Goal: Task Accomplishment & Management: Use online tool/utility

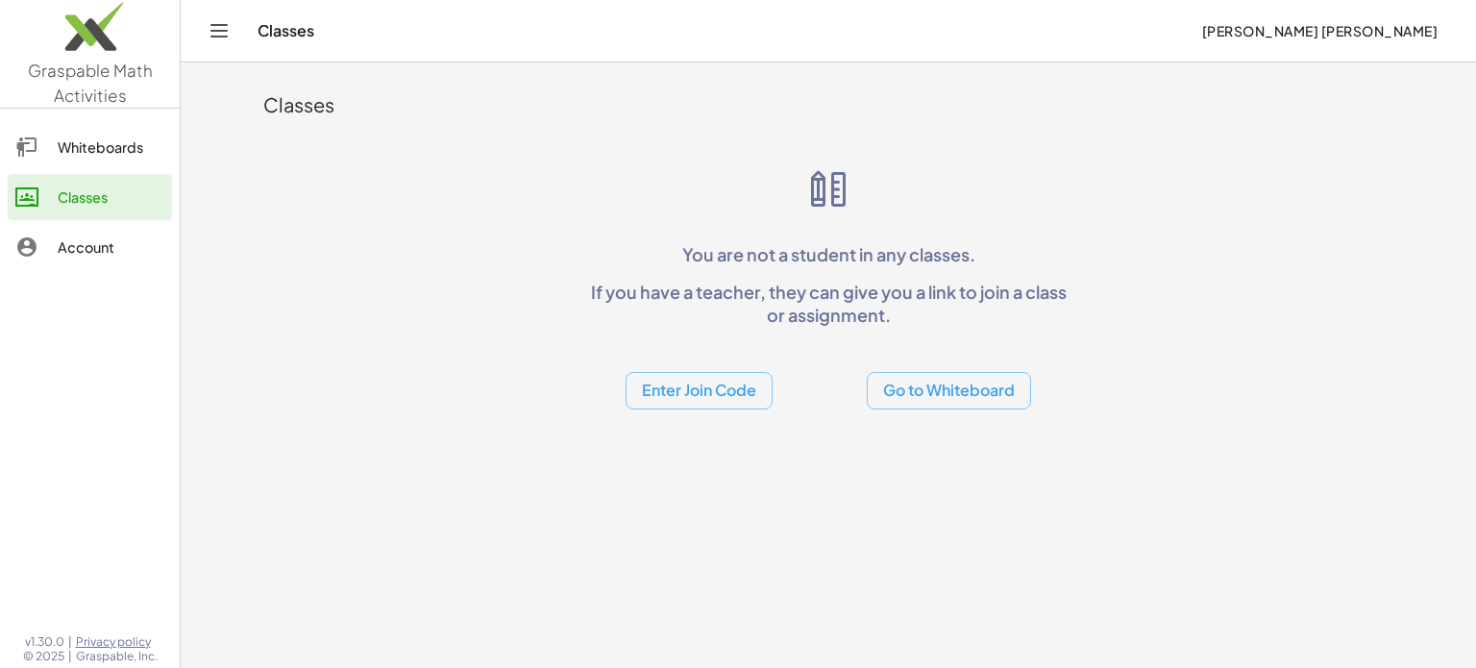
click at [222, 27] on icon "Toggle navigation" at bounding box center [219, 30] width 23 height 23
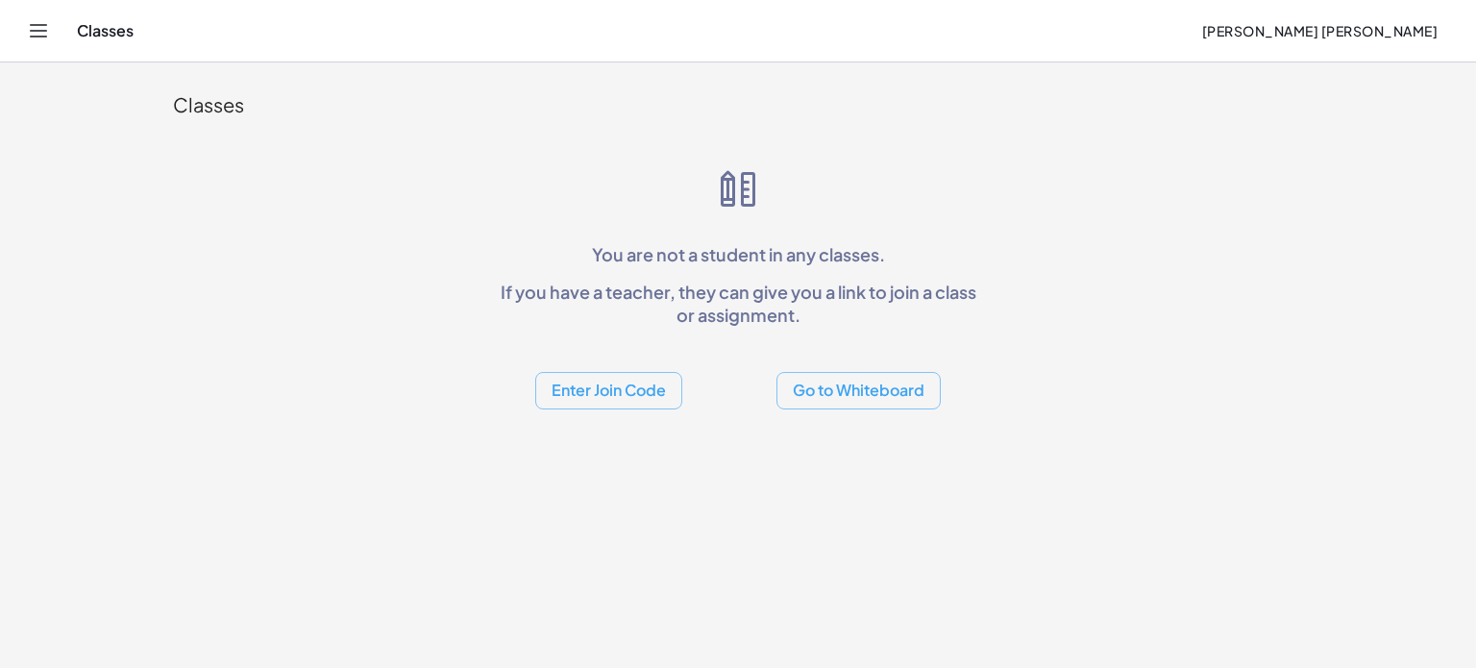
drag, startPoint x: 61, startPoint y: 50, endPoint x: 40, endPoint y: 30, distance: 28.5
click at [58, 49] on div "Classes Valverde Teran José Uriel" at bounding box center [738, 31] width 1430 height 62
click at [35, 26] on icon "Toggle navigation" at bounding box center [38, 30] width 23 height 23
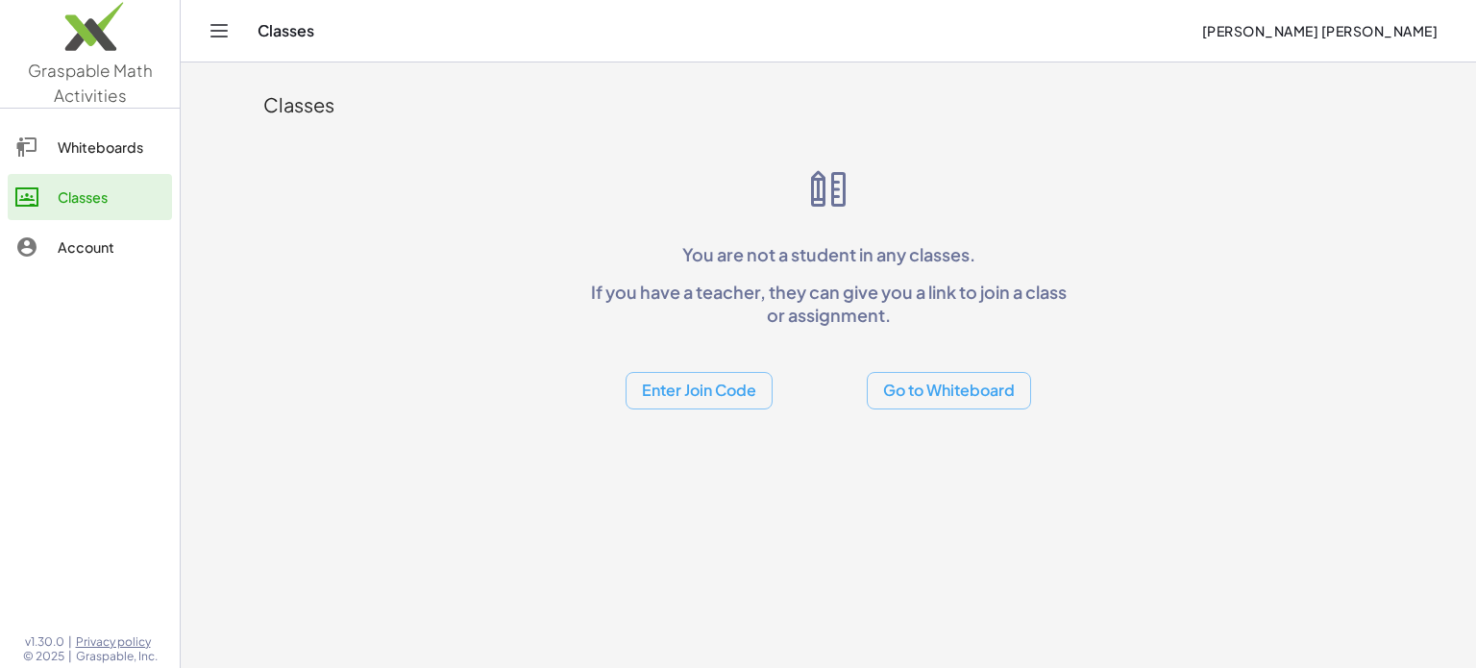
click at [44, 159] on link "Whiteboards" at bounding box center [90, 147] width 164 height 46
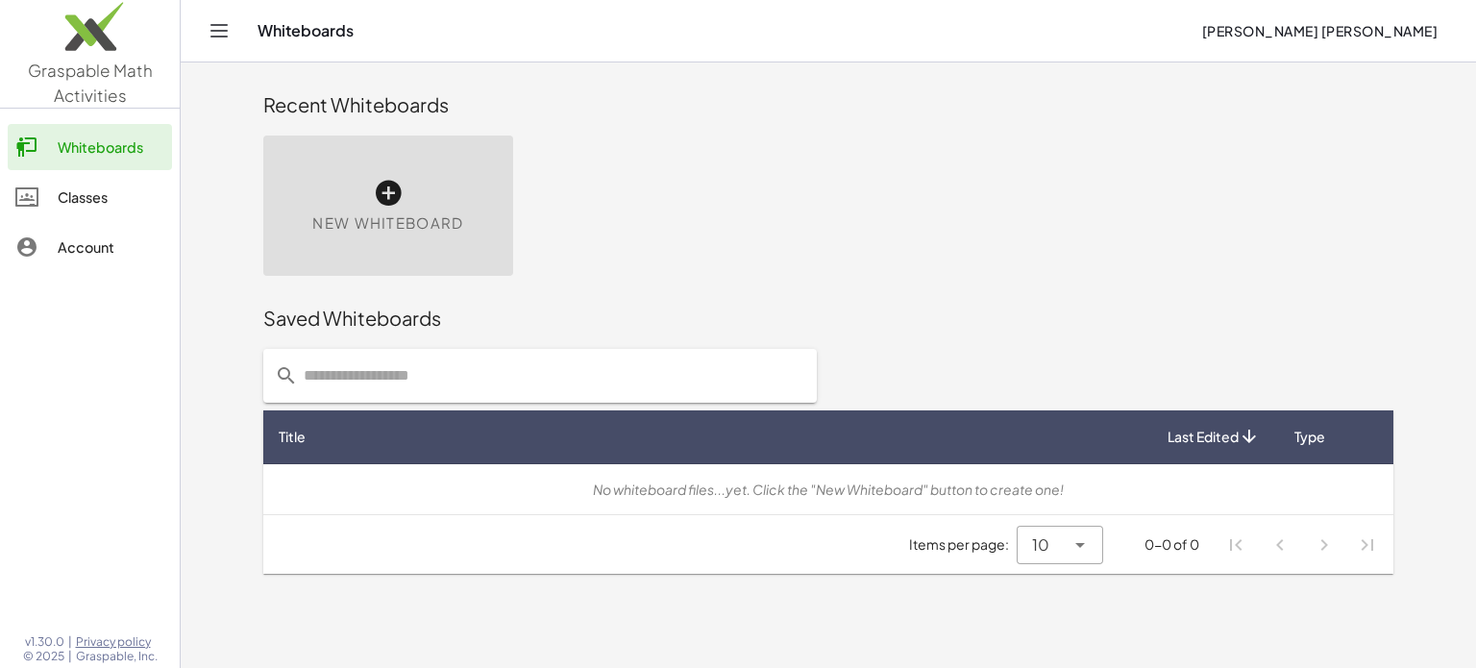
click at [225, 19] on icon "Toggle navigation" at bounding box center [219, 30] width 23 height 23
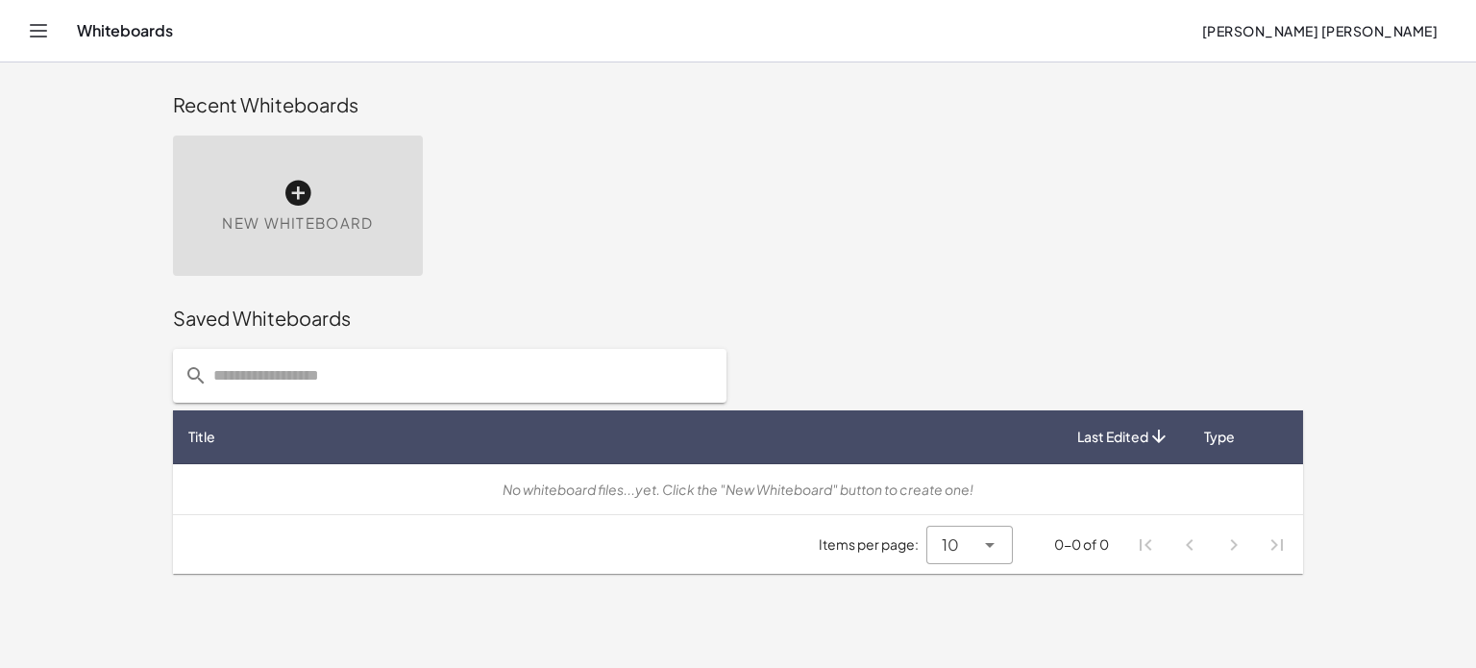
click at [291, 213] on span "New Whiteboard" at bounding box center [297, 223] width 151 height 22
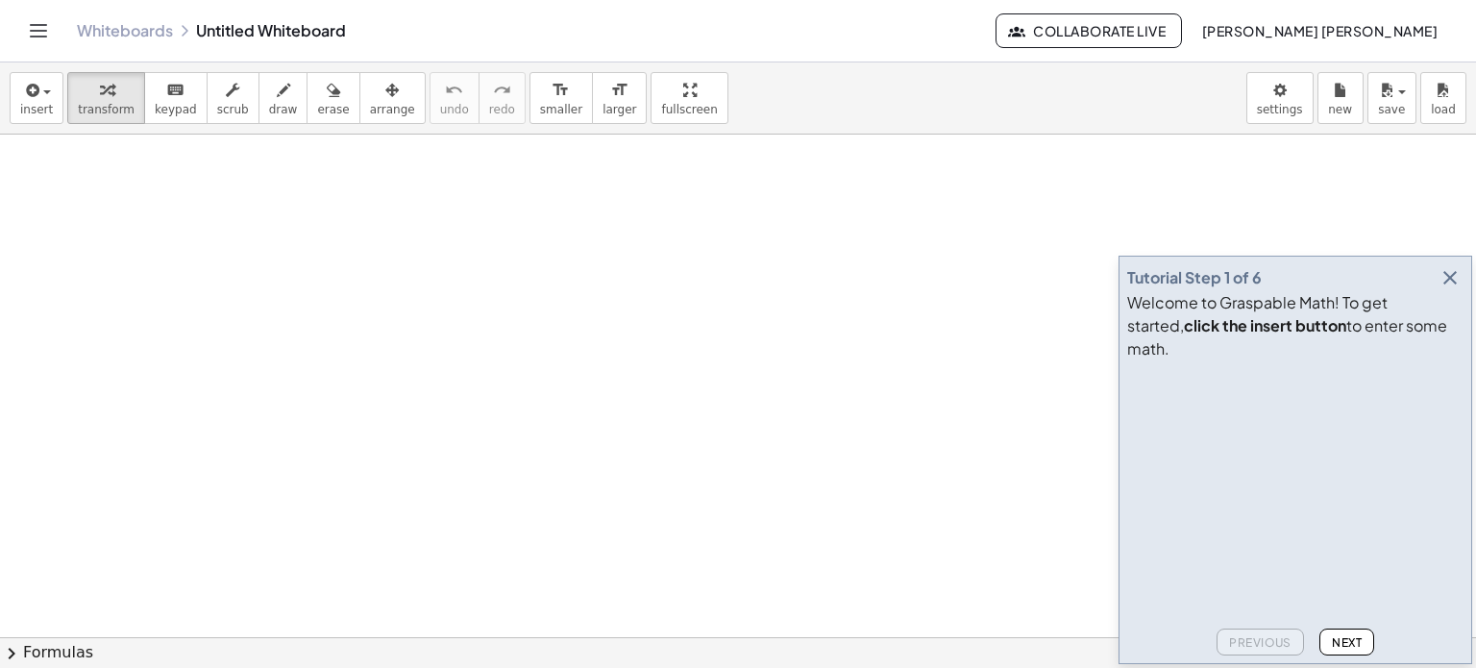
click at [1441, 291] on button "button" at bounding box center [1450, 277] width 27 height 27
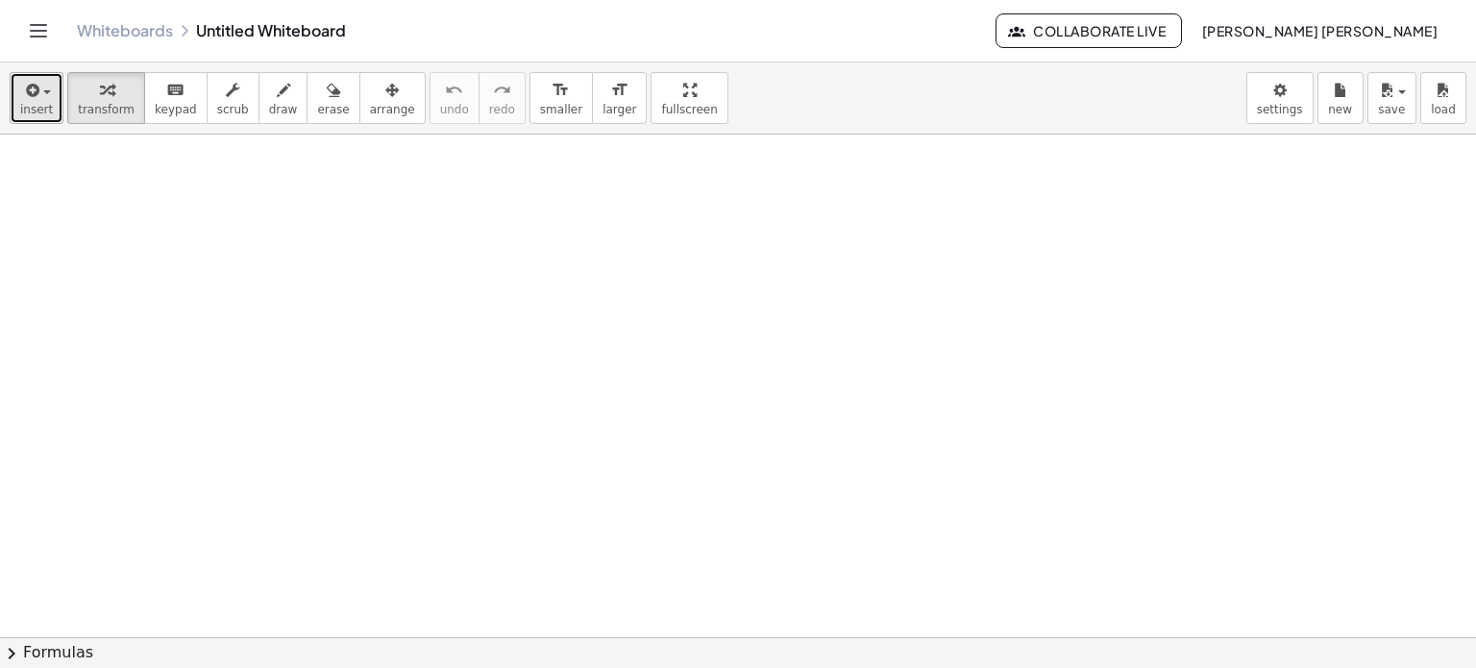
click at [43, 110] on span "insert" at bounding box center [36, 109] width 33 height 13
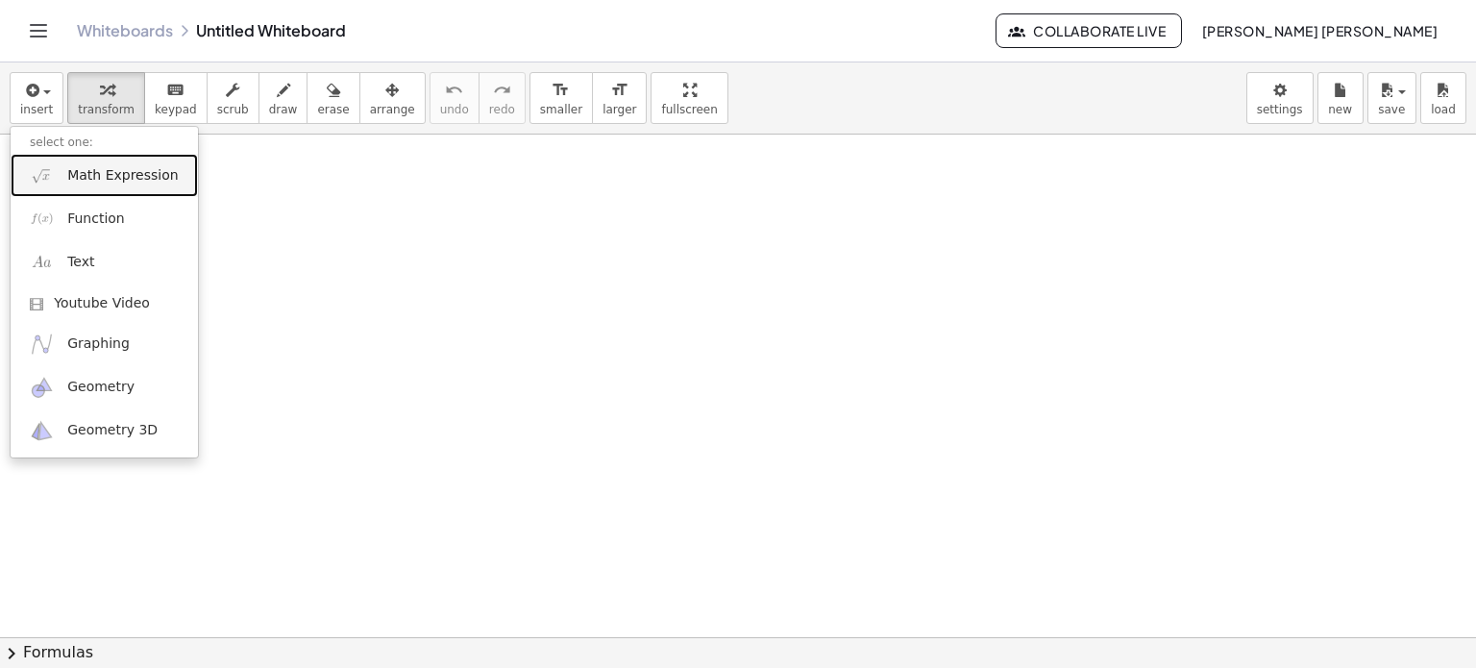
click at [96, 155] on link "Math Expression" at bounding box center [104, 175] width 187 height 43
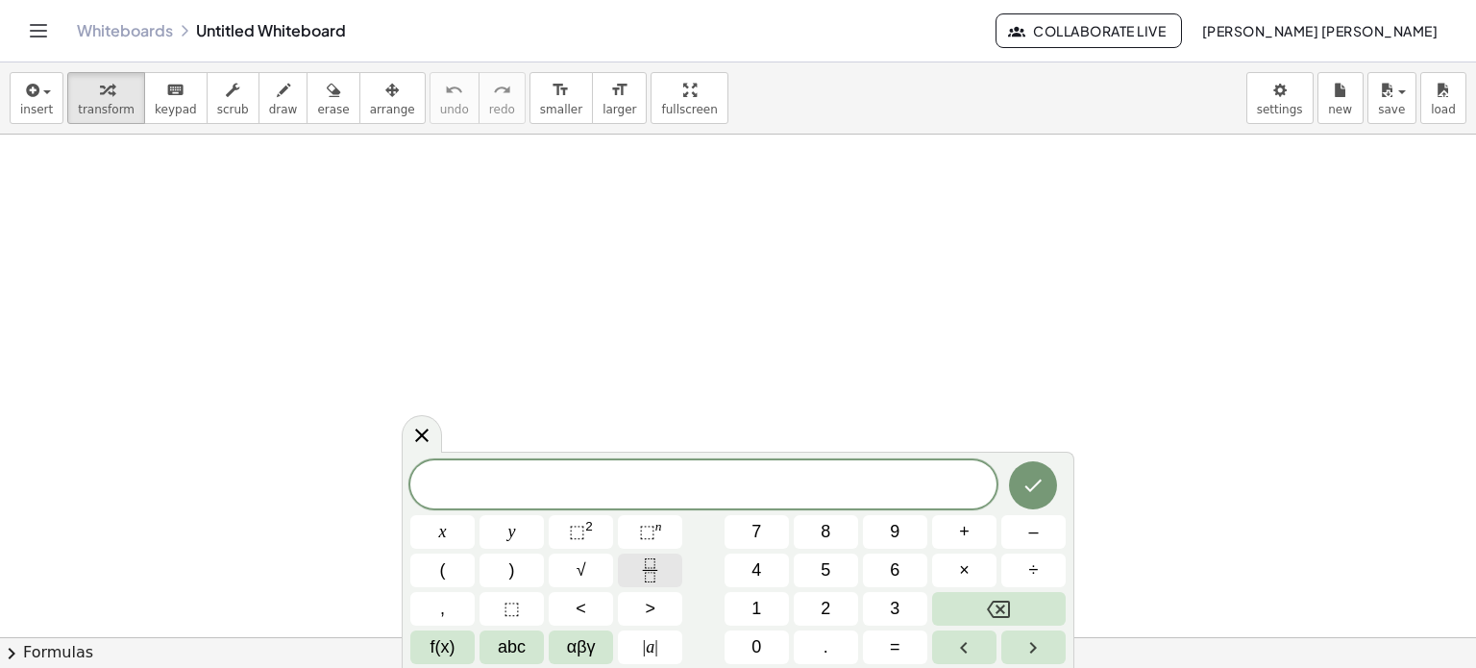
click at [663, 562] on button "Fraction" at bounding box center [650, 571] width 64 height 34
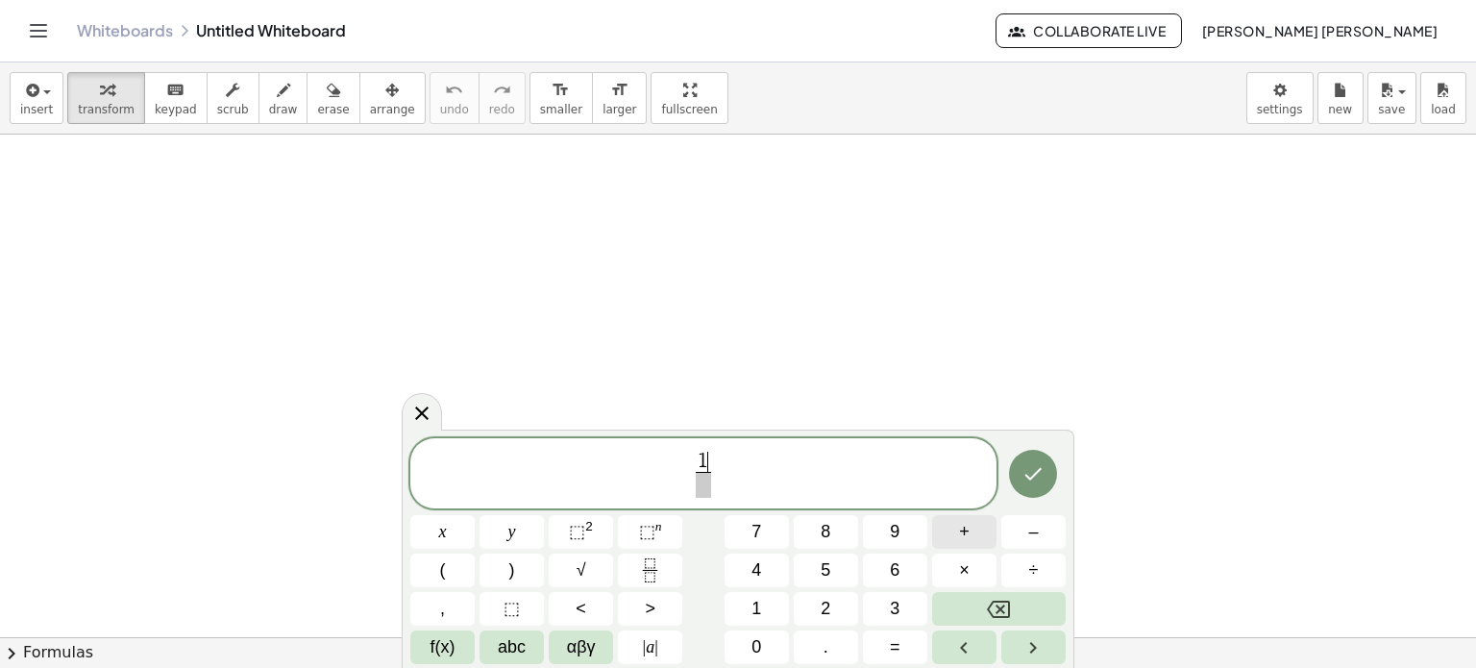
click at [987, 529] on button "+" at bounding box center [964, 532] width 64 height 34
click at [529, 651] on button "abc" at bounding box center [512, 647] width 64 height 34
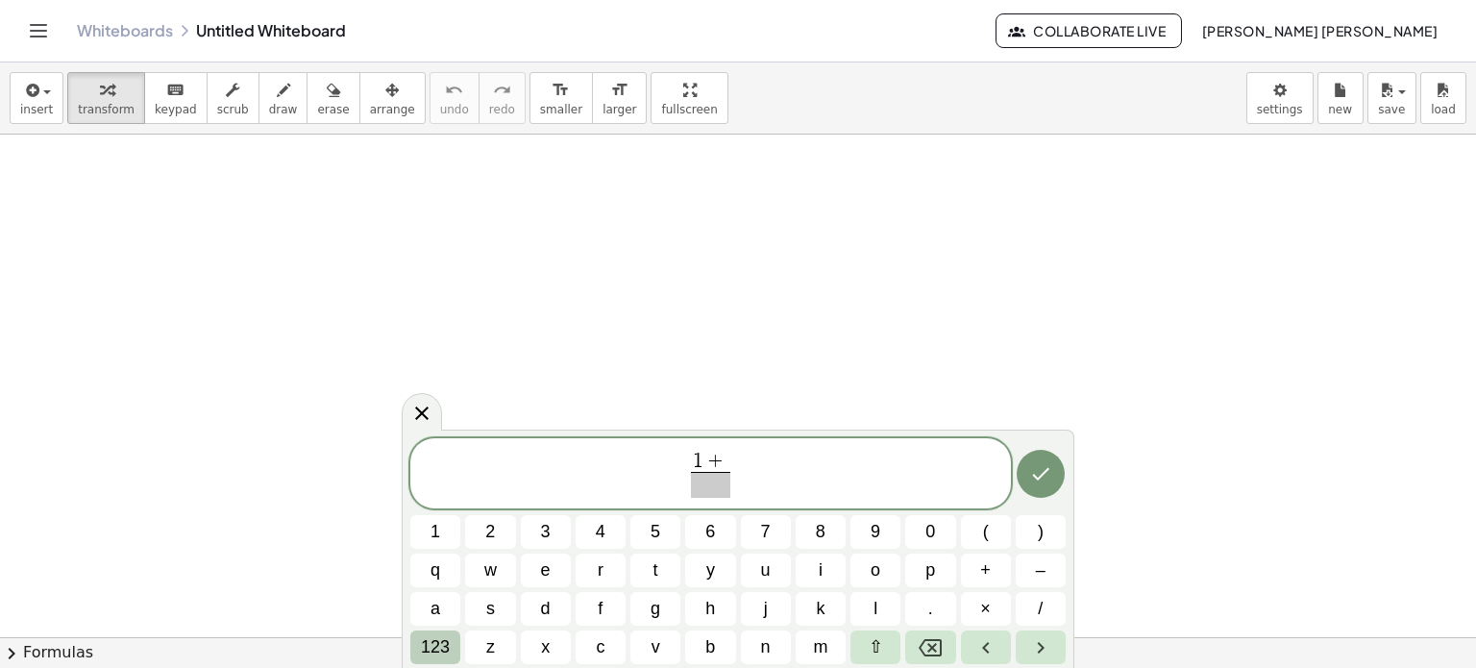
click at [442, 641] on span "123" at bounding box center [435, 647] width 29 height 26
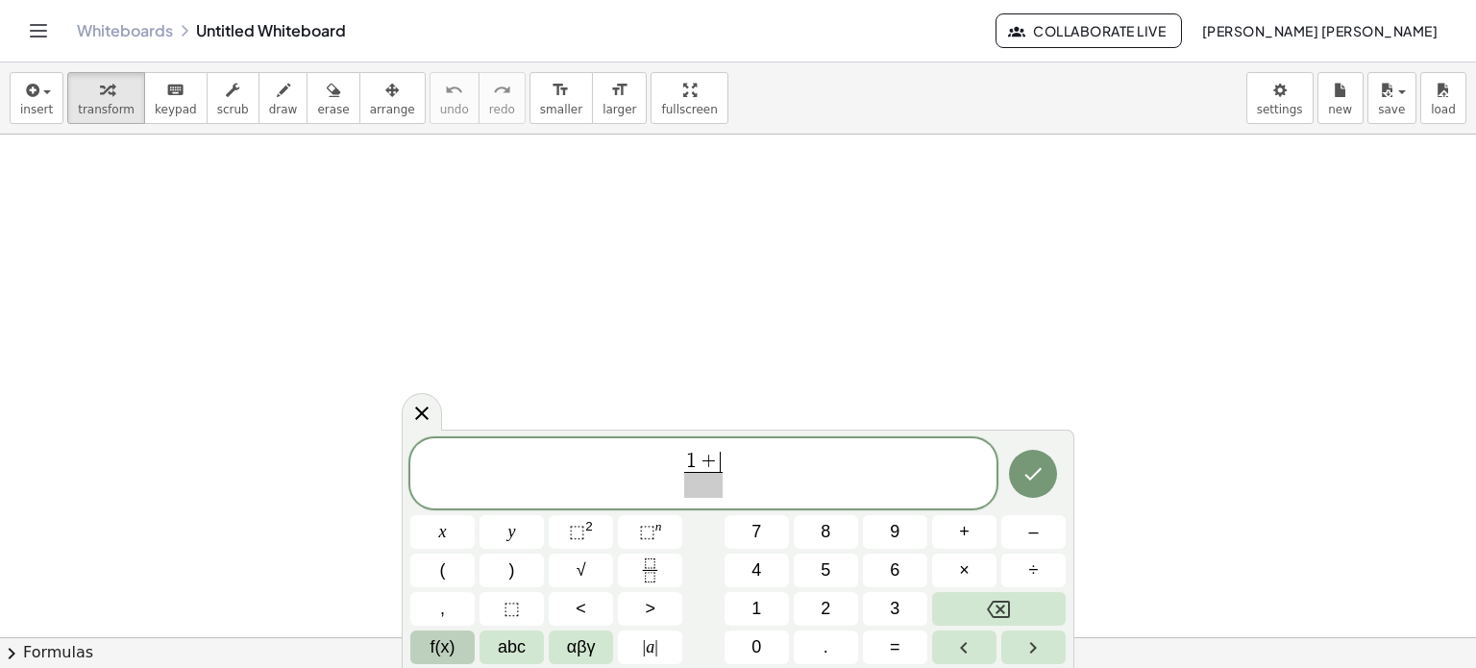
click at [443, 640] on span "f(x)" at bounding box center [443, 647] width 25 height 26
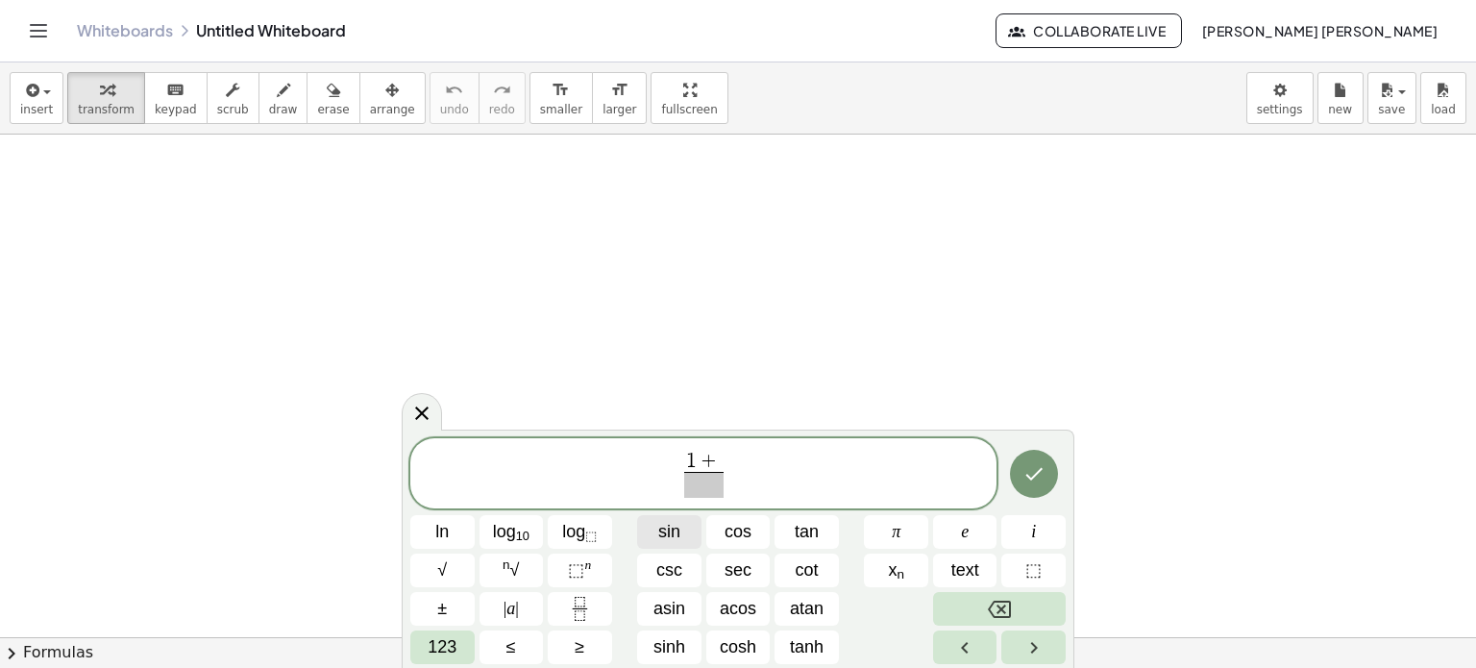
click at [679, 541] on span "sin" at bounding box center [669, 532] width 22 height 26
click at [465, 644] on button "123" at bounding box center [442, 647] width 64 height 34
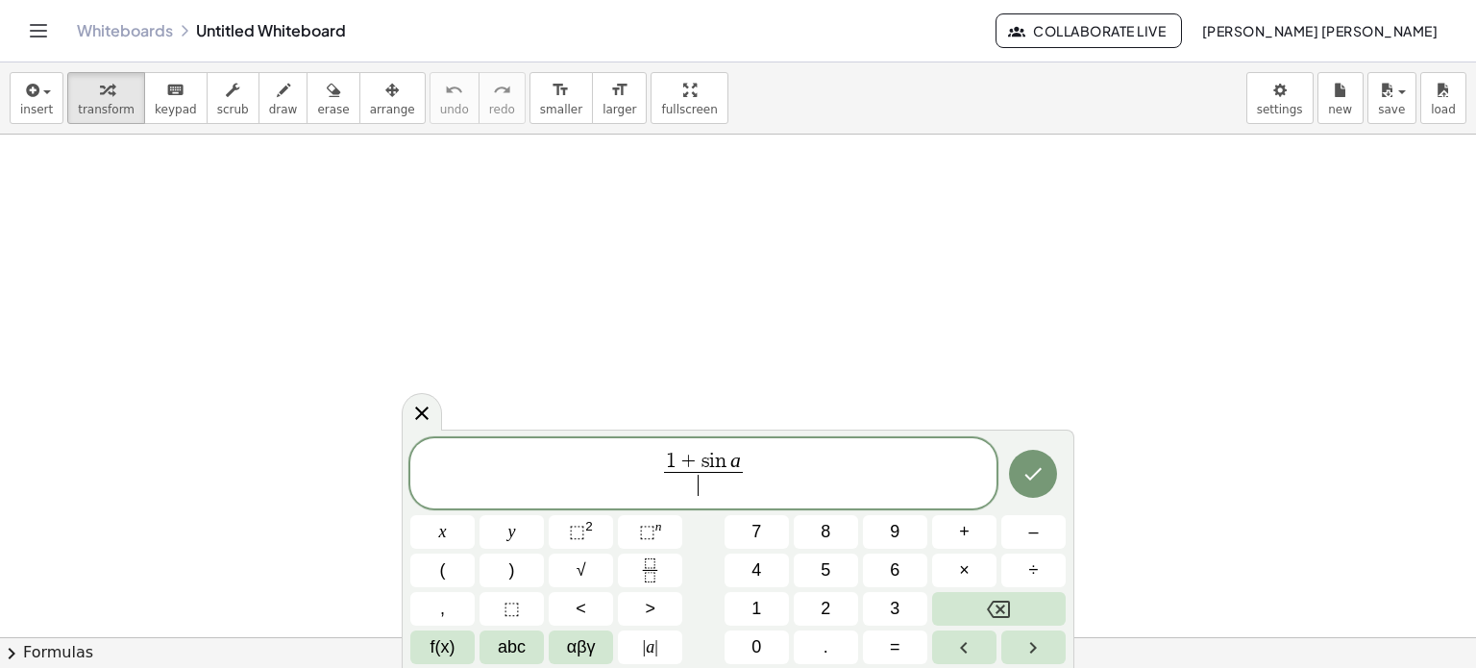
click at [721, 484] on span "​" at bounding box center [703, 485] width 79 height 26
click at [776, 474] on span "1 + s i n a ​ ​" at bounding box center [703, 475] width 586 height 51
click at [977, 520] on button "+" at bounding box center [964, 532] width 64 height 34
click at [641, 553] on div "1 + s i n a ​ + ​ x y ⬚ 2 ⬚ n 7 8 9 + – ( ) √ 4 5 6 × ÷ , ⬚ < > 1 2 3 f(x) abc …" at bounding box center [737, 551] width 655 height 227
click at [664, 560] on button "Fraction" at bounding box center [650, 571] width 64 height 34
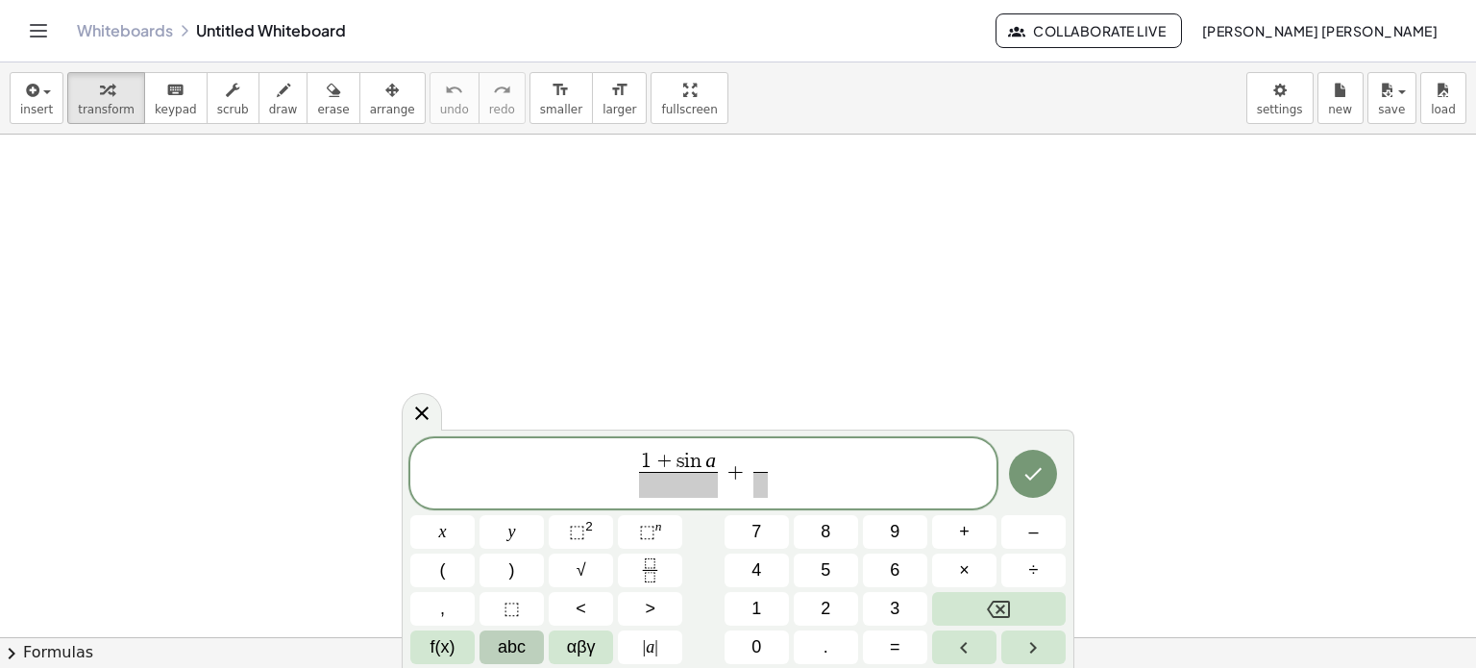
click at [525, 646] on span "abc" at bounding box center [512, 647] width 28 height 26
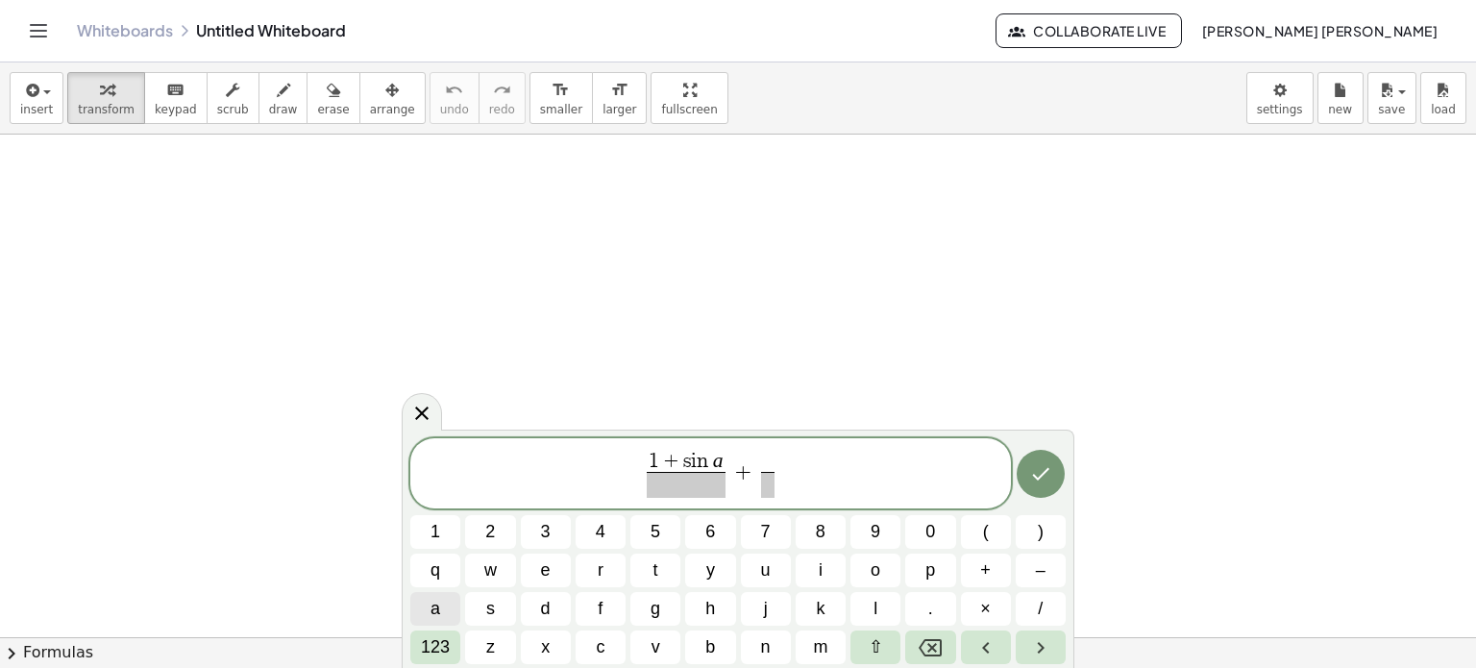
click at [443, 626] on button "a" at bounding box center [435, 609] width 50 height 34
click at [432, 658] on span "123" at bounding box center [435, 647] width 29 height 26
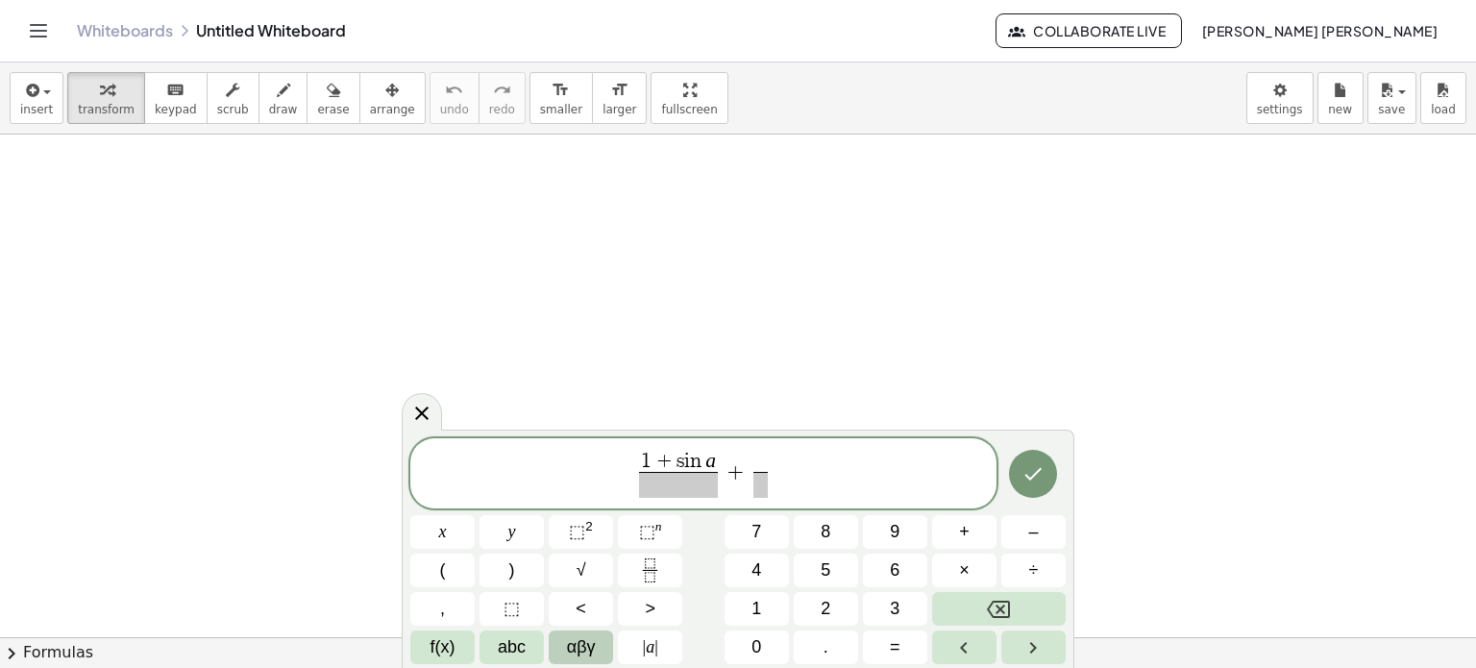
click at [573, 650] on span "αβγ" at bounding box center [581, 647] width 29 height 26
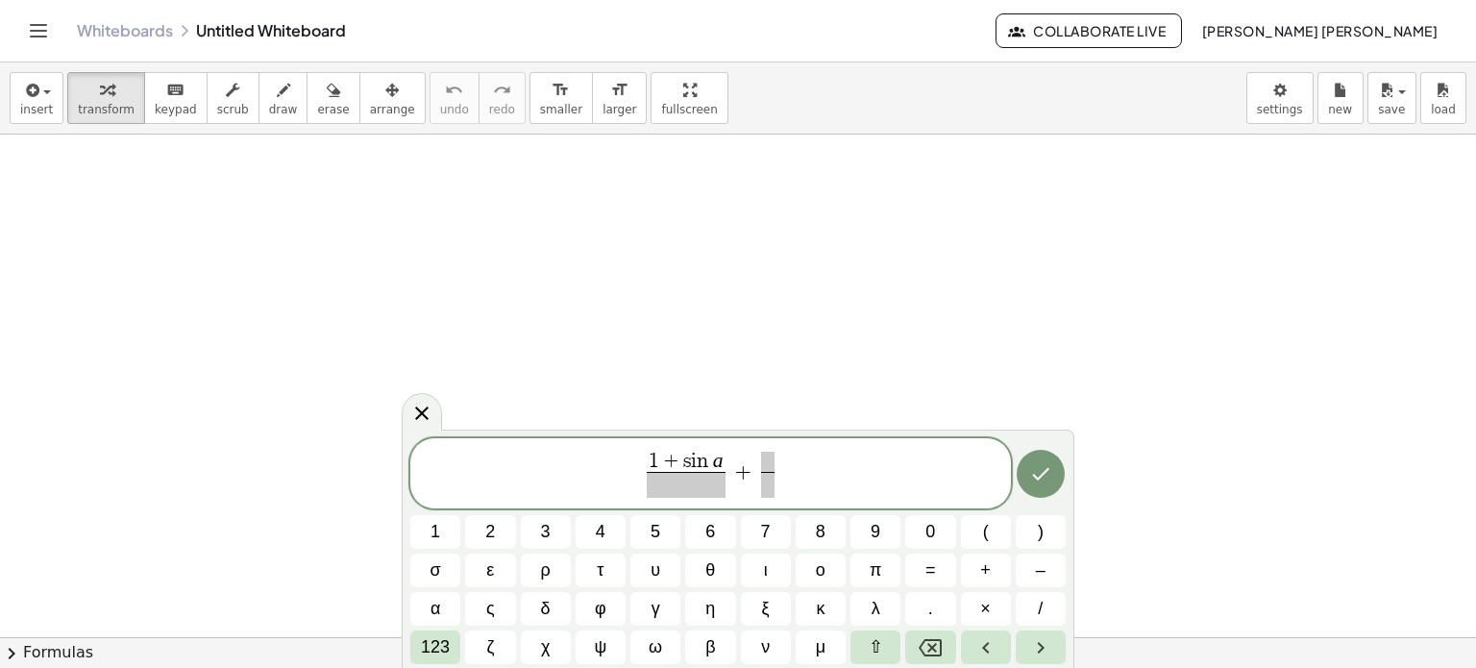
click at [402, 651] on div "1 + s i n a ​ + ​ 1 2 3 4 5 6 7 8 9 0 ( ) σ ε ρ τ υ θ ι ο π = + – α ς δ φ γ η ξ…" at bounding box center [738, 549] width 673 height 239
click at [413, 641] on button "123" at bounding box center [435, 647] width 50 height 34
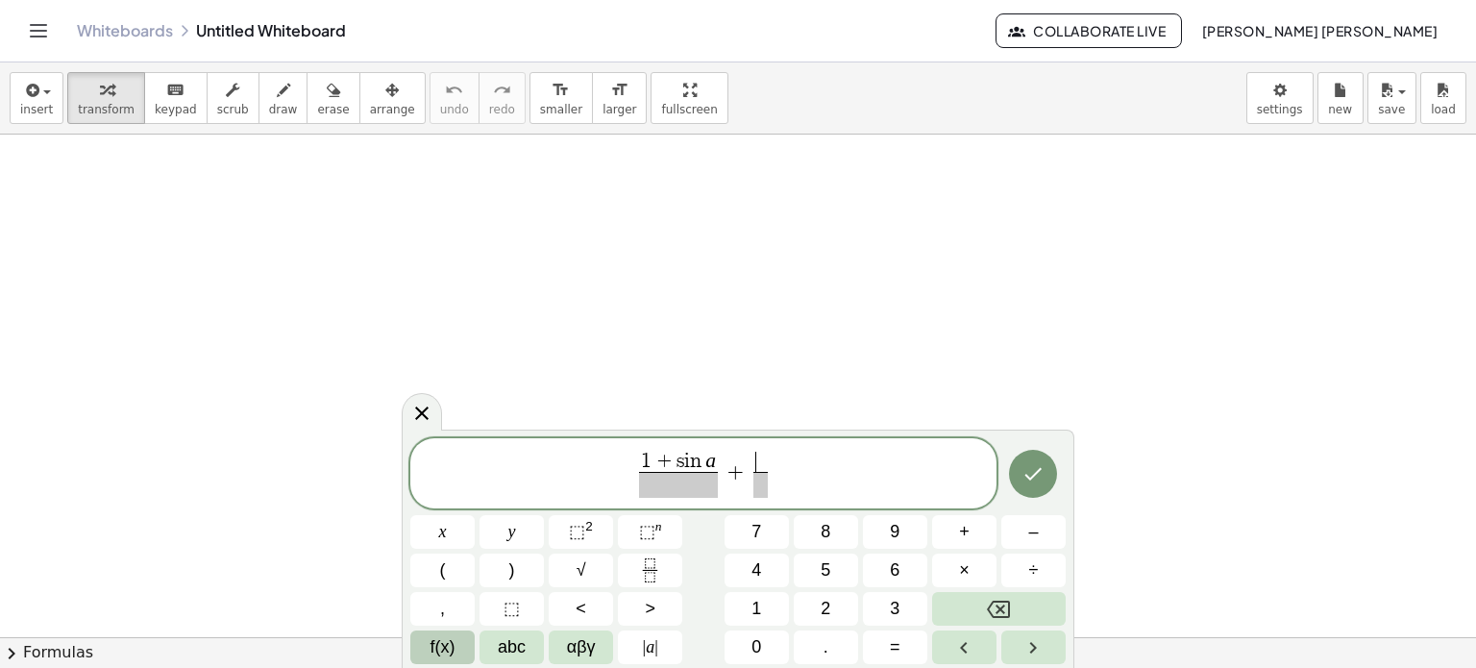
click at [469, 647] on button "f(x)" at bounding box center [442, 647] width 64 height 34
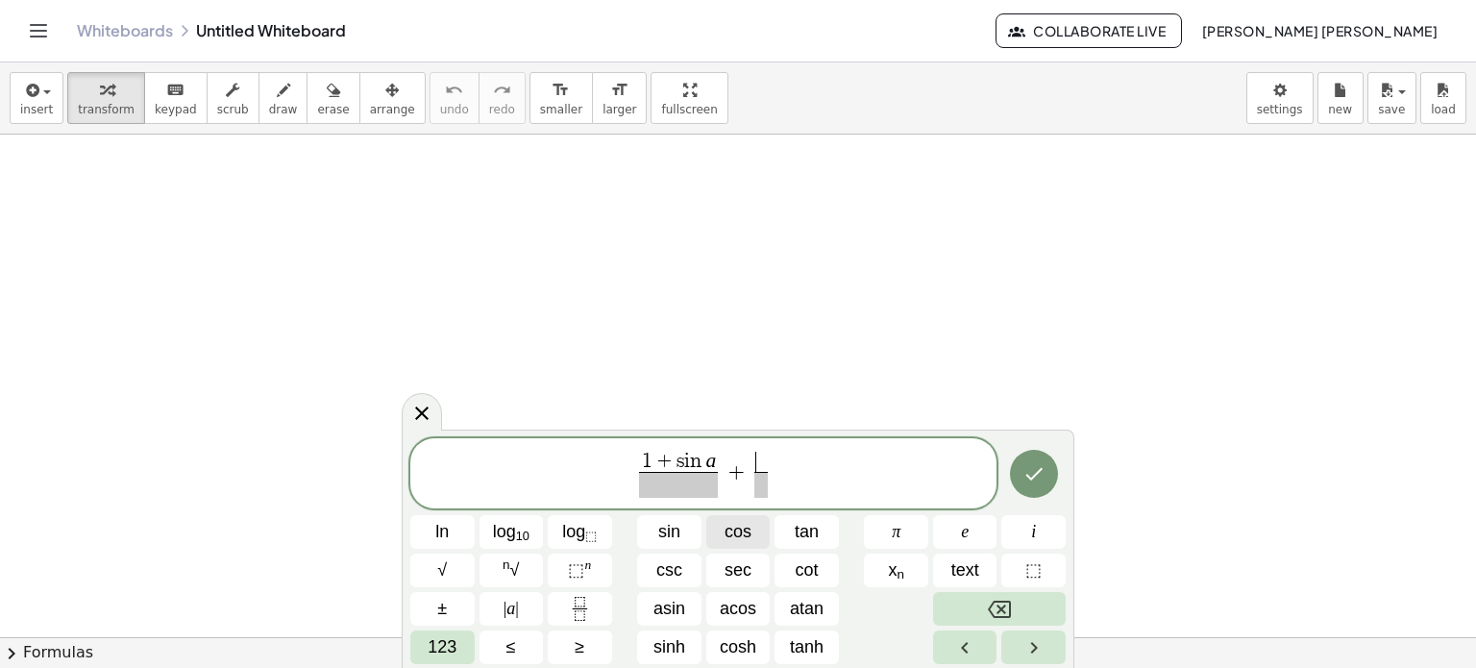
click at [748, 544] on span "cos" at bounding box center [738, 532] width 27 height 26
click at [763, 476] on span "​" at bounding box center [761, 485] width 46 height 26
click at [419, 632] on button "123" at bounding box center [442, 647] width 64 height 34
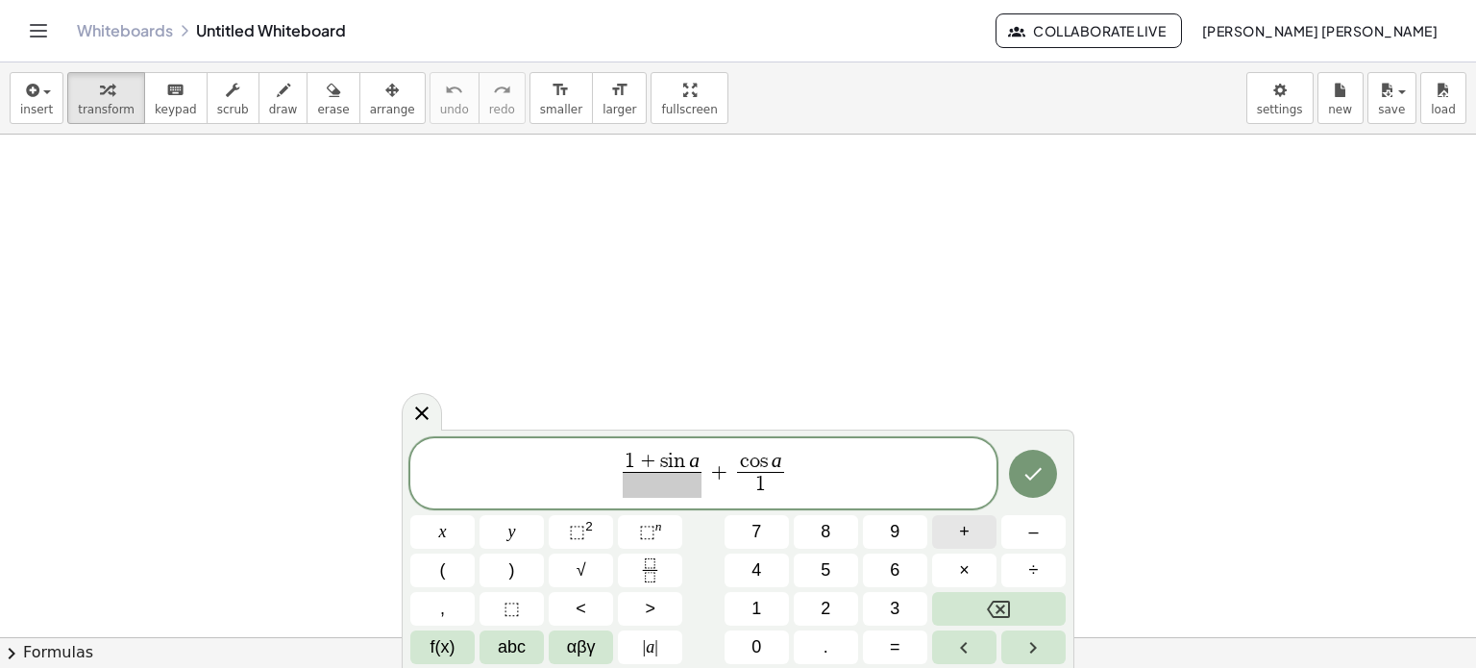
click at [961, 532] on span "+" at bounding box center [964, 532] width 11 height 26
click at [413, 639] on button "f(x)" at bounding box center [442, 647] width 64 height 34
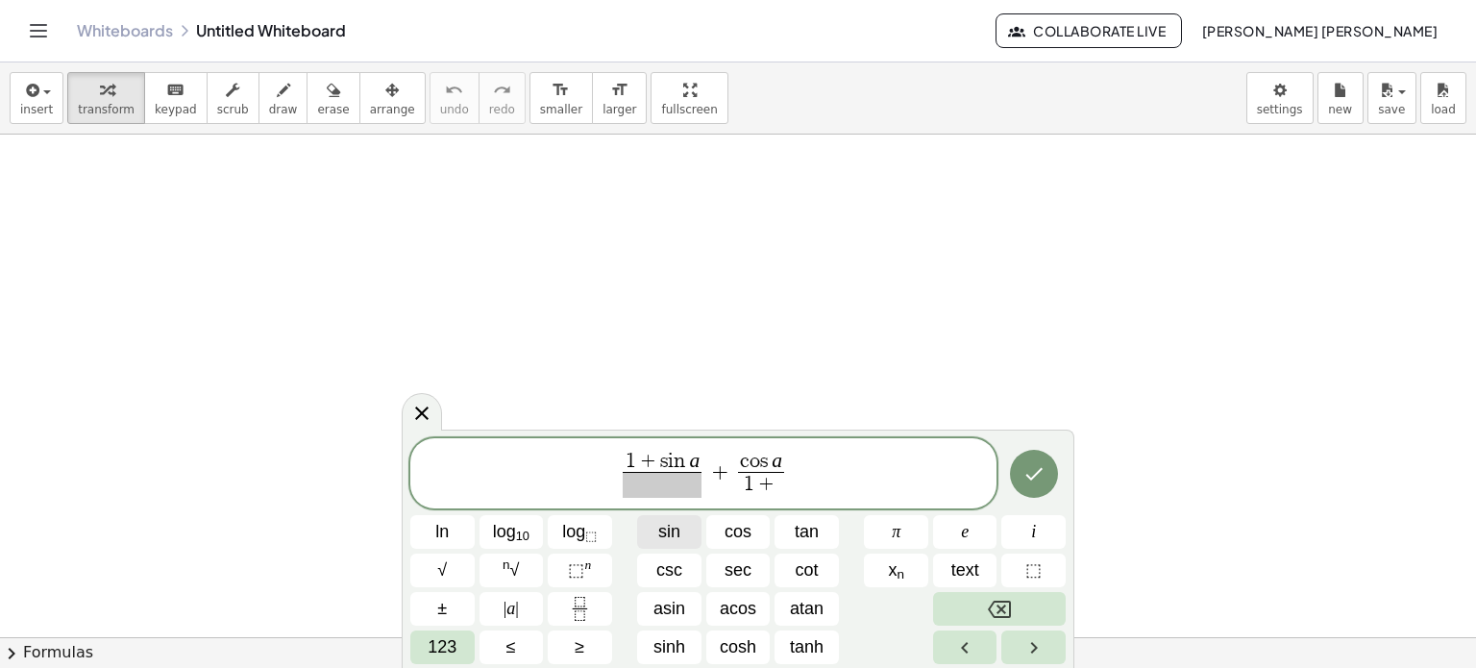
click at [655, 529] on button "sin" at bounding box center [669, 532] width 64 height 34
click at [627, 478] on span "​" at bounding box center [646, 485] width 79 height 26
click at [778, 575] on button "cot" at bounding box center [807, 571] width 64 height 34
click at [436, 637] on span "123" at bounding box center [442, 647] width 29 height 26
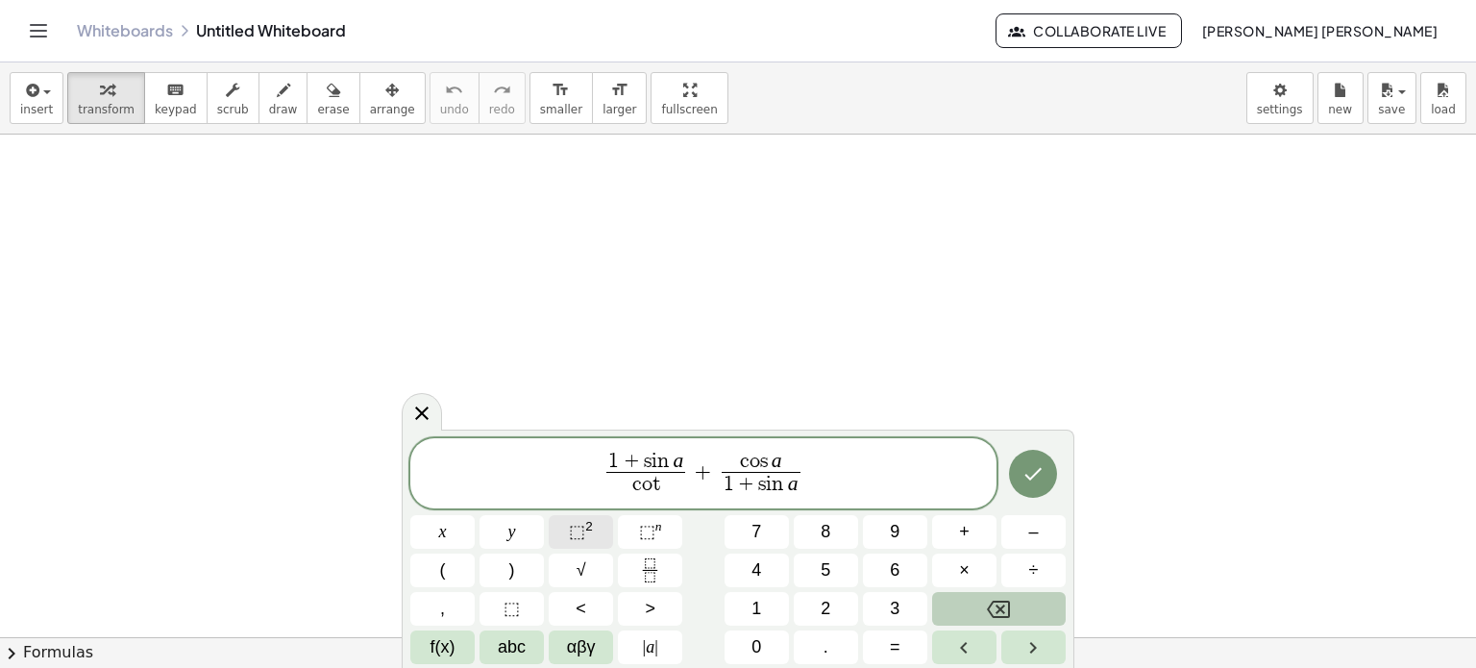
click at [582, 525] on span "⬚" at bounding box center [577, 531] width 16 height 19
click at [473, 644] on button "f(x)" at bounding box center [442, 647] width 64 height 34
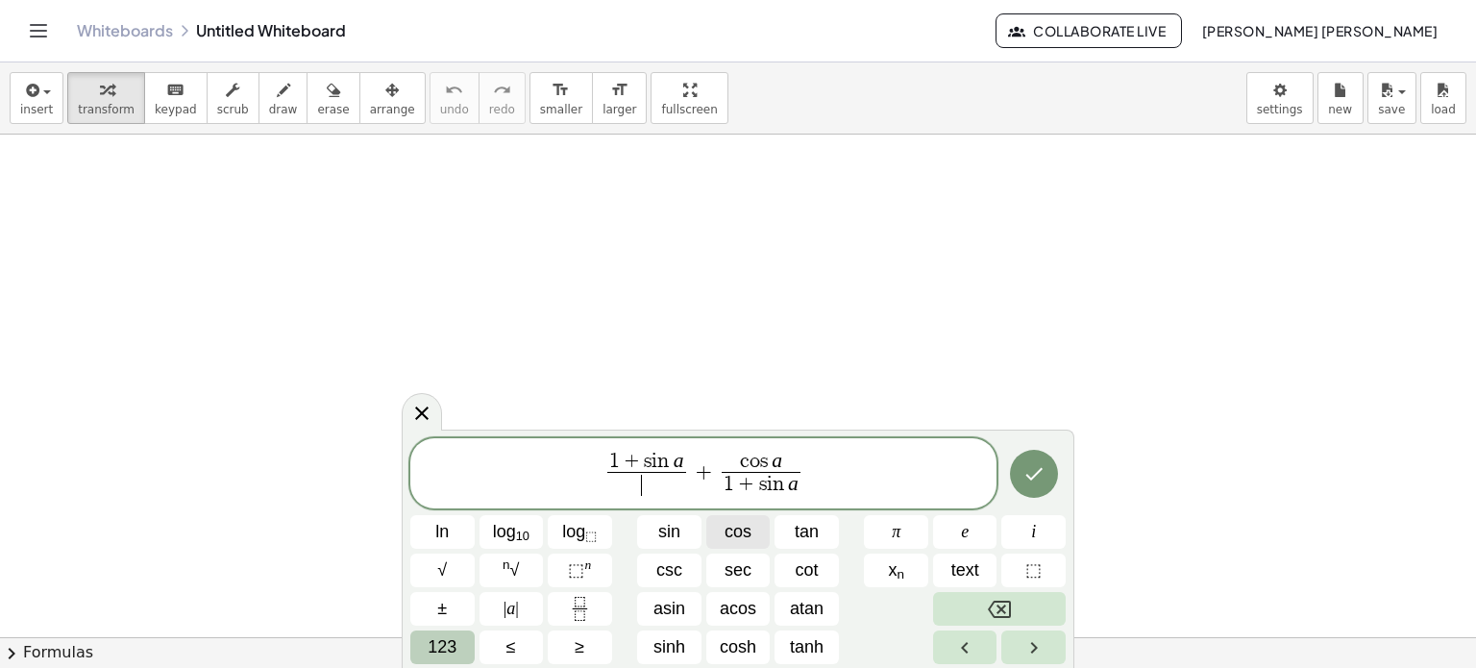
click at [746, 548] on button "cos" at bounding box center [738, 532] width 64 height 34
click at [830, 466] on span "1 + s i n a c o s a ​ ​ + c o s a 1 + s i n a ​" at bounding box center [703, 475] width 586 height 51
click at [460, 637] on button "123" at bounding box center [442, 647] width 64 height 34
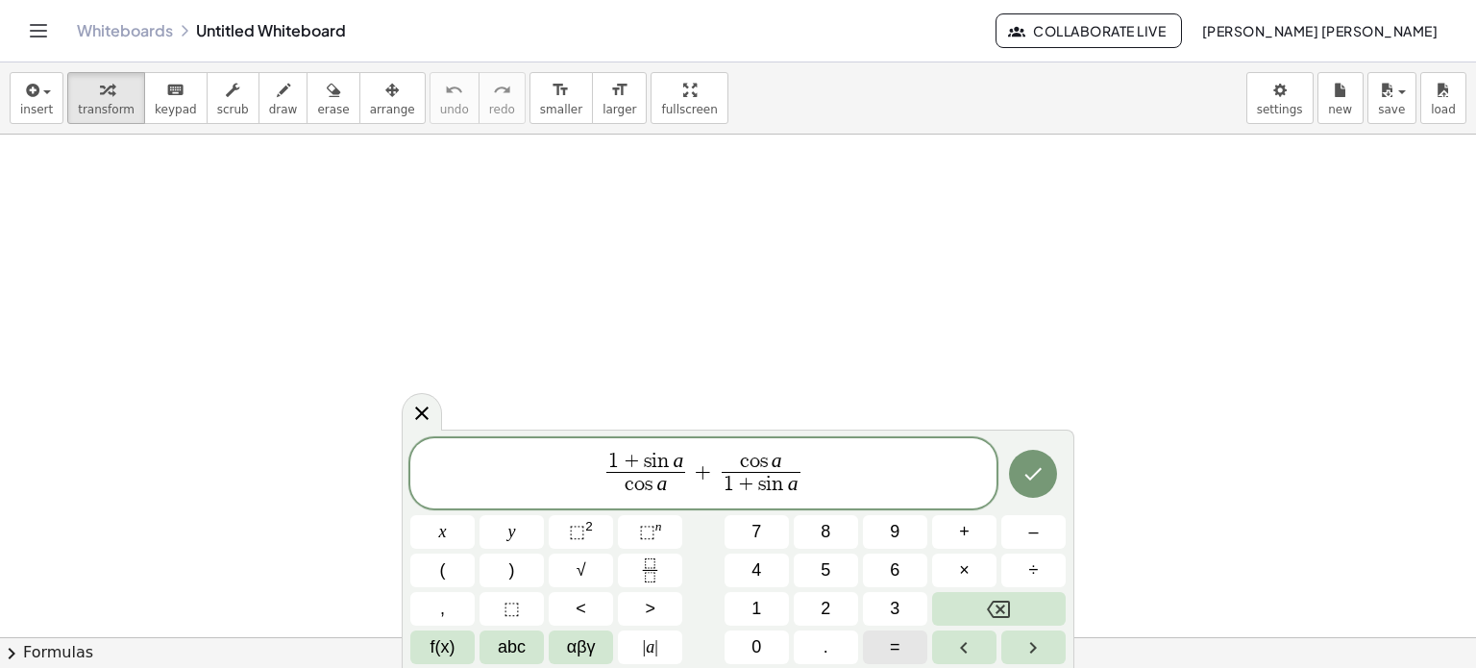
click at [891, 648] on span "=" at bounding box center [895, 647] width 11 height 26
click at [815, 592] on button "2" at bounding box center [826, 609] width 64 height 34
click at [510, 649] on span "abc" at bounding box center [512, 647] width 28 height 26
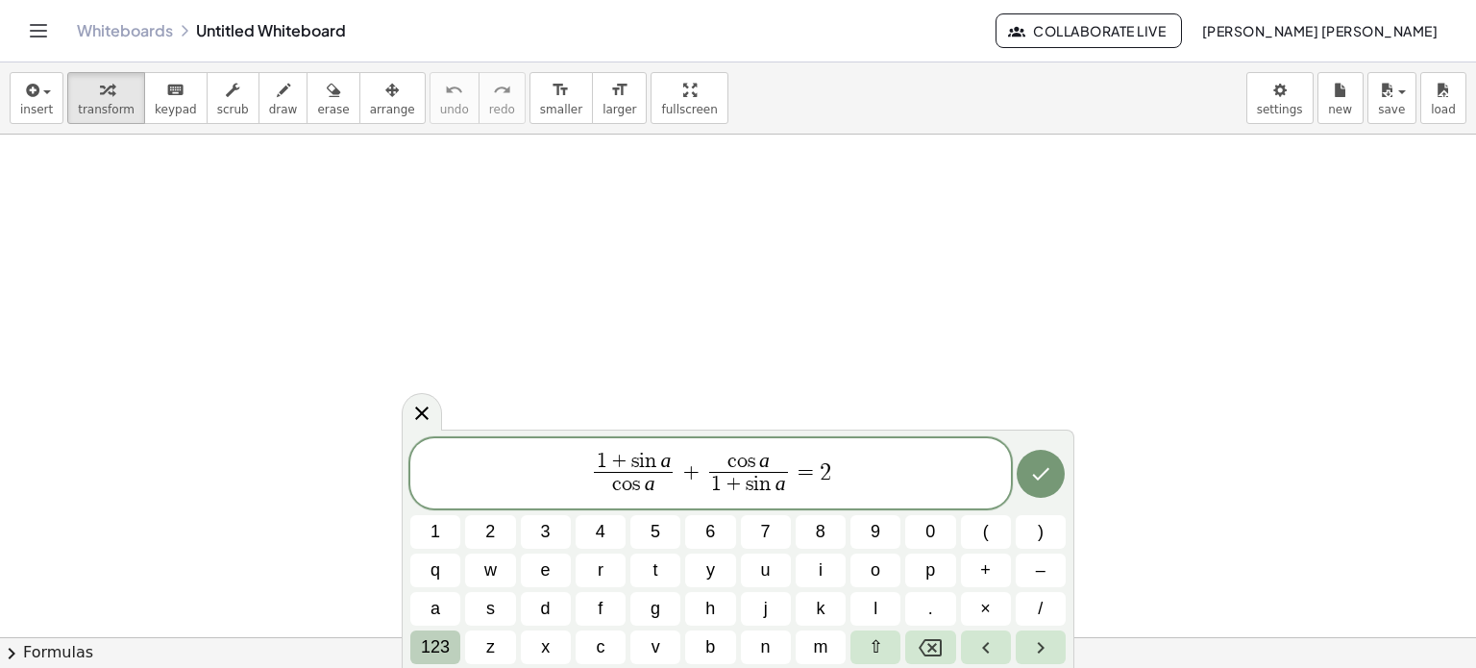
click at [438, 646] on span "123" at bounding box center [435, 647] width 29 height 26
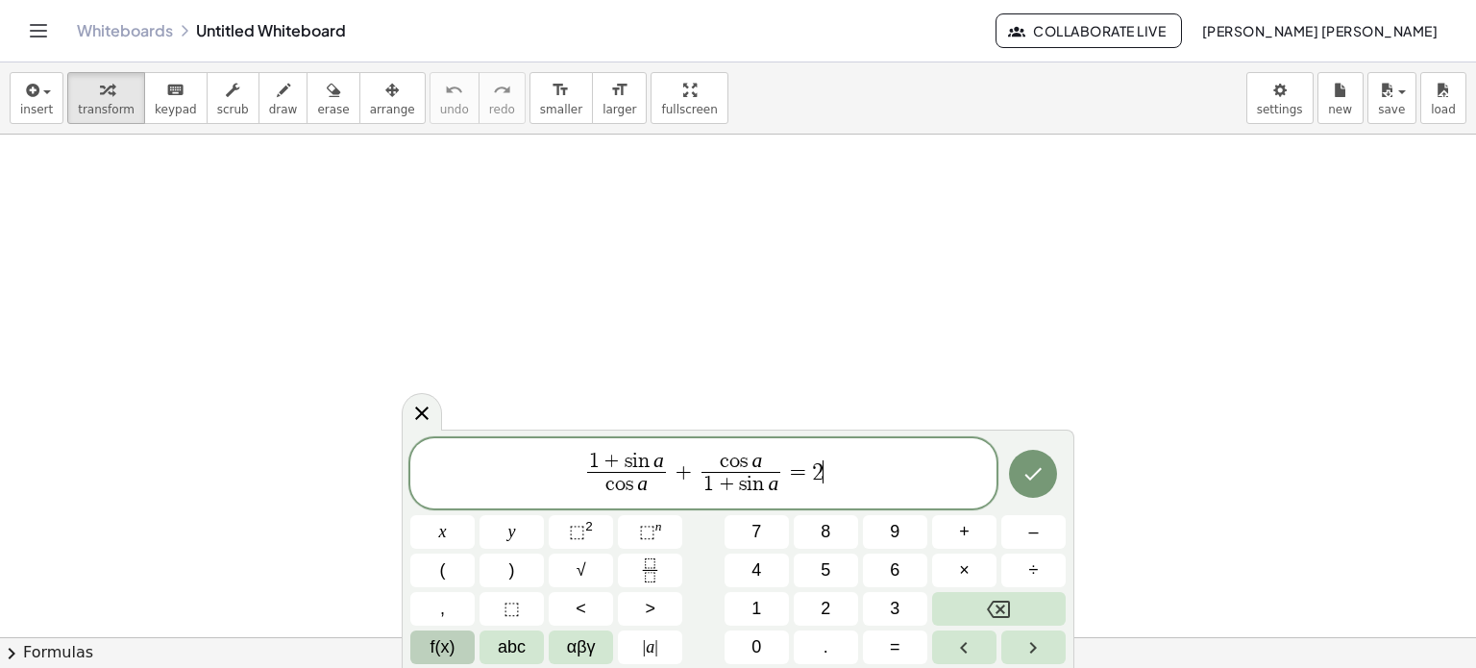
click at [442, 644] on span "f(x)" at bounding box center [443, 647] width 25 height 26
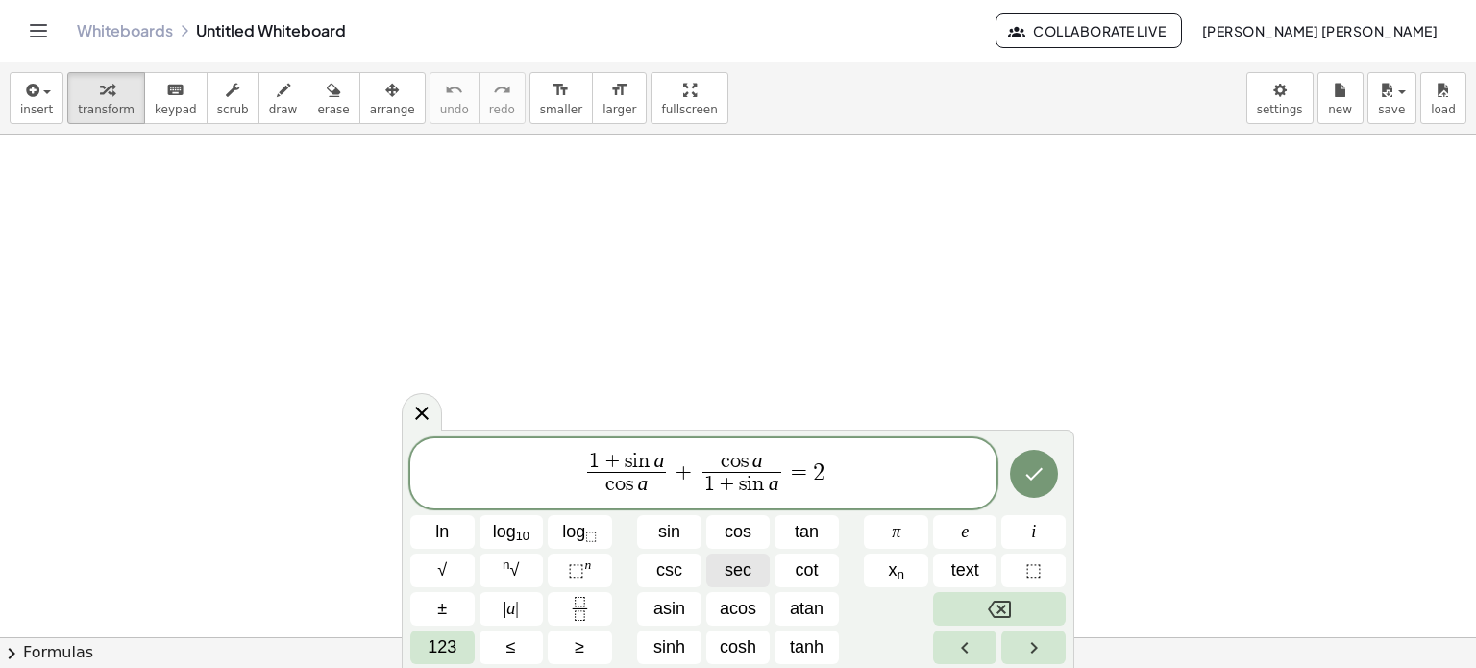
click at [710, 575] on button "sec" at bounding box center [738, 571] width 64 height 34
click at [1019, 477] on button "Done" at bounding box center [1034, 474] width 48 height 48
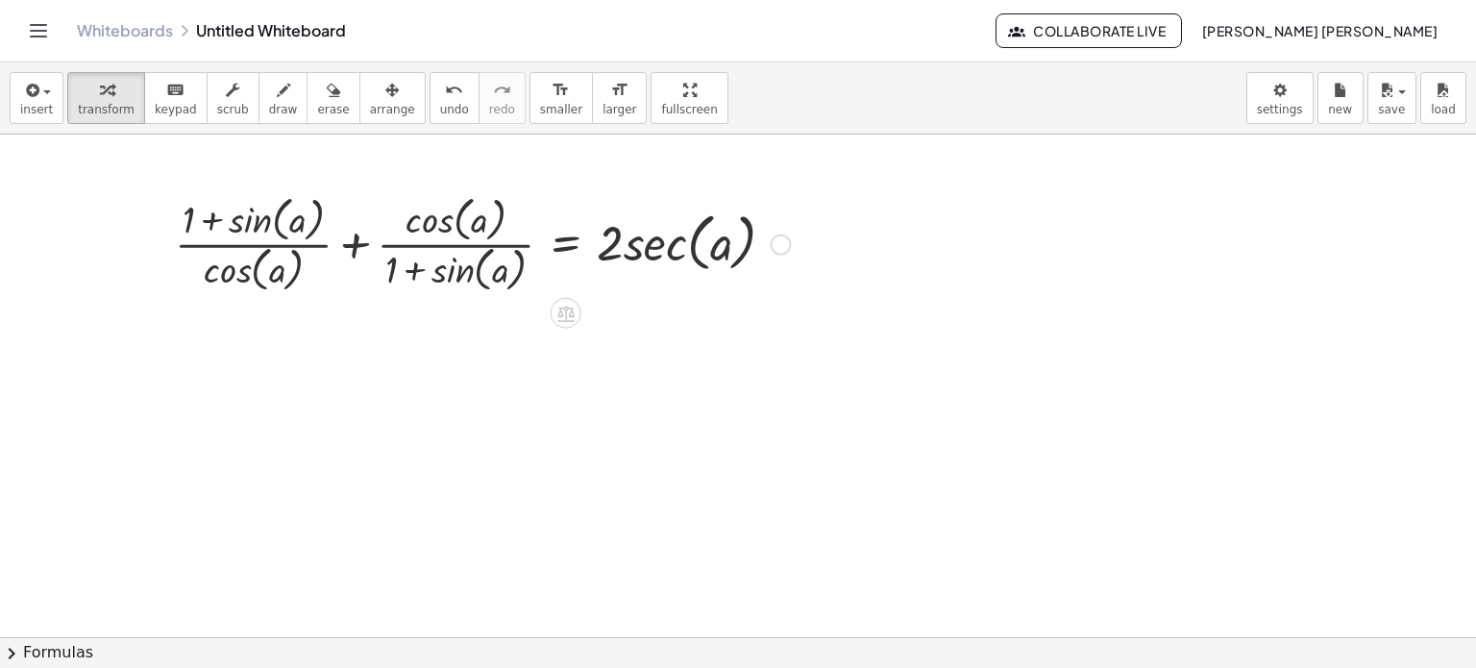
click at [356, 243] on div at bounding box center [482, 242] width 635 height 107
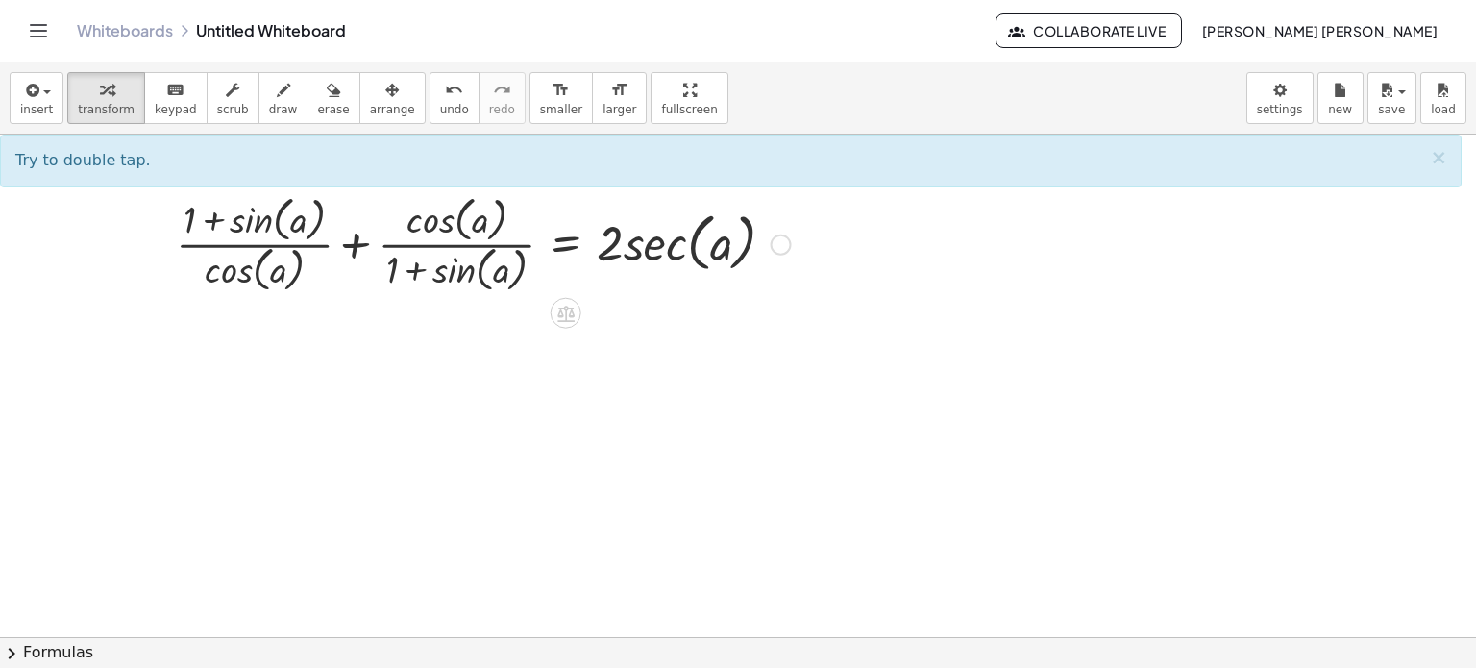
click at [351, 245] on div at bounding box center [482, 242] width 635 height 107
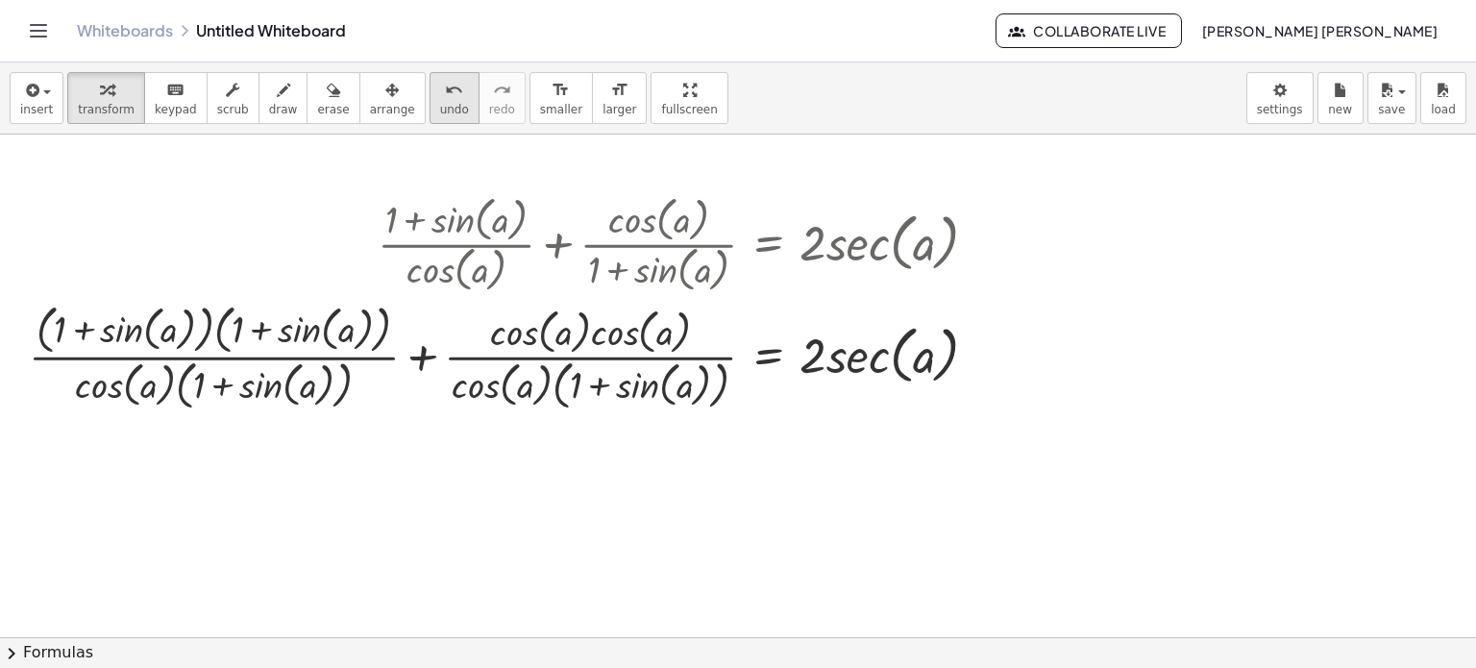
click at [440, 116] on span "undo" at bounding box center [454, 109] width 29 height 13
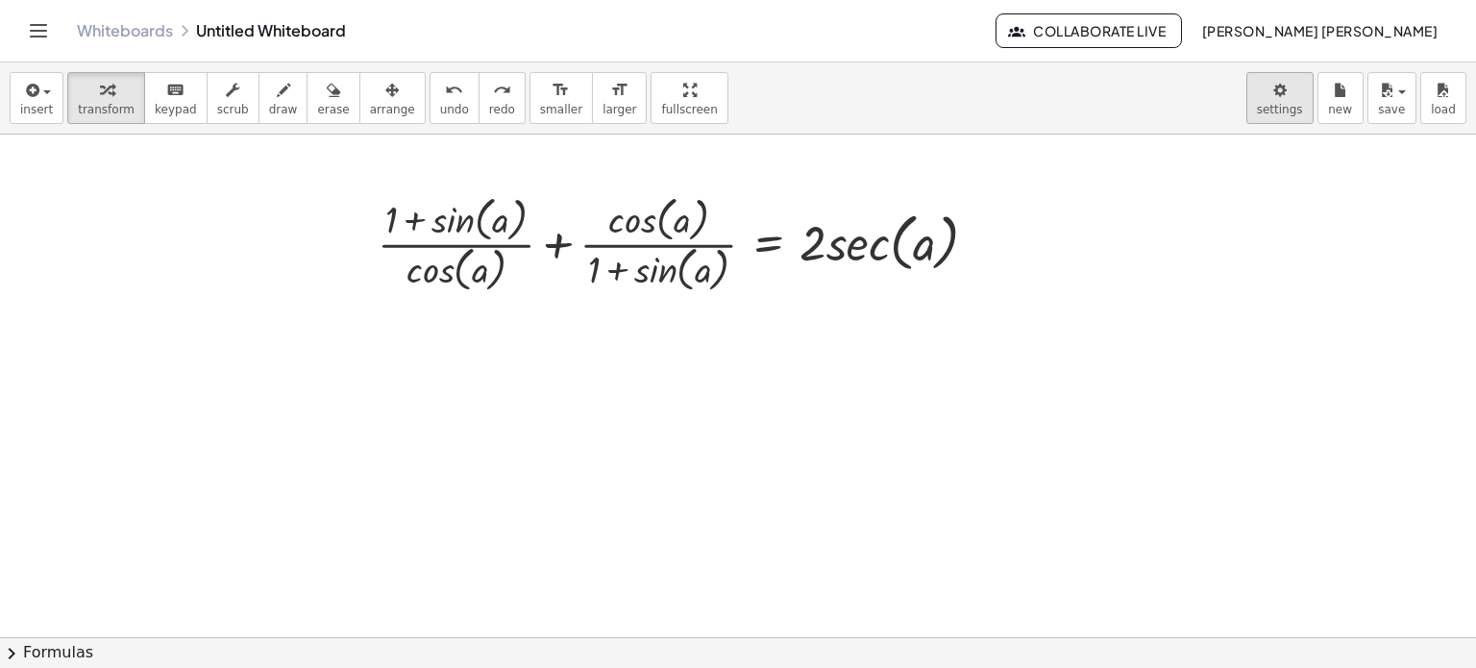
click at [1281, 106] on body "Graspable Math Activities Whiteboards Classes Account v1.30.0 | Privacy policy …" at bounding box center [738, 334] width 1476 height 668
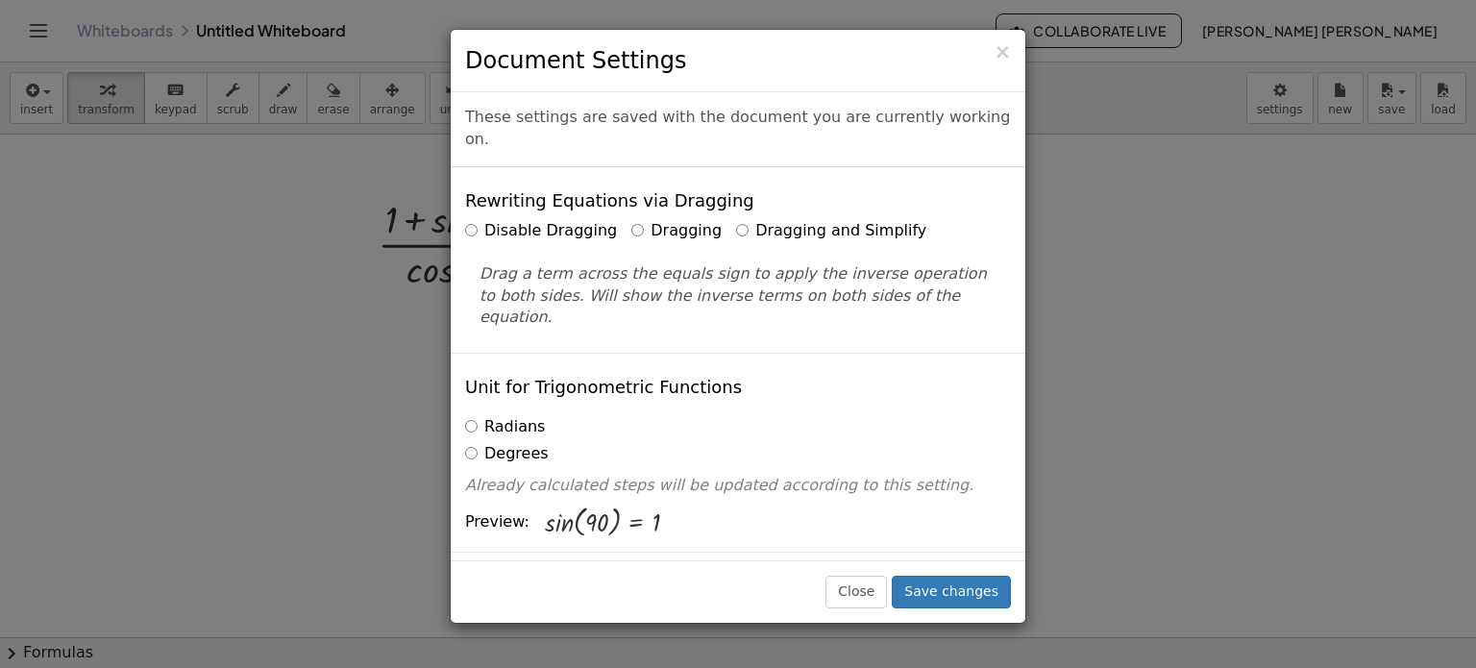
click at [789, 220] on label "Dragging and Simplify" at bounding box center [831, 231] width 190 height 22
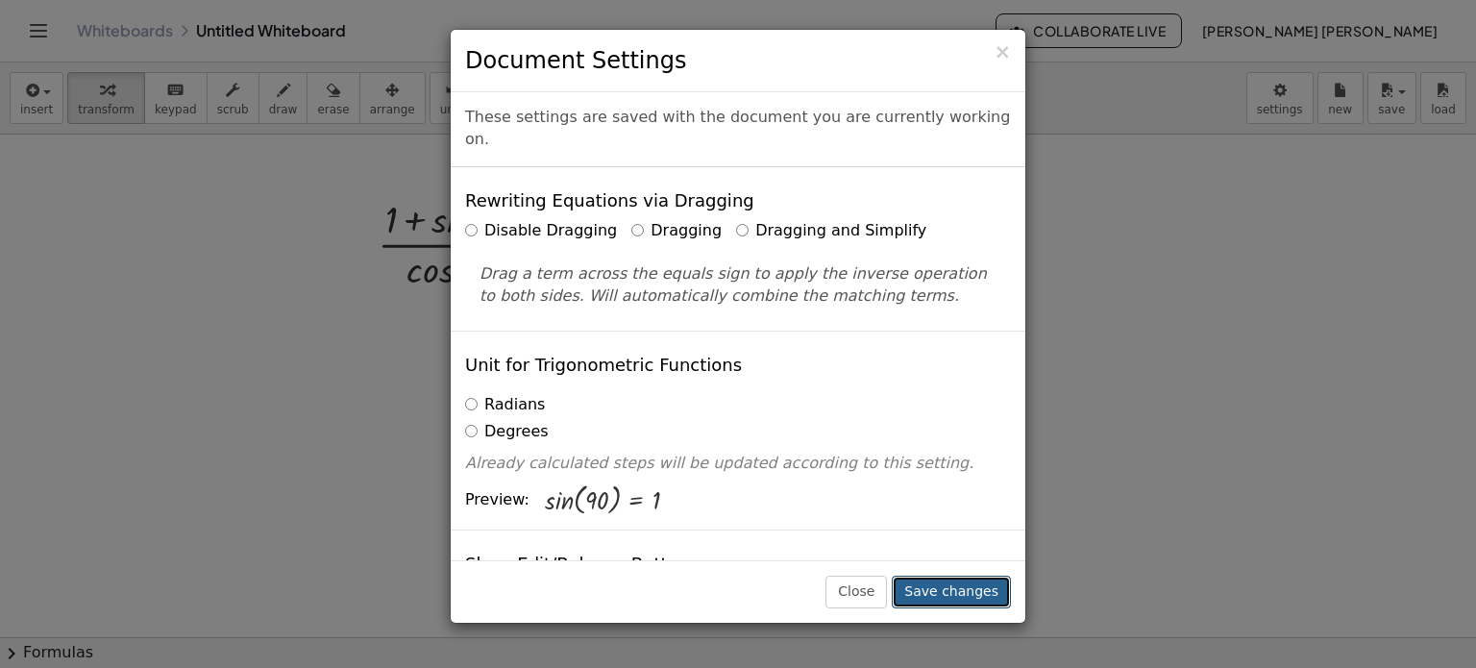
click at [977, 583] on button "Save changes" at bounding box center [951, 592] width 119 height 33
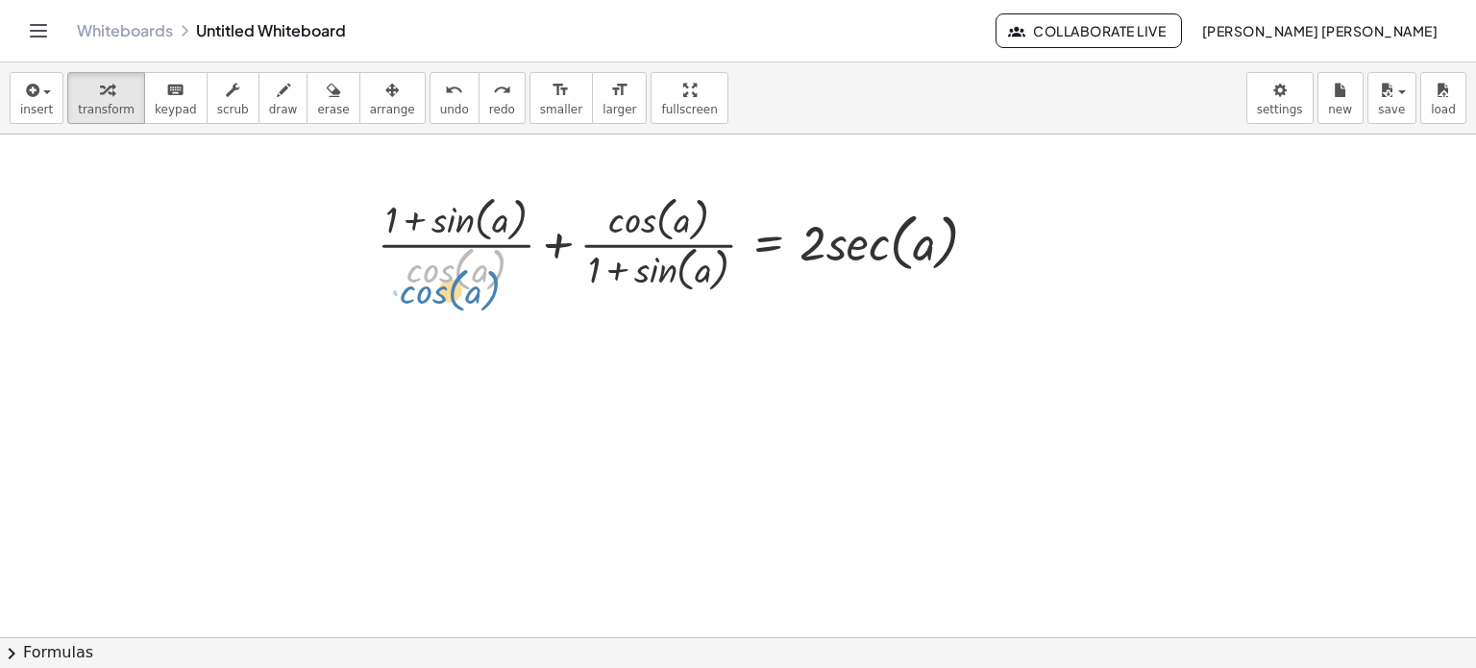
drag, startPoint x: 456, startPoint y: 280, endPoint x: 455, endPoint y: 295, distance: 15.5
click at [542, 250] on div at bounding box center [685, 242] width 635 height 107
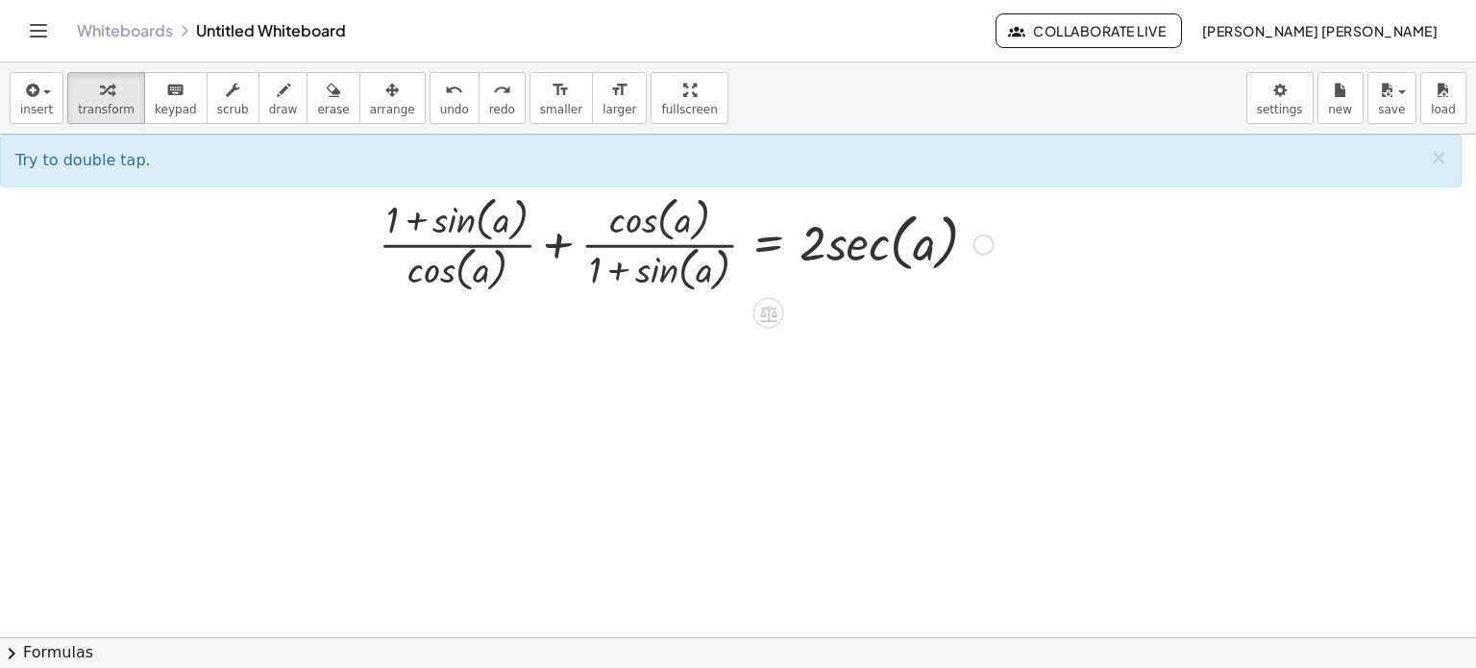
click at [555, 245] on div at bounding box center [685, 242] width 635 height 107
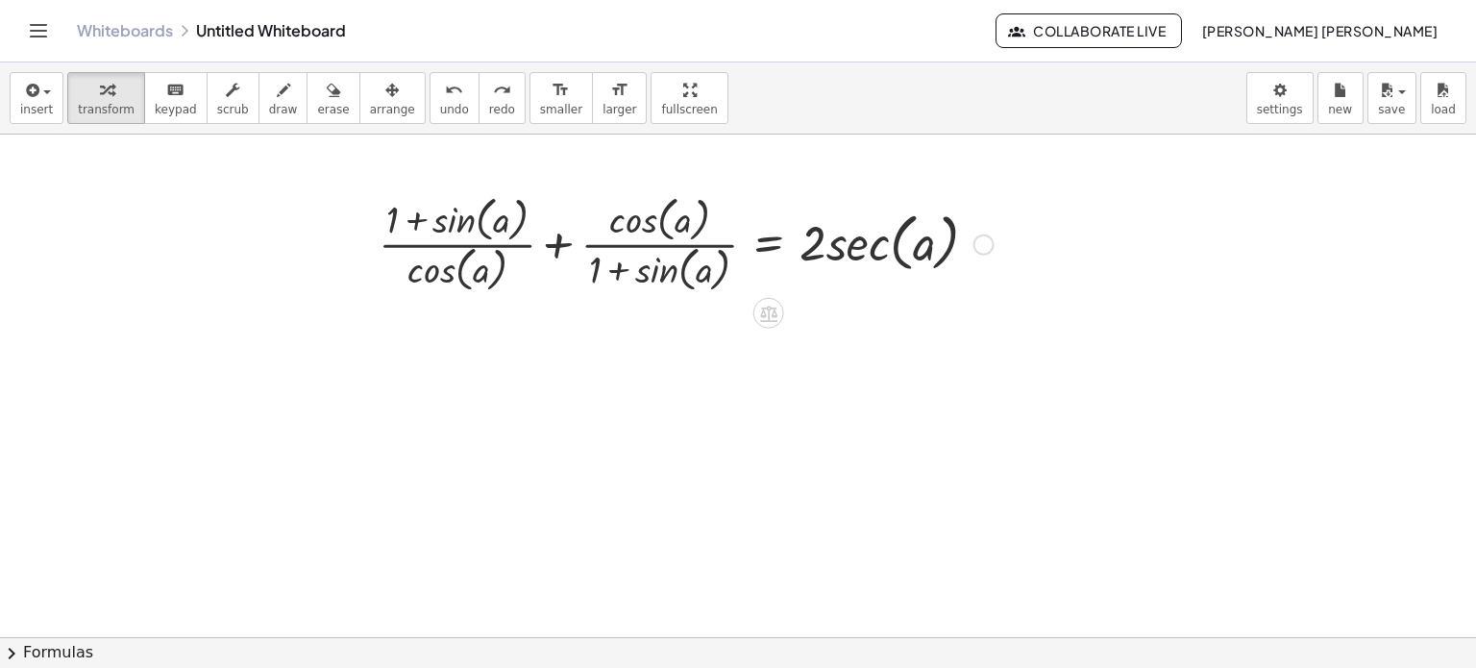
click at [555, 245] on div at bounding box center [685, 242] width 635 height 107
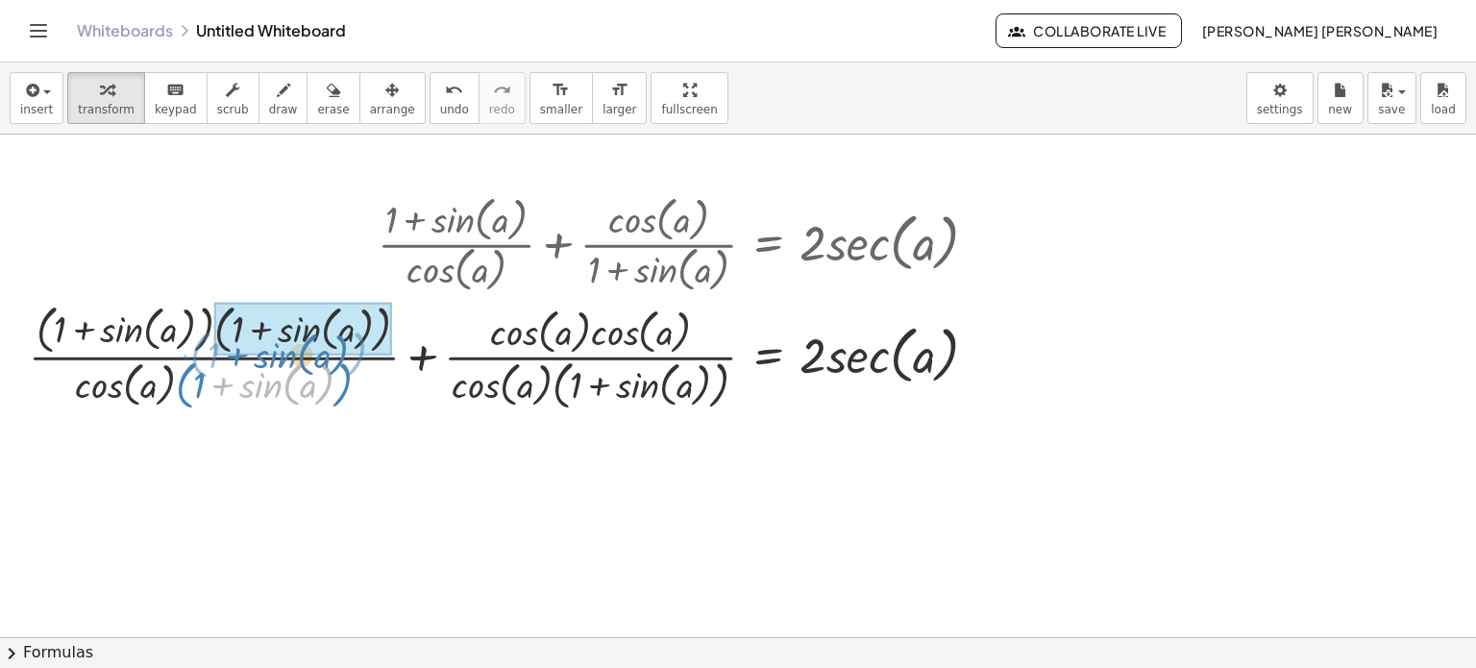
drag, startPoint x: 259, startPoint y: 367, endPoint x: 286, endPoint y: 325, distance: 50.1
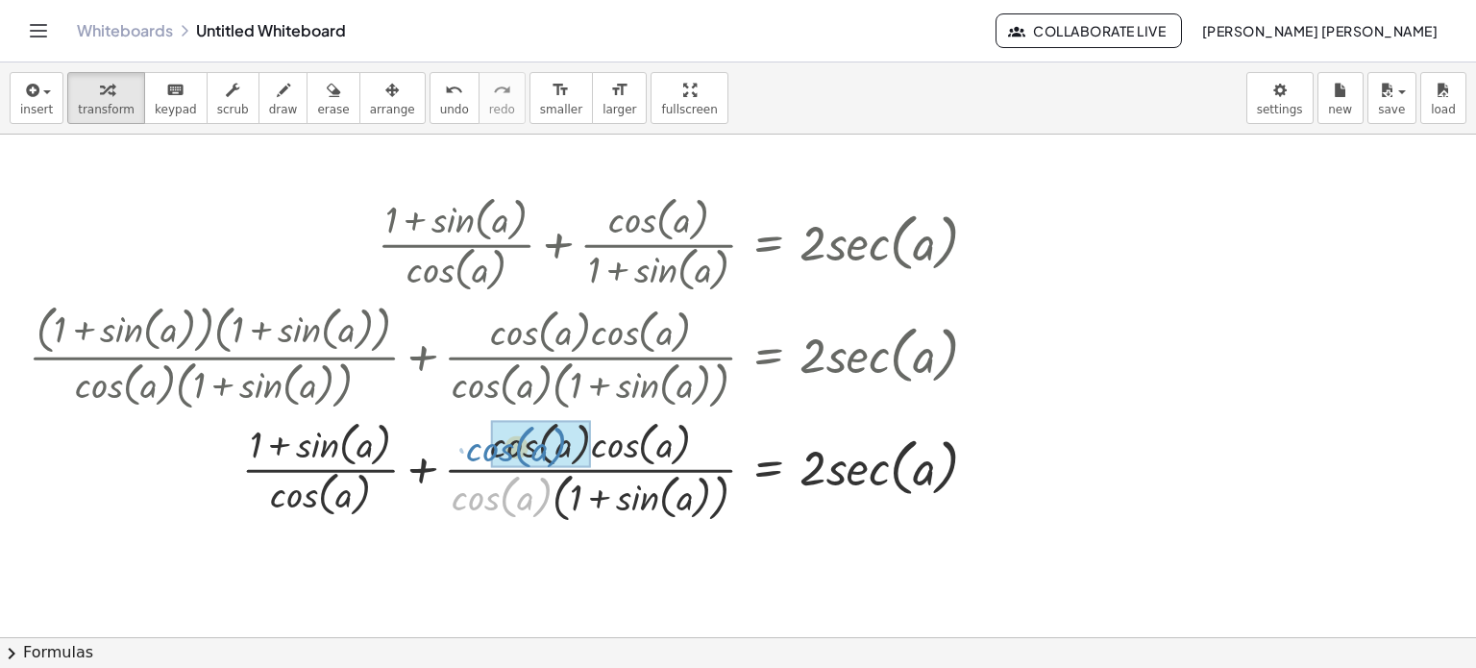
drag, startPoint x: 488, startPoint y: 499, endPoint x: 504, endPoint y: 449, distance: 52.3
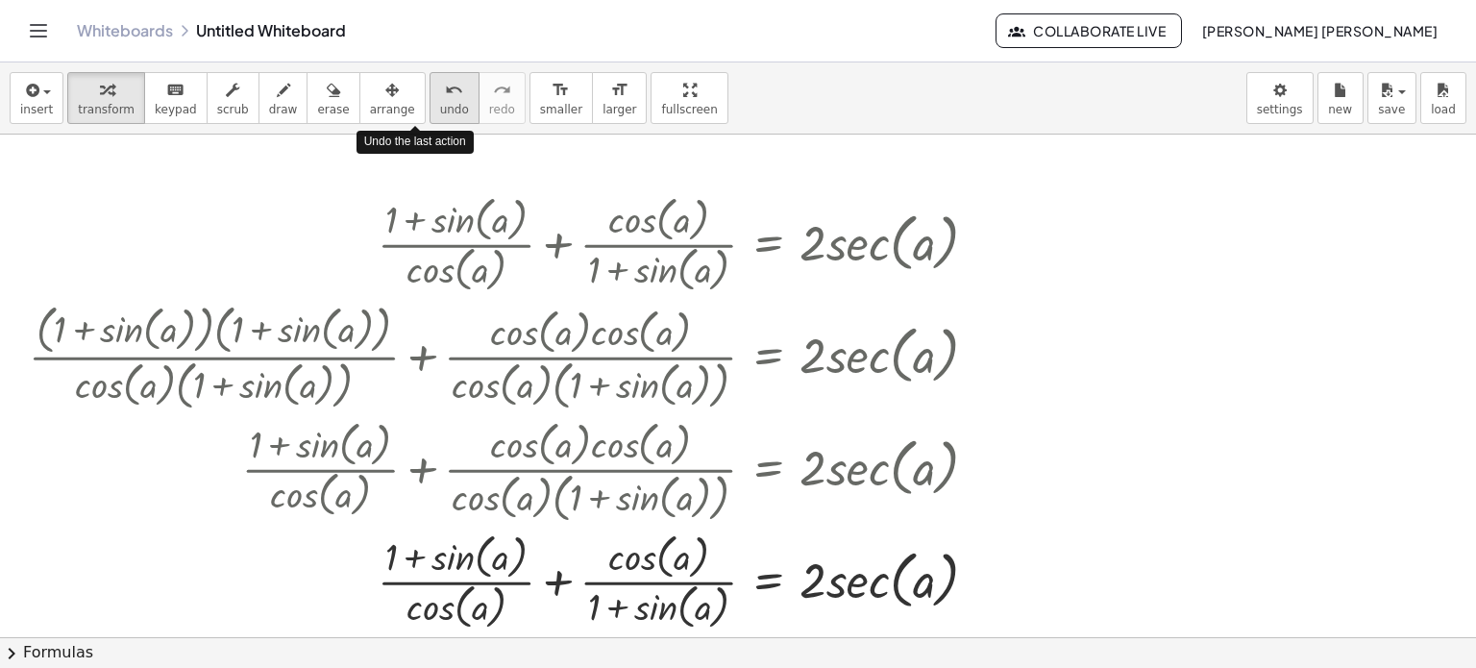
click at [430, 111] on button "undo undo" at bounding box center [455, 98] width 50 height 52
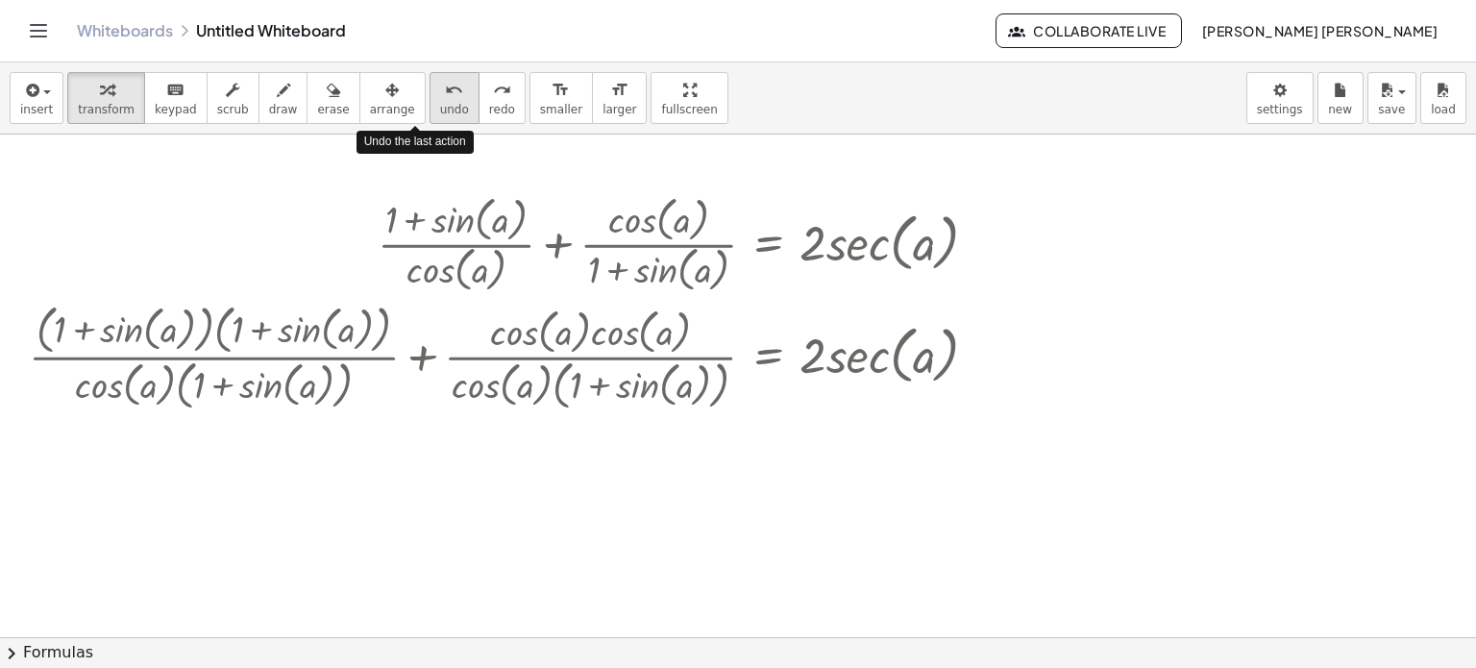
click at [430, 111] on button "undo undo" at bounding box center [455, 98] width 50 height 52
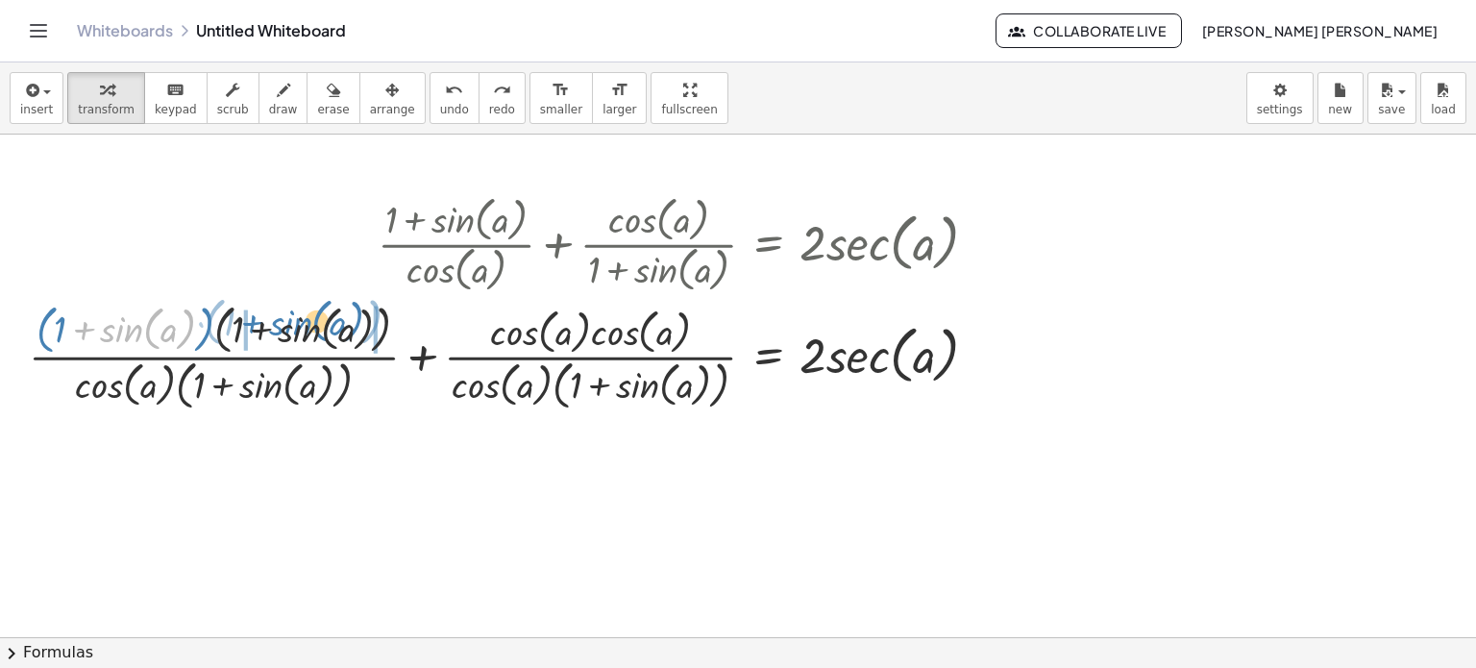
drag, startPoint x: 126, startPoint y: 330, endPoint x: 296, endPoint y: 322, distance: 170.3
click at [296, 322] on div at bounding box center [511, 355] width 984 height 118
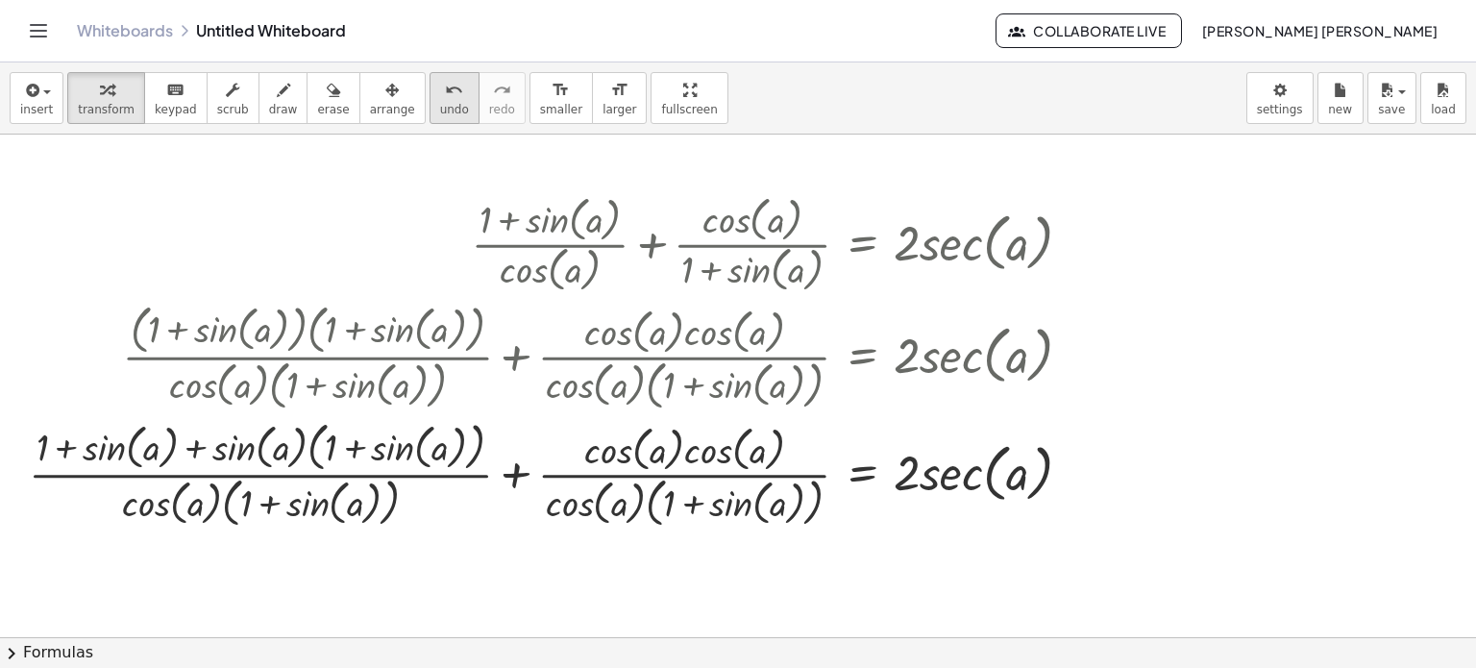
click at [440, 108] on span "undo" at bounding box center [454, 109] width 29 height 13
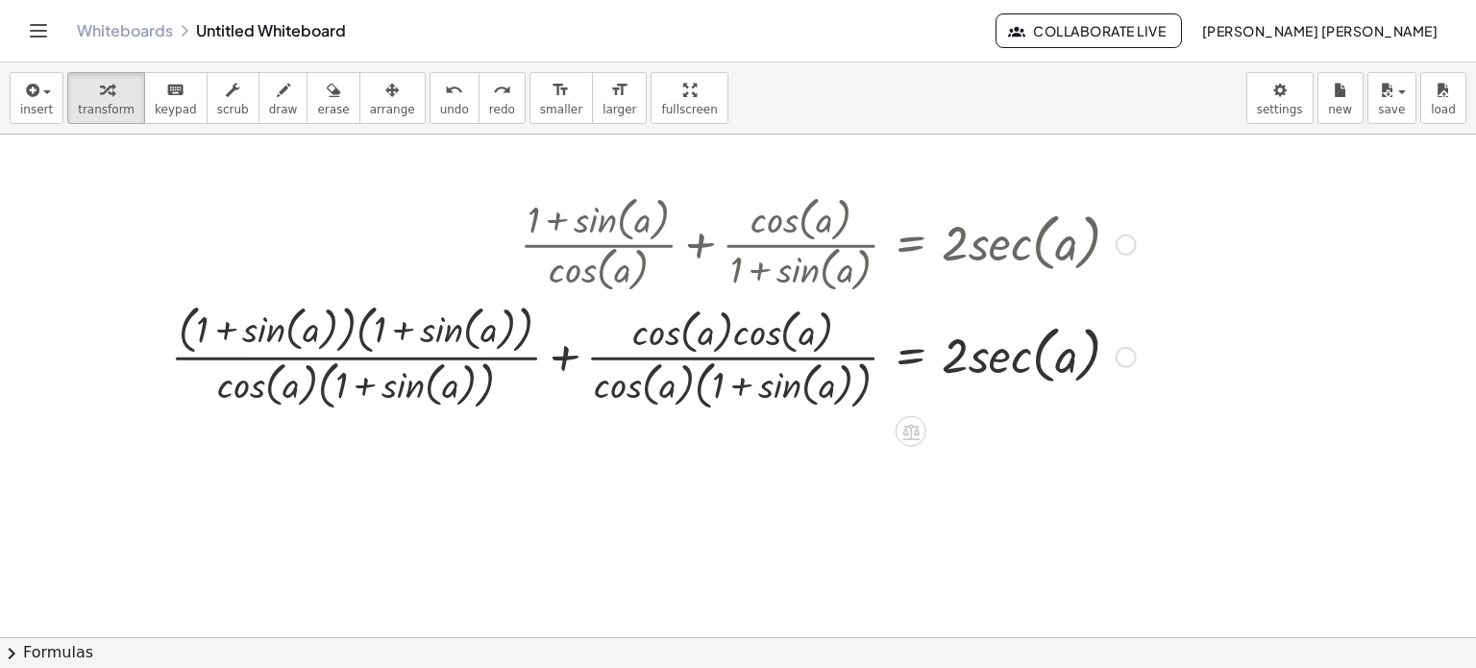
click at [356, 333] on div at bounding box center [653, 355] width 984 height 118
click at [349, 331] on div at bounding box center [653, 355] width 984 height 118
click at [357, 327] on div at bounding box center [653, 355] width 984 height 118
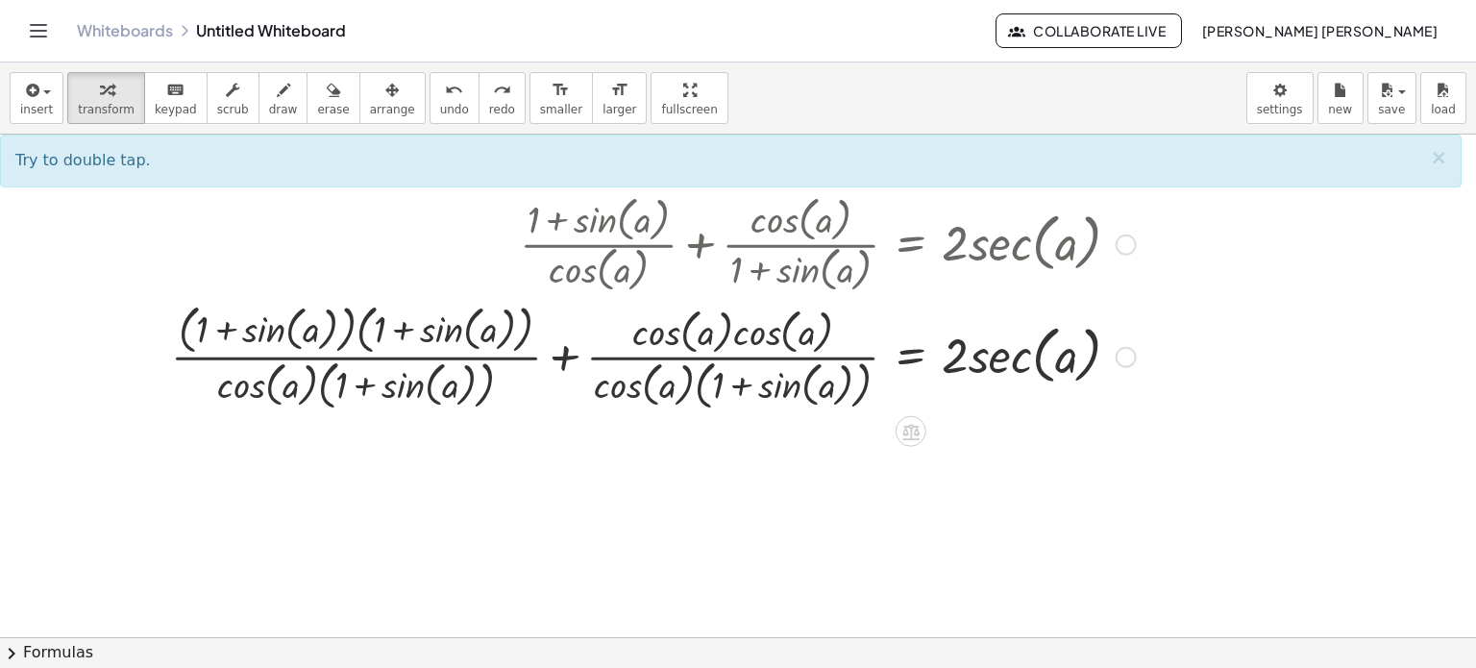
click at [357, 330] on div at bounding box center [653, 355] width 984 height 118
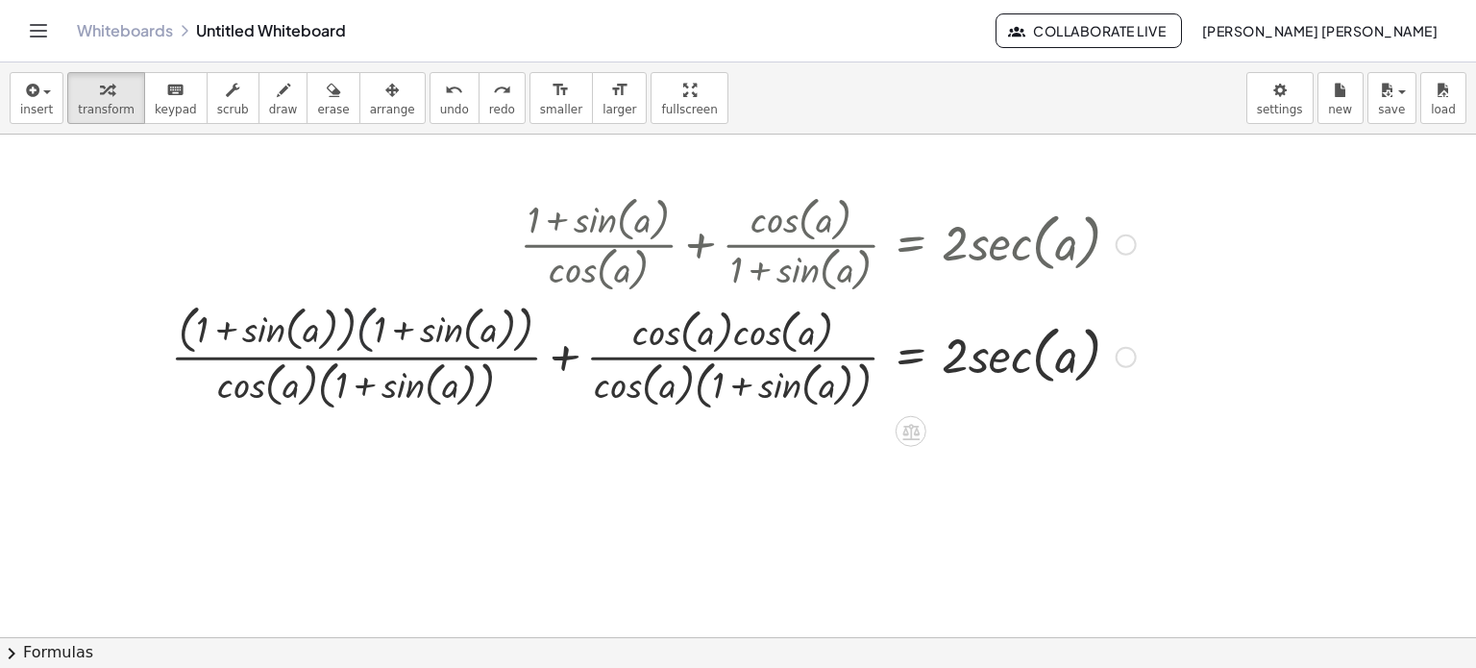
click at [357, 330] on div at bounding box center [653, 355] width 984 height 118
click at [357, 330] on div at bounding box center [559, 355] width 1170 height 112
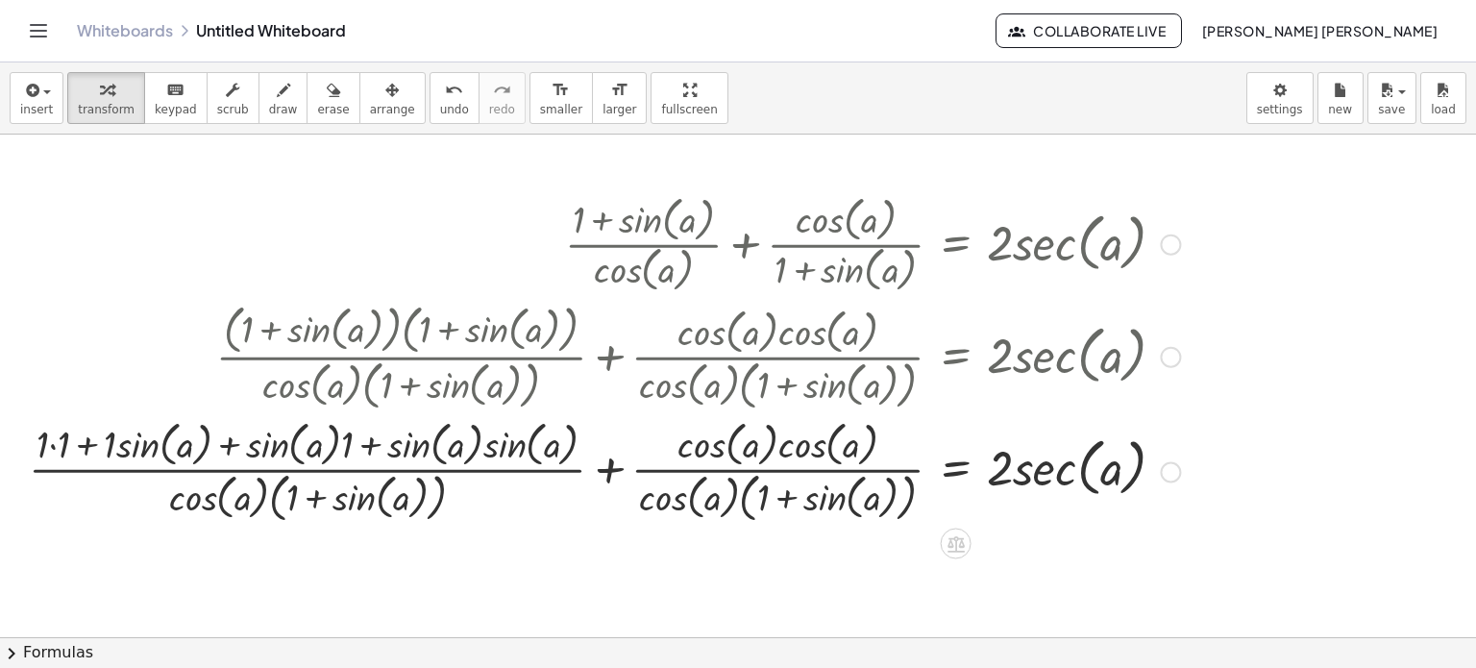
click at [54, 446] on div at bounding box center [604, 470] width 1170 height 112
click at [430, 122] on button "undo undo" at bounding box center [455, 98] width 50 height 52
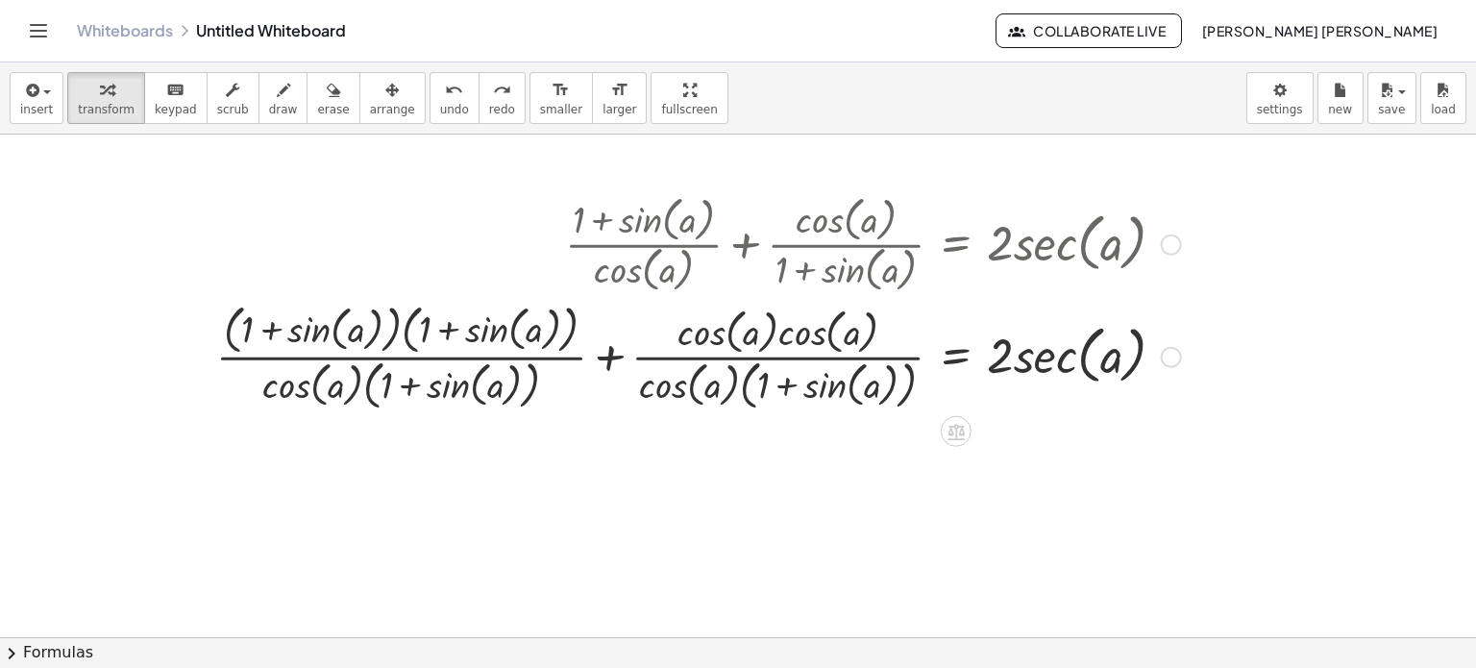
click at [617, 361] on div at bounding box center [699, 355] width 984 height 118
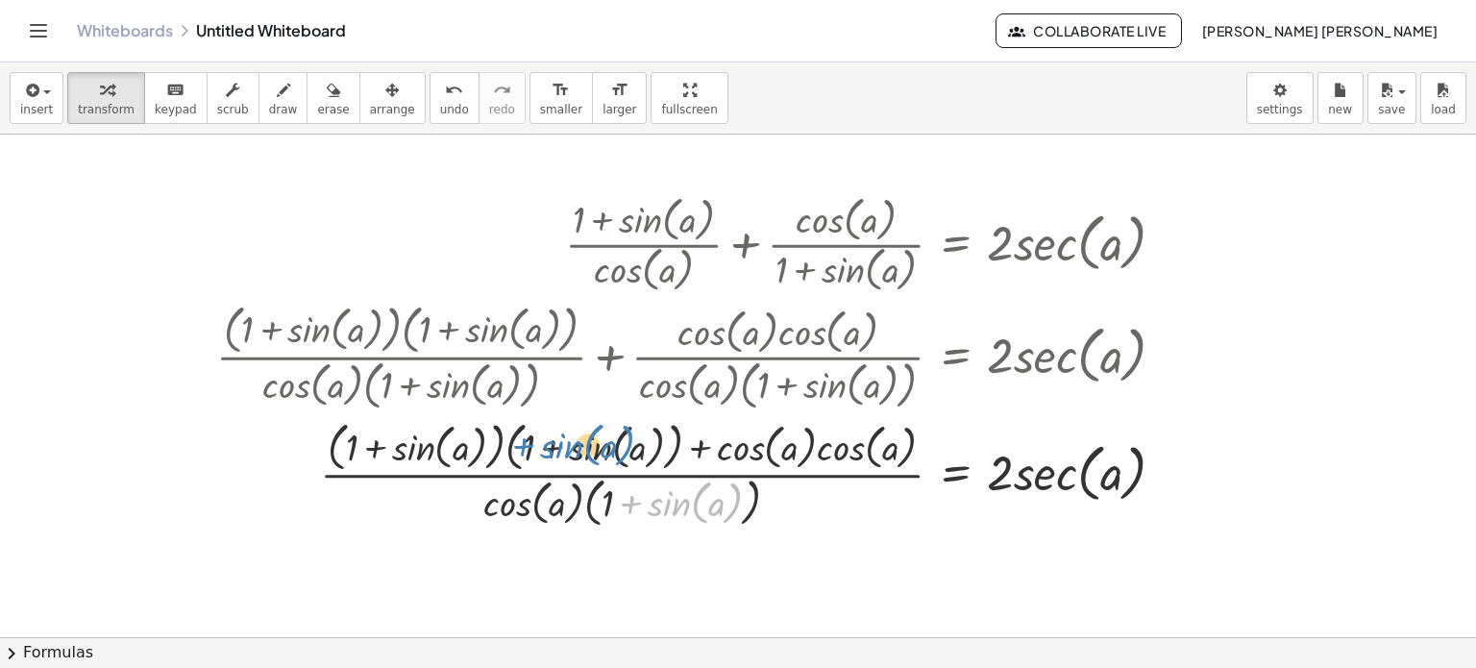
drag, startPoint x: 680, startPoint y: 510, endPoint x: 573, endPoint y: 453, distance: 122.1
click at [573, 453] on div at bounding box center [699, 473] width 984 height 118
drag, startPoint x: 629, startPoint y: 505, endPoint x: 627, endPoint y: 480, distance: 25.2
click at [627, 480] on div at bounding box center [699, 473] width 984 height 118
drag, startPoint x: 591, startPoint y: 503, endPoint x: 511, endPoint y: 441, distance: 100.7
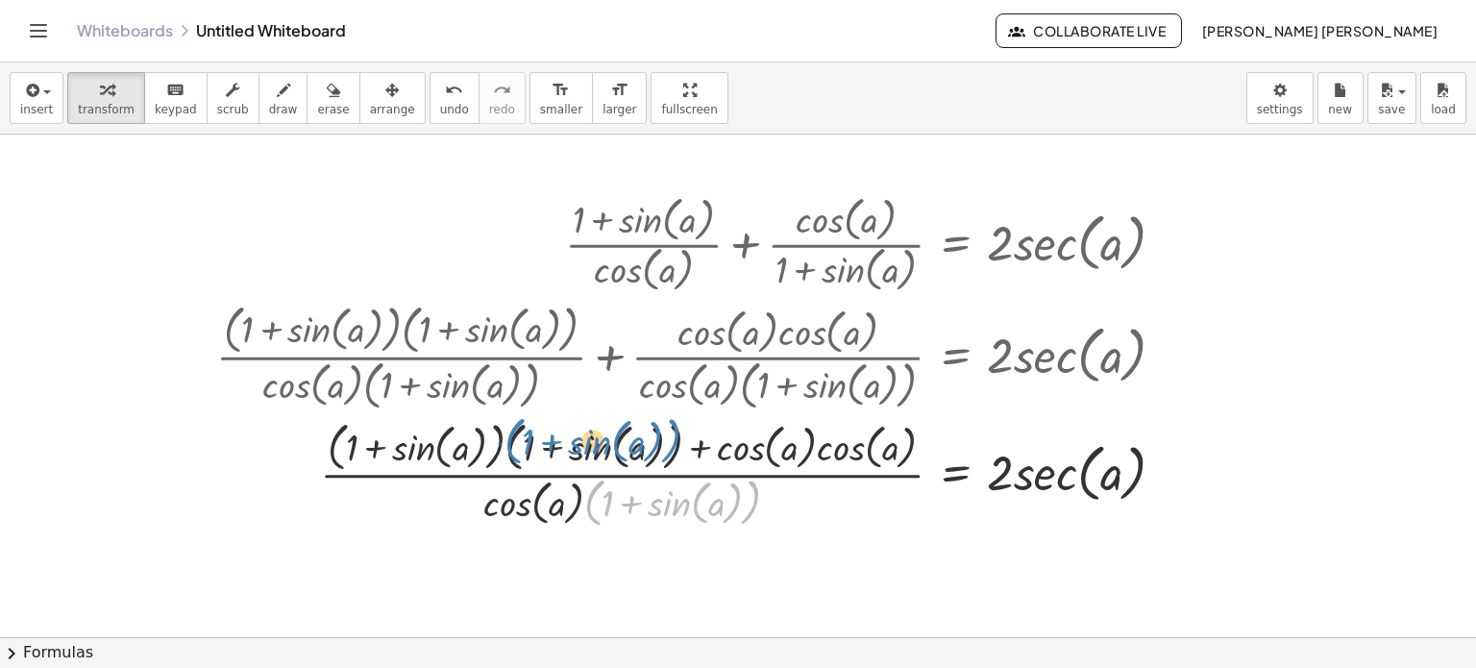
click at [511, 441] on div at bounding box center [699, 473] width 984 height 118
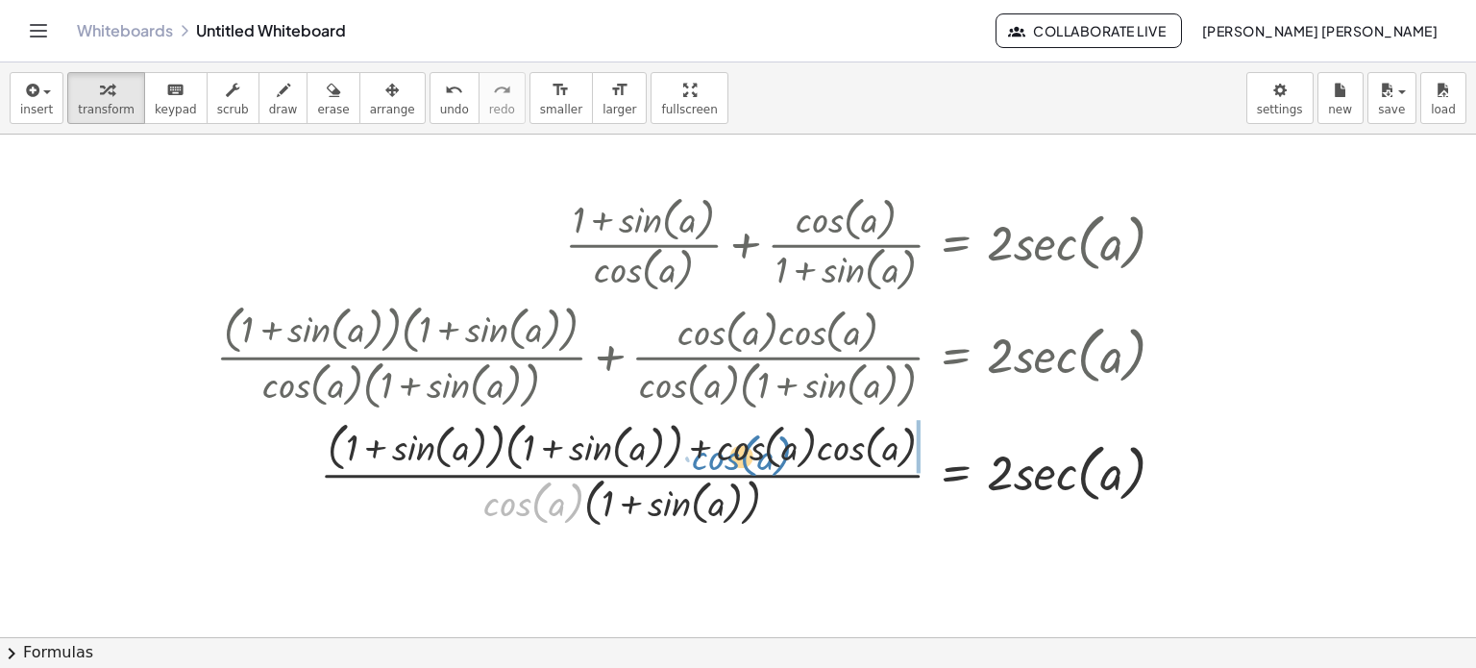
drag, startPoint x: 518, startPoint y: 508, endPoint x: 724, endPoint y: 463, distance: 210.6
click at [724, 463] on div at bounding box center [699, 473] width 984 height 118
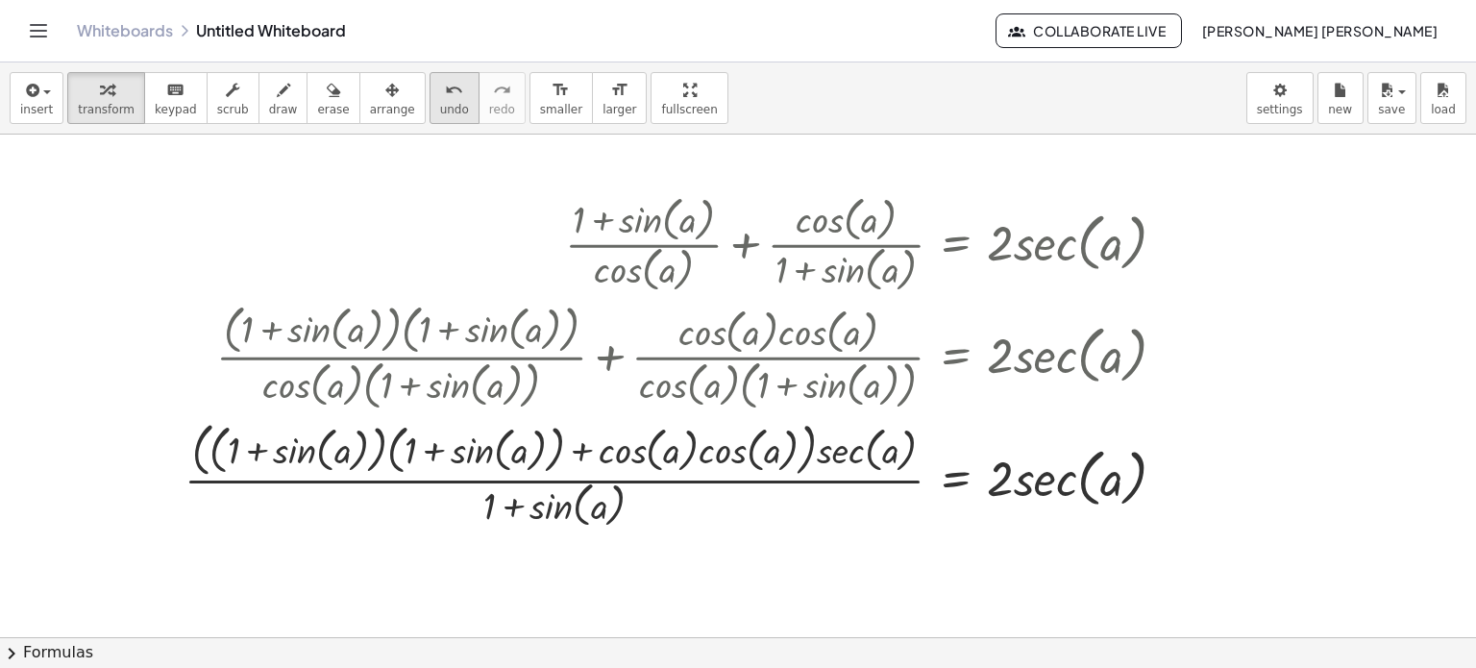
click at [440, 107] on span "undo" at bounding box center [454, 109] width 29 height 13
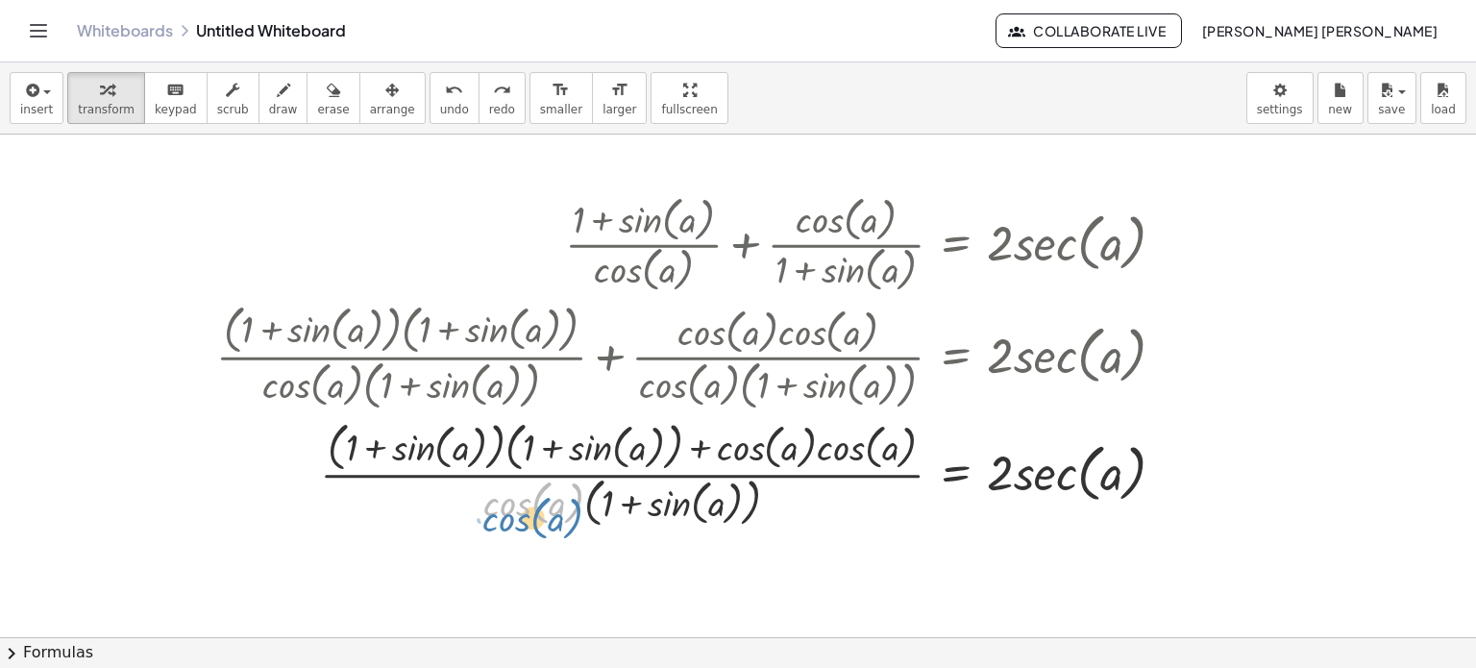
drag, startPoint x: 541, startPoint y: 510, endPoint x: 530, endPoint y: 527, distance: 19.5
click at [530, 527] on div at bounding box center [699, 473] width 984 height 118
drag, startPoint x: 664, startPoint y: 506, endPoint x: 646, endPoint y: 519, distance: 22.1
click at [677, 528] on div at bounding box center [699, 473] width 984 height 118
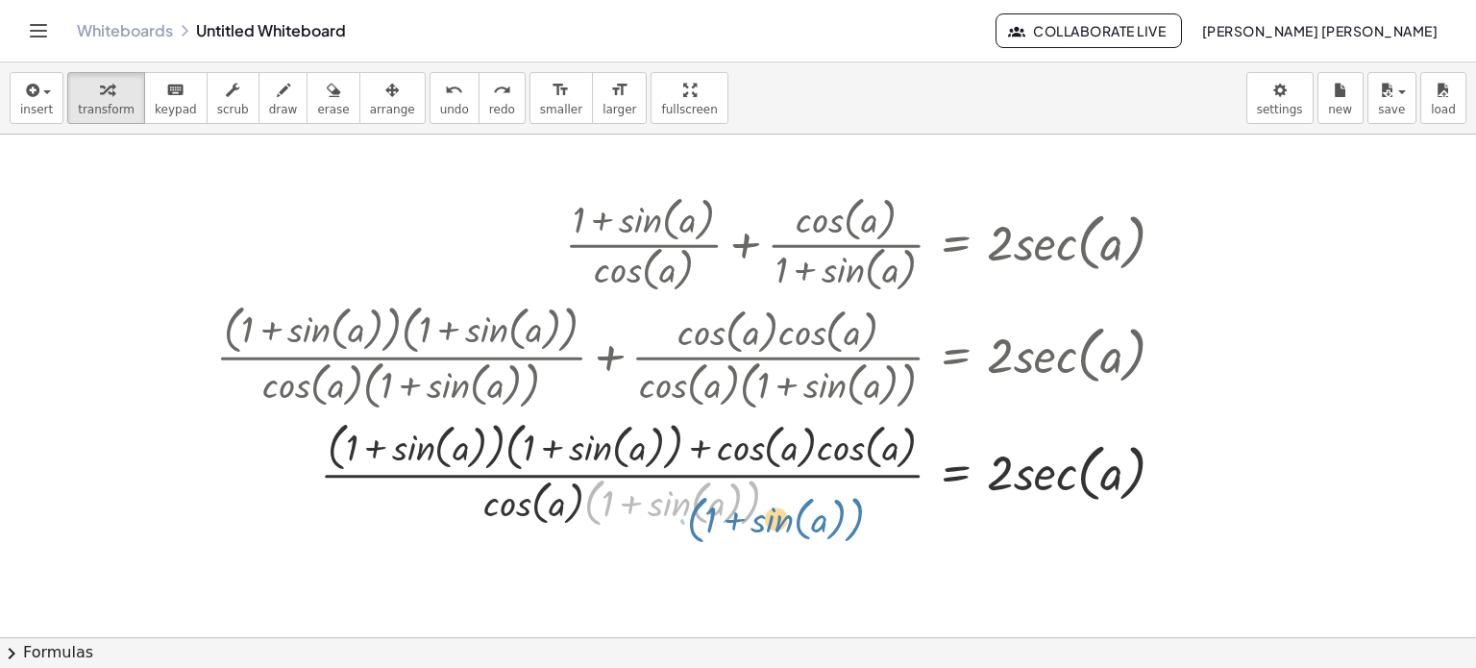
drag, startPoint x: 592, startPoint y: 512, endPoint x: 673, endPoint y: 499, distance: 81.8
click at [677, 533] on div "+ · ( + 1 + sin ( , a ) ) · cos ( , a ) + · cos ( , a ) · ( + 1 + sin ( , a ) )…" at bounding box center [691, 361] width 1008 height 353
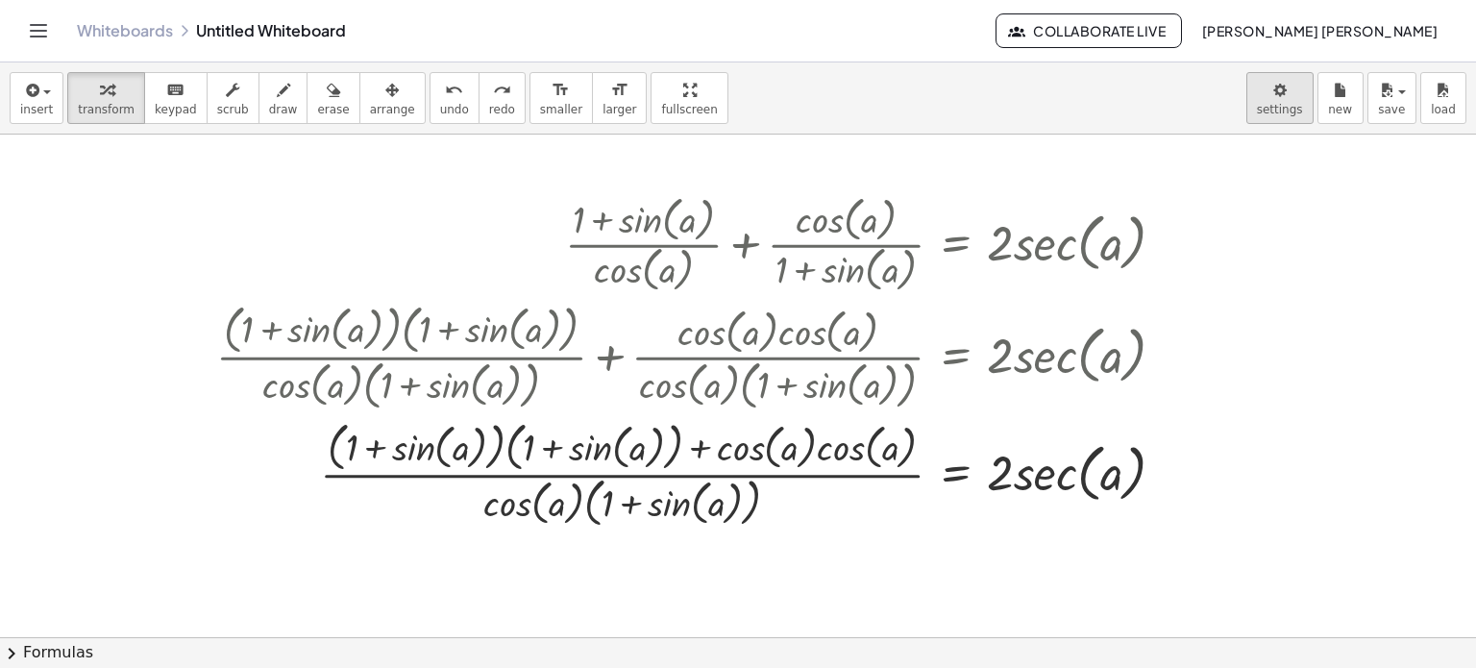
click at [1292, 117] on body "Graspable Math Activities Whiteboards Classes Account v1.30.0 | Privacy policy …" at bounding box center [738, 334] width 1476 height 668
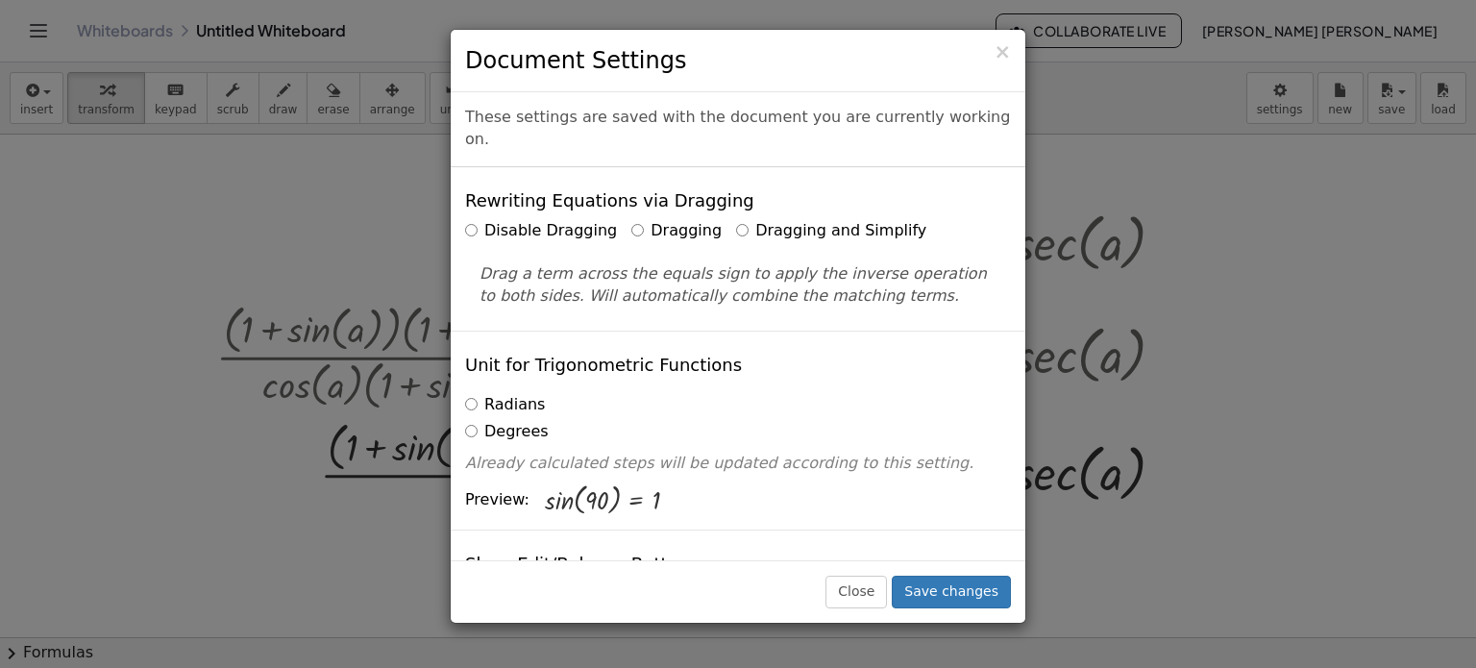
click at [995, 59] on h3 "Document Settings" at bounding box center [738, 60] width 546 height 33
click at [994, 59] on h3 "Document Settings" at bounding box center [738, 60] width 546 height 33
click at [996, 61] on h3 "Document Settings" at bounding box center [738, 60] width 546 height 33
click at [1006, 57] on span "×" at bounding box center [1002, 51] width 17 height 23
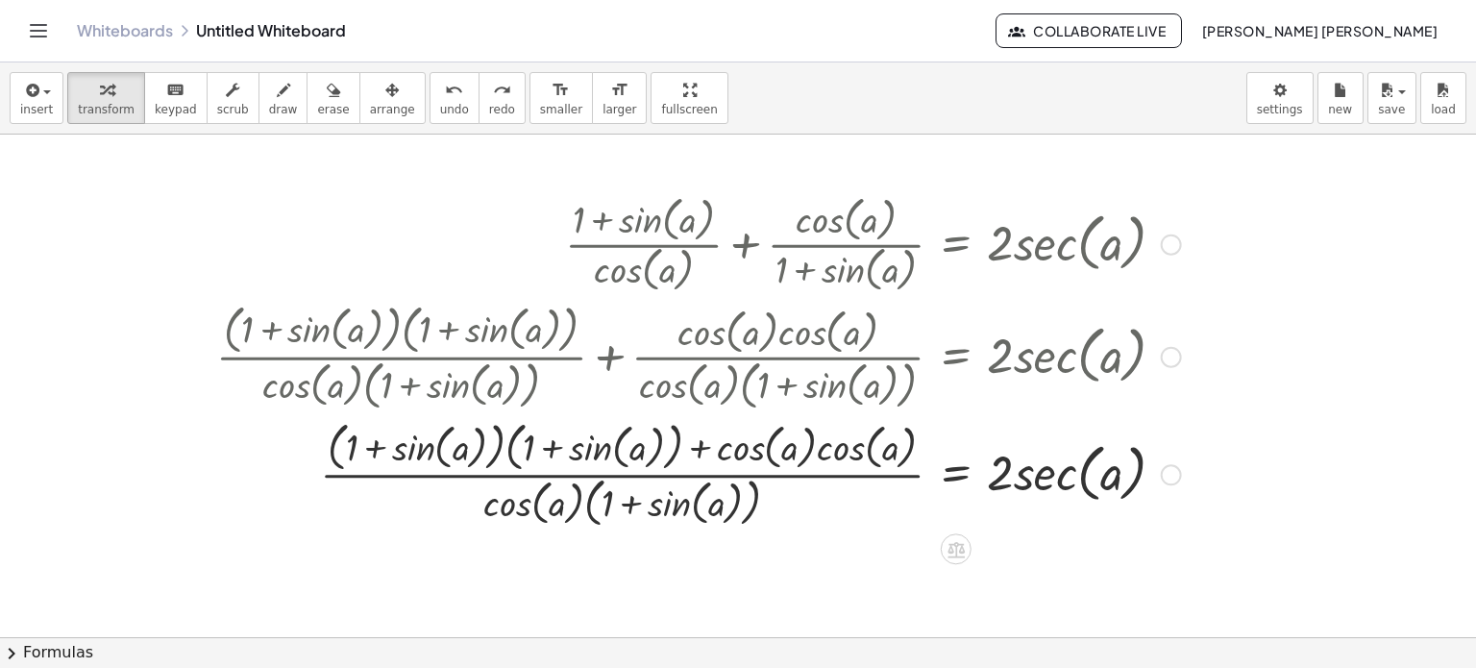
click at [707, 456] on div at bounding box center [699, 473] width 984 height 118
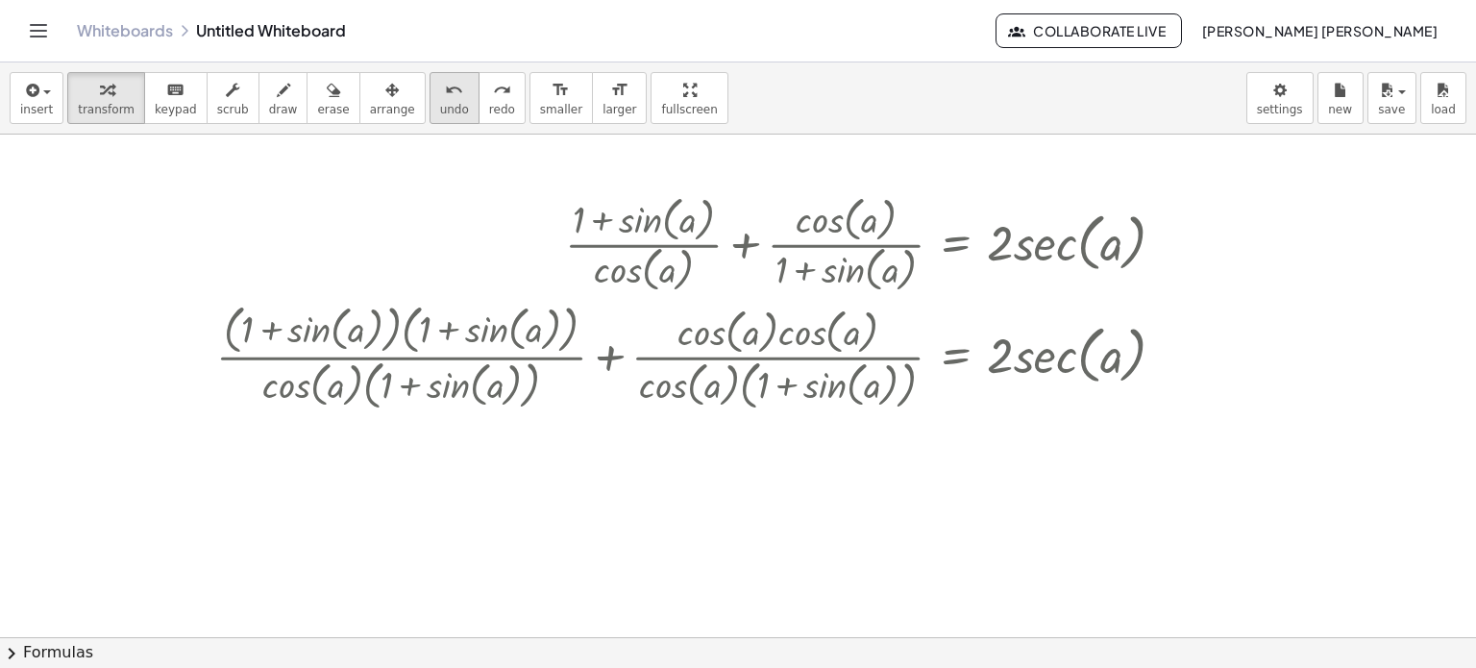
click at [445, 95] on icon "undo" at bounding box center [454, 90] width 18 height 23
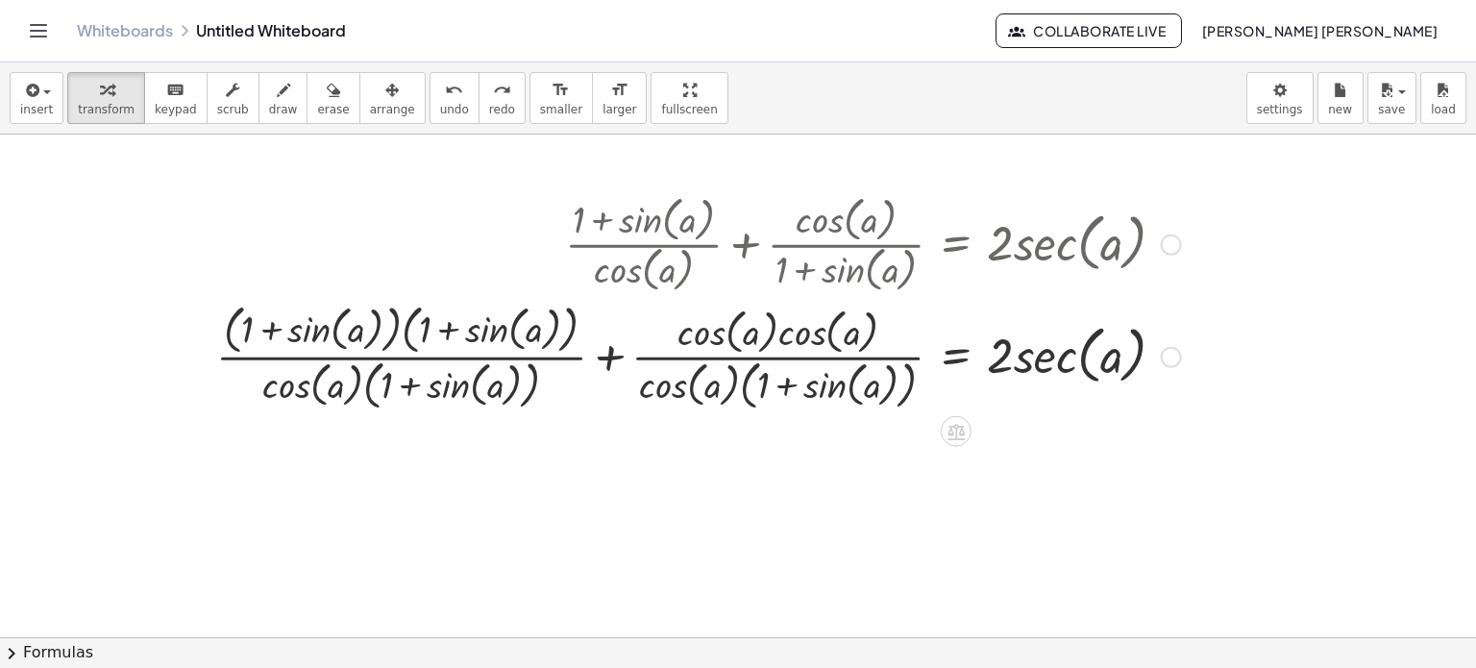
click at [772, 334] on div at bounding box center [699, 355] width 984 height 118
click at [783, 334] on div at bounding box center [699, 355] width 984 height 118
drag, startPoint x: 783, startPoint y: 334, endPoint x: 734, endPoint y: 333, distance: 49.0
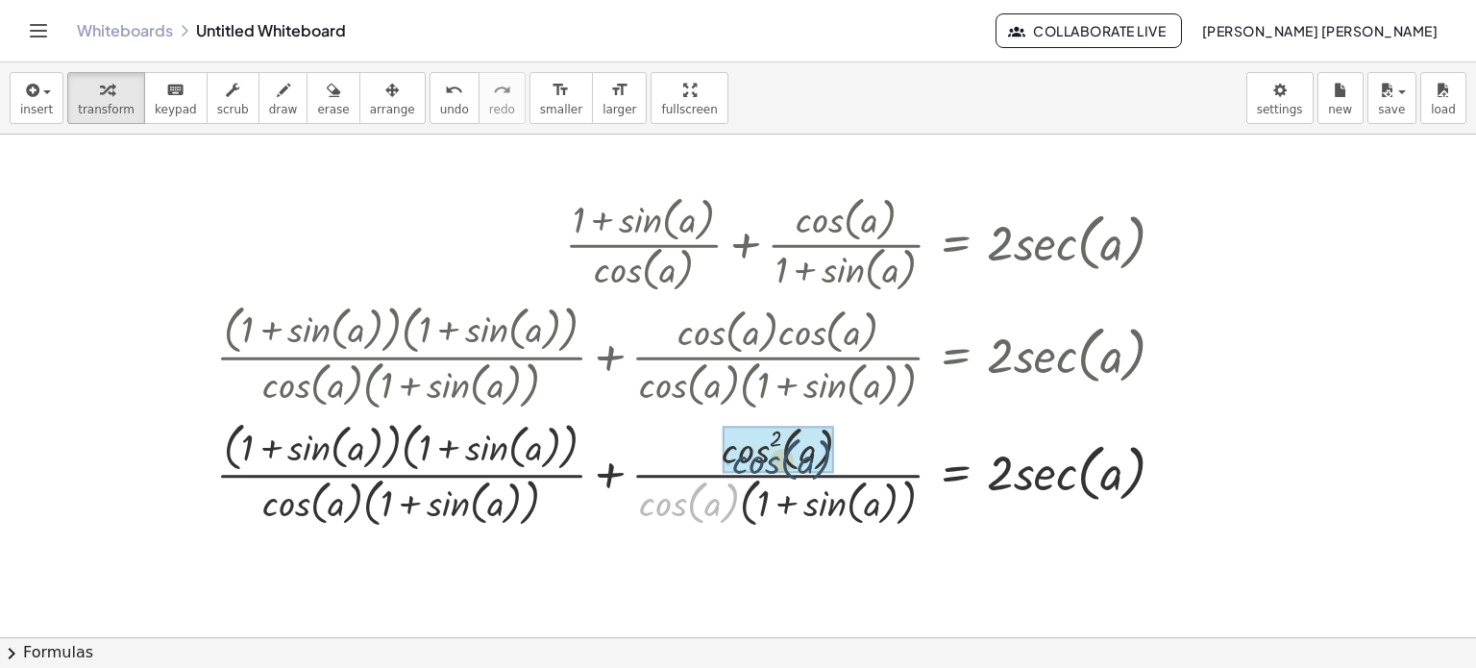
drag, startPoint x: 659, startPoint y: 517, endPoint x: 752, endPoint y: 474, distance: 102.8
click at [752, 474] on div at bounding box center [699, 473] width 984 height 118
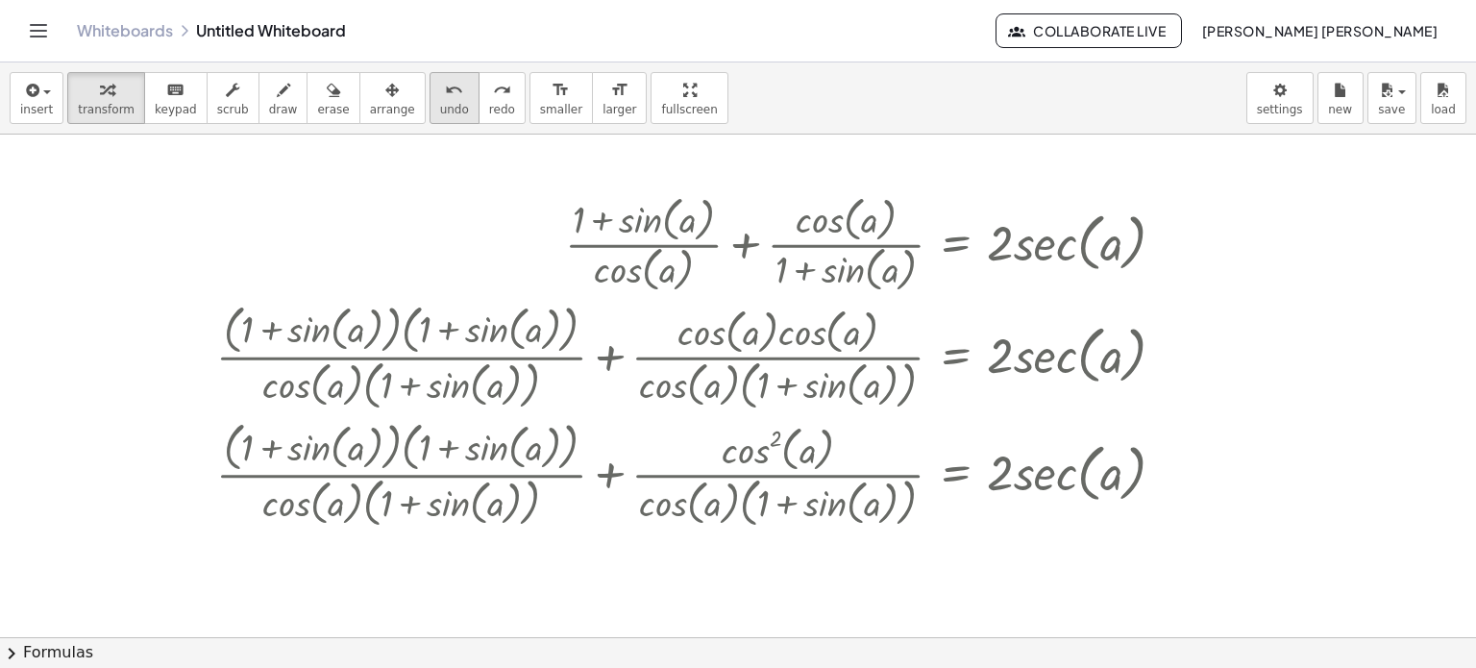
click at [445, 95] on icon "undo" at bounding box center [454, 90] width 18 height 23
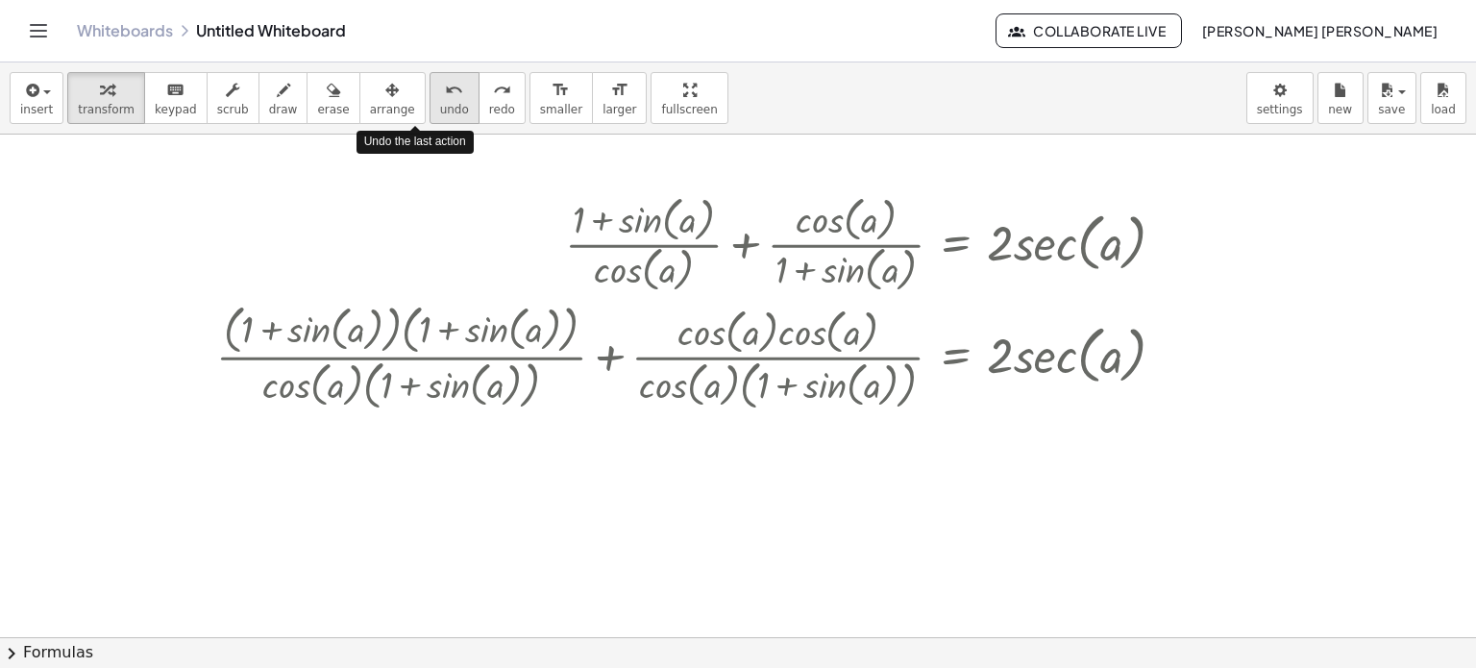
click at [445, 95] on icon "undo" at bounding box center [454, 90] width 18 height 23
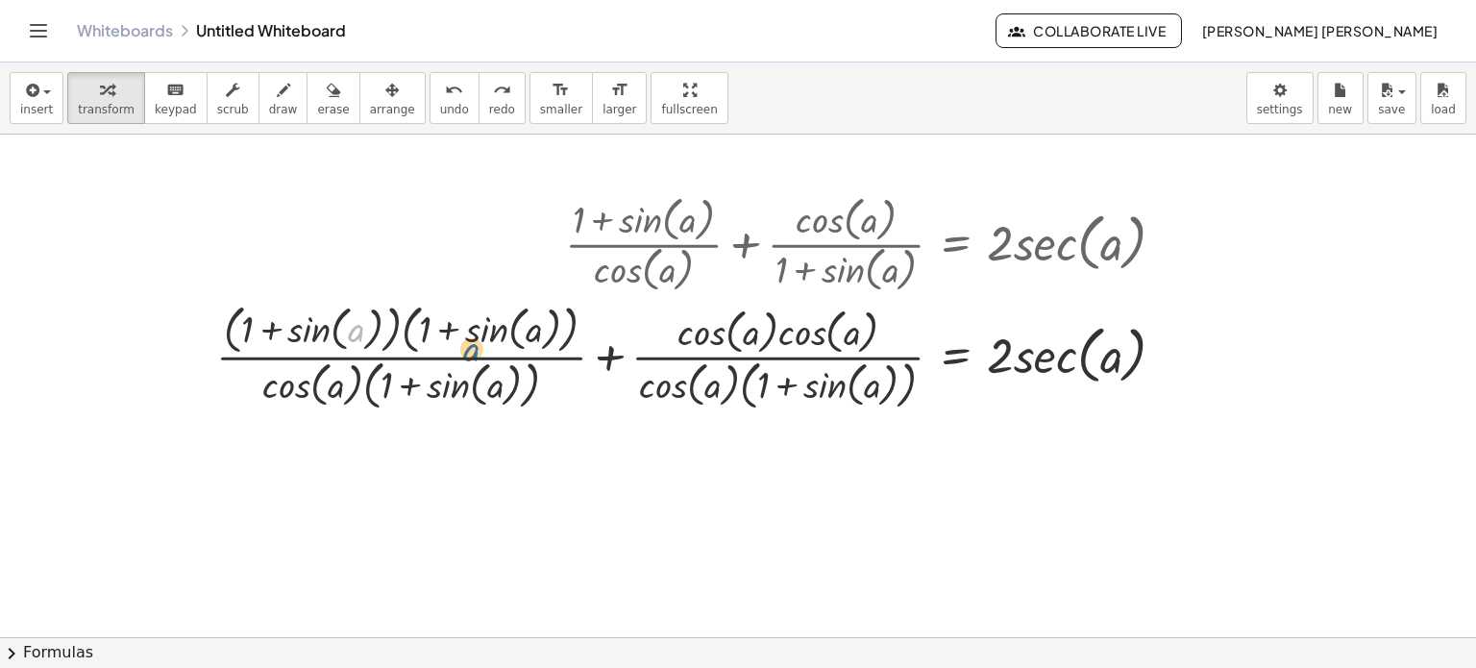
drag, startPoint x: 353, startPoint y: 313, endPoint x: 340, endPoint y: 303, distance: 16.4
click at [346, 307] on div at bounding box center [699, 355] width 984 height 118
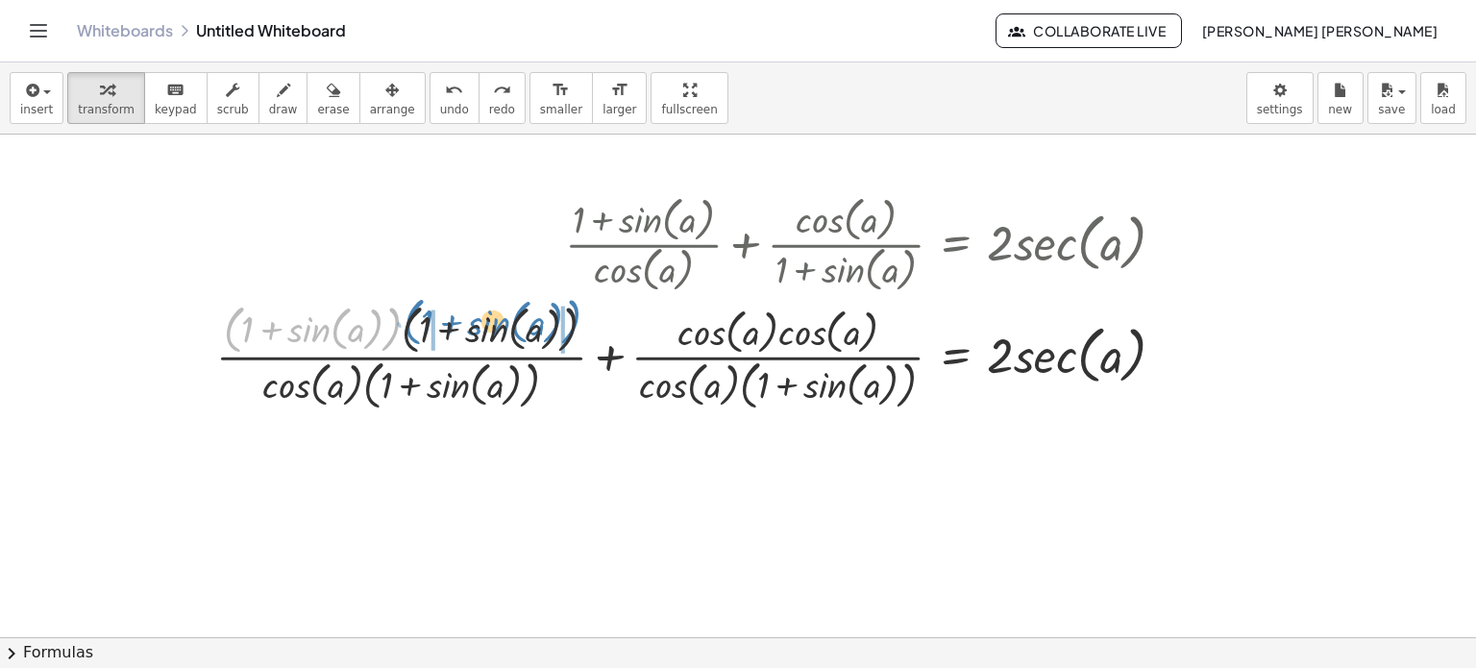
drag, startPoint x: 237, startPoint y: 327, endPoint x: 415, endPoint y: 321, distance: 177.9
click at [415, 321] on div at bounding box center [699, 355] width 984 height 118
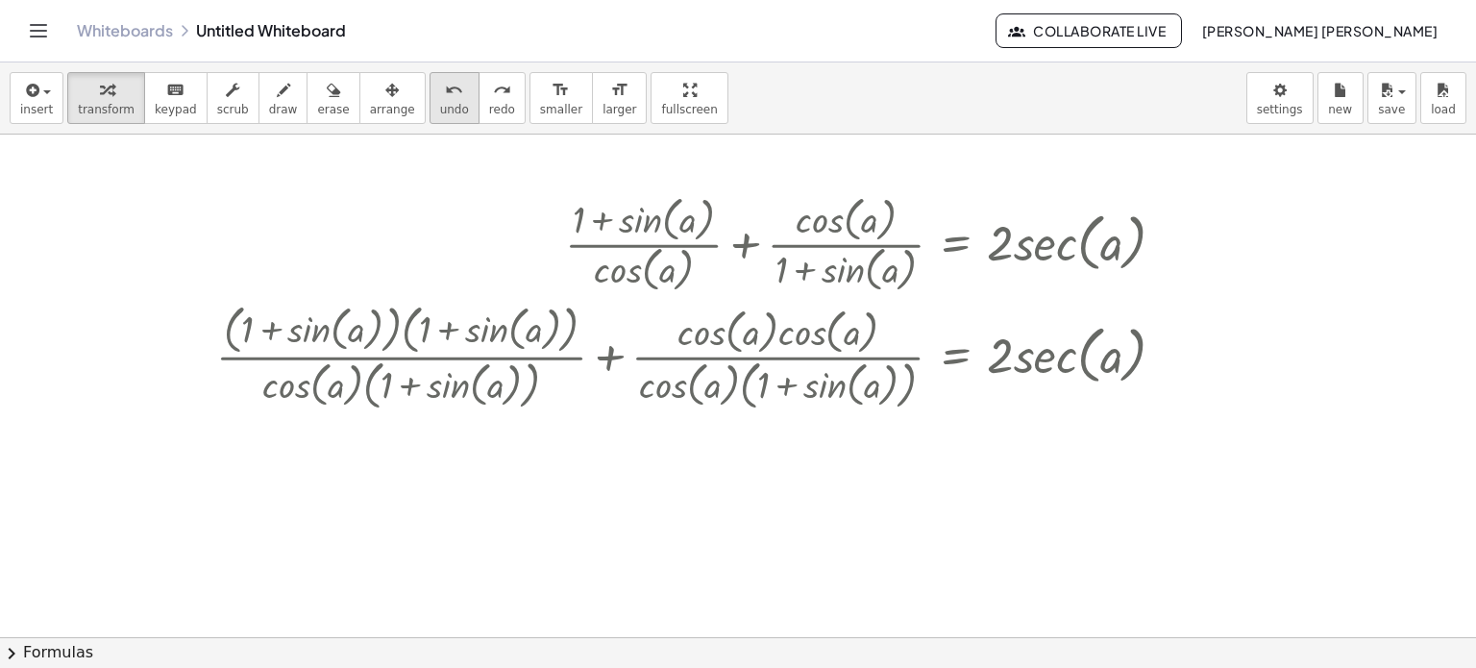
click at [440, 103] on span "undo" at bounding box center [454, 109] width 29 height 13
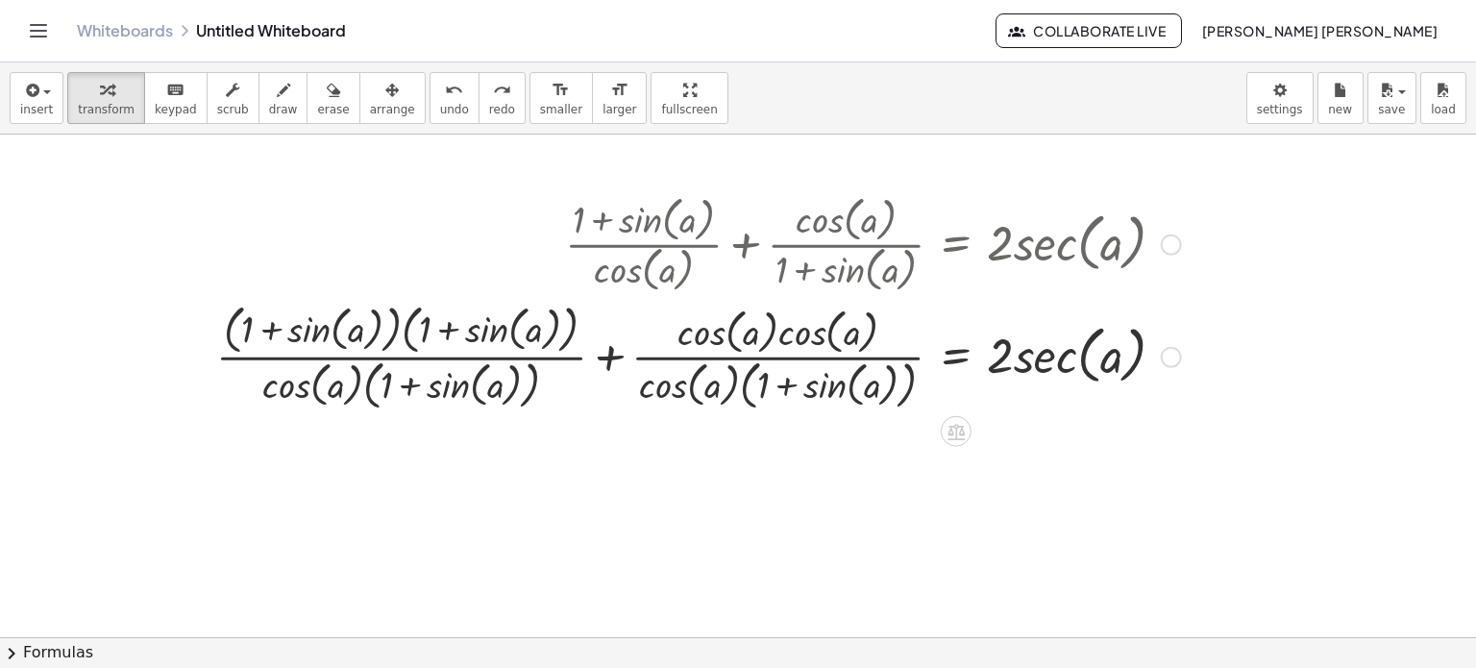
click at [612, 365] on div at bounding box center [699, 355] width 984 height 118
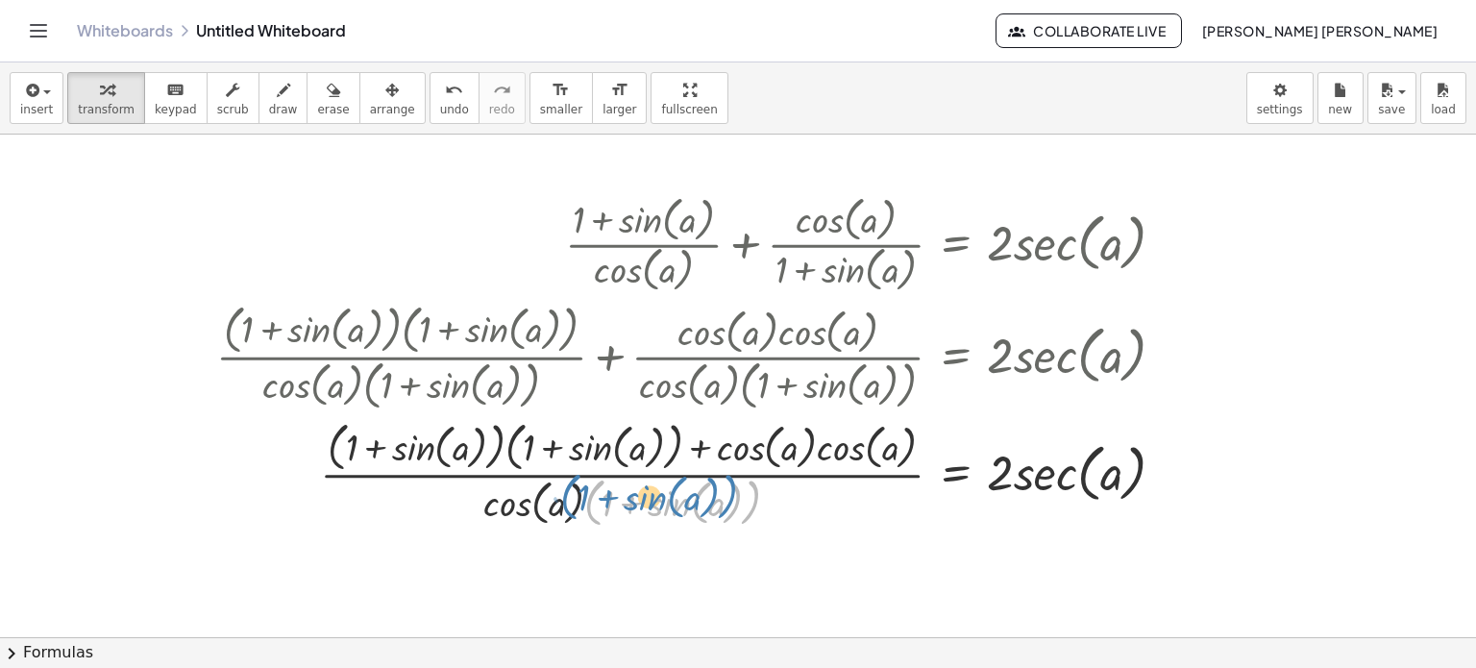
drag, startPoint x: 598, startPoint y: 523, endPoint x: 561, endPoint y: 531, distance: 37.5
click at [569, 528] on div at bounding box center [699, 473] width 984 height 118
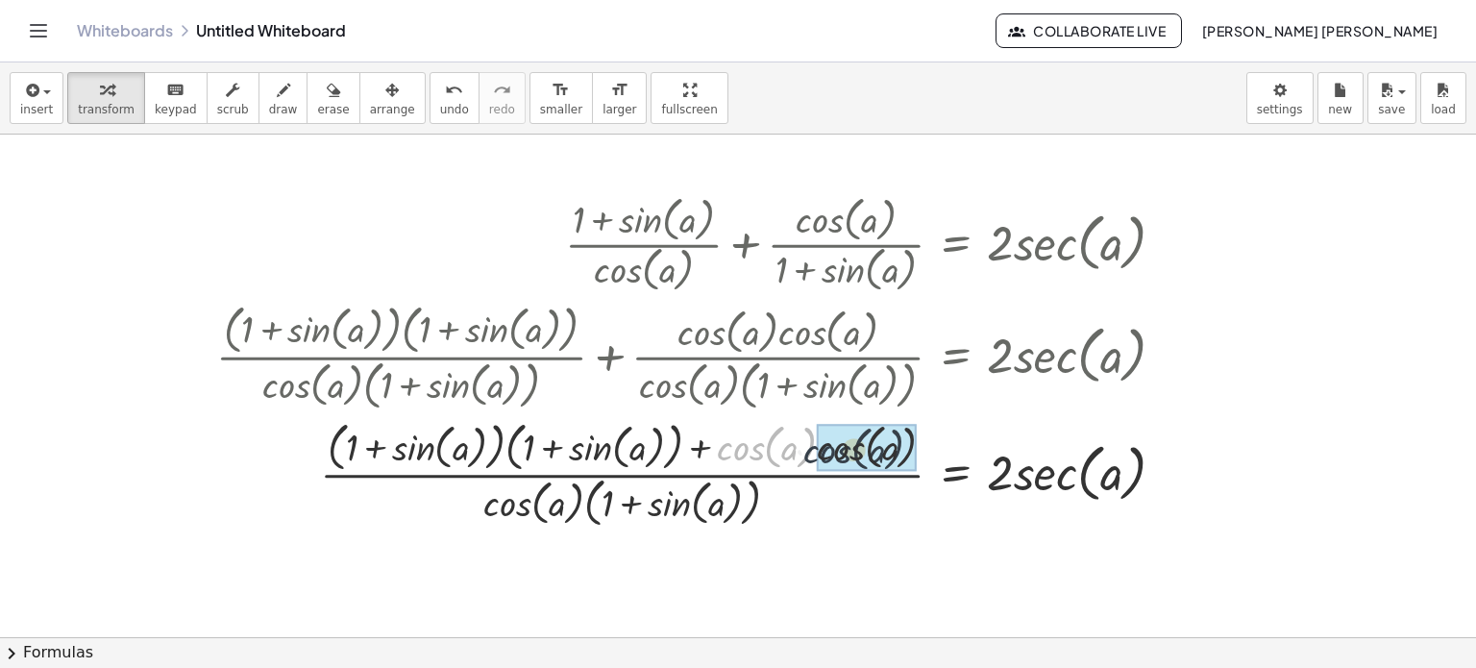
drag, startPoint x: 726, startPoint y: 445, endPoint x: 814, endPoint y: 448, distance: 87.5
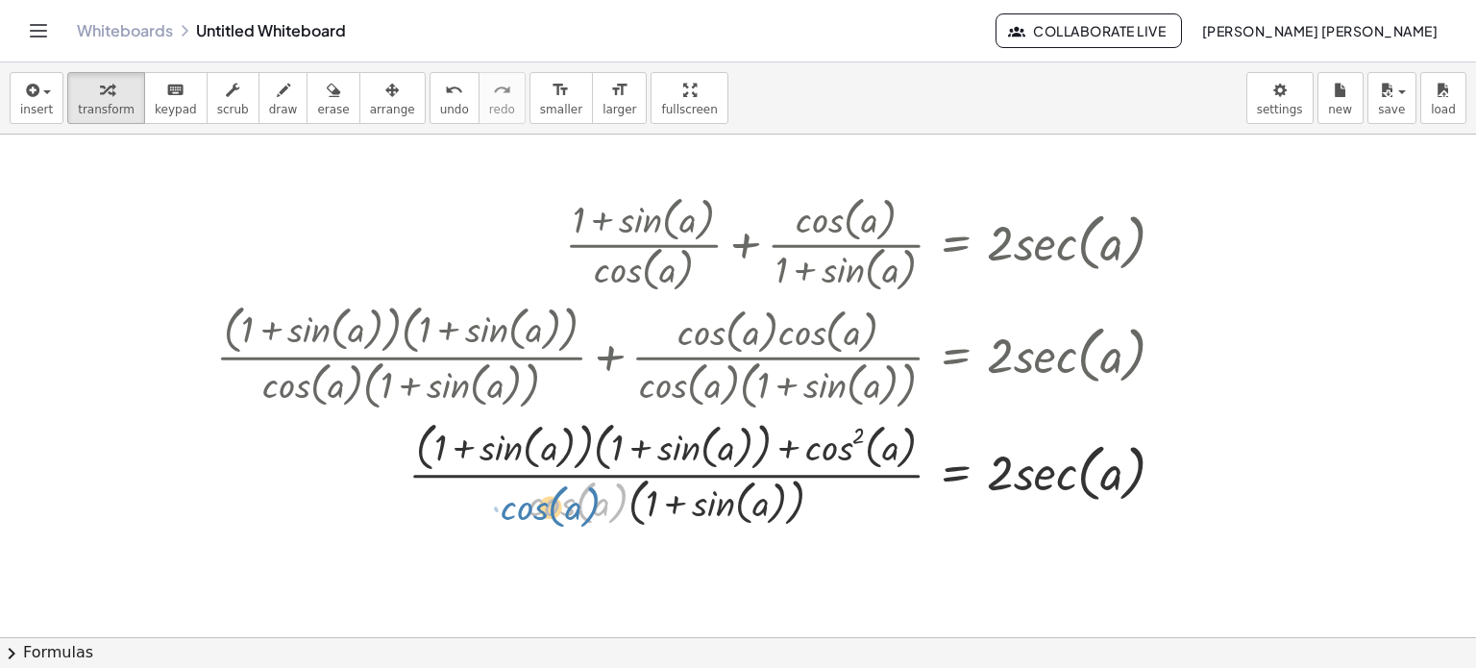
drag, startPoint x: 550, startPoint y: 504, endPoint x: 528, endPoint y: 494, distance: 24.1
click at [533, 504] on div at bounding box center [699, 473] width 984 height 118
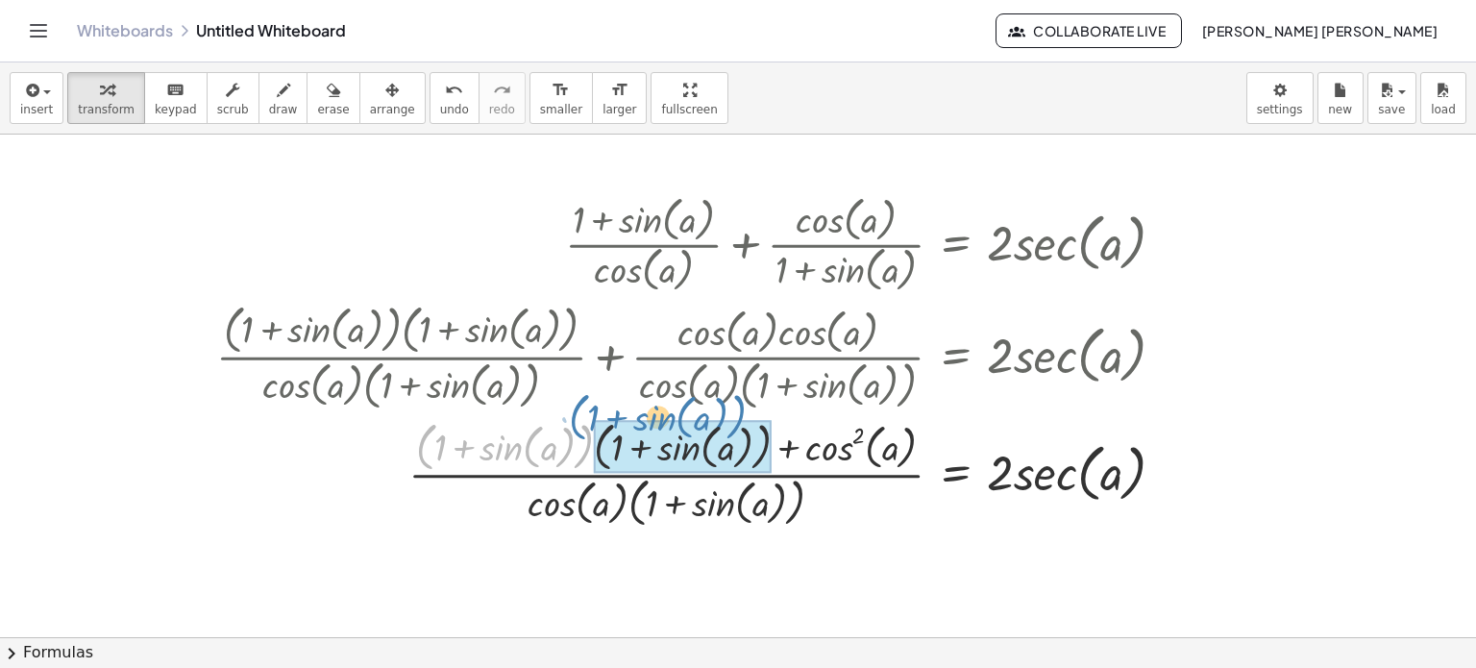
drag, startPoint x: 421, startPoint y: 449, endPoint x: 574, endPoint y: 419, distance: 155.7
click at [574, 419] on div at bounding box center [699, 473] width 984 height 118
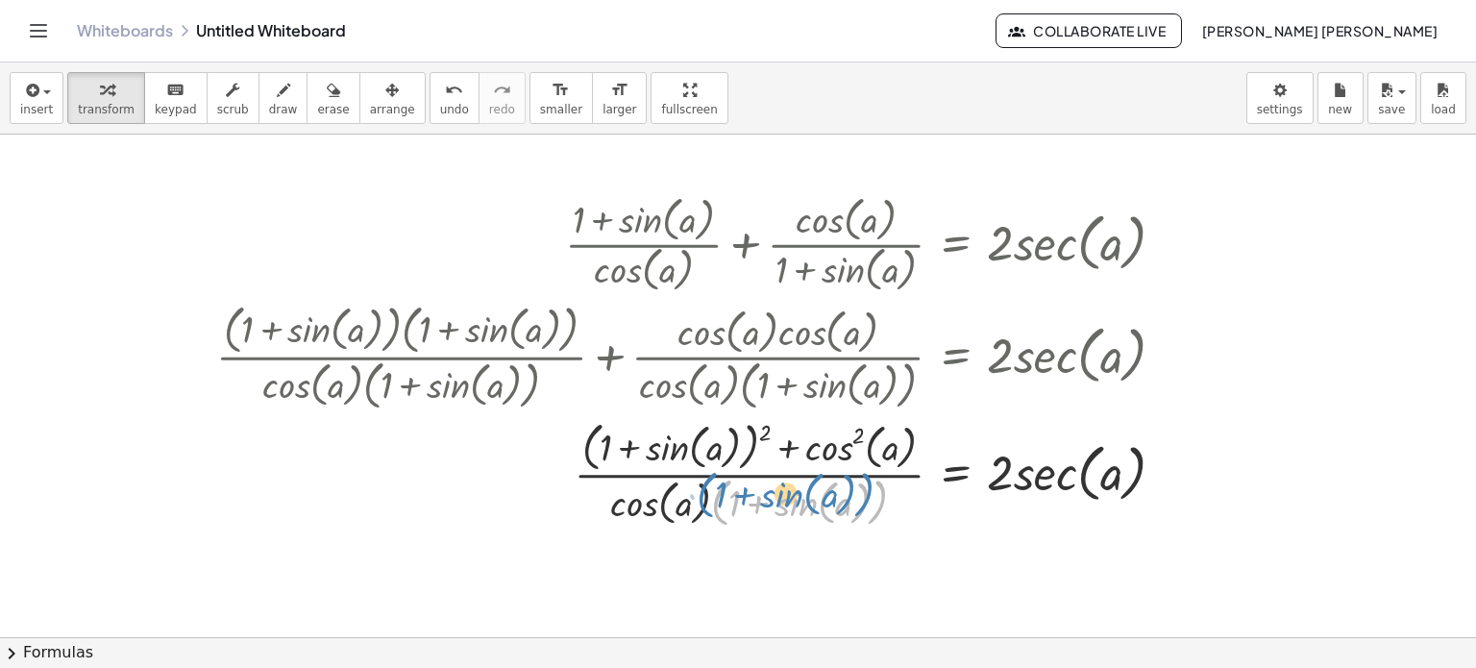
drag, startPoint x: 713, startPoint y: 503, endPoint x: 696, endPoint y: 503, distance: 17.3
click at [696, 503] on div at bounding box center [699, 473] width 984 height 118
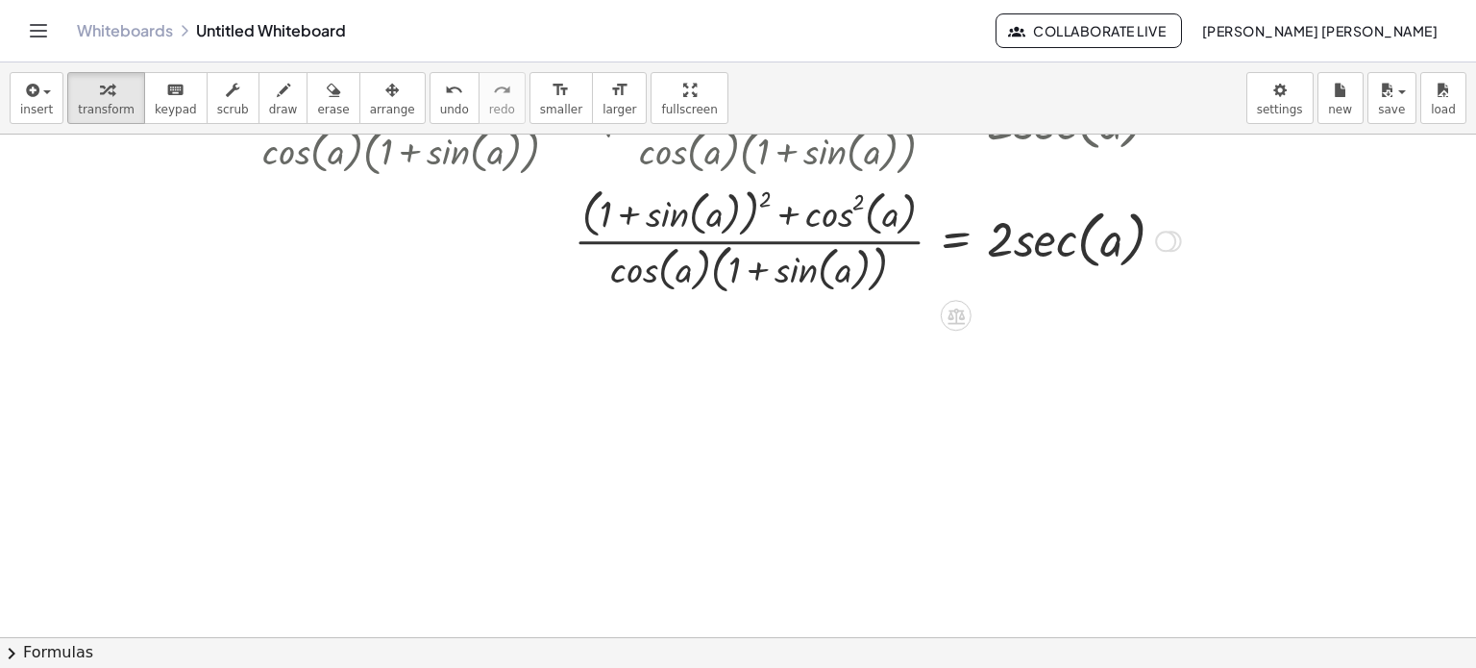
scroll to position [96, 0]
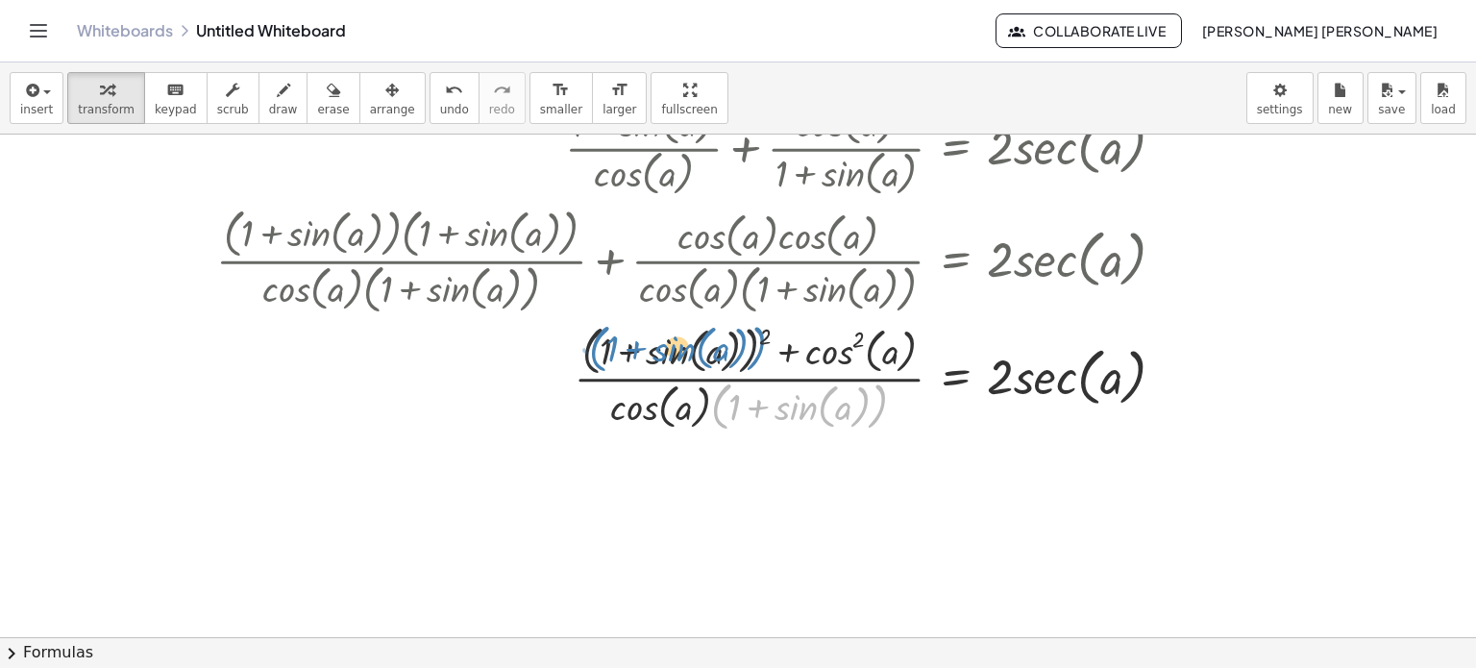
drag, startPoint x: 726, startPoint y: 409, endPoint x: 601, endPoint y: 352, distance: 138.5
click at [601, 352] on div at bounding box center [699, 377] width 984 height 118
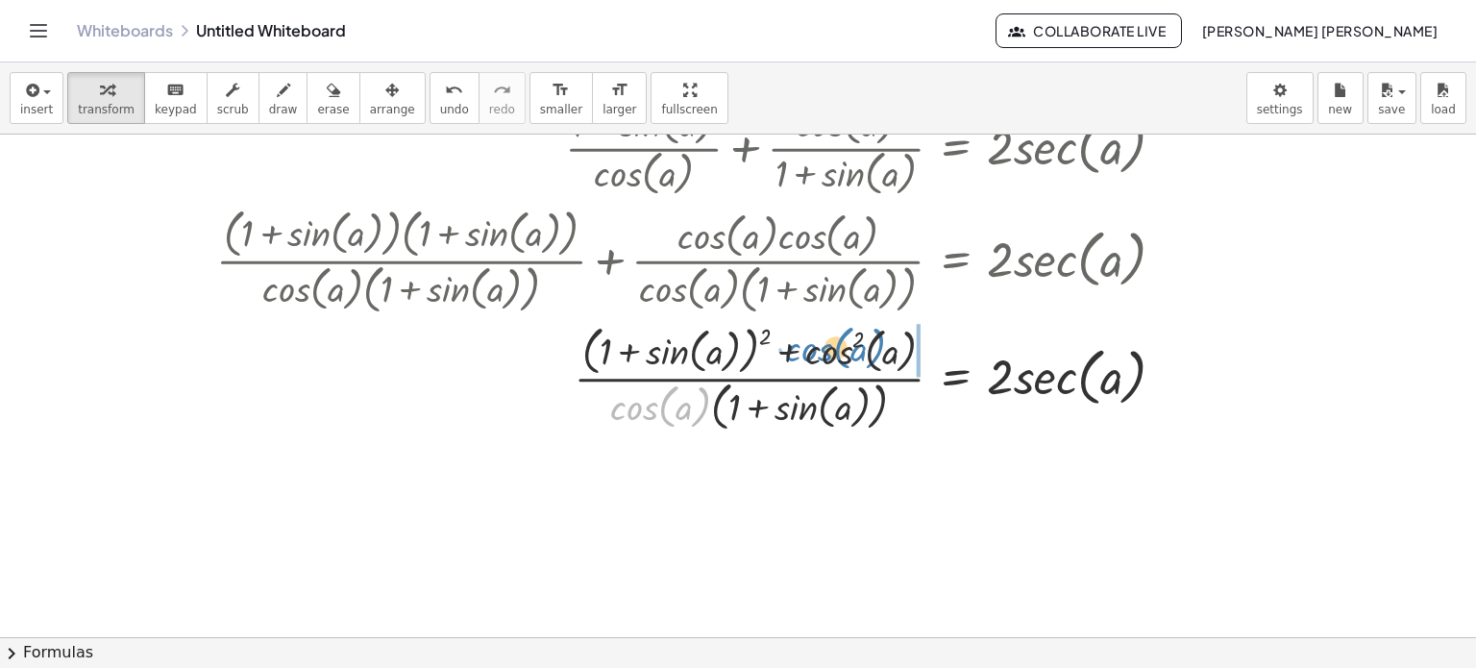
drag, startPoint x: 620, startPoint y: 412, endPoint x: 797, endPoint y: 353, distance: 186.6
click at [797, 353] on div at bounding box center [699, 377] width 984 height 118
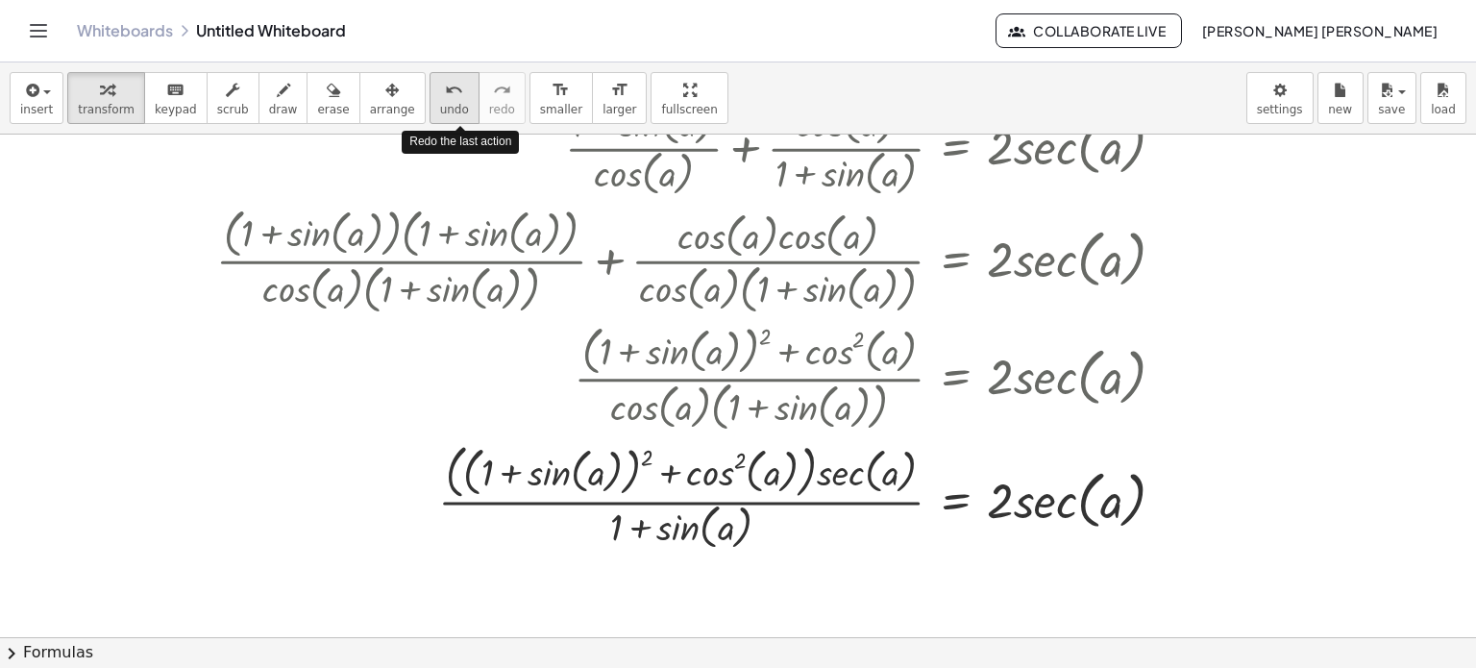
click at [430, 115] on div "undo undo redo redo" at bounding box center [478, 98] width 96 height 52
click at [440, 115] on span "undo" at bounding box center [454, 109] width 29 height 13
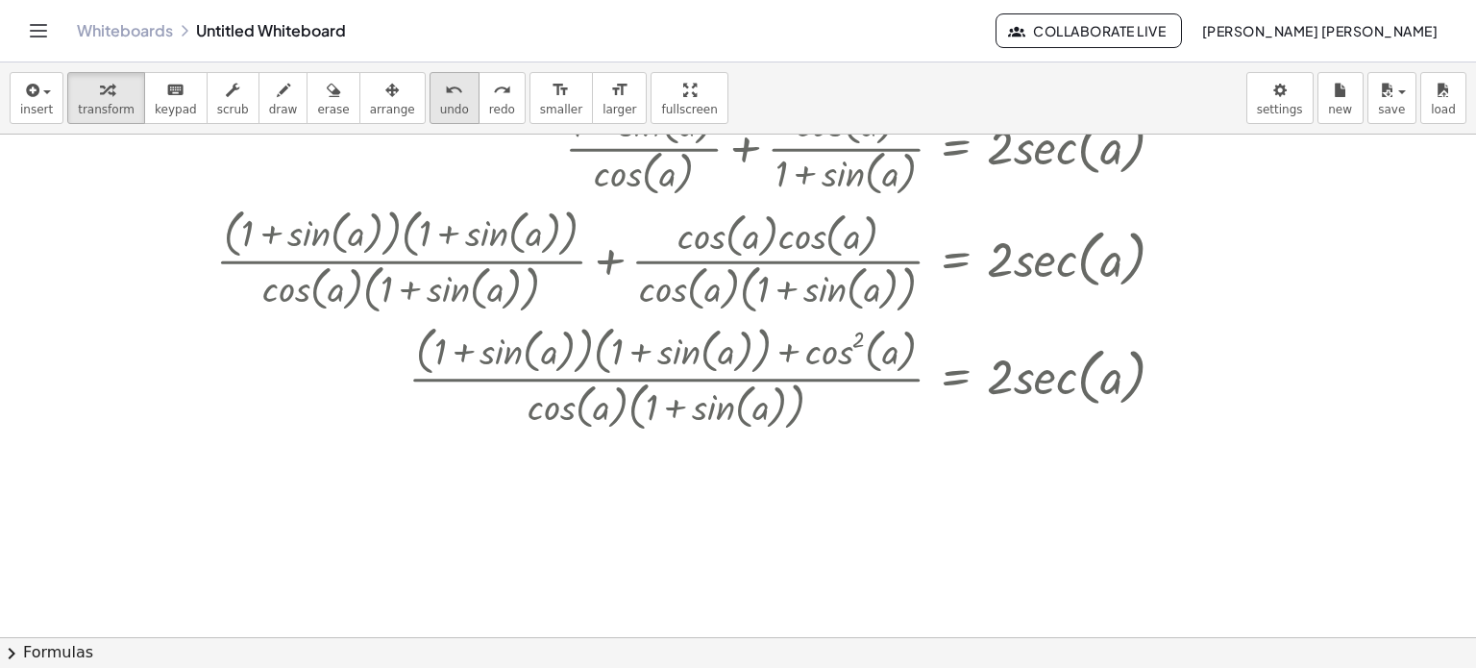
click at [445, 91] on icon "undo" at bounding box center [454, 90] width 18 height 23
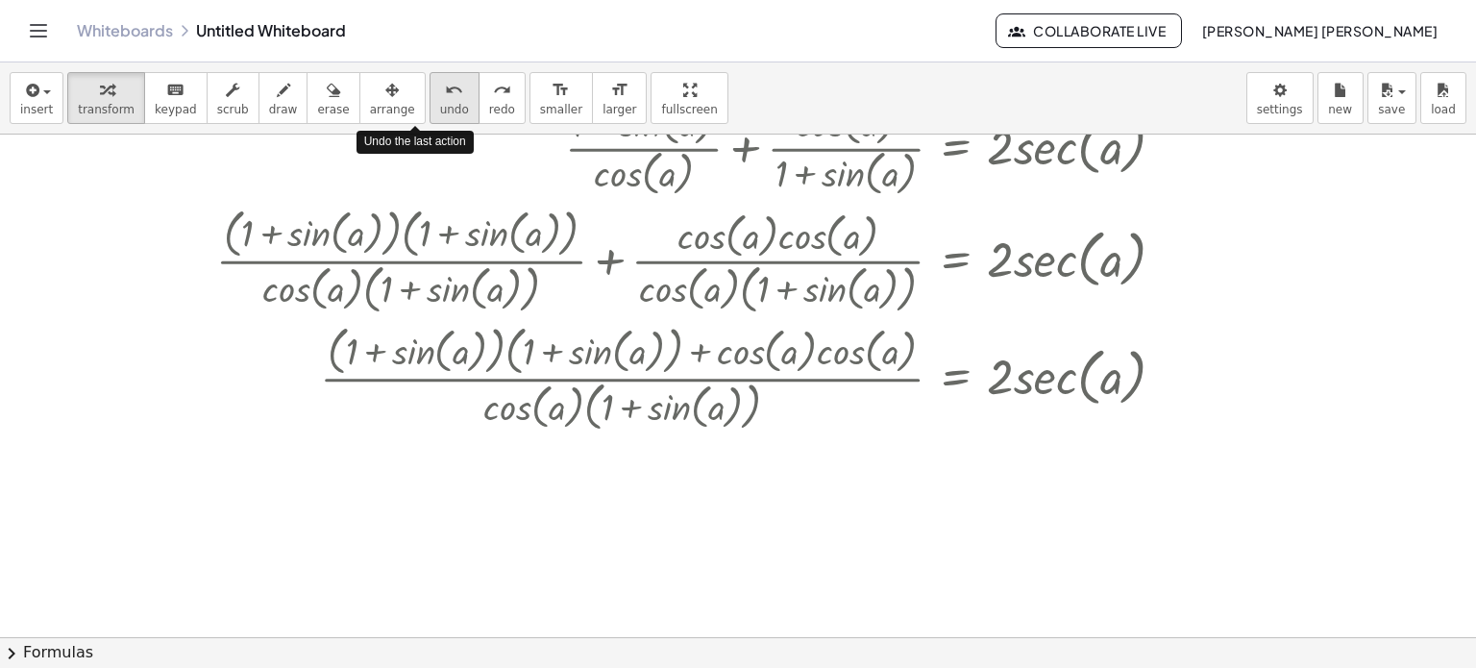
click at [445, 91] on icon "undo" at bounding box center [454, 90] width 18 height 23
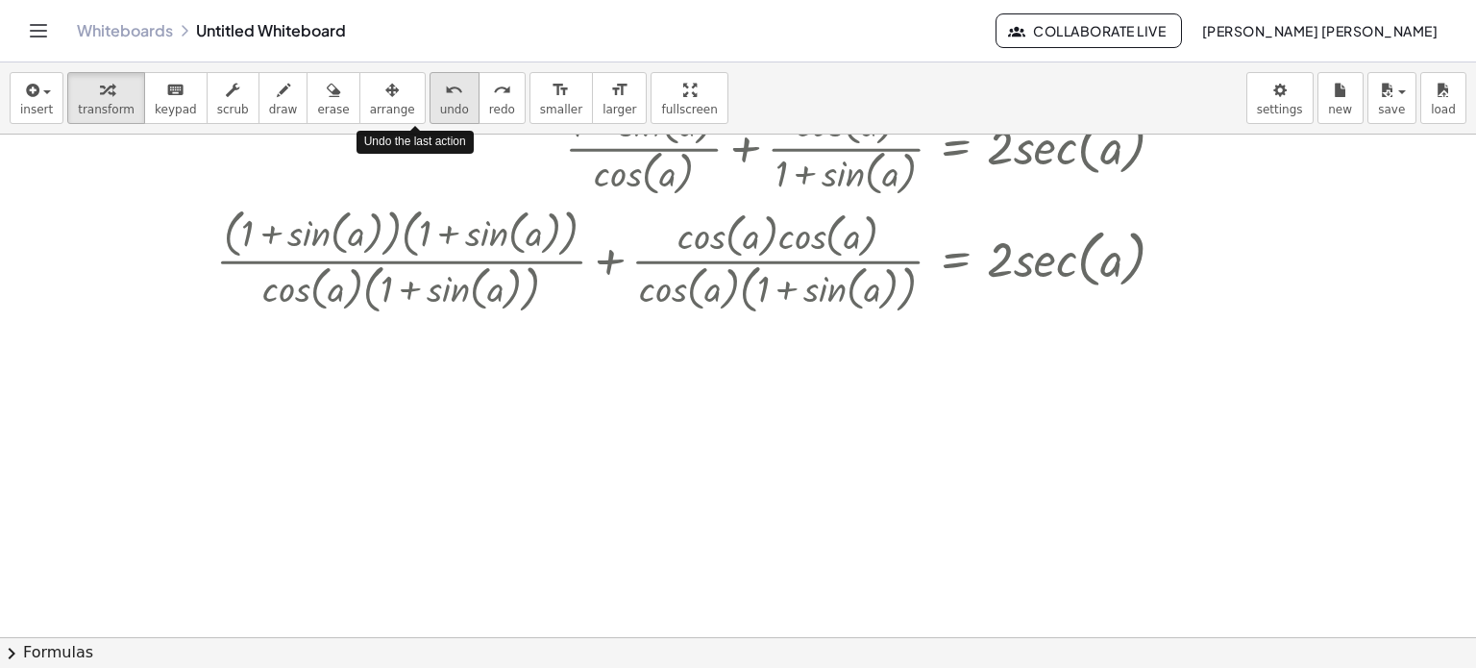
click at [445, 91] on icon "undo" at bounding box center [454, 90] width 18 height 23
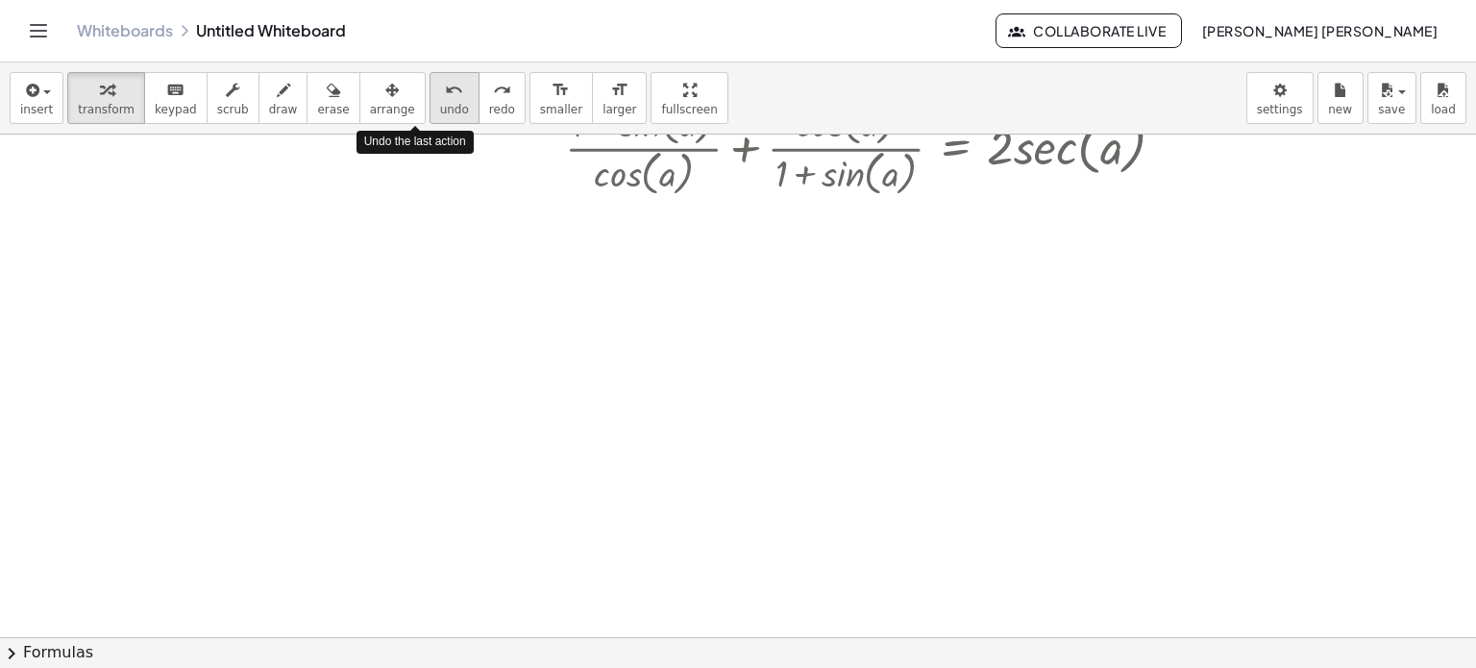
click at [445, 91] on icon "undo" at bounding box center [454, 90] width 18 height 23
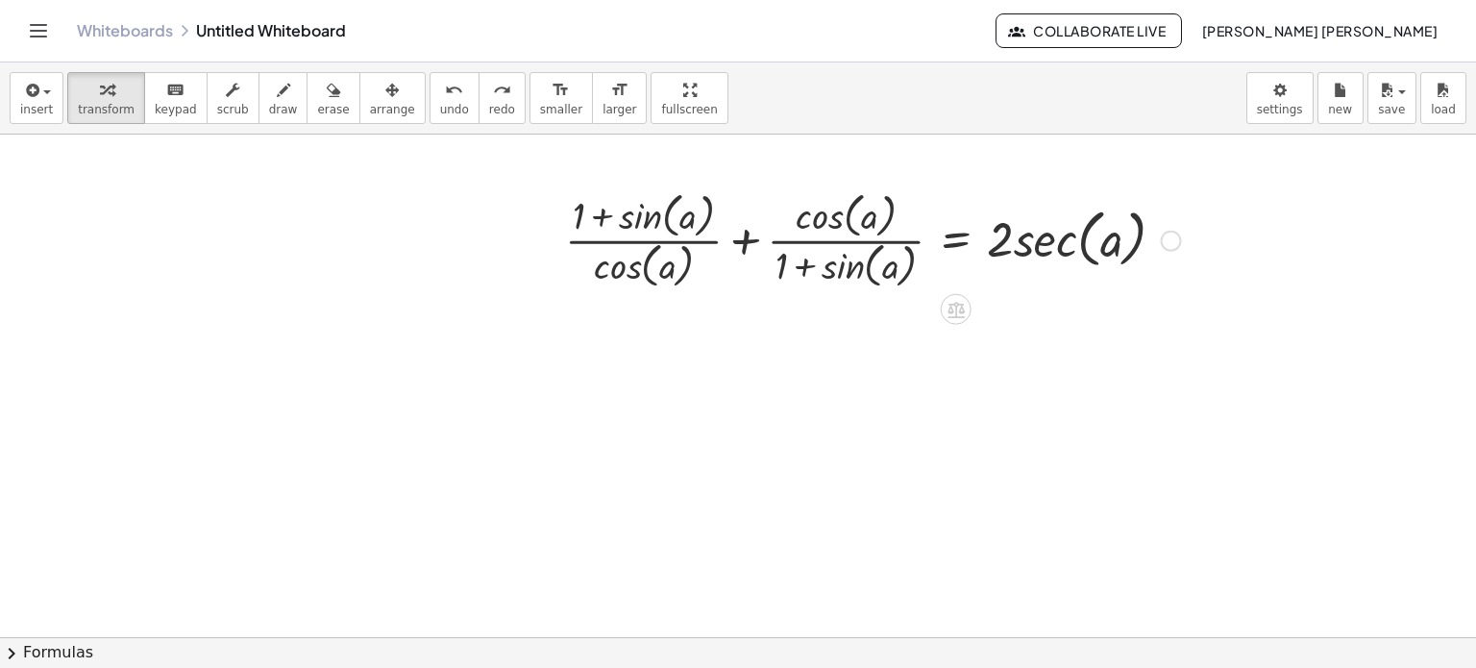
scroll to position [0, 0]
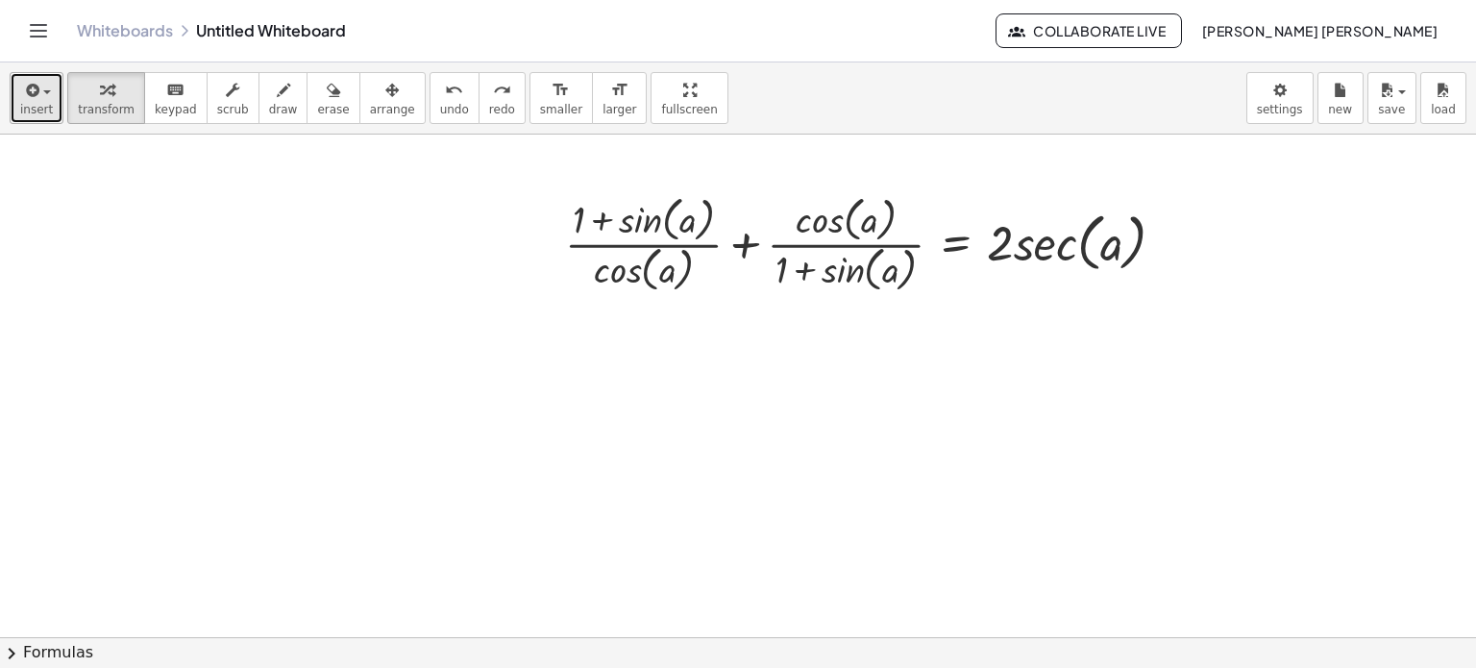
click at [47, 89] on div "button" at bounding box center [36, 89] width 33 height 23
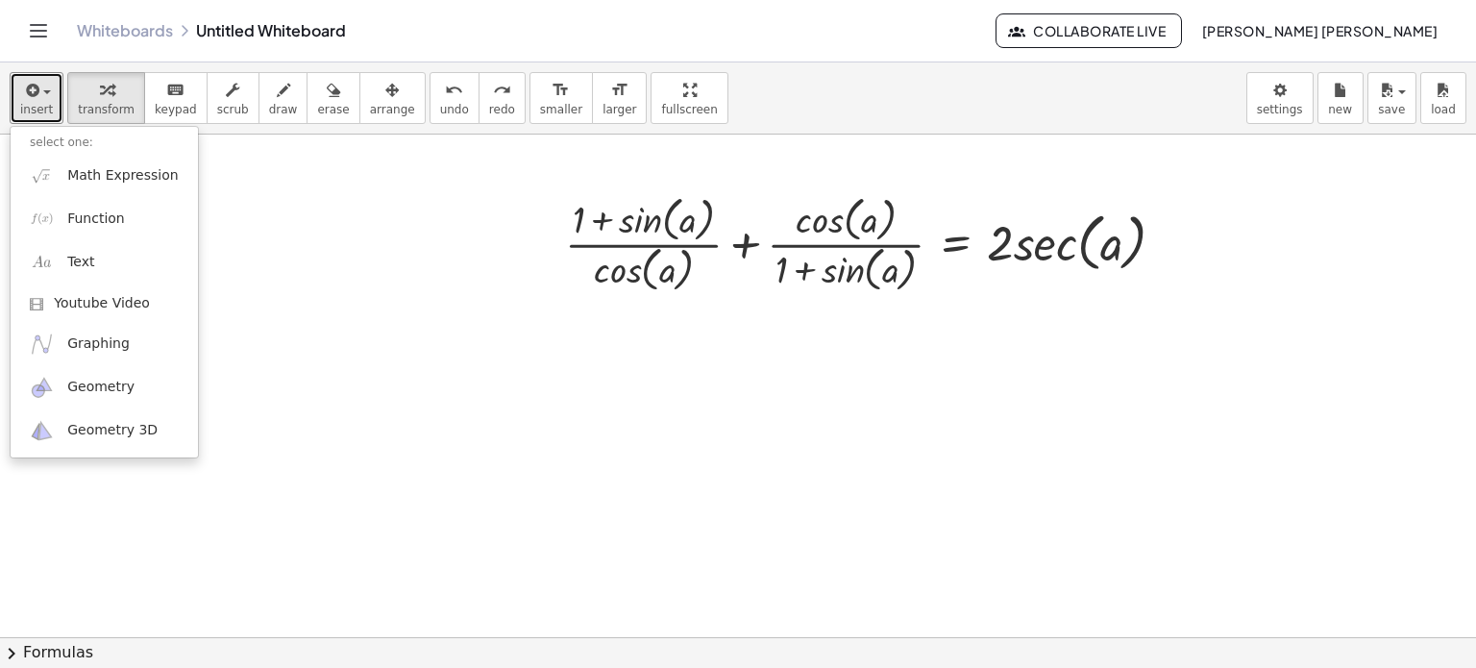
click at [483, 372] on div at bounding box center [738, 638] width 1476 height 1007
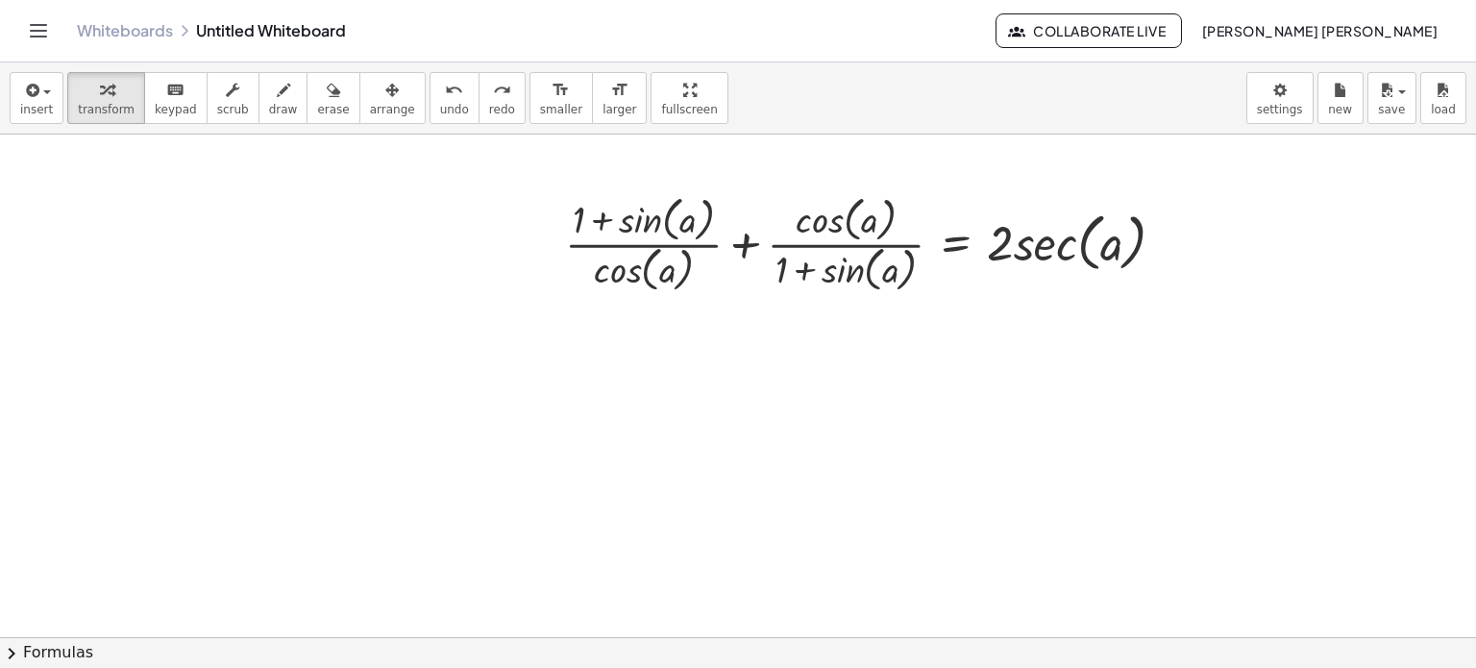
click at [240, 664] on button "chevron_right Formulas" at bounding box center [738, 652] width 1476 height 31
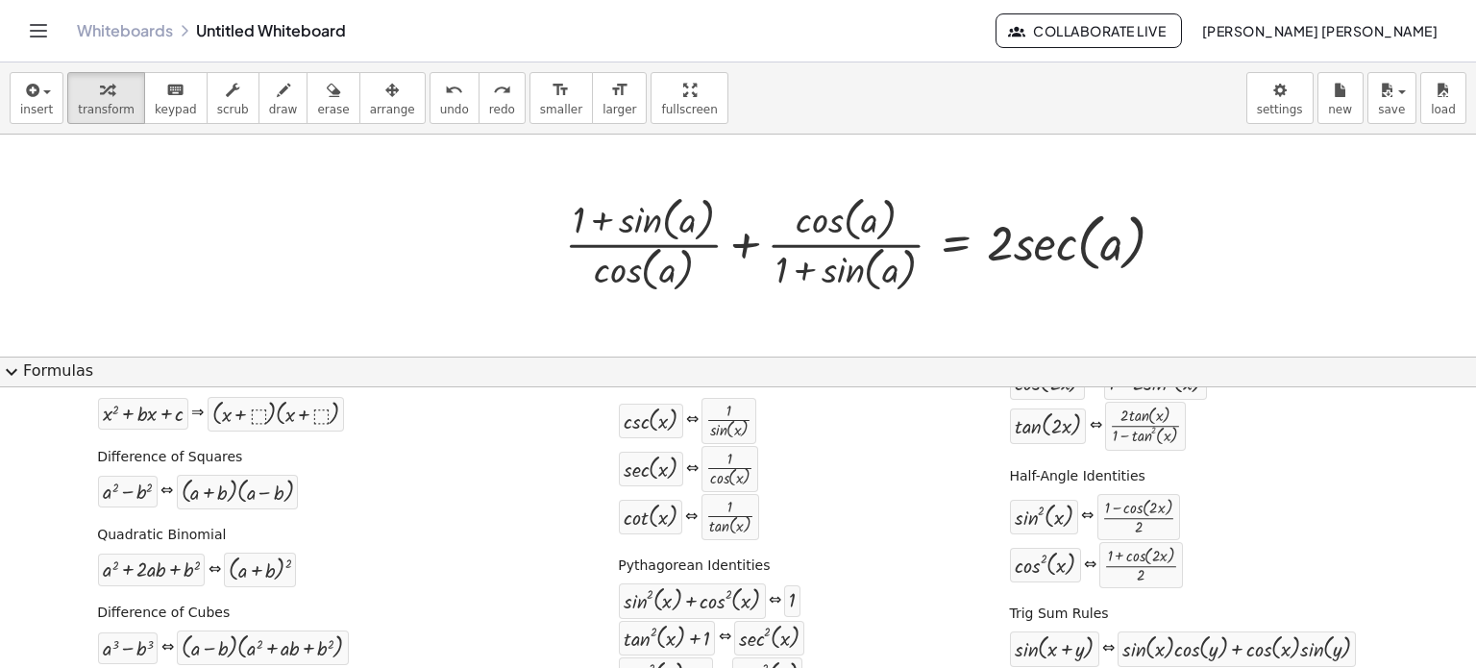
scroll to position [192, 0]
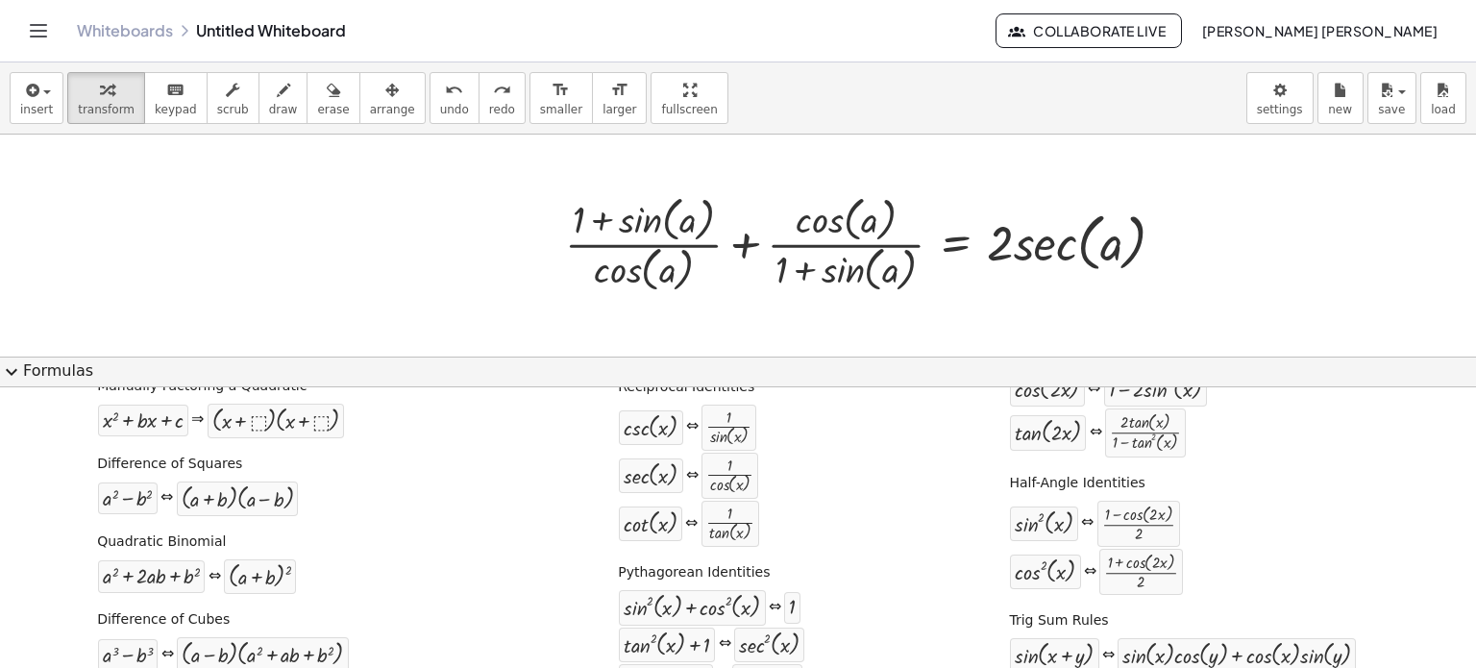
click at [769, 348] on div at bounding box center [738, 638] width 1476 height 1007
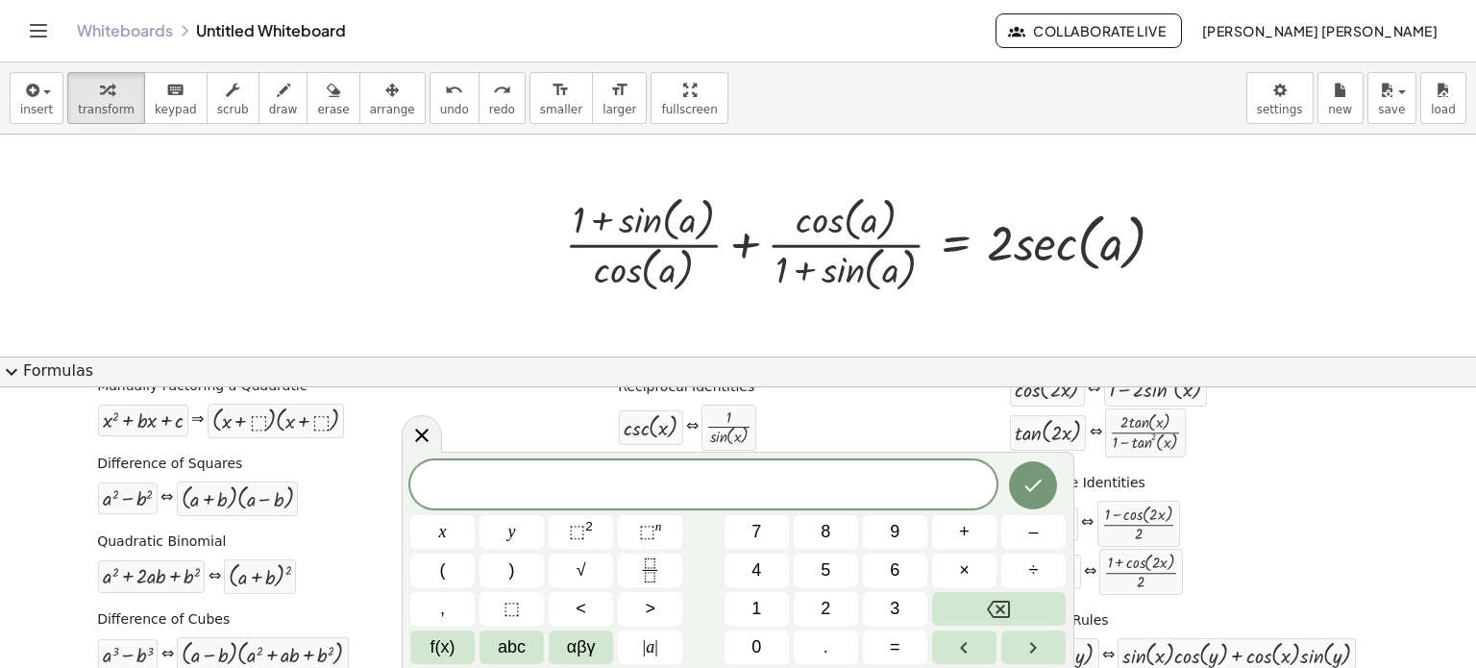
click at [769, 359] on button "expand_more Formulas" at bounding box center [738, 372] width 1476 height 31
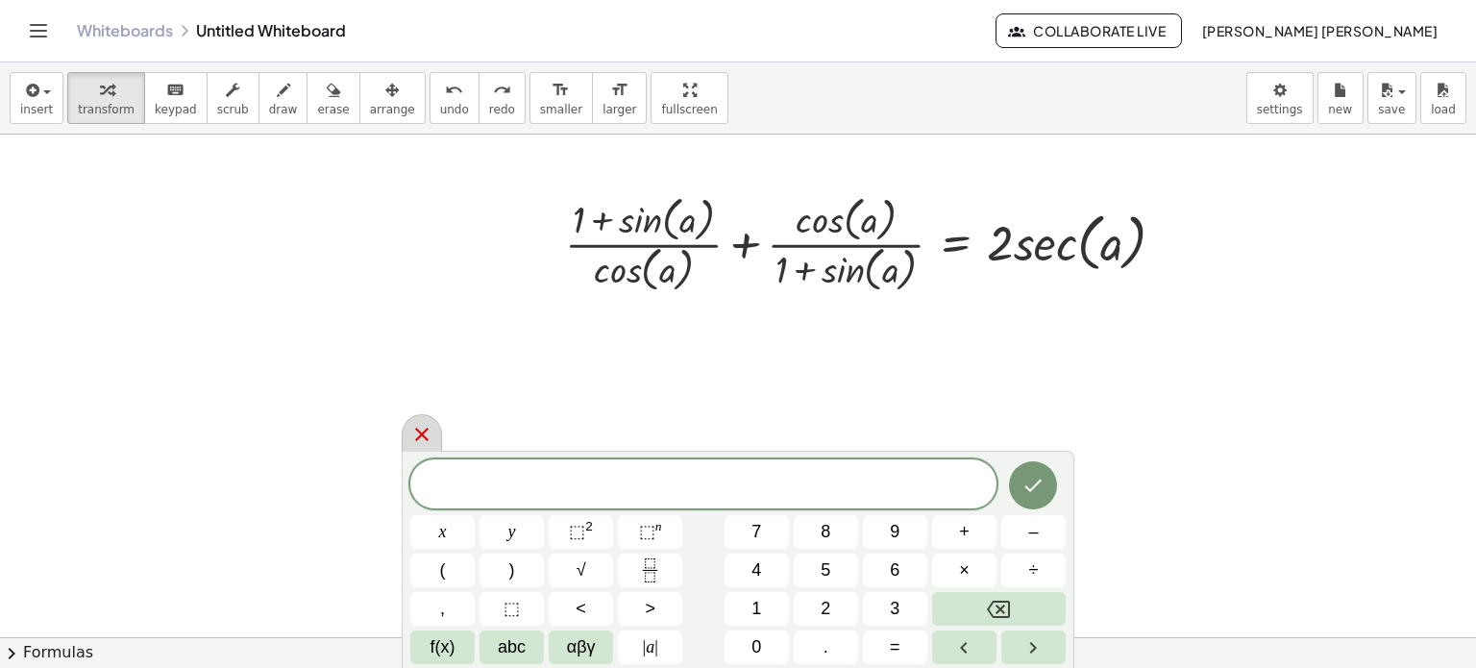
click at [409, 426] on div at bounding box center [422, 432] width 40 height 37
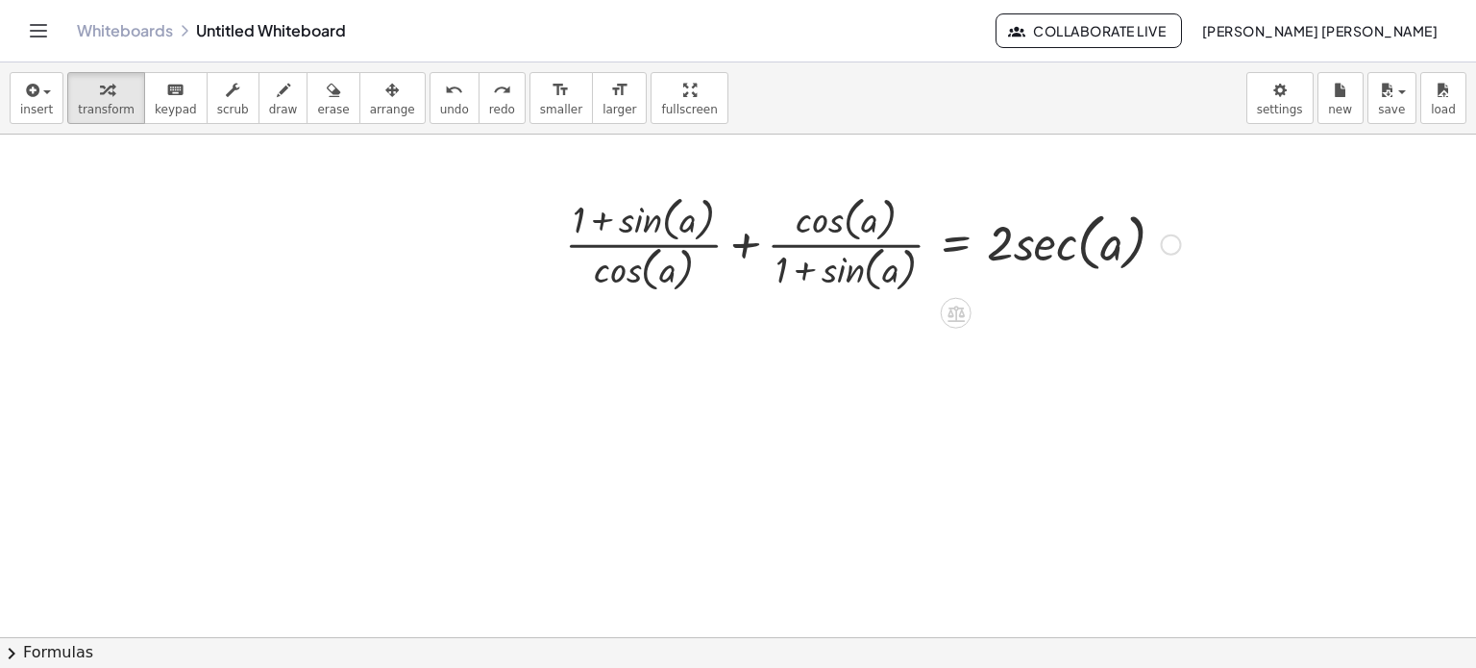
click at [739, 246] on div at bounding box center [872, 242] width 635 height 107
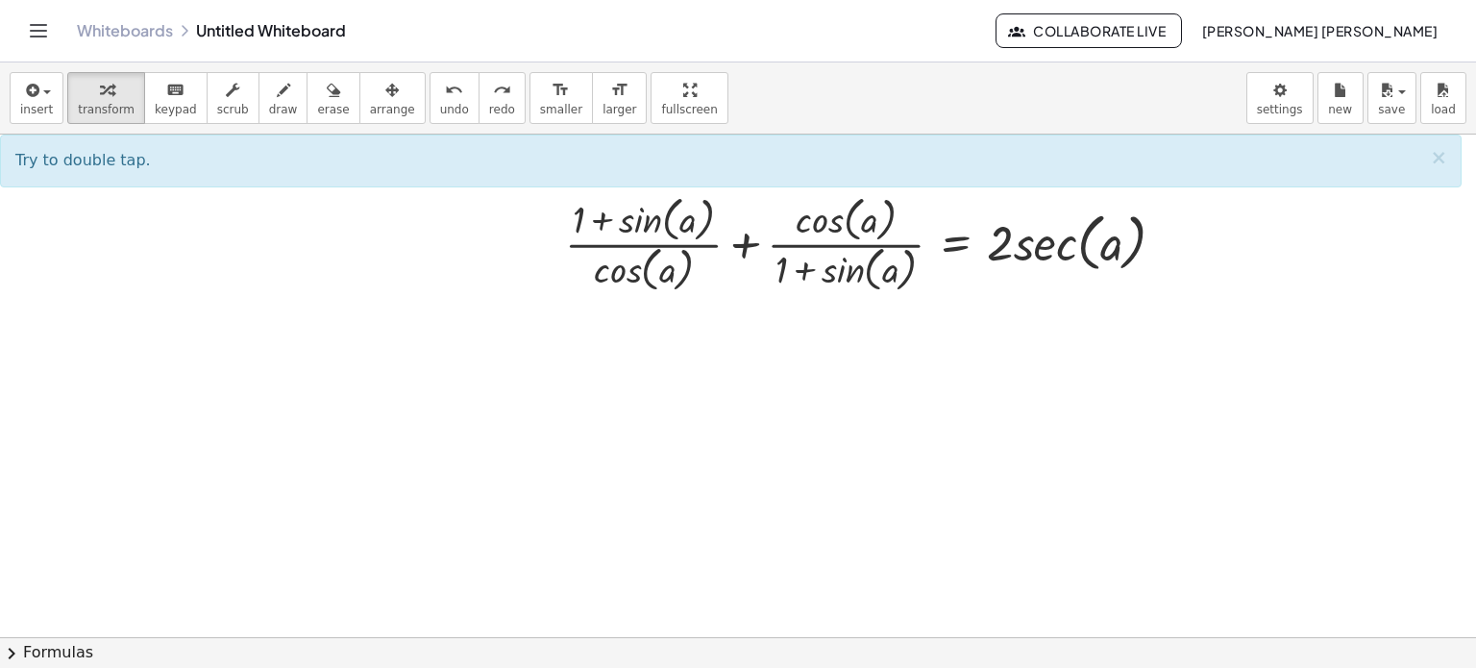
click at [777, 645] on button "chevron_right Formulas" at bounding box center [738, 652] width 1476 height 31
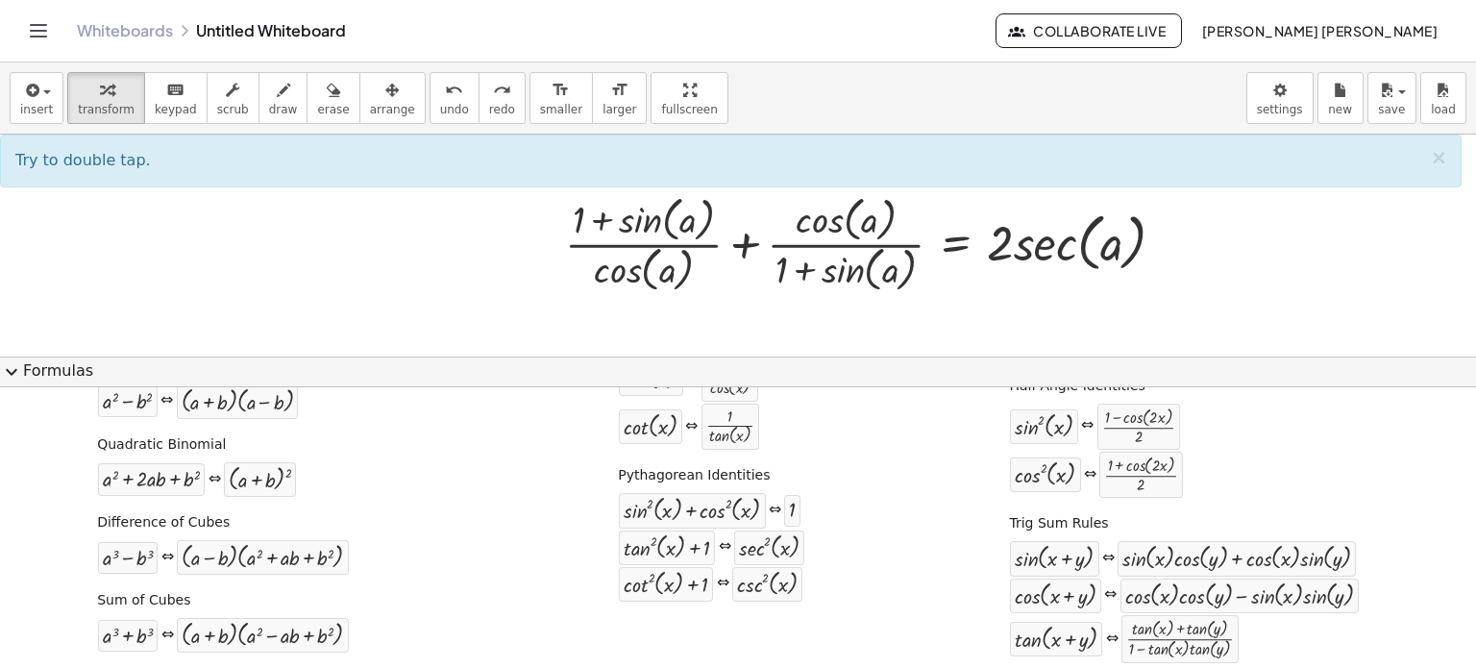
scroll to position [295, 0]
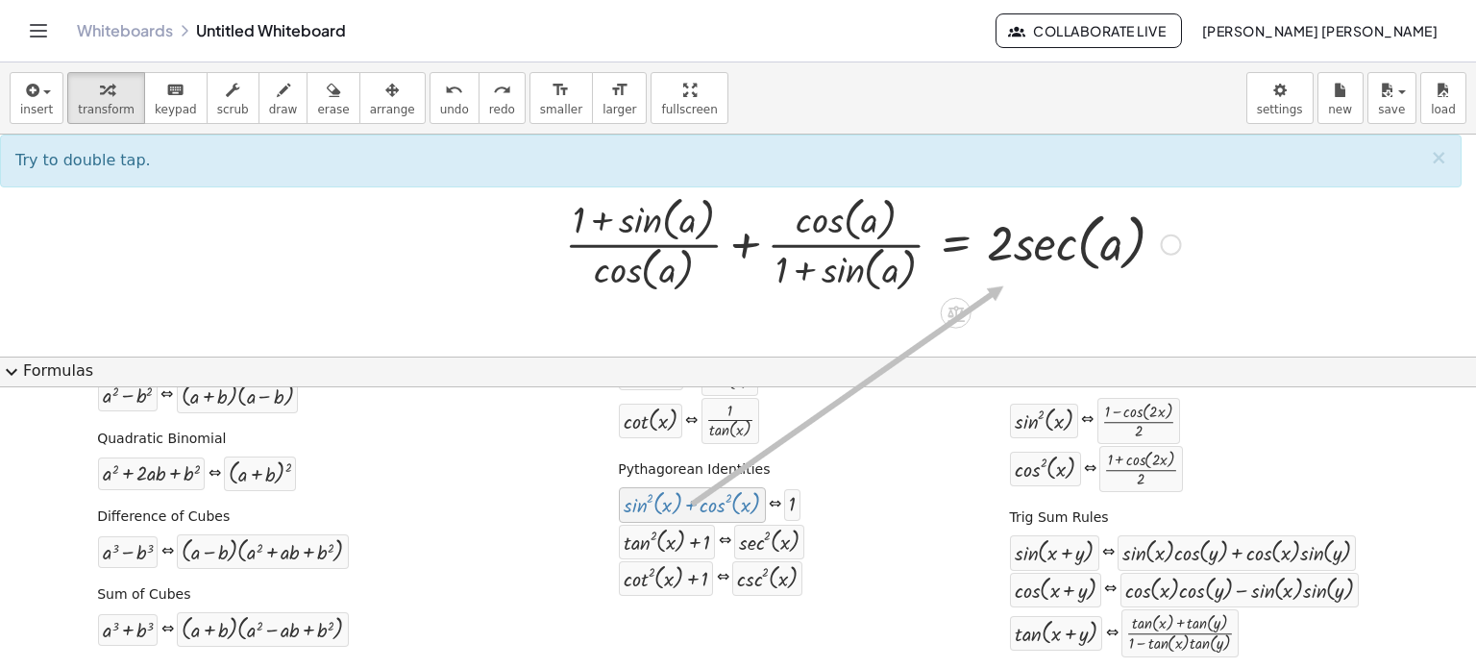
drag, startPoint x: 727, startPoint y: 510, endPoint x: 819, endPoint y: 303, distance: 226.8
click at [811, 320] on div at bounding box center [738, 638] width 1476 height 1007
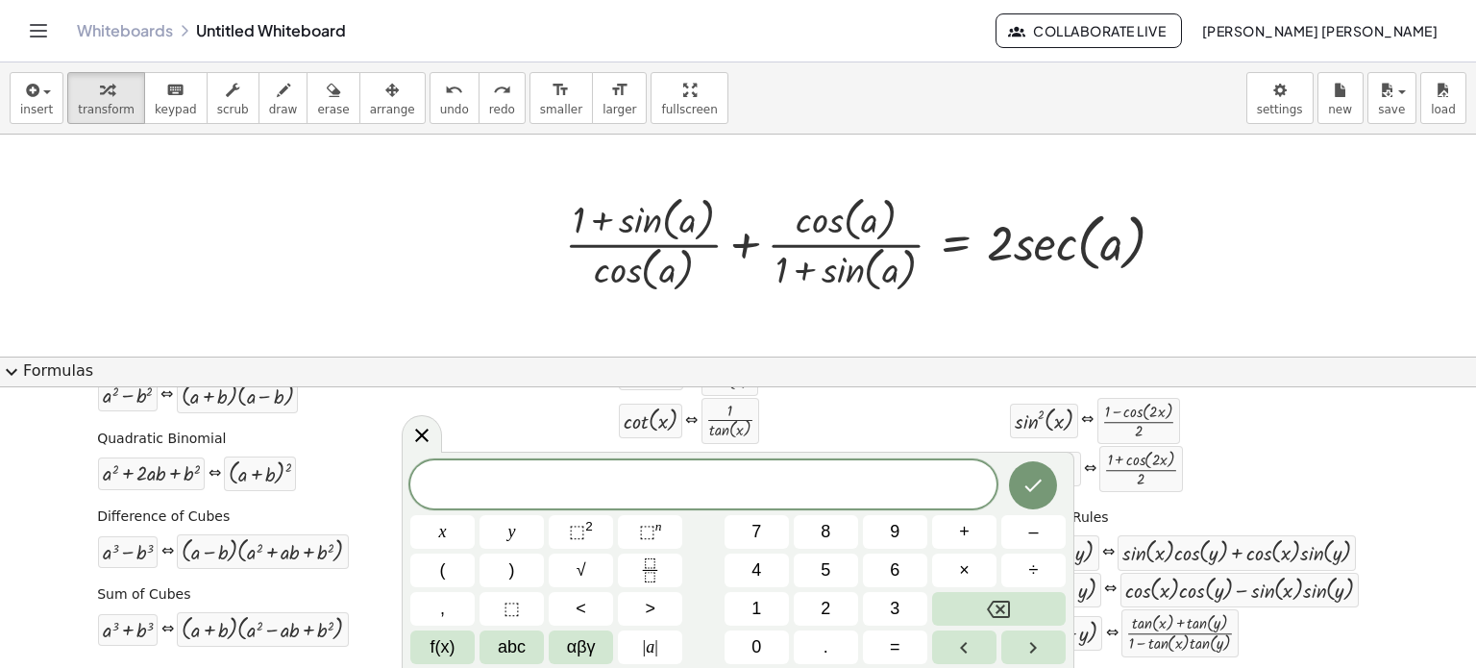
click at [783, 356] on div at bounding box center [738, 638] width 1476 height 1007
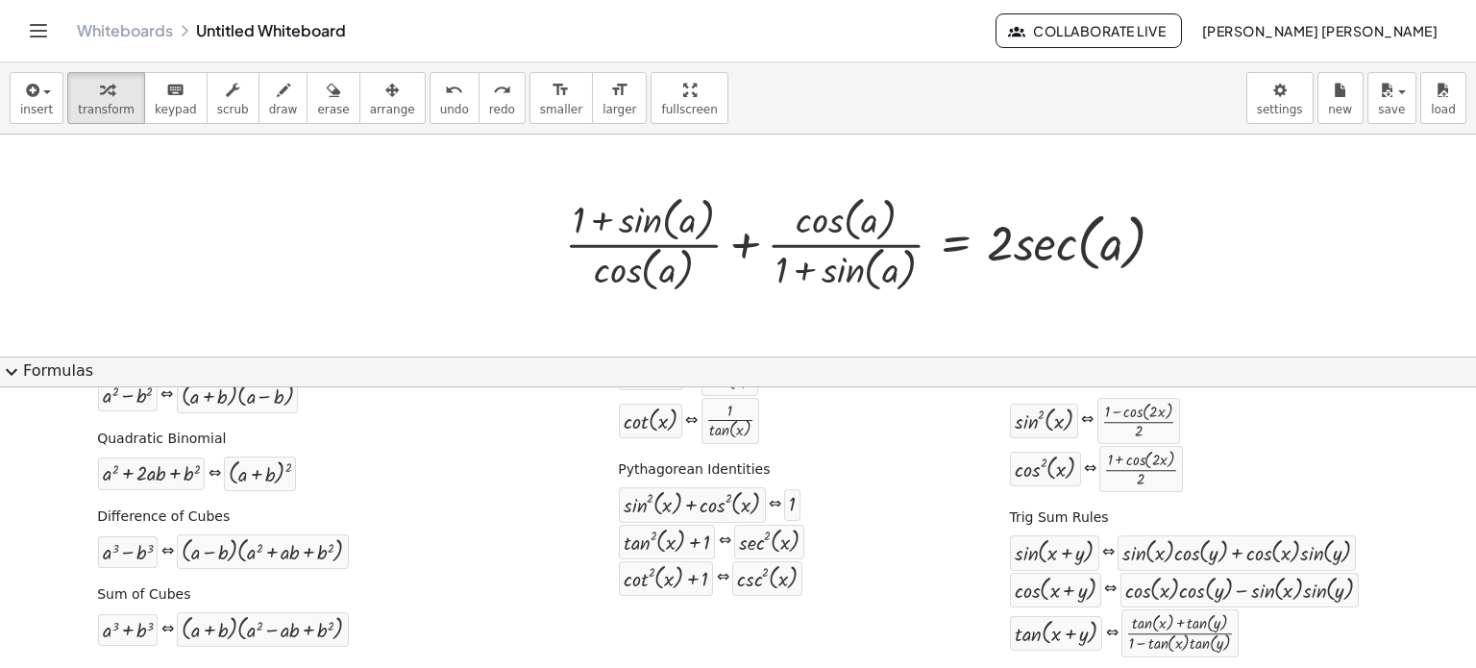
click at [757, 369] on button "expand_more Formulas" at bounding box center [738, 372] width 1476 height 31
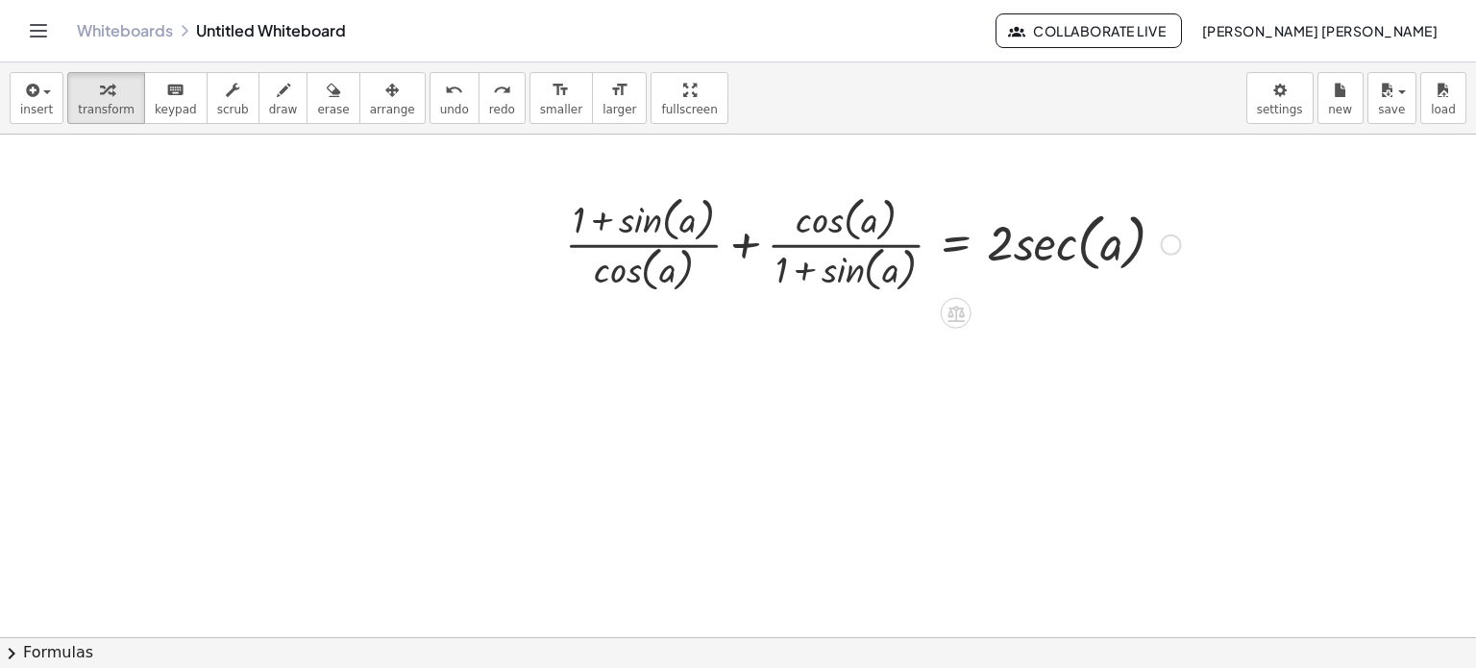
click at [746, 253] on div at bounding box center [872, 242] width 635 height 107
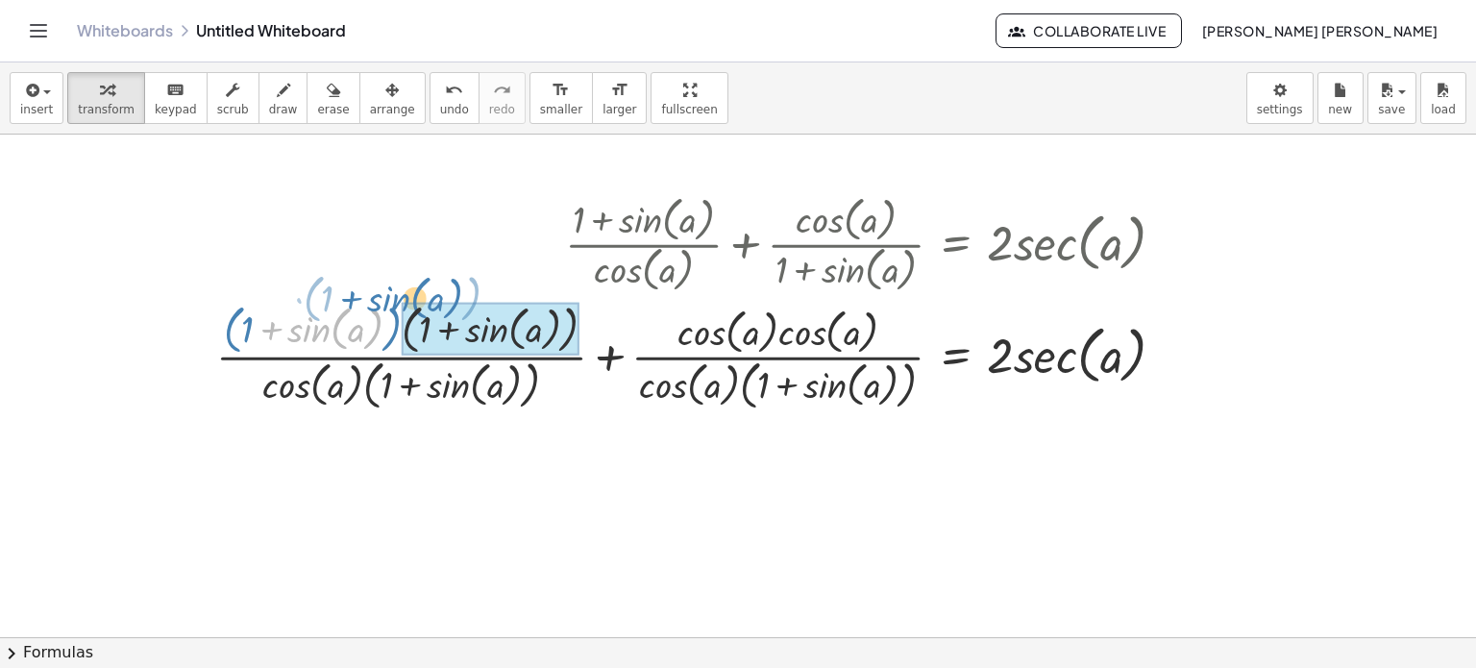
drag, startPoint x: 308, startPoint y: 333, endPoint x: 387, endPoint y: 303, distance: 85.5
click at [387, 303] on div at bounding box center [699, 355] width 984 height 118
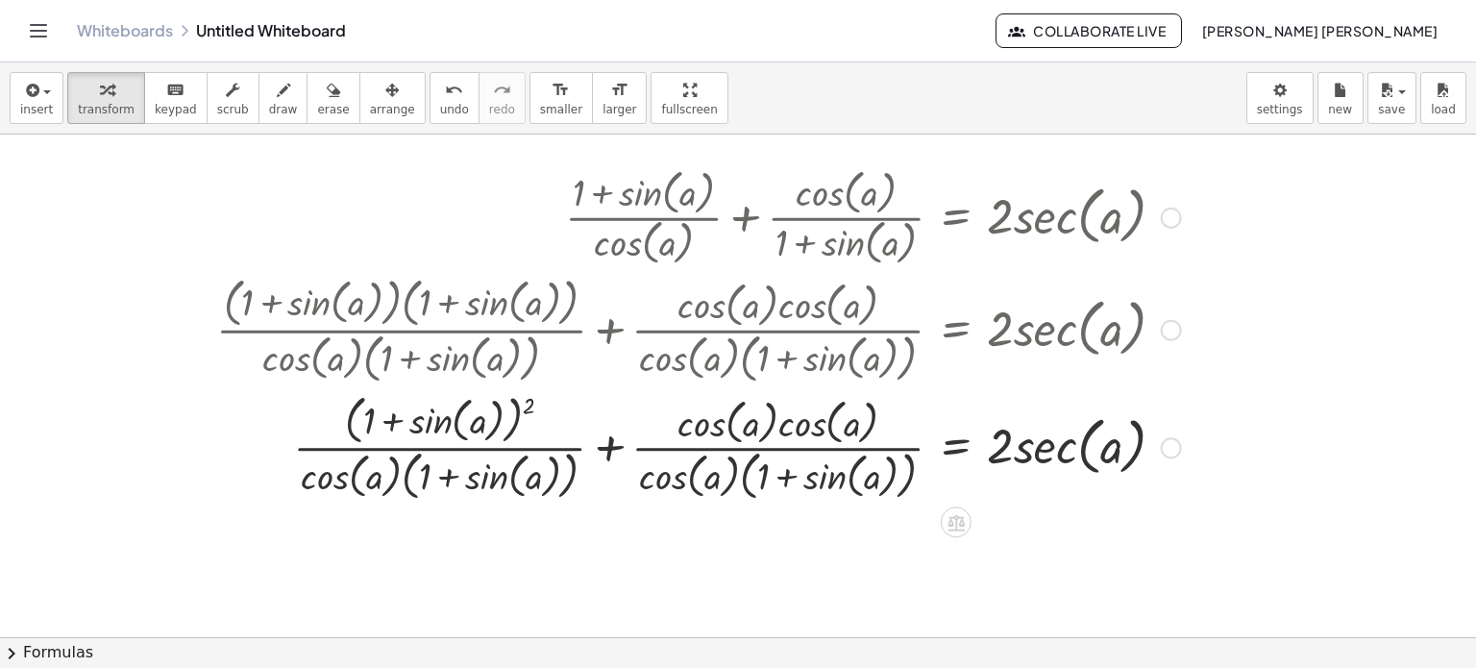
scroll to position [192, 0]
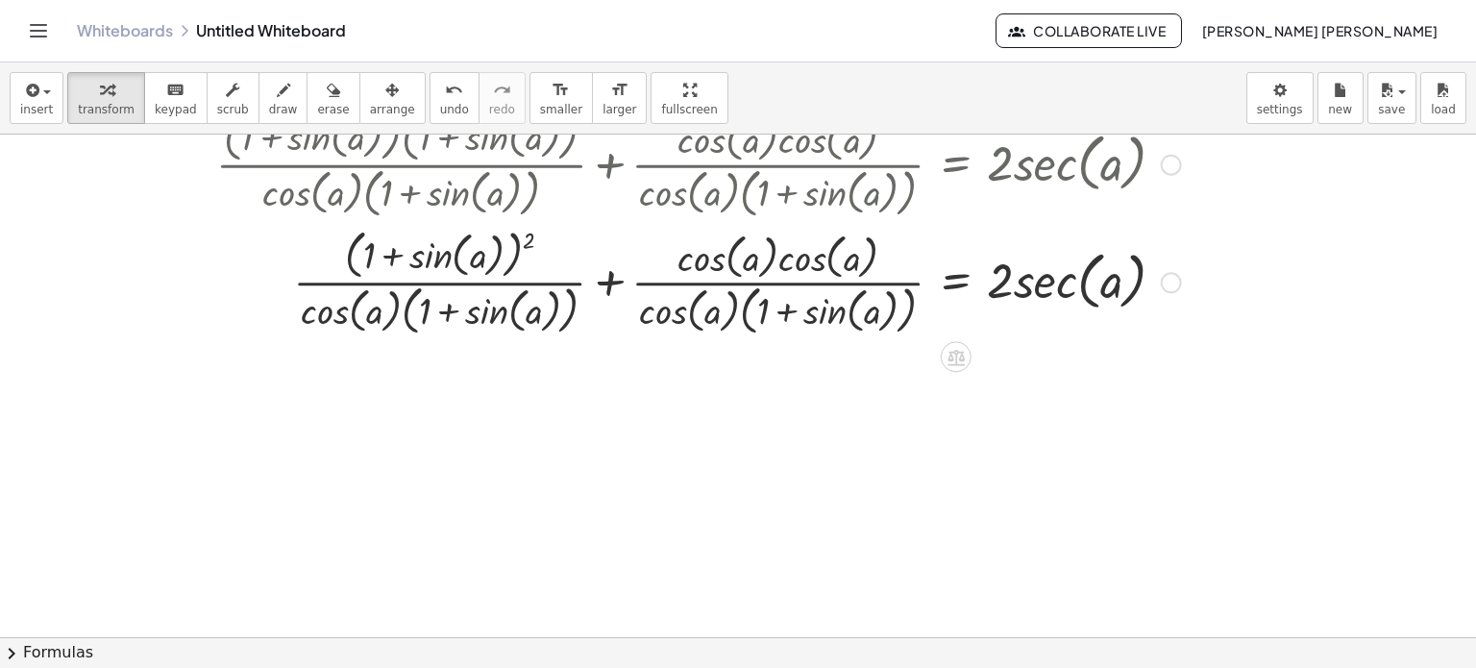
click at [527, 245] on div at bounding box center [699, 281] width 984 height 118
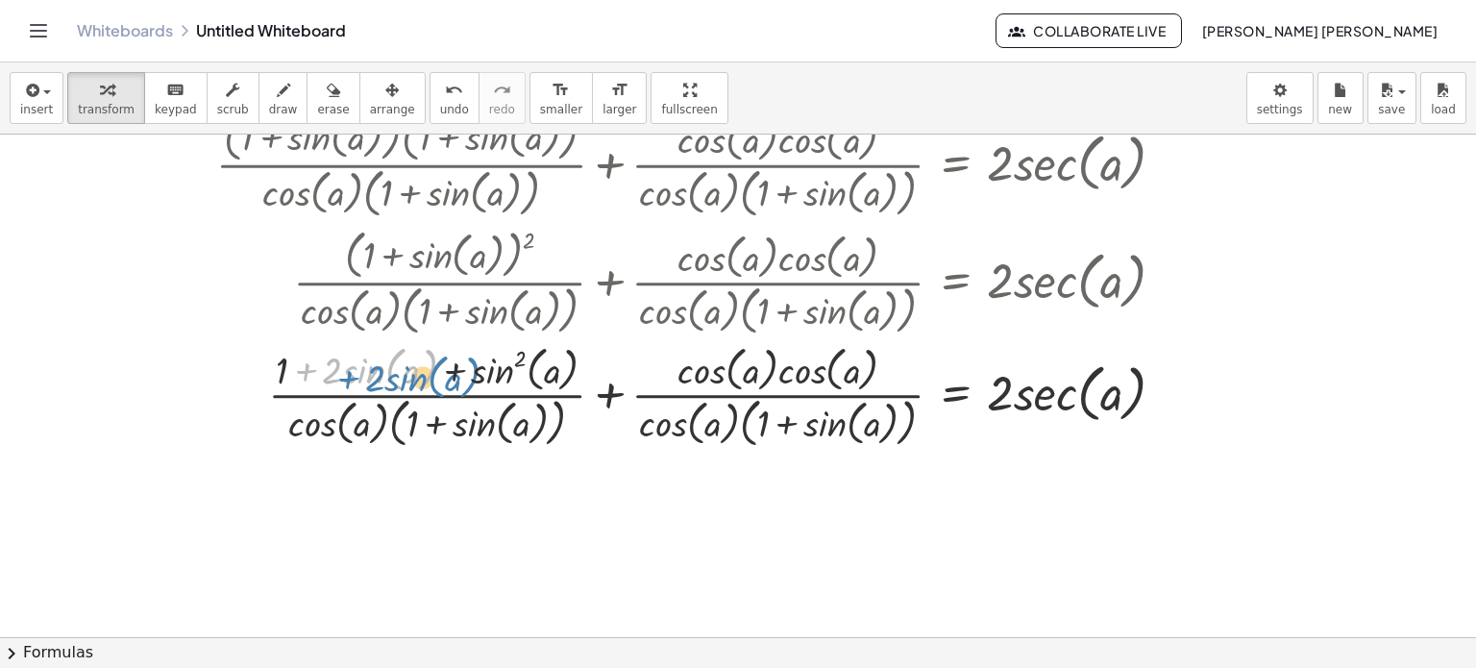
drag, startPoint x: 295, startPoint y: 376, endPoint x: 334, endPoint y: 383, distance: 40.1
click at [334, 383] on div at bounding box center [699, 395] width 984 height 112
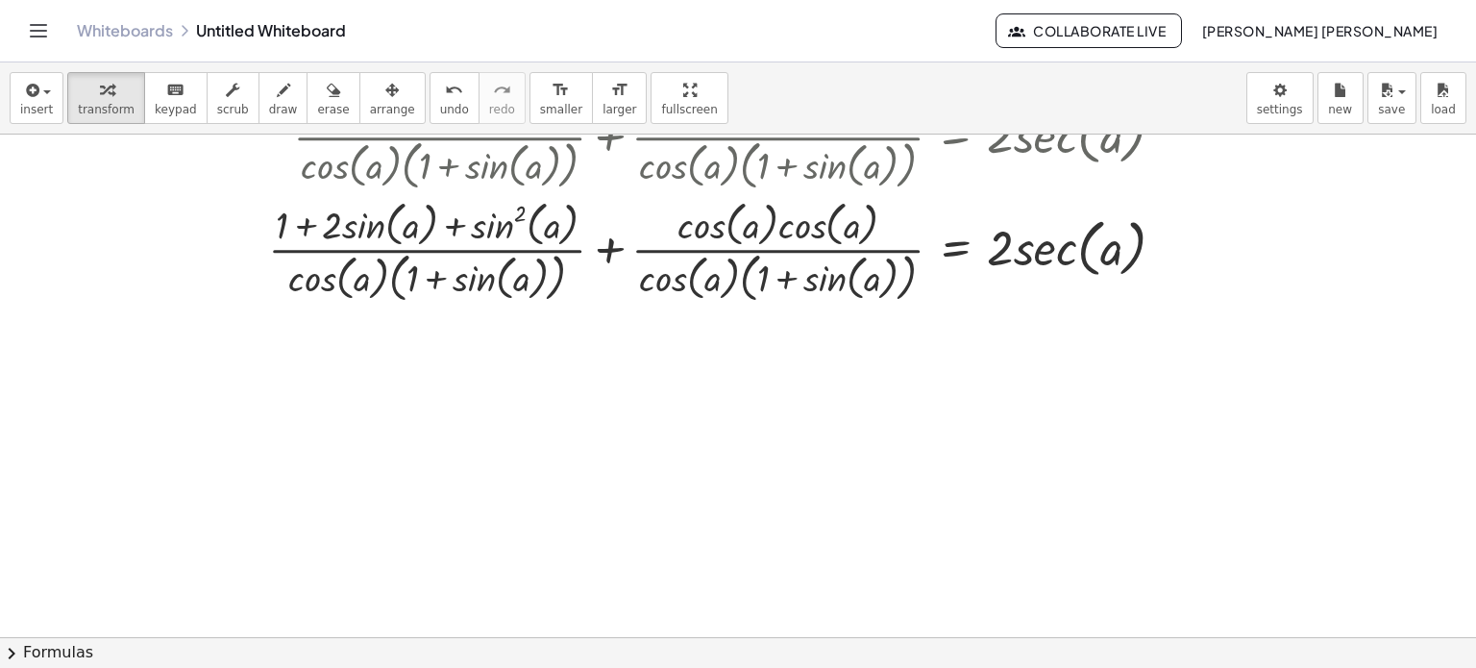
scroll to position [288, 0]
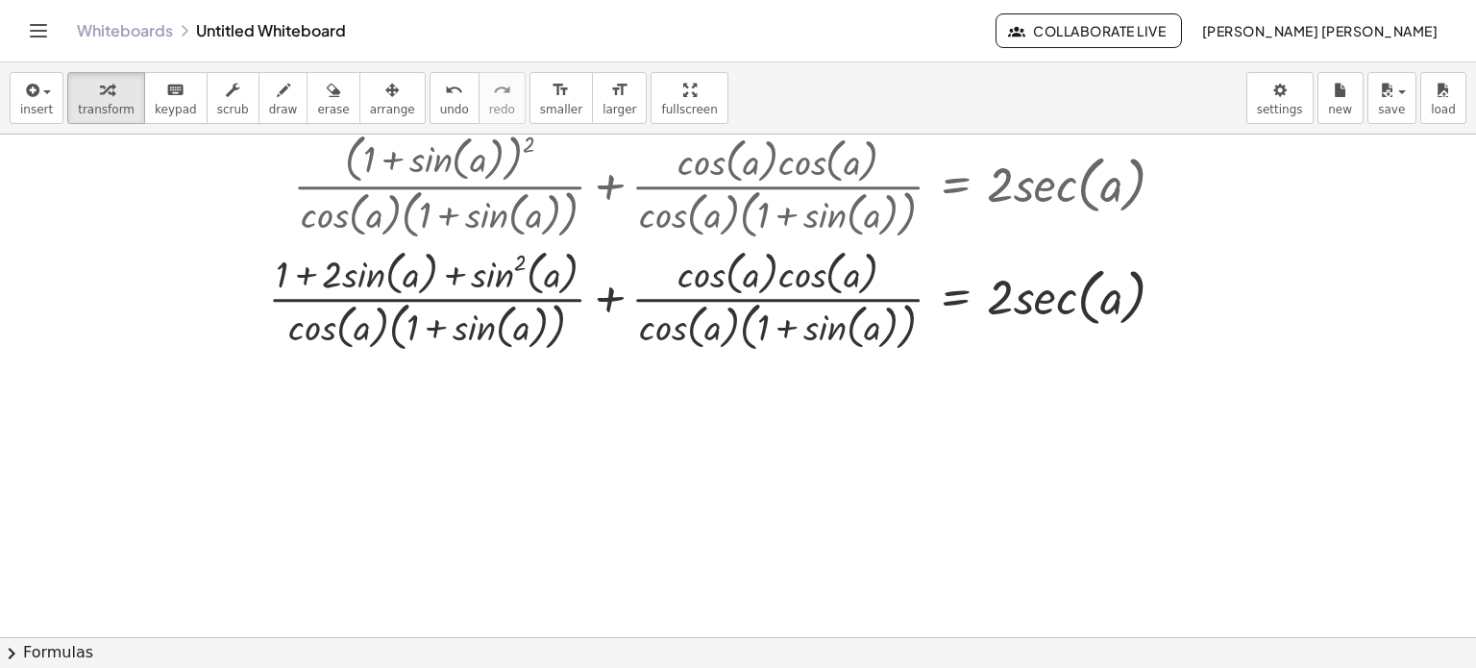
click at [717, 644] on button "chevron_right Formulas" at bounding box center [738, 652] width 1476 height 31
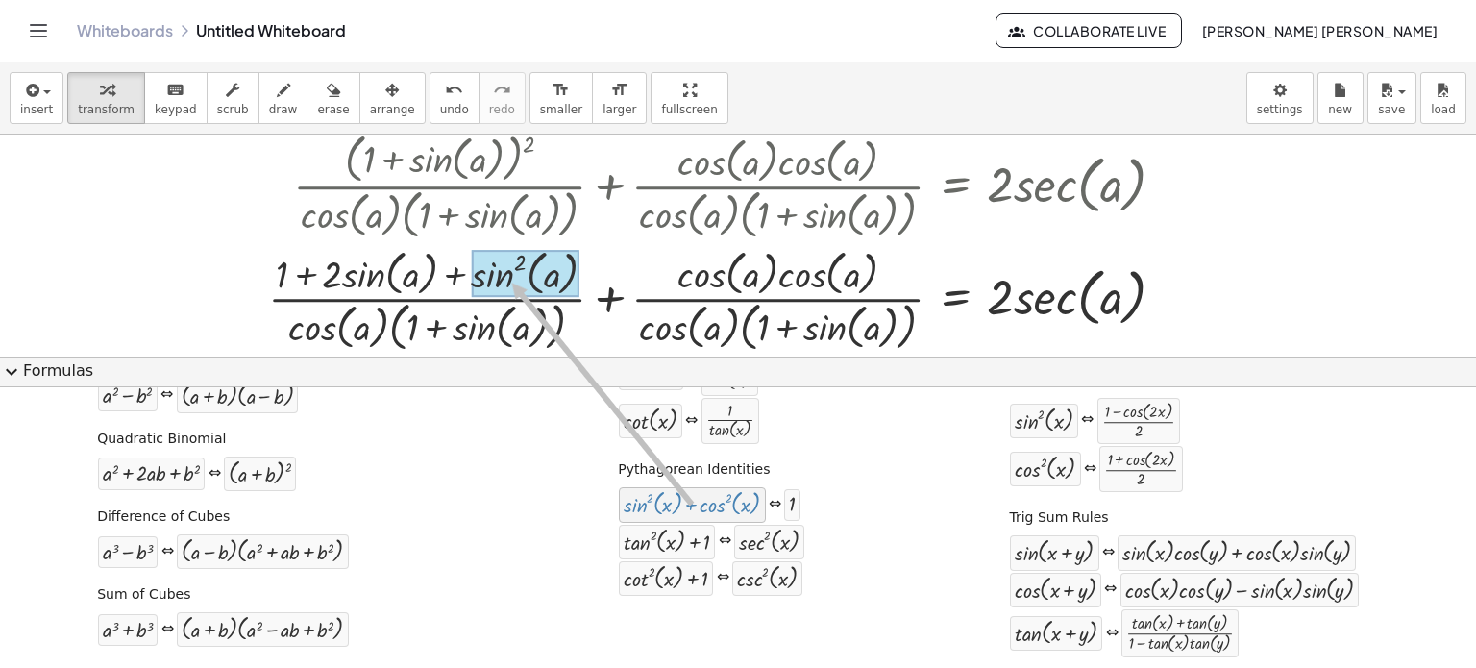
drag, startPoint x: 688, startPoint y: 512, endPoint x: 504, endPoint y: 282, distance: 295.4
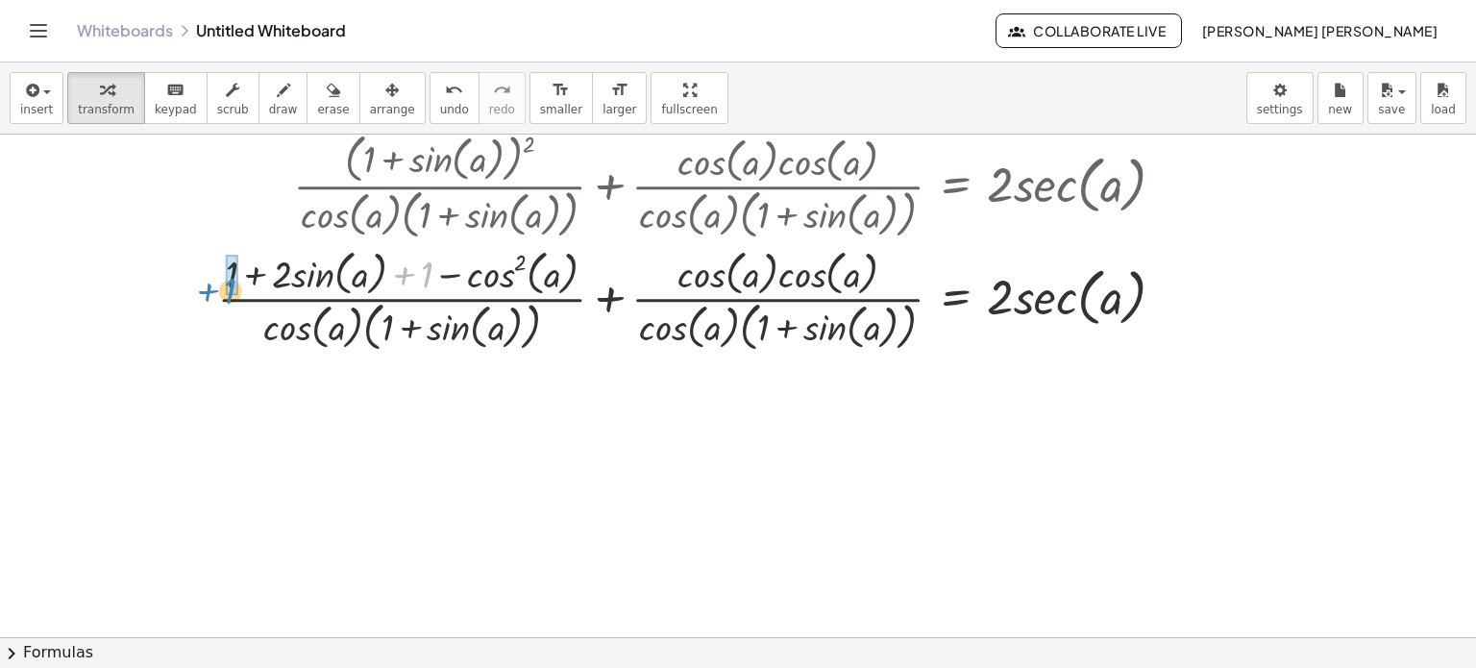
drag, startPoint x: 425, startPoint y: 271, endPoint x: 229, endPoint y: 287, distance: 196.7
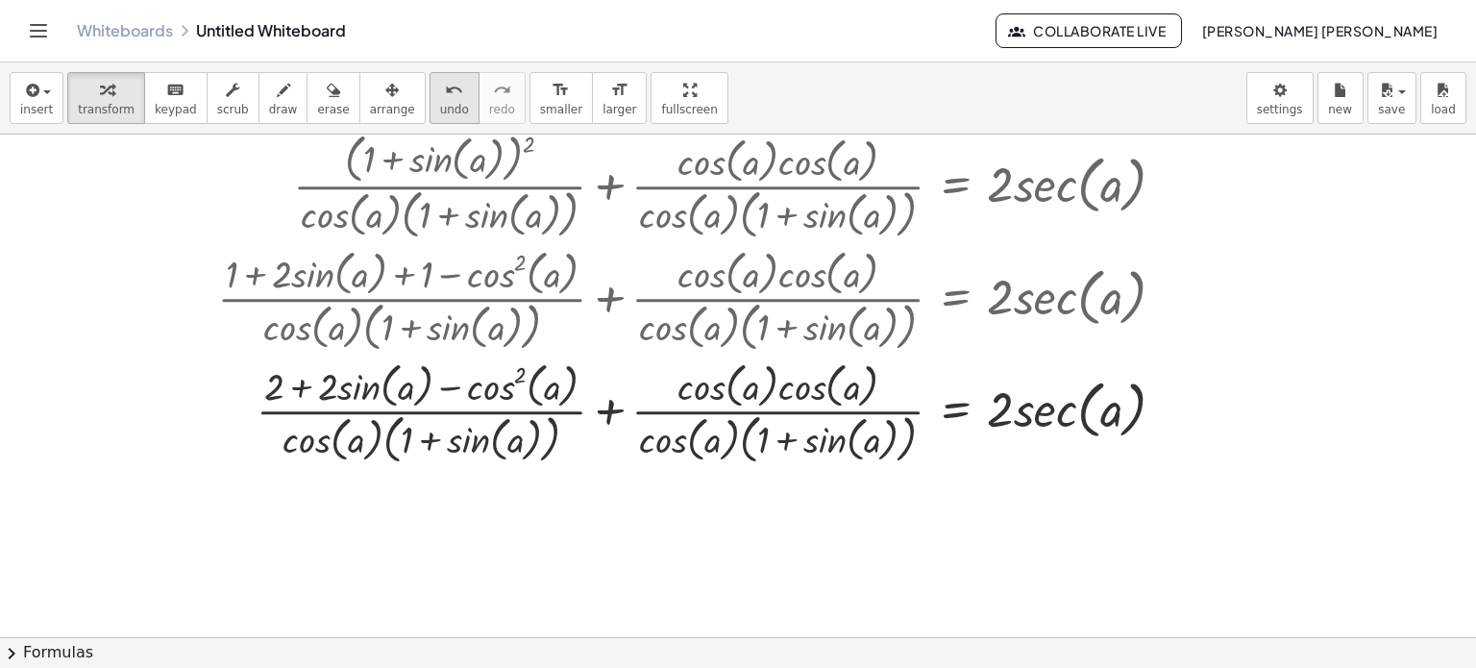
click at [440, 114] on span "undo" at bounding box center [454, 109] width 29 height 13
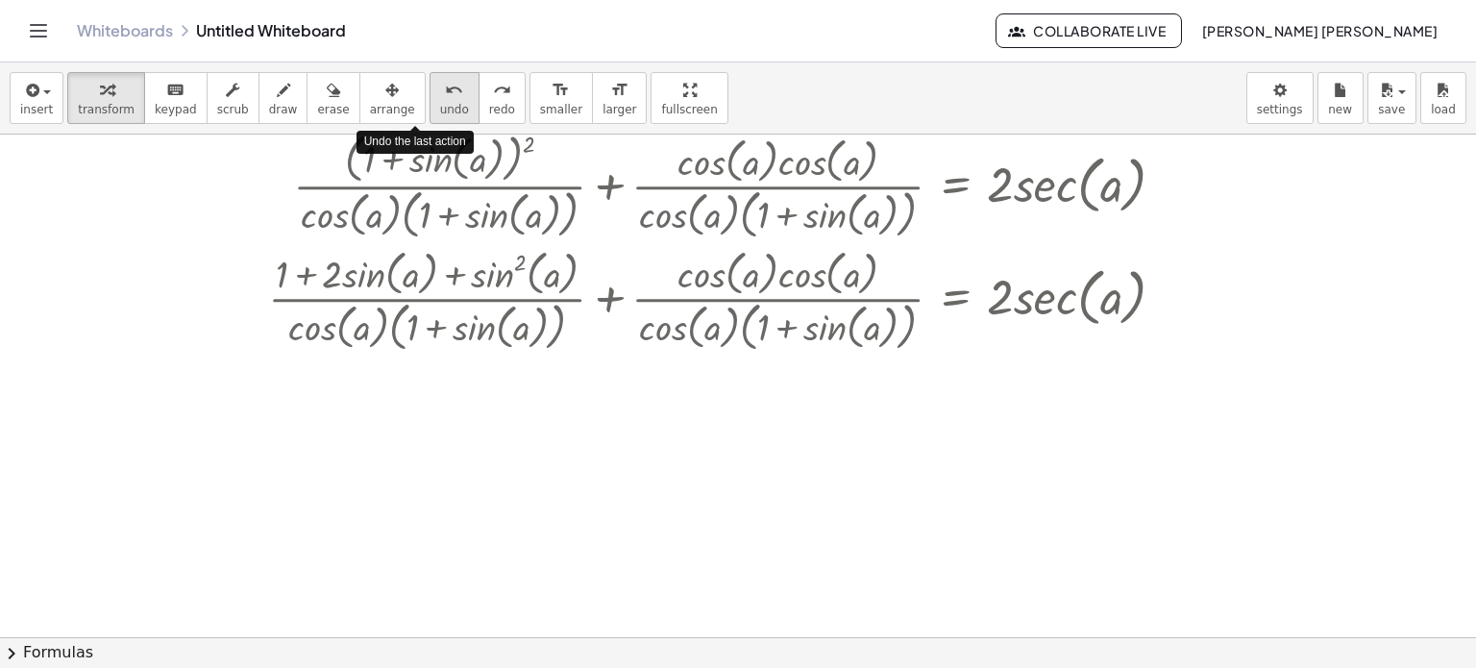
click at [440, 114] on span "undo" at bounding box center [454, 109] width 29 height 13
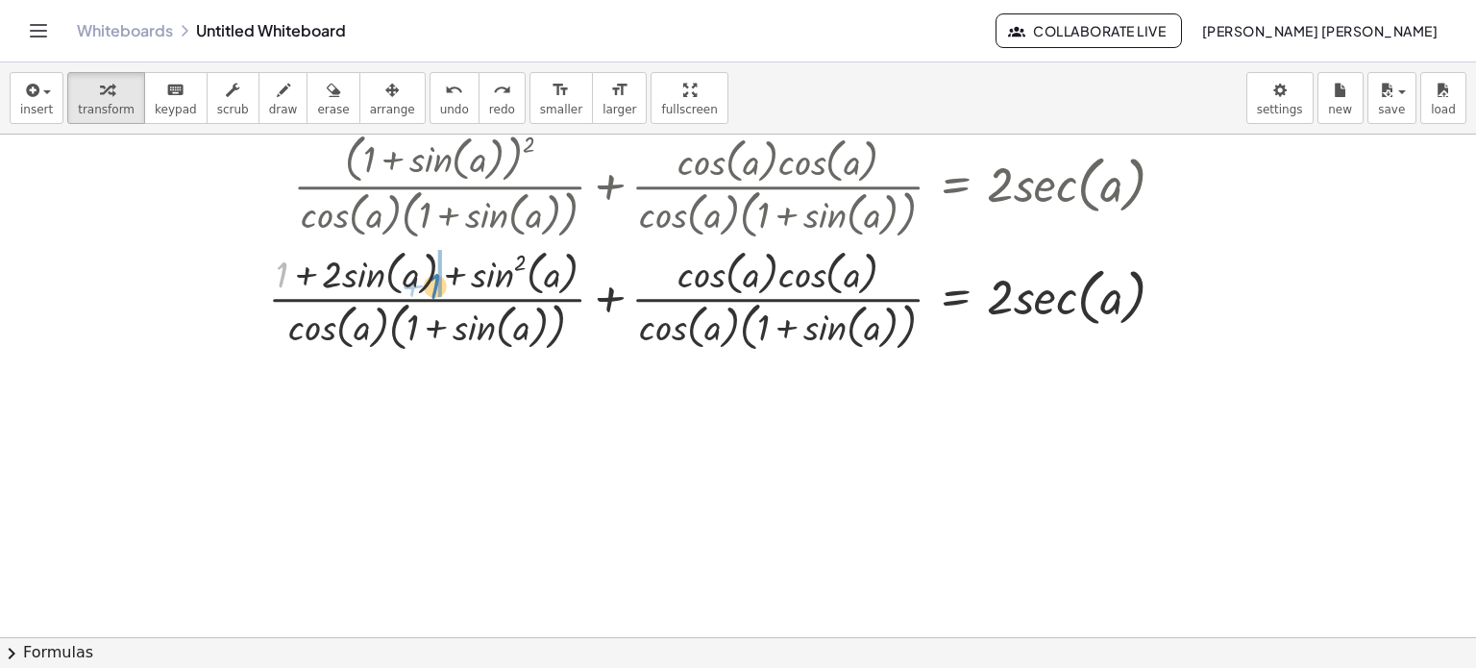
drag, startPoint x: 283, startPoint y: 262, endPoint x: 439, endPoint y: 268, distance: 156.7
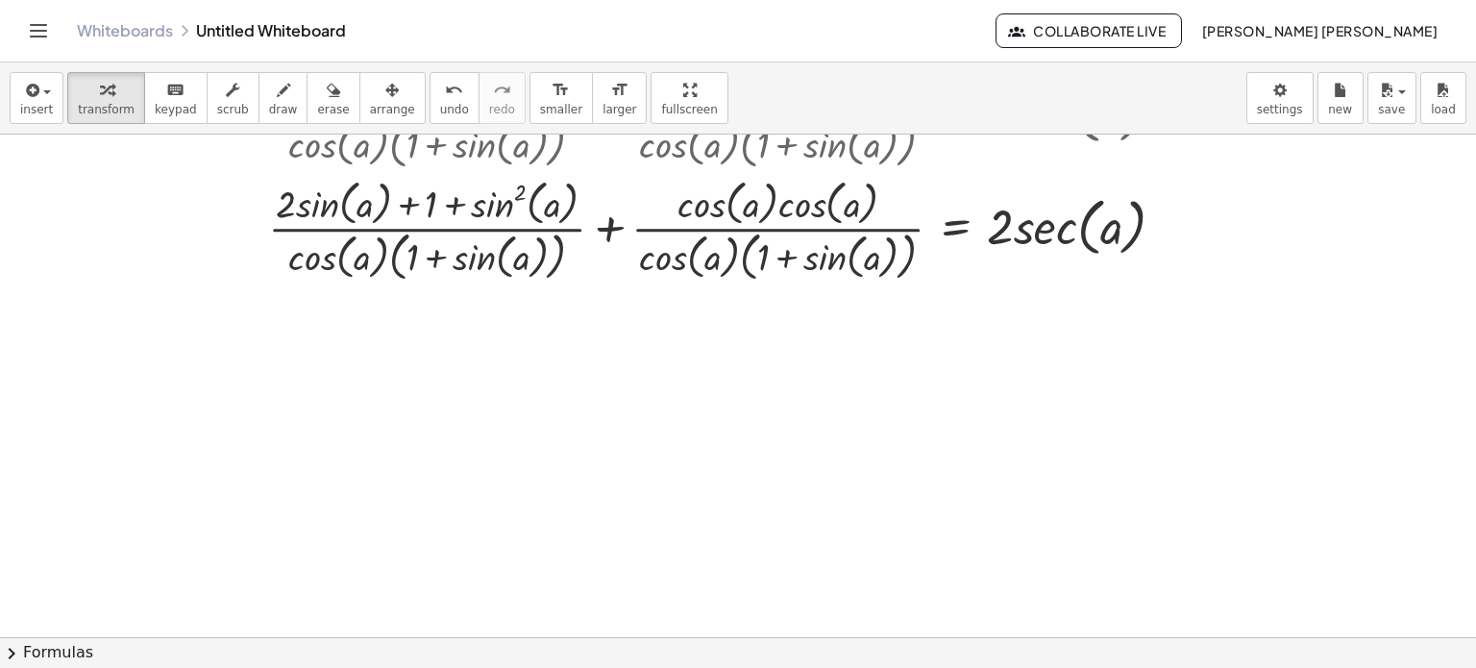
scroll to position [480, 0]
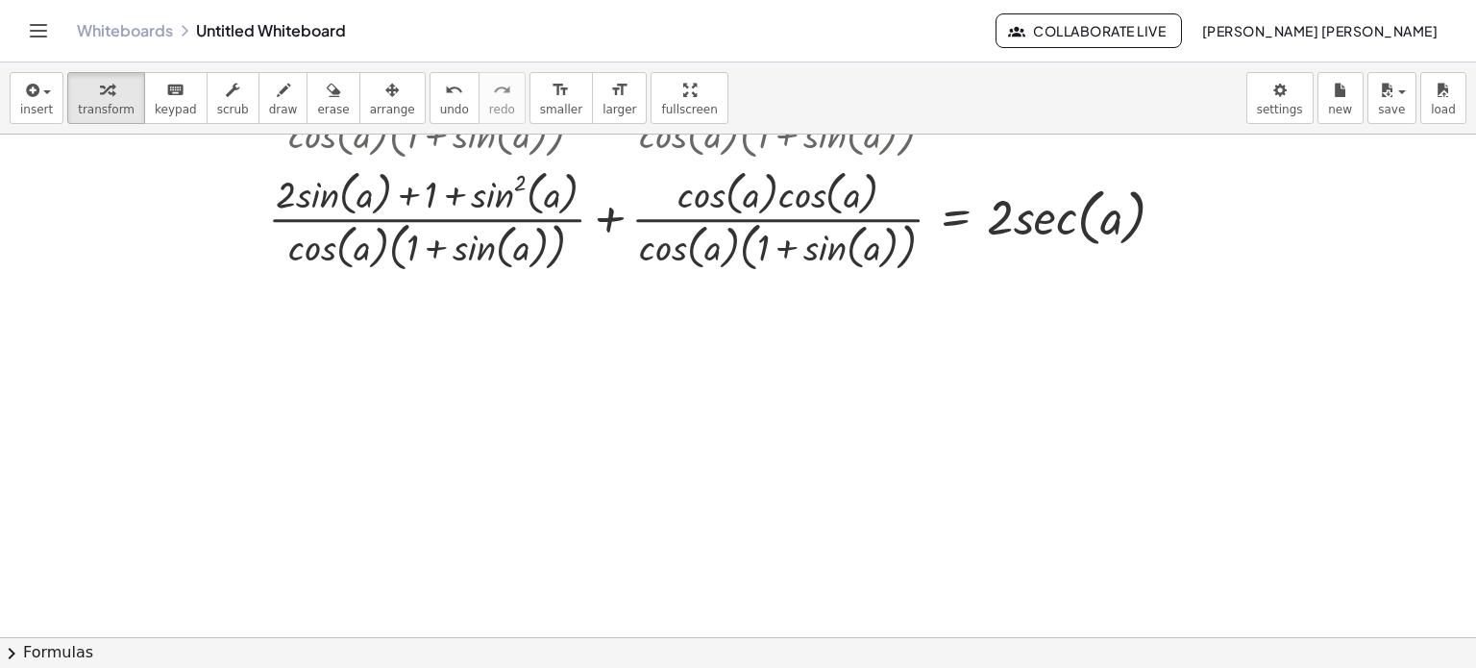
click at [686, 648] on button "chevron_right Formulas" at bounding box center [738, 652] width 1476 height 31
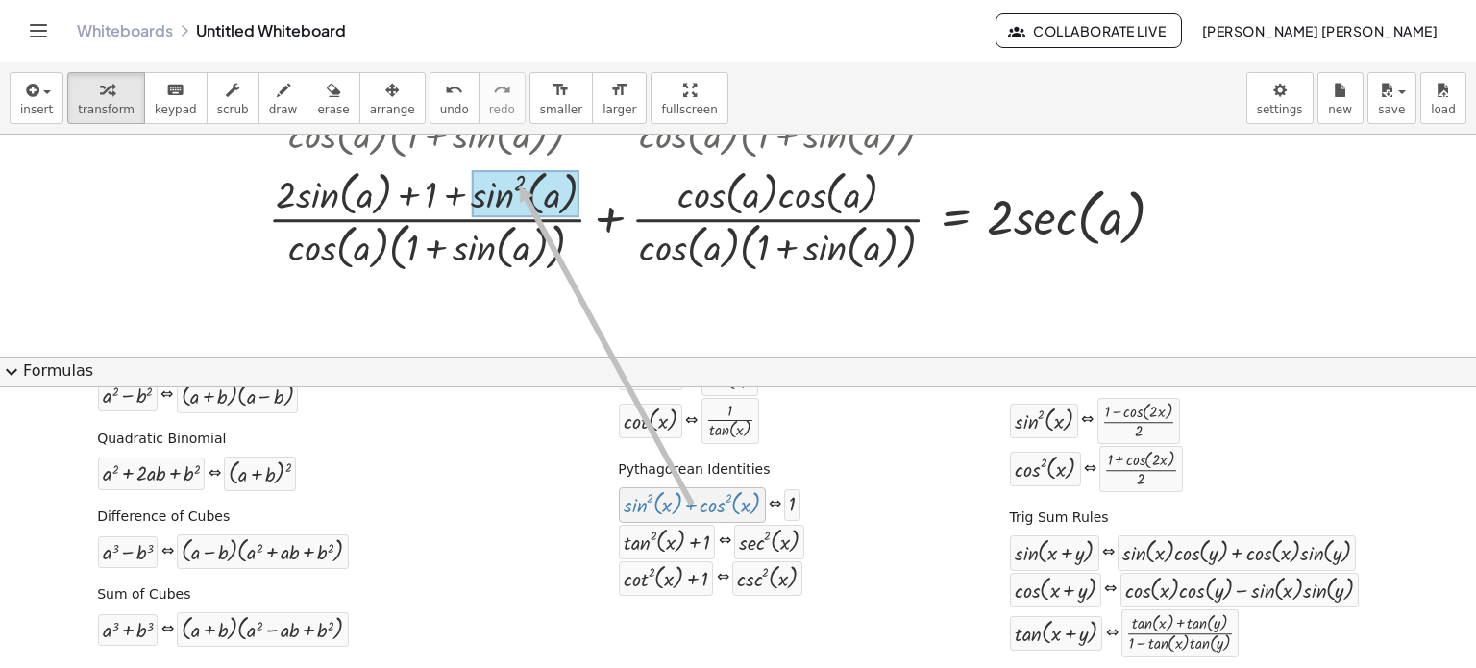
drag, startPoint x: 719, startPoint y: 495, endPoint x: 511, endPoint y: 185, distance: 373.4
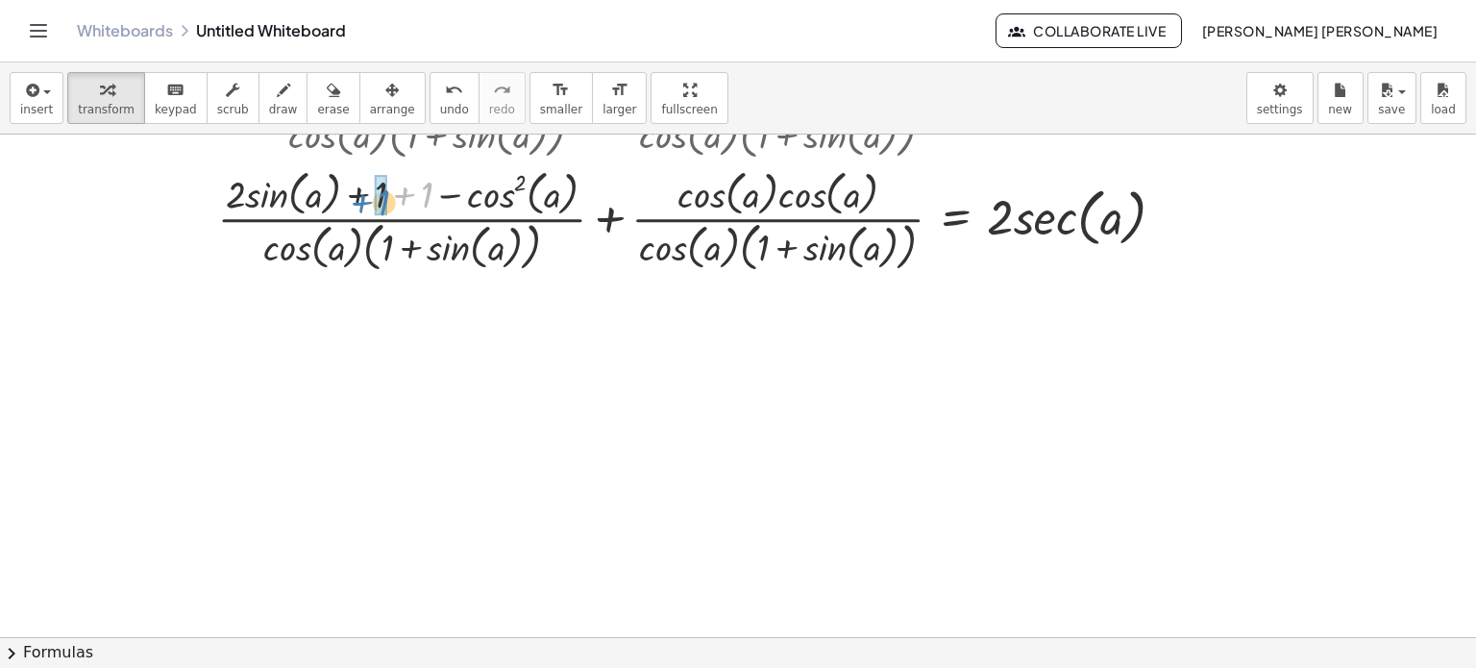
drag, startPoint x: 419, startPoint y: 195, endPoint x: 377, endPoint y: 203, distance: 43.0
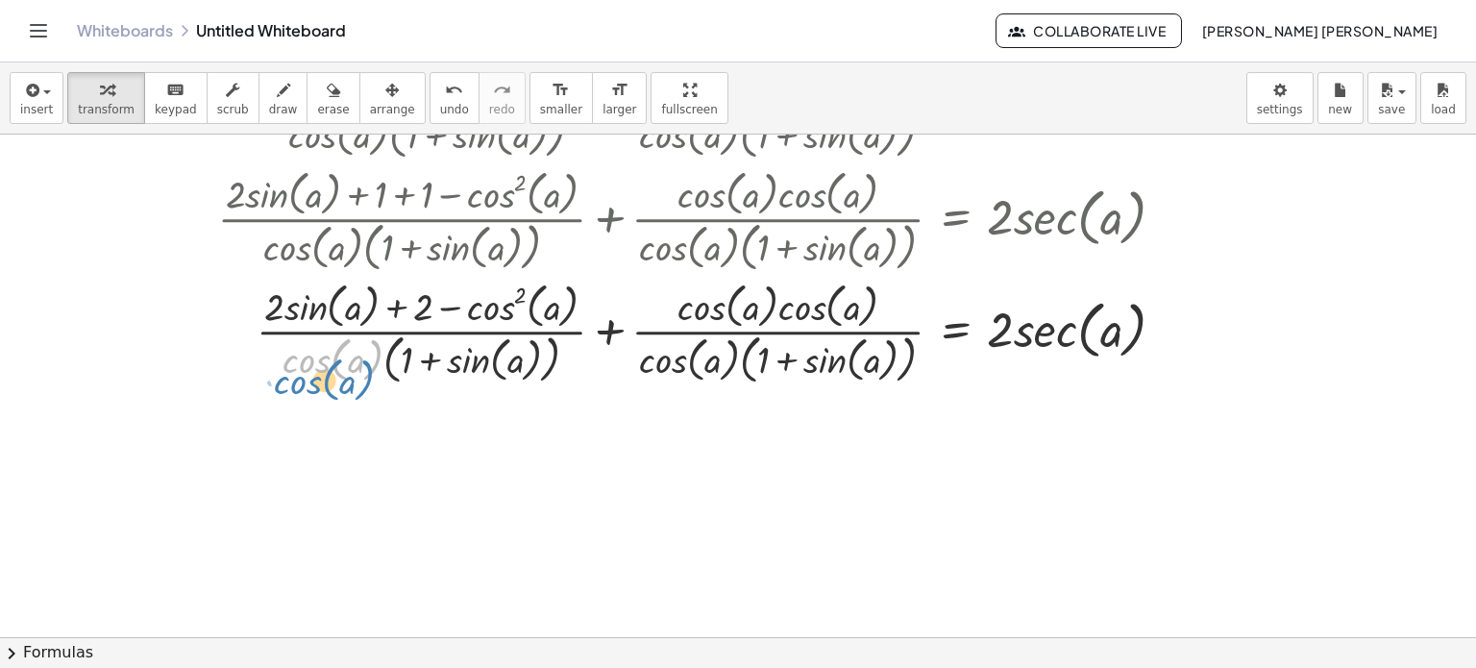
drag, startPoint x: 305, startPoint y: 364, endPoint x: 288, endPoint y: 382, distance: 23.8
click at [288, 382] on div at bounding box center [699, 332] width 984 height 112
click at [452, 303] on div at bounding box center [699, 332] width 984 height 112
click at [658, 645] on button "chevron_right Formulas" at bounding box center [738, 652] width 1476 height 31
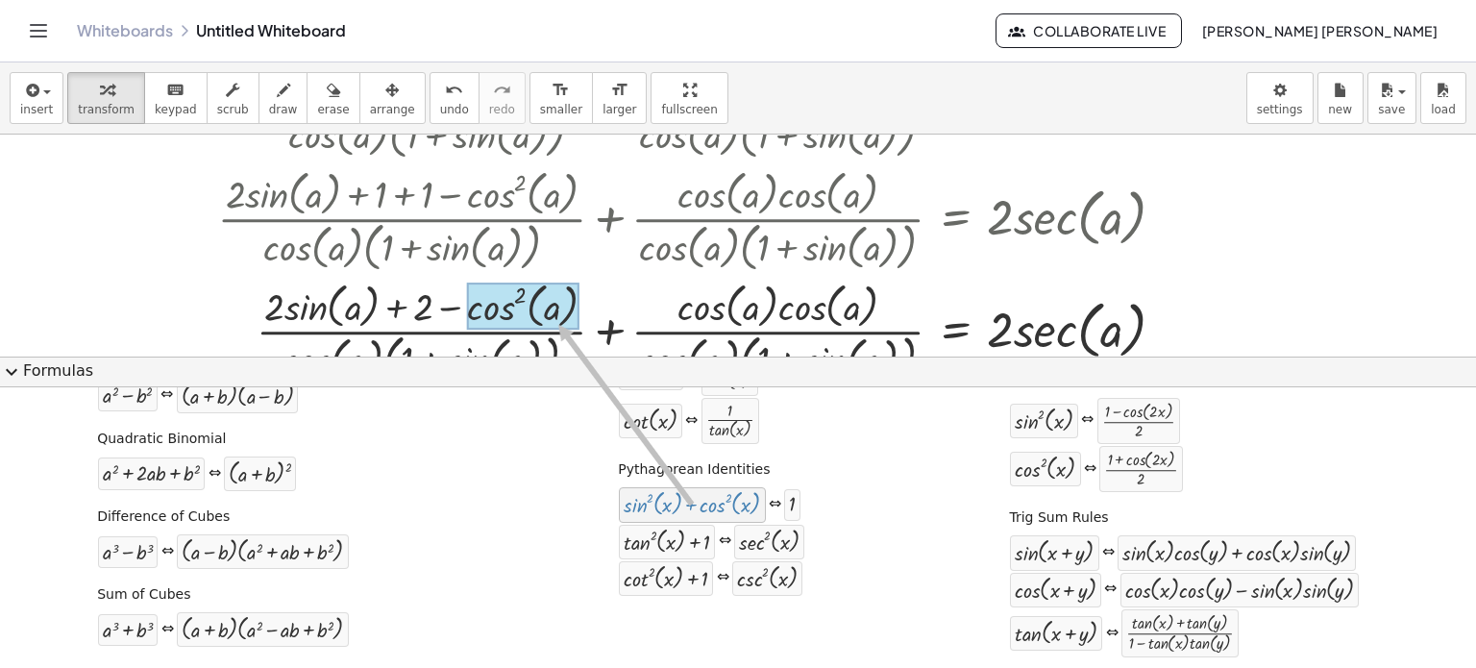
drag, startPoint x: 677, startPoint y: 499, endPoint x: 549, endPoint y: 323, distance: 217.4
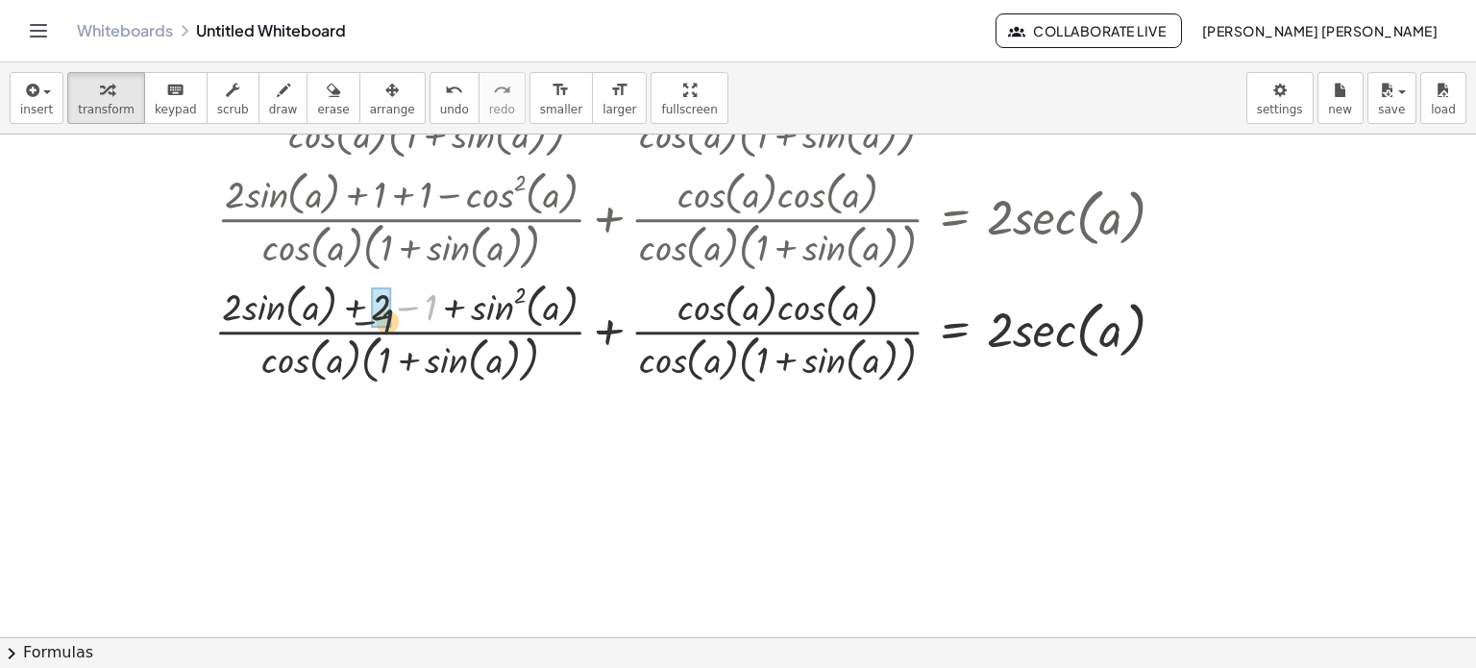
drag, startPoint x: 427, startPoint y: 297, endPoint x: 373, endPoint y: 310, distance: 55.5
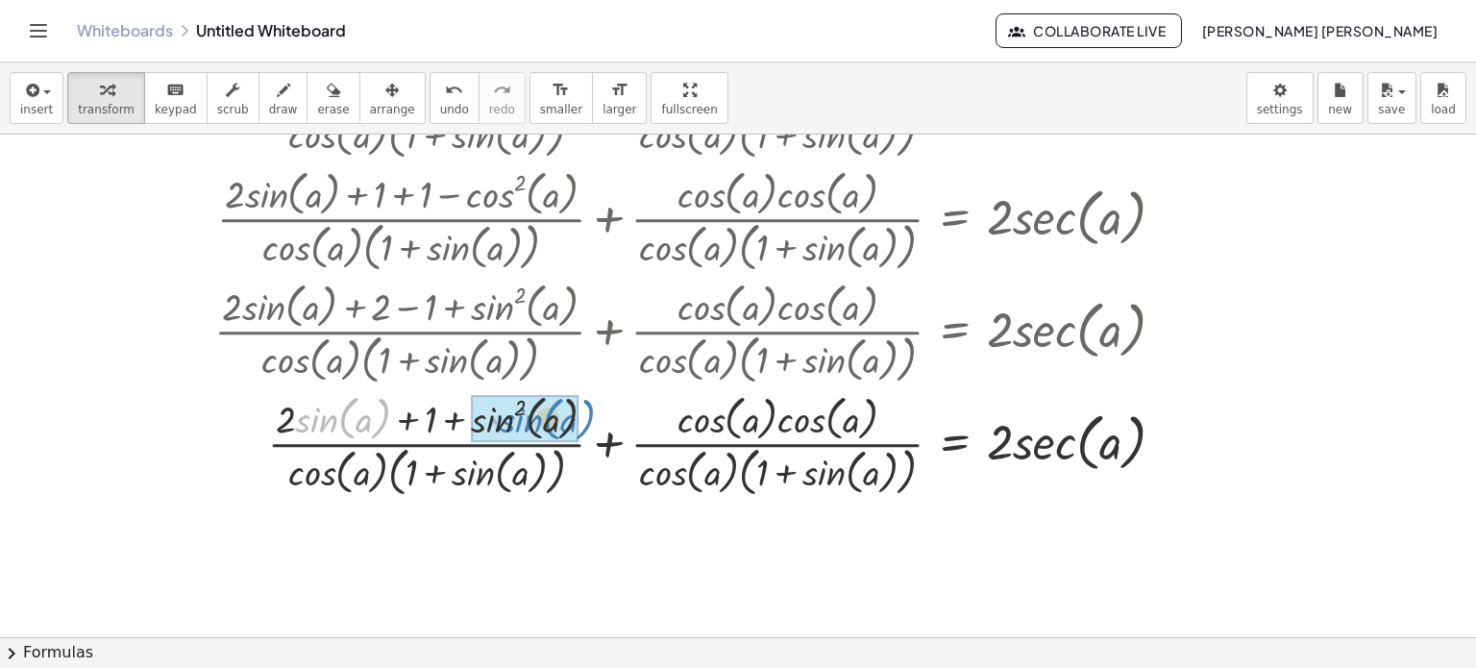
drag, startPoint x: 314, startPoint y: 414, endPoint x: 515, endPoint y: 415, distance: 200.8
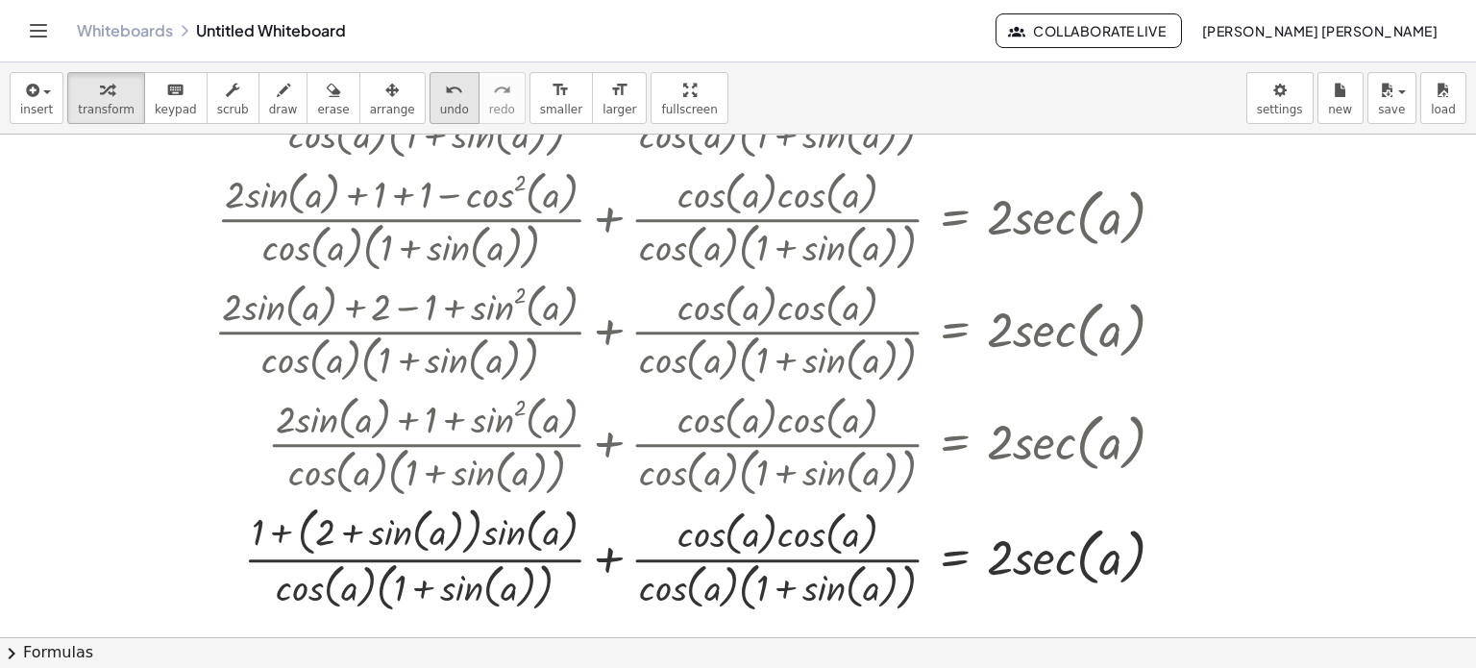
click at [440, 115] on span "undo" at bounding box center [454, 109] width 29 height 13
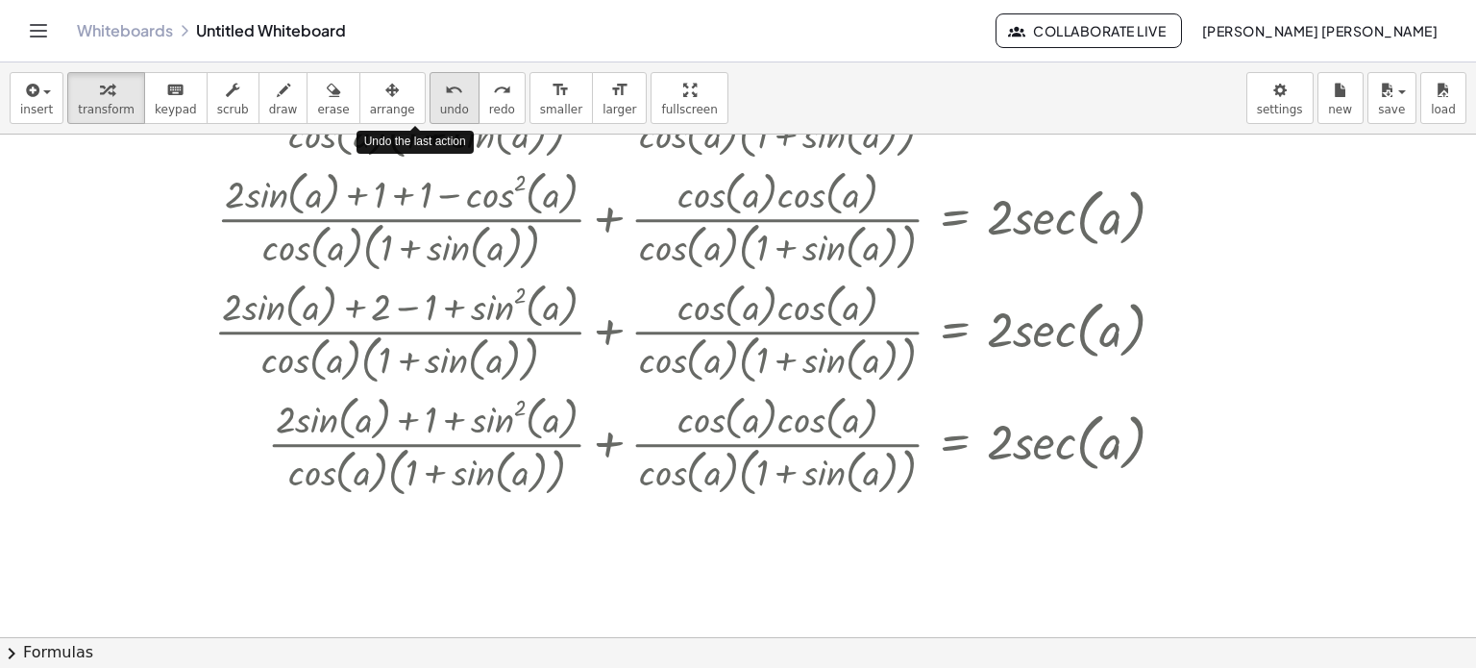
click at [440, 115] on span "undo" at bounding box center [454, 109] width 29 height 13
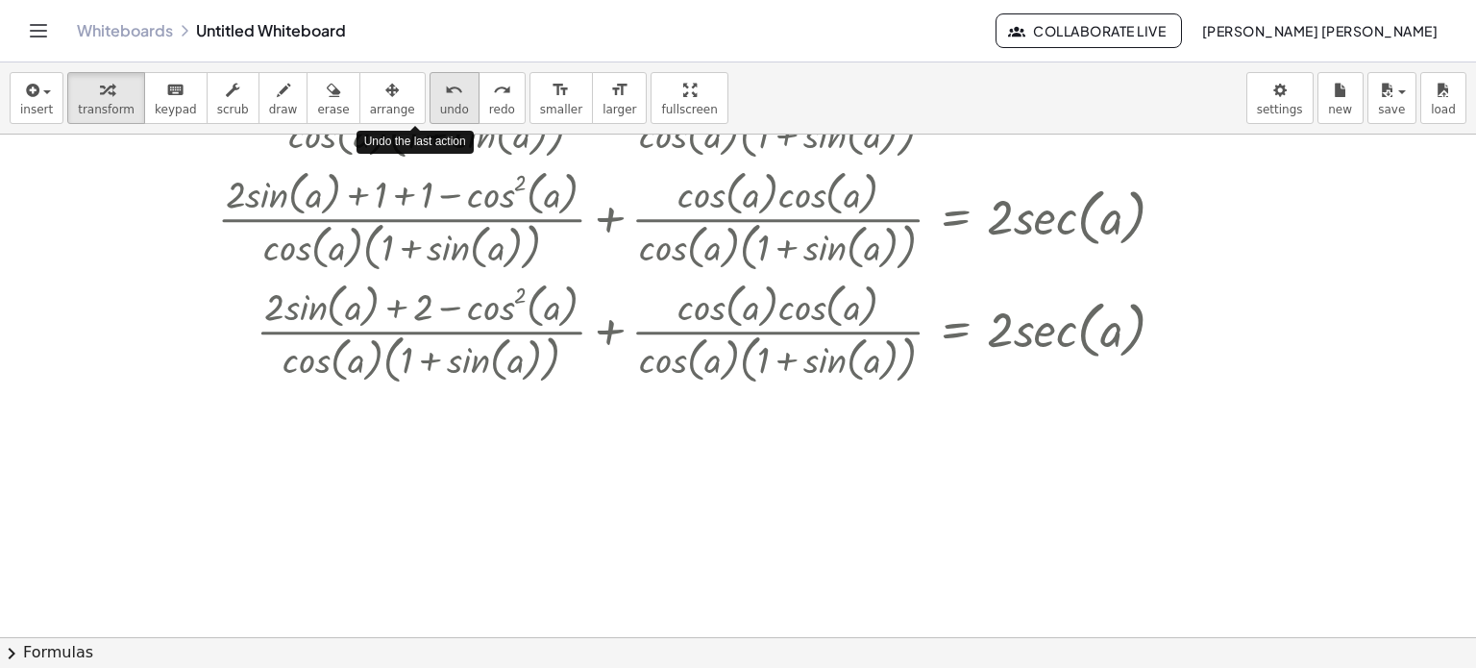
click at [440, 115] on span "undo" at bounding box center [454, 109] width 29 height 13
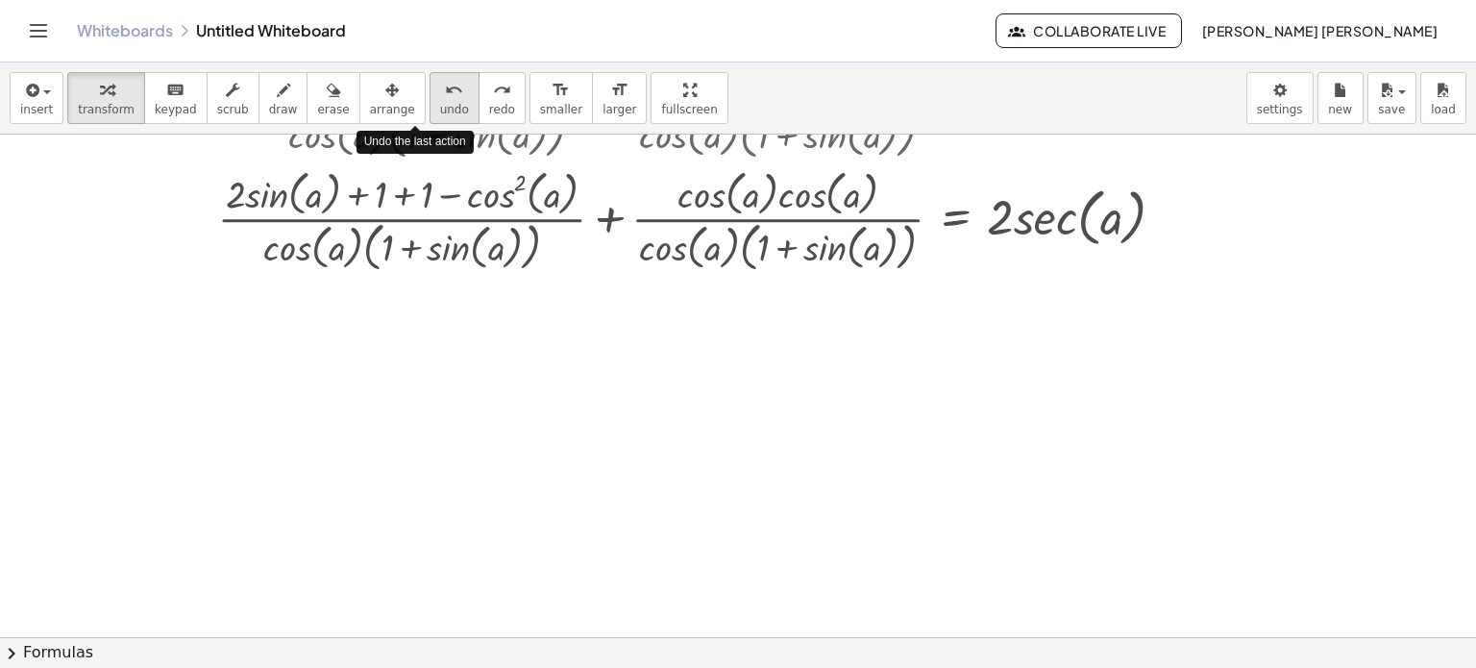
click at [440, 115] on span "undo" at bounding box center [454, 109] width 29 height 13
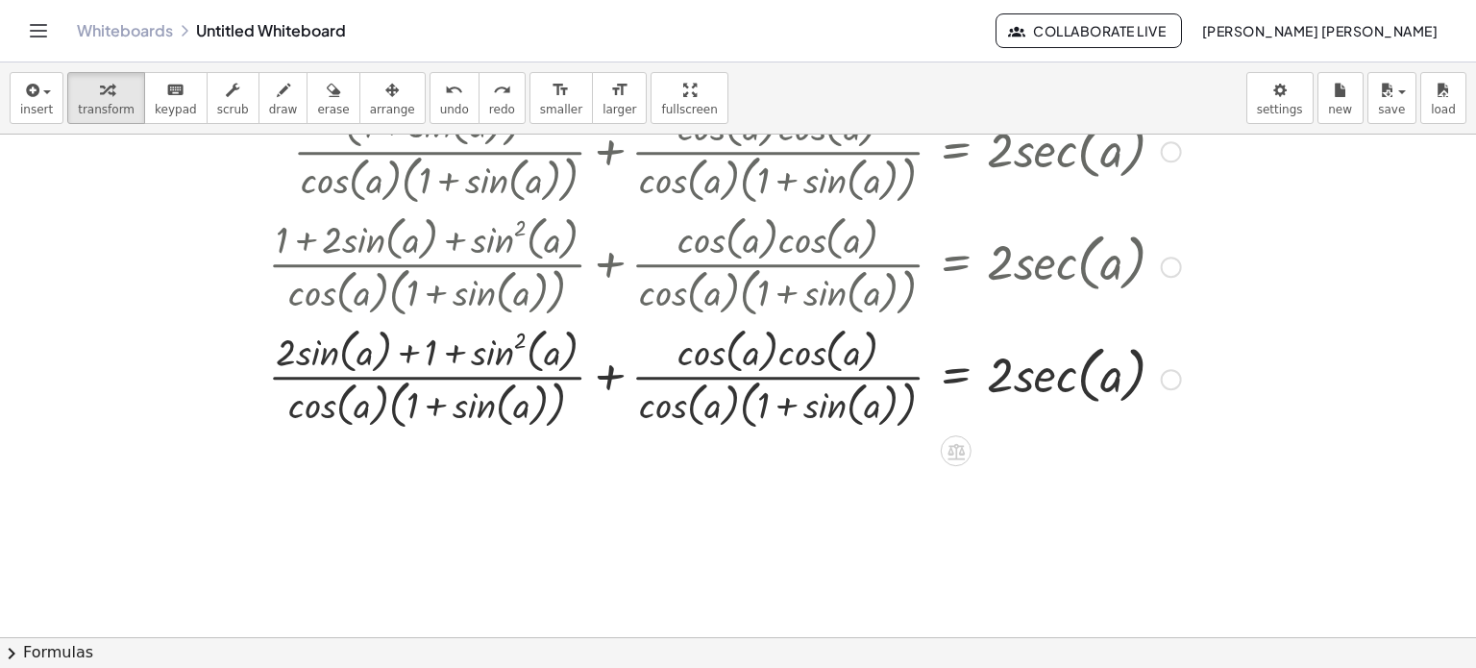
scroll to position [192, 0]
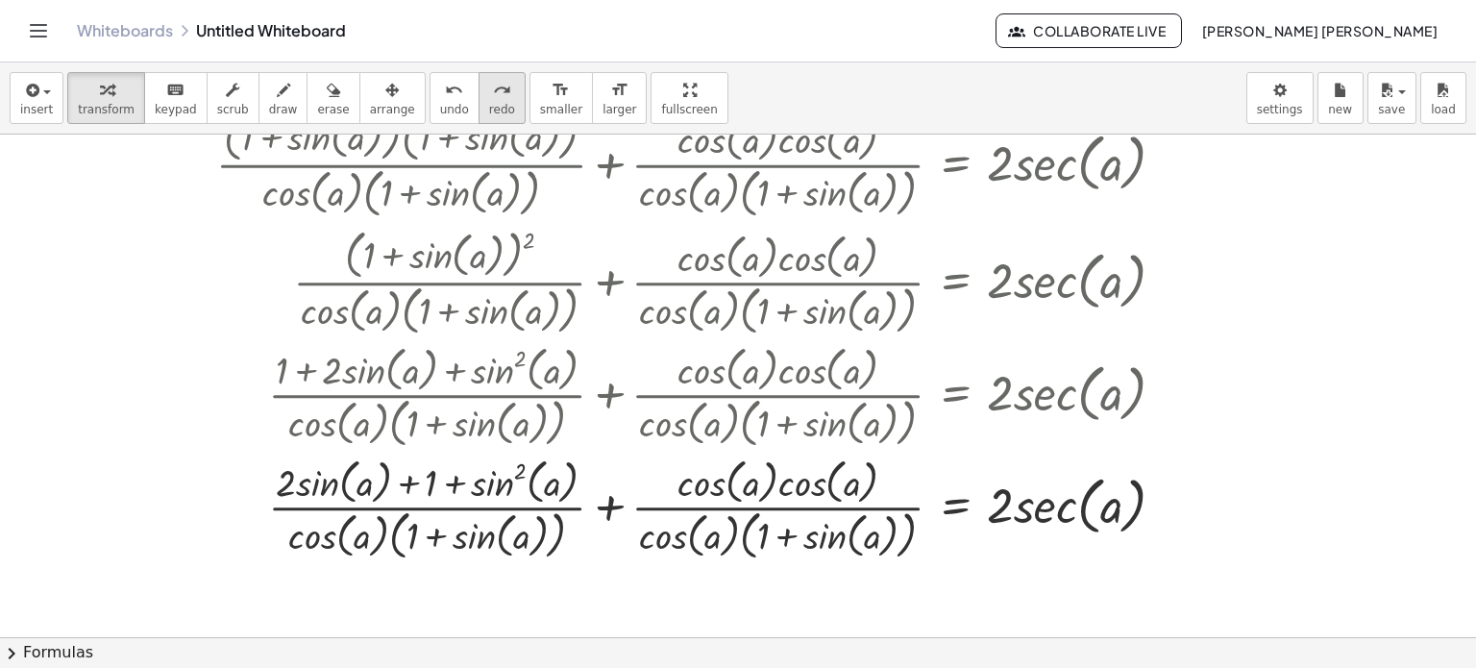
click at [479, 108] on button "redo redo" at bounding box center [502, 98] width 47 height 52
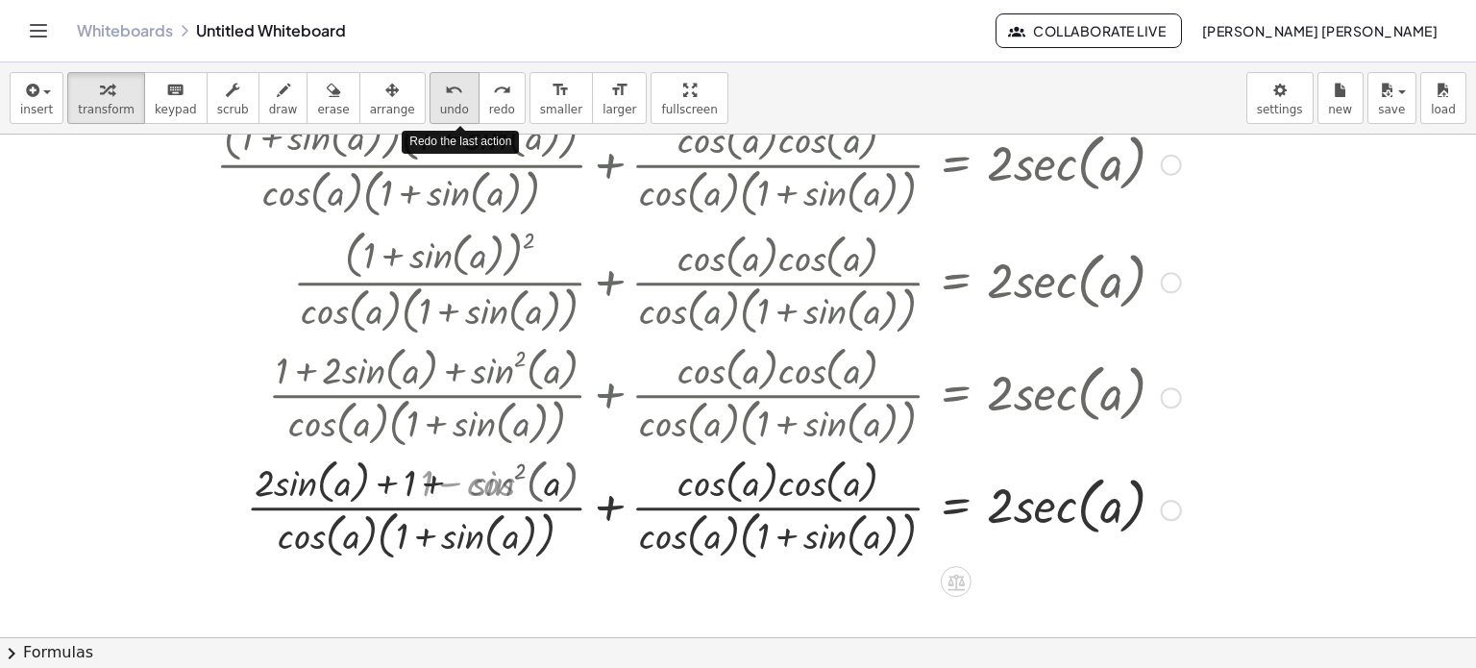
click at [431, 108] on button "undo undo" at bounding box center [455, 98] width 50 height 52
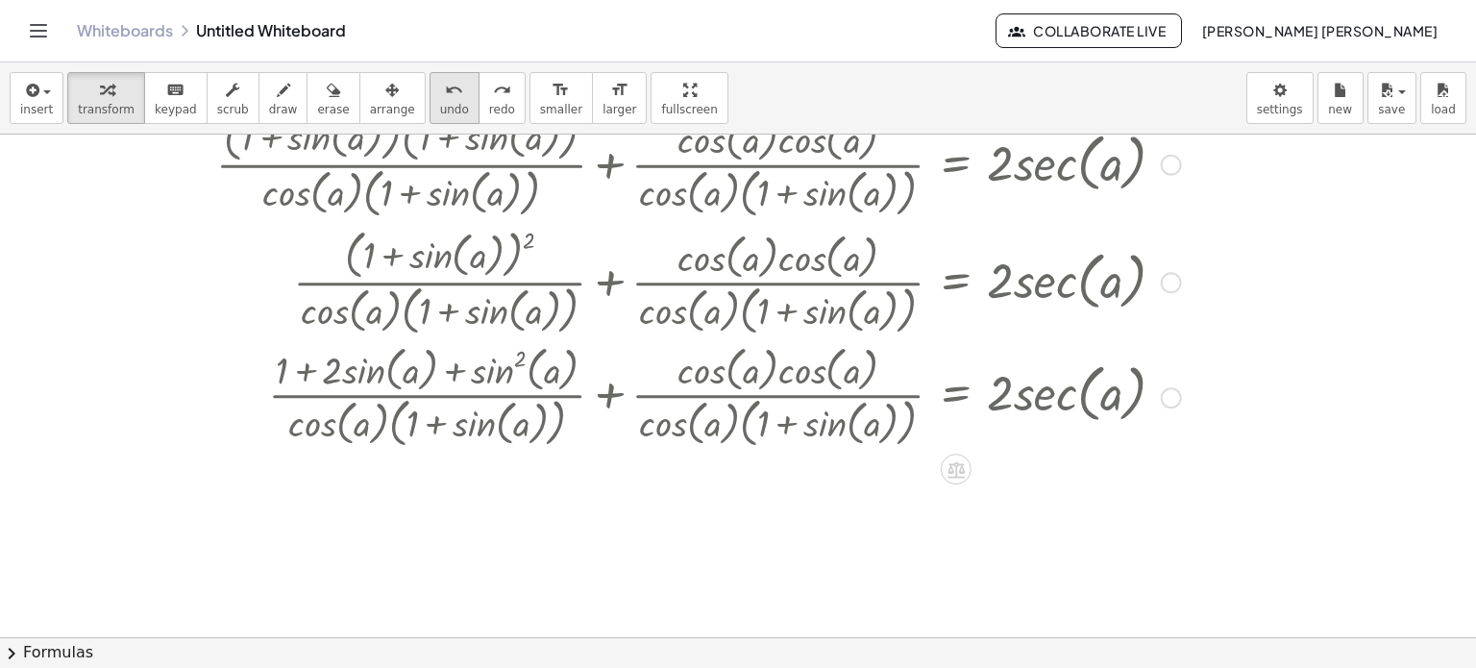
click at [431, 108] on button "undo undo" at bounding box center [455, 98] width 50 height 52
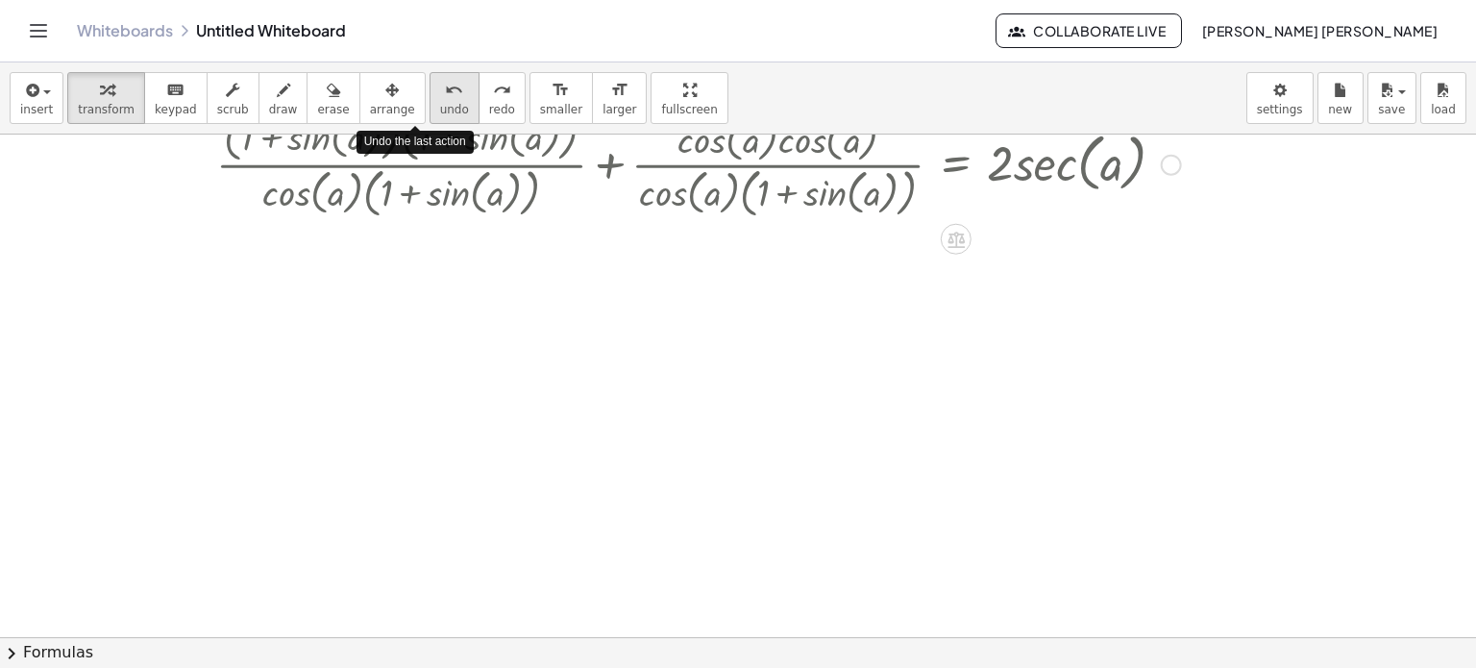
click at [431, 108] on button "undo undo" at bounding box center [455, 98] width 50 height 52
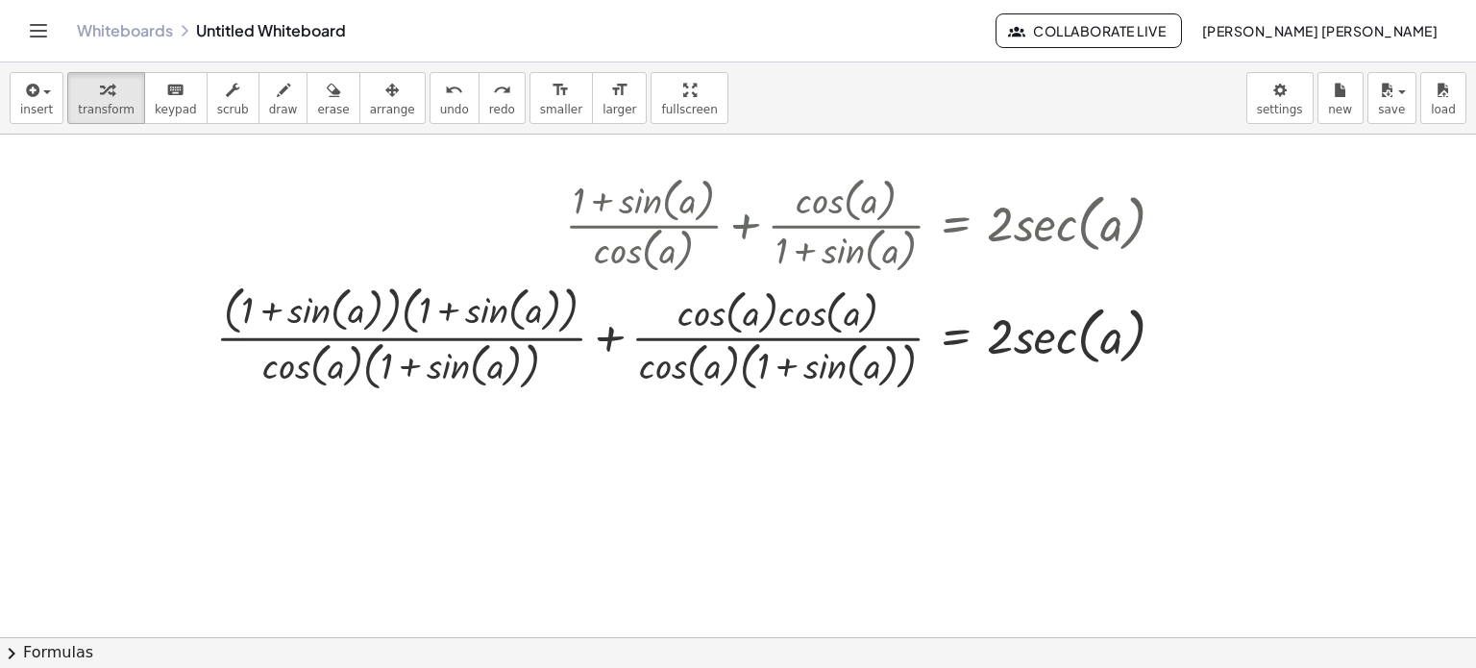
scroll to position [0, 0]
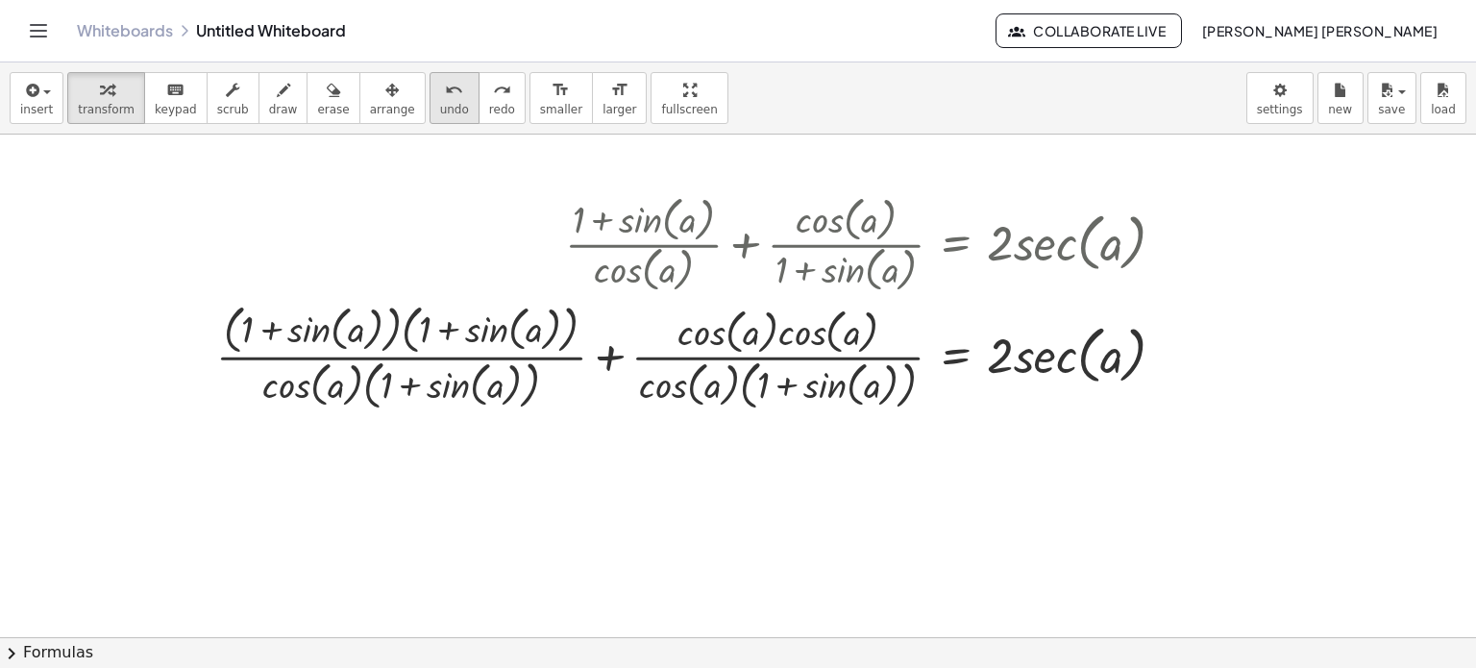
click at [430, 121] on button "undo undo" at bounding box center [455, 98] width 50 height 52
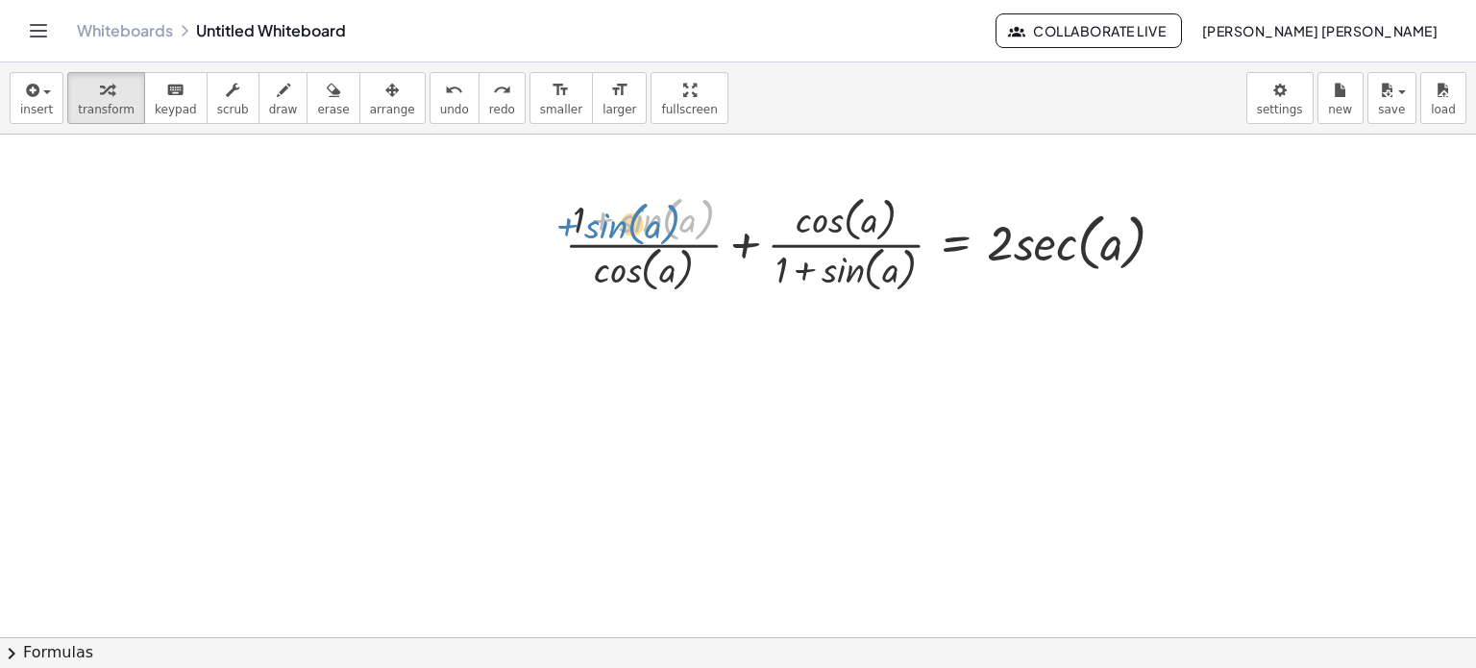
drag, startPoint x: 612, startPoint y: 208, endPoint x: 576, endPoint y: 212, distance: 36.8
click at [576, 212] on div at bounding box center [872, 242] width 635 height 107
click at [741, 249] on div at bounding box center [872, 242] width 635 height 107
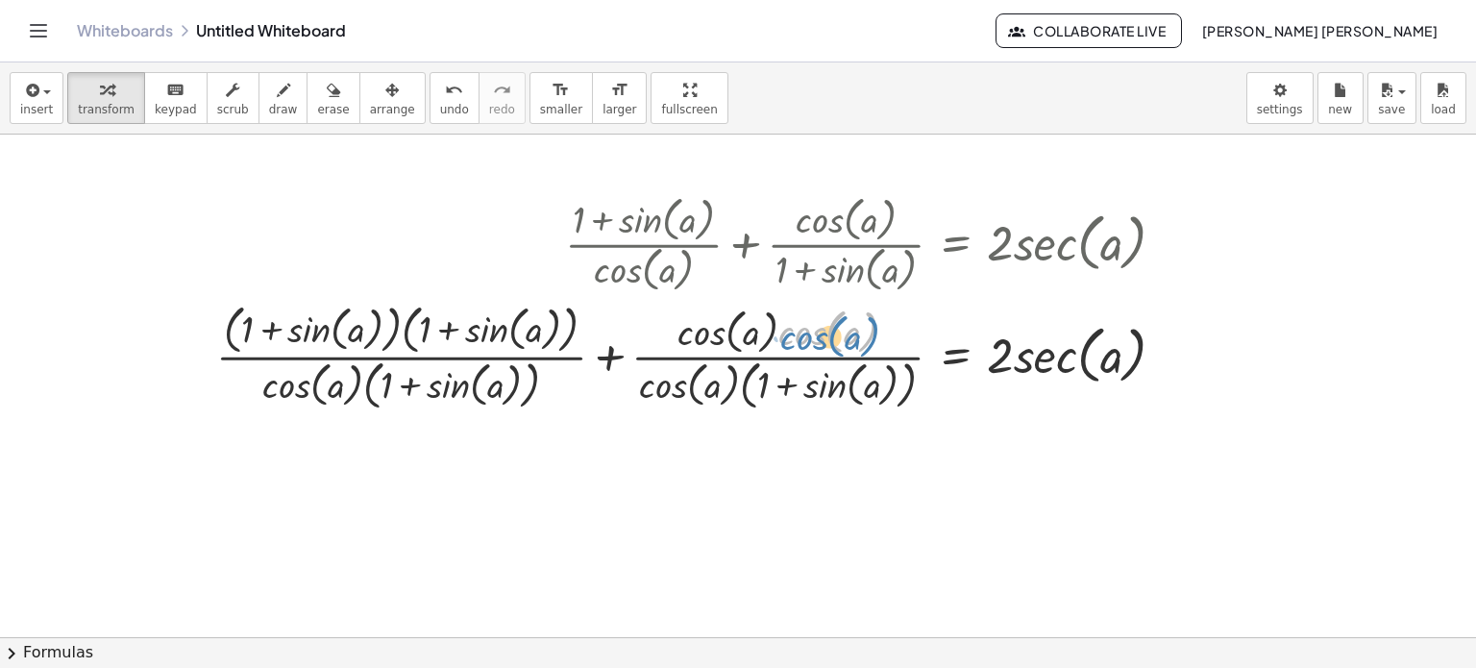
click at [811, 332] on div at bounding box center [699, 355] width 984 height 118
drag, startPoint x: 689, startPoint y: 390, endPoint x: 807, endPoint y: 340, distance: 128.3
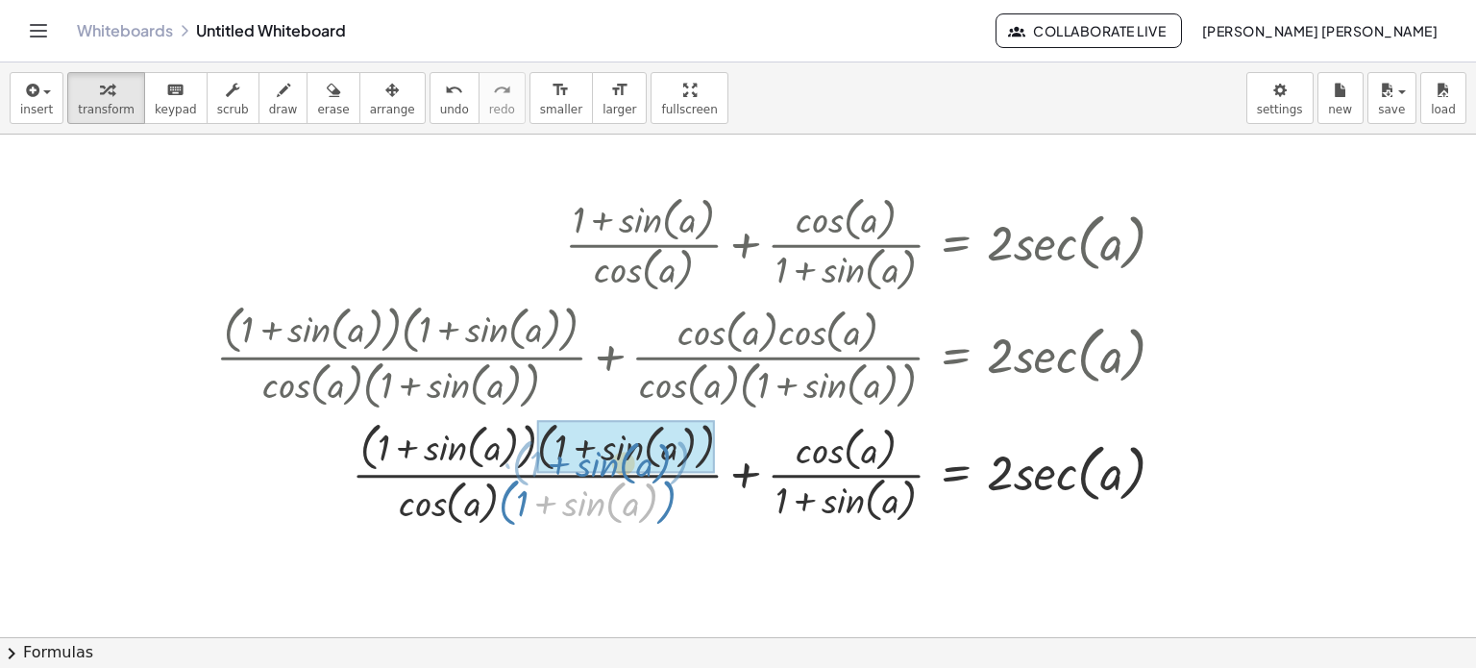
drag, startPoint x: 603, startPoint y: 498, endPoint x: 611, endPoint y: 472, distance: 27.1
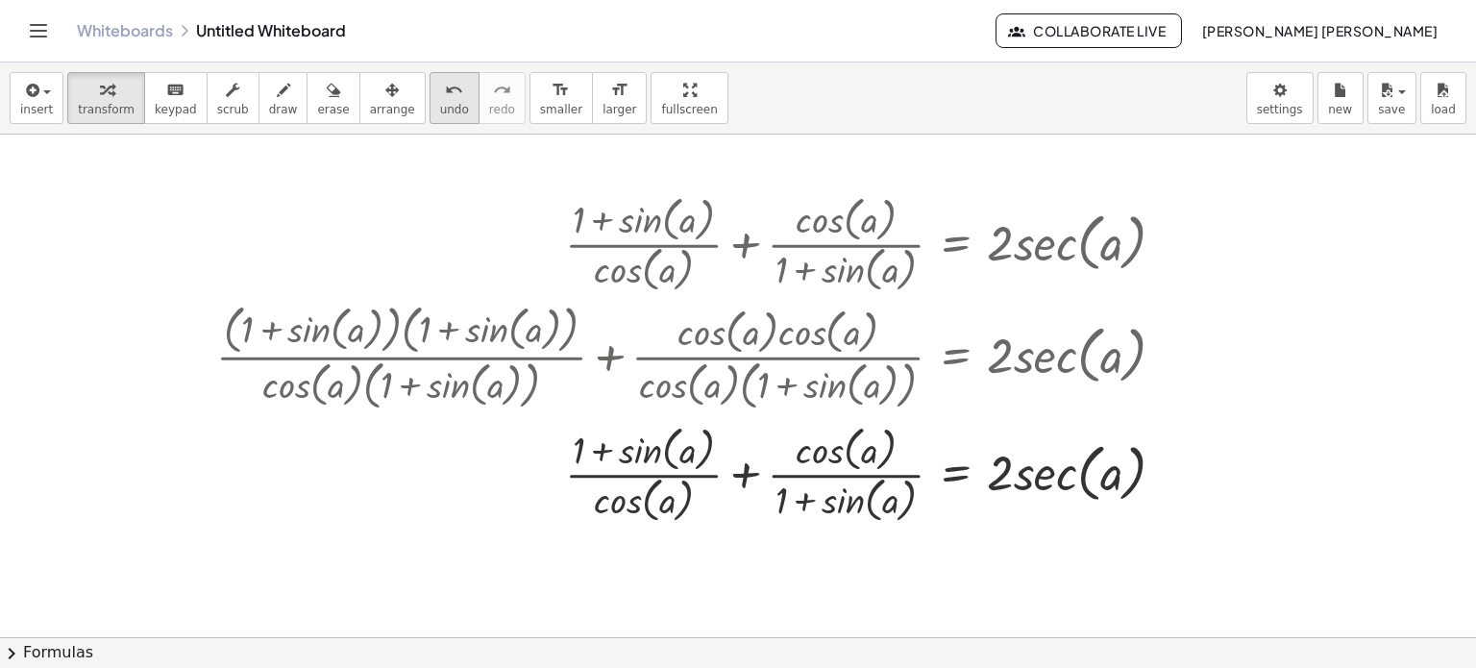
click at [440, 103] on span "undo" at bounding box center [454, 109] width 29 height 13
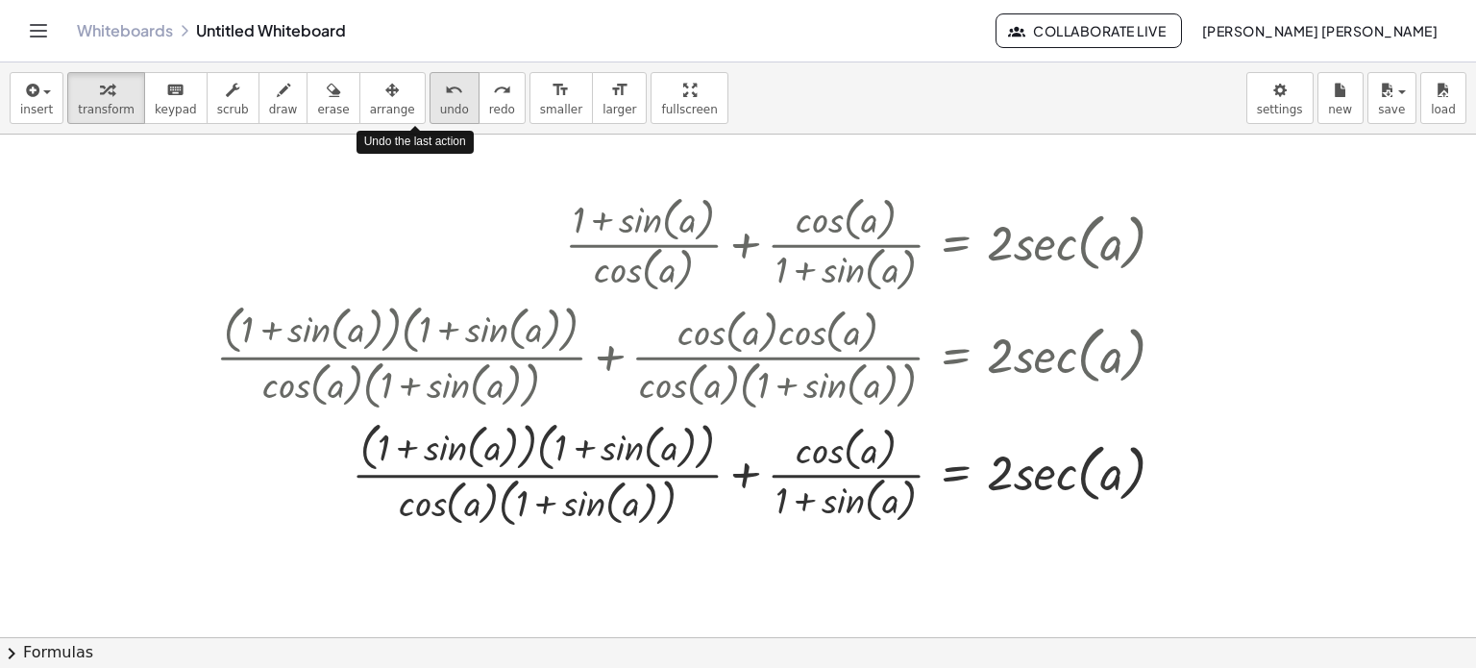
click at [440, 103] on span "undo" at bounding box center [454, 109] width 29 height 13
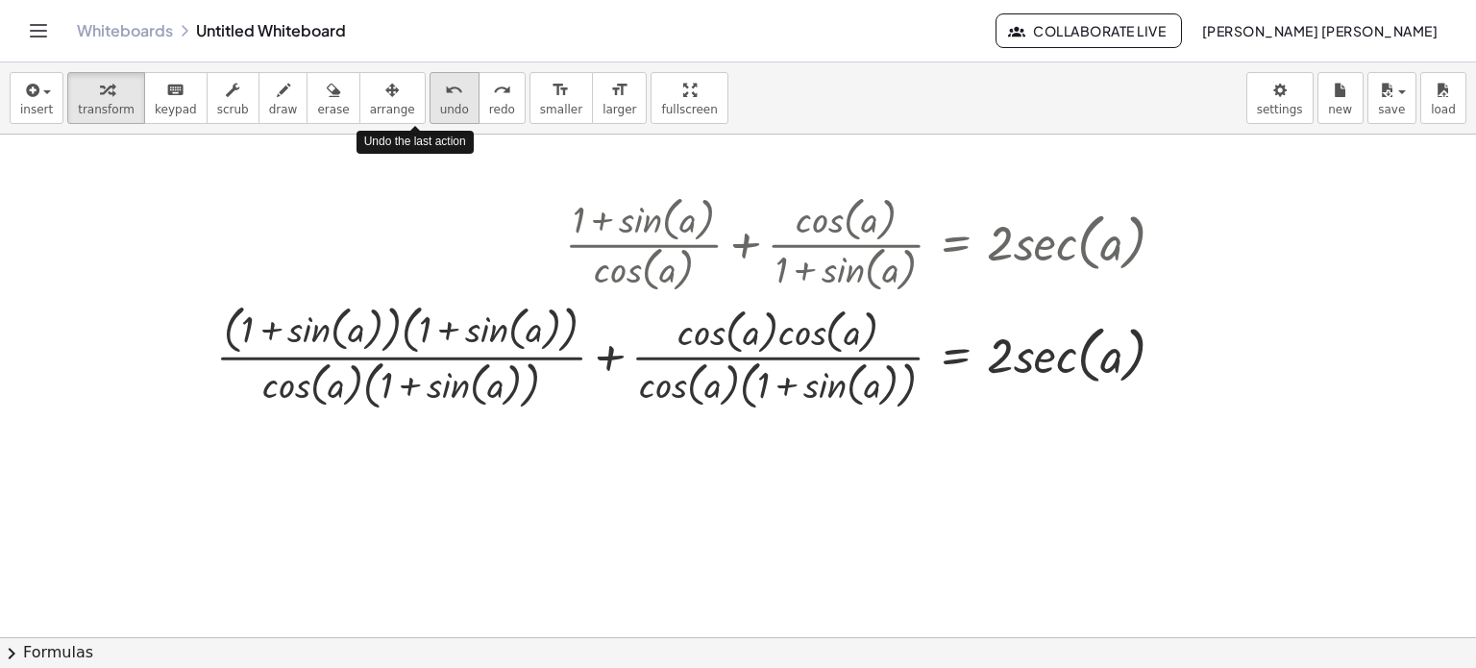
click at [440, 107] on span "undo" at bounding box center [454, 109] width 29 height 13
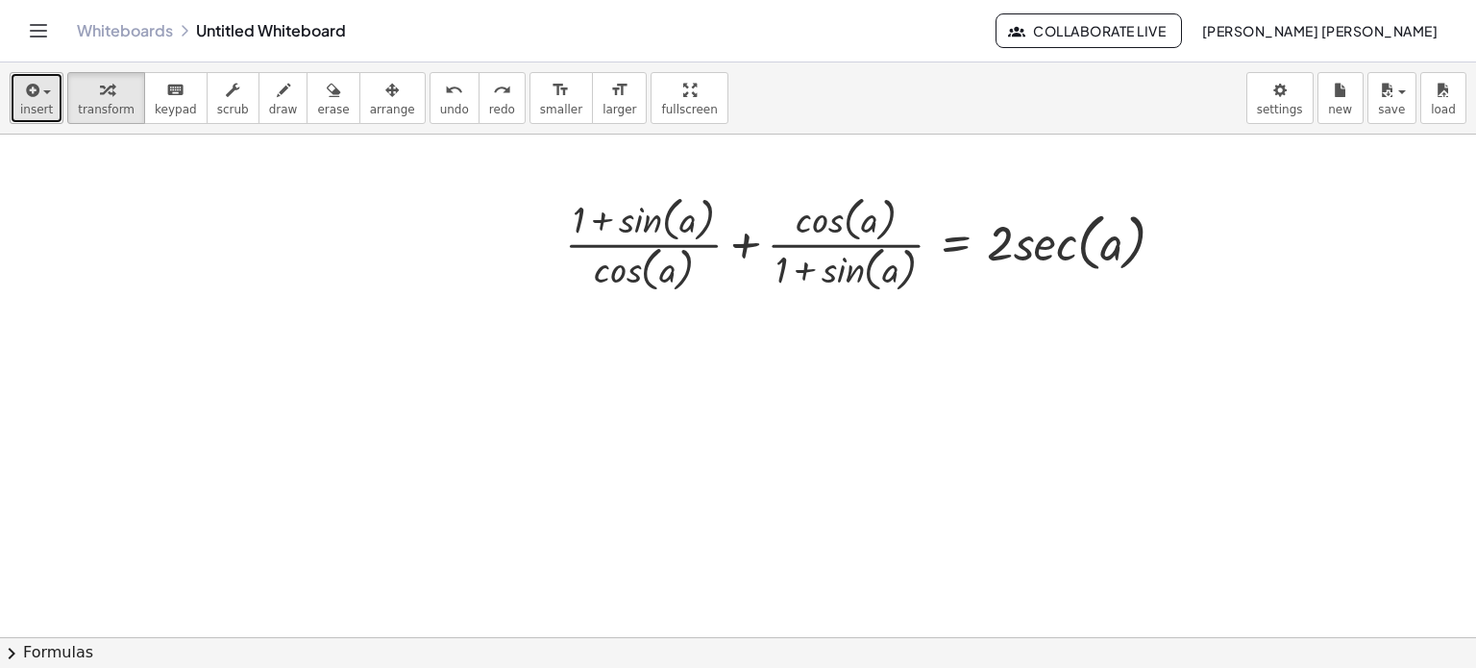
click at [29, 118] on button "insert" at bounding box center [37, 98] width 54 height 52
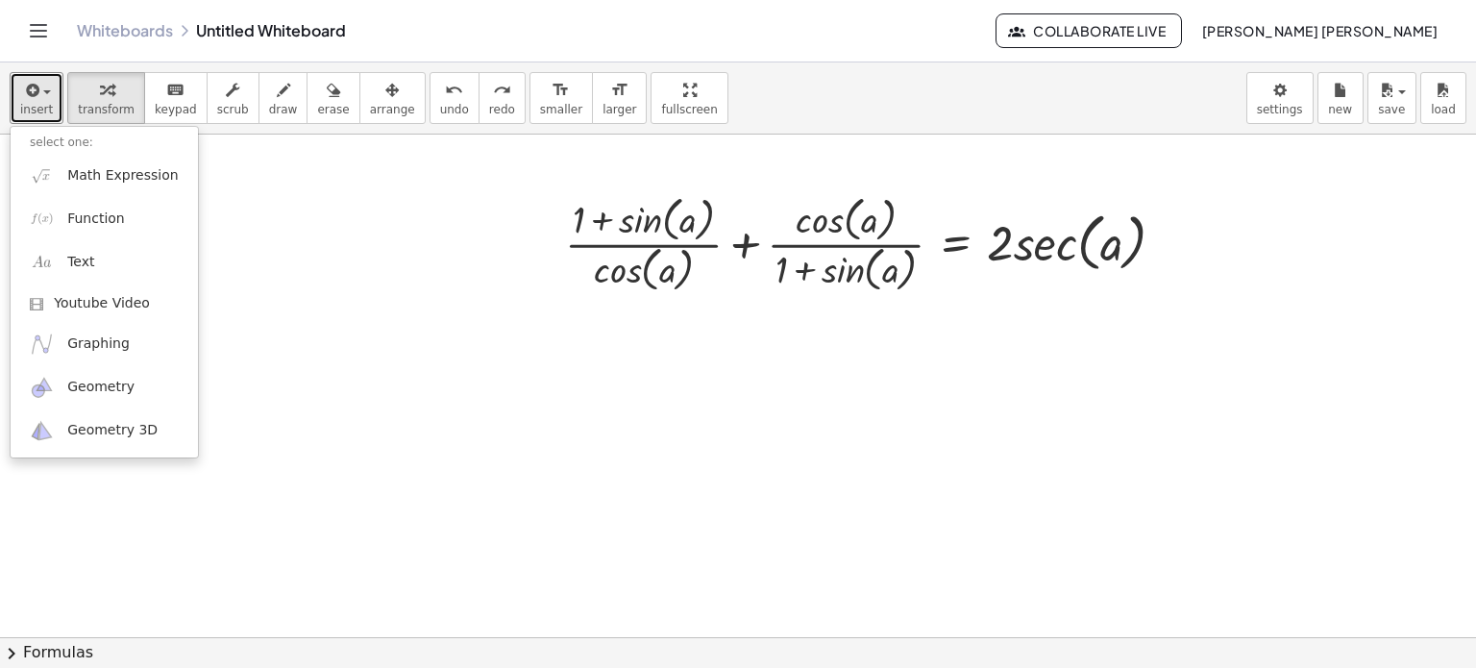
click at [450, 319] on div at bounding box center [738, 638] width 1476 height 1007
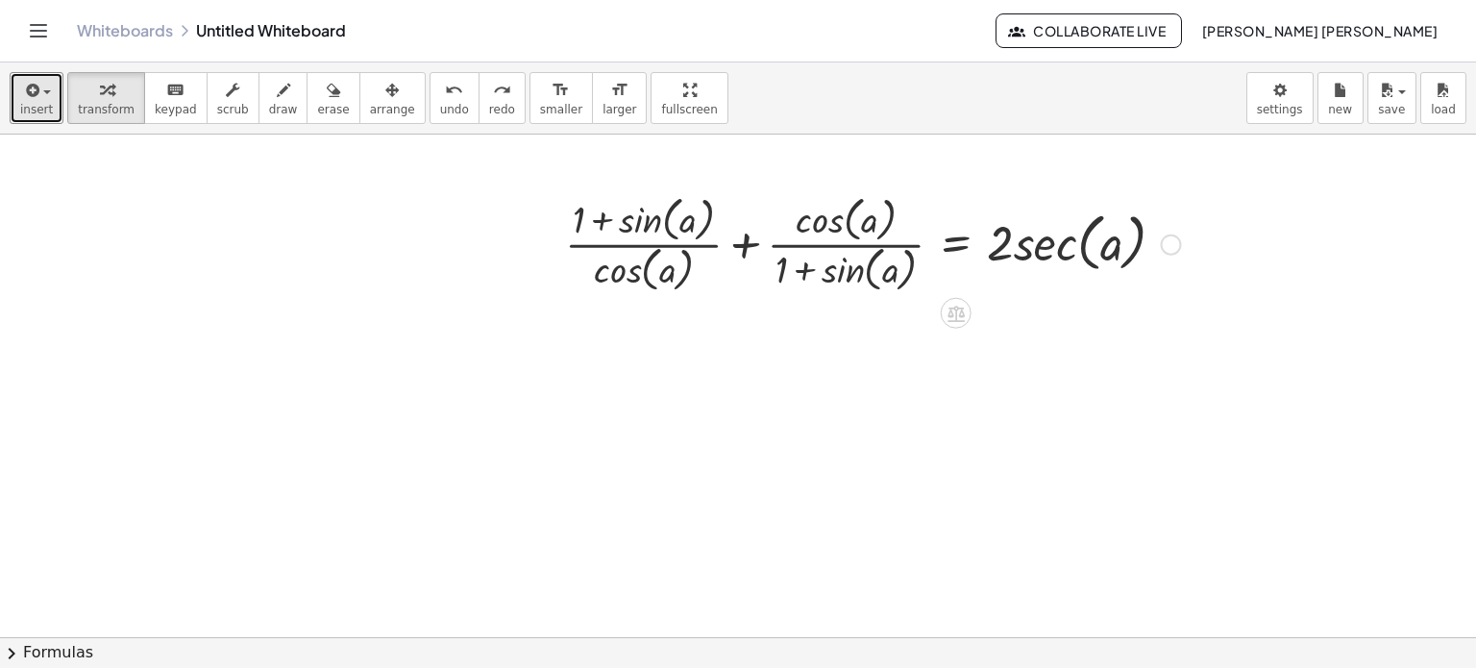
click at [744, 251] on div at bounding box center [872, 242] width 635 height 107
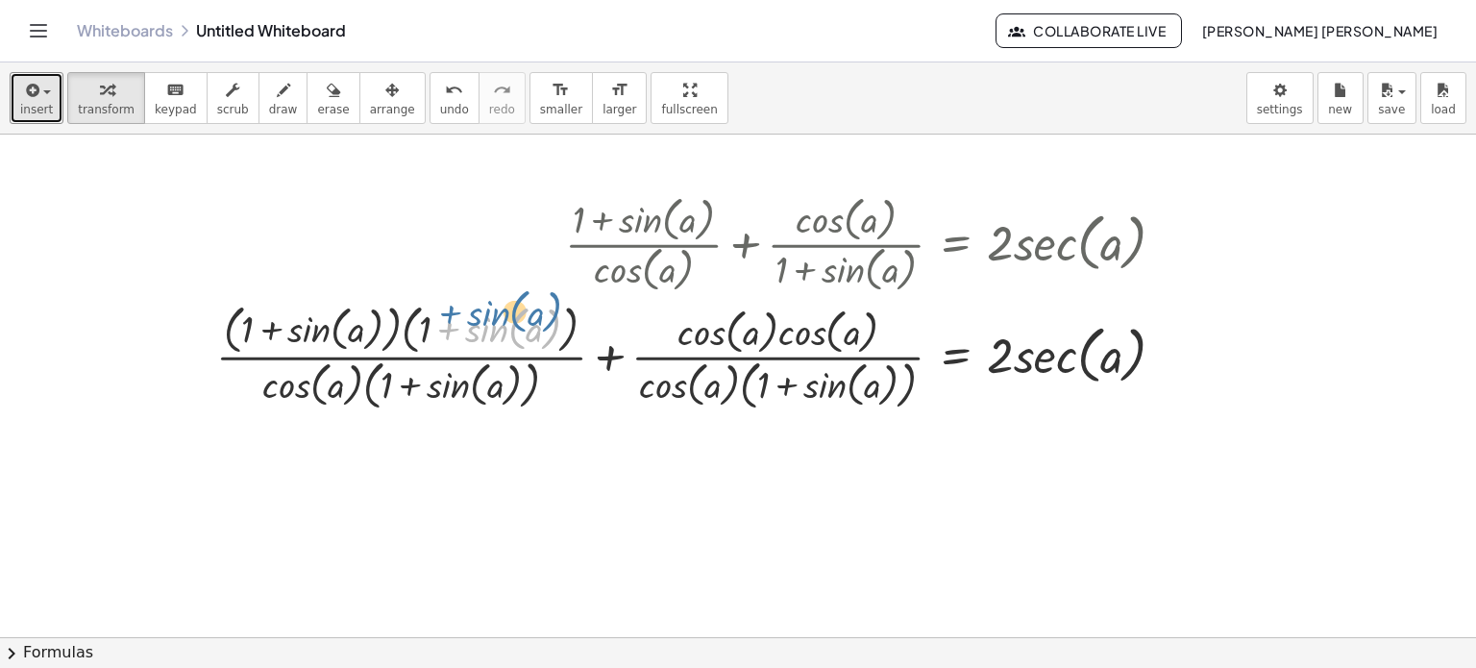
drag, startPoint x: 550, startPoint y: 326, endPoint x: 556, endPoint y: 308, distance: 19.5
click at [556, 308] on div at bounding box center [699, 355] width 984 height 118
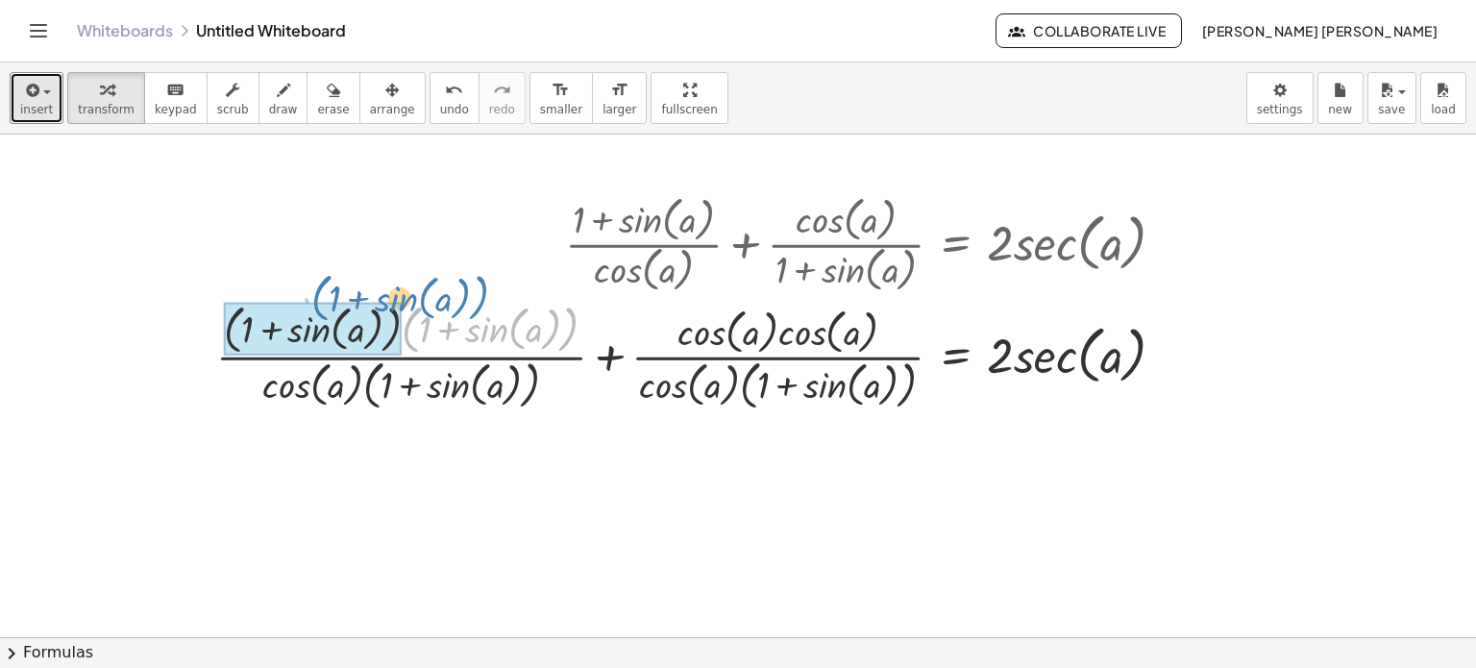
drag, startPoint x: 407, startPoint y: 340, endPoint x: 318, endPoint y: 309, distance: 94.5
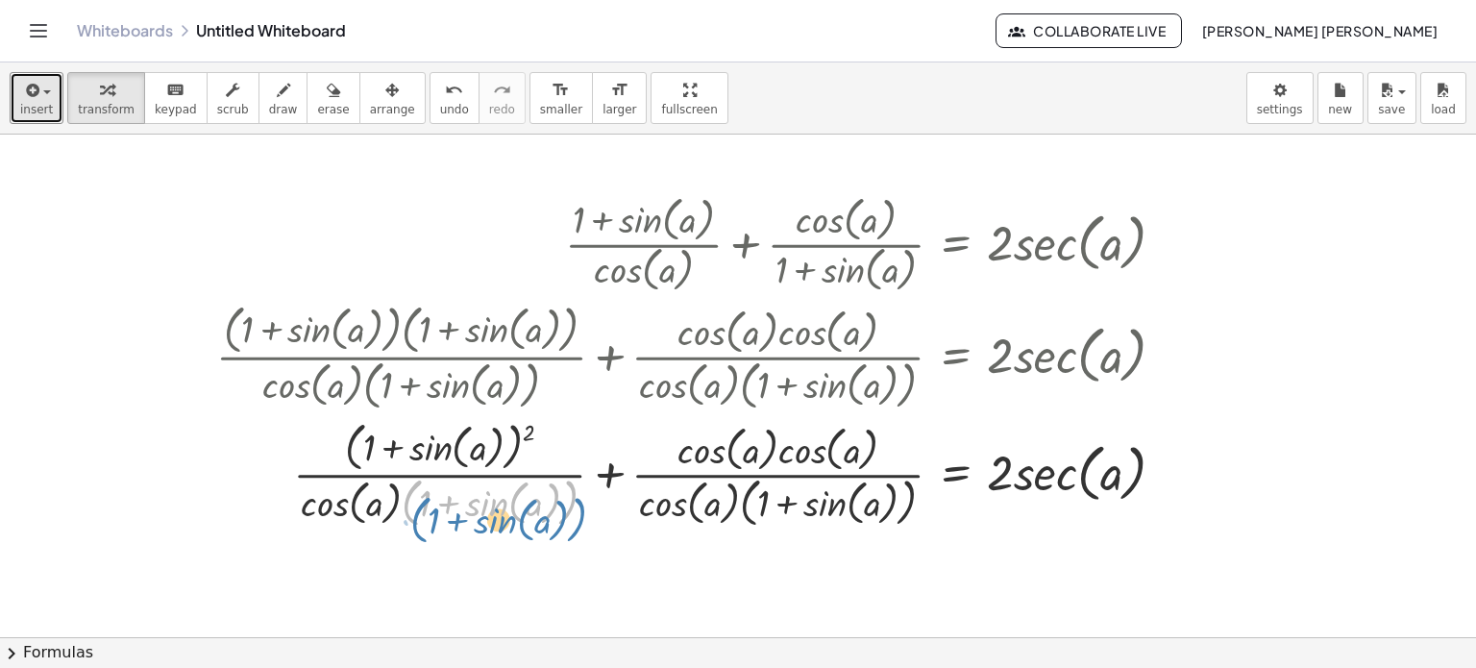
drag, startPoint x: 566, startPoint y: 501, endPoint x: 575, endPoint y: 516, distance: 17.6
click at [575, 516] on div at bounding box center [699, 473] width 984 height 118
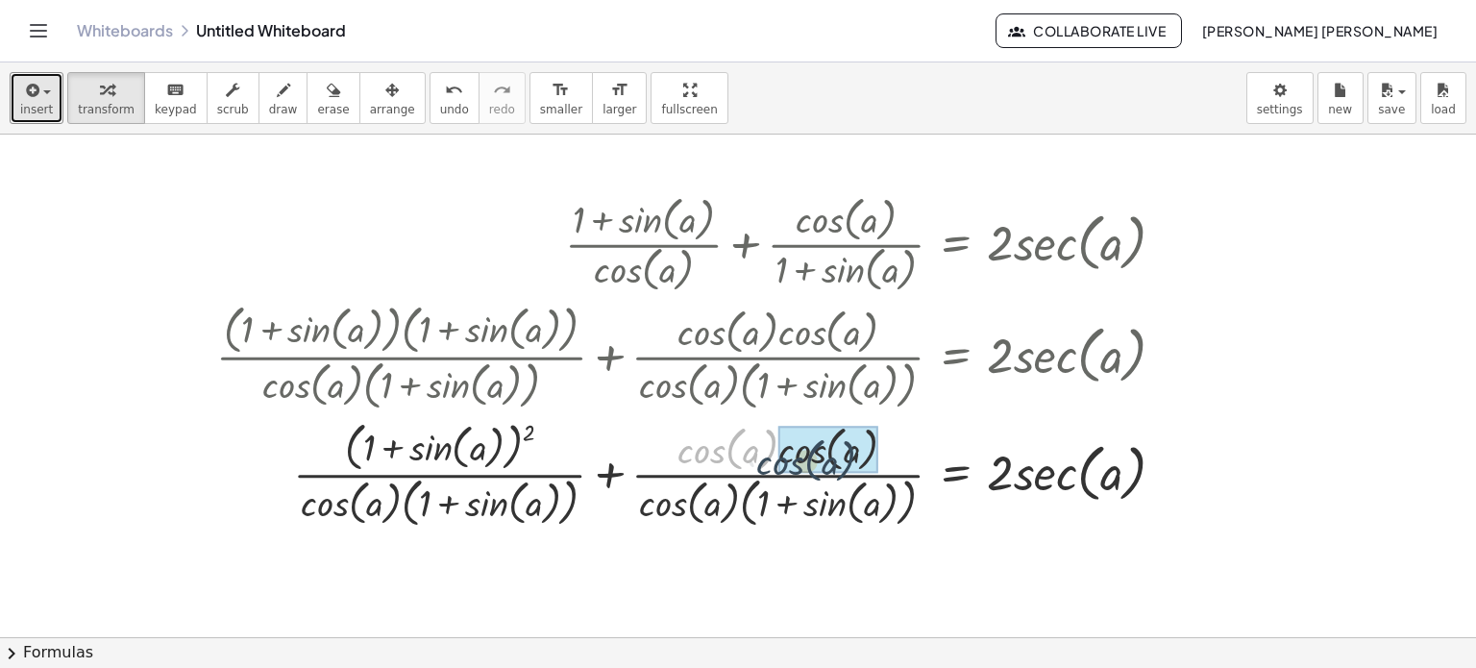
drag, startPoint x: 753, startPoint y: 441, endPoint x: 784, endPoint y: 441, distance: 30.8
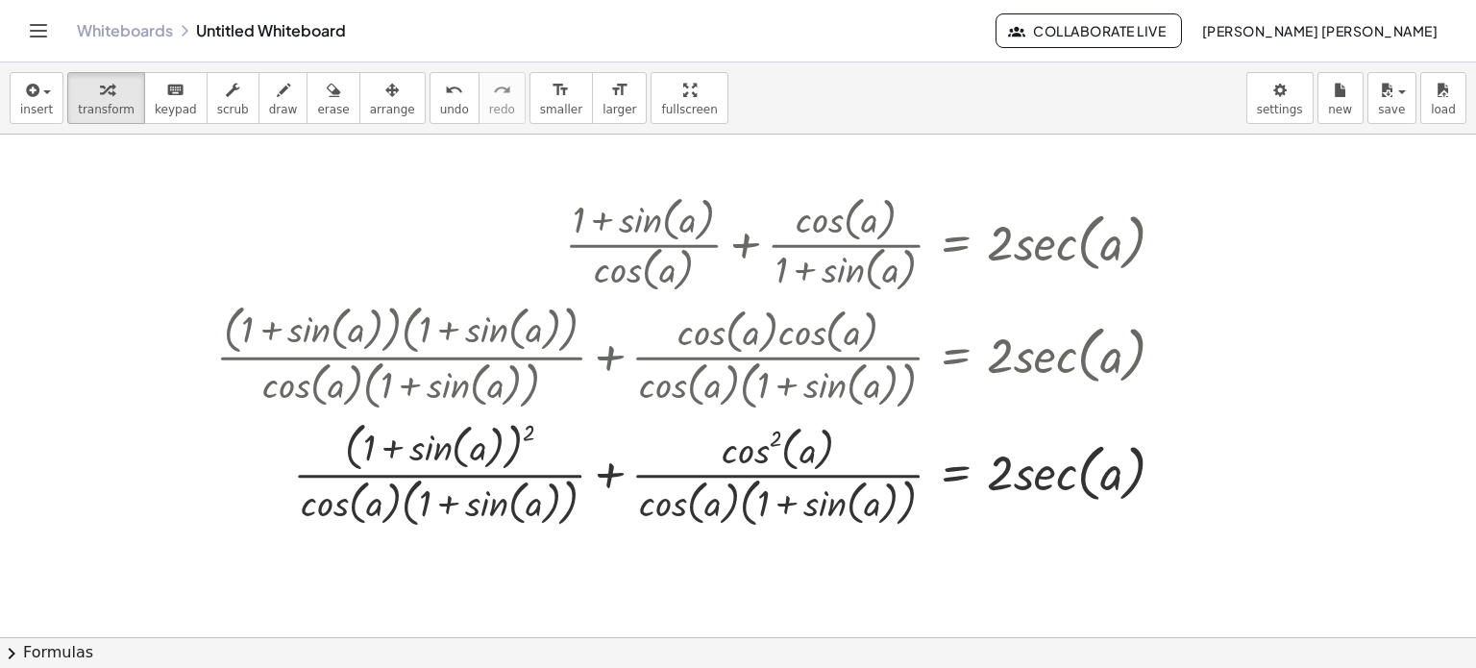
click at [634, 659] on button "chevron_right Formulas" at bounding box center [738, 652] width 1476 height 31
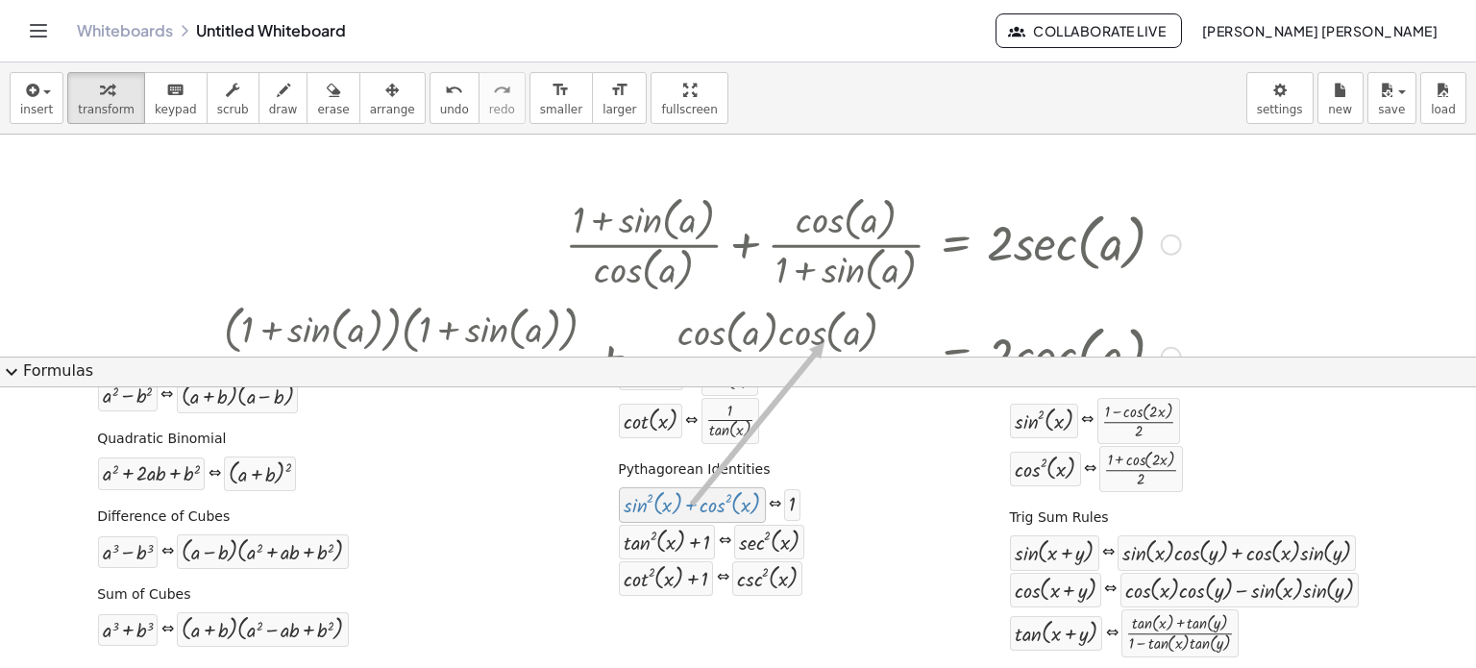
drag, startPoint x: 724, startPoint y: 514, endPoint x: 815, endPoint y: 360, distance: 178.8
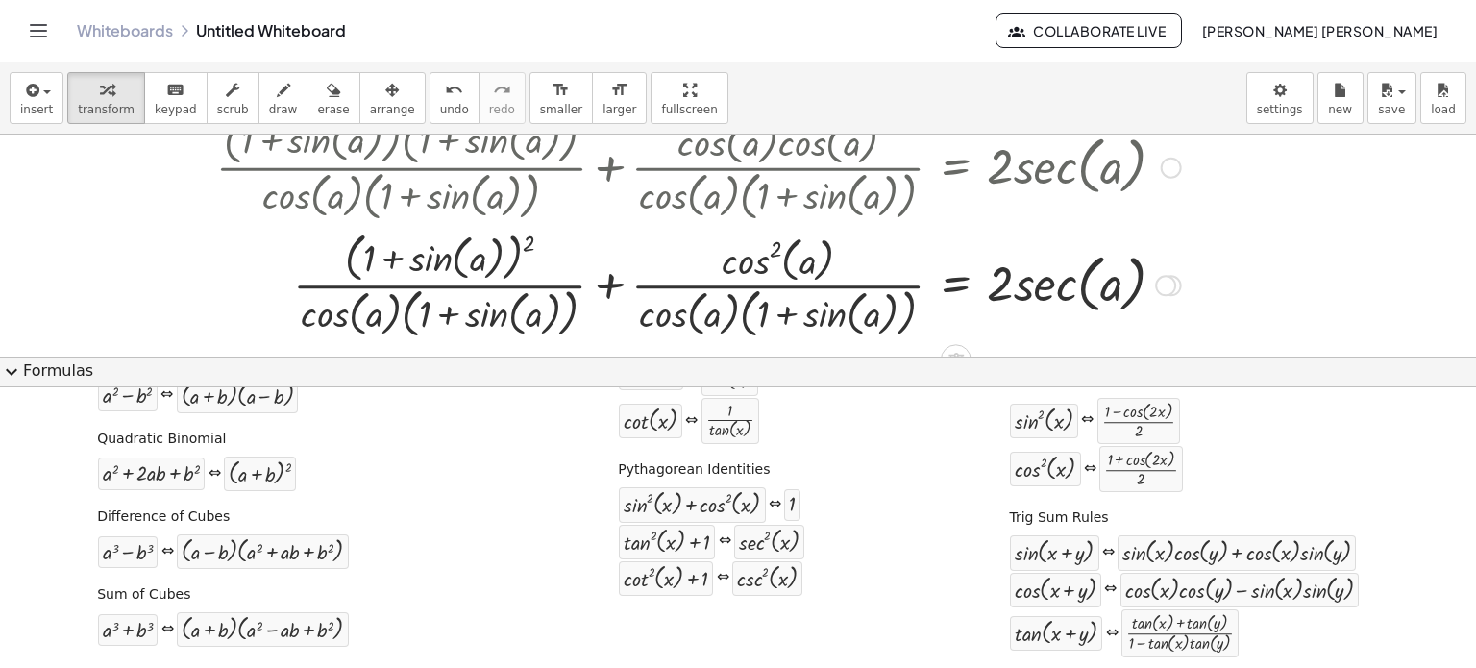
scroll to position [192, 0]
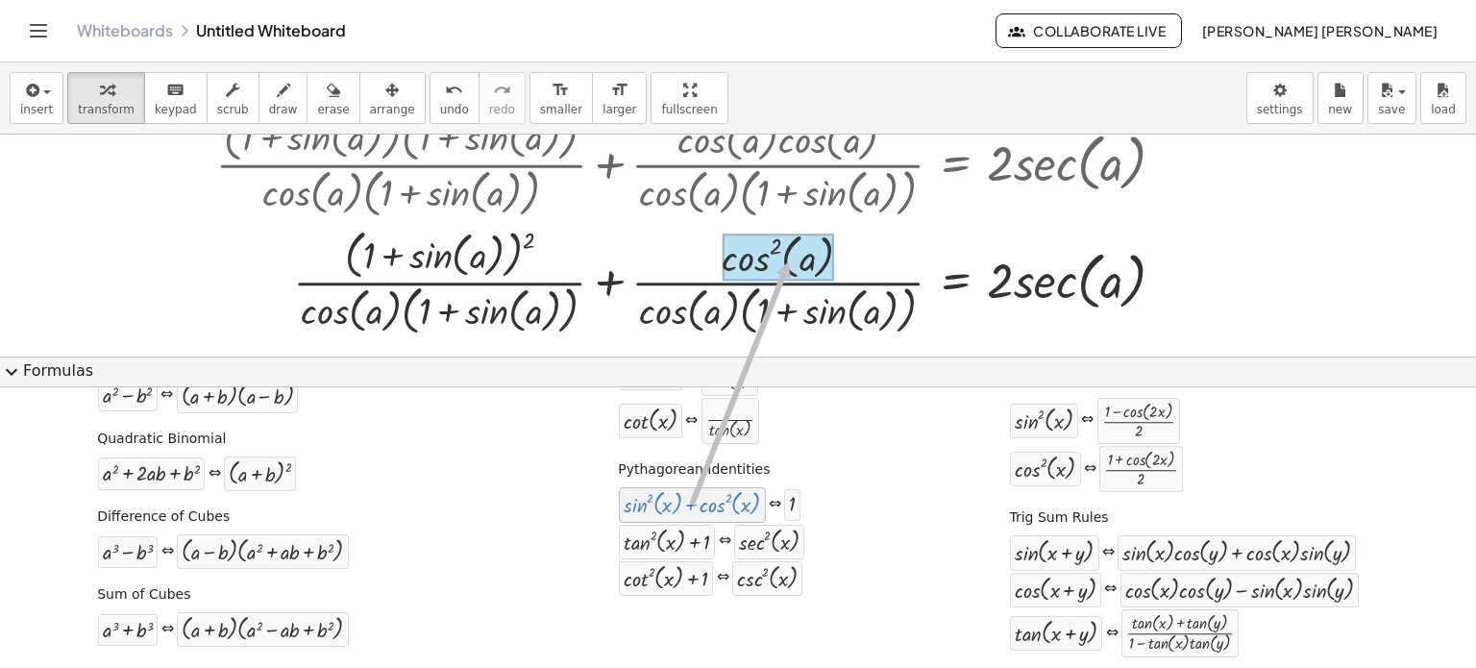
drag, startPoint x: 721, startPoint y: 487, endPoint x: 780, endPoint y: 260, distance: 234.5
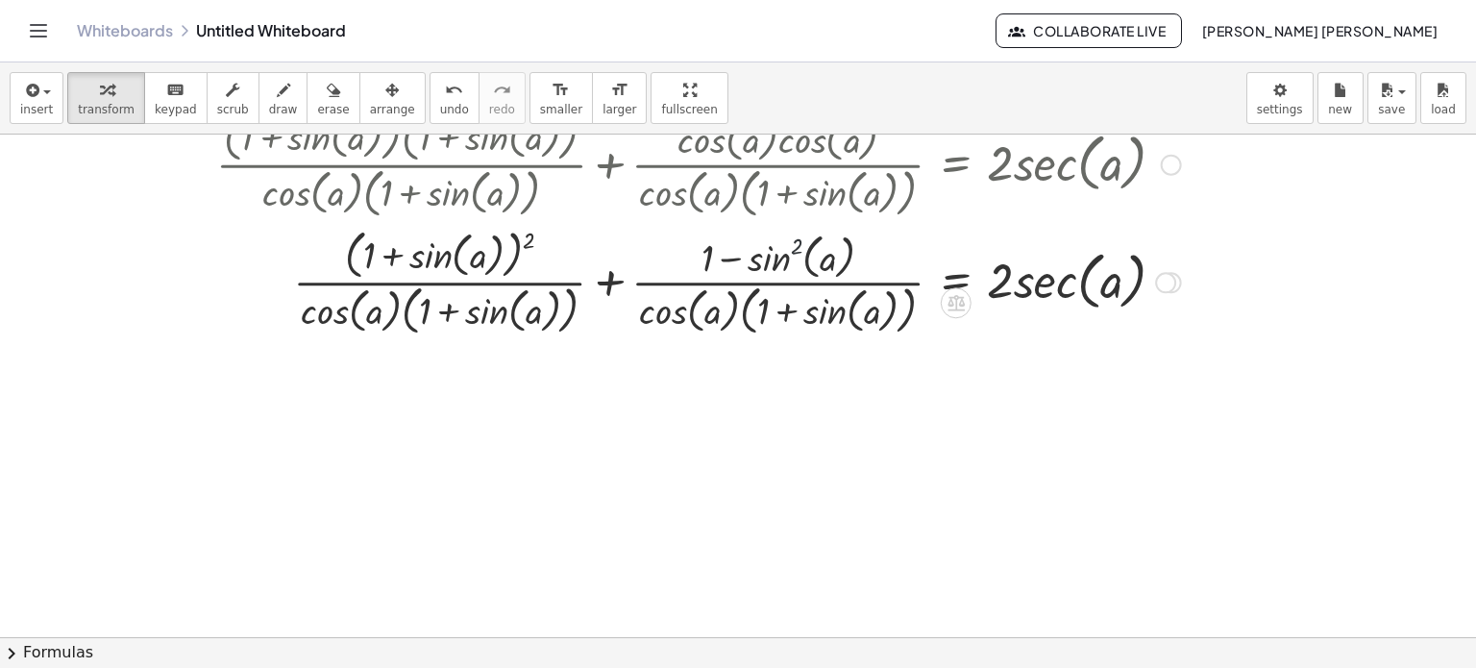
click at [795, 240] on div at bounding box center [699, 281] width 984 height 118
drag, startPoint x: 785, startPoint y: 252, endPoint x: 813, endPoint y: 245, distance: 28.7
click at [813, 245] on div at bounding box center [699, 281] width 984 height 118
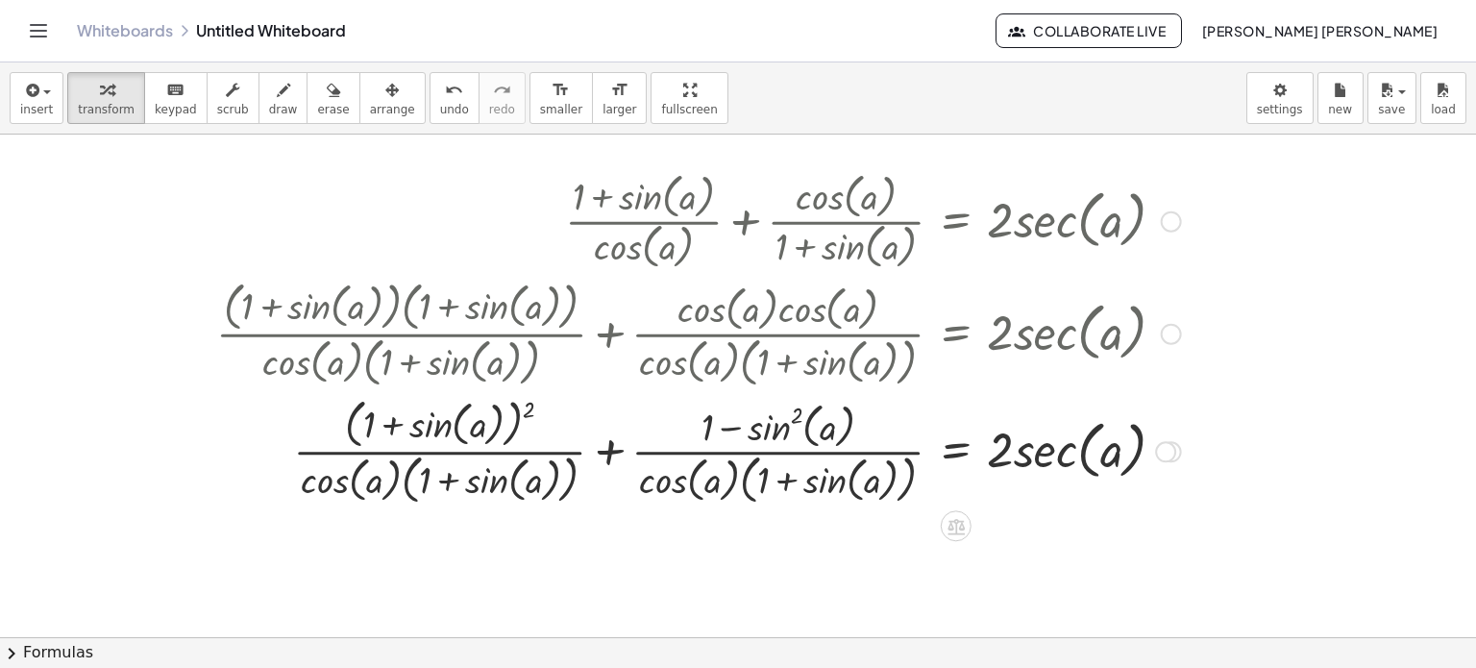
scroll to position [0, 0]
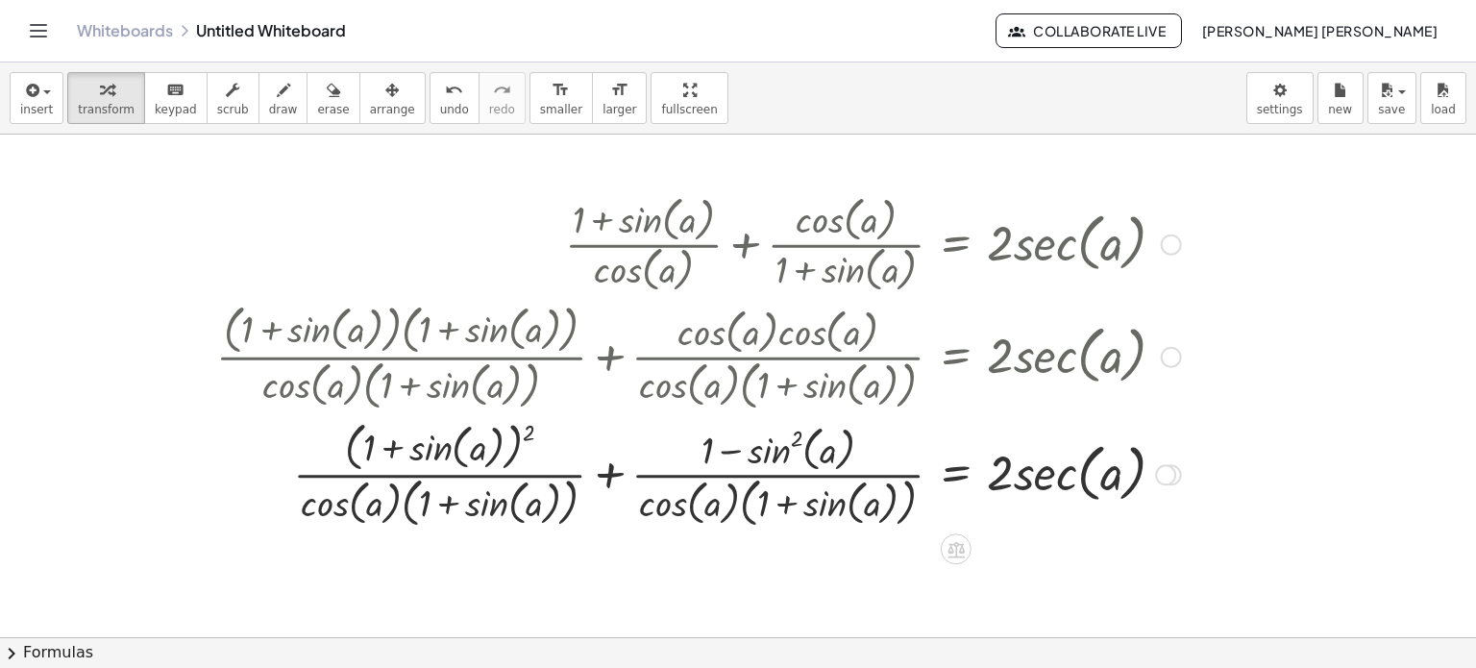
click at [534, 426] on div at bounding box center [699, 473] width 984 height 118
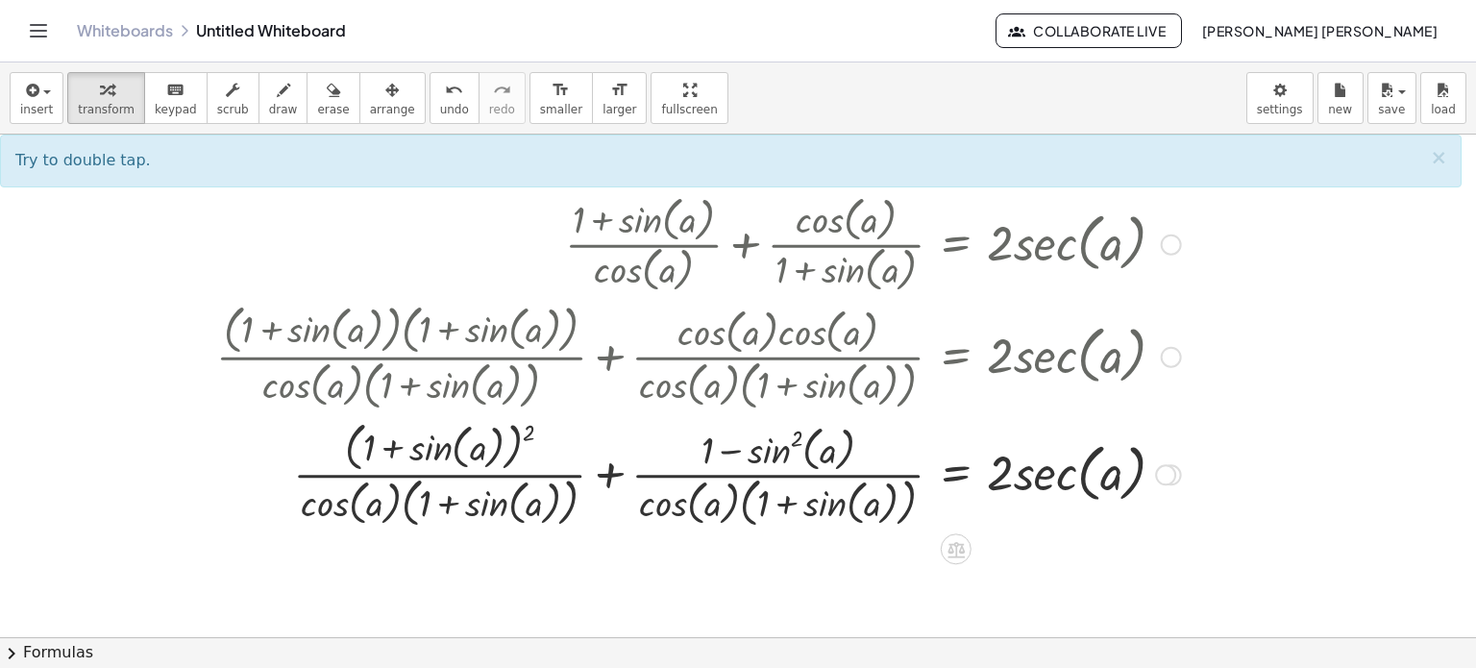
click at [526, 429] on div at bounding box center [699, 473] width 984 height 118
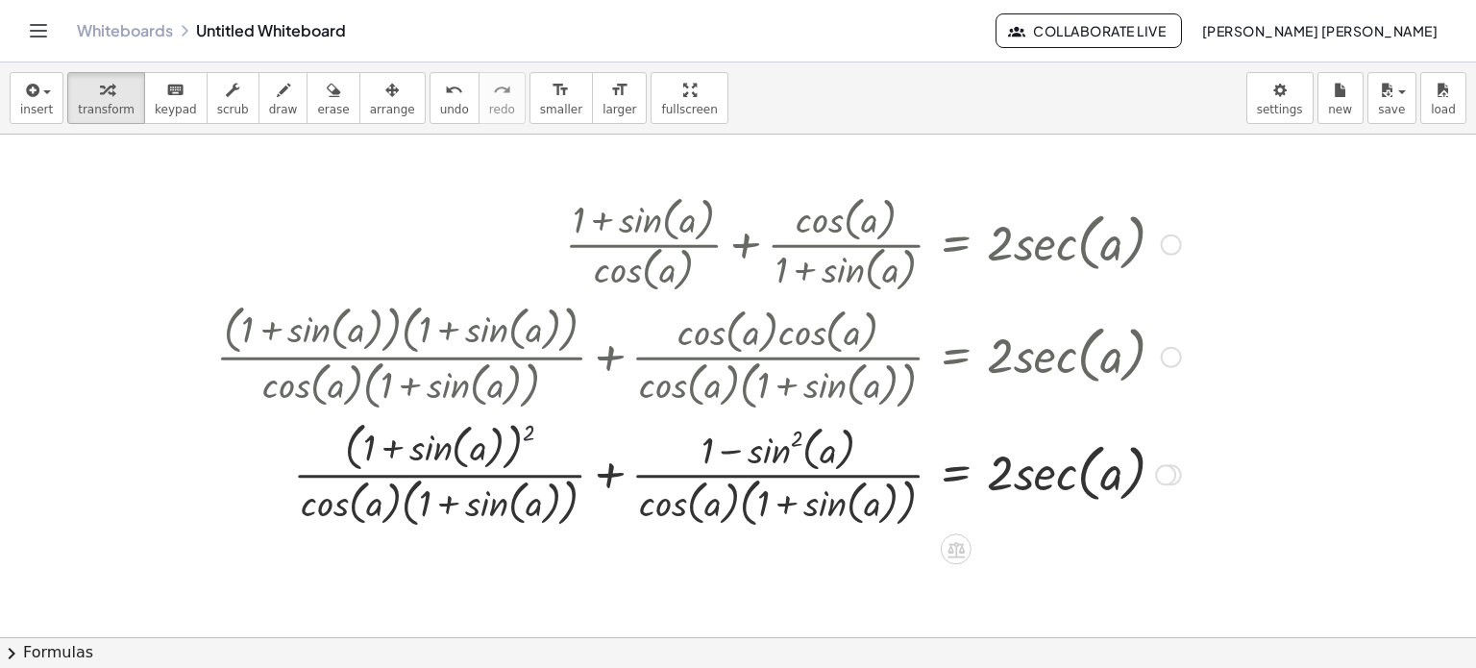
click at [526, 429] on div at bounding box center [699, 473] width 984 height 118
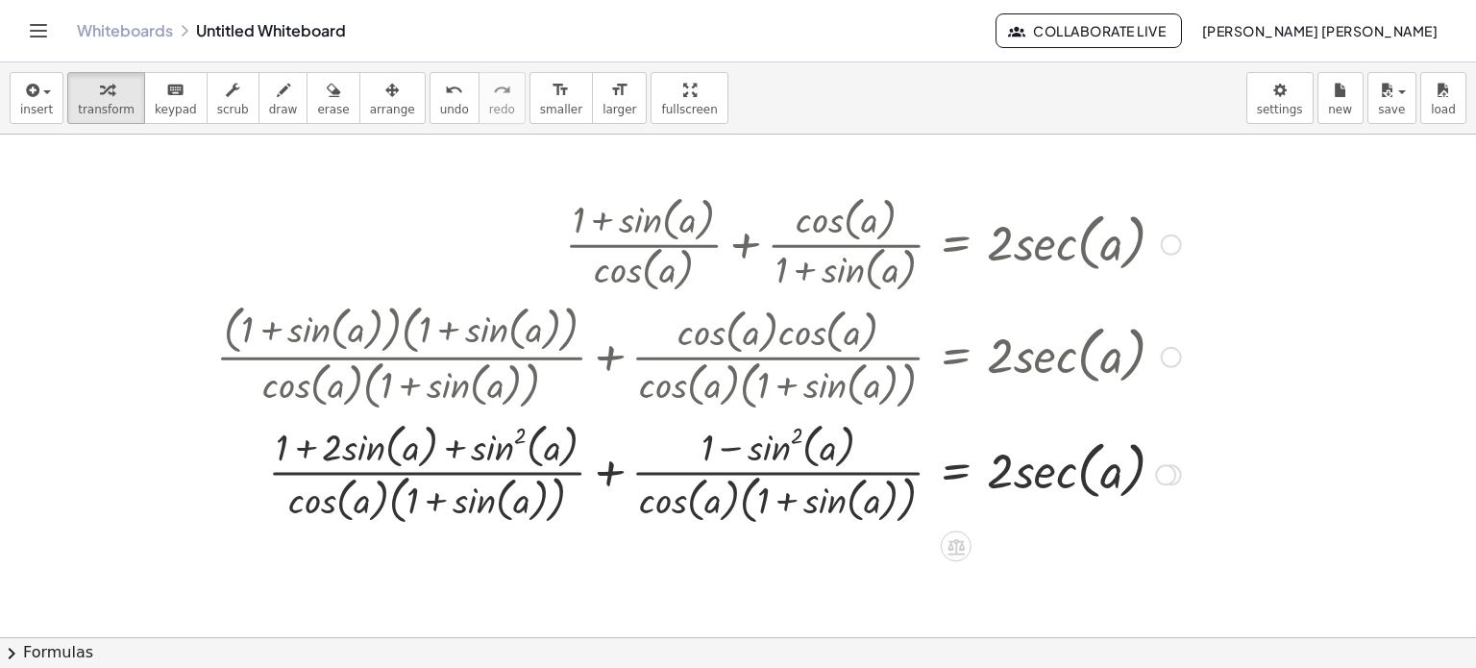
click at [622, 476] on div at bounding box center [699, 473] width 984 height 112
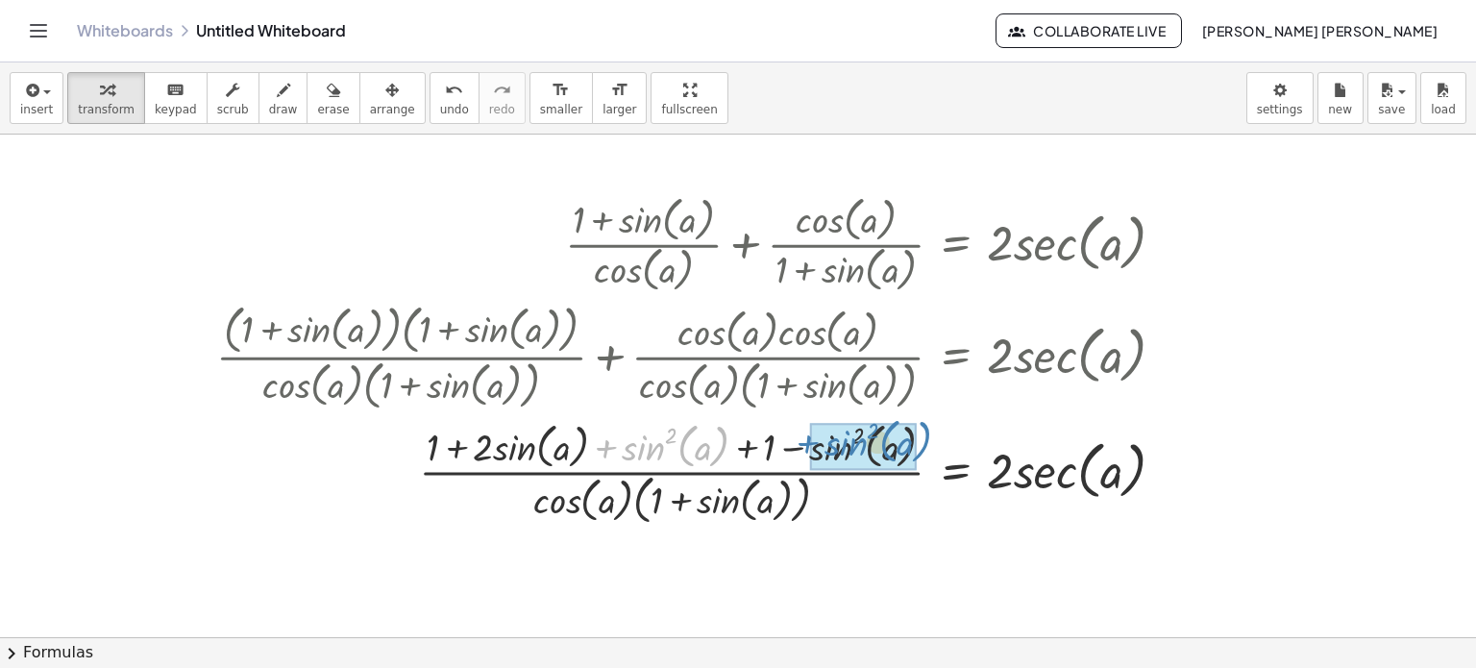
drag, startPoint x: 648, startPoint y: 447, endPoint x: 850, endPoint y: 442, distance: 201.9
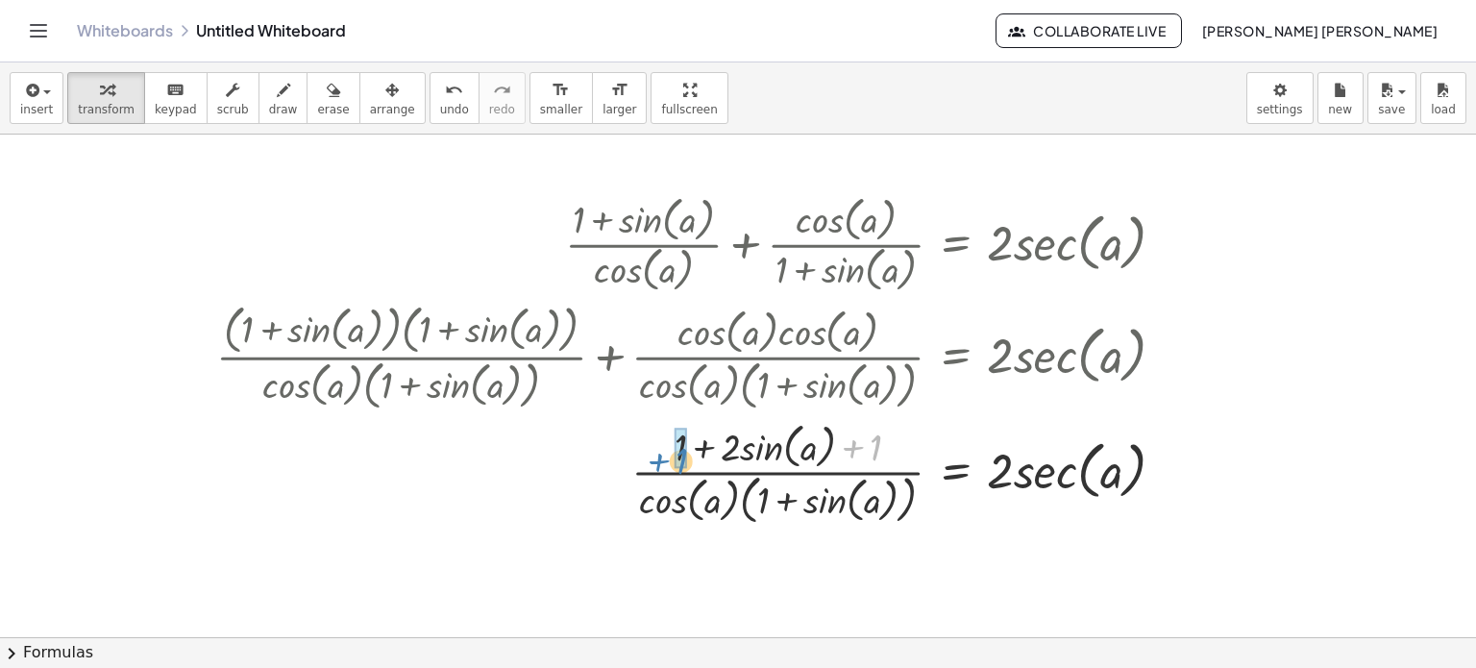
drag, startPoint x: 869, startPoint y: 447, endPoint x: 675, endPoint y: 460, distance: 194.6
click at [672, 643] on button "chevron_right Formulas" at bounding box center [738, 652] width 1476 height 31
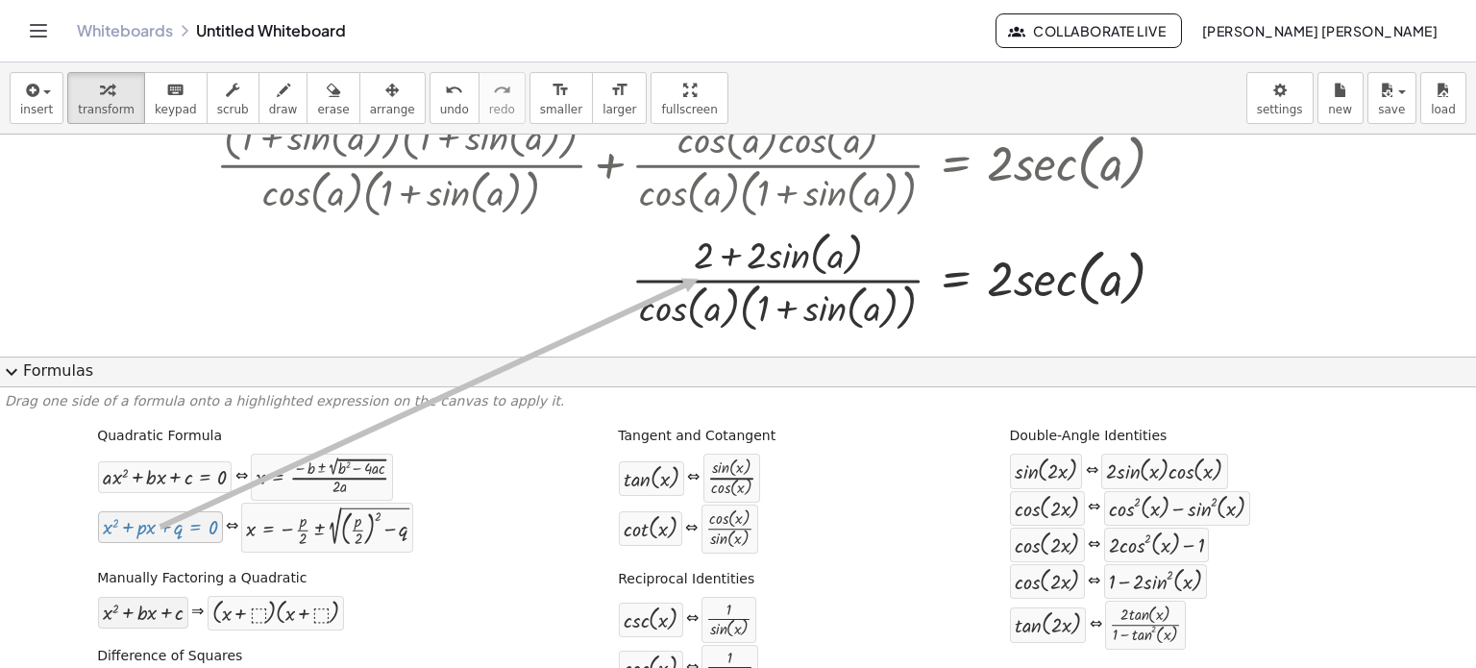
drag, startPoint x: 149, startPoint y: 537, endPoint x: 184, endPoint y: 613, distance: 83.4
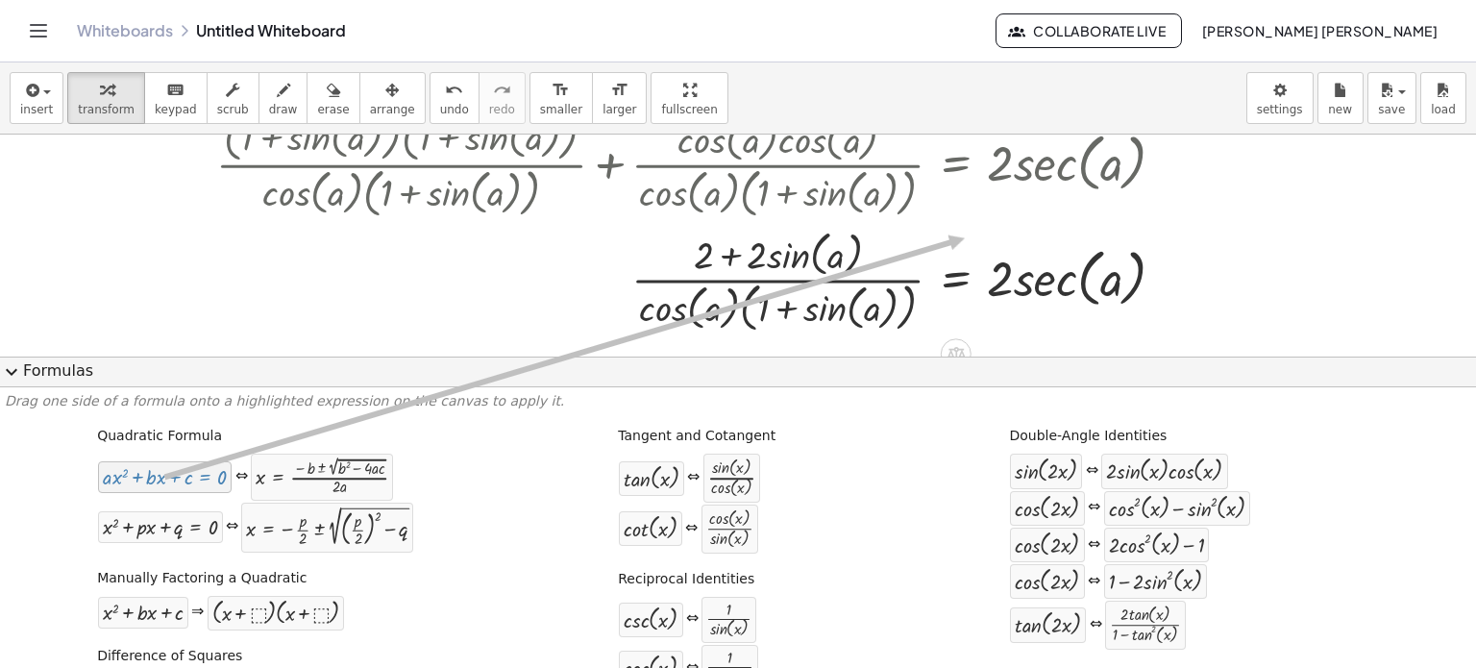
drag, startPoint x: 219, startPoint y: 478, endPoint x: 761, endPoint y: 287, distance: 574.4
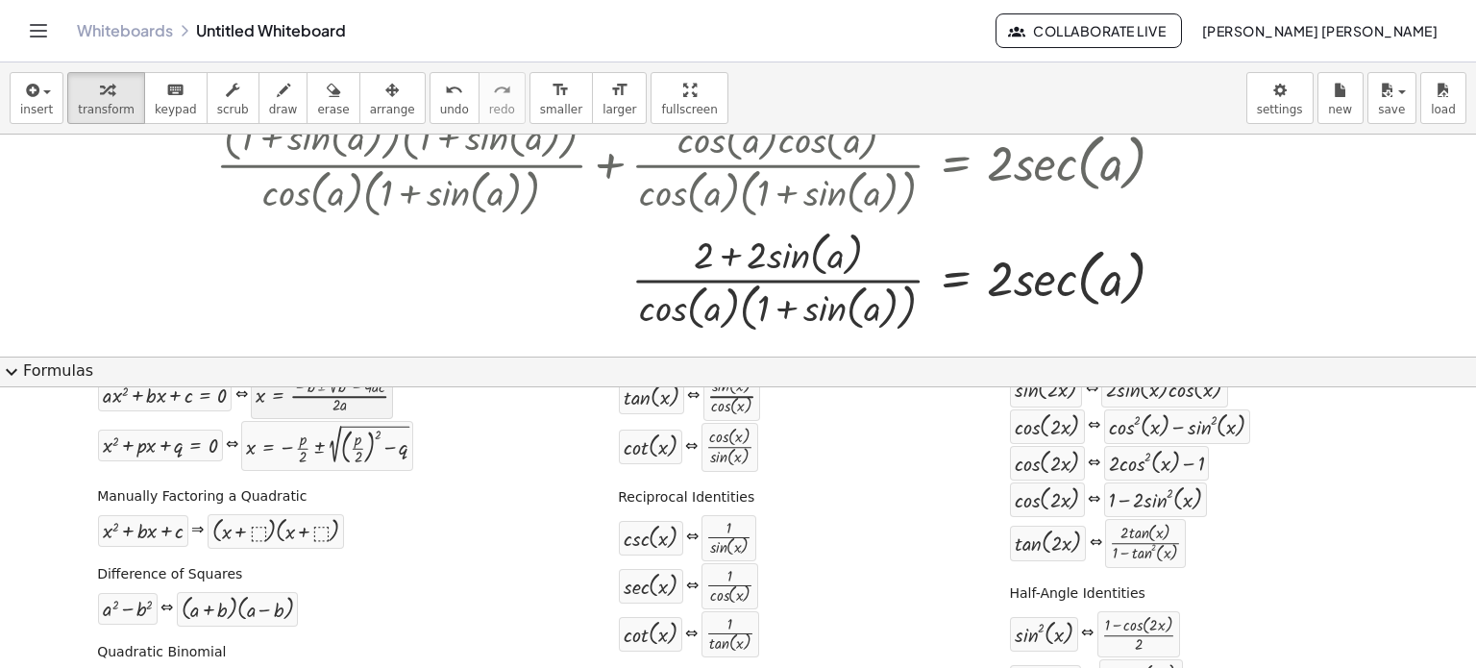
scroll to position [96, 0]
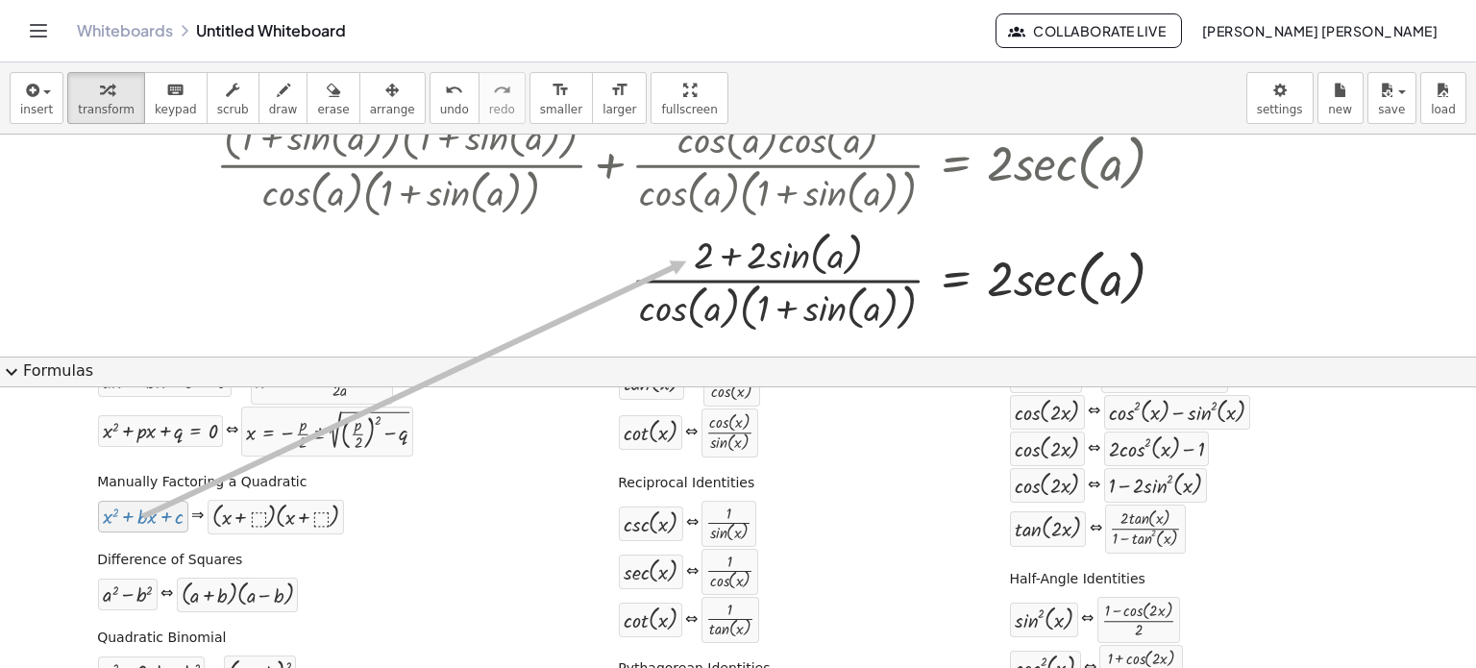
drag, startPoint x: 163, startPoint y: 522, endPoint x: 328, endPoint y: 526, distance: 164.4
click at [328, 526] on div "+ x 2 + · b · x + c ⇒ · ( + x + ⬚ ) · ( + x + ⬚ )" at bounding box center [221, 517] width 248 height 37
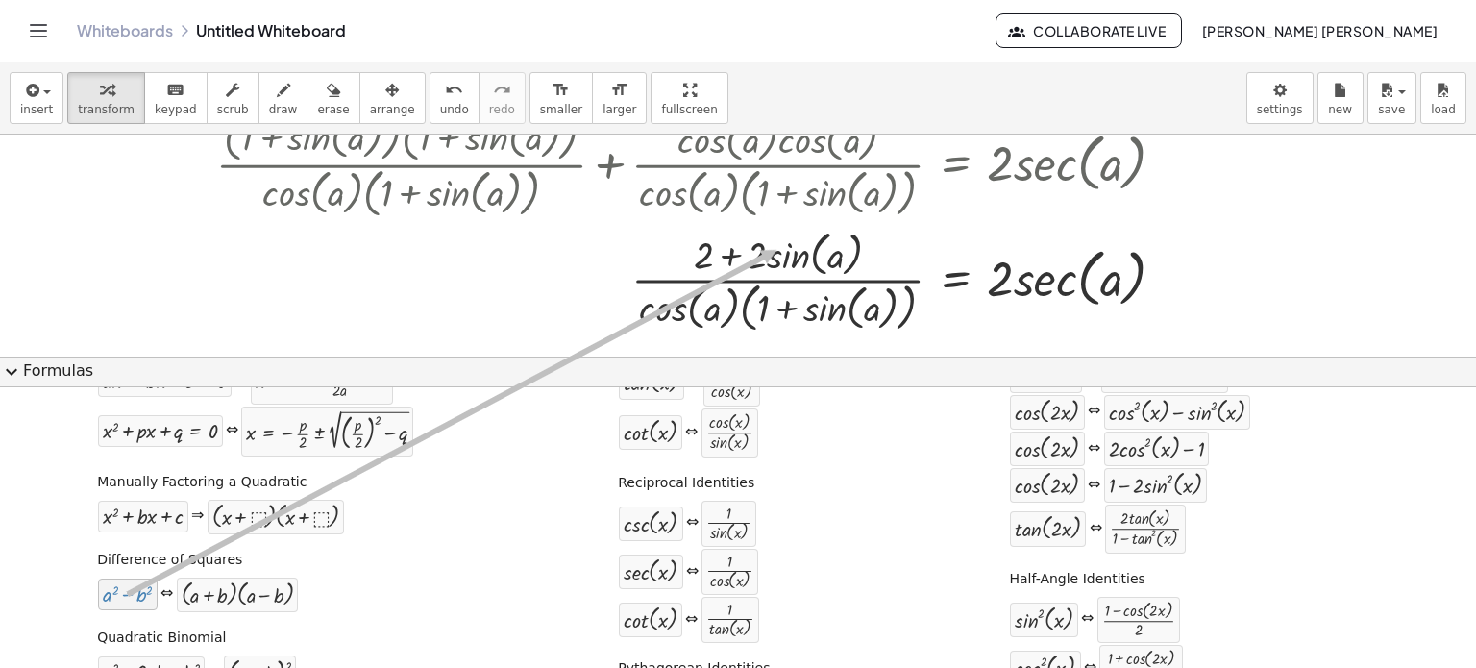
drag, startPoint x: 109, startPoint y: 587, endPoint x: 751, endPoint y: 258, distance: 722.5
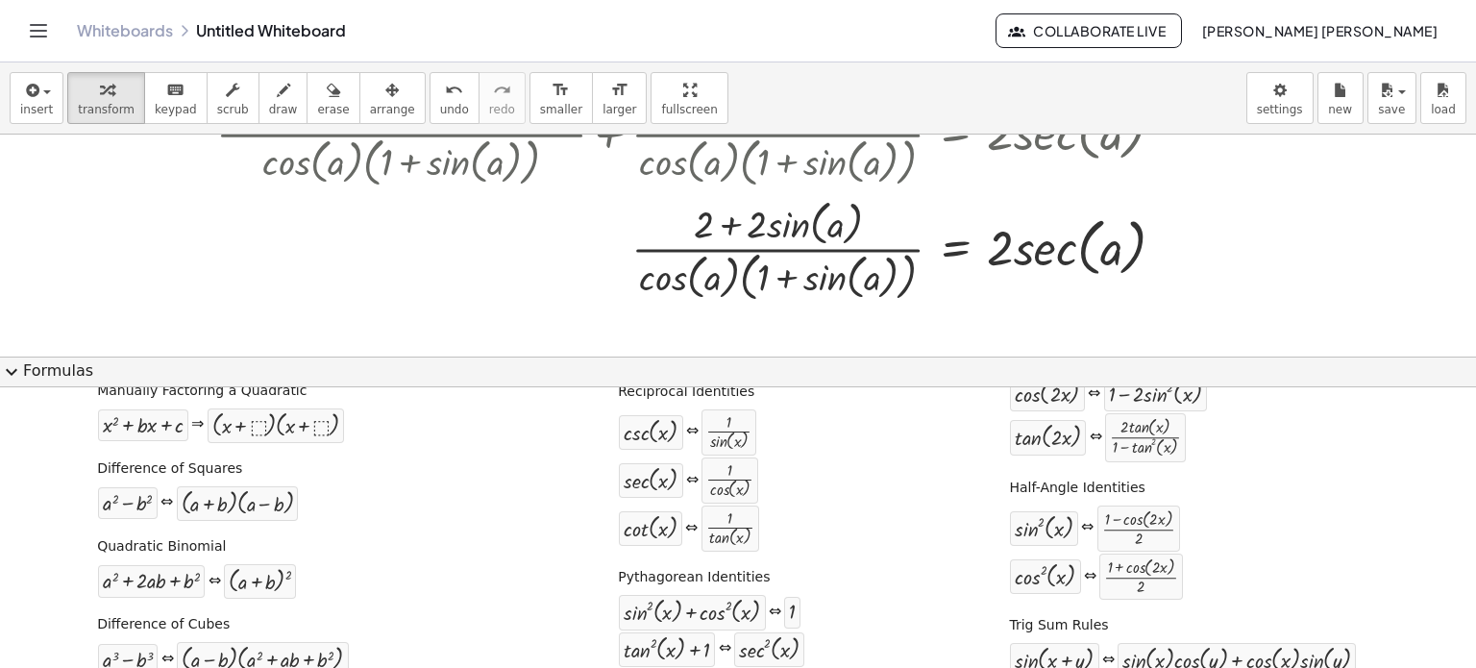
scroll to position [192, 0]
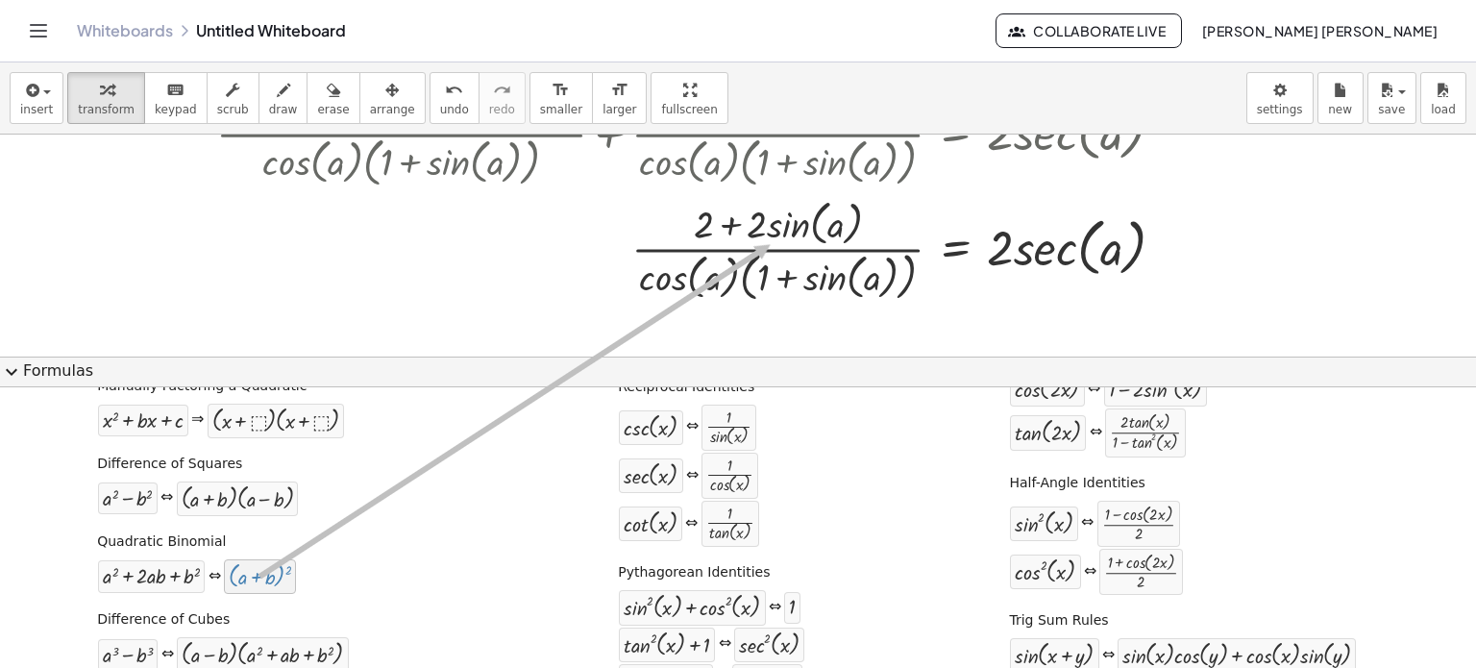
drag, startPoint x: 251, startPoint y: 581, endPoint x: 701, endPoint y: 280, distance: 541.6
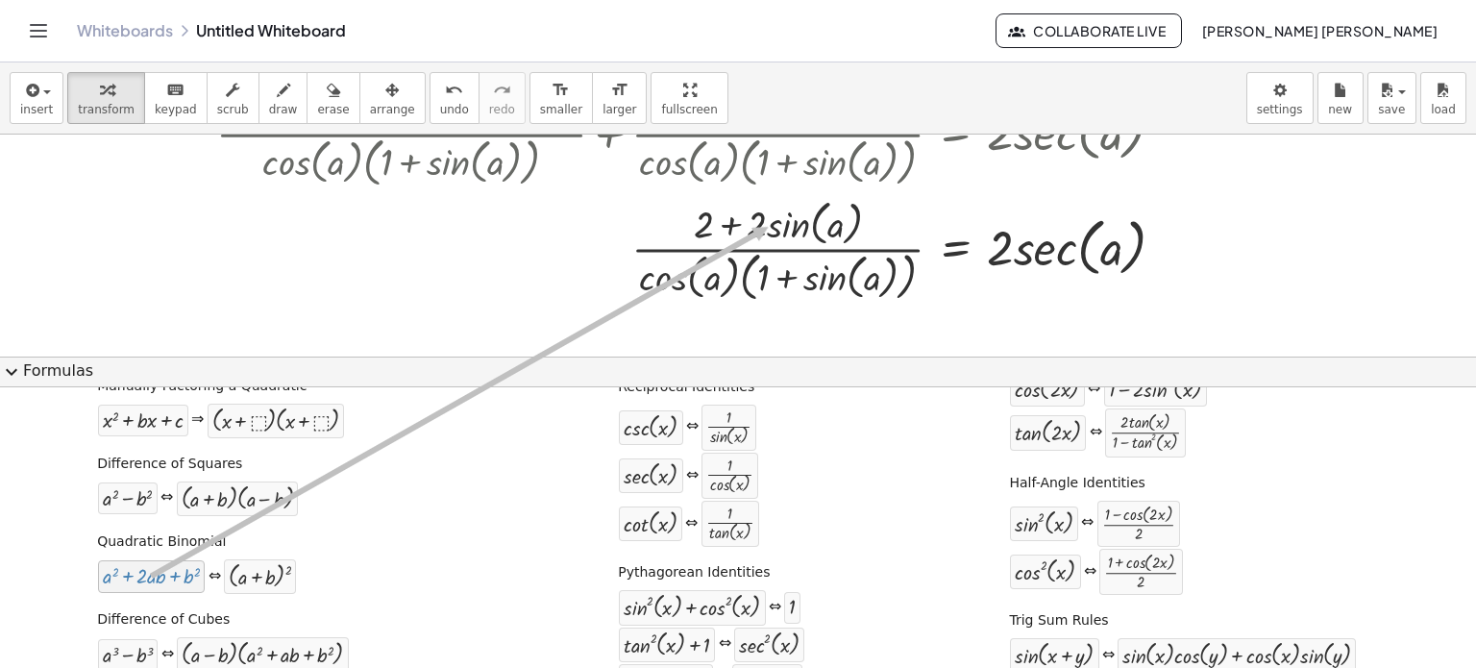
drag, startPoint x: 219, startPoint y: 556, endPoint x: 746, endPoint y: 233, distance: 618.2
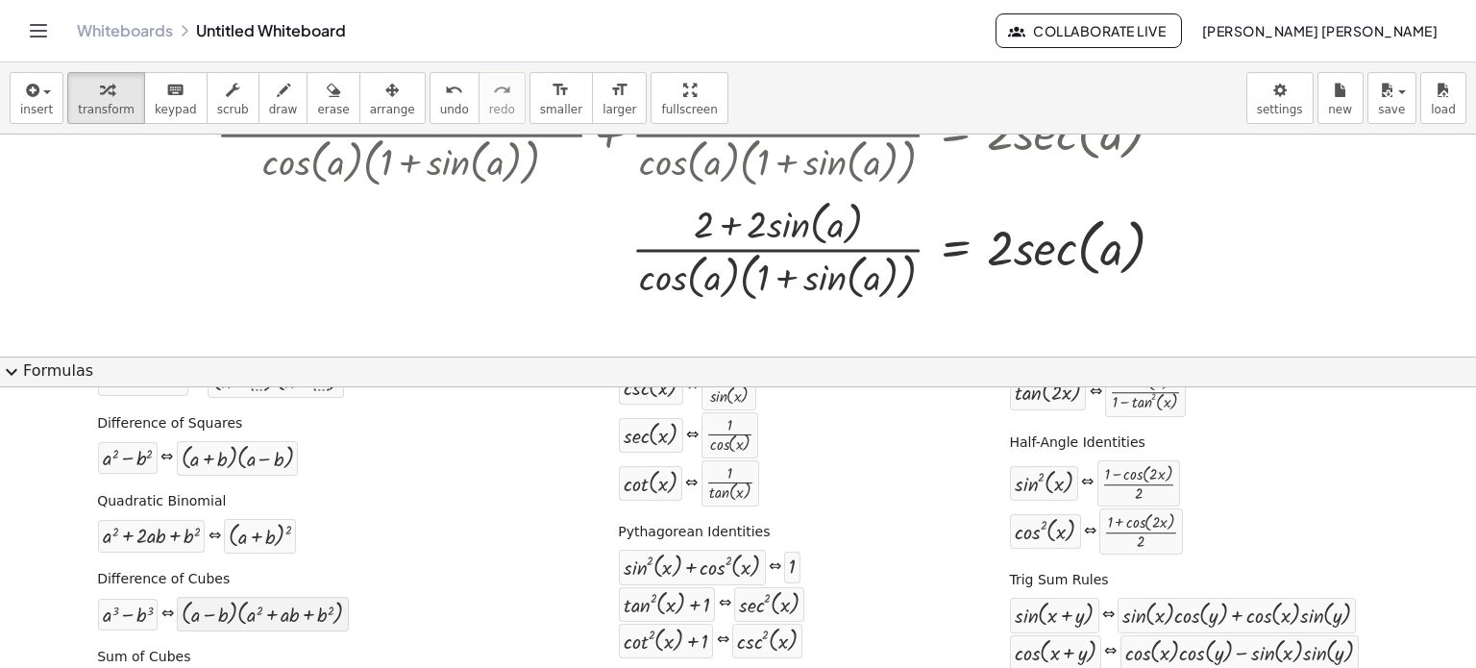
scroll to position [288, 0]
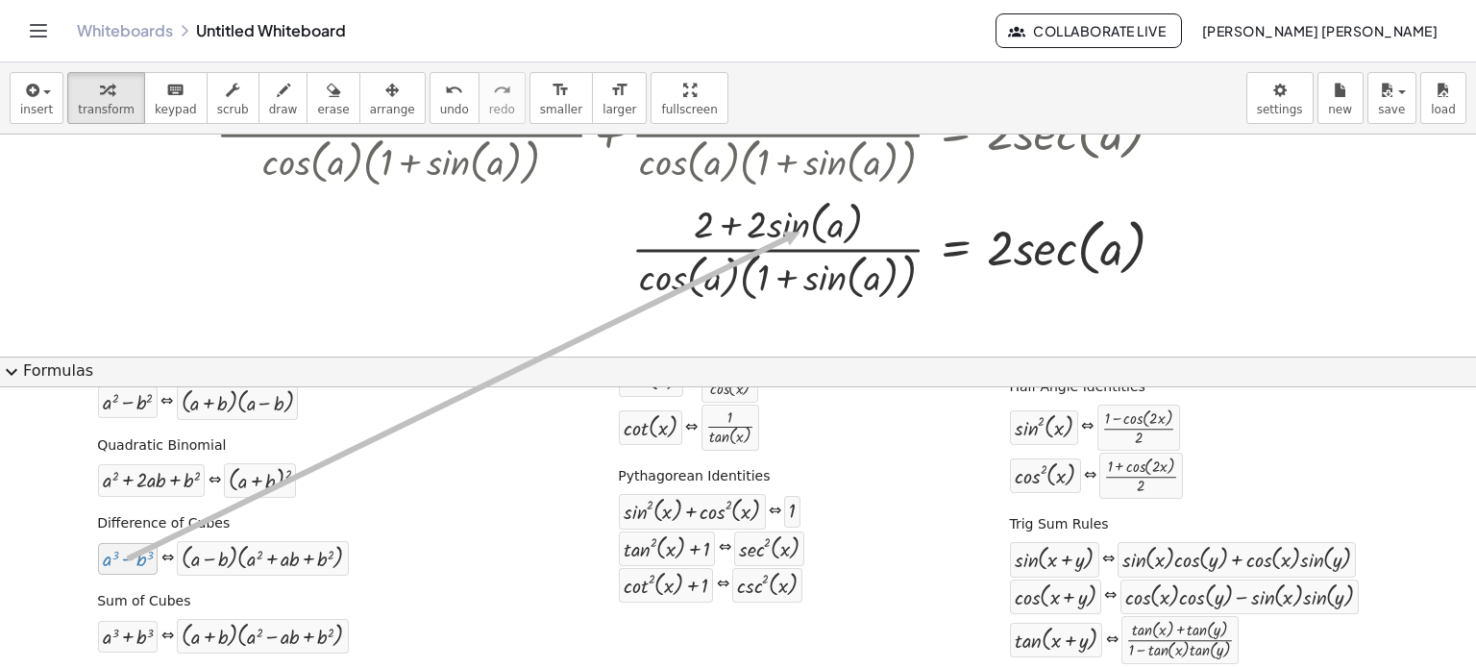
drag, startPoint x: 122, startPoint y: 563, endPoint x: 542, endPoint y: 379, distance: 458.7
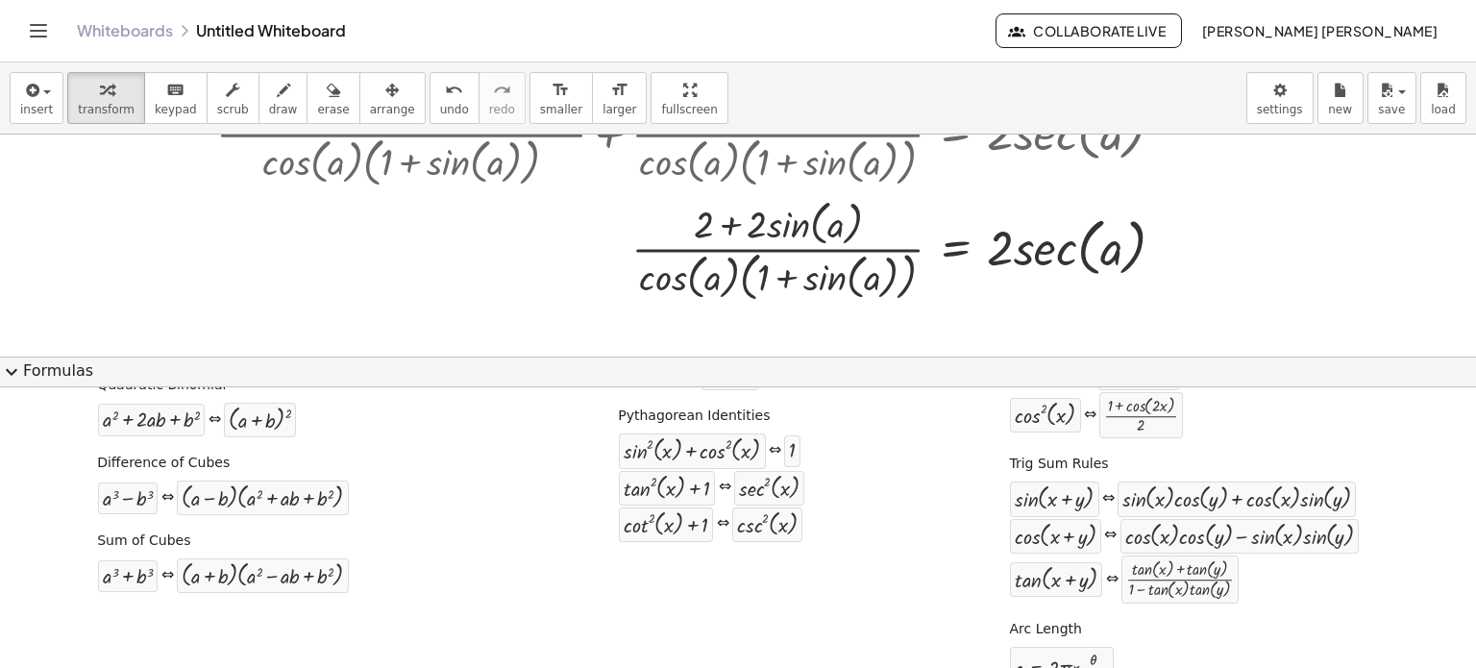
scroll to position [384, 0]
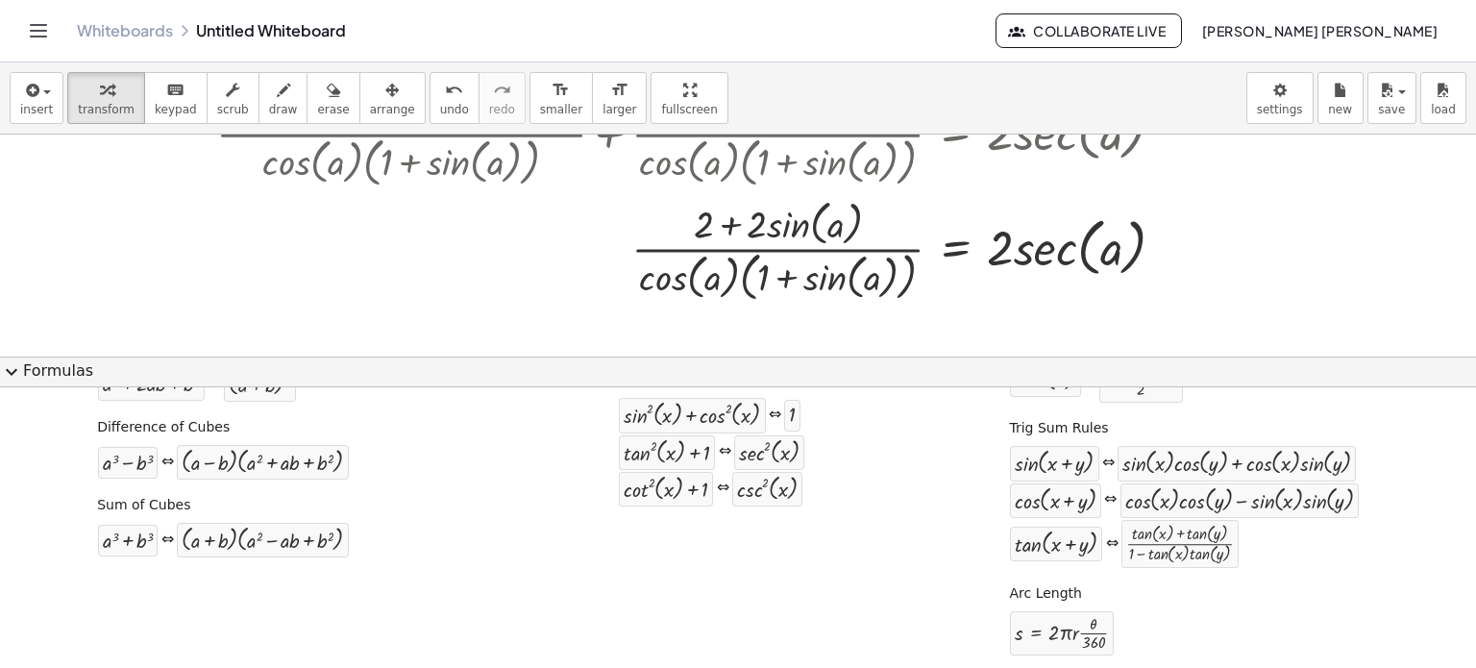
click at [1125, 357] on button "expand_more Formulas" at bounding box center [738, 372] width 1476 height 31
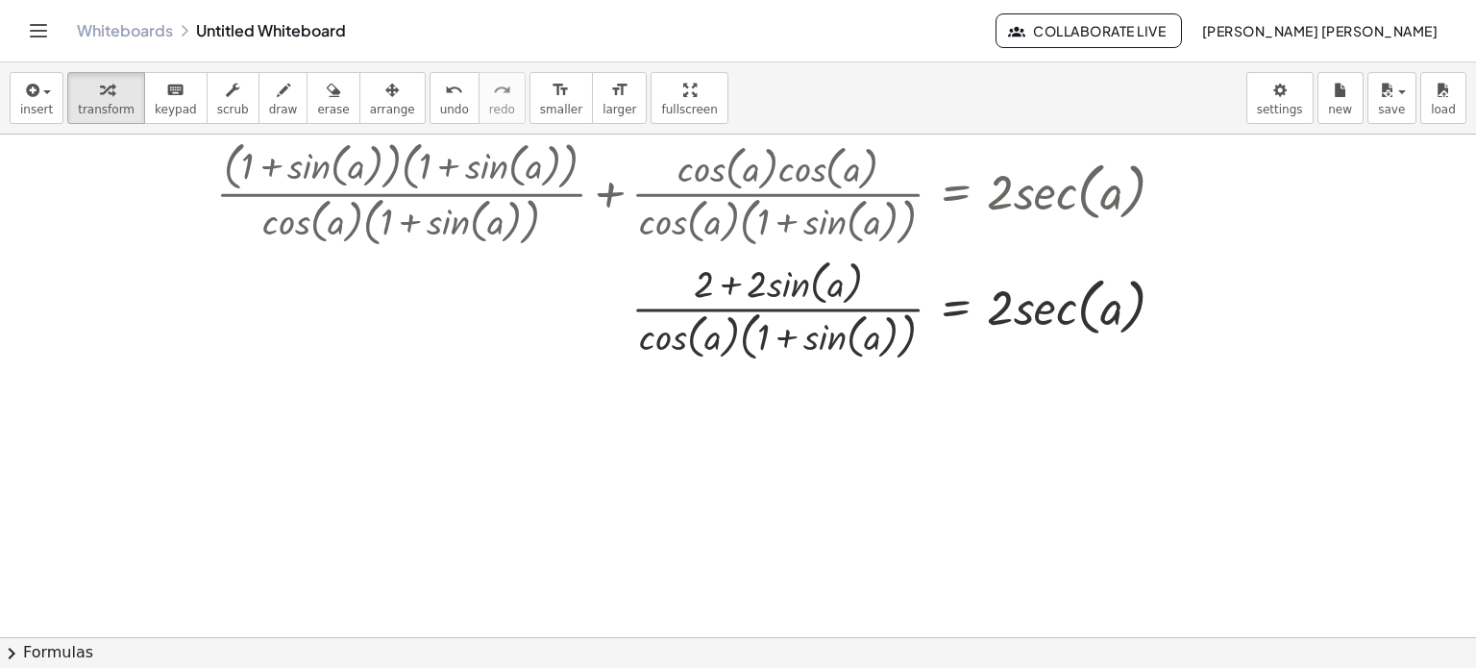
scroll to position [31, 0]
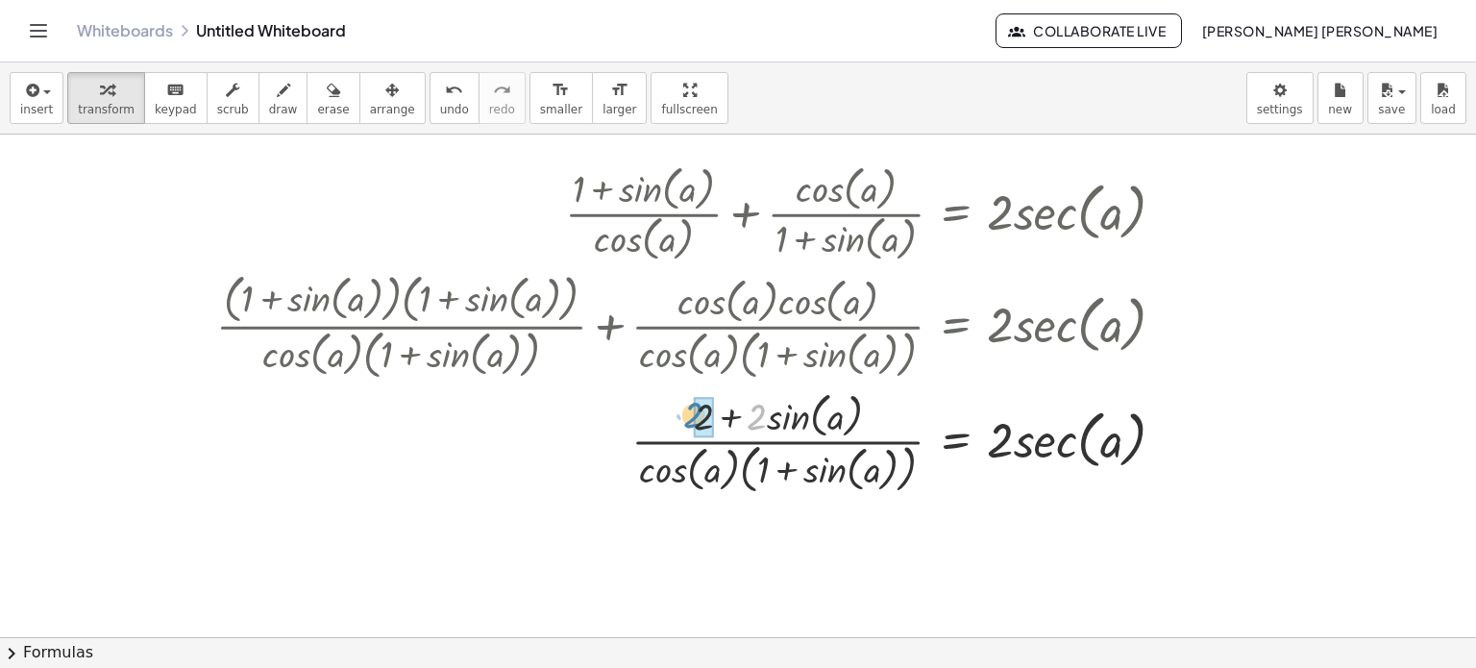
drag, startPoint x: 755, startPoint y: 420, endPoint x: 692, endPoint y: 418, distance: 63.5
click at [692, 418] on div at bounding box center [699, 442] width 984 height 112
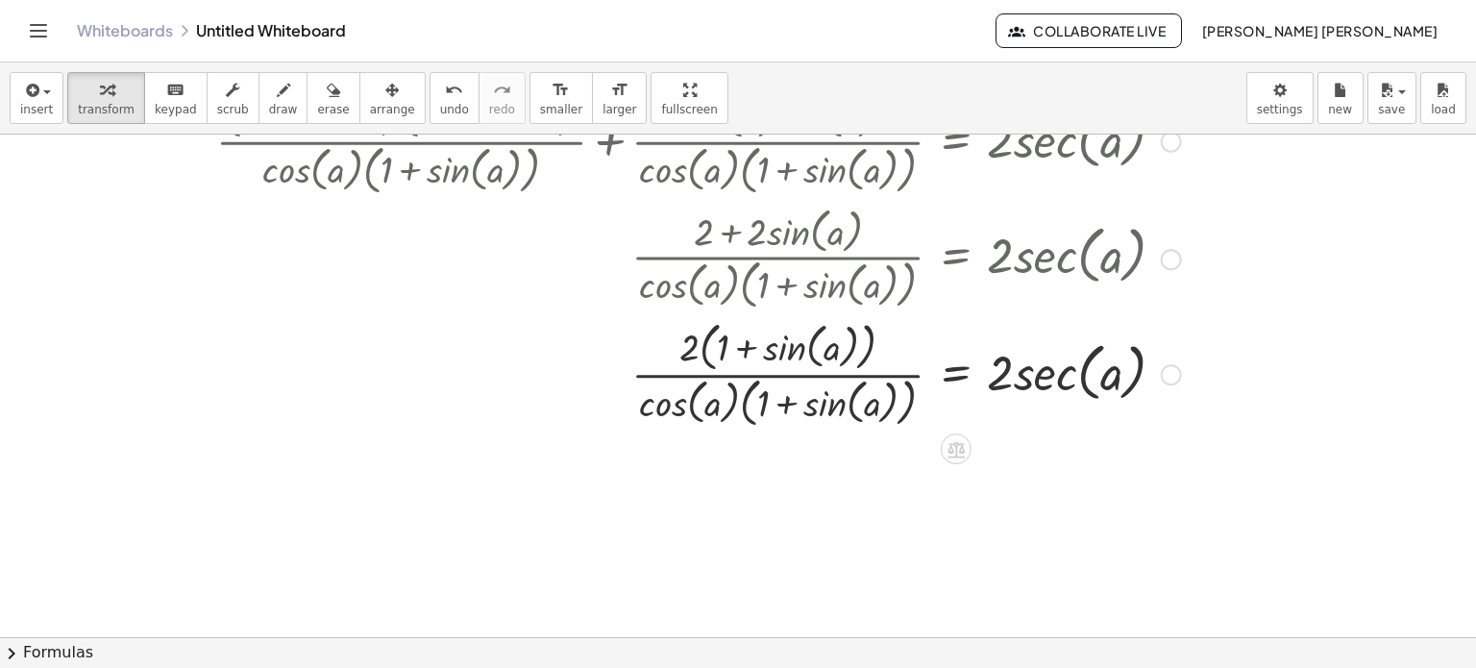
scroll to position [223, 0]
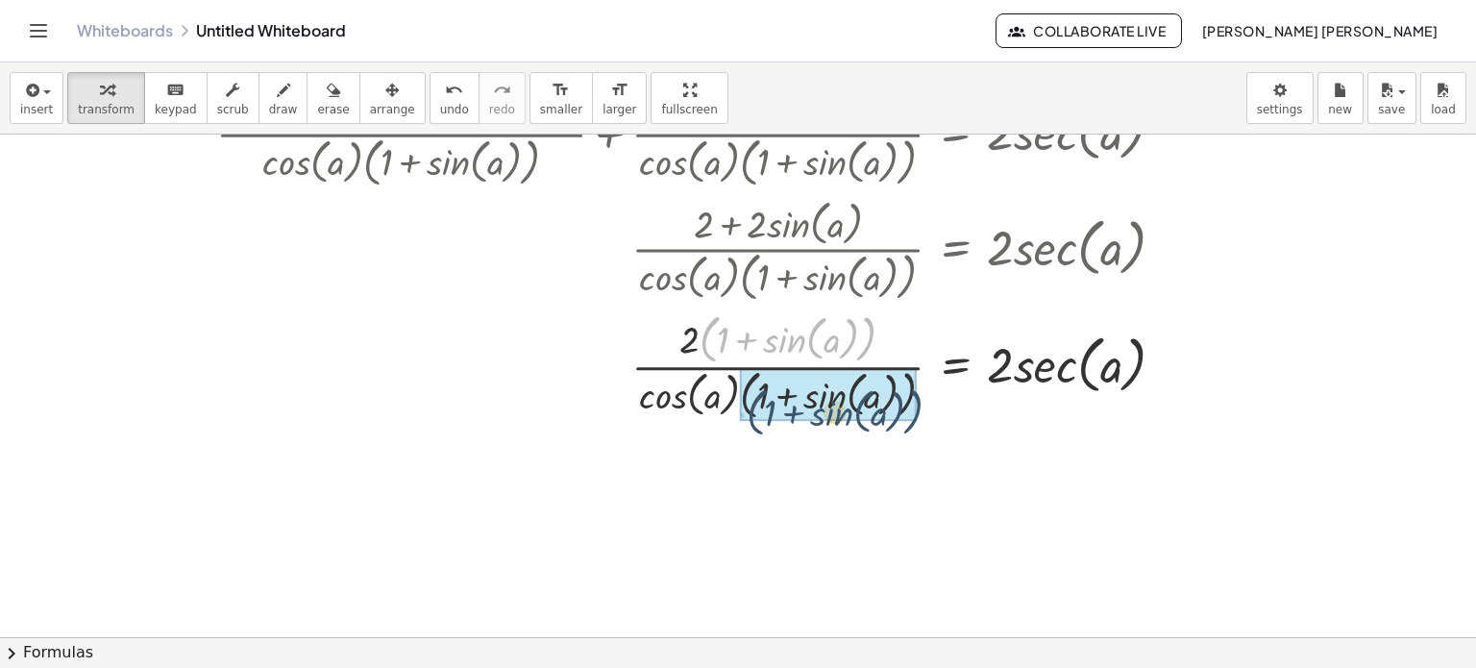
drag, startPoint x: 868, startPoint y: 341, endPoint x: 915, endPoint y: 414, distance: 86.9
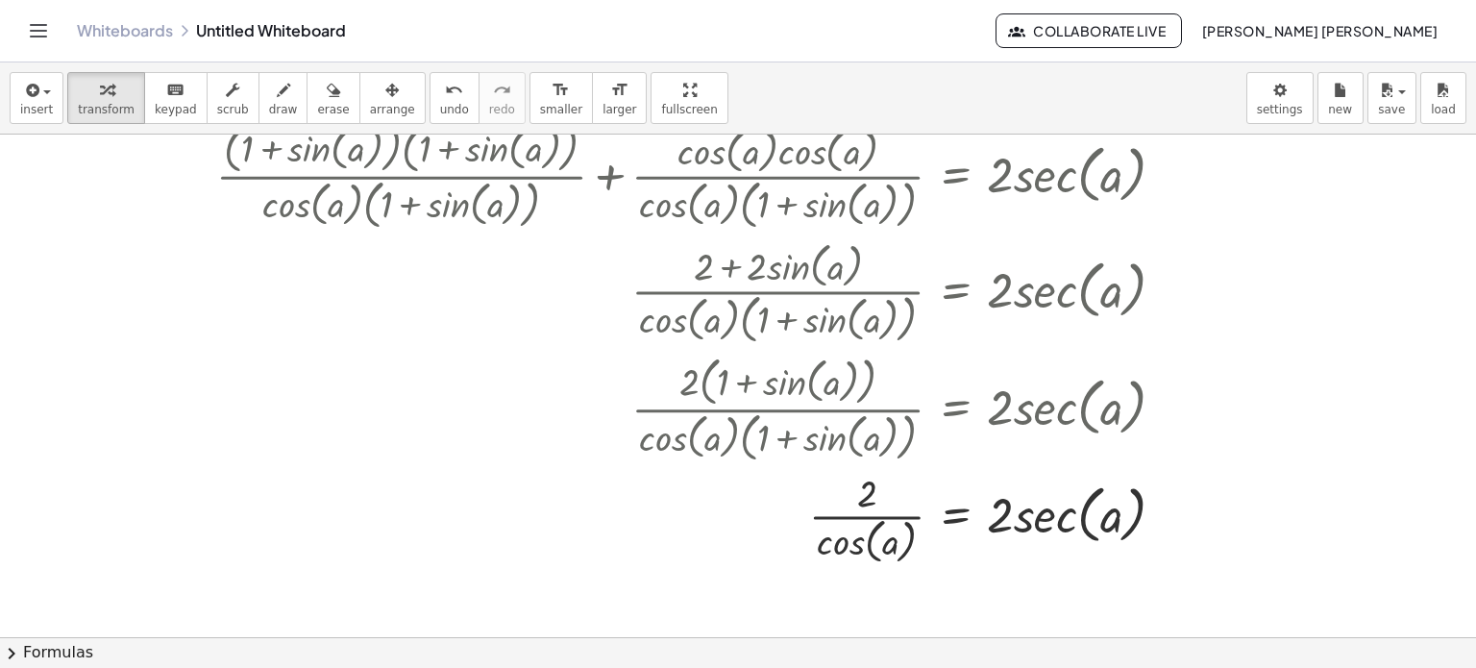
scroll to position [127, 0]
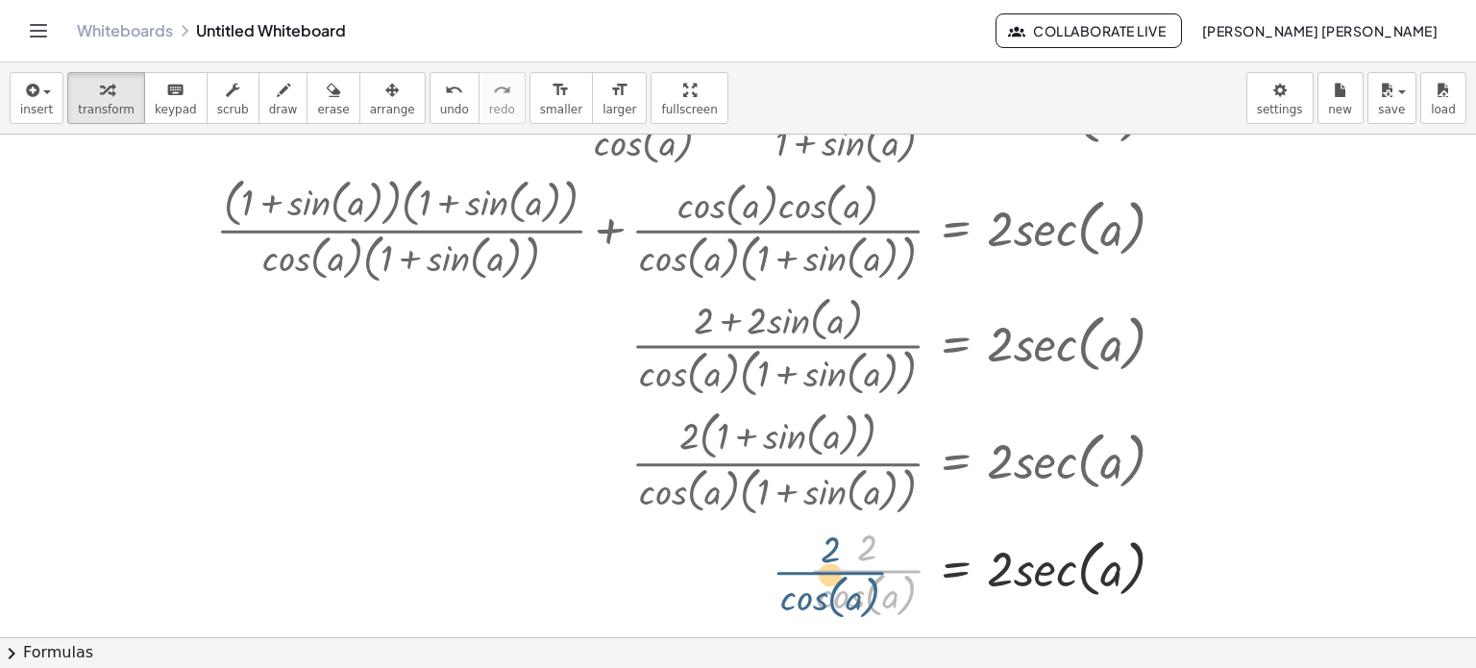
click at [868, 565] on div at bounding box center [699, 571] width 984 height 102
drag, startPoint x: 860, startPoint y: 551, endPoint x: 799, endPoint y: 560, distance: 62.2
click at [799, 560] on div at bounding box center [699, 571] width 984 height 102
click at [405, 126] on div "insert select one: Math Expression Function Text Youtube Video Graphing Geometr…" at bounding box center [738, 98] width 1476 height 72
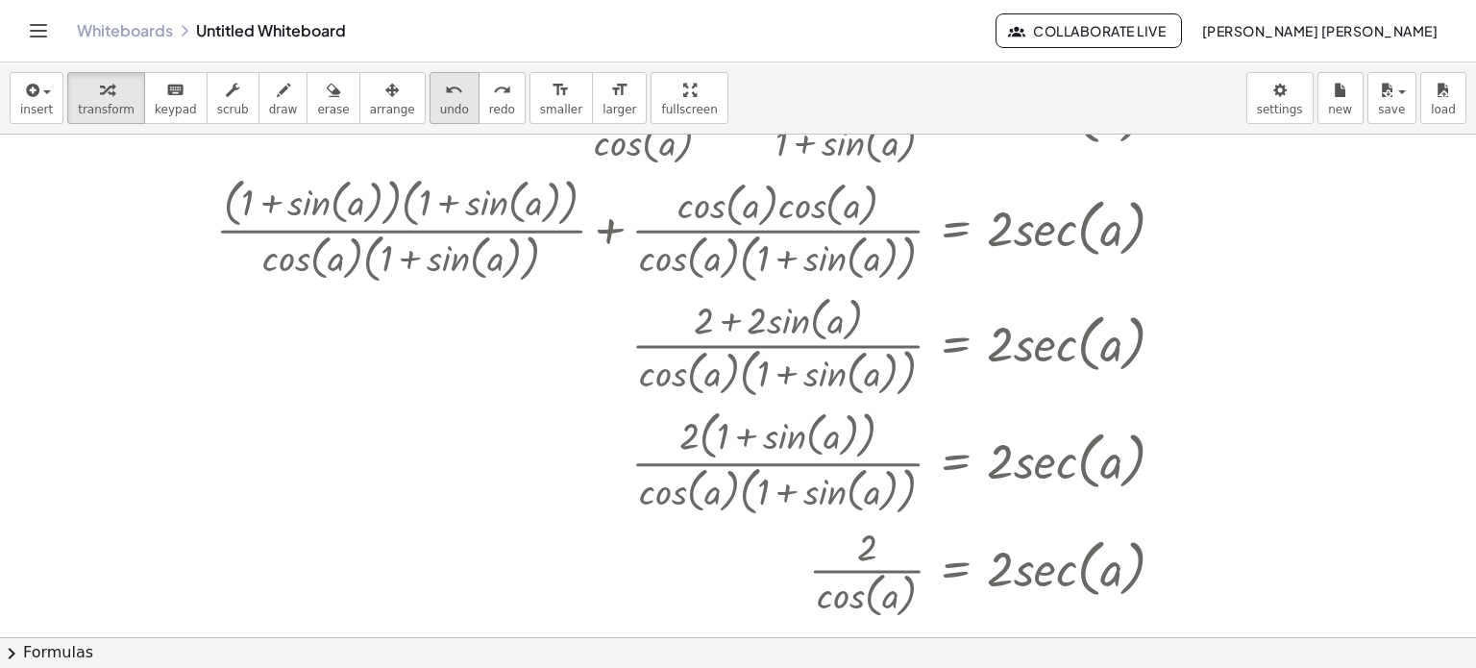
click at [430, 120] on button "undo undo" at bounding box center [455, 98] width 50 height 52
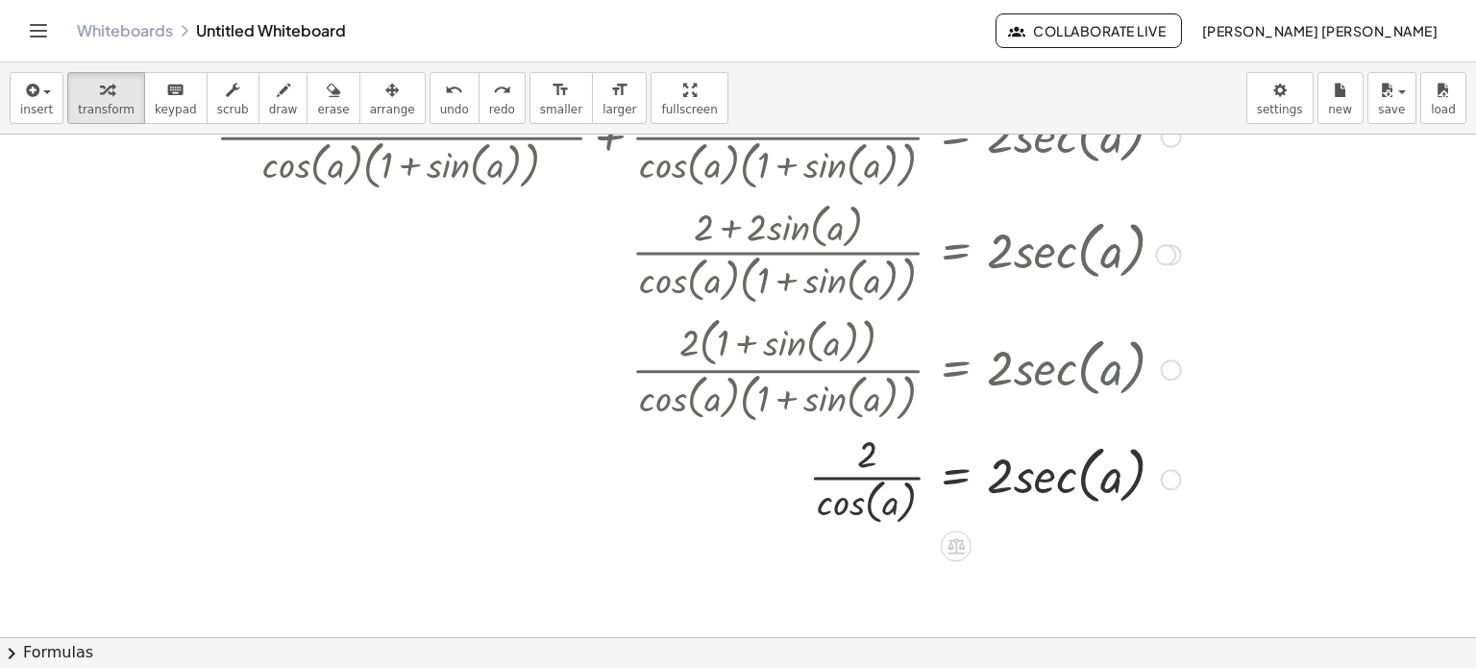
scroll to position [223, 0]
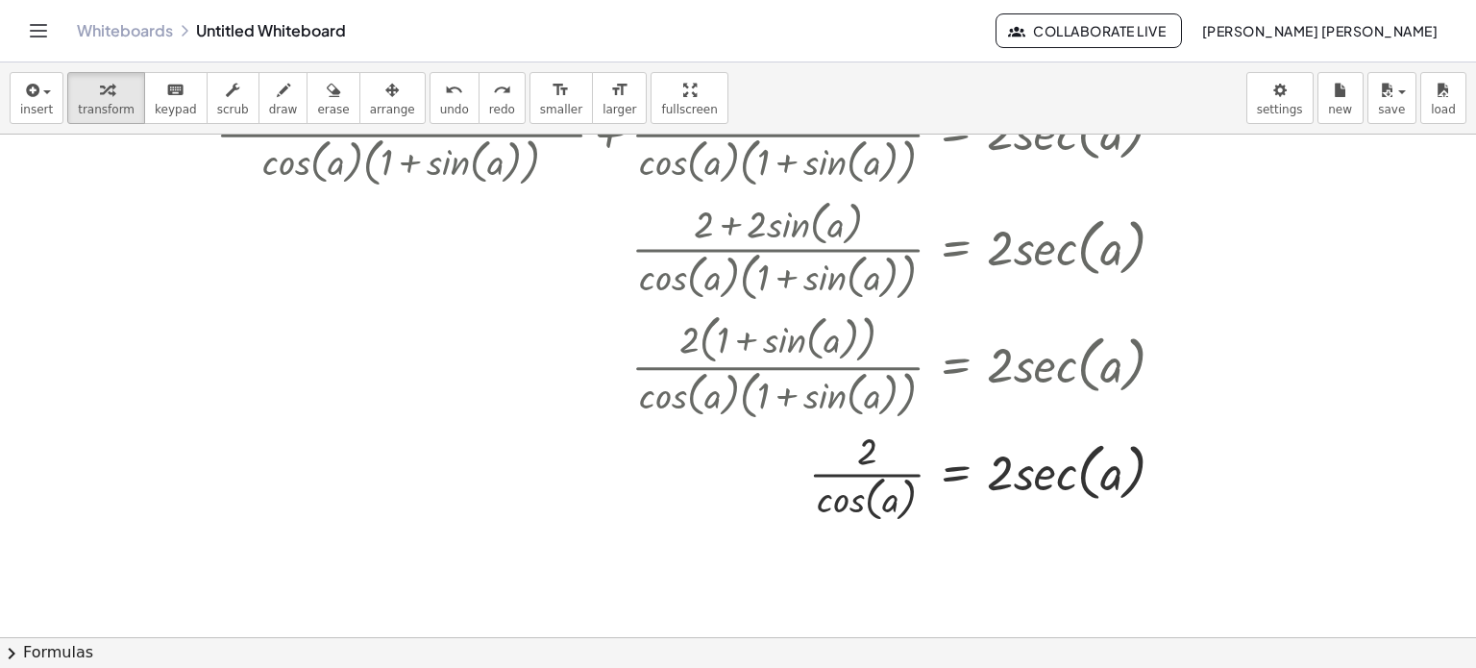
click at [680, 653] on button "chevron_right Formulas" at bounding box center [738, 652] width 1476 height 31
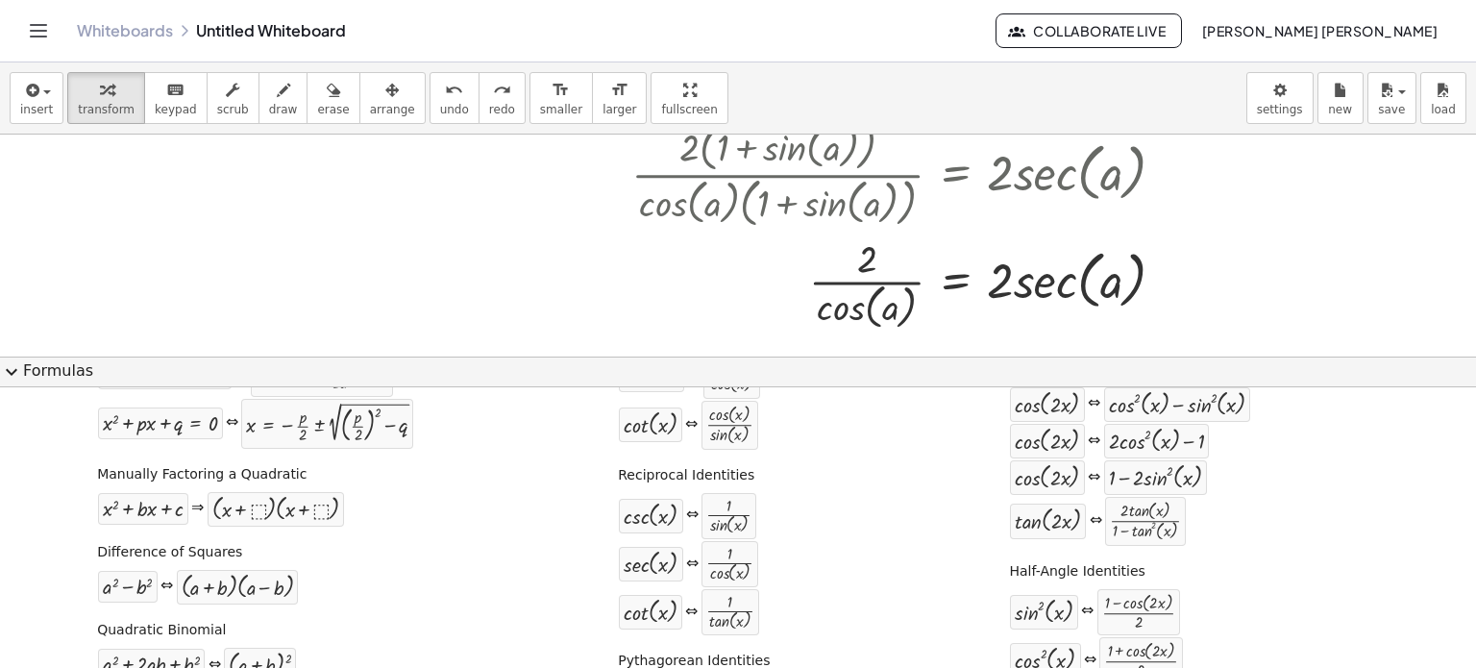
scroll to position [103, 0]
drag, startPoint x: 738, startPoint y: 579, endPoint x: 680, endPoint y: 577, distance: 57.7
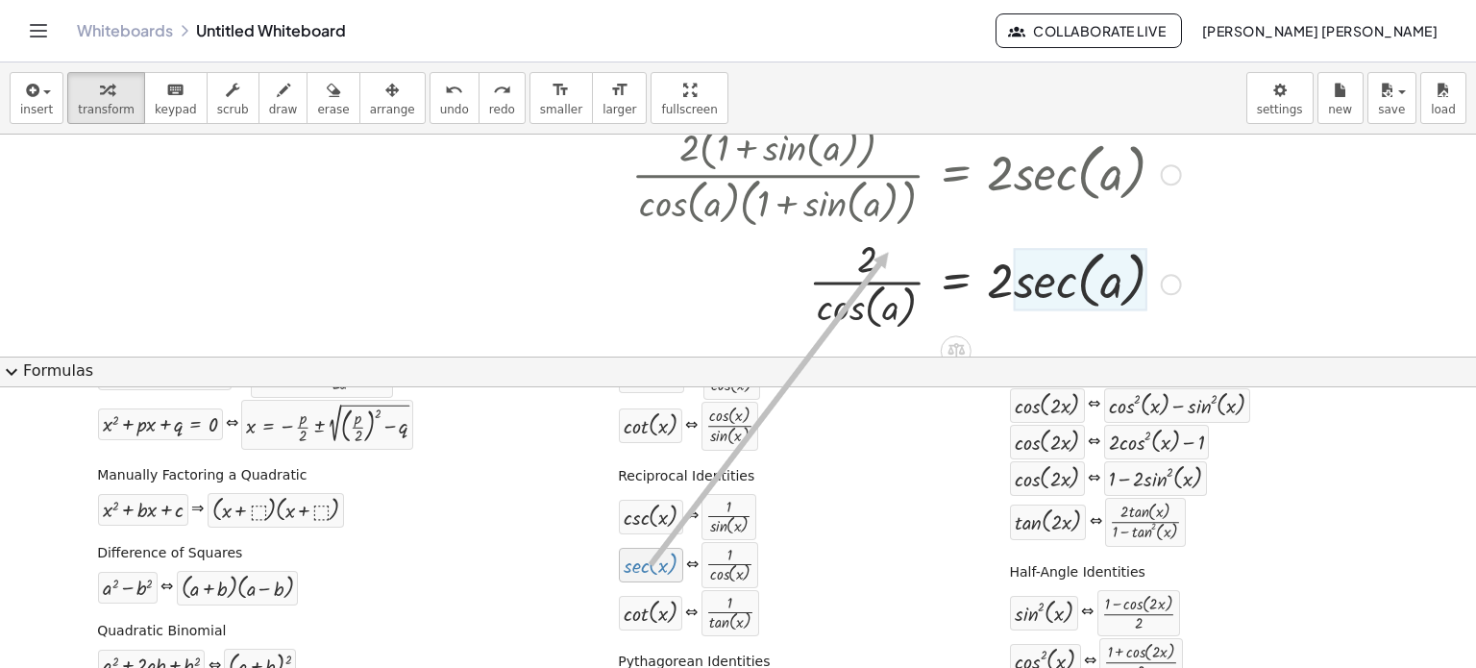
drag, startPoint x: 647, startPoint y: 573, endPoint x: 865, endPoint y: 264, distance: 377.8
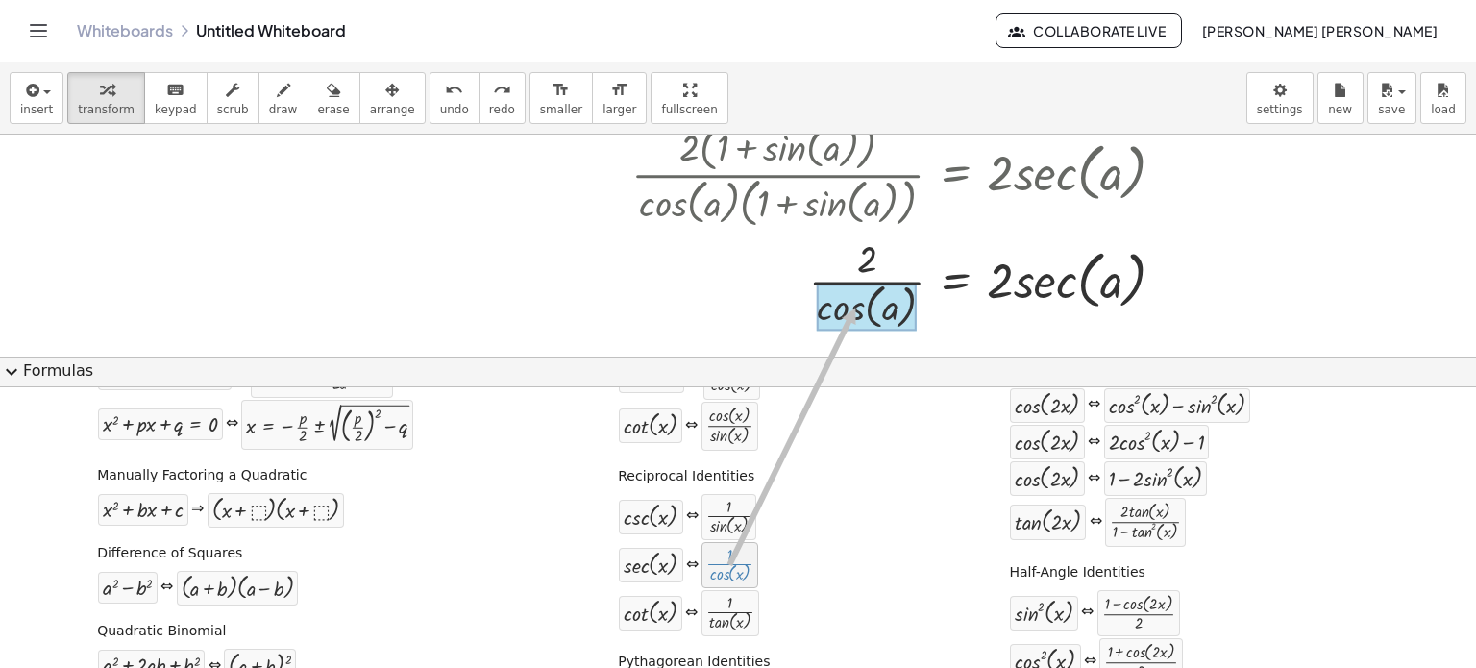
drag, startPoint x: 719, startPoint y: 568, endPoint x: 850, endPoint y: 307, distance: 292.7
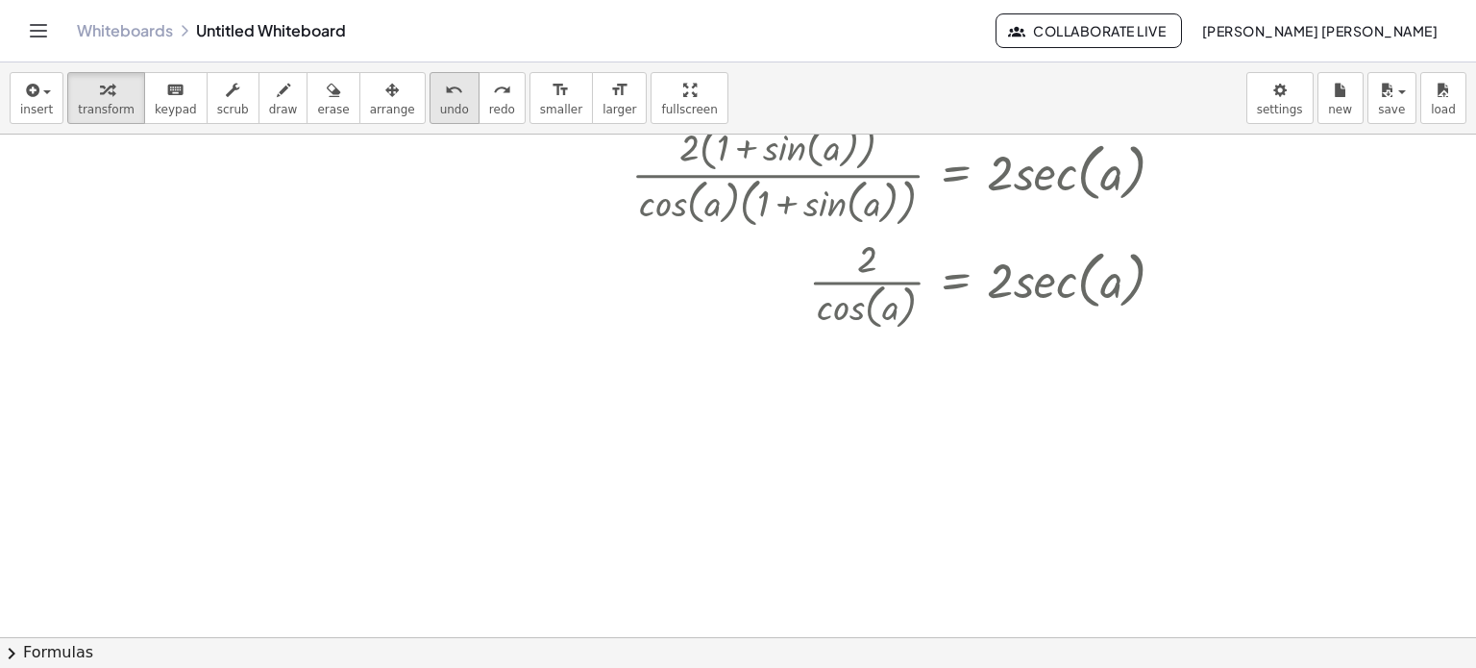
click at [440, 113] on span "undo" at bounding box center [454, 109] width 29 height 13
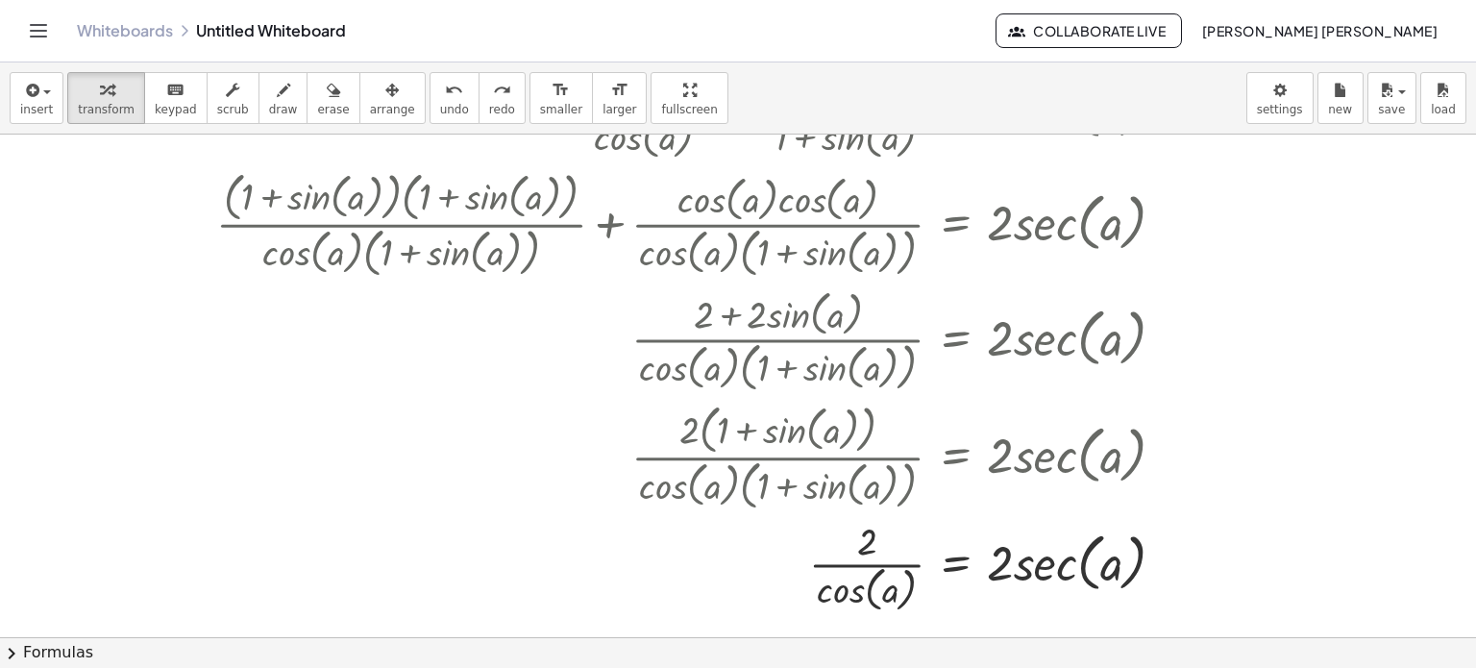
scroll to position [127, 0]
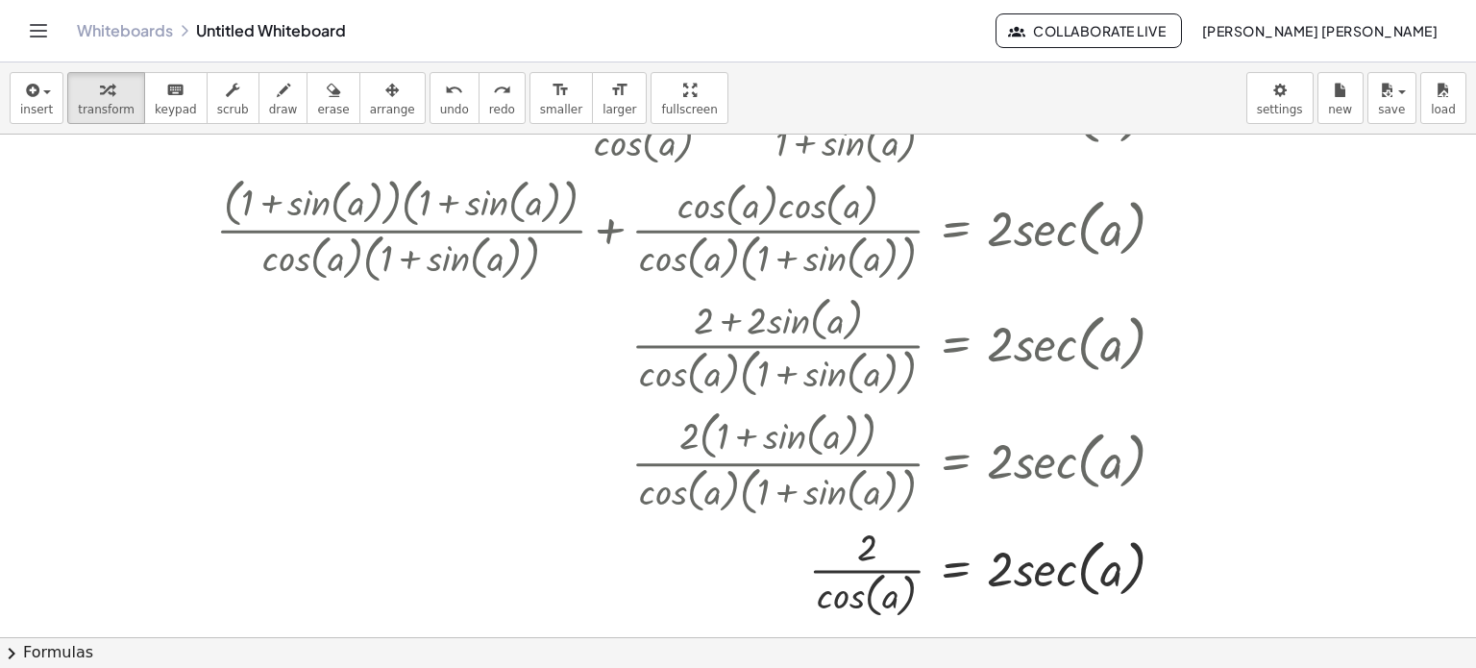
click at [413, 642] on button "chevron_right Formulas" at bounding box center [738, 652] width 1476 height 31
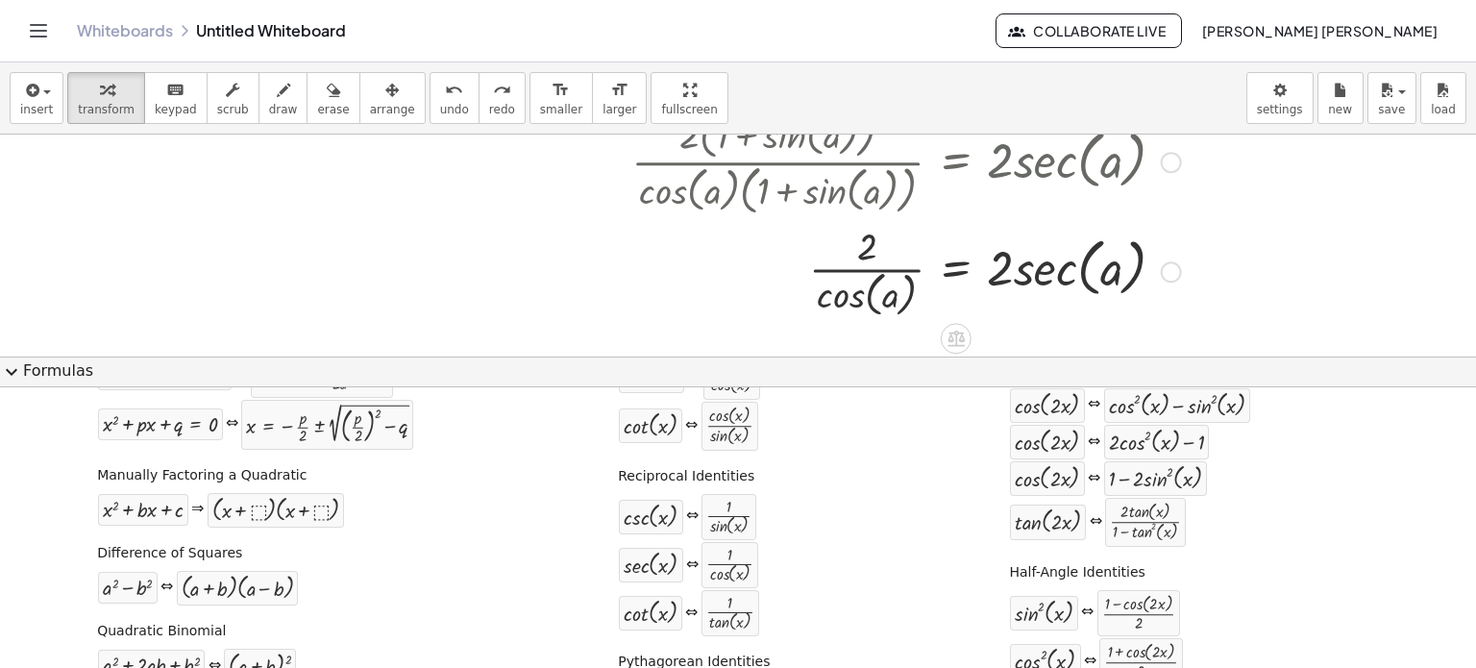
scroll to position [445, 0]
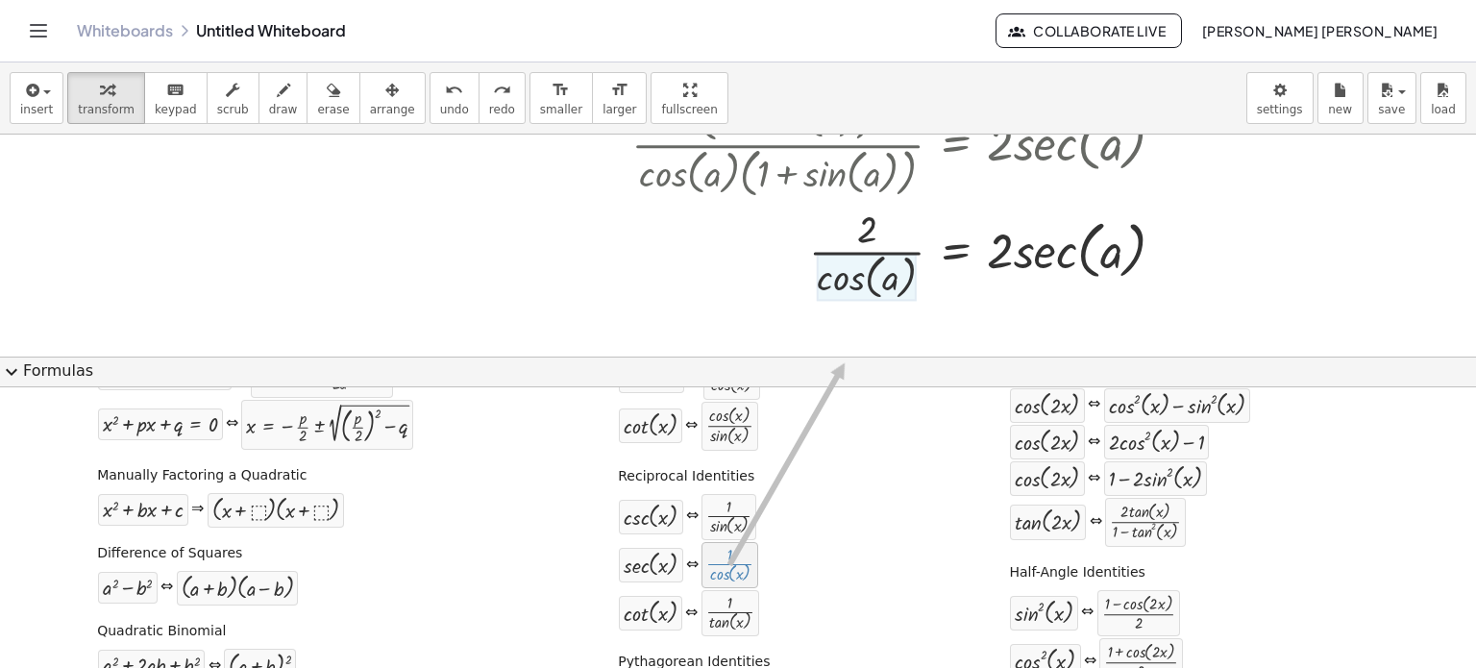
drag, startPoint x: 707, startPoint y: 563, endPoint x: 830, endPoint y: 414, distance: 193.2
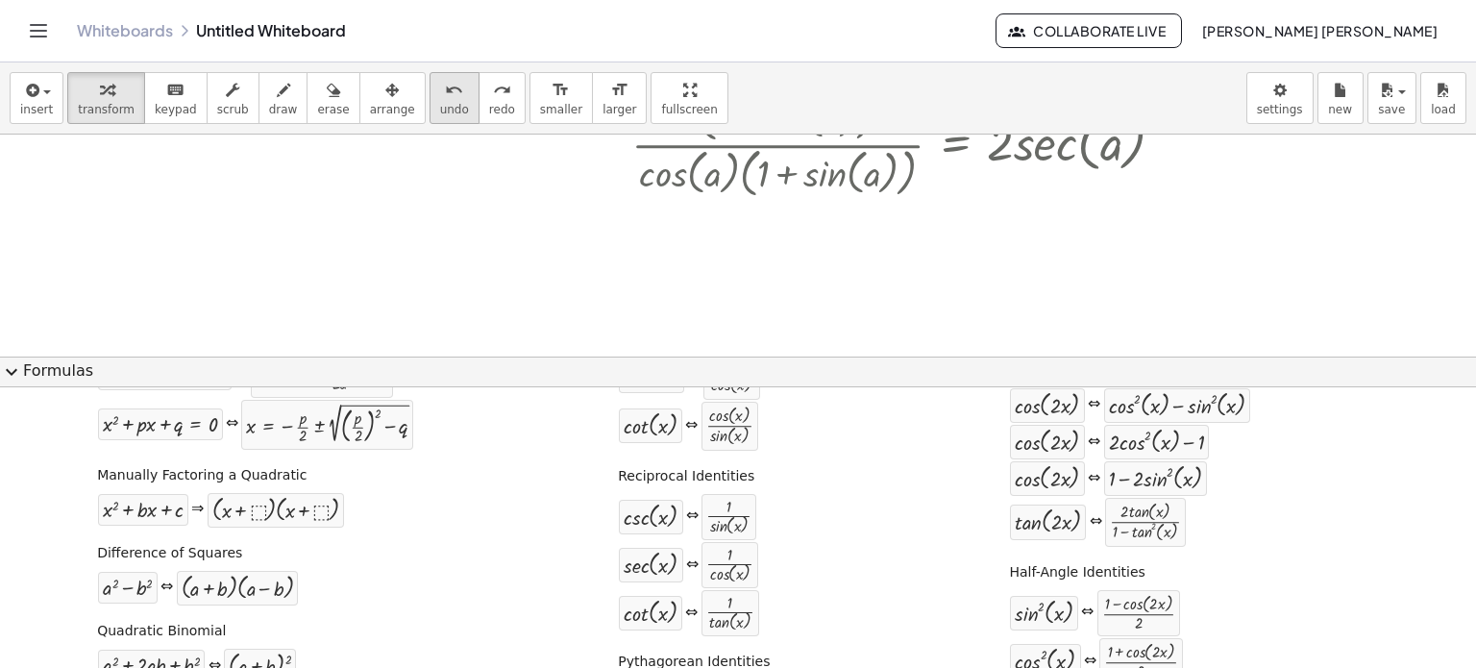
click at [440, 106] on span "undo" at bounding box center [454, 109] width 29 height 13
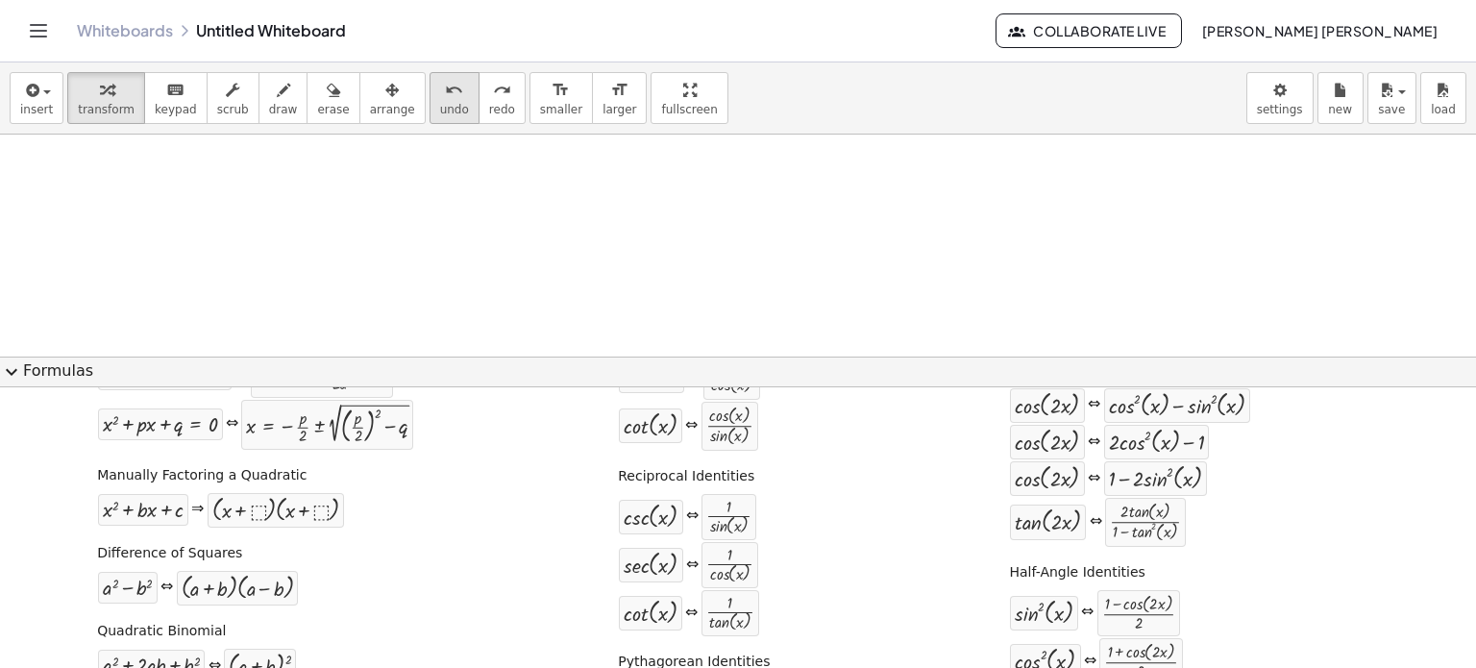
click at [440, 106] on span "undo" at bounding box center [454, 109] width 29 height 13
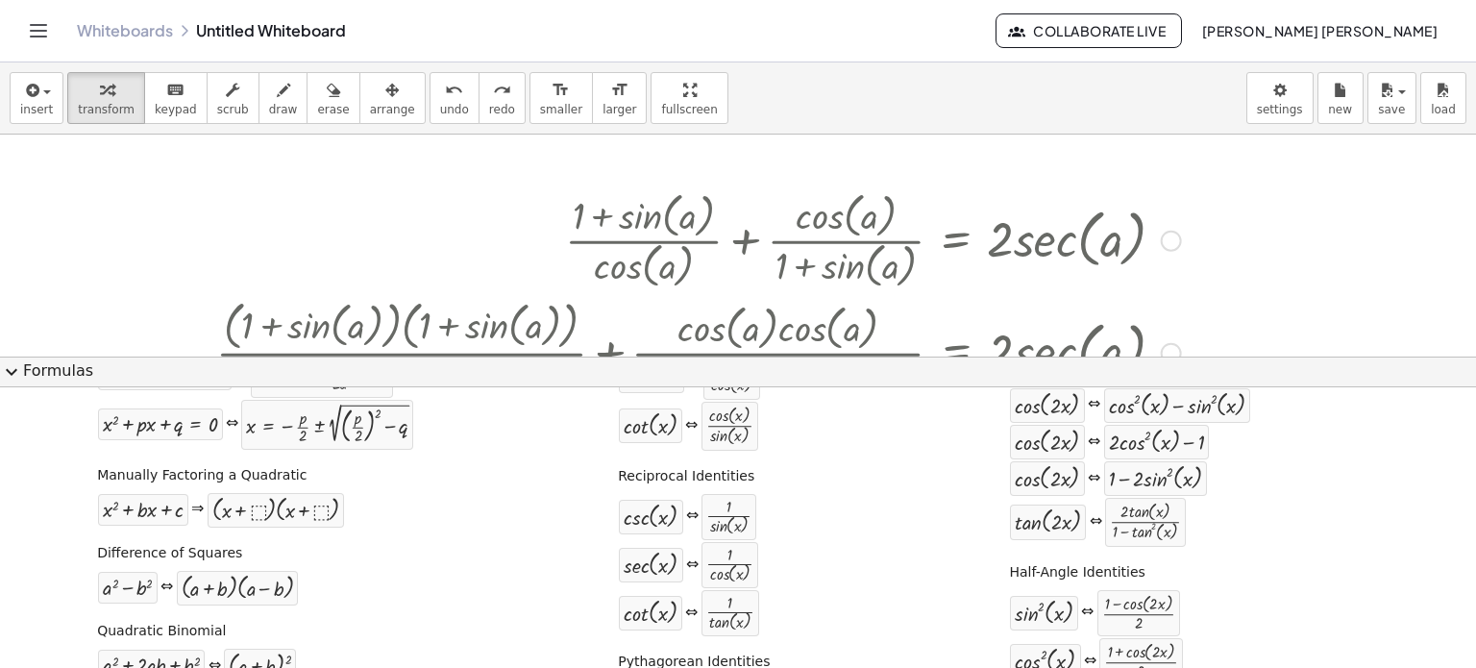
scroll to position [0, 0]
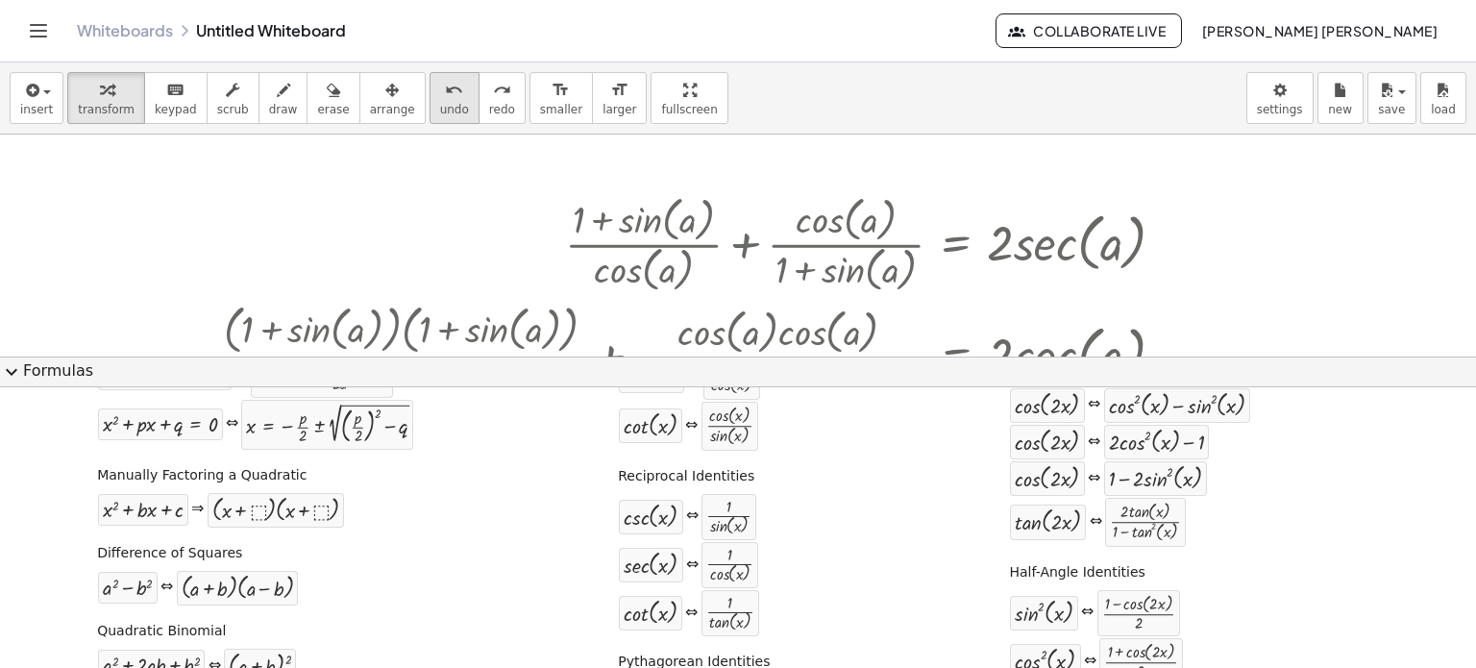
click at [440, 107] on span "undo" at bounding box center [454, 109] width 29 height 13
click at [440, 106] on span "undo" at bounding box center [454, 109] width 29 height 13
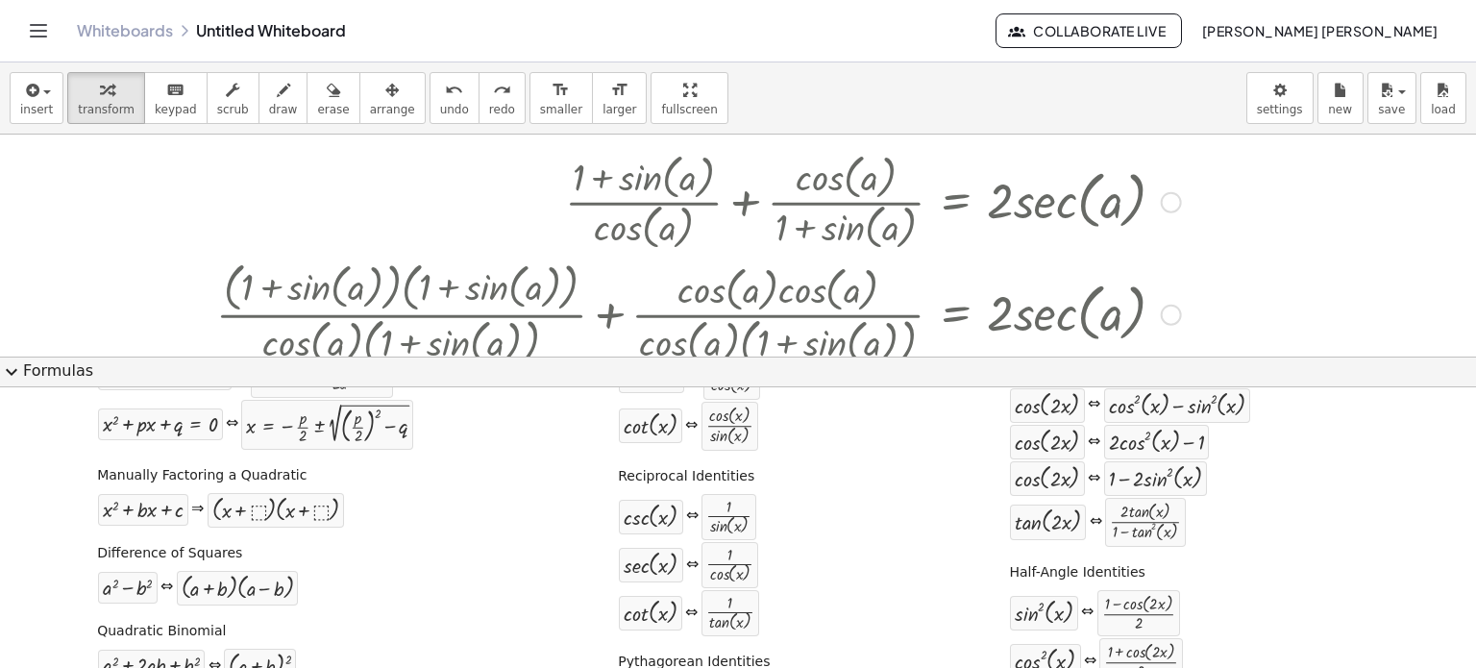
scroll to position [96, 0]
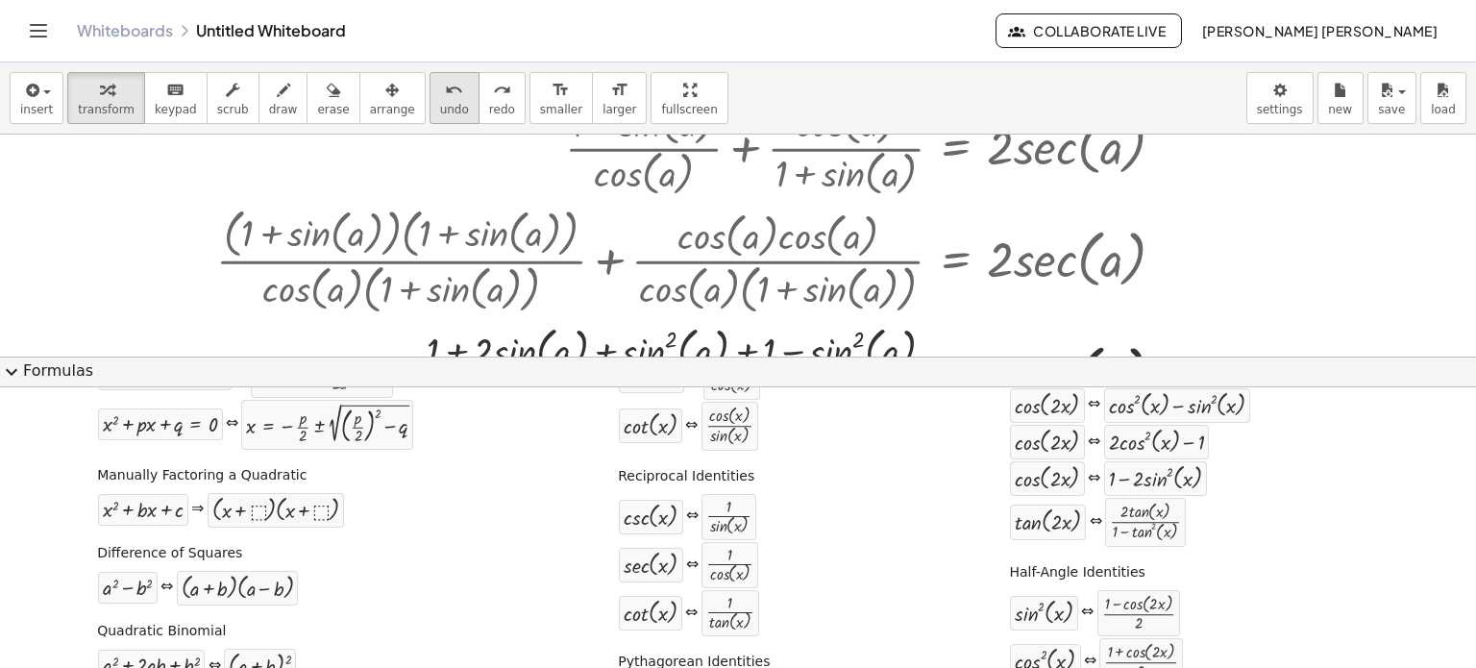
click at [430, 106] on button "undo undo" at bounding box center [455, 98] width 50 height 52
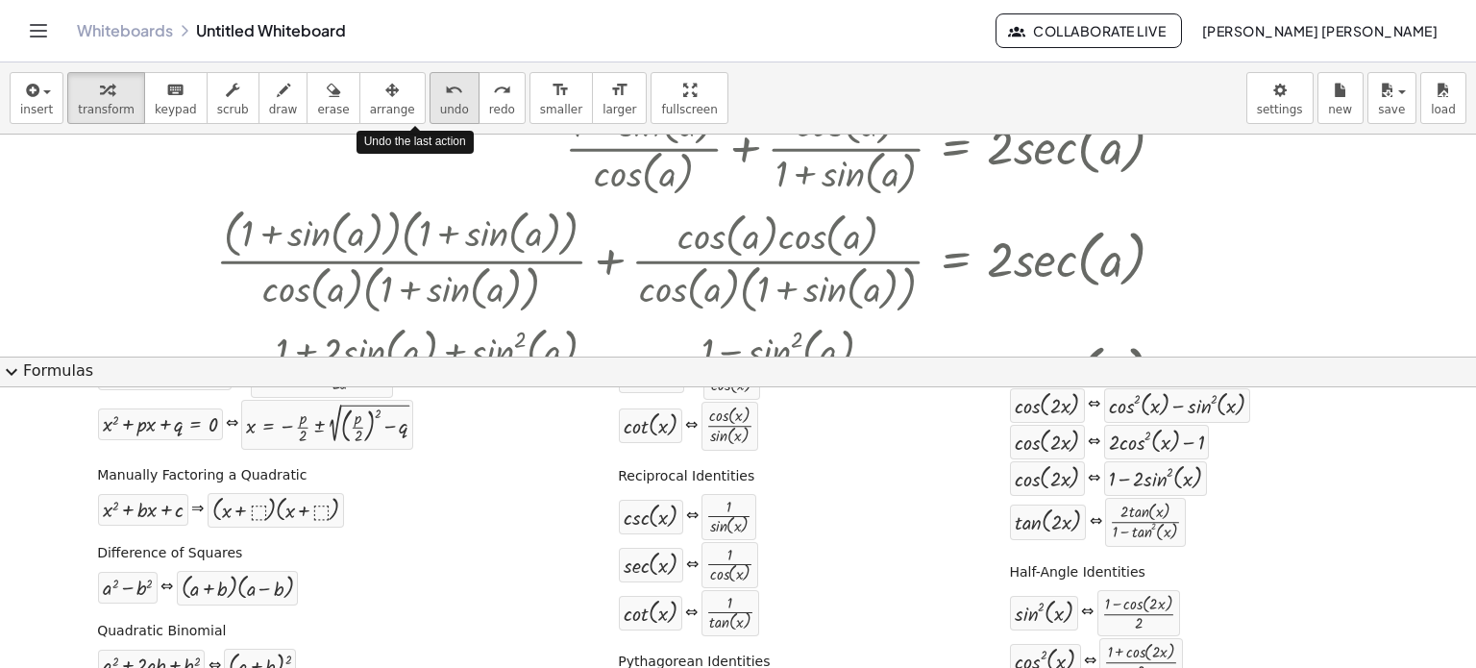
click at [430, 106] on button "undo undo" at bounding box center [455, 98] width 50 height 52
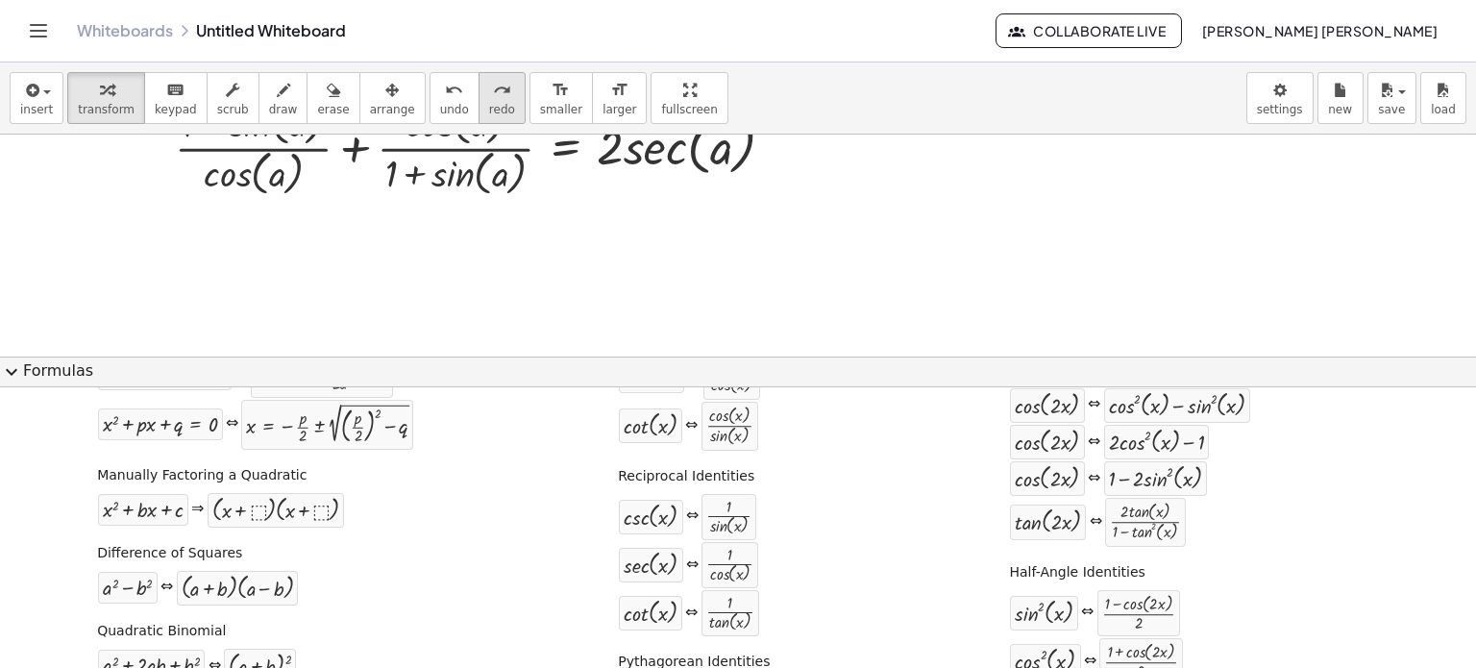
click at [489, 103] on span "redo" at bounding box center [502, 109] width 26 height 13
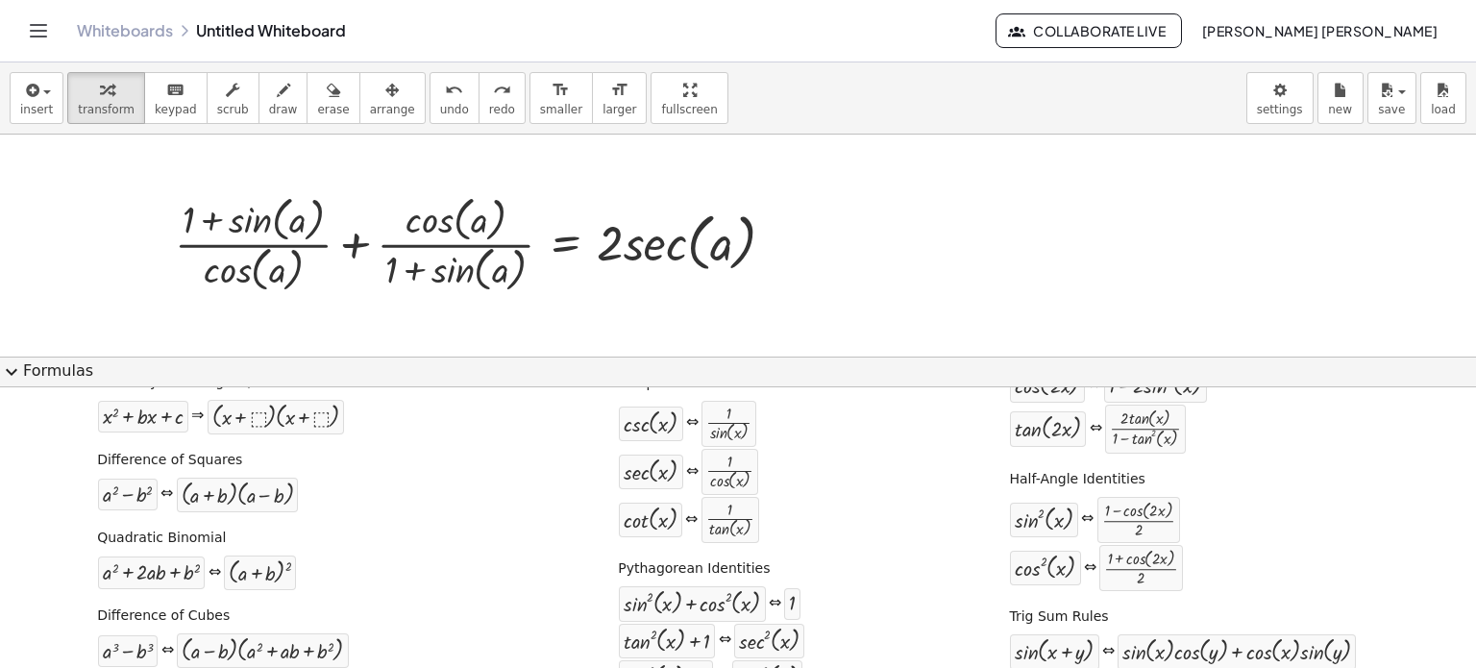
scroll to position [199, 0]
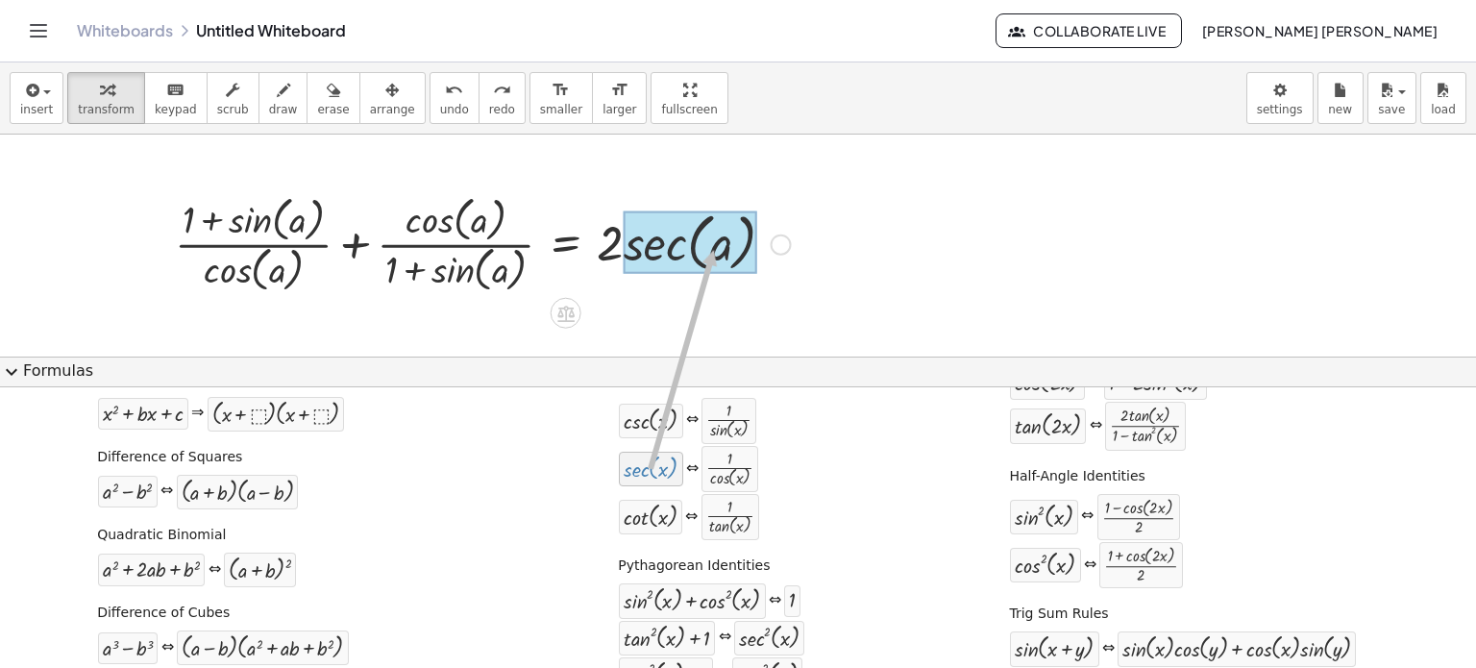
drag, startPoint x: 668, startPoint y: 419, endPoint x: 705, endPoint y: 246, distance: 177.0
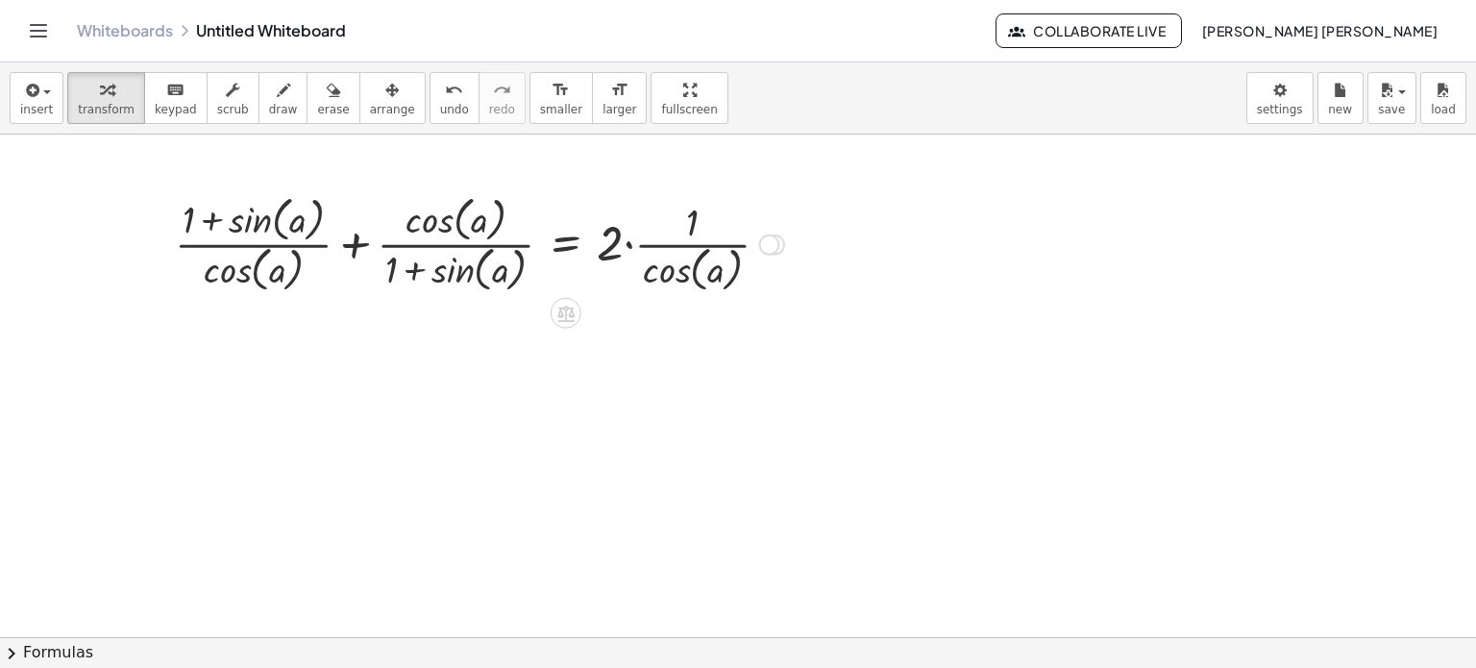
click at [627, 245] on div at bounding box center [479, 242] width 628 height 107
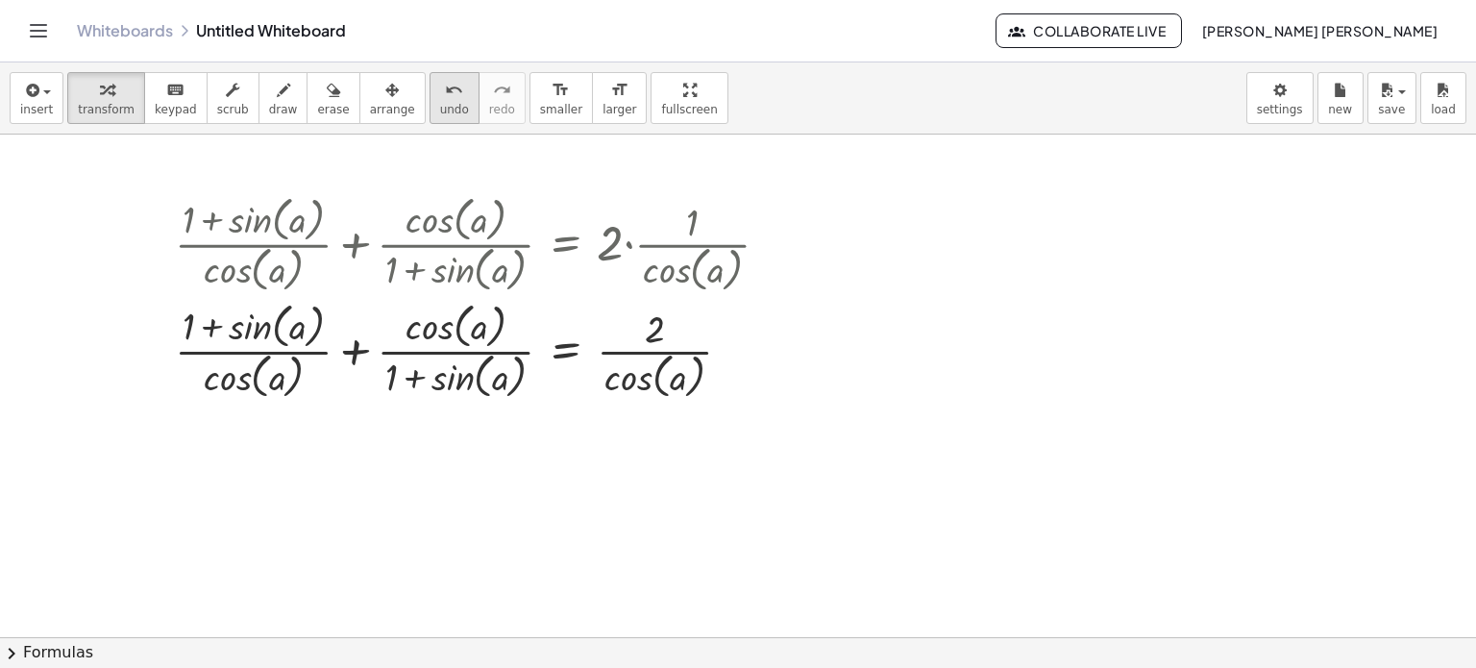
click at [440, 111] on span "undo" at bounding box center [454, 109] width 29 height 13
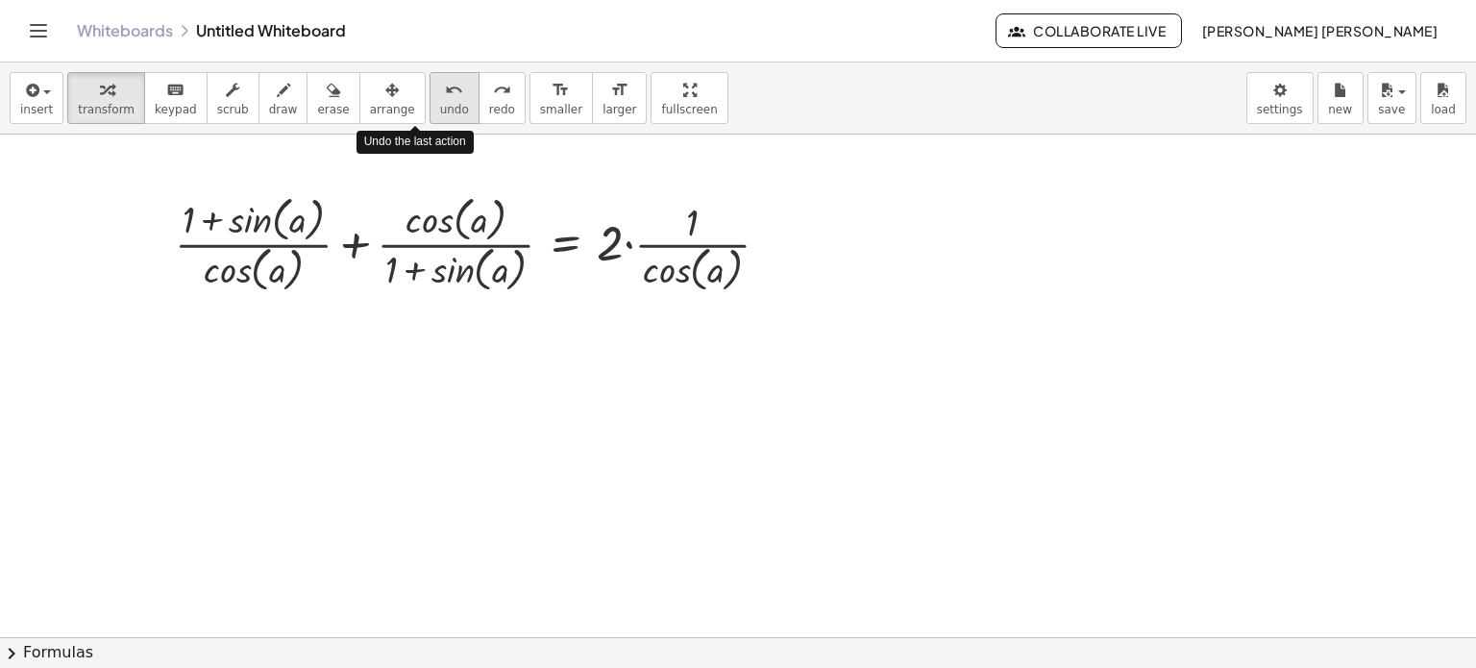
click at [437, 111] on button "undo undo" at bounding box center [455, 98] width 50 height 52
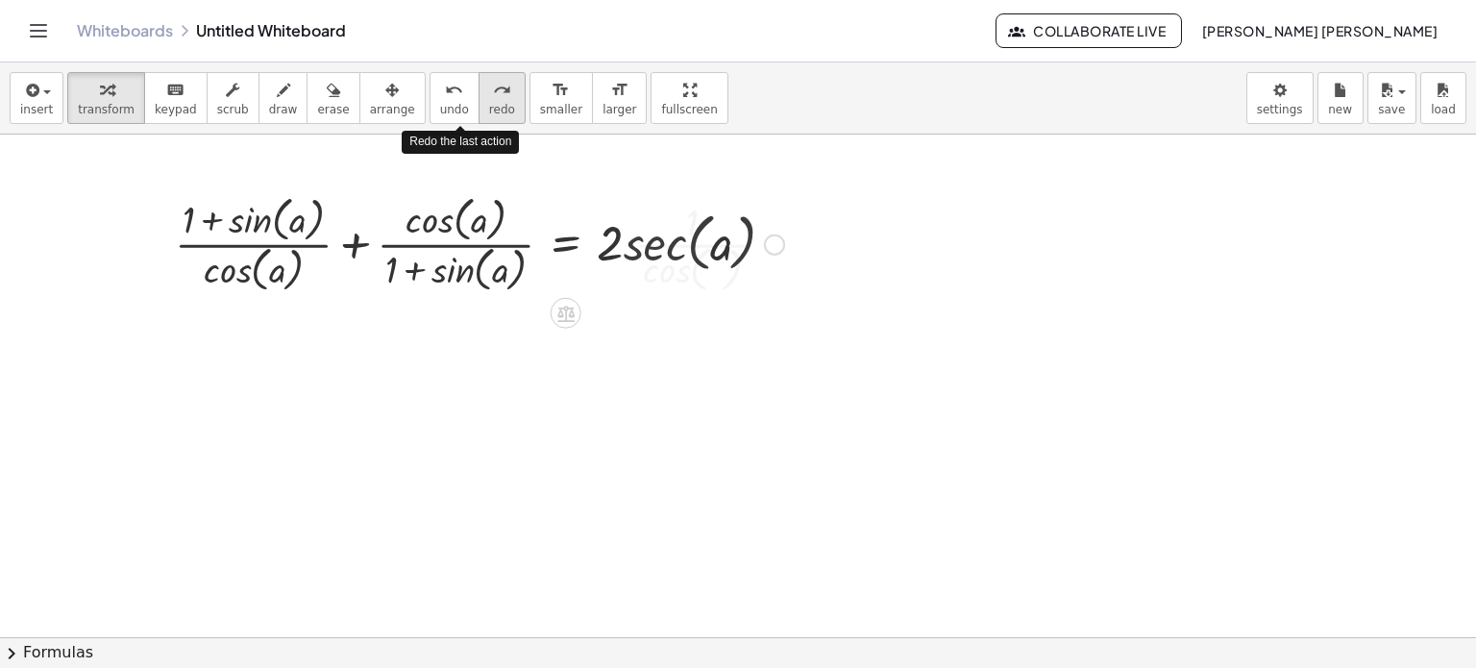
click at [489, 103] on span "redo" at bounding box center [502, 109] width 26 height 13
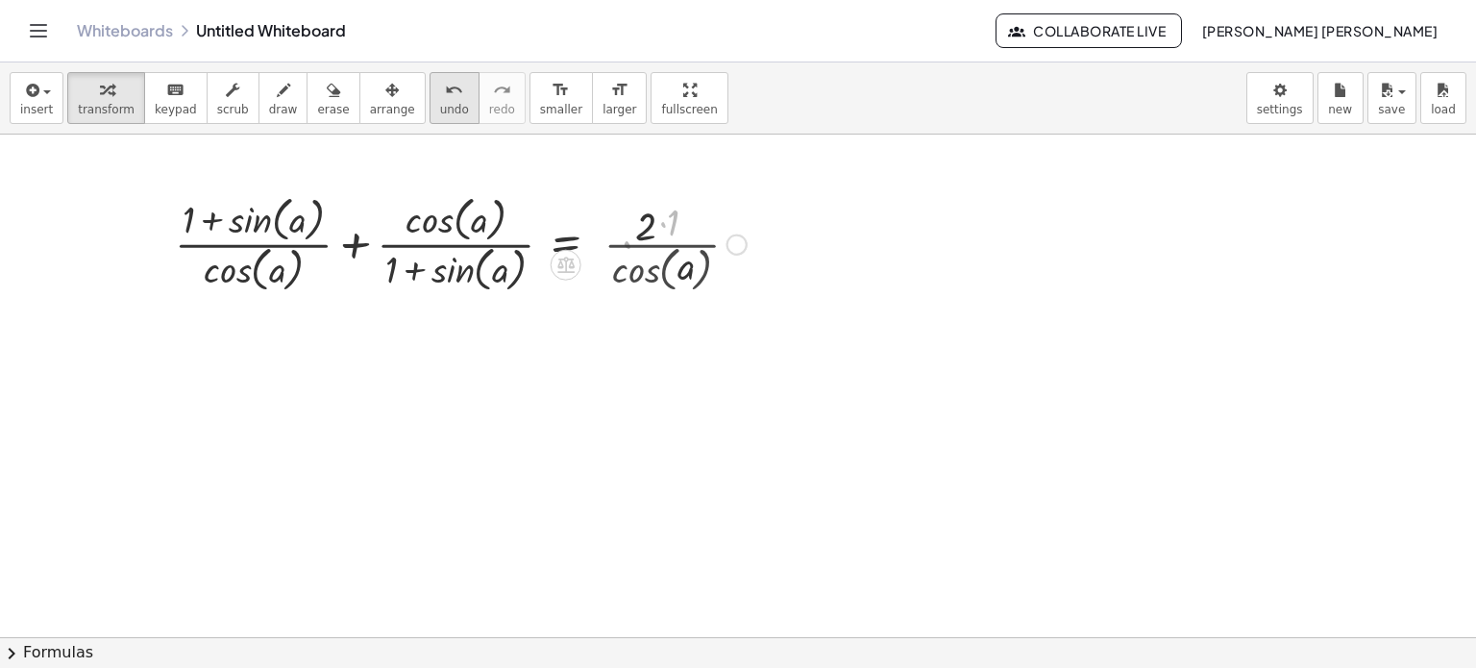
click at [440, 103] on span "undo" at bounding box center [454, 109] width 29 height 13
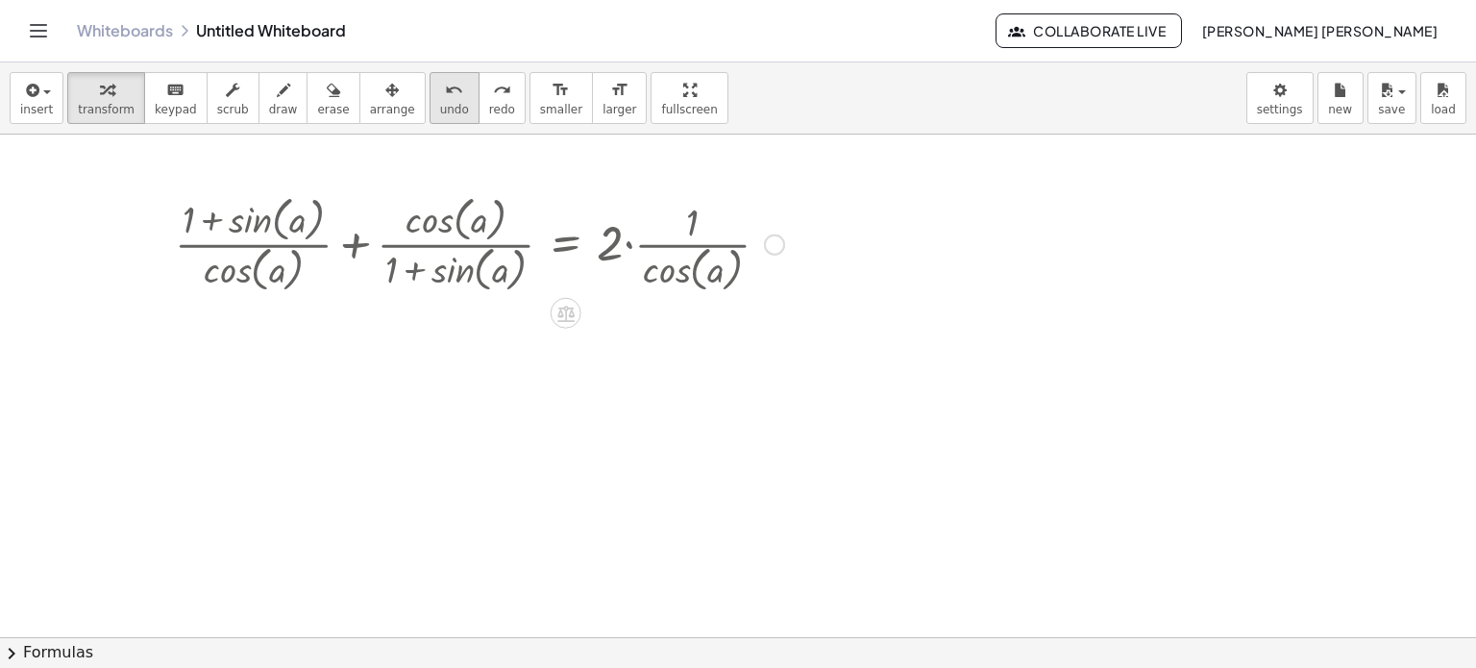
click at [440, 103] on span "undo" at bounding box center [454, 109] width 29 height 13
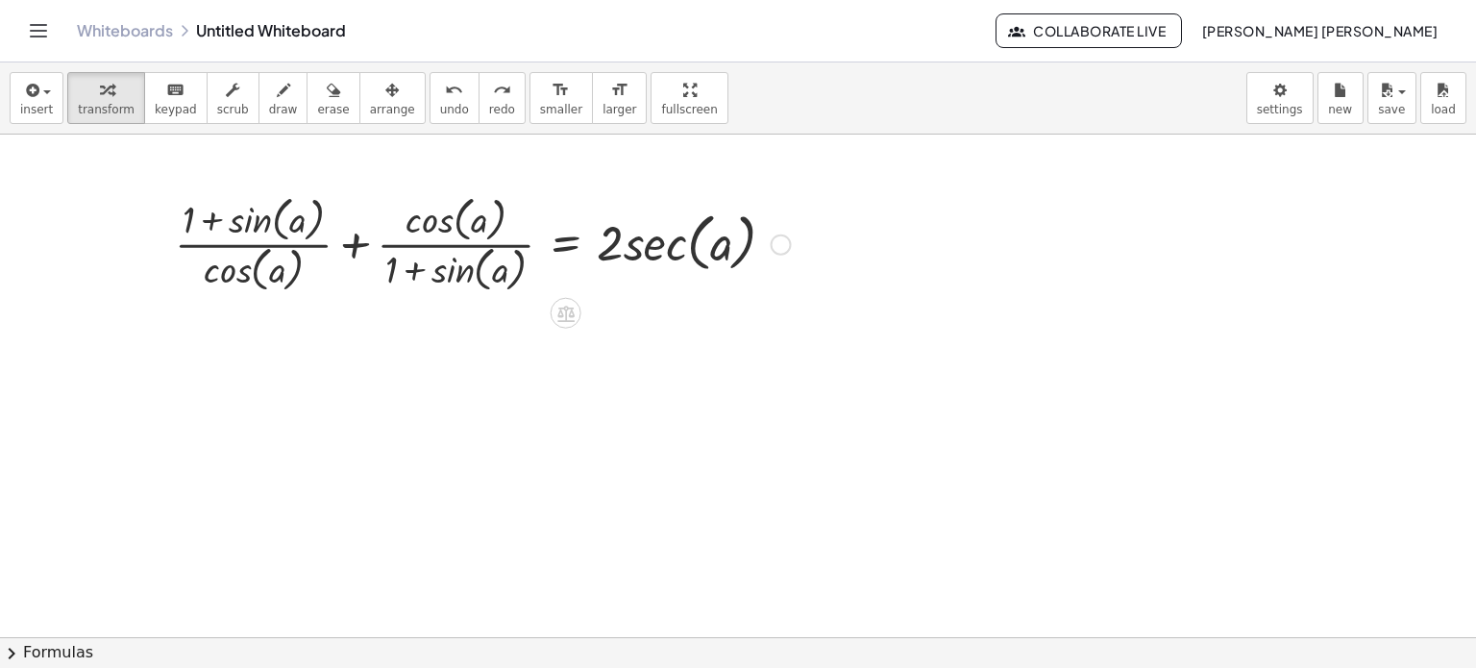
click at [364, 249] on div at bounding box center [482, 242] width 635 height 107
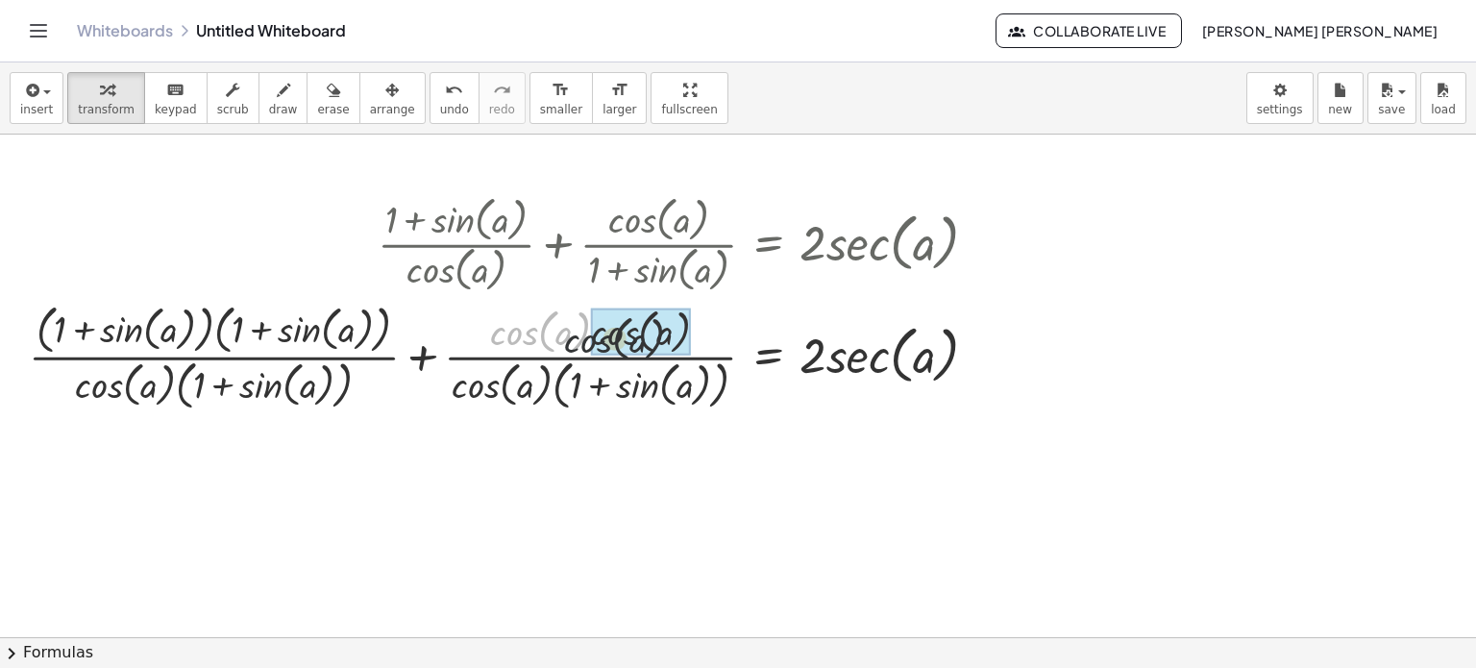
drag, startPoint x: 511, startPoint y: 330, endPoint x: 621, endPoint y: 337, distance: 109.8
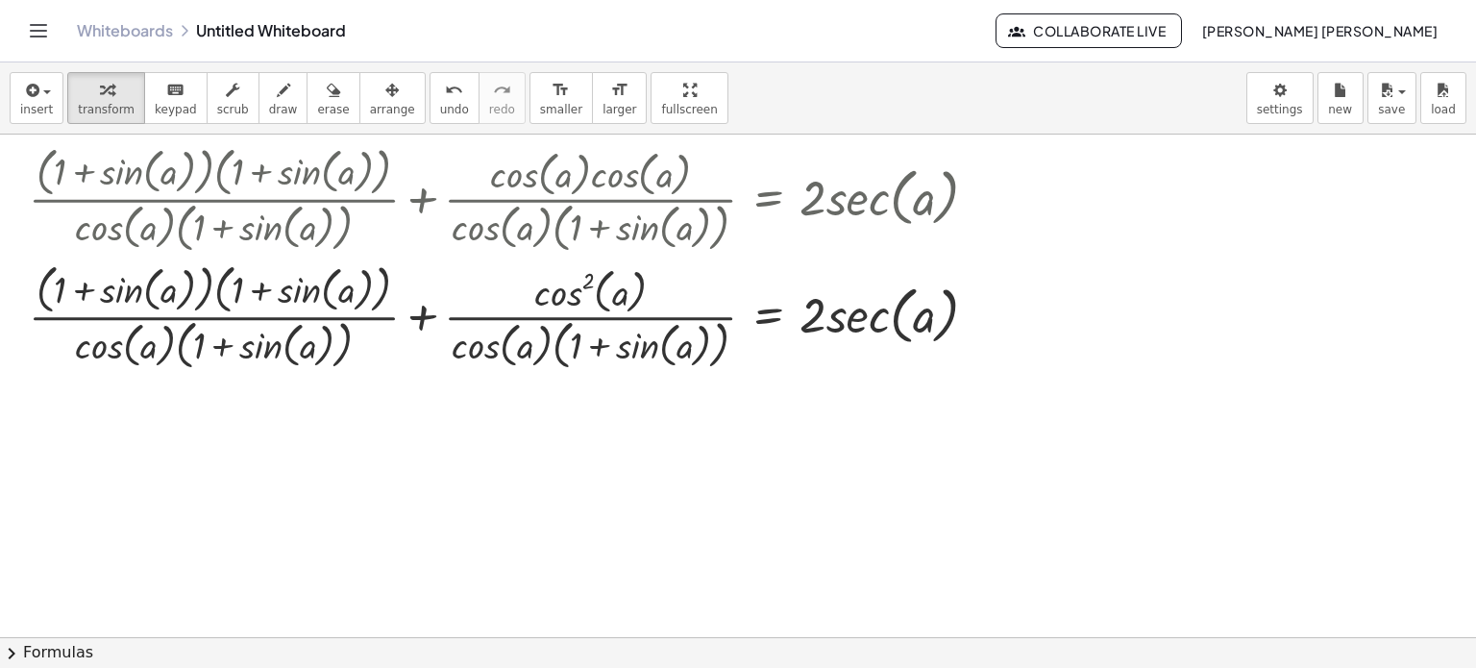
scroll to position [192, 0]
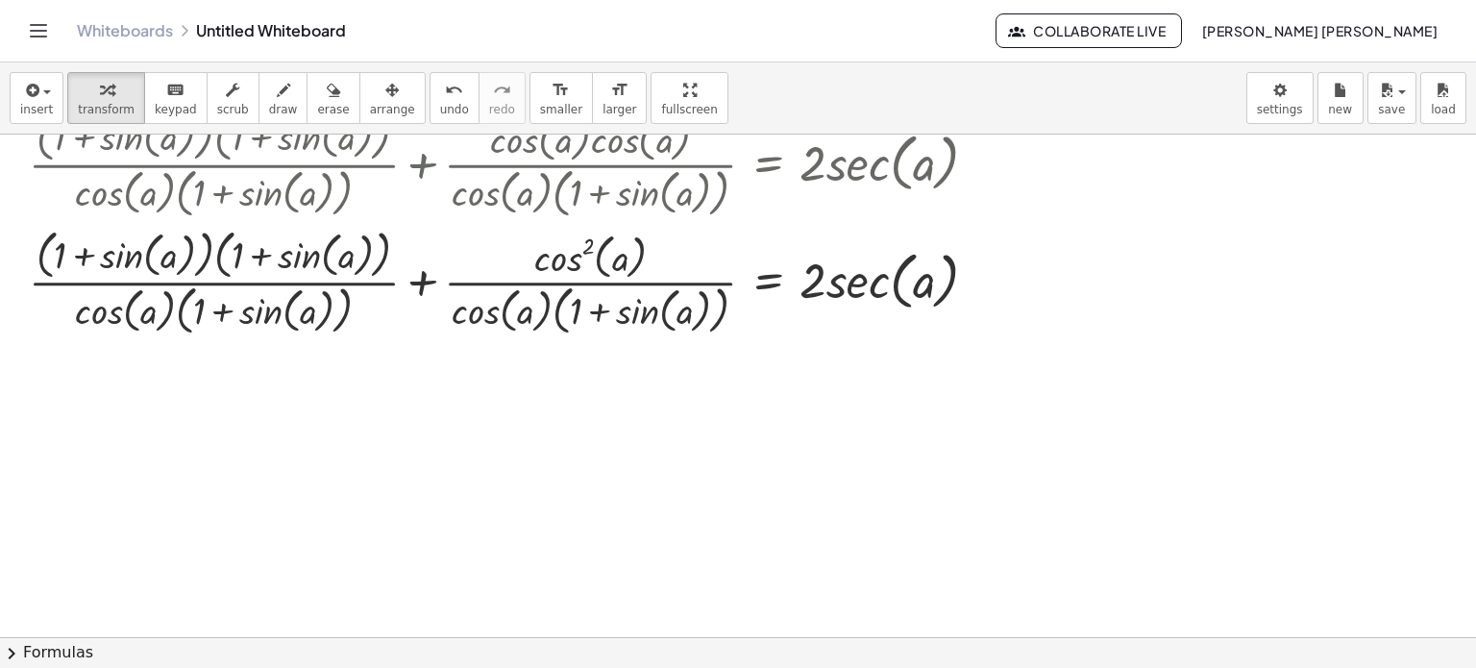
click at [671, 656] on button "chevron_right Formulas" at bounding box center [738, 652] width 1476 height 31
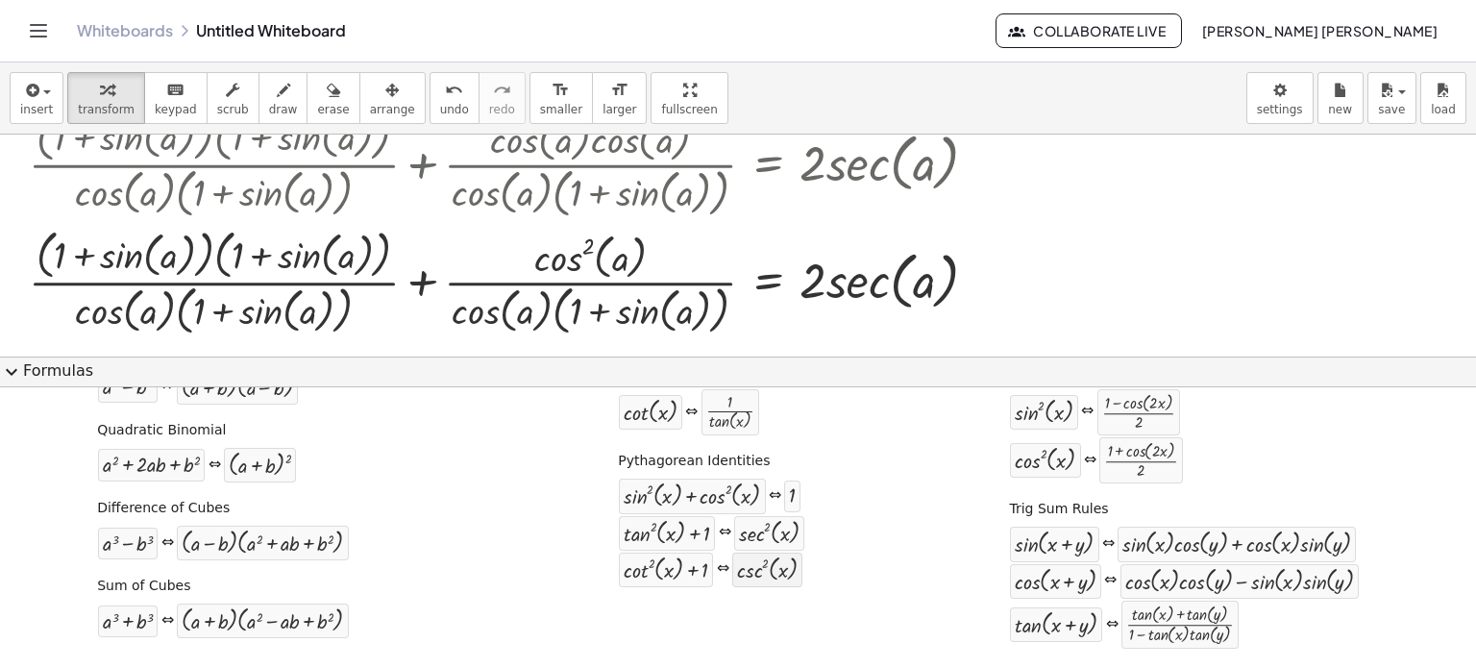
scroll to position [295, 0]
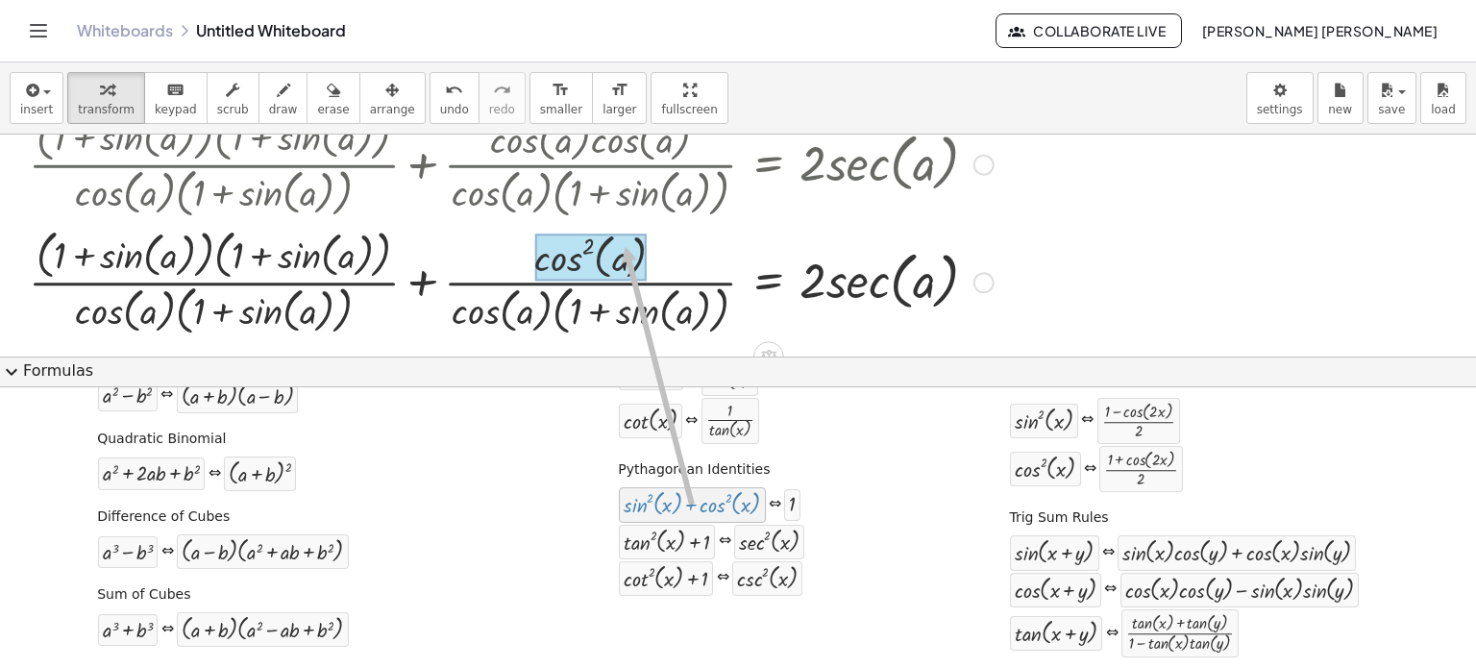
drag, startPoint x: 684, startPoint y: 505, endPoint x: 617, endPoint y: 245, distance: 269.0
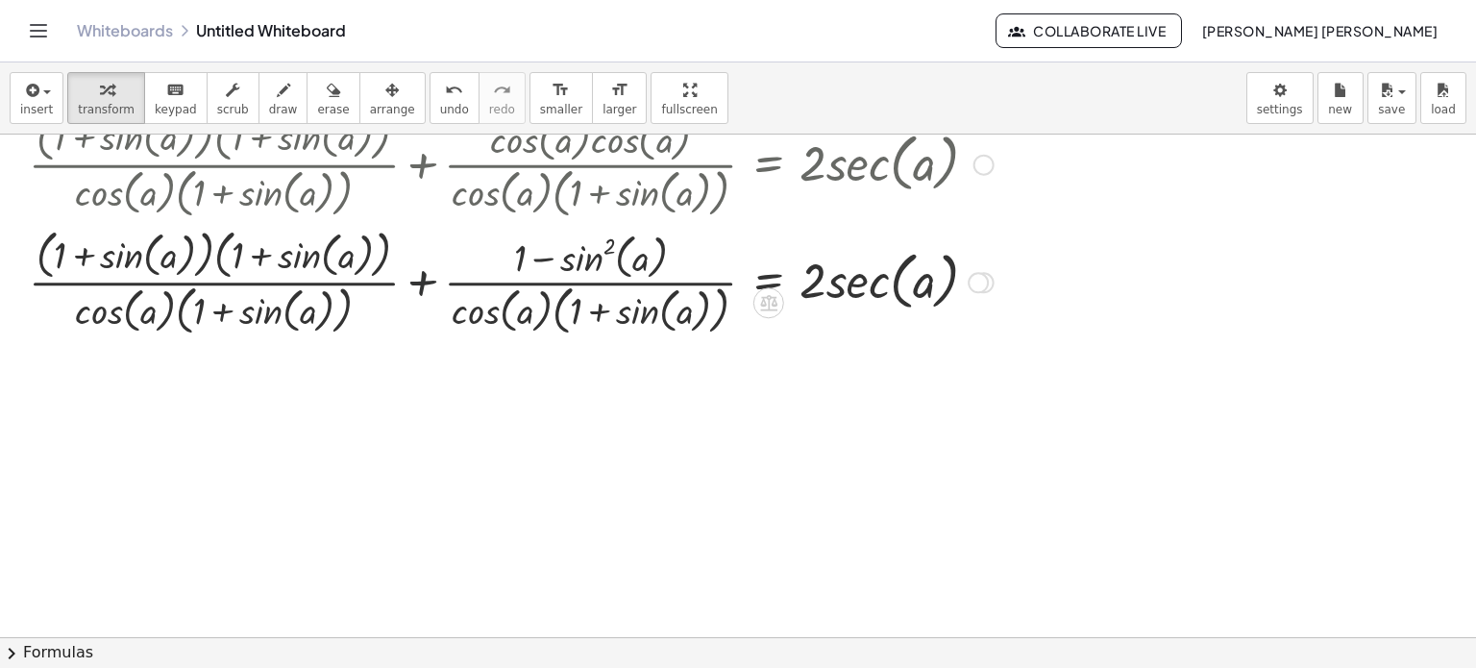
click at [428, 277] on div at bounding box center [511, 281] width 984 height 118
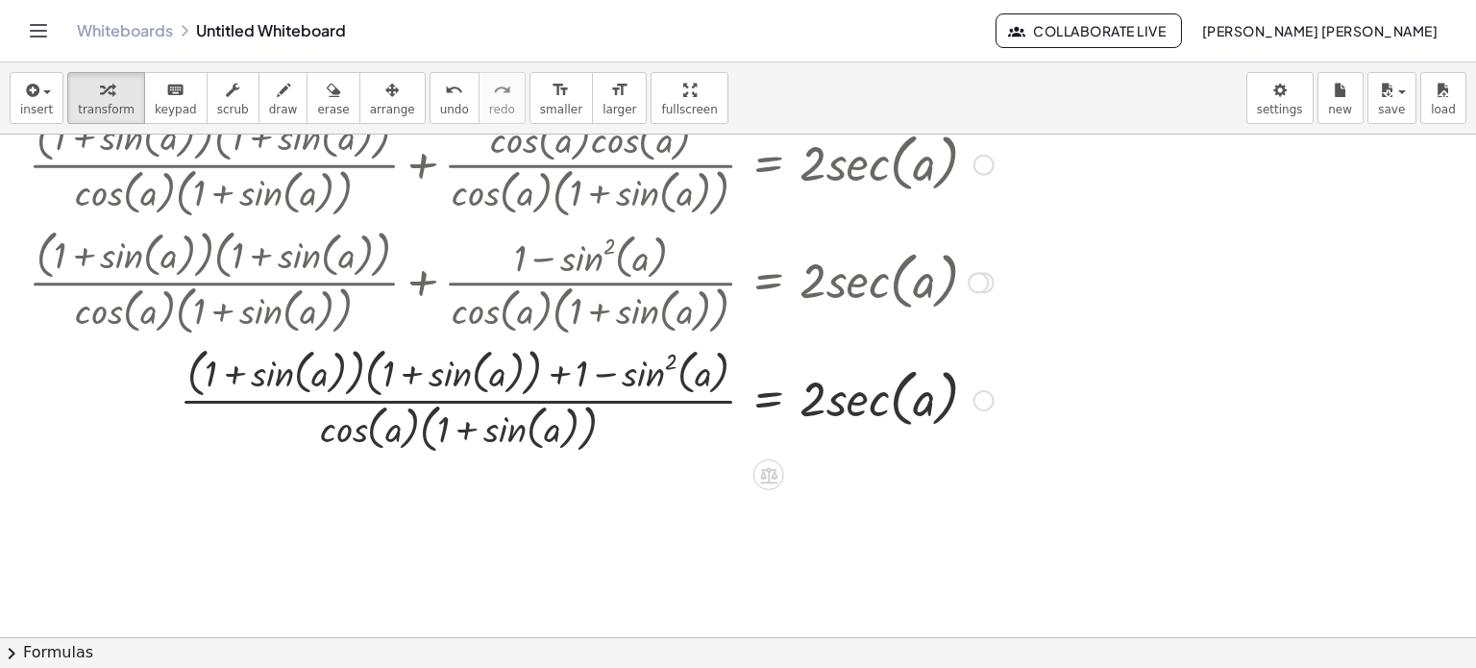
click at [382, 363] on div at bounding box center [511, 398] width 984 height 118
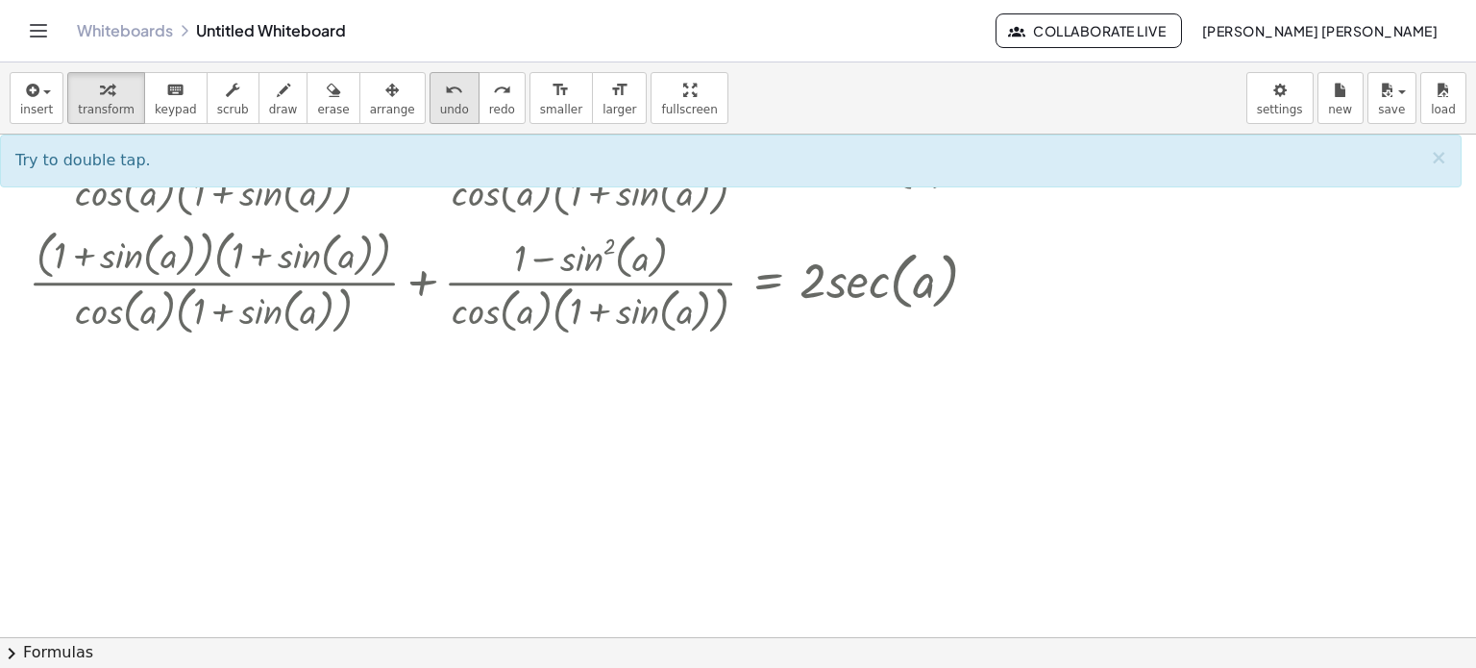
click at [440, 111] on span "undo" at bounding box center [454, 109] width 29 height 13
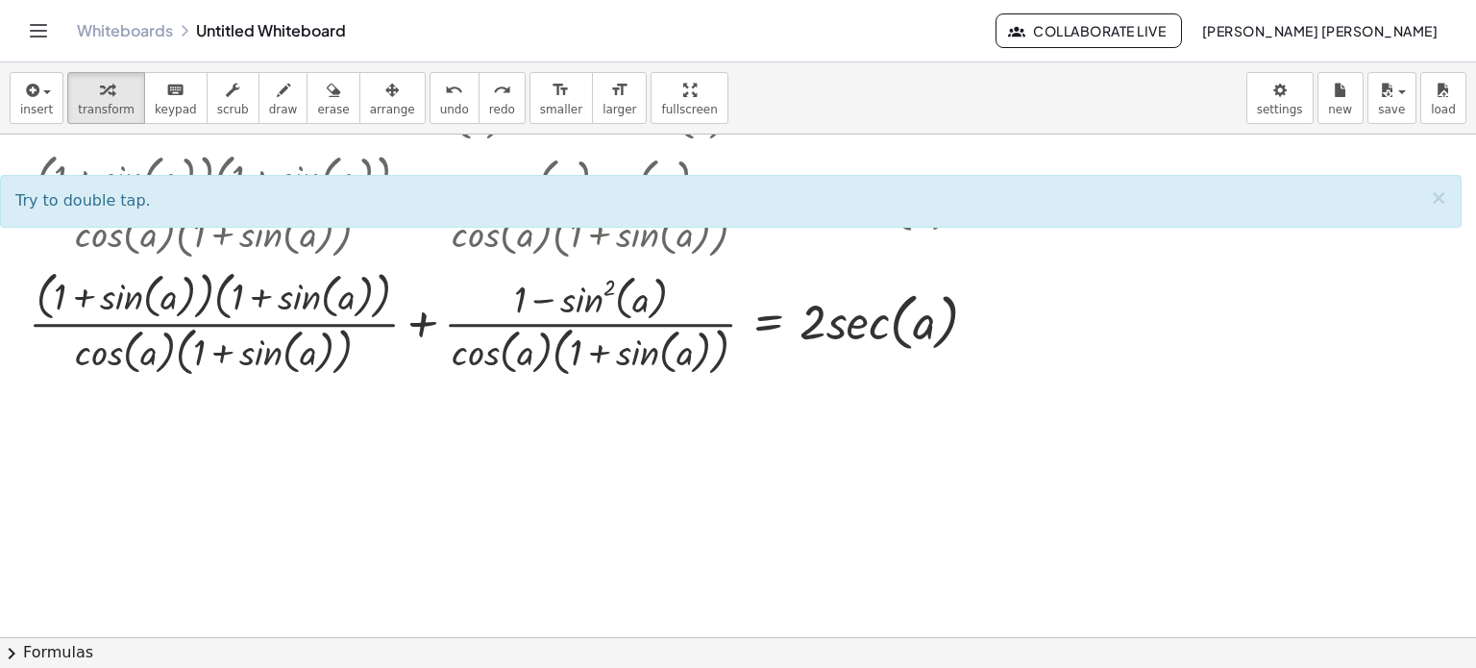
scroll to position [0, 0]
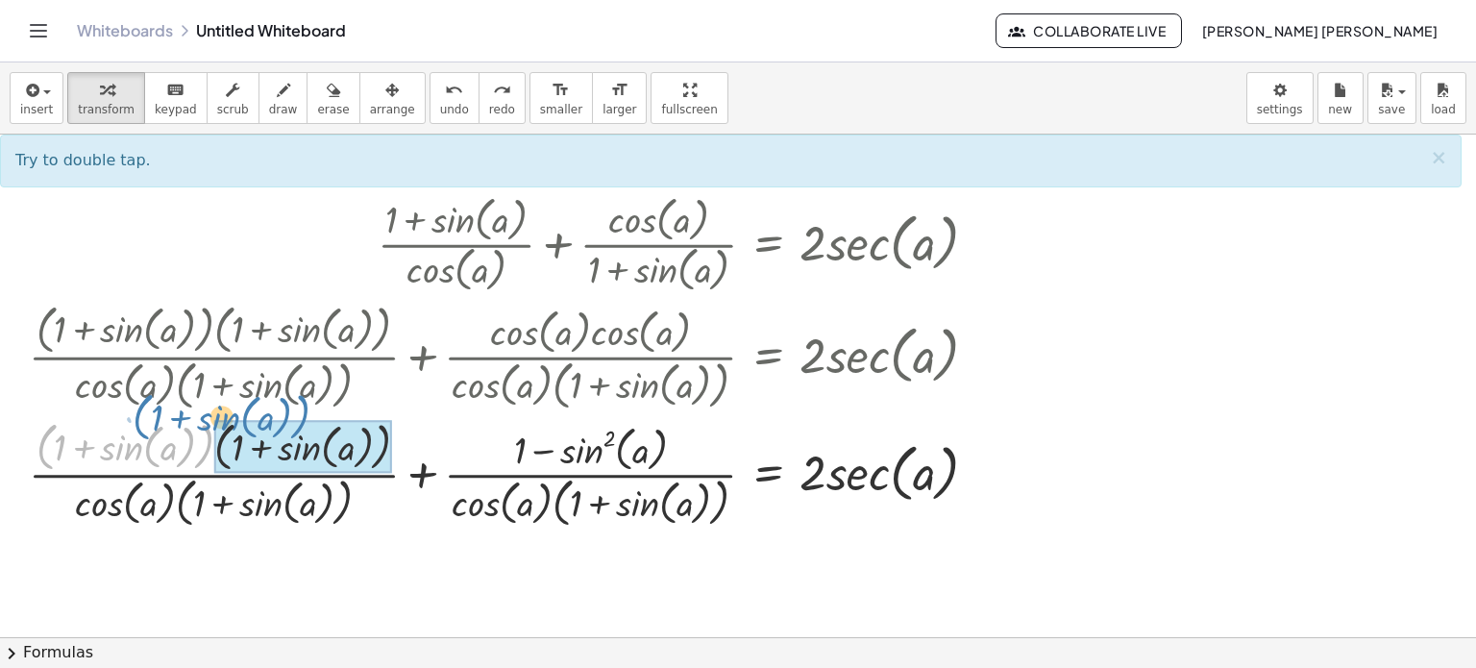
drag, startPoint x: 204, startPoint y: 437, endPoint x: 300, endPoint y: 407, distance: 100.6
click at [769, 244] on div "+ · ( + 1 + sin ( , a ) ) · cos ( , a ) + · cos ( , a ) · ( + 1 + sin ( , a ) )…" at bounding box center [769, 244] width 0 height 0
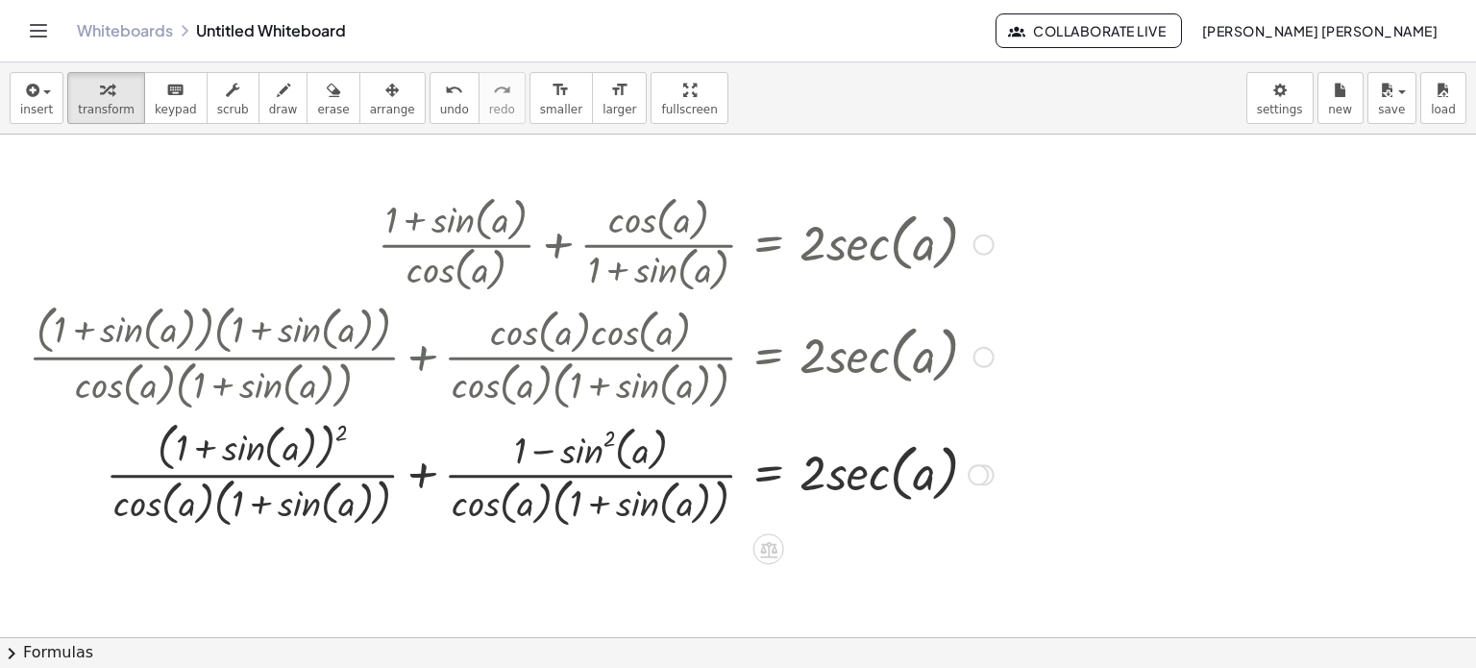
click at [425, 464] on div at bounding box center [511, 473] width 984 height 118
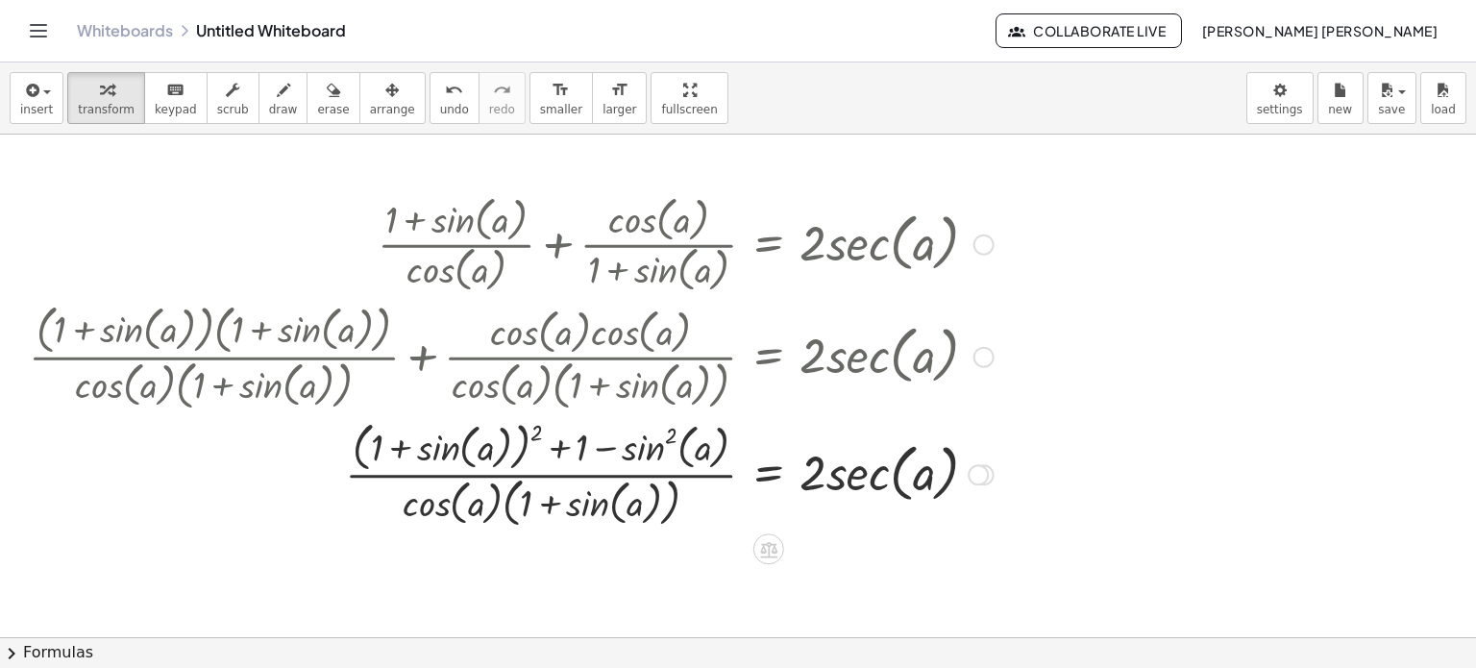
click at [545, 430] on div at bounding box center [511, 473] width 984 height 118
click at [540, 431] on div at bounding box center [511, 473] width 984 height 118
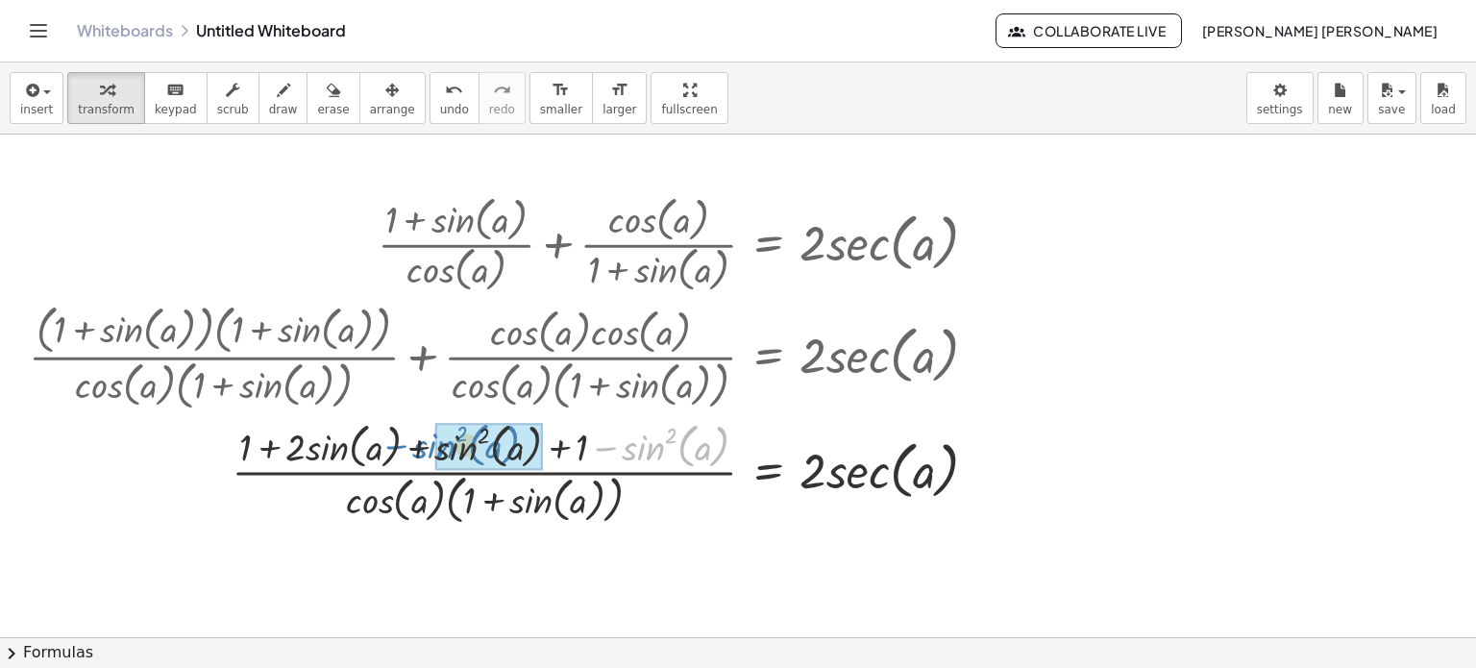
drag, startPoint x: 639, startPoint y: 444, endPoint x: 437, endPoint y: 441, distance: 201.8
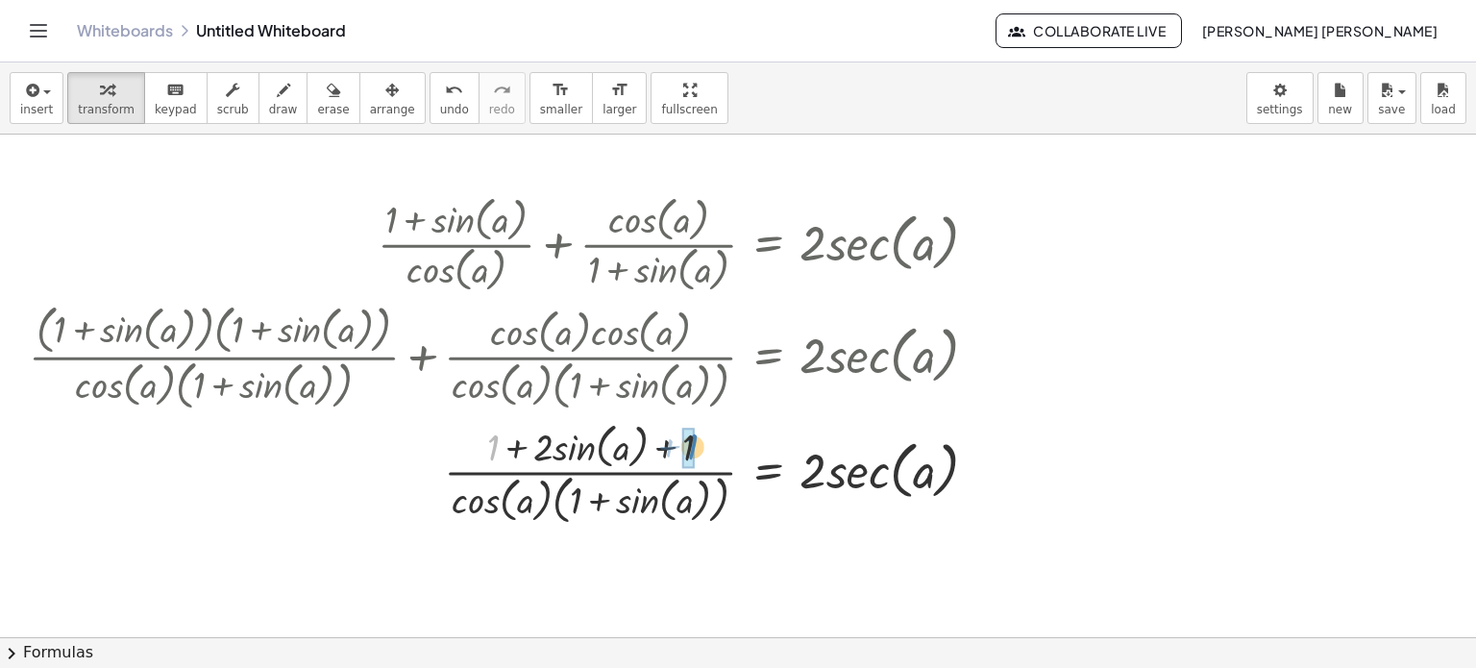
drag, startPoint x: 492, startPoint y: 448, endPoint x: 691, endPoint y: 447, distance: 198.9
drag, startPoint x: 670, startPoint y: 447, endPoint x: 486, endPoint y: 445, distance: 183.6
click at [486, 445] on div at bounding box center [511, 473] width 984 height 112
click at [440, 107] on span "undo" at bounding box center [454, 109] width 29 height 13
drag, startPoint x: 518, startPoint y: 439, endPoint x: 515, endPoint y: 453, distance: 13.8
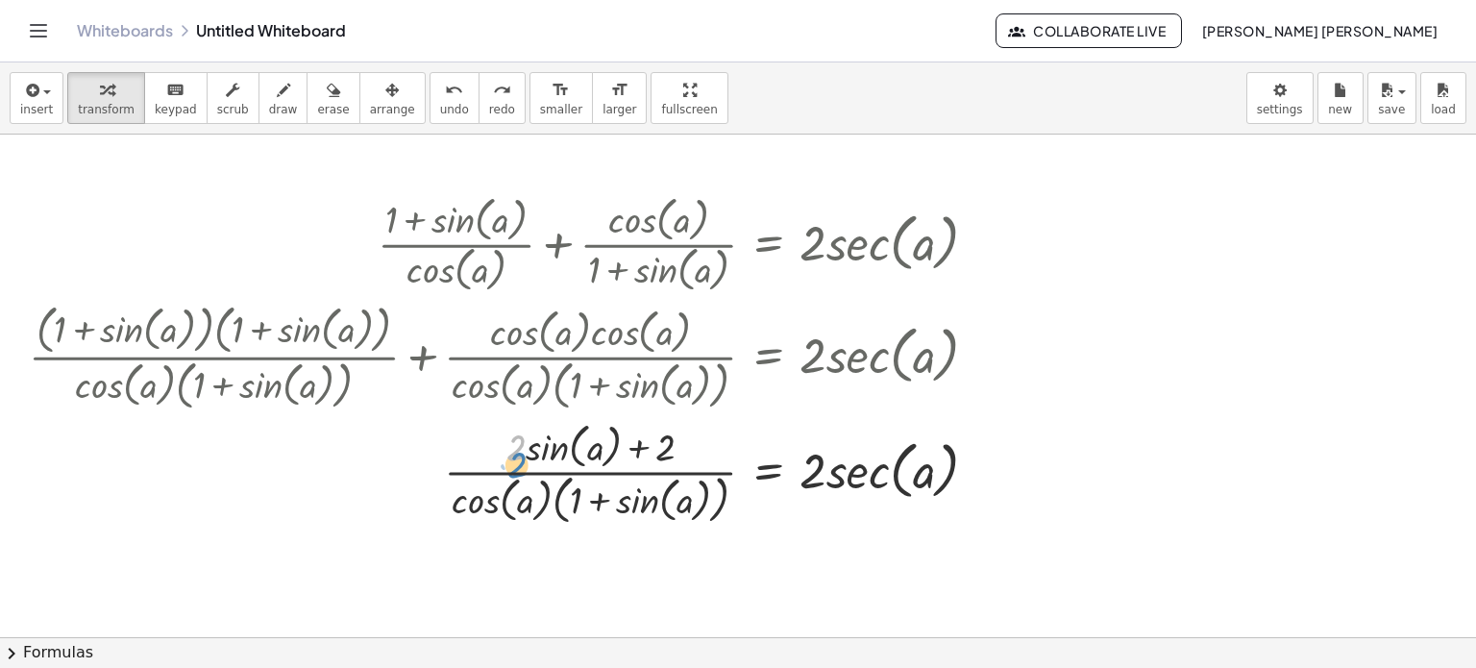
click at [515, 453] on div at bounding box center [511, 473] width 984 height 112
drag, startPoint x: 658, startPoint y: 443, endPoint x: 489, endPoint y: 440, distance: 169.2
click at [489, 440] on div at bounding box center [511, 473] width 984 height 112
click at [498, 447] on div at bounding box center [511, 473] width 984 height 112
drag, startPoint x: 571, startPoint y: 444, endPoint x: 491, endPoint y: 445, distance: 79.8
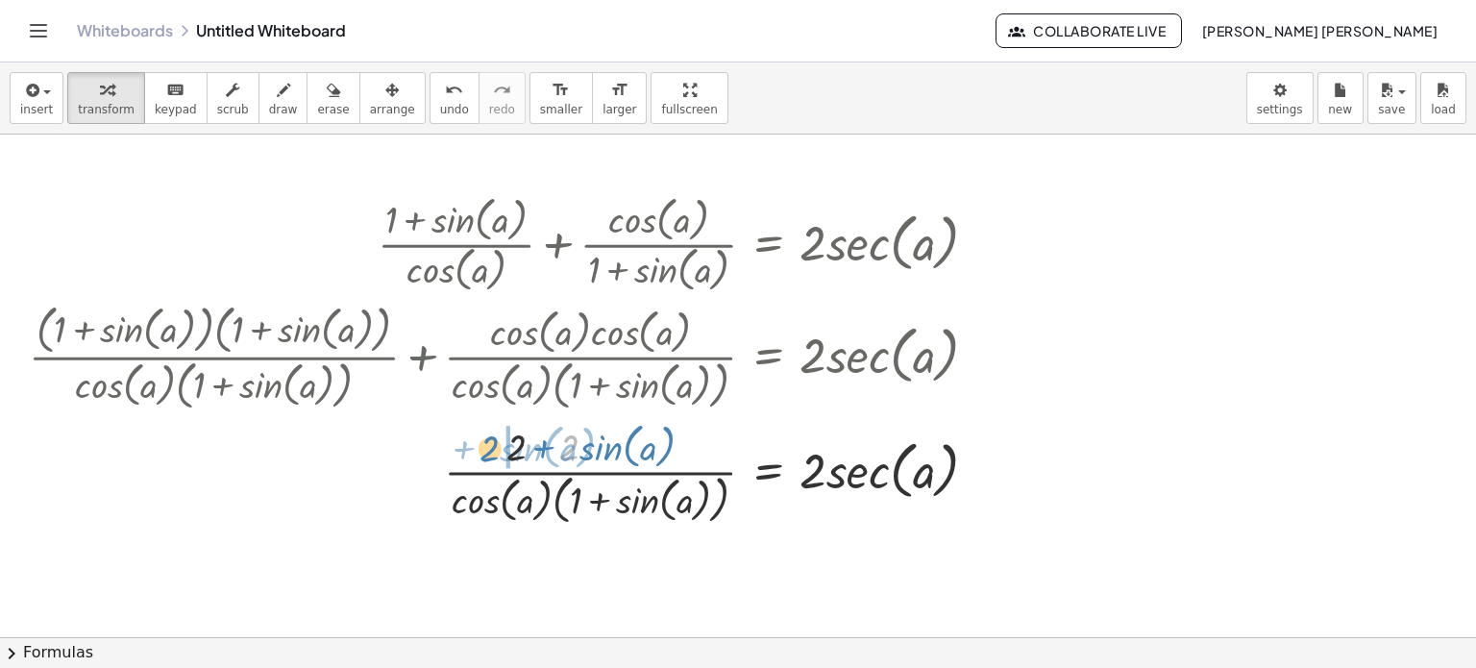
click at [491, 445] on div at bounding box center [511, 473] width 984 height 112
drag, startPoint x: 562, startPoint y: 437, endPoint x: 687, endPoint y: 441, distance: 125.0
click at [687, 441] on div at bounding box center [511, 473] width 984 height 112
drag, startPoint x: 667, startPoint y: 450, endPoint x: 513, endPoint y: 446, distance: 153.8
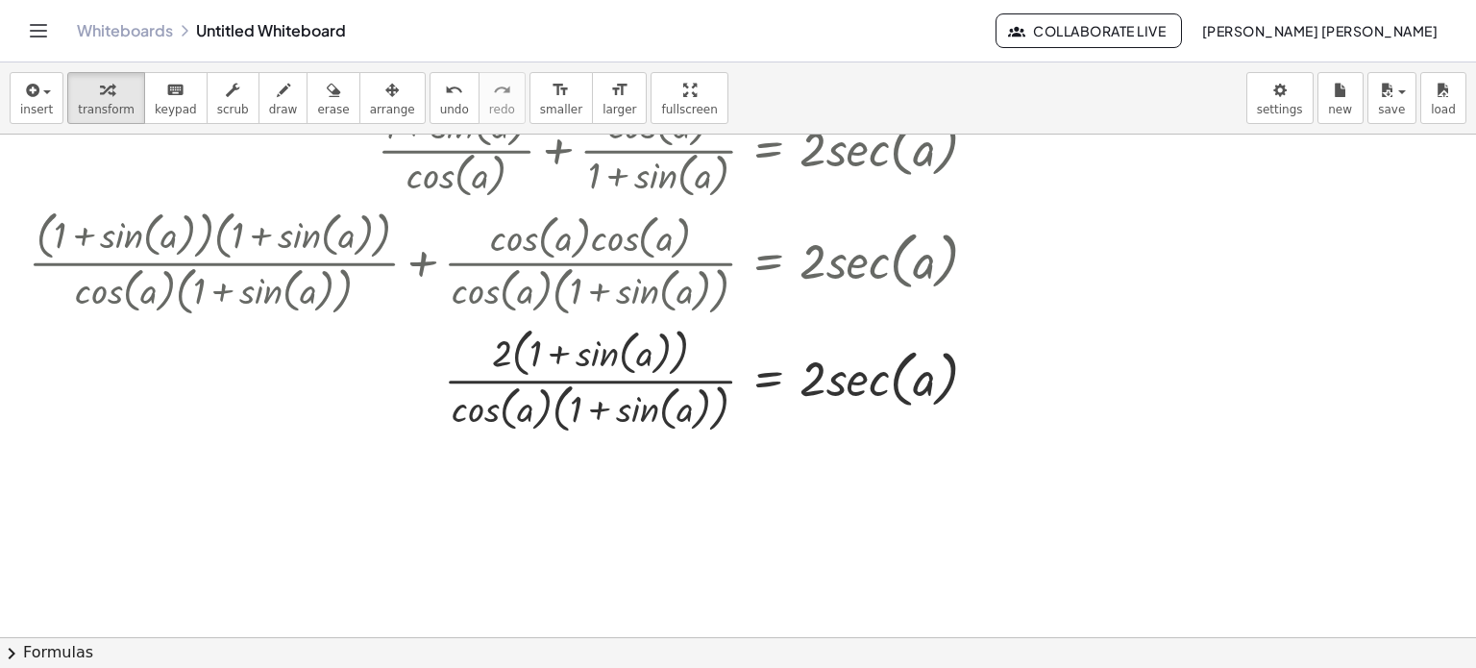
scroll to position [96, 0]
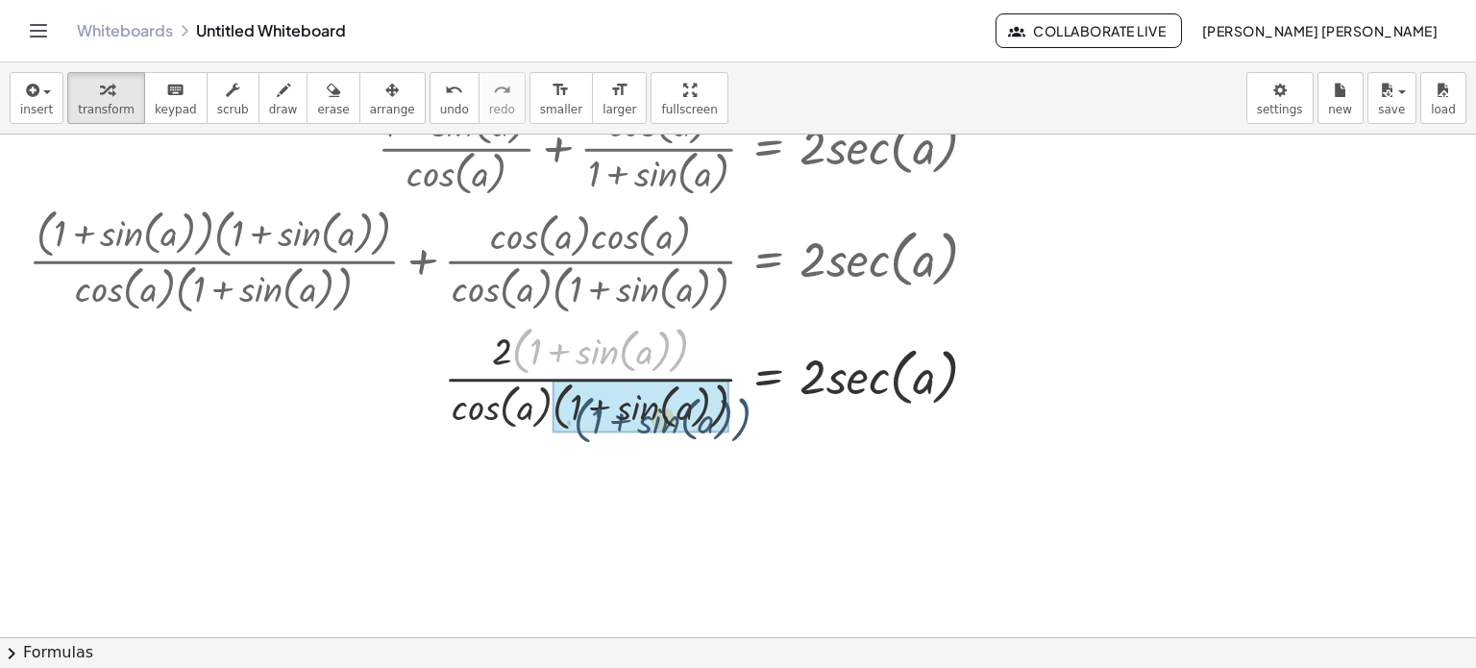
drag, startPoint x: 515, startPoint y: 357, endPoint x: 571, endPoint y: 425, distance: 87.4
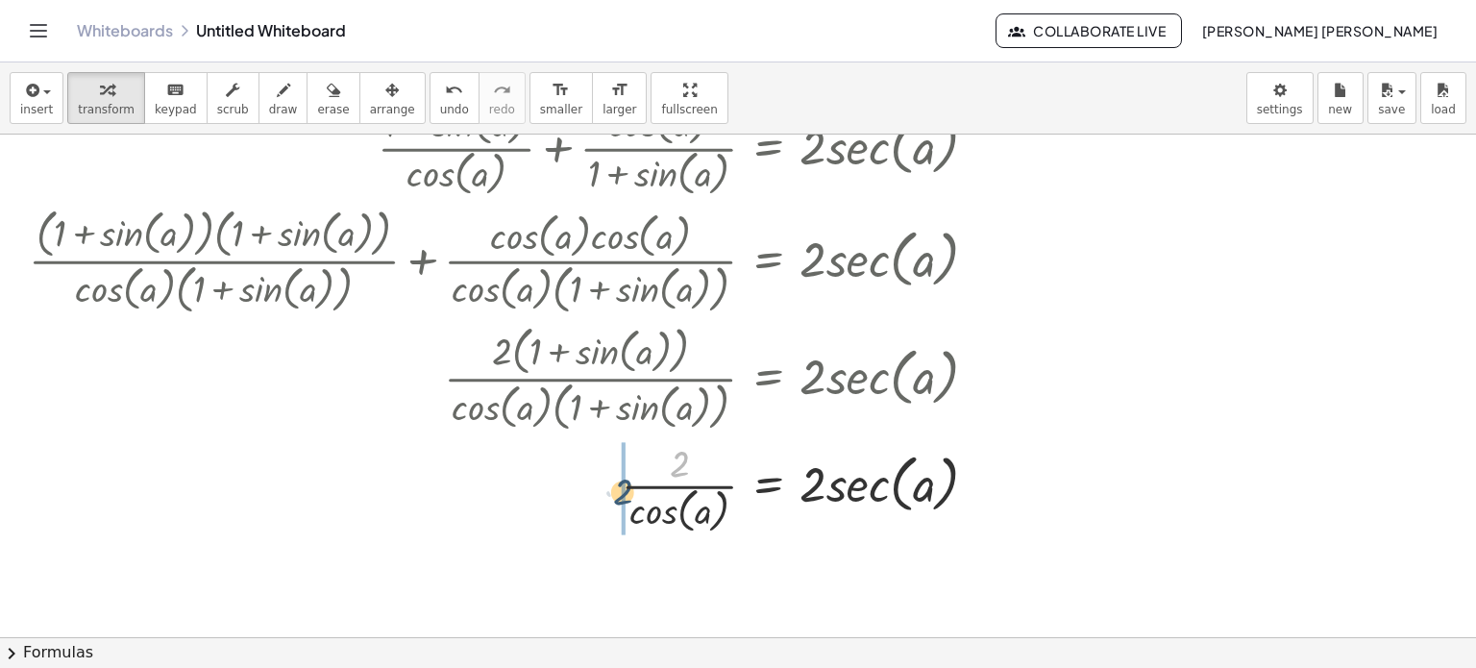
drag, startPoint x: 674, startPoint y: 459, endPoint x: 619, endPoint y: 487, distance: 61.5
click at [619, 487] on div at bounding box center [511, 486] width 984 height 102
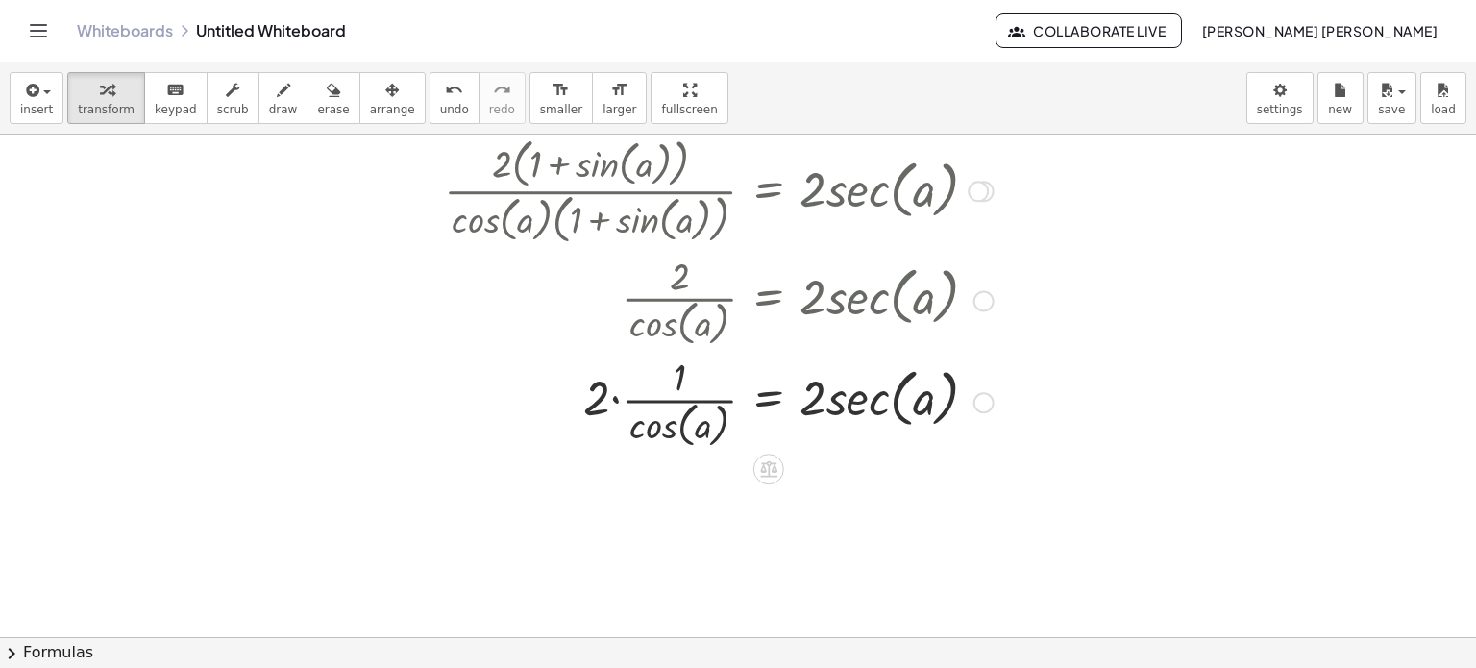
scroll to position [288, 0]
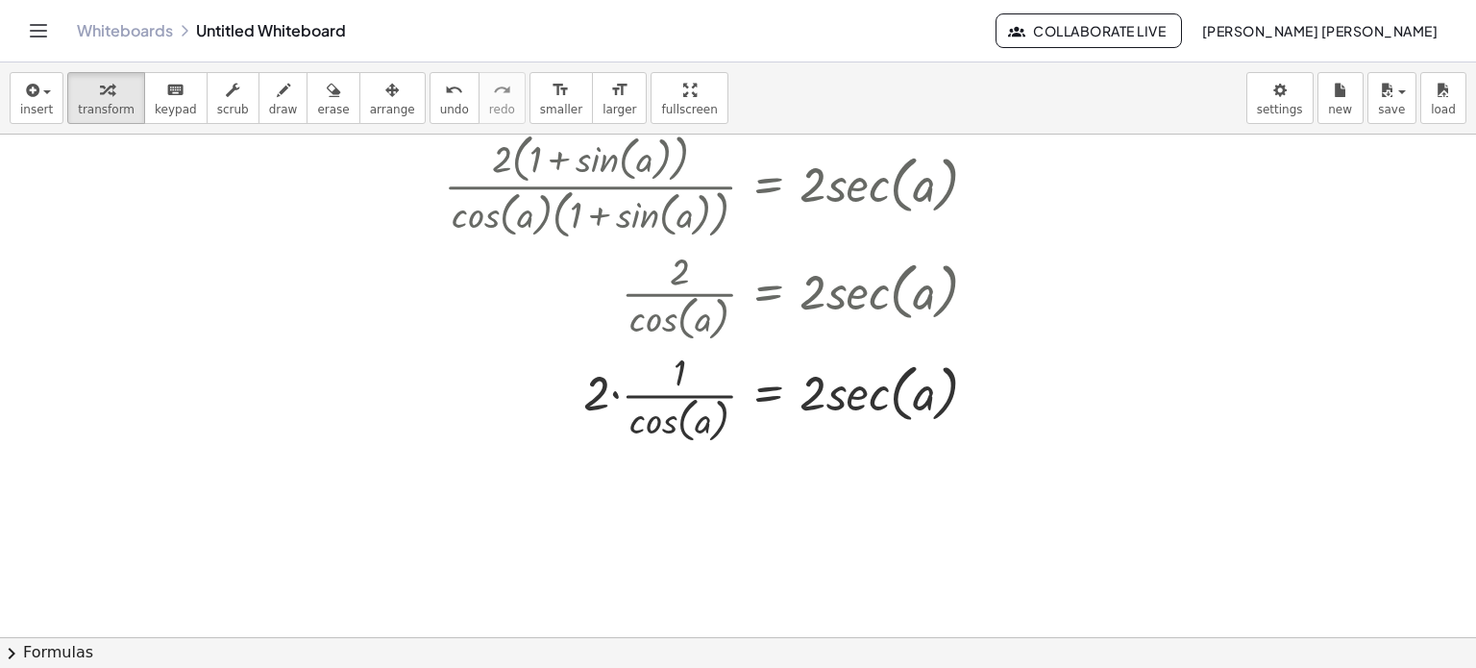
click at [678, 658] on button "chevron_right Formulas" at bounding box center [738, 652] width 1476 height 31
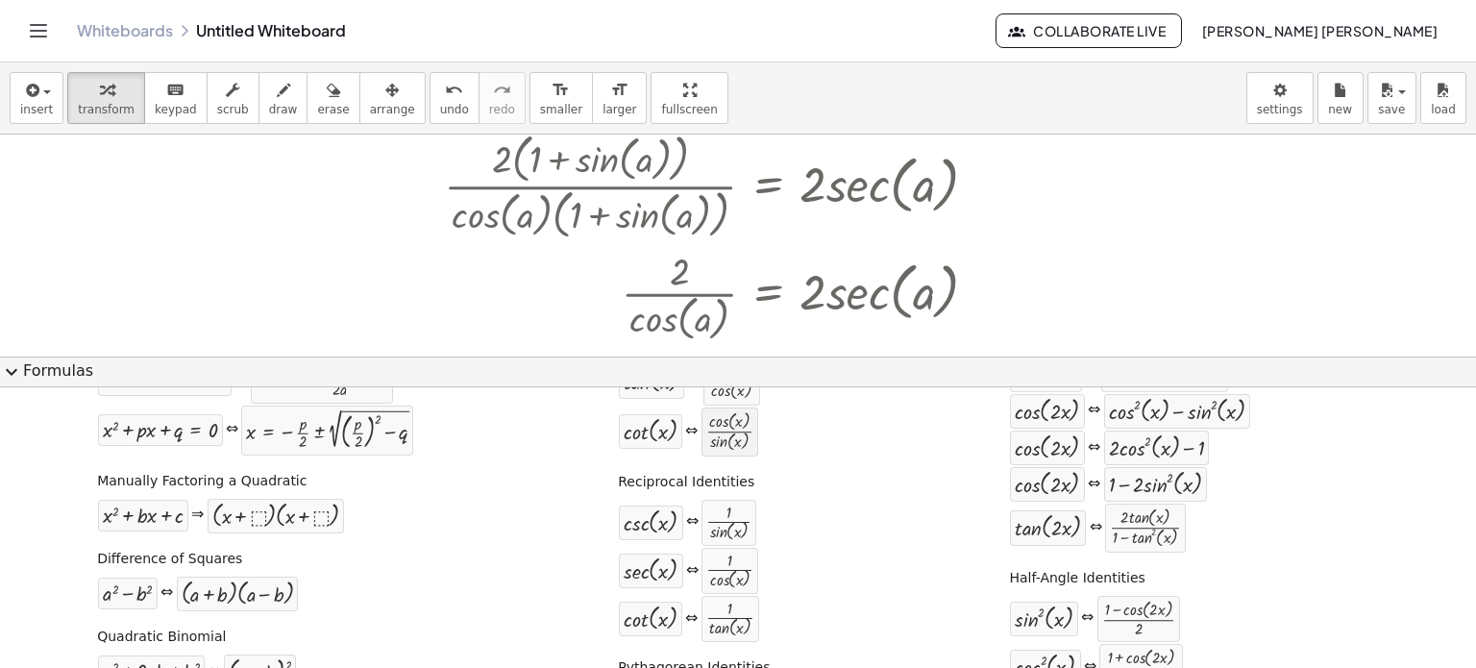
scroll to position [103, 0]
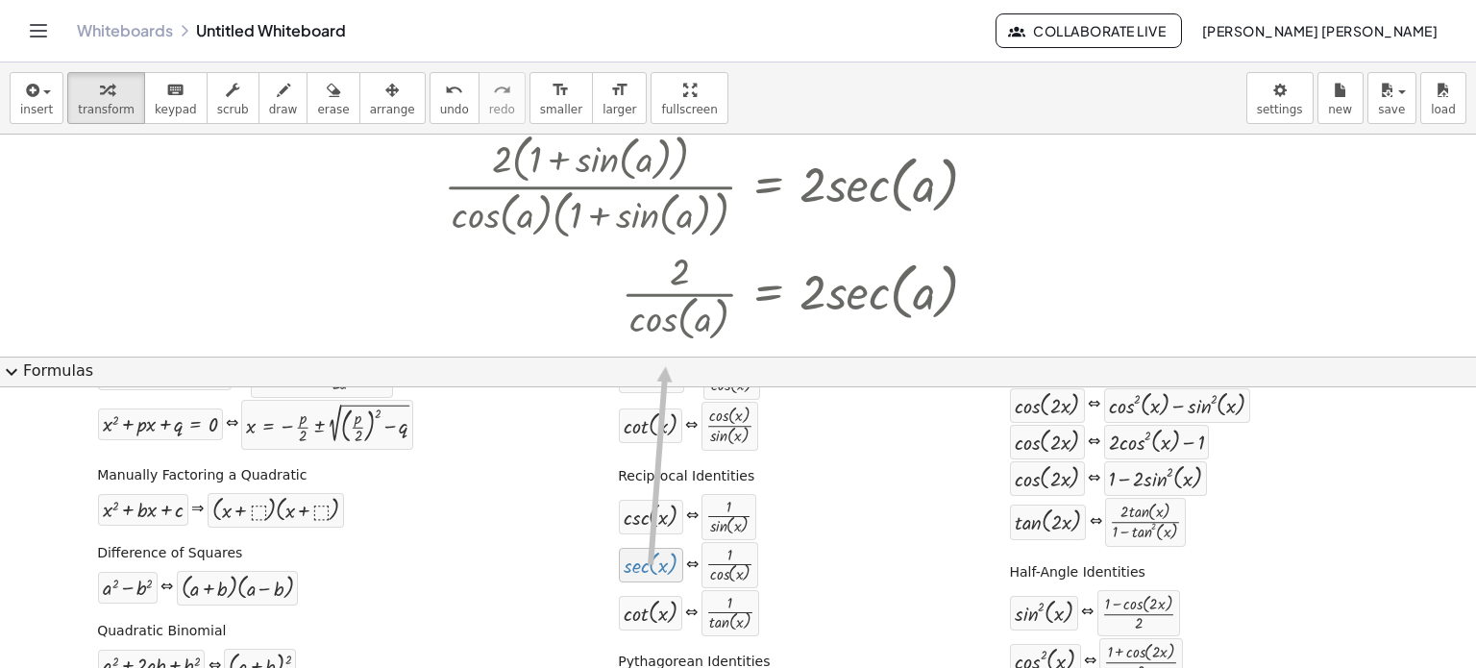
drag, startPoint x: 672, startPoint y: 556, endPoint x: 630, endPoint y: 551, distance: 41.7
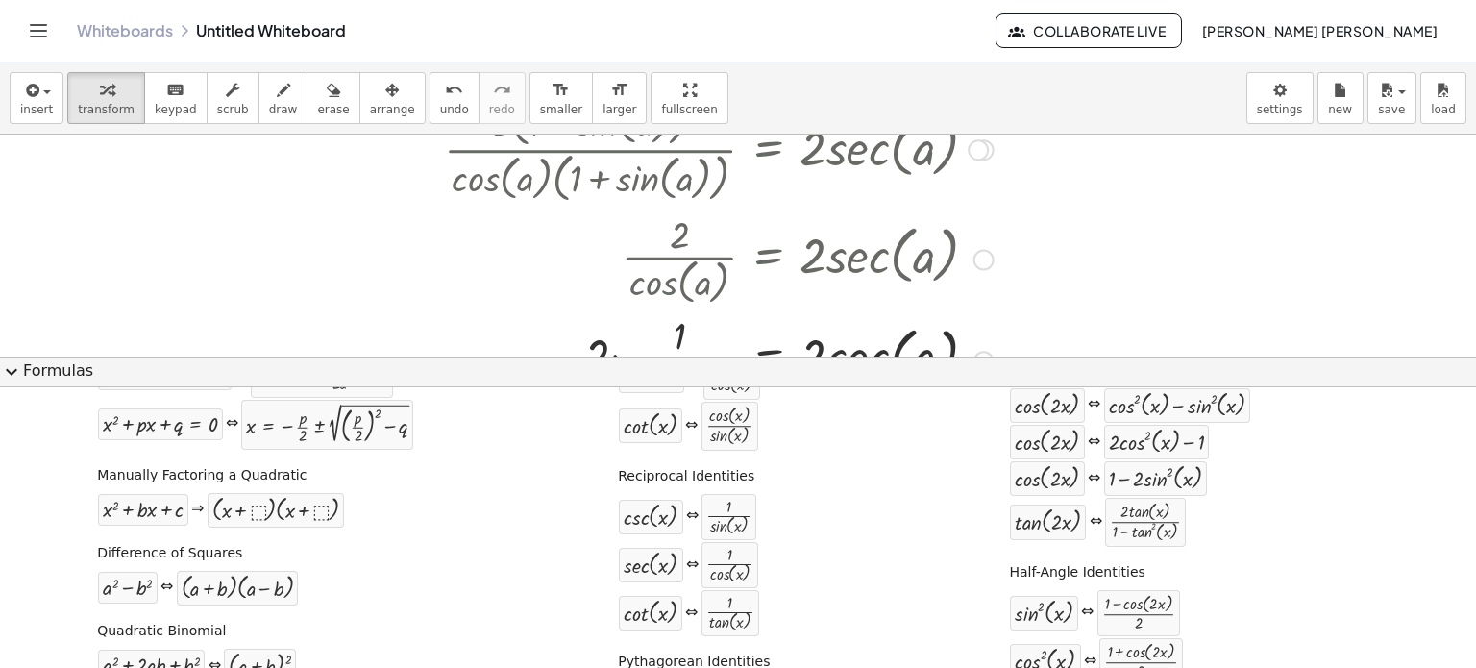
scroll to position [445, 0]
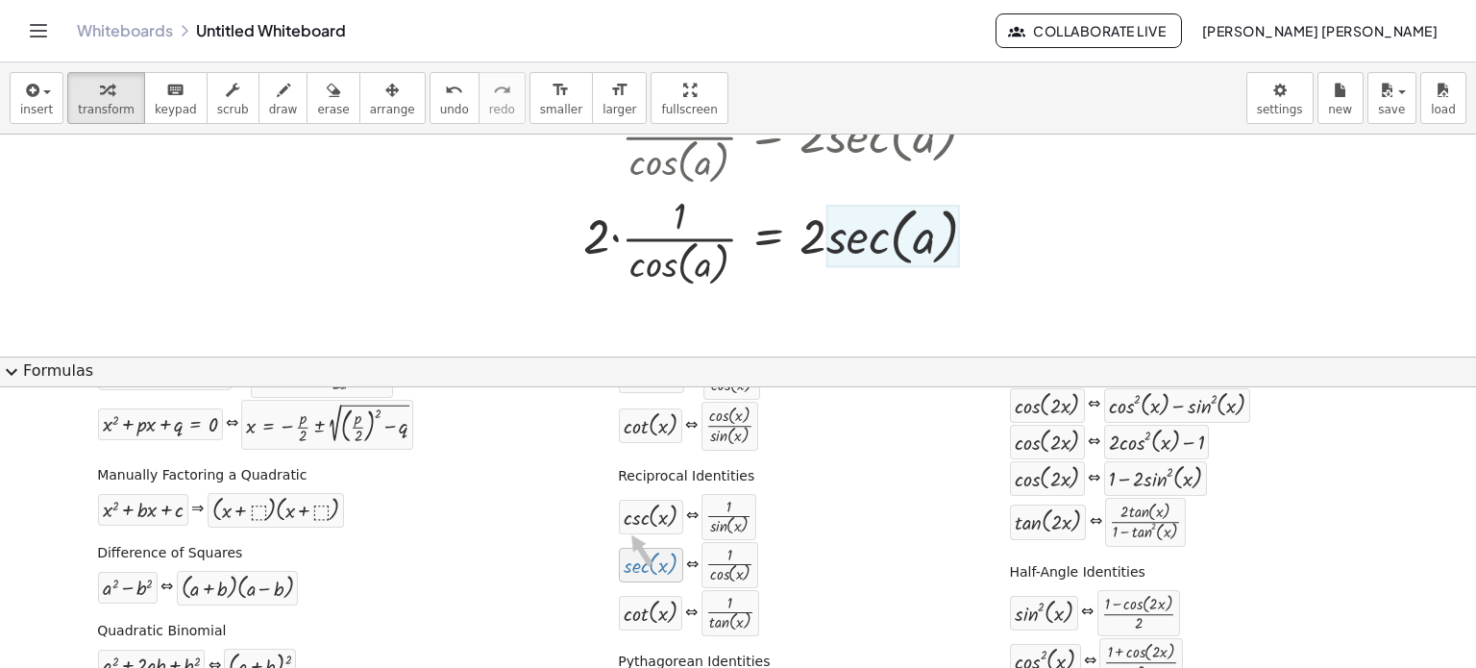
drag, startPoint x: 659, startPoint y: 570, endPoint x: 685, endPoint y: 549, distance: 33.5
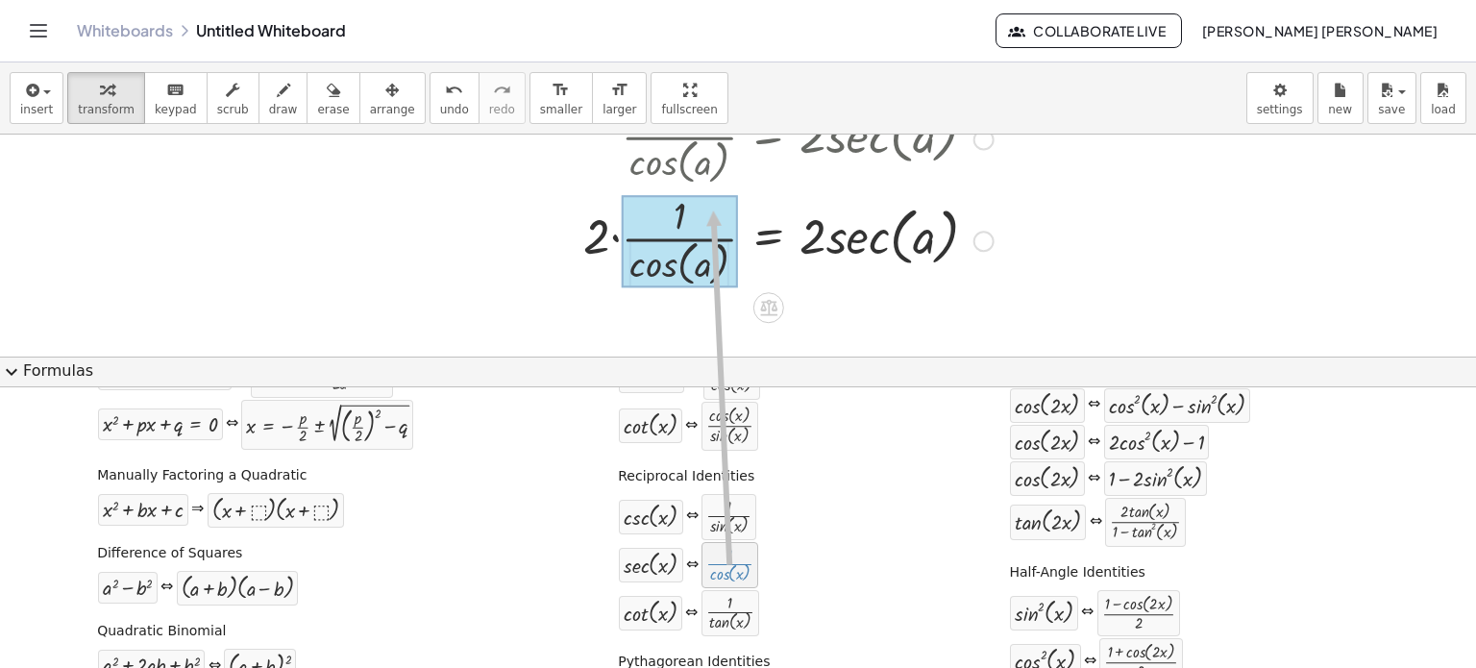
drag, startPoint x: 719, startPoint y: 560, endPoint x: 697, endPoint y: 260, distance: 300.6
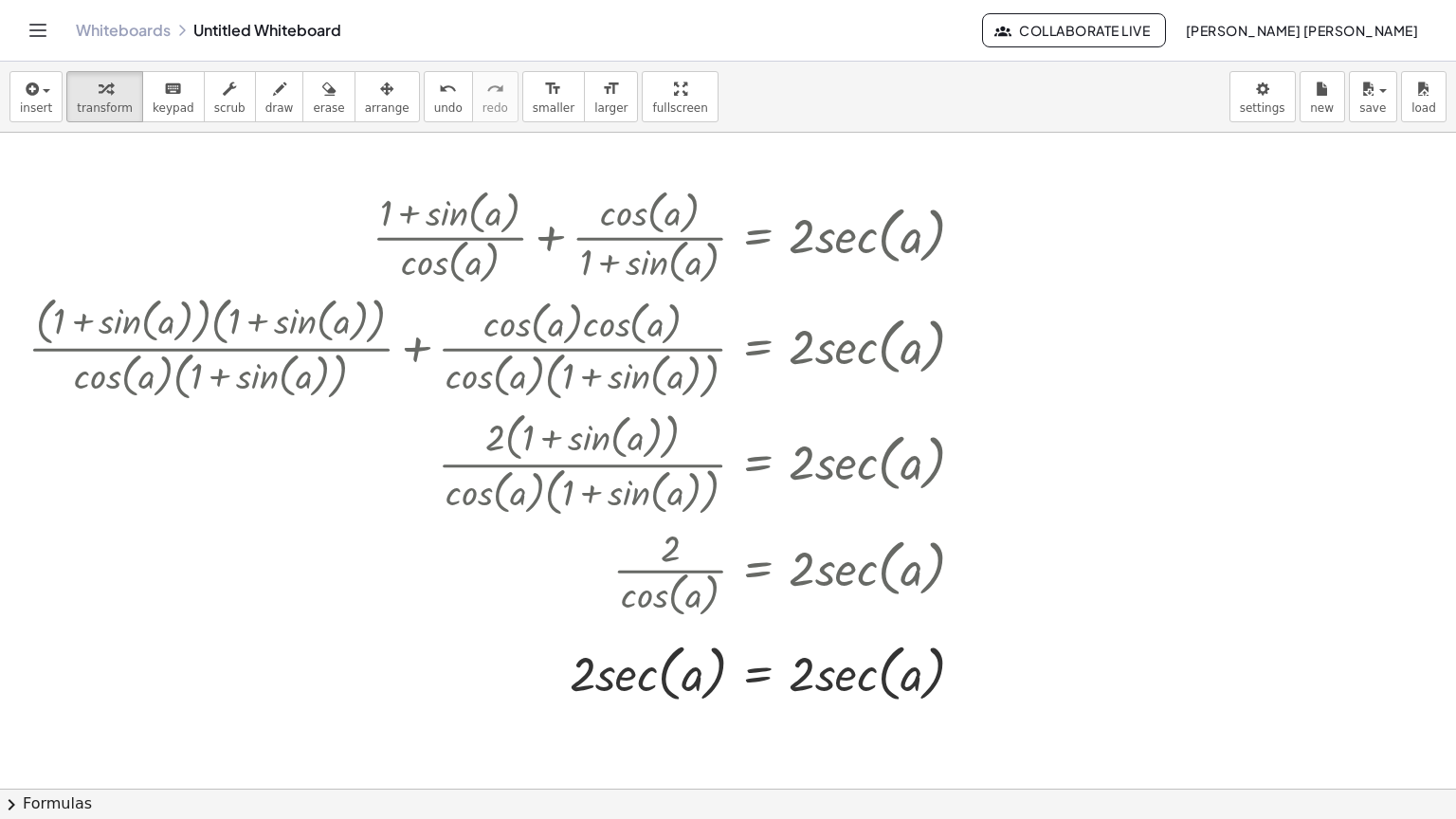
scroll to position [0, 0]
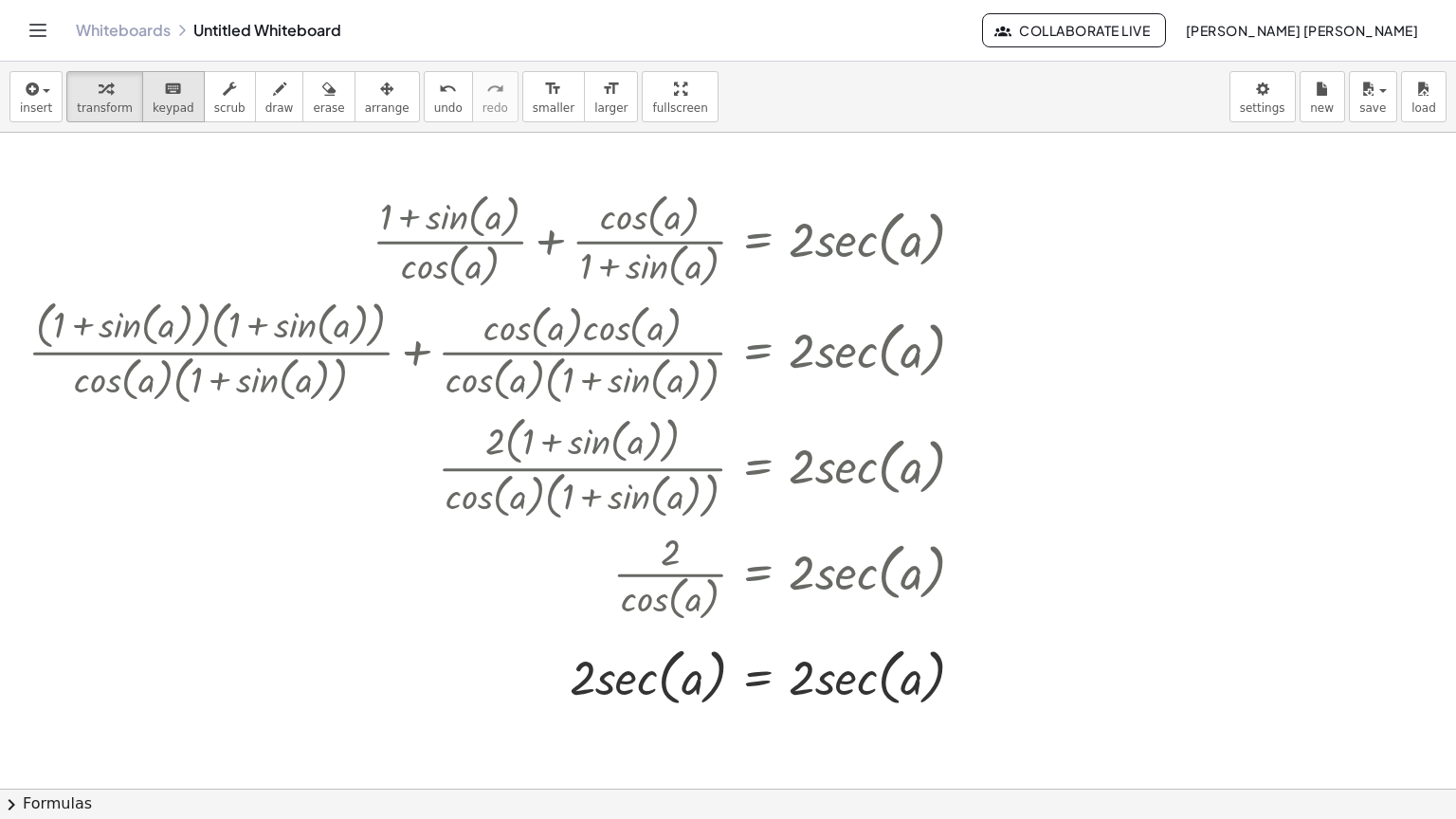
click at [158, 108] on span "keypad" at bounding box center [174, 108] width 41 height 13
click at [59, 103] on div "insert select one: Math Expression Function Text Youtube Video Graphing Geometr…" at bounding box center [728, 97] width 1456 height 71
click at [45, 107] on span "insert" at bounding box center [36, 108] width 33 height 13
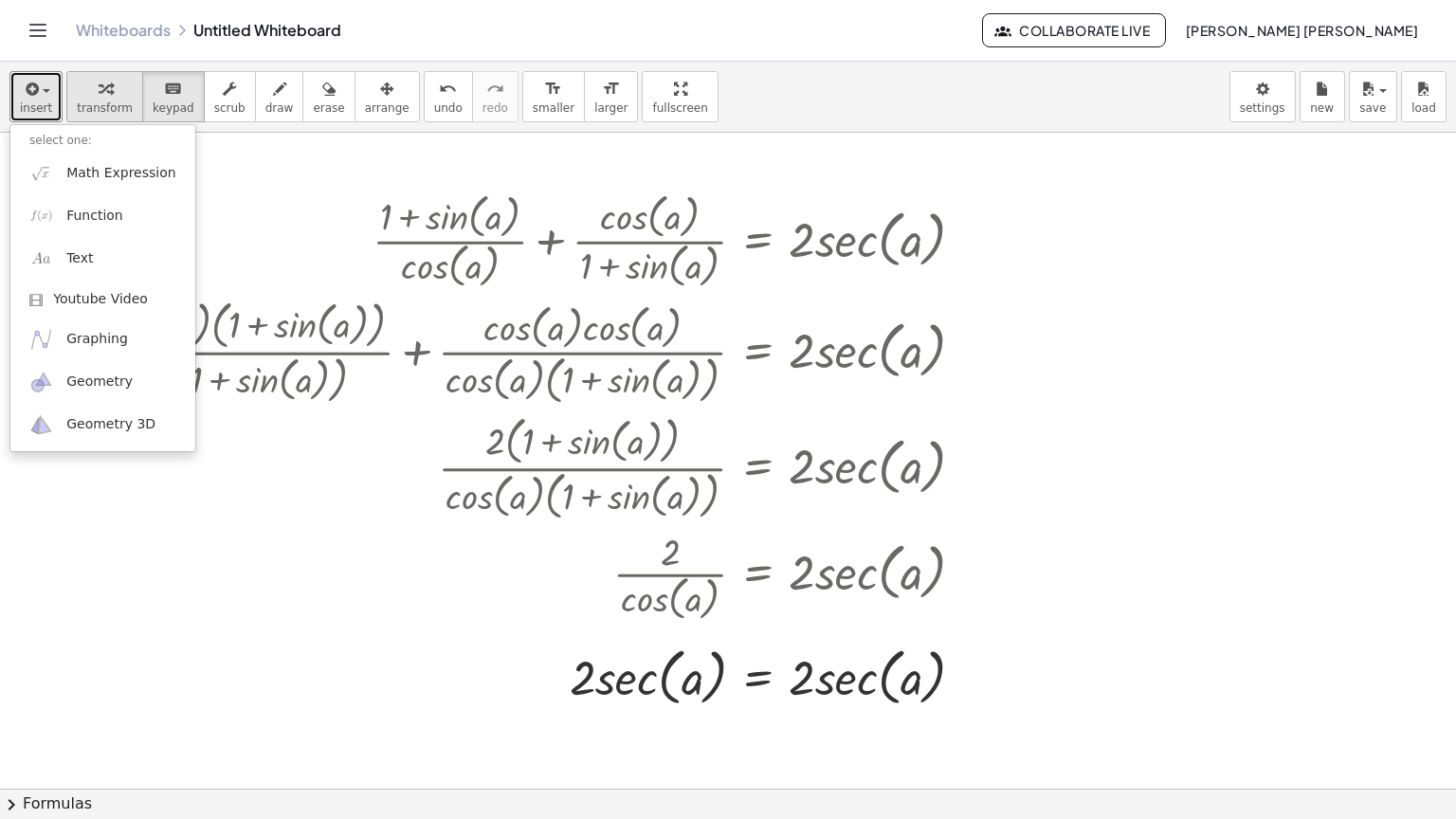
click at [109, 94] on div "button" at bounding box center [105, 88] width 56 height 23
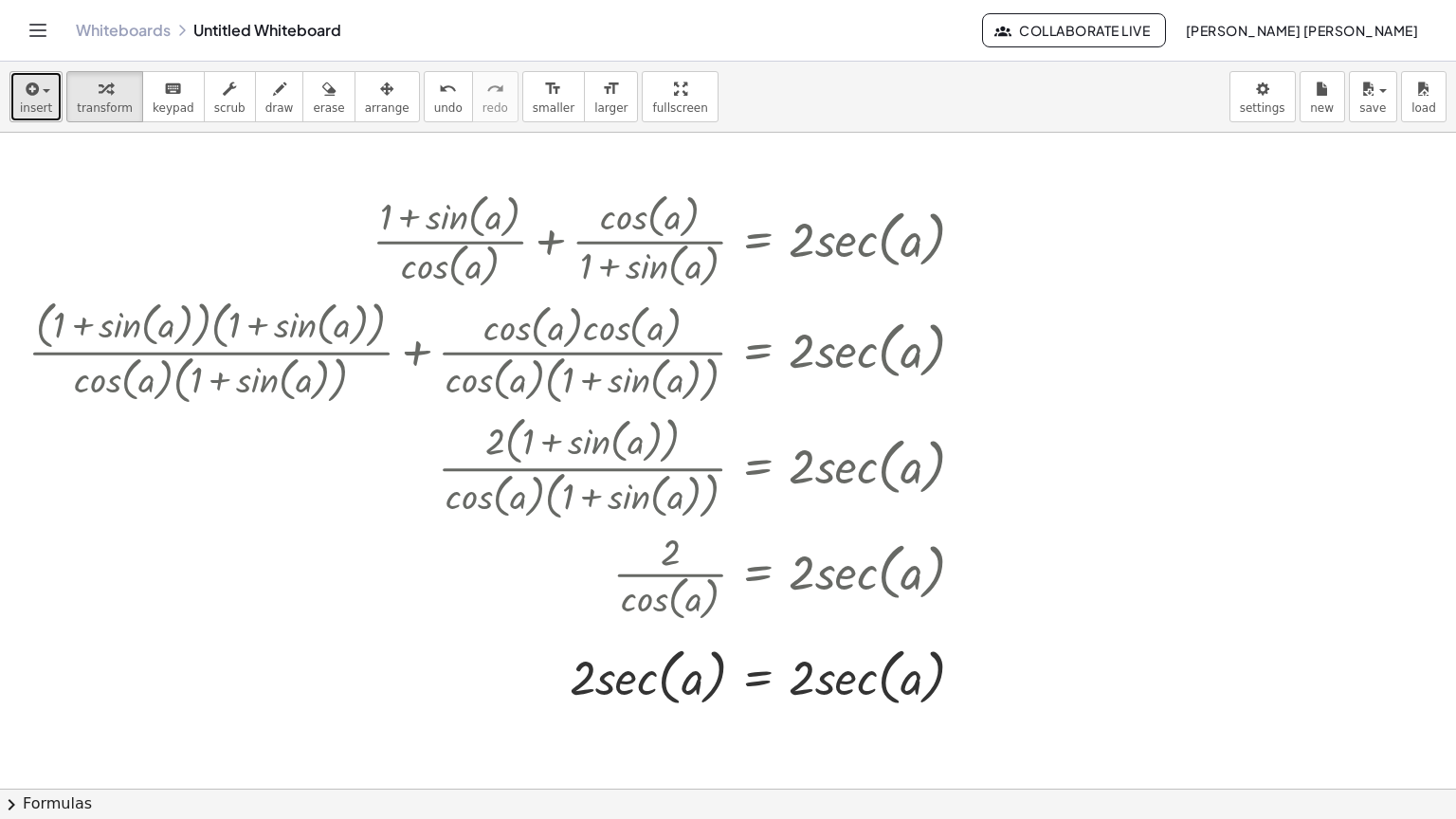
drag, startPoint x: 27, startPoint y: 114, endPoint x: 37, endPoint y: 110, distance: 10.8
click at [27, 114] on button "insert" at bounding box center [36, 97] width 53 height 51
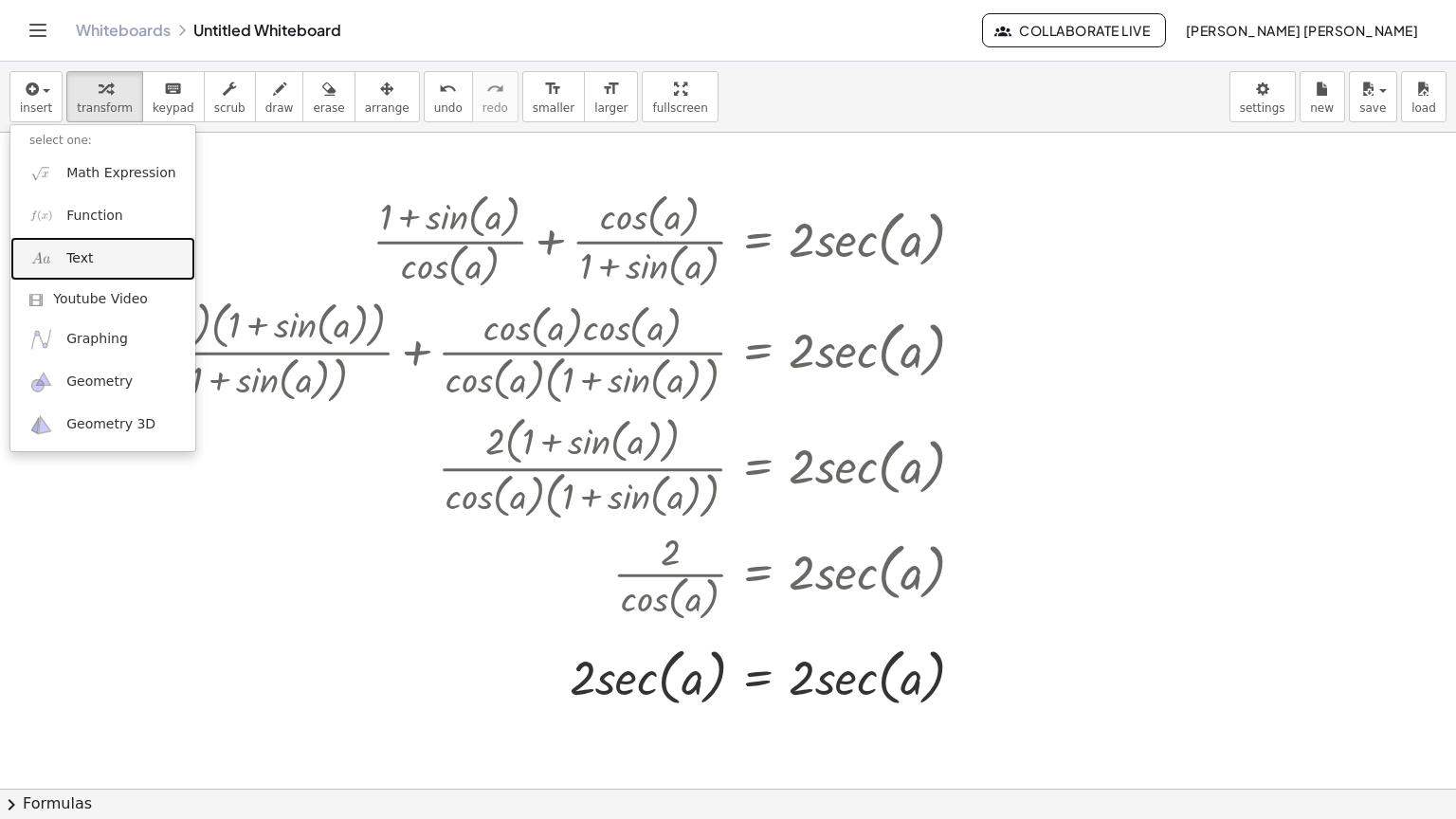
click at [109, 260] on link "Text" at bounding box center [103, 258] width 184 height 42
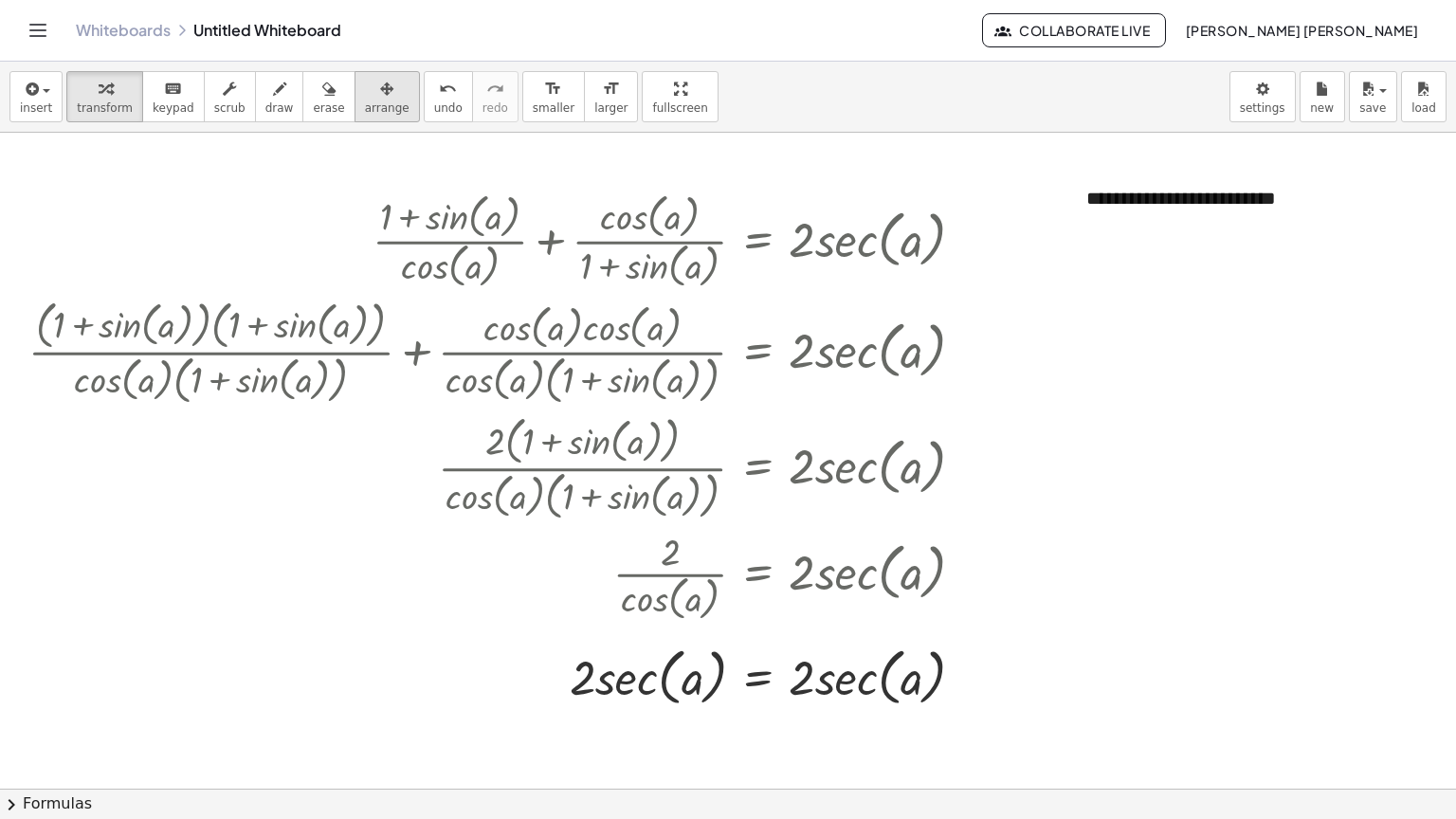
click at [372, 86] on div "button" at bounding box center [387, 88] width 44 height 23
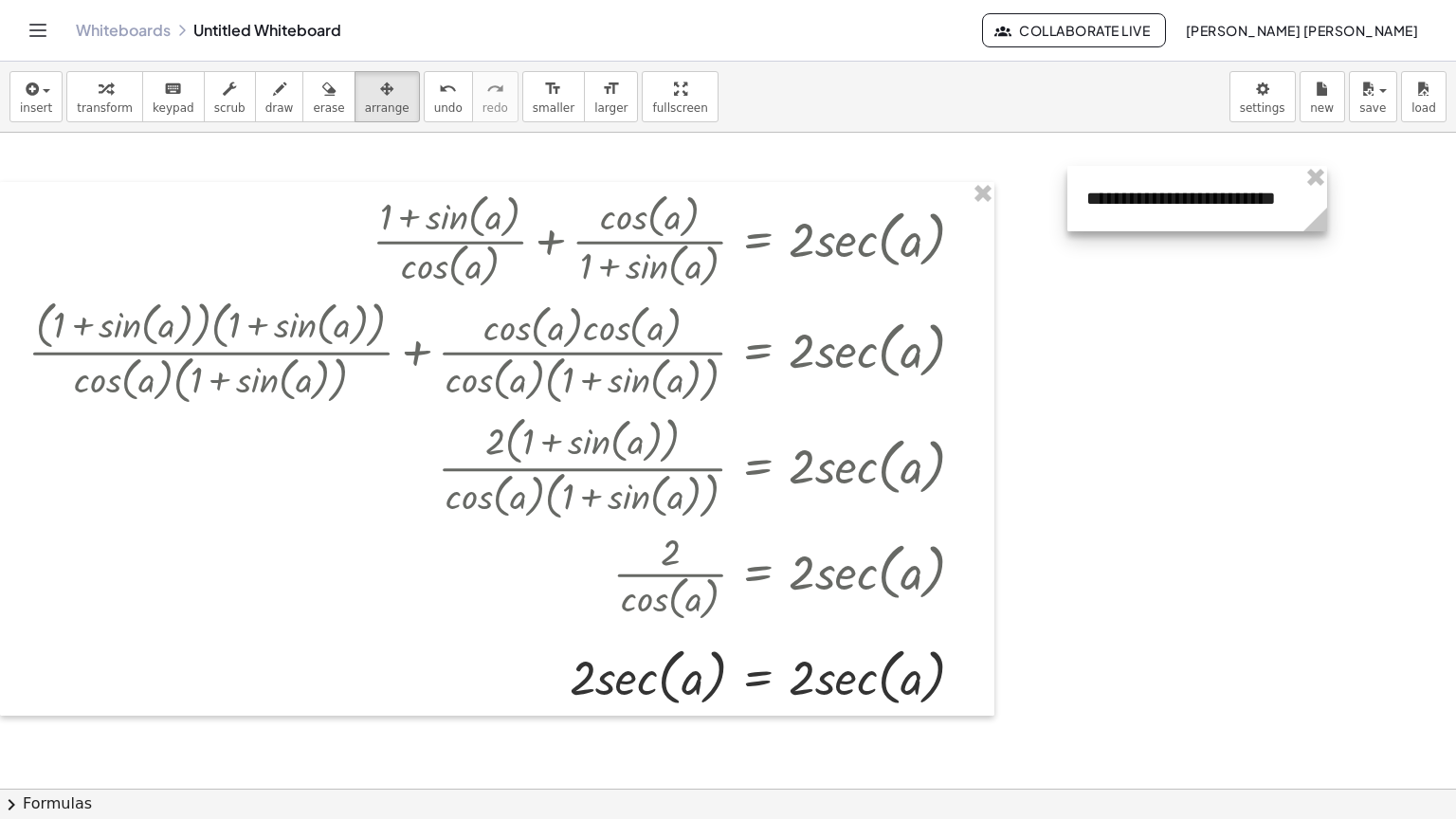
drag, startPoint x: 1325, startPoint y: 225, endPoint x: 1300, endPoint y: 259, distance: 42.2
click at [1300, 262] on div "+ · ( + 1 + sin ( , a ) ) · cos ( , a ) + · cos ( , a ) · ( + 1 + sin ( , a ) )…" at bounding box center [728, 789] width 1456 height 1312
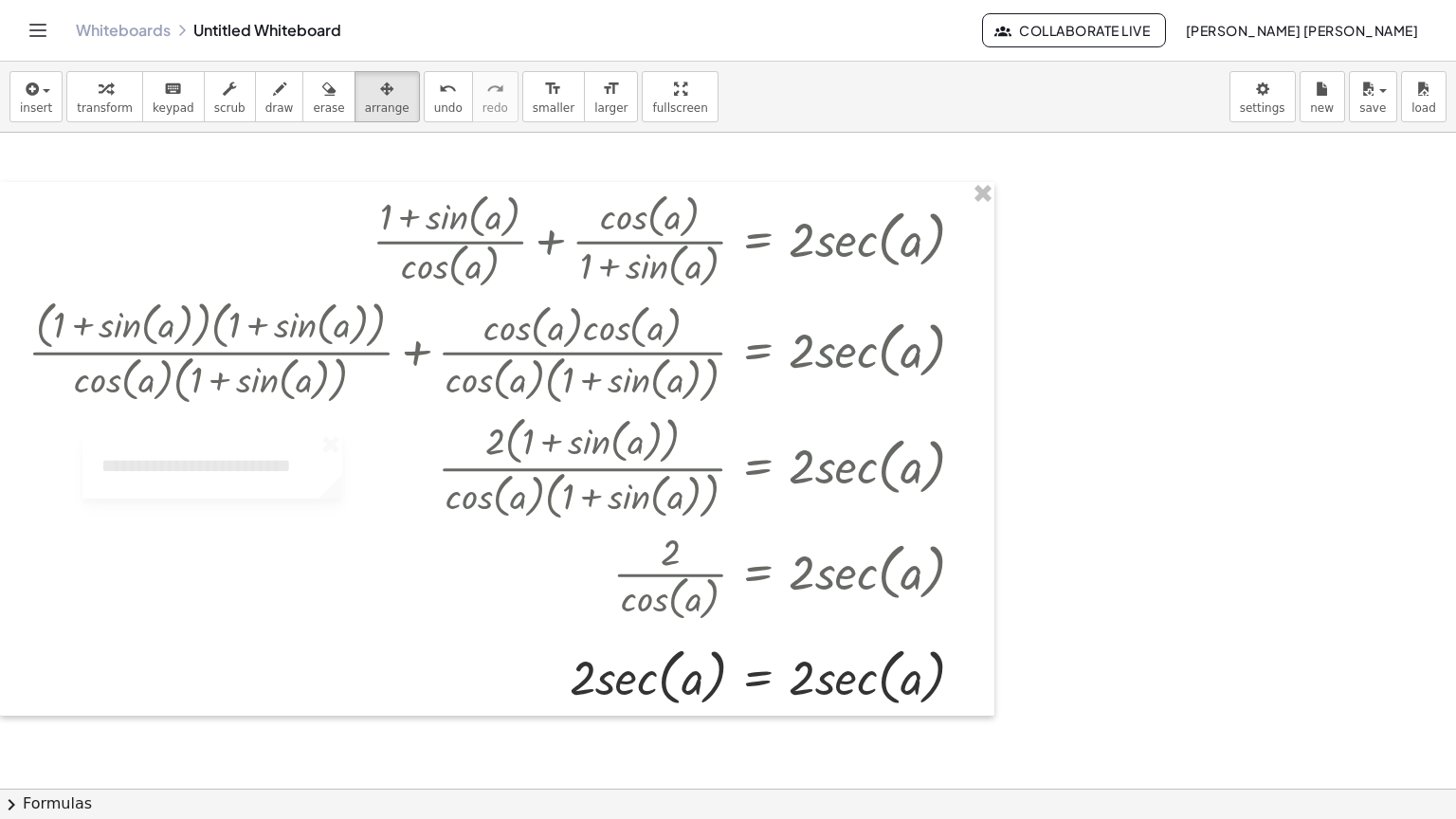
drag, startPoint x: 1276, startPoint y: 210, endPoint x: 292, endPoint y: 478, distance: 1019.8
click at [292, 478] on div "+ · ( + 1 + sin ( , a ) ) · cos ( , a ) + · cos ( , a ) · ( + 1 + sin ( , a ) )…" at bounding box center [728, 789] width 1456 height 1312
click at [99, 99] on icon "button" at bounding box center [105, 89] width 13 height 23
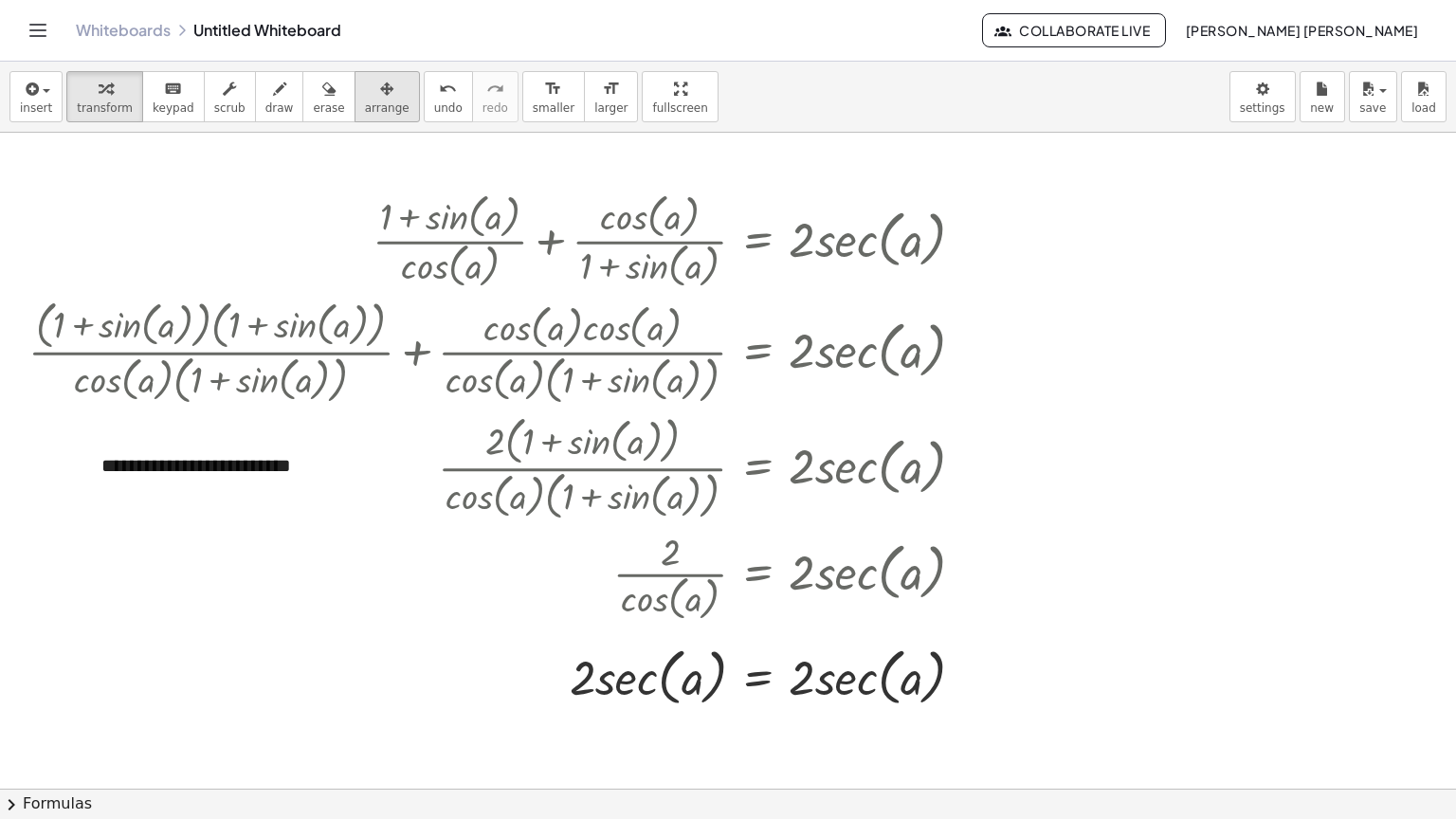
click at [371, 77] on div "button" at bounding box center [387, 88] width 44 height 23
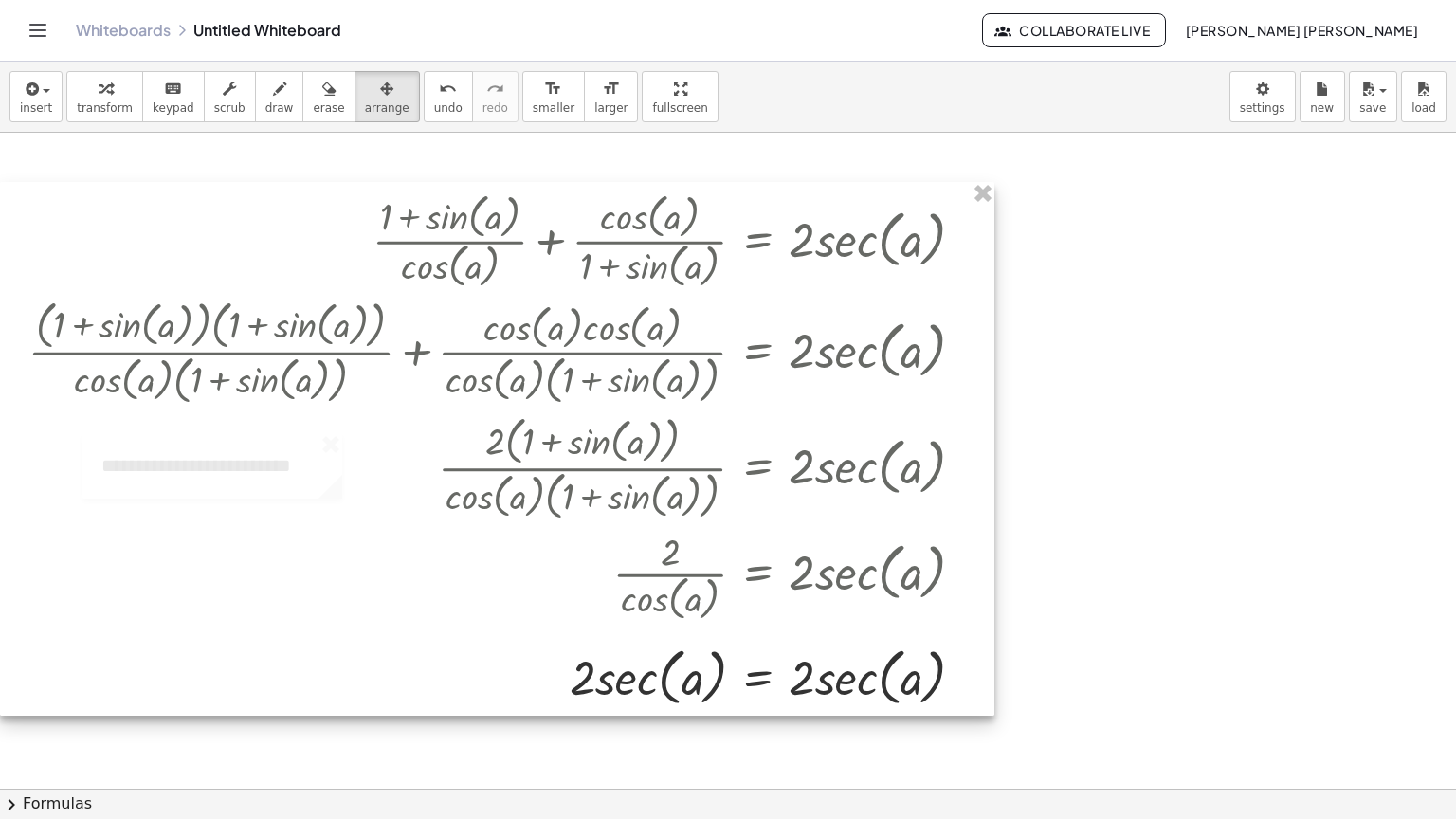
click at [273, 485] on div at bounding box center [497, 449] width 994 height 534
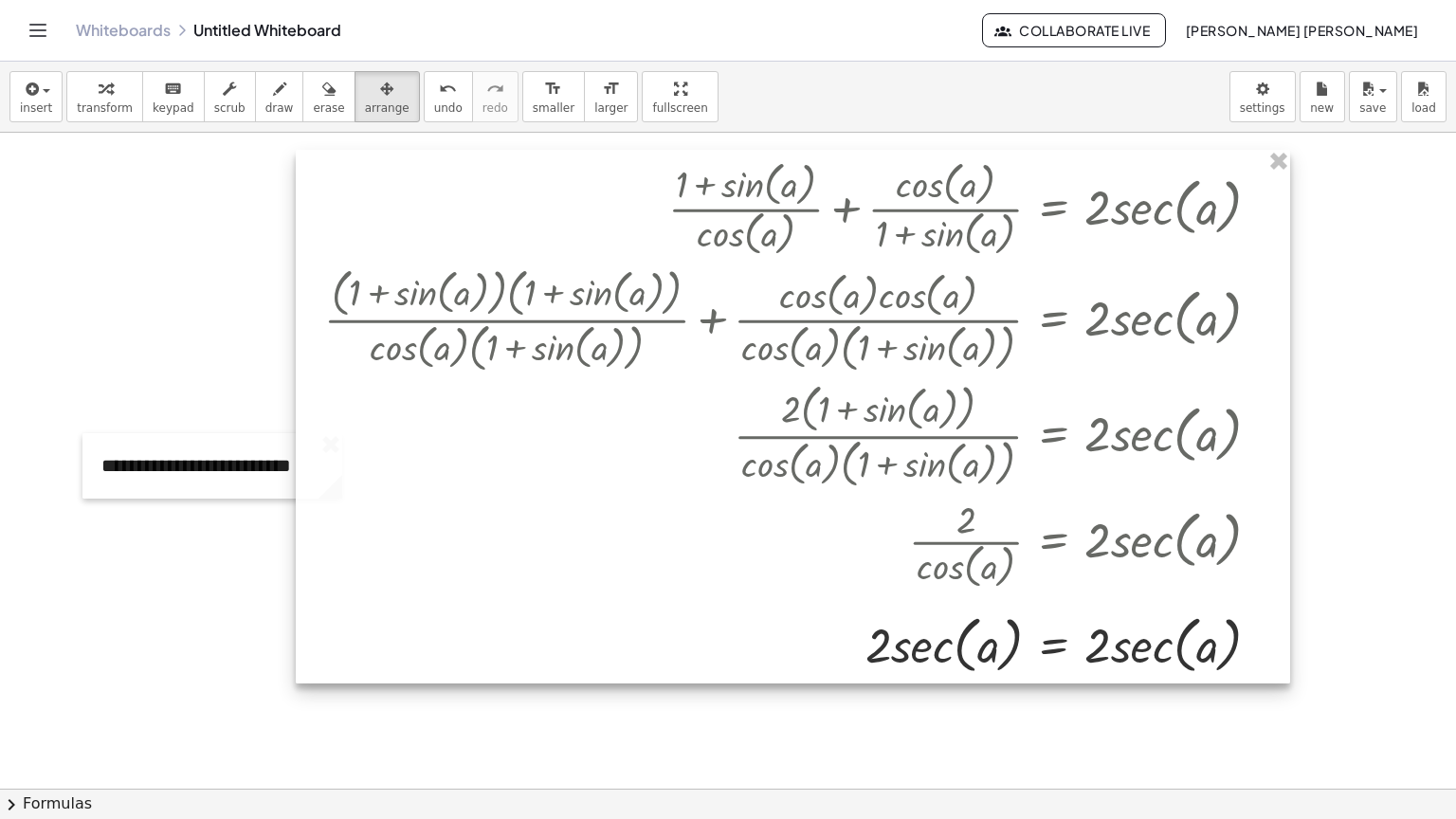
drag, startPoint x: 273, startPoint y: 485, endPoint x: 569, endPoint y: 453, distance: 297.7
click at [569, 453] on div at bounding box center [793, 416] width 994 height 534
drag, startPoint x: 251, startPoint y: 484, endPoint x: 227, endPoint y: 375, distance: 111.6
click at [360, 241] on div "+ · ( + 1 + sin ( , a ) ) · cos ( , a ) + · cos ( , a ) · ( + 1 + sin ( , a ) )…" at bounding box center [793, 416] width 994 height 534
drag, startPoint x: 124, startPoint y: 520, endPoint x: 133, endPoint y: 484, distance: 37.1
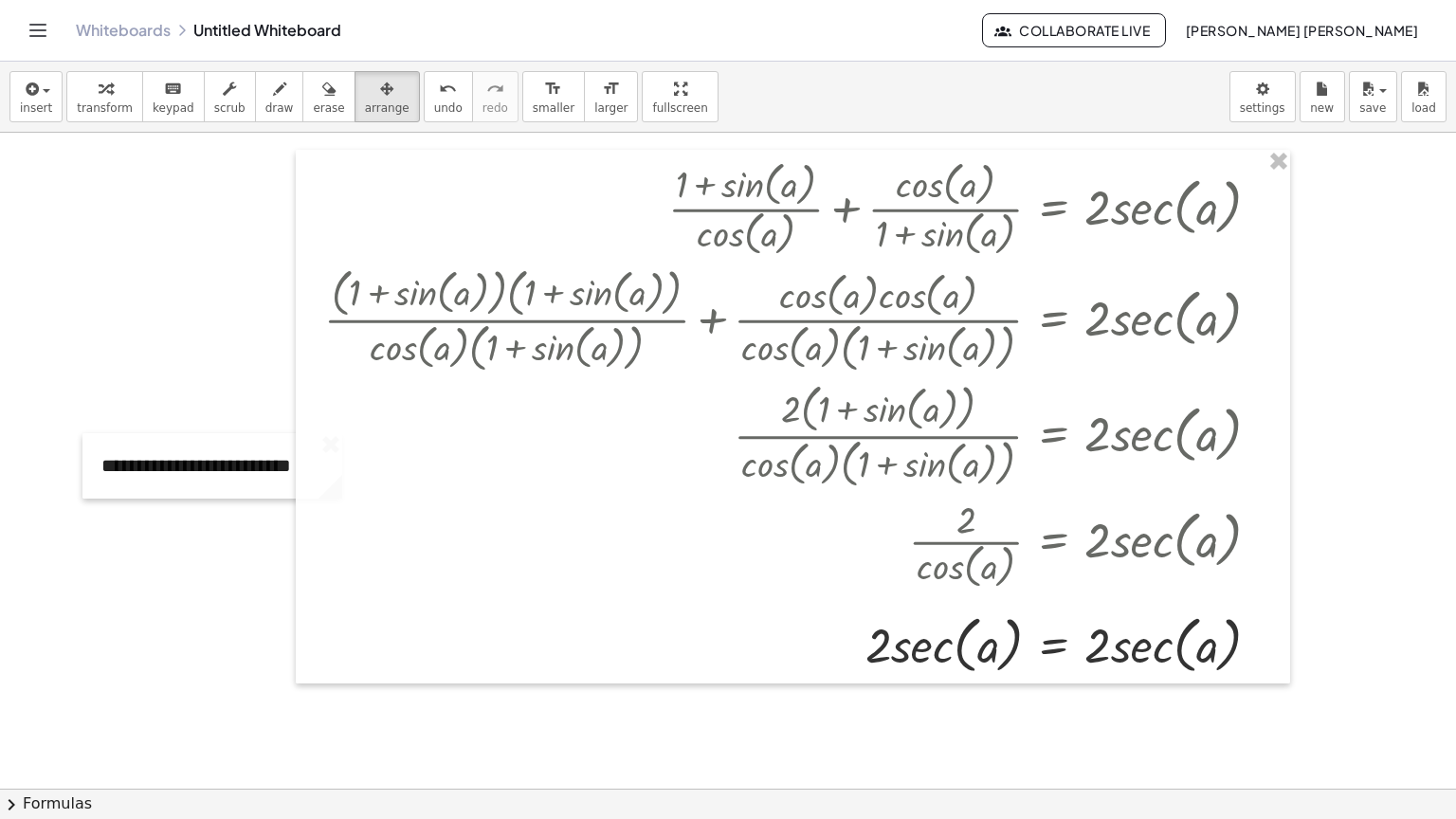
click at [129, 490] on div "+ · ( + 1 + sin ( , a ) ) · cos ( , a ) + · cos ( , a ) · ( + 1 + sin ( , a ) )…" at bounding box center [728, 789] width 1456 height 1312
drag, startPoint x: 138, startPoint y: 467, endPoint x: 399, endPoint y: 212, distance: 364.9
click at [399, 212] on div "+ · ( + 1 + sin ( , a ) ) · cos ( , a ) + · cos ( , a ) · ( + 1 + sin ( , a ) )…" at bounding box center [728, 789] width 1456 height 1312
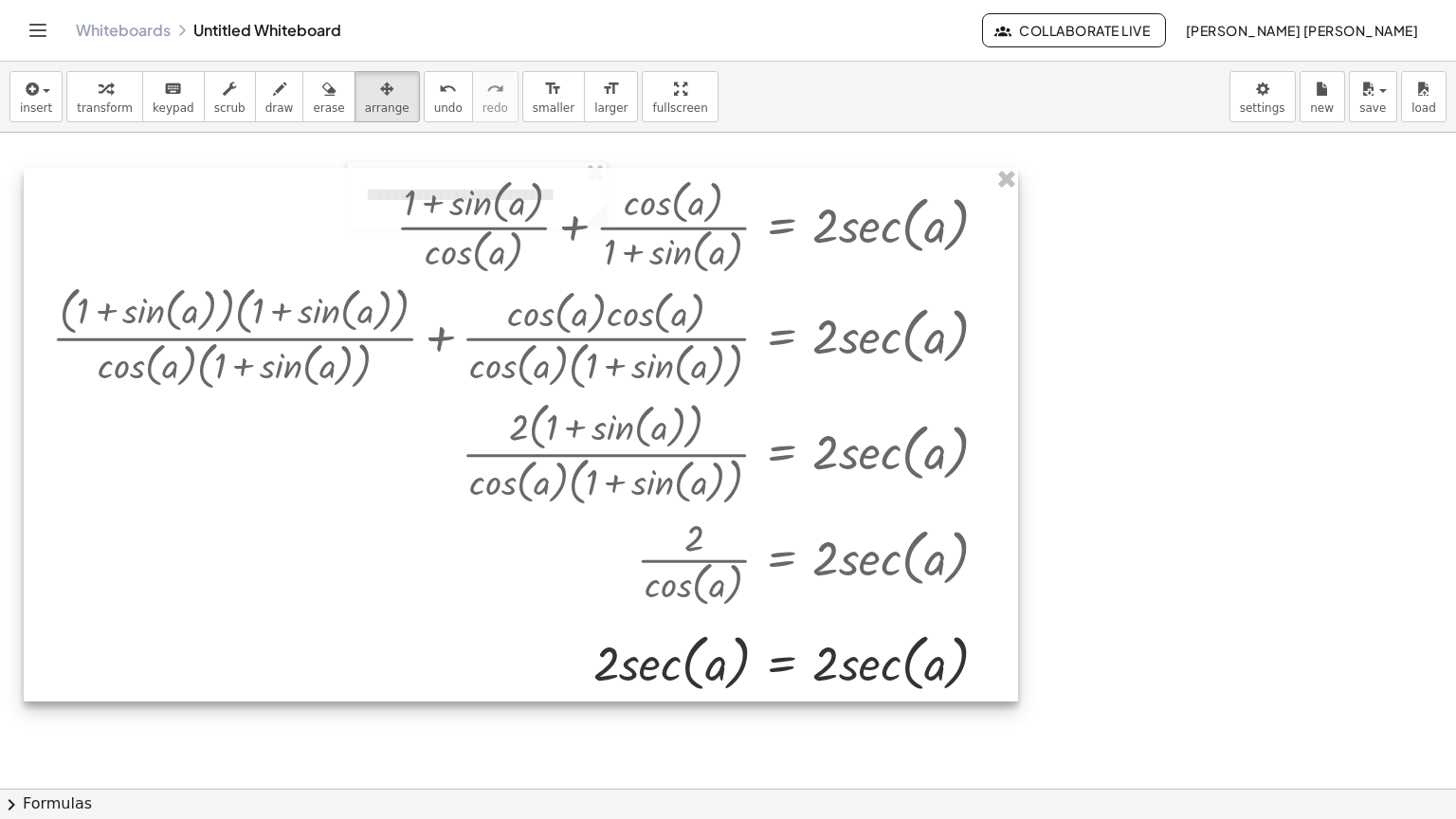
drag, startPoint x: 393, startPoint y: 446, endPoint x: 176, endPoint y: 477, distance: 219.2
click at [176, 477] on div at bounding box center [521, 434] width 994 height 534
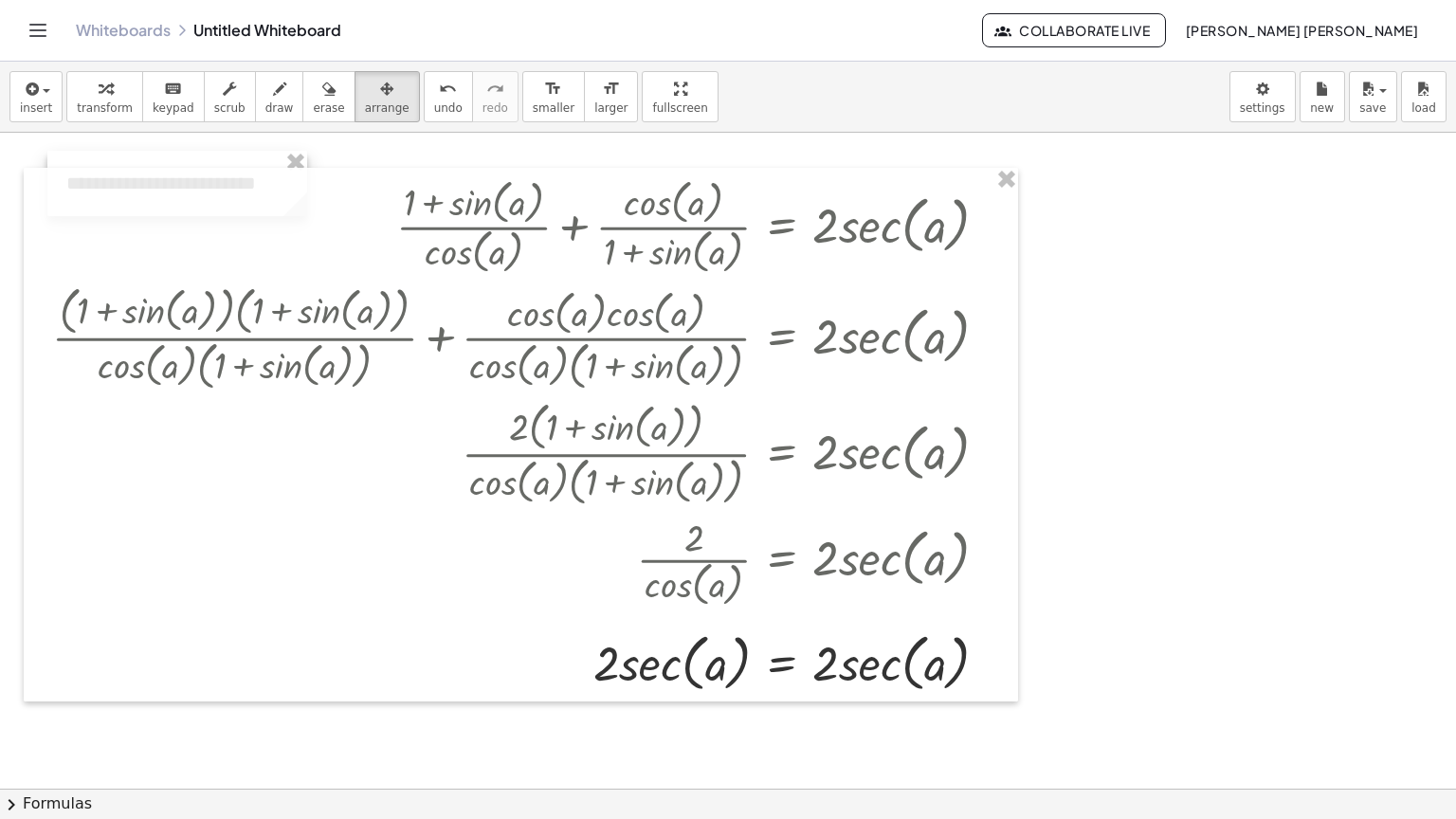
drag, startPoint x: 395, startPoint y: 163, endPoint x: 95, endPoint y: 152, distance: 300.2
click at [95, 152] on div at bounding box center [177, 184] width 259 height 65
click at [54, 110] on button "insert" at bounding box center [36, 97] width 53 height 51
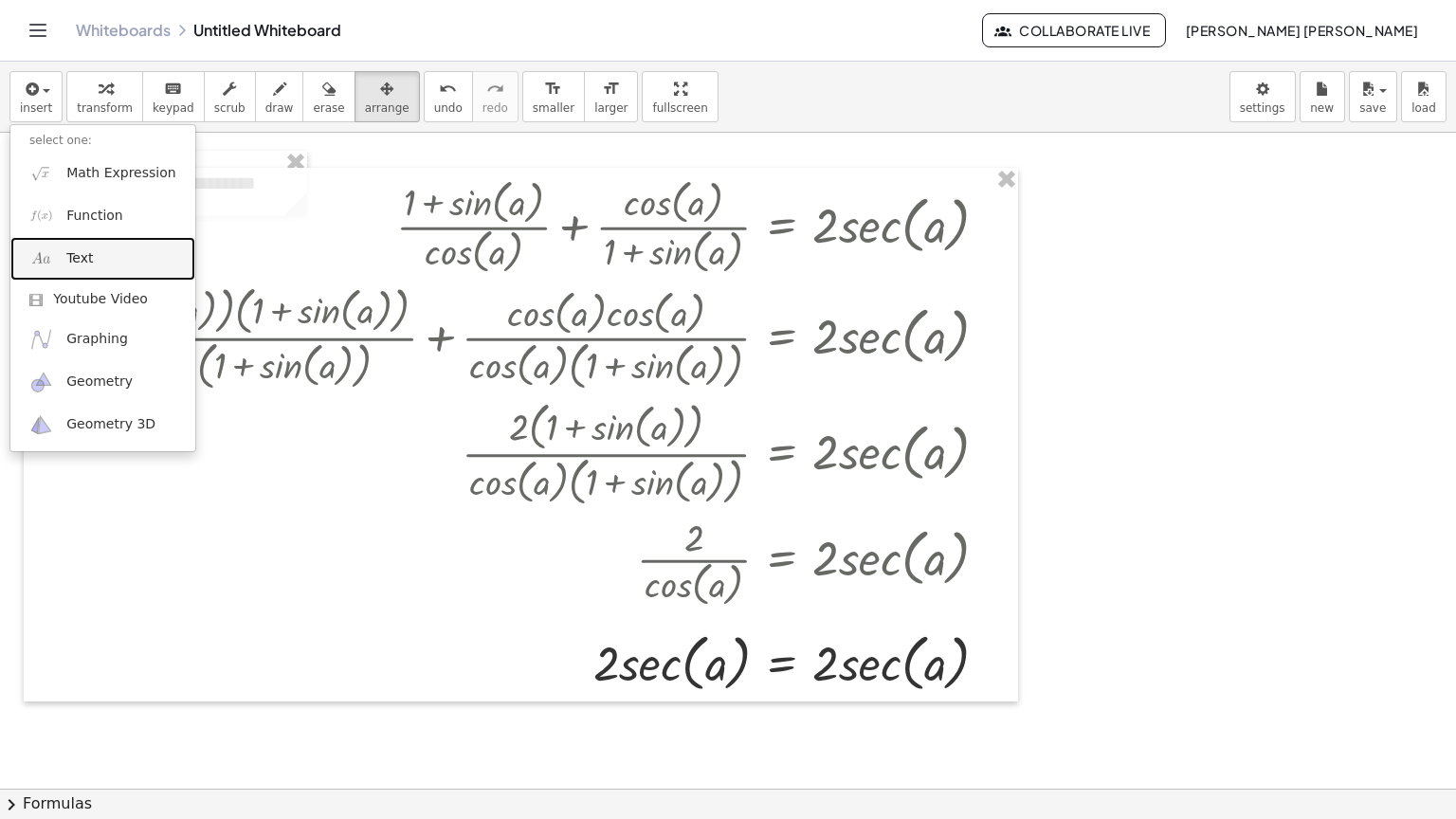
click at [121, 261] on link "Text" at bounding box center [103, 258] width 184 height 42
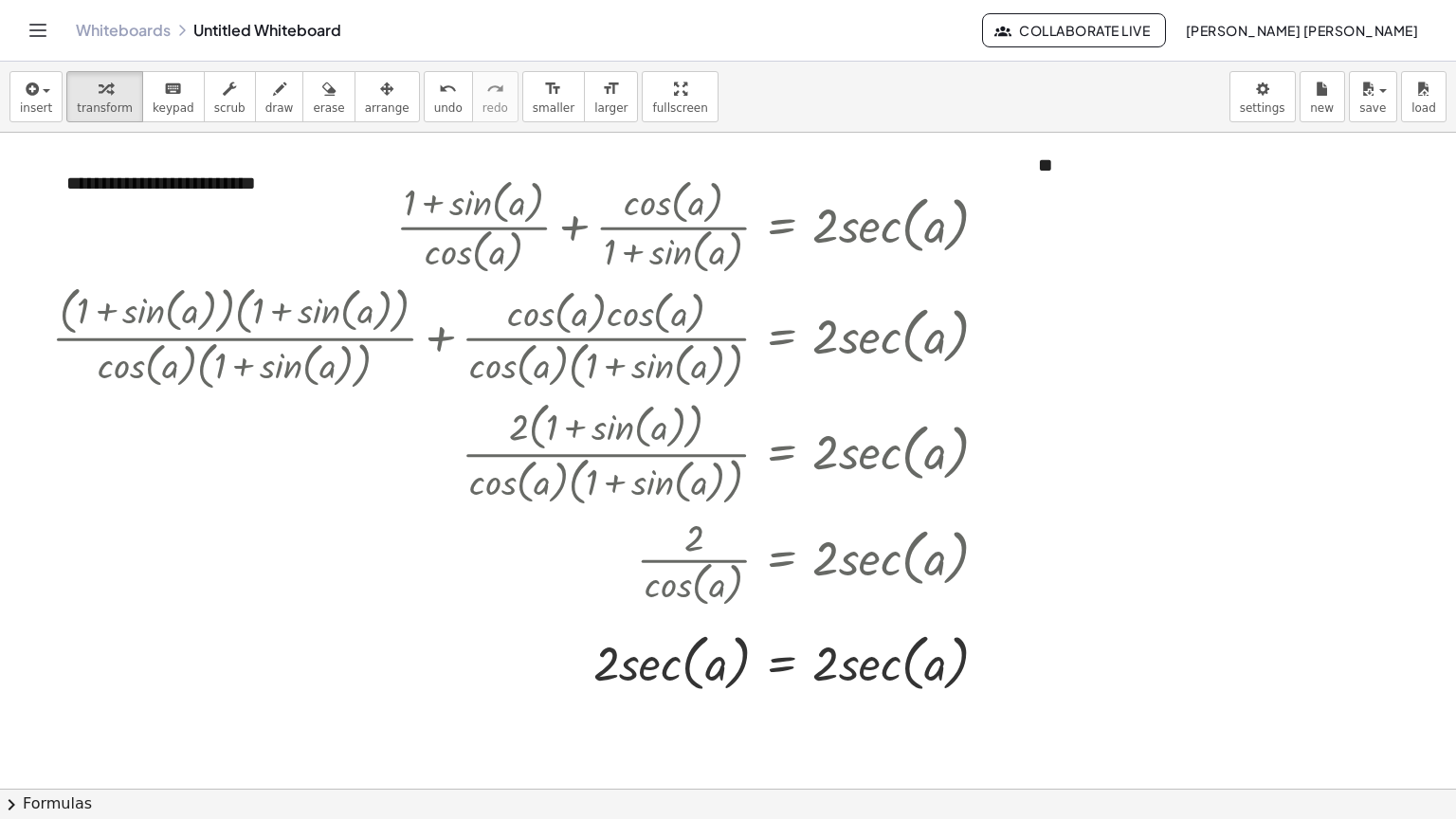
click at [1168, 197] on div at bounding box center [728, 789] width 1456 height 1312
click at [380, 85] on icon "button" at bounding box center [386, 89] width 13 height 23
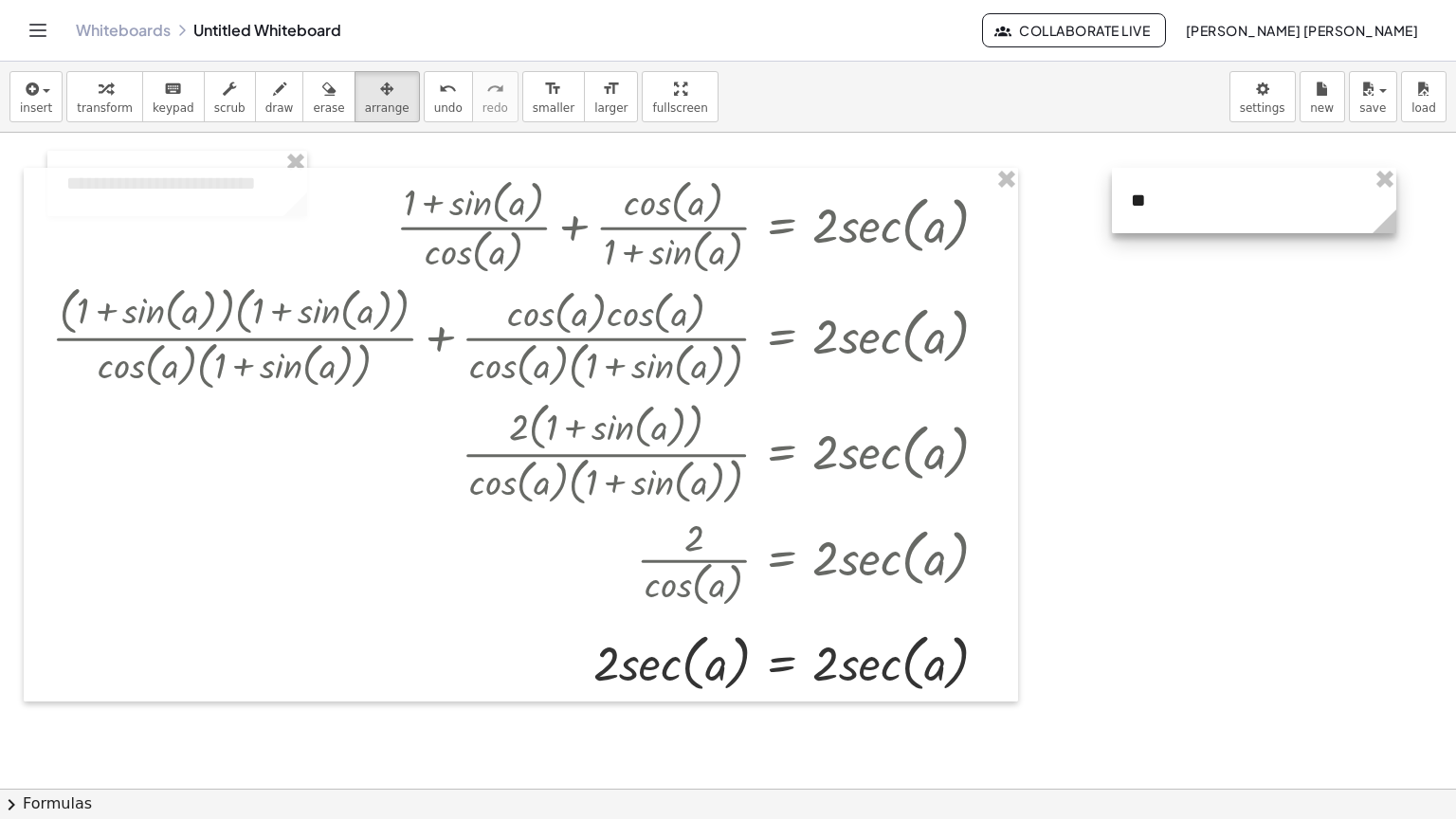
drag, startPoint x: 1123, startPoint y: 166, endPoint x: 1201, endPoint y: 207, distance: 88.1
click at [1201, 207] on div at bounding box center [1254, 200] width 284 height 65
click at [595, 95] on div "format_size" at bounding box center [612, 88] width 34 height 23
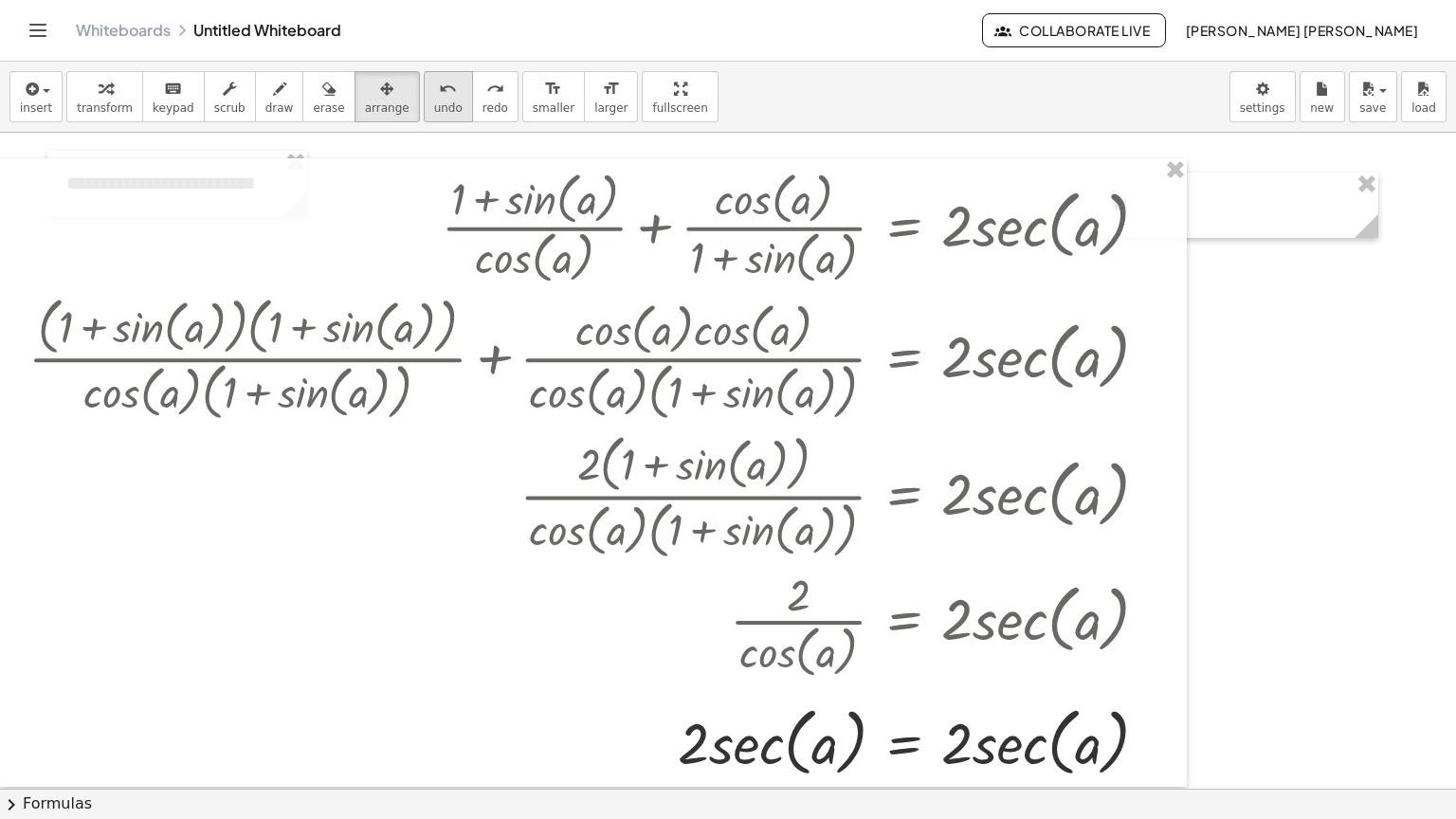
click at [434, 103] on span "undo" at bounding box center [448, 108] width 29 height 13
click at [434, 107] on span "undo" at bounding box center [448, 108] width 29 height 13
click at [424, 111] on button "undo undo" at bounding box center [449, 97] width 49 height 51
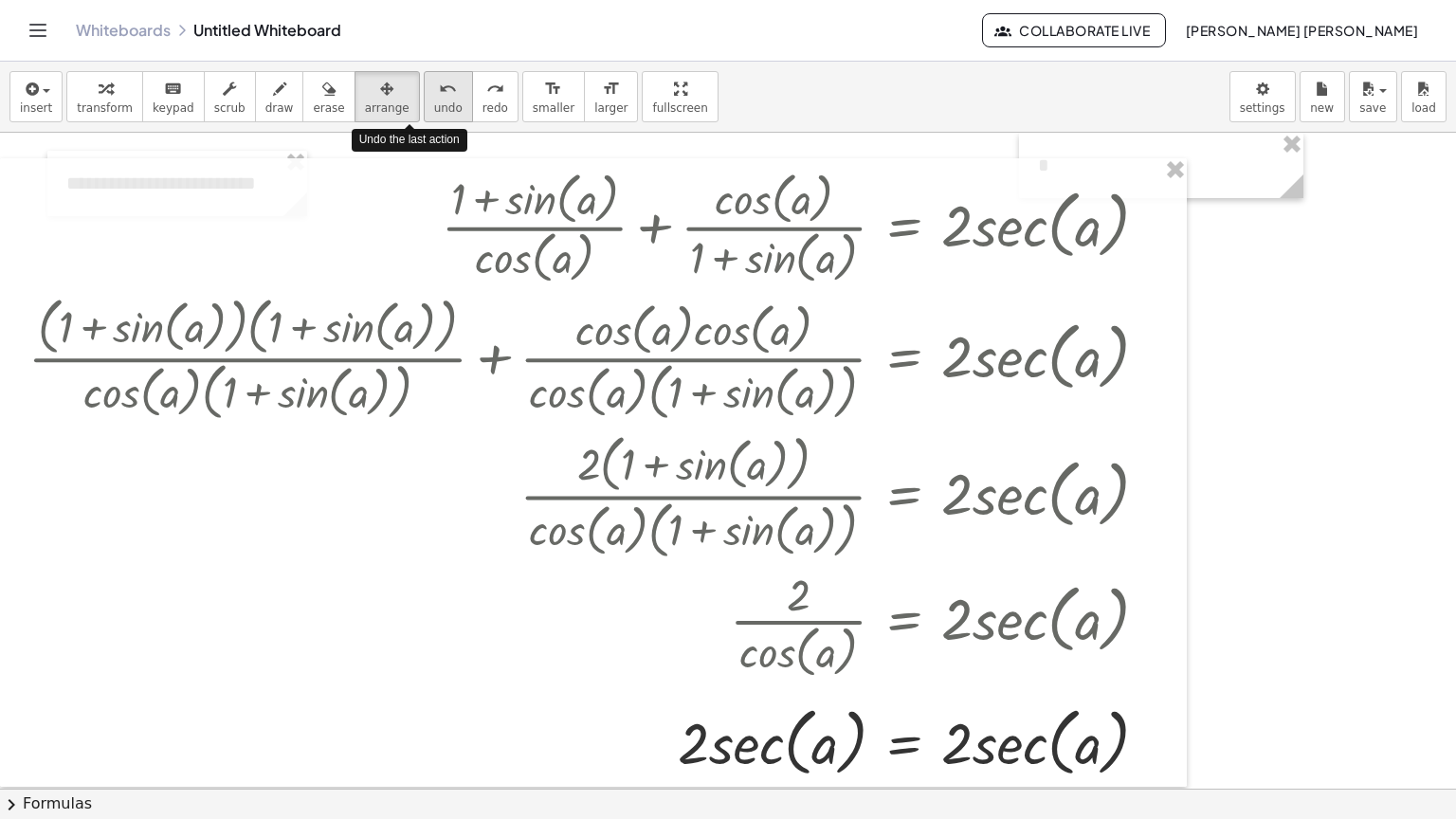
click at [424, 111] on button "undo undo" at bounding box center [449, 97] width 49 height 51
click at [533, 102] on span "smaller" at bounding box center [553, 108] width 41 height 13
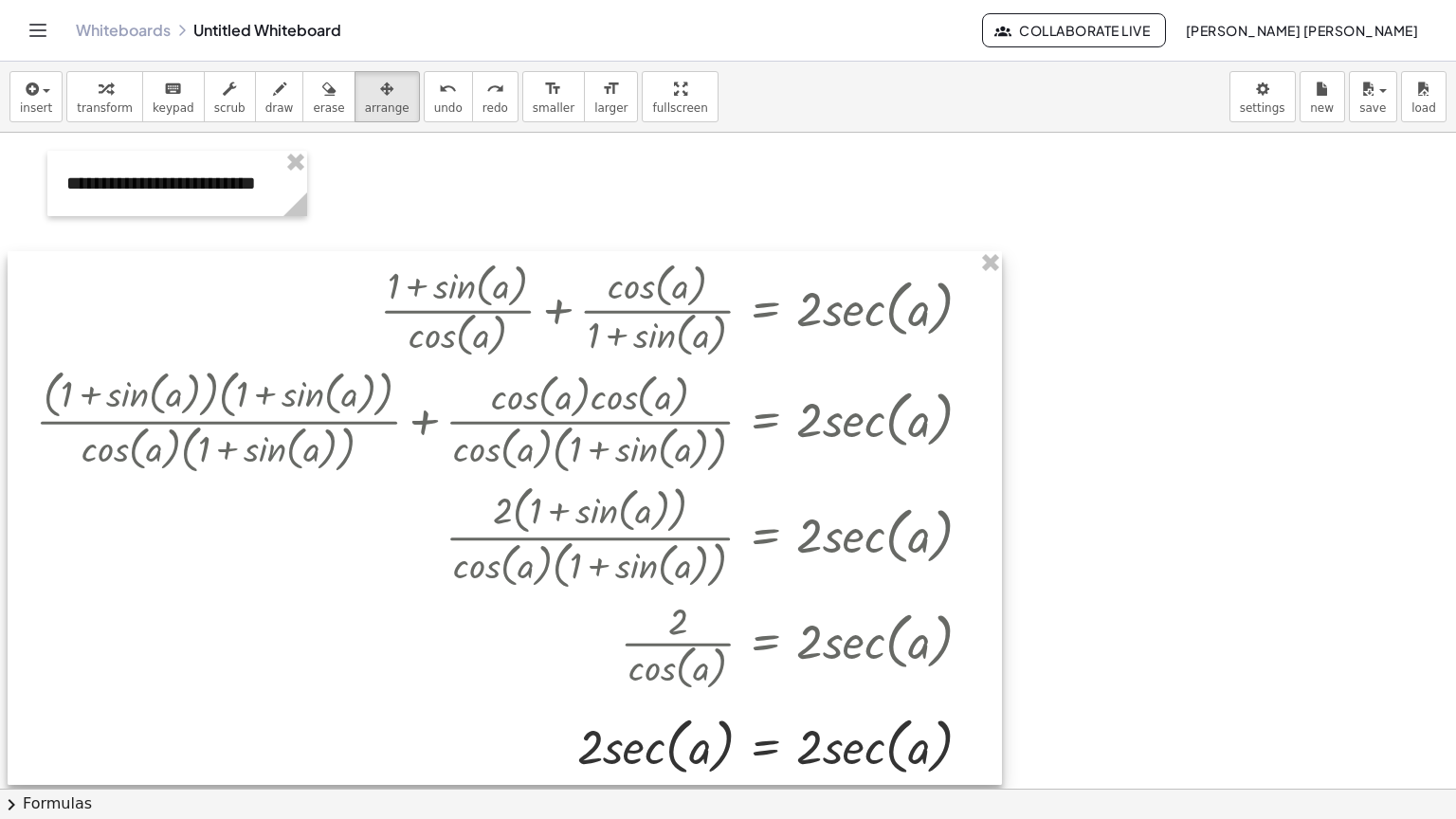
drag, startPoint x: 535, startPoint y: 238, endPoint x: 383, endPoint y: 311, distance: 168.6
click at [392, 319] on div at bounding box center [505, 518] width 994 height 534
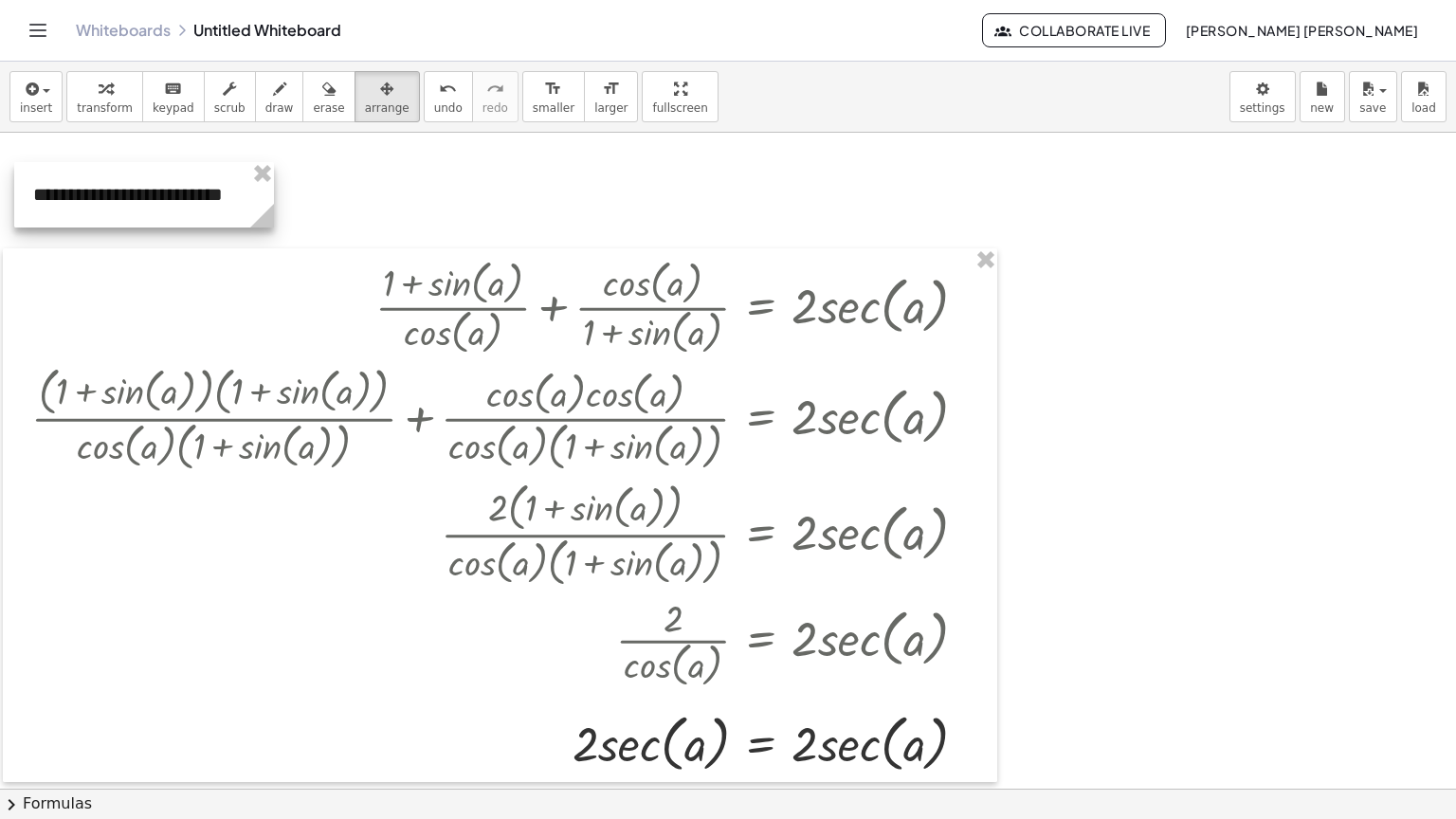
drag, startPoint x: 256, startPoint y: 206, endPoint x: 224, endPoint y: 218, distance: 34.2
click at [224, 218] on div at bounding box center [143, 194] width 259 height 65
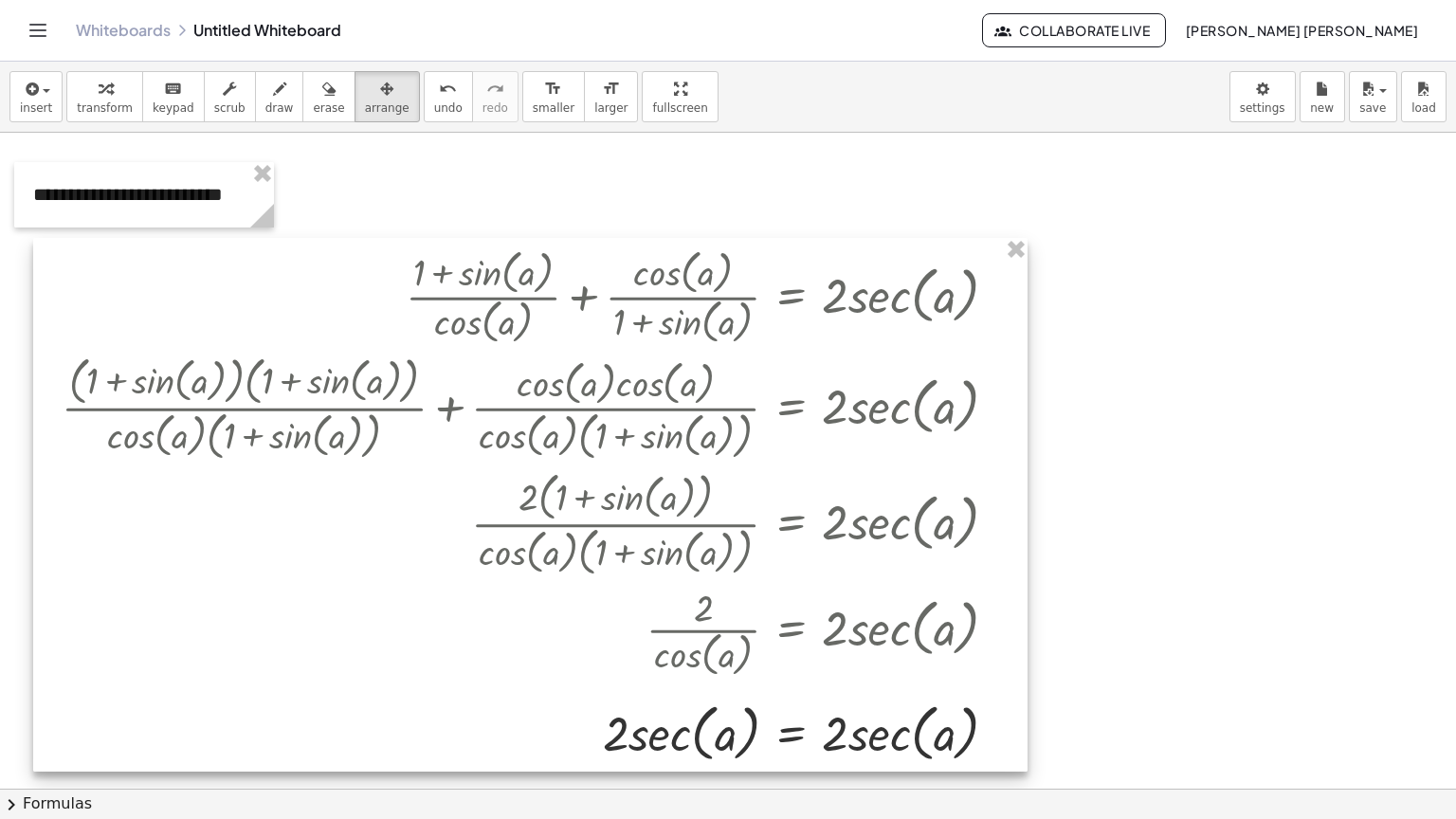
drag, startPoint x: 300, startPoint y: 361, endPoint x: 328, endPoint y: 350, distance: 30.1
click at [328, 350] on div at bounding box center [531, 504] width 994 height 534
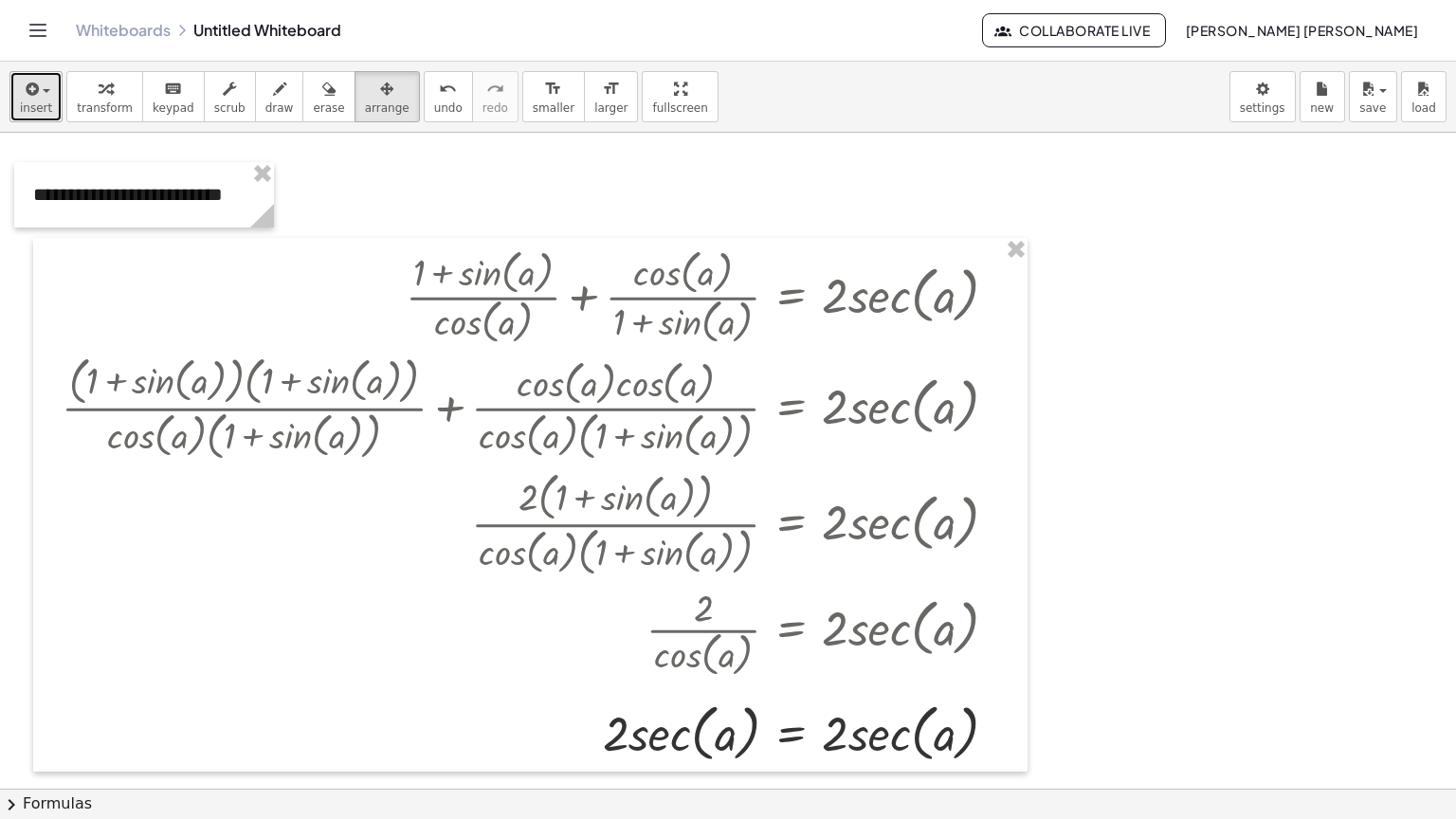
click at [31, 105] on span "insert" at bounding box center [36, 108] width 33 height 13
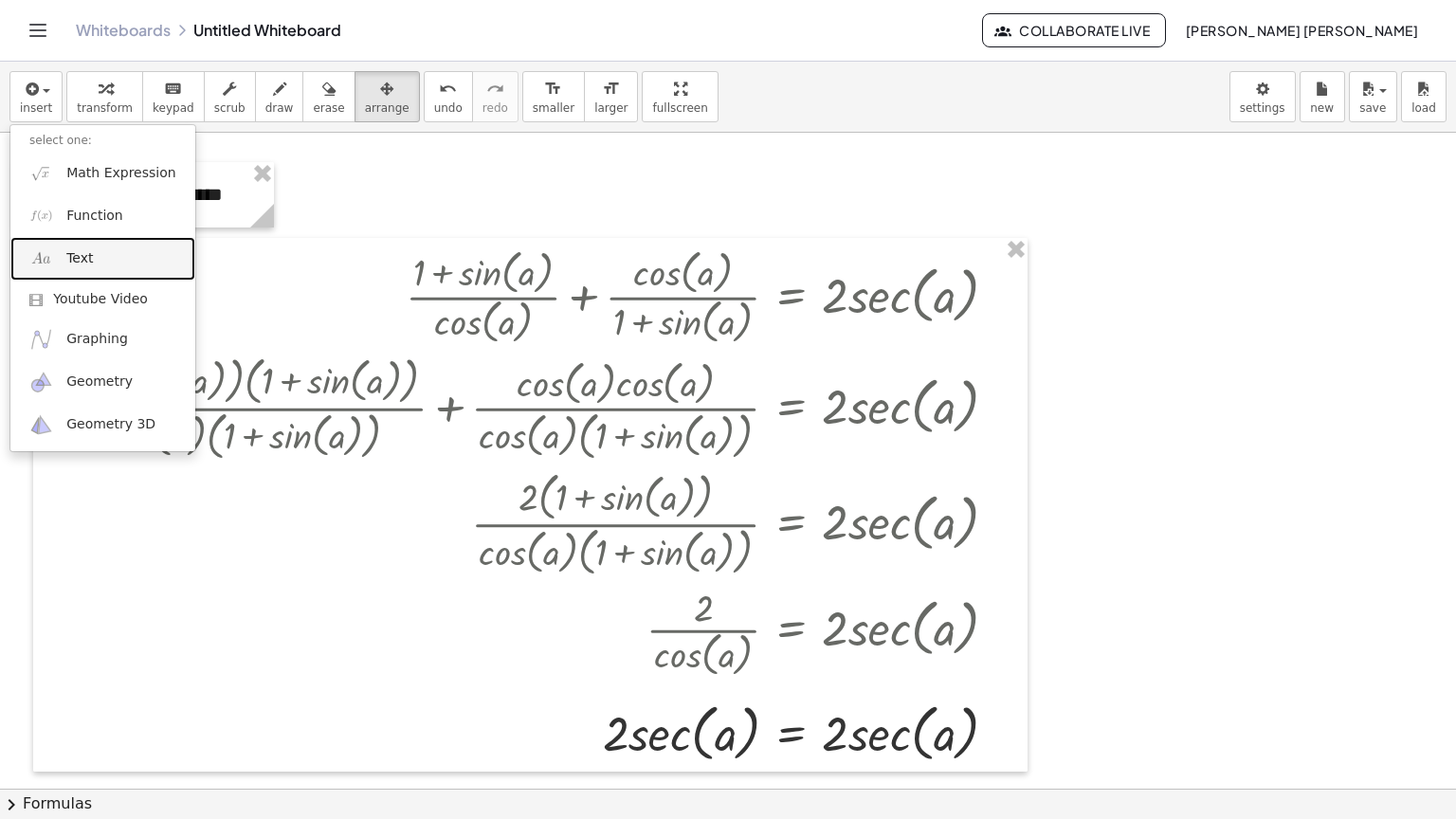
click at [87, 269] on link "Text" at bounding box center [103, 258] width 184 height 42
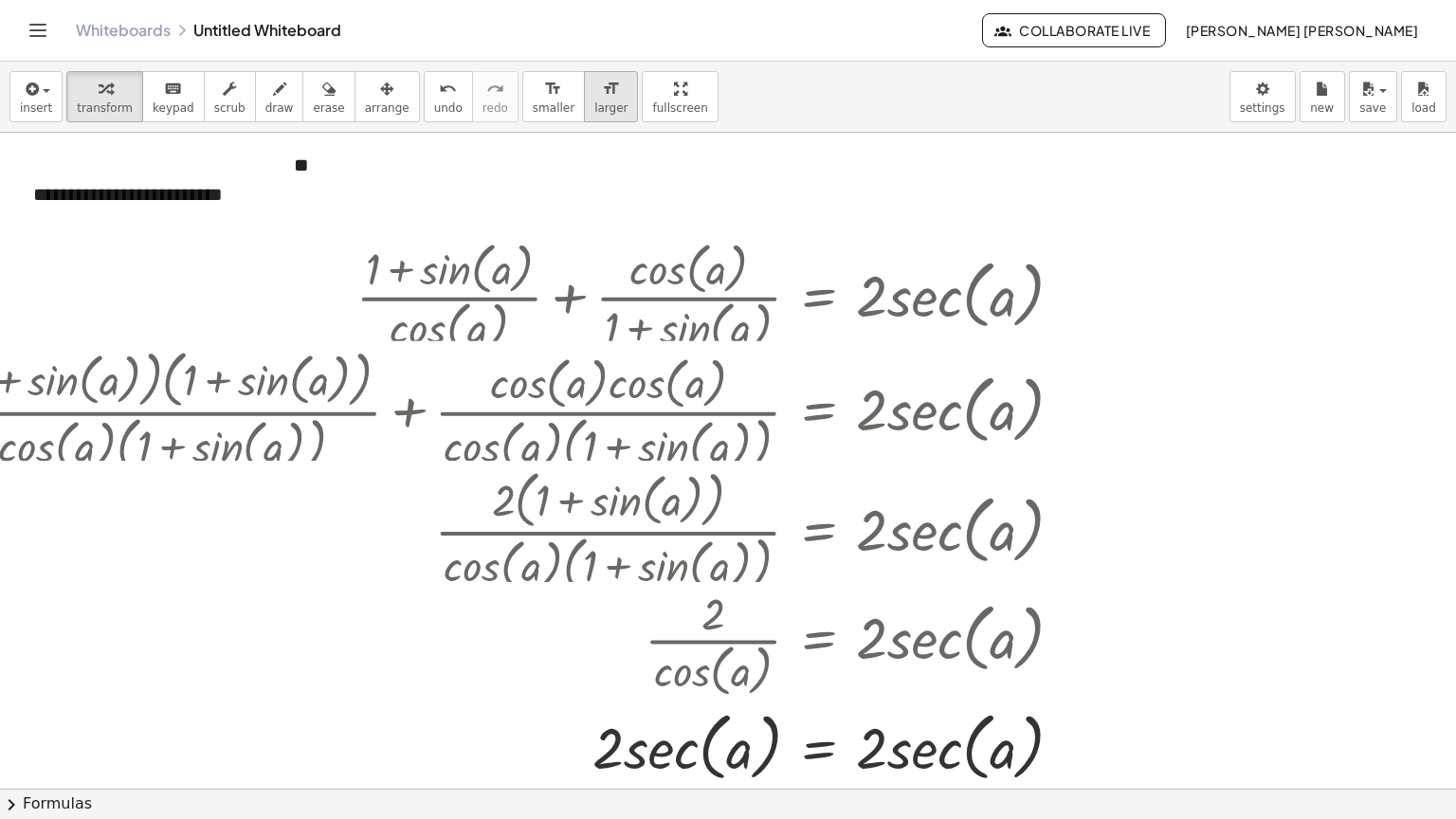
click at [584, 118] on button "format_size larger" at bounding box center [611, 97] width 54 height 51
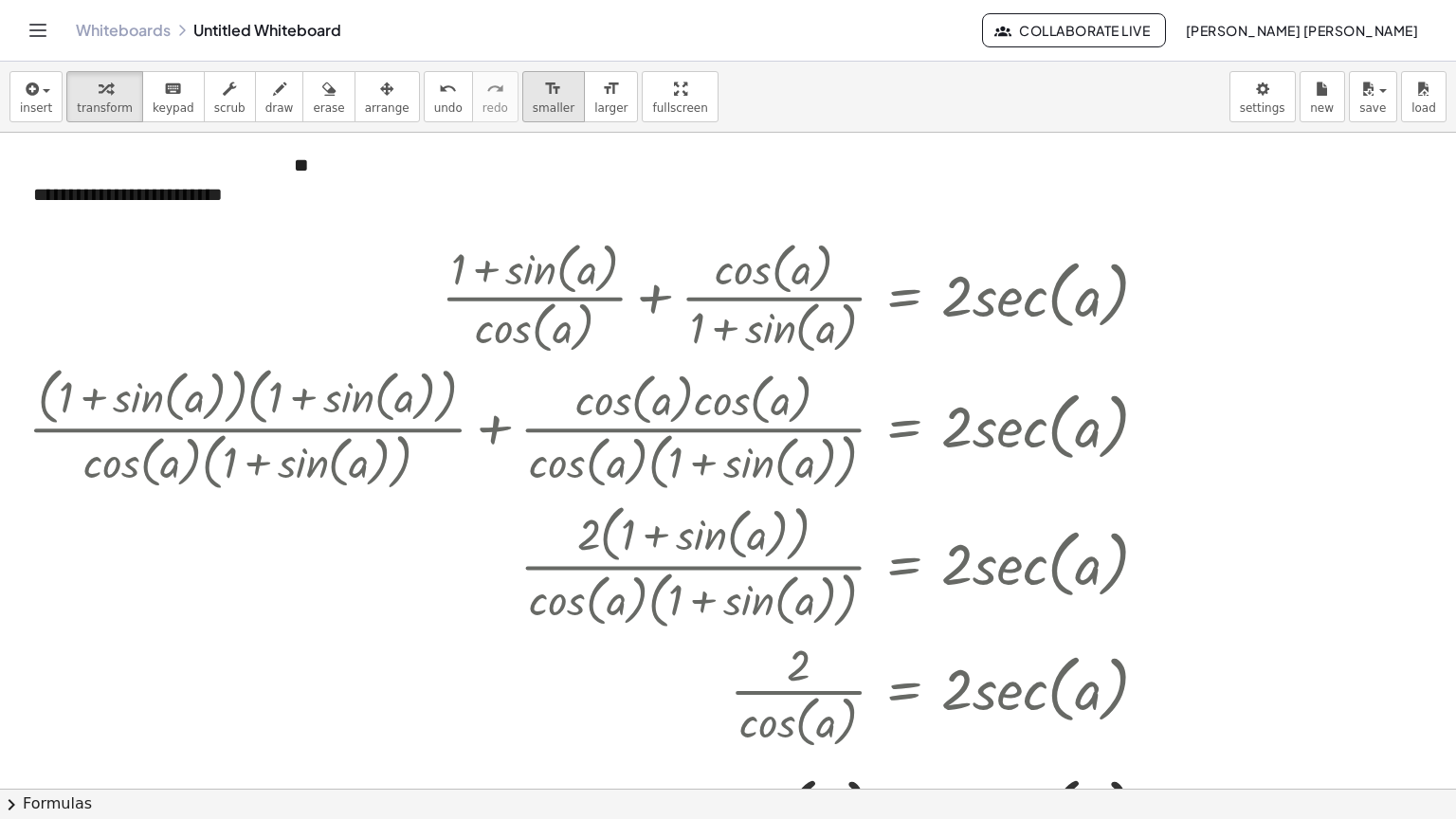
click at [522, 117] on button "format_size smaller" at bounding box center [552, 97] width 62 height 51
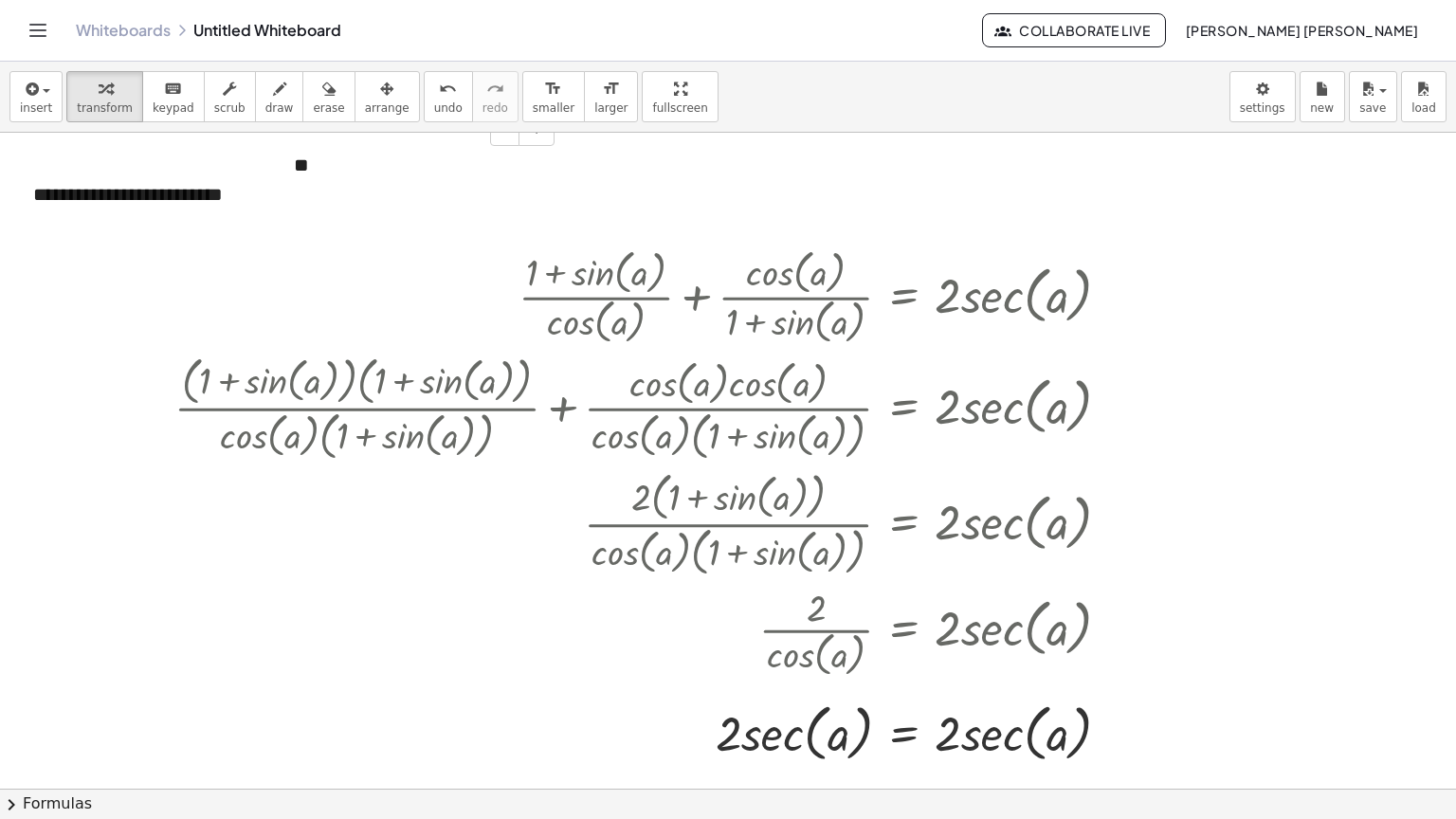
drag, startPoint x: 497, startPoint y: 148, endPoint x: 520, endPoint y: 149, distance: 23.0
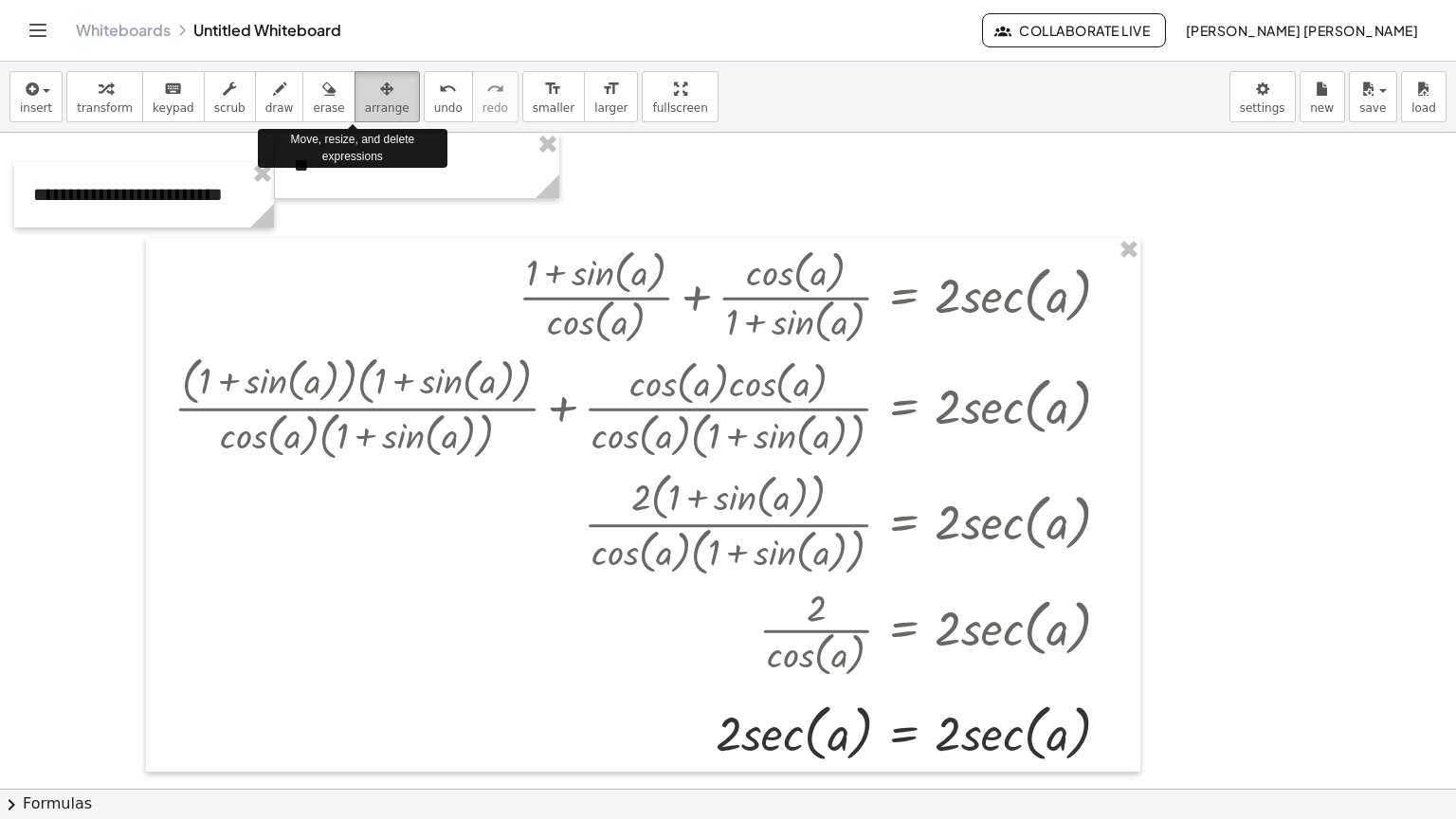
click at [369, 95] on div "button" at bounding box center [387, 88] width 44 height 23
drag, startPoint x: 345, startPoint y: 161, endPoint x: 389, endPoint y: 220, distance: 73.6
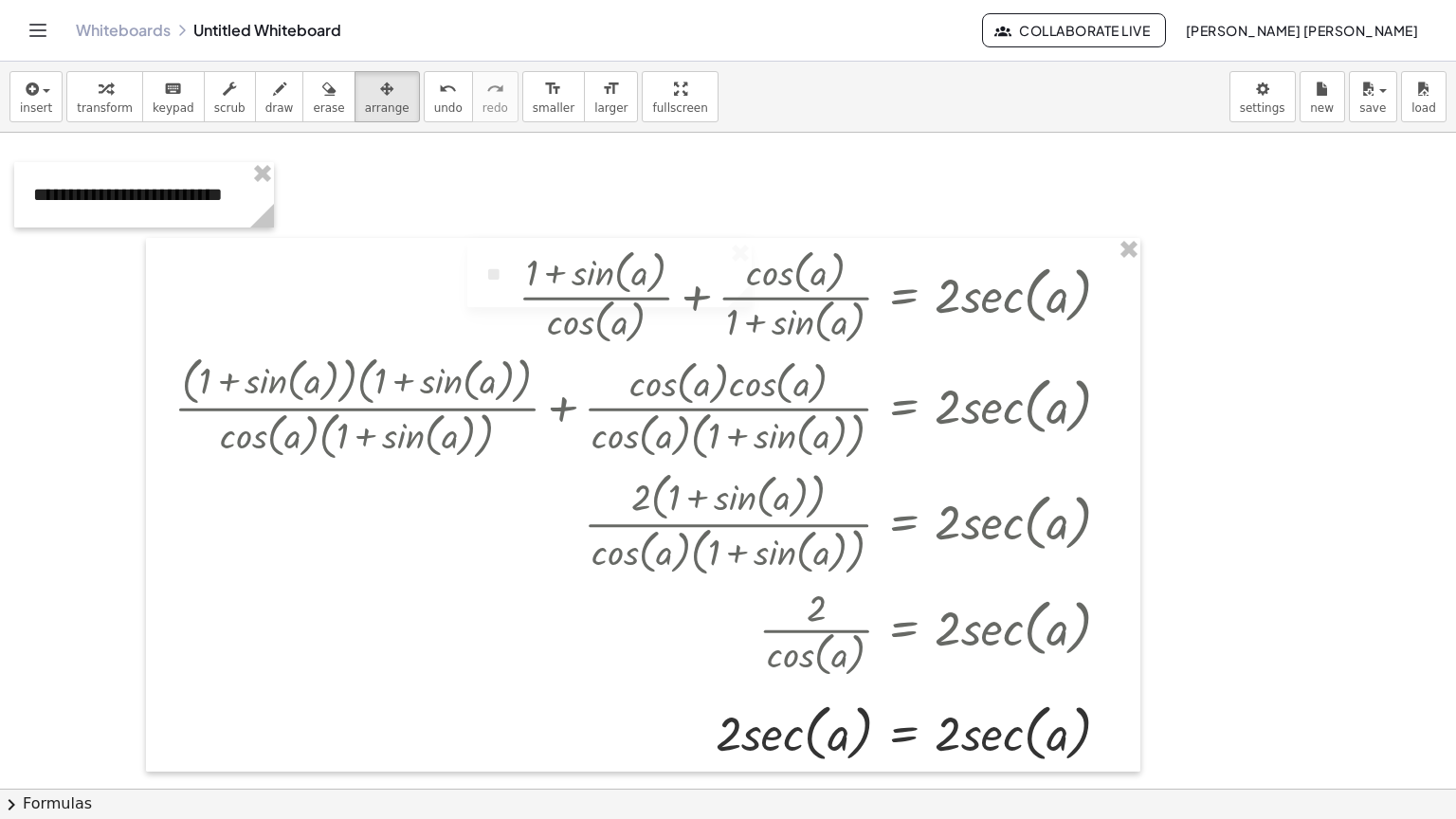
drag, startPoint x: 388, startPoint y: 178, endPoint x: 578, endPoint y: 286, distance: 218.5
click at [579, 286] on div "+ · ( + 1 + sin ( , a ) ) · cos ( , a ) + · cos ( , a ) · ( + 1 + sin ( , a ) )…" at bounding box center [728, 789] width 1456 height 1312
click at [546, 211] on div at bounding box center [728, 789] width 1456 height 1312
click at [380, 85] on icon "button" at bounding box center [386, 89] width 13 height 23
click at [95, 103] on span "transform" at bounding box center [105, 108] width 56 height 13
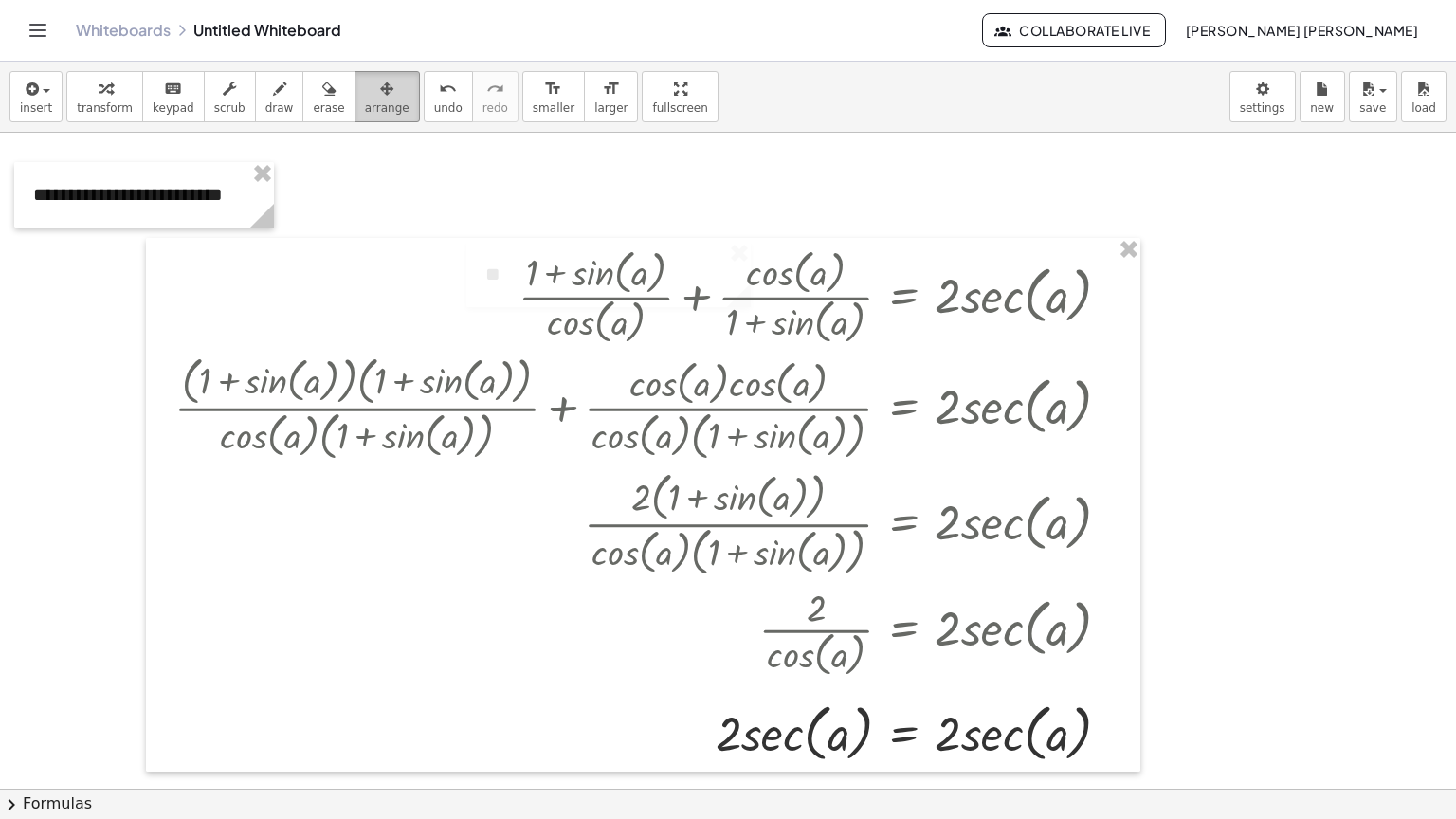
click at [365, 85] on div "button" at bounding box center [387, 88] width 44 height 23
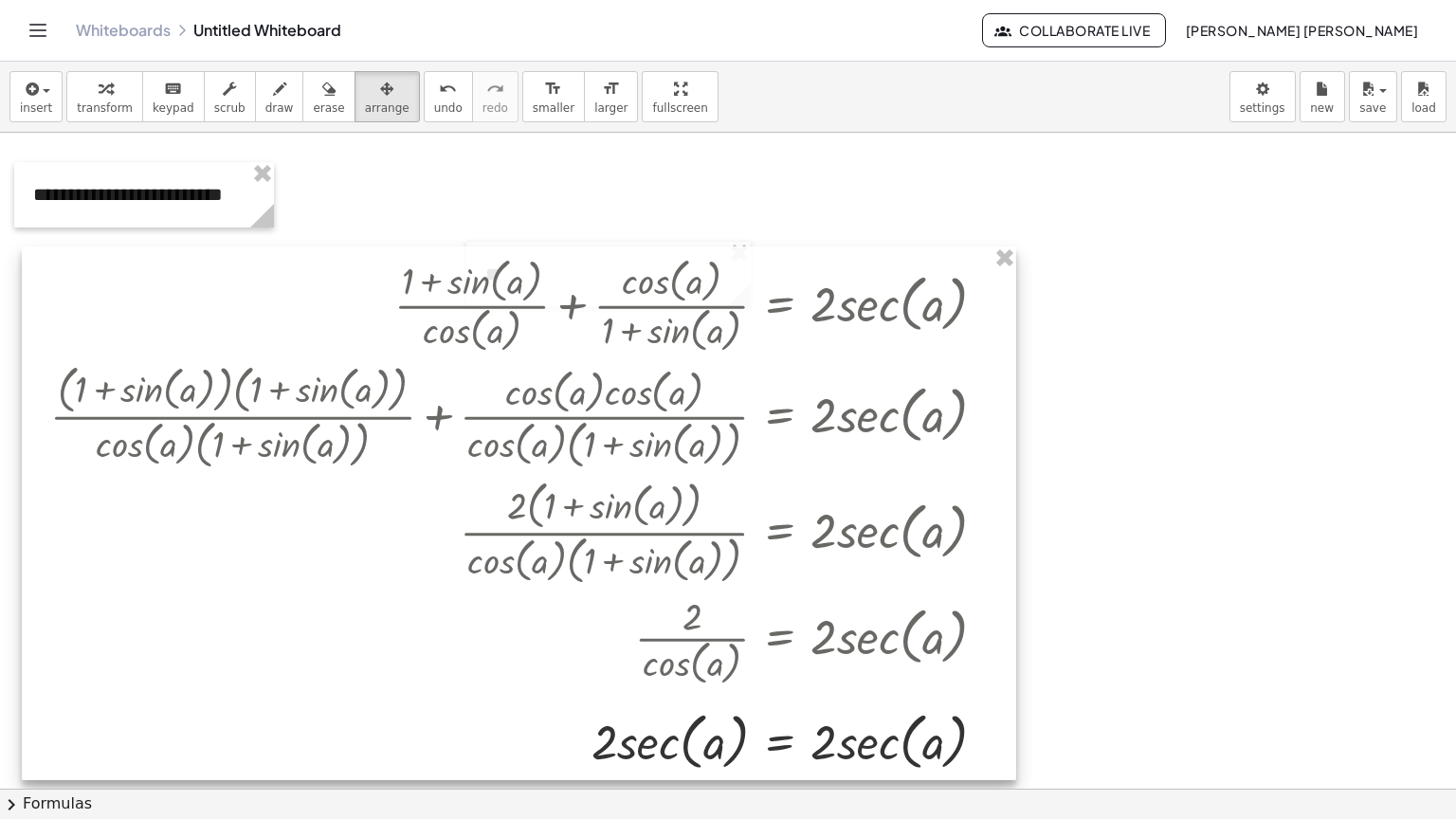
drag, startPoint x: 652, startPoint y: 501, endPoint x: 559, endPoint y: 507, distance: 93.2
click at [559, 507] on div at bounding box center [519, 513] width 994 height 534
click at [481, 238] on div at bounding box center [728, 789] width 1456 height 1312
drag, startPoint x: 489, startPoint y: 243, endPoint x: 362, endPoint y: 250, distance: 127.2
click at [362, 250] on div "+ · ( + 1 + sin ( , a ) ) · cos ( , a ) + · cos ( , a ) · ( + 1 + sin ( , a ) )…" at bounding box center [728, 789] width 1456 height 1312
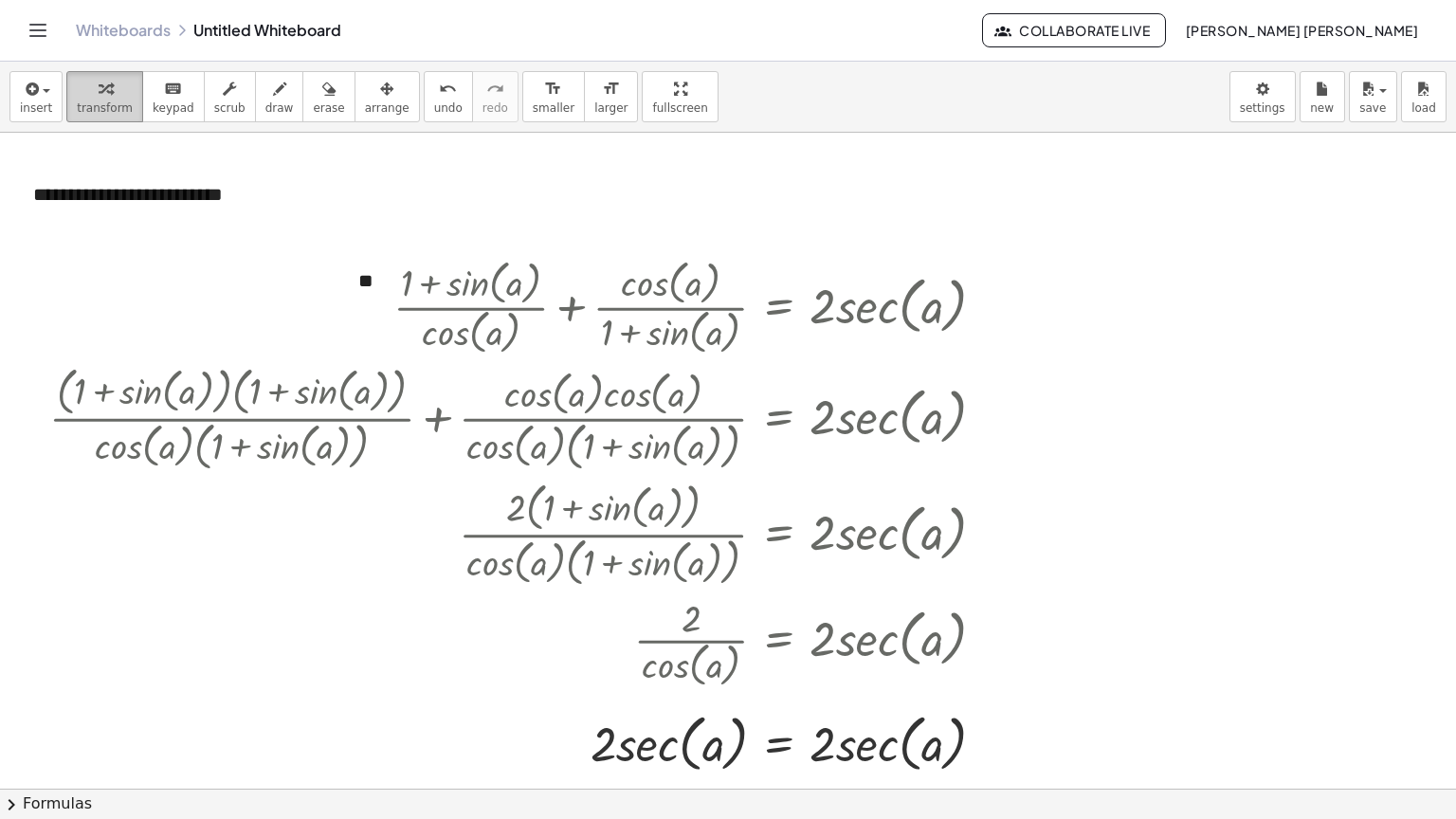
click at [95, 109] on span "transform" at bounding box center [105, 108] width 56 height 13
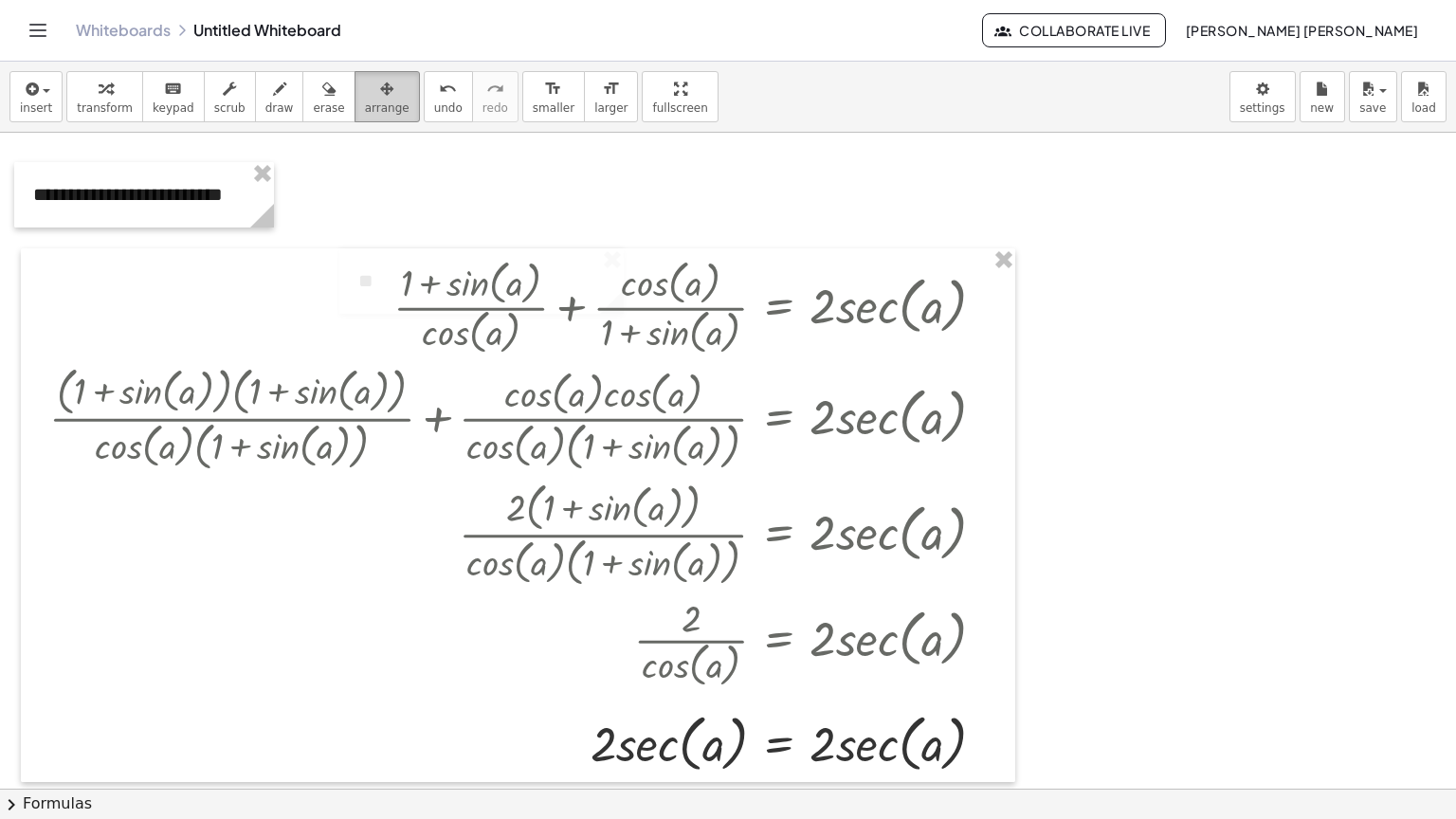
click at [370, 92] on div "button" at bounding box center [387, 88] width 44 height 23
drag, startPoint x: 199, startPoint y: 191, endPoint x: 247, endPoint y: 284, distance: 104.7
click at [247, 284] on div "+ · ( + 1 + sin ( , a ) ) · cos ( , a ) + · cos ( , a ) · ( + 1 + sin ( , a ) )…" at bounding box center [728, 789] width 1456 height 1312
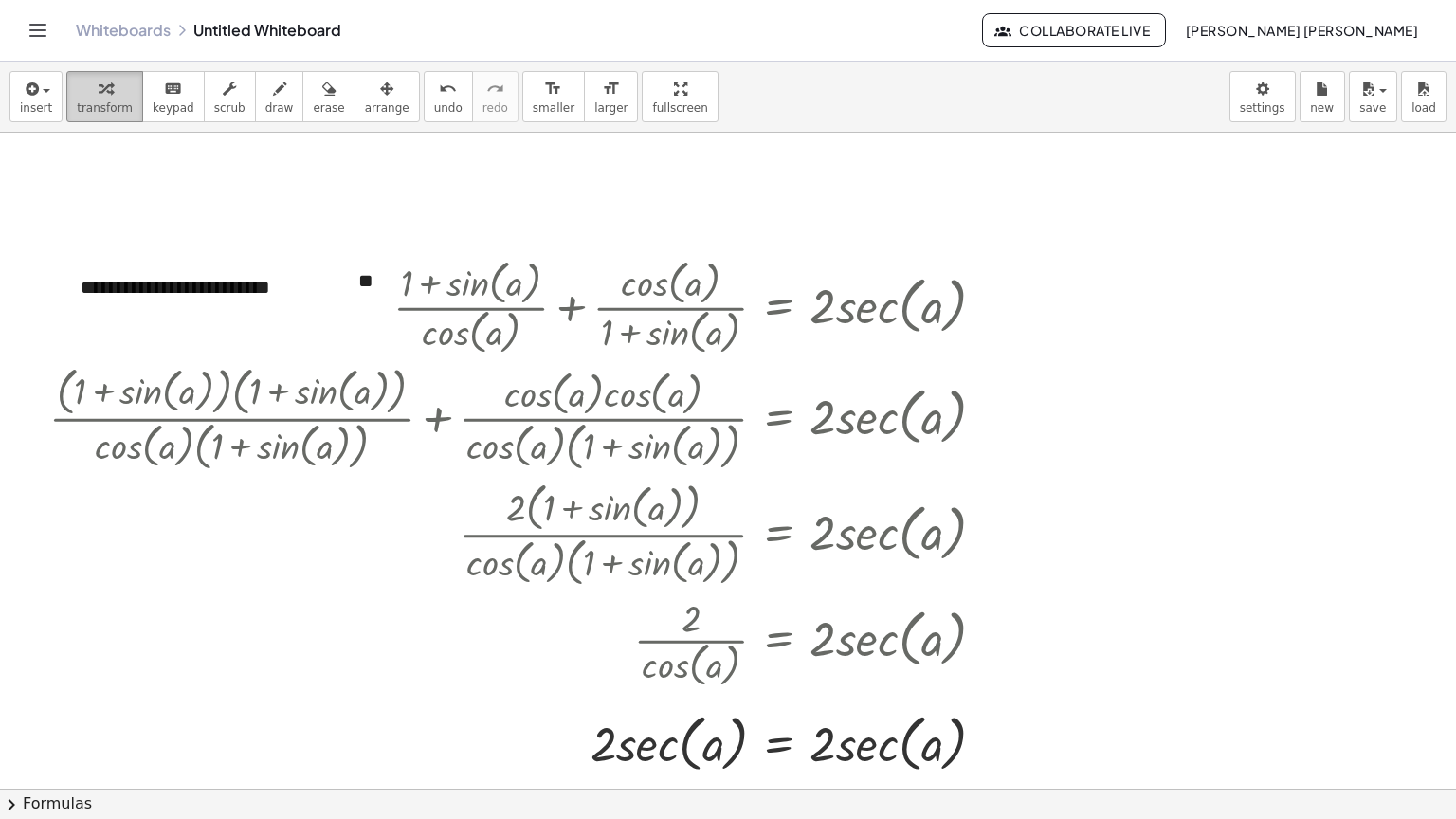
click at [94, 108] on span "transform" at bounding box center [105, 108] width 56 height 13
click at [434, 107] on span "undo" at bounding box center [448, 108] width 29 height 13
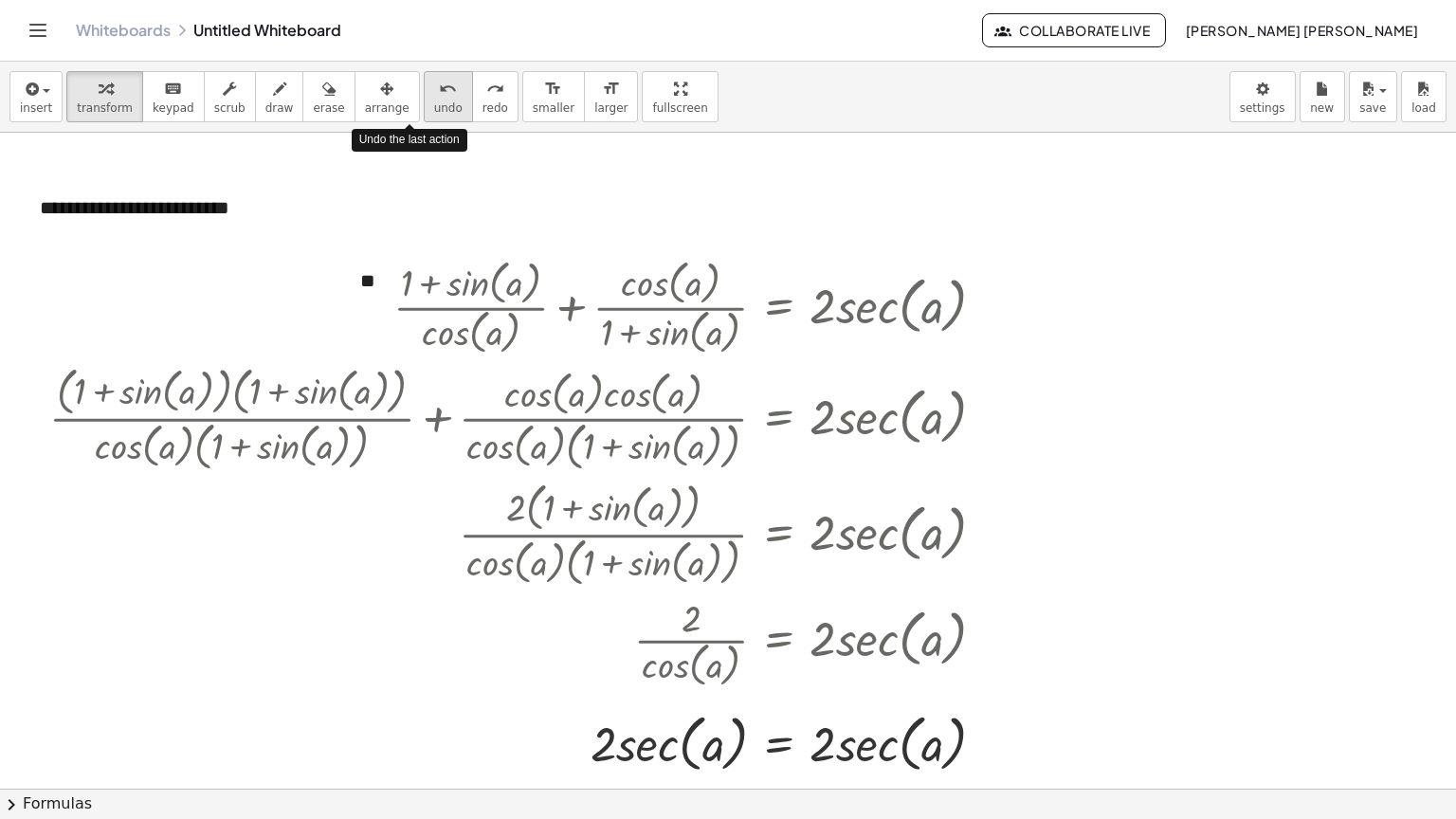
click at [434, 107] on span "undo" at bounding box center [448, 108] width 29 height 13
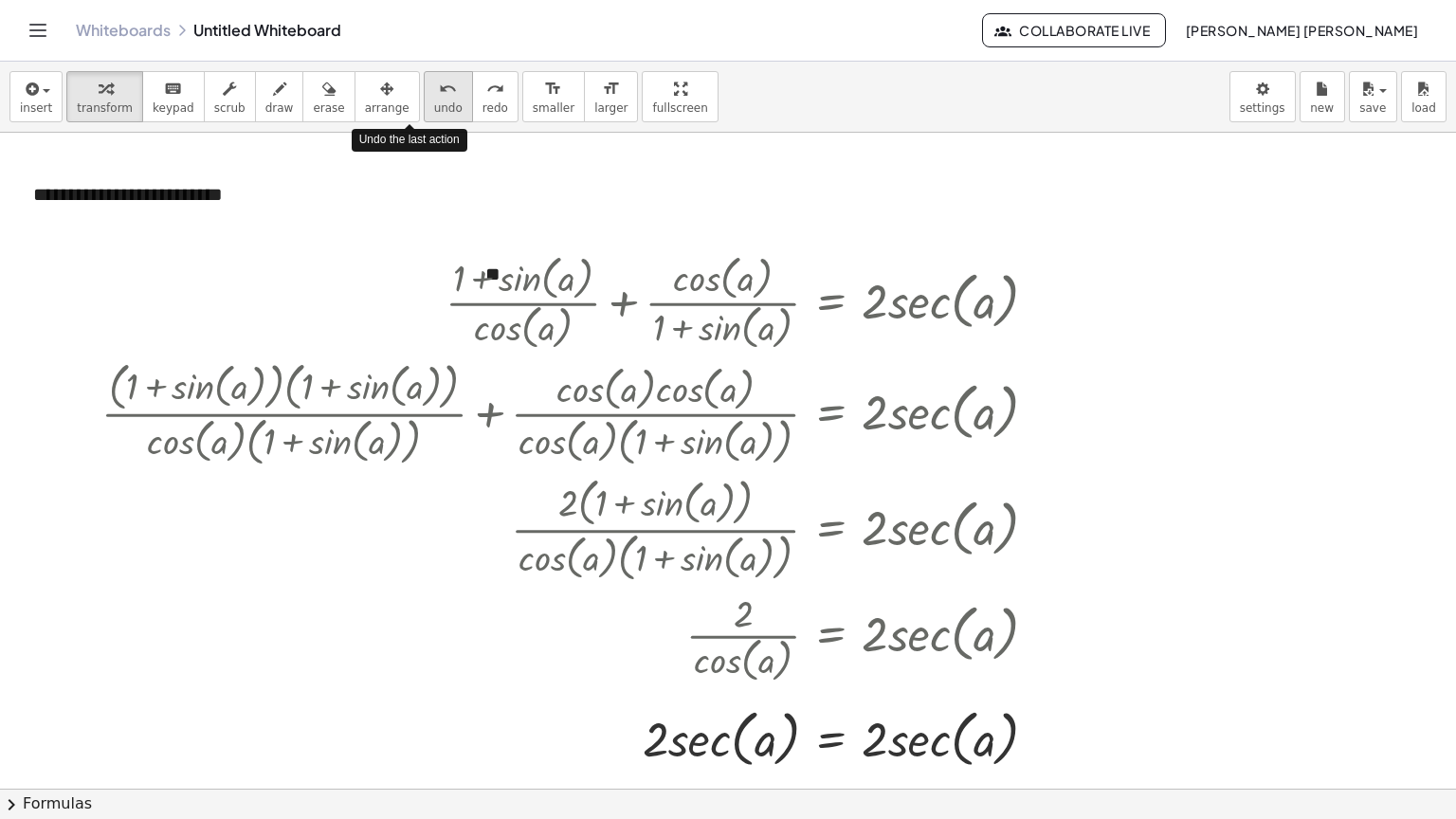
click at [434, 107] on span "undo" at bounding box center [448, 108] width 29 height 13
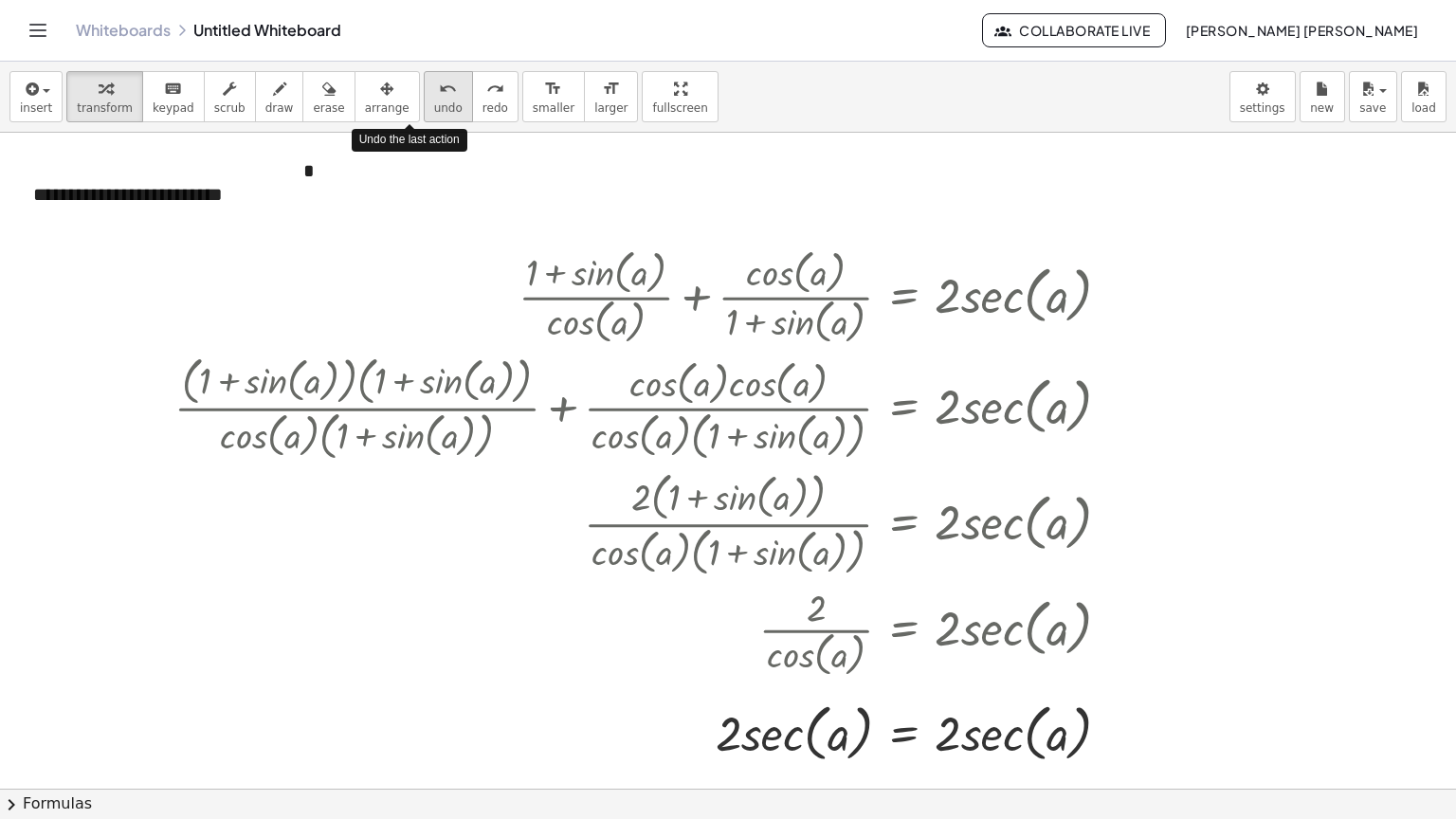
click at [434, 107] on span "undo" at bounding box center [448, 108] width 29 height 13
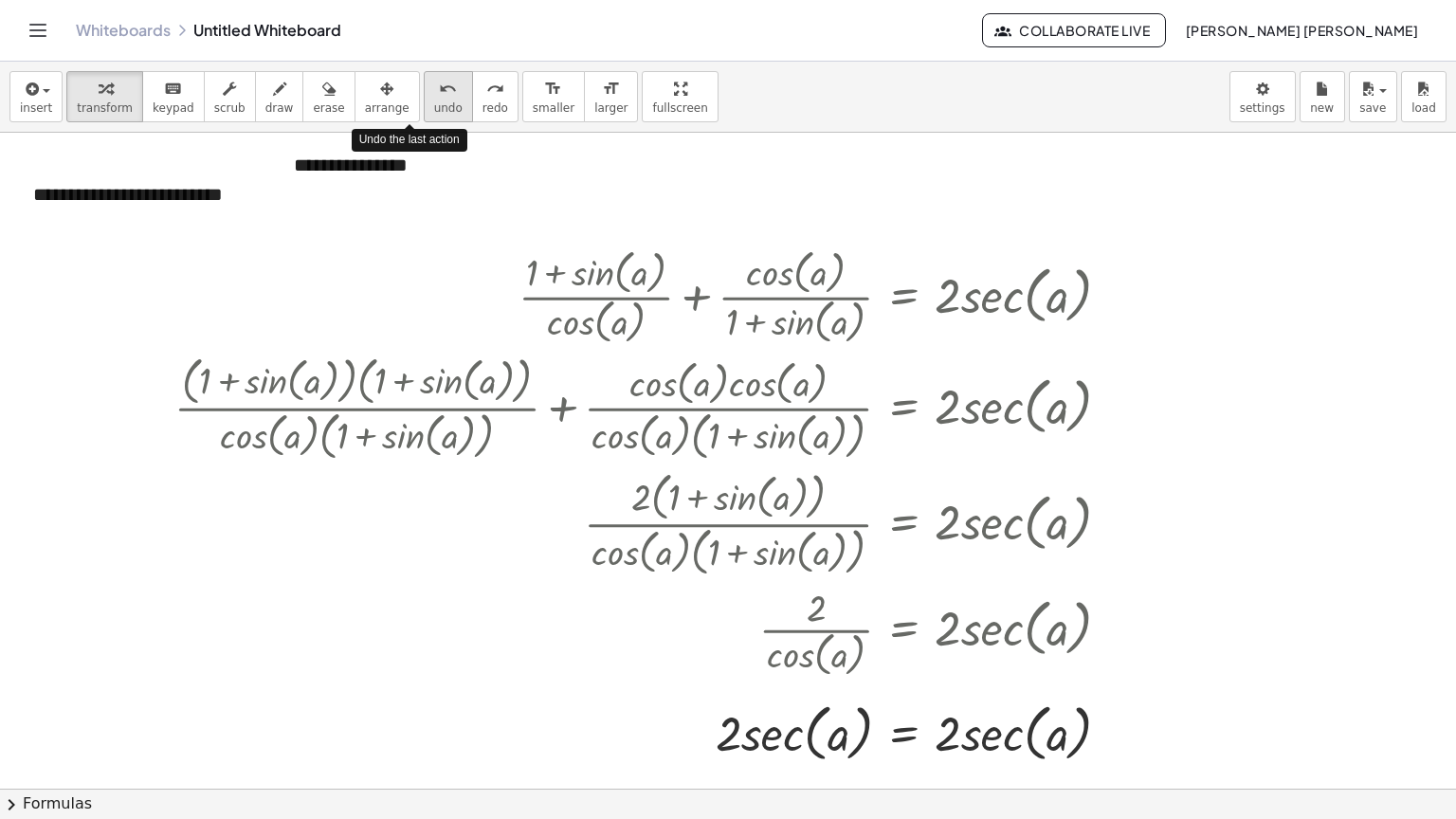
click at [434, 107] on span "undo" at bounding box center [448, 108] width 29 height 13
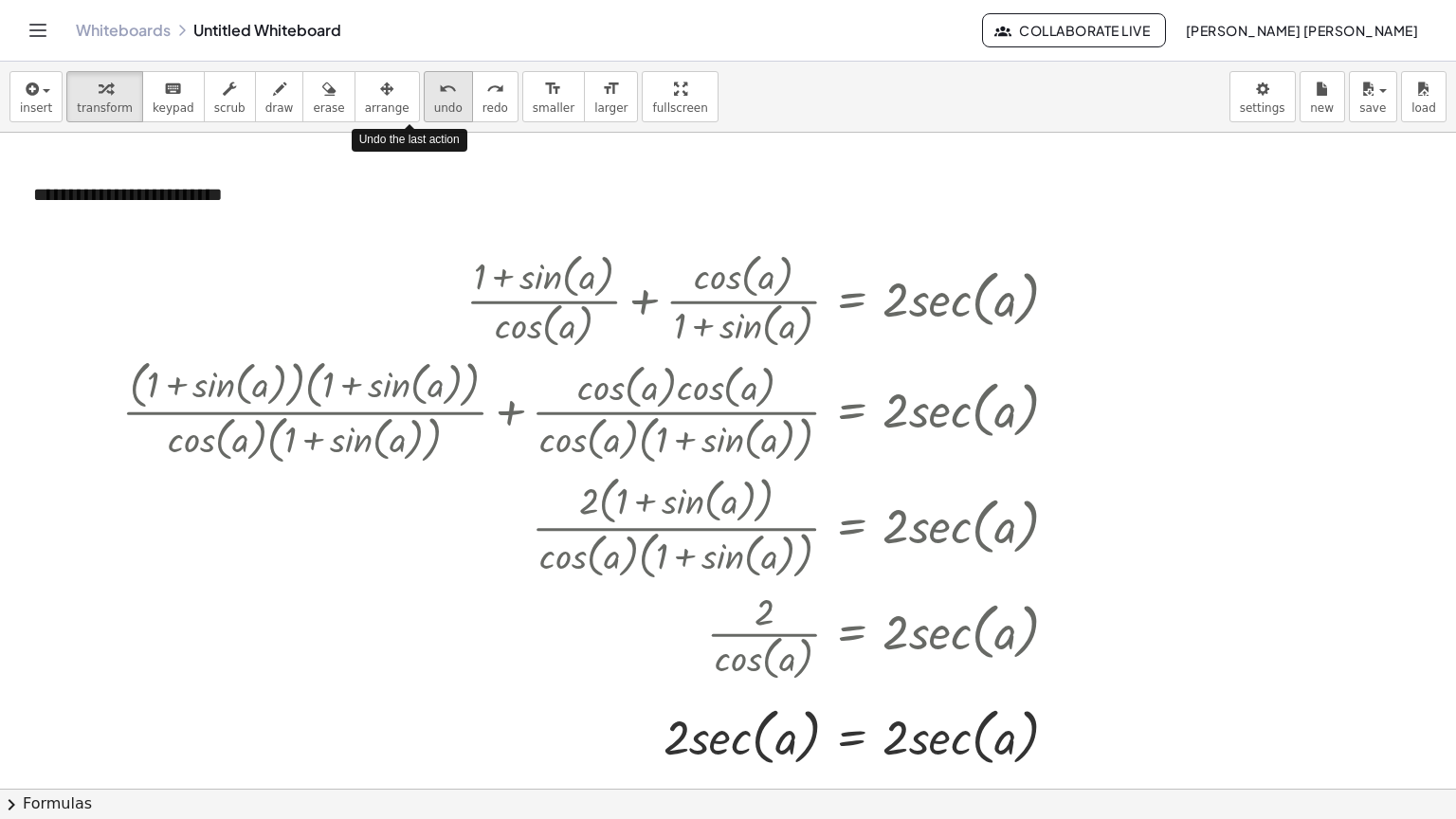
click at [434, 107] on span "undo" at bounding box center [448, 108] width 29 height 13
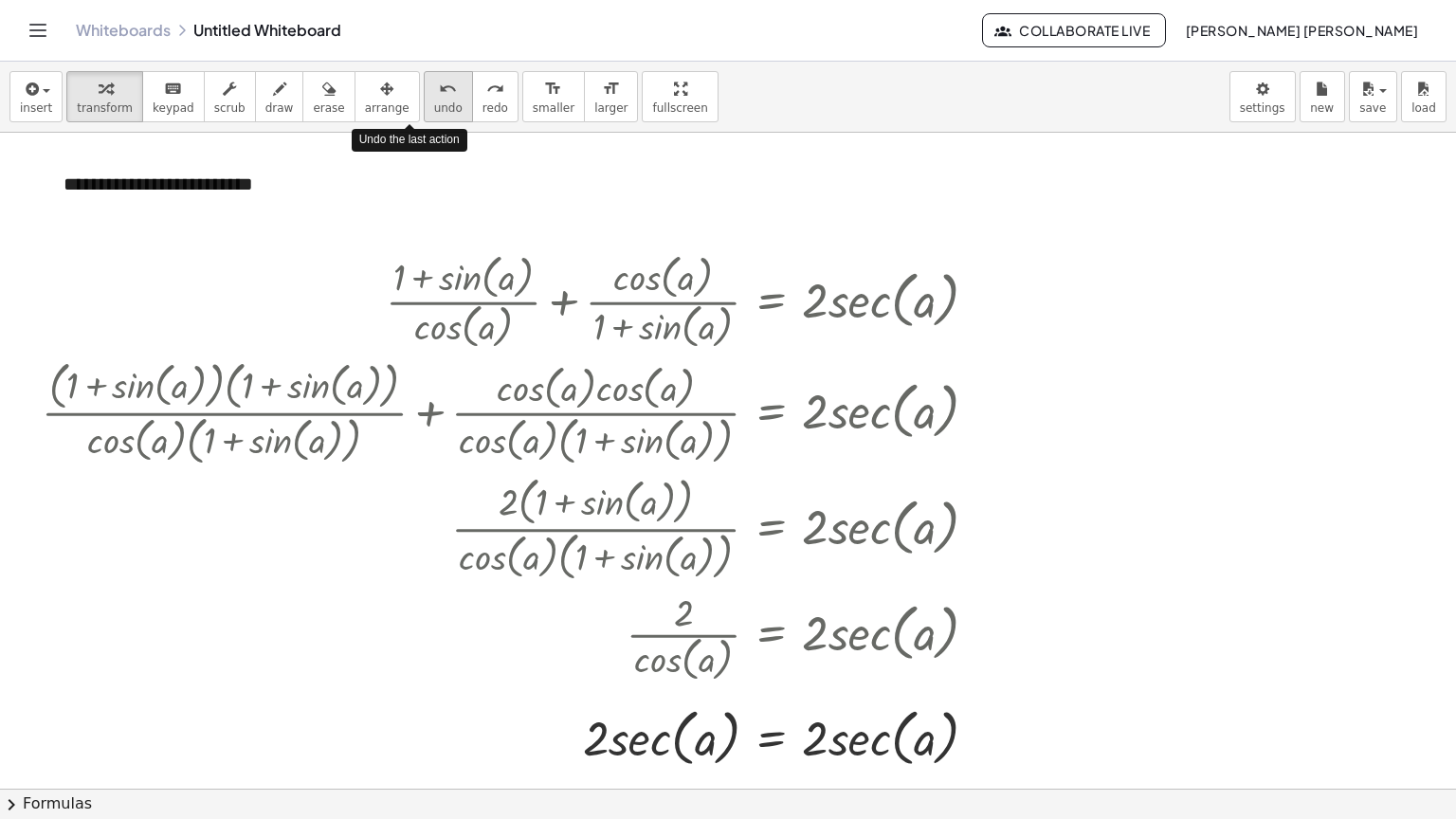
click at [434, 107] on span "undo" at bounding box center [448, 108] width 29 height 13
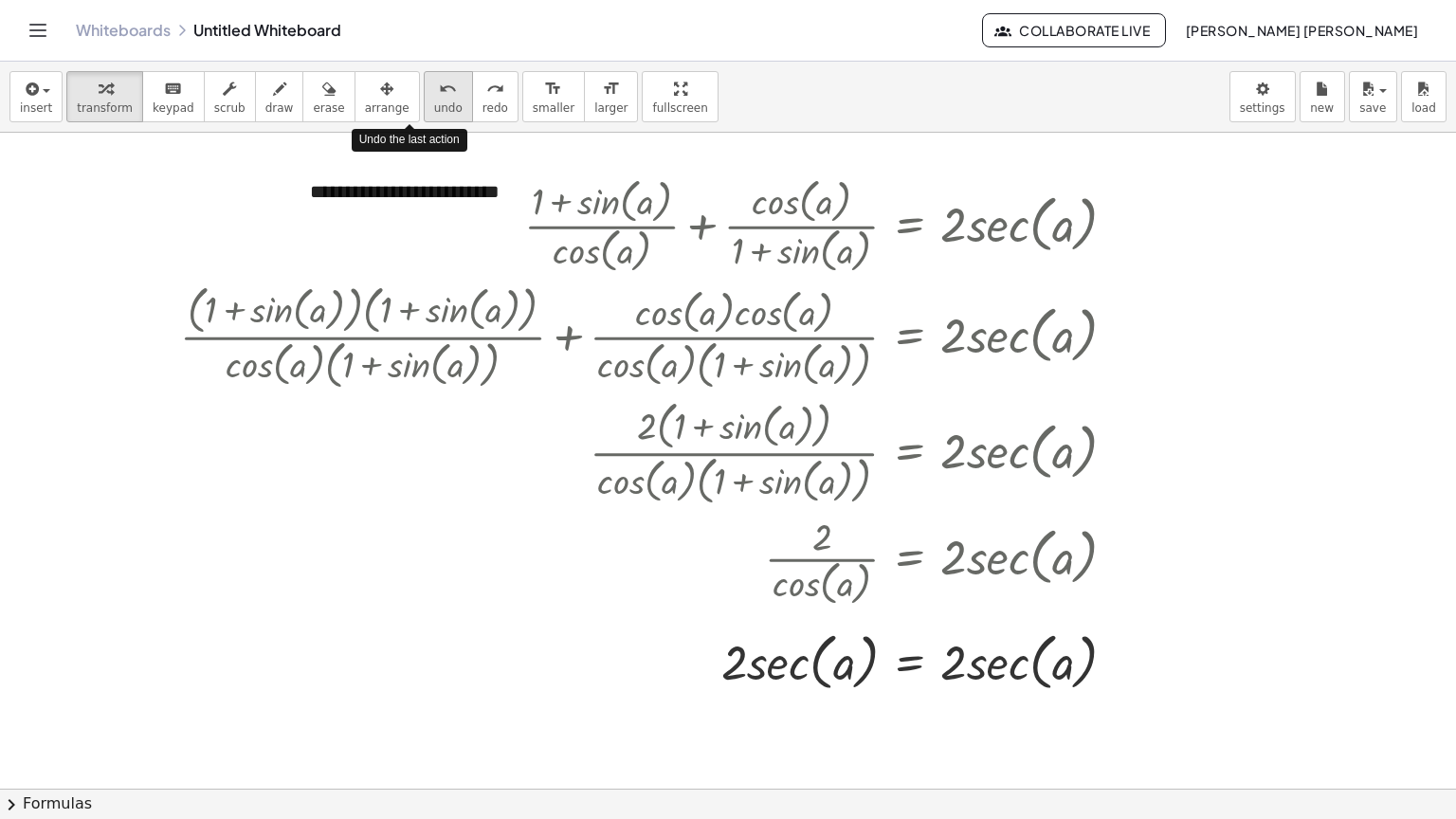
click at [434, 107] on span "undo" at bounding box center [448, 108] width 29 height 13
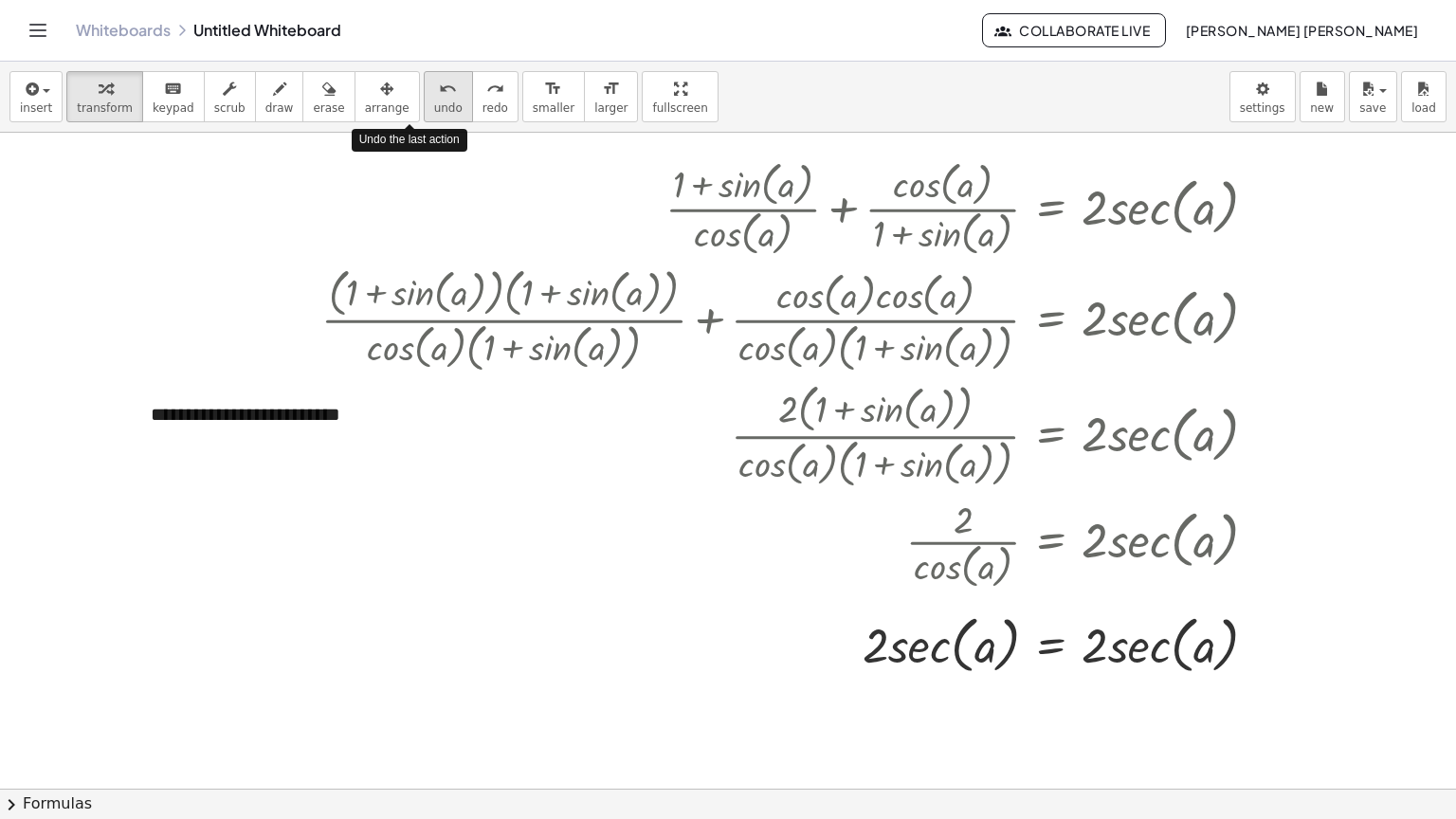
click at [434, 107] on span "undo" at bounding box center [448, 108] width 29 height 13
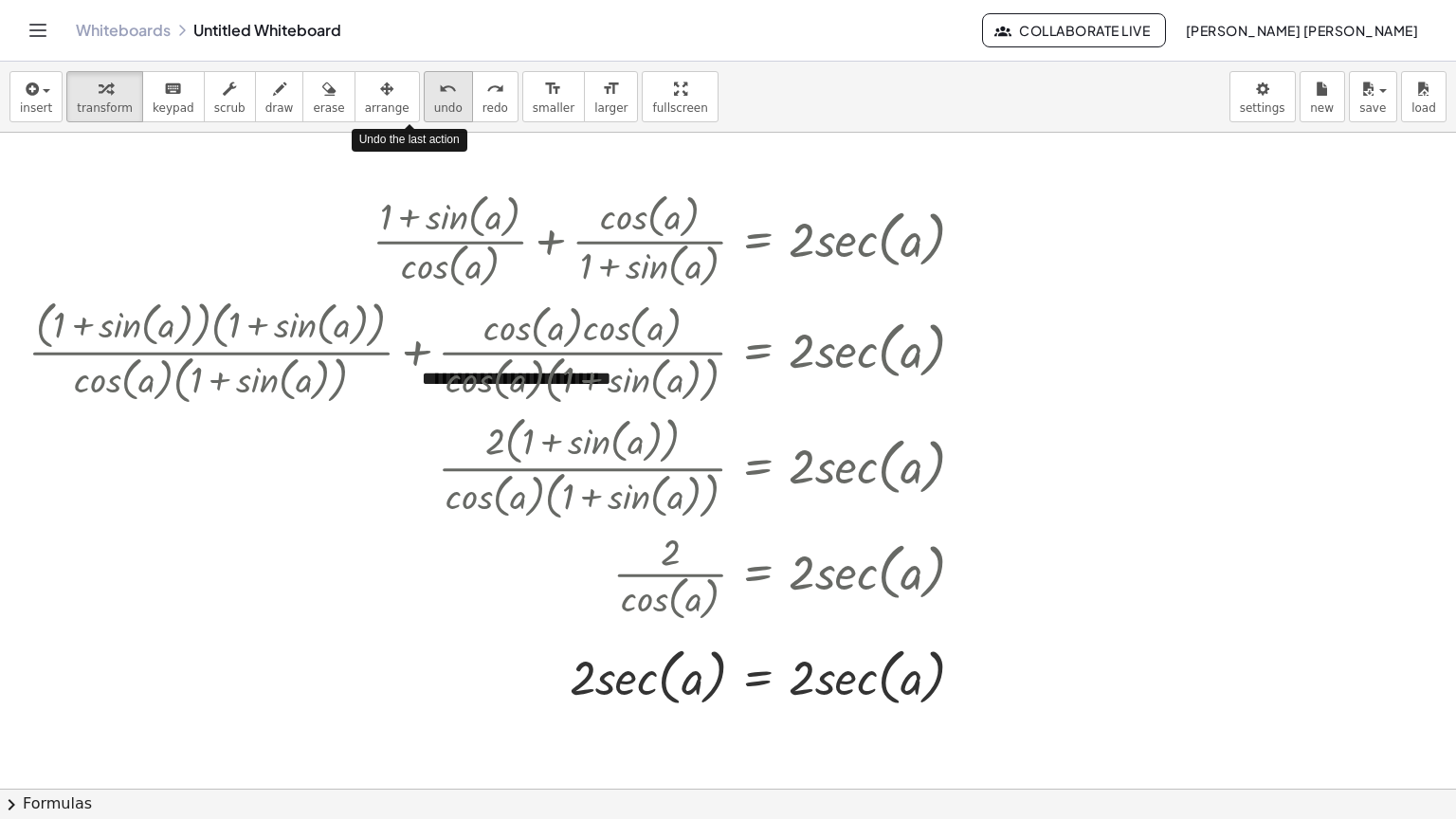
click at [434, 107] on span "undo" at bounding box center [448, 108] width 29 height 13
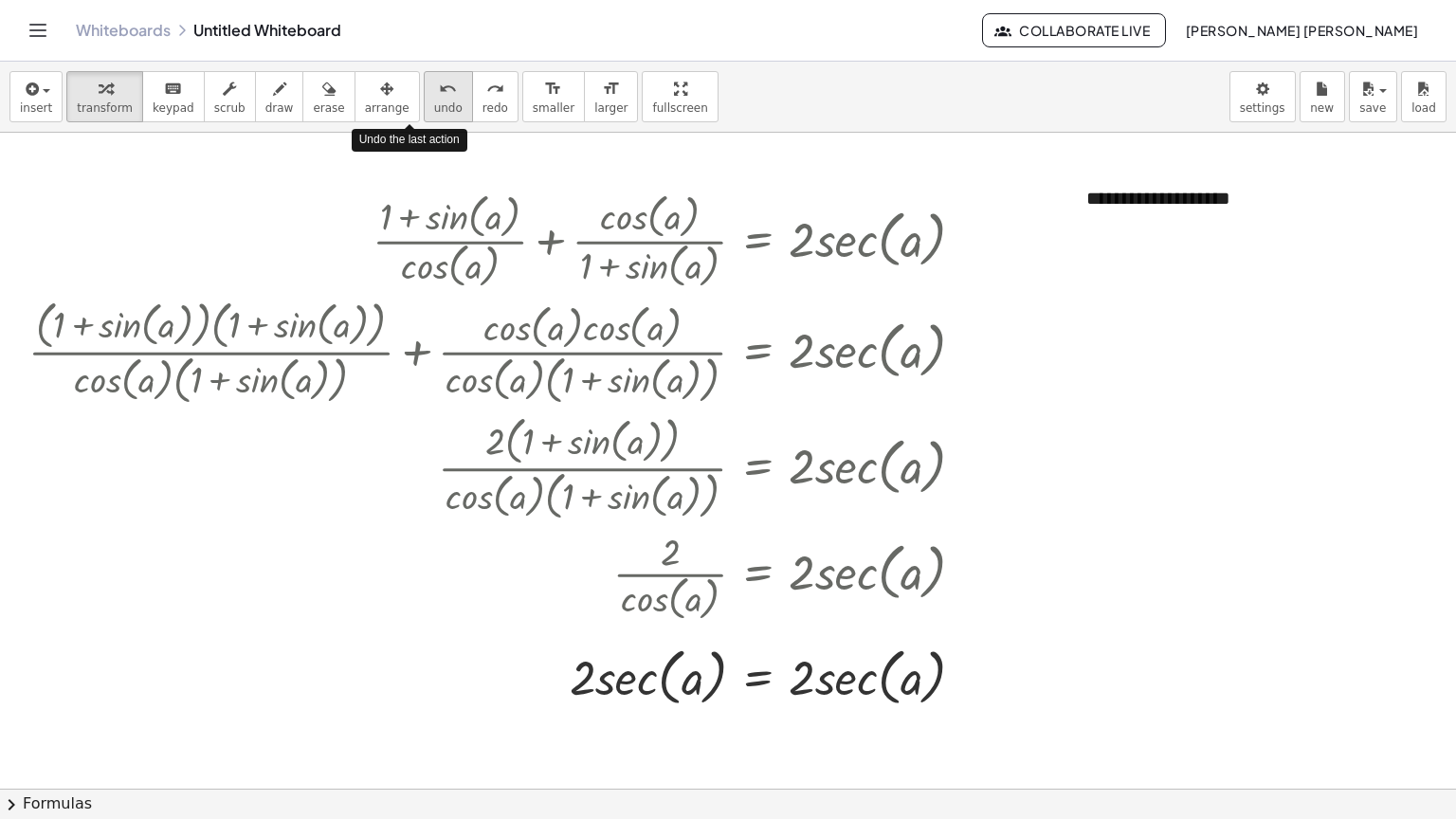
click at [434, 107] on span "undo" at bounding box center [448, 108] width 29 height 13
click at [366, 107] on span "arrange" at bounding box center [387, 108] width 44 height 13
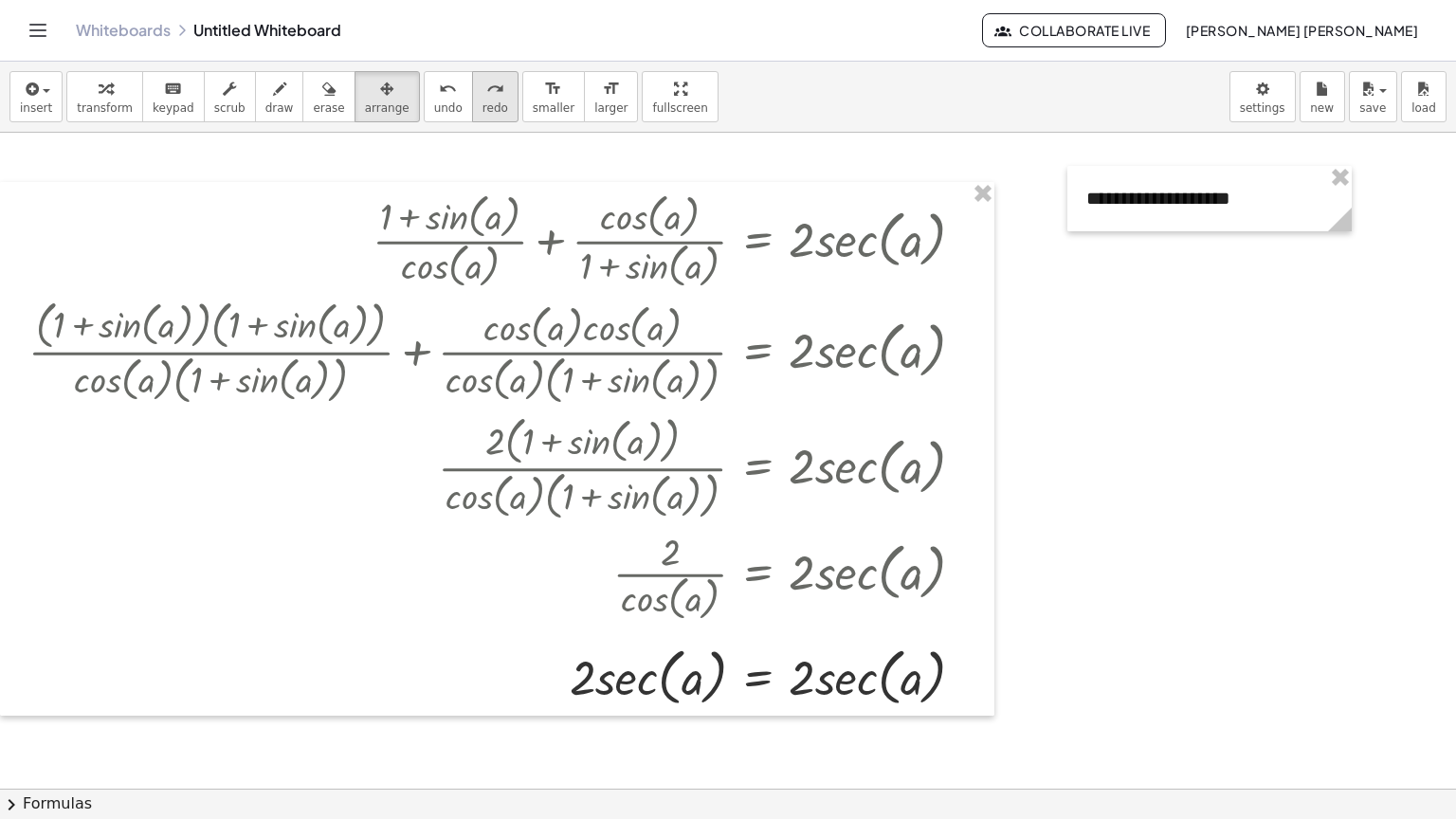
click at [473, 115] on button "redo redo" at bounding box center [495, 97] width 46 height 51
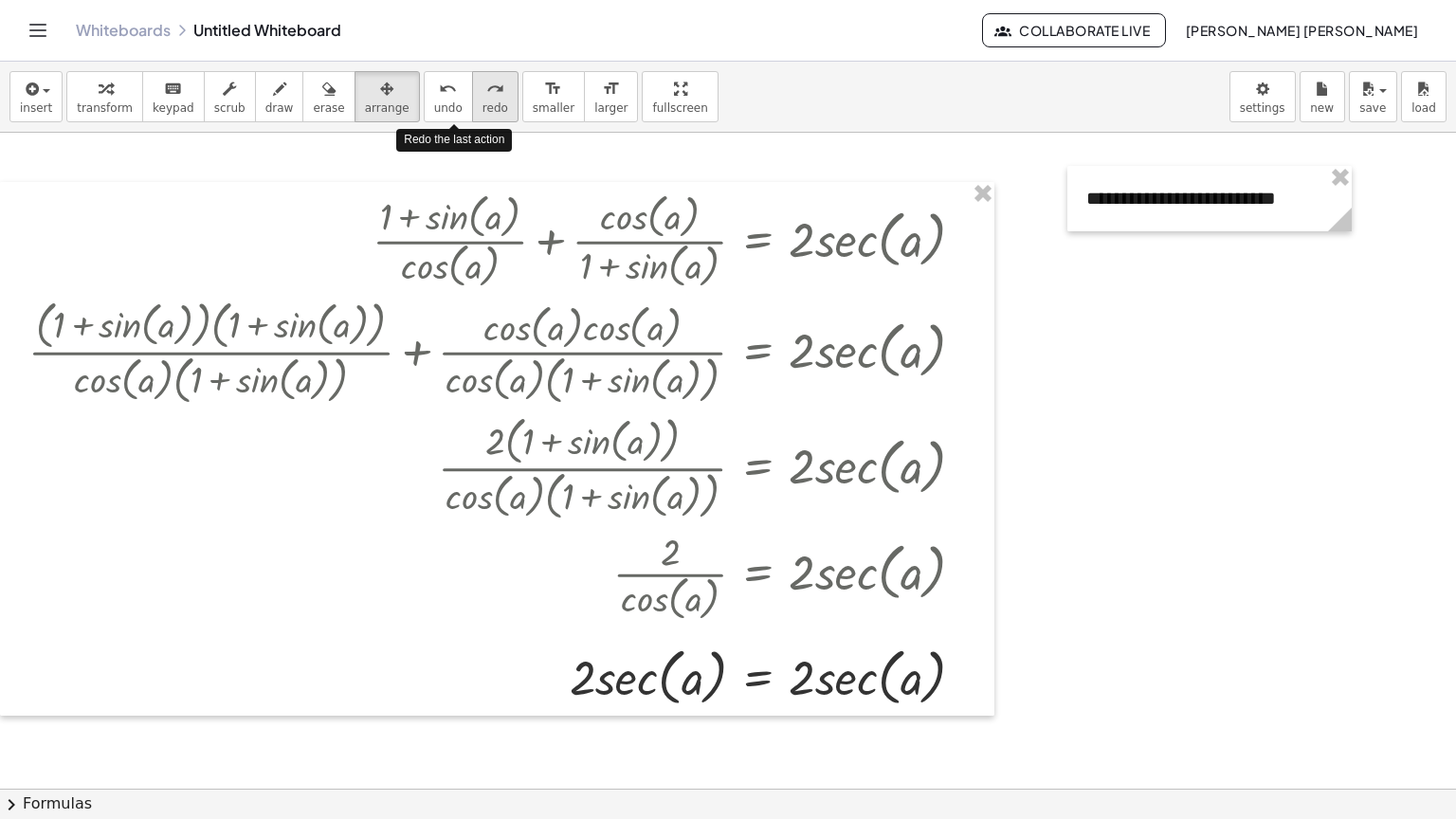
click at [473, 115] on button "redo redo" at bounding box center [495, 97] width 46 height 51
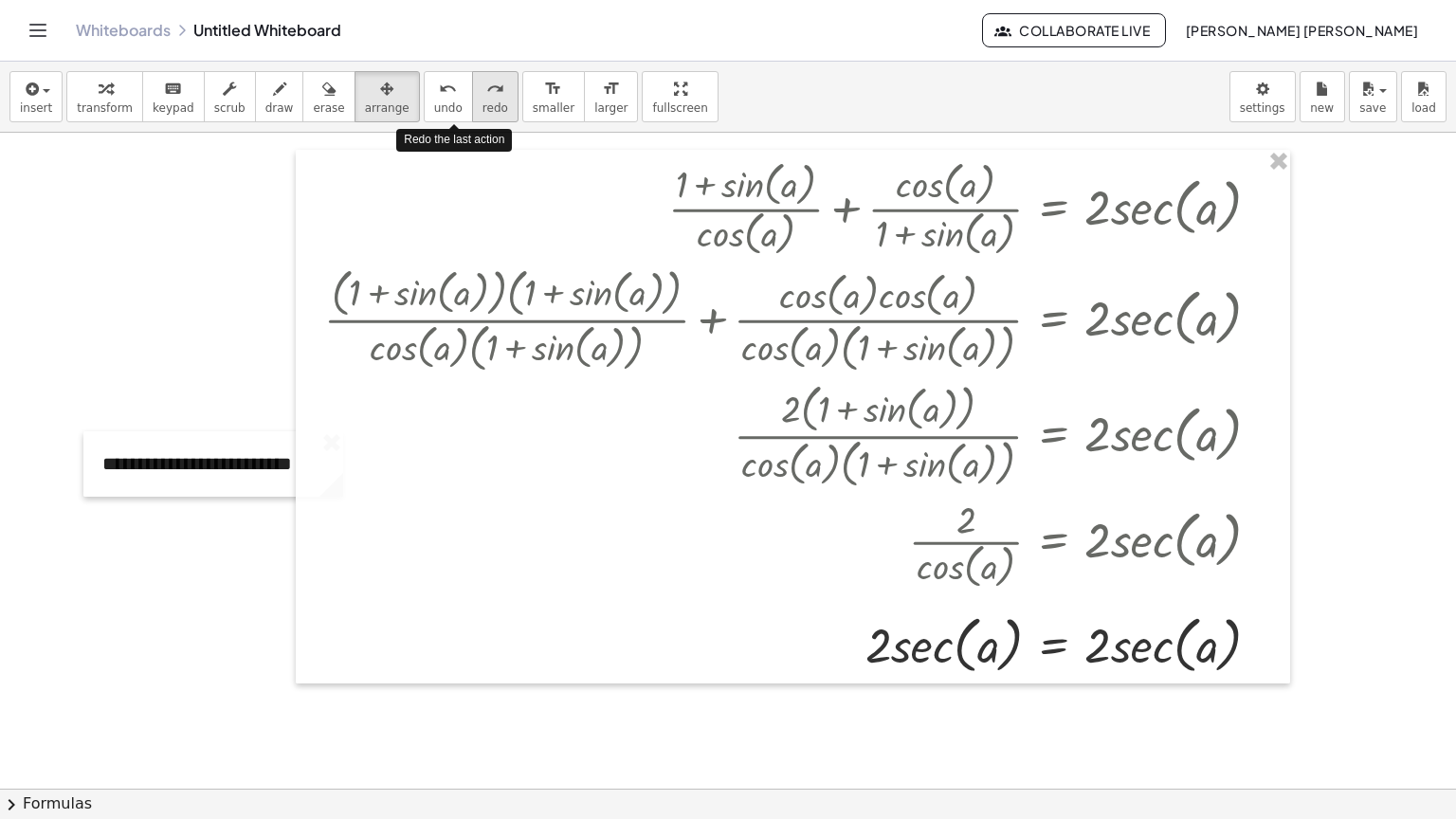
click at [473, 115] on button "redo redo" at bounding box center [495, 97] width 46 height 51
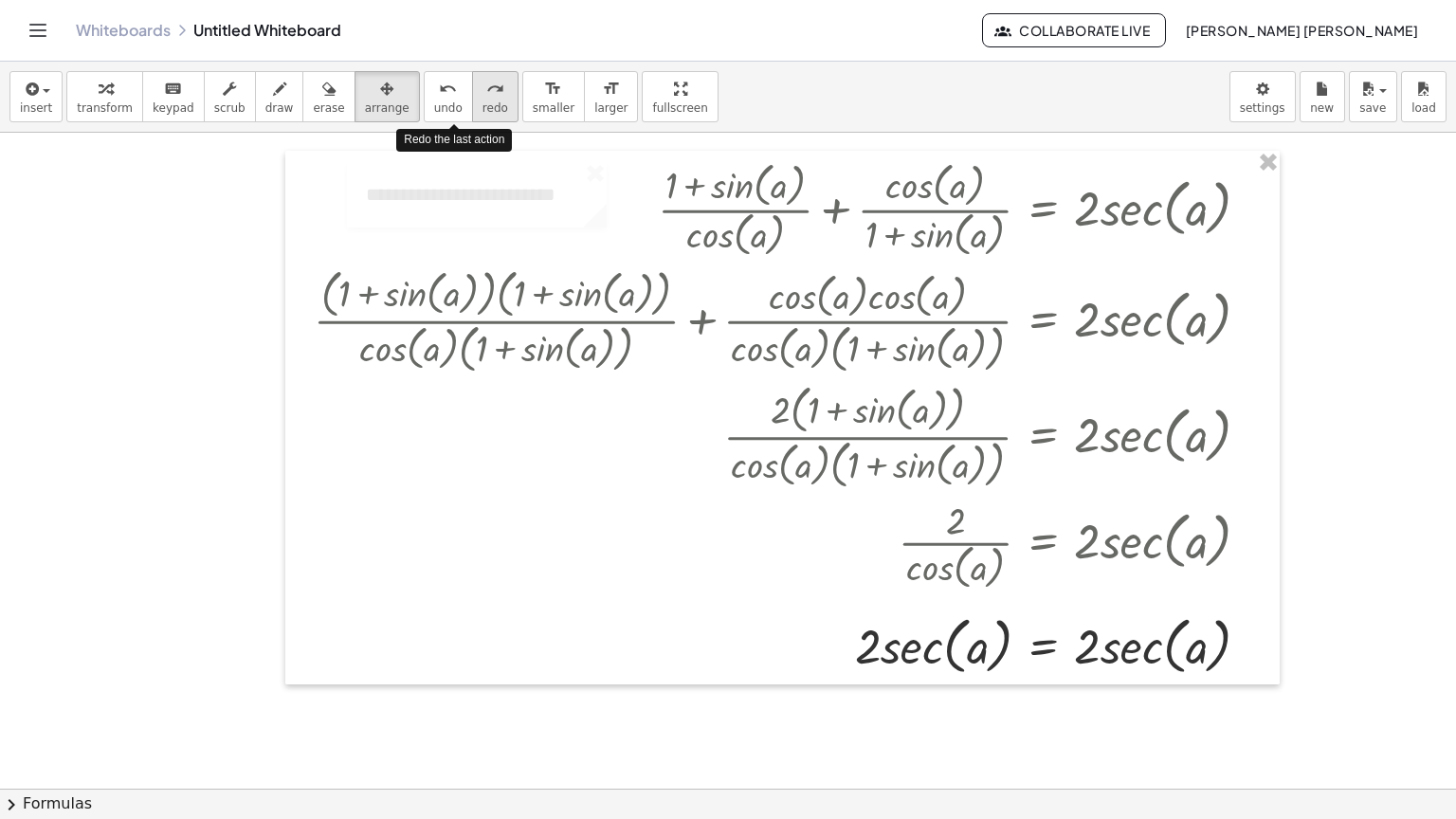
click at [473, 115] on button "redo redo" at bounding box center [495, 97] width 46 height 51
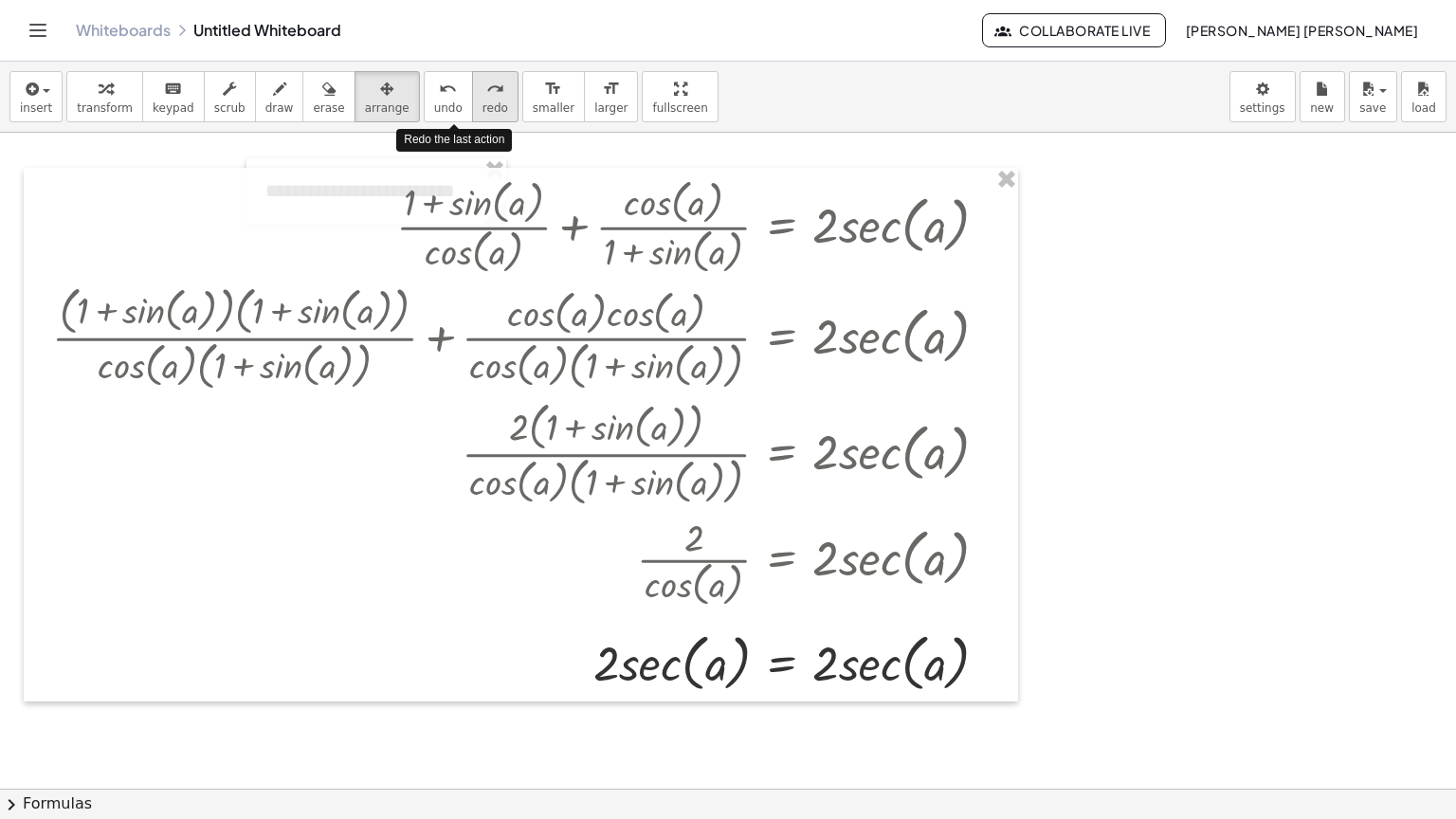
click at [473, 115] on button "redo redo" at bounding box center [495, 97] width 46 height 51
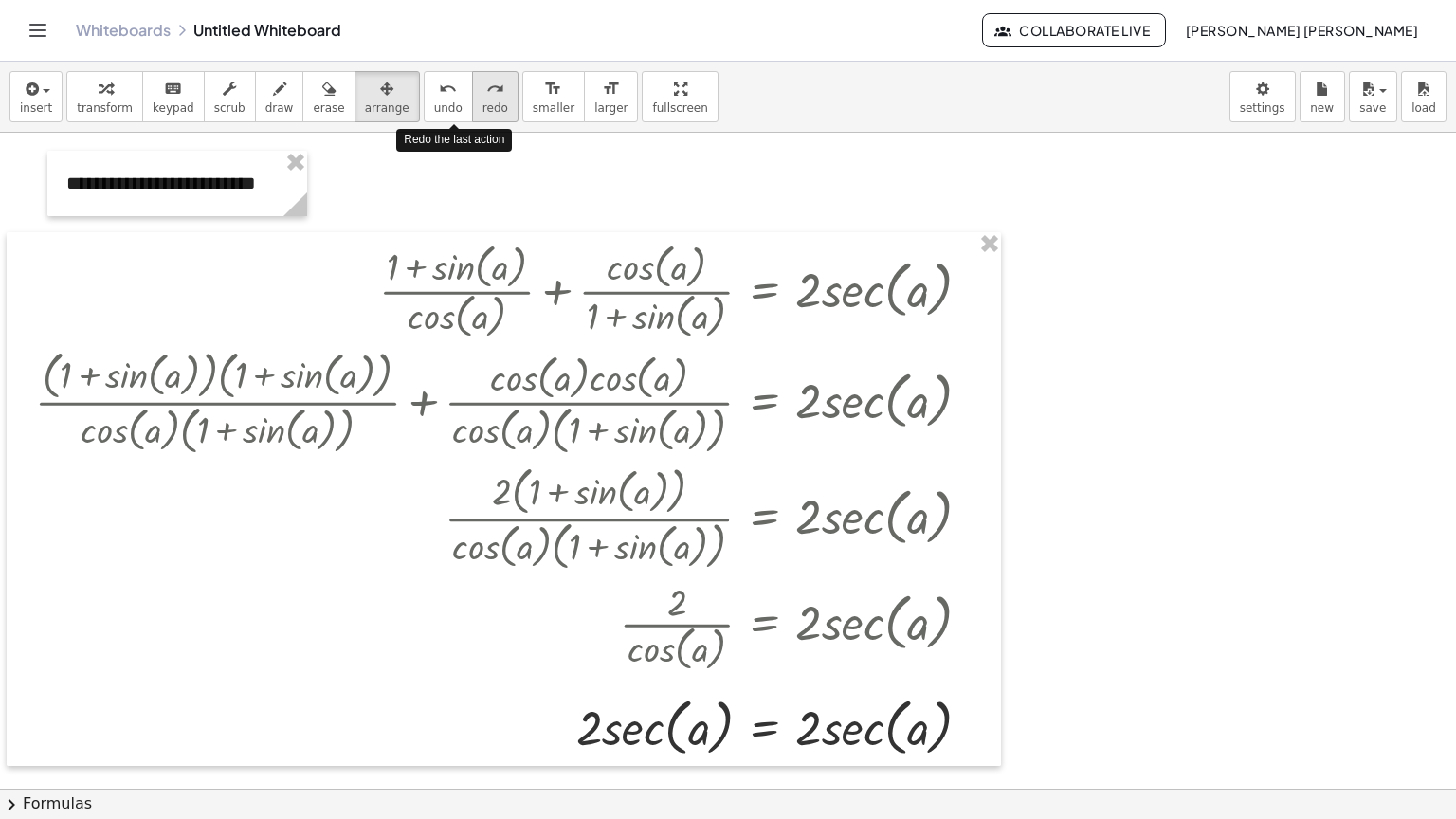
click at [473, 115] on button "redo redo" at bounding box center [495, 97] width 46 height 51
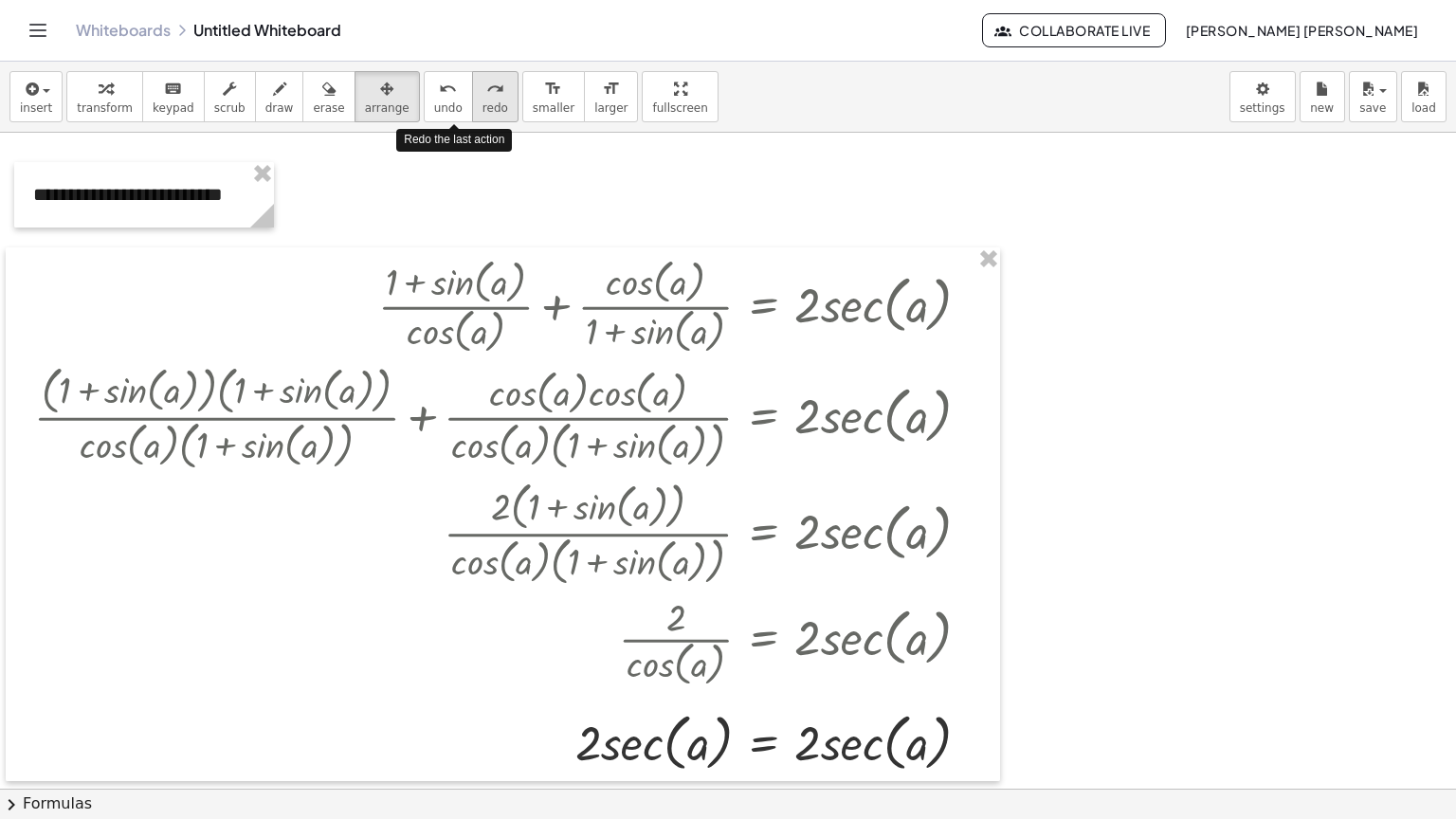
click at [473, 115] on button "redo redo" at bounding box center [495, 97] width 46 height 51
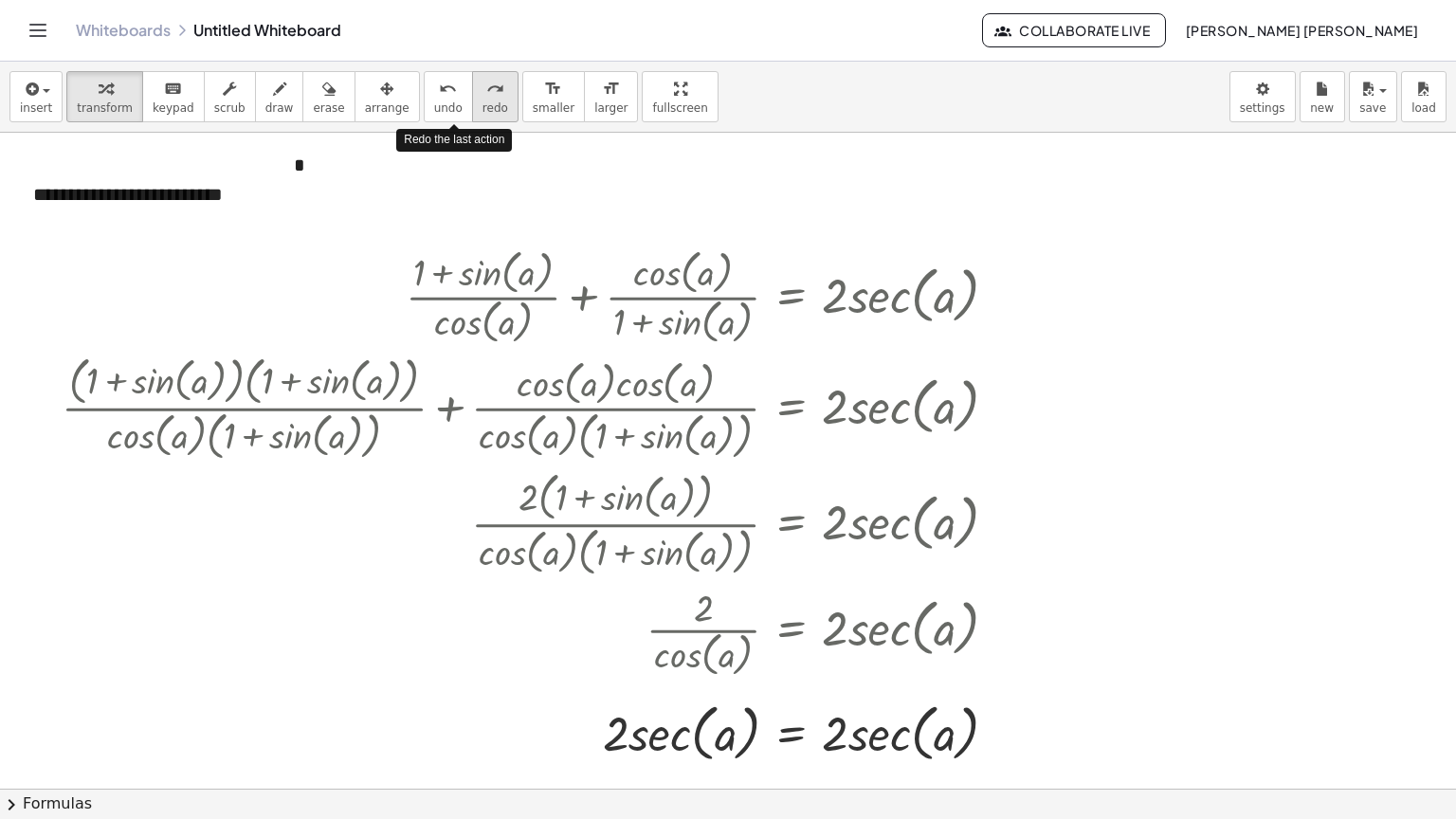
click at [473, 115] on button "redo redo" at bounding box center [495, 97] width 46 height 51
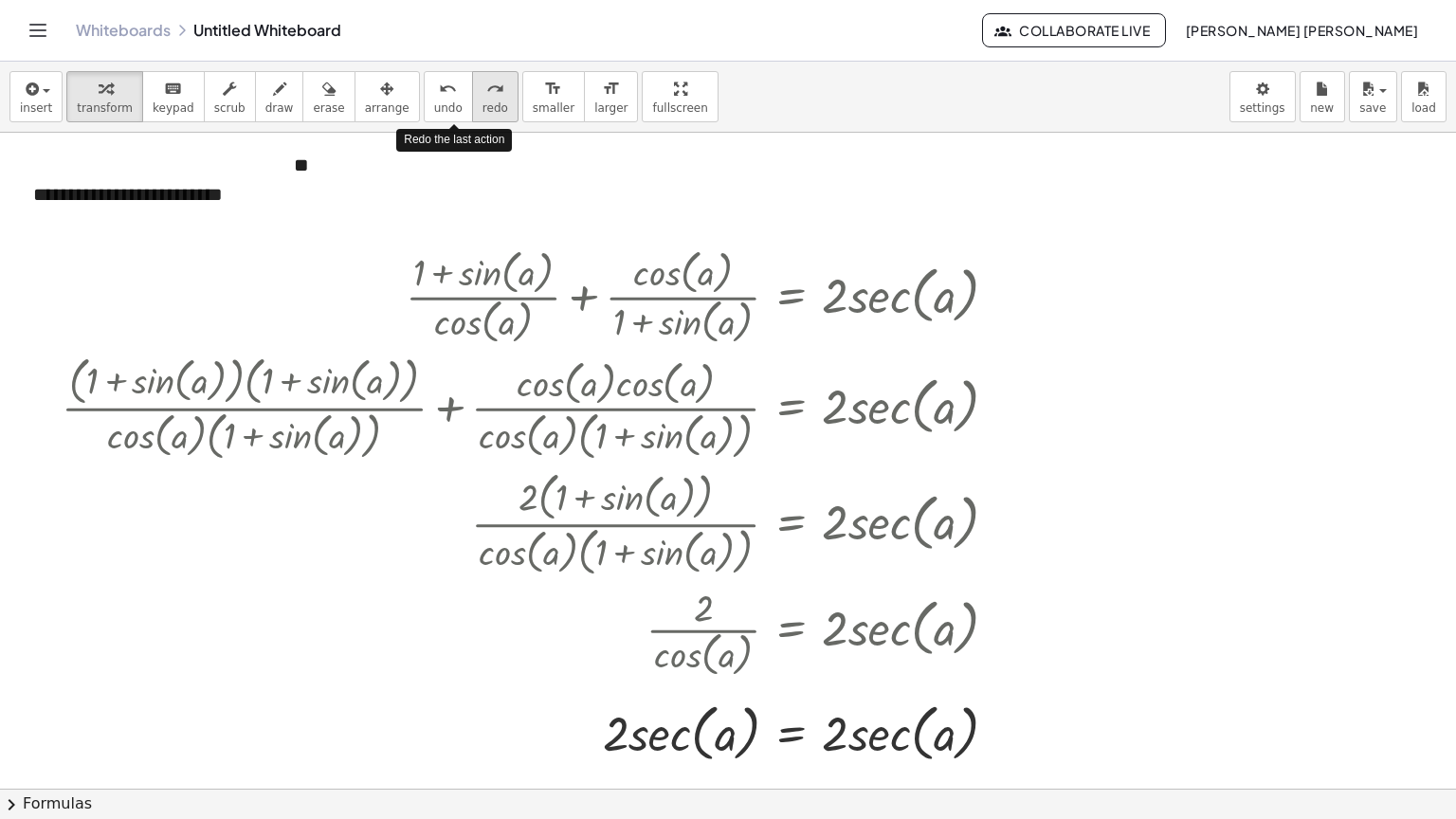
click at [473, 115] on button "redo redo" at bounding box center [495, 97] width 46 height 51
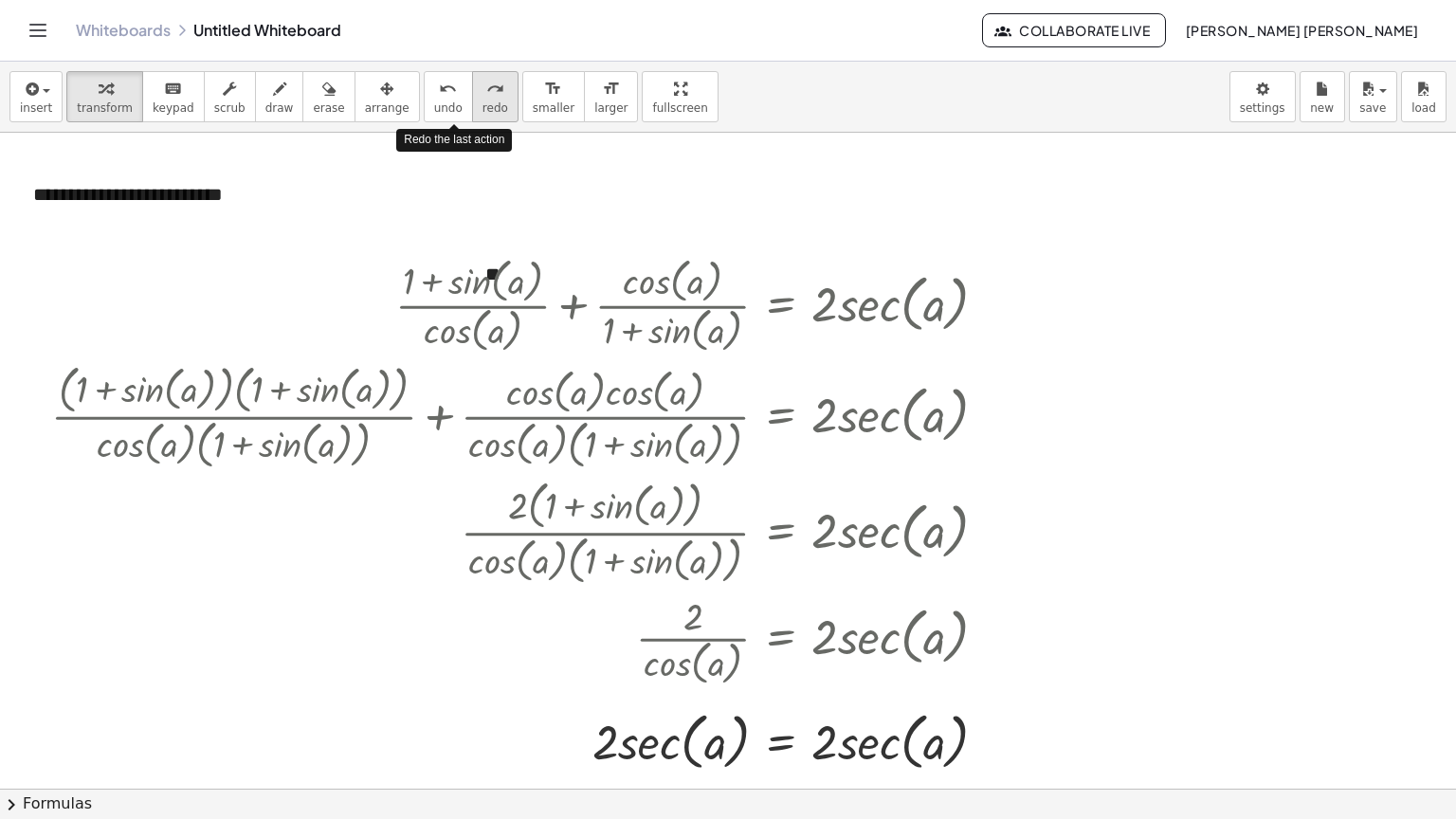
click at [473, 115] on button "redo redo" at bounding box center [495, 97] width 46 height 51
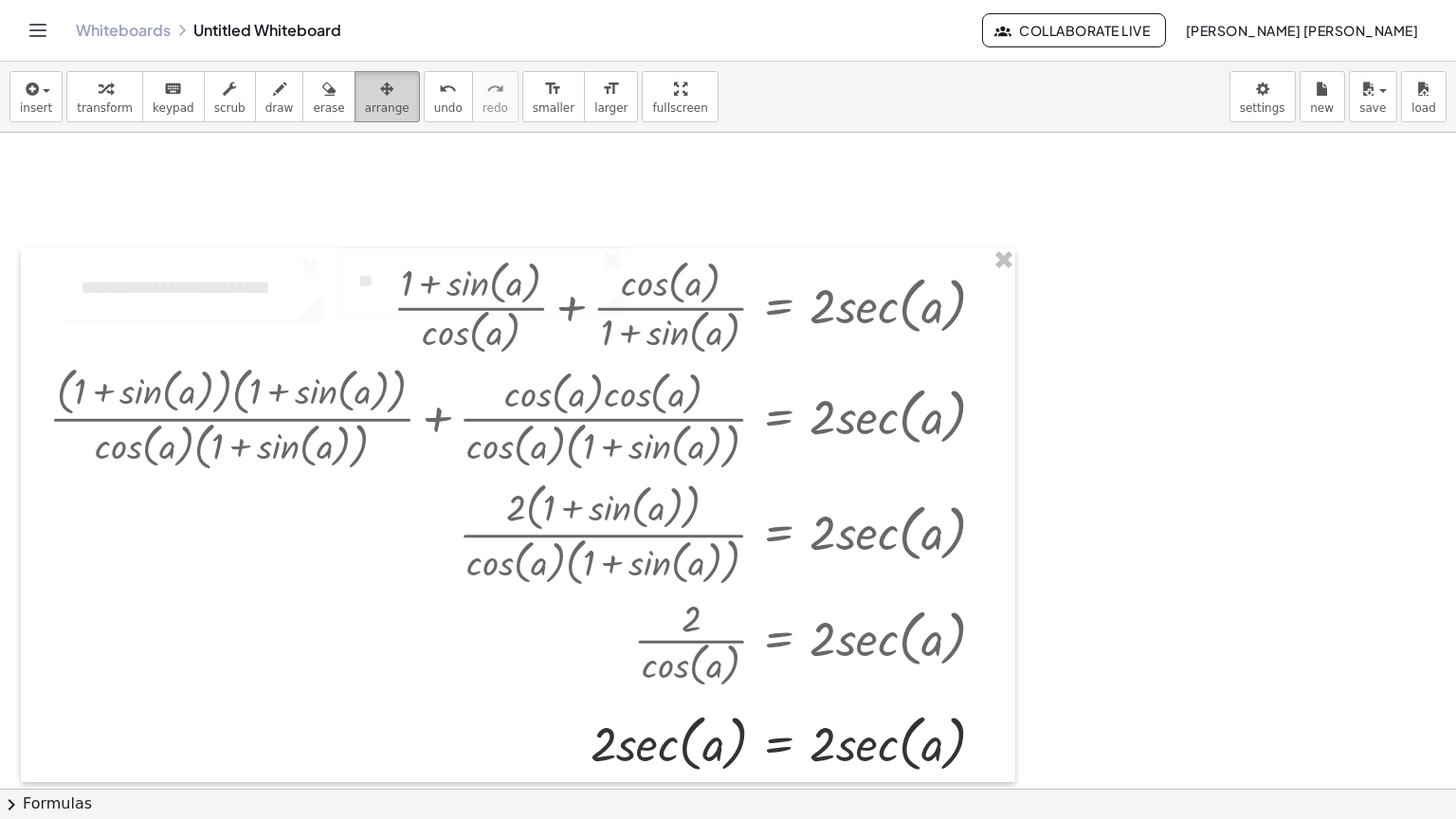
click at [365, 102] on span "arrange" at bounding box center [387, 108] width 44 height 13
click at [1033, 261] on div at bounding box center [728, 789] width 1456 height 1312
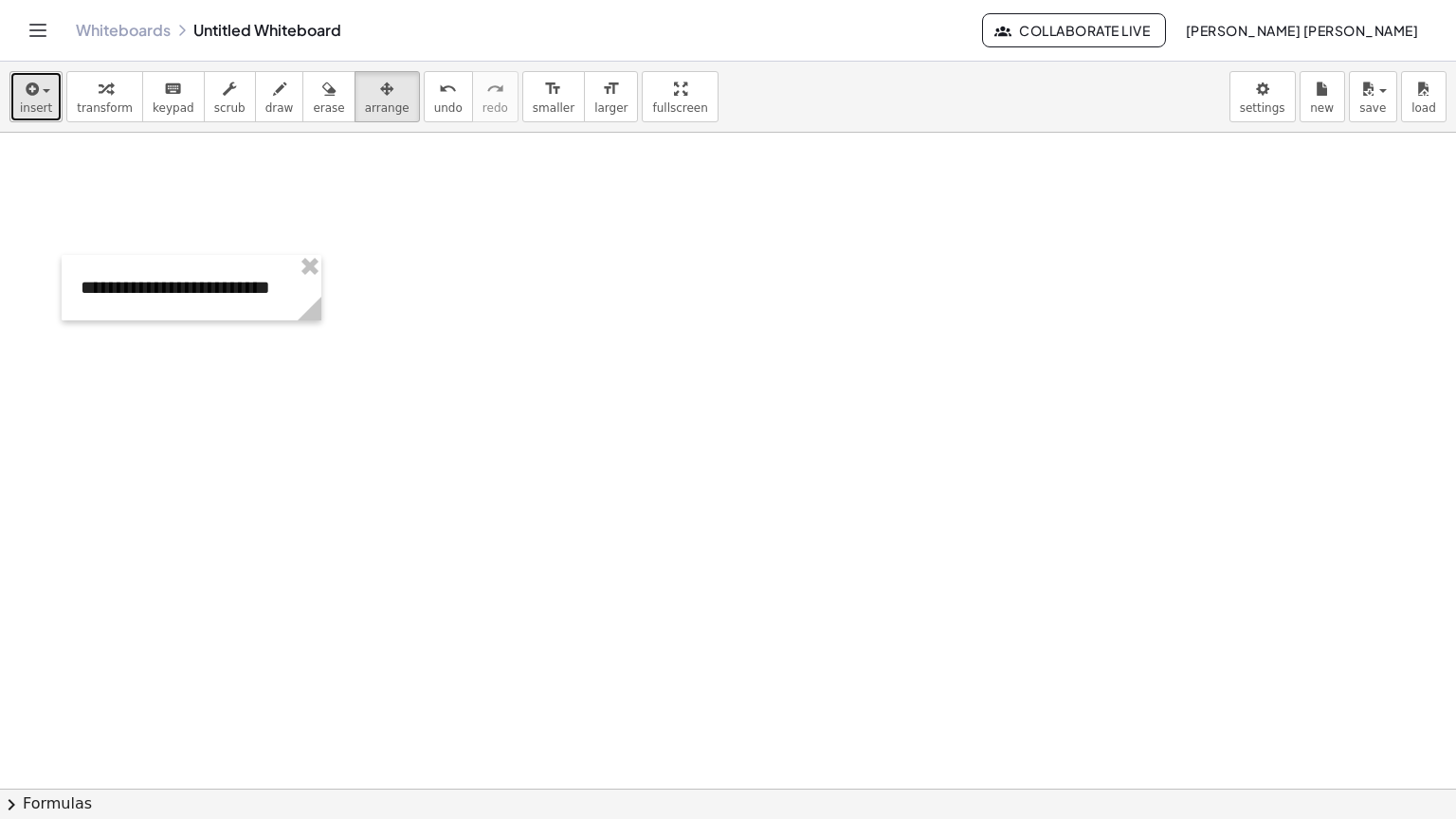
click at [43, 107] on span "insert" at bounding box center [36, 108] width 33 height 13
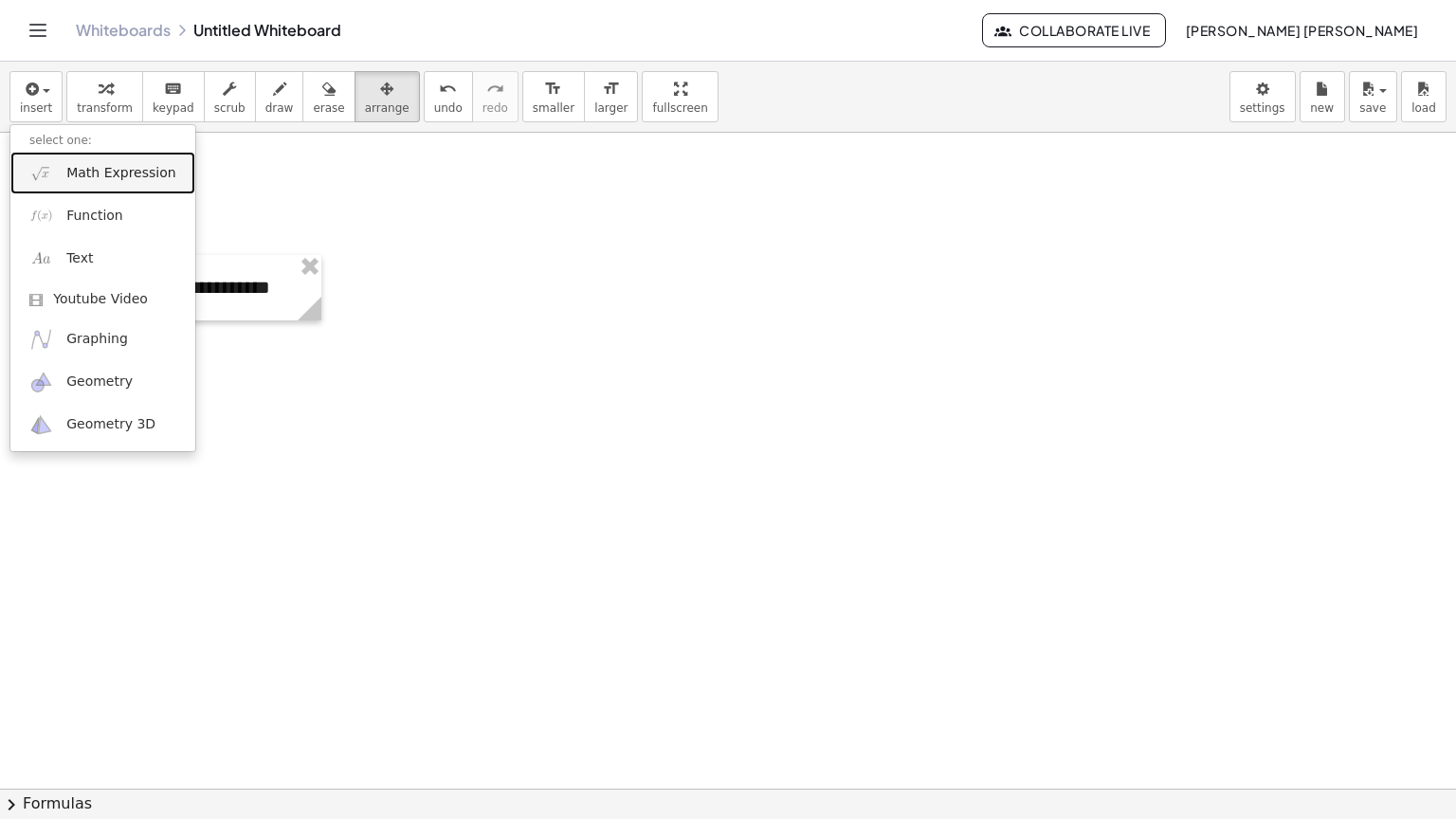
click at [116, 181] on span "Math Expression" at bounding box center [120, 173] width 109 height 19
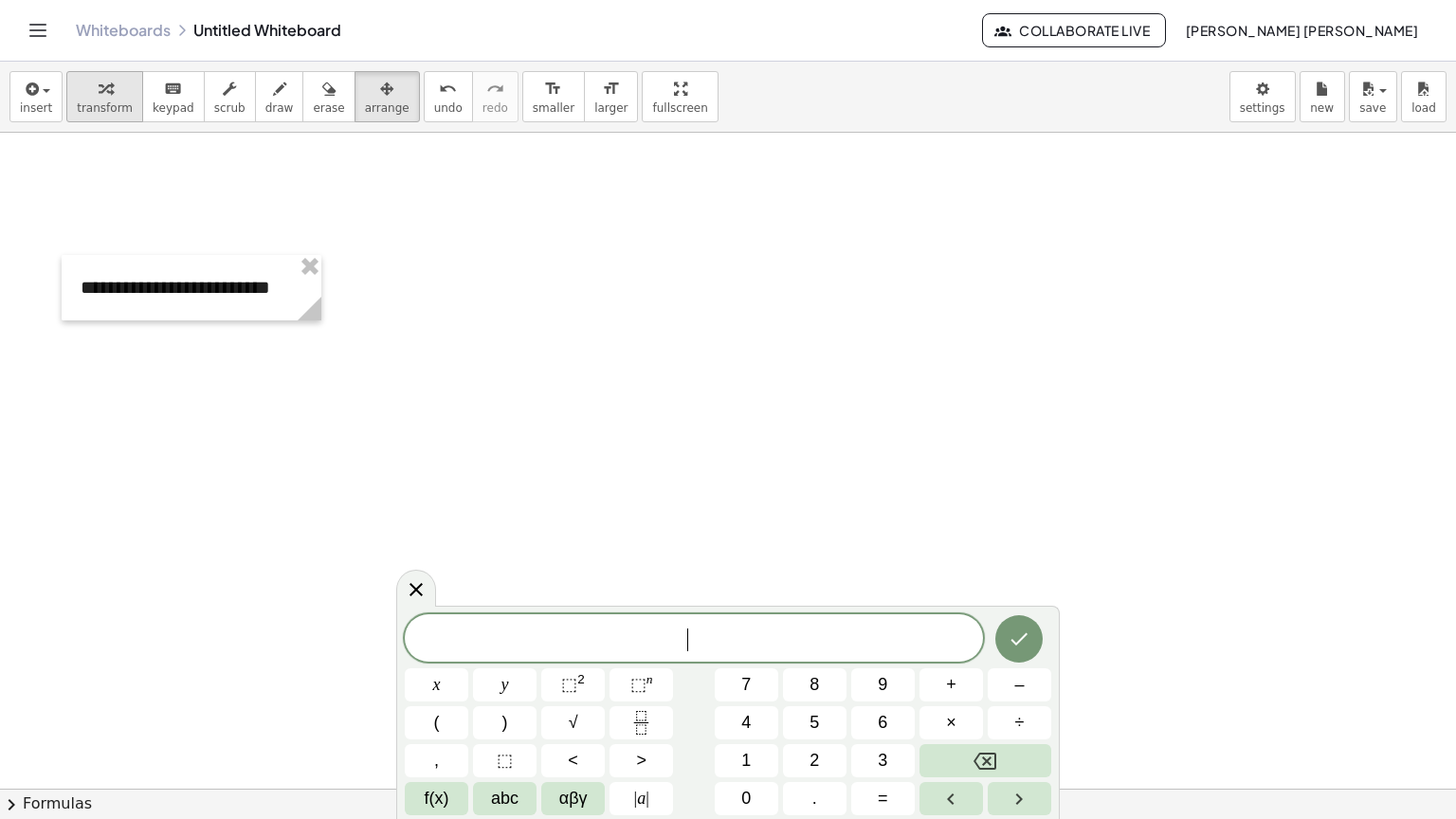
click at [77, 106] on span "transform" at bounding box center [105, 108] width 56 height 13
click at [428, 603] on div at bounding box center [416, 588] width 39 height 37
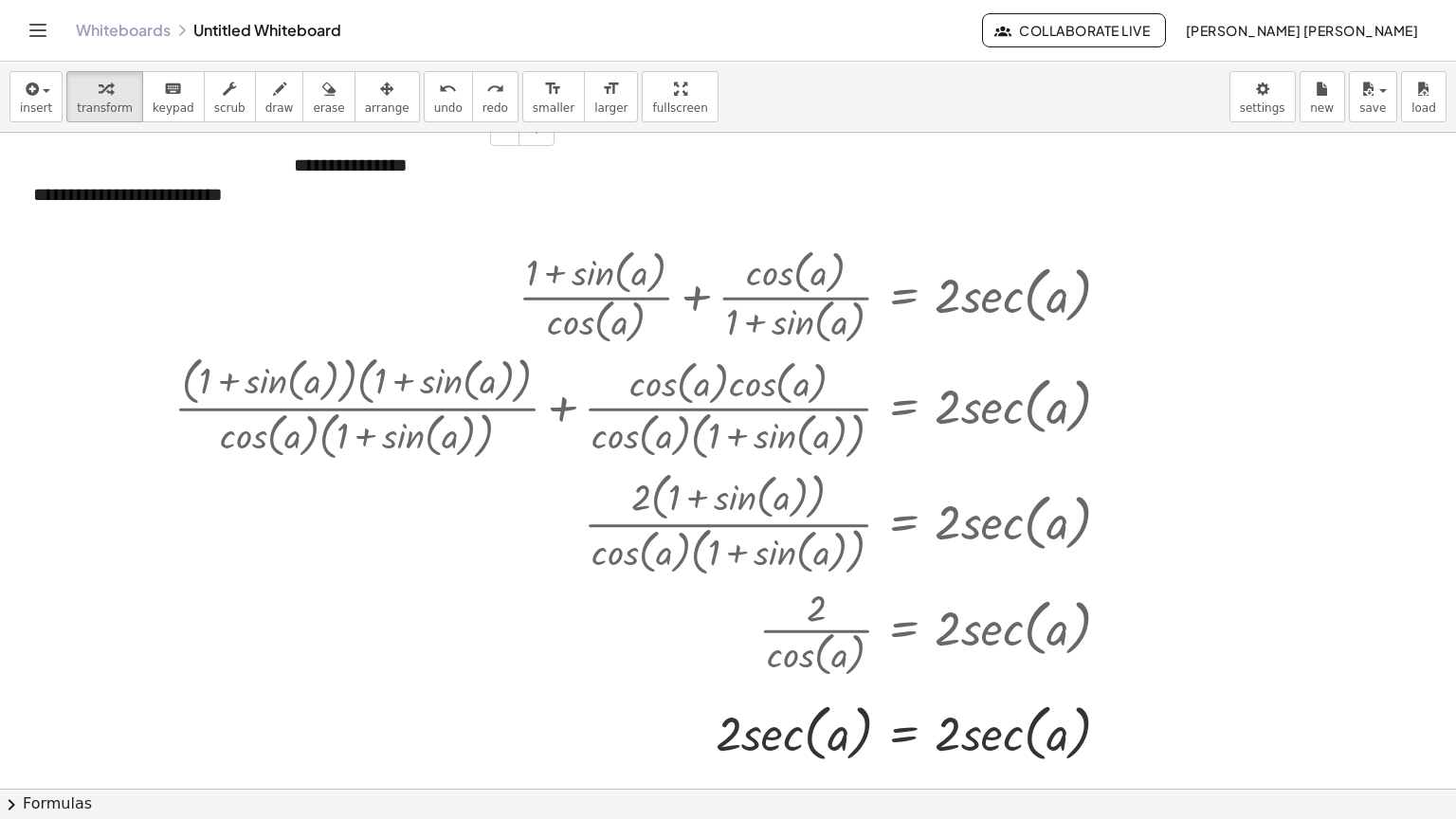
click at [377, 171] on div "**********" at bounding box center [417, 166] width 284 height 65
click at [380, 91] on icon "button" at bounding box center [386, 89] width 13 height 23
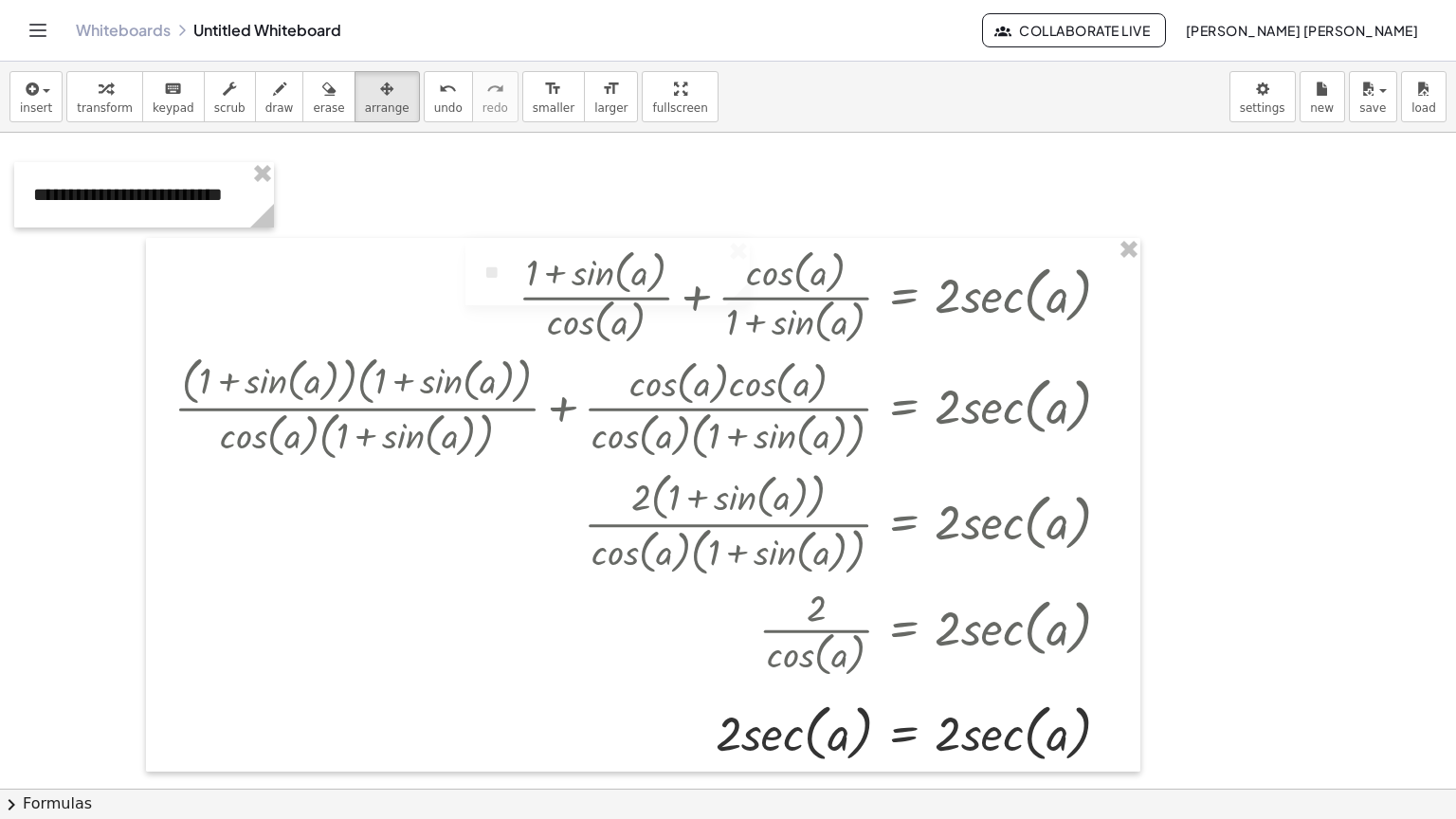
drag, startPoint x: 371, startPoint y: 139, endPoint x: 559, endPoint y: 246, distance: 216.3
click at [559, 246] on div "**********" at bounding box center [728, 789] width 1456 height 1312
drag, startPoint x: 109, startPoint y: 214, endPoint x: 278, endPoint y: 306, distance: 192.4
click at [278, 306] on div "**********" at bounding box center [728, 789] width 1456 height 1312
click at [77, 103] on span "transform" at bounding box center [105, 108] width 56 height 13
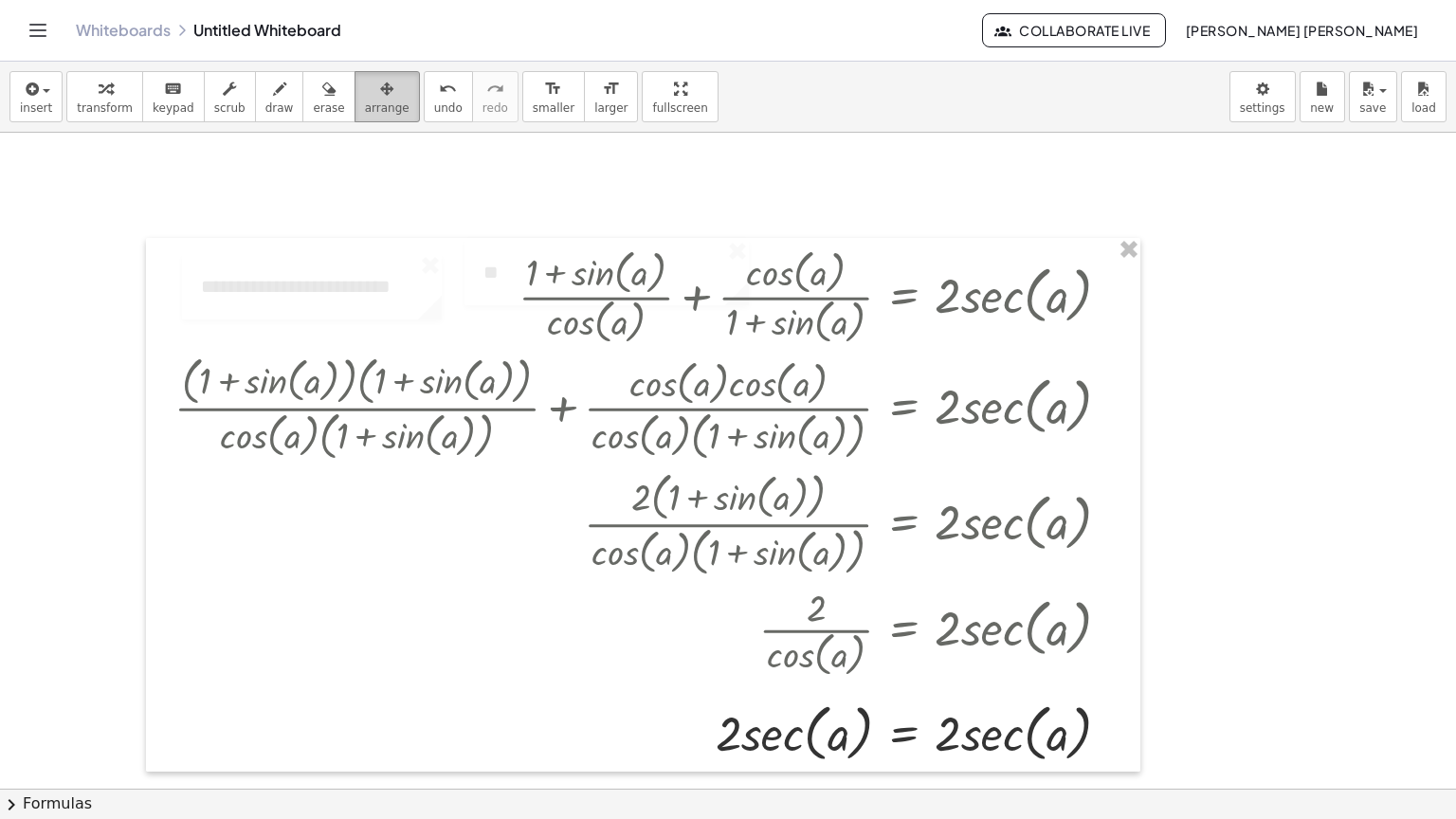
click at [380, 94] on icon "button" at bounding box center [386, 89] width 13 height 23
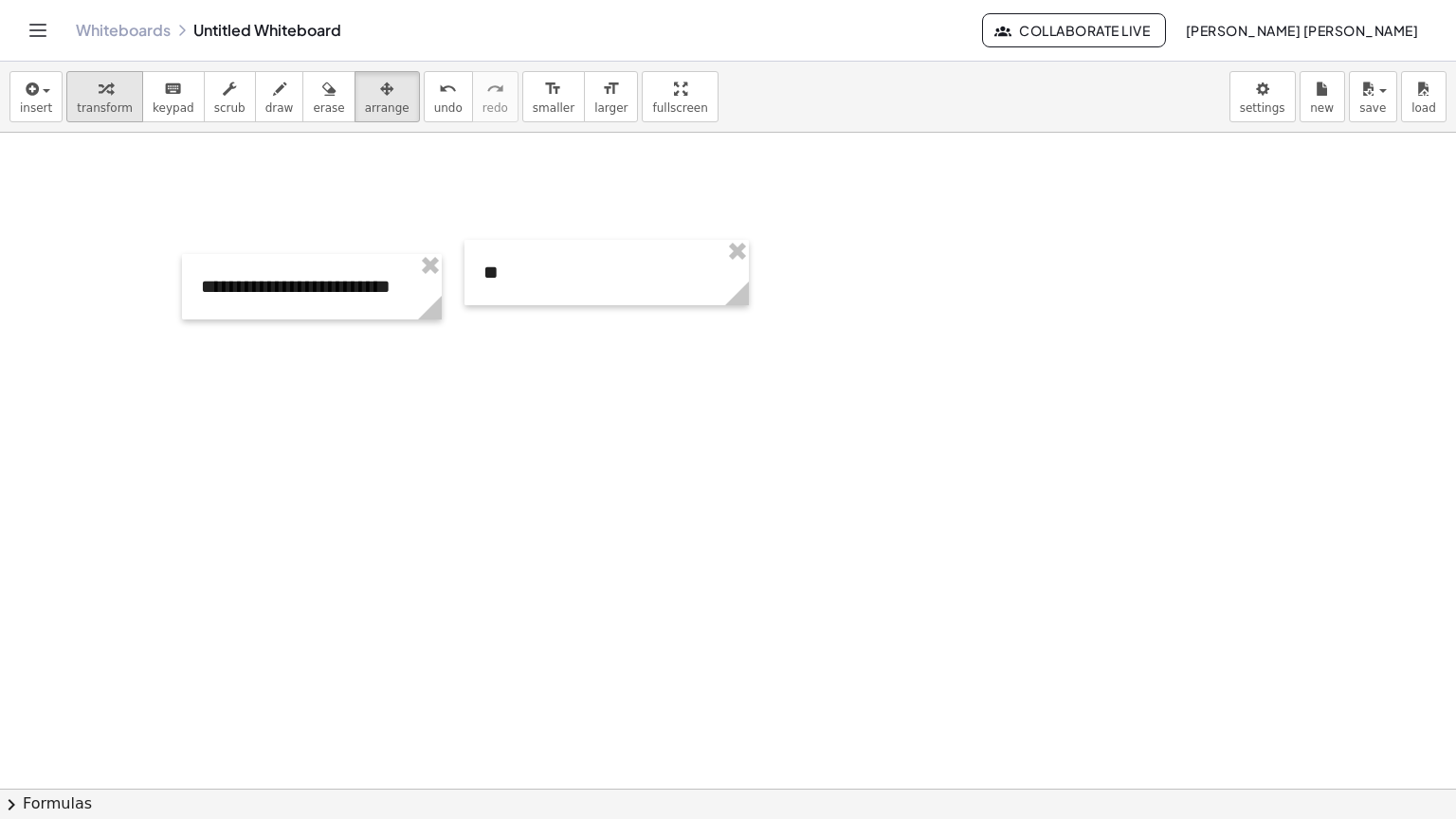
click at [79, 99] on button "transform" at bounding box center [105, 97] width 77 height 51
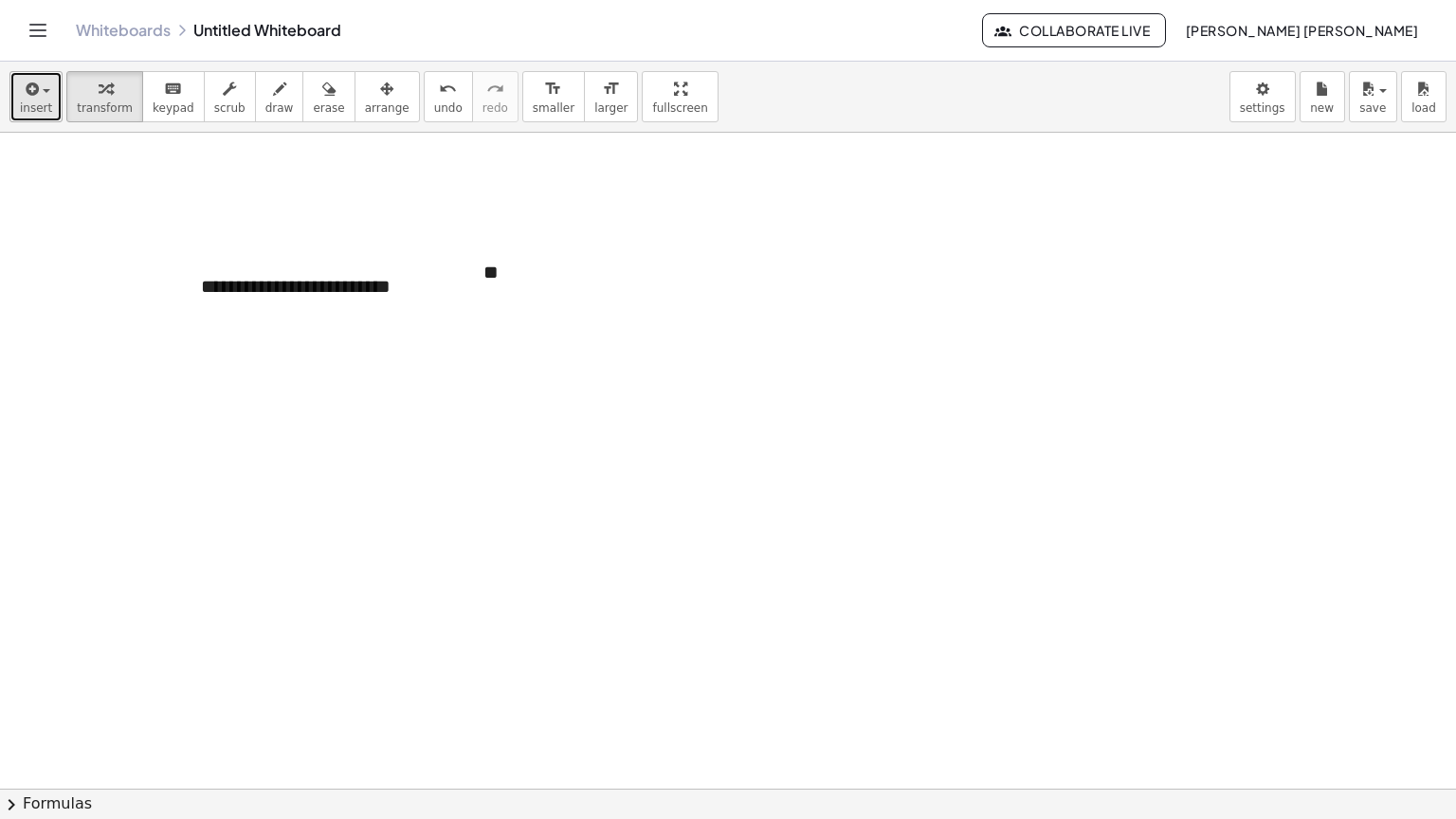
click at [32, 94] on icon "button" at bounding box center [30, 89] width 17 height 23
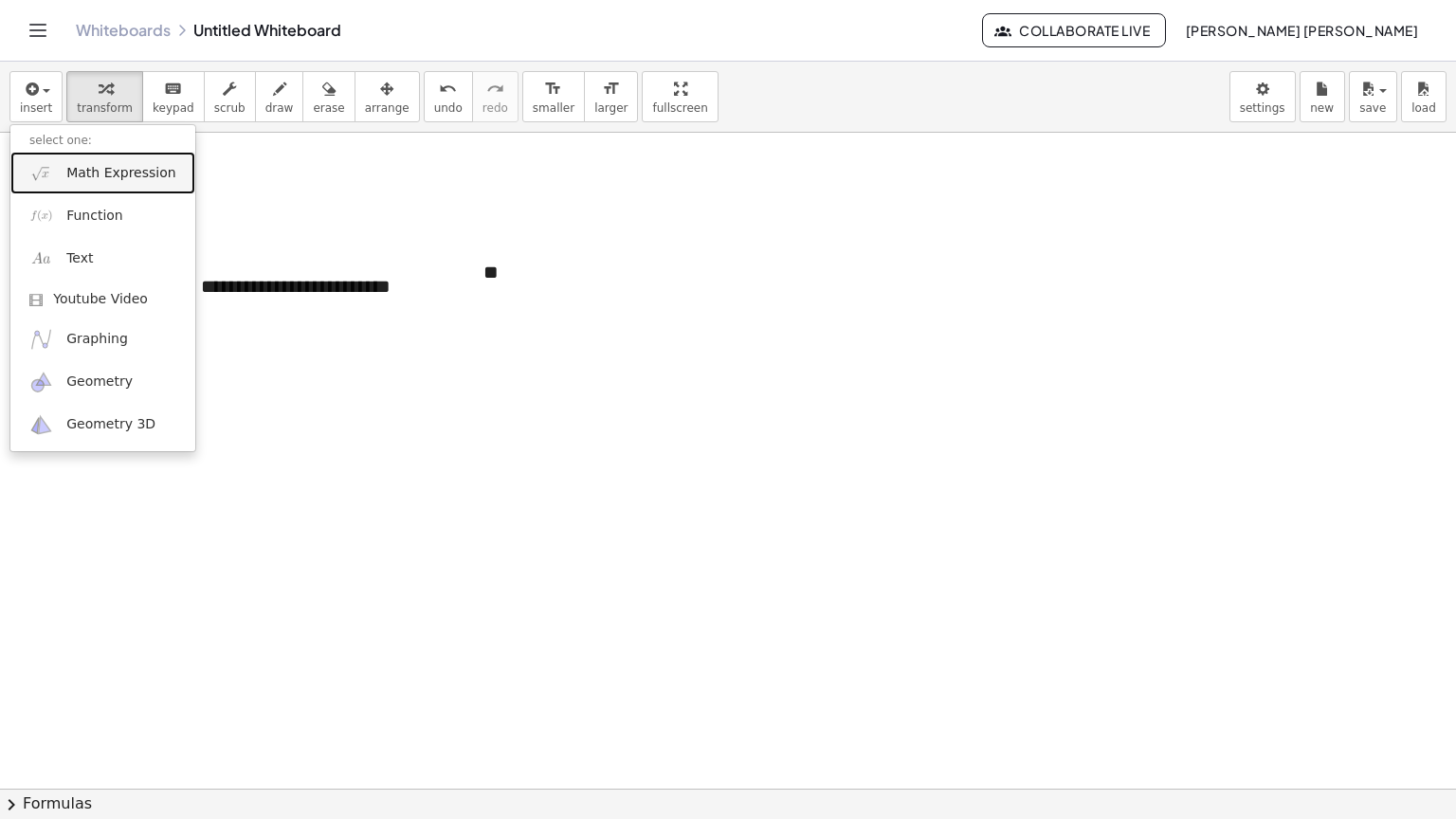
click at [95, 159] on link "Math Expression" at bounding box center [103, 173] width 184 height 42
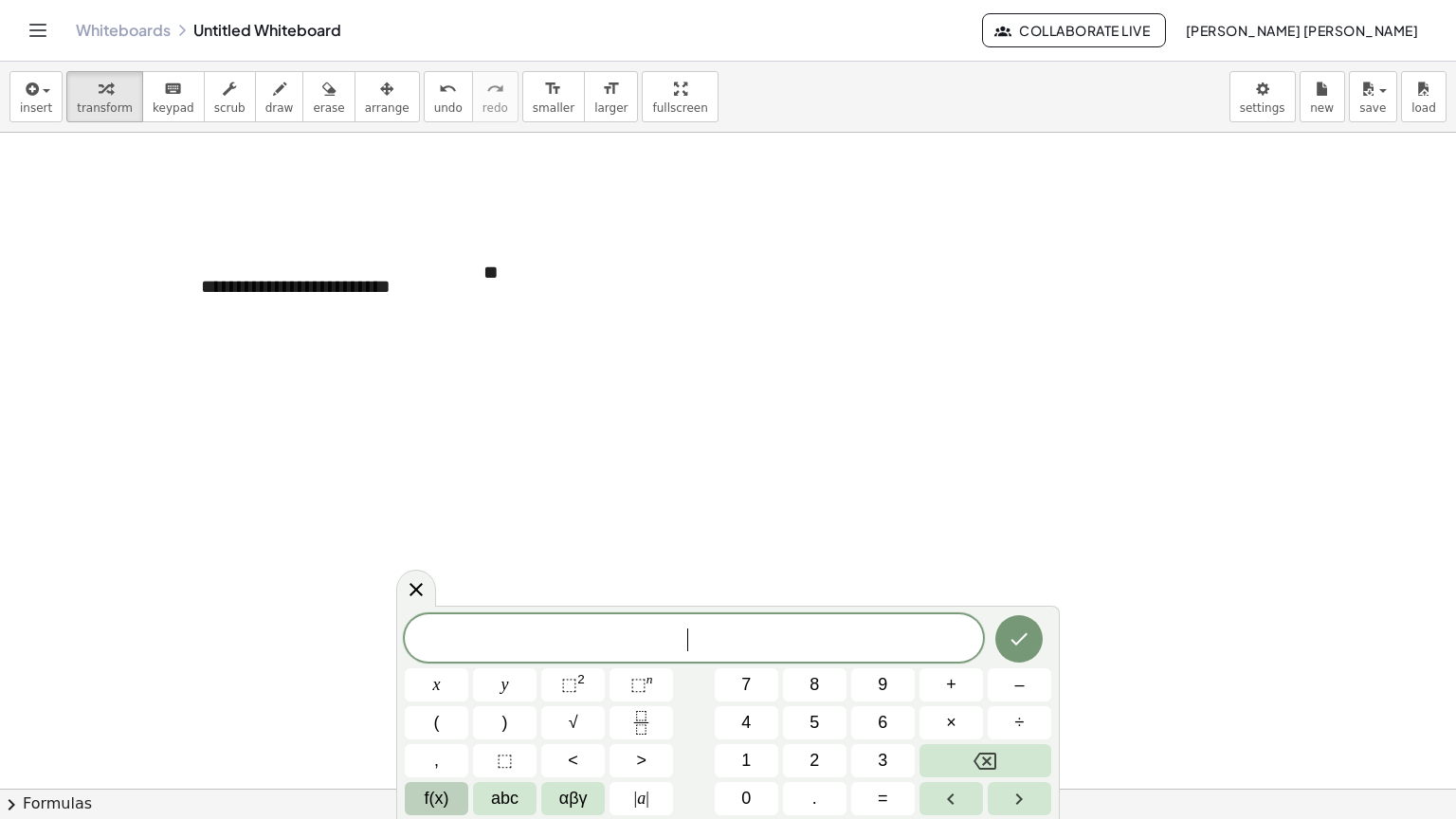
click at [438, 658] on span "f(x)" at bounding box center [437, 799] width 25 height 26
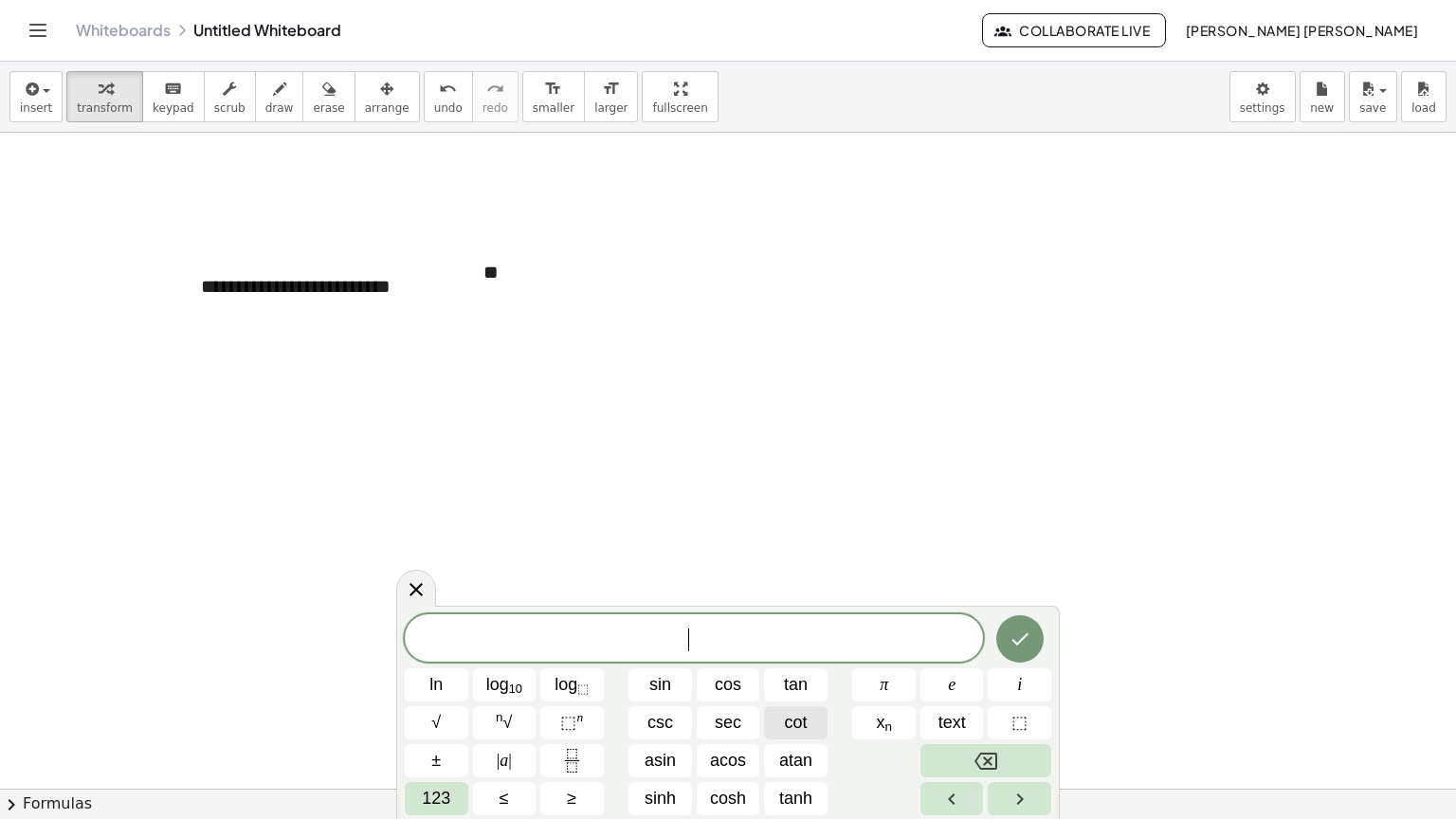
click at [807, 658] on span "cot" at bounding box center [796, 723] width 23 height 26
click at [410, 658] on button "123" at bounding box center [436, 799] width 63 height 34
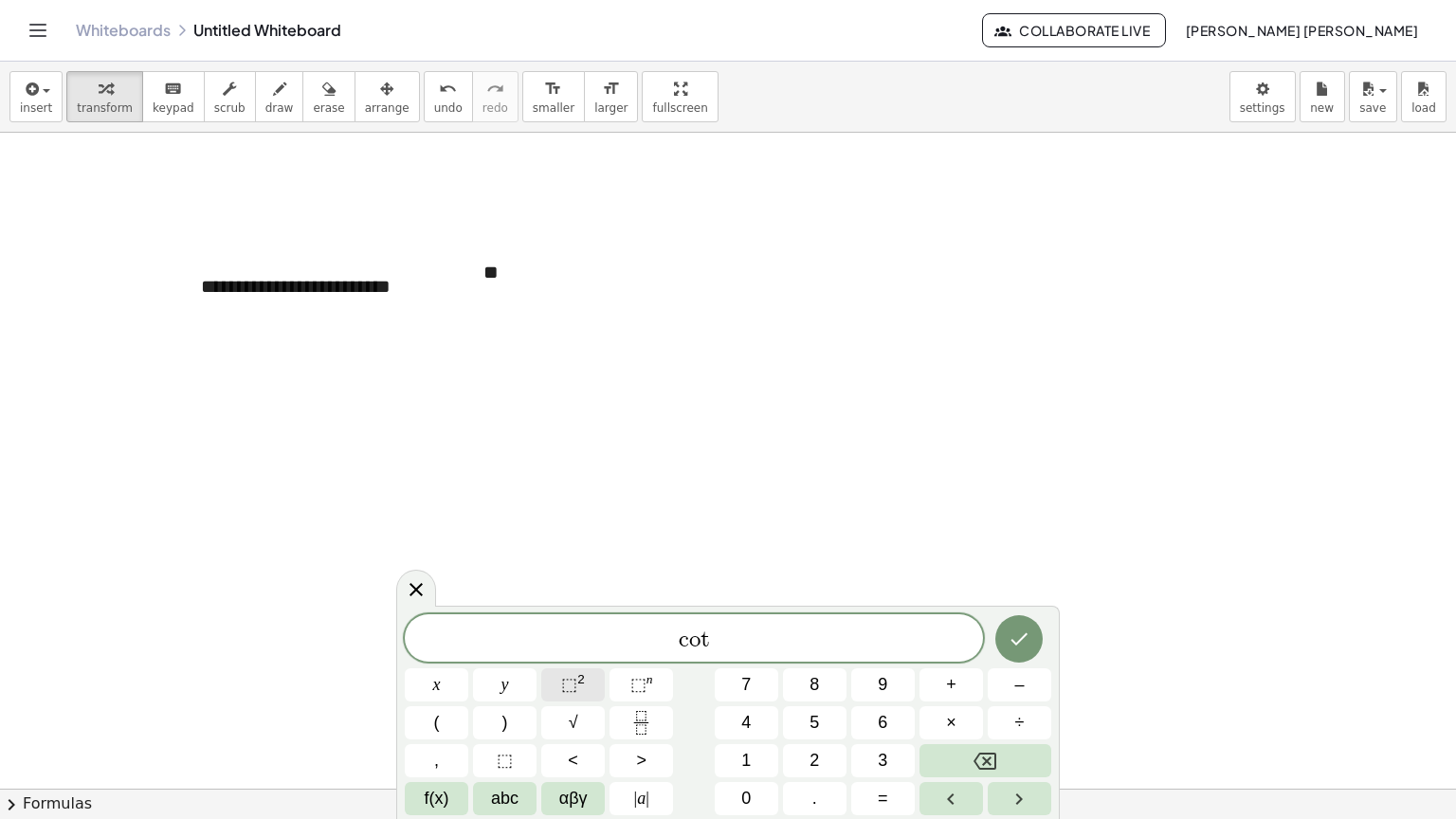
click at [556, 658] on button "⬚ 2" at bounding box center [573, 685] width 63 height 34
click at [952, 658] on span "+" at bounding box center [951, 685] width 11 height 26
click at [743, 658] on span "1" at bounding box center [746, 761] width 10 height 26
click at [878, 658] on span "=" at bounding box center [883, 799] width 11 height 26
click at [636, 658] on icon "Fraction" at bounding box center [641, 723] width 24 height 24
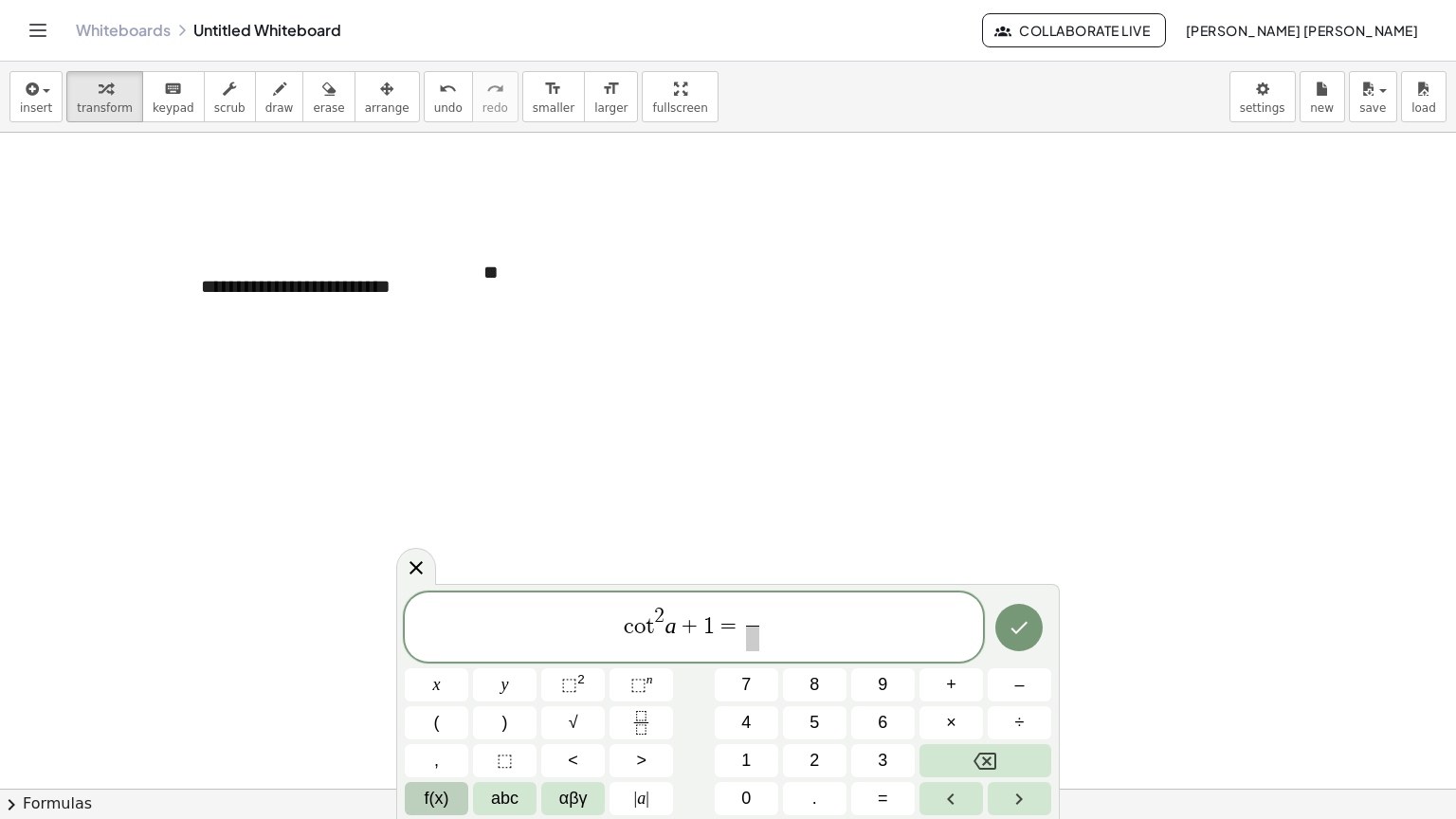
click at [446, 658] on span "f(x)" at bounding box center [437, 799] width 25 height 26
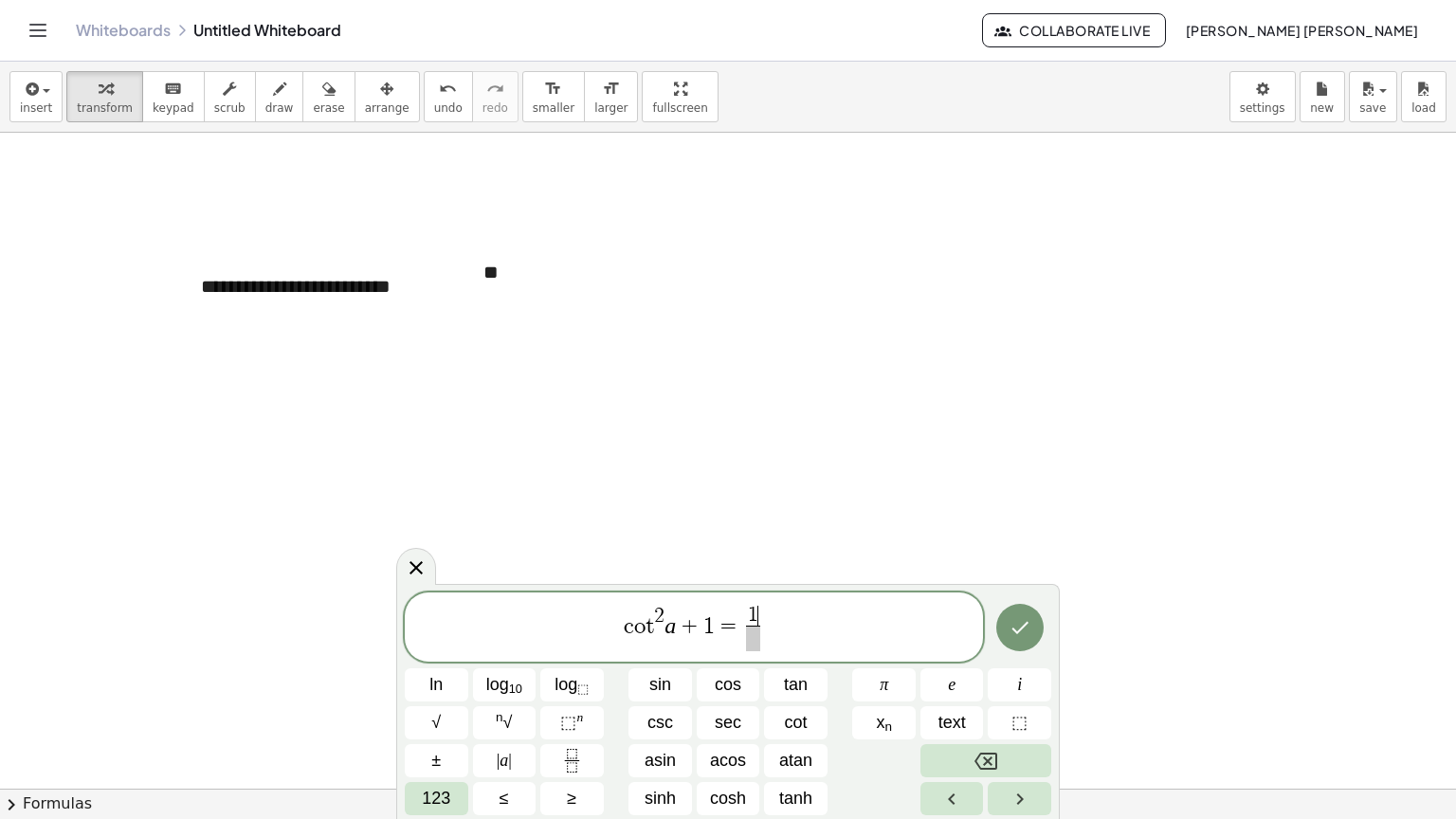
click at [747, 644] on span at bounding box center [753, 638] width 14 height 26
click at [673, 658] on button "sin" at bounding box center [660, 685] width 63 height 34
click at [453, 658] on button "123" at bounding box center [436, 799] width 63 height 34
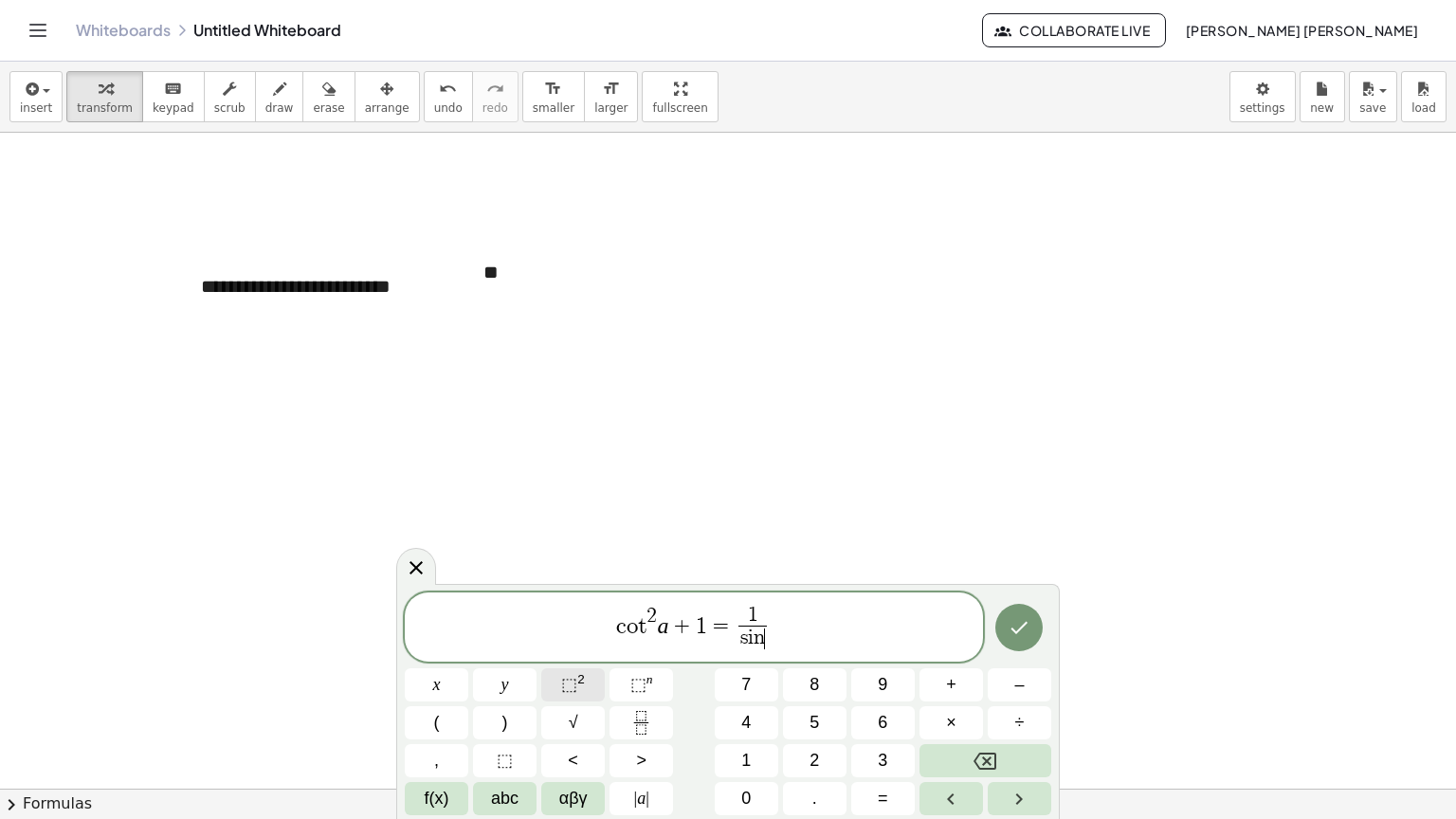
click at [560, 658] on button "⬚ 2" at bounding box center [573, 685] width 63 height 34
click at [1038, 620] on button "Done" at bounding box center [1019, 624] width 47 height 47
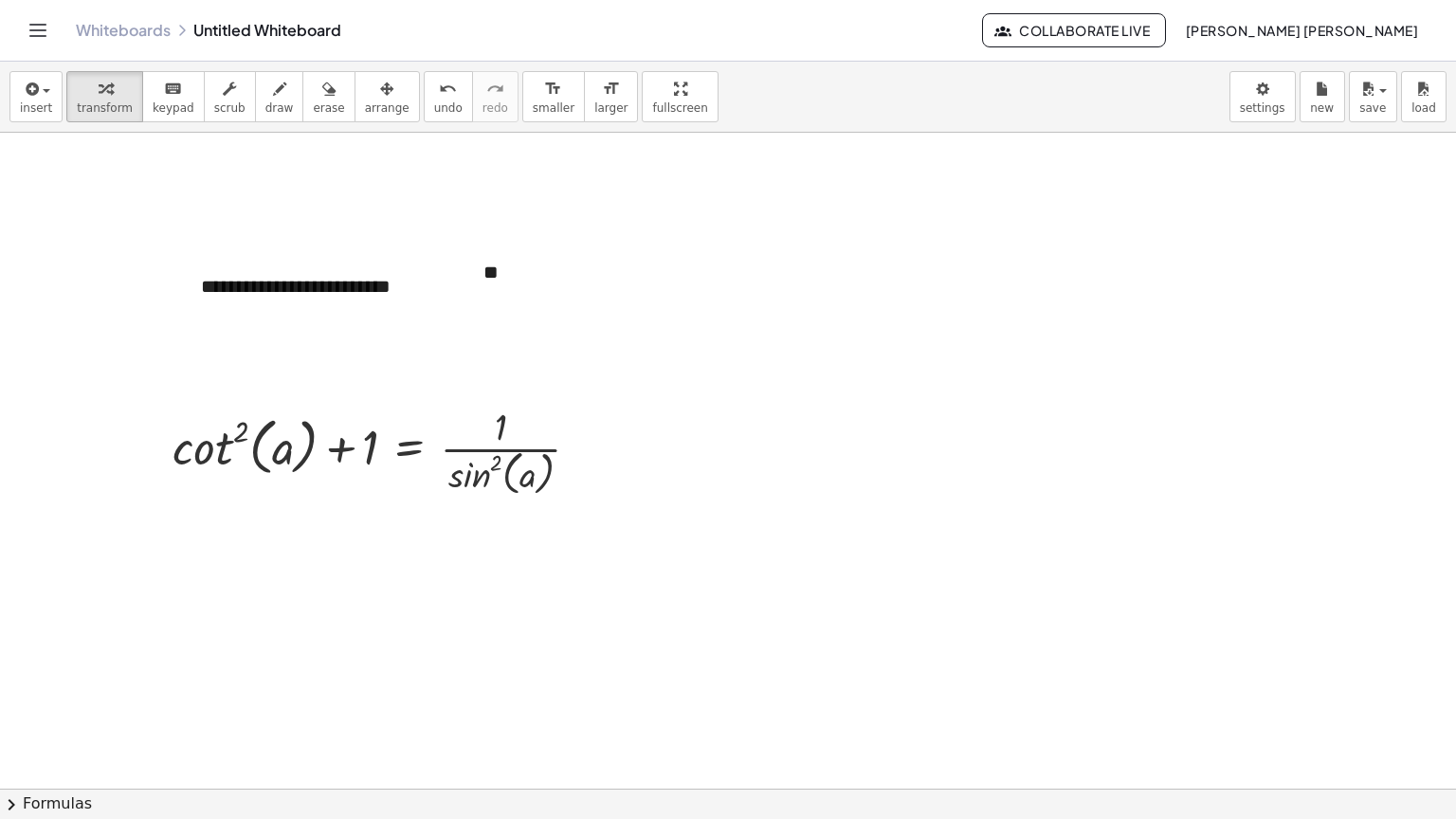
click at [331, 658] on button "chevron_right Formulas" at bounding box center [728, 804] width 1456 height 31
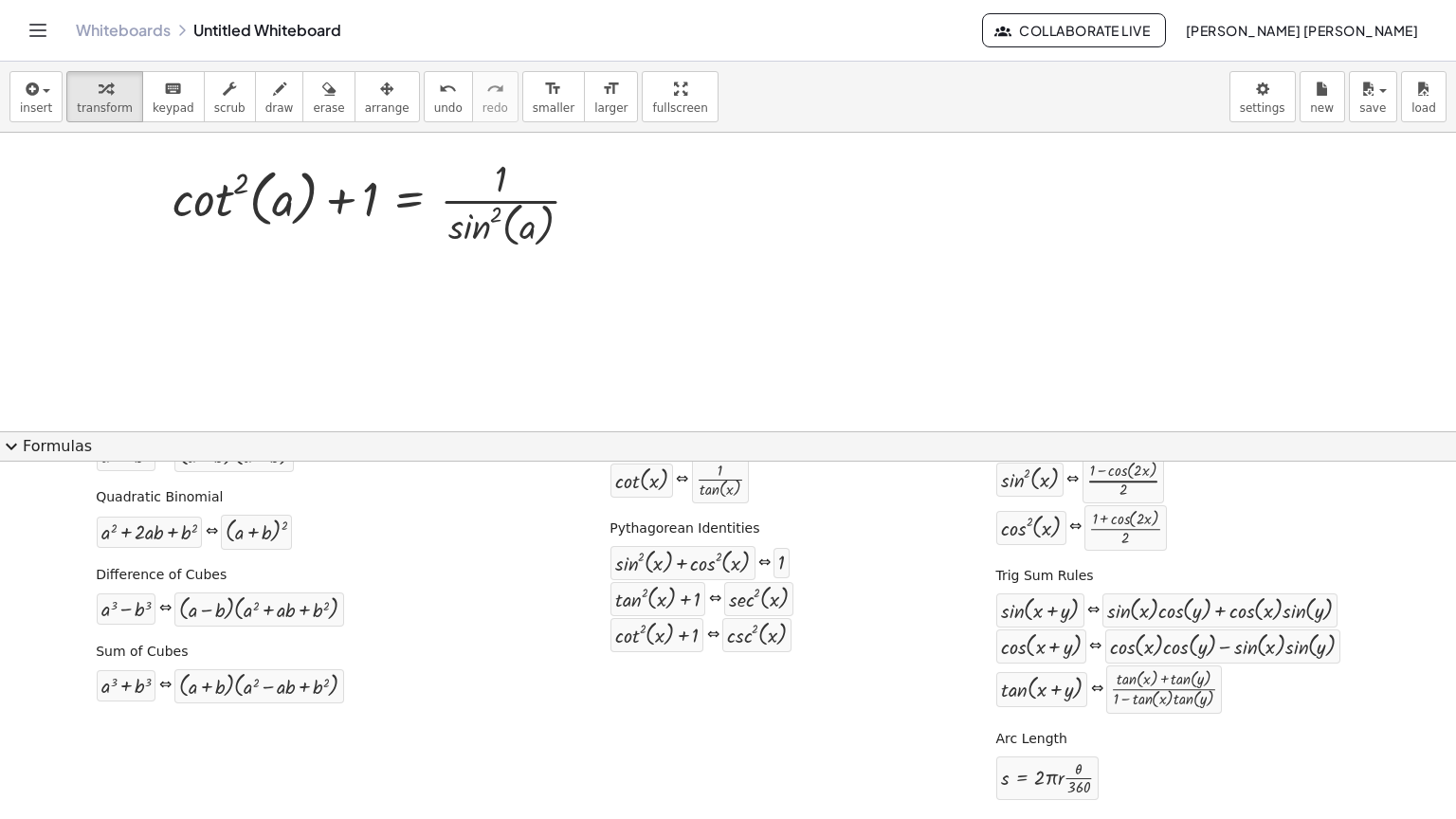
scroll to position [189, 0]
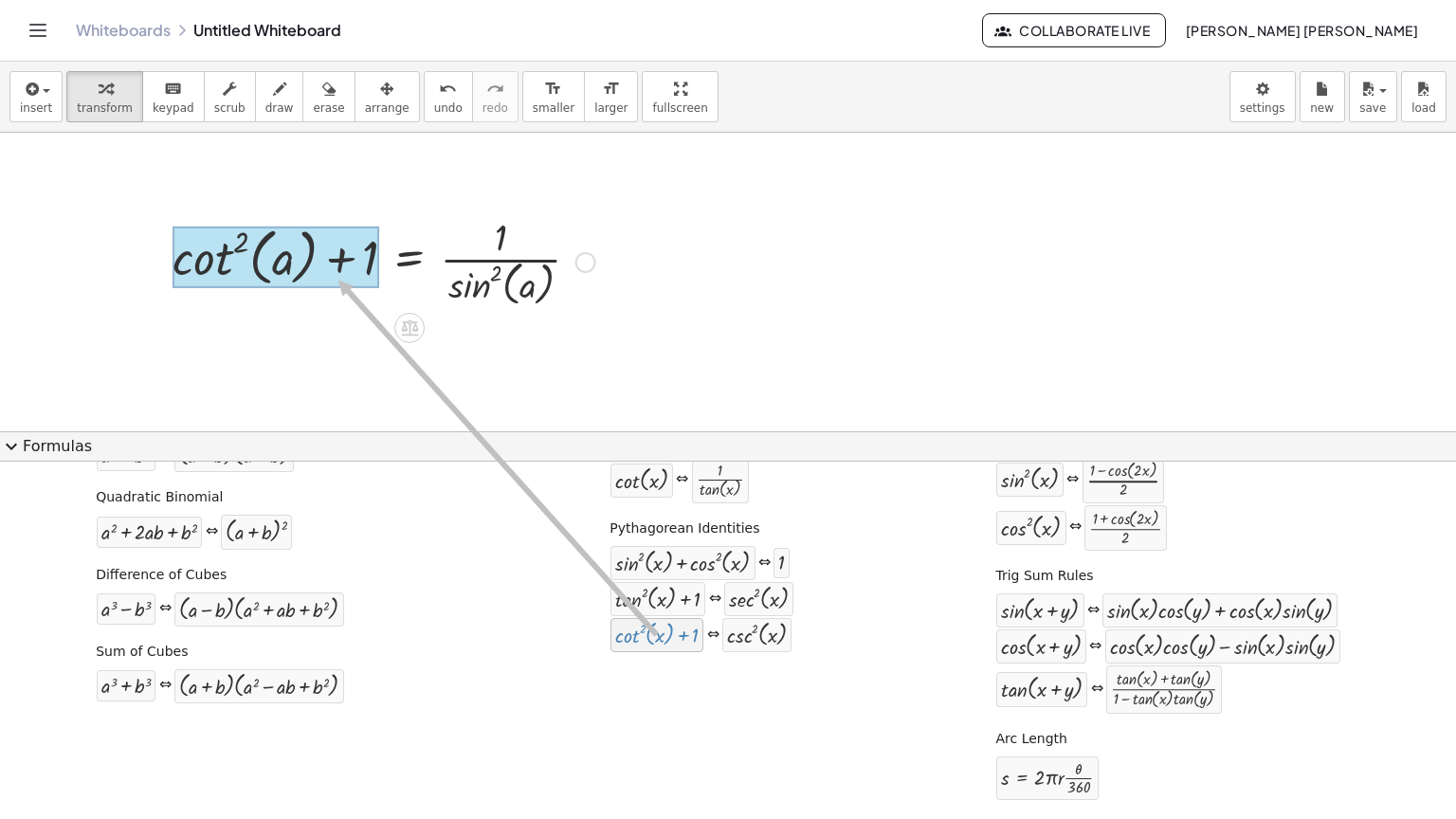
drag, startPoint x: 656, startPoint y: 637, endPoint x: 327, endPoint y: 276, distance: 488.4
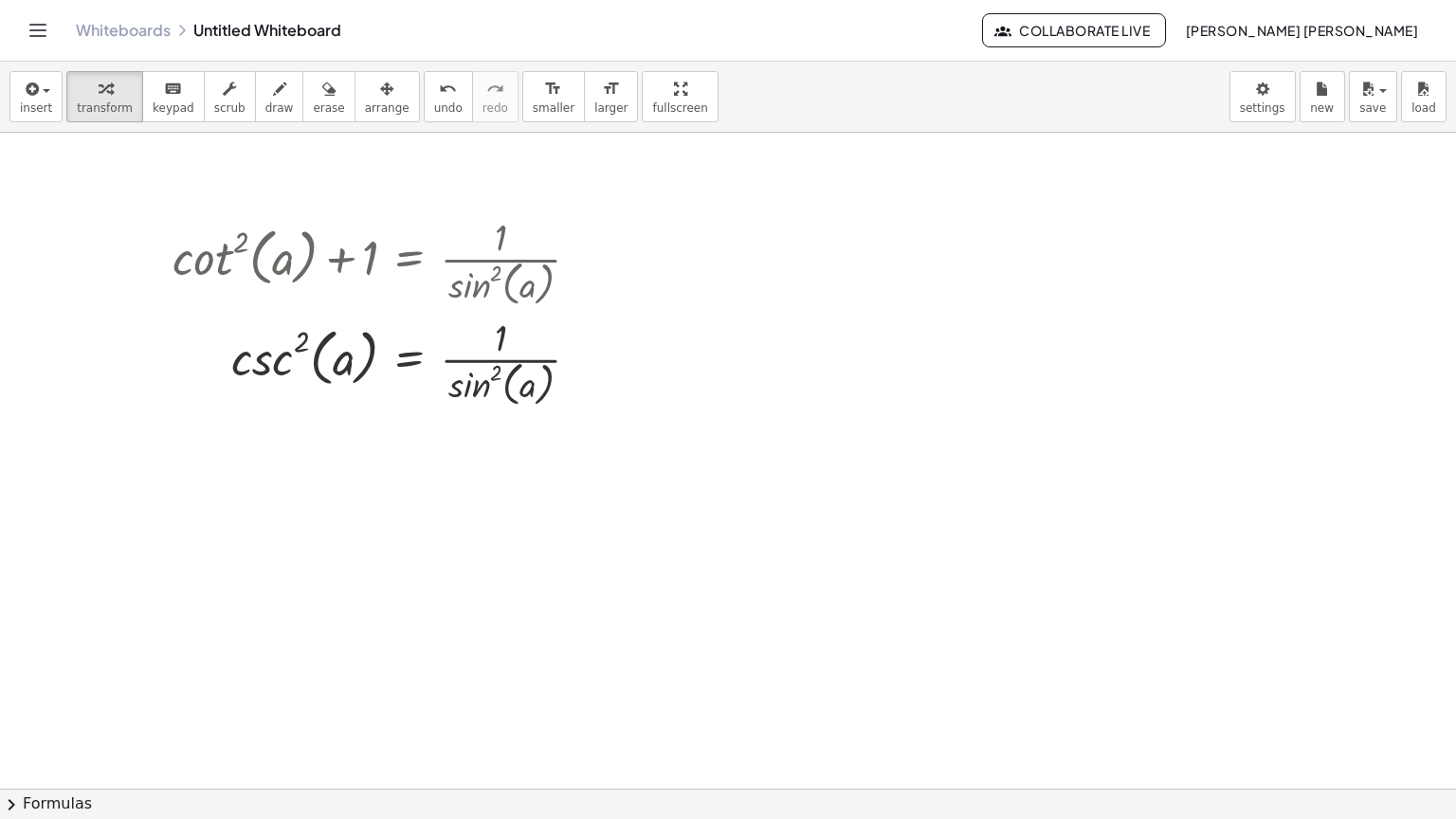
click at [65, 658] on button "chevron_right Formulas" at bounding box center [728, 804] width 1456 height 31
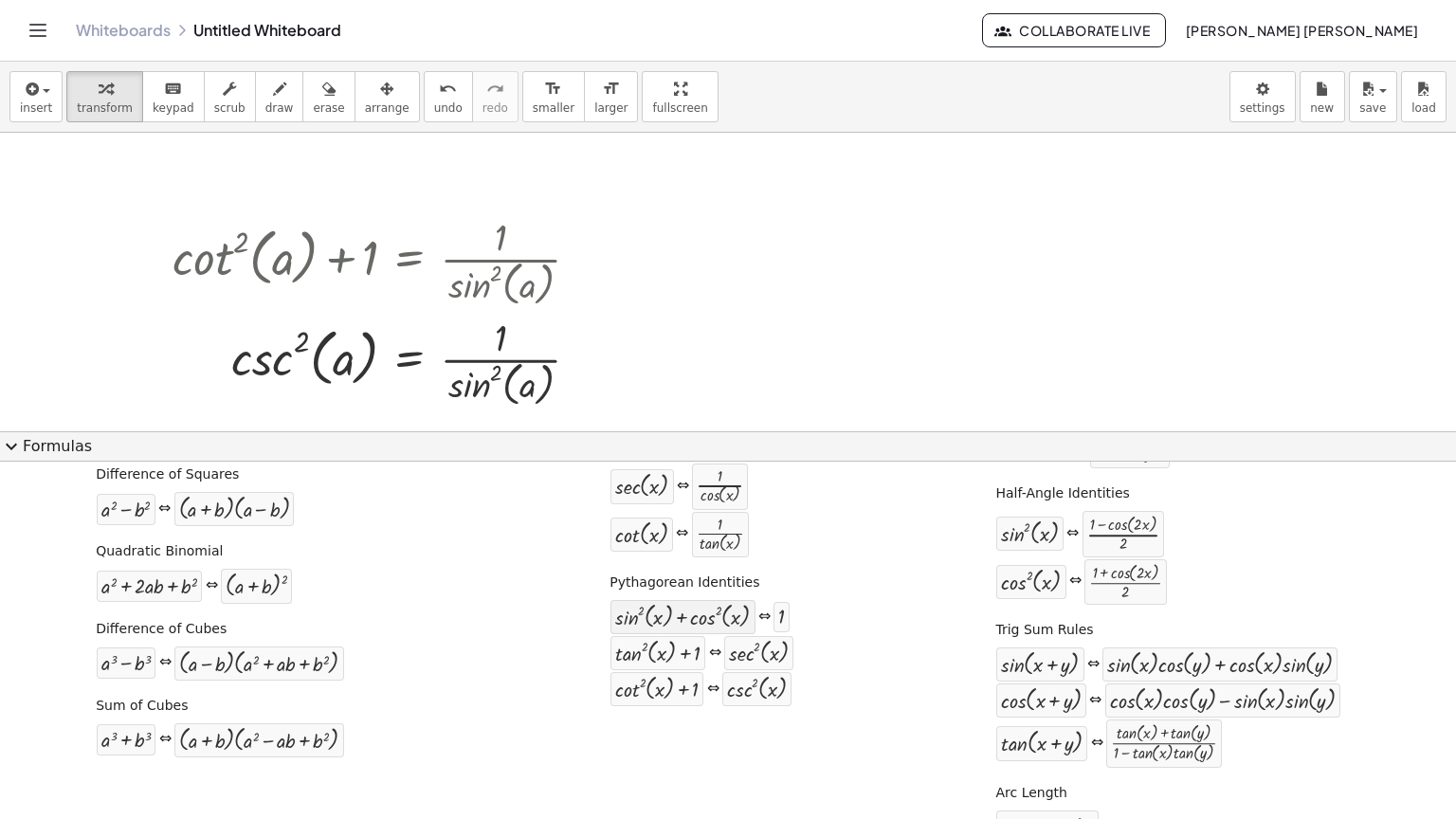
scroll to position [116, 0]
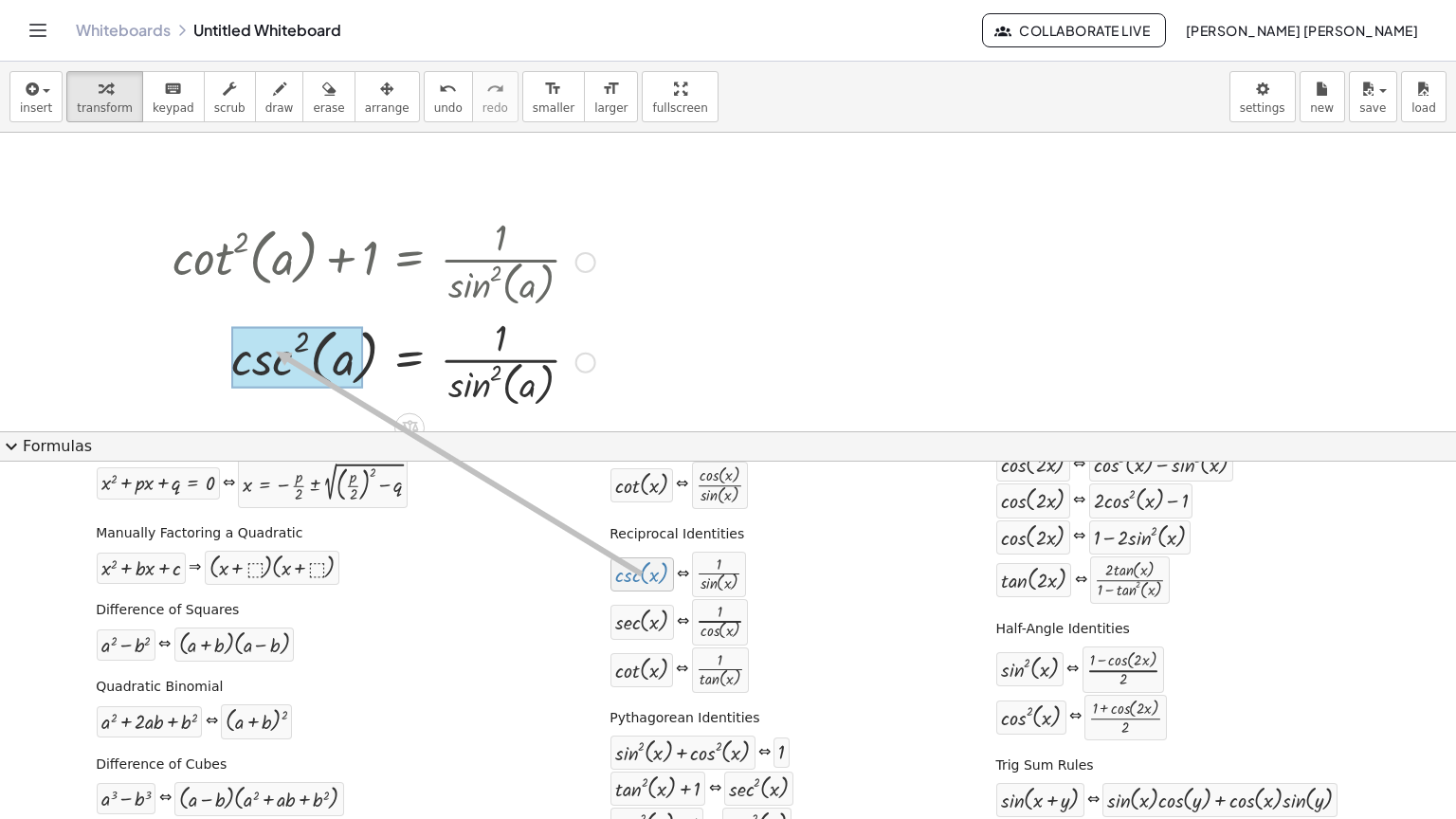
drag, startPoint x: 644, startPoint y: 569, endPoint x: 264, endPoint y: 349, distance: 439.1
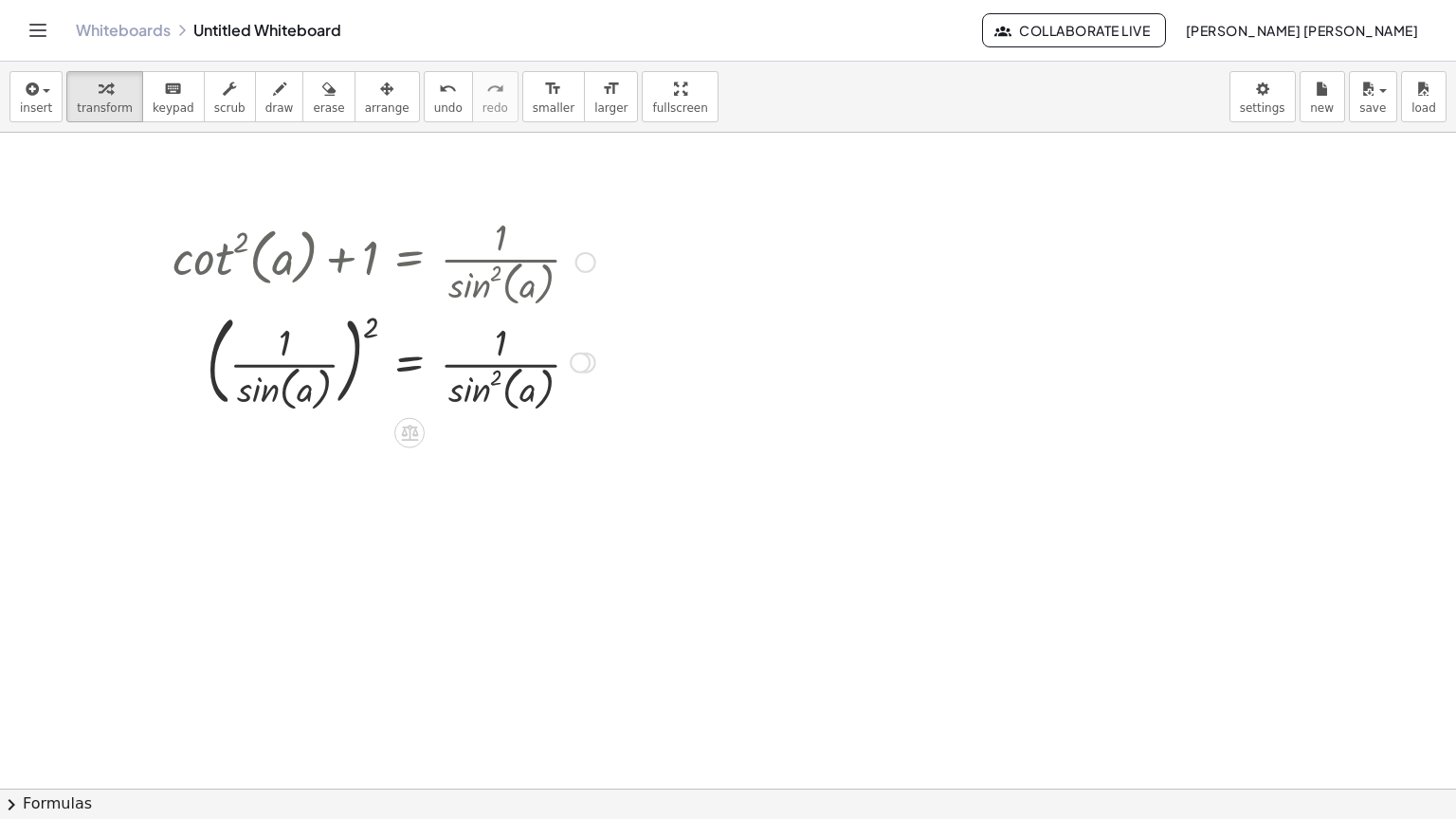
click at [370, 324] on div at bounding box center [384, 360] width 442 height 110
drag, startPoint x: 369, startPoint y: 328, endPoint x: 283, endPoint y: 402, distance: 113.5
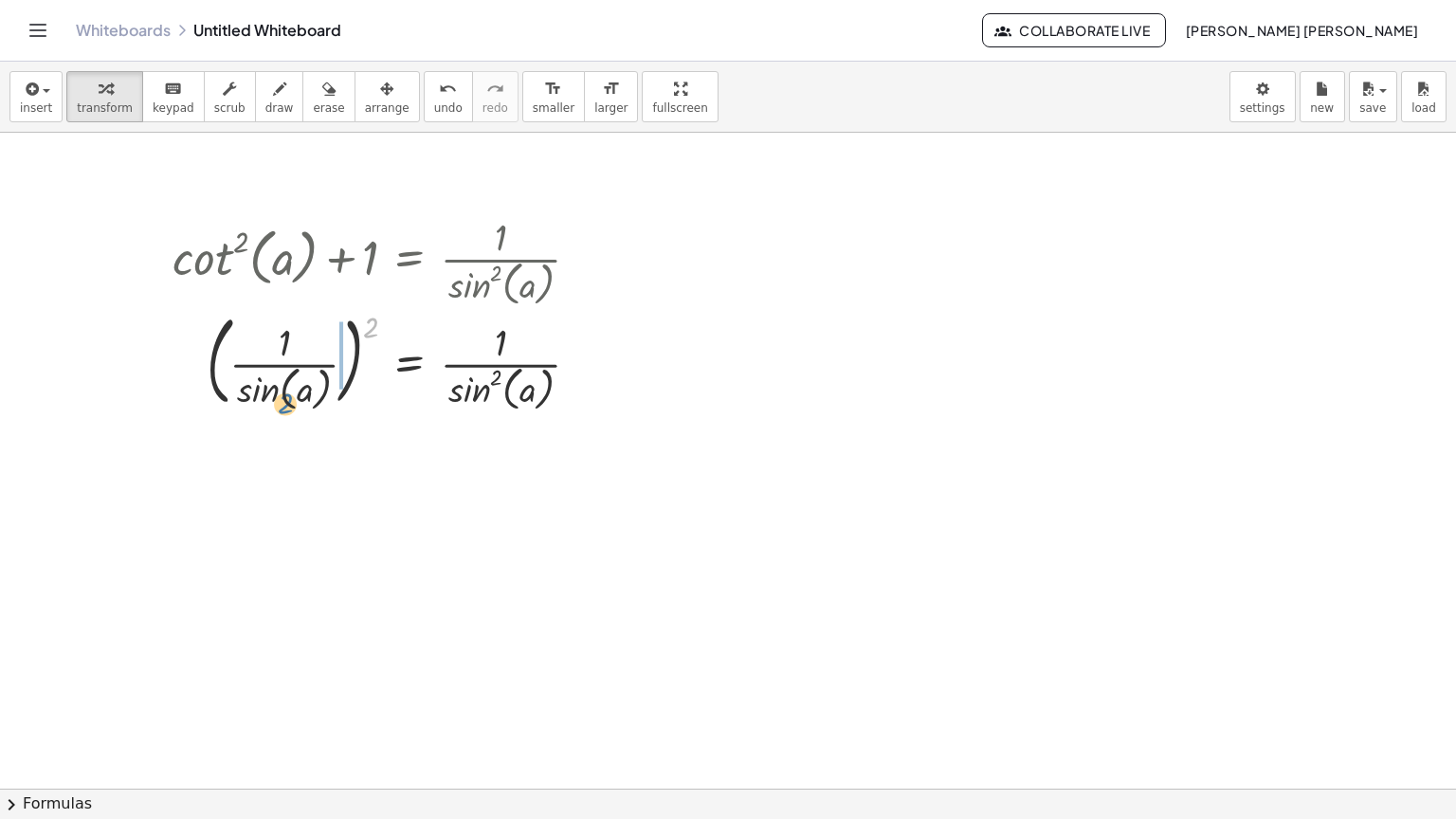
click at [283, 402] on div at bounding box center [384, 360] width 442 height 110
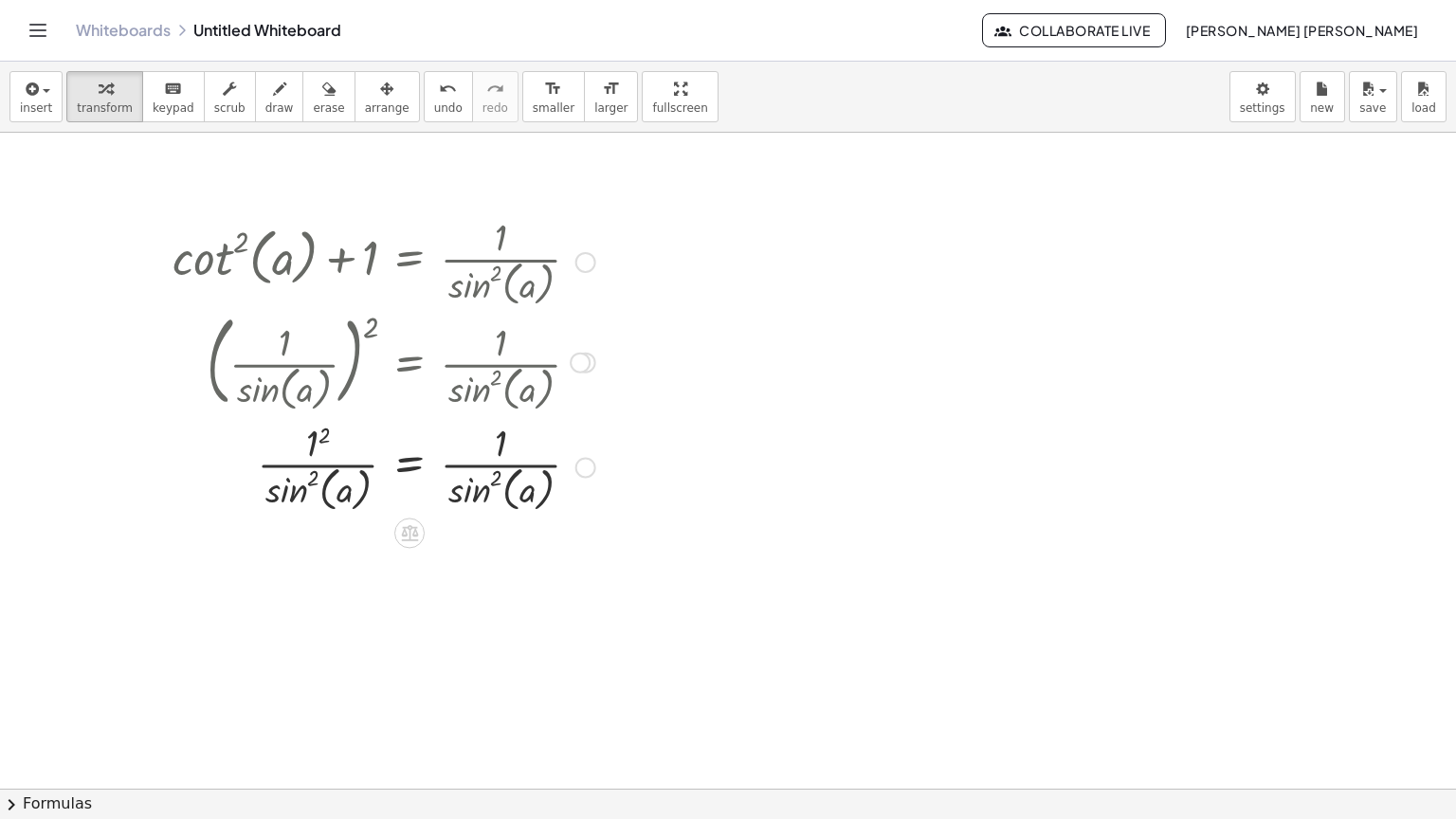
click at [327, 438] on div at bounding box center [384, 466] width 442 height 101
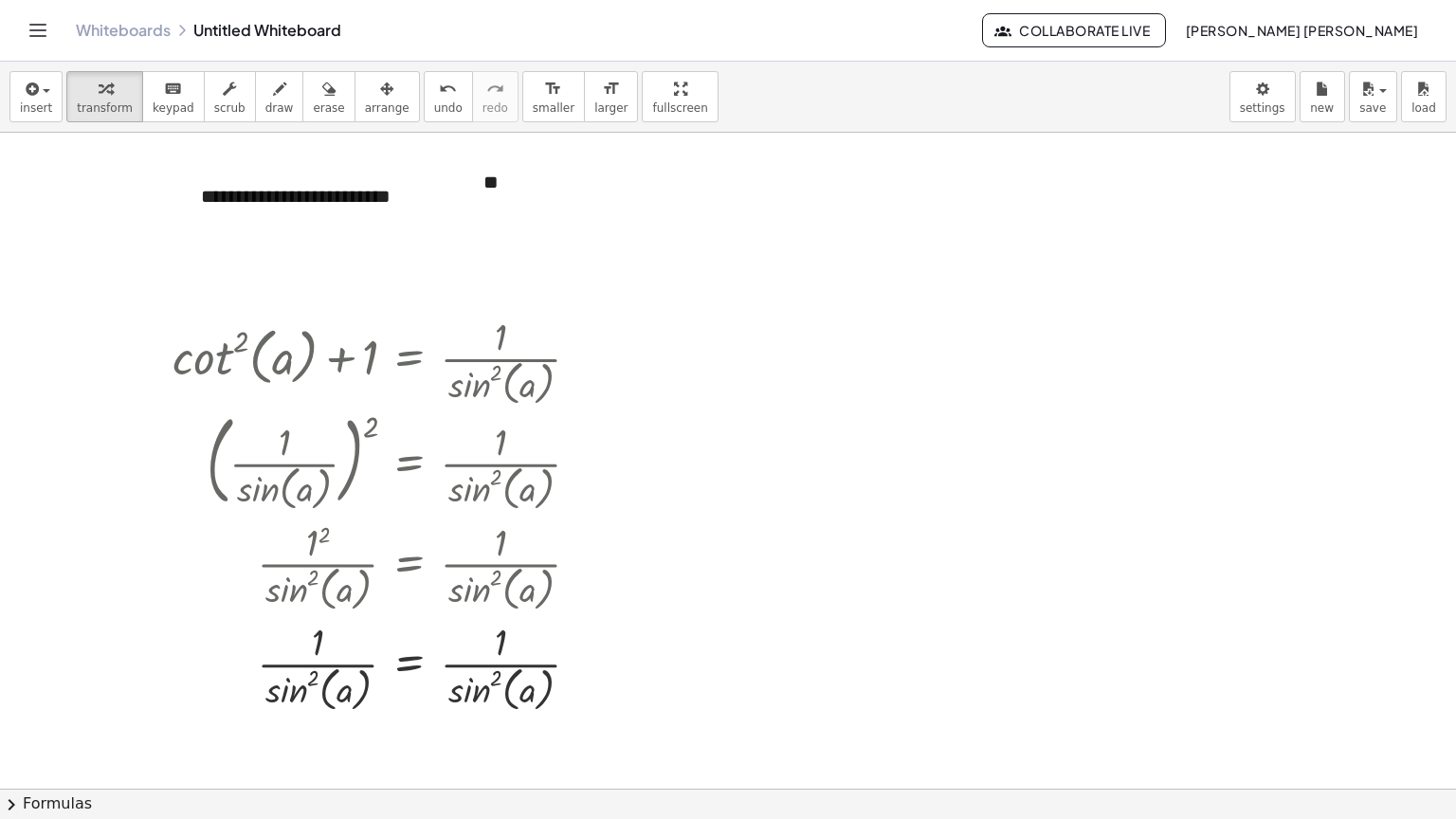
scroll to position [95, 0]
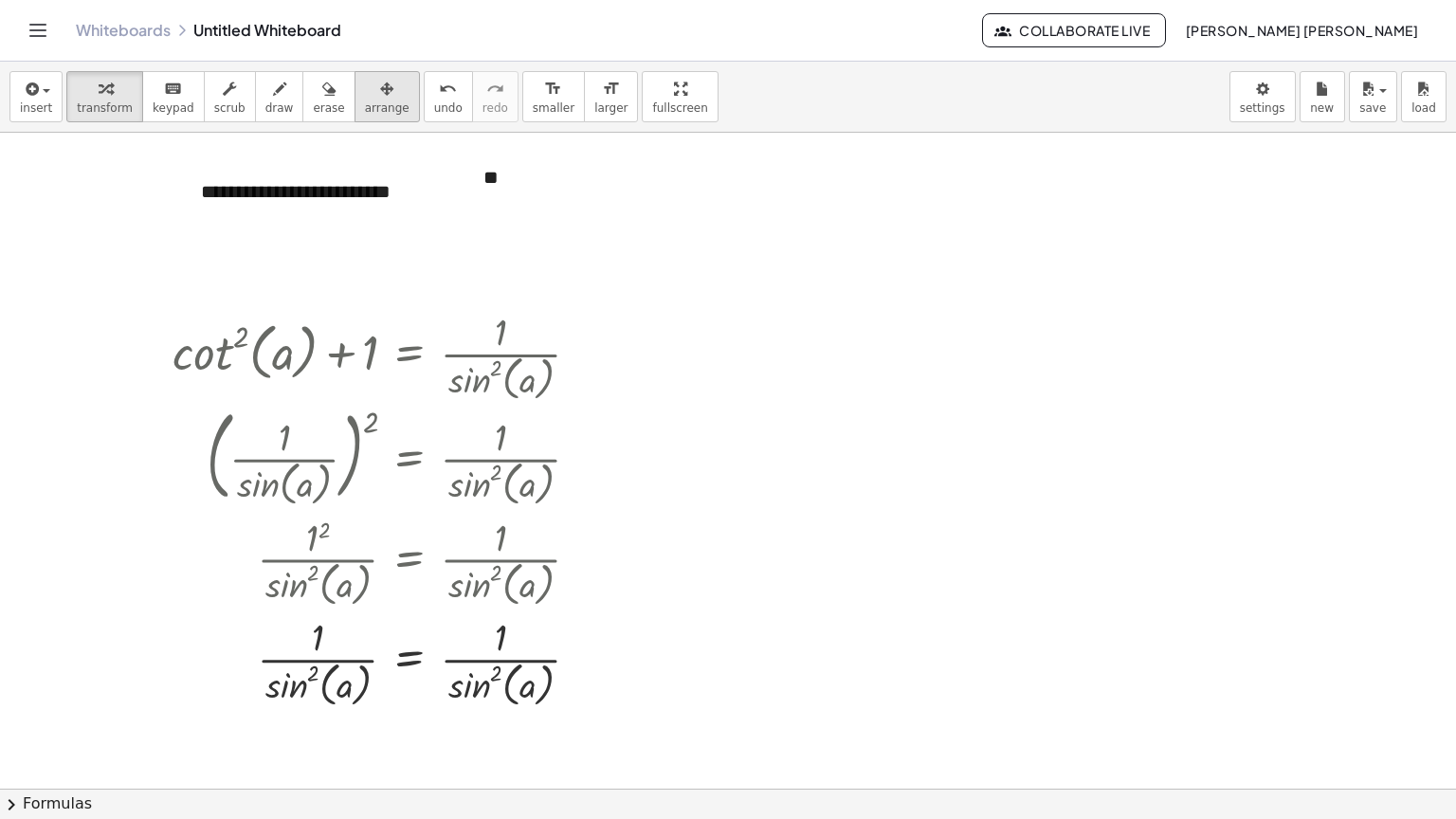
click at [380, 87] on icon "button" at bounding box center [386, 89] width 13 height 23
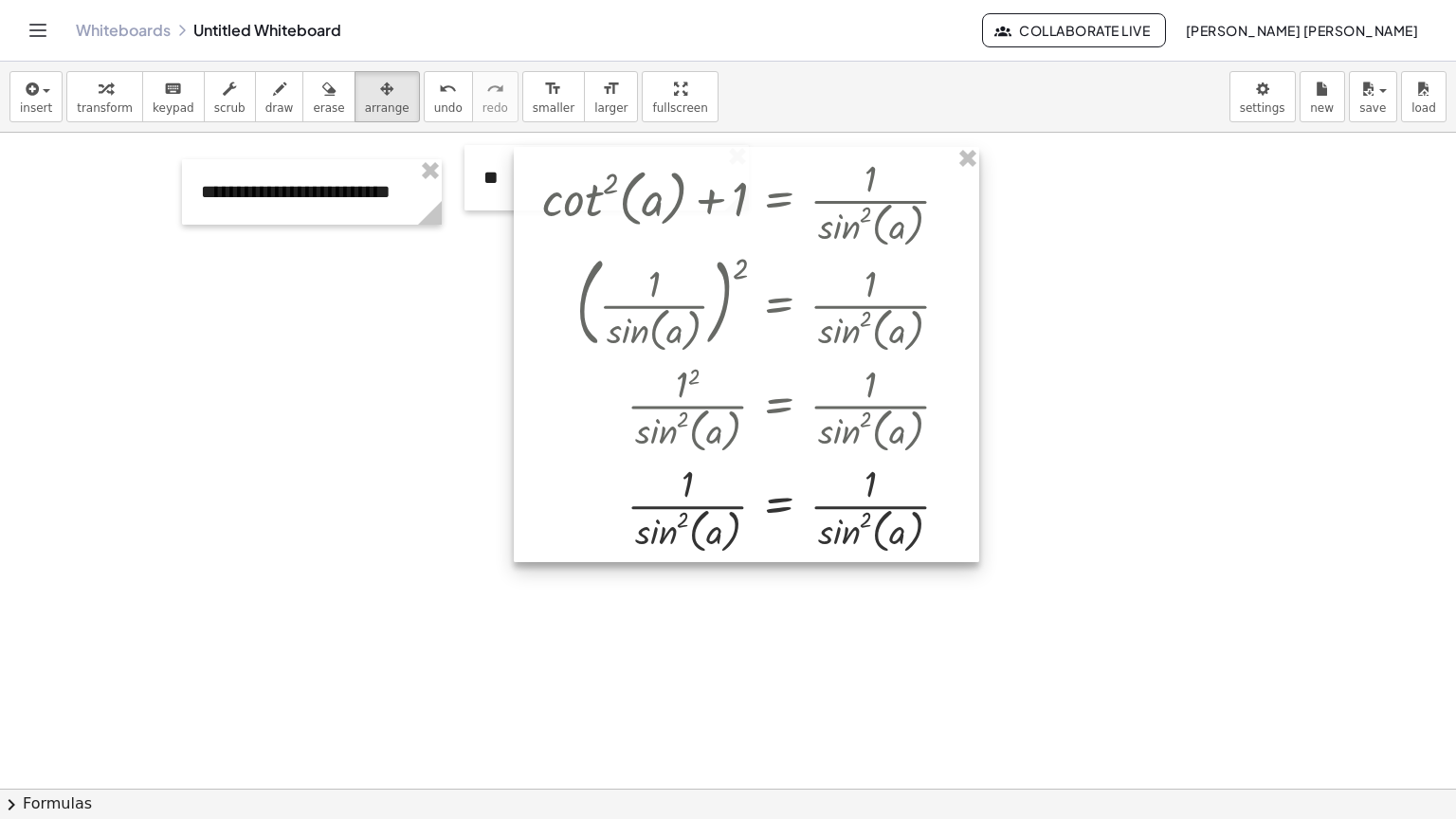
drag, startPoint x: 522, startPoint y: 538, endPoint x: 891, endPoint y: 384, distance: 399.8
click at [891, 384] on div at bounding box center [747, 354] width 466 height 415
click at [485, 172] on div at bounding box center [607, 178] width 284 height 65
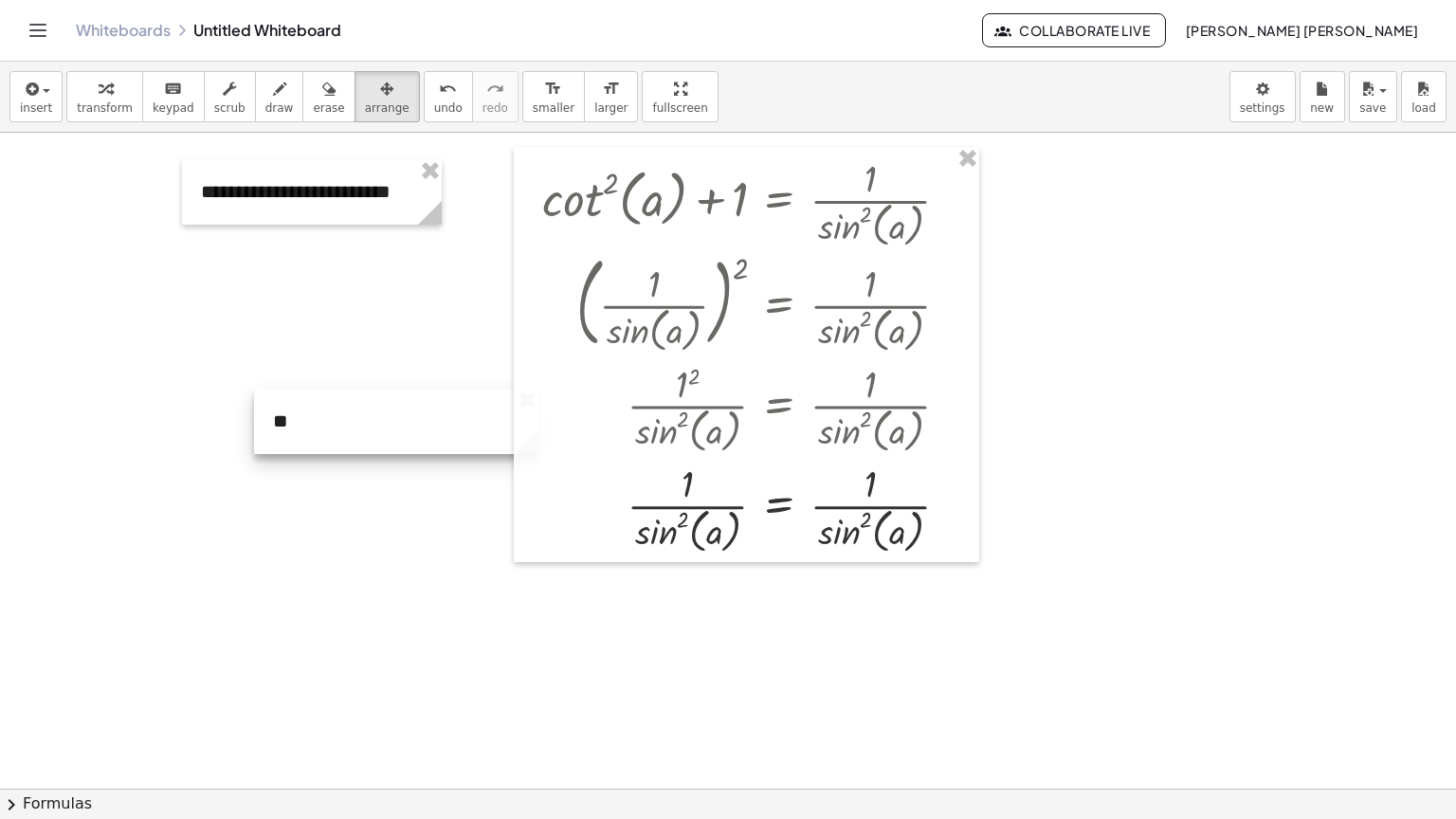
drag, startPoint x: 485, startPoint y: 172, endPoint x: 275, endPoint y: 415, distance: 321.2
click at [275, 415] on div at bounding box center [397, 421] width 284 height 65
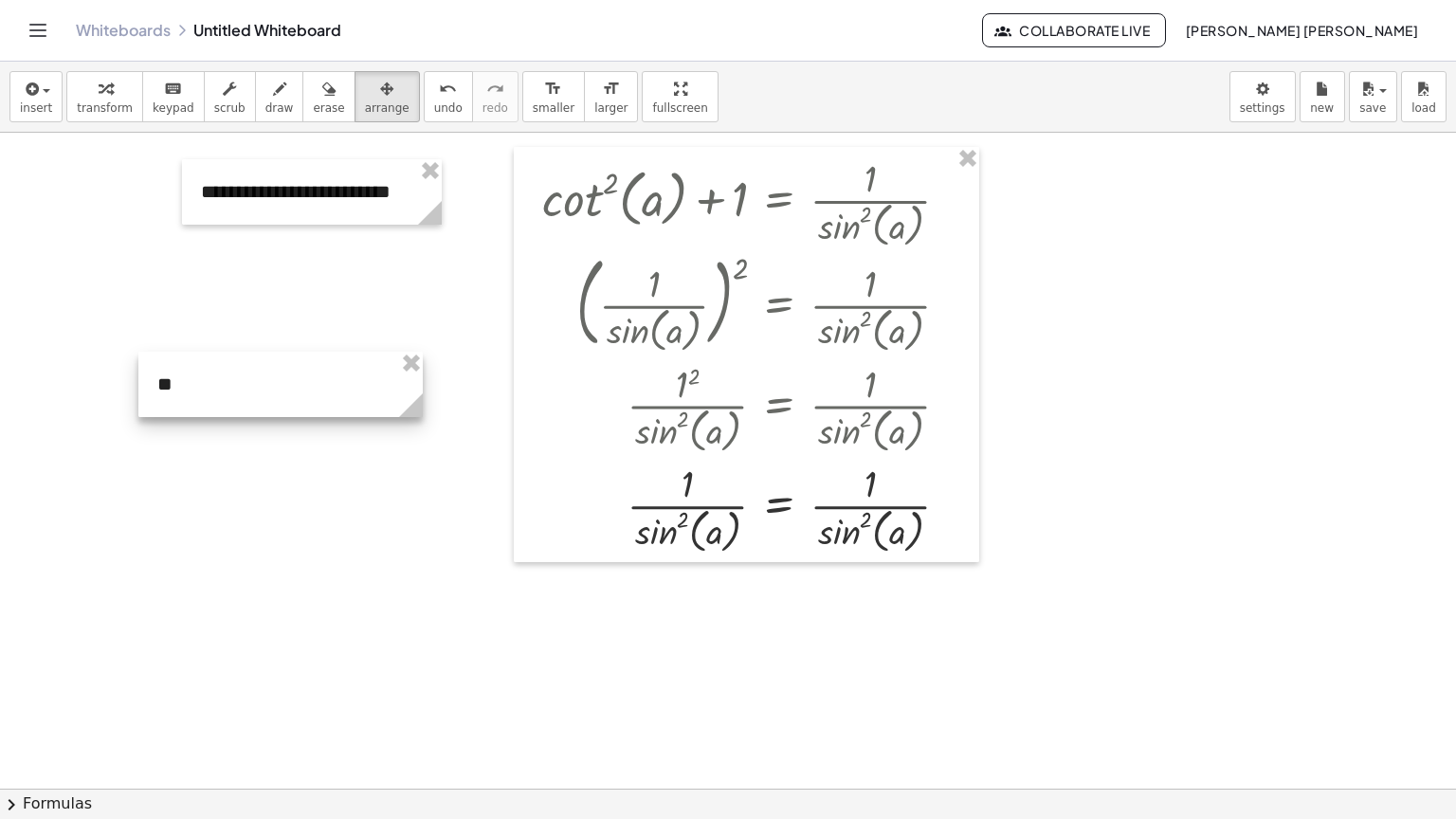
drag, startPoint x: 360, startPoint y: 436, endPoint x: 245, endPoint y: 400, distance: 120.5
click at [245, 400] on div at bounding box center [280, 385] width 284 height 65
click at [66, 102] on button "transform" at bounding box center [105, 97] width 77 height 51
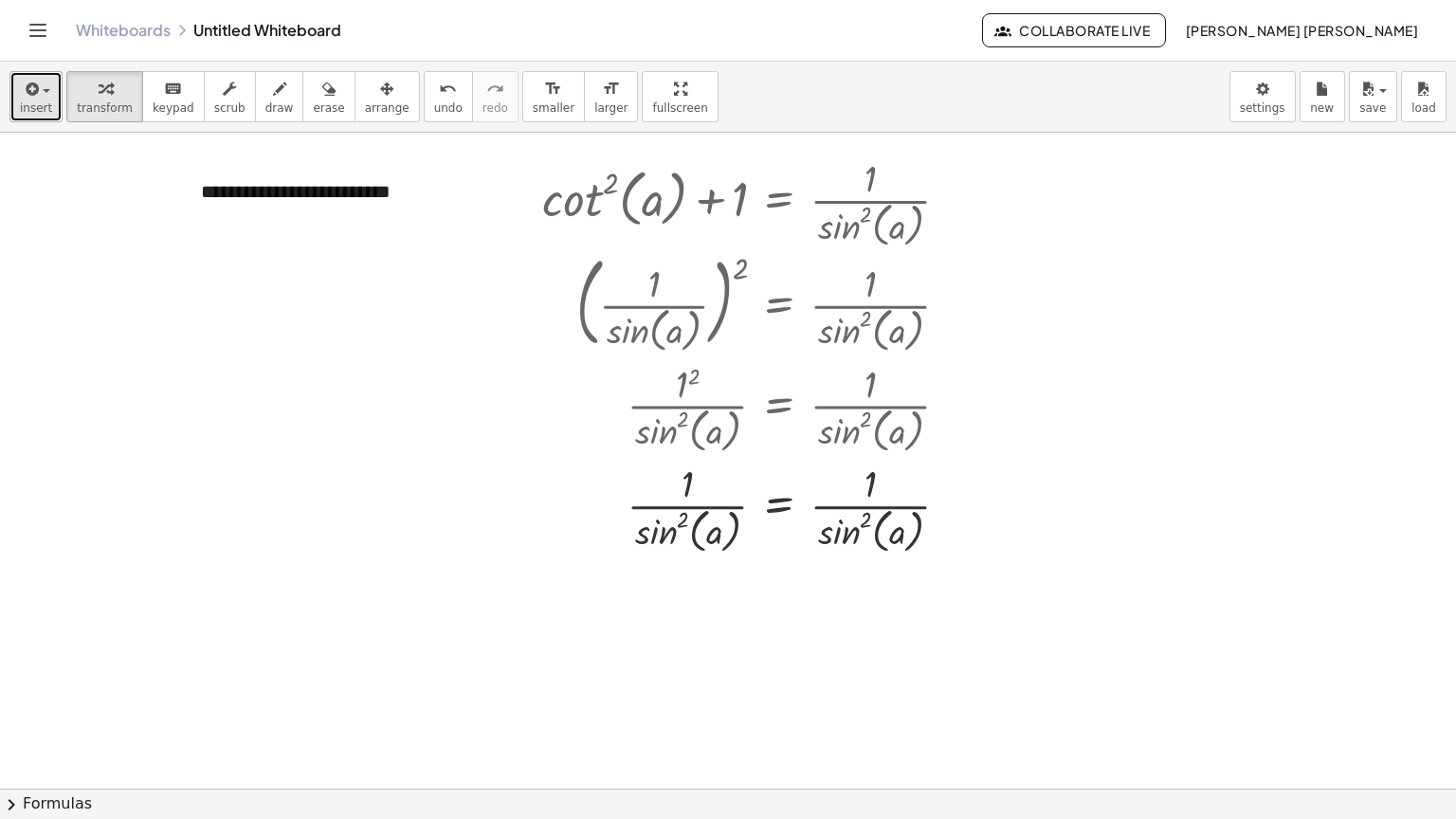
click at [42, 120] on button "insert" at bounding box center [36, 97] width 53 height 51
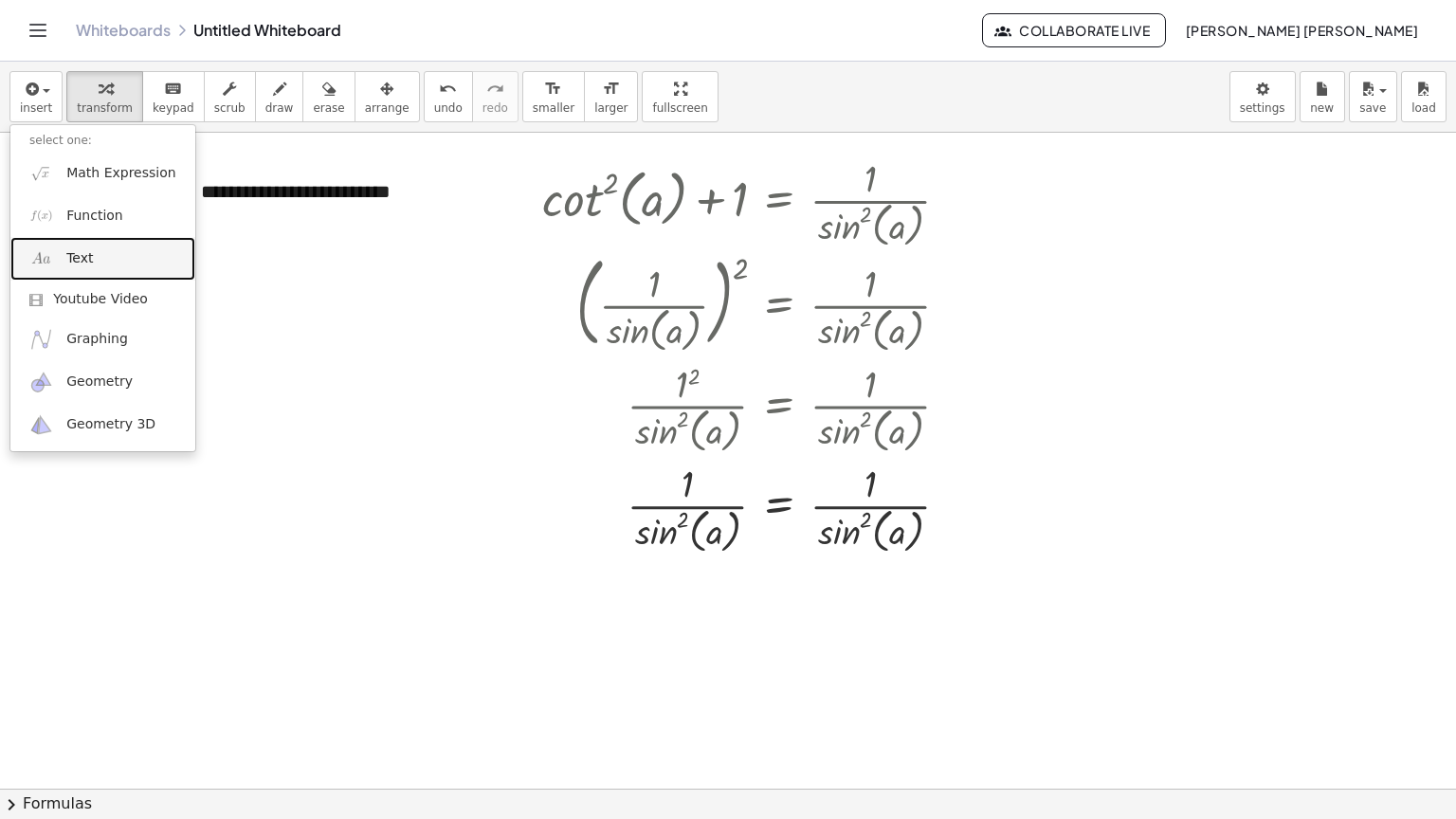
click at [136, 251] on link "Text" at bounding box center [103, 258] width 184 height 42
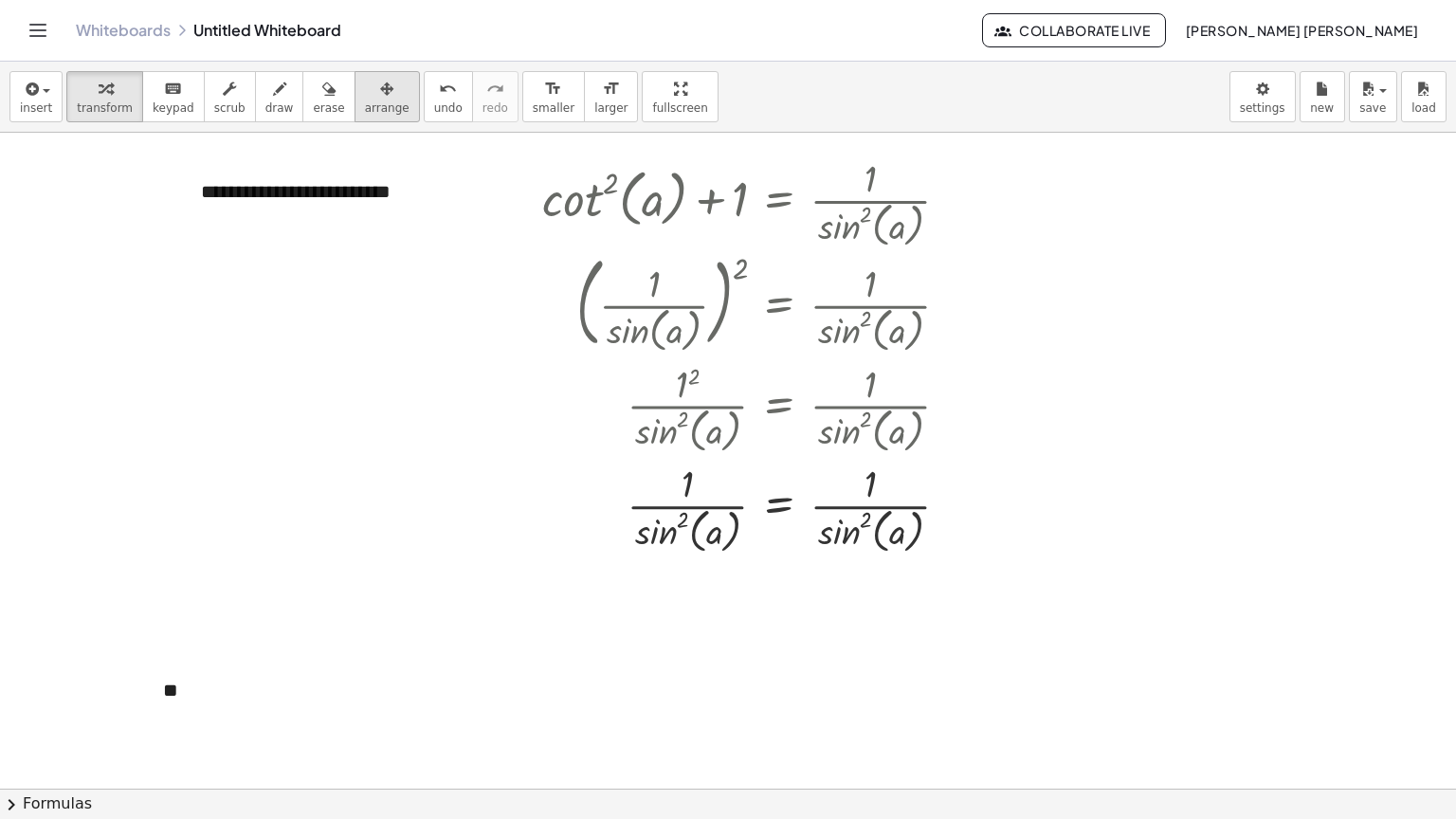
click at [365, 103] on span "arrange" at bounding box center [387, 108] width 44 height 13
drag, startPoint x: 326, startPoint y: 662, endPoint x: 679, endPoint y: 171, distance: 604.7
click at [679, 171] on div "**********" at bounding box center [728, 694] width 1456 height 1312
click at [1008, 183] on div at bounding box center [728, 694] width 1456 height 1312
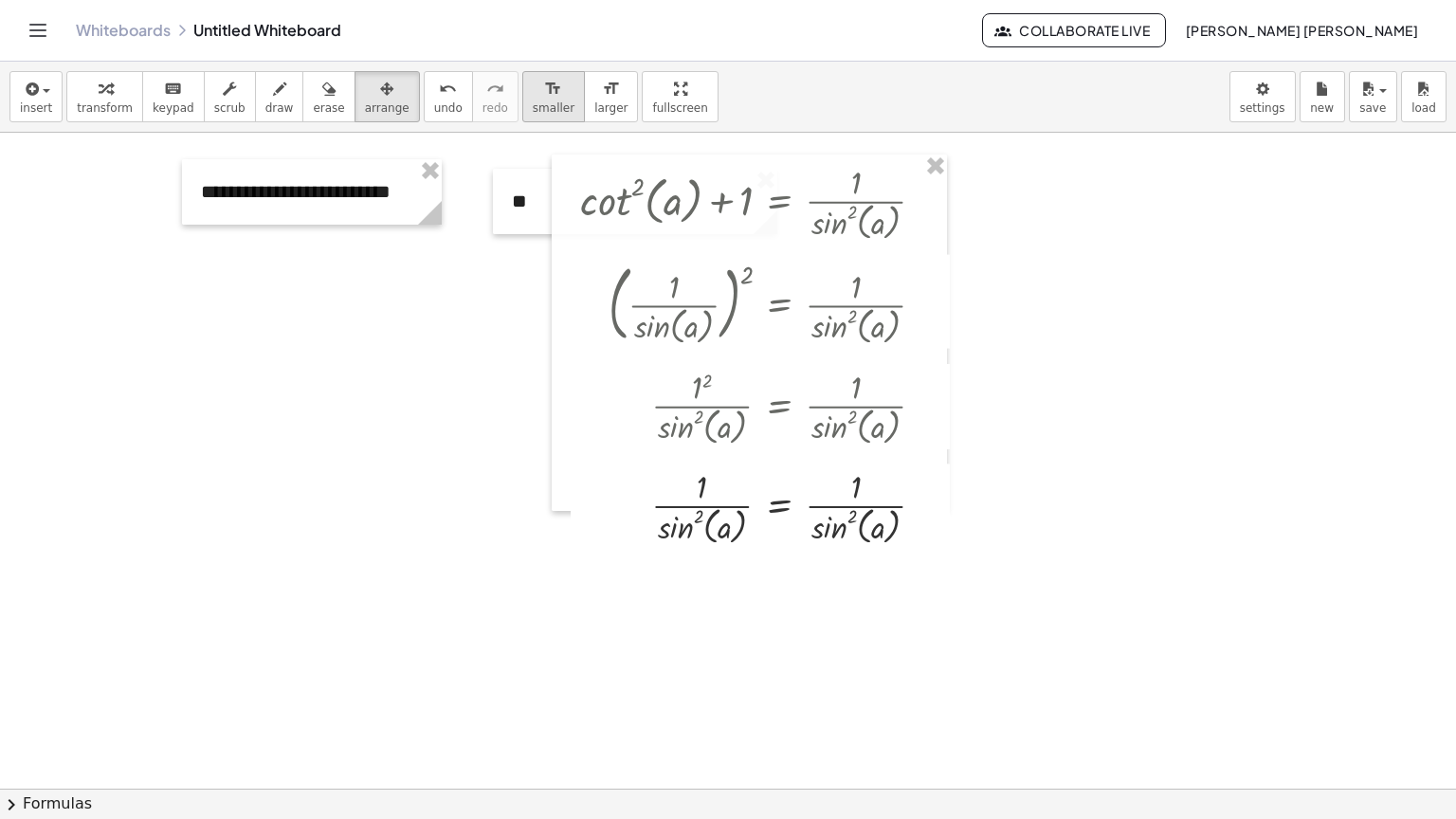
click at [527, 105] on button "format_size smaller" at bounding box center [552, 97] width 62 height 51
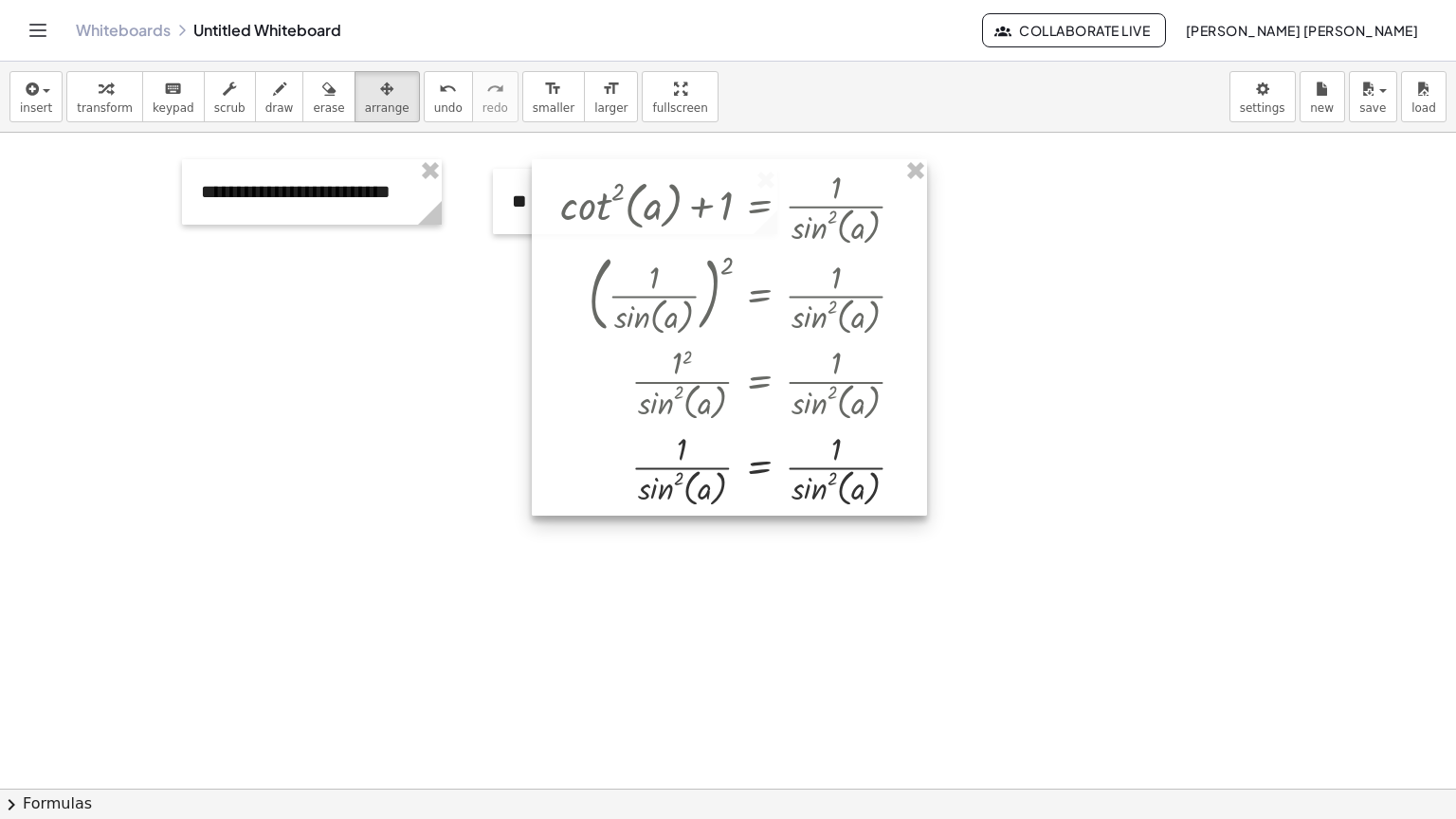
drag, startPoint x: 764, startPoint y: 274, endPoint x: 744, endPoint y: 279, distance: 20.6
click at [744, 279] on div at bounding box center [729, 336] width 396 height 356
click at [493, 191] on div at bounding box center [635, 201] width 284 height 65
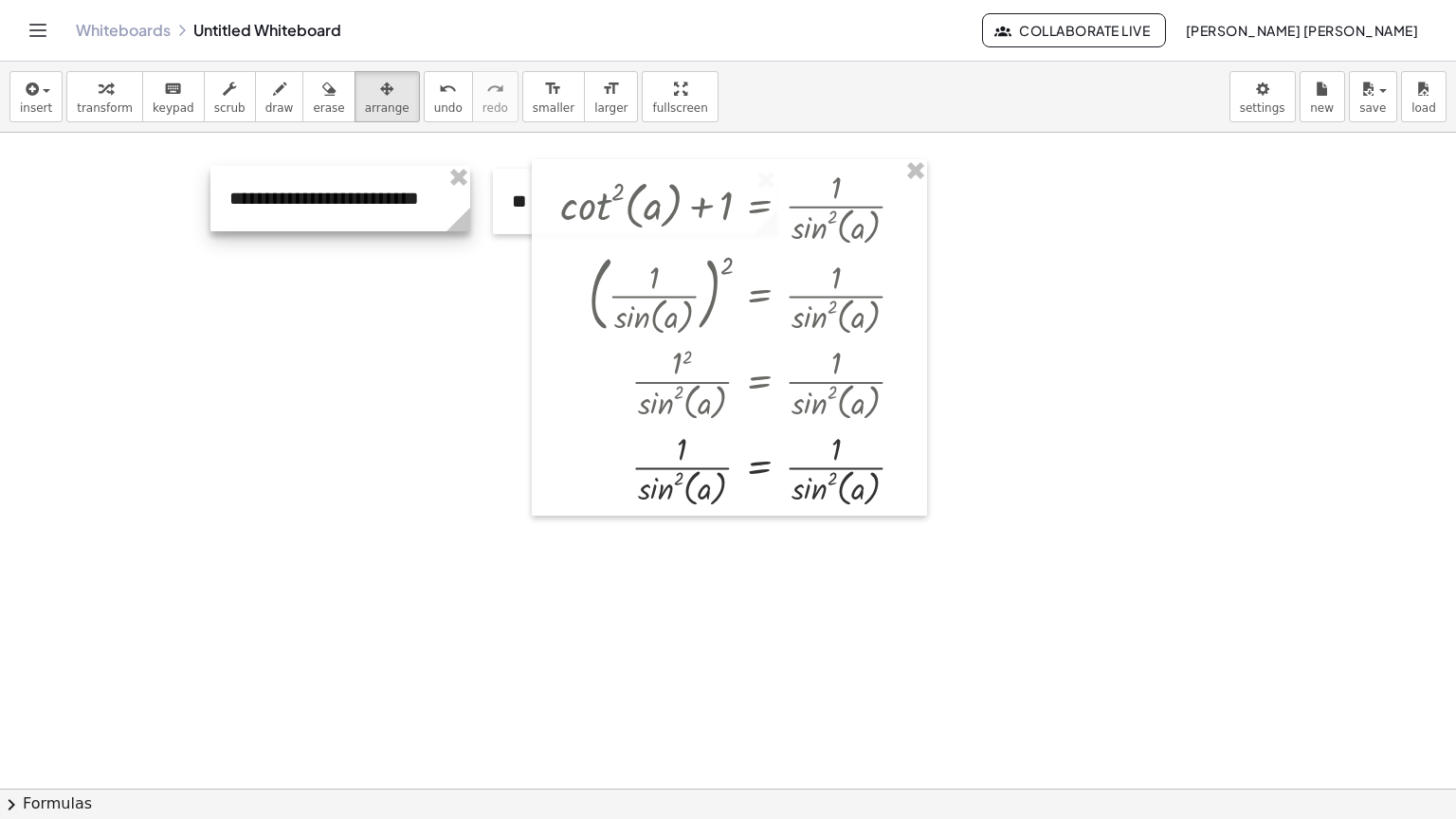
drag, startPoint x: 343, startPoint y: 205, endPoint x: 372, endPoint y: 211, distance: 29.6
click at [372, 211] on div at bounding box center [339, 198] width 259 height 65
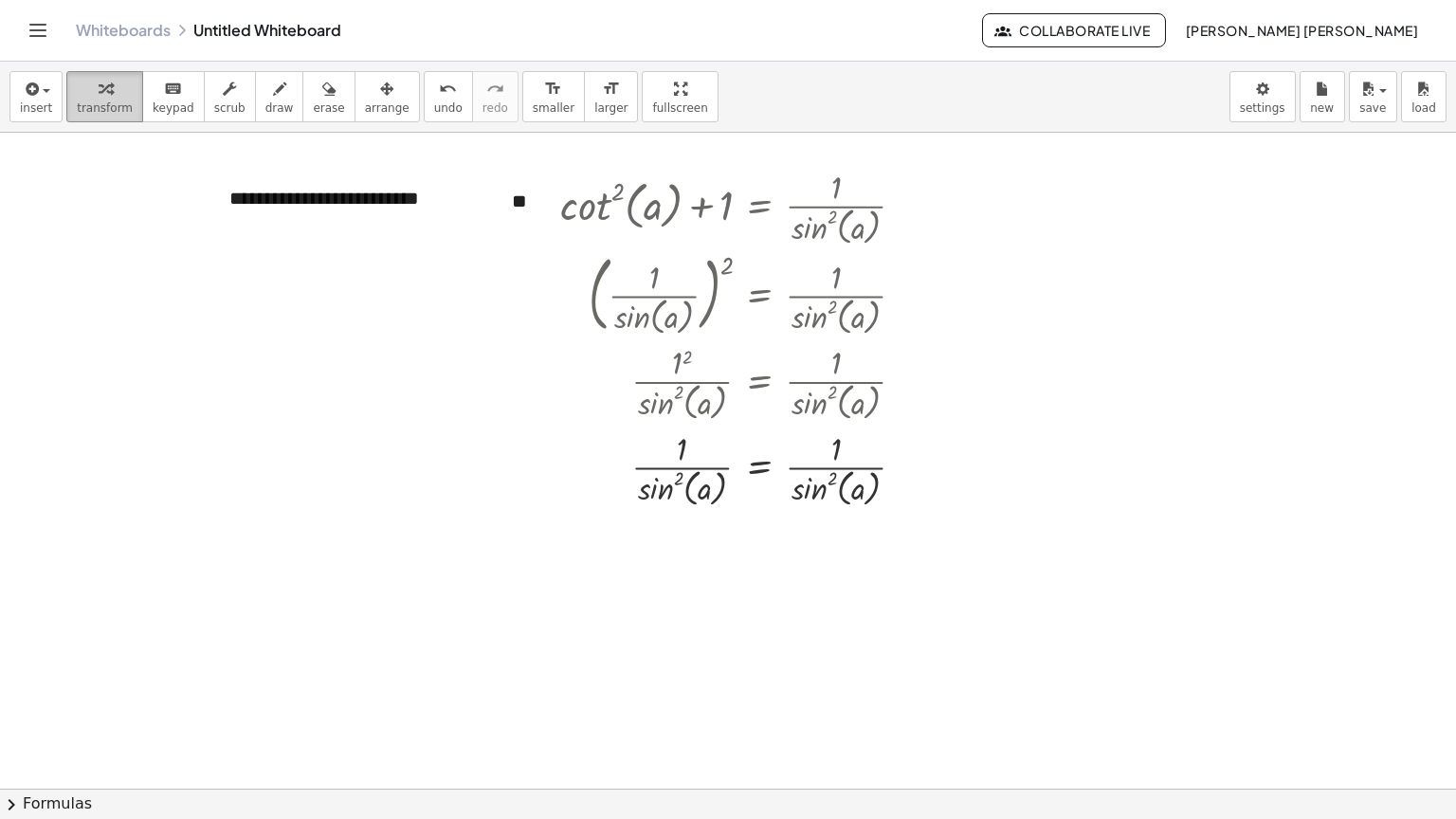
click at [109, 108] on span "transform" at bounding box center [105, 108] width 56 height 13
click at [354, 116] on button "arrange" at bounding box center [387, 97] width 65 height 51
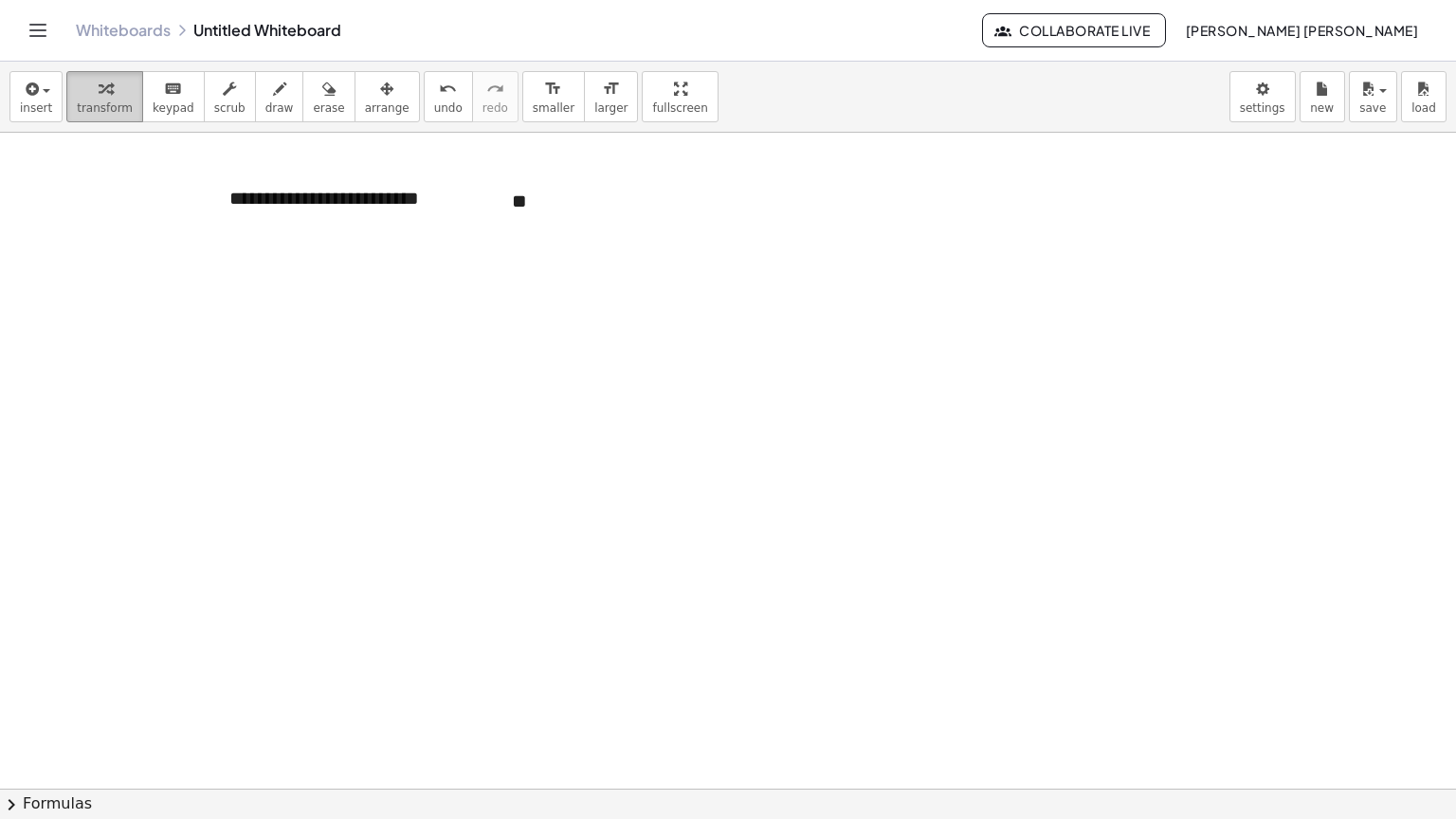
click at [99, 103] on span "transform" at bounding box center [105, 108] width 56 height 13
drag, startPoint x: 0, startPoint y: 103, endPoint x: 23, endPoint y: 95, distance: 24.4
click at [0, 103] on div "insert select one: Math Expression Function Text Youtube Video Graphing Geometr…" at bounding box center [728, 97] width 1456 height 71
click at [24, 99] on icon "button" at bounding box center [30, 89] width 17 height 23
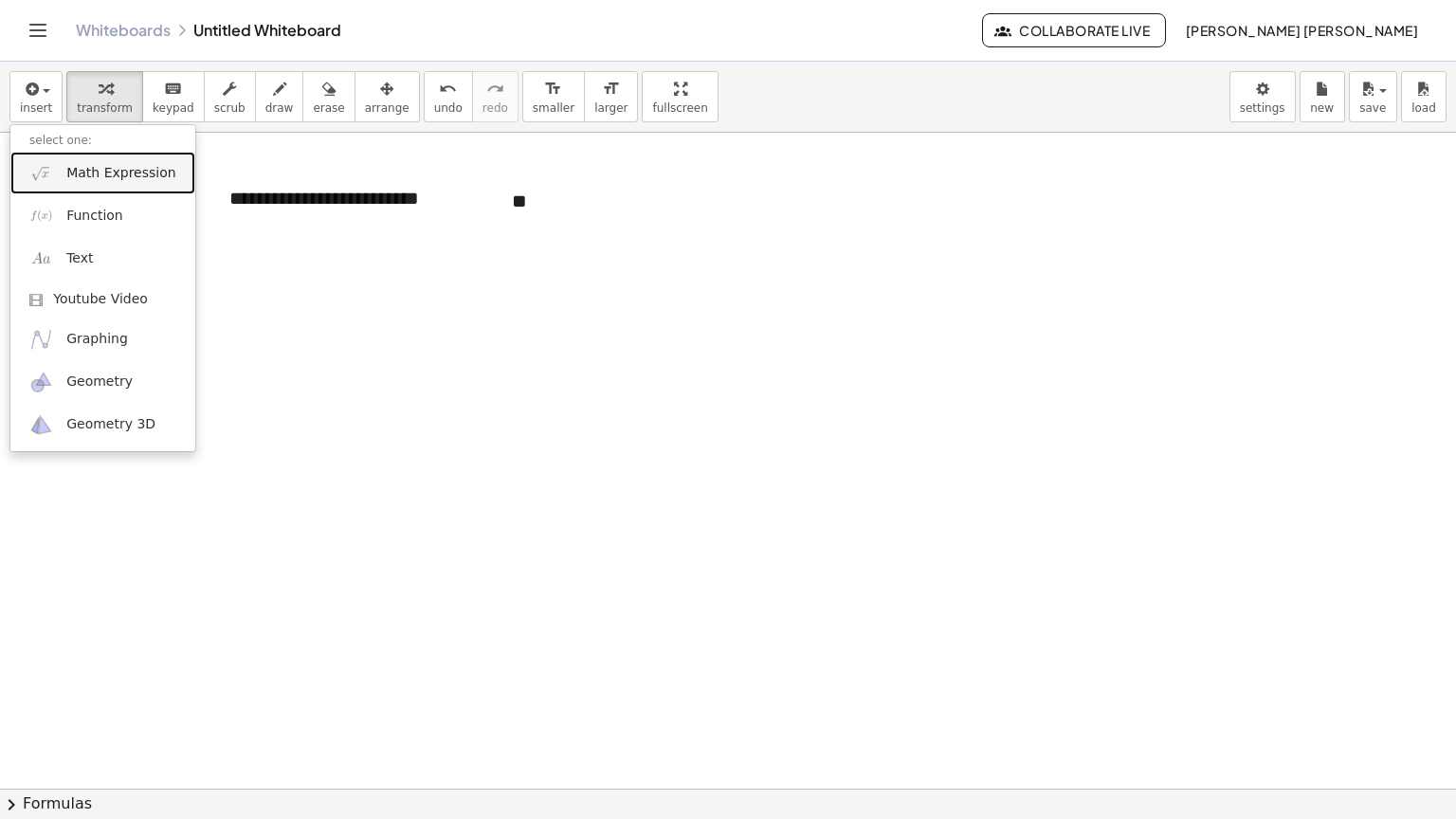
click at [91, 175] on span "Math Expression" at bounding box center [120, 173] width 109 height 19
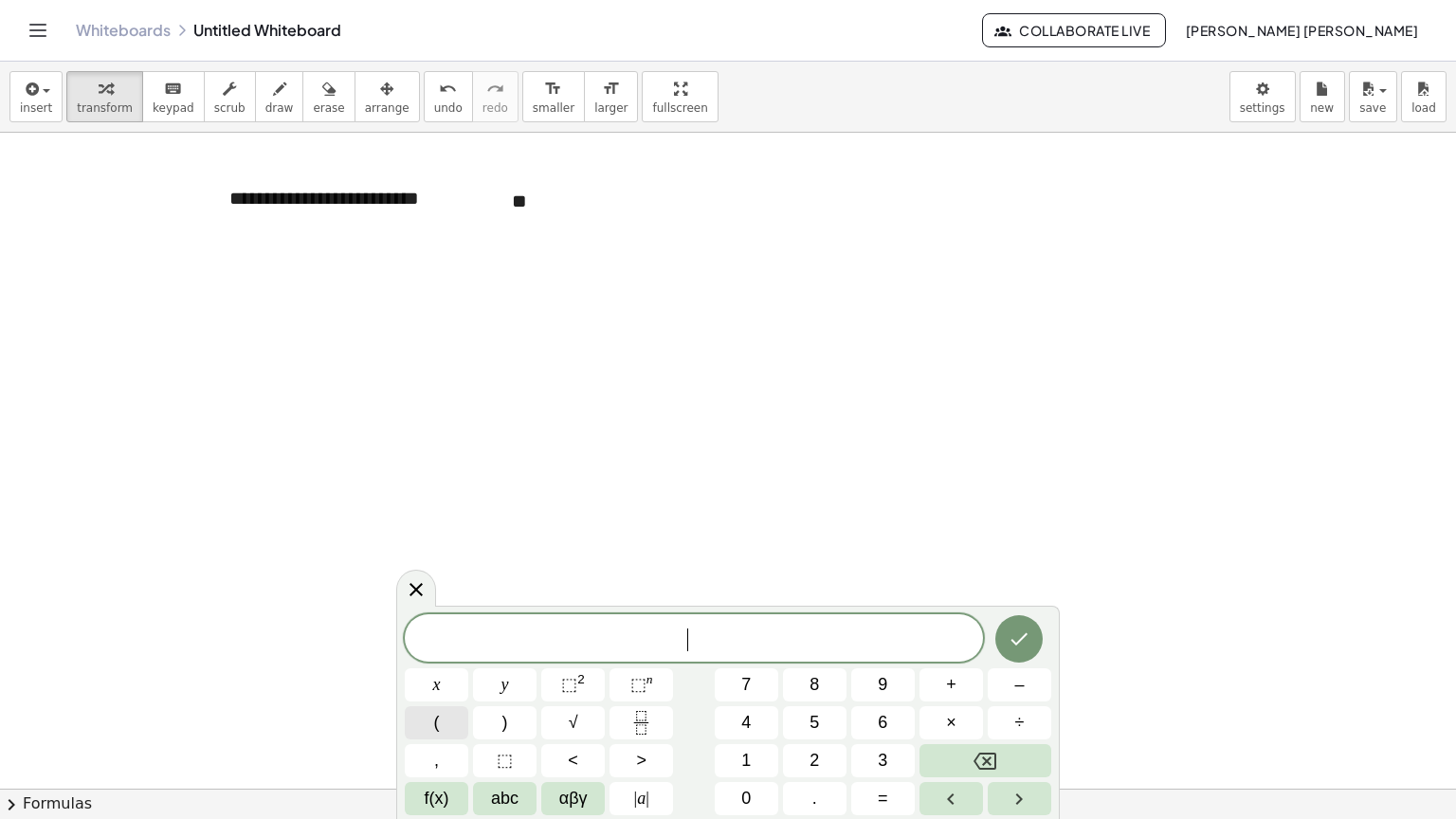
click at [444, 658] on button "(" at bounding box center [436, 723] width 63 height 34
click at [463, 658] on button "f(x)" at bounding box center [436, 799] width 63 height 34
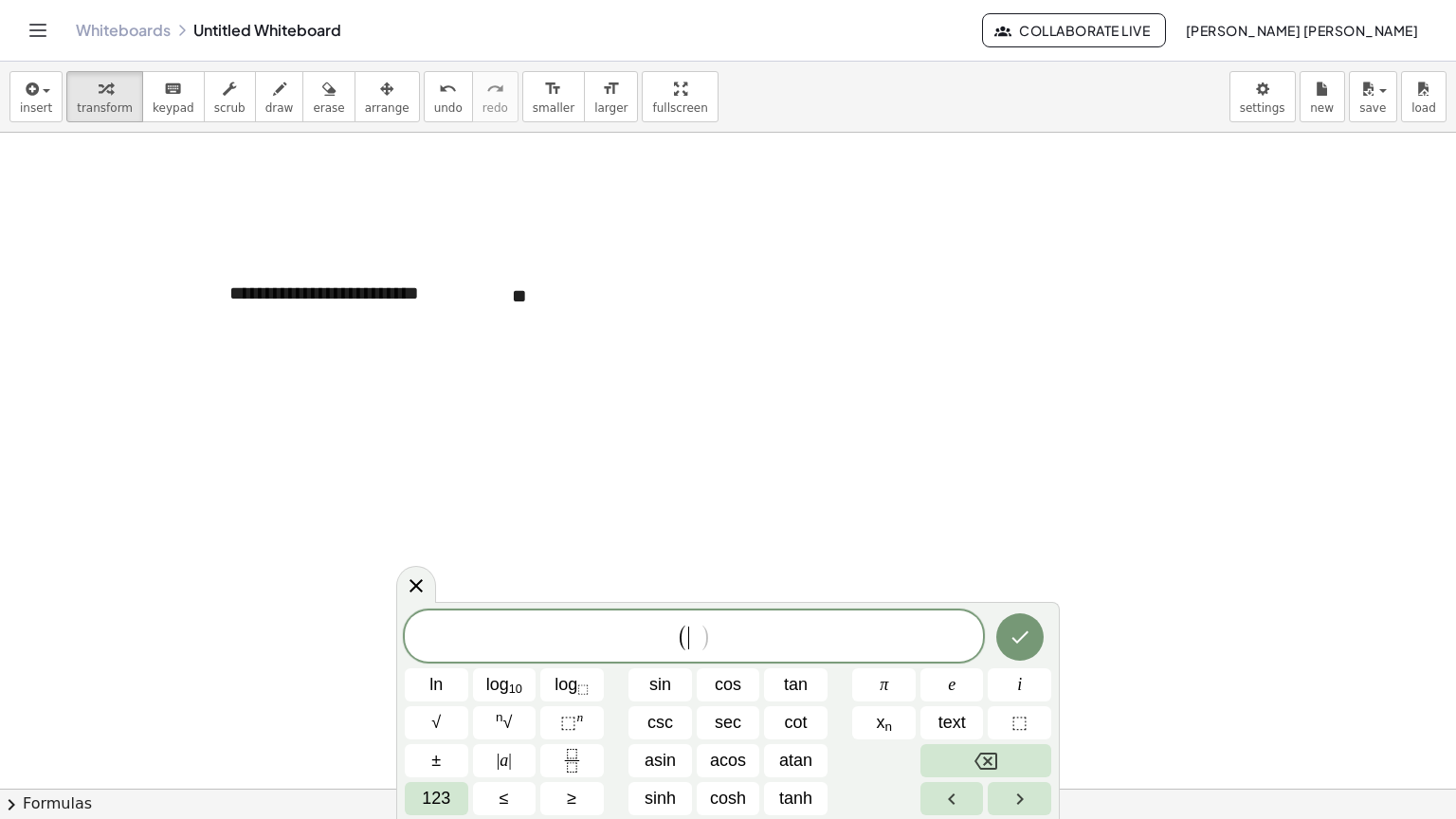
scroll to position [95, 0]
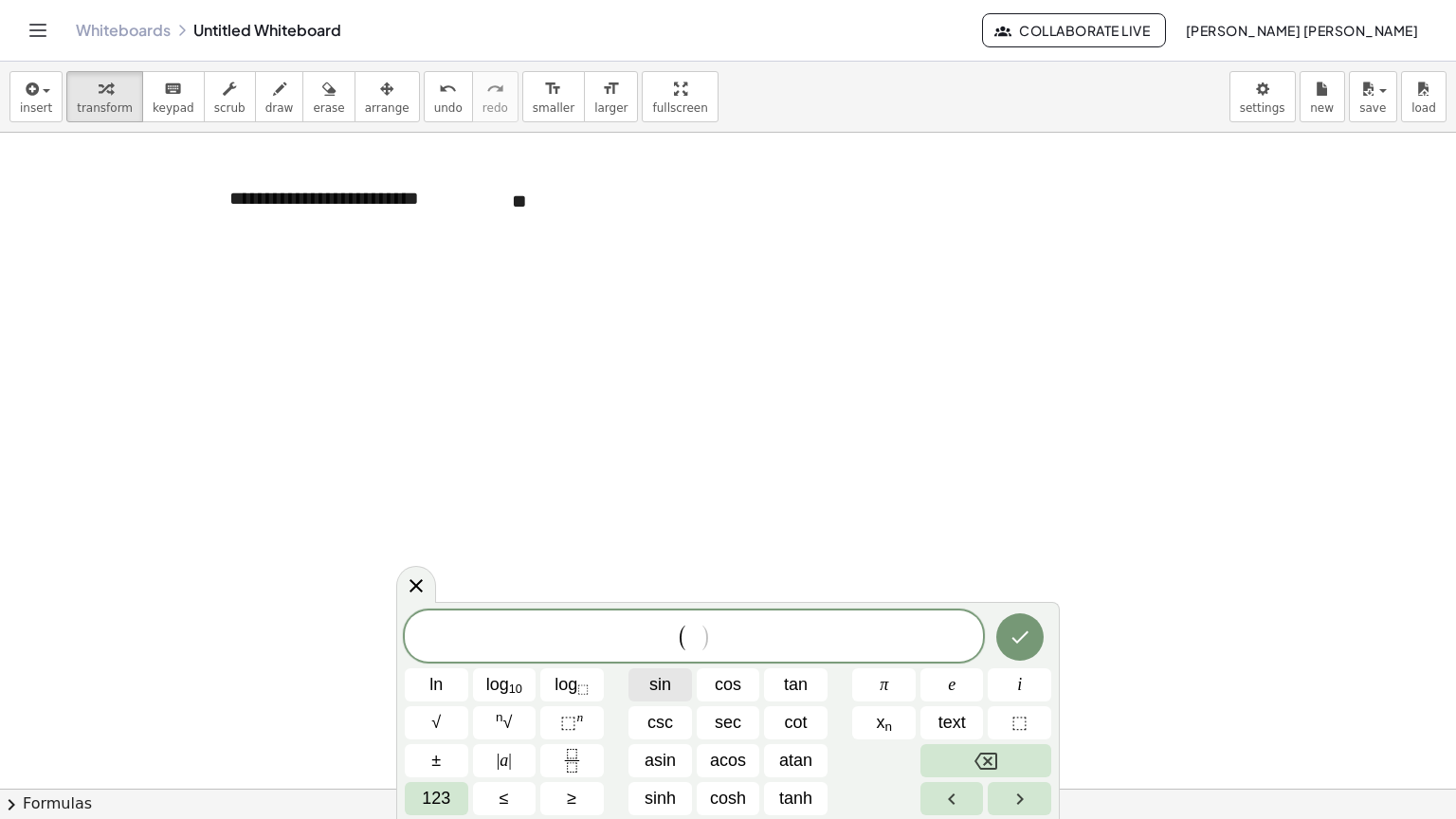
click at [665, 694] on span "sin" at bounding box center [660, 685] width 22 height 26
click at [404, 799] on button "123" at bounding box center [436, 799] width 63 height 34
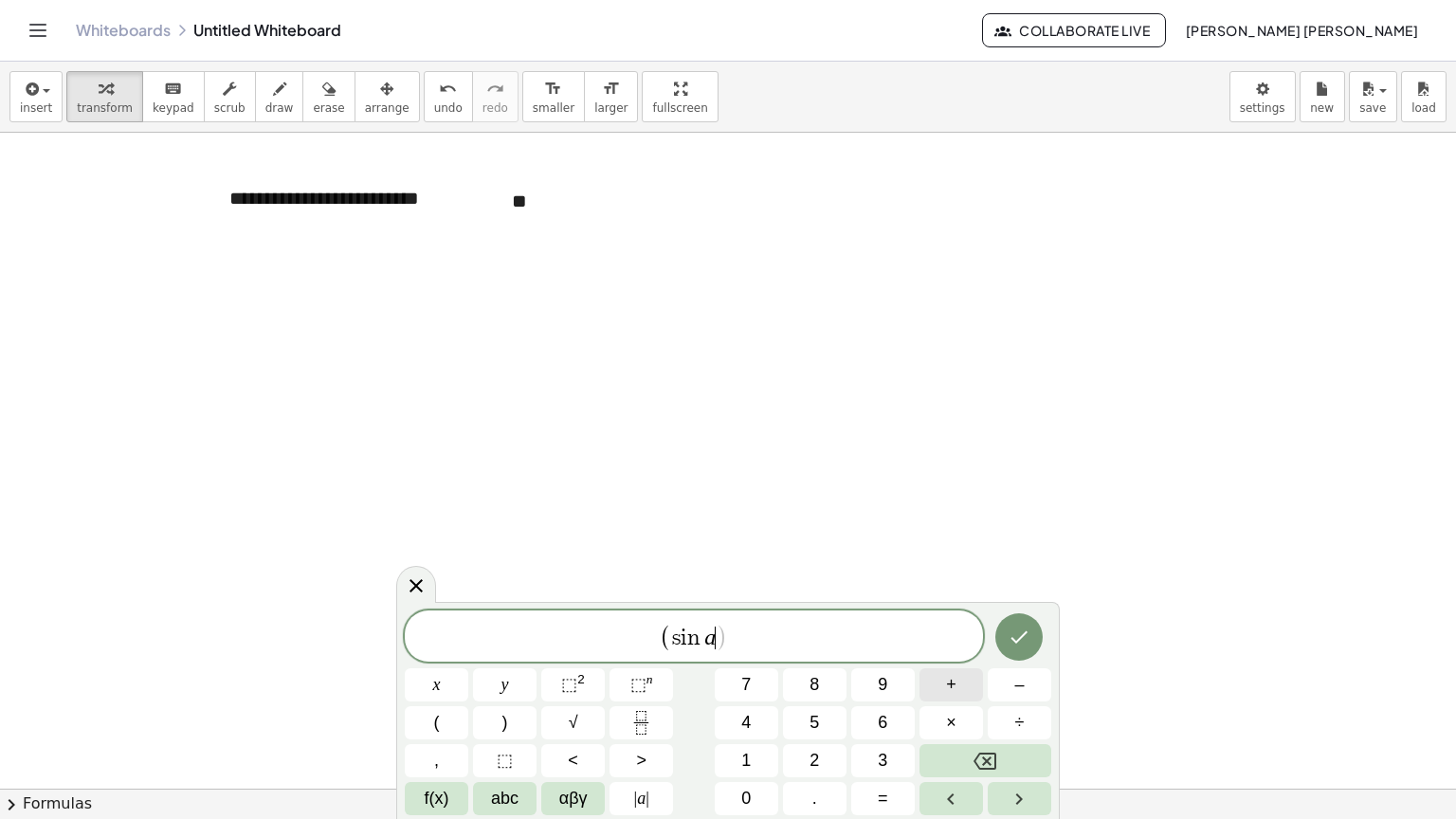
click at [956, 700] on button "+" at bounding box center [951, 685] width 63 height 34
click at [429, 813] on button "f(x)" at bounding box center [436, 799] width 63 height 34
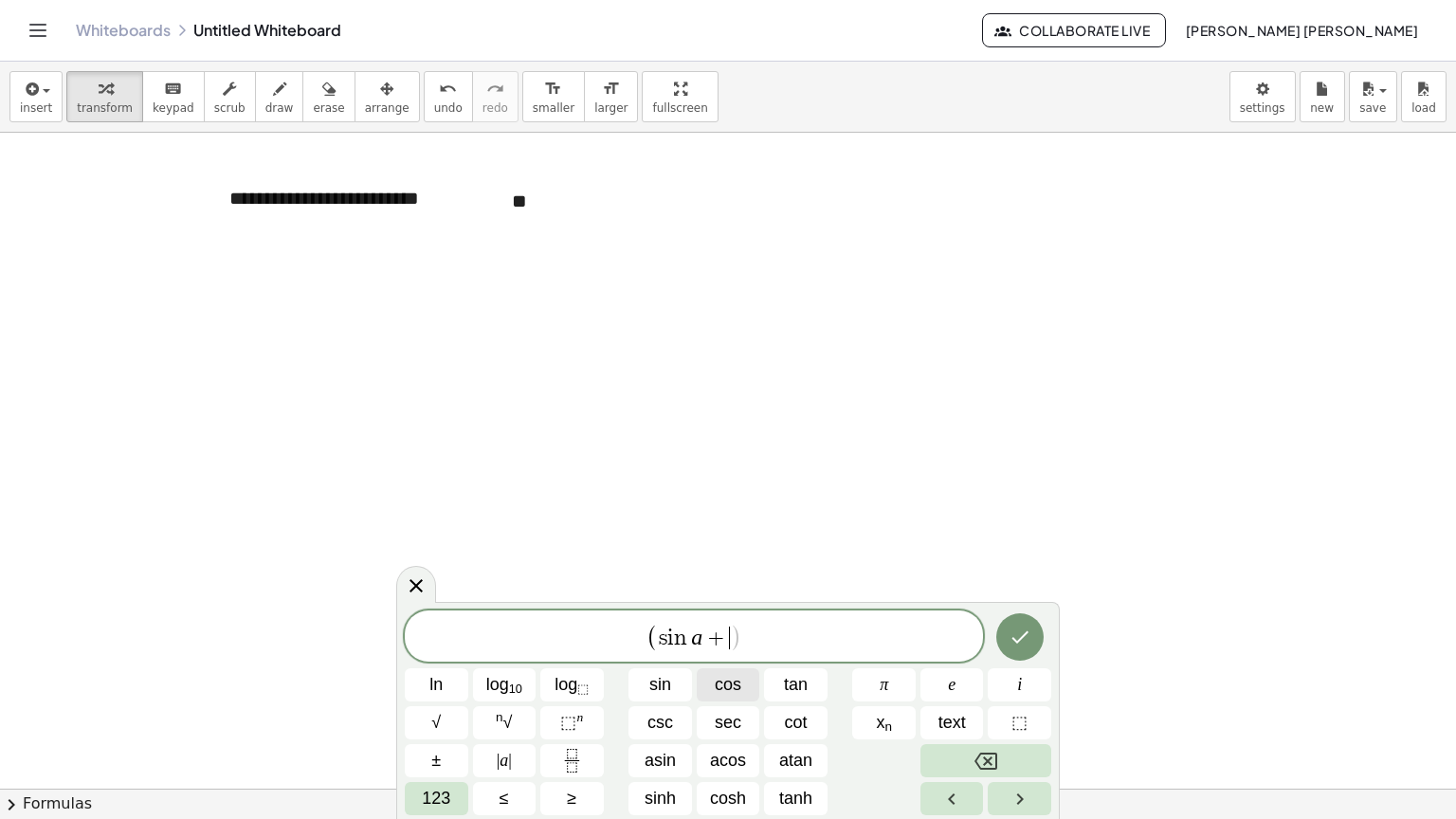
click at [736, 693] on span "cos" at bounding box center [728, 685] width 27 height 26
click at [764, 635] on span "( s i n a + c o s a ) ​" at bounding box center [693, 637] width 578 height 32
click at [749, 642] on var "a" at bounding box center [747, 636] width 12 height 25
click at [414, 807] on button "123" at bounding box center [436, 799] width 63 height 34
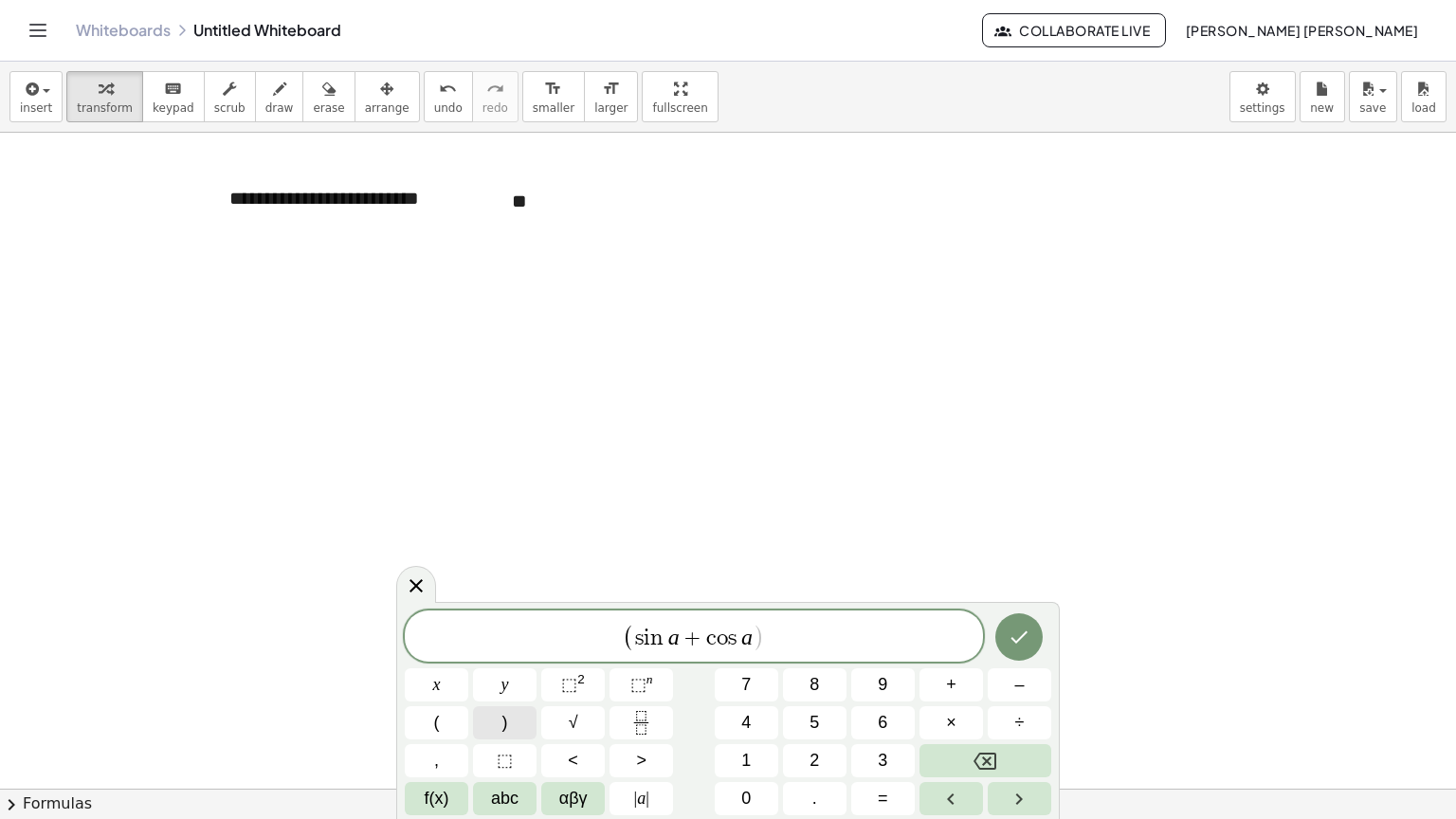
click at [497, 714] on button ")" at bounding box center [505, 723] width 63 height 34
click at [590, 684] on button "⬚ 2" at bounding box center [573, 685] width 63 height 34
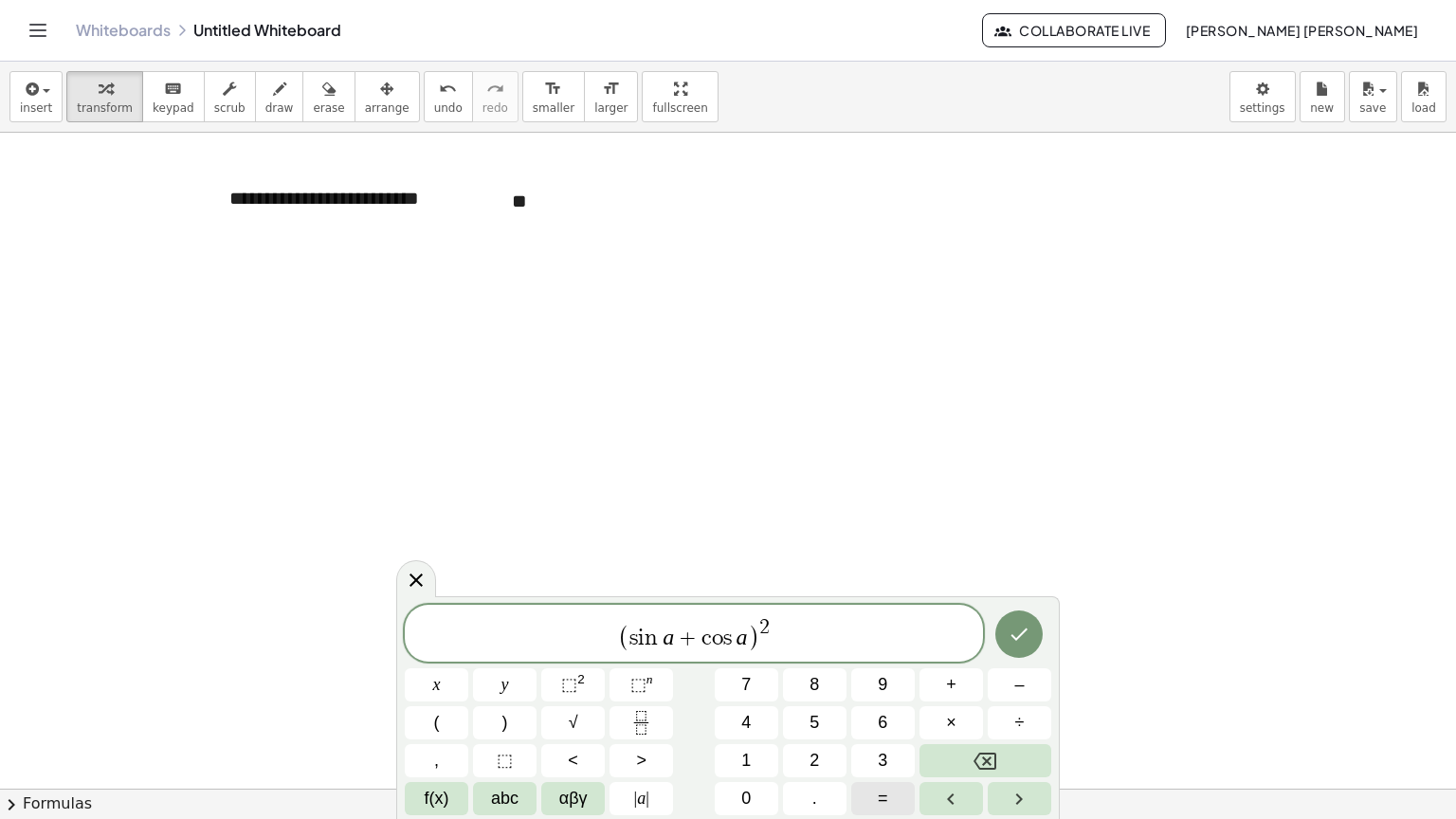
click at [899, 783] on button "=" at bounding box center [883, 799] width 63 height 34
click at [768, 753] on button "1" at bounding box center [747, 761] width 63 height 34
click at [966, 699] on button "+" at bounding box center [951, 685] width 63 height 34
click at [454, 796] on button "f(x)" at bounding box center [436, 799] width 63 height 34
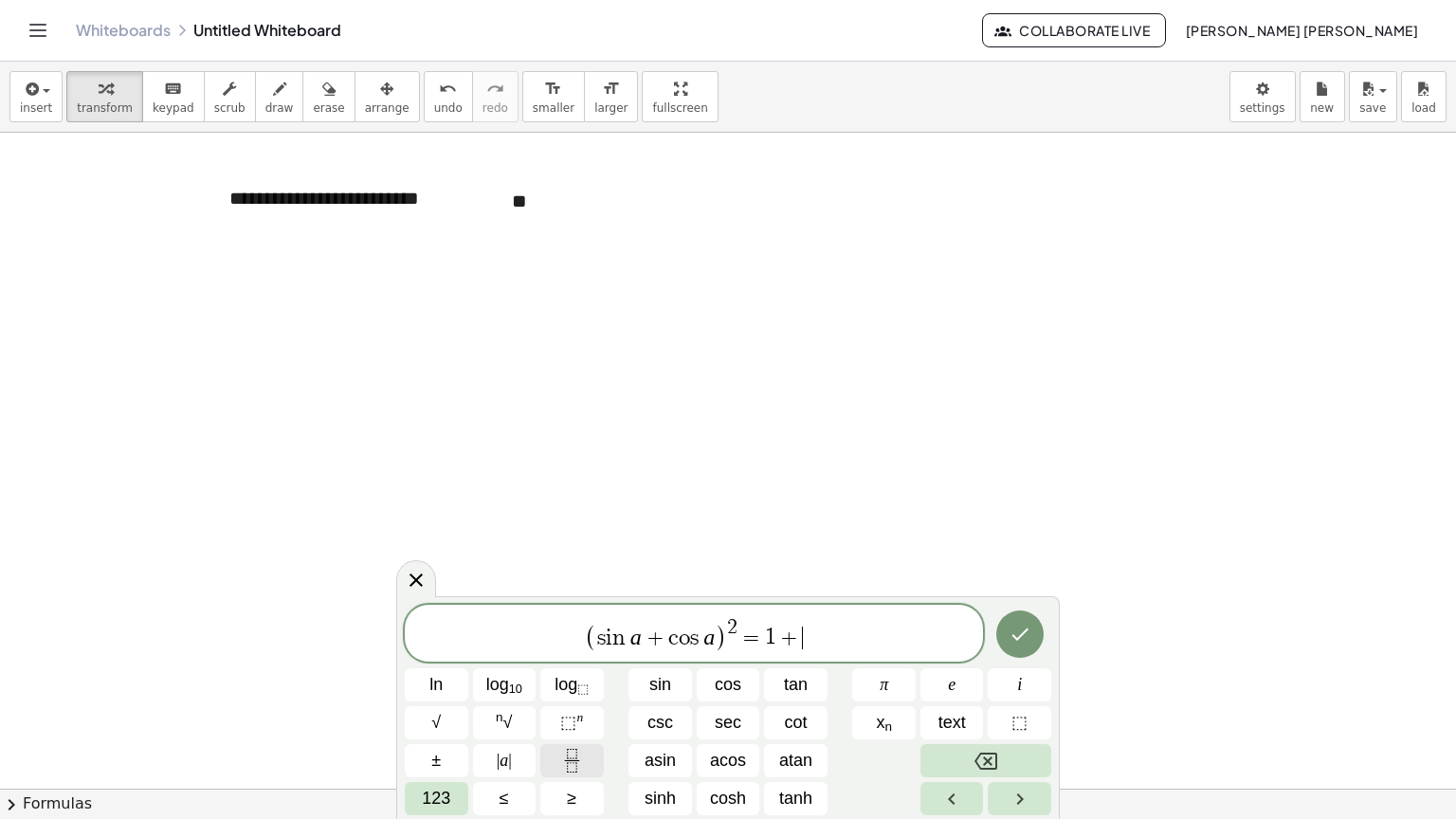
click at [556, 752] on button "Fraction" at bounding box center [572, 761] width 63 height 34
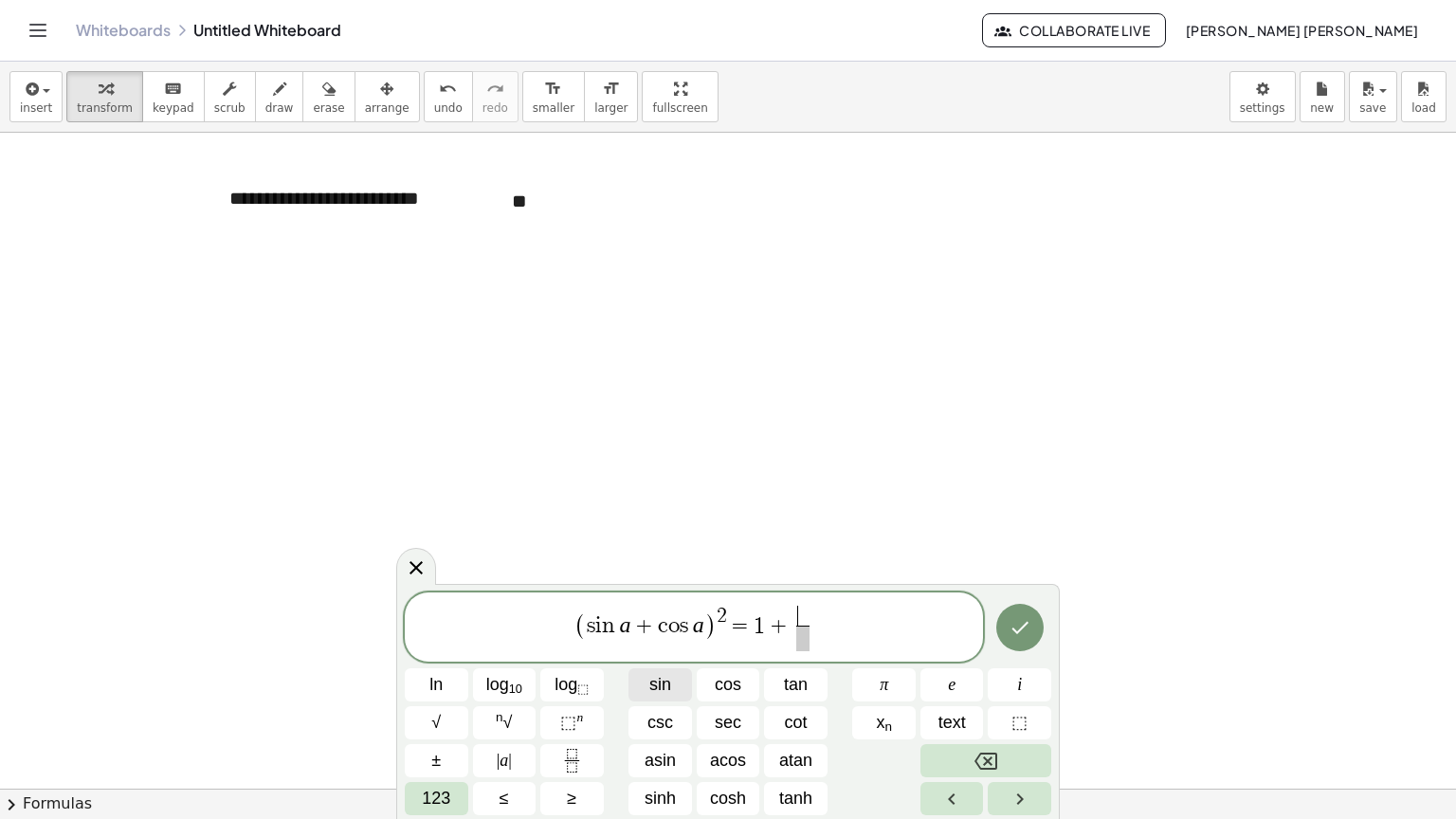
click at [669, 687] on span "sin" at bounding box center [660, 685] width 22 height 26
click at [726, 682] on span "cos" at bounding box center [728, 685] width 27 height 26
click at [1000, 633] on button "Done" at bounding box center [1020, 628] width 47 height 47
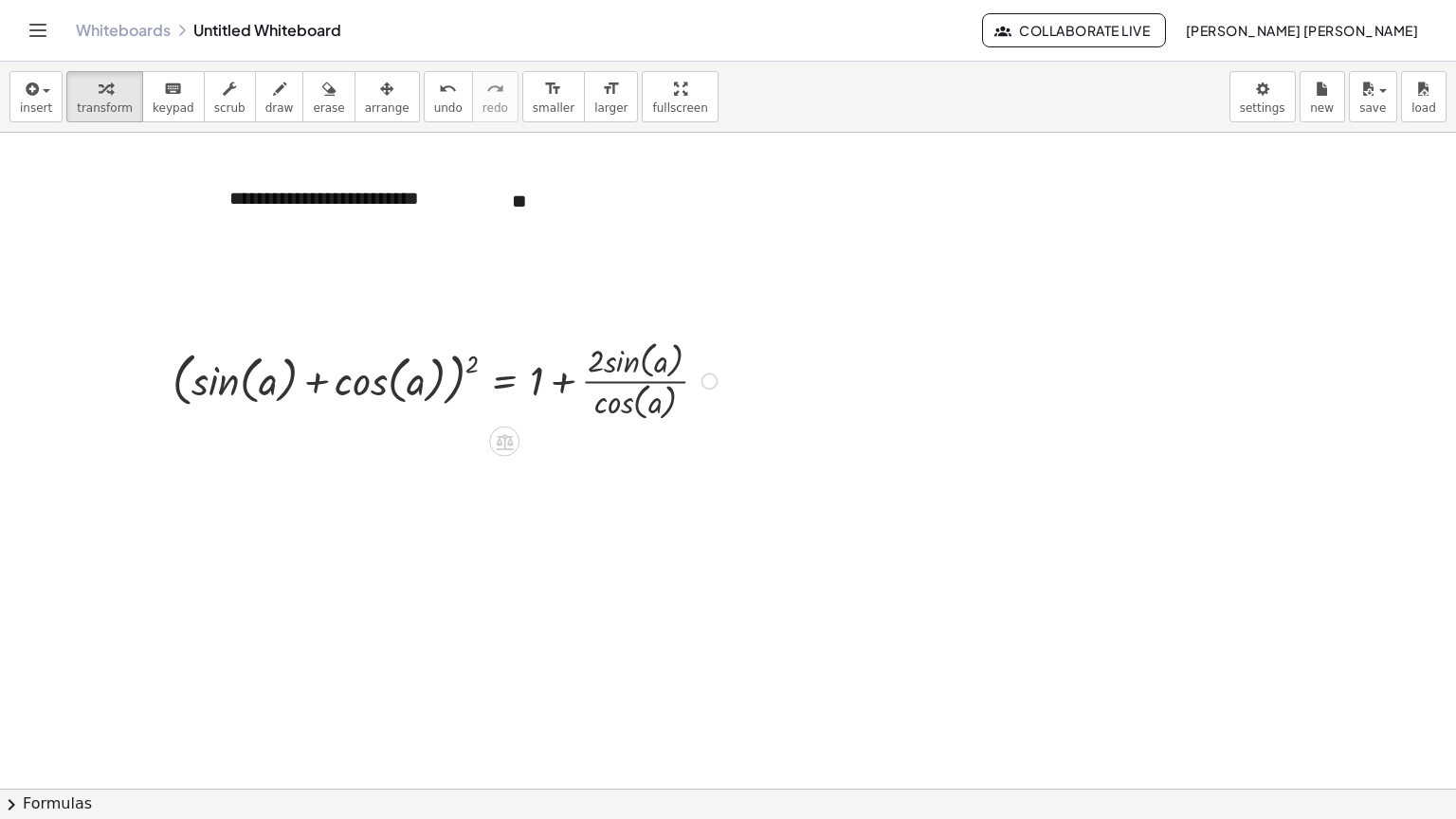
click at [565, 384] on div at bounding box center [448, 379] width 570 height 90
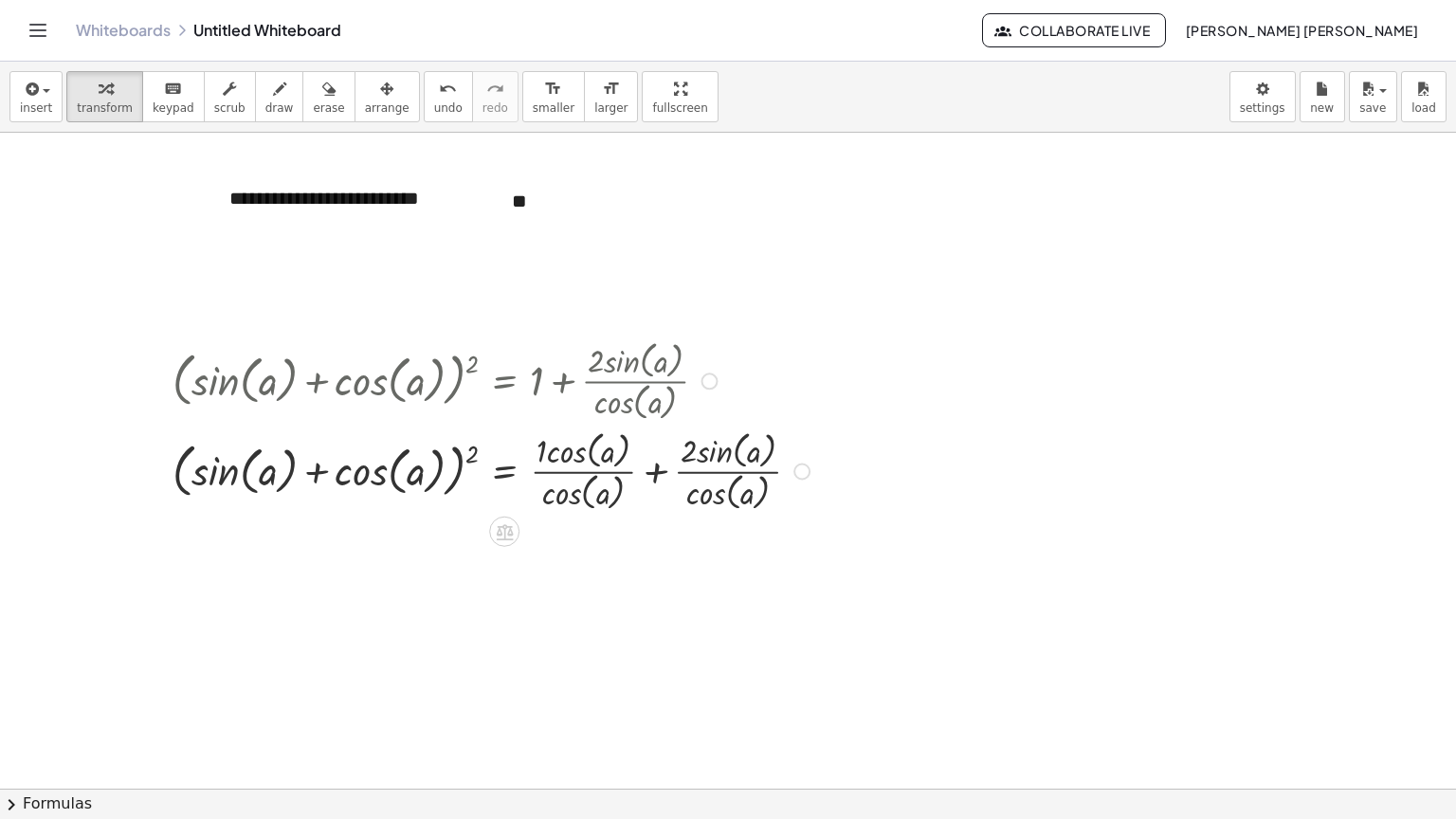
click at [654, 474] on div at bounding box center [493, 470] width 662 height 90
click at [654, 474] on div at bounding box center [482, 470] width 640 height 90
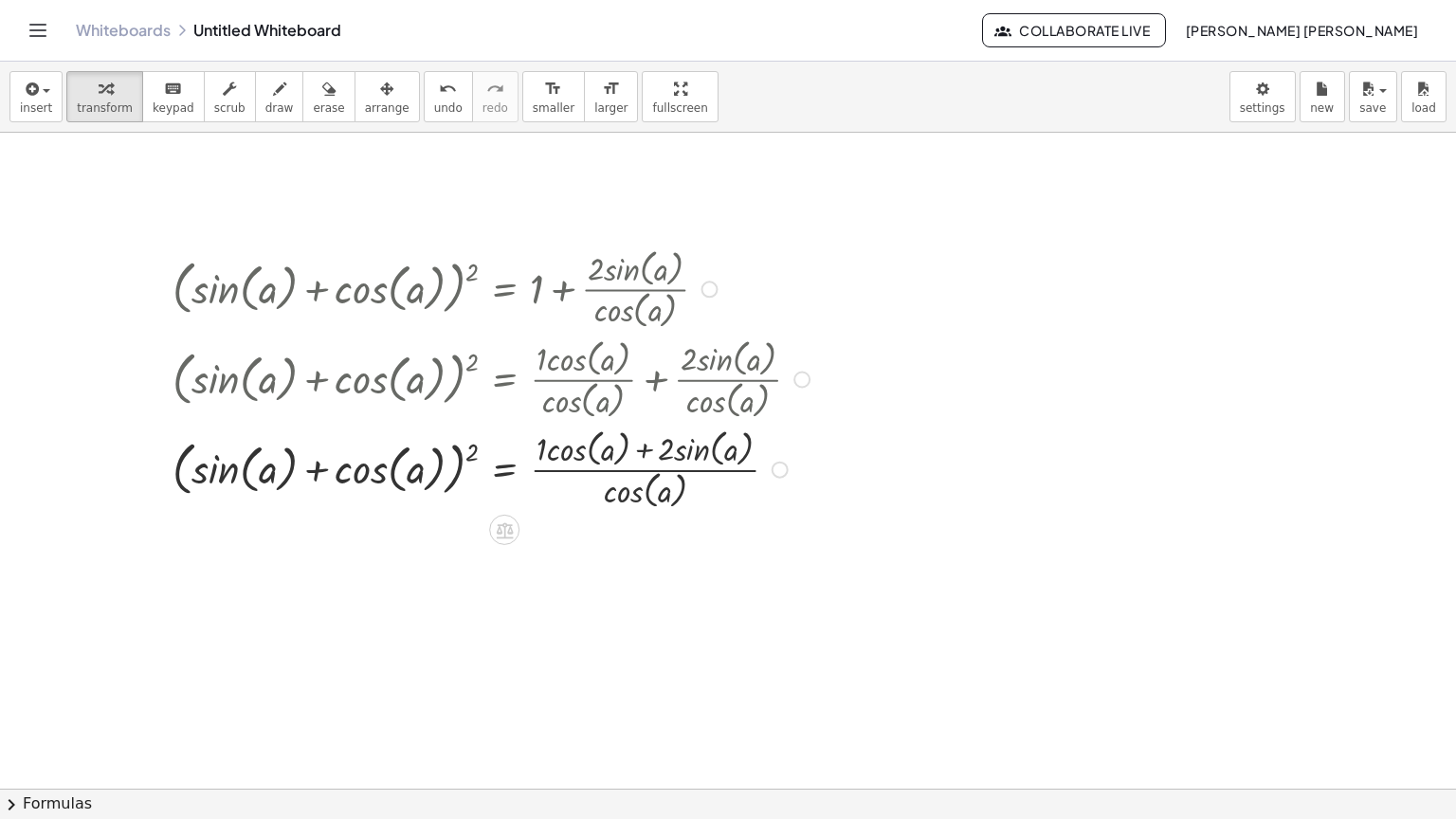
scroll to position [189, 0]
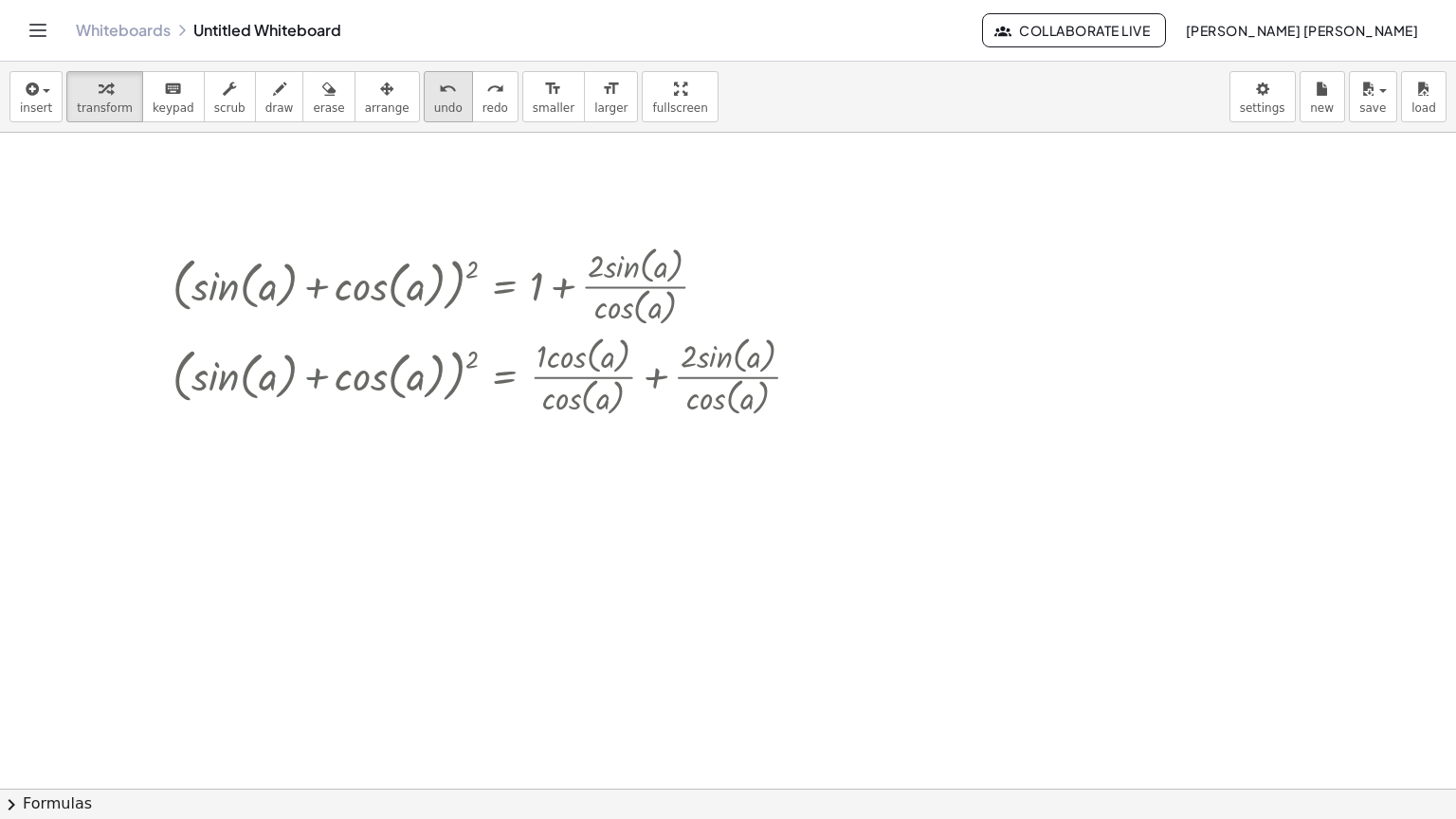
drag, startPoint x: 428, startPoint y: 77, endPoint x: 419, endPoint y: 82, distance: 10.3
click at [424, 82] on button "undo undo" at bounding box center [449, 97] width 49 height 51
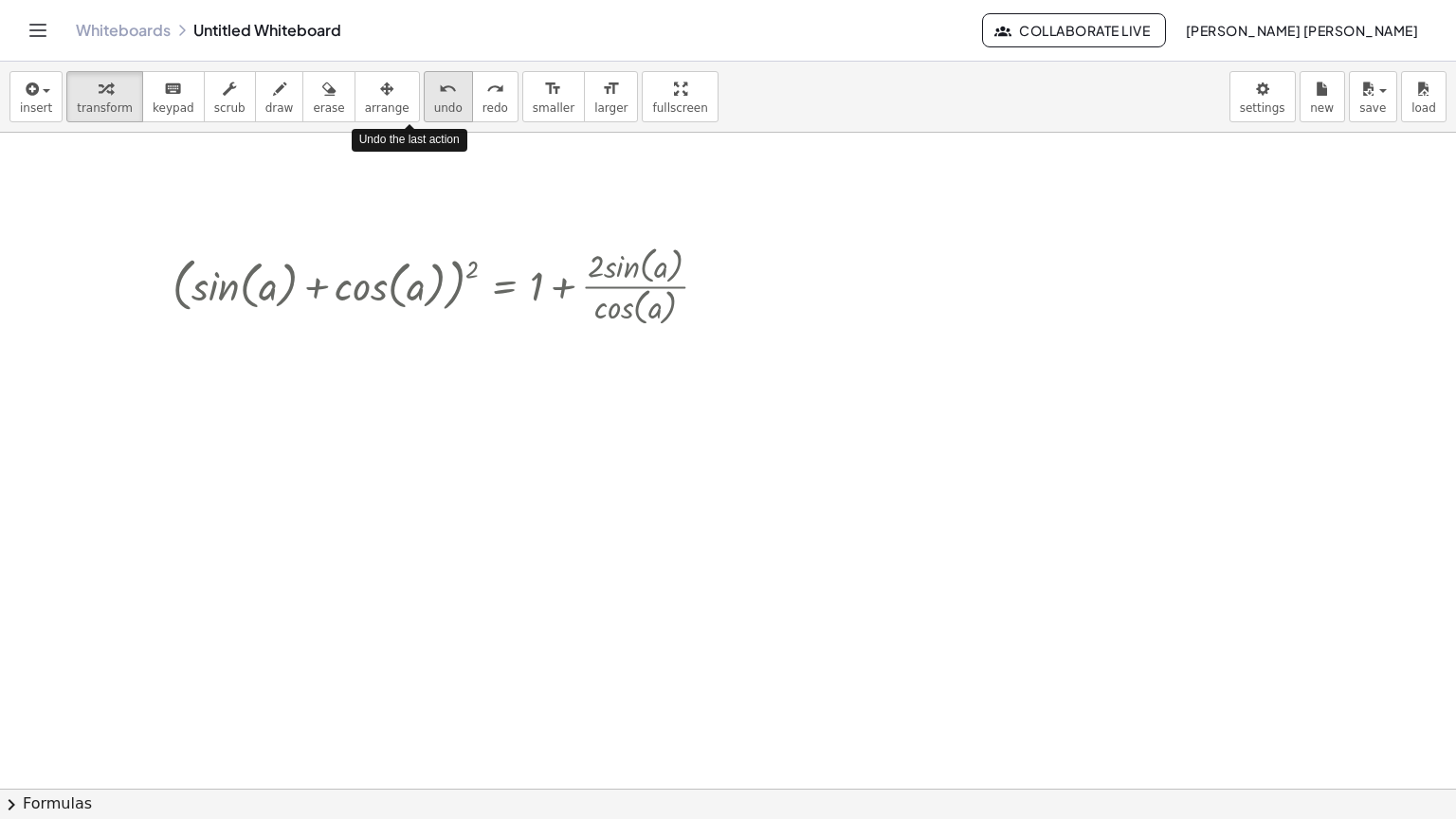
click at [434, 82] on div "undo" at bounding box center [448, 88] width 29 height 23
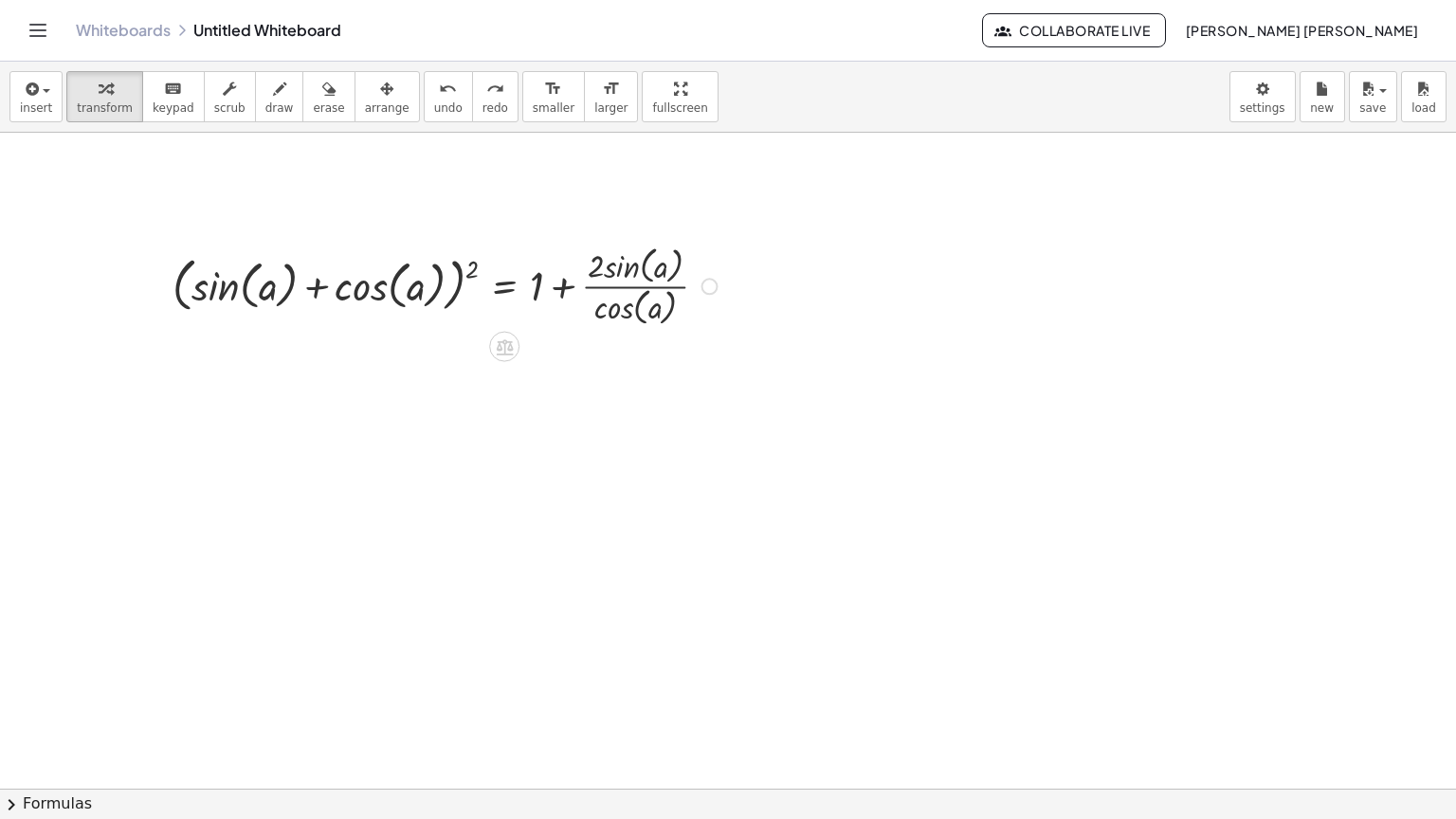
click at [473, 256] on div at bounding box center [448, 284] width 570 height 90
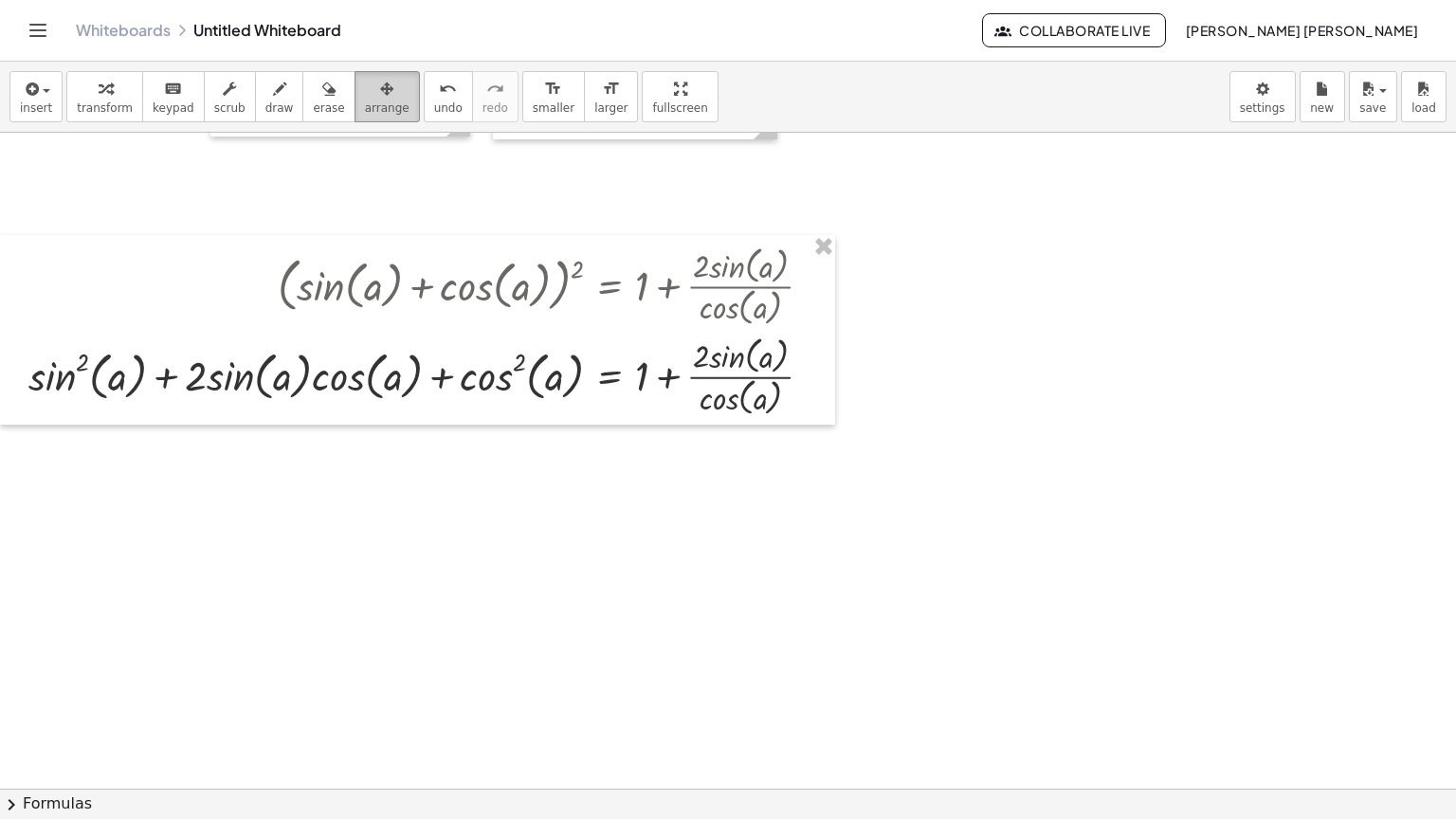
drag, startPoint x: 376, startPoint y: 85, endPoint x: 443, endPoint y: 272, distance: 198.6
click at [376, 87] on button "arrange" at bounding box center [387, 97] width 65 height 51
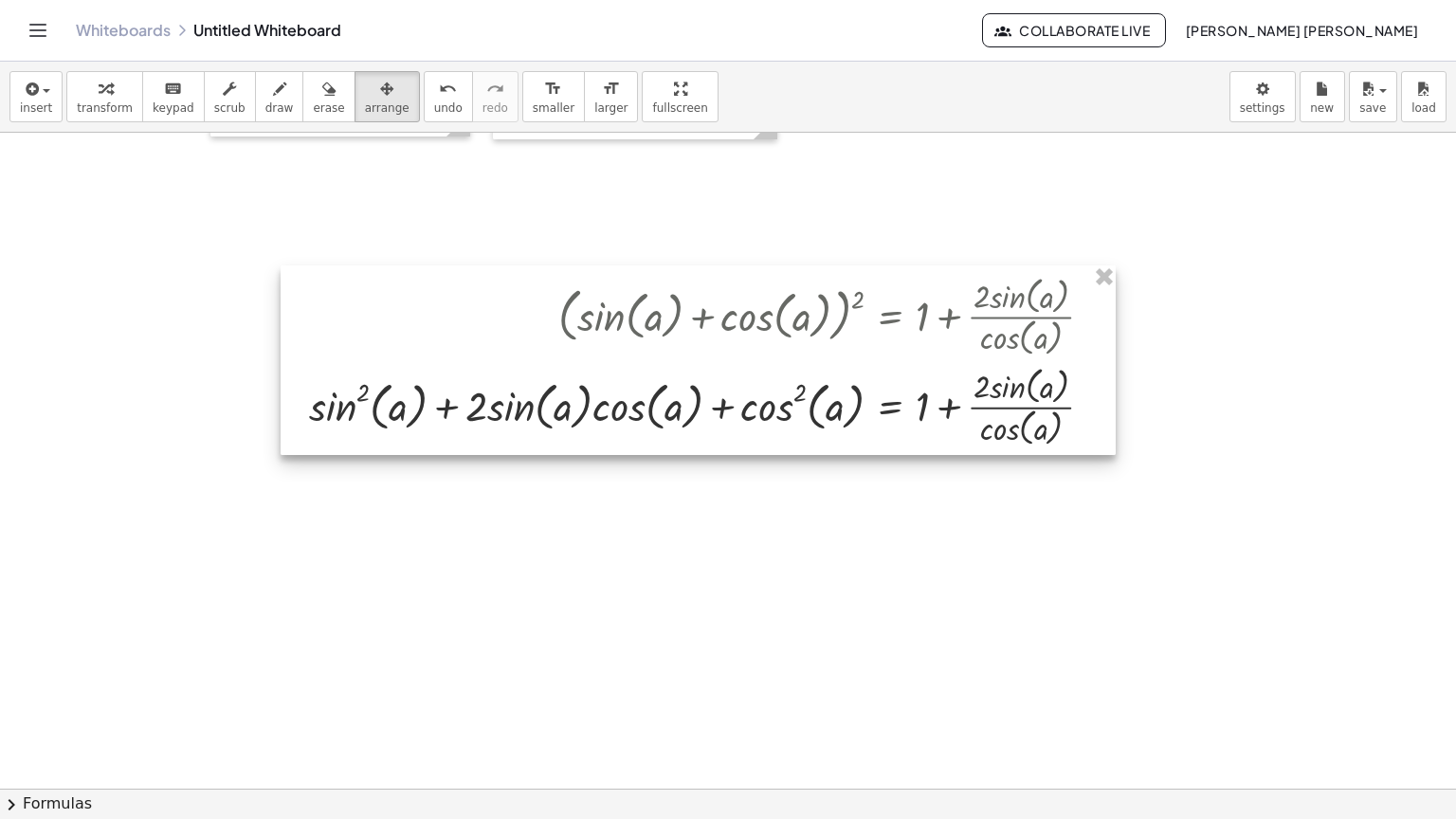
drag, startPoint x: 489, startPoint y: 381, endPoint x: 766, endPoint y: 400, distance: 277.7
click at [766, 400] on div at bounding box center [697, 360] width 836 height 189
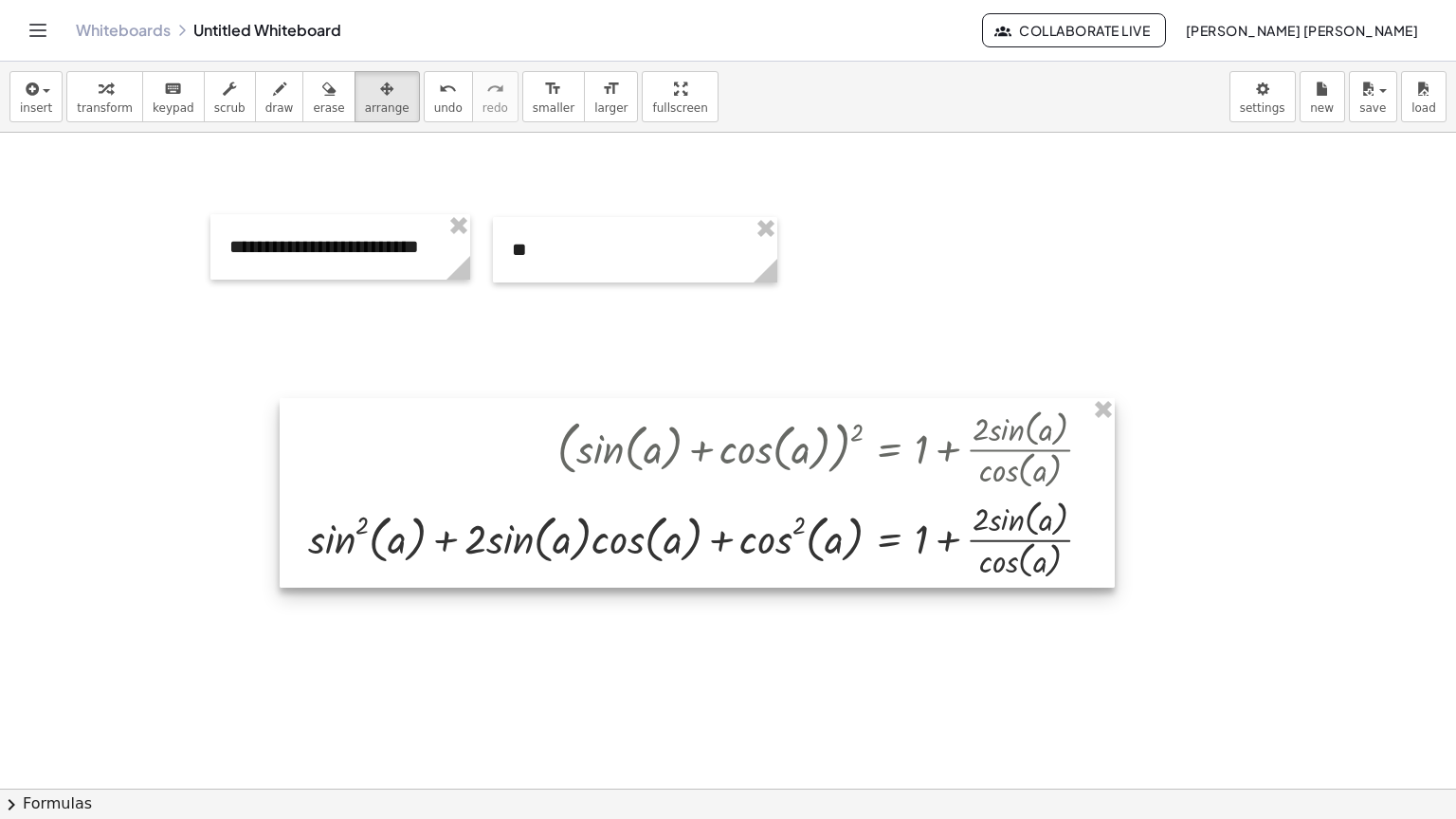
scroll to position [0, 0]
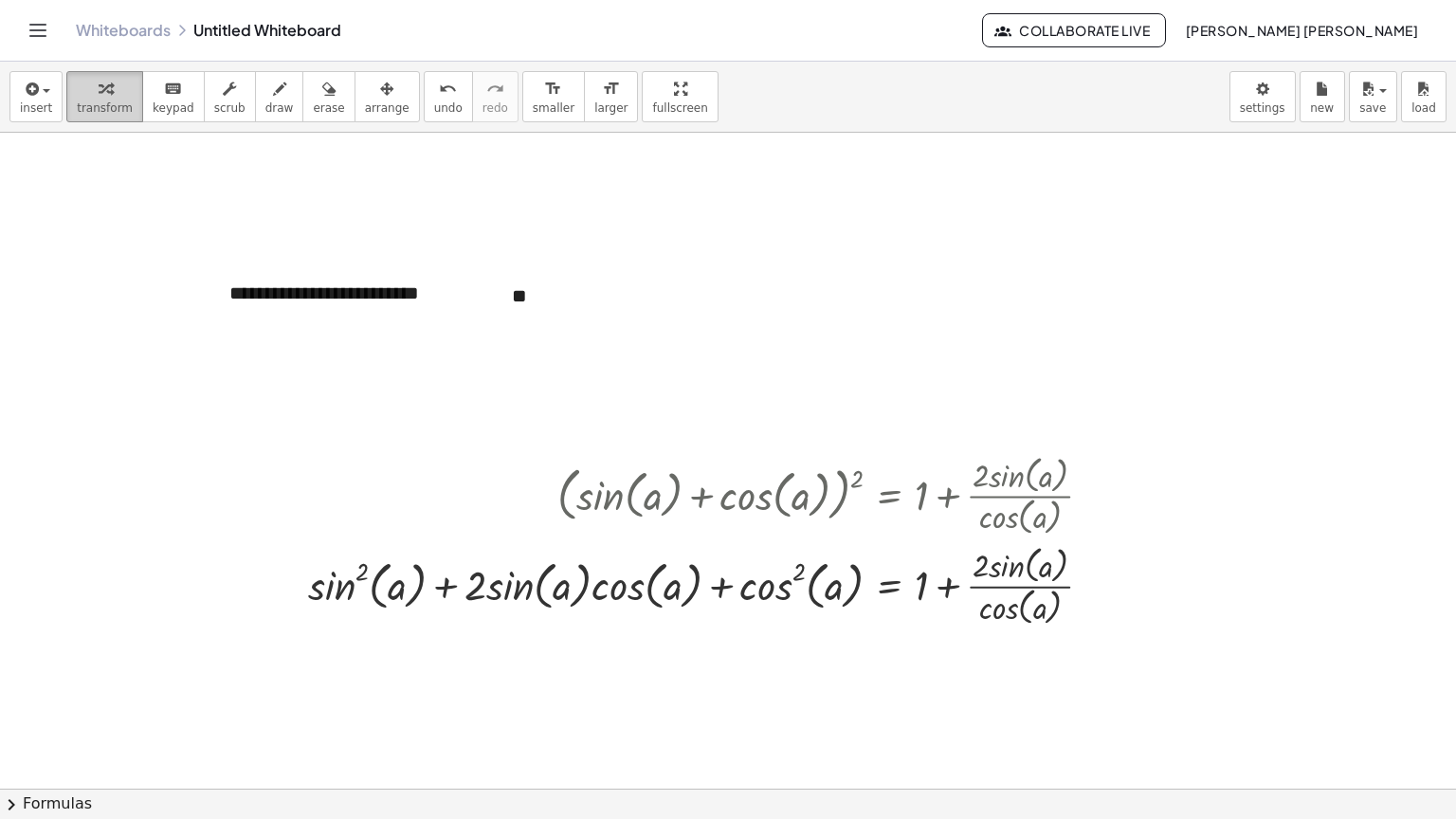
click at [86, 106] on span "transform" at bounding box center [105, 108] width 56 height 13
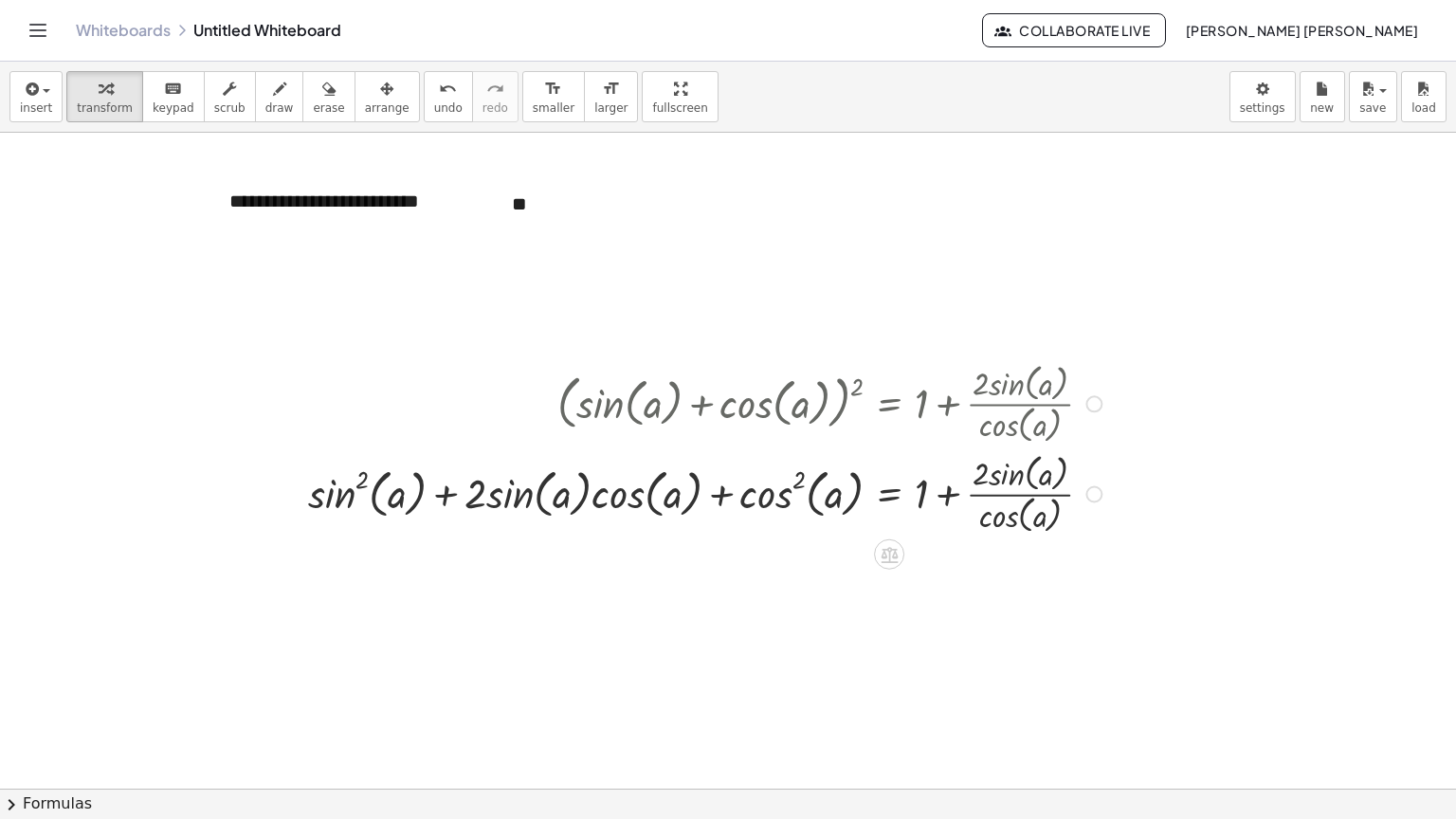
scroll to position [95, 0]
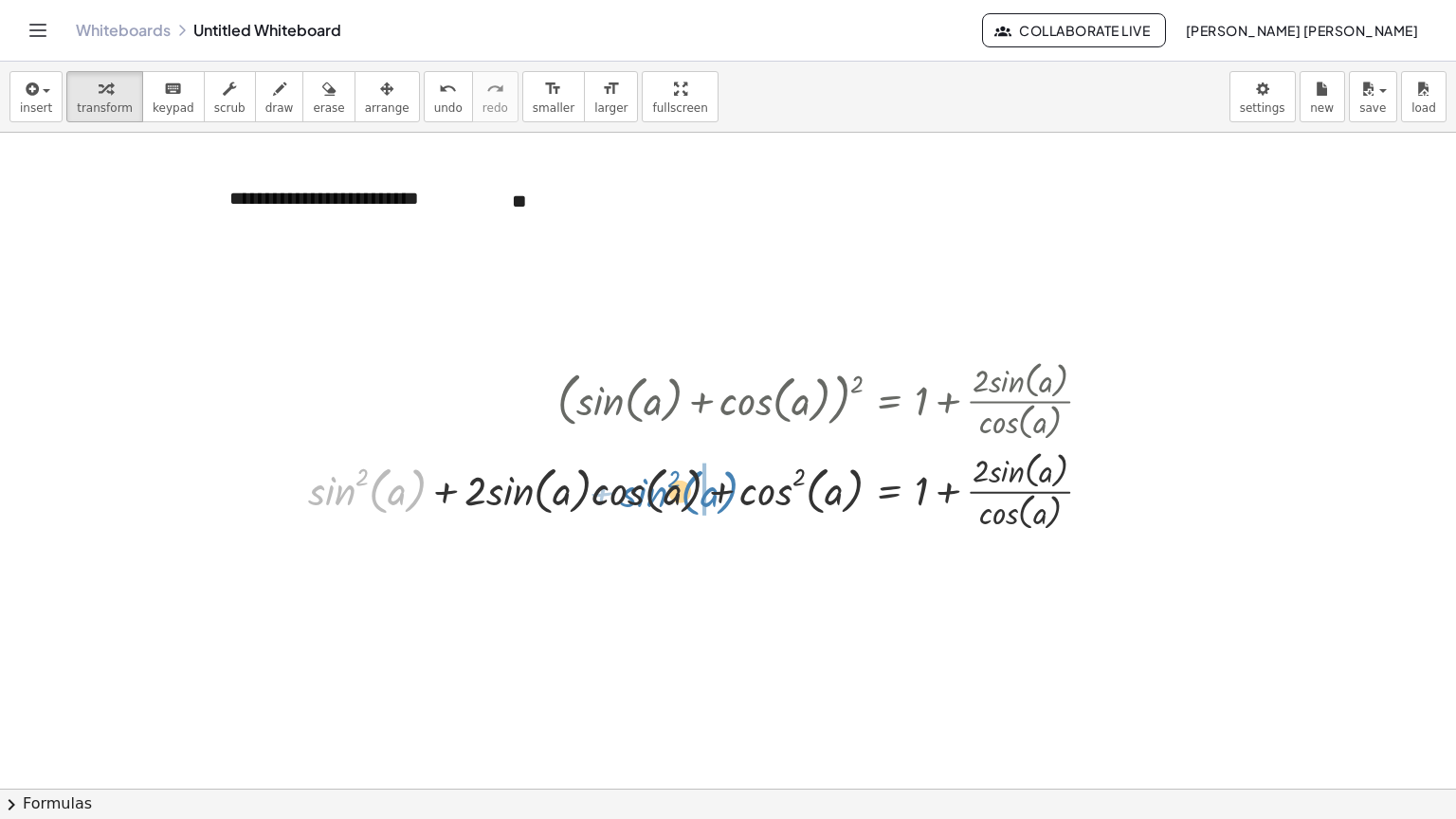
drag, startPoint x: 325, startPoint y: 498, endPoint x: 633, endPoint y: 500, distance: 308.0
click at [633, 500] on div at bounding box center [708, 489] width 819 height 90
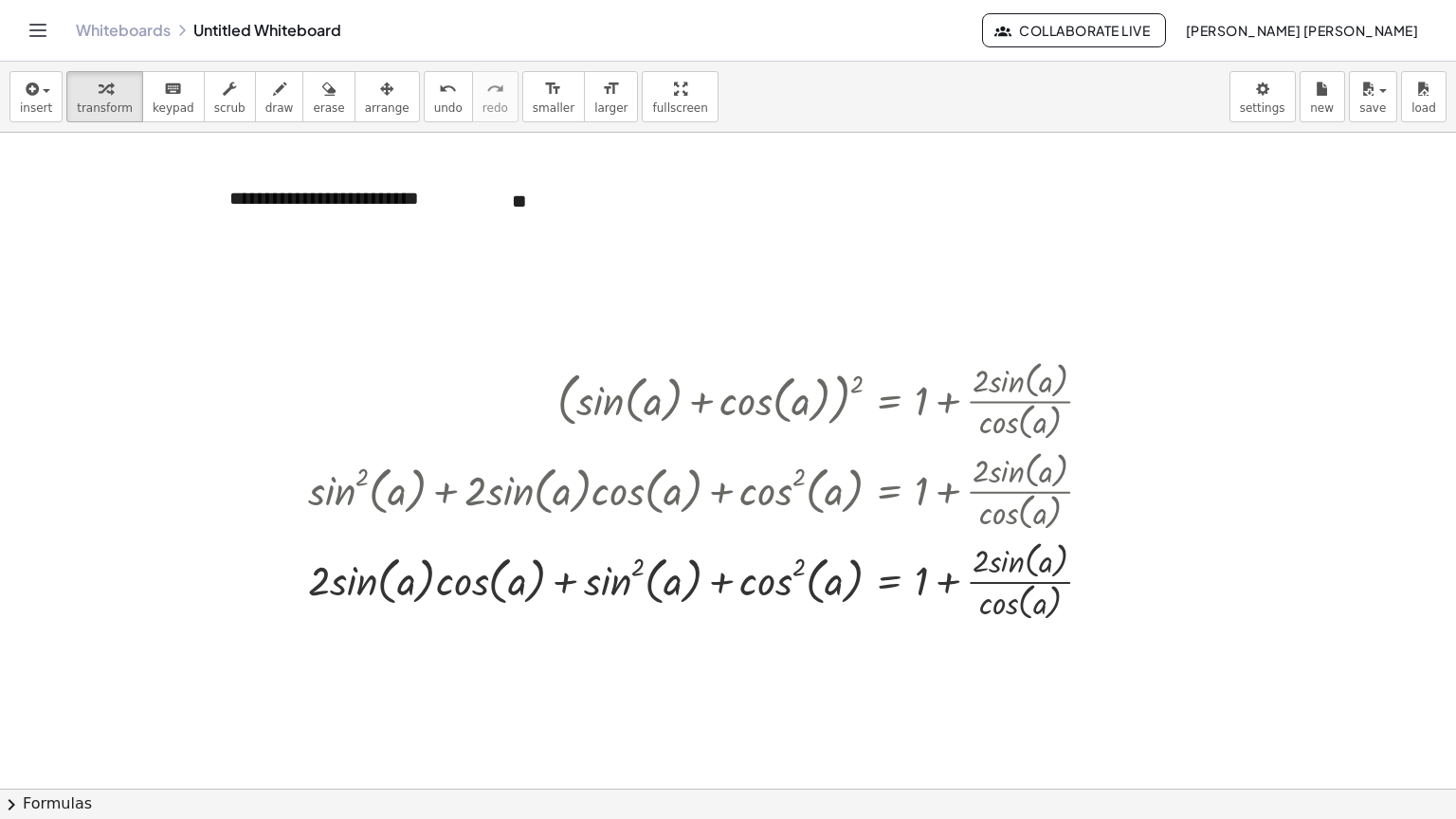
click at [498, 804] on button "chevron_right Formulas" at bounding box center [728, 804] width 1456 height 31
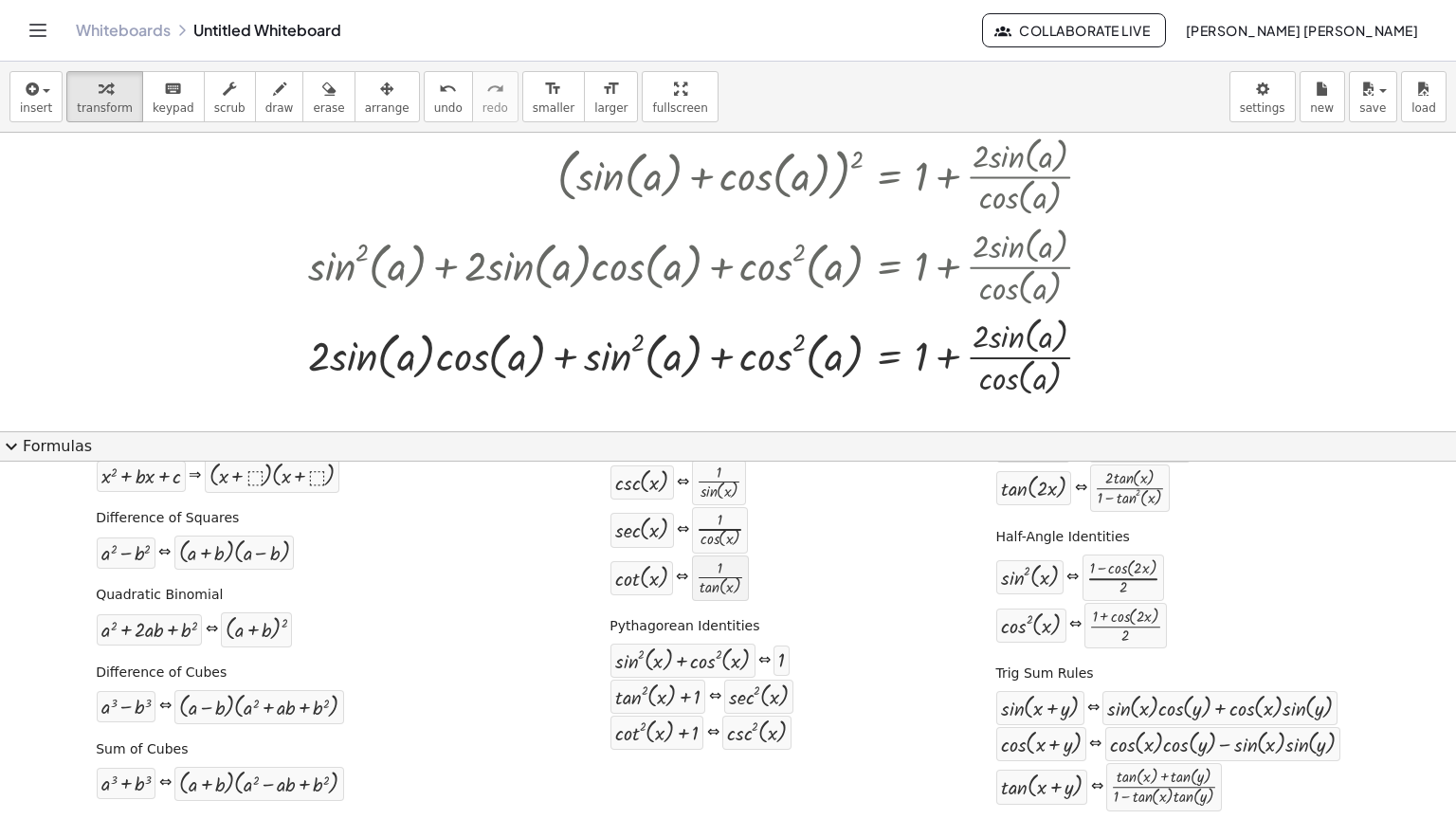
scroll to position [211, 0]
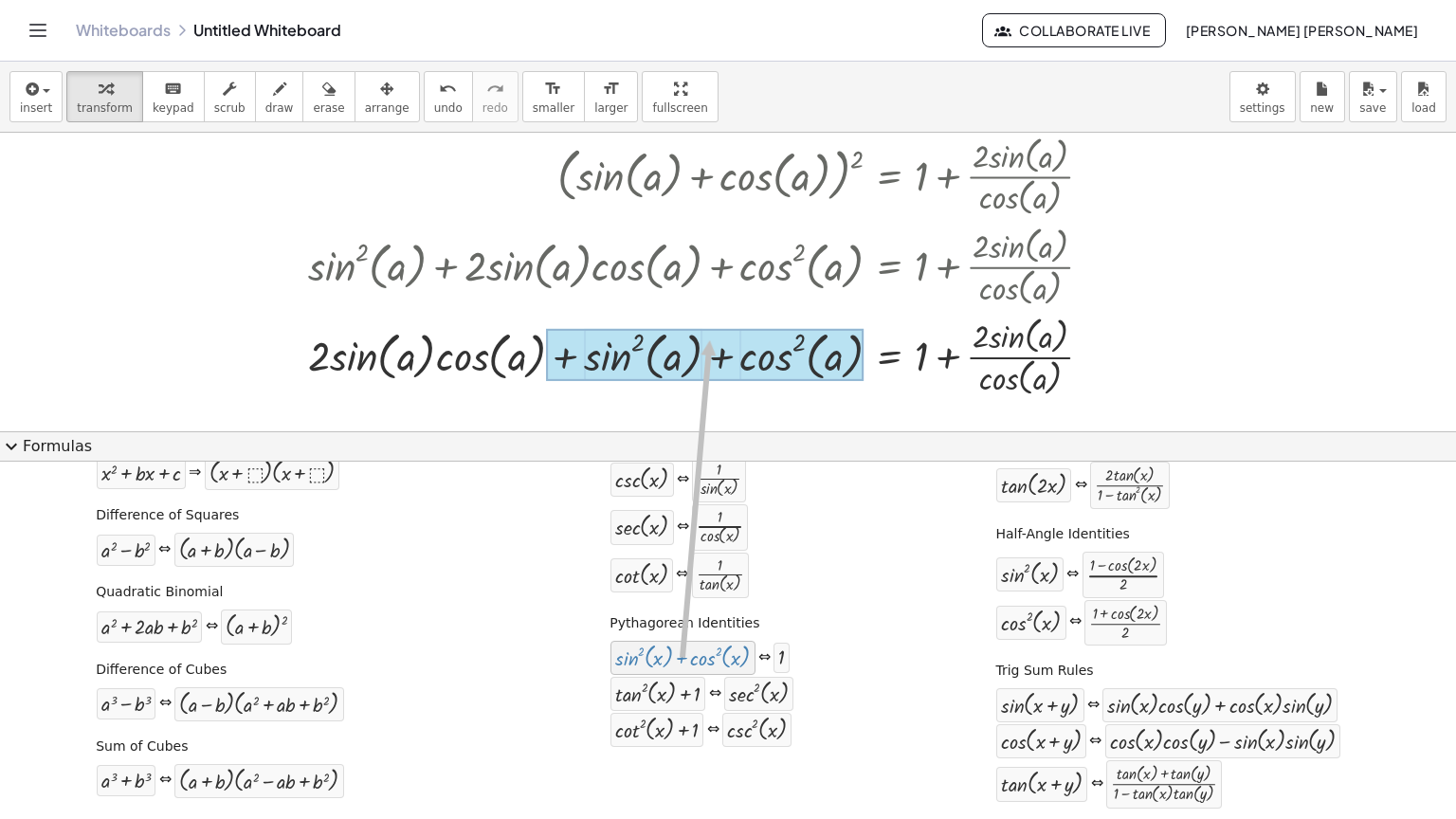
drag, startPoint x: 711, startPoint y: 650, endPoint x: 701, endPoint y: 338, distance: 312.2
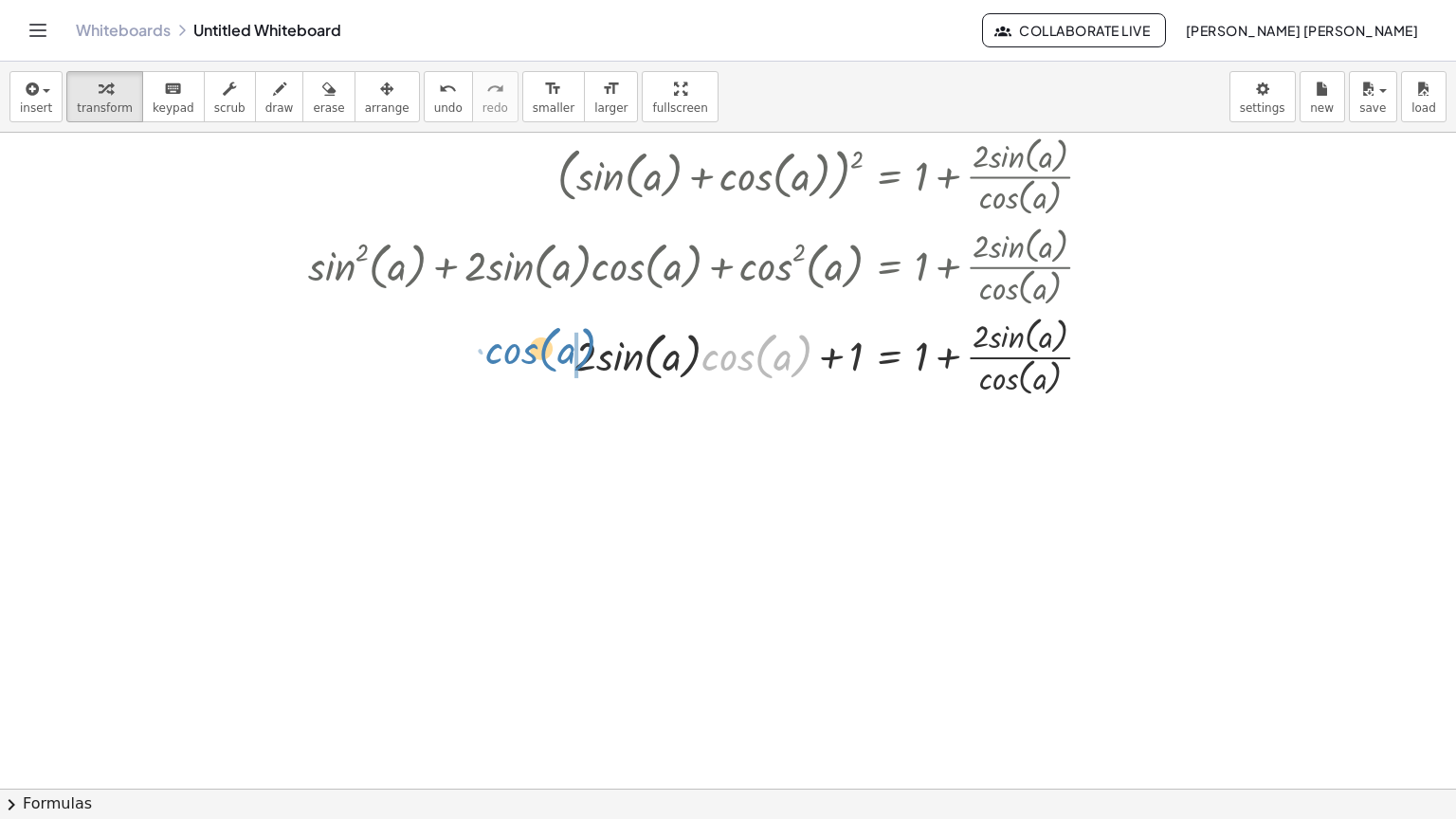
drag, startPoint x: 765, startPoint y: 362, endPoint x: 549, endPoint y: 355, distance: 216.1
click at [549, 355] on div at bounding box center [708, 354] width 819 height 90
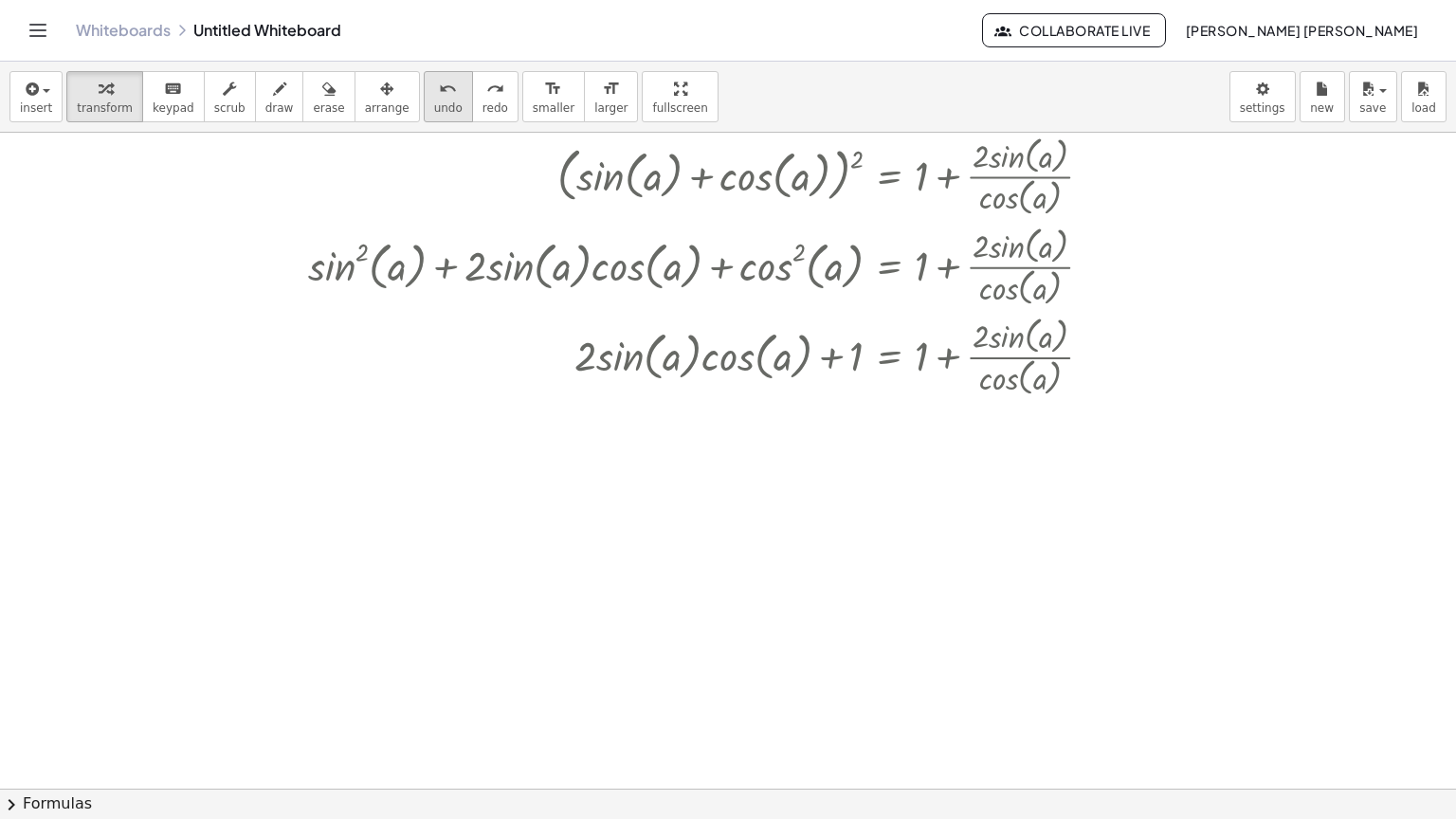
click at [439, 92] on icon "undo" at bounding box center [448, 89] width 18 height 23
click at [936, 348] on div at bounding box center [708, 354] width 819 height 90
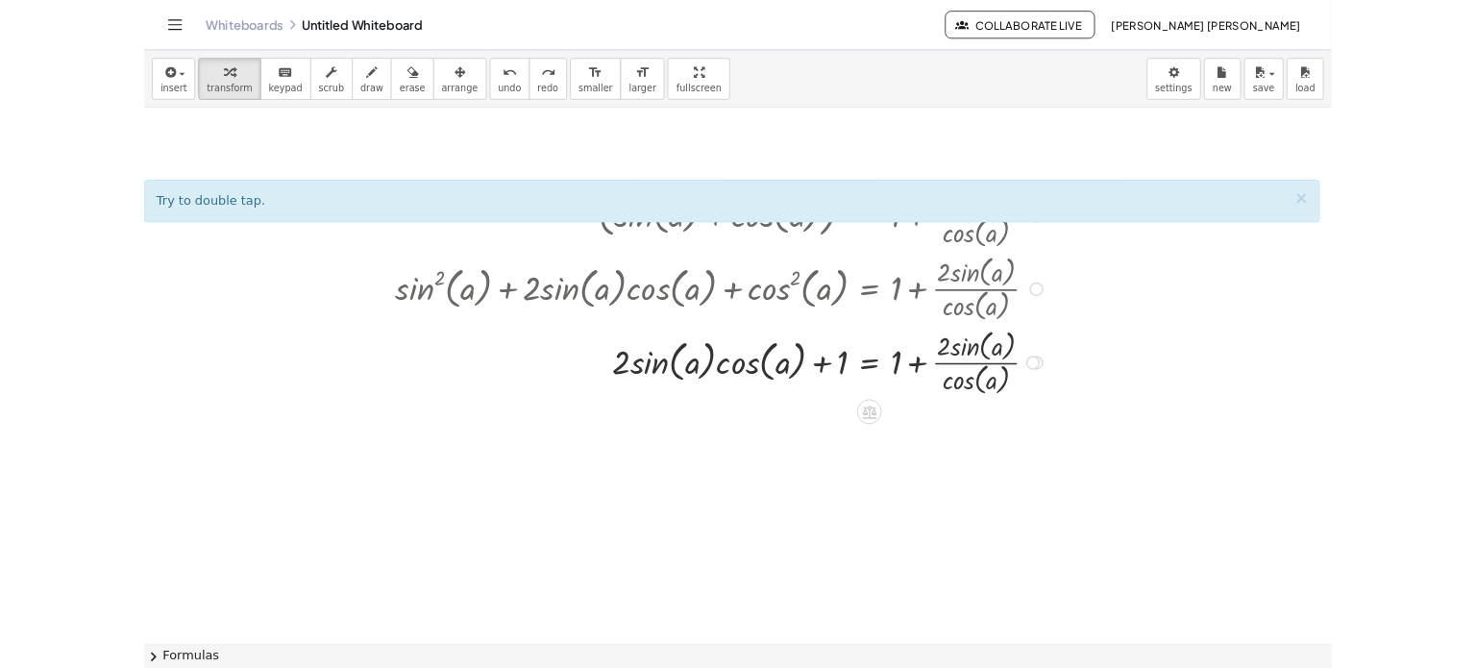
scroll to position [228, 0]
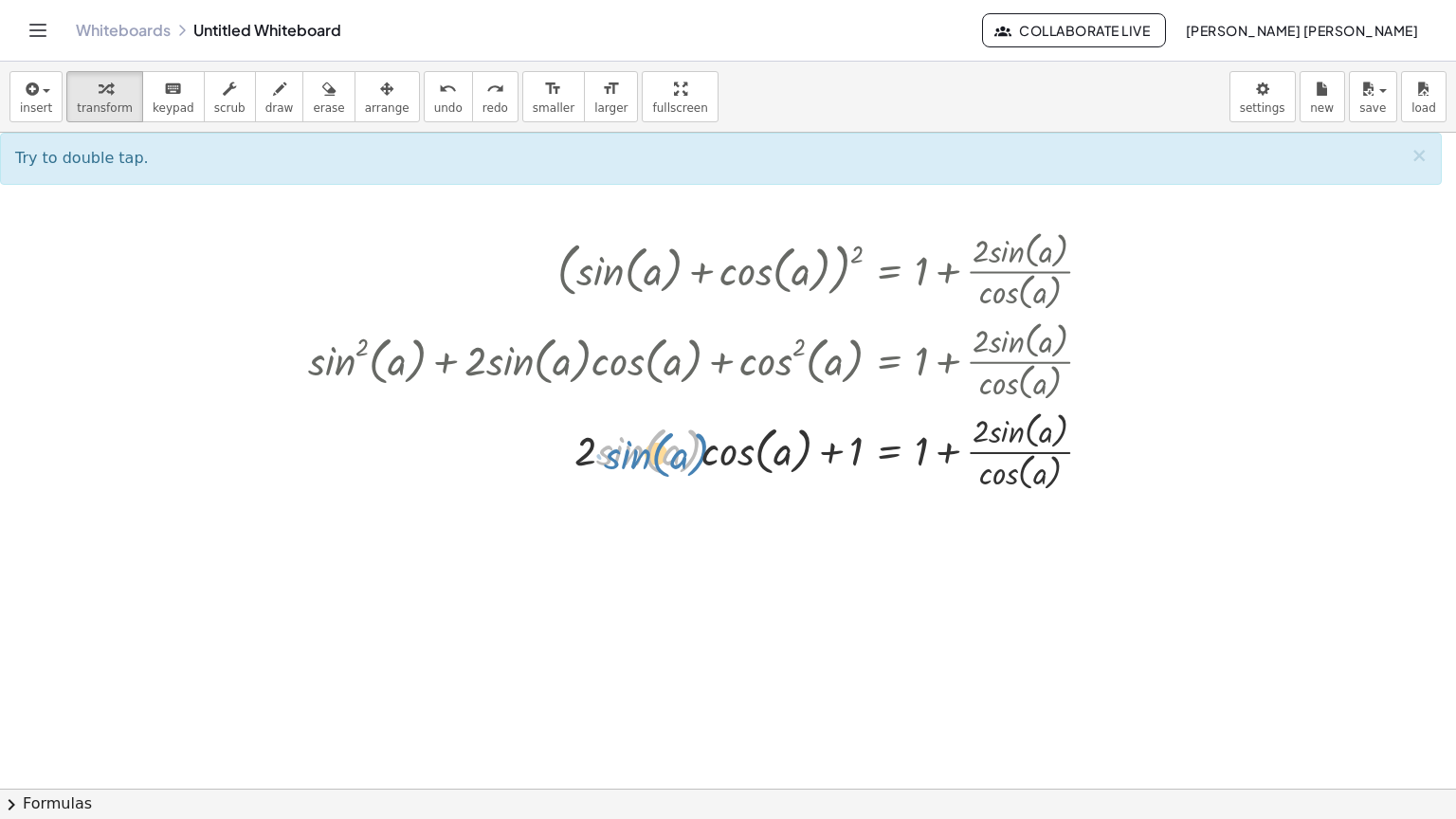
click at [636, 453] on div at bounding box center [708, 449] width 819 height 90
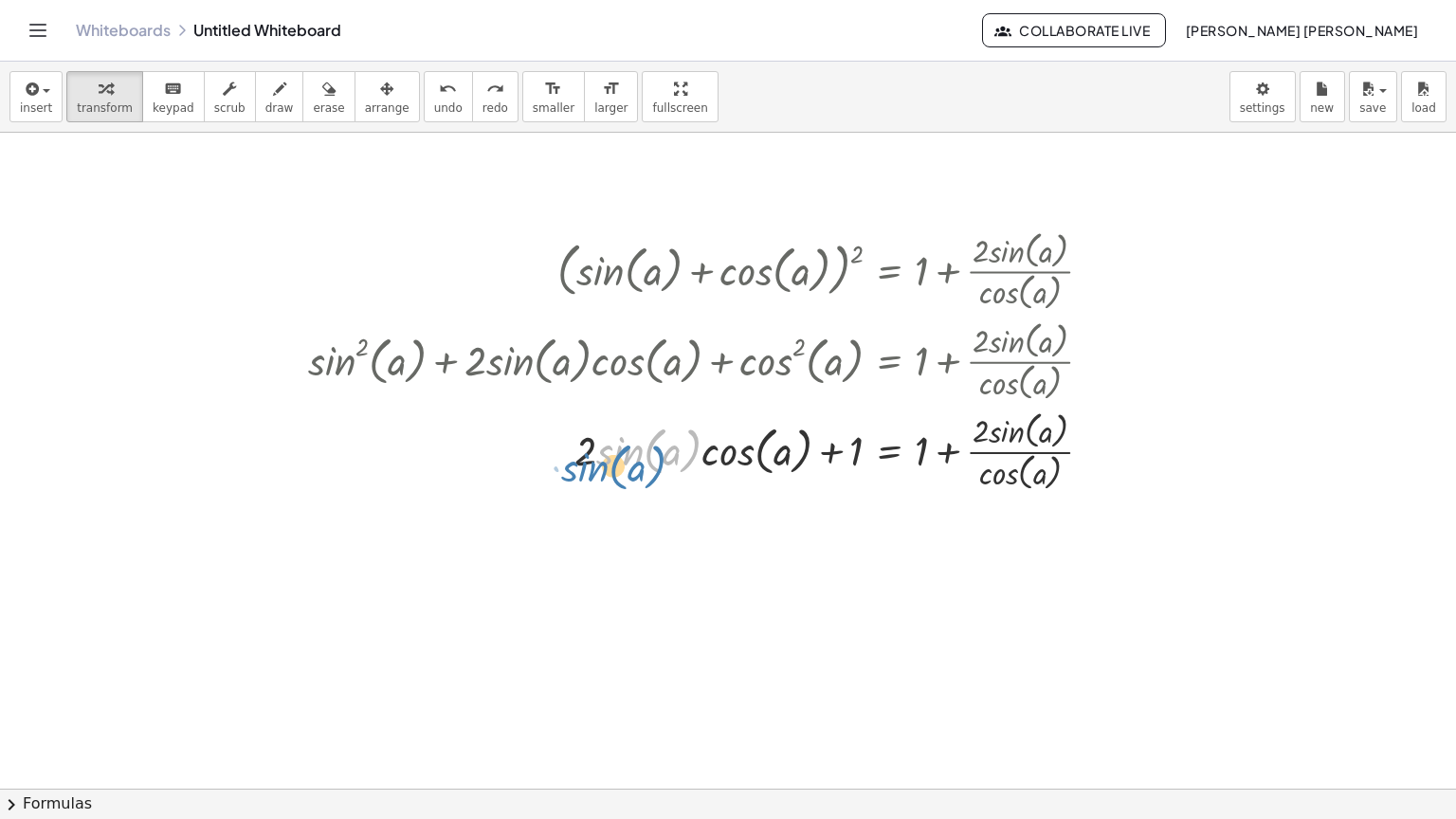
drag, startPoint x: 597, startPoint y: 452, endPoint x: 562, endPoint y: 469, distance: 38.9
click at [562, 469] on div at bounding box center [708, 449] width 819 height 90
click at [434, 110] on span "undo" at bounding box center [448, 108] width 29 height 13
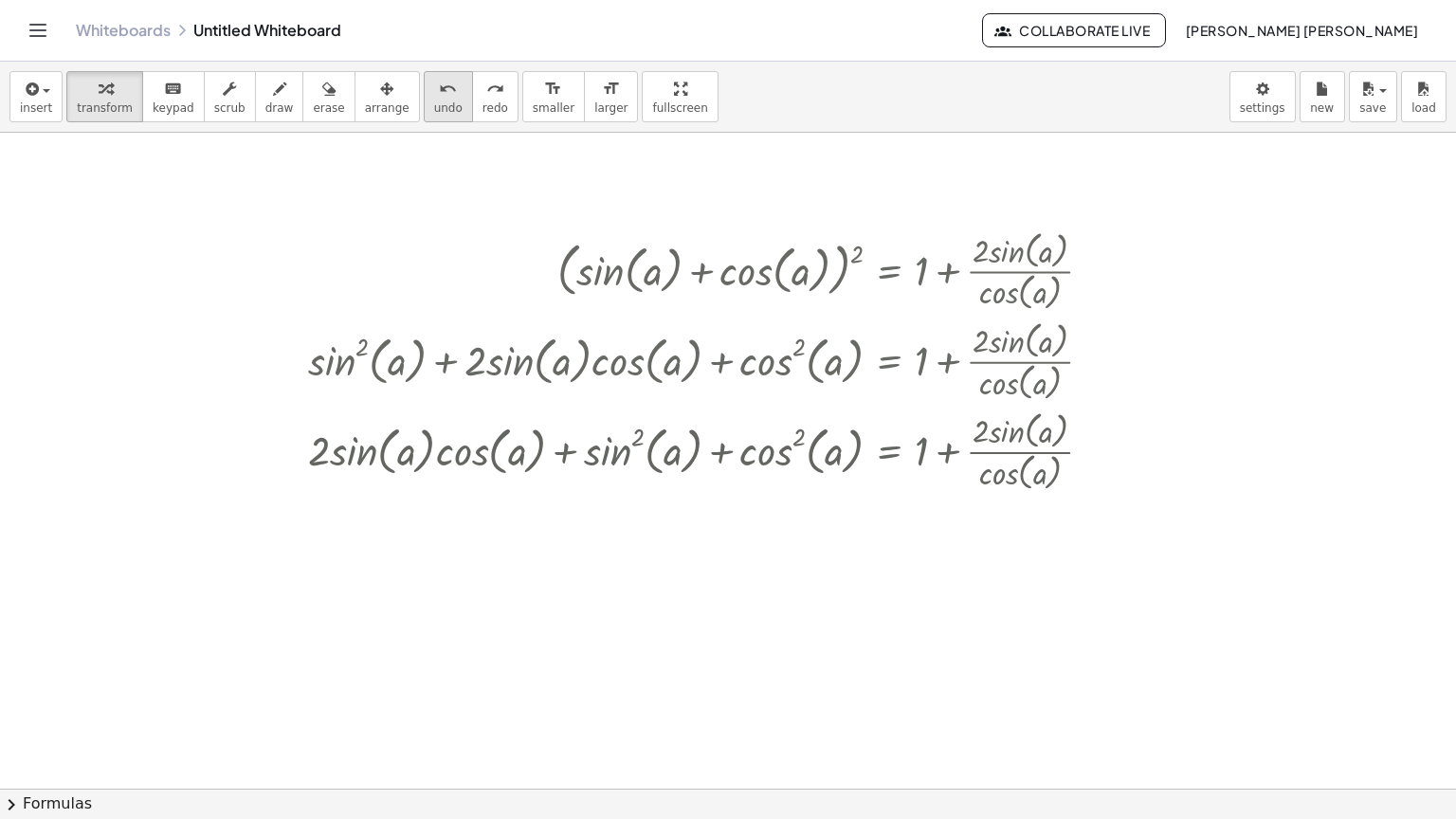
click at [434, 110] on span "undo" at bounding box center [448, 108] width 29 height 13
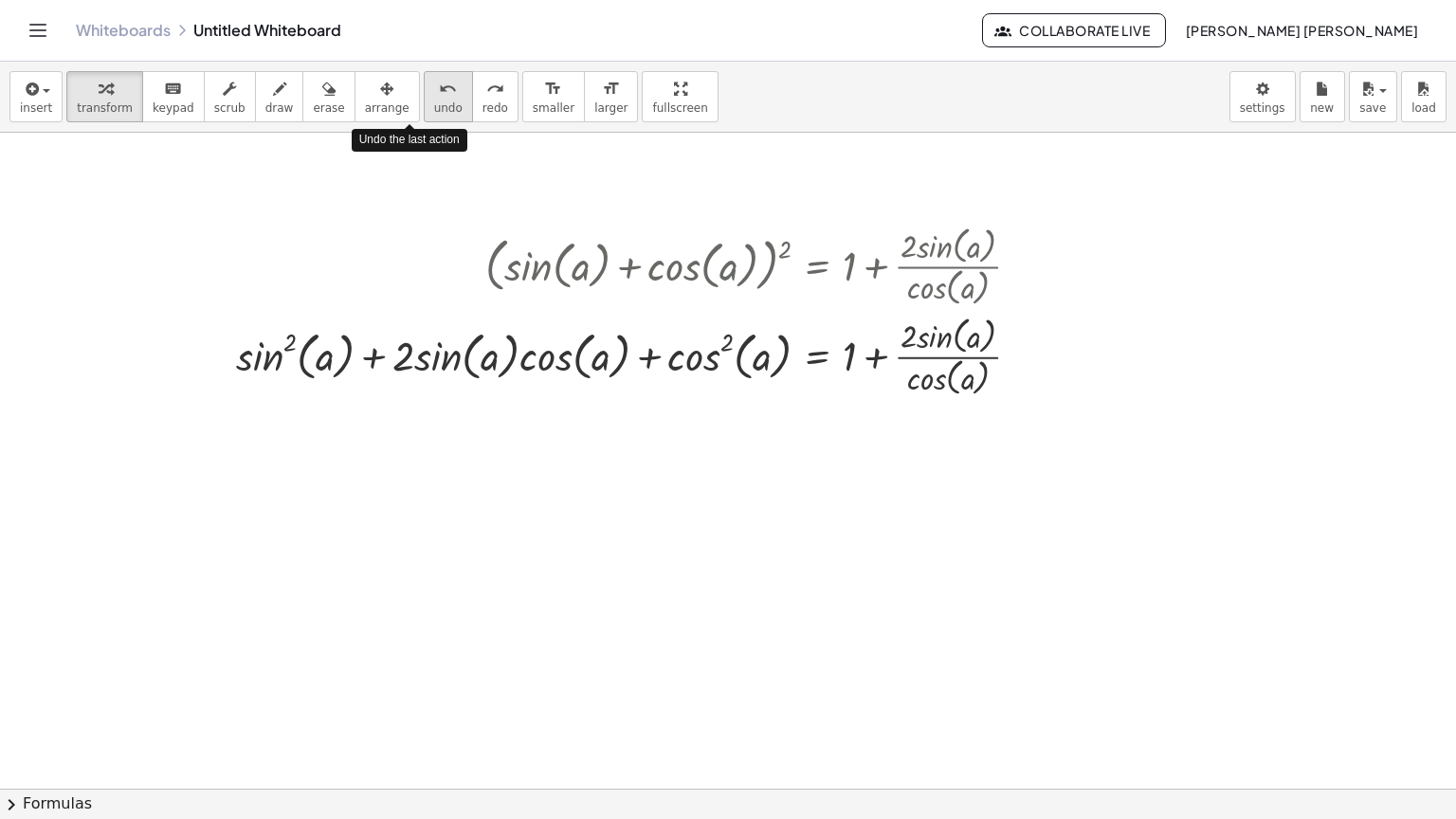
click at [434, 110] on span "undo" at bounding box center [448, 108] width 29 height 13
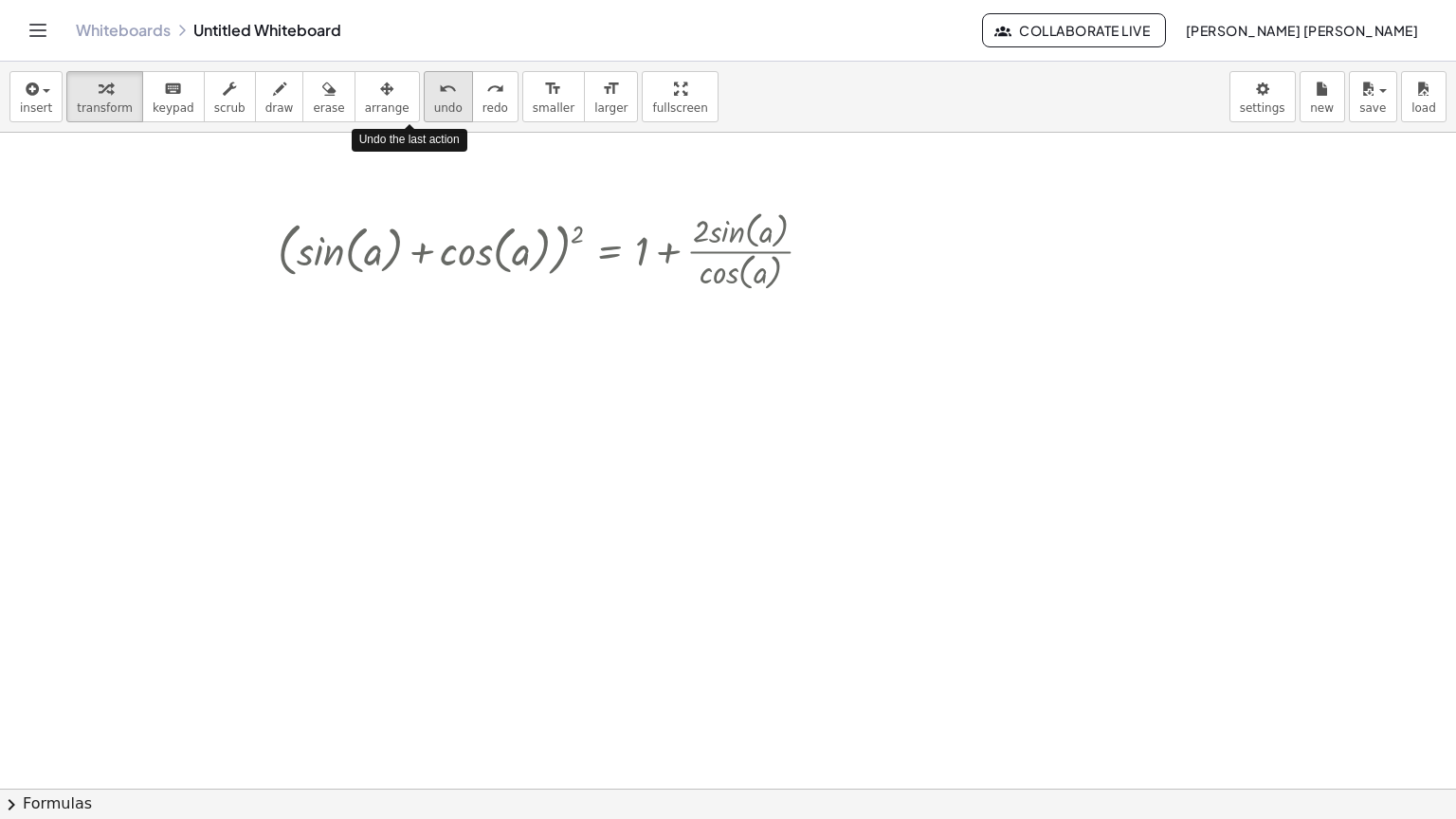
click at [434, 110] on span "undo" at bounding box center [448, 108] width 29 height 13
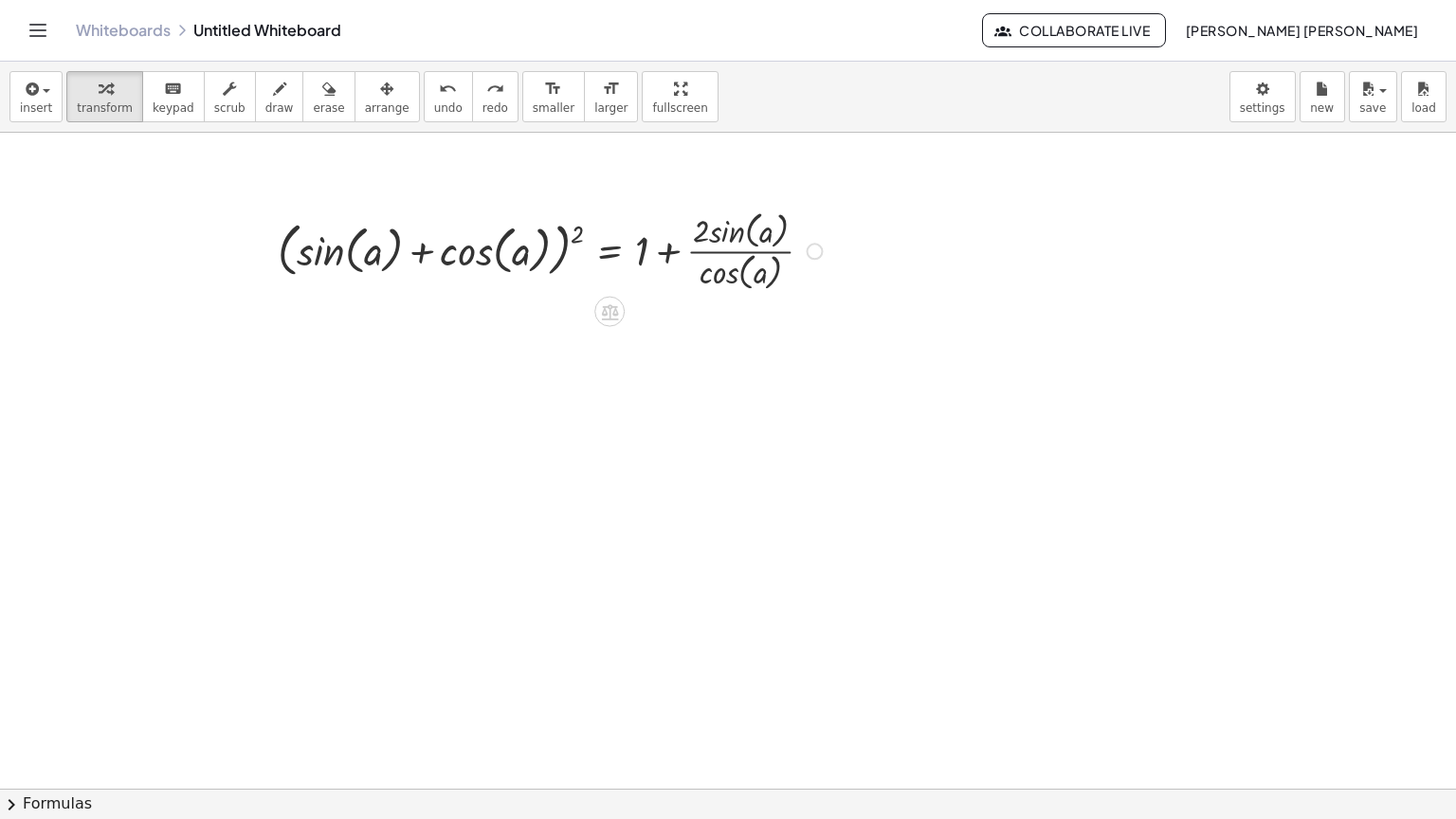
click at [675, 255] on div at bounding box center [553, 250] width 570 height 90
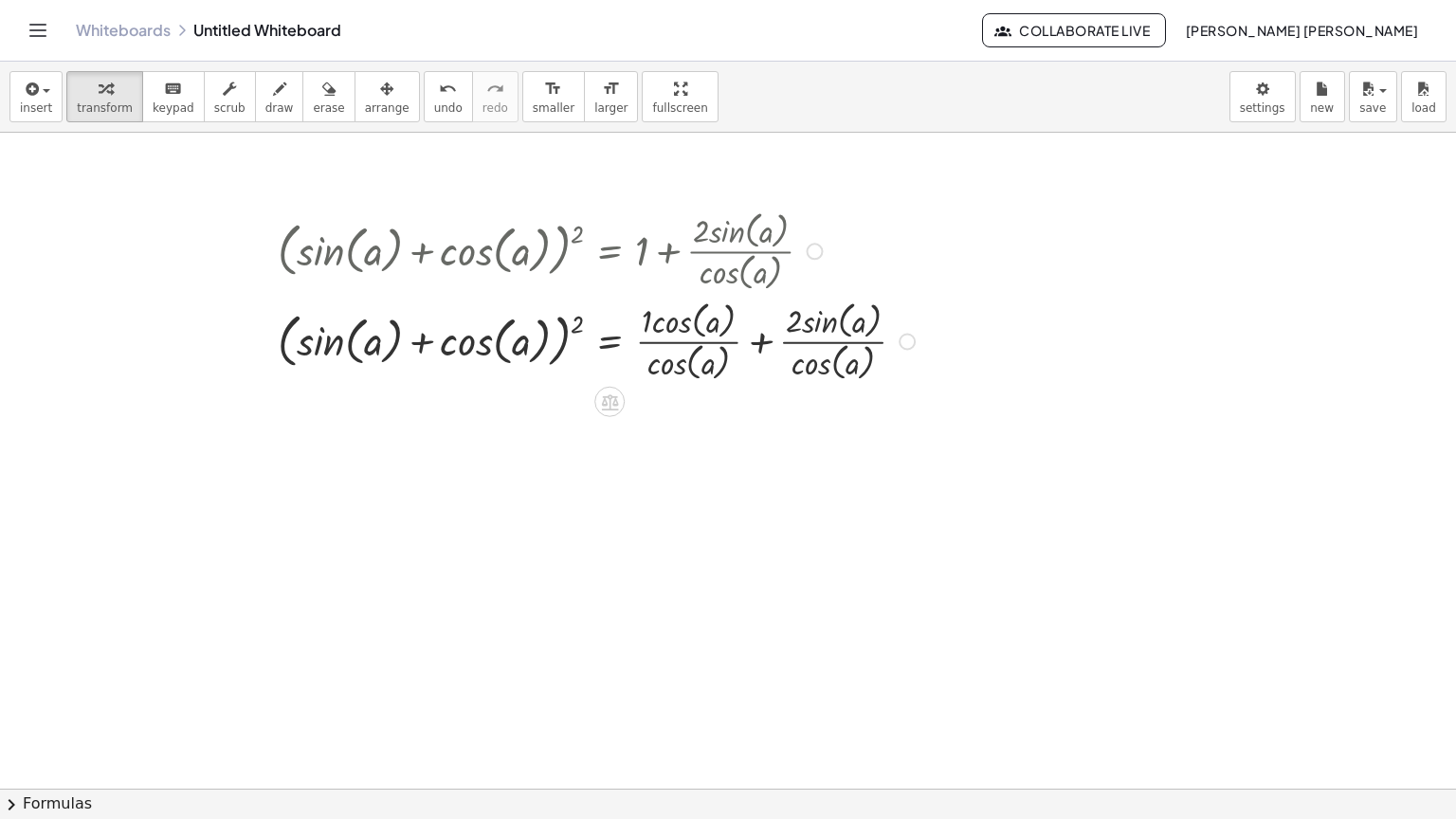
click at [771, 344] on div at bounding box center [599, 339] width 662 height 90
click at [771, 344] on div at bounding box center [588, 339] width 640 height 90
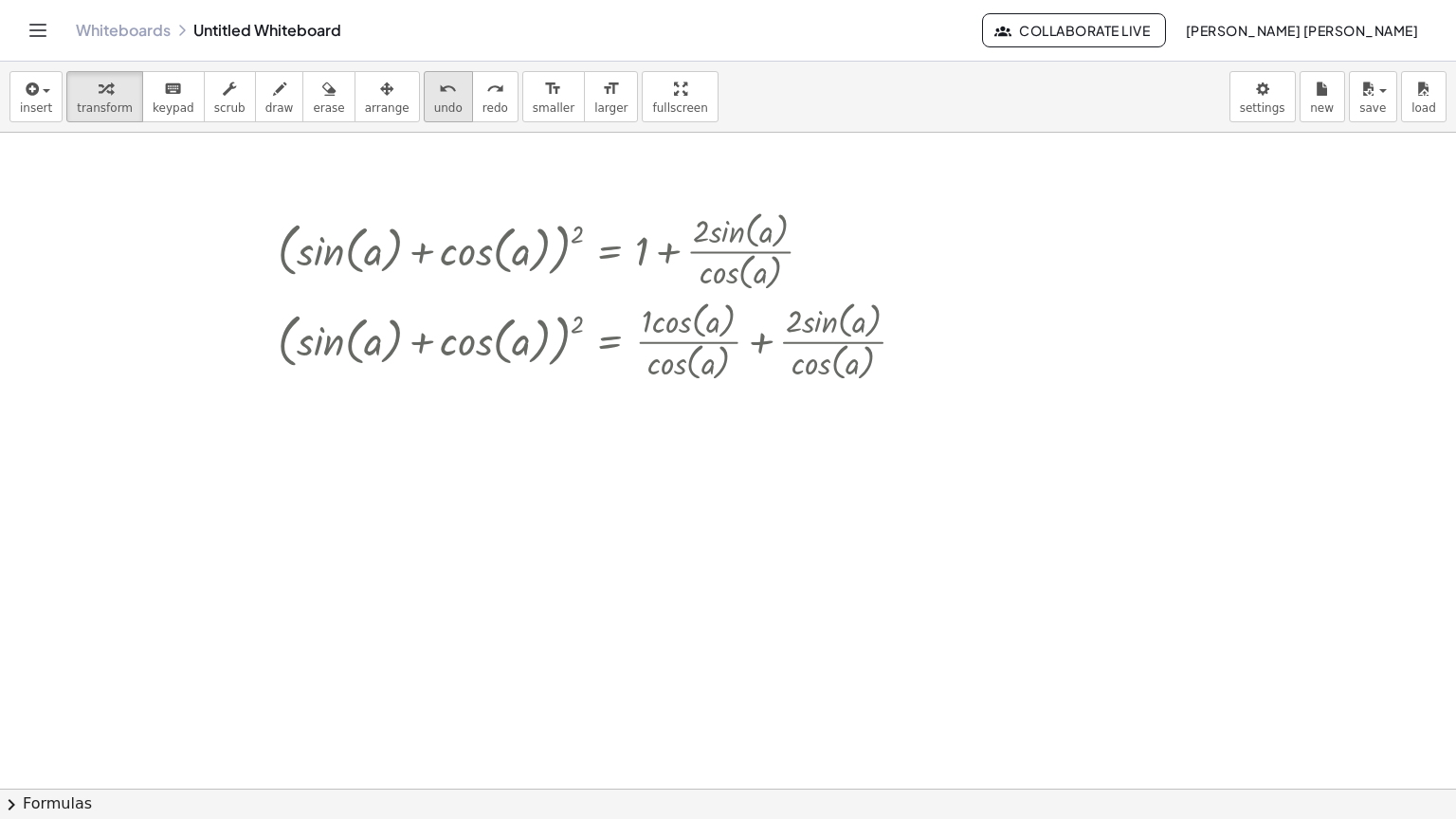
click at [439, 95] on icon "undo" at bounding box center [448, 89] width 18 height 23
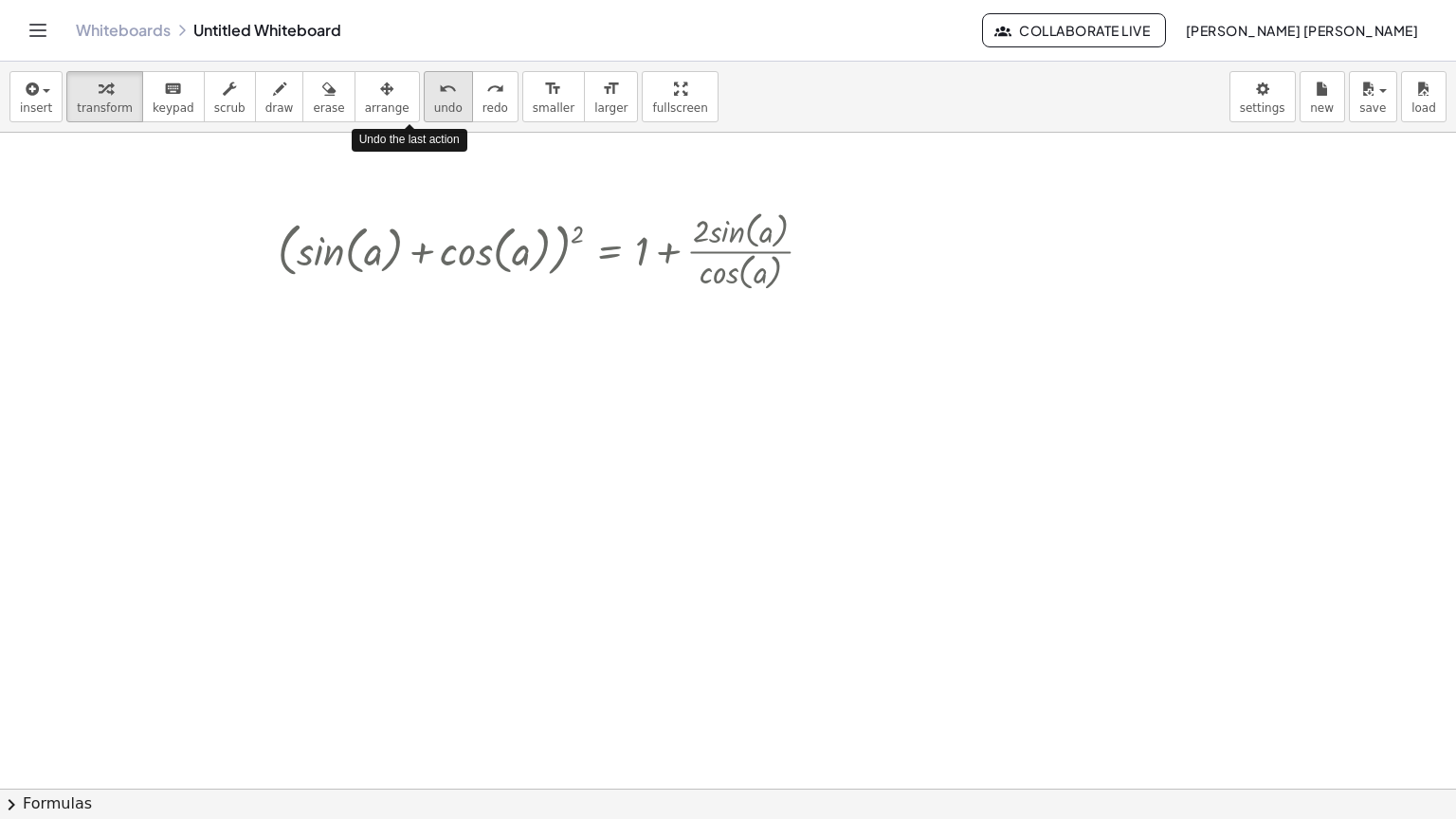
click at [439, 95] on icon "undo" at bounding box center [448, 89] width 18 height 23
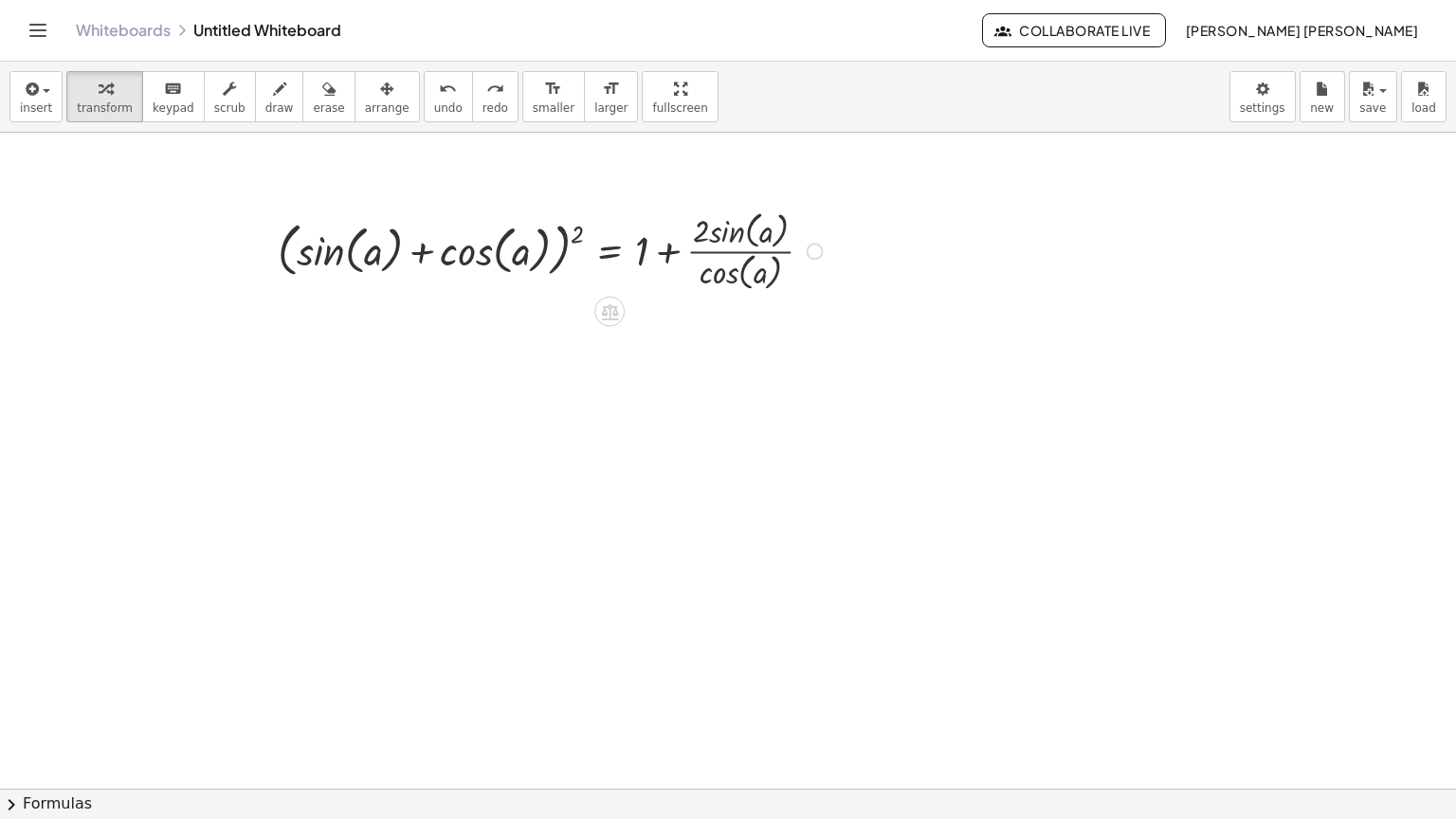
click at [571, 234] on div at bounding box center [553, 250] width 570 height 90
click at [586, 227] on div at bounding box center [553, 250] width 570 height 90
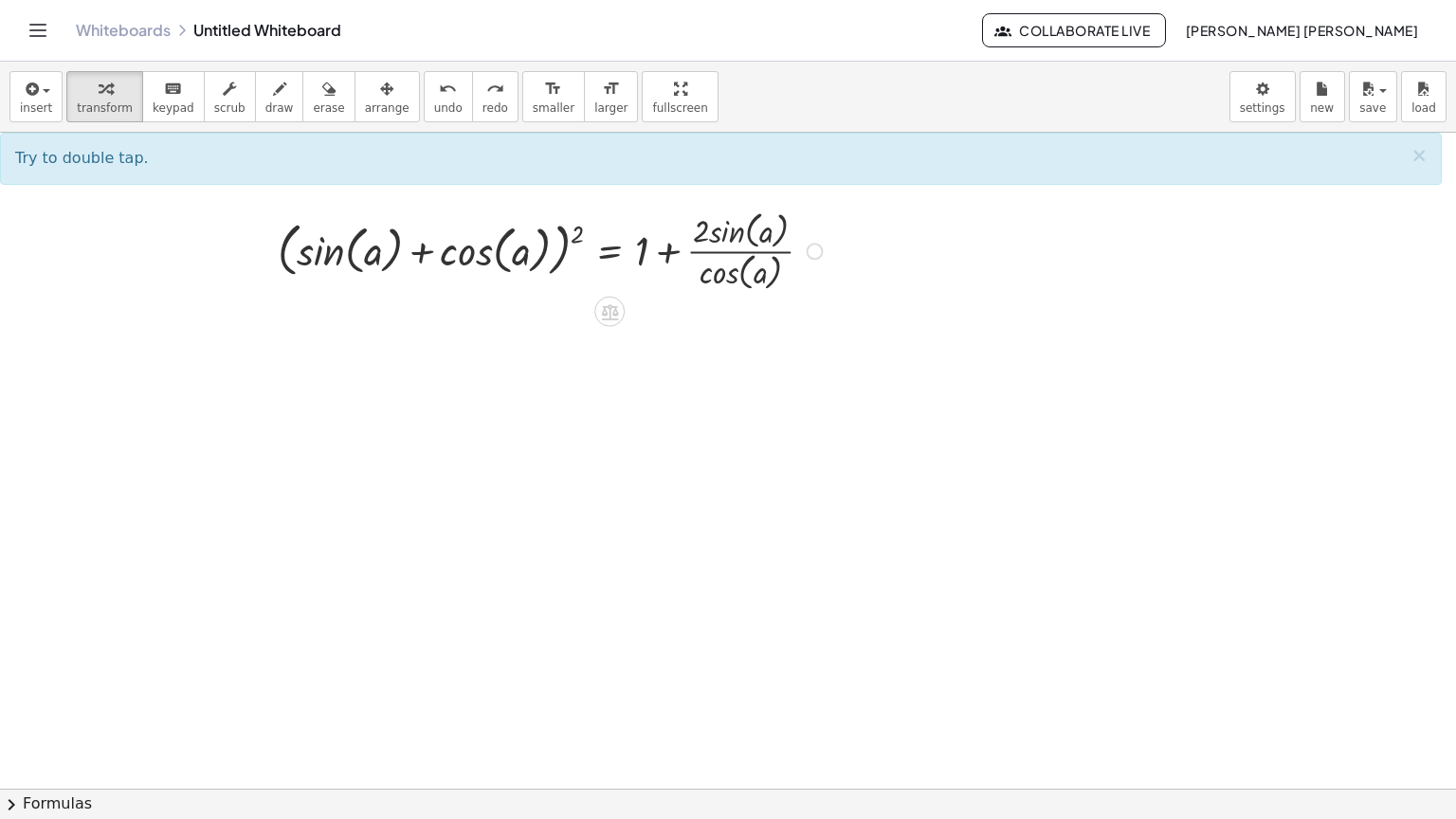
click at [572, 232] on div at bounding box center [553, 250] width 570 height 90
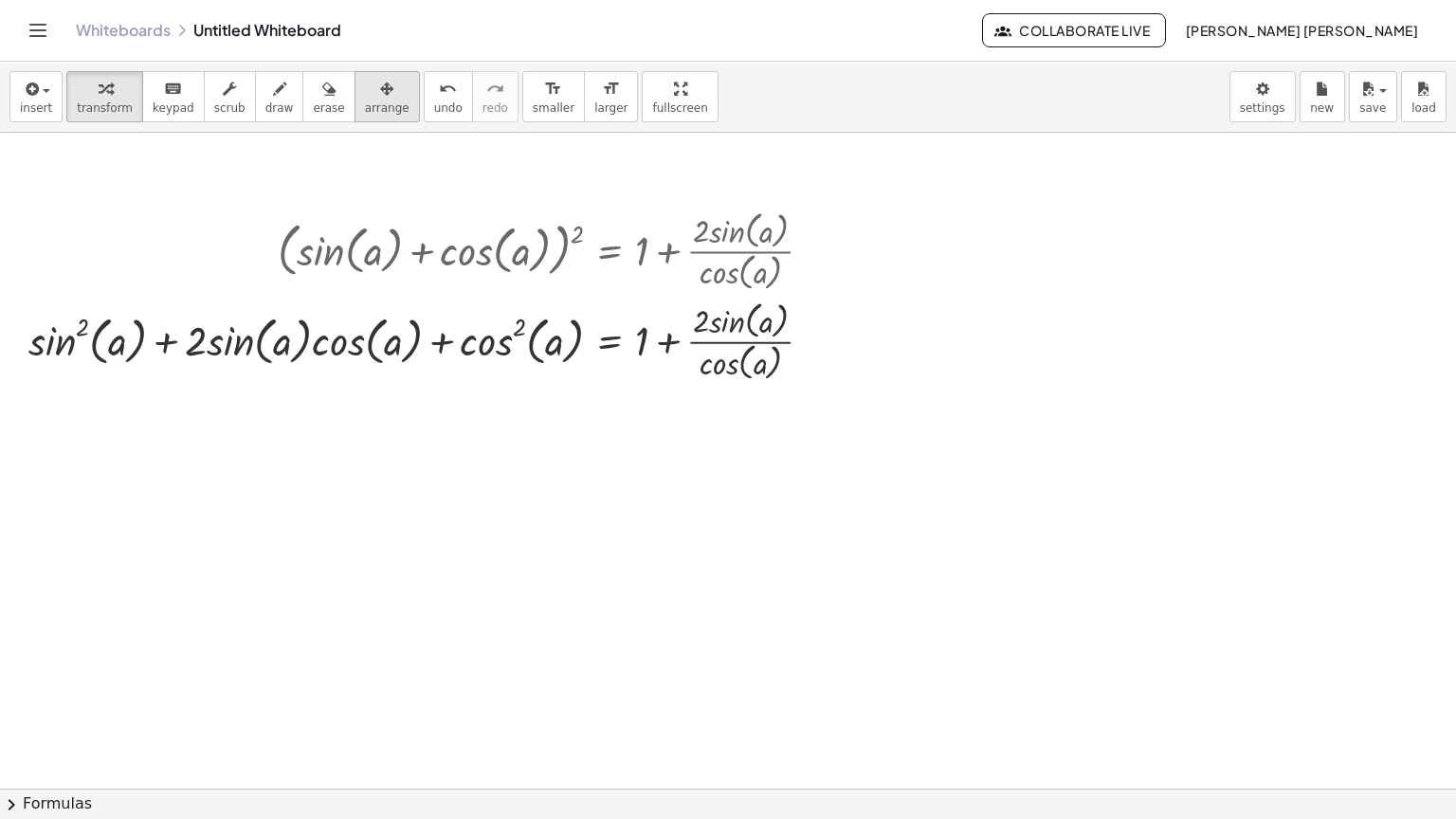
click at [365, 110] on span "arrange" at bounding box center [387, 108] width 44 height 13
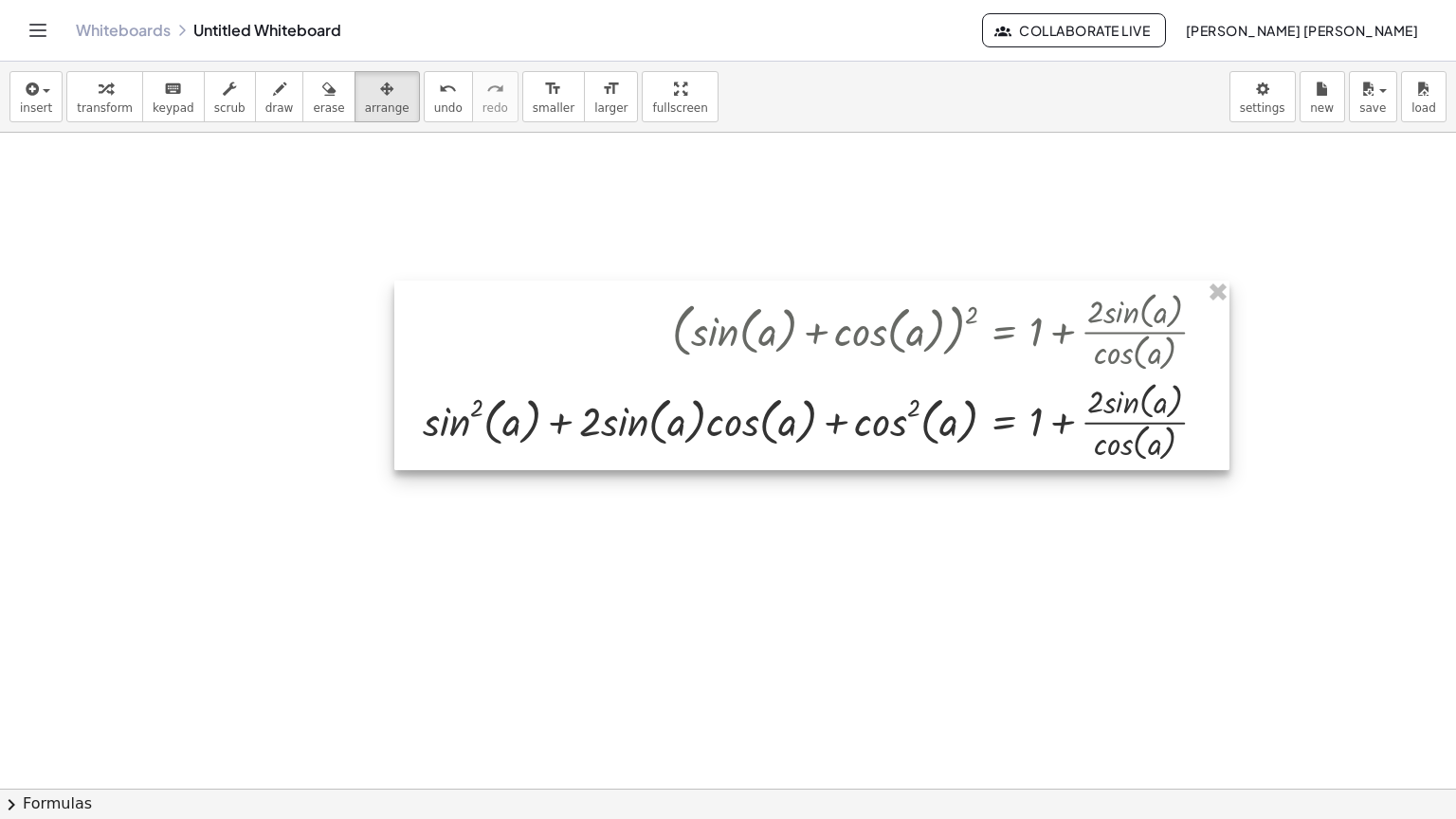
drag, startPoint x: 621, startPoint y: 335, endPoint x: 751, endPoint y: 330, distance: 130.1
click at [753, 334] on div at bounding box center [812, 375] width 836 height 189
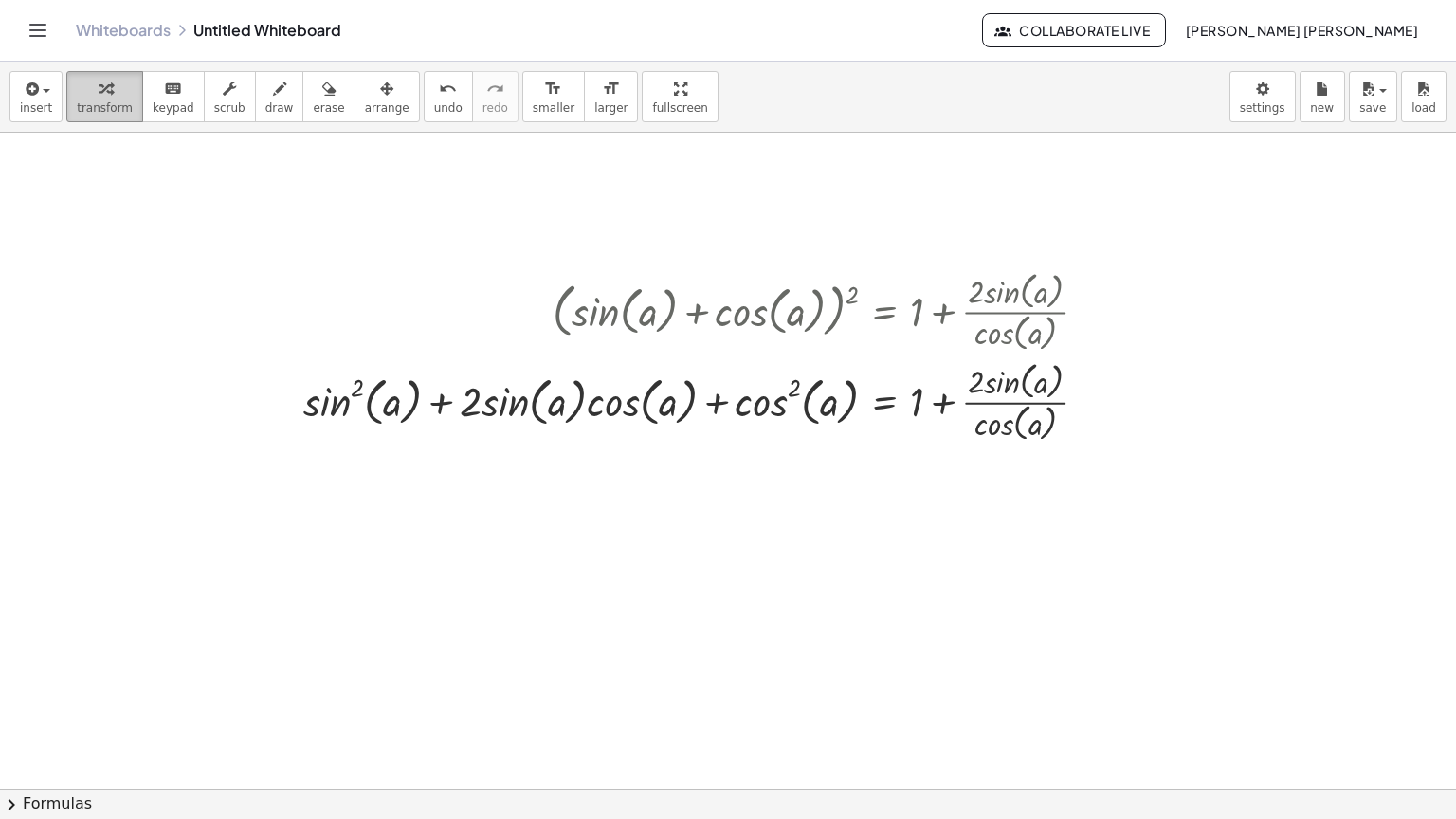
click at [81, 111] on span "transform" at bounding box center [105, 108] width 56 height 13
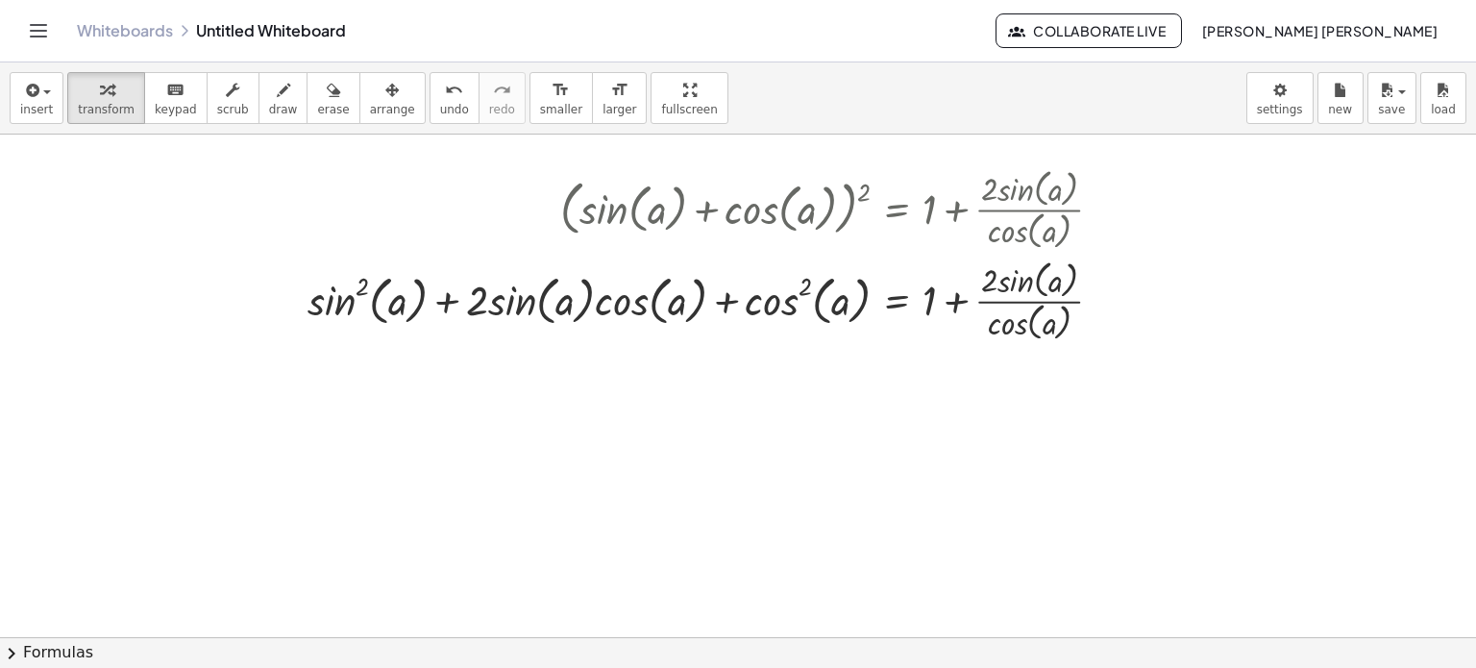
scroll to position [324, 0]
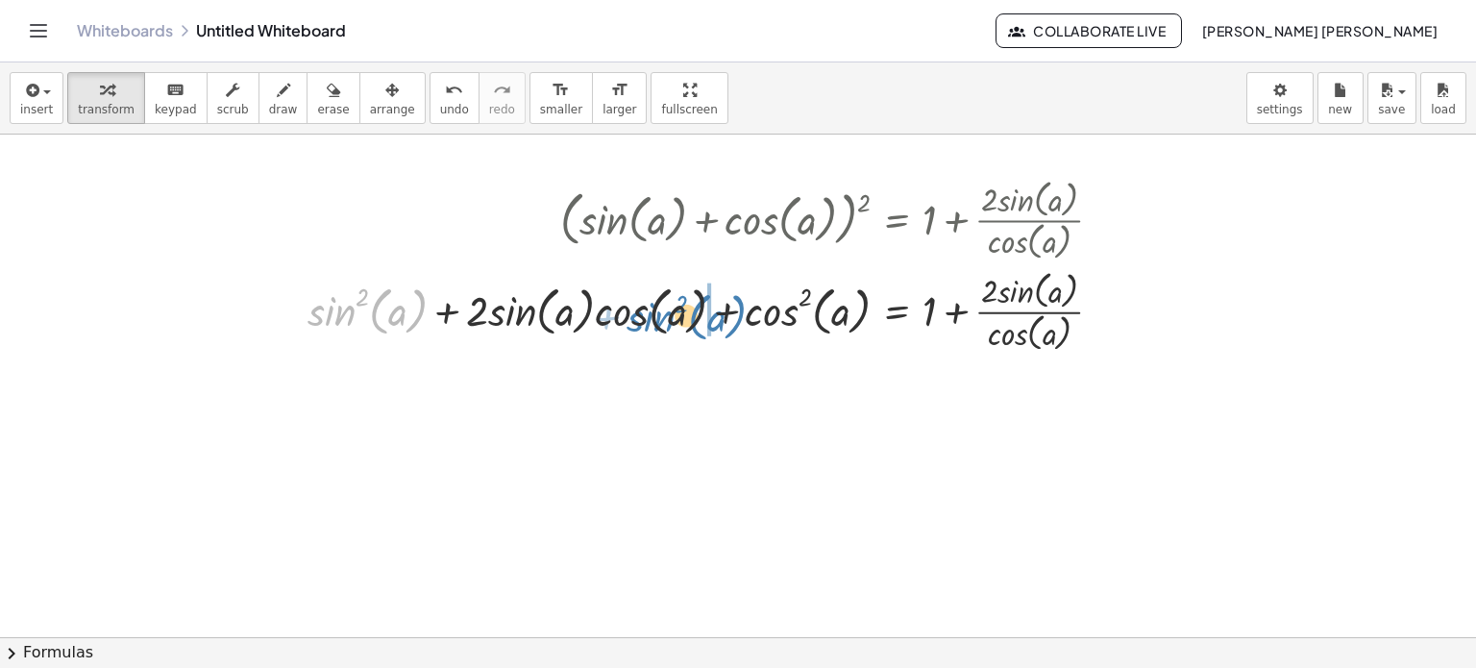
drag, startPoint x: 314, startPoint y: 324, endPoint x: 630, endPoint y: 332, distance: 316.3
click at [630, 332] on div at bounding box center [713, 309] width 830 height 91
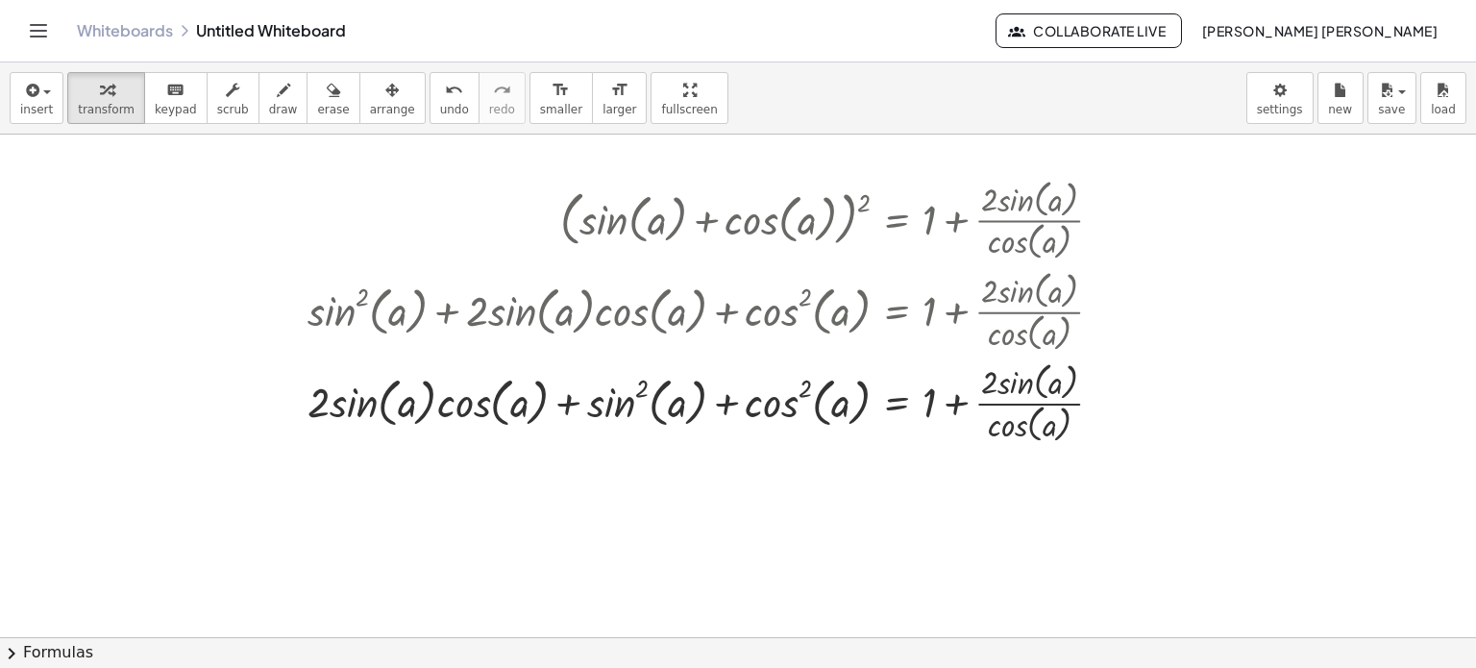
click at [517, 660] on button "chevron_right Formulas" at bounding box center [738, 652] width 1476 height 31
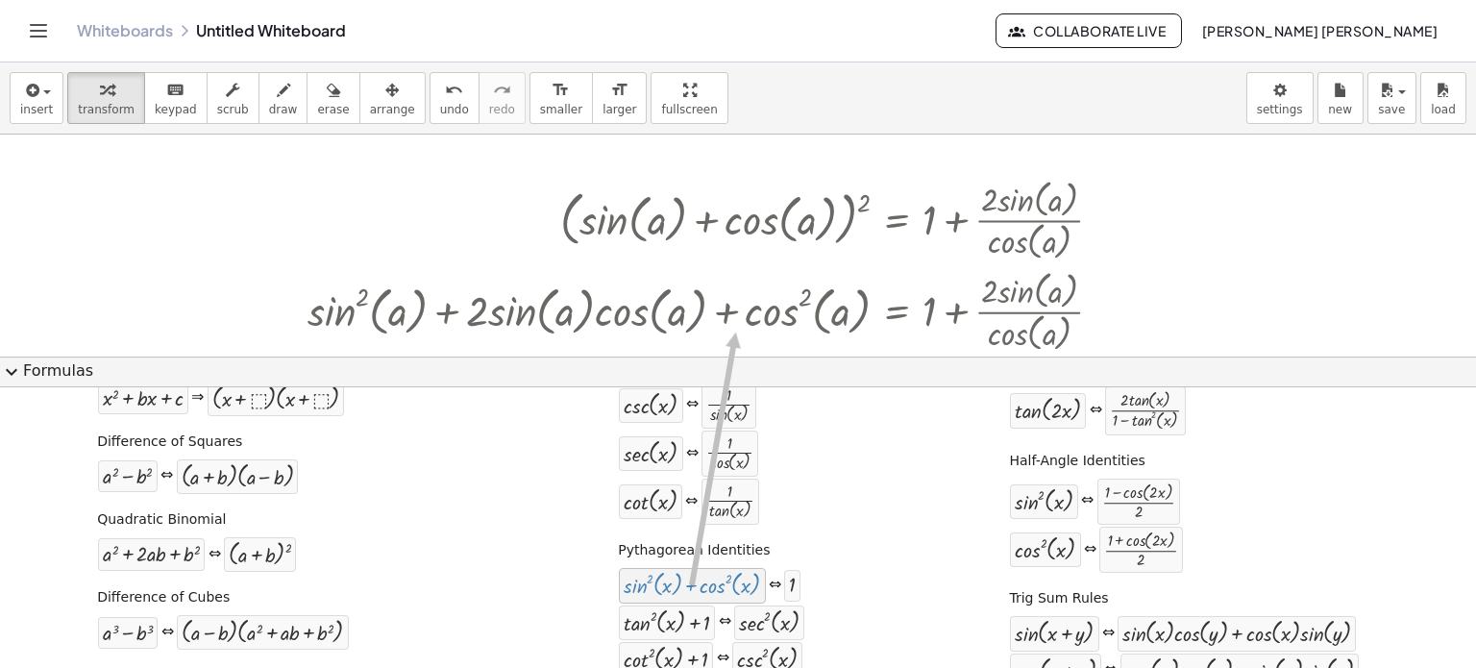
drag, startPoint x: 653, startPoint y: 583, endPoint x: 724, endPoint y: 403, distance: 194.2
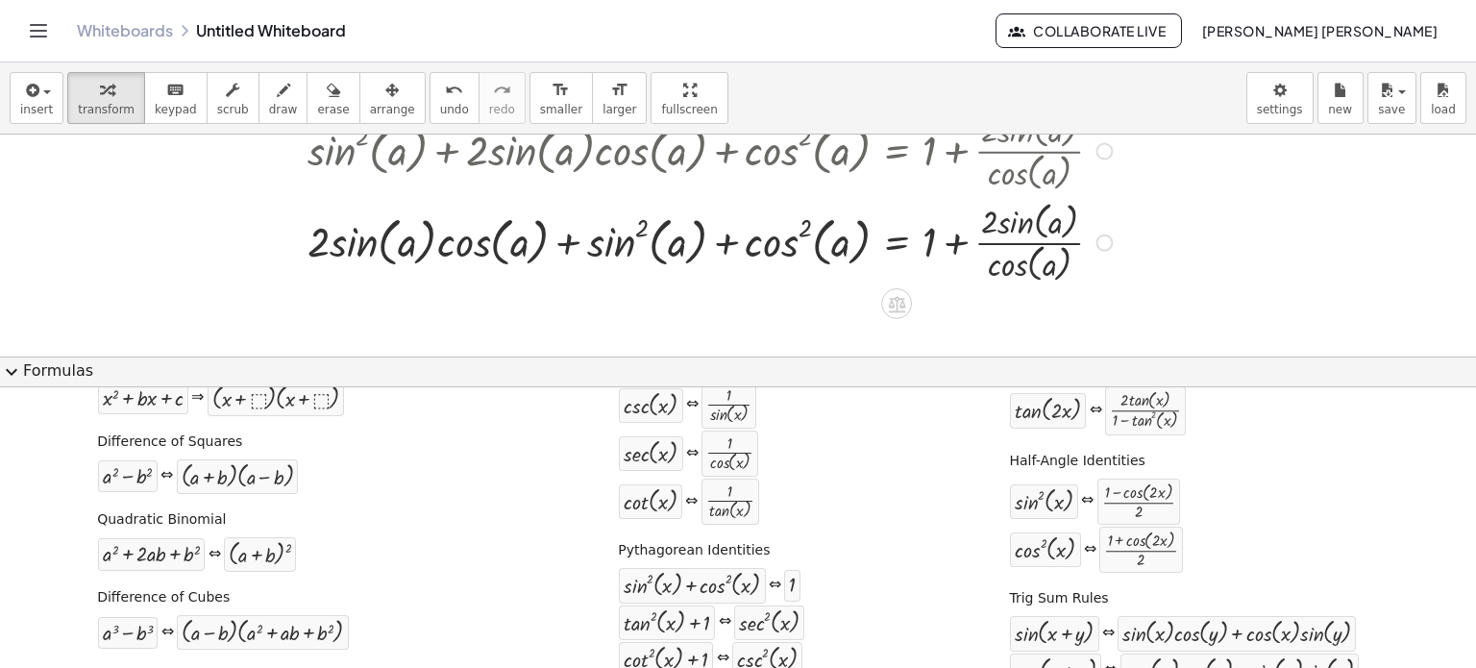
scroll to position [516, 0]
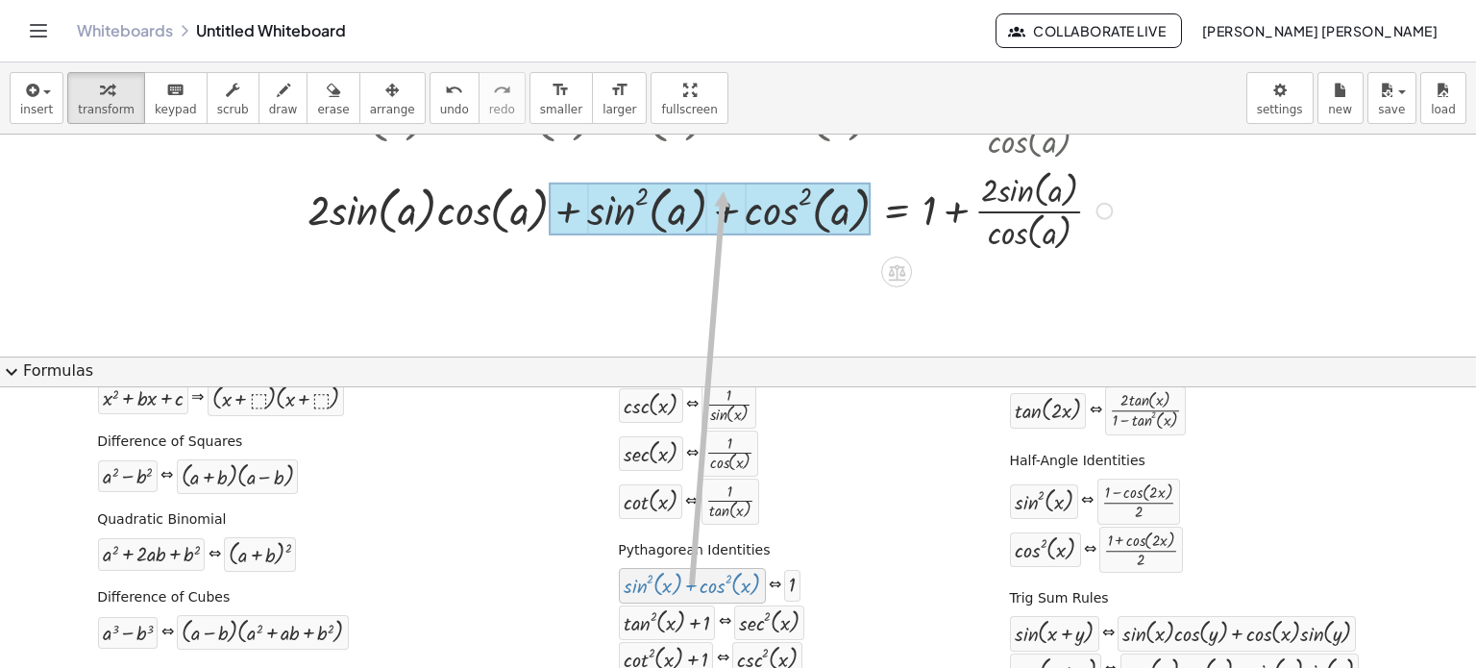
drag, startPoint x: 732, startPoint y: 574, endPoint x: 715, endPoint y: 190, distance: 383.8
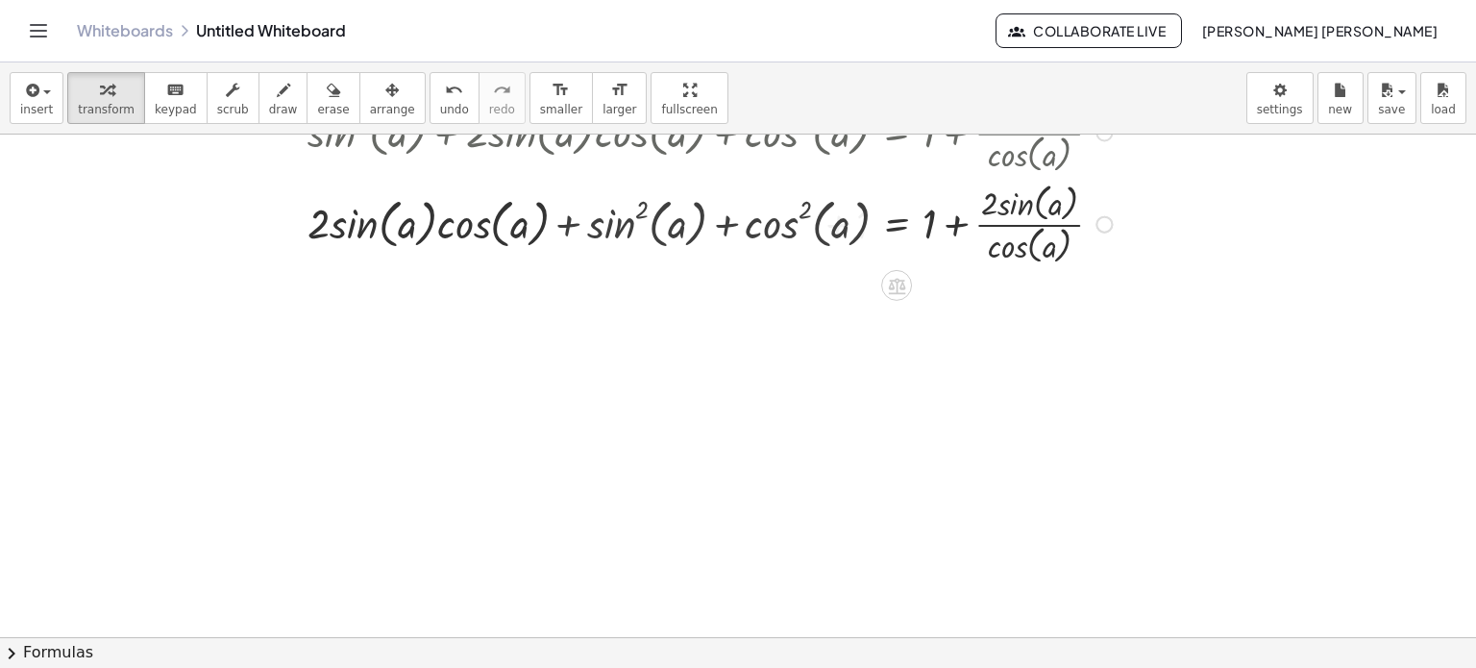
scroll to position [504, 0]
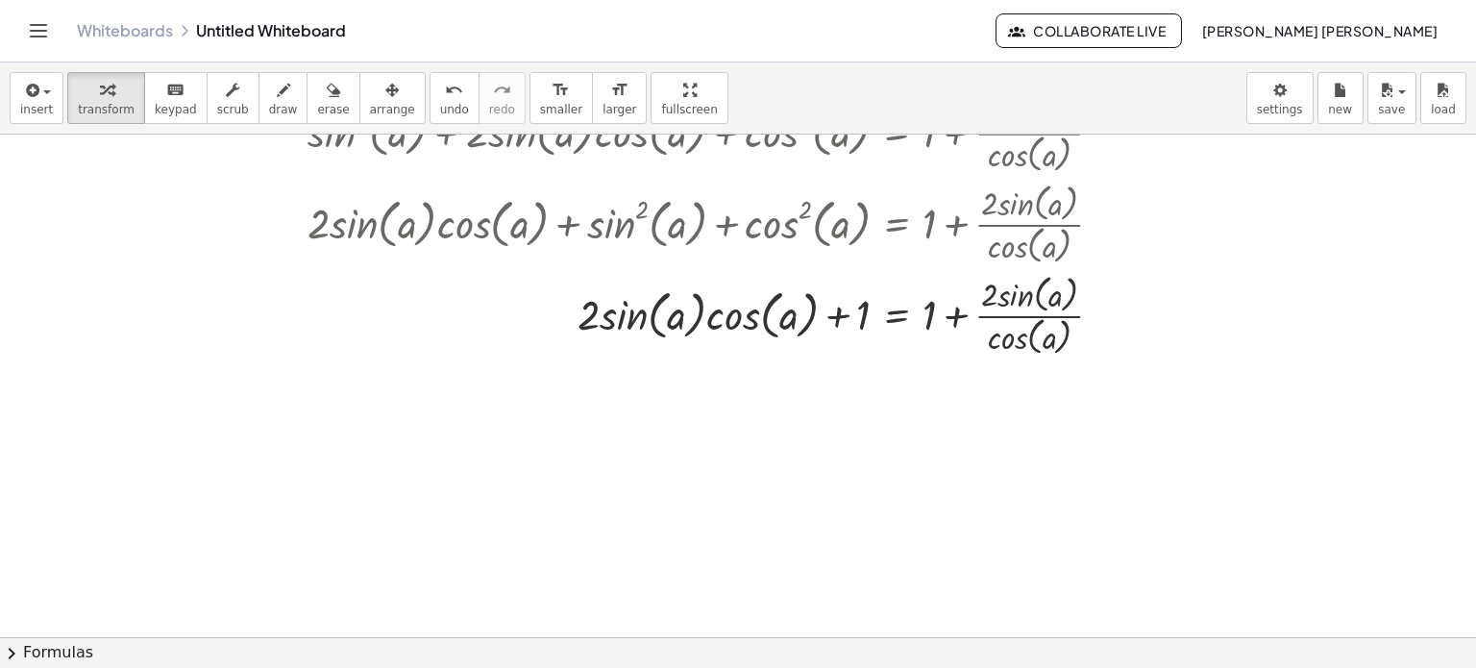
click at [680, 655] on button "chevron_right Formulas" at bounding box center [738, 652] width 1476 height 31
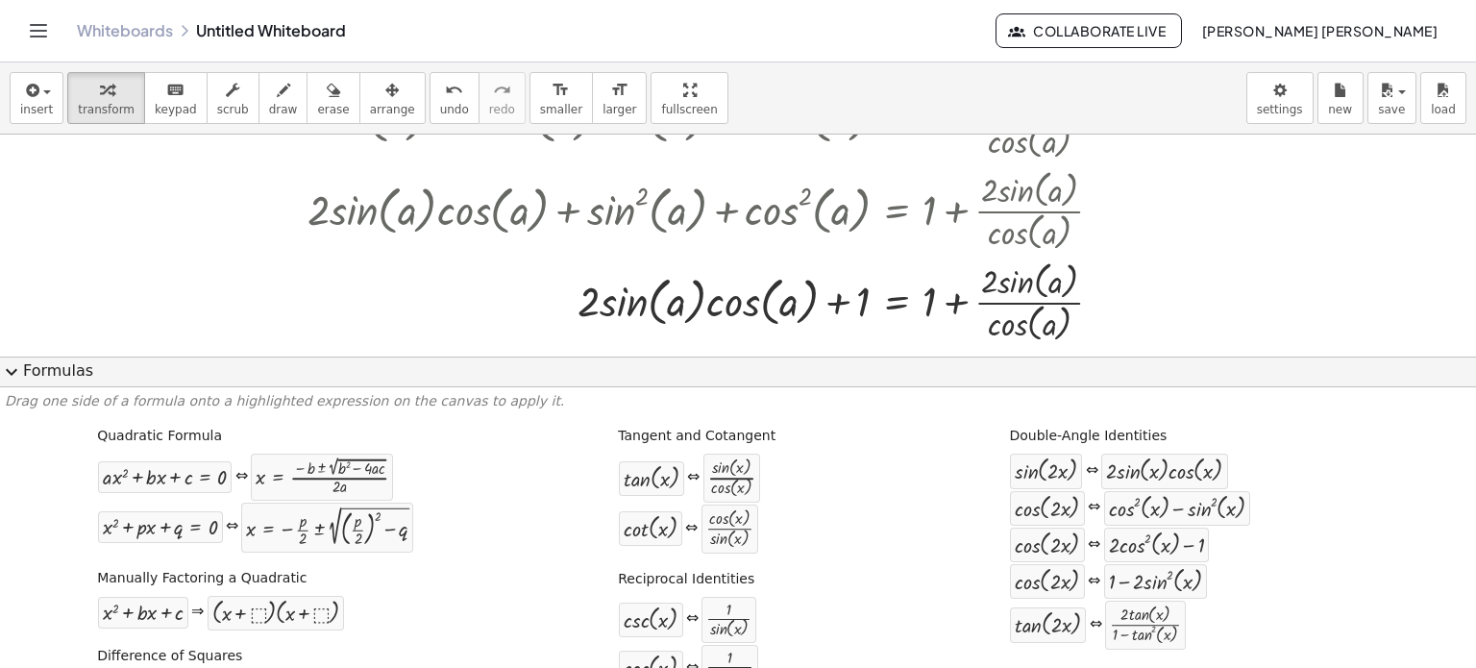
scroll to position [0, 0]
click at [586, 314] on div at bounding box center [713, 300] width 830 height 91
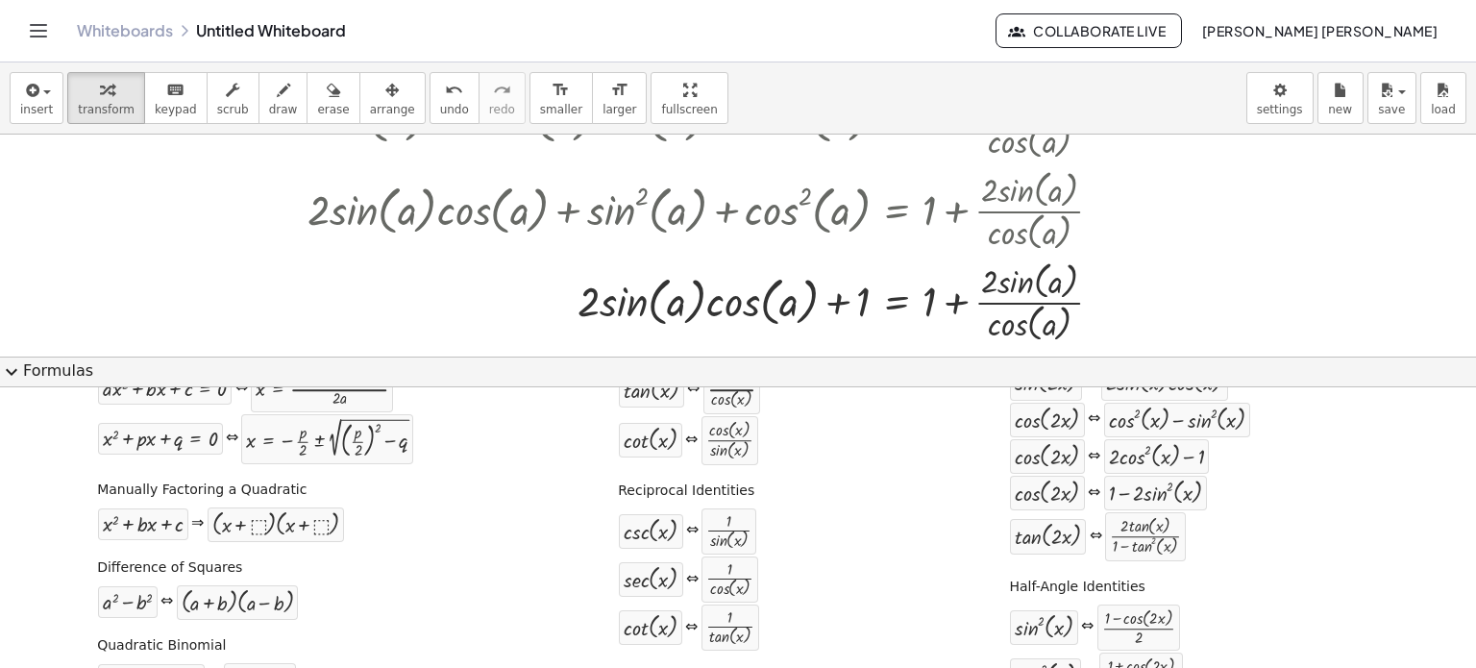
scroll to position [96, 0]
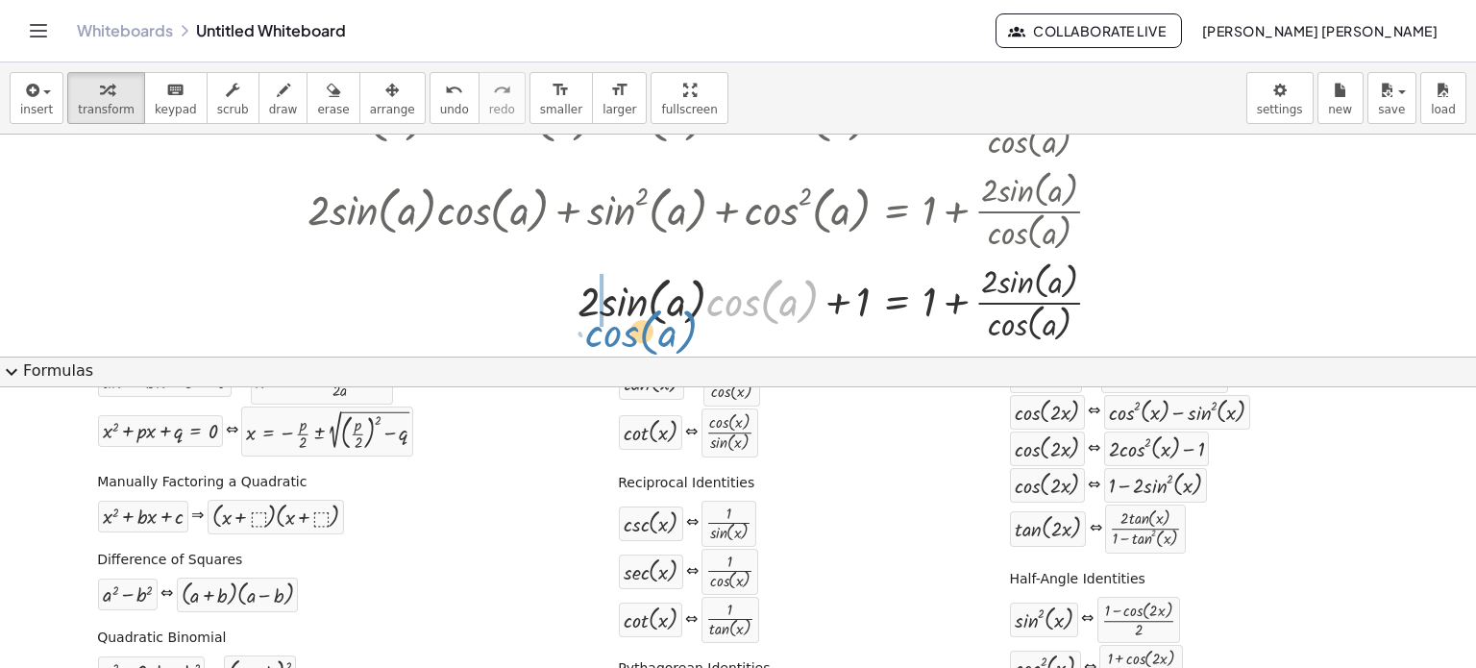
drag, startPoint x: 767, startPoint y: 306, endPoint x: 646, endPoint y: 336, distance: 124.9
click at [646, 336] on div at bounding box center [713, 300] width 830 height 91
click at [1349, 376] on button "expand_more Formulas" at bounding box center [738, 372] width 1476 height 31
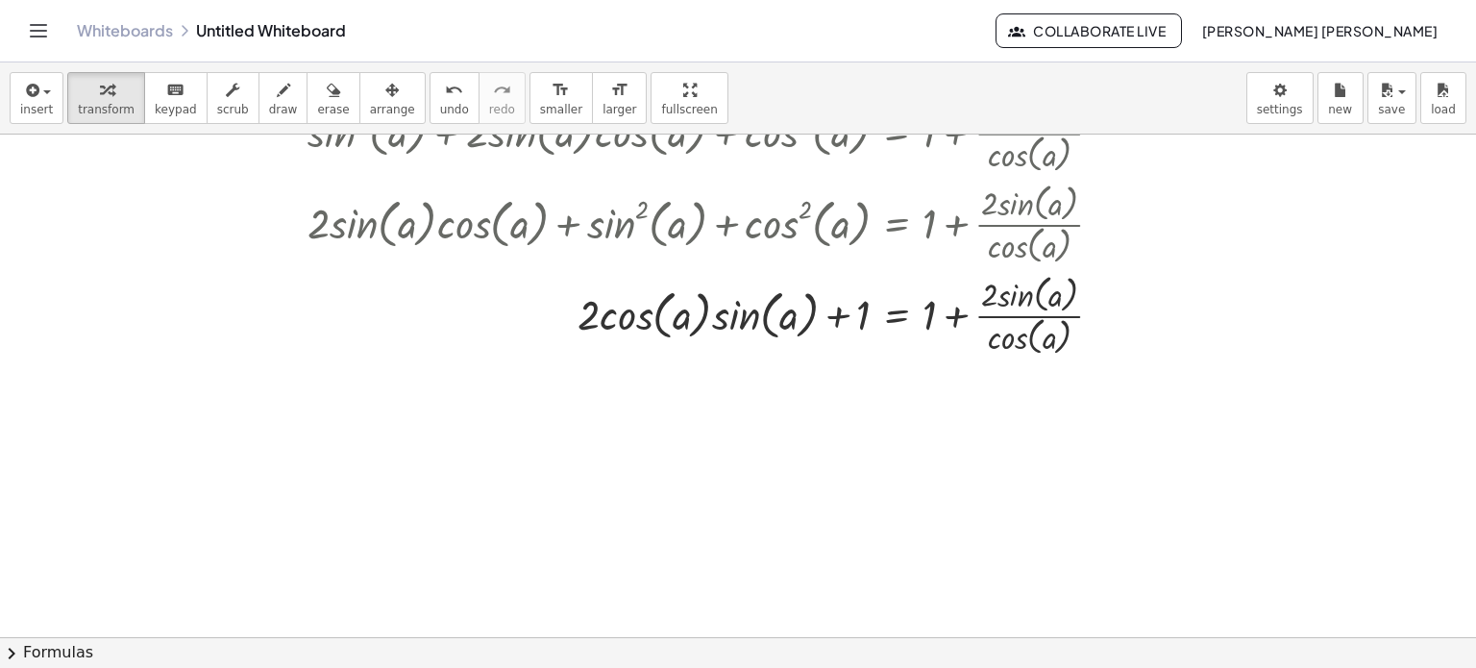
scroll to position [504, 0]
click at [445, 88] on icon "undo" at bounding box center [454, 90] width 18 height 23
click at [700, 319] on div at bounding box center [713, 313] width 830 height 91
click at [701, 316] on div at bounding box center [713, 313] width 830 height 91
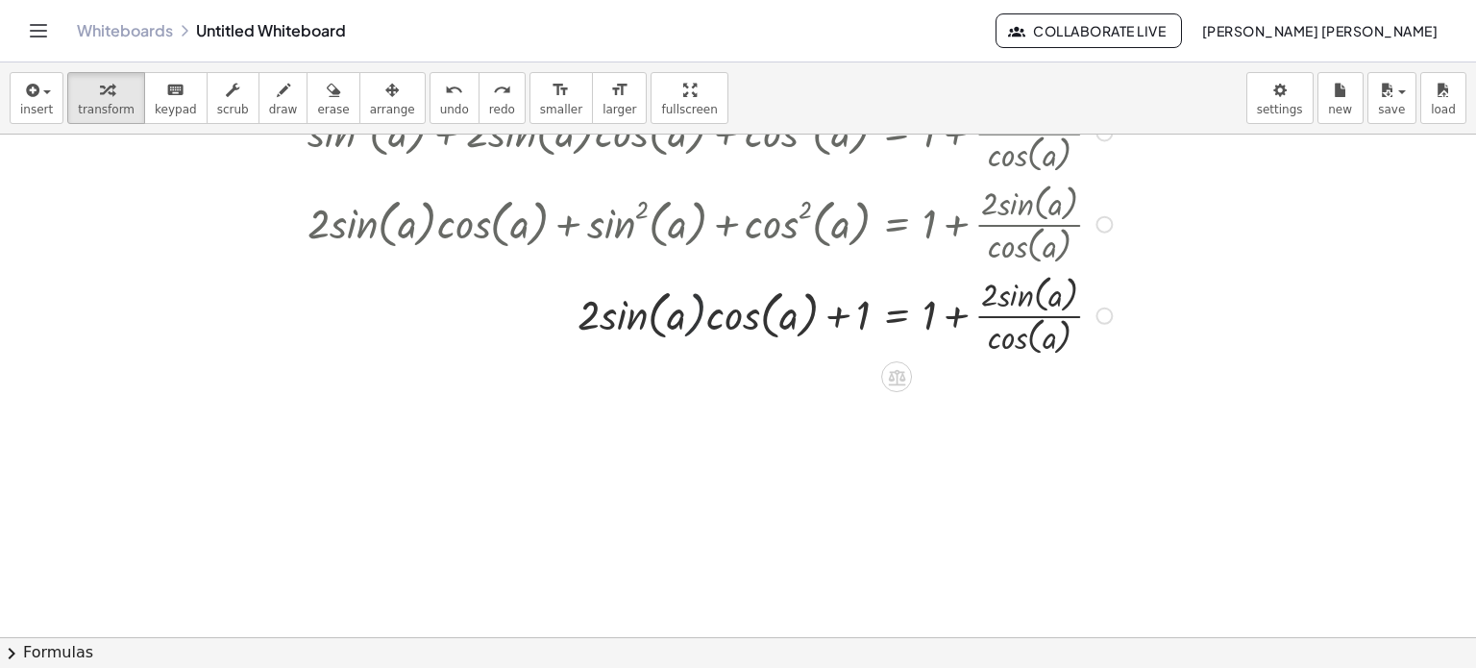
click at [701, 316] on div at bounding box center [713, 313] width 830 height 91
click at [701, 315] on div at bounding box center [713, 313] width 830 height 91
click at [701, 314] on div at bounding box center [713, 313] width 830 height 91
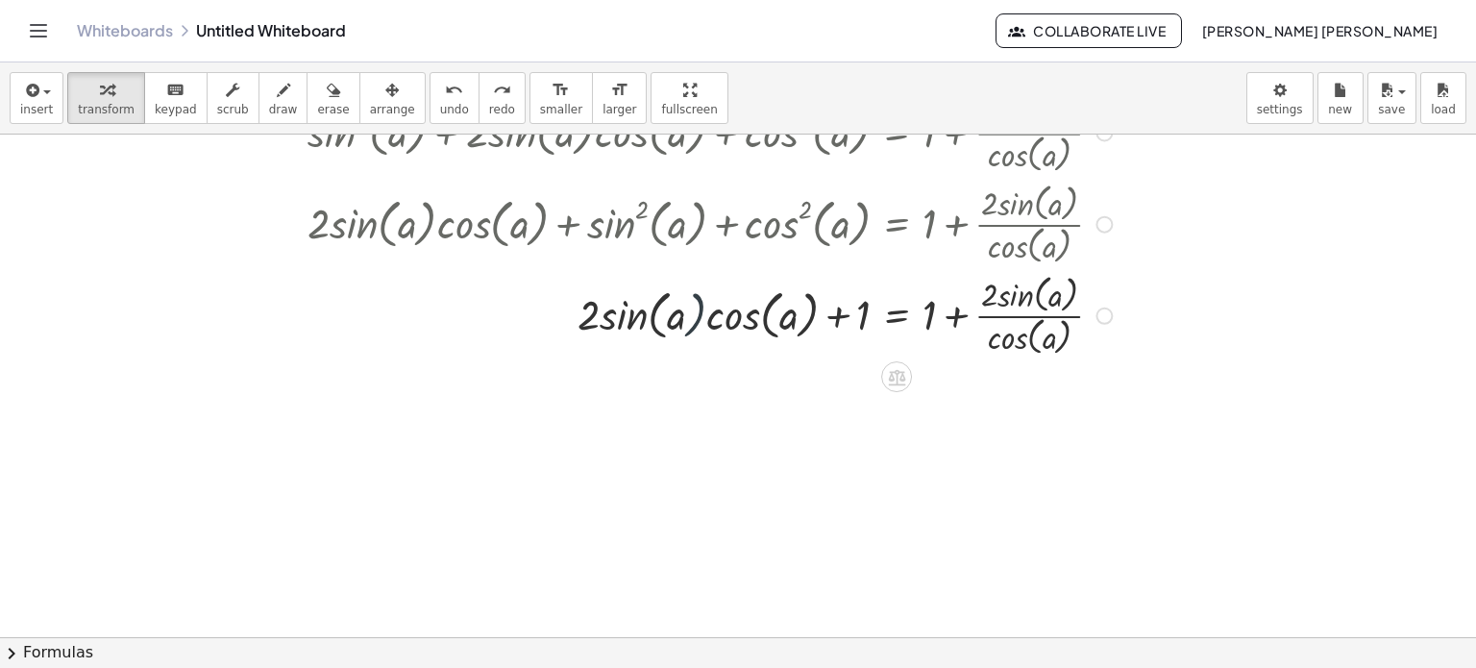
click at [701, 314] on div at bounding box center [713, 313] width 830 height 91
click at [580, 319] on div at bounding box center [713, 313] width 830 height 91
drag, startPoint x: 580, startPoint y: 319, endPoint x: 561, endPoint y: 326, distance: 20.4
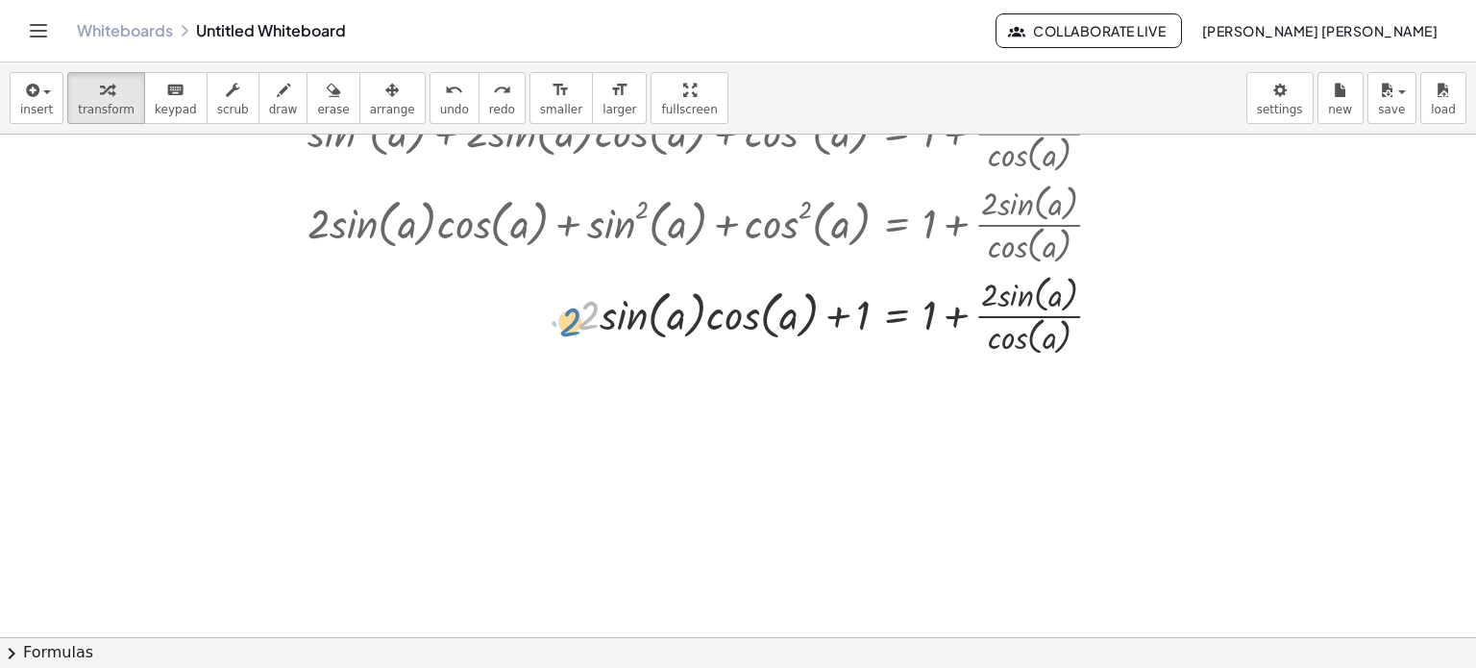
click at [561, 326] on div at bounding box center [713, 313] width 830 height 91
click at [752, 649] on button "chevron_right Formulas" at bounding box center [738, 652] width 1476 height 31
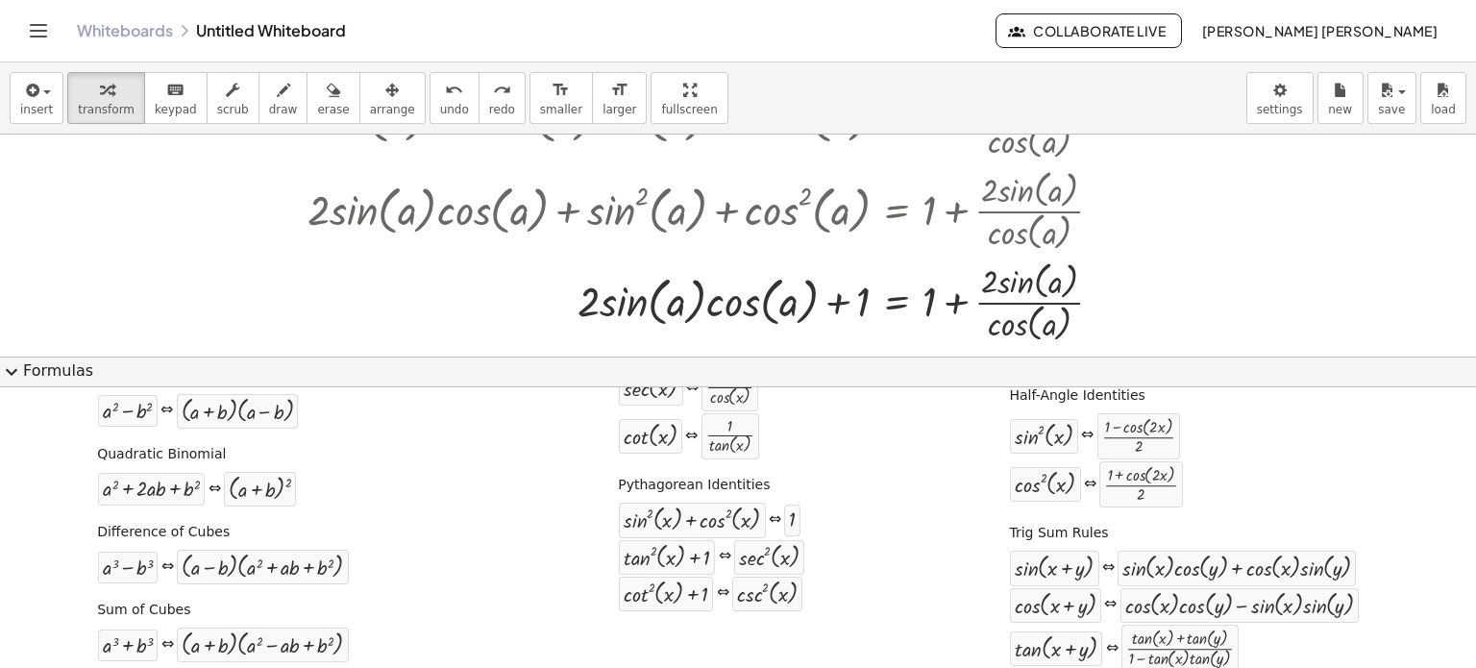
scroll to position [288, 0]
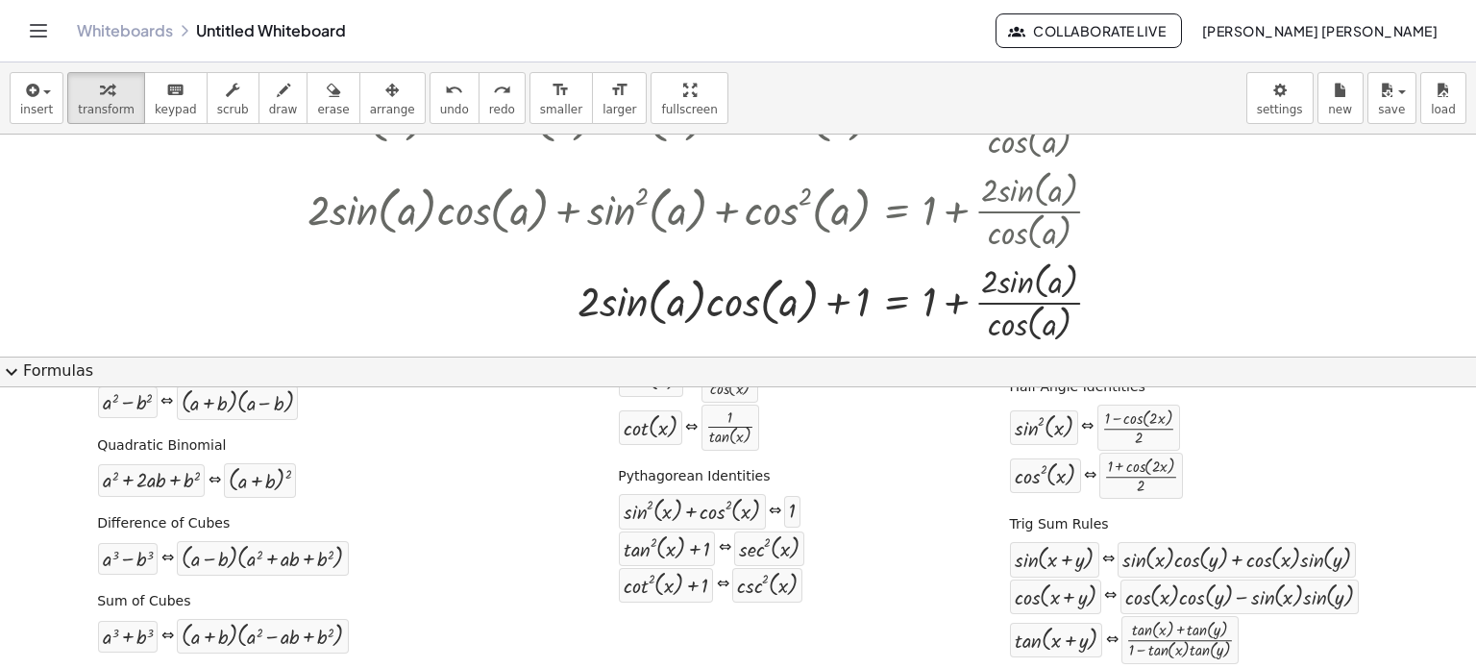
click at [811, 362] on button "expand_more Formulas" at bounding box center [738, 372] width 1476 height 31
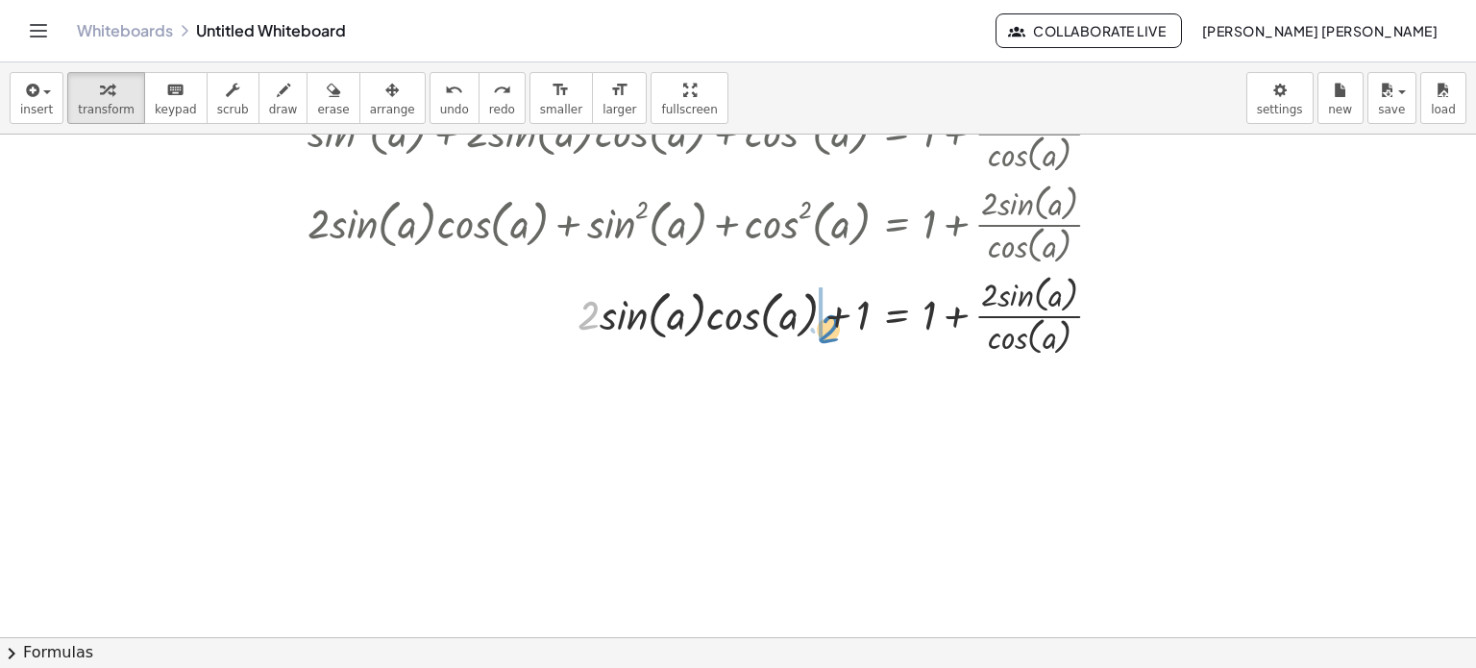
drag, startPoint x: 586, startPoint y: 326, endPoint x: 826, endPoint y: 339, distance: 240.6
click at [826, 339] on div at bounding box center [713, 313] width 830 height 91
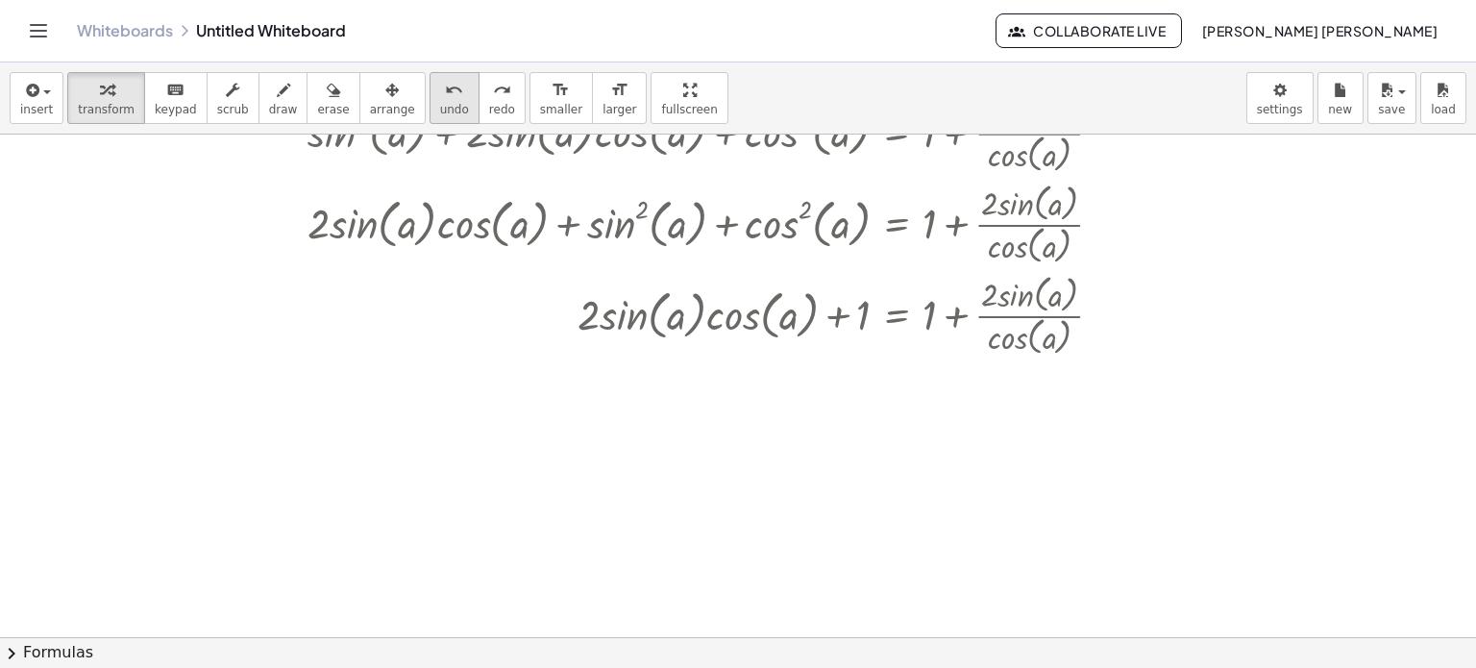
click at [440, 105] on span "undo" at bounding box center [454, 109] width 29 height 13
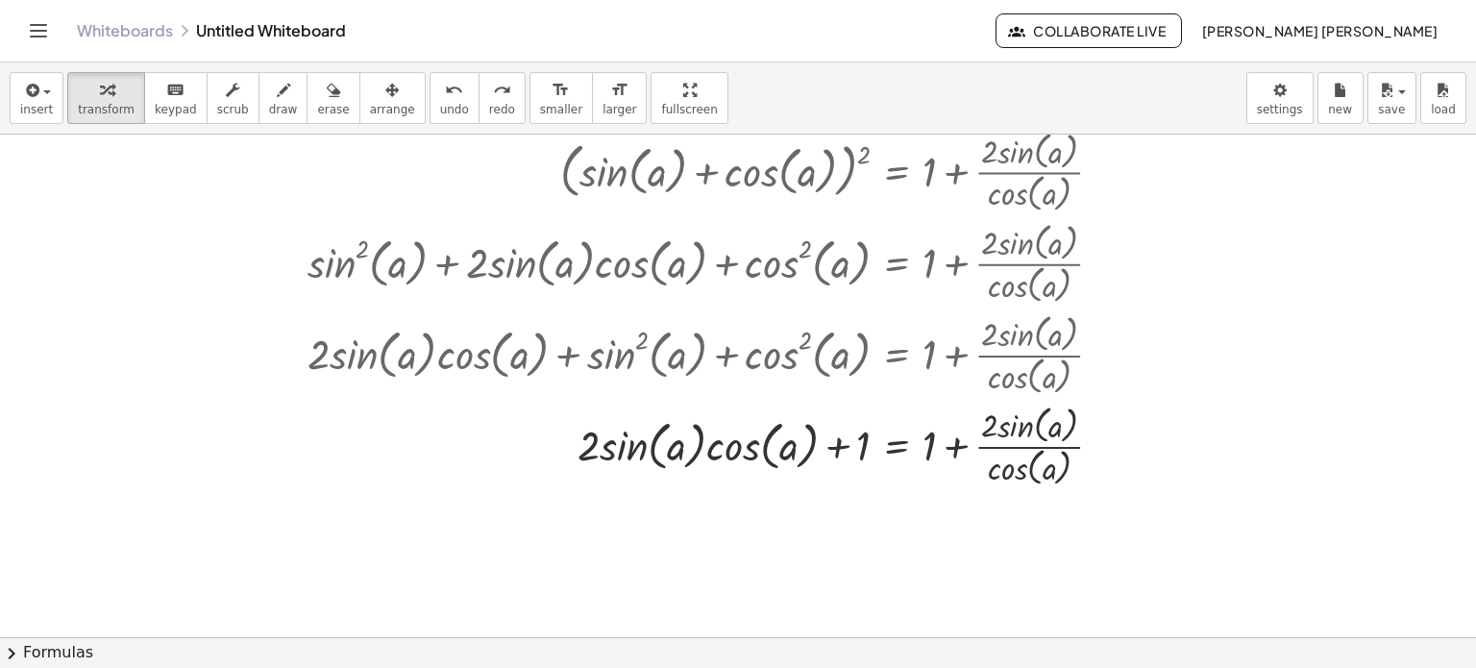
scroll to position [311, 0]
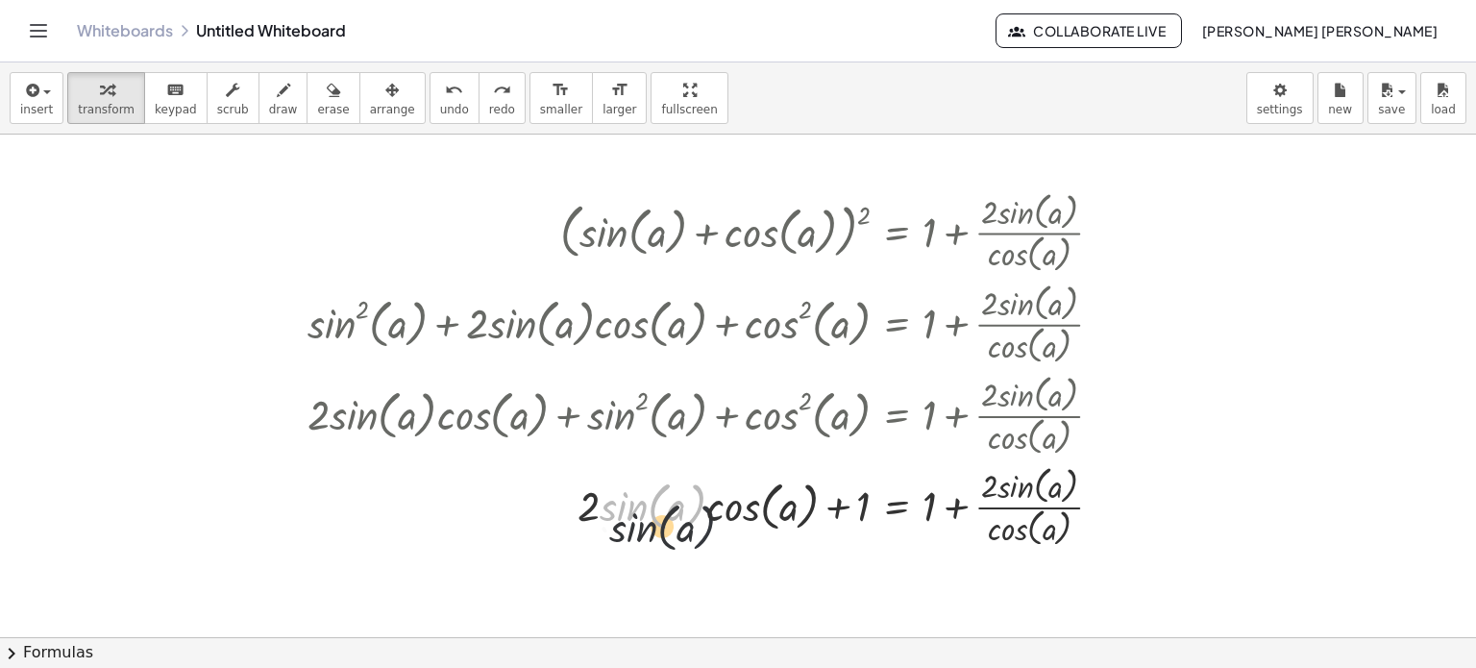
drag, startPoint x: 699, startPoint y: 518, endPoint x: 713, endPoint y: 514, distance: 14.9
click at [713, 518] on div at bounding box center [713, 504] width 830 height 91
drag, startPoint x: 734, startPoint y: 501, endPoint x: 740, endPoint y: 483, distance: 18.2
click at [738, 486] on div at bounding box center [713, 504] width 830 height 91
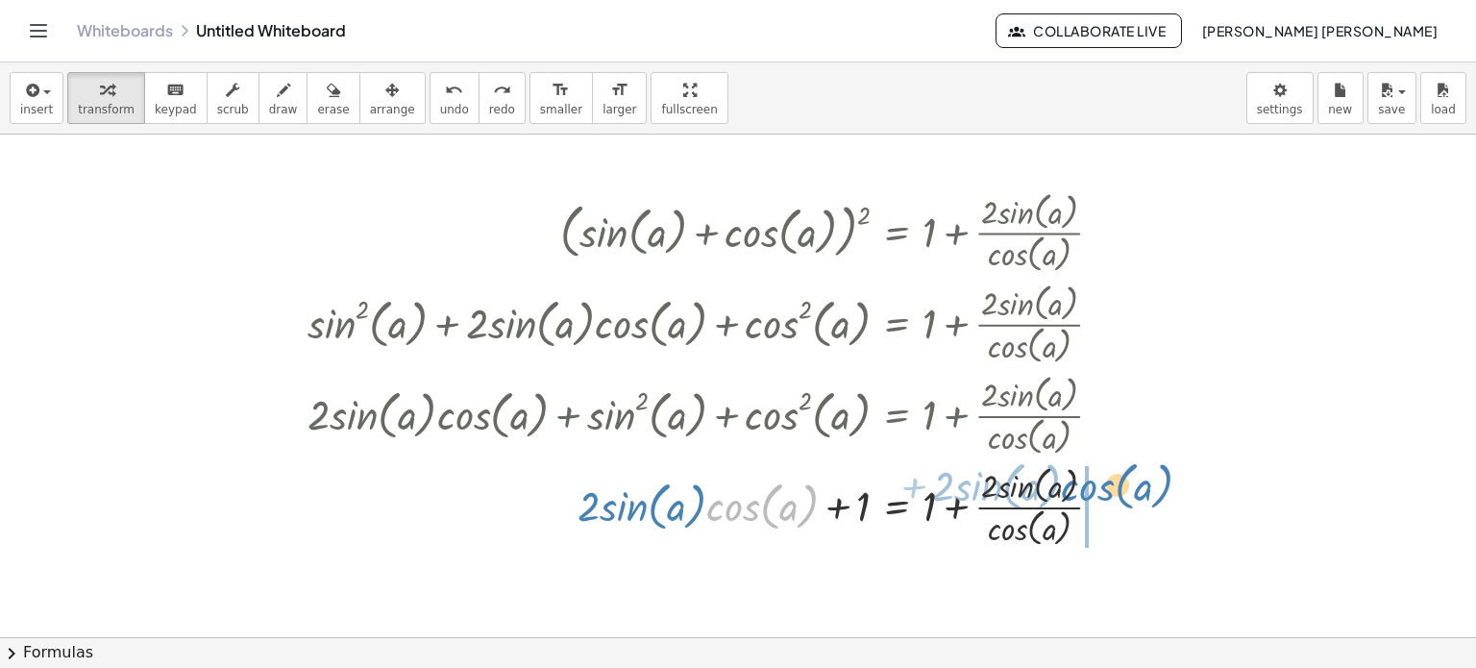
drag, startPoint x: 927, startPoint y: 536, endPoint x: 1109, endPoint y: 472, distance: 192.7
click at [1109, 472] on div at bounding box center [713, 504] width 830 height 91
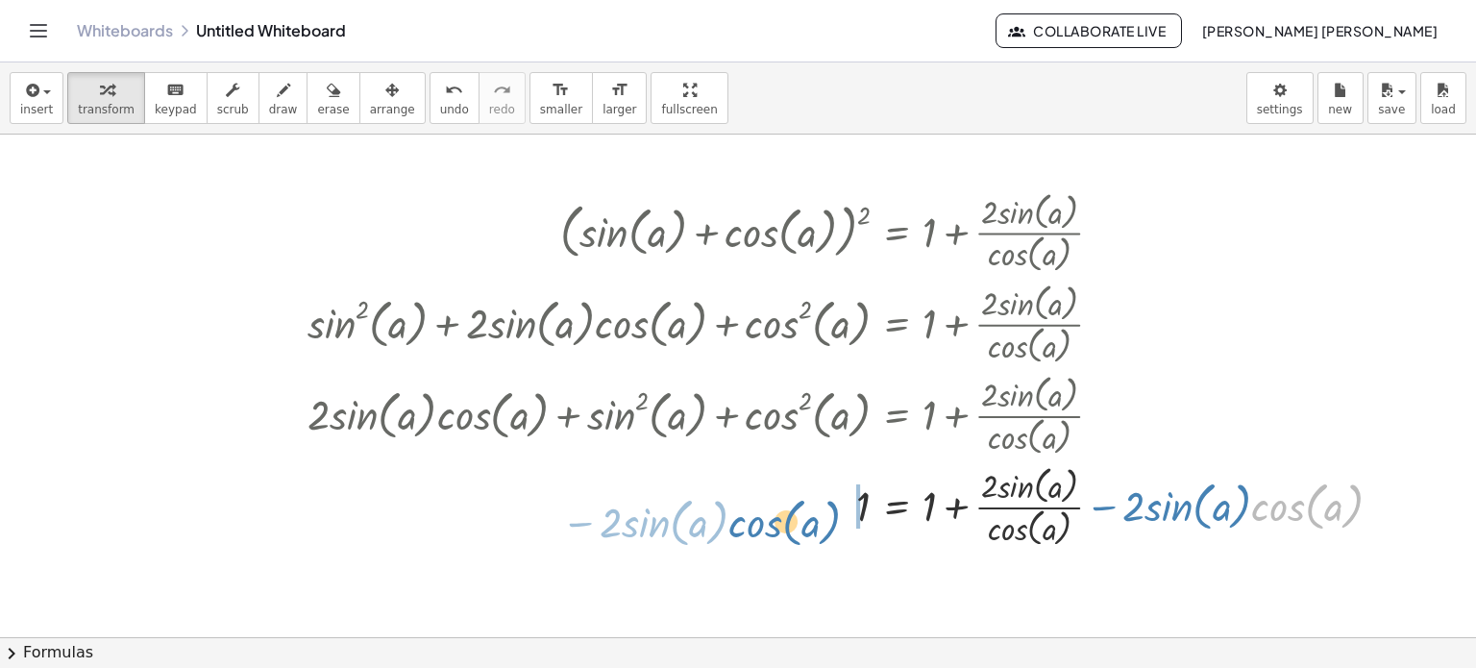
drag, startPoint x: 1314, startPoint y: 487, endPoint x: 788, endPoint y: 503, distance: 525.9
click at [788, 503] on div at bounding box center [852, 504] width 1109 height 91
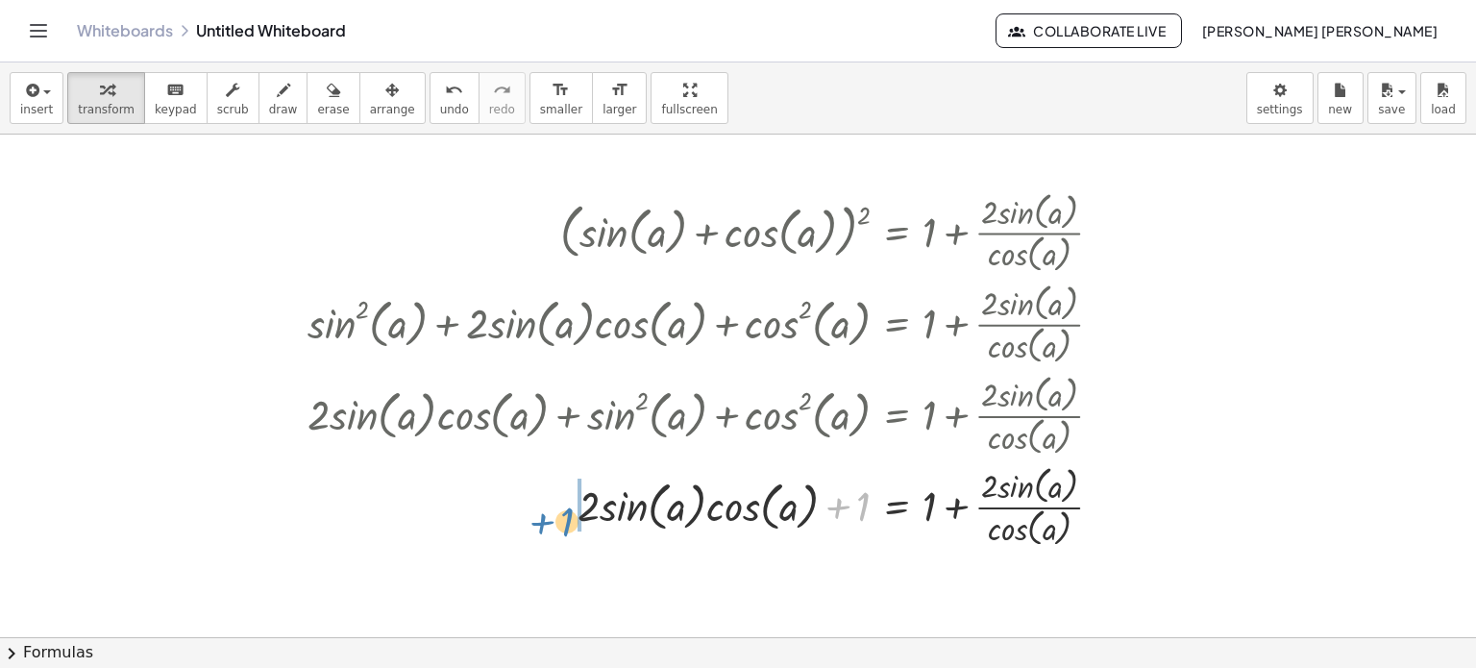
drag, startPoint x: 861, startPoint y: 503, endPoint x: 554, endPoint y: 518, distance: 307.9
click at [554, 518] on div at bounding box center [713, 504] width 830 height 91
drag, startPoint x: 702, startPoint y: 526, endPoint x: 680, endPoint y: 529, distance: 21.5
click at [680, 529] on div at bounding box center [713, 504] width 830 height 91
drag, startPoint x: 637, startPoint y: 503, endPoint x: 665, endPoint y: 488, distance: 31.4
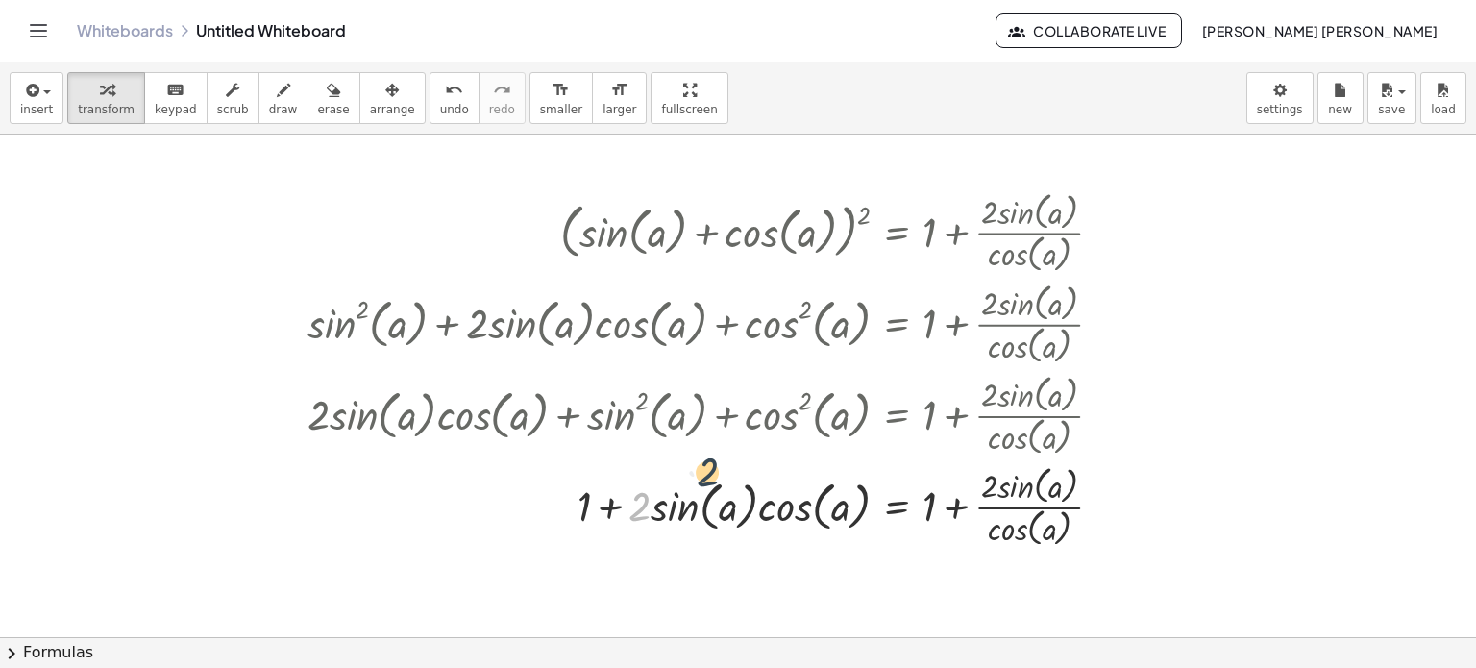
click at [665, 488] on div at bounding box center [713, 504] width 830 height 91
drag, startPoint x: 721, startPoint y: 499, endPoint x: 707, endPoint y: 506, distance: 15.5
click at [707, 506] on div at bounding box center [713, 504] width 830 height 91
drag, startPoint x: 656, startPoint y: 520, endPoint x: 673, endPoint y: 513, distance: 17.7
click at [673, 513] on div at bounding box center [713, 504] width 830 height 91
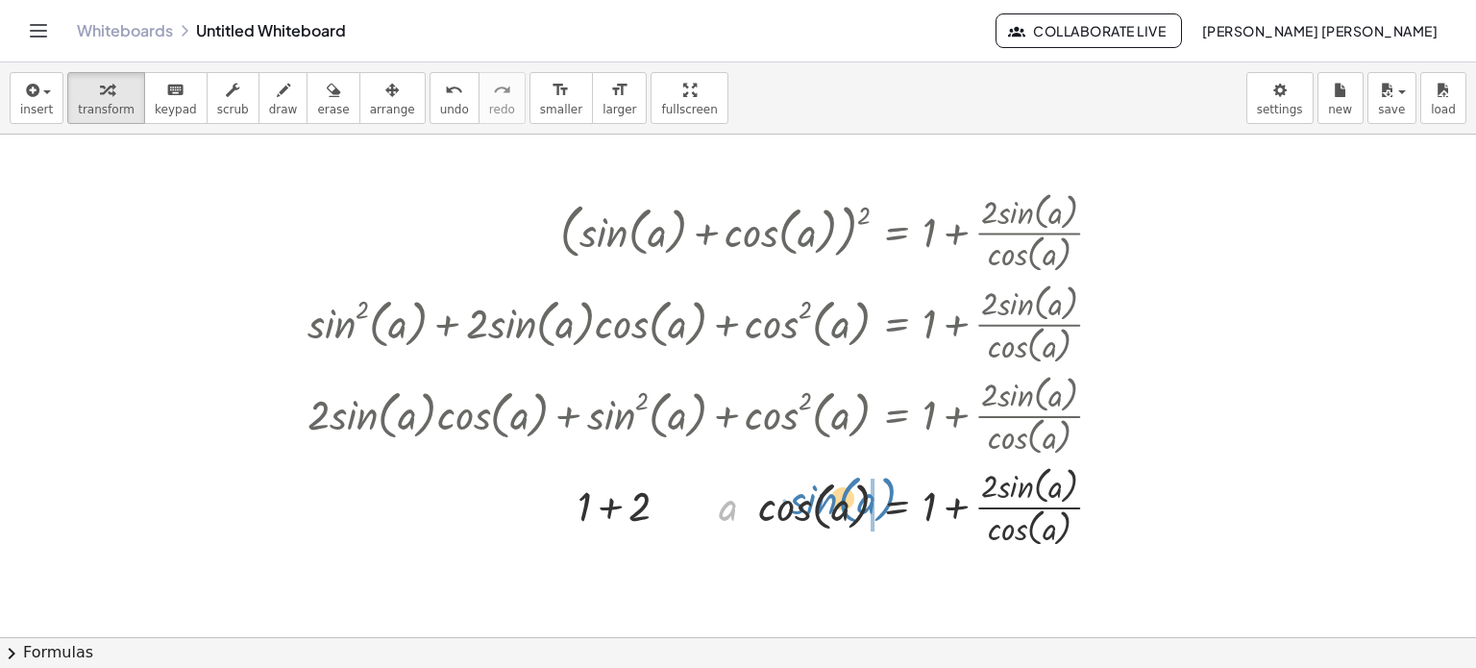
drag, startPoint x: 673, startPoint y: 513, endPoint x: 811, endPoint y: 506, distance: 138.5
click at [811, 506] on div at bounding box center [713, 504] width 830 height 91
drag, startPoint x: 811, startPoint y: 506, endPoint x: 706, endPoint y: 507, distance: 104.8
click at [706, 507] on div at bounding box center [713, 504] width 830 height 91
drag, startPoint x: 815, startPoint y: 503, endPoint x: 692, endPoint y: 510, distance: 123.2
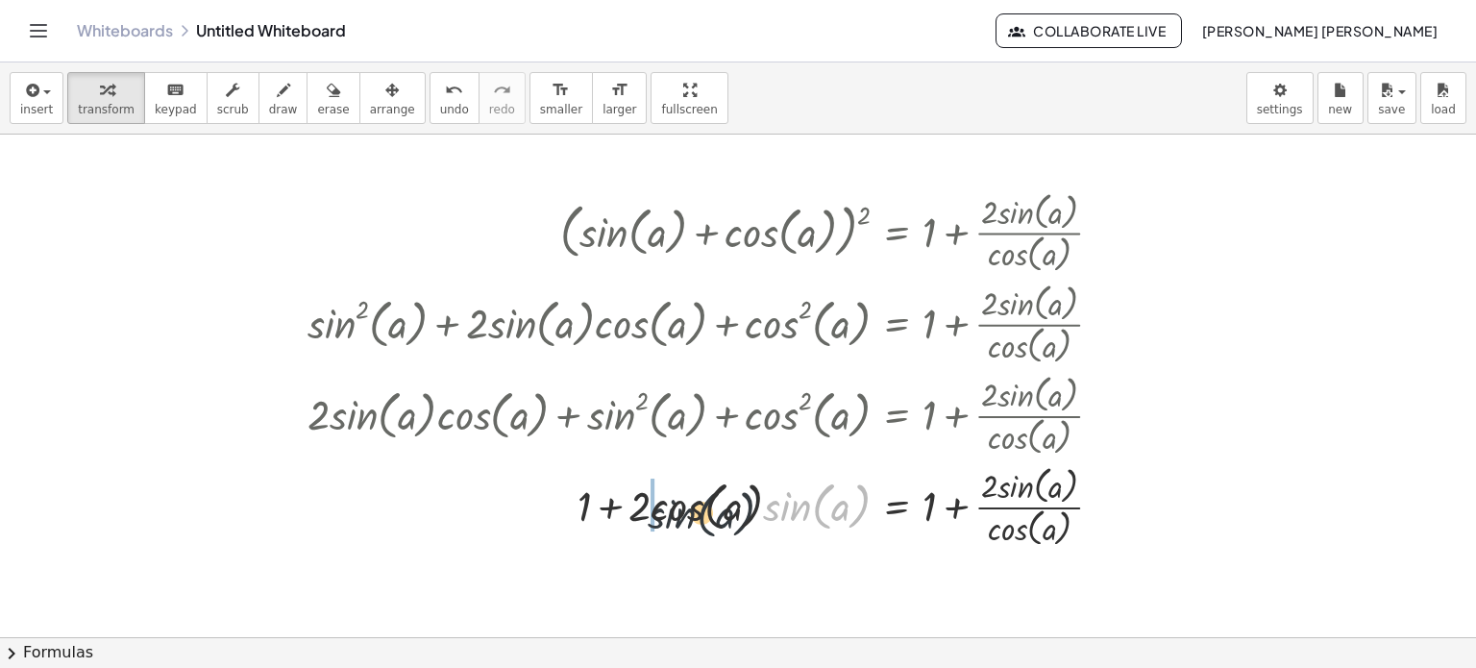
click at [692, 510] on div at bounding box center [713, 504] width 830 height 91
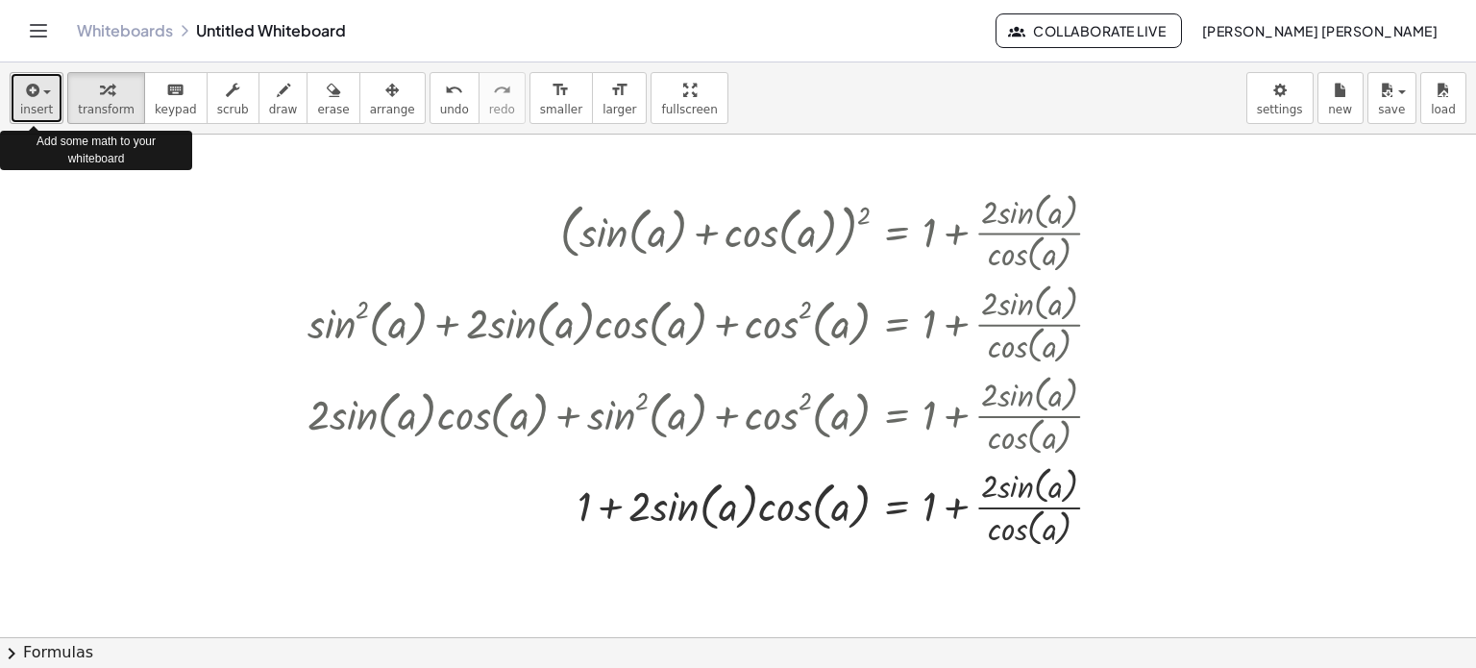
click at [41, 82] on div "button" at bounding box center [36, 89] width 33 height 23
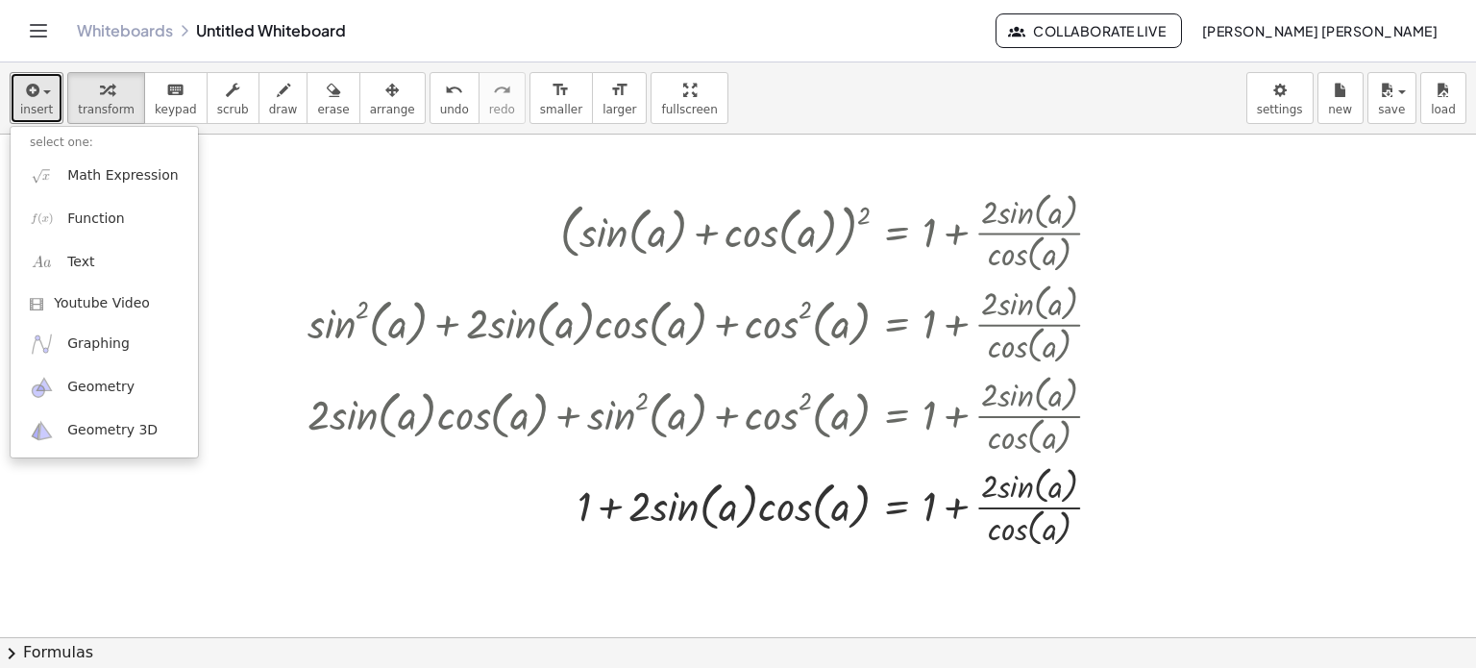
click at [250, 262] on div at bounding box center [738, 325] width 1476 height 1005
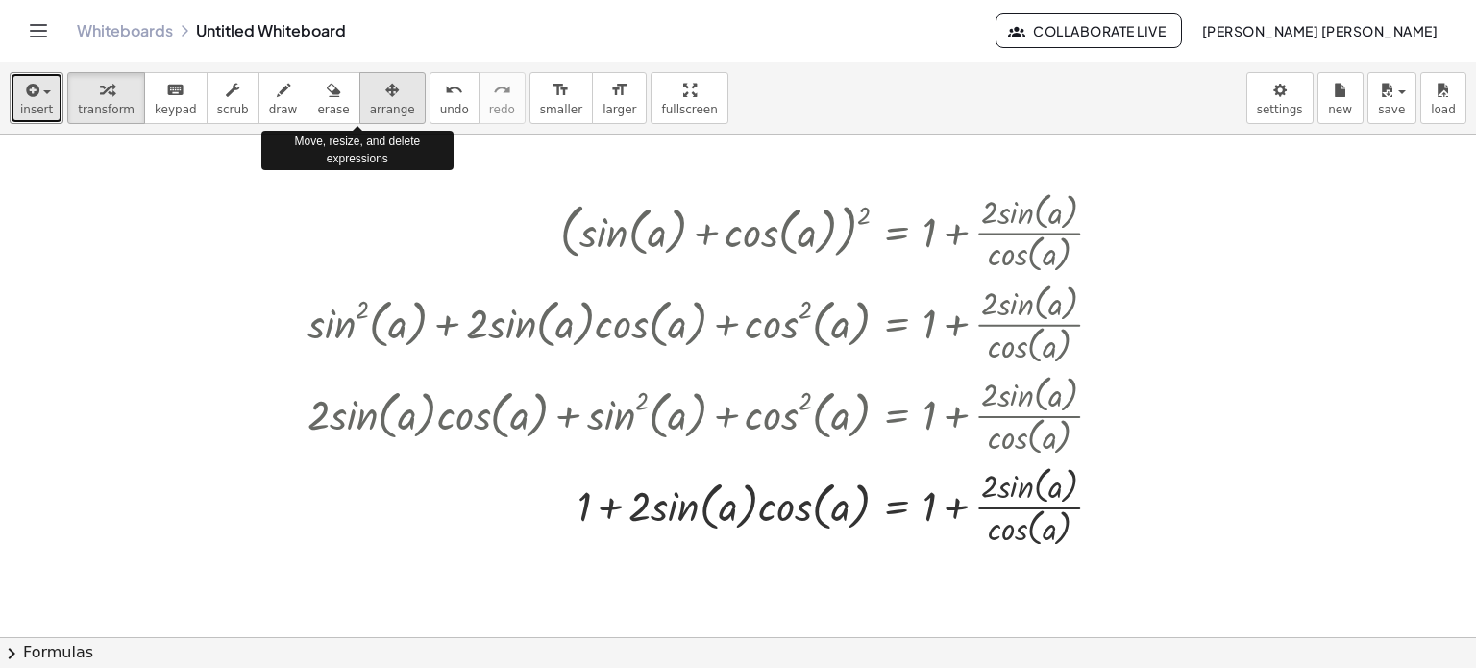
click at [381, 117] on button "arrange" at bounding box center [392, 98] width 66 height 52
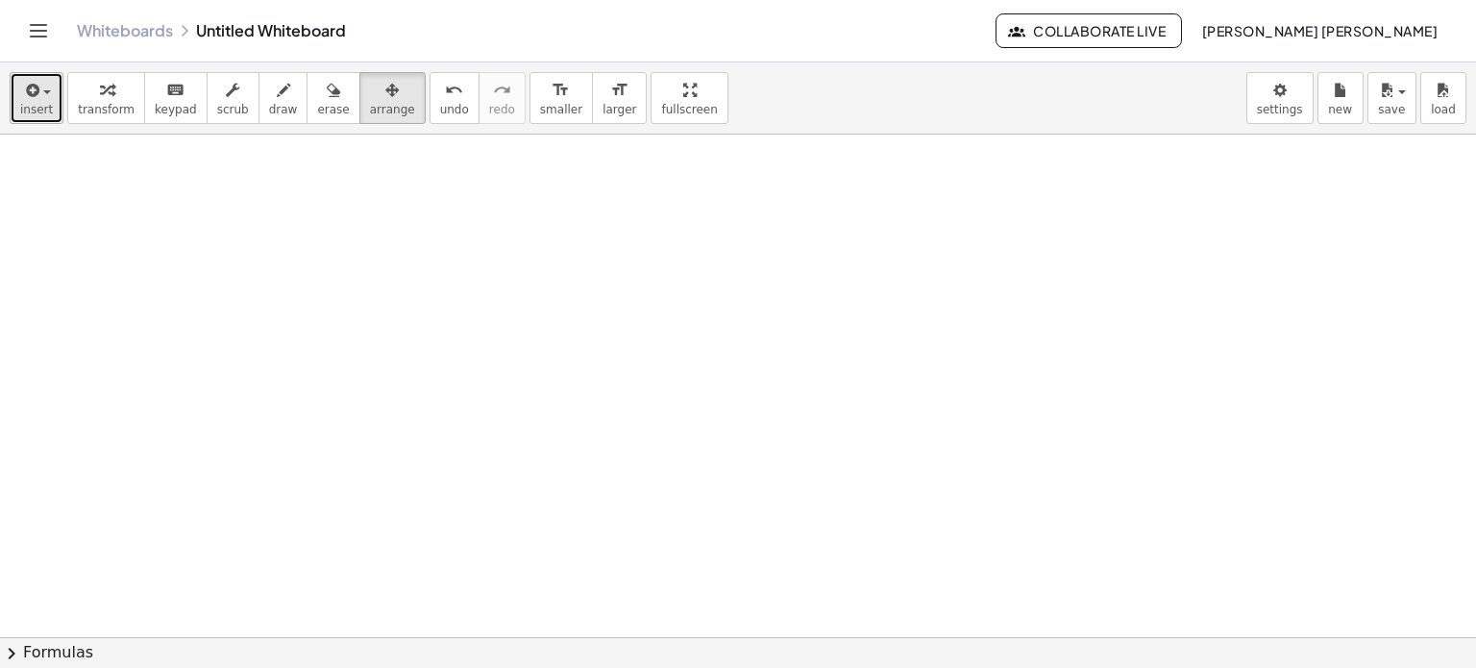
click at [43, 90] on span "button" at bounding box center [47, 92] width 8 height 4
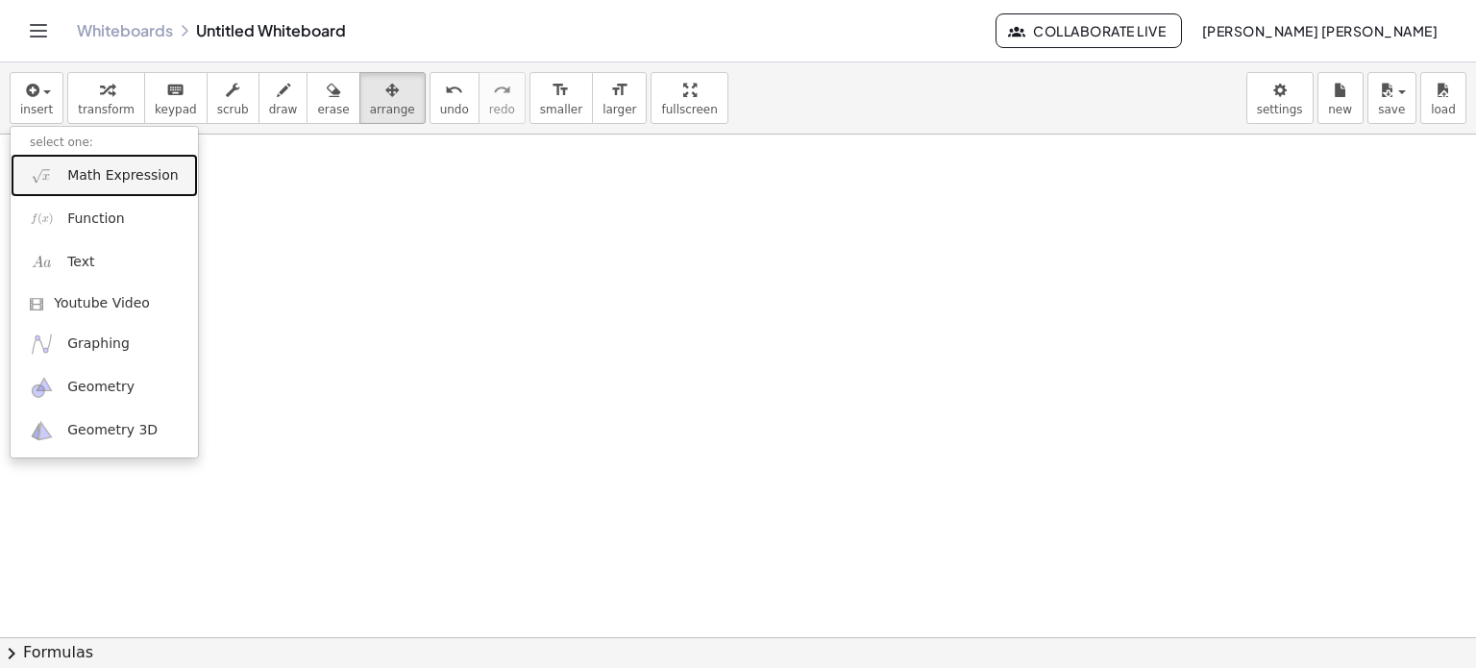
click at [88, 167] on span "Math Expression" at bounding box center [122, 175] width 111 height 19
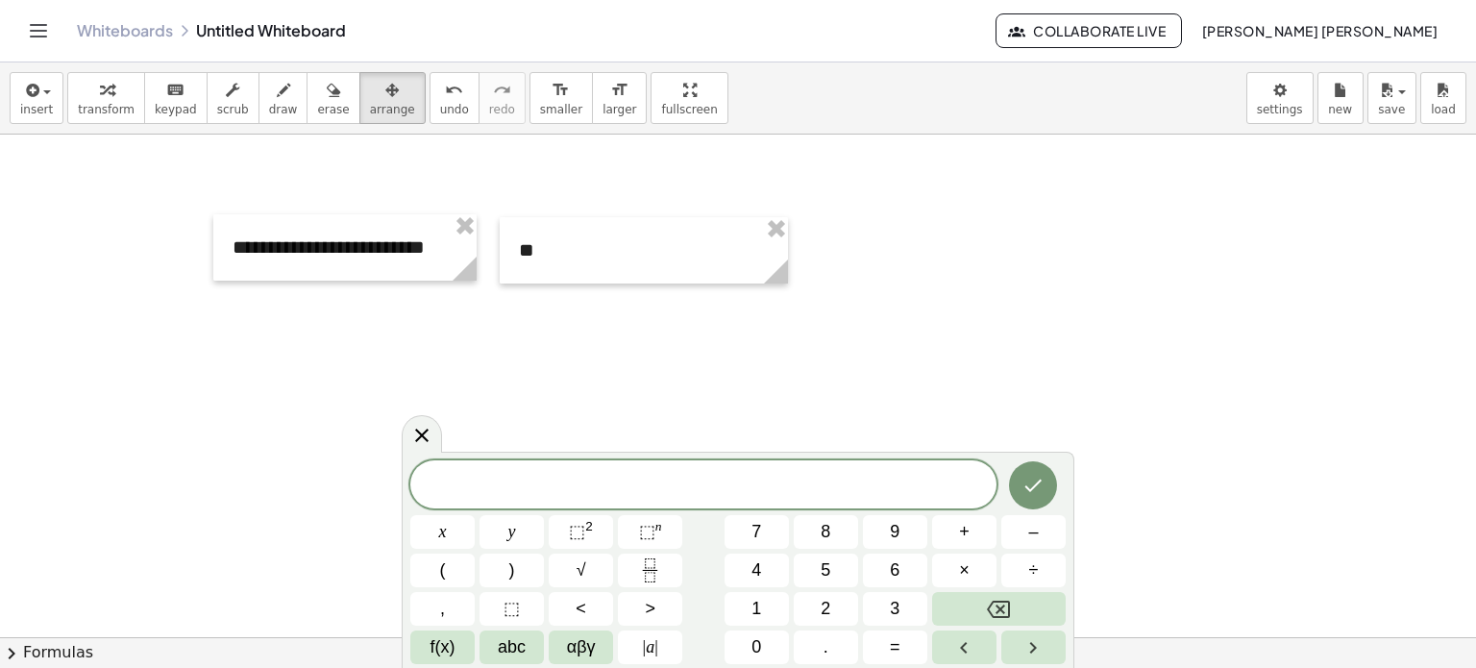
scroll to position [0, 0]
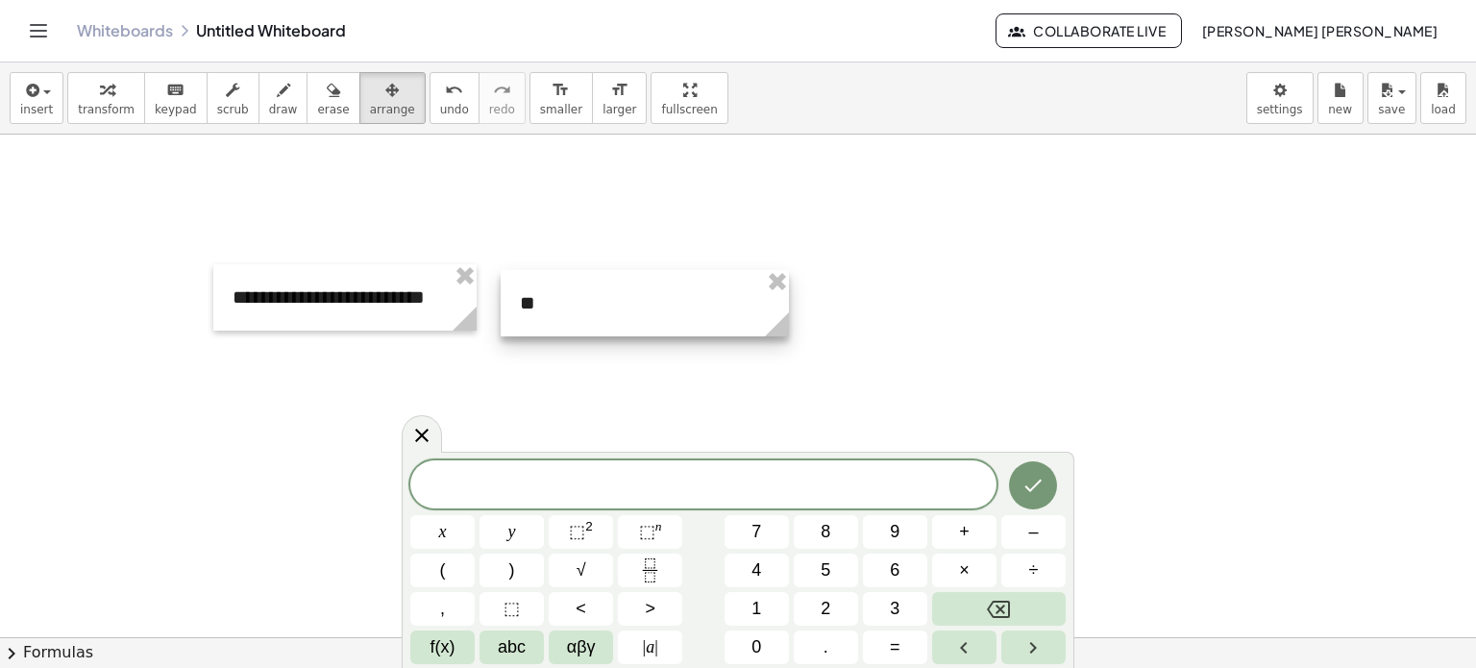
click at [521, 307] on div at bounding box center [645, 303] width 288 height 66
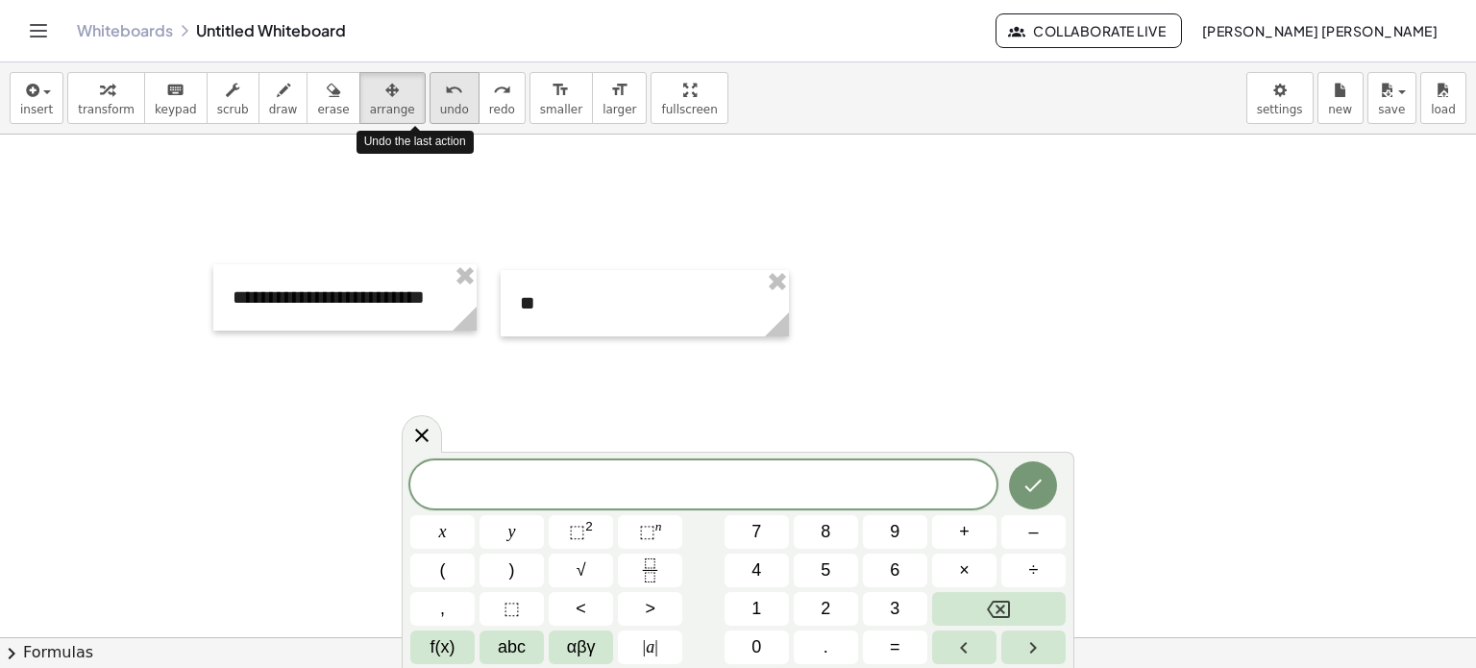
click at [430, 93] on button "undo undo" at bounding box center [455, 98] width 50 height 52
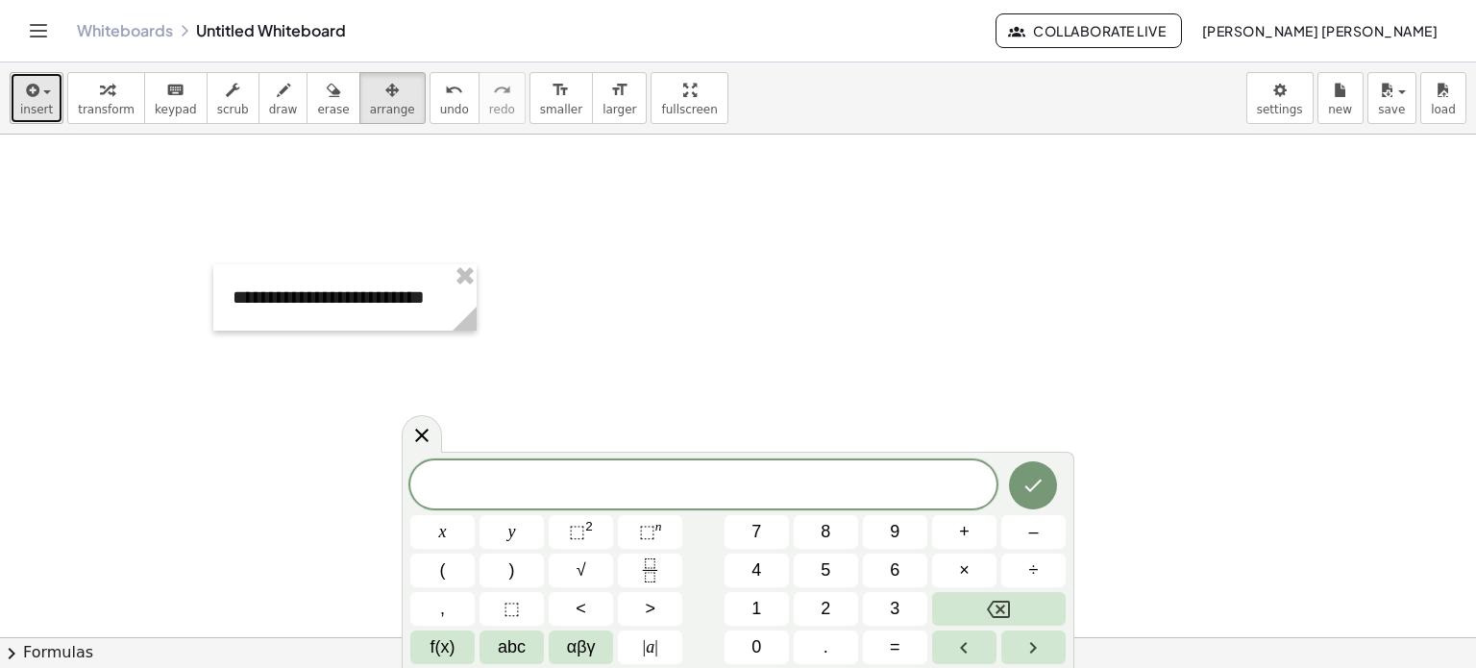
click at [42, 103] on span "insert" at bounding box center [36, 109] width 33 height 13
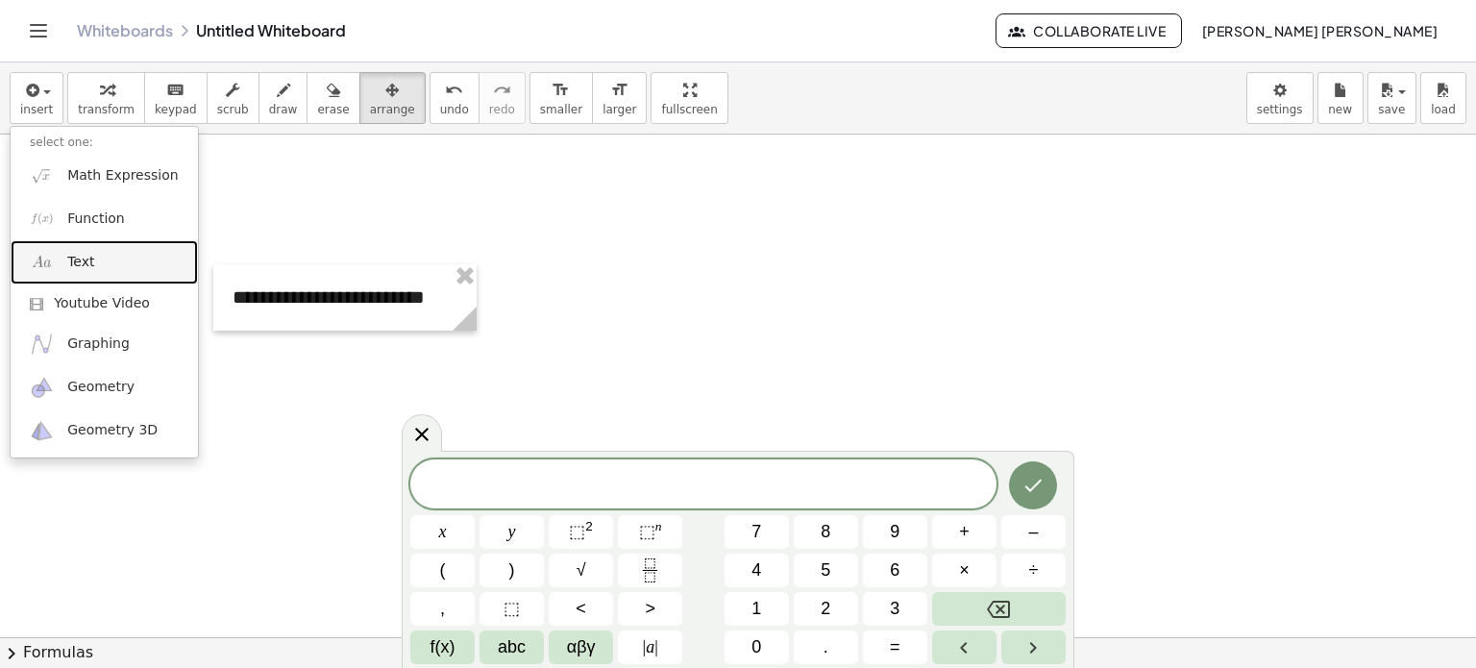
click at [90, 266] on span "Text" at bounding box center [80, 262] width 27 height 19
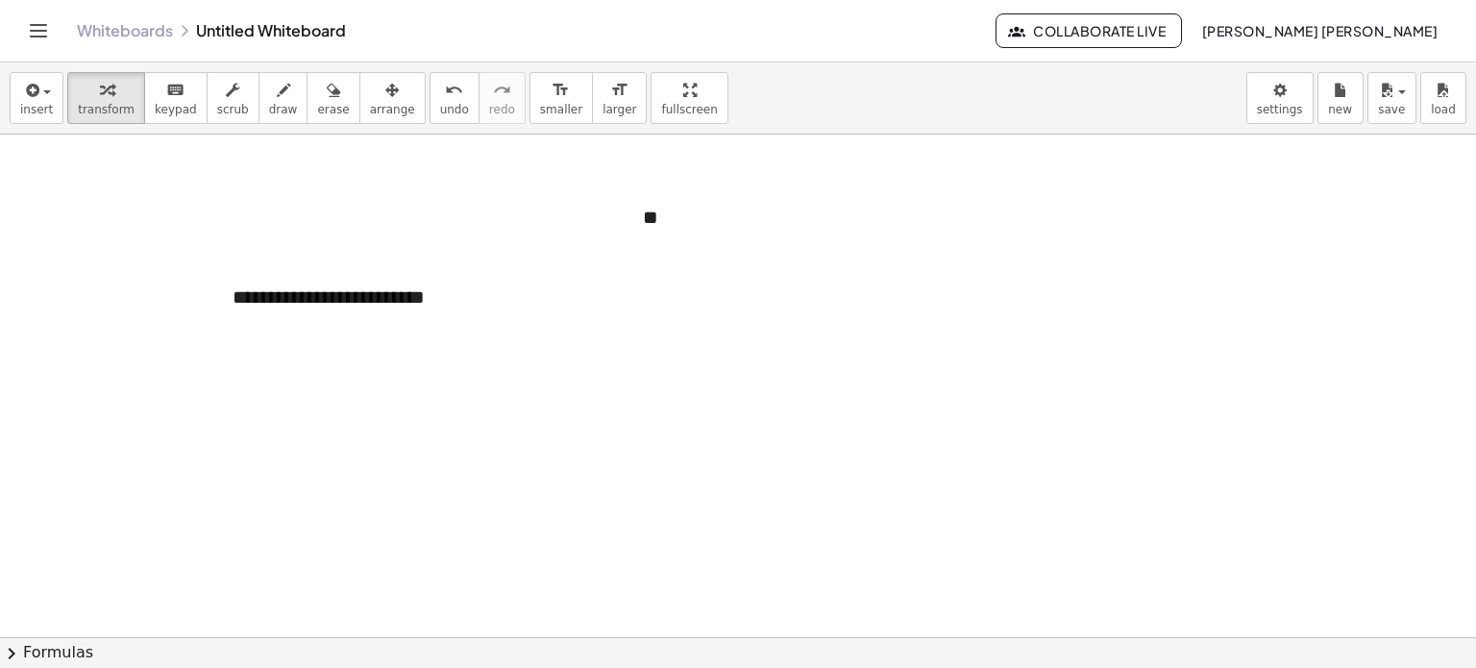
click at [793, 271] on div at bounding box center [738, 637] width 1476 height 1005
click at [385, 91] on icon "button" at bounding box center [391, 90] width 13 height 23
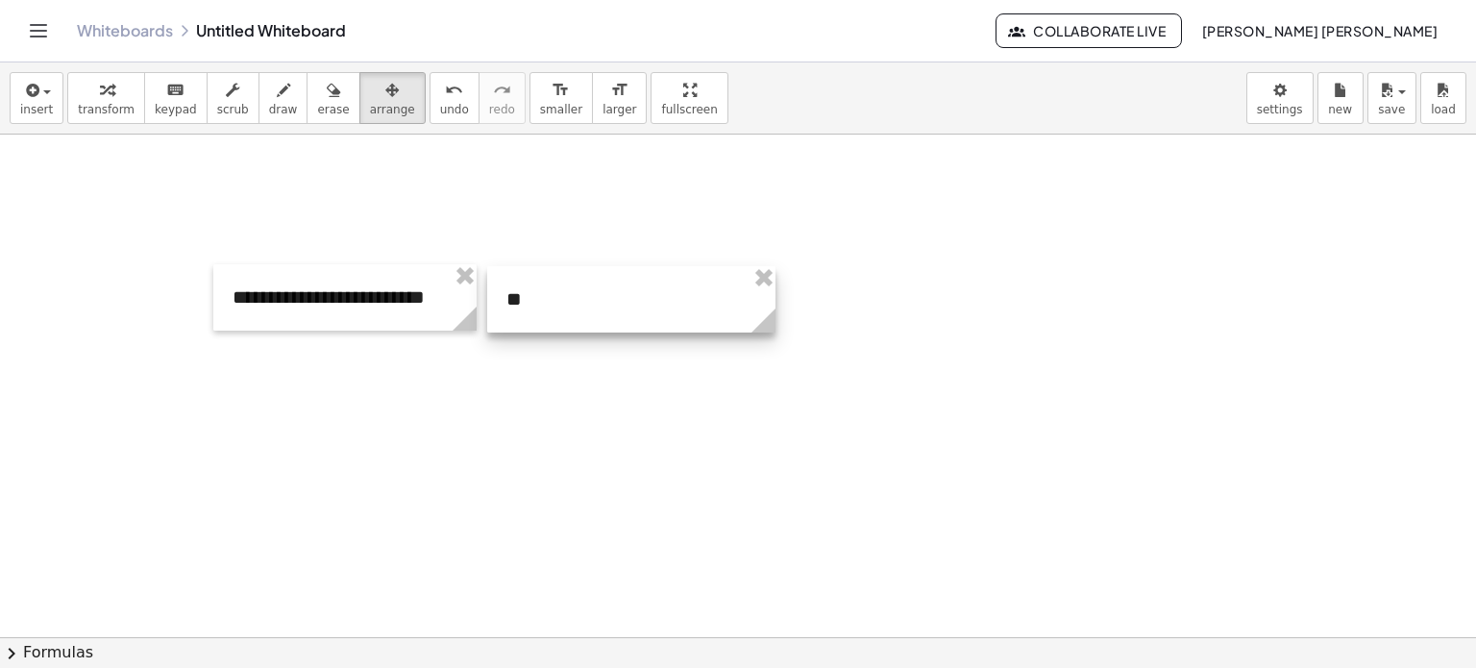
drag, startPoint x: 676, startPoint y: 237, endPoint x: 539, endPoint y: 315, distance: 157.1
click at [539, 315] on div at bounding box center [631, 299] width 288 height 66
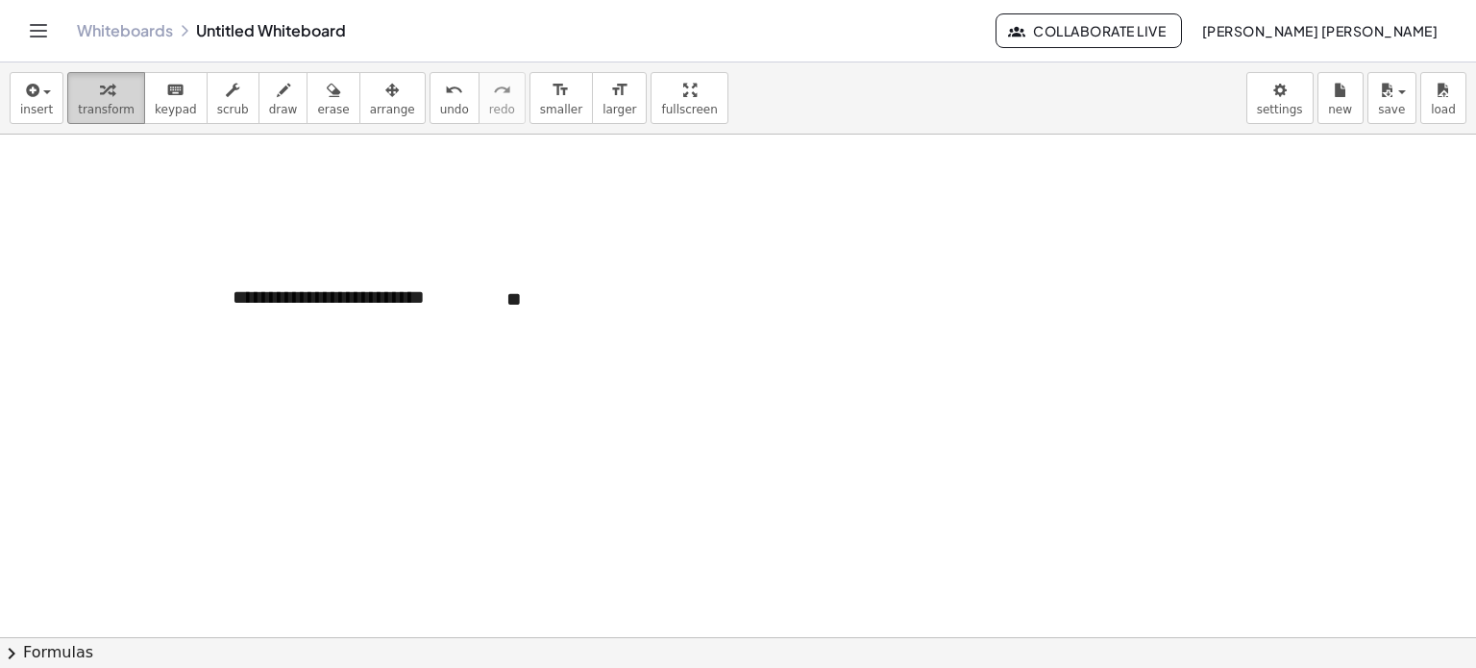
click at [110, 86] on div "button" at bounding box center [106, 89] width 57 height 23
click at [49, 103] on button "insert" at bounding box center [37, 98] width 54 height 52
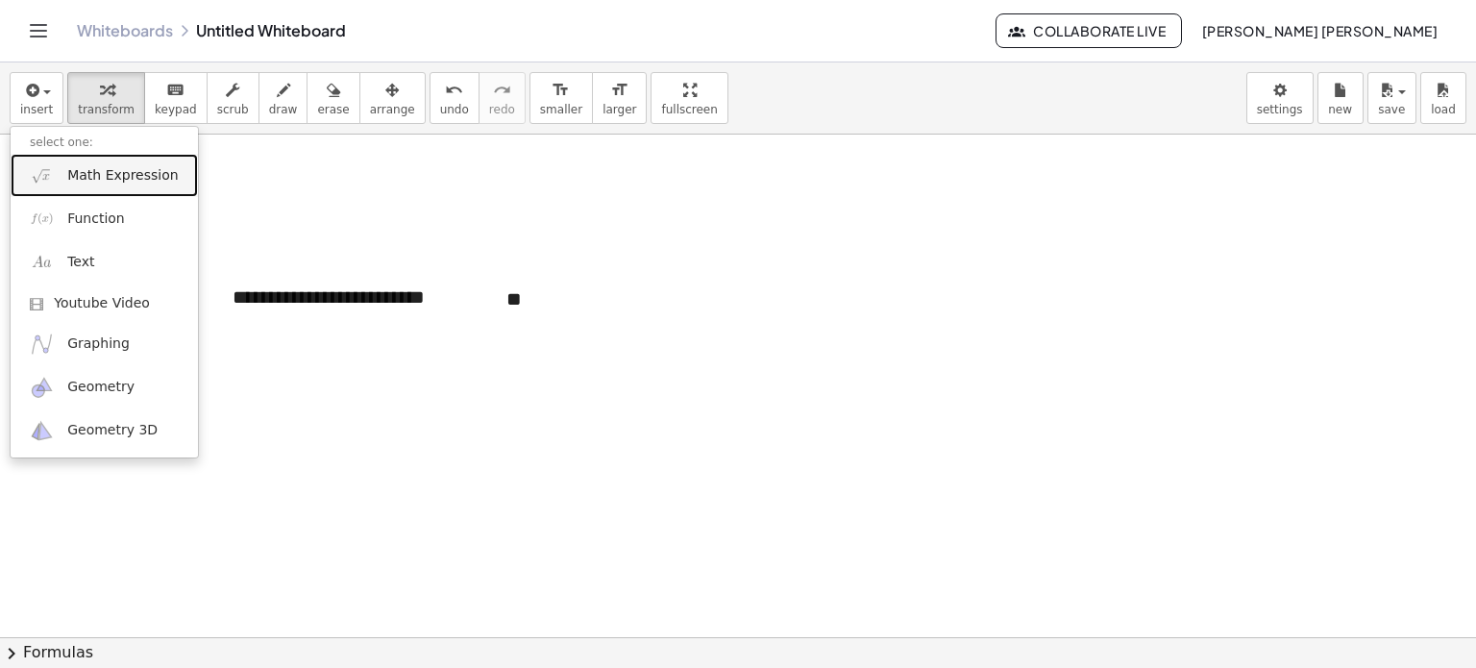
click at [100, 172] on span "Math Expression" at bounding box center [122, 175] width 111 height 19
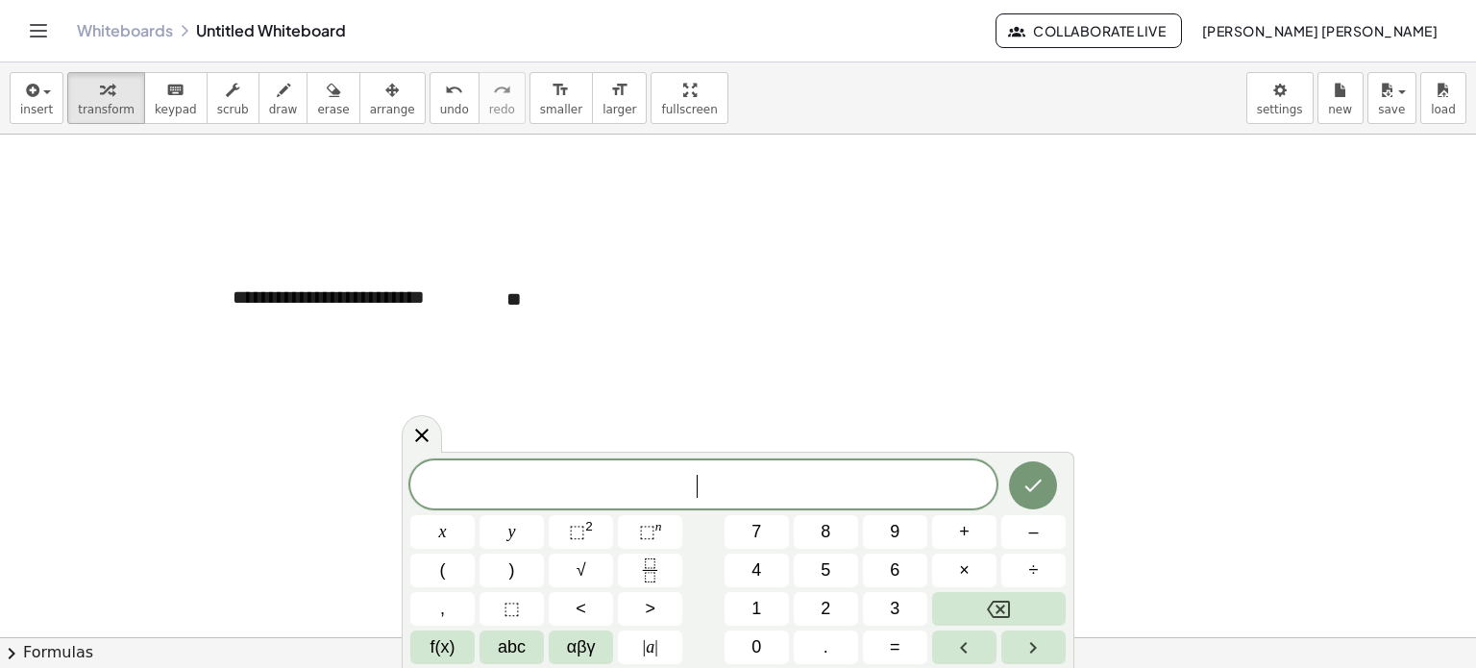
click at [474, 626] on div "​ x y ⬚ 2 ⬚ n 7 8 9 + – ( ) √ 4 5 6 × ÷ , ⬚ < > 1 2 3 f(x) abc αβγ | a | 0 . =" at bounding box center [737, 562] width 655 height 204
click at [466, 636] on button "f(x)" at bounding box center [442, 647] width 64 height 34
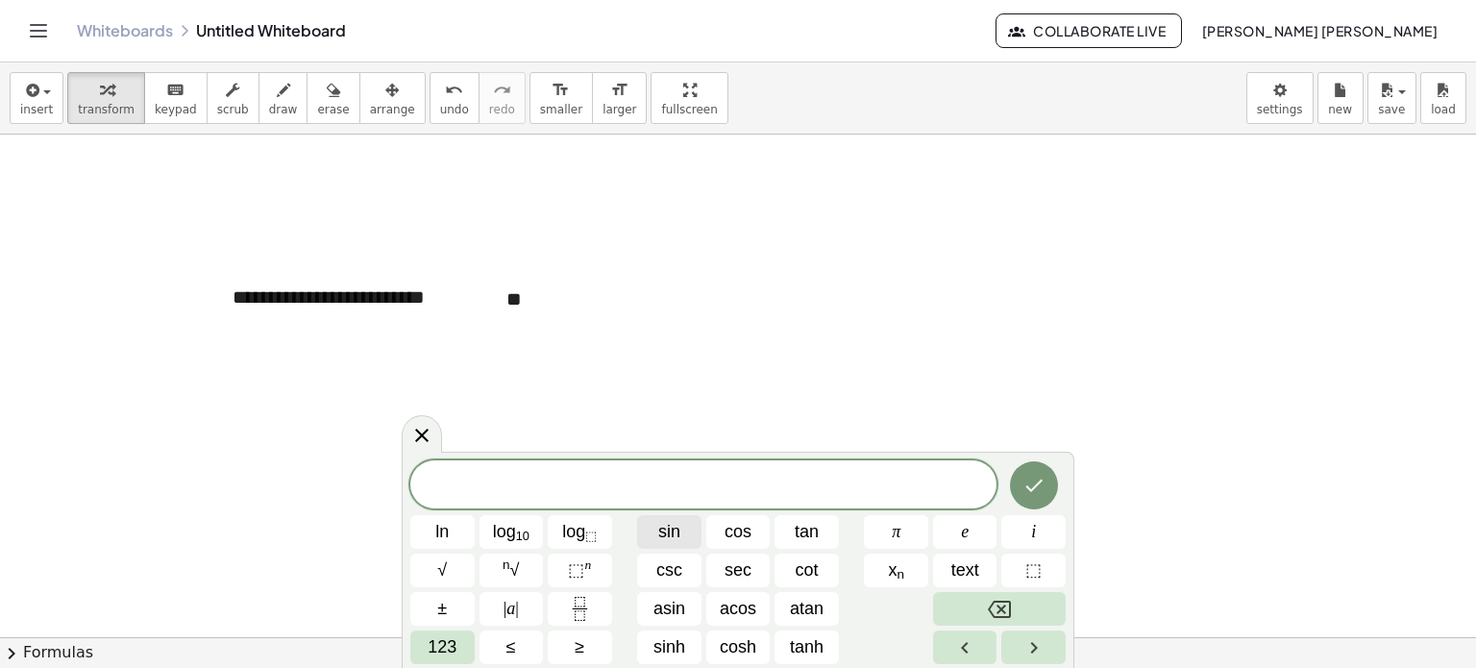
click at [677, 533] on span "sin" at bounding box center [669, 532] width 22 height 26
click at [450, 639] on span "123" at bounding box center [442, 647] width 29 height 26
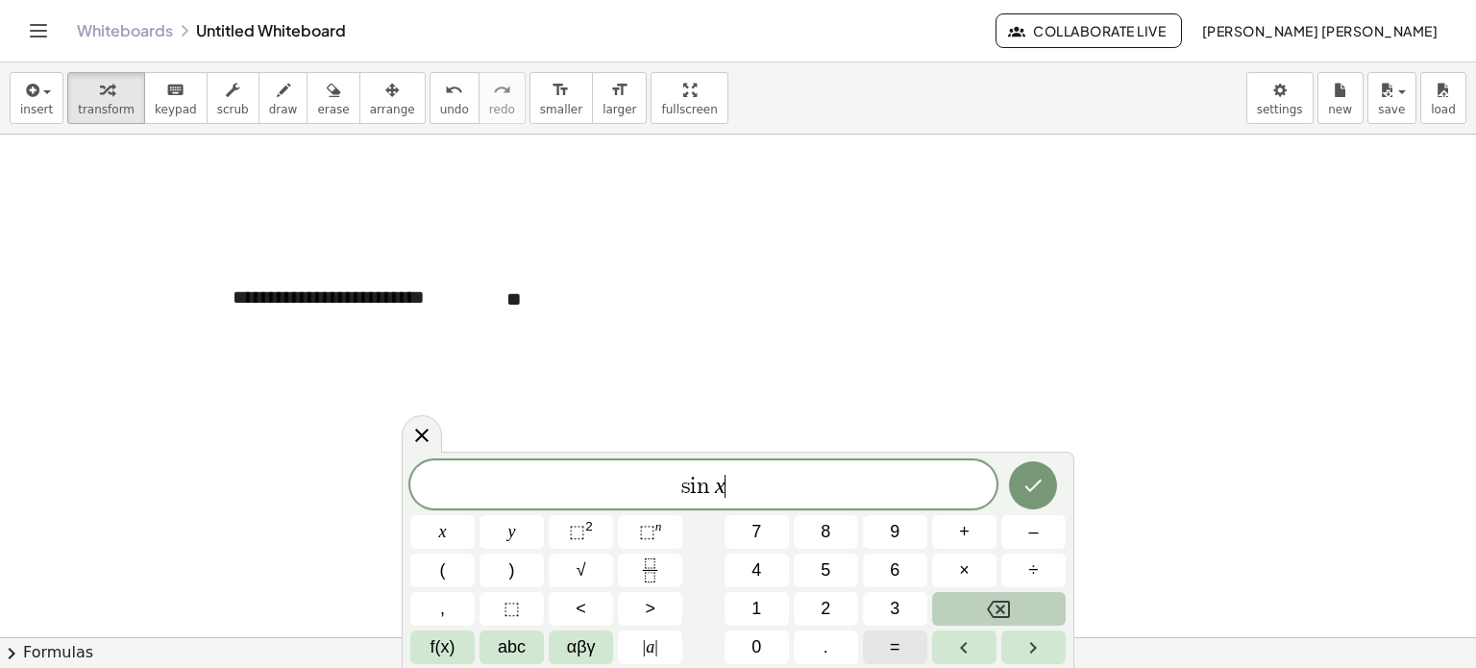
click at [893, 638] on span "=" at bounding box center [895, 647] width 11 height 26
click at [759, 603] on span "1" at bounding box center [756, 609] width 10 height 26
click at [1013, 487] on button "Done" at bounding box center [1033, 485] width 48 height 48
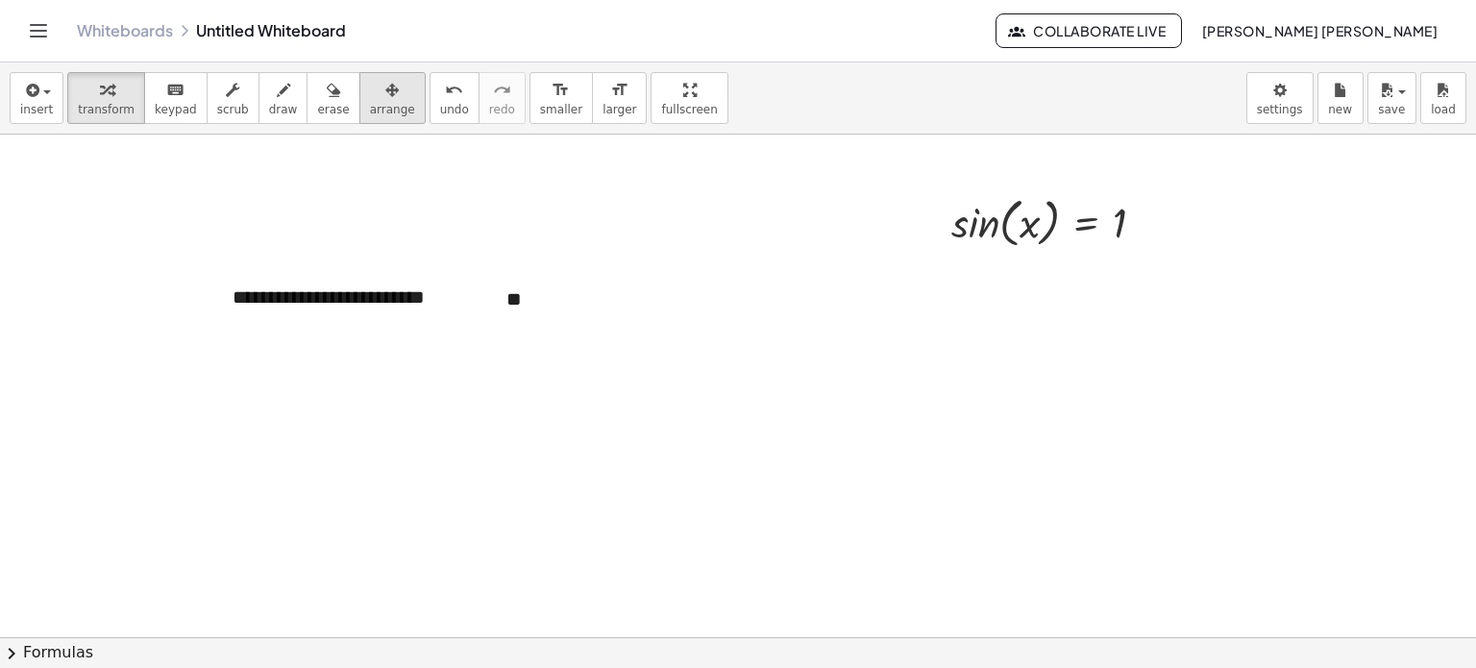
click at [382, 85] on button "arrange" at bounding box center [392, 98] width 66 height 52
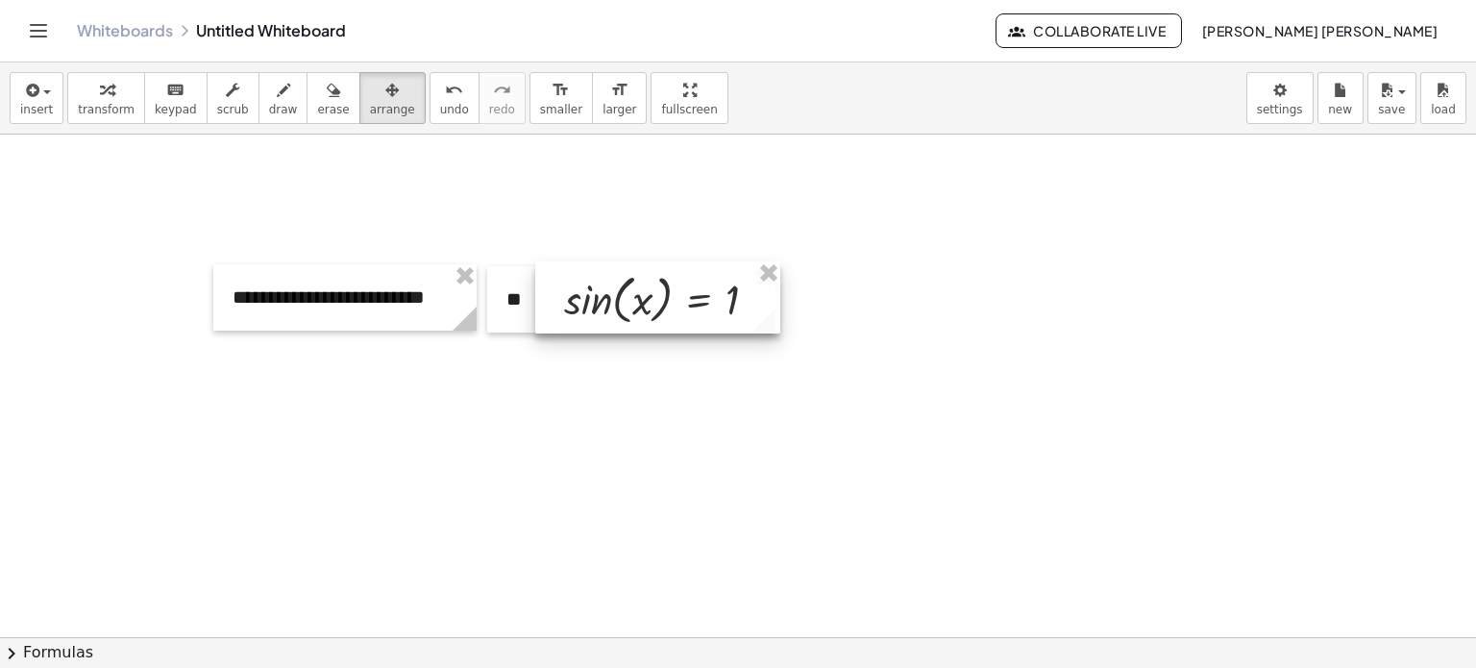
drag, startPoint x: 1033, startPoint y: 222, endPoint x: 647, endPoint y: 299, distance: 393.9
click at [647, 299] on div at bounding box center [657, 297] width 245 height 72
click at [54, 95] on button "insert" at bounding box center [37, 98] width 54 height 52
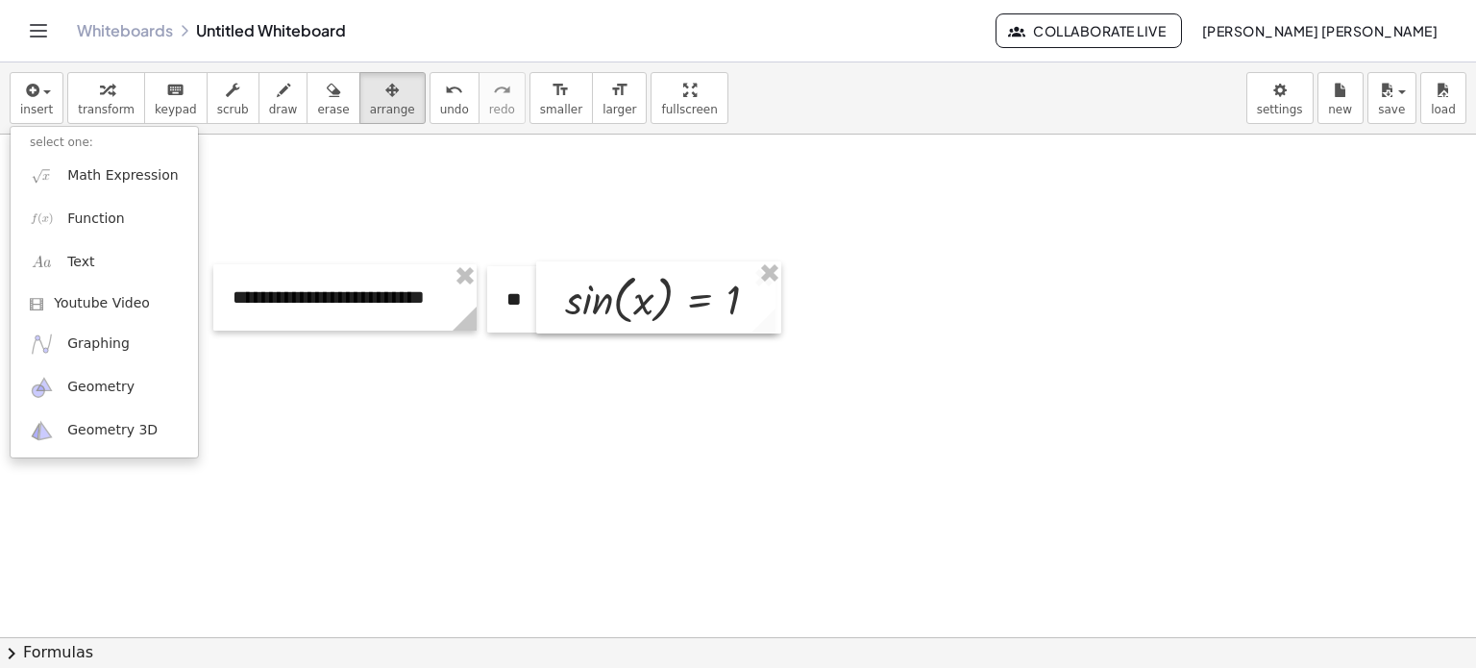
click at [113, 69] on div "insert select one: Math Expression Function Text Youtube Video Graphing Geometr…" at bounding box center [738, 98] width 1476 height 72
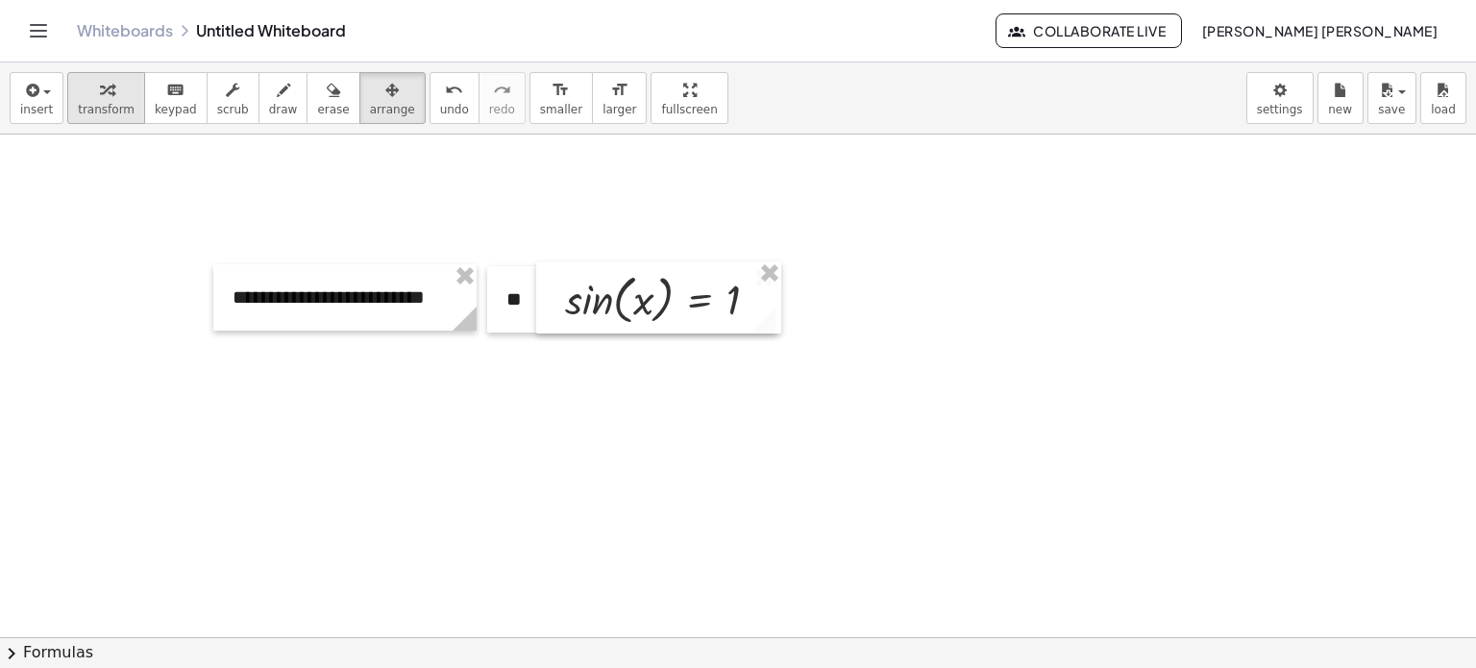
click at [107, 81] on div "button" at bounding box center [106, 89] width 57 height 23
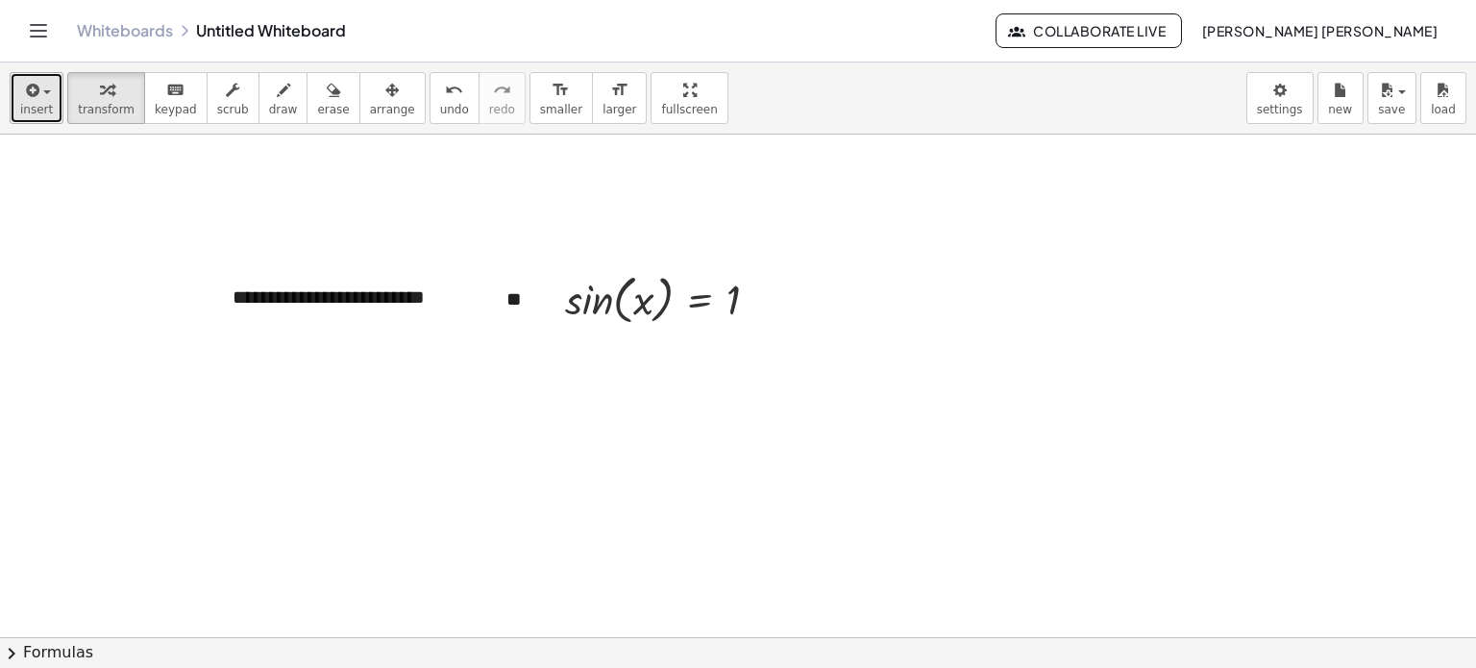
click at [50, 99] on button "insert" at bounding box center [37, 98] width 54 height 52
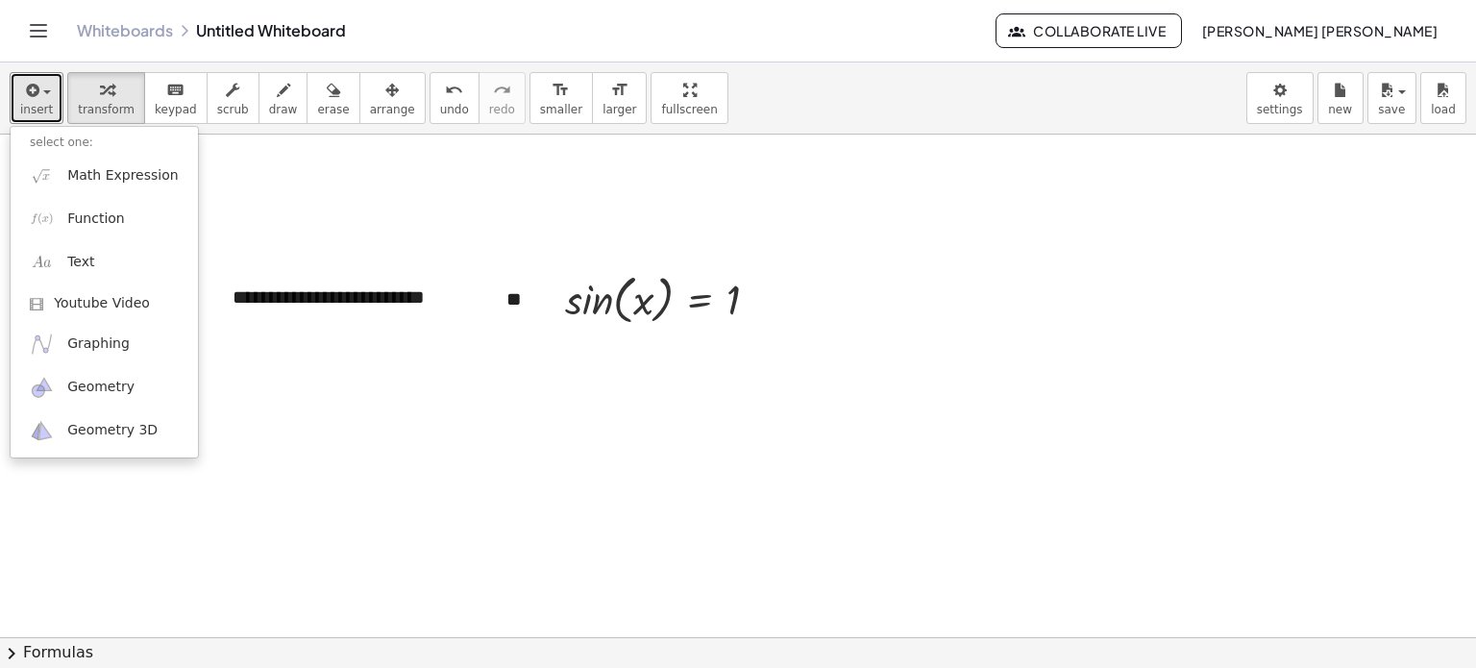
drag, startPoint x: 296, startPoint y: 589, endPoint x: 287, endPoint y: 637, distance: 48.8
click at [295, 590] on div at bounding box center [738, 637] width 1476 height 1005
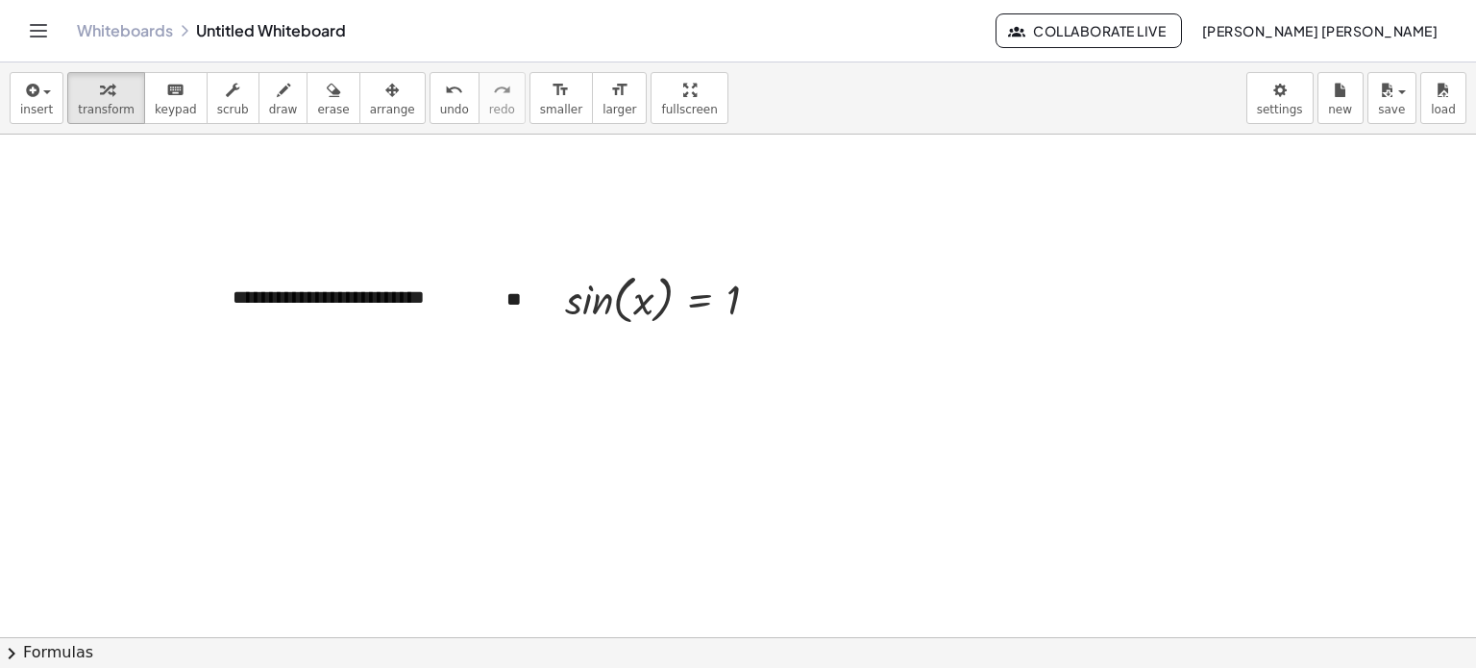
click at [286, 641] on button "chevron_right Formulas" at bounding box center [738, 652] width 1476 height 31
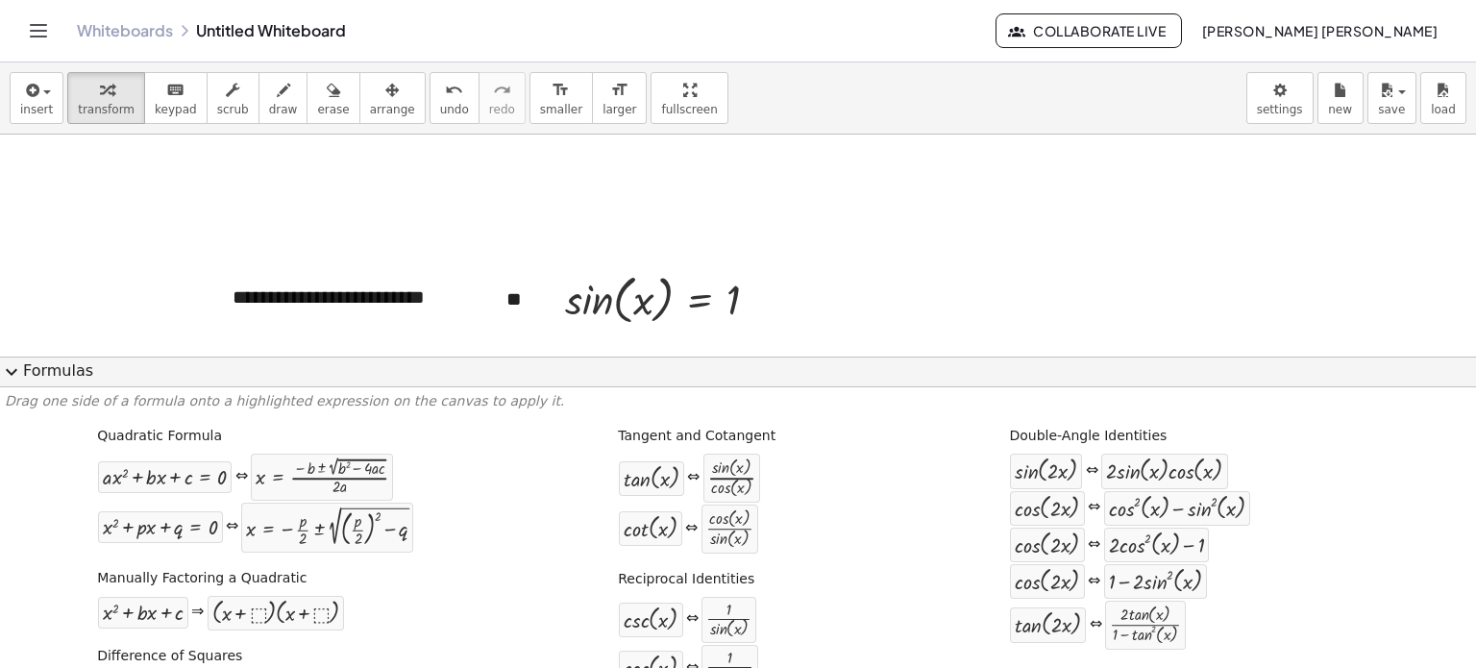
click at [838, 380] on button "expand_more Formulas" at bounding box center [738, 372] width 1476 height 31
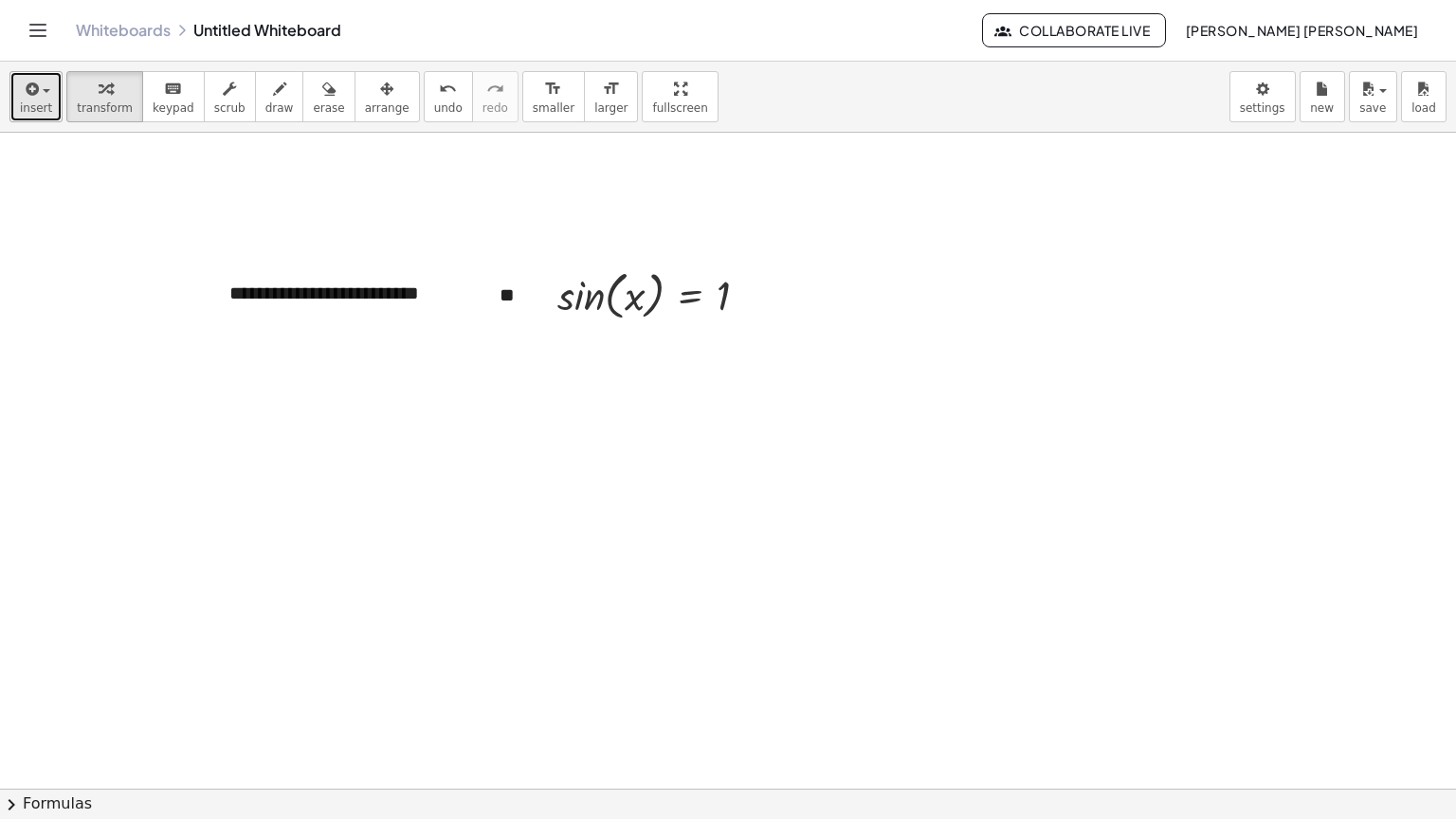
click at [49, 113] on button "insert" at bounding box center [36, 97] width 53 height 51
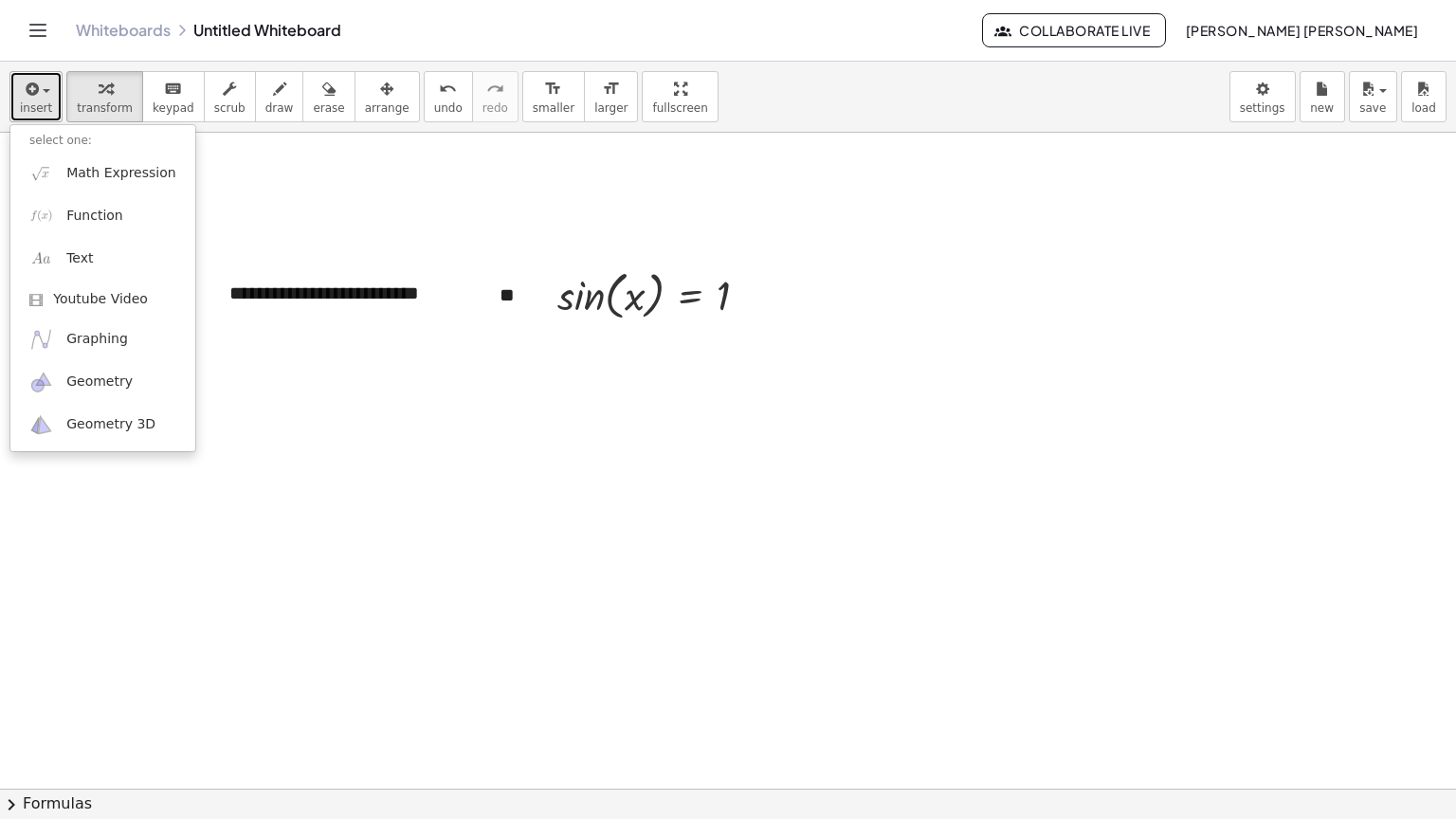
click at [36, 90] on icon "button" at bounding box center [30, 89] width 17 height 23
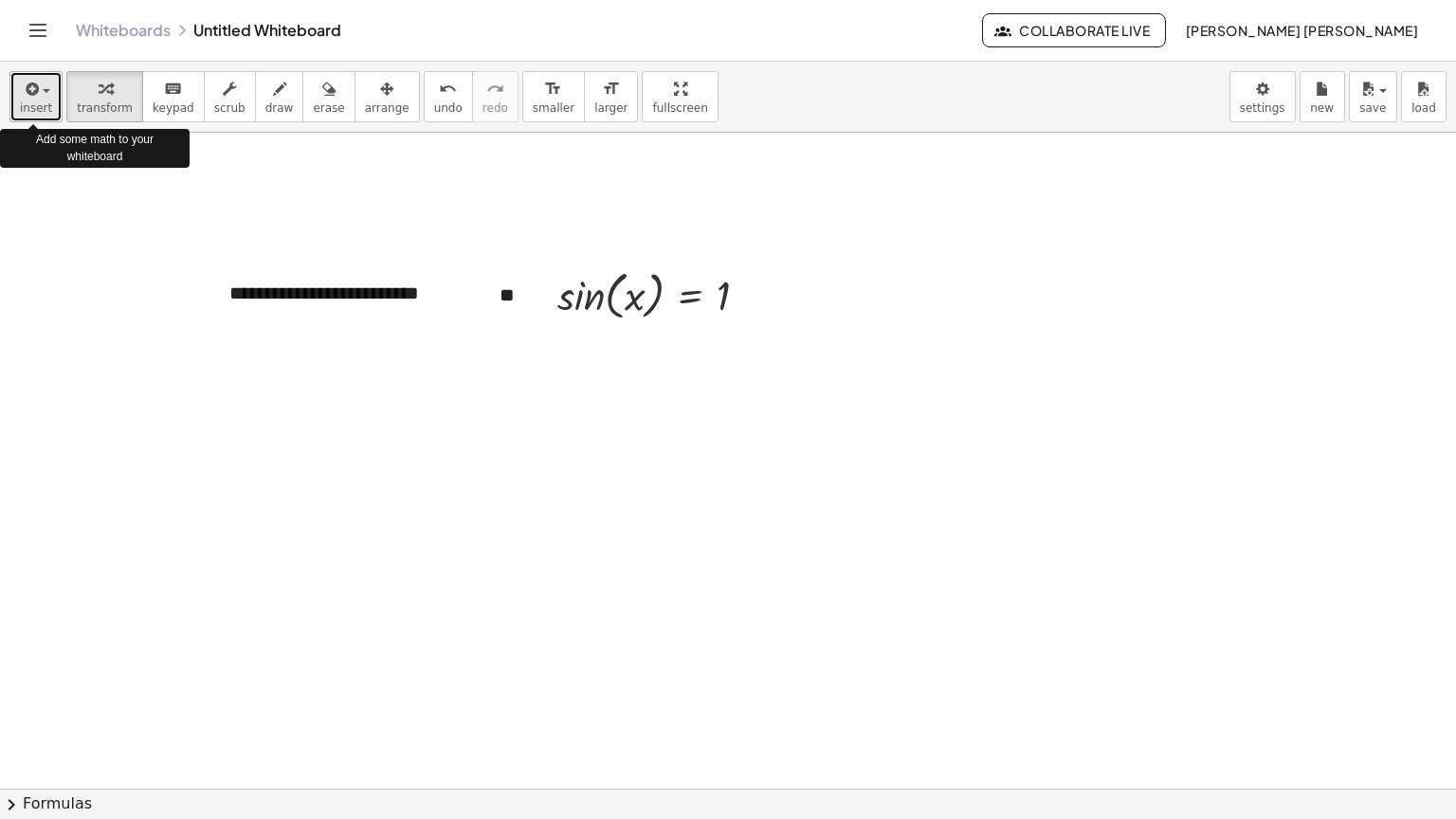
click at [38, 92] on span "button" at bounding box center [40, 91] width 4 height 13
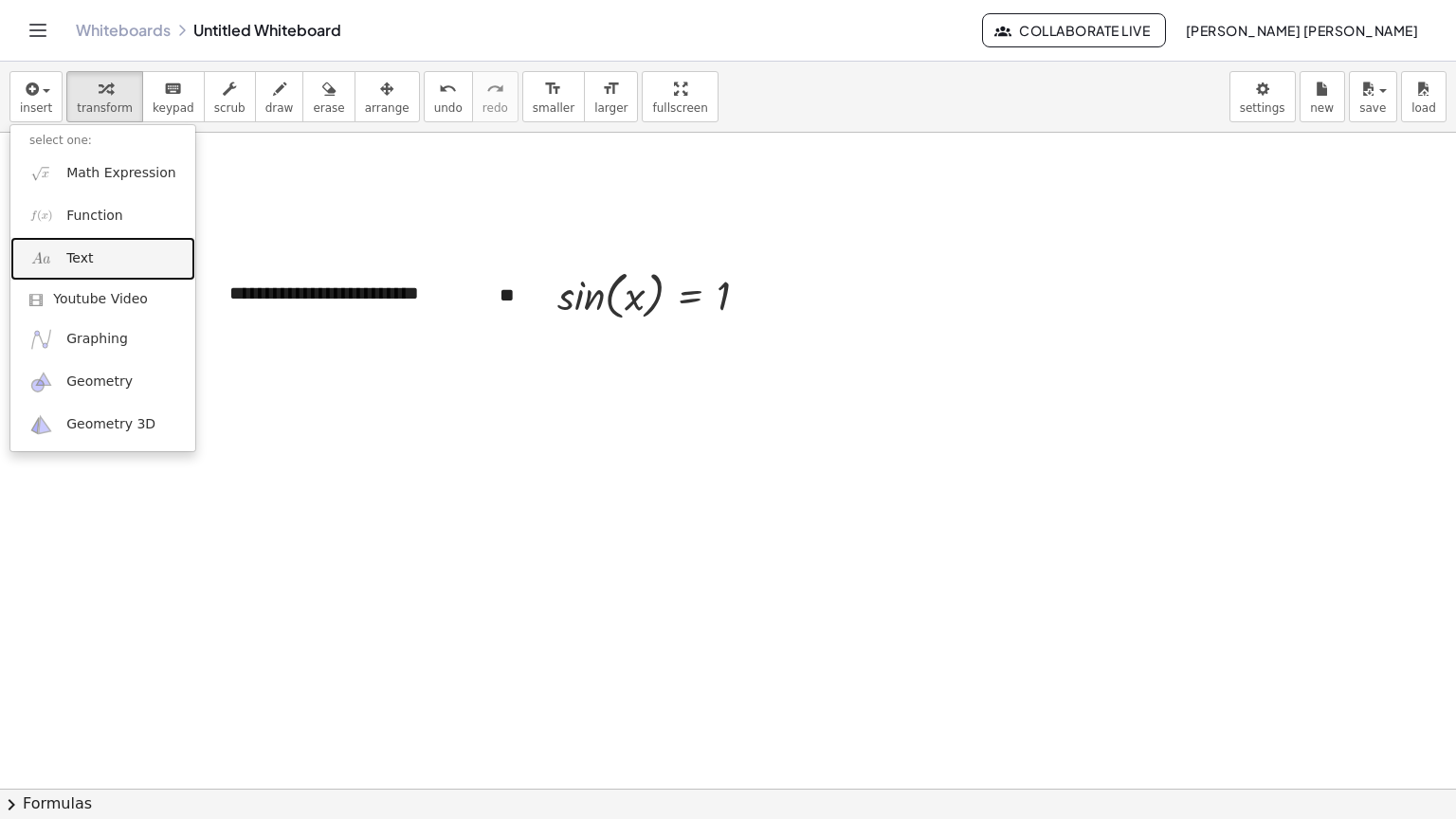
click at [89, 261] on span "Text" at bounding box center [79, 259] width 27 height 19
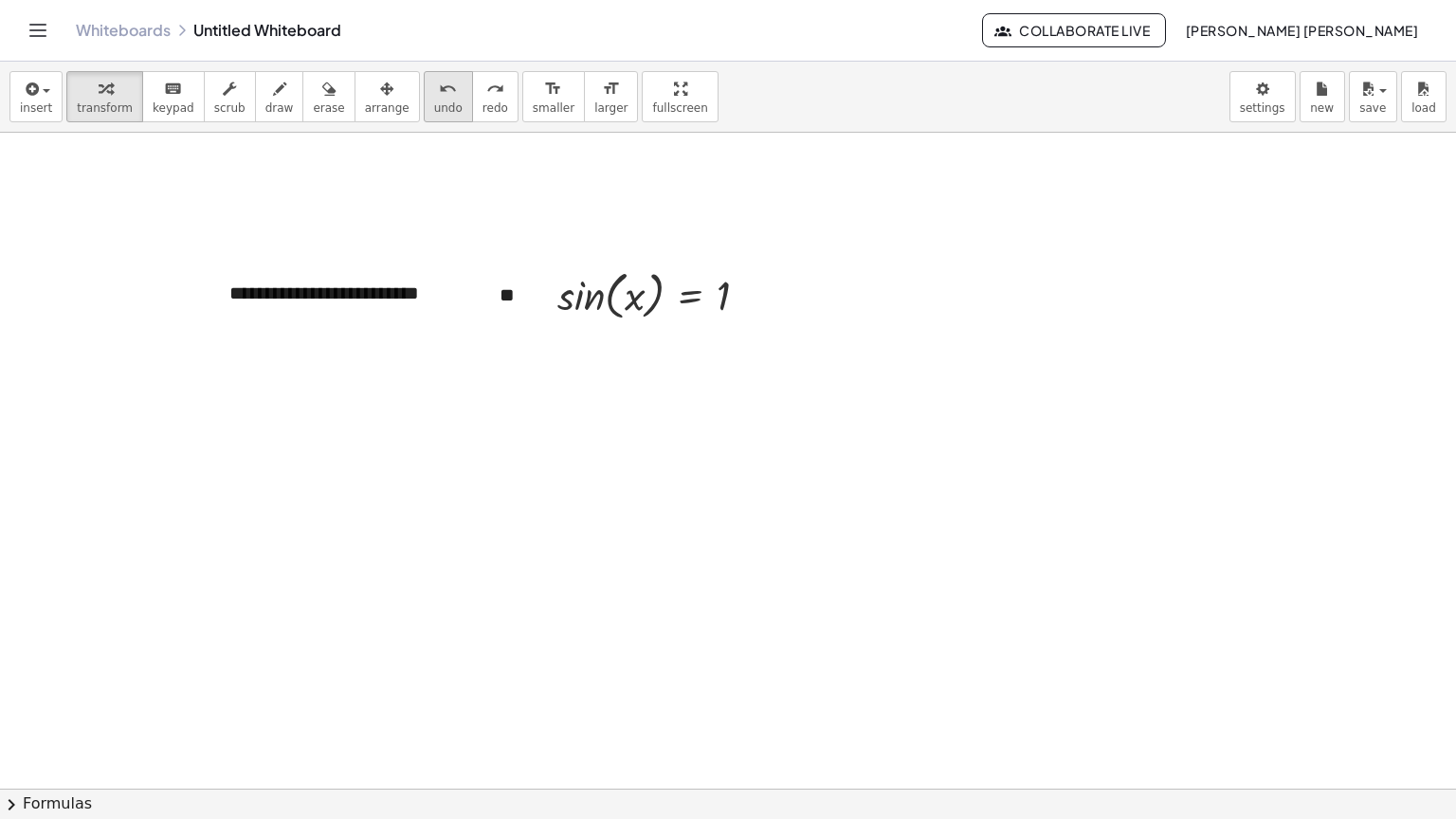
click at [439, 88] on icon "undo" at bounding box center [448, 89] width 18 height 23
click at [28, 102] on span "insert" at bounding box center [36, 108] width 33 height 13
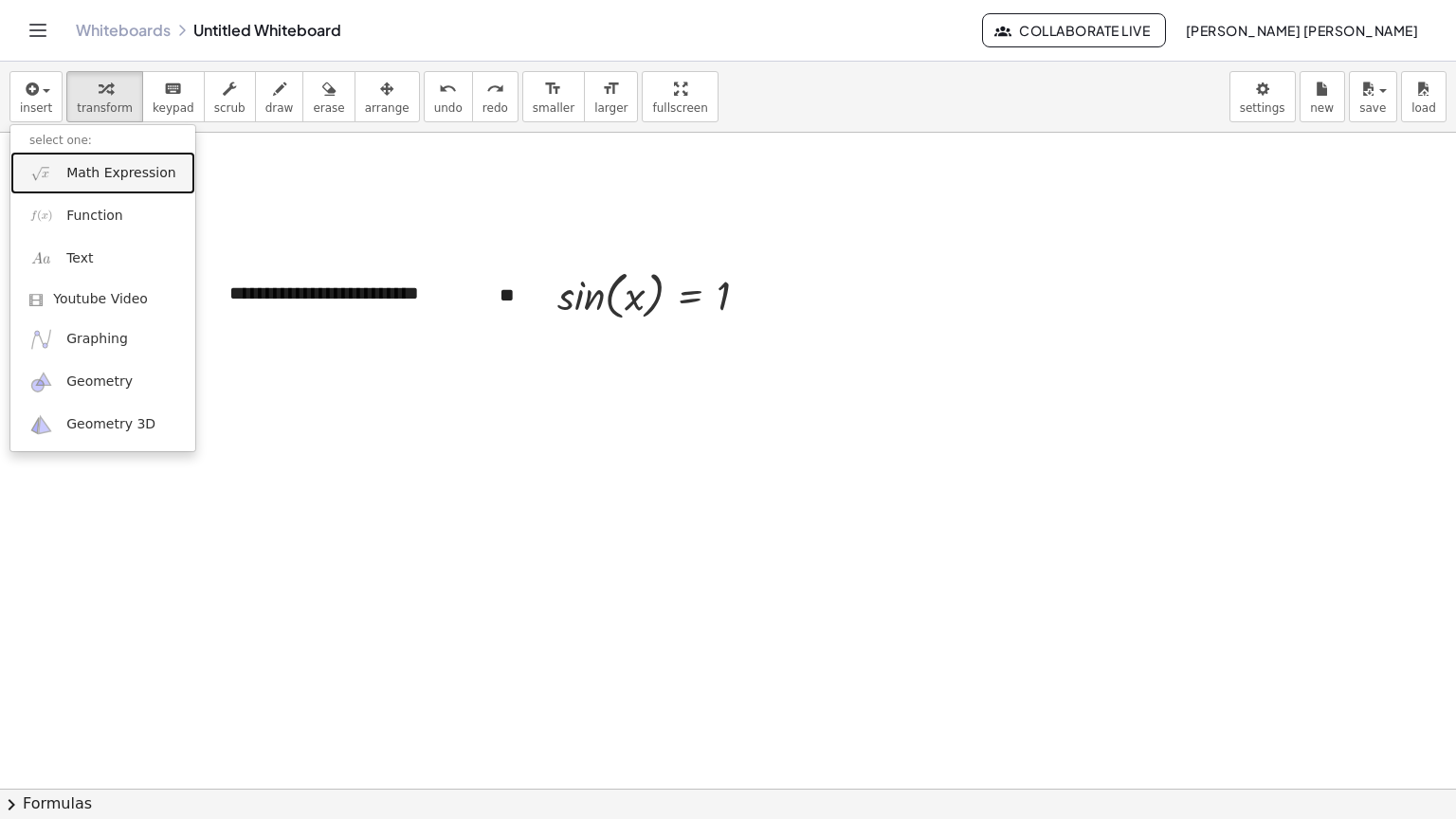
click at [87, 175] on span "Math Expression" at bounding box center [120, 173] width 109 height 19
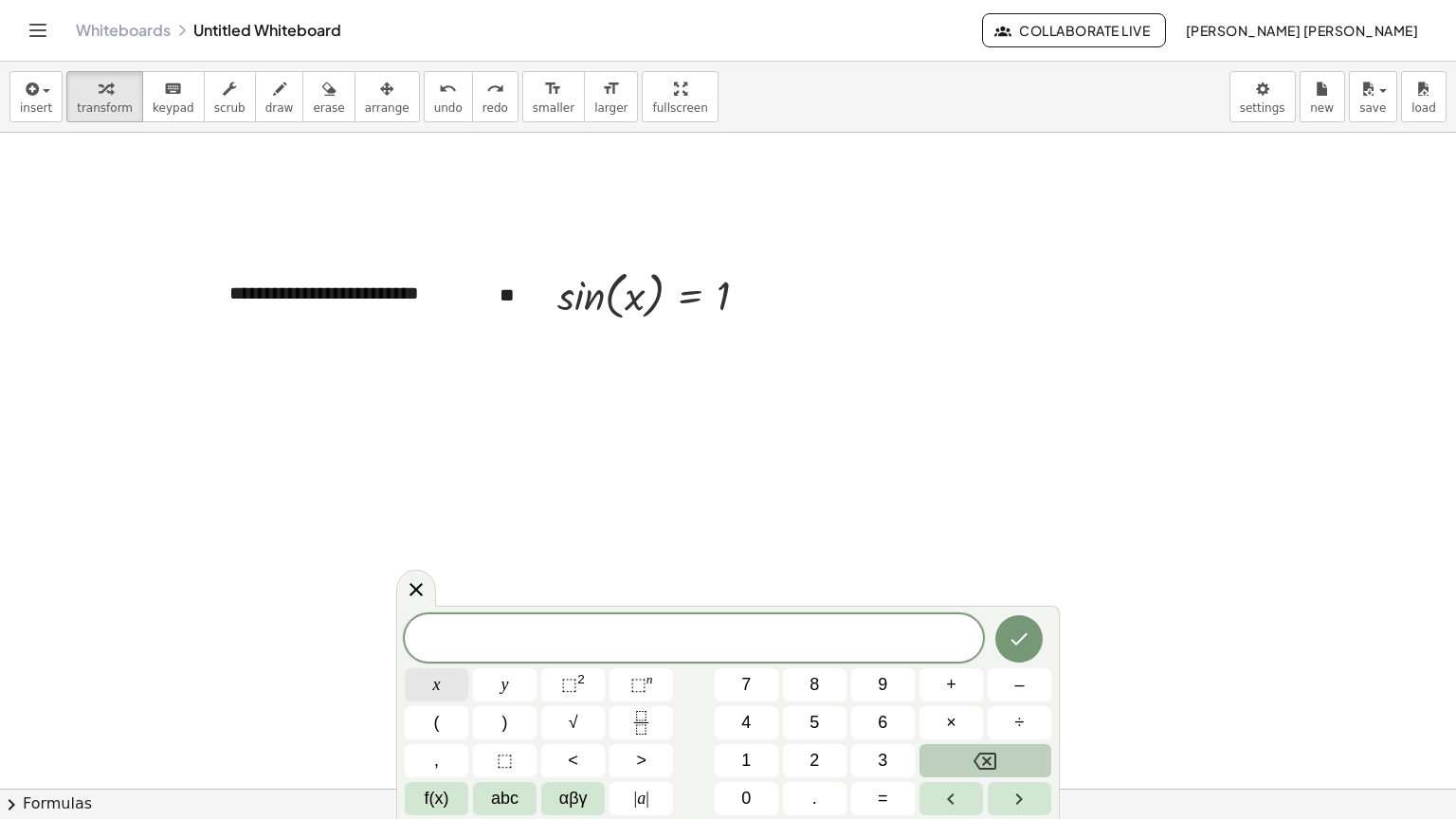
click at [409, 677] on button "x" at bounding box center [436, 685] width 63 height 34
click at [445, 791] on span "f(x)" at bounding box center [437, 799] width 25 height 26
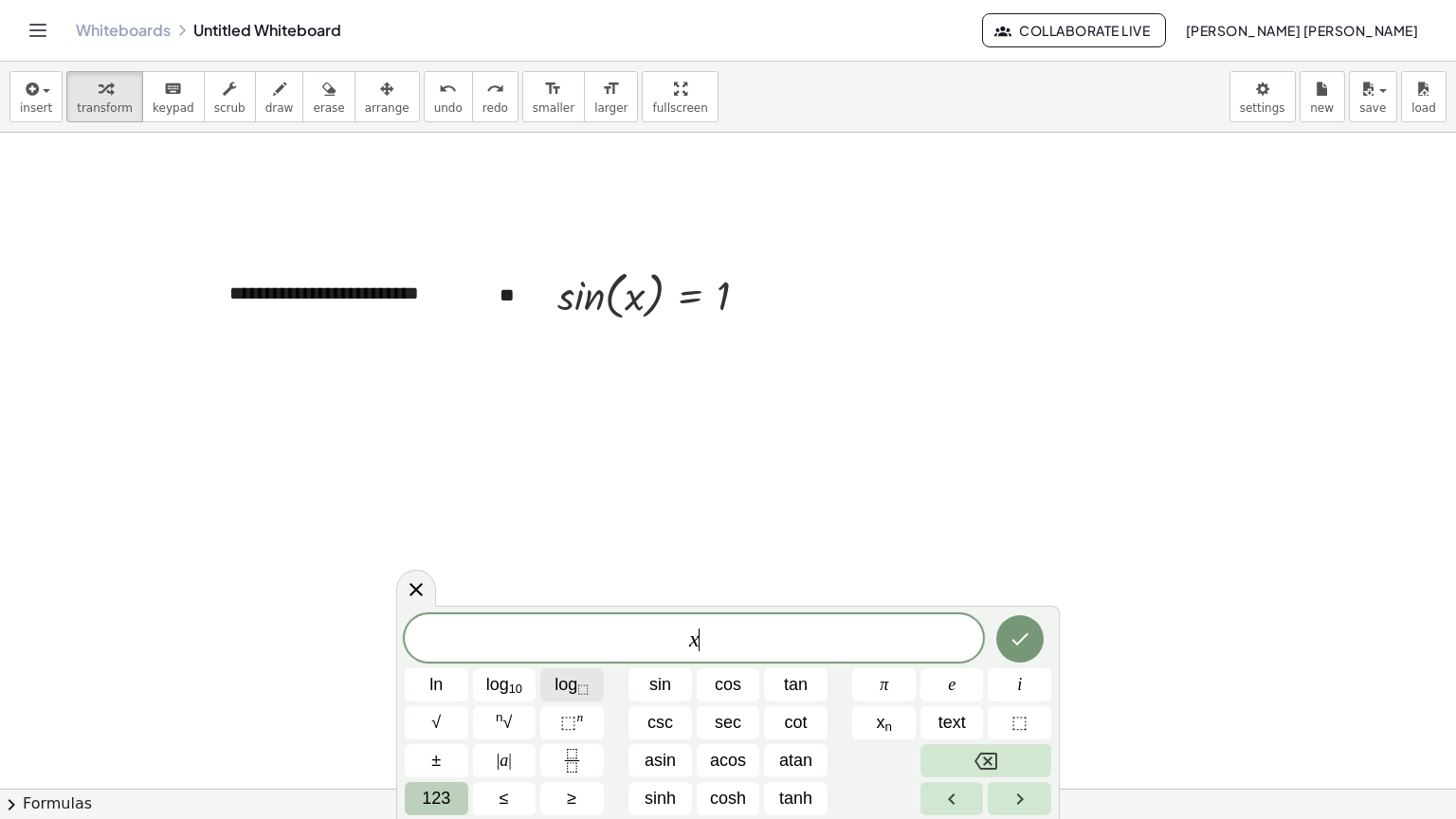
click at [596, 687] on button "log ⬚" at bounding box center [572, 685] width 63 height 34
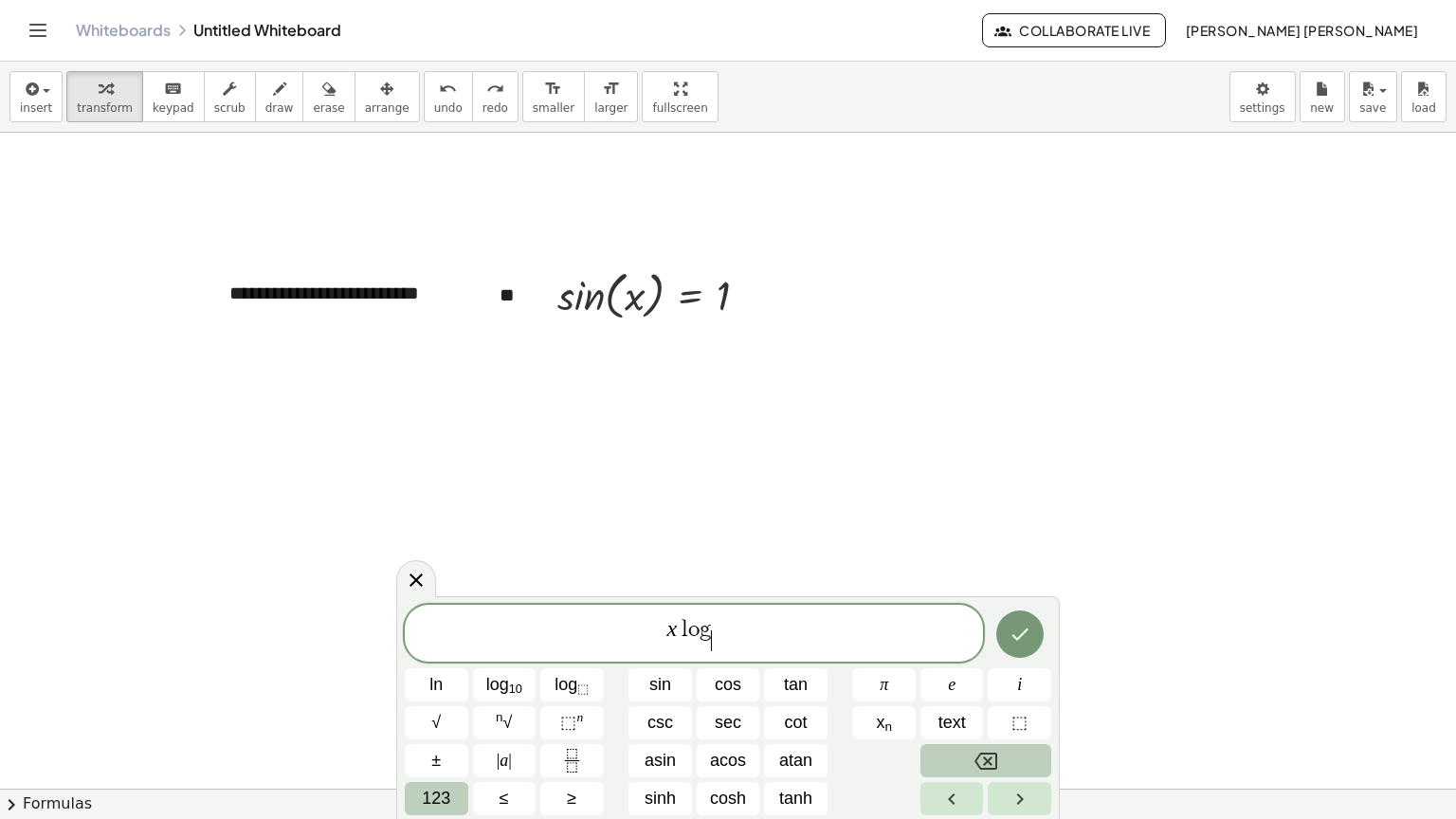
click at [996, 757] on icon "Backspace" at bounding box center [985, 761] width 23 height 17
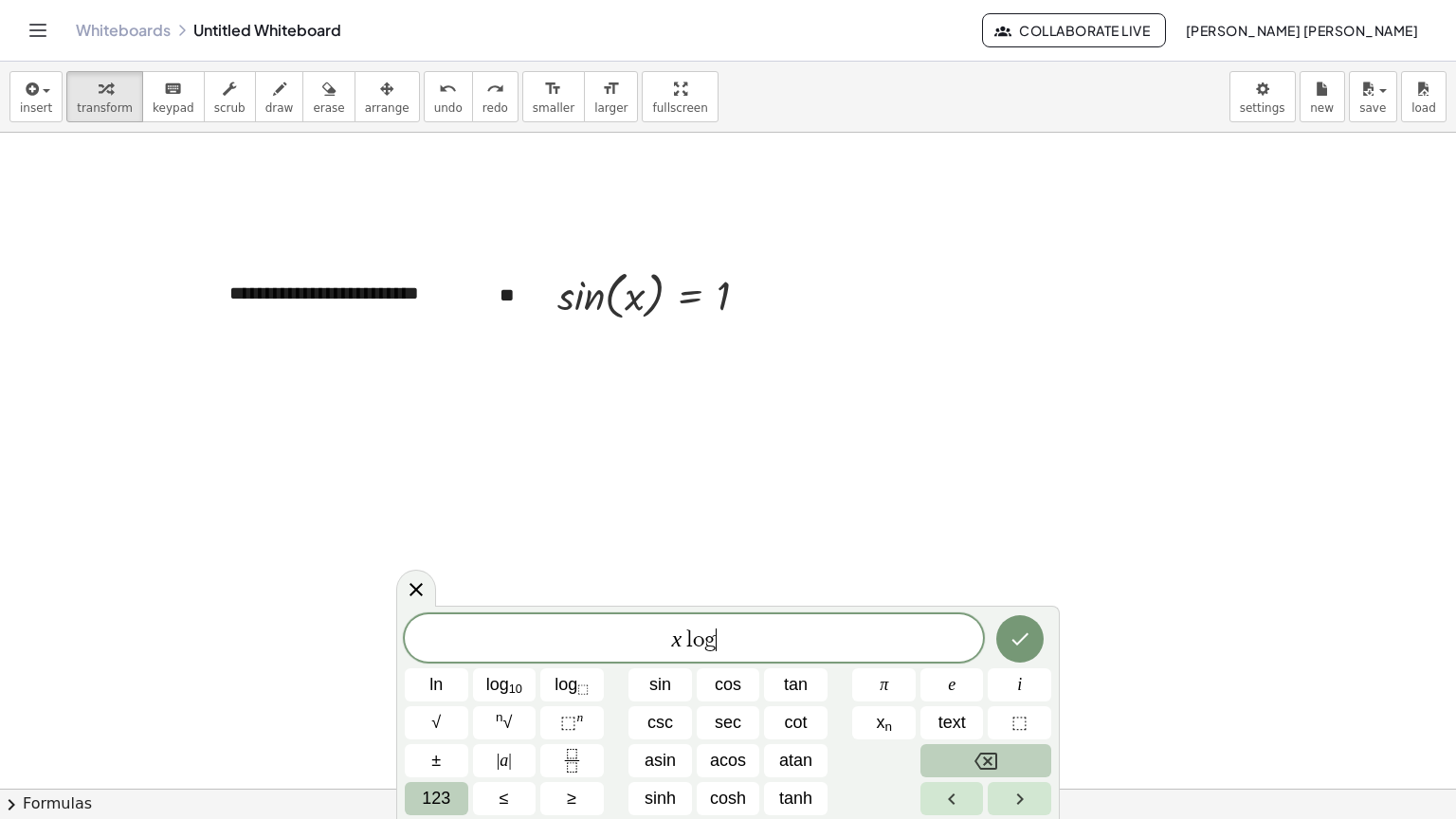
click at [996, 757] on icon "Backspace" at bounding box center [985, 761] width 23 height 17
click at [439, 800] on span "123" at bounding box center [436, 799] width 29 height 26
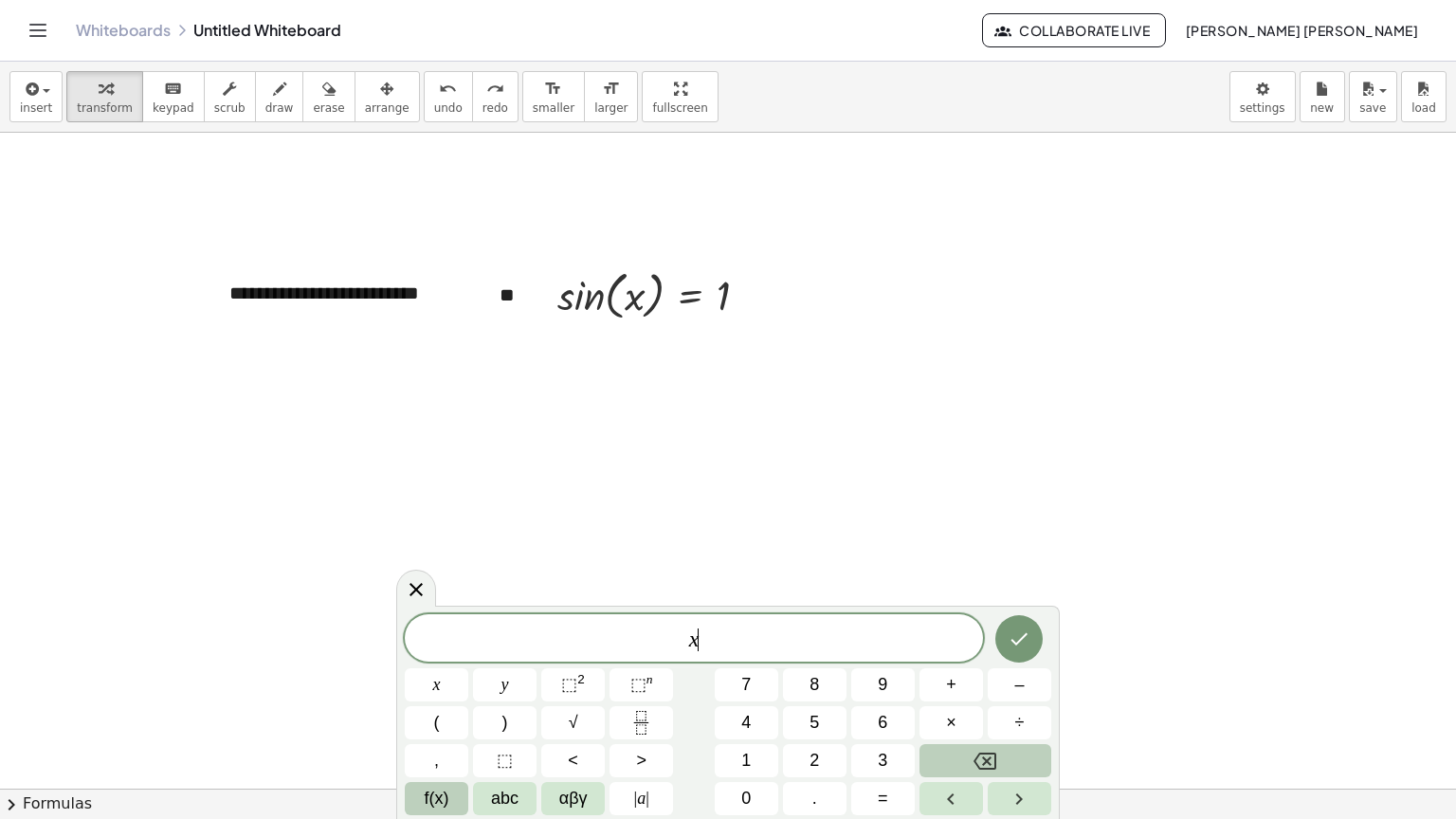
click at [456, 803] on button "f(x)" at bounding box center [436, 799] width 63 height 34
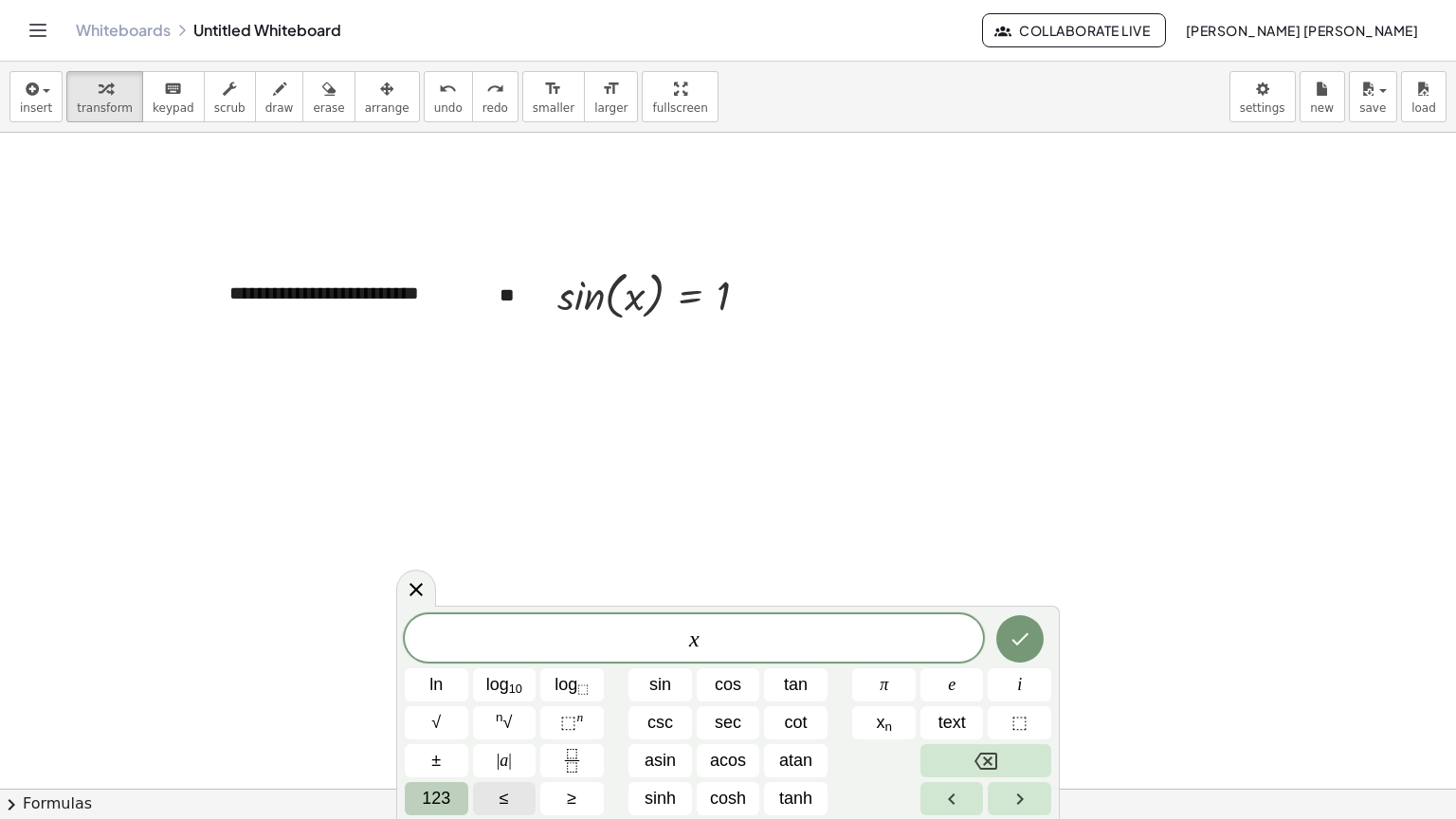
click at [456, 803] on button "123" at bounding box center [436, 799] width 63 height 34
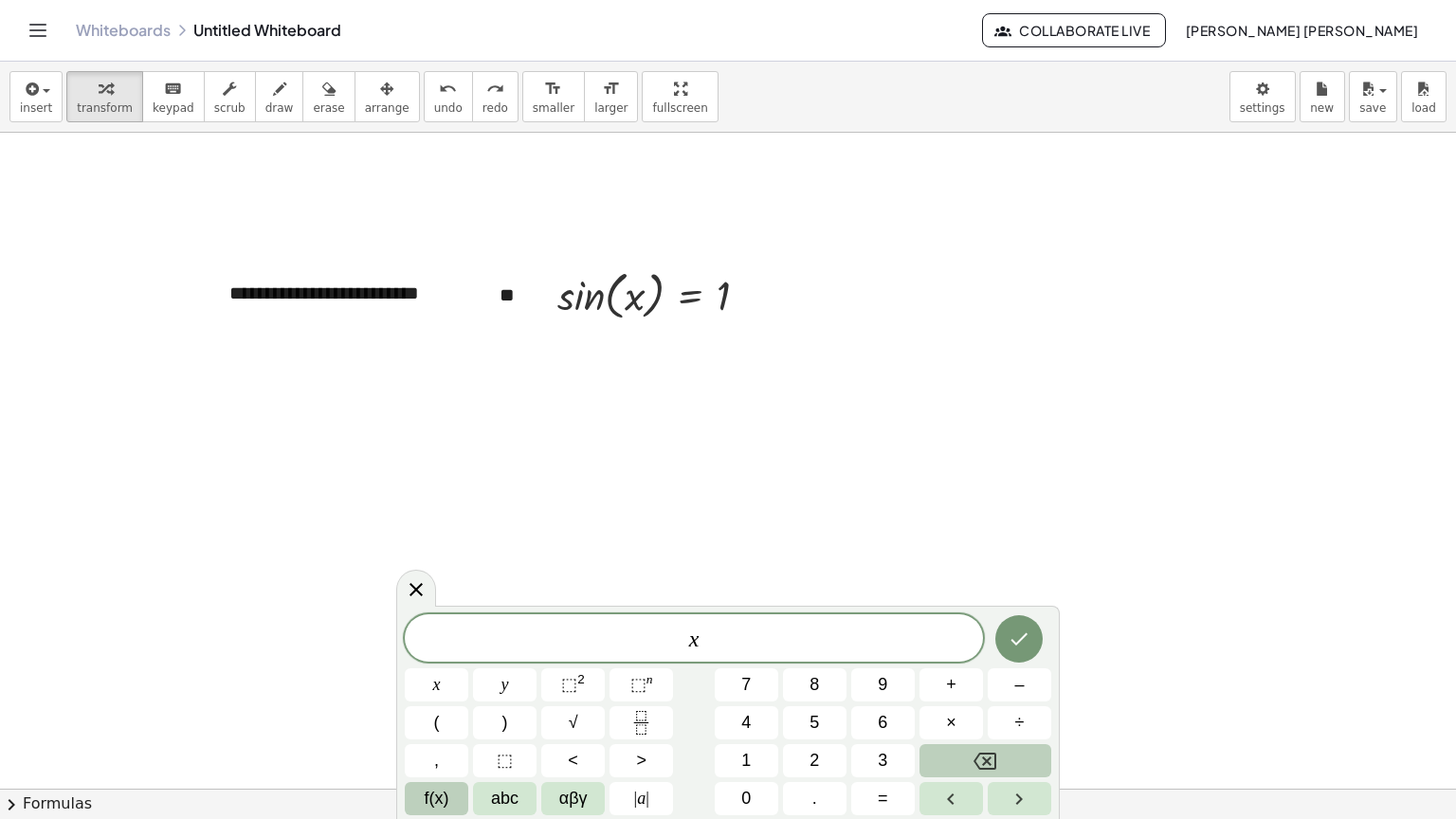
click at [455, 803] on button "f(x)" at bounding box center [436, 799] width 63 height 34
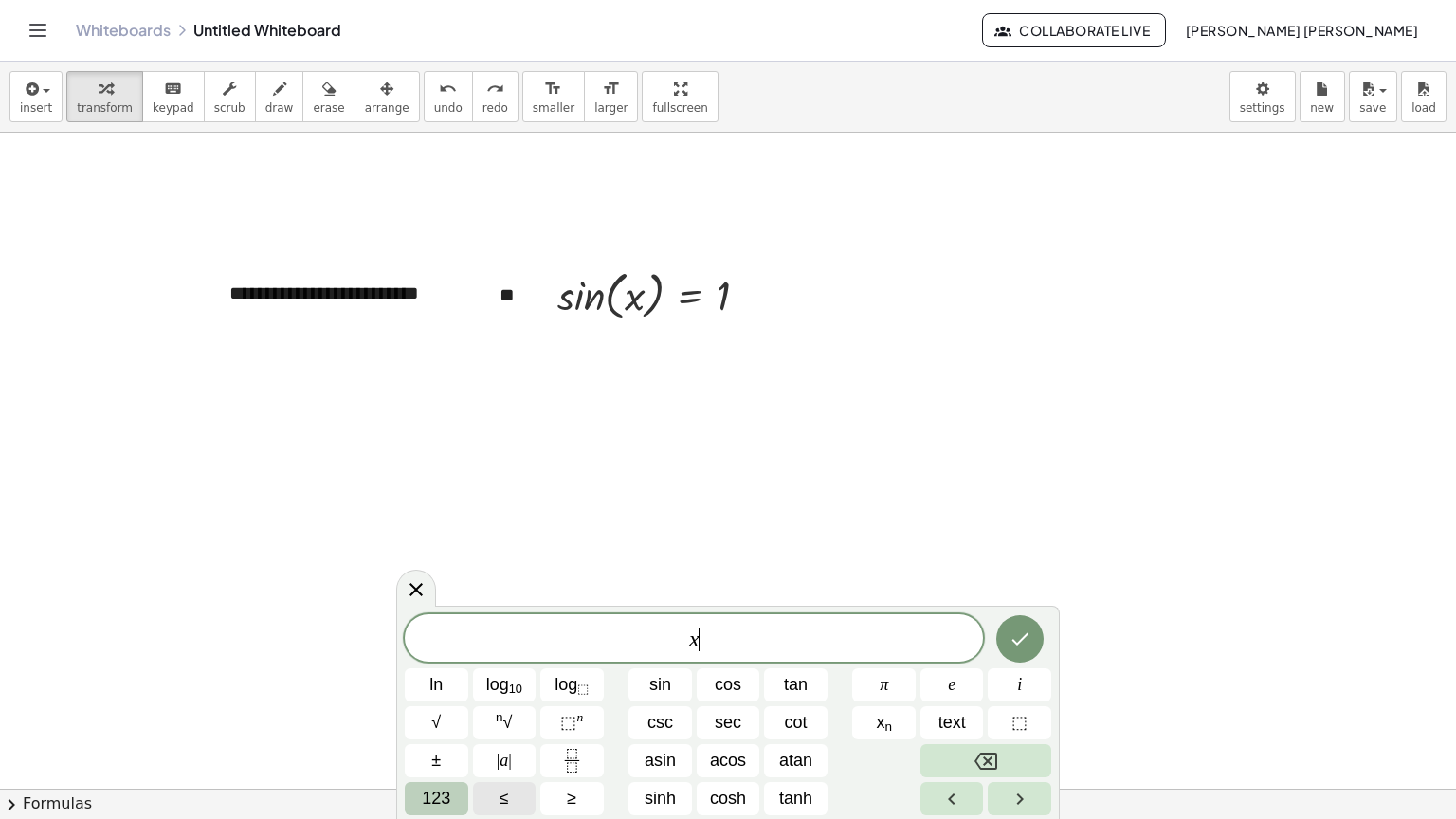
click at [455, 803] on button "123" at bounding box center [436, 799] width 63 height 34
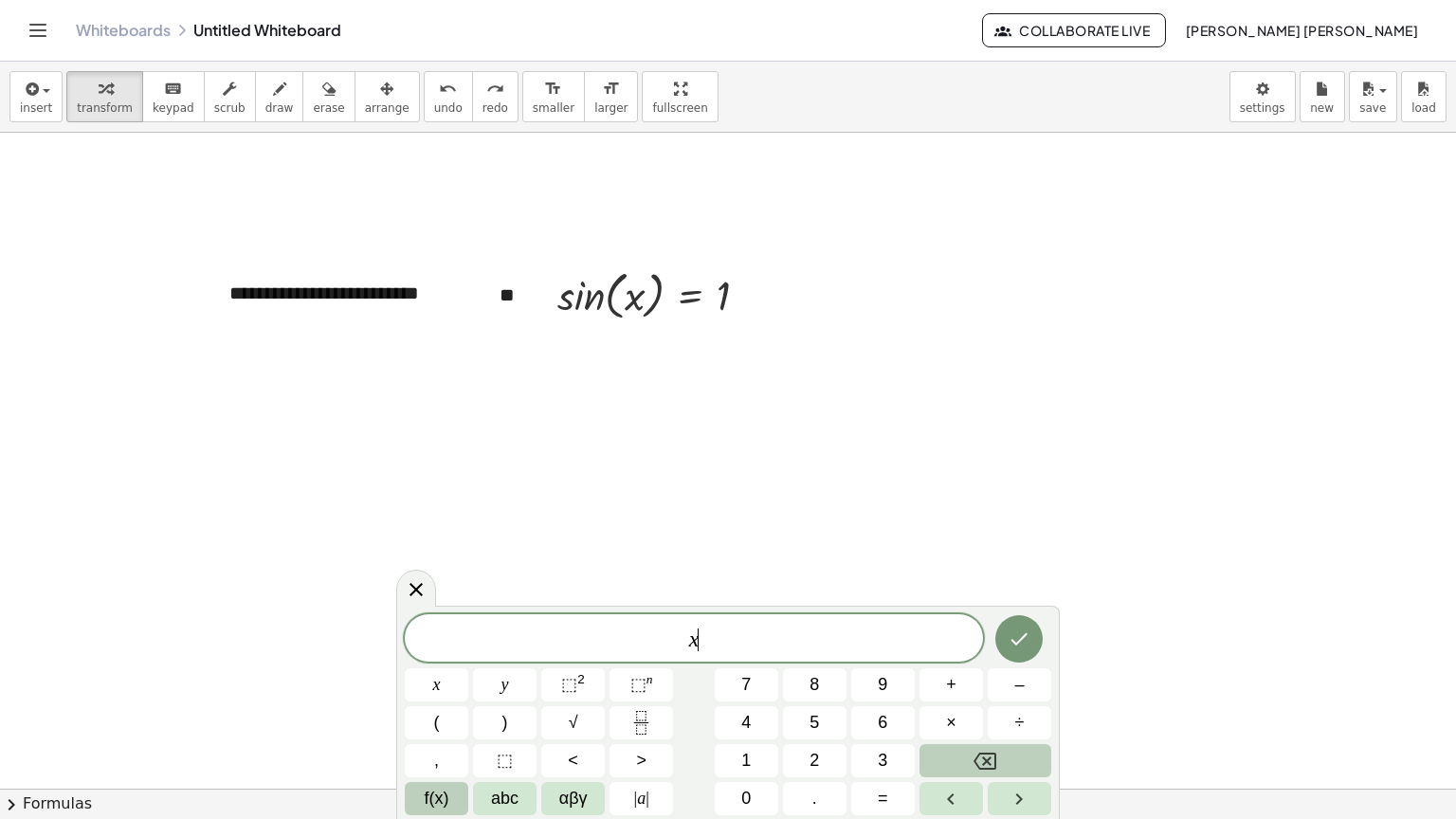
click at [455, 803] on button "f(x)" at bounding box center [436, 799] width 63 height 34
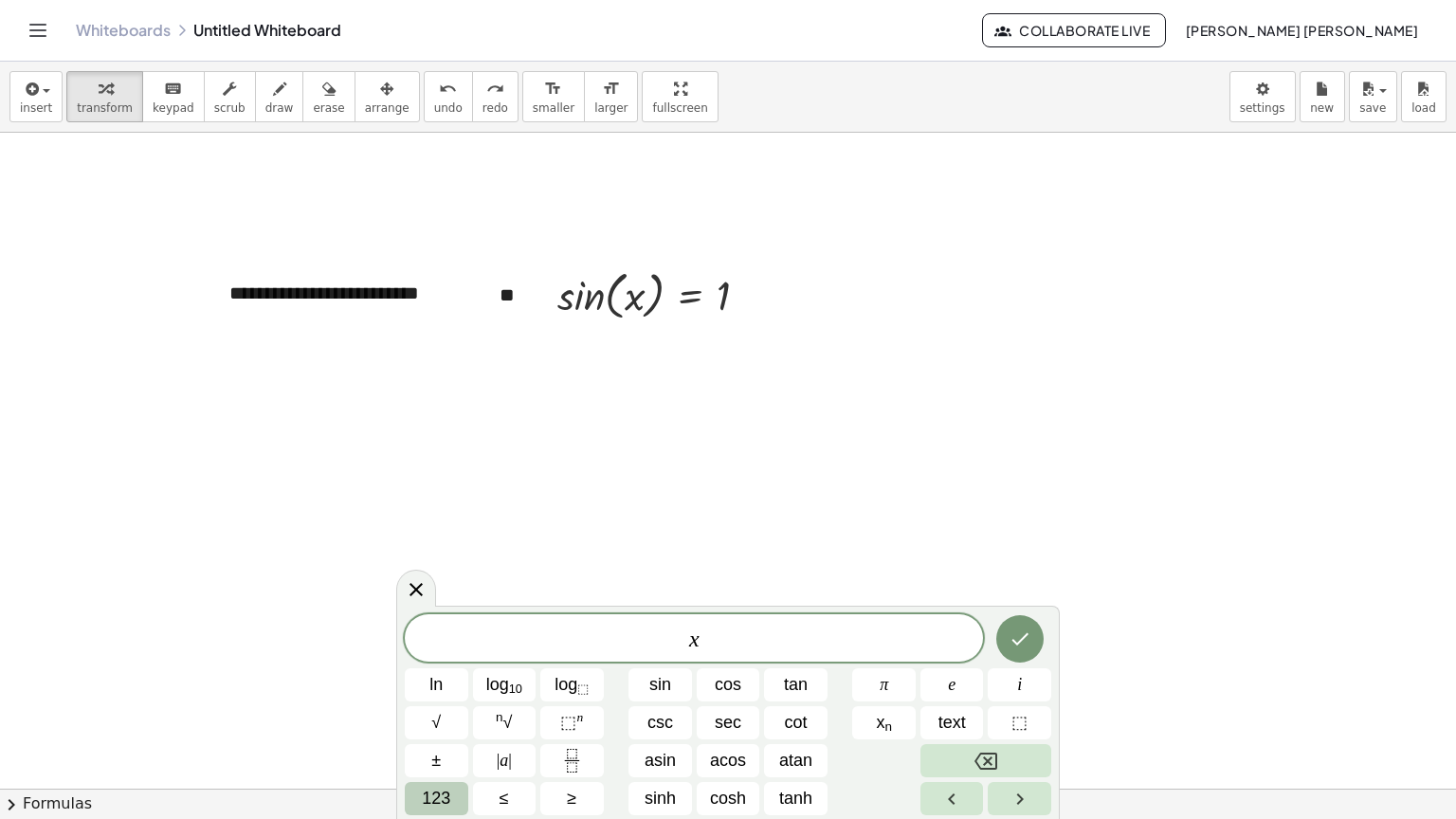
click at [450, 806] on span "123" at bounding box center [436, 799] width 29 height 26
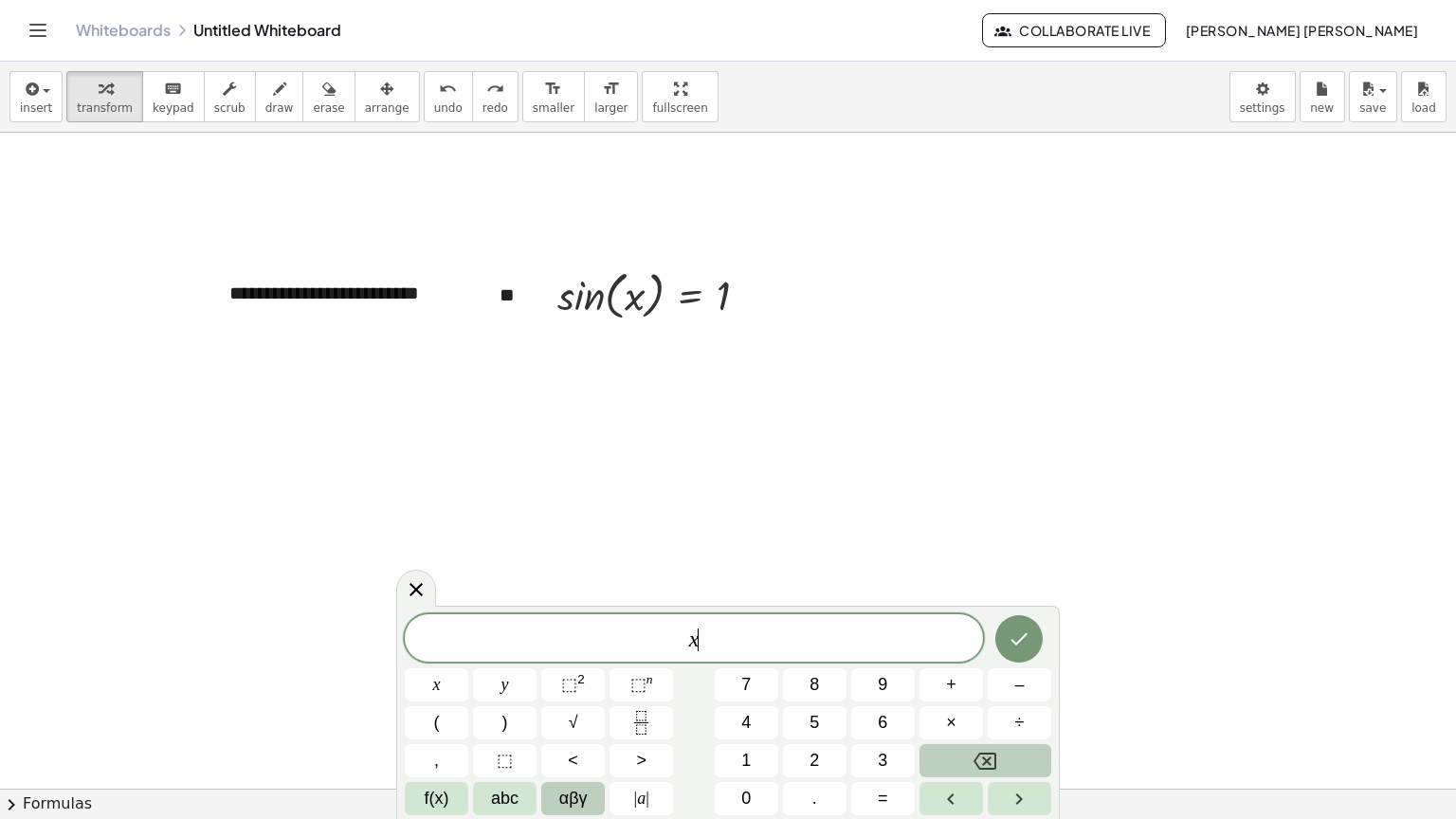
click at [583, 796] on span "αβγ" at bounding box center [573, 799] width 29 height 26
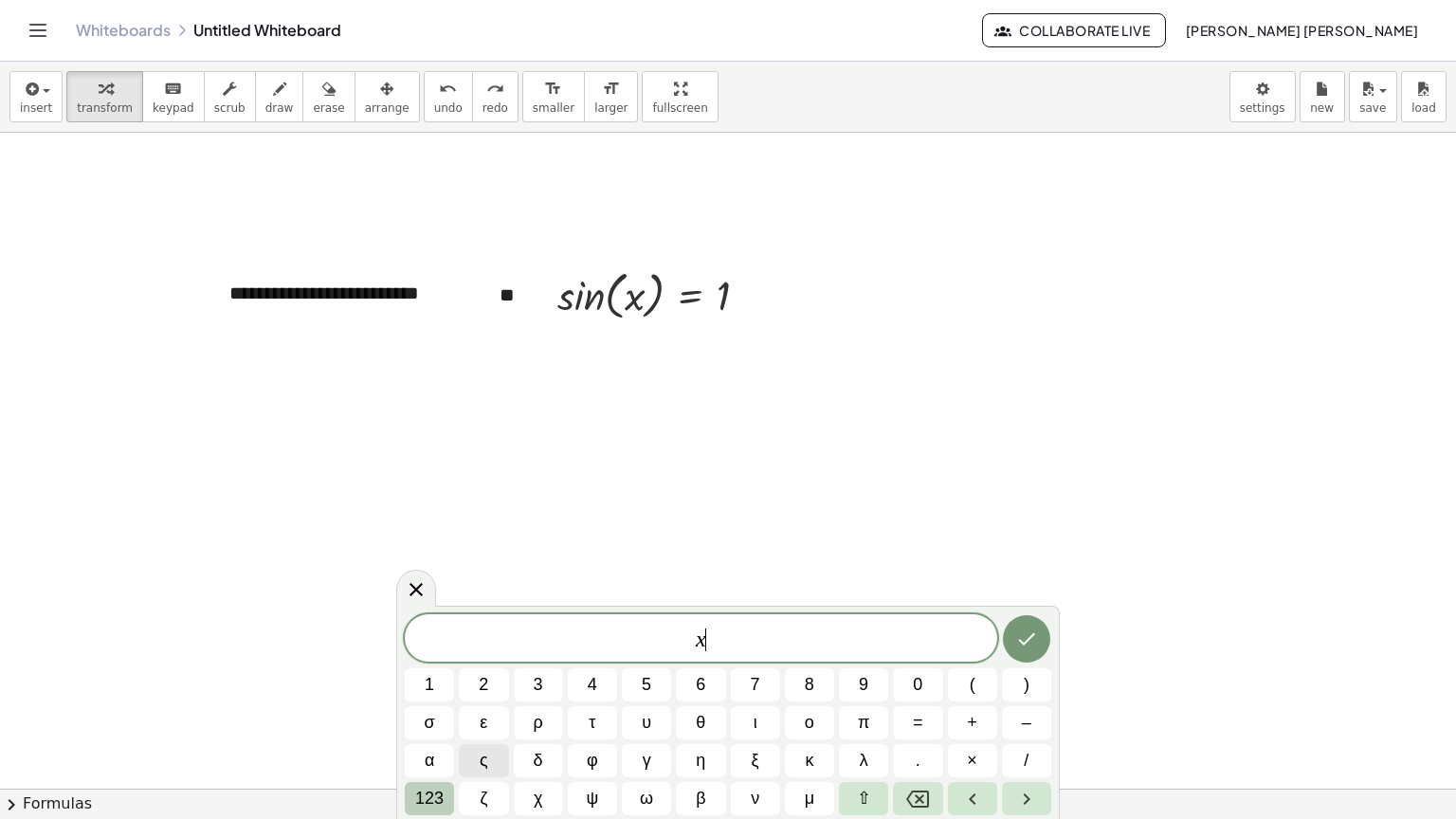
click at [431, 794] on span "123" at bounding box center [429, 799] width 29 height 26
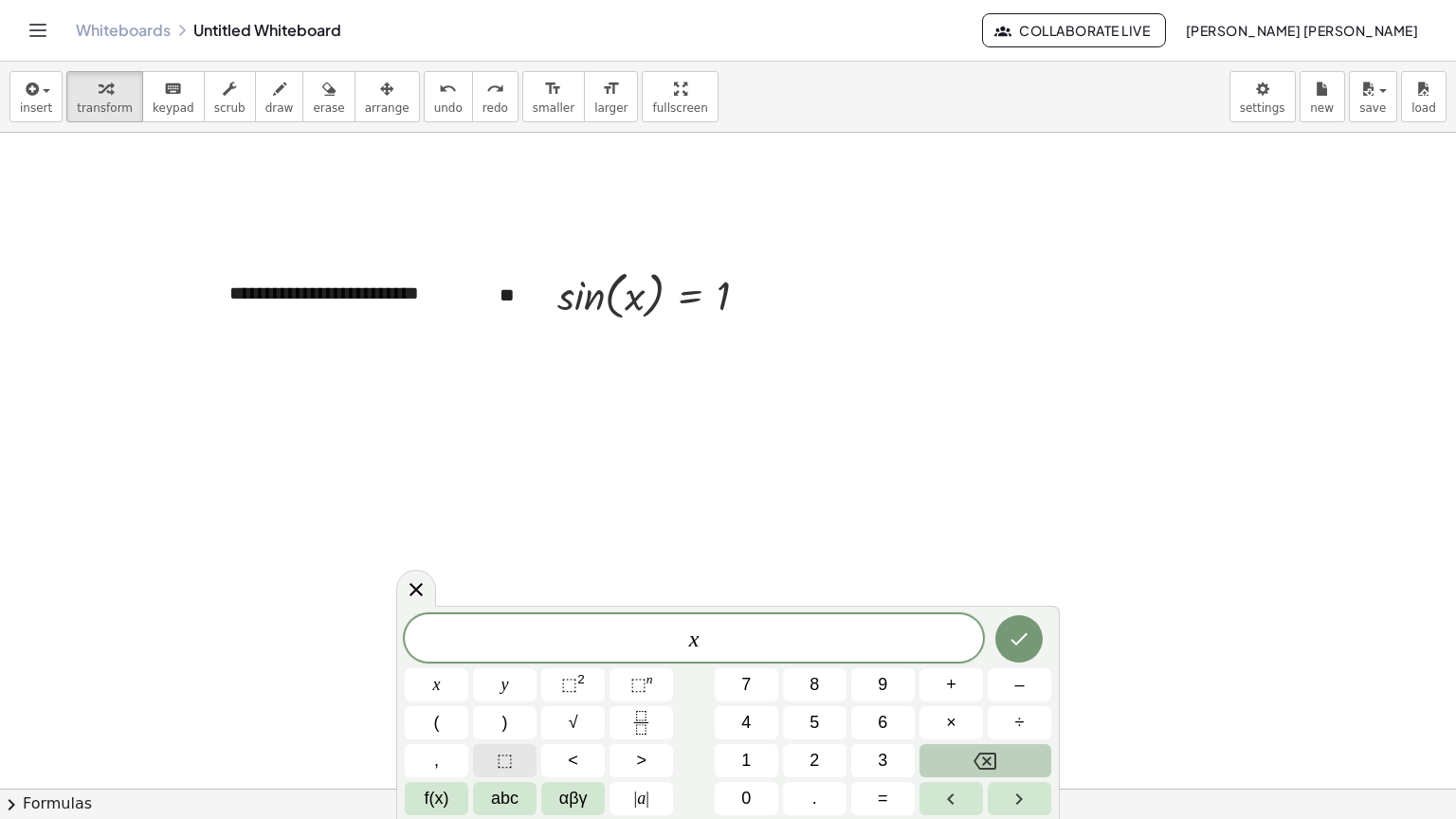
click at [518, 748] on button "⬚" at bounding box center [505, 761] width 63 height 34
click at [1008, 753] on button "Backspace" at bounding box center [985, 761] width 132 height 34
click at [1016, 804] on icon "Right arrow" at bounding box center [1019, 799] width 23 height 23
click at [968, 804] on button "Left arrow" at bounding box center [951, 799] width 63 height 34
click at [1015, 799] on icon "Right arrow" at bounding box center [1019, 799] width 23 height 23
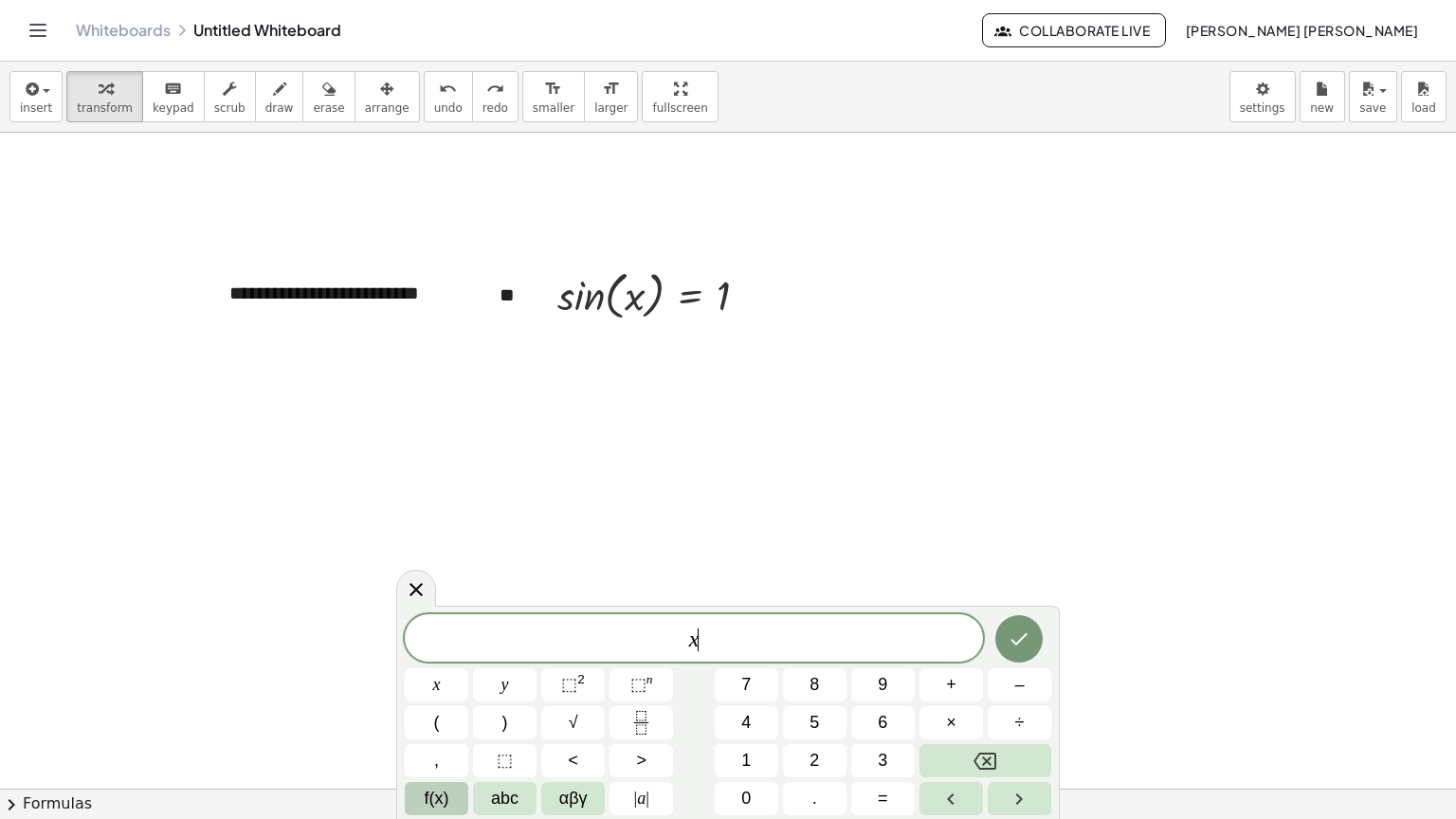
click at [457, 800] on button "f(x)" at bounding box center [436, 799] width 63 height 34
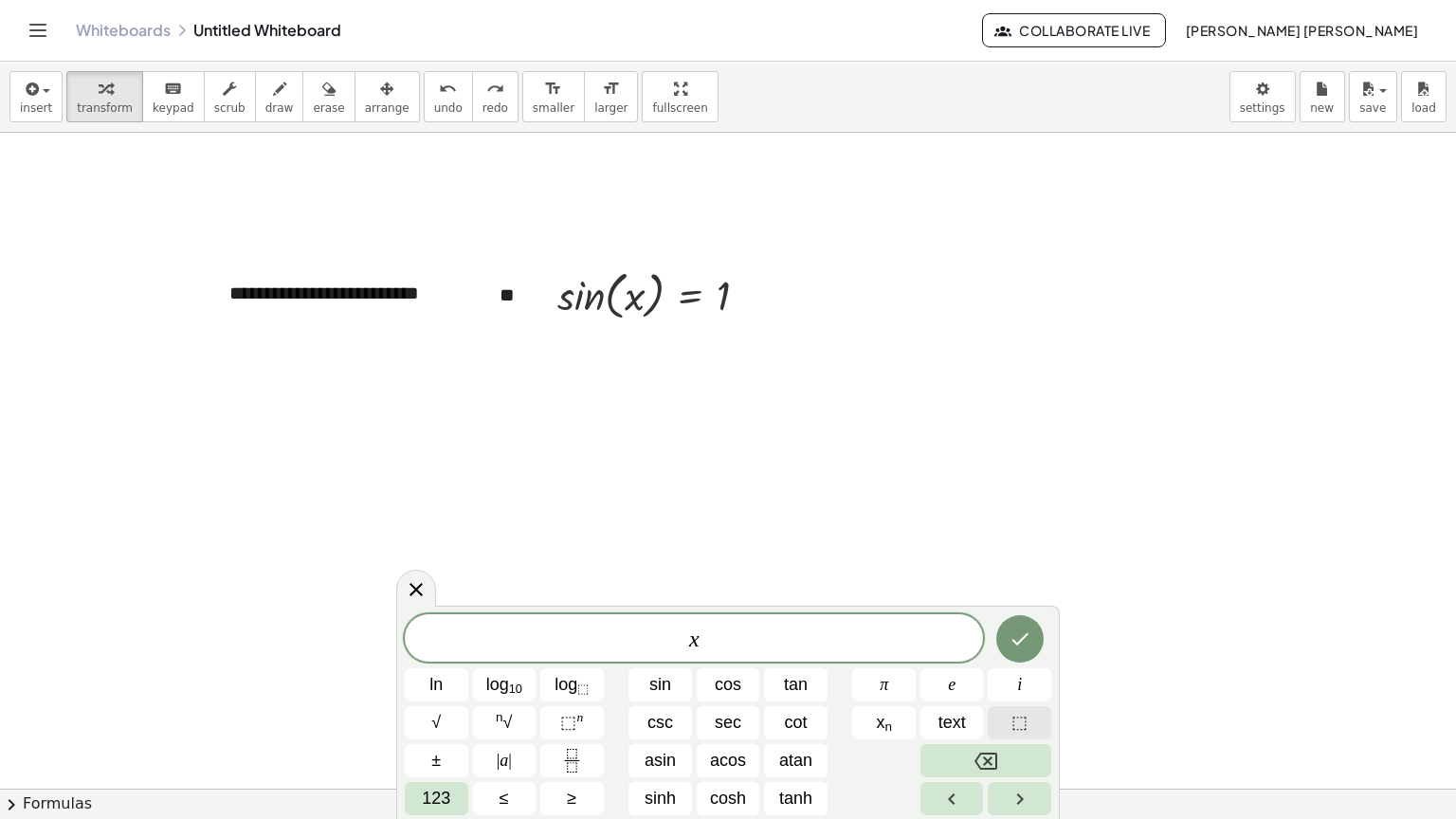
click at [995, 734] on button "⬚" at bounding box center [1019, 723] width 63 height 34
click at [554, 716] on button "⬚ n" at bounding box center [572, 723] width 63 height 34
click at [444, 792] on span "123" at bounding box center [436, 799] width 29 height 26
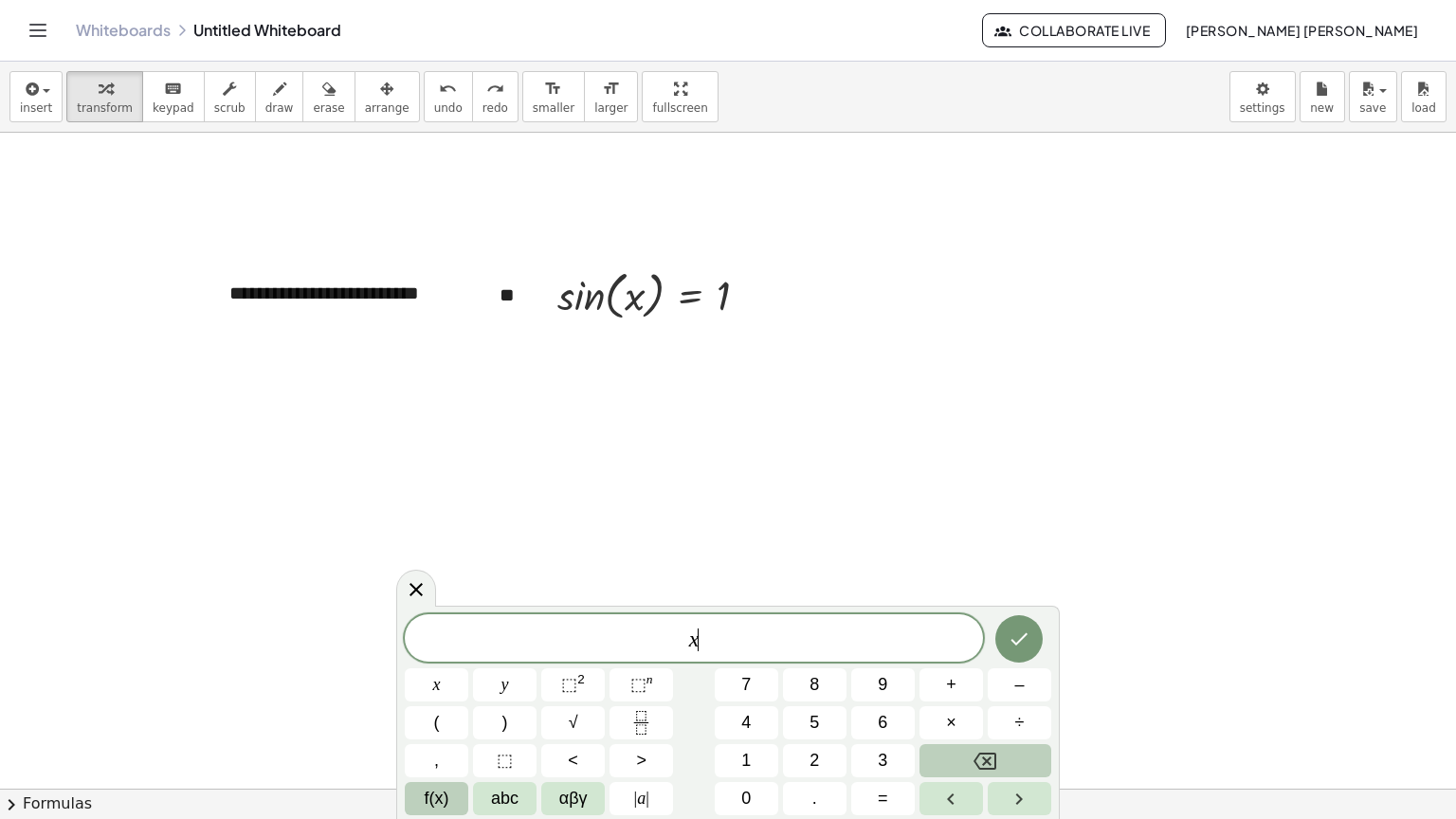
click at [463, 804] on button "f(x)" at bounding box center [436, 799] width 63 height 34
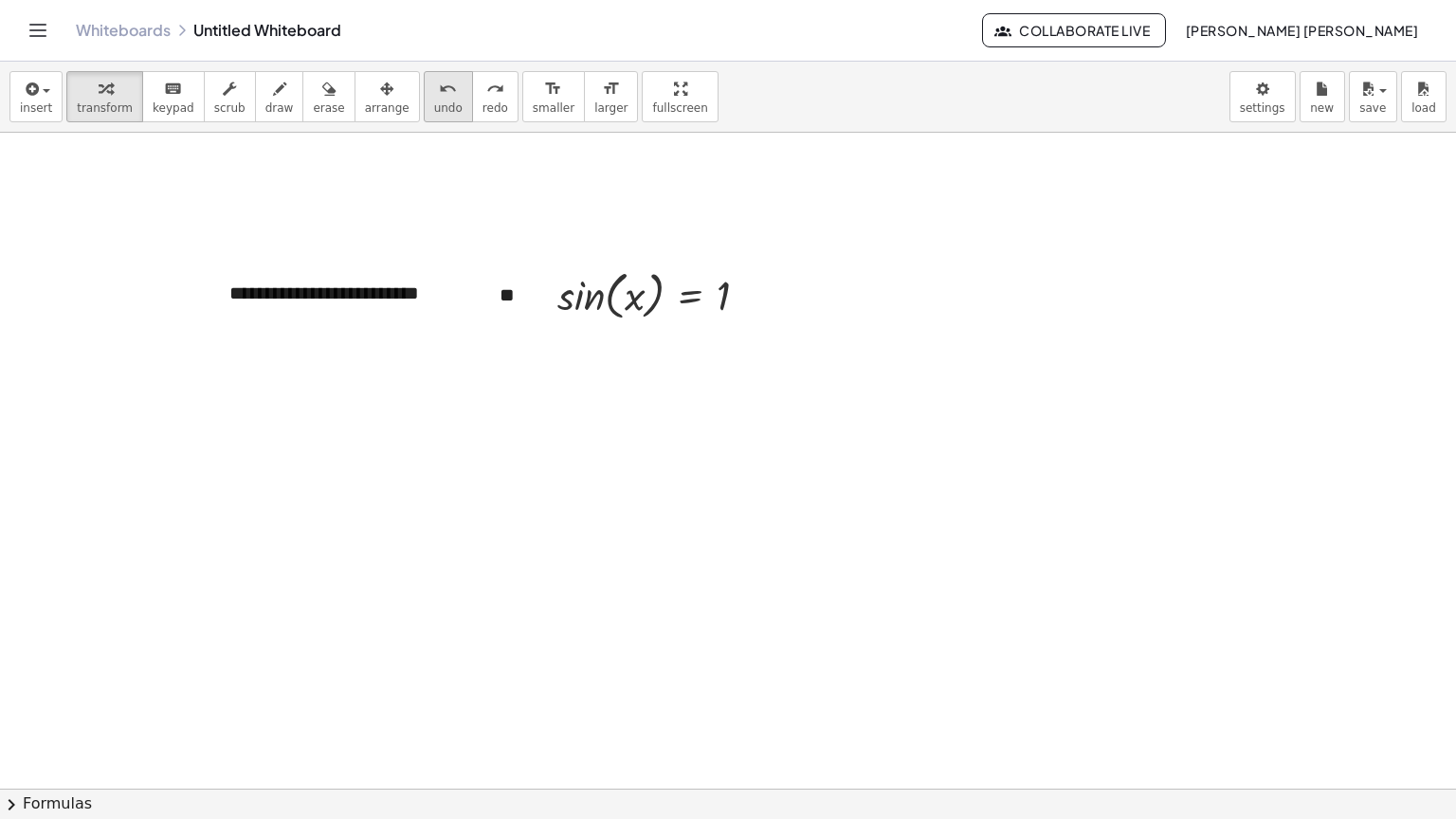
click at [434, 102] on span "undo" at bounding box center [448, 108] width 29 height 13
click at [33, 112] on span "insert" at bounding box center [36, 108] width 33 height 13
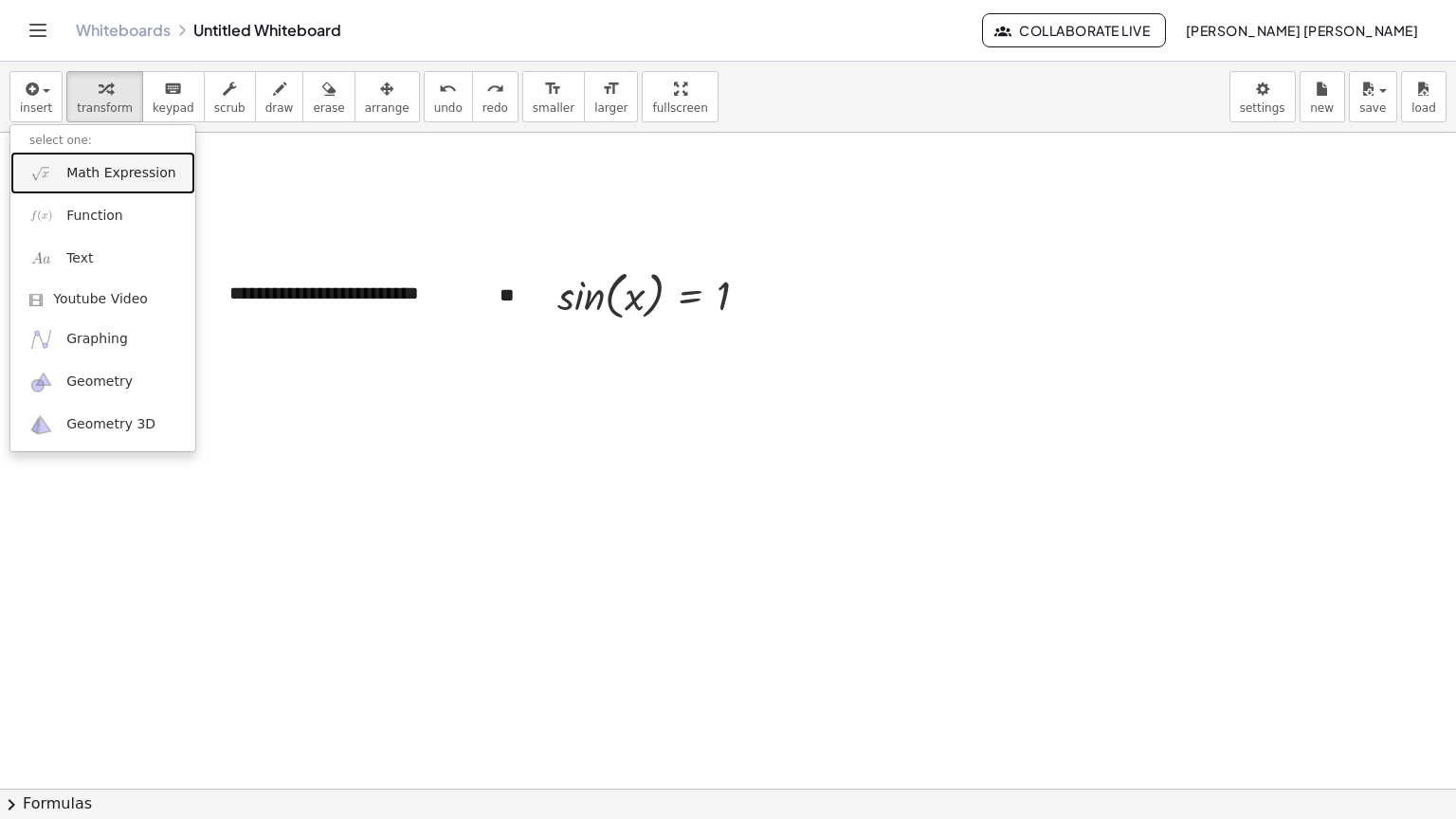
click at [69, 152] on link "Math Expression" at bounding box center [103, 173] width 184 height 42
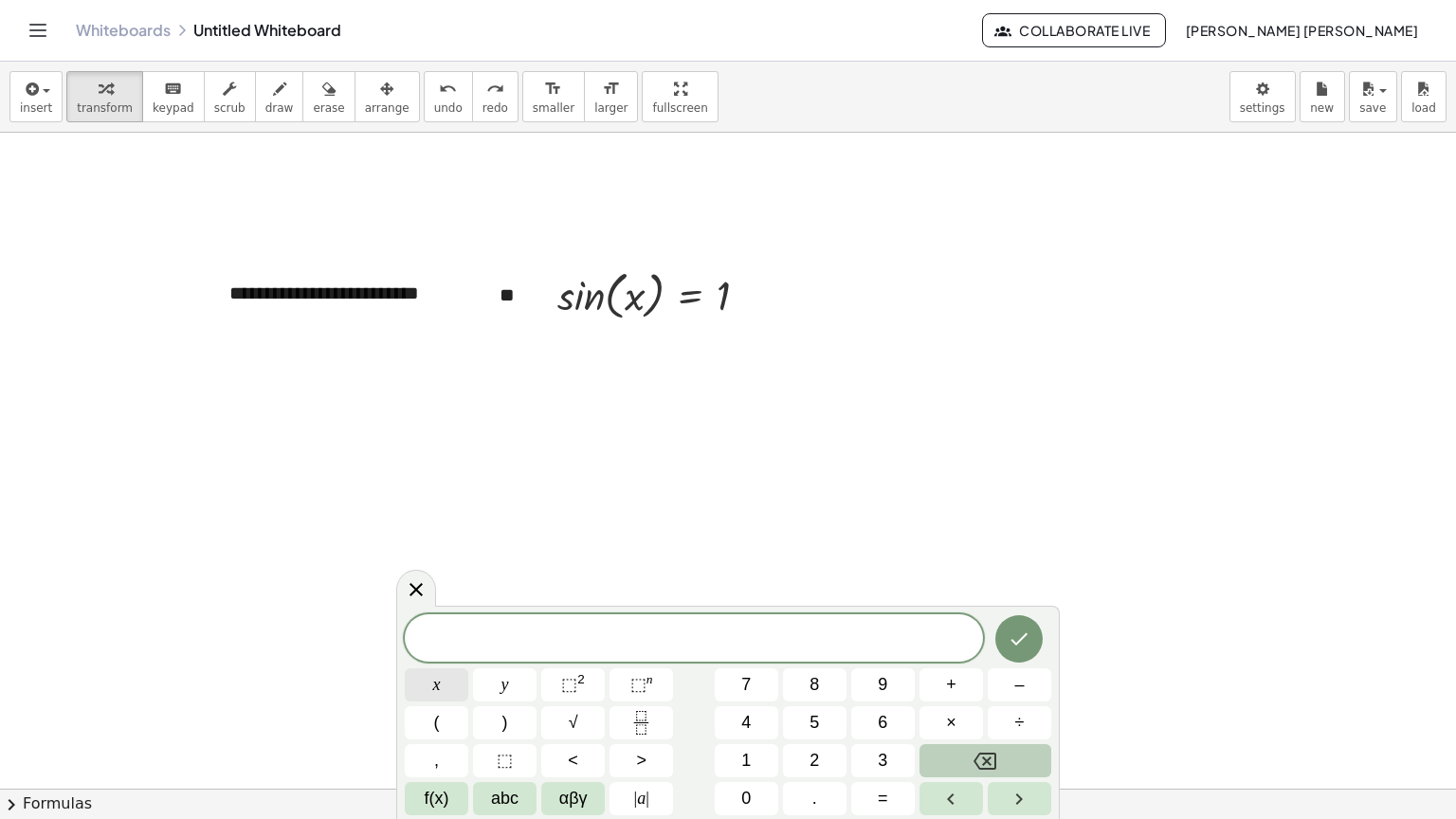
click at [418, 673] on button "x" at bounding box center [436, 685] width 63 height 34
click at [636, 793] on span "|" at bounding box center [636, 798] width 4 height 19
click at [972, 765] on button "Backspace" at bounding box center [985, 761] width 132 height 34
click at [516, 800] on span "abc" at bounding box center [505, 799] width 28 height 26
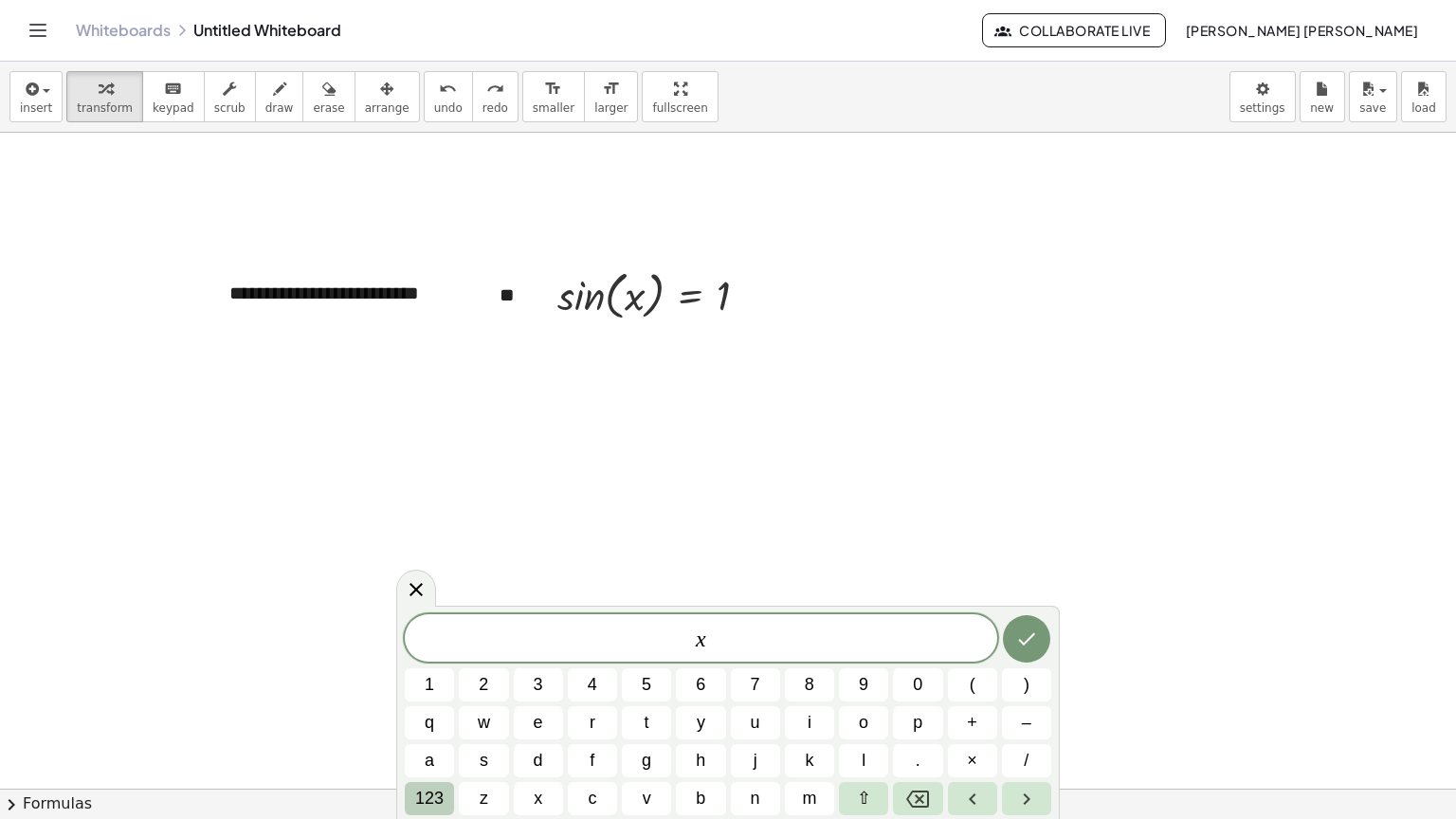
click at [438, 804] on span "123" at bounding box center [429, 799] width 29 height 26
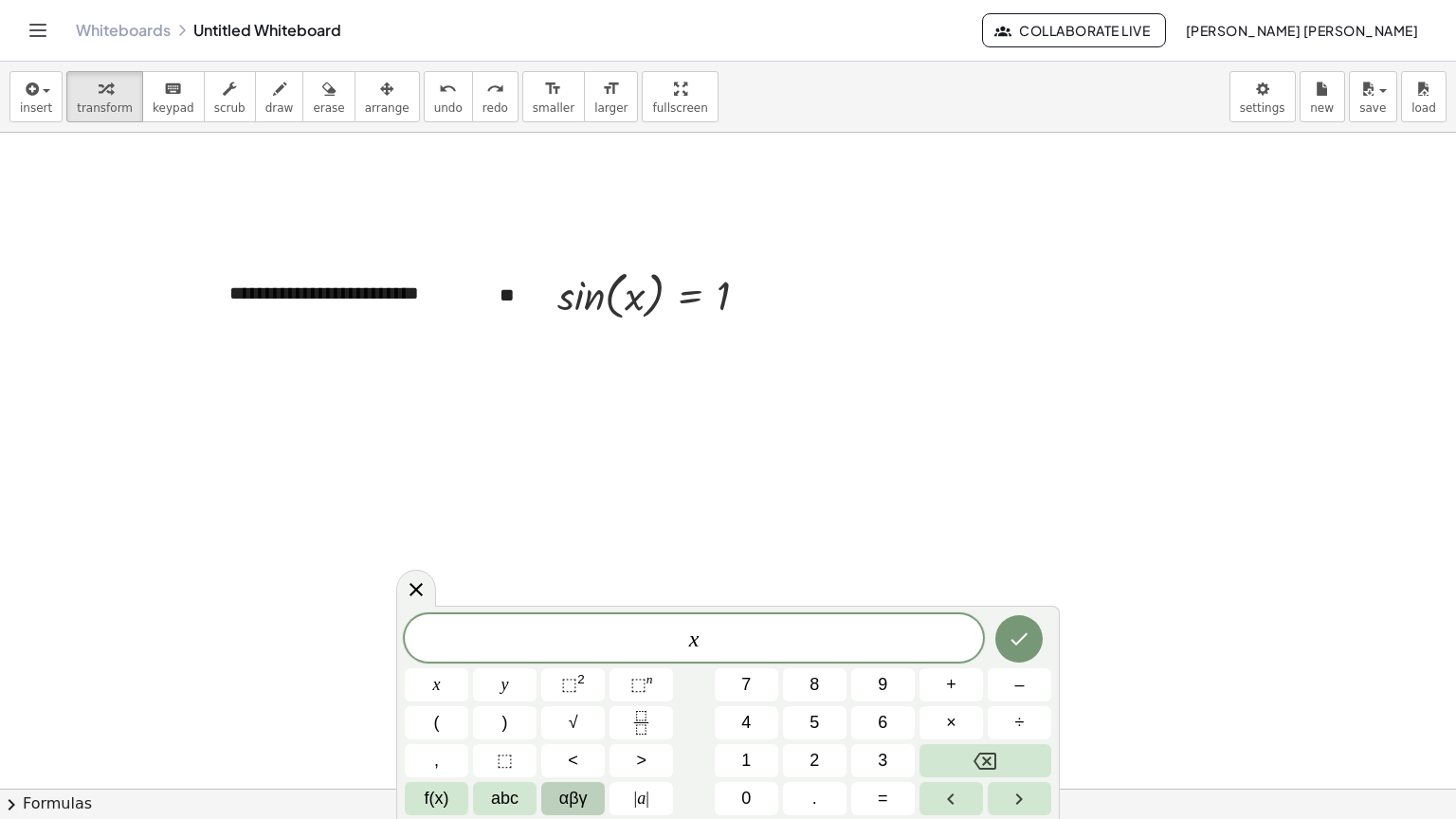
click at [568, 814] on button "αβγ" at bounding box center [573, 799] width 63 height 34
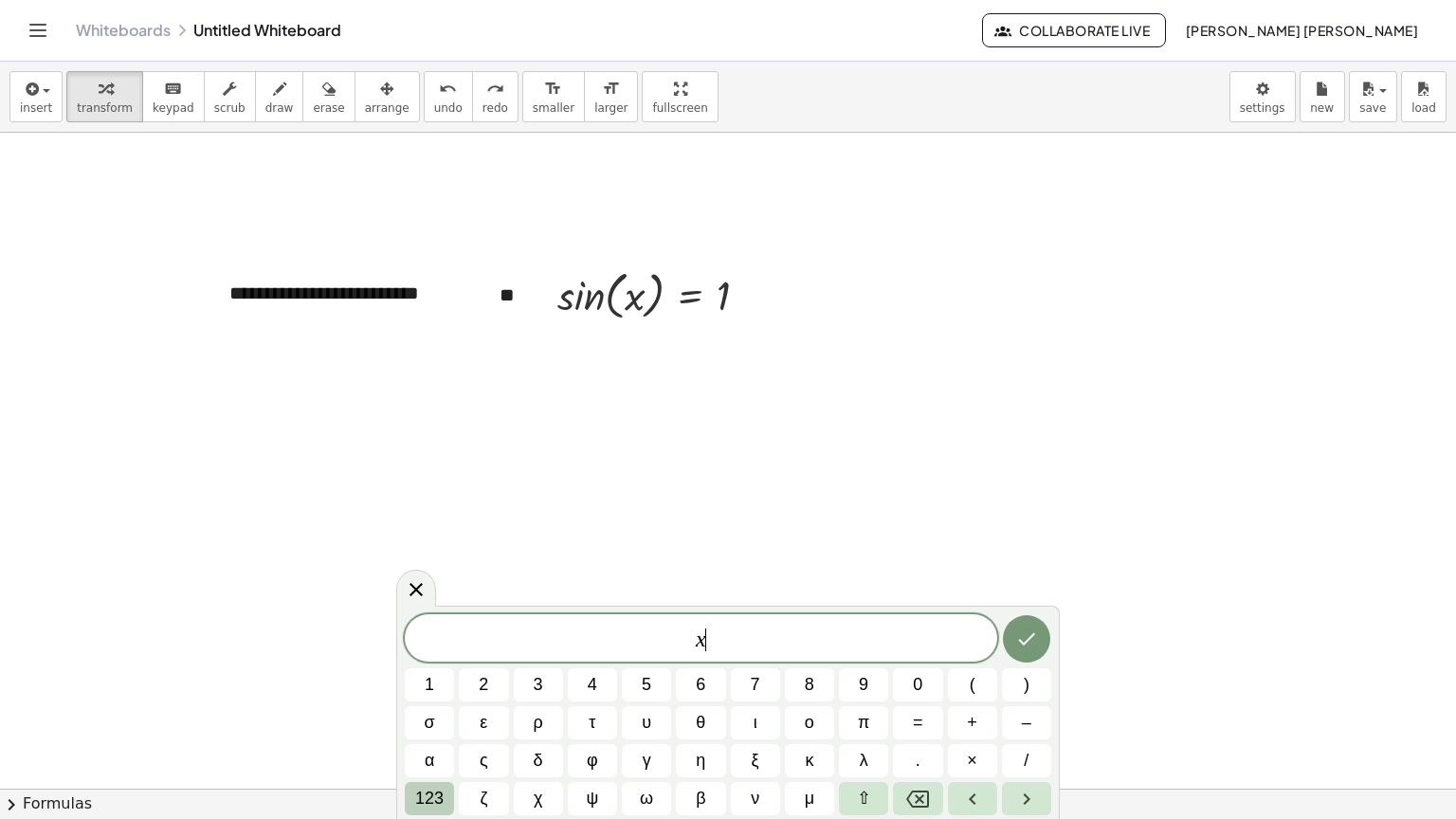
click at [426, 792] on span "123" at bounding box center [429, 799] width 29 height 26
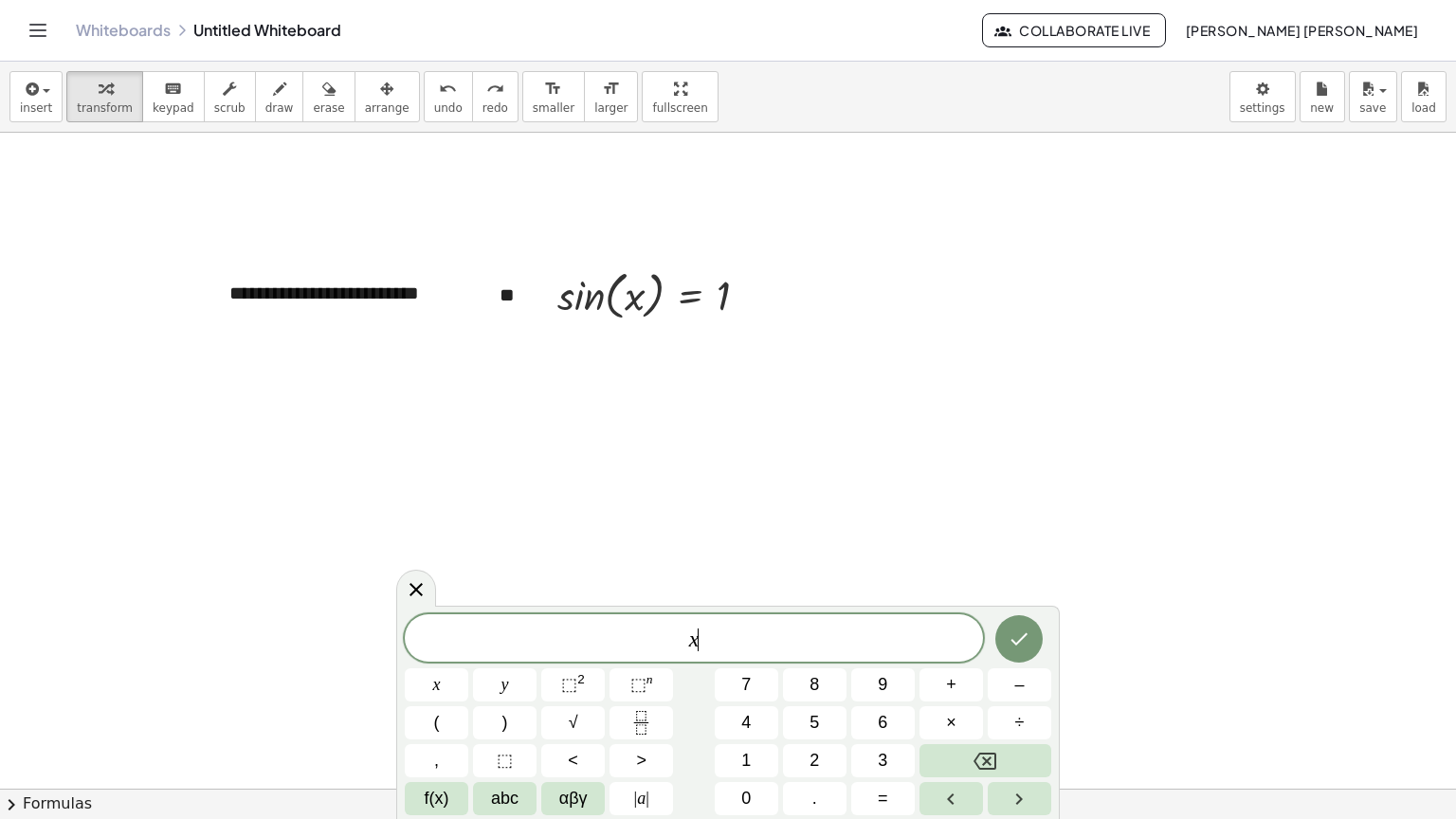
click at [426, 792] on span "f(x)" at bounding box center [437, 799] width 25 height 26
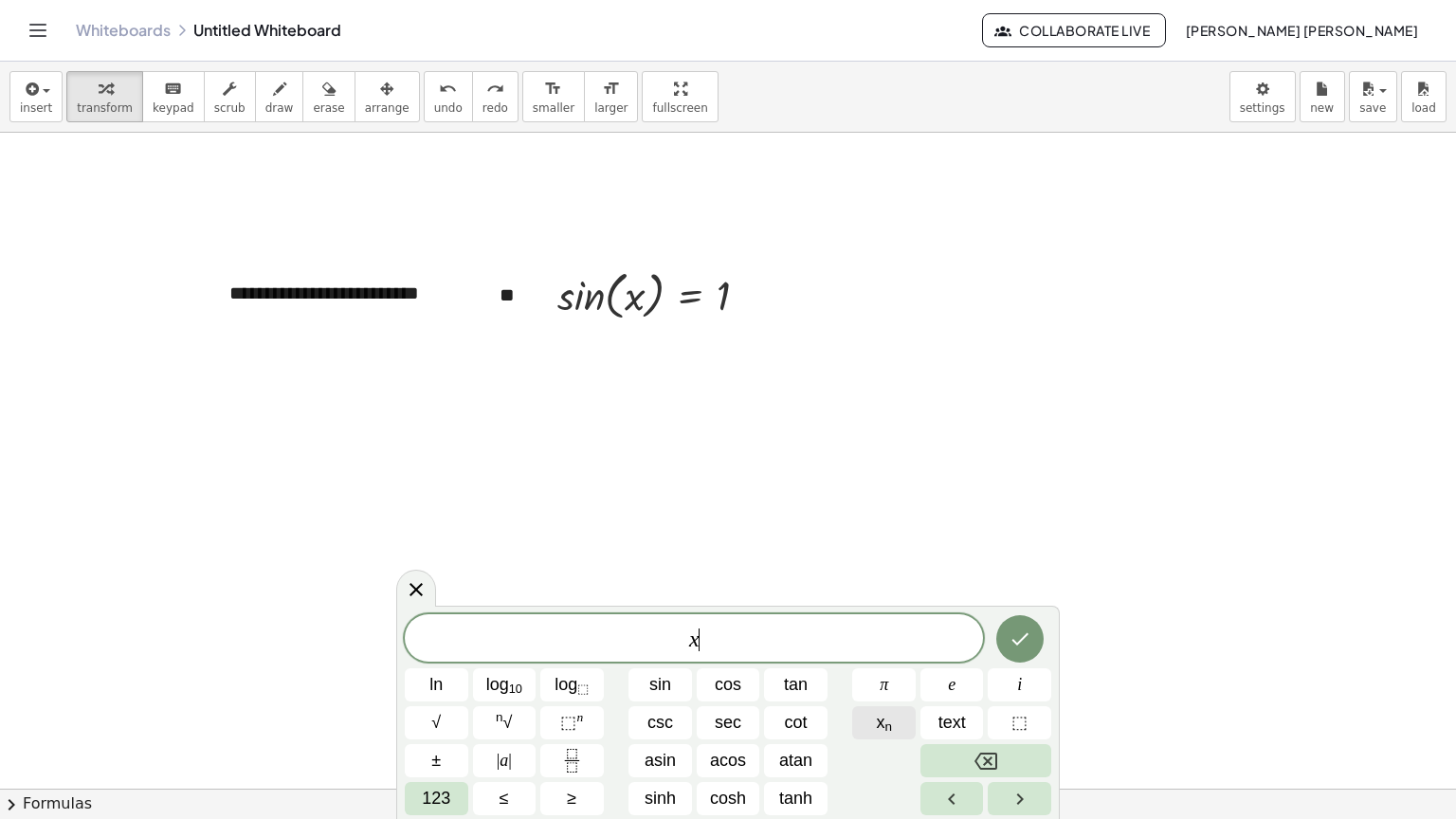
click at [906, 709] on button "x n" at bounding box center [884, 723] width 63 height 34
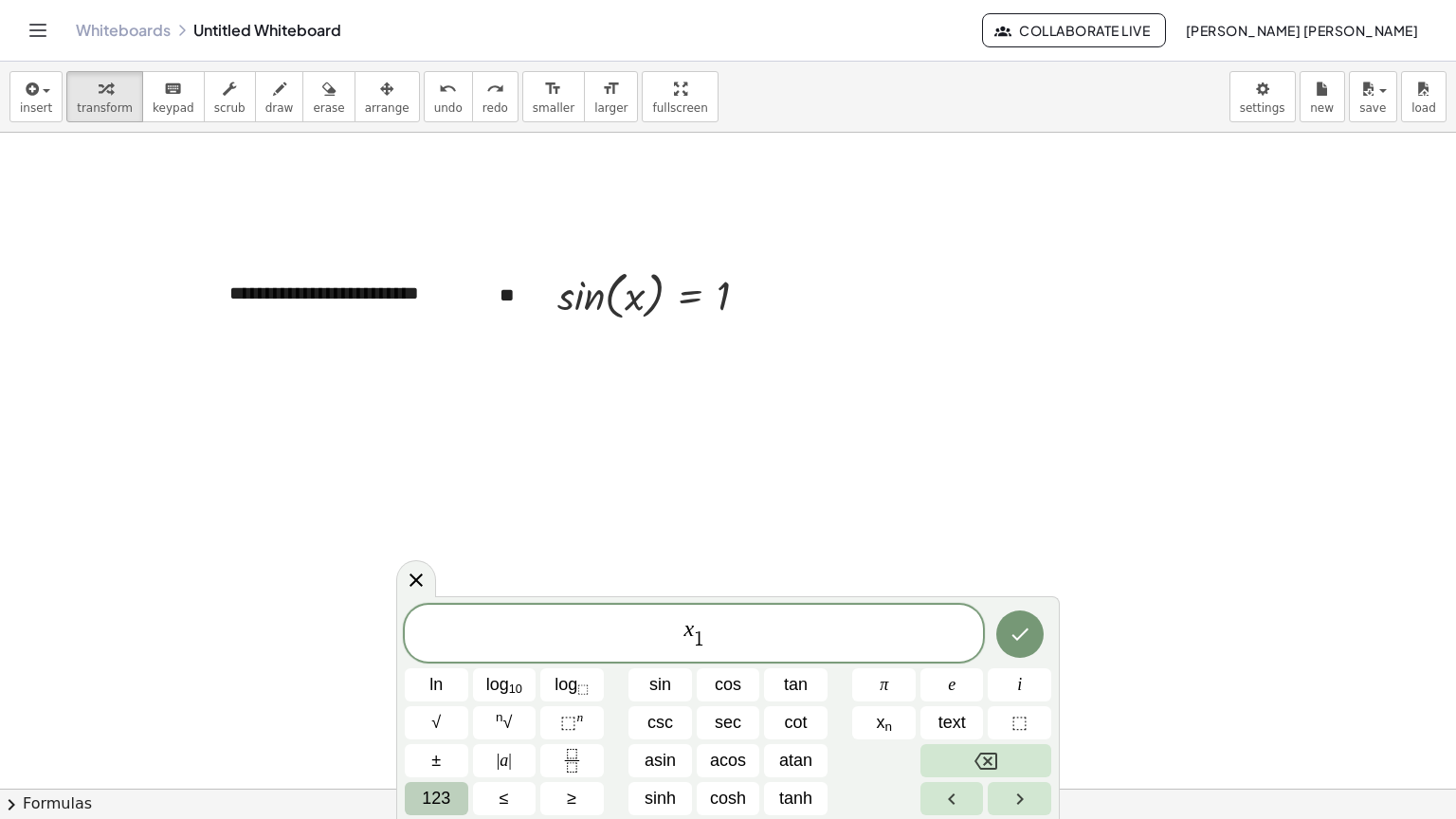
click at [462, 808] on button "123" at bounding box center [436, 799] width 63 height 34
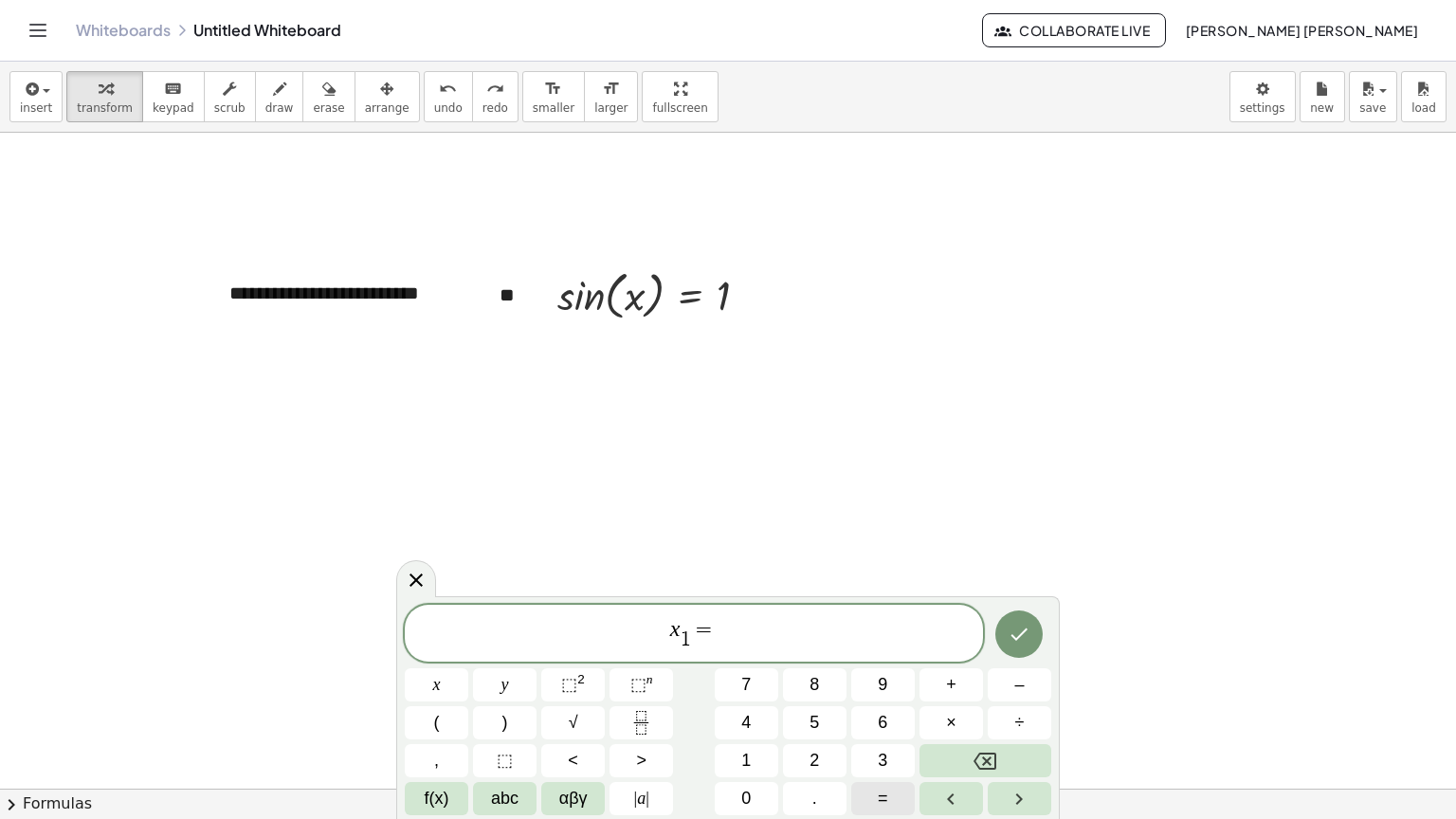
click at [866, 805] on button "=" at bounding box center [883, 799] width 63 height 34
drag, startPoint x: 746, startPoint y: 644, endPoint x: 557, endPoint y: 644, distance: 189.0
click at [557, 644] on span "x 1 ​ = 9 0 º" at bounding box center [693, 634] width 578 height 37
click at [814, 515] on div at bounding box center [728, 789] width 1456 height 1312
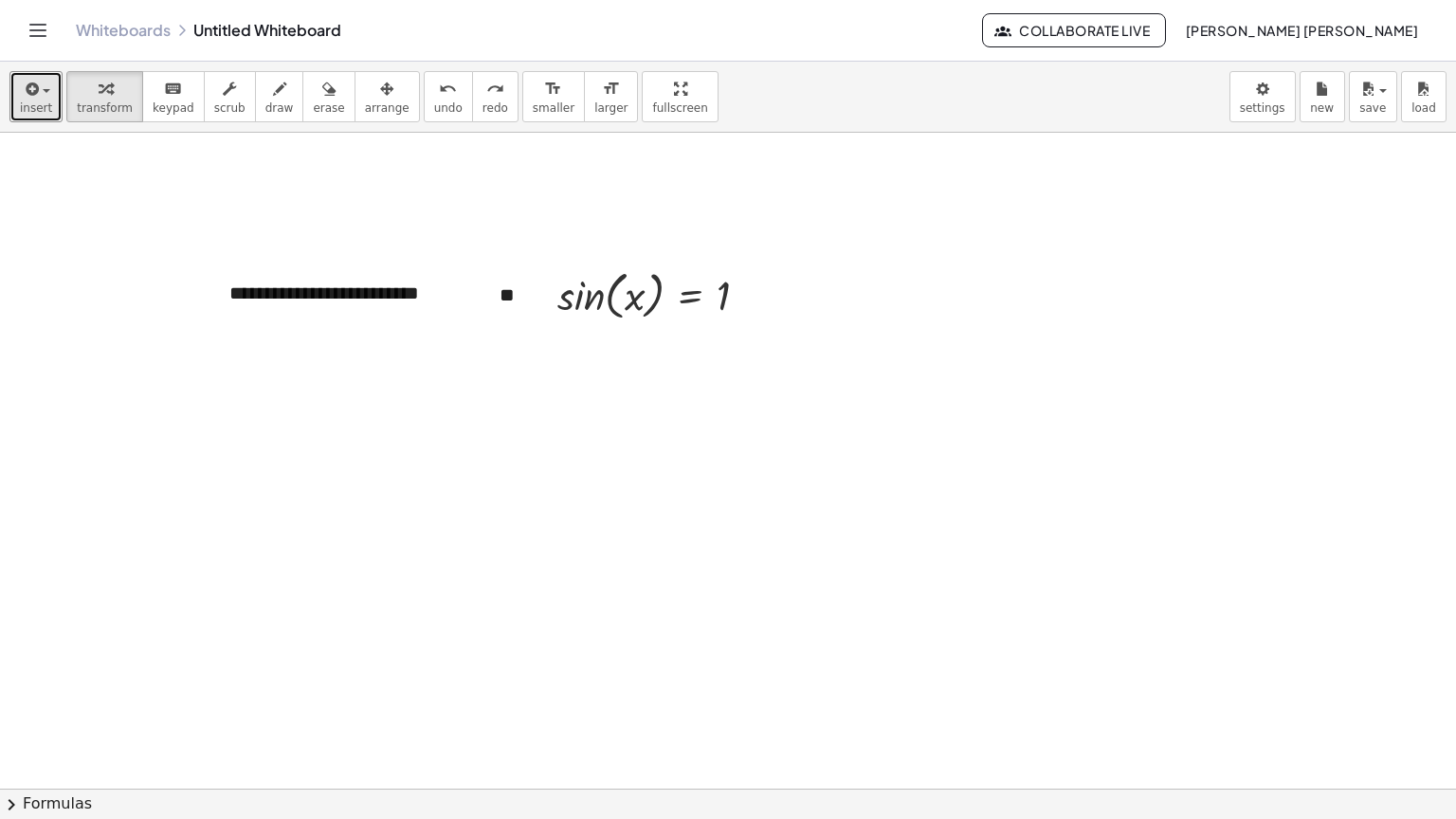
drag, startPoint x: 27, startPoint y: 103, endPoint x: 8, endPoint y: 112, distance: 21.0
click at [10, 112] on button "insert" at bounding box center [36, 97] width 53 height 51
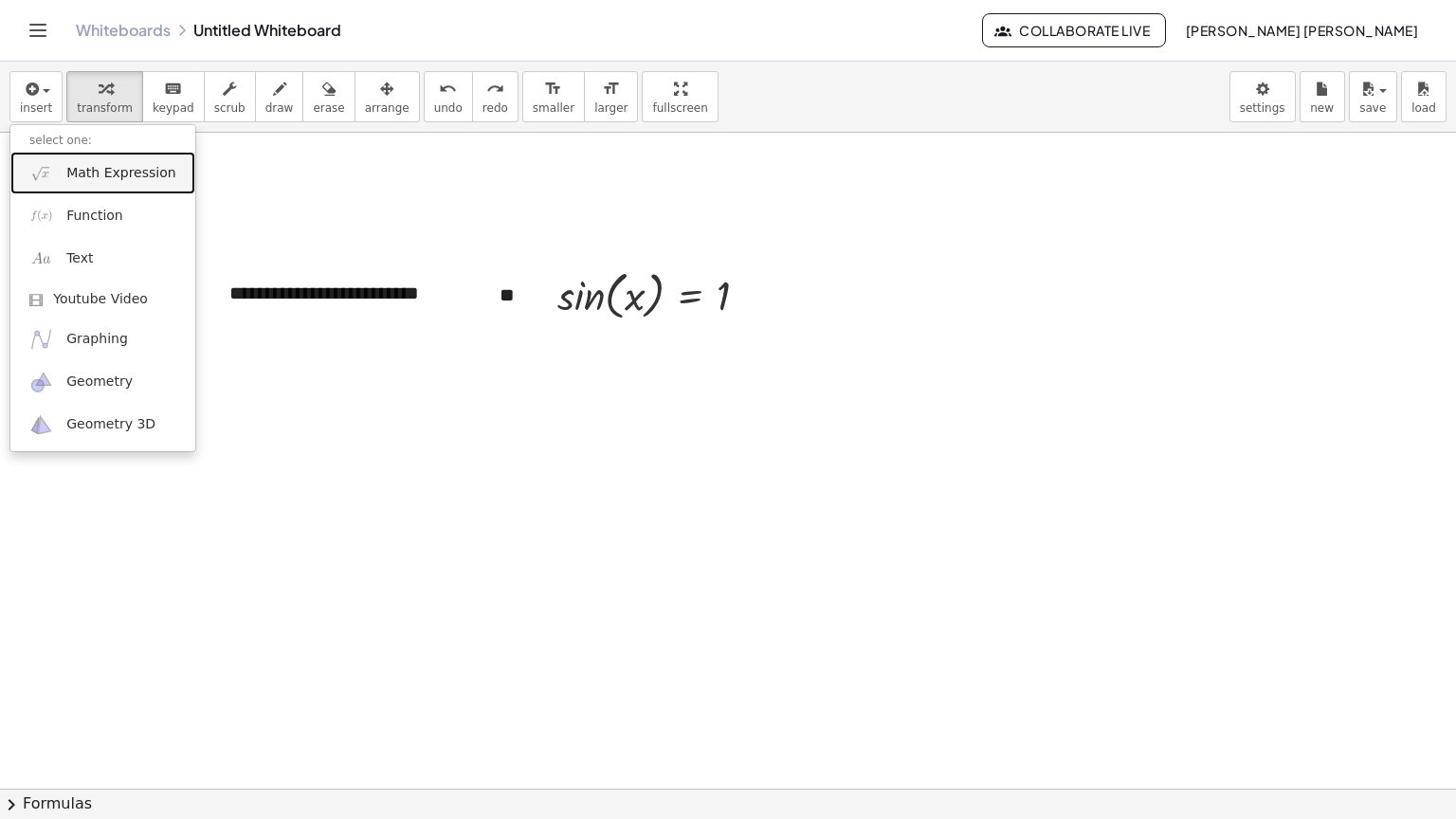
click at [69, 176] on span "Math Expression" at bounding box center [120, 173] width 109 height 19
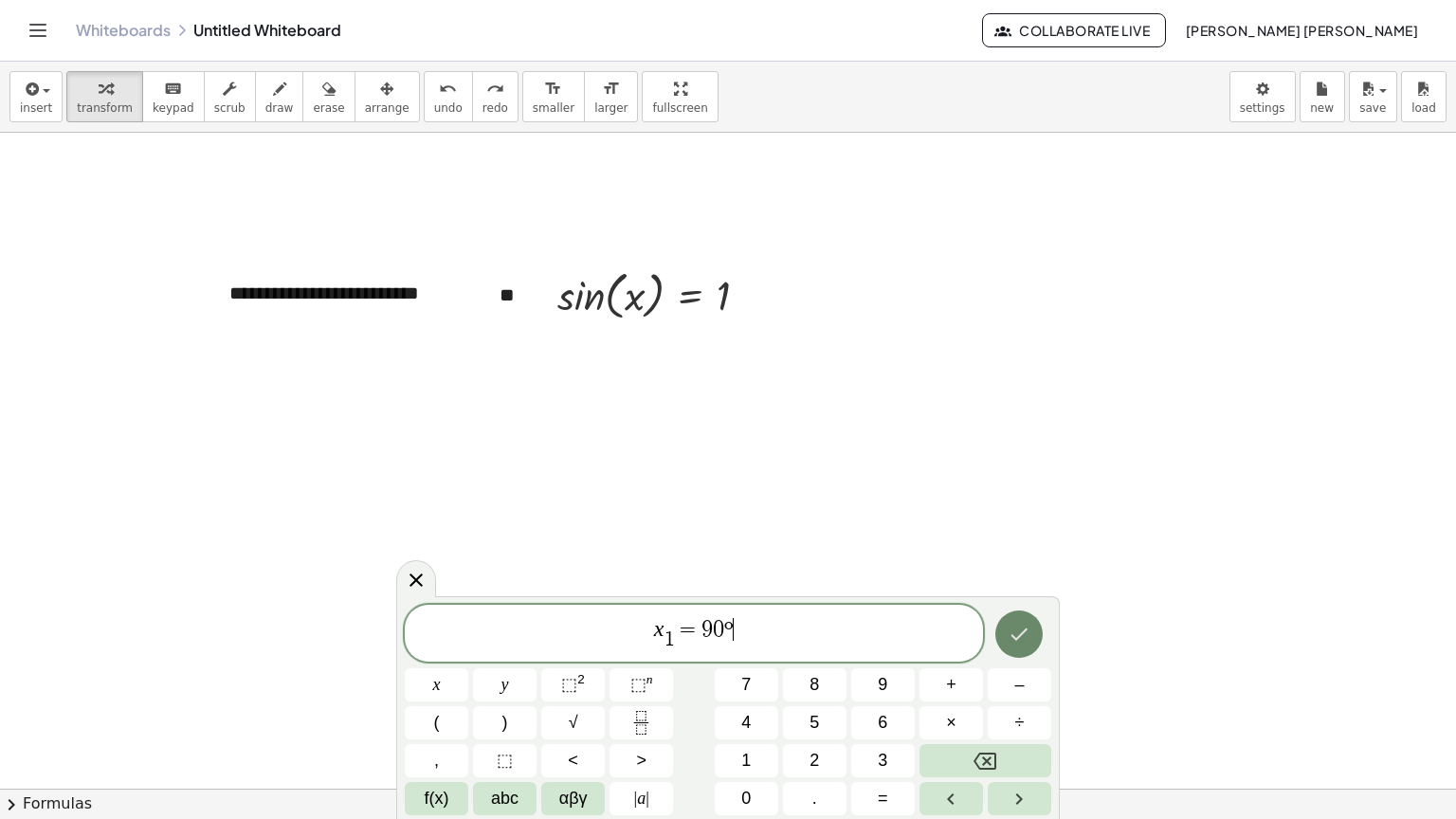
click at [1017, 641] on icon "Done" at bounding box center [1019, 633] width 23 height 23
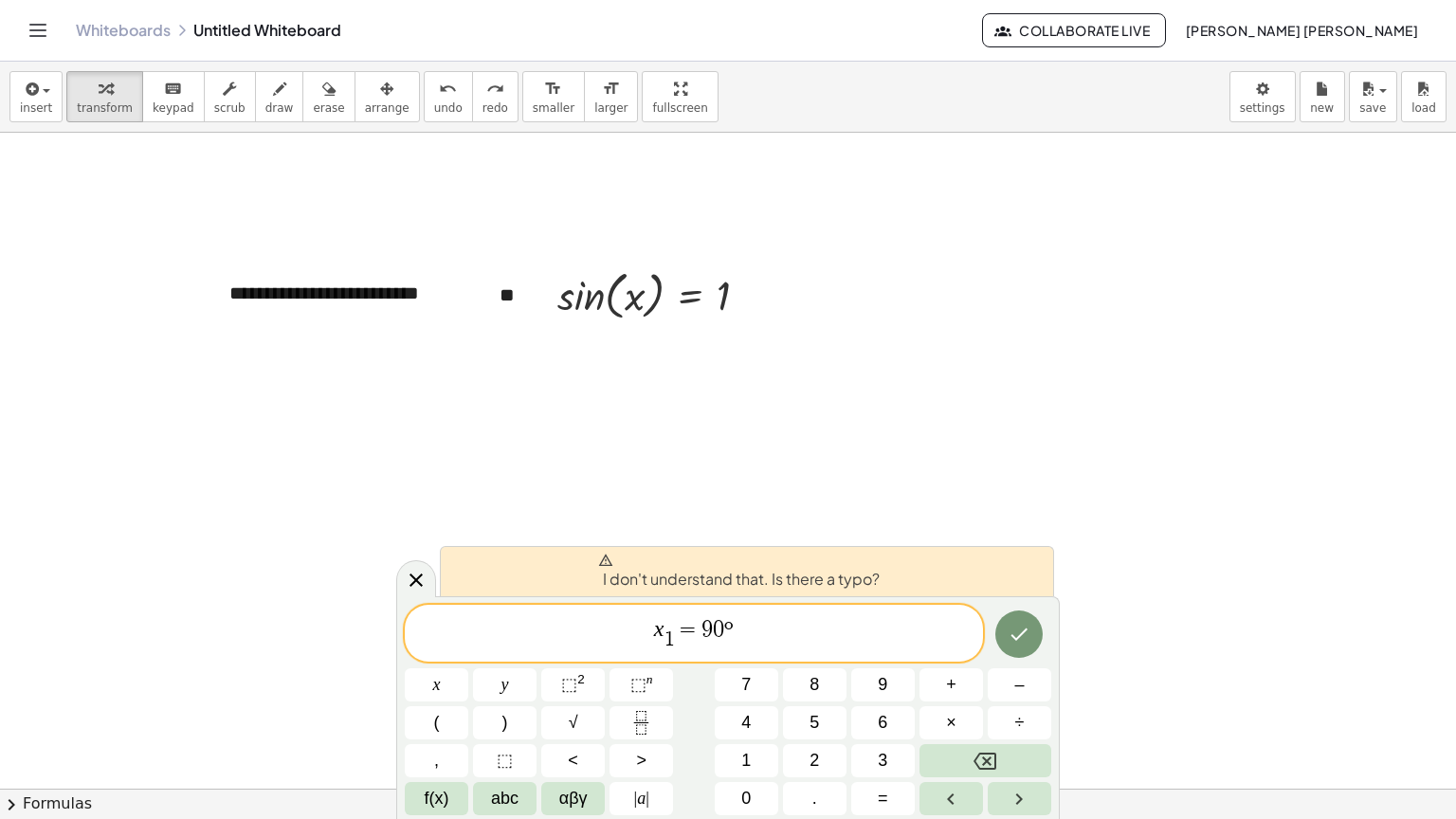
click at [984, 621] on div "x 1 ​ = 9 0 º x y ⬚ 2 ⬚ n 7 8 9 + – ( ) √ 4 5 6 × ÷ , ⬚ < > 1 2 3 f(x) abc αβγ …" at bounding box center [727, 709] width 646 height 210
click at [1028, 625] on icon "Done" at bounding box center [1019, 633] width 23 height 23
drag, startPoint x: 804, startPoint y: 619, endPoint x: 485, endPoint y: 619, distance: 319.0
click at [485, 619] on span "x 1 ​ = 9 0 º" at bounding box center [693, 634] width 578 height 37
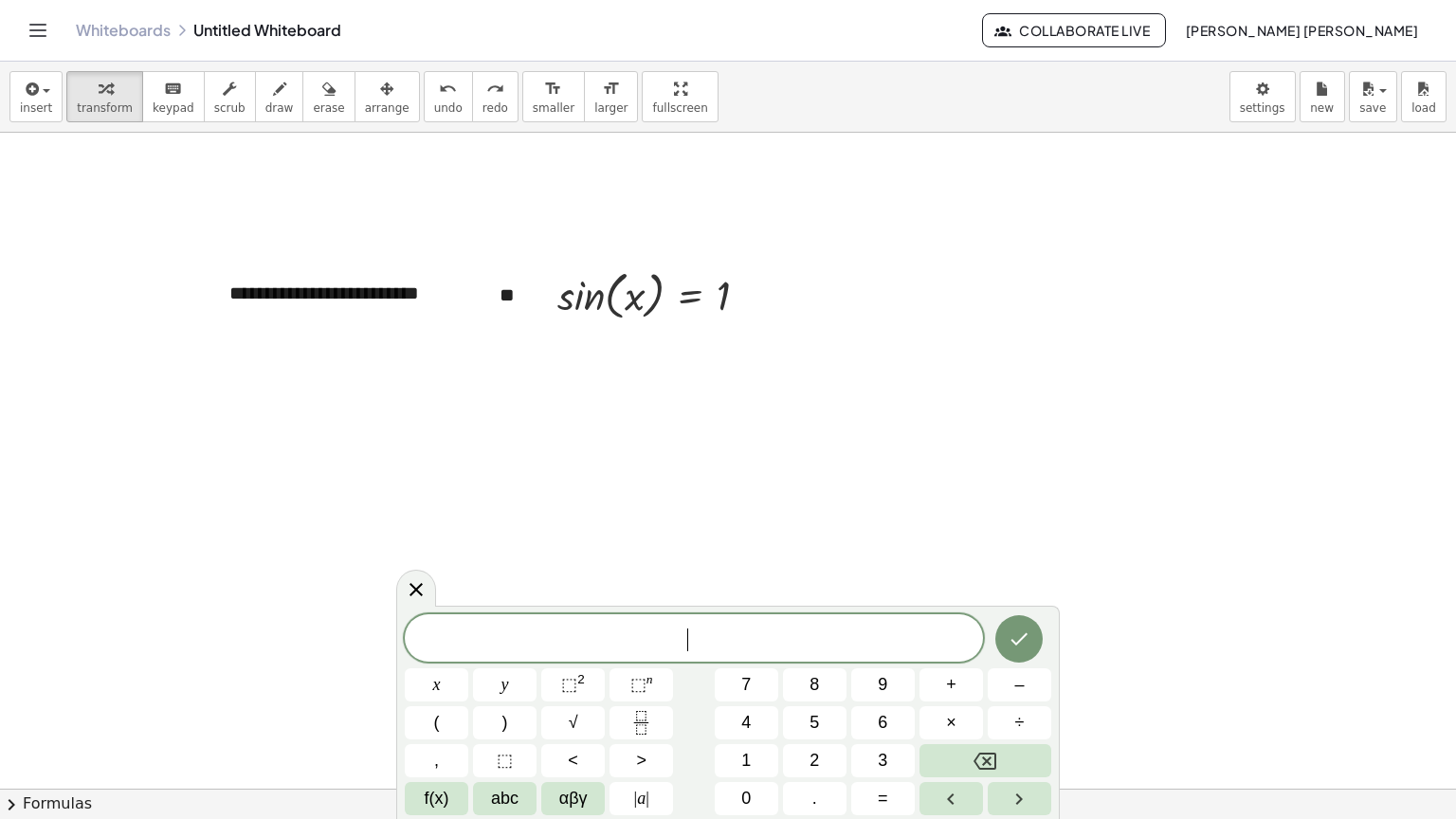
click at [171, 341] on div at bounding box center [728, 789] width 1456 height 1312
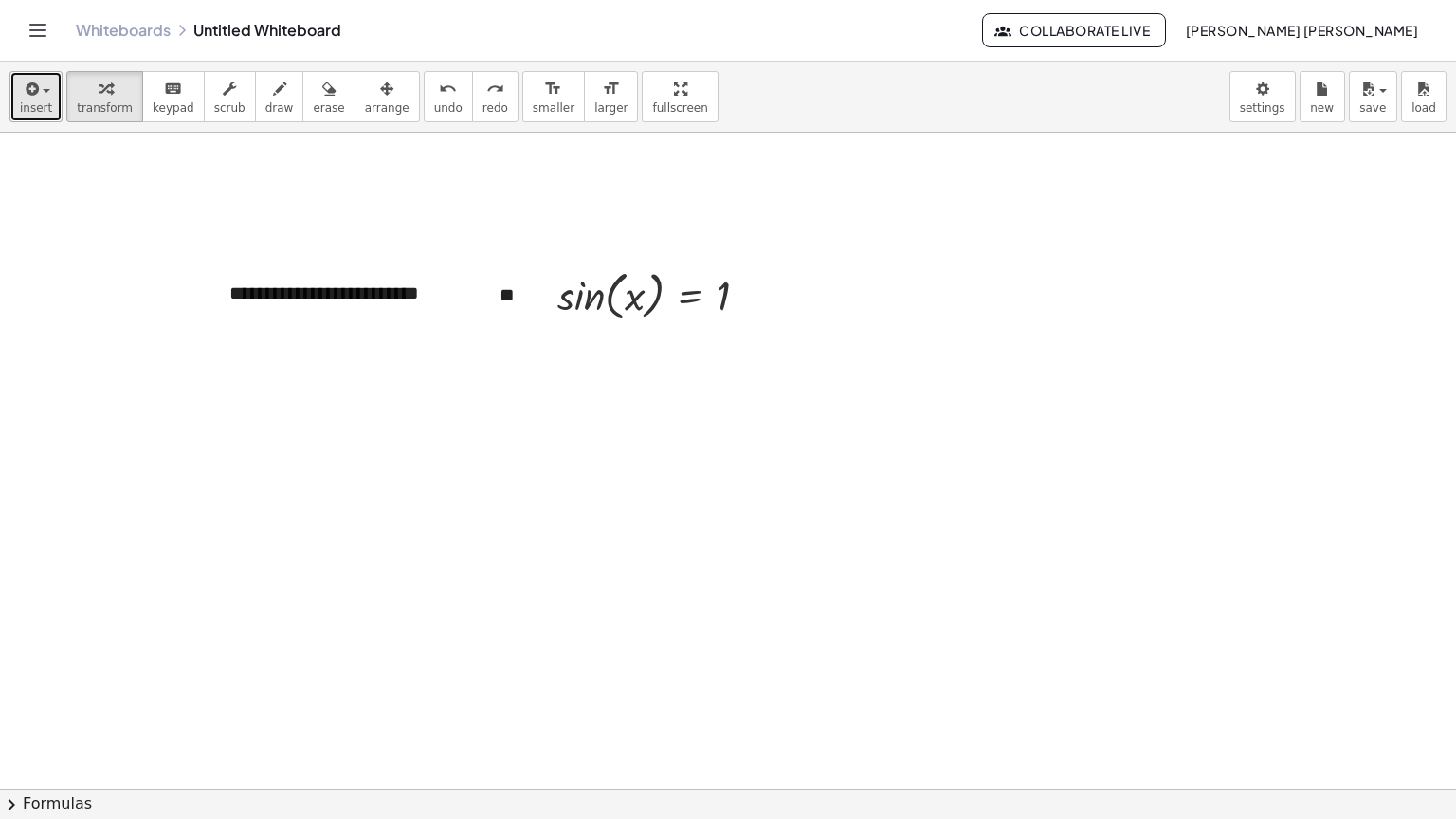
click at [36, 102] on span "insert" at bounding box center [36, 108] width 33 height 13
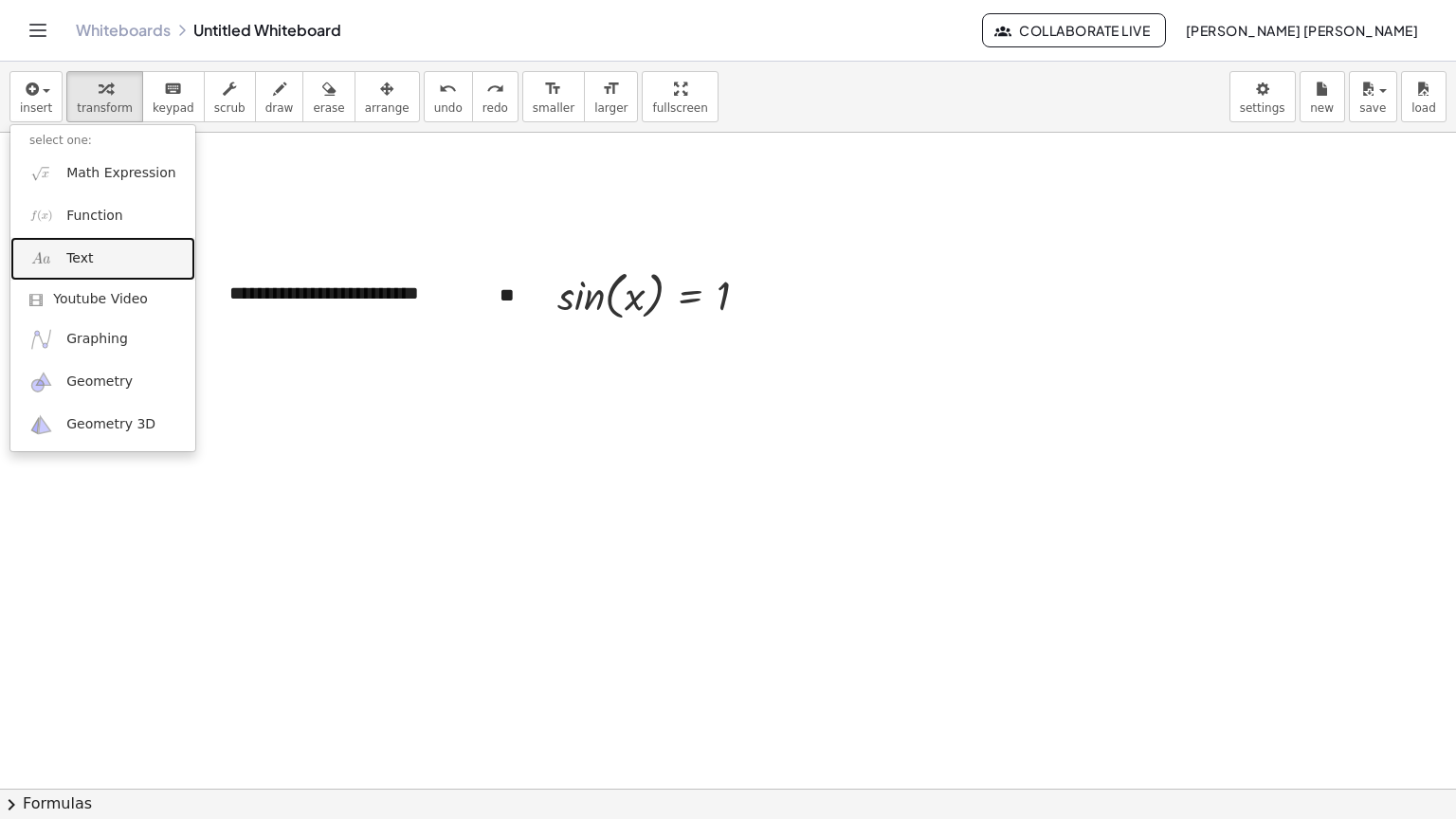
click at [129, 265] on link "Text" at bounding box center [103, 258] width 184 height 42
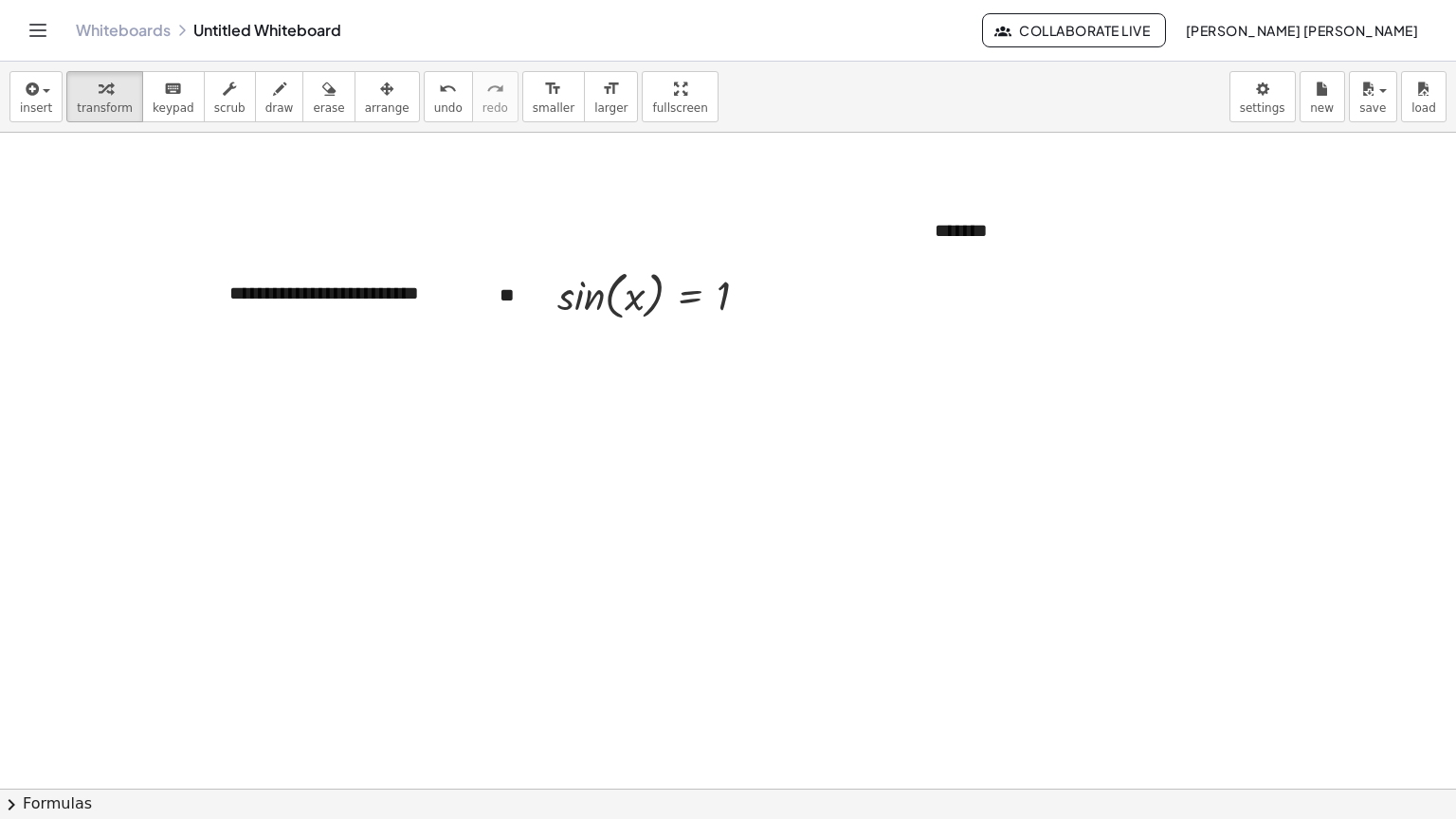
click at [809, 242] on div at bounding box center [728, 789] width 1456 height 1312
click at [1039, 227] on div "*******" at bounding box center [1057, 231] width 284 height 65
click at [960, 231] on div "*******" at bounding box center [1057, 231] width 284 height 65
click at [1070, 346] on div at bounding box center [728, 789] width 1456 height 1312
click at [1032, 218] on div "*****" at bounding box center [1057, 231] width 284 height 65
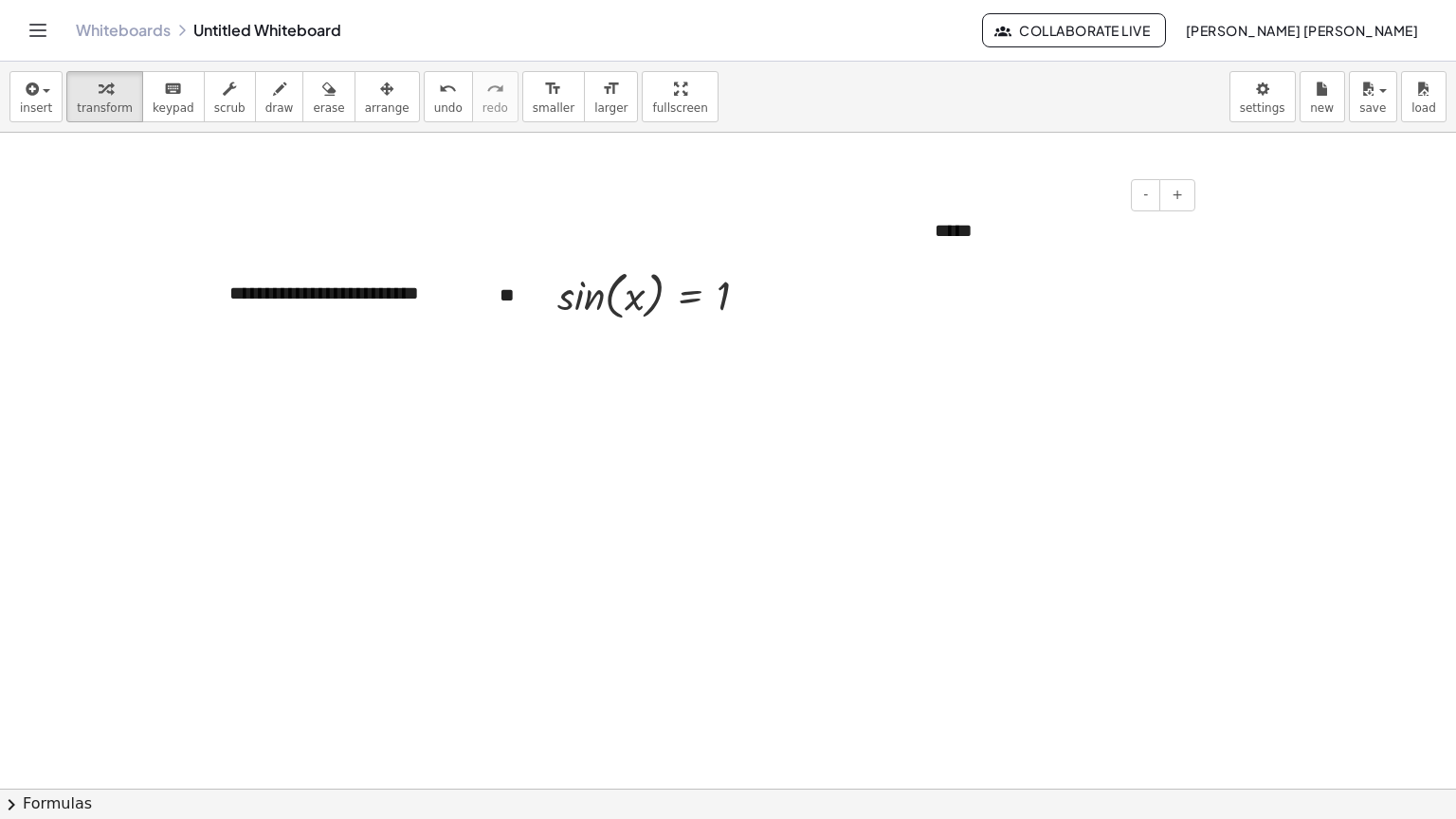
click at [944, 235] on div "*****" at bounding box center [1057, 231] width 284 height 65
click at [1073, 180] on div "- +" at bounding box center [1054, 195] width 284 height 33
click at [1051, 238] on div "******" at bounding box center [1057, 231] width 284 height 65
click at [1295, 282] on div at bounding box center [728, 789] width 1456 height 1312
click at [29, 103] on span "insert" at bounding box center [36, 108] width 33 height 13
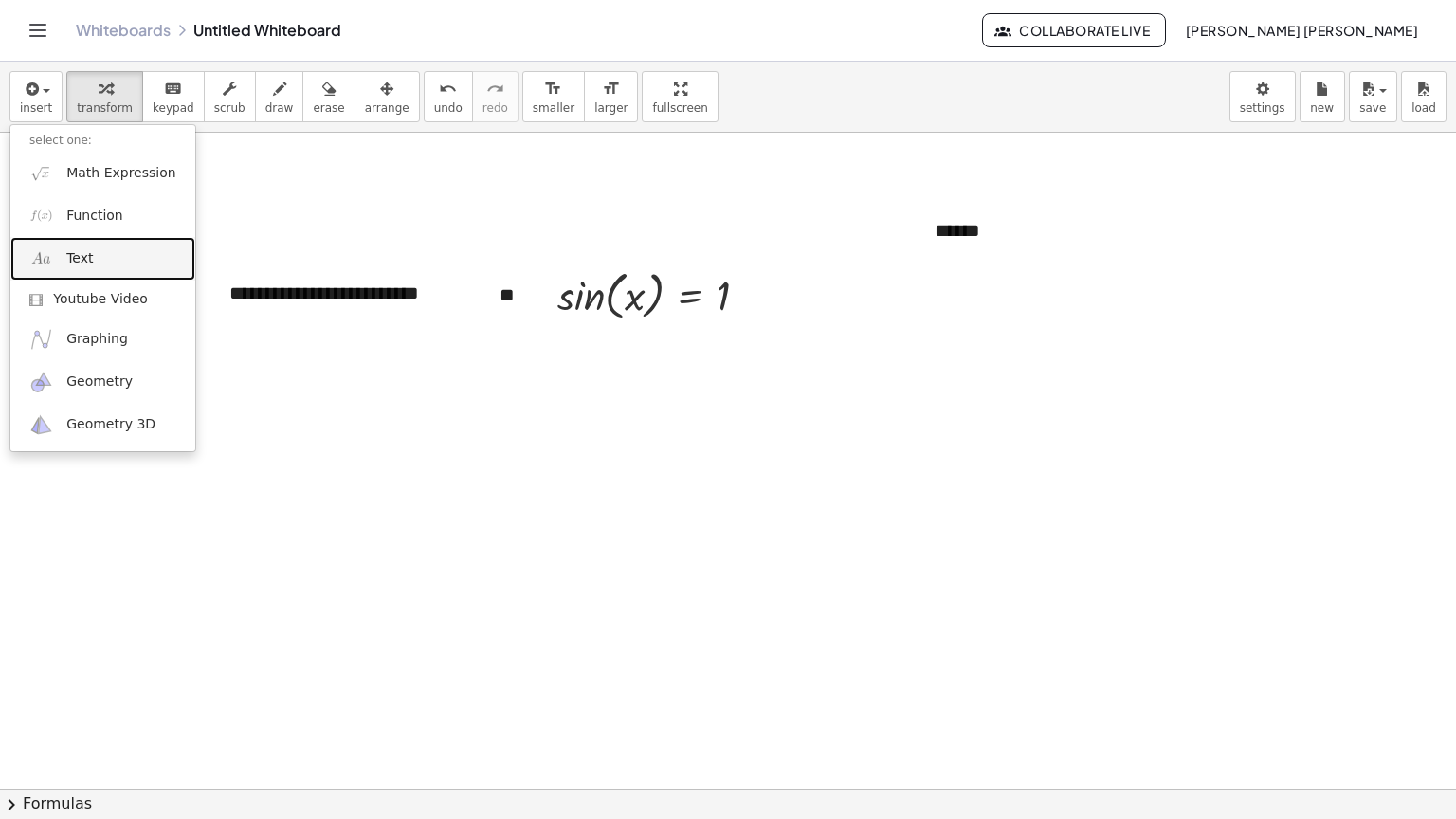
click at [107, 258] on link "Text" at bounding box center [103, 258] width 184 height 42
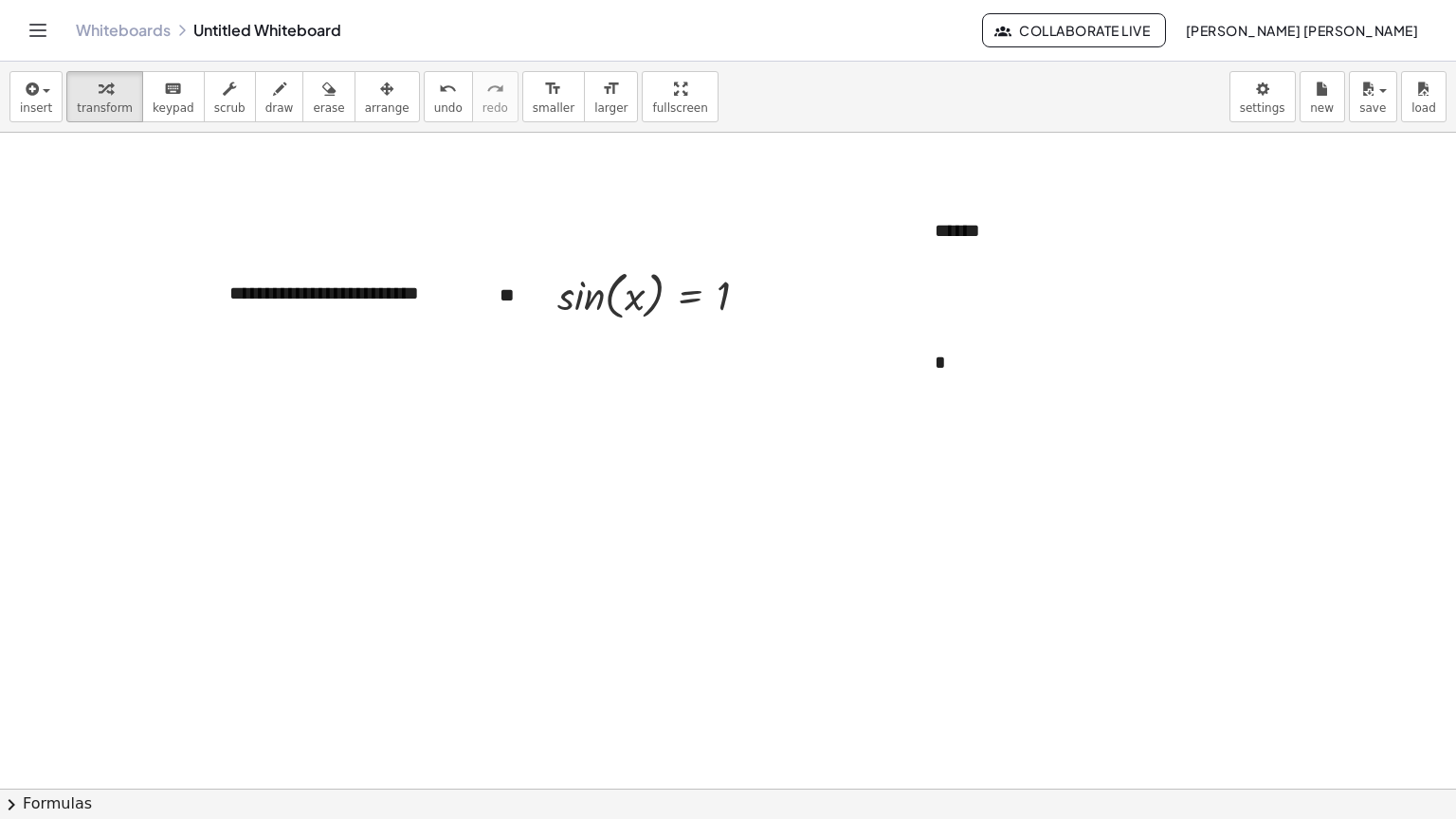
click at [886, 276] on div at bounding box center [728, 789] width 1456 height 1312
click at [949, 328] on div "- +" at bounding box center [1054, 327] width 284 height 33
click at [953, 343] on div "*" at bounding box center [1057, 362] width 284 height 65
click at [1151, 336] on button "-" at bounding box center [1145, 327] width 30 height 33
click at [1012, 342] on div "*" at bounding box center [1057, 360] width 284 height 62
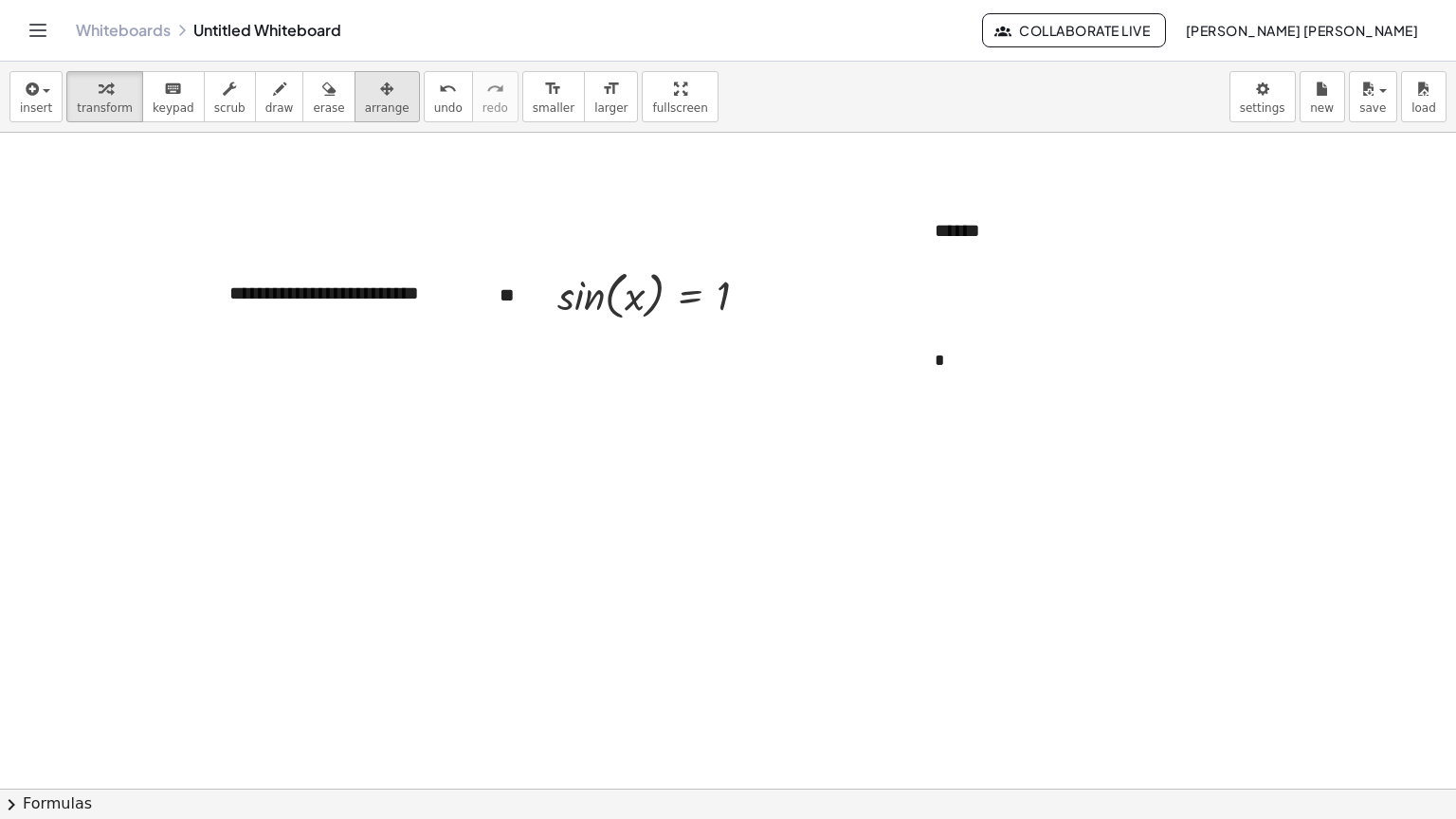
click at [365, 77] on div "button" at bounding box center [387, 88] width 44 height 23
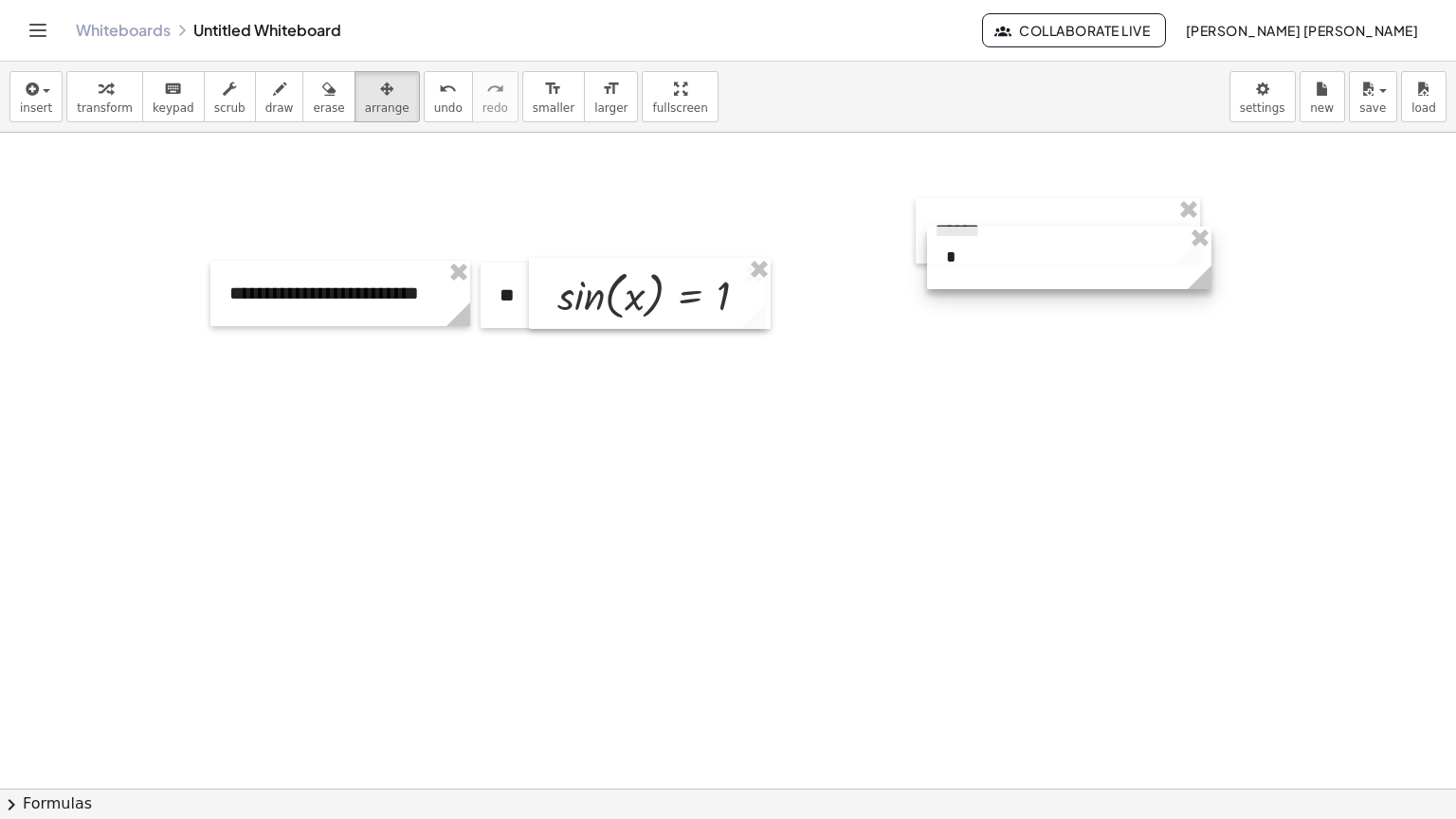
drag, startPoint x: 1057, startPoint y: 370, endPoint x: 1068, endPoint y: 265, distance: 105.6
click at [1068, 265] on div at bounding box center [1069, 258] width 284 height 62
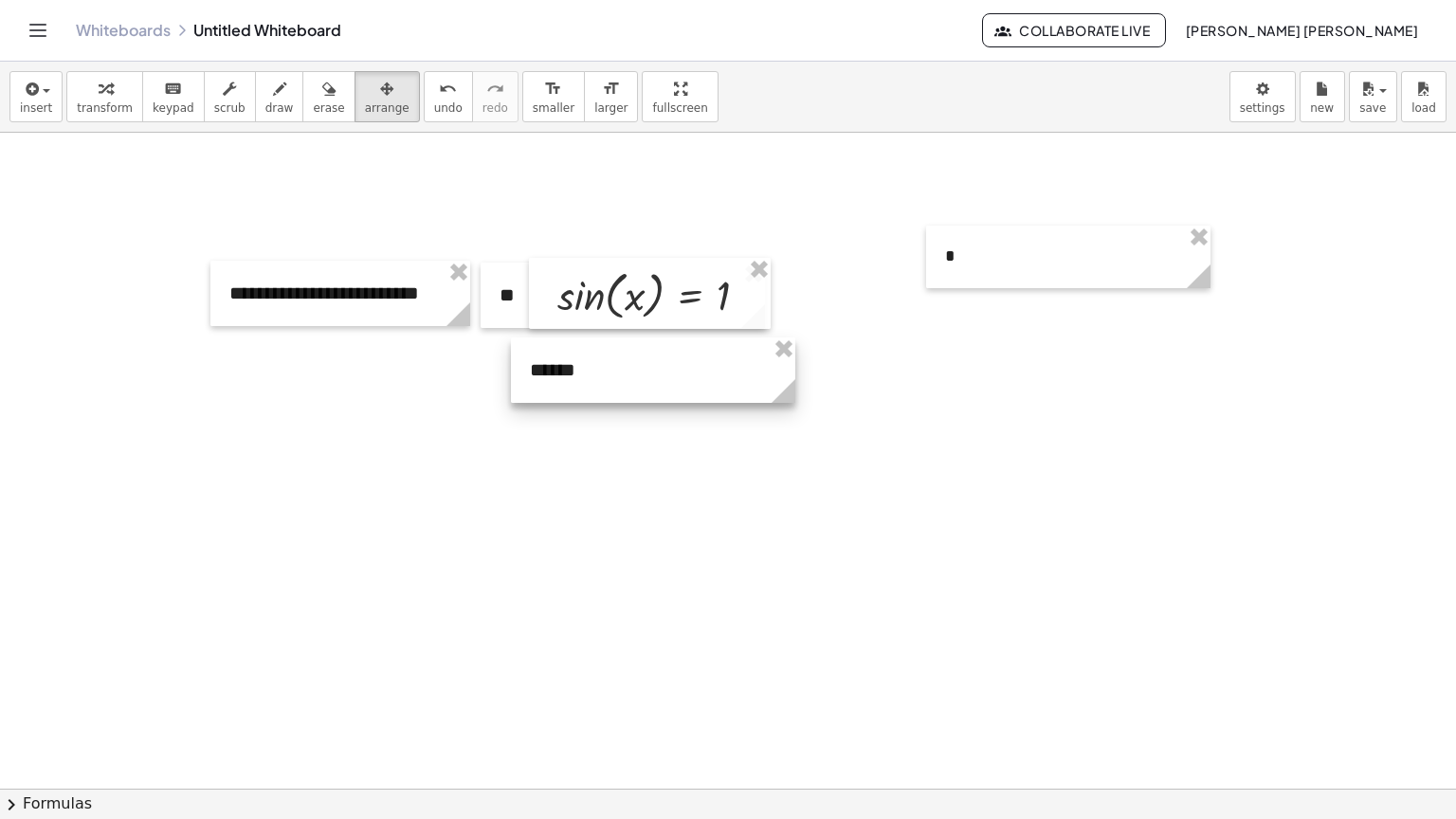
drag, startPoint x: 1068, startPoint y: 221, endPoint x: 664, endPoint y: 360, distance: 427.2
click at [664, 360] on div at bounding box center [653, 370] width 284 height 65
drag, startPoint x: 1081, startPoint y: 222, endPoint x: 1032, endPoint y: 189, distance: 59.1
click at [1027, 192] on div at bounding box center [728, 789] width 1456 height 1312
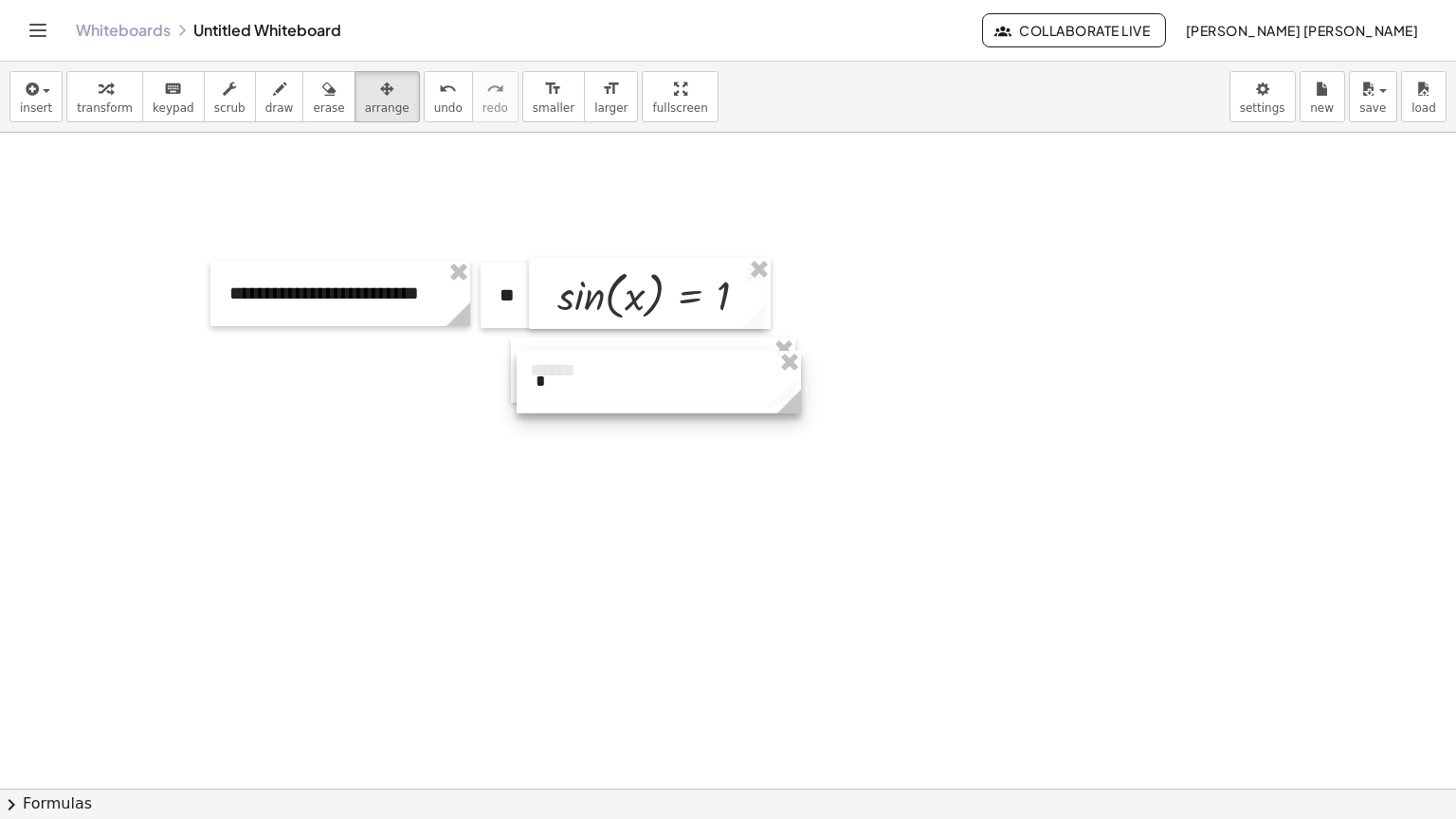
drag, startPoint x: 1021, startPoint y: 279, endPoint x: 612, endPoint y: 404, distance: 427.7
click at [612, 404] on div at bounding box center [659, 382] width 284 height 62
click at [87, 95] on div "button" at bounding box center [105, 88] width 56 height 23
click at [354, 116] on button "arrange" at bounding box center [387, 97] width 65 height 51
drag, startPoint x: 56, startPoint y: 90, endPoint x: 56, endPoint y: 103, distance: 13.0
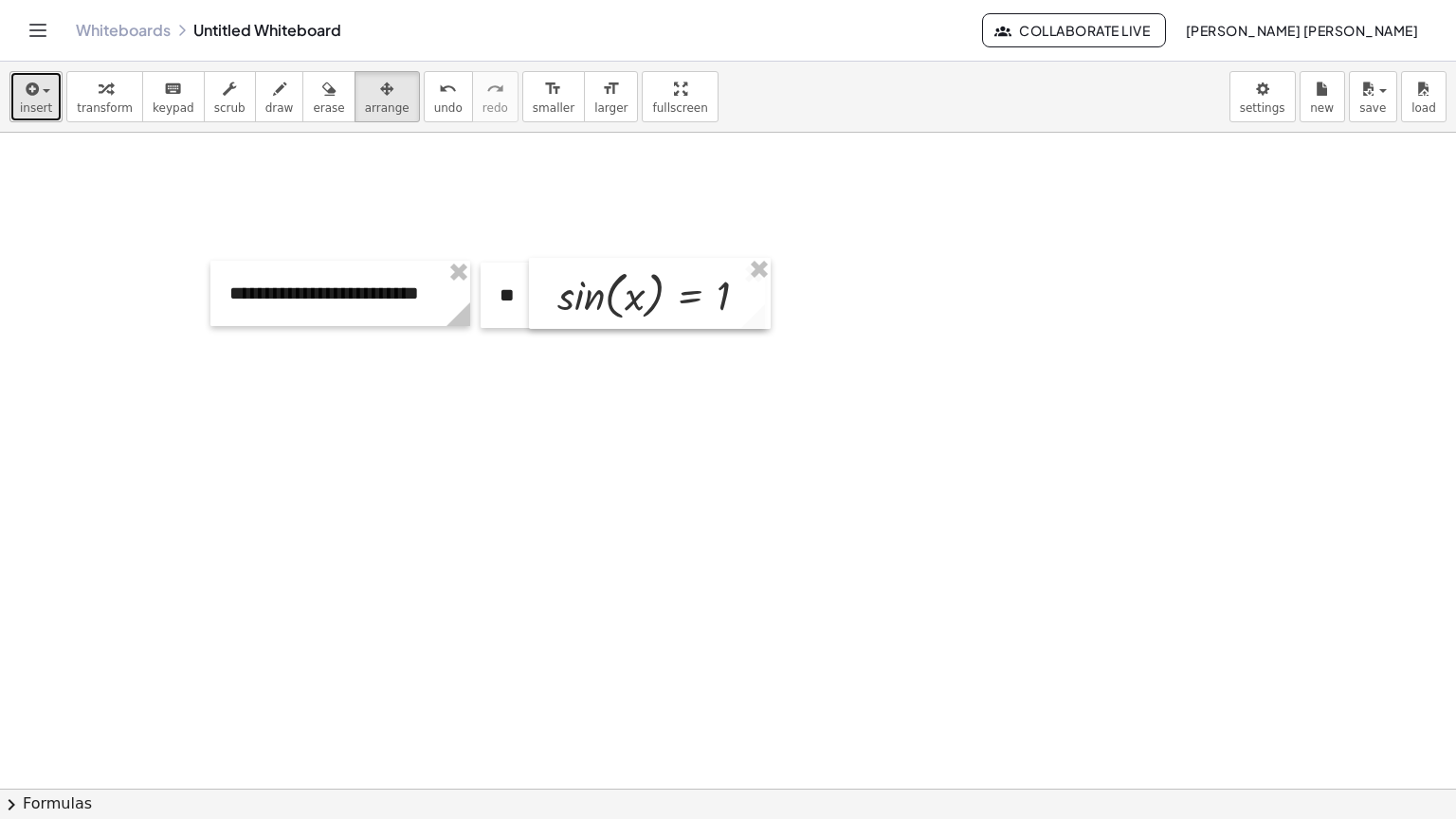
click at [56, 99] on button "insert" at bounding box center [36, 97] width 53 height 51
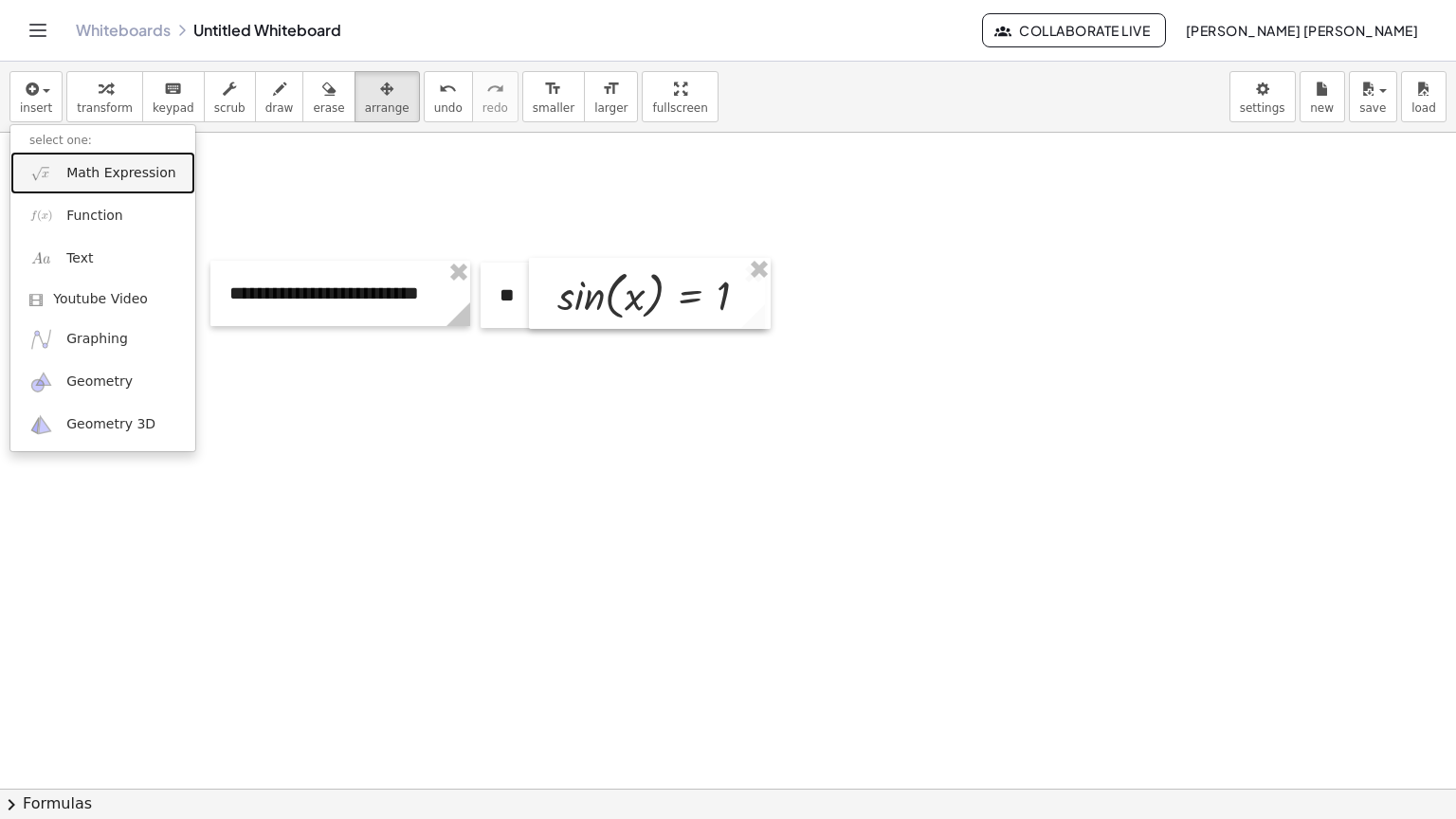
click at [99, 177] on span "Math Expression" at bounding box center [120, 173] width 109 height 19
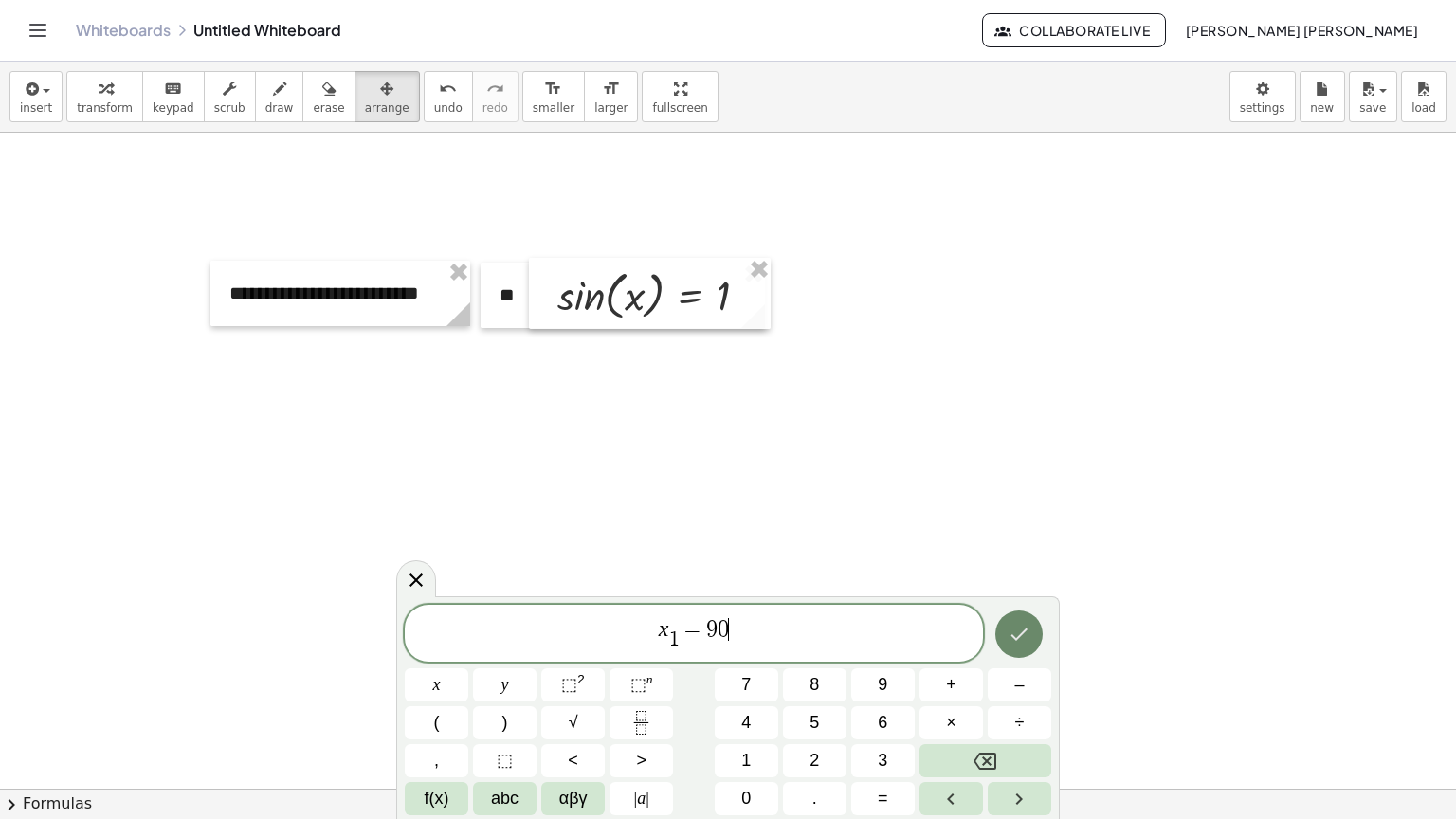
click at [1032, 638] on button "Done" at bounding box center [1019, 634] width 47 height 47
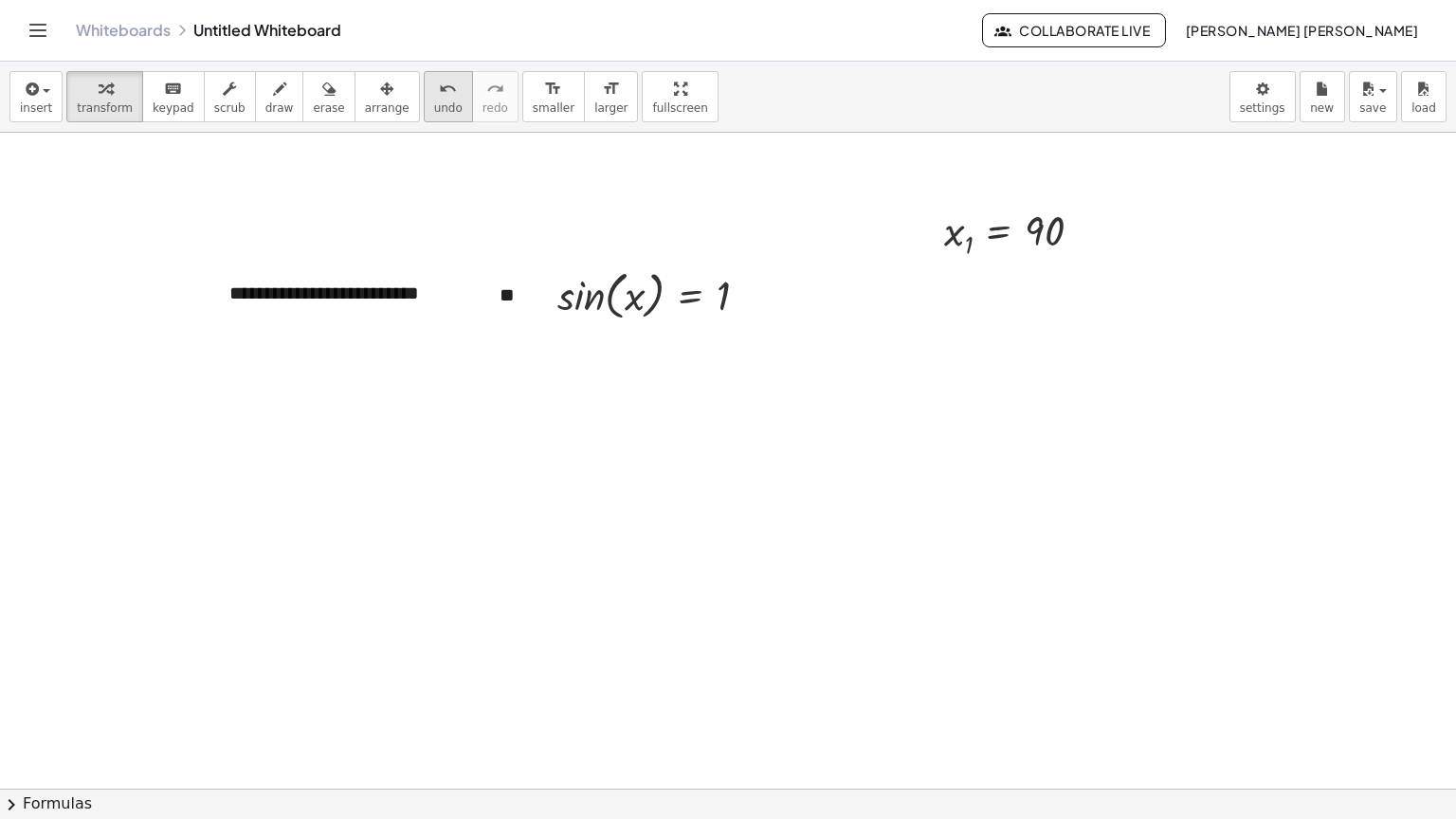
drag, startPoint x: 359, startPoint y: 110, endPoint x: 401, endPoint y: 110, distance: 42.0
click at [383, 110] on div "insert select one: Math Expression Function Text Youtube Video Graphing Geometr…" at bounding box center [728, 97] width 1456 height 71
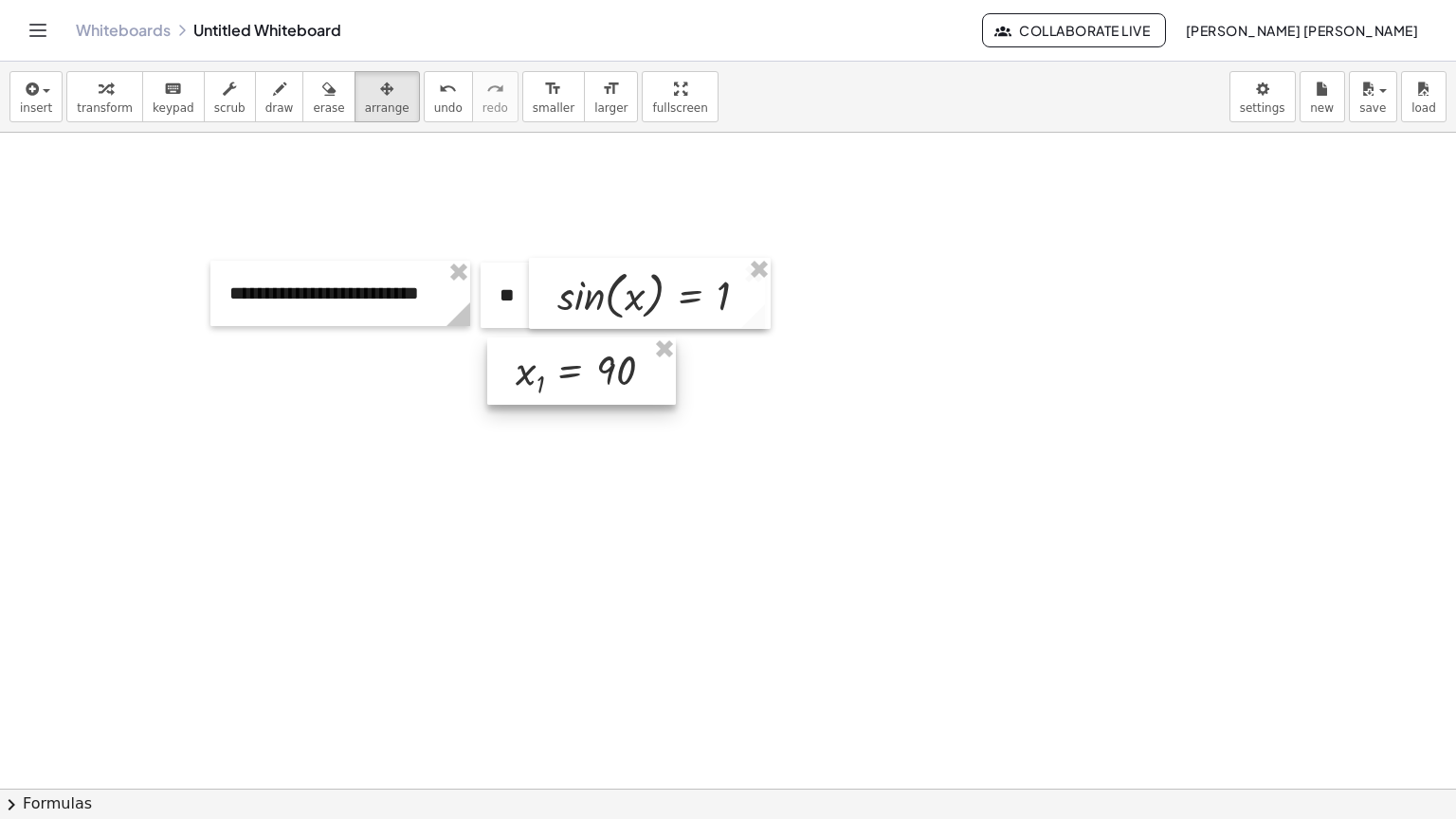
drag, startPoint x: 895, startPoint y: 348, endPoint x: 609, endPoint y: 367, distance: 286.6
click at [609, 367] on div at bounding box center [581, 371] width 188 height 67
click at [113, 96] on div "button" at bounding box center [105, 88] width 56 height 23
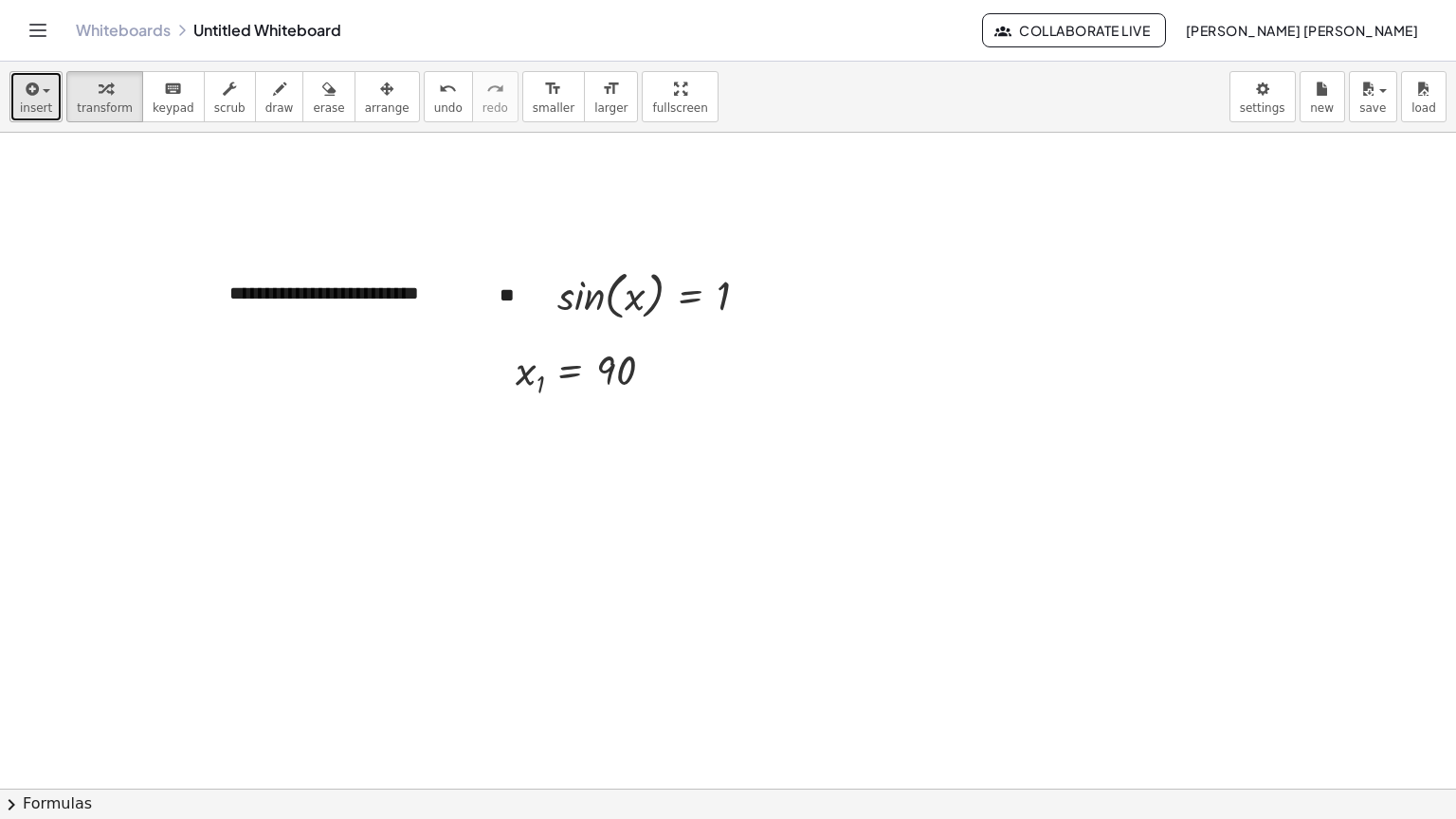
click at [20, 110] on span "insert" at bounding box center [36, 108] width 33 height 13
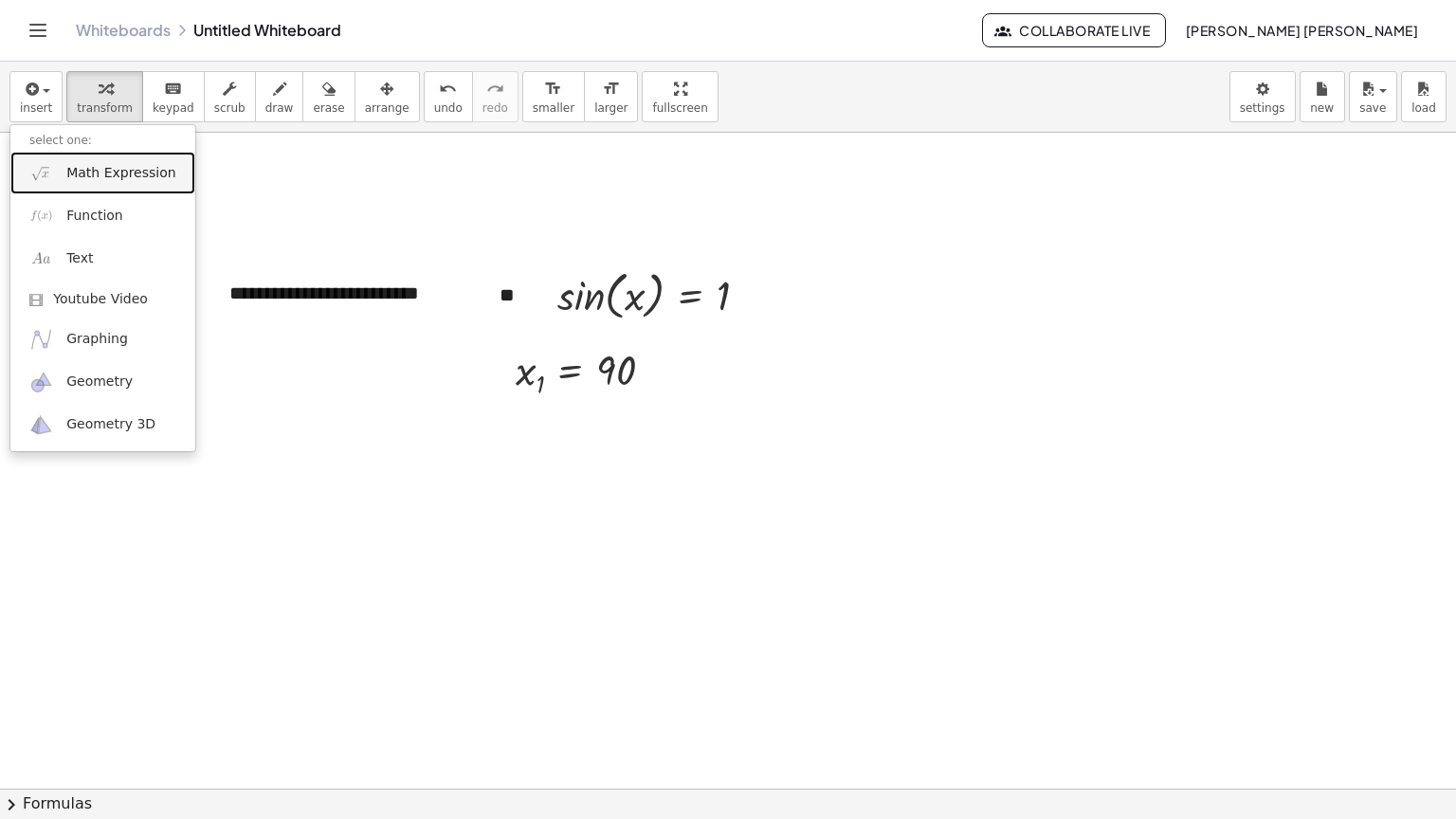
click at [89, 158] on link "Math Expression" at bounding box center [103, 173] width 184 height 42
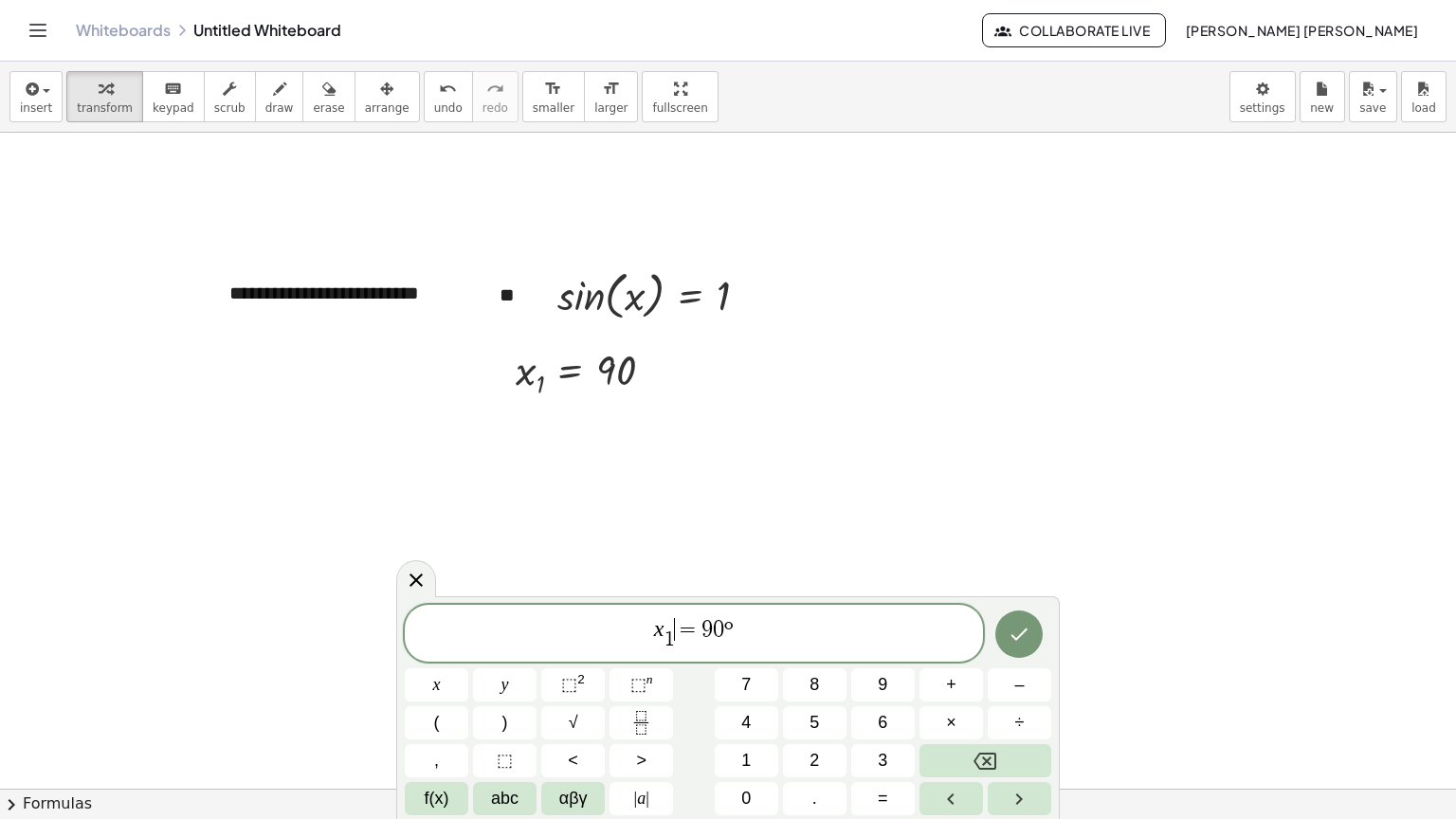
click at [679, 641] on span "=" at bounding box center [689, 630] width 28 height 23
click at [679, 643] on span "x 1 ​ ​ = 9 0 º" at bounding box center [693, 634] width 578 height 37
click at [721, 633] on span "0" at bounding box center [719, 630] width 12 height 23
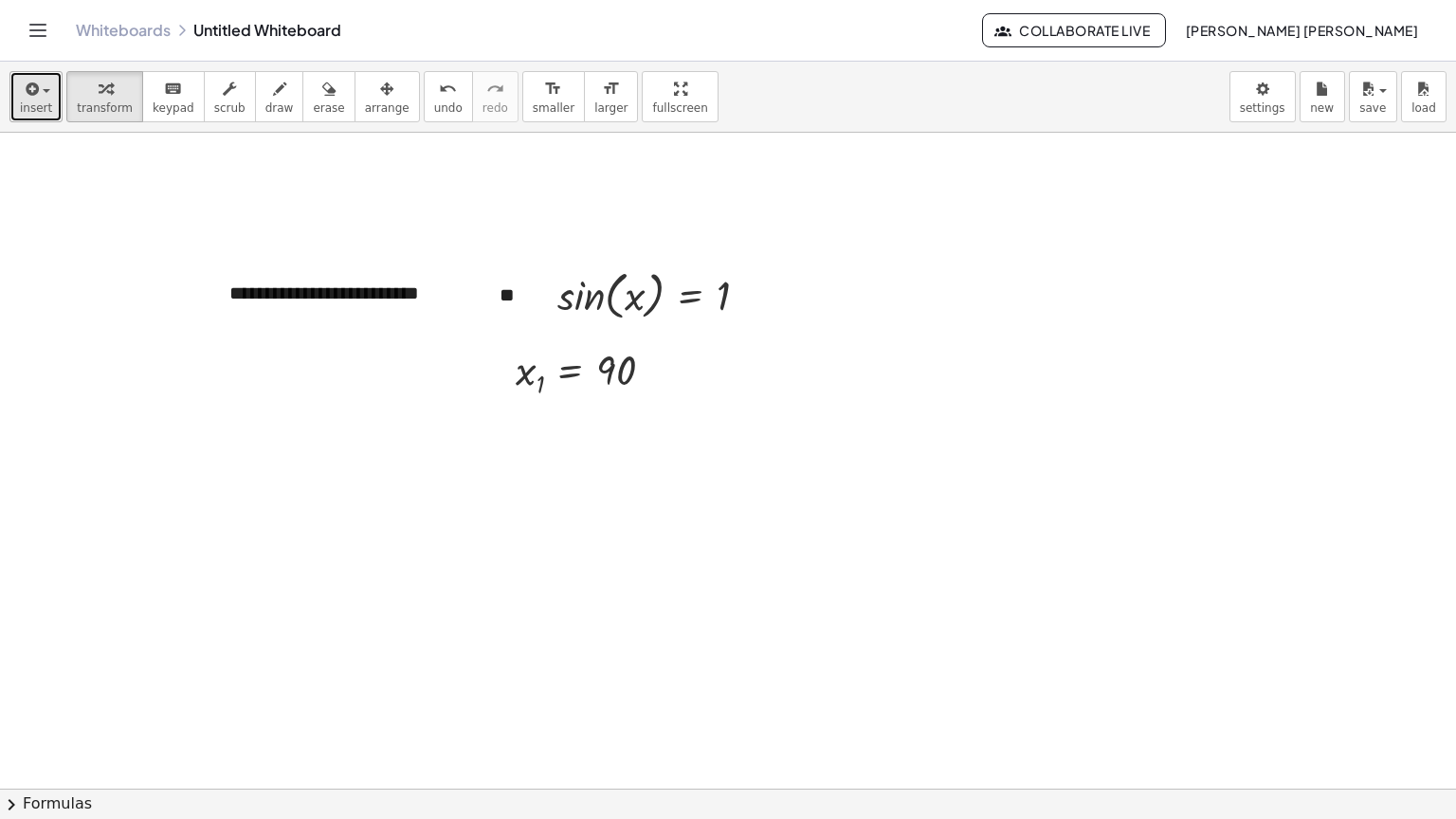
click at [13, 110] on button "insert" at bounding box center [36, 97] width 53 height 51
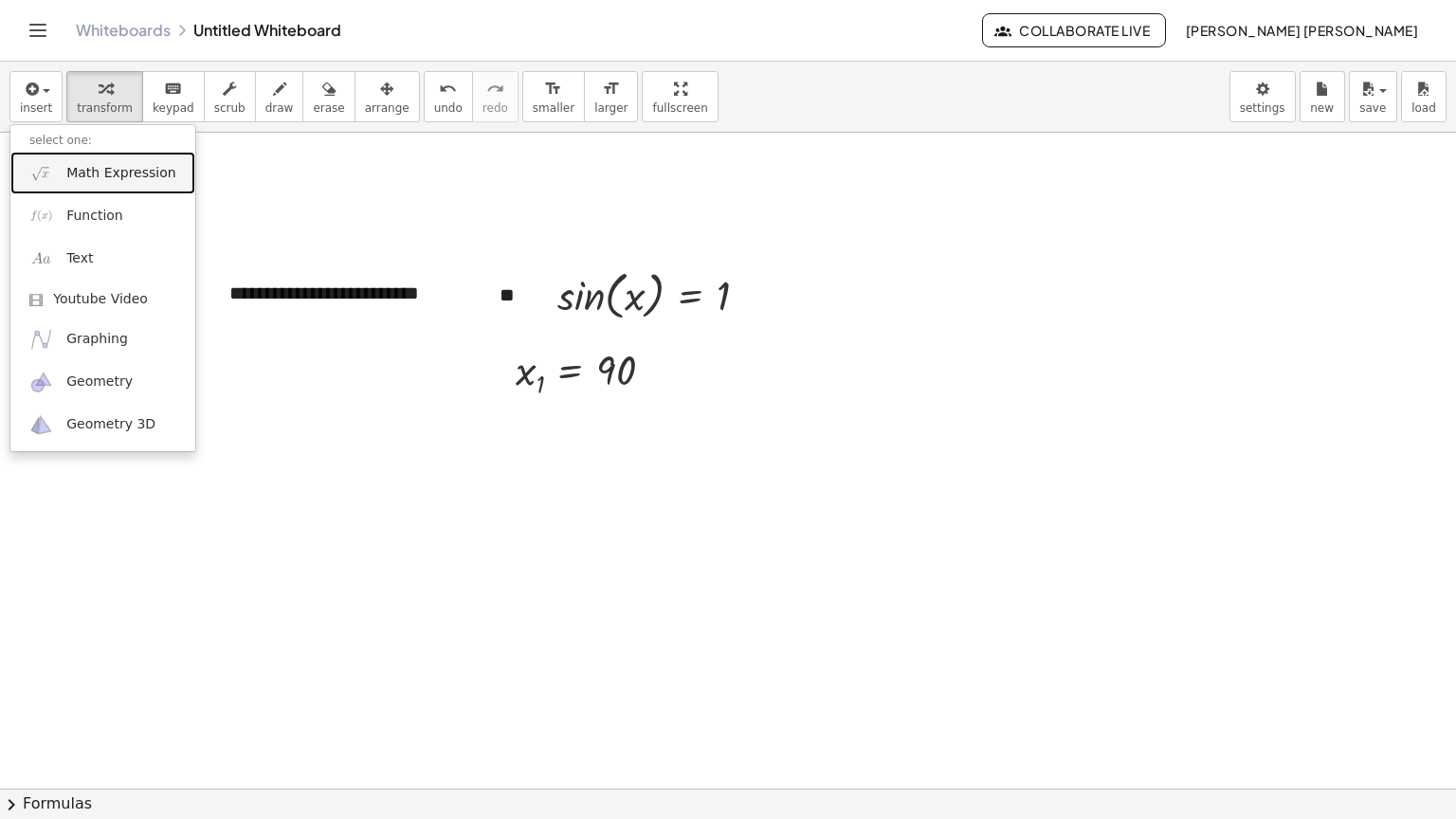
click at [90, 183] on link "Math Expression" at bounding box center [103, 173] width 184 height 42
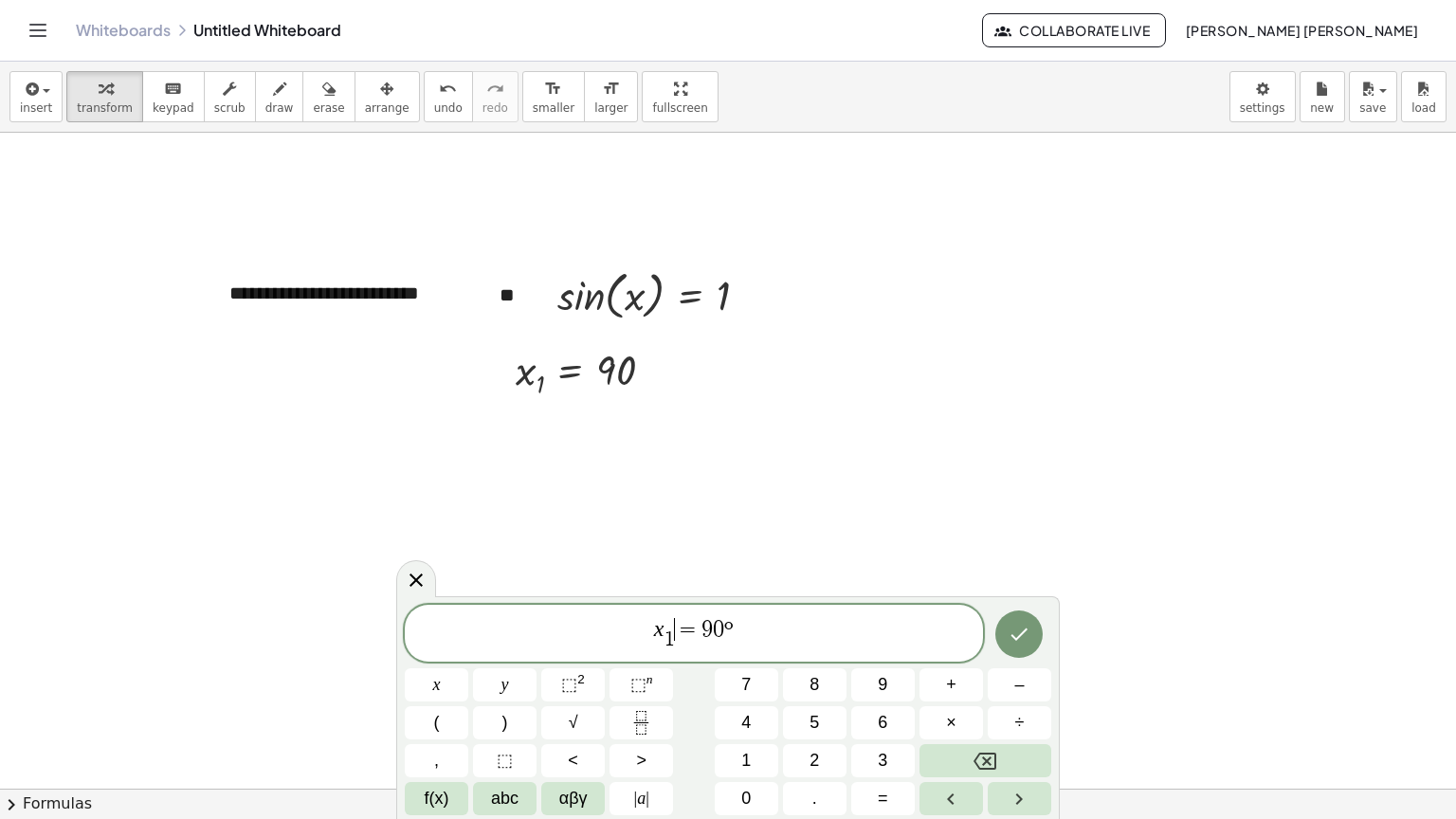
click at [686, 651] on span "x 1 ​ ​ = 9 0 º" at bounding box center [693, 634] width 578 height 37
click at [679, 652] on span "x 1 ​ ​ = 9 0 º" at bounding box center [693, 634] width 578 height 37
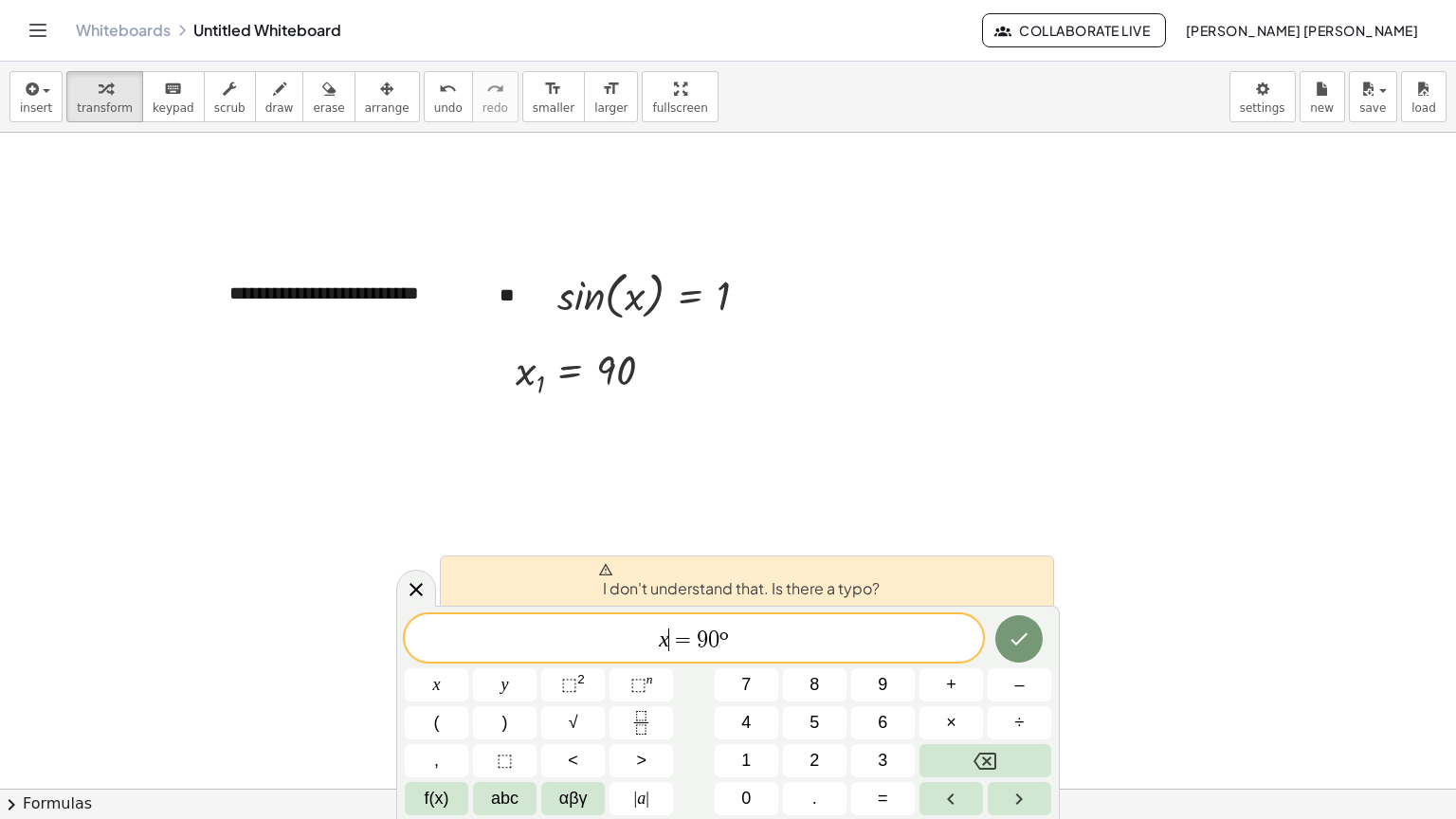
click at [772, 643] on span "x ​ = 9 0 º" at bounding box center [693, 639] width 578 height 27
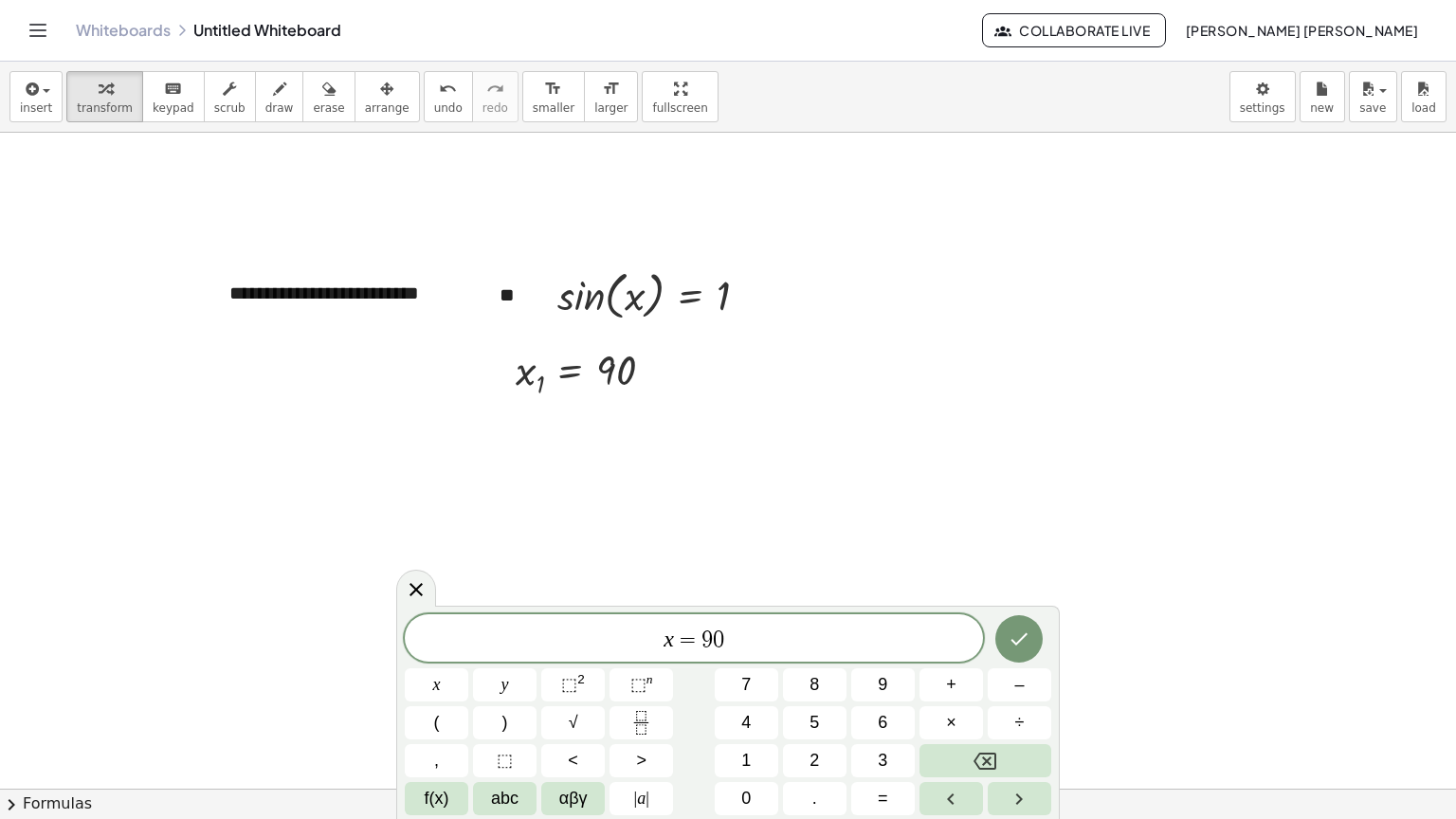
click at [678, 641] on span "=" at bounding box center [688, 639] width 28 height 23
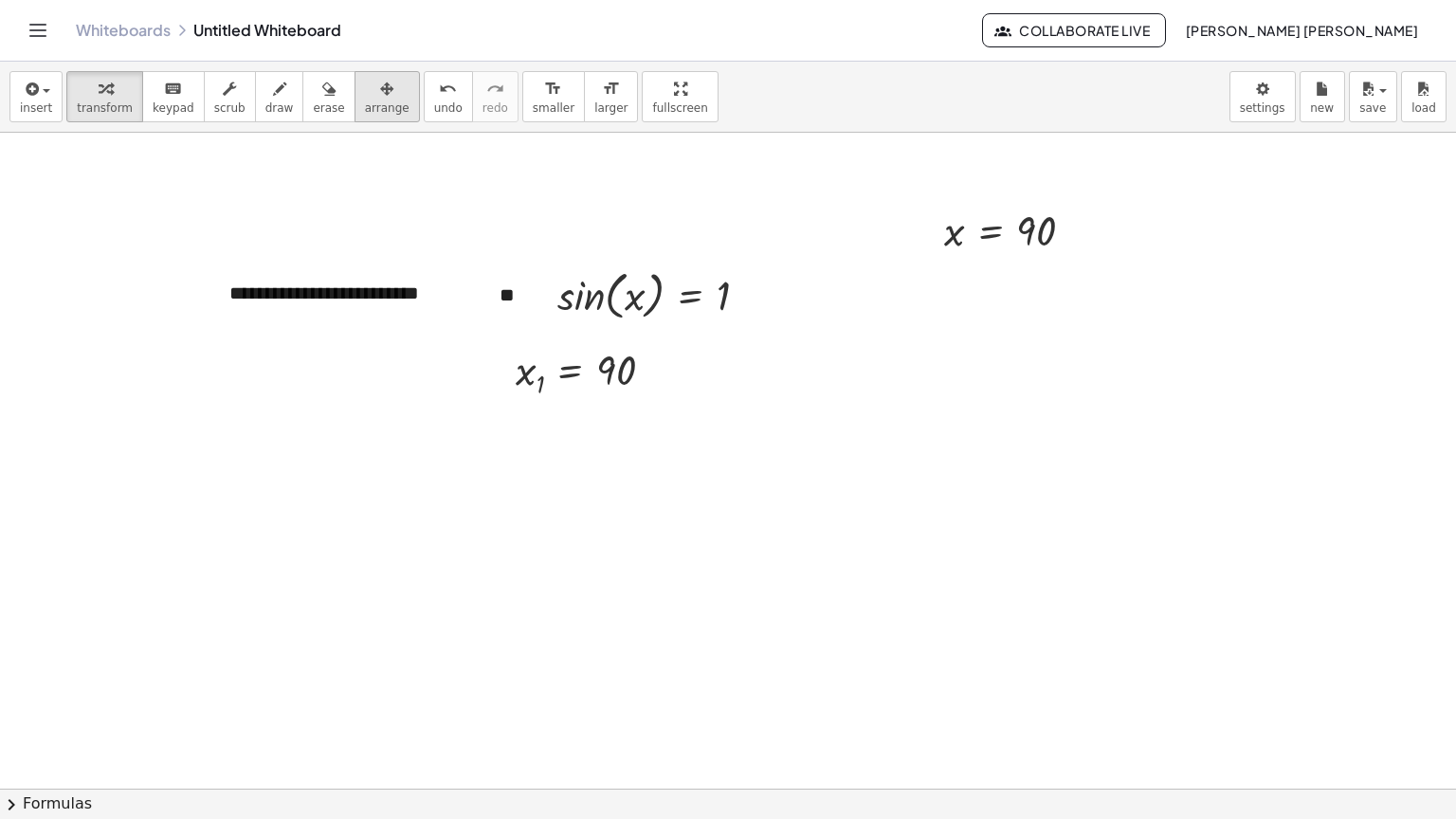
click at [365, 105] on span "arrange" at bounding box center [387, 108] width 44 height 13
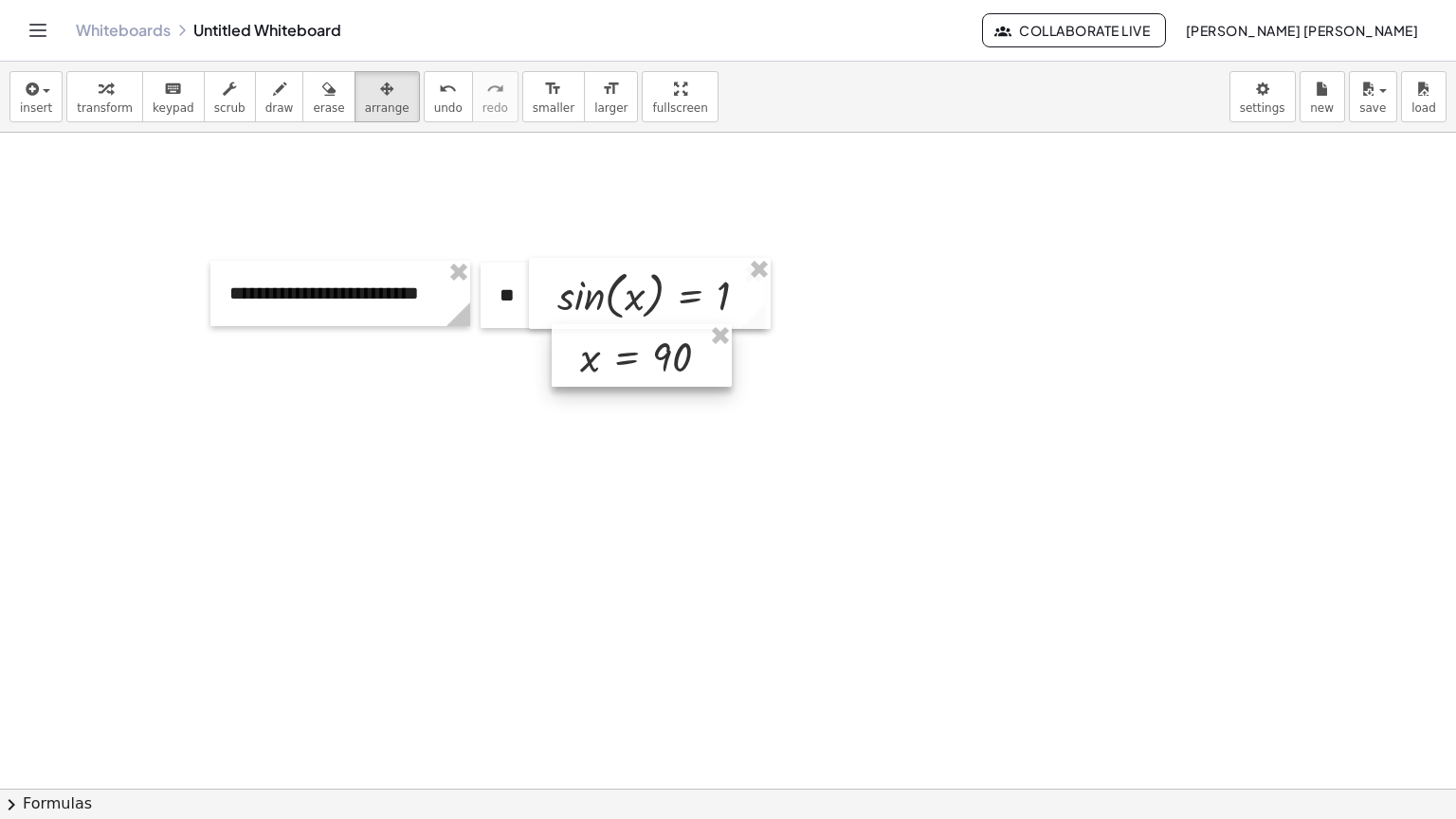
drag, startPoint x: 960, startPoint y: 243, endPoint x: 595, endPoint y: 369, distance: 386.1
click at [595, 369] on div at bounding box center [641, 356] width 181 height 63
click at [83, 117] on button "transform" at bounding box center [105, 97] width 77 height 51
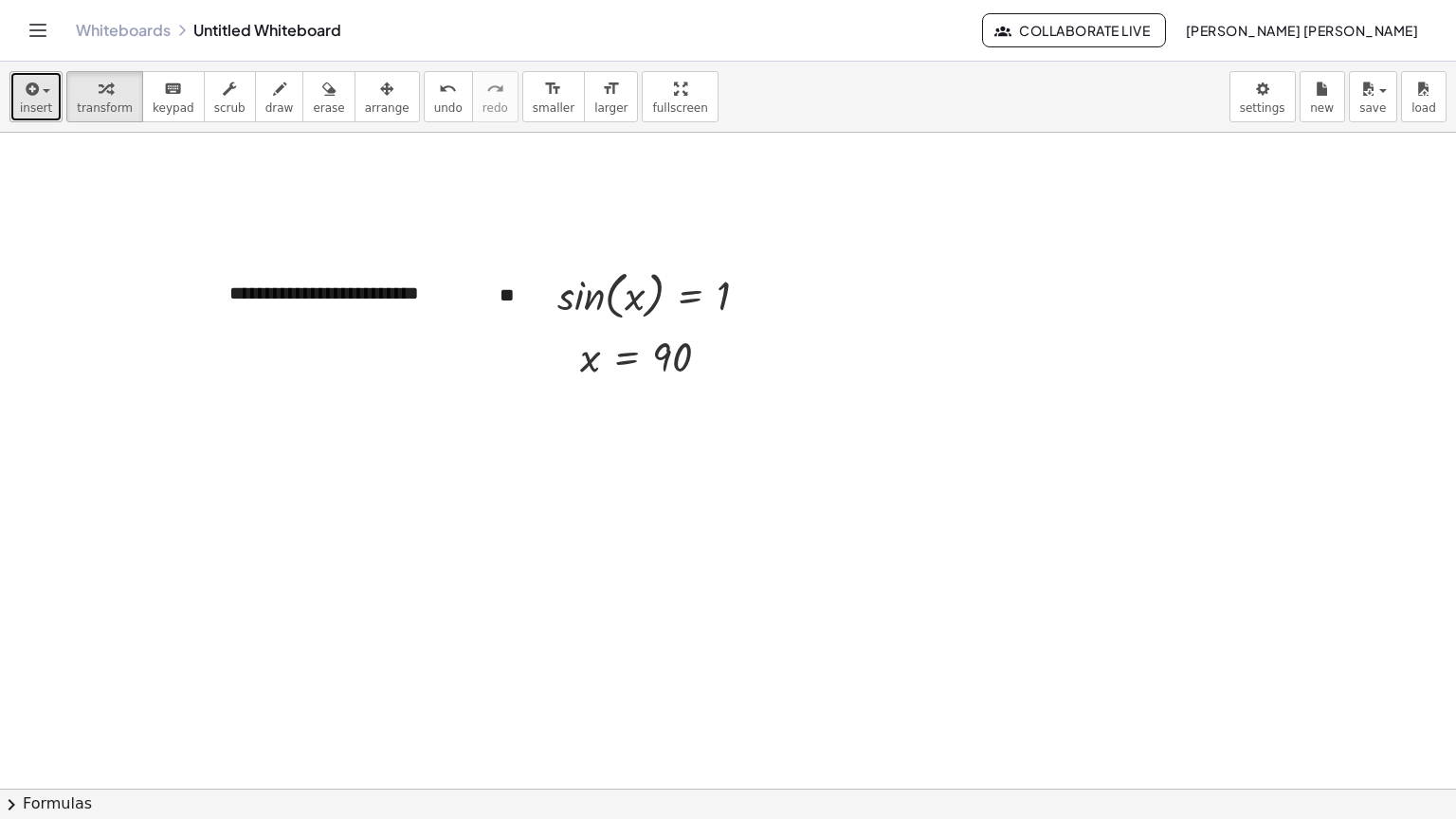
click at [24, 97] on icon "button" at bounding box center [30, 89] width 17 height 23
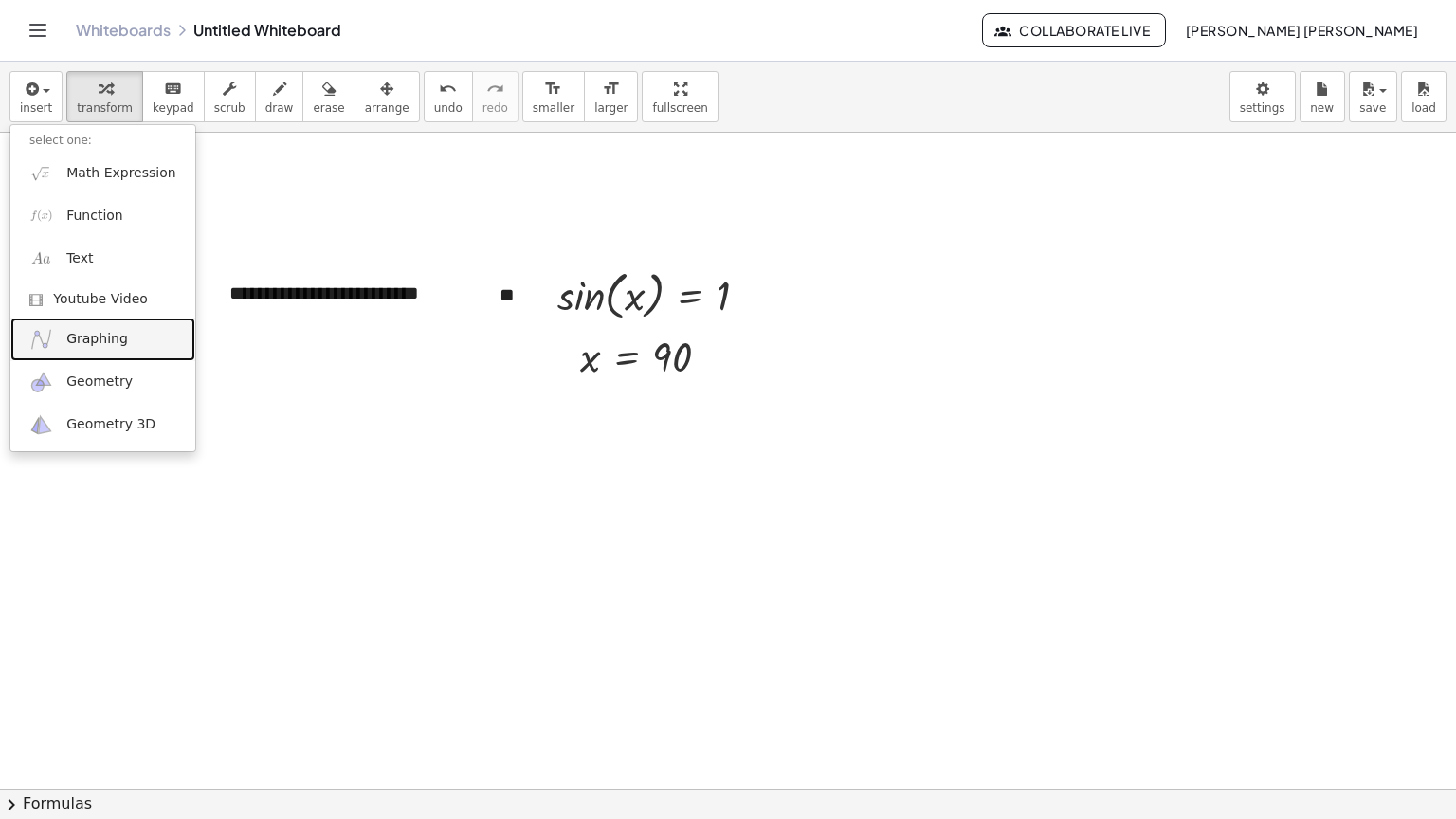
click at [130, 336] on link "Graphing" at bounding box center [103, 338] width 184 height 42
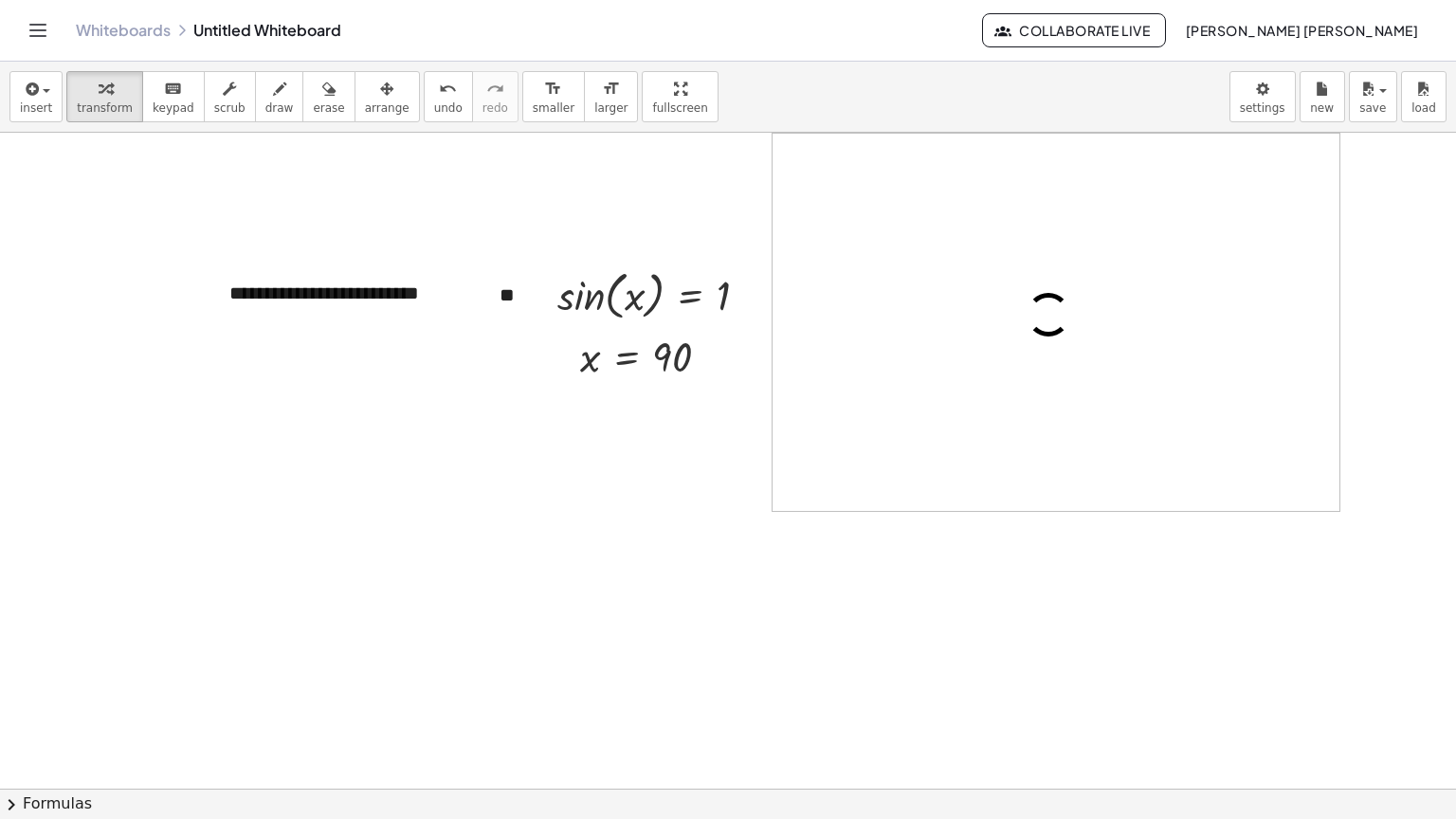
drag, startPoint x: 1152, startPoint y: 197, endPoint x: 710, endPoint y: 219, distance: 442.5
click at [987, 312] on div at bounding box center [1056, 322] width 567 height 377
click at [37, 107] on span "insert" at bounding box center [36, 108] width 33 height 13
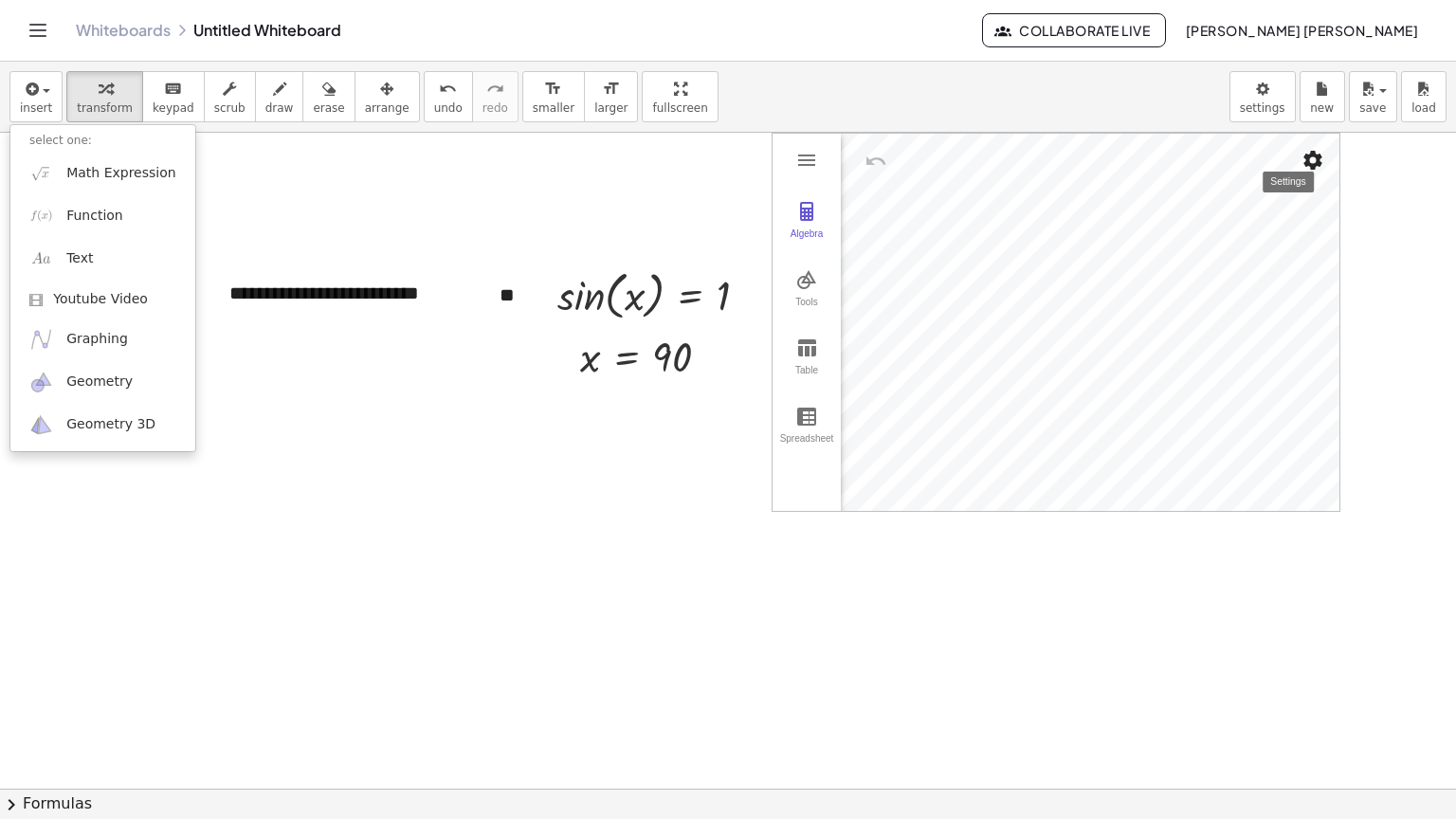
click at [1326, 168] on button "Settings" at bounding box center [1313, 160] width 35 height 35
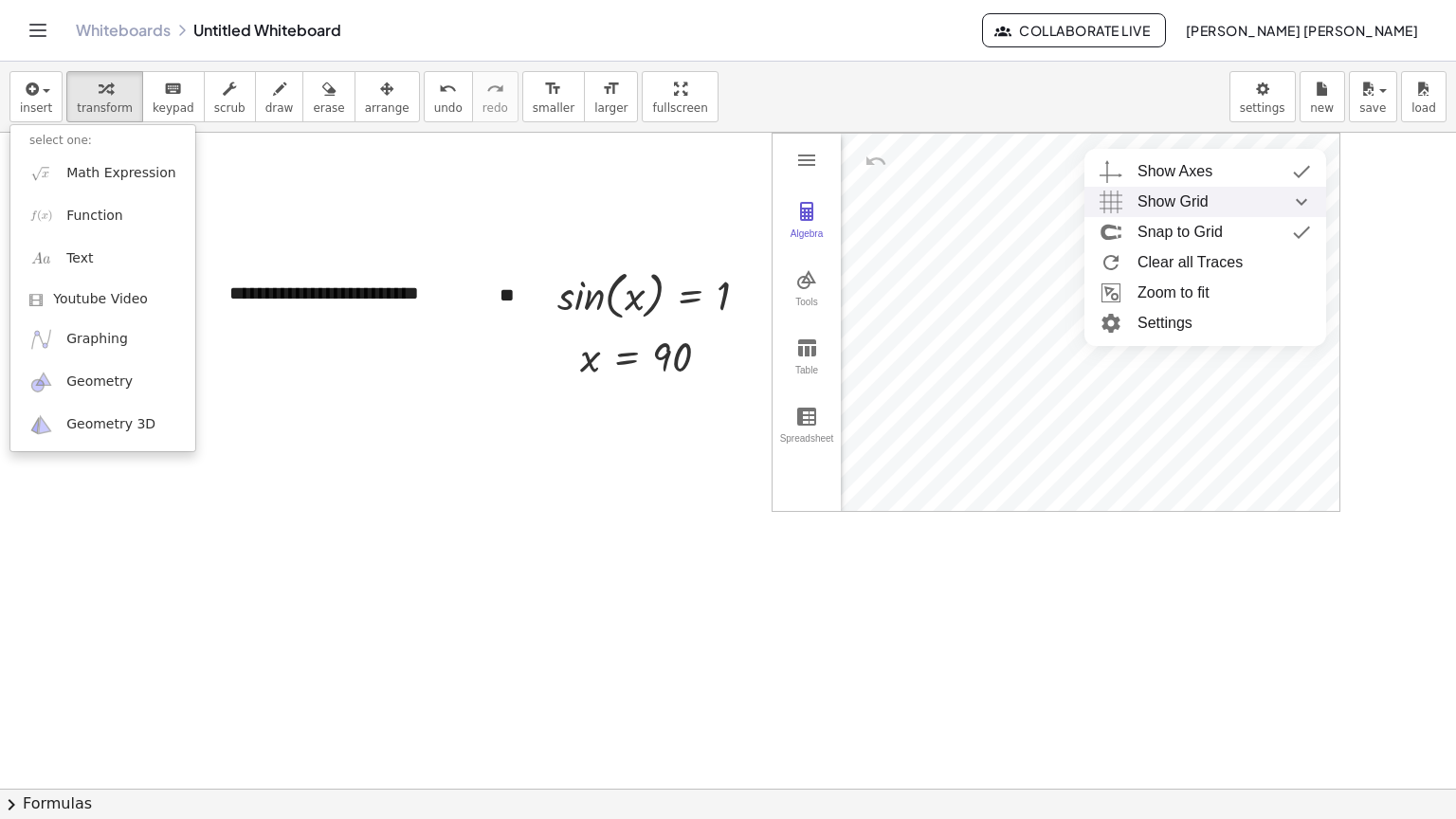
click at [1271, 193] on div "Show Grid" at bounding box center [1224, 201] width 174 height 31
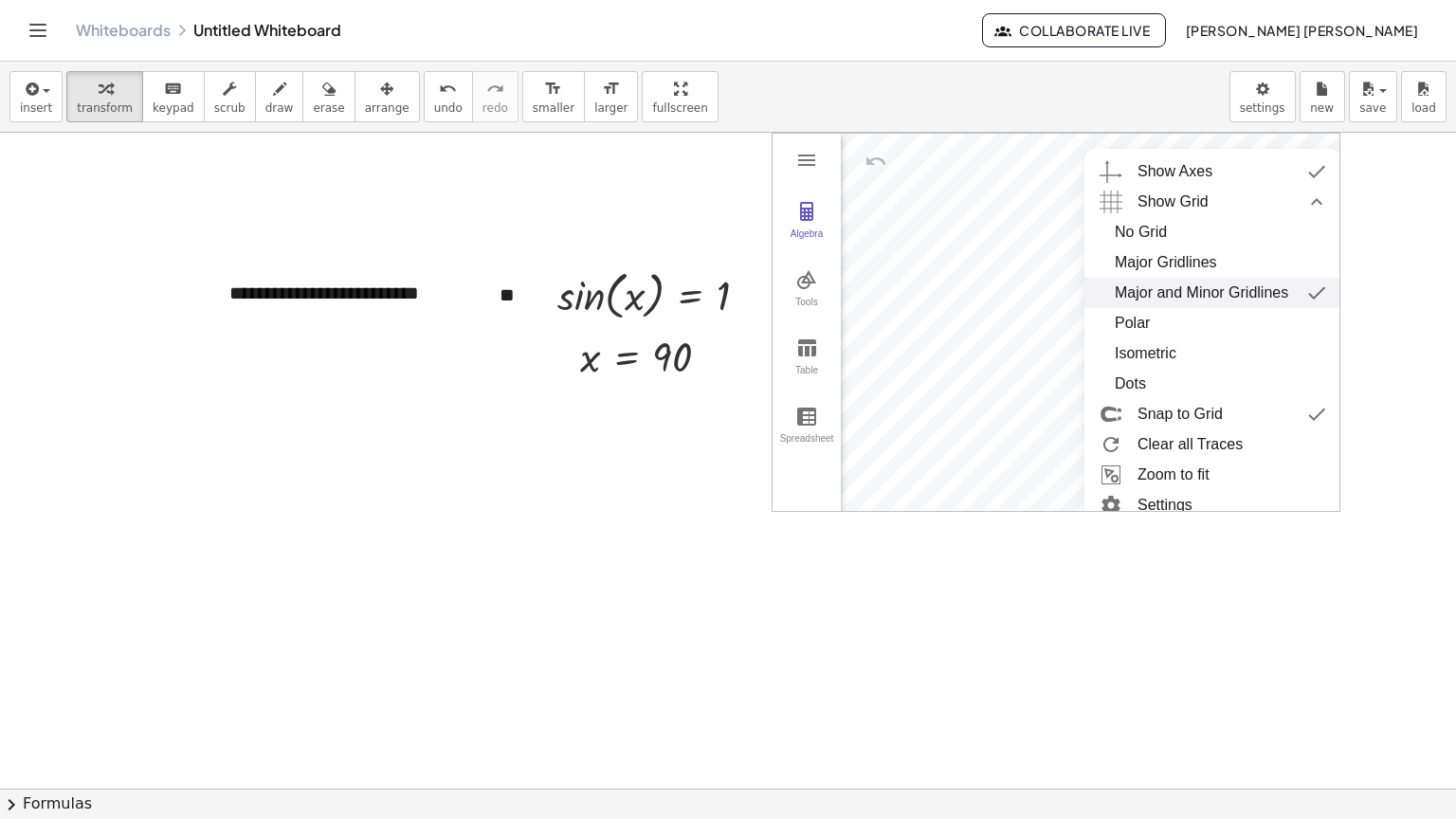
click at [1266, 292] on div "Major and Minor Gridlines" at bounding box center [1201, 293] width 174 height 31
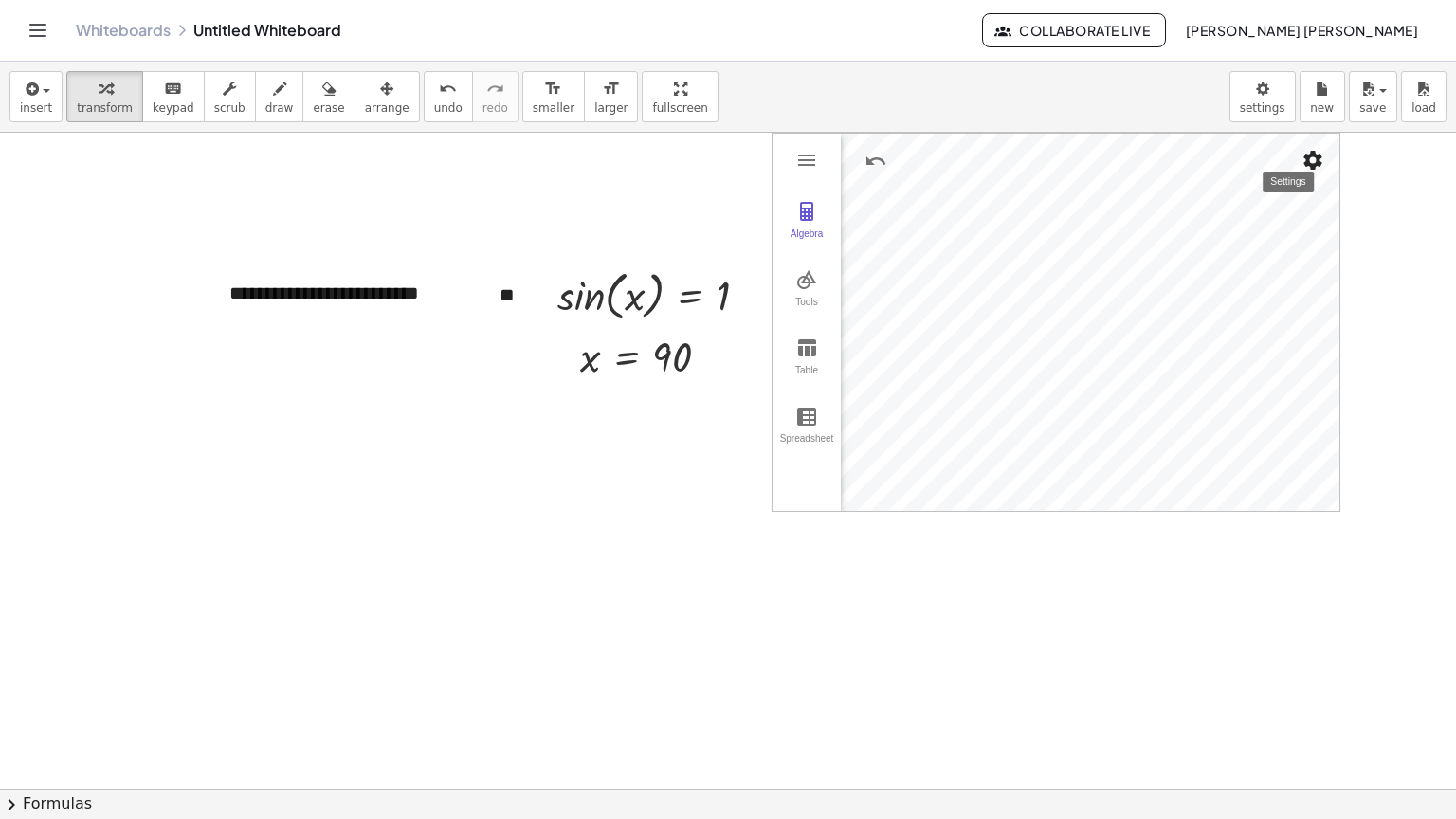
click at [1321, 162] on img "Settings" at bounding box center [1312, 160] width 23 height 23
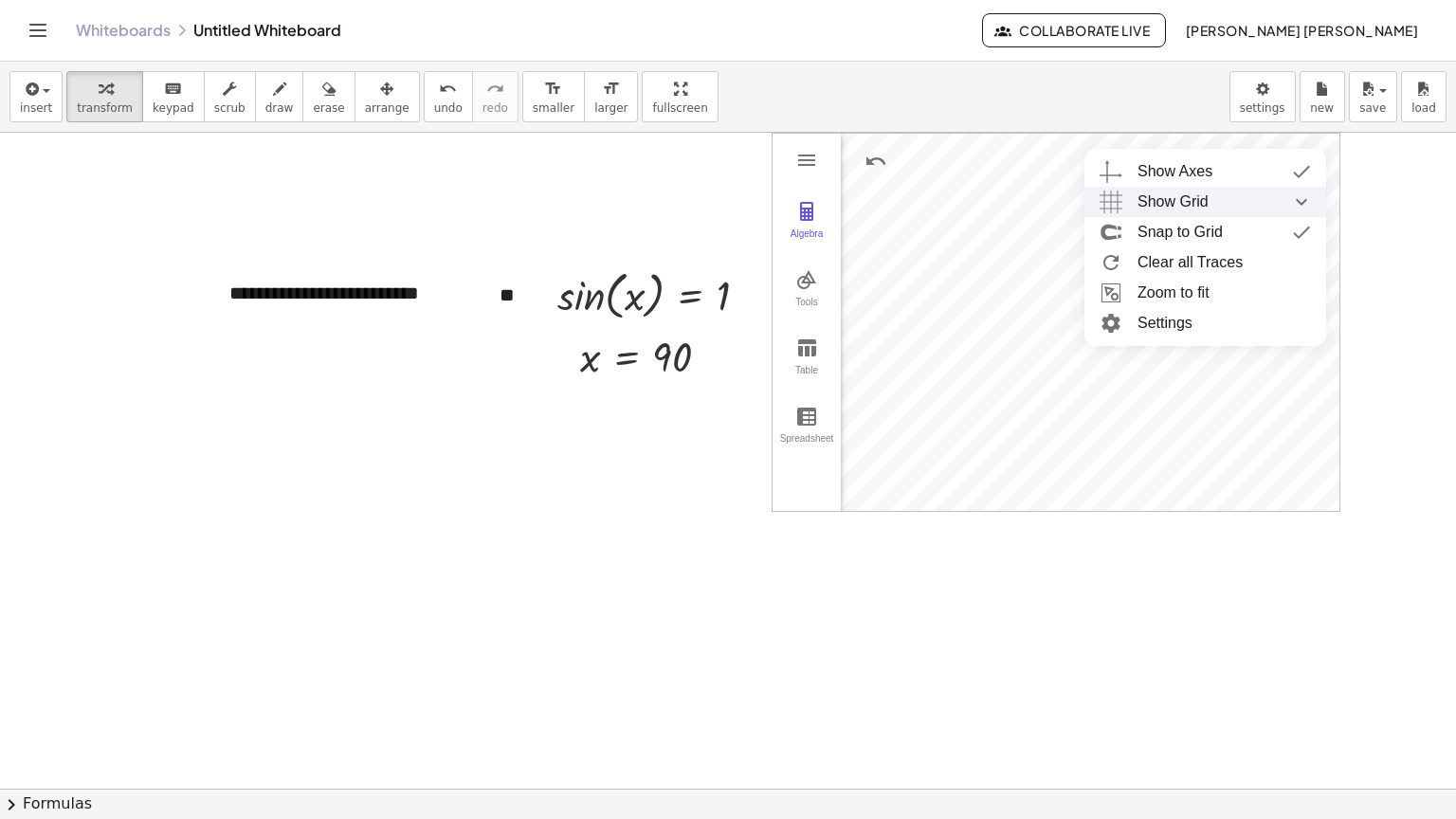
click at [1251, 202] on div "Show Grid" at bounding box center [1224, 201] width 174 height 31
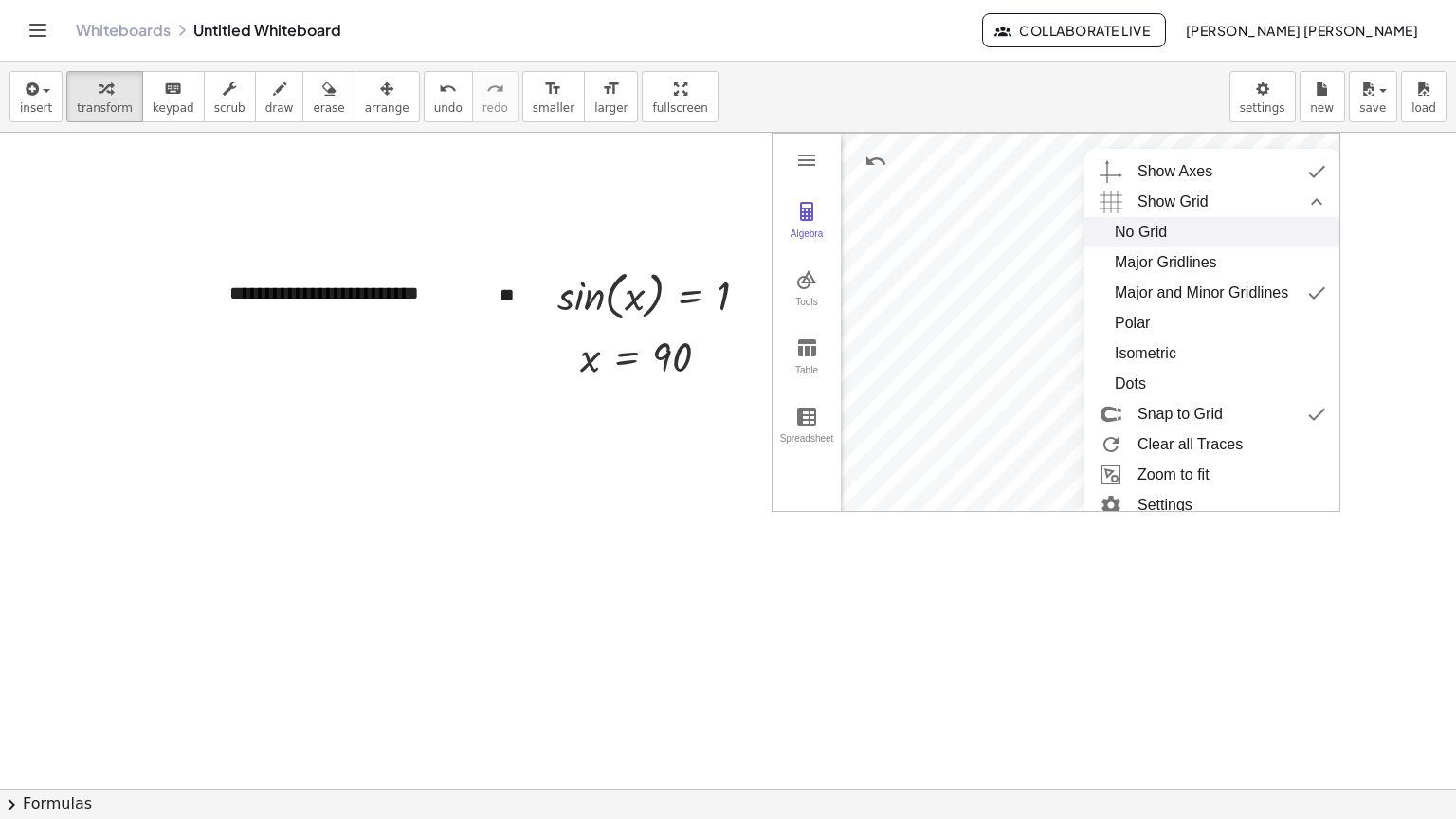
click at [1193, 239] on div "No Grid" at bounding box center [1212, 232] width 196 height 31
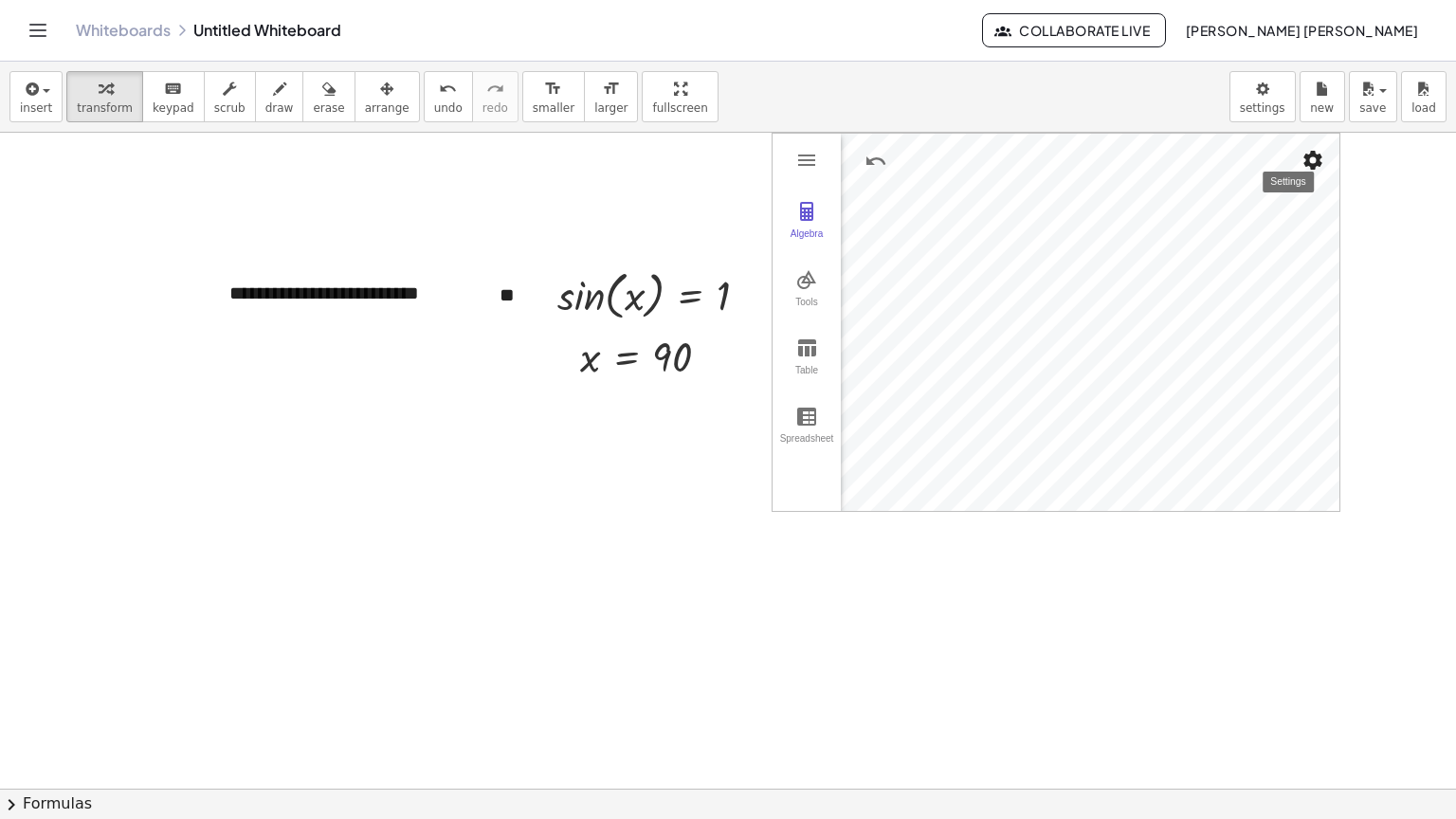
click at [1314, 160] on img "Settings" at bounding box center [1312, 160] width 23 height 23
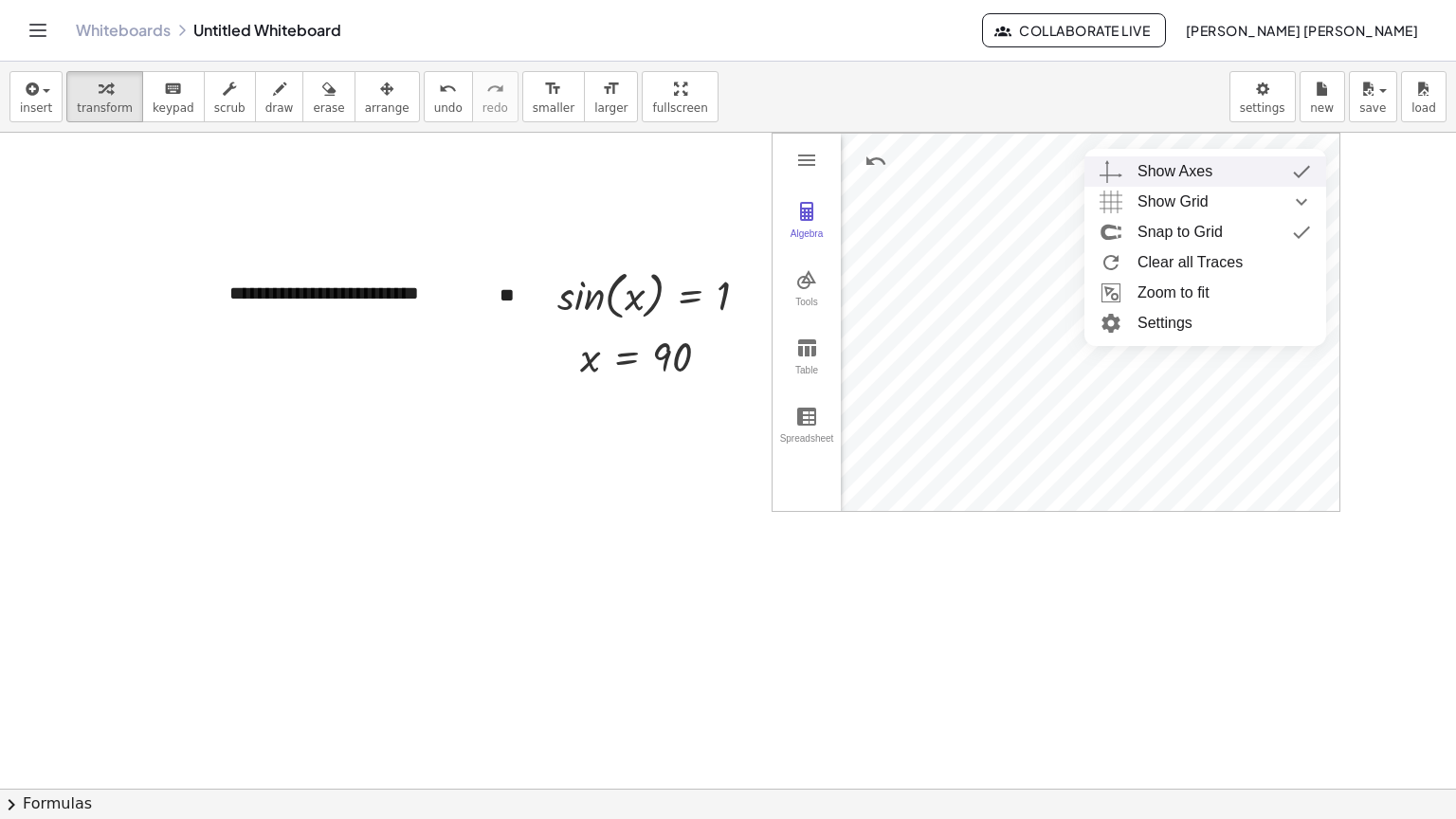
click at [1251, 178] on div "Show Axes" at bounding box center [1224, 172] width 174 height 31
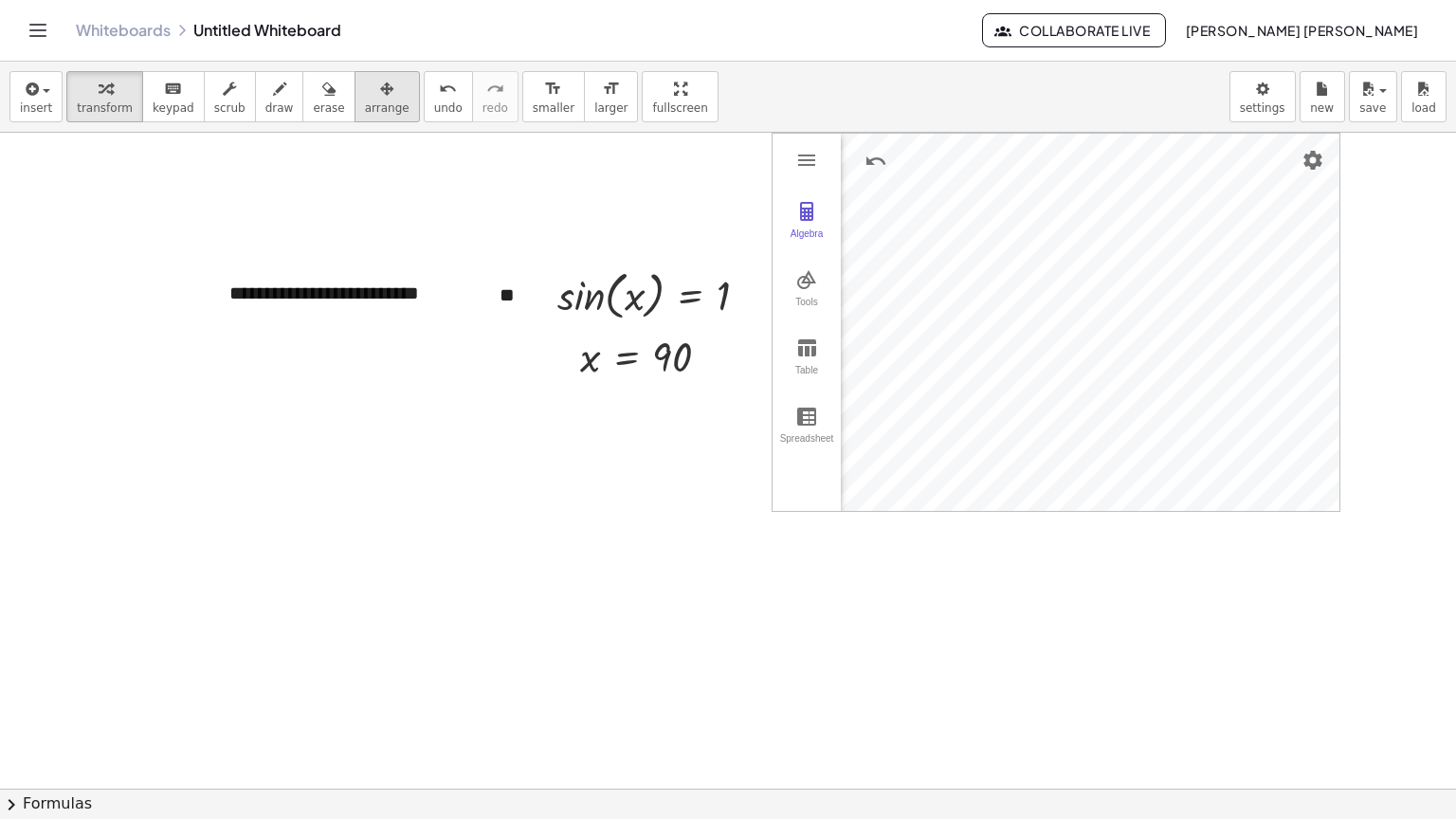
click at [365, 104] on span "arrange" at bounding box center [387, 108] width 44 height 13
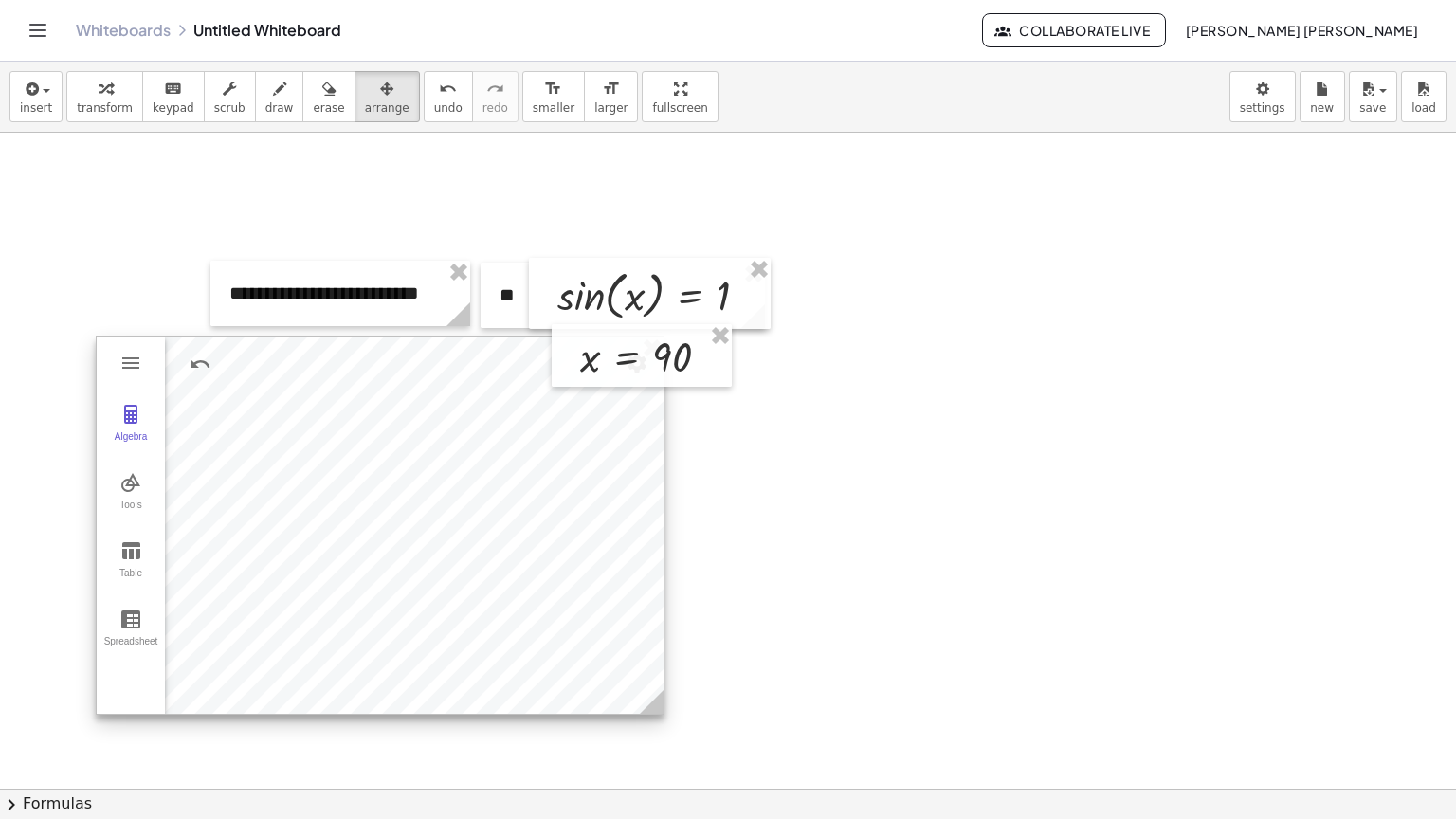
drag, startPoint x: 1039, startPoint y: 318, endPoint x: 367, endPoint y: 519, distance: 701.4
click at [367, 519] on div at bounding box center [380, 525] width 567 height 377
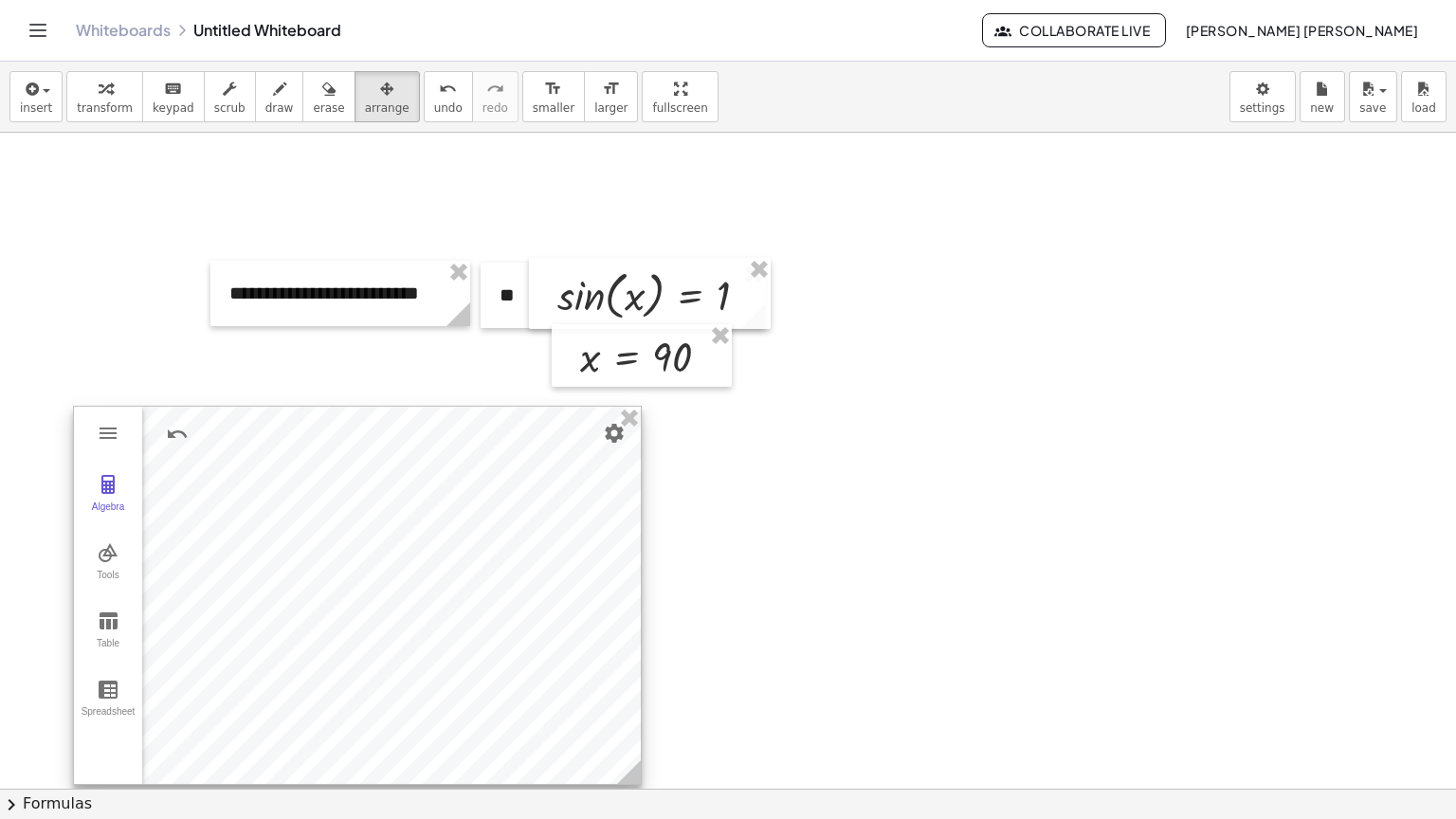
drag, startPoint x: 459, startPoint y: 467, endPoint x: 523, endPoint y: 446, distance: 67.4
click at [436, 532] on div at bounding box center [357, 595] width 567 height 377
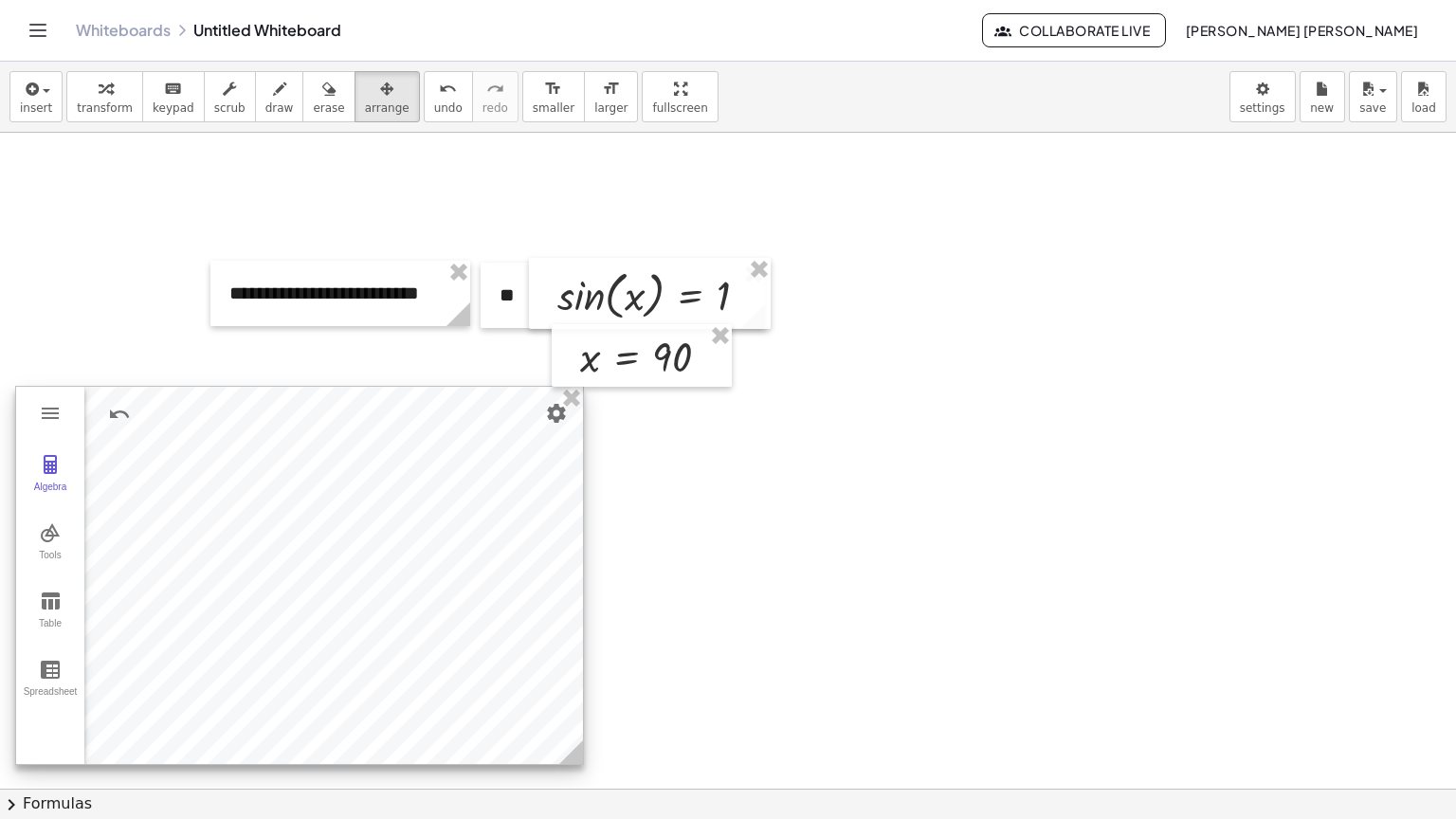
drag, startPoint x: 562, startPoint y: 435, endPoint x: 495, endPoint y: 401, distance: 75.1
click at [501, 418] on div at bounding box center [299, 575] width 567 height 377
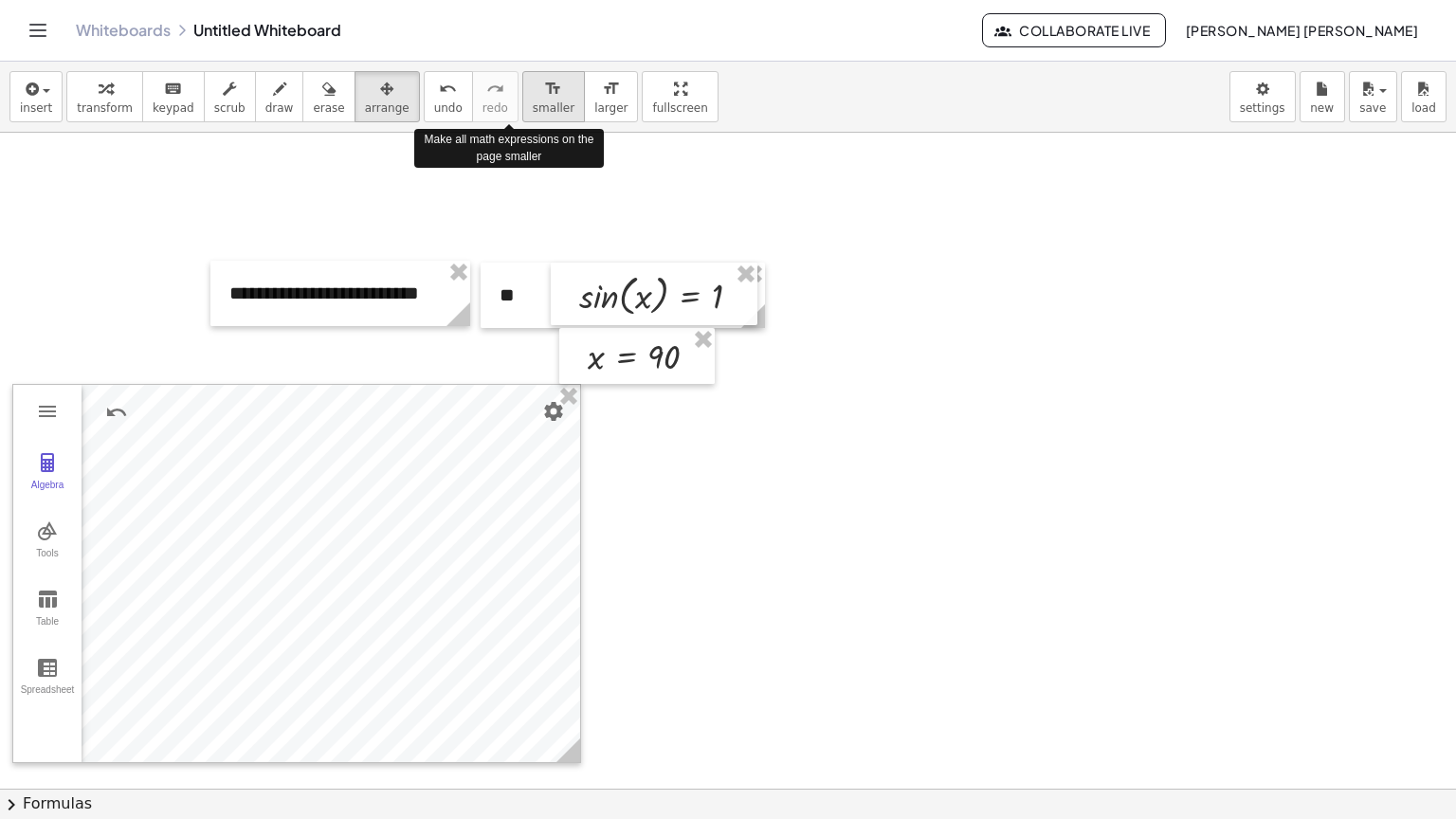
click at [522, 97] on button "format_size smaller" at bounding box center [552, 97] width 62 height 51
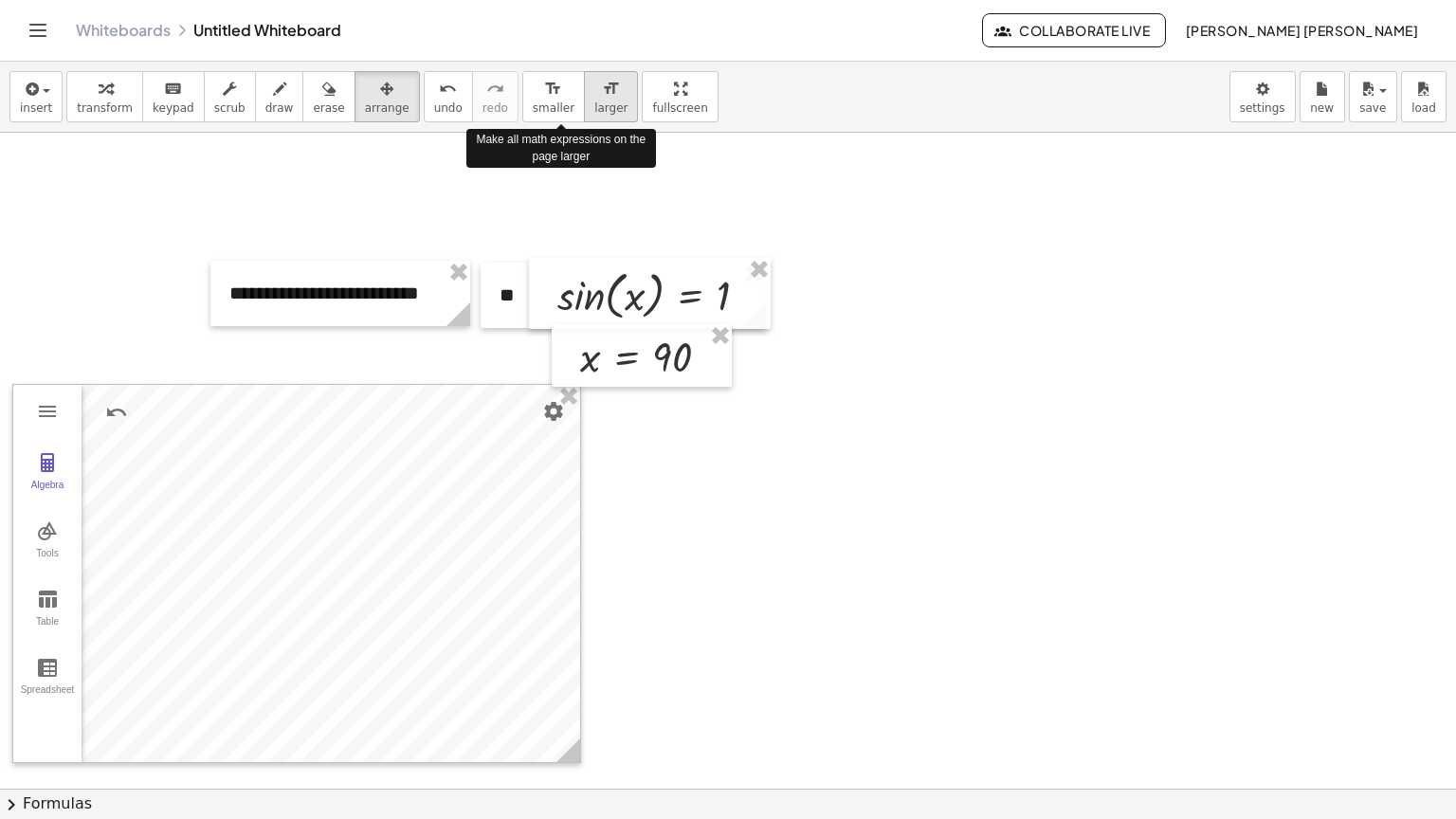
click at [595, 102] on span "larger" at bounding box center [612, 108] width 34 height 13
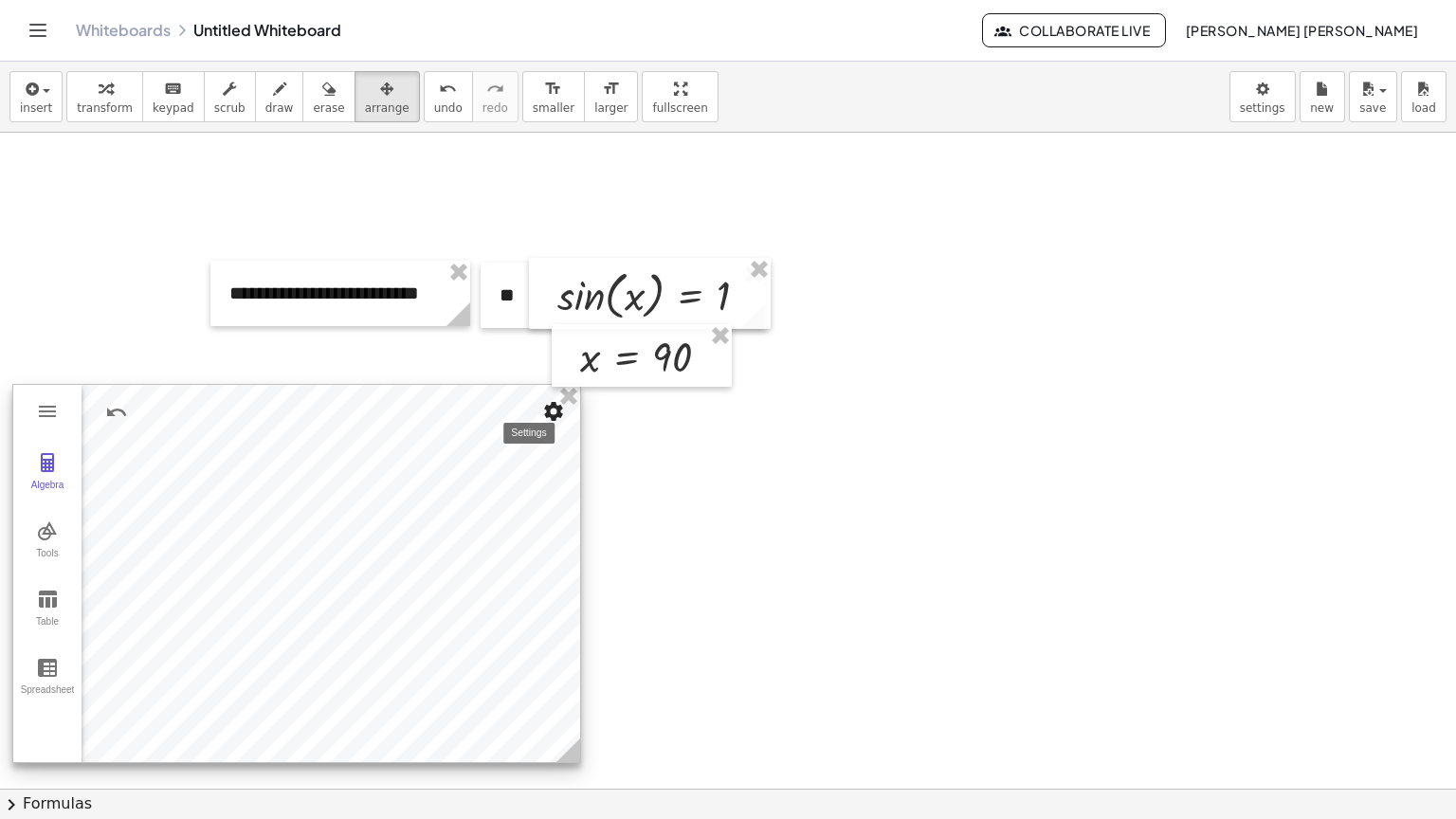
click at [545, 419] on img "Settings" at bounding box center [553, 411] width 23 height 23
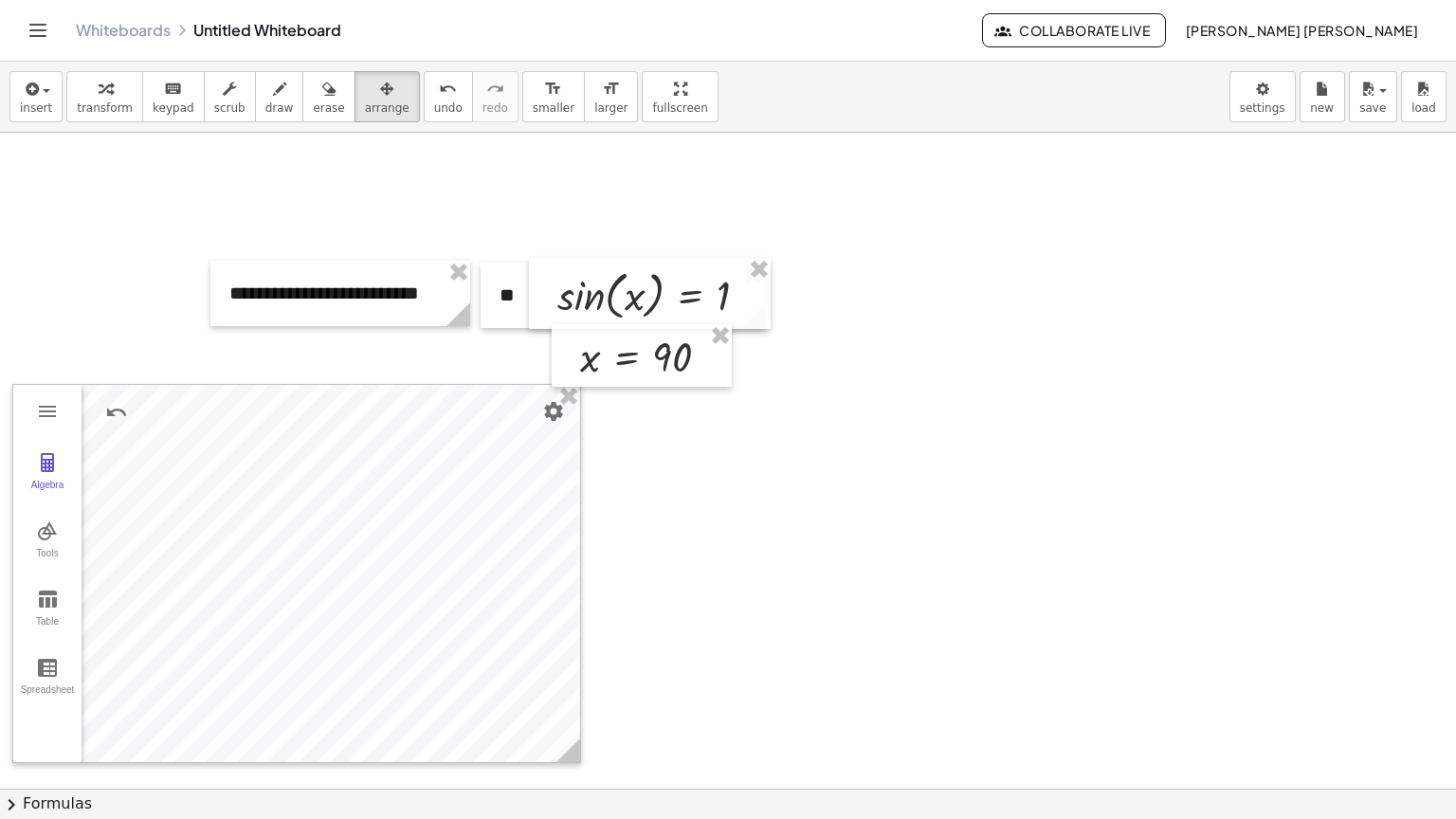
click at [345, 372] on div at bounding box center [728, 789] width 1456 height 1312
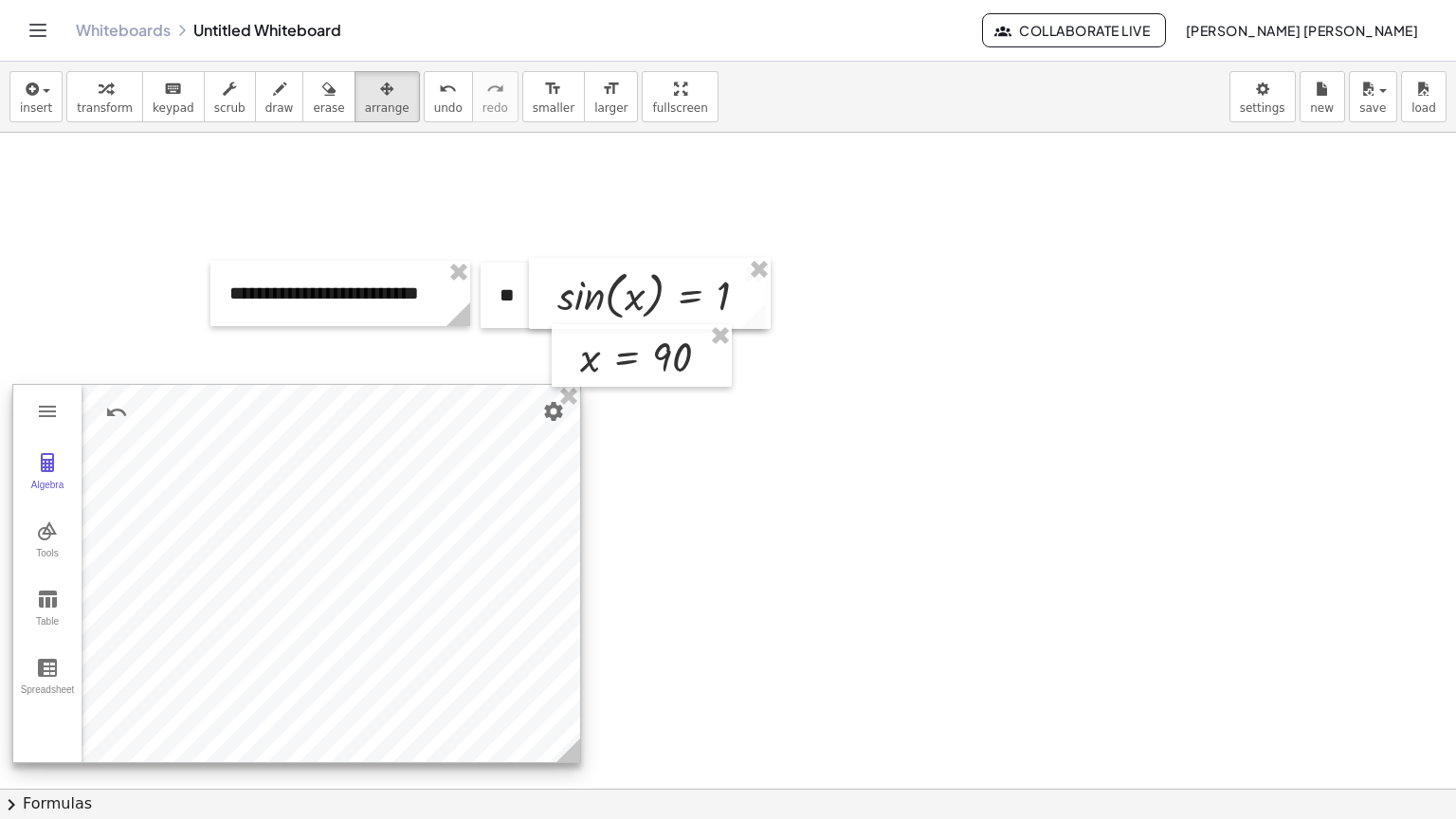
drag, startPoint x: 309, startPoint y: 455, endPoint x: 363, endPoint y: 428, distance: 60.4
click at [363, 428] on div at bounding box center [296, 573] width 567 height 377
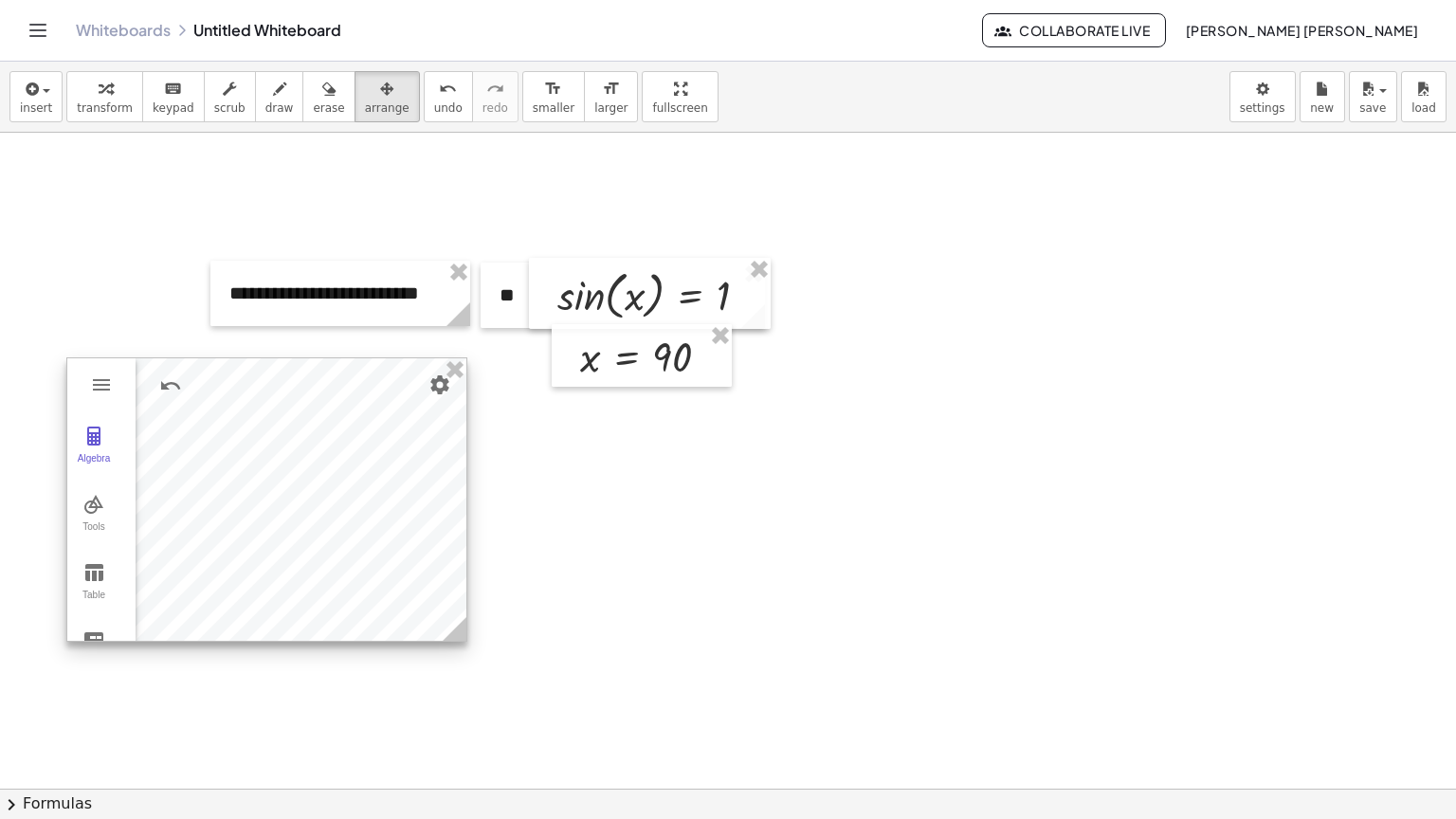
drag, startPoint x: 628, startPoint y: 735, endPoint x: 459, endPoint y: 624, distance: 202.2
click at [459, 624] on icon at bounding box center [455, 630] width 24 height 24
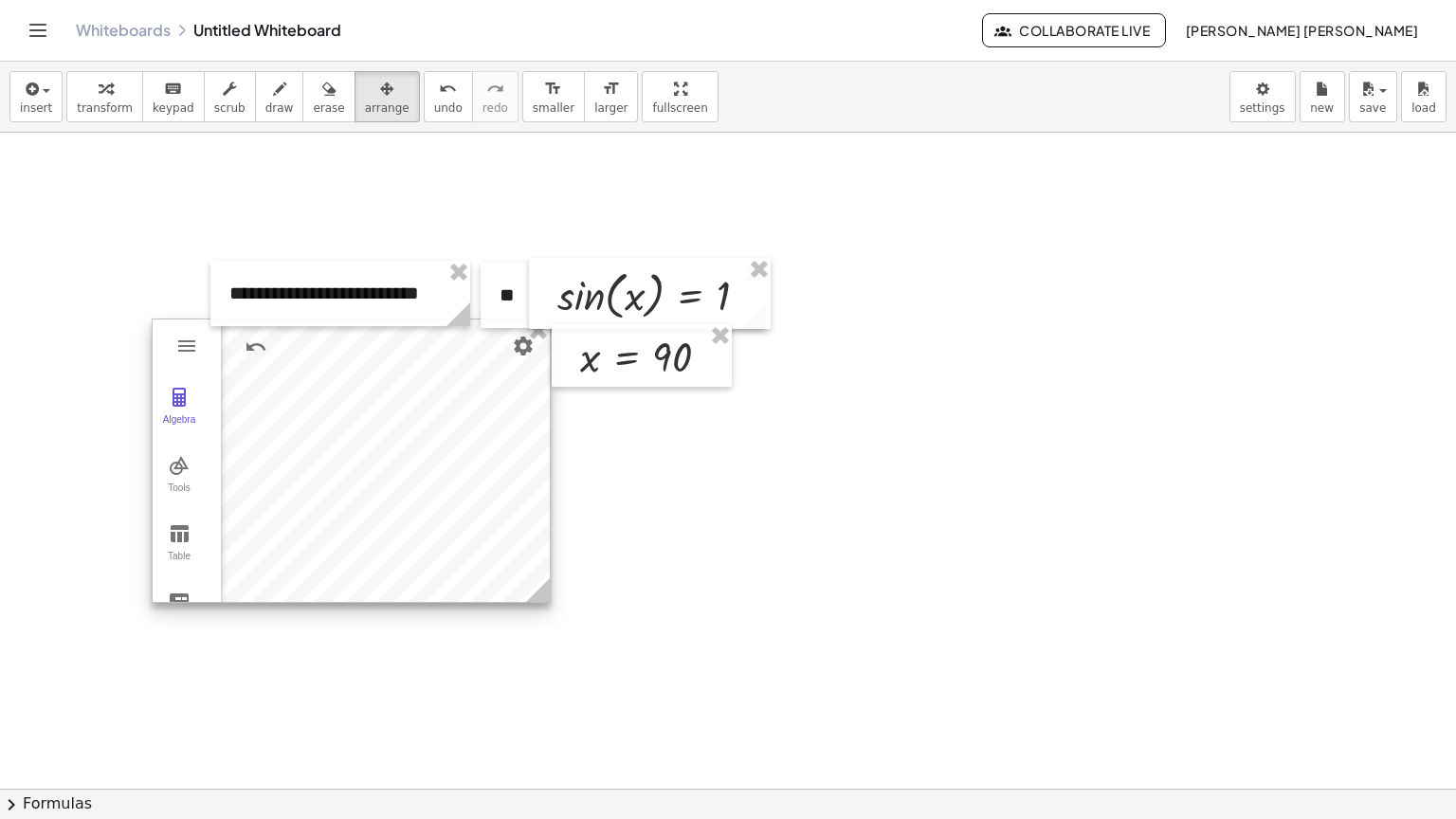
drag, startPoint x: 304, startPoint y: 539, endPoint x: 389, endPoint y: 499, distance: 93.9
click at [389, 499] on div at bounding box center [351, 461] width 398 height 282
drag, startPoint x: 542, startPoint y: 598, endPoint x: 500, endPoint y: 564, distance: 54.0
click at [500, 564] on div "Algebra Tools Table Spreadsheet GeoGebra Graphing Calculator Basic Tools Move P…" at bounding box center [330, 461] width 358 height 284
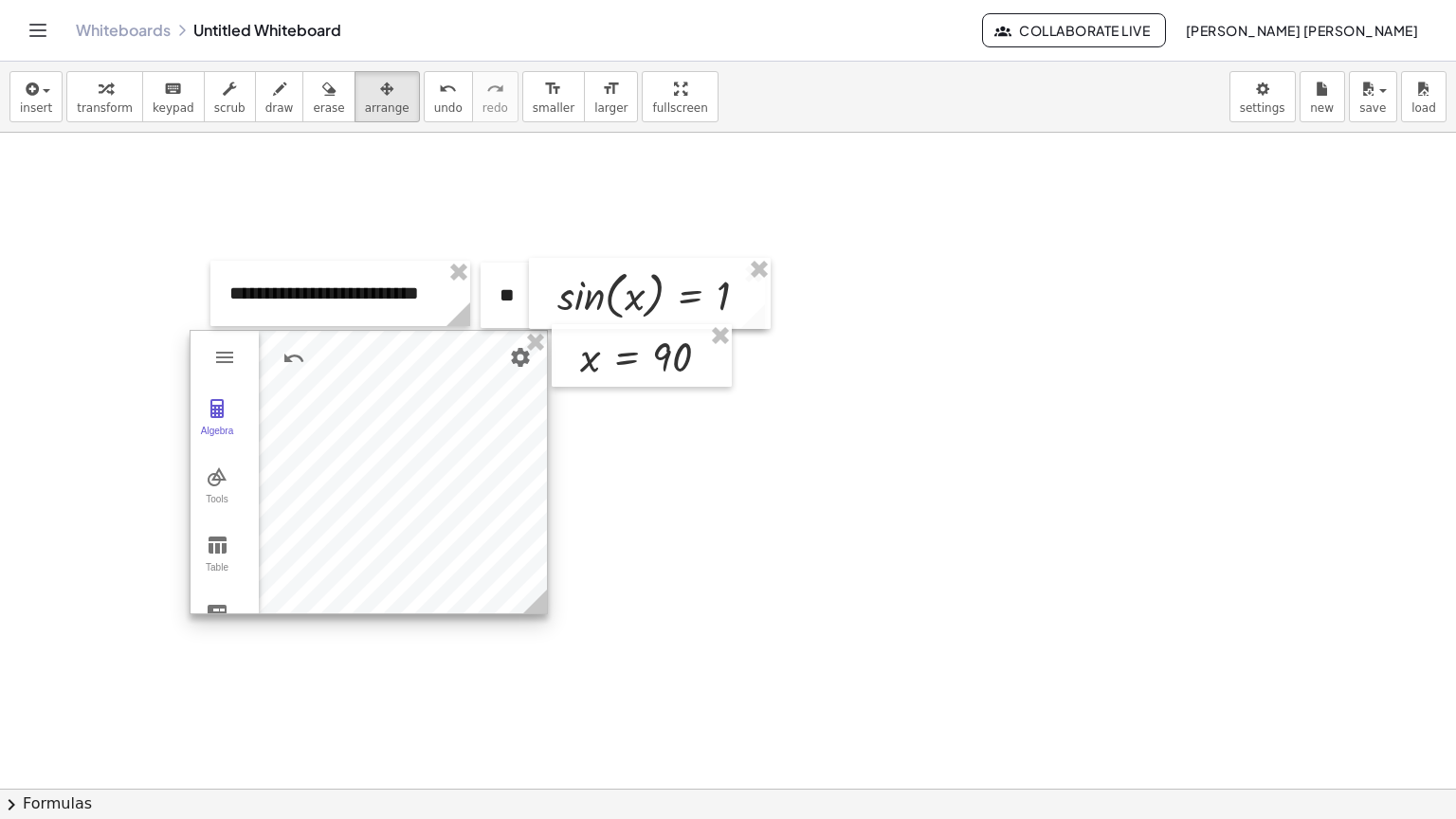
drag, startPoint x: 402, startPoint y: 536, endPoint x: 441, endPoint y: 547, distance: 40.5
click at [441, 547] on div at bounding box center [368, 472] width 356 height 282
click at [241, 422] on button "Algebra" at bounding box center [217, 417] width 53 height 68
click at [212, 472] on img "Graphing Calculator" at bounding box center [217, 477] width 23 height 23
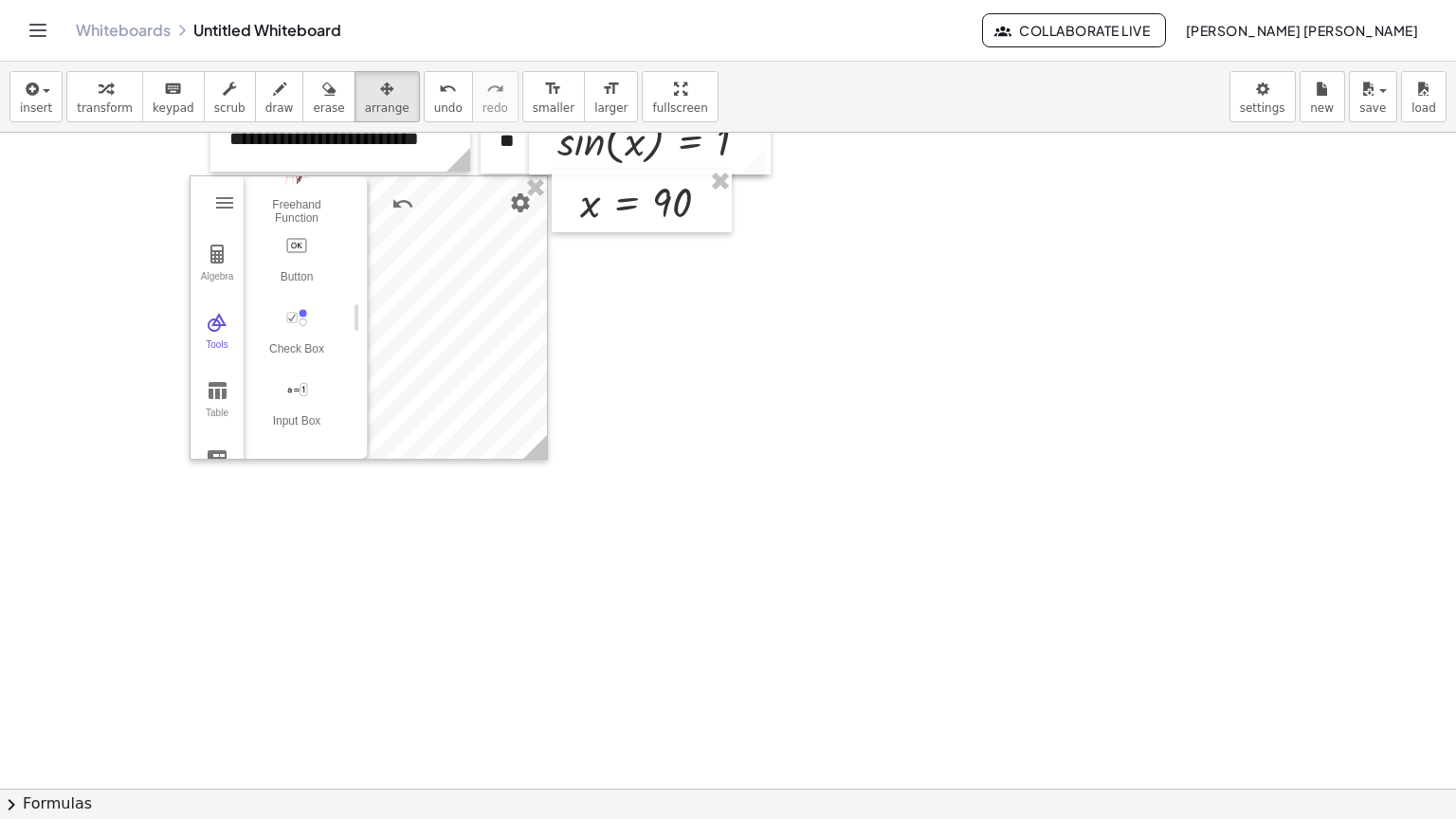
scroll to position [95, 0]
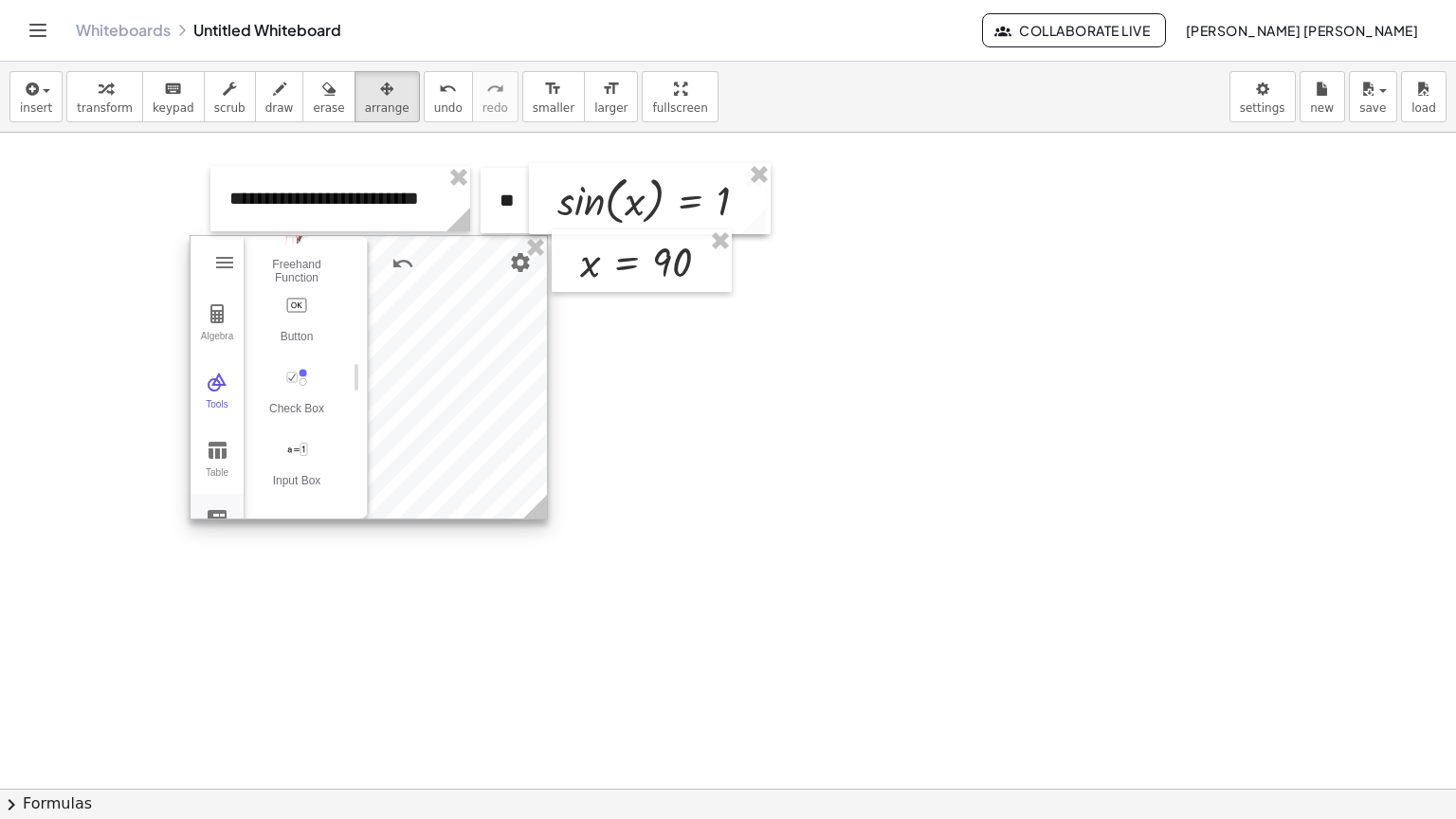
click at [221, 515] on img "Graphing Calculator" at bounding box center [217, 518] width 23 height 23
click at [220, 512] on img "Graphing Calculator" at bounding box center [217, 518] width 23 height 23
click at [224, 508] on img "Graphing Calculator" at bounding box center [217, 518] width 23 height 23
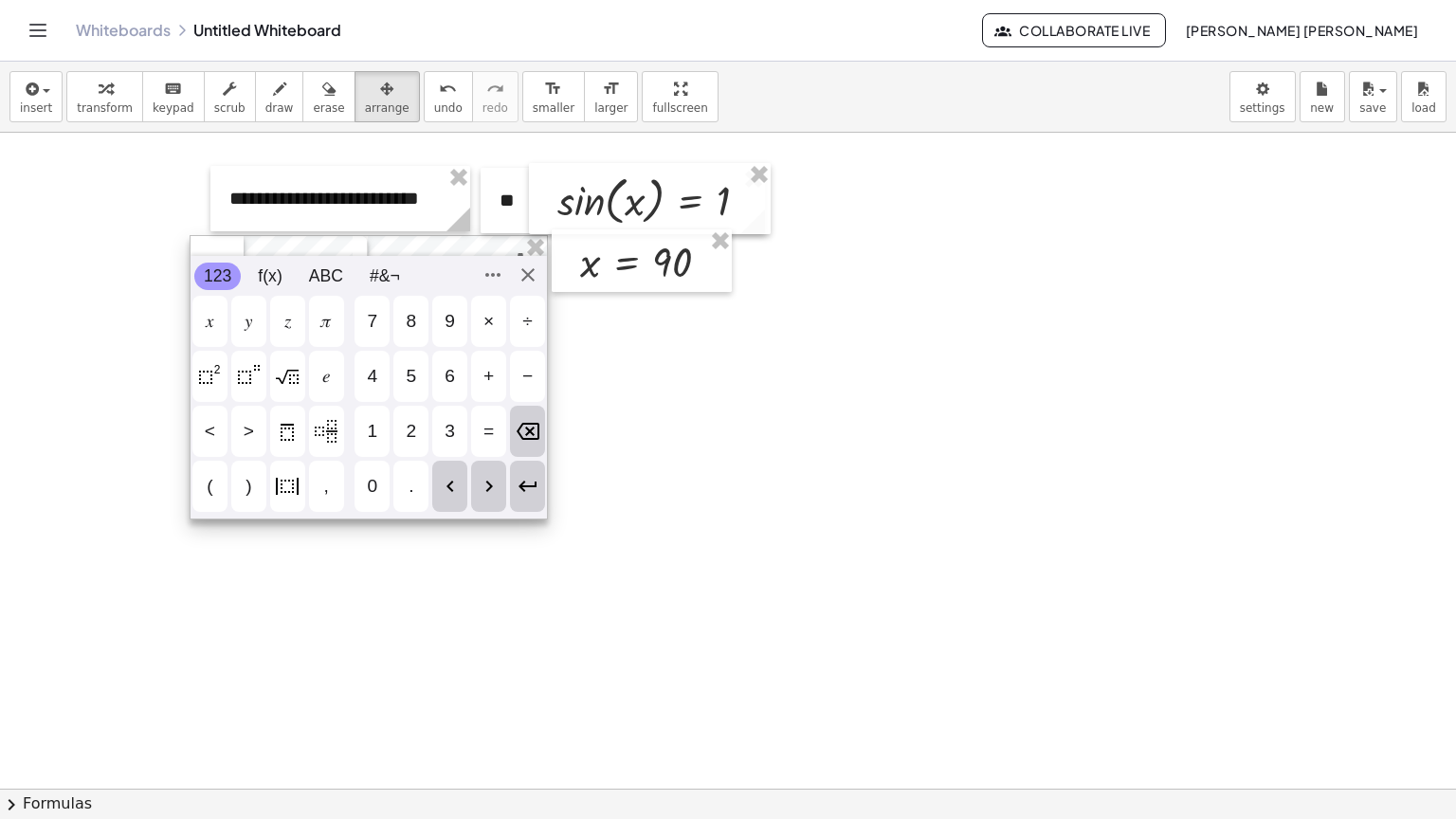
click at [224, 508] on div "Algebra Tools Table Spreadsheet Input… GeoGebra Graphing Calculator Basic Tools…" at bounding box center [368, 377] width 358 height 284
click at [523, 268] on div "Algebra Tools Table Spreadsheet Input… GeoGebra Graphing Calculator Basic Tools…" at bounding box center [368, 377] width 358 height 284
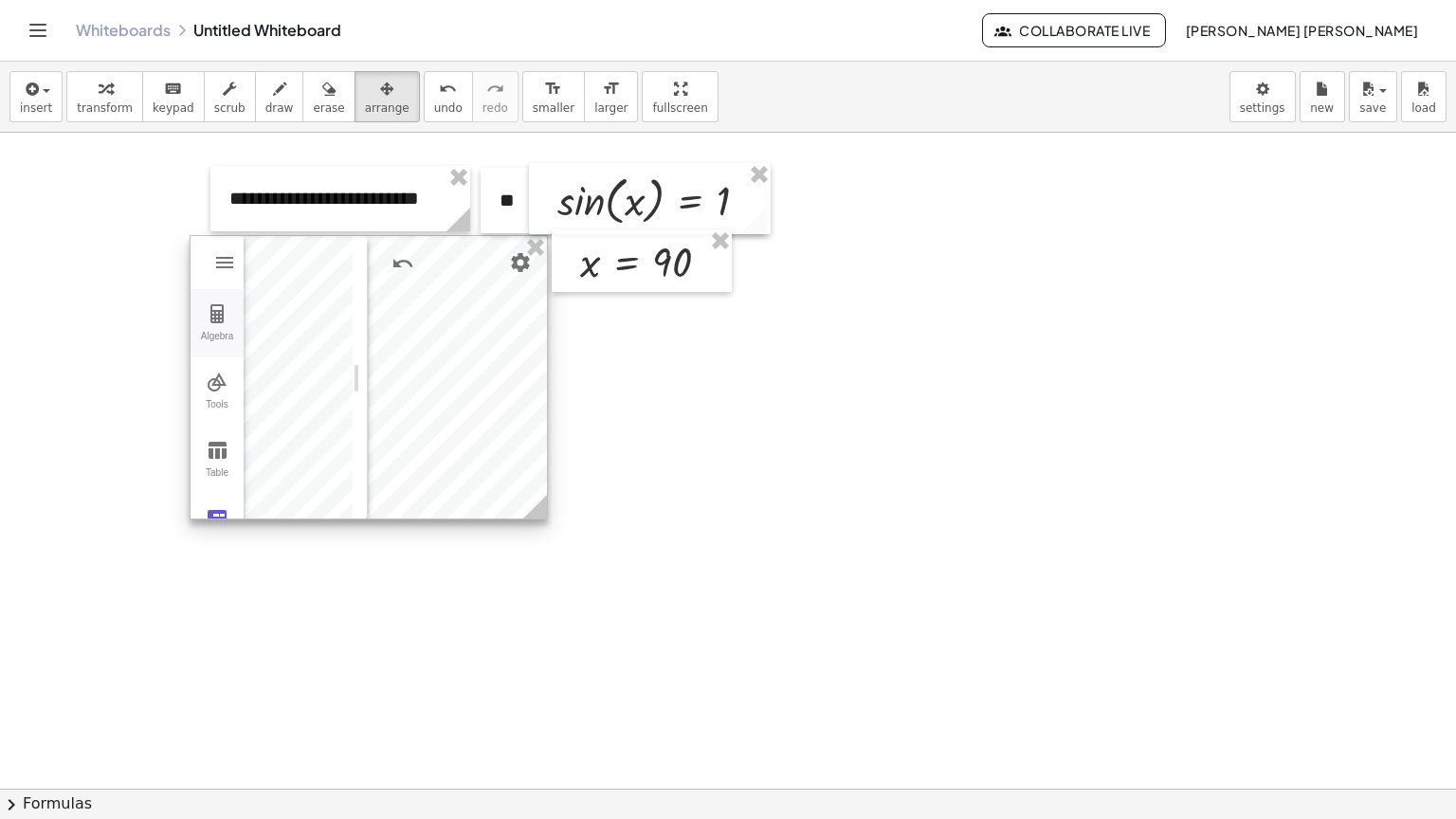
click at [231, 331] on div "Algebra" at bounding box center [217, 343] width 45 height 27
click at [202, 387] on button "Tools" at bounding box center [217, 391] width 53 height 68
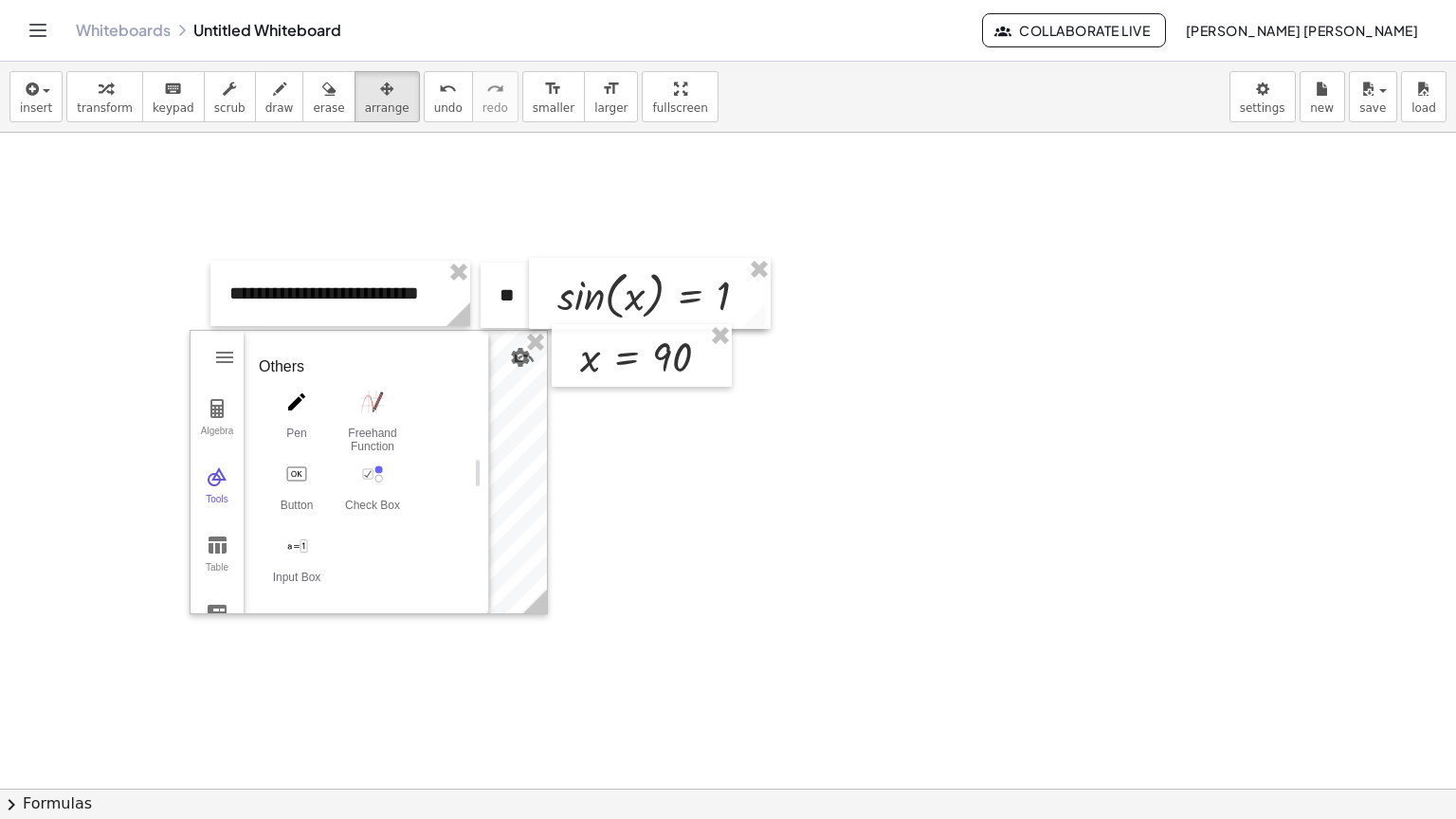
scroll to position [829, 0]
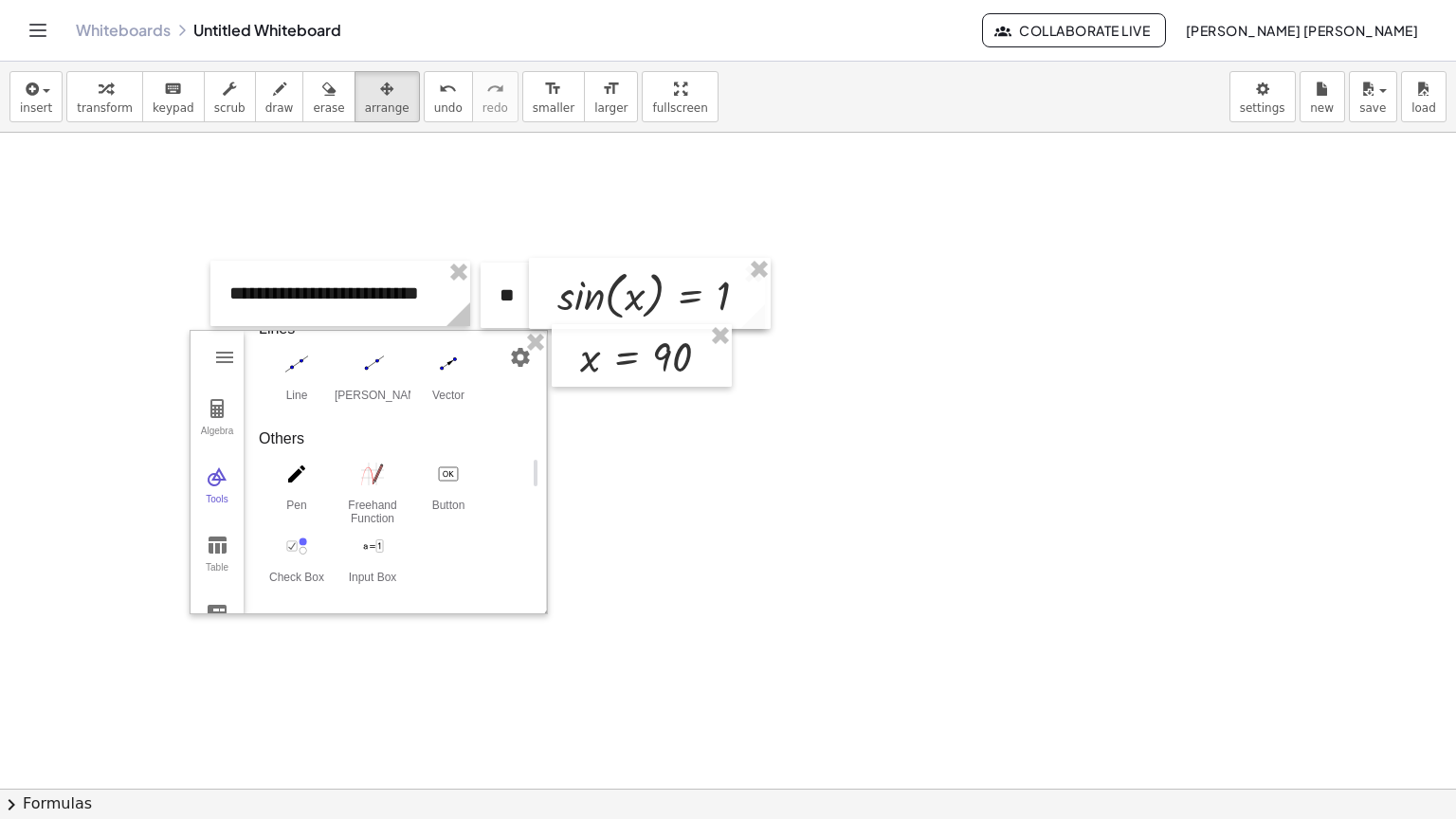
drag, startPoint x: 356, startPoint y: 458, endPoint x: 550, endPoint y: 478, distance: 195.0
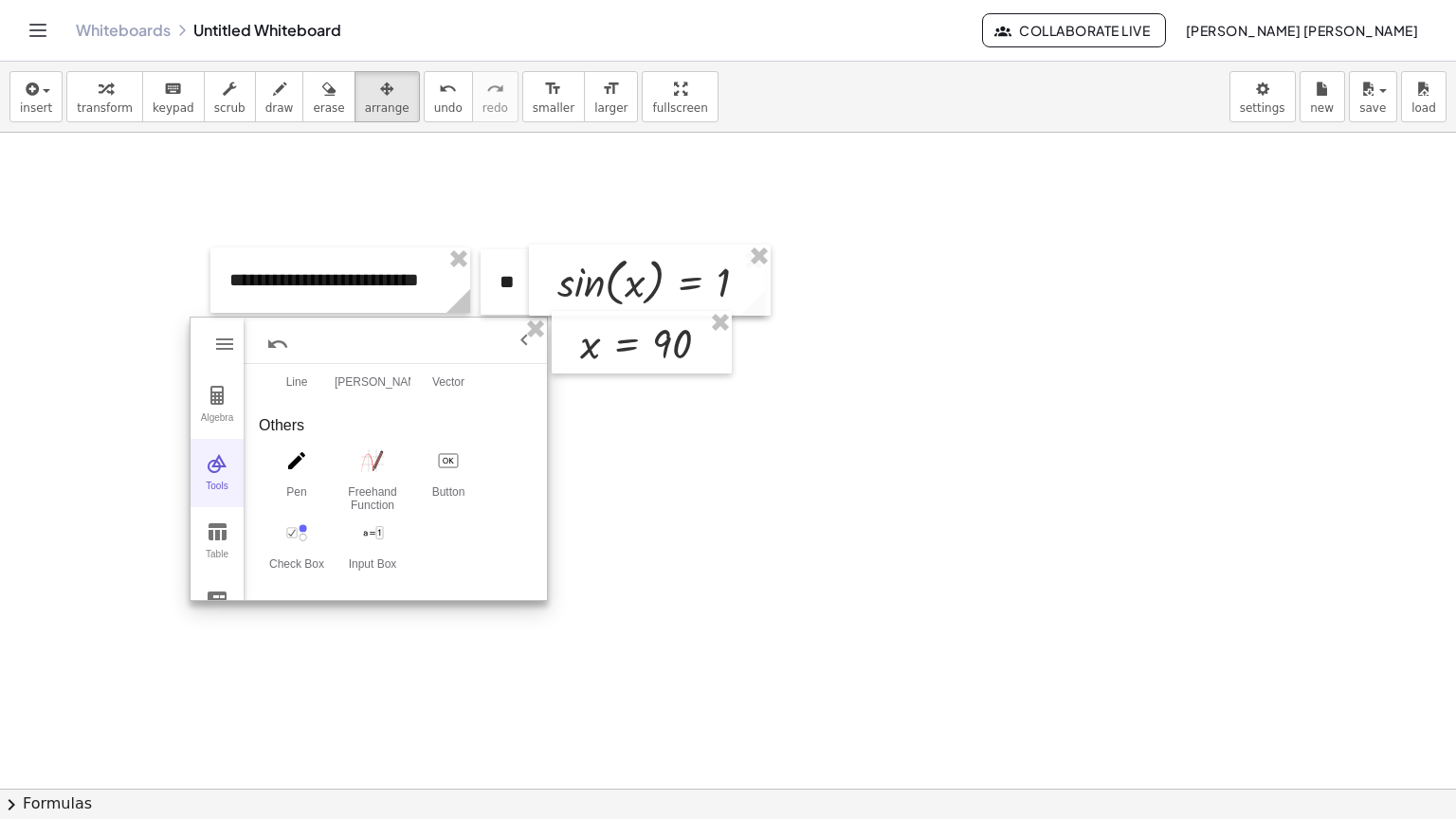
scroll to position [0, 0]
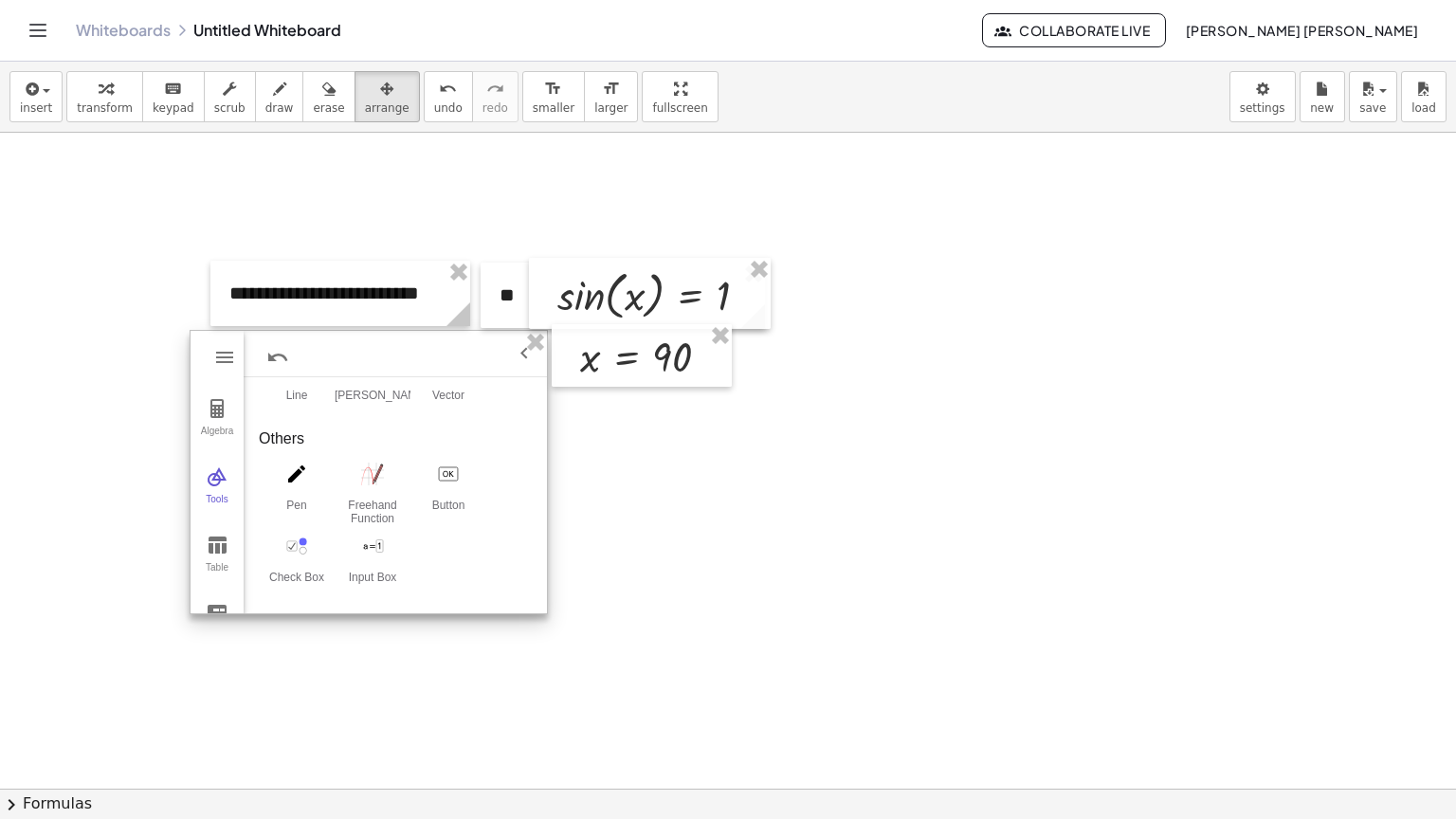
drag, startPoint x: 427, startPoint y: 364, endPoint x: 370, endPoint y: 216, distance: 158.6
click at [368, 356] on div "Graphing Calculator" at bounding box center [368, 353] width 356 height 46
drag, startPoint x: 343, startPoint y: 357, endPoint x: 229, endPoint y: 344, distance: 114.7
click at [229, 344] on div "123 123 f(x) ABC #&¬ 𝑥 𝑦 𝑧 𝜋 7 8 9 × ÷ 𝑒 4 5 6 + − < > 1 2 3 = ( ) , 0 . Algebr…" at bounding box center [368, 472] width 358 height 284
drag, startPoint x: 226, startPoint y: 331, endPoint x: 199, endPoint y: 341, distance: 28.8
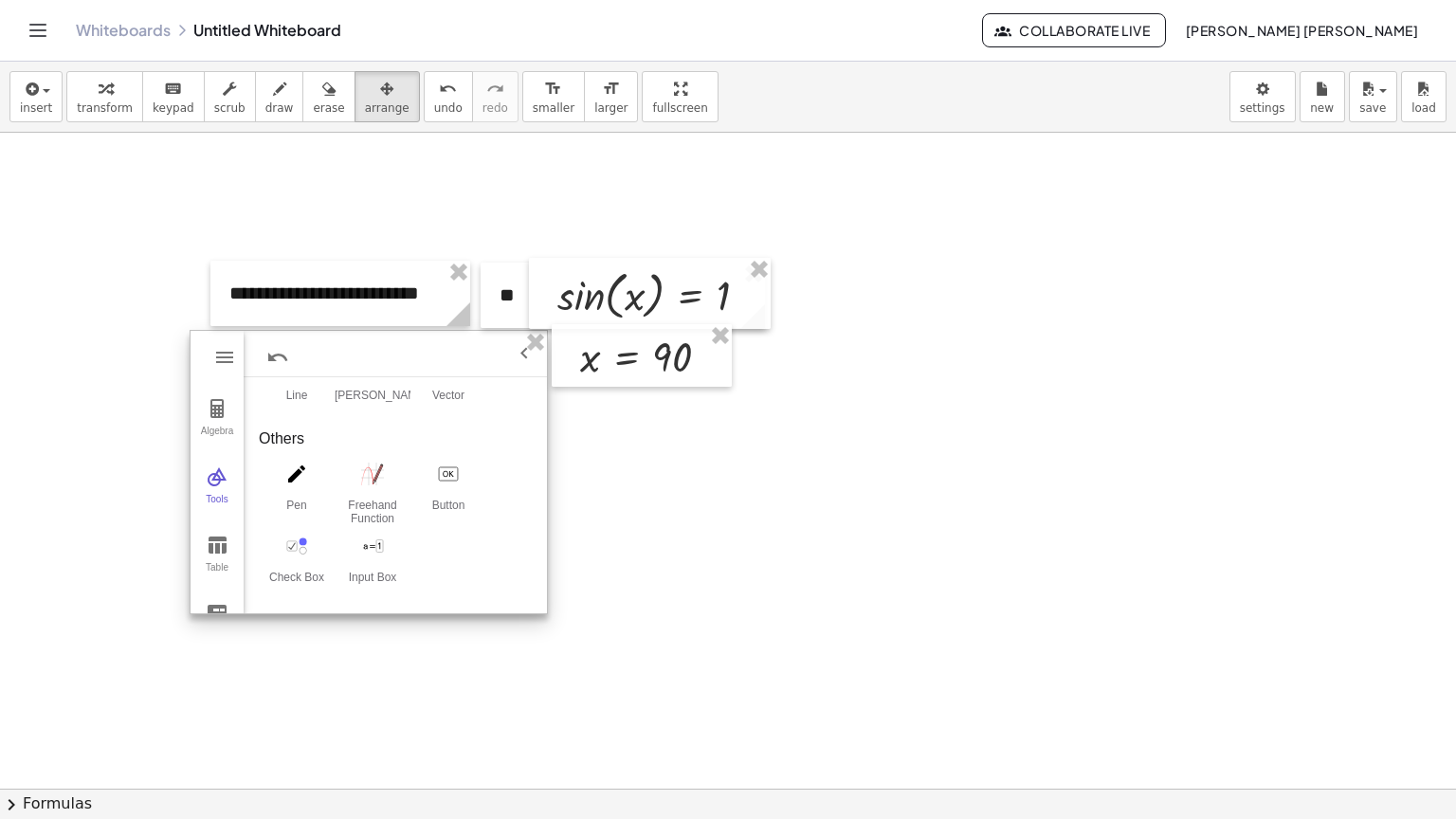
click at [199, 341] on div "Algebra Tools Table Spreadsheet" at bounding box center [217, 473] width 53 height 284
click at [270, 356] on img "Undo" at bounding box center [277, 357] width 23 height 23
click at [220, 476] on img "Graphing Calculator" at bounding box center [217, 477] width 23 height 23
click at [531, 356] on button "Settings" at bounding box center [520, 357] width 35 height 35
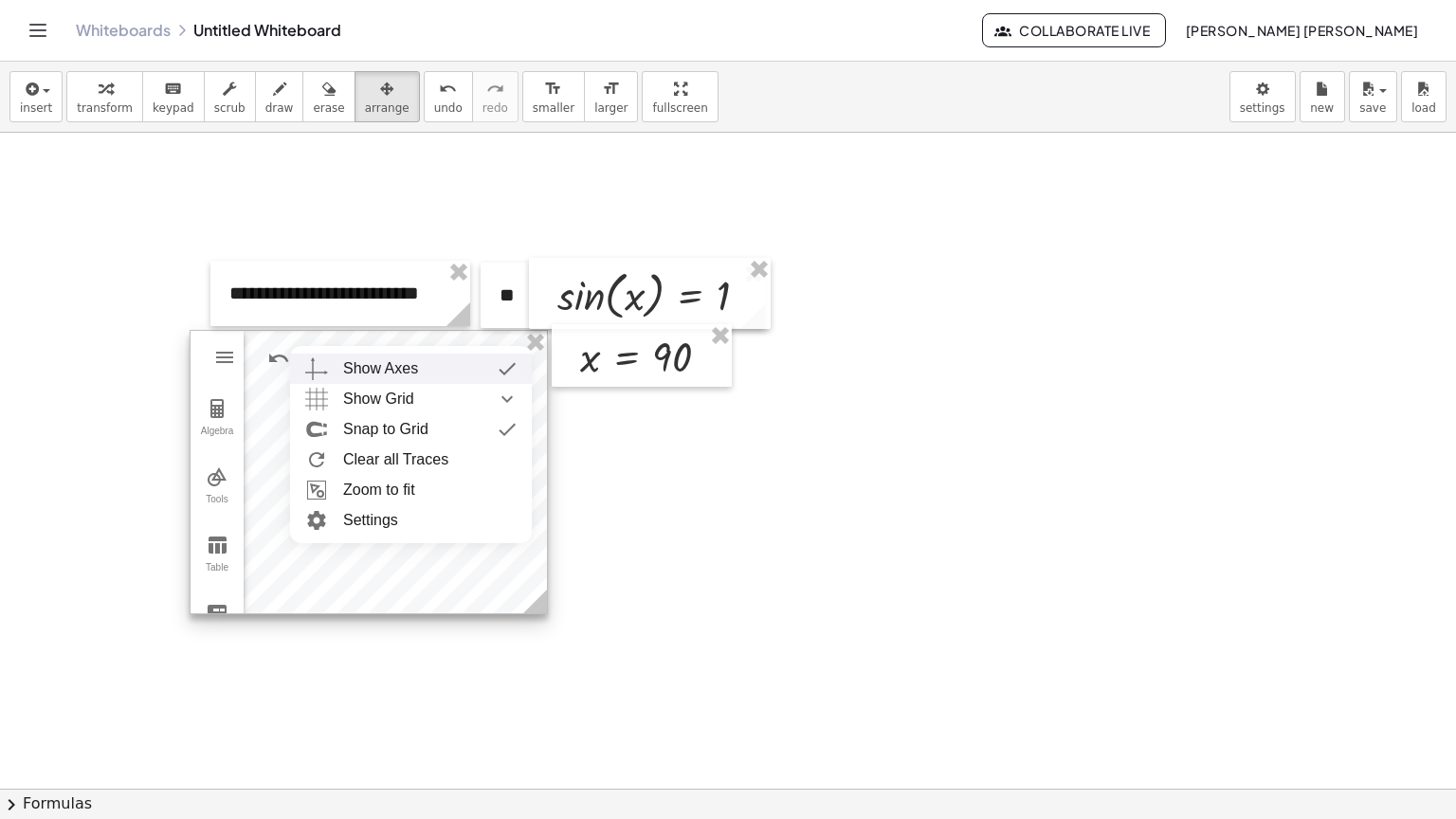
click at [474, 362] on div "Show Axes" at bounding box center [430, 368] width 174 height 31
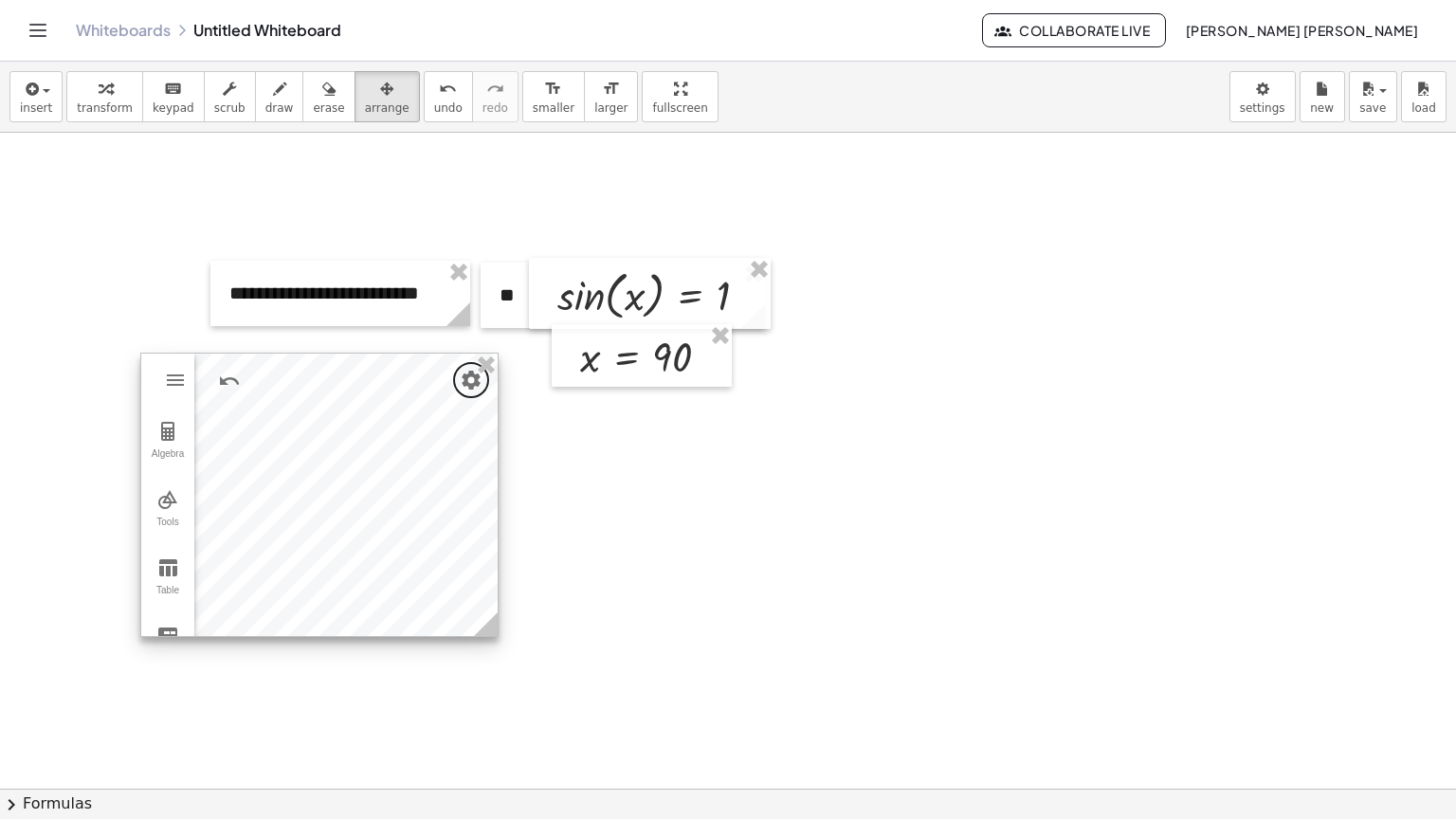
drag, startPoint x: 470, startPoint y: 346, endPoint x: 404, endPoint y: 367, distance: 69.3
click at [405, 367] on div at bounding box center [319, 494] width 356 height 282
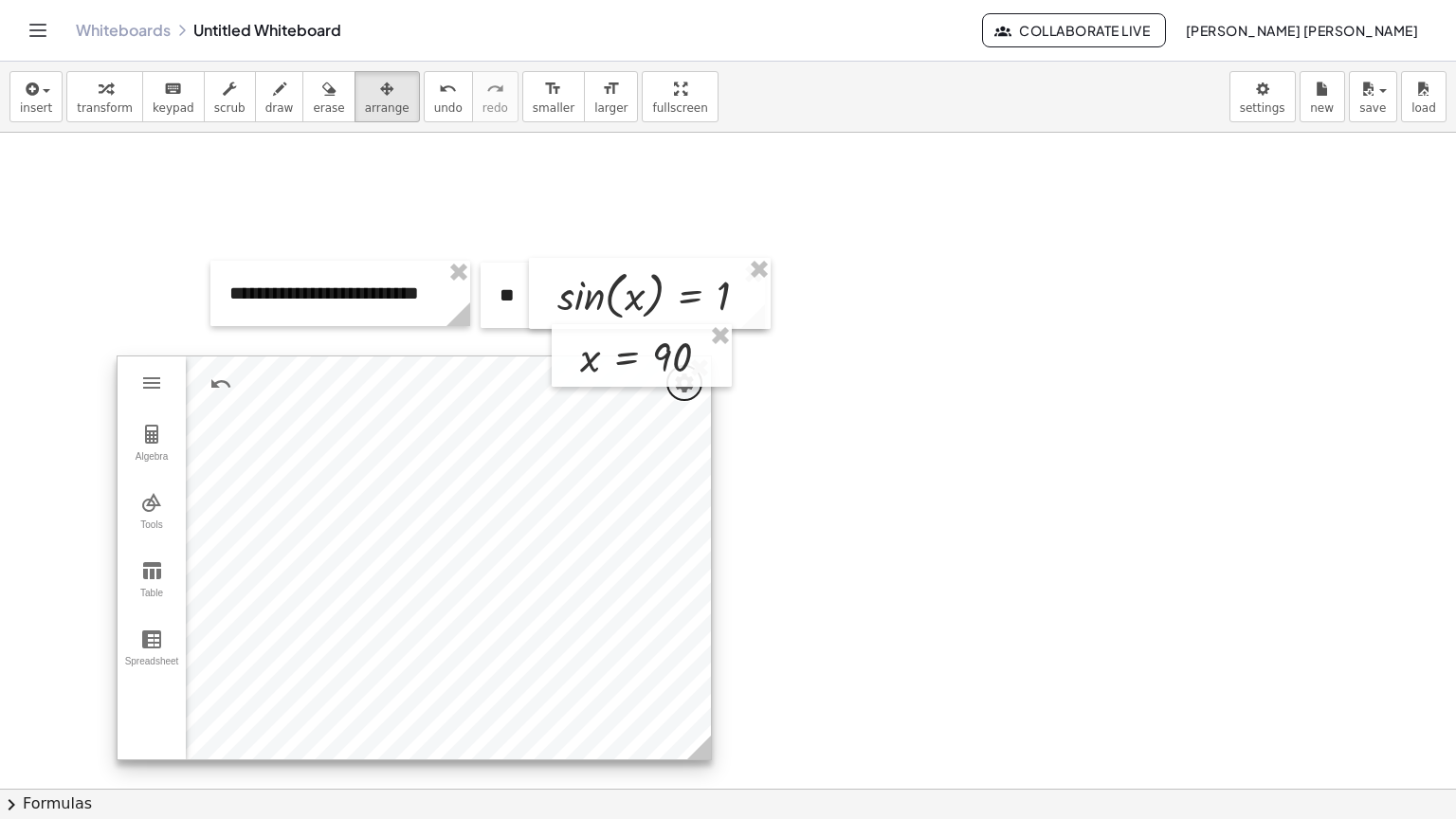
drag, startPoint x: 467, startPoint y: 637, endPoint x: 463, endPoint y: 689, distance: 52.2
click at [701, 758] on icon at bounding box center [699, 748] width 24 height 24
click at [148, 510] on img "Graphing Calculator" at bounding box center [151, 502] width 23 height 23
click at [144, 451] on div "Algebra" at bounding box center [152, 464] width 61 height 27
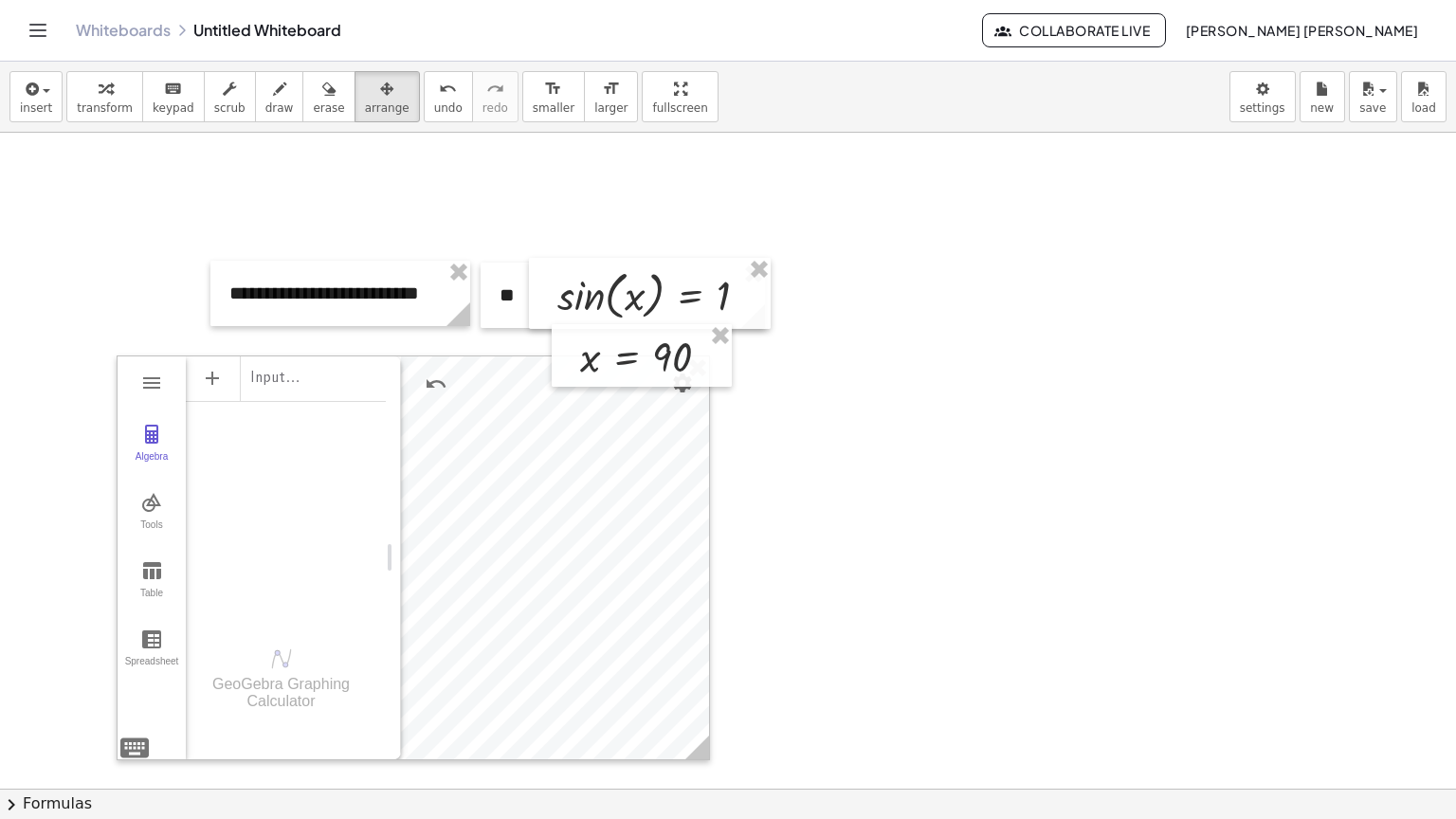
drag, startPoint x: 346, startPoint y: 553, endPoint x: 387, endPoint y: 574, distance: 46.1
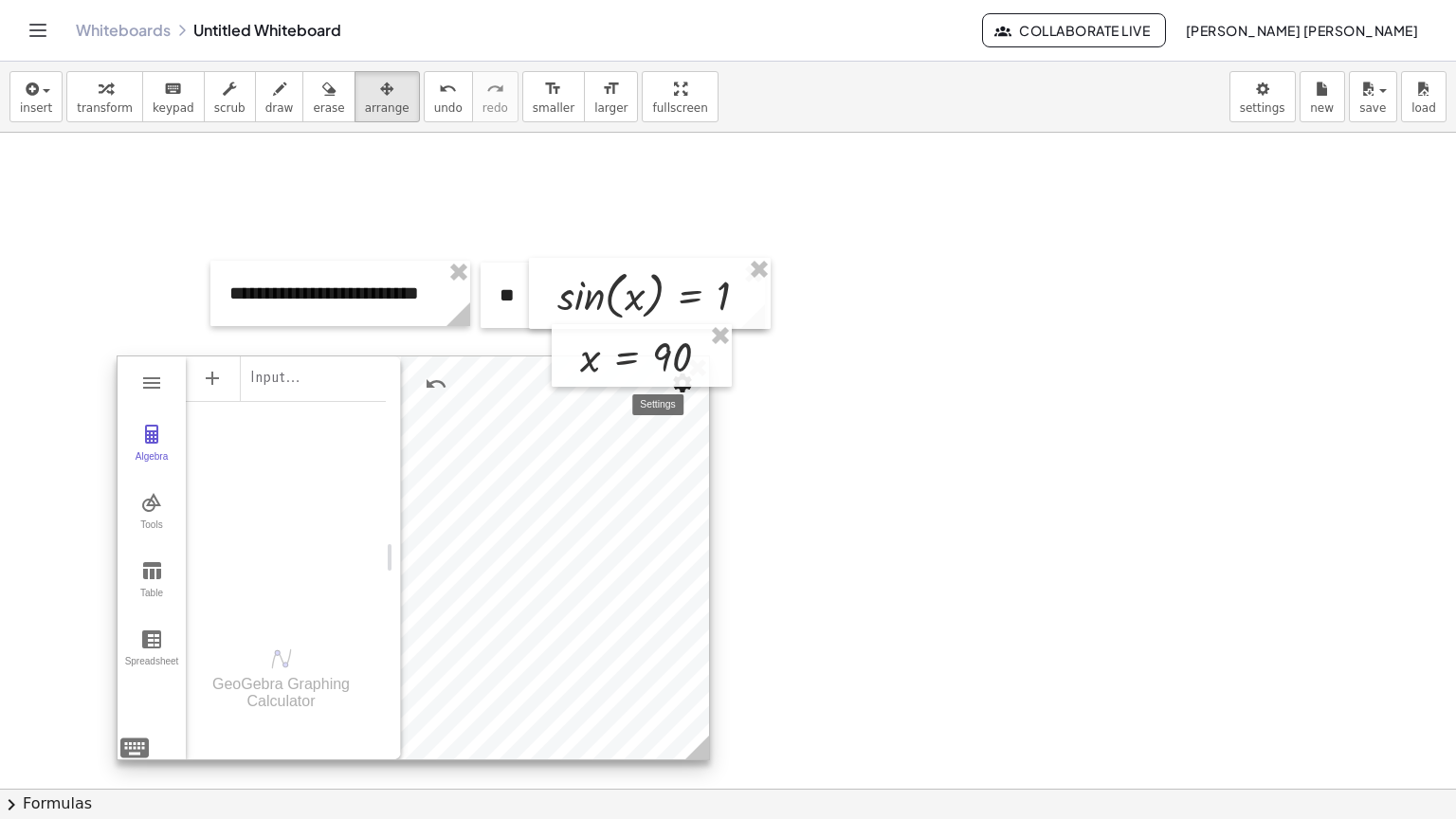
drag, startPoint x: 691, startPoint y: 393, endPoint x: 659, endPoint y: 410, distance: 36.2
click at [666, 401] on button "Settings" at bounding box center [683, 383] width 35 height 35
drag, startPoint x: 442, startPoint y: 370, endPoint x: 379, endPoint y: 383, distance: 64.3
click at [379, 383] on div "123 123 f(x) ABC #&¬ 𝑥 𝑦 𝑧 𝜋 7 8 9 × ÷ 𝑒 4 5 6 + − < > 1 2 3 = ( ) , 0 . Algebr…" at bounding box center [413, 558] width 594 height 405
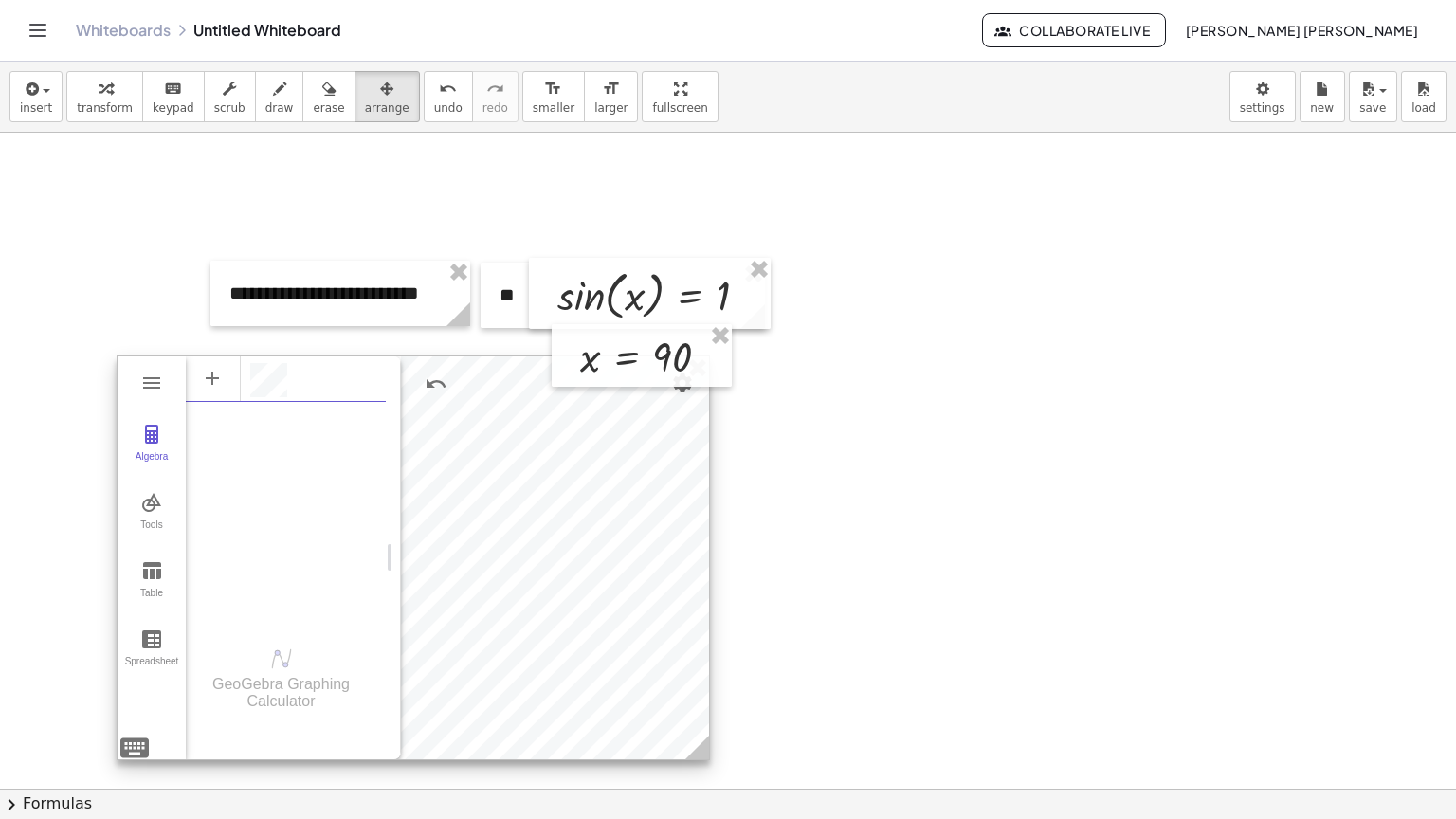
drag, startPoint x: 368, startPoint y: 376, endPoint x: 345, endPoint y: 366, distance: 25.1
click at [304, 387] on div "Algebra" at bounding box center [285, 378] width 200 height 45
click at [452, 351] on div at bounding box center [728, 789] width 1456 height 1312
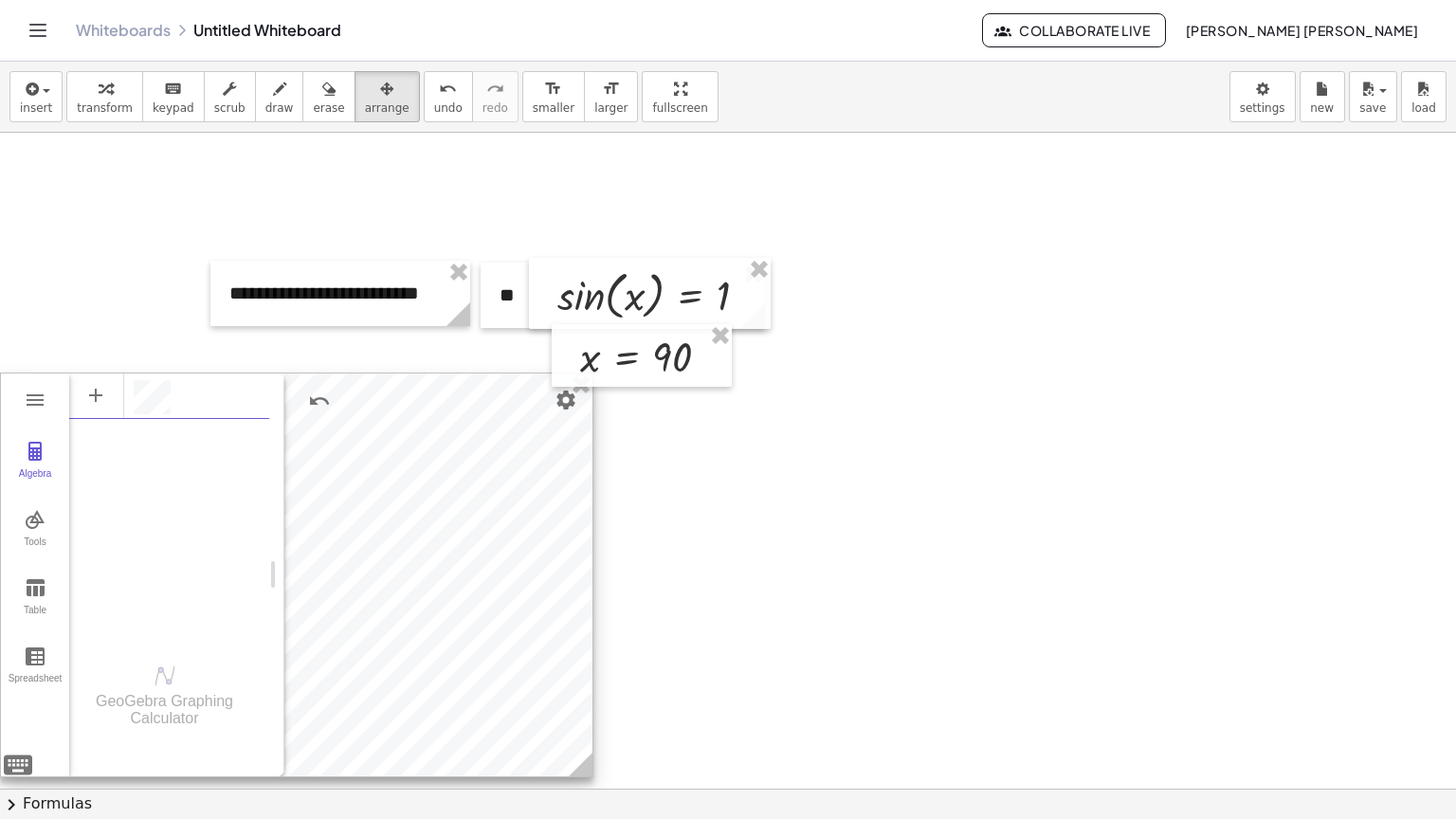
drag, startPoint x: 465, startPoint y: 377, endPoint x: 337, endPoint y: 377, distance: 128.0
click at [279, 393] on div "123 123 f(x) ABC #&¬ 𝑥 𝑦 𝜋 𝑒 7 8 9 × ÷ 4 5 6 + − < > 1 2 3 = ans , ( ) 0 . 𝑥 𝑦 …" at bounding box center [297, 575] width 594 height 405
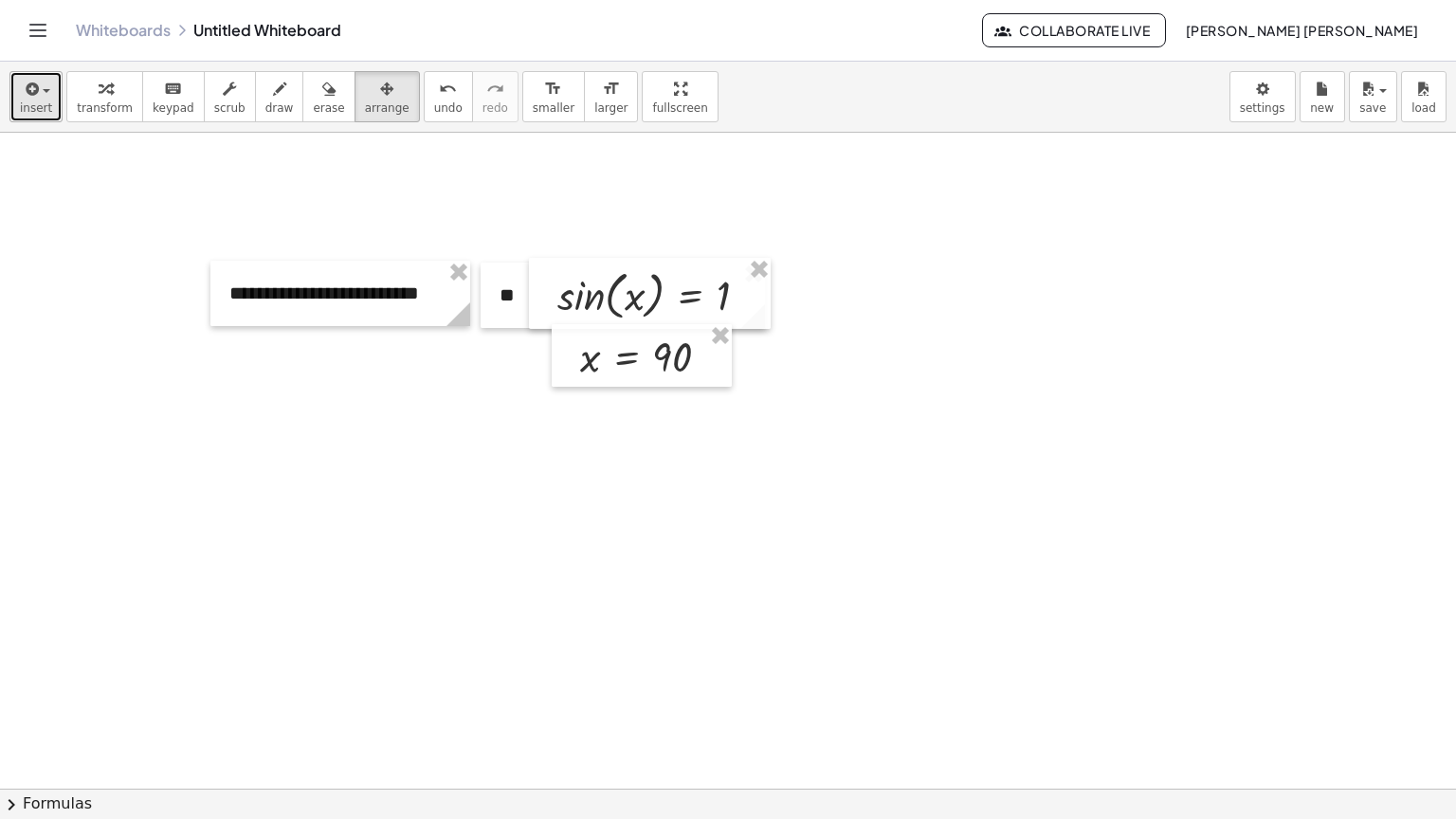
click at [43, 113] on span "insert" at bounding box center [36, 108] width 33 height 13
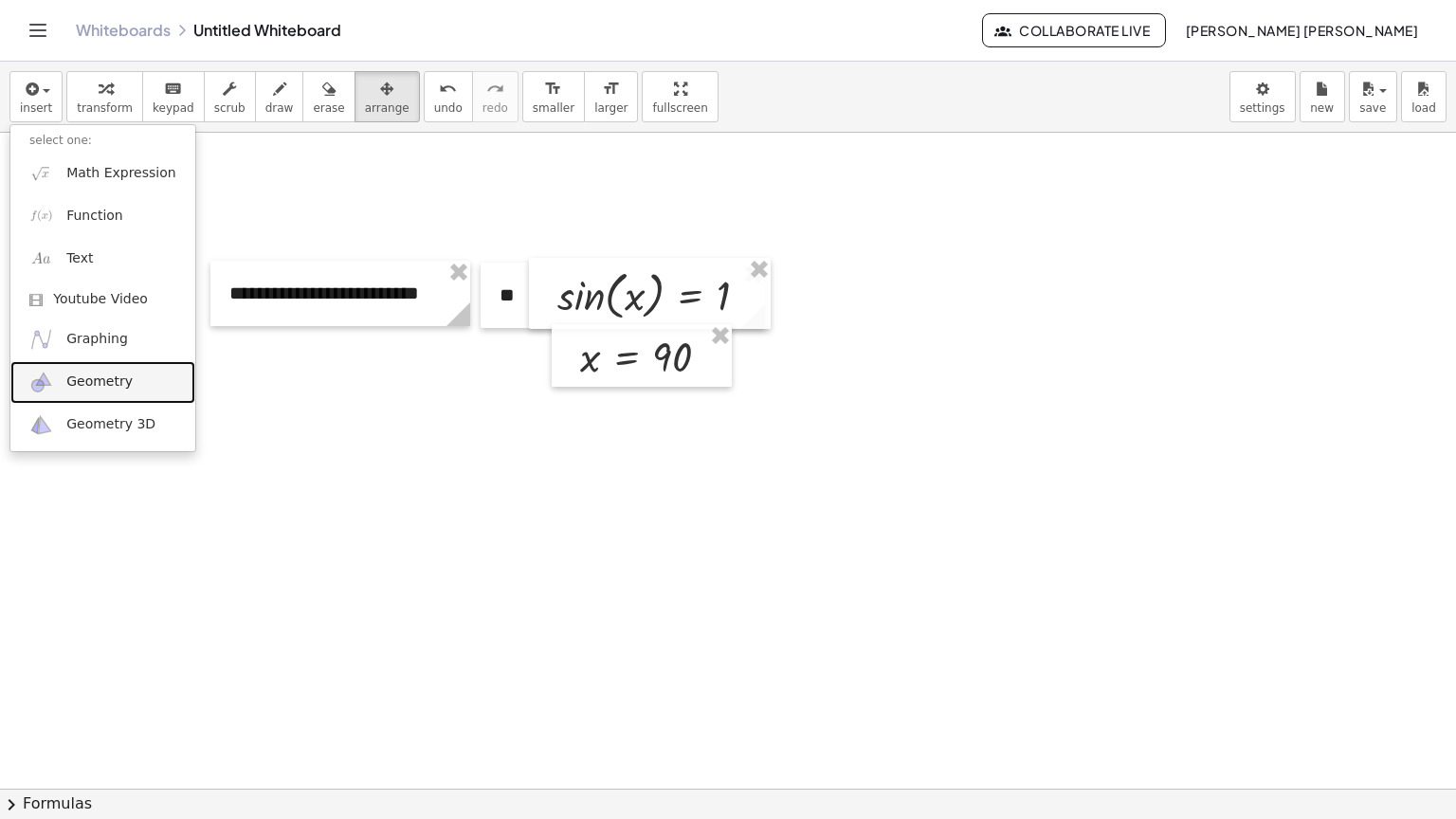
click at [139, 385] on link "Geometry" at bounding box center [103, 382] width 184 height 42
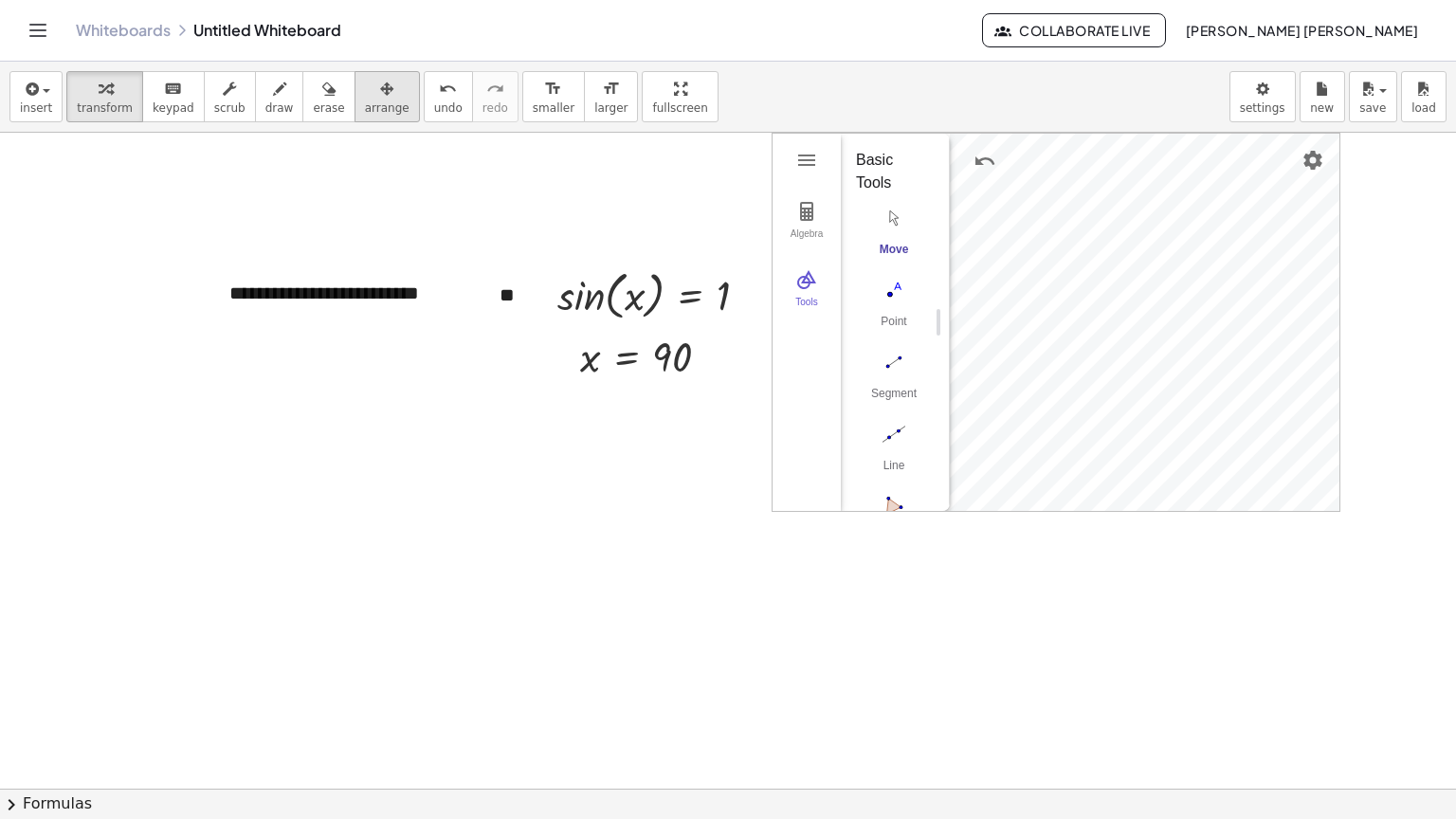
click at [365, 110] on span "arrange" at bounding box center [387, 108] width 44 height 13
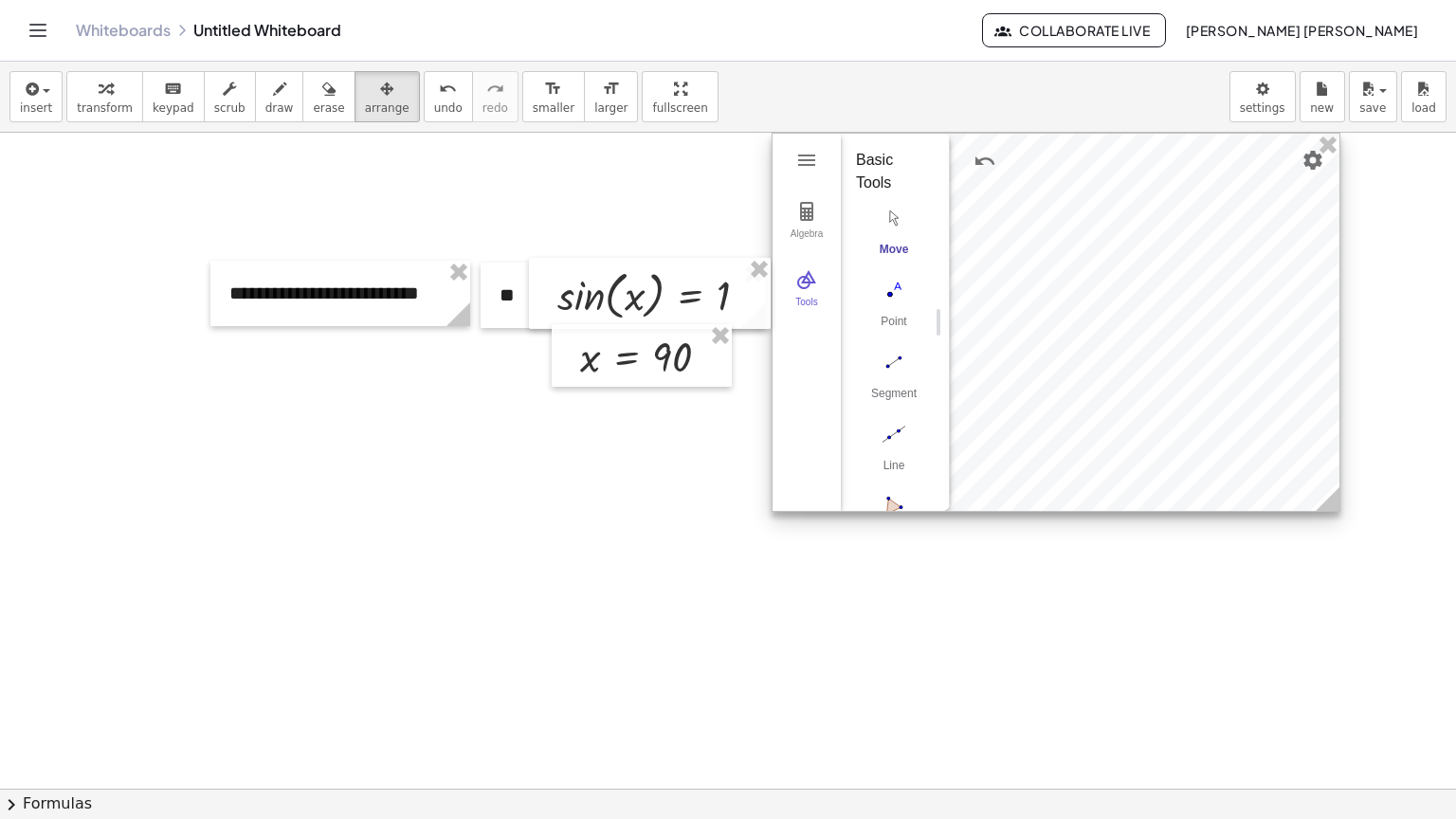
drag, startPoint x: 836, startPoint y: 444, endPoint x: 1226, endPoint y: 286, distance: 420.8
click at [835, 444] on div "Algebra Tools" at bounding box center [806, 322] width 68 height 377
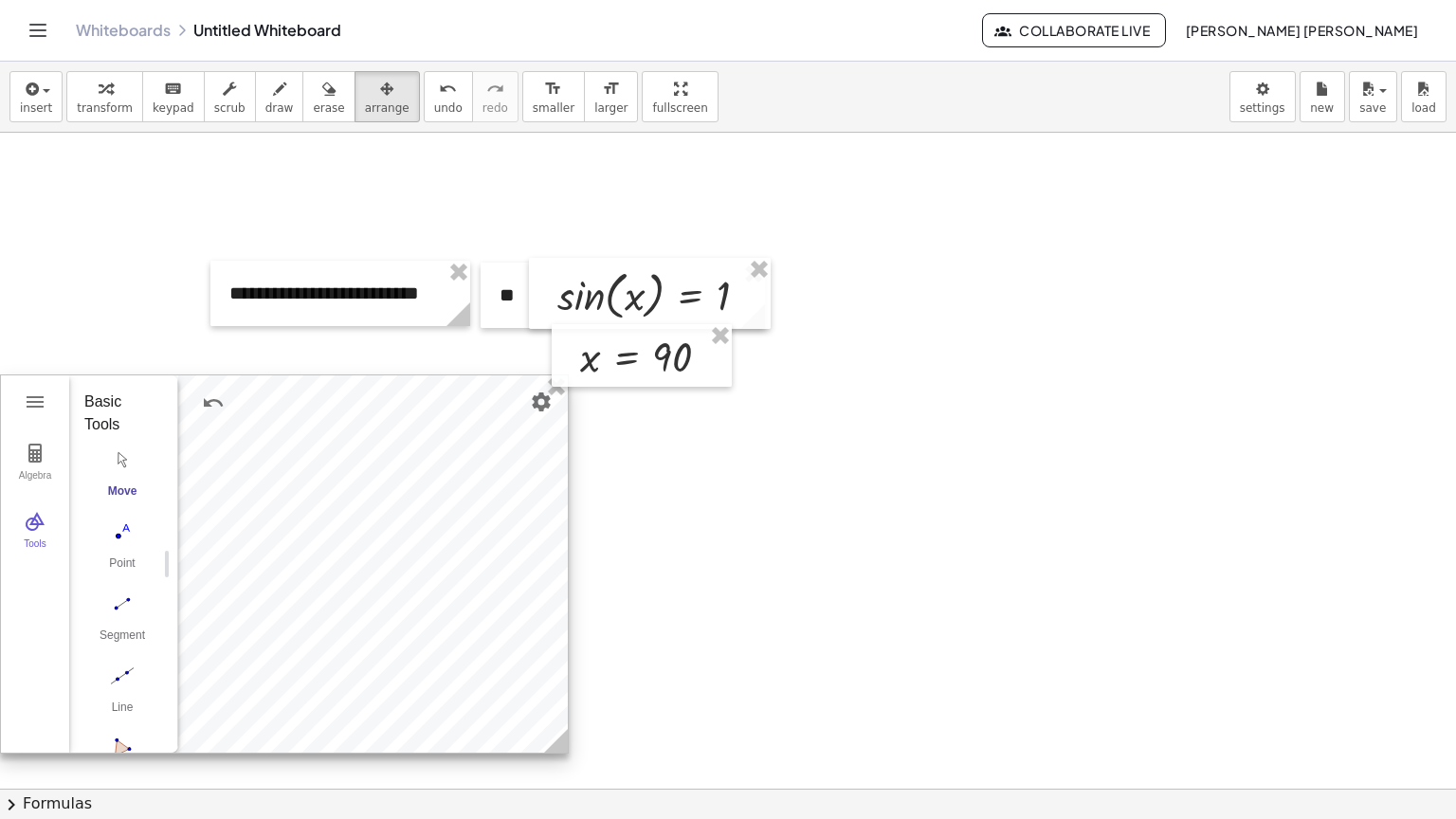
drag, startPoint x: 1206, startPoint y: 296, endPoint x: 188, endPoint y: 559, distance: 1051.4
click at [351, 535] on div at bounding box center [284, 564] width 567 height 377
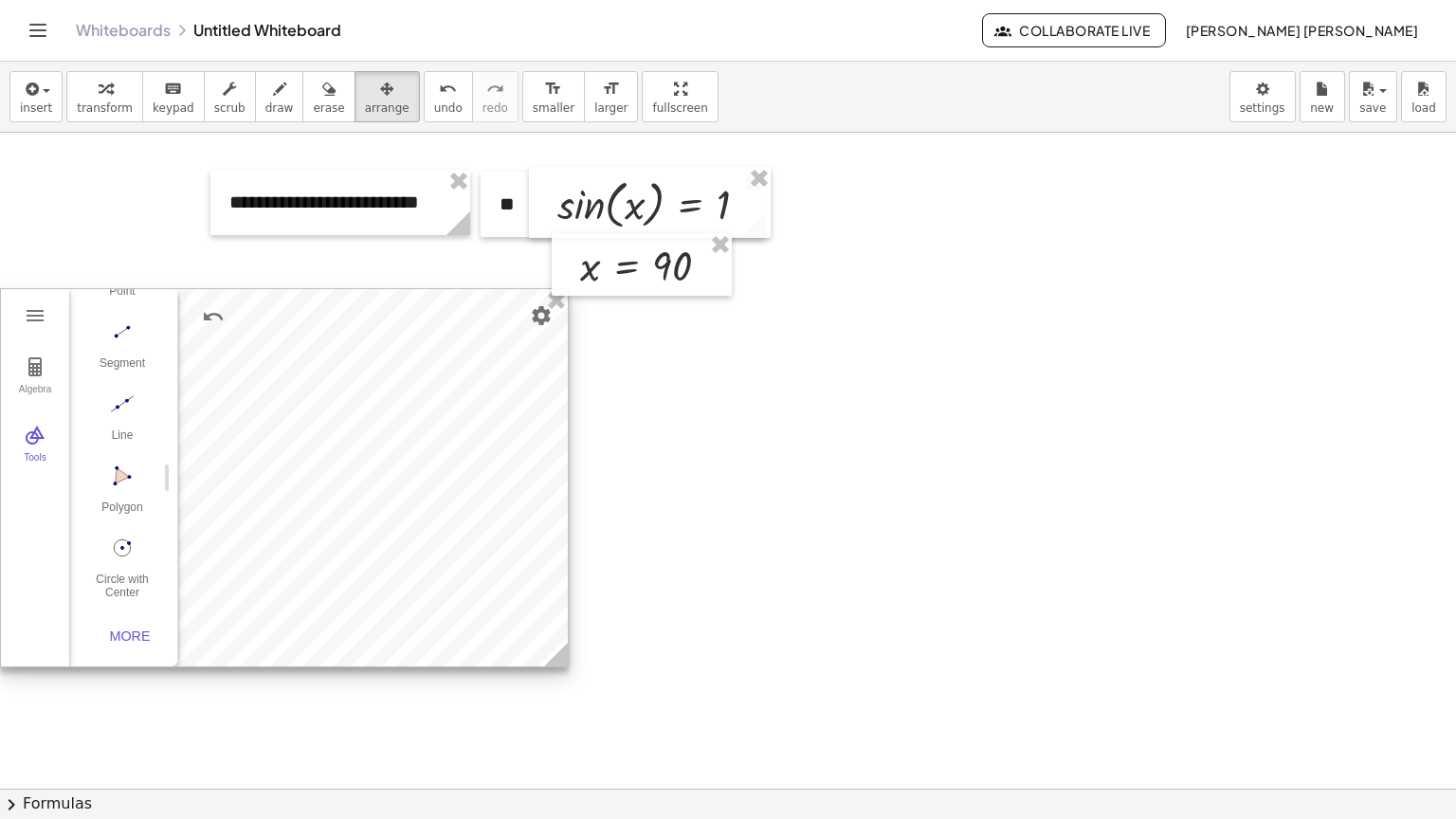
scroll to position [95, 0]
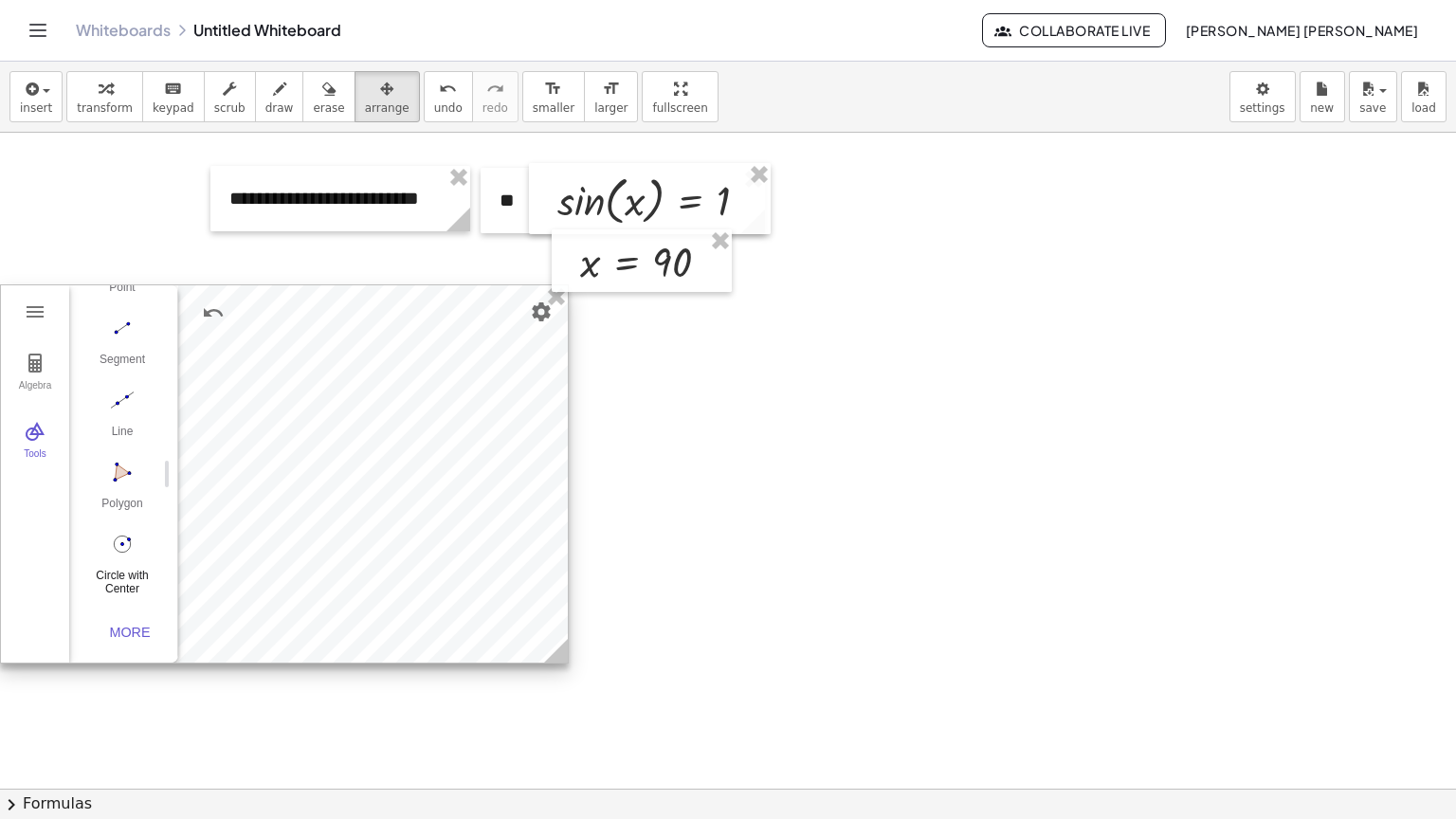
click at [126, 531] on img "Circle with Center through Point. Select center point, then point on circle" at bounding box center [122, 544] width 76 height 31
click at [352, 473] on div at bounding box center [284, 474] width 567 height 377
click at [388, 461] on div at bounding box center [284, 474] width 567 height 377
click at [125, 539] on img "Circle with Center through Point. Select center point, then point on circle" at bounding box center [122, 544] width 76 height 31
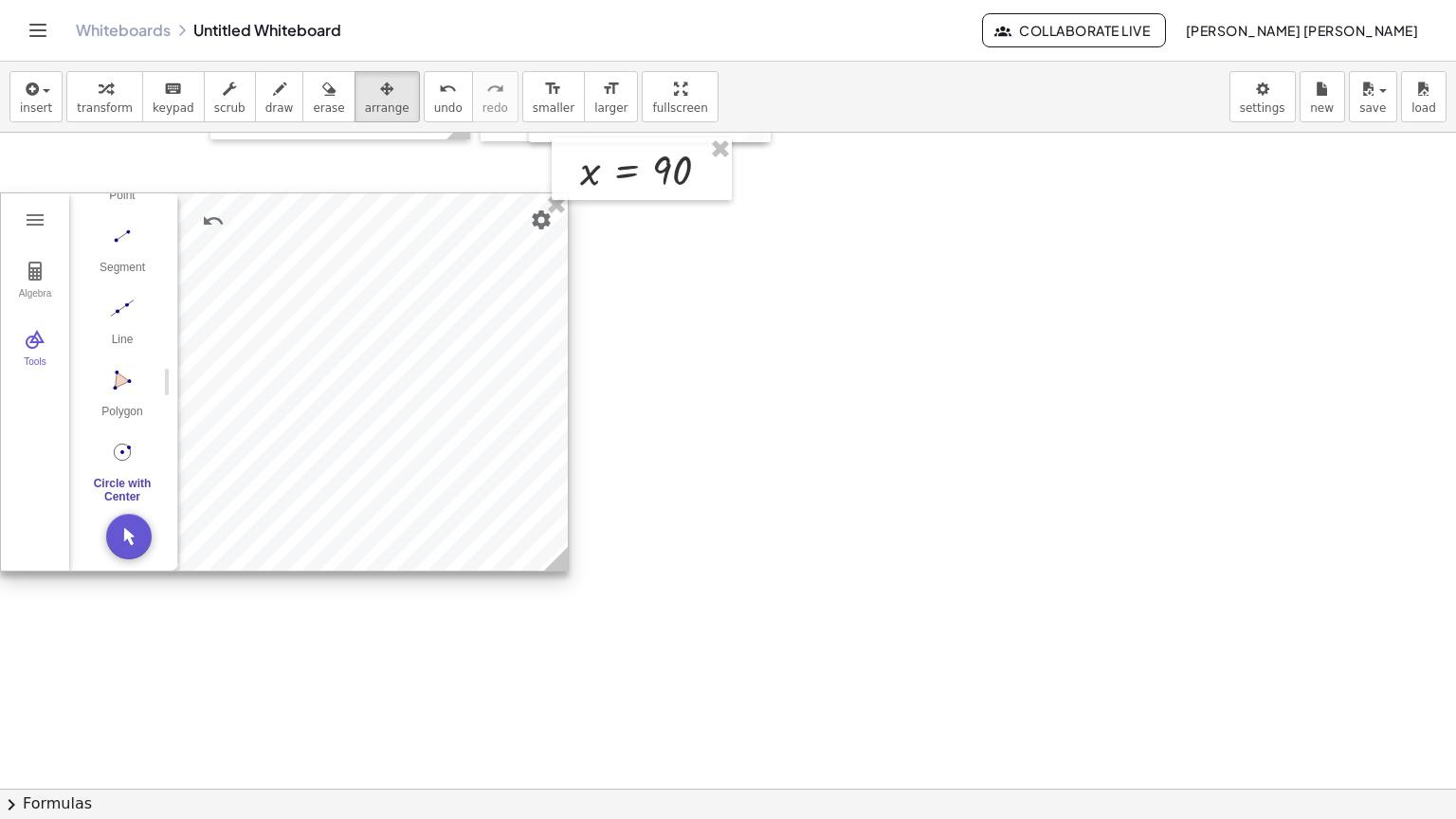
scroll to position [189, 0]
drag, startPoint x: 130, startPoint y: 539, endPoint x: 360, endPoint y: 390, distance: 274.0
click at [360, 390] on div "Algebra Tools GeoGebra Geometry Basic Tools Move Point Segment Line Polygon Cir…" at bounding box center [284, 379] width 569 height 379
drag, startPoint x: 360, startPoint y: 390, endPoint x: 315, endPoint y: 412, distance: 50.1
click at [315, 412] on div at bounding box center [284, 384] width 567 height 377
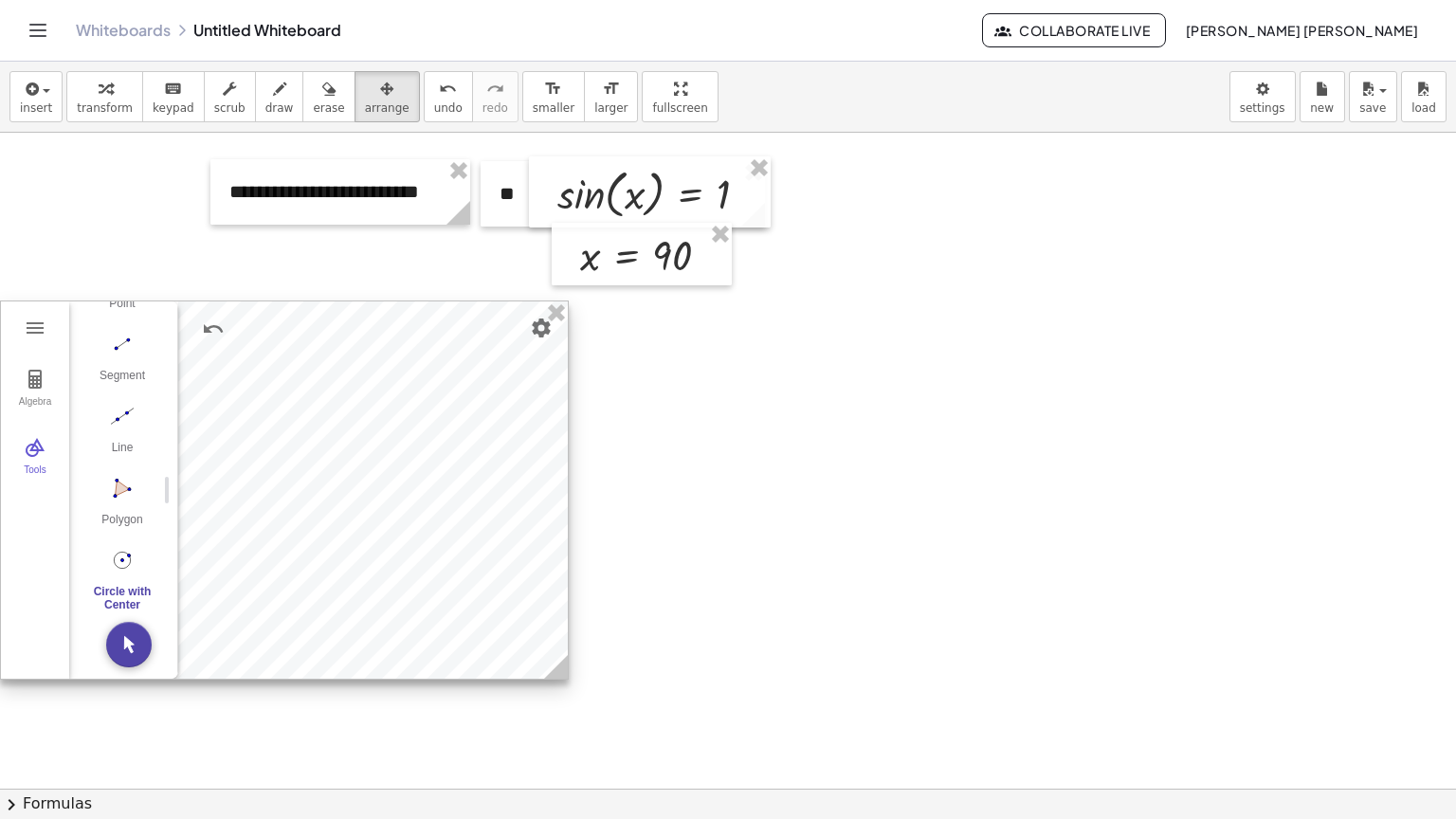
scroll to position [95, 0]
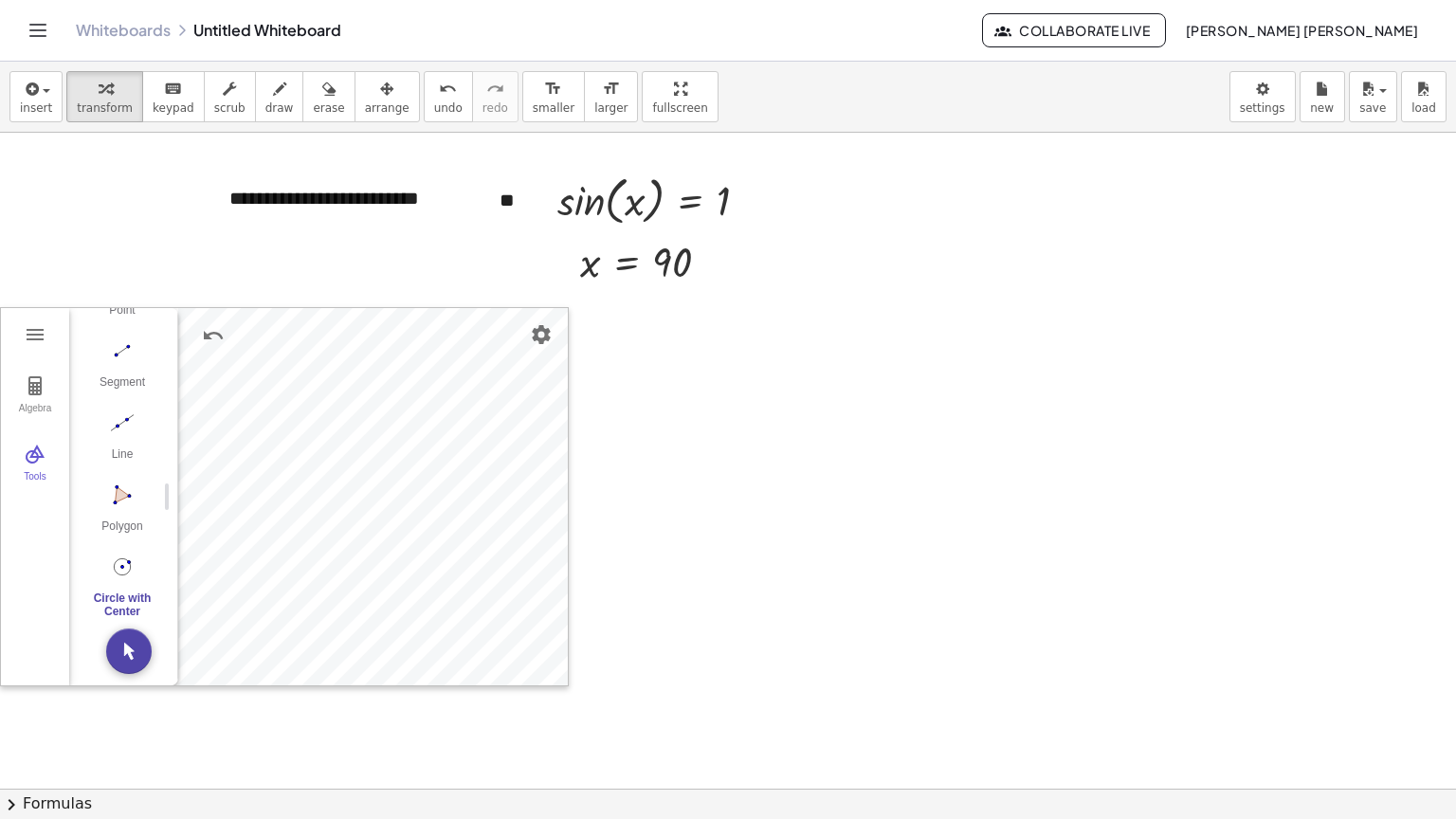
drag, startPoint x: 85, startPoint y: 104, endPoint x: 243, endPoint y: 239, distance: 207.8
click at [84, 105] on span "transform" at bounding box center [105, 108] width 56 height 13
click at [69, 327] on div "Basic Tools Move Point Segment Line Polygon Circle with Center through Point Mo…" at bounding box center [115, 404] width 94 height 563
click at [36, 338] on img "Geometry" at bounding box center [35, 335] width 23 height 23
click at [255, 333] on img "Redo" at bounding box center [257, 335] width 23 height 23
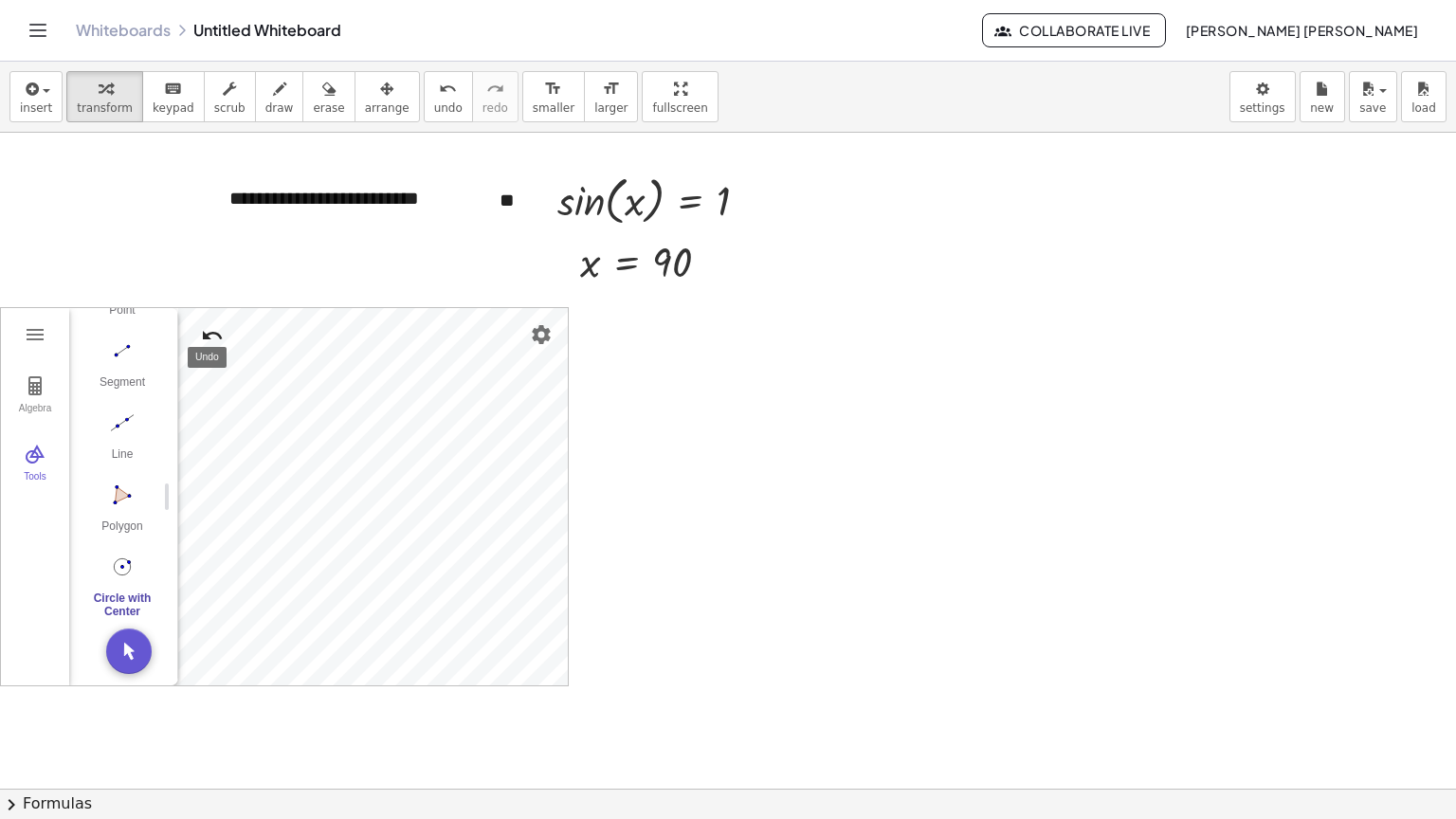
click at [212, 329] on img "Undo" at bounding box center [212, 335] width 23 height 23
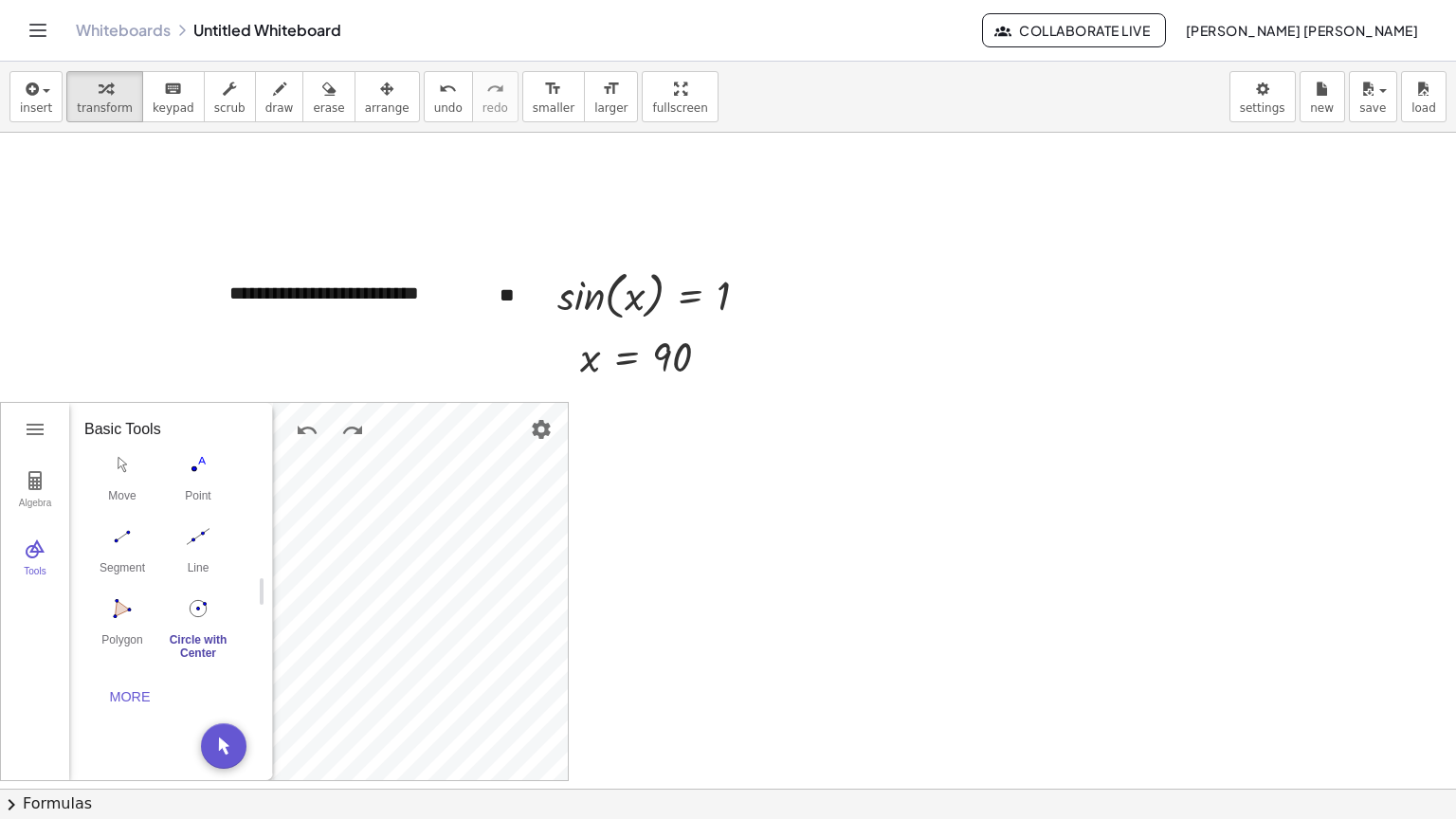
scroll to position [0, 0]
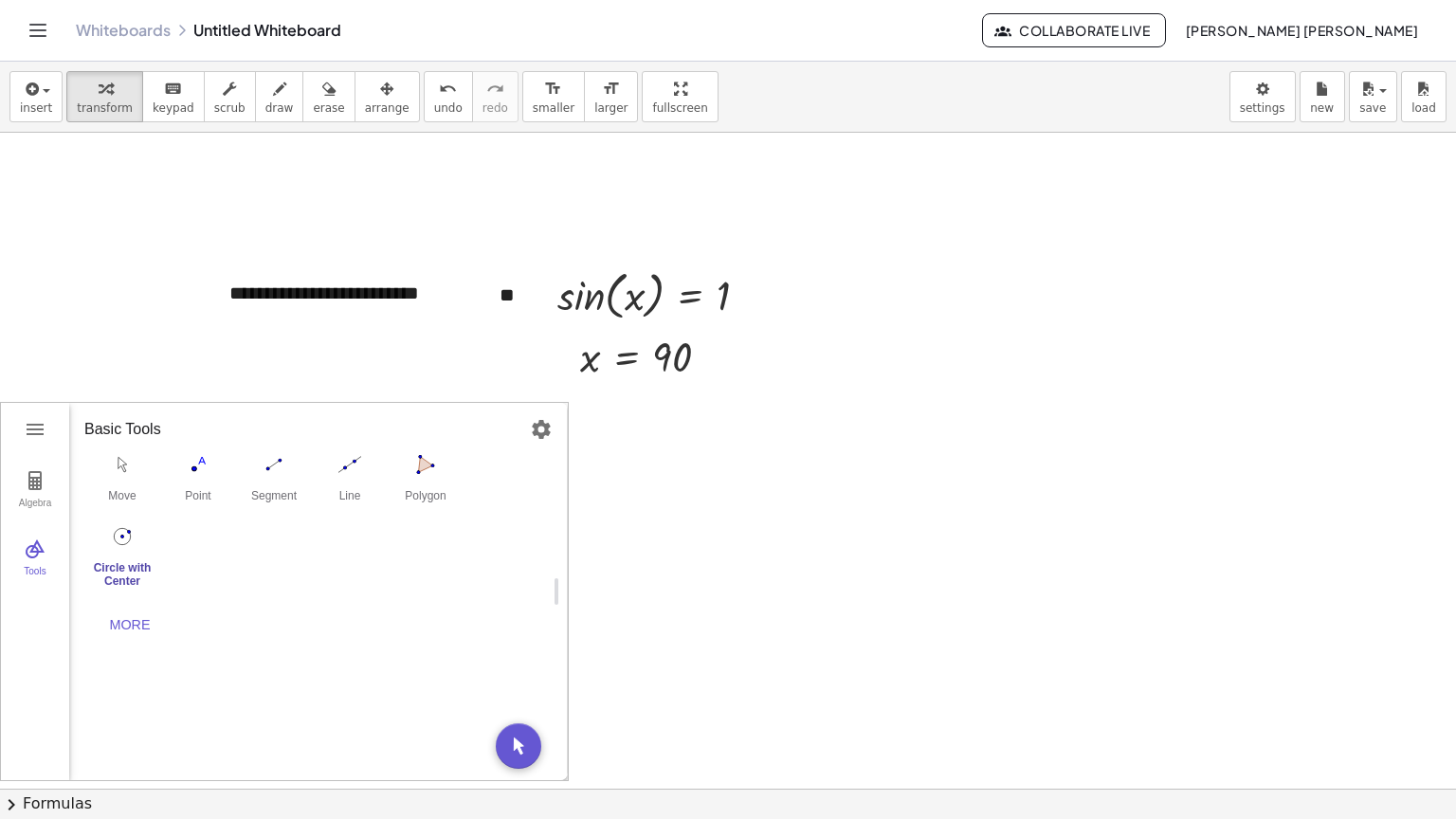
drag, startPoint x: 163, startPoint y: 595, endPoint x: 504, endPoint y: 595, distance: 341.0
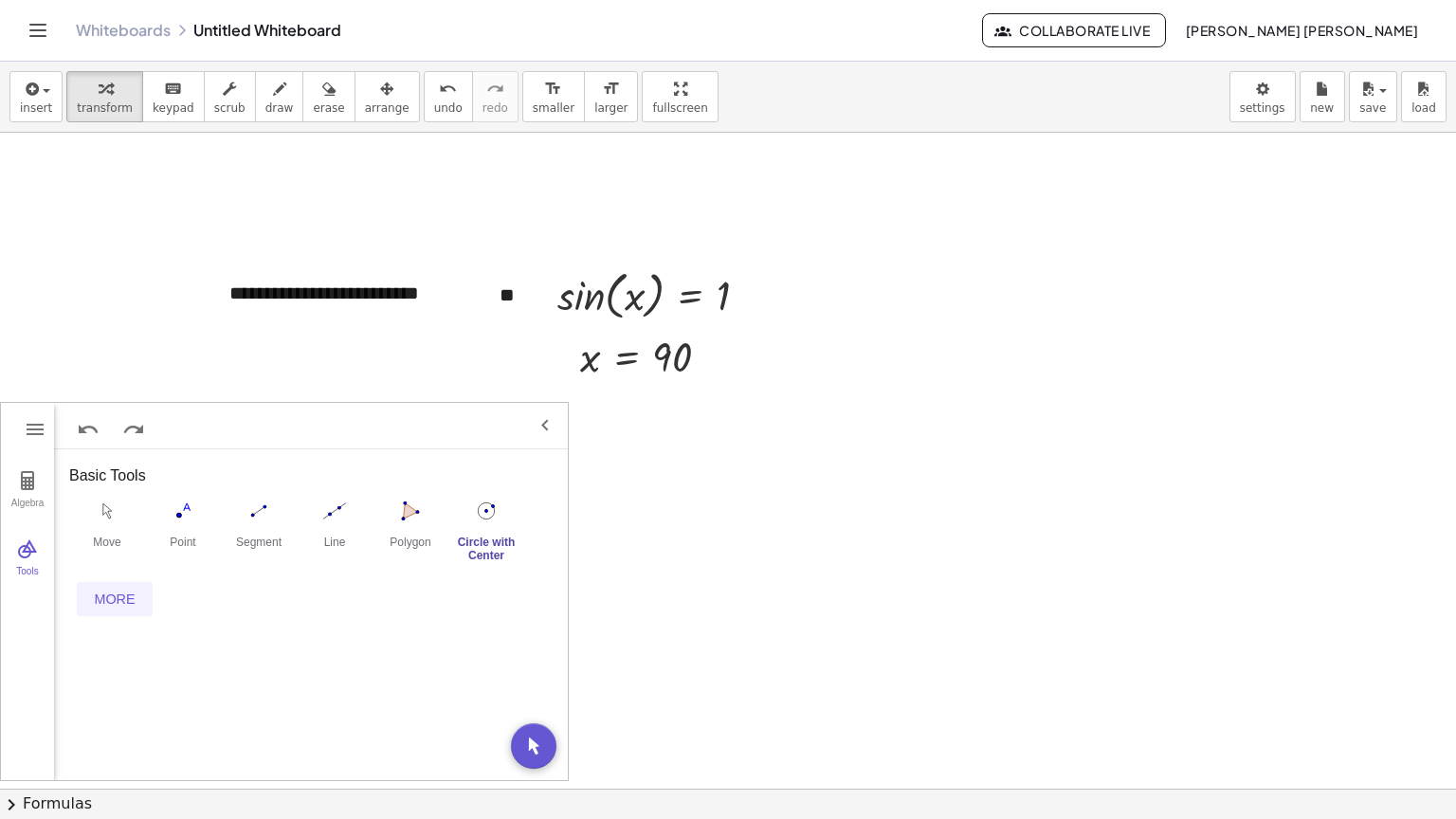
click at [119, 601] on div "More" at bounding box center [115, 599] width 61 height 15
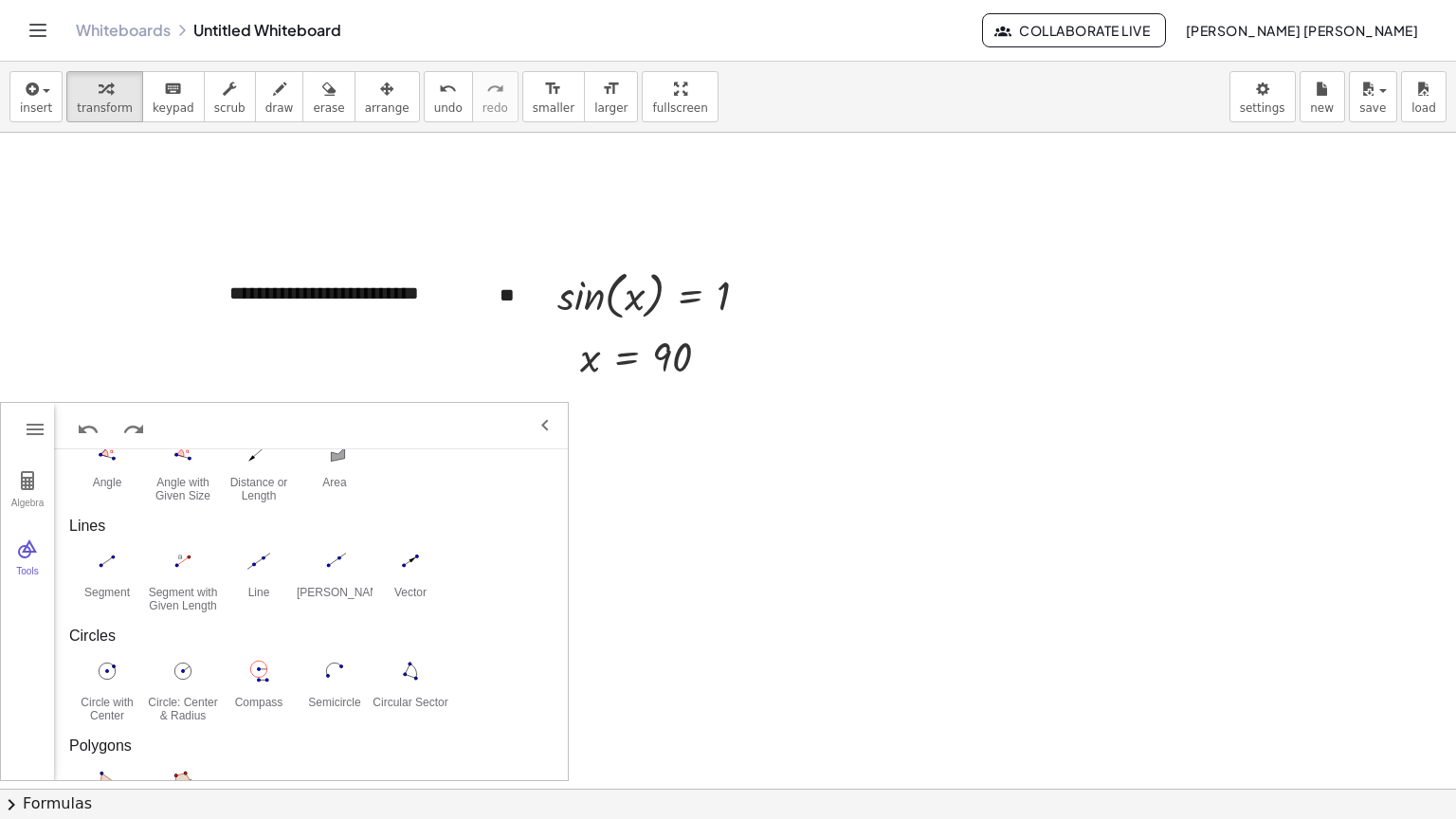
scroll to position [728, 0]
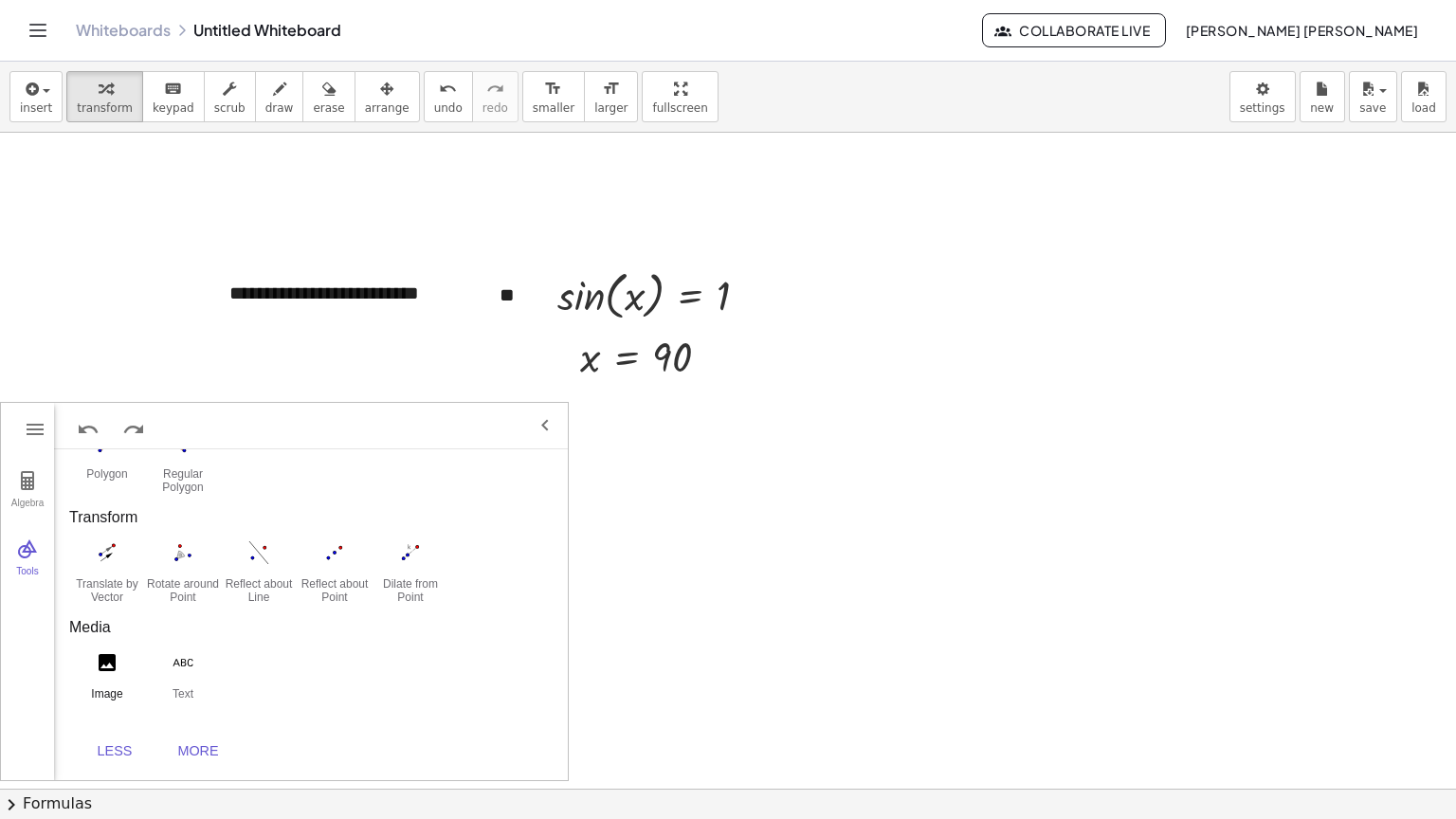
click at [105, 693] on div "Image" at bounding box center [107, 701] width 76 height 27
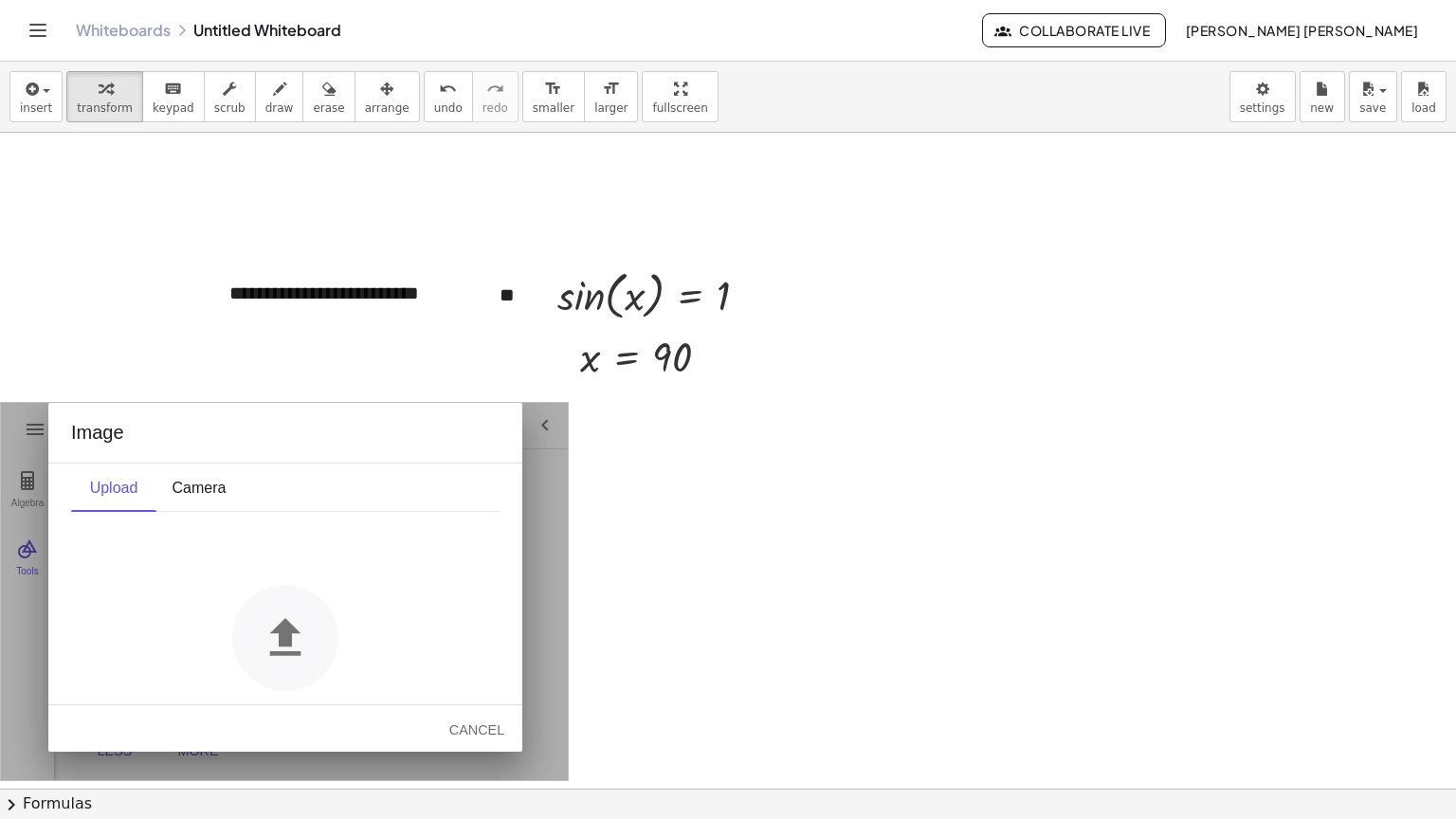
click at [271, 620] on img "Geometry" at bounding box center [285, 638] width 107 height 107
click at [248, 595] on img "Geometry" at bounding box center [285, 638] width 107 height 107
click at [266, 621] on img "Geometry" at bounding box center [285, 638] width 107 height 107
click at [271, 634] on img "Geometry" at bounding box center [285, 638] width 107 height 107
click at [274, 653] on img "Geometry" at bounding box center [285, 638] width 107 height 107
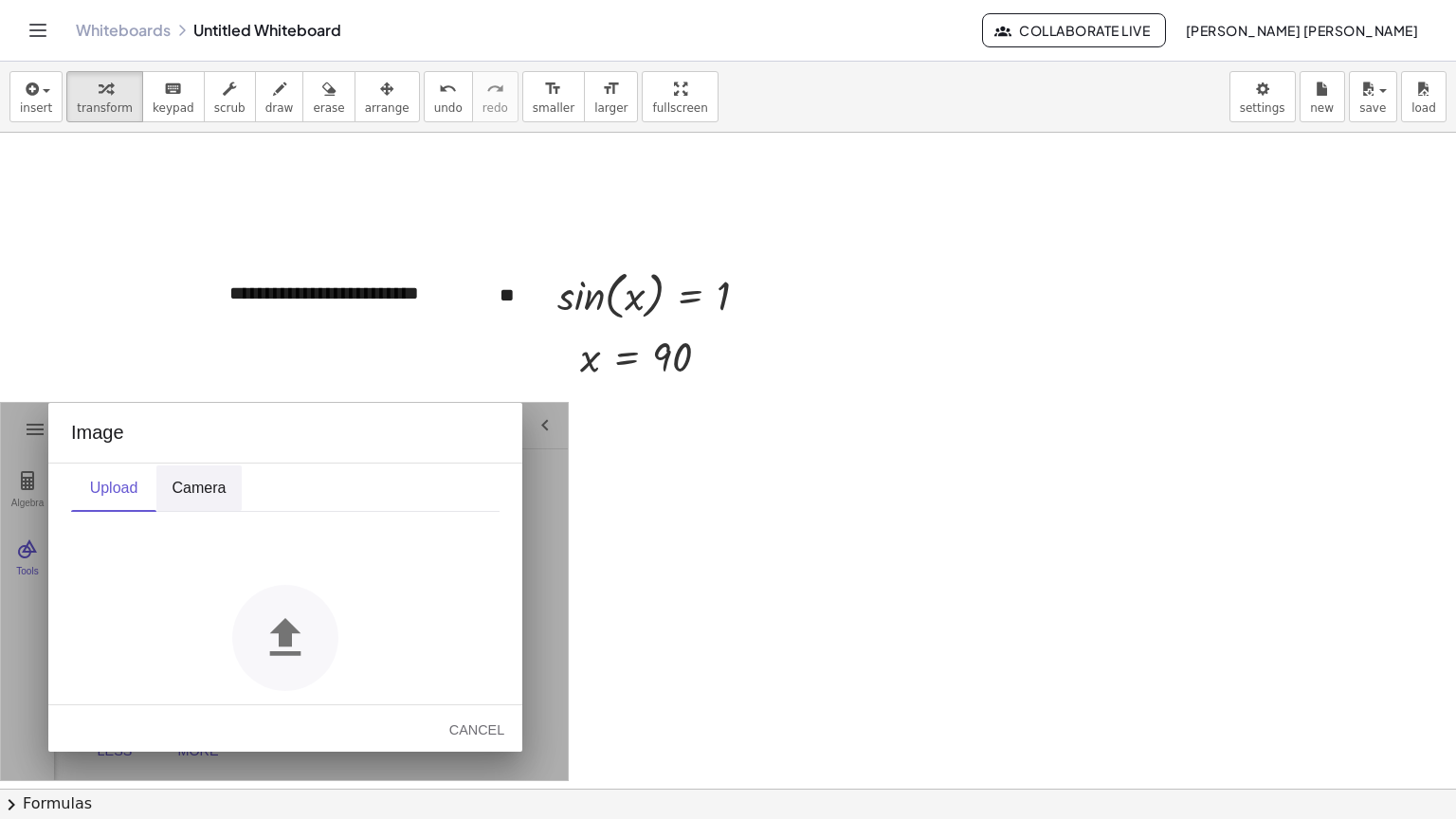
click at [189, 497] on button "Camera" at bounding box center [199, 488] width 85 height 45
click at [123, 484] on div "Upload" at bounding box center [113, 487] width 55 height 19
click at [284, 634] on img "Geometry" at bounding box center [285, 638] width 107 height 107
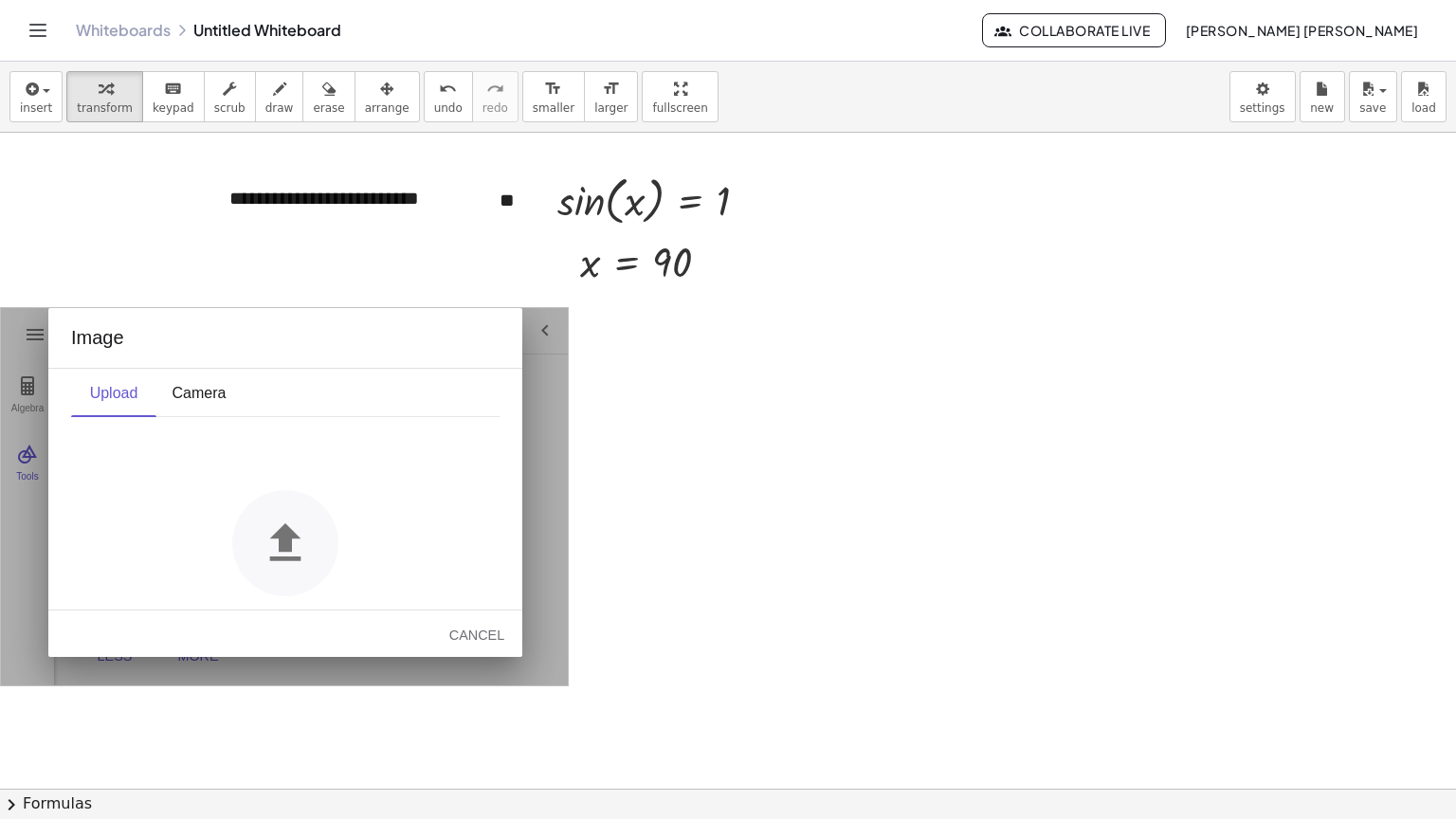
scroll to position [95, 0]
click at [282, 555] on img "Geometry" at bounding box center [285, 544] width 107 height 107
drag, startPoint x: 283, startPoint y: 543, endPoint x: 250, endPoint y: 540, distance: 33.1
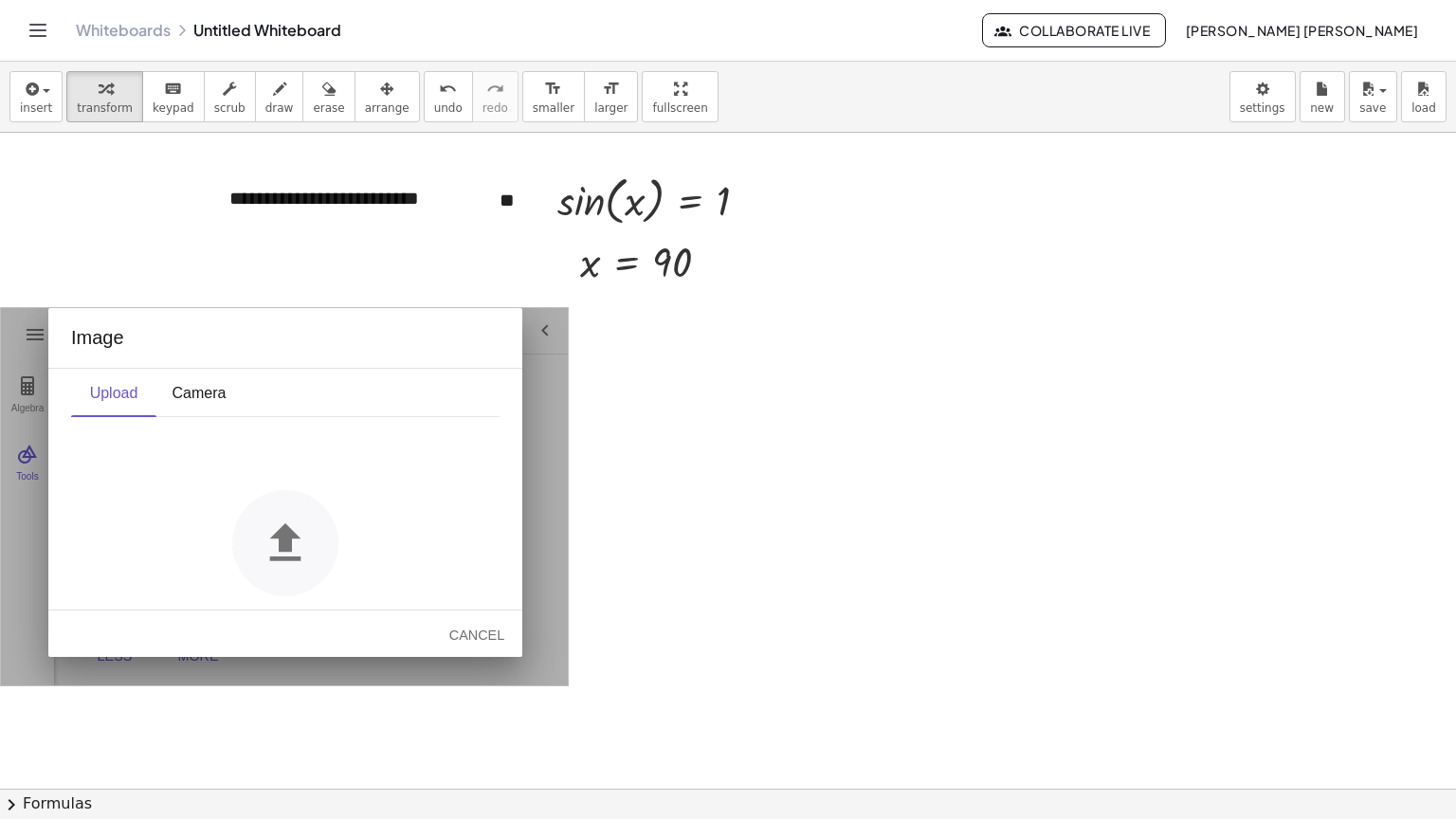
click at [250, 540] on img "Geometry" at bounding box center [285, 544] width 107 height 107
drag, startPoint x: 251, startPoint y: 539, endPoint x: 266, endPoint y: 536, distance: 15.3
click at [255, 539] on img "Geometry" at bounding box center [285, 544] width 107 height 107
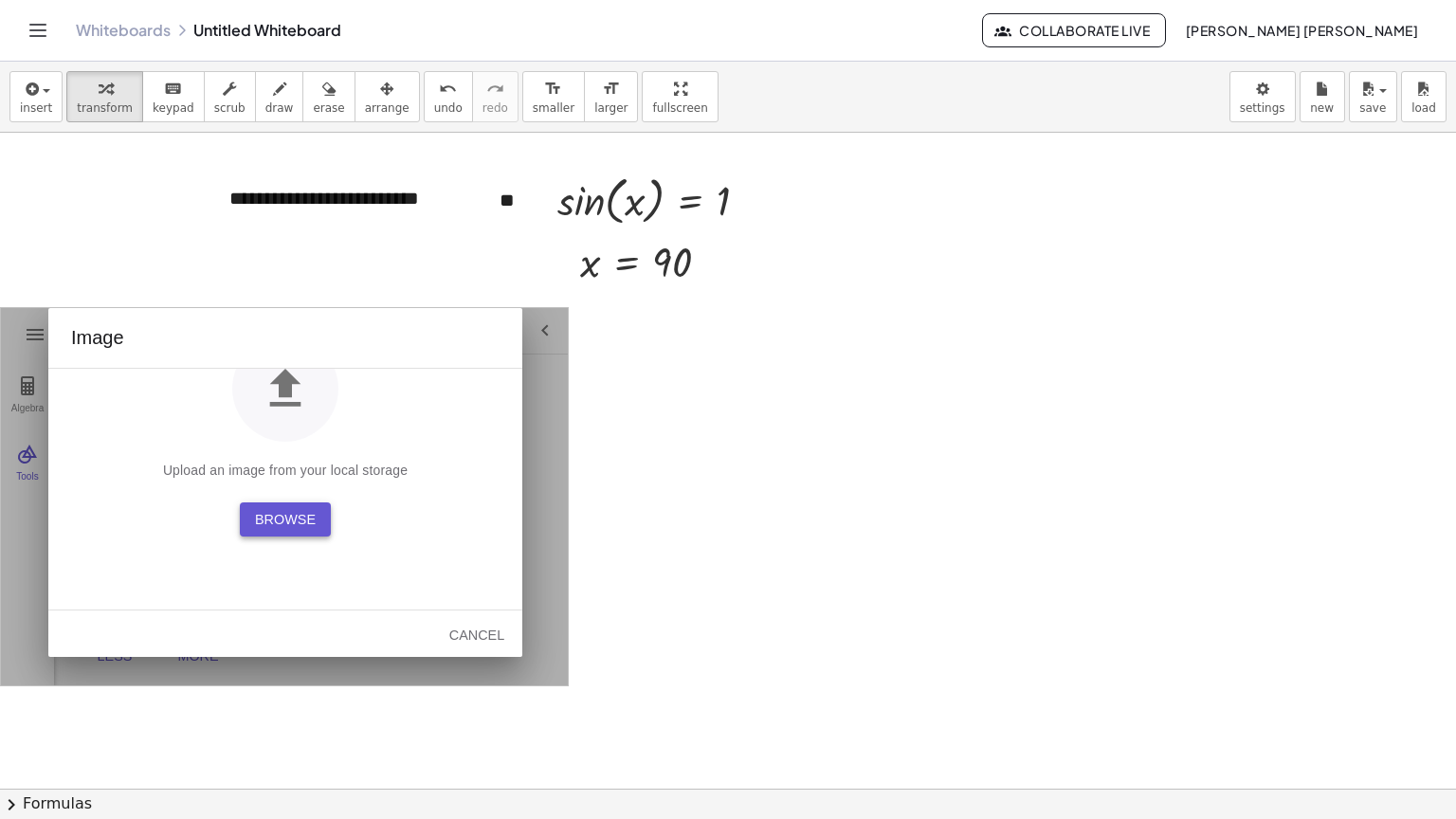
click at [295, 522] on div "Browse" at bounding box center [286, 519] width 61 height 15
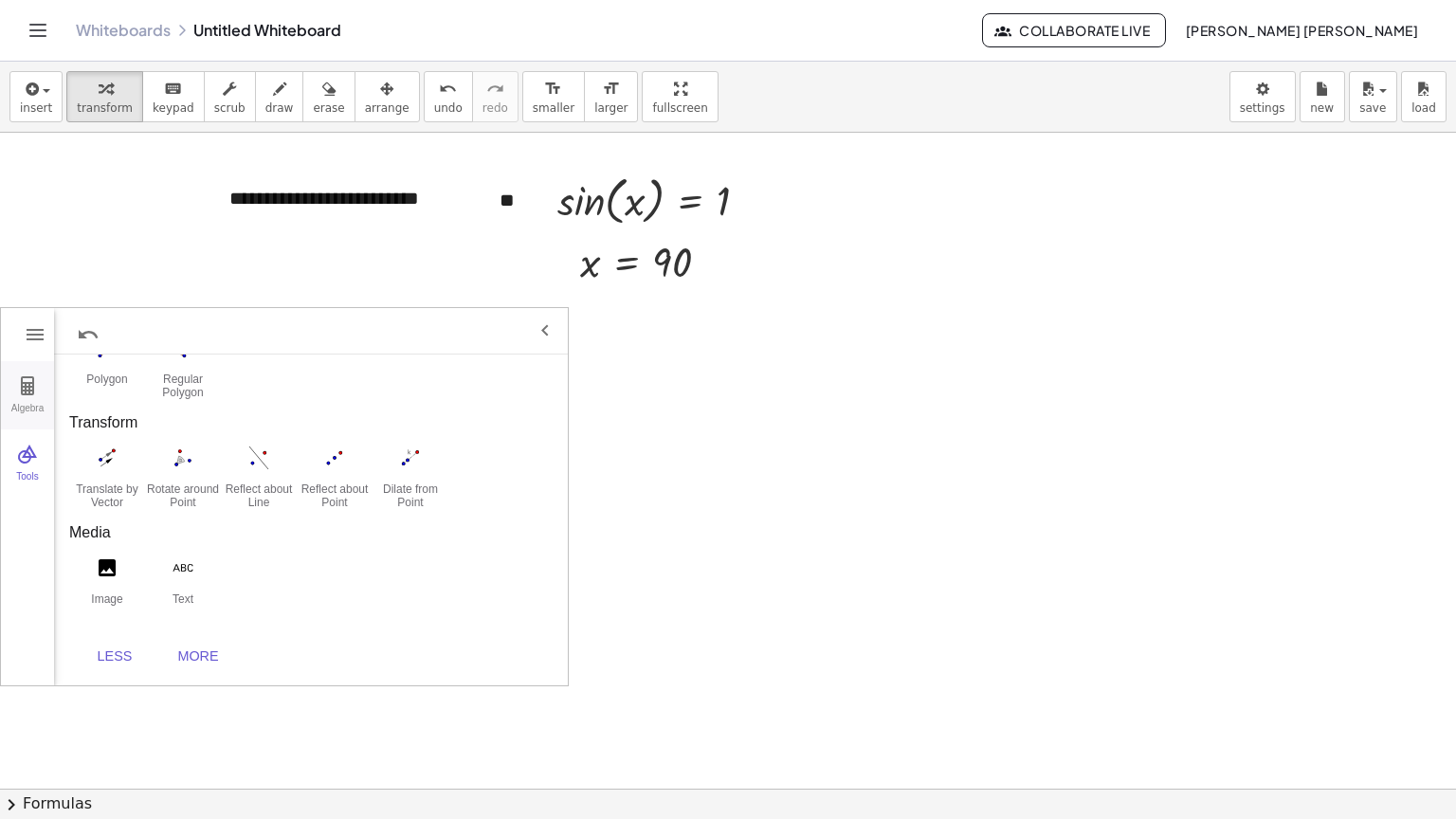
click at [1, 389] on button "Algebra" at bounding box center [28, 395] width 53 height 68
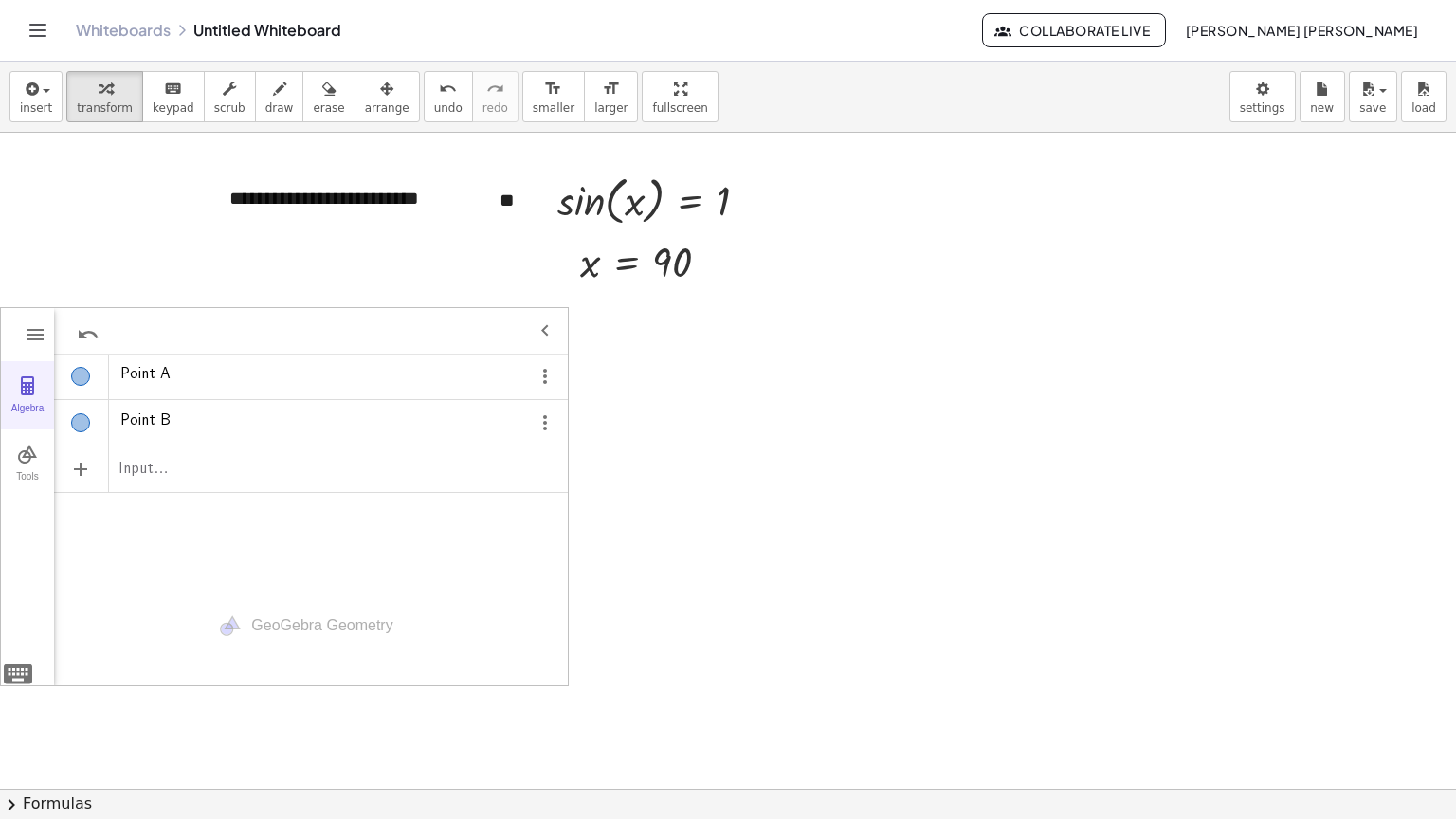
click at [0, 389] on div "GeoGebra Geometry Clear All Open Save online Save to your computer Share Export…" at bounding box center [284, 496] width 569 height 379
click at [32, 432] on button "Tools" at bounding box center [28, 463] width 53 height 68
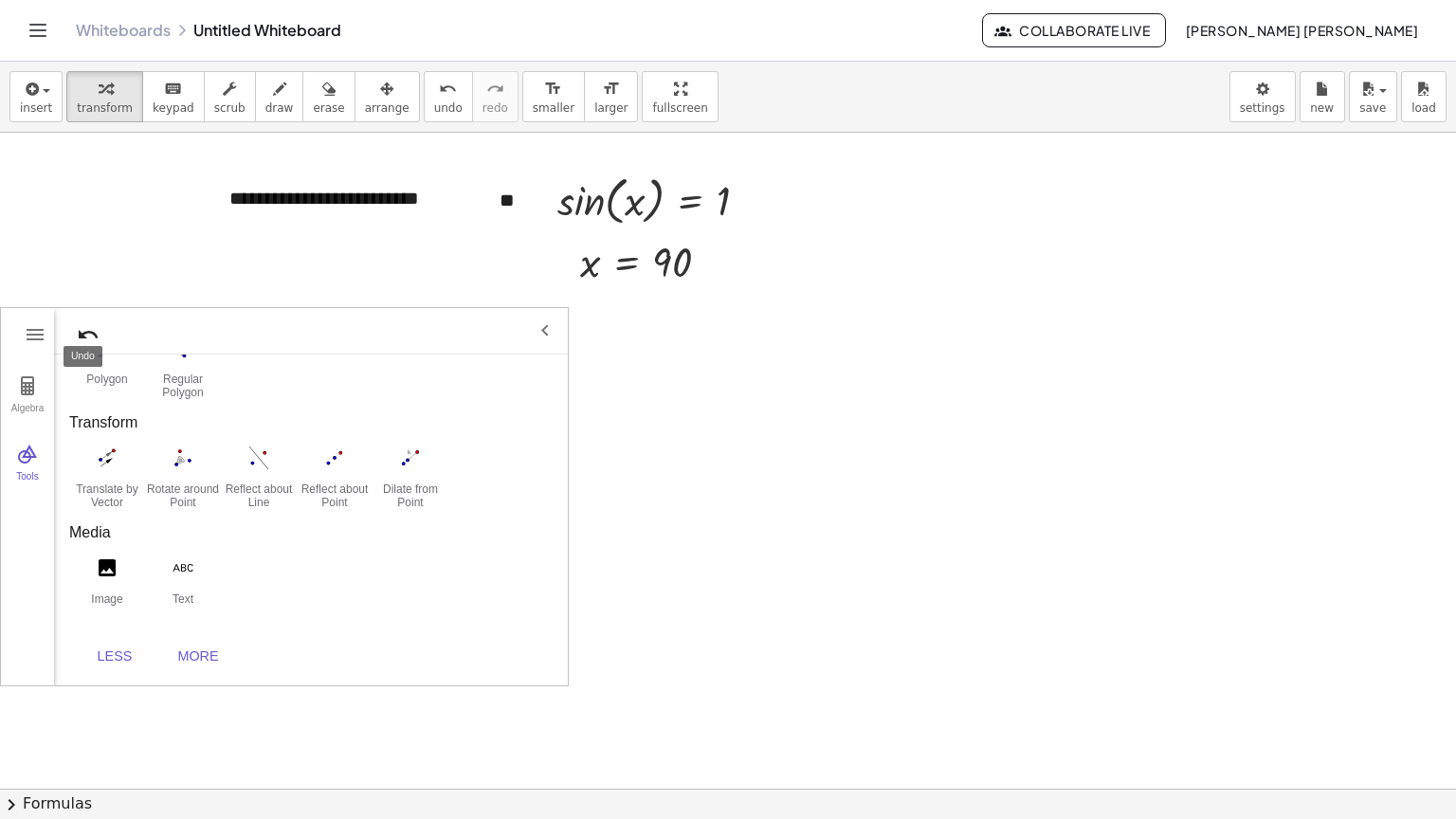
click at [90, 333] on img "Undo" at bounding box center [88, 335] width 23 height 23
click at [141, 340] on img "Redo" at bounding box center [133, 335] width 23 height 23
click at [550, 331] on img "Geometry" at bounding box center [545, 331] width 23 height 23
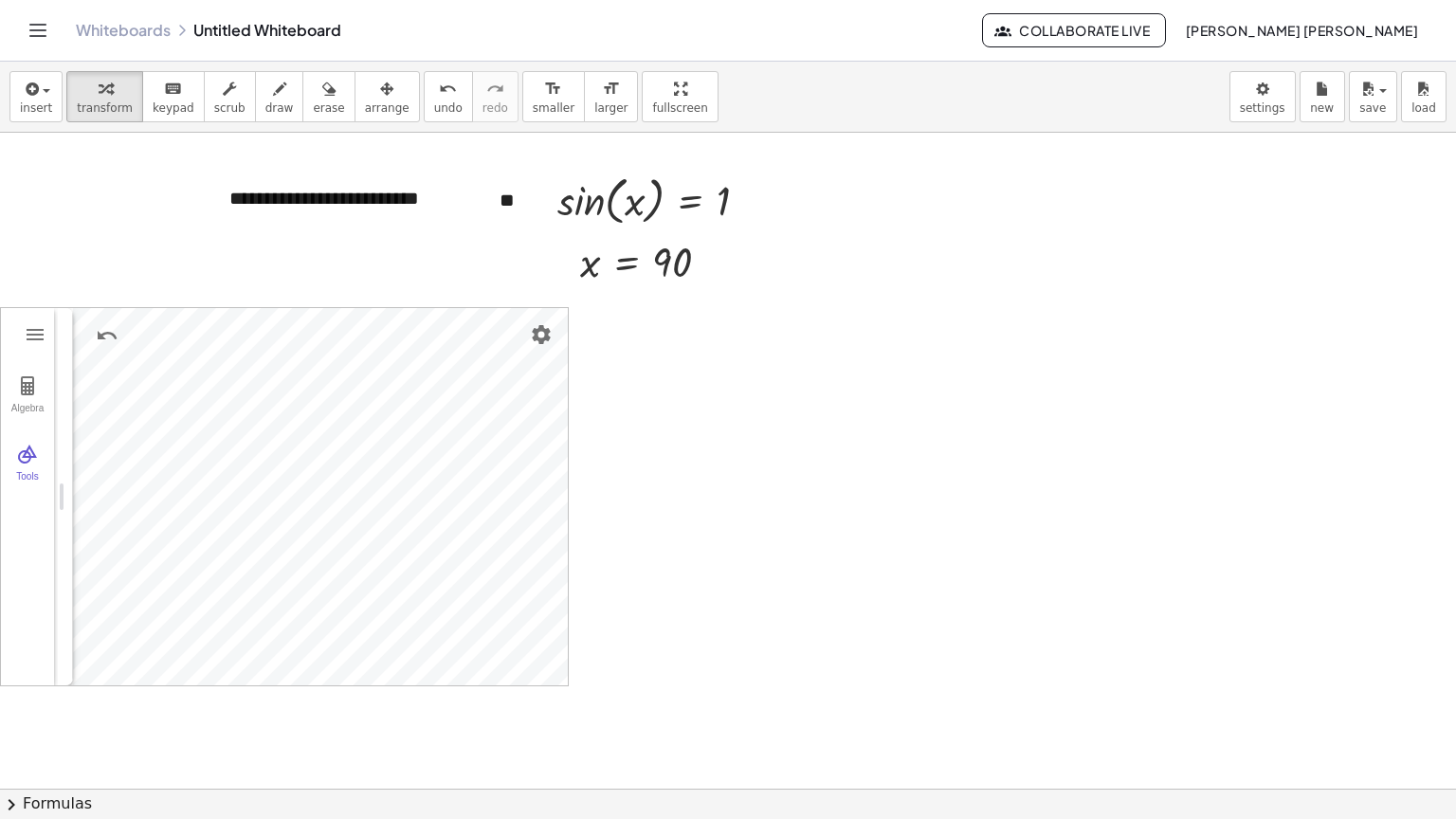
drag, startPoint x: 387, startPoint y: 496, endPoint x: 66, endPoint y: 500, distance: 321.0
click at [539, 338] on img "Settings" at bounding box center [541, 335] width 23 height 23
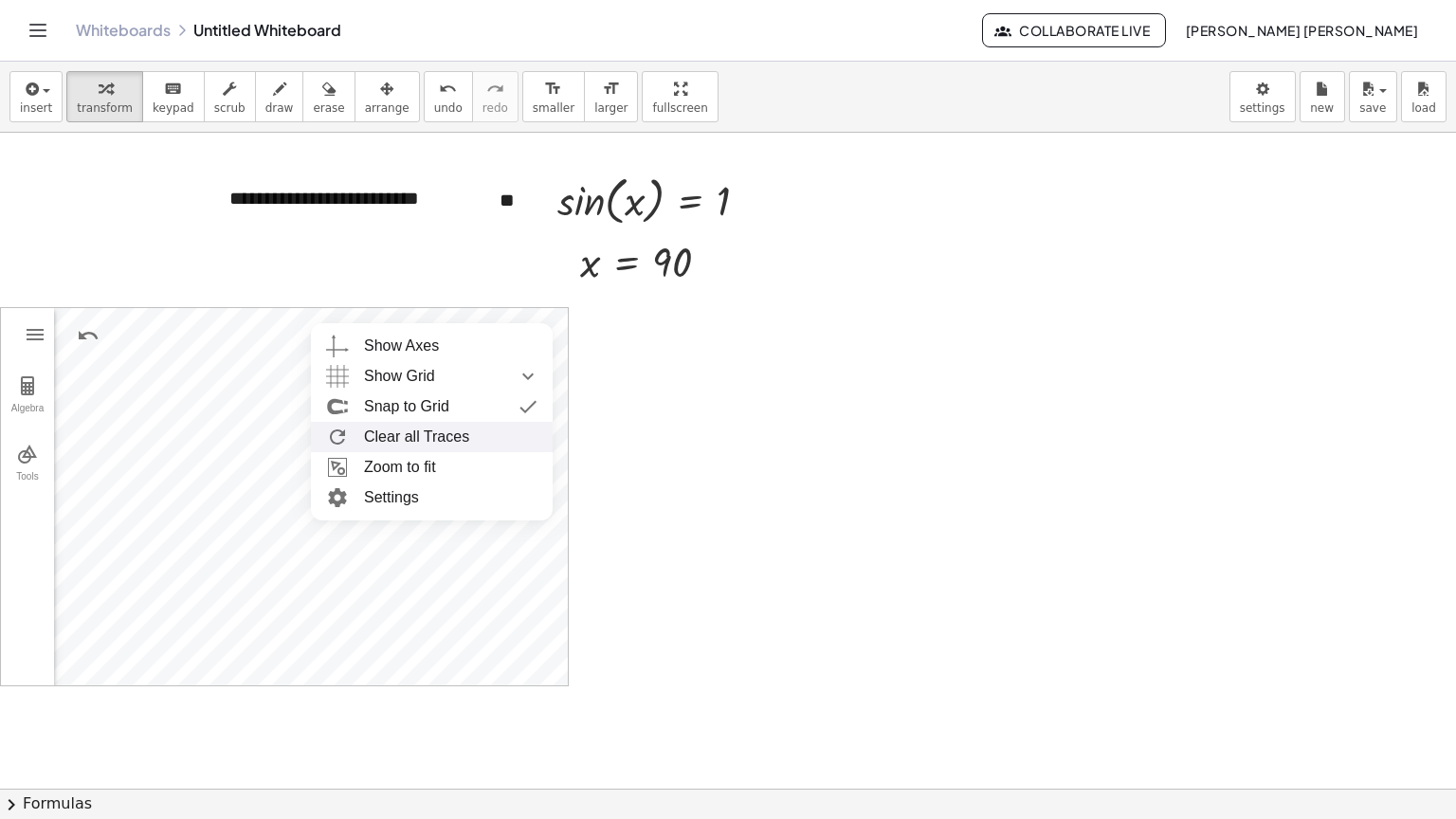
click at [489, 445] on li "Clear all Traces" at bounding box center [431, 437] width 242 height 31
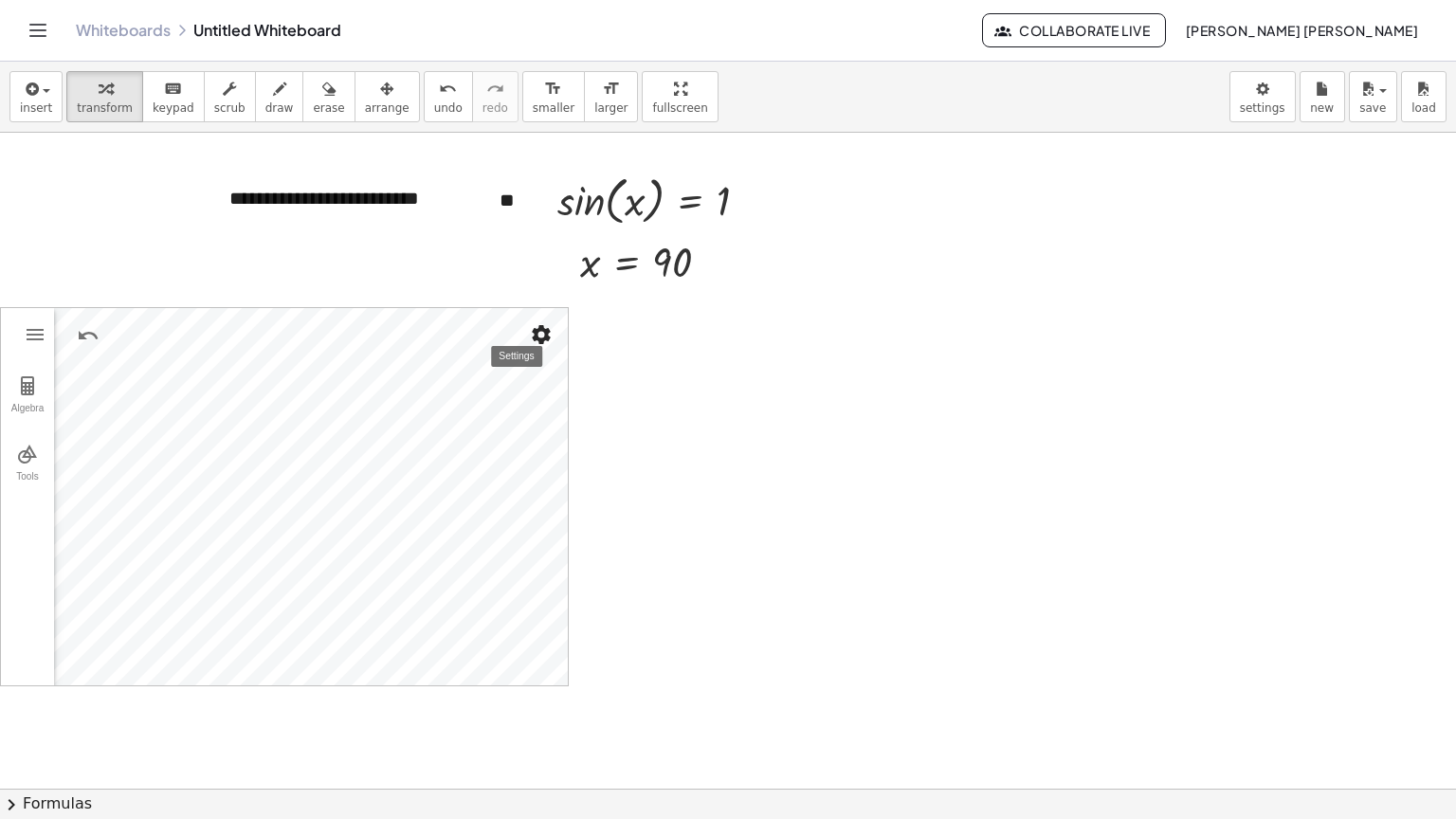
click at [540, 343] on img "Settings" at bounding box center [541, 335] width 23 height 23
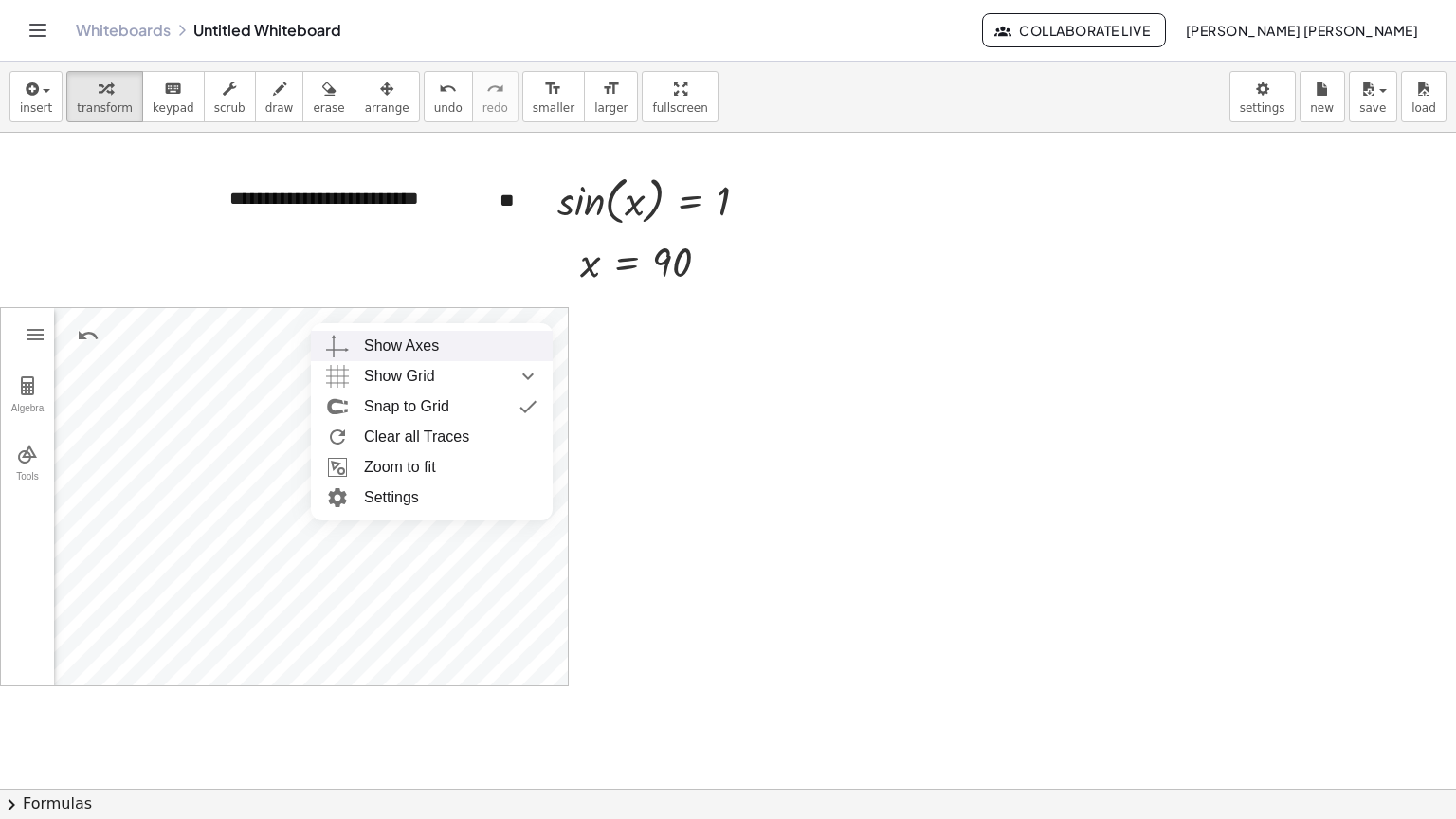
click at [446, 349] on div "Show Axes" at bounding box center [451, 345] width 174 height 31
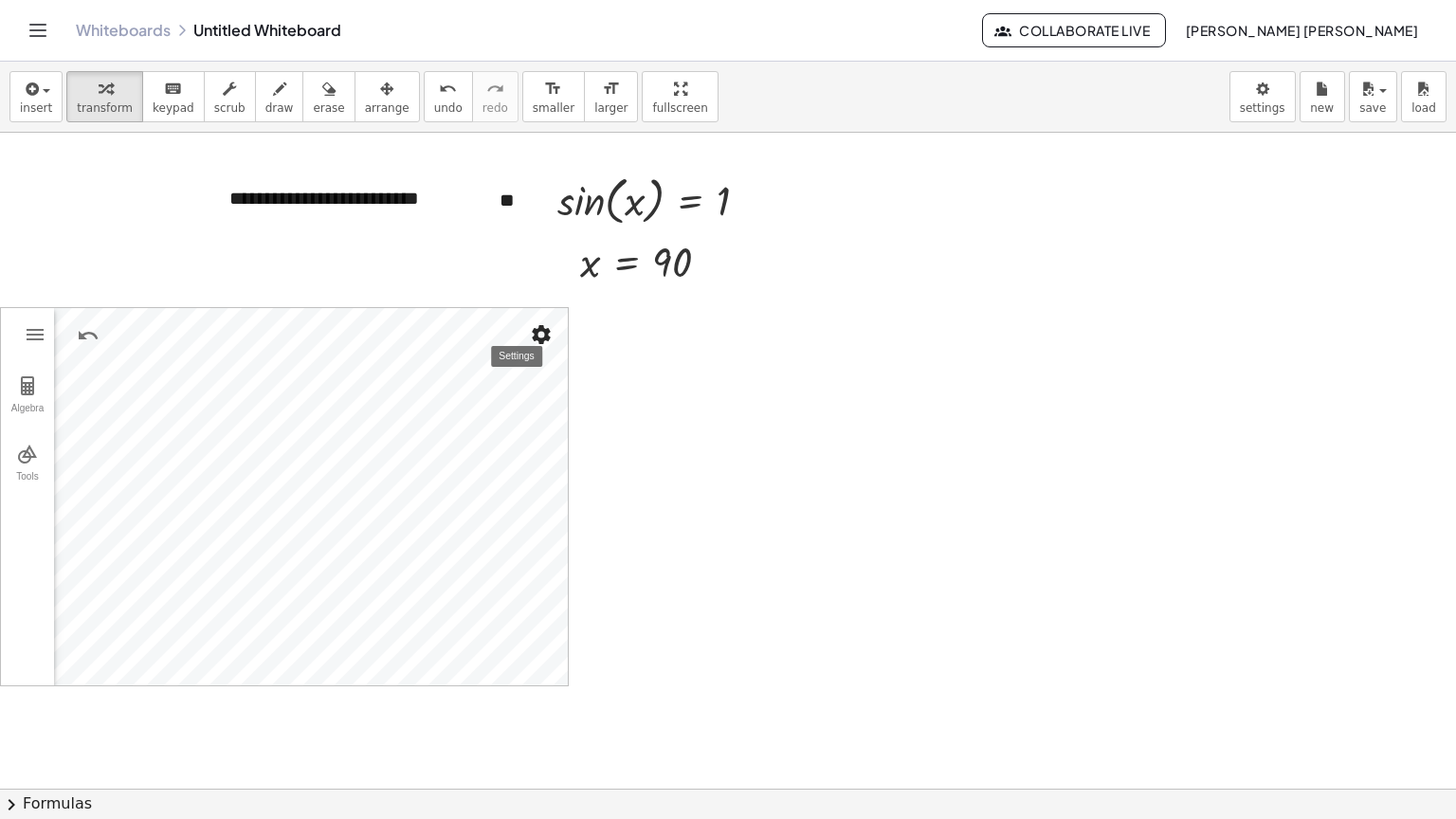
click at [551, 334] on img "Settings" at bounding box center [541, 335] width 23 height 23
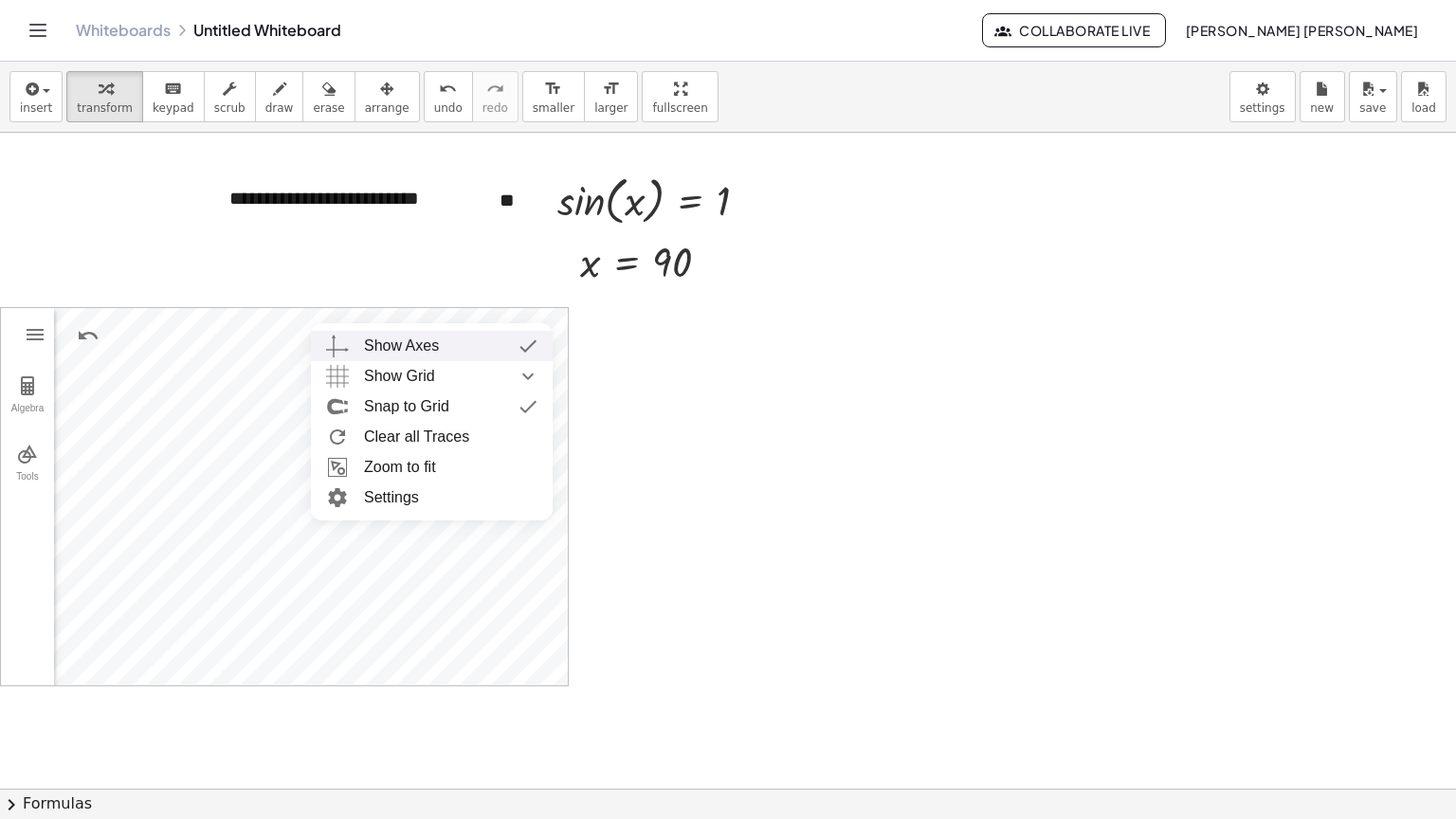
click at [401, 352] on div "Show Axes" at bounding box center [401, 345] width 75 height 31
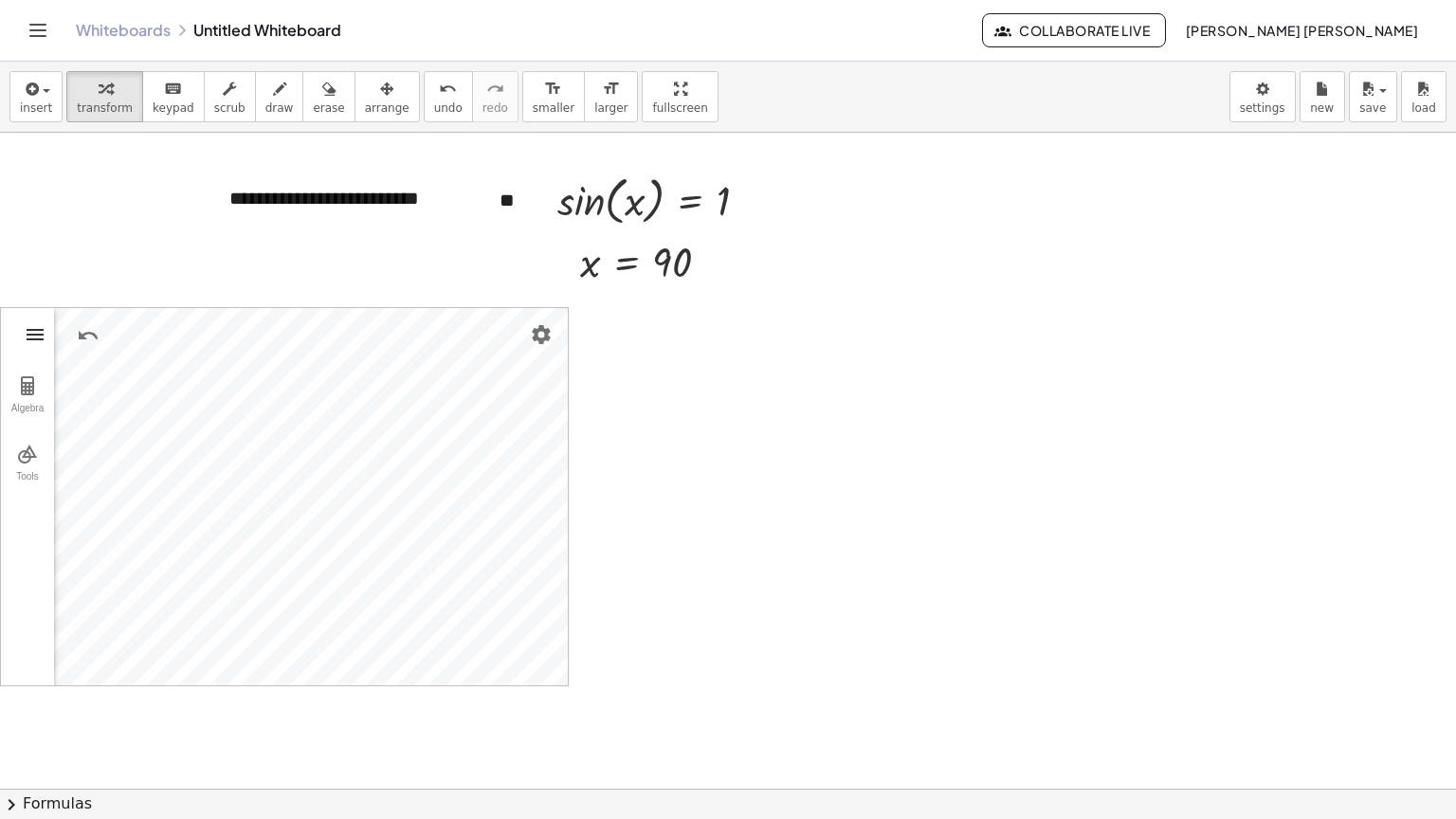
click at [26, 324] on img "Geometry" at bounding box center [35, 335] width 23 height 23
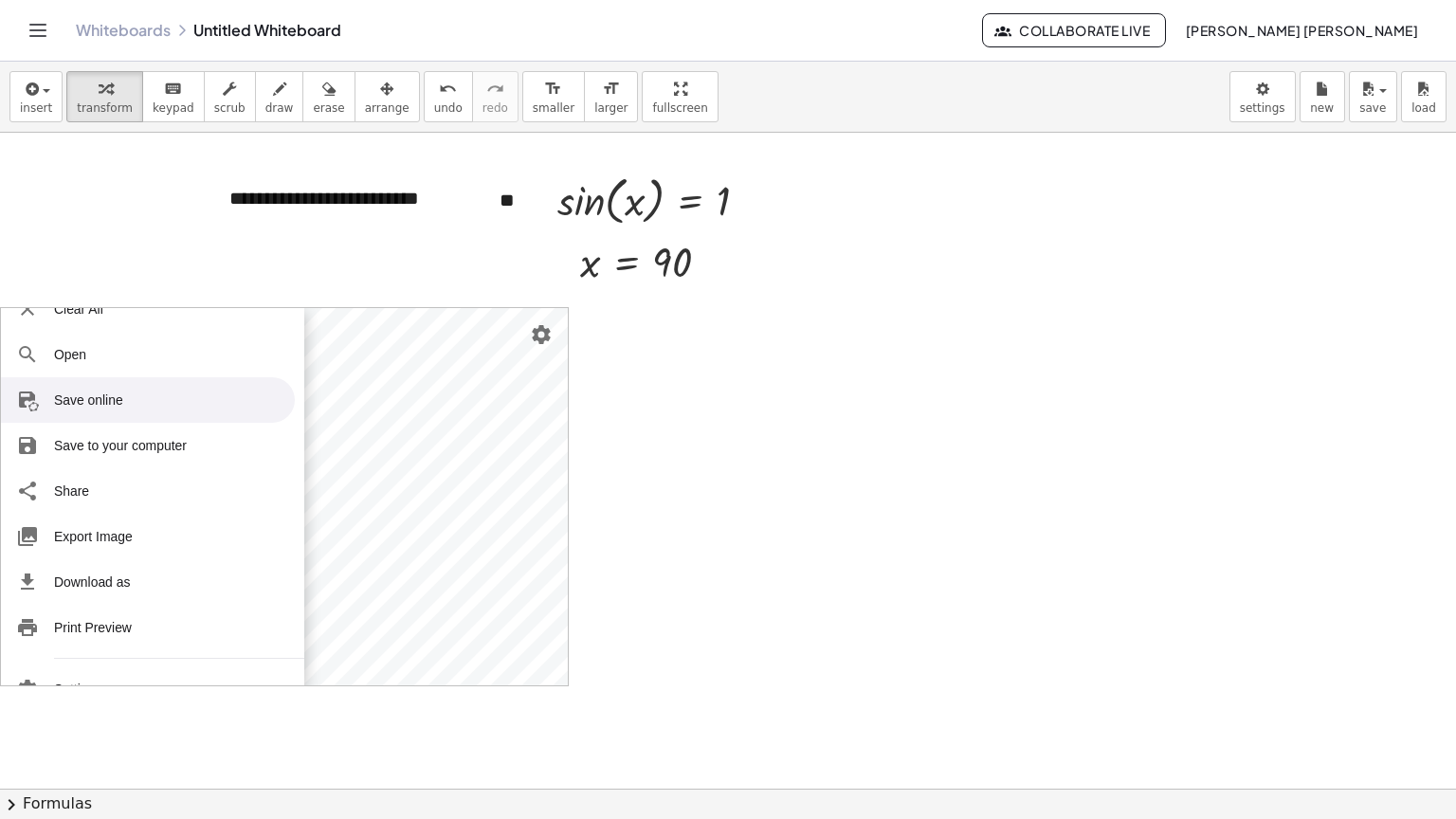
scroll to position [95, 0]
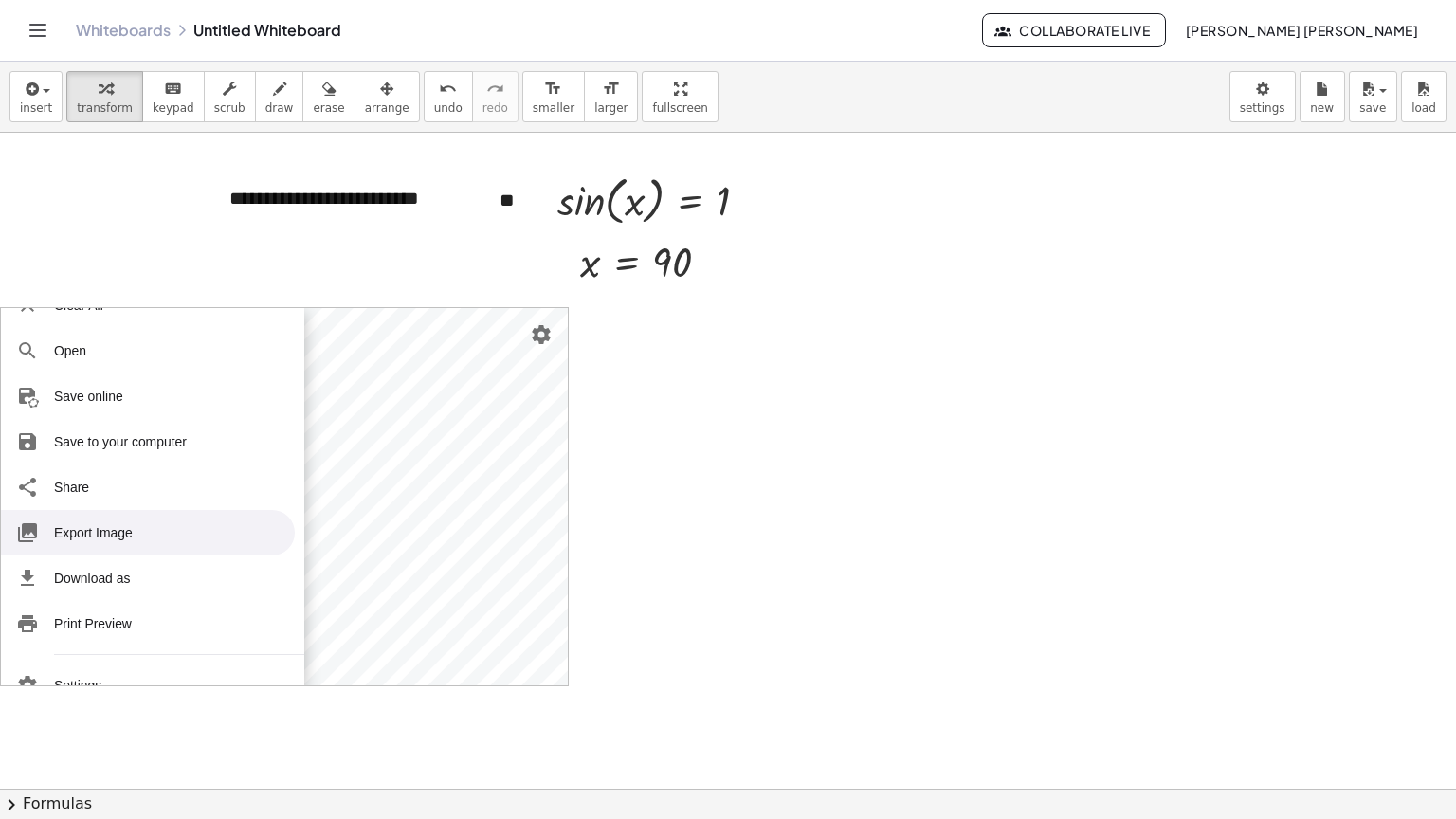
click at [167, 520] on li "Export Image" at bounding box center [148, 533] width 294 height 45
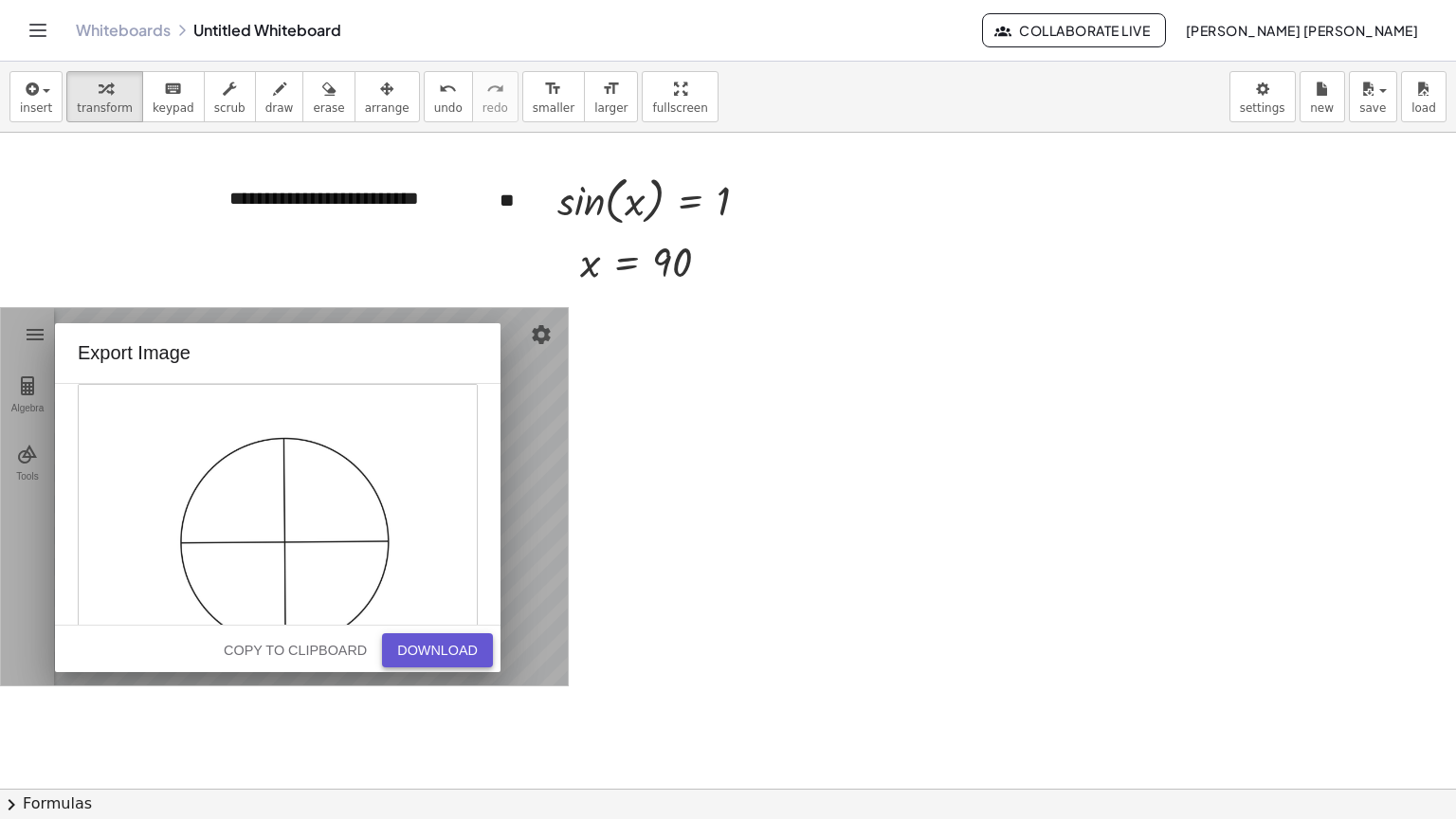
drag, startPoint x: 429, startPoint y: 641, endPoint x: 407, endPoint y: 644, distance: 22.2
click at [407, 644] on button "Download" at bounding box center [437, 650] width 110 height 35
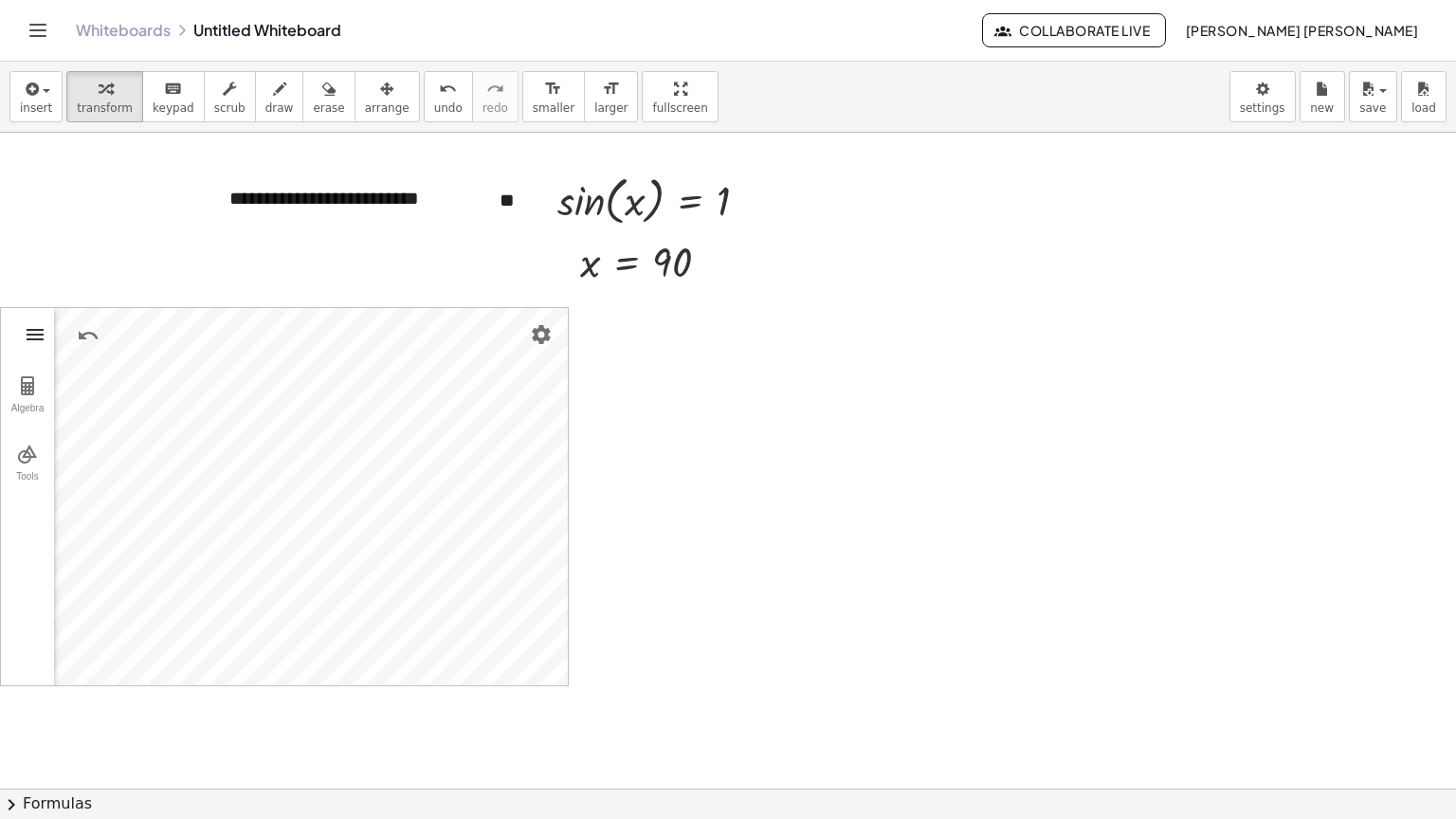
click at [41, 338] on img "Geometry" at bounding box center [35, 335] width 23 height 23
click at [32, 353] on div "Algebra Tools" at bounding box center [28, 496] width 53 height 377
click at [35, 342] on img "Geometry" at bounding box center [35, 335] width 23 height 23
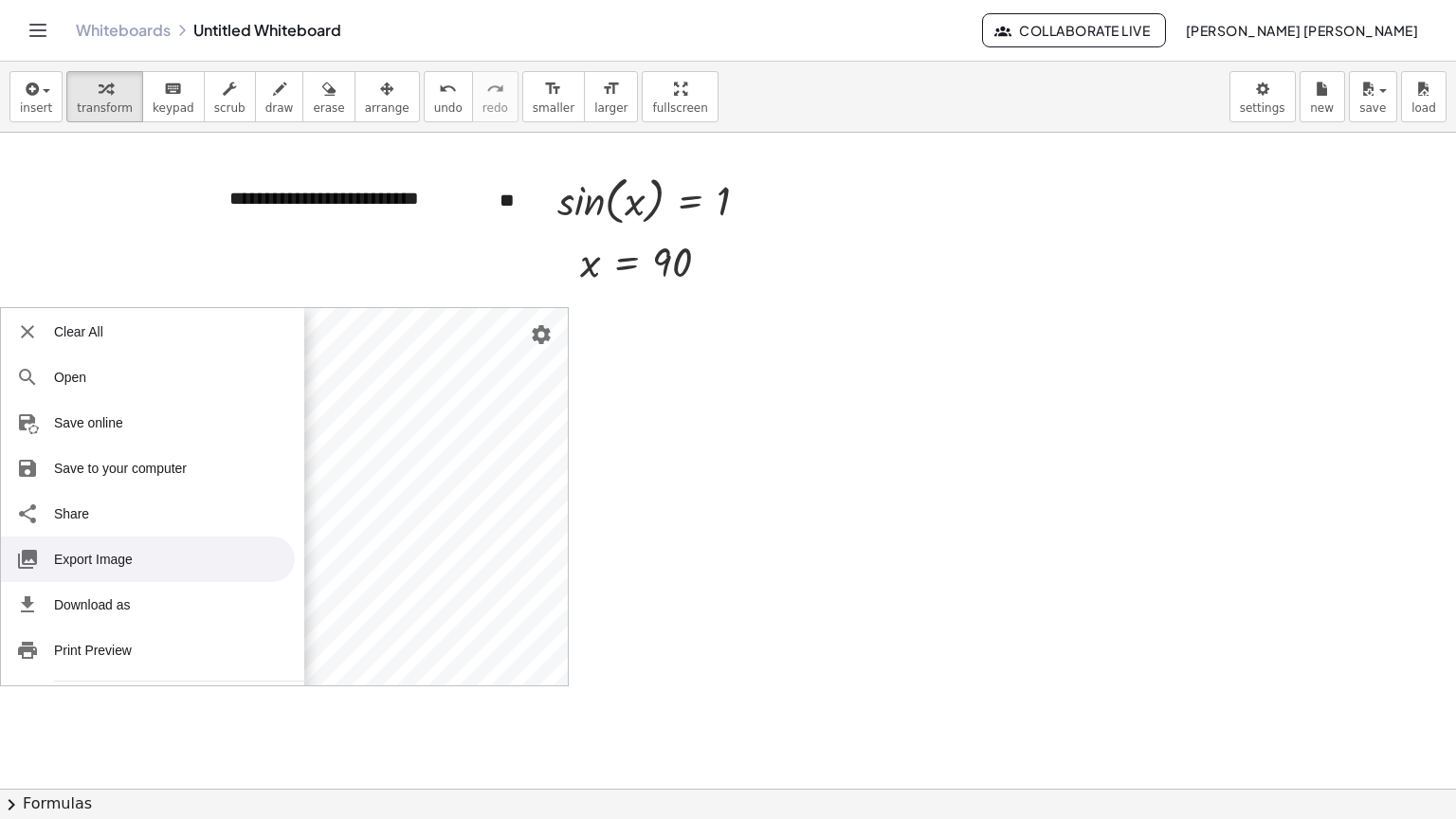
click at [118, 554] on li "Export Image" at bounding box center [148, 559] width 294 height 45
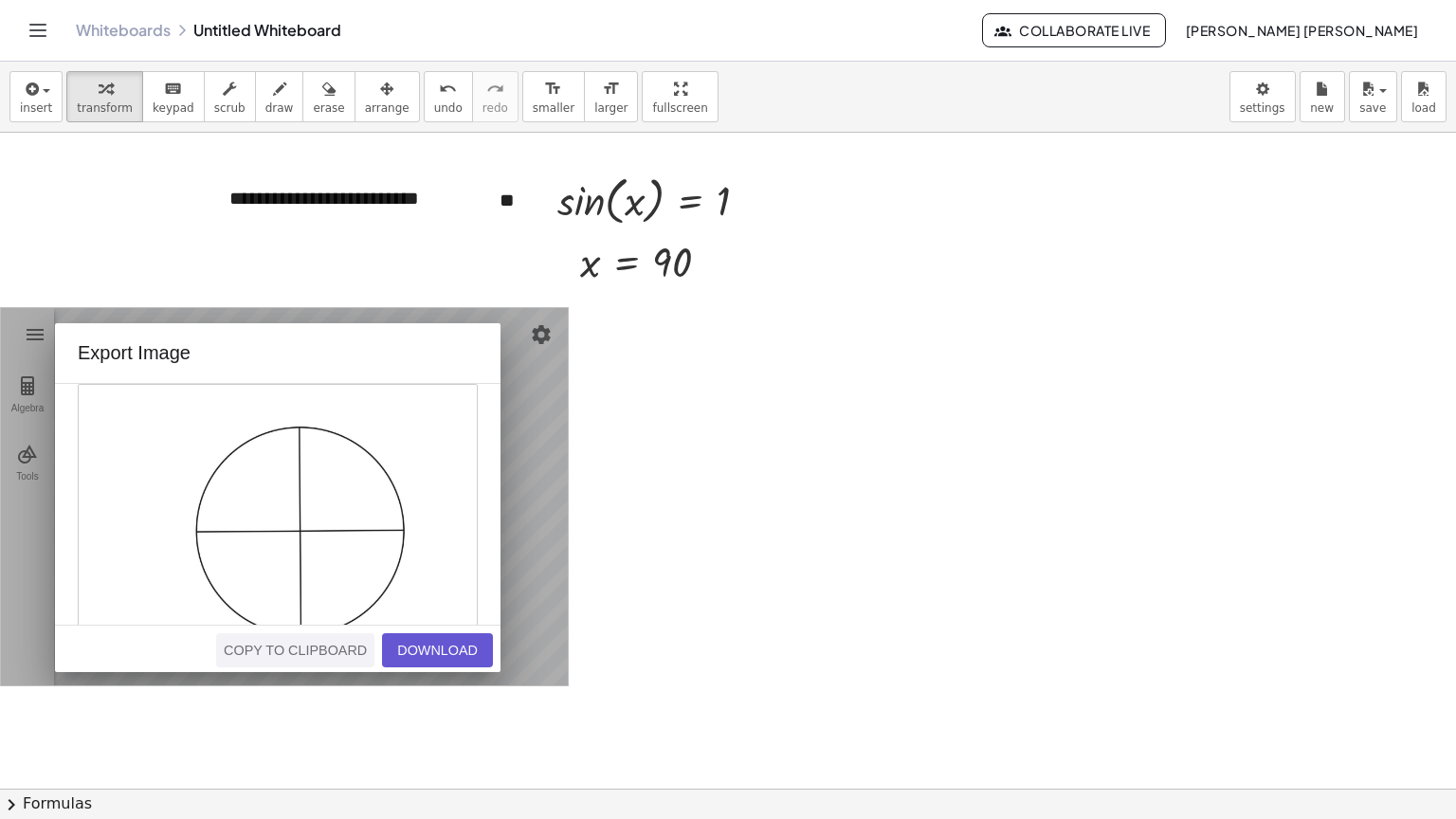
click at [331, 654] on div "Copy to Clipboard" at bounding box center [295, 650] width 143 height 15
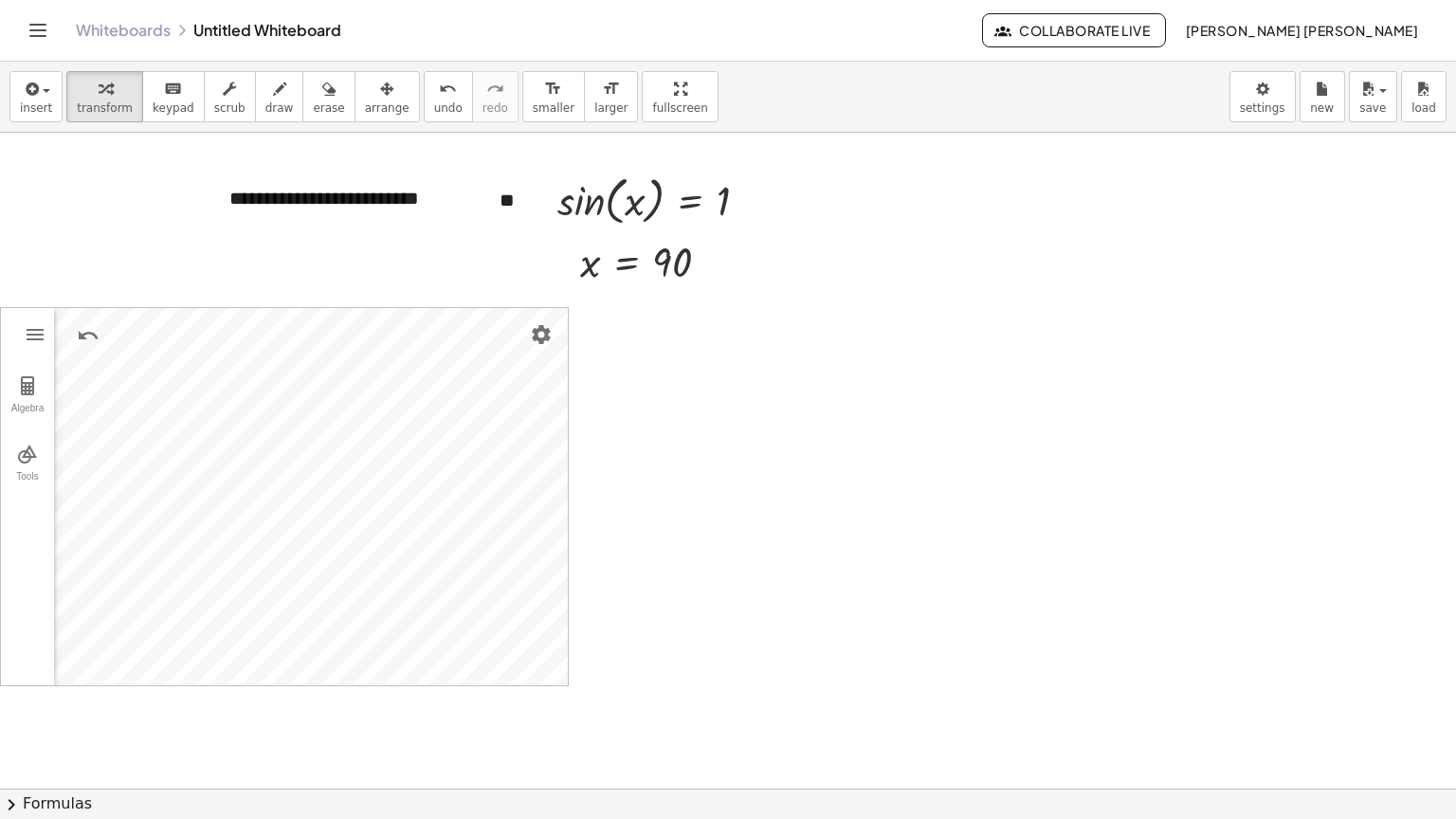
click at [738, 465] on div at bounding box center [728, 694] width 1456 height 1312
click at [440, 350] on div "**********" at bounding box center [728, 694] width 1456 height 1312
click at [1068, 336] on div at bounding box center [728, 694] width 1456 height 1312
drag, startPoint x: 984, startPoint y: 359, endPoint x: 976, endPoint y: 360, distance: 8.1
drag, startPoint x: 976, startPoint y: 360, endPoint x: 838, endPoint y: 377, distance: 139.0
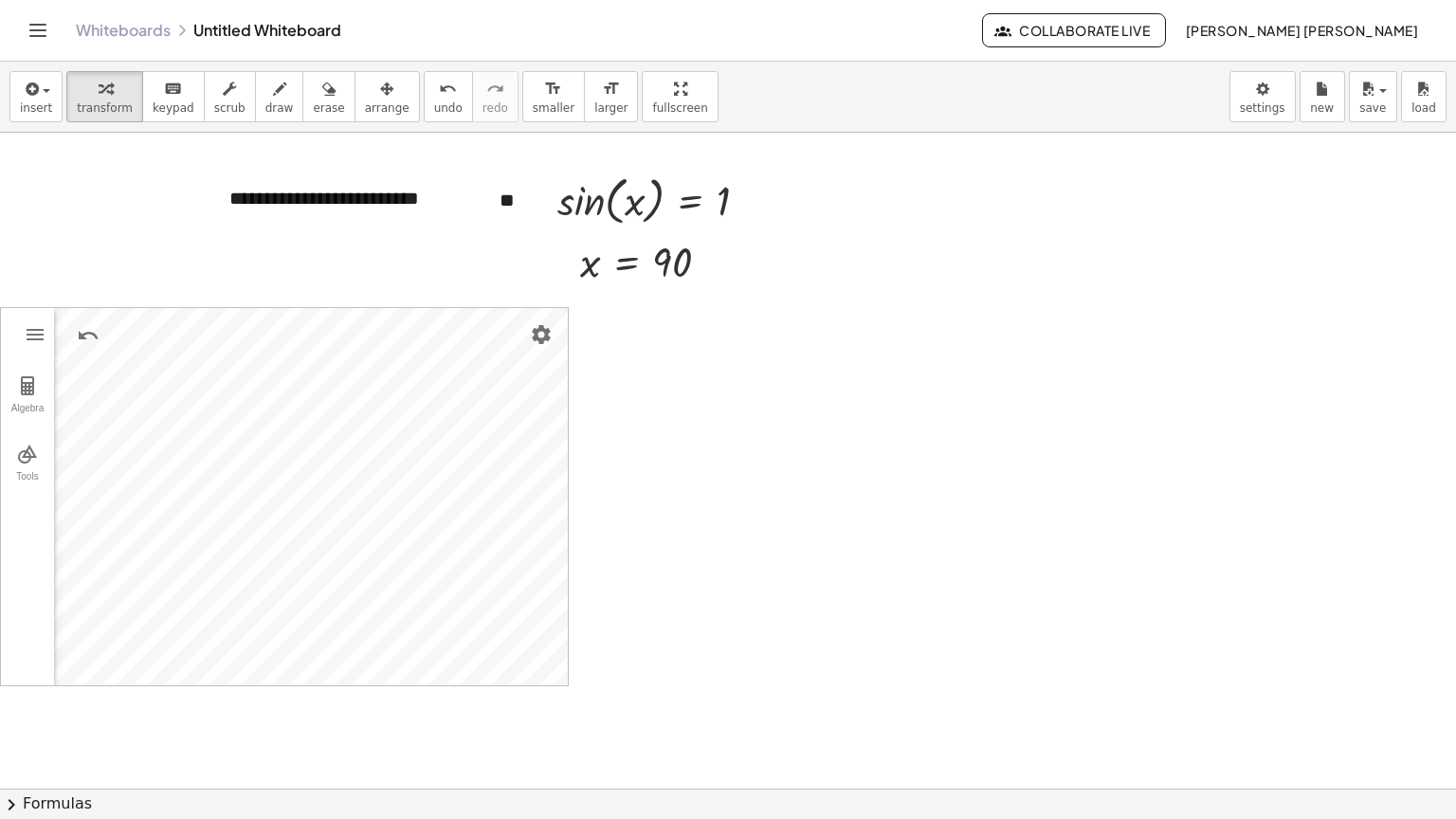
click at [838, 377] on div at bounding box center [728, 694] width 1456 height 1312
drag, startPoint x: 19, startPoint y: 436, endPoint x: 19, endPoint y: 449, distance: 13.0
click at [19, 448] on button "Tools" at bounding box center [28, 463] width 53 height 68
click at [98, 511] on img "Semicircle. Select two end points" at bounding box center [107, 498] width 76 height 31
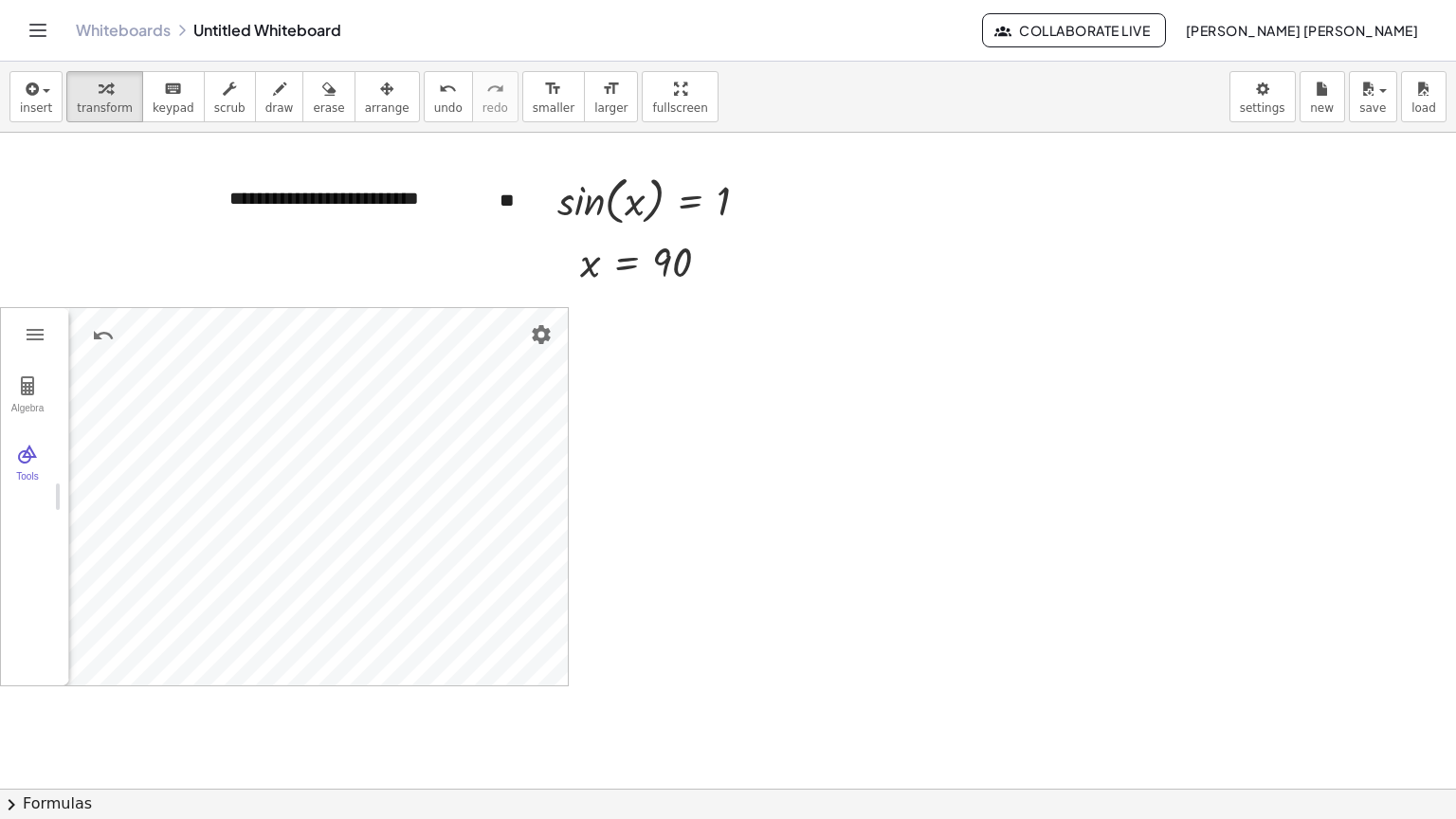
drag, startPoint x: 372, startPoint y: 481, endPoint x: 0, endPoint y: 528, distance: 375.0
click at [30, 436] on button "Tools" at bounding box center [28, 463] width 53 height 68
click at [129, 497] on img "Semicircle. Select two end points" at bounding box center [107, 498] width 76 height 31
drag, startPoint x: 368, startPoint y: 511, endPoint x: 193, endPoint y: 523, distance: 175.4
click at [238, 336] on img "Undo" at bounding box center [236, 335] width 23 height 23
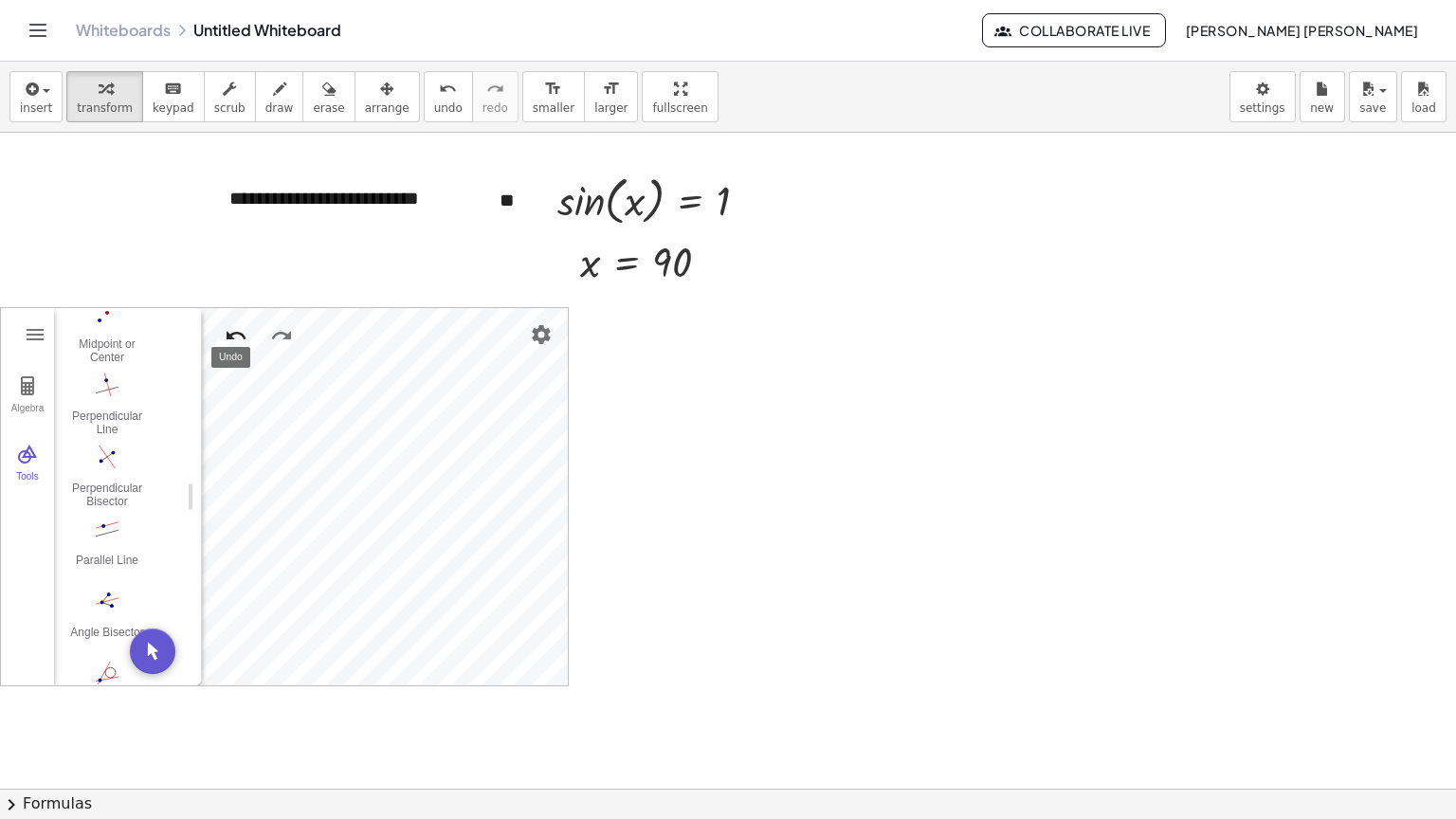
click at [239, 333] on img "Undo" at bounding box center [236, 335] width 23 height 23
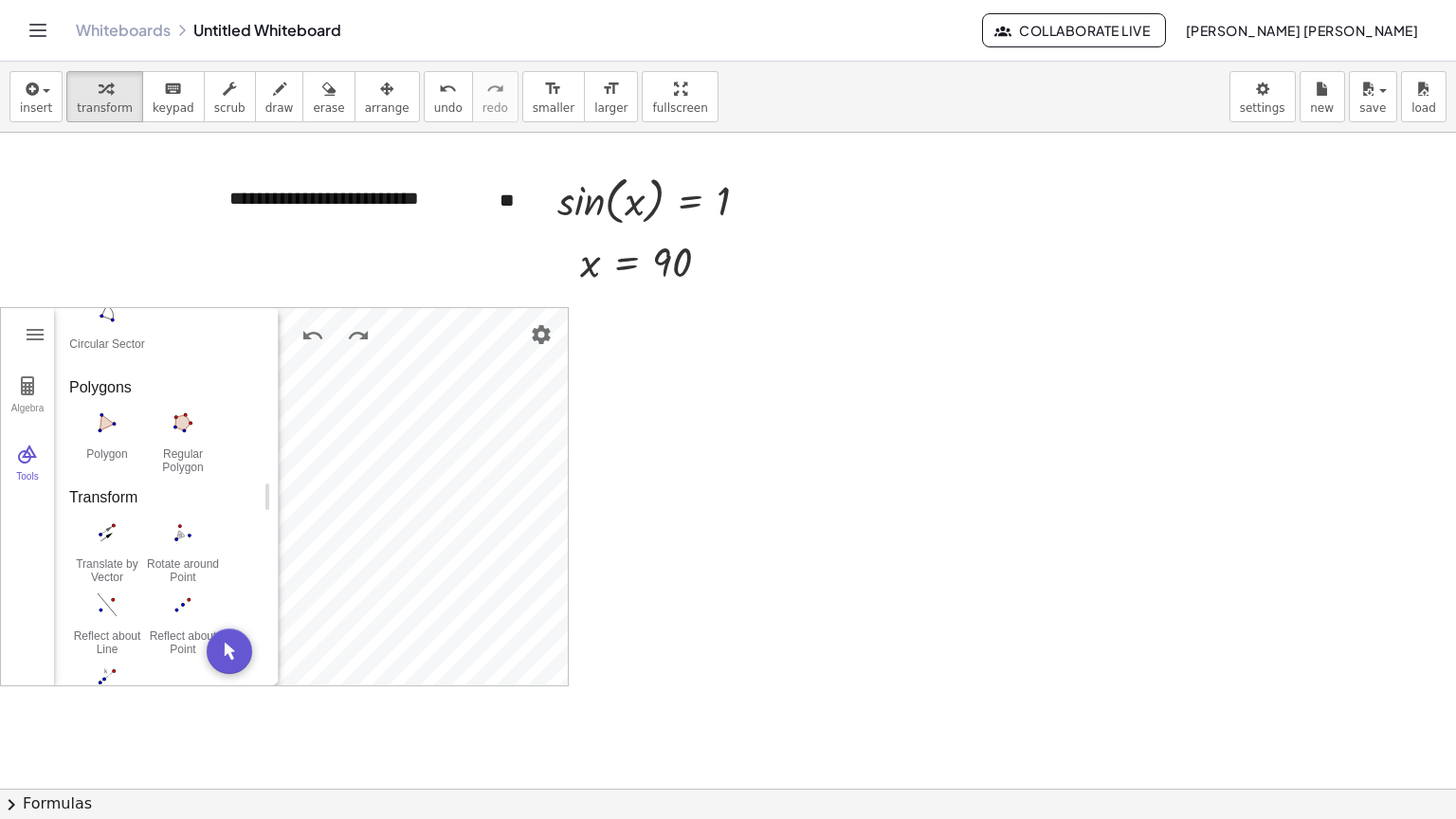
scroll to position [1187, 0]
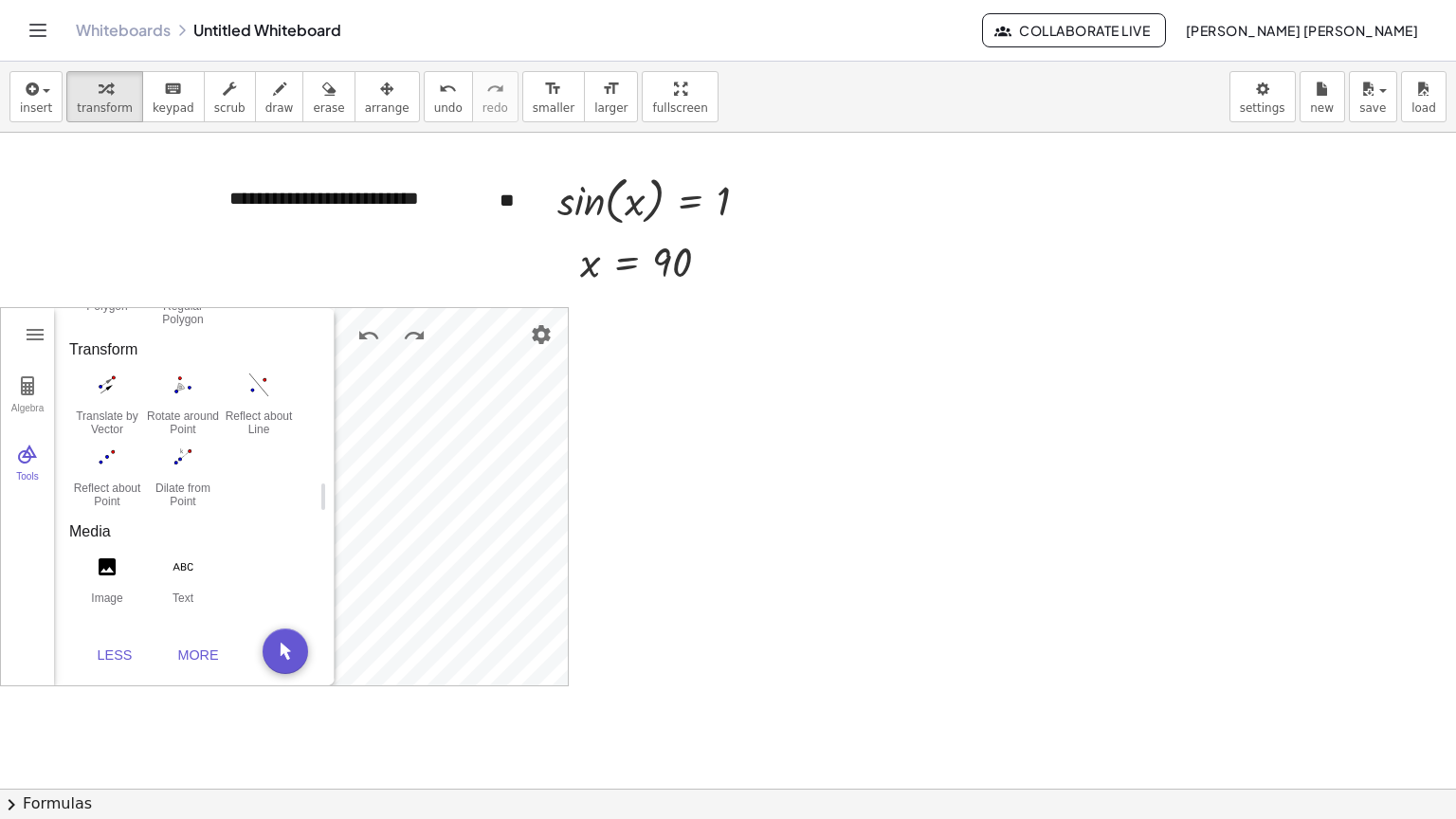
drag, startPoint x: 185, startPoint y: 492, endPoint x: 319, endPoint y: 497, distance: 134.1
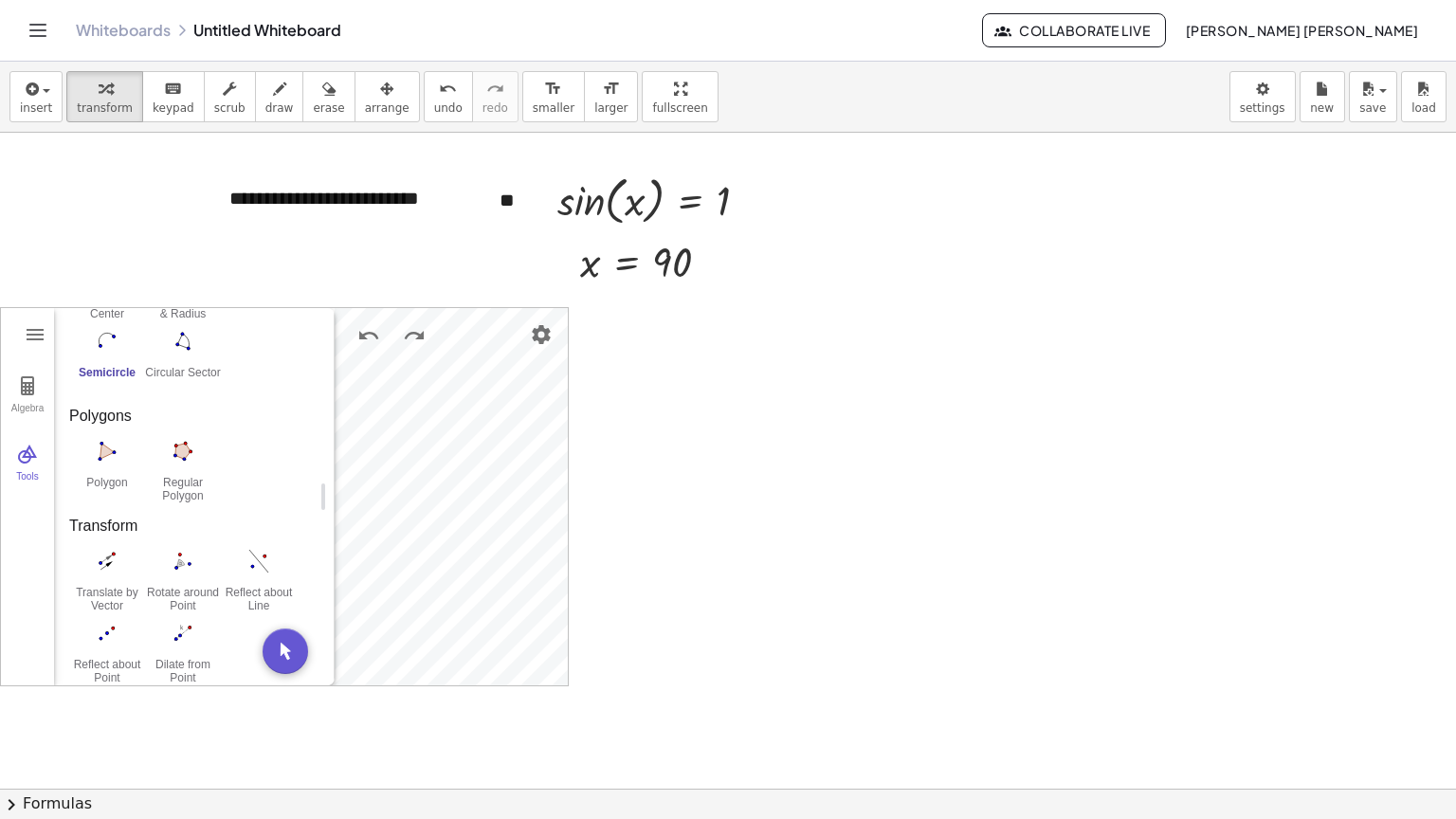
scroll to position [998, 0]
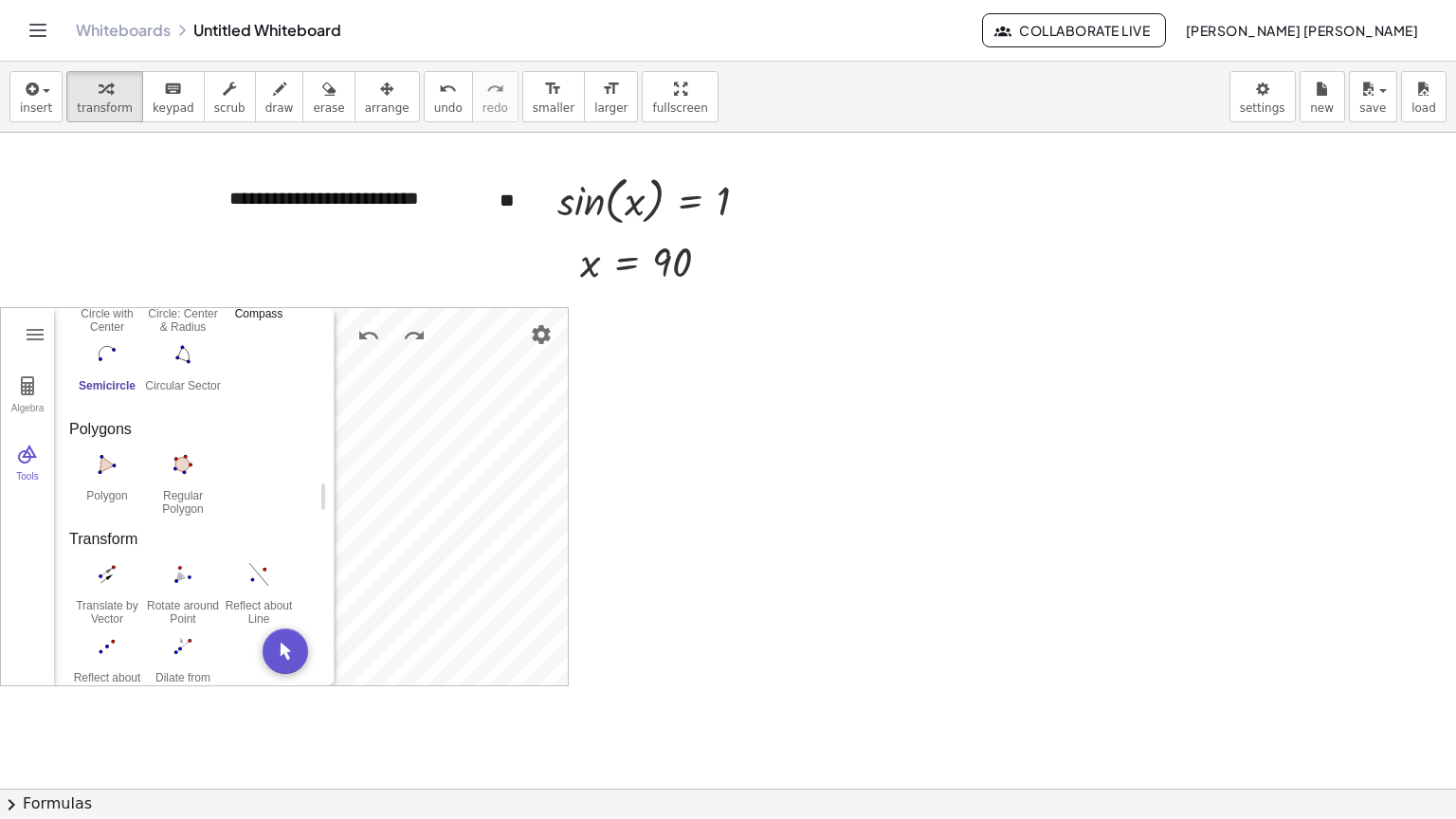
click at [221, 298] on img "Compass. Select segment or two points for radius, then center point" at bounding box center [258, 282] width 76 height 31
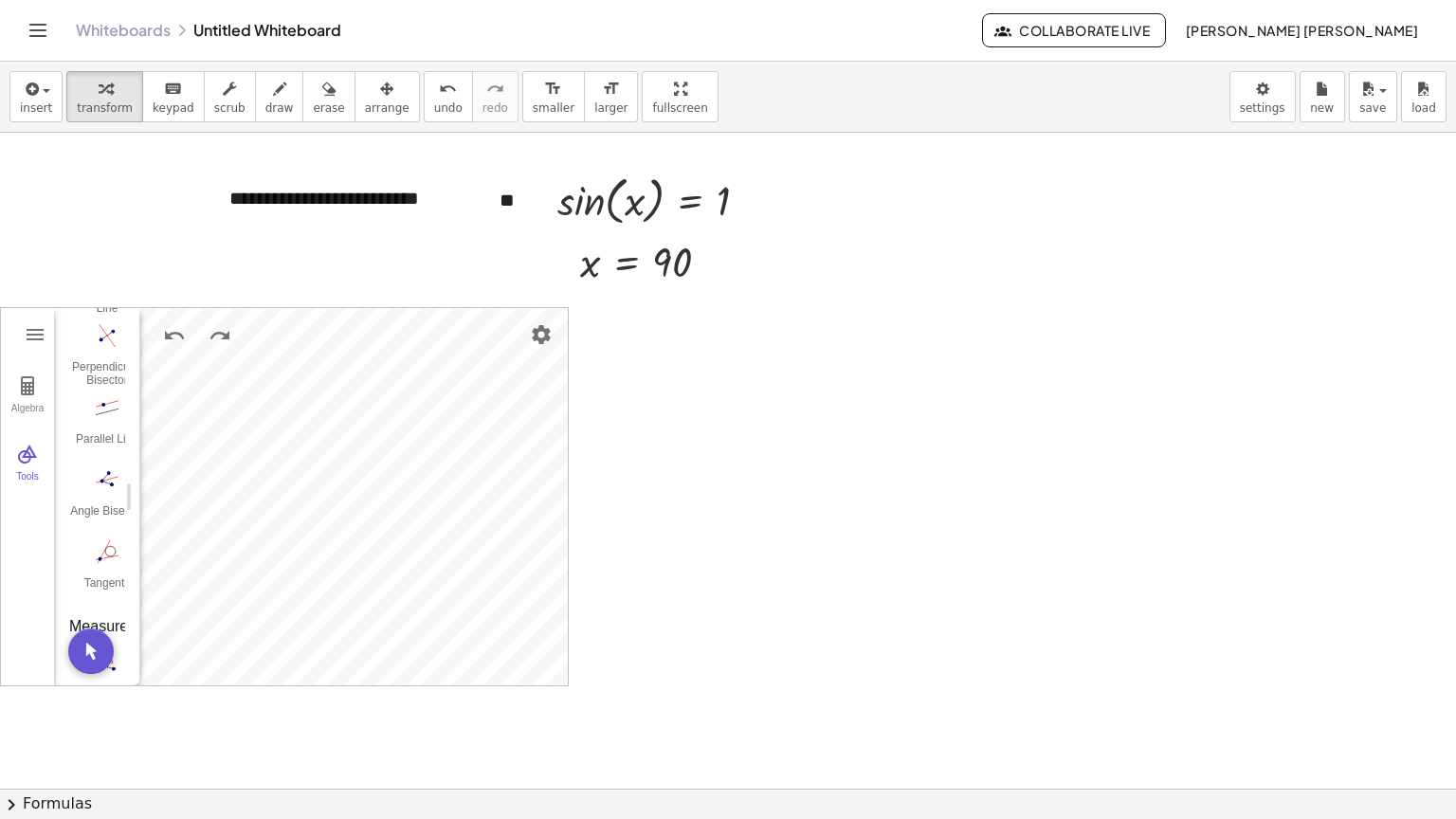
drag, startPoint x: 320, startPoint y: 505, endPoint x: 125, endPoint y: 529, distance: 196.5
click at [41, 459] on button "Tools" at bounding box center [28, 463] width 53 height 68
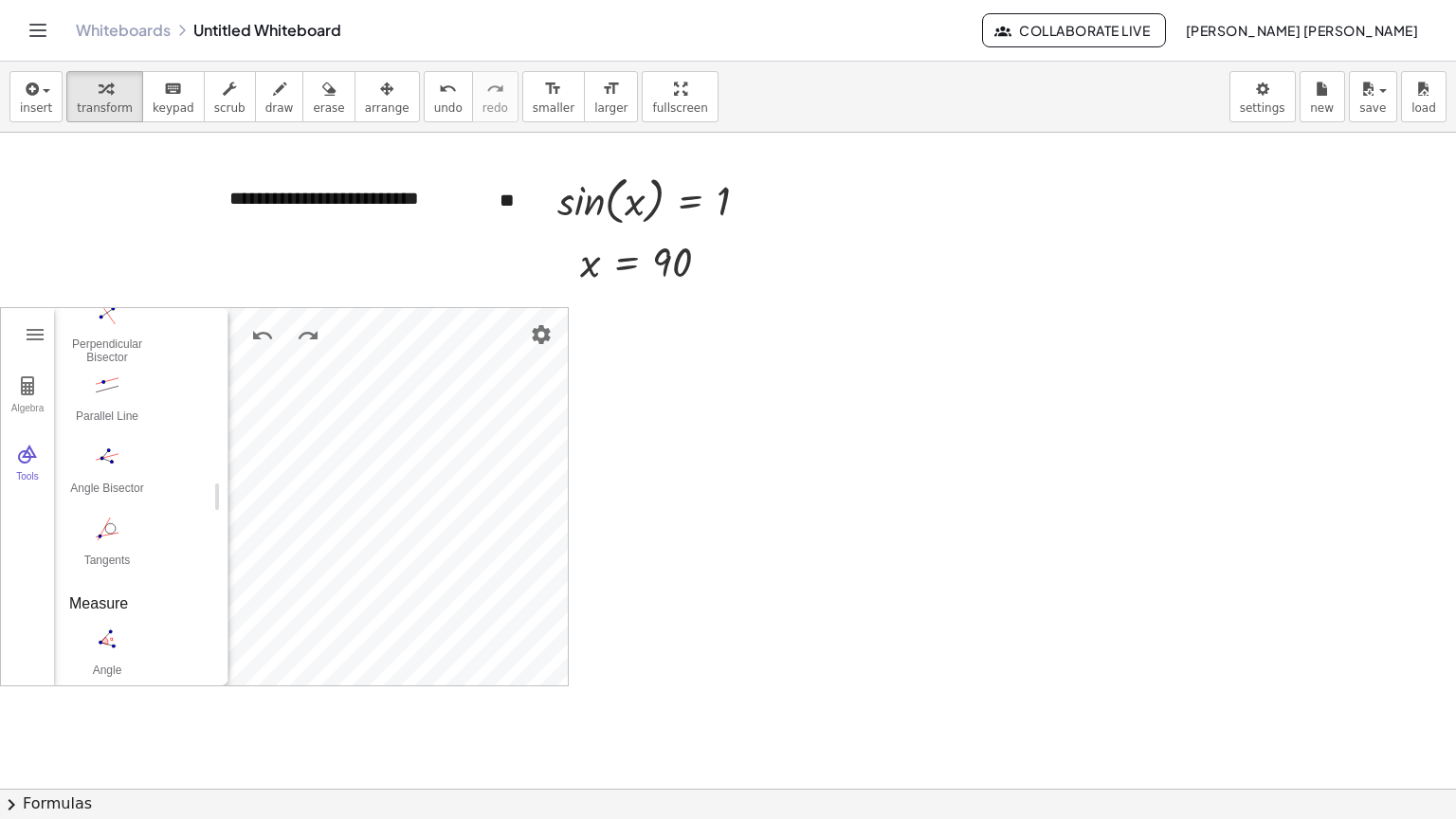
drag, startPoint x: 367, startPoint y: 488, endPoint x: 219, endPoint y: 511, distance: 149.8
click at [49, 600] on div "Algebra Tools" at bounding box center [28, 496] width 53 height 377
click at [121, 541] on div "Circle with Center through [GEOGRAPHIC_DATA]: Center & Radius Compass Semicircl…" at bounding box center [133, 579] width 129 height 360
click at [114, 571] on img "Compass. Select segment or two points for radius, then center point" at bounding box center [107, 559] width 76 height 31
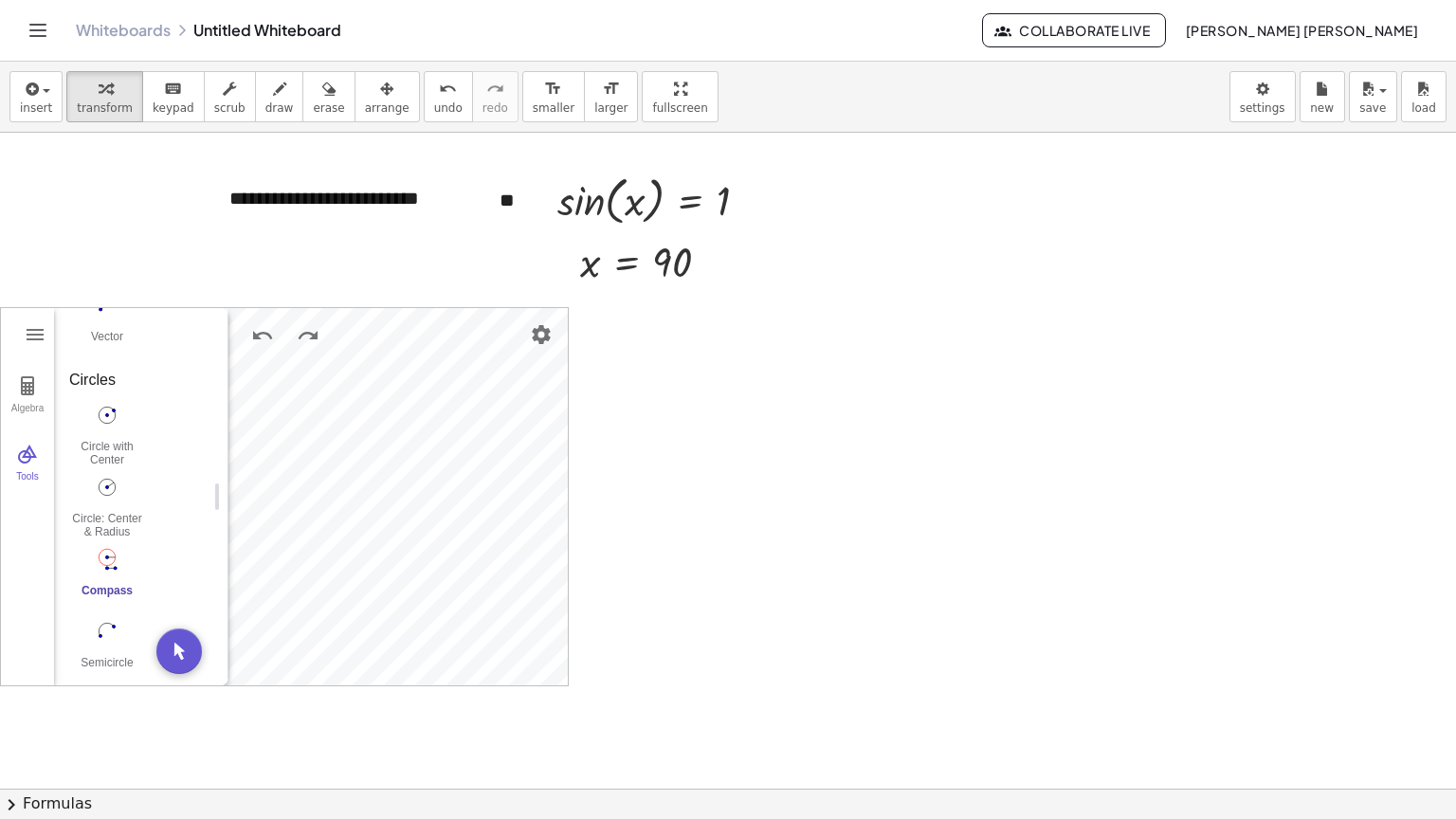
click at [109, 547] on img "Compass. Select segment or two points for radius, then center point" at bounding box center [107, 559] width 76 height 31
click at [125, 444] on div "Circular Sector" at bounding box center [107, 457] width 76 height 27
click at [19, 337] on button "Geometry" at bounding box center [35, 335] width 35 height 35
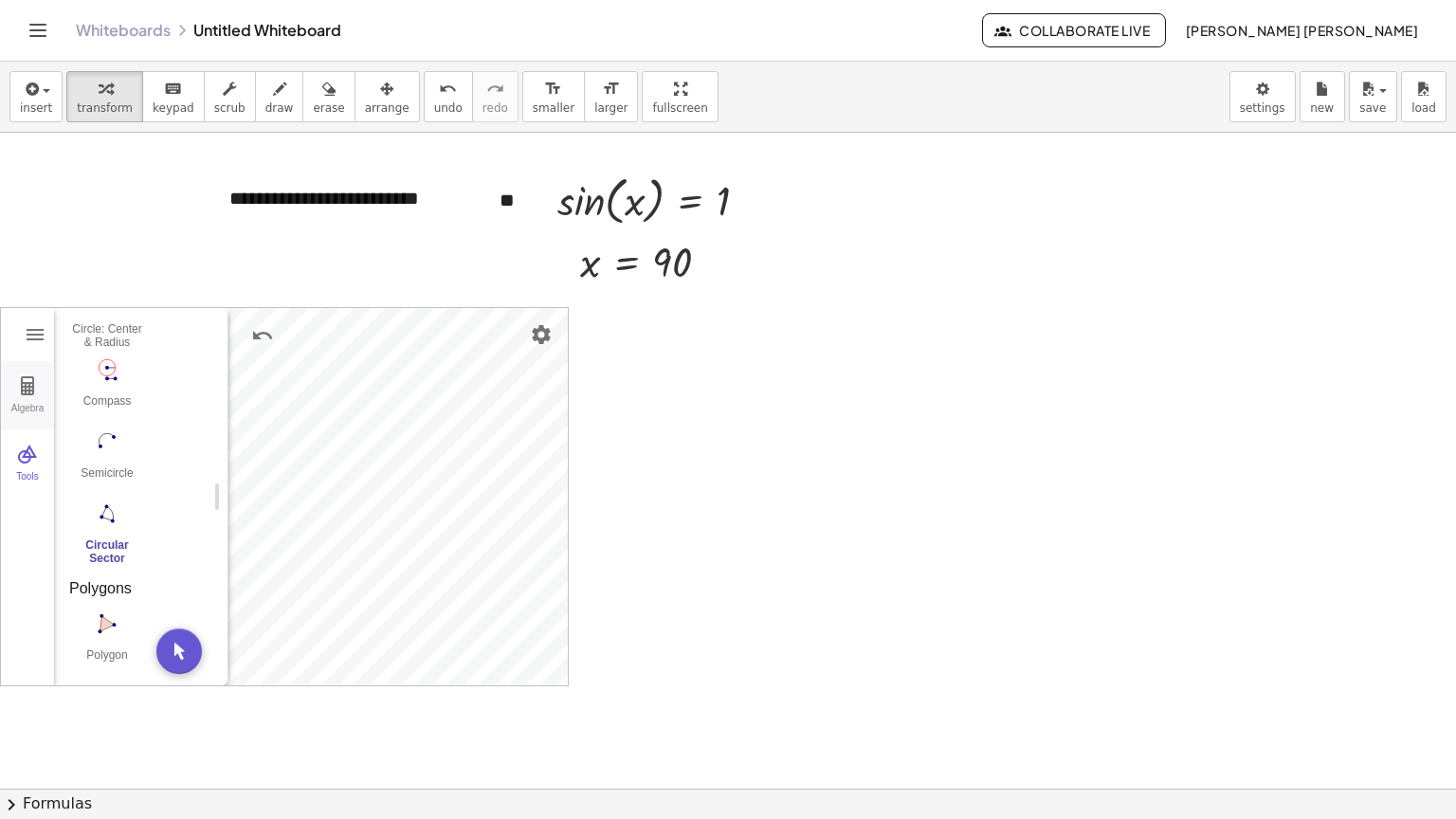
click at [50, 378] on button "Algebra" at bounding box center [28, 395] width 53 height 68
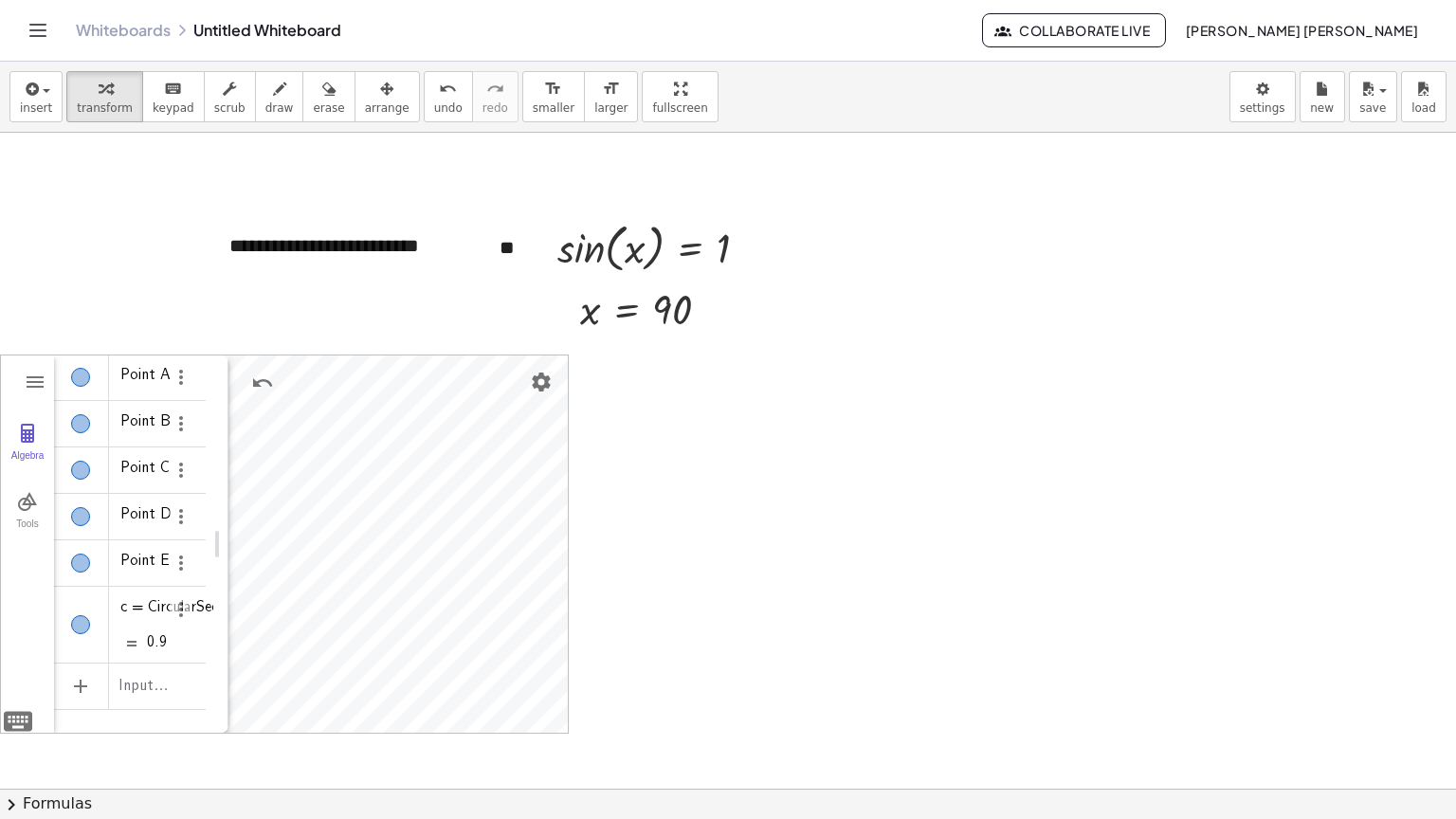
scroll to position [0, 0]
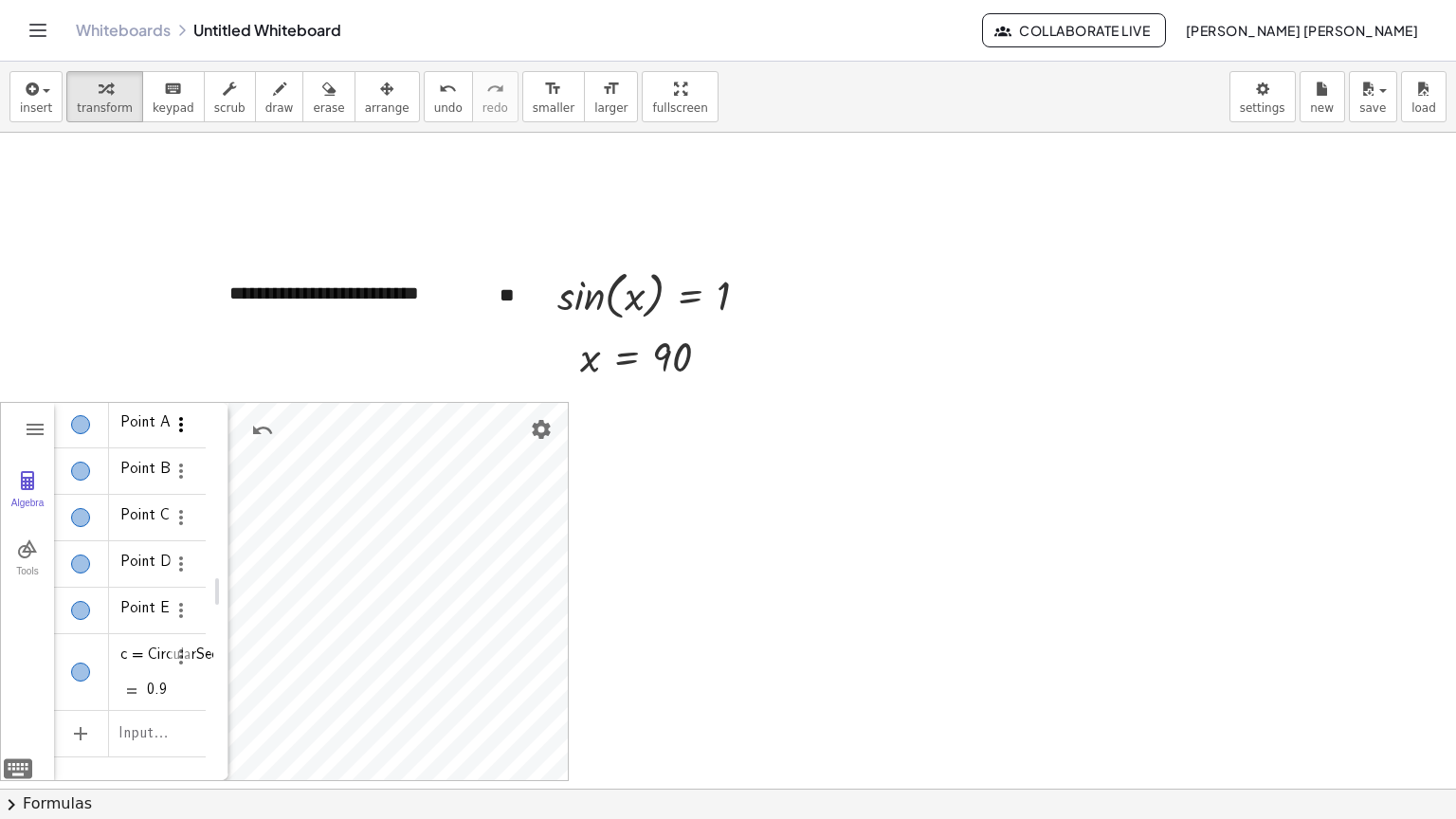
click at [182, 427] on img "Options" at bounding box center [181, 424] width 23 height 23
click at [216, 449] on li "Delete" at bounding box center [268, 460] width 197 height 31
click at [184, 428] on img "Options" at bounding box center [181, 424] width 23 height 23
click at [201, 458] on li "Delete" at bounding box center [268, 460] width 197 height 31
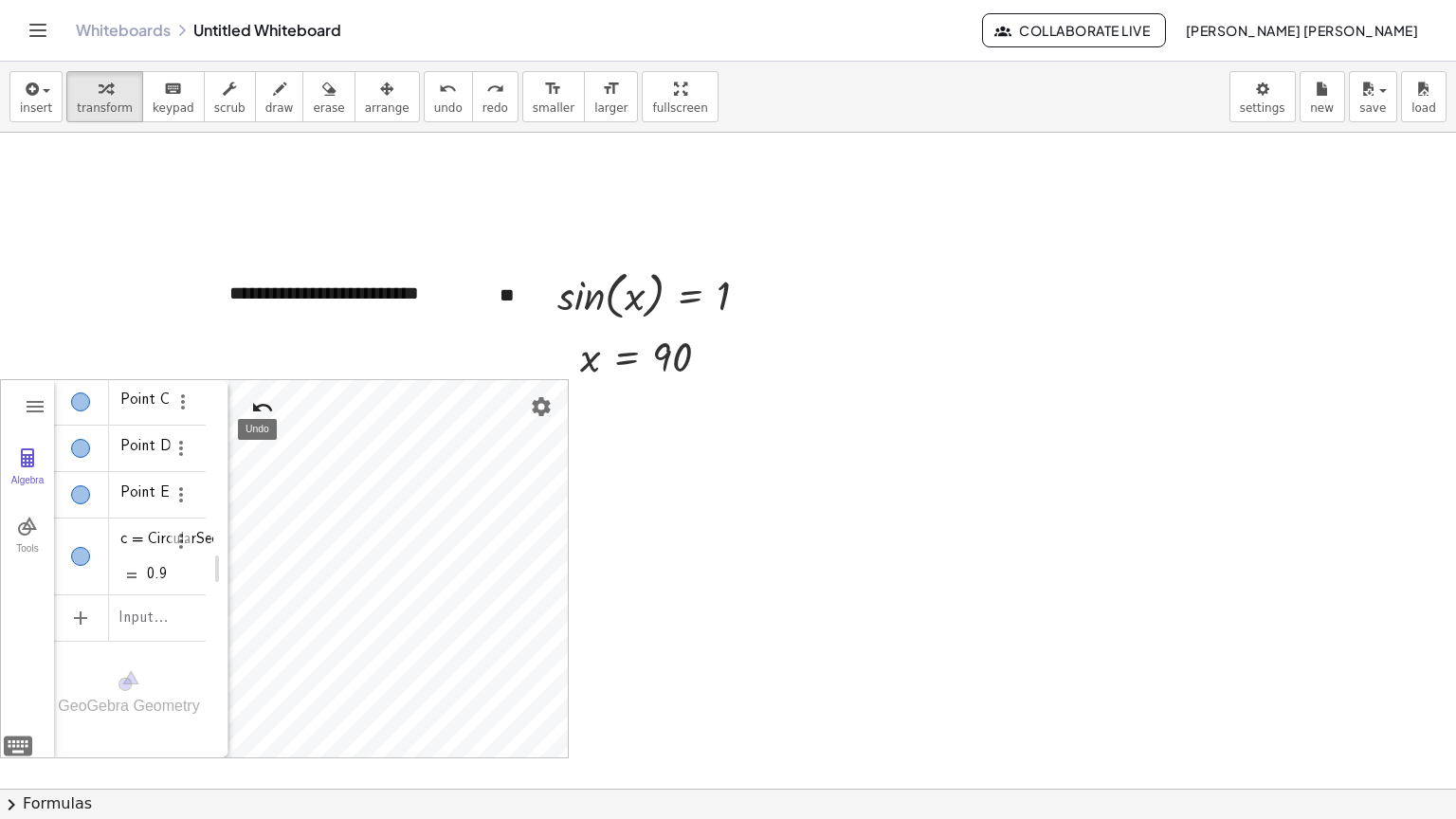
click at [253, 411] on img "Undo" at bounding box center [262, 408] width 23 height 23
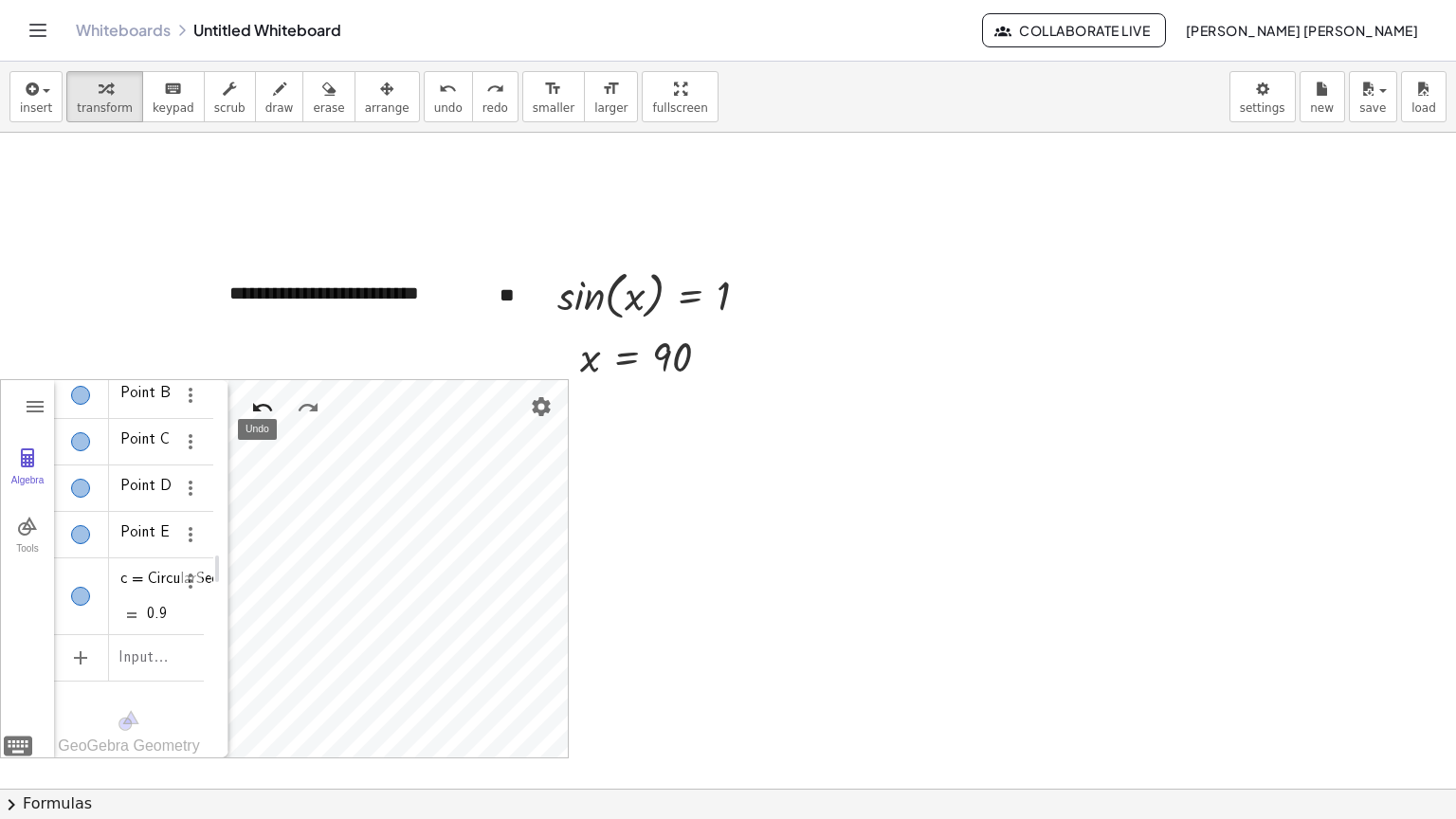
click at [253, 411] on img "Undo" at bounding box center [262, 408] width 23 height 23
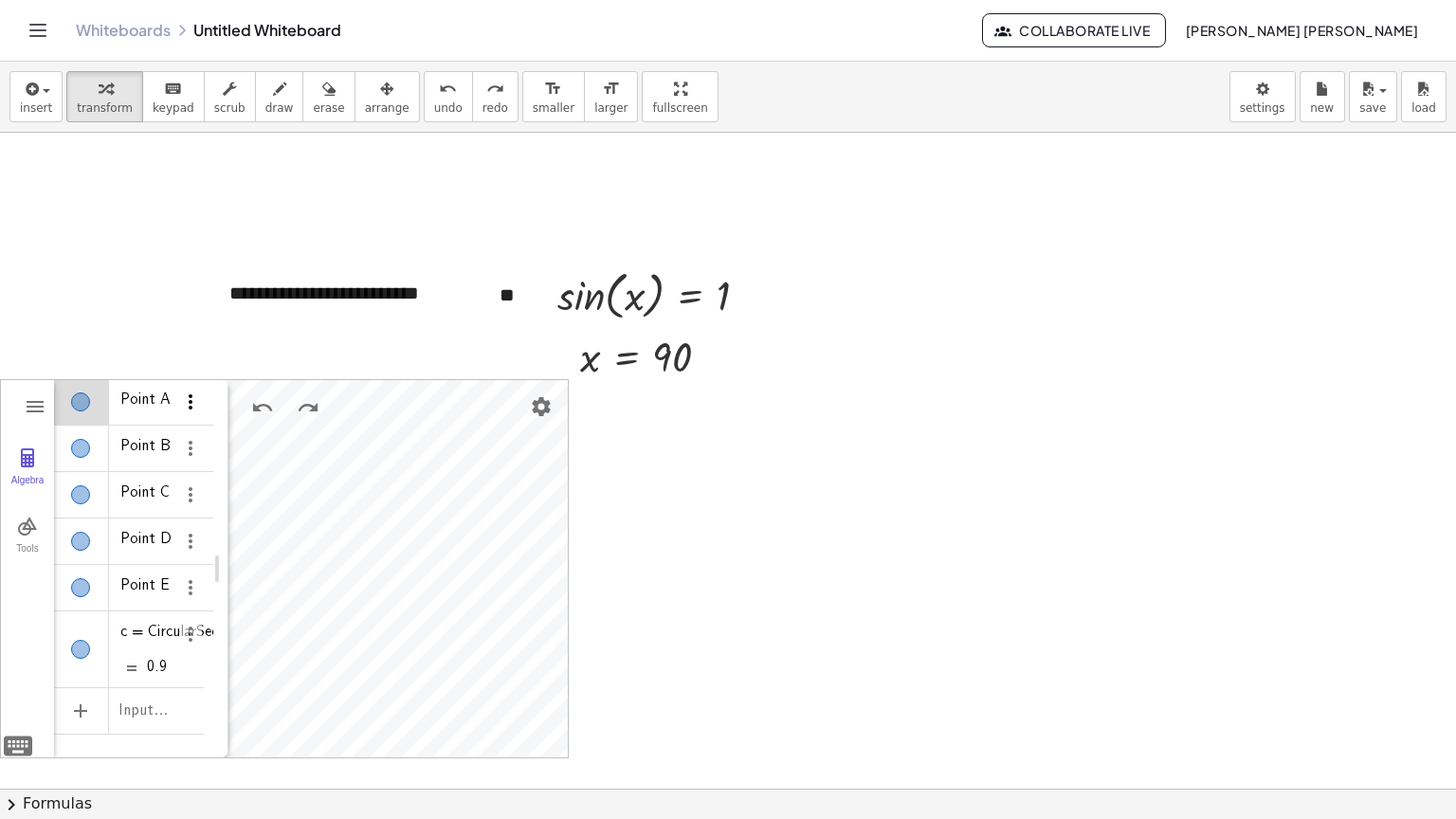
click at [182, 410] on img "Options" at bounding box center [190, 402] width 23 height 23
click at [217, 462] on li "Settings" at bounding box center [268, 467] width 197 height 31
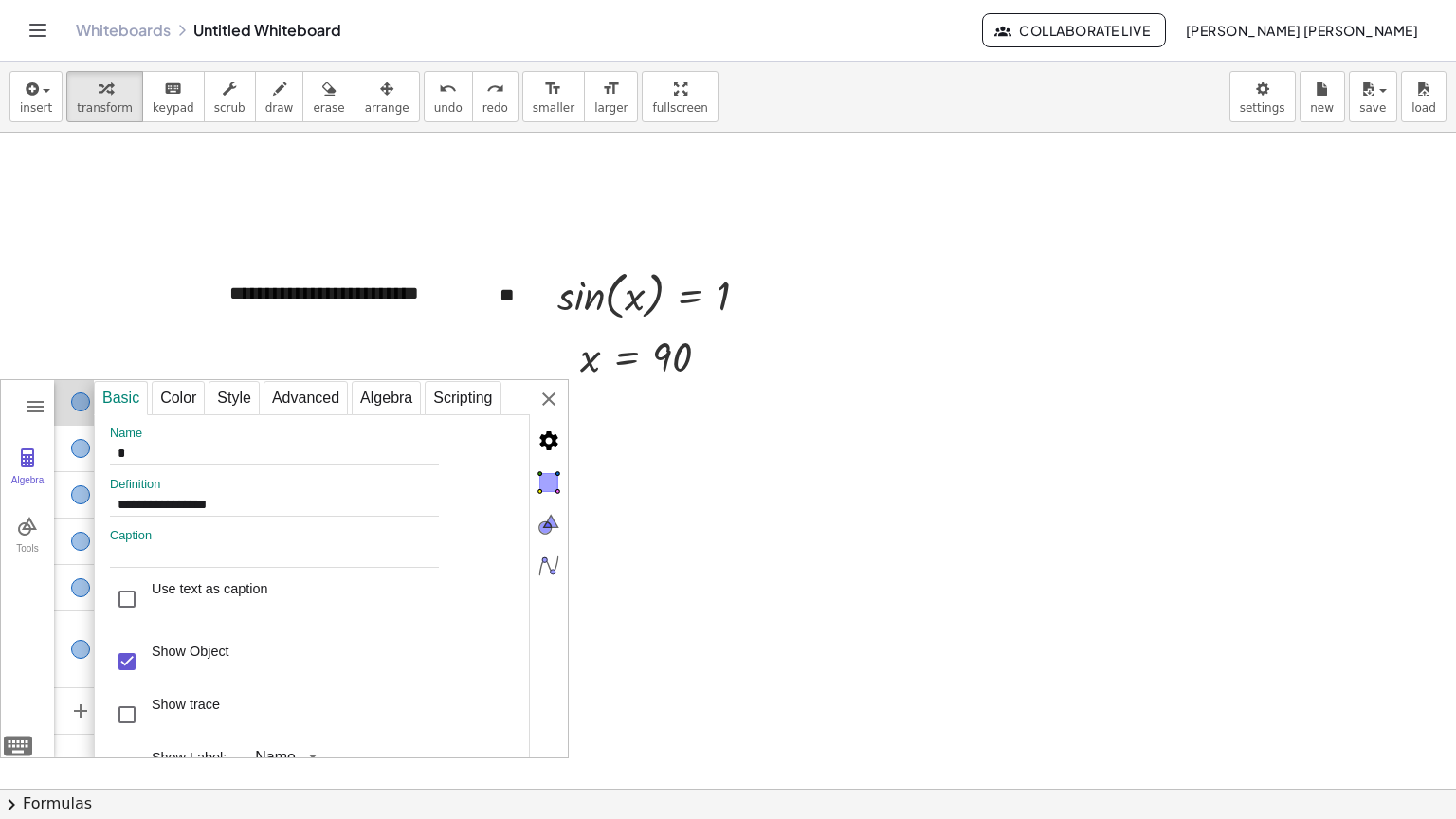
click at [174, 657] on div "Show Object" at bounding box center [190, 662] width 78 height 37
click at [99, 464] on div "**********" at bounding box center [312, 662] width 436 height 495
type input "*"
type input "**********"
click at [76, 457] on div "Algebra" at bounding box center [82, 448] width 55 height 45
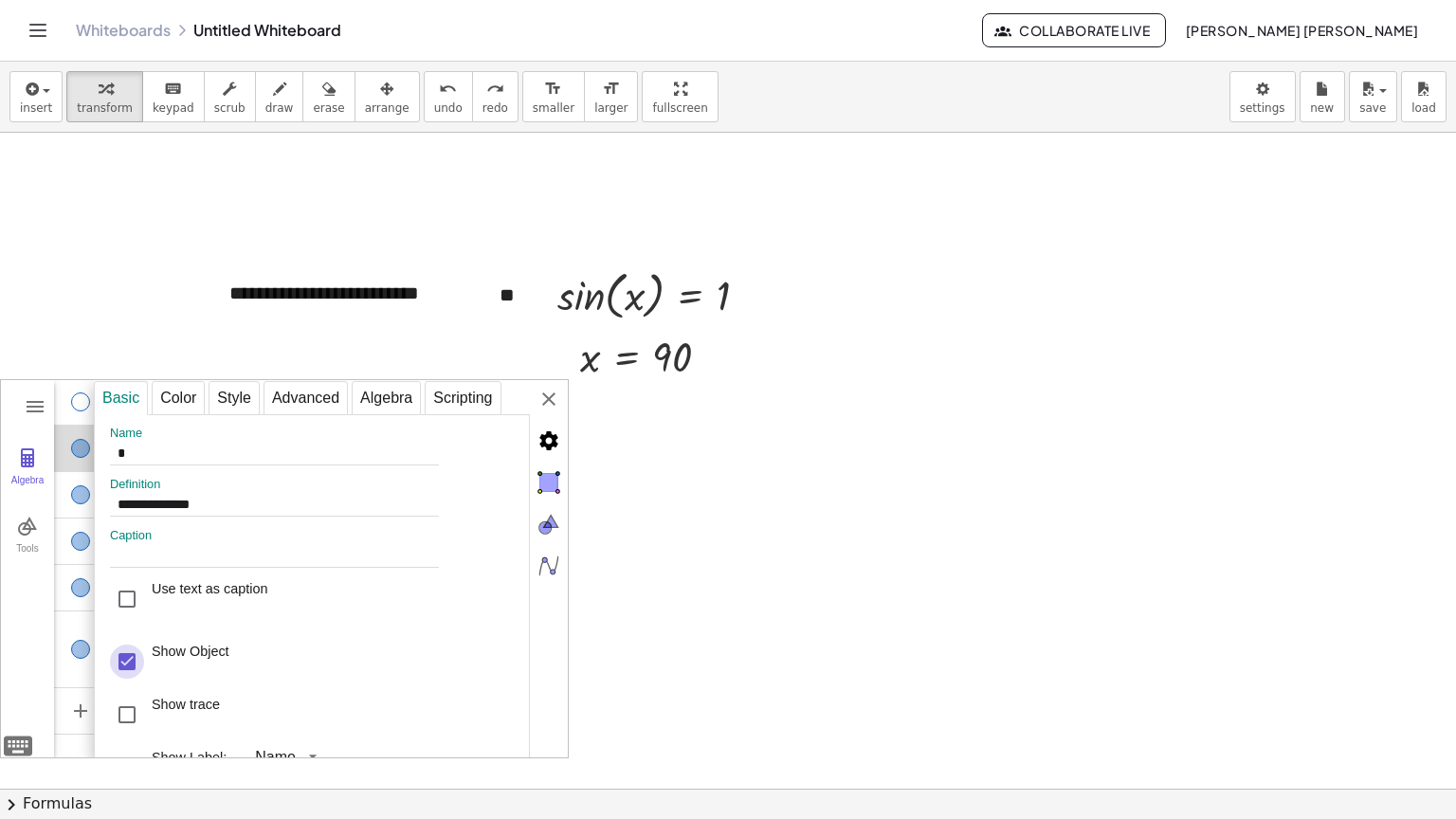
click at [137, 660] on div "Show Object" at bounding box center [126, 661] width 35 height 35
click at [80, 501] on div "Algebra" at bounding box center [80, 494] width 19 height 19
type input "*"
type input "**********"
click at [79, 550] on div "Algebra" at bounding box center [82, 542] width 55 height 45
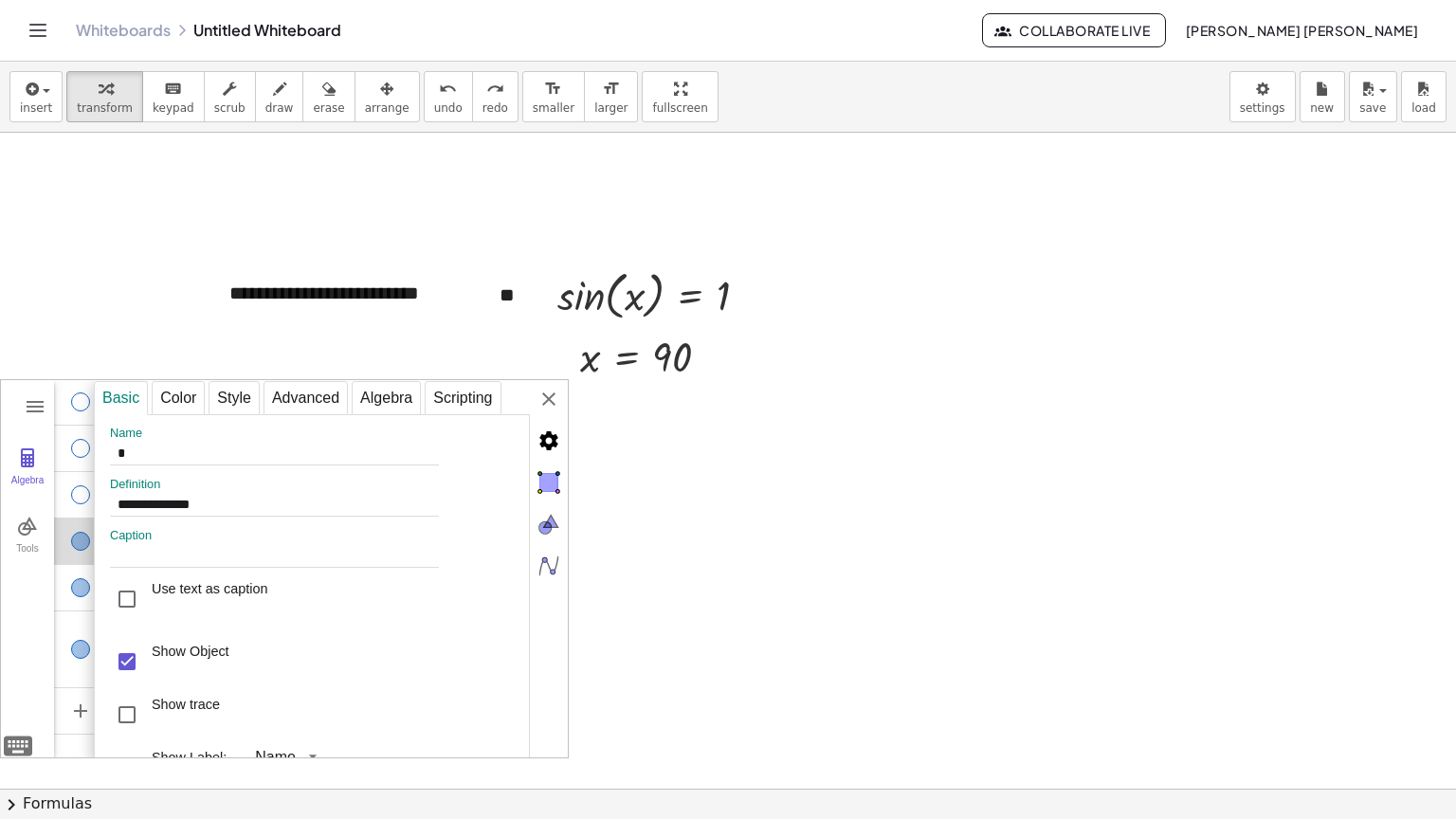
click at [148, 667] on div "Show Object" at bounding box center [169, 662] width 119 height 53
type input "*"
type input "**********"
click at [89, 592] on div "Algebra" at bounding box center [82, 588] width 55 height 45
click at [121, 676] on div "Show Object" at bounding box center [126, 661] width 35 height 35
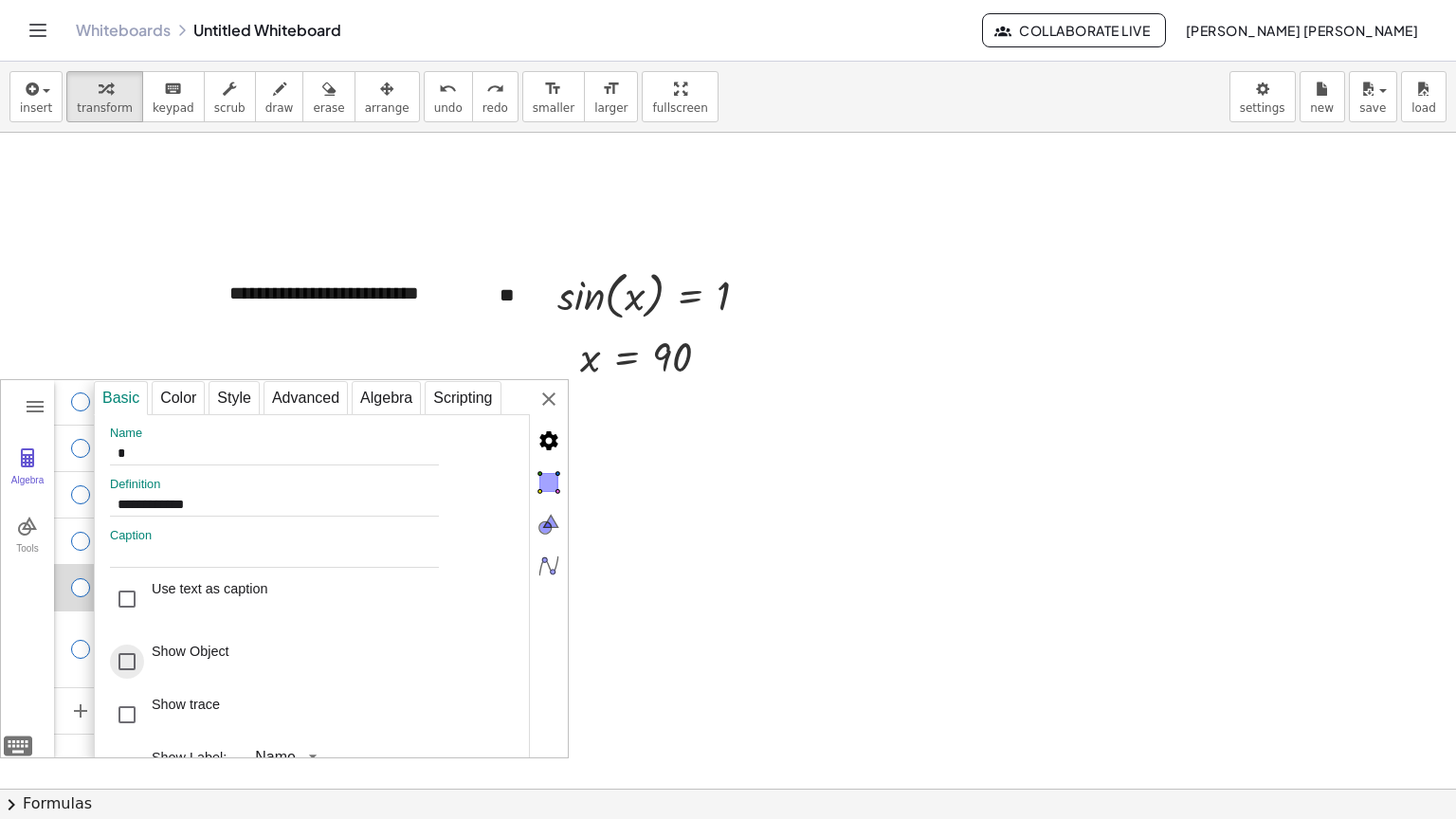
click at [126, 677] on div "Show Object" at bounding box center [126, 661] width 35 height 35
click at [127, 664] on div "Show Object" at bounding box center [126, 661] width 35 height 35
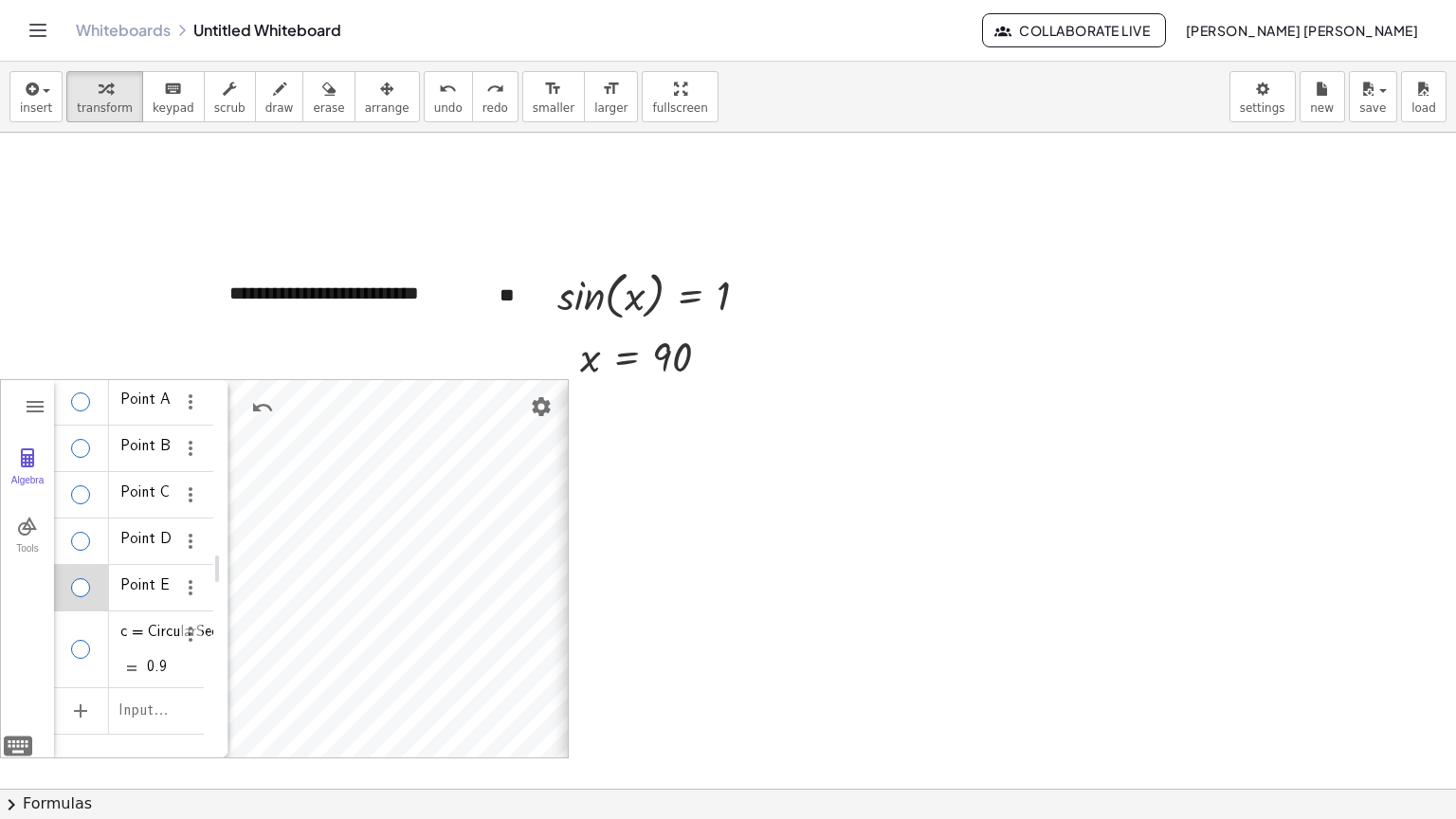
click at [568, 406] on div "**********" at bounding box center [805, 569] width 473 height 379
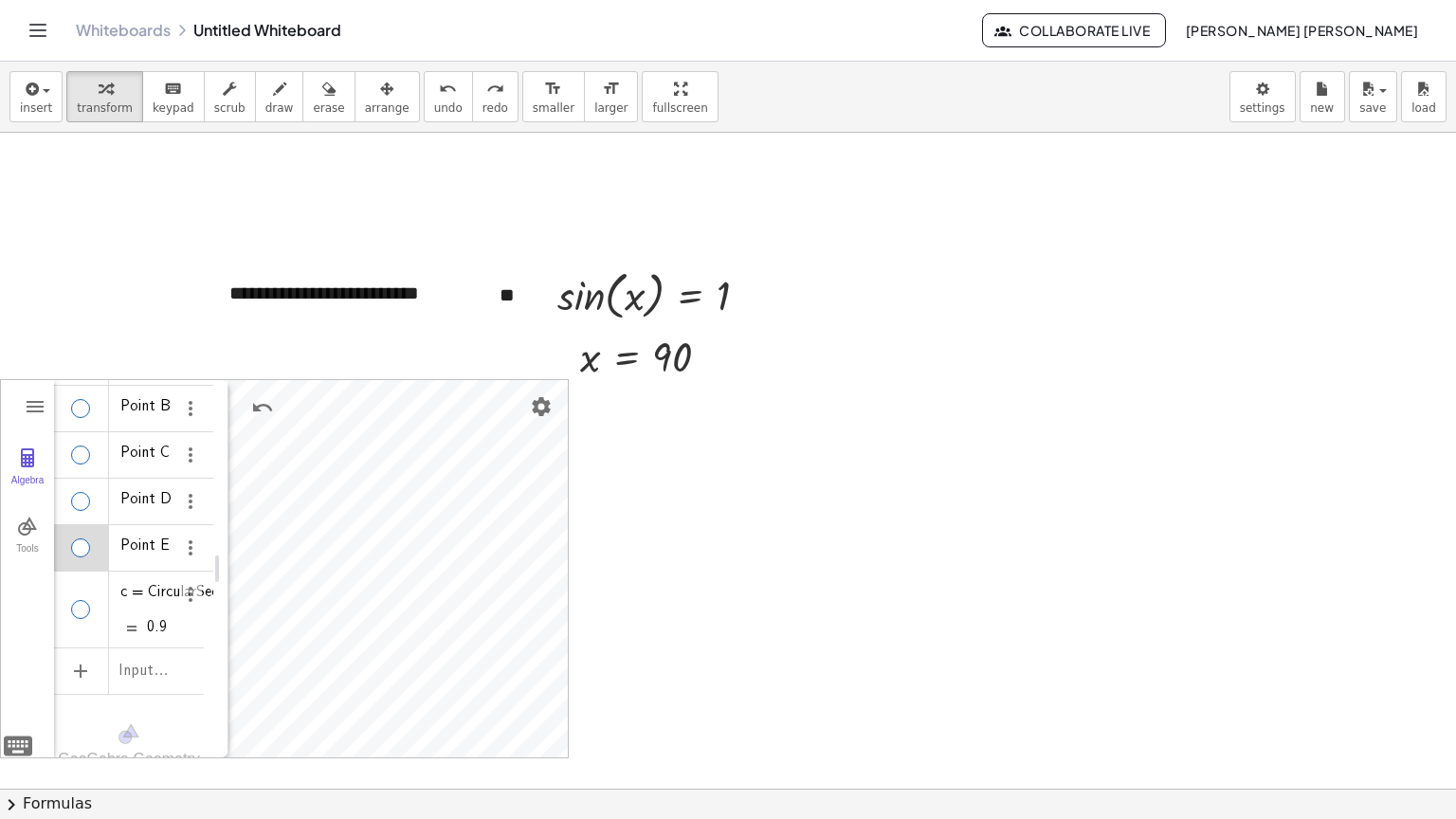
scroll to position [79, 0]
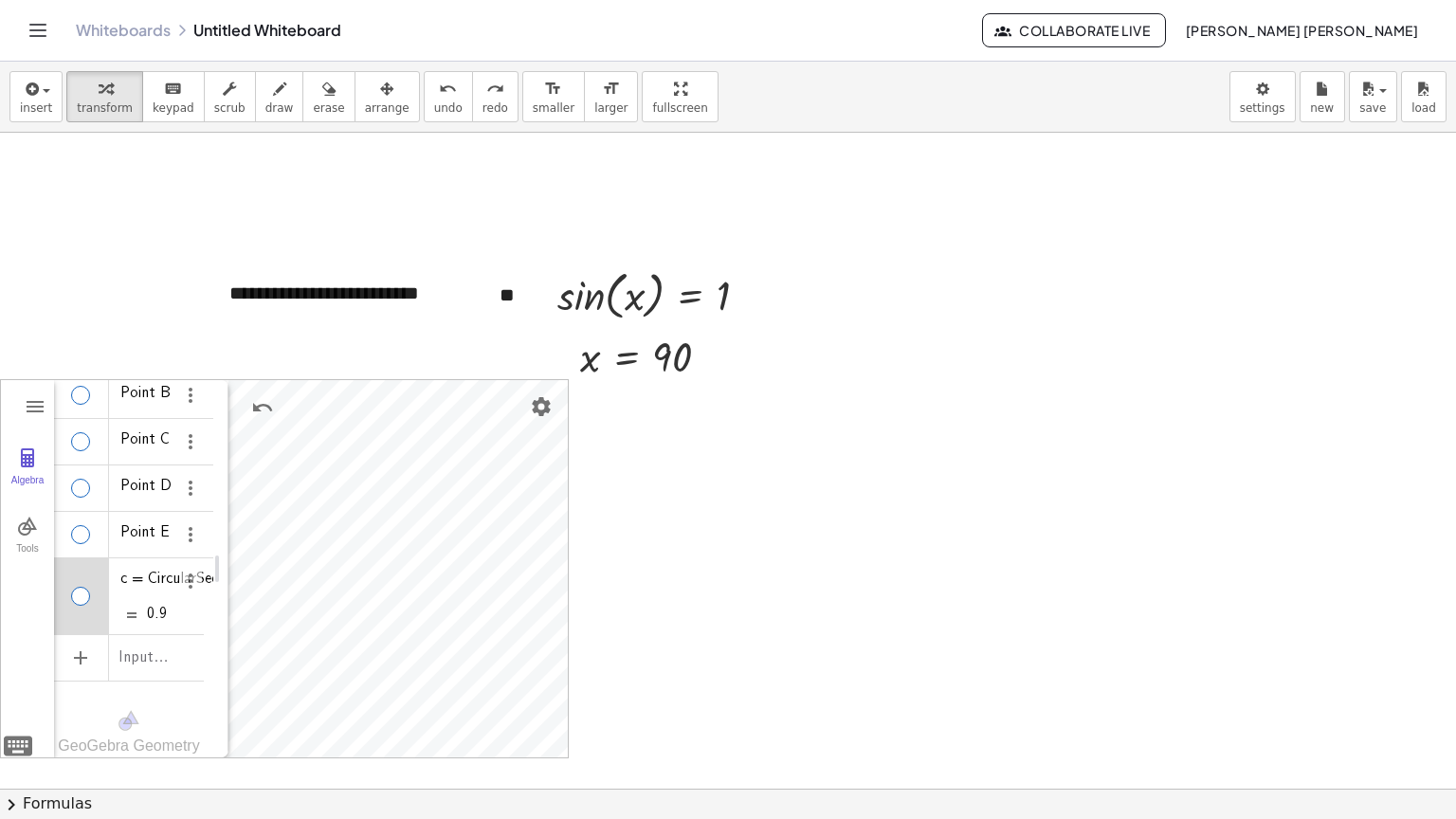
click at [91, 565] on div "Algebra" at bounding box center [82, 596] width 55 height 76
click at [180, 570] on img "Options" at bounding box center [190, 581] width 23 height 23
click at [203, 644] on li "Settings" at bounding box center [268, 650] width 197 height 31
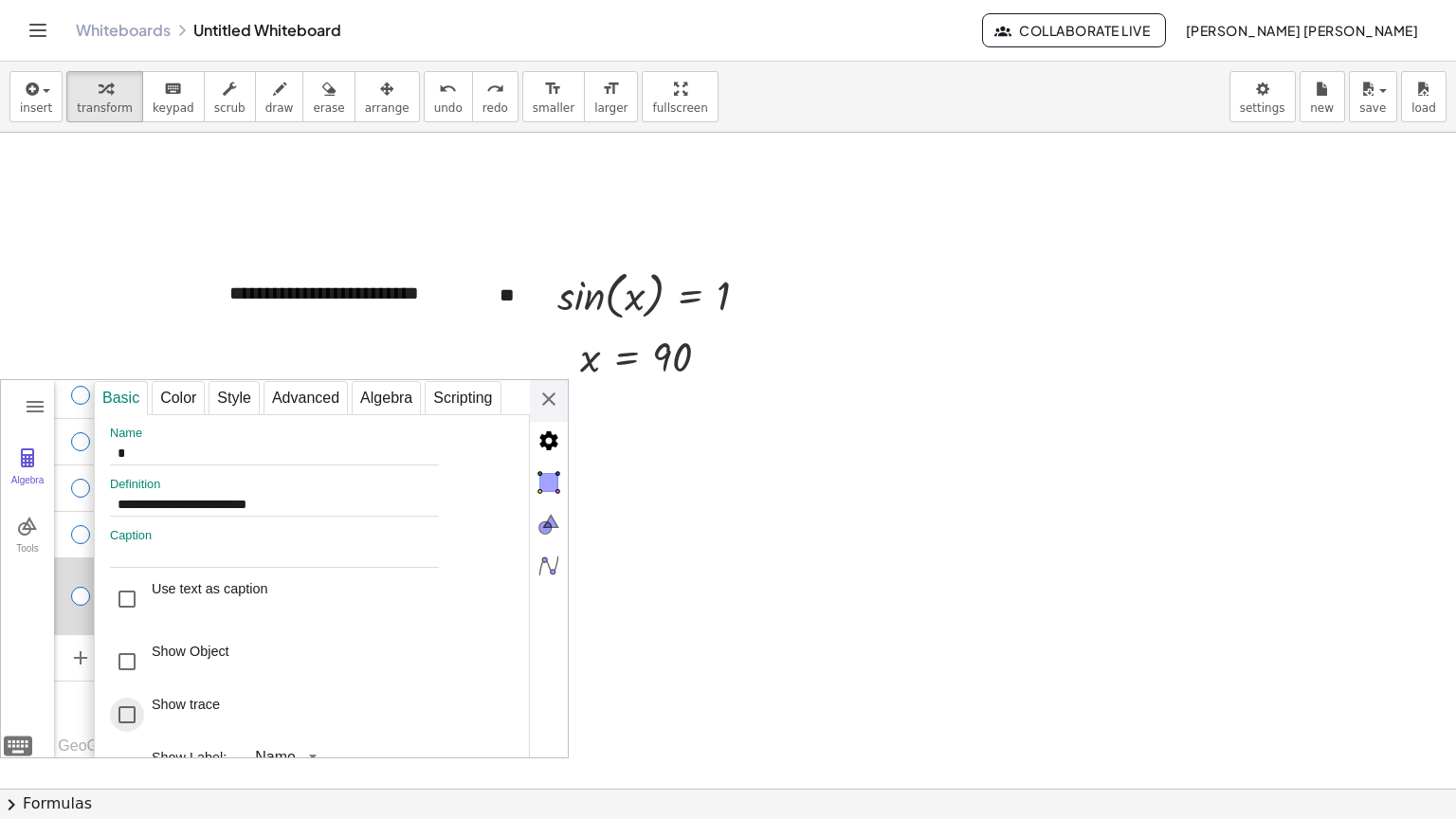
click at [133, 708] on div "Show trace" at bounding box center [126, 714] width 35 height 35
click at [129, 719] on div "Show trace" at bounding box center [126, 714] width 35 height 35
click at [135, 725] on div "Show trace" at bounding box center [126, 714] width 35 height 35
click at [553, 404] on div "**********" at bounding box center [330, 569] width 473 height 379
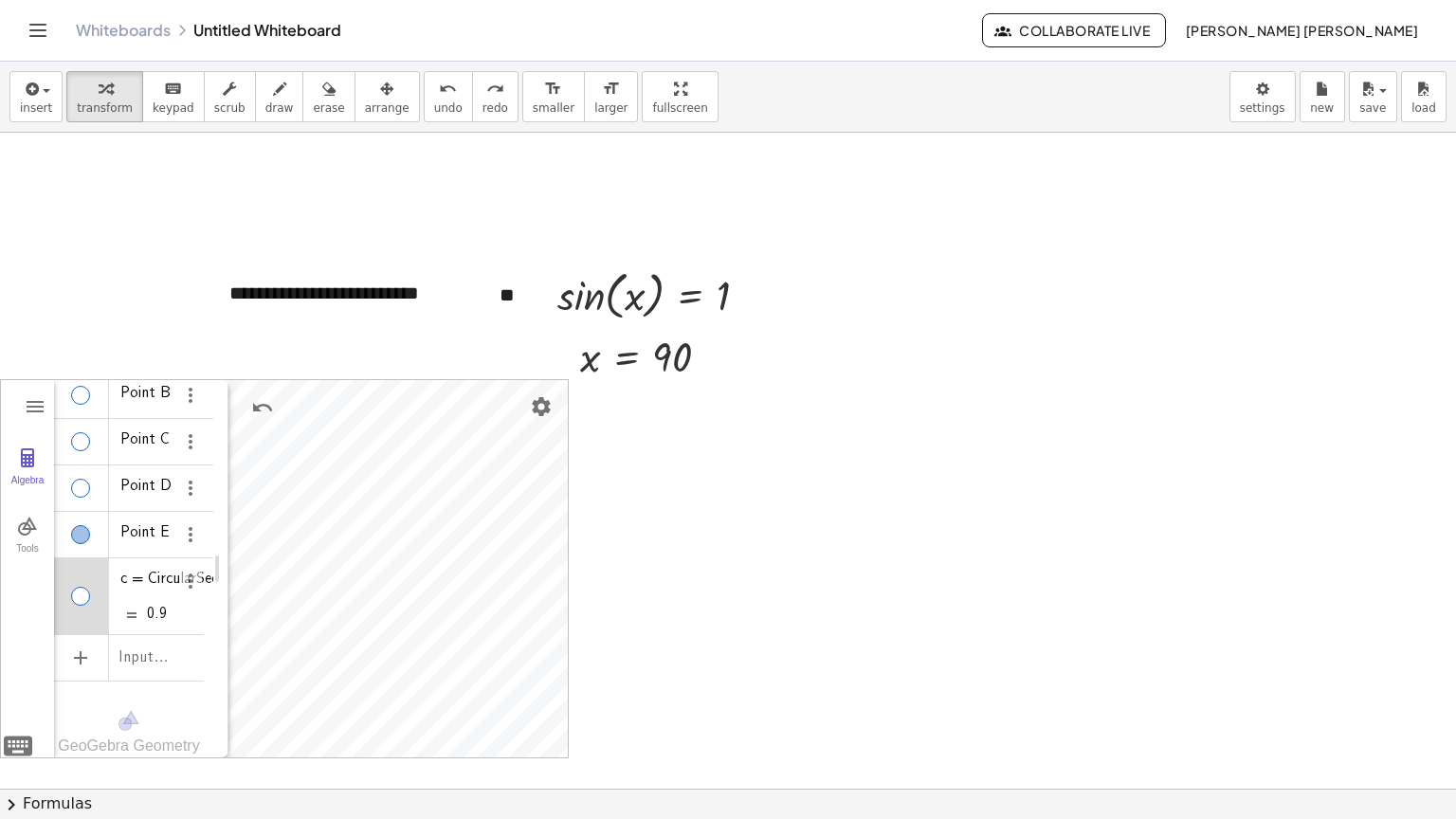
click at [87, 587] on div "Show / Hide Object" at bounding box center [80, 596] width 19 height 19
click at [89, 512] on div "Algebra" at bounding box center [82, 535] width 55 height 45
click at [106, 512] on div "Algebra" at bounding box center [82, 535] width 55 height 45
click at [193, 512] on div "Algebra" at bounding box center [196, 535] width 35 height 45
click at [180, 523] on img "Options" at bounding box center [190, 534] width 23 height 23
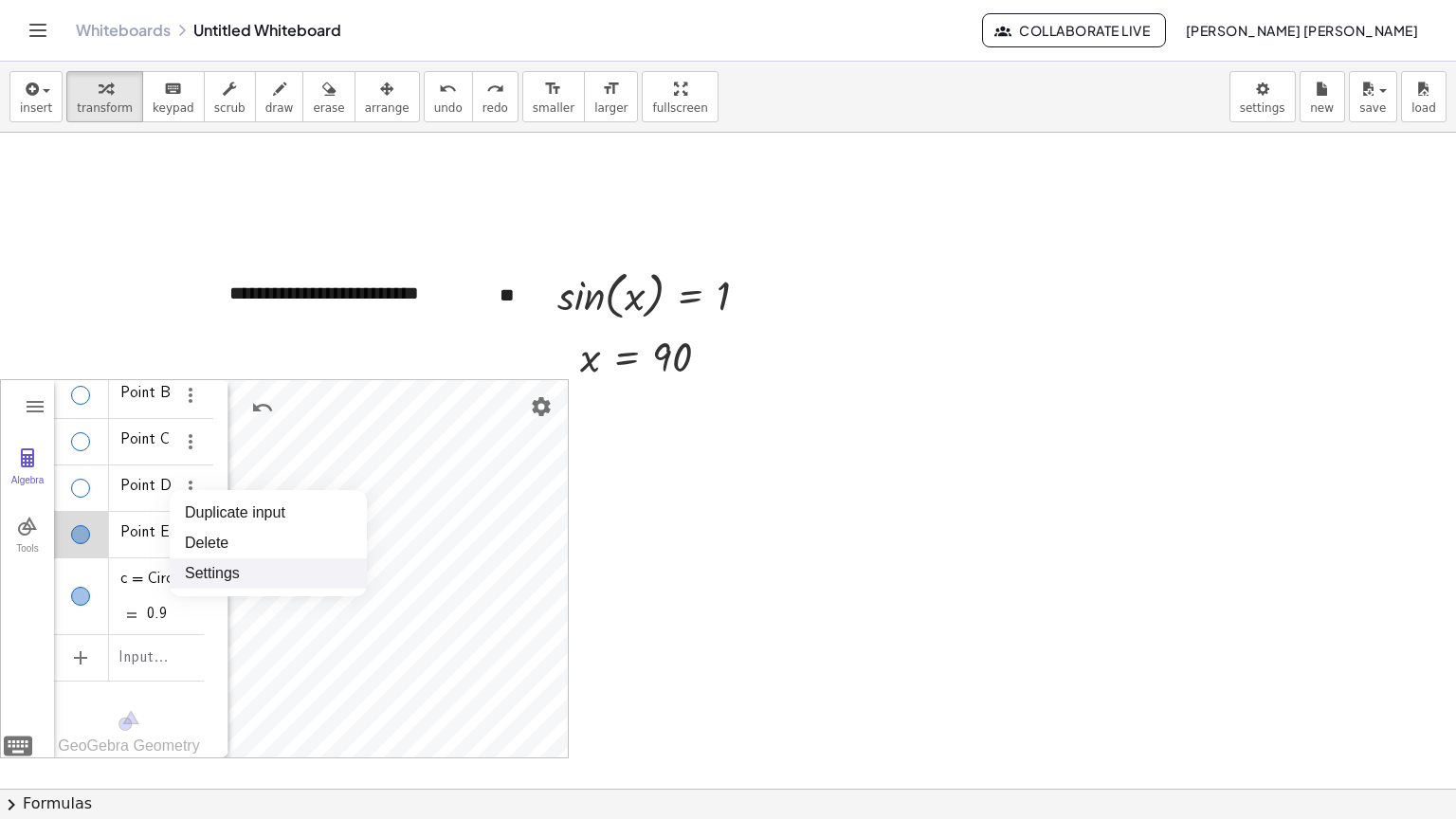
click at [244, 577] on li "Settings" at bounding box center [268, 573] width 197 height 31
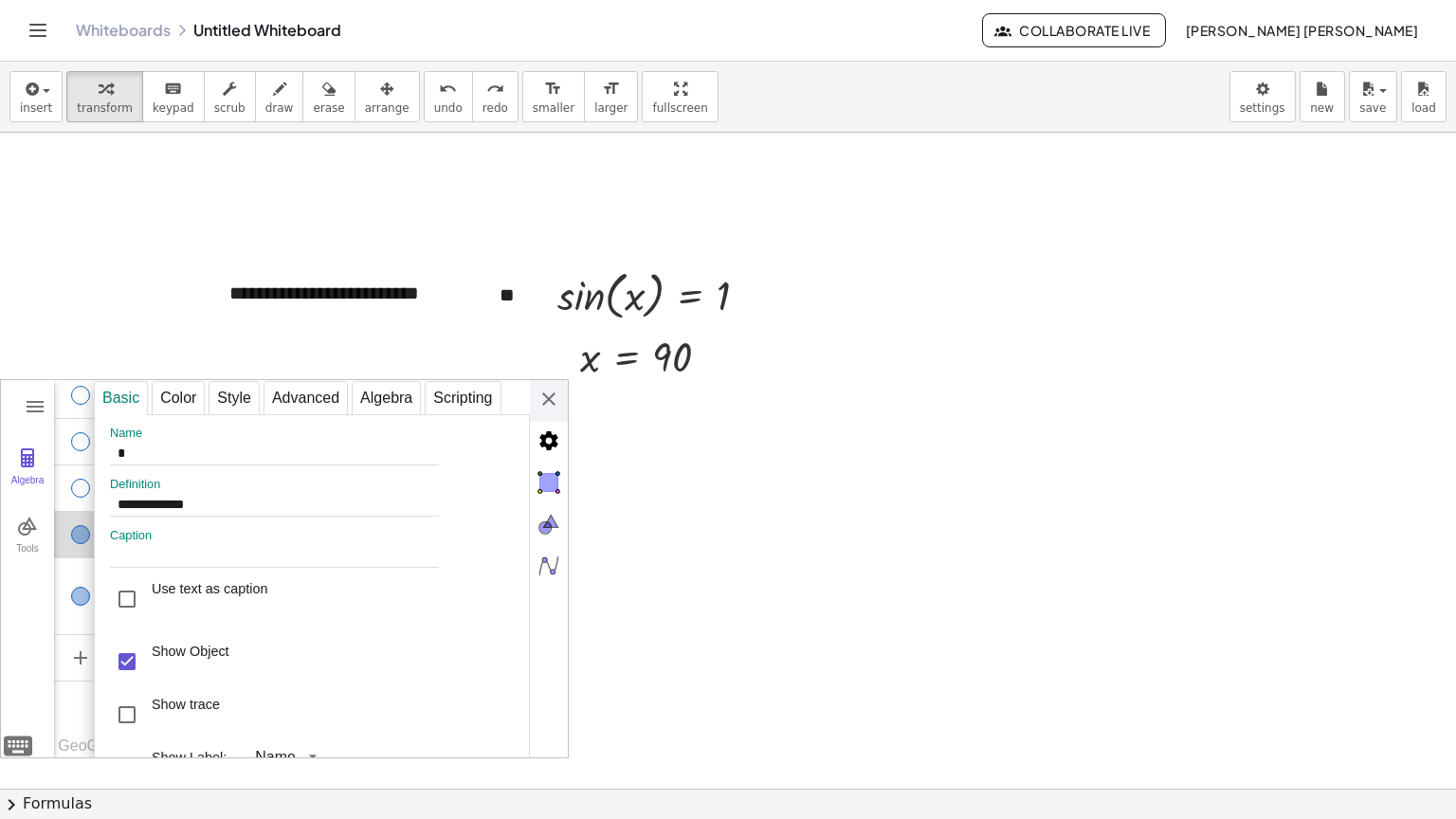
click at [159, 668] on div "Show Object" at bounding box center [190, 662] width 78 height 37
click at [128, 711] on div "Show trace" at bounding box center [126, 714] width 35 height 35
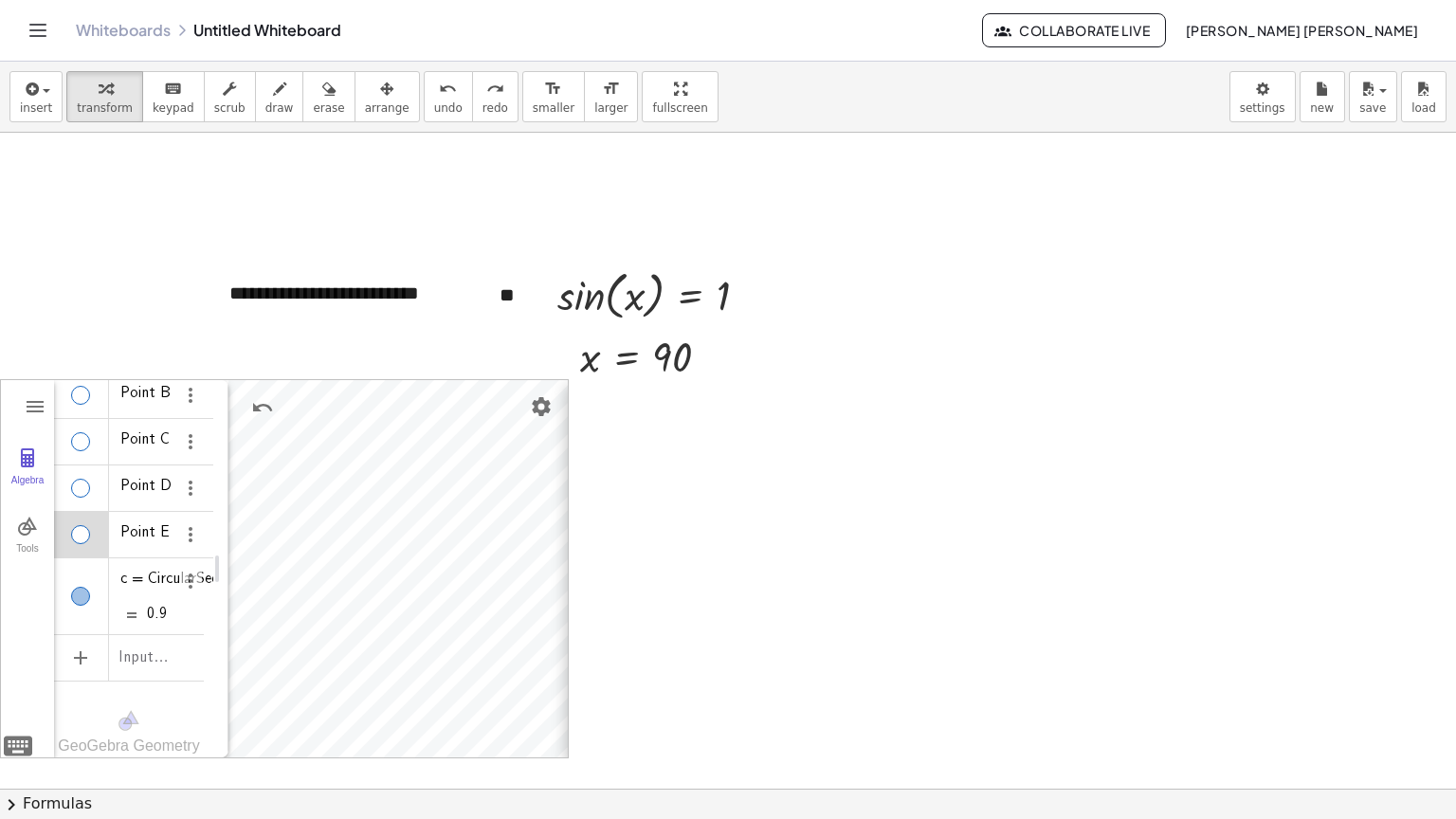
click at [568, 408] on div "**********" at bounding box center [805, 569] width 473 height 379
click at [180, 570] on img "Options" at bounding box center [190, 581] width 23 height 23
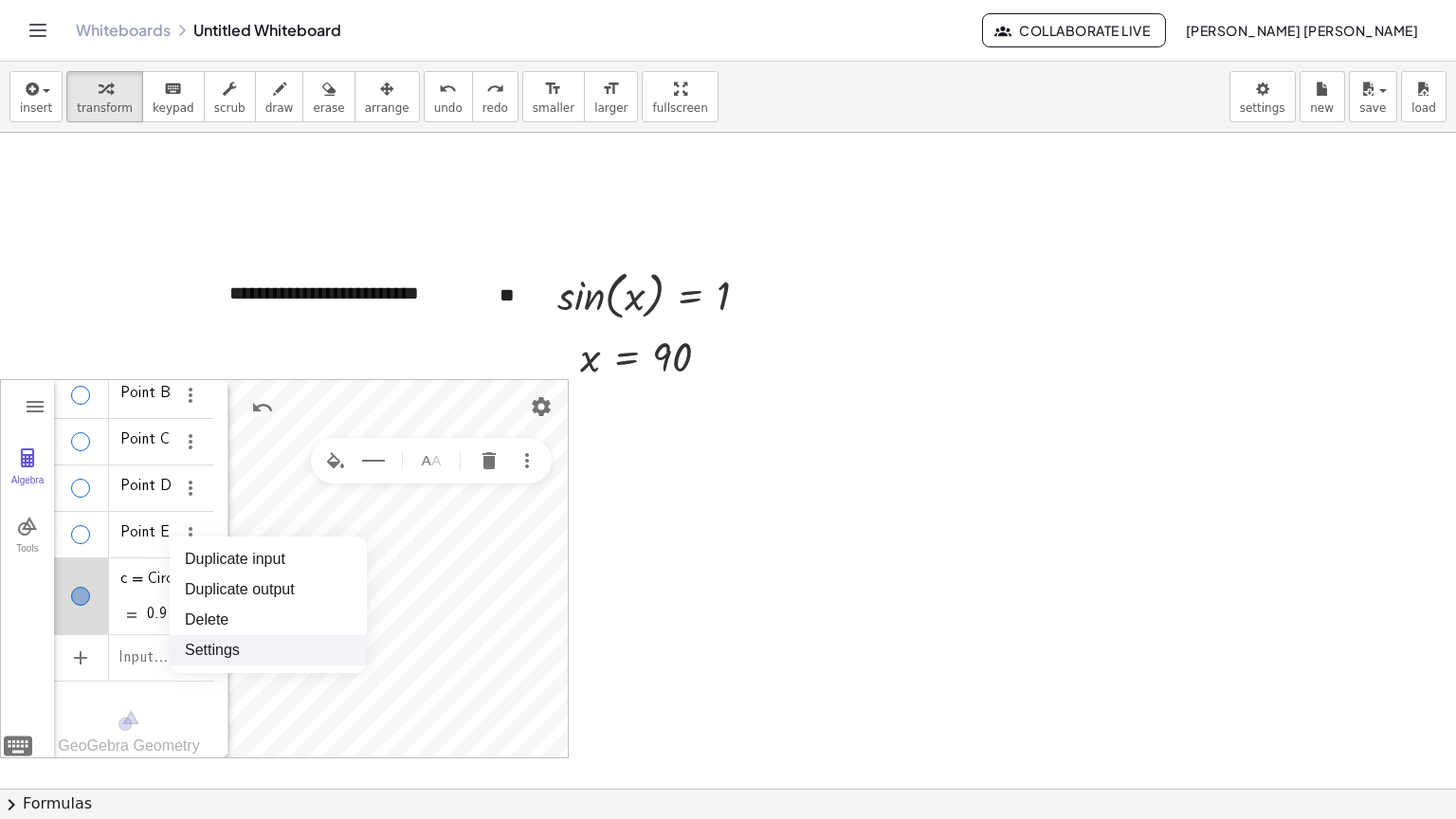
click at [235, 644] on li "Settings" at bounding box center [268, 650] width 197 height 31
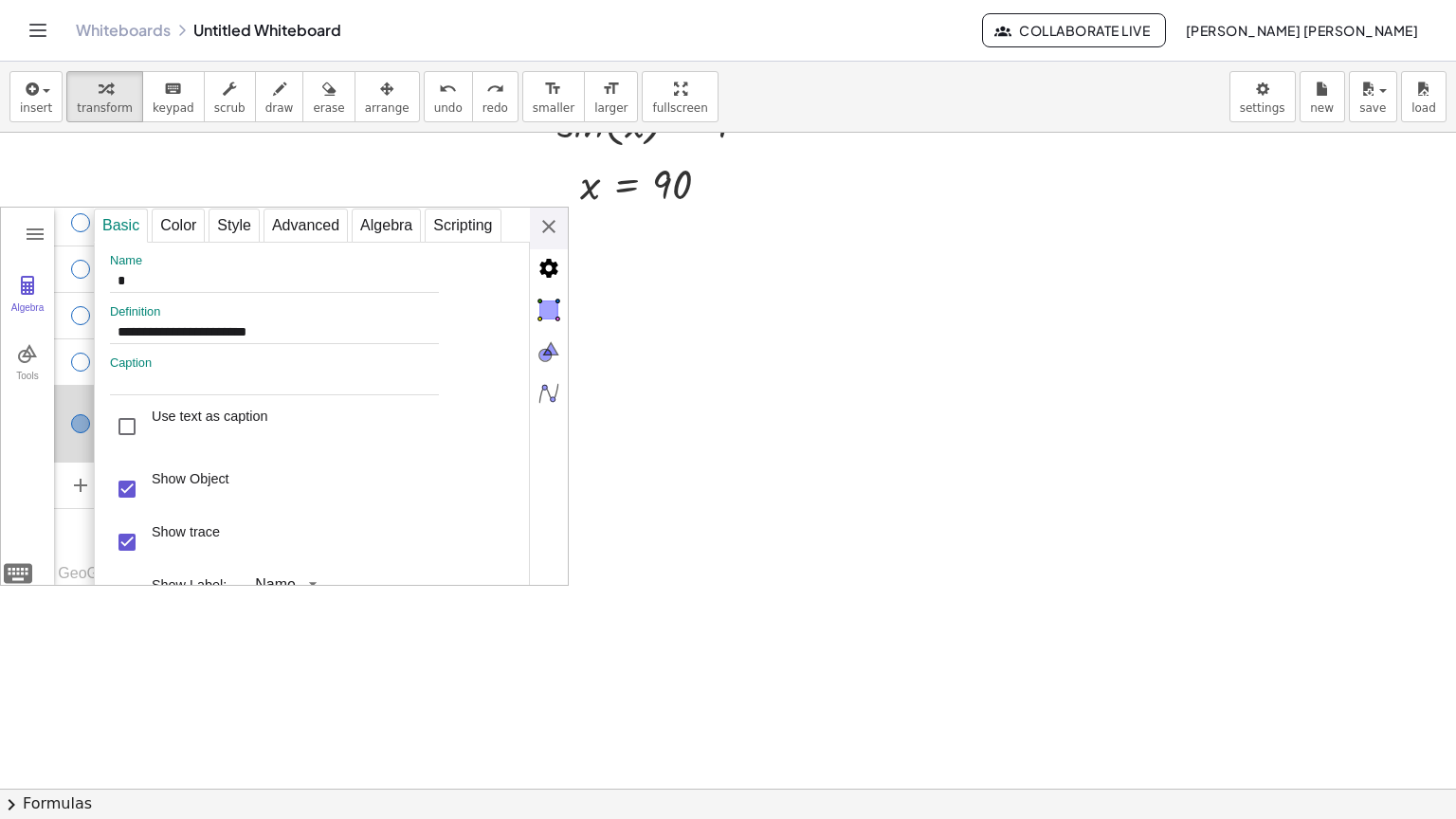
scroll to position [189, 0]
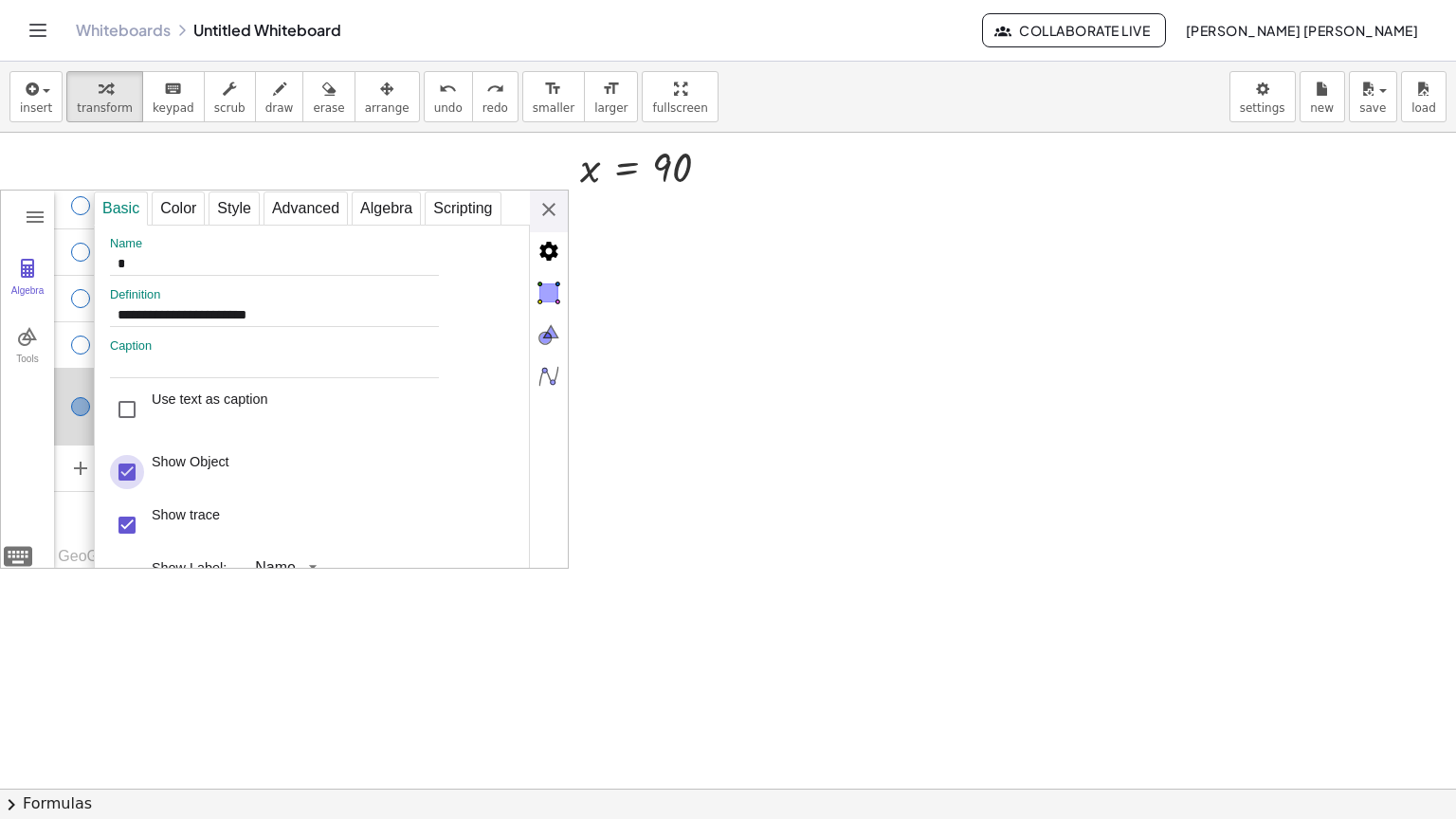
click at [109, 487] on div "Show Object" at bounding box center [126, 472] width 35 height 35
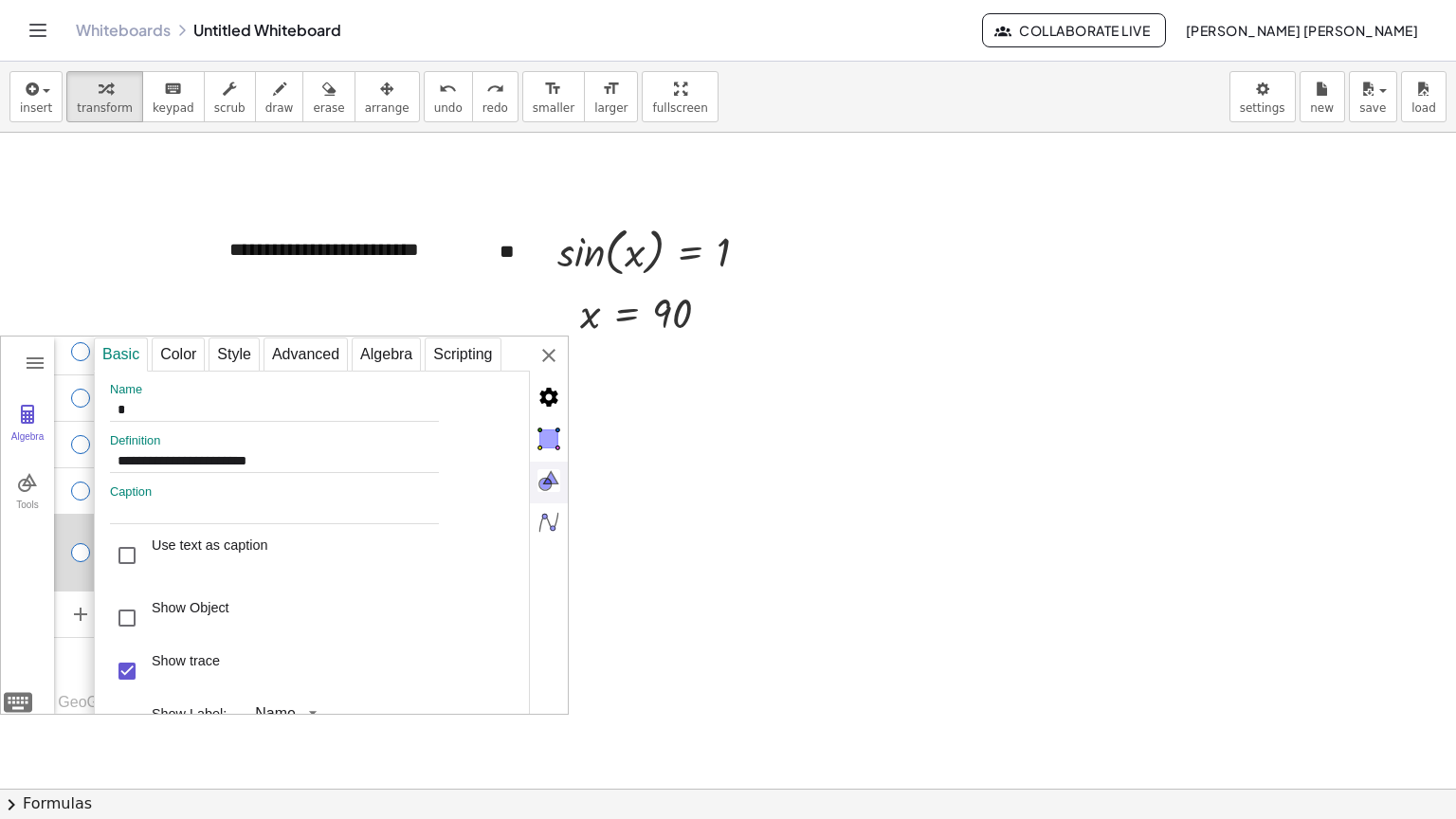
scroll to position [0, 0]
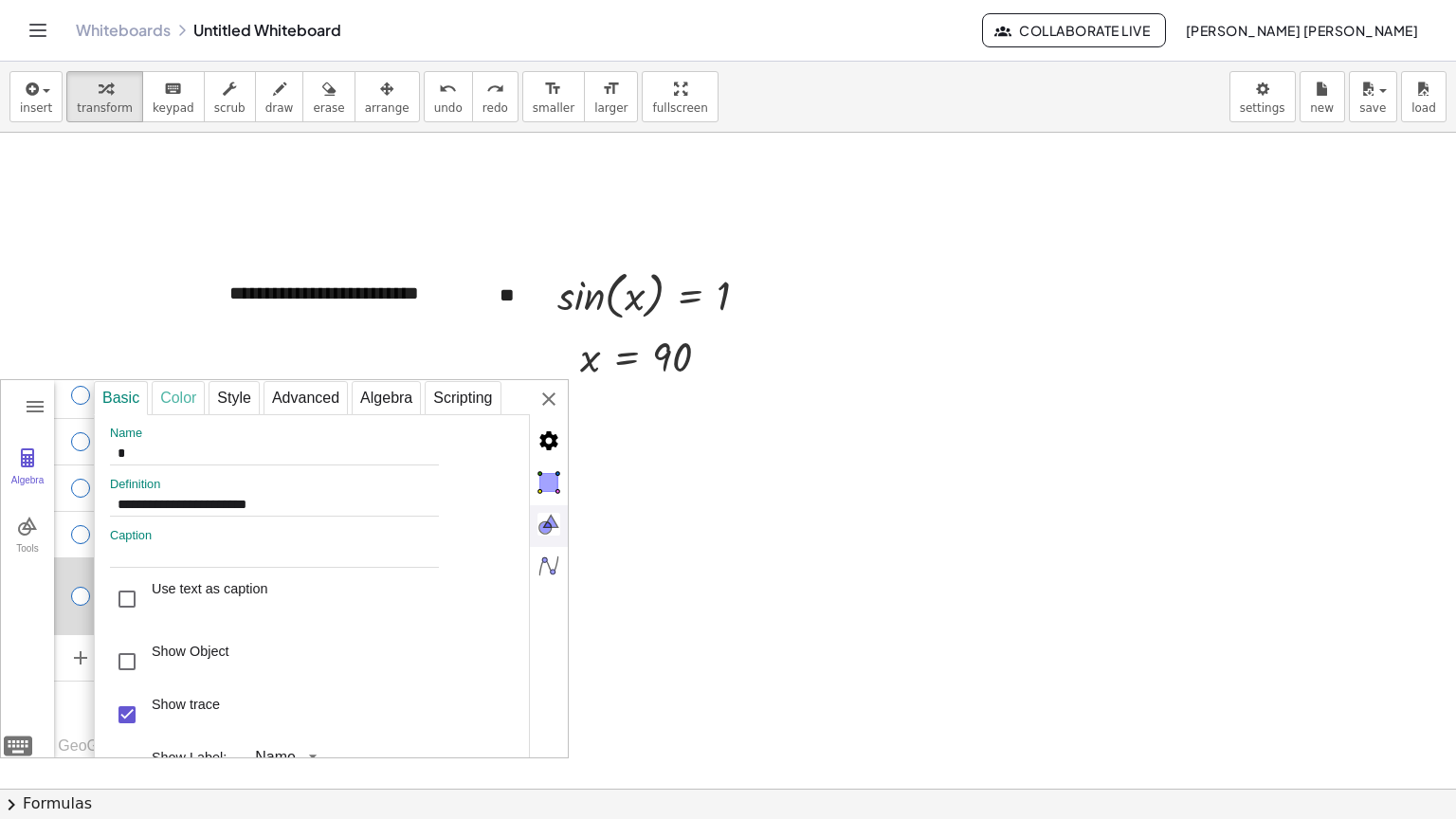
click at [196, 399] on div "Color" at bounding box center [179, 398] width 53 height 35
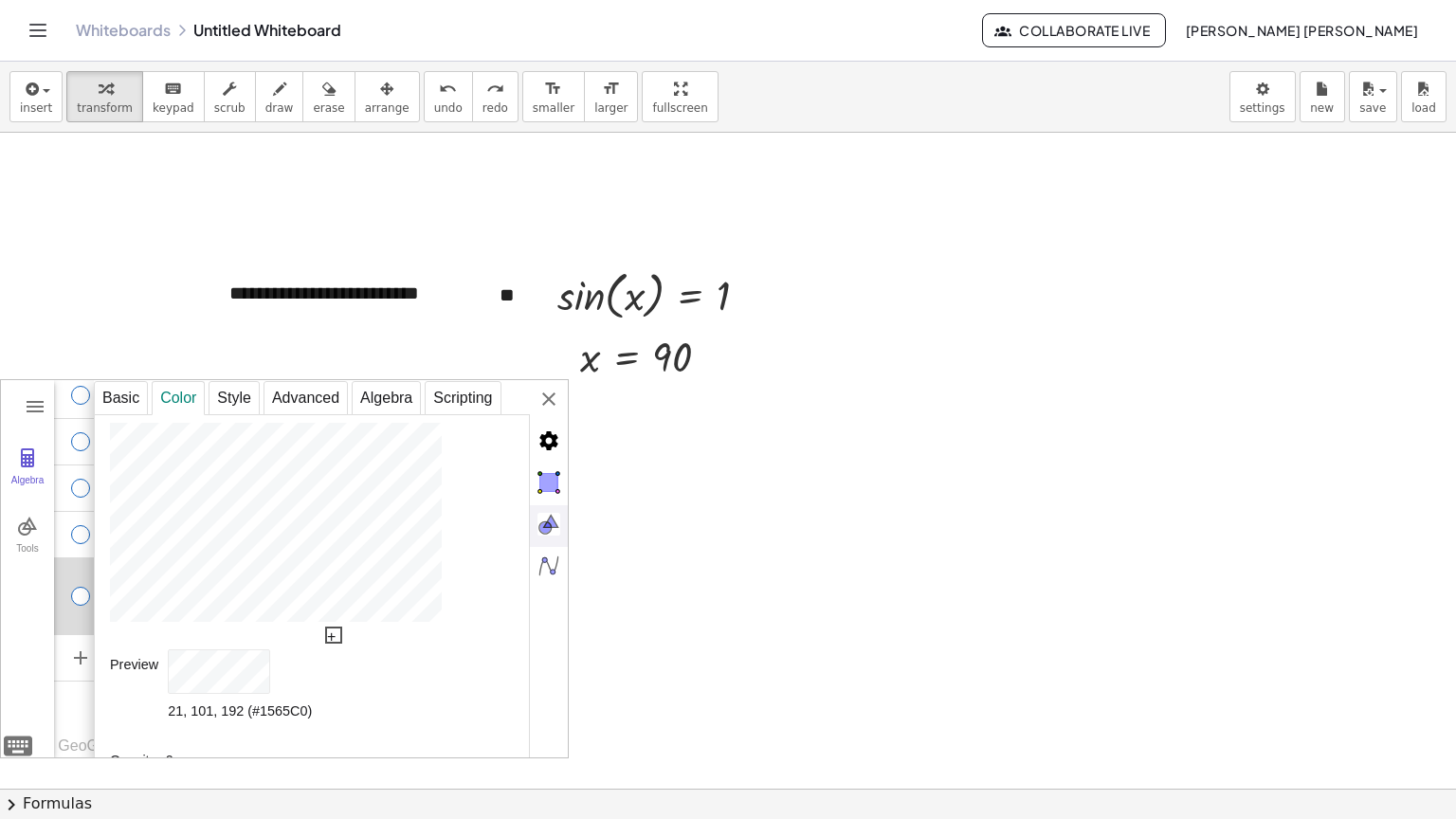
type input "**"
click at [546, 402] on div "**********" at bounding box center [330, 569] width 473 height 379
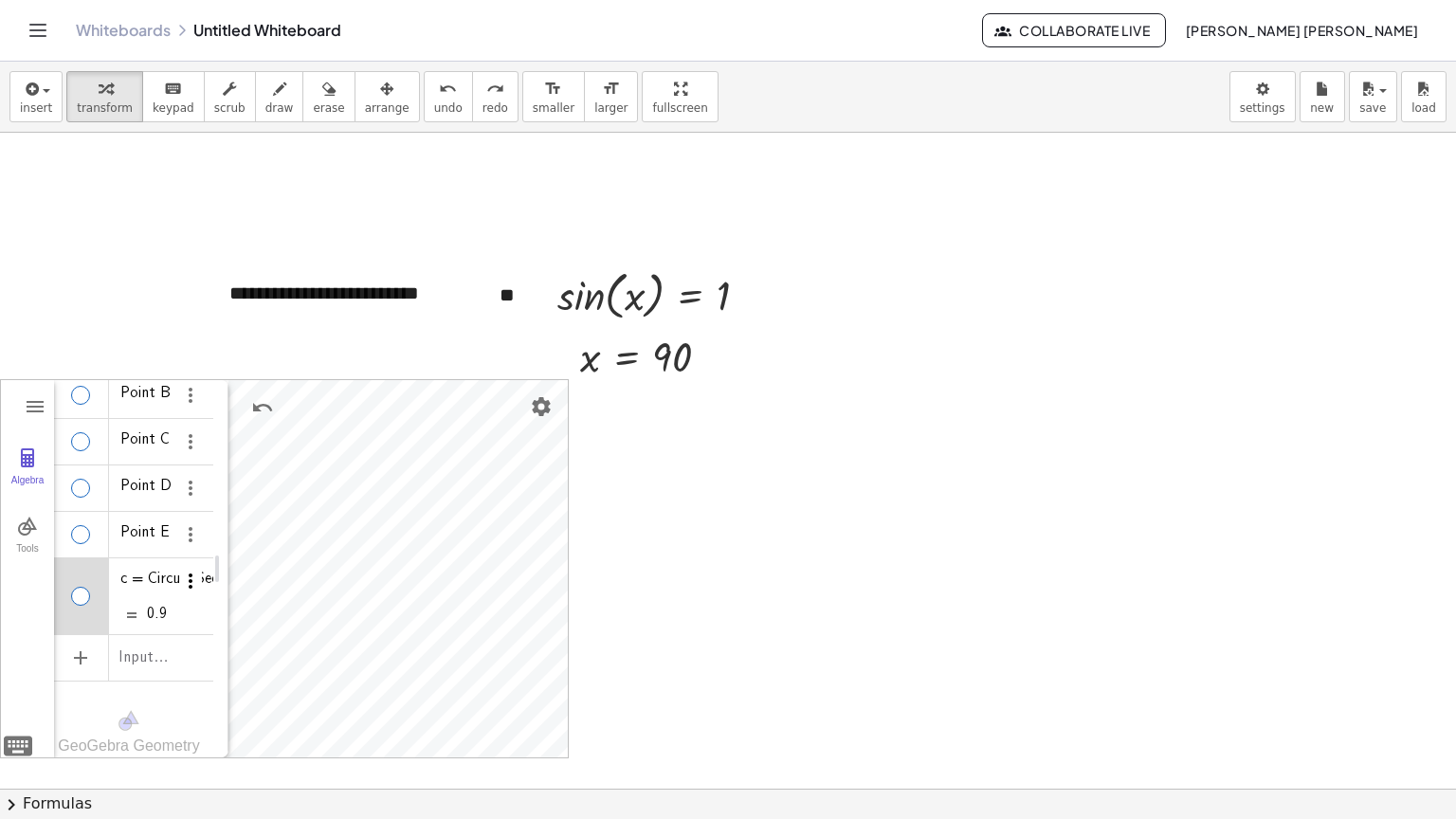
click at [180, 570] on img "Options" at bounding box center [190, 581] width 23 height 23
click at [193, 650] on li "Settings" at bounding box center [268, 650] width 197 height 31
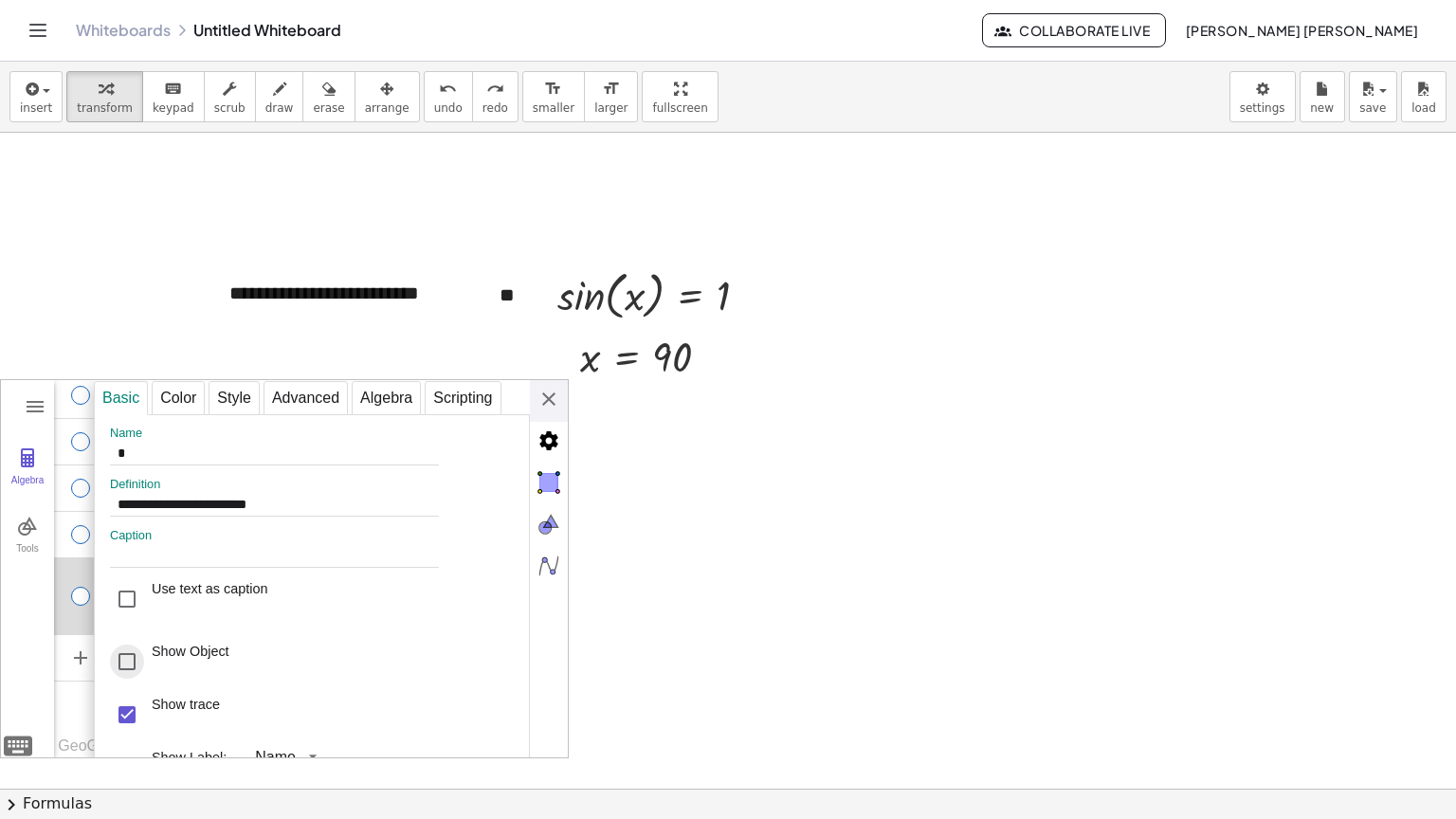
click at [134, 679] on div "Show Object" at bounding box center [126, 661] width 35 height 35
click at [542, 396] on div "**********" at bounding box center [330, 569] width 473 height 379
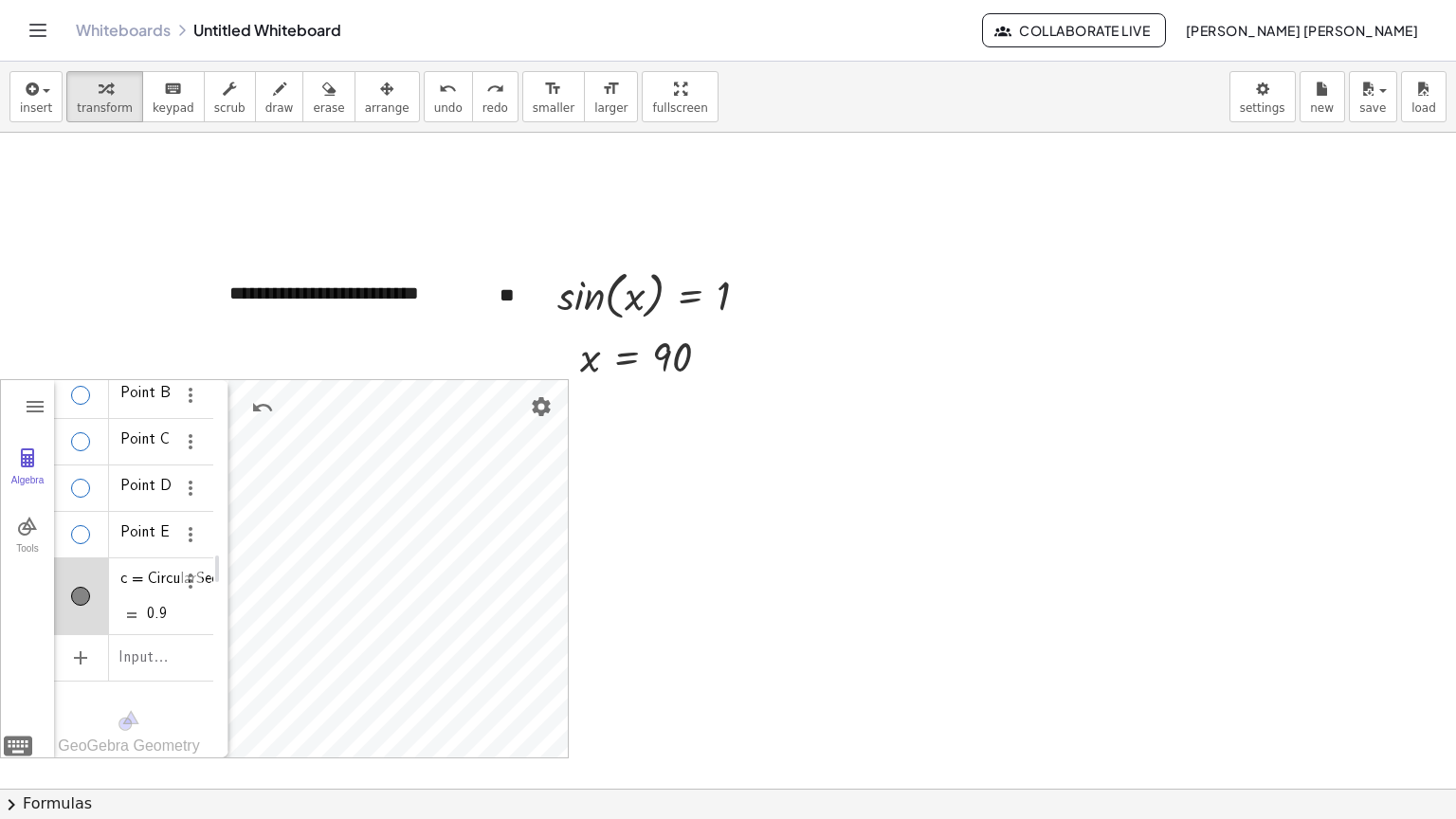
click at [683, 538] on div at bounding box center [728, 789] width 1456 height 1312
click at [238, 353] on div at bounding box center [728, 789] width 1456 height 1312
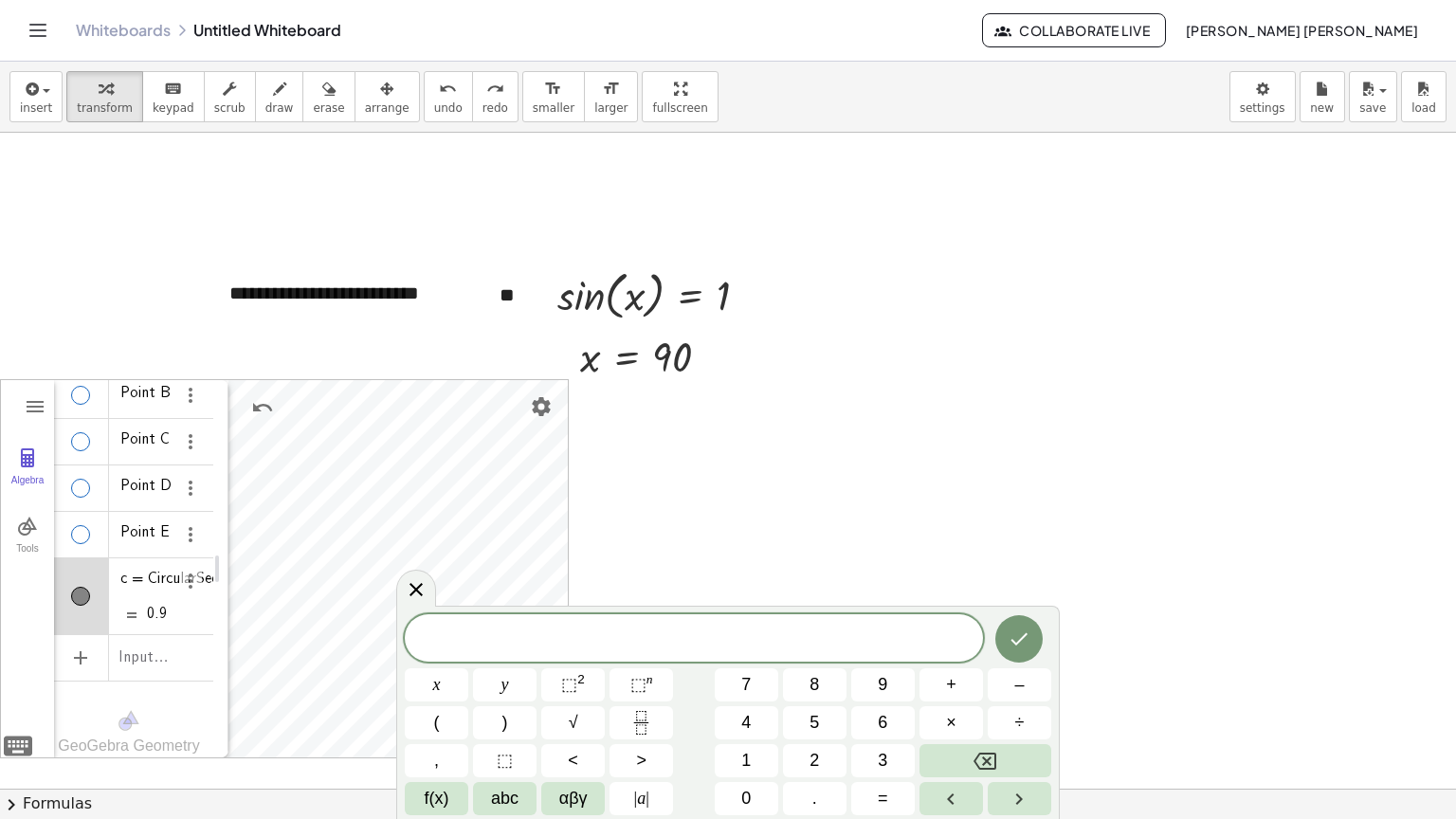
click at [675, 478] on div at bounding box center [728, 789] width 1456 height 1312
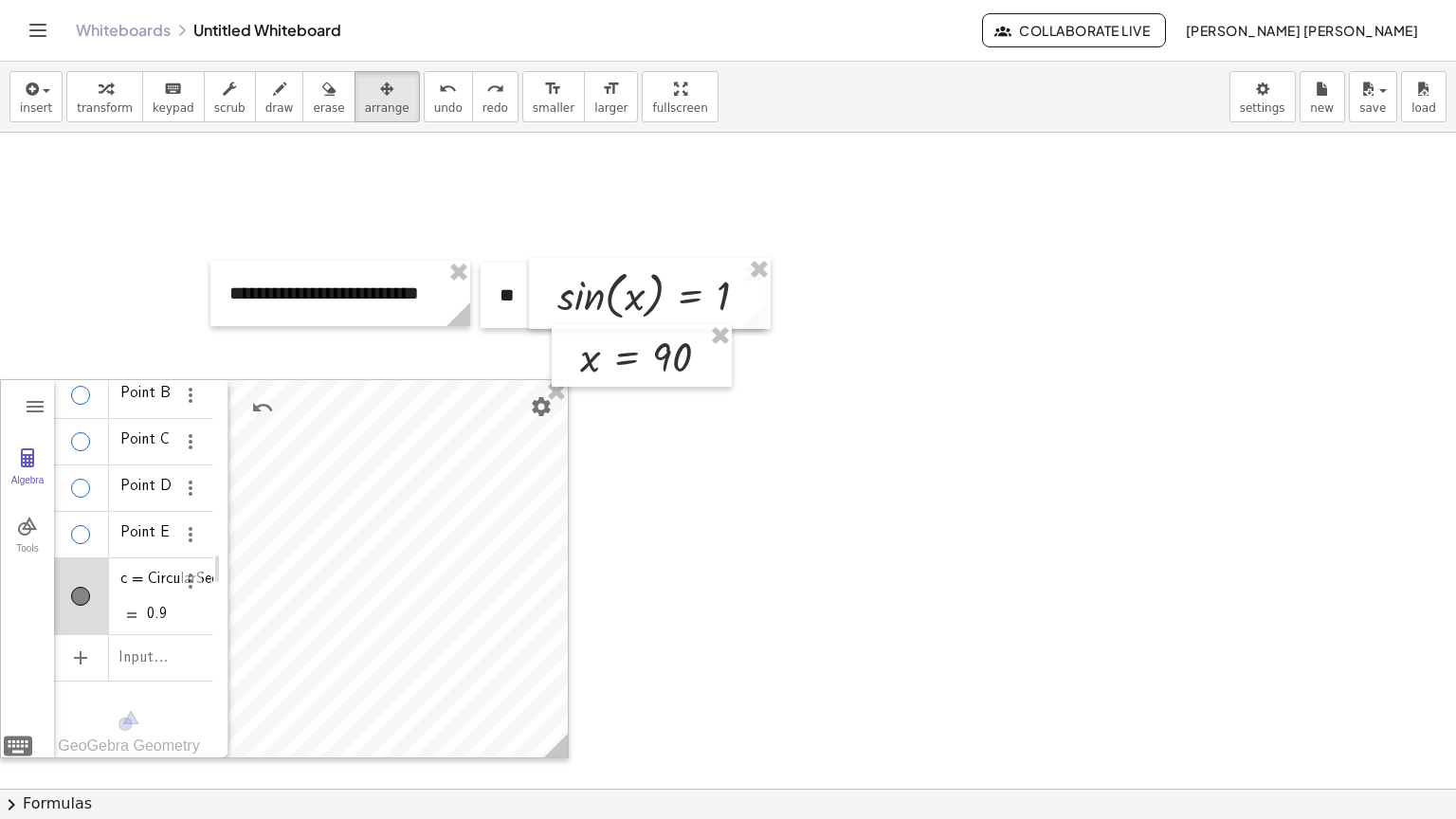
drag, startPoint x: 369, startPoint y: 110, endPoint x: 360, endPoint y: 125, distance: 17.5
click at [368, 110] on span "arrange" at bounding box center [387, 108] width 44 height 13
drag, startPoint x: 224, startPoint y: 569, endPoint x: 0, endPoint y: 572, distance: 224.0
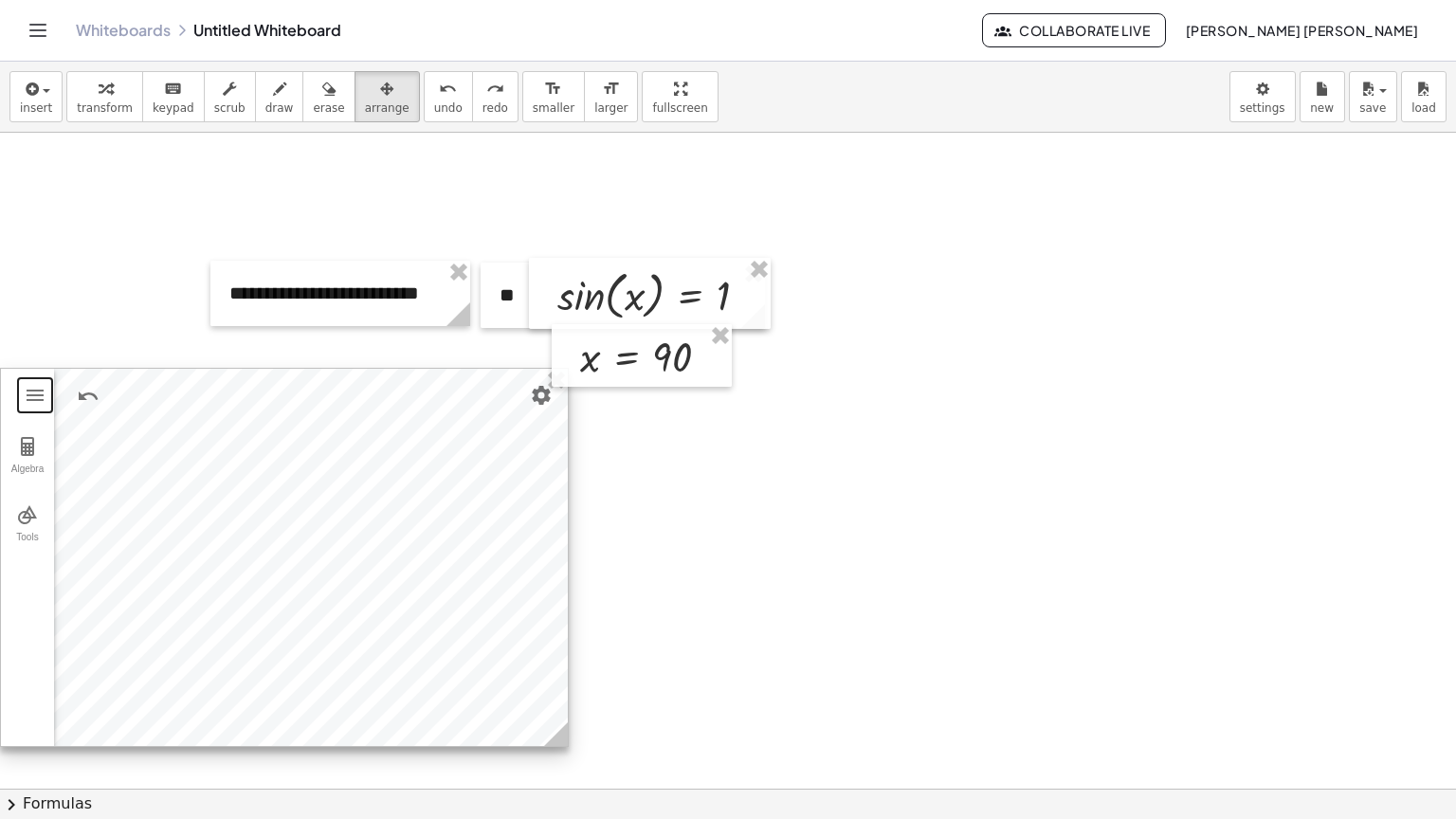
drag, startPoint x: 253, startPoint y: 425, endPoint x: 313, endPoint y: 407, distance: 62.6
click at [273, 407] on div at bounding box center [284, 558] width 567 height 377
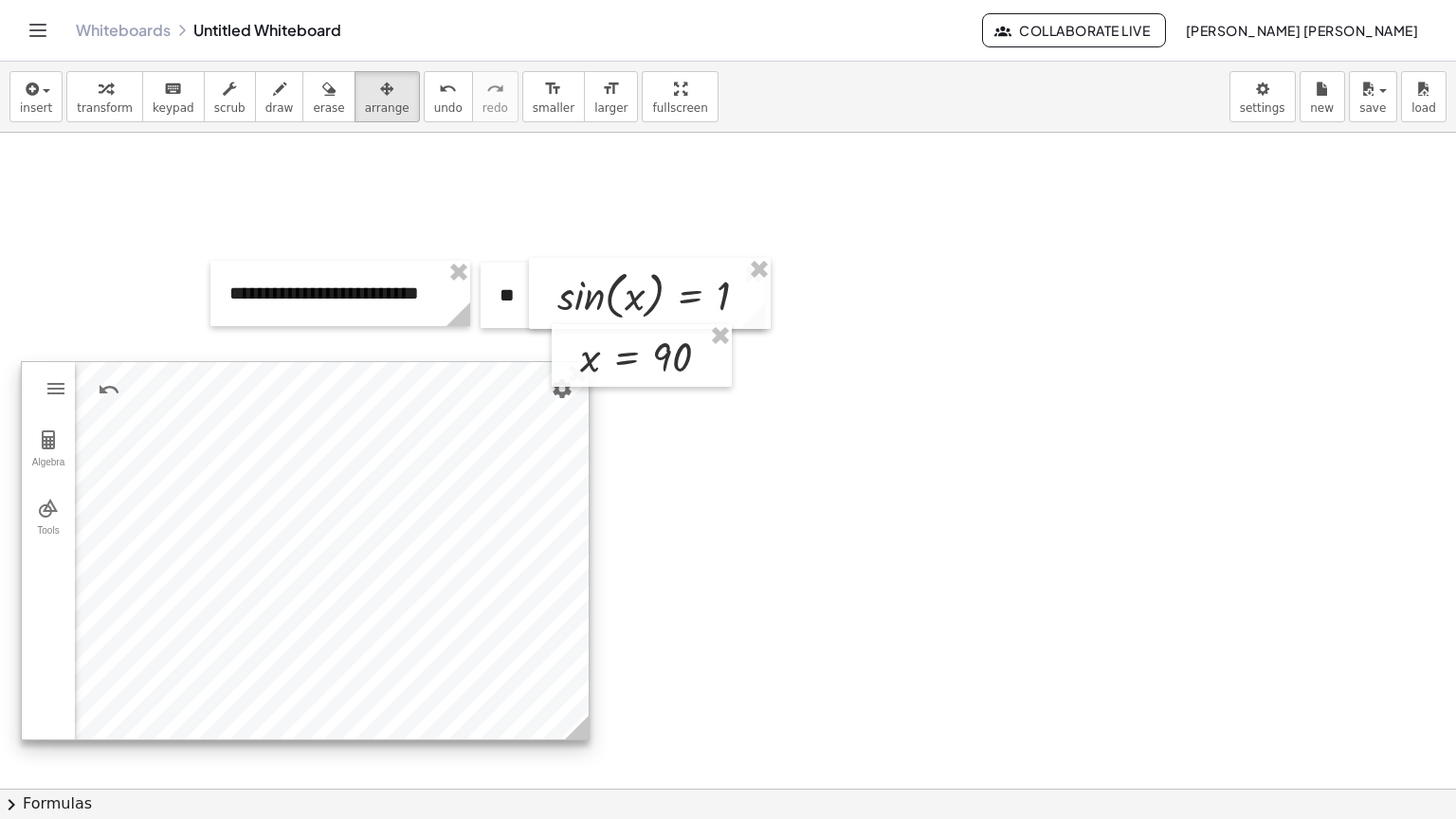
drag, startPoint x: 589, startPoint y: 734, endPoint x: 570, endPoint y: 724, distance: 21.5
click at [543, 695] on div "GeoGebra Geometry Clear All Open Save online Save to your computer Share Export…" at bounding box center [305, 551] width 569 height 379
click at [578, 735] on div "**********" at bounding box center [728, 789] width 1456 height 1312
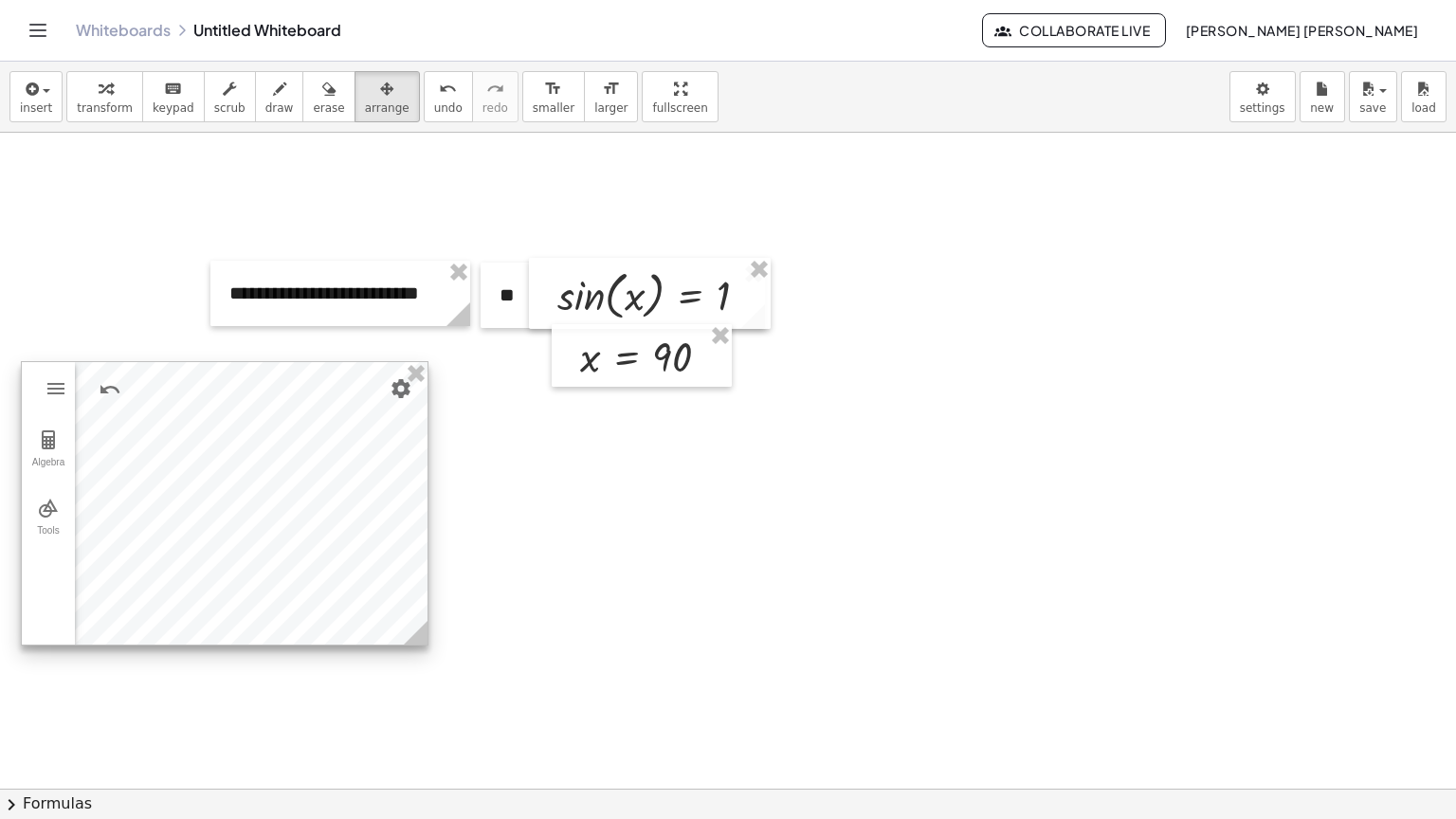
drag, startPoint x: 578, startPoint y: 734, endPoint x: 415, endPoint y: 608, distance: 206.0
click at [417, 608] on div "GeoGebra Geometry Clear All Open Save online Save to your computer Share Export…" at bounding box center [224, 503] width 407 height 284
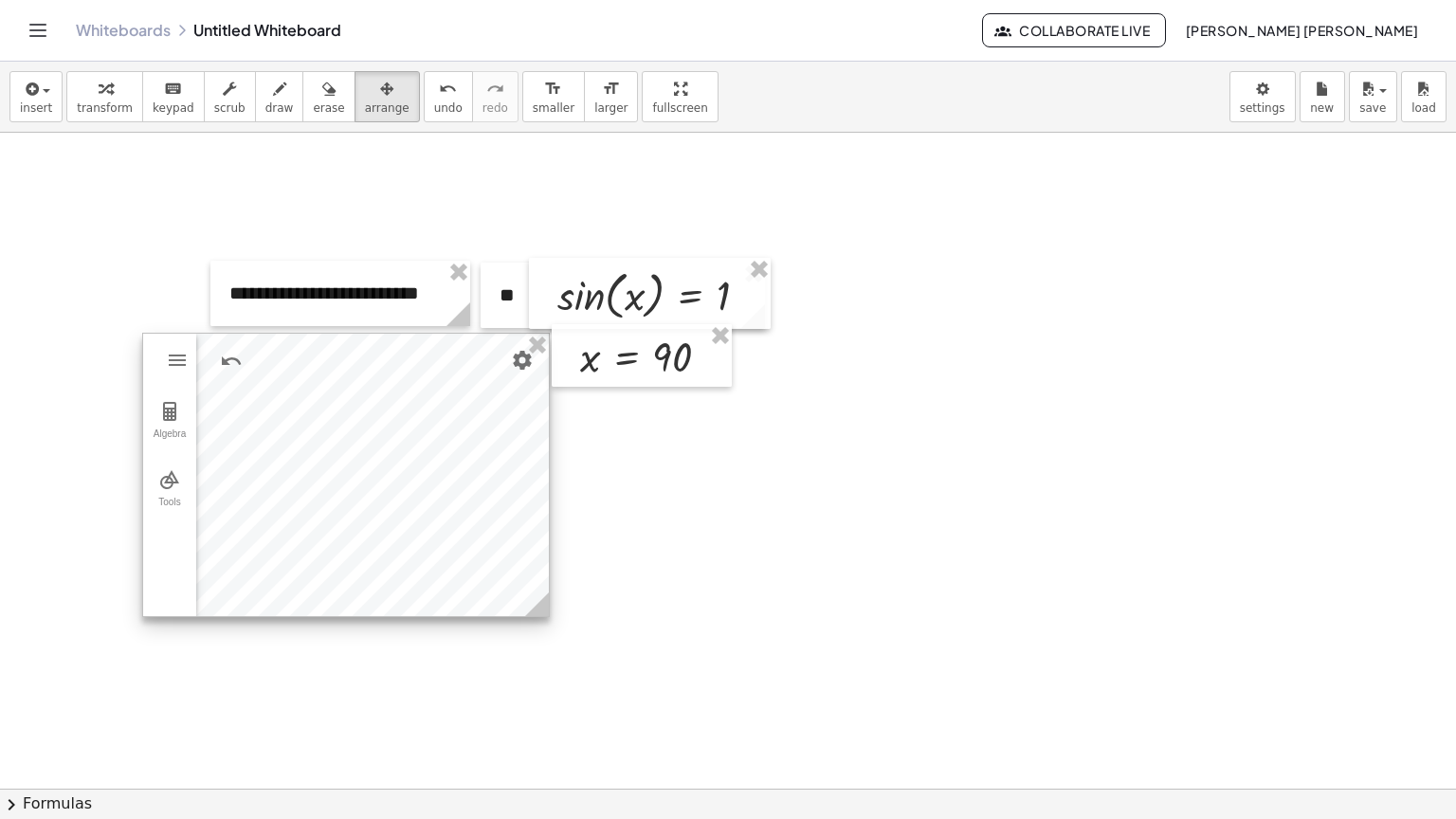
drag, startPoint x: 395, startPoint y: 626, endPoint x: 516, endPoint y: 597, distance: 124.4
click at [516, 597] on div at bounding box center [345, 475] width 405 height 282
click at [586, 546] on div at bounding box center [728, 789] width 1456 height 1312
click at [520, 356] on img "Settings" at bounding box center [522, 360] width 23 height 23
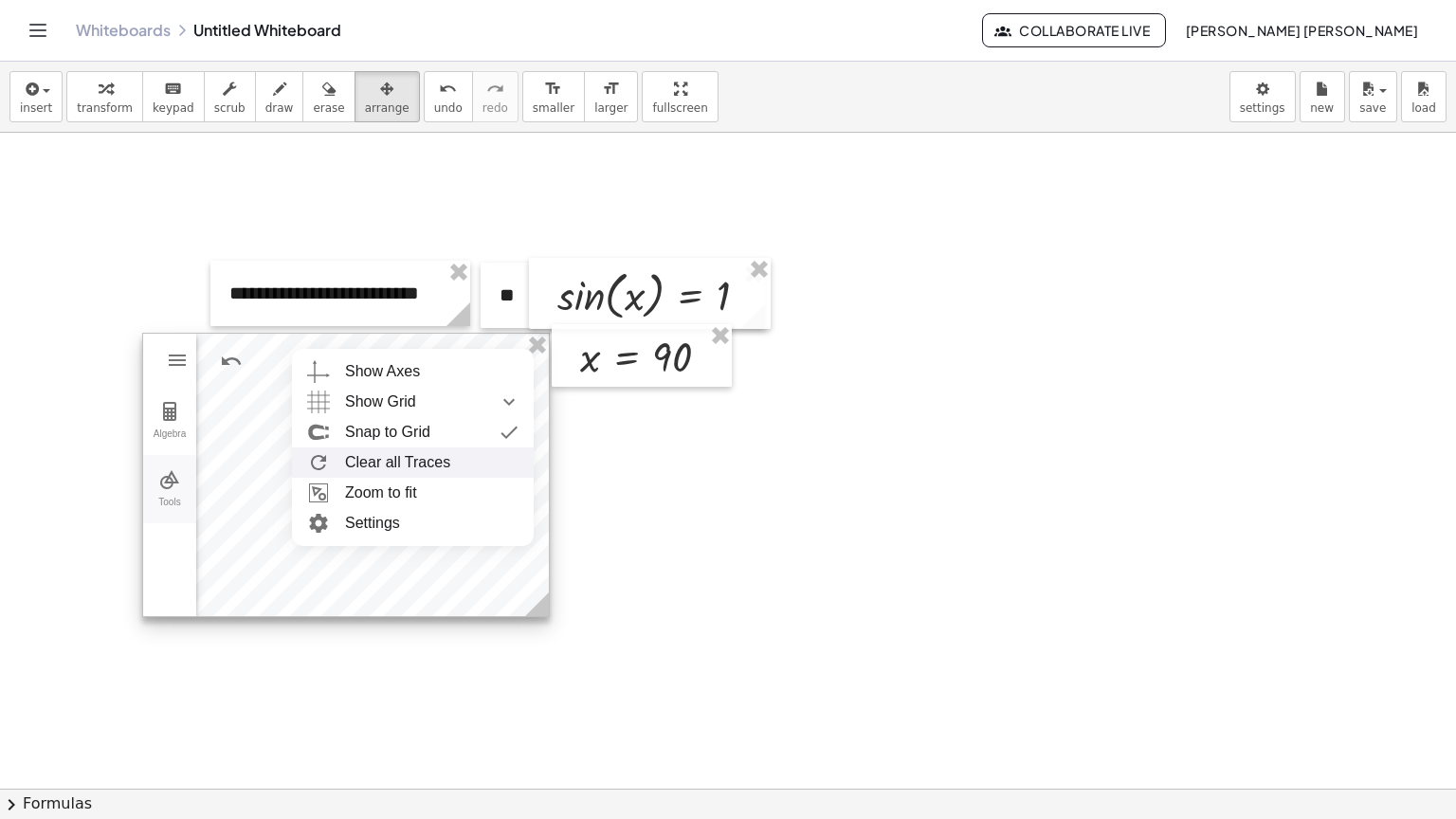
click at [186, 472] on button "Tools" at bounding box center [170, 488] width 53 height 68
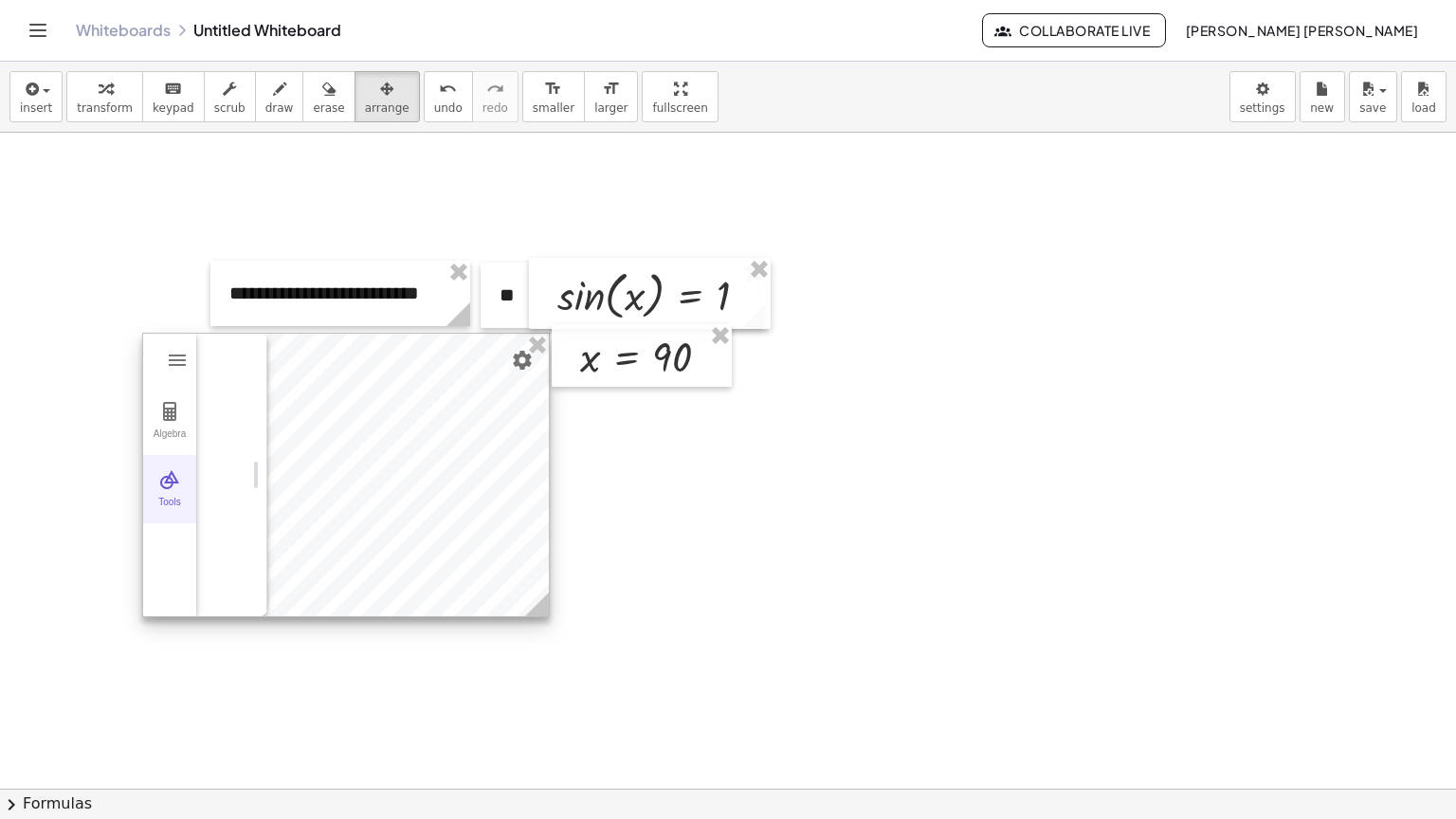
scroll to position [1282, 0]
drag, startPoint x: 508, startPoint y: 485, endPoint x: 158, endPoint y: 490, distance: 350.0
click at [172, 365] on img "Geometry" at bounding box center [177, 360] width 23 height 23
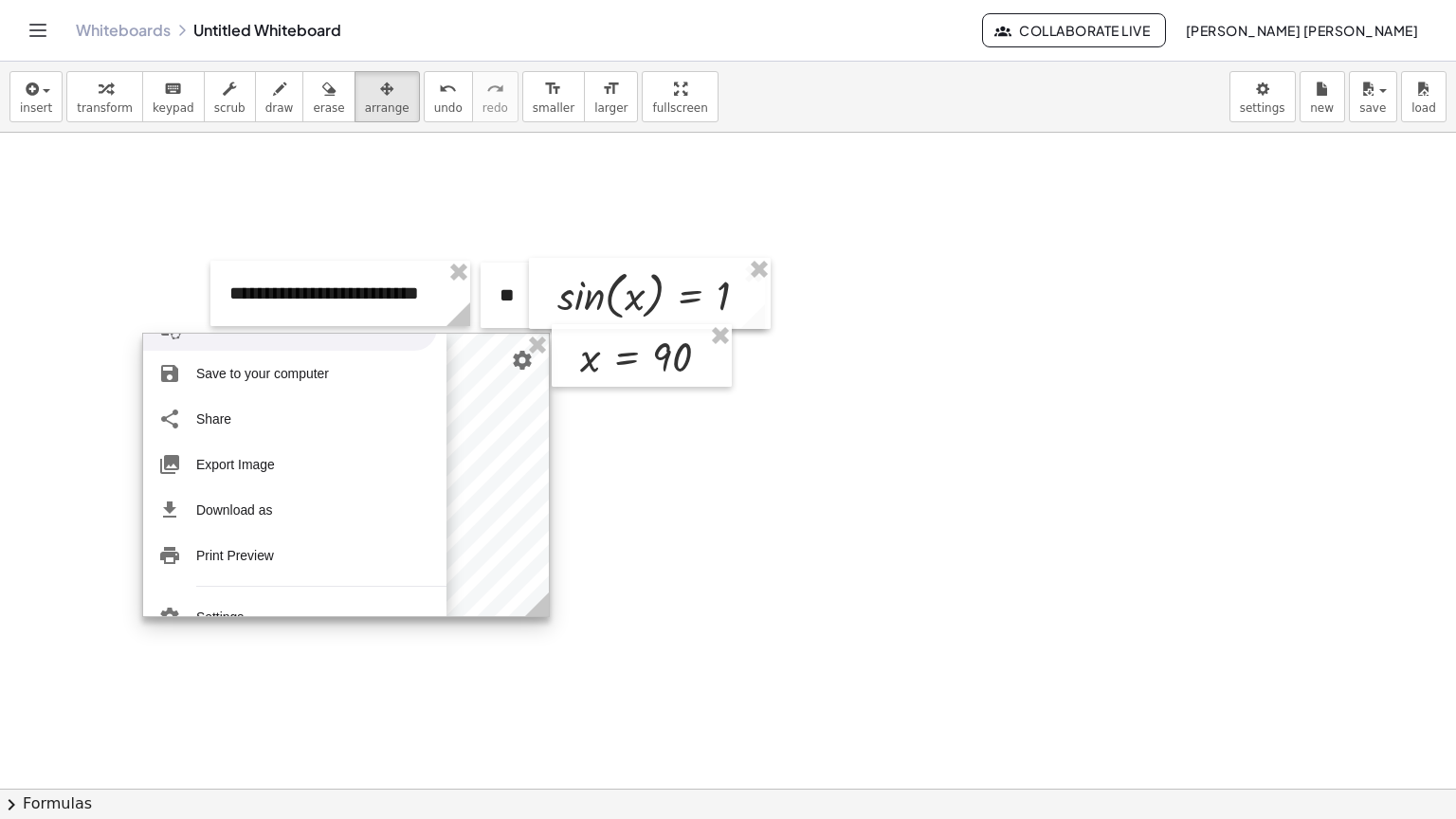
scroll to position [136, 0]
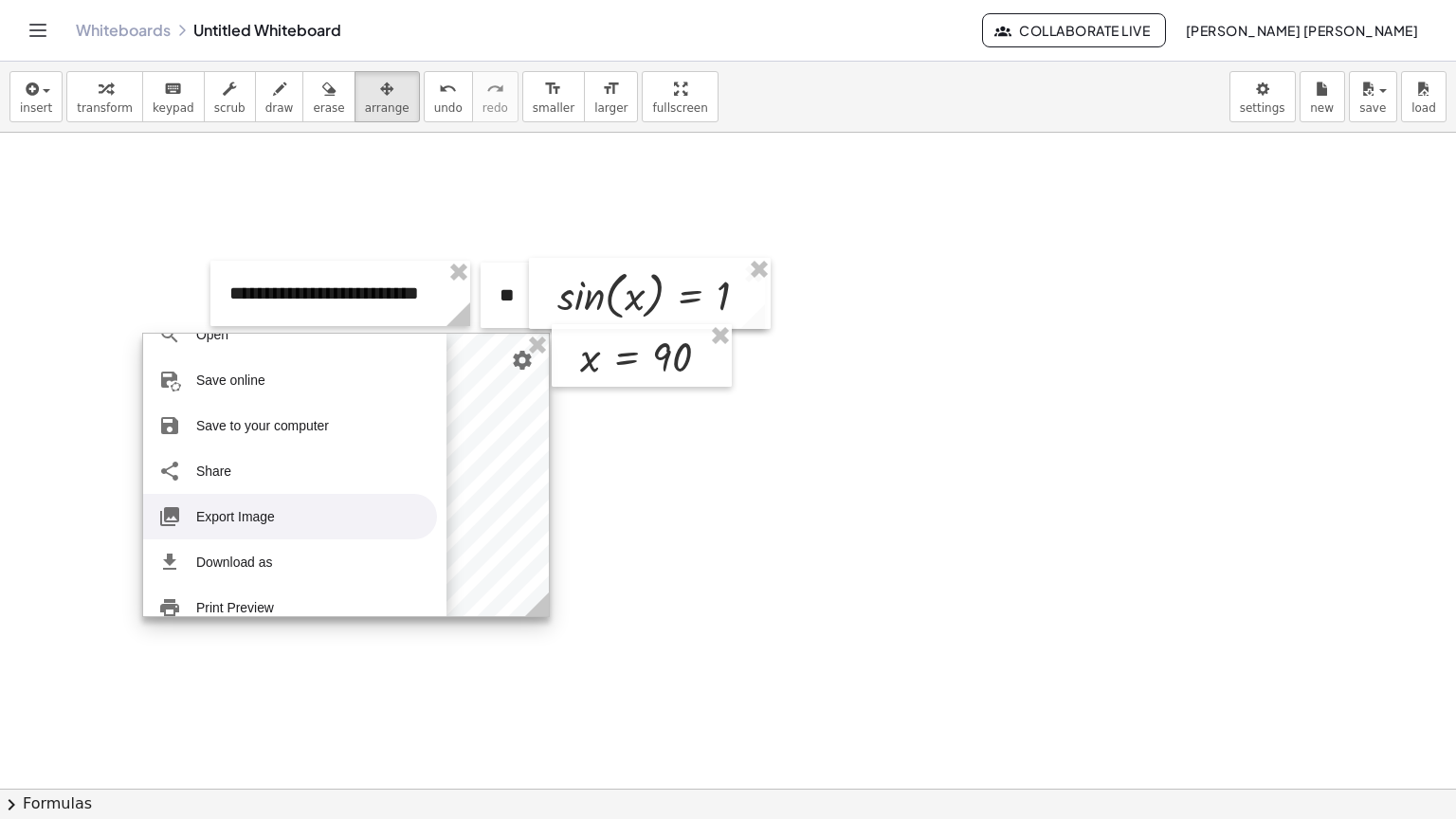
click at [274, 512] on li "Export Image" at bounding box center [290, 517] width 294 height 45
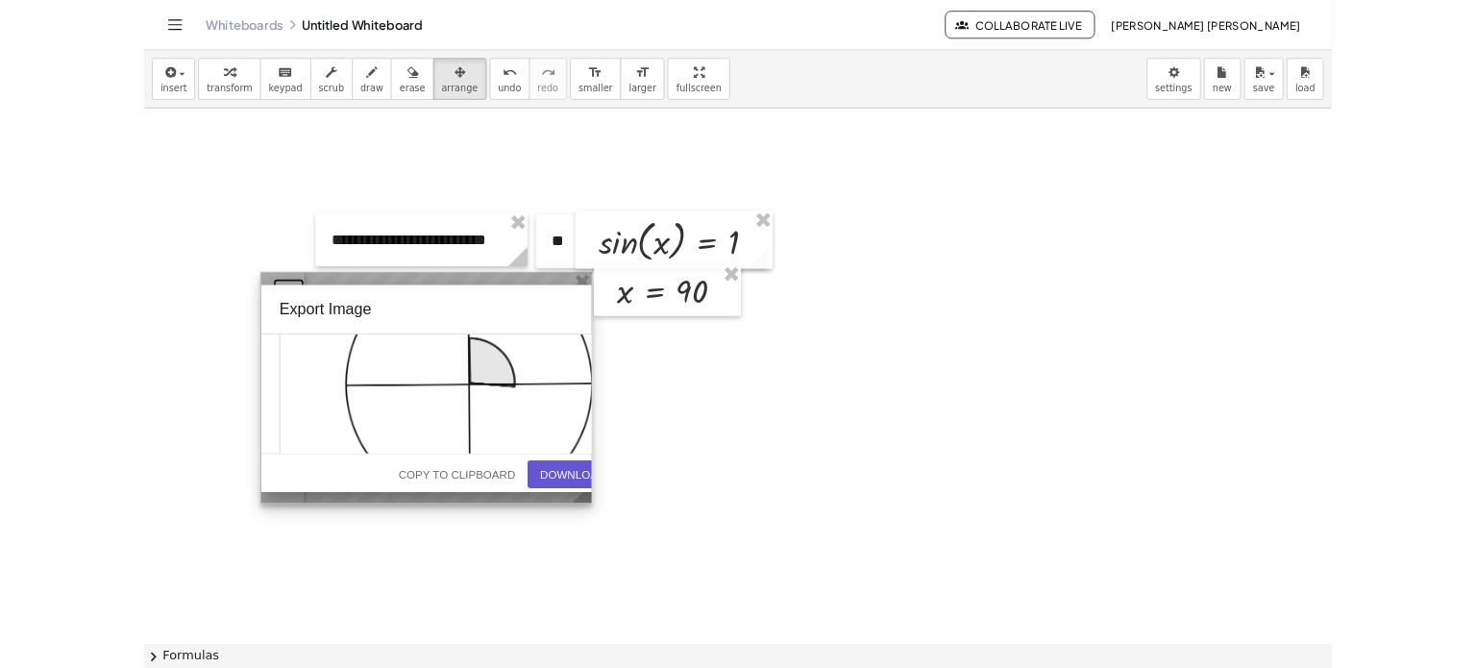
scroll to position [96, 0]
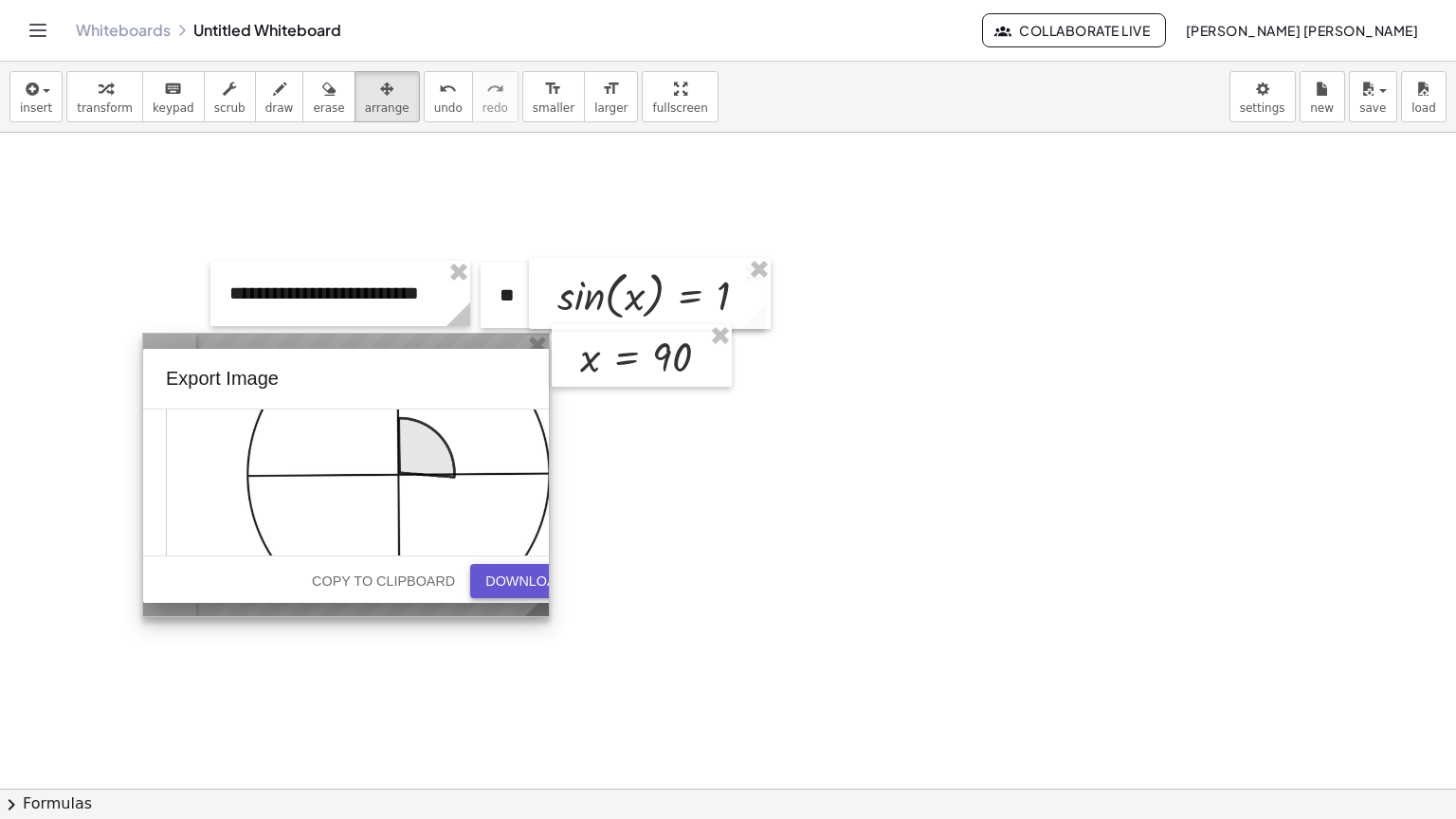
drag, startPoint x: 424, startPoint y: 577, endPoint x: 494, endPoint y: 564, distance: 71.2
click at [489, 565] on div "Copy to Clipboard Download" at bounding box center [431, 581] width 315 height 49
click at [506, 573] on div "Download" at bounding box center [526, 580] width 81 height 15
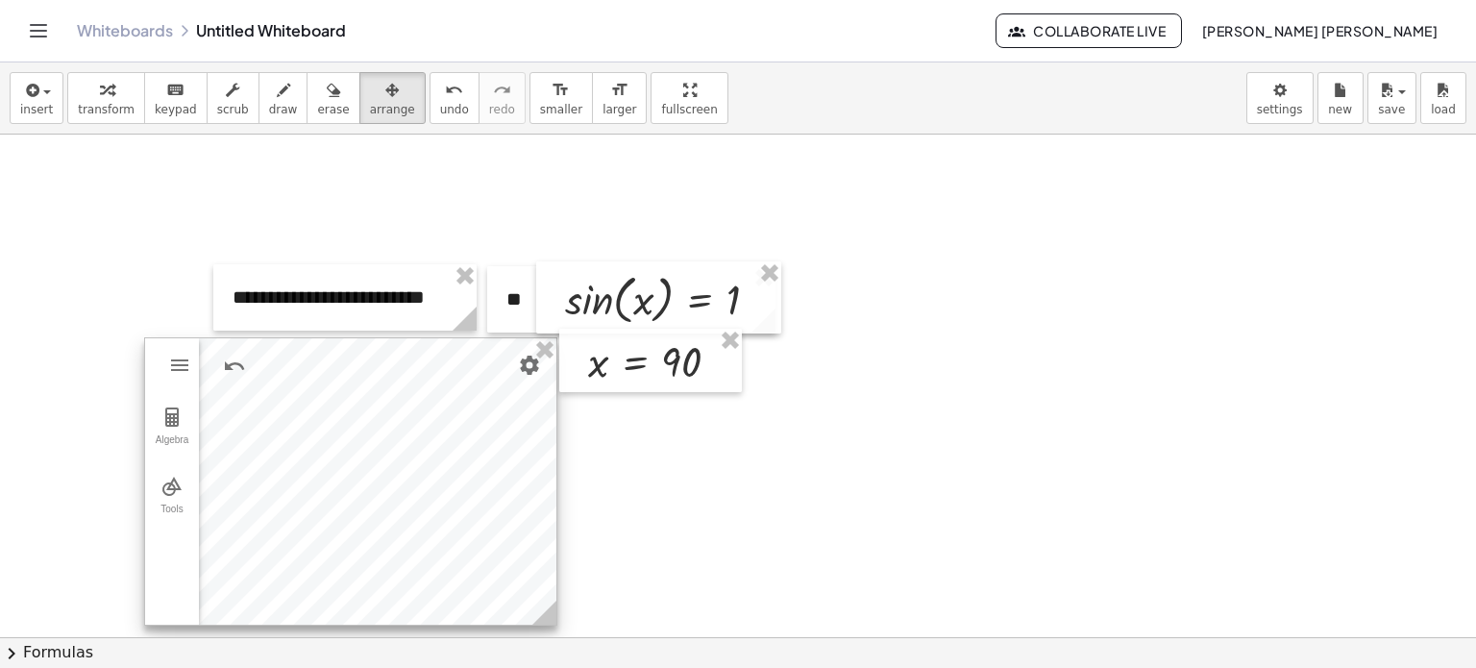
click at [437, 472] on div at bounding box center [350, 481] width 411 height 286
click at [181, 354] on img "Geometry" at bounding box center [179, 365] width 23 height 23
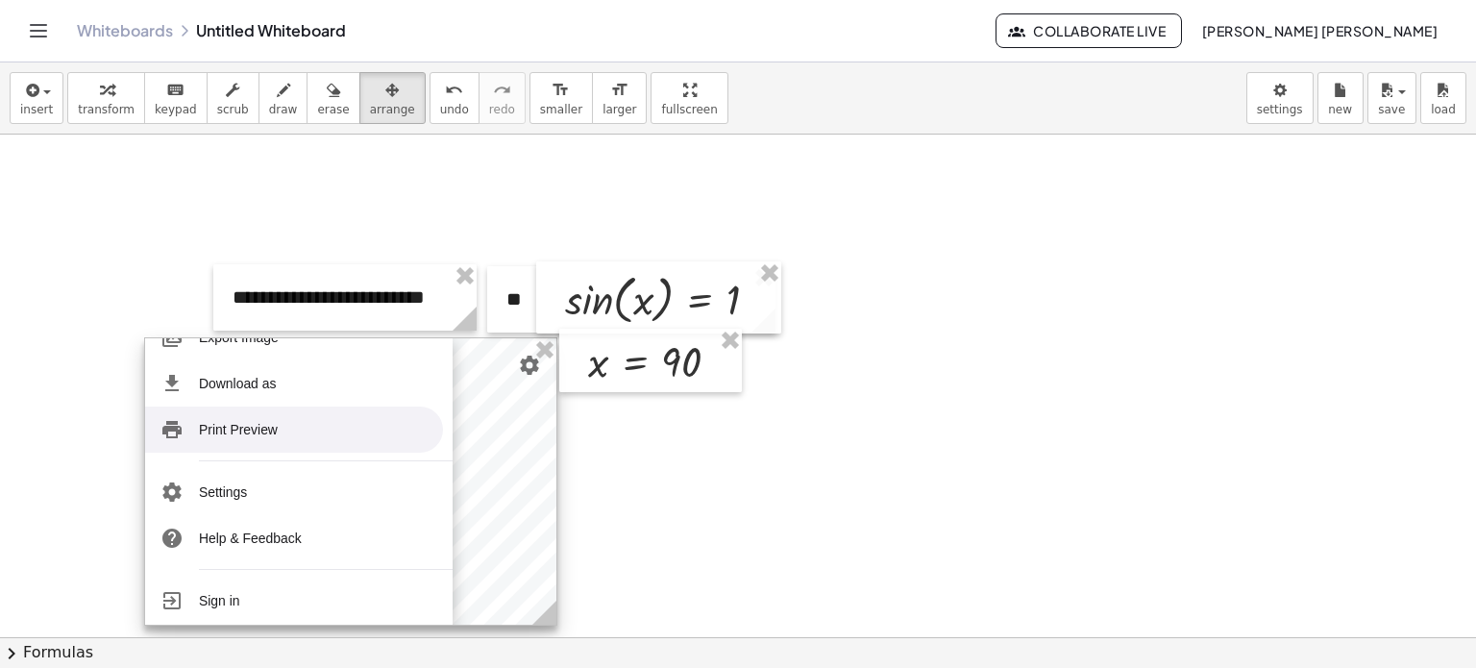
scroll to position [331, 0]
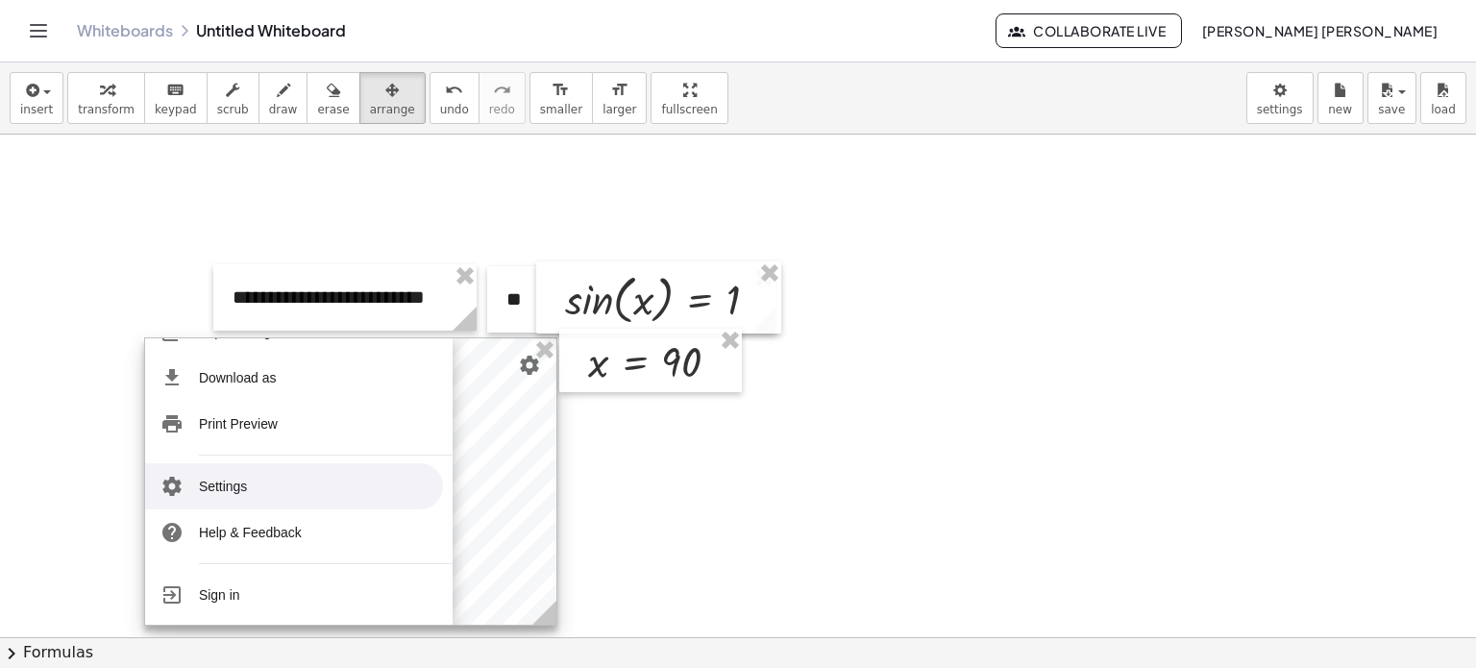
click at [253, 477] on li "Settings" at bounding box center [294, 486] width 298 height 46
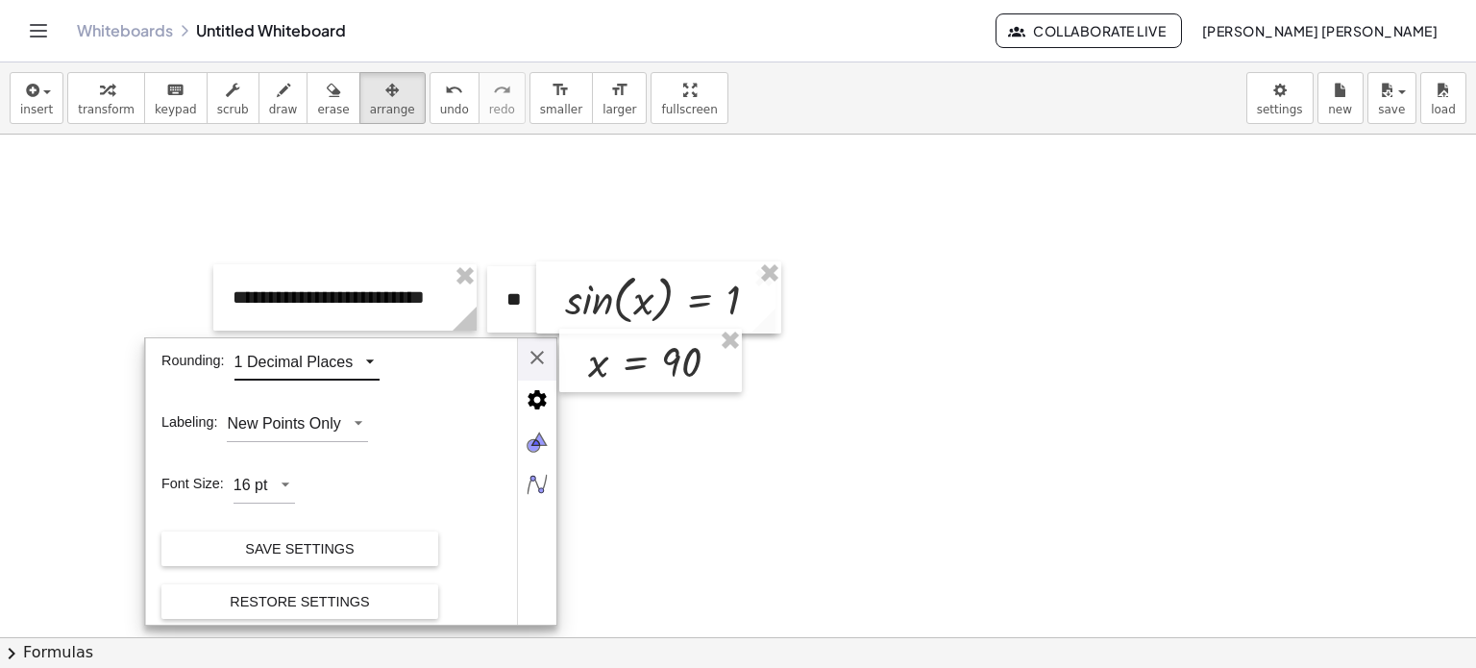
scroll to position [124, 0]
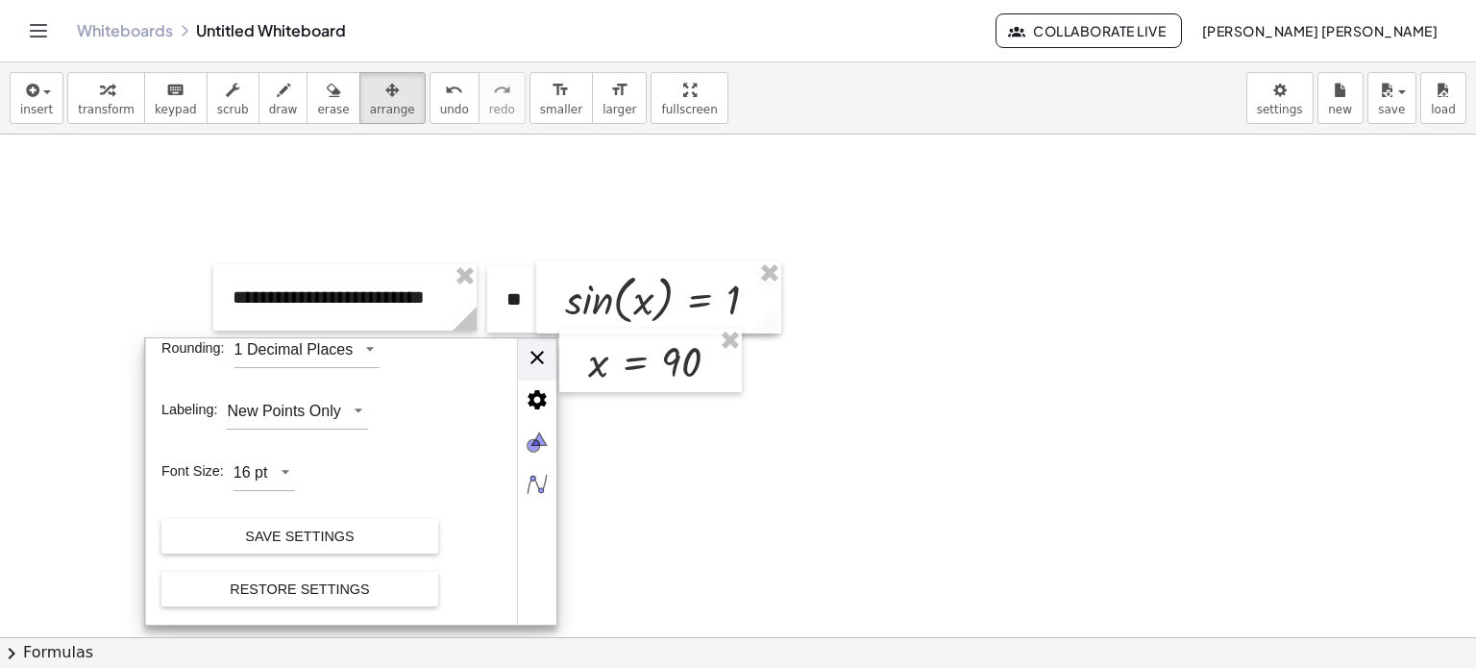
click at [543, 366] on div "GeoGebra Geometry Clear All Open Save online Save to your computer Share Export…" at bounding box center [350, 481] width 413 height 288
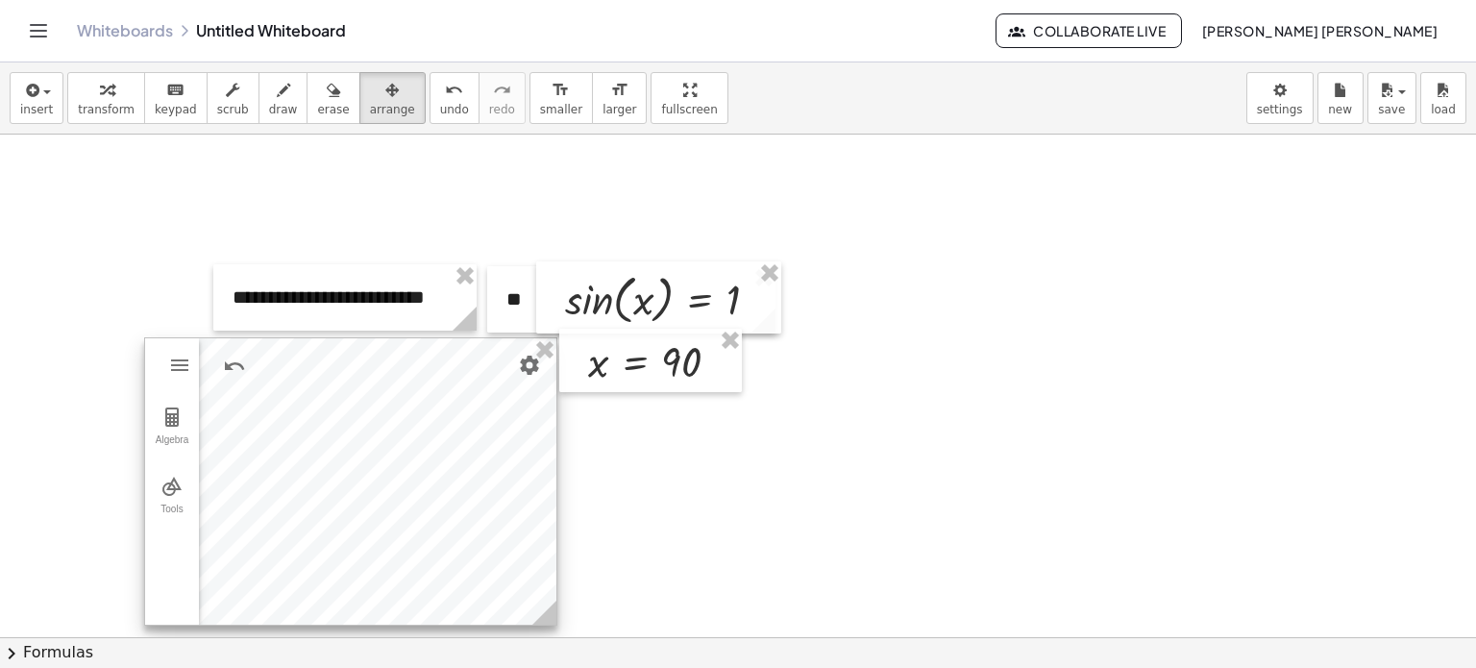
click at [196, 383] on div "Algebra Tools" at bounding box center [172, 481] width 54 height 286
click at [172, 367] on img "Geometry" at bounding box center [179, 365] width 23 height 23
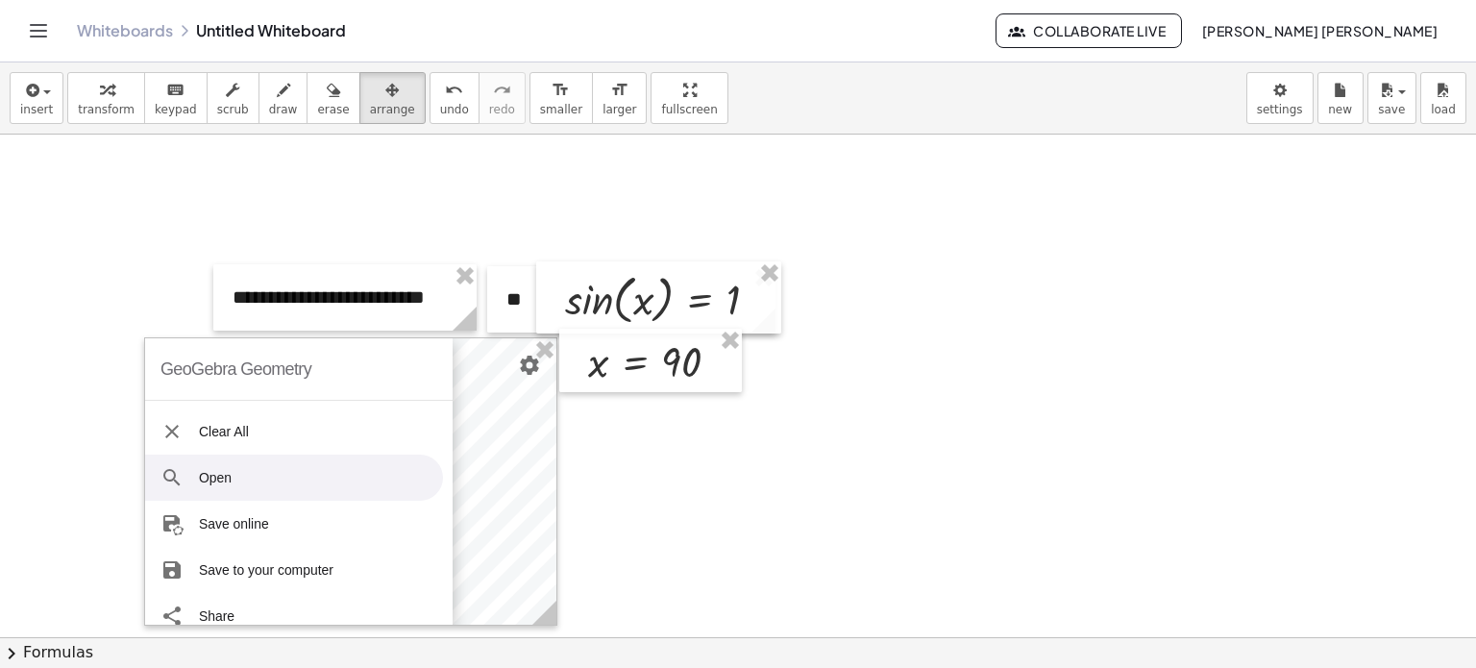
click at [603, 476] on div at bounding box center [738, 637] width 1476 height 1005
click at [18, 259] on div at bounding box center [738, 637] width 1476 height 1005
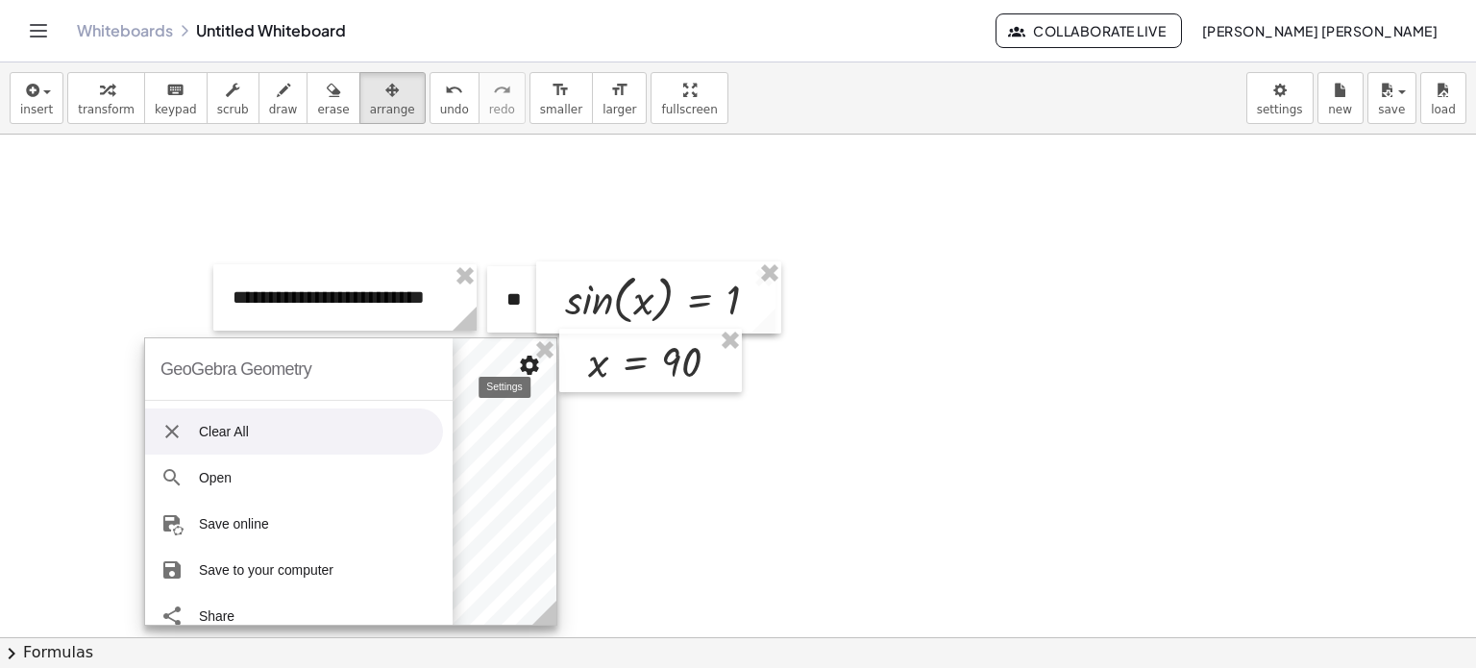
click at [527, 367] on img "Settings" at bounding box center [529, 365] width 23 height 23
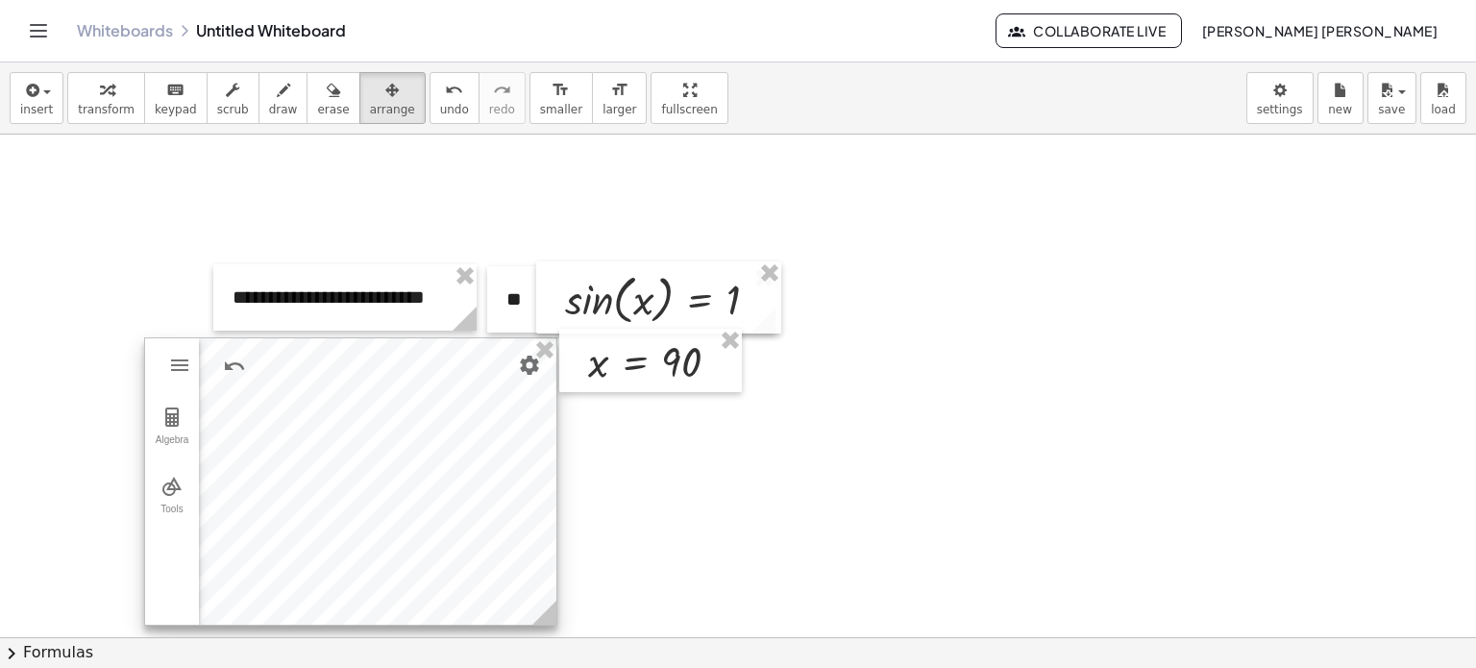
click at [281, 382] on div at bounding box center [350, 481] width 411 height 286
click at [584, 454] on div at bounding box center [738, 637] width 1476 height 1005
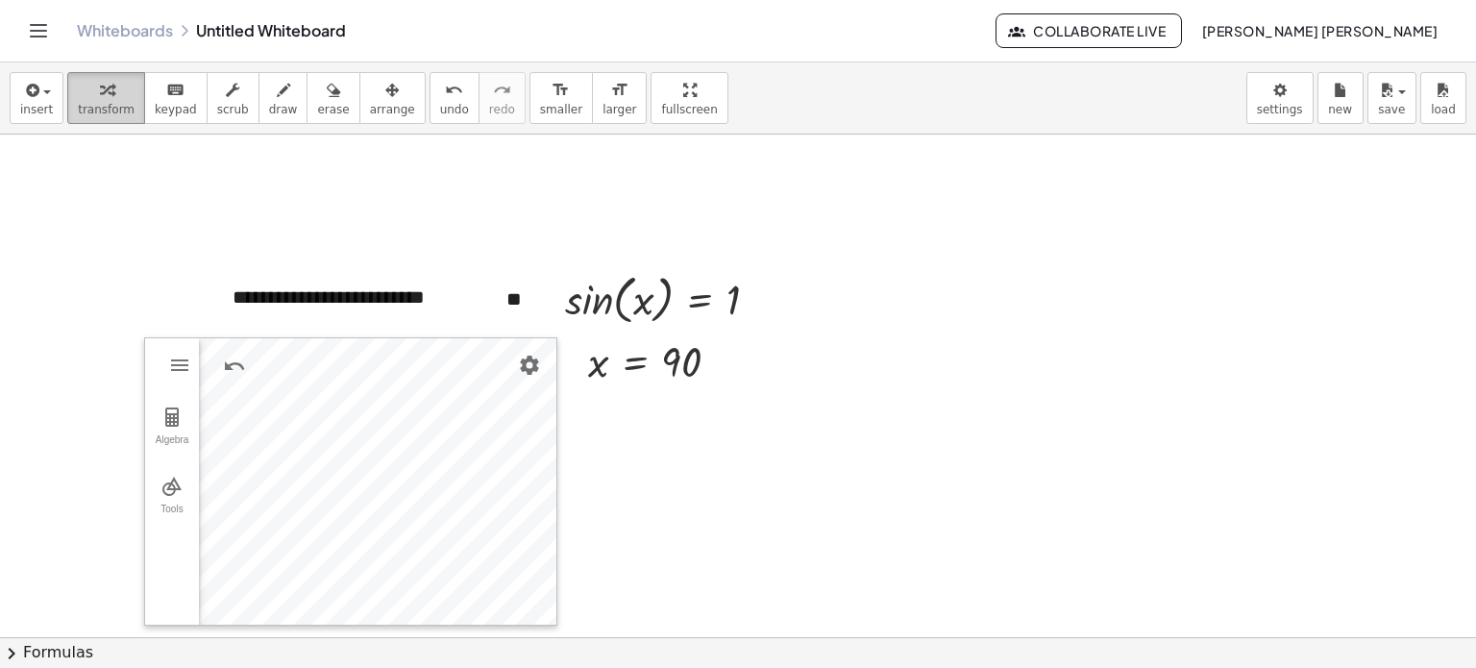
click at [100, 87] on icon "button" at bounding box center [106, 90] width 13 height 23
click at [27, 95] on icon "button" at bounding box center [30, 90] width 17 height 23
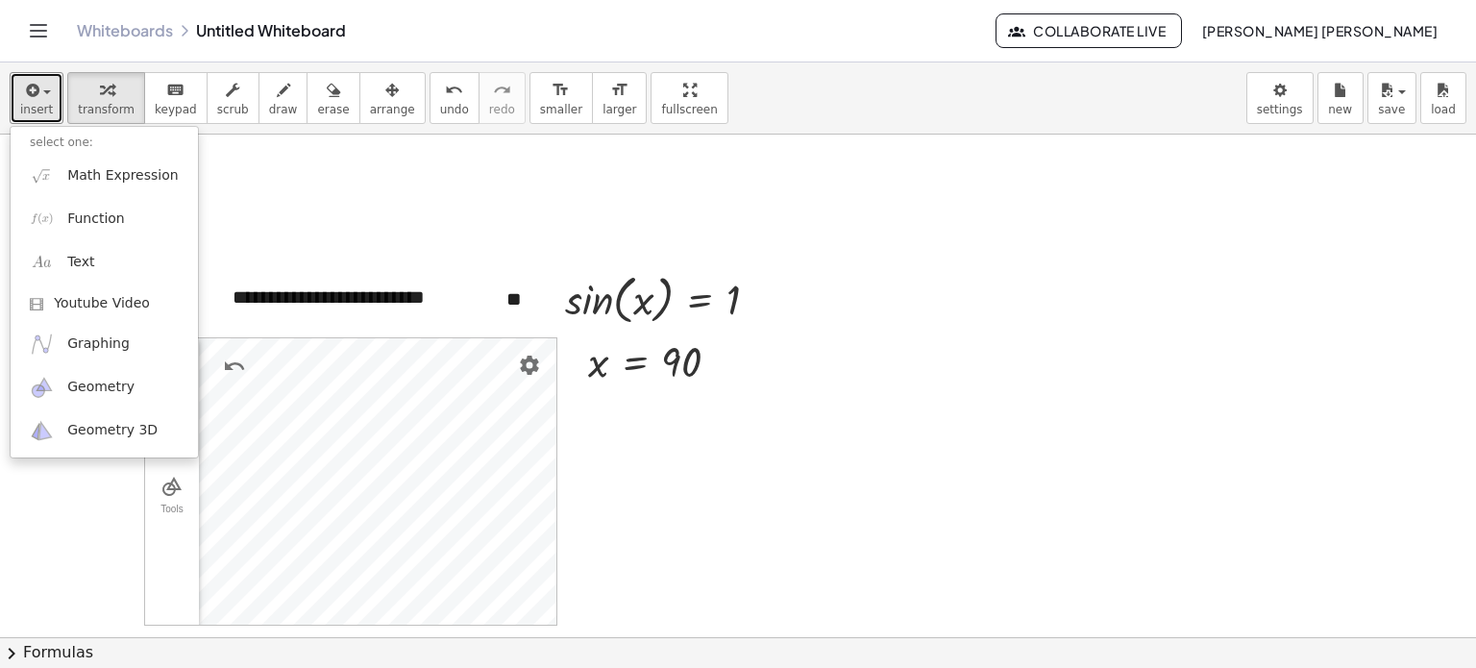
click at [548, 621] on div "**********" at bounding box center [738, 637] width 1476 height 1005
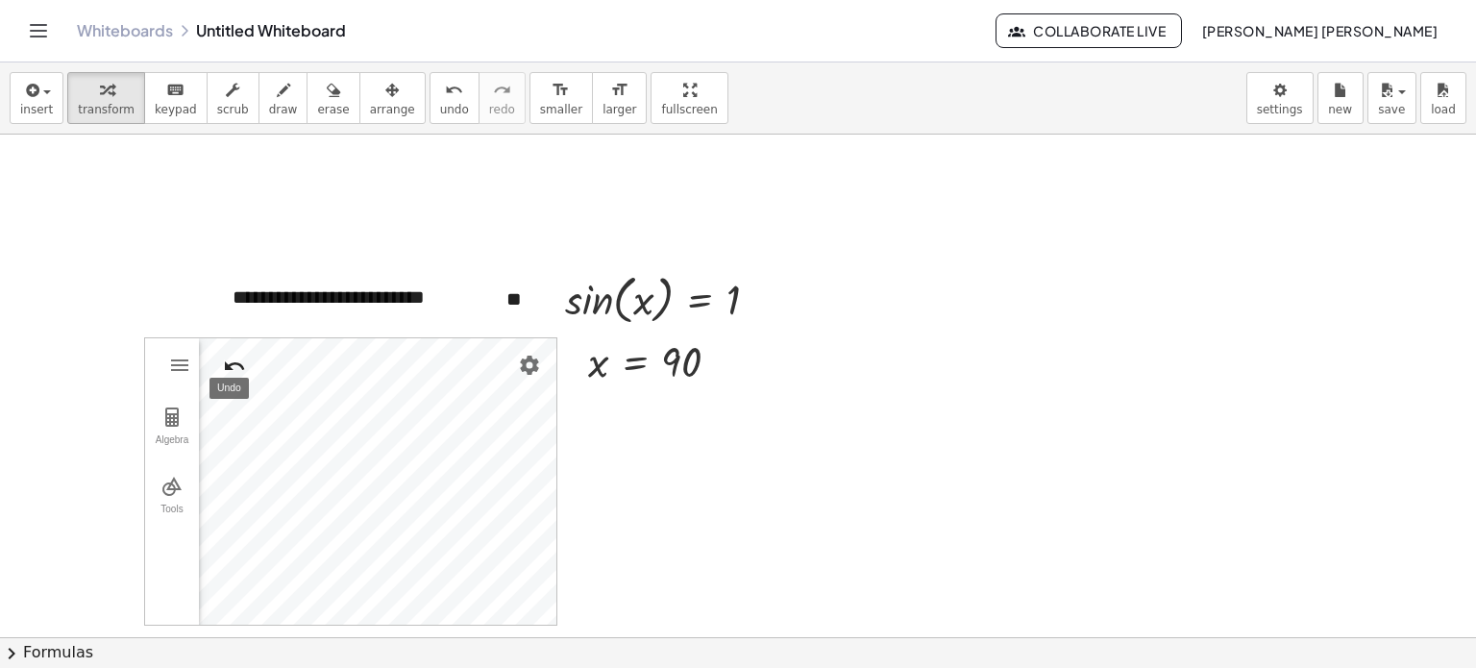
click at [240, 362] on img "Undo" at bounding box center [234, 366] width 23 height 23
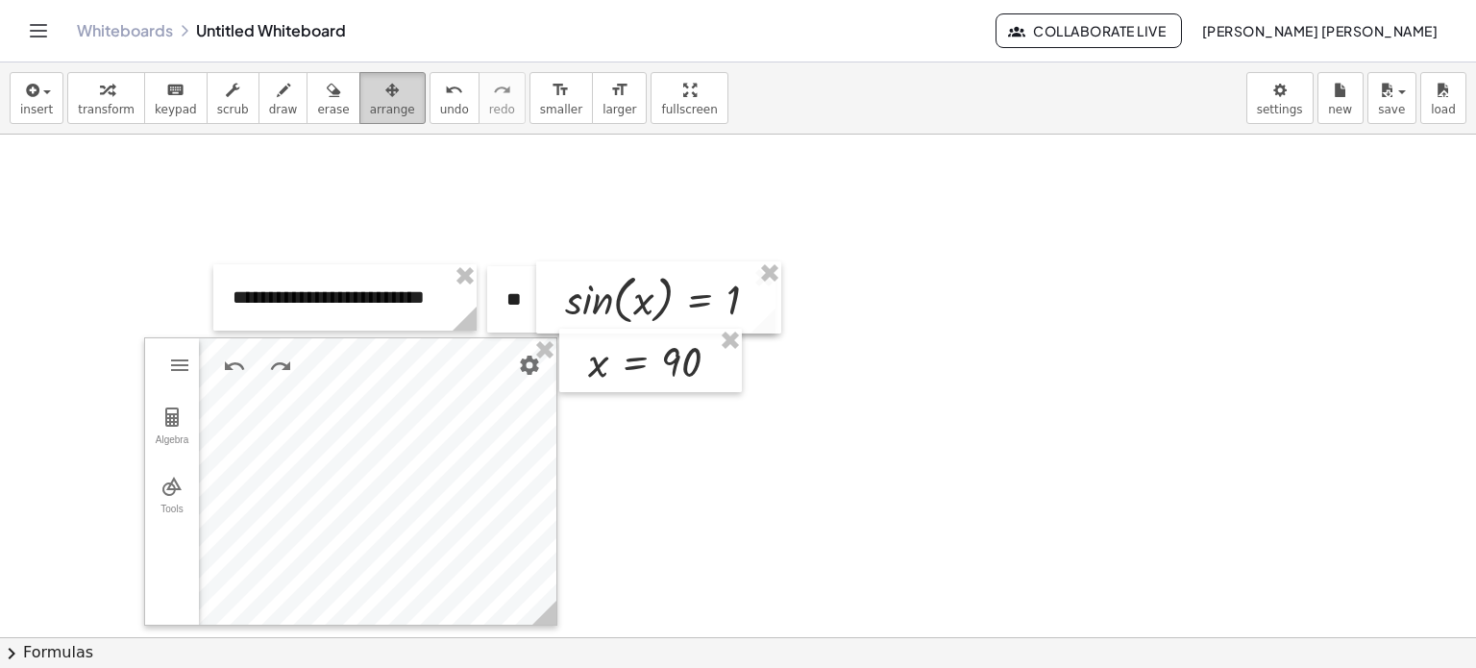
click at [370, 103] on span "arrange" at bounding box center [392, 109] width 45 height 13
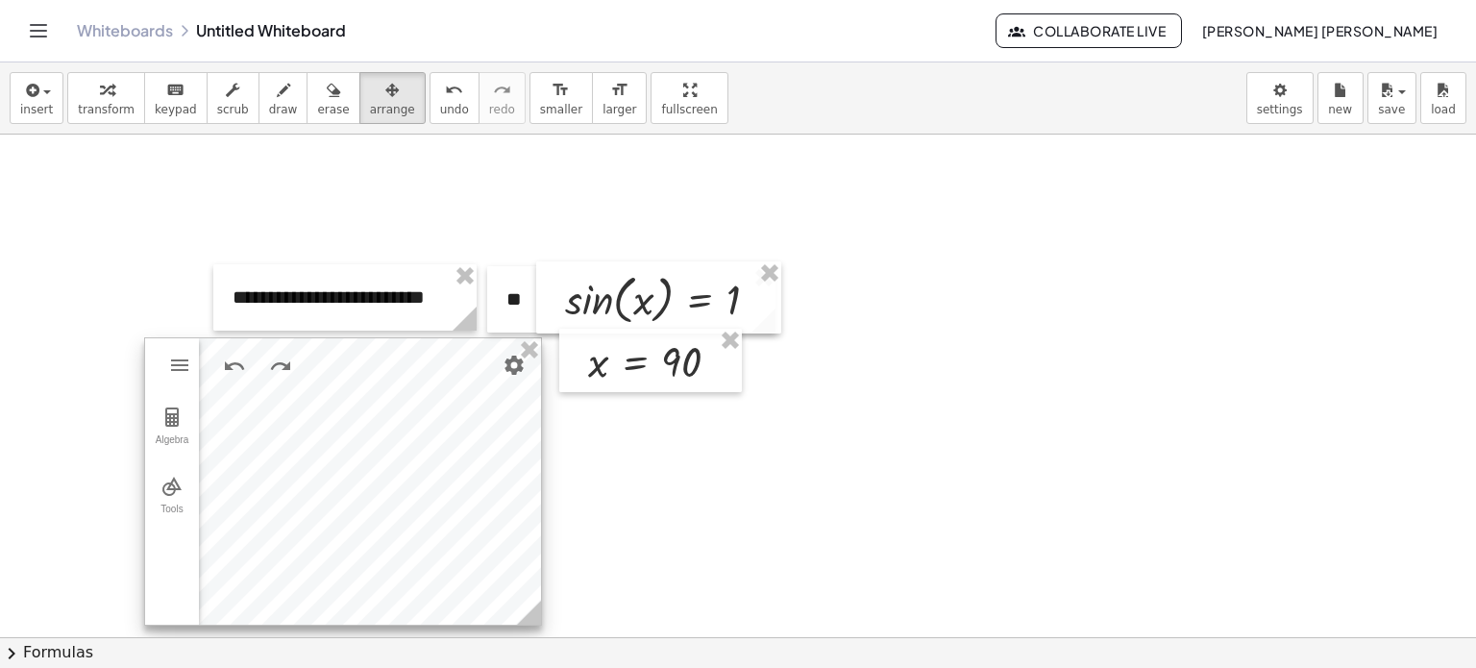
drag, startPoint x: 554, startPoint y: 621, endPoint x: 538, endPoint y: 612, distance: 17.6
click at [538, 612] on icon at bounding box center [529, 613] width 24 height 24
click at [531, 615] on icon at bounding box center [522, 613] width 24 height 24
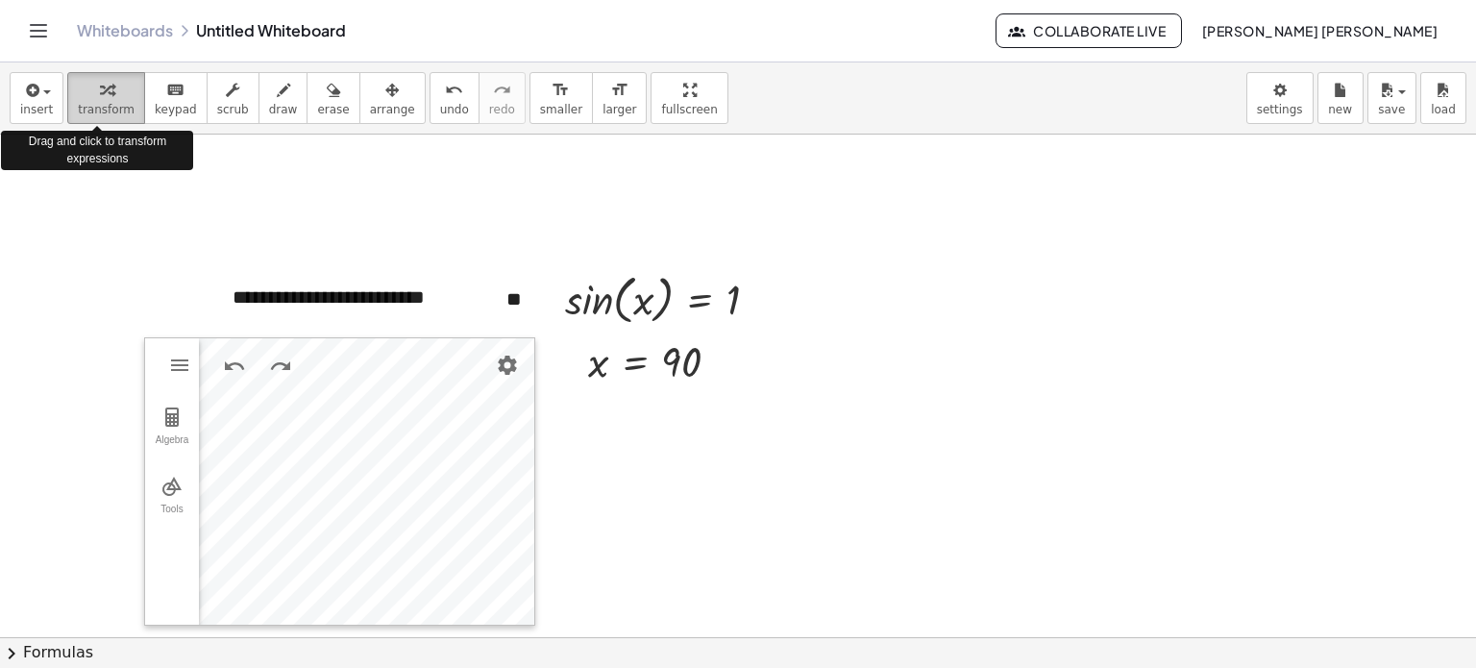
click at [118, 90] on div "button" at bounding box center [106, 89] width 57 height 23
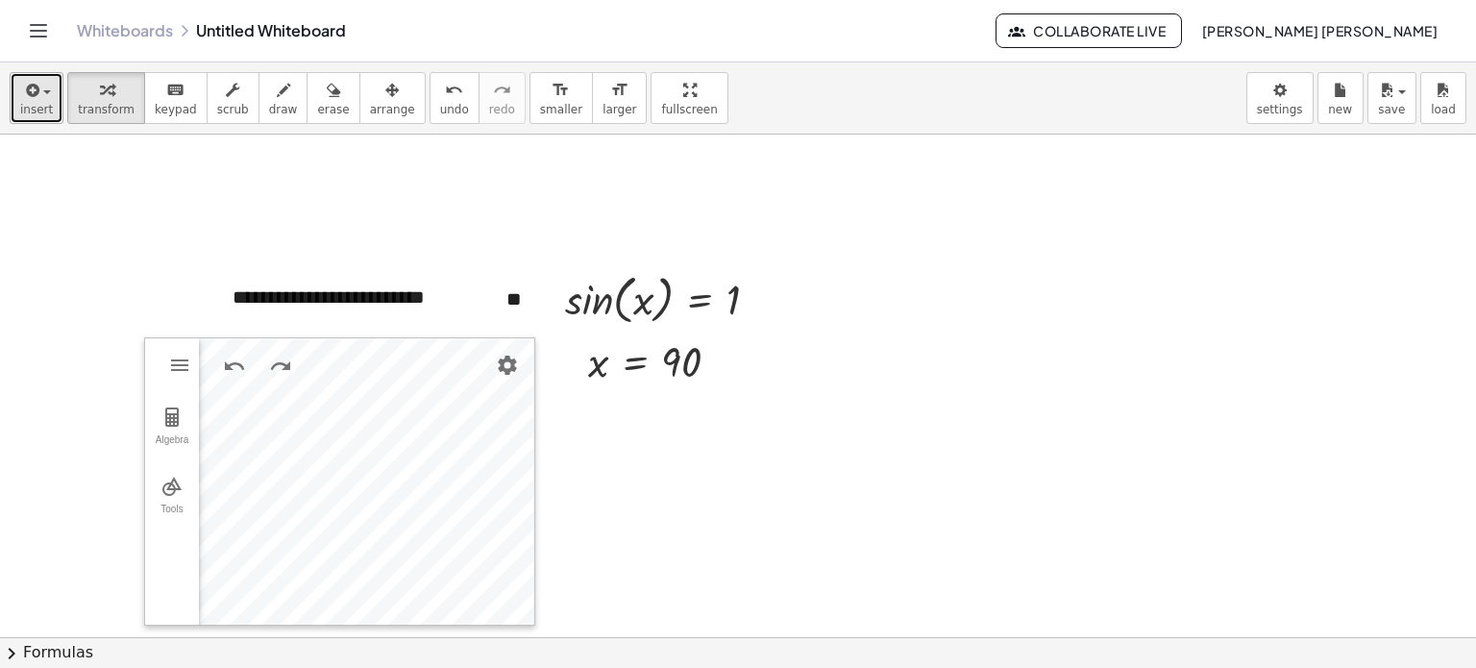
click at [25, 103] on span "insert" at bounding box center [36, 109] width 33 height 13
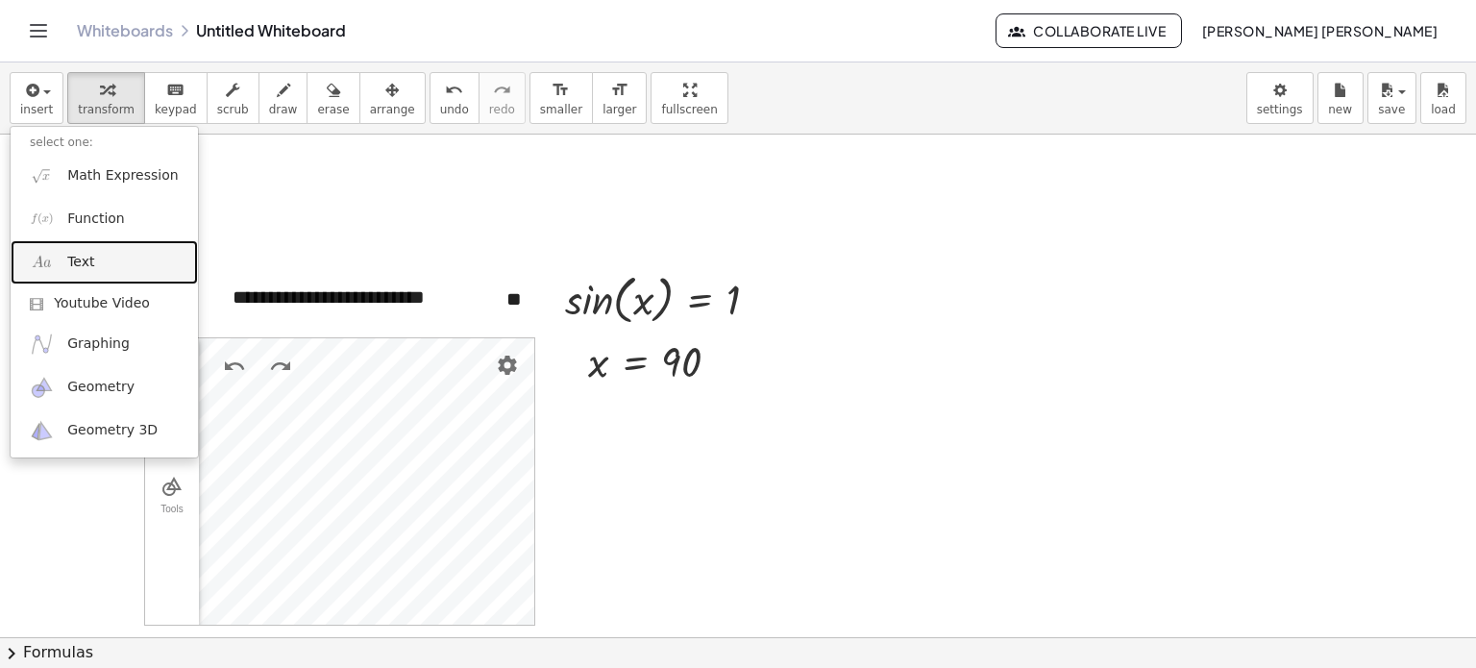
click at [105, 260] on link "Text" at bounding box center [104, 261] width 187 height 43
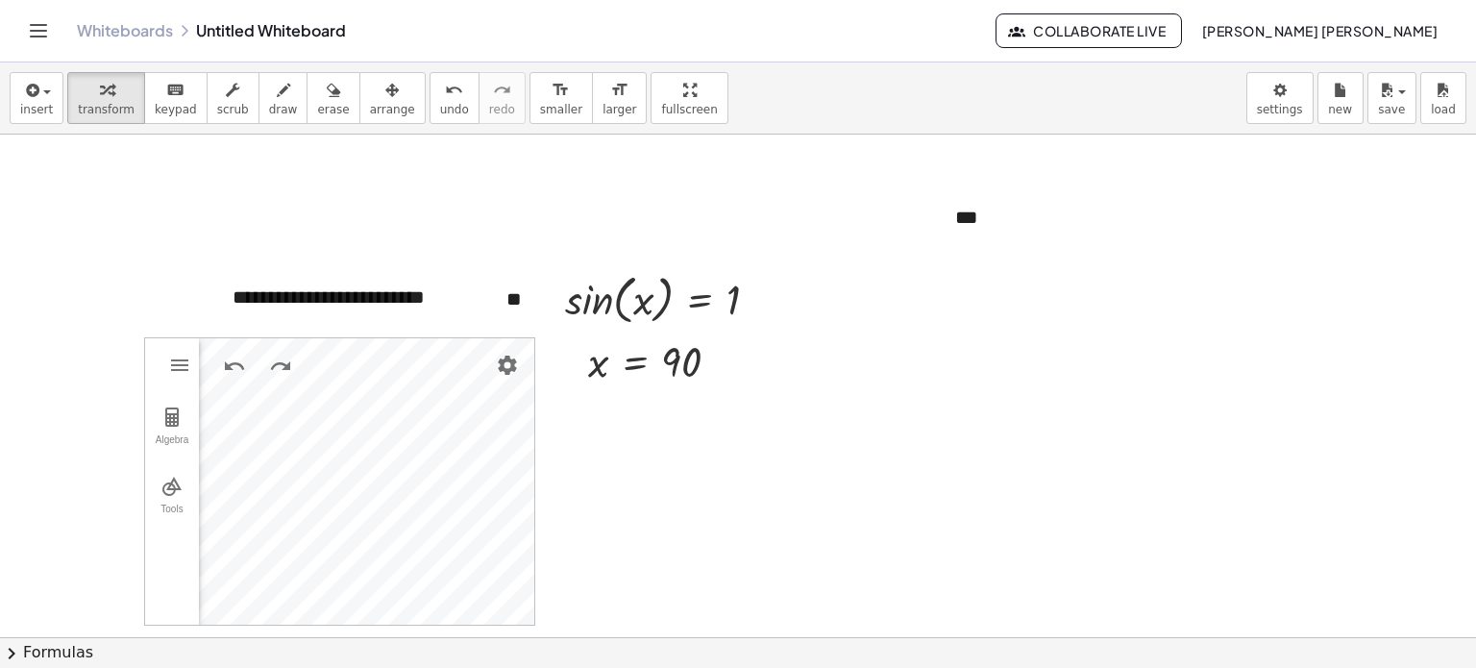
click at [1384, 311] on div at bounding box center [738, 637] width 1476 height 1005
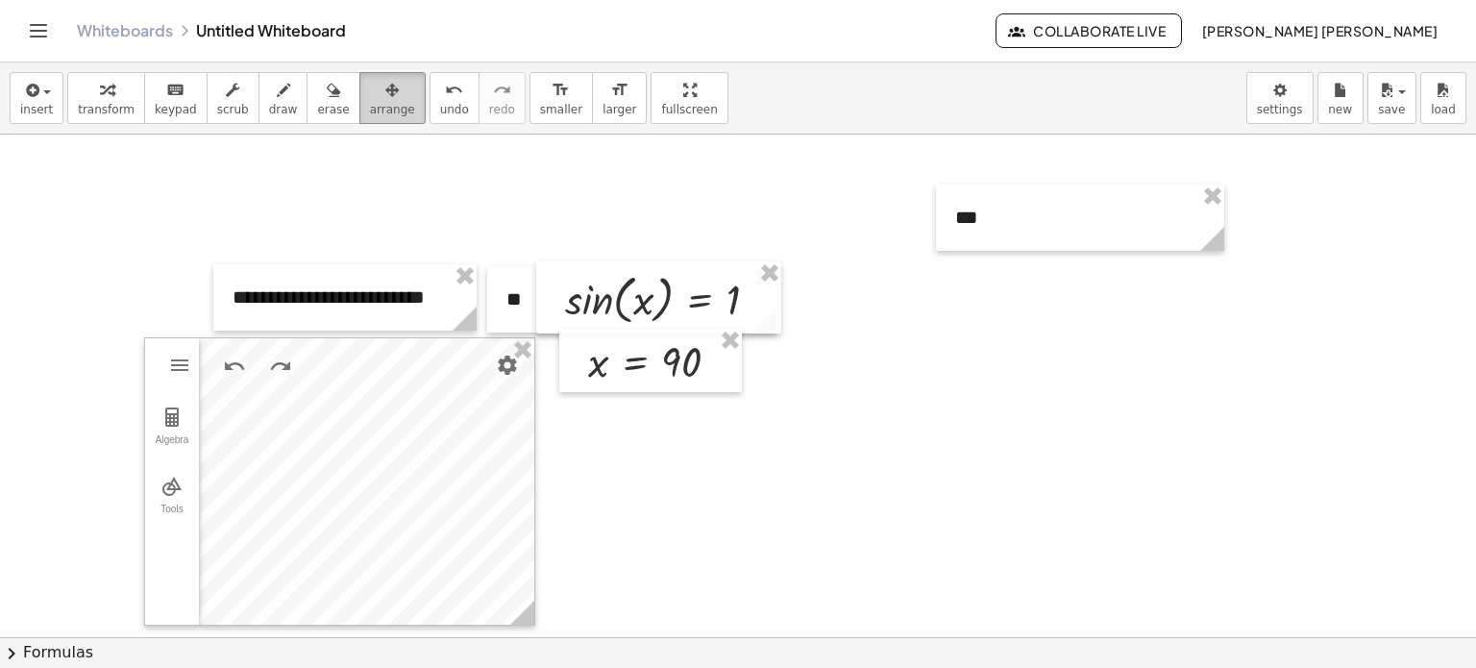
click at [370, 91] on div "button" at bounding box center [392, 89] width 45 height 23
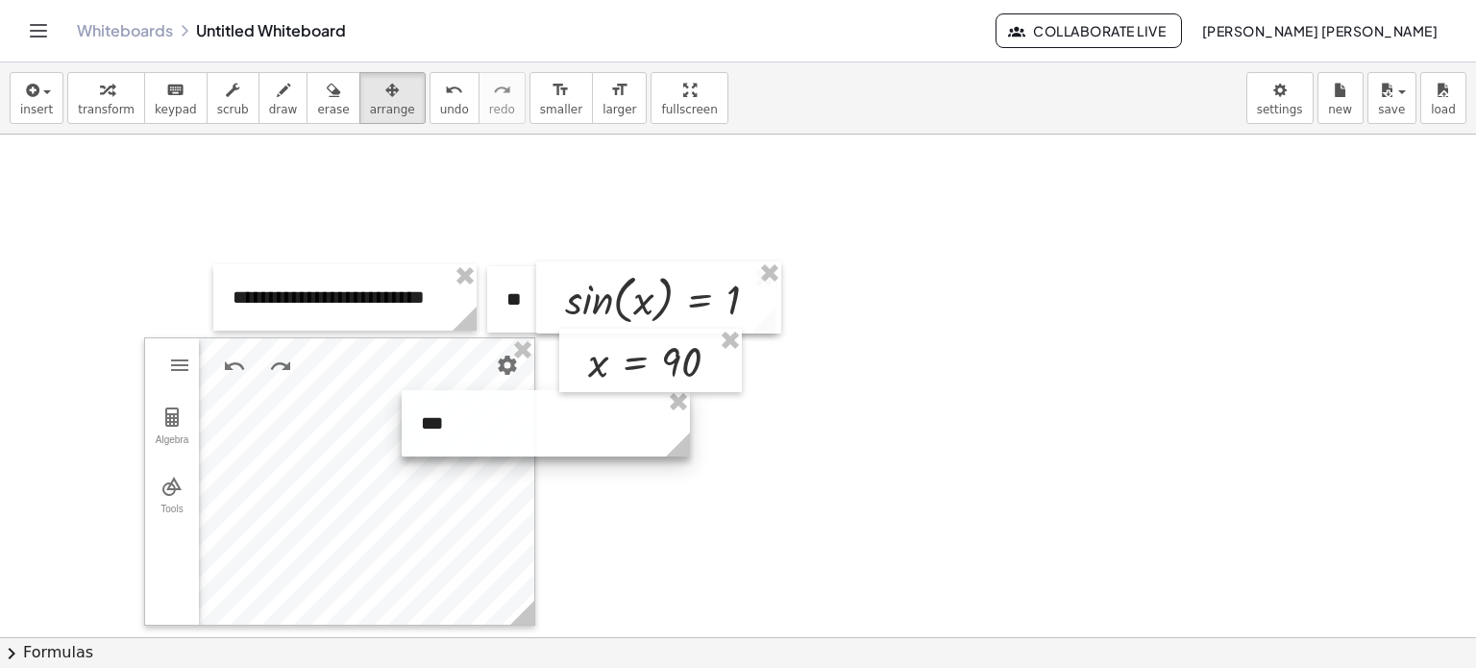
drag, startPoint x: 1057, startPoint y: 191, endPoint x: 523, endPoint y: 392, distance: 570.8
click at [523, 392] on div at bounding box center [546, 423] width 288 height 66
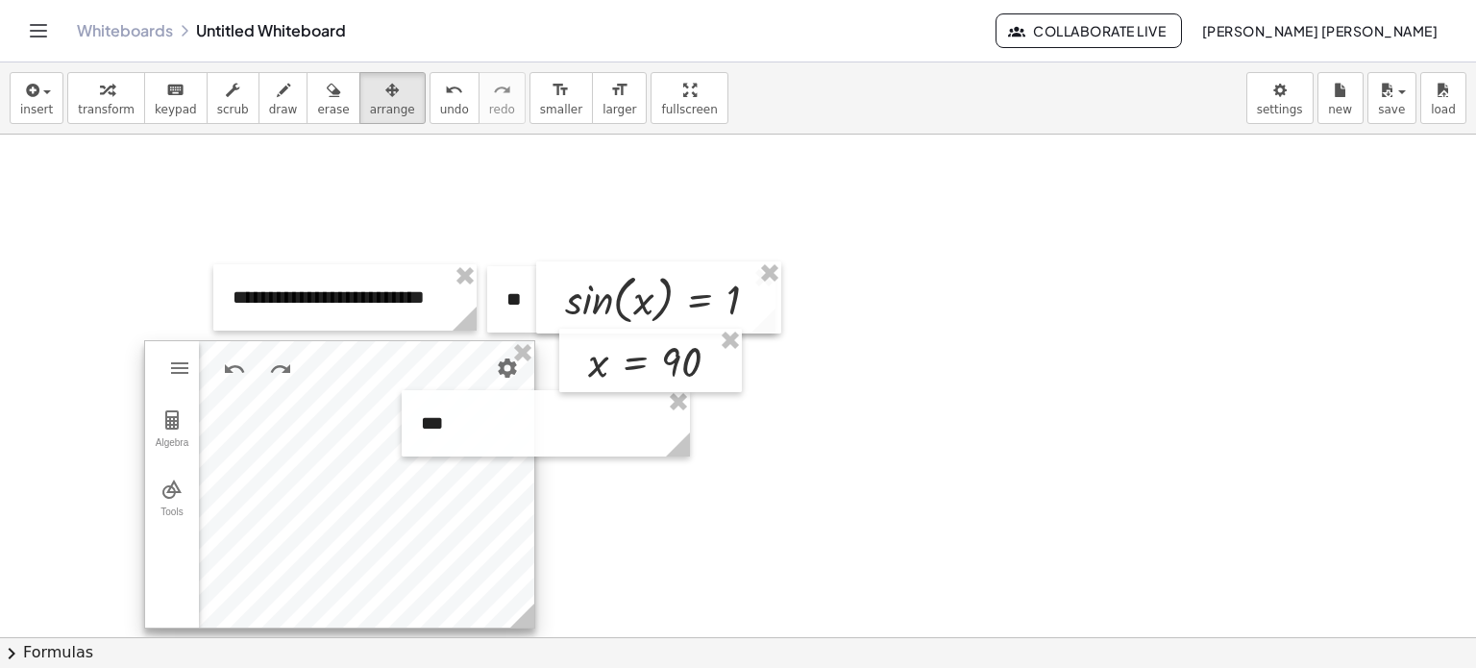
click at [407, 475] on div at bounding box center [339, 484] width 389 height 286
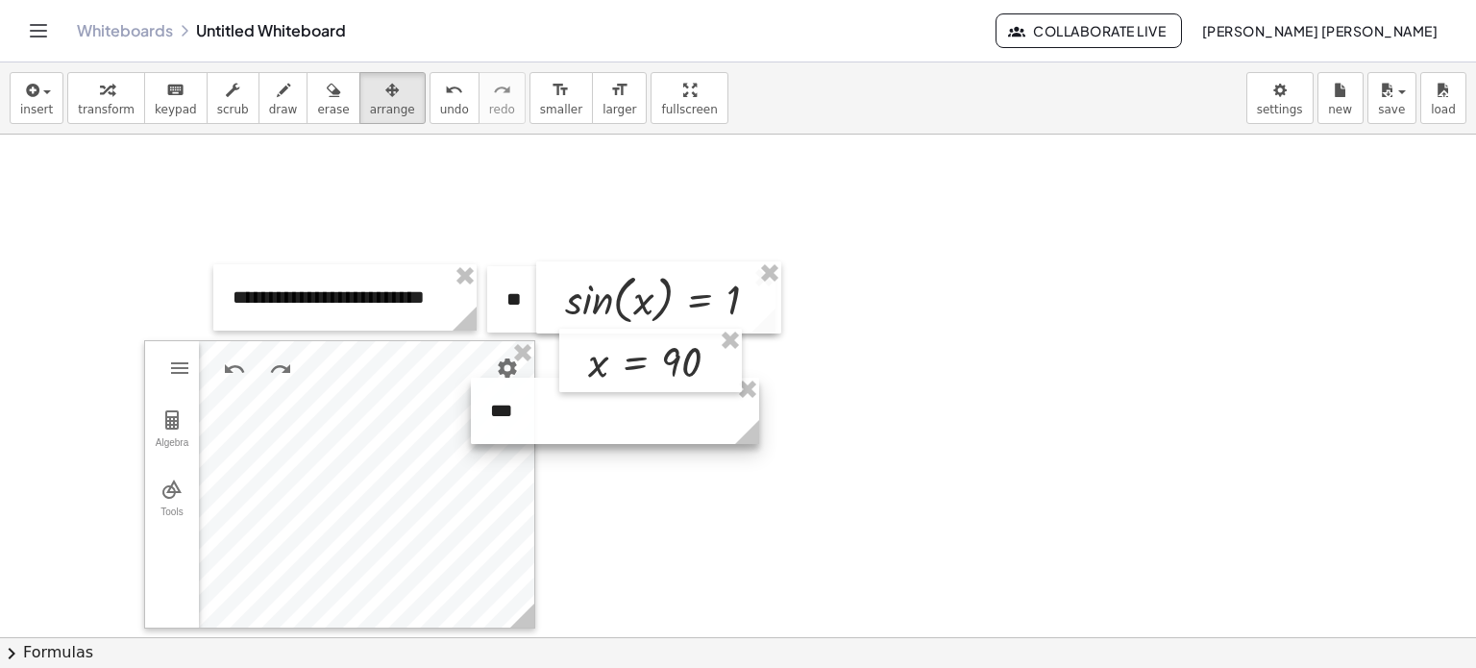
drag, startPoint x: 483, startPoint y: 440, endPoint x: 550, endPoint y: 428, distance: 67.5
click at [550, 428] on div at bounding box center [615, 411] width 288 height 66
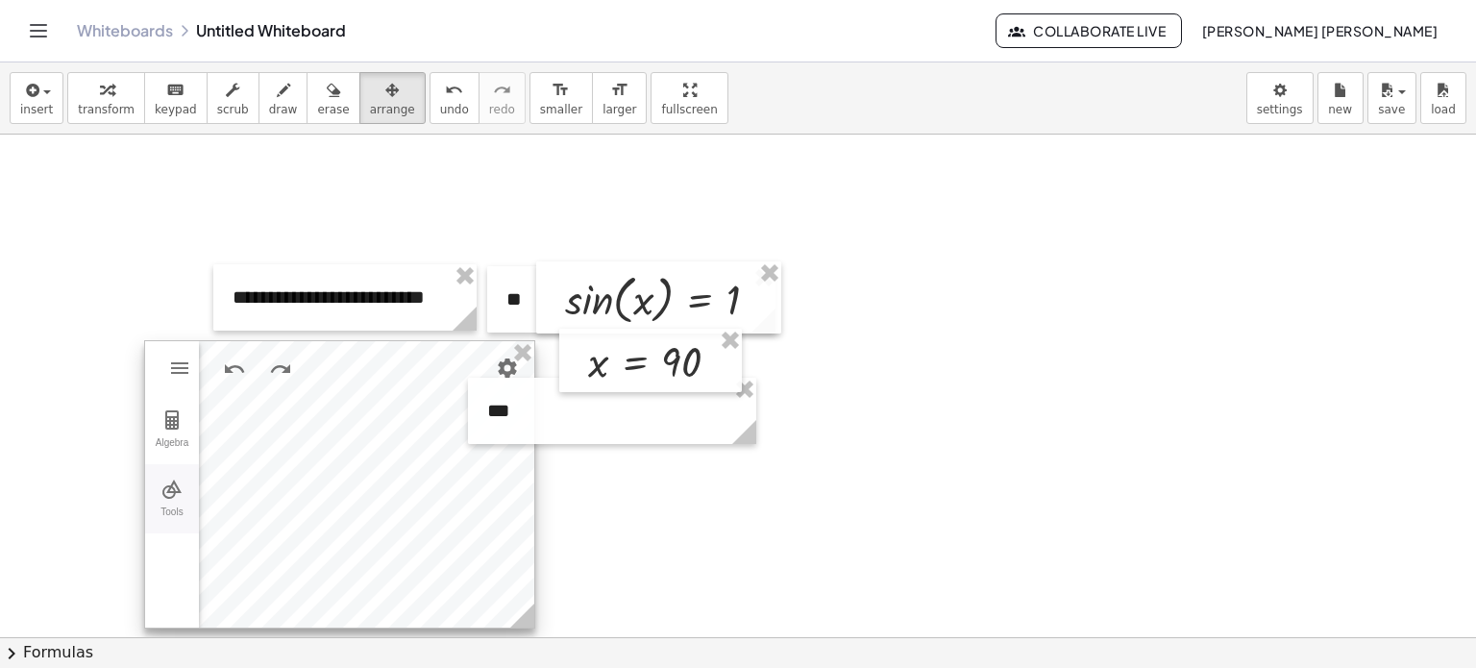
click at [185, 487] on button "Tools" at bounding box center [172, 498] width 54 height 69
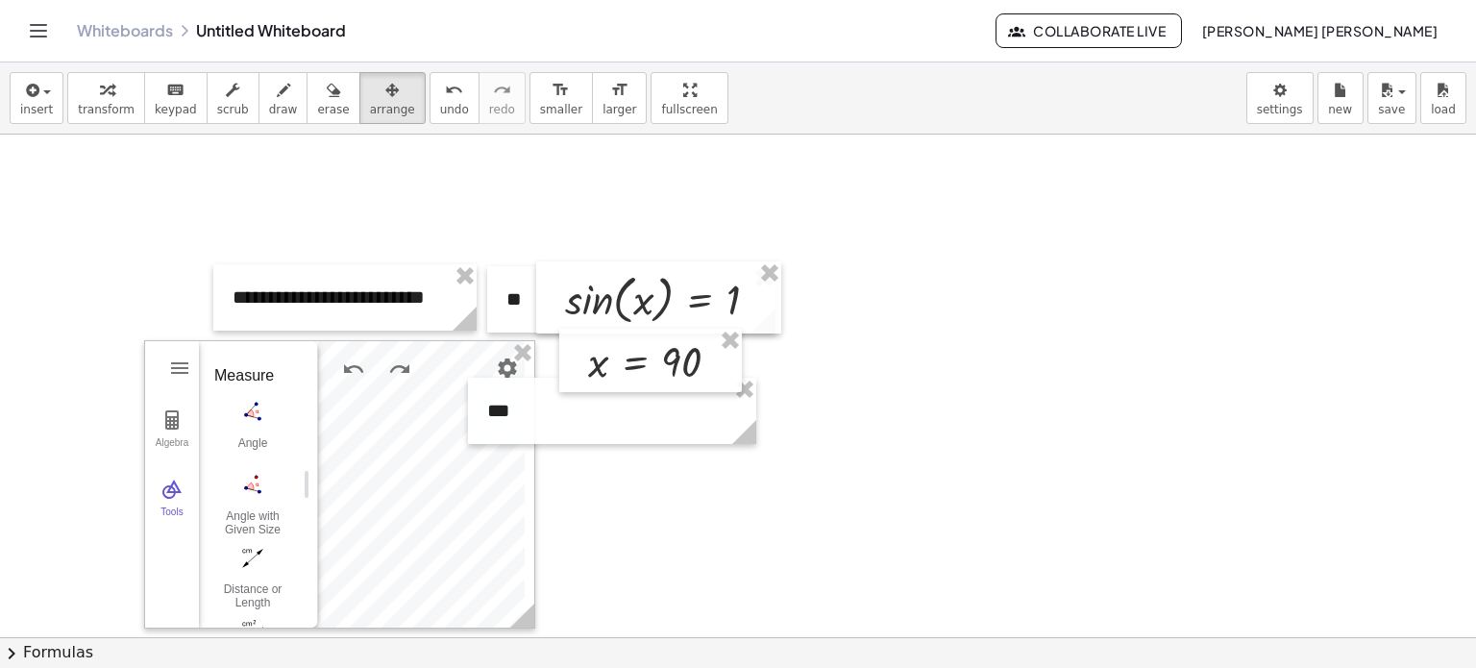
drag, startPoint x: 511, startPoint y: 474, endPoint x: 302, endPoint y: 480, distance: 209.6
click at [475, 460] on div at bounding box center [340, 483] width 389 height 286
click at [177, 359] on img "Geometry" at bounding box center [180, 367] width 23 height 23
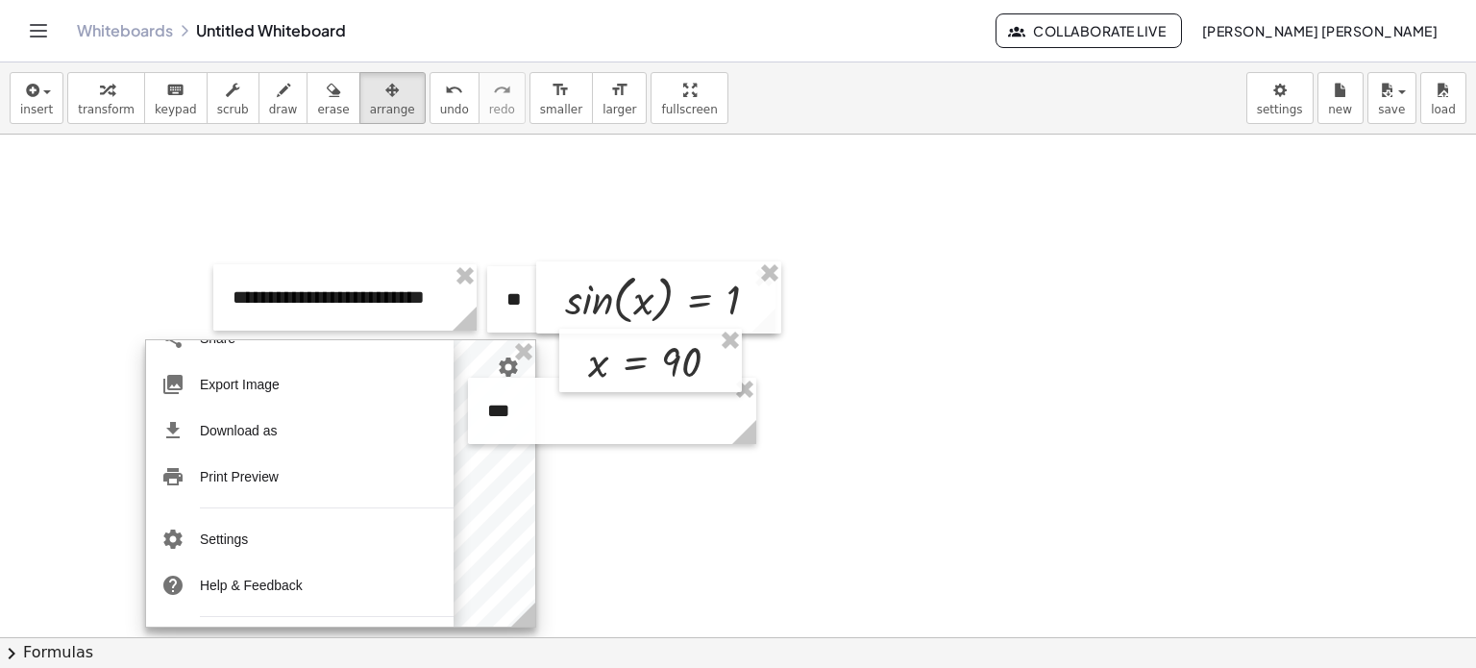
scroll to position [288, 0]
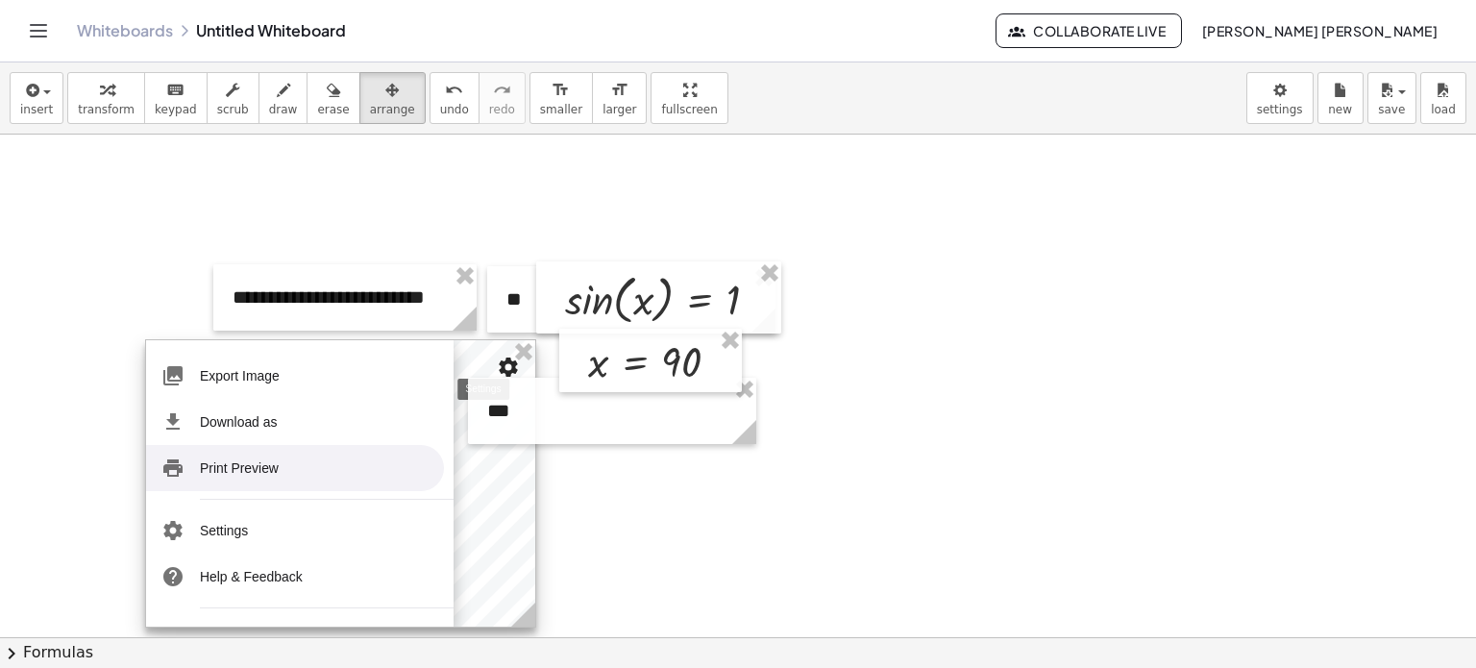
click at [507, 369] on img "Settings" at bounding box center [508, 367] width 23 height 23
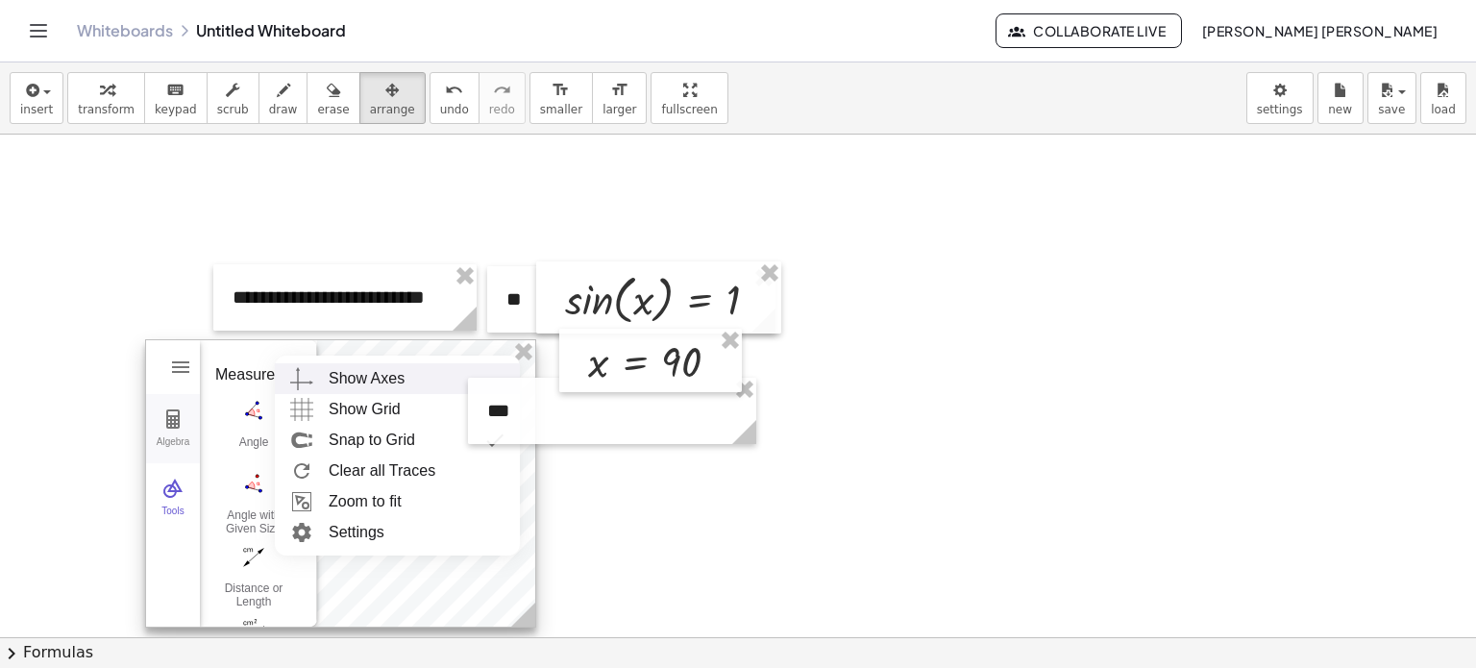
click at [164, 431] on button "Algebra" at bounding box center [173, 428] width 54 height 69
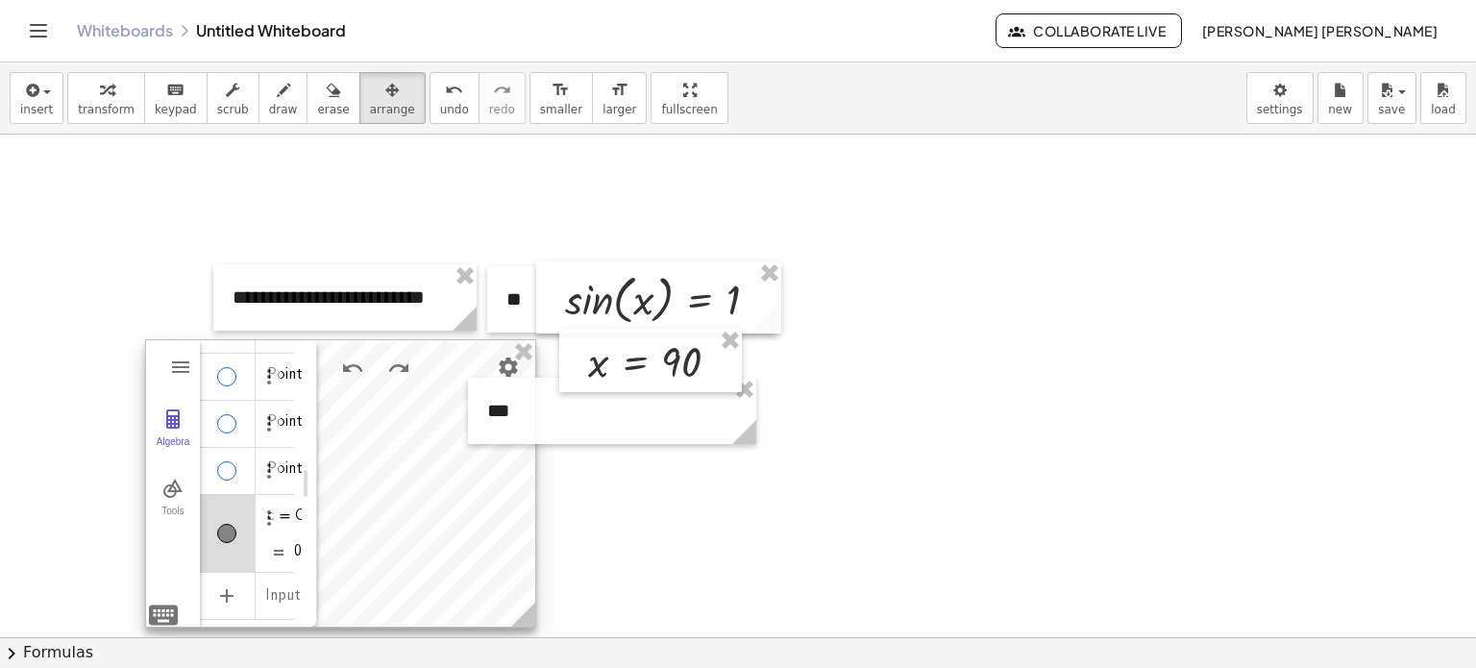
click at [247, 517] on div "Algebra" at bounding box center [228, 533] width 56 height 77
click at [477, 480] on div at bounding box center [336, 482] width 389 height 286
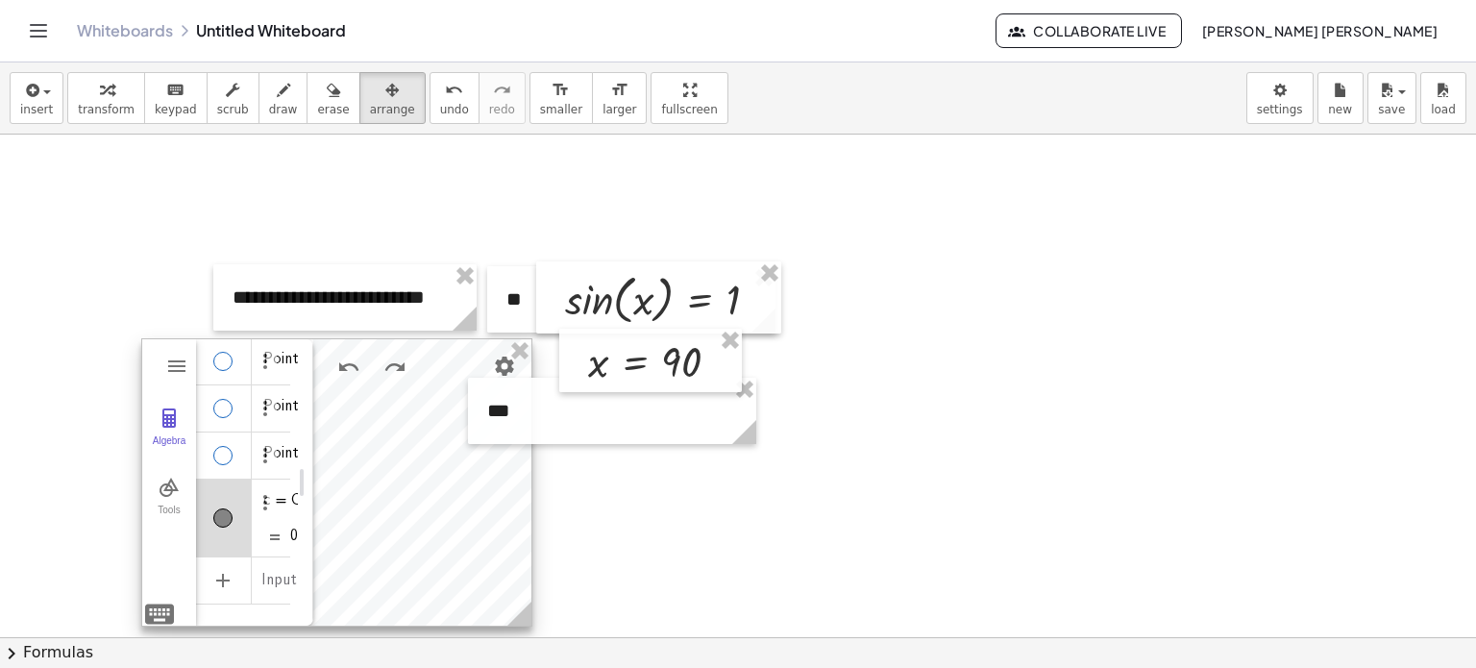
scroll to position [96, 0]
click at [269, 489] on img "Options" at bounding box center [265, 500] width 23 height 23
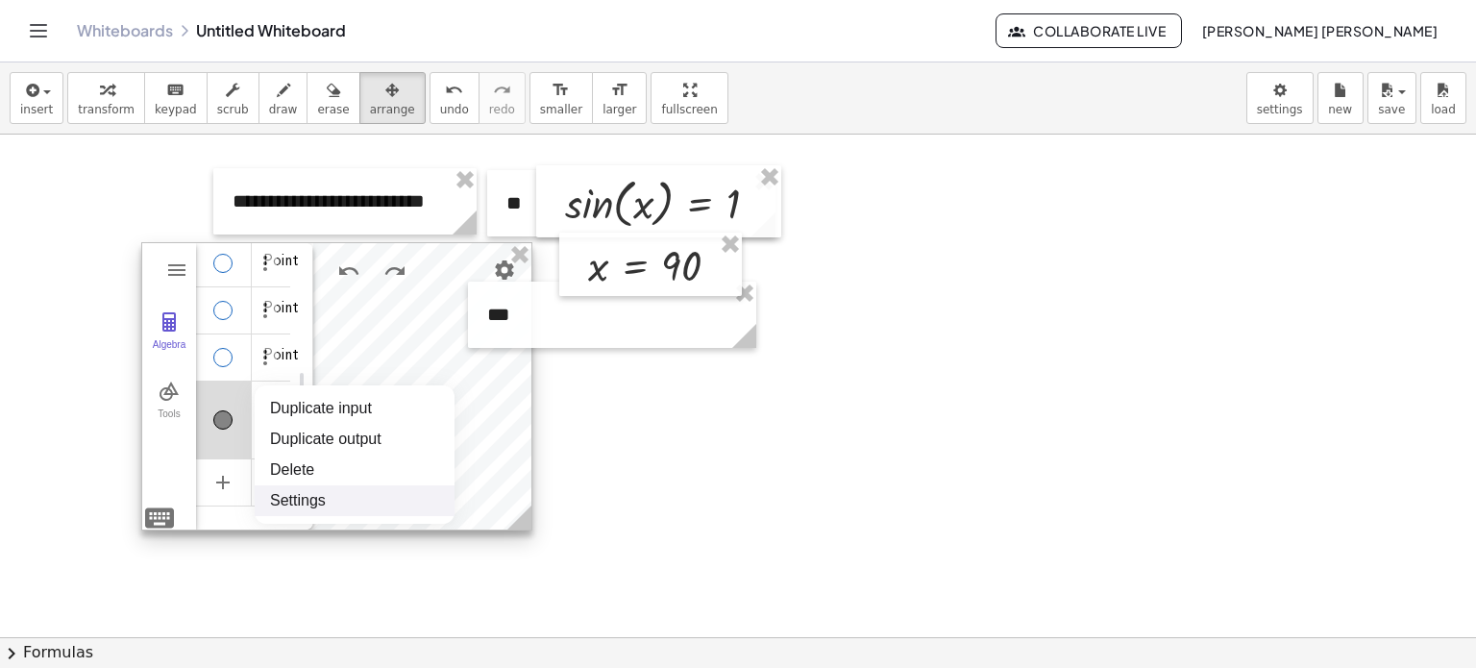
click at [356, 506] on li "Settings" at bounding box center [355, 500] width 200 height 31
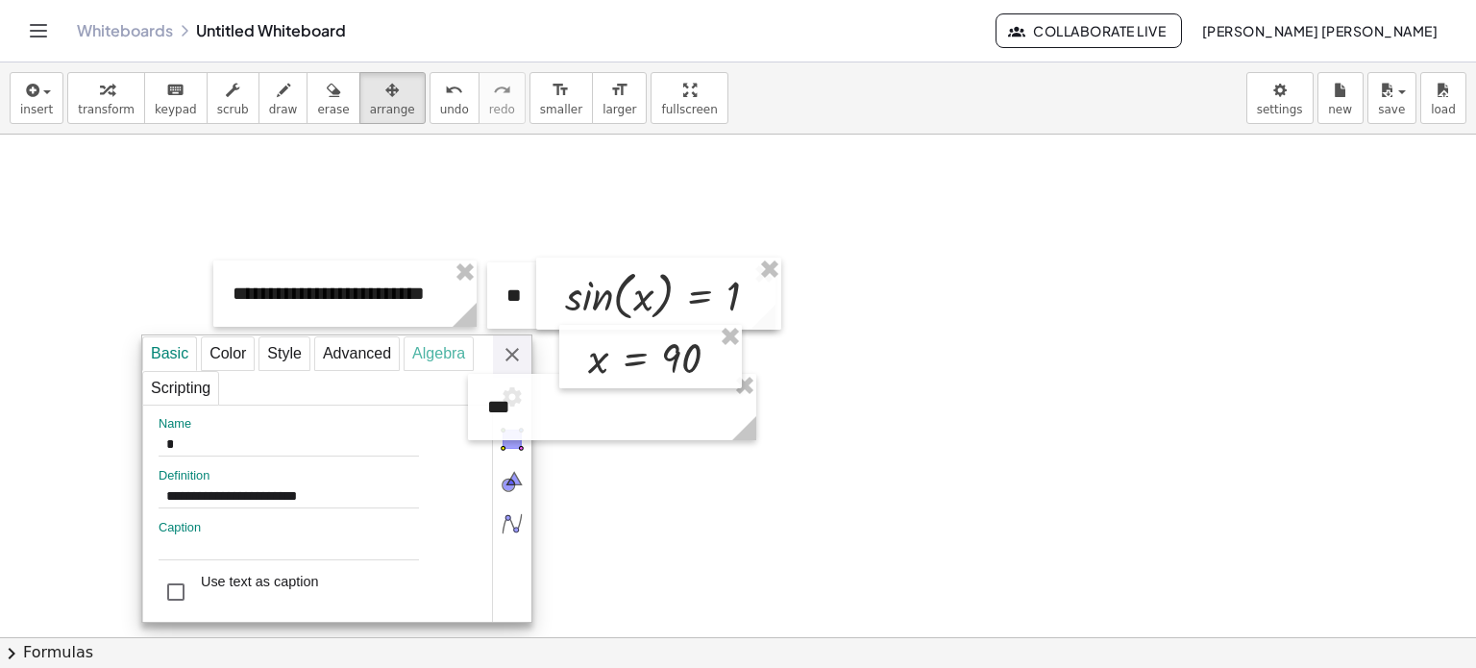
scroll to position [0, 0]
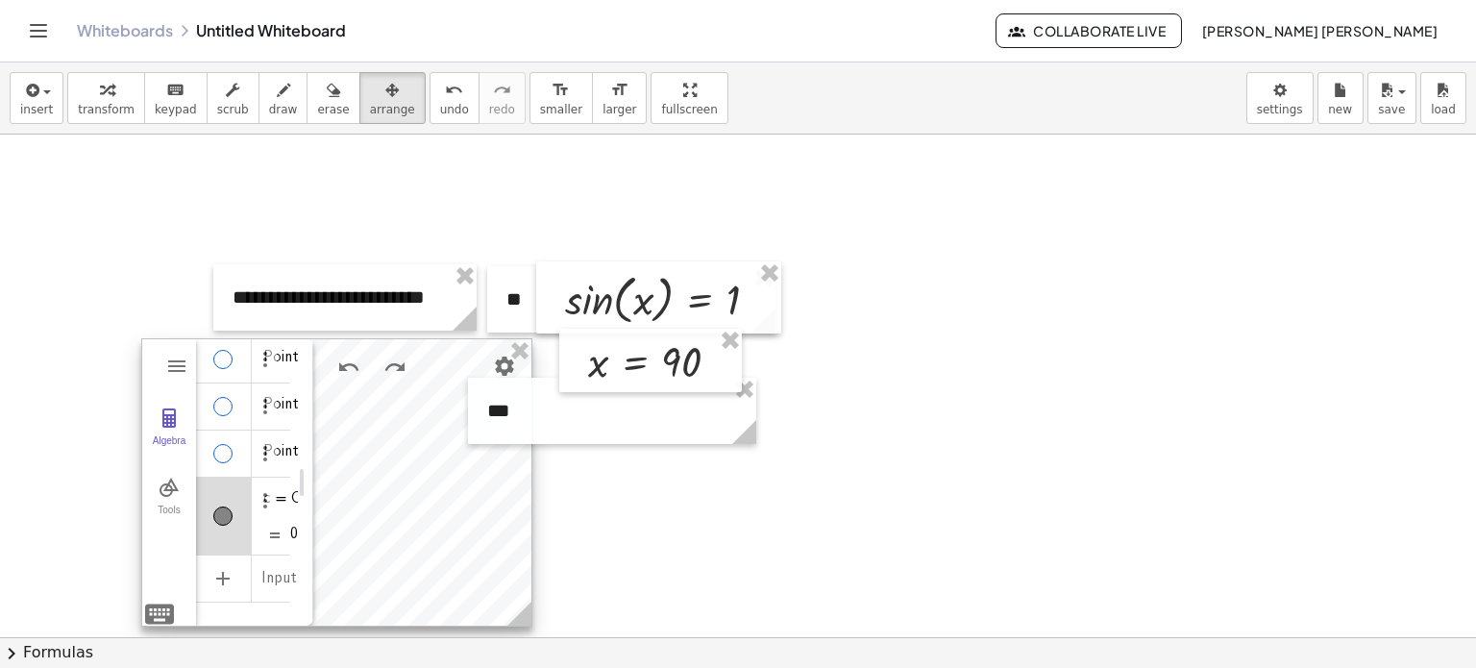
click at [508, 351] on div "**********" at bounding box center [336, 482] width 391 height 288
click at [462, 477] on div at bounding box center [336, 482] width 389 height 286
click at [258, 451] on img "Options" at bounding box center [265, 453] width 23 height 23
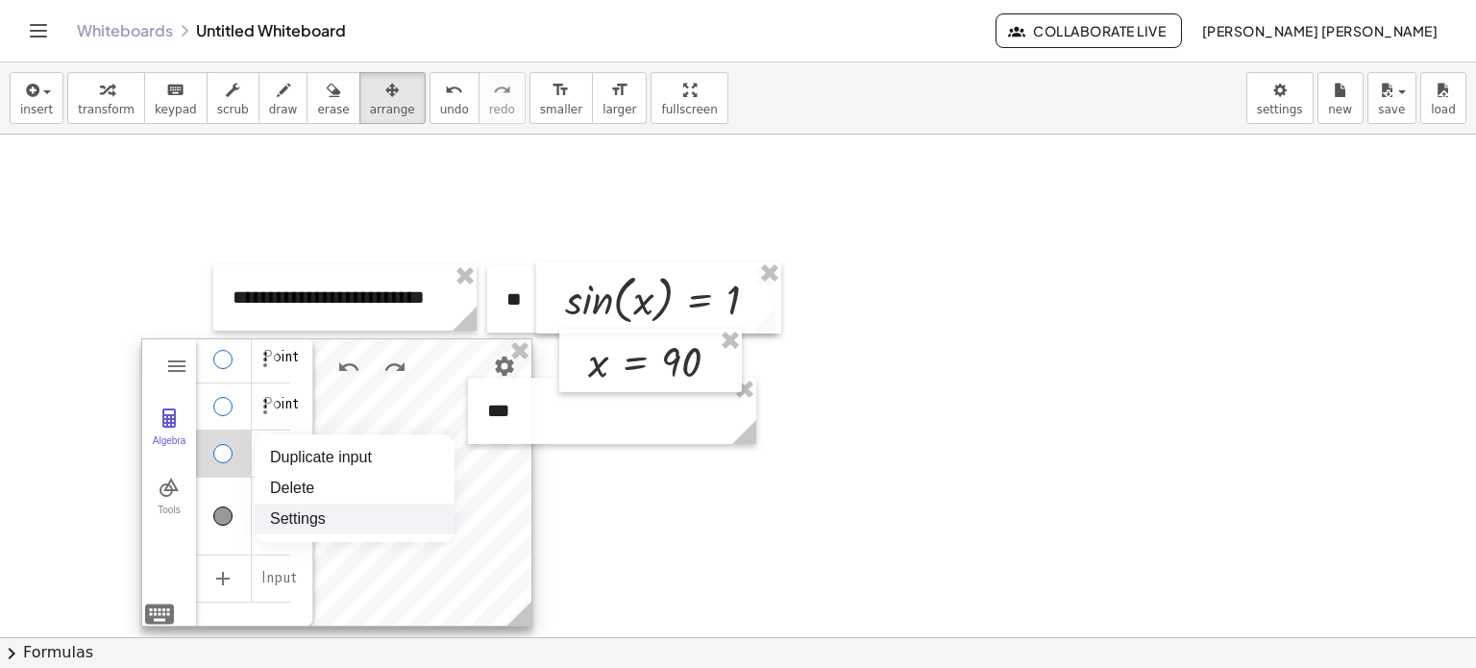
click at [349, 508] on li "Settings" at bounding box center [355, 519] width 200 height 31
click at [508, 356] on div "**********" at bounding box center [336, 482] width 391 height 288
click at [258, 448] on img "Options" at bounding box center [265, 453] width 23 height 23
click at [288, 474] on li "Delete" at bounding box center [355, 488] width 200 height 31
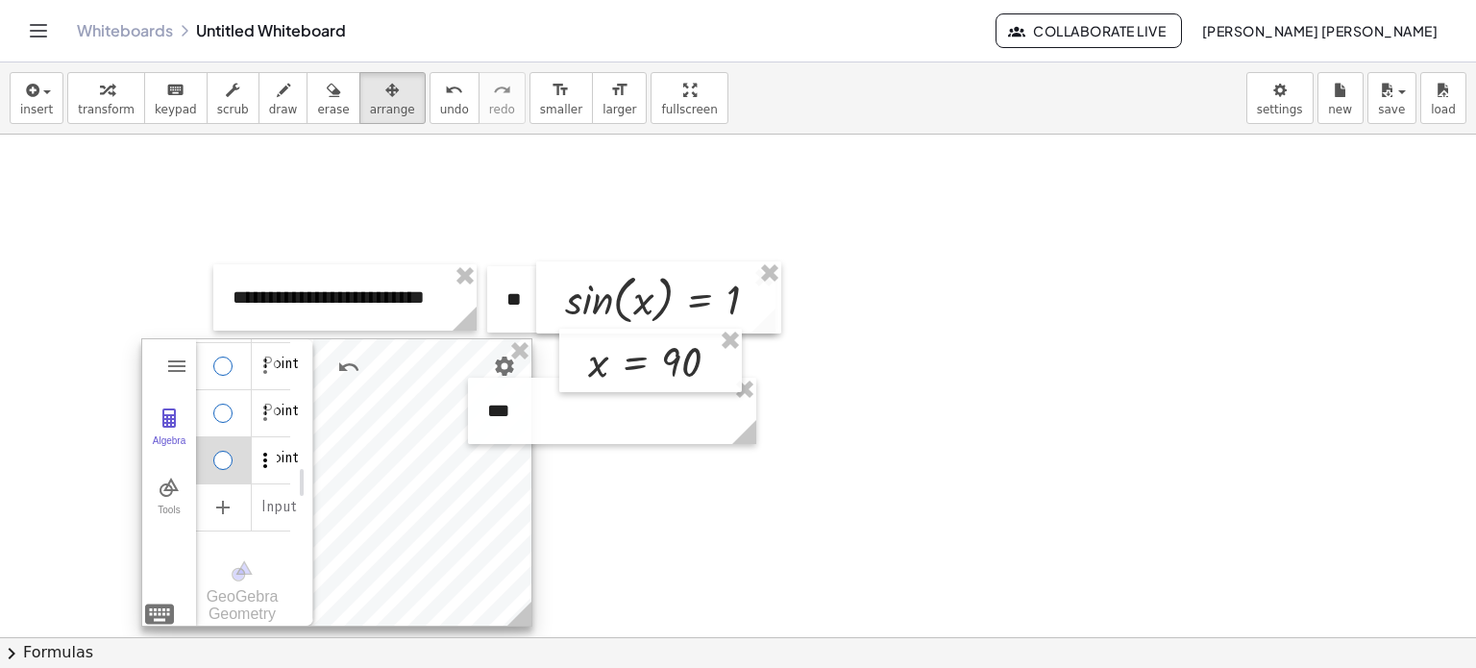
click at [262, 449] on img "Options" at bounding box center [265, 460] width 23 height 23
click at [287, 489] on li "Delete" at bounding box center [355, 486] width 200 height 31
click at [165, 480] on img "Geometry" at bounding box center [169, 487] width 23 height 23
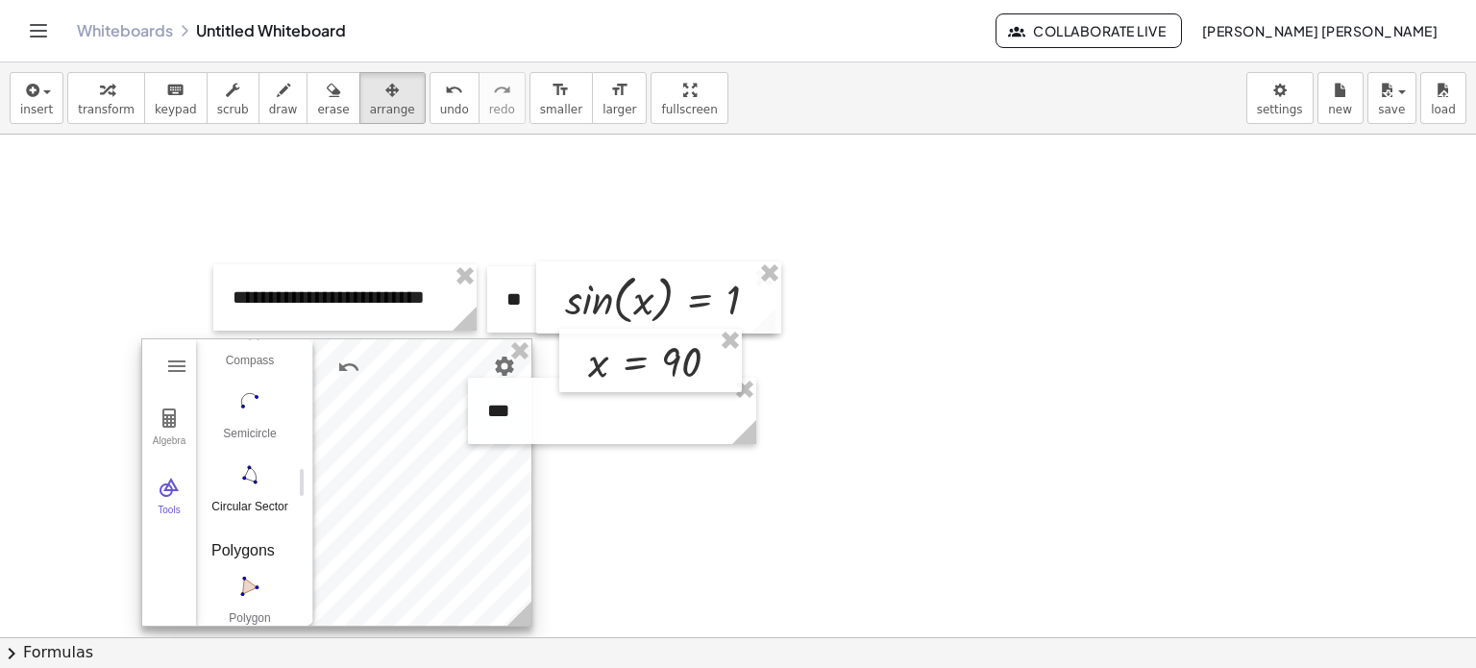
click at [260, 480] on img "Circular Sector. Select center point, then two points" at bounding box center [249, 474] width 77 height 31
click at [415, 483] on div at bounding box center [336, 482] width 389 height 286
click at [415, 480] on div at bounding box center [336, 482] width 389 height 286
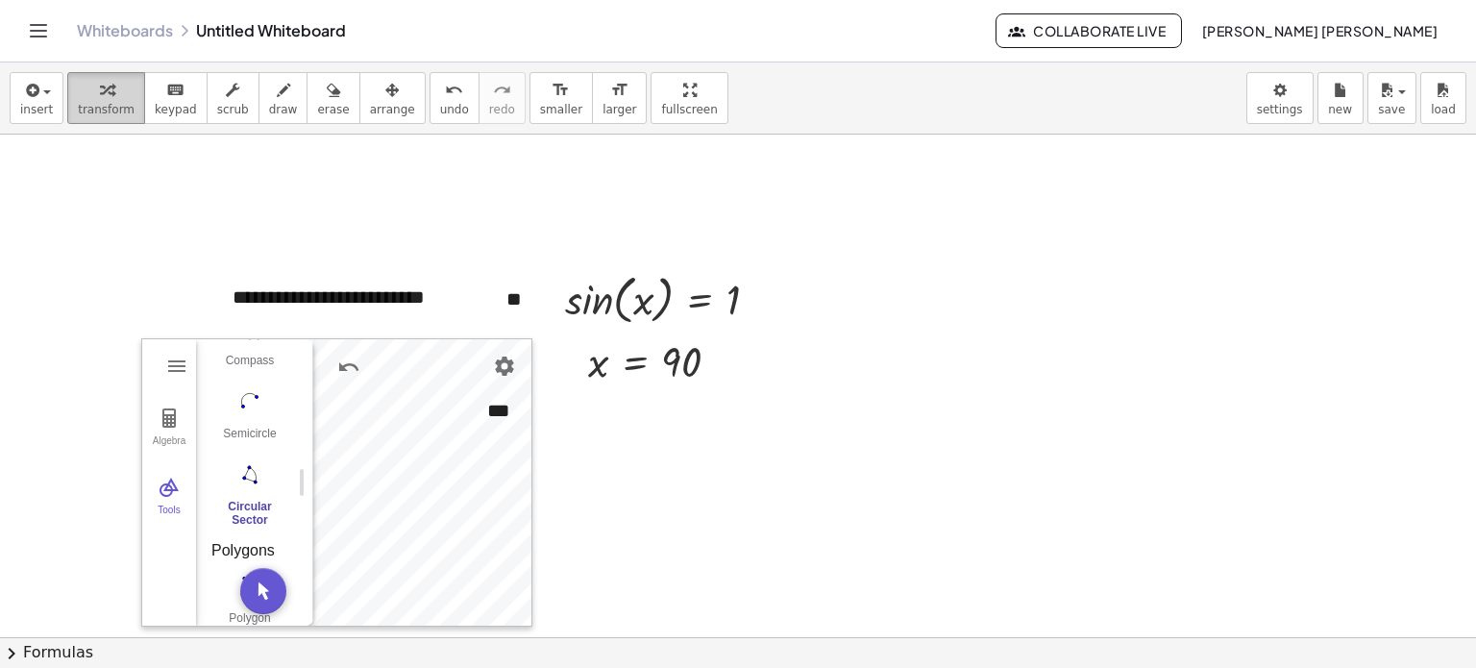
click at [128, 97] on button "transform" at bounding box center [106, 98] width 78 height 52
click at [183, 413] on button "Algebra" at bounding box center [169, 427] width 54 height 69
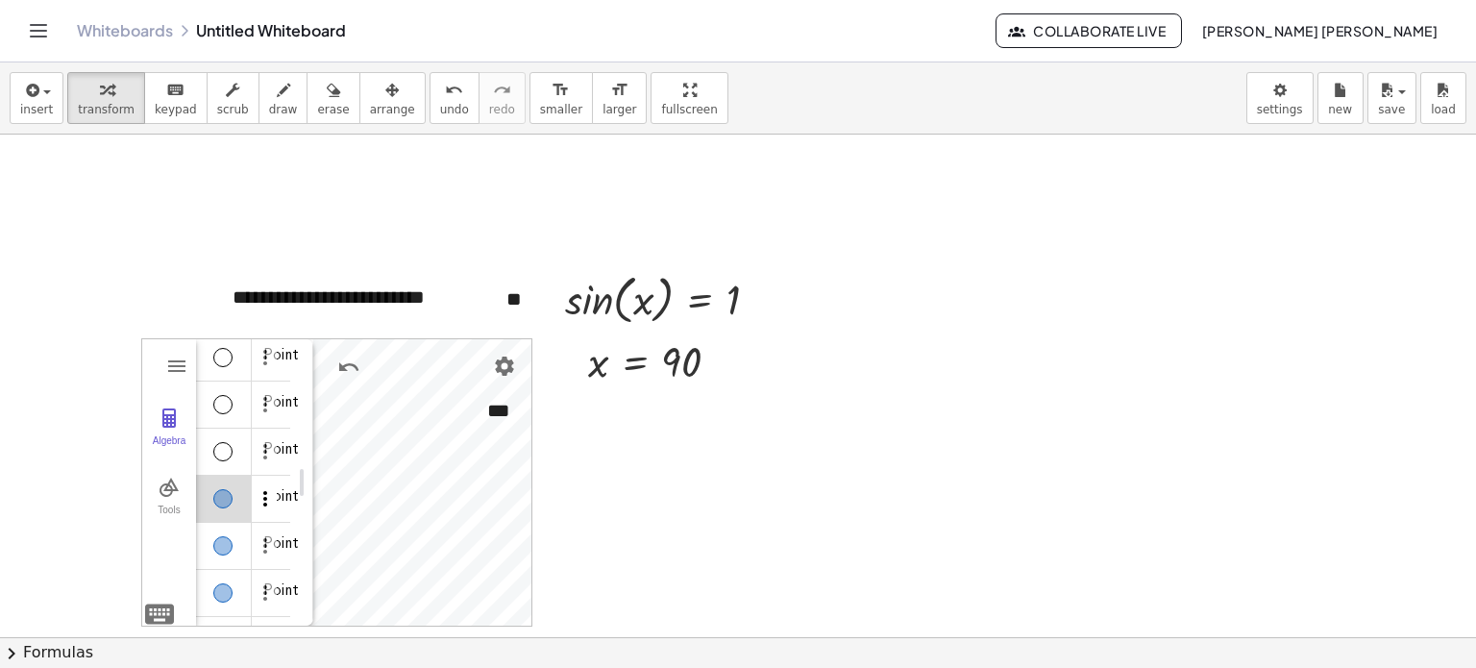
click at [256, 500] on img "Options" at bounding box center [265, 498] width 23 height 23
click at [327, 553] on li "Settings" at bounding box center [355, 564] width 200 height 31
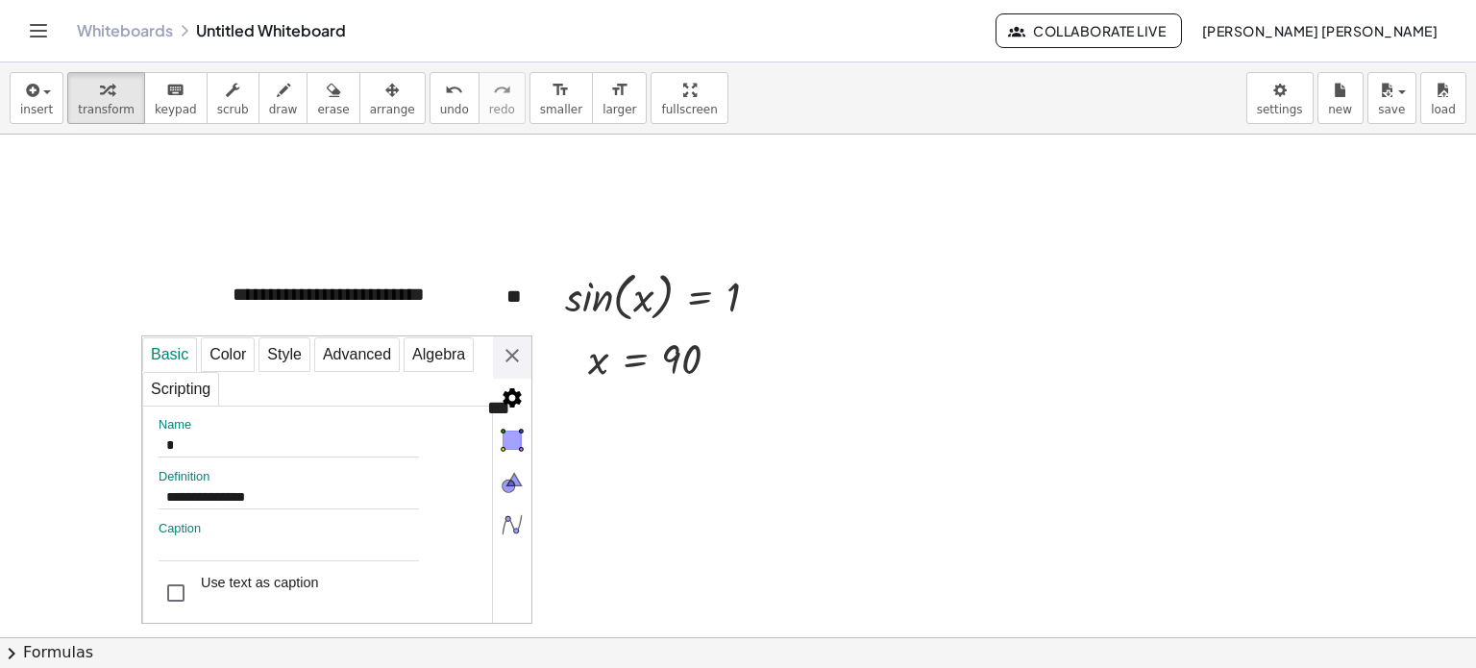
scroll to position [0, 0]
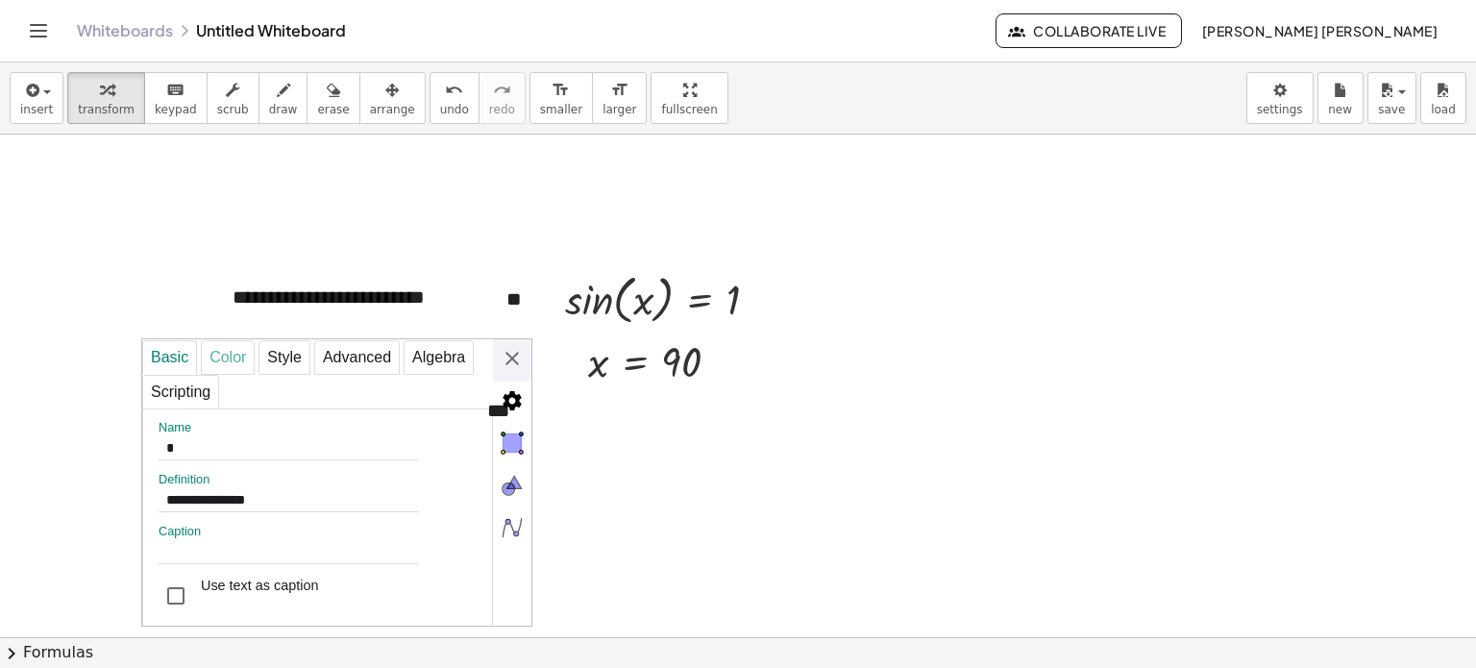
click at [248, 359] on div "Color" at bounding box center [228, 357] width 54 height 35
click at [175, 349] on div "Basic" at bounding box center [169, 357] width 55 height 35
click at [303, 349] on div "Style" at bounding box center [285, 357] width 52 height 35
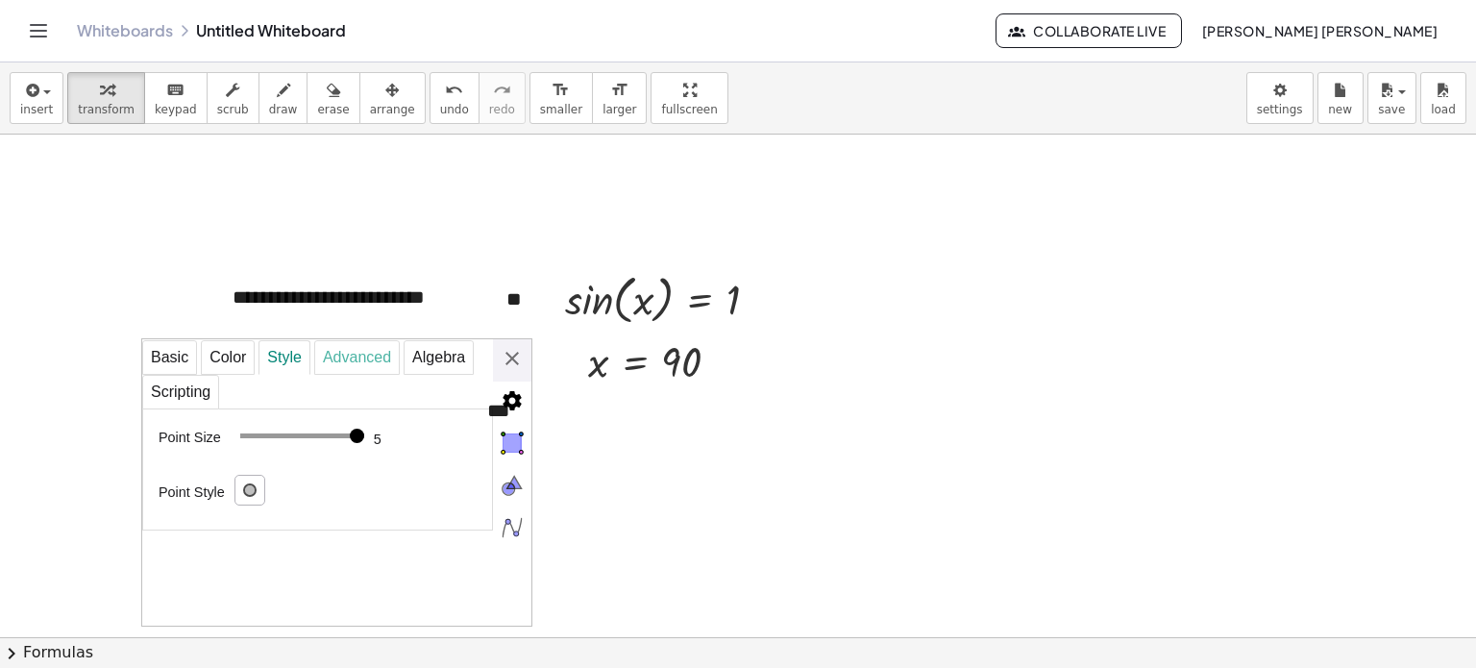
click at [344, 353] on div "Advanced" at bounding box center [357, 357] width 86 height 35
select select "***"
select select "Geometry"
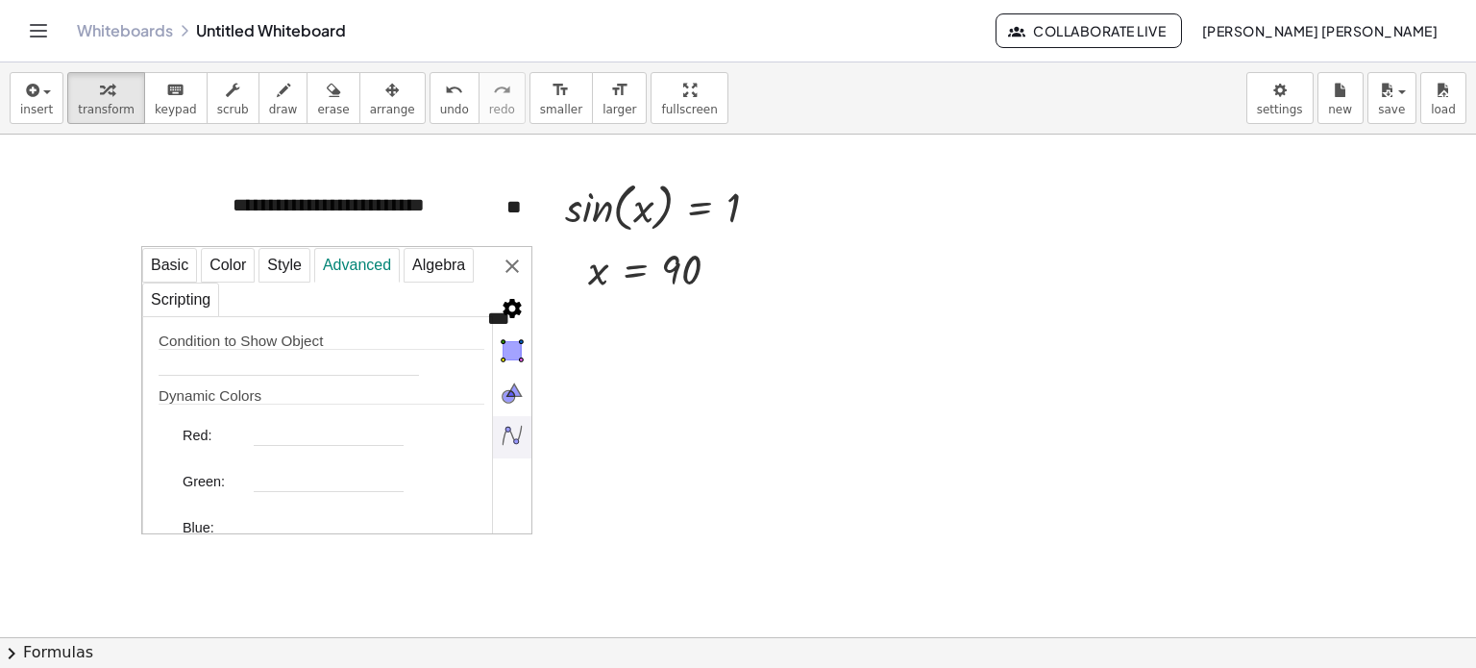
scroll to position [96, 0]
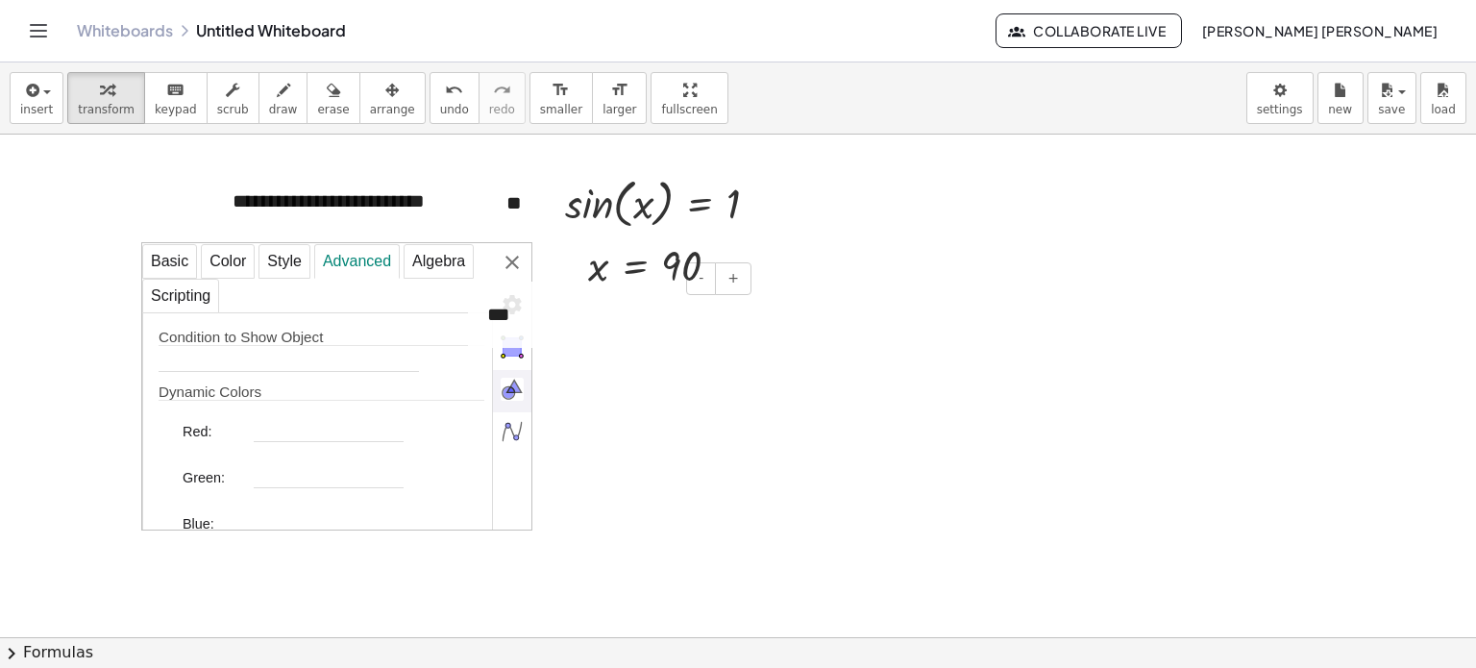
click at [511, 275] on div "- +" at bounding box center [607, 278] width 288 height 33
click at [511, 260] on div "**********" at bounding box center [738, 540] width 1476 height 1005
click at [511, 260] on div "**********" at bounding box center [336, 386] width 391 height 288
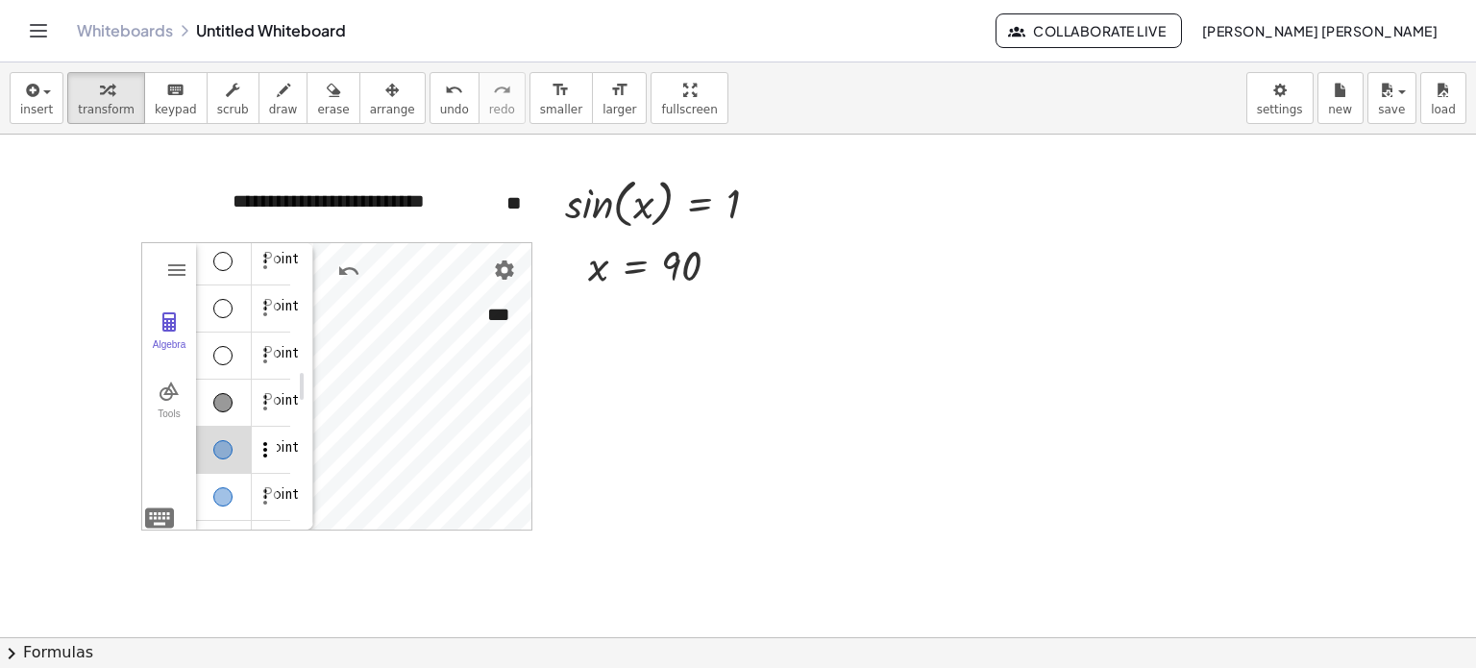
click at [256, 455] on img "Options" at bounding box center [265, 449] width 23 height 23
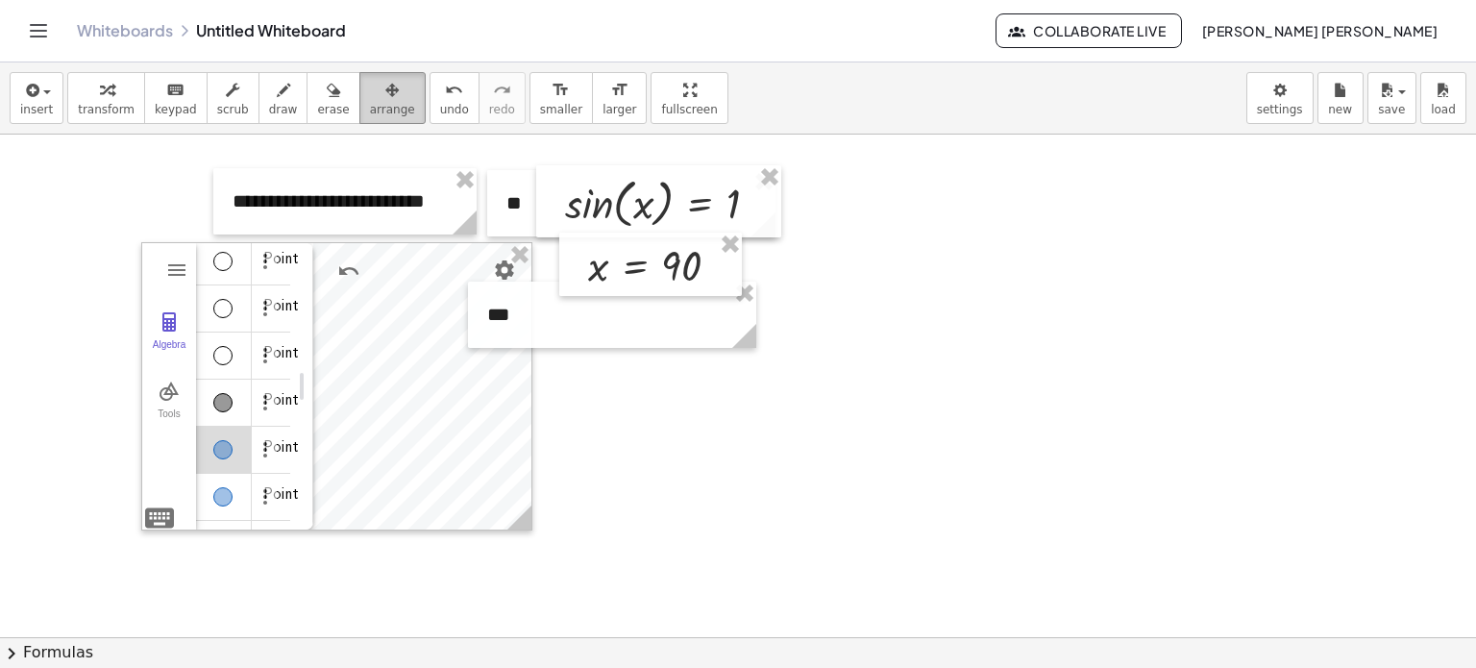
click at [370, 105] on span "arrange" at bounding box center [392, 109] width 45 height 13
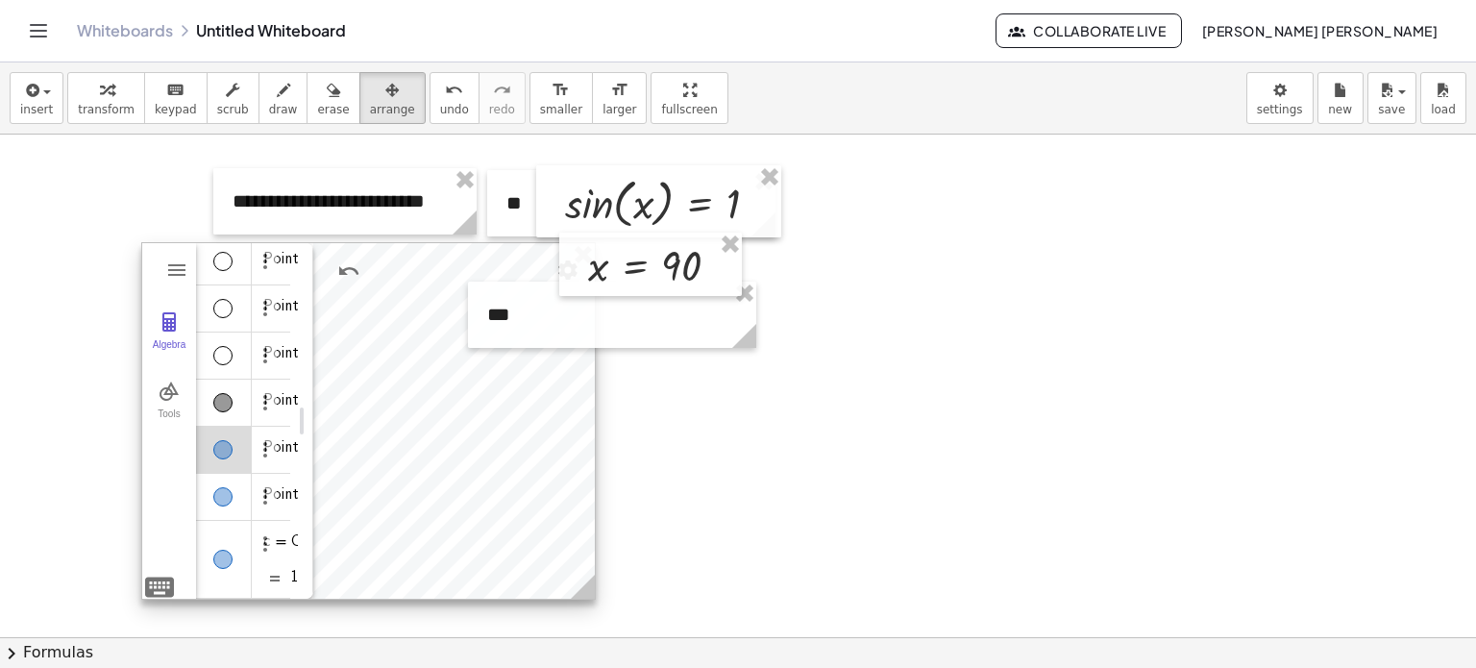
scroll to position [259, 0]
drag, startPoint x: 529, startPoint y: 525, endPoint x: 604, endPoint y: 597, distance: 104.7
click at [604, 597] on icon at bounding box center [595, 590] width 24 height 24
click at [261, 450] on img "Options" at bounding box center [265, 449] width 23 height 23
click at [346, 517] on li "Settings" at bounding box center [355, 514] width 200 height 31
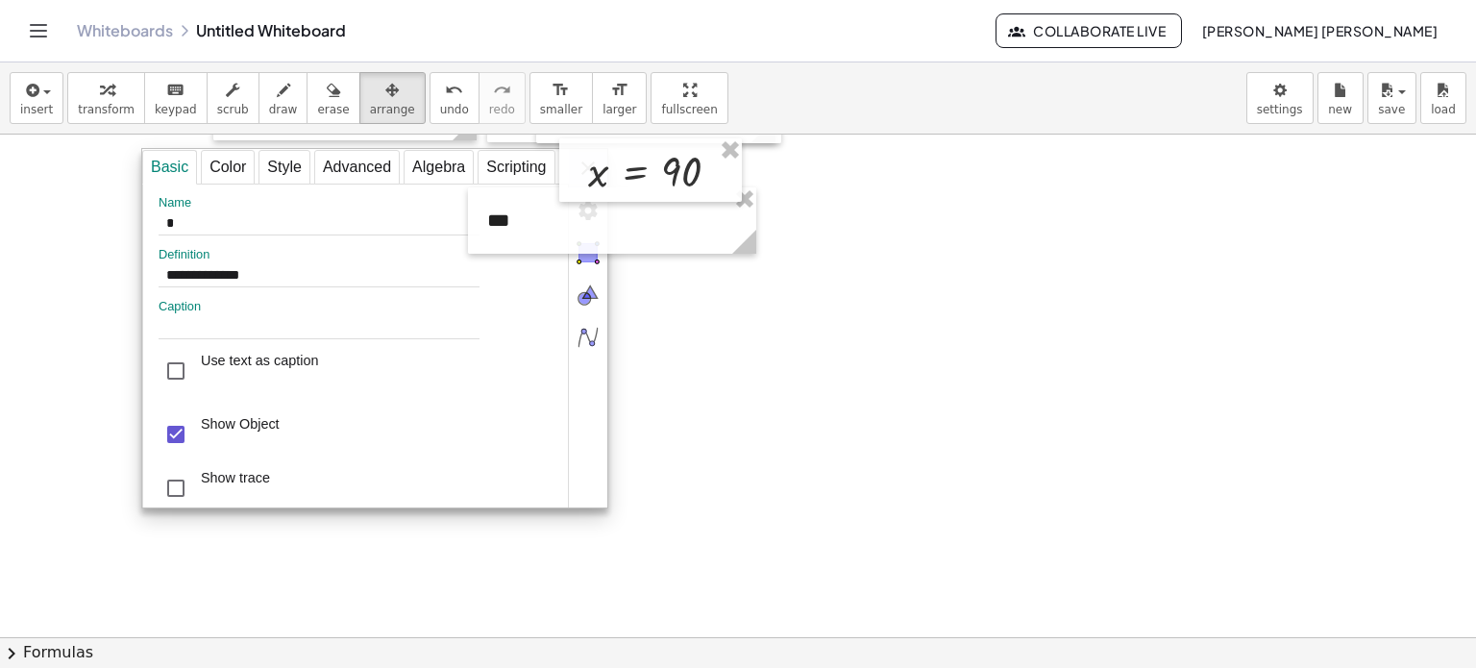
scroll to position [192, 0]
click at [183, 483] on div "Show trace" at bounding box center [176, 486] width 35 height 35
click at [191, 436] on div "Show Object" at bounding box center [176, 432] width 35 height 35
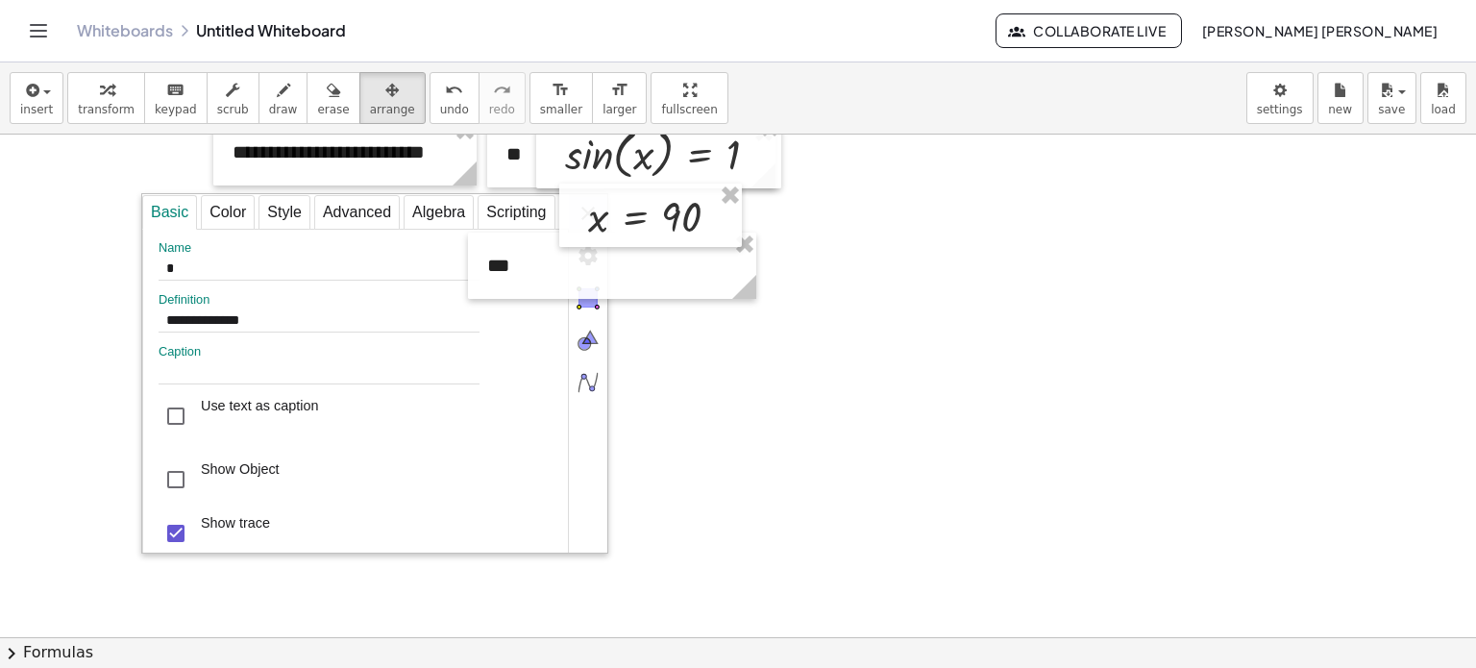
scroll to position [96, 0]
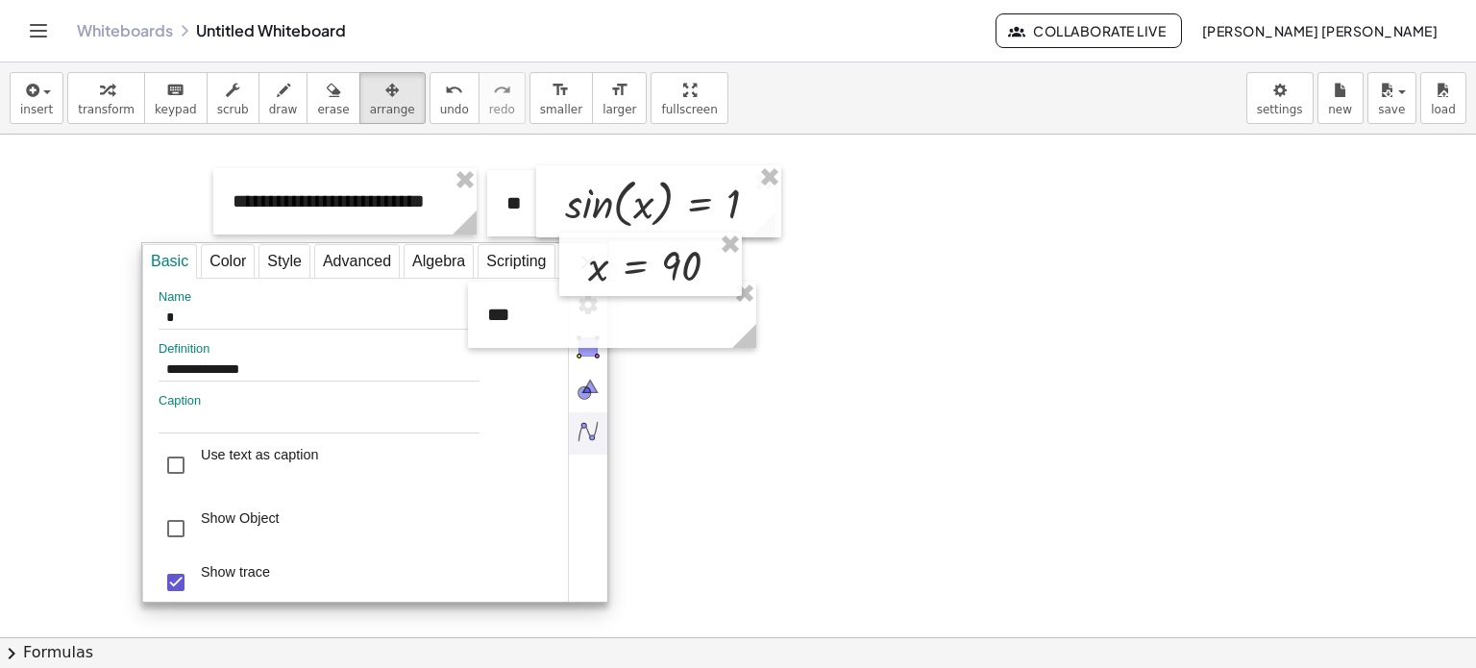
drag, startPoint x: 598, startPoint y: 579, endPoint x: 581, endPoint y: 571, distance: 18.1
click at [581, 571] on div "**********" at bounding box center [374, 423] width 465 height 360
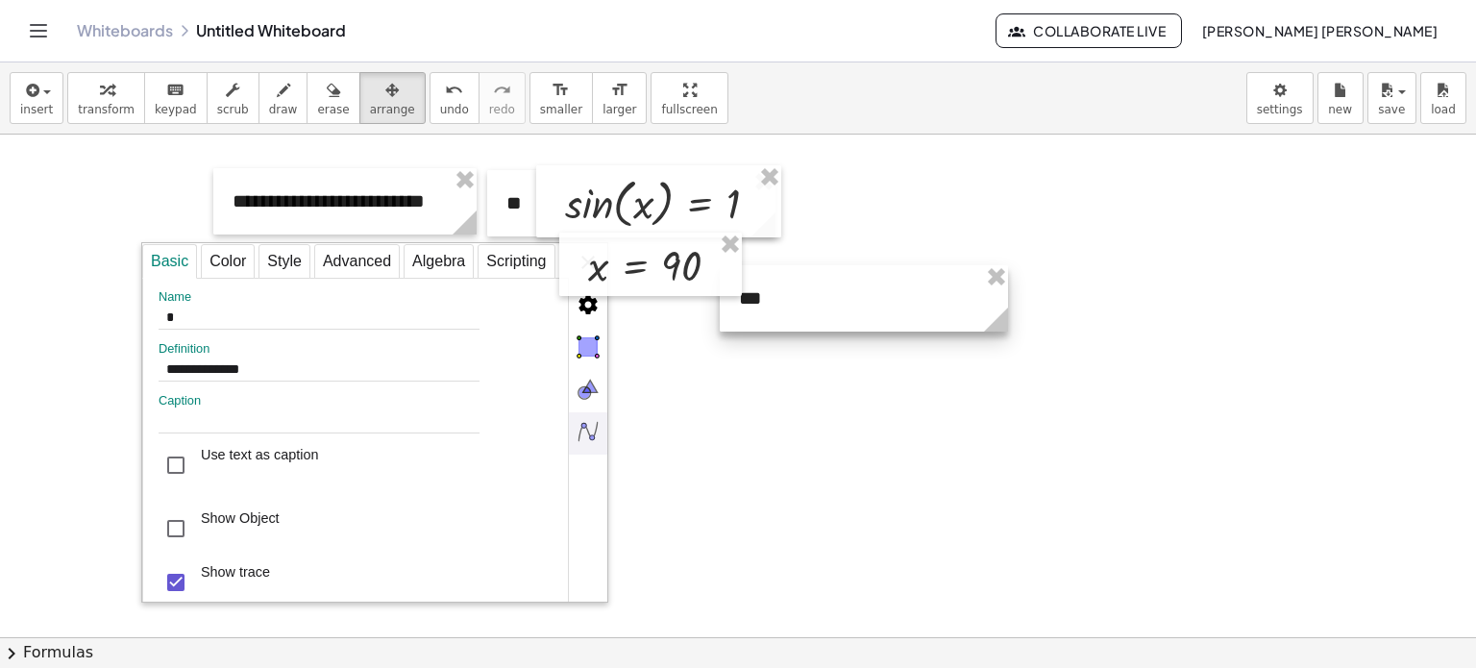
drag, startPoint x: 557, startPoint y: 323, endPoint x: 793, endPoint y: 305, distance: 236.1
click at [797, 305] on div at bounding box center [864, 298] width 288 height 66
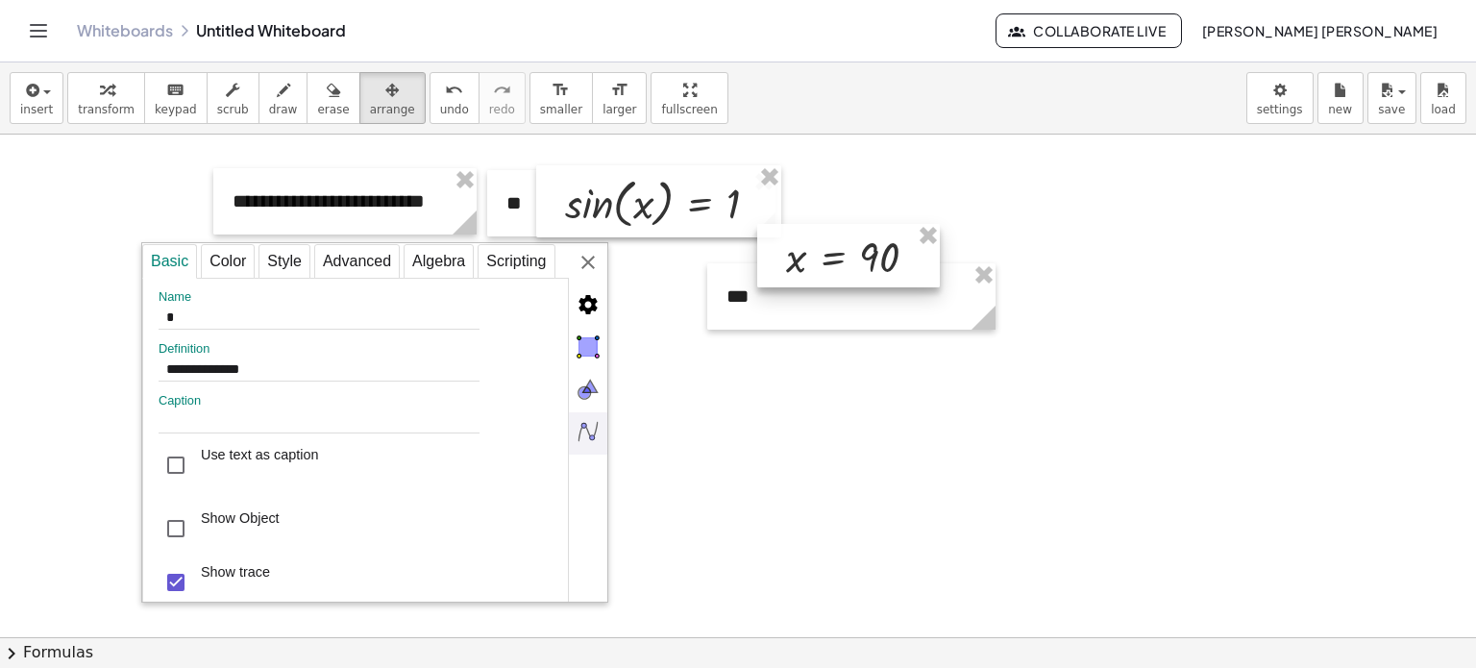
drag, startPoint x: 657, startPoint y: 278, endPoint x: 844, endPoint y: 266, distance: 186.8
click at [861, 266] on div at bounding box center [848, 256] width 183 height 64
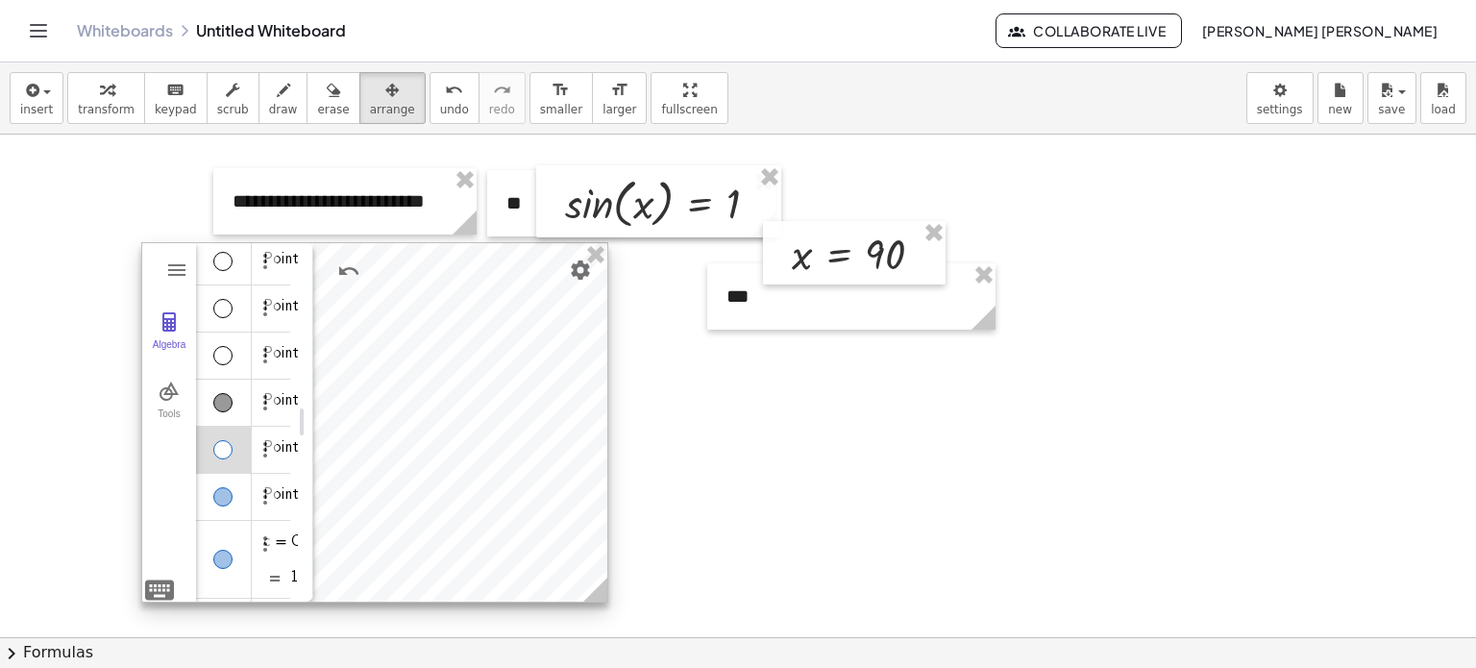
click at [623, 269] on div "**********" at bounding box center [855, 423] width 465 height 360
click at [231, 479] on div "Algebra" at bounding box center [224, 497] width 56 height 46
click at [232, 386] on div "Algebra" at bounding box center [224, 403] width 56 height 46
click at [262, 395] on img "Options" at bounding box center [265, 402] width 23 height 23
click at [332, 460] on li "Settings" at bounding box center [355, 468] width 200 height 31
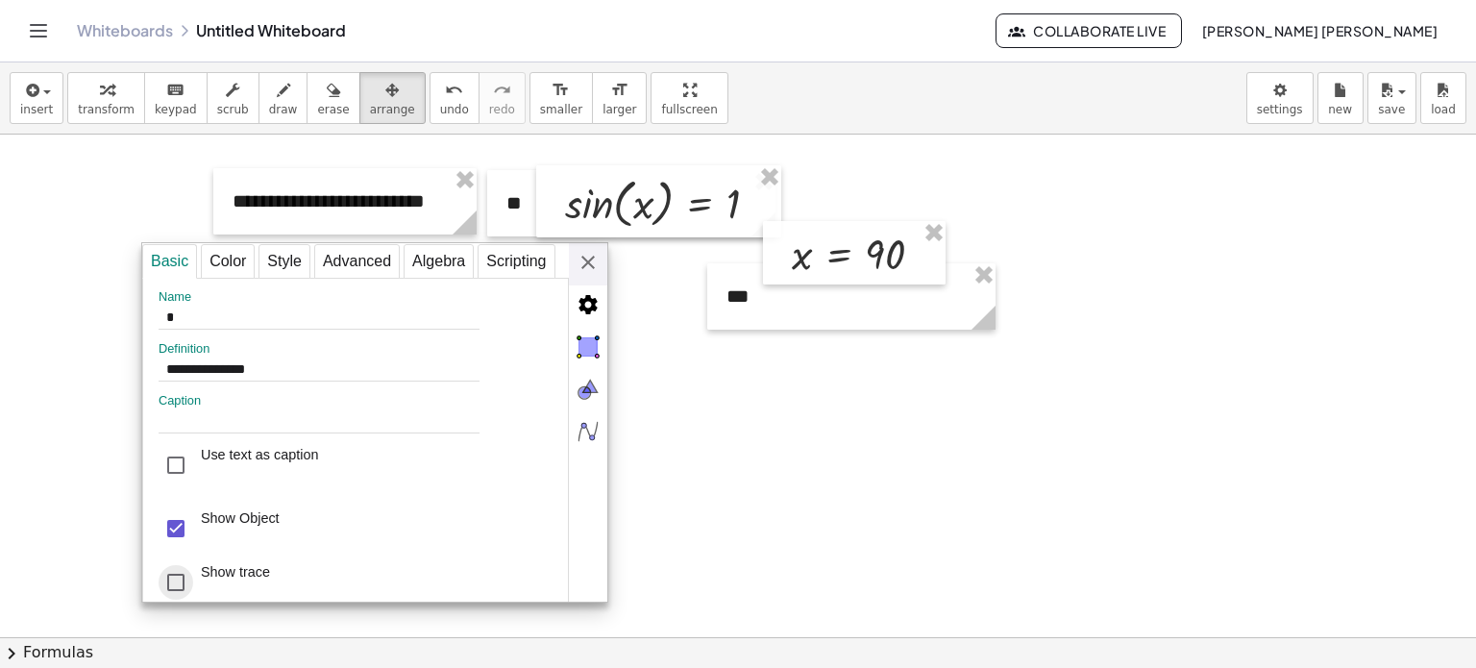
click at [180, 579] on div "Show trace" at bounding box center [176, 582] width 35 height 35
click at [180, 514] on div "Show Object" at bounding box center [219, 529] width 121 height 54
click at [588, 268] on div "**********" at bounding box center [374, 422] width 467 height 360
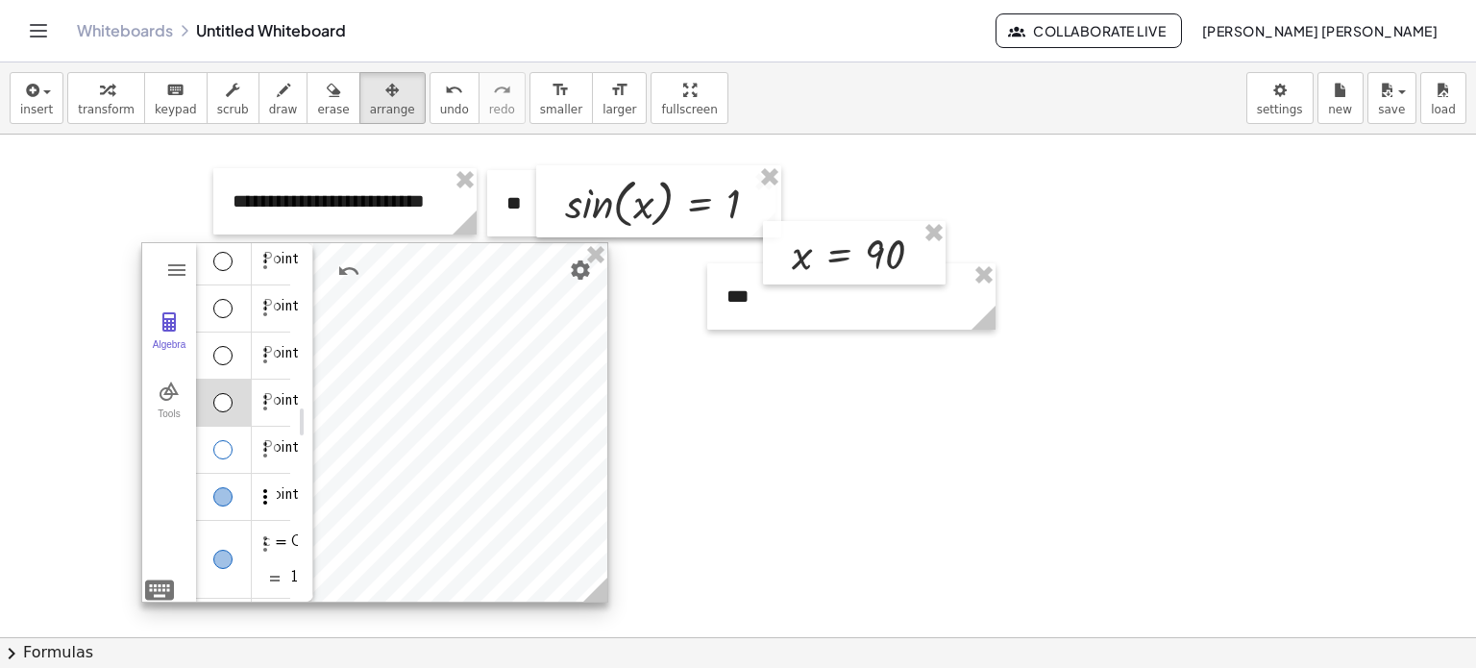
click at [258, 491] on img "Options" at bounding box center [265, 496] width 23 height 23
click at [294, 546] on li "Settings" at bounding box center [355, 561] width 200 height 31
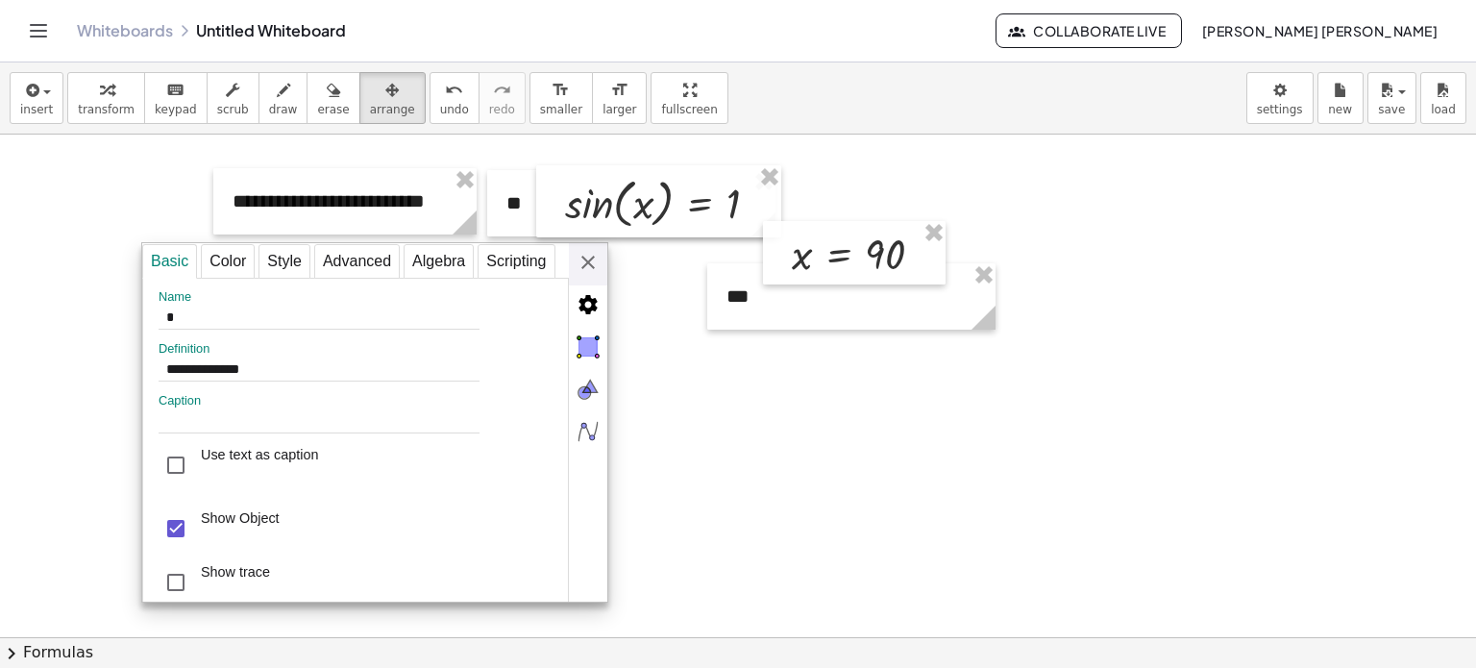
click at [198, 571] on div "Show trace" at bounding box center [214, 582] width 111 height 54
click at [183, 535] on div "Show Object" at bounding box center [176, 528] width 35 height 35
click at [382, 265] on div "Advanced" at bounding box center [357, 261] width 86 height 35
select select "***"
select select "*"
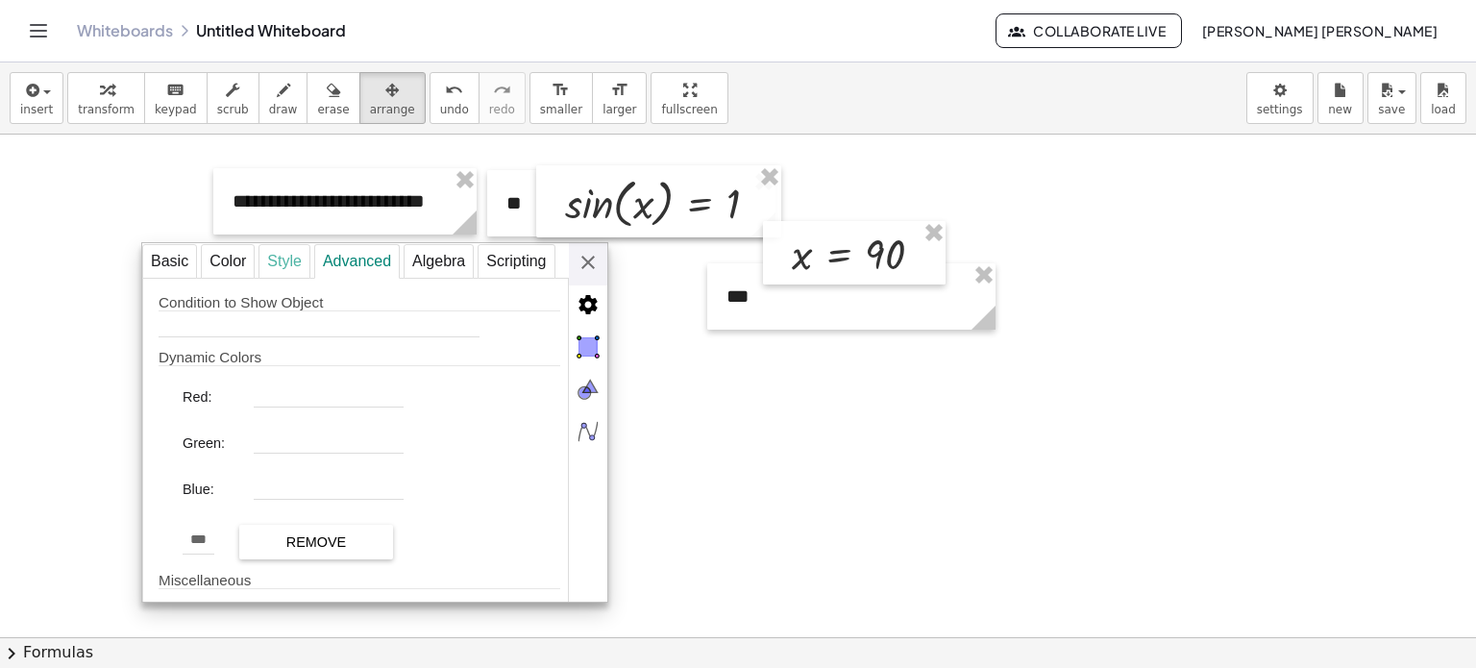
click at [308, 260] on div "Style" at bounding box center [285, 261] width 52 height 35
click at [241, 253] on div "Color" at bounding box center [228, 261] width 54 height 35
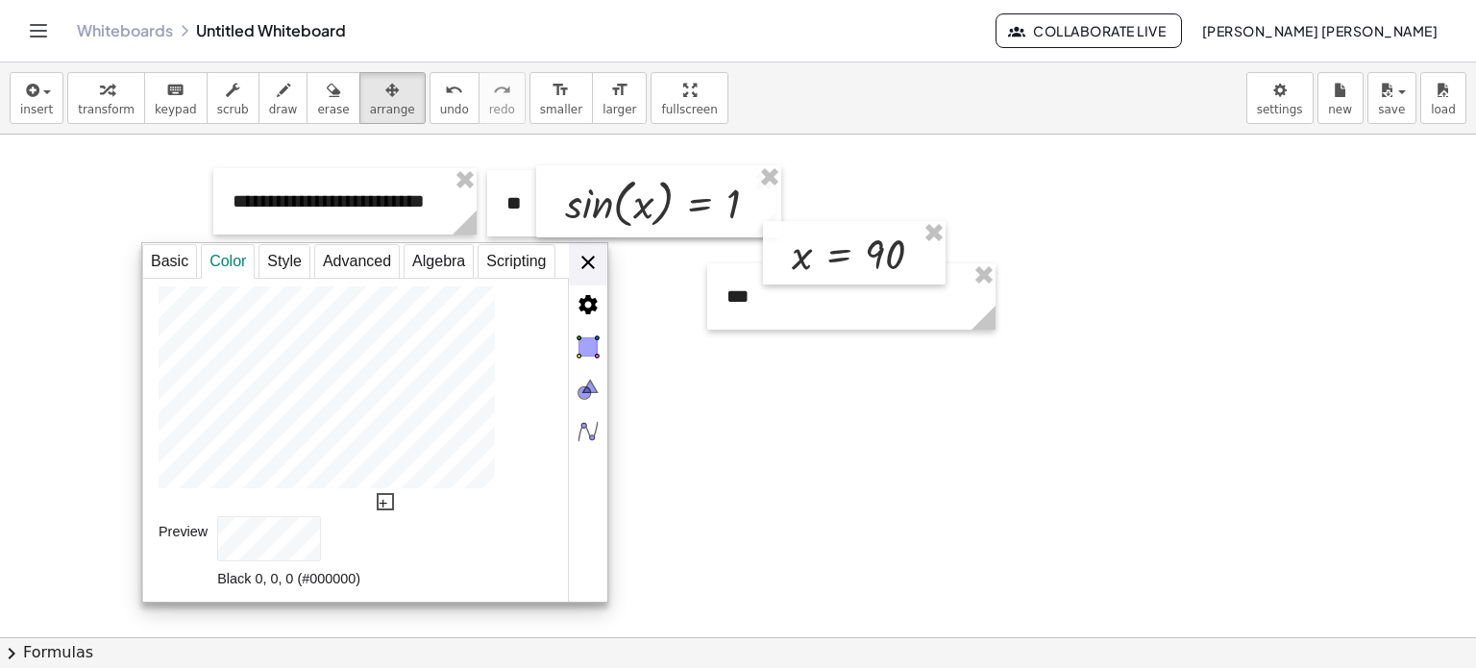
click at [592, 264] on div "**********" at bounding box center [374, 423] width 465 height 360
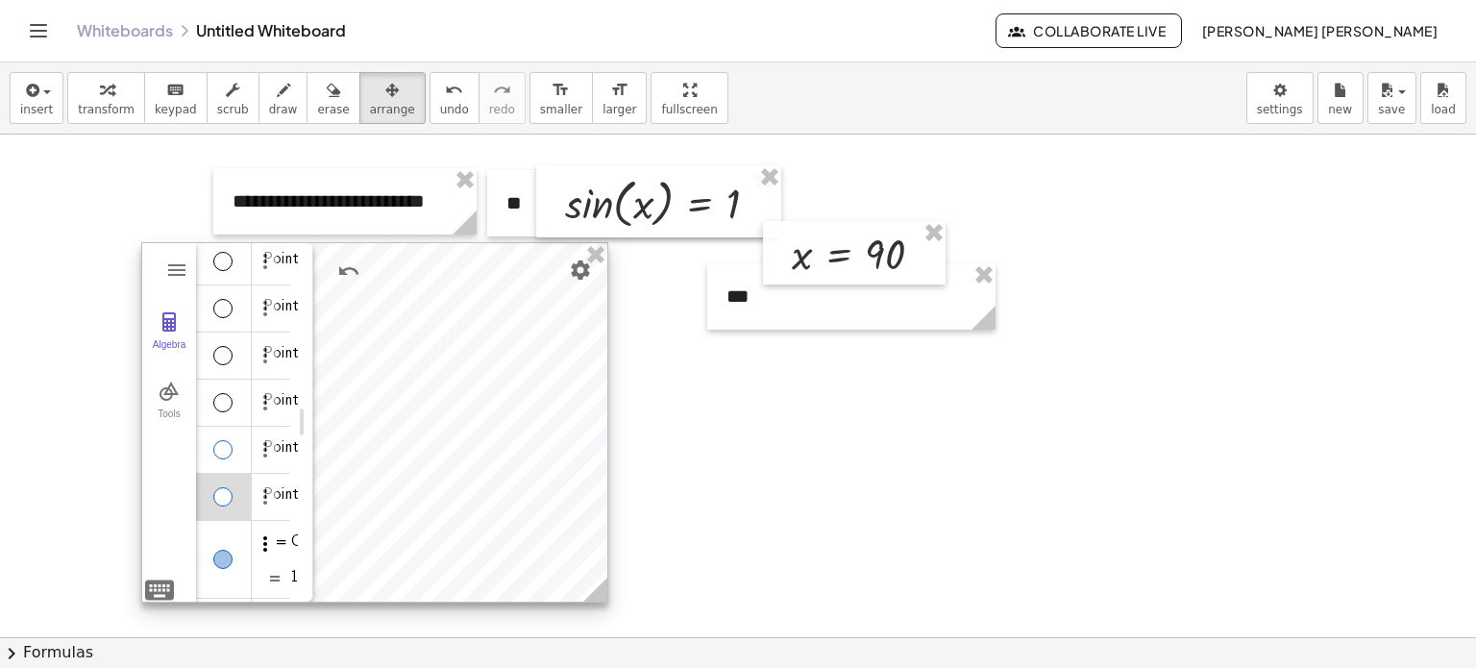
click at [266, 534] on img "Options" at bounding box center [265, 543] width 23 height 23
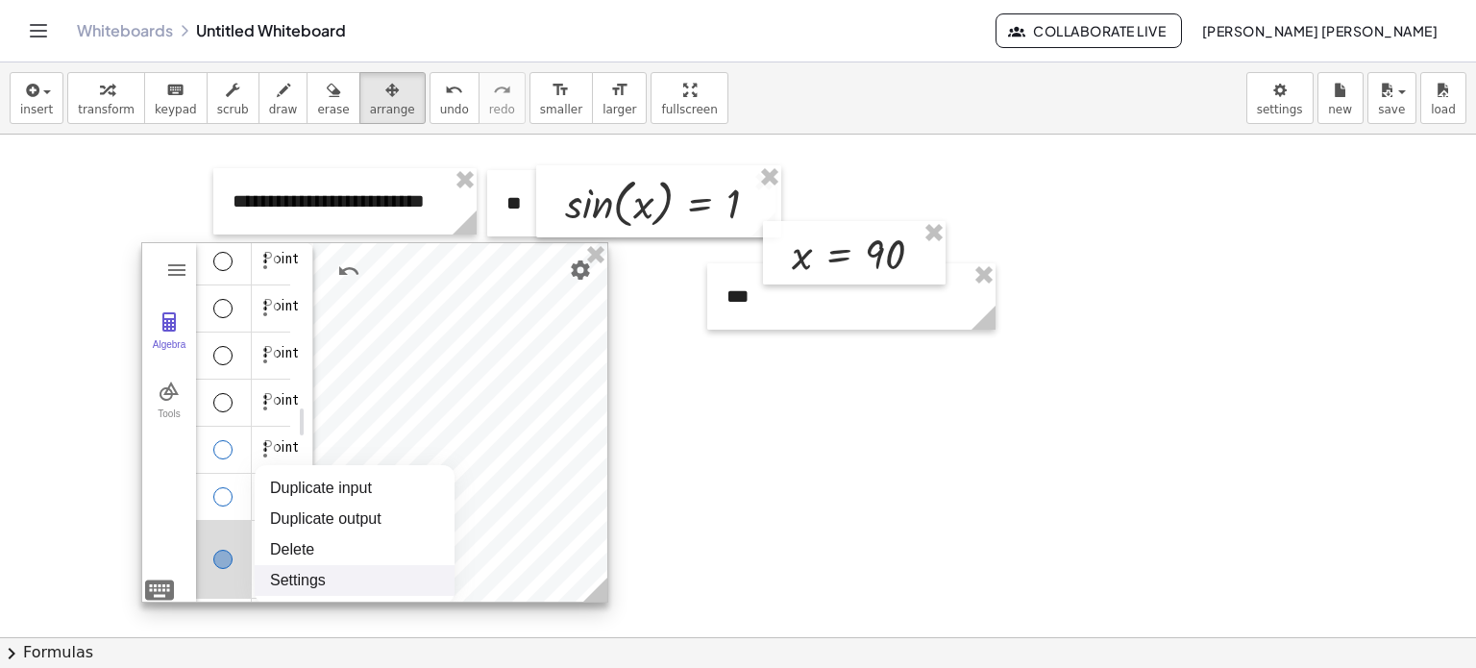
click at [334, 571] on li "Settings" at bounding box center [355, 580] width 200 height 31
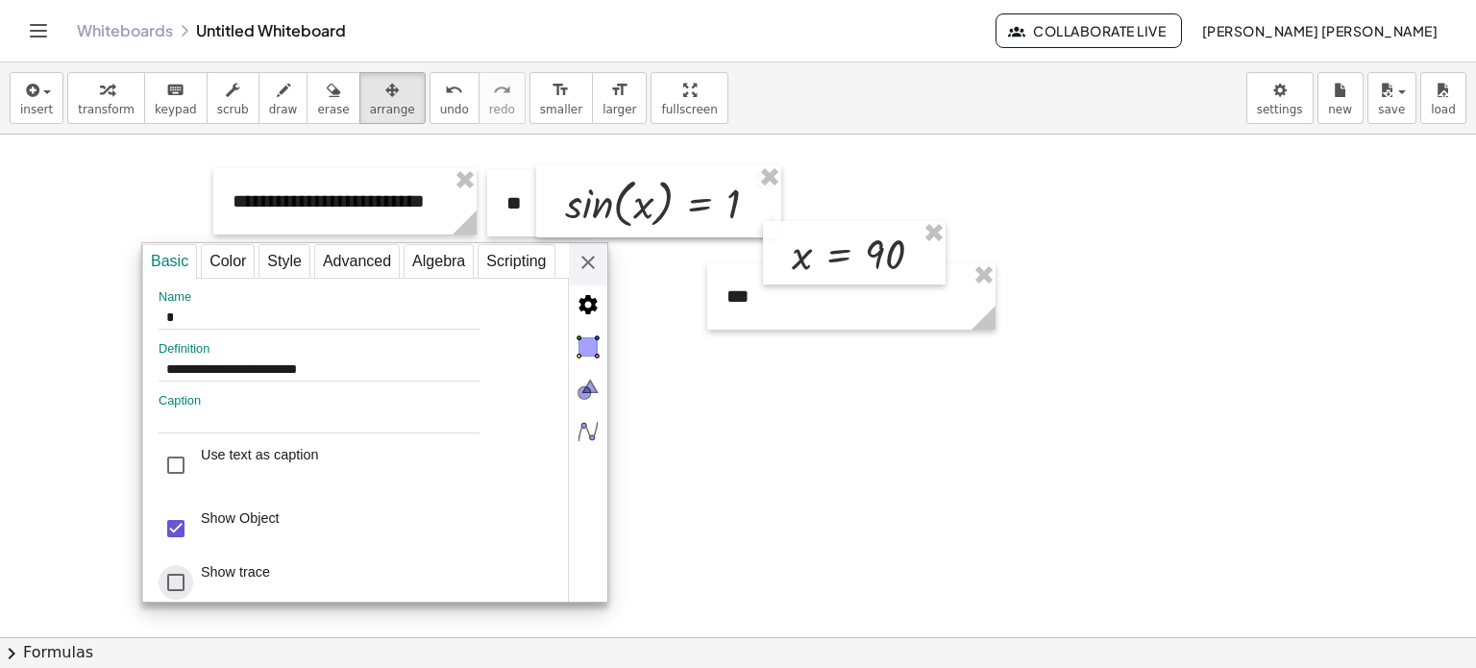
click at [181, 577] on div "Show trace" at bounding box center [176, 582] width 35 height 35
click at [180, 536] on div "Show Object" at bounding box center [176, 528] width 35 height 35
click at [185, 529] on div "Show Object" at bounding box center [176, 528] width 35 height 35
click at [286, 254] on div "Style" at bounding box center [285, 261] width 52 height 35
type input "*"
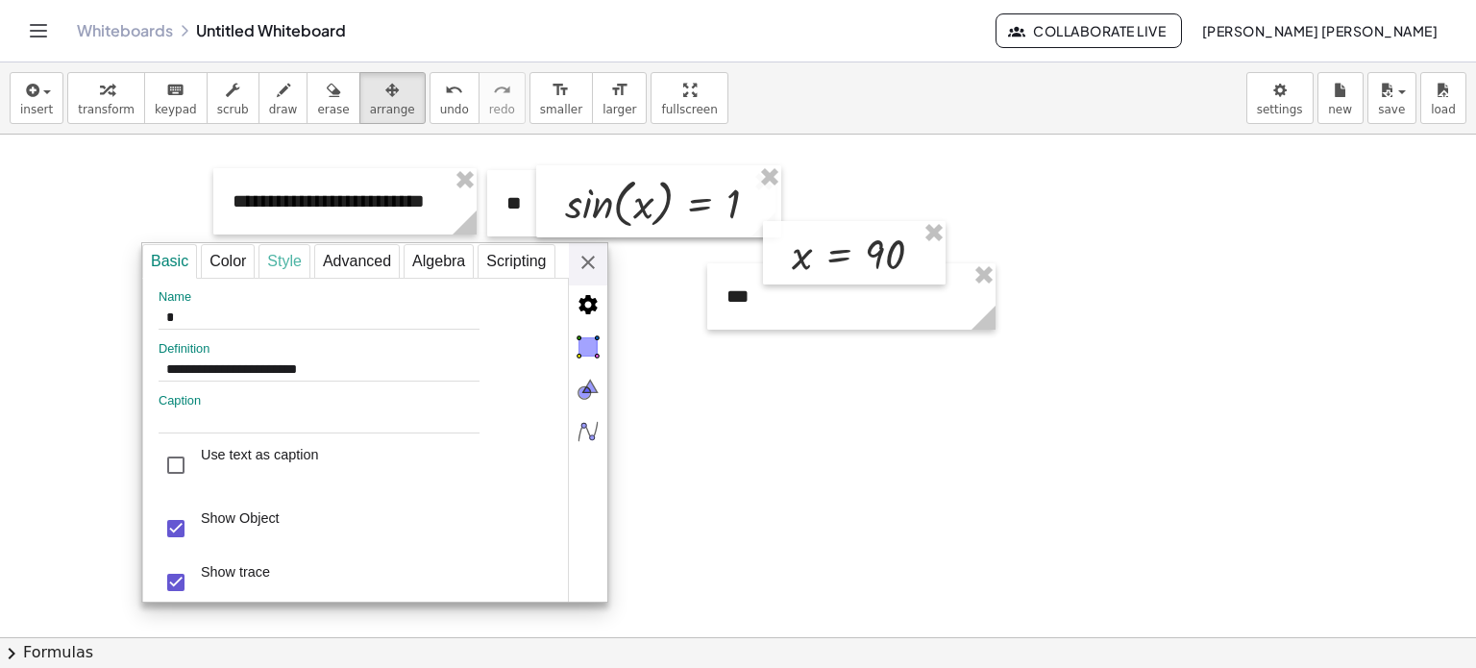
type input "**"
select select "********"
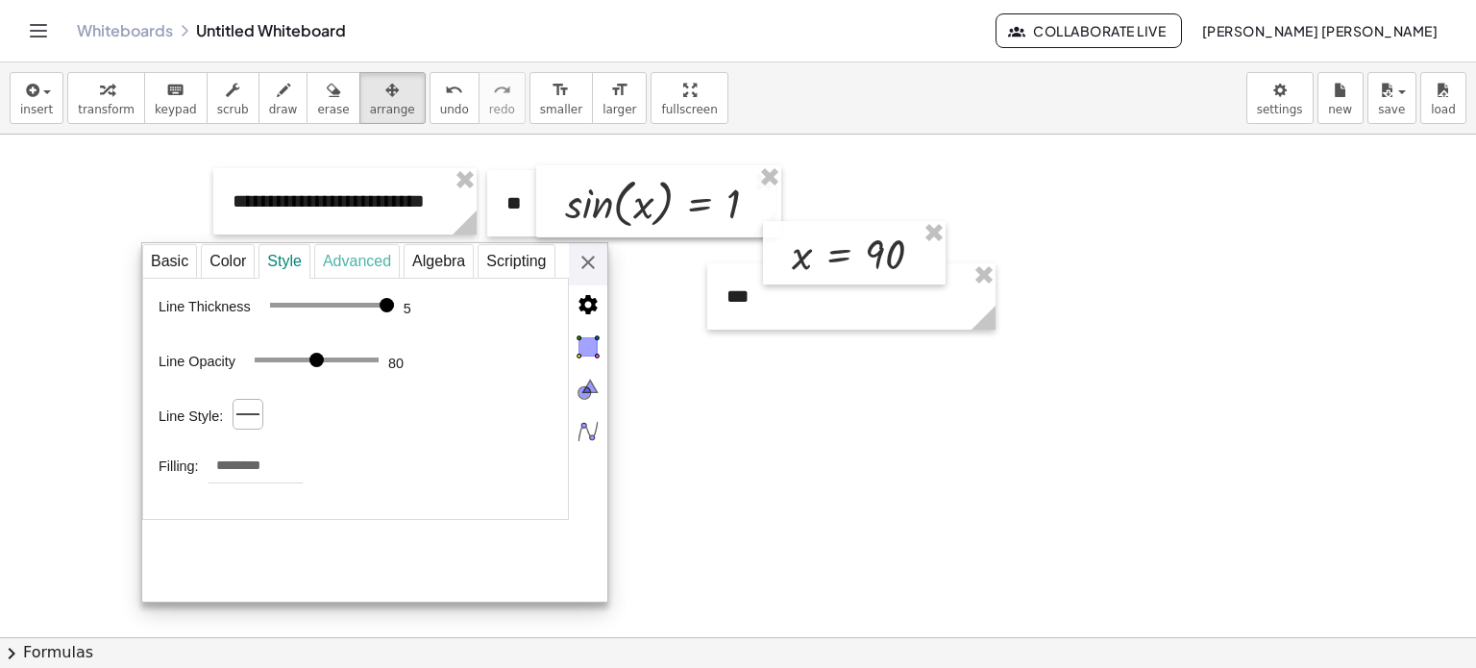
click at [330, 254] on div "Advanced" at bounding box center [357, 261] width 86 height 35
select select "***"
select select "*"
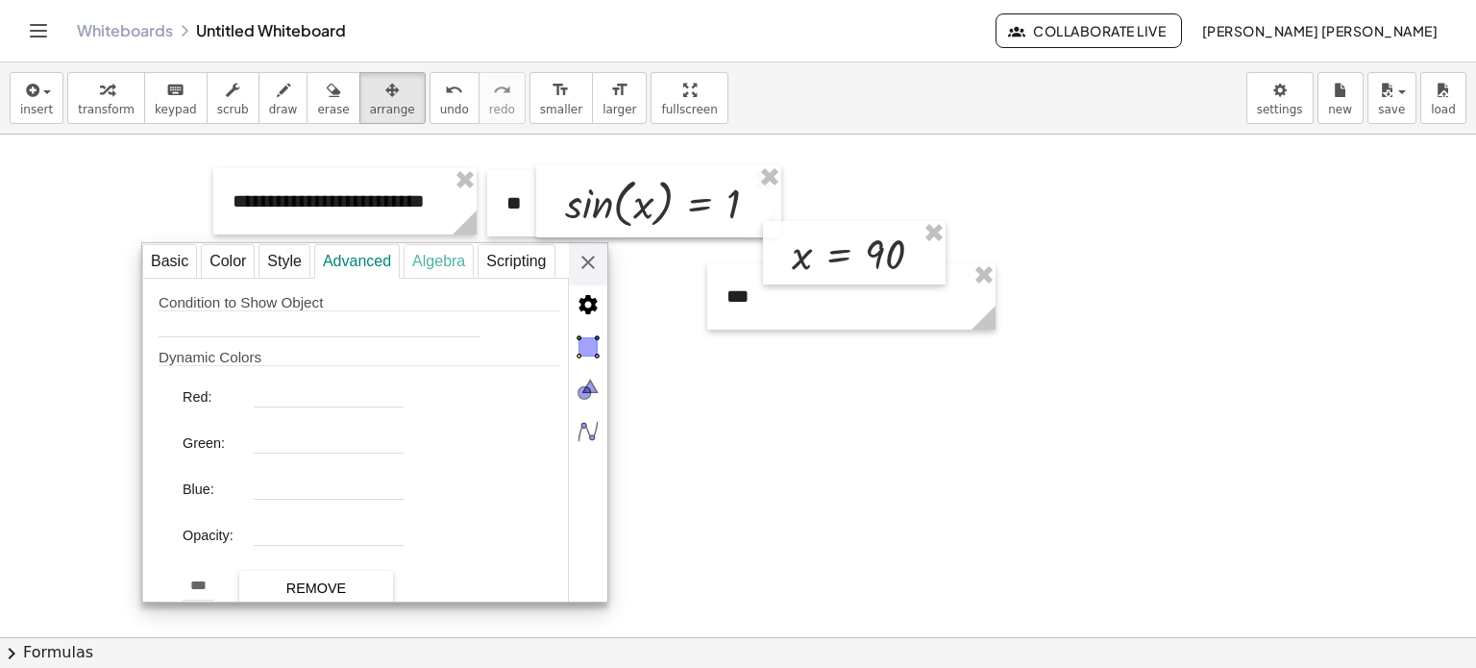
click at [442, 263] on div "Algebra" at bounding box center [439, 261] width 70 height 35
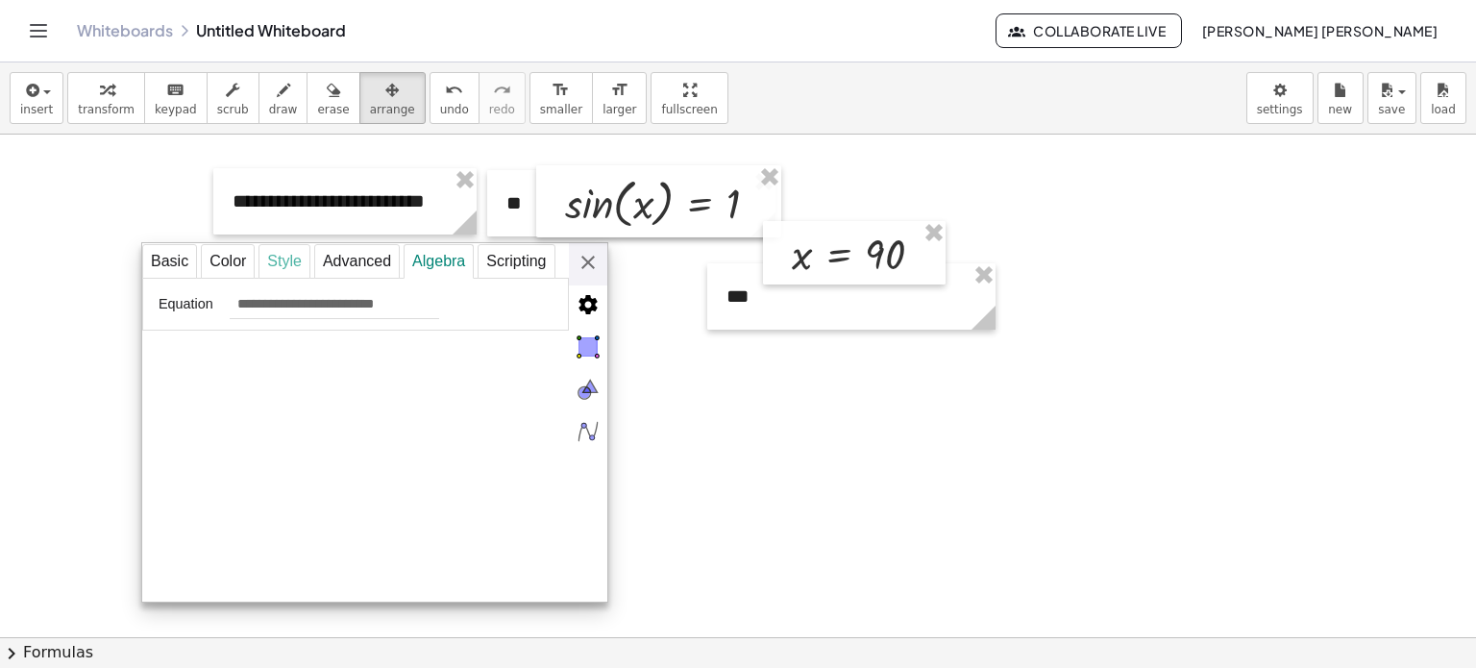
click at [268, 255] on div "Style" at bounding box center [285, 261] width 52 height 35
select select "********"
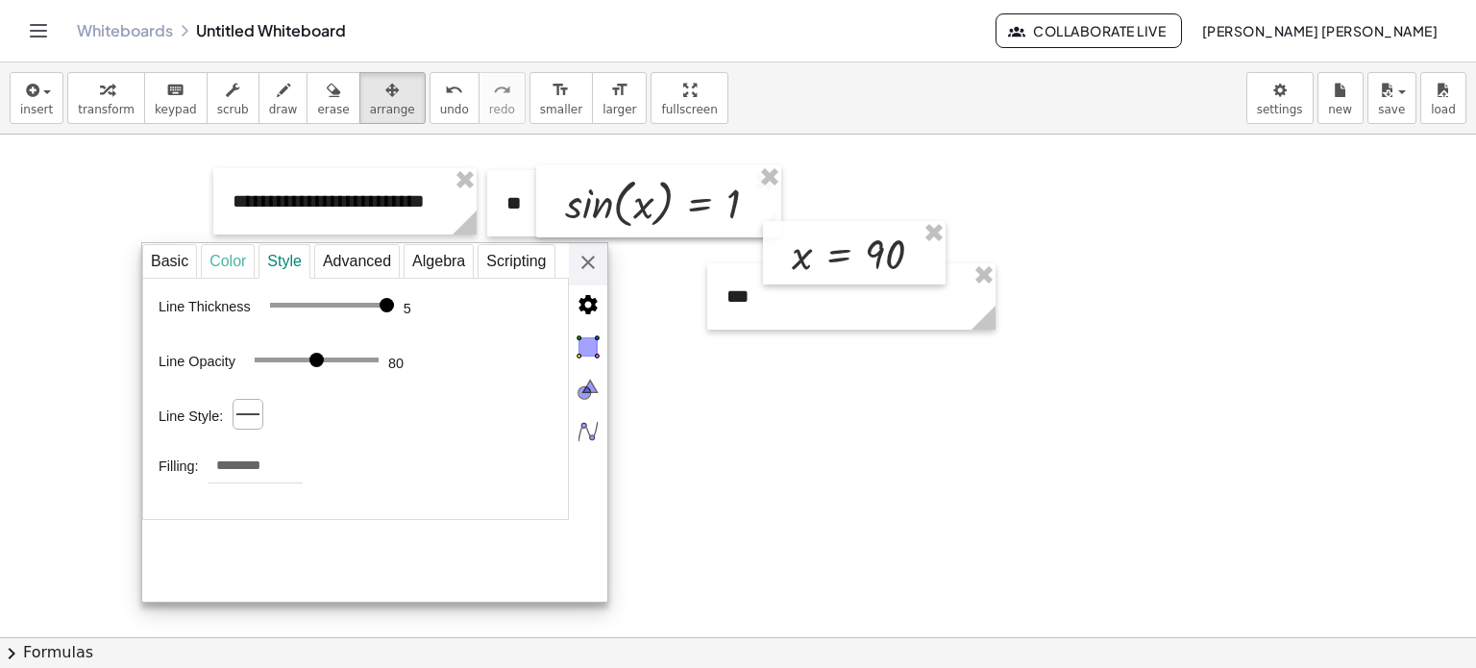
click at [230, 252] on div "Color" at bounding box center [228, 261] width 54 height 35
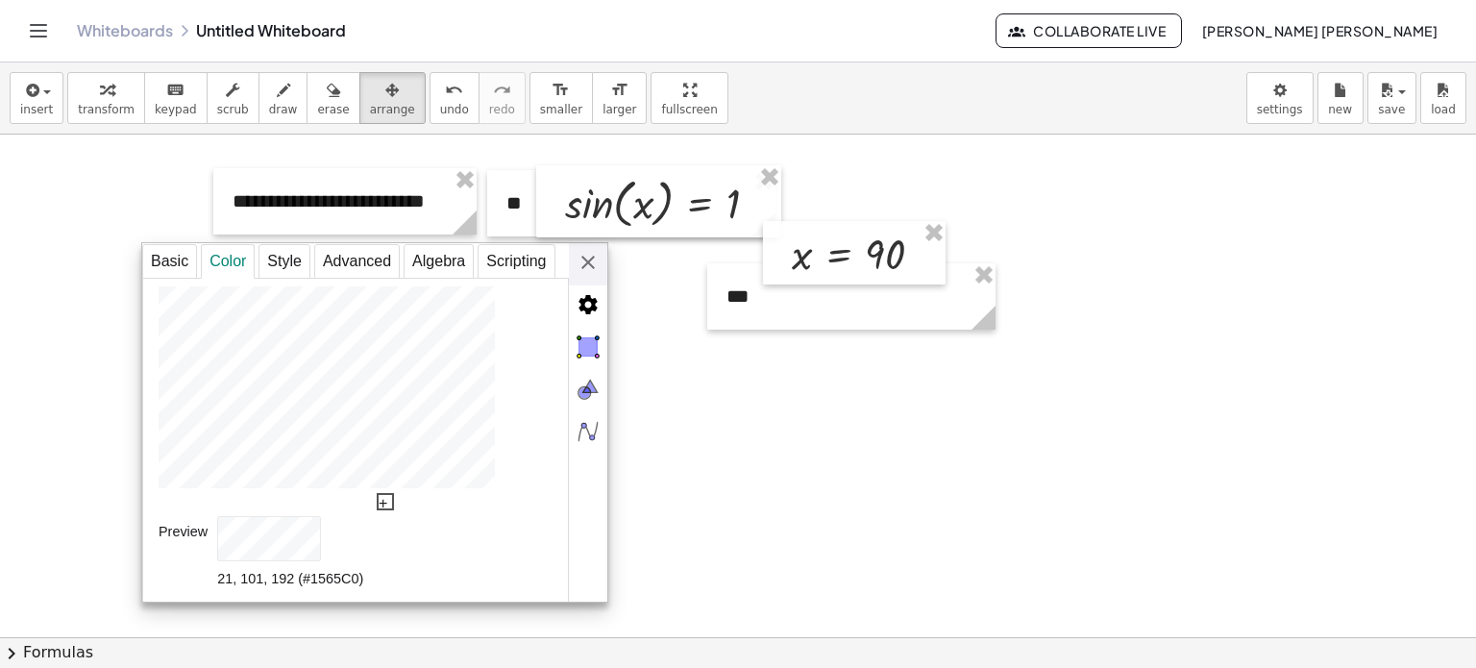
type input "**"
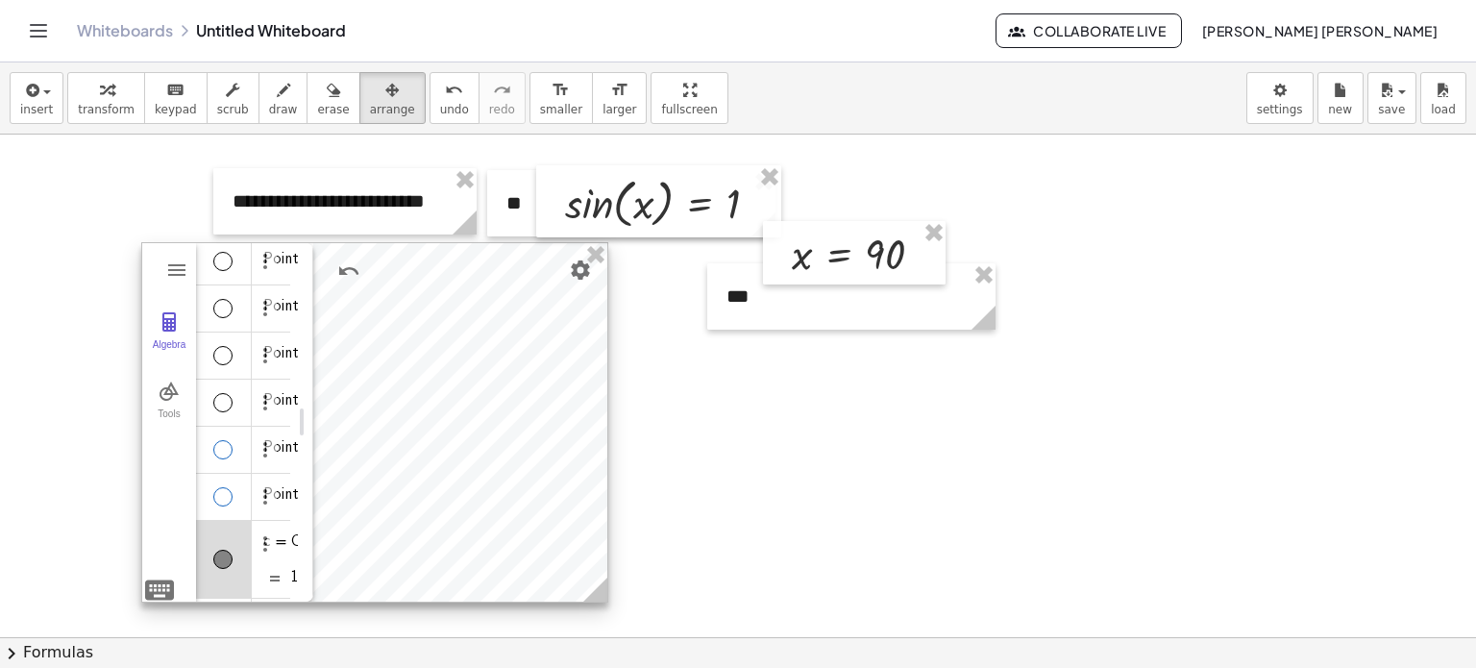
click at [623, 264] on div "**********" at bounding box center [855, 423] width 465 height 360
click at [600, 595] on icon at bounding box center [595, 590] width 24 height 24
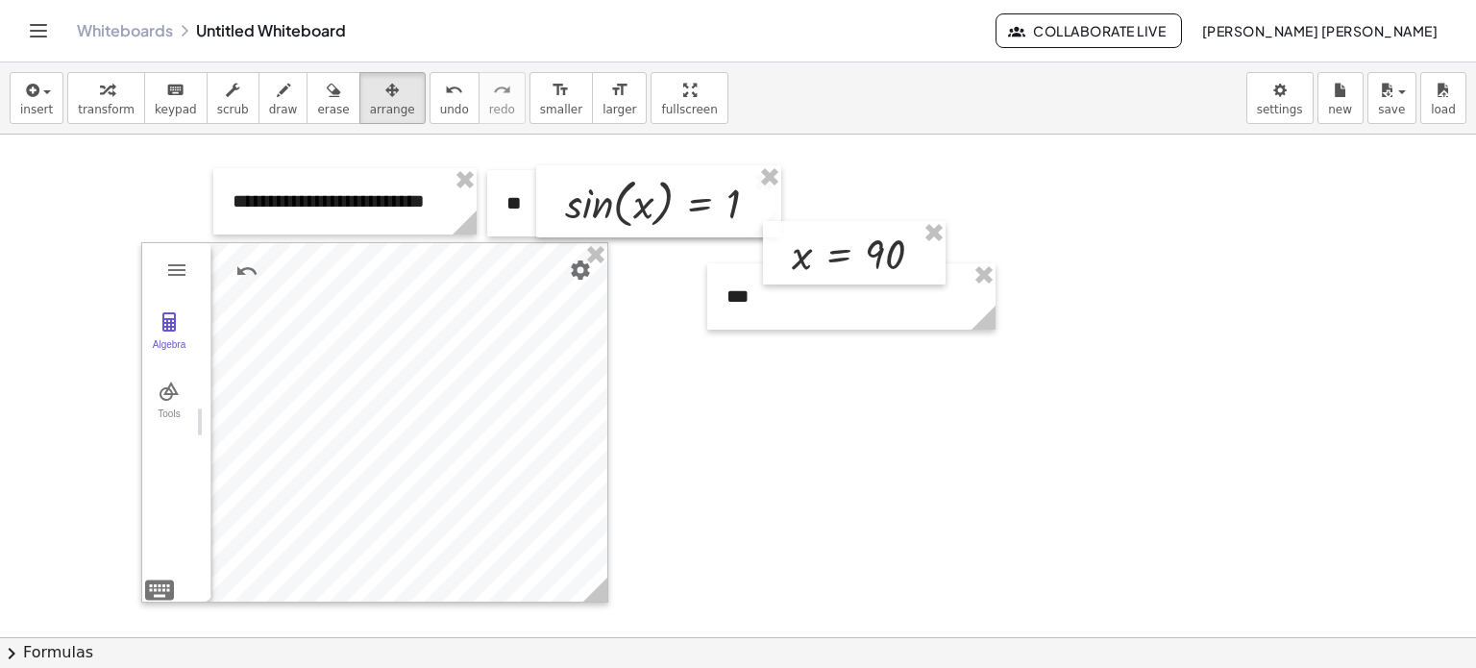
drag, startPoint x: 302, startPoint y: 426, endPoint x: 133, endPoint y: 437, distance: 169.5
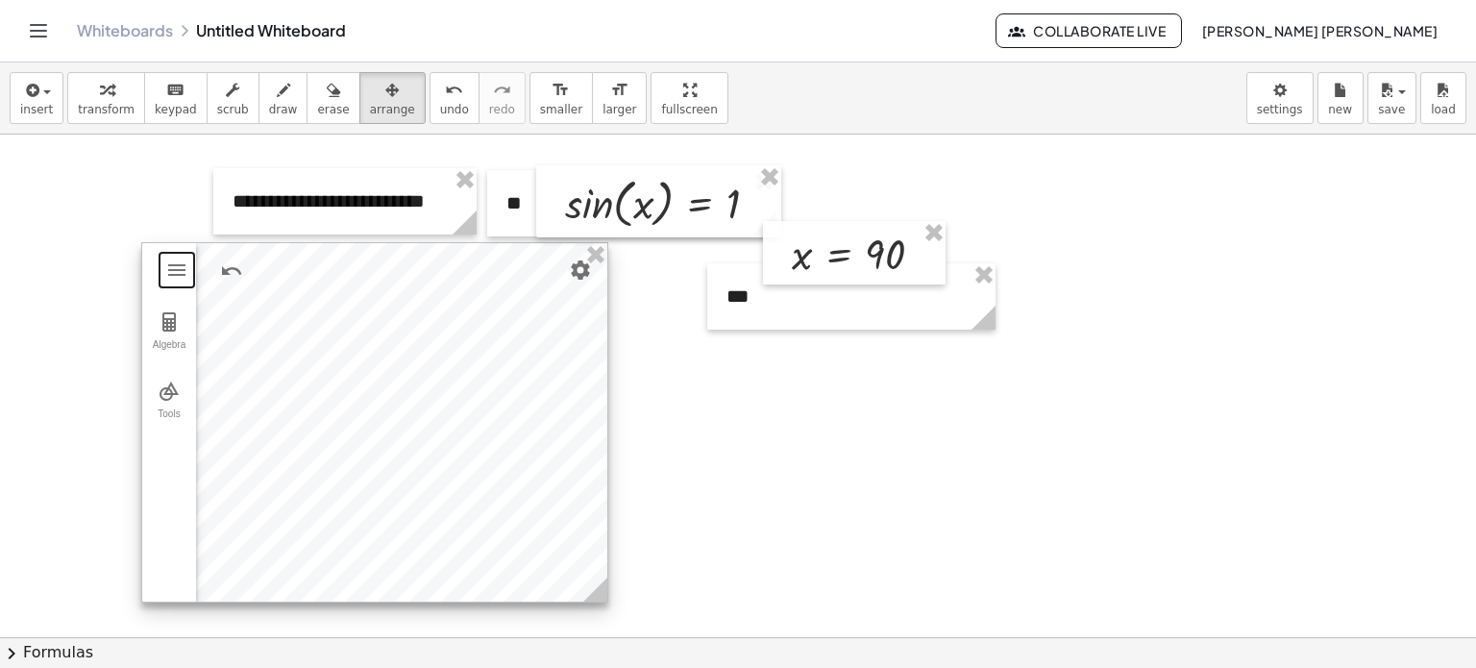
scroll to position [288, 0]
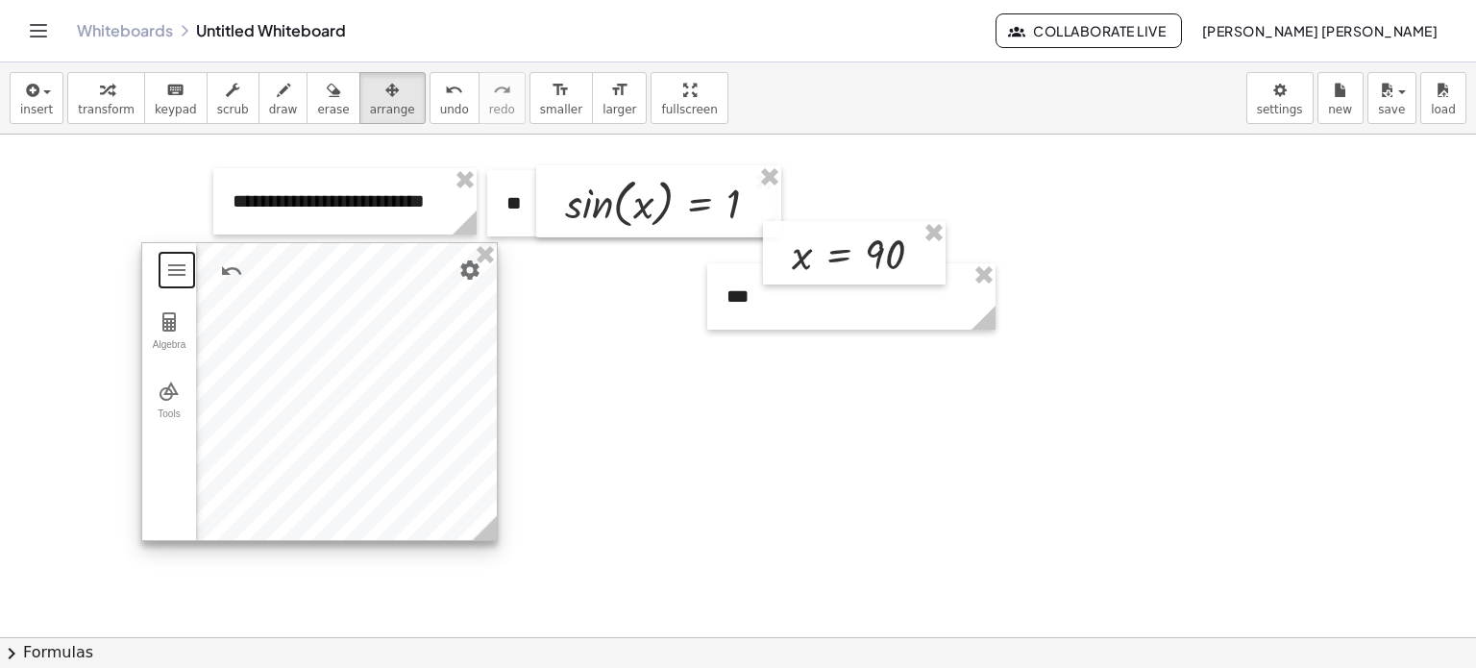
drag, startPoint x: 604, startPoint y: 599, endPoint x: 490, endPoint y: 536, distance: 130.3
click at [490, 536] on icon at bounding box center [485, 528] width 24 height 24
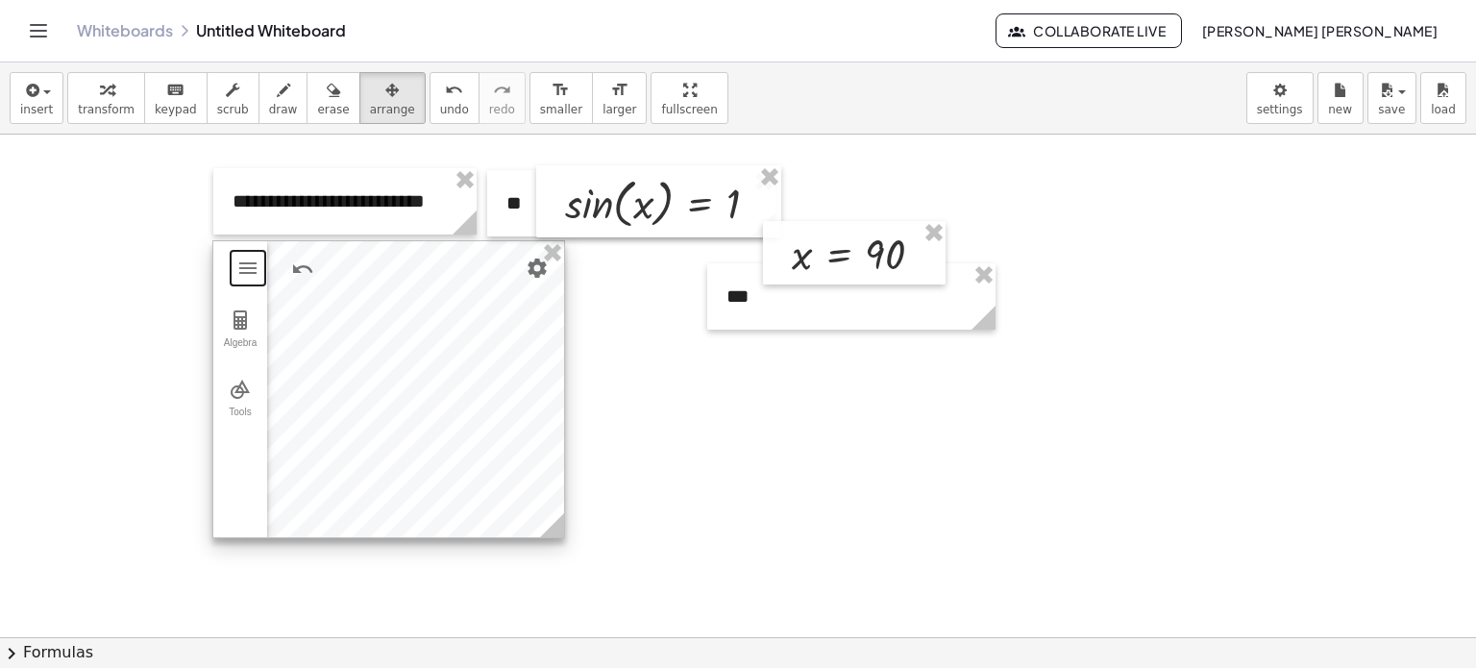
drag, startPoint x: 475, startPoint y: 491, endPoint x: 546, endPoint y: 489, distance: 71.1
click at [546, 489] on div at bounding box center [388, 389] width 351 height 296
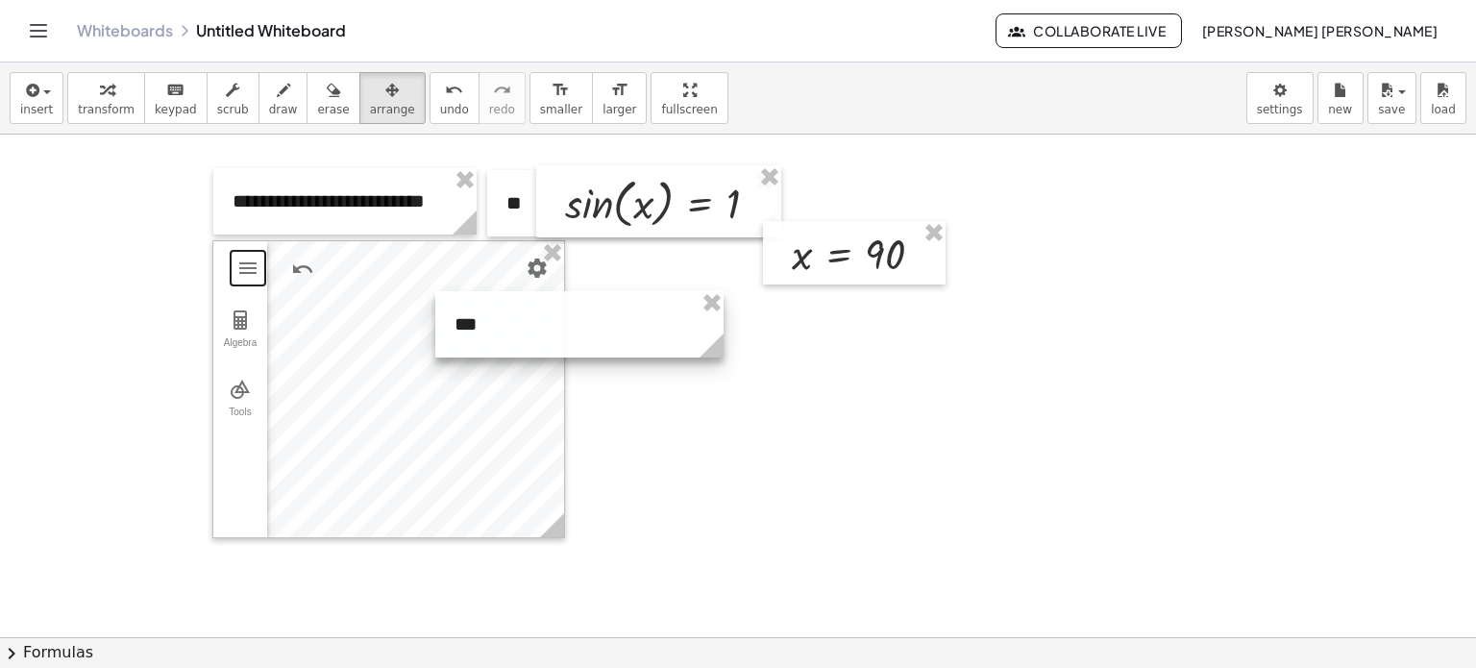
drag, startPoint x: 913, startPoint y: 317, endPoint x: 641, endPoint y: 345, distance: 273.4
click at [641, 345] on div at bounding box center [579, 324] width 288 height 66
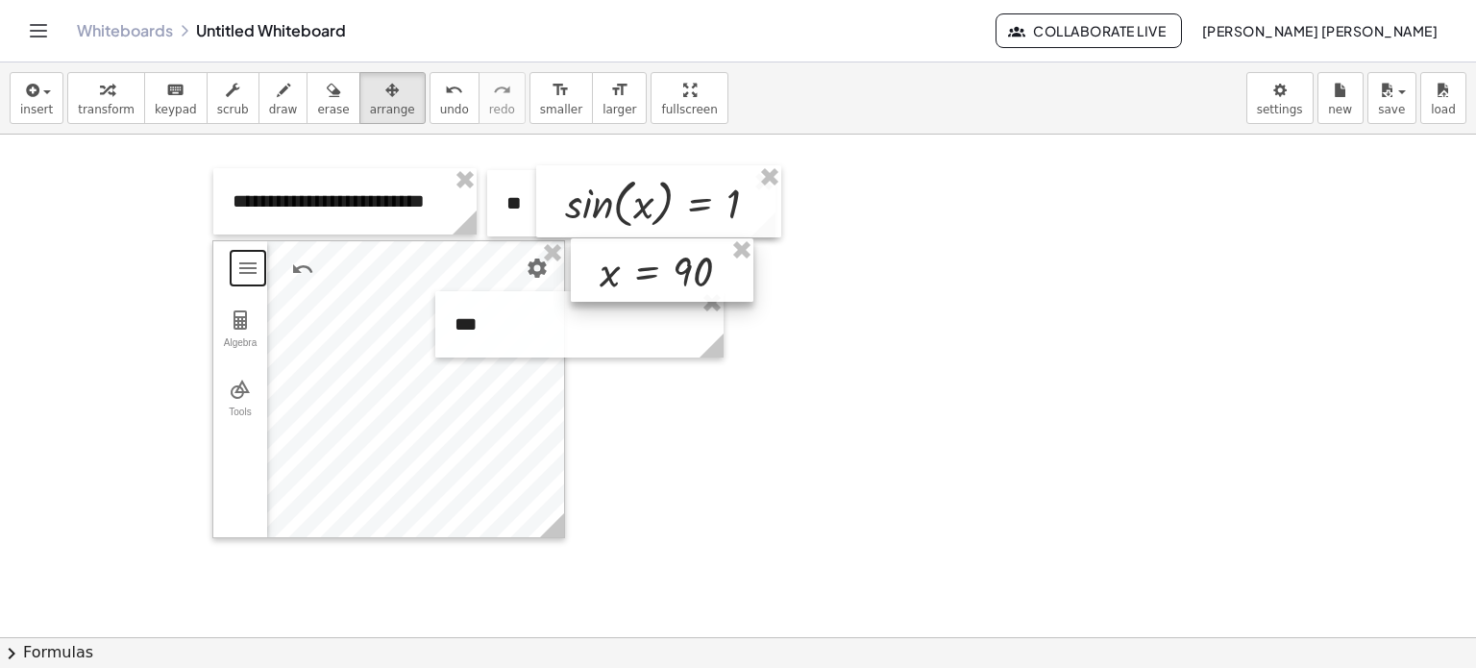
drag, startPoint x: 807, startPoint y: 275, endPoint x: 615, endPoint y: 292, distance: 193.0
click at [615, 292] on div at bounding box center [662, 270] width 183 height 64
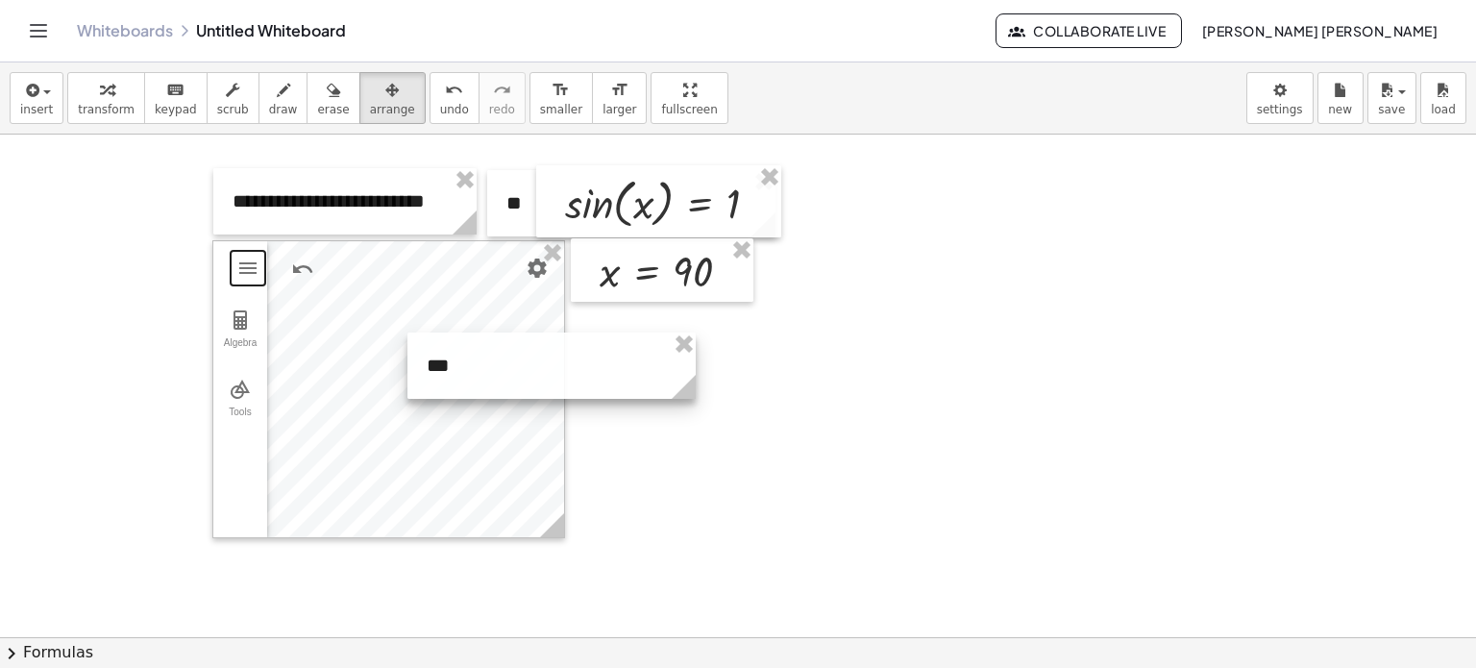
drag, startPoint x: 635, startPoint y: 360, endPoint x: 607, endPoint y: 397, distance: 45.9
click at [607, 397] on div at bounding box center [551, 365] width 288 height 66
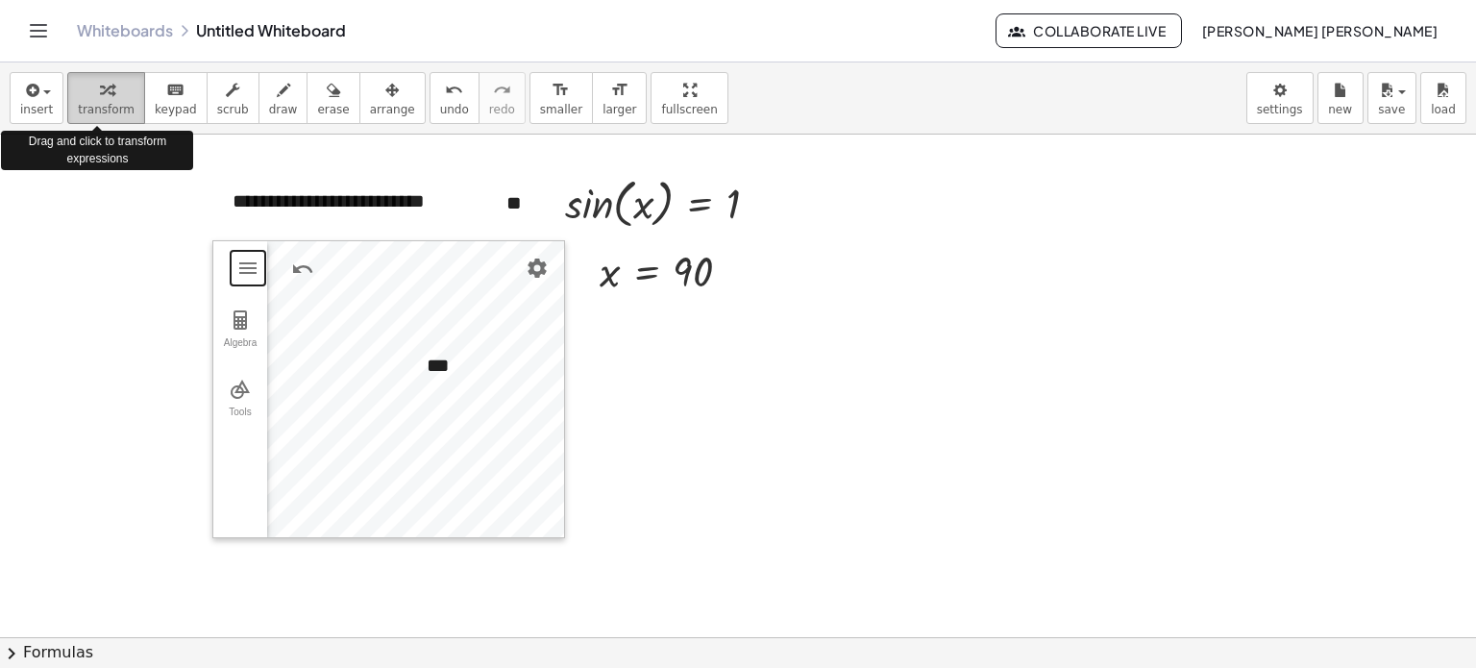
click at [102, 113] on span "transform" at bounding box center [106, 109] width 57 height 13
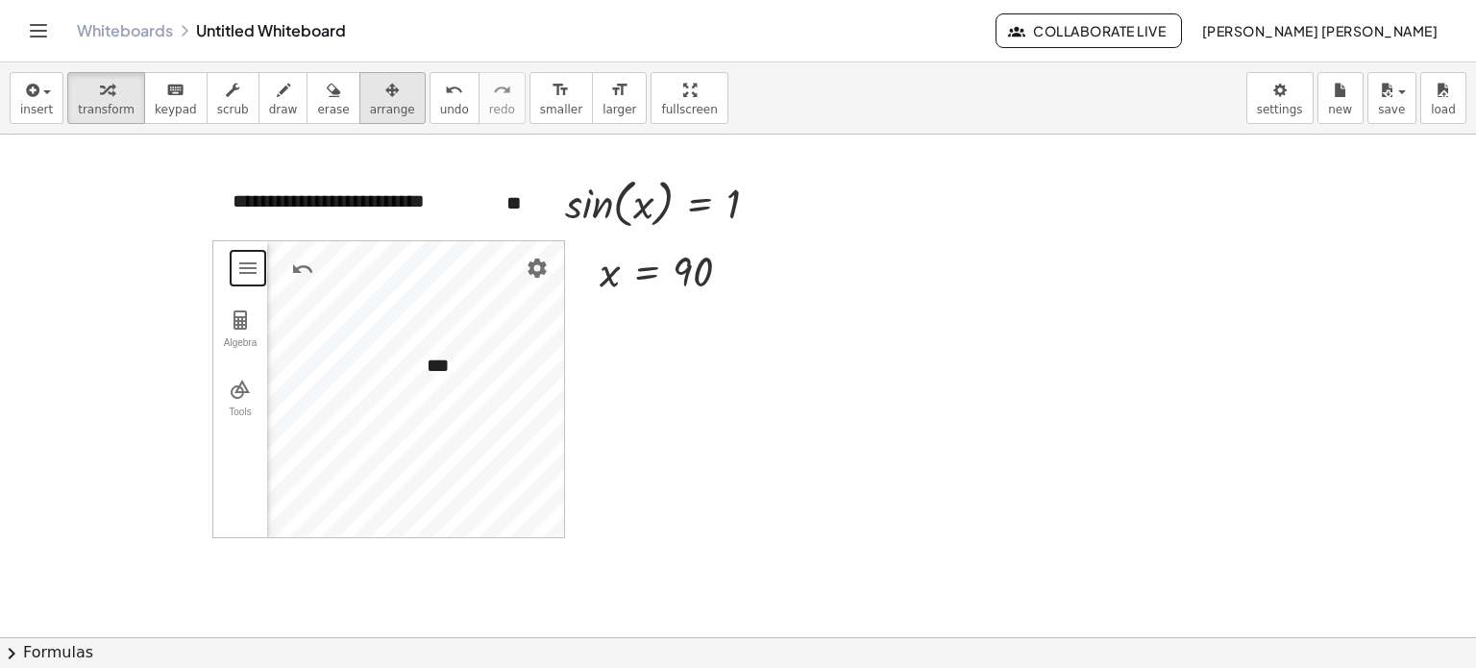
click at [385, 85] on icon "button" at bounding box center [391, 90] width 13 height 23
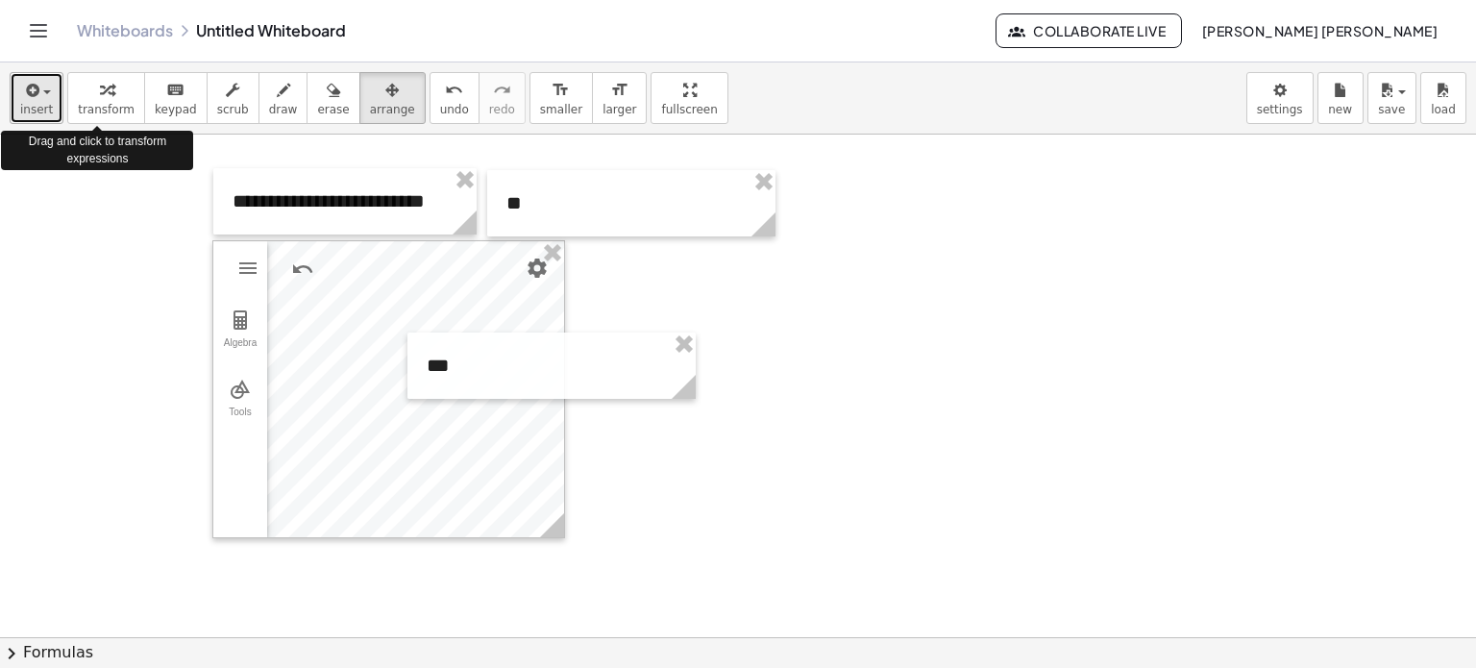
click at [48, 95] on button "insert" at bounding box center [37, 98] width 54 height 52
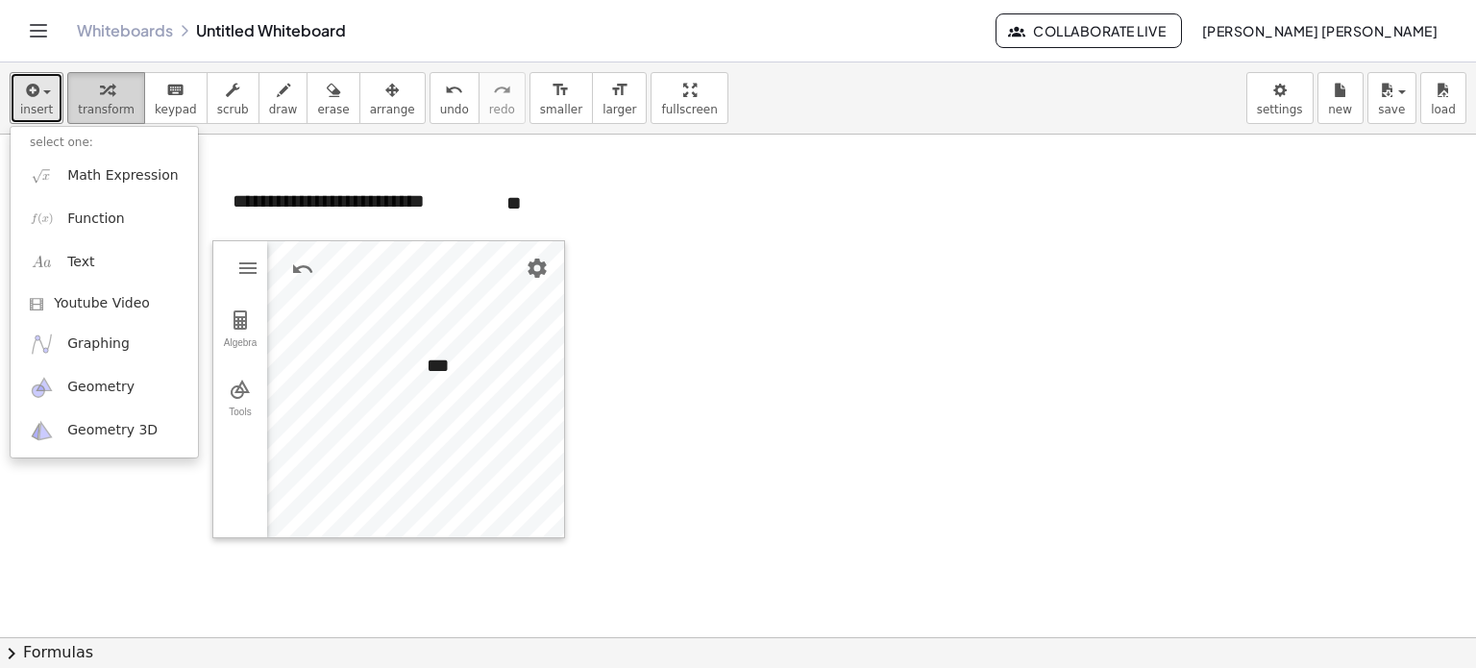
click at [105, 107] on span "transform" at bounding box center [106, 109] width 57 height 13
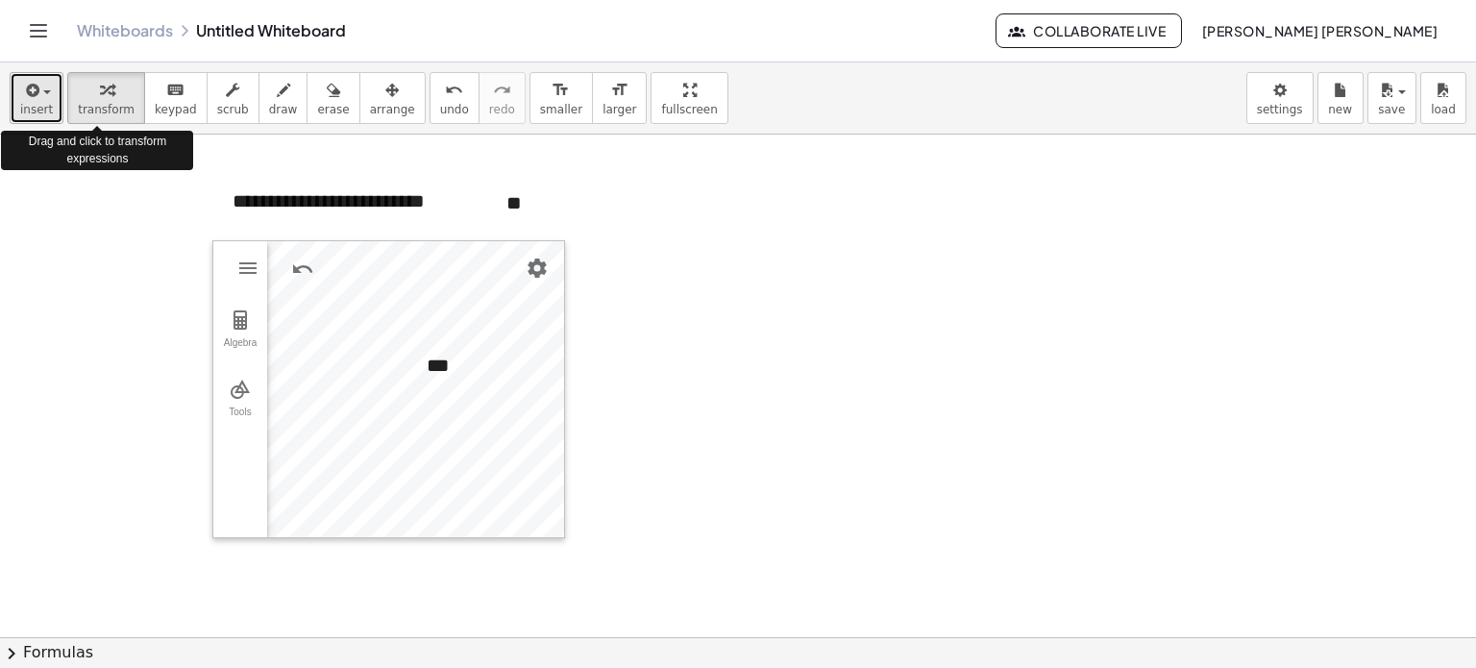
click at [50, 111] on button "insert" at bounding box center [37, 98] width 54 height 52
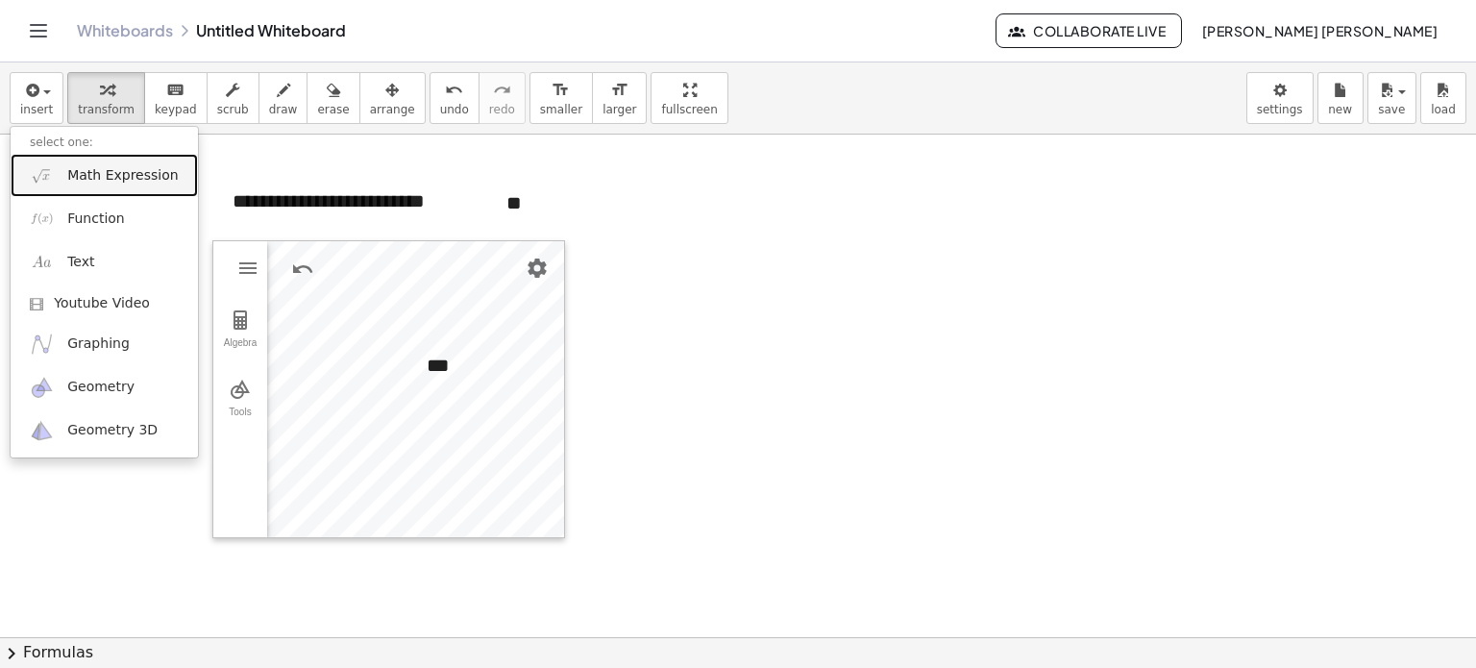
click at [122, 164] on link "Math Expression" at bounding box center [104, 175] width 187 height 43
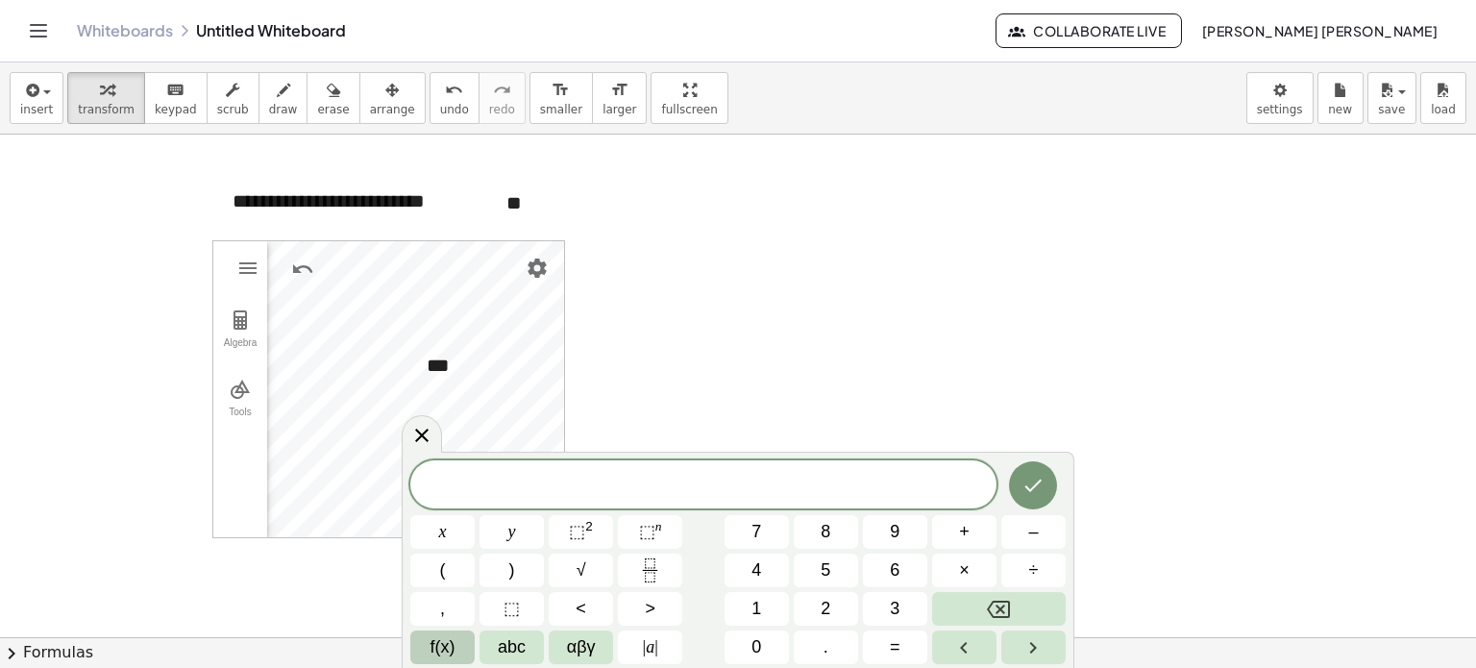
click at [418, 646] on button "f(x)" at bounding box center [442, 647] width 64 height 34
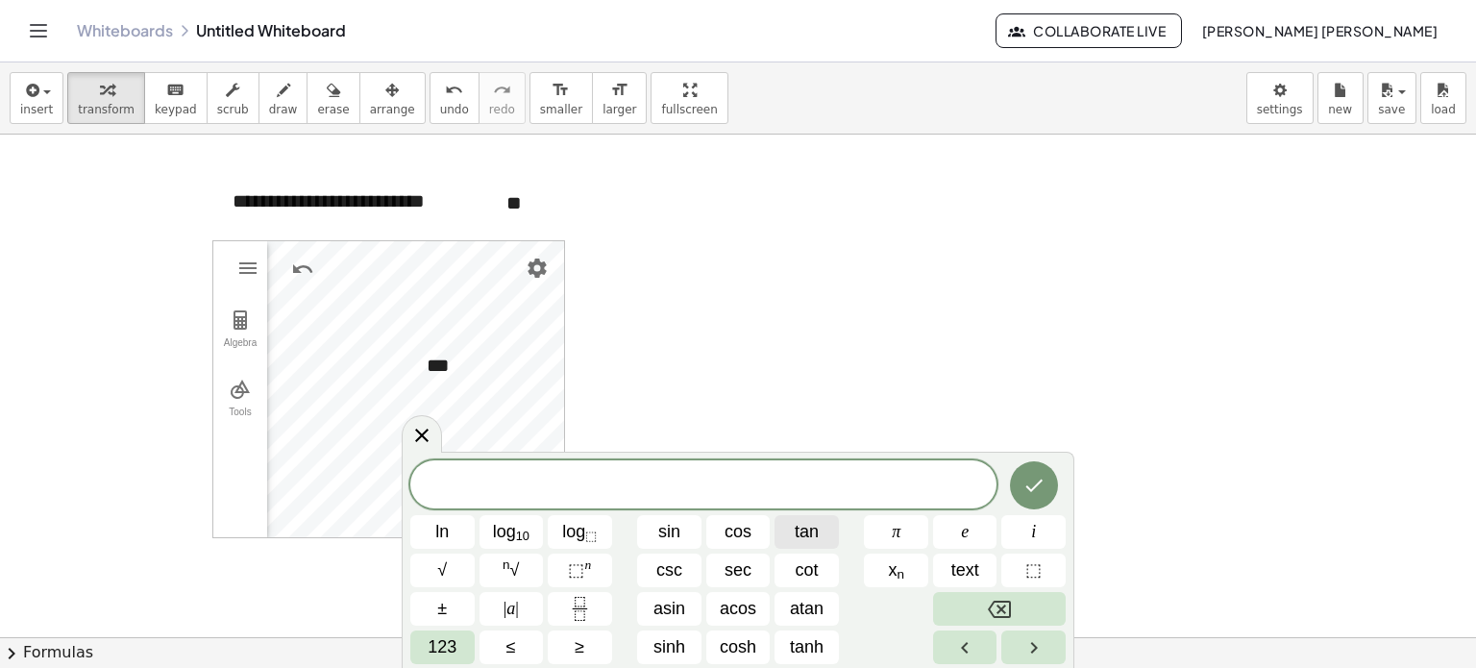
click at [826, 543] on button "tan" at bounding box center [807, 532] width 64 height 34
click at [1049, 472] on button "Done" at bounding box center [1034, 485] width 48 height 48
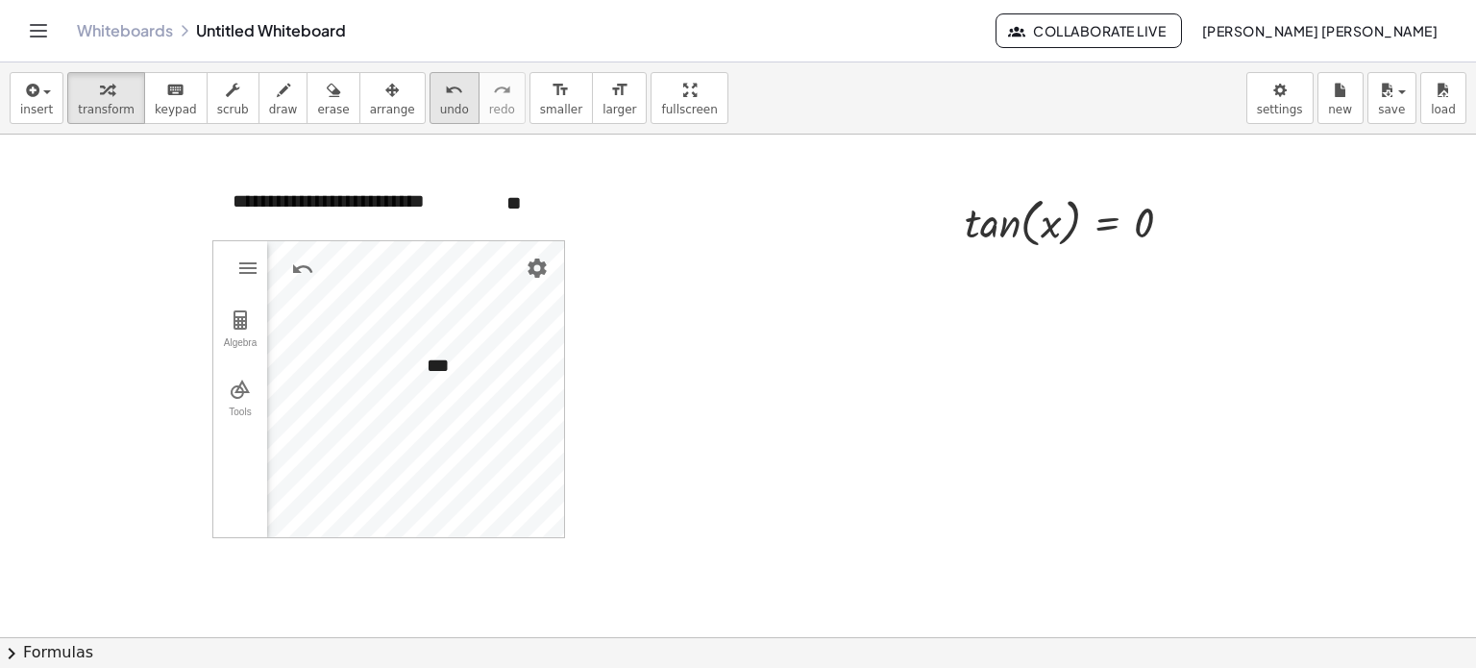
drag, startPoint x: 356, startPoint y: 107, endPoint x: 404, endPoint y: 108, distance: 48.1
click at [370, 107] on span "arrange" at bounding box center [392, 109] width 45 height 13
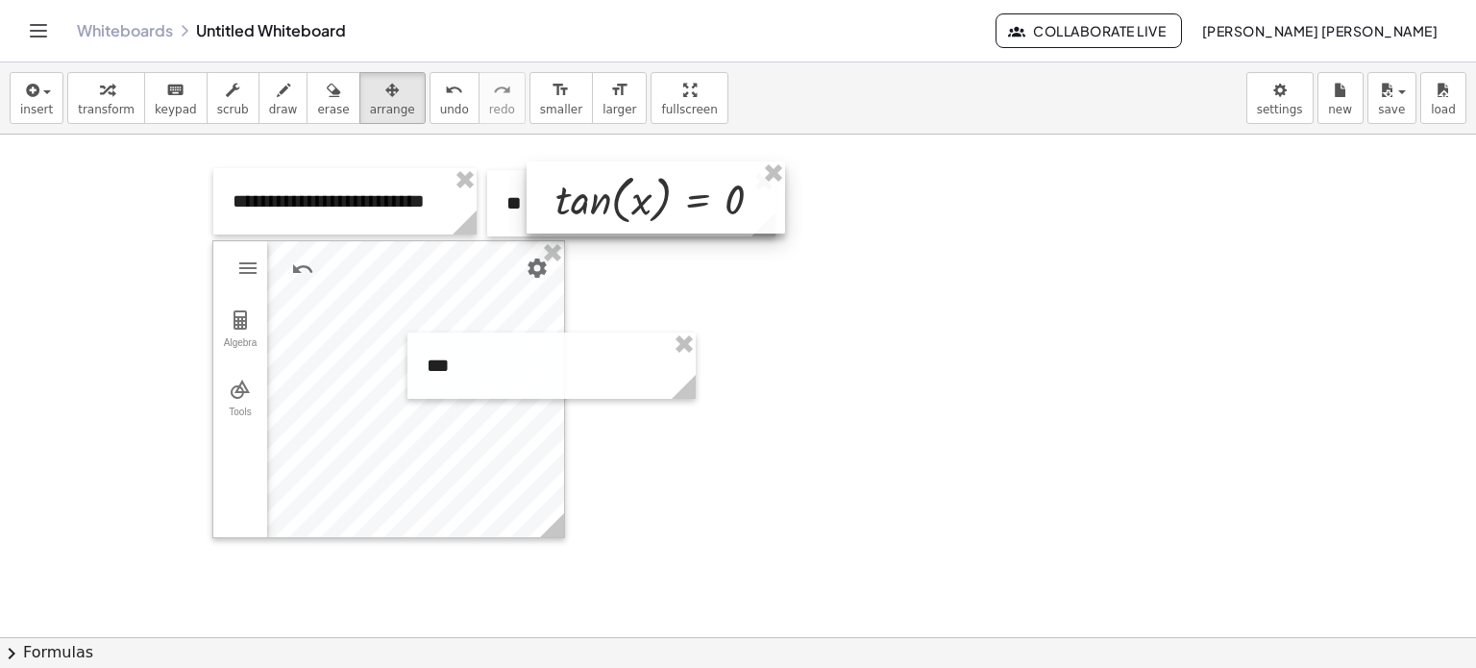
drag, startPoint x: 1090, startPoint y: 244, endPoint x: 680, endPoint y: 221, distance: 410.0
click at [680, 221] on div at bounding box center [656, 197] width 259 height 72
click at [85, 103] on span "transform" at bounding box center [106, 109] width 57 height 13
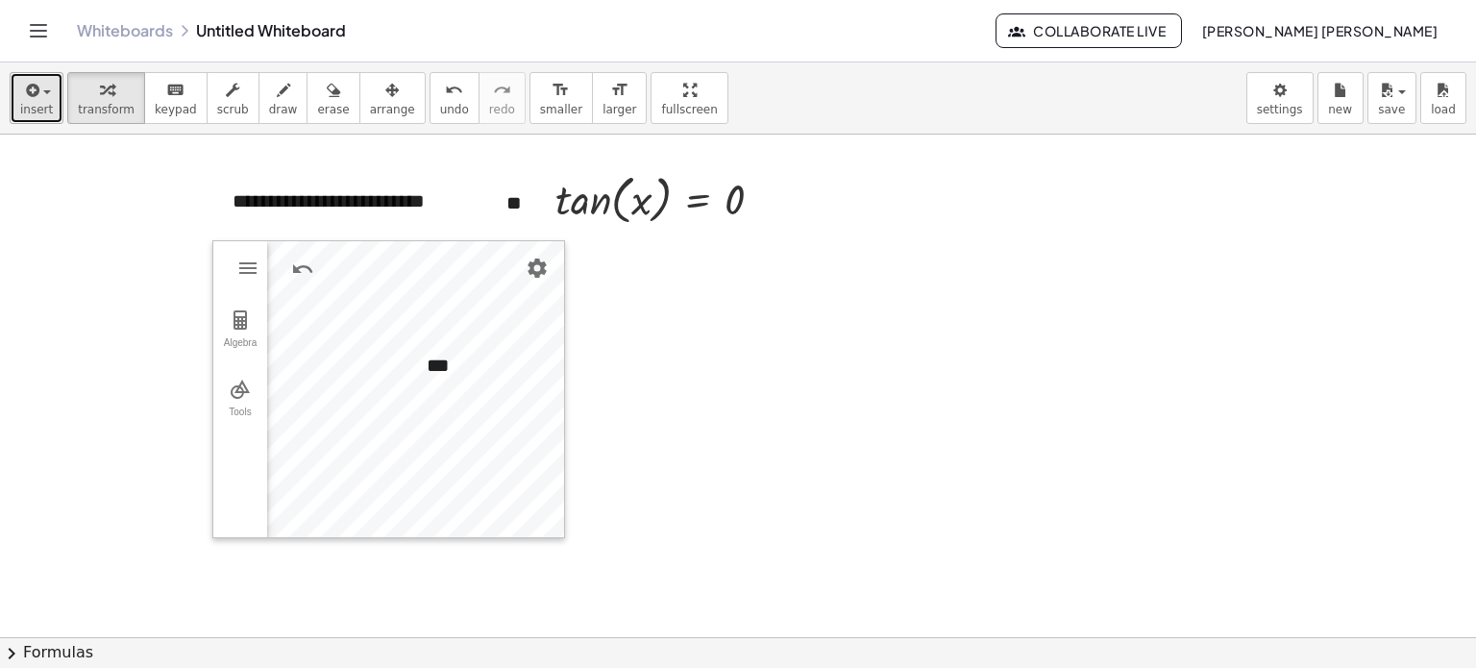
click at [32, 100] on icon "button" at bounding box center [30, 90] width 17 height 23
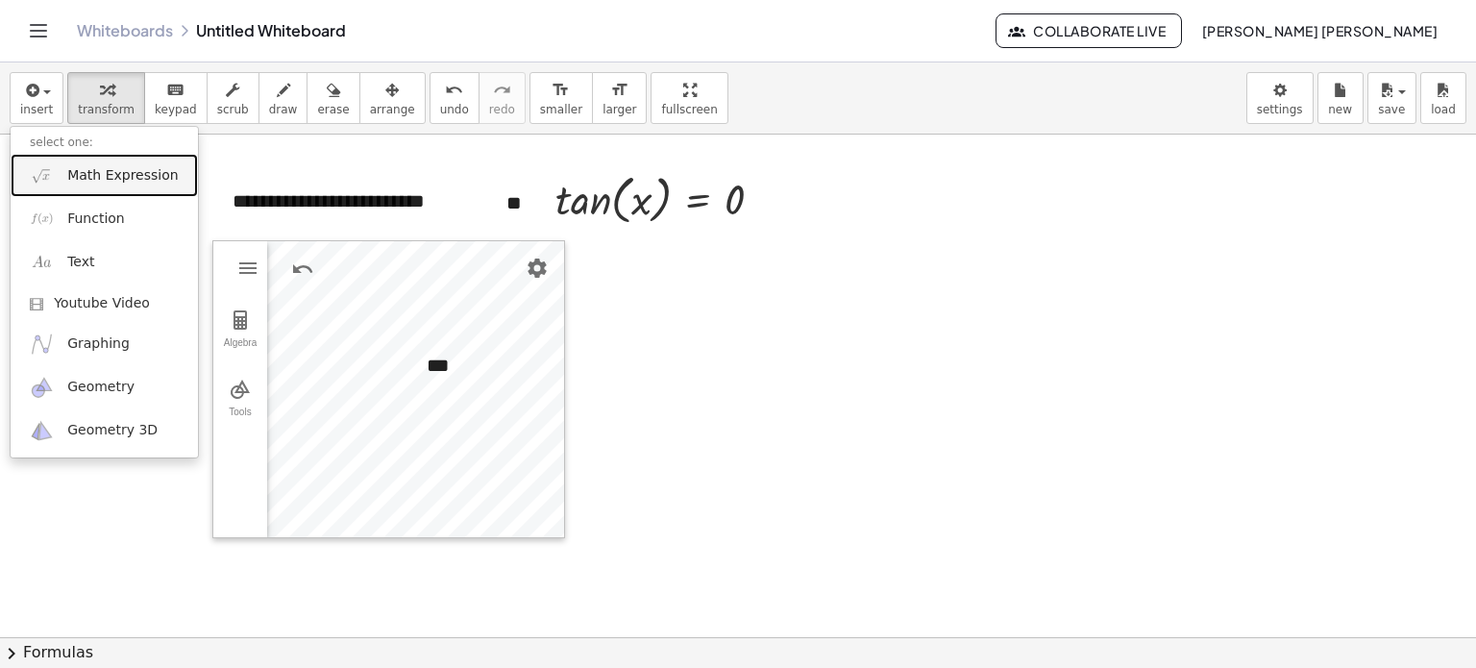
click at [108, 184] on span "Math Expression" at bounding box center [122, 175] width 111 height 19
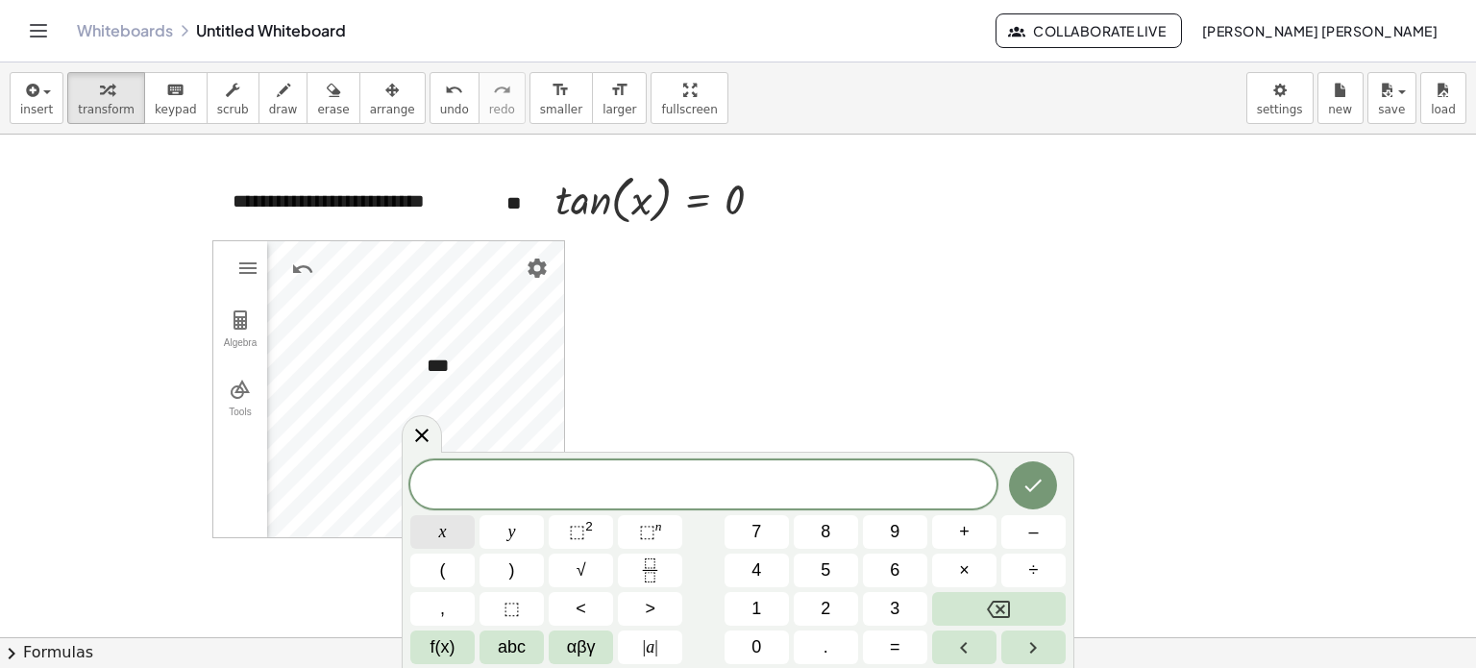
click at [460, 544] on button "x" at bounding box center [442, 532] width 64 height 34
click at [456, 639] on button "f(x)" at bounding box center [442, 647] width 64 height 34
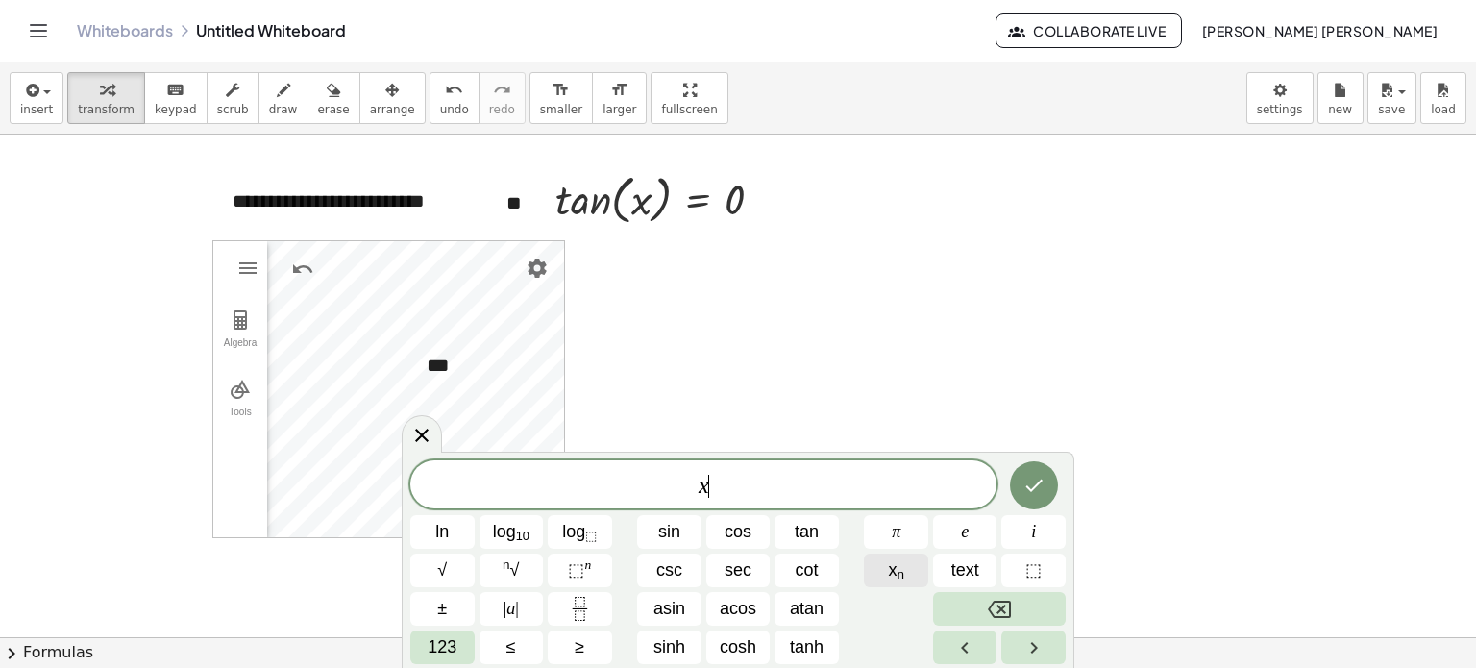
click at [916, 571] on button "x n" at bounding box center [896, 571] width 64 height 34
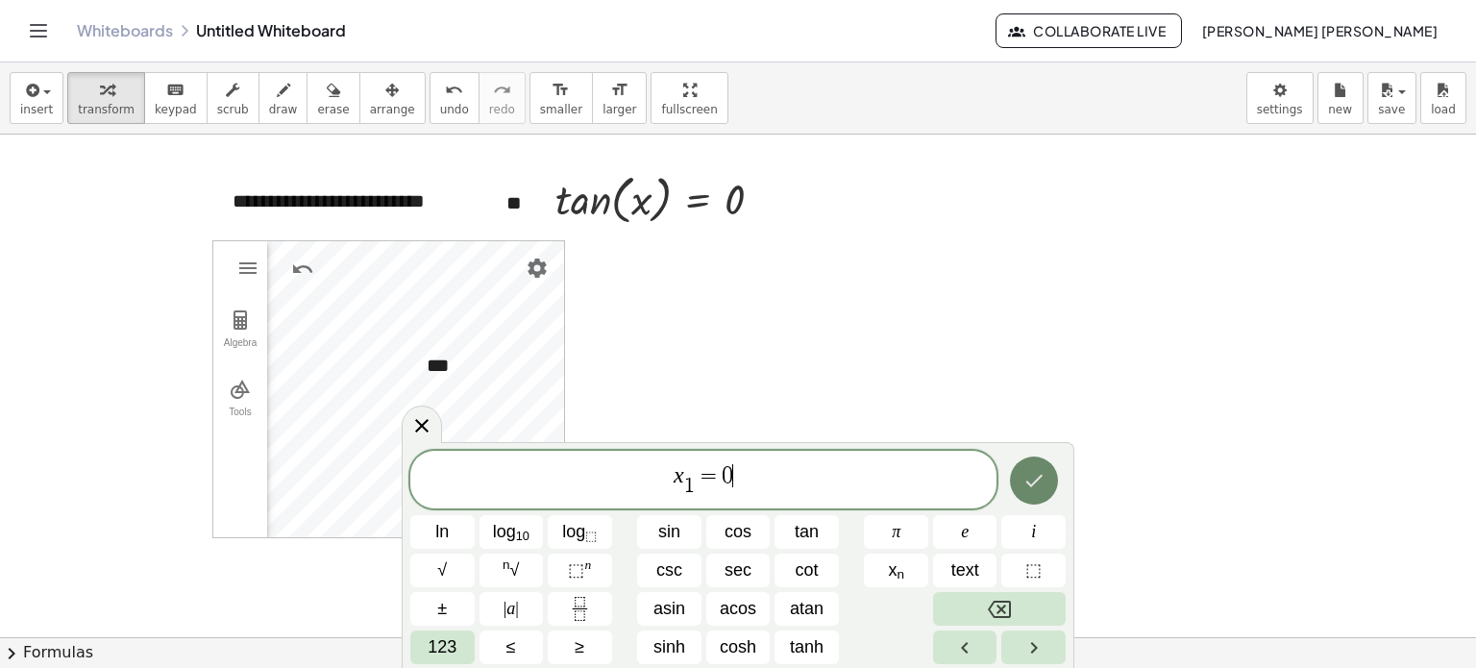
click at [1014, 472] on button "Done" at bounding box center [1034, 480] width 48 height 48
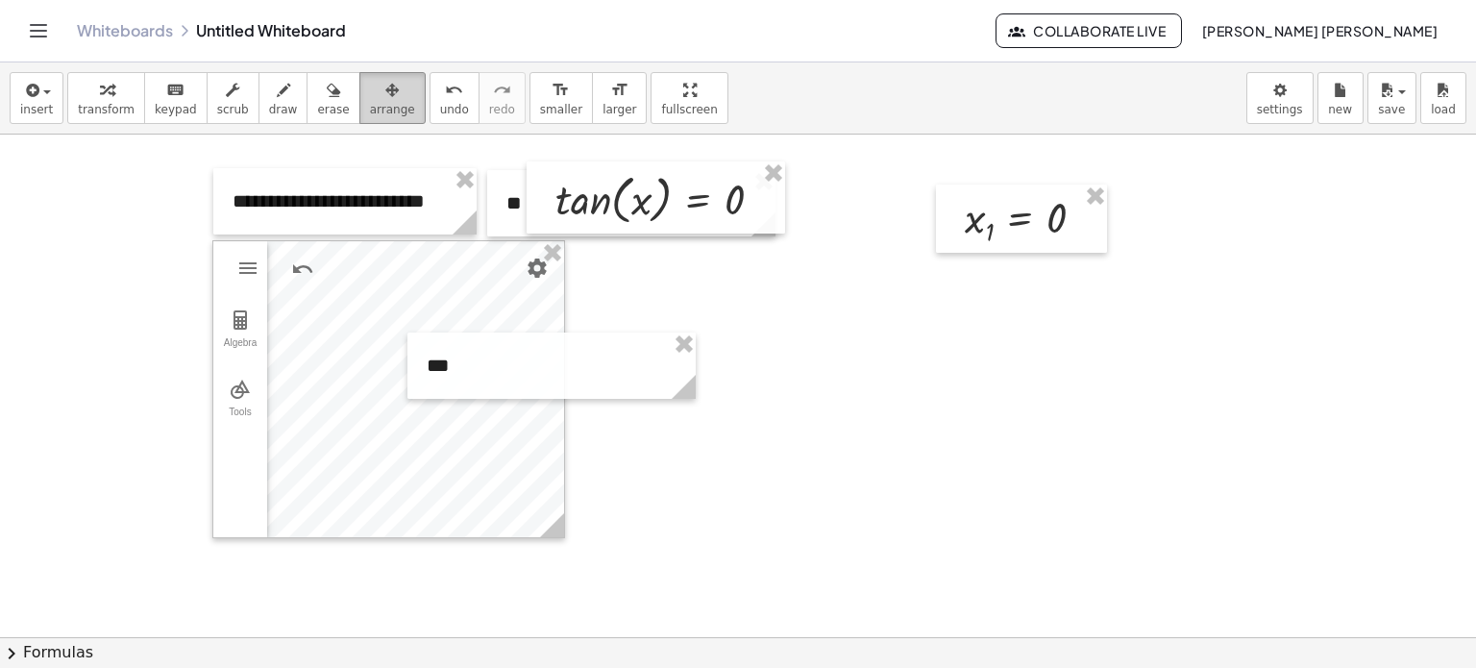
click at [374, 108] on span "arrange" at bounding box center [392, 109] width 45 height 13
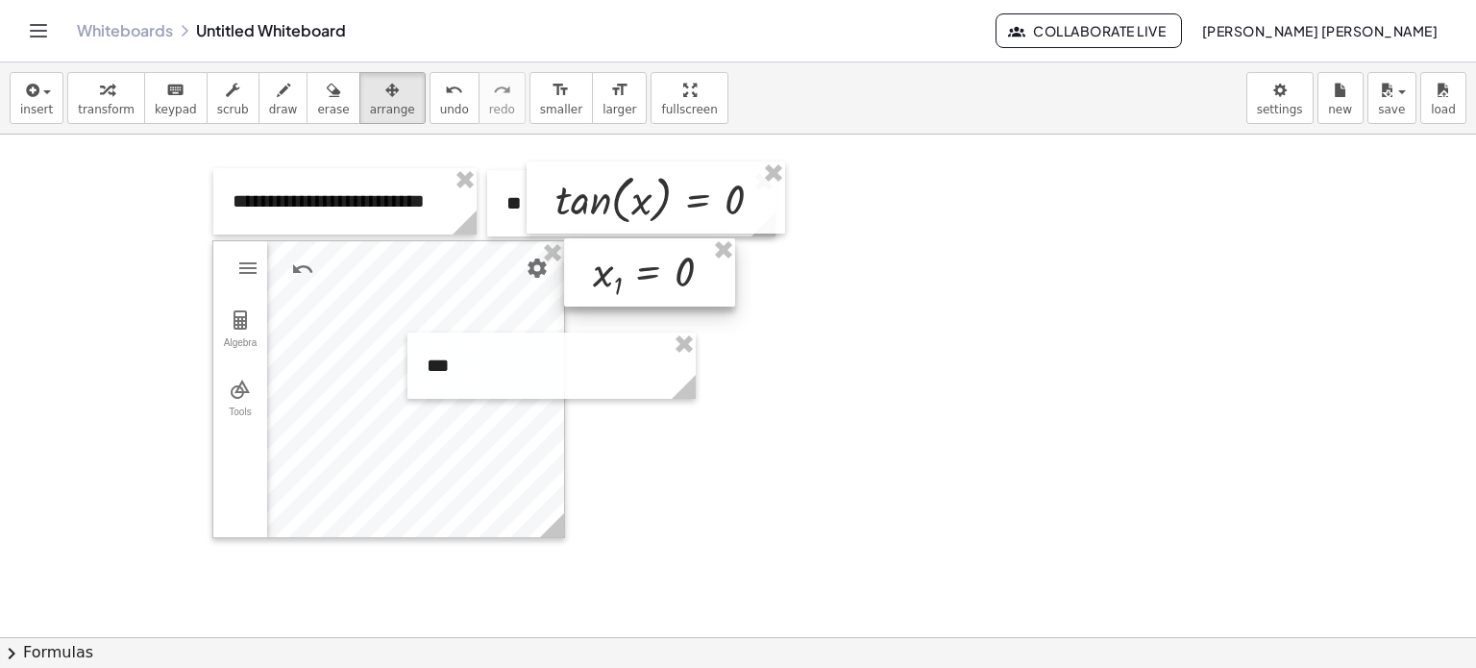
drag, startPoint x: 1087, startPoint y: 226, endPoint x: 715, endPoint y: 280, distance: 375.8
click at [715, 280] on div at bounding box center [649, 272] width 171 height 68
click at [40, 103] on span "insert" at bounding box center [36, 109] width 33 height 13
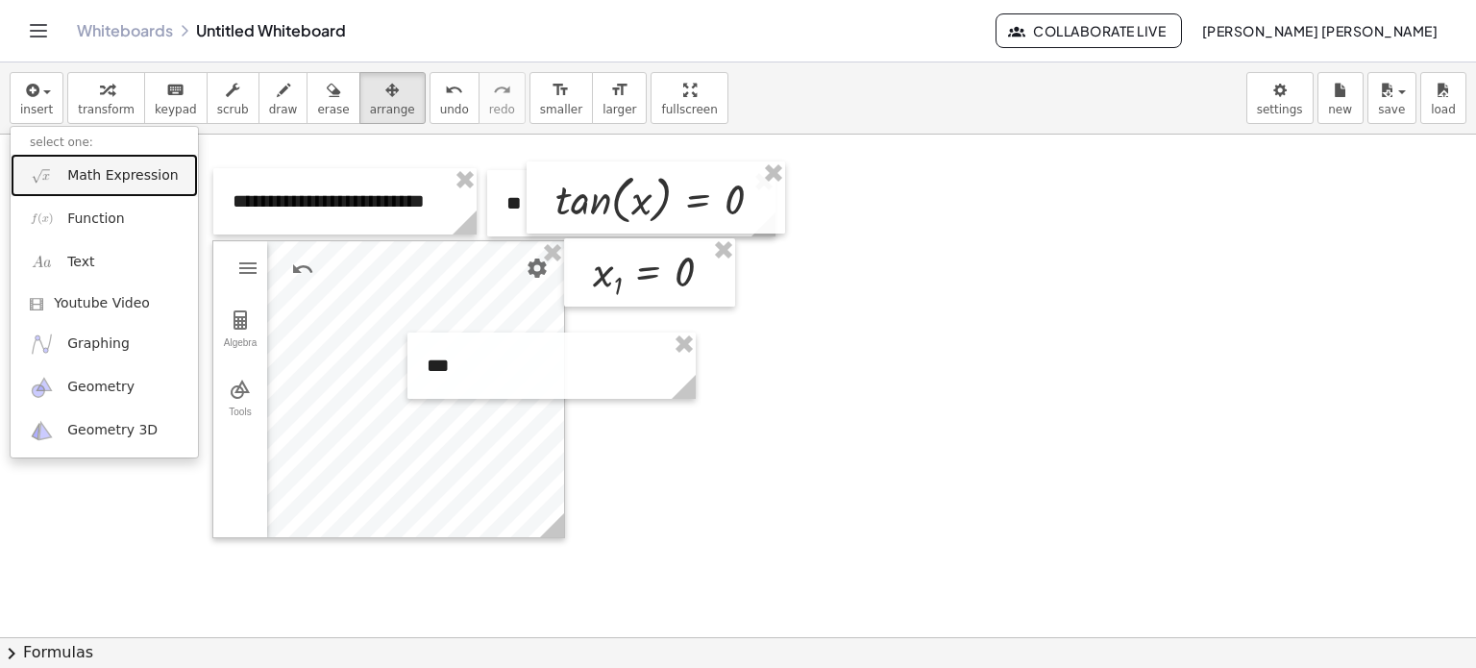
click at [129, 190] on link "Math Expression" at bounding box center [104, 175] width 187 height 43
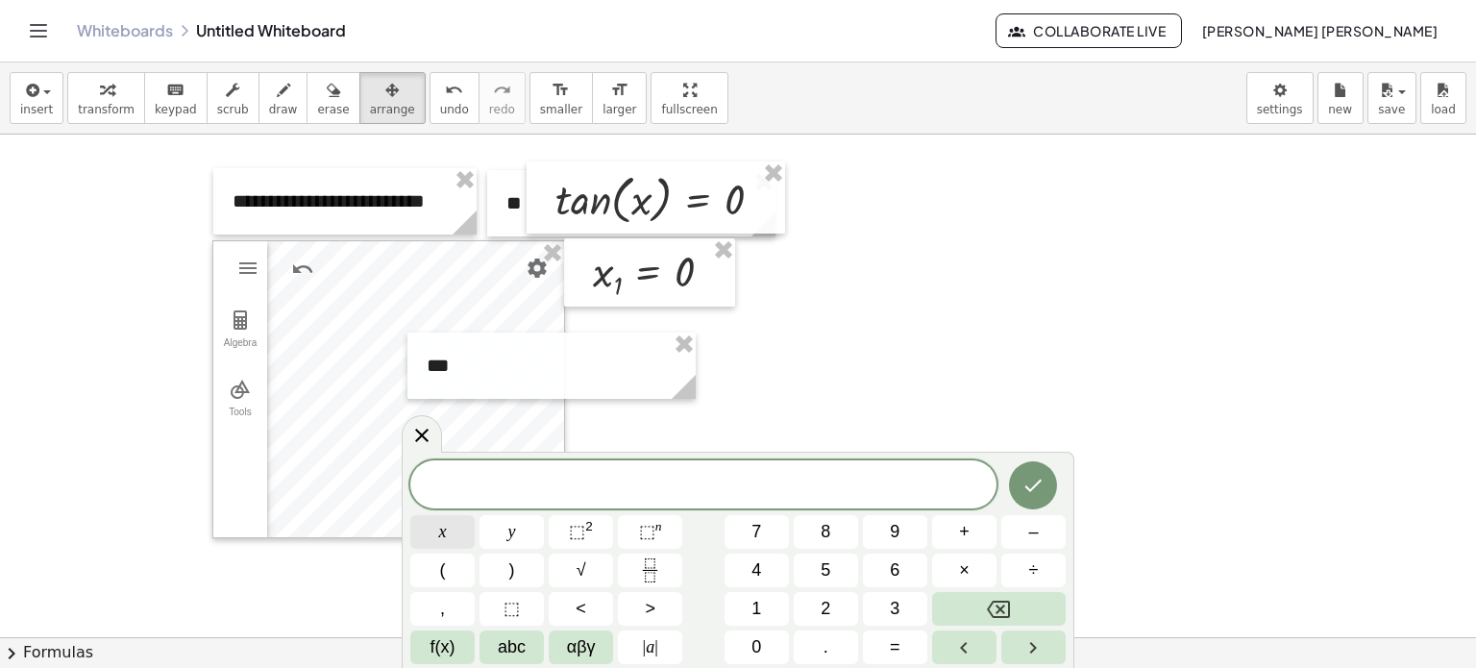
click at [425, 532] on button "x" at bounding box center [442, 532] width 64 height 34
click at [465, 649] on button "f(x)" at bounding box center [442, 647] width 64 height 34
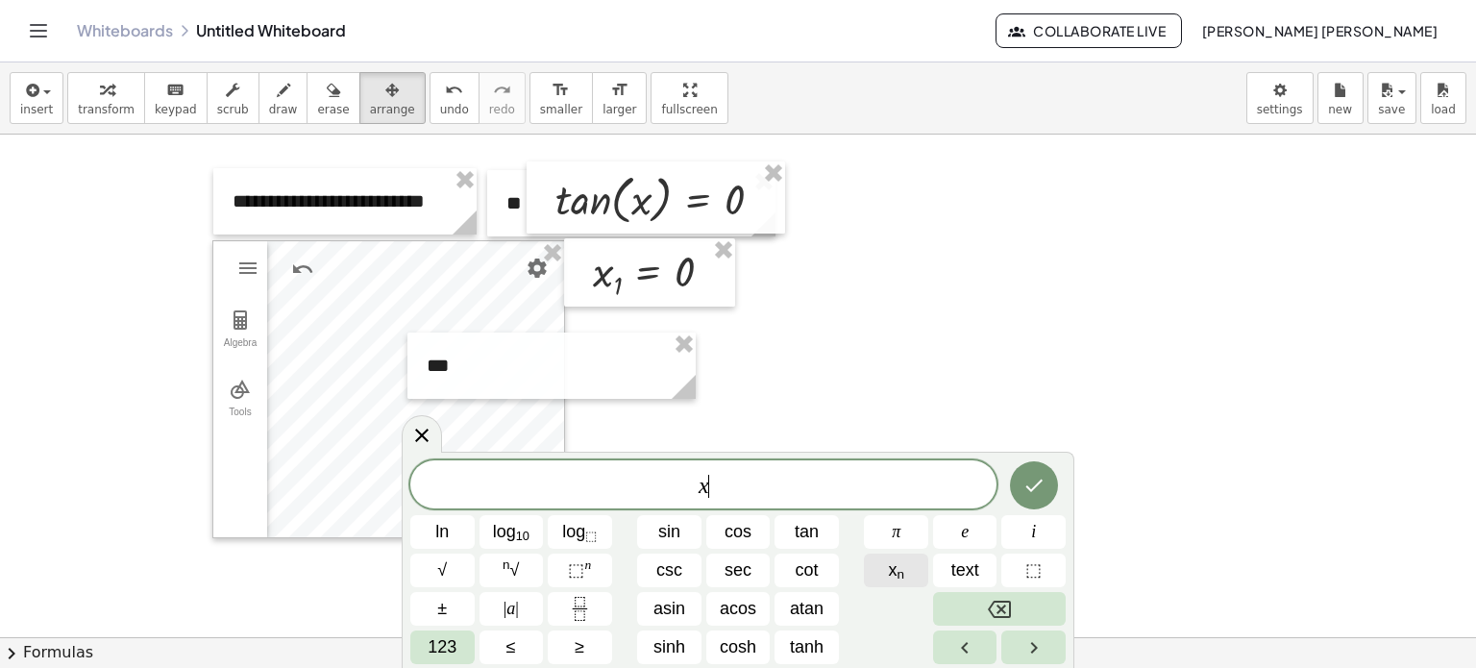
click at [883, 565] on button "x n" at bounding box center [896, 571] width 64 height 34
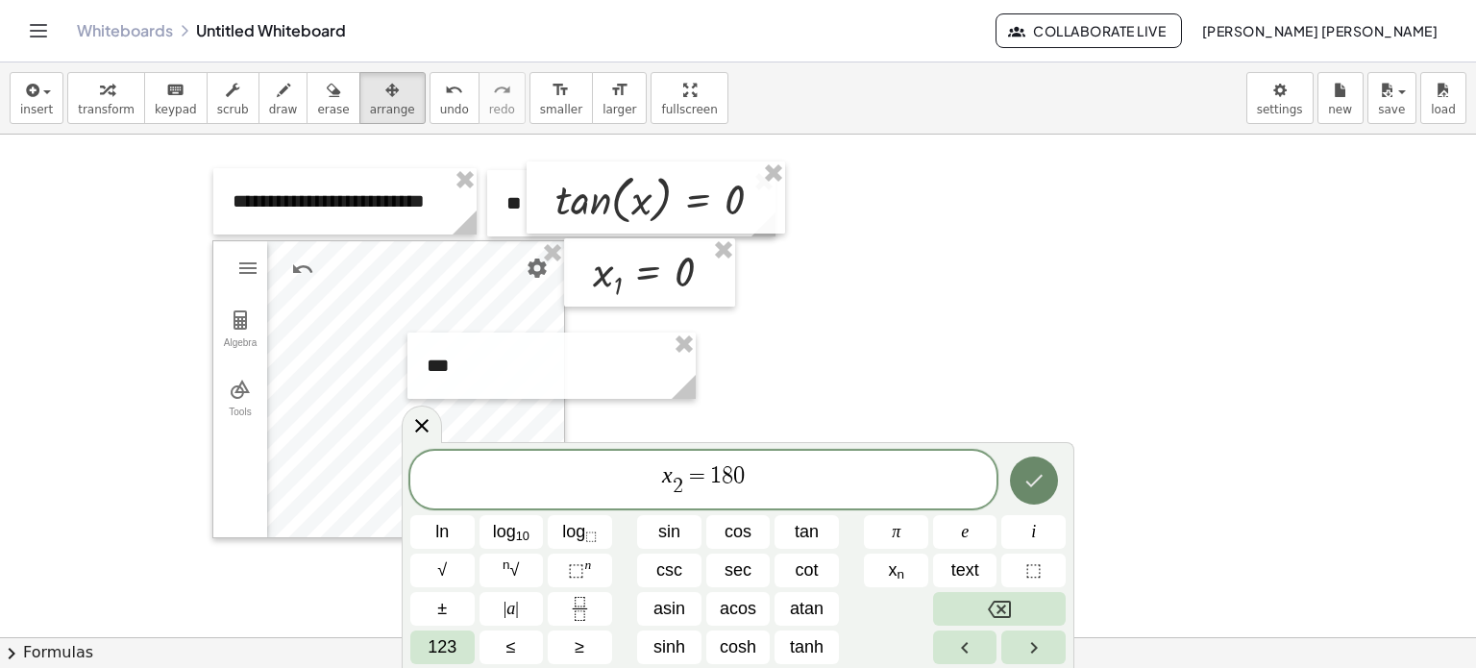
click at [1038, 480] on icon "Done" at bounding box center [1033, 480] width 17 height 12
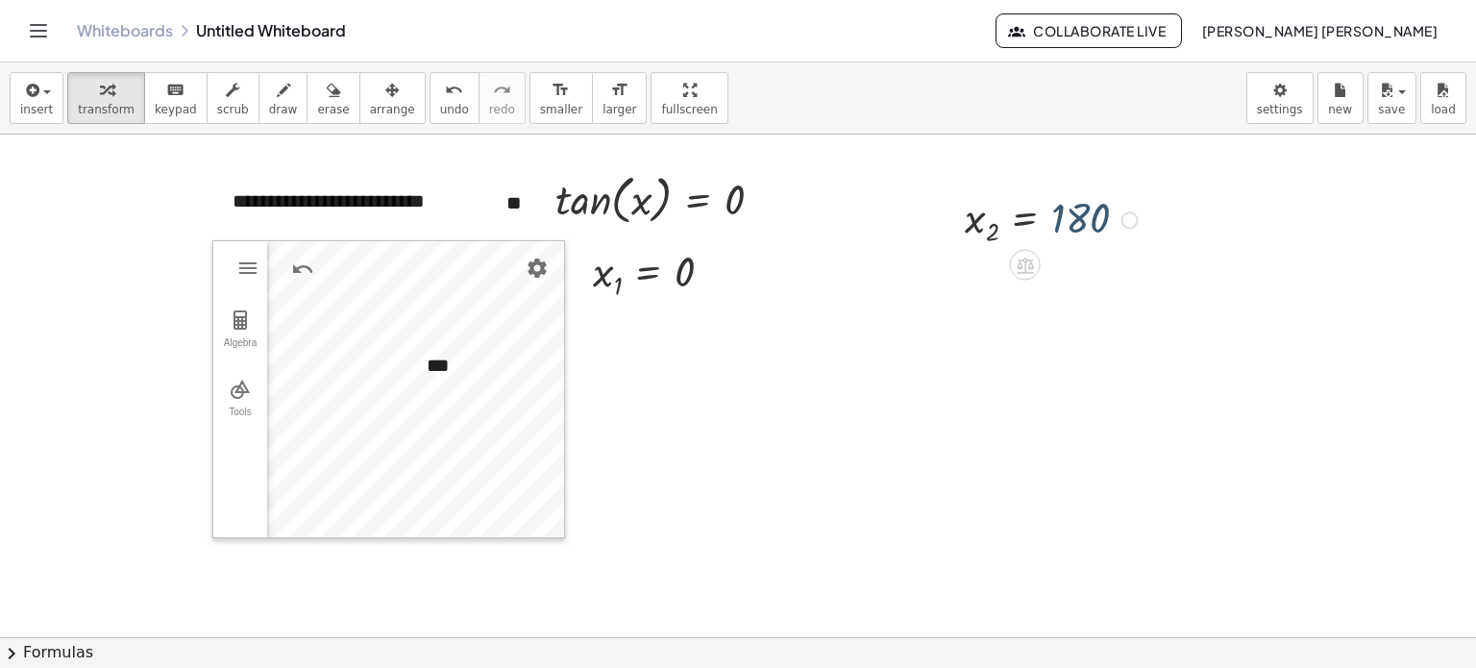
click at [1096, 226] on div at bounding box center [1054, 218] width 198 height 59
click at [372, 113] on span "arrange" at bounding box center [392, 109] width 45 height 13
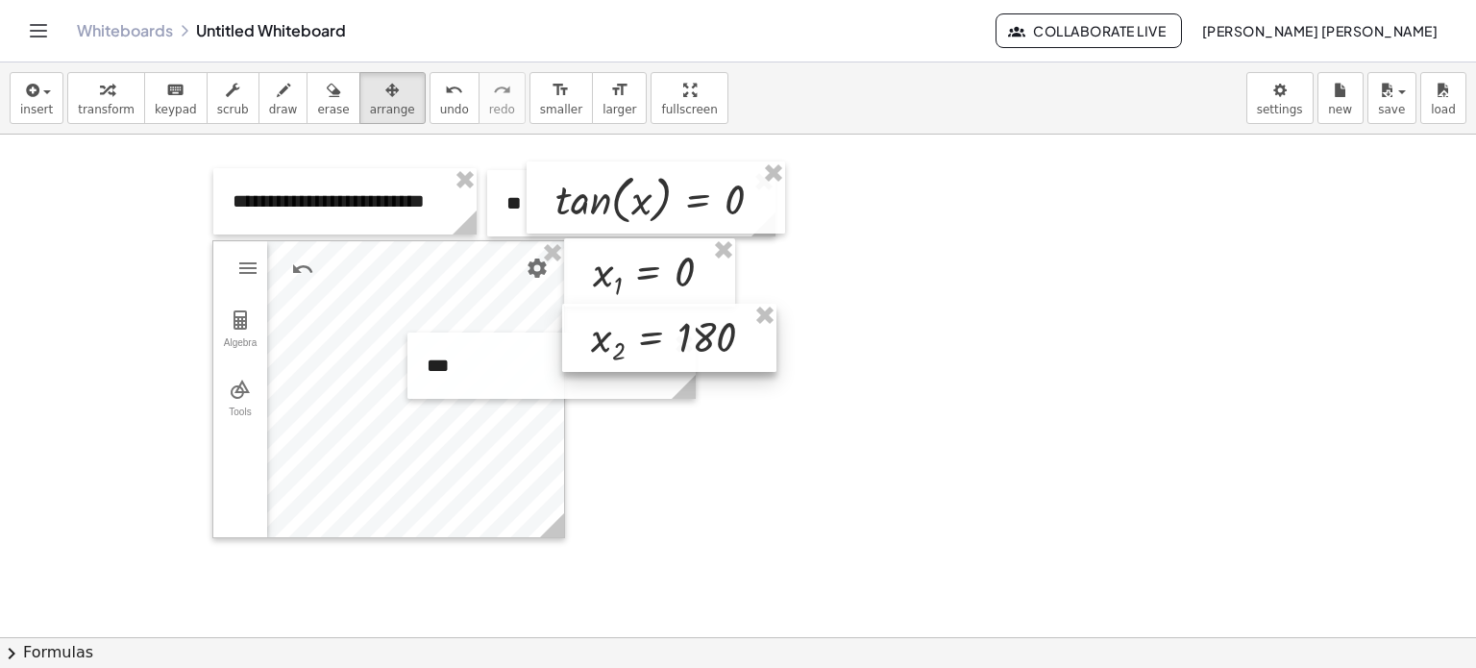
drag, startPoint x: 1047, startPoint y: 222, endPoint x: 702, endPoint y: 325, distance: 360.0
click at [702, 325] on div at bounding box center [669, 338] width 214 height 68
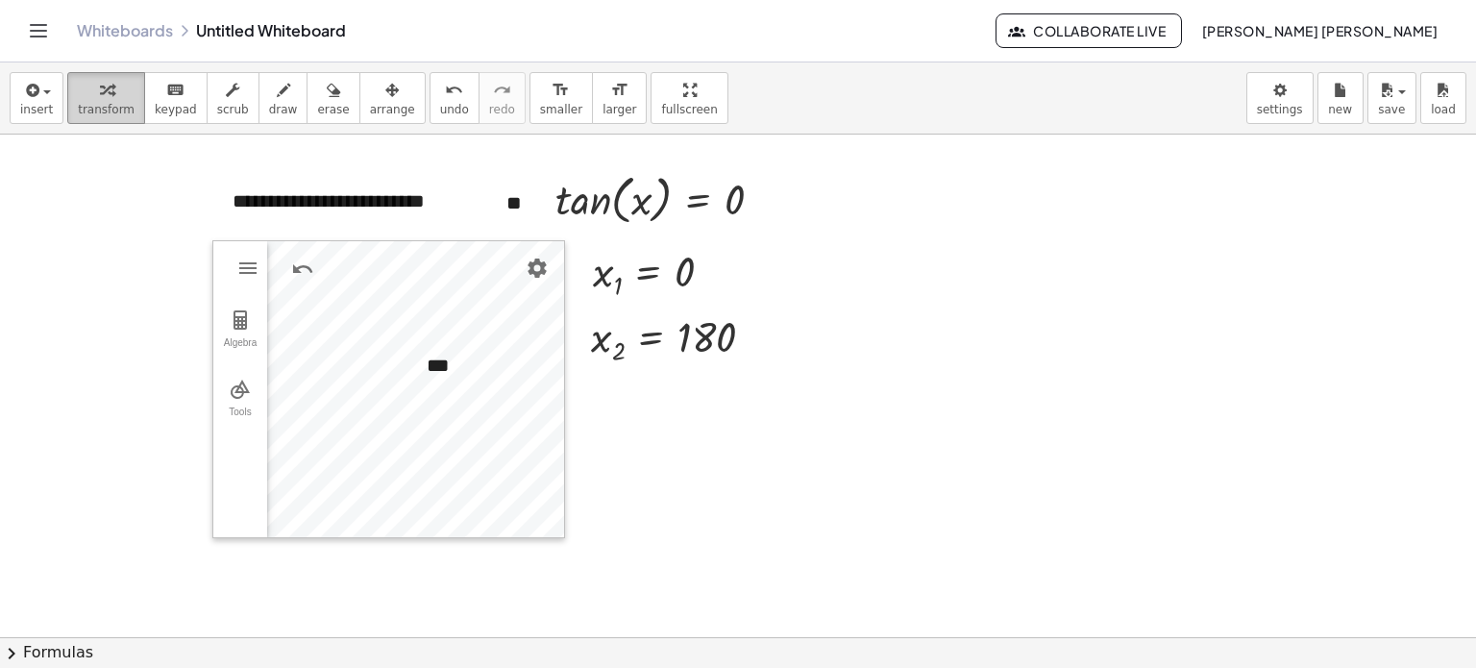
click at [82, 96] on div "button" at bounding box center [106, 89] width 57 height 23
click at [31, 103] on span "insert" at bounding box center [36, 109] width 33 height 13
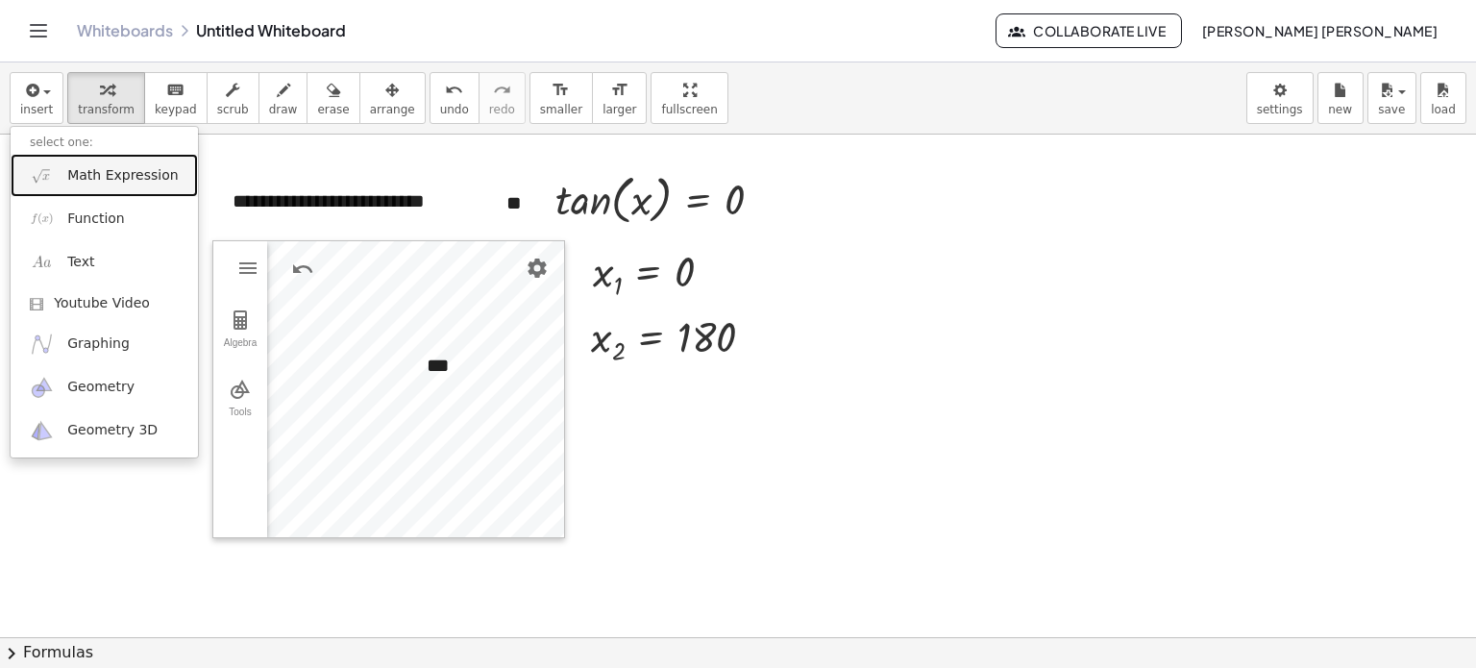
click at [121, 175] on span "Math Expression" at bounding box center [122, 175] width 111 height 19
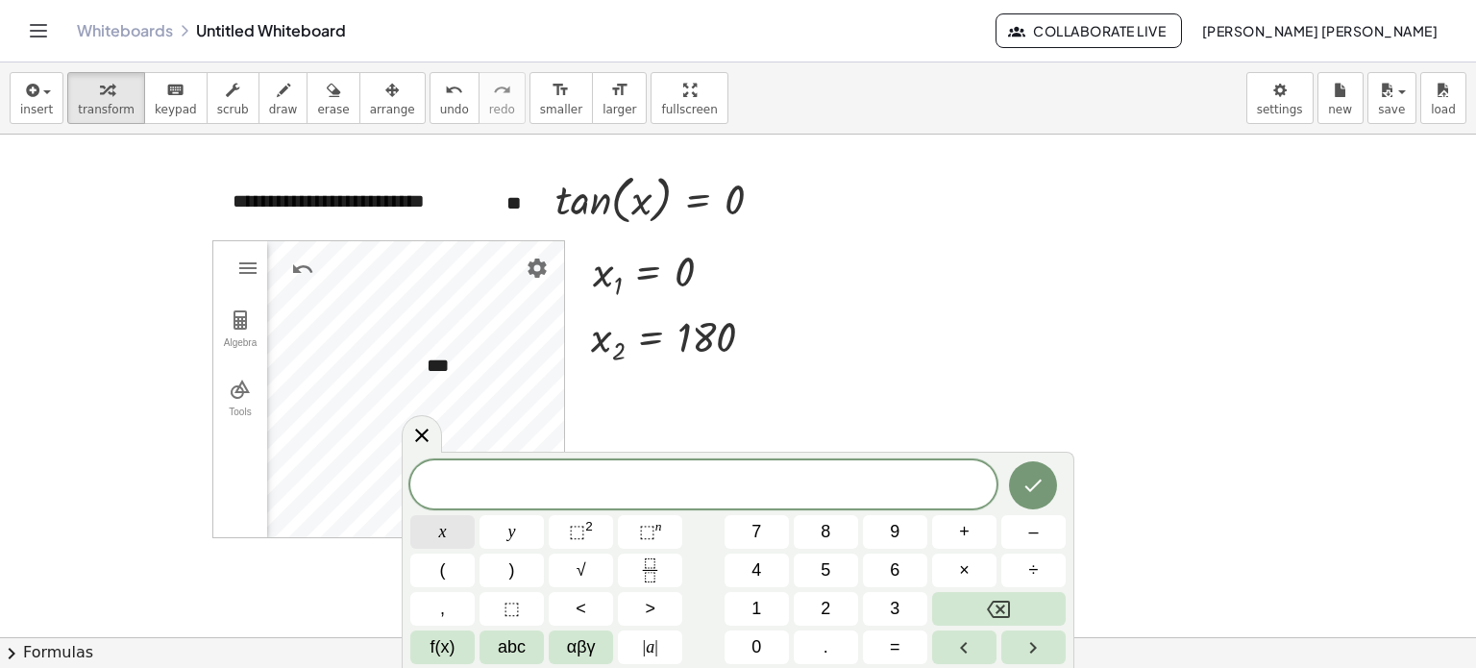
click at [428, 529] on button "x" at bounding box center [442, 532] width 64 height 34
click at [458, 646] on button "f(x)" at bounding box center [442, 647] width 64 height 34
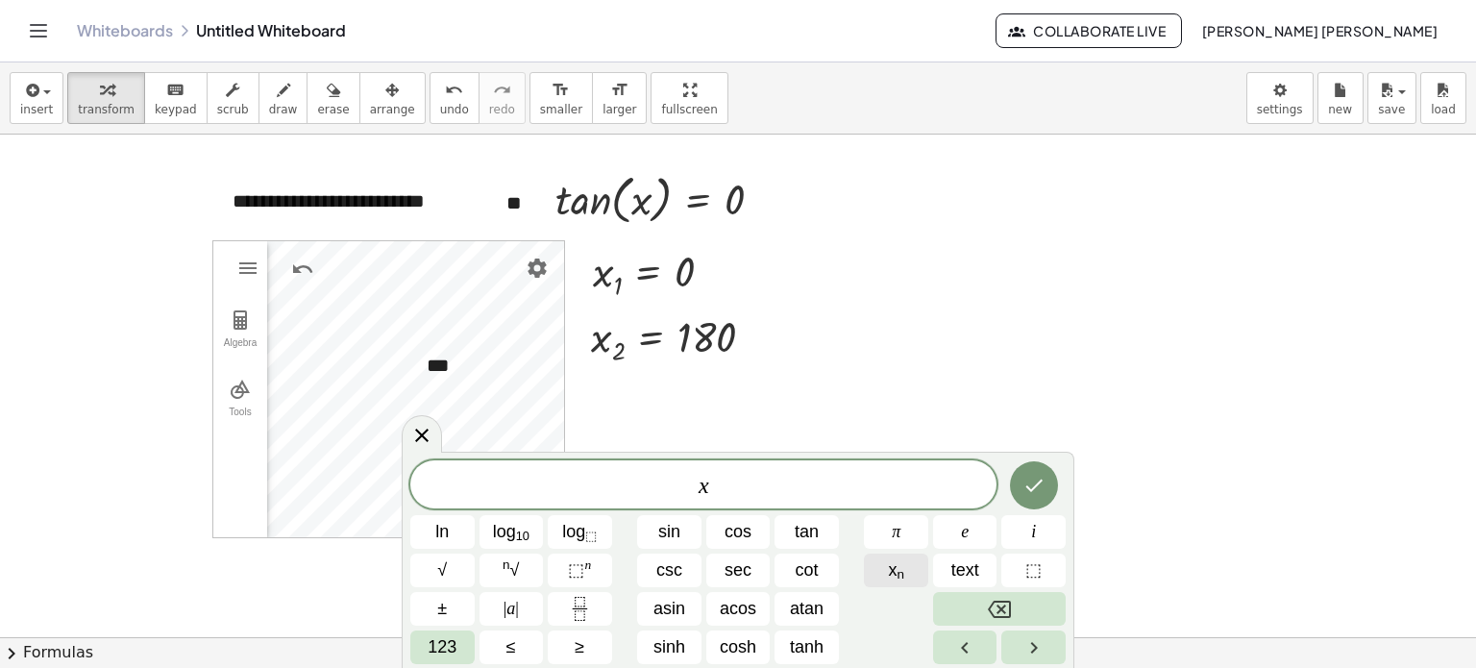
click at [889, 561] on span "x n" at bounding box center [896, 570] width 16 height 26
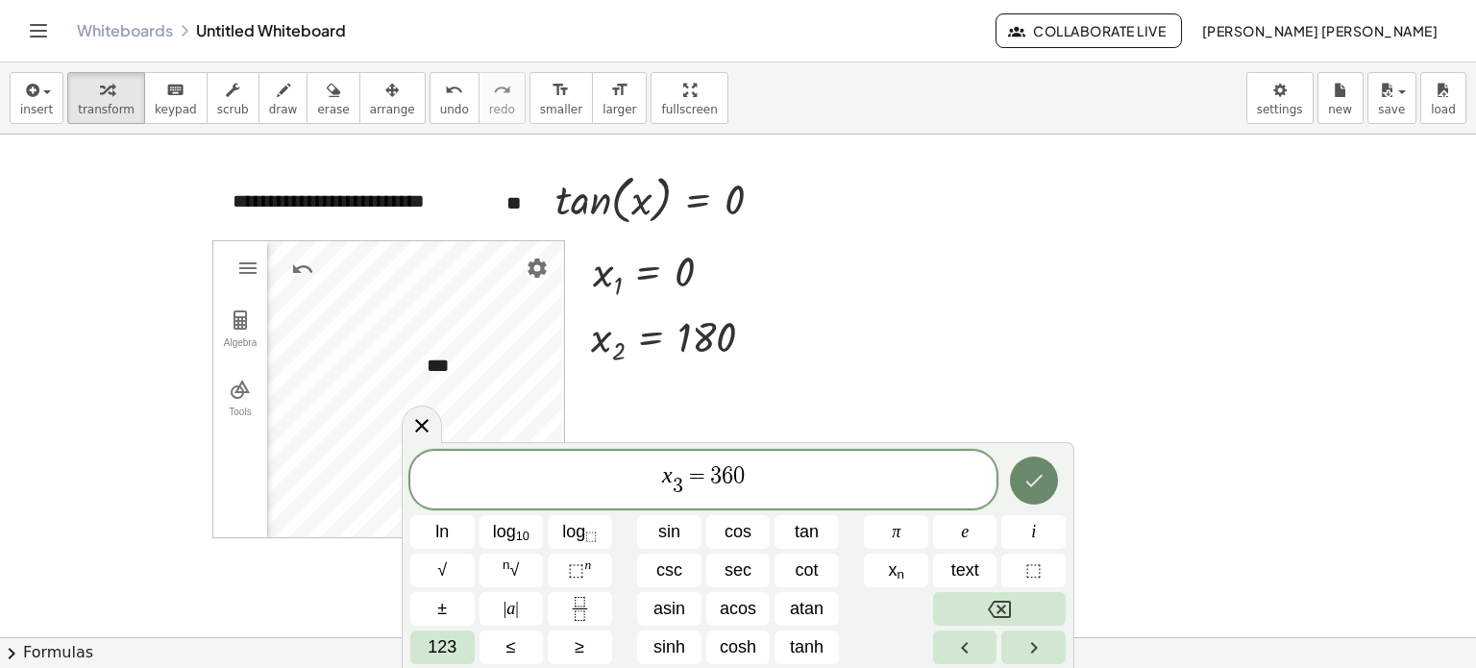
click at [1038, 494] on button "Done" at bounding box center [1034, 480] width 48 height 48
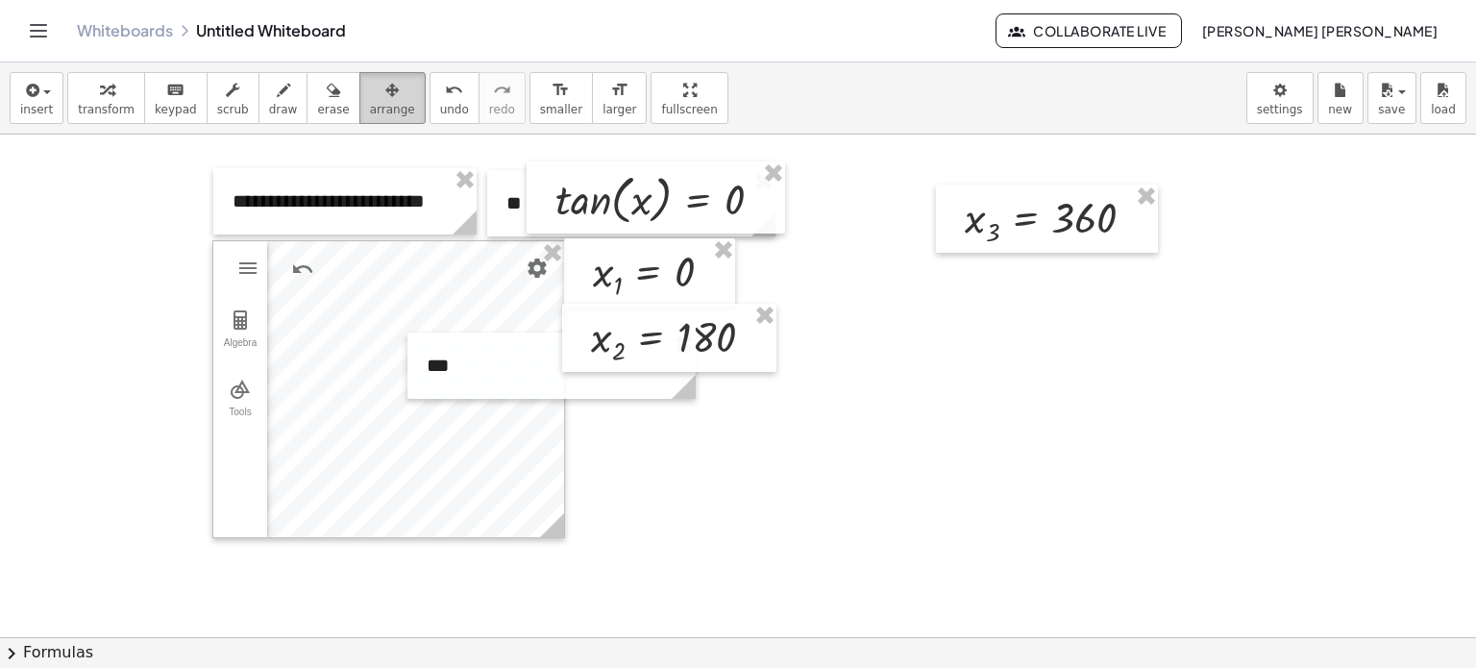
click at [384, 95] on button "arrange" at bounding box center [392, 98] width 66 height 52
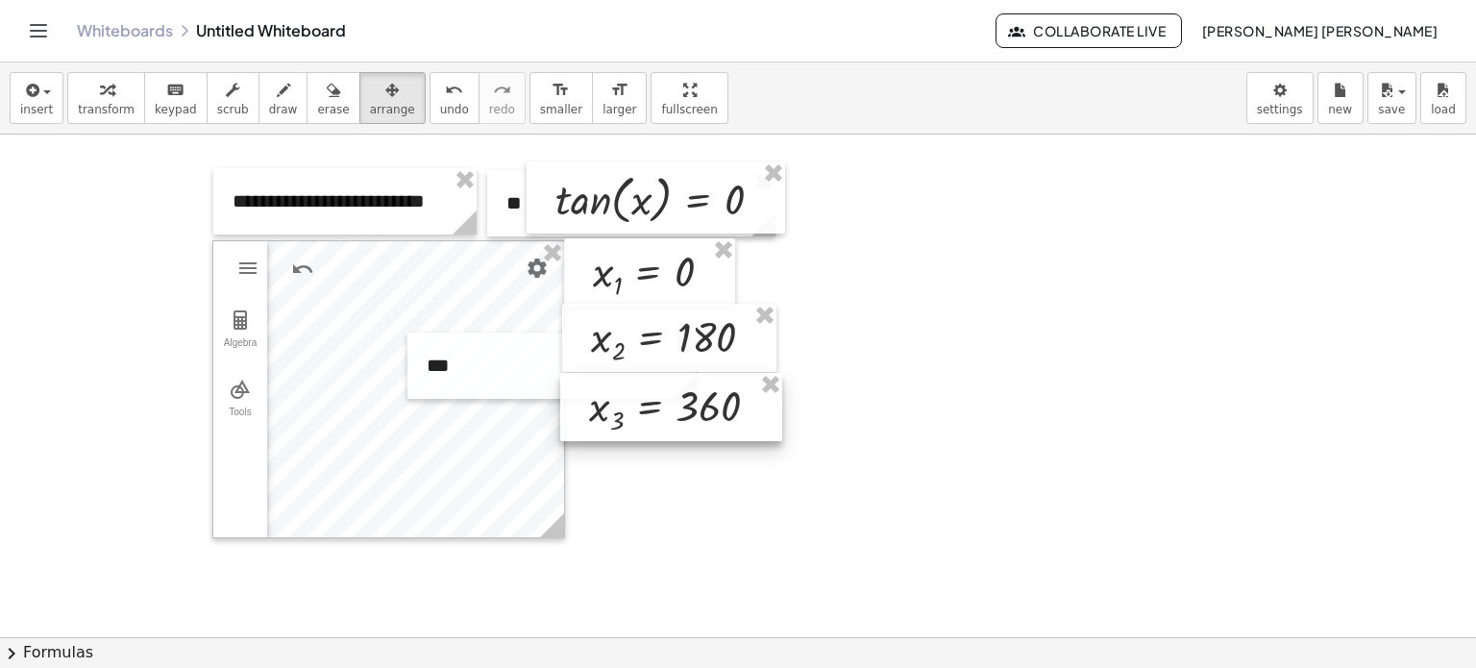
drag, startPoint x: 1099, startPoint y: 247, endPoint x: 742, endPoint y: 429, distance: 401.0
click at [742, 429] on div at bounding box center [671, 407] width 222 height 68
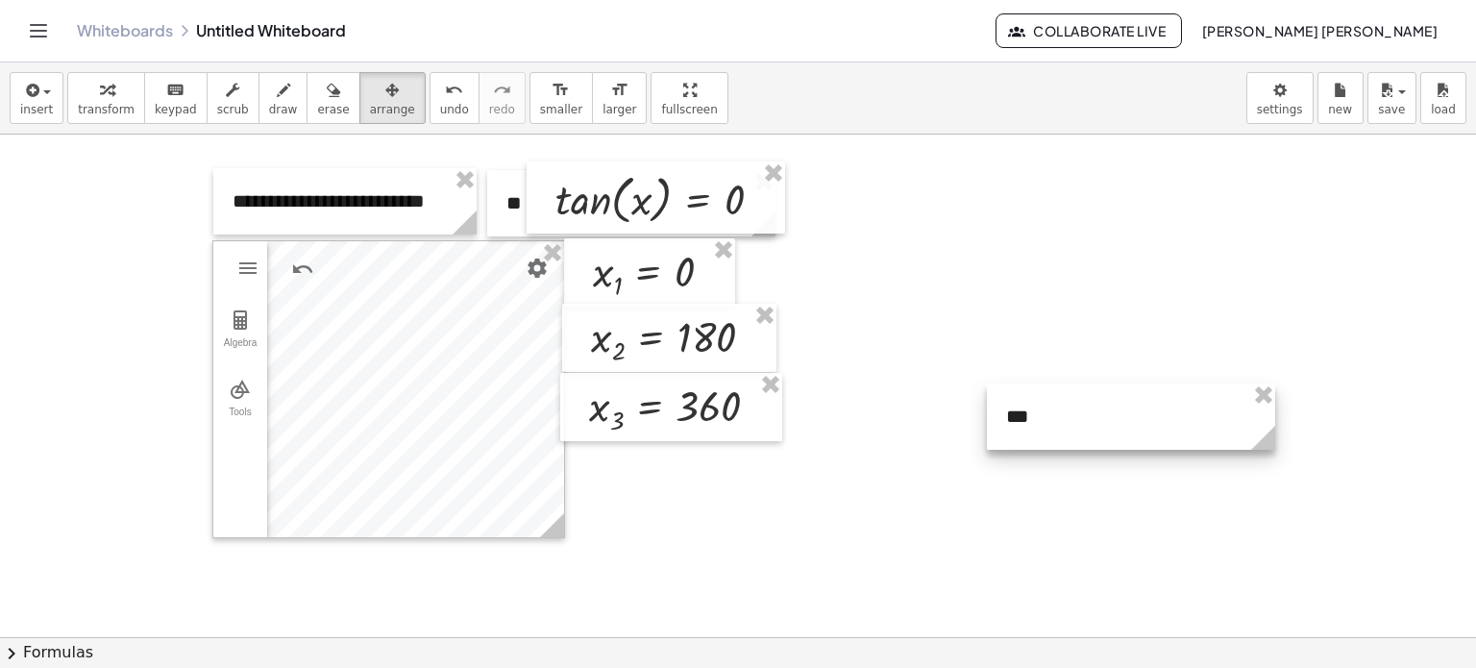
drag, startPoint x: 490, startPoint y: 371, endPoint x: 1052, endPoint y: 420, distance: 564.3
click at [1052, 420] on div at bounding box center [1131, 416] width 288 height 66
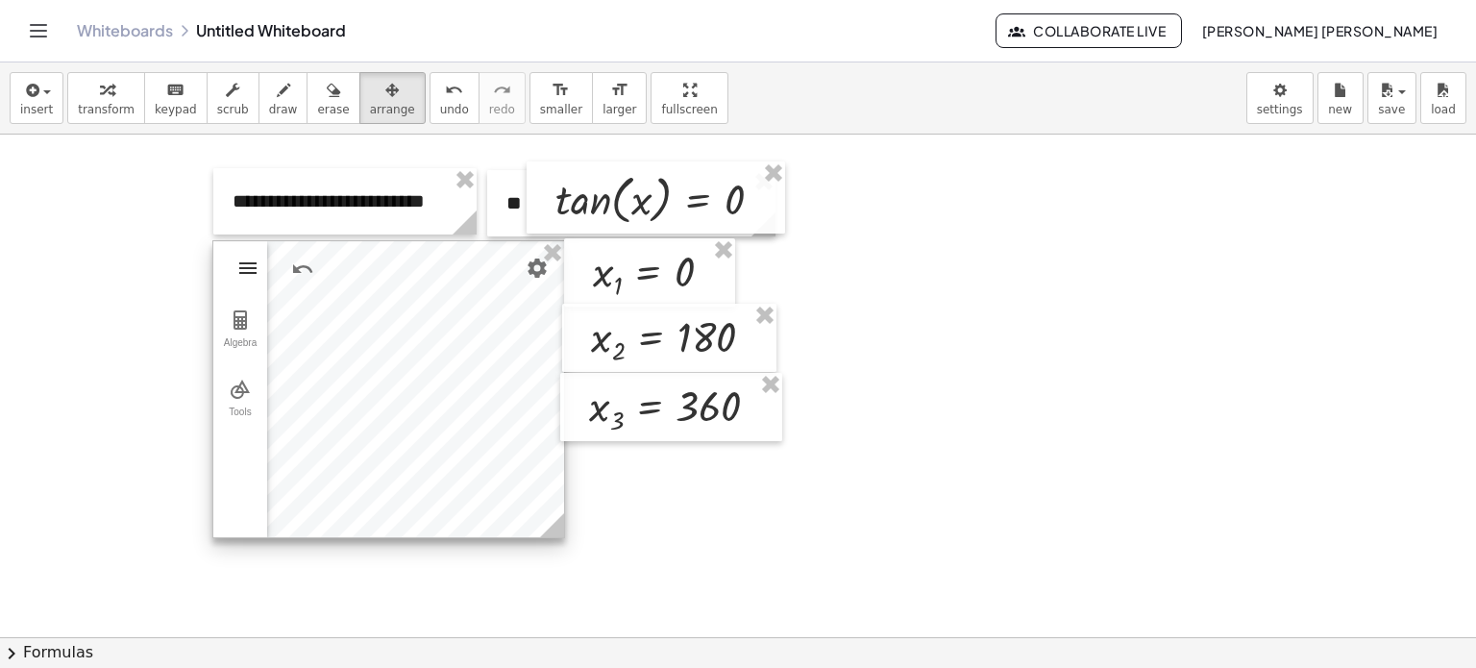
click at [236, 272] on img "Geometry" at bounding box center [247, 268] width 23 height 23
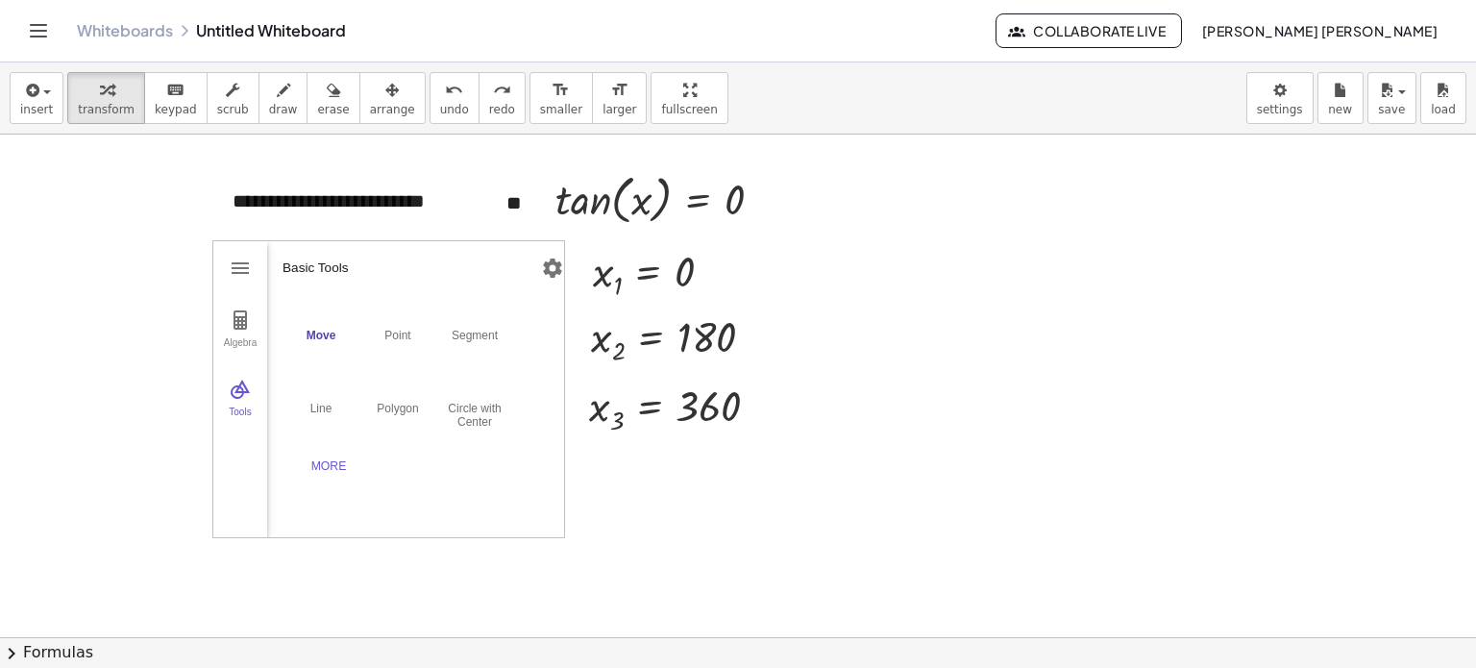
scroll to position [172, 0]
drag, startPoint x: 553, startPoint y: 380, endPoint x: 205, endPoint y: 382, distance: 347.9
click at [246, 326] on img "Geometry" at bounding box center [240, 319] width 23 height 23
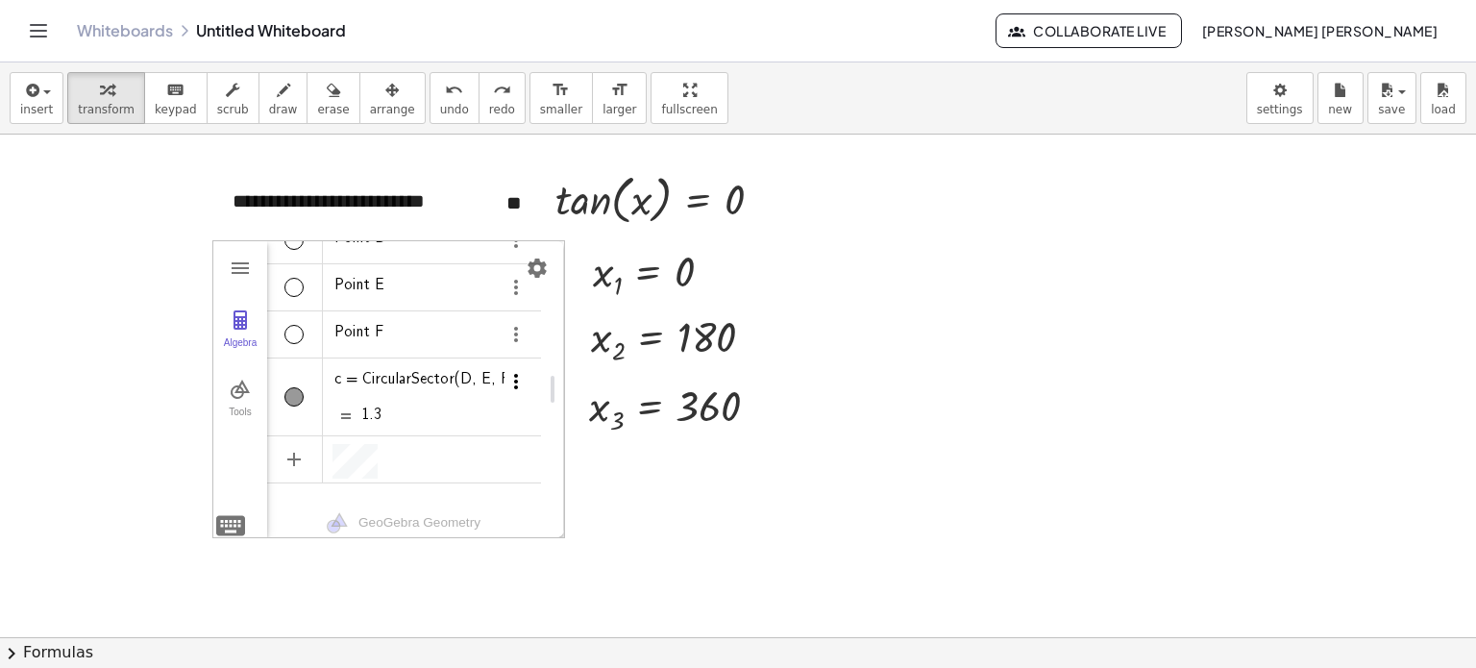
click at [525, 370] on img "Options" at bounding box center [516, 381] width 23 height 23
click at [454, 428] on li "Delete" at bounding box center [466, 439] width 200 height 31
drag, startPoint x: 550, startPoint y: 382, endPoint x: 165, endPoint y: 416, distance: 385.9
click at [234, 331] on button "Algebra" at bounding box center [240, 329] width 54 height 69
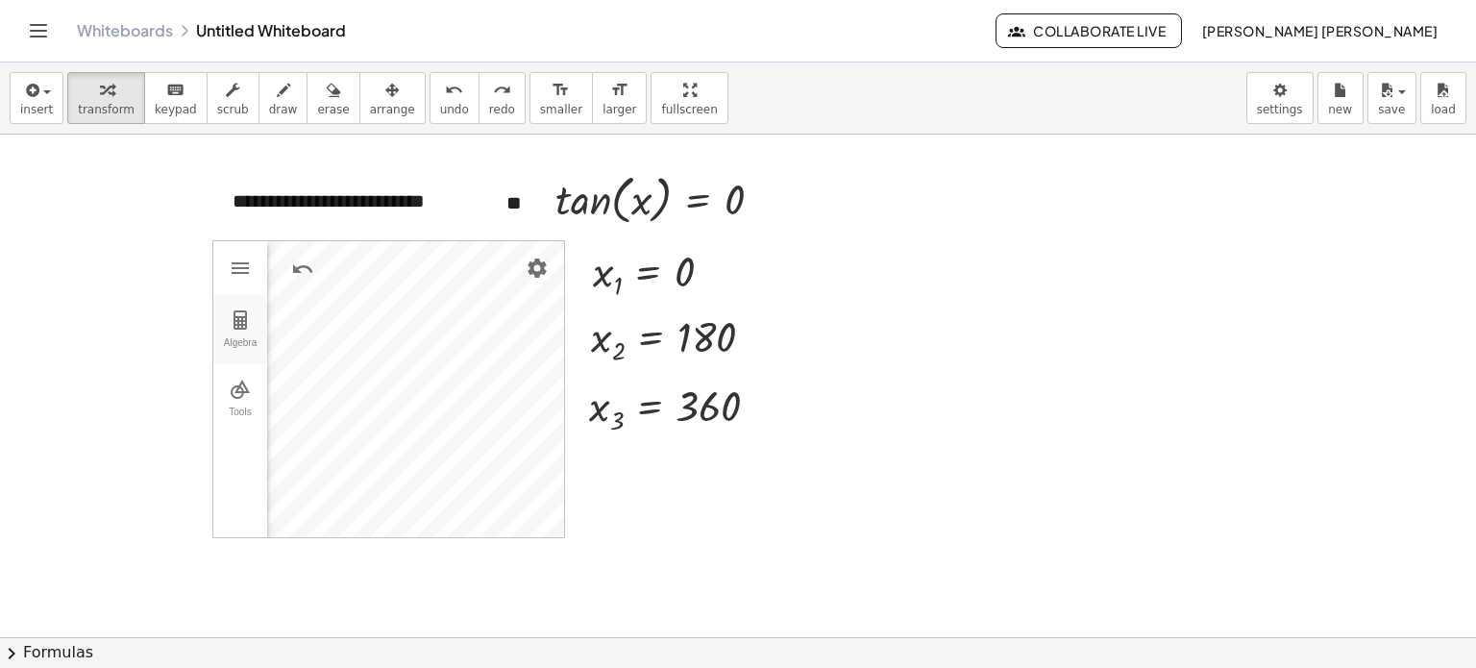
scroll to position [85, 0]
click at [240, 368] on button "Tools" at bounding box center [240, 398] width 54 height 69
drag, startPoint x: 549, startPoint y: 391, endPoint x: 357, endPoint y: 406, distance: 191.8
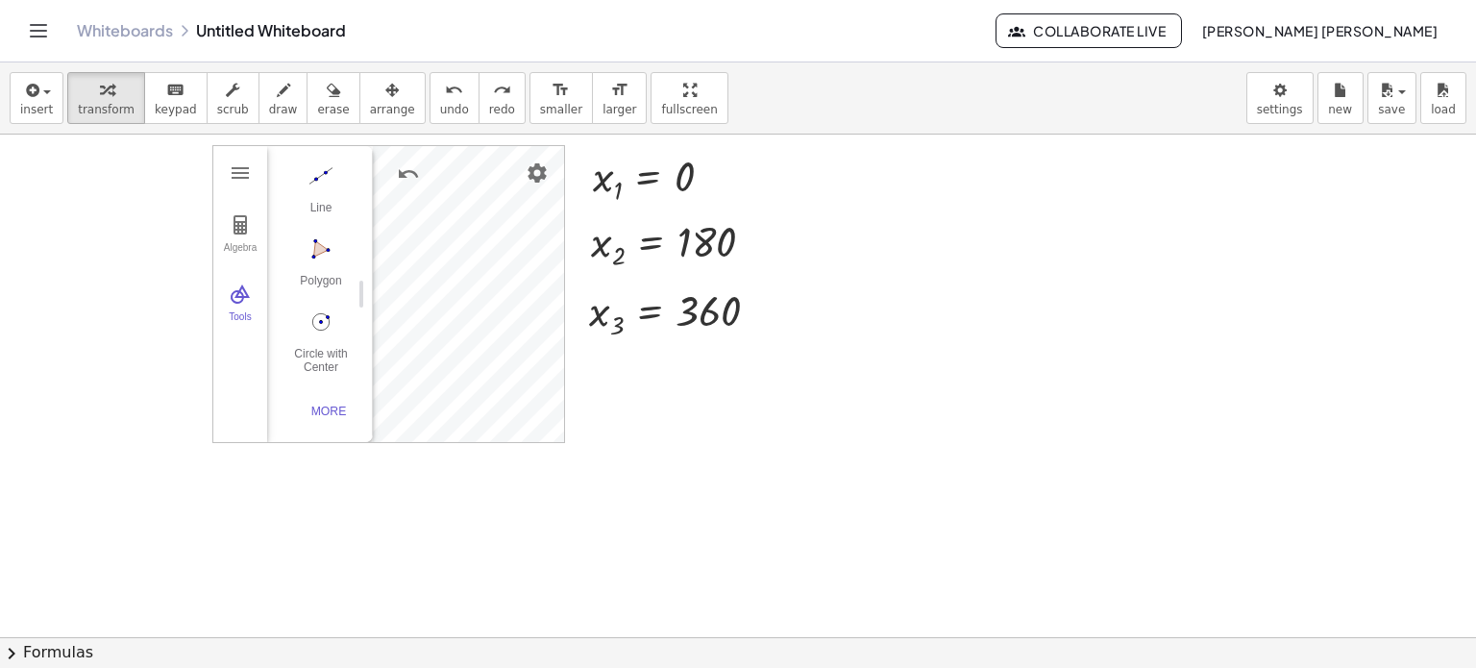
scroll to position [192, 0]
drag, startPoint x: 358, startPoint y: 77, endPoint x: 358, endPoint y: 94, distance: 17.3
click at [370, 79] on div "button" at bounding box center [392, 89] width 45 height 23
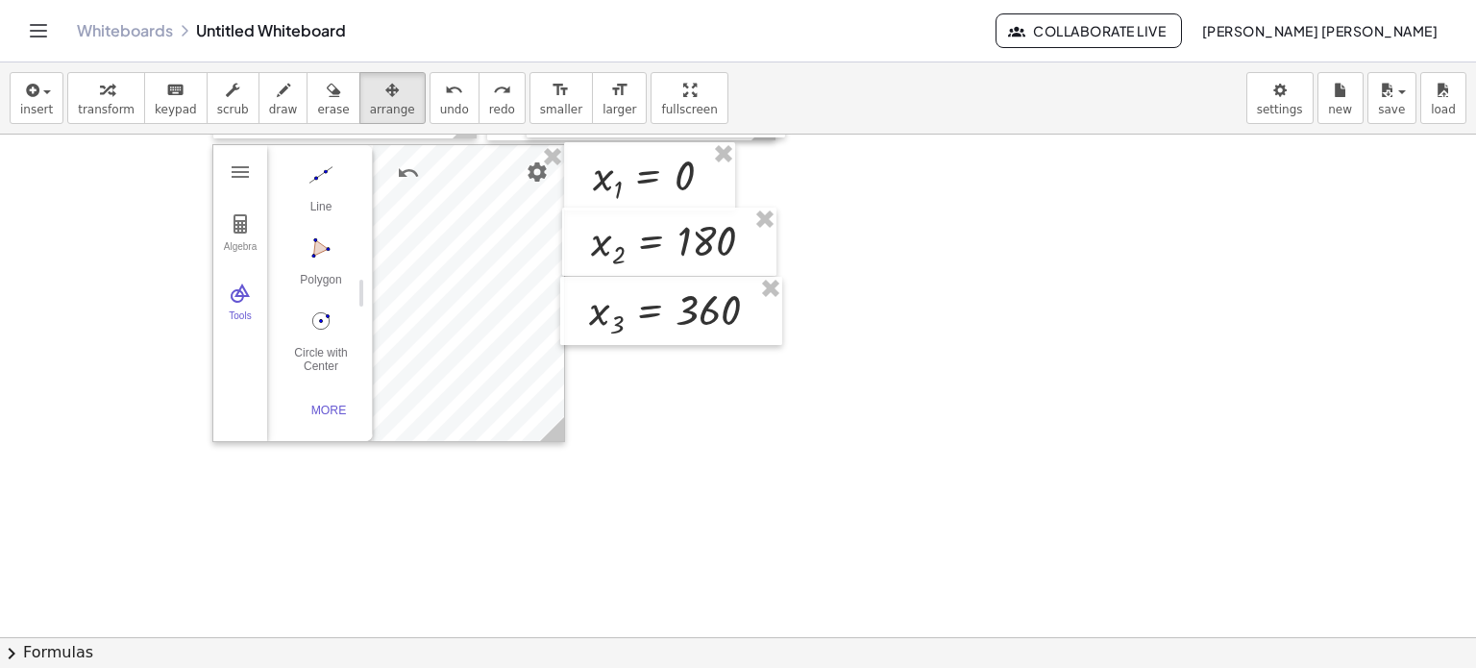
drag, startPoint x: 567, startPoint y: 433, endPoint x: 572, endPoint y: 445, distance: 12.5
click at [580, 452] on div at bounding box center [738, 444] width 1476 height 1005
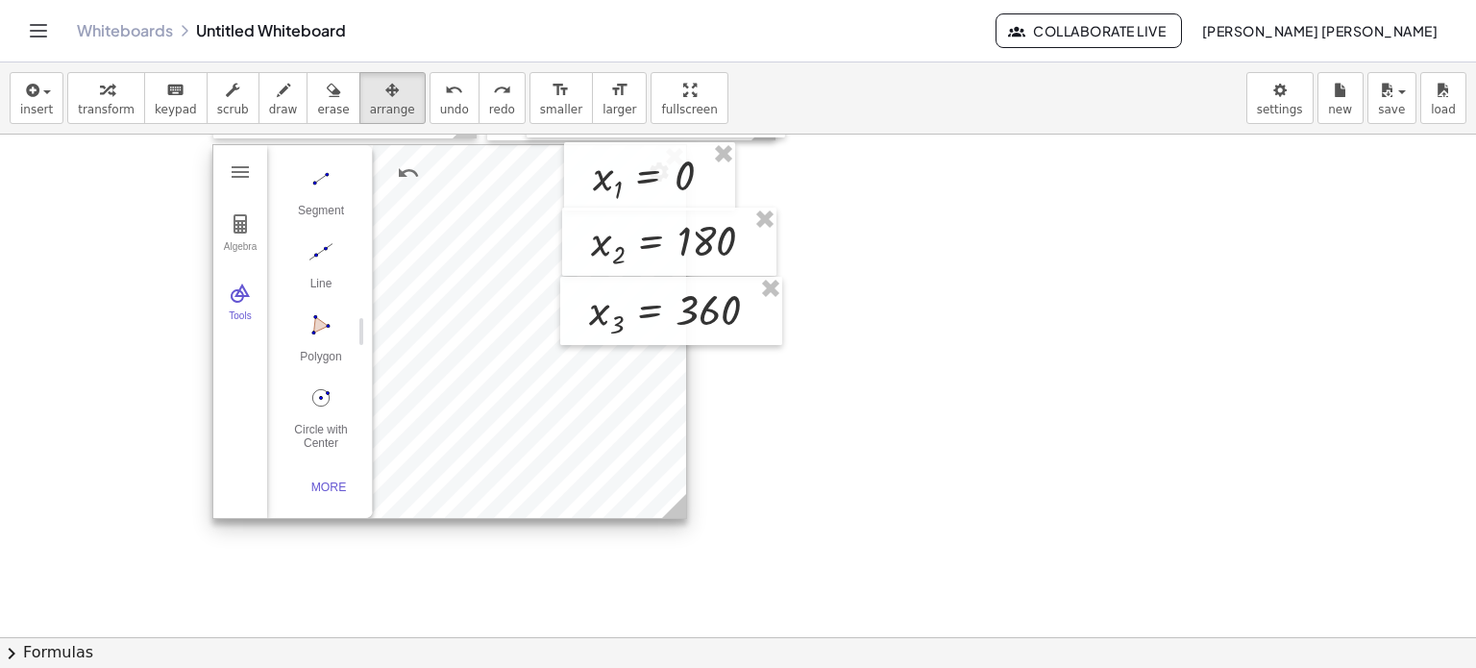
scroll to position [208, 0]
drag, startPoint x: 558, startPoint y: 430, endPoint x: 681, endPoint y: 507, distance: 145.6
click at [681, 507] on icon at bounding box center [674, 506] width 24 height 24
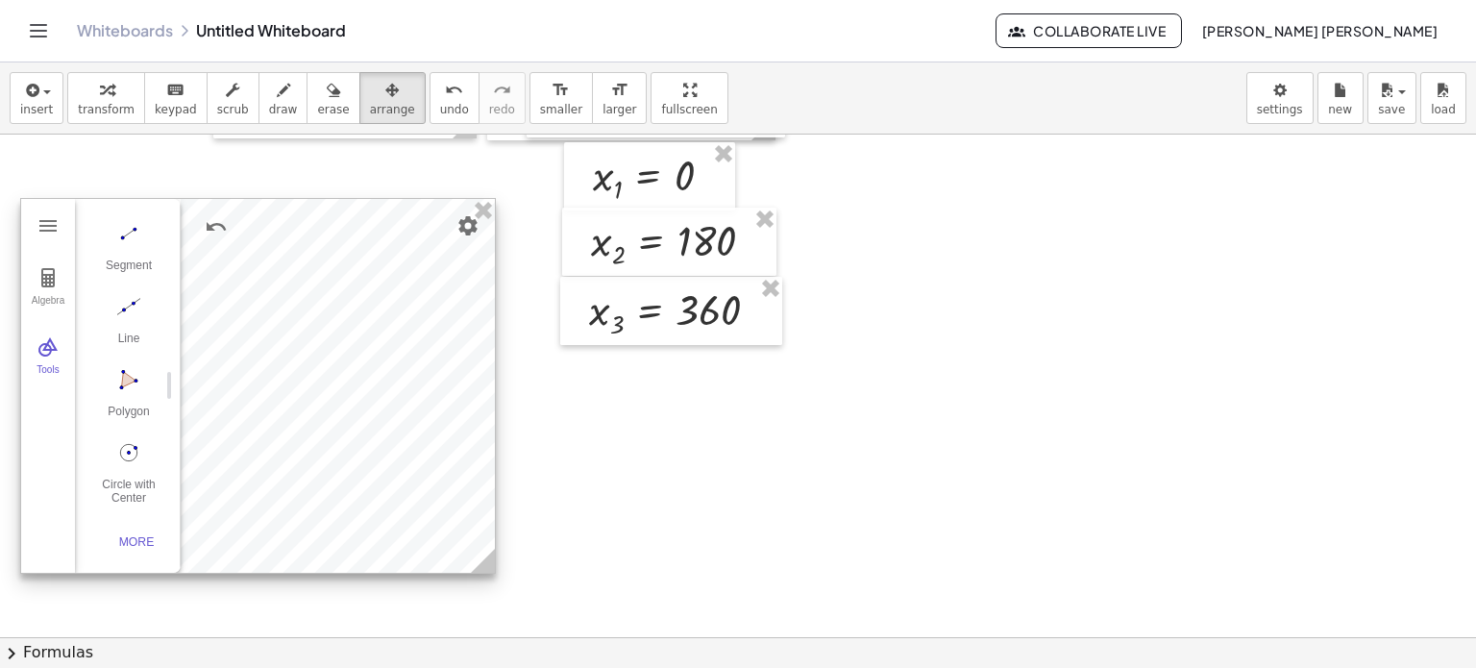
drag, startPoint x: 533, startPoint y: 481, endPoint x: 341, endPoint y: 535, distance: 199.6
click at [341, 535] on div at bounding box center [258, 386] width 474 height 374
drag, startPoint x: 169, startPoint y: 372, endPoint x: 244, endPoint y: 376, distance: 75.1
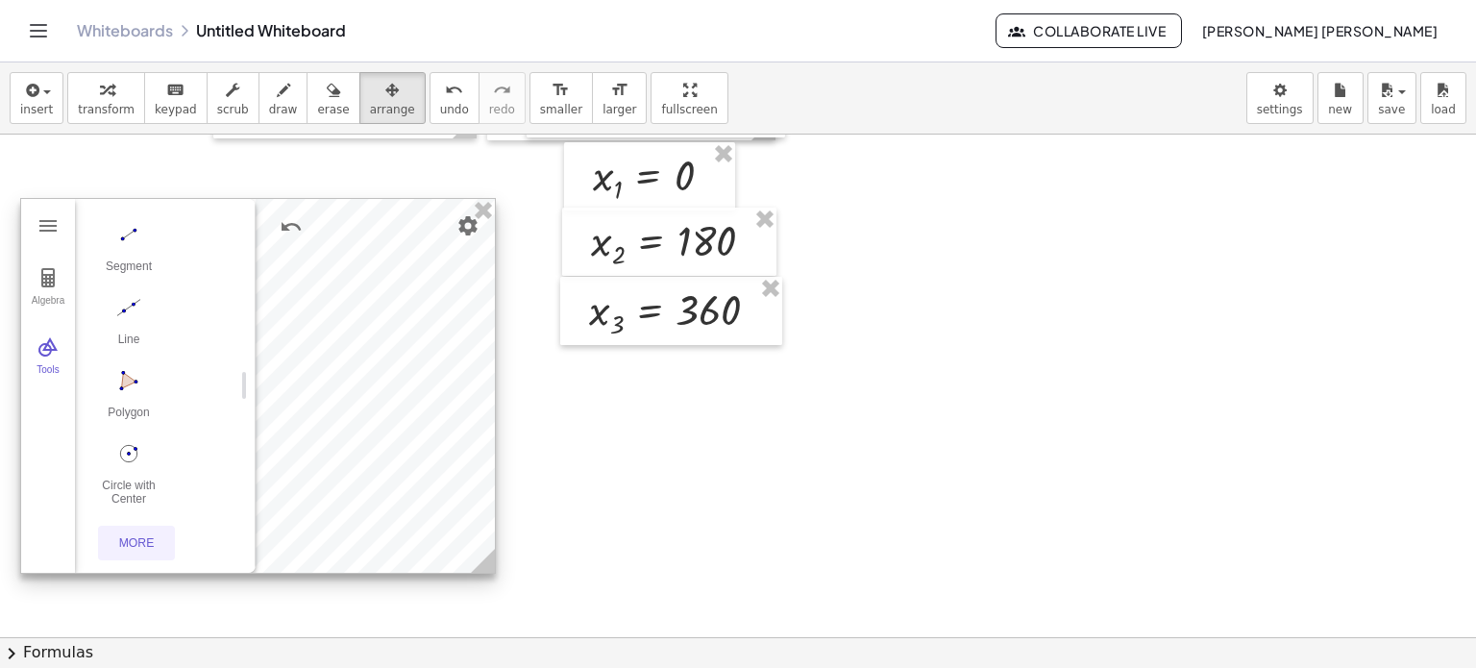
click at [130, 549] on button "More" at bounding box center [136, 543] width 77 height 35
click at [135, 299] on button "Circular Sector" at bounding box center [128, 302] width 77 height 69
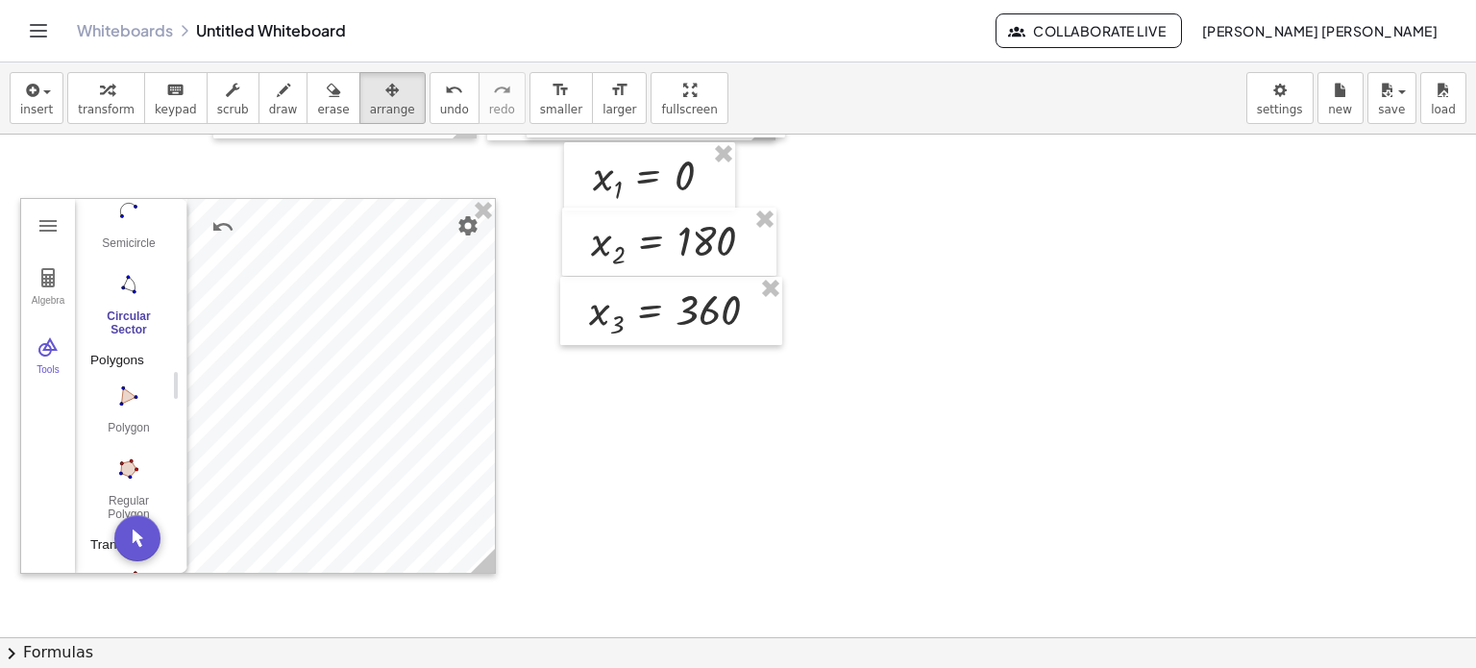
drag, startPoint x: 246, startPoint y: 382, endPoint x: 178, endPoint y: 384, distance: 68.3
click at [328, 350] on div at bounding box center [258, 386] width 474 height 374
click at [113, 111] on span "transform" at bounding box center [106, 109] width 57 height 13
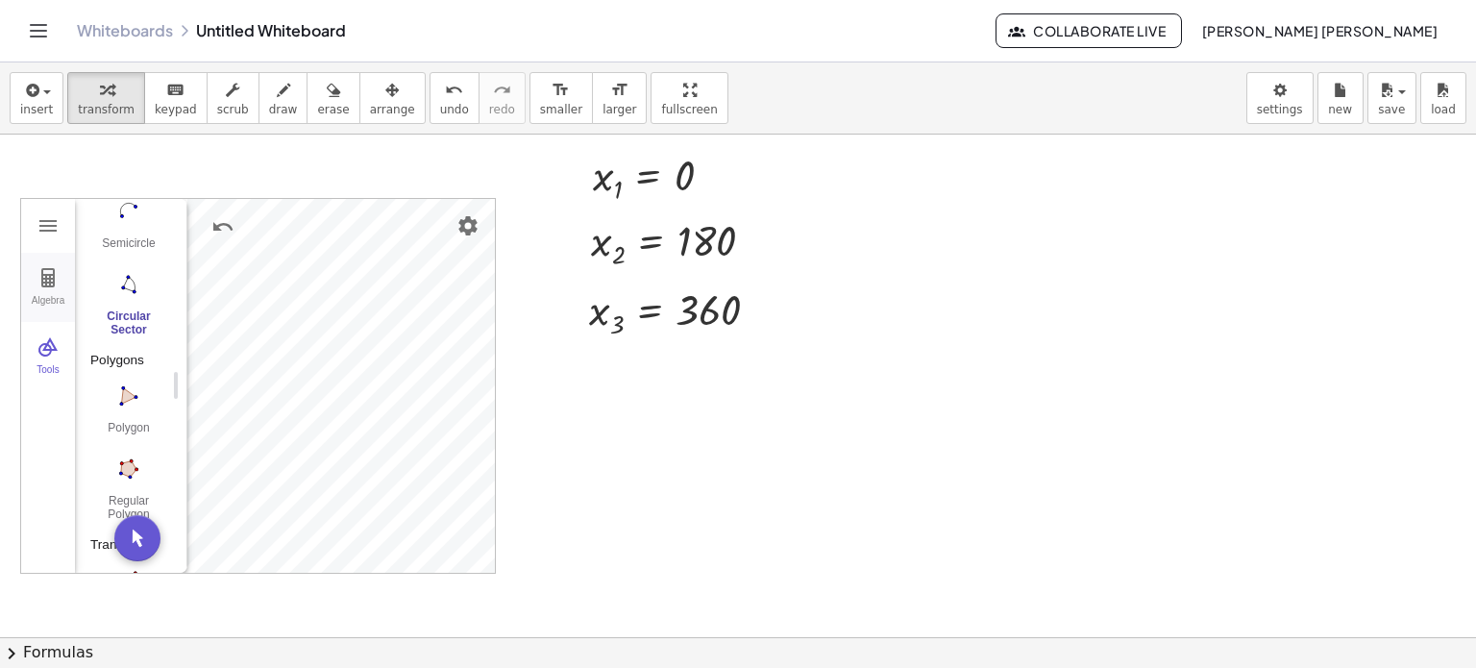
click at [63, 269] on button "Algebra" at bounding box center [48, 287] width 54 height 69
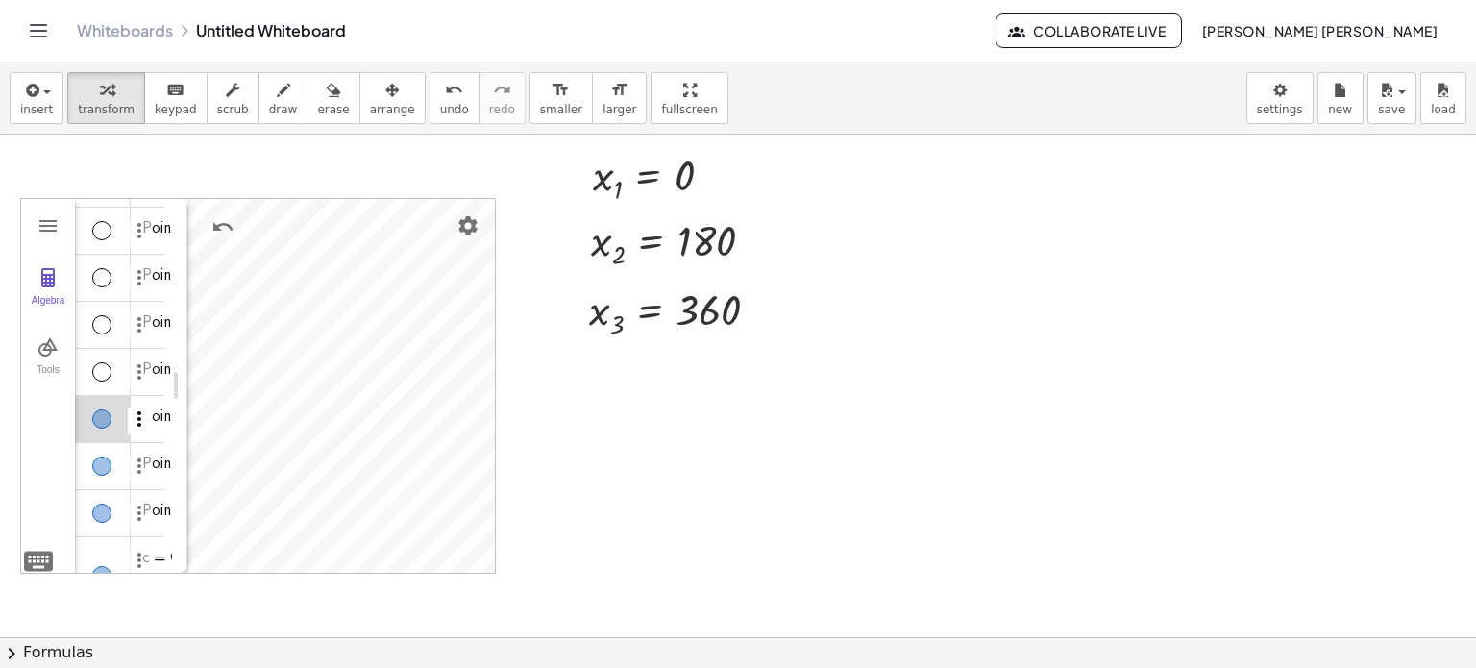
click at [130, 426] on img "Options" at bounding box center [139, 418] width 23 height 23
click at [148, 491] on li "Settings" at bounding box center [229, 483] width 200 height 31
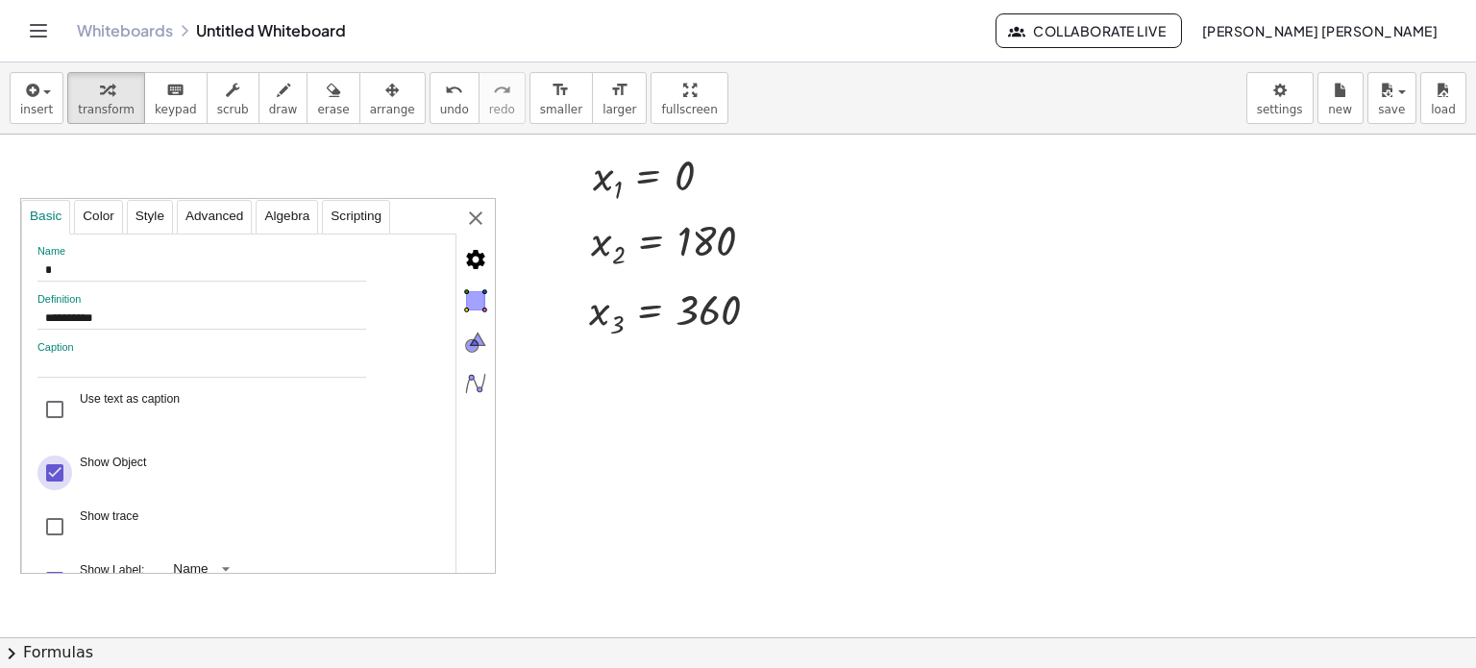
click at [63, 488] on div "Show Object" at bounding box center [54, 473] width 35 height 35
click at [59, 531] on div "Show trace" at bounding box center [54, 526] width 35 height 35
click at [480, 214] on div "**********" at bounding box center [258, 387] width 474 height 376
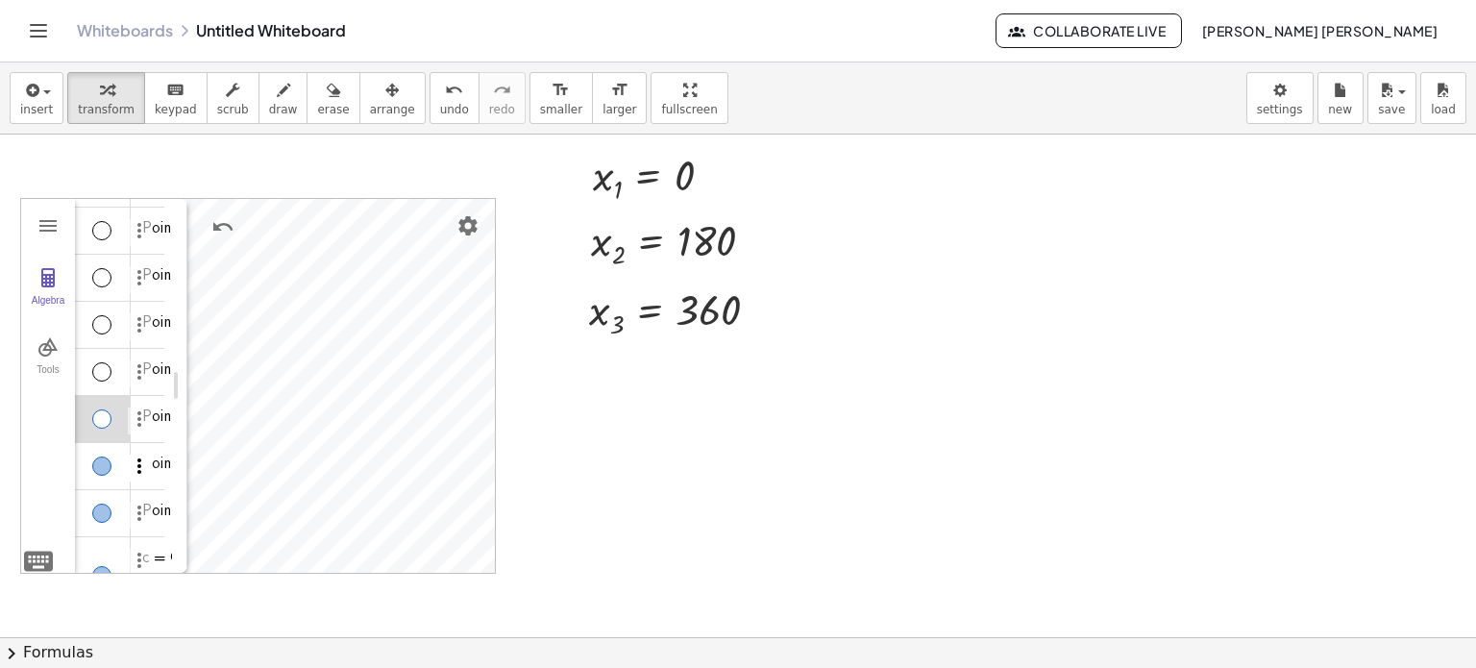
click at [135, 461] on img "Options" at bounding box center [139, 466] width 23 height 23
click at [160, 521] on li "Settings" at bounding box center [229, 530] width 200 height 31
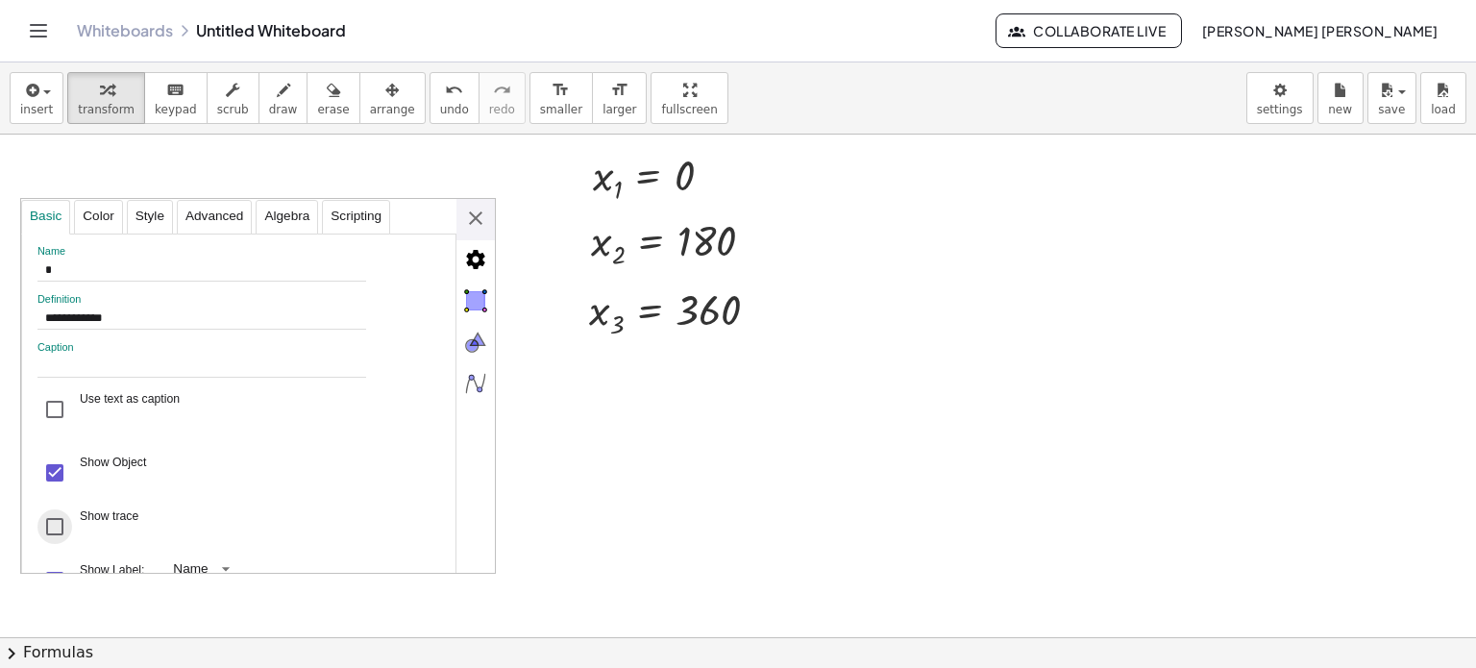
drag, startPoint x: 29, startPoint y: 505, endPoint x: 50, endPoint y: 525, distance: 29.2
click at [35, 514] on div "**********" at bounding box center [238, 479] width 435 height 490
click at [50, 525] on div "Show trace" at bounding box center [54, 526] width 35 height 35
click at [54, 472] on div "Show Object" at bounding box center [54, 473] width 35 height 35
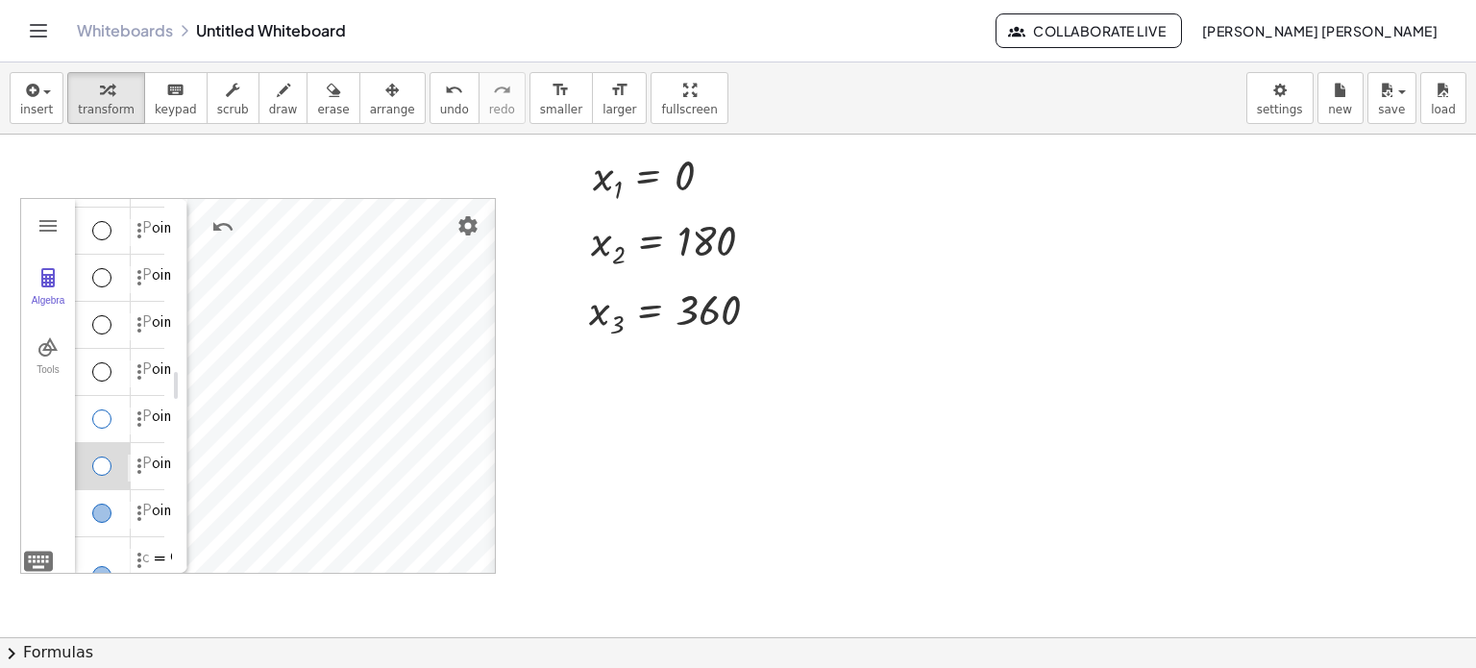
click at [502, 211] on div "**********" at bounding box center [739, 387] width 474 height 376
click at [128, 518] on img "Options" at bounding box center [139, 513] width 23 height 23
click at [161, 543] on li "Settings" at bounding box center [229, 551] width 200 height 31
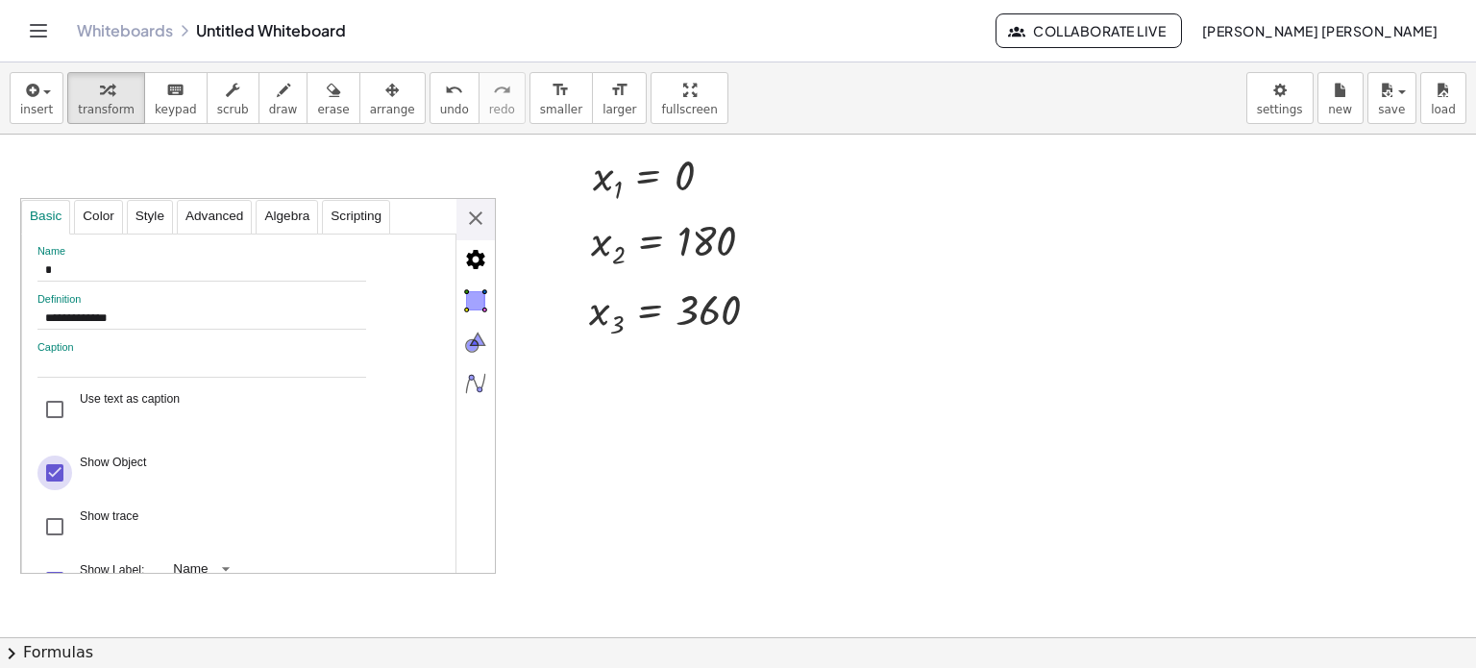
click at [60, 482] on div "Show Object" at bounding box center [54, 473] width 35 height 35
click at [67, 520] on div "Show trace" at bounding box center [54, 526] width 35 height 35
click at [463, 222] on div "**********" at bounding box center [258, 387] width 474 height 376
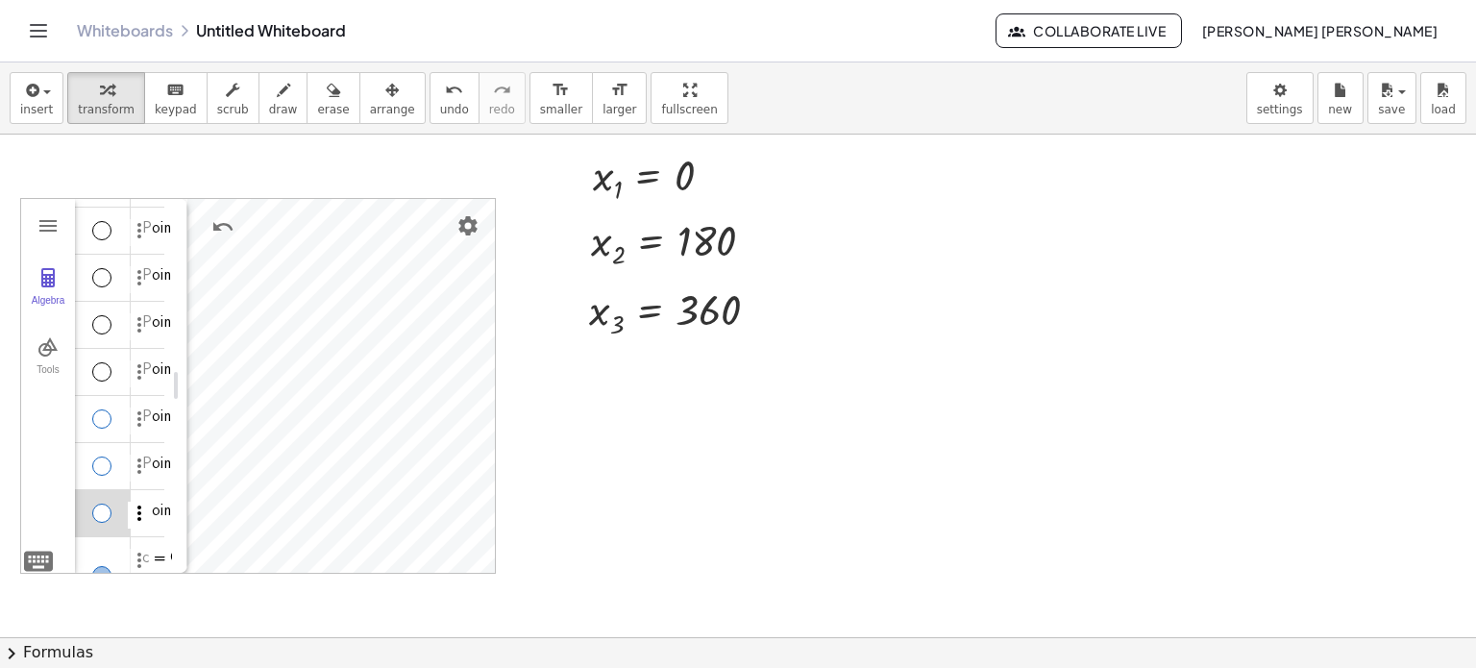
click at [137, 508] on img "Options" at bounding box center [139, 513] width 23 height 23
click at [213, 536] on li "Settings" at bounding box center [229, 551] width 200 height 31
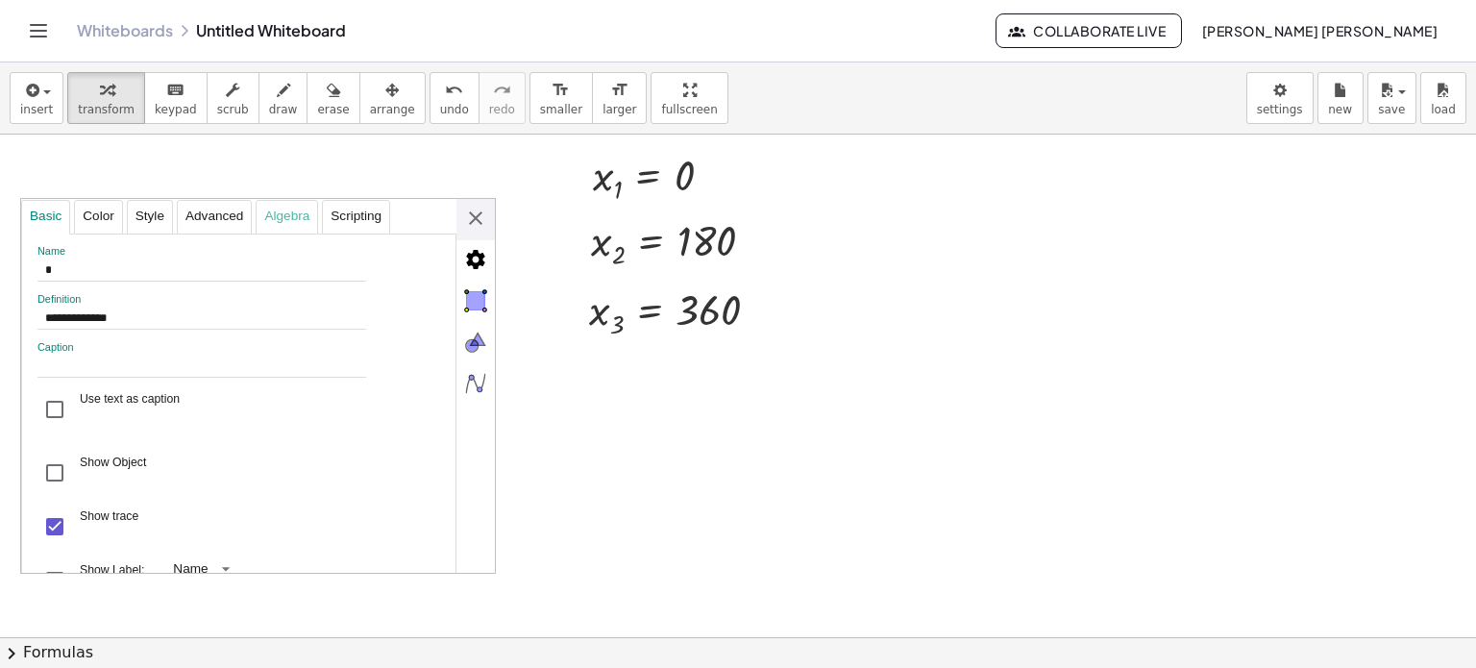
click at [281, 213] on div "Algebra" at bounding box center [287, 217] width 62 height 35
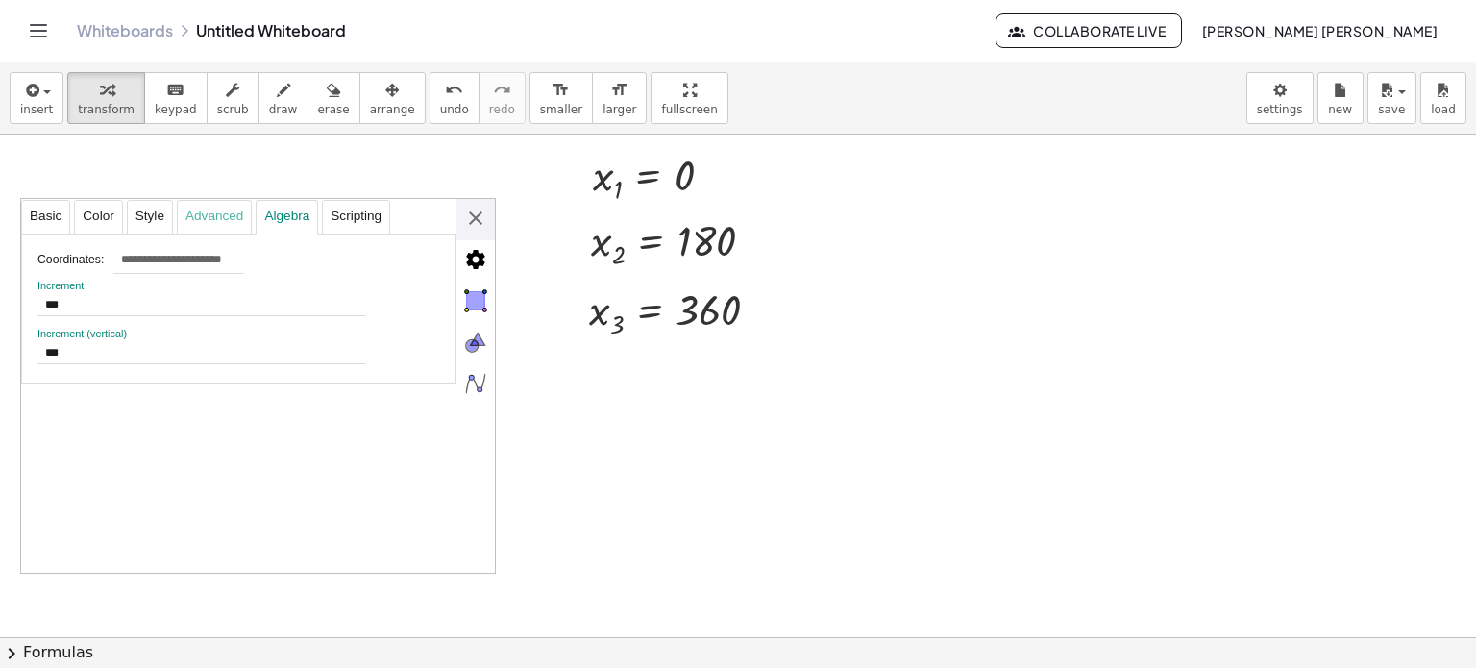
click at [194, 218] on div "Advanced" at bounding box center [214, 217] width 75 height 35
select select "***"
select select "Geometry"
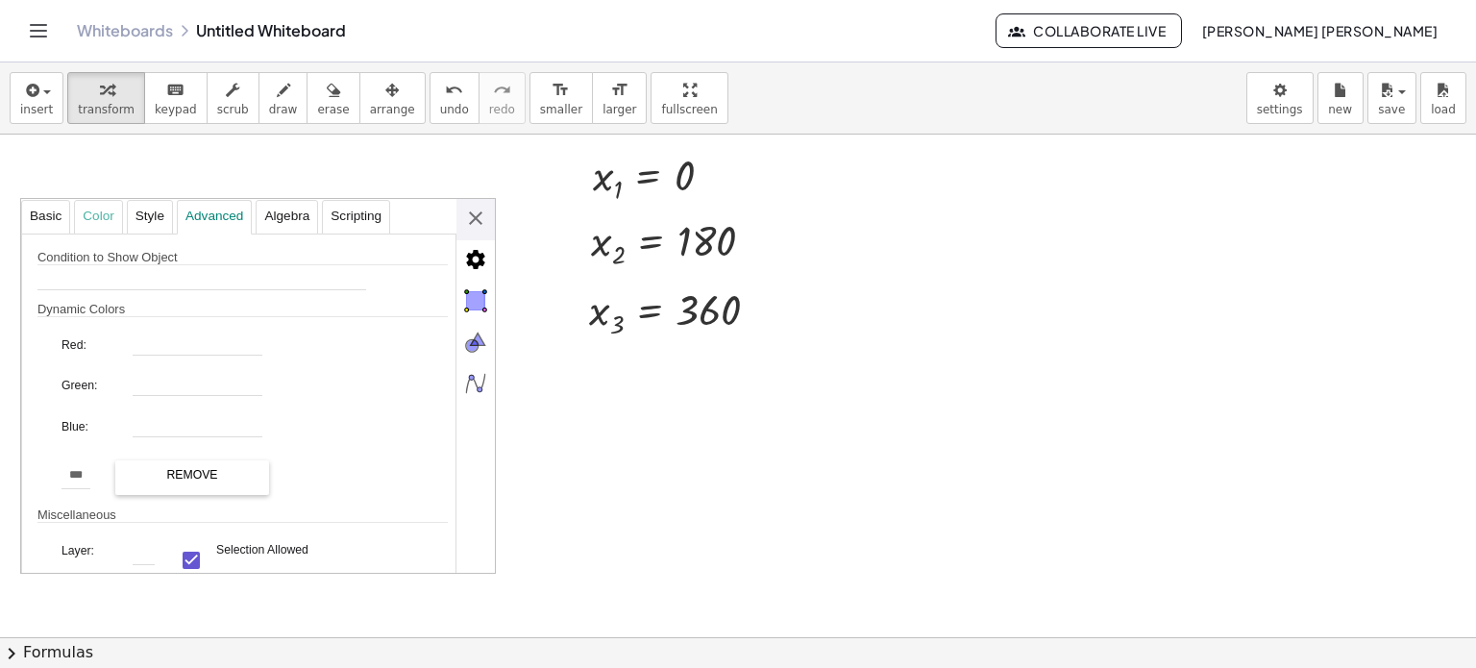
click at [111, 222] on div "Color" at bounding box center [98, 217] width 48 height 35
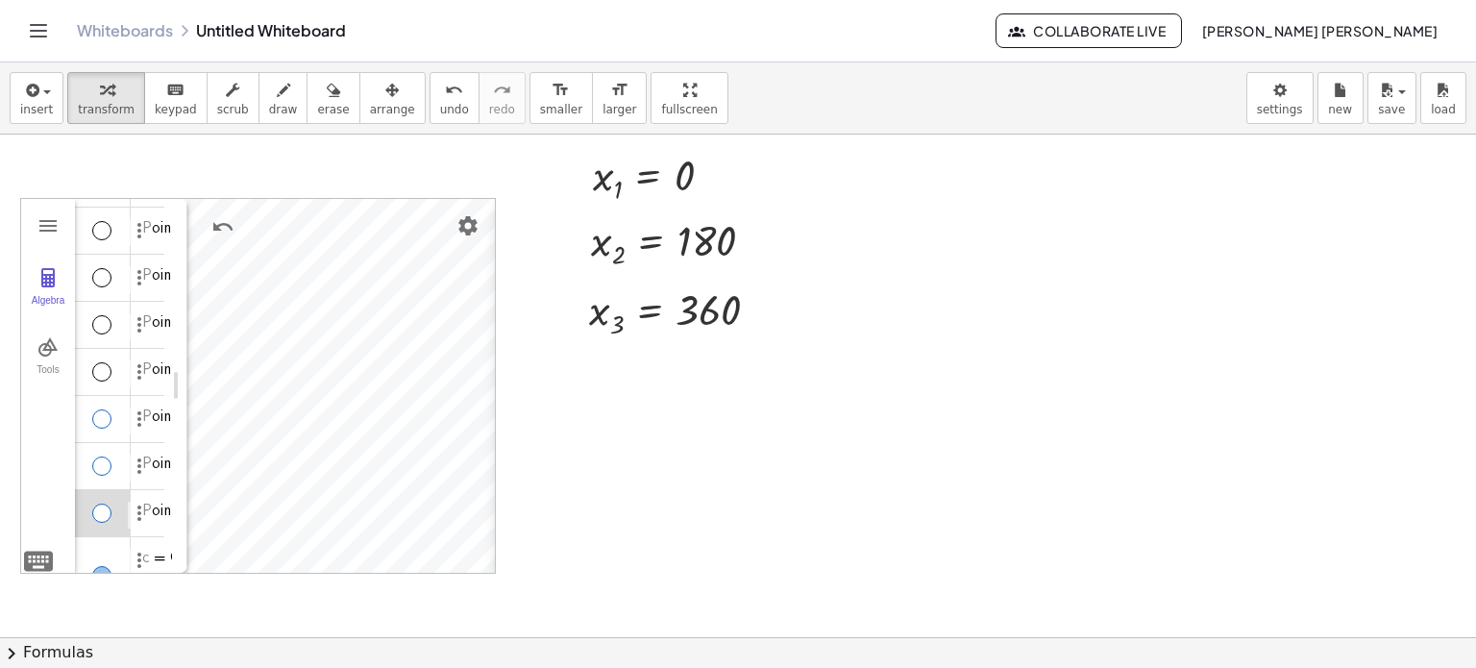
click at [502, 229] on div "**********" at bounding box center [739, 387] width 474 height 376
click at [139, 469] on img "Options" at bounding box center [139, 466] width 23 height 23
click at [158, 529] on li "Settings" at bounding box center [229, 530] width 200 height 31
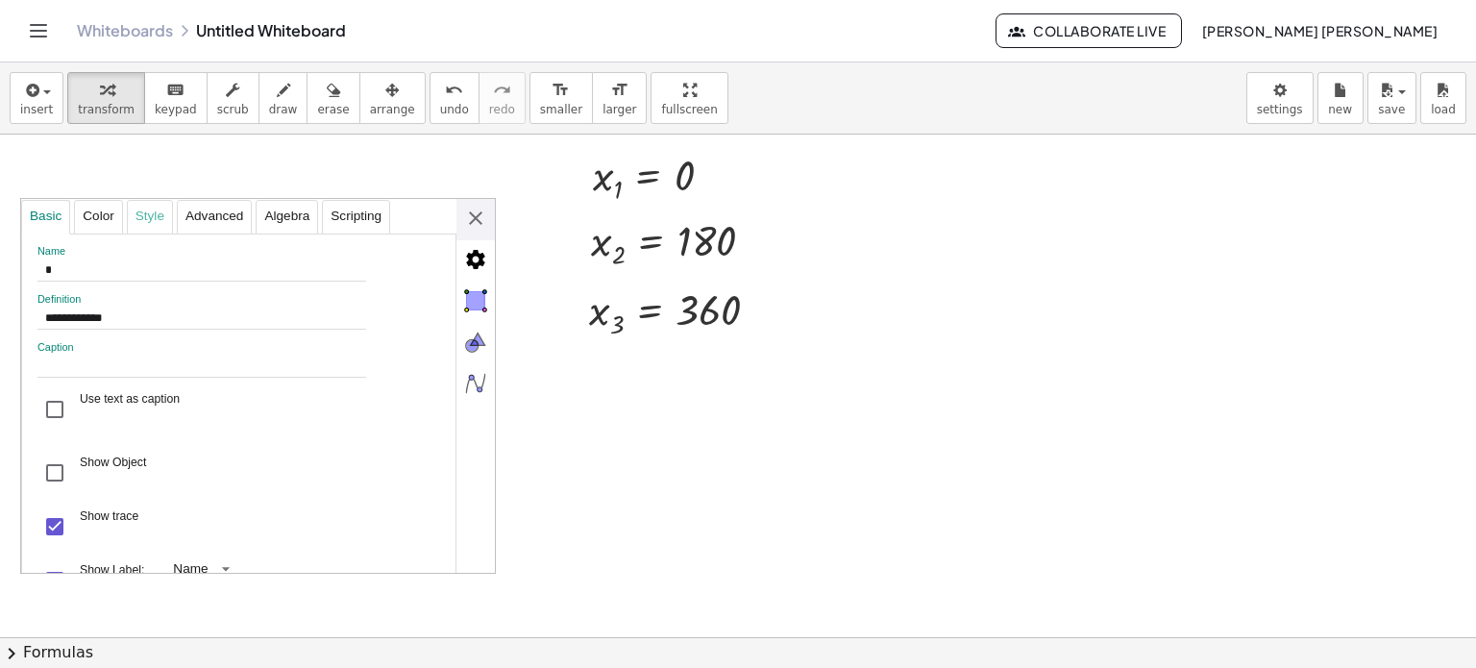
click at [145, 219] on div "Style" at bounding box center [150, 217] width 46 height 35
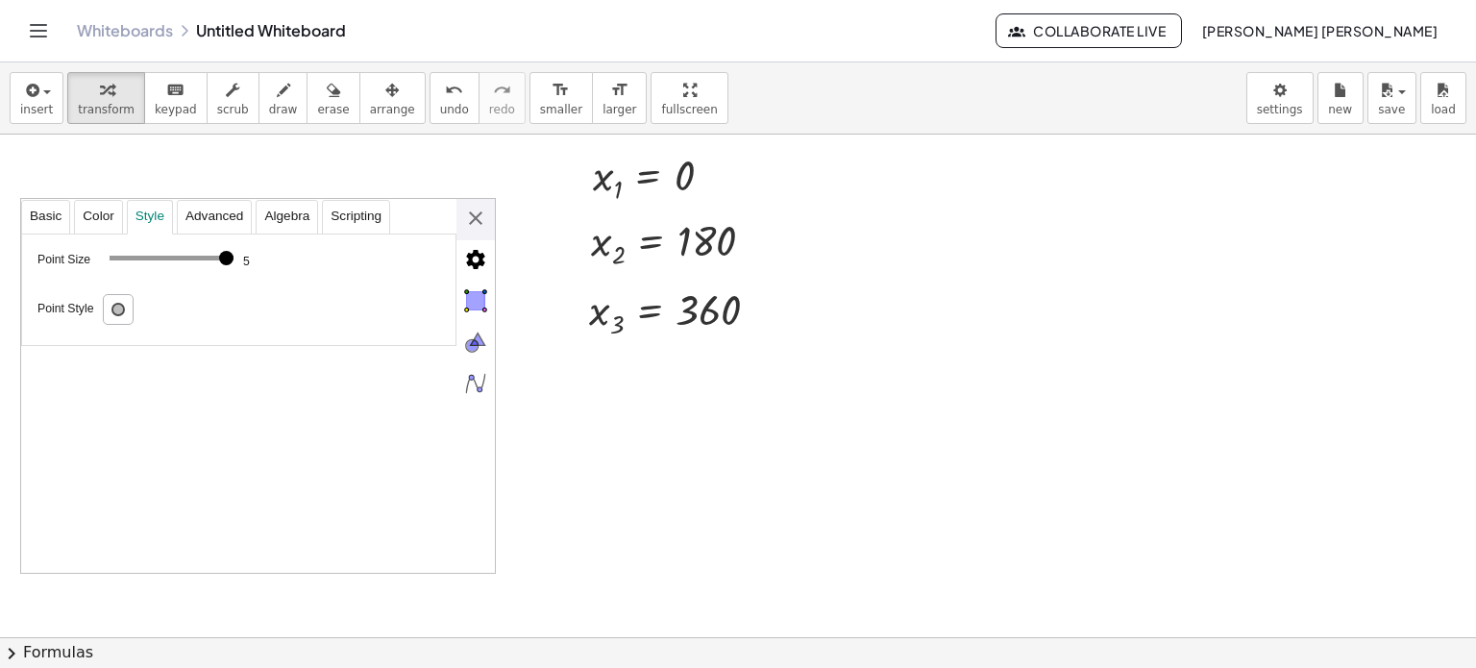
drag, startPoint x: 100, startPoint y: 218, endPoint x: 101, endPoint y: 237, distance: 19.2
click at [100, 218] on div "Color" at bounding box center [98, 217] width 48 height 35
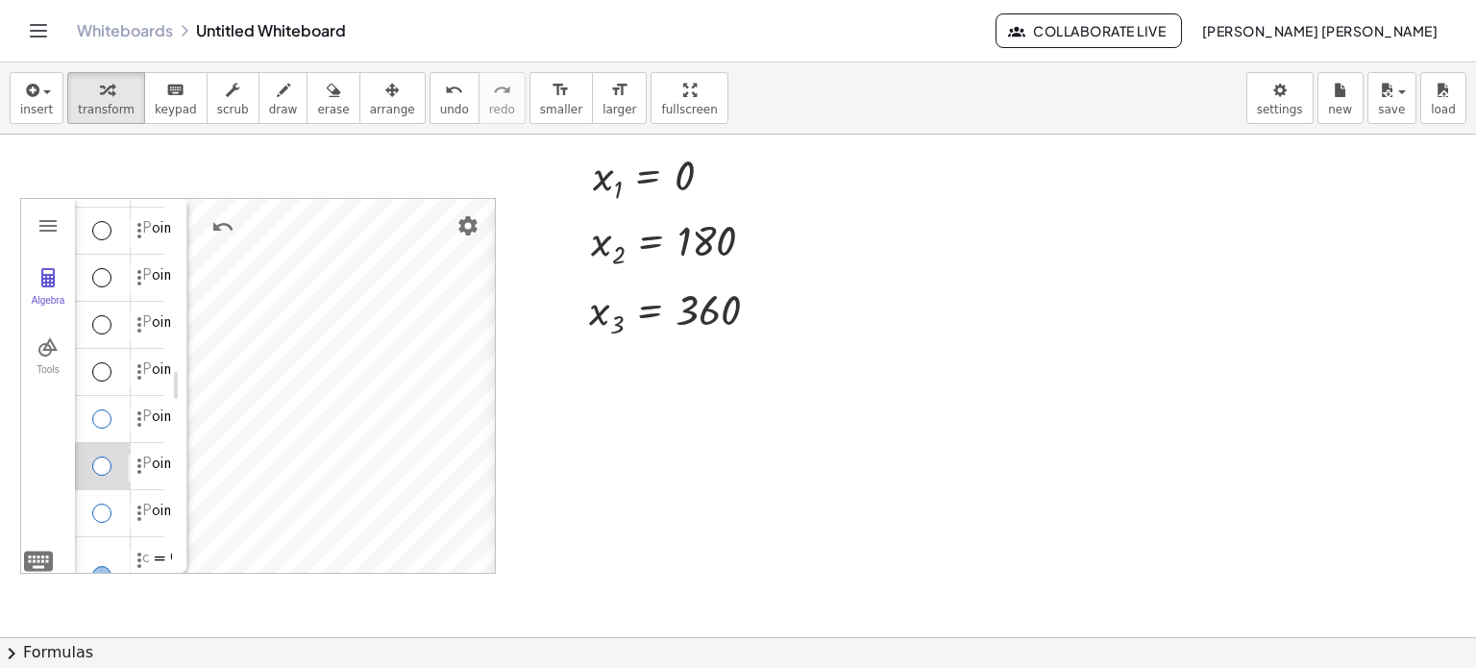
click at [502, 233] on div "**********" at bounding box center [739, 387] width 474 height 376
click at [145, 407] on img "Options" at bounding box center [139, 418] width 23 height 23
click at [150, 469] on li "Settings" at bounding box center [229, 483] width 200 height 31
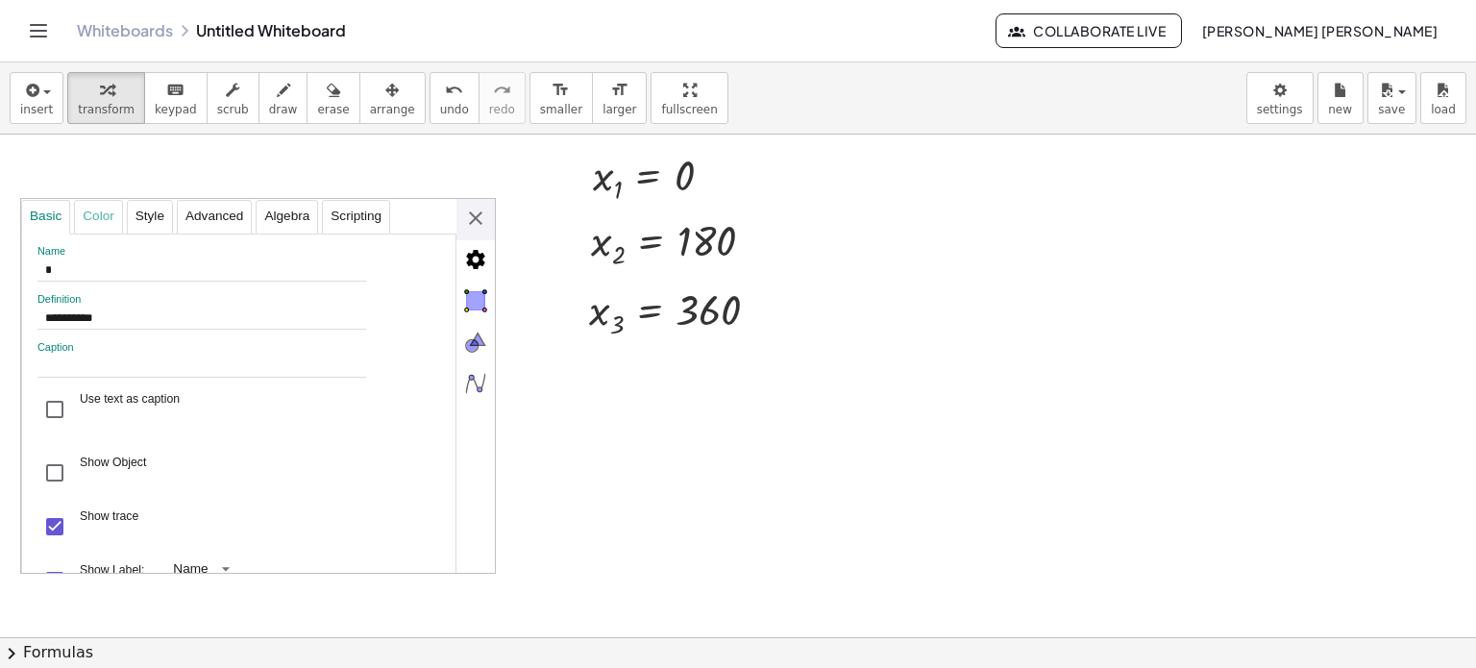
click at [85, 218] on div "Color" at bounding box center [98, 217] width 48 height 35
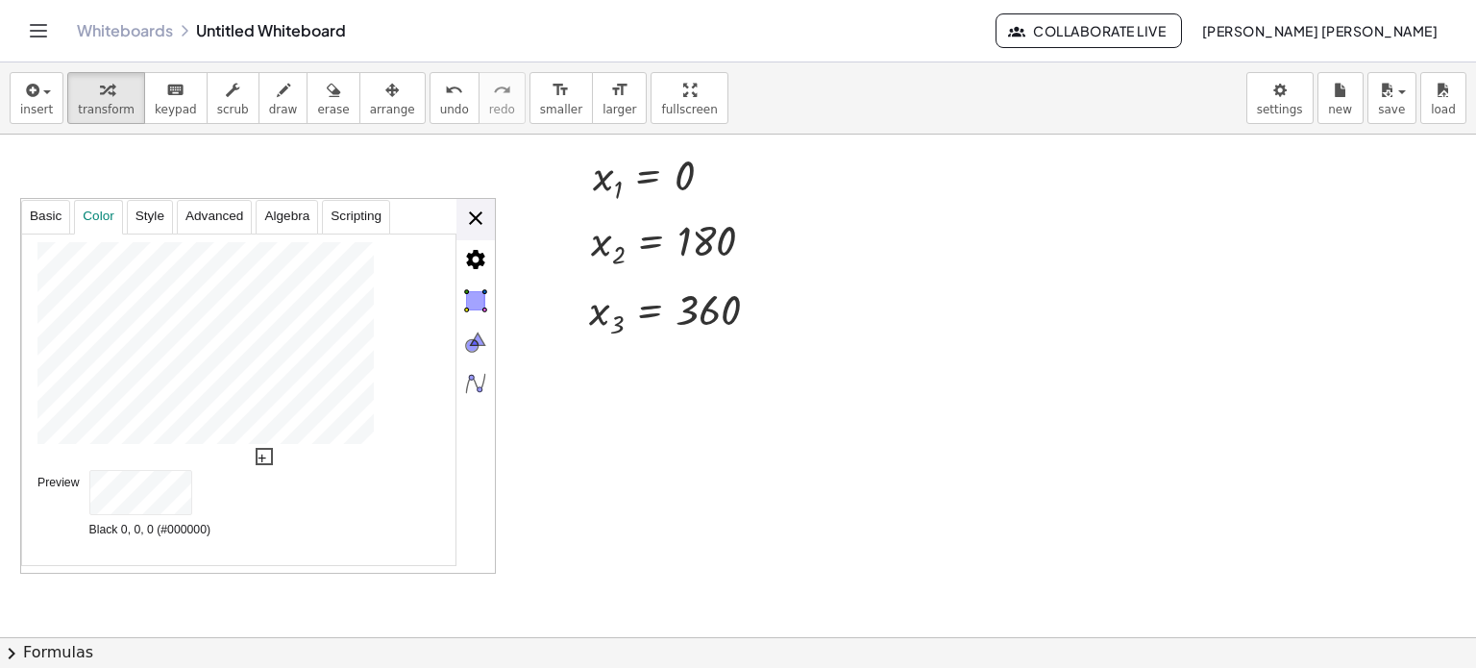
click at [484, 215] on div "**********" at bounding box center [258, 387] width 474 height 376
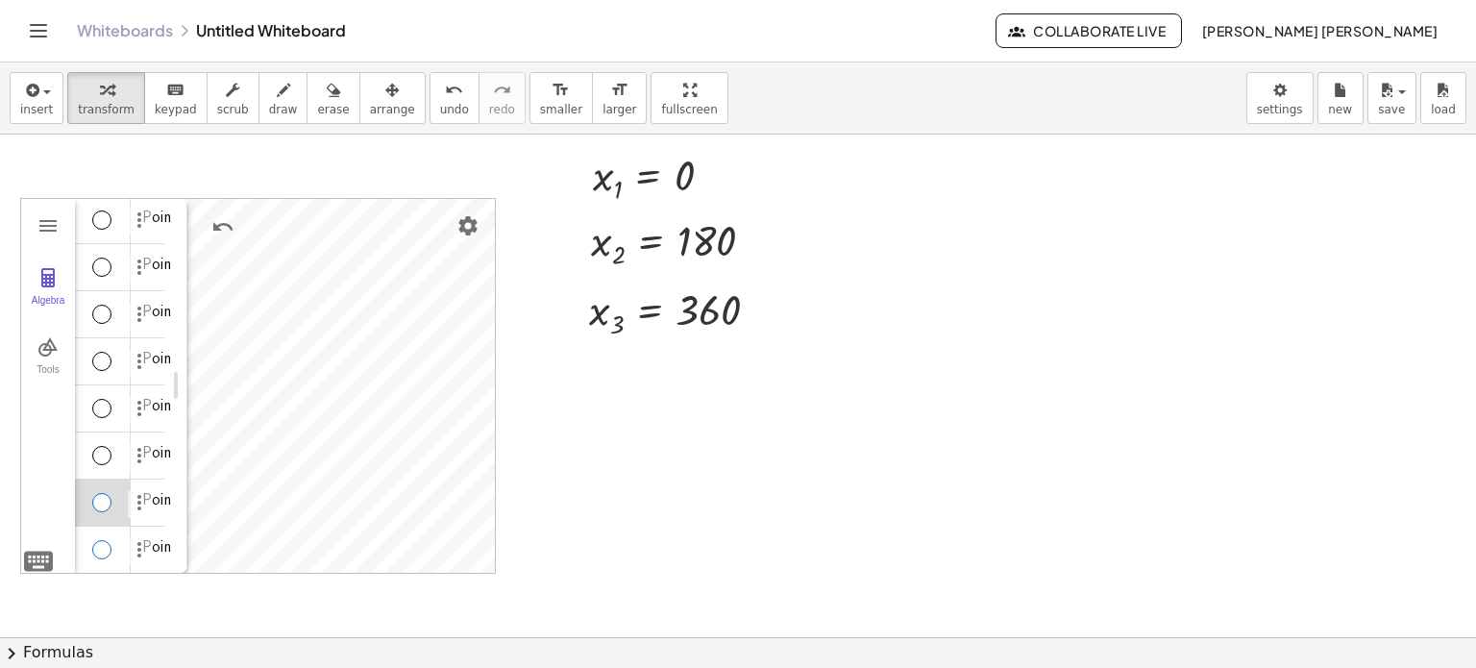
scroll to position [0, 0]
click at [136, 445] on img "Options" at bounding box center [139, 456] width 23 height 23
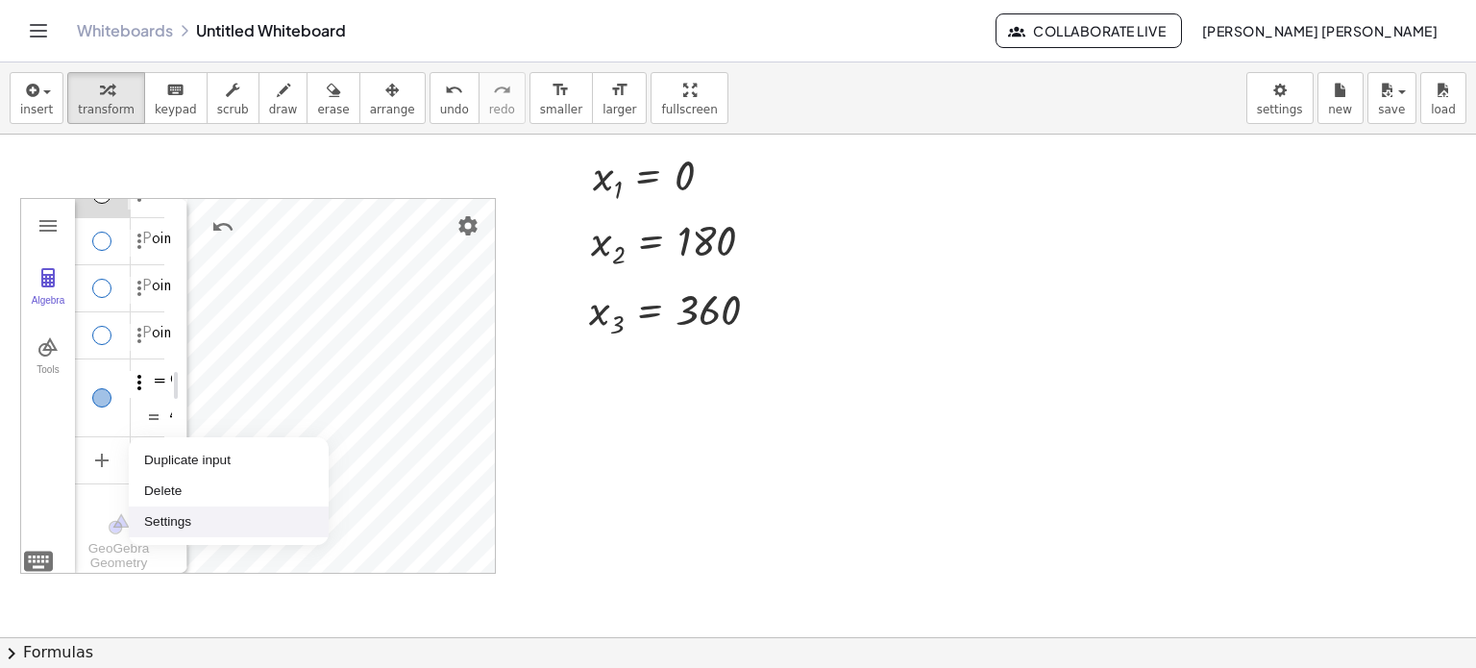
scroll to position [272, 0]
click at [131, 377] on img "Options" at bounding box center [139, 382] width 23 height 23
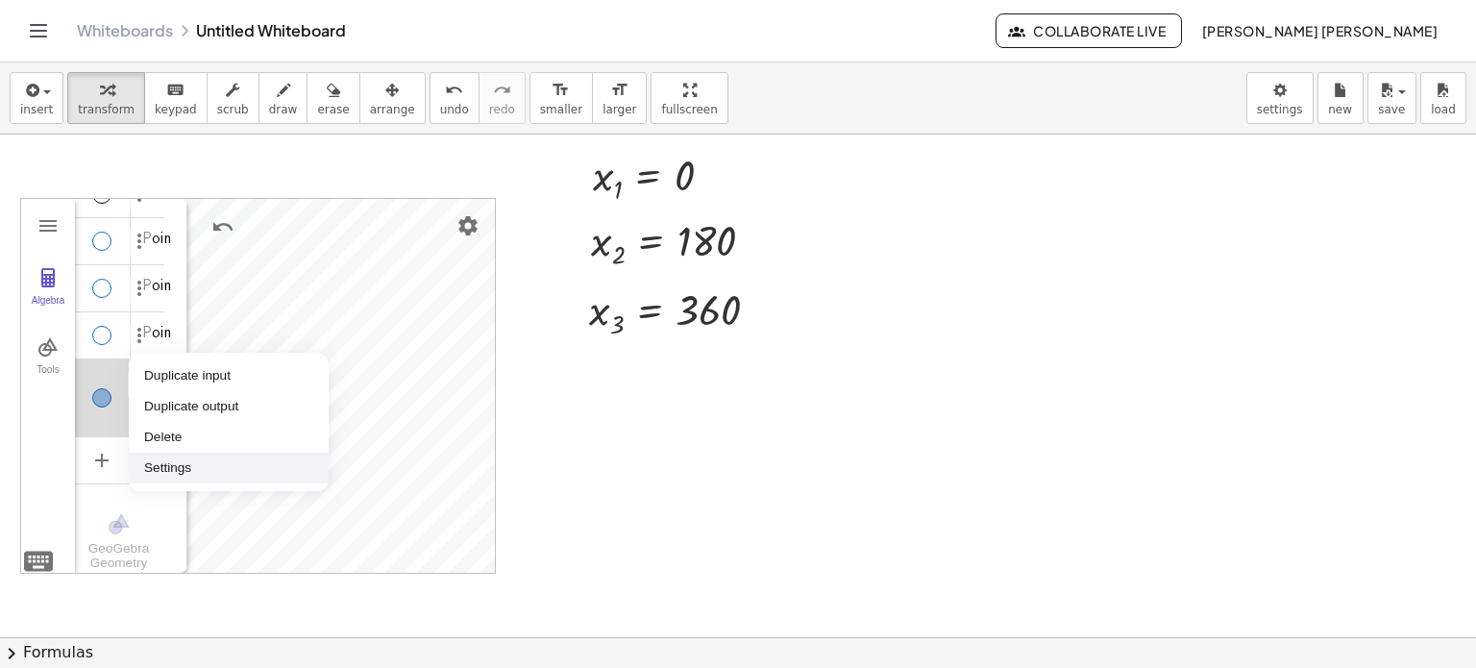
click at [174, 462] on li "Settings" at bounding box center [229, 468] width 200 height 31
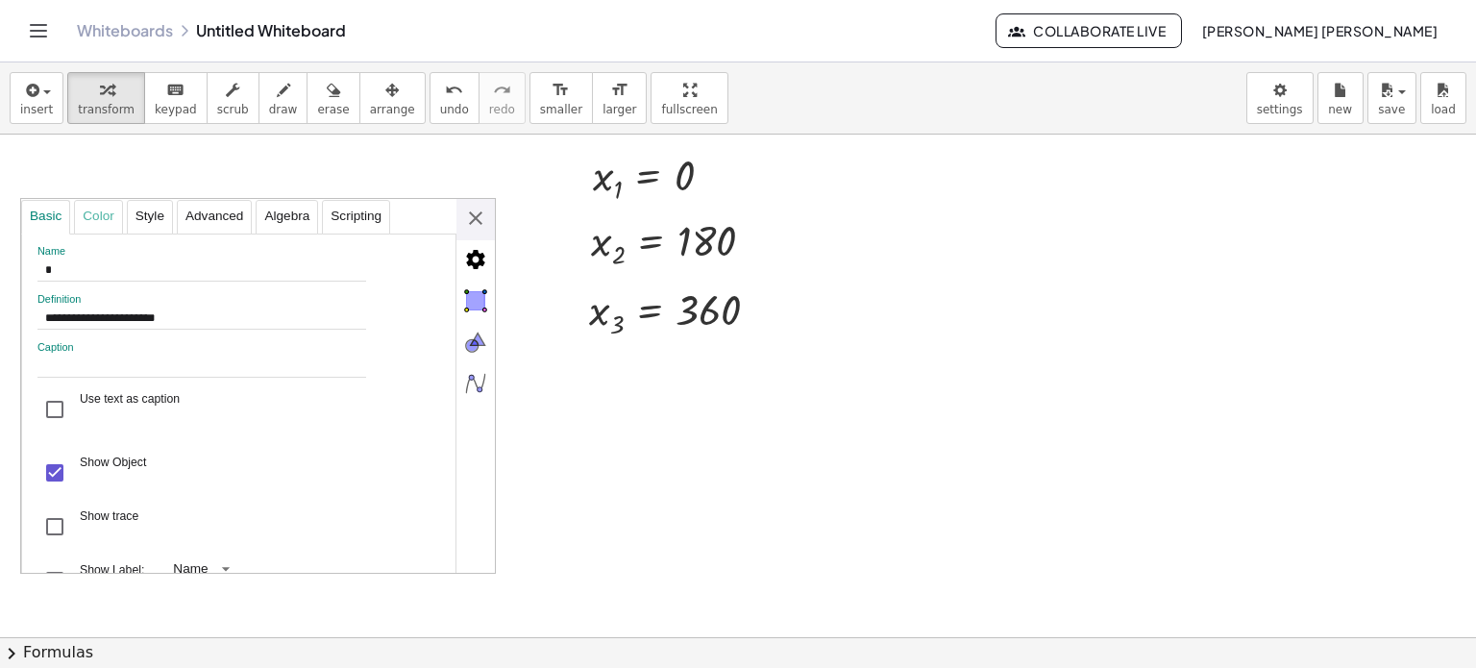
click at [95, 210] on div "Color" at bounding box center [98, 217] width 48 height 35
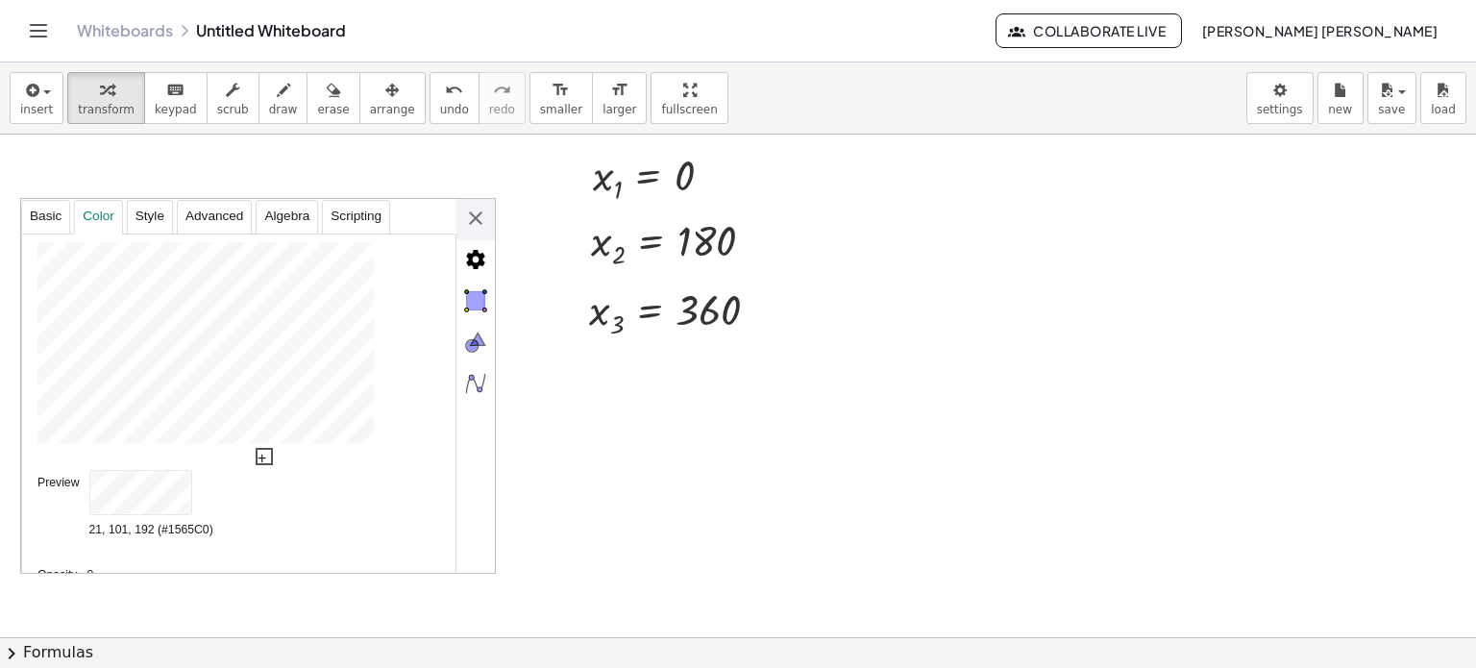
type input "**"
click at [469, 208] on div "**********" at bounding box center [258, 387] width 474 height 376
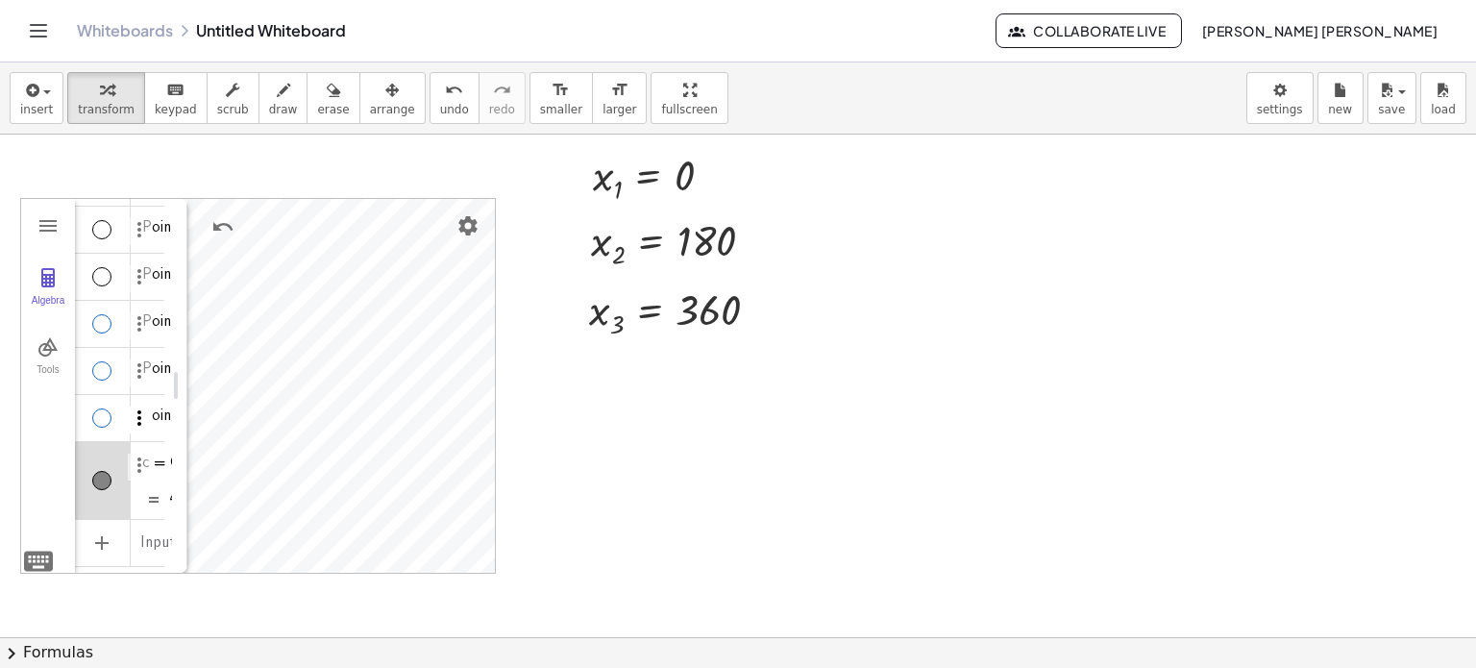
scroll to position [176, 0]
click at [138, 420] on img "Options" at bounding box center [139, 421] width 23 height 23
click at [162, 464] on li "Delete" at bounding box center [229, 455] width 200 height 31
click at [207, 226] on button "Undo" at bounding box center [223, 226] width 35 height 35
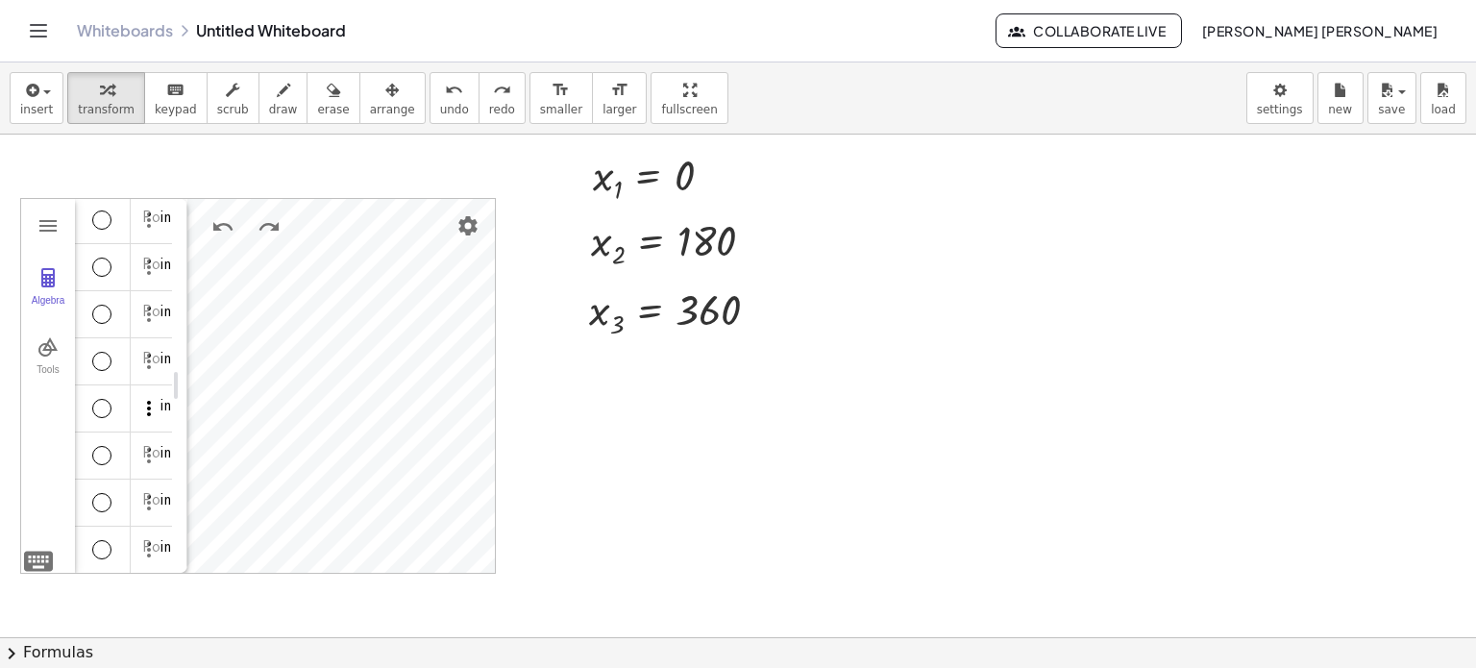
scroll to position [0, 0]
click at [140, 270] on img "Options" at bounding box center [148, 268] width 23 height 23
click at [146, 312] on li "Delete" at bounding box center [229, 303] width 200 height 31
click at [137, 277] on img "Options" at bounding box center [148, 268] width 23 height 23
click at [219, 223] on img "Undo" at bounding box center [222, 226] width 23 height 23
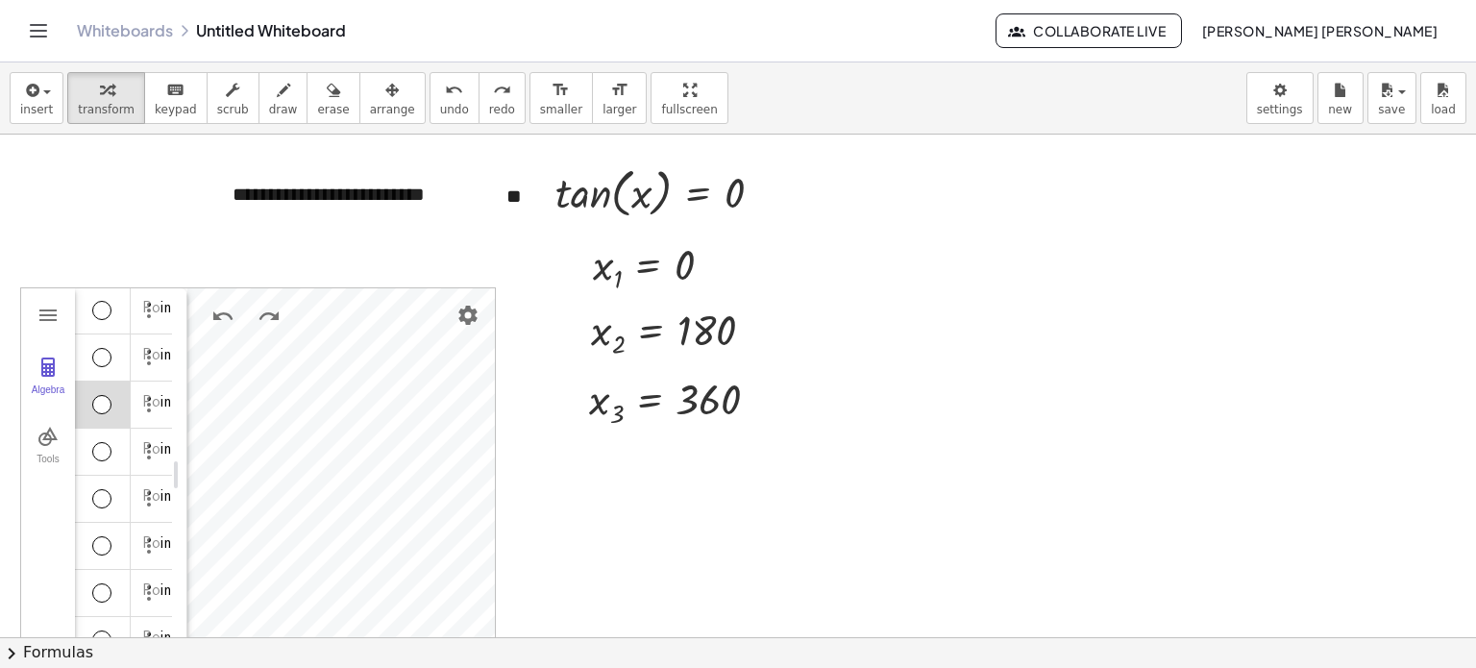
scroll to position [96, 0]
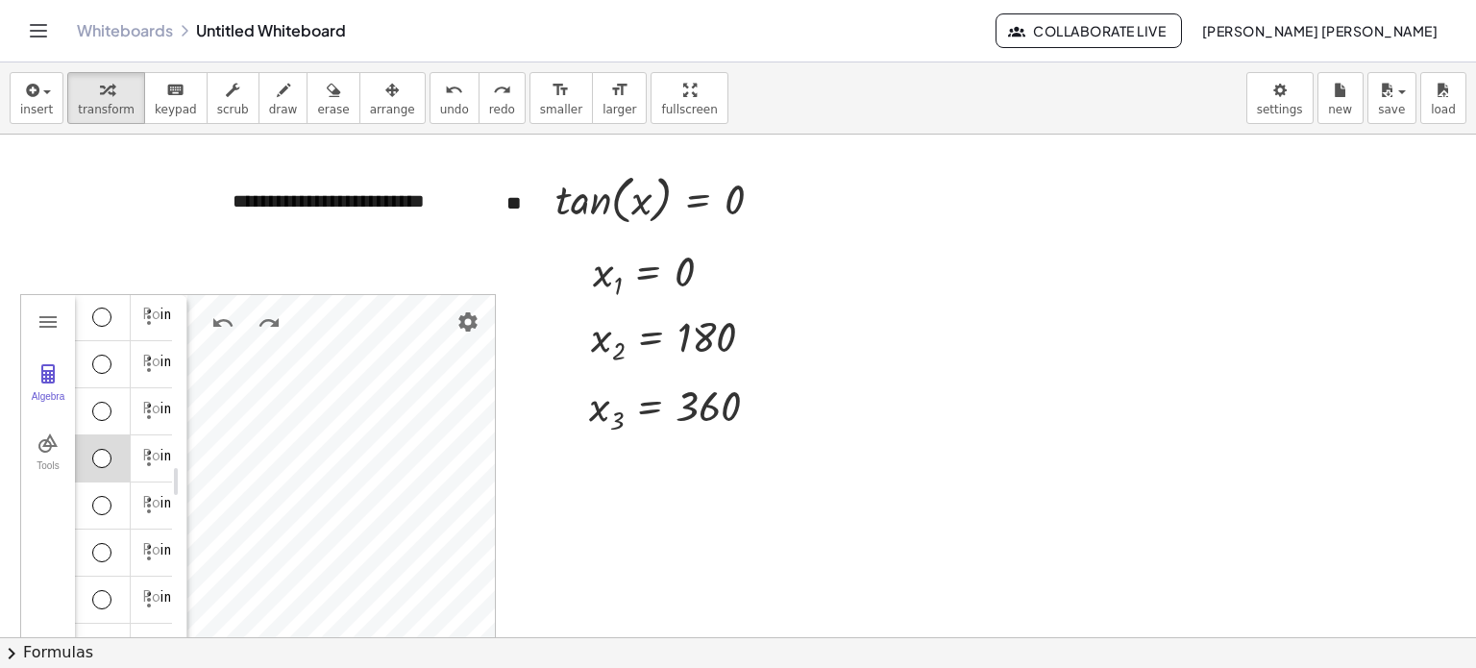
click at [104, 444] on div "Algebra" at bounding box center [103, 458] width 56 height 46
click at [119, 452] on div "Algebra" at bounding box center [103, 458] width 56 height 46
click at [137, 452] on img "Options" at bounding box center [148, 458] width 23 height 23
click at [165, 487] on li "Delete" at bounding box center [229, 493] width 200 height 31
click at [137, 449] on img "Options" at bounding box center [148, 458] width 23 height 23
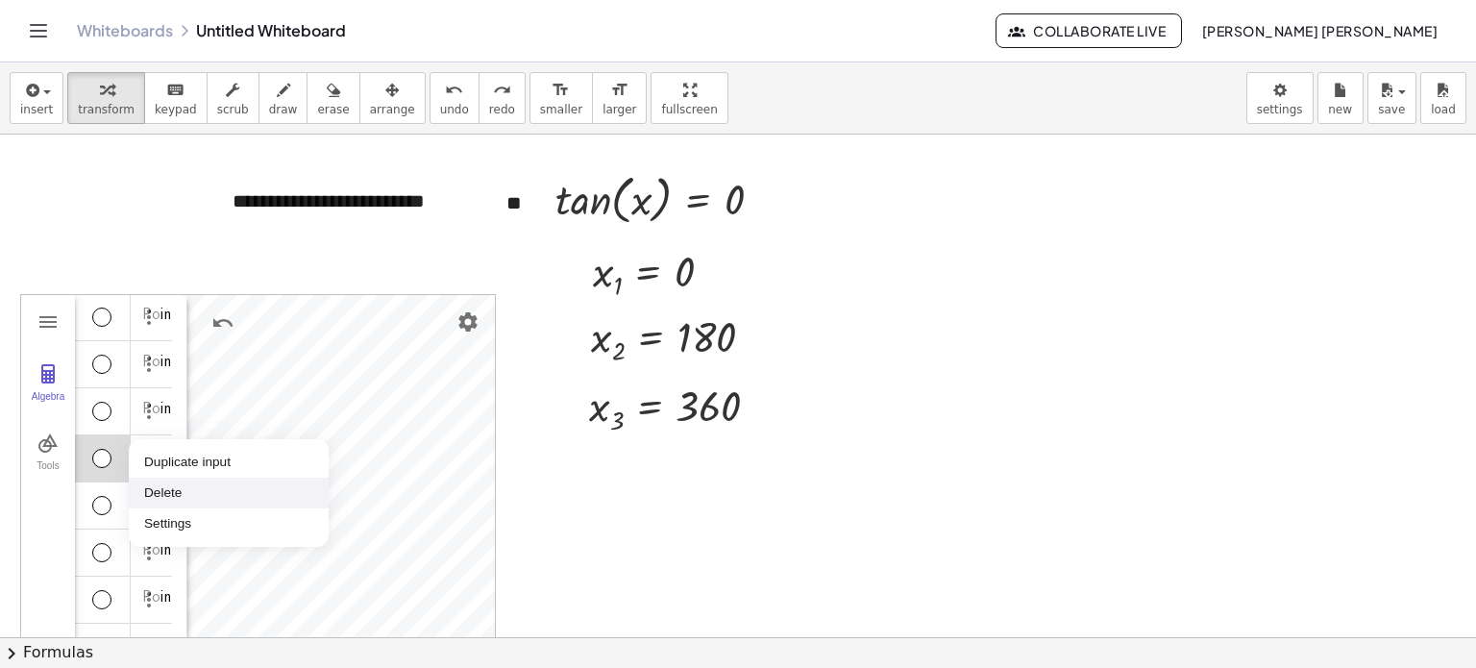
click at [163, 483] on li "Delete" at bounding box center [229, 493] width 200 height 31
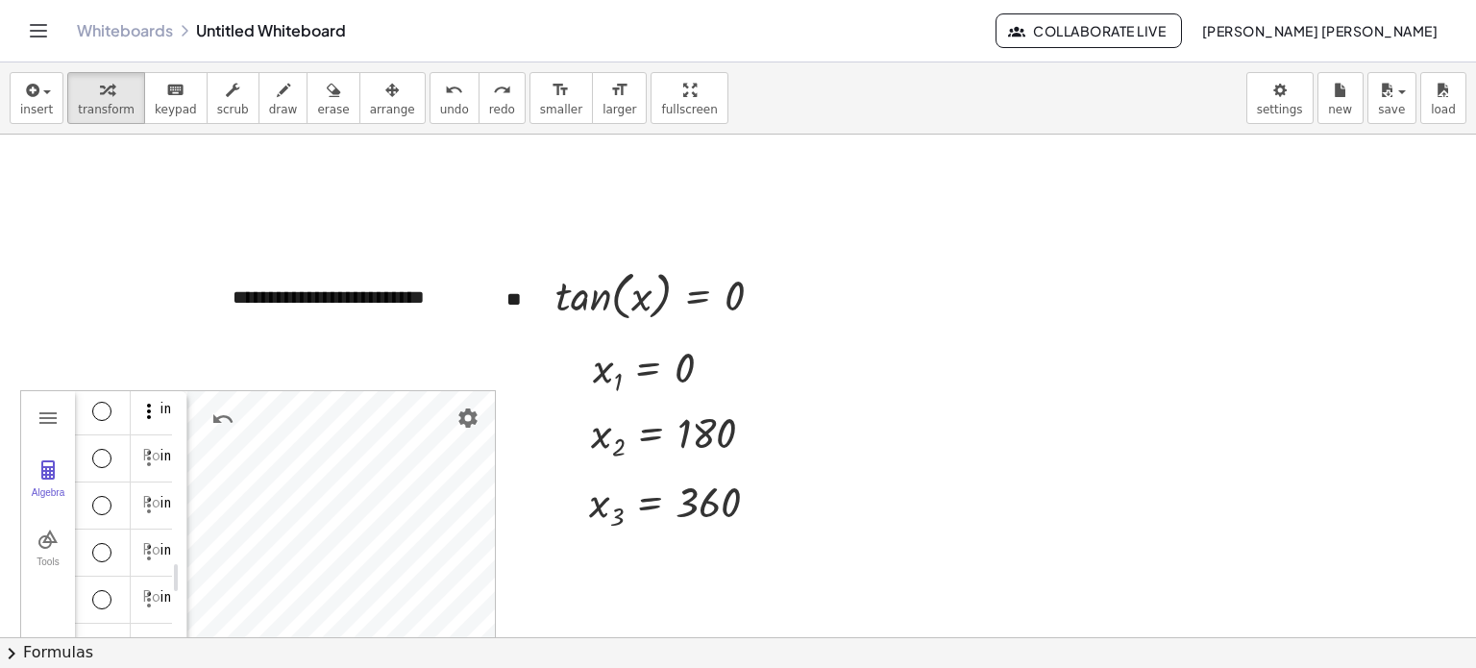
click at [142, 423] on button "Options" at bounding box center [148, 413] width 23 height 27
click at [155, 453] on li "Delete" at bounding box center [229, 446] width 200 height 31
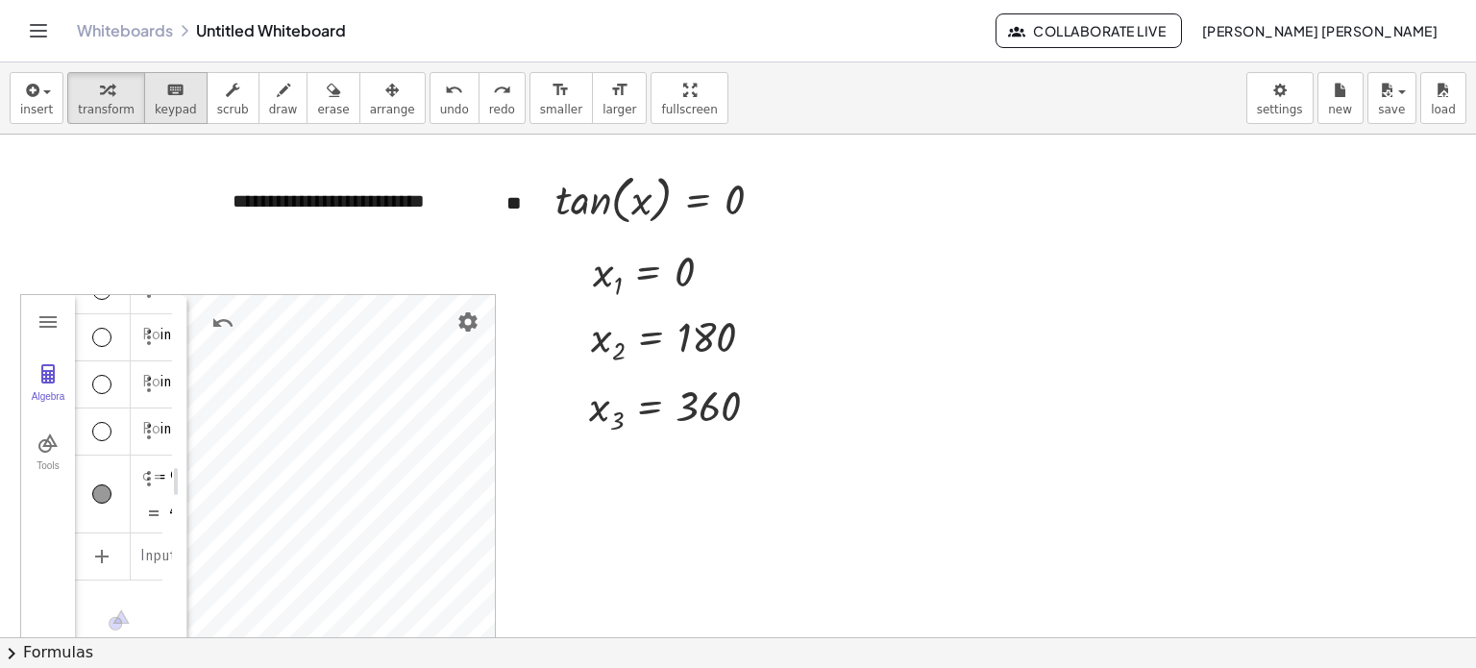
click at [144, 110] on button "keyboard keypad" at bounding box center [175, 98] width 63 height 52
click at [42, 113] on span "insert" at bounding box center [36, 109] width 33 height 13
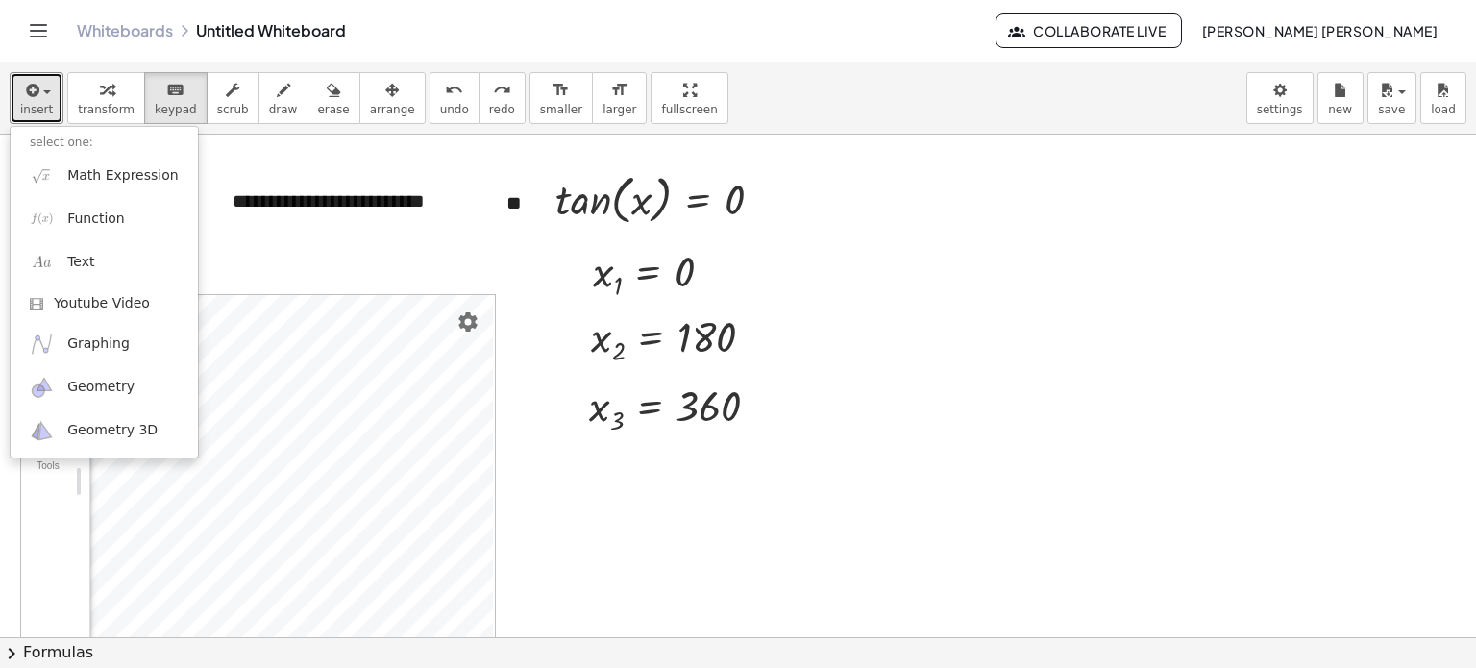
drag, startPoint x: 177, startPoint y: 501, endPoint x: 61, endPoint y: 504, distance: 116.3
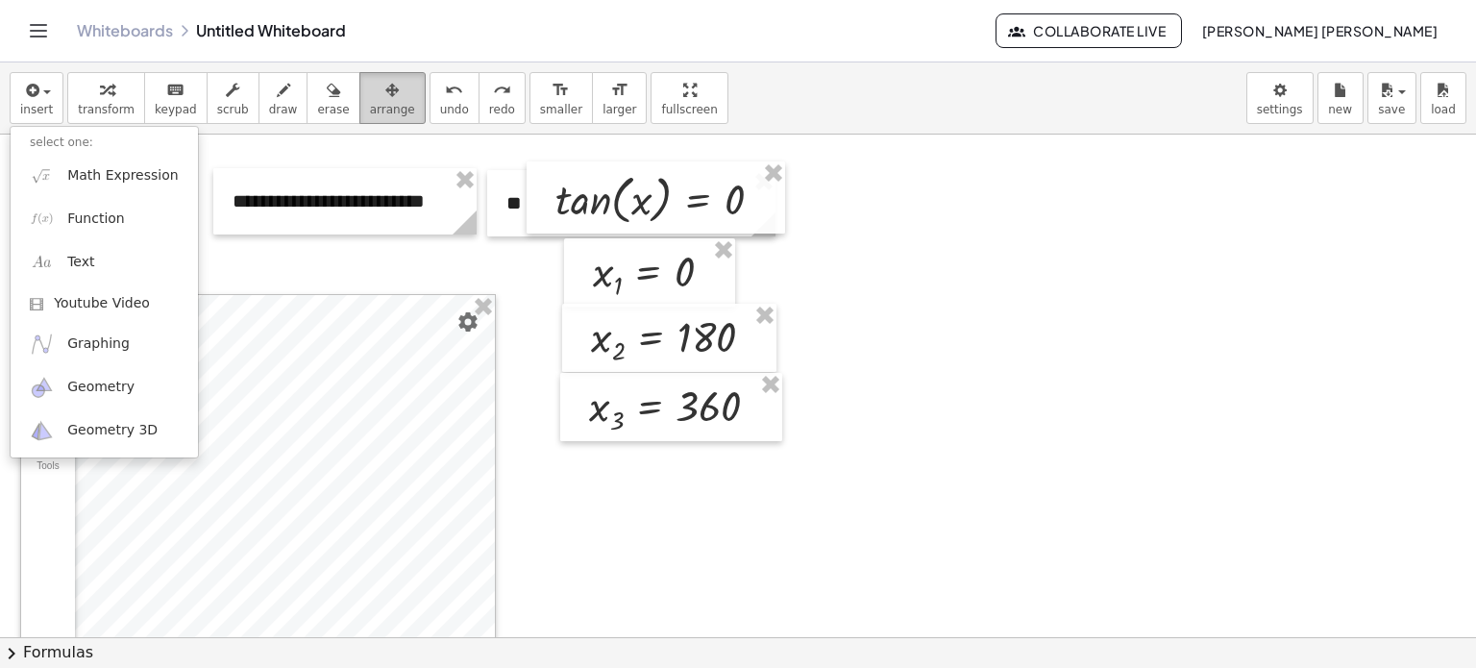
click at [370, 108] on span "arrange" at bounding box center [392, 109] width 45 height 13
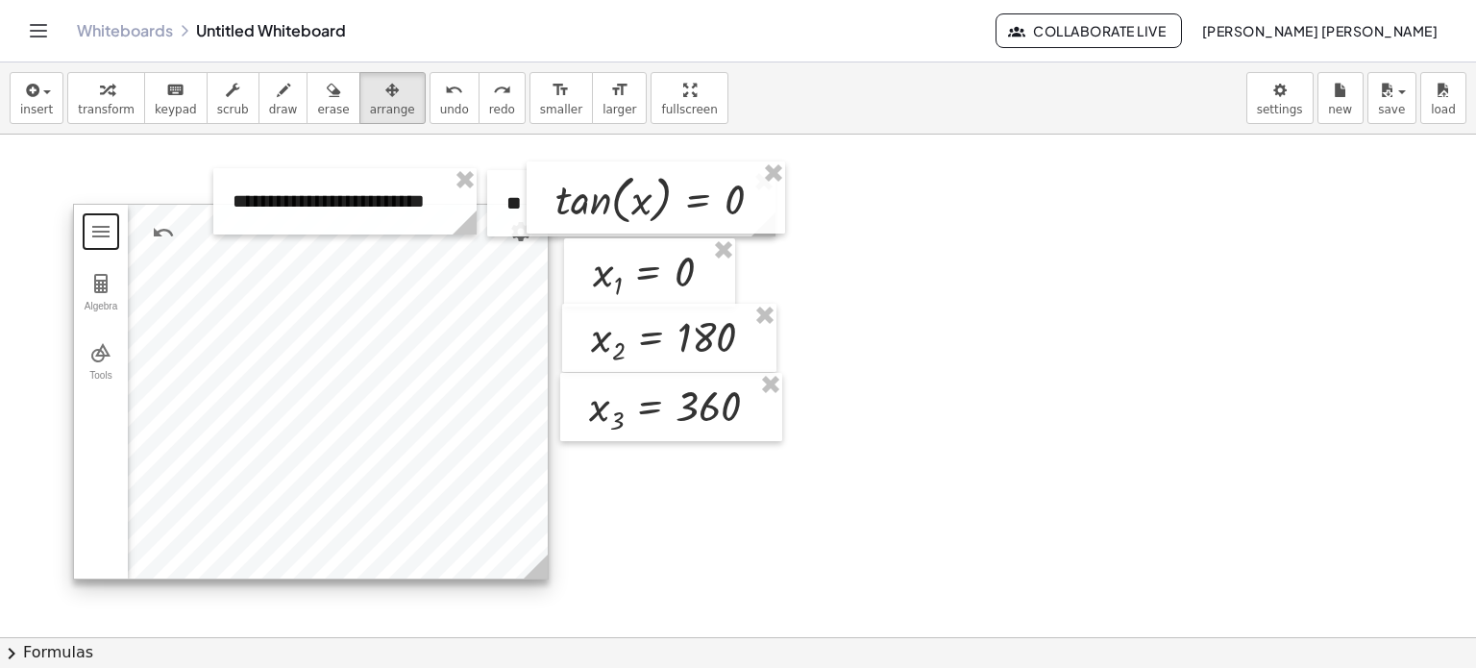
drag, startPoint x: 426, startPoint y: 470, endPoint x: 512, endPoint y: 460, distance: 87.0
click at [481, 378] on div at bounding box center [311, 392] width 474 height 374
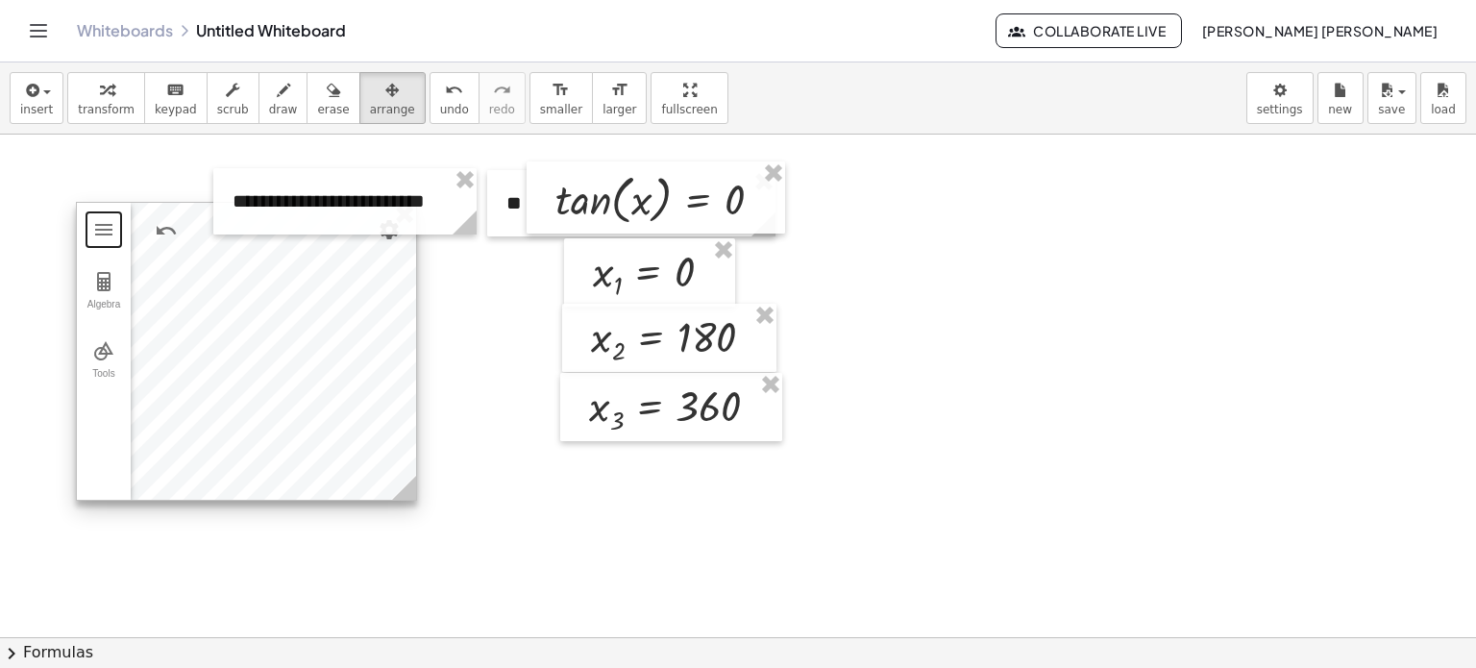
drag, startPoint x: 550, startPoint y: 562, endPoint x: 415, endPoint y: 485, distance: 155.0
click at [415, 485] on icon at bounding box center [404, 488] width 24 height 24
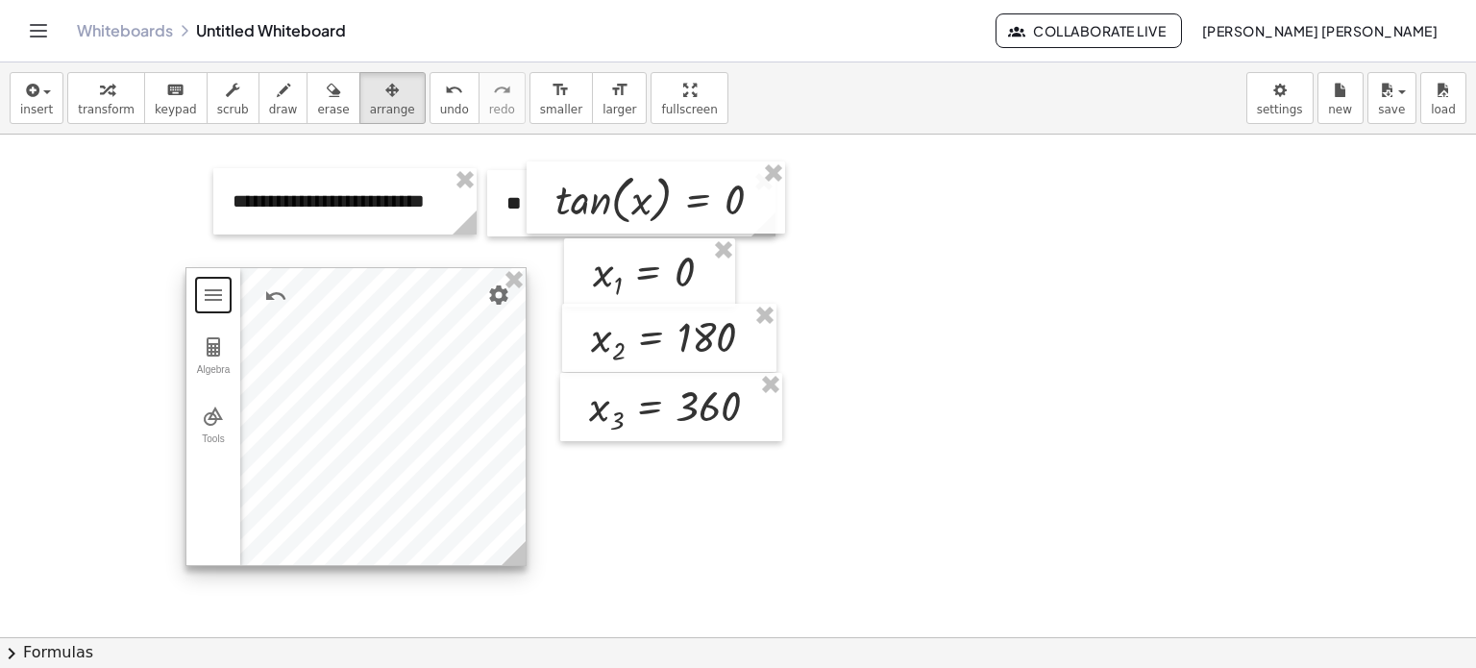
drag, startPoint x: 332, startPoint y: 418, endPoint x: 442, endPoint y: 481, distance: 126.6
click at [442, 481] on div at bounding box center [355, 416] width 339 height 297
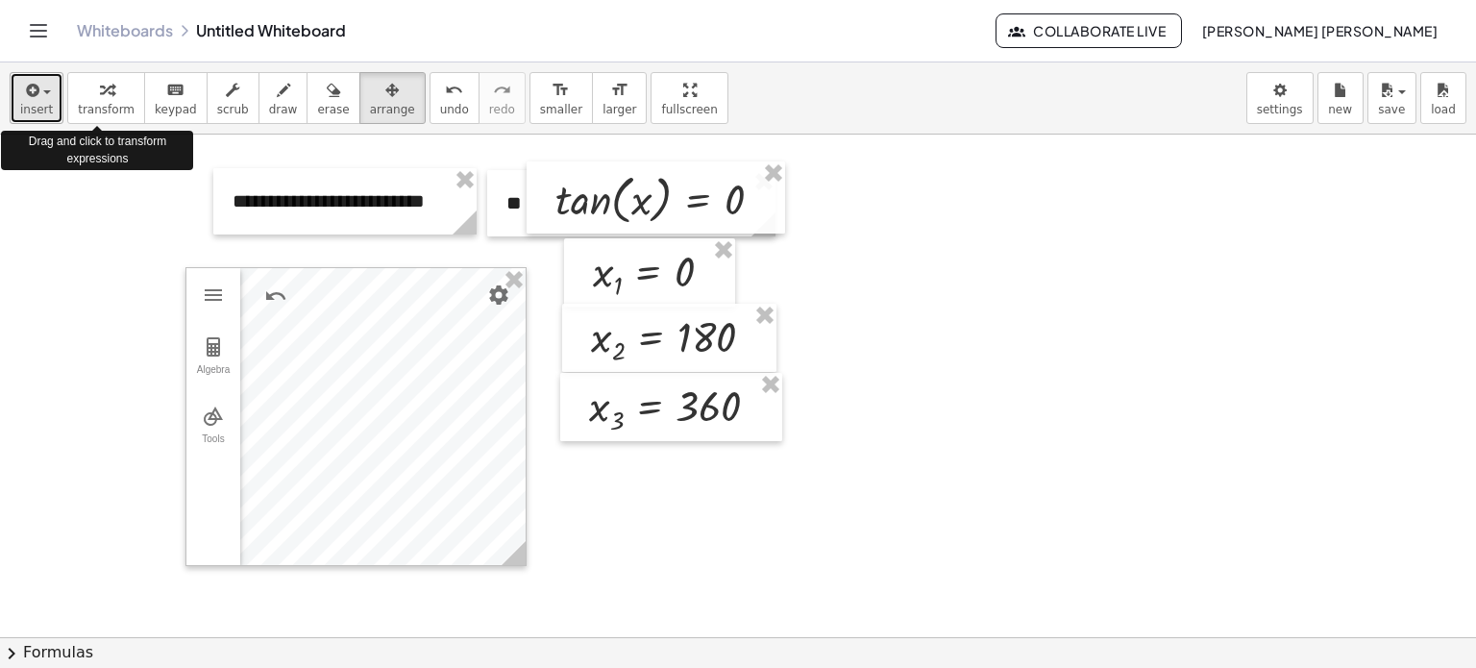
click at [46, 108] on span "insert" at bounding box center [36, 109] width 33 height 13
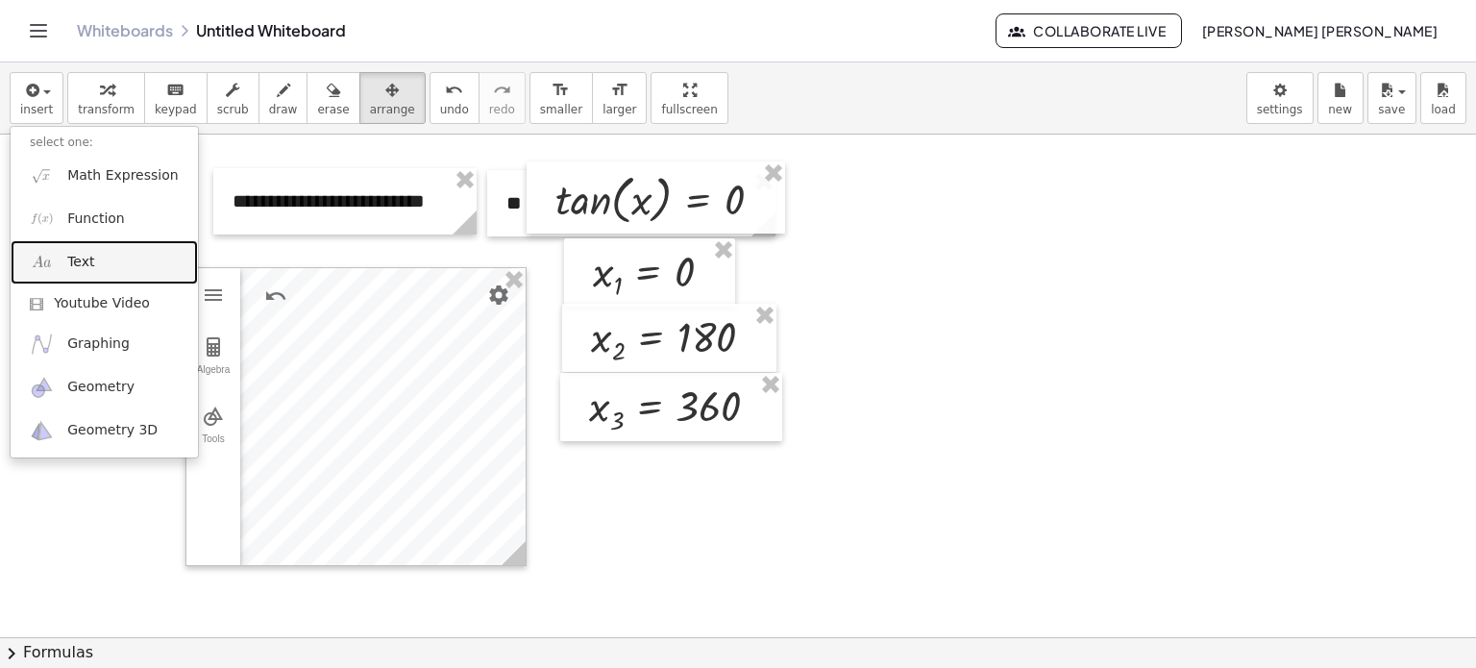
click at [100, 249] on link "Text" at bounding box center [104, 261] width 187 height 43
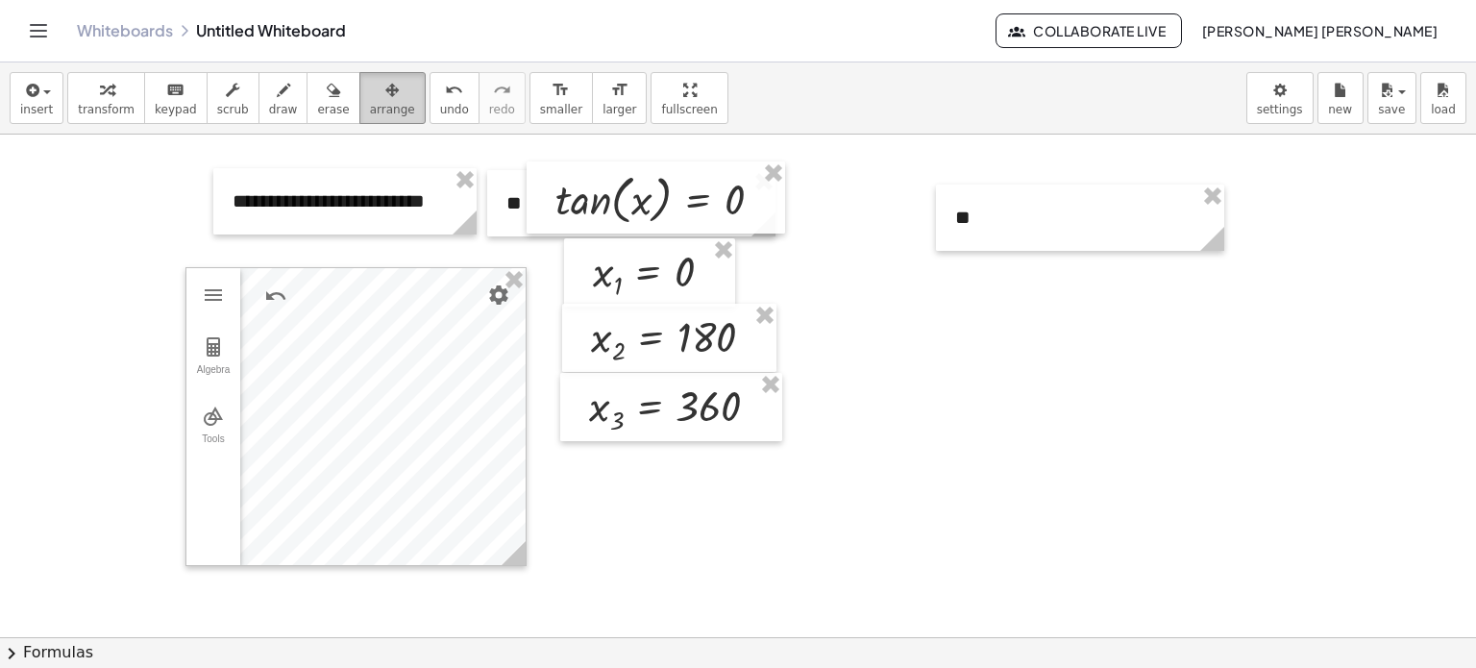
click at [385, 86] on icon "button" at bounding box center [391, 90] width 13 height 23
drag, startPoint x: 1070, startPoint y: 245, endPoint x: 545, endPoint y: 414, distance: 551.3
click at [545, 414] on div at bounding box center [522, 392] width 288 height 66
click at [51, 110] on button "insert" at bounding box center [37, 98] width 54 height 52
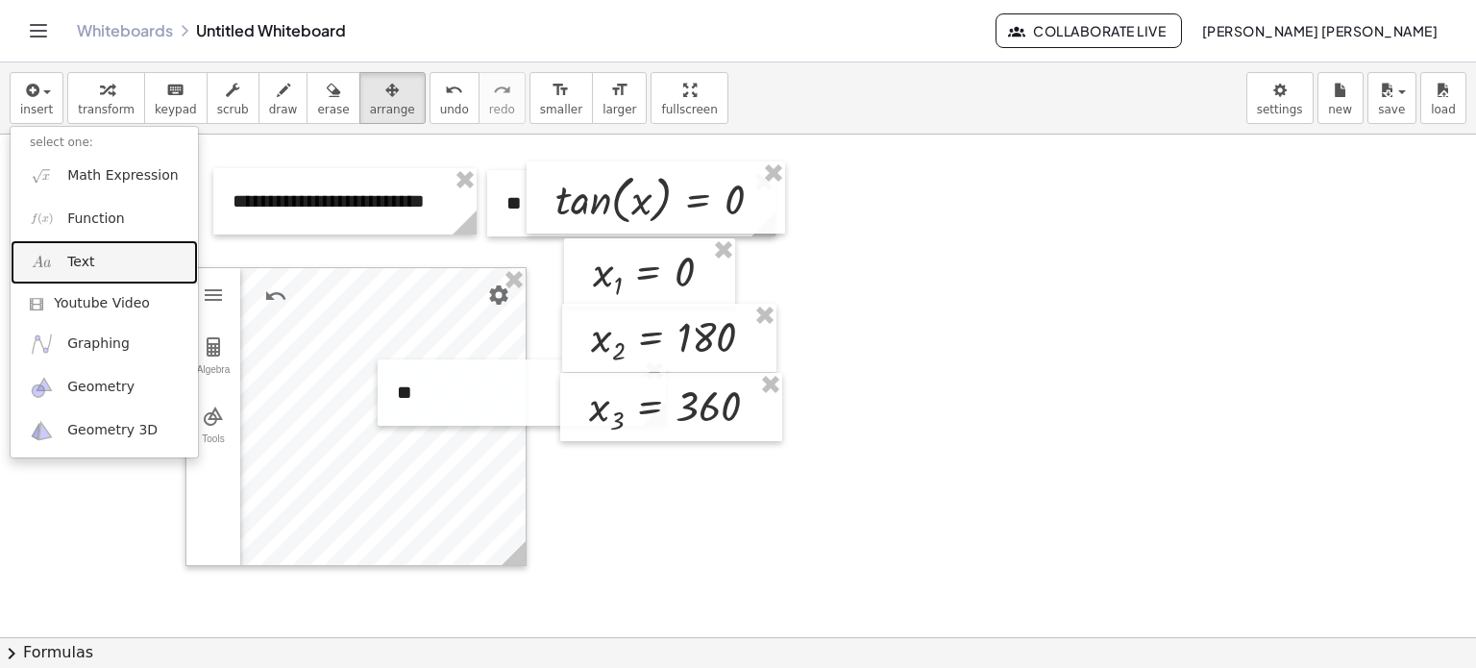
click at [109, 269] on link "Text" at bounding box center [104, 261] width 187 height 43
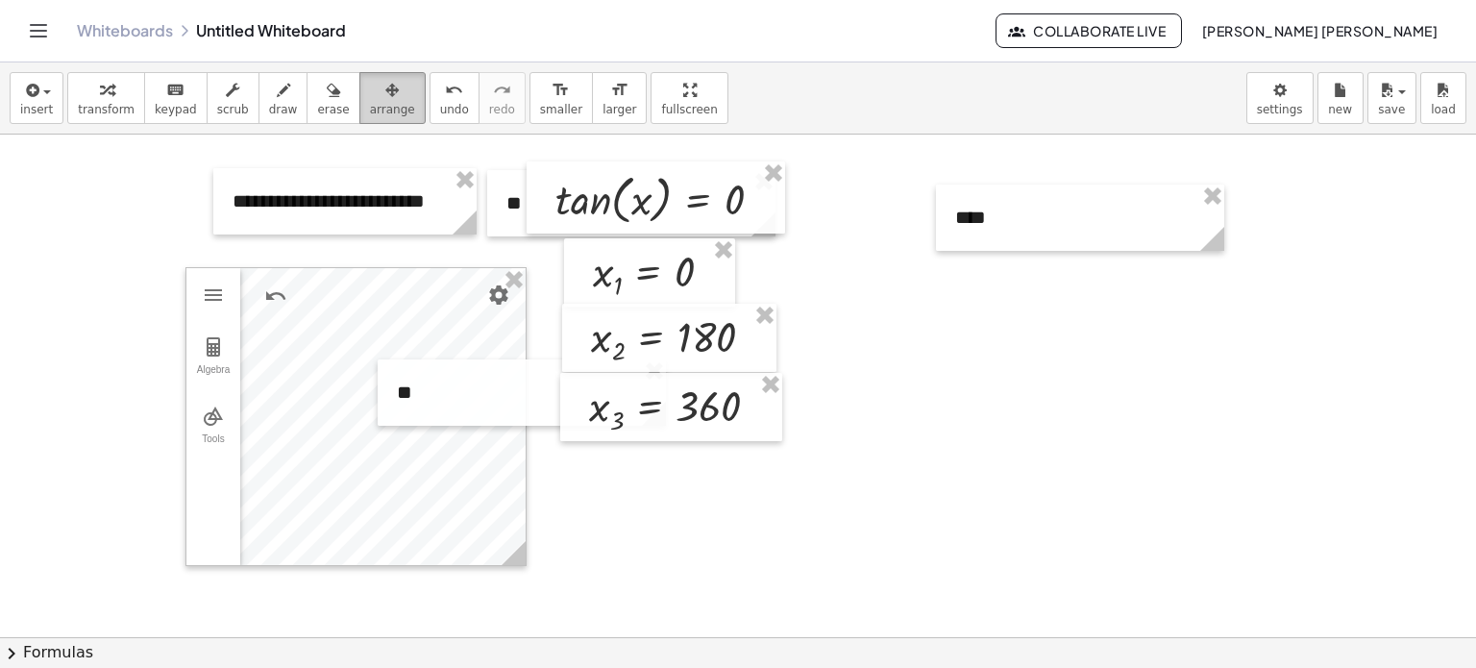
click at [381, 94] on button "arrange" at bounding box center [392, 98] width 66 height 52
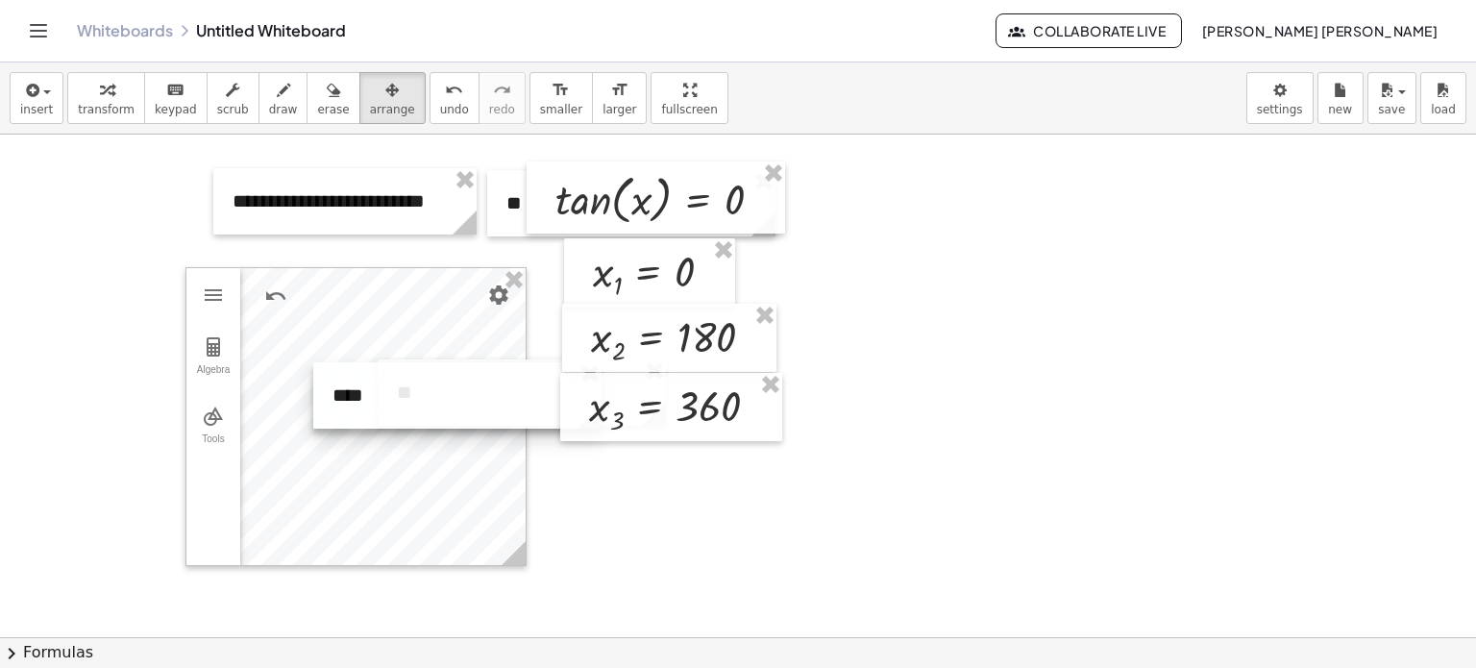
drag, startPoint x: 1075, startPoint y: 230, endPoint x: 453, endPoint y: 407, distance: 647.6
click at [453, 407] on div at bounding box center [457, 395] width 288 height 66
click at [113, 103] on span "transform" at bounding box center [106, 109] width 57 height 13
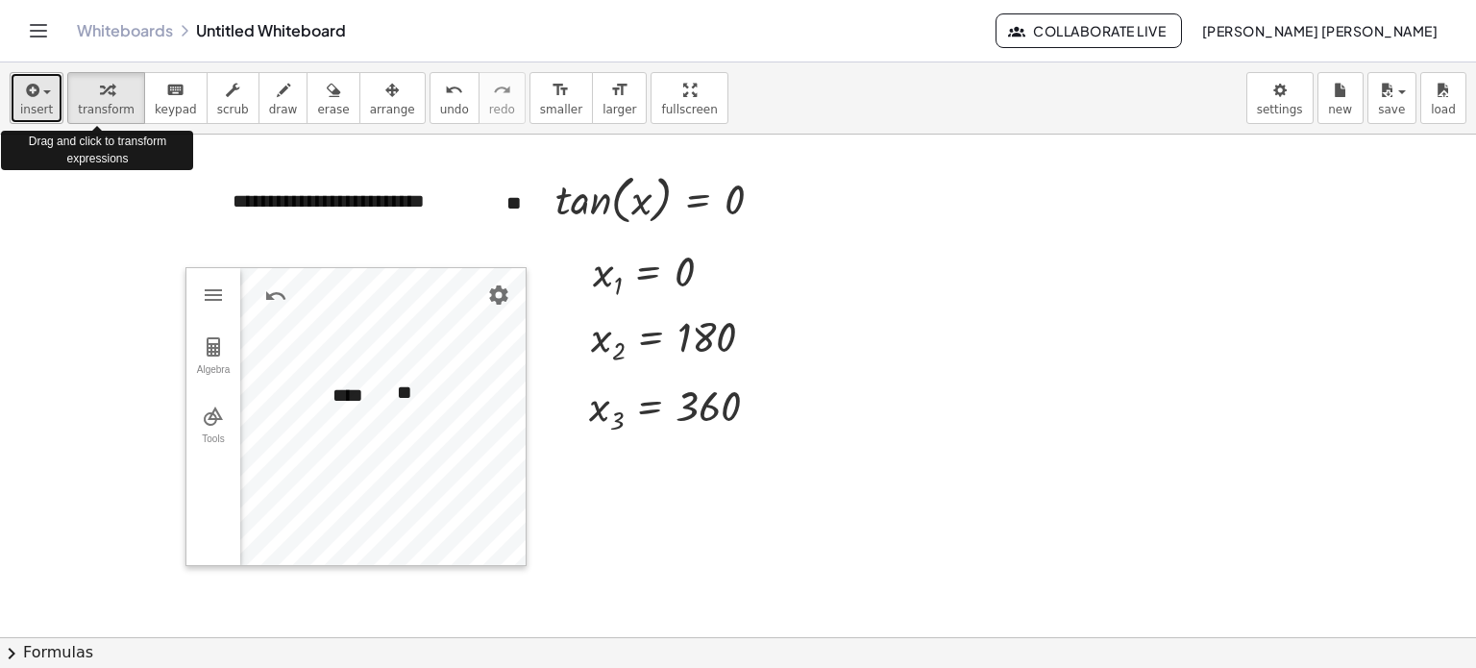
click at [20, 103] on span "insert" at bounding box center [36, 109] width 33 height 13
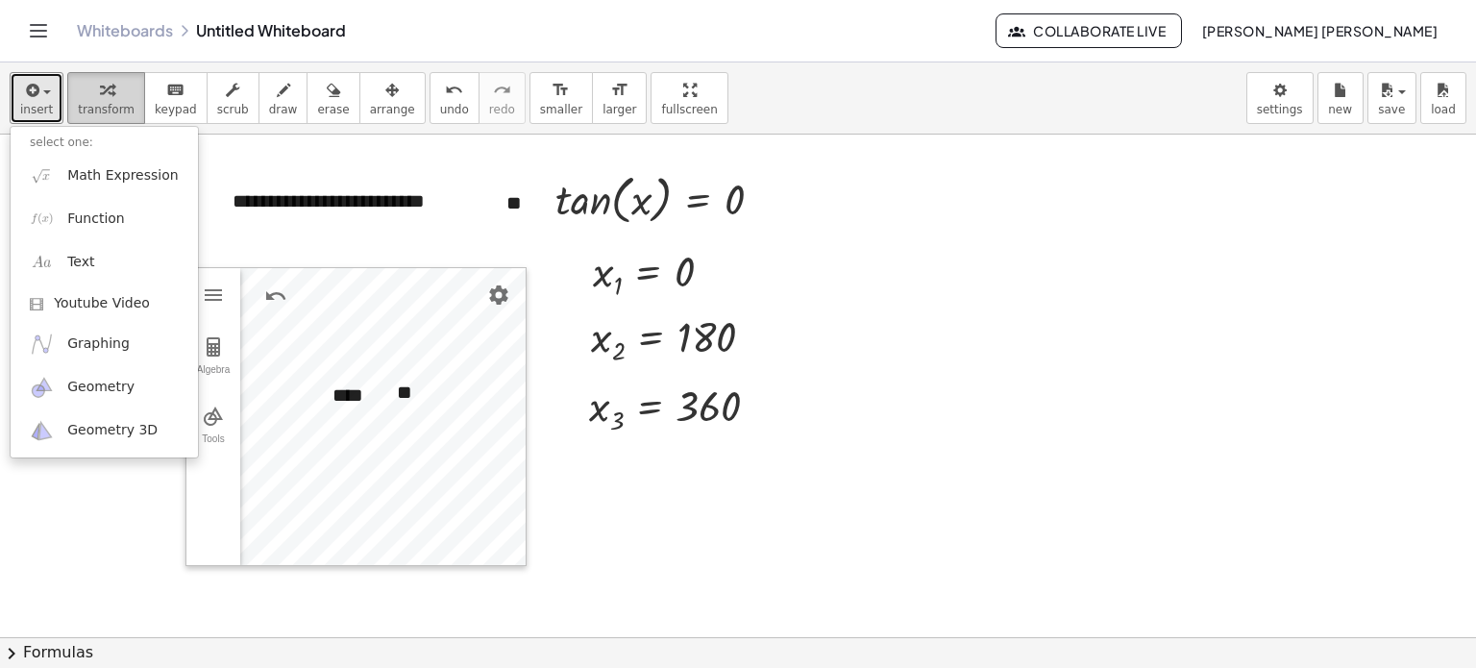
click at [117, 107] on span "transform" at bounding box center [106, 109] width 57 height 13
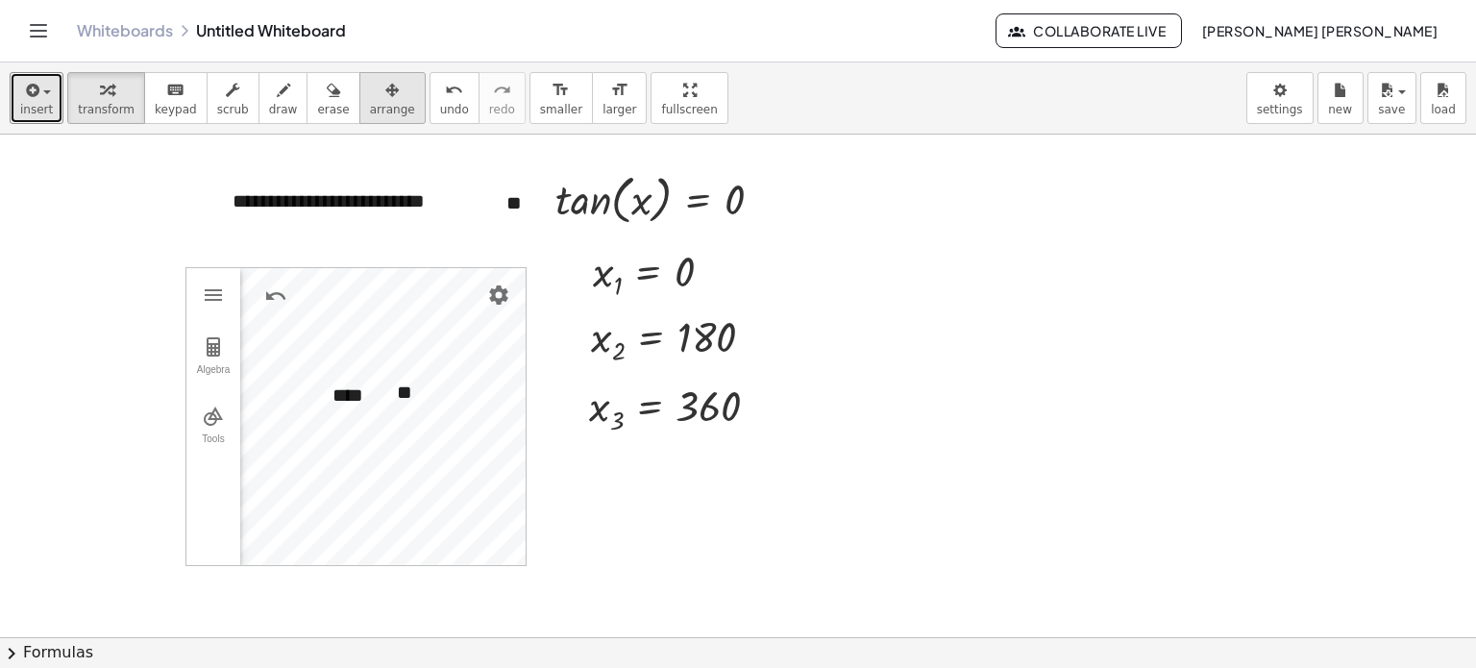
click at [385, 91] on icon "button" at bounding box center [391, 90] width 13 height 23
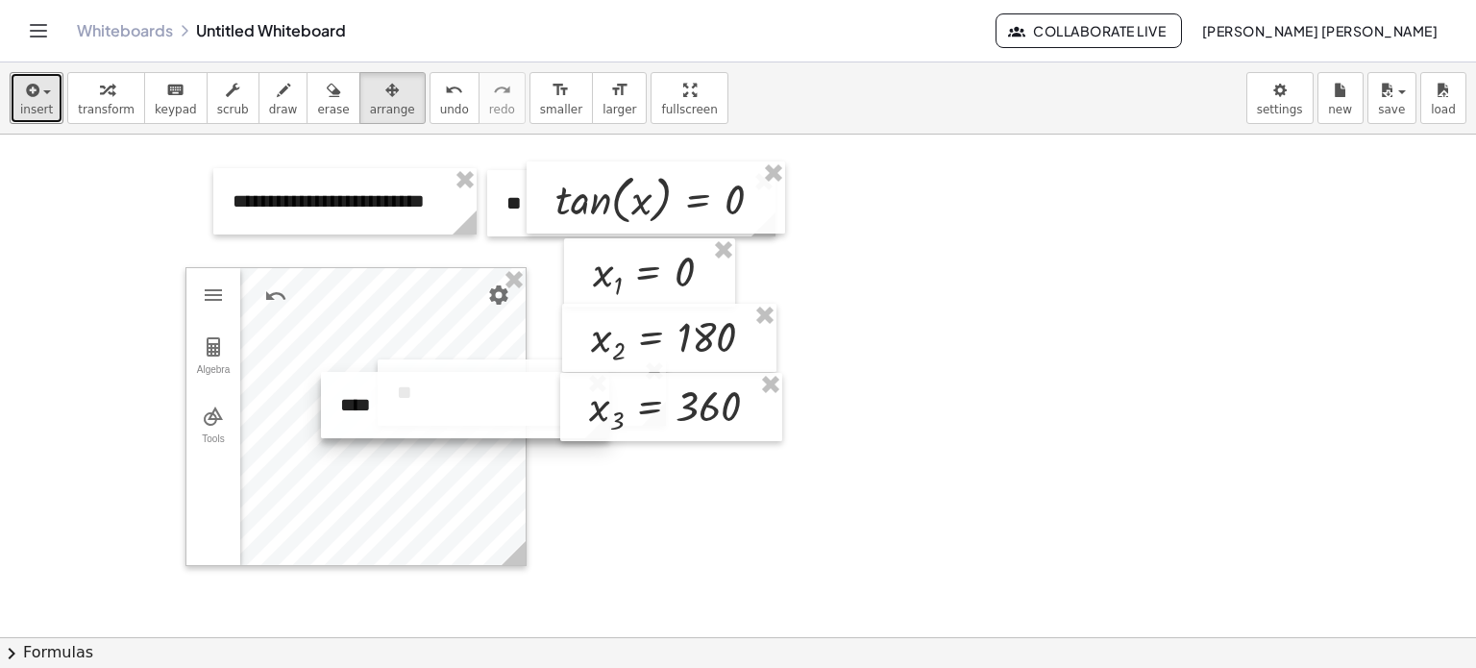
drag, startPoint x: 404, startPoint y: 389, endPoint x: 411, endPoint y: 399, distance: 12.3
click at [411, 399] on div at bounding box center [465, 405] width 288 height 66
drag, startPoint x: 429, startPoint y: 368, endPoint x: 428, endPoint y: 378, distance: 9.7
click at [428, 378] on div at bounding box center [521, 402] width 288 height 66
click at [369, 395] on div at bounding box center [465, 405] width 288 height 66
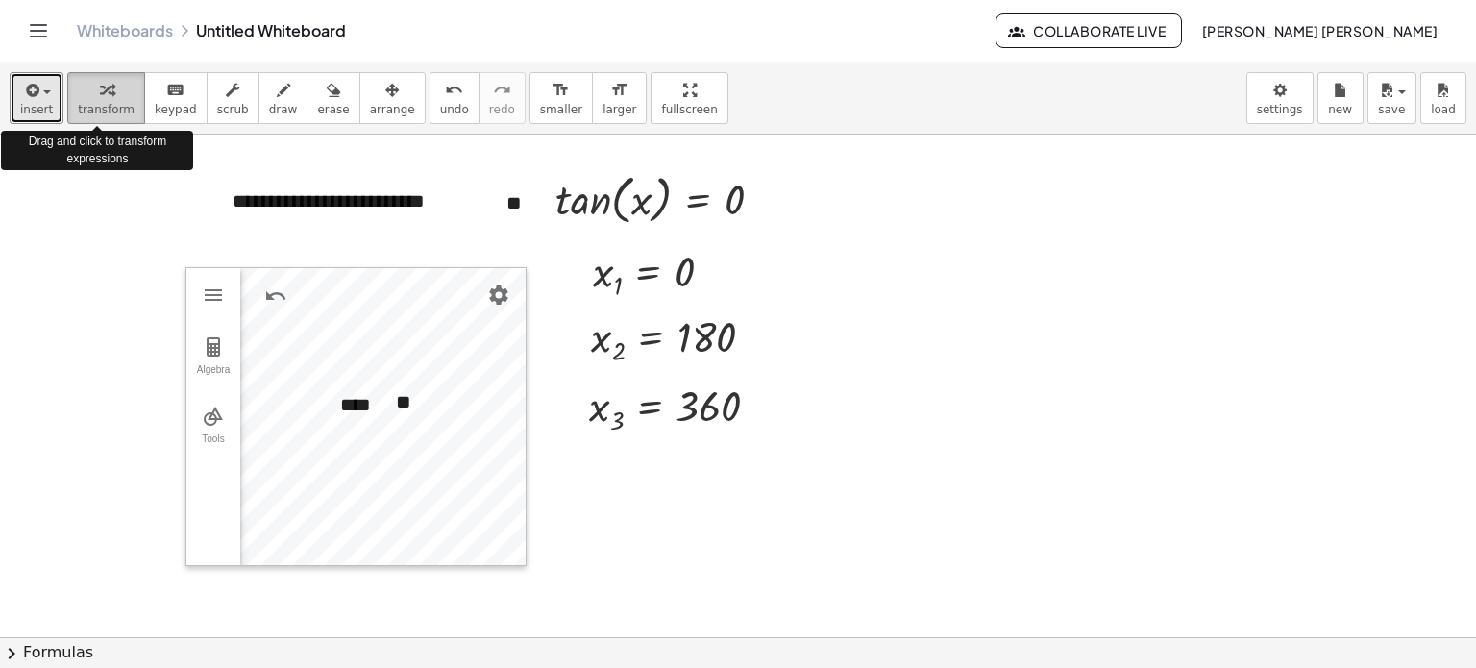
click at [70, 108] on button "transform" at bounding box center [106, 98] width 78 height 52
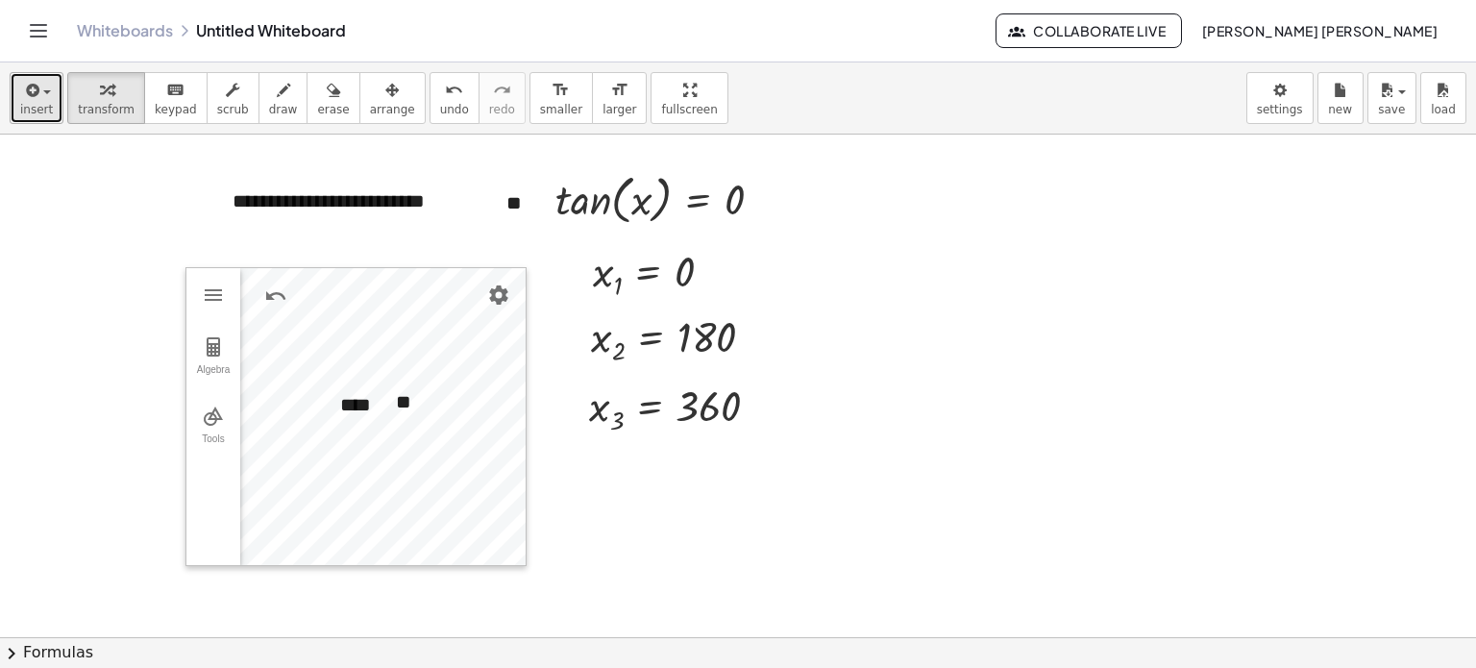
click at [34, 105] on span "insert" at bounding box center [36, 109] width 33 height 13
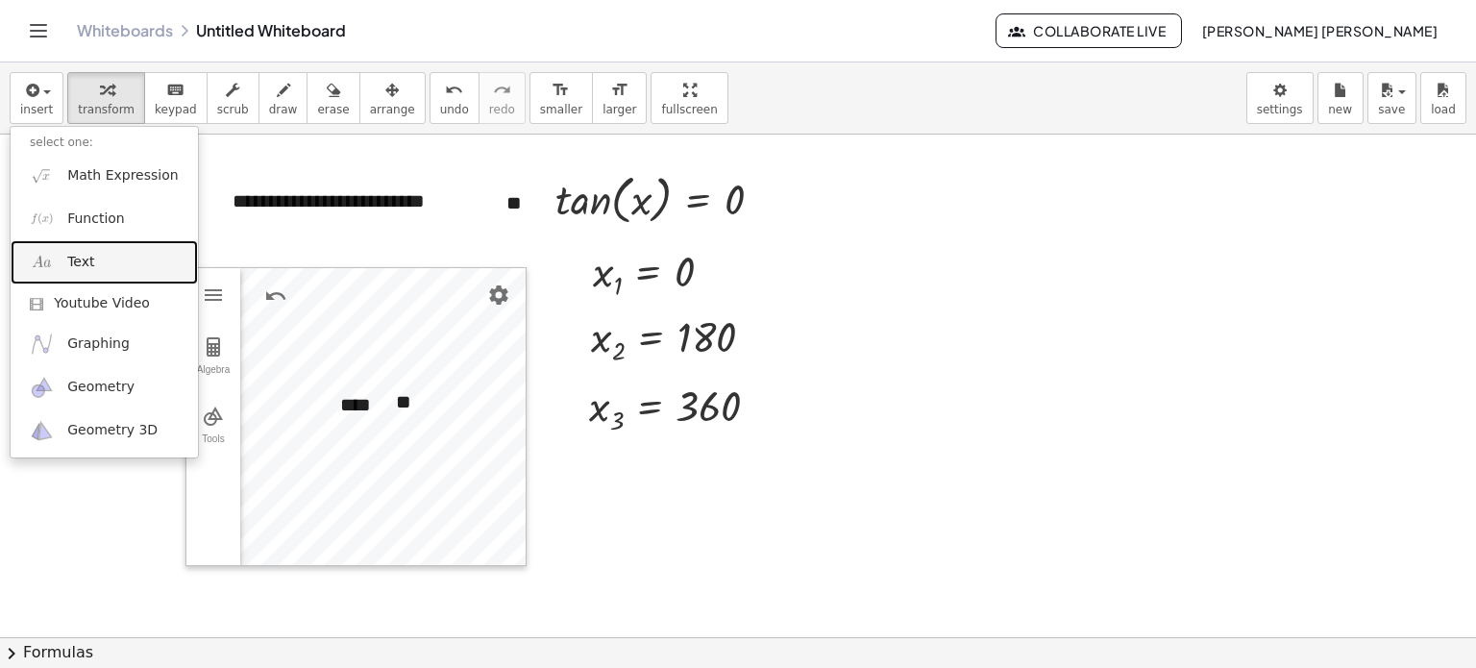
click at [135, 260] on link "Text" at bounding box center [104, 261] width 187 height 43
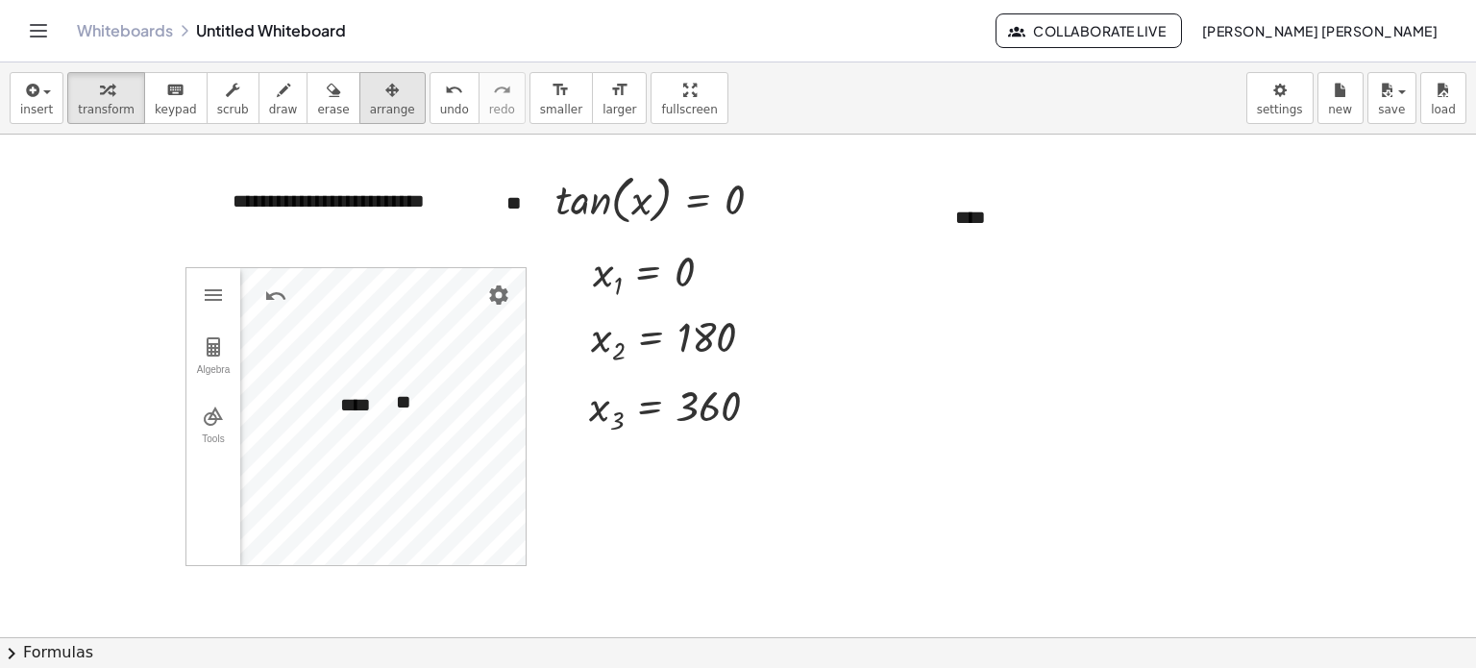
click at [385, 85] on icon "button" at bounding box center [391, 90] width 13 height 23
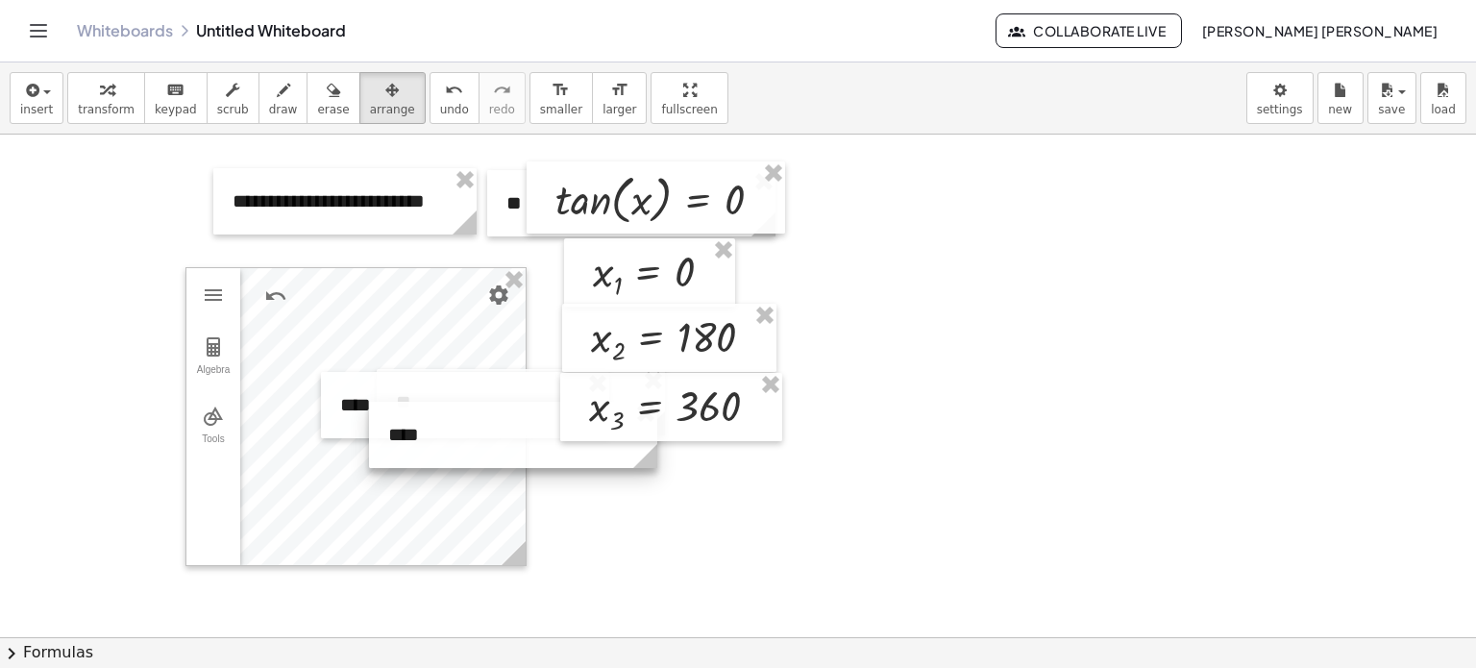
drag, startPoint x: 1130, startPoint y: 234, endPoint x: 563, endPoint y: 451, distance: 607.1
click at [563, 451] on div at bounding box center [513, 435] width 288 height 66
click at [100, 100] on icon "button" at bounding box center [106, 90] width 13 height 23
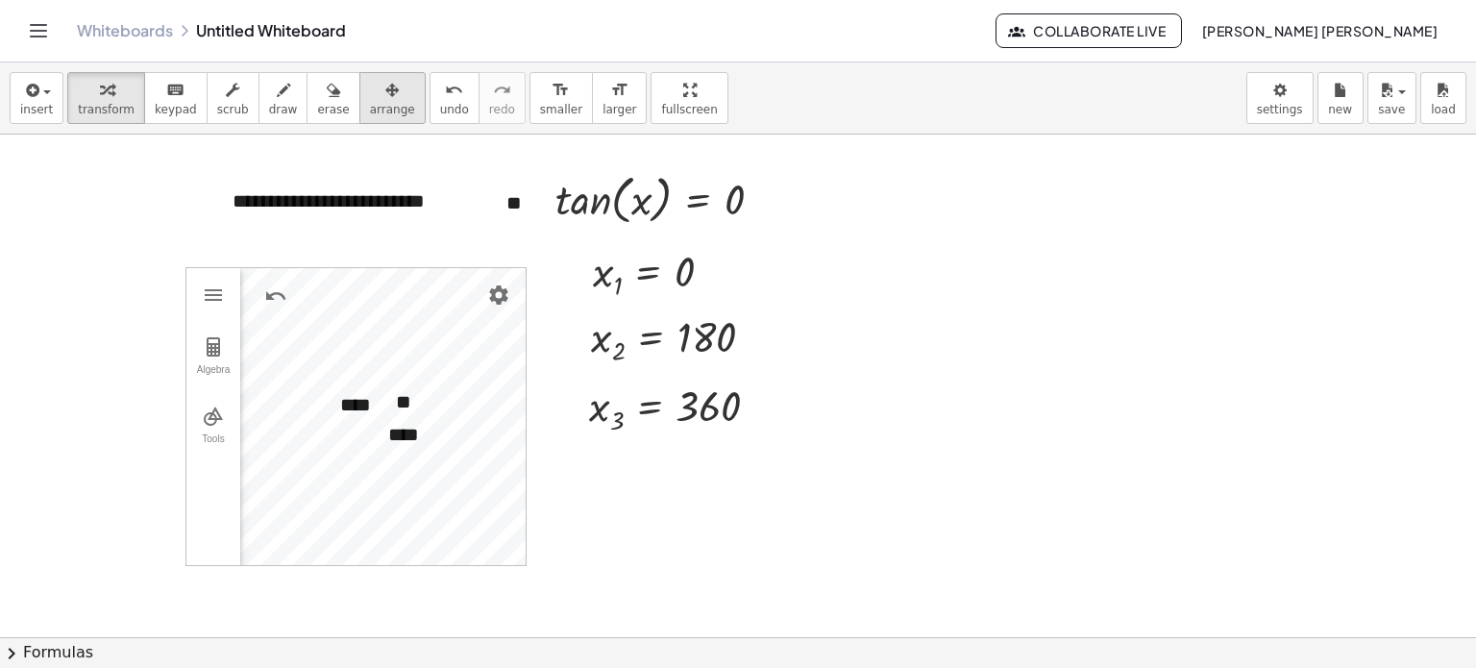
click at [385, 93] on icon "button" at bounding box center [391, 90] width 13 height 23
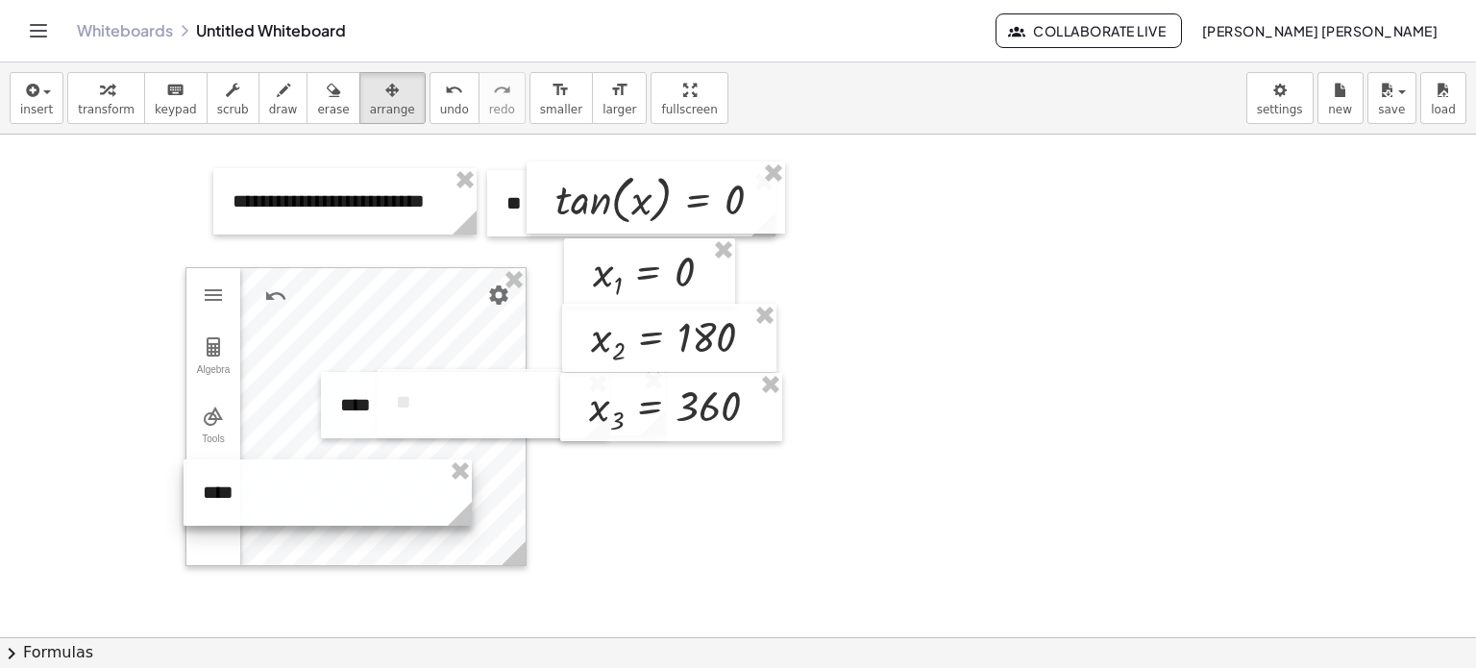
drag, startPoint x: 508, startPoint y: 417, endPoint x: 407, endPoint y: 460, distance: 109.8
click at [323, 473] on div at bounding box center [328, 492] width 288 height 66
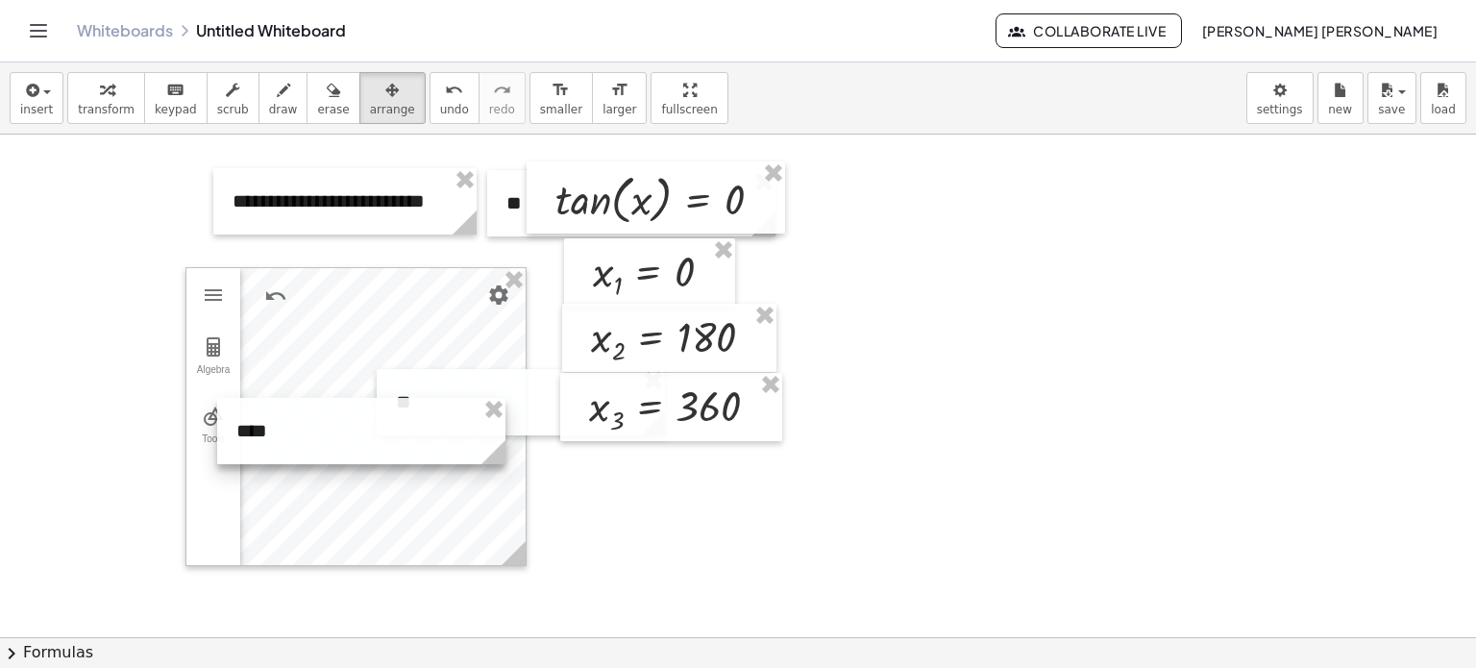
drag, startPoint x: 501, startPoint y: 389, endPoint x: 369, endPoint y: 414, distance: 134.0
click at [369, 414] on div at bounding box center [361, 431] width 288 height 66
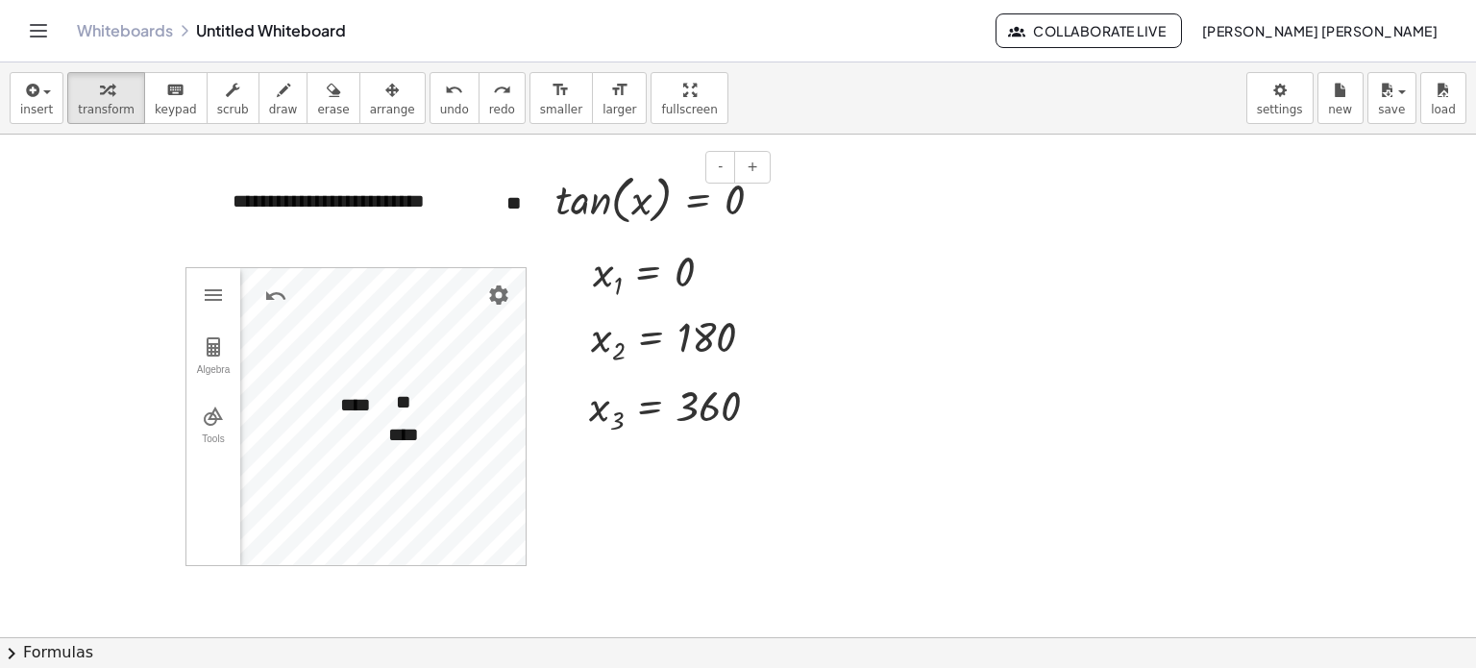
click at [514, 206] on div "**" at bounding box center [631, 203] width 288 height 66
click at [1133, 245] on div at bounding box center [738, 540] width 1476 height 1005
click at [521, 195] on div "**" at bounding box center [631, 203] width 288 height 66
click at [512, 201] on div "**" at bounding box center [631, 203] width 288 height 66
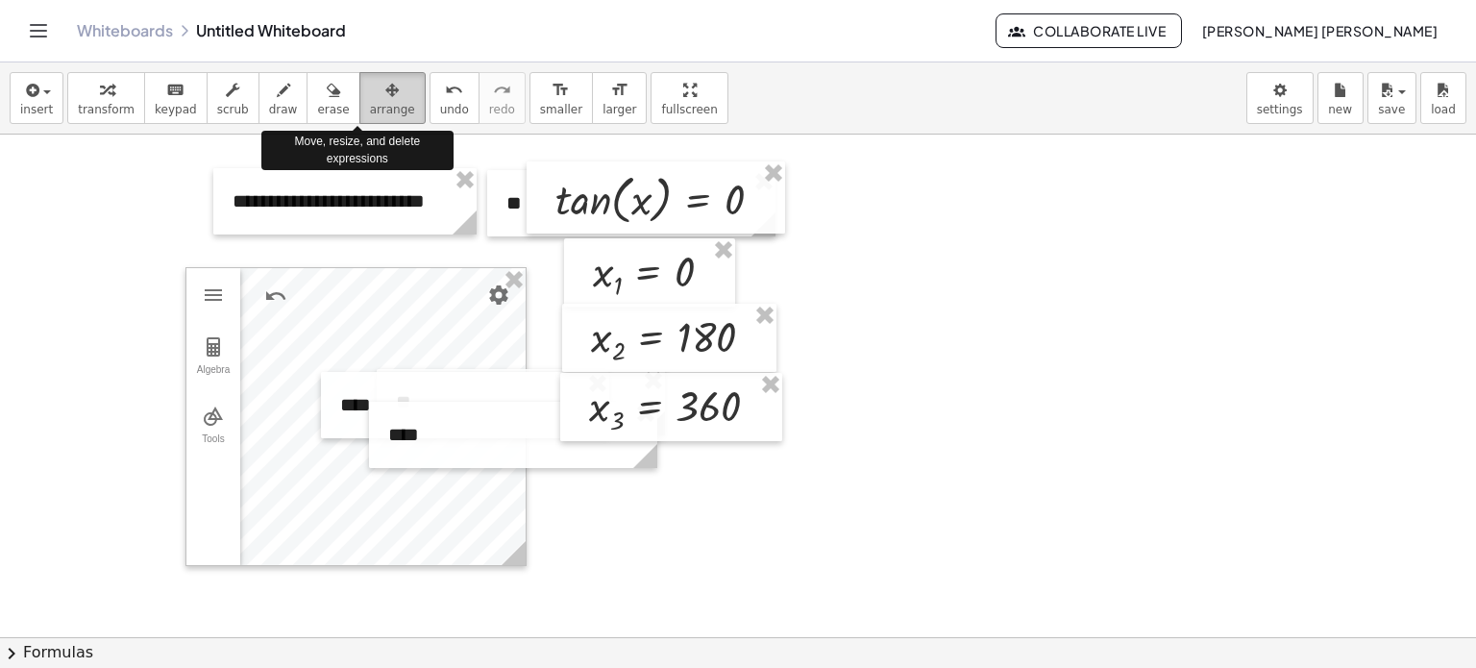
click at [370, 111] on span "arrange" at bounding box center [392, 109] width 45 height 13
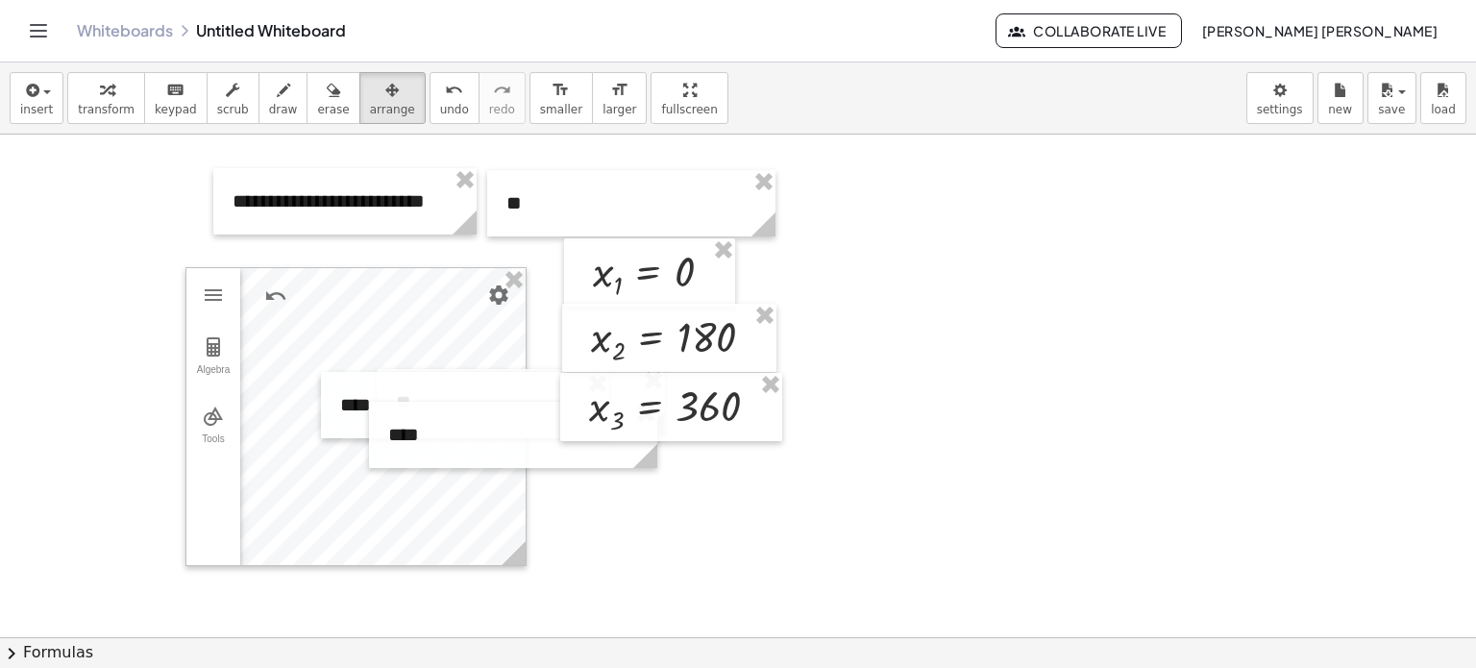
click at [1020, 318] on div at bounding box center [738, 540] width 1476 height 1005
click at [54, 109] on button "insert" at bounding box center [37, 98] width 54 height 52
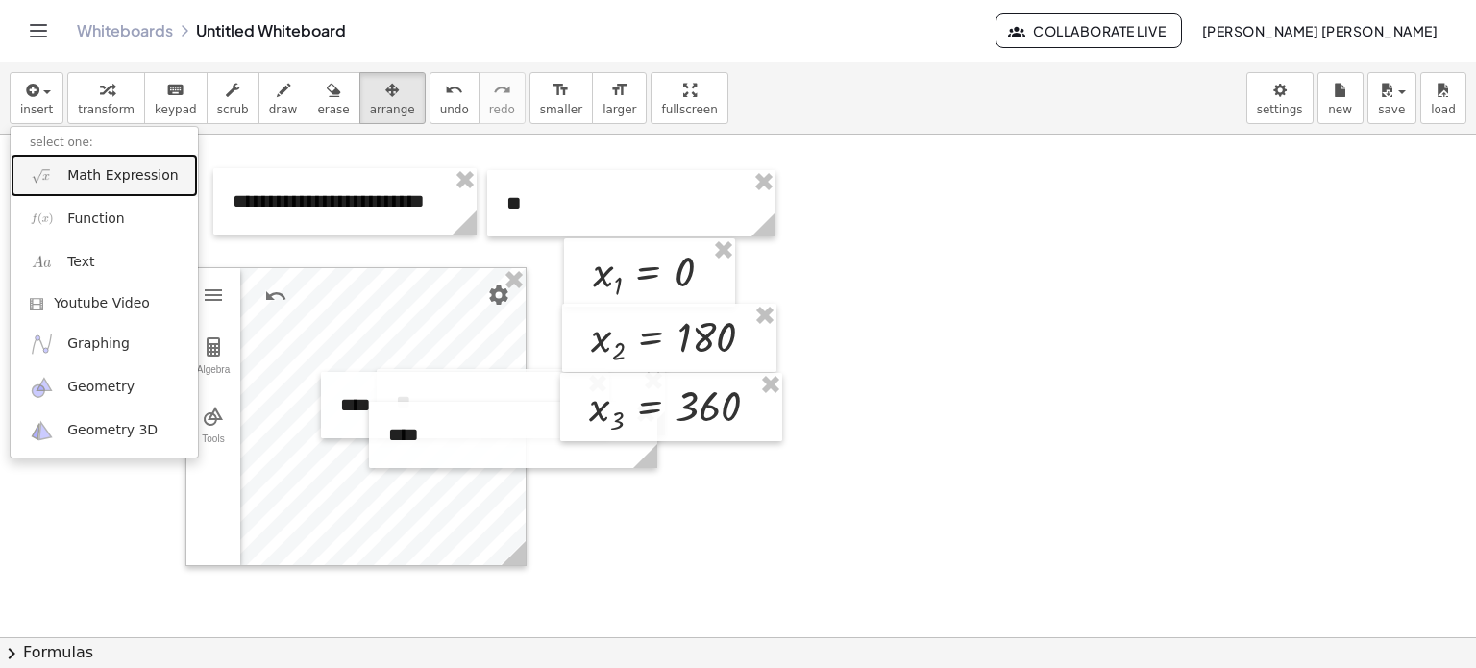
click at [79, 191] on link "Math Expression" at bounding box center [104, 175] width 187 height 43
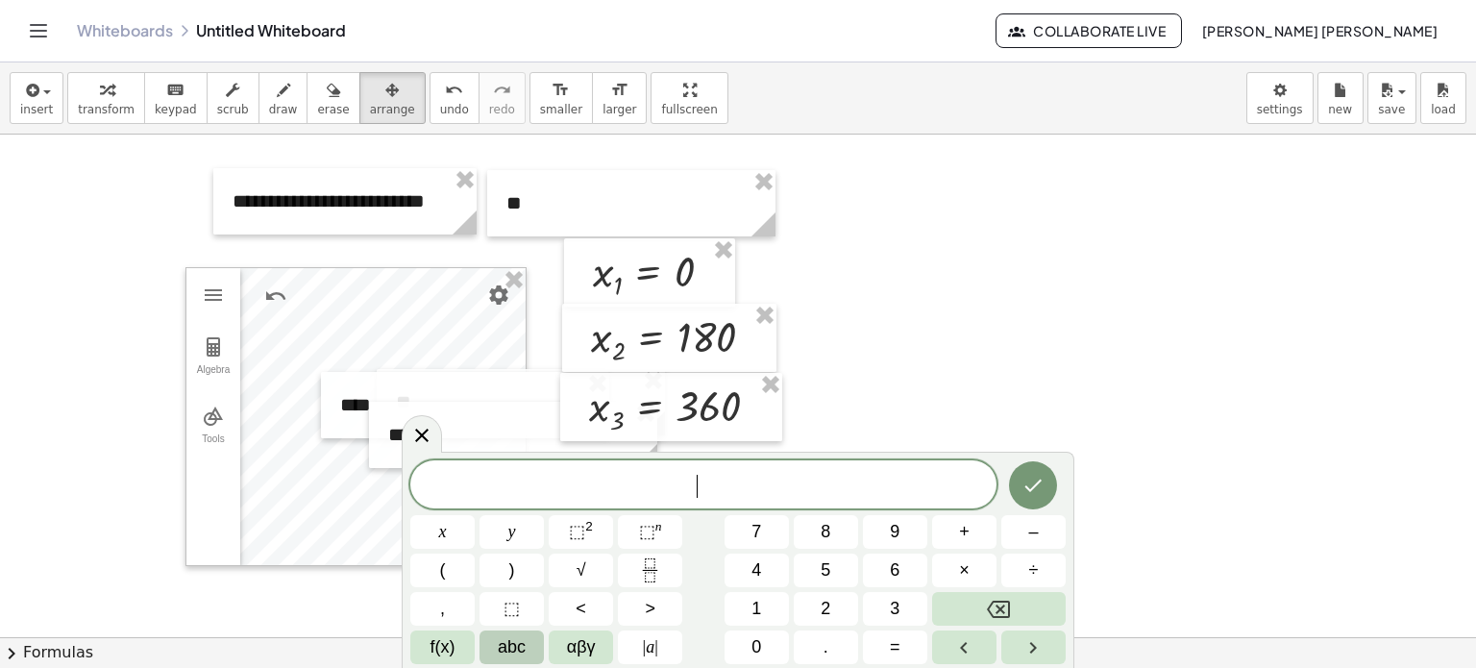
click at [500, 645] on span "abc" at bounding box center [512, 647] width 28 height 26
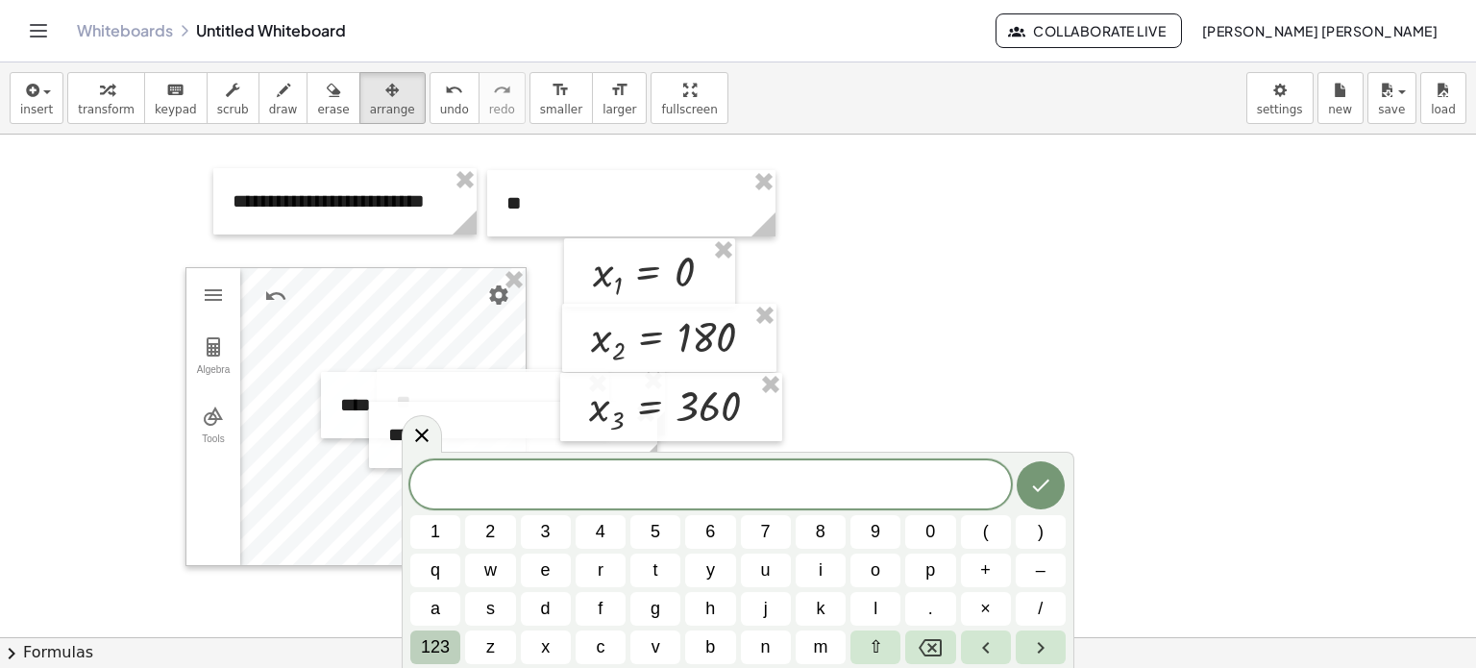
click at [425, 637] on span "123" at bounding box center [435, 647] width 29 height 26
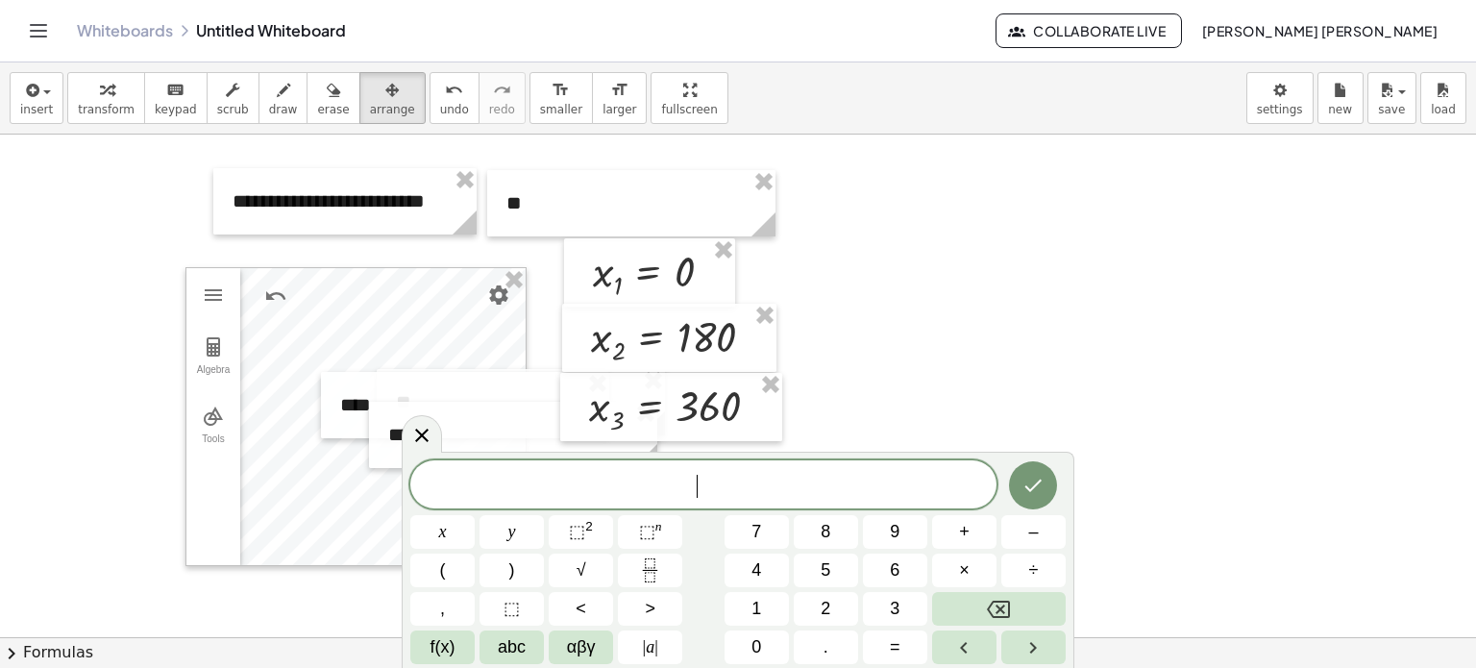
click at [425, 637] on button "f(x)" at bounding box center [442, 647] width 64 height 34
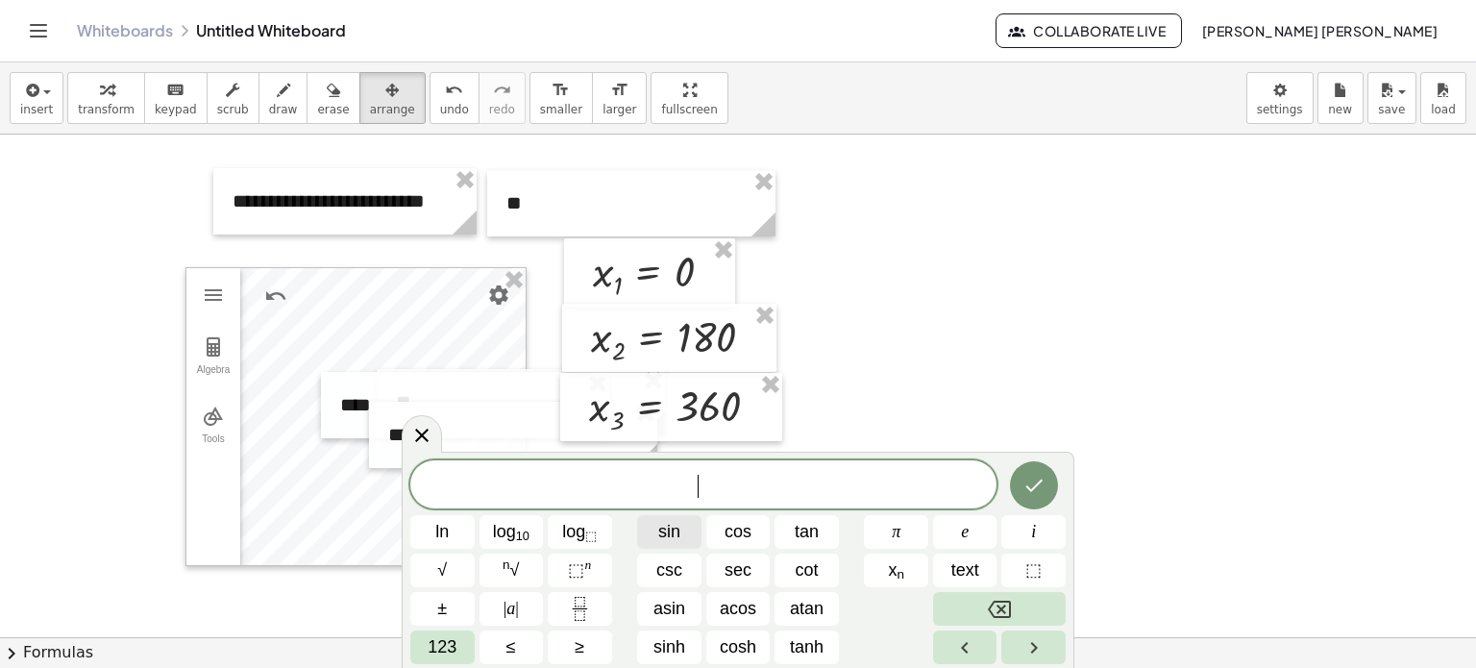
click at [672, 526] on span "sin" at bounding box center [669, 532] width 22 height 26
click at [457, 639] on button "123" at bounding box center [442, 647] width 64 height 34
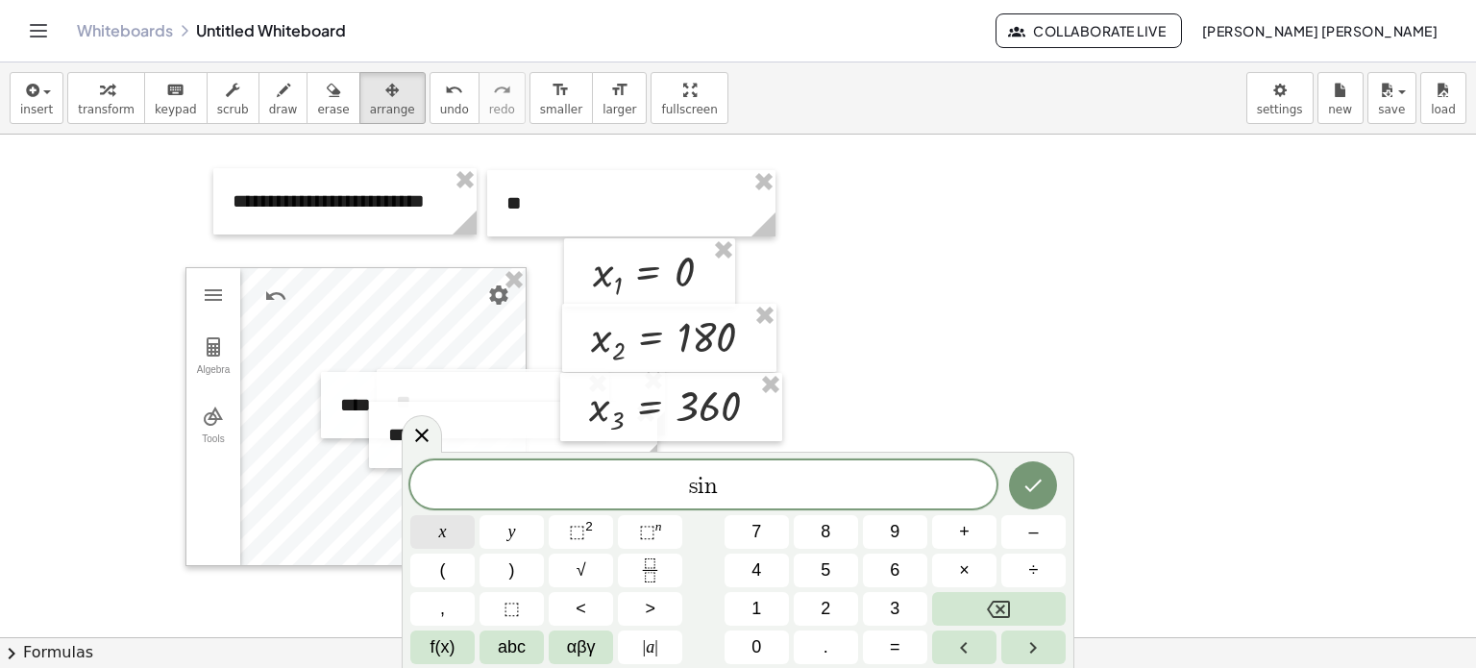
click at [450, 526] on button "x" at bounding box center [442, 532] width 64 height 34
click at [893, 646] on span "=" at bounding box center [895, 647] width 11 height 26
click at [776, 640] on button "0" at bounding box center [757, 647] width 64 height 34
click at [1030, 481] on icon "Done" at bounding box center [1033, 485] width 23 height 23
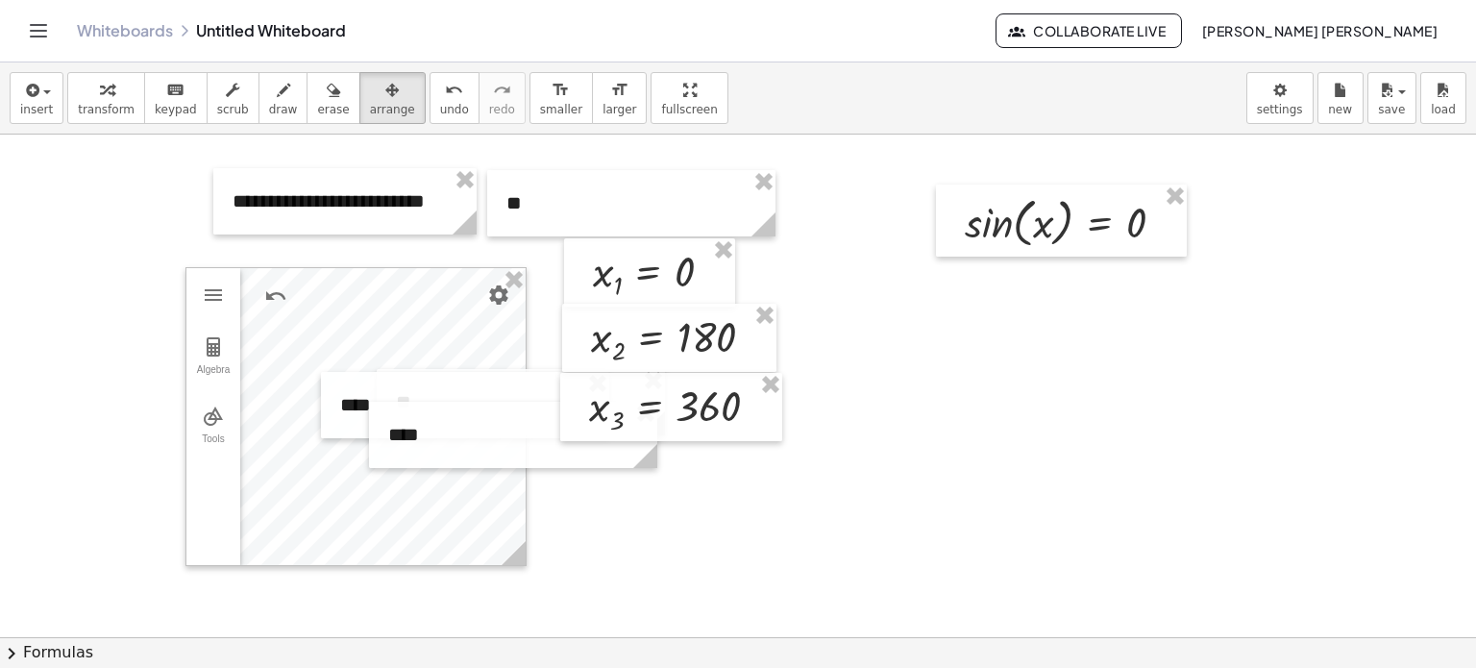
drag, startPoint x: 361, startPoint y: 92, endPoint x: 801, endPoint y: 163, distance: 445.8
click at [372, 89] on div "button" at bounding box center [392, 89] width 45 height 23
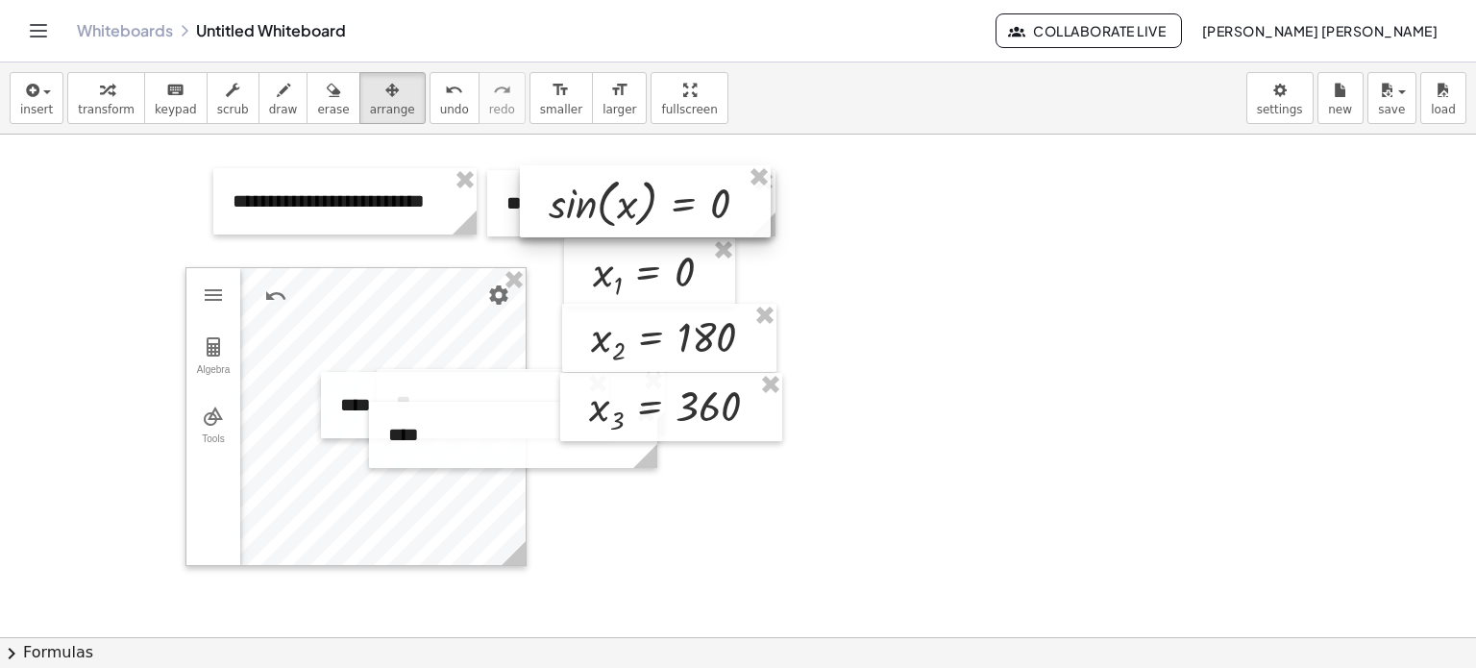
drag, startPoint x: 1064, startPoint y: 218, endPoint x: 689, endPoint y: 199, distance: 375.3
click at [689, 199] on div at bounding box center [645, 201] width 251 height 72
drag, startPoint x: 689, startPoint y: 199, endPoint x: 677, endPoint y: 202, distance: 12.8
click at [677, 202] on div at bounding box center [632, 204] width 251 height 72
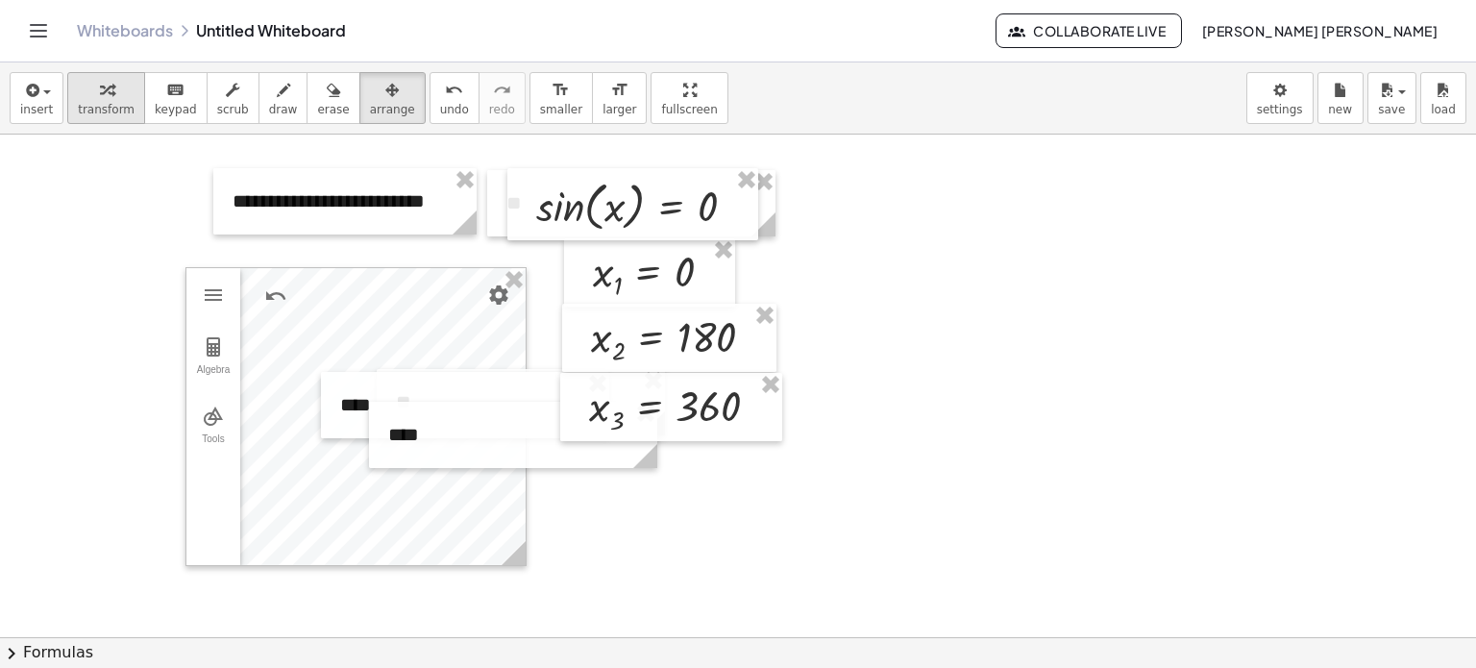
click at [119, 103] on span "transform" at bounding box center [106, 109] width 57 height 13
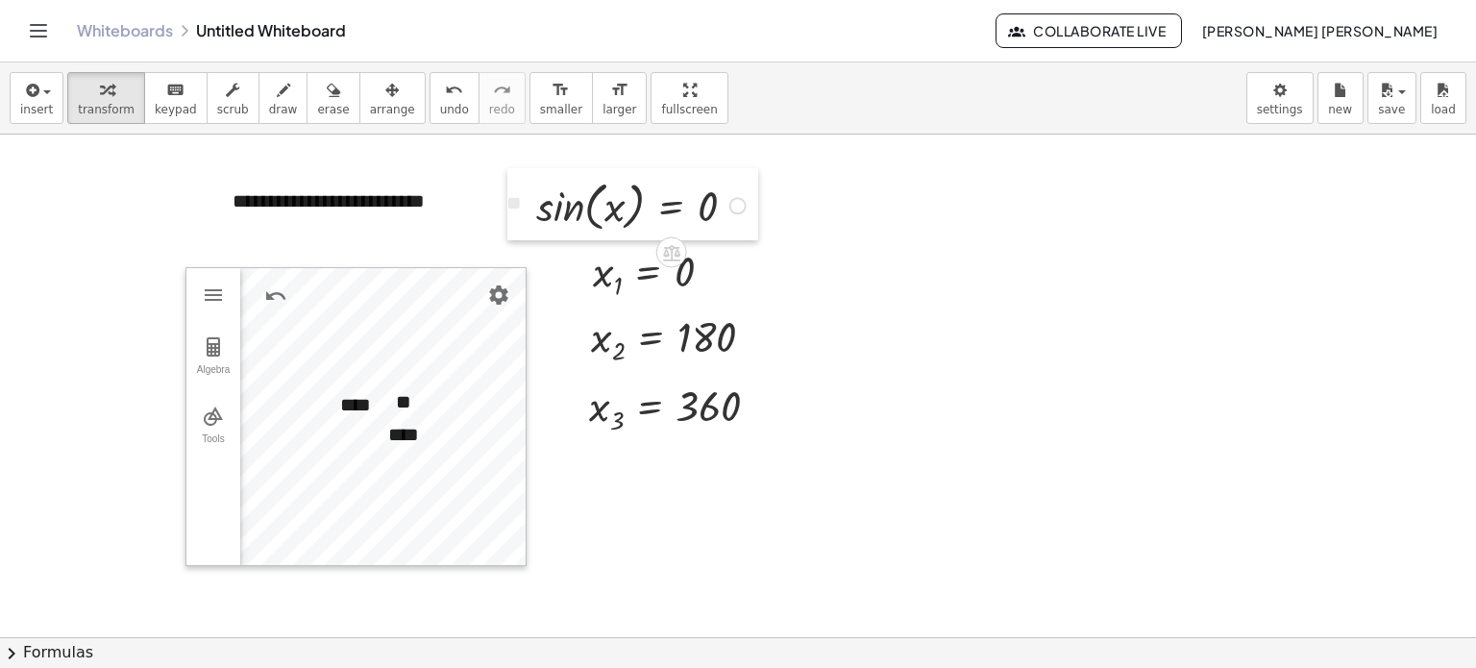
click at [513, 203] on div at bounding box center [521, 204] width 29 height 72
click at [373, 115] on span "arrange" at bounding box center [392, 109] width 45 height 13
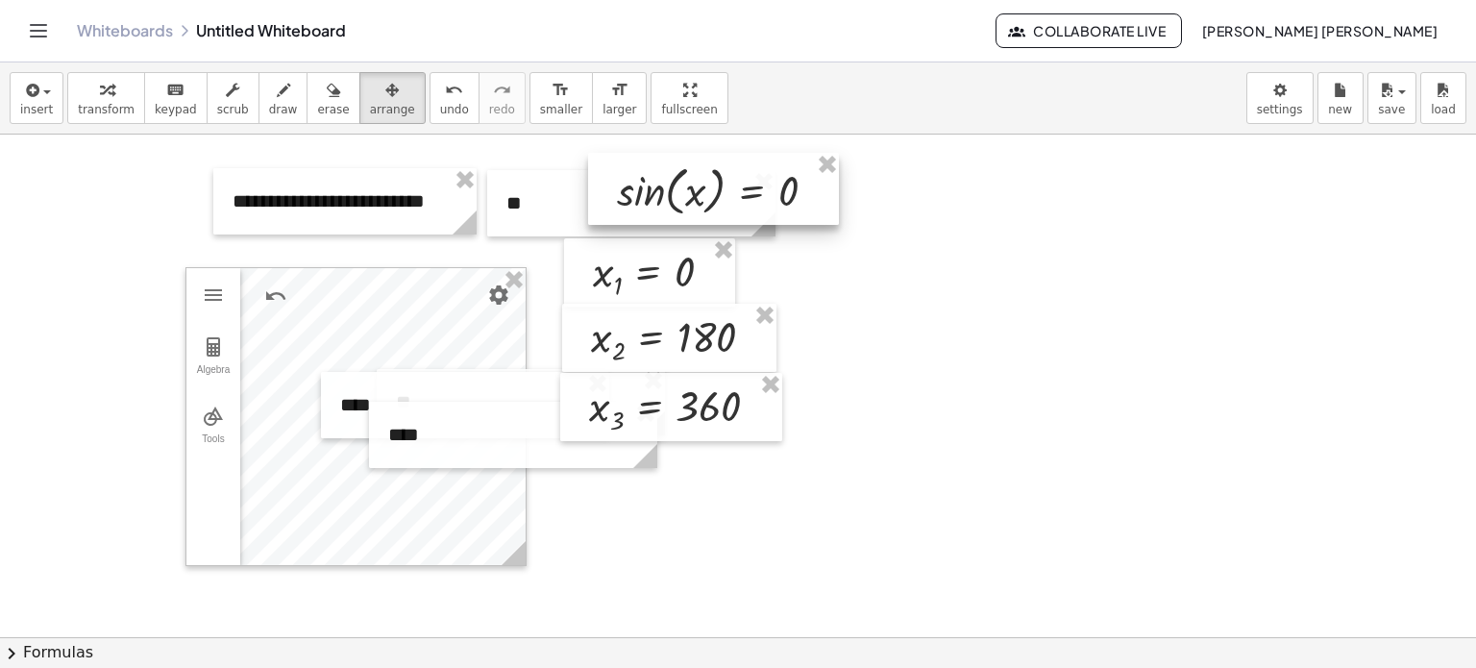
drag, startPoint x: 584, startPoint y: 212, endPoint x: 630, endPoint y: 207, distance: 46.5
click at [630, 207] on div at bounding box center [713, 189] width 251 height 72
click at [519, 207] on div at bounding box center [631, 203] width 288 height 66
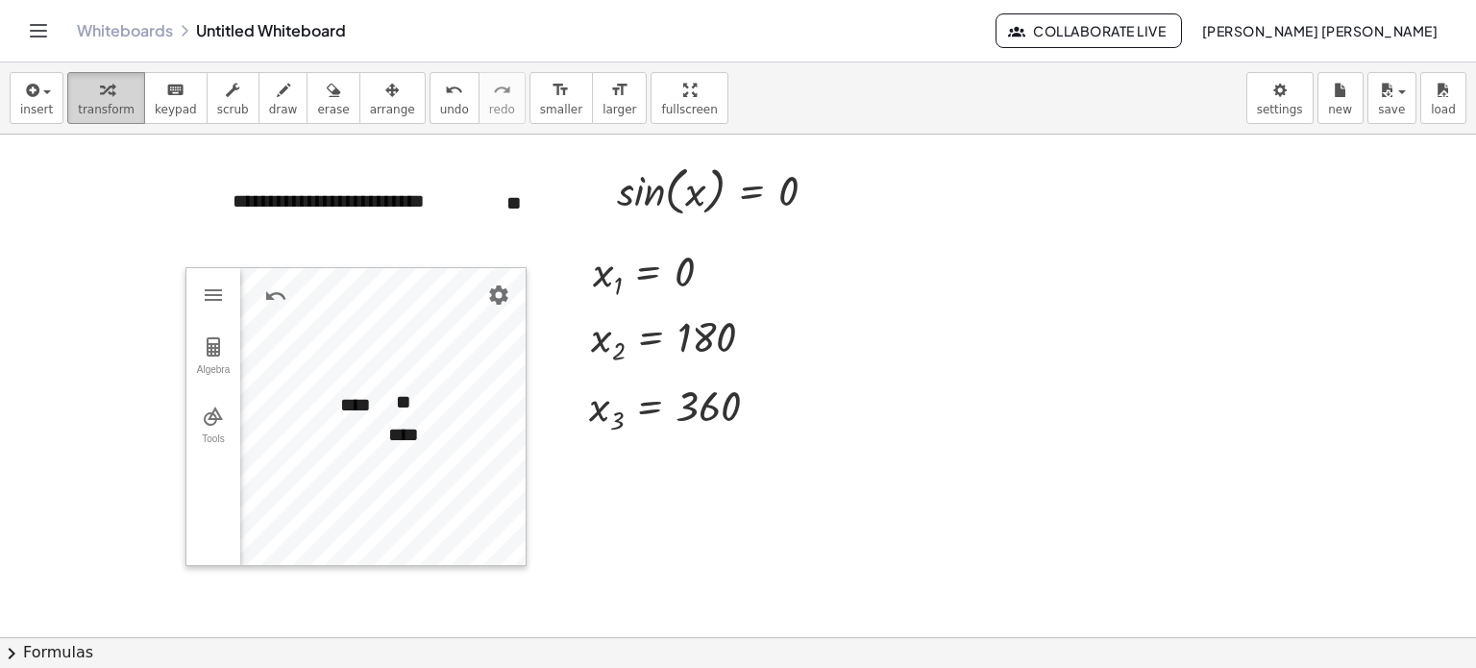
click at [100, 99] on icon "button" at bounding box center [106, 90] width 13 height 23
click at [512, 207] on div "**" at bounding box center [631, 203] width 288 height 66
click at [365, 119] on button "arrange" at bounding box center [392, 98] width 66 height 52
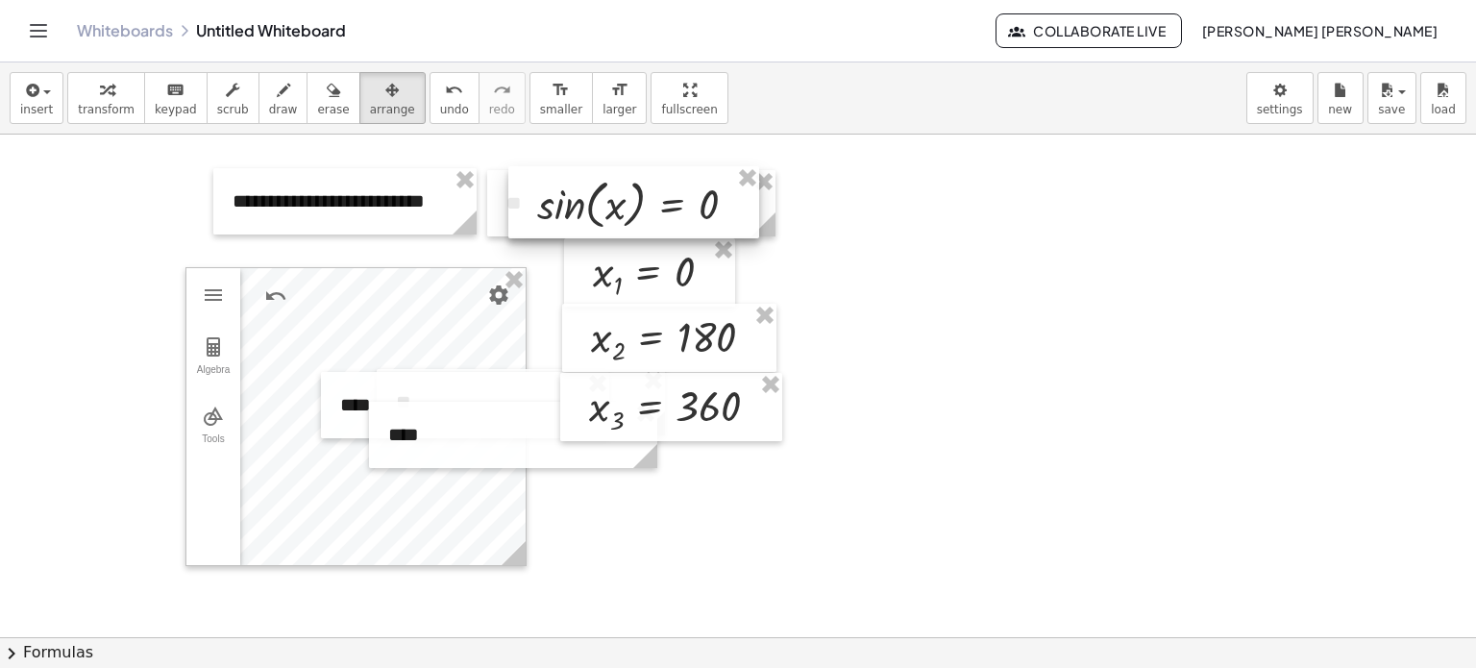
drag, startPoint x: 677, startPoint y: 209, endPoint x: 598, endPoint y: 222, distance: 80.9
click at [598, 222] on div at bounding box center [633, 202] width 251 height 72
click at [78, 103] on span "transform" at bounding box center [106, 109] width 57 height 13
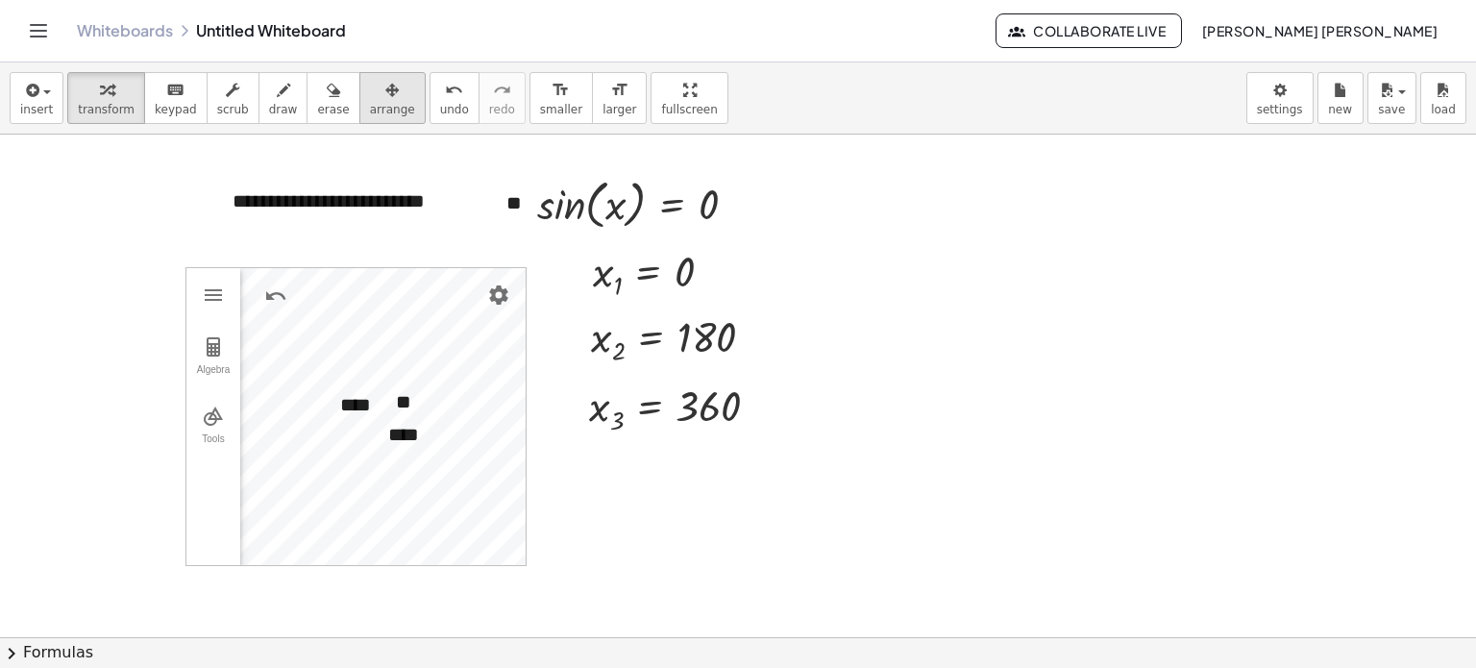
click at [370, 84] on div "button" at bounding box center [392, 89] width 45 height 23
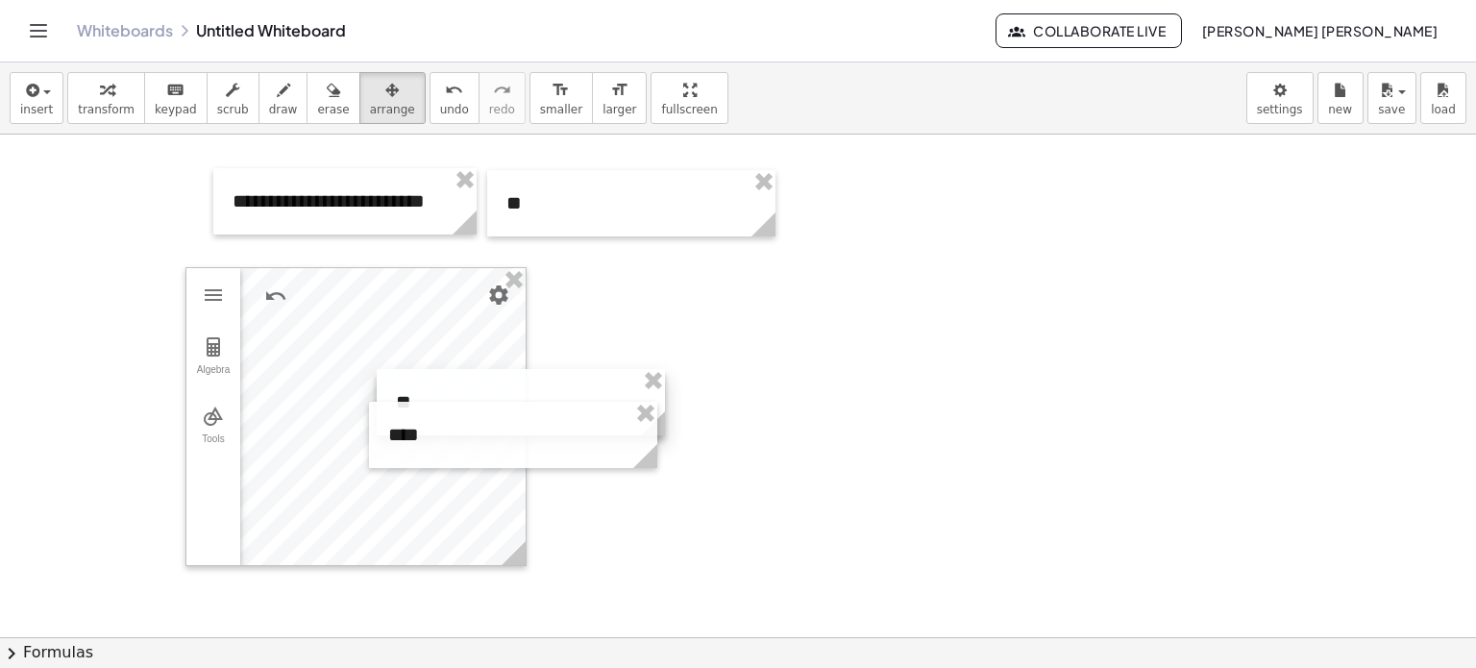
drag, startPoint x: 657, startPoint y: 380, endPoint x: 642, endPoint y: 431, distance: 54.1
click at [642, 431] on div at bounding box center [513, 435] width 288 height 66
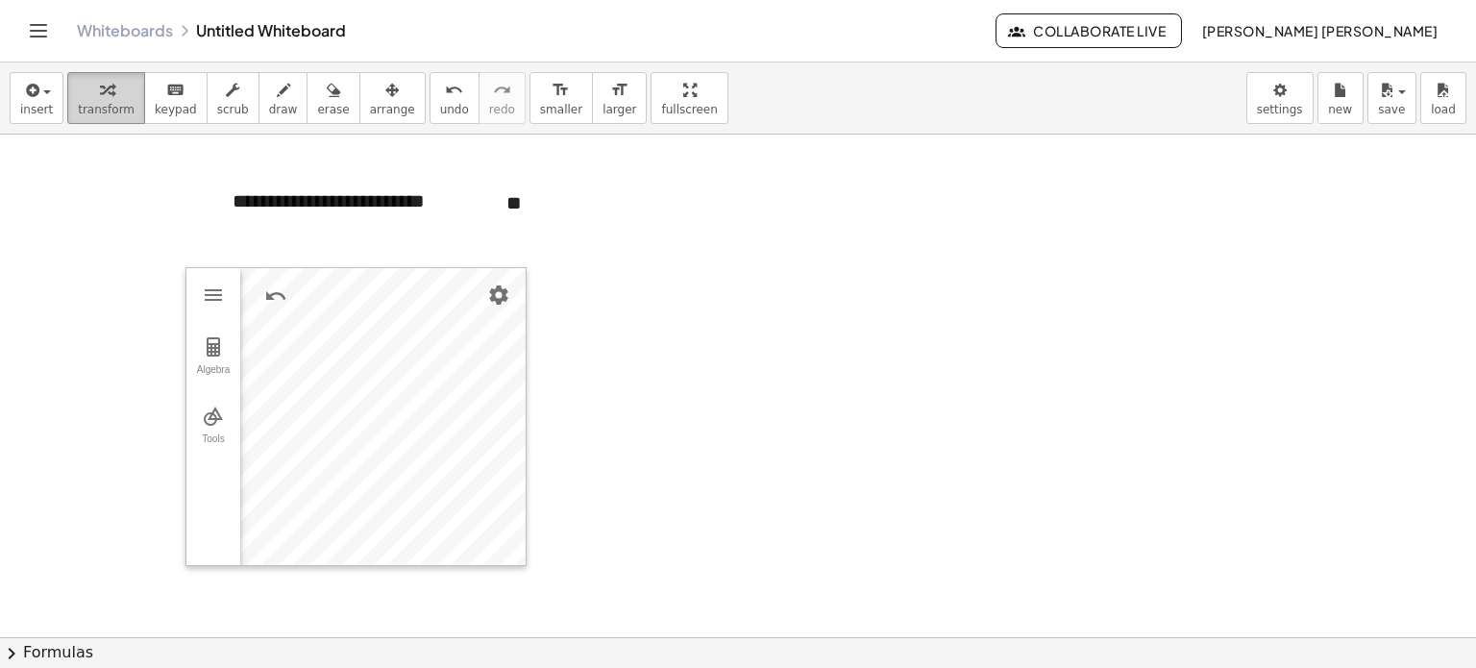
click at [105, 99] on button "transform" at bounding box center [106, 98] width 78 height 52
click at [205, 308] on button "Geometry" at bounding box center [213, 295] width 35 height 35
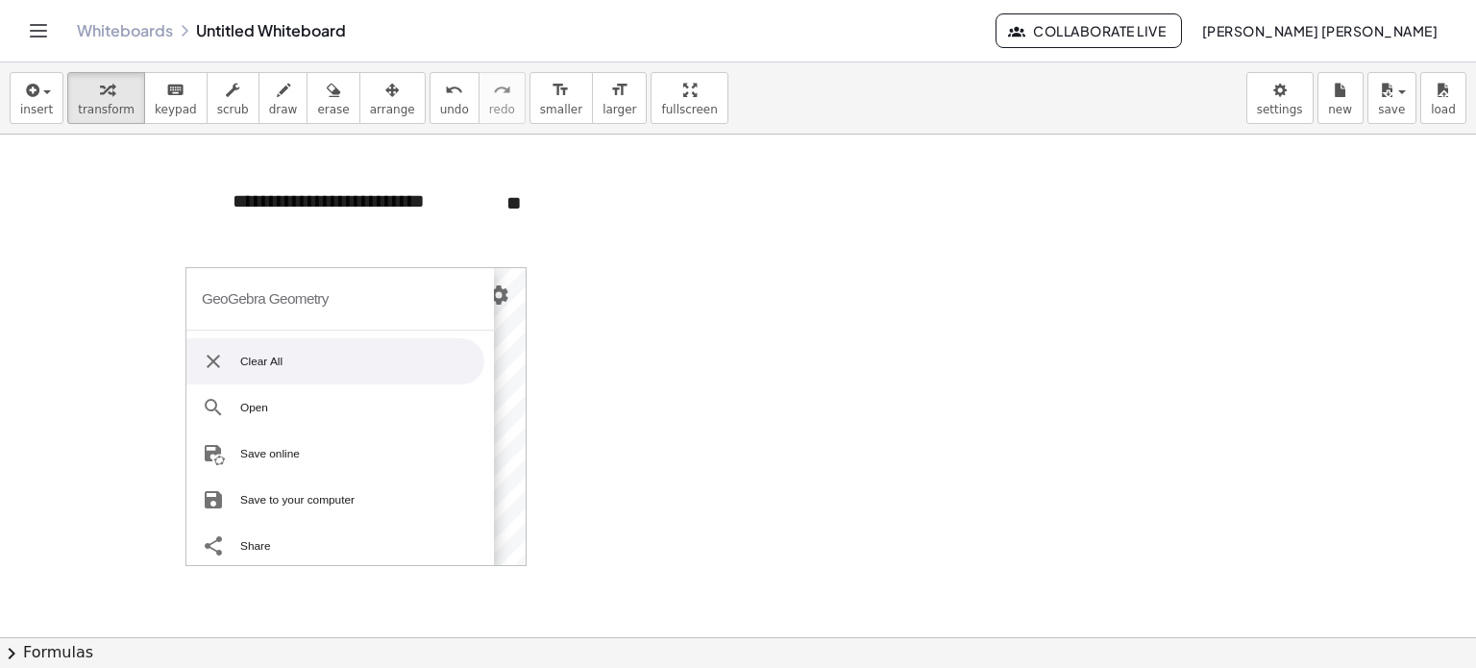
click at [530, 355] on div at bounding box center [738, 540] width 1476 height 1005
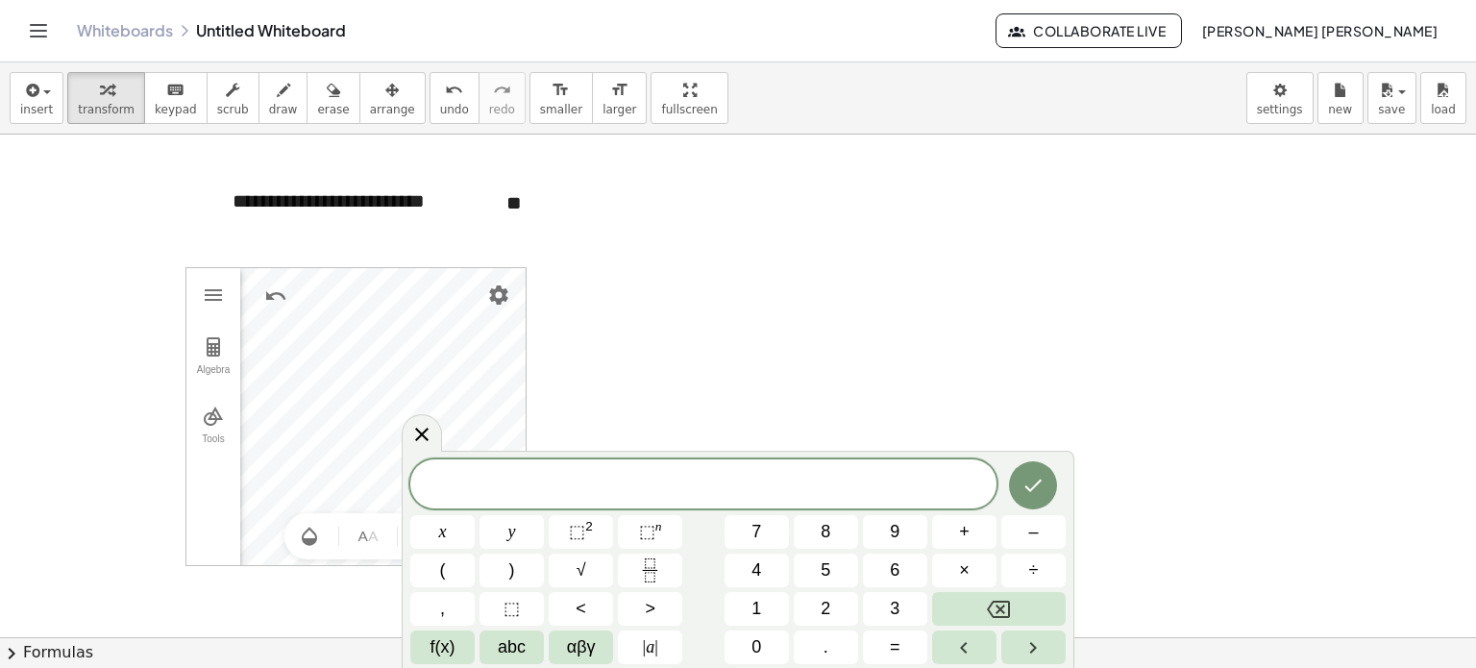
click at [653, 337] on div at bounding box center [738, 540] width 1476 height 1005
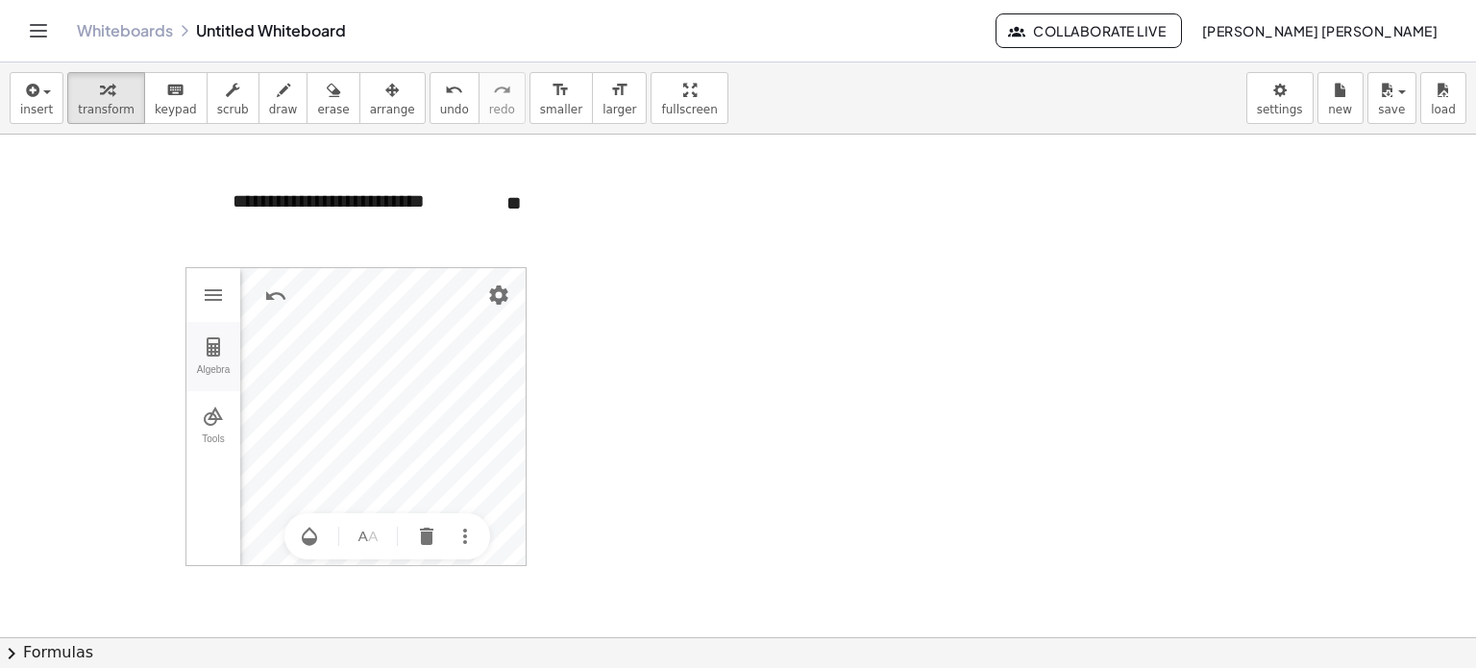
click at [215, 349] on img "Geometry" at bounding box center [213, 346] width 23 height 23
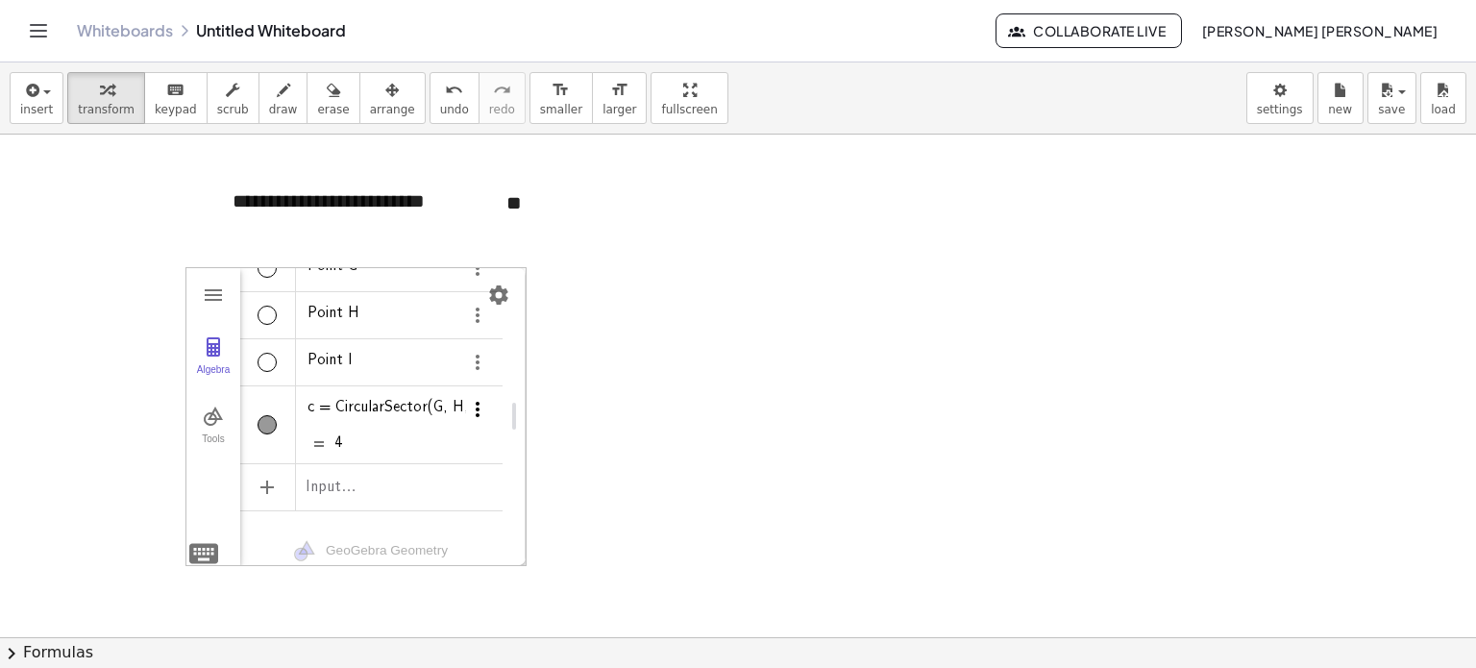
click at [469, 398] on img "Options" at bounding box center [477, 409] width 23 height 23
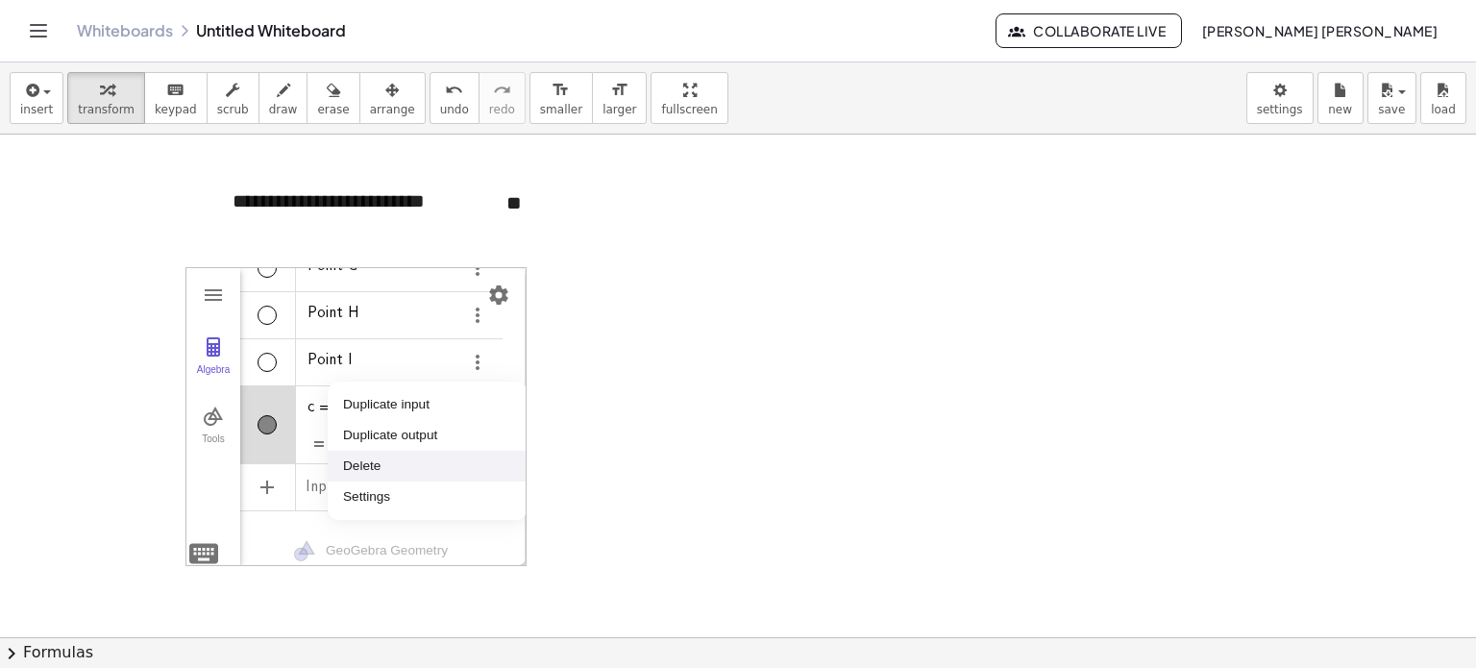
click at [419, 470] on li "Delete" at bounding box center [428, 466] width 200 height 31
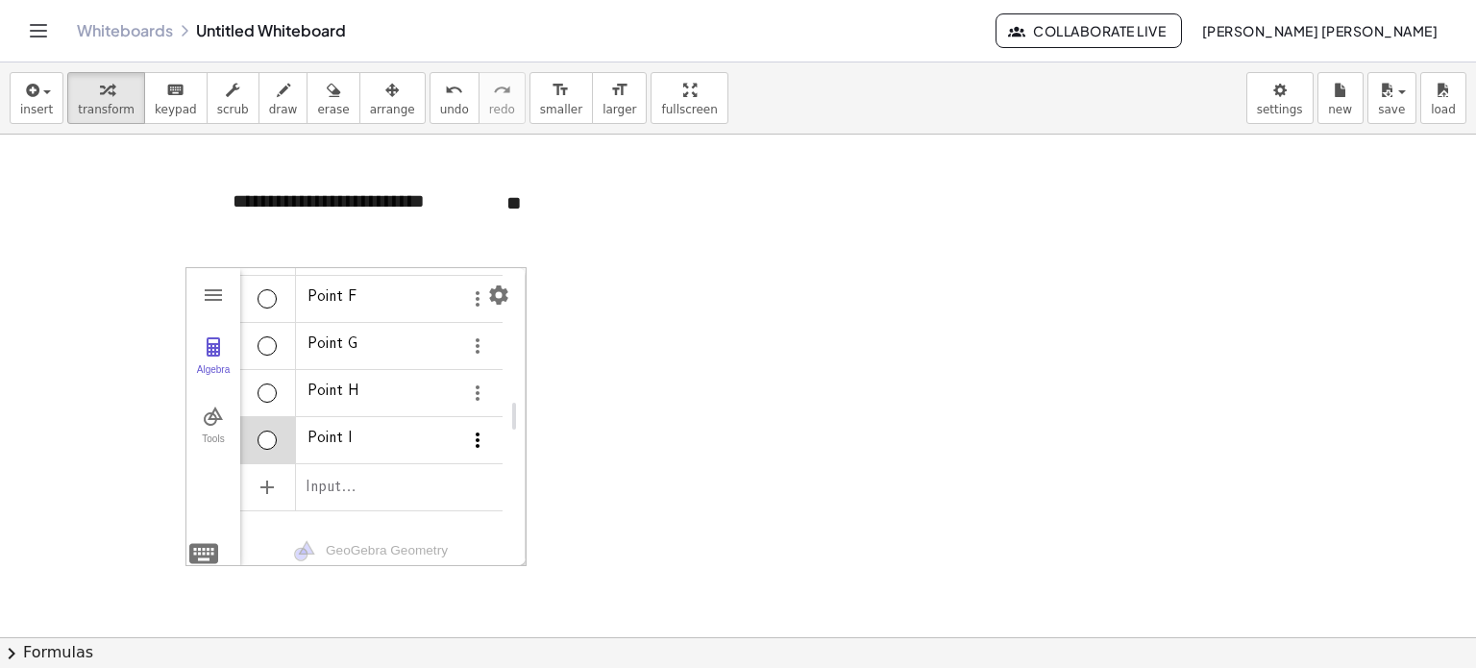
click at [475, 429] on img "Options" at bounding box center [477, 440] width 23 height 23
click at [442, 464] on li "Delete" at bounding box center [428, 466] width 200 height 31
drag, startPoint x: 515, startPoint y: 413, endPoint x: 403, endPoint y: 411, distance: 112.5
click at [358, 433] on img "Options" at bounding box center [365, 431] width 23 height 23
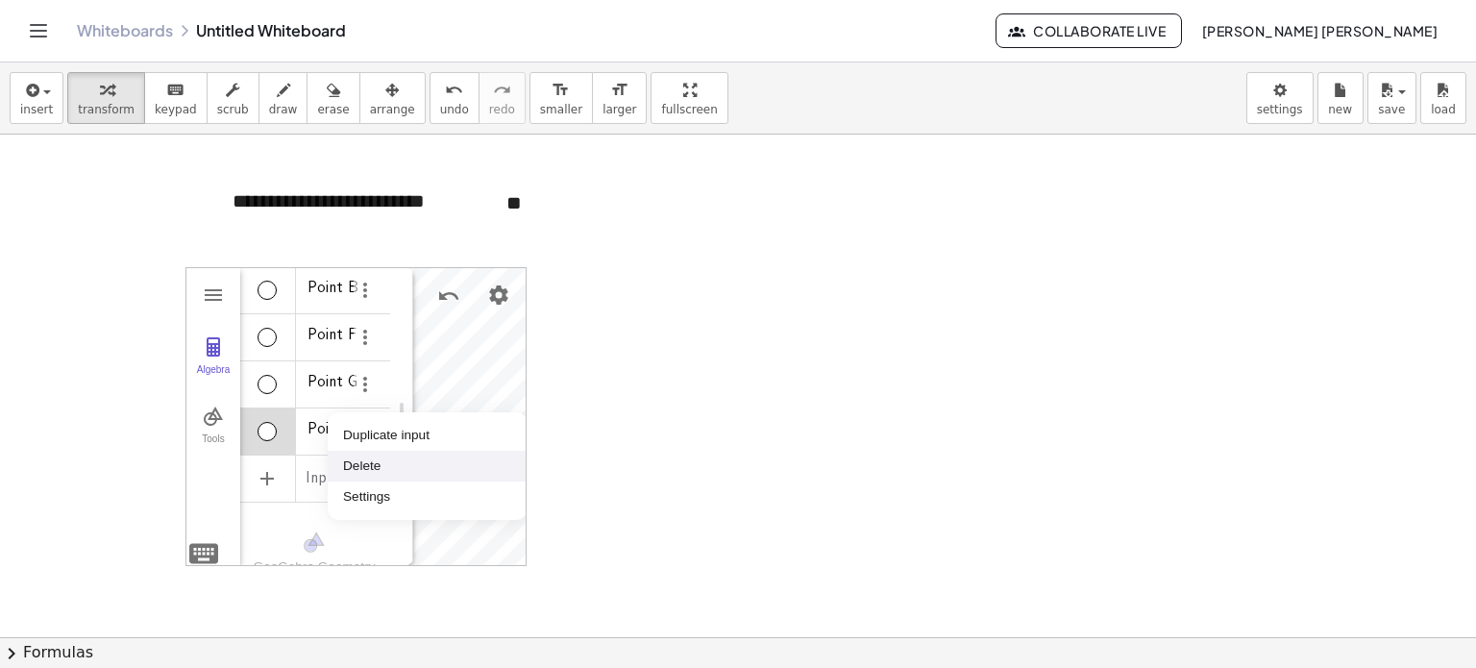
click at [361, 457] on li "Delete" at bounding box center [428, 466] width 200 height 31
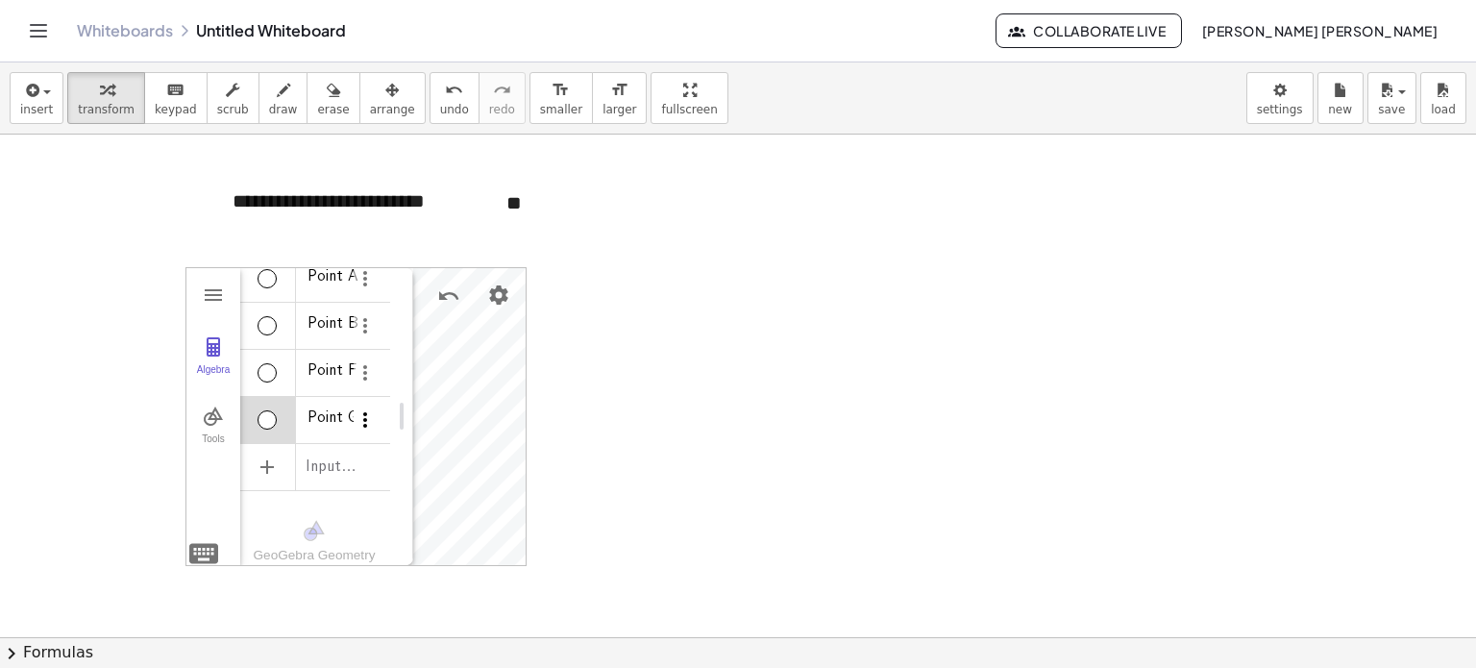
click at [365, 408] on img "Options" at bounding box center [365, 419] width 23 height 23
click at [349, 442] on li "Delete" at bounding box center [428, 445] width 200 height 31
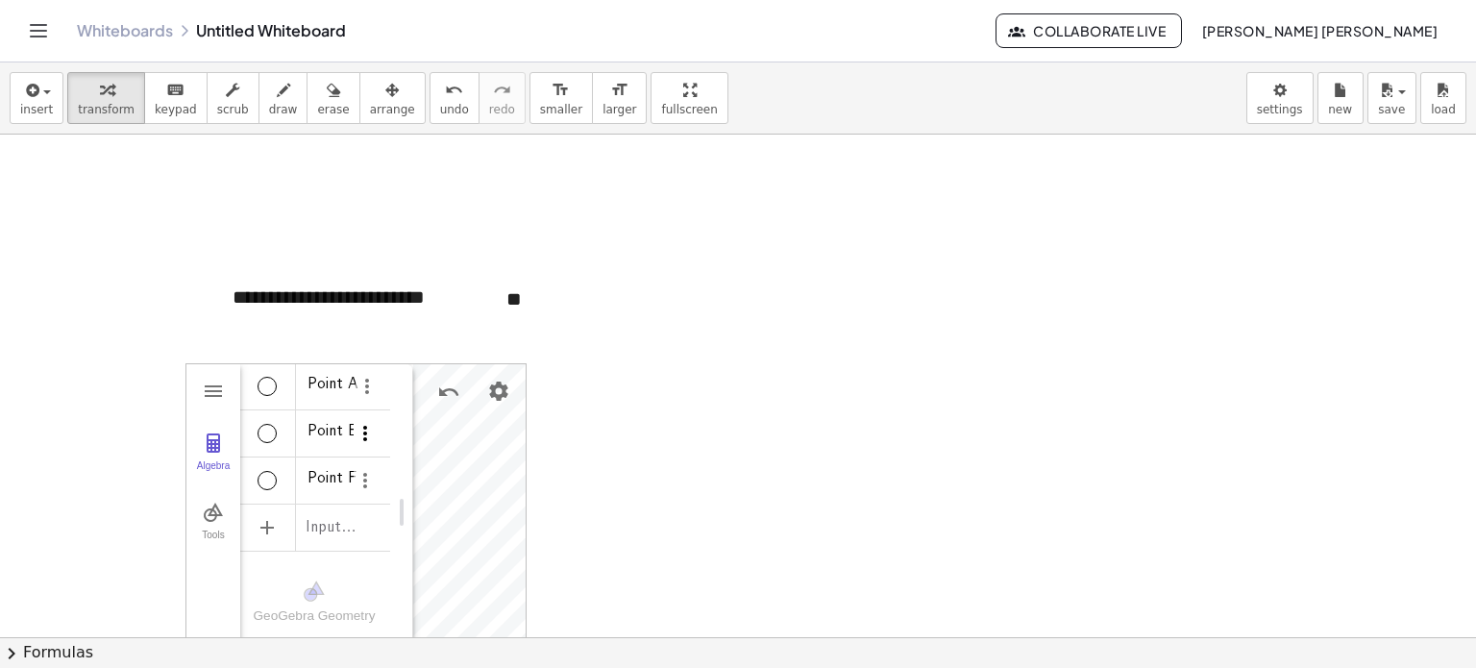
scroll to position [0, 0]
click at [369, 470] on img "Options" at bounding box center [365, 480] width 23 height 23
click at [361, 512] on li "Delete" at bounding box center [428, 516] width 200 height 31
drag, startPoint x: 400, startPoint y: 501, endPoint x: 173, endPoint y: 485, distance: 227.3
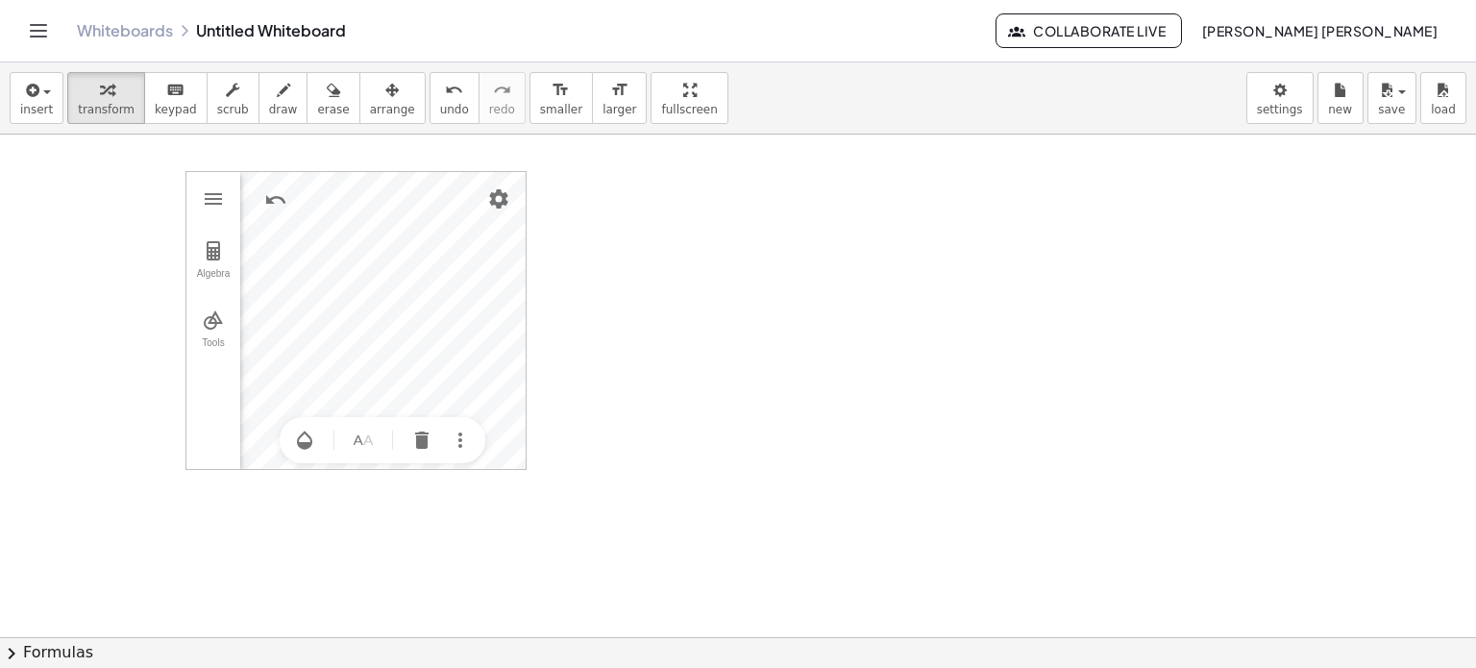
scroll to position [96, 0]
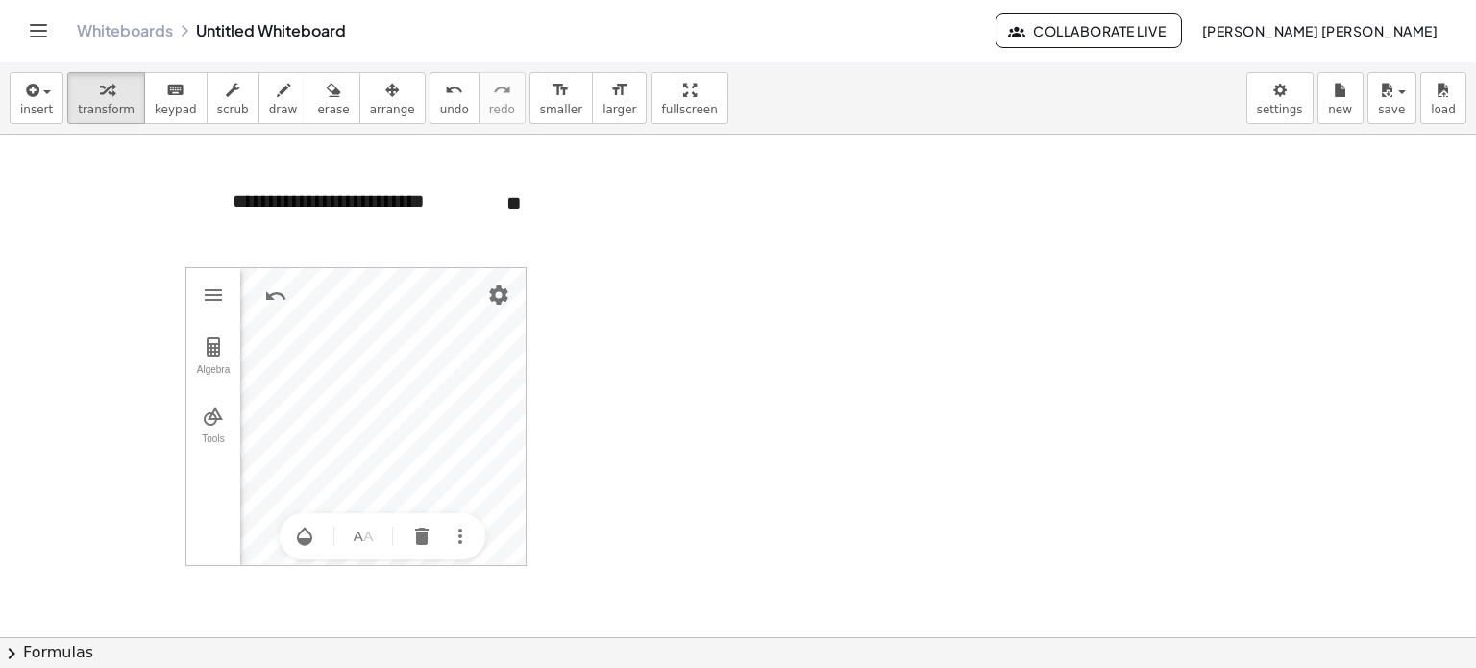
click at [573, 337] on div at bounding box center [738, 540] width 1476 height 1005
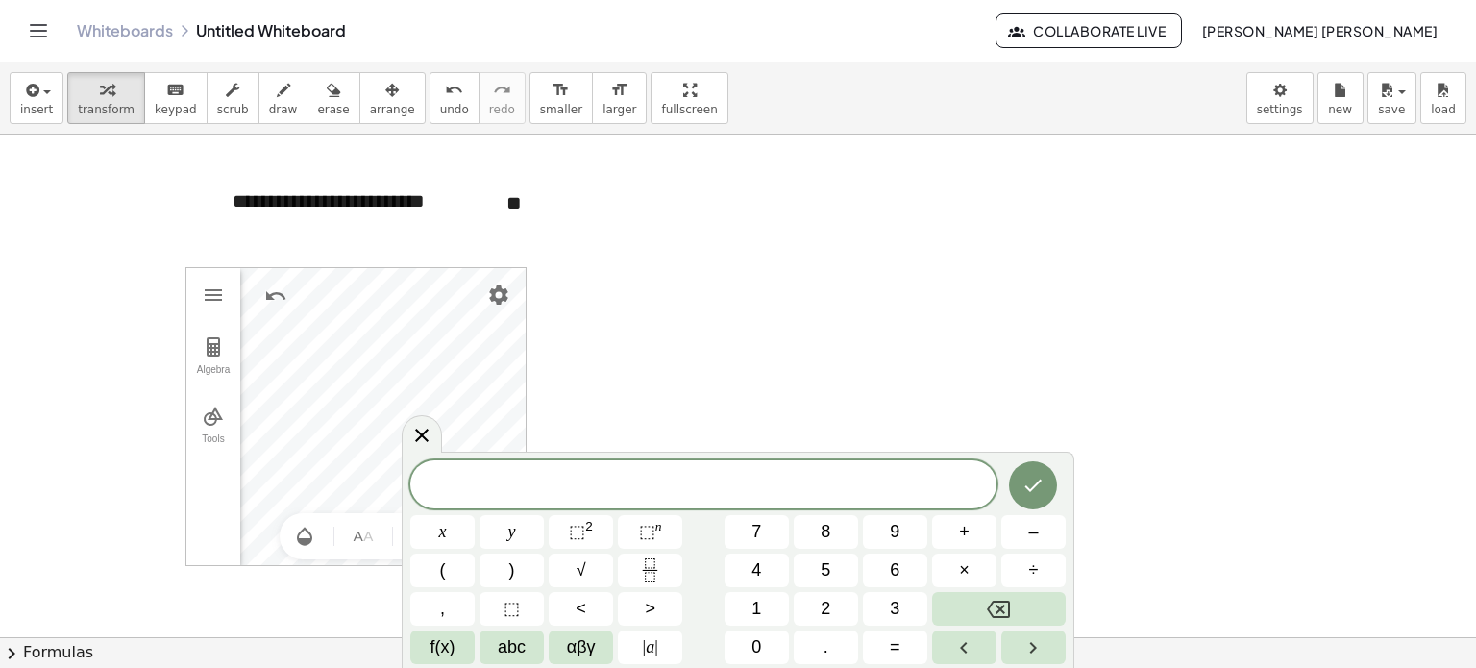
click at [590, 356] on div at bounding box center [738, 540] width 1476 height 1005
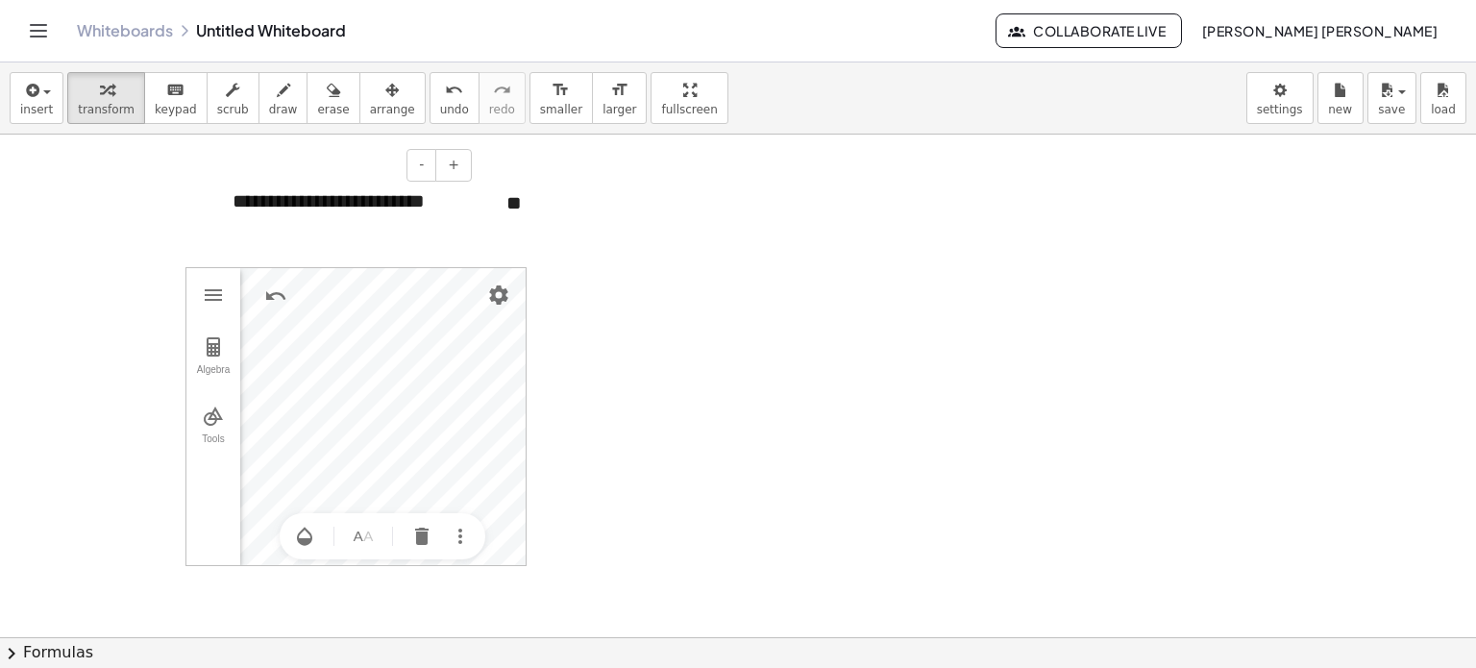
drag, startPoint x: 331, startPoint y: 224, endPoint x: 341, endPoint y: 239, distance: 18.7
click at [331, 223] on div "**********" at bounding box center [738, 540] width 1476 height 1005
click at [211, 424] on img "Geometry" at bounding box center [213, 416] width 23 height 23
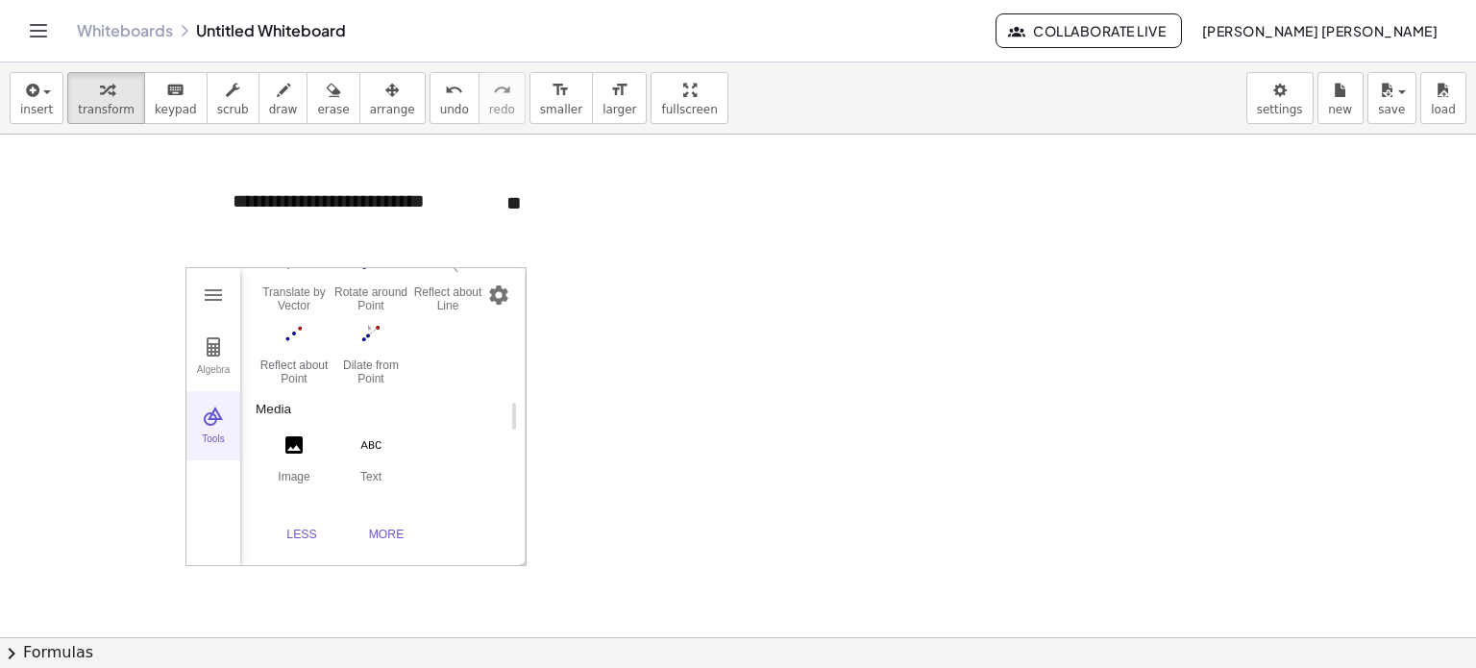
scroll to position [1289, 0]
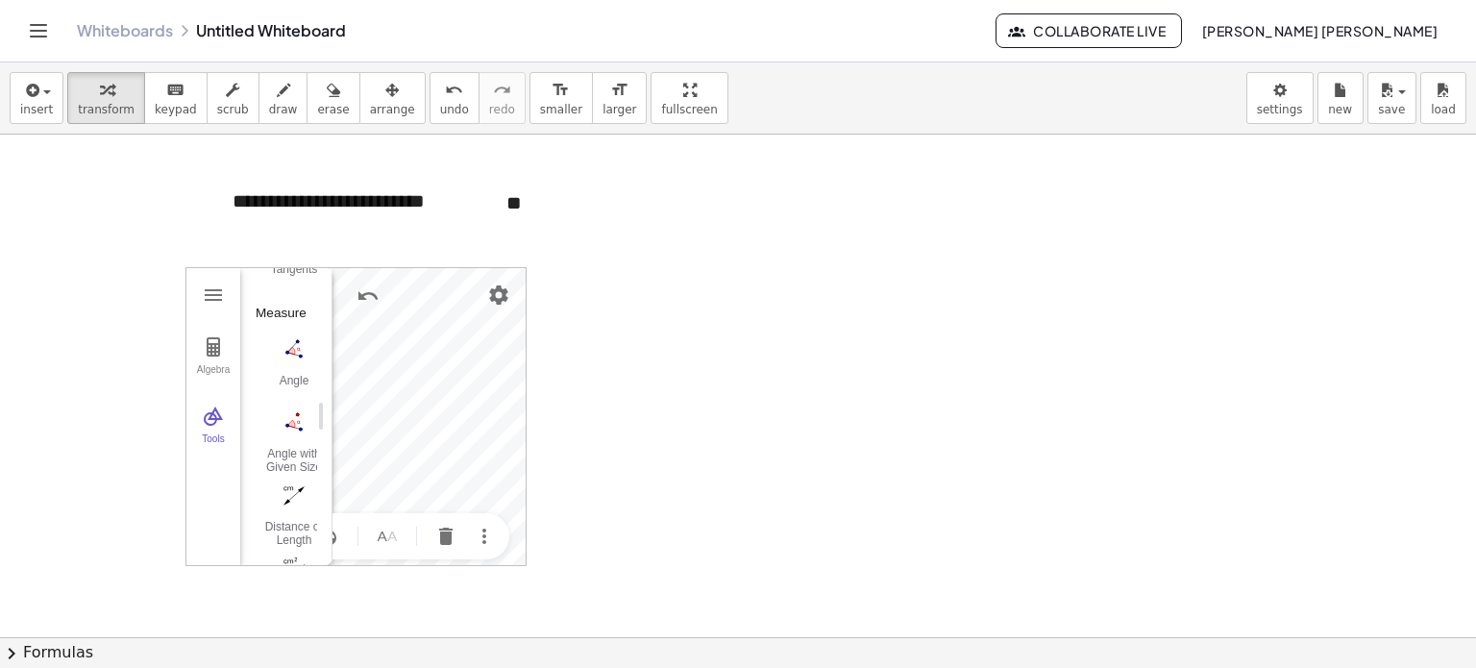
drag, startPoint x: 523, startPoint y: 559, endPoint x: 330, endPoint y: 485, distance: 206.8
drag, startPoint x: 320, startPoint y: 406, endPoint x: 250, endPoint y: 414, distance: 70.7
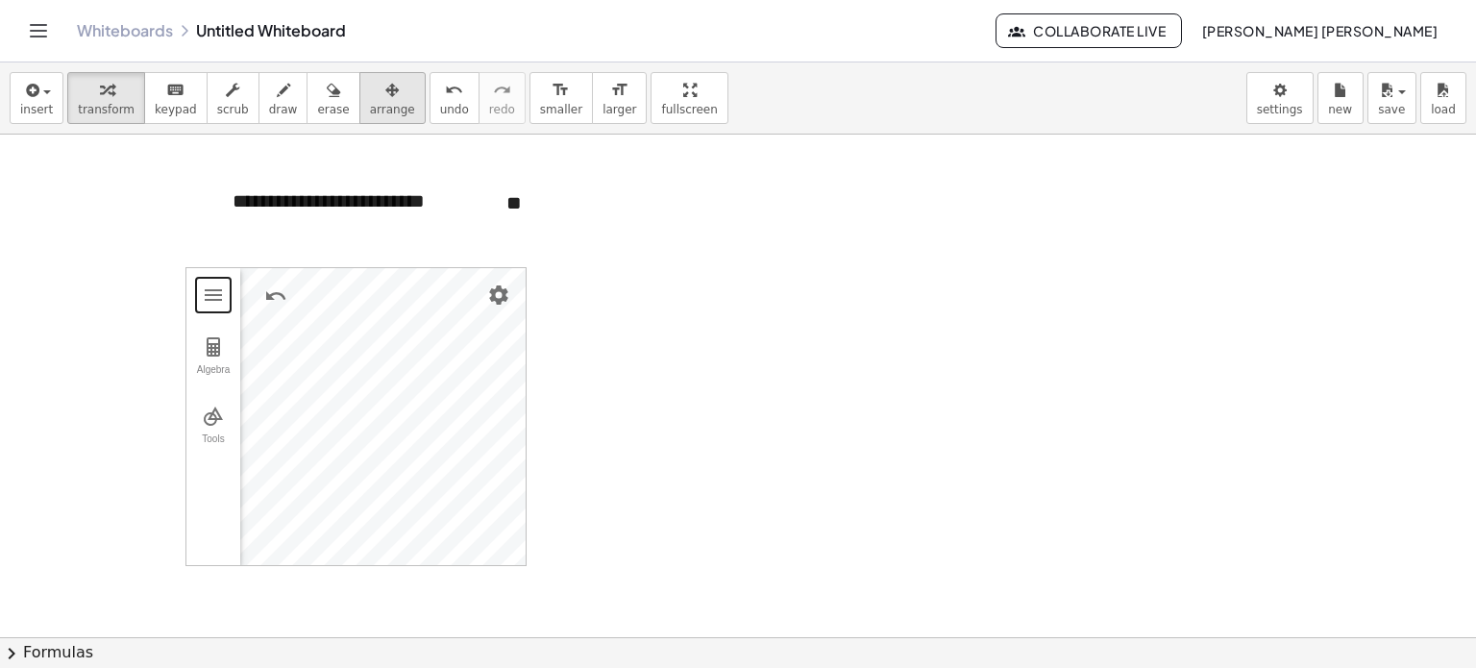
click at [370, 96] on div "button" at bounding box center [392, 89] width 45 height 23
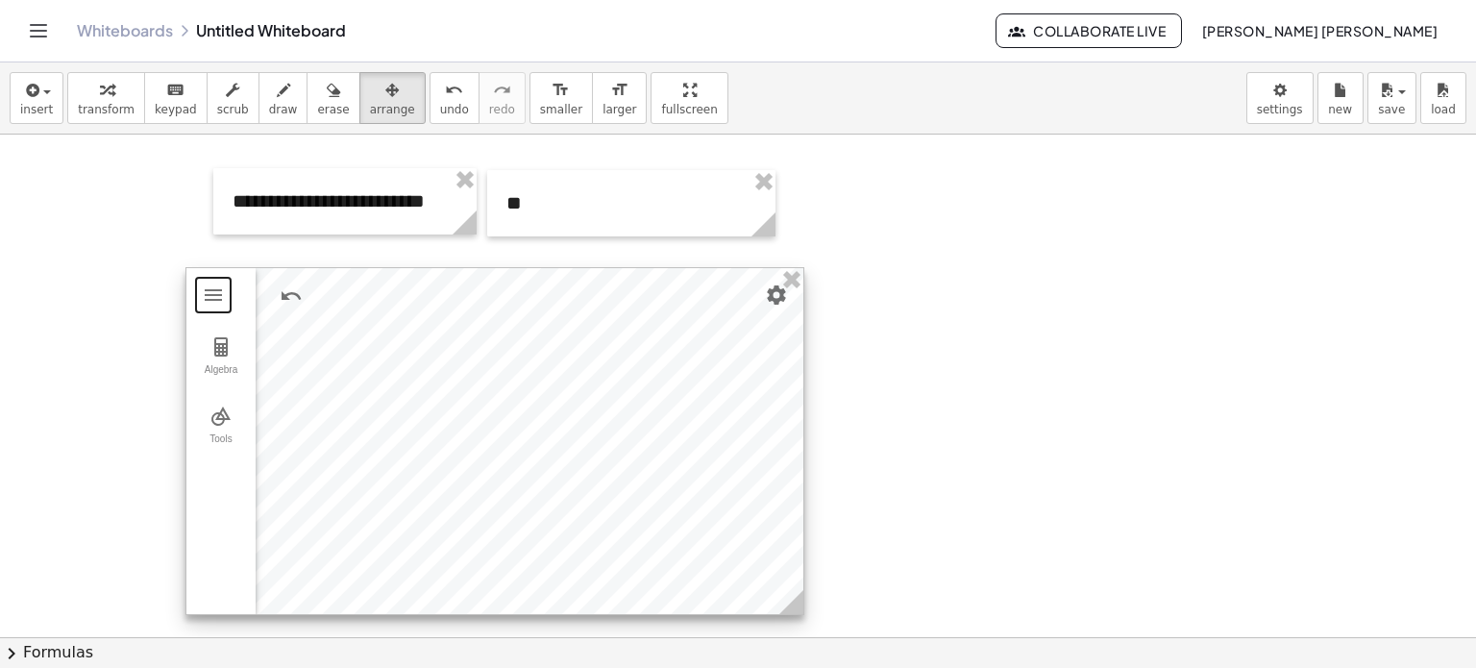
drag, startPoint x: 518, startPoint y: 562, endPoint x: 795, endPoint y: 612, distance: 281.2
click at [795, 612] on icon at bounding box center [791, 602] width 24 height 24
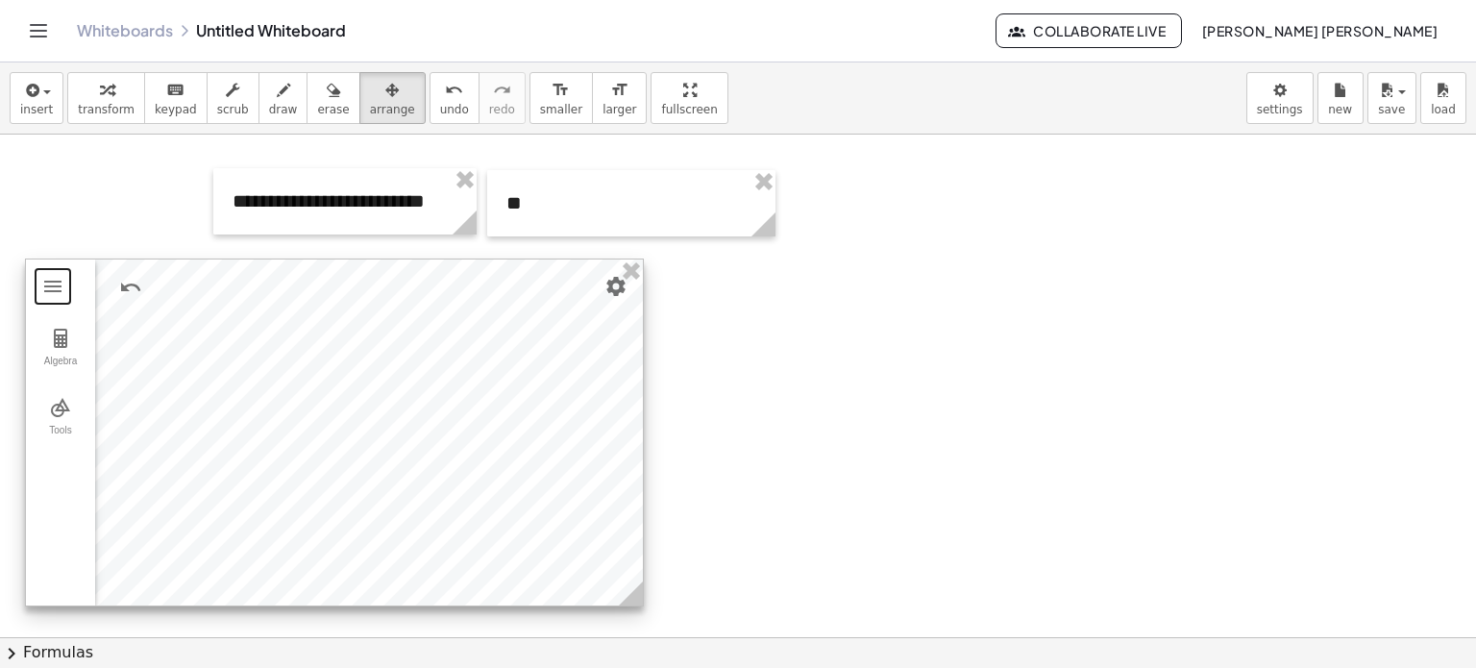
drag, startPoint x: 640, startPoint y: 310, endPoint x: 480, endPoint y: 302, distance: 160.7
click at [480, 302] on div at bounding box center [334, 432] width 617 height 346
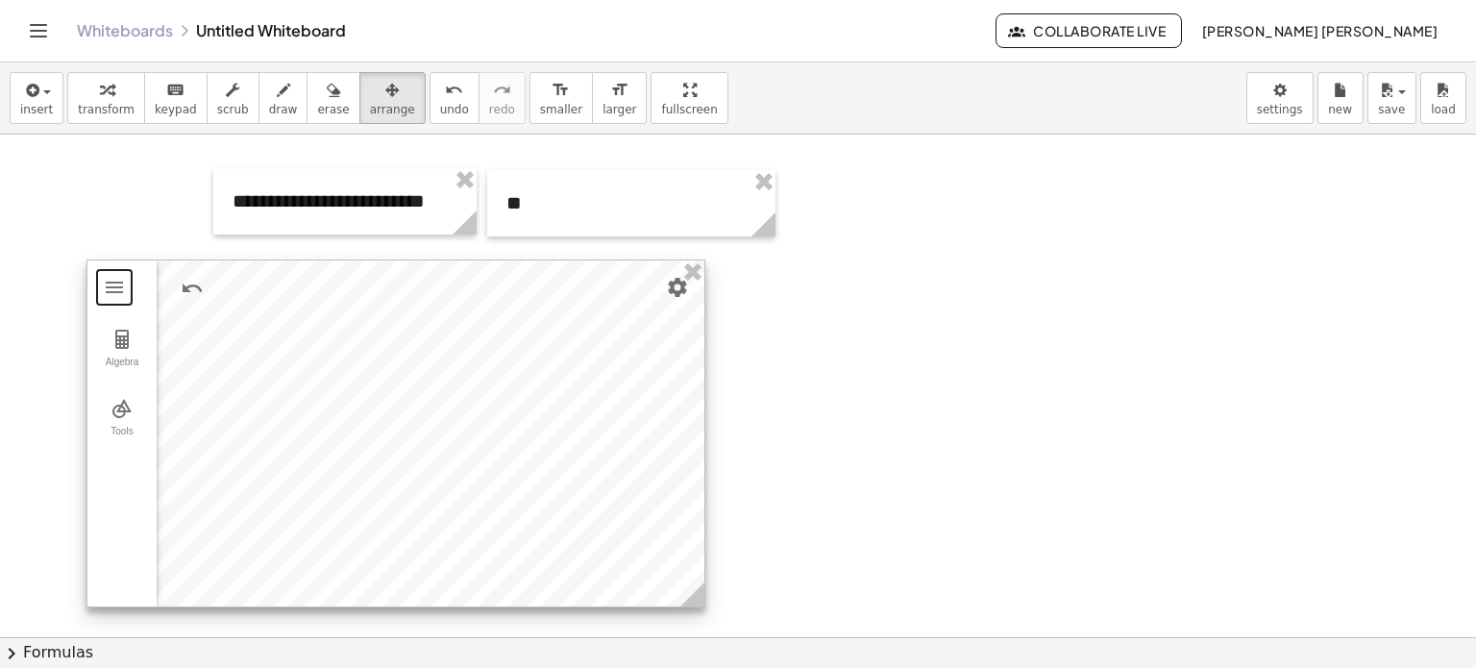
drag, startPoint x: 378, startPoint y: 462, endPoint x: 439, endPoint y: 462, distance: 61.5
click at [439, 462] on div at bounding box center [395, 433] width 617 height 346
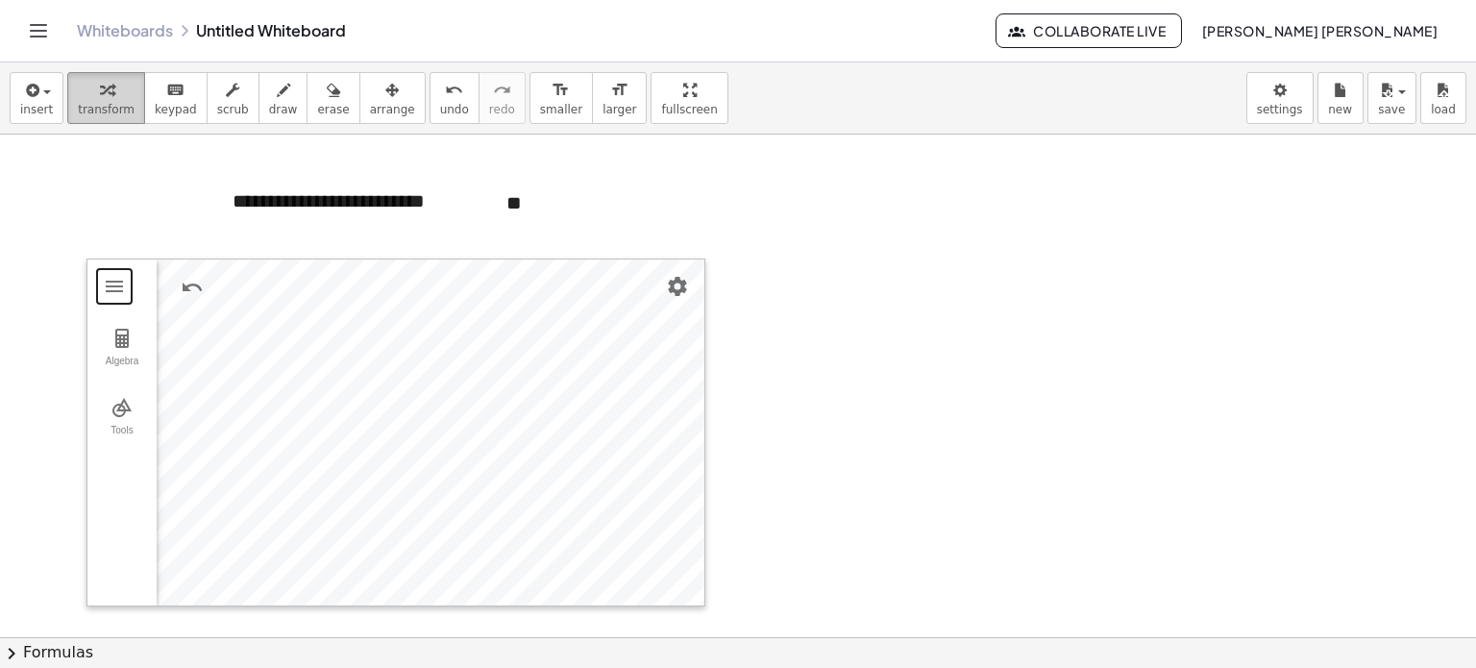
click at [119, 103] on span "transform" at bounding box center [106, 109] width 57 height 13
click at [733, 455] on div at bounding box center [738, 540] width 1476 height 1005
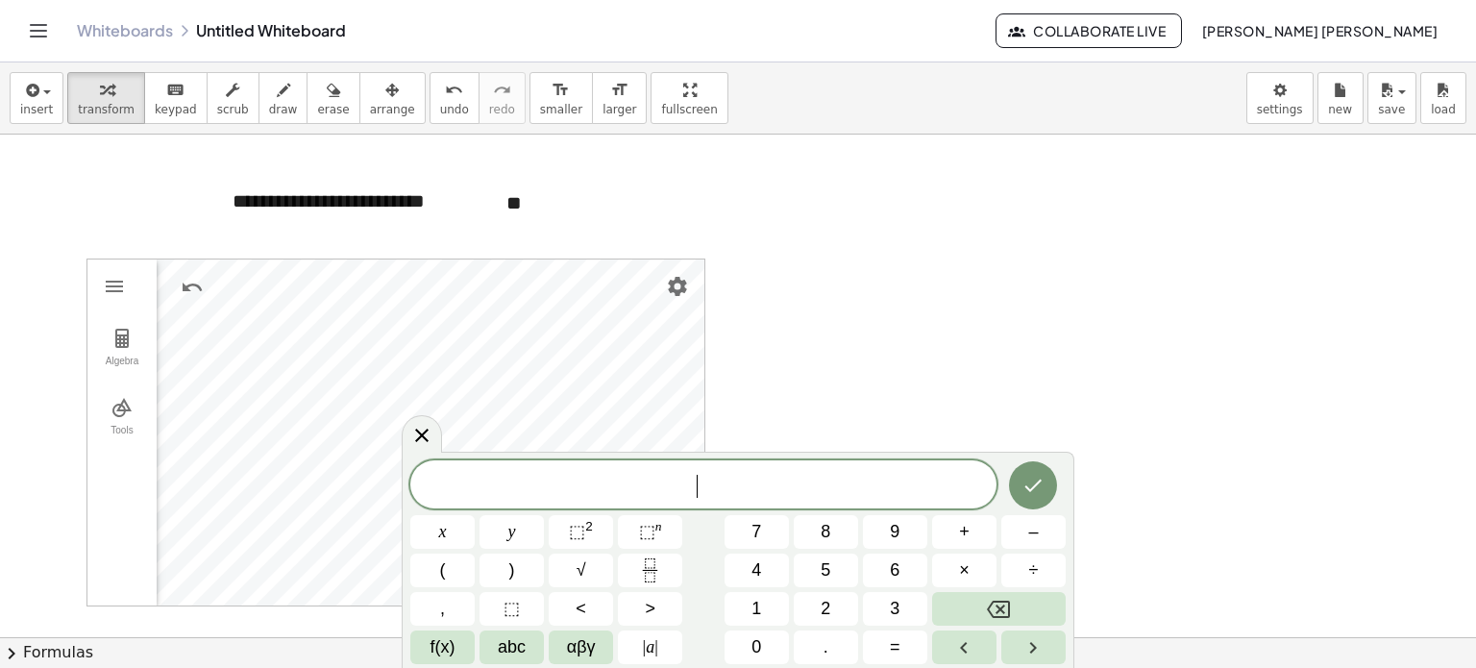
click at [754, 411] on div at bounding box center [738, 540] width 1476 height 1005
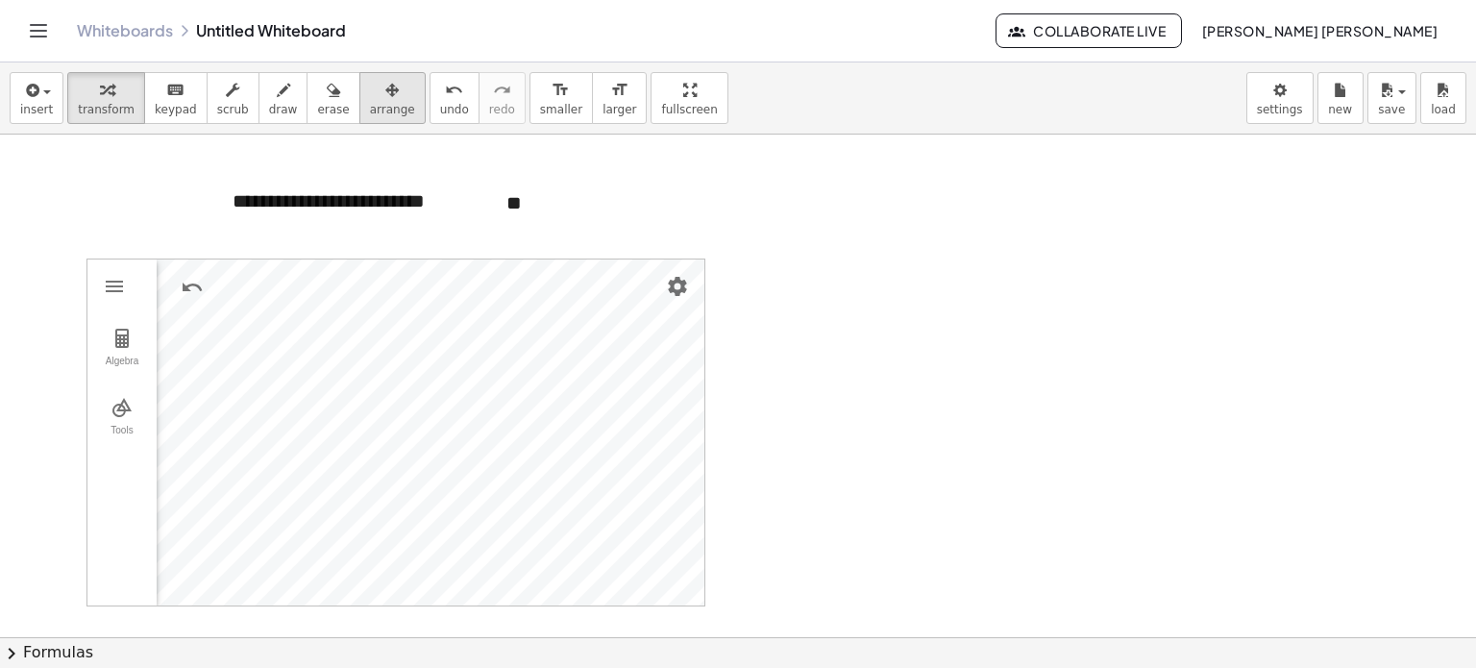
click at [381, 109] on button "arrange" at bounding box center [392, 98] width 66 height 52
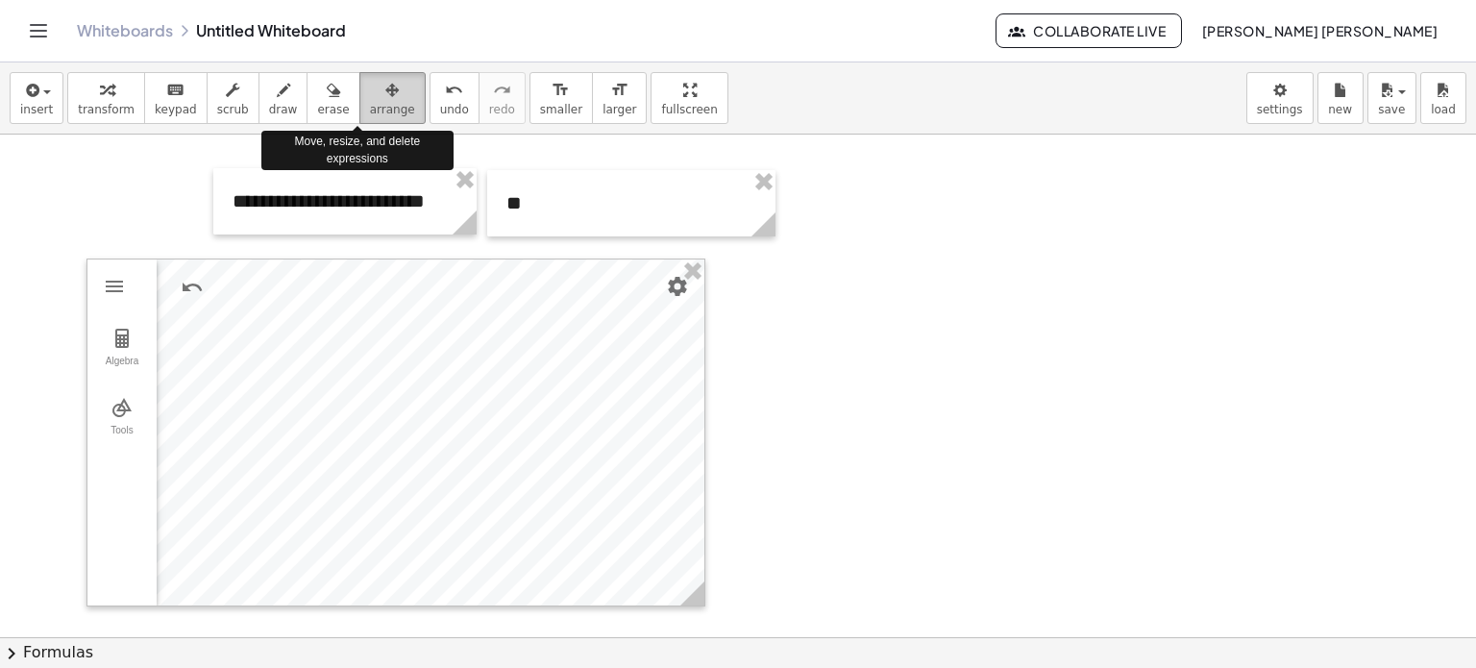
click at [381, 109] on button "arrange" at bounding box center [392, 98] width 66 height 52
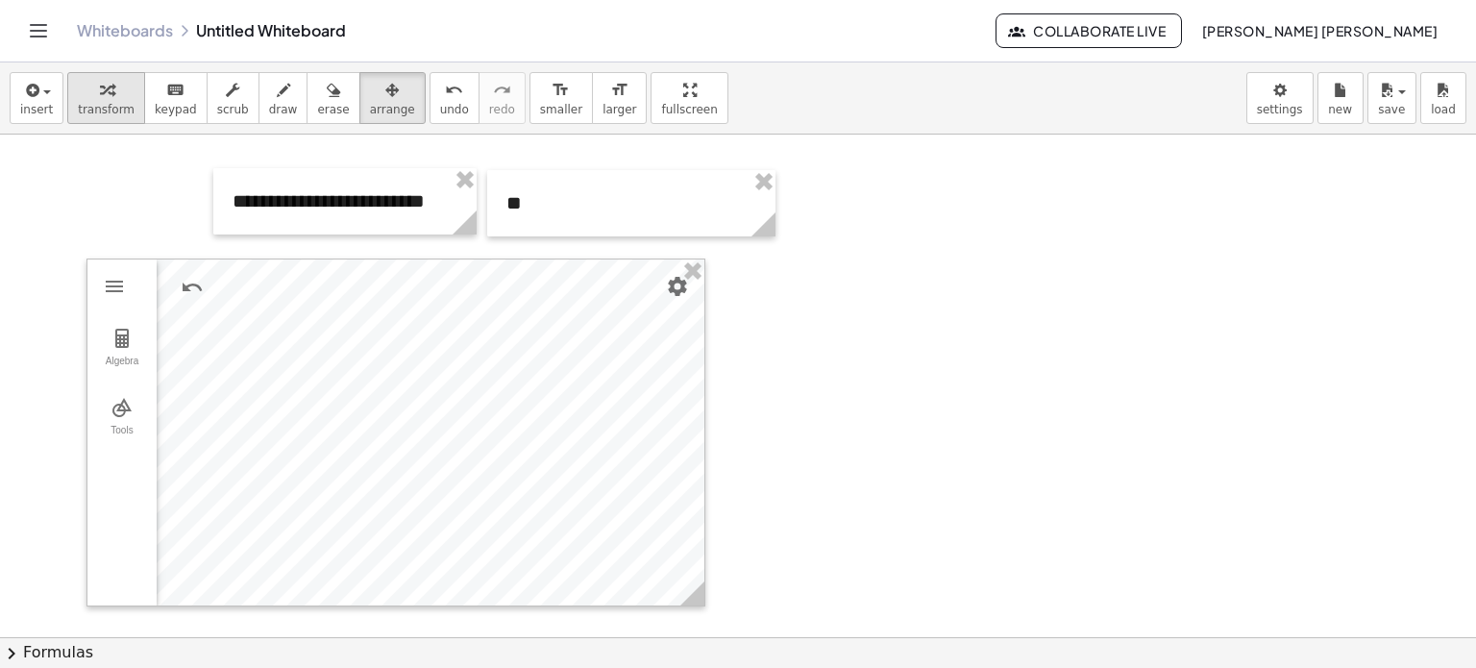
click at [101, 107] on span "transform" at bounding box center [106, 109] width 57 height 13
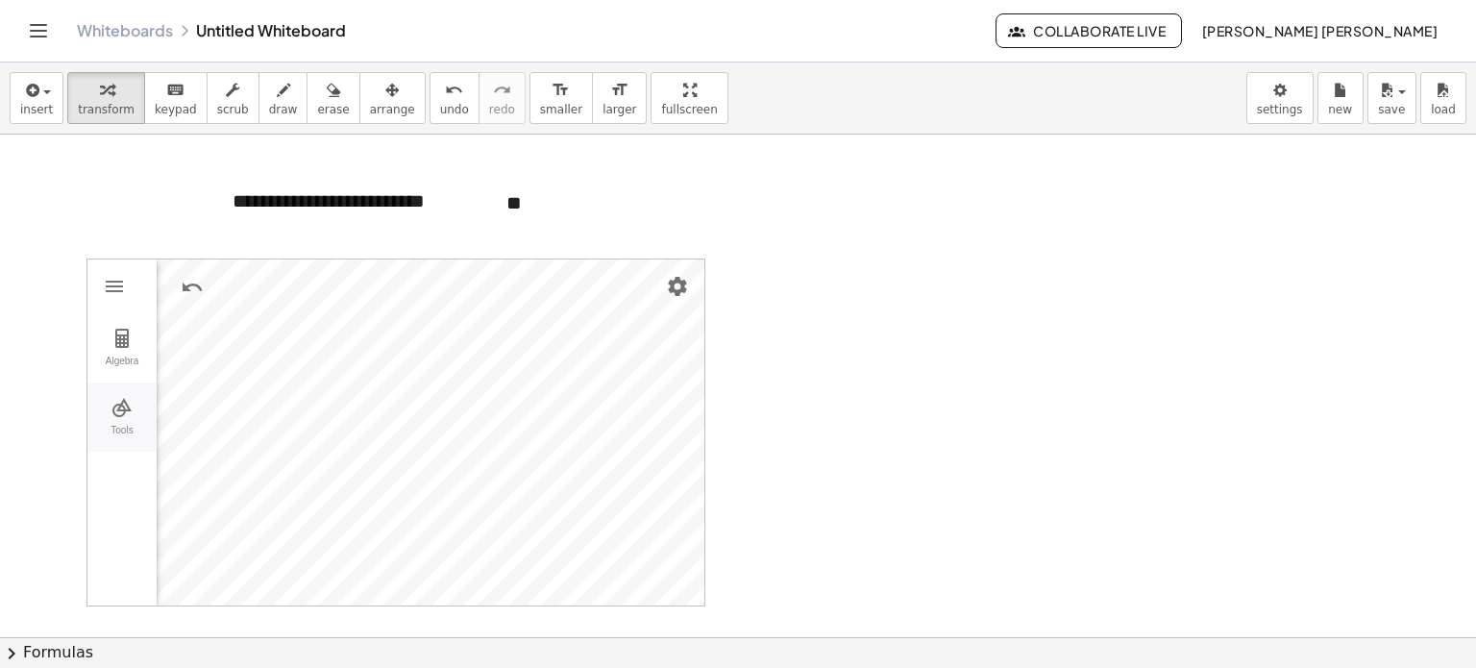
click at [124, 396] on img "Geometry" at bounding box center [122, 407] width 23 height 23
drag, startPoint x: 461, startPoint y: 428, endPoint x: 283, endPoint y: 441, distance: 179.2
drag, startPoint x: 284, startPoint y: 430, endPoint x: 108, endPoint y: 449, distance: 177.9
click at [873, 426] on div at bounding box center [738, 540] width 1476 height 1005
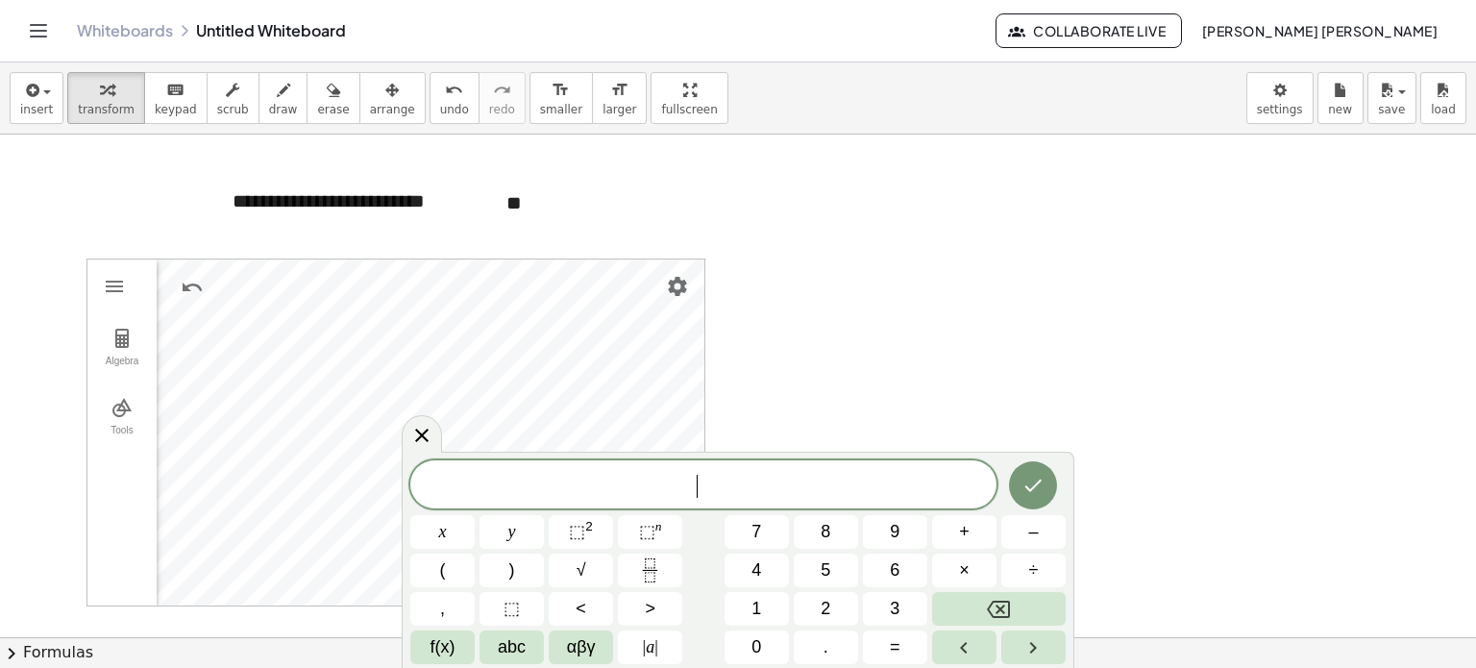
click at [762, 392] on div at bounding box center [738, 540] width 1476 height 1005
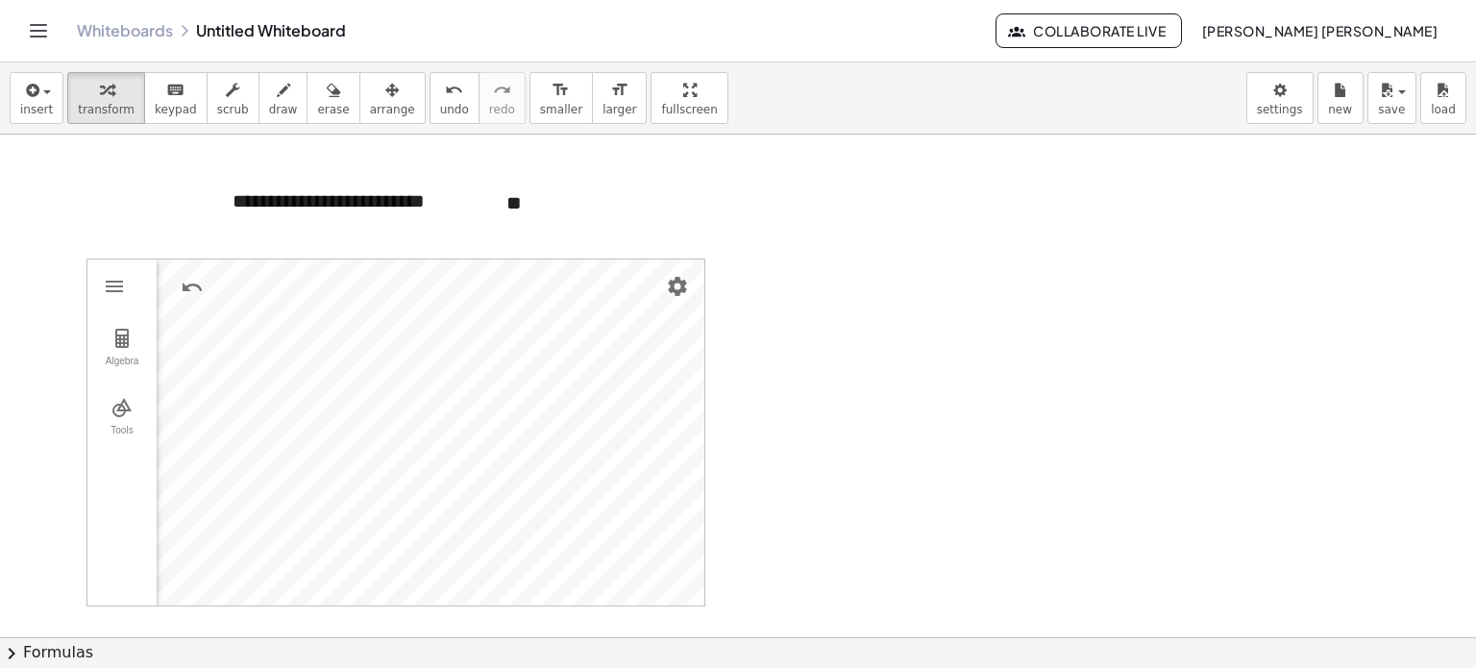
click at [911, 330] on div at bounding box center [738, 540] width 1476 height 1005
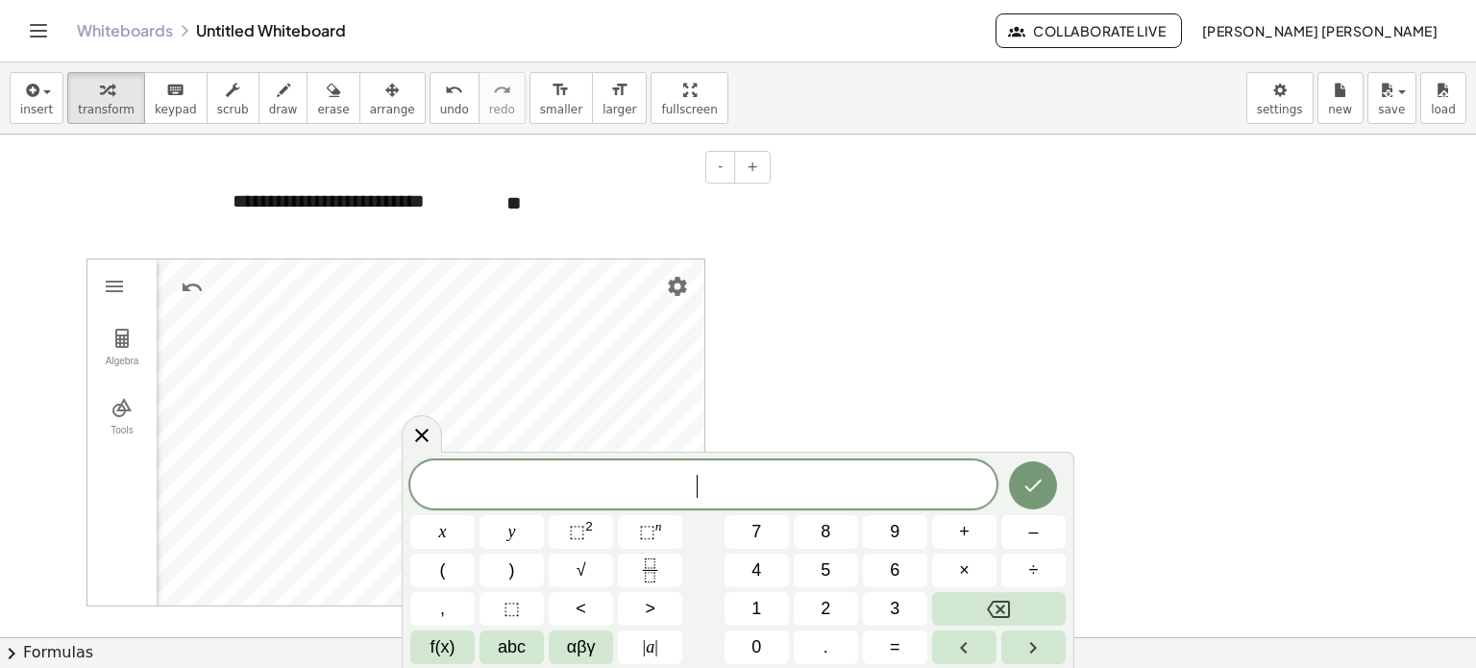
click at [511, 207] on div "**" at bounding box center [631, 203] width 288 height 66
click at [517, 207] on div "**" at bounding box center [631, 203] width 288 height 66
click at [1061, 255] on div at bounding box center [738, 540] width 1476 height 1005
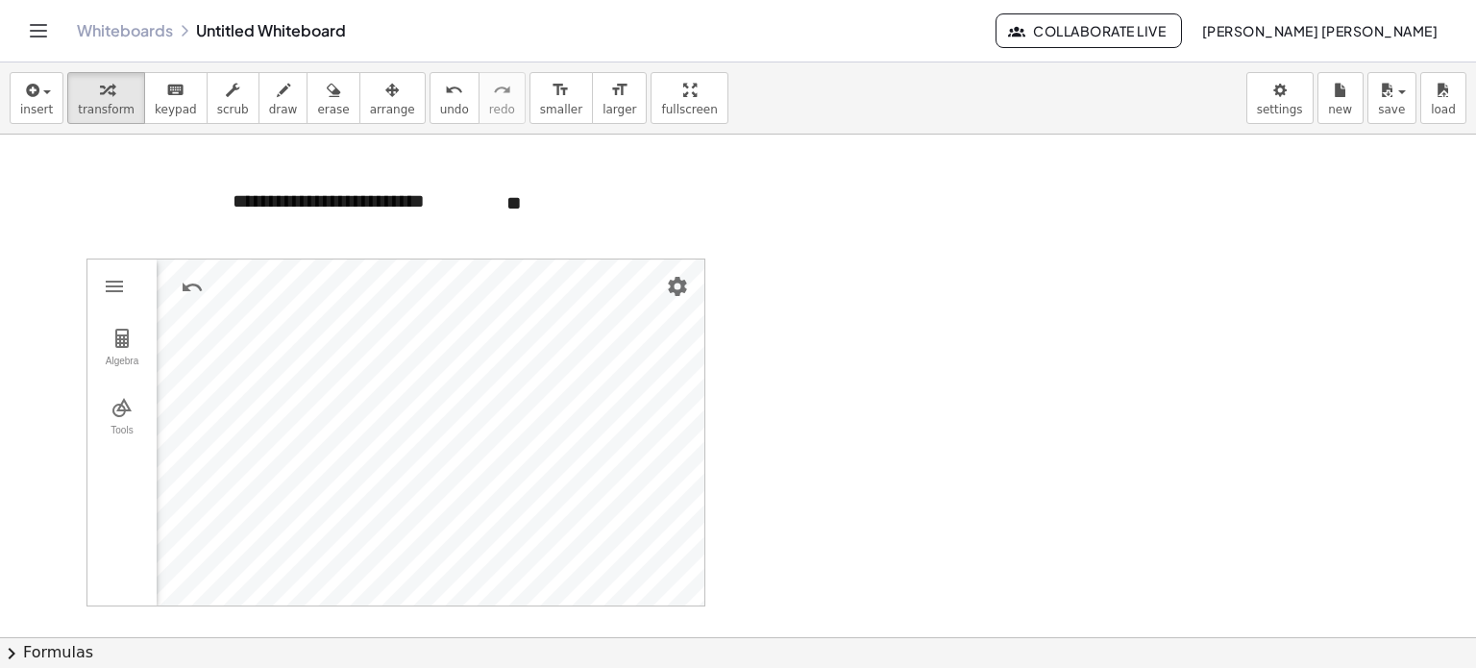
click at [125, 181] on div at bounding box center [738, 540] width 1476 height 1005
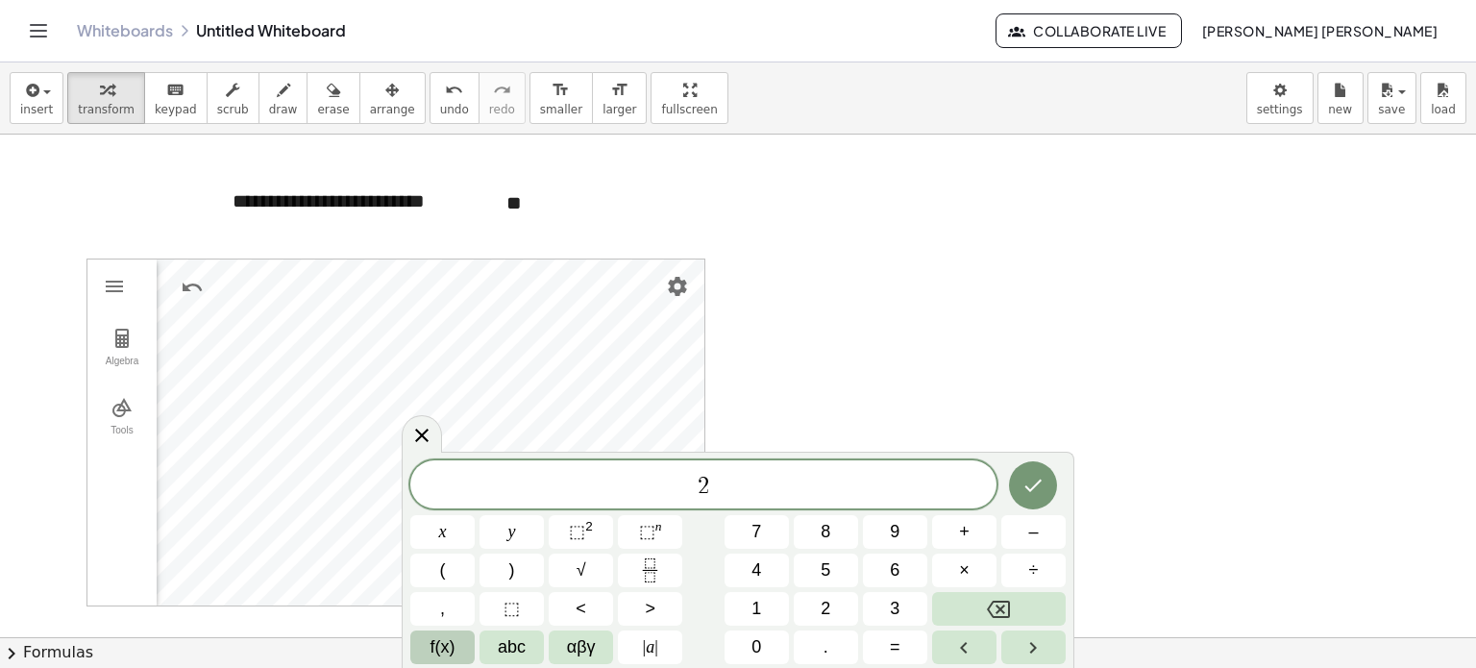
click at [433, 641] on span "f(x)" at bounding box center [443, 647] width 25 height 26
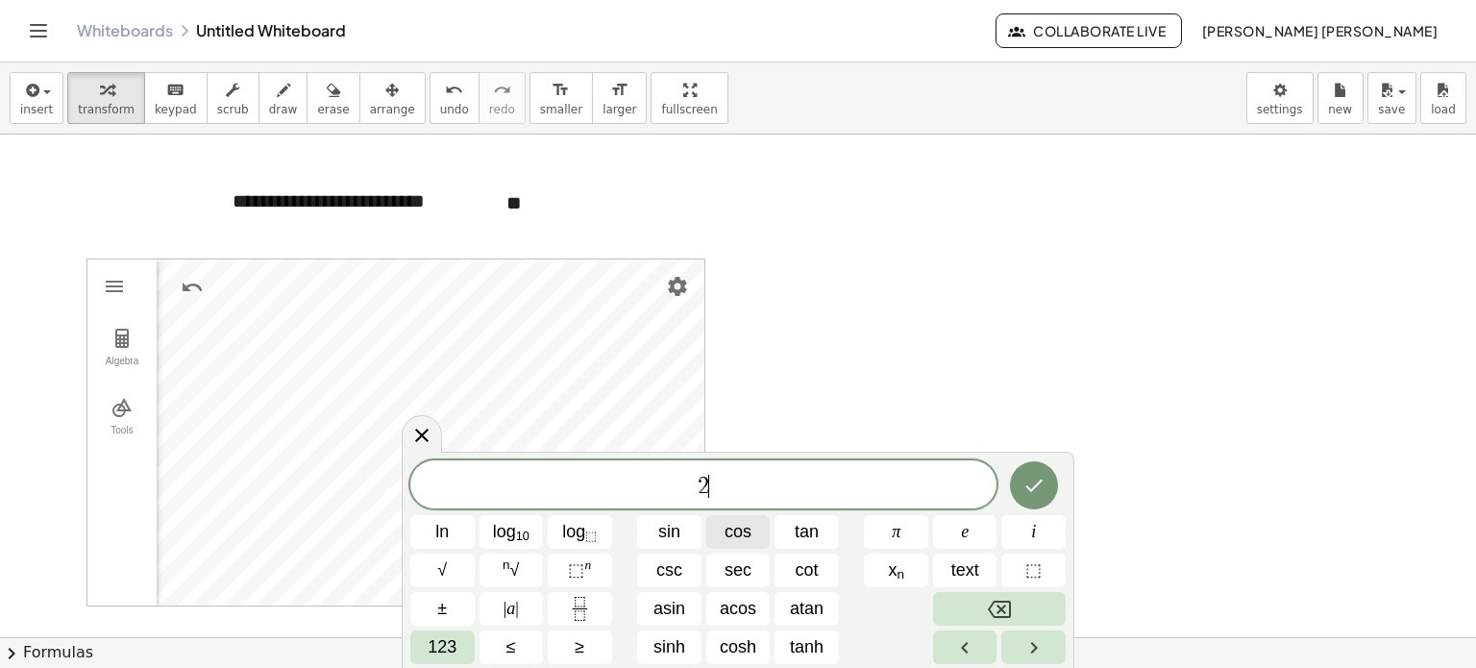
click at [757, 537] on button "cos" at bounding box center [738, 532] width 64 height 34
click at [460, 643] on button "123" at bounding box center [442, 647] width 64 height 34
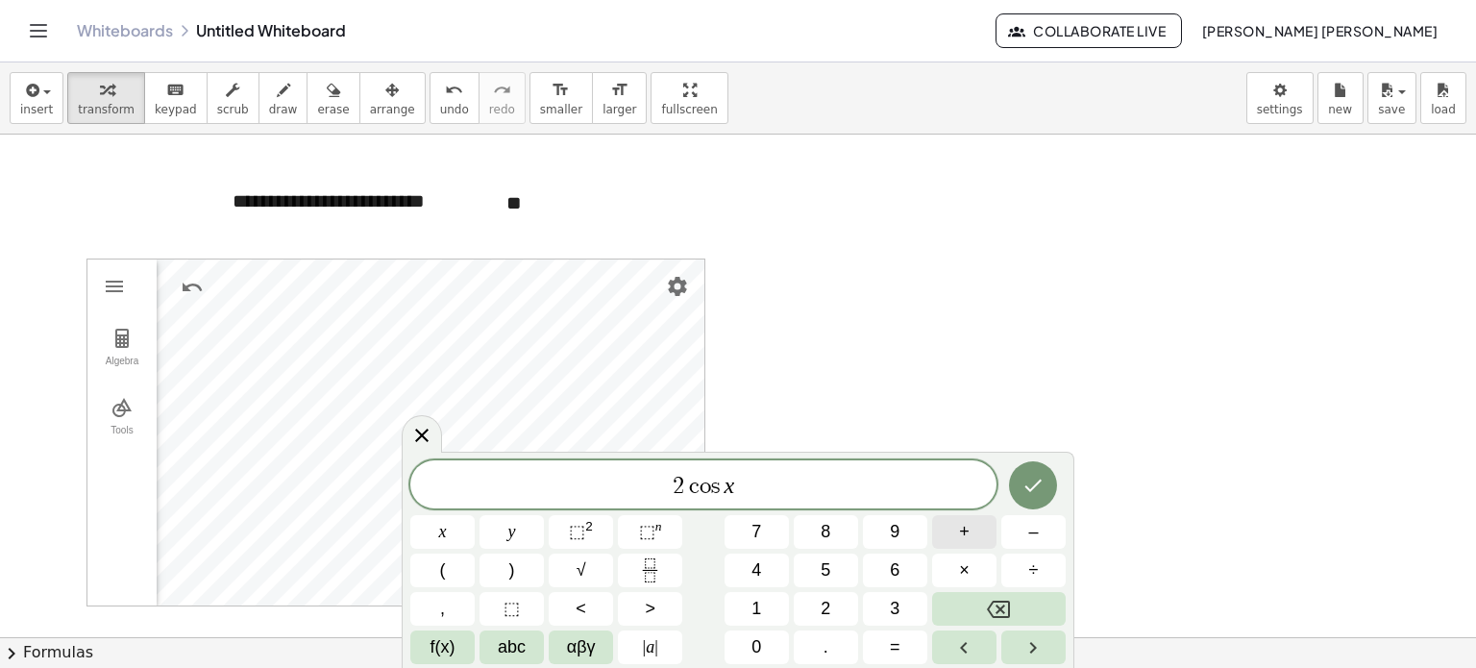
click at [948, 529] on button "+" at bounding box center [964, 532] width 64 height 34
click at [907, 645] on button "=" at bounding box center [895, 647] width 64 height 34
click at [738, 648] on button "0" at bounding box center [757, 647] width 64 height 34
click at [1049, 480] on button "Done" at bounding box center [1033, 485] width 48 height 48
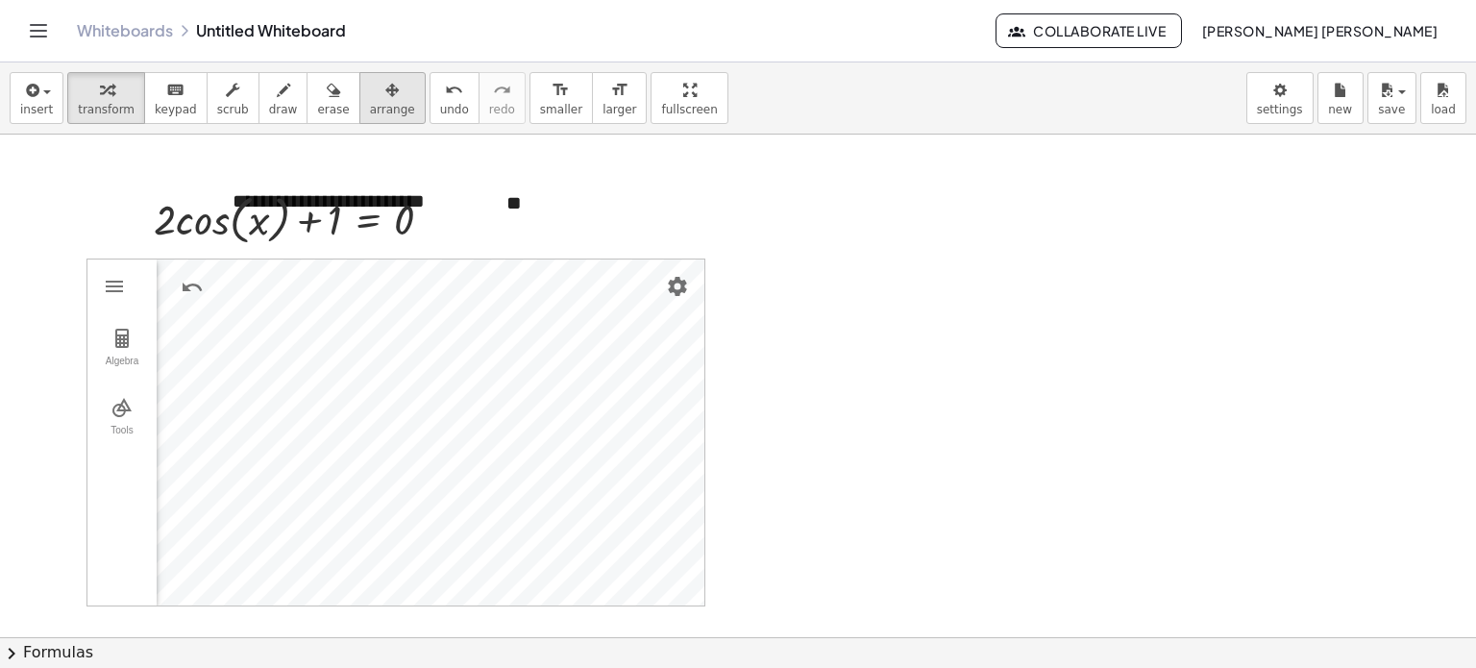
click at [370, 86] on div "button" at bounding box center [392, 89] width 45 height 23
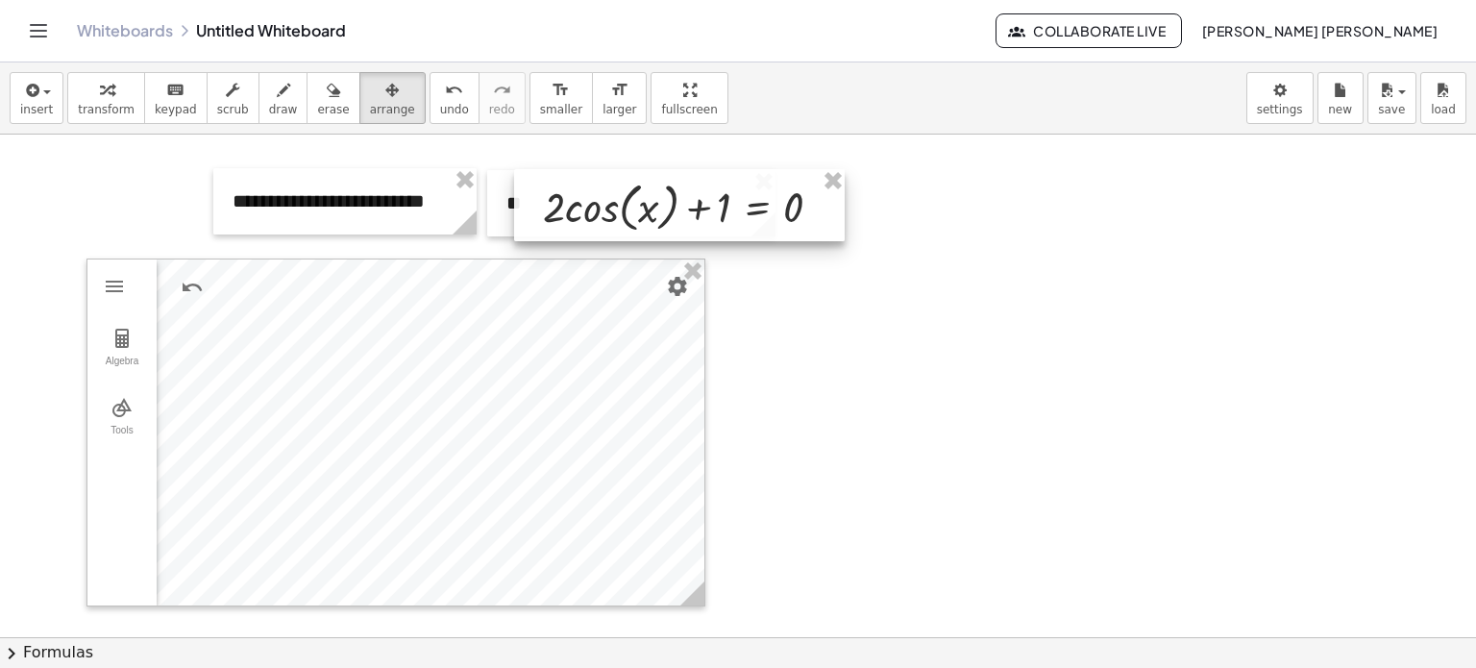
drag, startPoint x: 320, startPoint y: 250, endPoint x: 696, endPoint y: 230, distance: 376.3
click at [696, 230] on div at bounding box center [679, 205] width 331 height 72
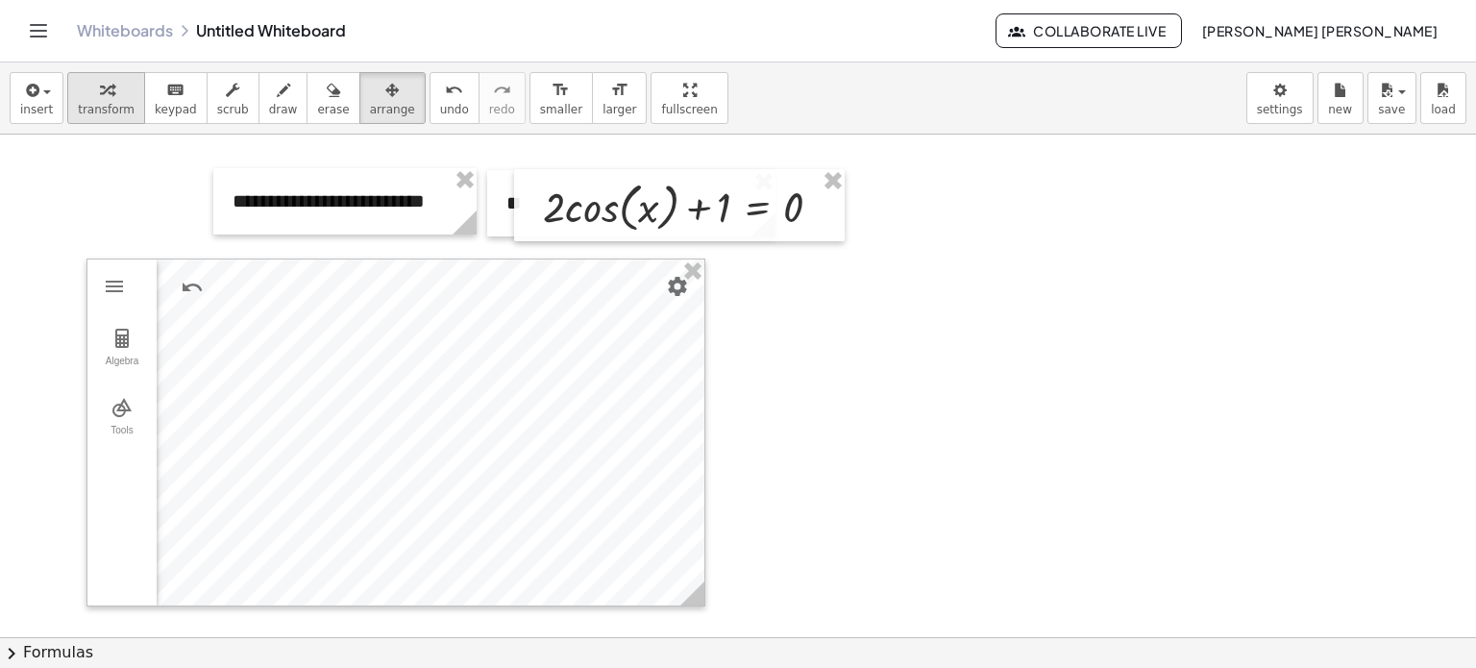
click at [116, 103] on span "transform" at bounding box center [106, 109] width 57 height 13
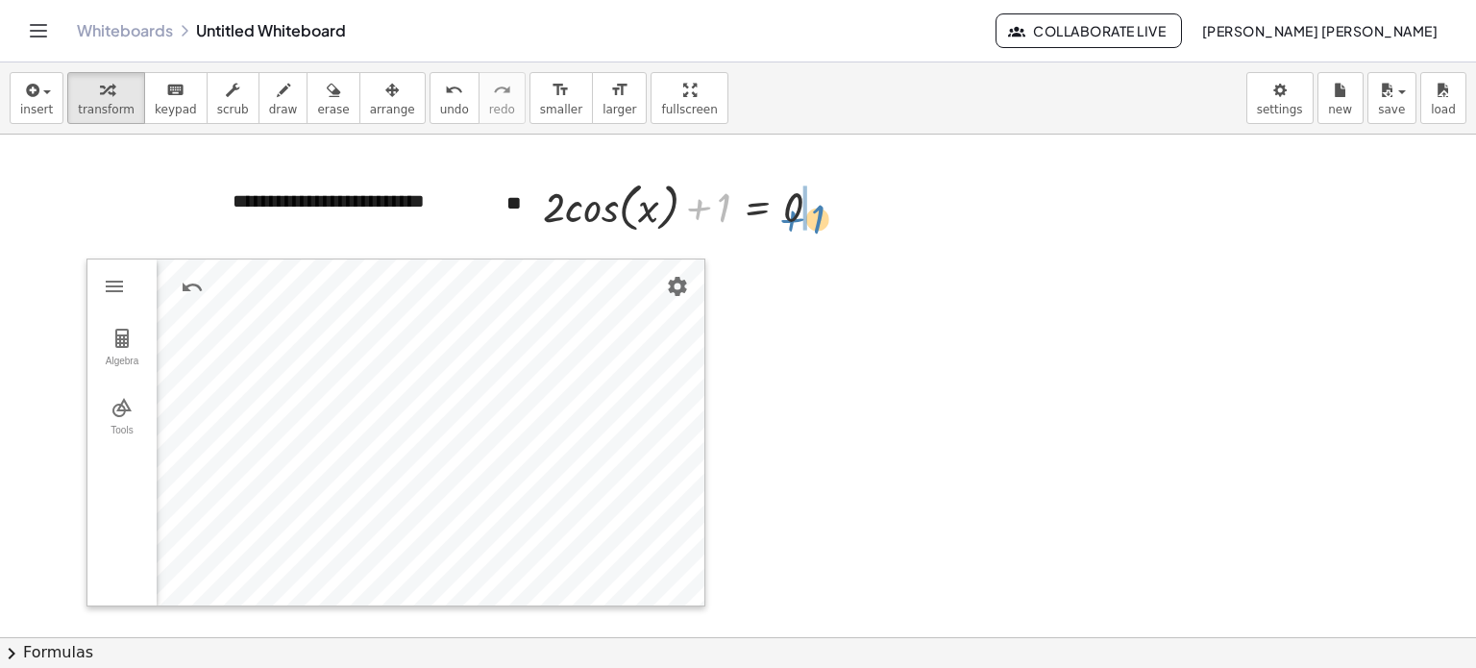
drag, startPoint x: 722, startPoint y: 195, endPoint x: 809, endPoint y: 204, distance: 87.9
click at [809, 204] on div at bounding box center [689, 205] width 313 height 62
drag, startPoint x: 597, startPoint y: 207, endPoint x: 807, endPoint y: 236, distance: 212.6
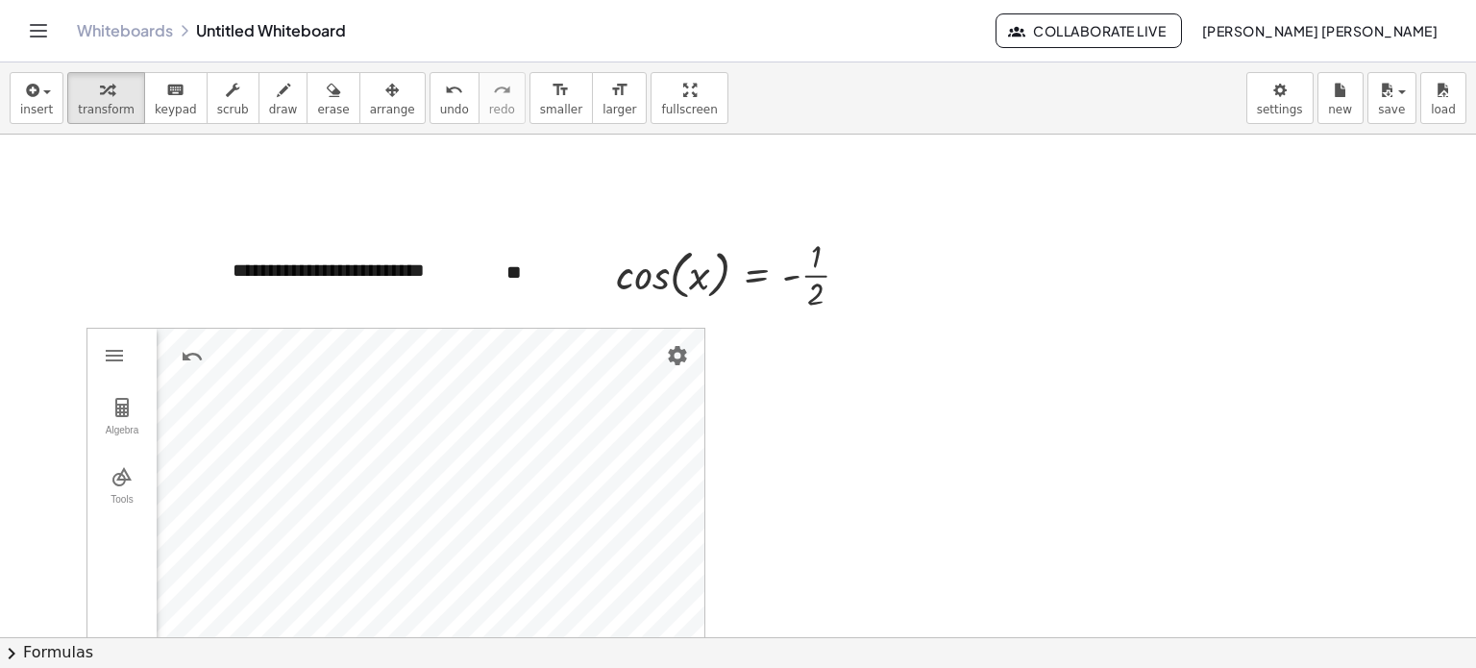
scroll to position [0, 0]
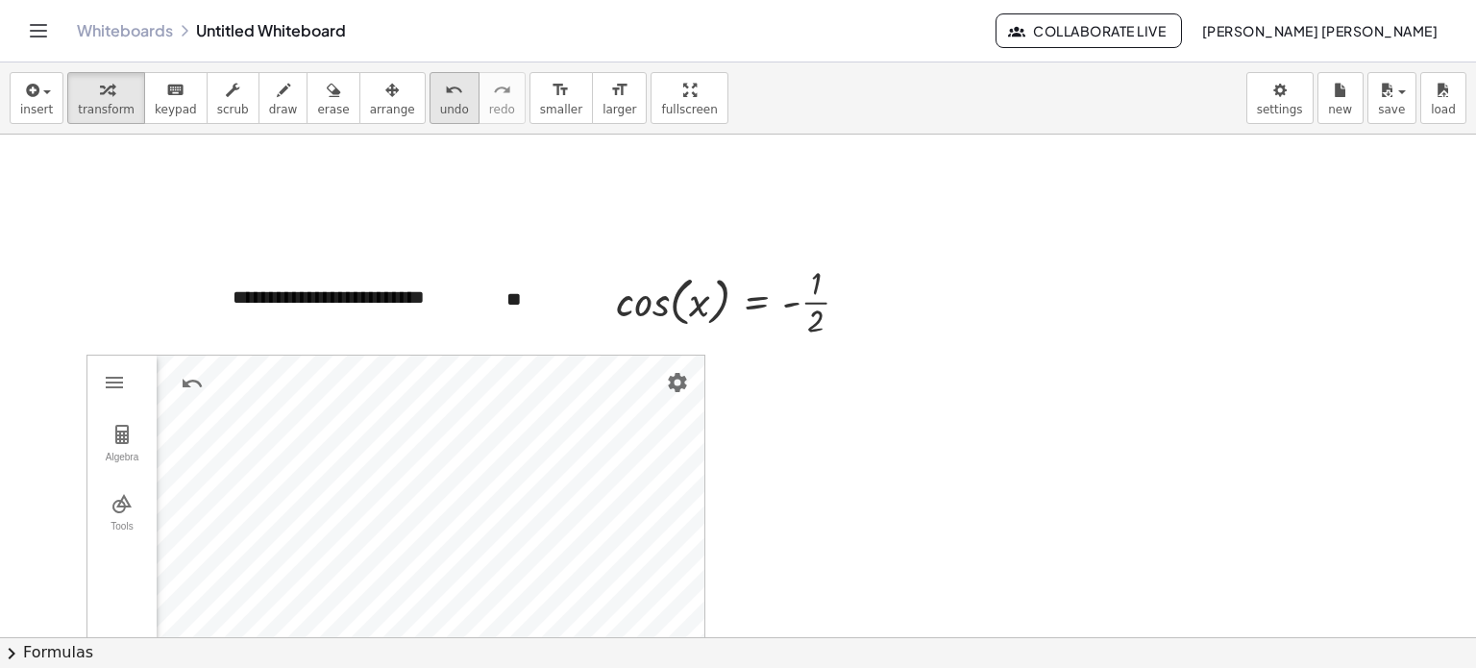
click at [440, 107] on span "undo" at bounding box center [454, 109] width 29 height 13
drag, startPoint x: 370, startPoint y: 119, endPoint x: 380, endPoint y: 130, distance: 14.3
click at [374, 116] on button "arrange" at bounding box center [392, 98] width 66 height 52
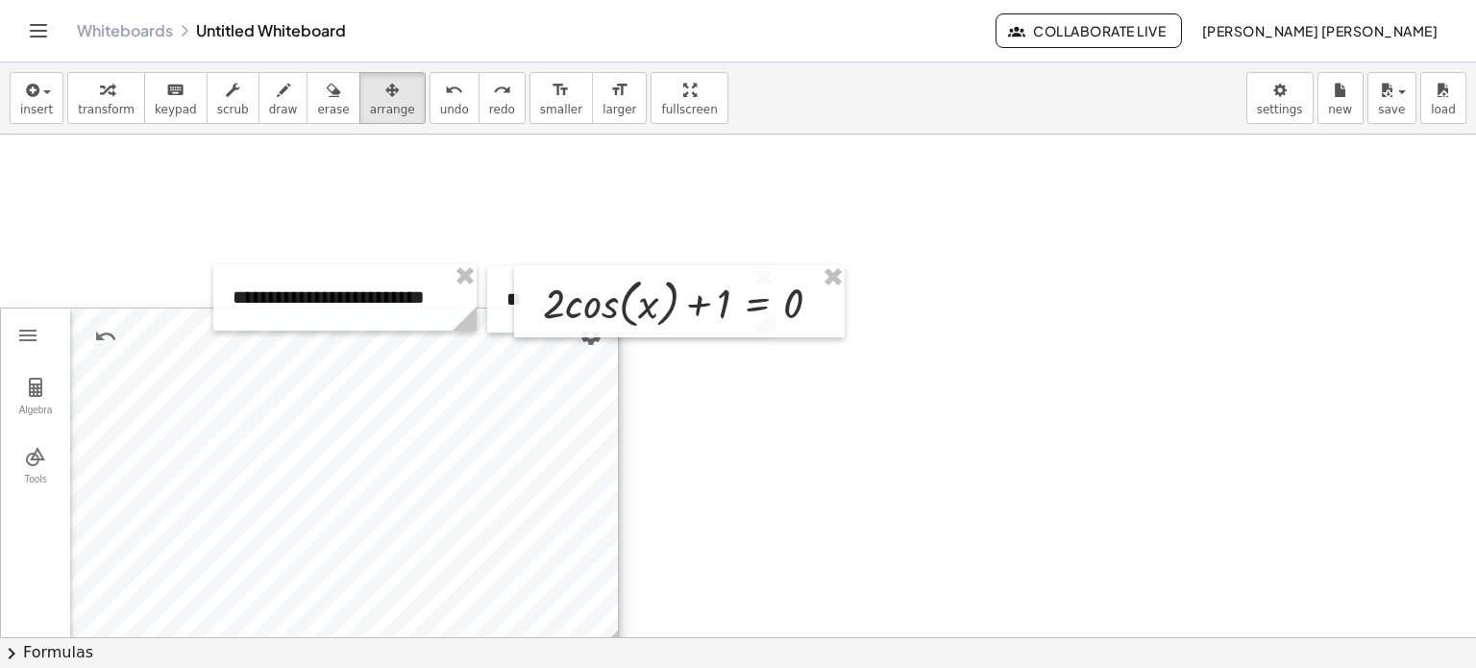
drag, startPoint x: 637, startPoint y: 450, endPoint x: 406, endPoint y: 415, distance: 234.2
click at [406, 415] on div at bounding box center [309, 481] width 617 height 346
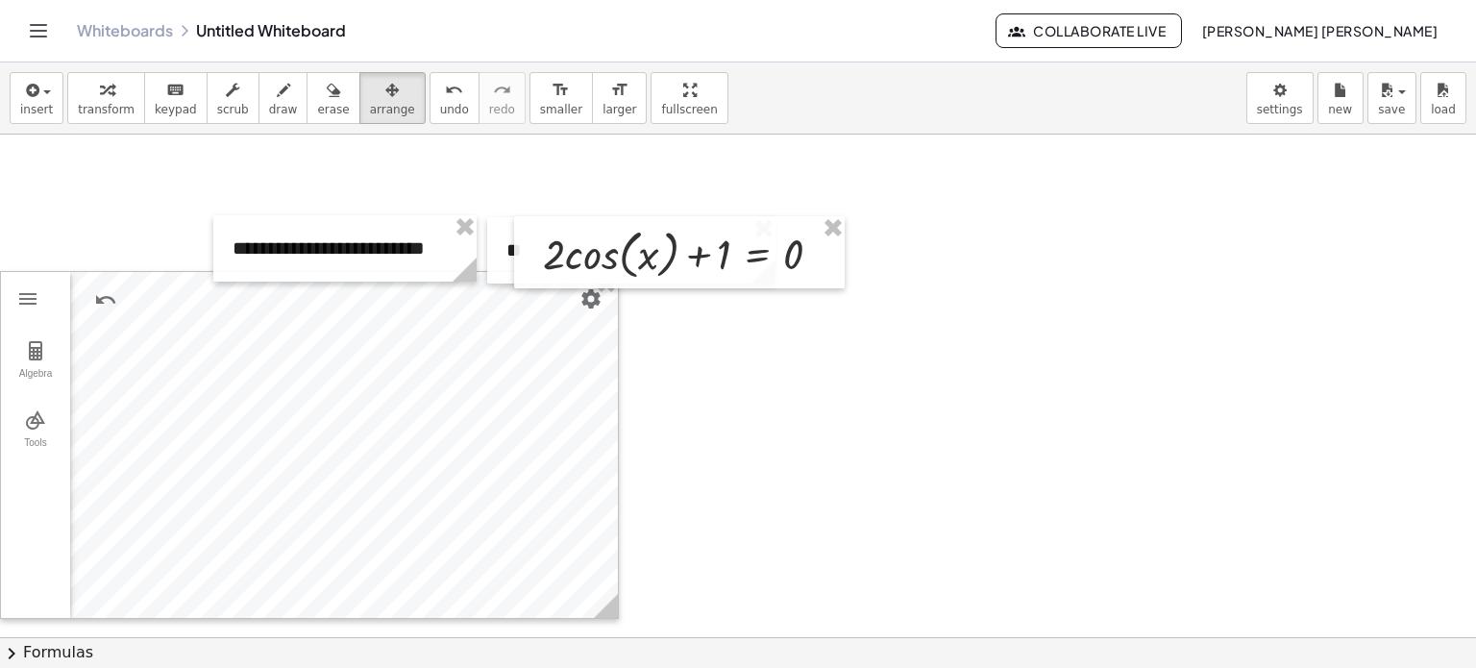
scroll to position [192, 0]
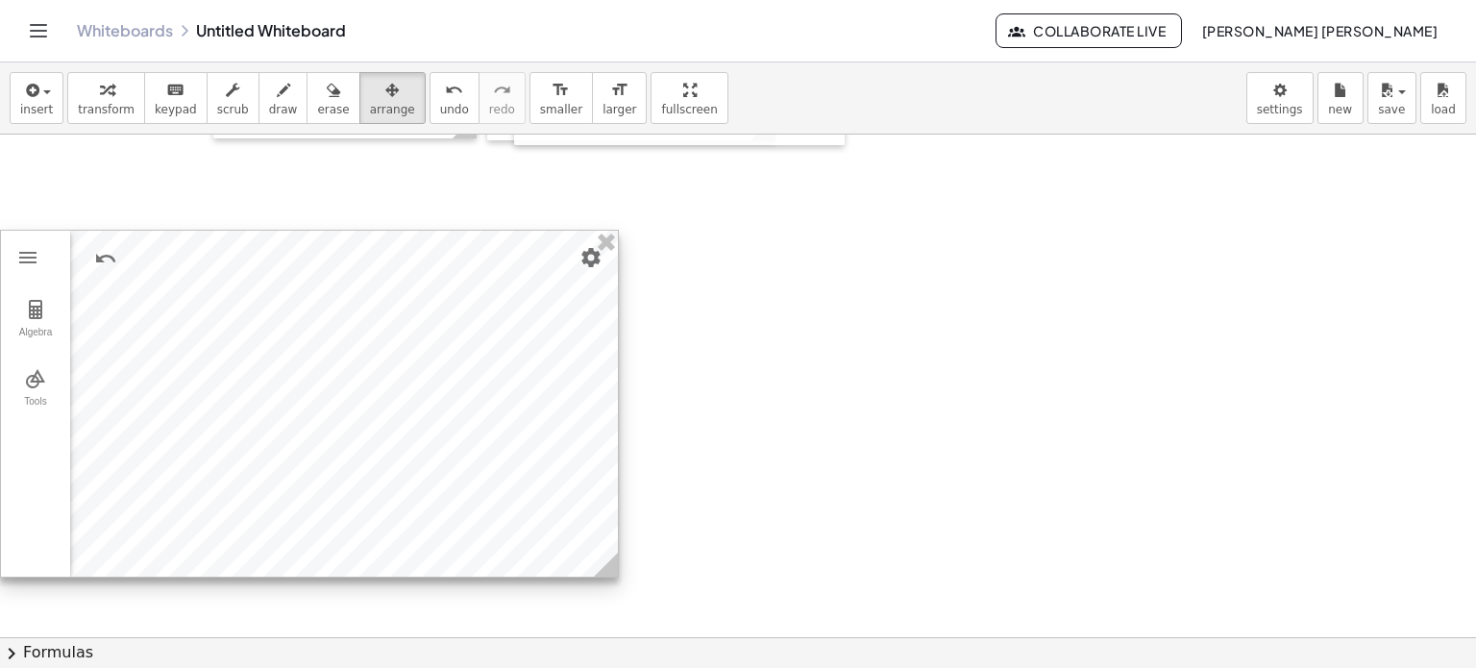
drag, startPoint x: 554, startPoint y: 310, endPoint x: 553, endPoint y: 392, distance: 81.7
click at [553, 392] on div at bounding box center [309, 404] width 617 height 346
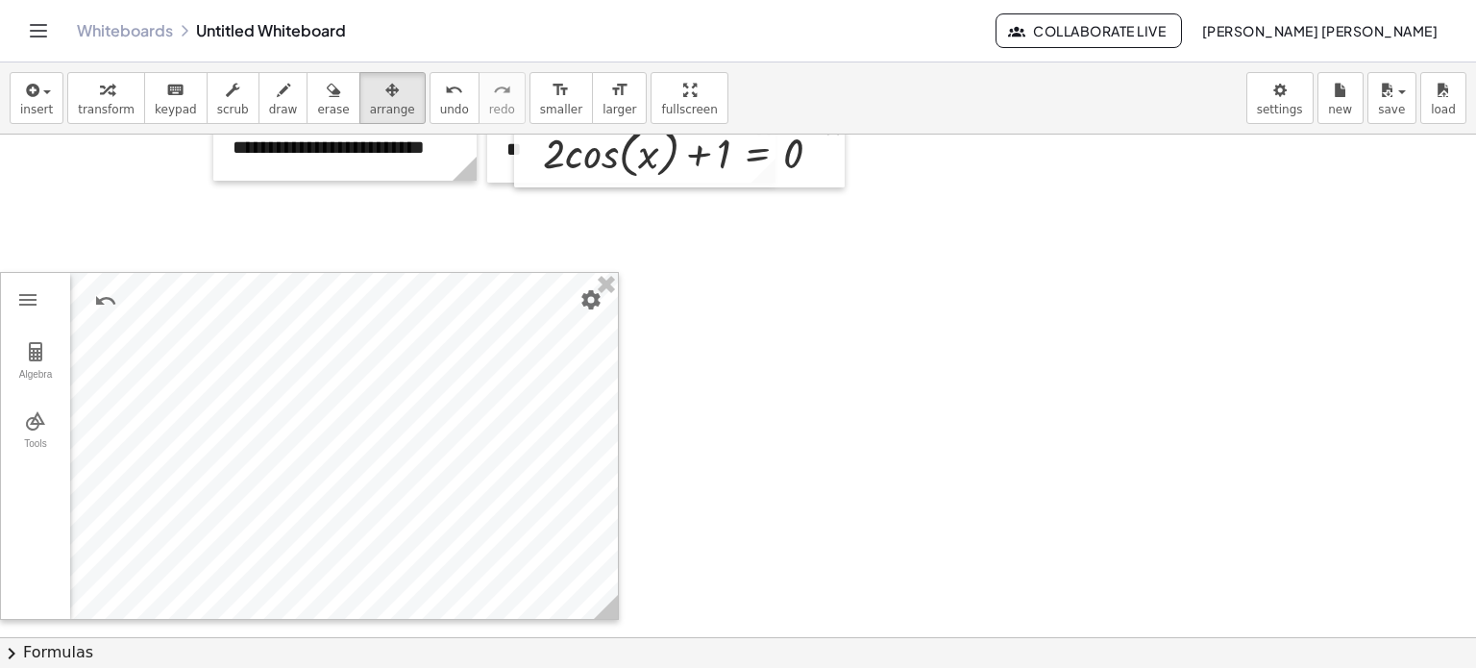
scroll to position [0, 0]
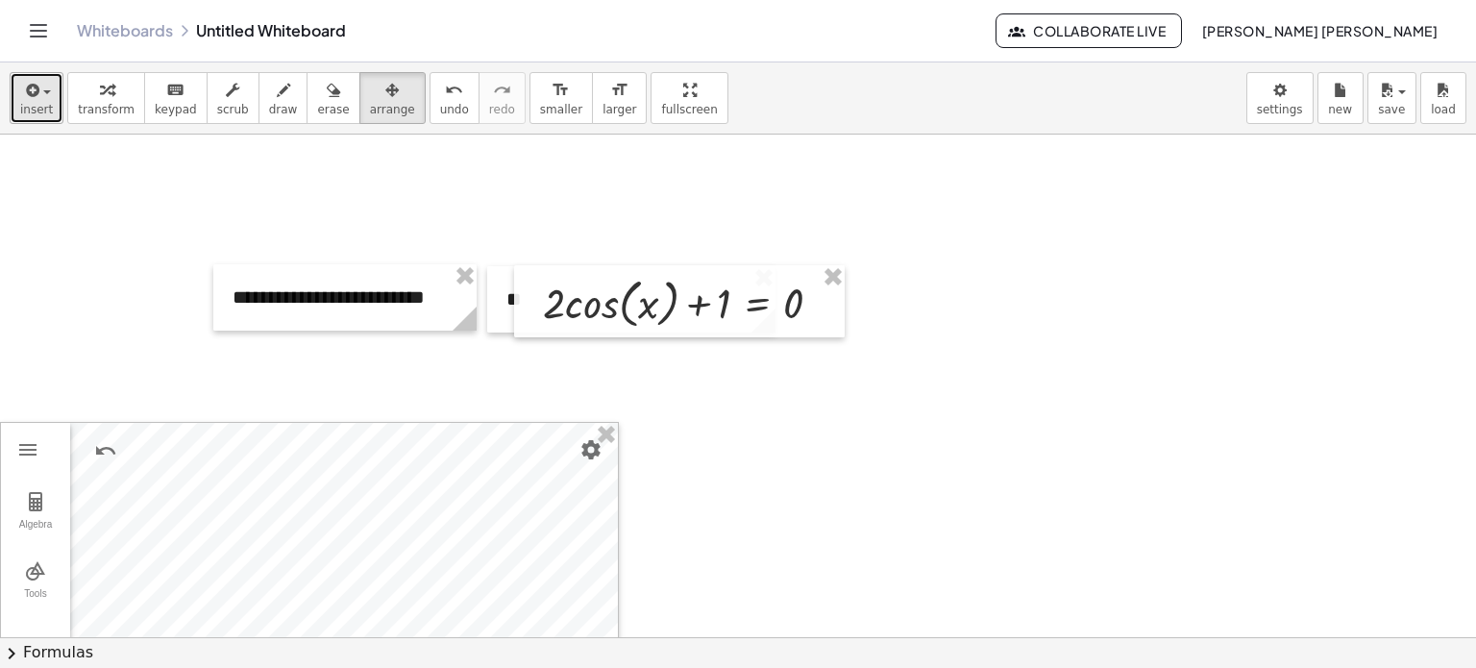
click at [26, 95] on icon "button" at bounding box center [30, 90] width 17 height 23
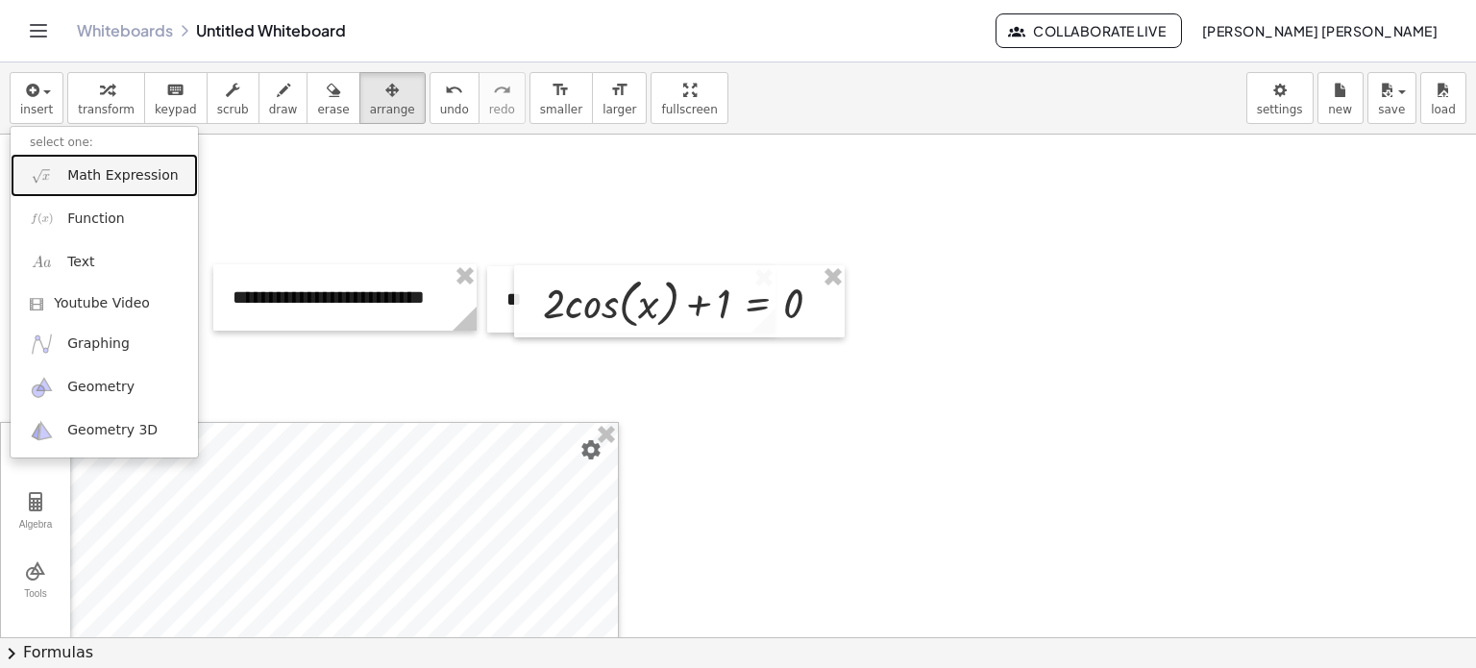
click at [125, 175] on span "Math Expression" at bounding box center [122, 175] width 111 height 19
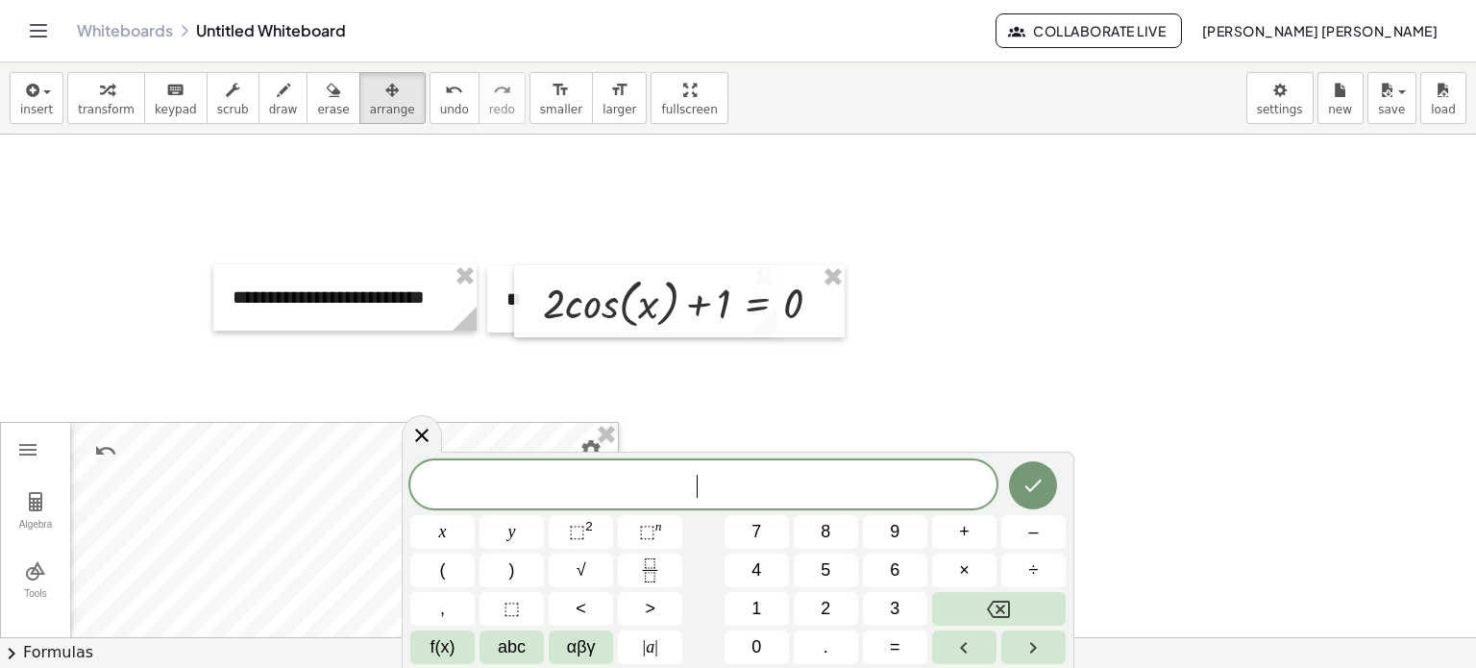
click at [808, 378] on div at bounding box center [738, 637] width 1476 height 1005
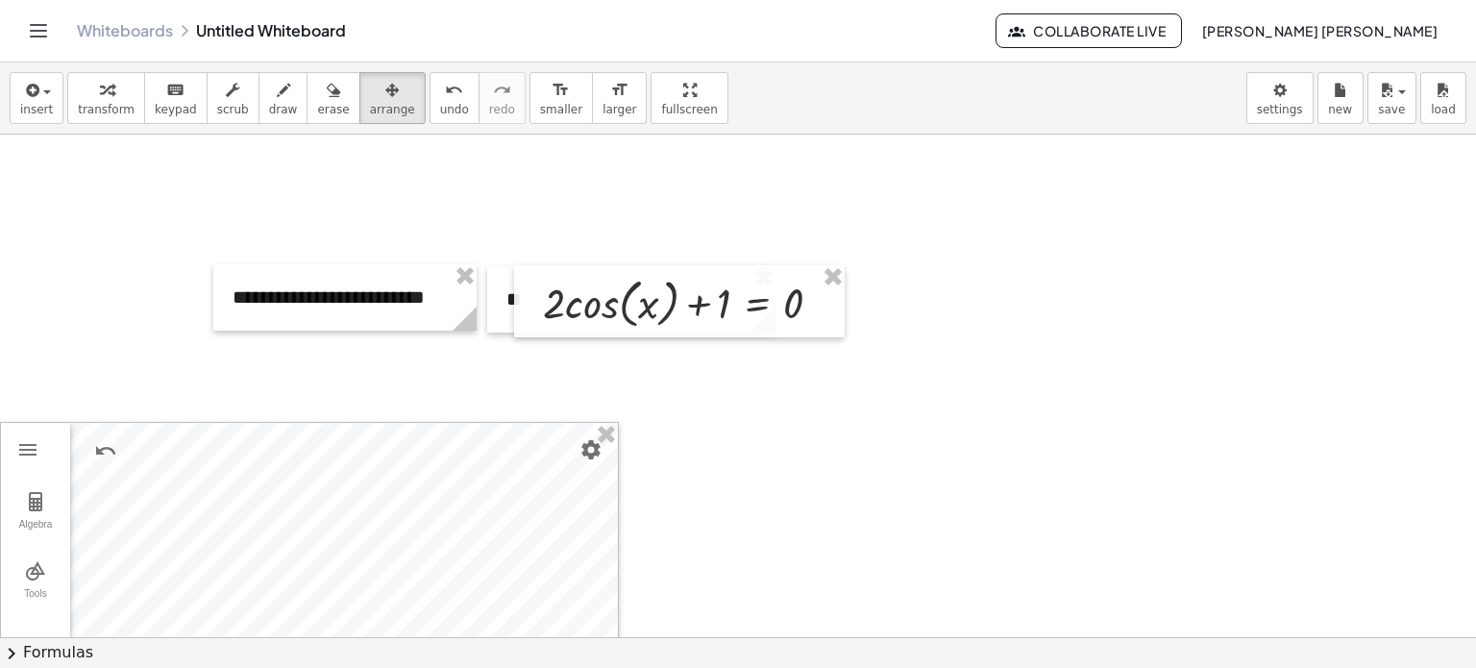
click at [1030, 349] on div at bounding box center [738, 637] width 1476 height 1005
click at [46, 109] on span "insert" at bounding box center [36, 109] width 33 height 13
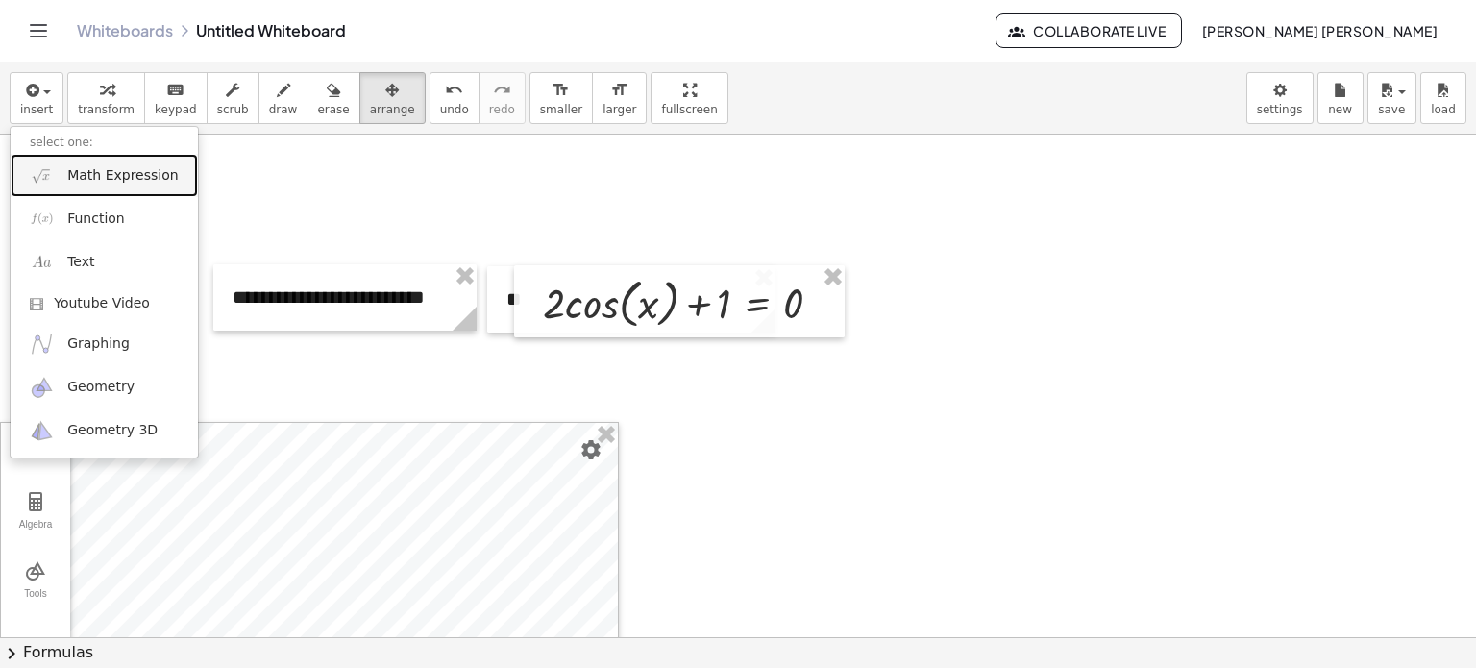
click at [124, 183] on span "Math Expression" at bounding box center [122, 175] width 111 height 19
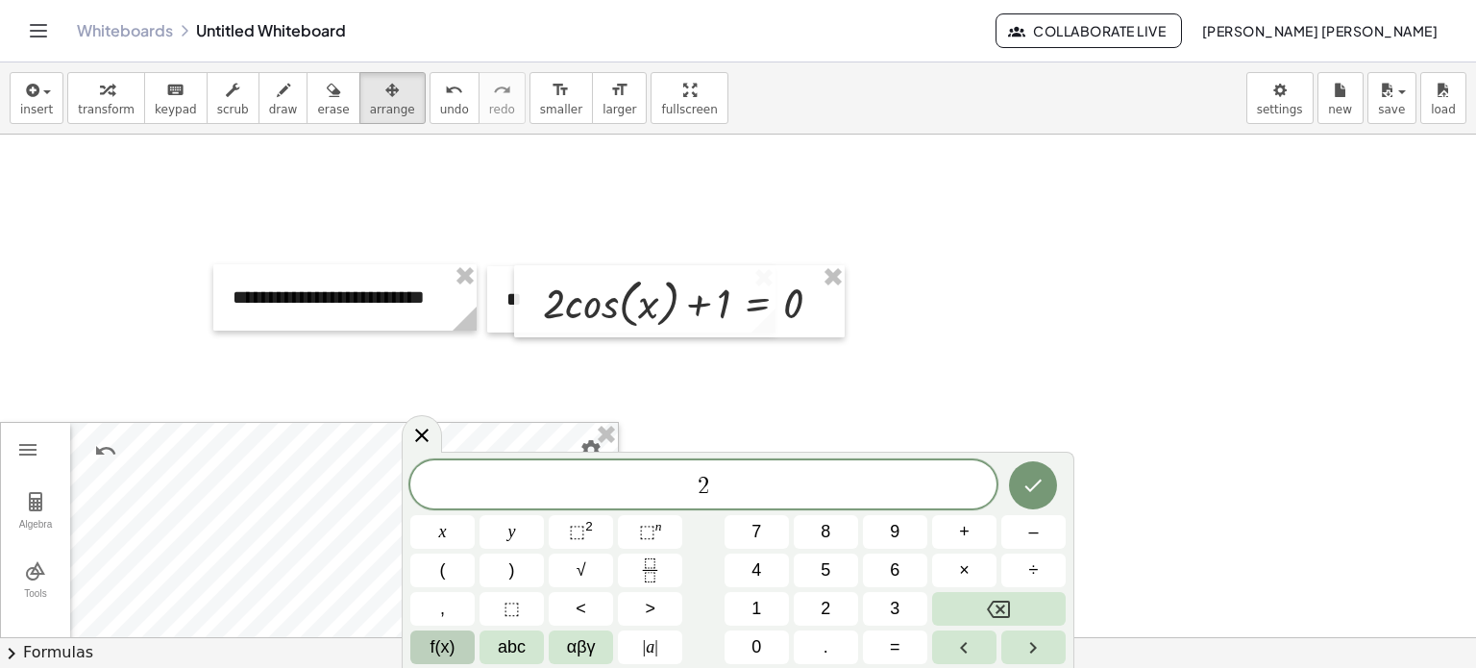
click at [463, 645] on button "f(x)" at bounding box center [442, 647] width 64 height 34
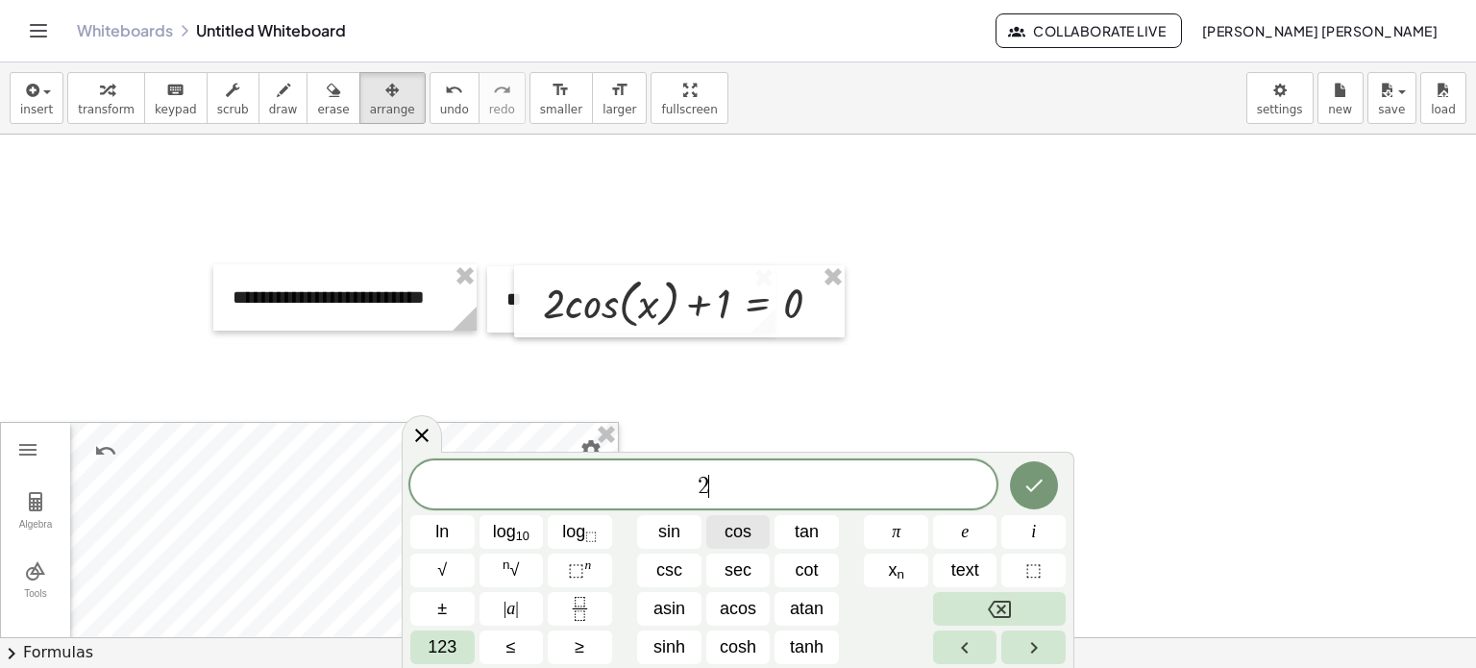
click at [733, 529] on span "cos" at bounding box center [738, 532] width 27 height 26
click at [757, 480] on span "1" at bounding box center [757, 486] width 12 height 23
click at [464, 641] on button "123" at bounding box center [442, 647] width 64 height 34
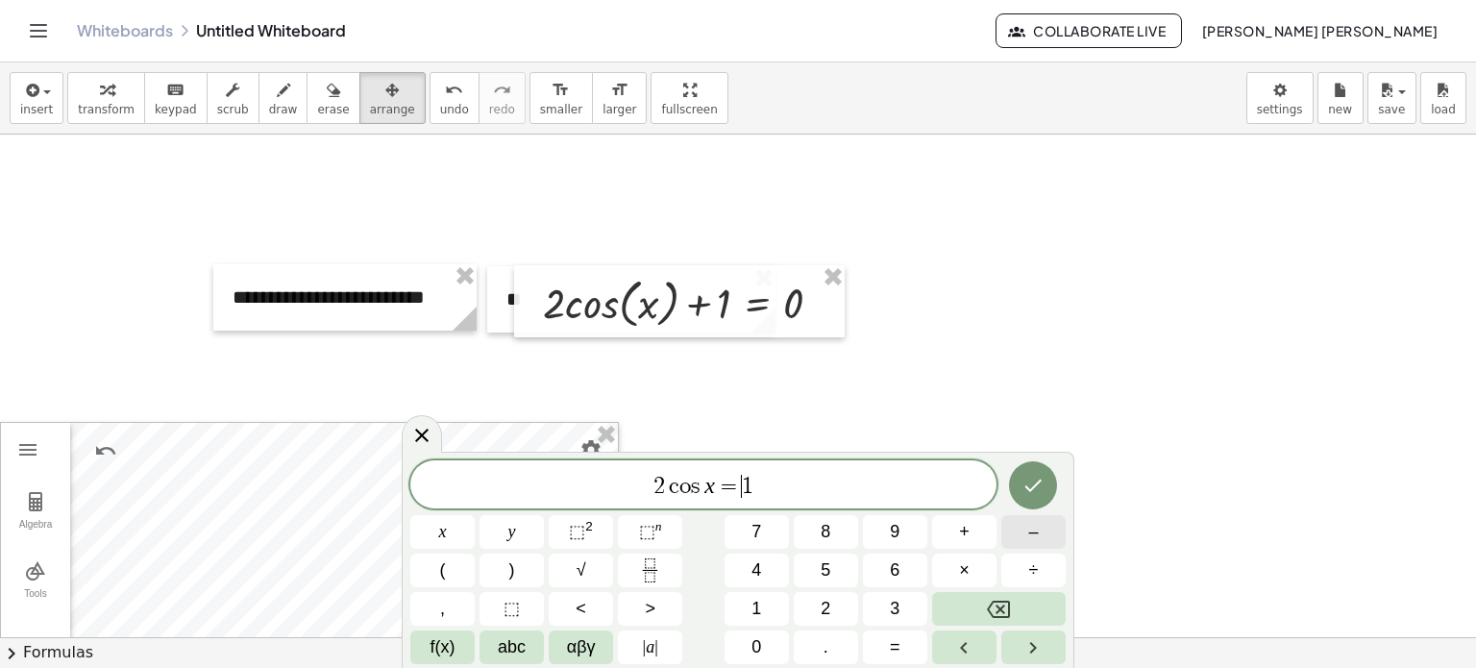
click at [1034, 536] on span "–" at bounding box center [1033, 532] width 10 height 26
click at [814, 487] on span "2 c o s x = − ​ 1" at bounding box center [703, 486] width 586 height 27
click at [1018, 483] on button "Done" at bounding box center [1033, 485] width 48 height 48
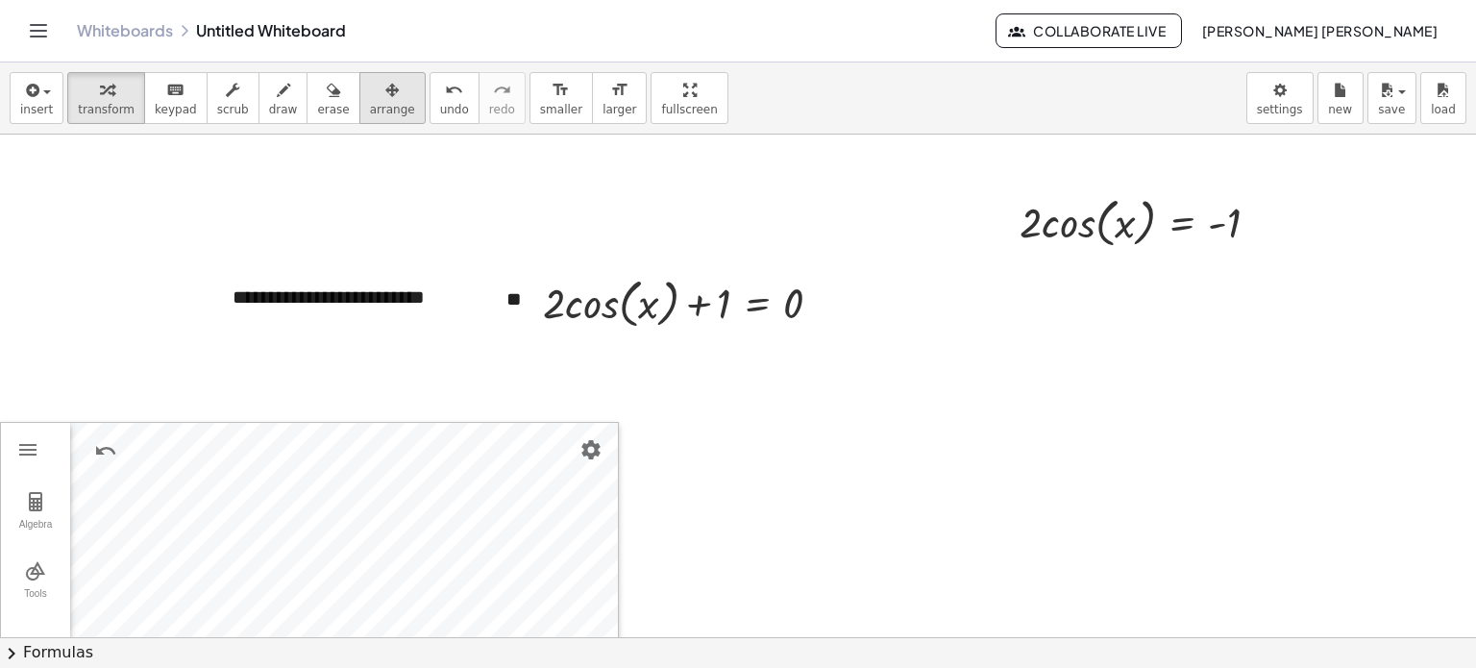
click at [370, 78] on div "button" at bounding box center [392, 89] width 45 height 23
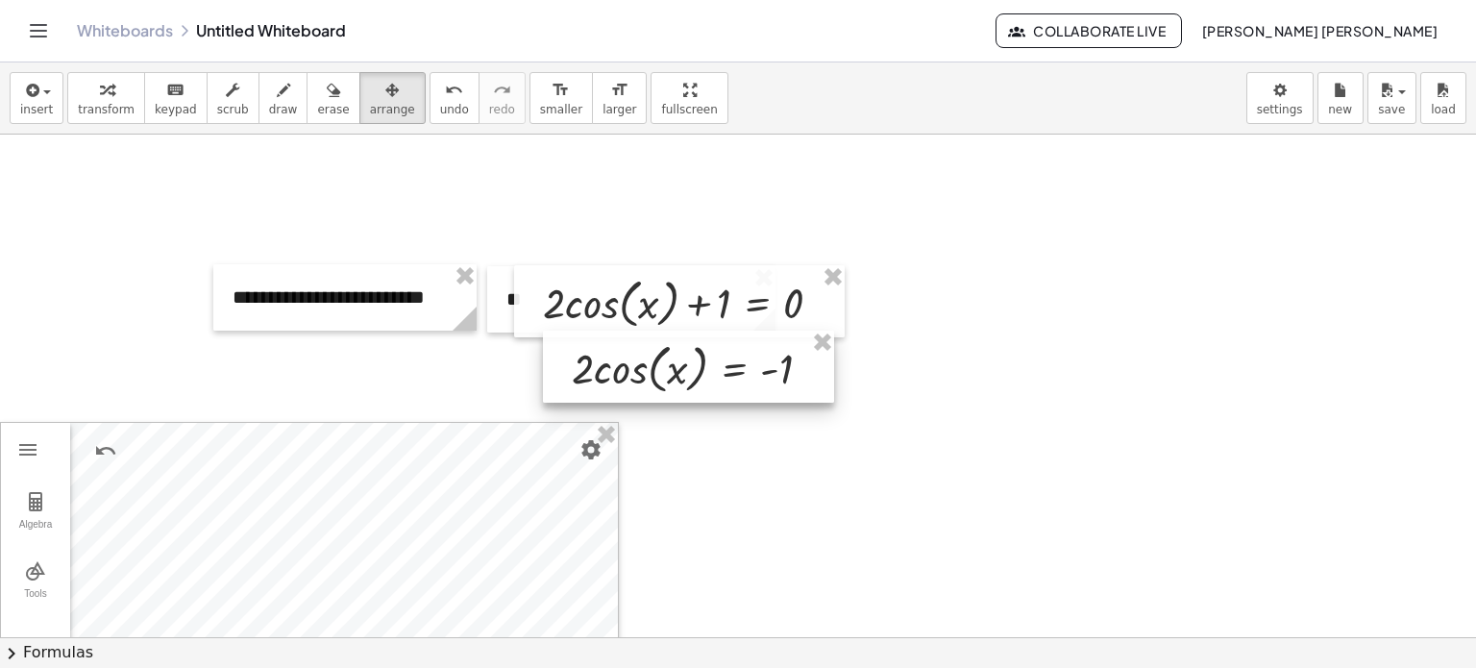
drag, startPoint x: 1138, startPoint y: 211, endPoint x: 690, endPoint y: 357, distance: 470.7
click at [690, 357] on div at bounding box center [688, 367] width 291 height 72
click at [27, 112] on span "insert" at bounding box center [36, 109] width 33 height 13
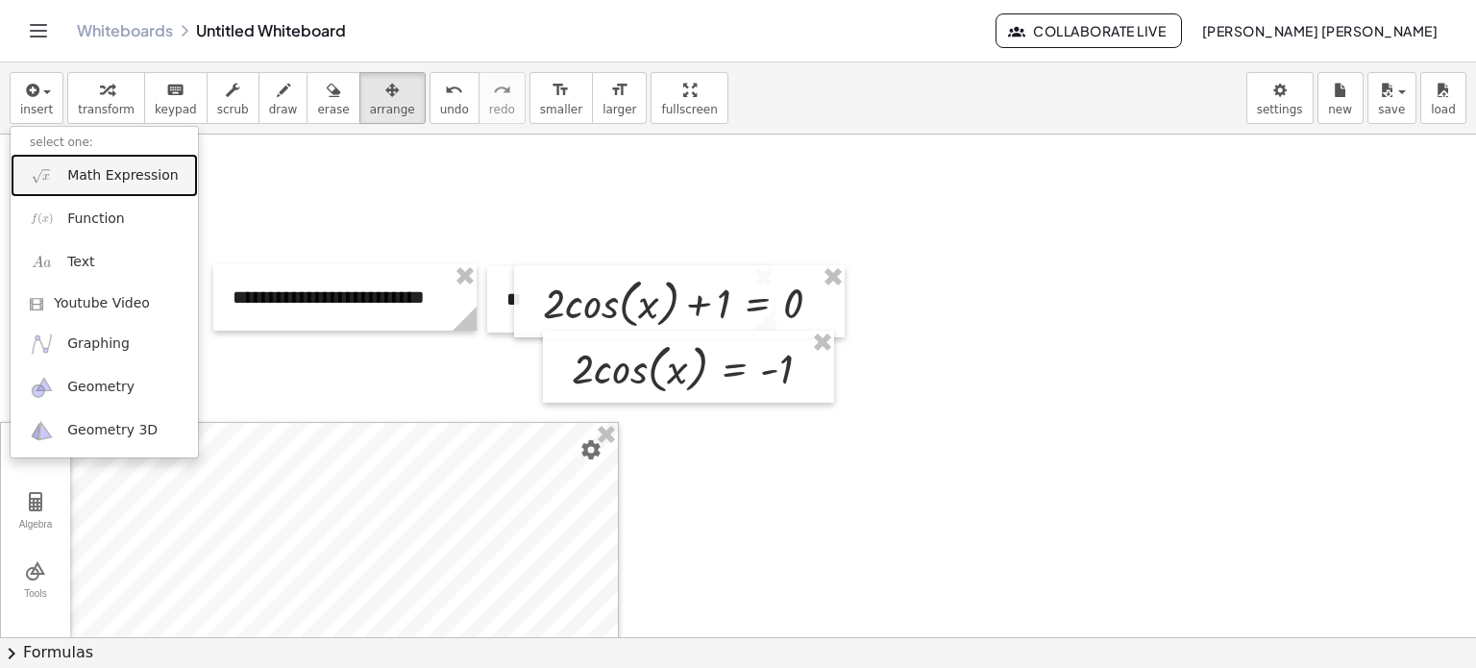
click at [96, 181] on span "Math Expression" at bounding box center [122, 175] width 111 height 19
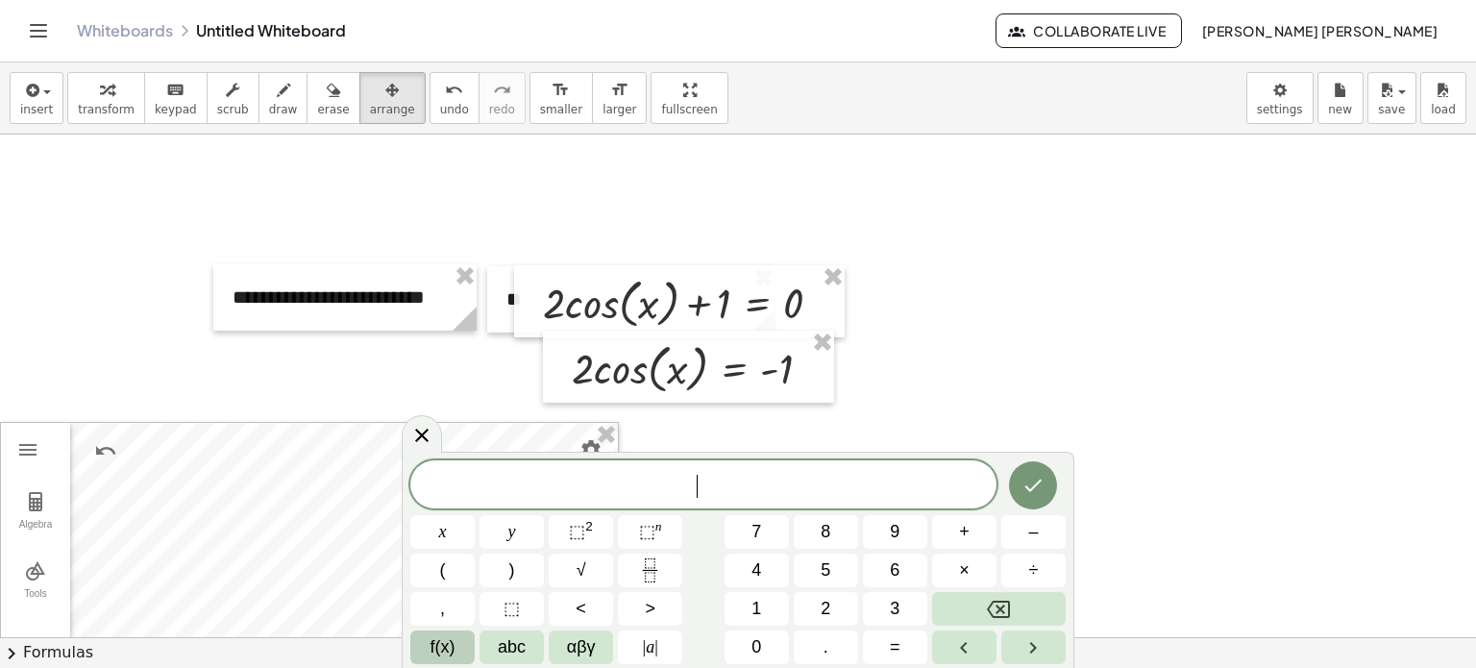
click at [450, 645] on span "f(x)" at bounding box center [443, 647] width 25 height 26
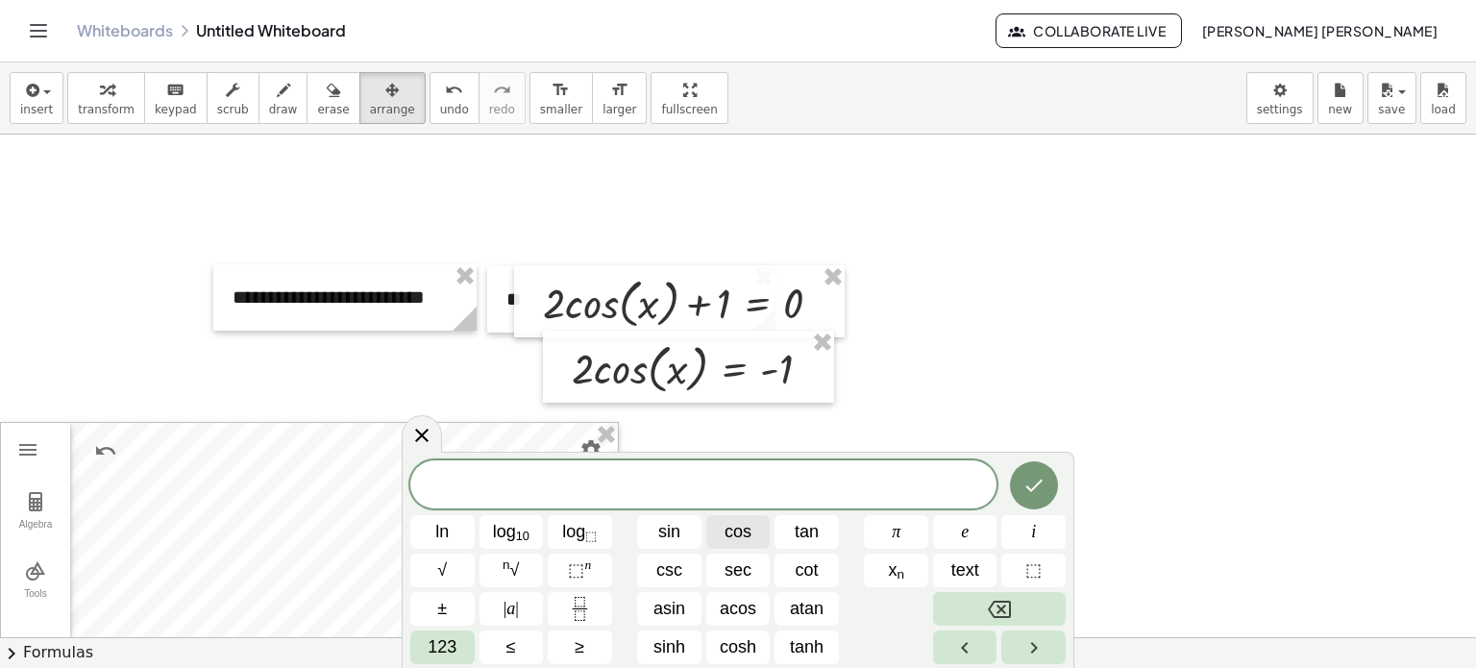
click at [734, 543] on span "cos" at bounding box center [738, 532] width 27 height 26
click at [439, 653] on span "123" at bounding box center [442, 647] width 29 height 26
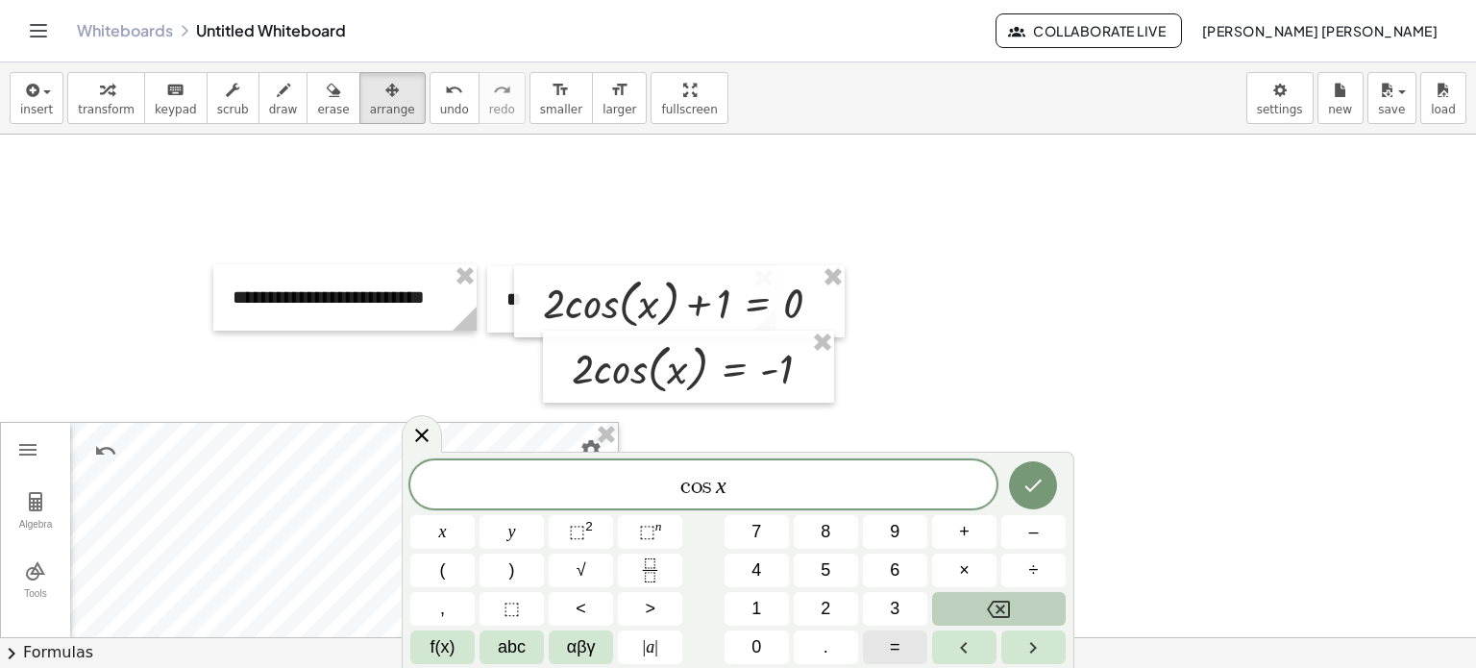
click at [899, 641] on span "=" at bounding box center [895, 647] width 11 height 26
click at [648, 579] on icon "Fraction" at bounding box center [650, 570] width 24 height 24
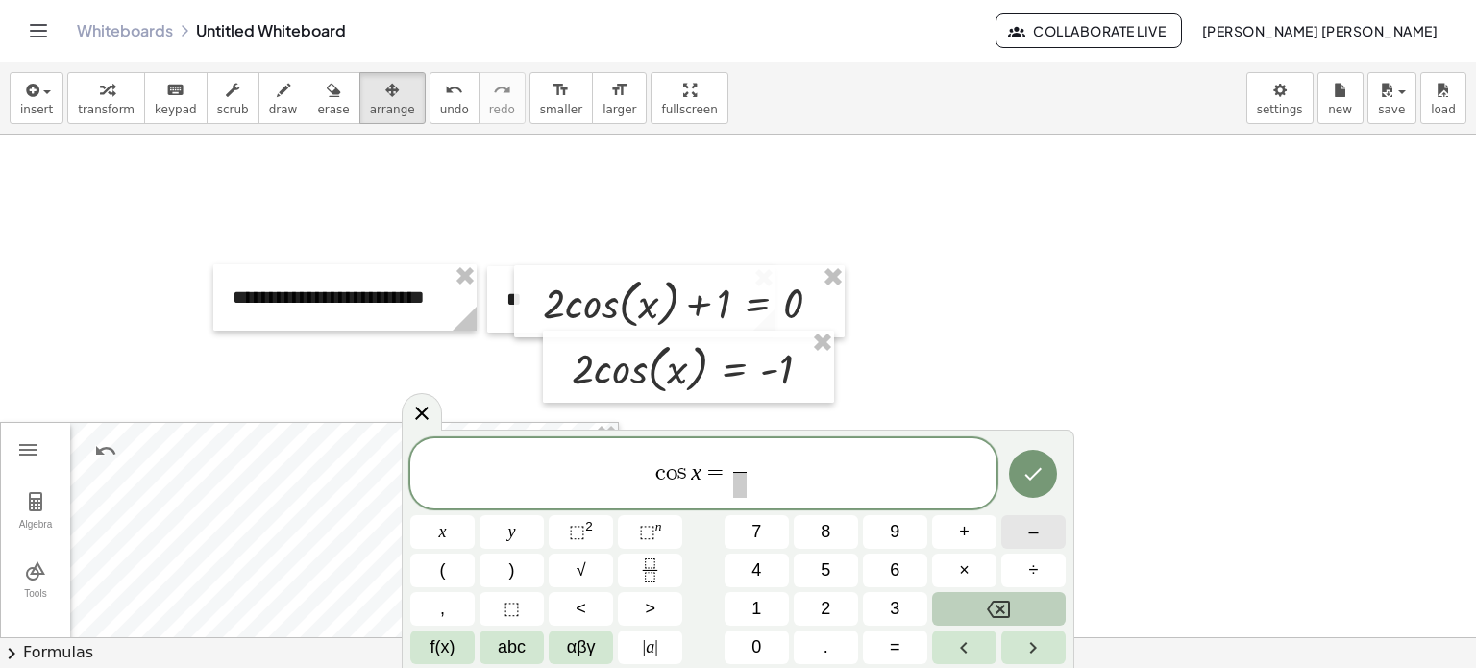
click at [1013, 518] on button "–" at bounding box center [1033, 532] width 64 height 34
click at [742, 490] on span at bounding box center [740, 485] width 31 height 26
click at [1049, 476] on button "Done" at bounding box center [1033, 474] width 48 height 48
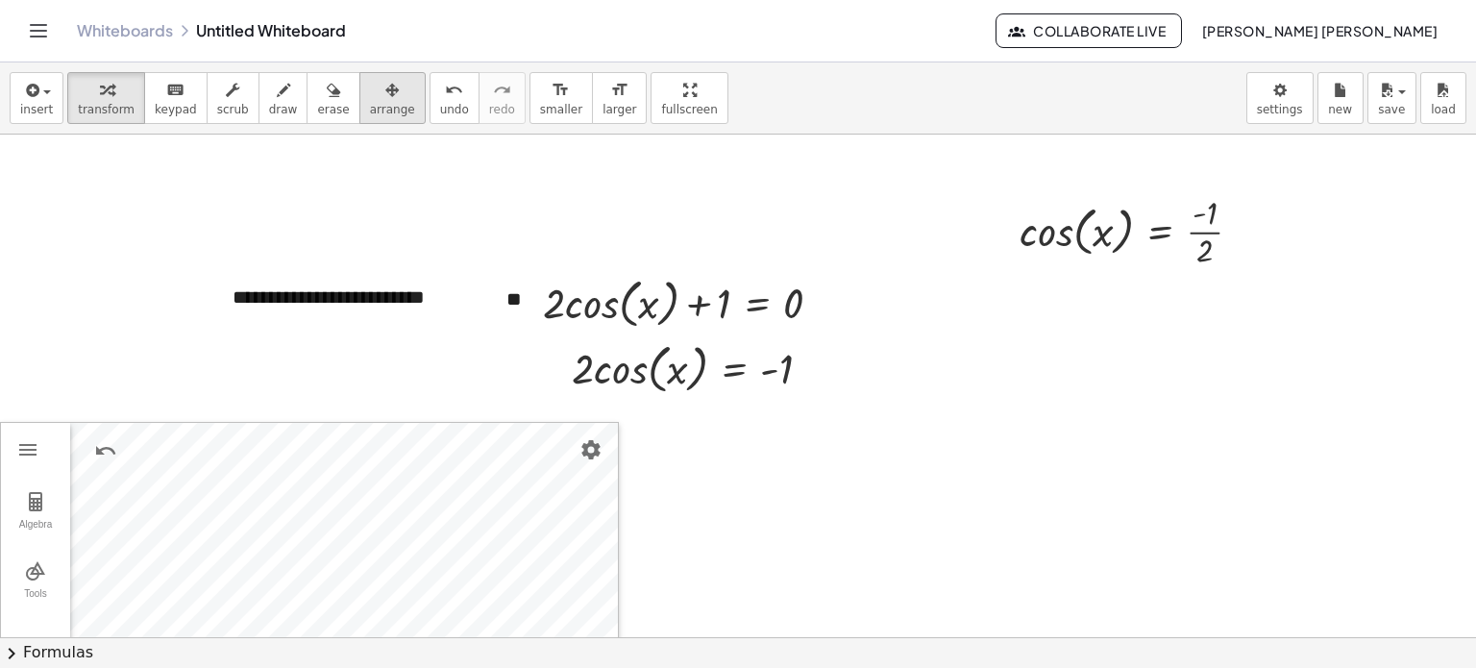
click at [370, 104] on span "arrange" at bounding box center [392, 109] width 45 height 13
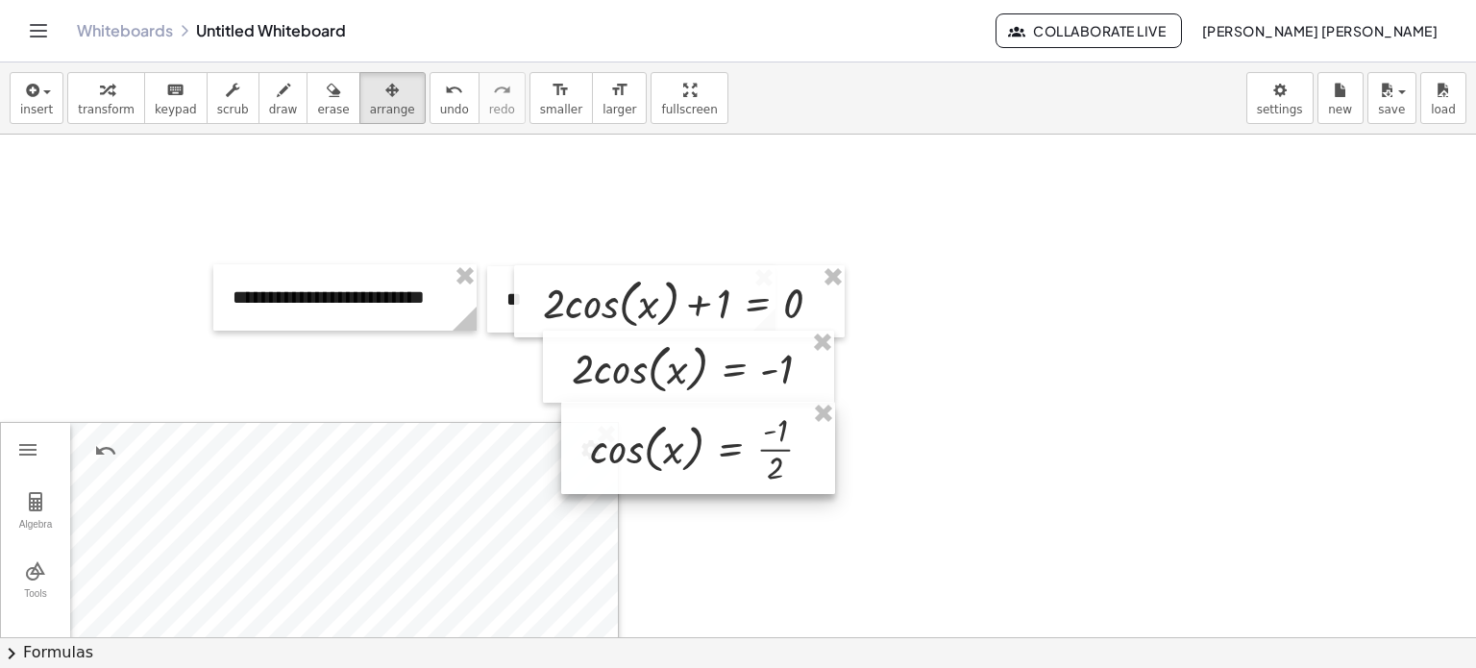
drag, startPoint x: 1142, startPoint y: 214, endPoint x: 711, endPoint y: 431, distance: 481.8
click at [711, 431] on div at bounding box center [698, 448] width 274 height 92
click at [540, 104] on span "smaller" at bounding box center [561, 109] width 42 height 13
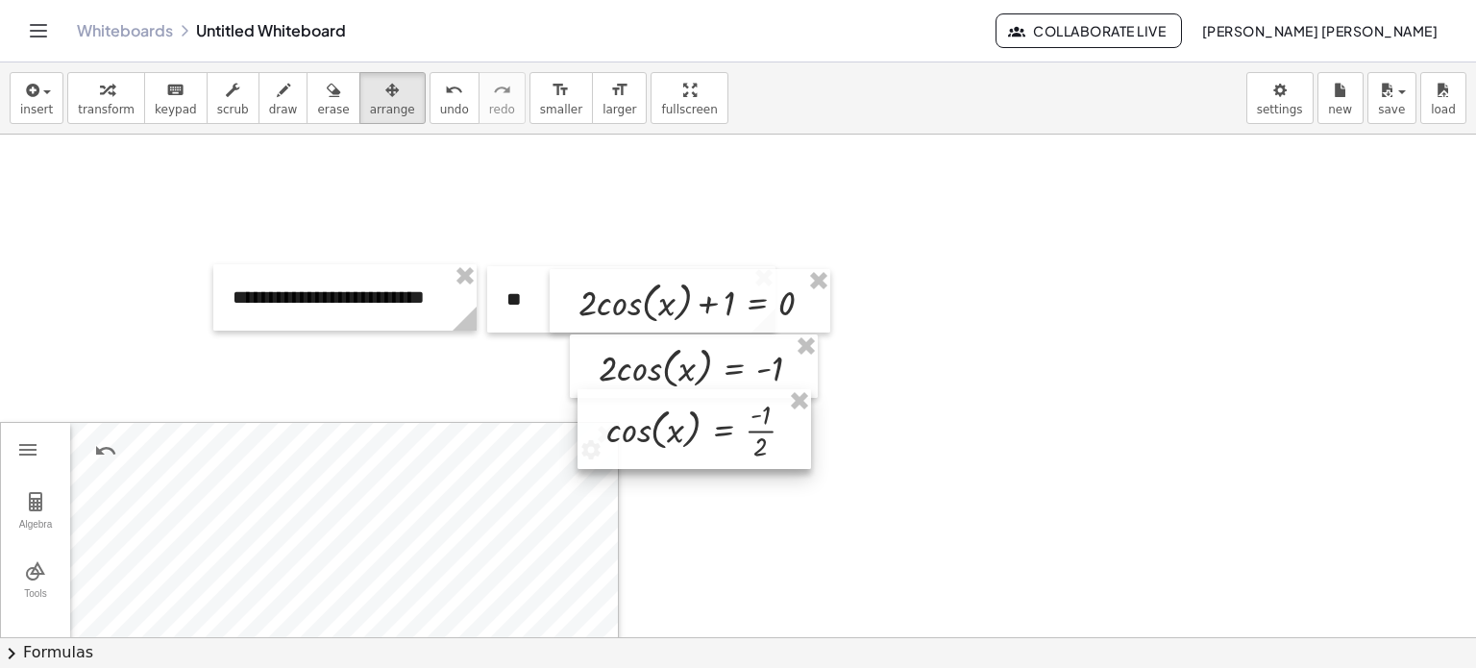
drag, startPoint x: 723, startPoint y: 443, endPoint x: 716, endPoint y: 425, distance: 19.5
click at [716, 425] on div at bounding box center [695, 429] width 234 height 80
click at [715, 411] on div at bounding box center [695, 426] width 234 height 80
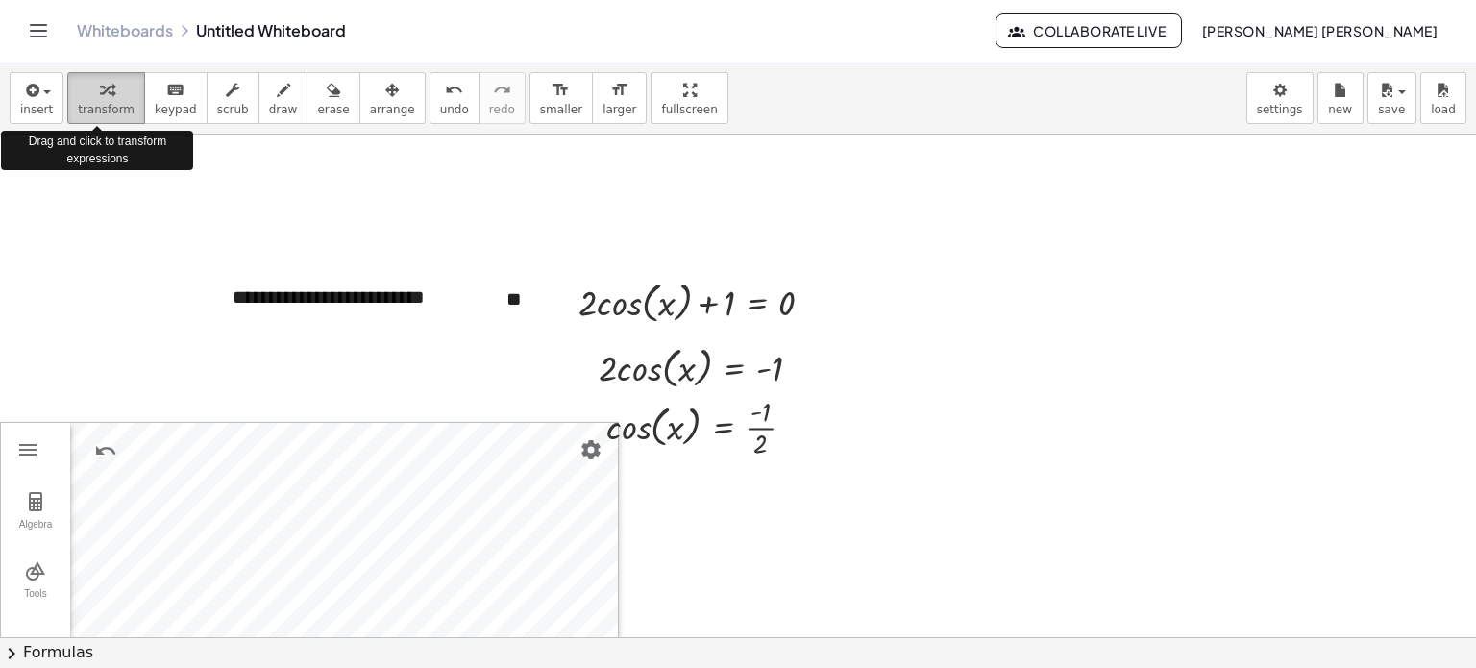
click at [111, 97] on div "button" at bounding box center [106, 89] width 57 height 23
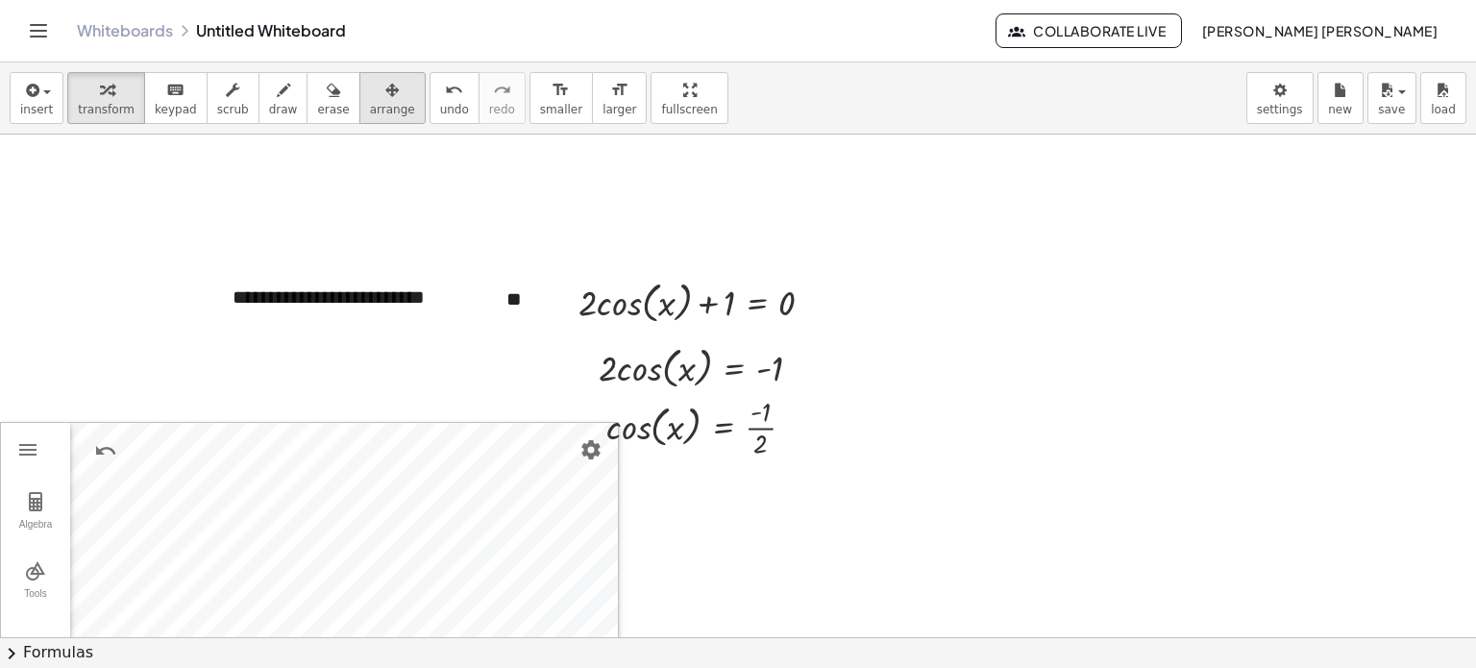
click at [372, 103] on span "arrange" at bounding box center [392, 109] width 45 height 13
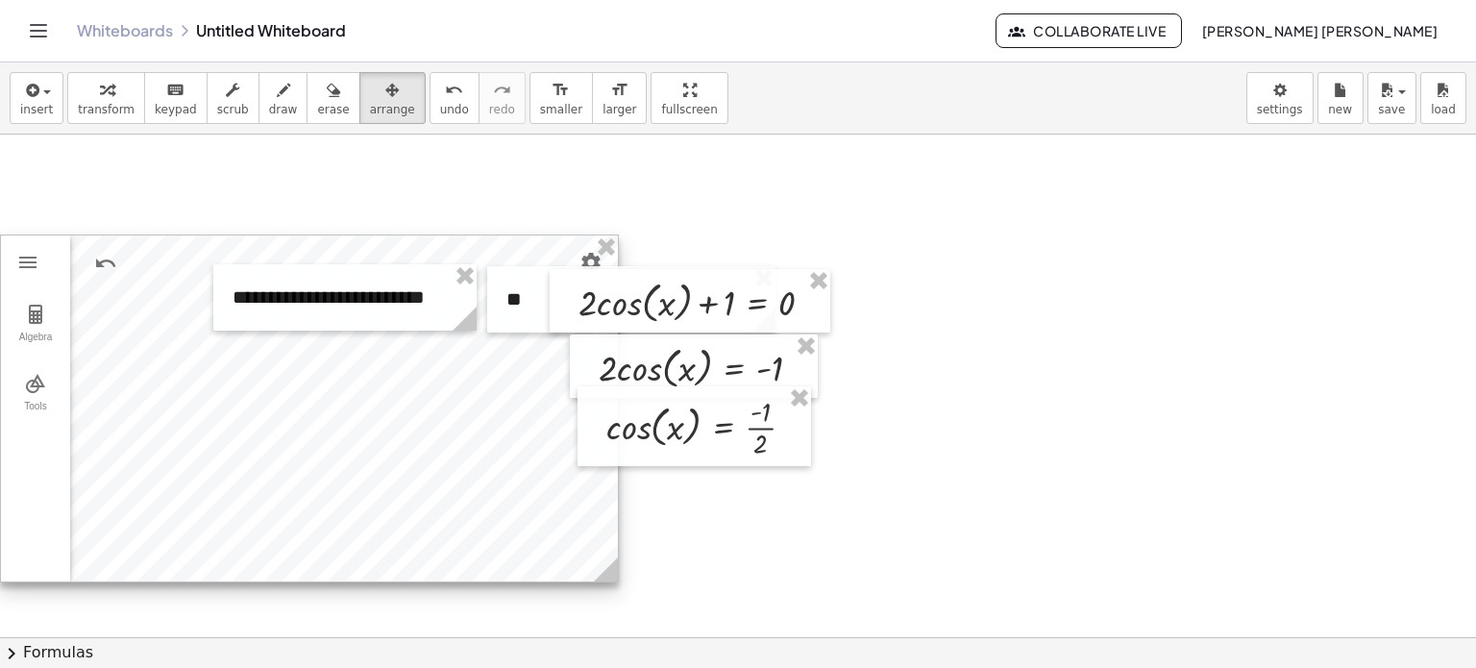
drag, startPoint x: 465, startPoint y: 492, endPoint x: 394, endPoint y: 305, distance: 200.4
click at [394, 305] on div "**********" at bounding box center [738, 637] width 1476 height 1005
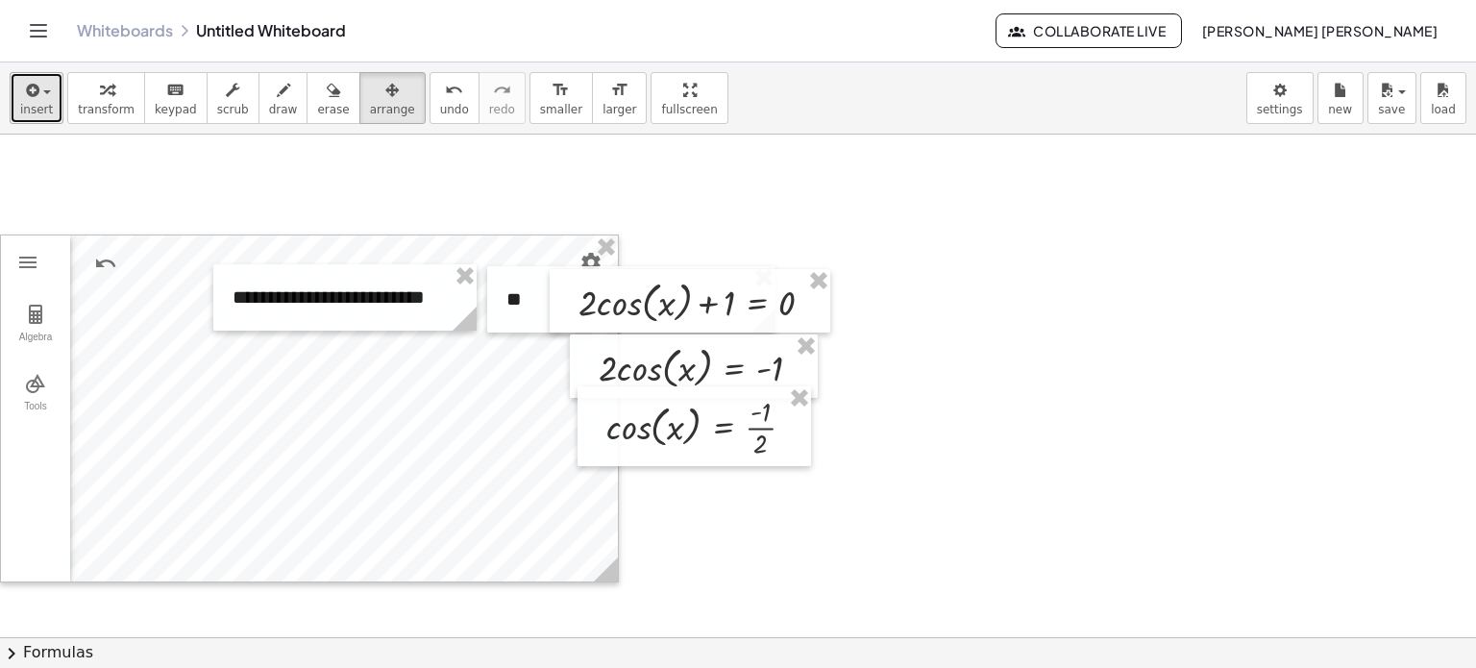
click at [37, 111] on span "insert" at bounding box center [36, 109] width 33 height 13
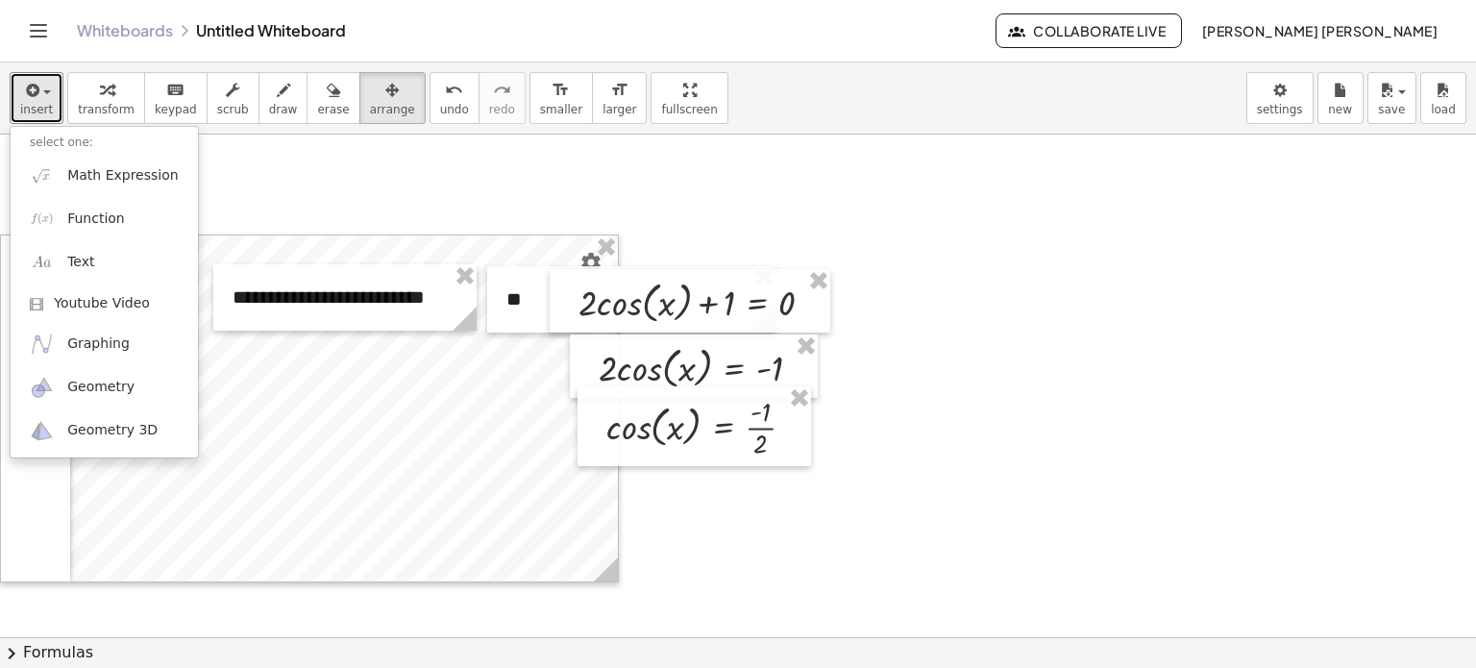
click at [269, 145] on div at bounding box center [738, 637] width 1476 height 1005
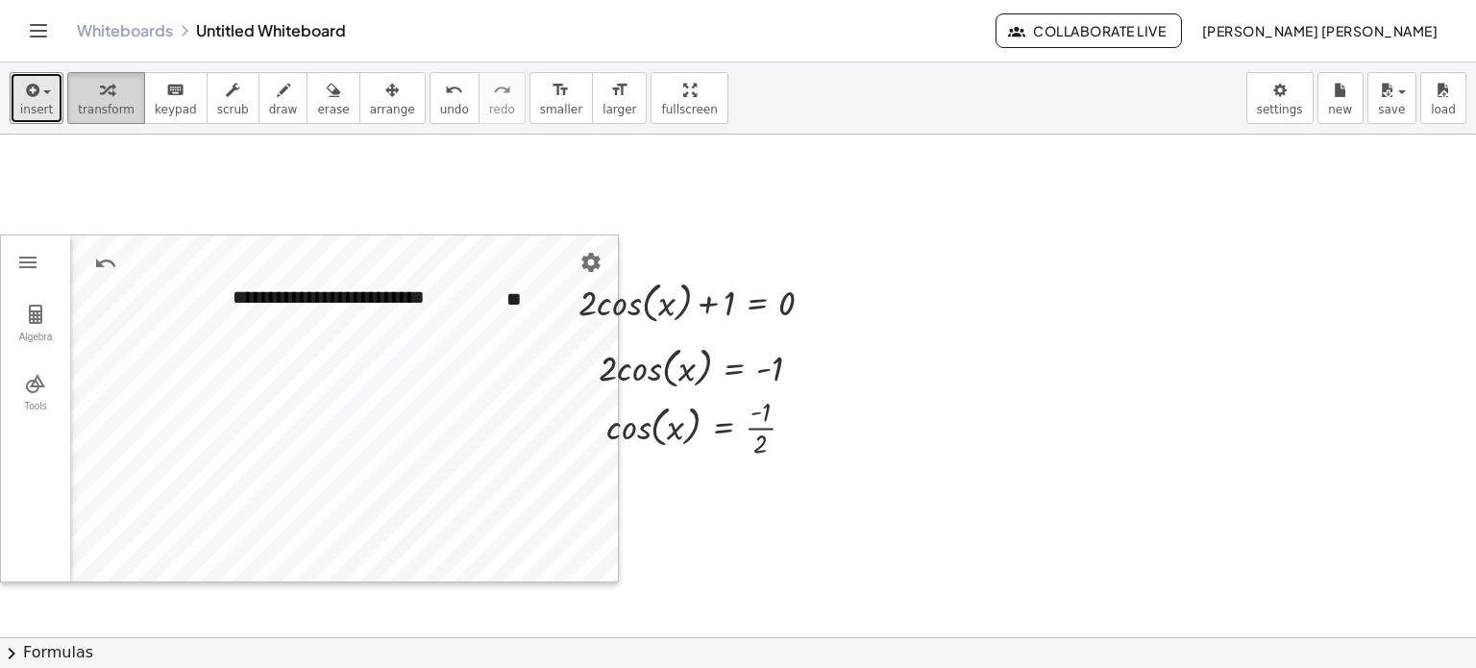
click at [67, 110] on button "transform" at bounding box center [106, 98] width 78 height 52
click at [24, 114] on span "insert" at bounding box center [36, 109] width 33 height 13
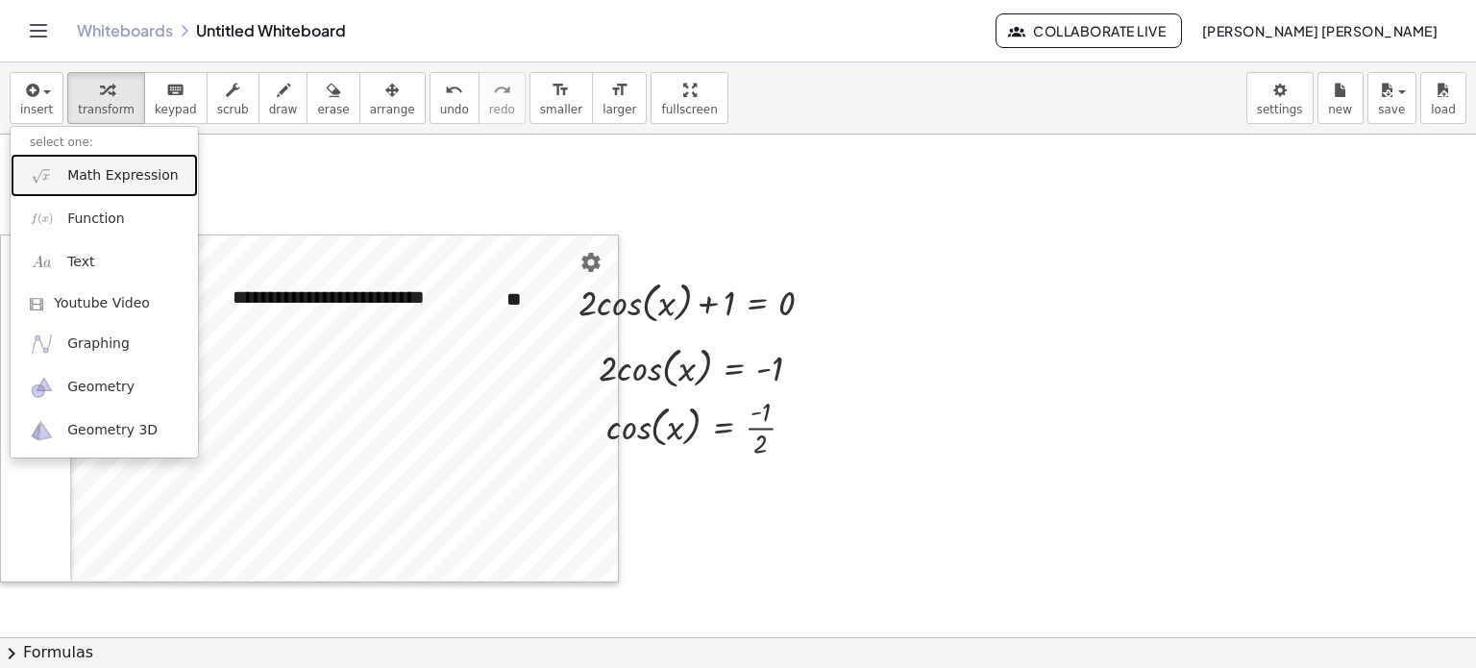
click at [123, 179] on span "Math Expression" at bounding box center [122, 175] width 111 height 19
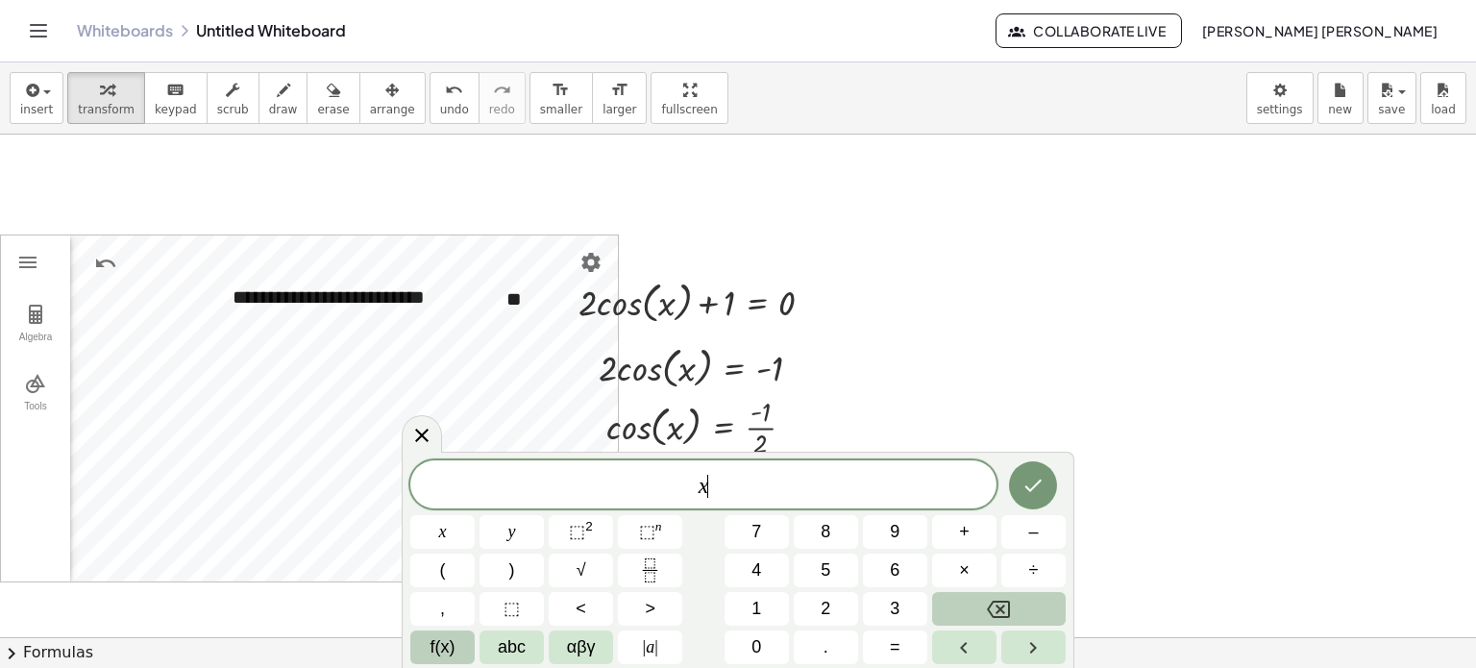
click at [442, 653] on span "f(x)" at bounding box center [443, 647] width 25 height 26
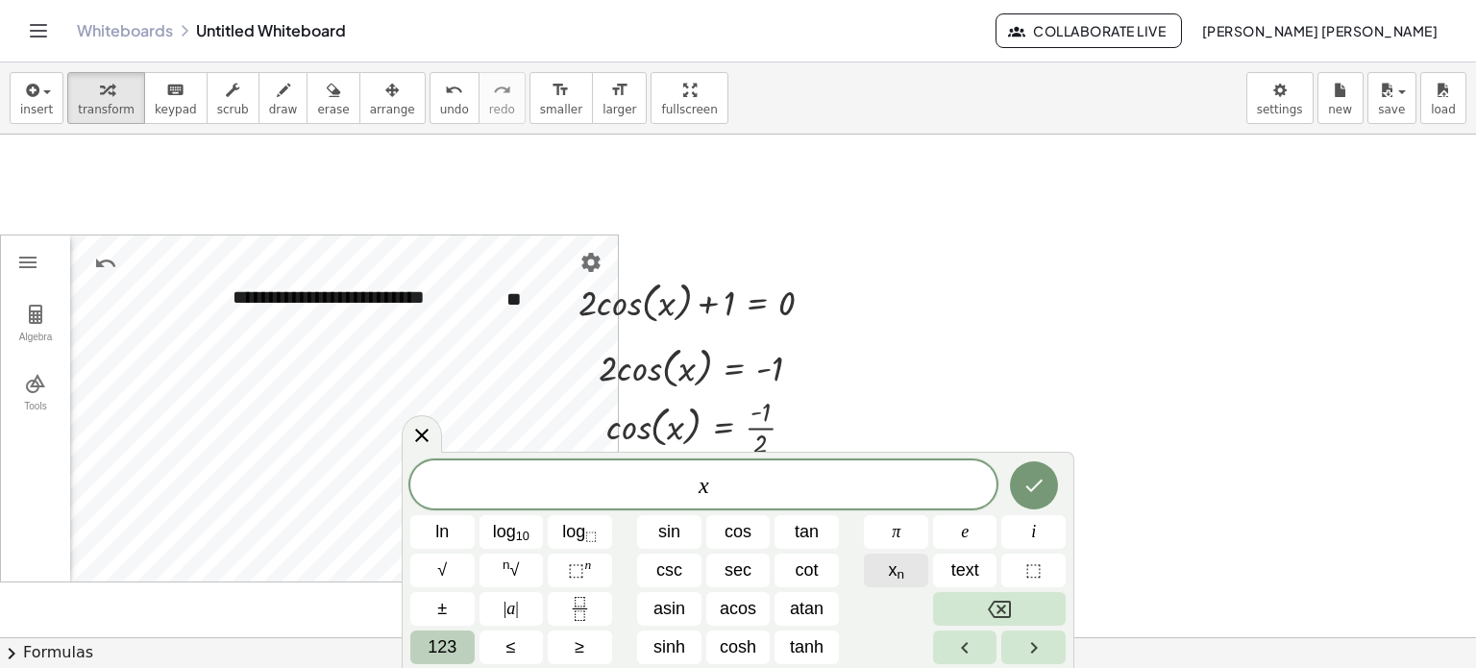
click at [905, 562] on button "x n" at bounding box center [896, 571] width 64 height 34
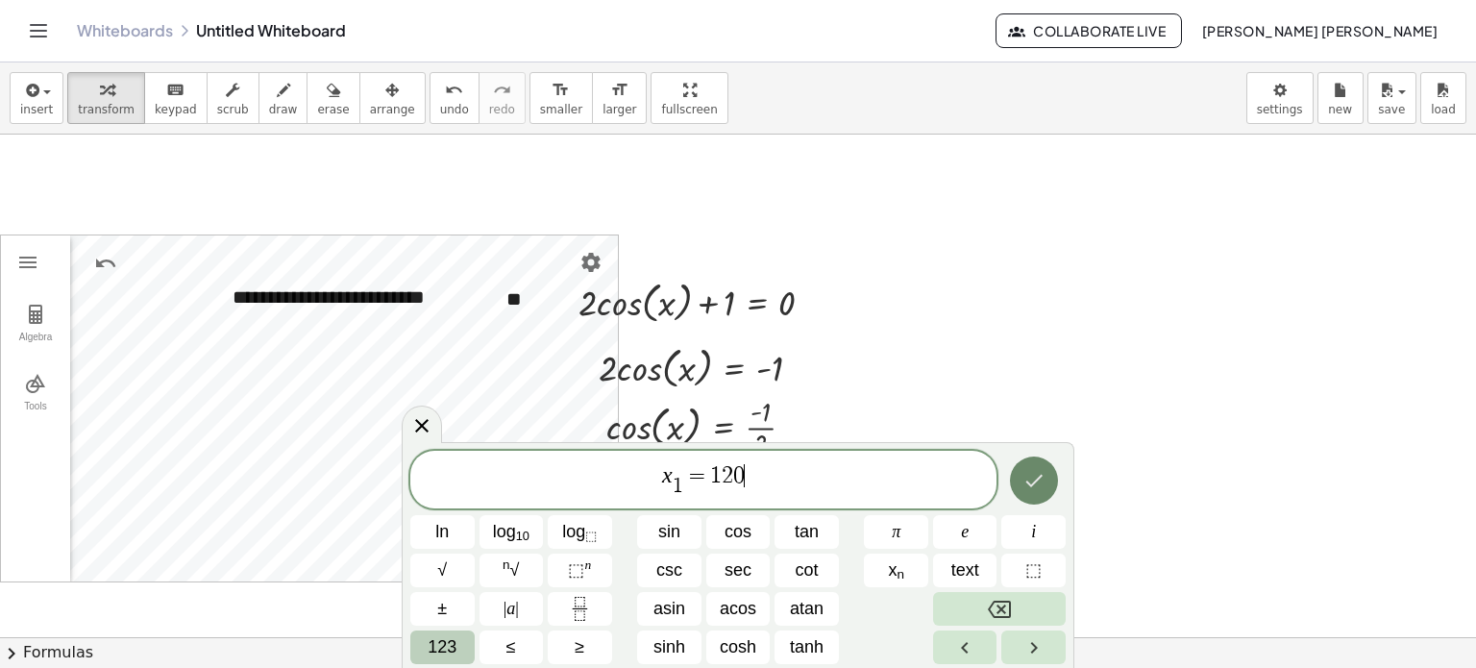
click at [1020, 474] on button "Done" at bounding box center [1034, 480] width 48 height 48
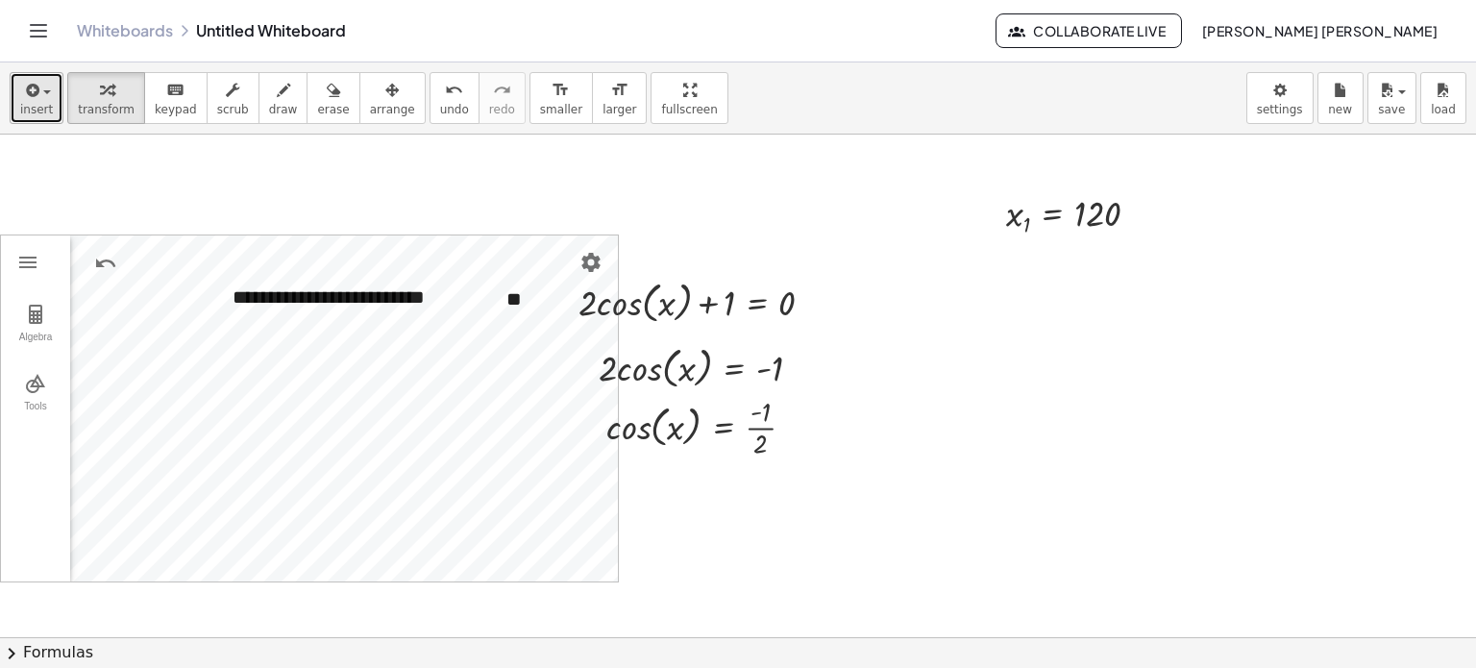
click at [43, 113] on span "insert" at bounding box center [36, 109] width 33 height 13
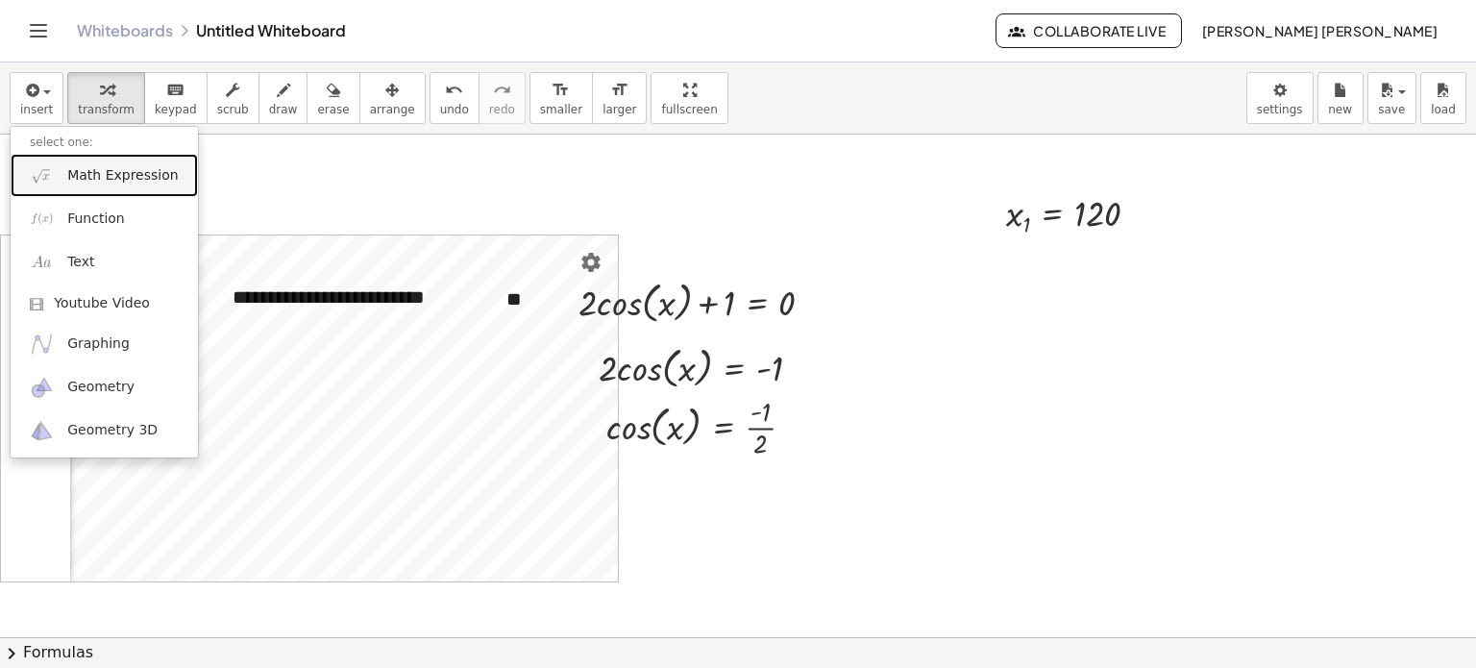
click at [80, 178] on span "Math Expression" at bounding box center [122, 175] width 111 height 19
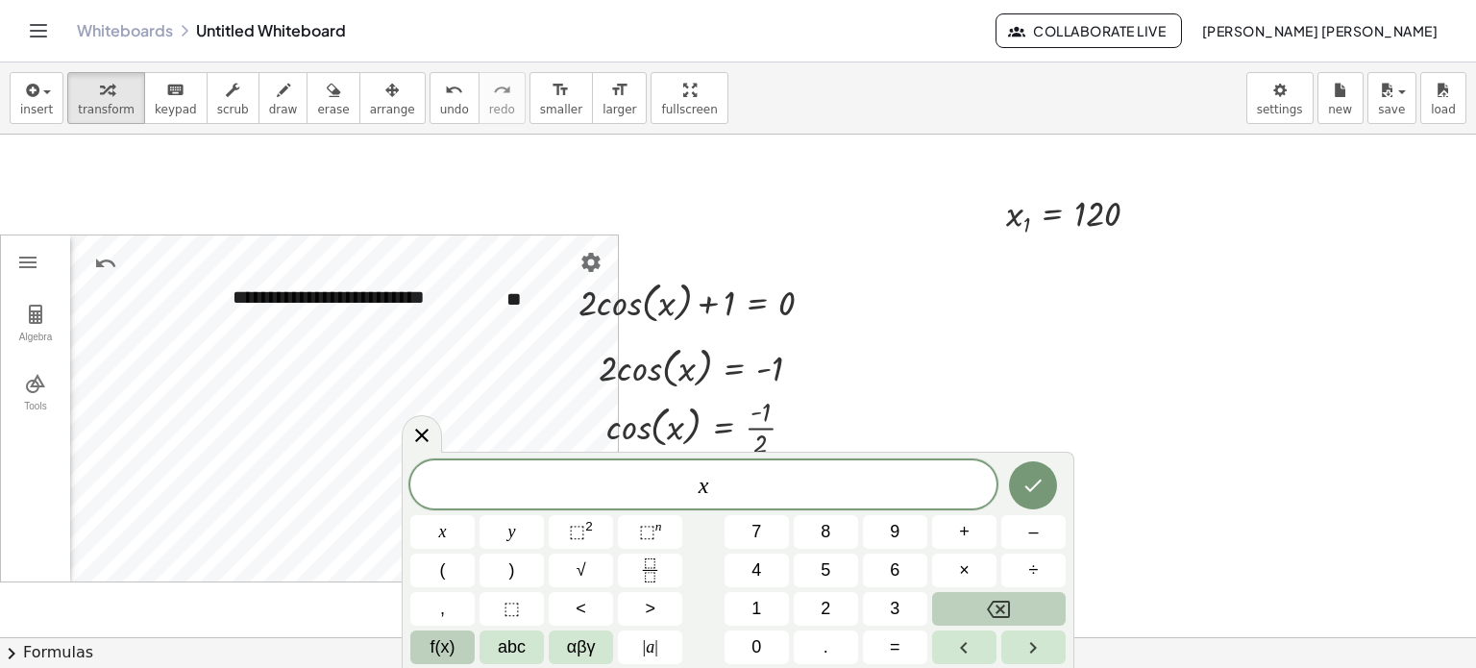
click at [463, 644] on button "f(x)" at bounding box center [442, 647] width 64 height 34
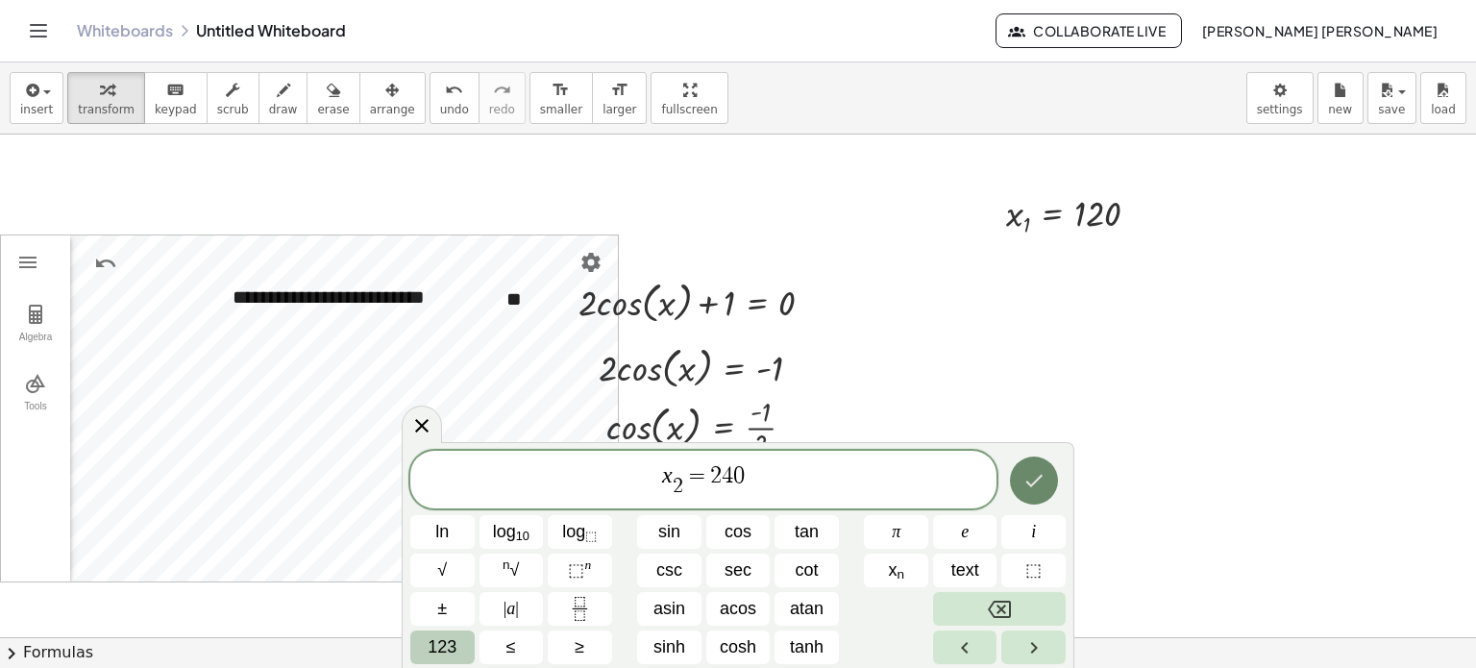
click at [1030, 478] on icon "Done" at bounding box center [1033, 480] width 23 height 23
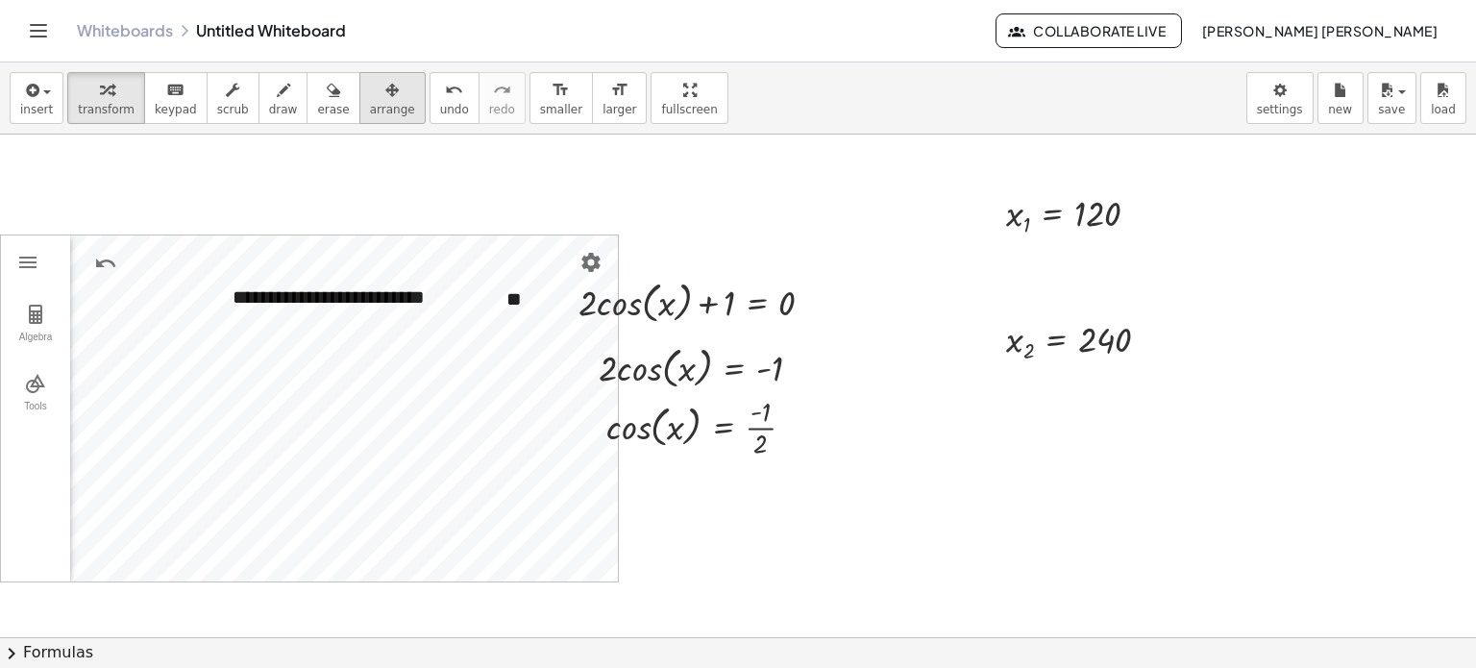
click at [385, 93] on icon "button" at bounding box center [391, 90] width 13 height 23
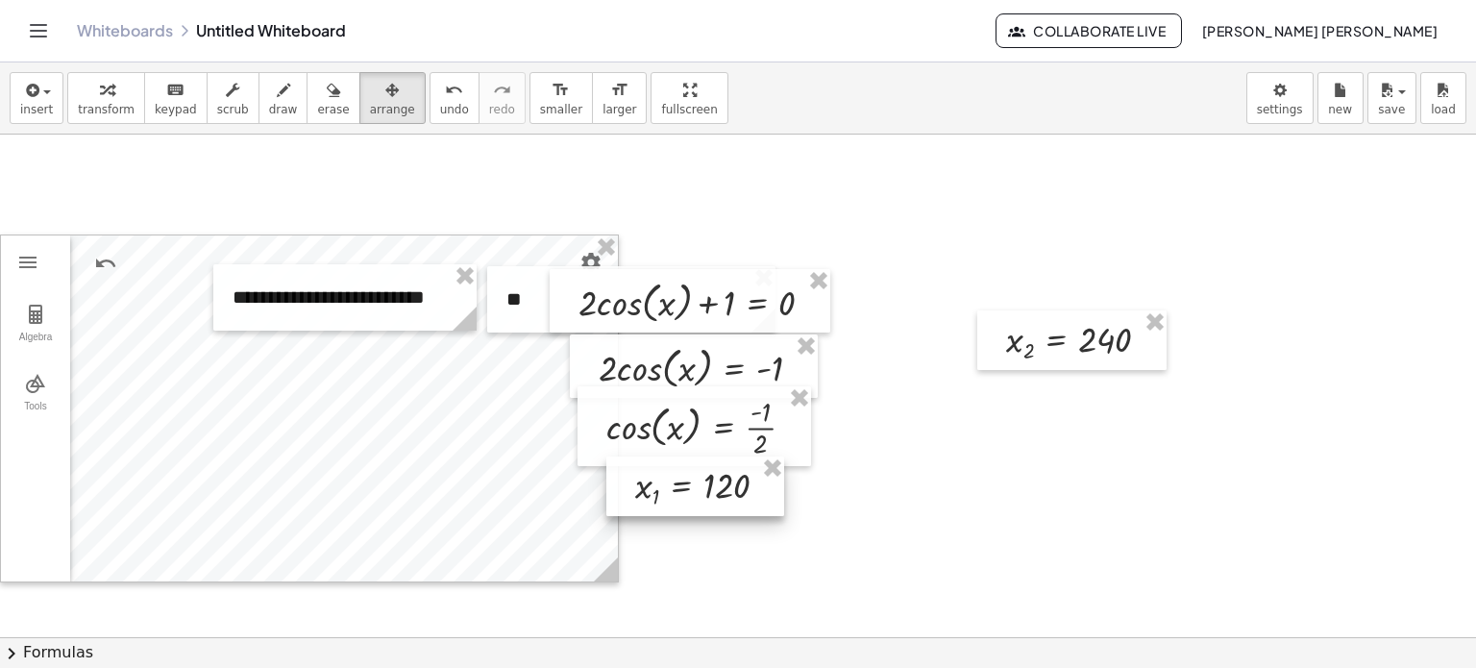
drag, startPoint x: 1085, startPoint y: 202, endPoint x: 724, endPoint y: 458, distance: 443.2
click at [714, 473] on div at bounding box center [695, 486] width 178 height 61
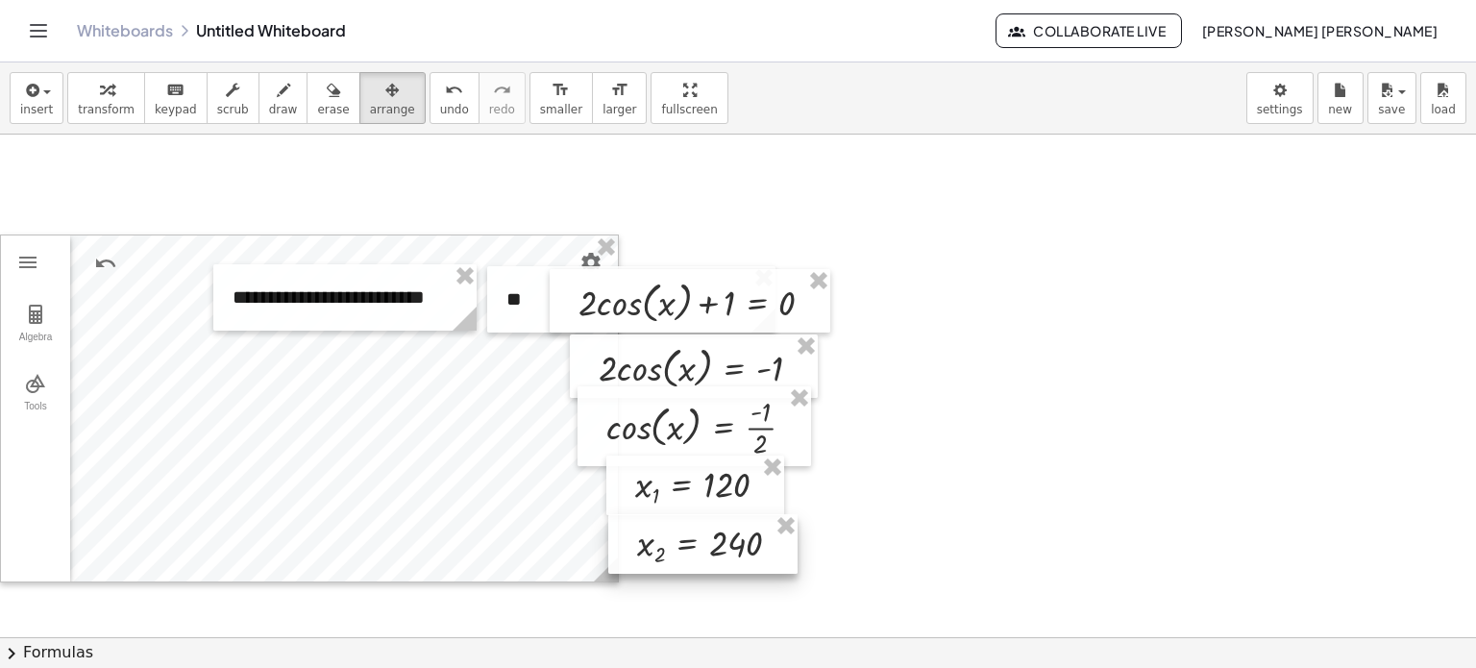
drag, startPoint x: 1035, startPoint y: 360, endPoint x: 667, endPoint y: 563, distance: 420.2
click at [667, 563] on div at bounding box center [702, 544] width 189 height 61
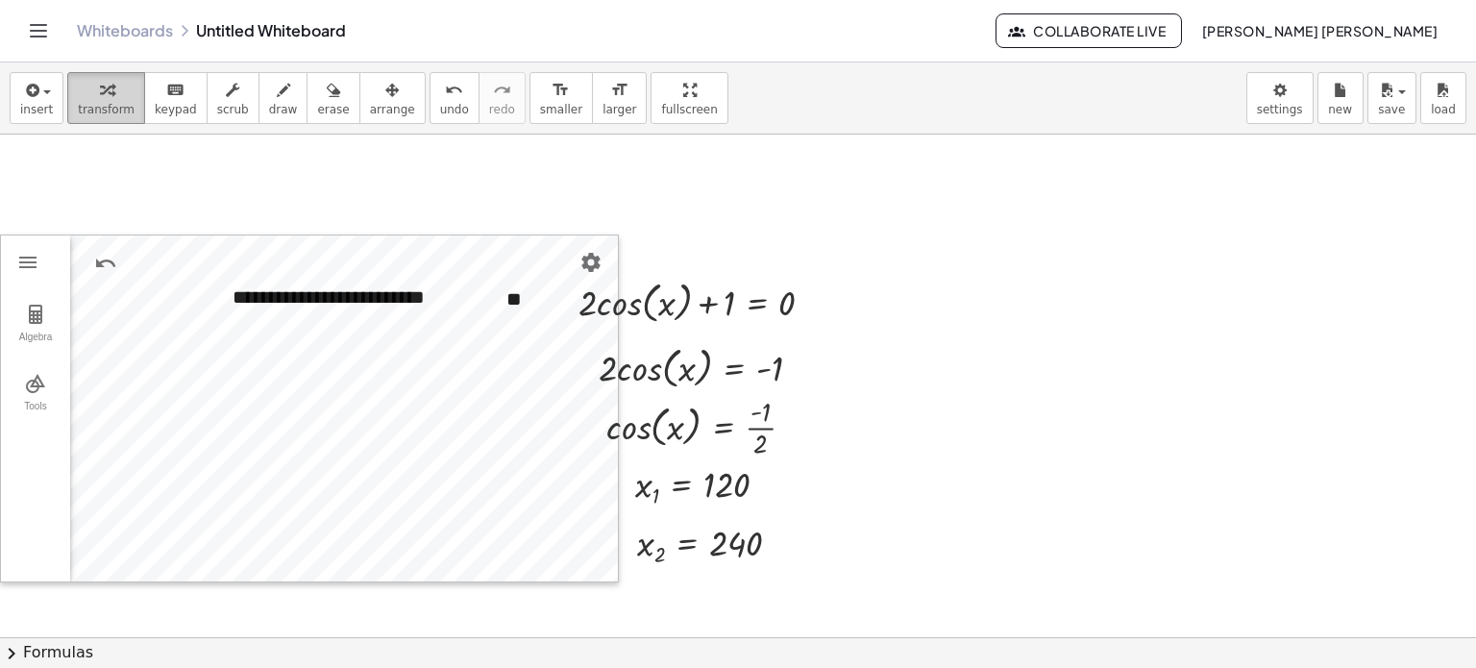
click at [99, 107] on span "transform" at bounding box center [106, 109] width 57 height 13
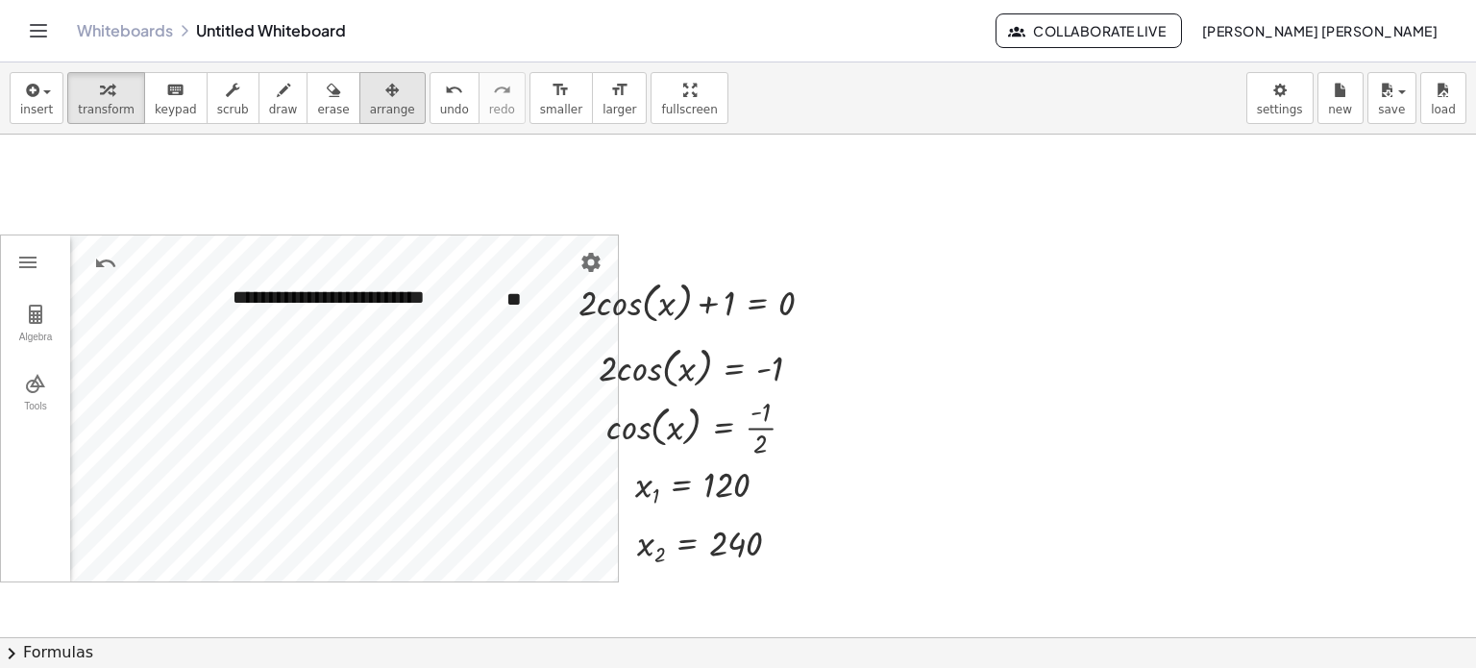
click at [374, 105] on span "arrange" at bounding box center [392, 109] width 45 height 13
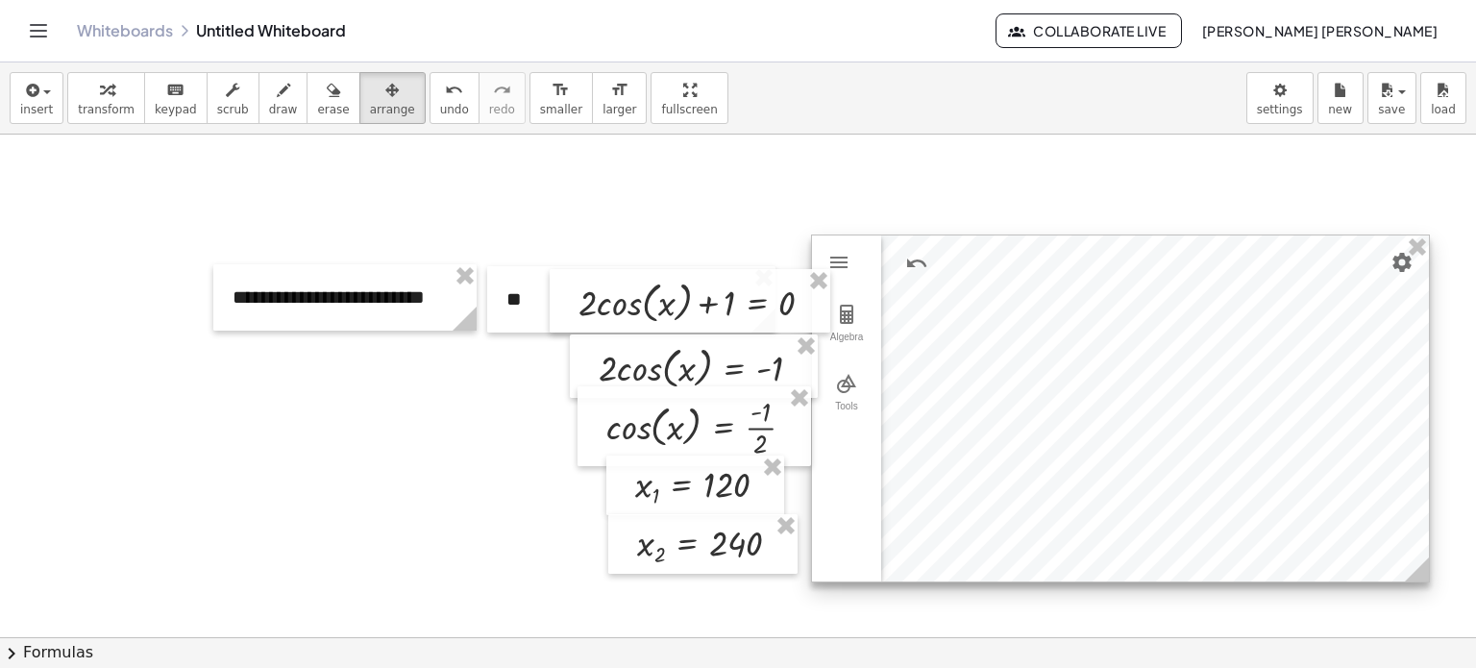
drag, startPoint x: 429, startPoint y: 458, endPoint x: 1242, endPoint y: 458, distance: 813.0
click at [1242, 458] on div at bounding box center [1120, 408] width 617 height 346
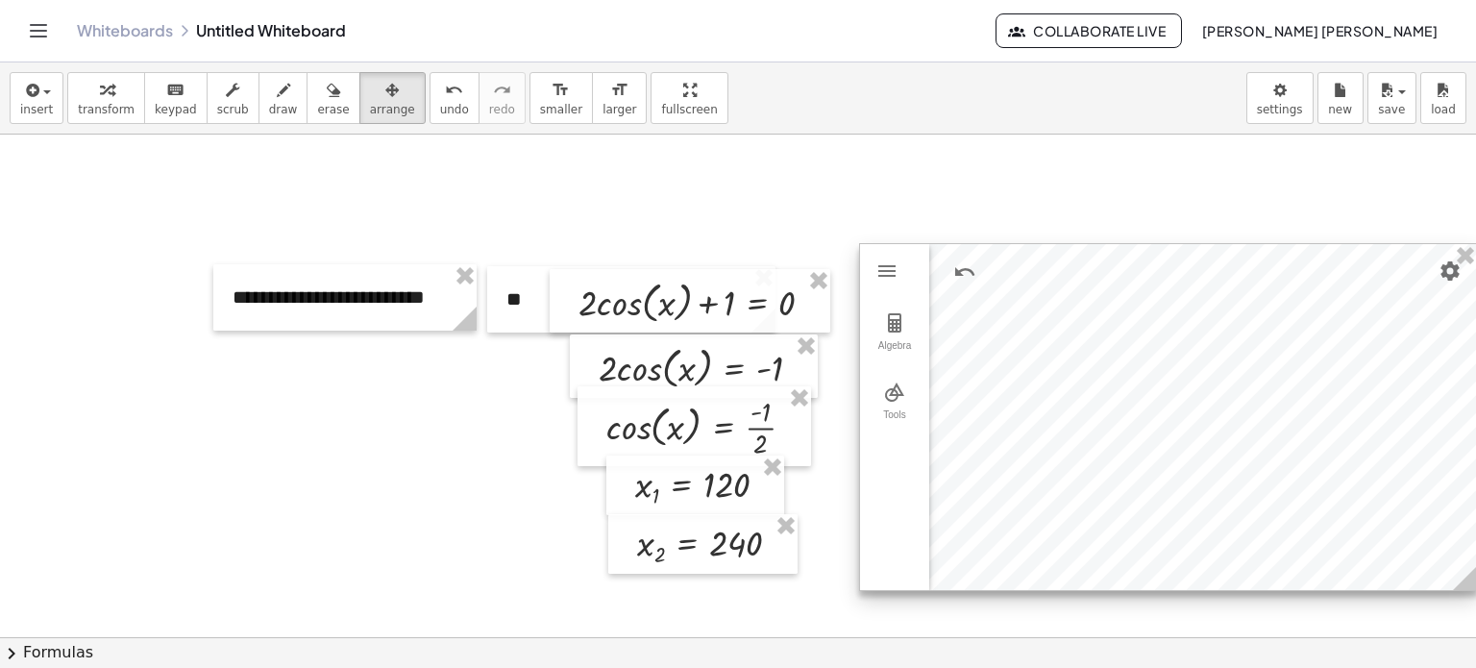
click at [978, 341] on div at bounding box center [1168, 417] width 617 height 346
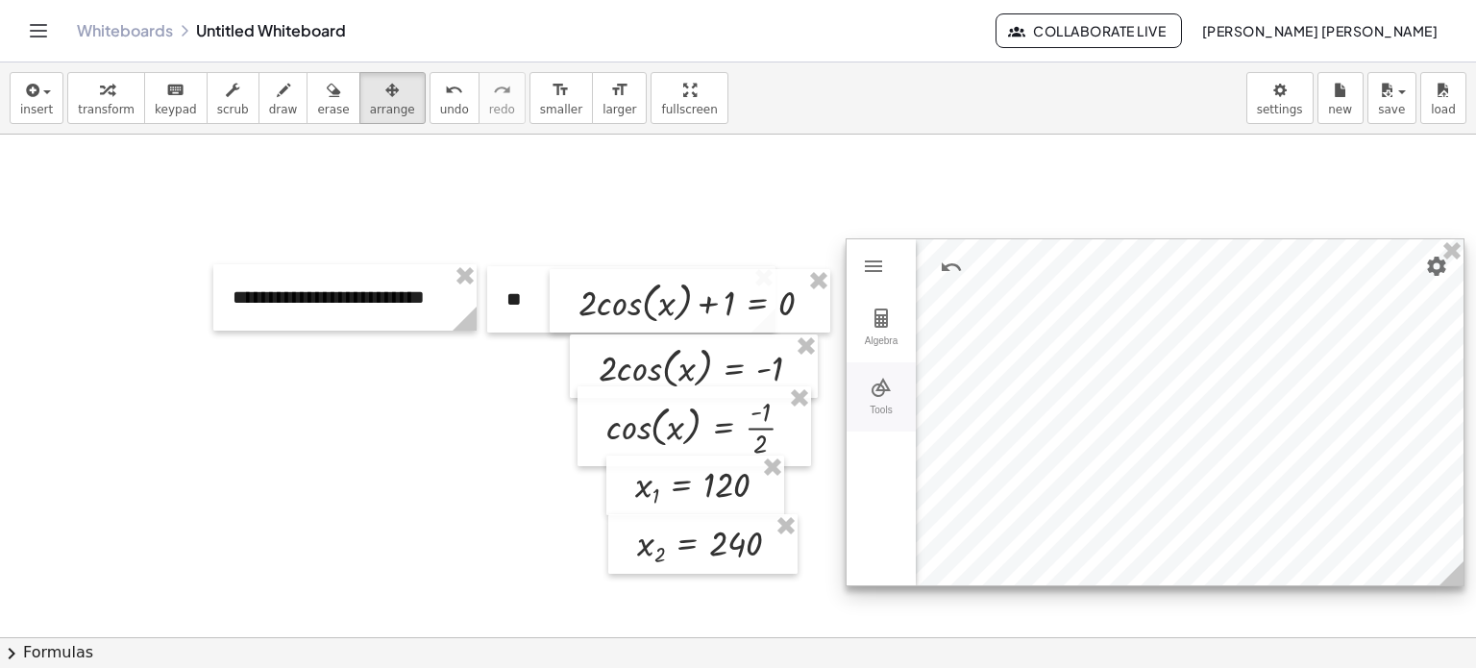
click at [888, 377] on img "Geometry" at bounding box center [881, 387] width 23 height 23
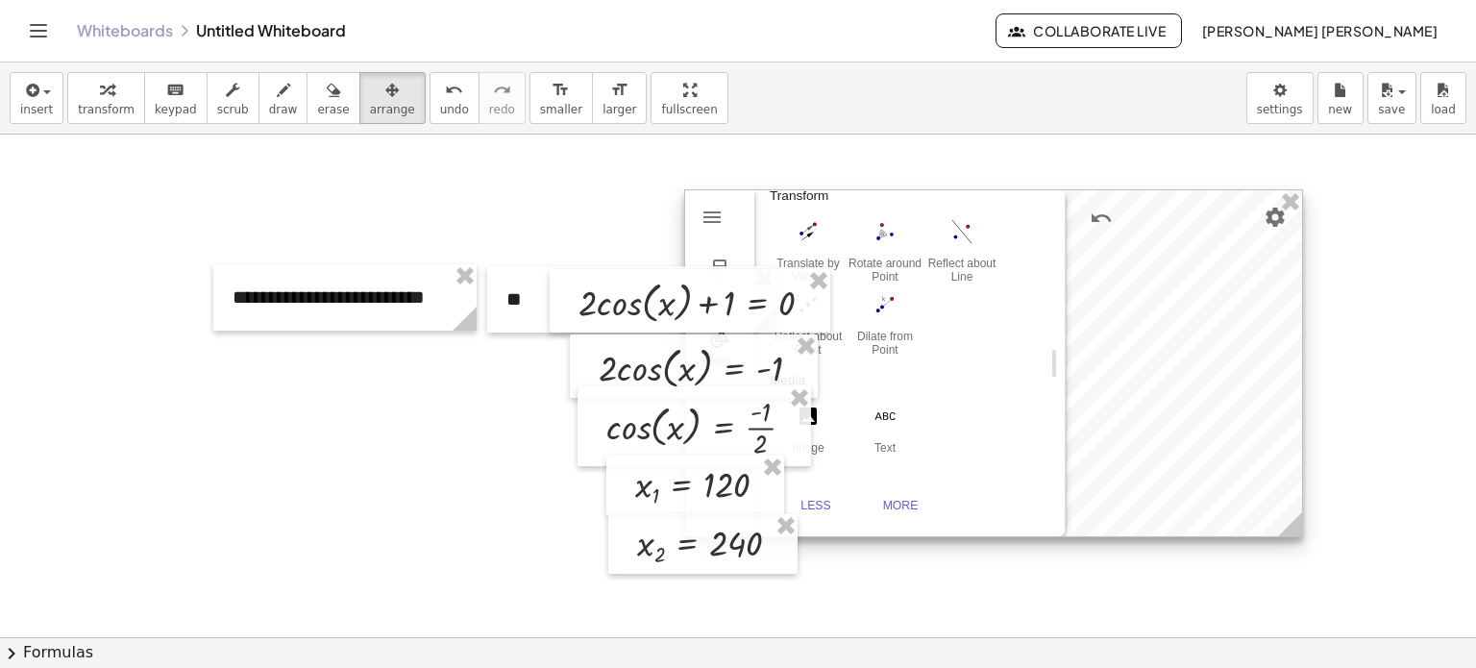
drag, startPoint x: 1296, startPoint y: 366, endPoint x: 1136, endPoint y: 317, distance: 167.8
click at [1136, 317] on div at bounding box center [993, 363] width 617 height 346
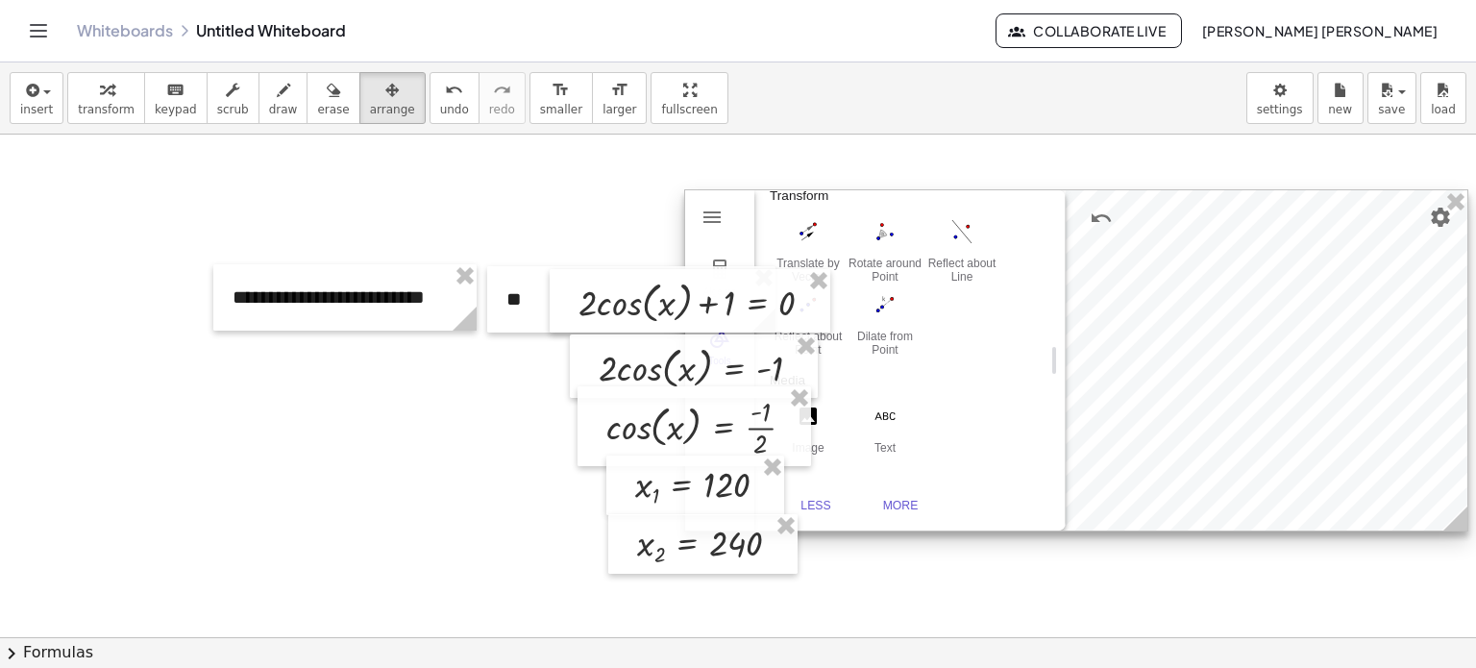
drag, startPoint x: 1299, startPoint y: 529, endPoint x: 1457, endPoint y: 519, distance: 158.0
click at [1461, 522] on icon at bounding box center [1455, 518] width 24 height 24
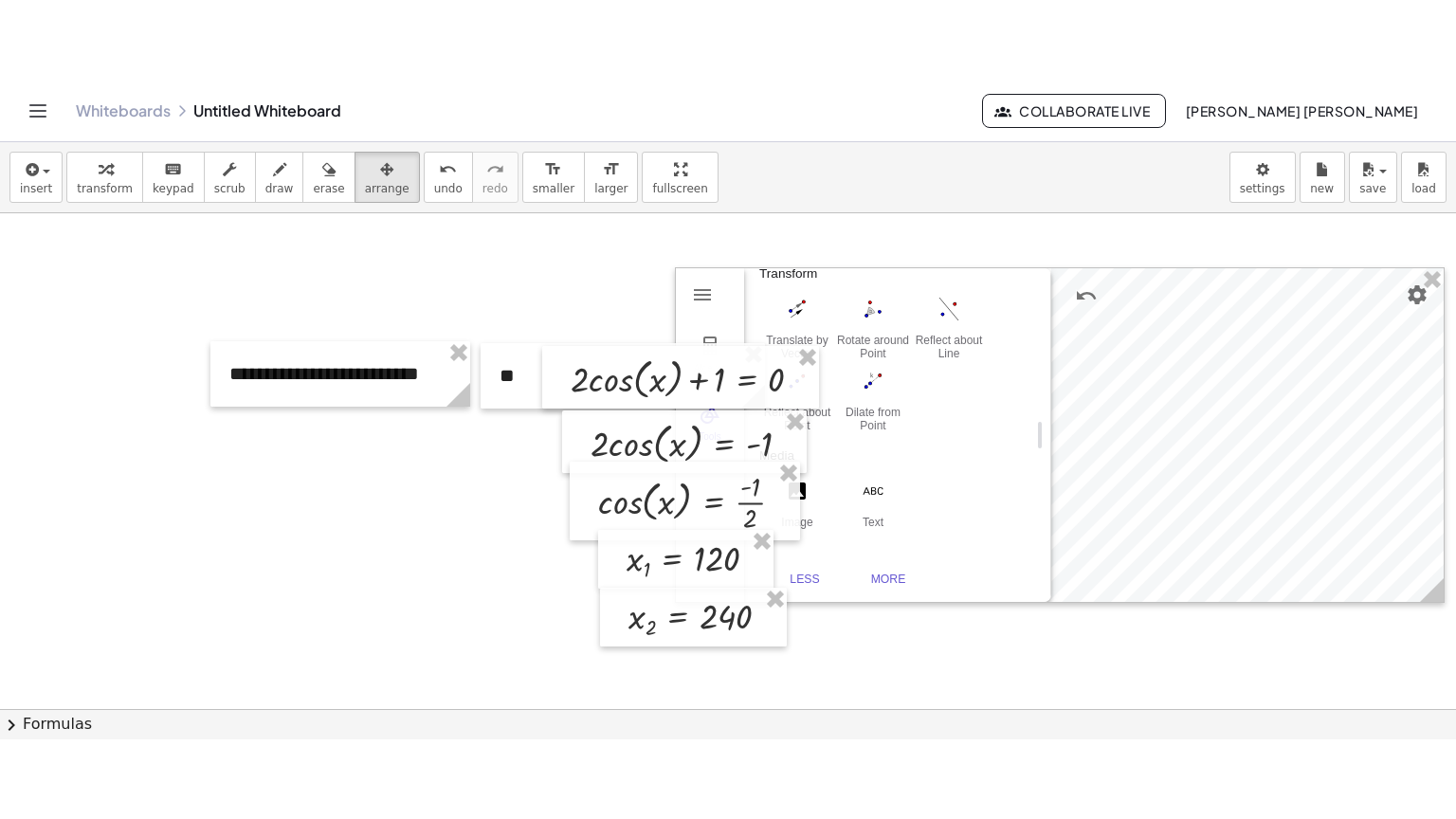
scroll to position [0, 8]
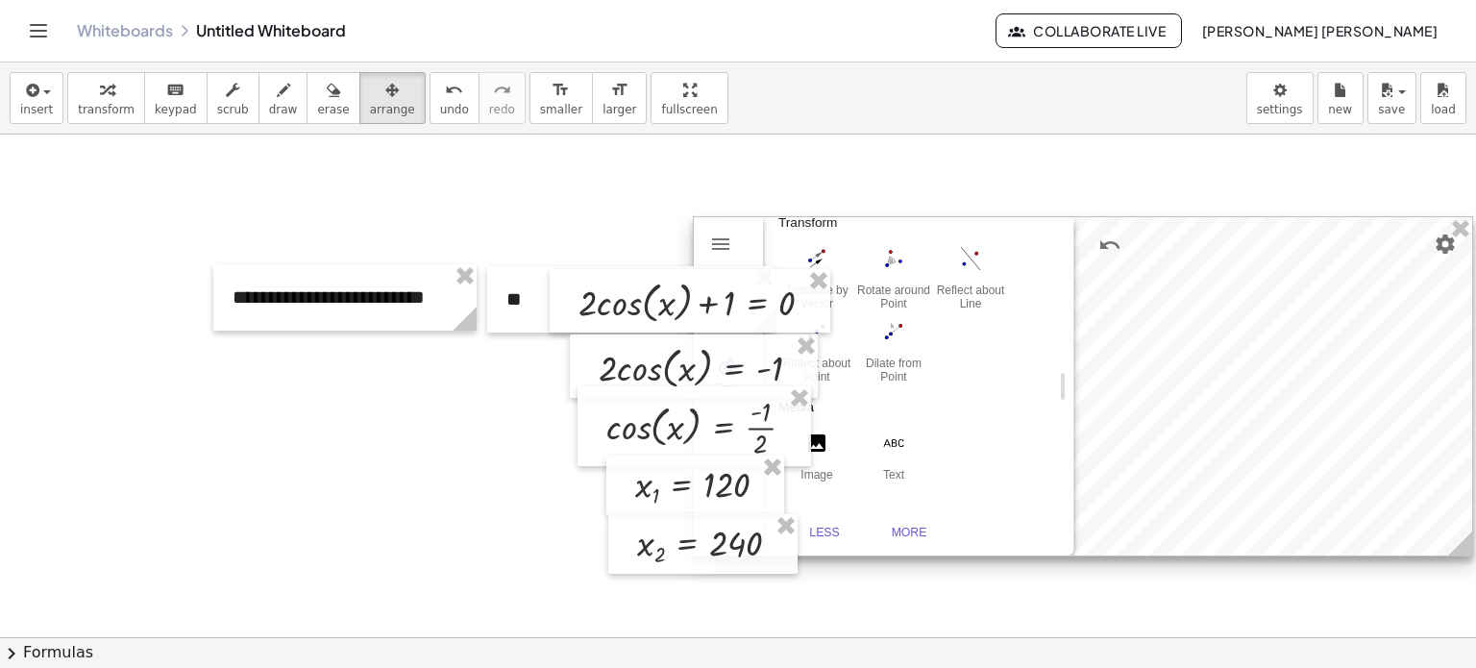
drag, startPoint x: 1407, startPoint y: 487, endPoint x: 1416, endPoint y: 514, distance: 28.3
click at [1416, 514] on div at bounding box center [1083, 386] width 778 height 338
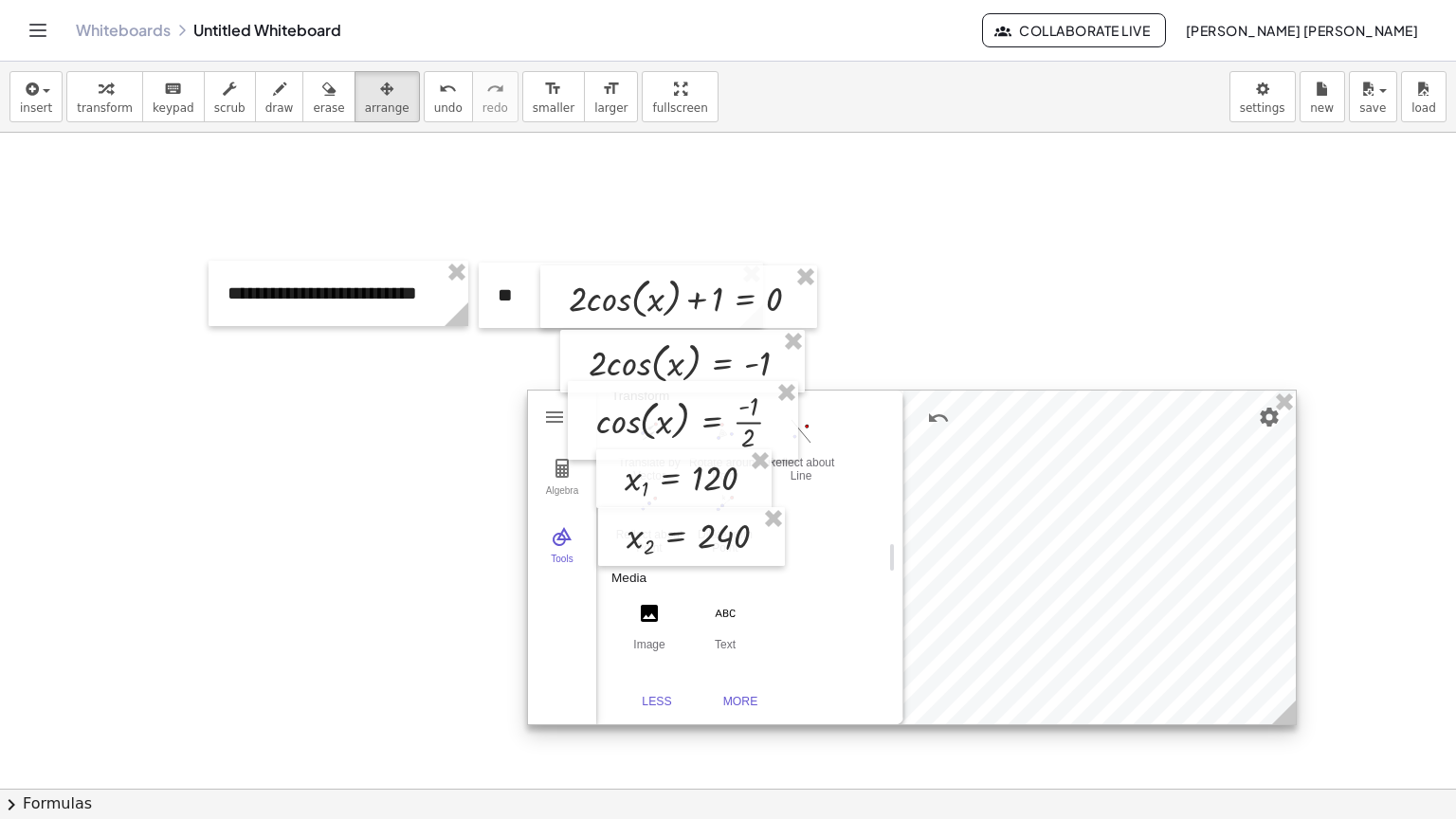
drag, startPoint x: 1322, startPoint y: 476, endPoint x: 1207, endPoint y: 652, distance: 210.2
click at [1207, 652] on div at bounding box center [911, 558] width 767 height 334
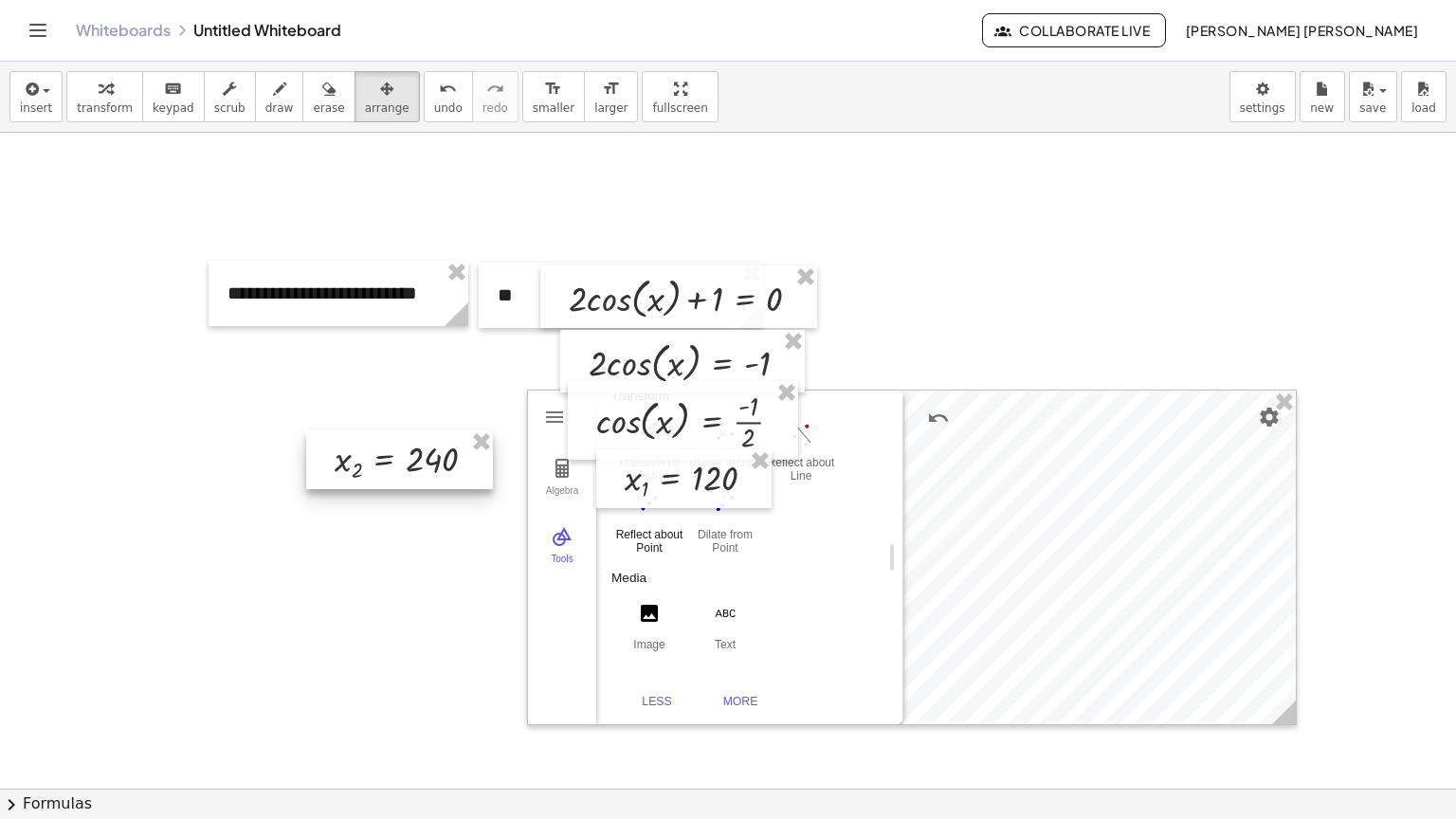
drag, startPoint x: 700, startPoint y: 546, endPoint x: 647, endPoint y: 519, distance: 59.5
click at [425, 467] on div at bounding box center [399, 460] width 186 height 60
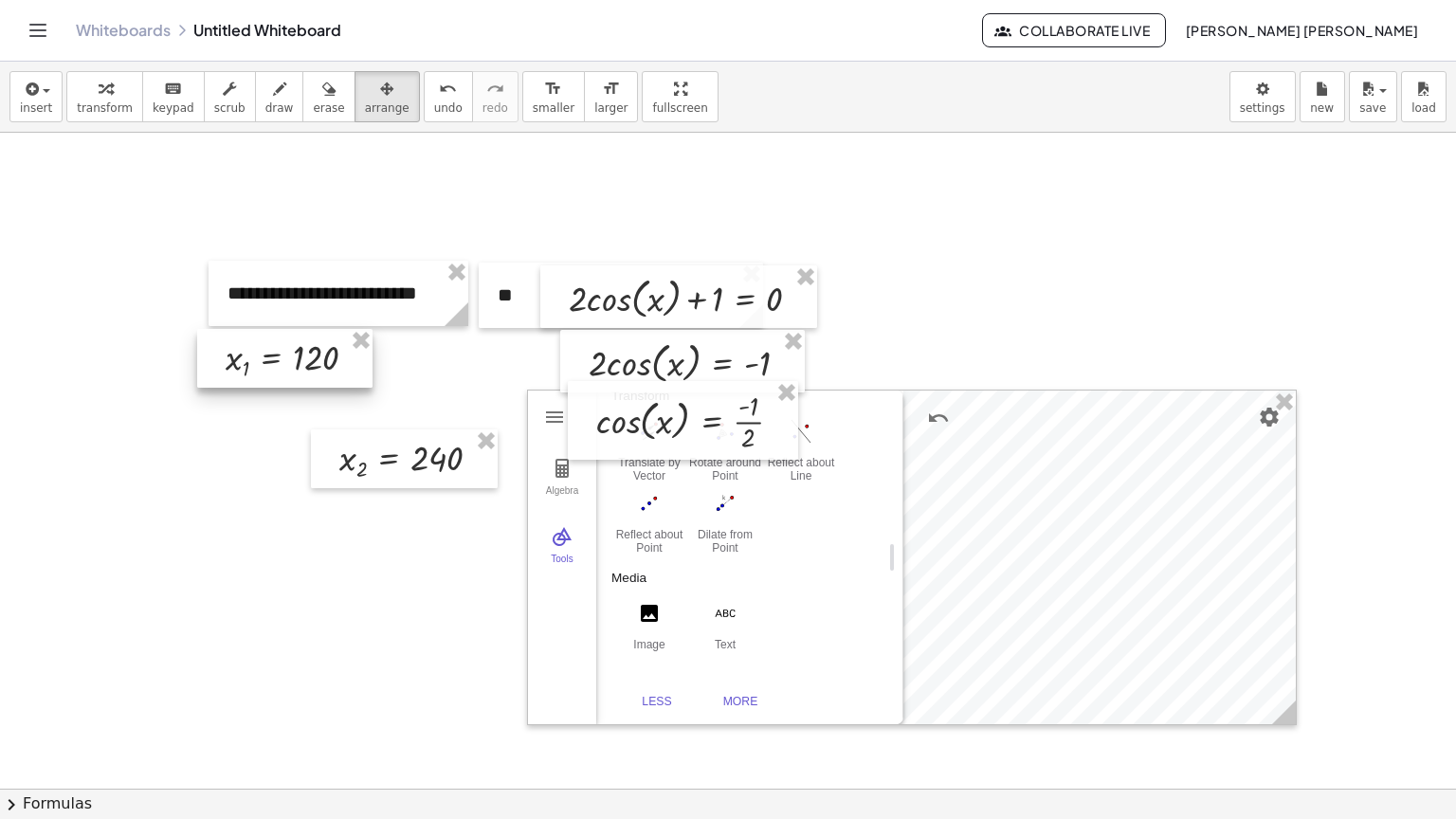
drag, startPoint x: 646, startPoint y: 478, endPoint x: 314, endPoint y: 432, distance: 335.2
click at [239, 379] on div at bounding box center [285, 358] width 176 height 60
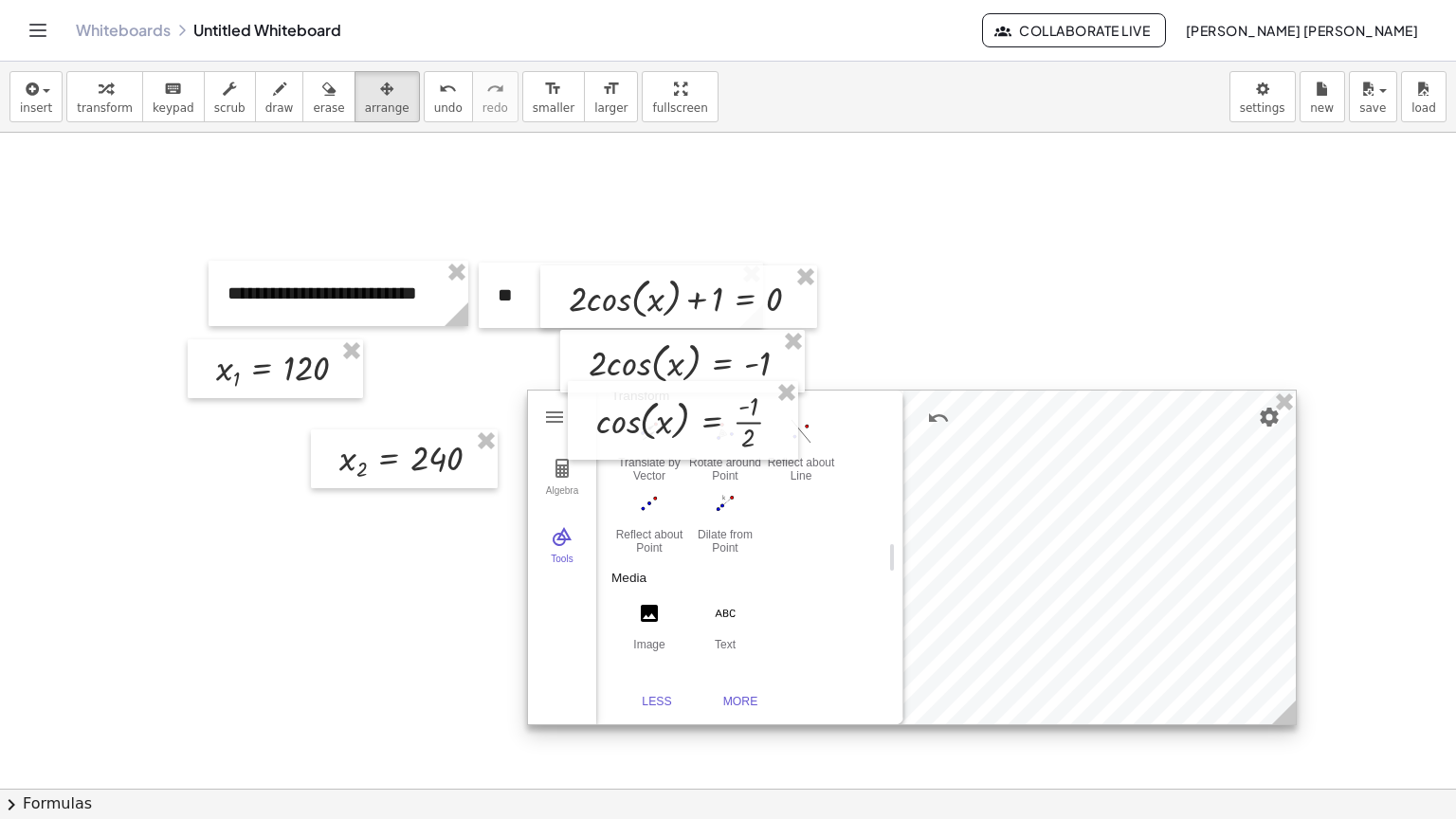
drag, startPoint x: 850, startPoint y: 577, endPoint x: 859, endPoint y: 611, distance: 35.2
click at [848, 615] on div "Media Image Text" at bounding box center [742, 619] width 261 height 103
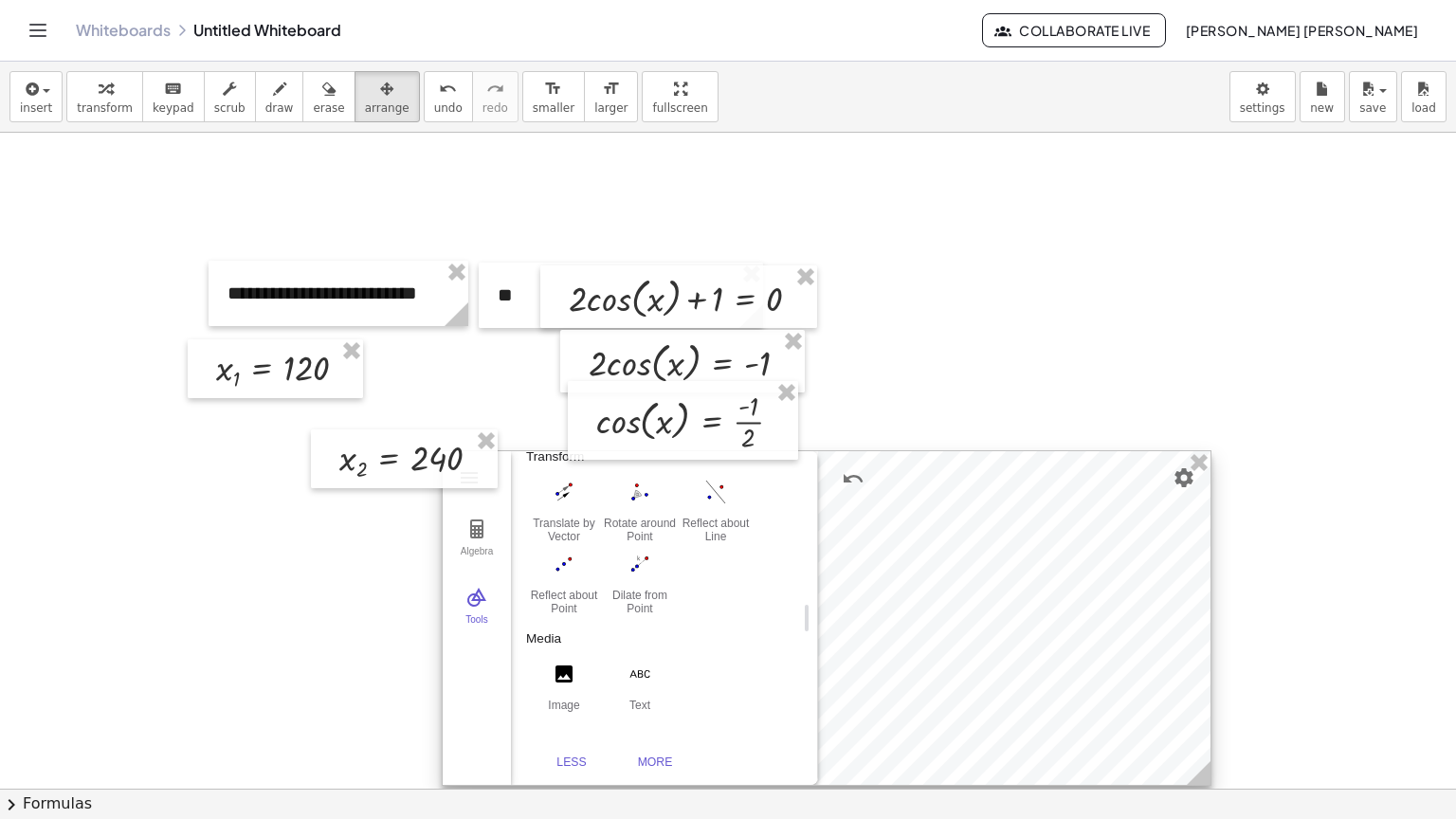
drag, startPoint x: 1002, startPoint y: 579, endPoint x: 927, endPoint y: 633, distance: 92.4
click at [927, 633] on div at bounding box center [827, 618] width 767 height 334
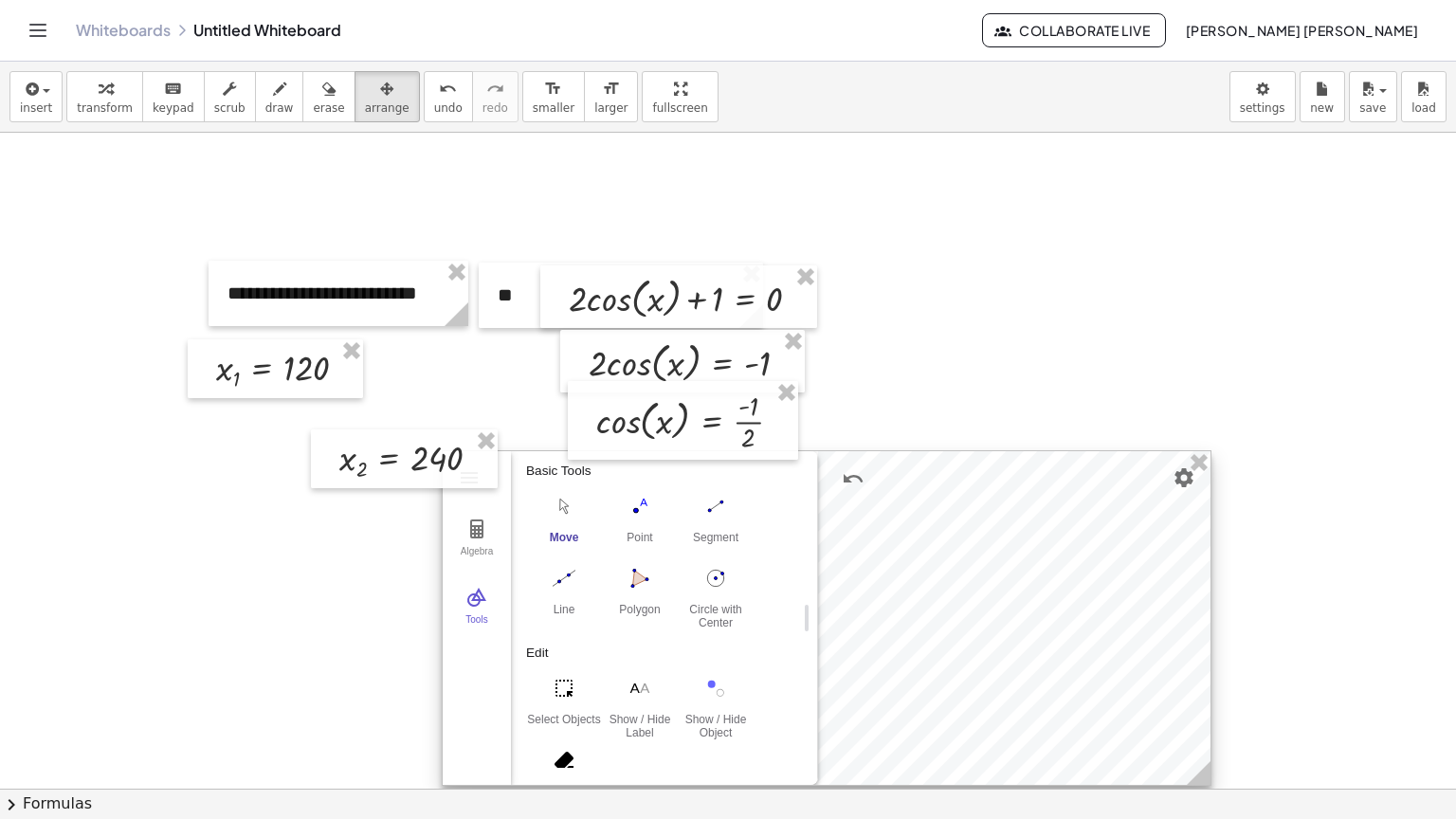
scroll to position [0, 0]
click at [701, 526] on img "Segment. Select two points or positions" at bounding box center [715, 513] width 76 height 31
click at [125, 99] on button "transform" at bounding box center [105, 97] width 77 height 51
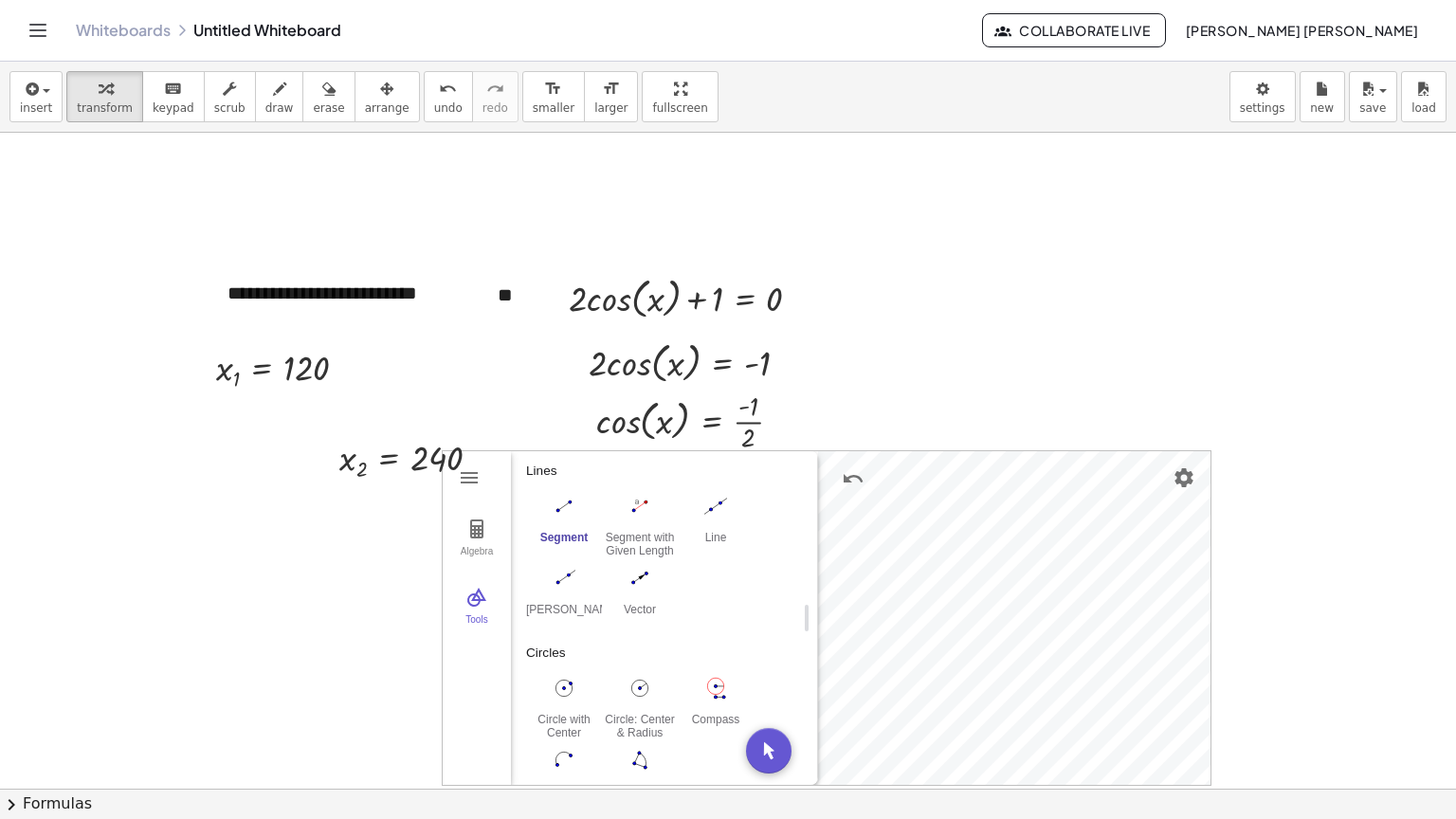
scroll to position [854, 0]
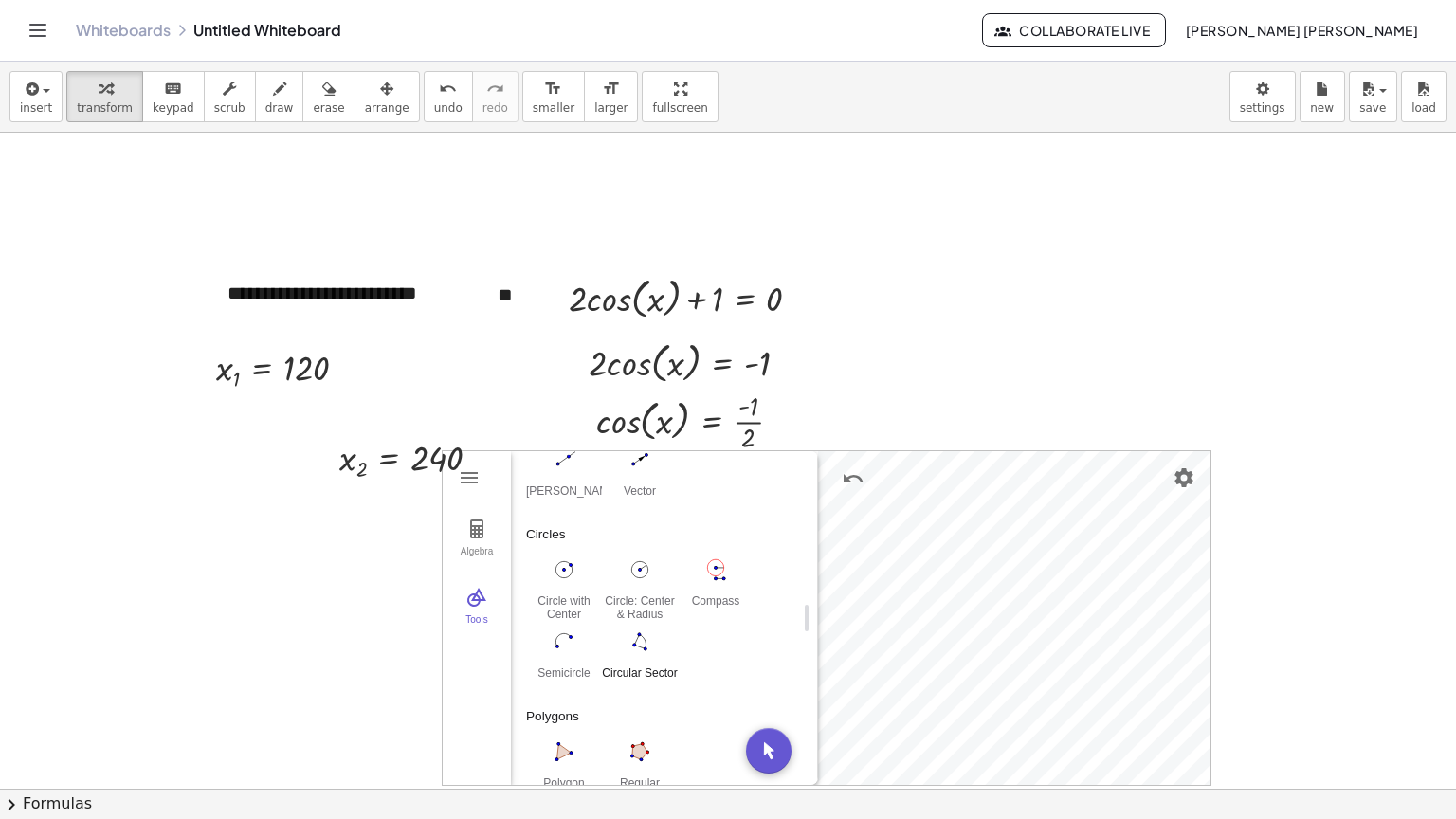
click at [649, 644] on img "Circular Sector. Select center point, then two points" at bounding box center [639, 641] width 76 height 31
click at [481, 520] on button "Algebra" at bounding box center [476, 538] width 68 height 68
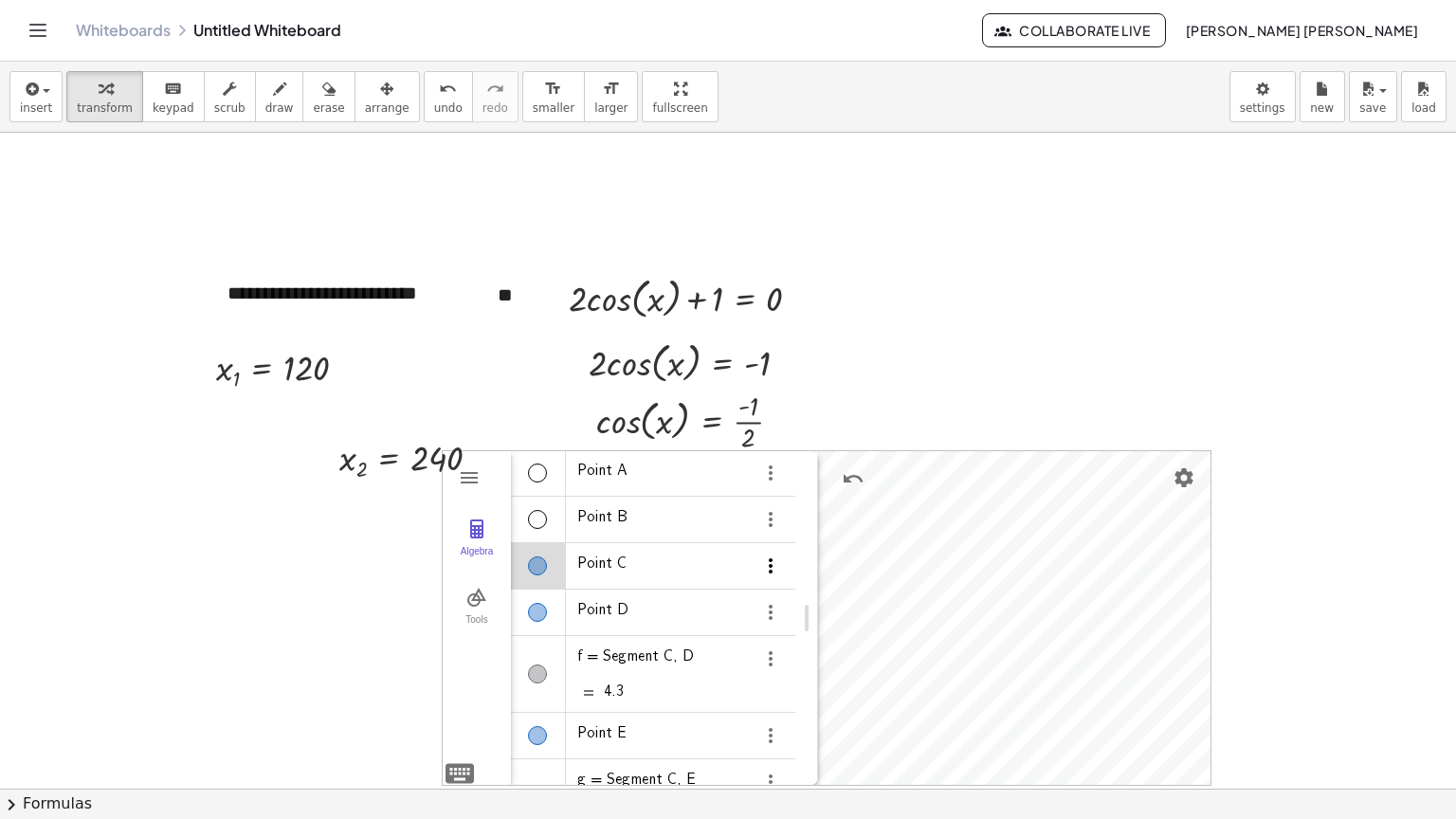
click at [760, 565] on img "Options" at bounding box center [770, 565] width 23 height 23
click at [780, 626] on li "Settings" at bounding box center [858, 632] width 197 height 31
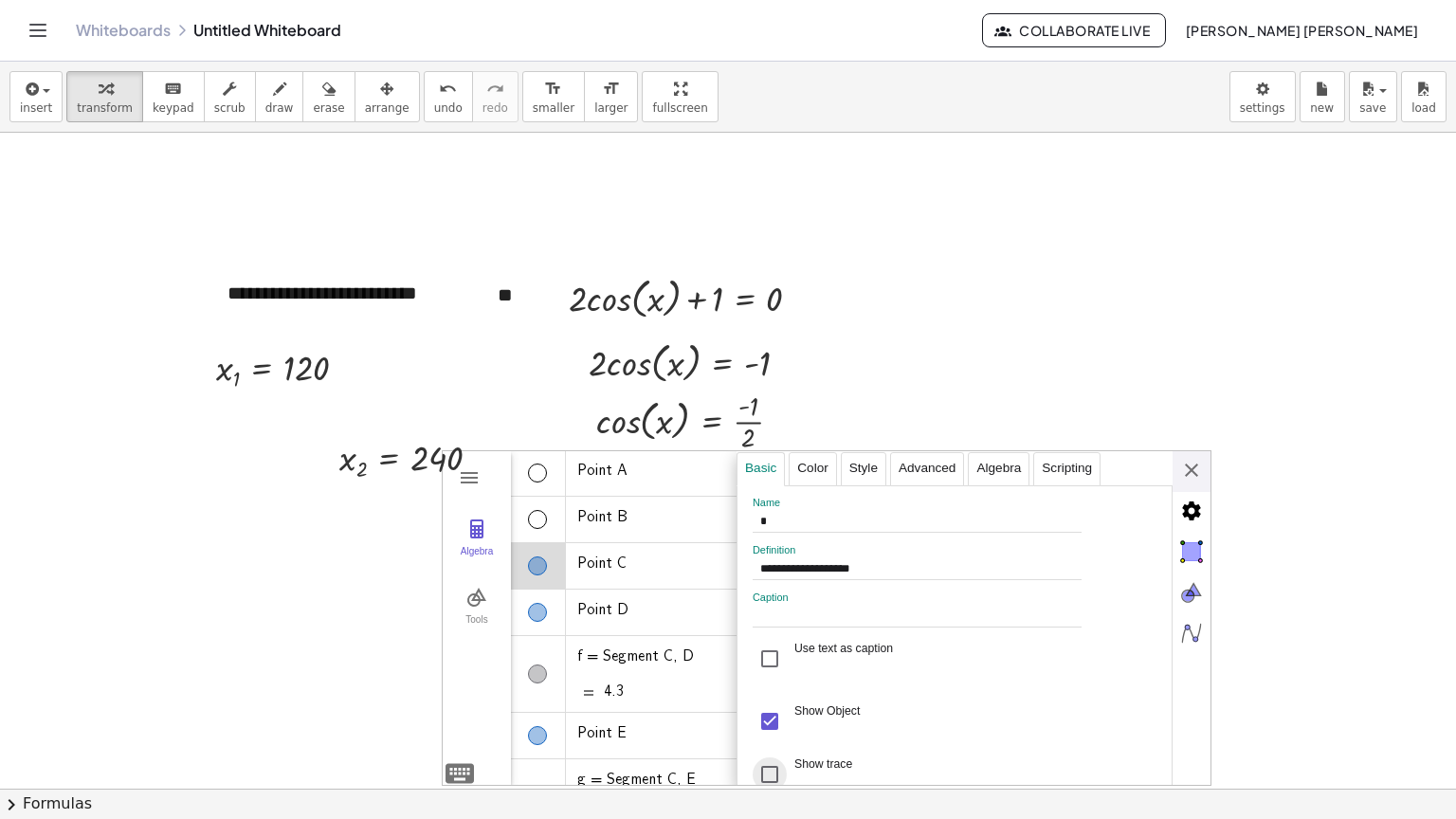
click at [757, 774] on div "Show trace" at bounding box center [769, 775] width 35 height 35
click at [761, 728] on div "Show Object" at bounding box center [769, 721] width 35 height 35
type input "*"
type input "**********"
click at [539, 617] on div "Algebra" at bounding box center [539, 613] width 55 height 45
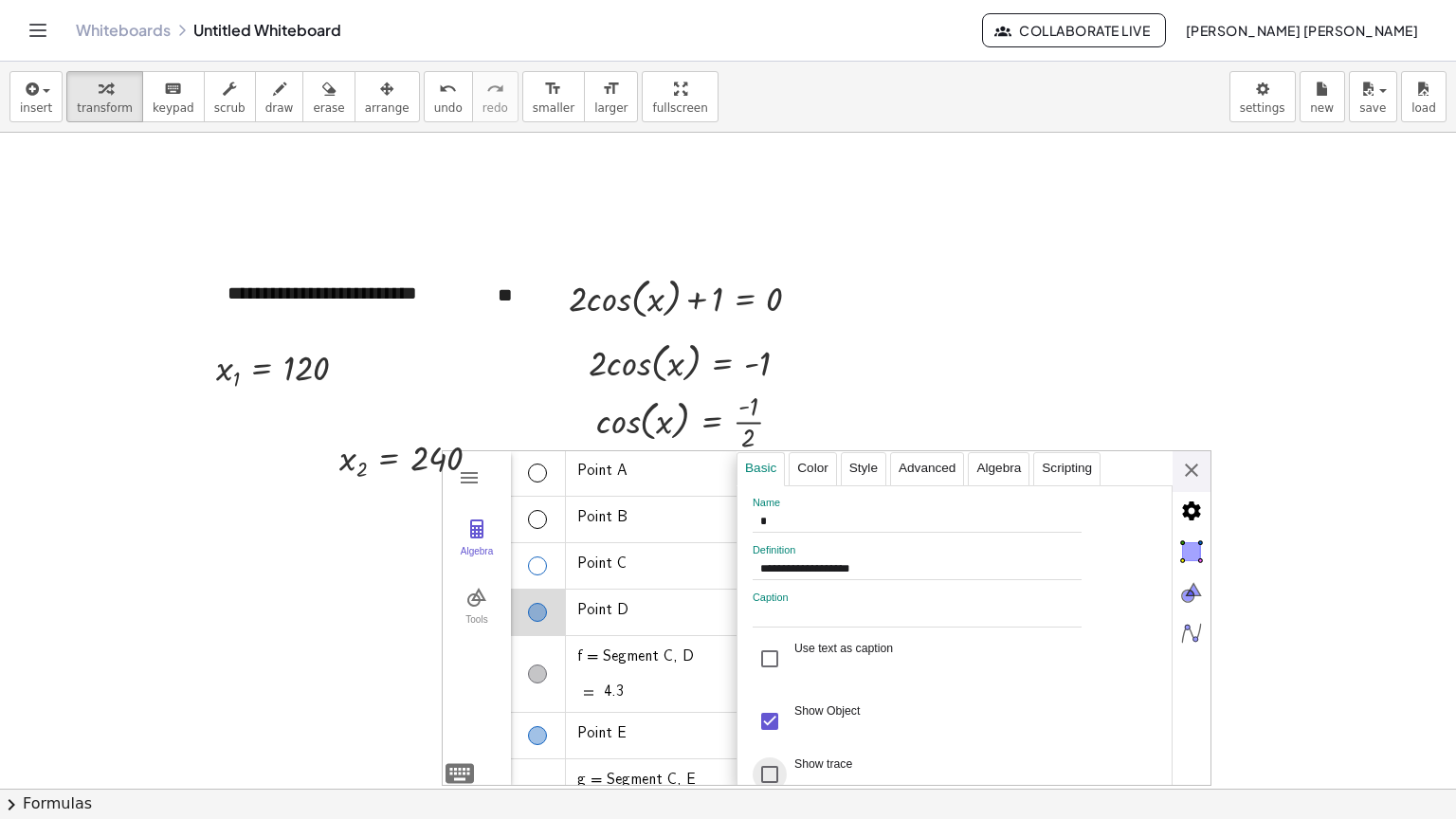
click at [763, 768] on div "Show trace" at bounding box center [769, 775] width 35 height 35
click at [765, 715] on div "Show Object" at bounding box center [769, 721] width 35 height 35
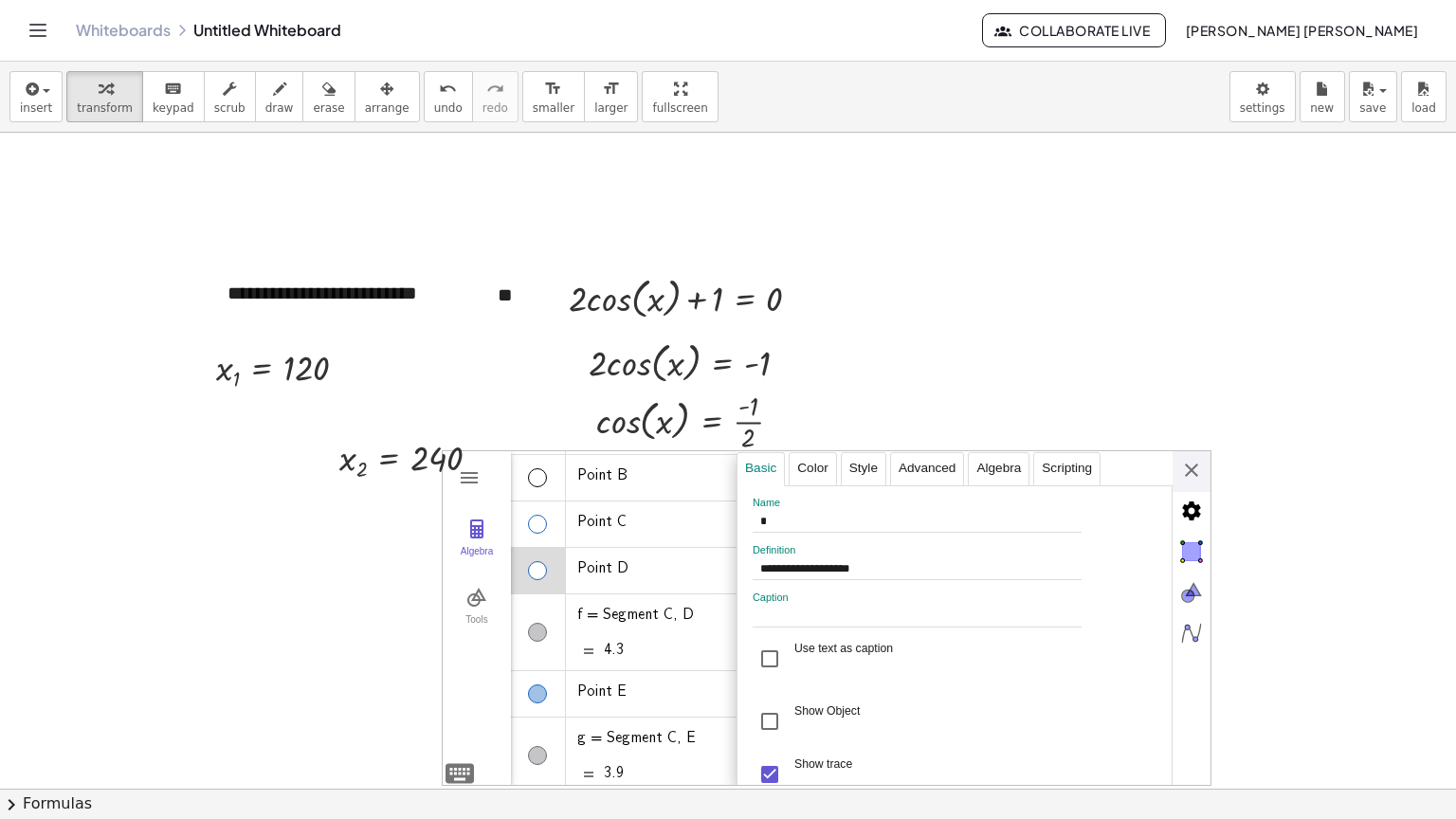
scroll to position [95, 0]
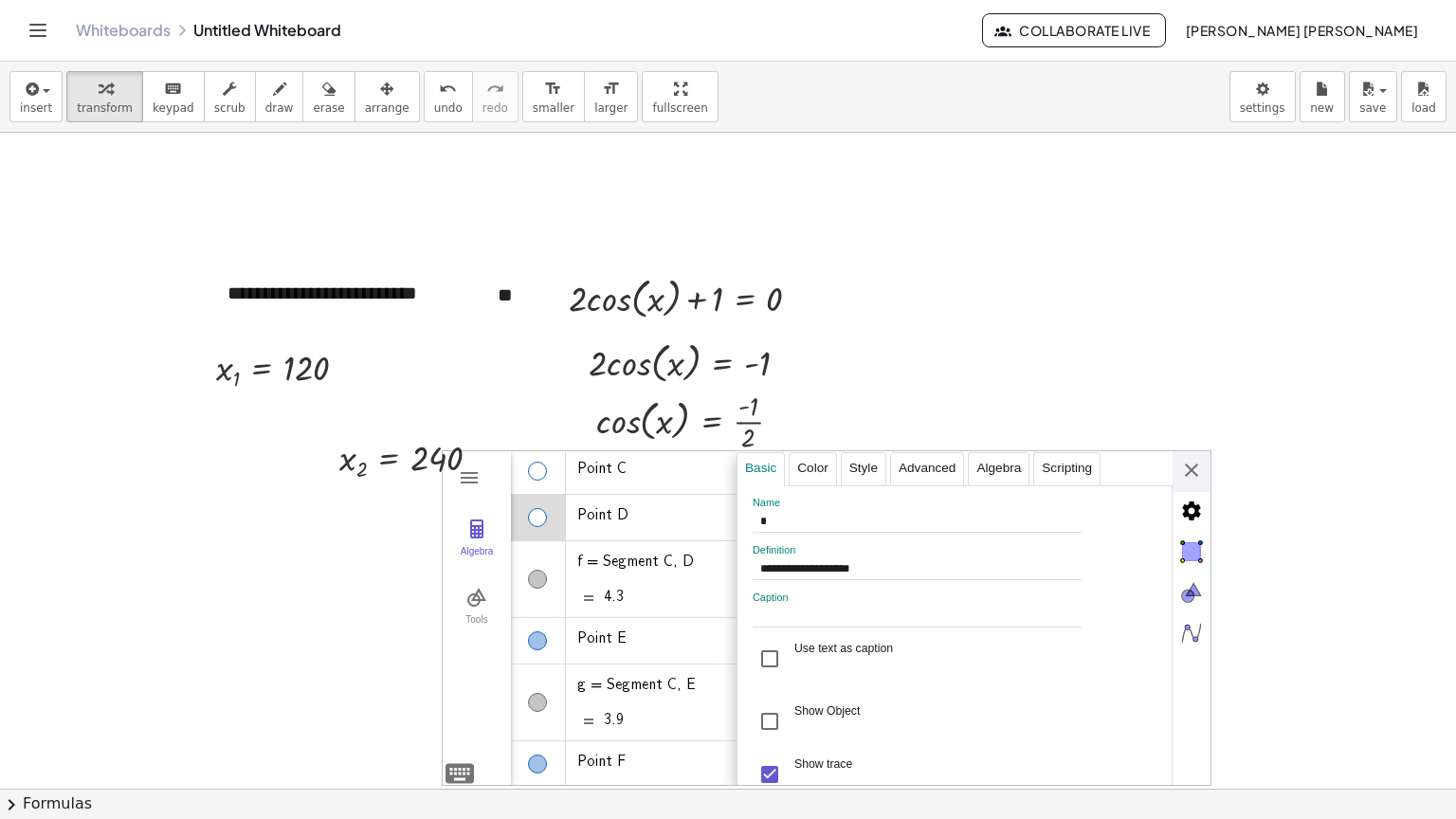
type input "*"
type input "**********"
click at [549, 595] on div "Algebra" at bounding box center [539, 579] width 55 height 76
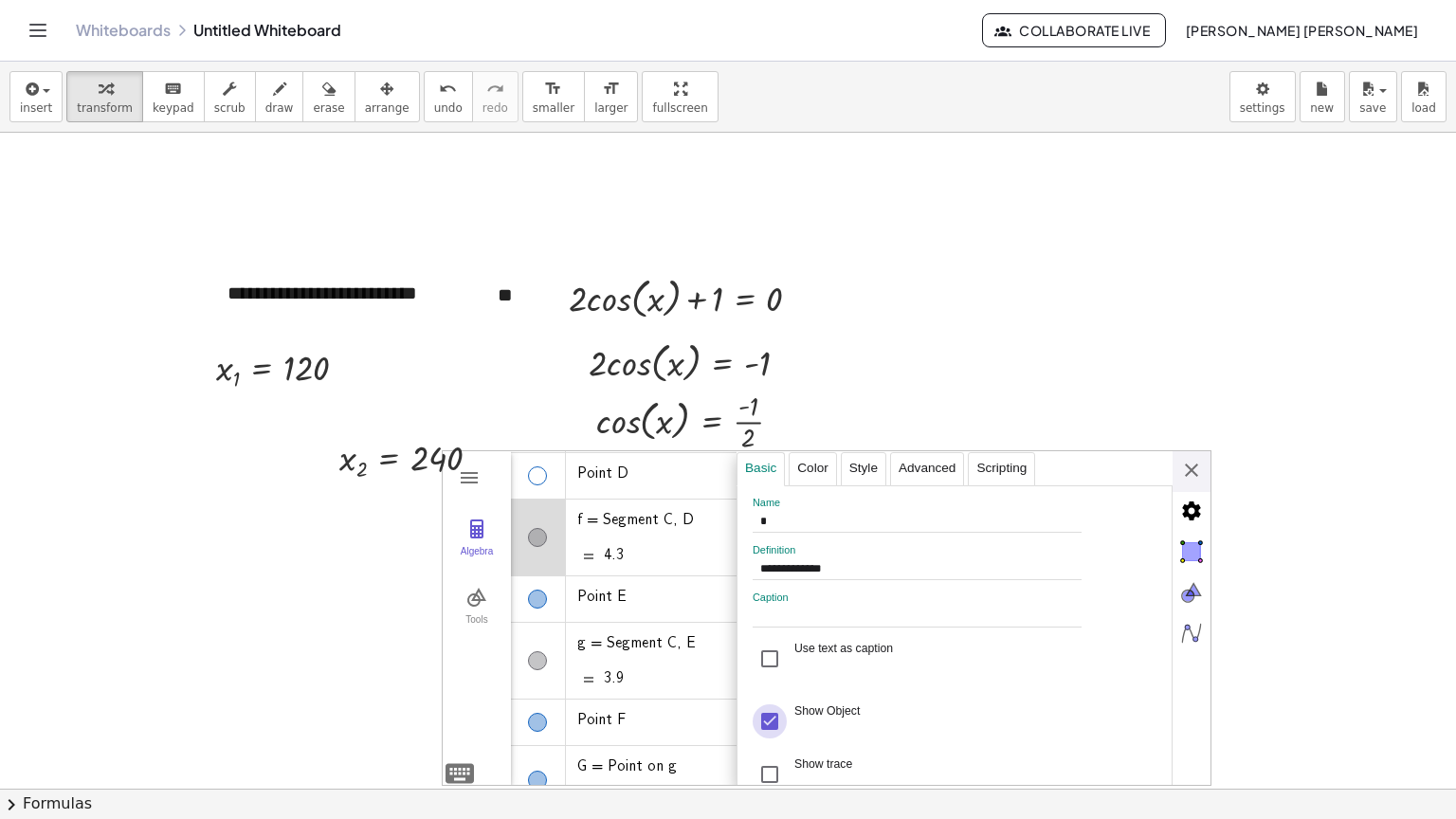
scroll to position [189, 0]
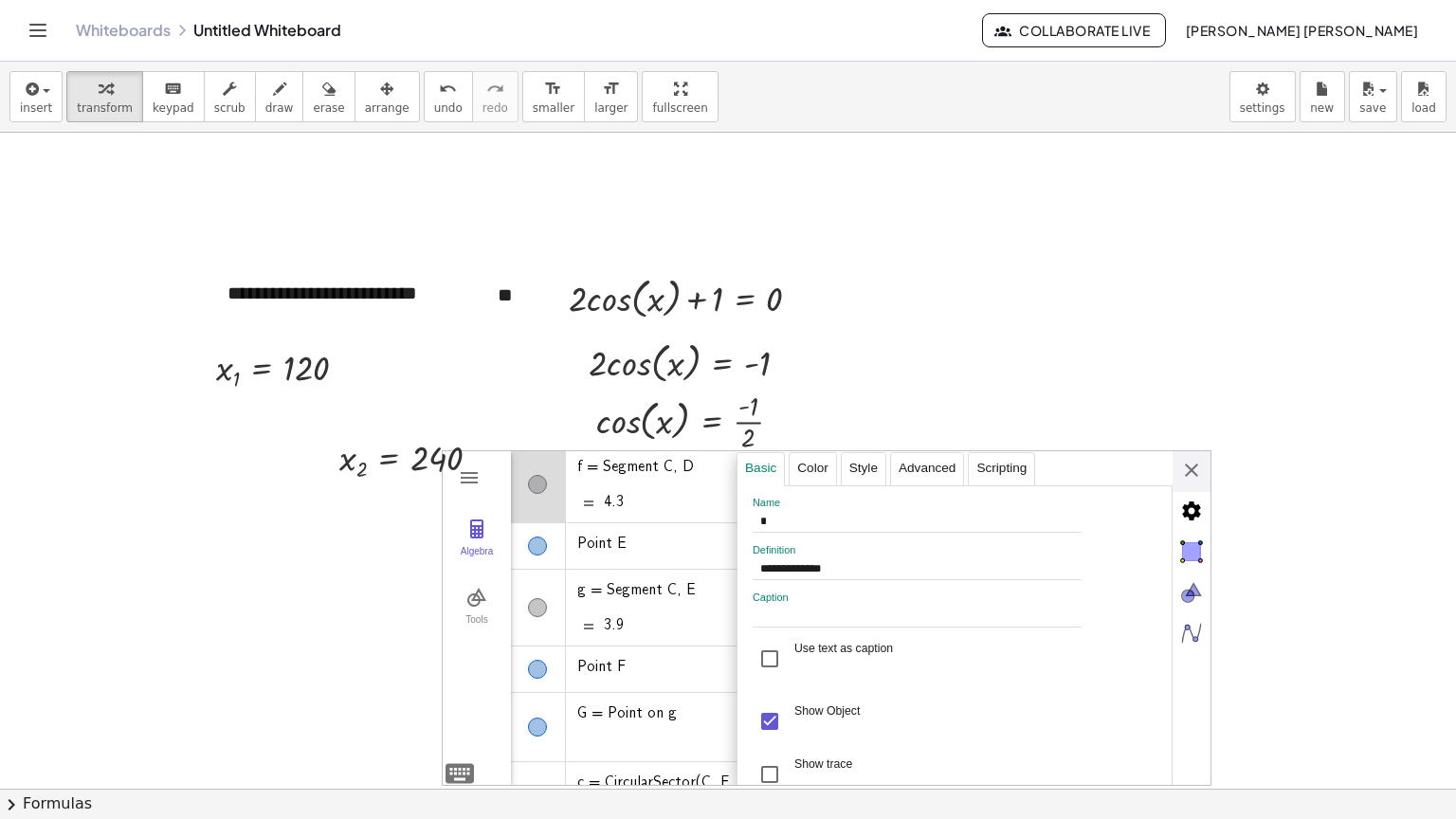
type input "*"
type input "**********"
click at [549, 544] on div "Algebra" at bounding box center [539, 546] width 55 height 45
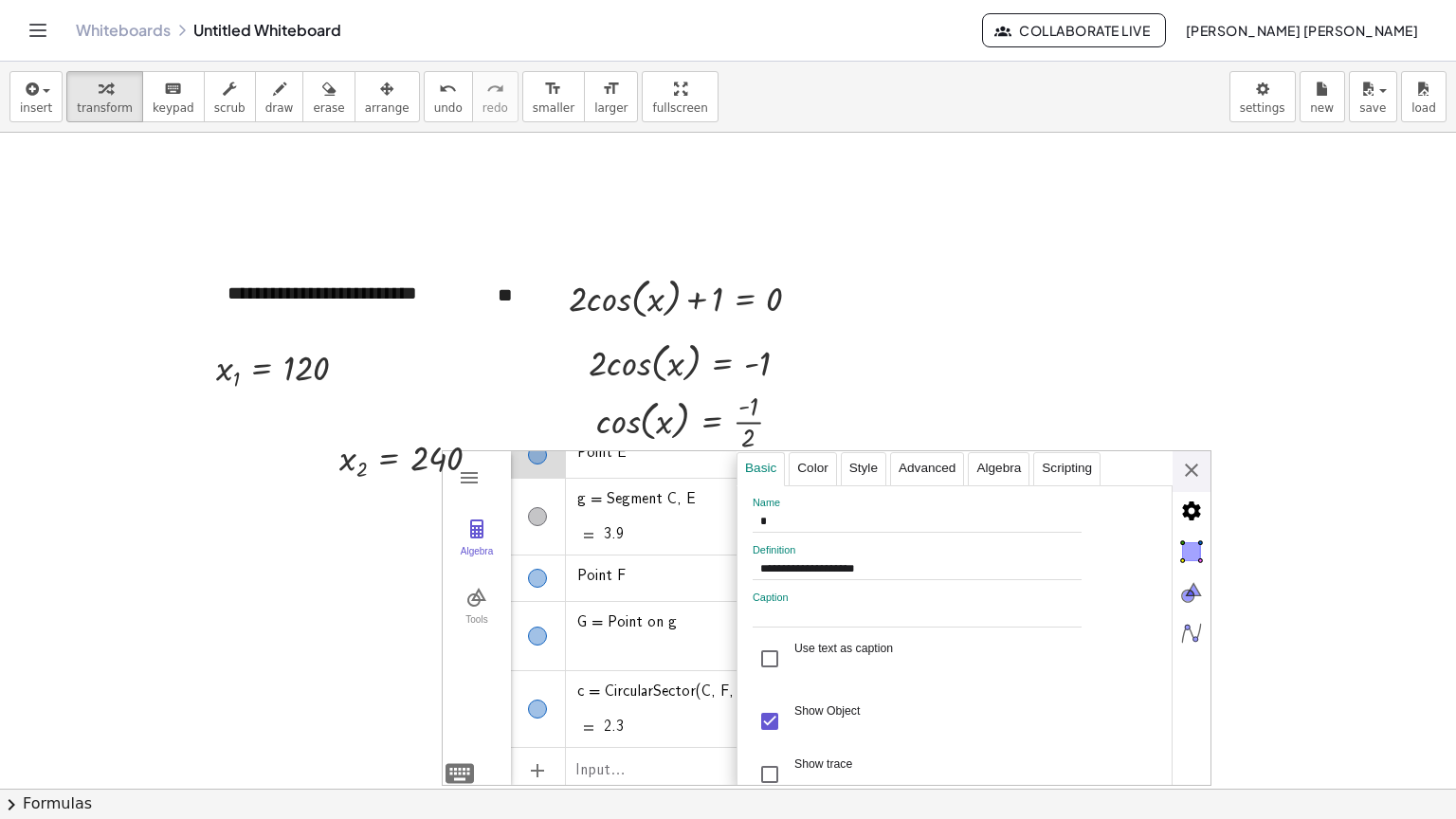
scroll to position [284, 0]
click at [765, 767] on div "Show trace" at bounding box center [769, 775] width 35 height 35
click at [772, 717] on div "Show Object" at bounding box center [769, 721] width 35 height 35
click at [528, 578] on div "Algebra" at bounding box center [537, 574] width 19 height 19
click at [768, 769] on div "Show trace" at bounding box center [769, 775] width 35 height 35
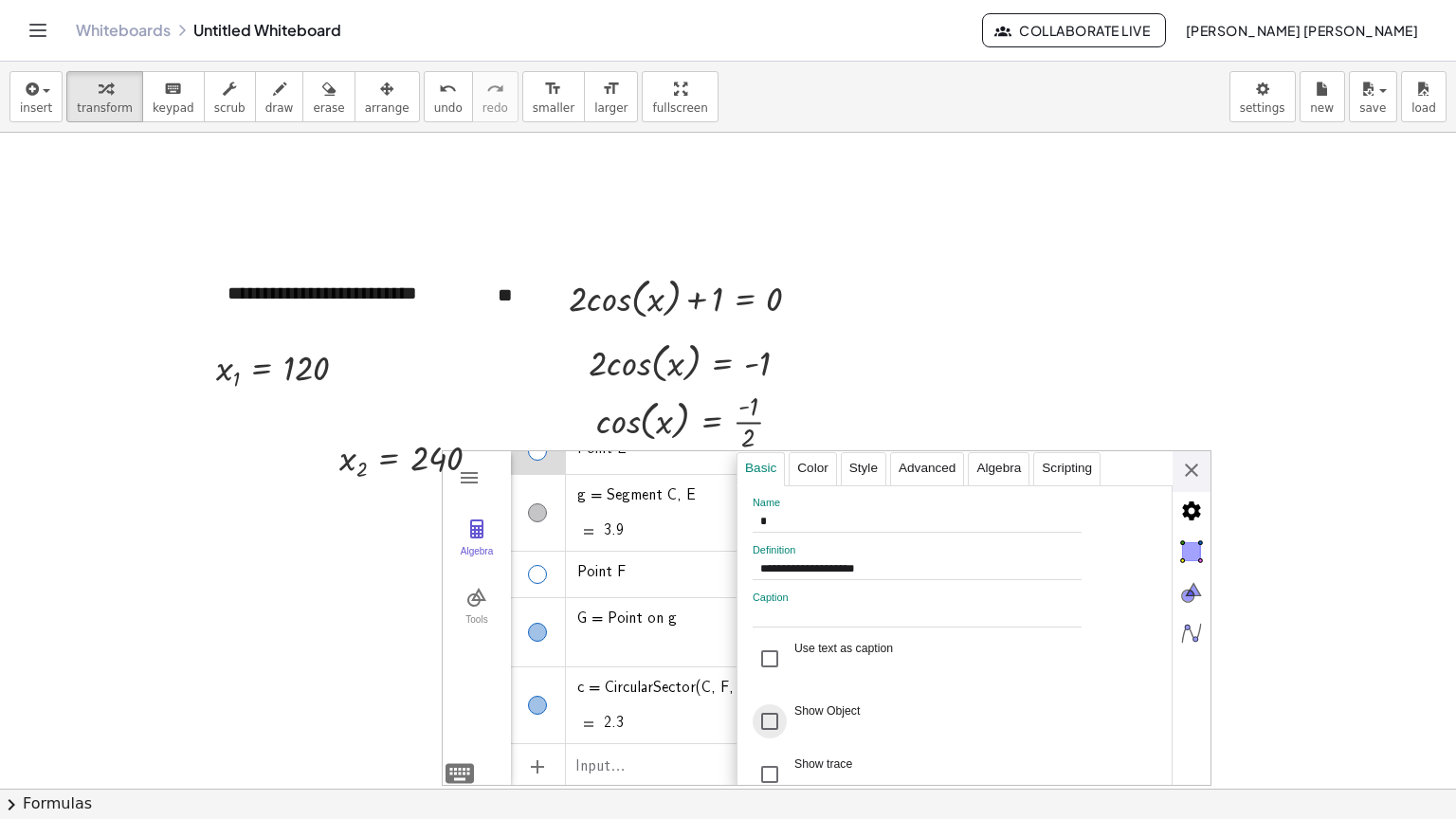
click at [765, 731] on div "Show Object" at bounding box center [769, 721] width 35 height 35
click at [759, 736] on div "Show Object" at bounding box center [769, 721] width 35 height 35
type input "*"
type input "********"
click at [533, 613] on div "Algebra" at bounding box center [539, 632] width 55 height 68
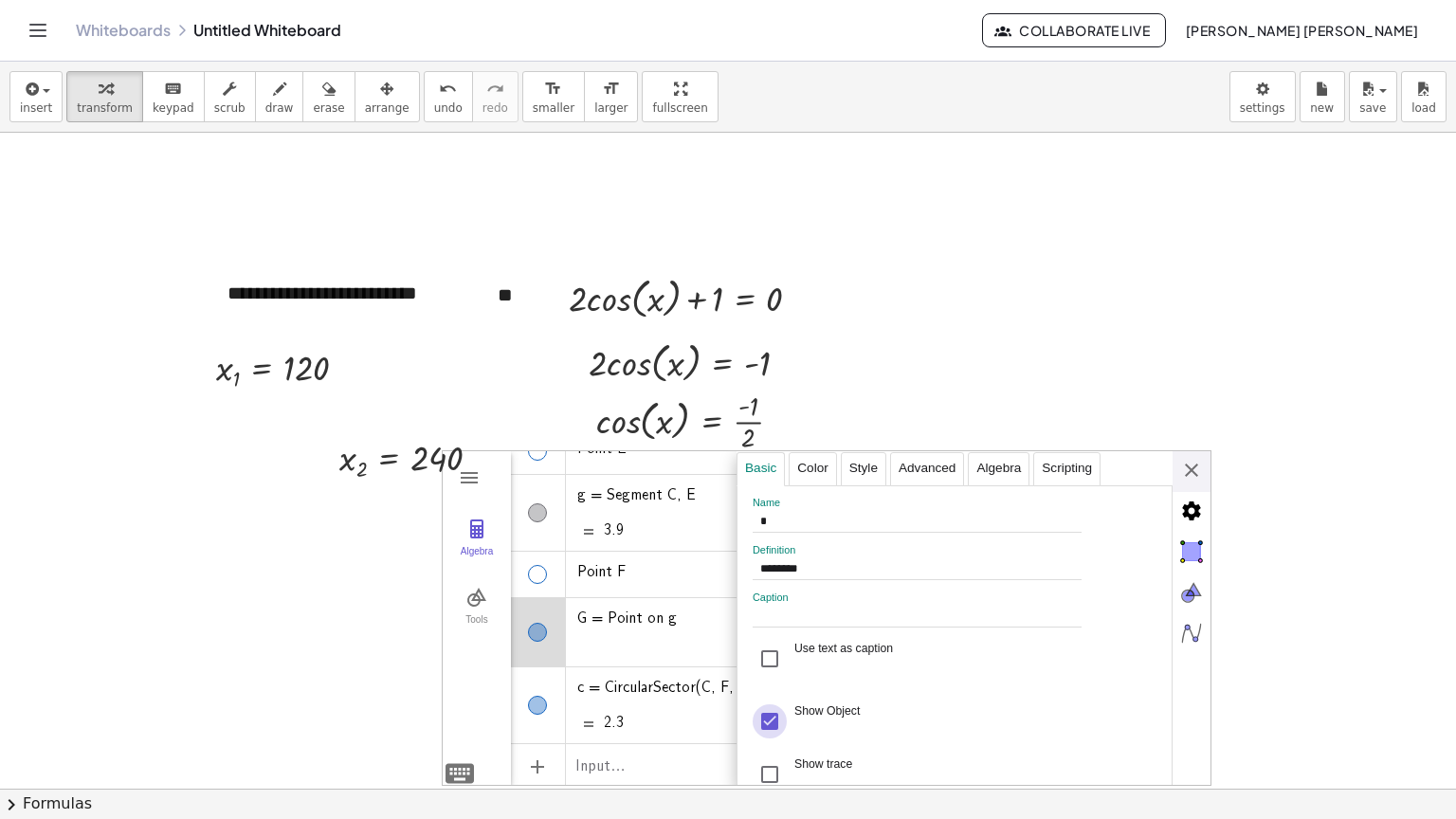
click at [769, 728] on div "Show Object" at bounding box center [769, 721] width 35 height 35
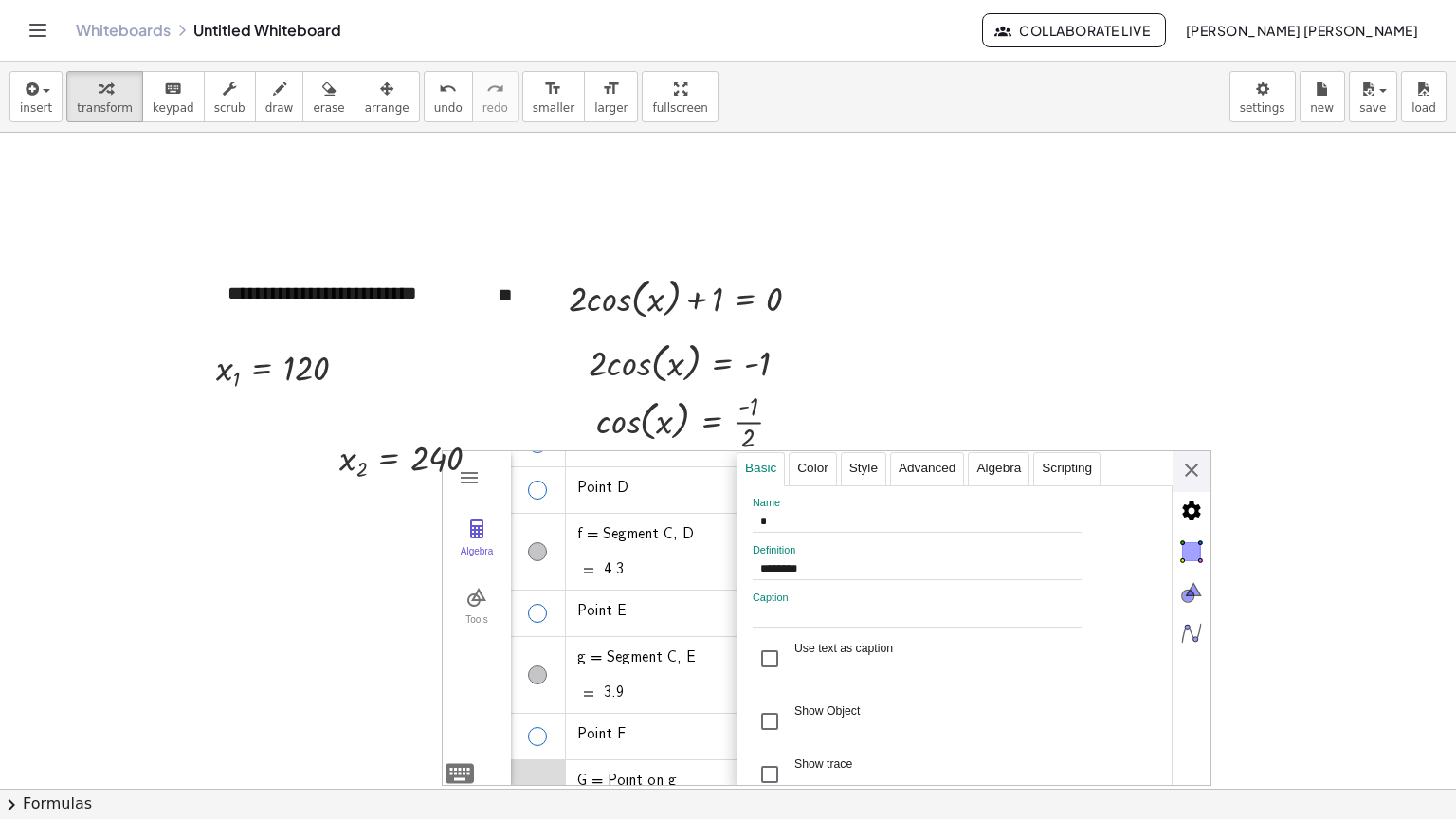
scroll to position [95, 0]
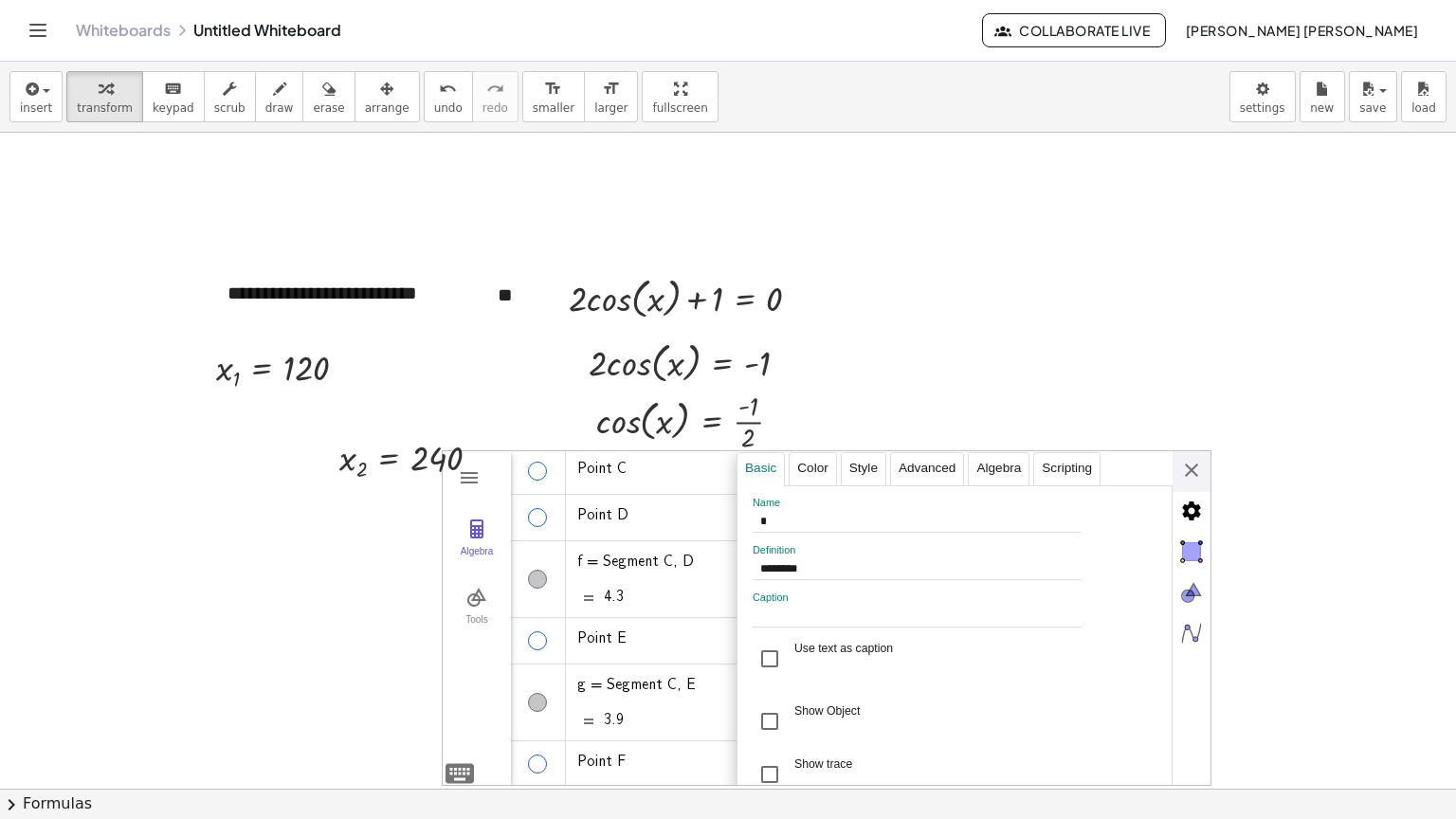
type input "*"
type input "**********"
click at [542, 600] on div "Algebra" at bounding box center [539, 579] width 55 height 76
click at [758, 720] on div "Show Object" at bounding box center [769, 721] width 35 height 35
type input "*"
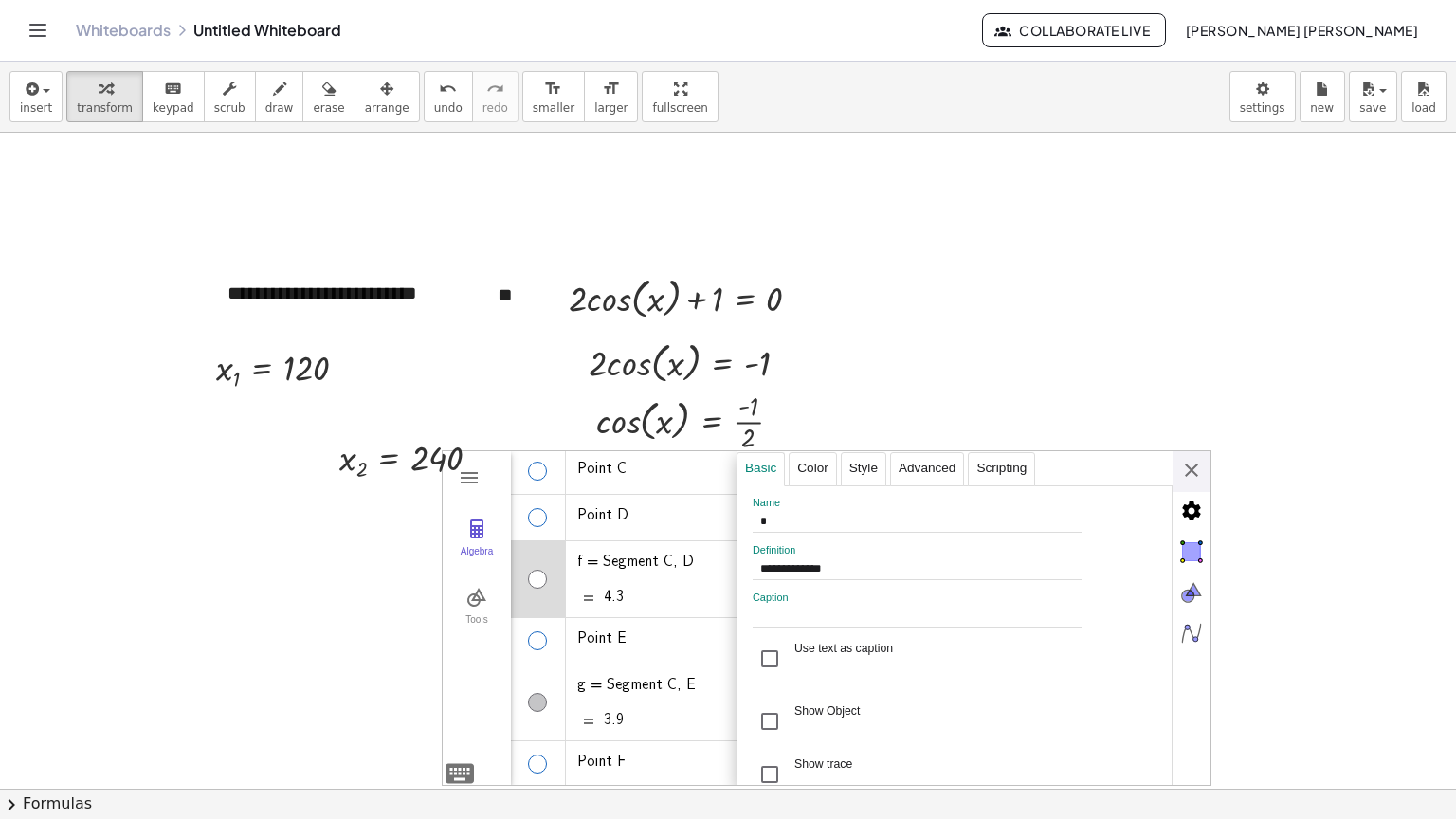
type input "**********"
click at [541, 703] on div "Algebra" at bounding box center [539, 703] width 55 height 76
click at [765, 723] on div "Show Object" at bounding box center [769, 721] width 35 height 35
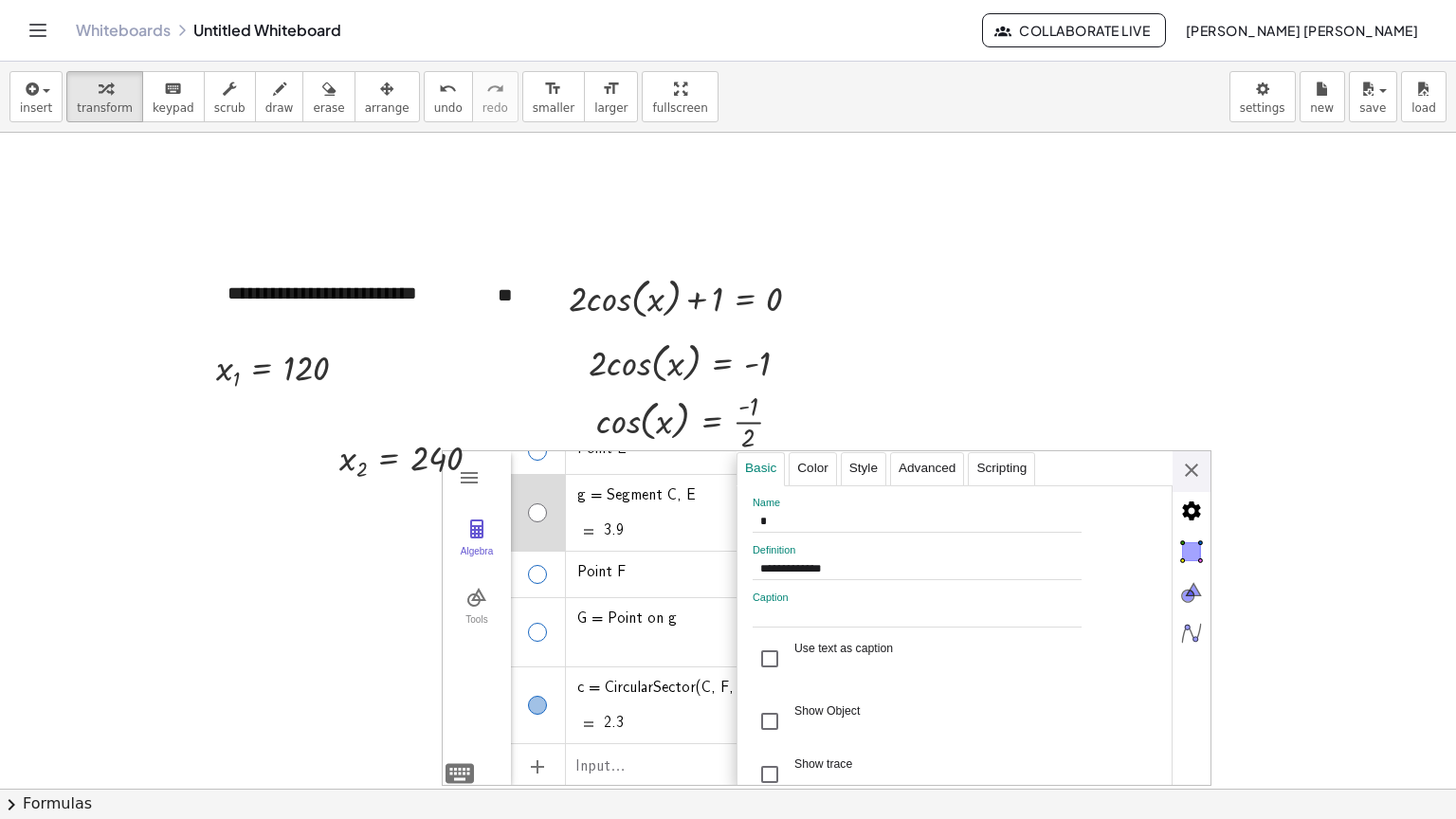
scroll to position [350, 0]
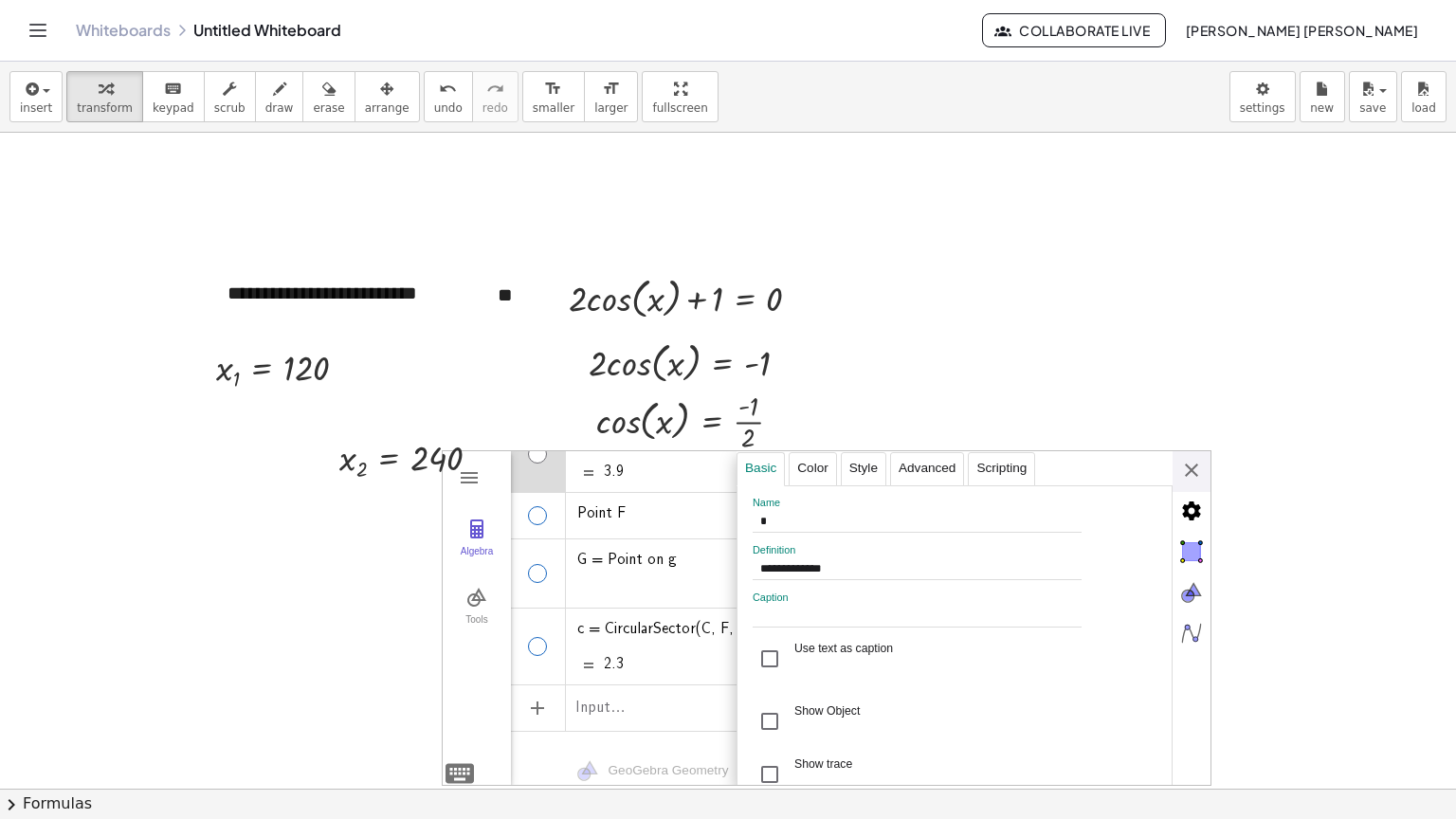
click at [528, 637] on div "Algebra" at bounding box center [537, 646] width 19 height 19
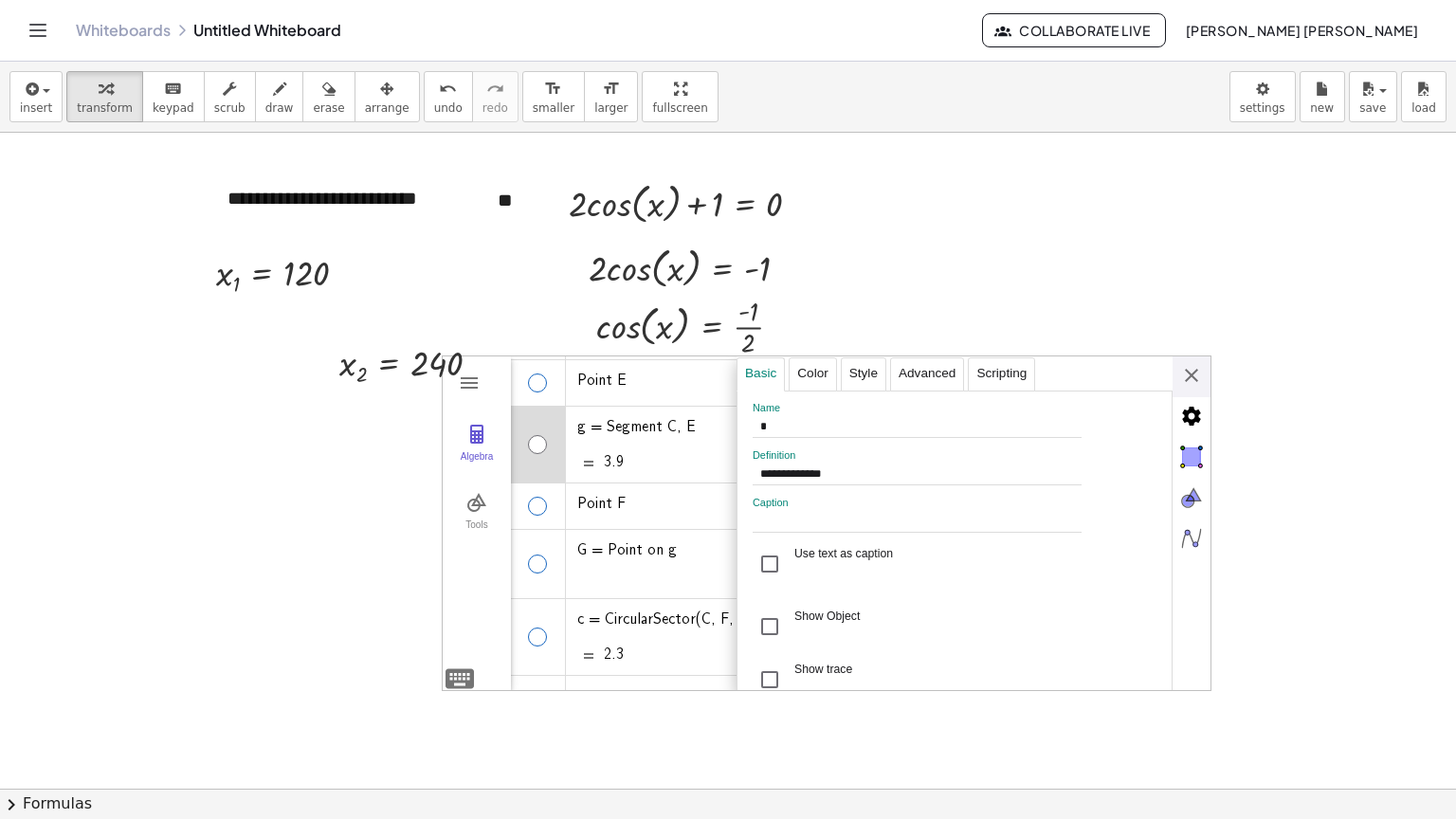
scroll to position [256, 0]
type input "*"
type input "**********"
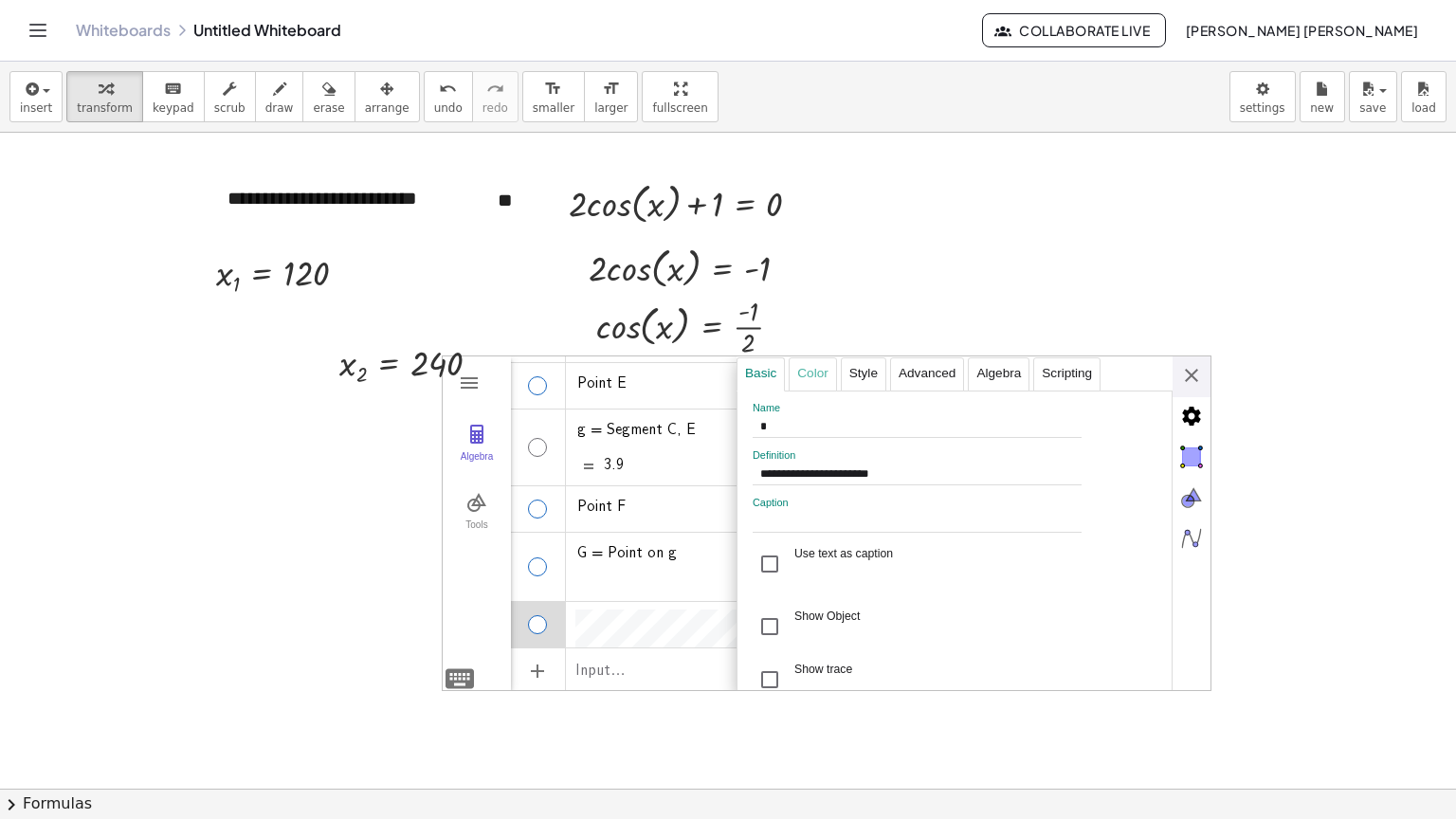
click at [815, 364] on div "Color" at bounding box center [813, 374] width 47 height 35
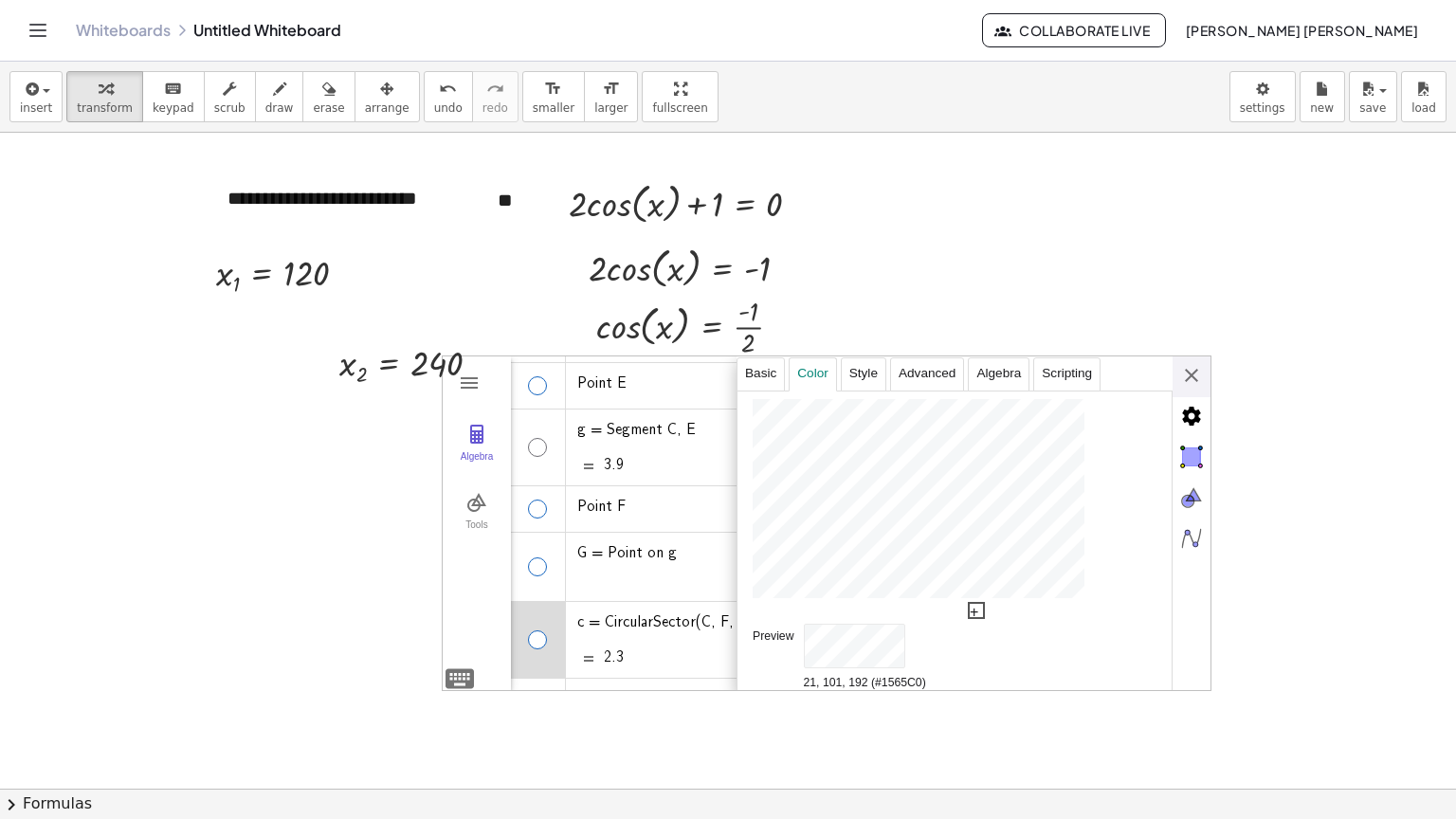
type input "**"
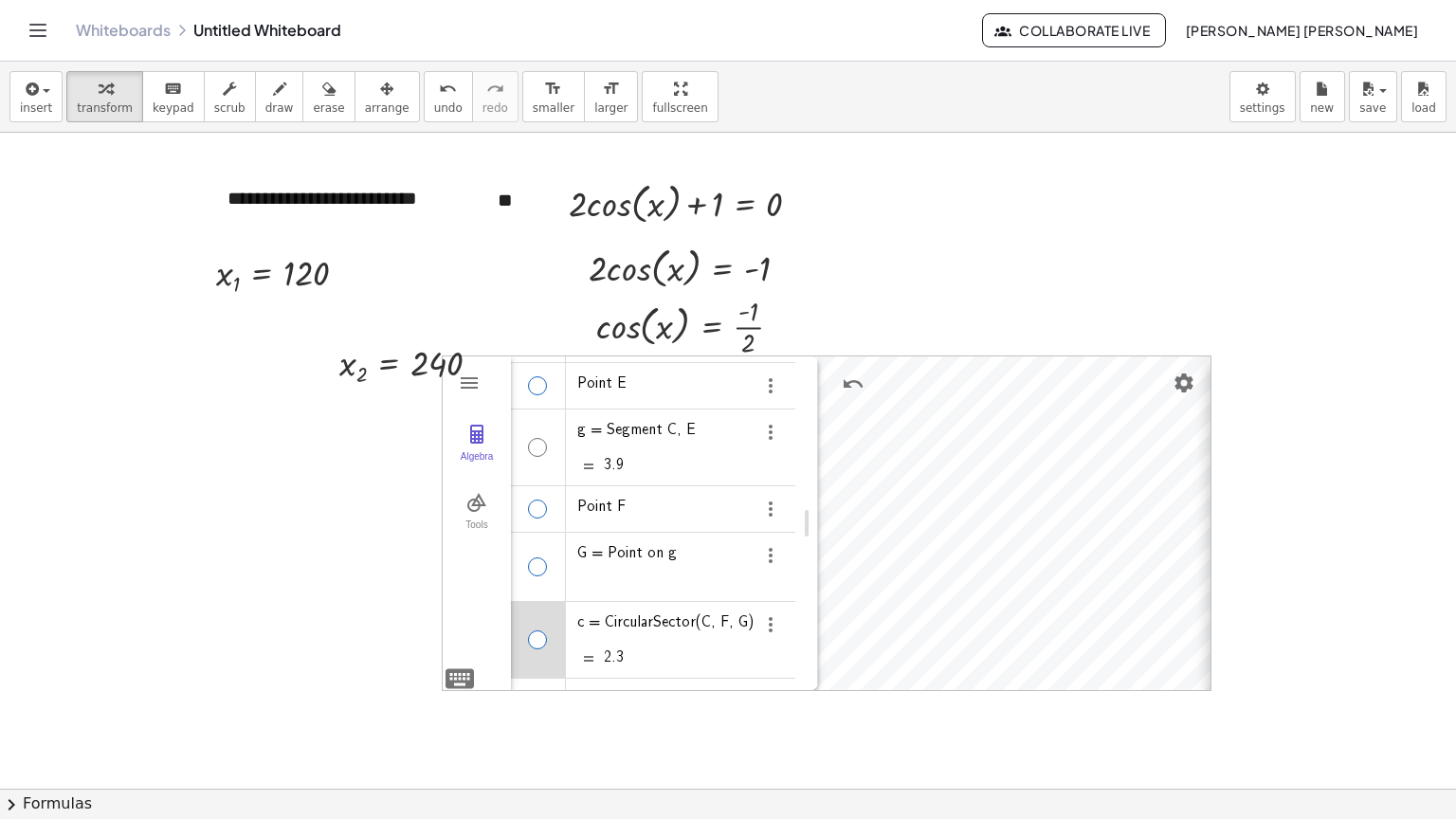
click at [1210, 370] on div "**********" at bounding box center [1447, 524] width 473 height 335
click at [538, 652] on div "Algebra" at bounding box center [539, 639] width 55 height 76
click at [559, 645] on div "c = CircularSector(C, F, G) 2.3" at bounding box center [653, 639] width 284 height 76
click at [546, 620] on div "Algebra" at bounding box center [539, 639] width 55 height 76
click at [765, 617] on img "Options" at bounding box center [770, 625] width 23 height 23
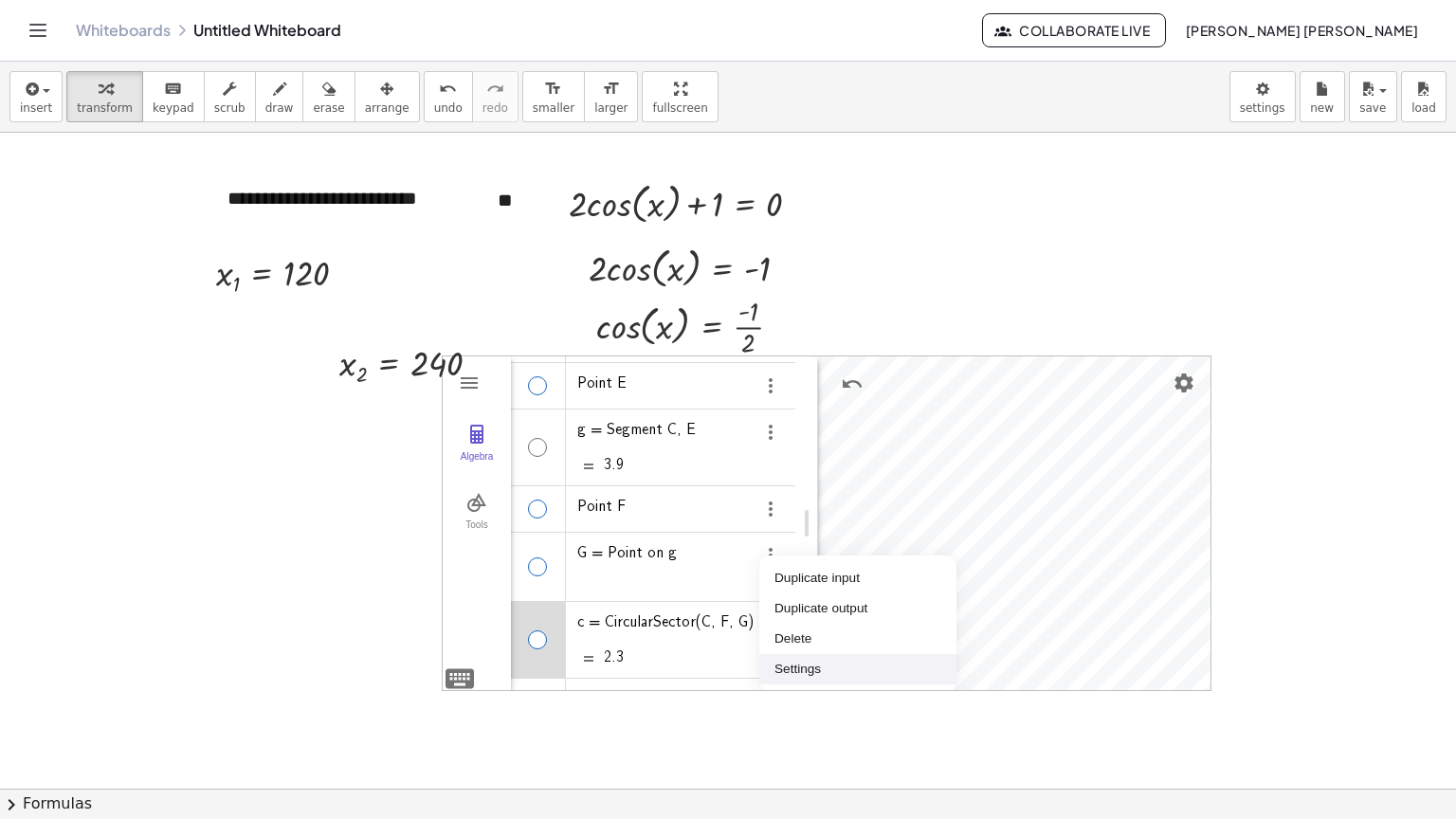
click at [794, 660] on li "Settings" at bounding box center [858, 669] width 197 height 31
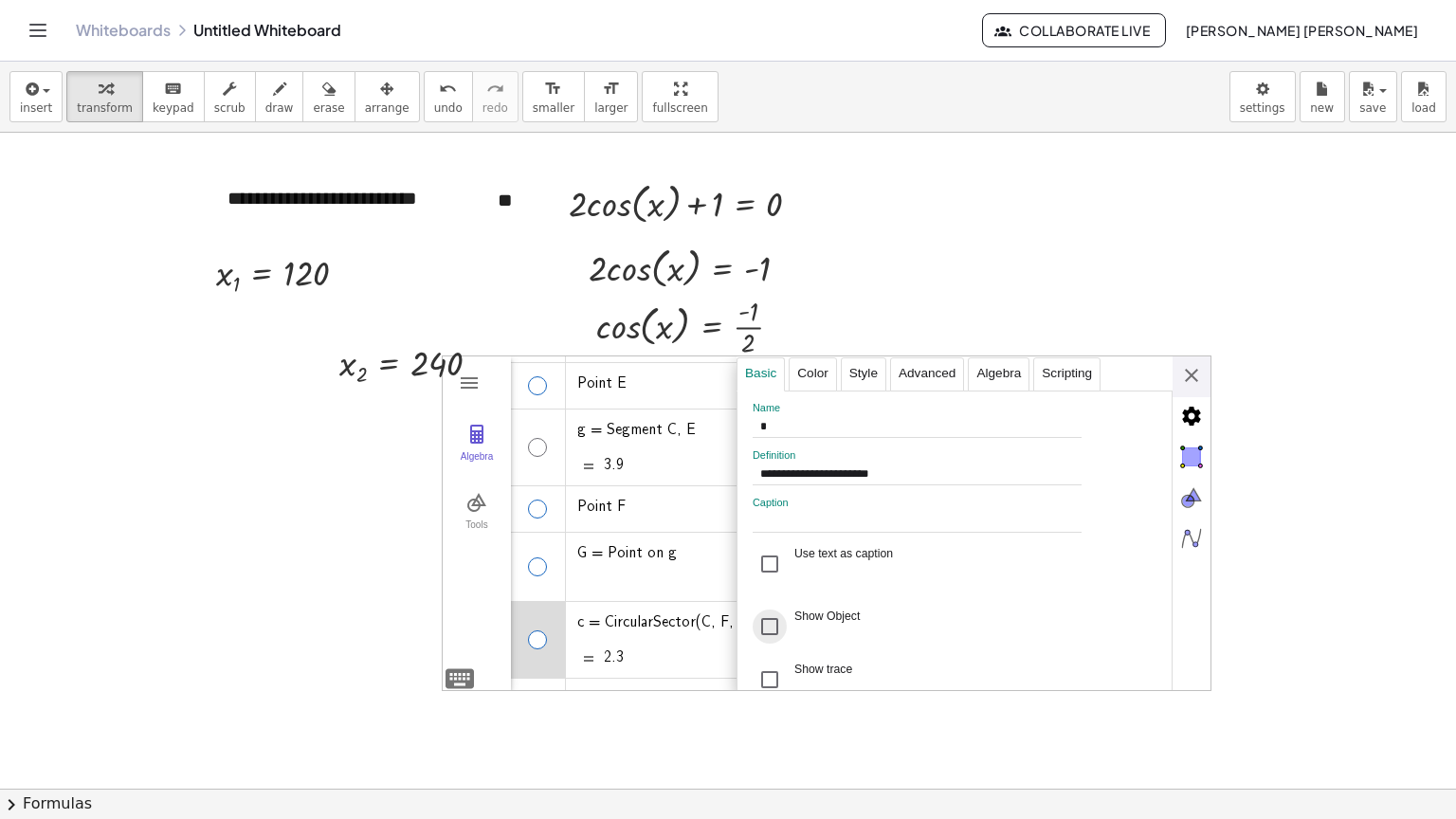
click at [762, 635] on div "Show Object" at bounding box center [769, 627] width 35 height 35
click at [1184, 377] on div "**********" at bounding box center [974, 524] width 473 height 335
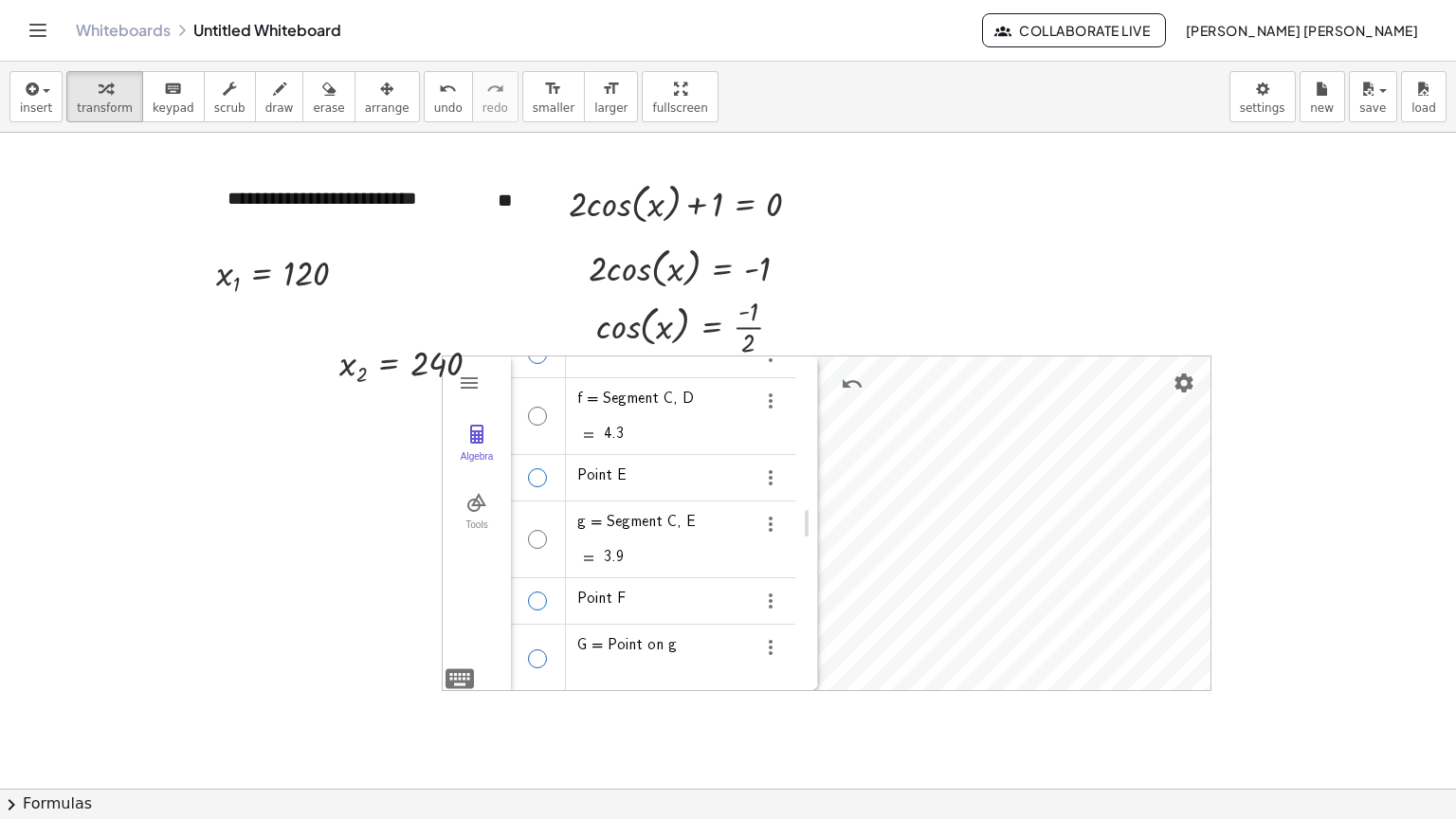
scroll to position [160, 0]
click at [530, 551] on div "Algebra" at bounding box center [539, 542] width 55 height 76
click at [531, 533] on div "Algebra" at bounding box center [537, 542] width 19 height 19
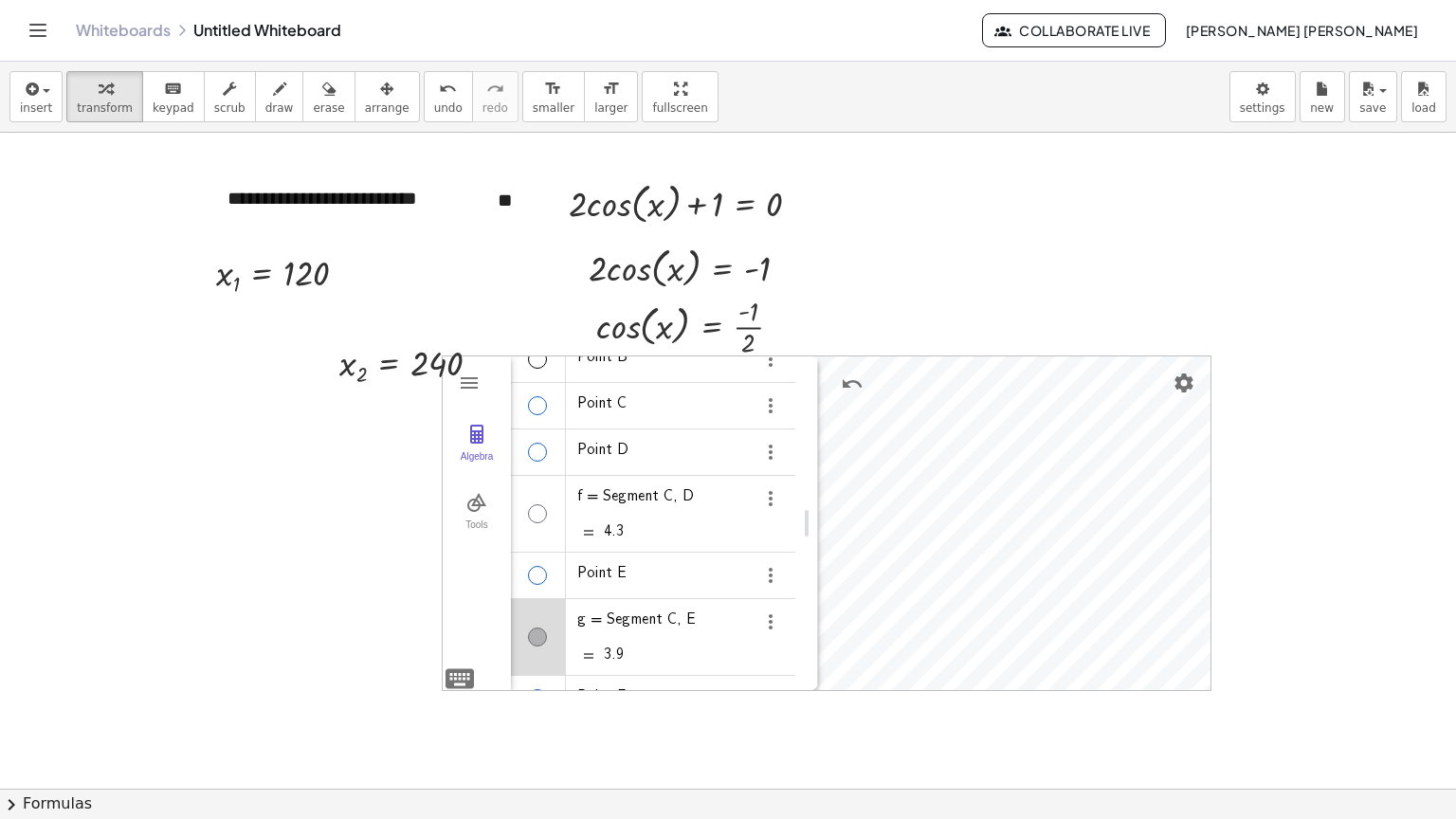
click at [528, 510] on div "Algebra" at bounding box center [537, 513] width 19 height 19
drag, startPoint x: 801, startPoint y: 520, endPoint x: 480, endPoint y: 516, distance: 321.0
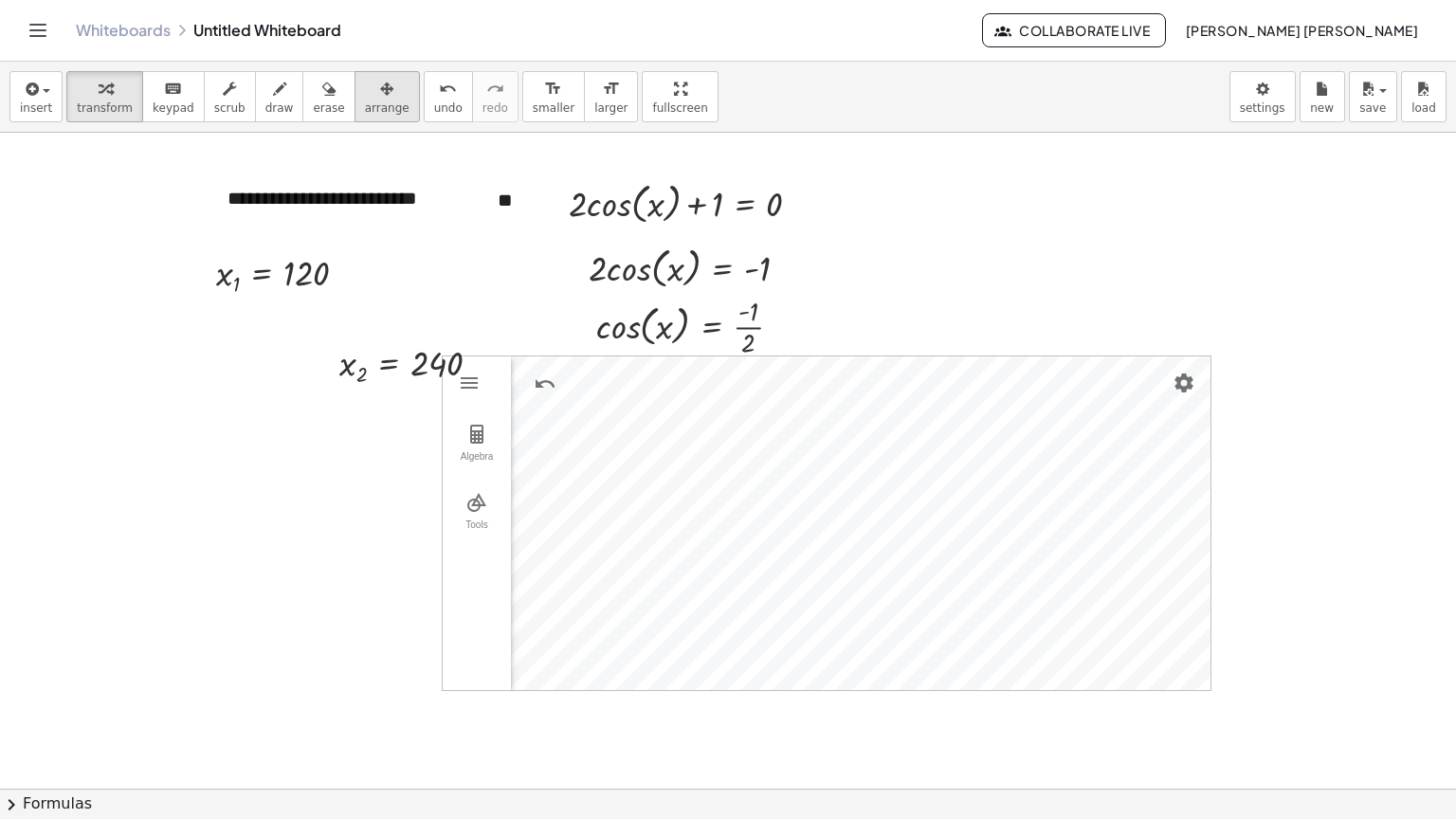
click at [365, 88] on div "button" at bounding box center [387, 88] width 44 height 23
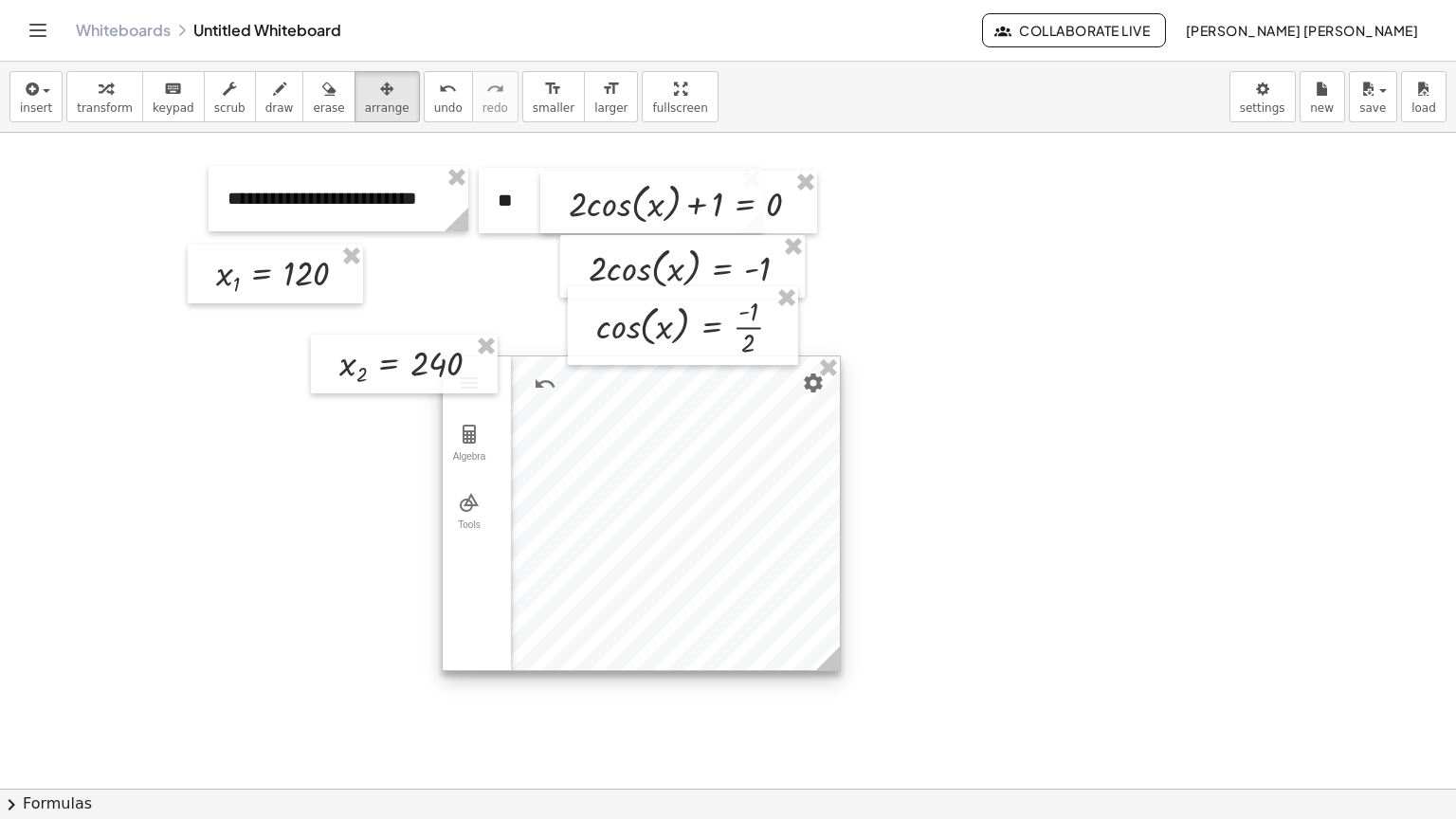
drag, startPoint x: 1200, startPoint y: 680, endPoint x: 832, endPoint y: 663, distance: 368.4
click at [832, 663] on icon at bounding box center [828, 658] width 24 height 24
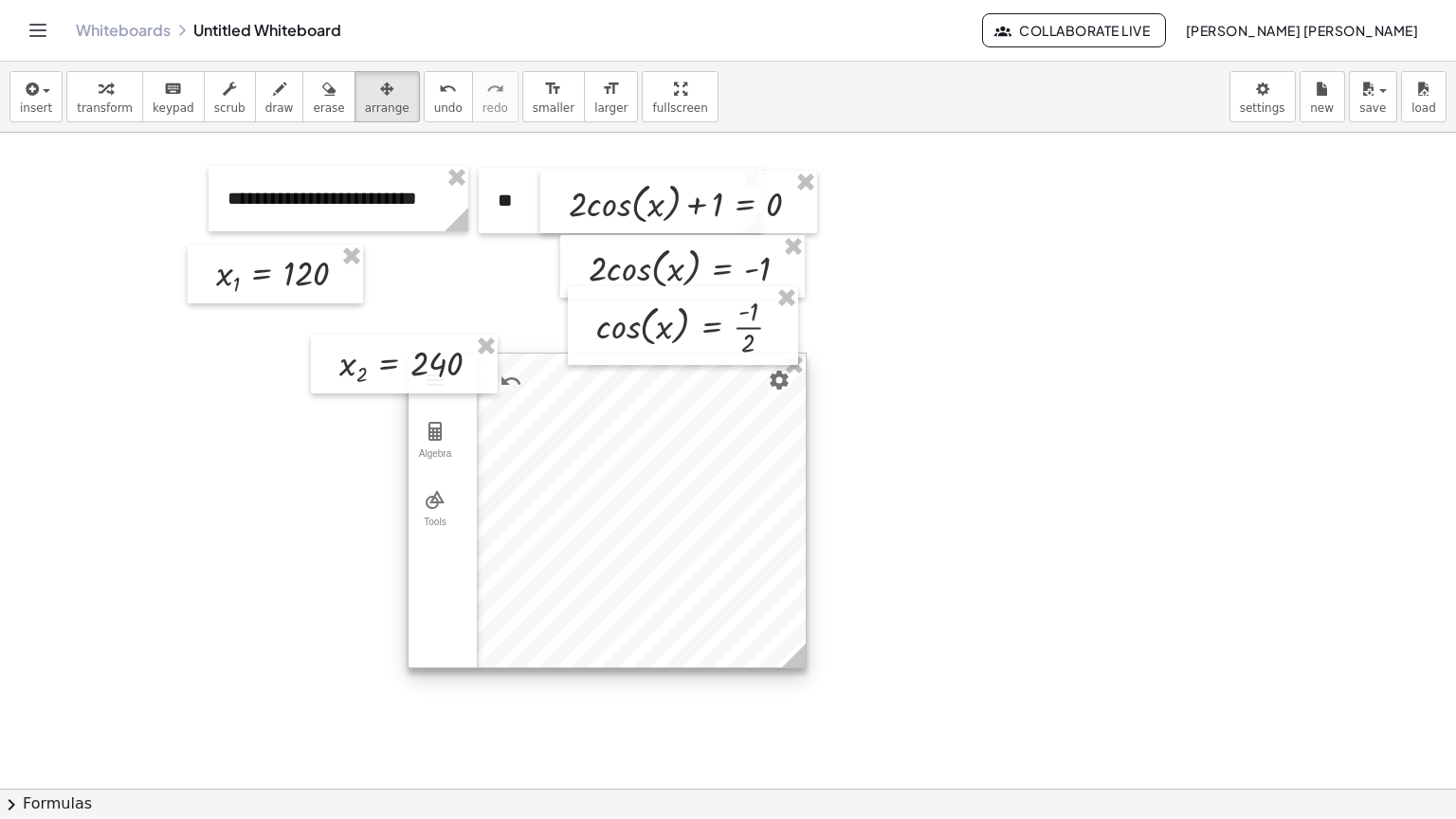
drag, startPoint x: 797, startPoint y: 644, endPoint x: 764, endPoint y: 641, distance: 33.1
click at [764, 641] on div at bounding box center [607, 510] width 398 height 314
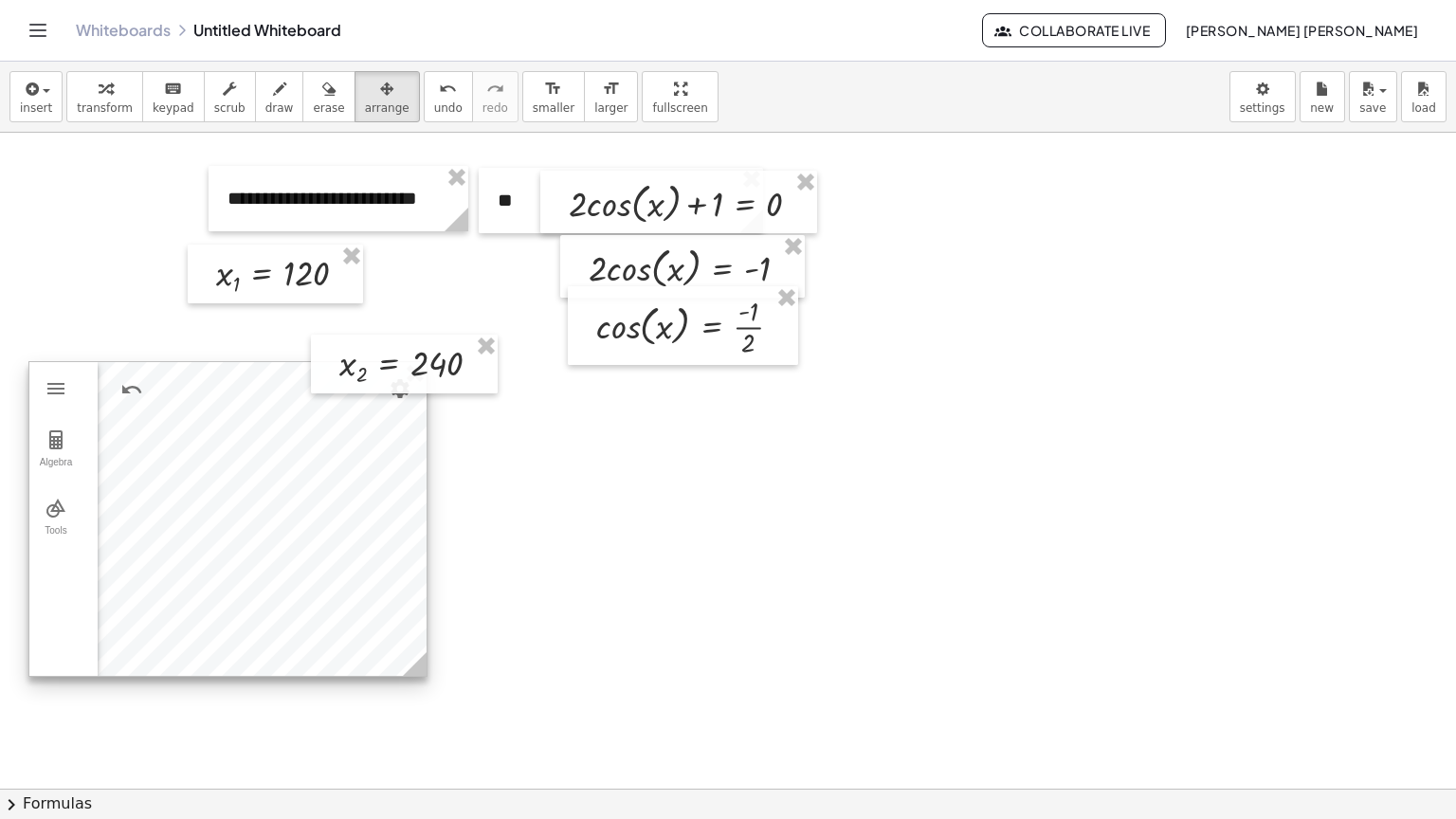
drag, startPoint x: 764, startPoint y: 641, endPoint x: 318, endPoint y: 644, distance: 446.0
click at [318, 644] on div at bounding box center [228, 519] width 398 height 314
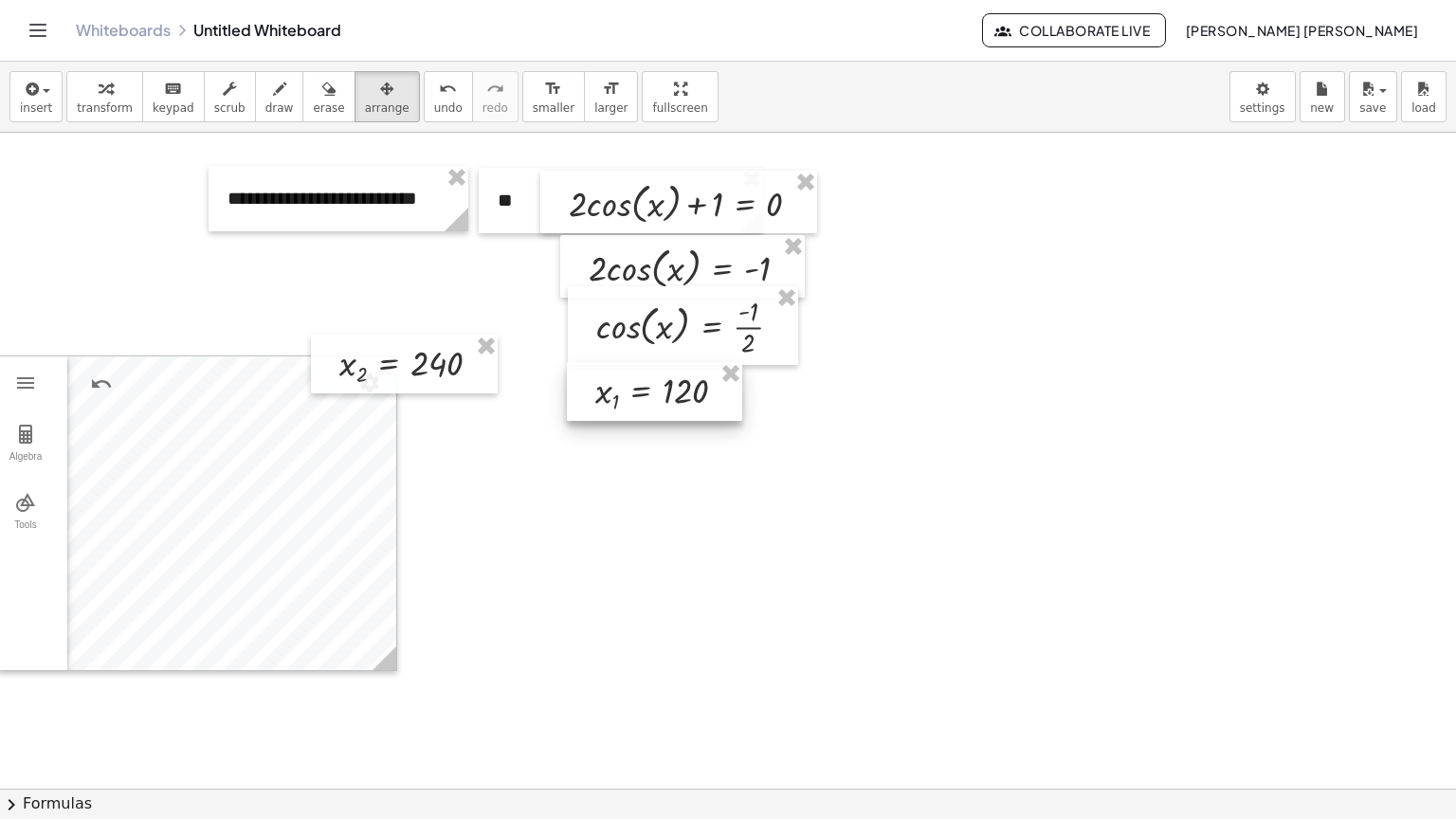
drag, startPoint x: 239, startPoint y: 284, endPoint x: 619, endPoint y: 402, distance: 397.9
click at [619, 402] on div at bounding box center [655, 392] width 176 height 60
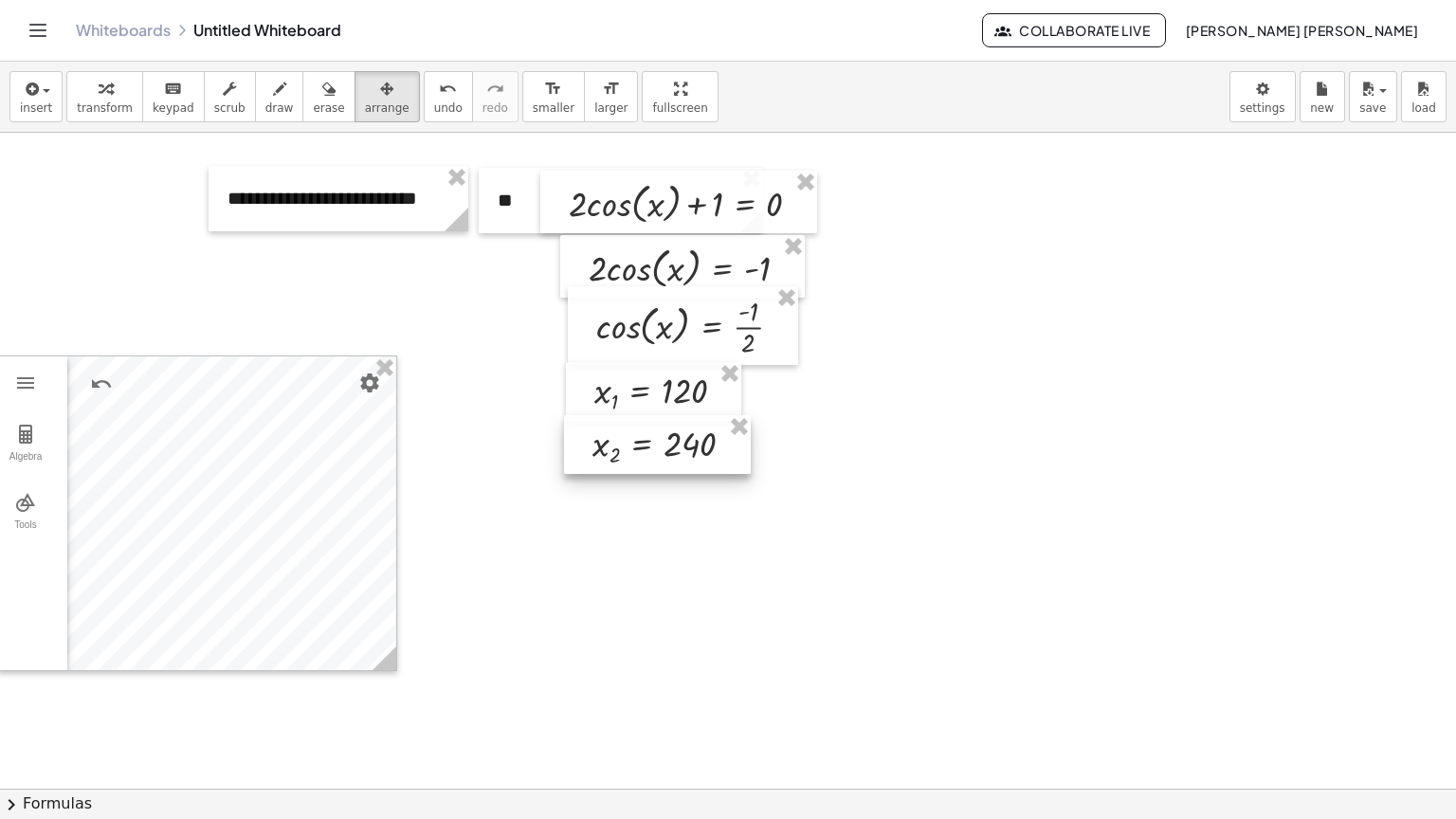
drag, startPoint x: 463, startPoint y: 395, endPoint x: 699, endPoint y: 472, distance: 248.2
click at [699, 472] on div at bounding box center [657, 445] width 186 height 60
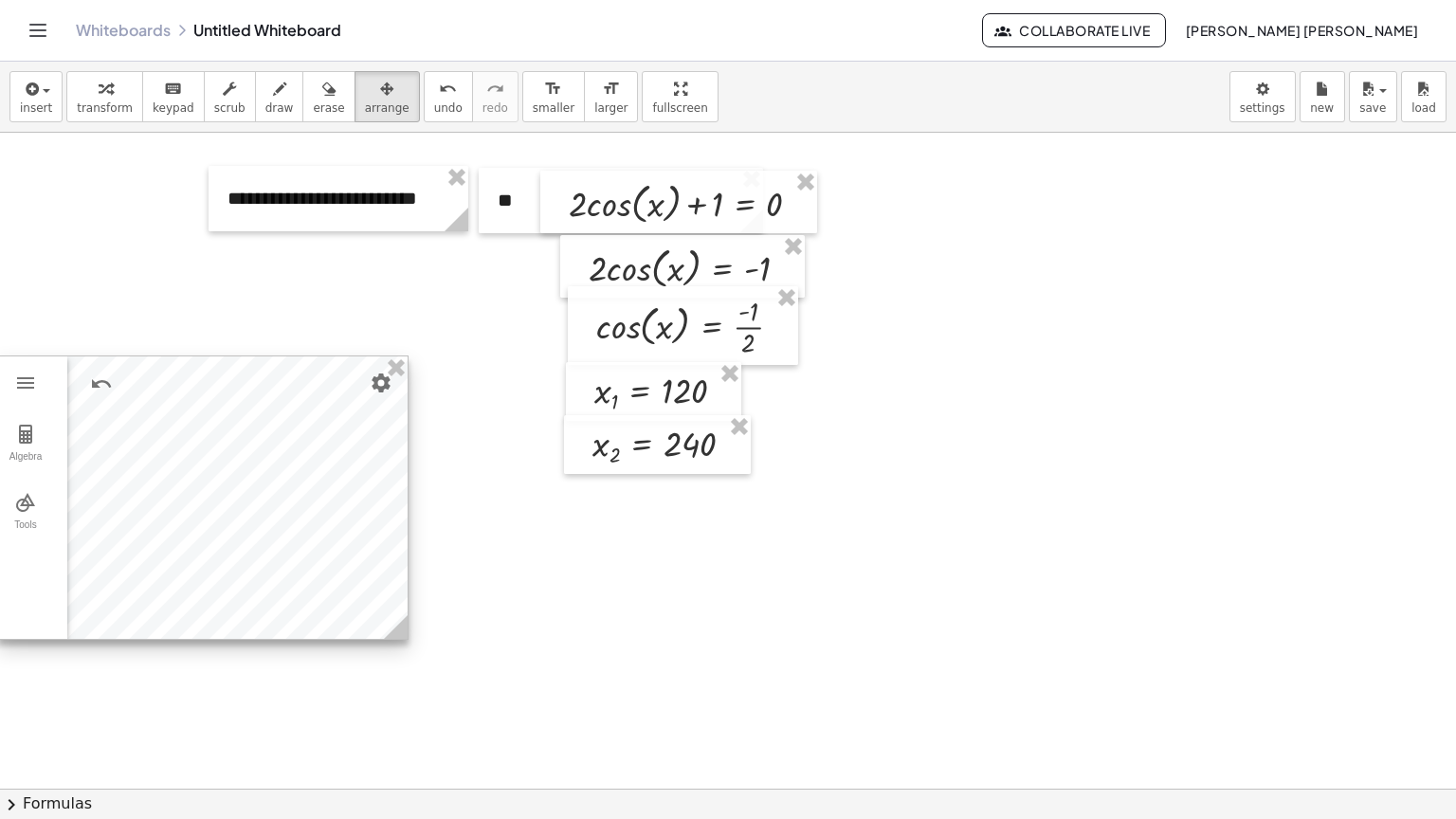
drag, startPoint x: 369, startPoint y: 664, endPoint x: 380, endPoint y: 612, distance: 53.2
click at [380, 612] on icon at bounding box center [396, 628] width 34 height 34
click at [390, 639] on div at bounding box center [727, 694] width 1458 height 1312
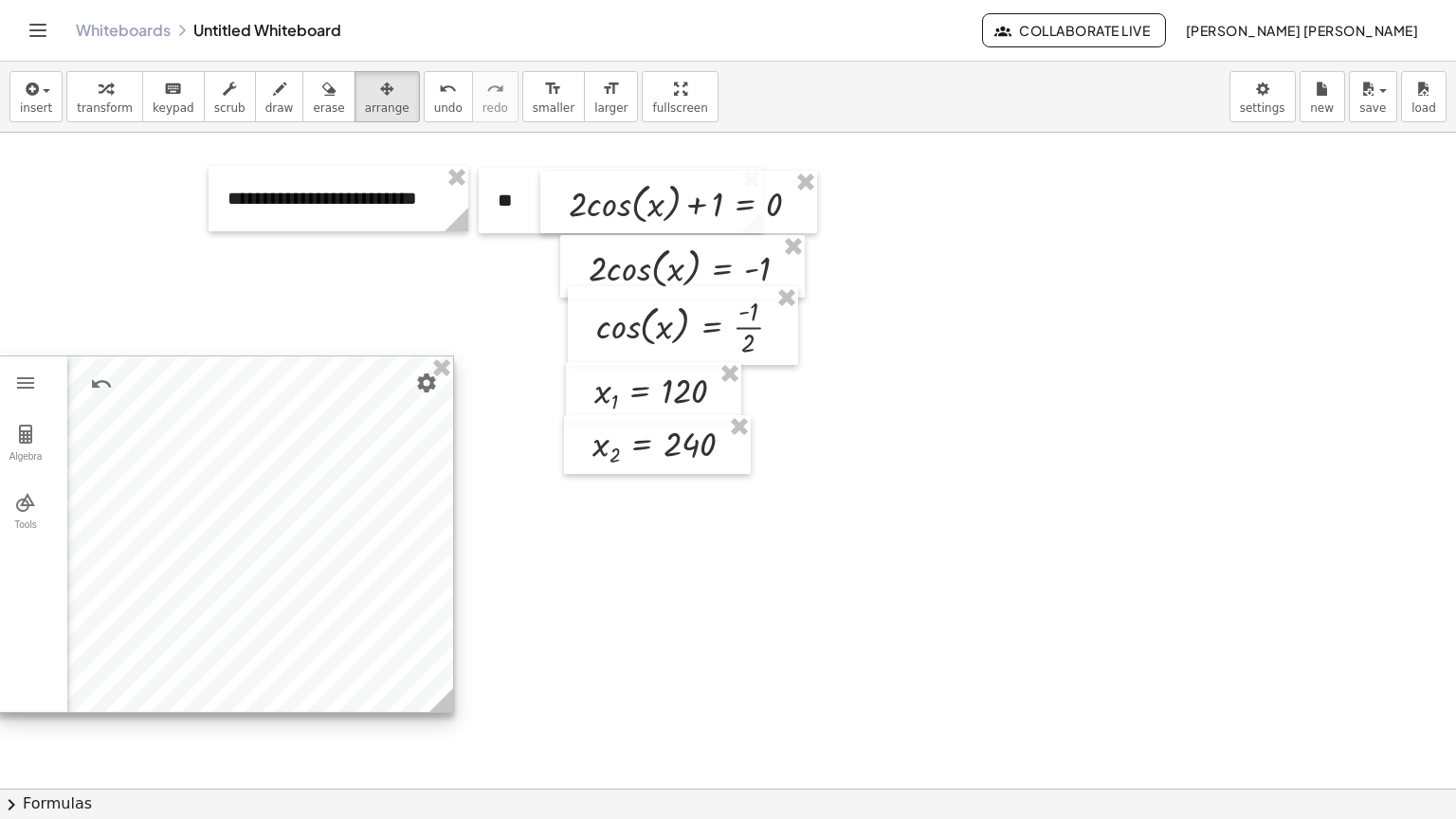
drag, startPoint x: 395, startPoint y: 635, endPoint x: 440, endPoint y: 708, distance: 85.8
click at [440, 708] on icon at bounding box center [441, 701] width 24 height 24
click at [98, 102] on span "transform" at bounding box center [105, 108] width 56 height 13
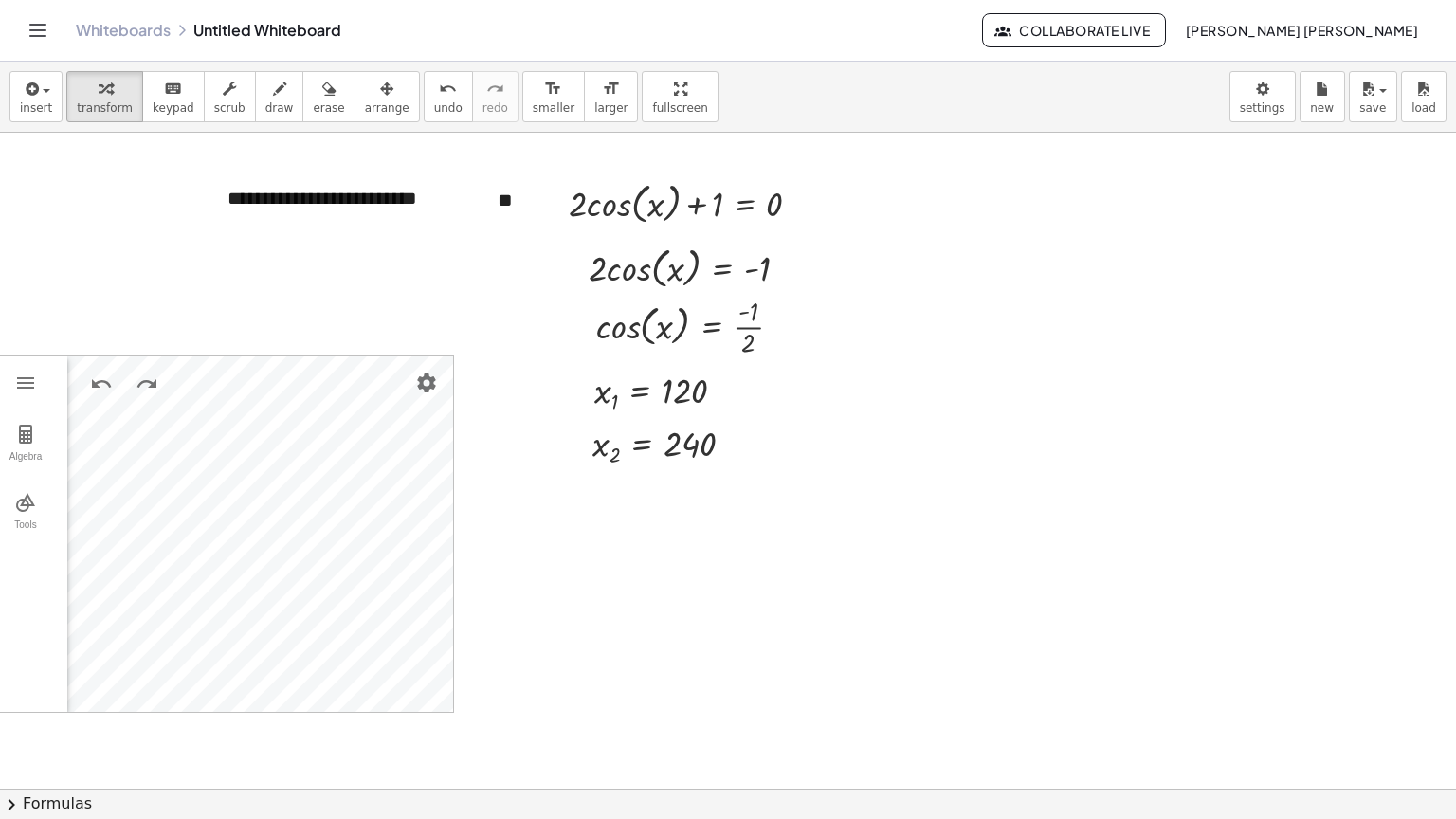
click at [433, 694] on div "**********" at bounding box center [727, 694] width 1458 height 1312
drag, startPoint x: 70, startPoint y: 394, endPoint x: 260, endPoint y: 132, distance: 323.6
click at [160, 332] on div "**********" at bounding box center [727, 694] width 1458 height 1312
click at [354, 115] on button "arrange" at bounding box center [387, 97] width 65 height 51
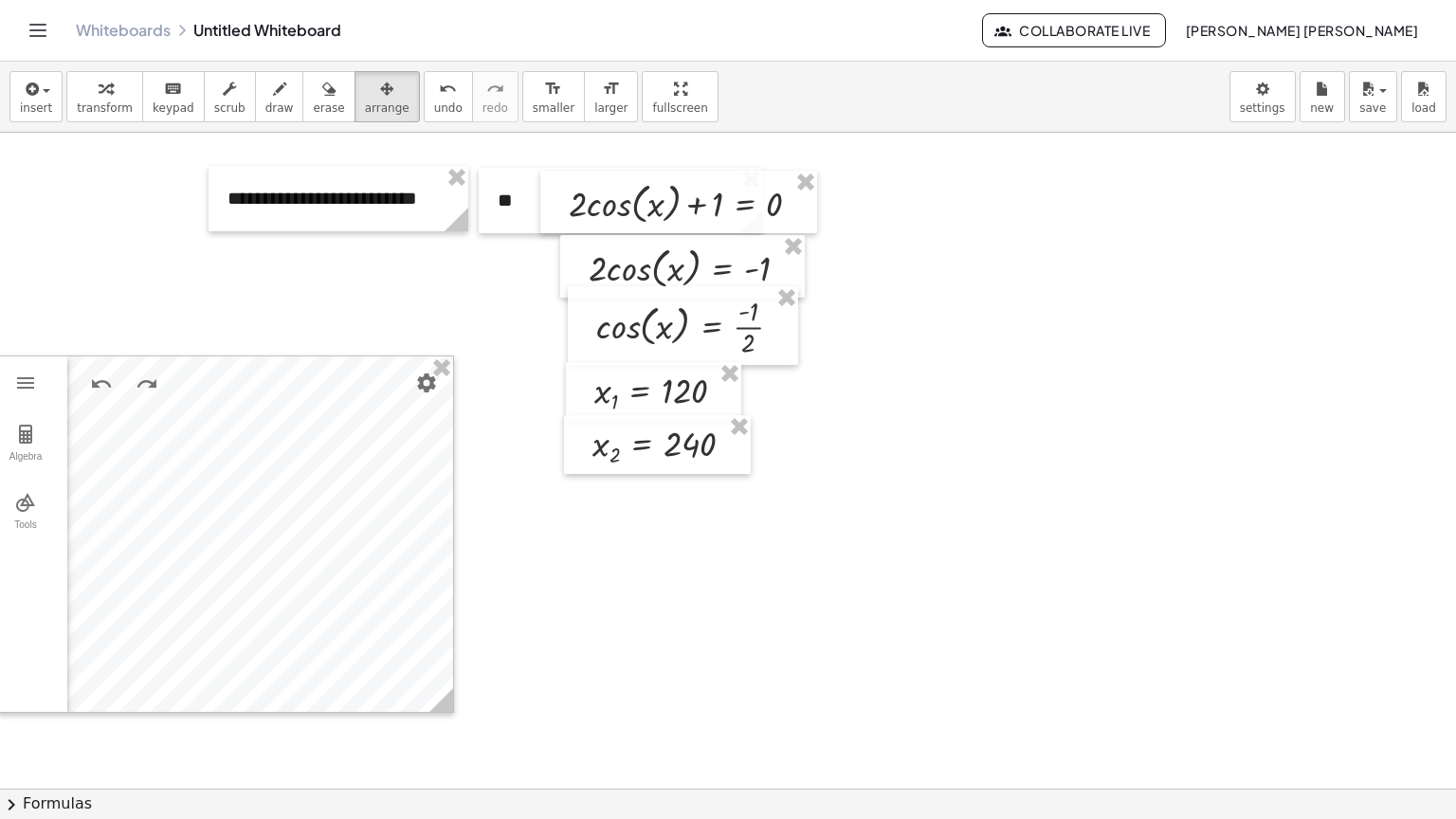
drag, startPoint x: 434, startPoint y: 716, endPoint x: 435, endPoint y: 693, distance: 23.0
click at [444, 693] on div "**********" at bounding box center [727, 694] width 1458 height 1312
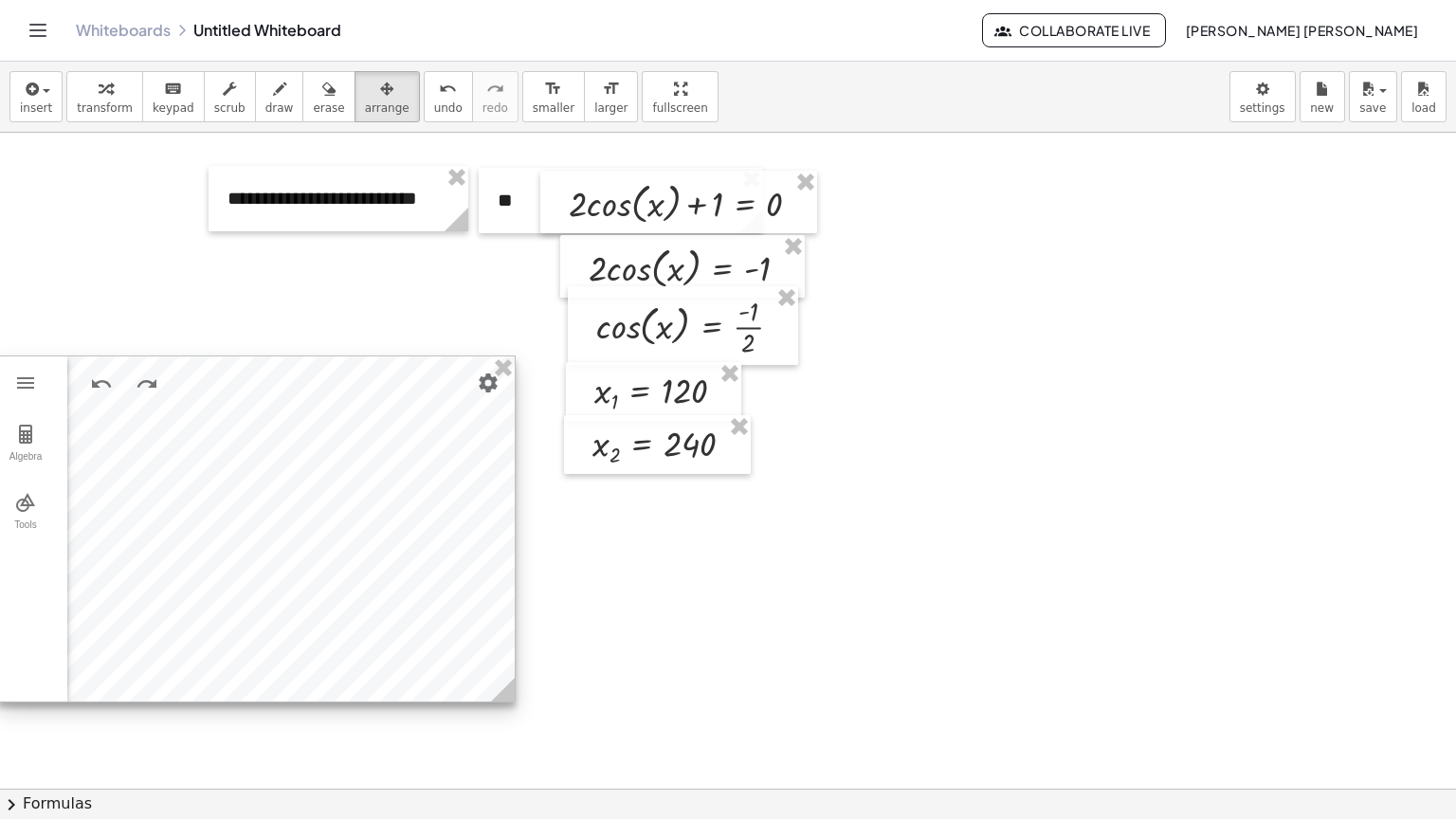
drag, startPoint x: 435, startPoint y: 693, endPoint x: 497, endPoint y: 683, distance: 62.8
click at [497, 683] on circle at bounding box center [507, 694] width 34 height 34
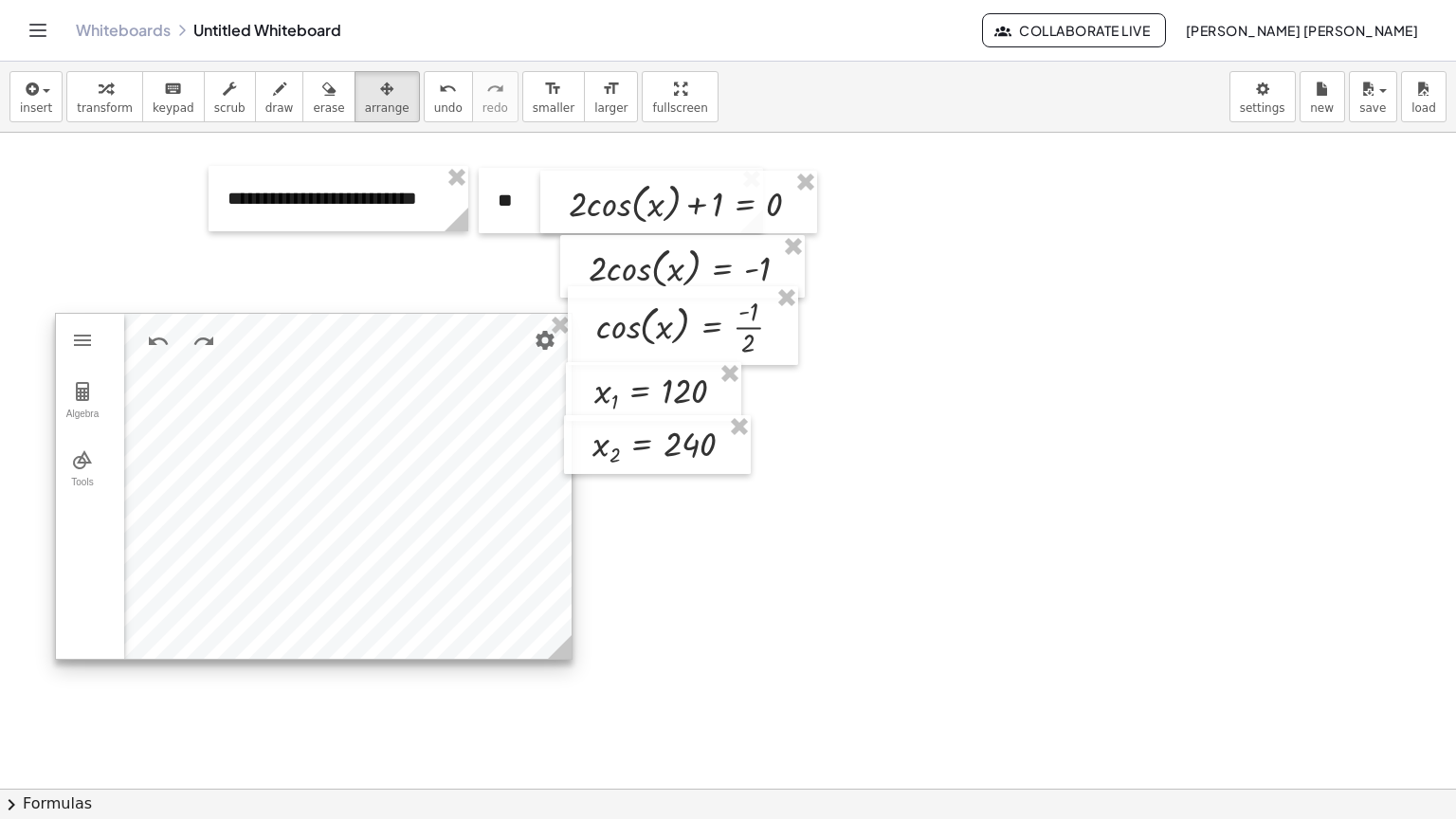
drag, startPoint x: 95, startPoint y: 486, endPoint x: 110, endPoint y: 539, distance: 55.1
click at [149, 444] on div at bounding box center [314, 486] width 516 height 345
drag, startPoint x: 42, startPoint y: 646, endPoint x: 53, endPoint y: 641, distance: 12.1
click at [41, 644] on div at bounding box center [727, 694] width 1458 height 1312
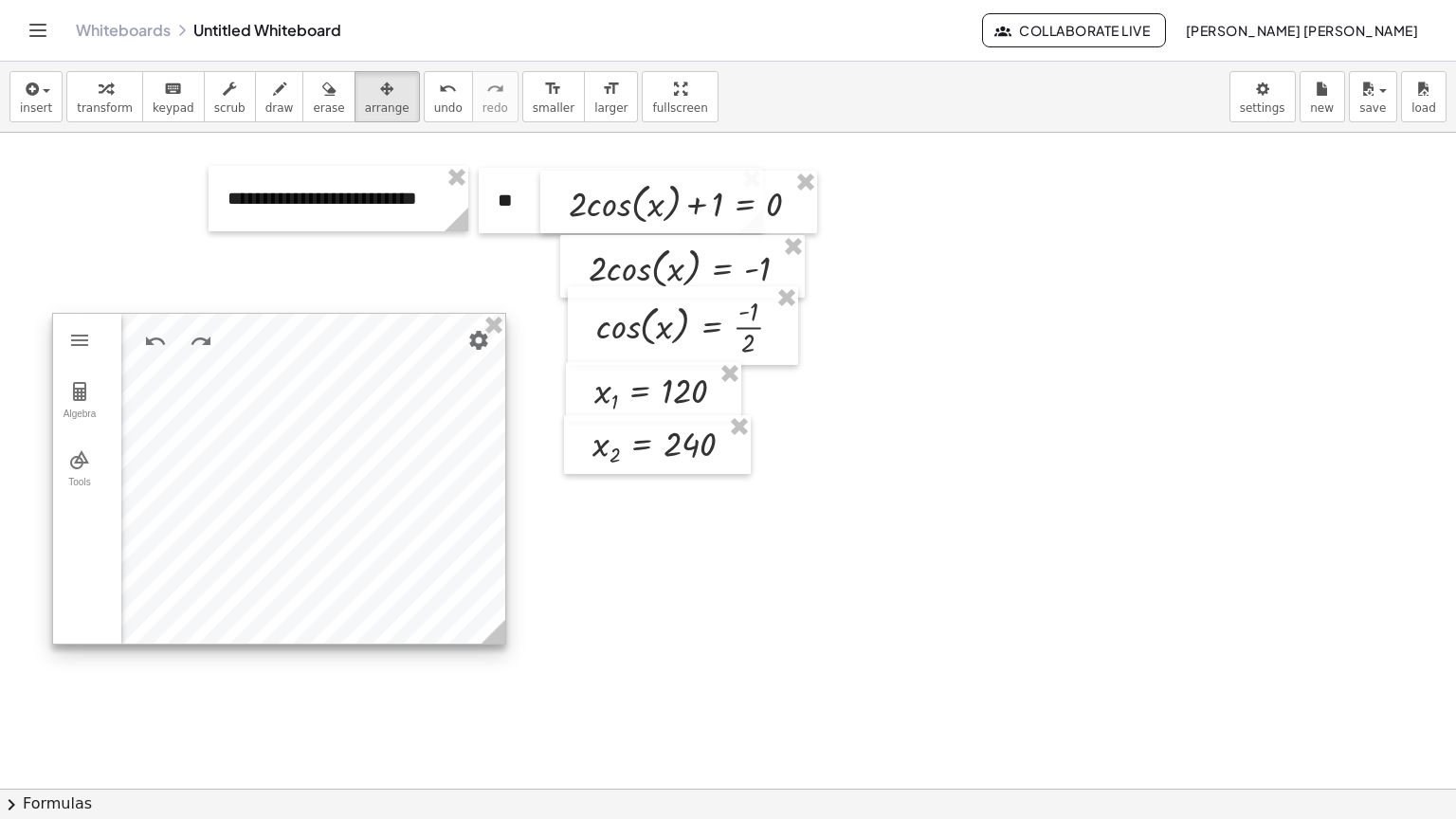
drag, startPoint x: 547, startPoint y: 648, endPoint x: 489, endPoint y: 632, distance: 60.2
click at [489, 632] on icon at bounding box center [493, 632] width 24 height 24
click at [407, 311] on div at bounding box center [727, 694] width 1458 height 1312
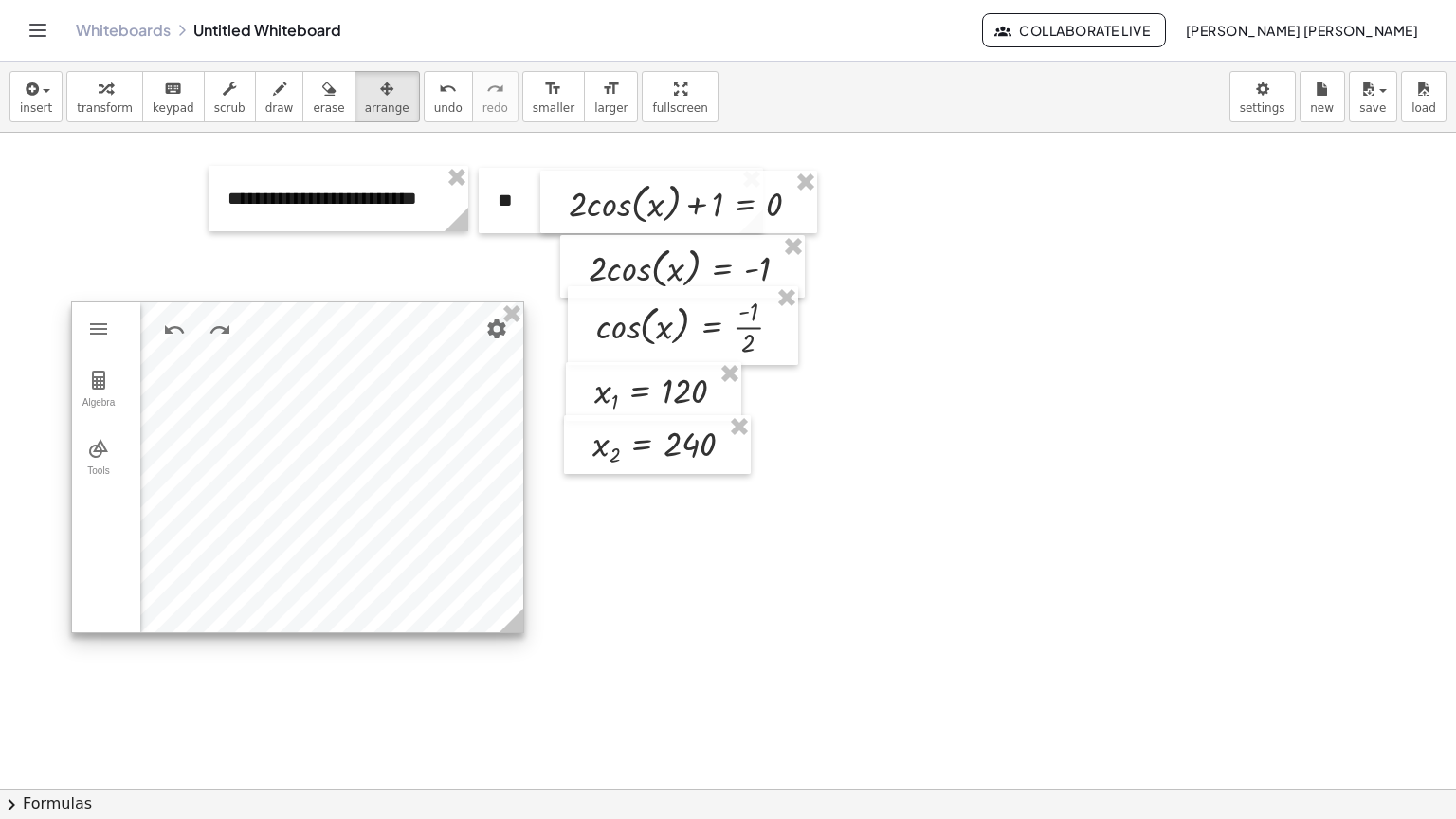
drag, startPoint x: 231, startPoint y: 513, endPoint x: 255, endPoint y: 500, distance: 27.3
click at [255, 500] on div at bounding box center [297, 468] width 451 height 330
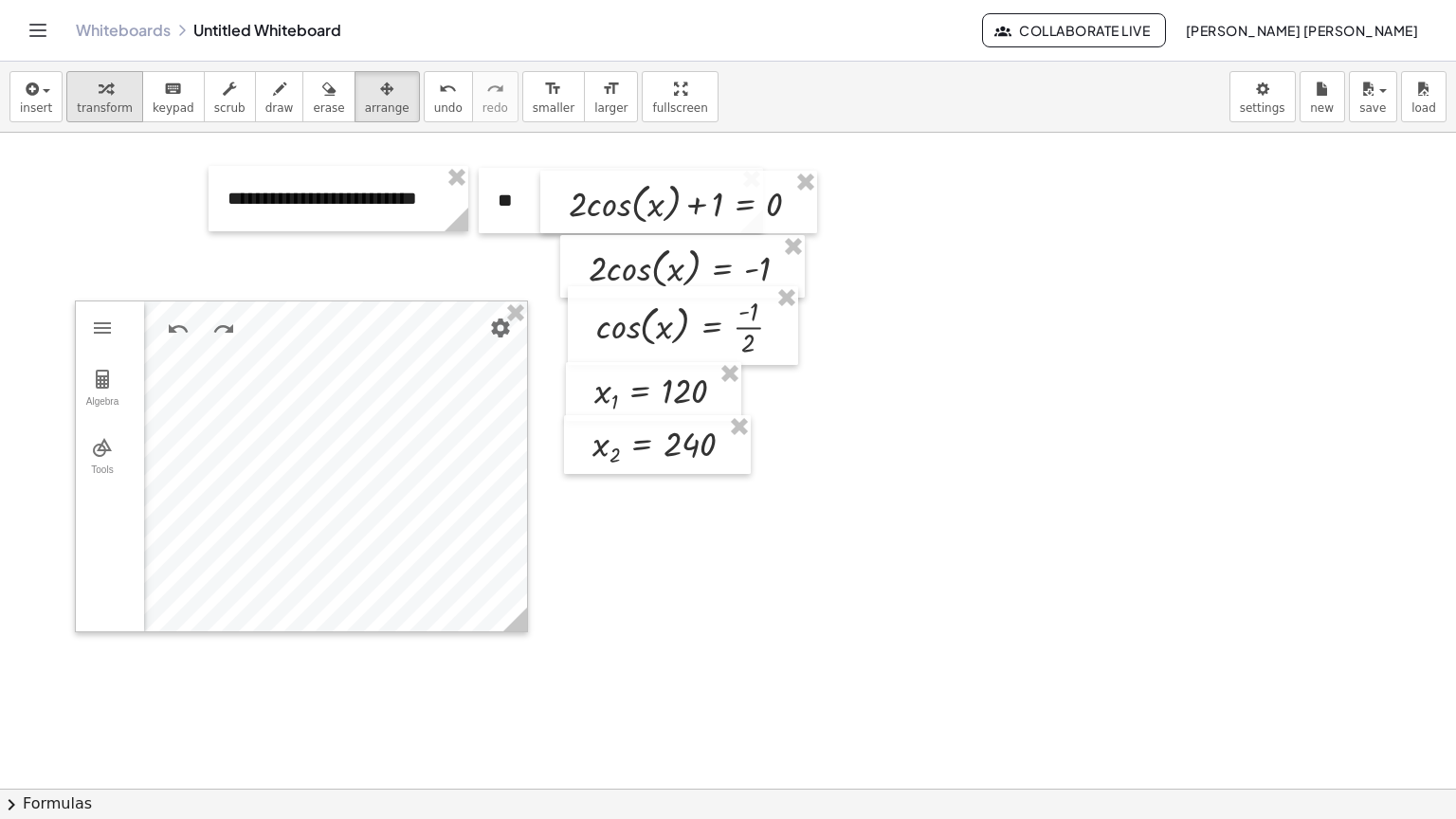
click at [88, 109] on span "transform" at bounding box center [105, 108] width 56 height 13
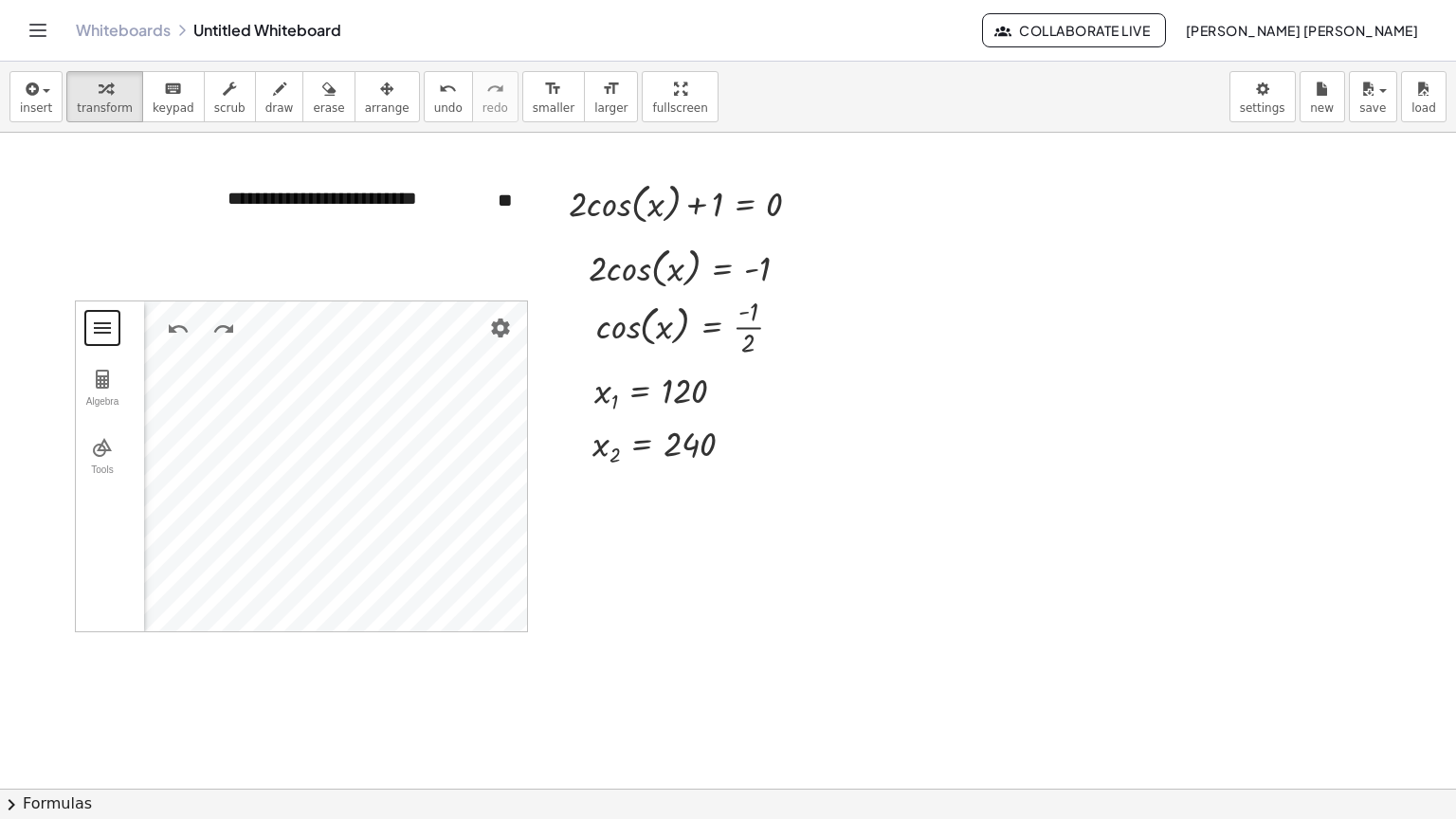
click at [101, 335] on button "Geometry" at bounding box center [102, 328] width 35 height 35
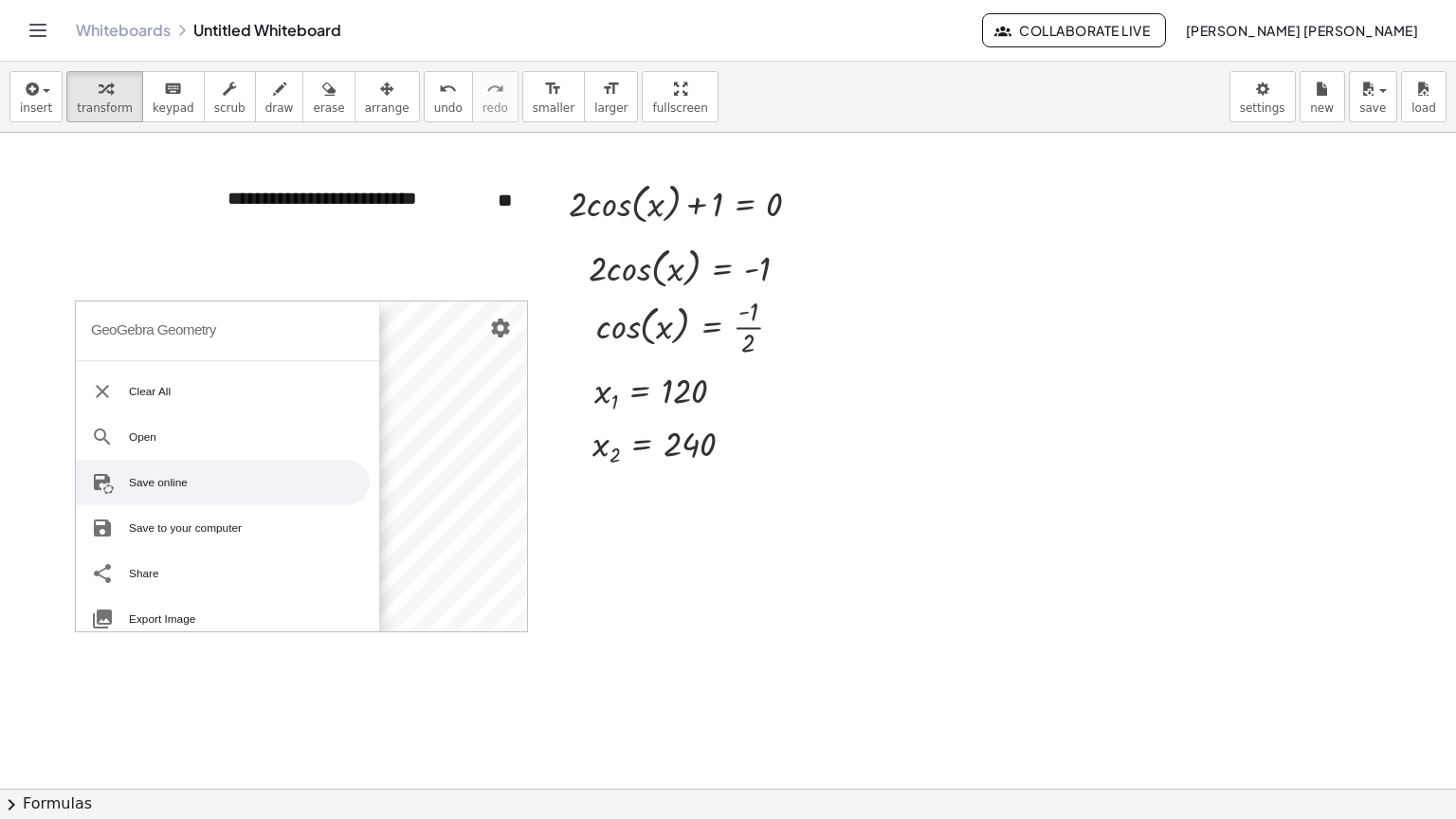
scroll to position [0, 0]
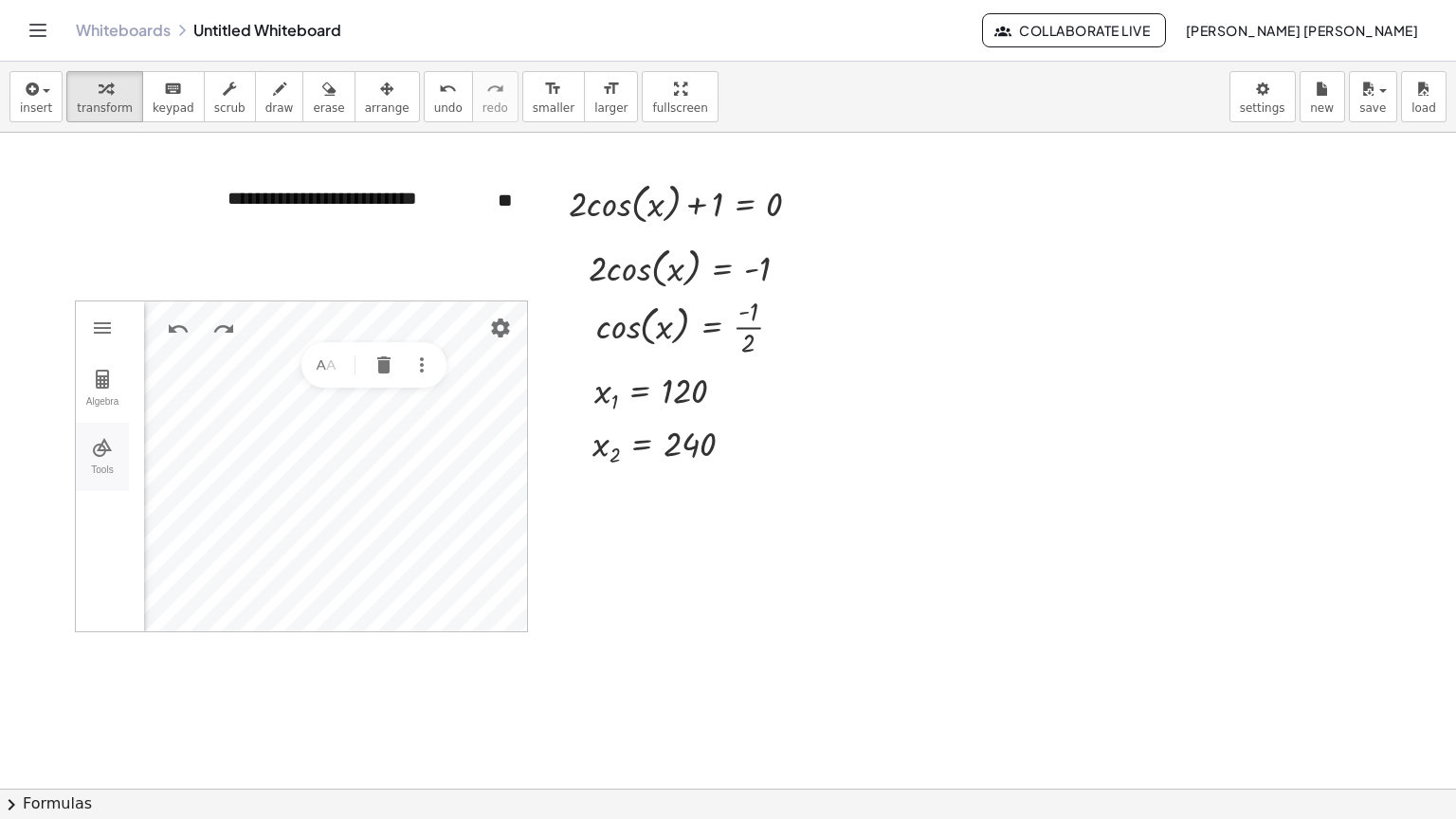
click at [100, 436] on img "Geometry" at bounding box center [102, 447] width 23 height 23
click at [100, 430] on button "Tools" at bounding box center [103, 457] width 53 height 68
click at [92, 405] on div "Algebra" at bounding box center [103, 410] width 45 height 27
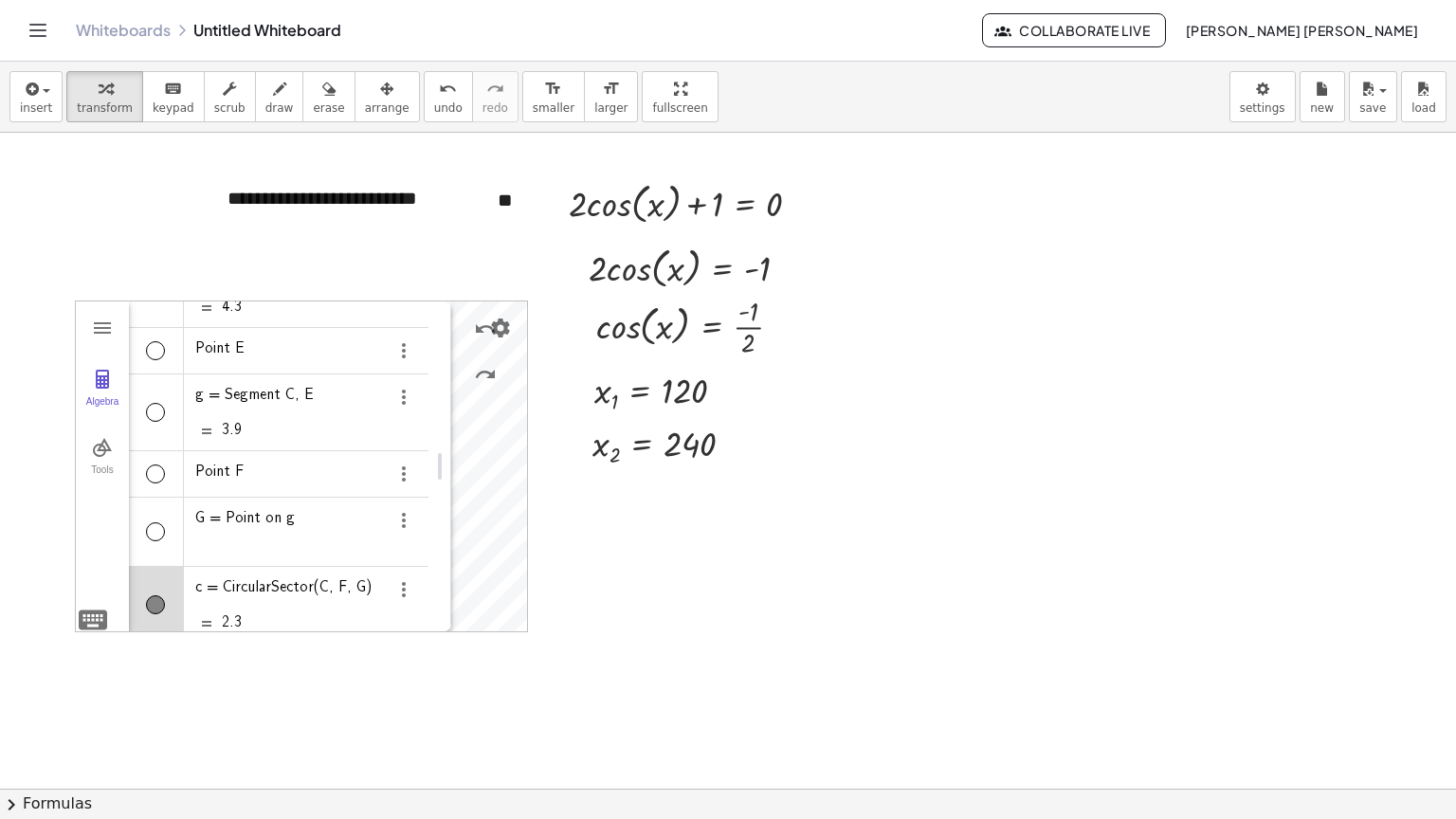
scroll to position [156, 0]
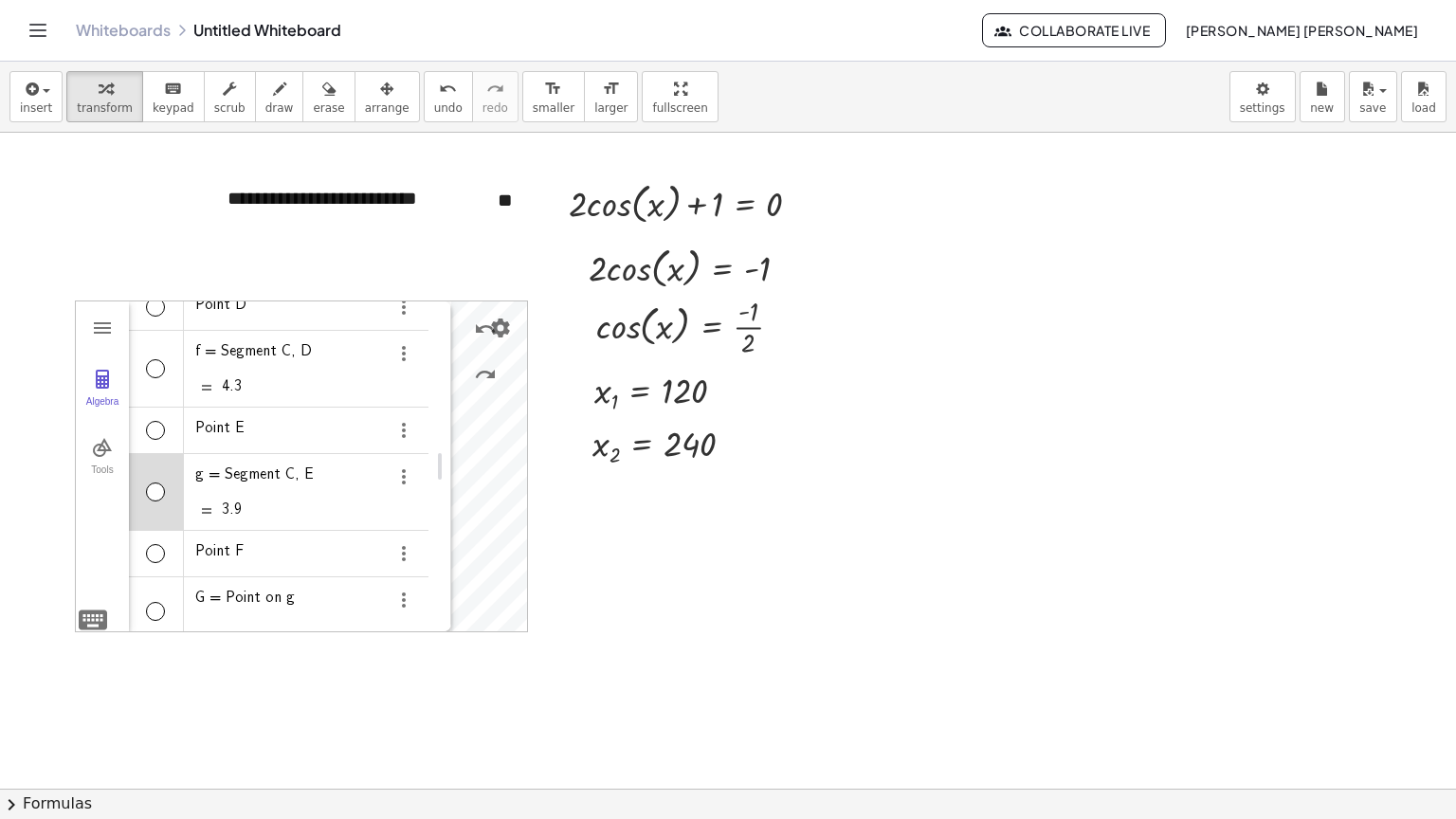
click at [163, 494] on div "Algebra" at bounding box center [157, 491] width 55 height 76
click at [152, 370] on div "Algebra" at bounding box center [155, 368] width 19 height 19
click at [148, 489] on div "Algebra" at bounding box center [155, 491] width 19 height 19
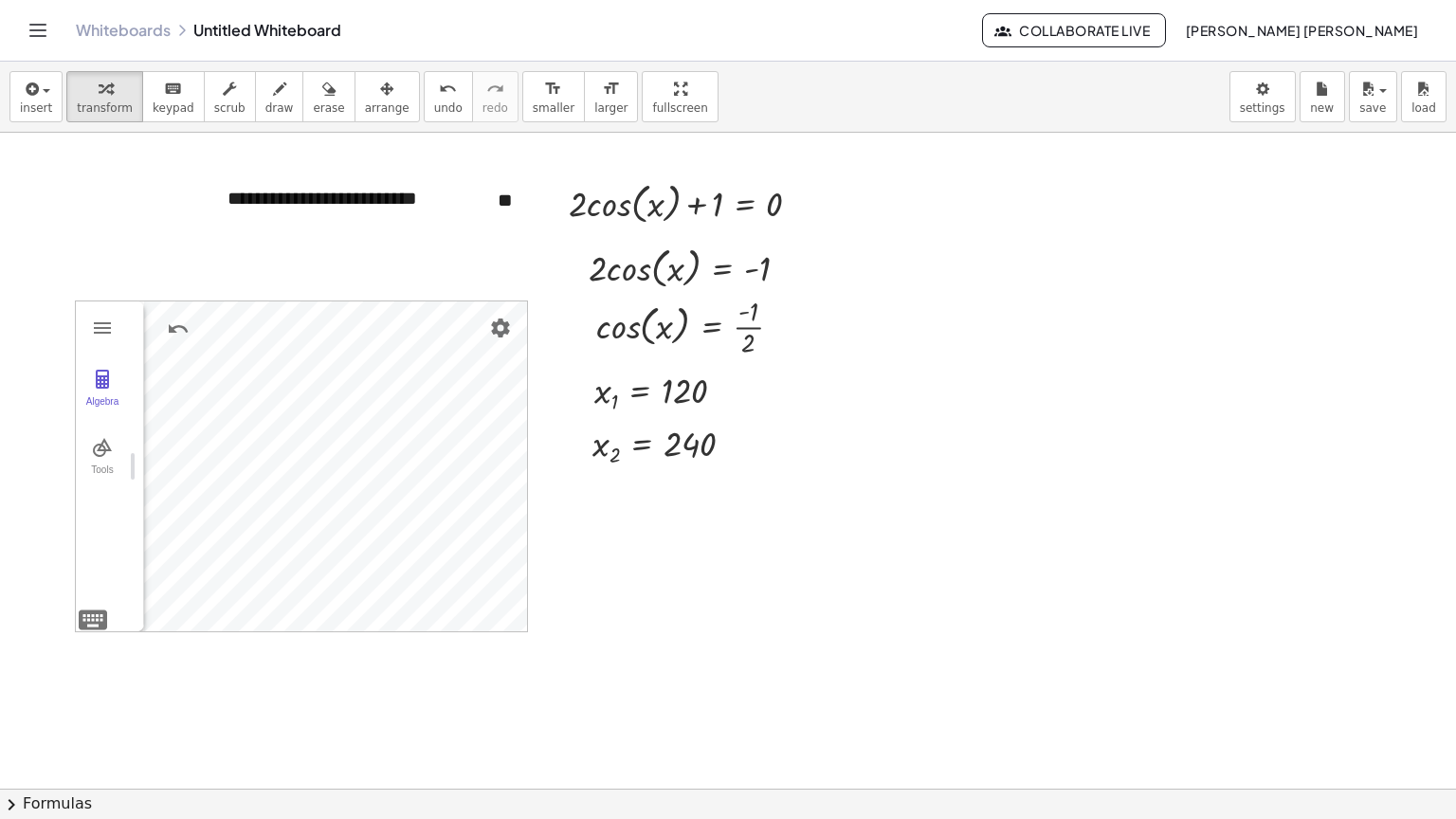
drag, startPoint x: 438, startPoint y: 445, endPoint x: 95, endPoint y: 448, distance: 343.0
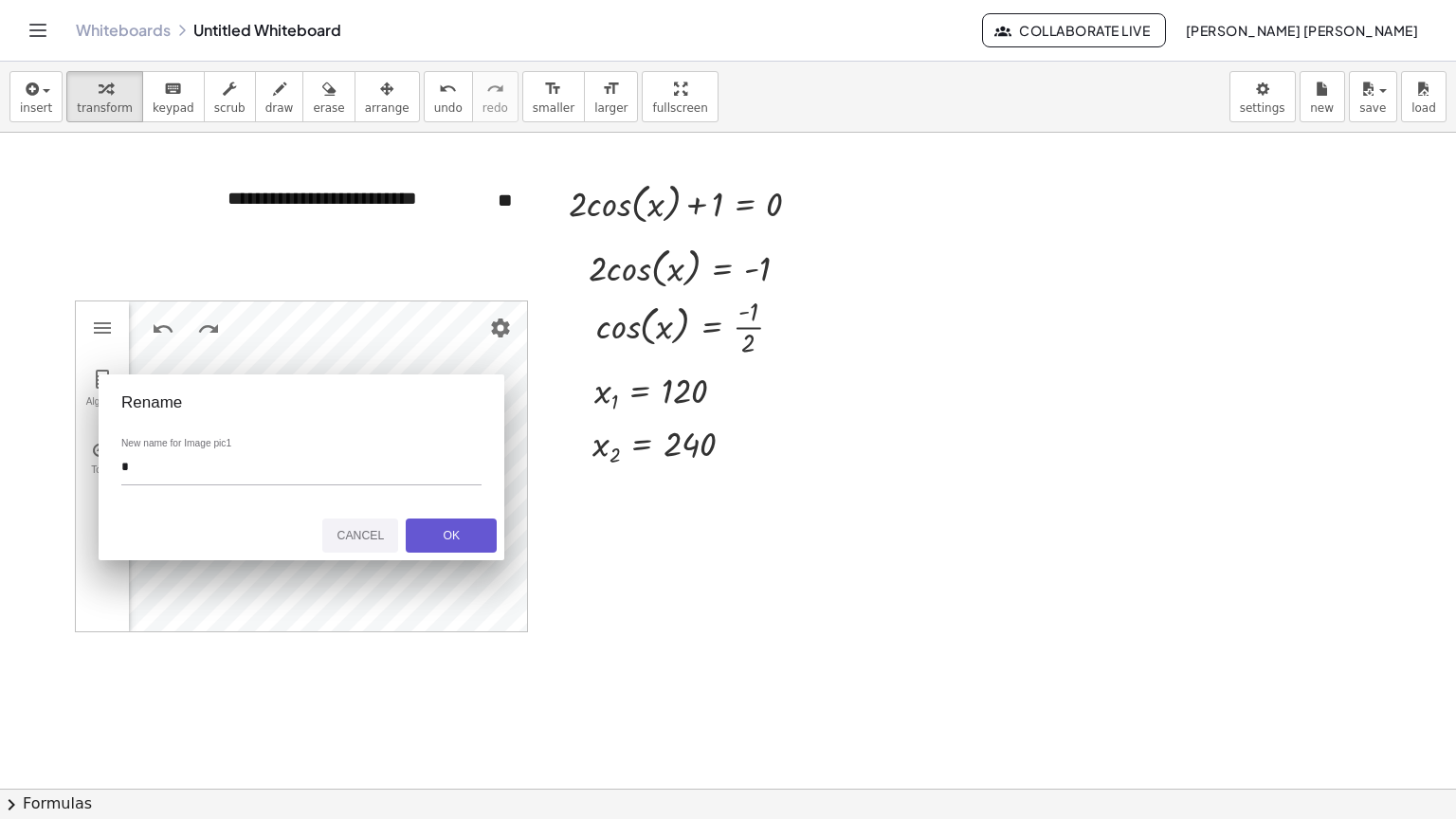
click at [352, 522] on button "Cancel" at bounding box center [360, 536] width 76 height 35
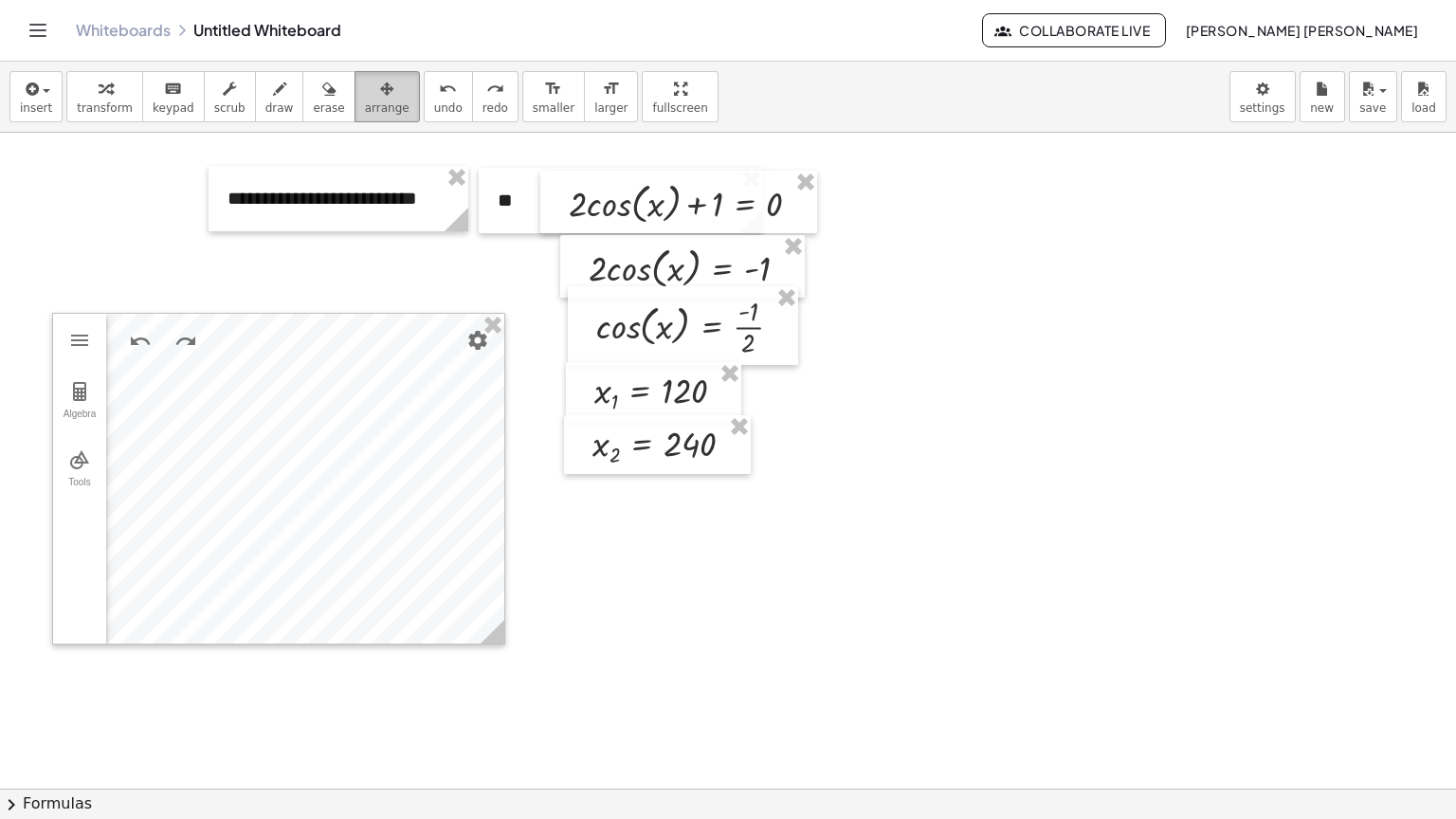
click at [365, 111] on span "arrange" at bounding box center [387, 108] width 44 height 13
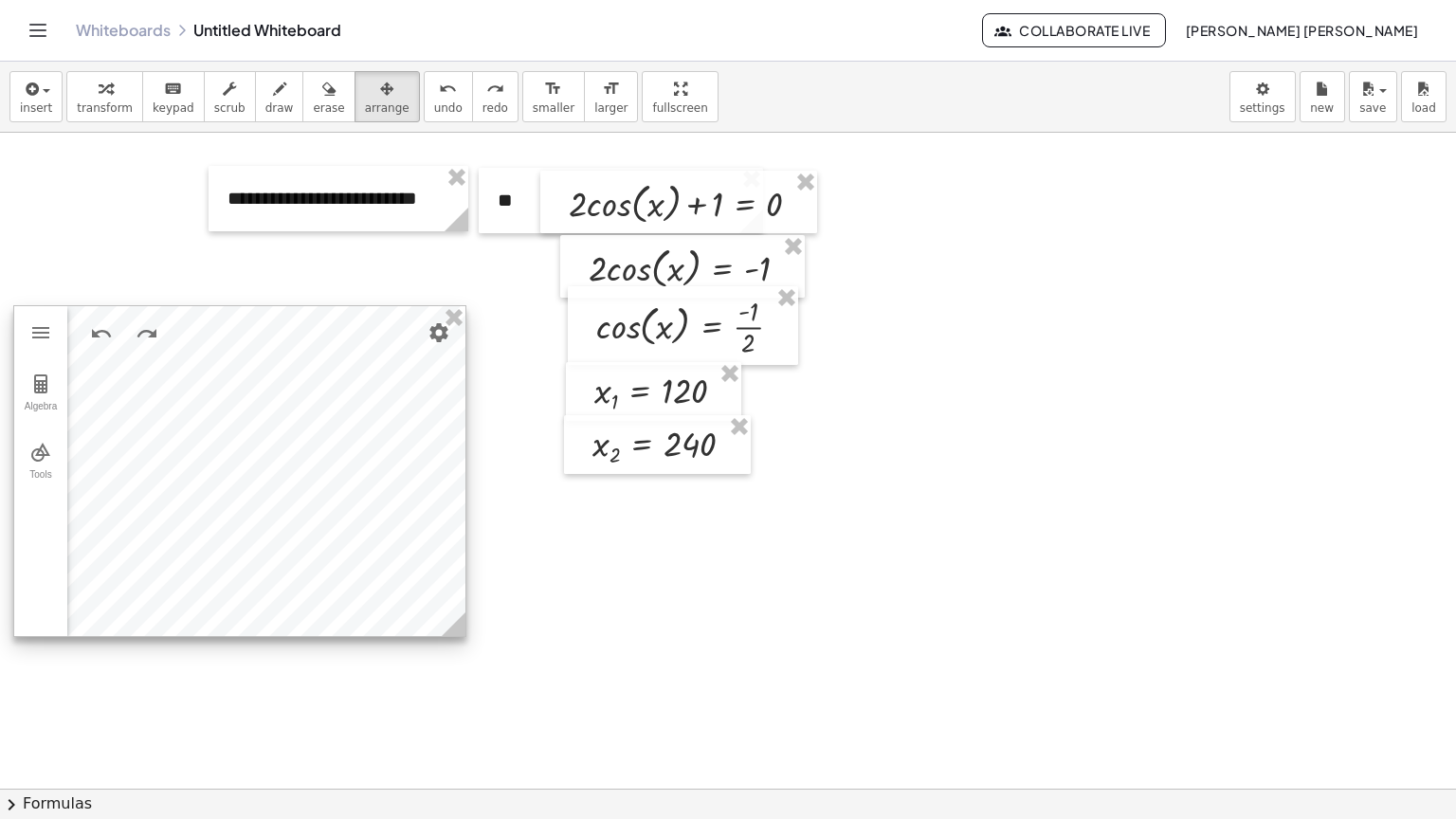
drag, startPoint x: 491, startPoint y: 565, endPoint x: 503, endPoint y: 558, distance: 13.9
click at [466, 557] on div at bounding box center [239, 471] width 451 height 330
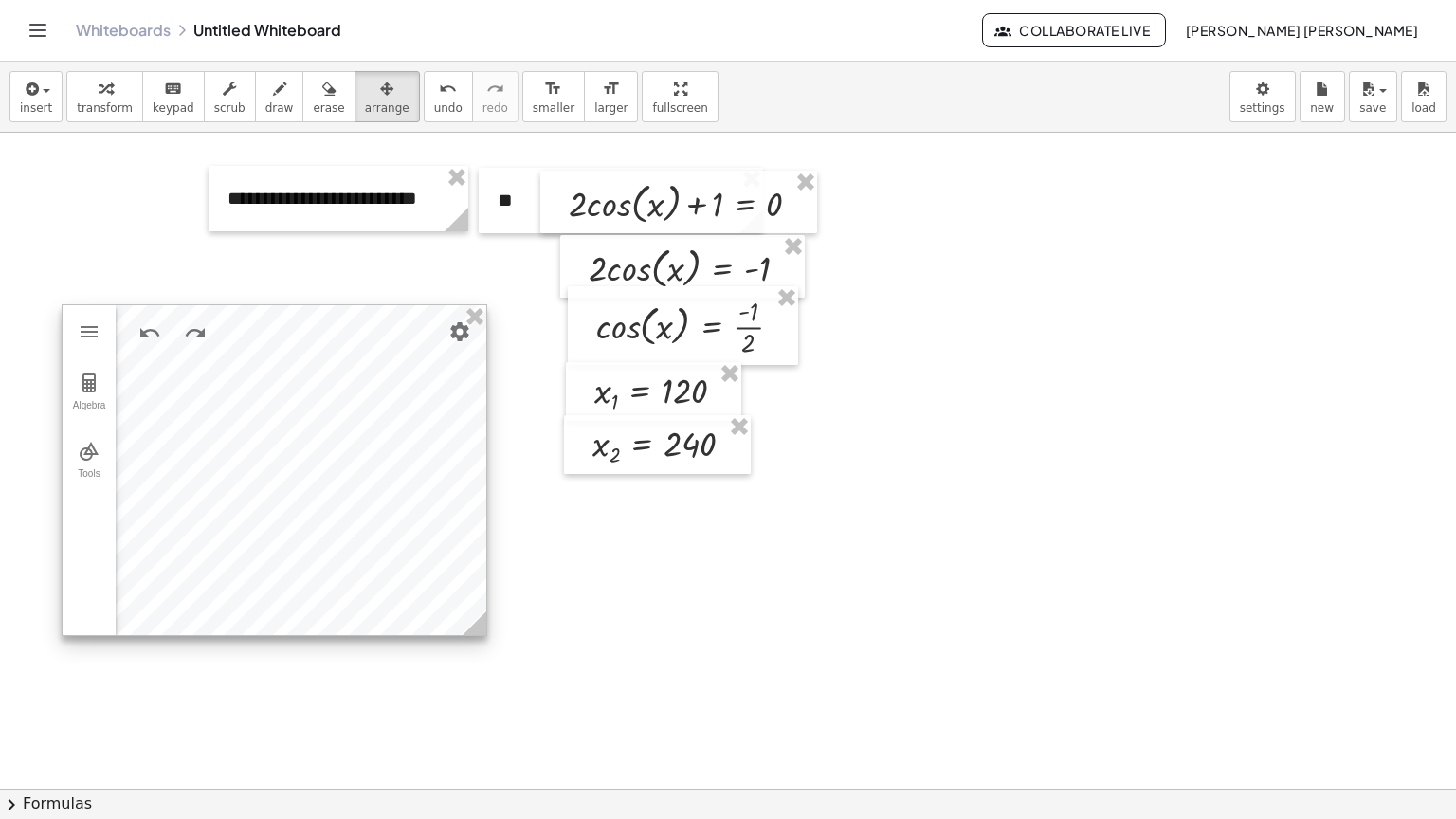
drag, startPoint x: 498, startPoint y: 622, endPoint x: 471, endPoint y: 622, distance: 27.0
click at [471, 622] on icon at bounding box center [474, 624] width 24 height 24
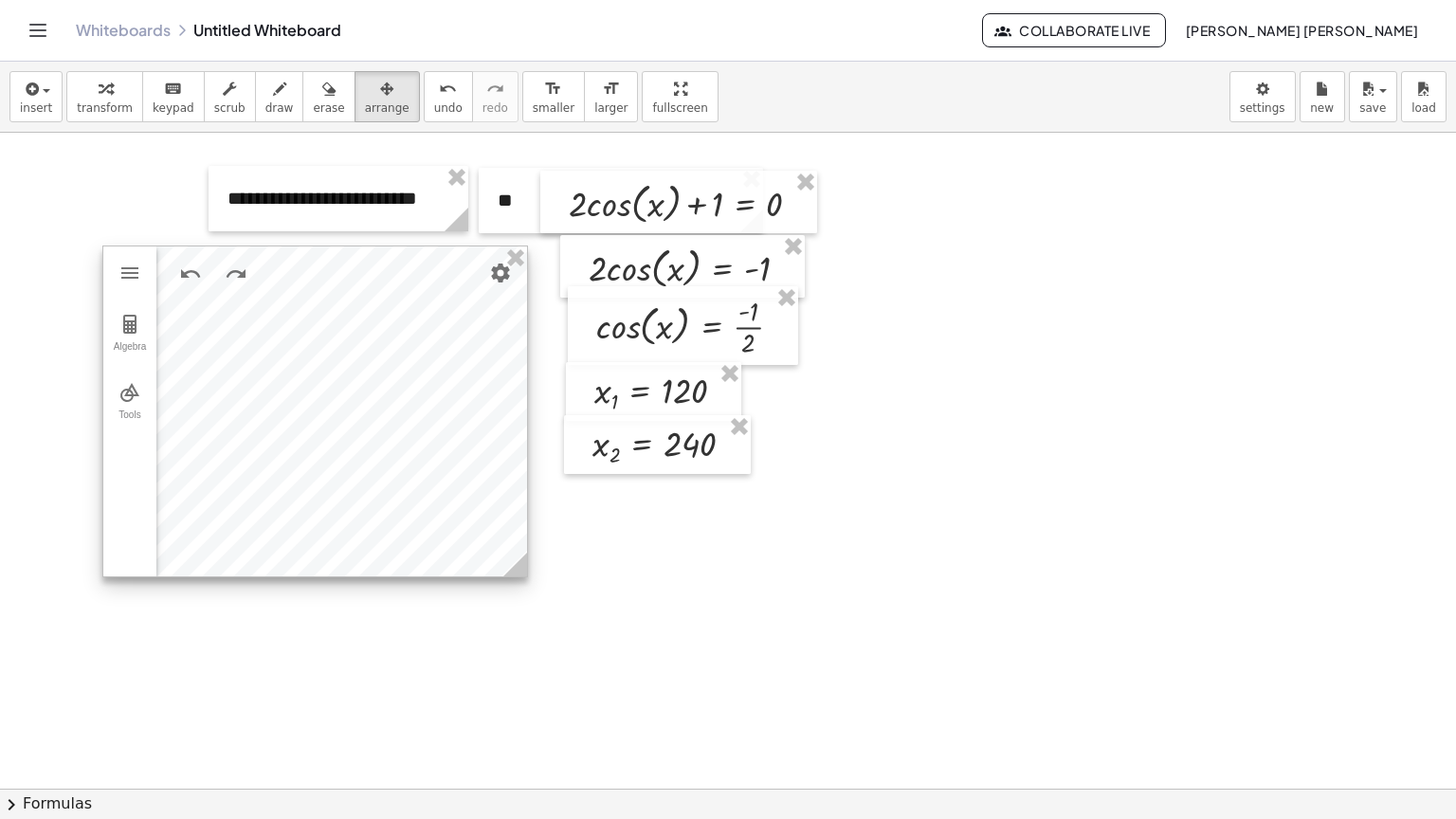
drag, startPoint x: 281, startPoint y: 402, endPoint x: 323, endPoint y: 343, distance: 72.4
click at [323, 343] on div at bounding box center [316, 411] width 424 height 330
click at [520, 280] on div at bounding box center [316, 411] width 424 height 330
click at [500, 284] on button "Settings" at bounding box center [500, 274] width 35 height 35
click at [189, 372] on div at bounding box center [316, 413] width 424 height 330
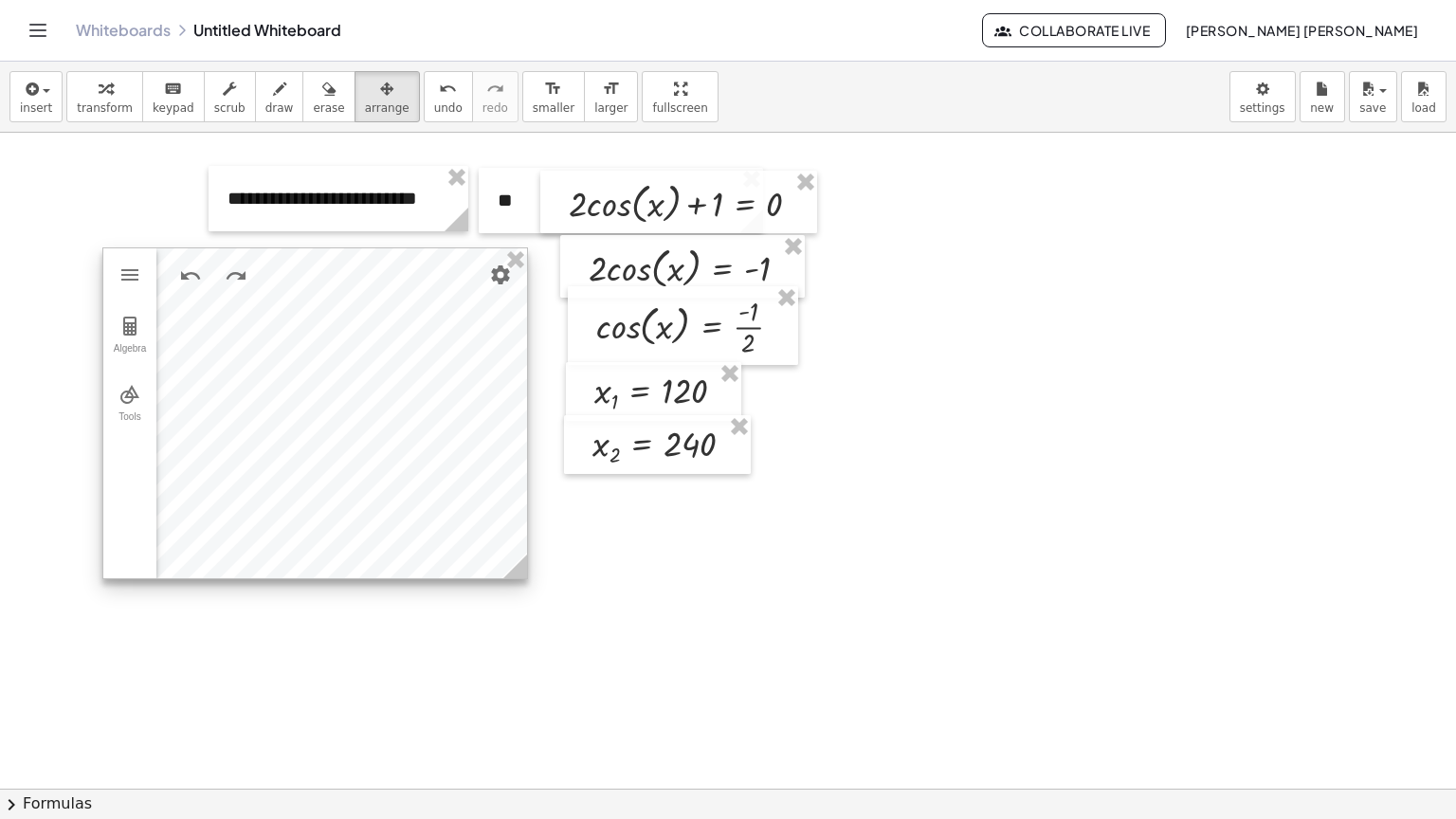
click at [265, 373] on div at bounding box center [316, 413] width 424 height 330
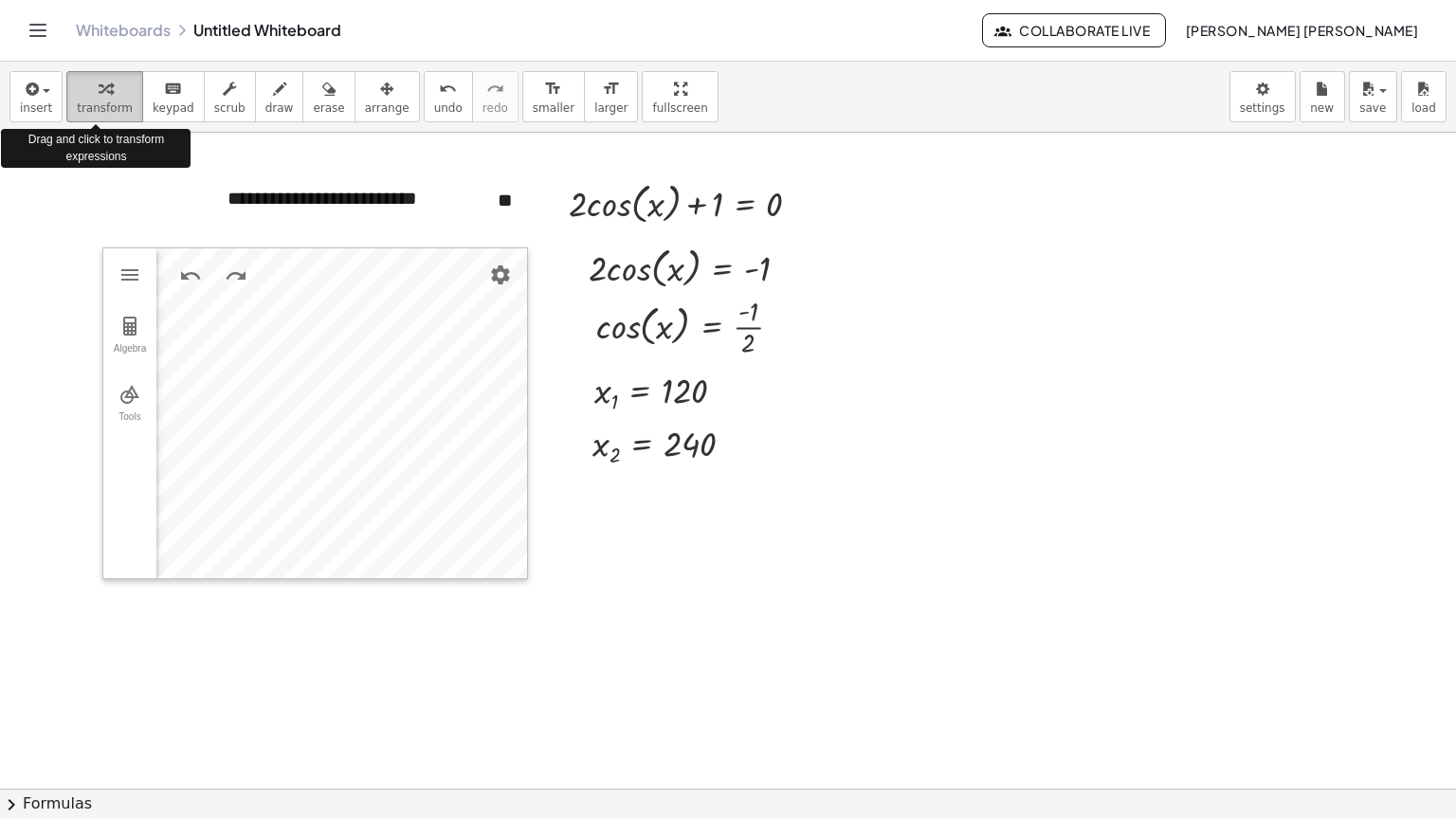
click at [113, 78] on div "button" at bounding box center [105, 88] width 56 height 23
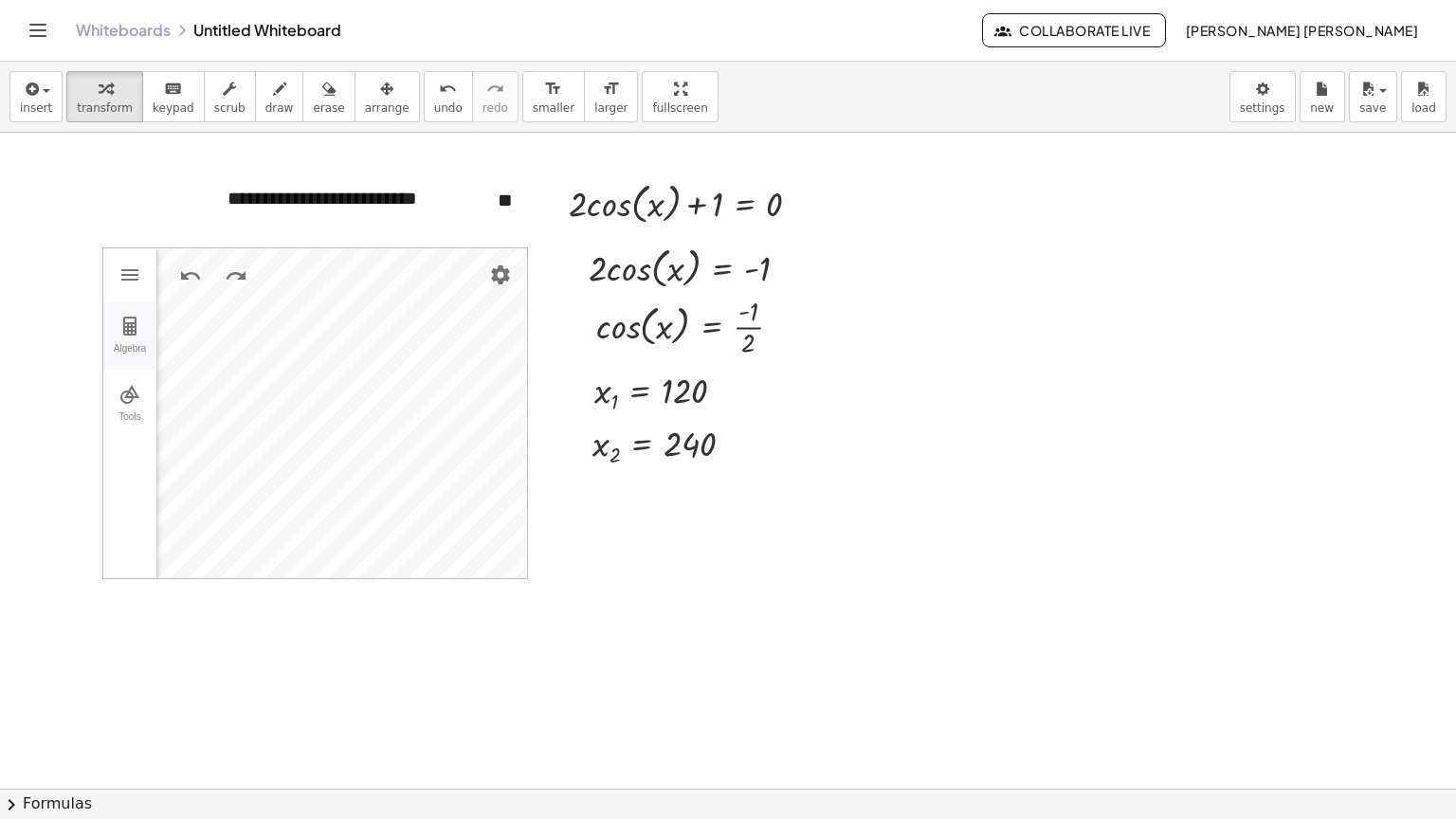
click at [125, 333] on img "Geometry" at bounding box center [129, 326] width 23 height 23
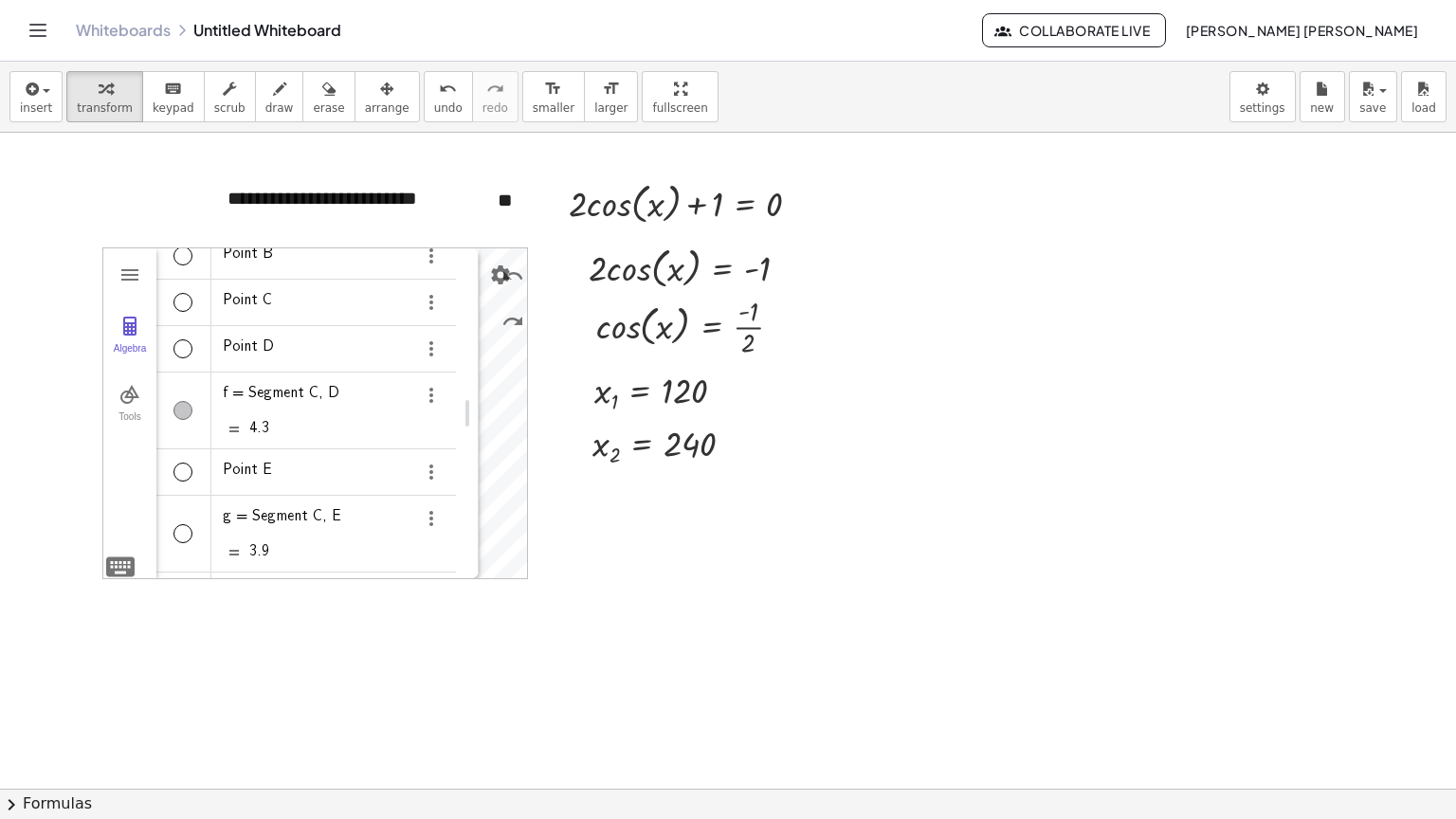
click at [182, 533] on div "Algebra" at bounding box center [182, 533] width 19 height 19
click at [640, 505] on div at bounding box center [727, 694] width 1458 height 1312
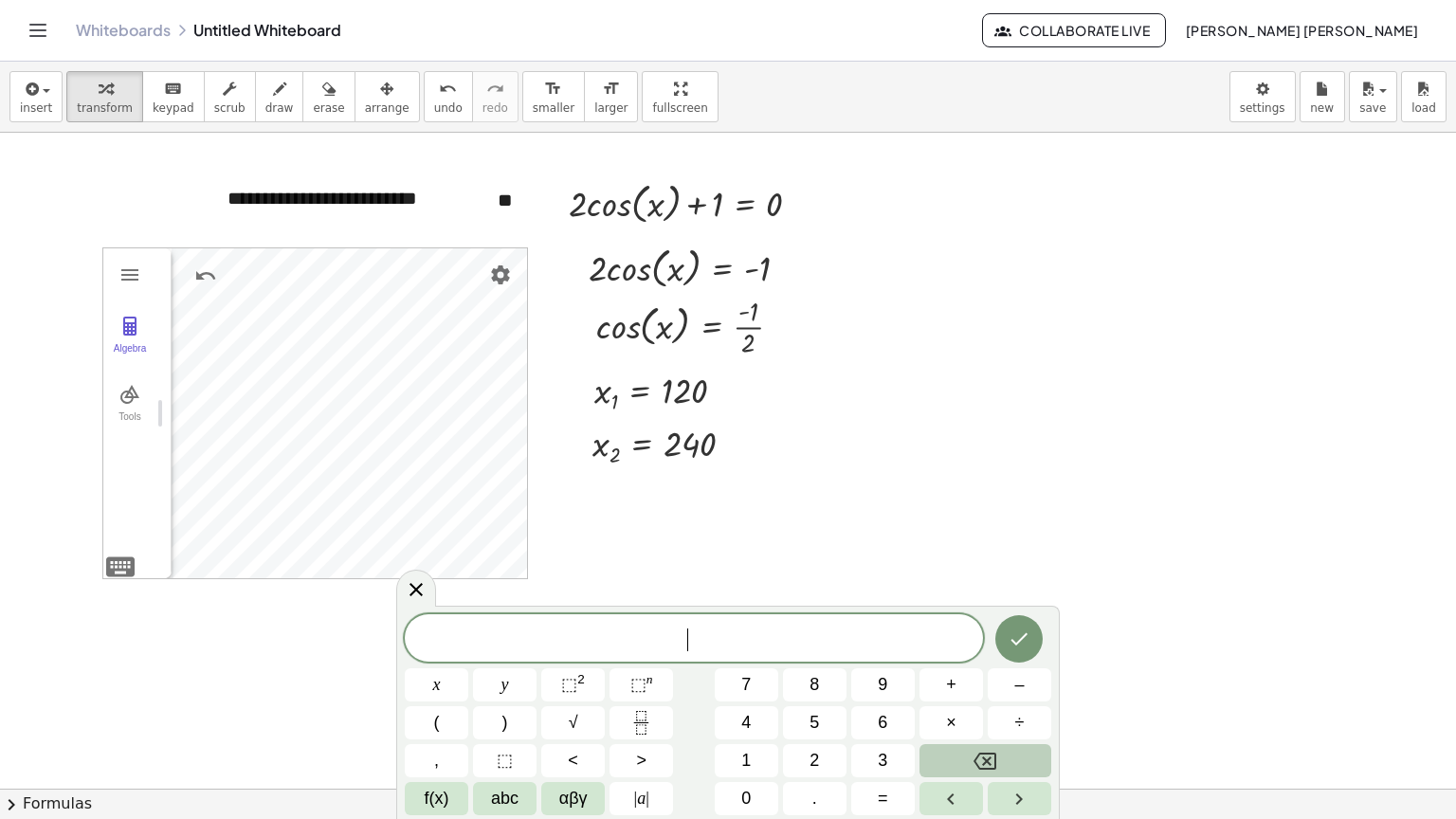
drag, startPoint x: 459, startPoint y: 425, endPoint x: 75, endPoint y: 443, distance: 384.4
click at [765, 539] on div at bounding box center [727, 694] width 1458 height 1312
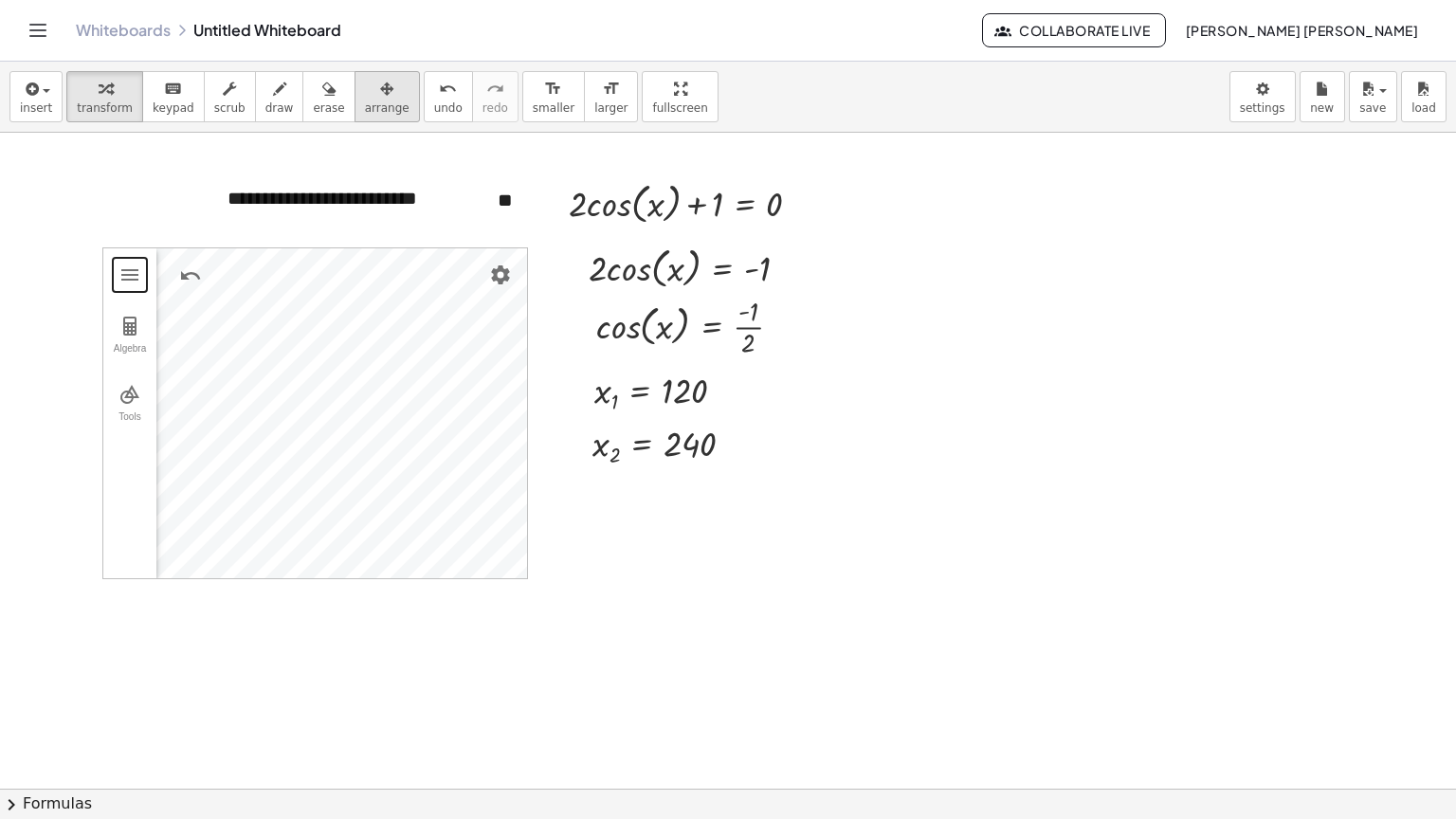
click at [373, 90] on button "arrange" at bounding box center [387, 97] width 65 height 51
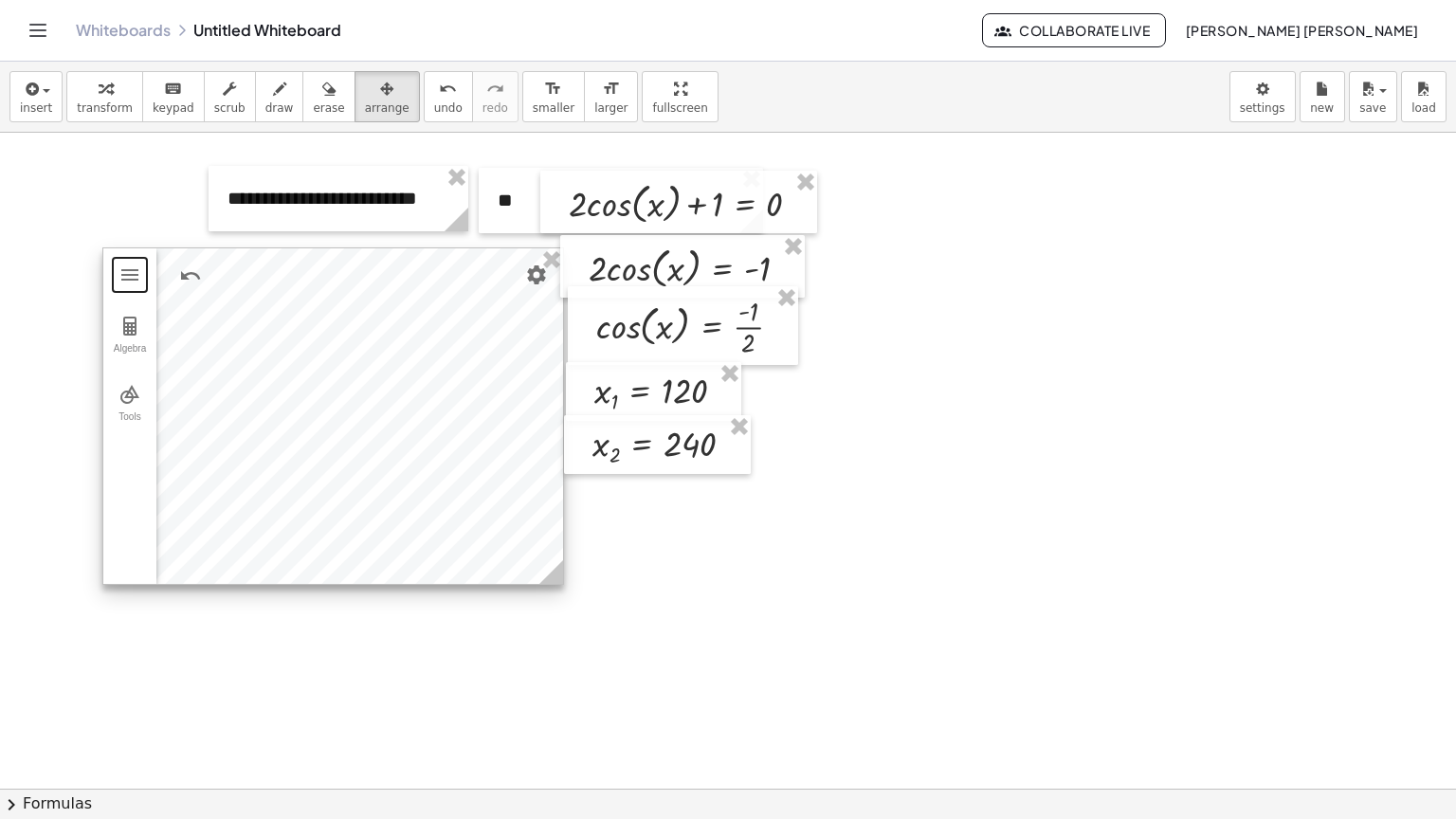
drag, startPoint x: 518, startPoint y: 571, endPoint x: 553, endPoint y: 577, distance: 35.5
click at [553, 577] on icon at bounding box center [551, 572] width 24 height 24
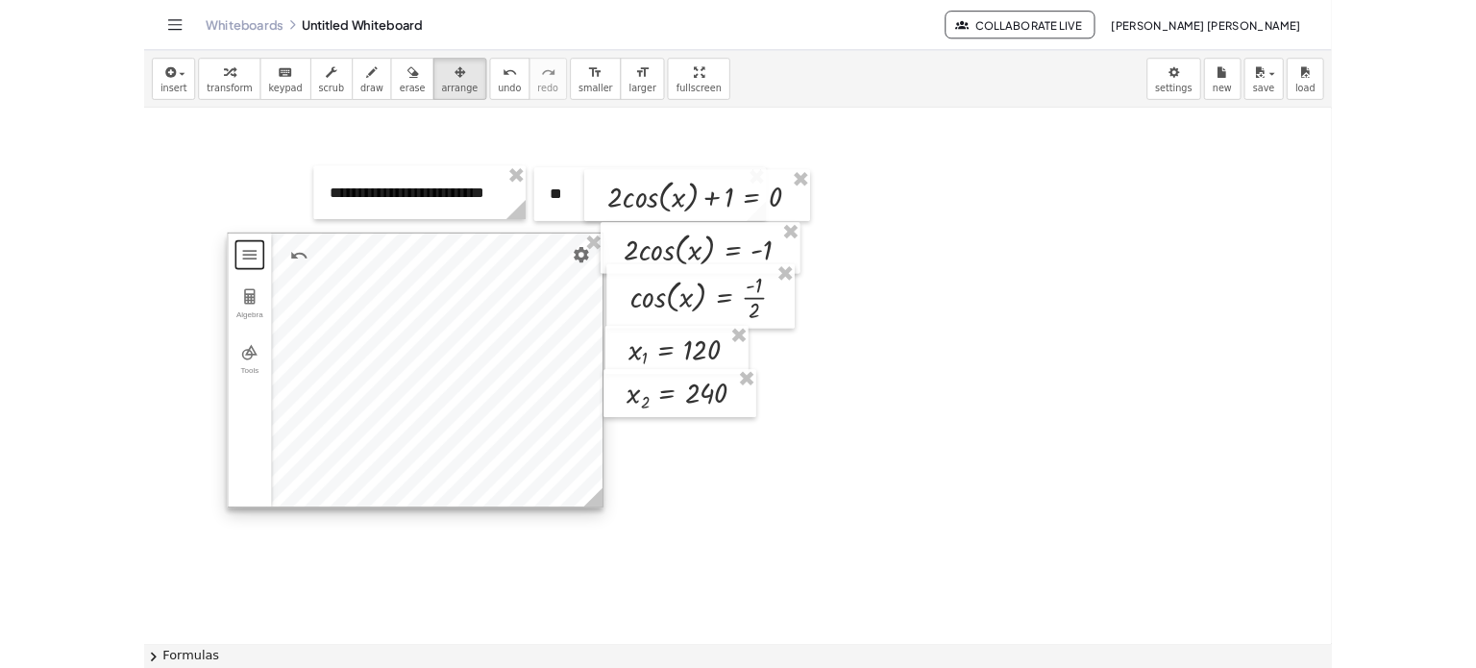
scroll to position [0, 8]
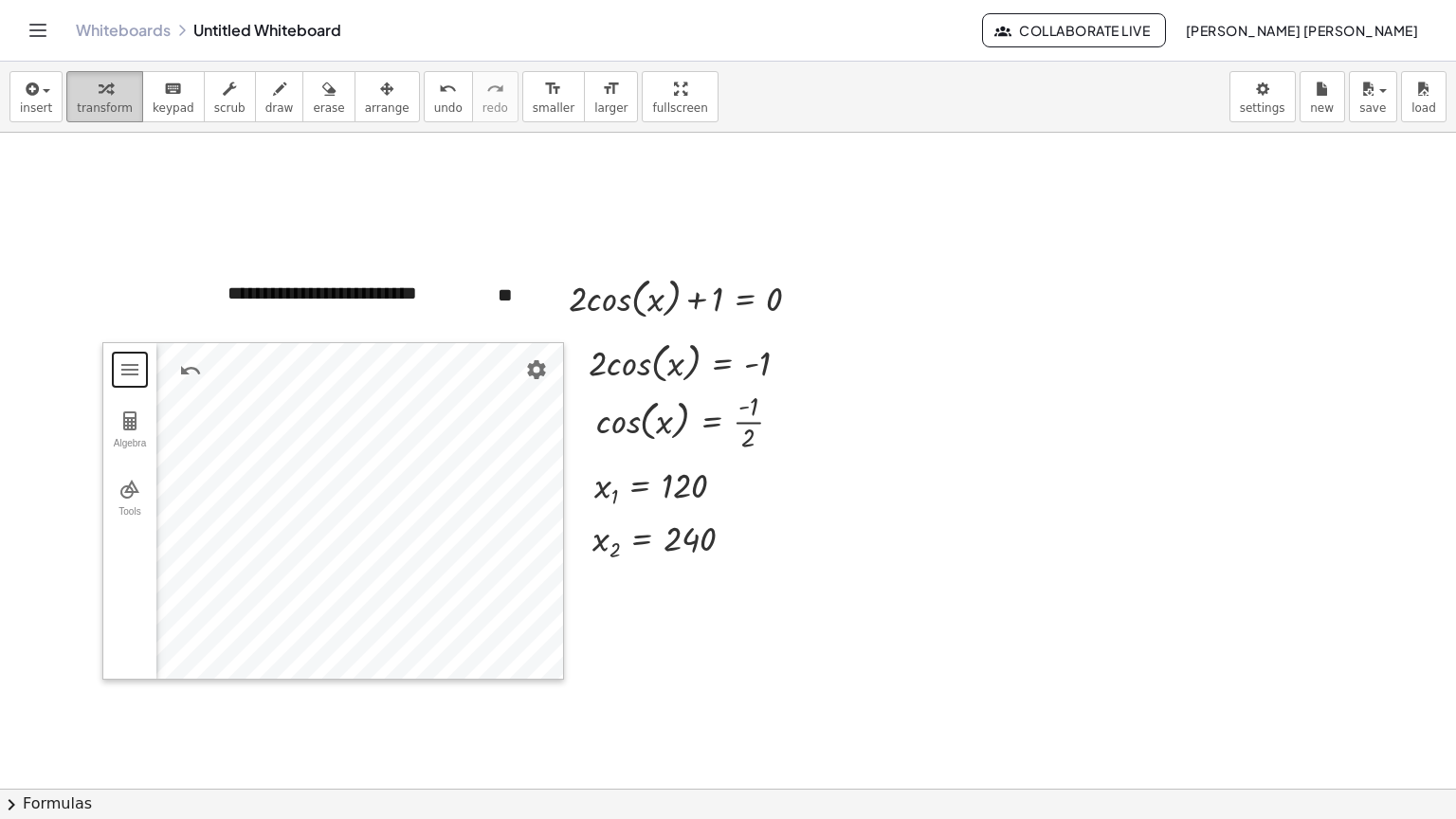
click at [99, 85] on icon "button" at bounding box center [105, 89] width 13 height 23
click at [365, 111] on span "arrange" at bounding box center [387, 108] width 44 height 13
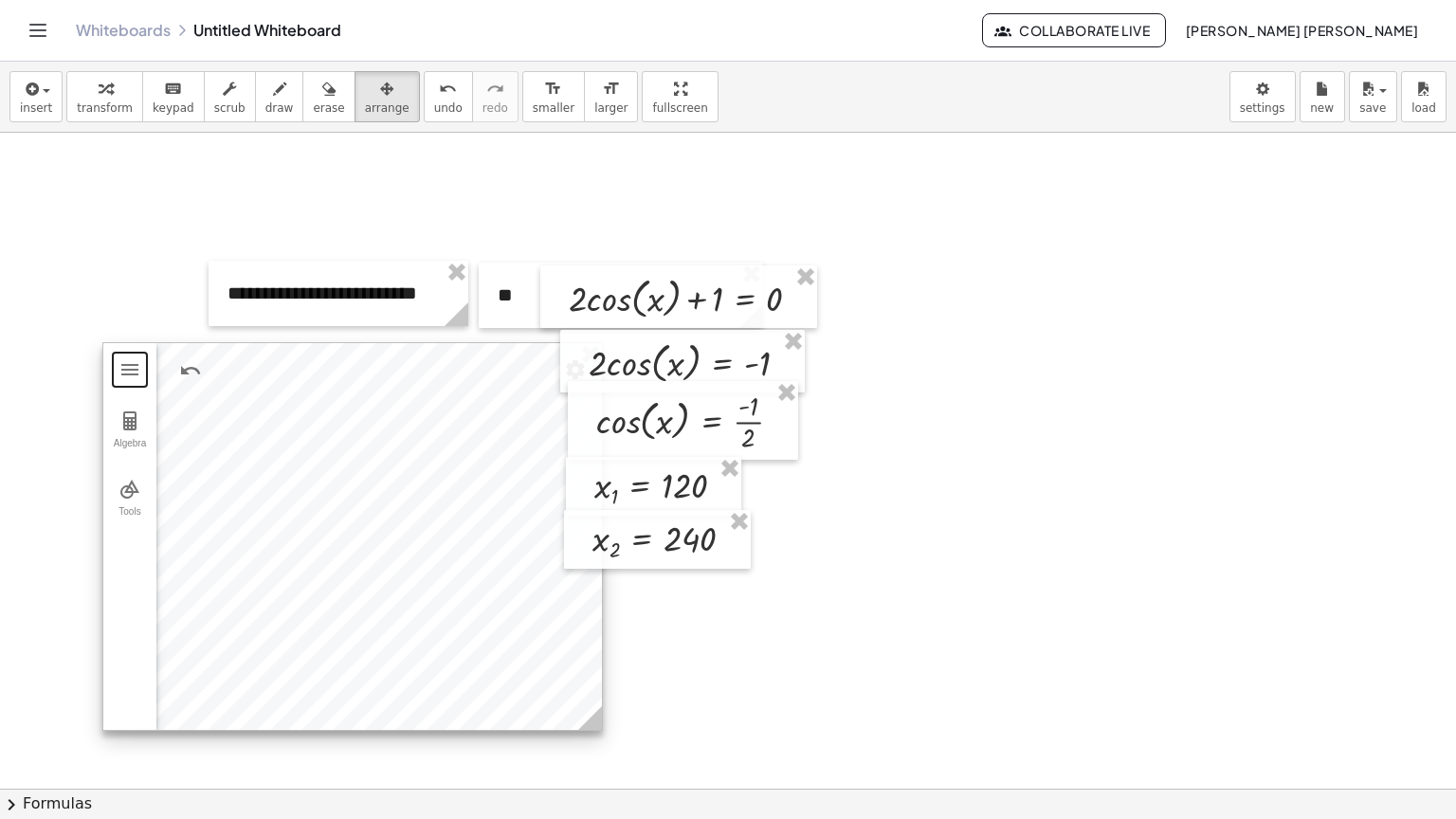
drag, startPoint x: 550, startPoint y: 664, endPoint x: 591, endPoint y: 716, distance: 66.2
click at [591, 716] on icon at bounding box center [590, 718] width 24 height 24
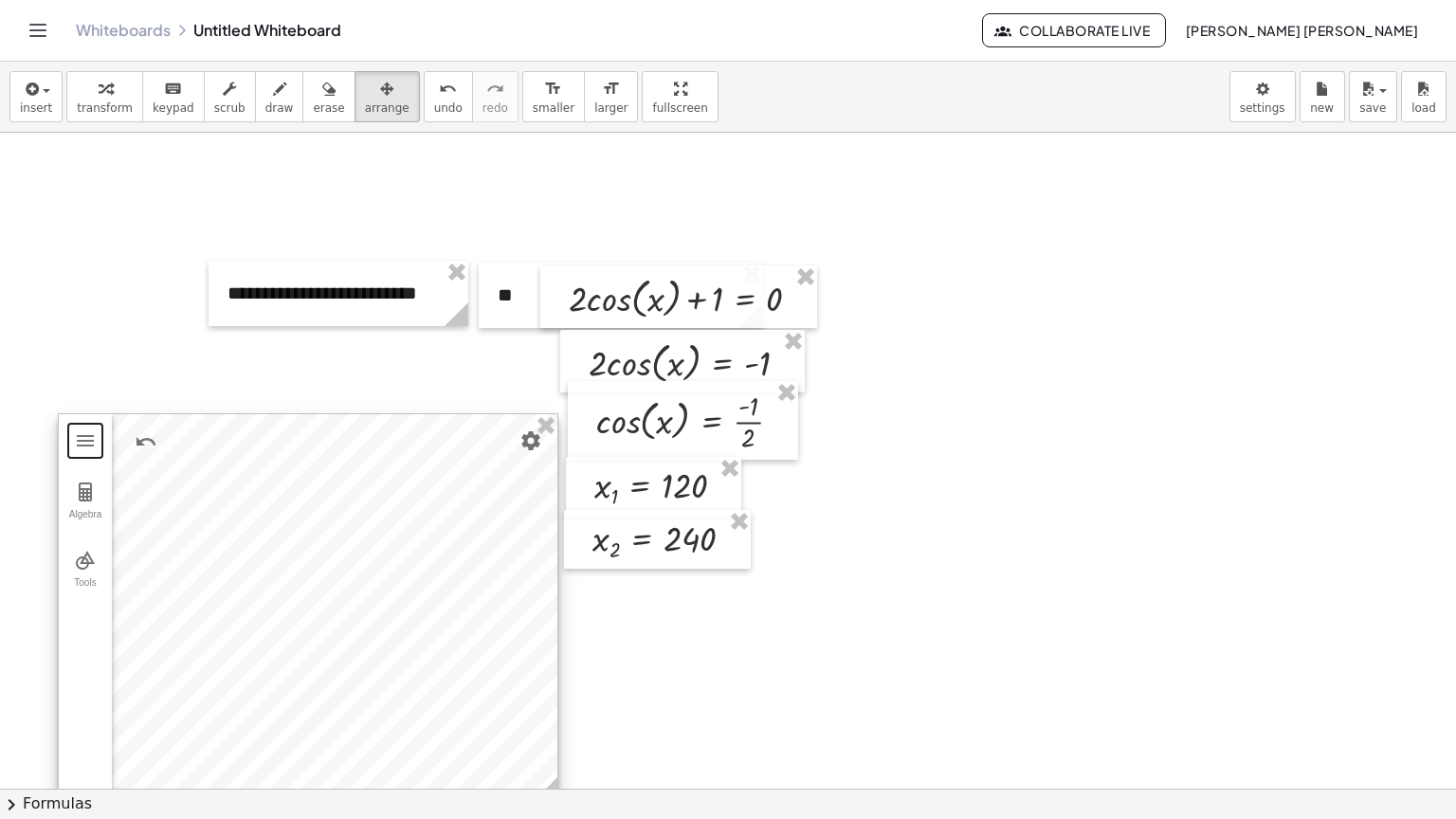
drag, startPoint x: 473, startPoint y: 356, endPoint x: 429, endPoint y: 427, distance: 83.5
click at [429, 427] on div at bounding box center [308, 608] width 498 height 387
click at [416, 501] on div at bounding box center [308, 608] width 498 height 387
click at [182, 442] on img "Redo" at bounding box center [191, 441] width 23 height 23
click at [182, 442] on div at bounding box center [308, 608] width 498 height 387
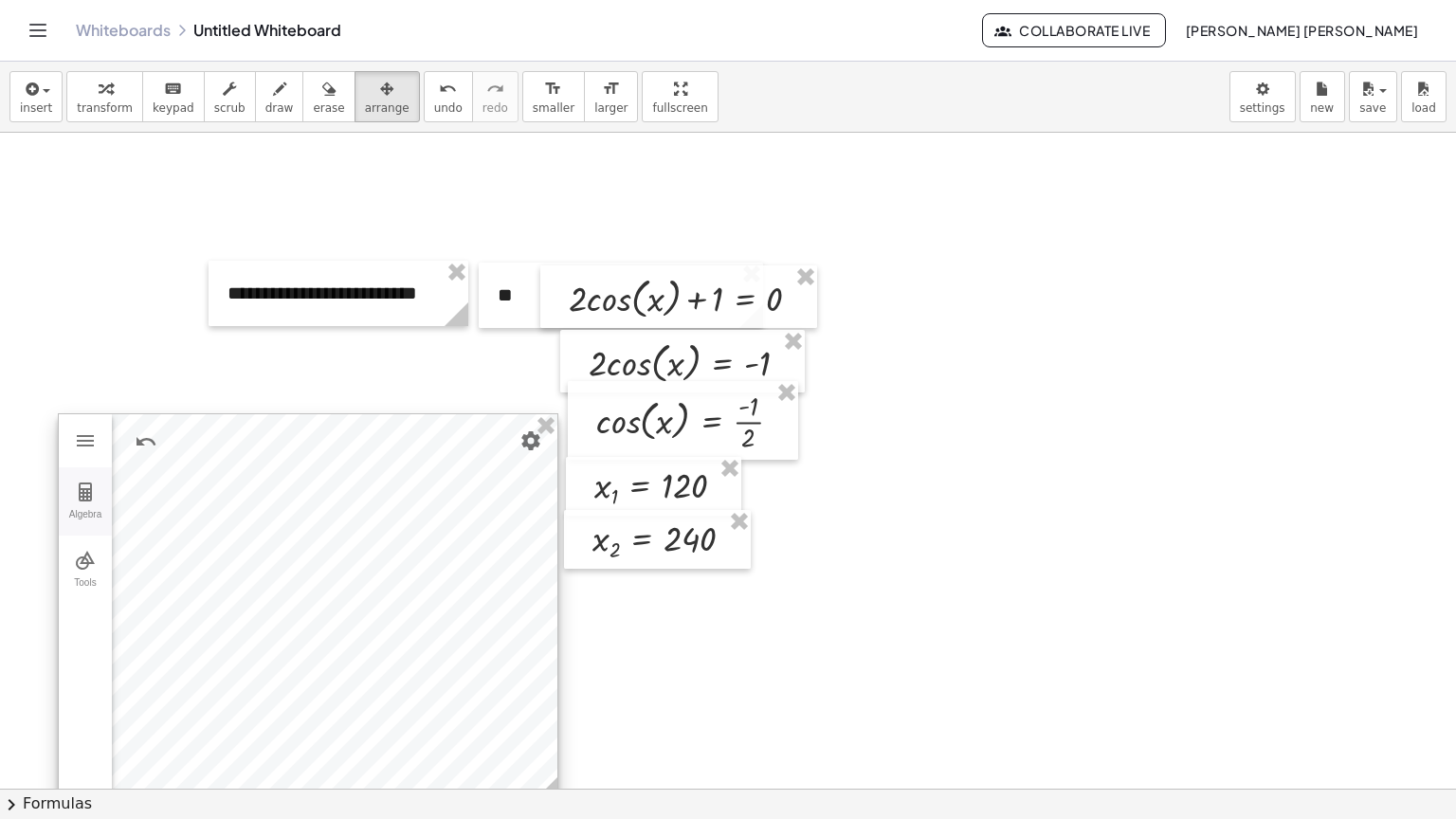
click at [80, 489] on img "Geometry" at bounding box center [85, 491] width 23 height 23
click at [133, 694] on div "Algebra" at bounding box center [138, 700] width 19 height 19
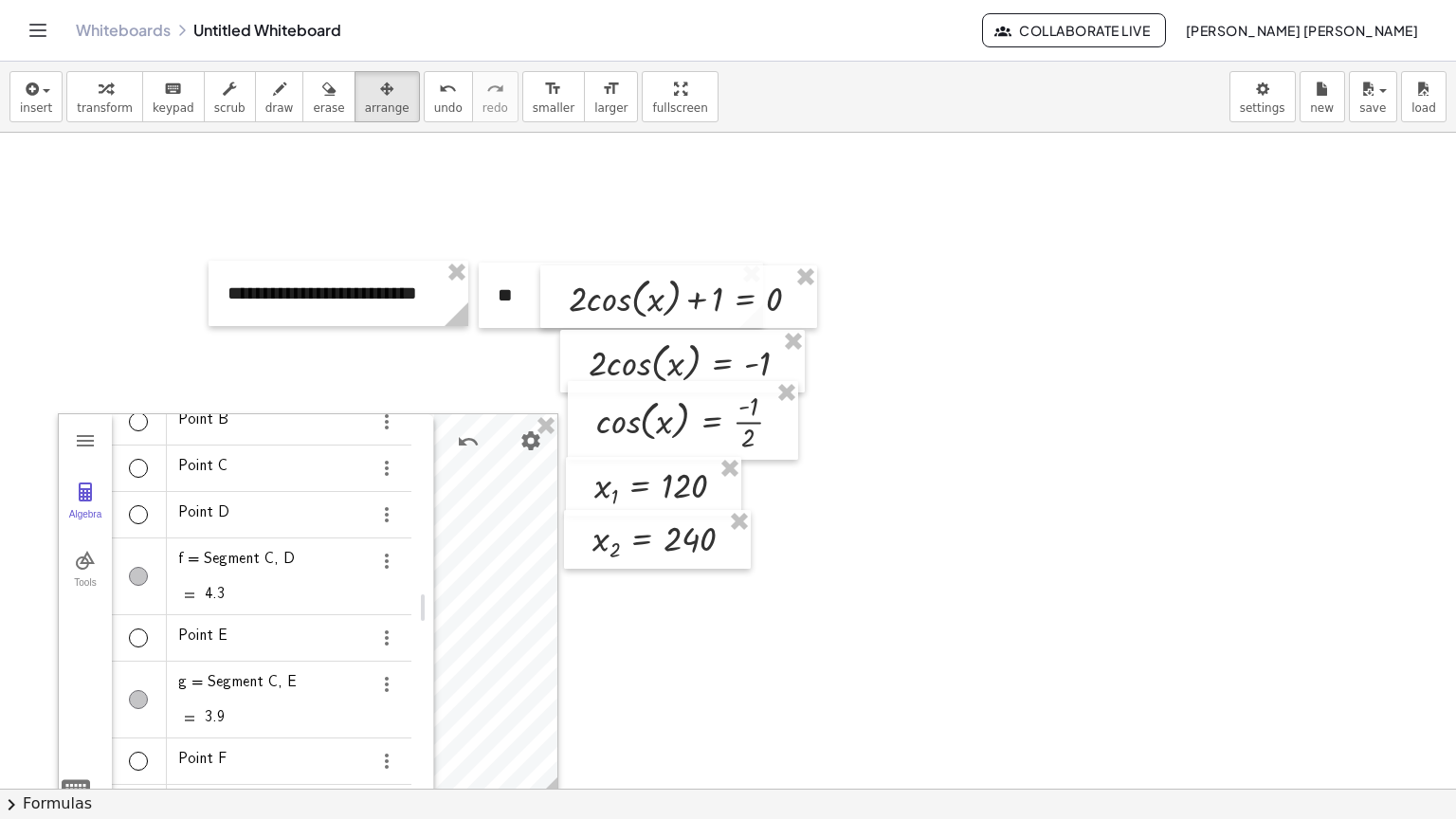
click at [636, 682] on div at bounding box center [727, 789] width 1458 height 1312
drag, startPoint x: 420, startPoint y: 608, endPoint x: 0, endPoint y: 587, distance: 420.5
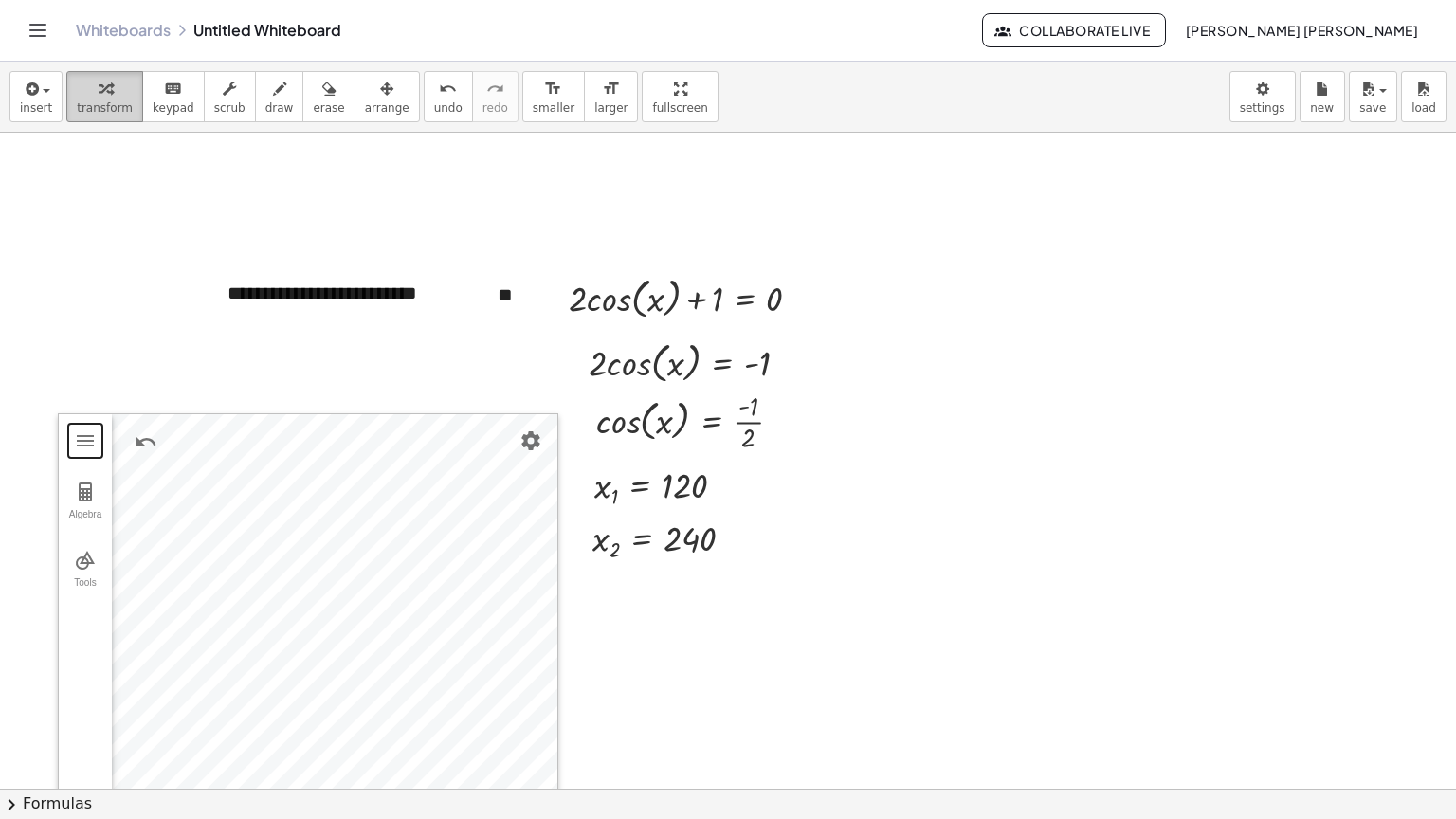
click at [117, 92] on div "button" at bounding box center [105, 88] width 56 height 23
drag, startPoint x: 383, startPoint y: 85, endPoint x: 360, endPoint y: 97, distance: 25.9
click at [360, 97] on div "insert select one: Math Expression Function Text Youtube Video Graphing Geometr…" at bounding box center [728, 97] width 1456 height 71
drag, startPoint x: 360, startPoint y: 97, endPoint x: 379, endPoint y: 117, distance: 27.6
click at [360, 99] on button "arrange" at bounding box center [387, 97] width 65 height 51
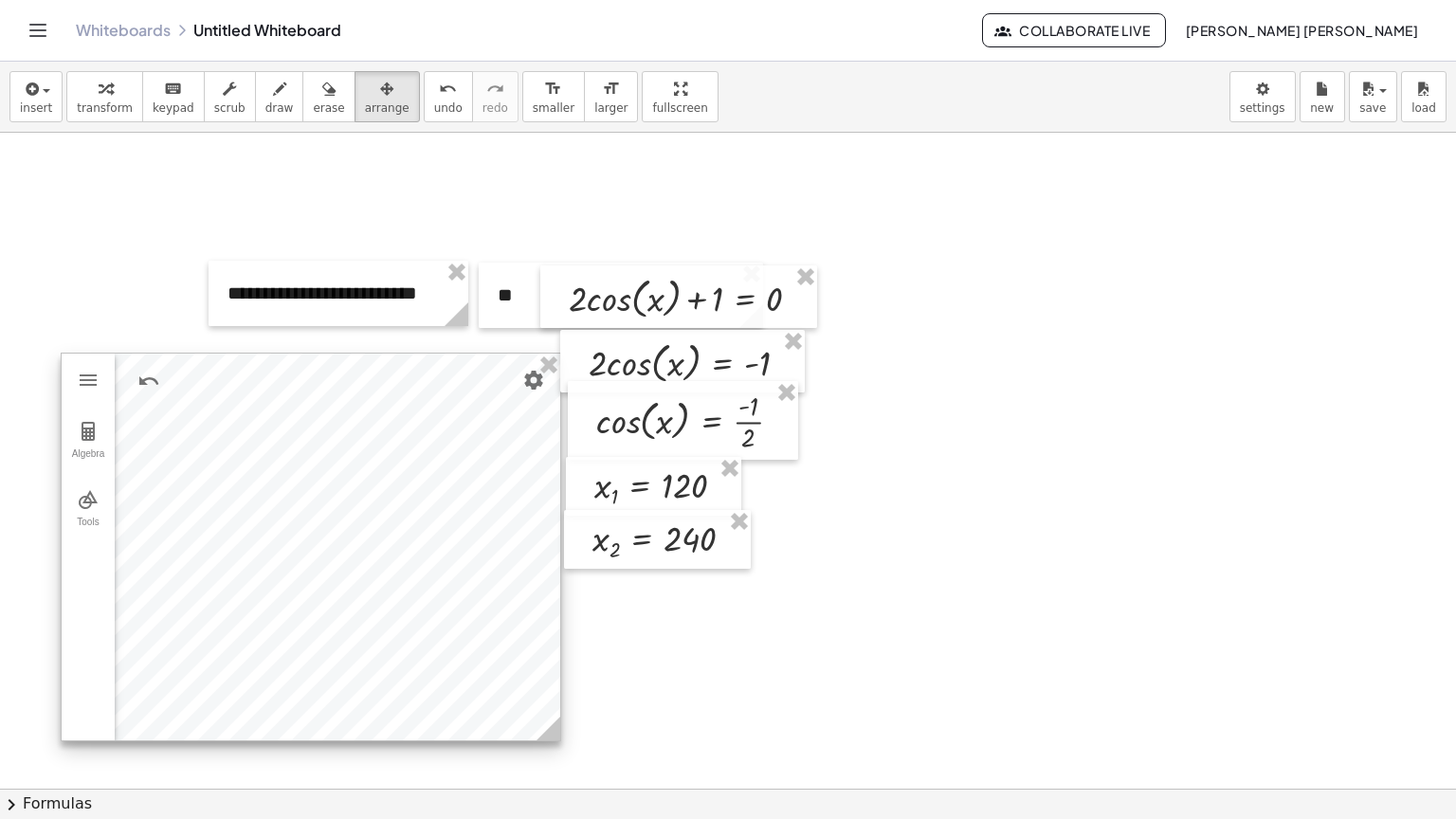
drag, startPoint x: 356, startPoint y: 618, endPoint x: 347, endPoint y: 541, distance: 77.5
click at [347, 541] on div at bounding box center [310, 547] width 498 height 387
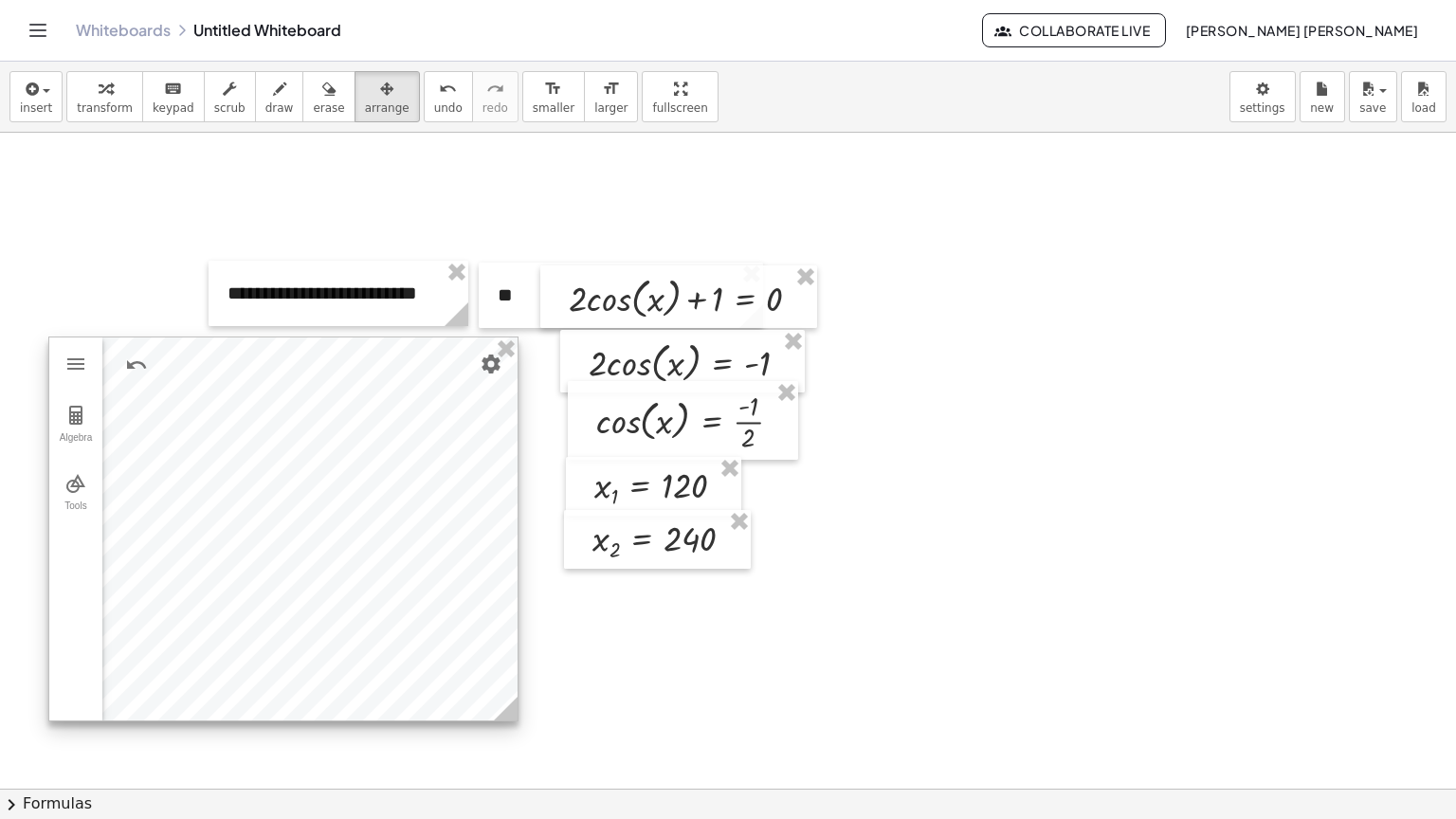
drag, startPoint x: 533, startPoint y: 716, endPoint x: 502, endPoint y: 713, distance: 31.1
click at [502, 713] on icon at bounding box center [506, 708] width 24 height 24
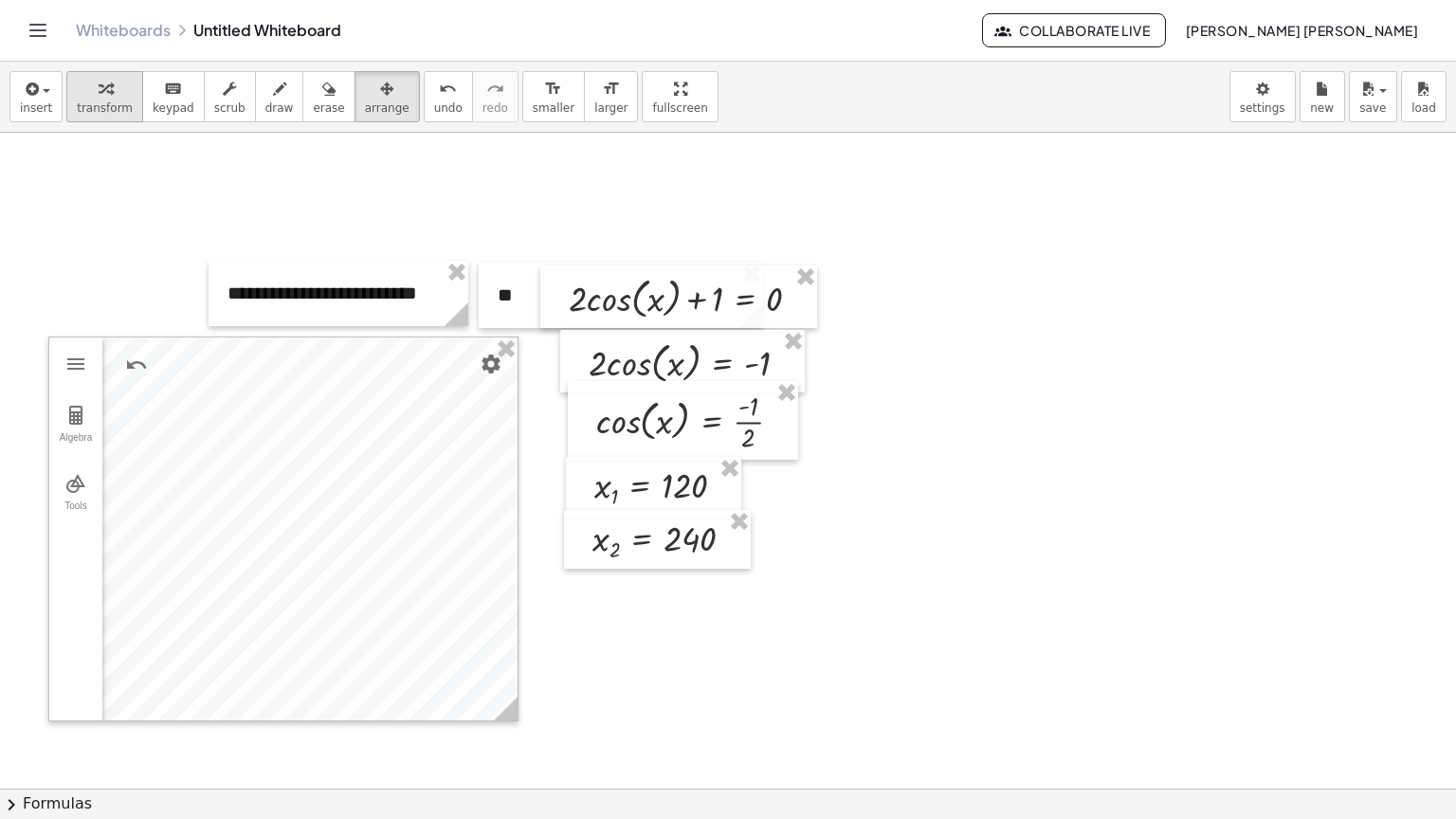
click at [119, 96] on div "button" at bounding box center [105, 88] width 56 height 23
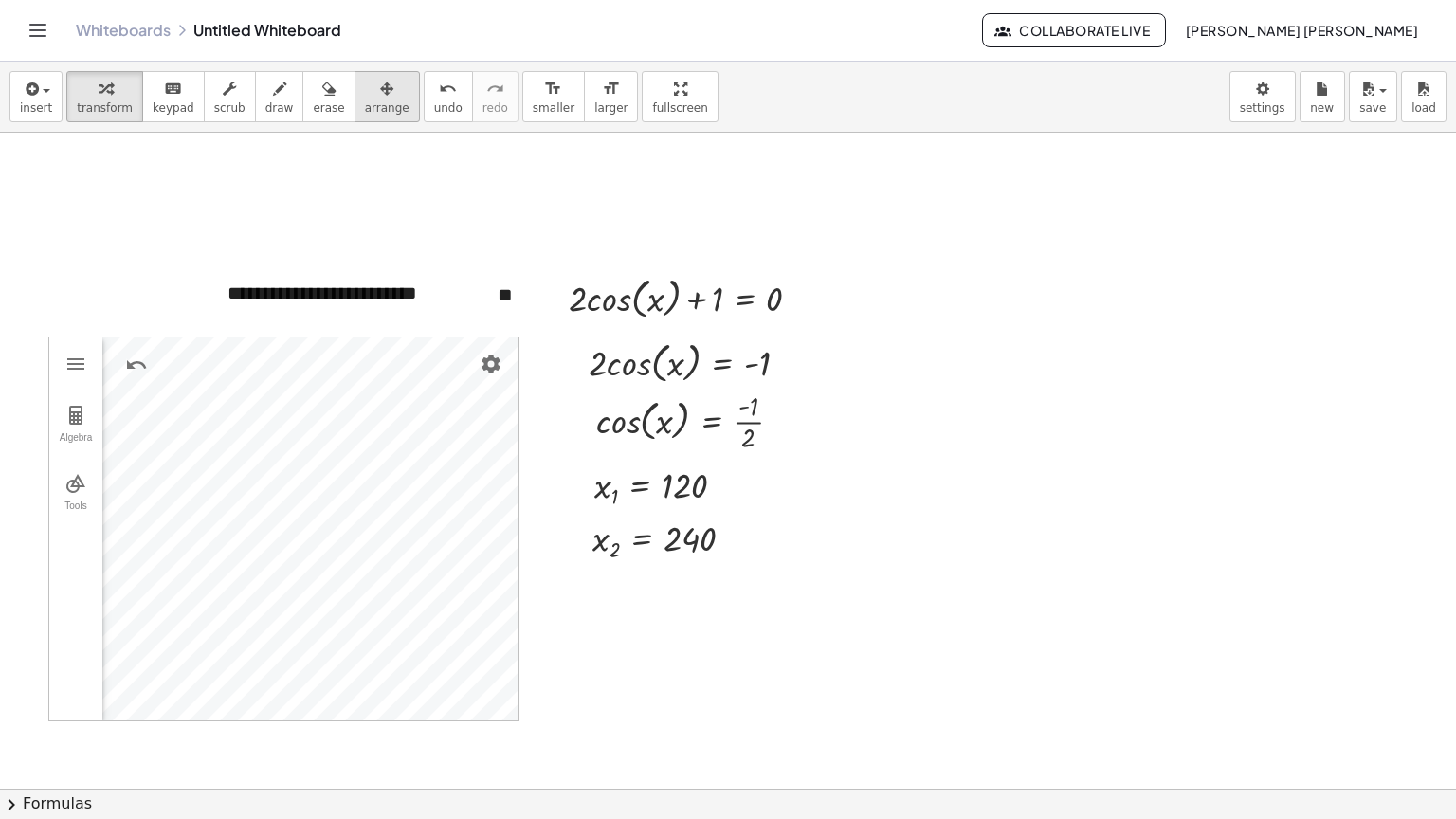
click at [354, 118] on button "arrange" at bounding box center [387, 97] width 65 height 51
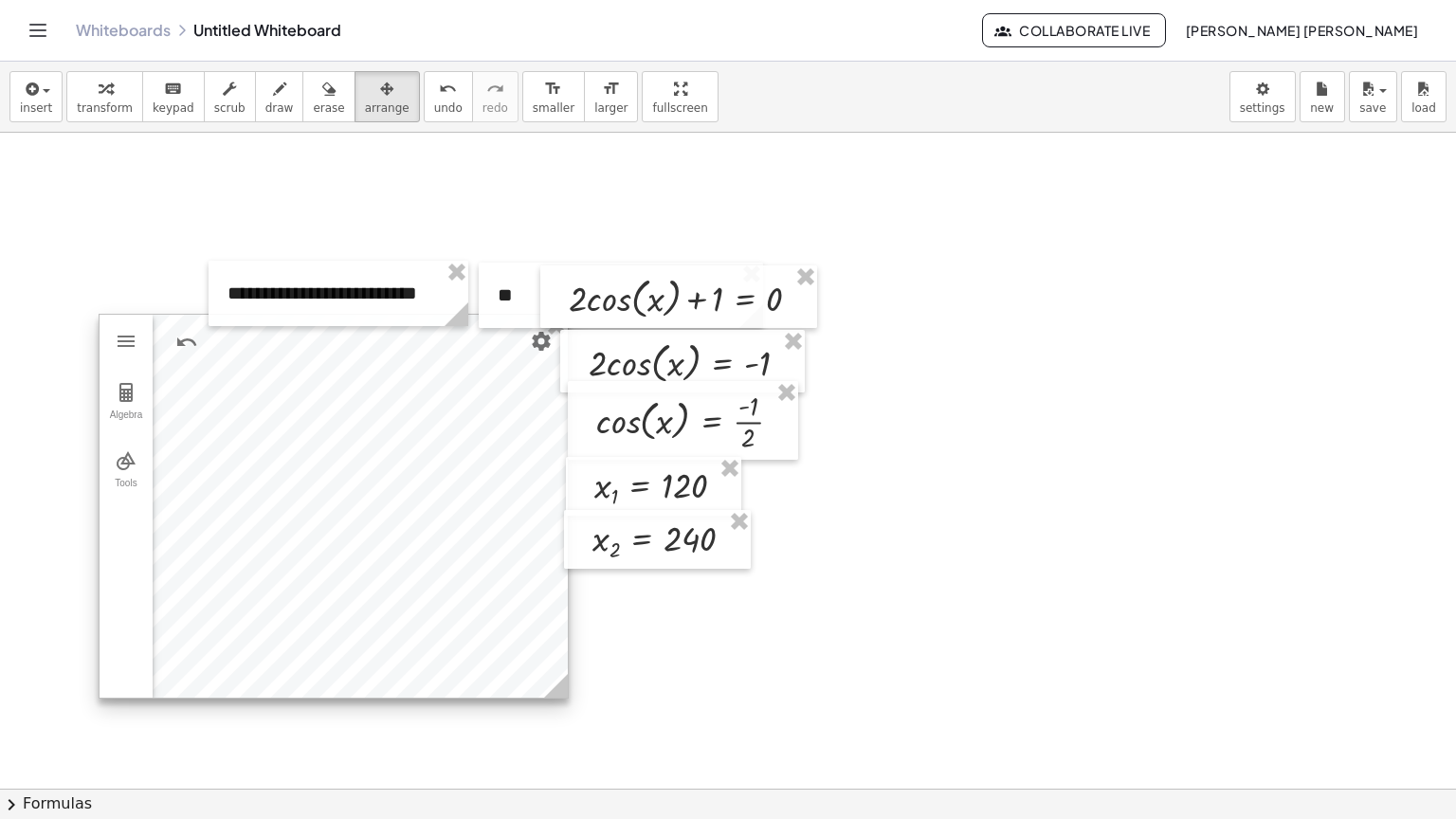
drag, startPoint x: 310, startPoint y: 617, endPoint x: 360, endPoint y: 594, distance: 55.0
click at [360, 594] on div at bounding box center [333, 506] width 469 height 383
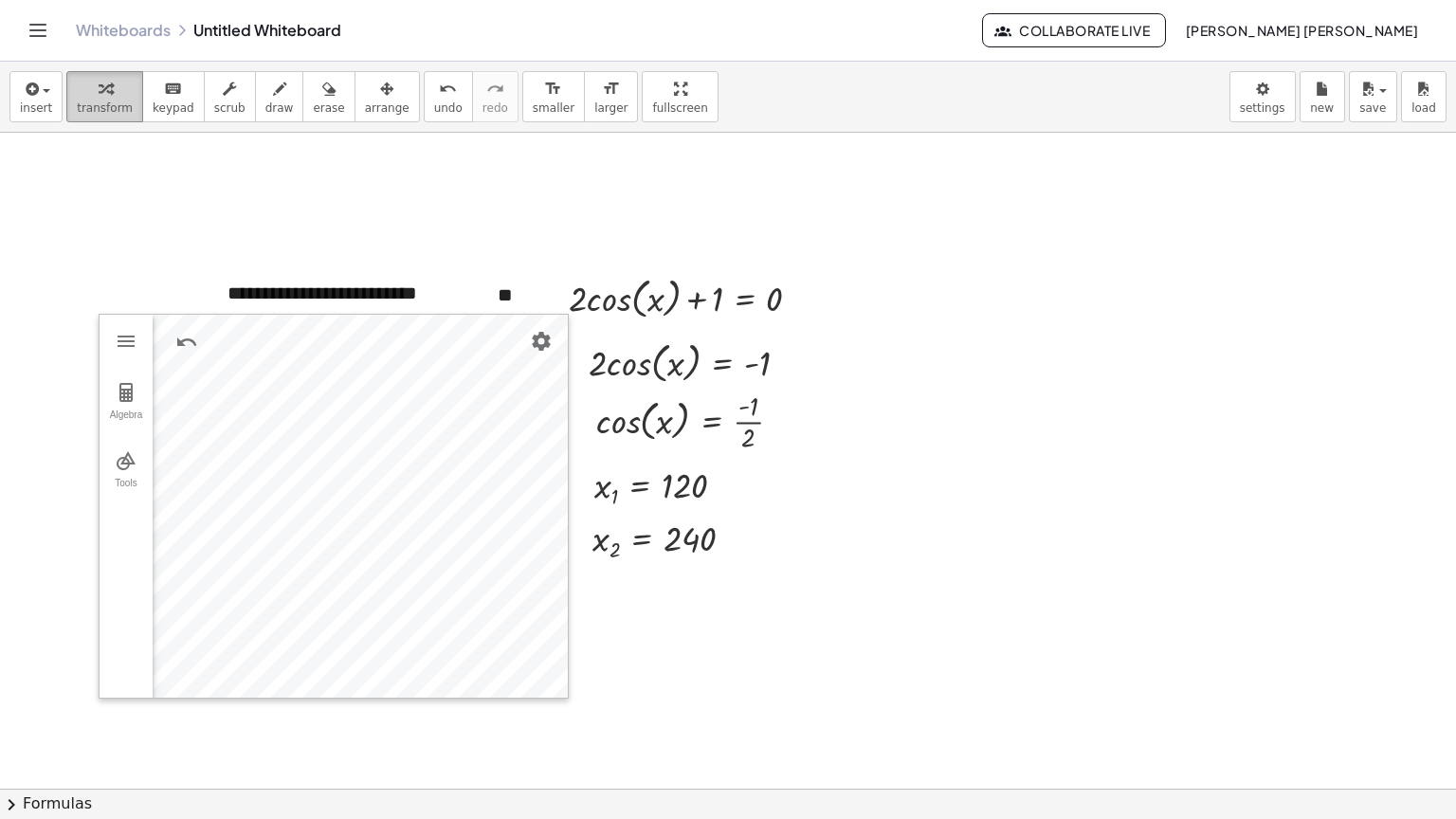
click at [104, 85] on div "button" at bounding box center [105, 88] width 56 height 23
click at [49, 117] on button "insert" at bounding box center [36, 97] width 53 height 51
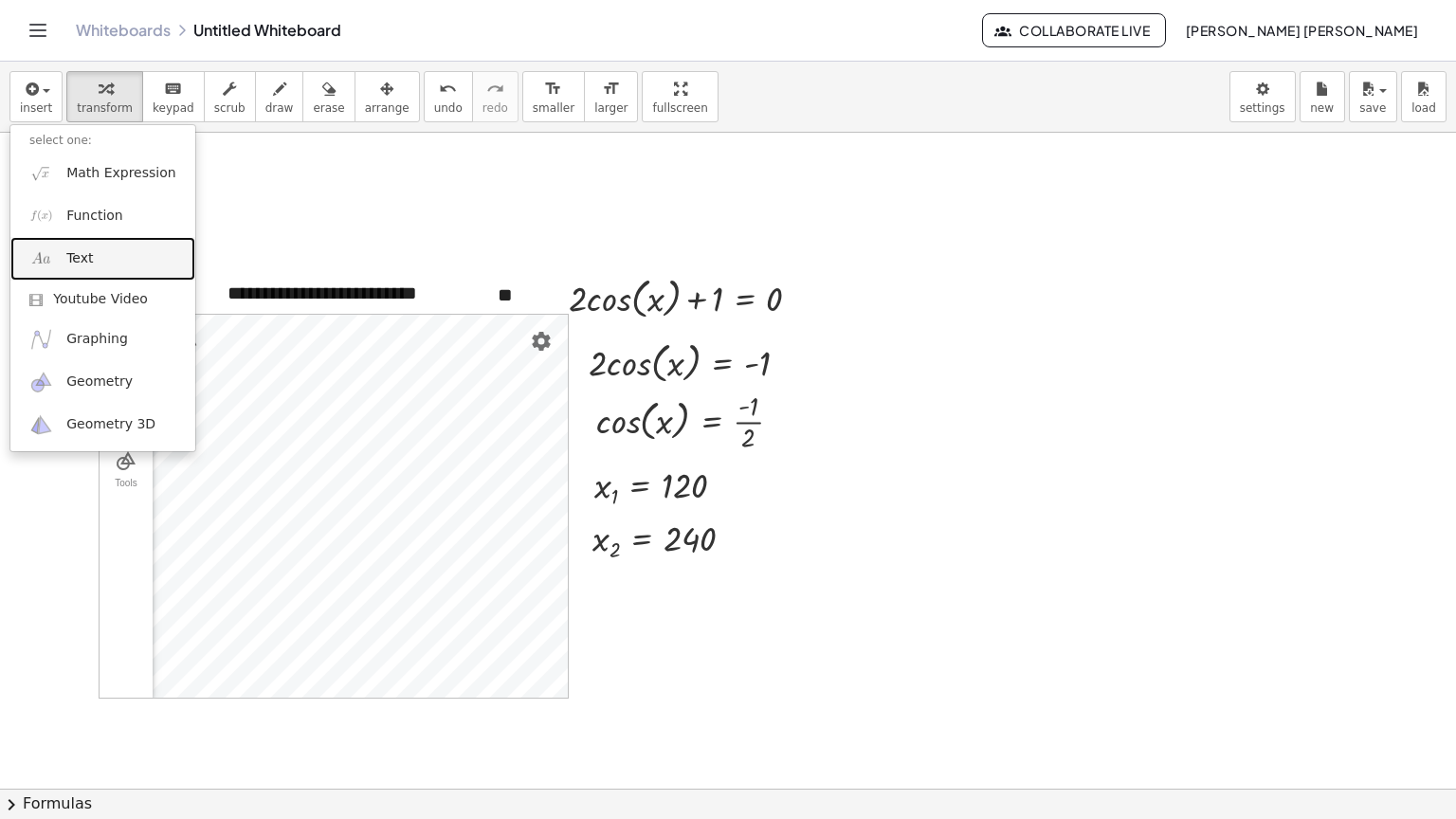
click at [115, 260] on link "Text" at bounding box center [103, 258] width 184 height 42
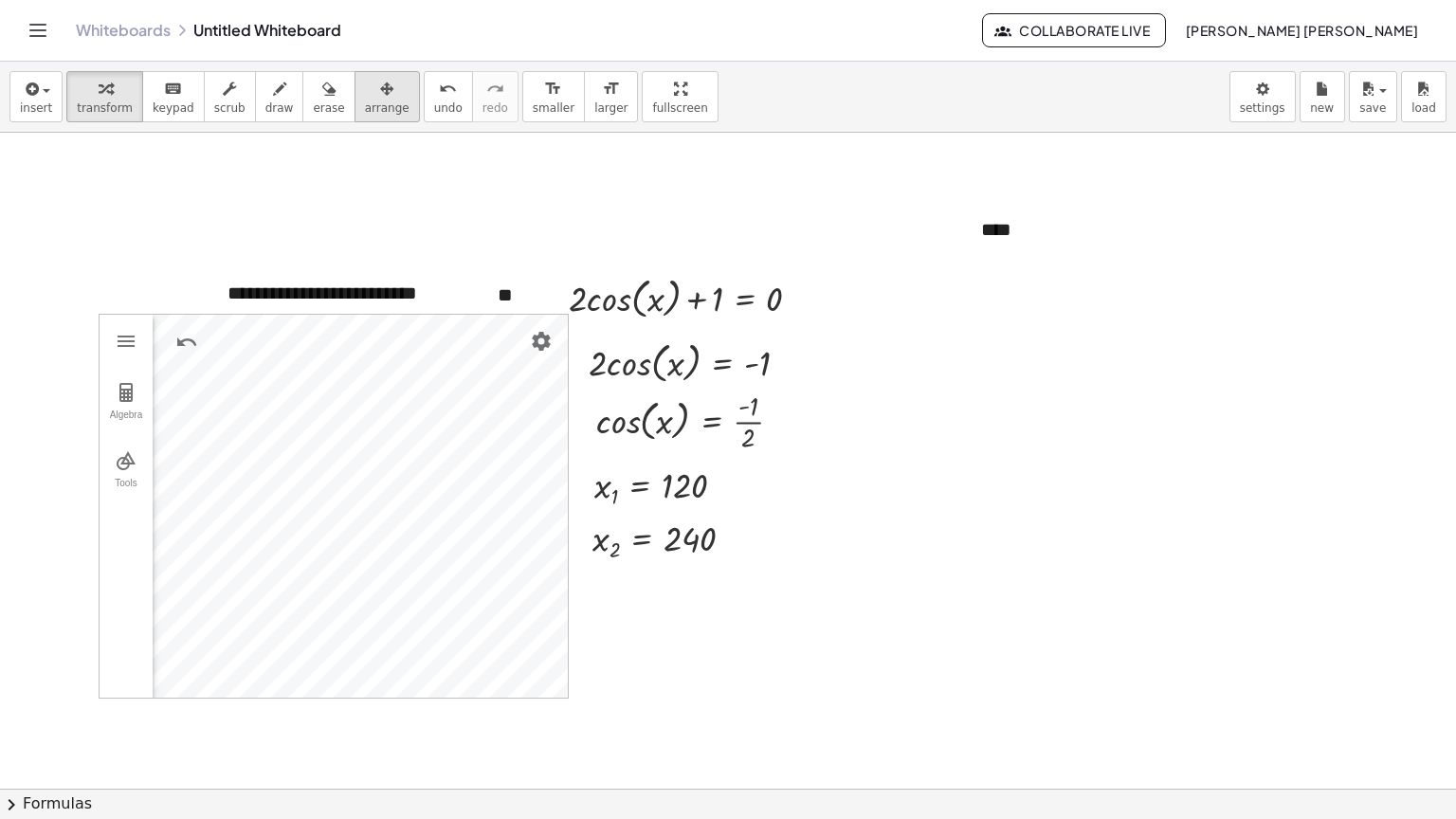
click at [365, 97] on div "button" at bounding box center [387, 88] width 44 height 23
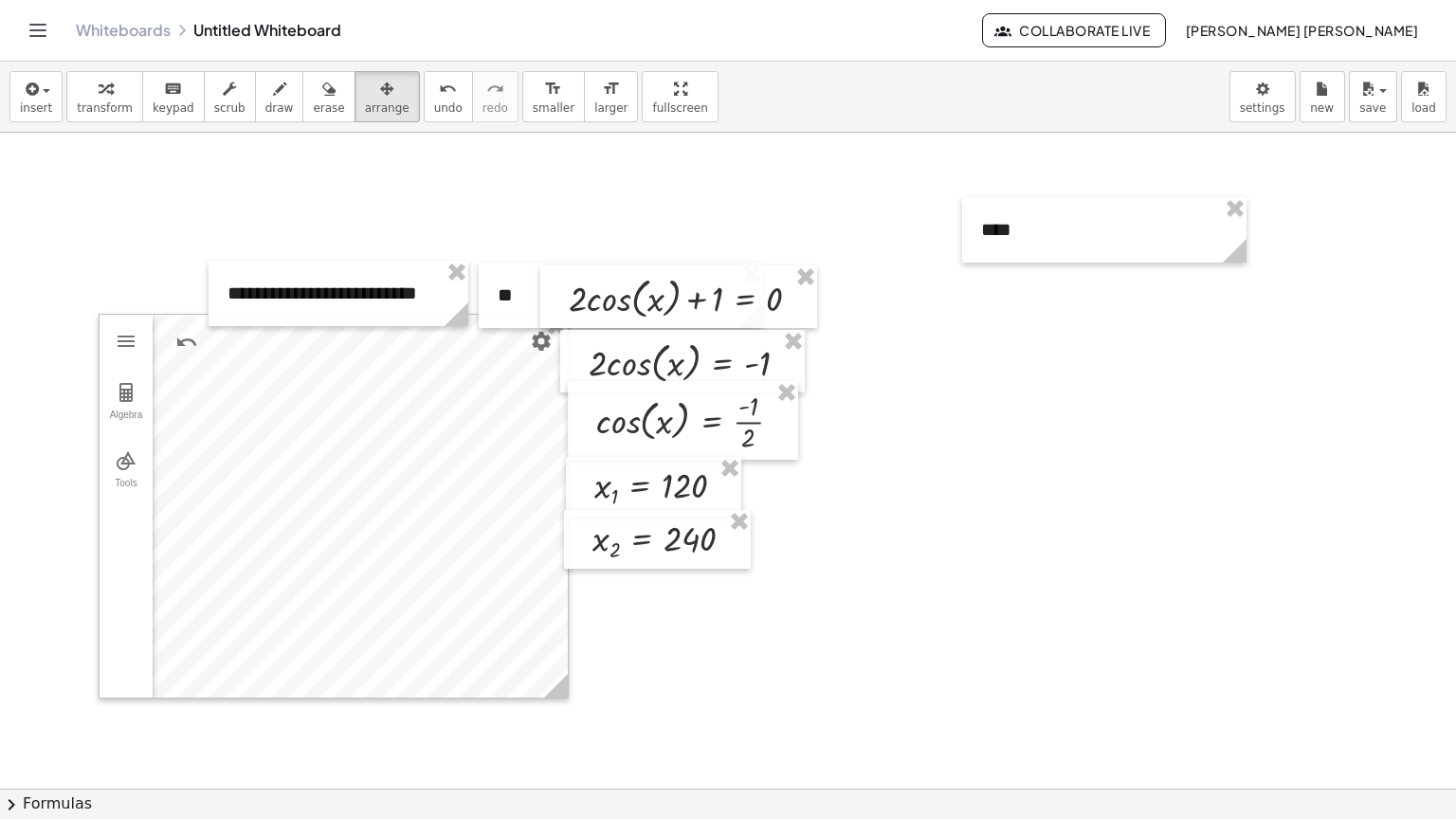
drag, startPoint x: 1111, startPoint y: 272, endPoint x: 1079, endPoint y: 247, distance: 40.6
click at [1077, 261] on div "**********" at bounding box center [727, 789] width 1458 height 1312
drag, startPoint x: 1080, startPoint y: 243, endPoint x: 428, endPoint y: 430, distance: 678.3
click at [428, 430] on div at bounding box center [453, 417] width 284 height 65
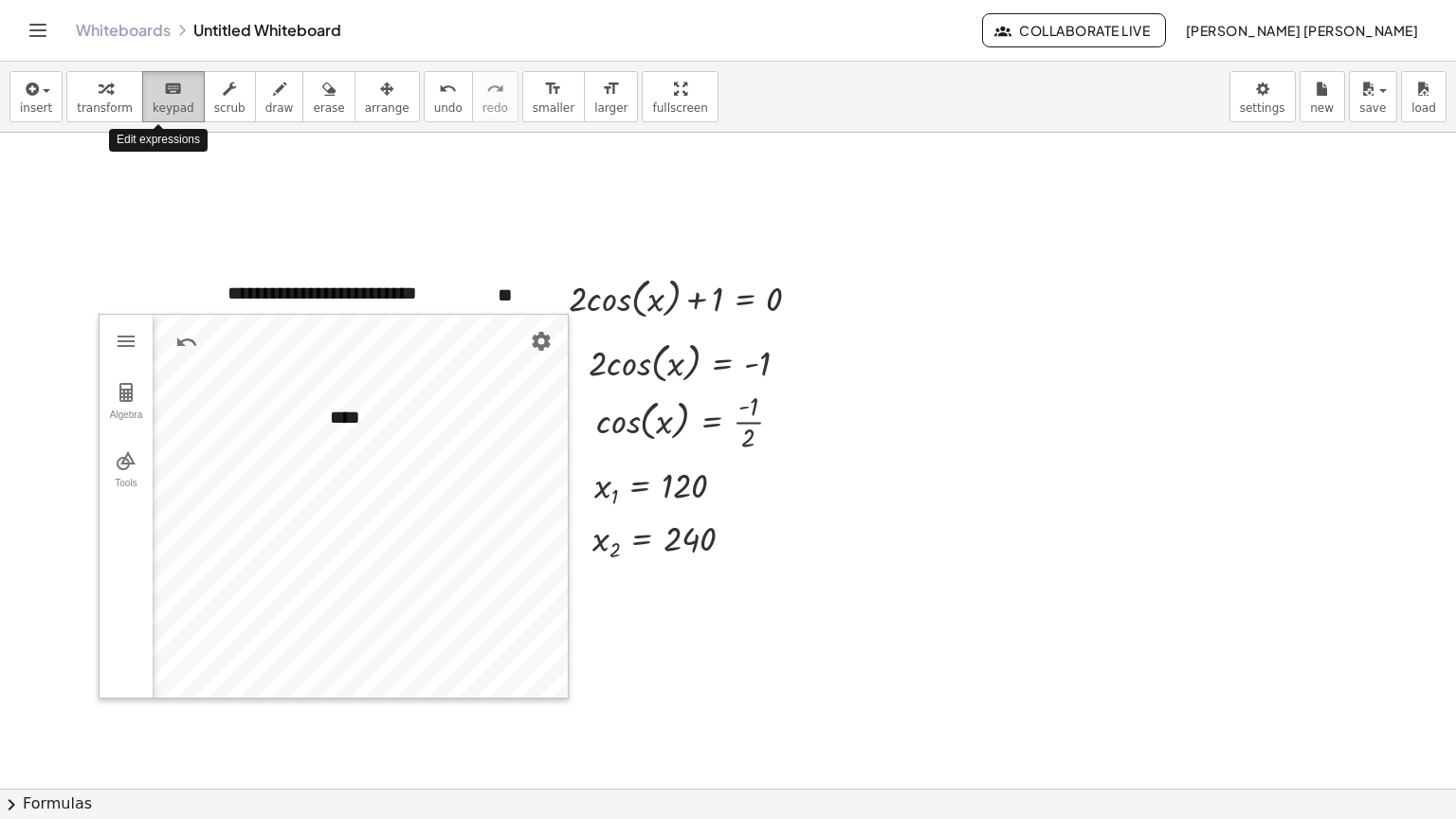
click at [164, 95] on icon "keyboard" at bounding box center [173, 89] width 18 height 23
click at [280, 190] on div at bounding box center [727, 789] width 1458 height 1312
click at [37, 110] on span "insert" at bounding box center [36, 108] width 33 height 13
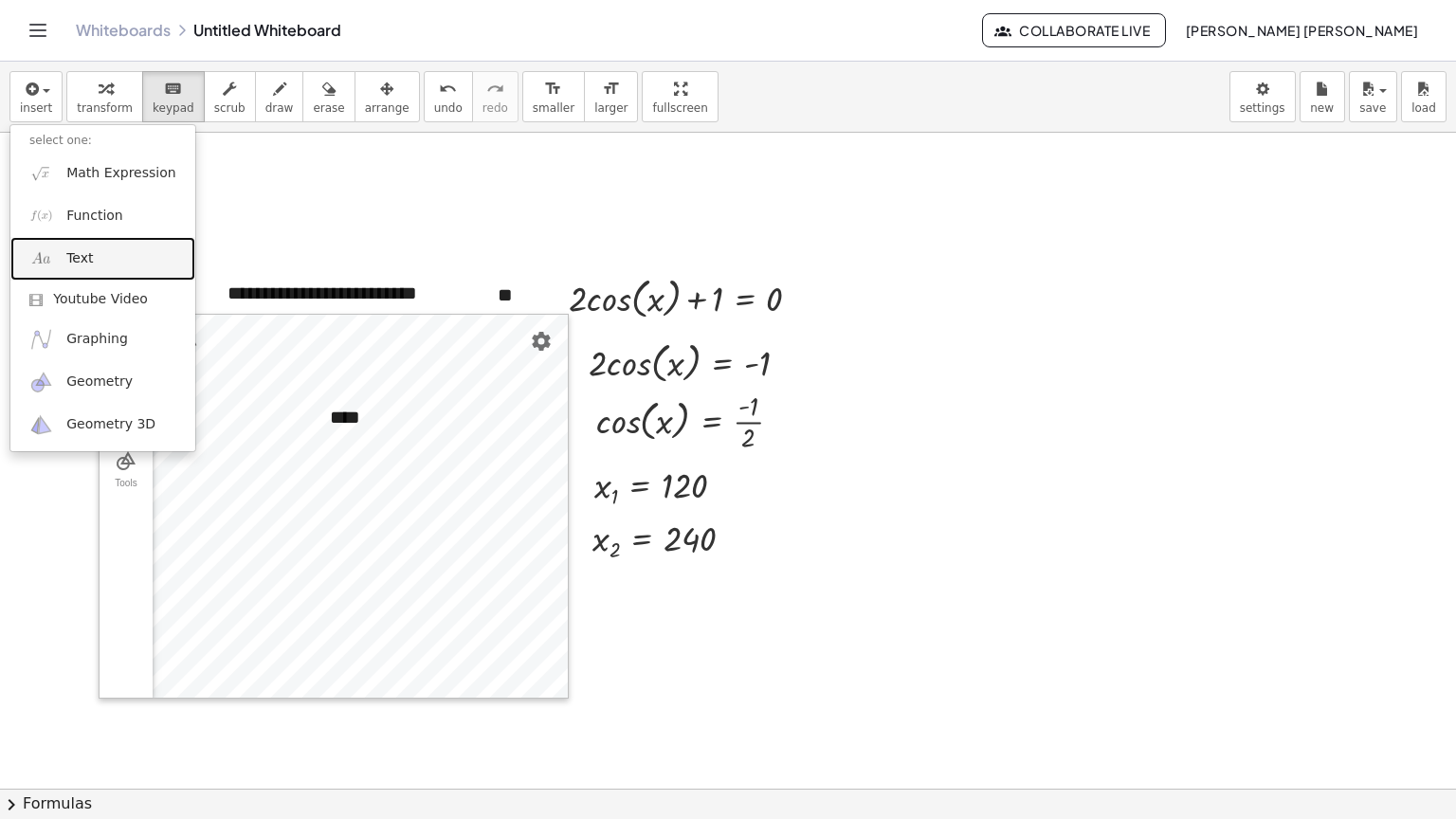
click at [87, 252] on span "Text" at bounding box center [79, 259] width 27 height 19
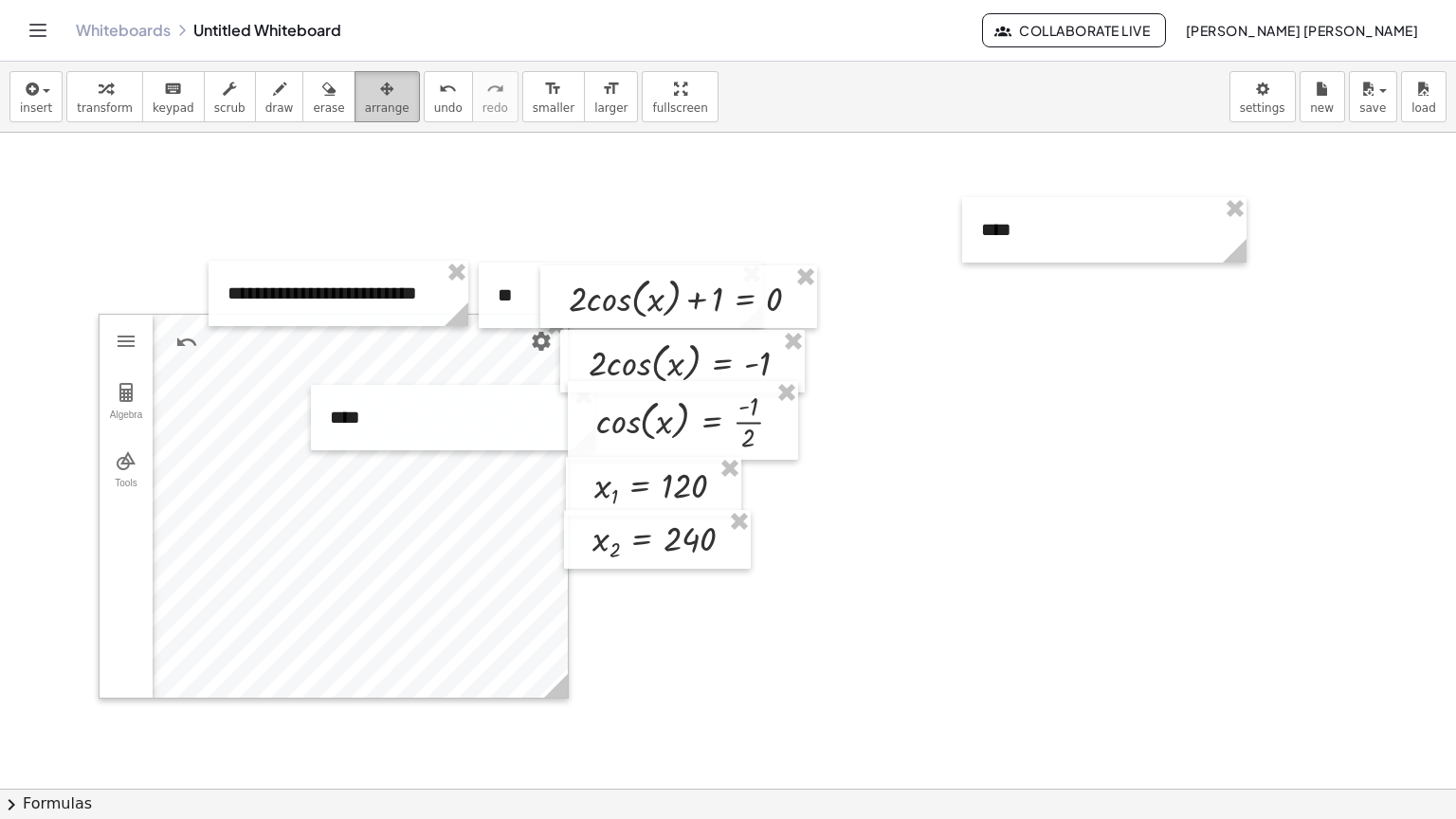
click at [354, 110] on button "arrange" at bounding box center [387, 97] width 65 height 51
drag, startPoint x: 1146, startPoint y: 235, endPoint x: 477, endPoint y: 549, distance: 739.0
click at [477, 549] on div at bounding box center [411, 558] width 284 height 65
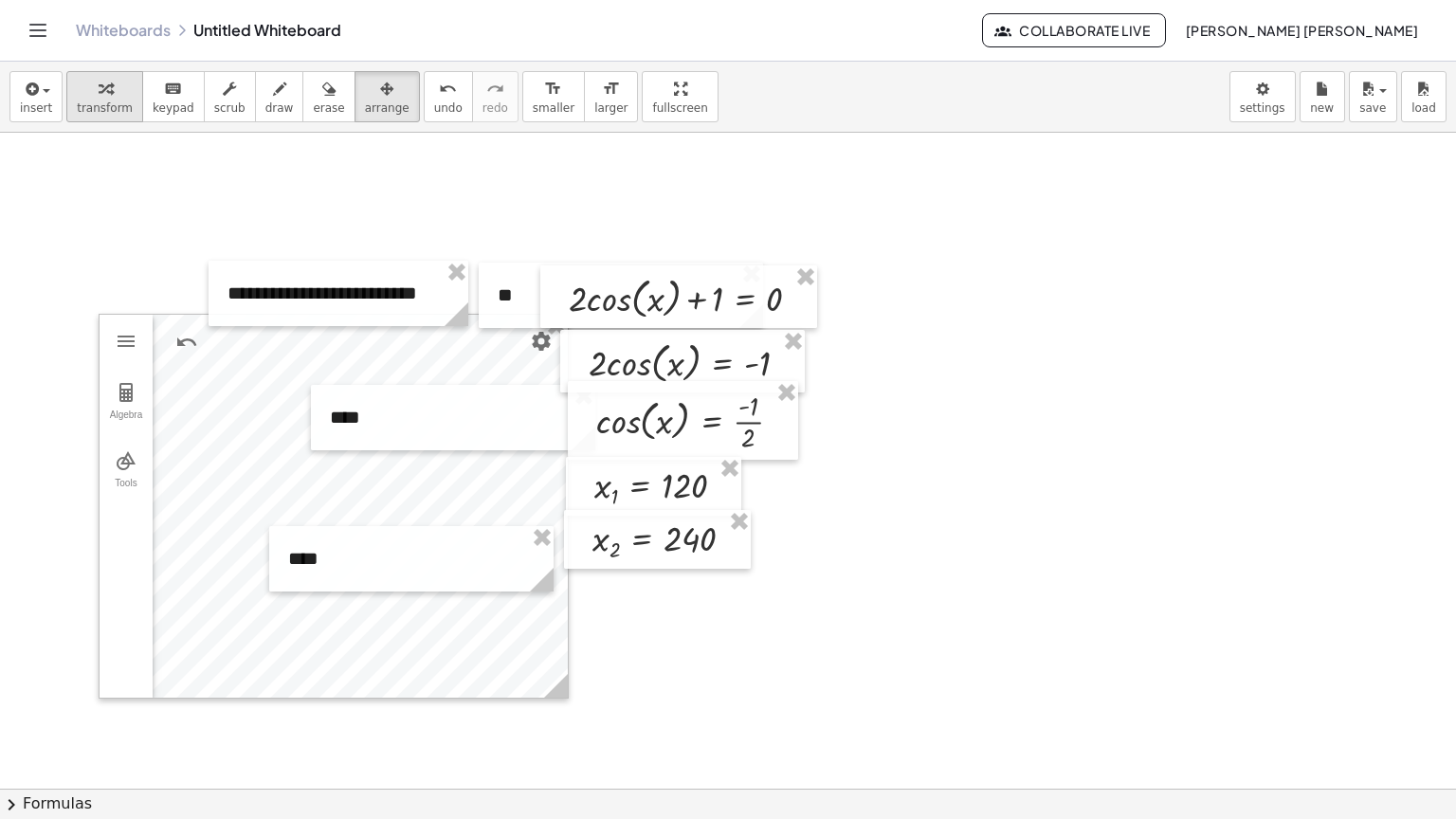
click at [99, 104] on span "transform" at bounding box center [105, 108] width 56 height 13
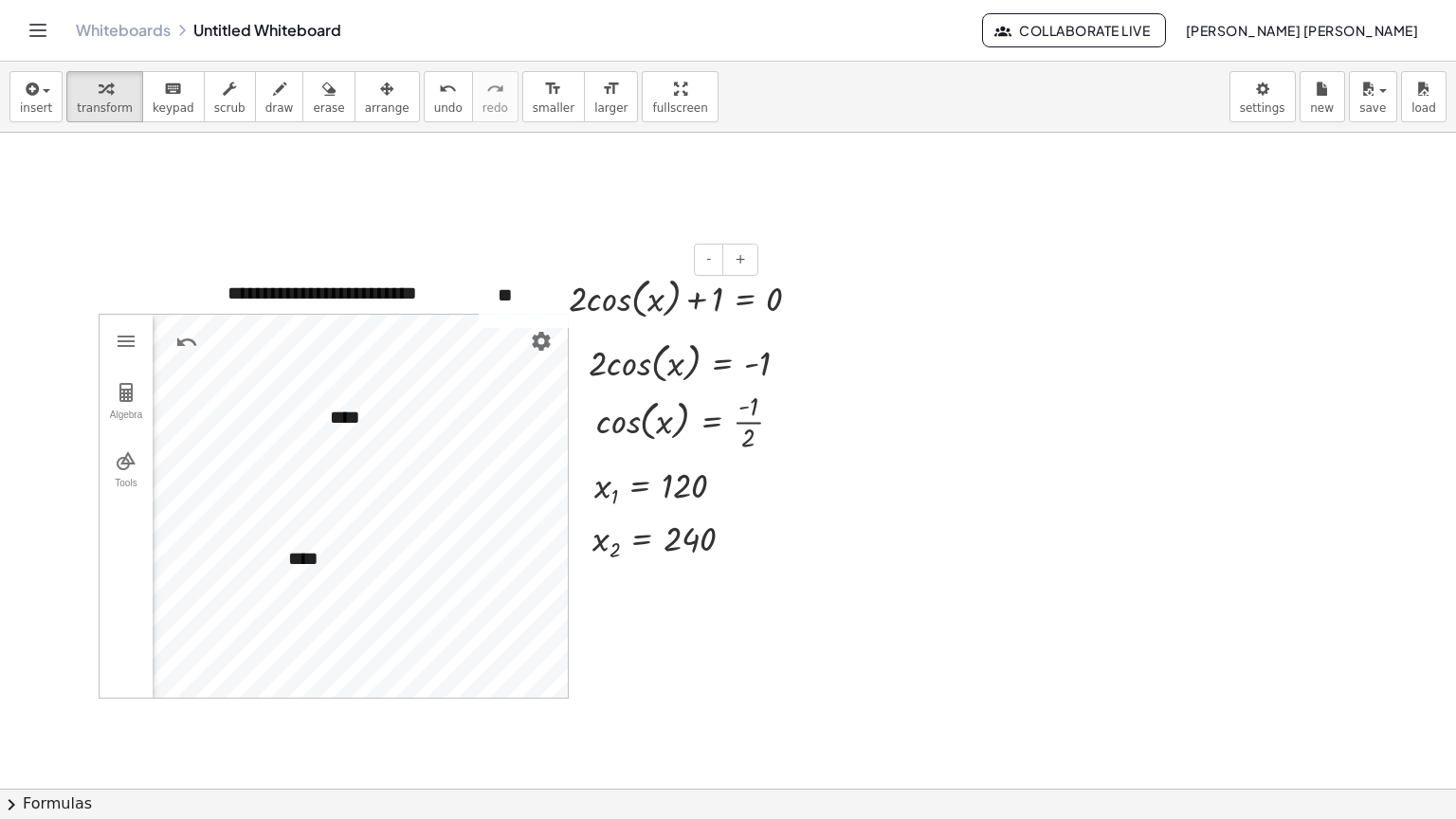
click at [494, 303] on div "**" at bounding box center [620, 295] width 284 height 65
click at [500, 301] on div "**" at bounding box center [620, 295] width 284 height 65
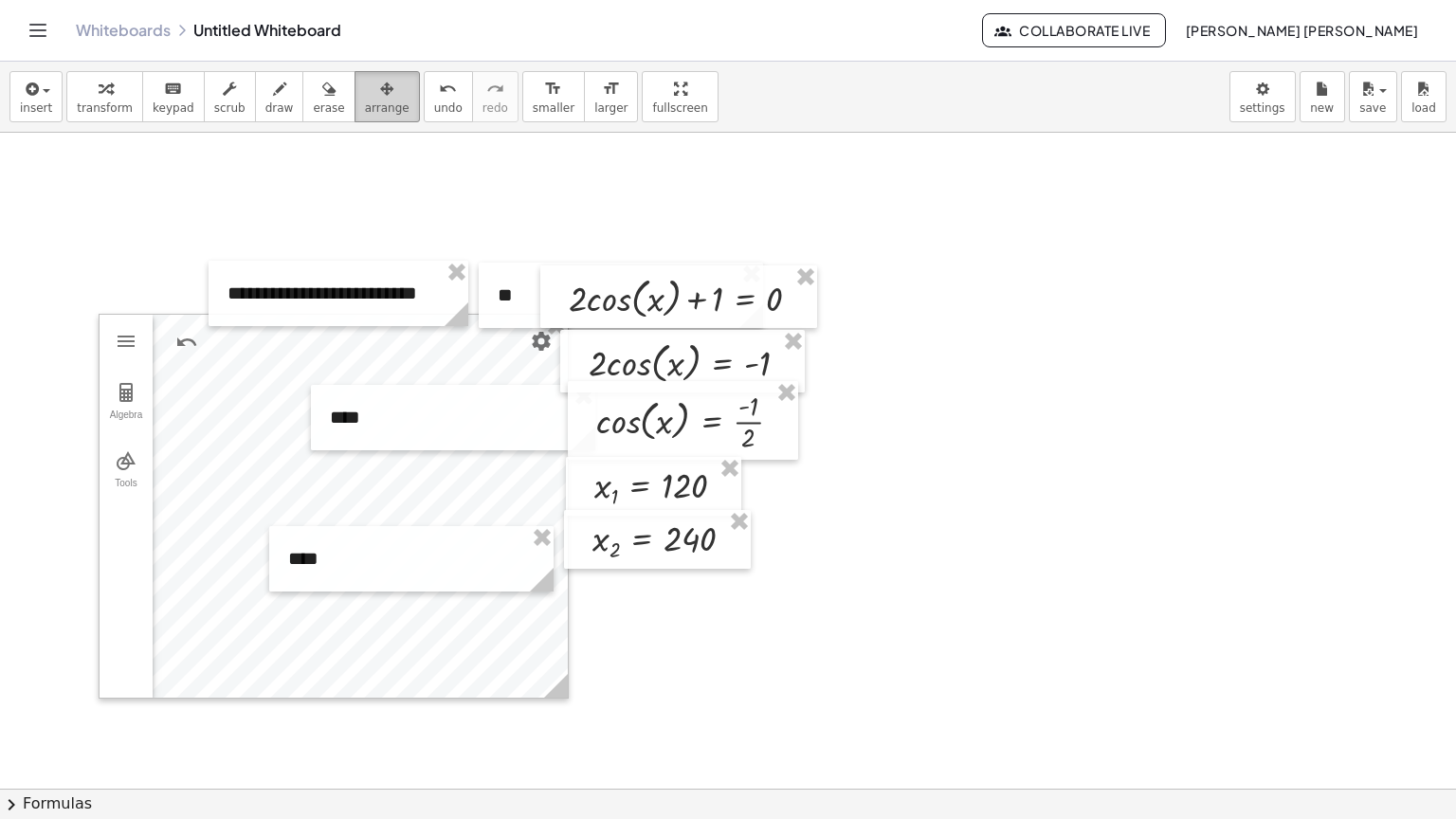
click at [380, 96] on icon "button" at bounding box center [386, 89] width 13 height 23
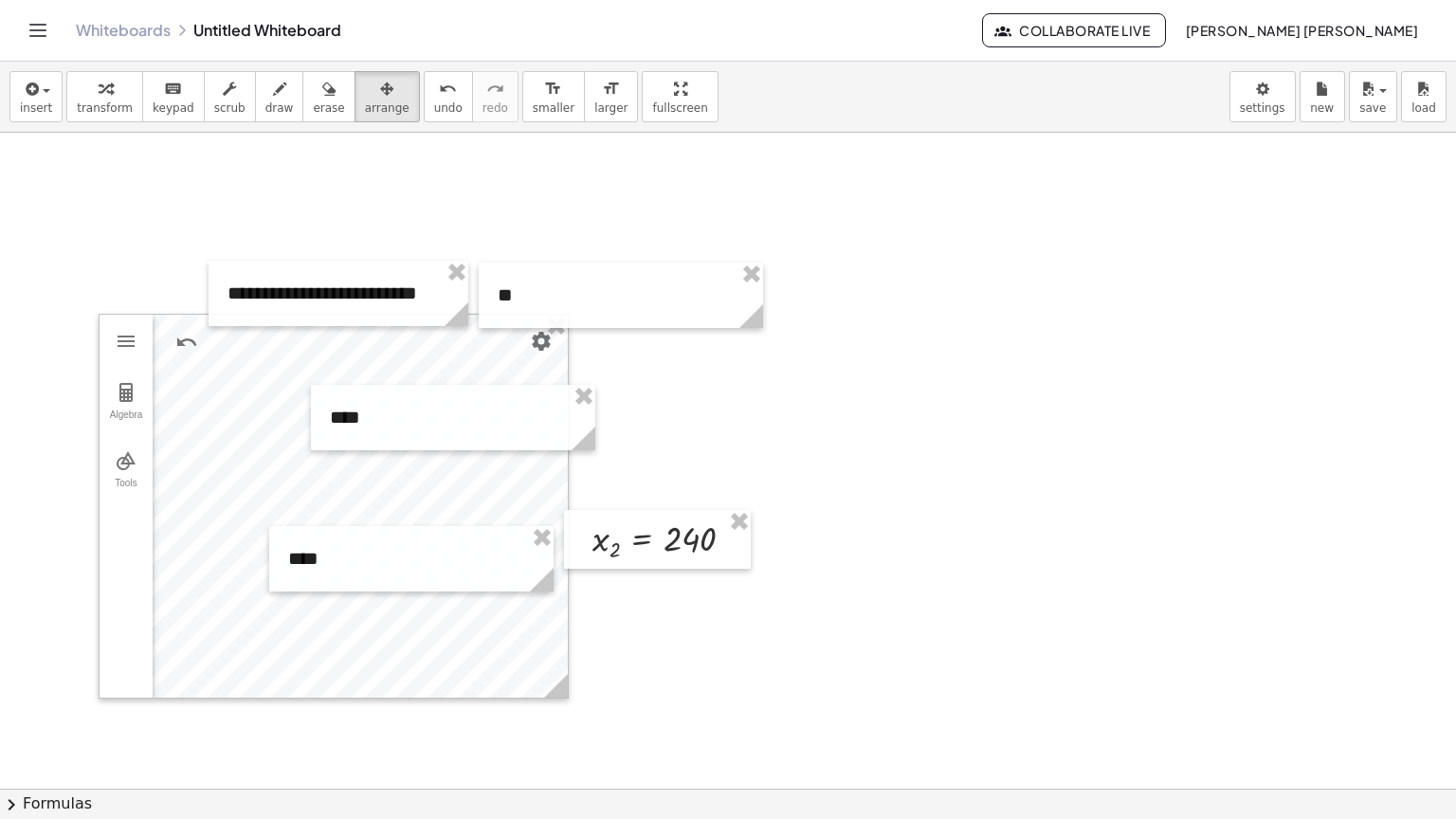
click at [781, 520] on div at bounding box center [727, 789] width 1458 height 1312
click at [749, 519] on div at bounding box center [671, 540] width 177 height 50
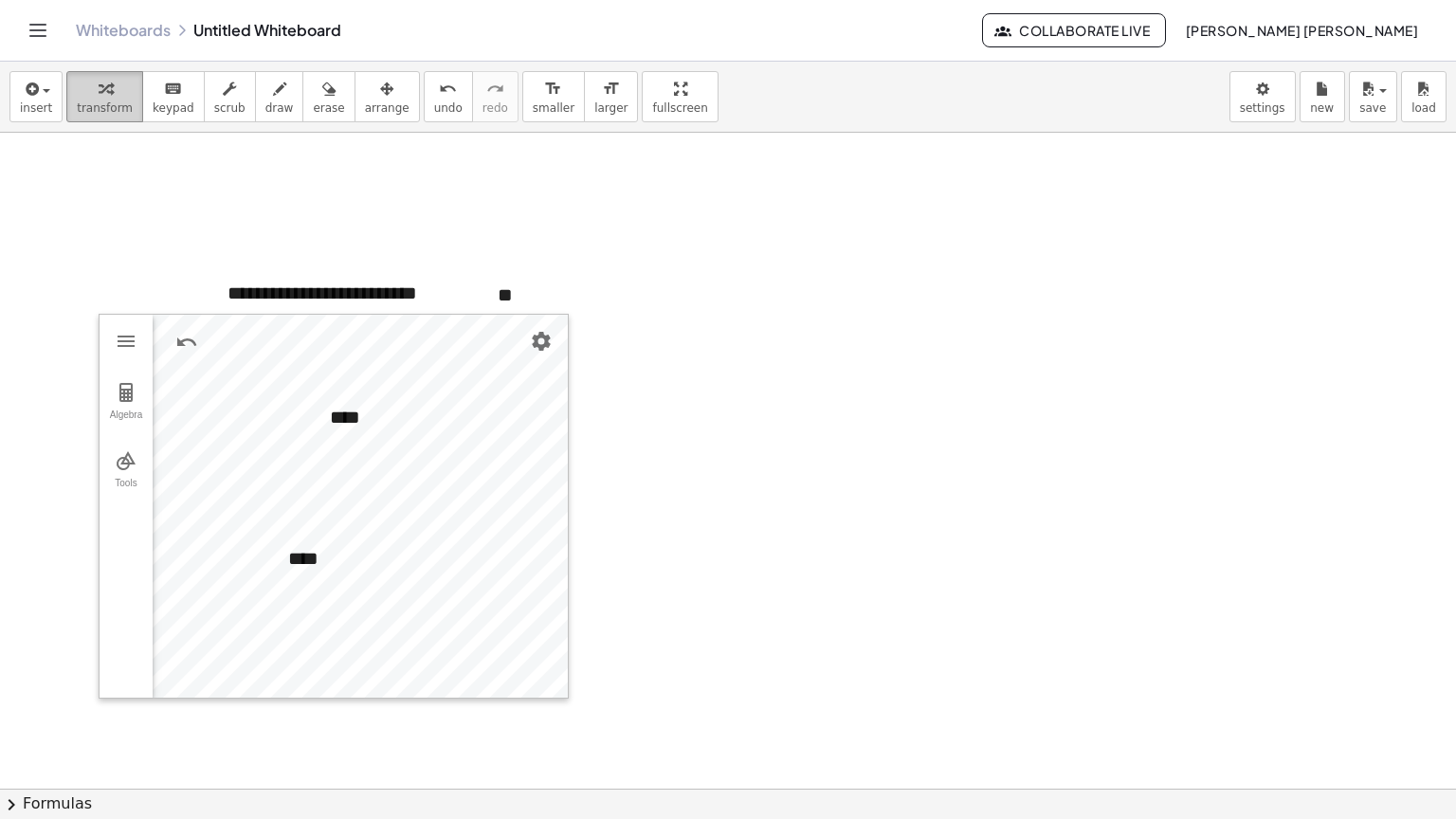
click at [87, 103] on span "transform" at bounding box center [105, 108] width 56 height 13
click at [66, 103] on button "transform" at bounding box center [105, 97] width 77 height 51
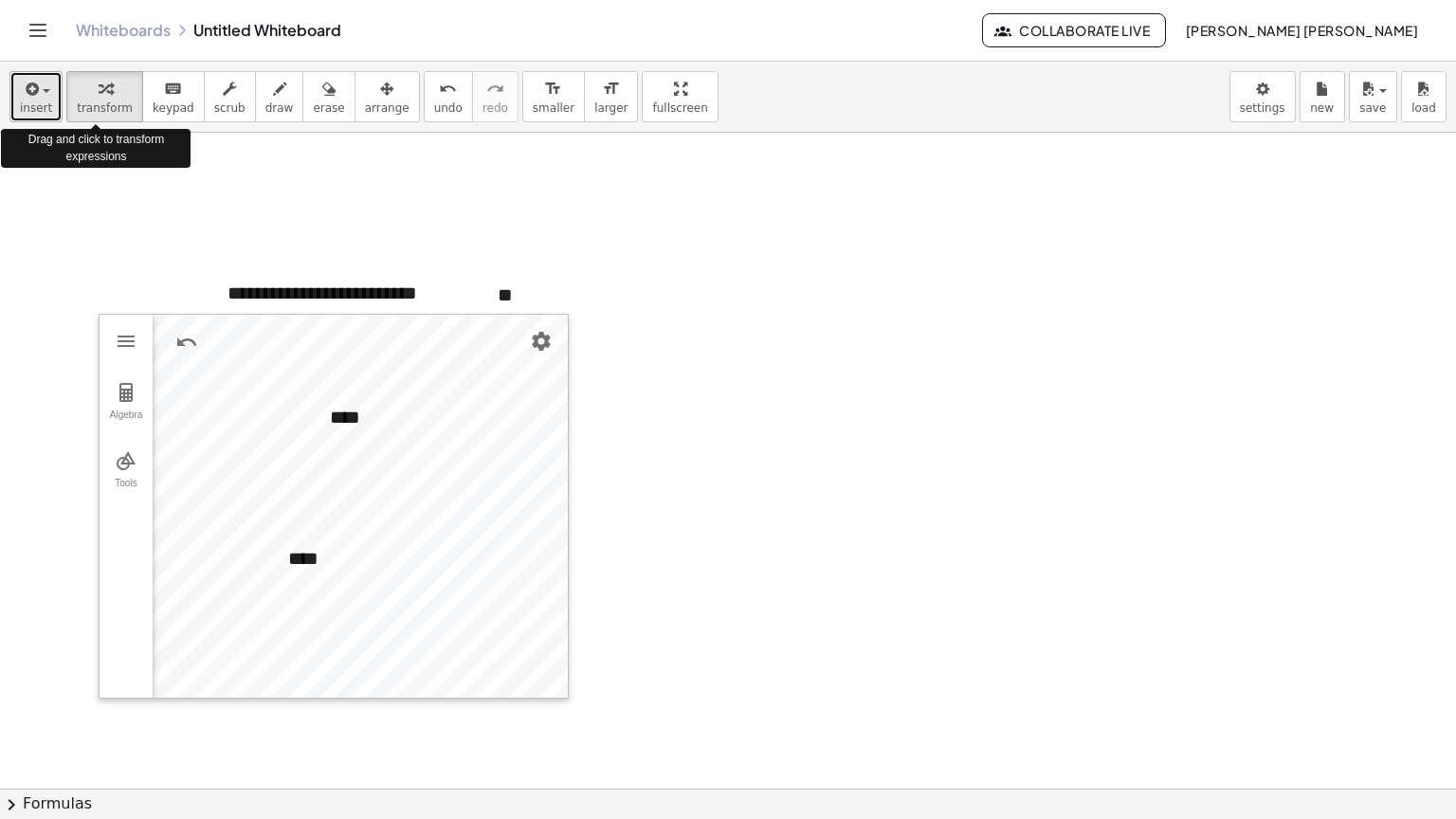
click at [41, 107] on span "insert" at bounding box center [36, 108] width 33 height 13
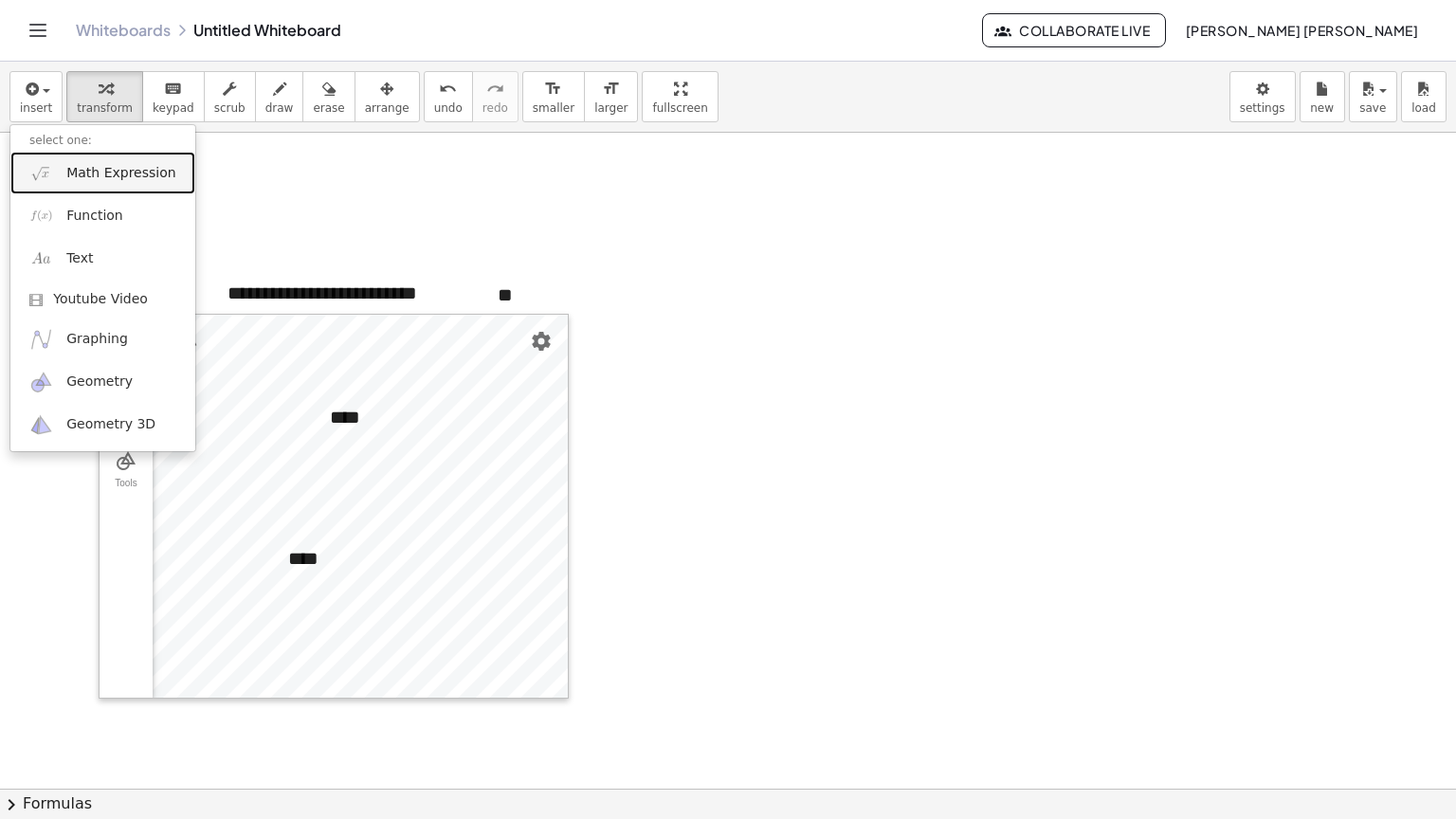
click at [90, 165] on span "Math Expression" at bounding box center [120, 173] width 109 height 19
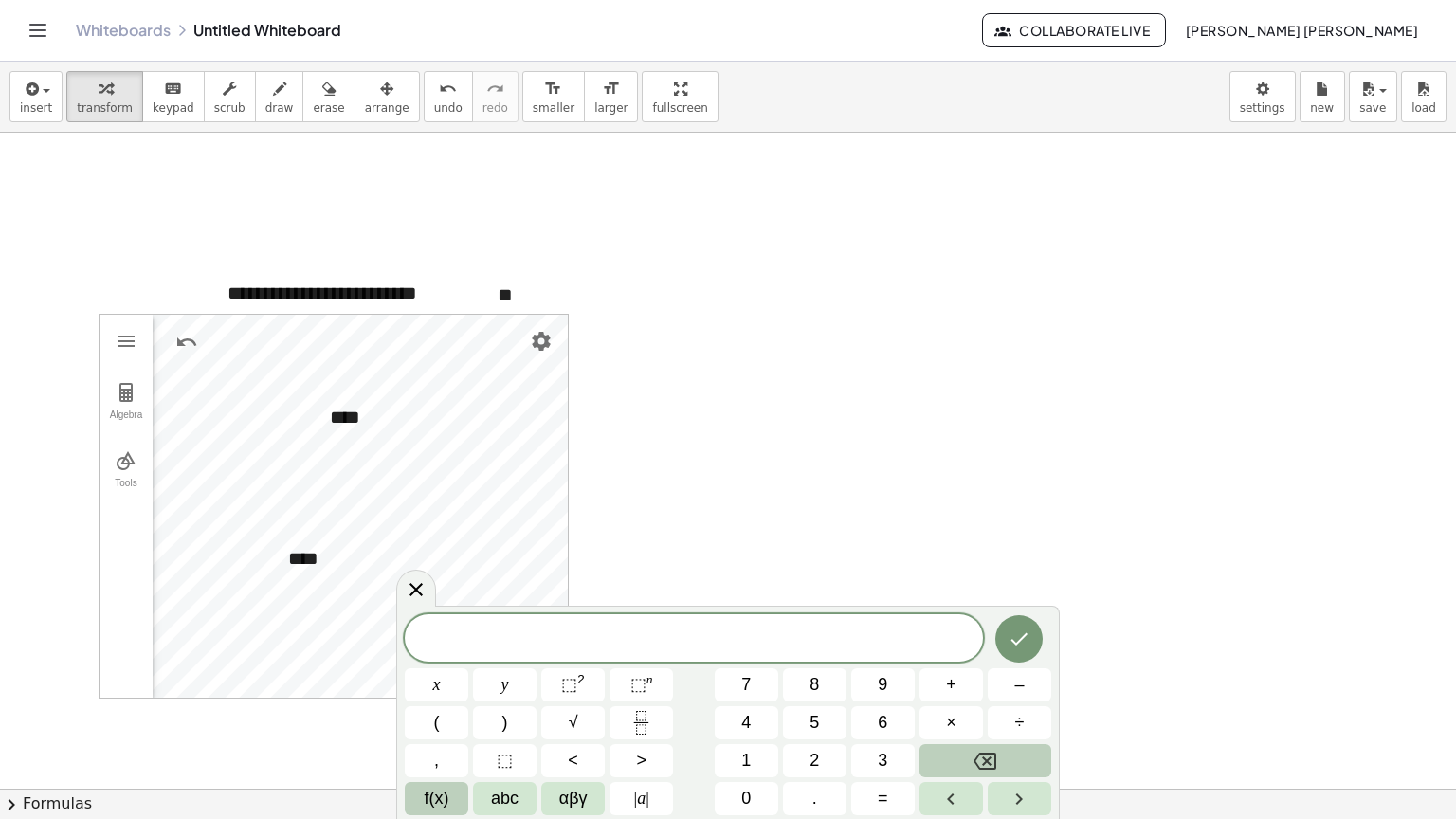
click at [445, 788] on span "f(x)" at bounding box center [437, 799] width 25 height 26
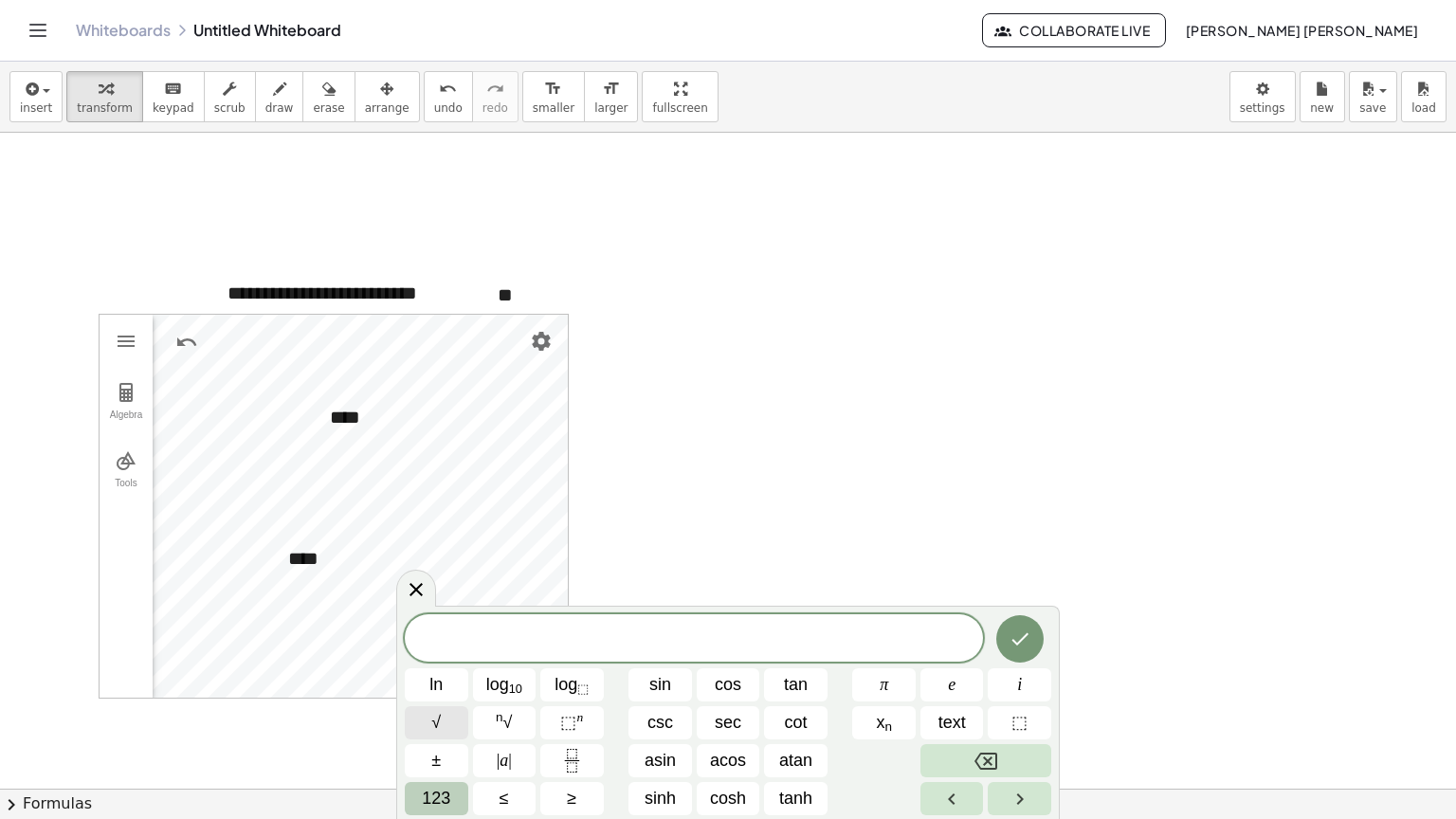
click at [451, 718] on button "√" at bounding box center [436, 723] width 63 height 34
click at [794, 683] on span "tan" at bounding box center [796, 685] width 24 height 26
click at [441, 786] on span "123" at bounding box center [436, 799] width 29 height 26
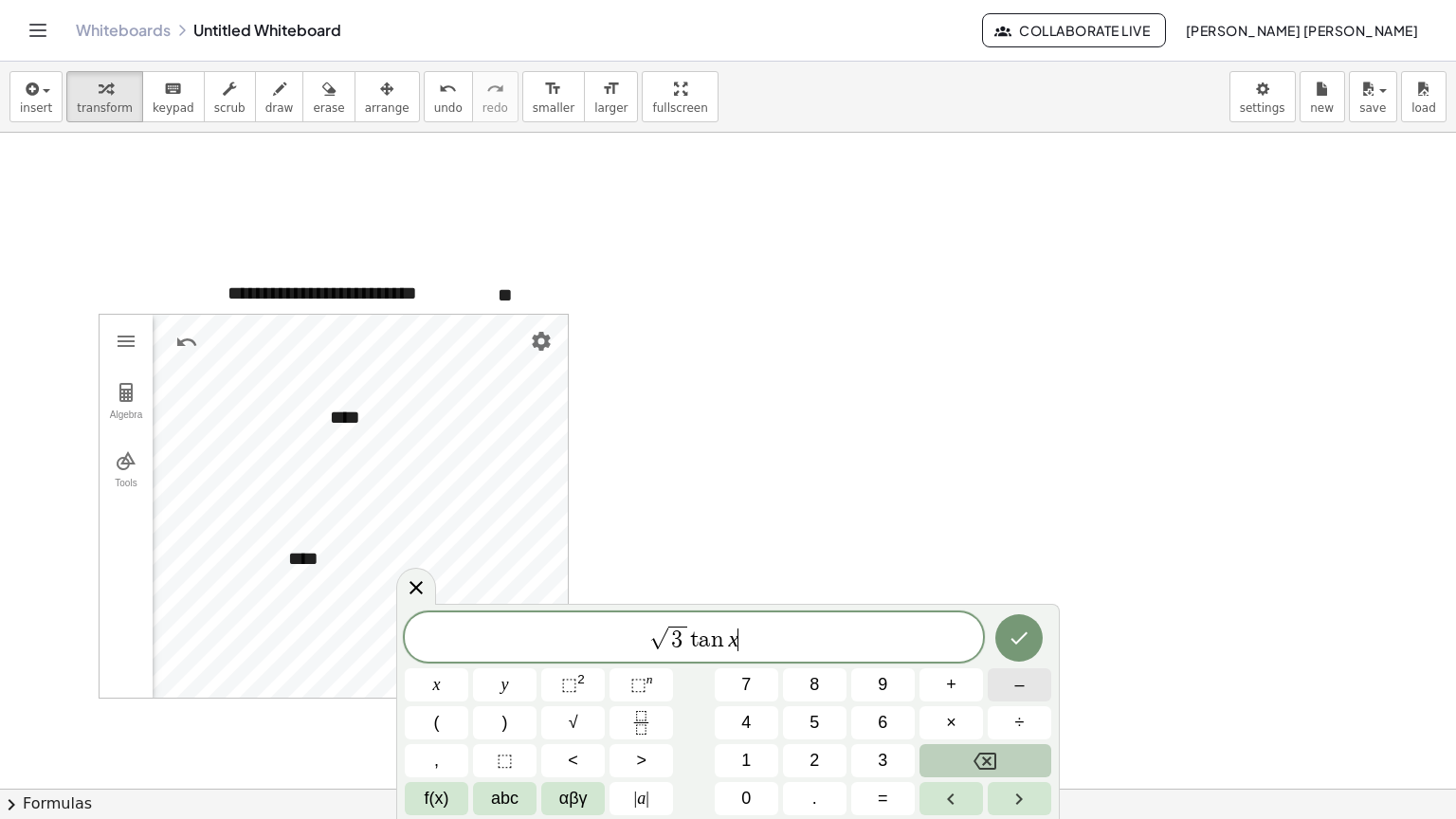
click at [1019, 679] on span "–" at bounding box center [1019, 685] width 10 height 26
click at [754, 751] on button "1" at bounding box center [747, 761] width 63 height 34
click at [862, 804] on button "=" at bounding box center [883, 799] width 63 height 34
click at [453, 791] on button "f(x)" at bounding box center [436, 799] width 63 height 34
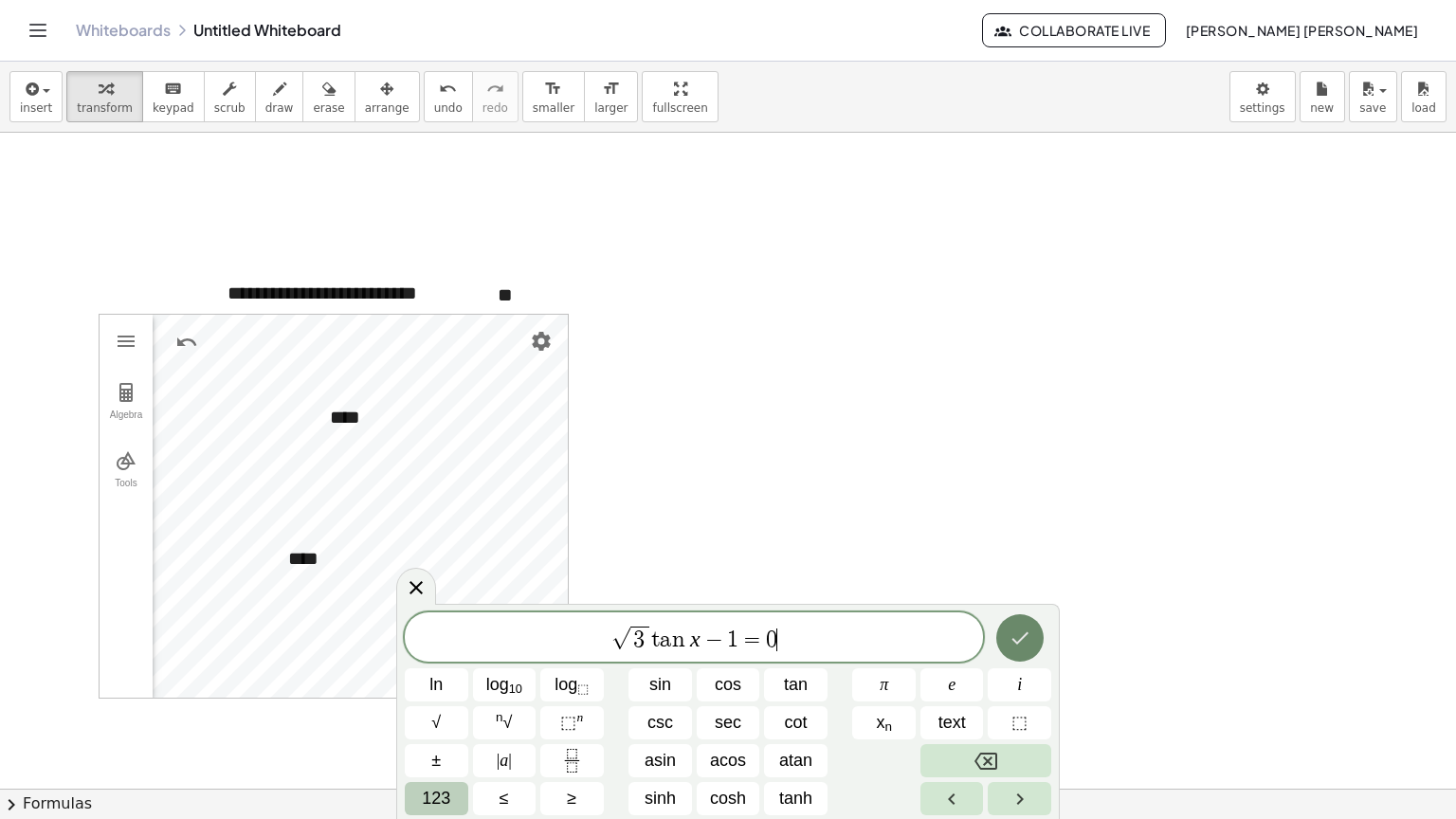
click at [1020, 634] on icon "Done" at bounding box center [1019, 637] width 23 height 23
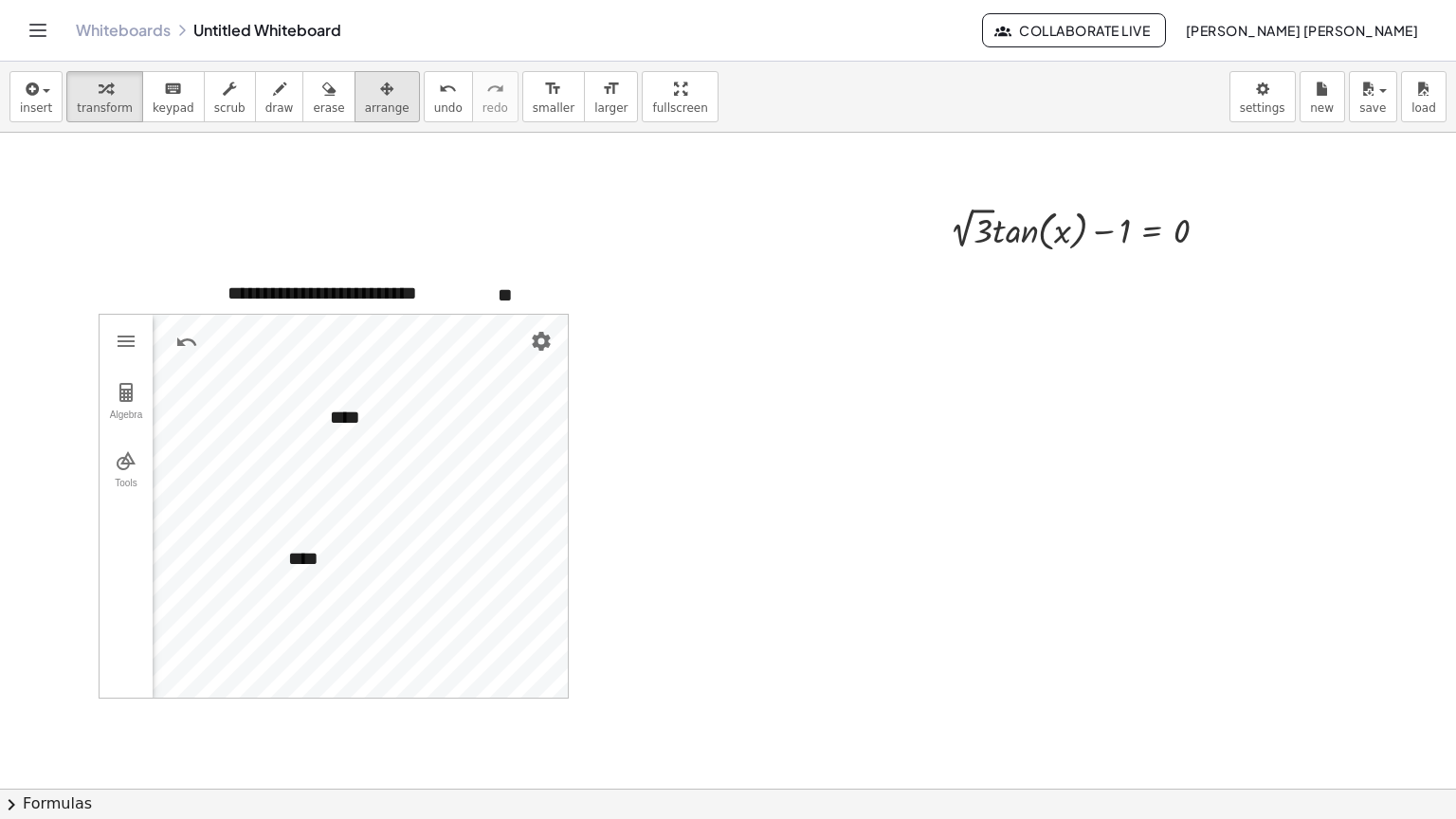
drag, startPoint x: 329, startPoint y: 93, endPoint x: 374, endPoint y: 94, distance: 45.0
click at [354, 93] on button "arrange" at bounding box center [387, 97] width 65 height 51
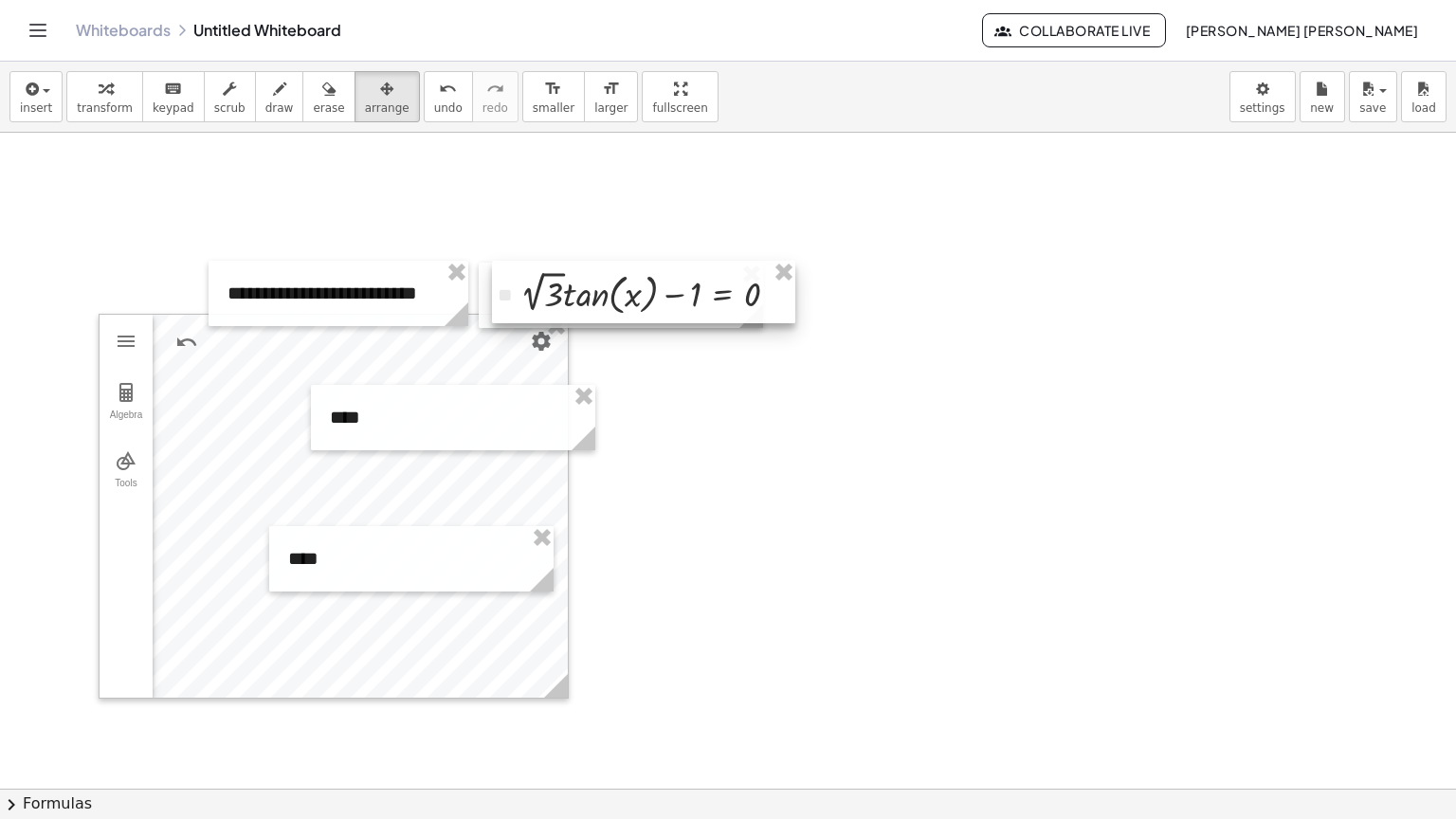
drag, startPoint x: 1059, startPoint y: 259, endPoint x: 674, endPoint y: 310, distance: 388.4
click at [674, 310] on div at bounding box center [644, 291] width 304 height 62
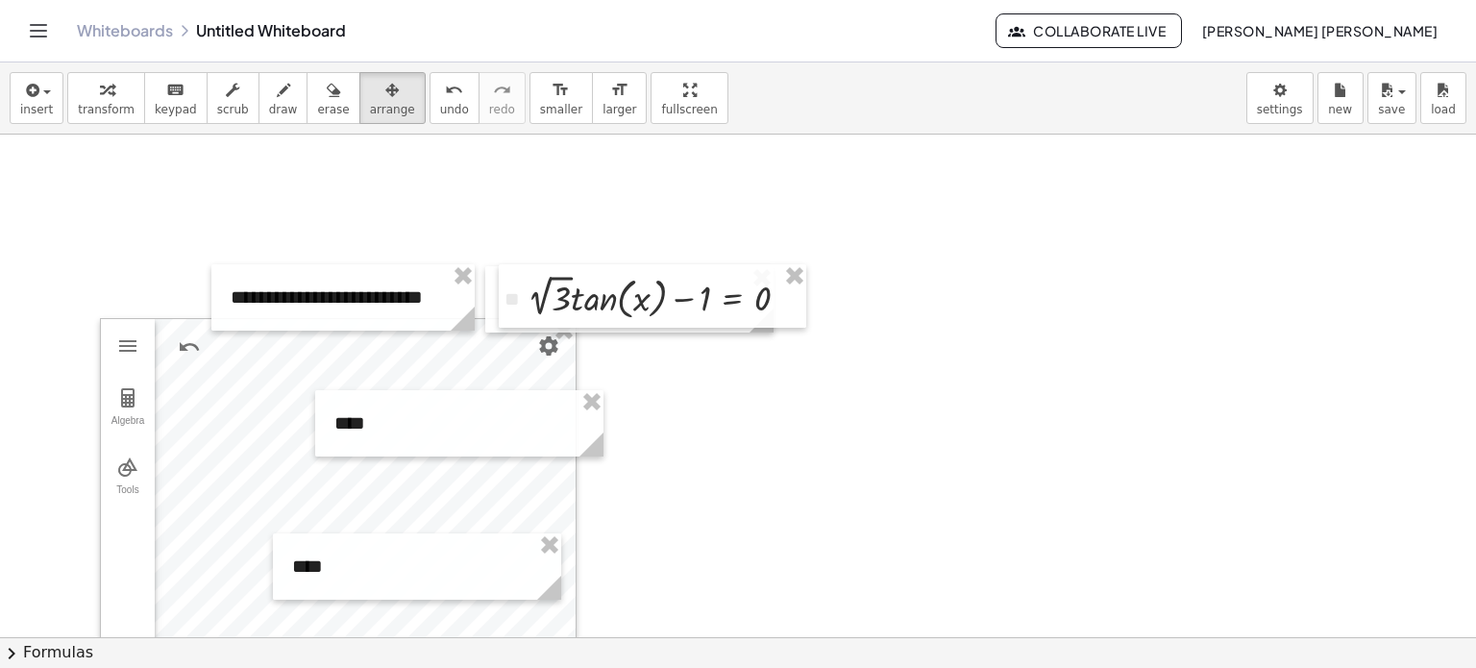
click at [741, 384] on div at bounding box center [737, 637] width 1478 height 1005
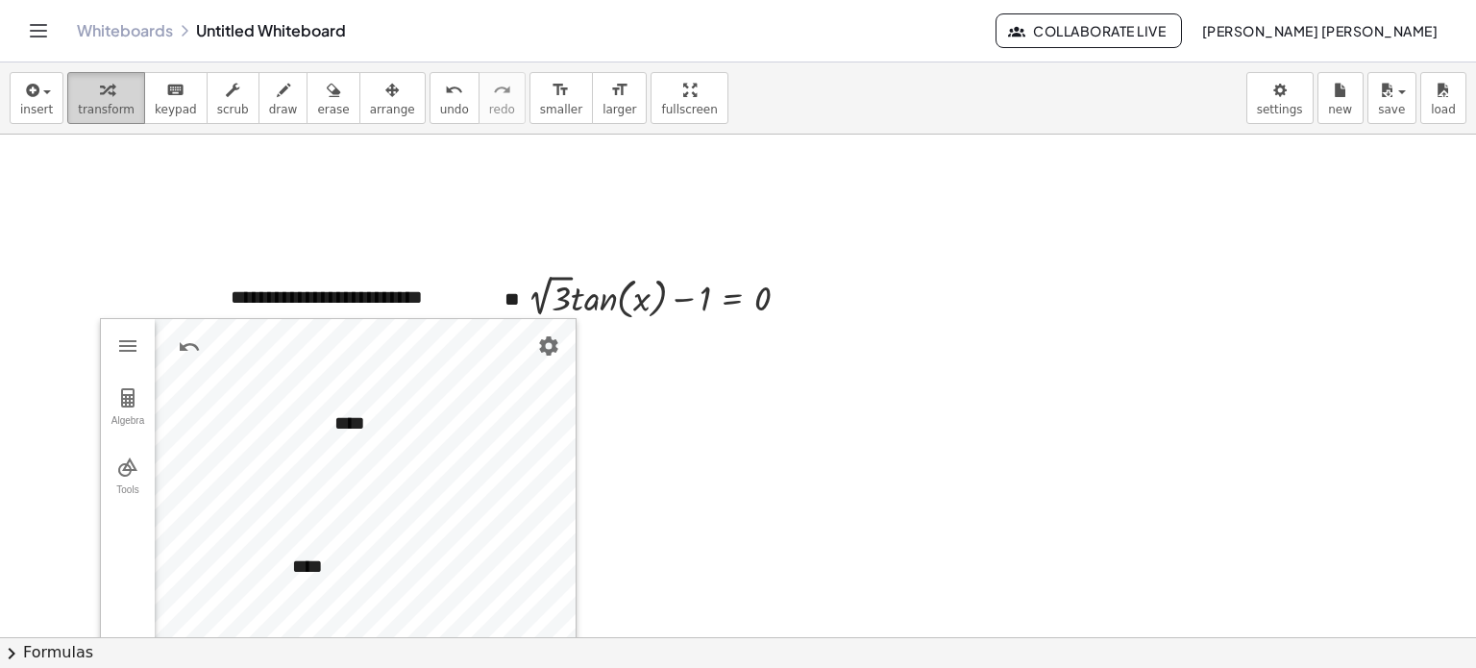
click at [86, 106] on span "transform" at bounding box center [106, 109] width 57 height 13
click at [554, 302] on div at bounding box center [666, 296] width 297 height 54
drag, startPoint x: 429, startPoint y: 107, endPoint x: 437, endPoint y: 124, distance: 19.3
click at [430, 108] on button "undo undo" at bounding box center [455, 98] width 50 height 52
drag, startPoint x: 689, startPoint y: 299, endPoint x: 750, endPoint y: 298, distance: 60.5
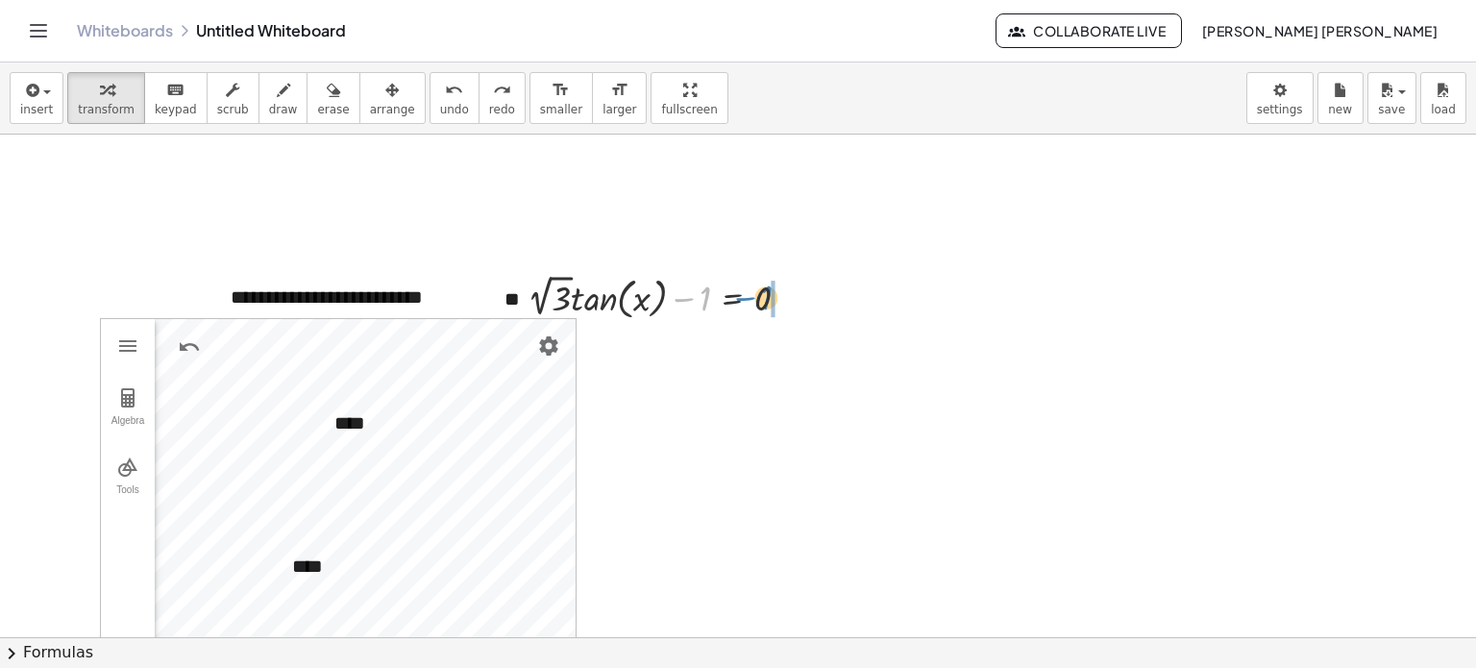
click at [750, 298] on div at bounding box center [666, 296] width 297 height 54
click at [430, 122] on button "undo undo" at bounding box center [455, 98] width 50 height 52
click at [780, 294] on div at bounding box center [787, 297] width 14 height 14
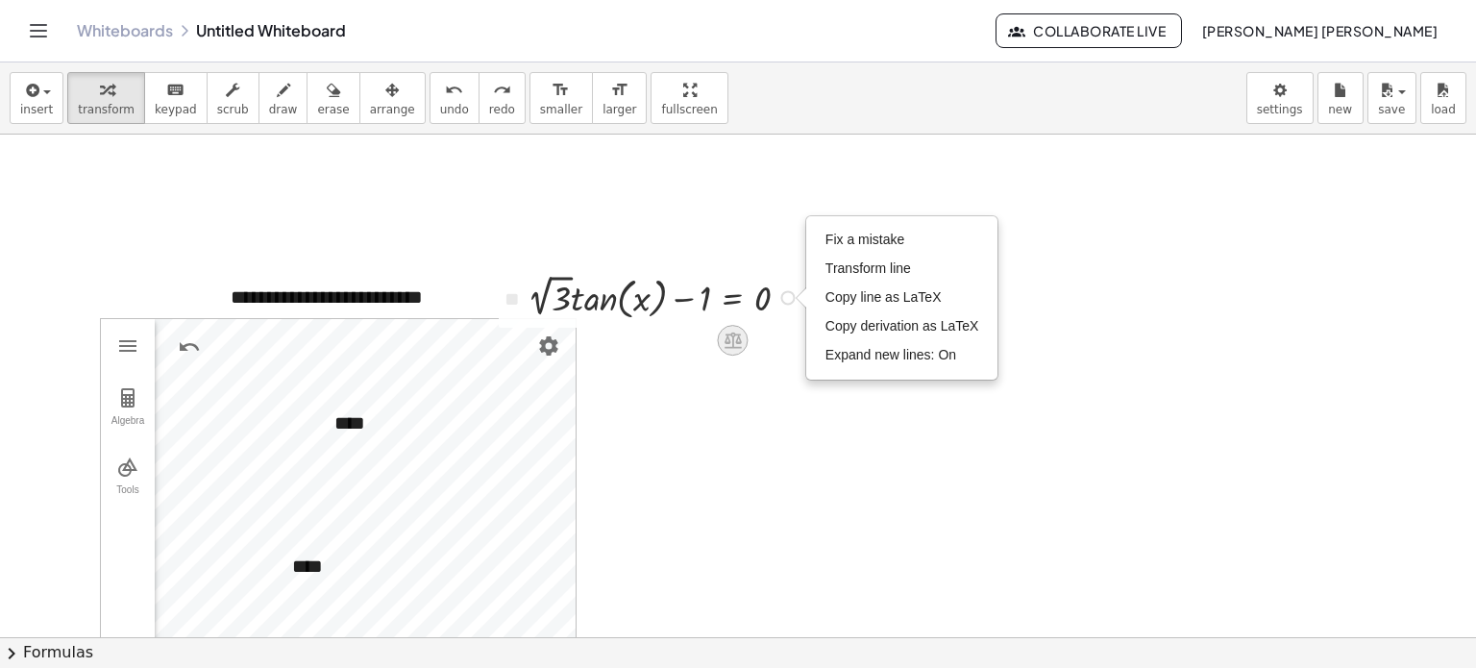
click at [718, 327] on div at bounding box center [732, 340] width 31 height 31
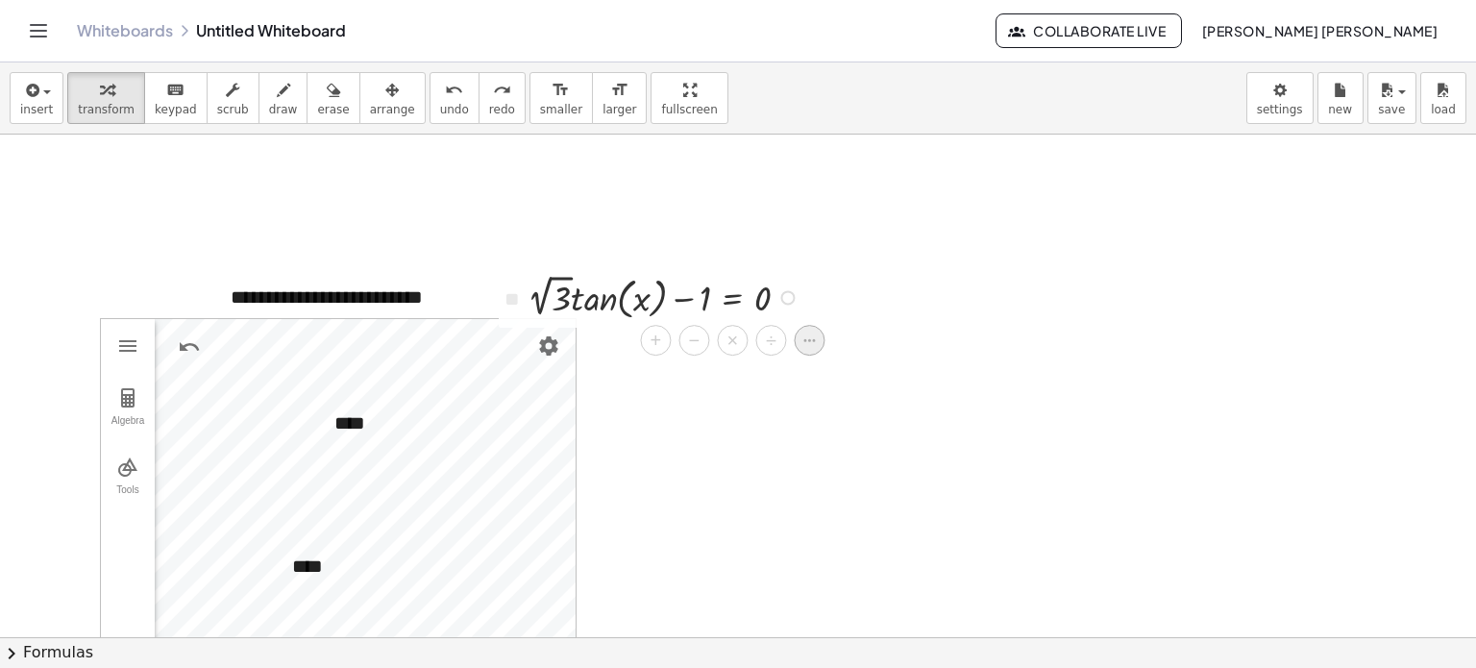
click at [811, 346] on icon at bounding box center [808, 340] width 17 height 17
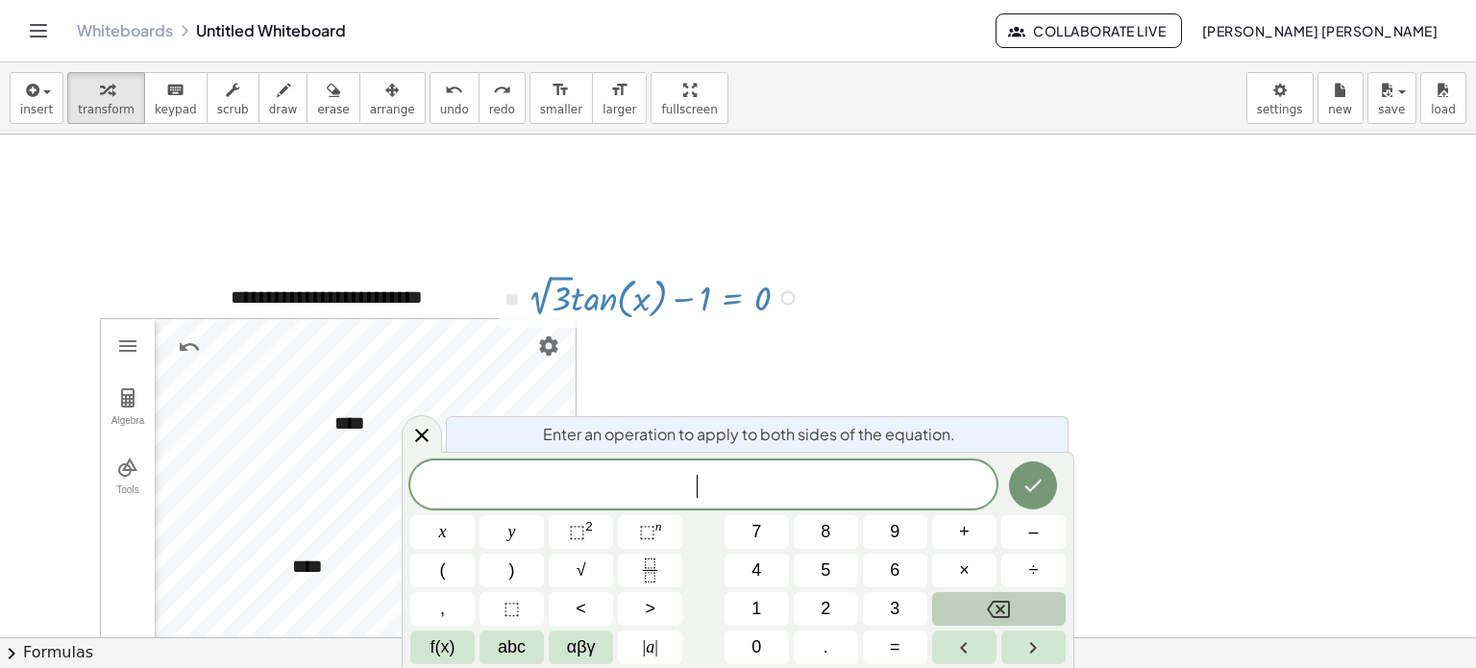
click at [780, 300] on div "Fix a mistake Transform line Copy line as LaTeX Copy derivation as LaTeX Expand…" at bounding box center [787, 297] width 14 height 14
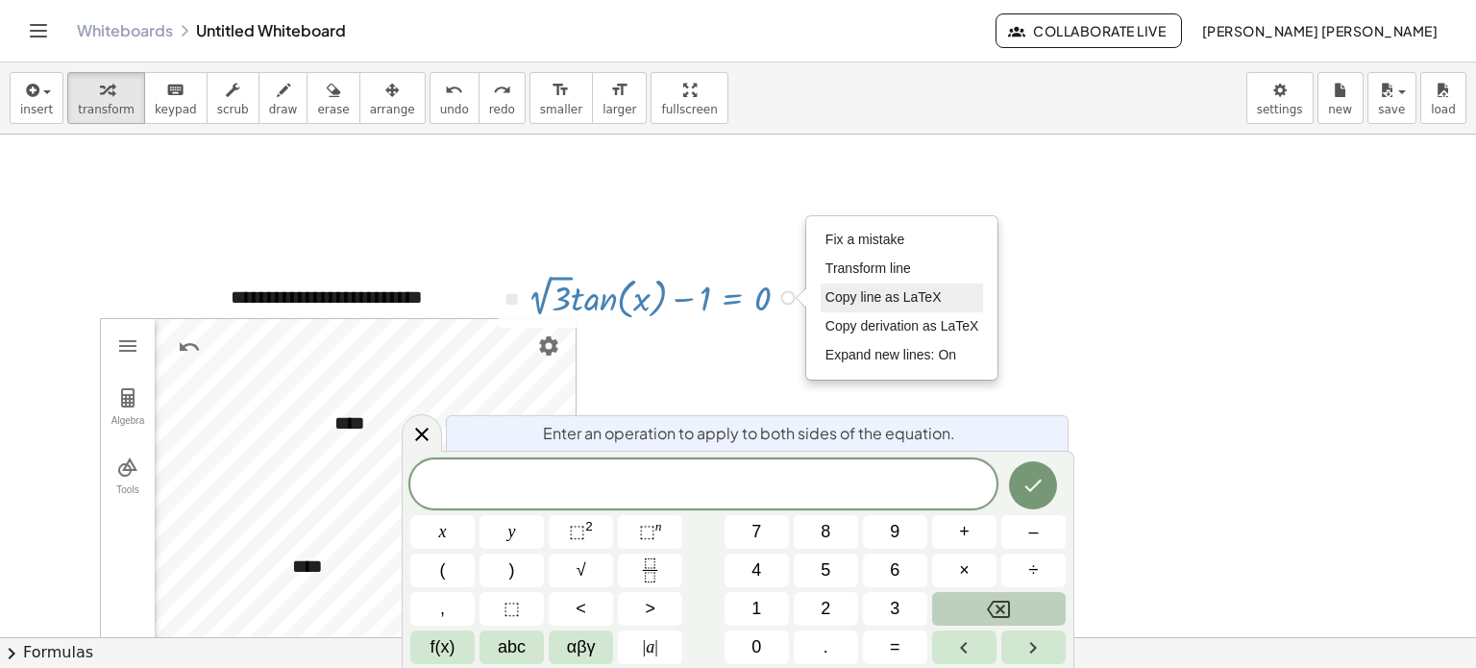
click at [862, 308] on li "Copy line as LaTeX" at bounding box center [902, 297] width 163 height 29
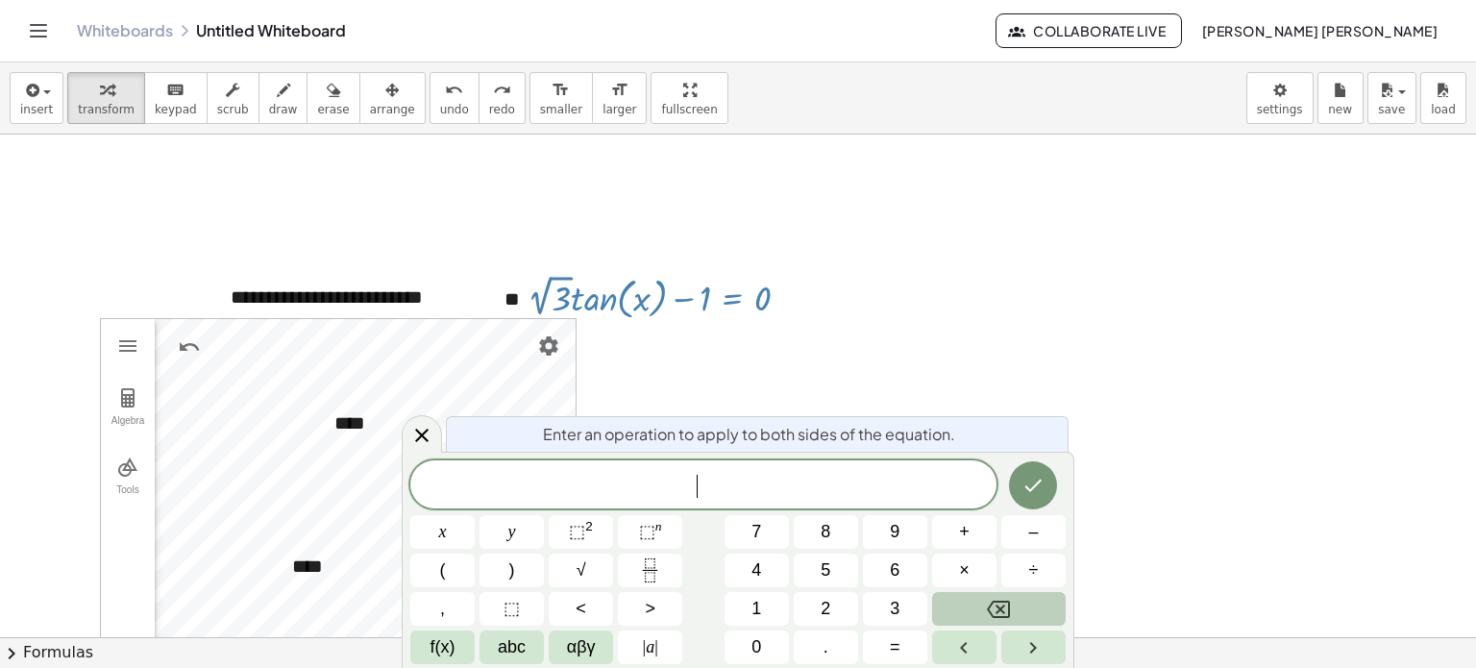
click at [783, 499] on span "​" at bounding box center [703, 486] width 586 height 27
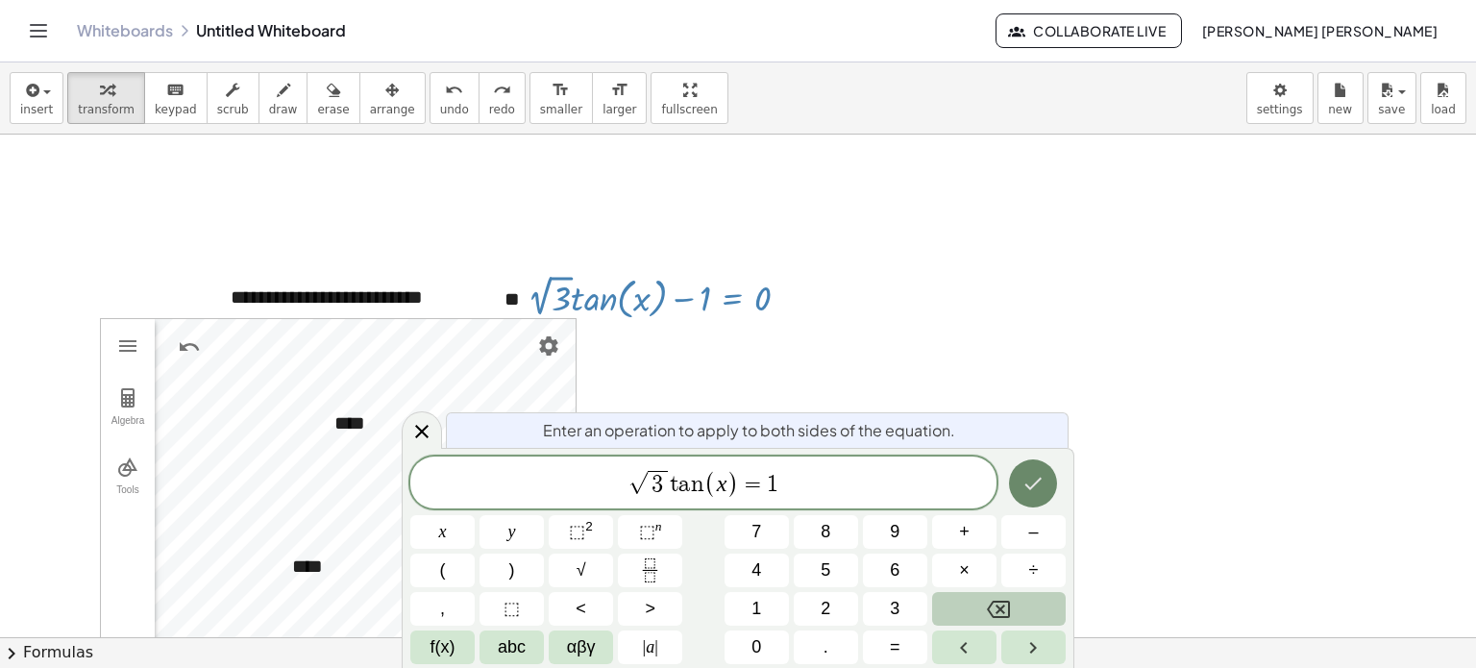
click at [1024, 468] on button "Done" at bounding box center [1033, 483] width 48 height 48
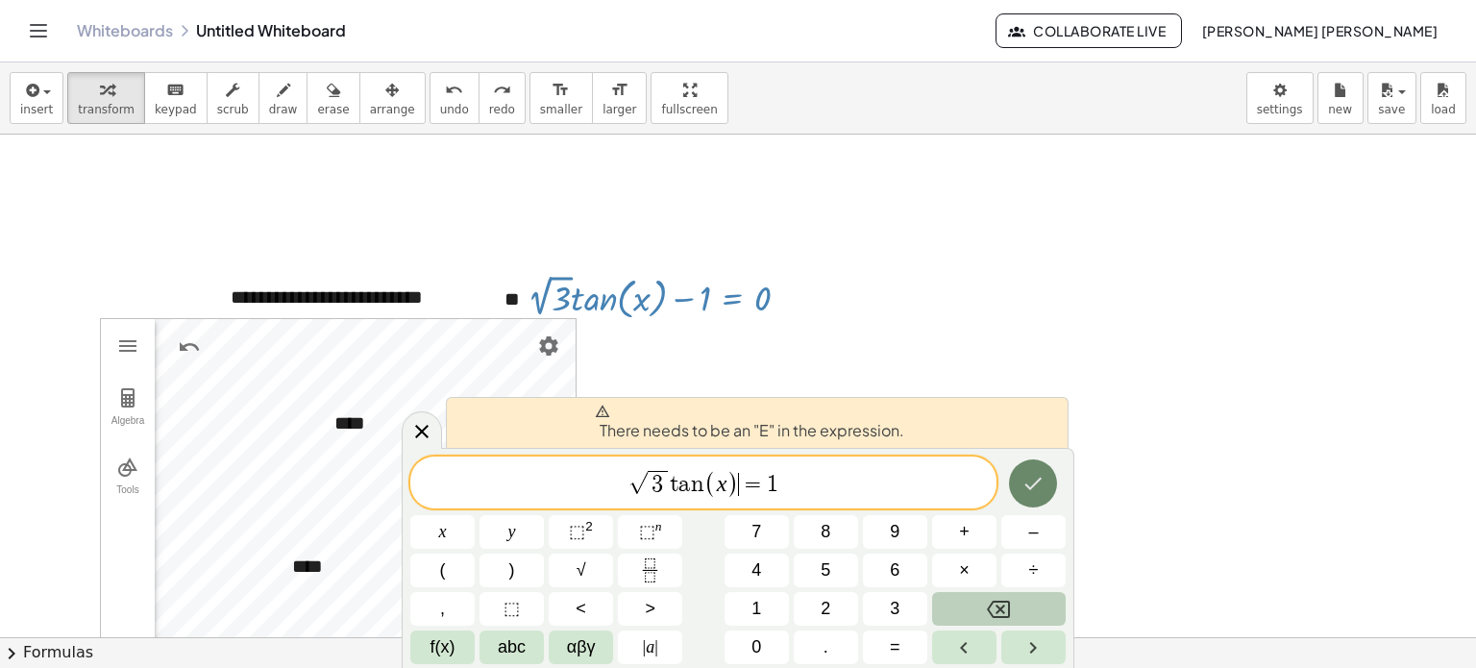
click at [1032, 468] on button "Done" at bounding box center [1033, 483] width 48 height 48
click at [821, 465] on div "√ 3 t a n ( x ) ​ = 1" at bounding box center [703, 482] width 586 height 52
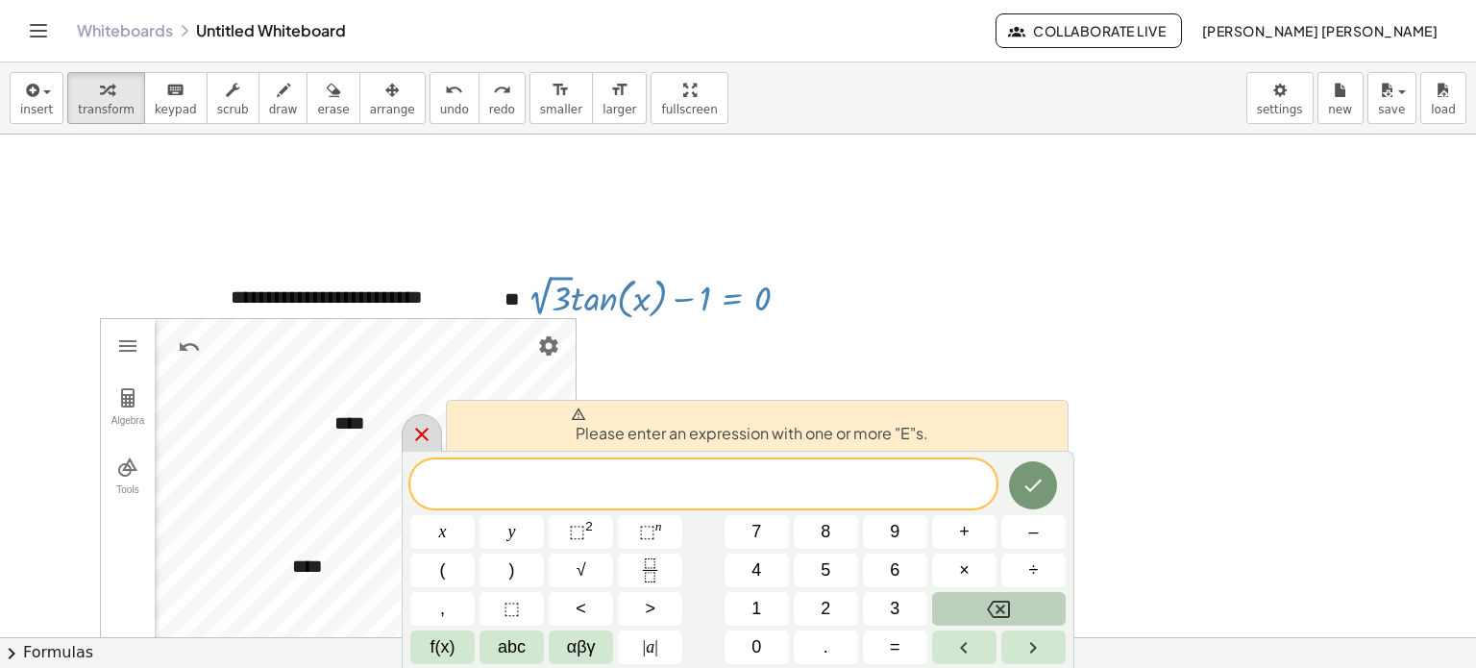
click at [411, 443] on icon at bounding box center [421, 434] width 23 height 23
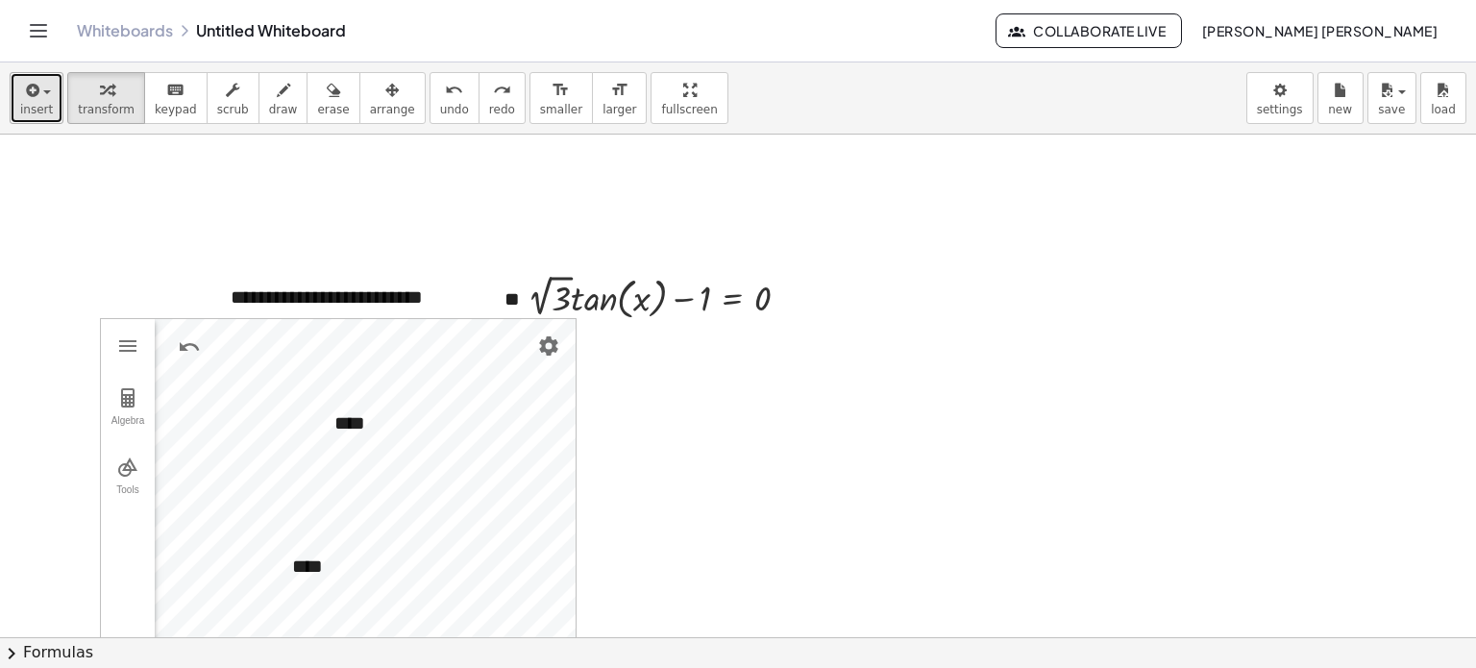
click at [54, 97] on button "insert" at bounding box center [37, 98] width 54 height 52
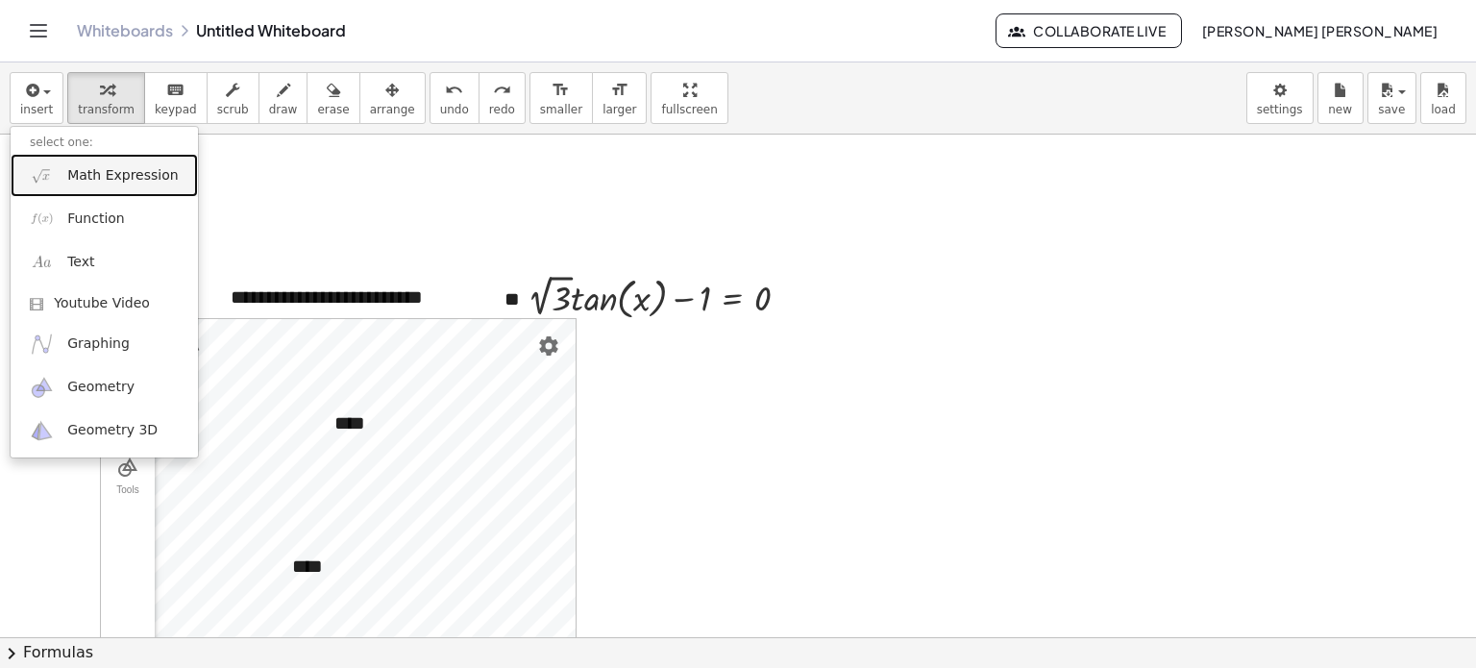
click at [103, 181] on span "Math Expression" at bounding box center [122, 175] width 111 height 19
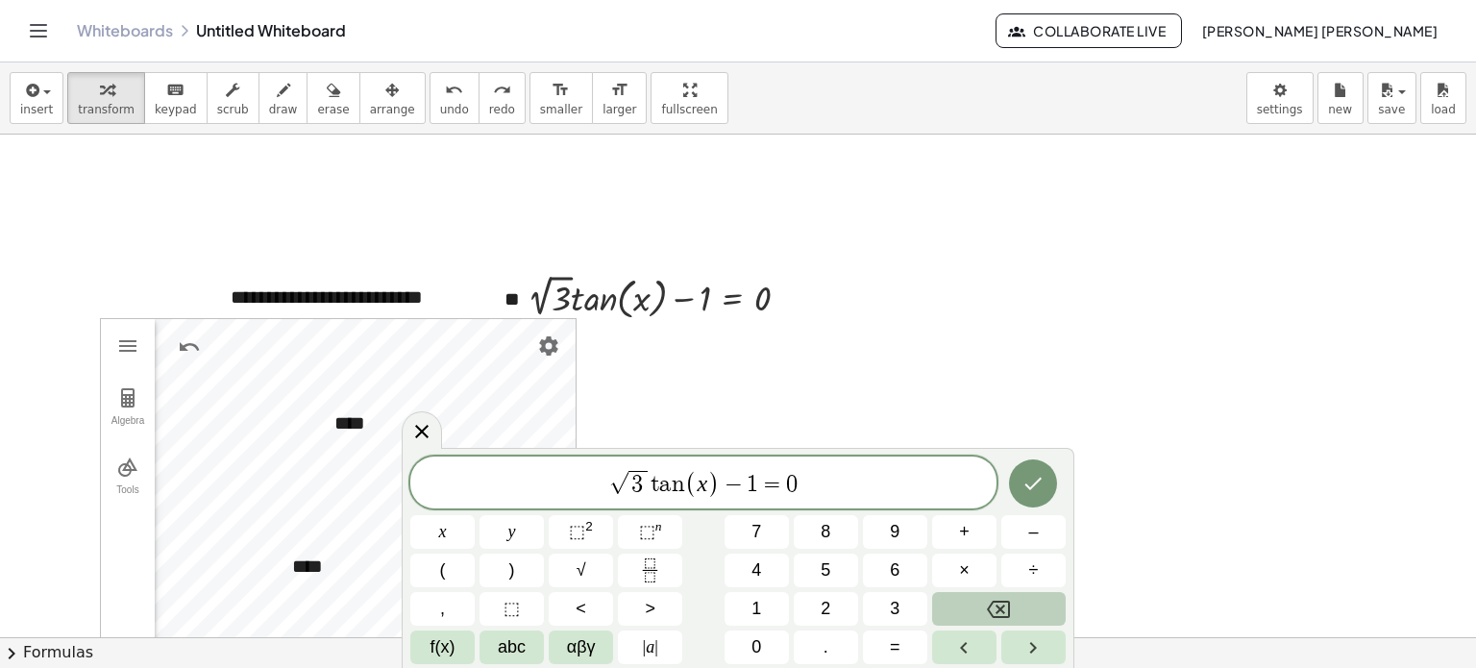
click at [747, 492] on span "1" at bounding box center [753, 484] width 12 height 23
click at [754, 486] on span "1" at bounding box center [753, 484] width 12 height 23
click at [807, 472] on span "√ 3 t a n ( x ) = 0 ​" at bounding box center [703, 484] width 586 height 32
click at [1025, 483] on icon "Done" at bounding box center [1033, 483] width 23 height 23
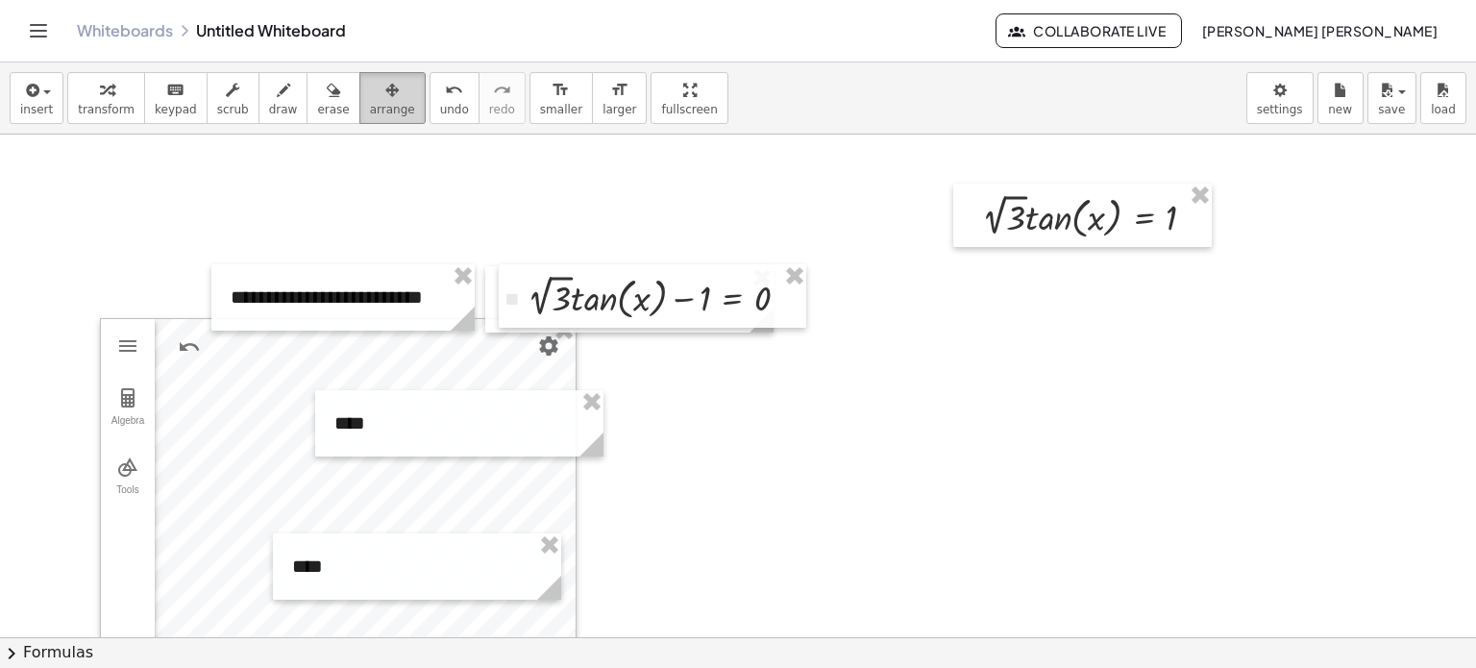
click at [382, 114] on button "arrange" at bounding box center [392, 98] width 66 height 52
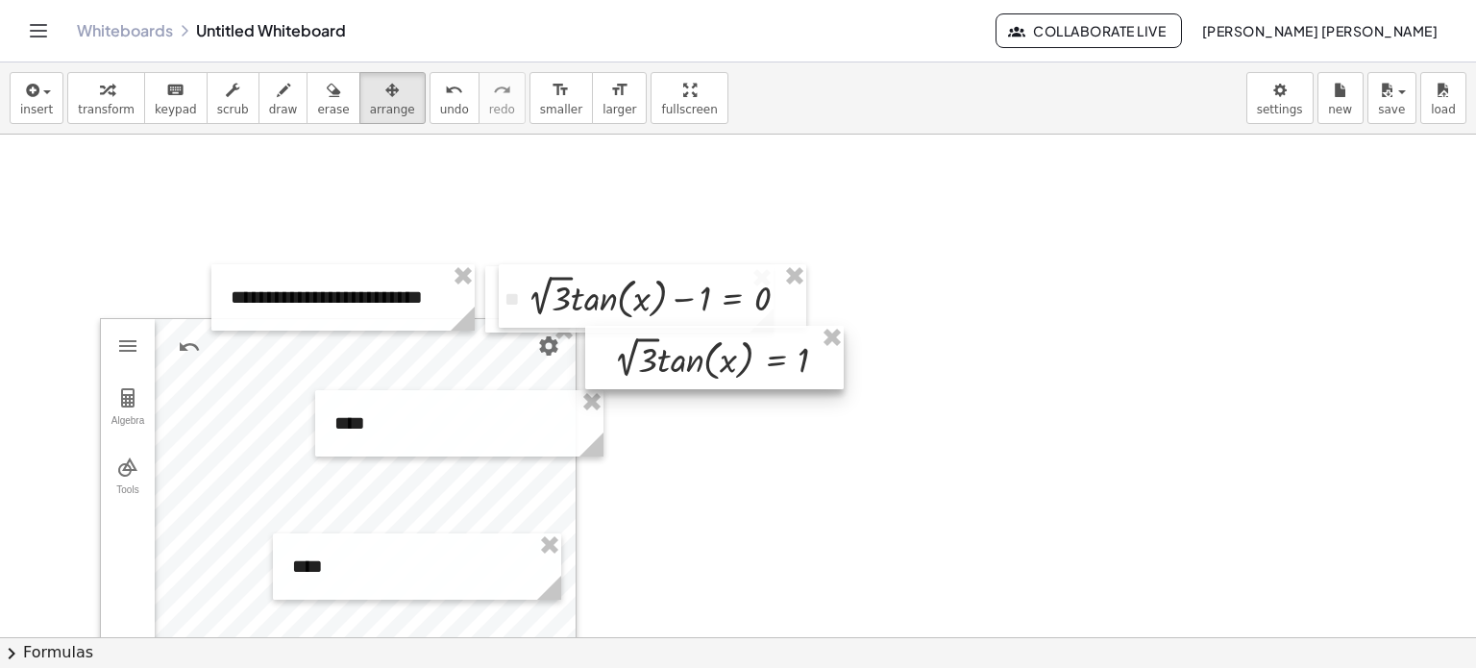
drag, startPoint x: 1073, startPoint y: 212, endPoint x: 704, endPoint y: 355, distance: 395.5
click at [704, 355] on div at bounding box center [714, 357] width 259 height 63
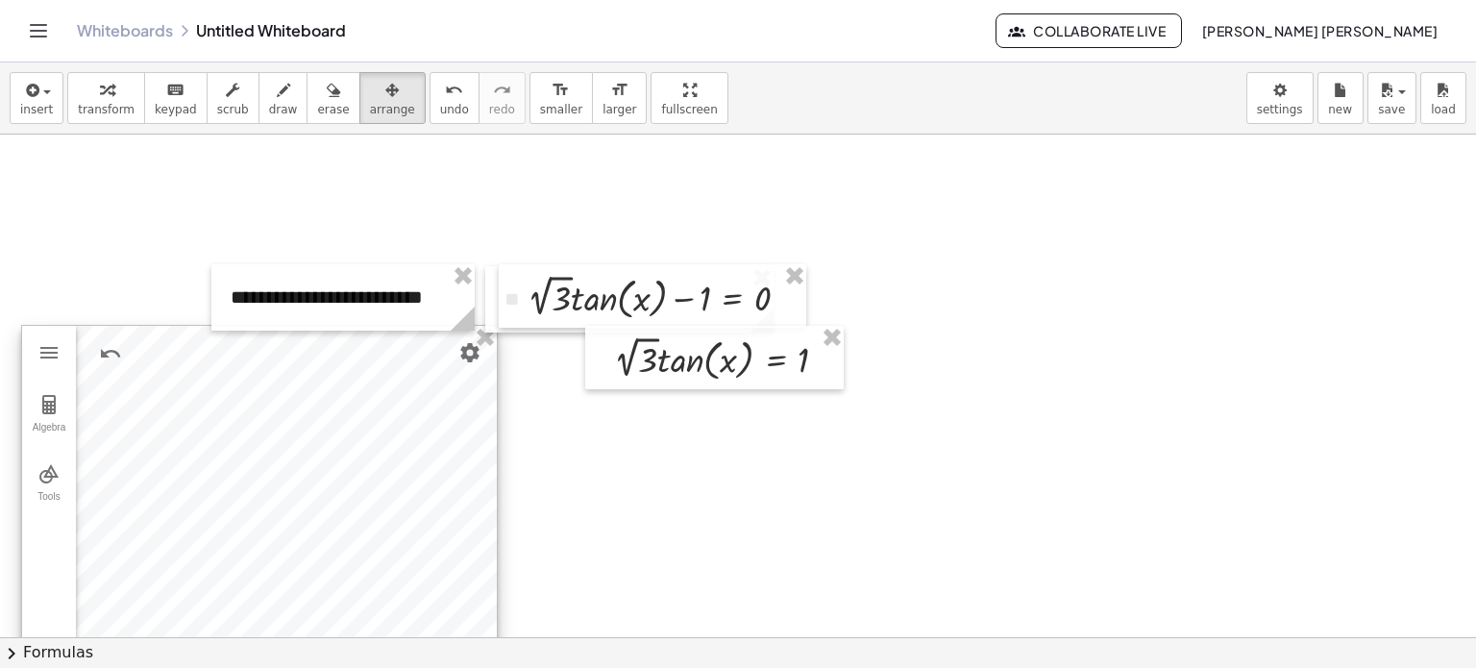
drag, startPoint x: 492, startPoint y: 515, endPoint x: 415, endPoint y: 522, distance: 77.2
click at [415, 522] on div at bounding box center [259, 520] width 475 height 388
drag, startPoint x: 655, startPoint y: 390, endPoint x: 625, endPoint y: 372, distance: 35.8
click at [622, 380] on div "**********" at bounding box center [737, 637] width 1478 height 1005
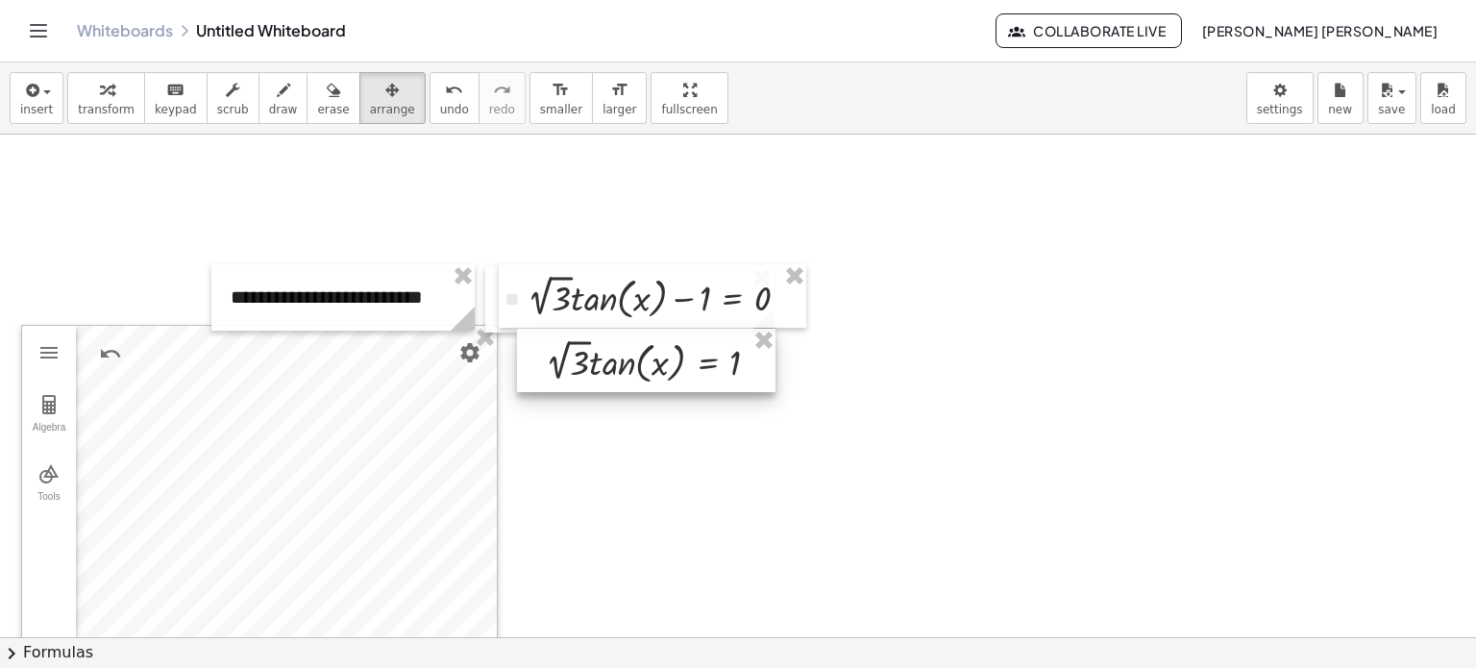
drag, startPoint x: 625, startPoint y: 372, endPoint x: 556, endPoint y: 375, distance: 68.3
click at [556, 375] on div at bounding box center [646, 360] width 259 height 63
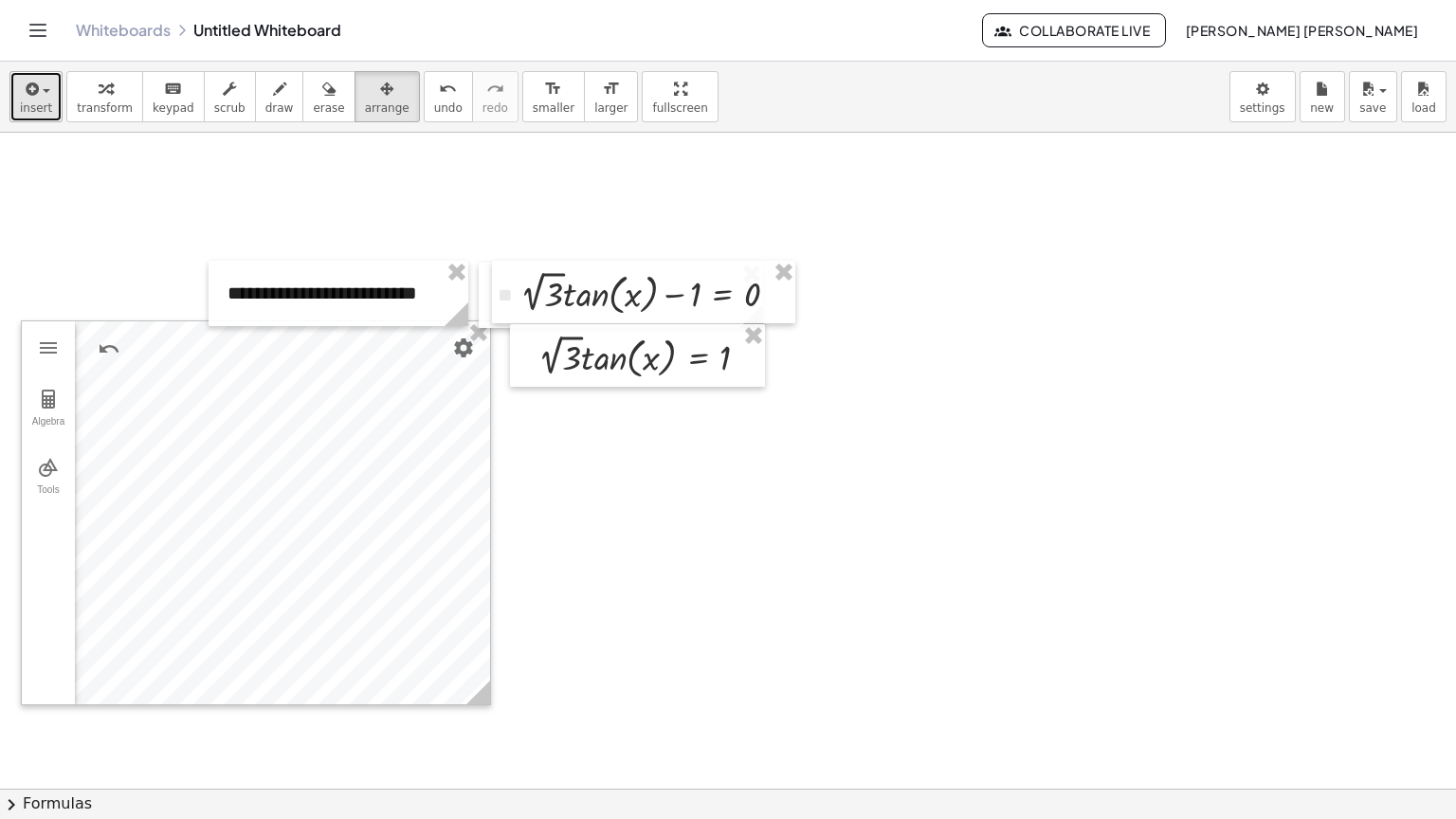
click at [41, 108] on span "insert" at bounding box center [36, 108] width 33 height 13
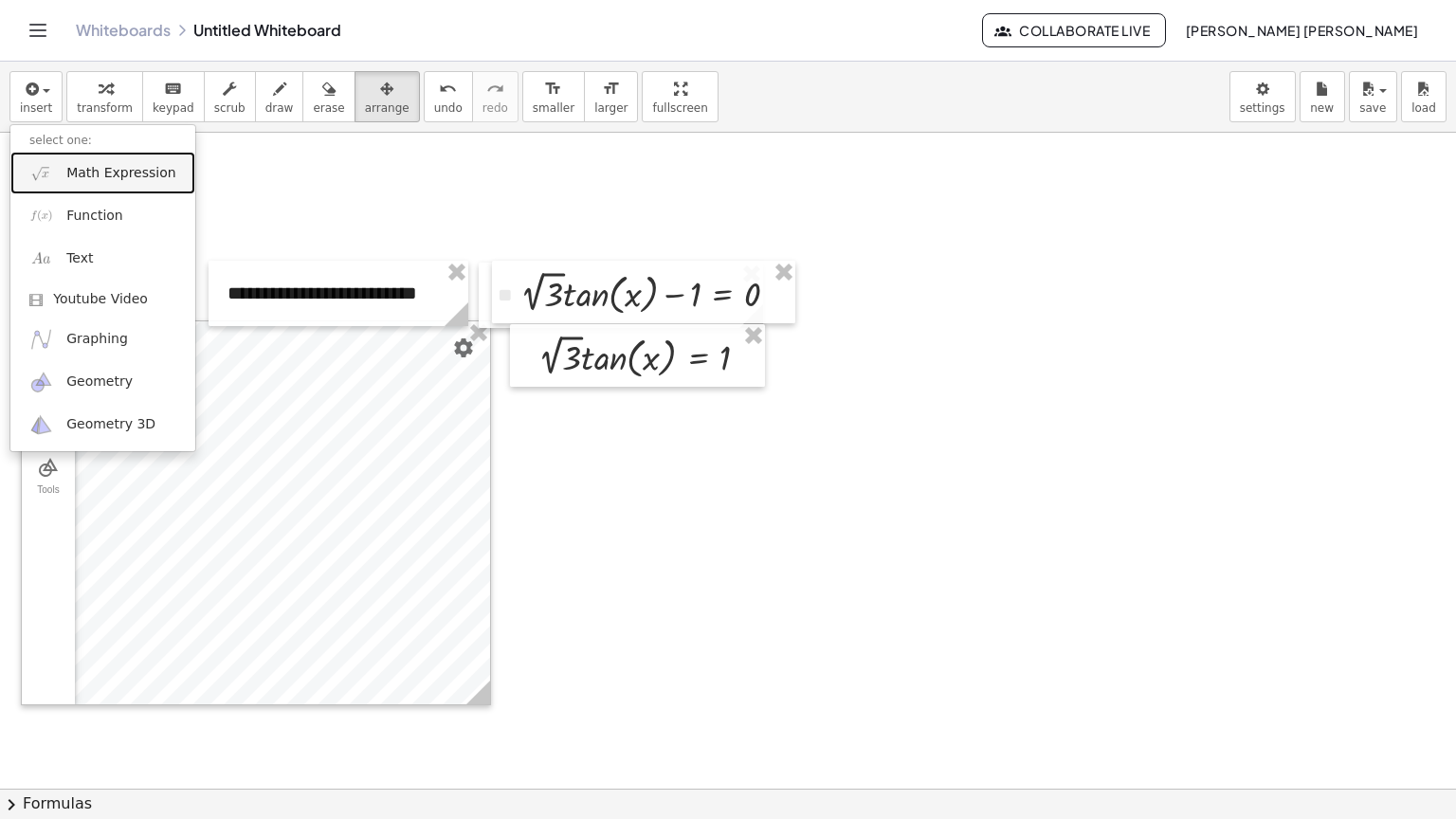
click at [112, 174] on span "Math Expression" at bounding box center [120, 173] width 109 height 19
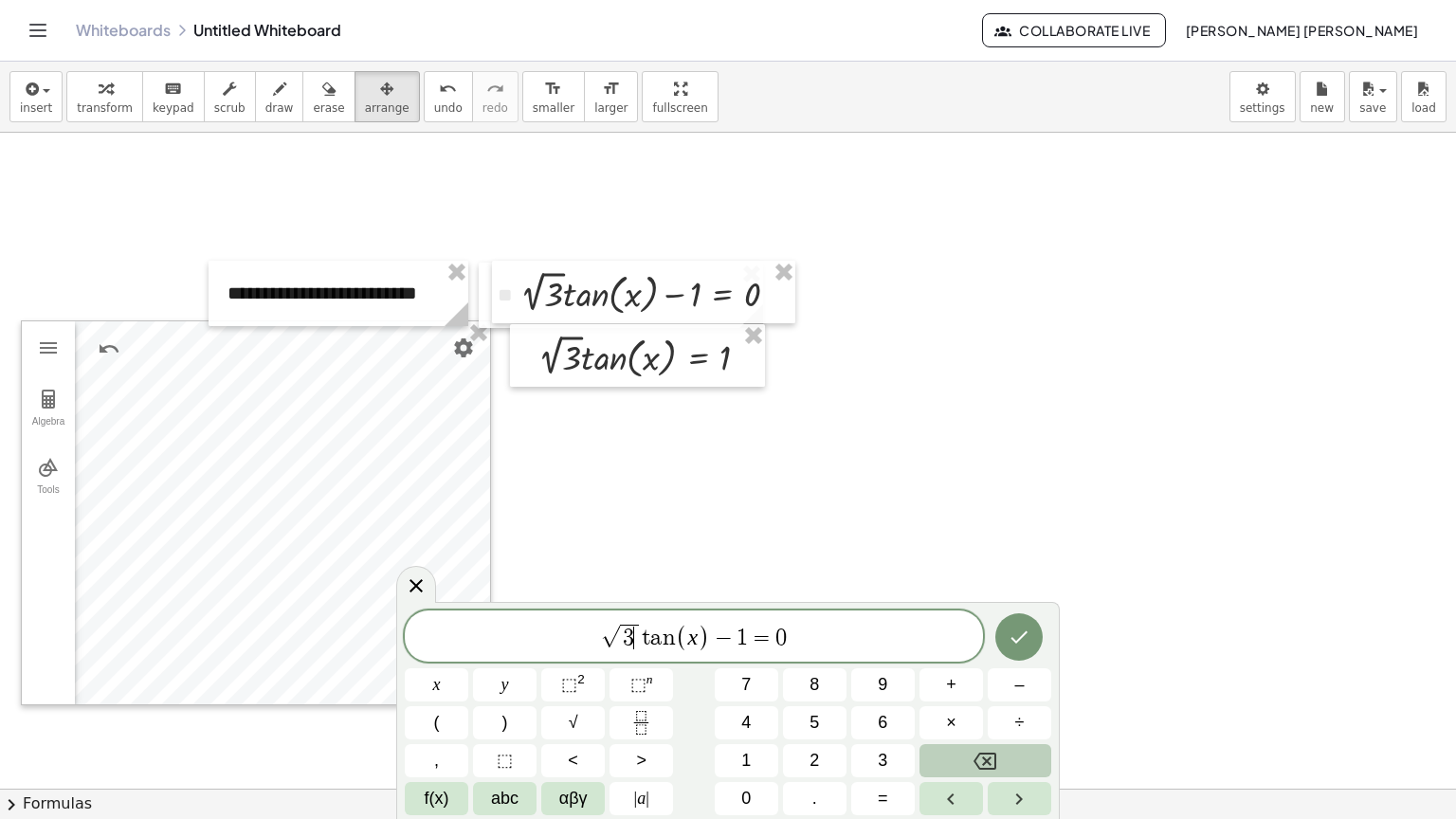
click at [637, 637] on span "3 ​" at bounding box center [628, 636] width 19 height 25
click at [771, 641] on span "t a n ( x ) − 1 = 0 ​" at bounding box center [693, 637] width 578 height 32
click at [732, 635] on span "=" at bounding box center [742, 637] width 28 height 23
click at [772, 635] on span "t a n ( x ) = 0 ​" at bounding box center [693, 637] width 578 height 32
click at [628, 708] on button "Fraction" at bounding box center [641, 723] width 63 height 34
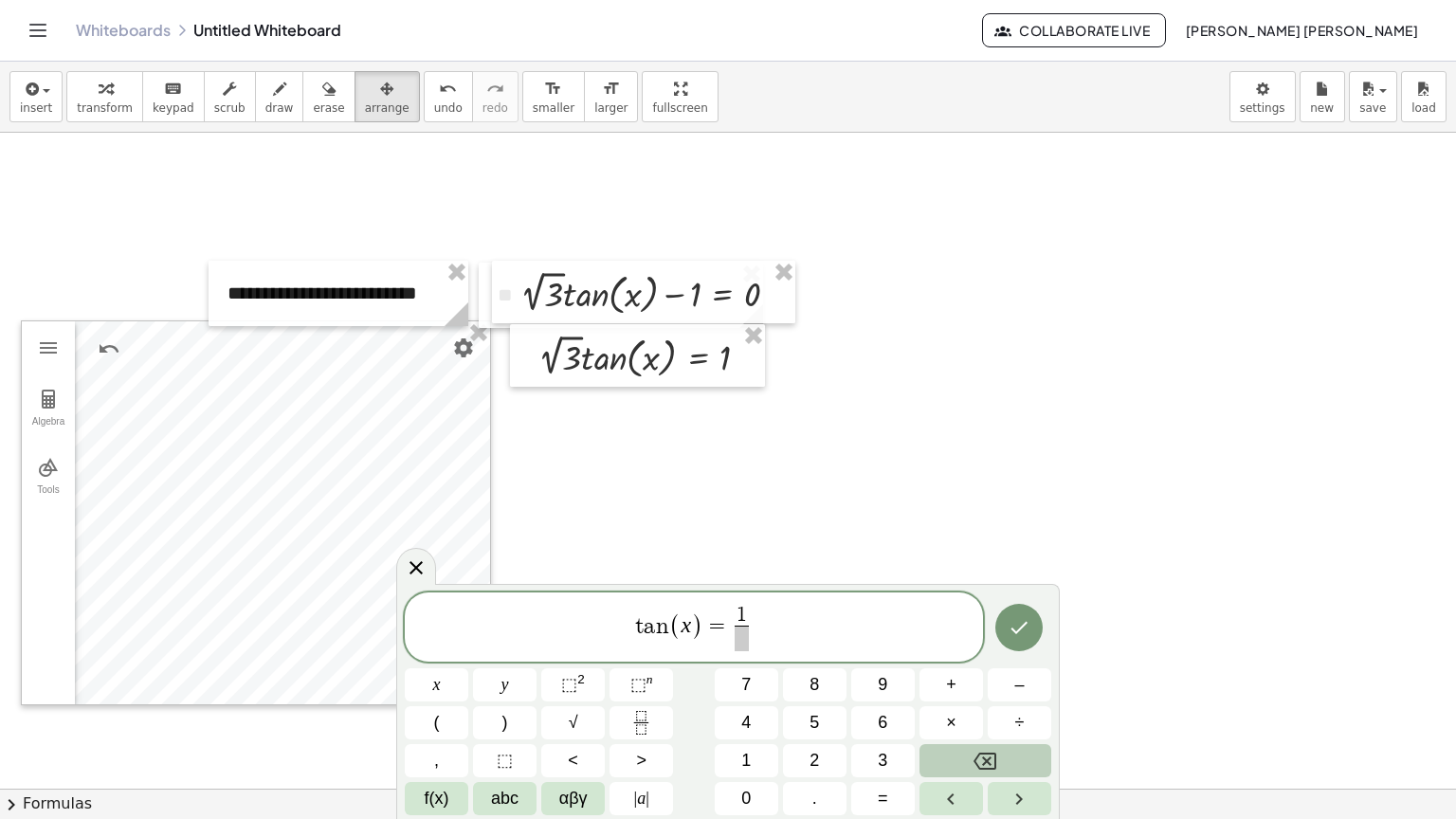
click at [750, 639] on span "1 ​ ​" at bounding box center [741, 629] width 23 height 46
click at [444, 803] on span "f(x)" at bounding box center [437, 799] width 25 height 26
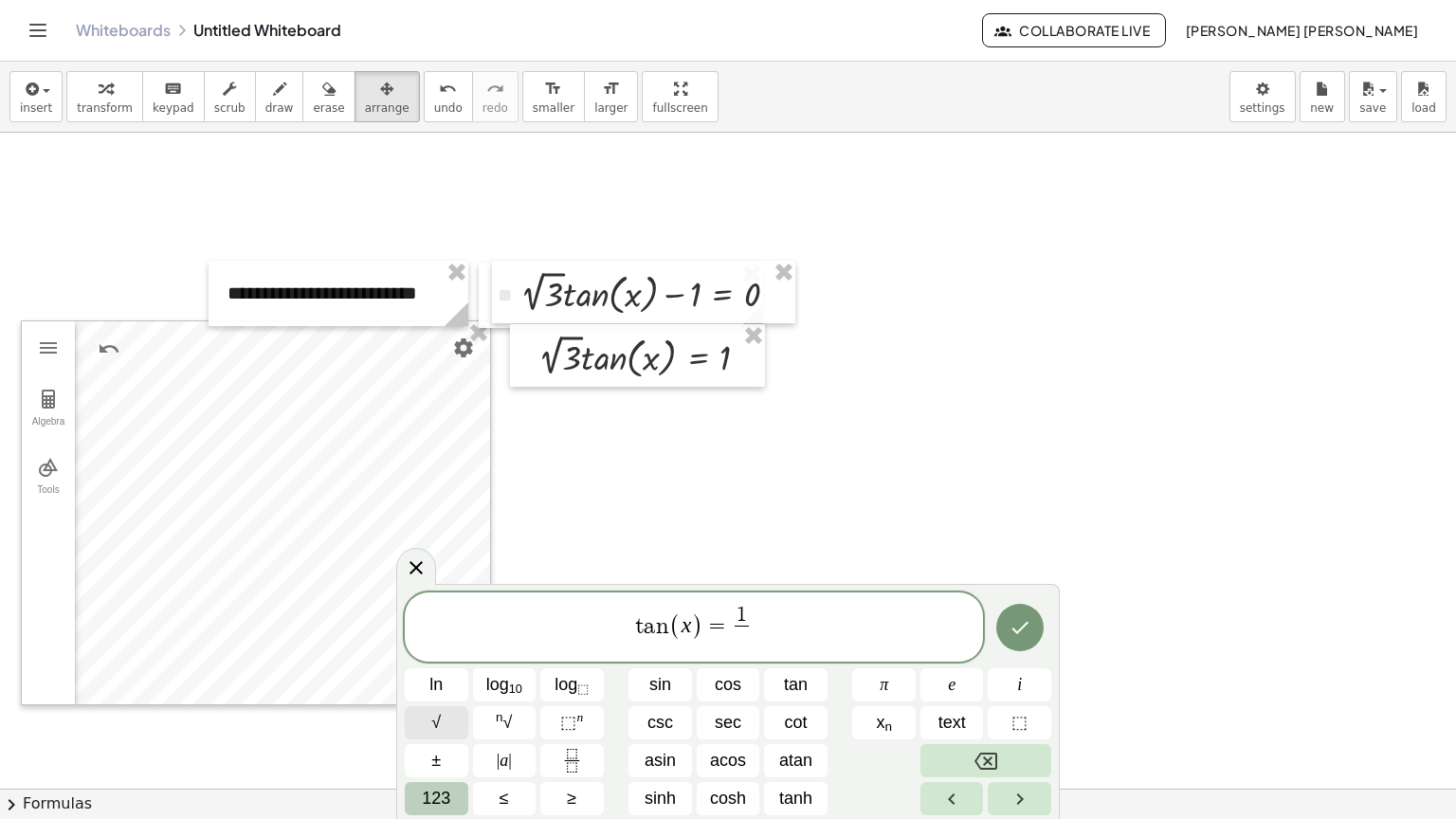
click at [444, 718] on button "√" at bounding box center [436, 723] width 63 height 34
click at [862, 630] on span "t a n ( x ) = 1 √ 3 ​ ​" at bounding box center [693, 628] width 578 height 53
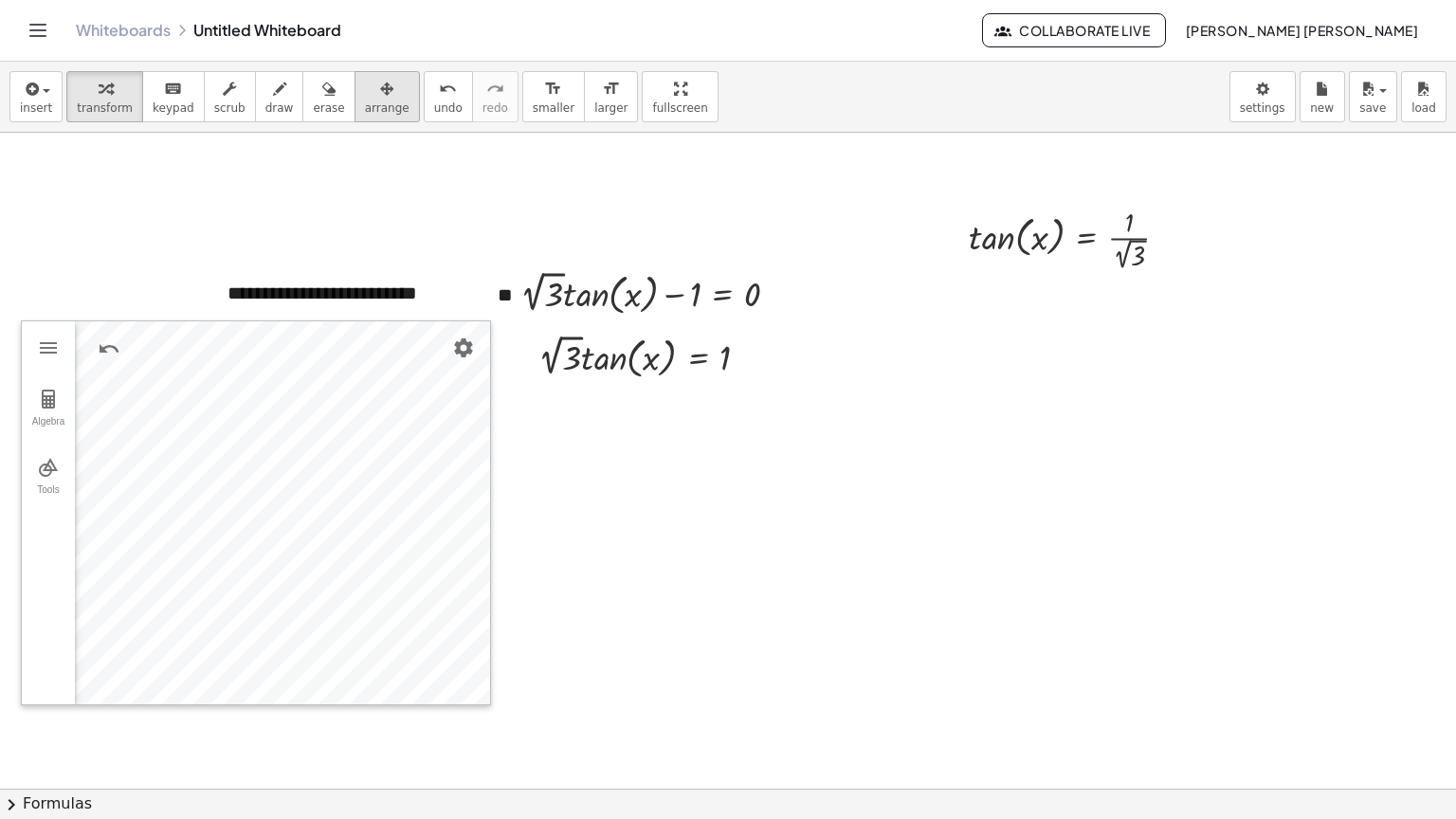
click at [377, 112] on button "arrange" at bounding box center [387, 97] width 65 height 51
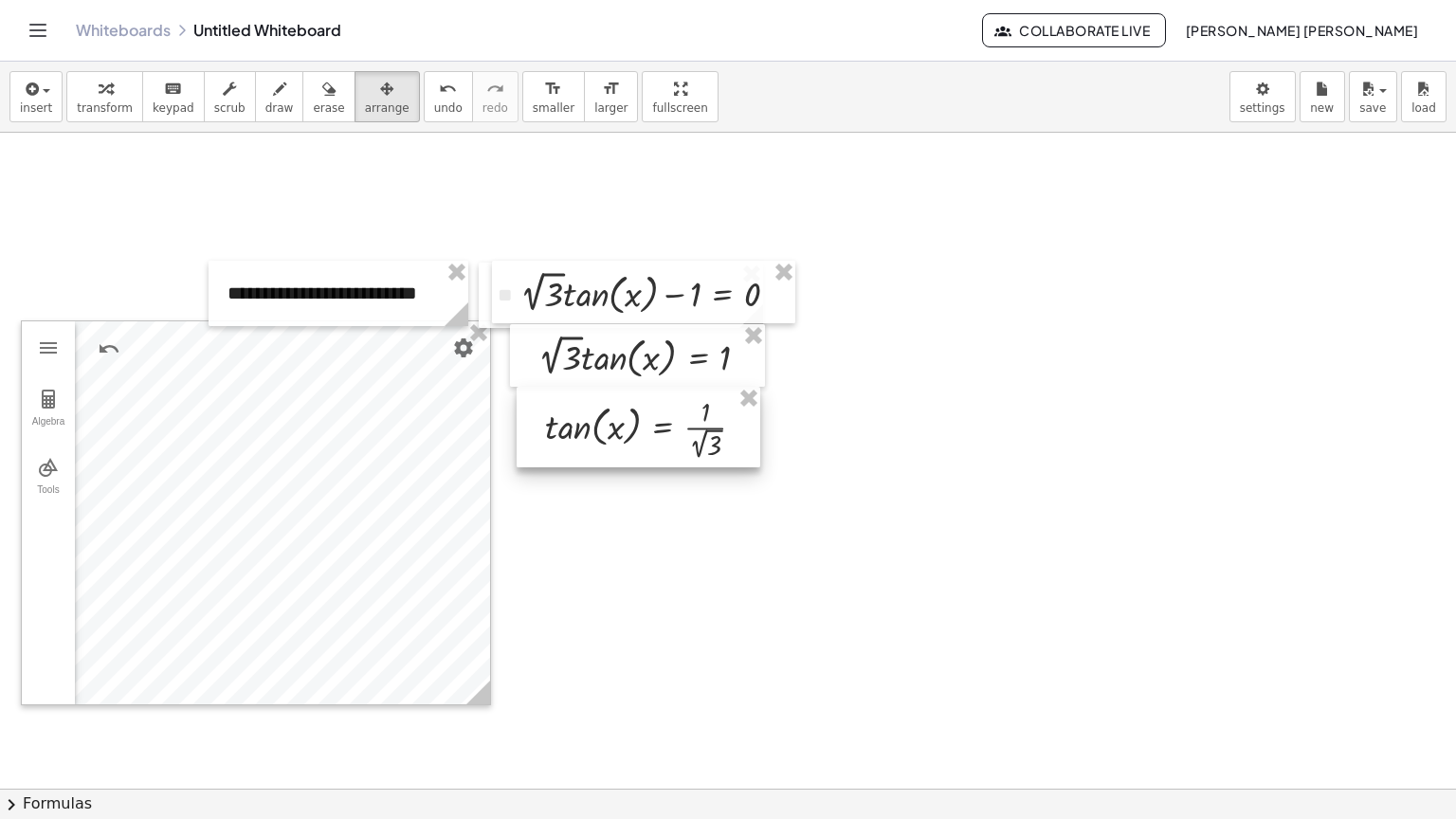
drag, startPoint x: 1115, startPoint y: 238, endPoint x: 715, endPoint y: 425, distance: 441.6
click at [715, 425] on div at bounding box center [638, 427] width 244 height 81
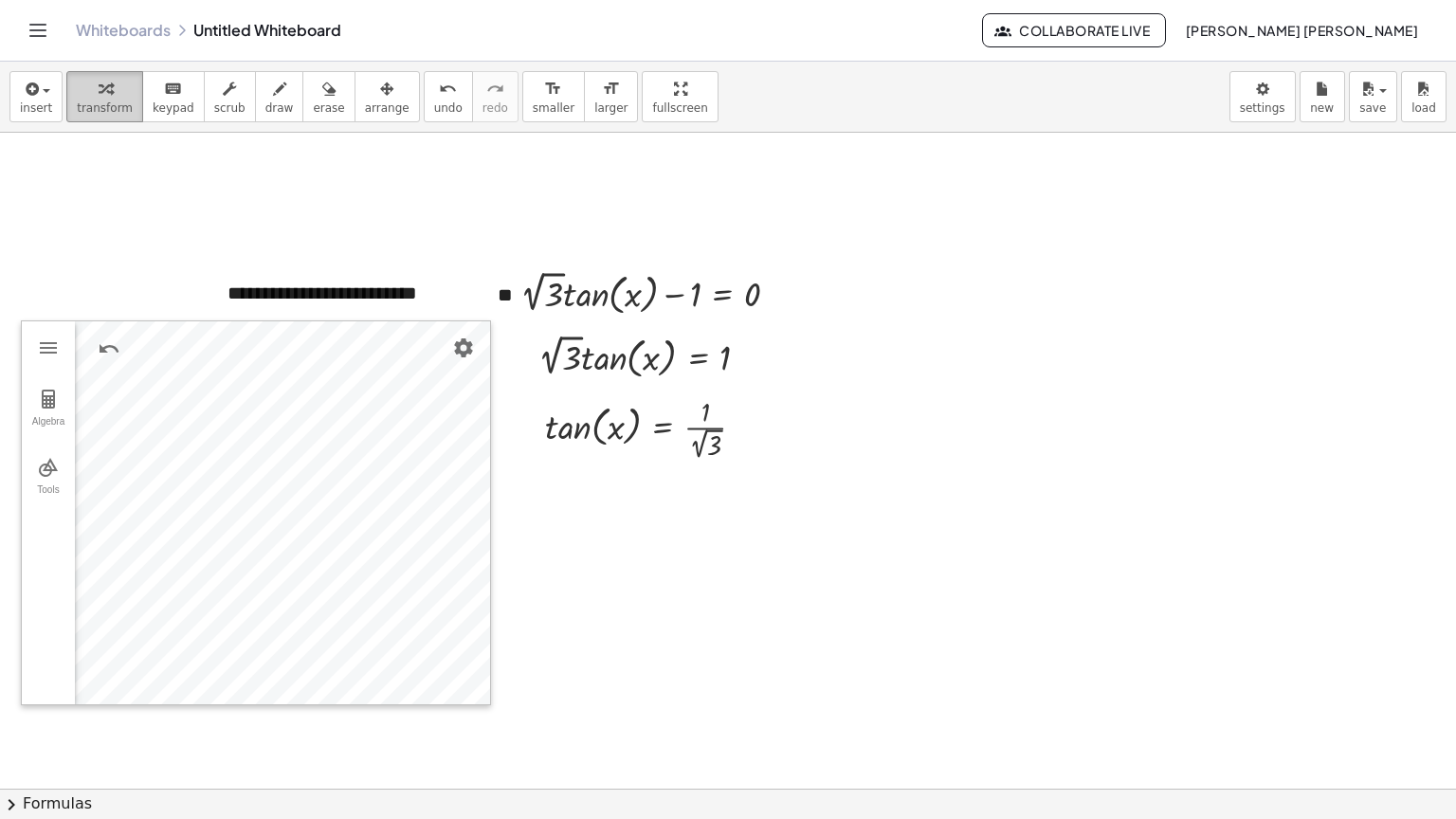
drag, startPoint x: 125, startPoint y: 84, endPoint x: 115, endPoint y: 91, distance: 12.2
click at [119, 88] on button "transform" at bounding box center [105, 97] width 77 height 51
drag, startPoint x: 565, startPoint y: 424, endPoint x: 549, endPoint y: 420, distance: 16.5
click at [549, 420] on div at bounding box center [652, 427] width 234 height 71
drag, startPoint x: 718, startPoint y: 430, endPoint x: 732, endPoint y: 425, distance: 14.9
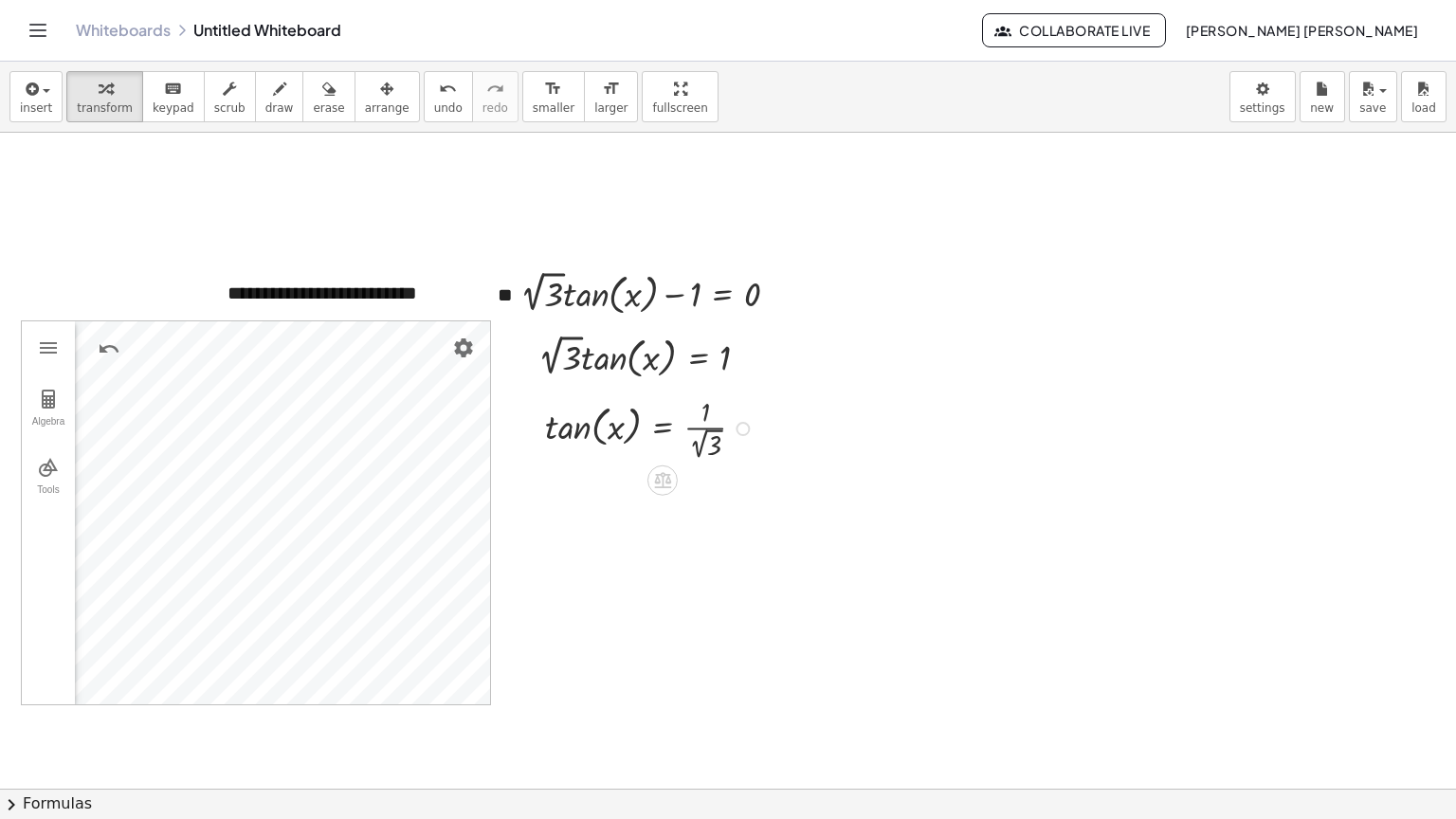
click at [726, 428] on div at bounding box center [652, 427] width 234 height 71
click at [734, 425] on div at bounding box center [668, 428] width 264 height 69
click at [736, 430] on div at bounding box center [743, 429] width 14 height 14
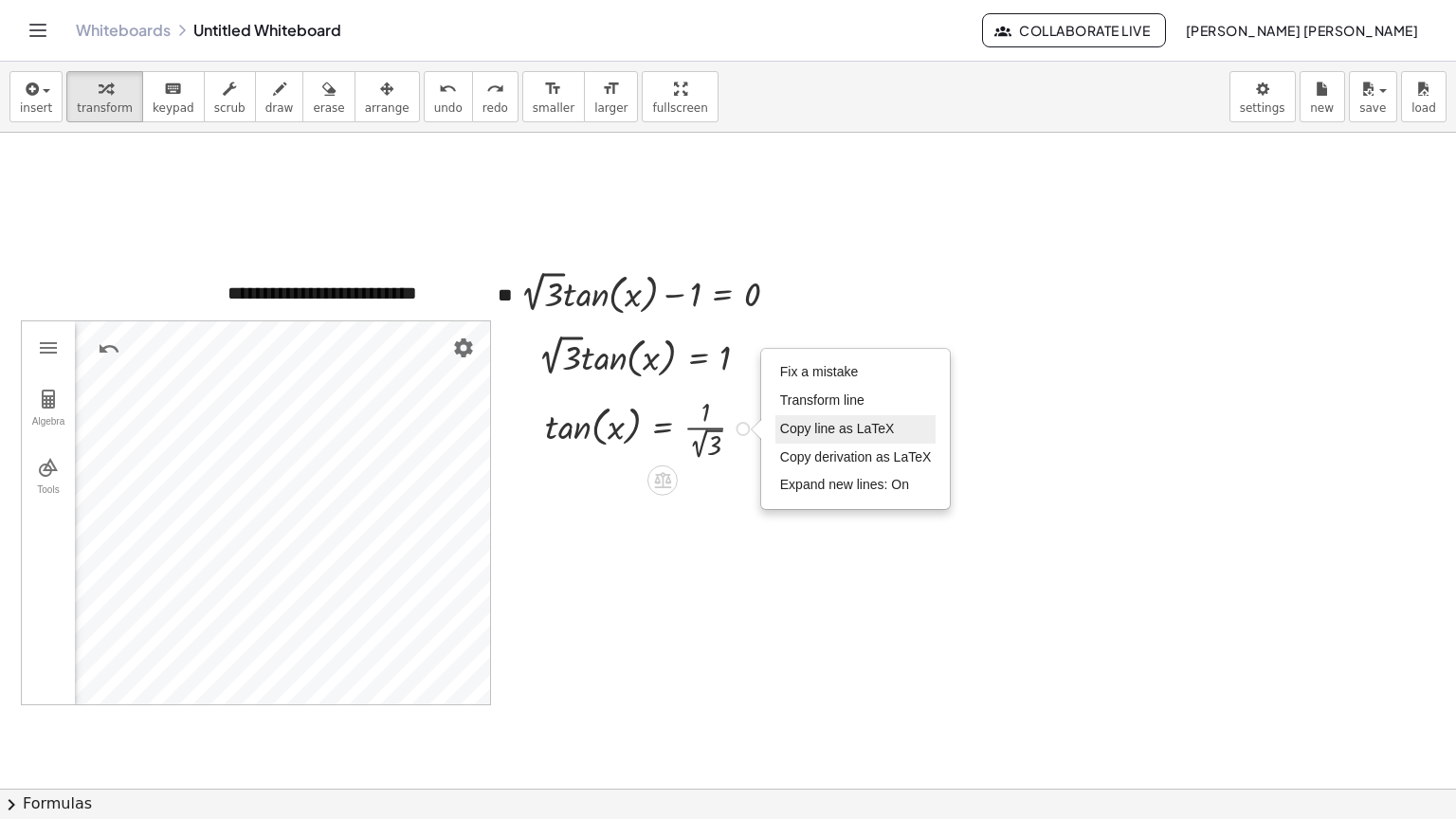
click at [842, 439] on li "Copy line as LaTeX" at bounding box center [855, 429] width 161 height 29
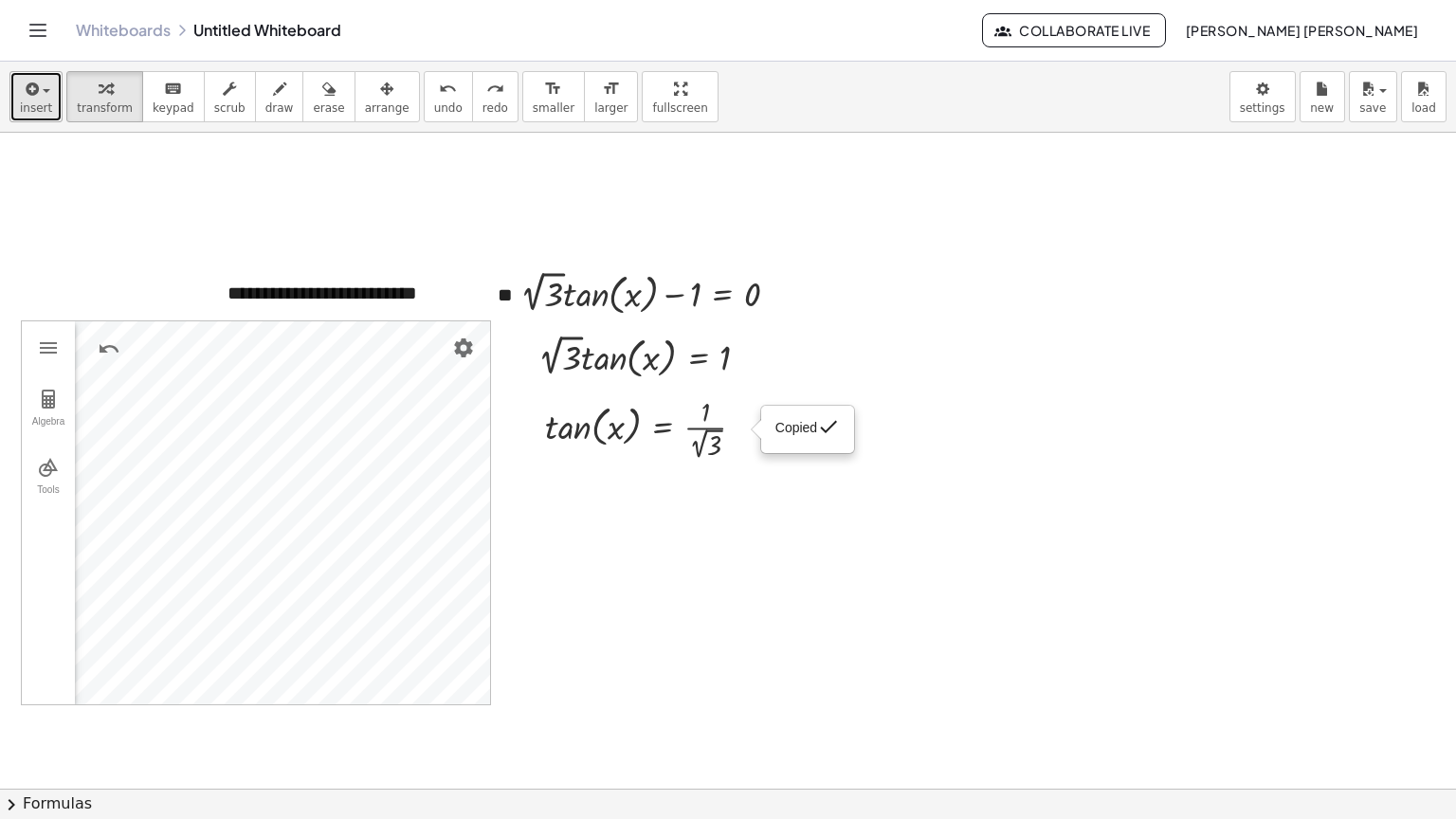
click at [37, 71] on button "insert" at bounding box center [36, 97] width 53 height 51
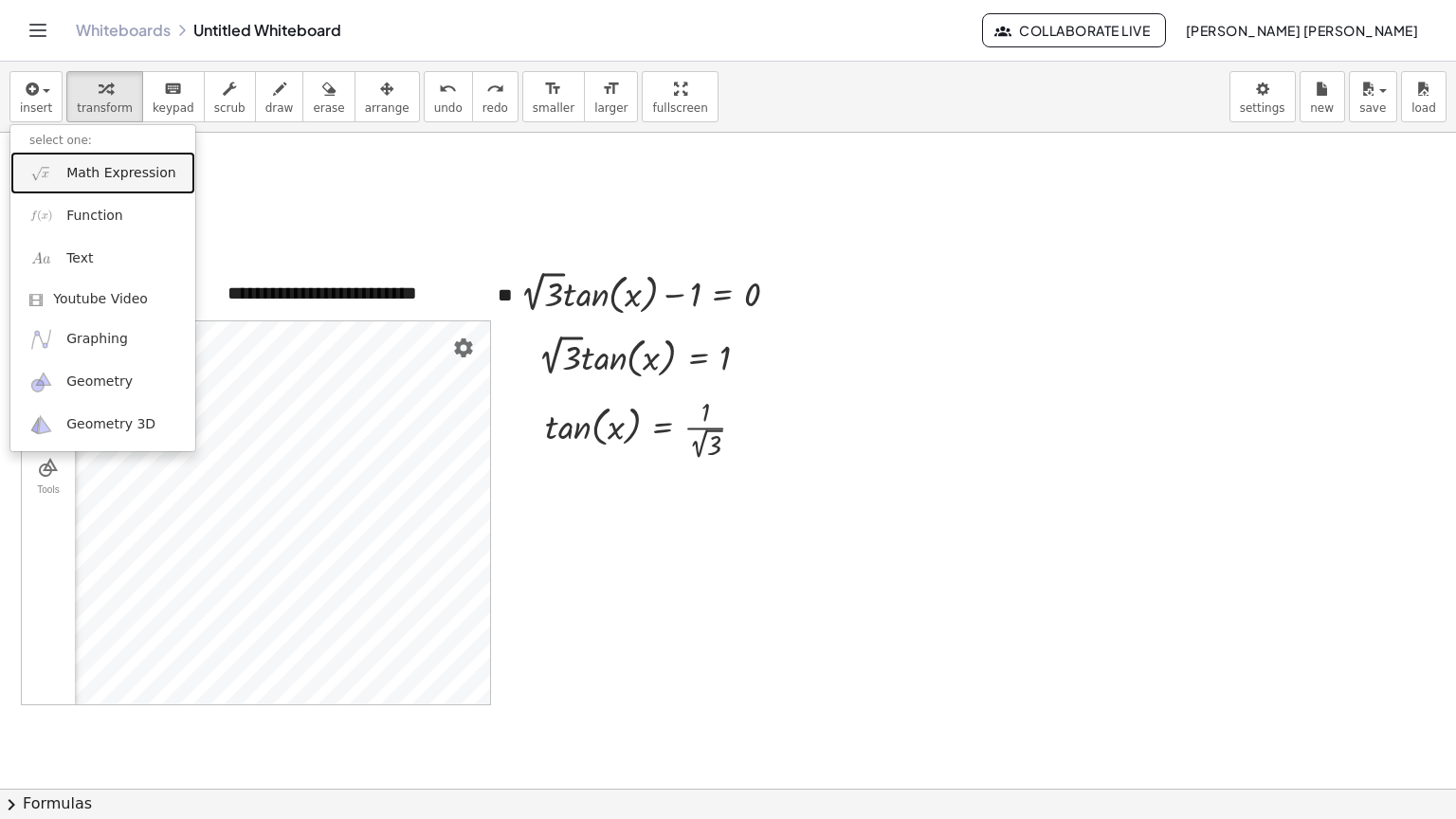
click at [68, 180] on span "Math Expression" at bounding box center [120, 173] width 109 height 19
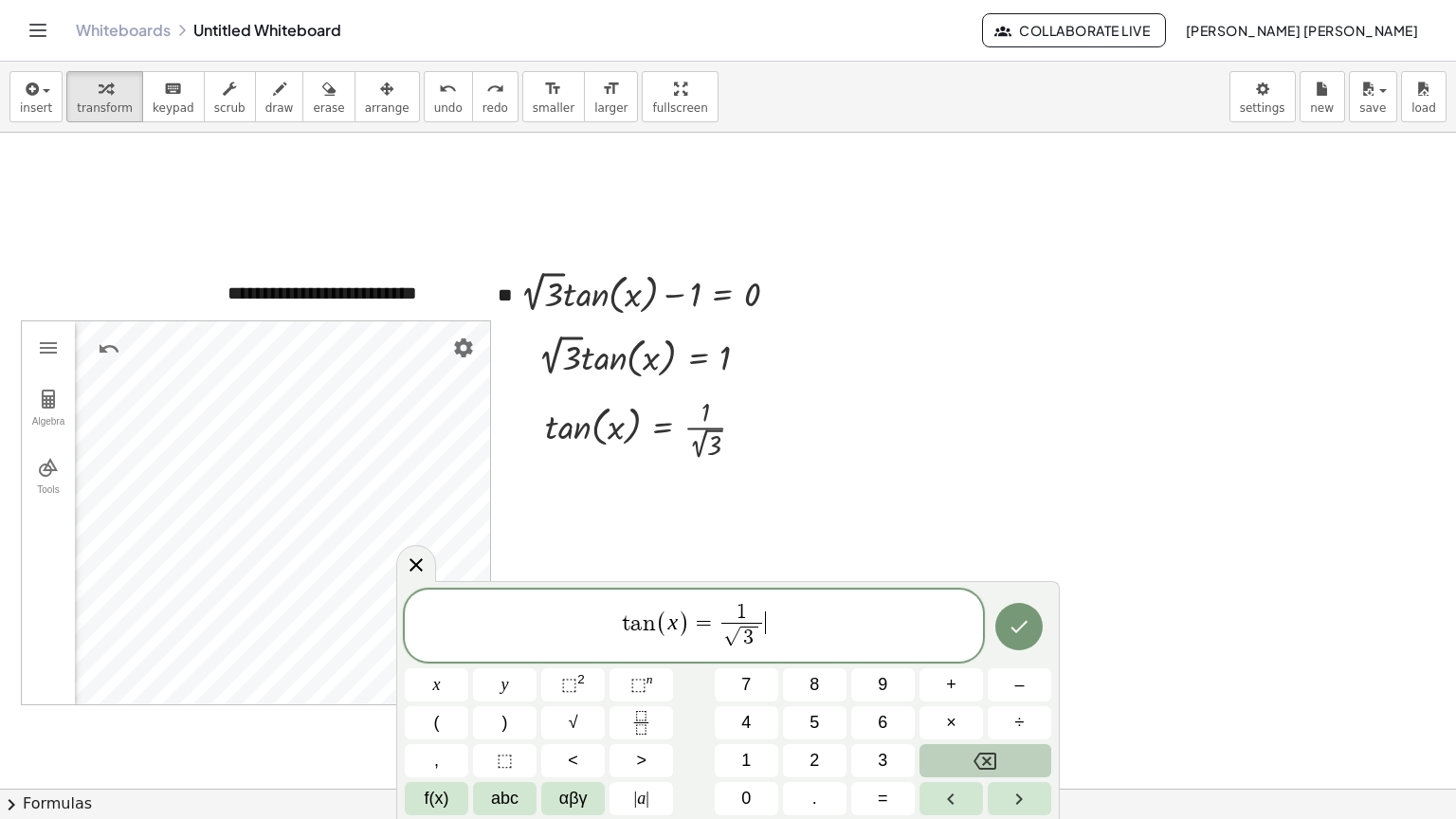
click at [654, 626] on span "t a n ( x ) = 1 √ 3 ​ ​" at bounding box center [693, 628] width 578 height 53
click at [458, 807] on button "f(x)" at bounding box center [436, 799] width 63 height 34
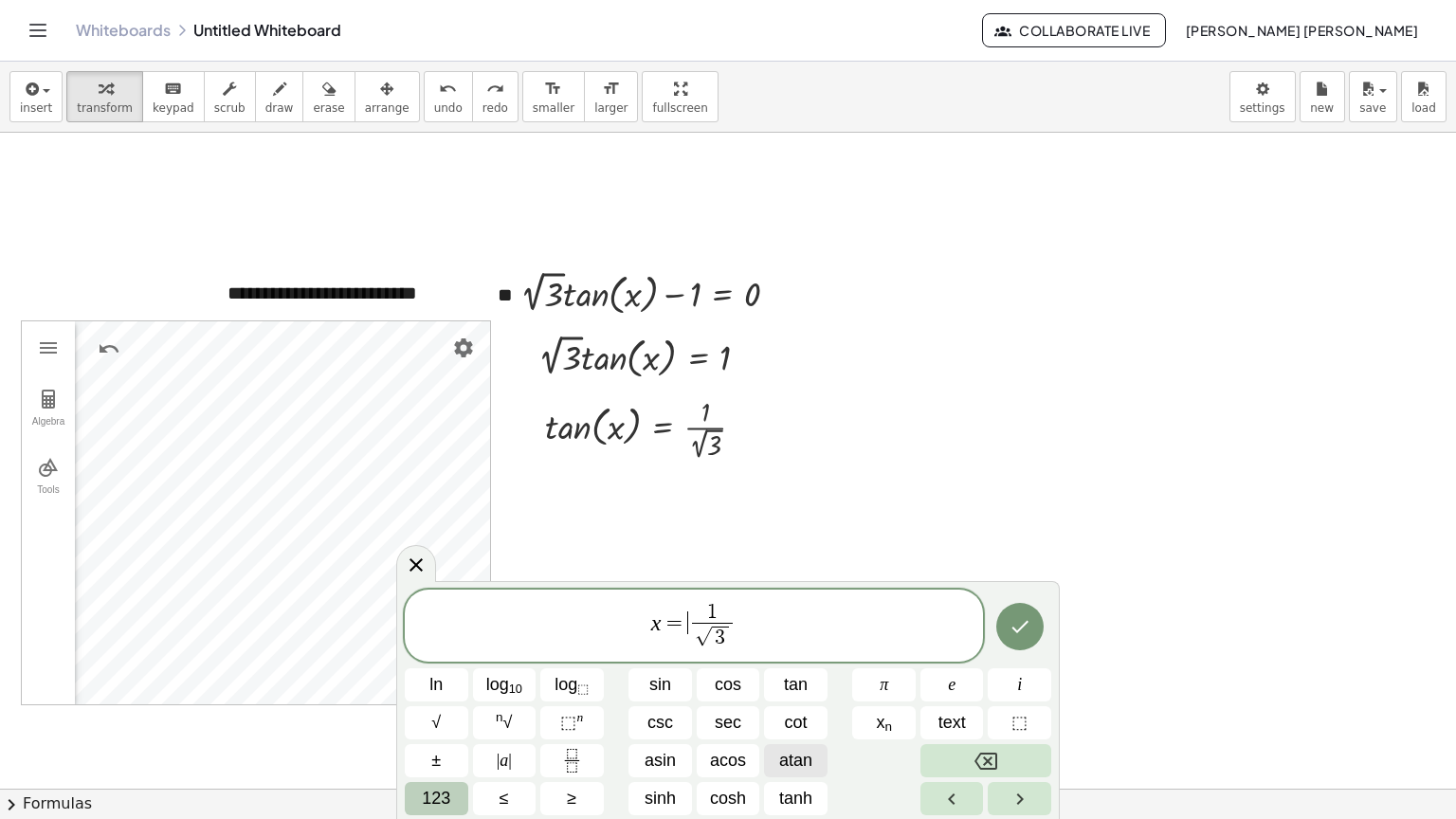
click at [787, 759] on span "atan" at bounding box center [796, 761] width 34 height 26
click at [768, 633] on span ")" at bounding box center [766, 624] width 14 height 58
click at [1056, 632] on div "x = a t a n ( 1 √ 3 ​ ) ​ ln log 10 log ⬚ sin cos tan π e i √ n √ ⬚ n csc sec c…" at bounding box center [728, 698] width 664 height 243
click at [1032, 622] on button "Done" at bounding box center [1020, 624] width 47 height 47
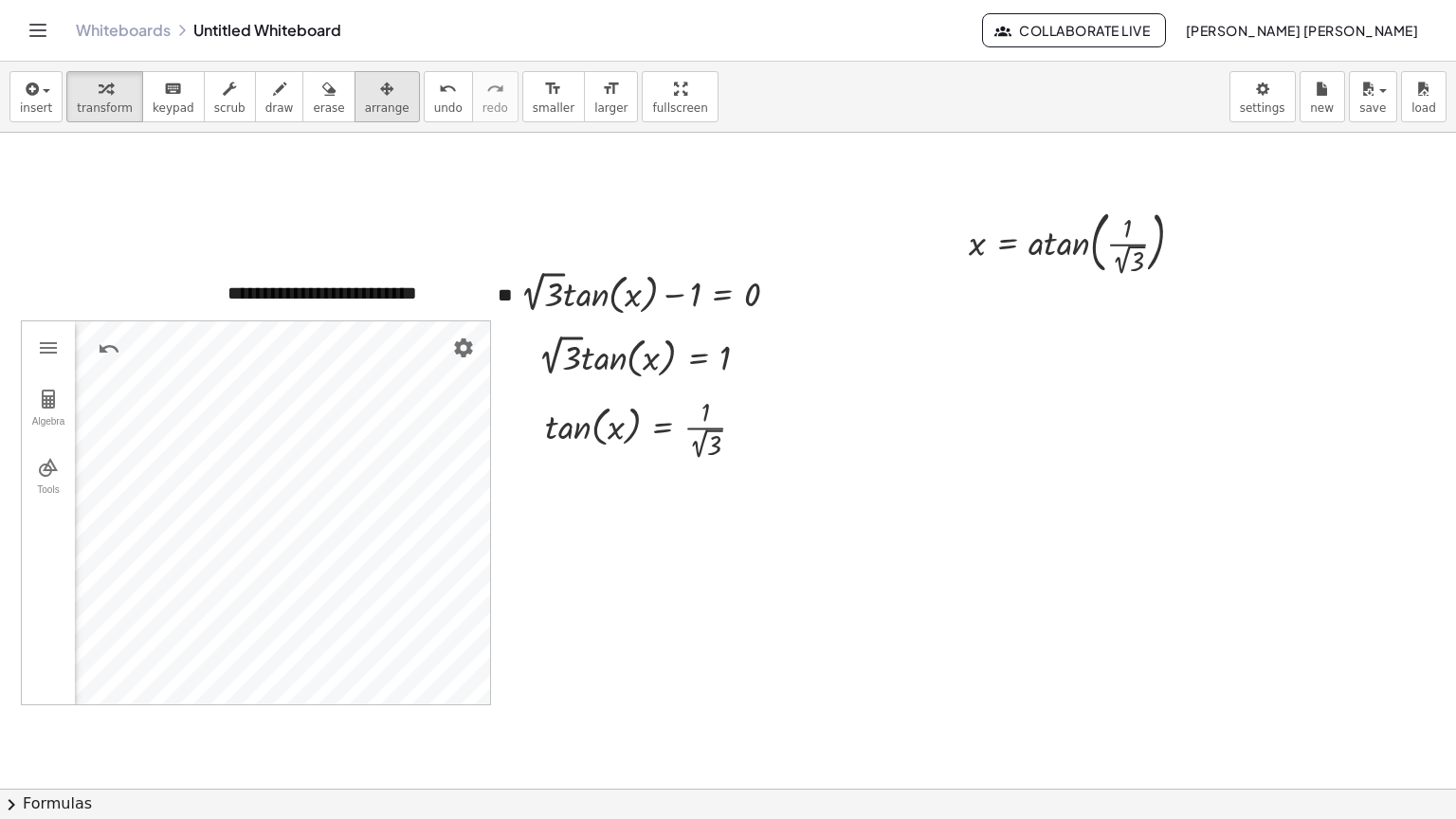
click at [380, 92] on icon "button" at bounding box center [386, 89] width 13 height 23
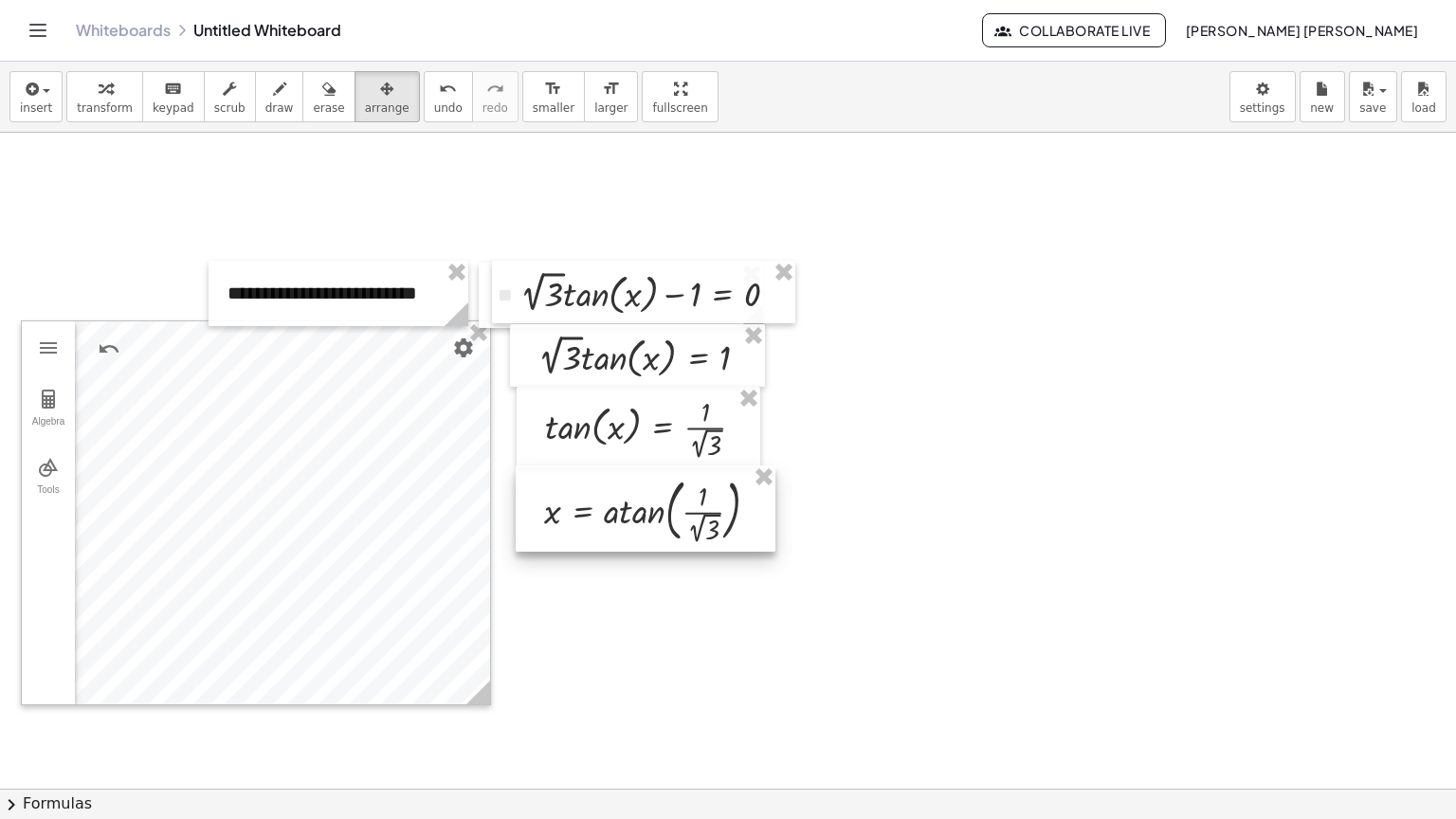
drag, startPoint x: 1057, startPoint y: 273, endPoint x: 633, endPoint y: 542, distance: 502.1
click at [633, 542] on div at bounding box center [645, 508] width 259 height 86
click at [90, 103] on span "transform" at bounding box center [105, 108] width 56 height 13
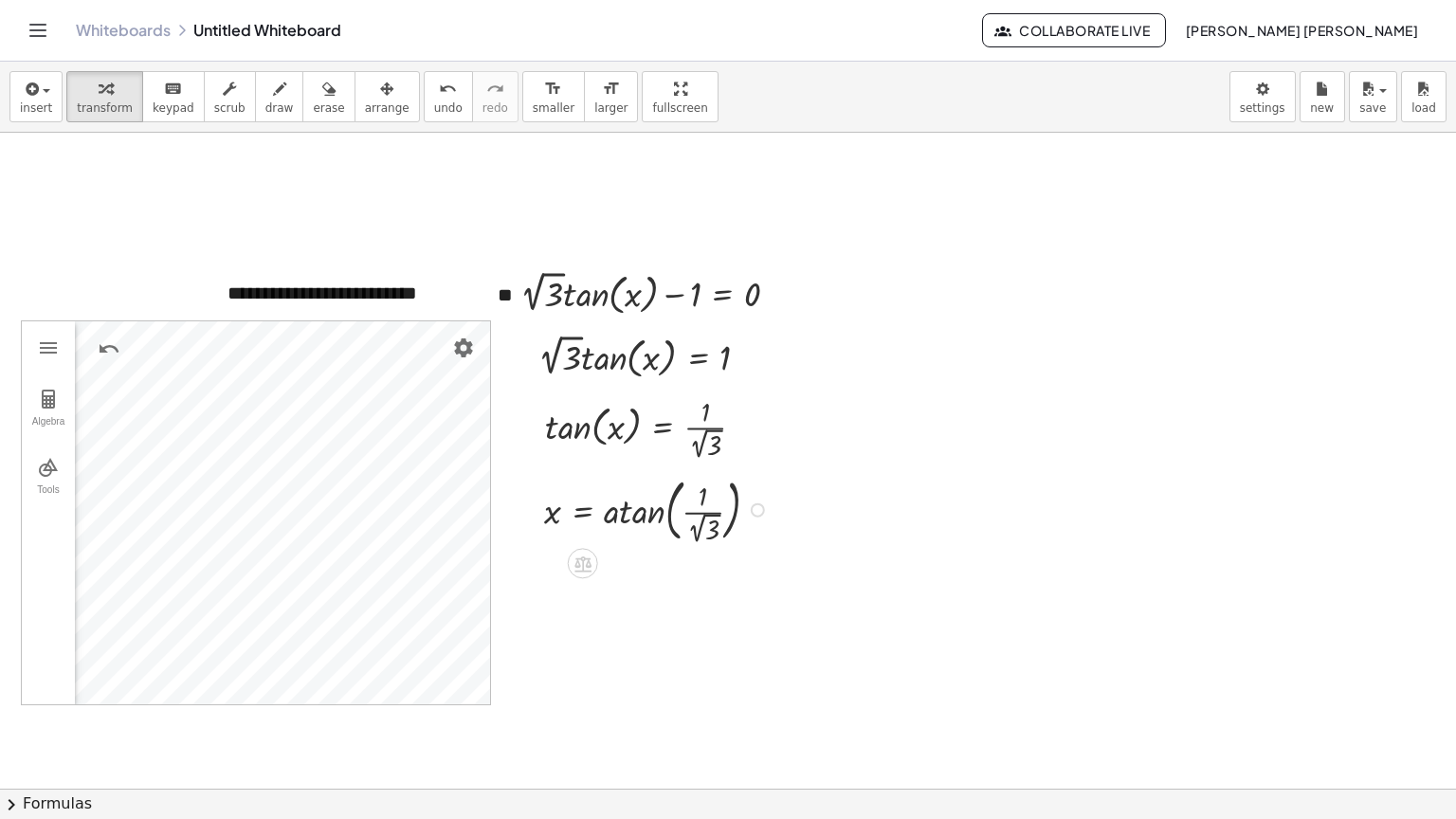
click at [692, 533] on div at bounding box center [659, 509] width 250 height 77
click at [692, 512] on div at bounding box center [674, 508] width 279 height 74
click at [631, 518] on div at bounding box center [680, 508] width 291 height 53
click at [434, 110] on span "undo" at bounding box center [448, 108] width 29 height 13
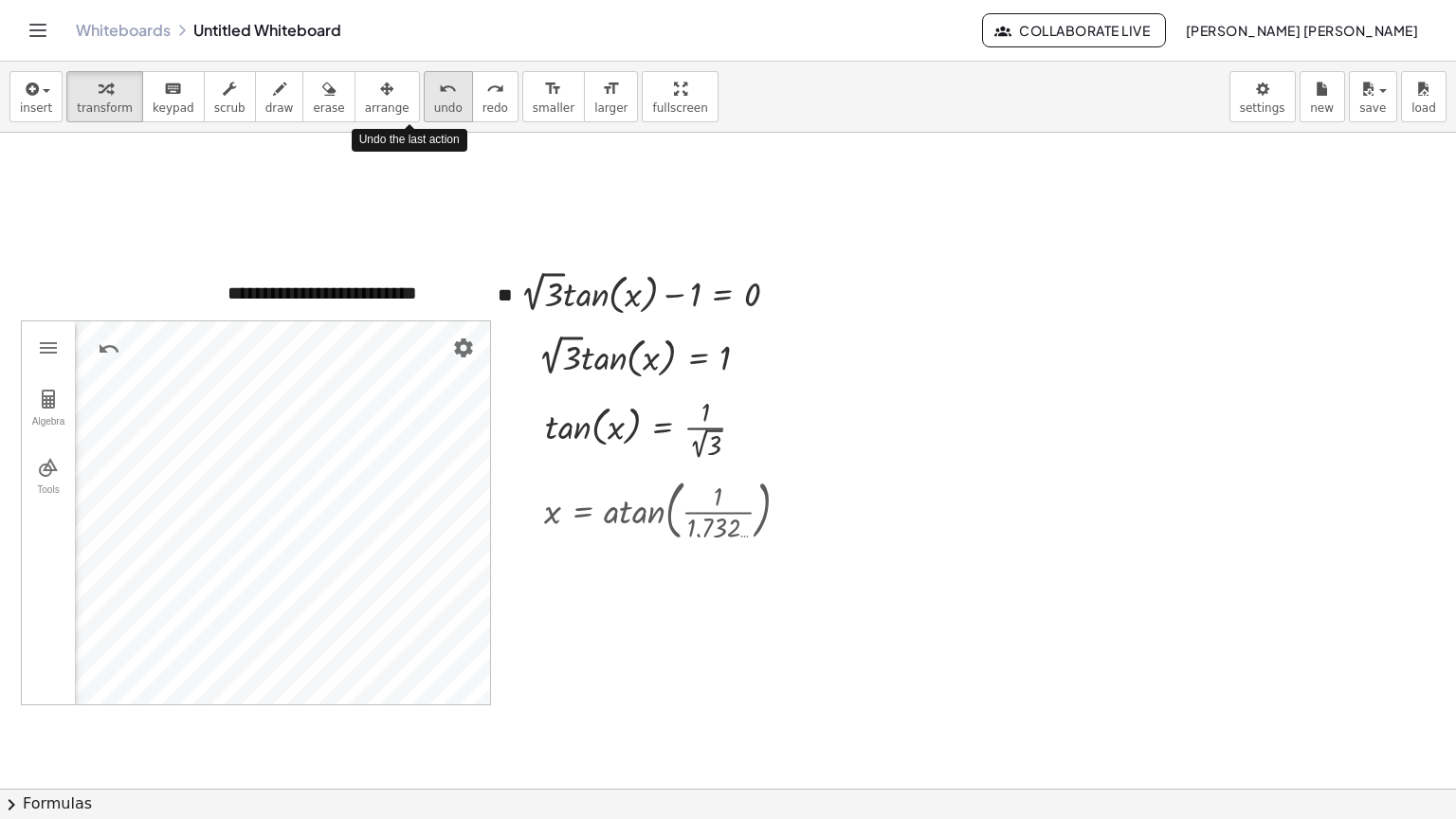
click at [434, 110] on span "undo" at bounding box center [448, 108] width 29 height 13
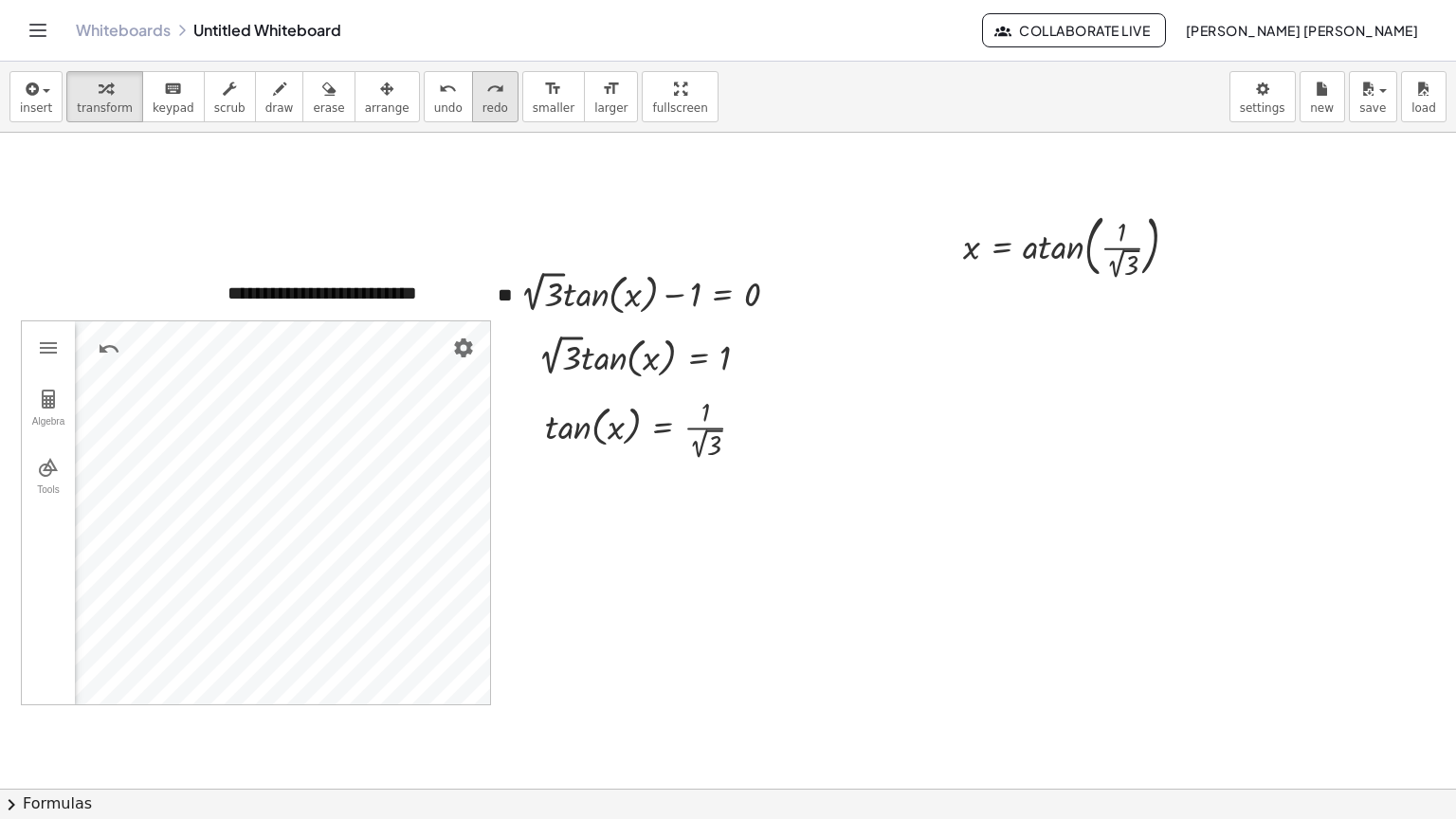
click at [482, 97] on div "redo" at bounding box center [495, 88] width 26 height 23
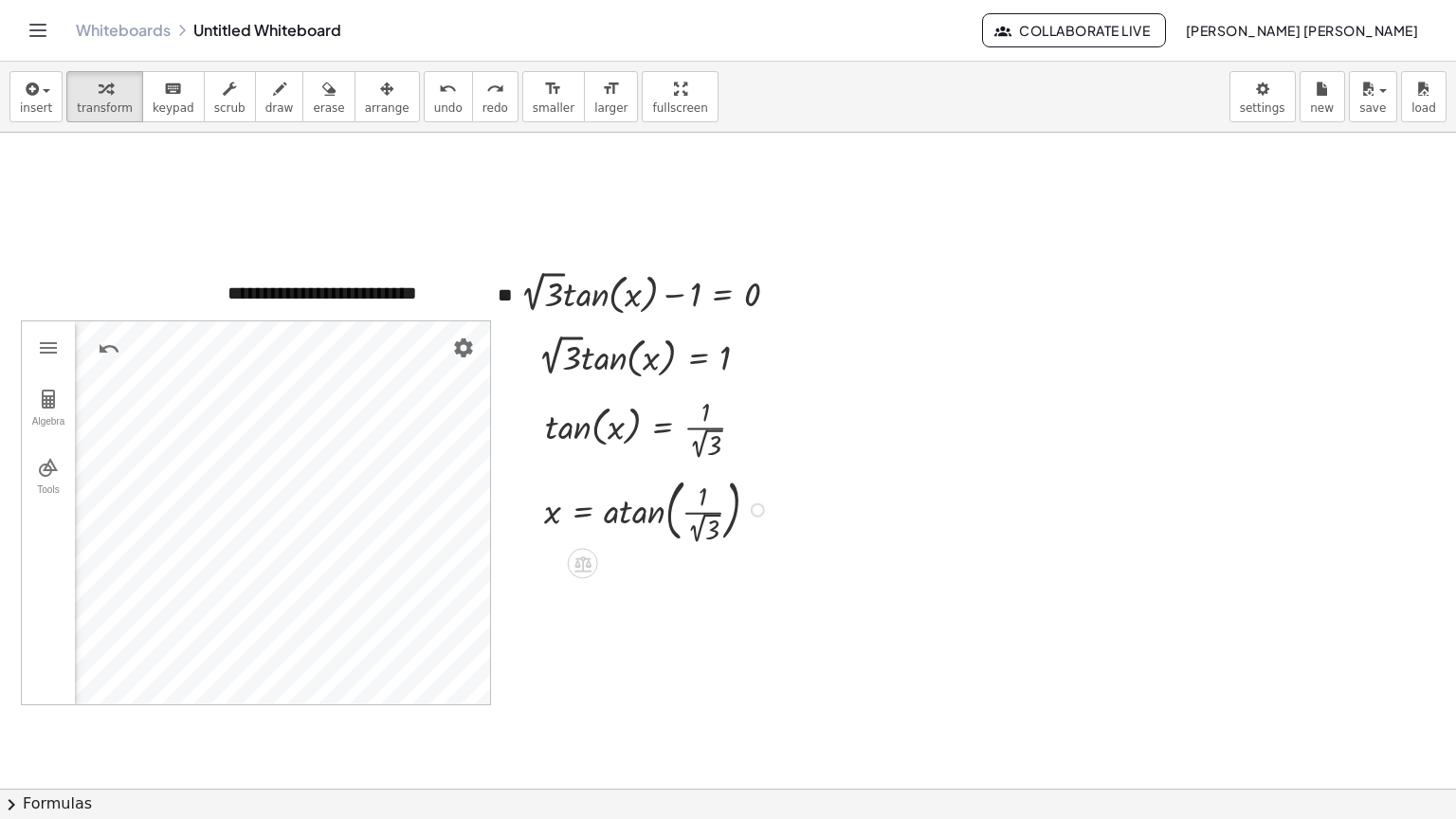
click at [745, 515] on div at bounding box center [659, 509] width 250 height 77
click at [751, 504] on div at bounding box center [758, 509] width 14 height 14
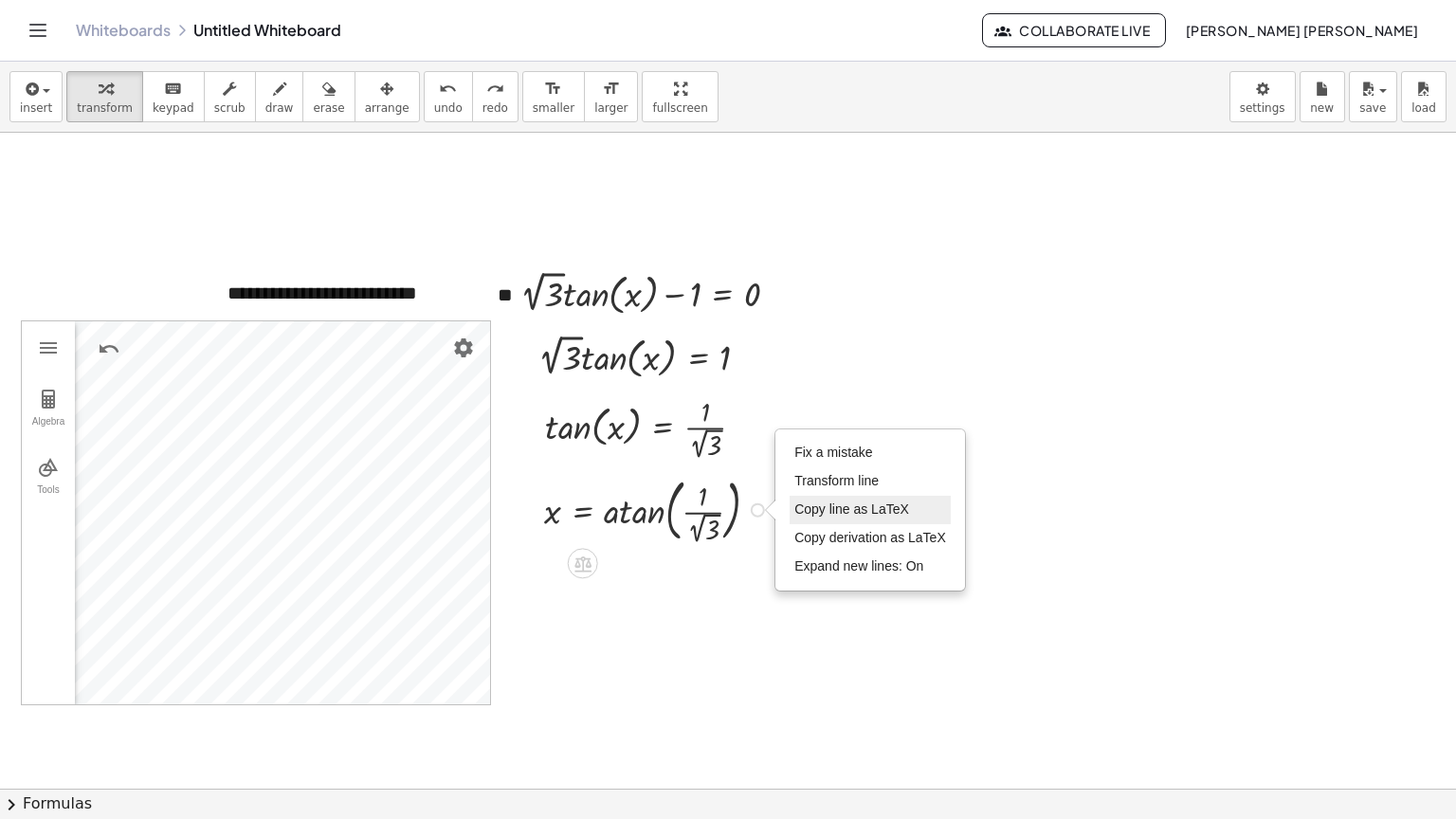
click at [881, 511] on span "Copy line as LaTeX" at bounding box center [851, 508] width 114 height 15
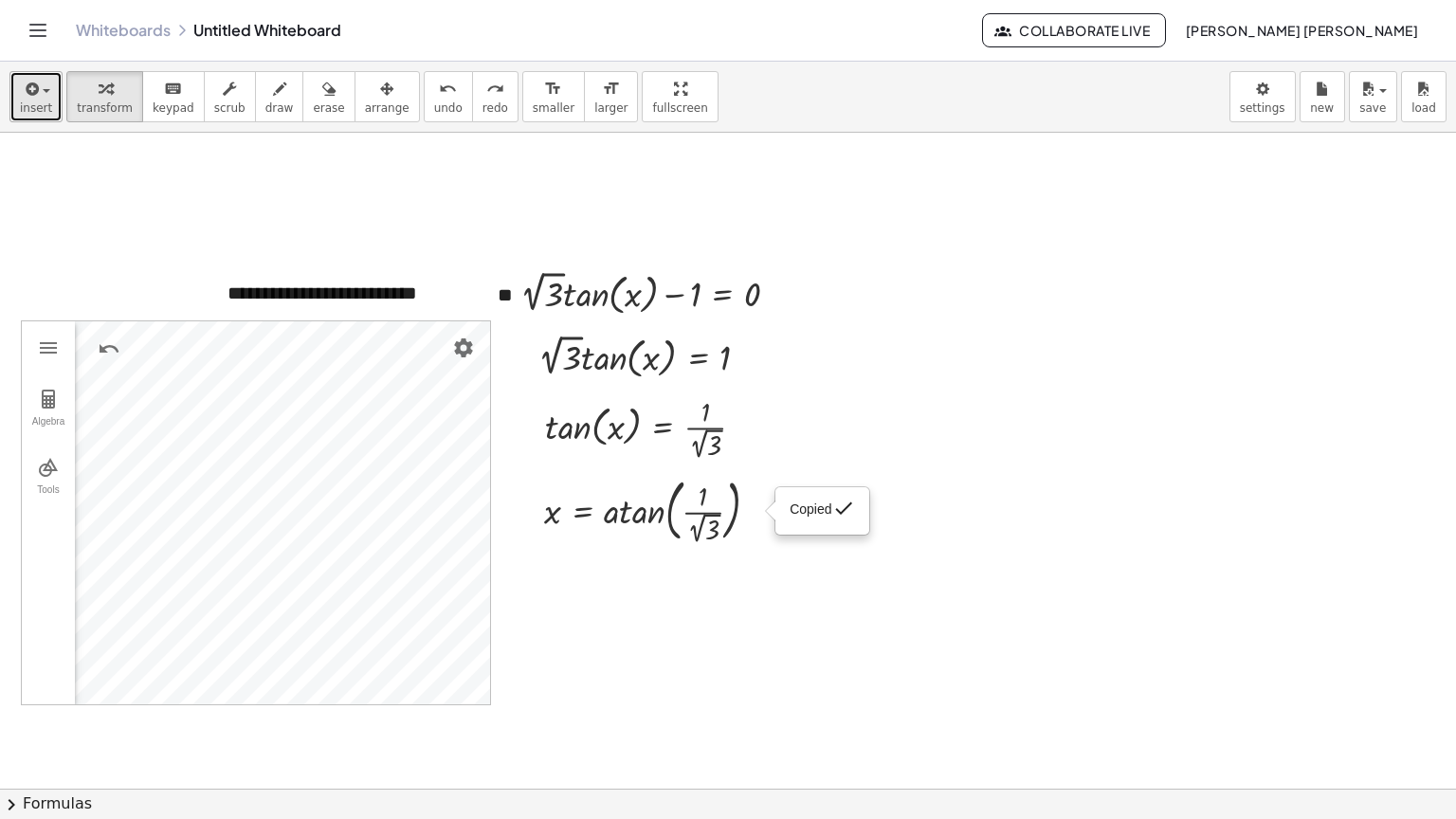
click at [32, 99] on icon "button" at bounding box center [30, 89] width 17 height 23
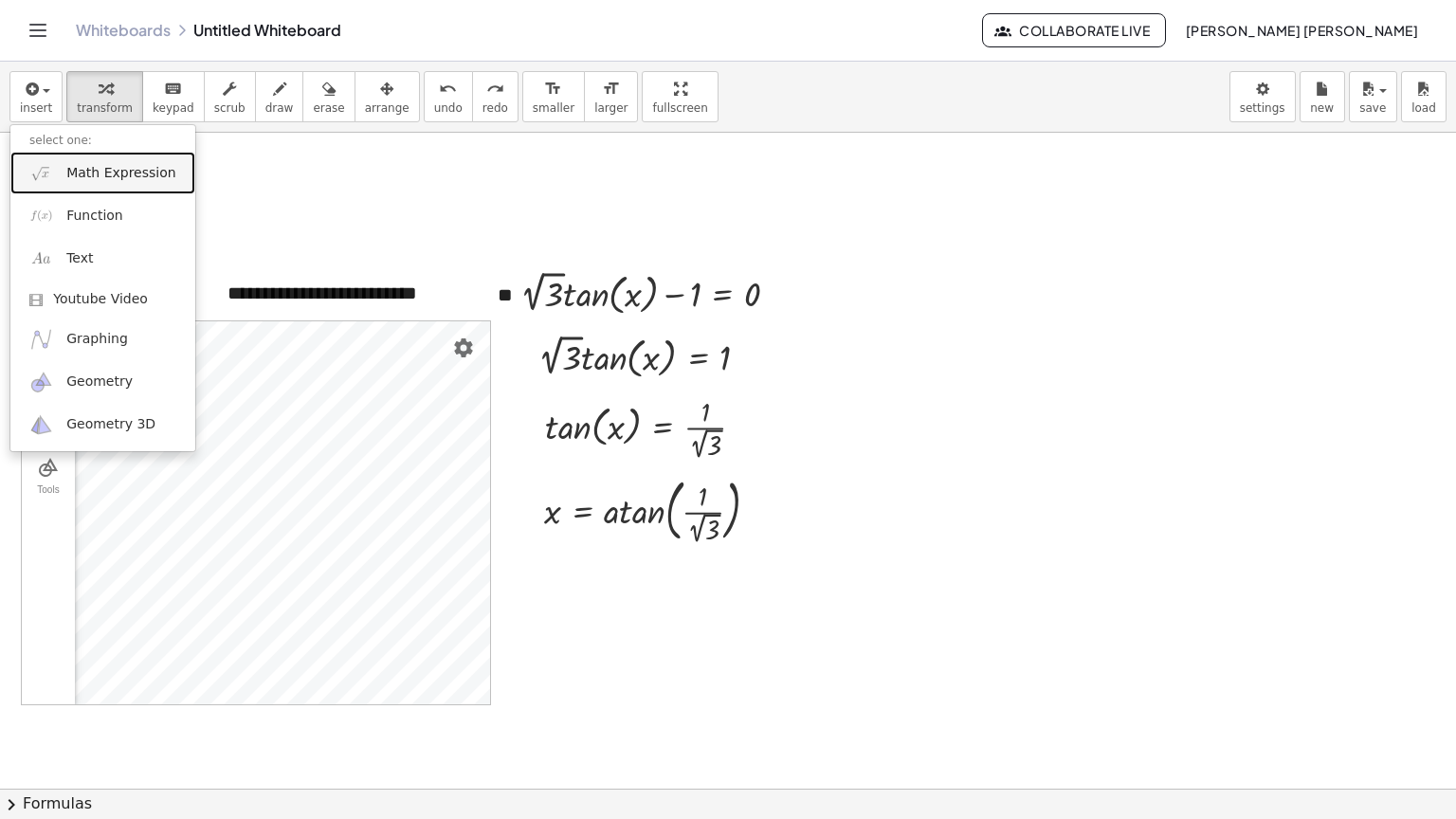
click at [140, 177] on span "Math Expression" at bounding box center [120, 173] width 109 height 19
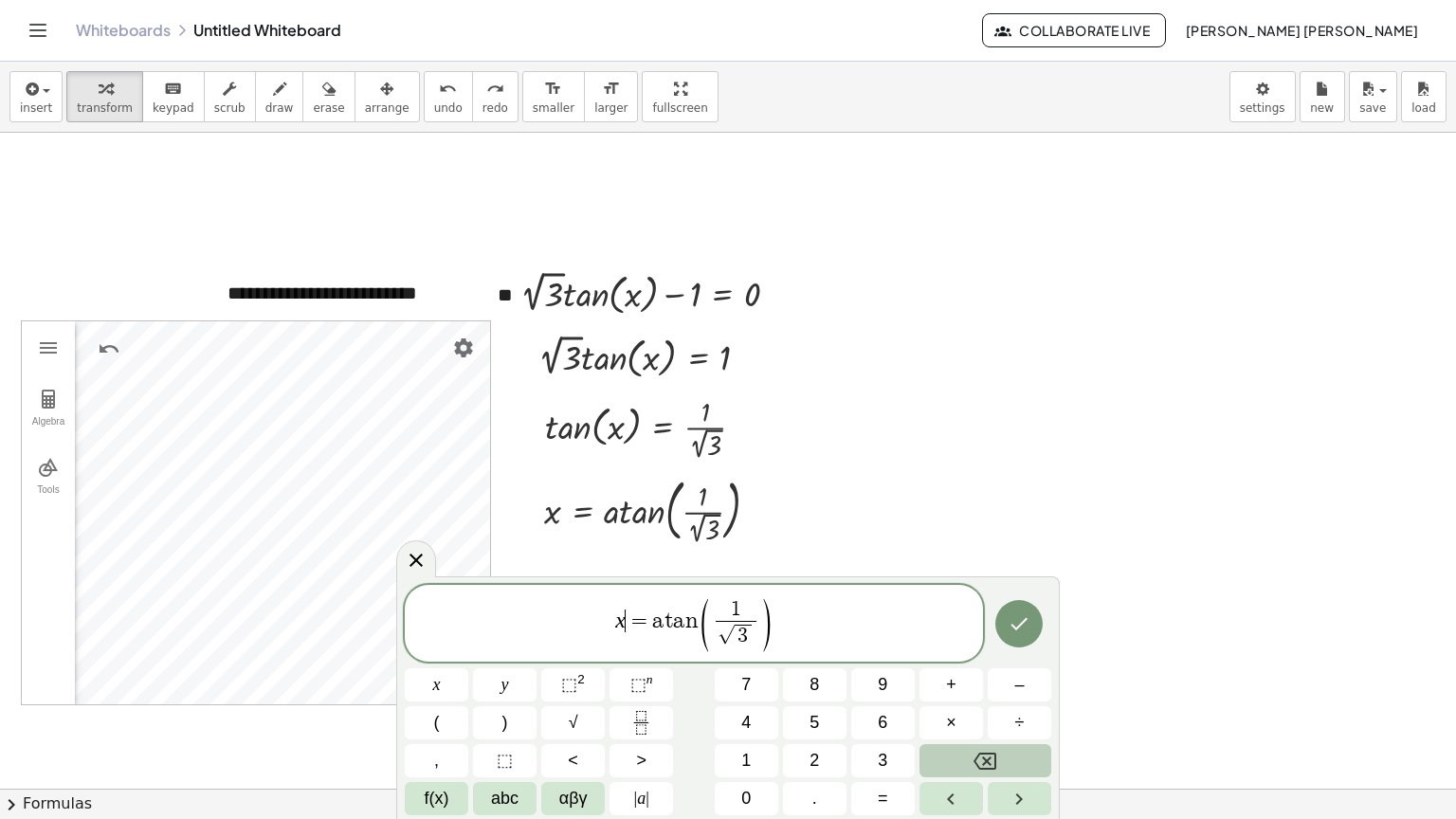
click at [624, 632] on span "x ​ = a t a n ( 1 √ 3 ​ )" at bounding box center [693, 625] width 578 height 57
click at [1009, 611] on button "Done" at bounding box center [1019, 624] width 47 height 47
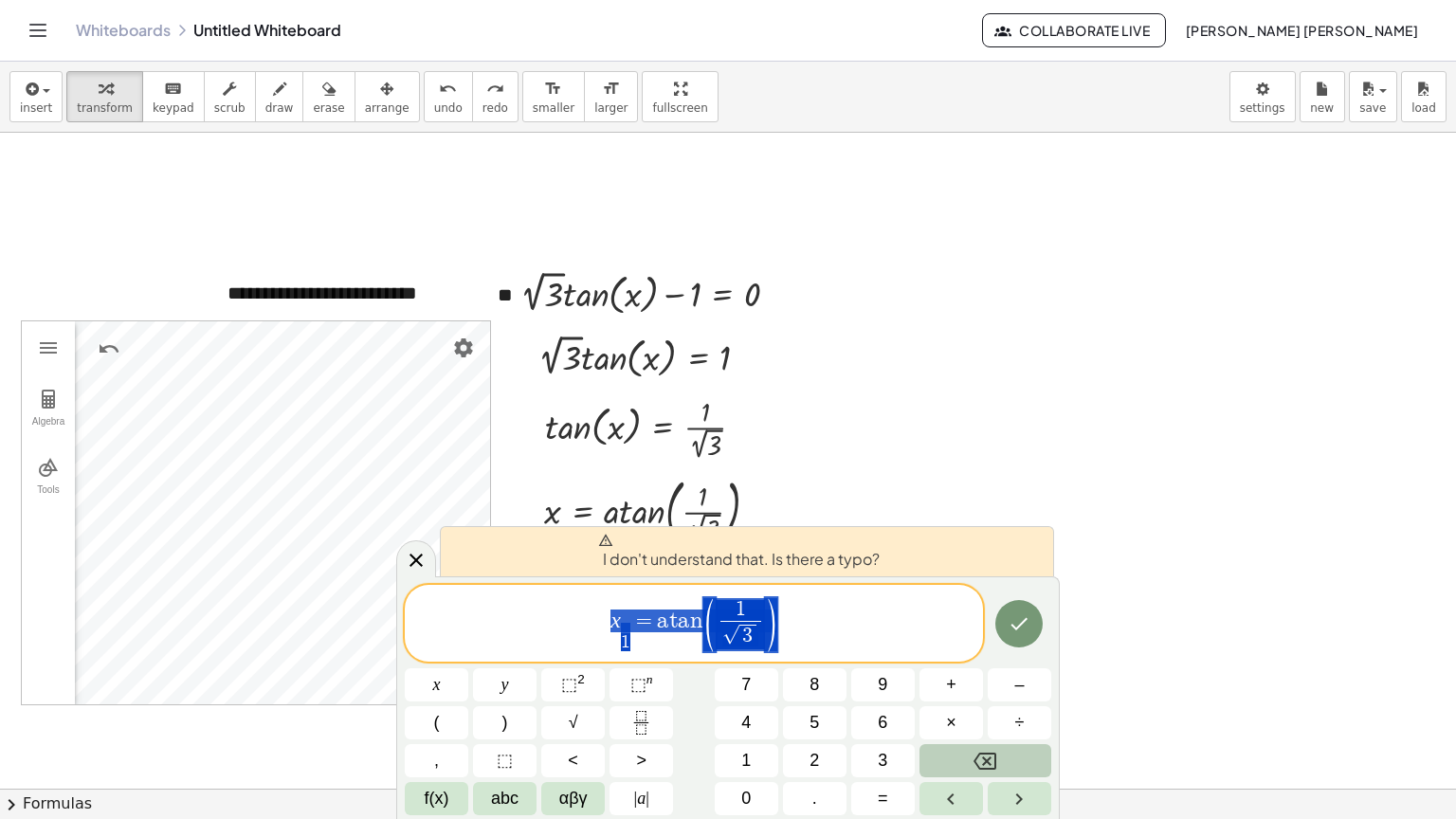
drag, startPoint x: 791, startPoint y: 628, endPoint x: 440, endPoint y: 602, distance: 352.0
click at [441, 603] on span "x 1 ​ ​ = a t a n ( 1 √ 3 ​ )" at bounding box center [693, 625] width 578 height 57
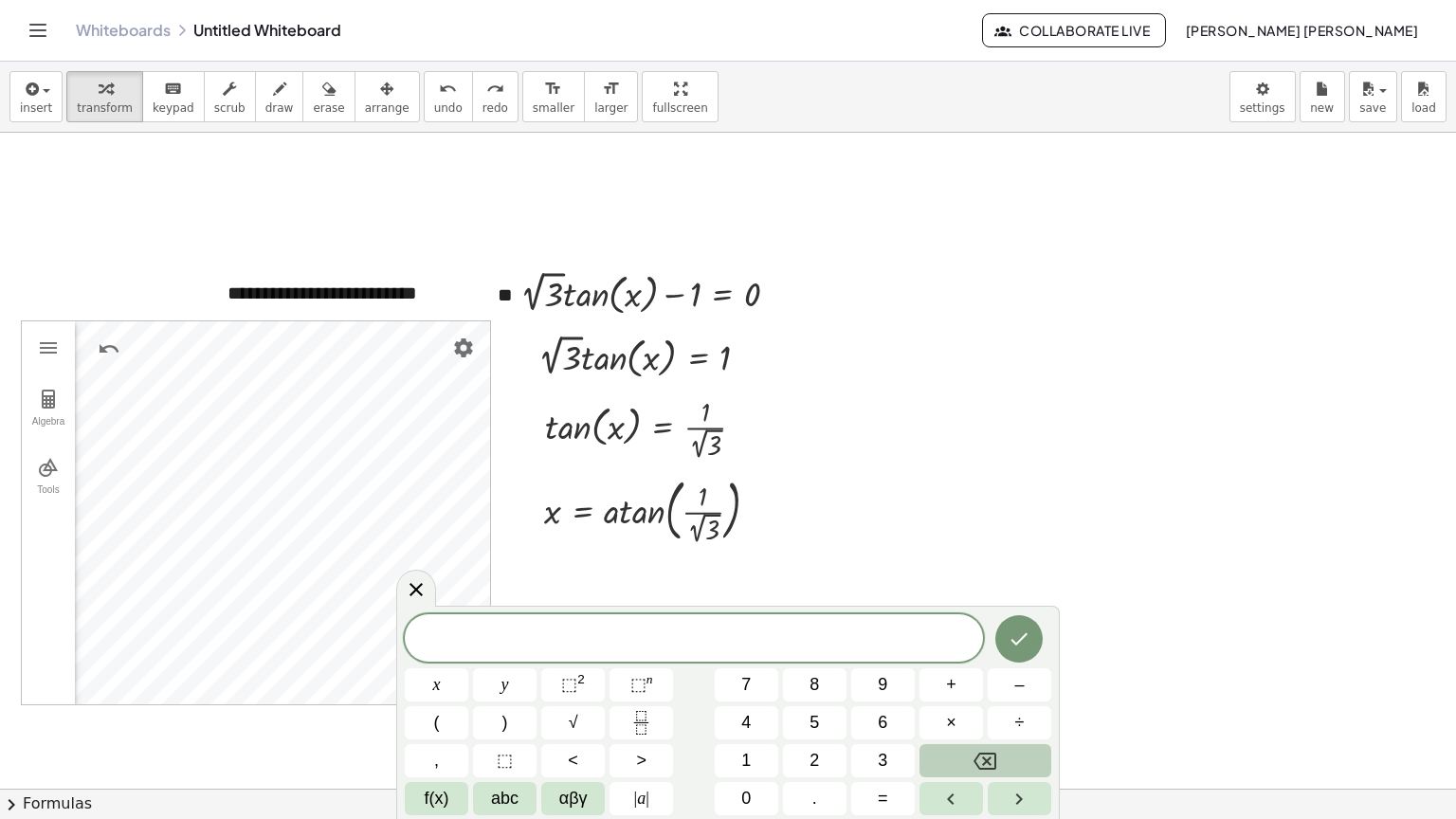
click at [917, 480] on div at bounding box center [727, 789] width 1458 height 1312
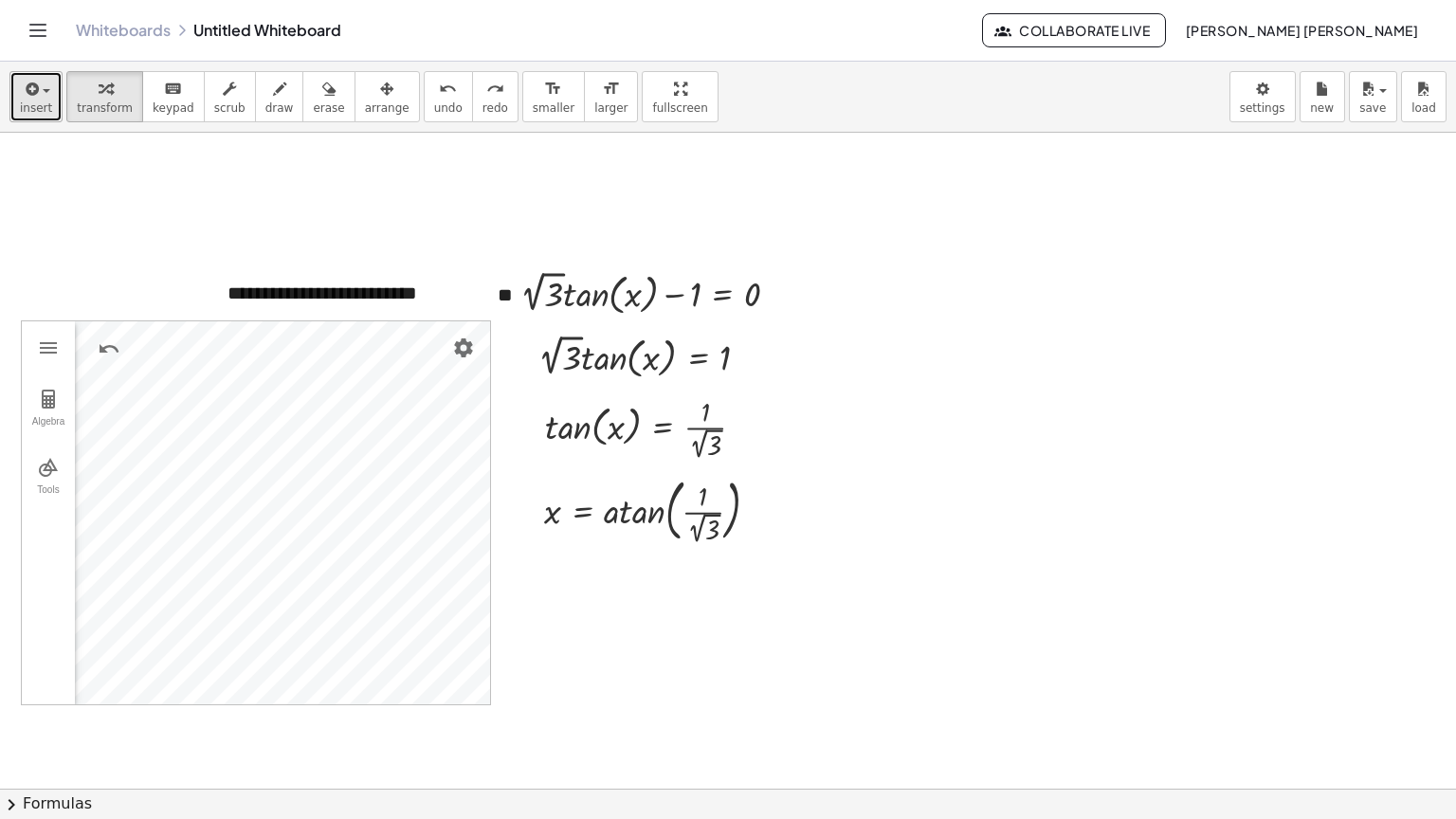
click at [45, 98] on div "button" at bounding box center [36, 88] width 33 height 23
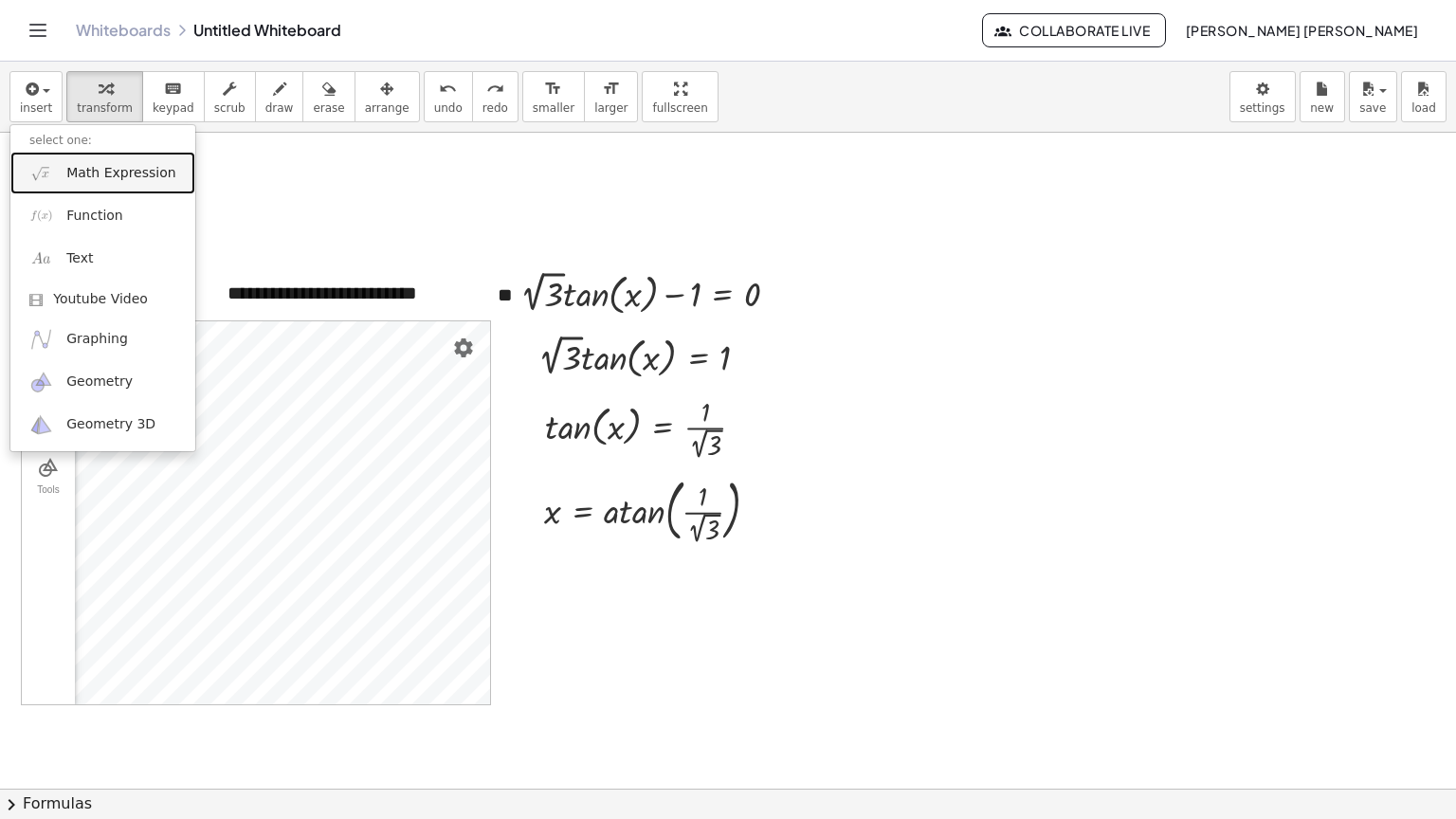
click at [53, 156] on link "Math Expression" at bounding box center [103, 173] width 184 height 42
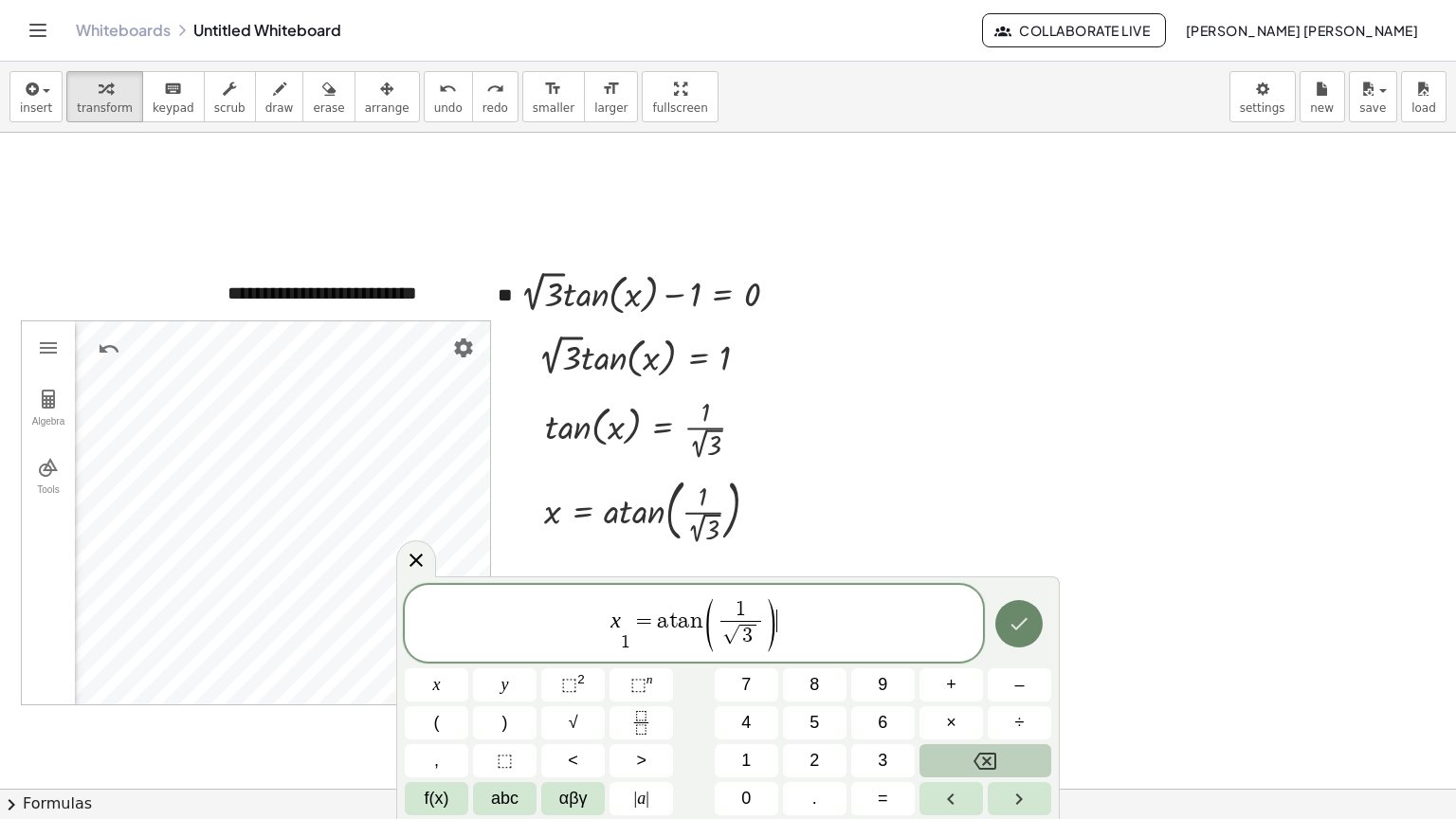
click at [1007, 624] on button "Done" at bounding box center [1019, 624] width 47 height 47
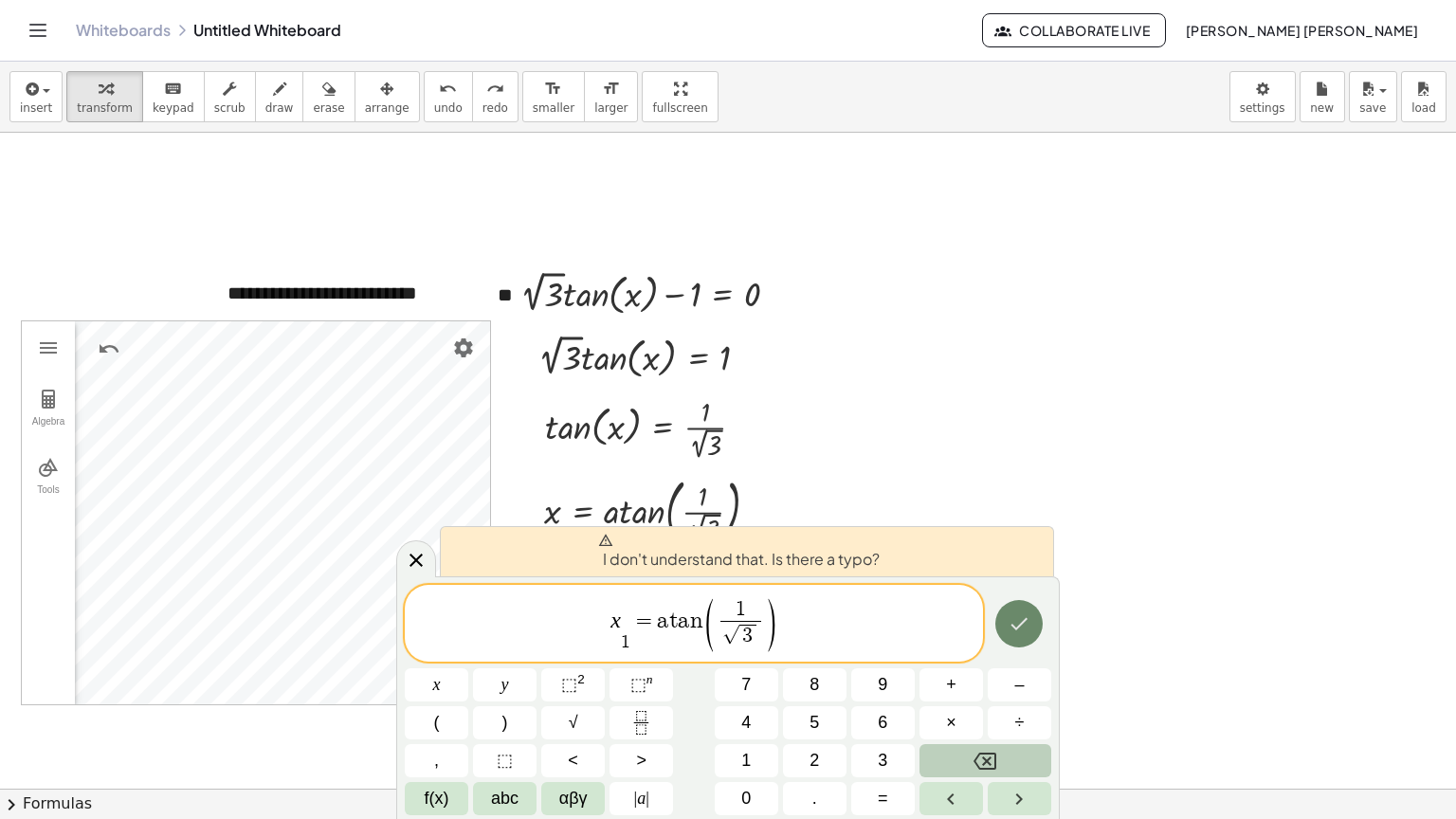
click at [1012, 624] on icon "Done" at bounding box center [1019, 624] width 23 height 23
click at [622, 640] on span "1" at bounding box center [625, 642] width 10 height 18
click at [629, 635] on span "1 ​" at bounding box center [625, 642] width 10 height 18
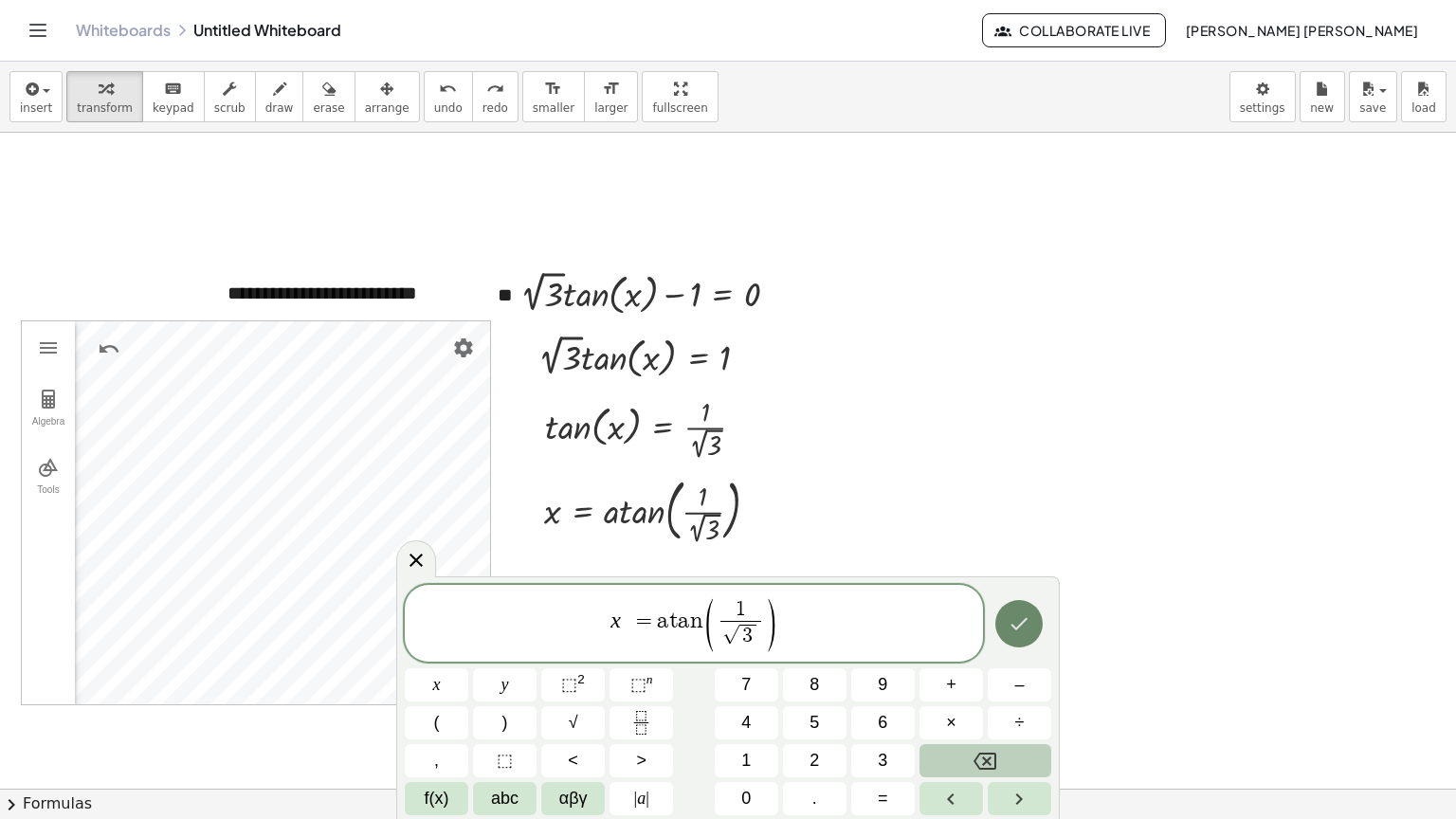
click at [1024, 624] on icon "Done" at bounding box center [1019, 624] width 23 height 23
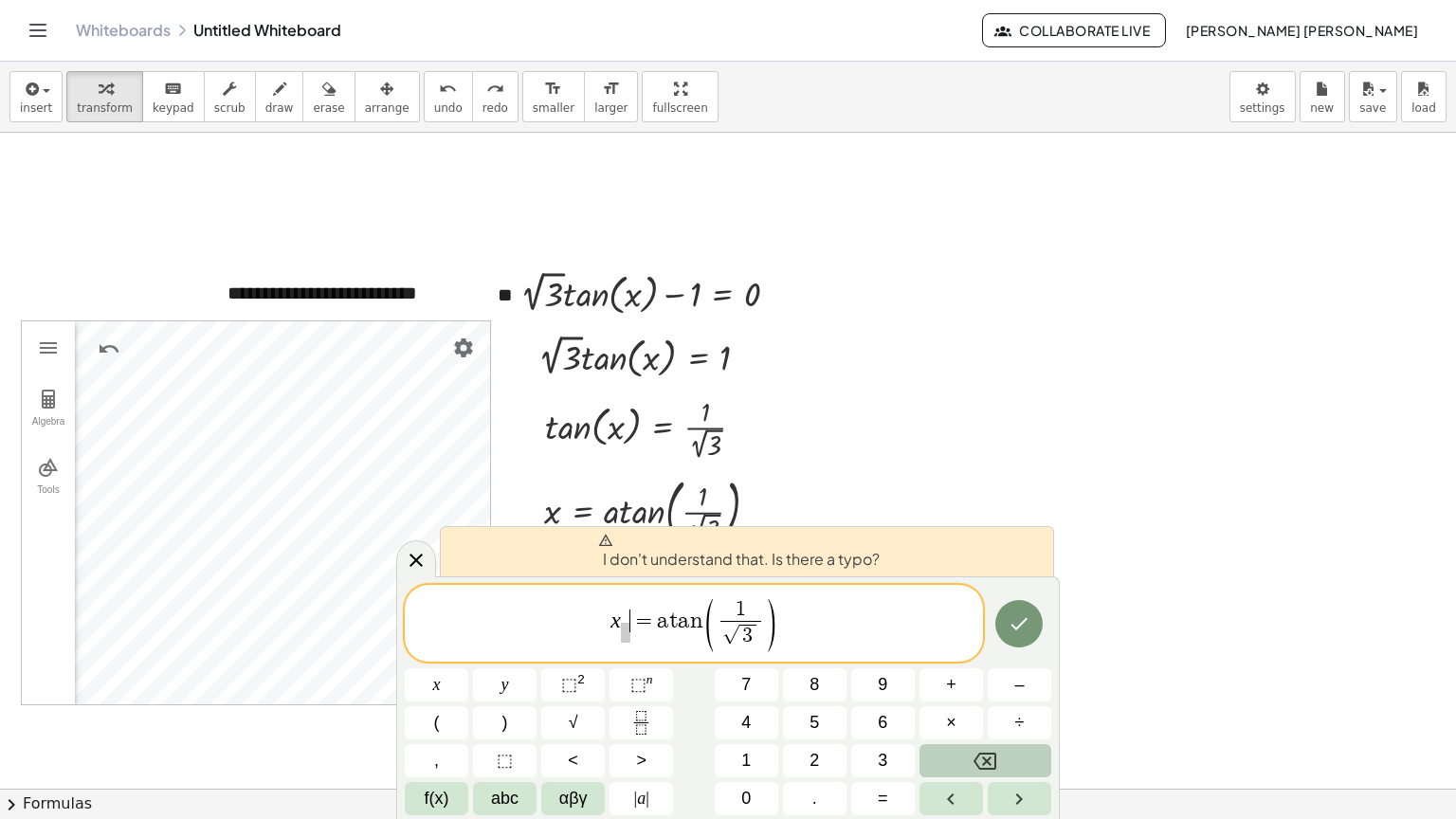
click at [637, 630] on span "=" at bounding box center [644, 621] width 28 height 23
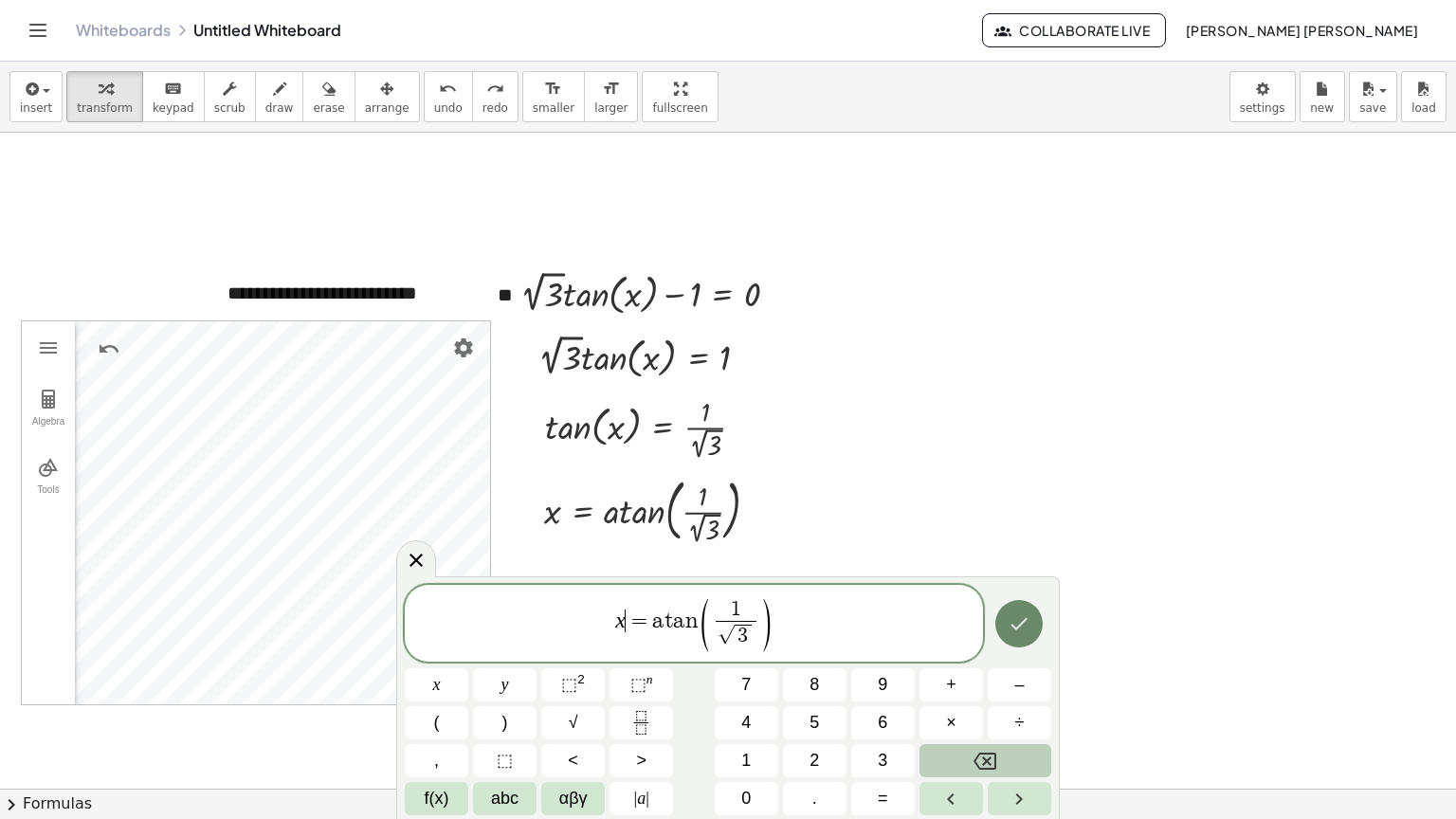
click at [1020, 617] on icon "Done" at bounding box center [1019, 624] width 23 height 23
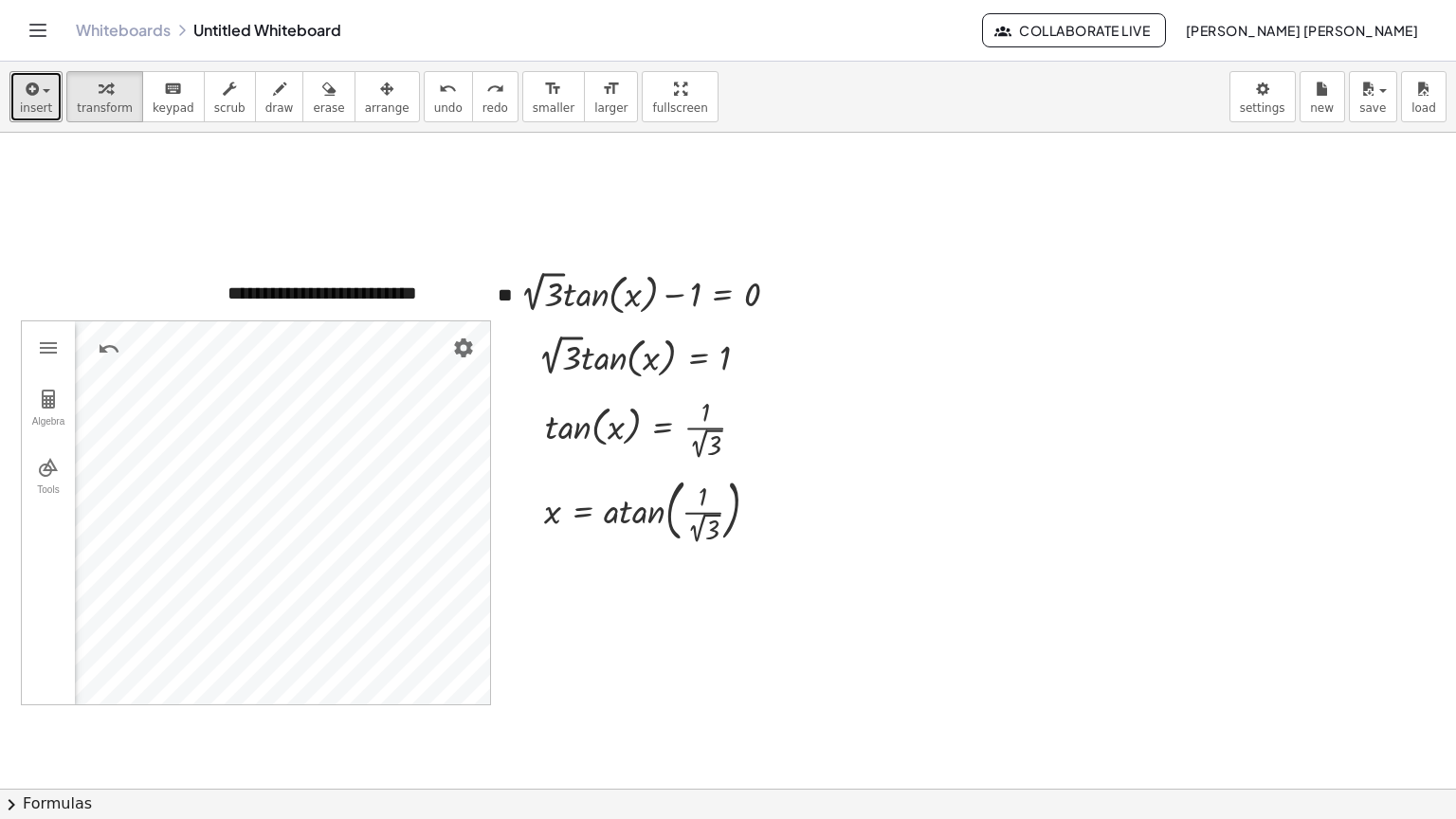
drag, startPoint x: 40, startPoint y: 109, endPoint x: 23, endPoint y: 122, distance: 21.4
click at [18, 117] on button "insert" at bounding box center [36, 97] width 53 height 51
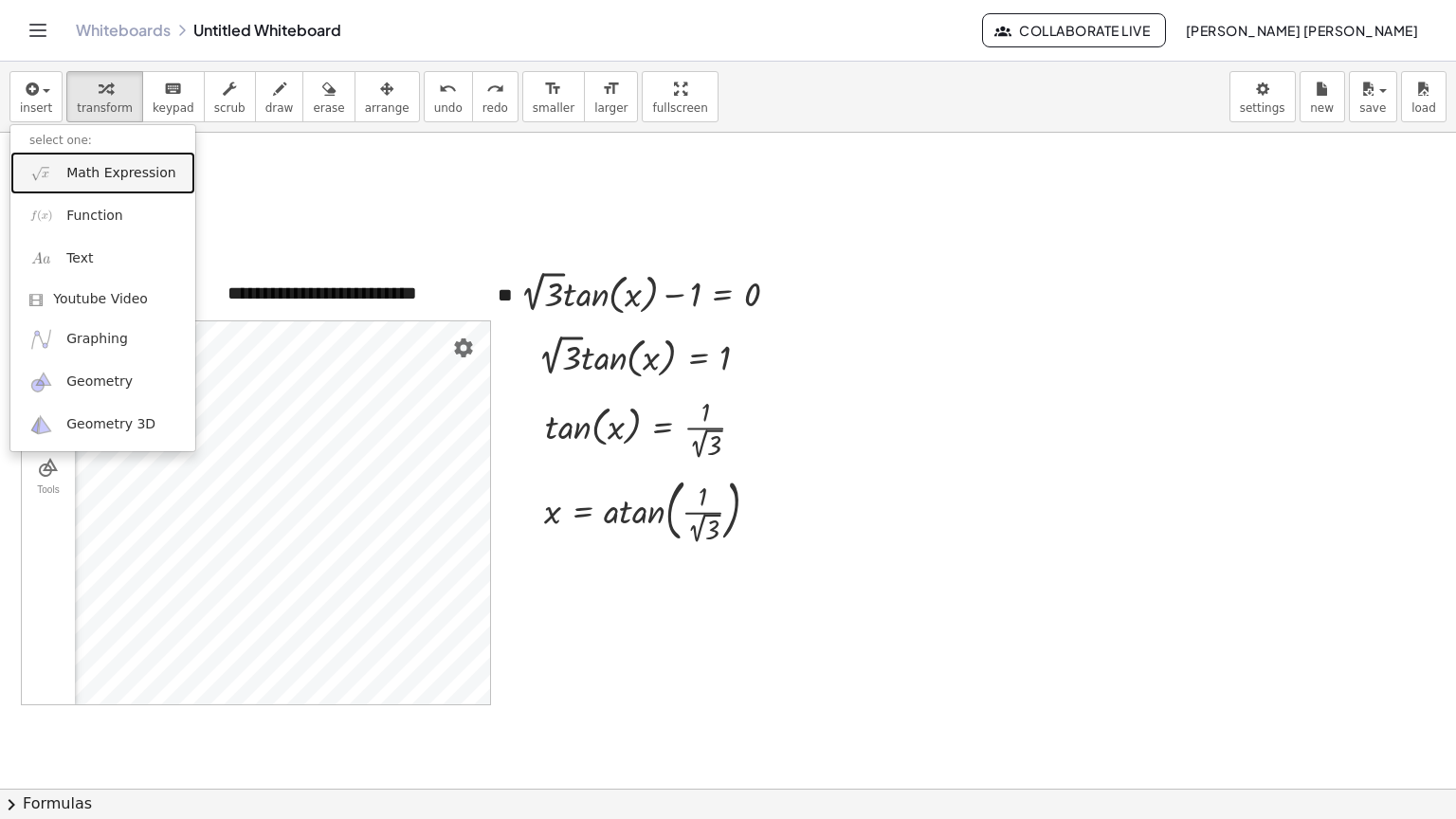
click at [131, 180] on span "Math Expression" at bounding box center [120, 173] width 109 height 19
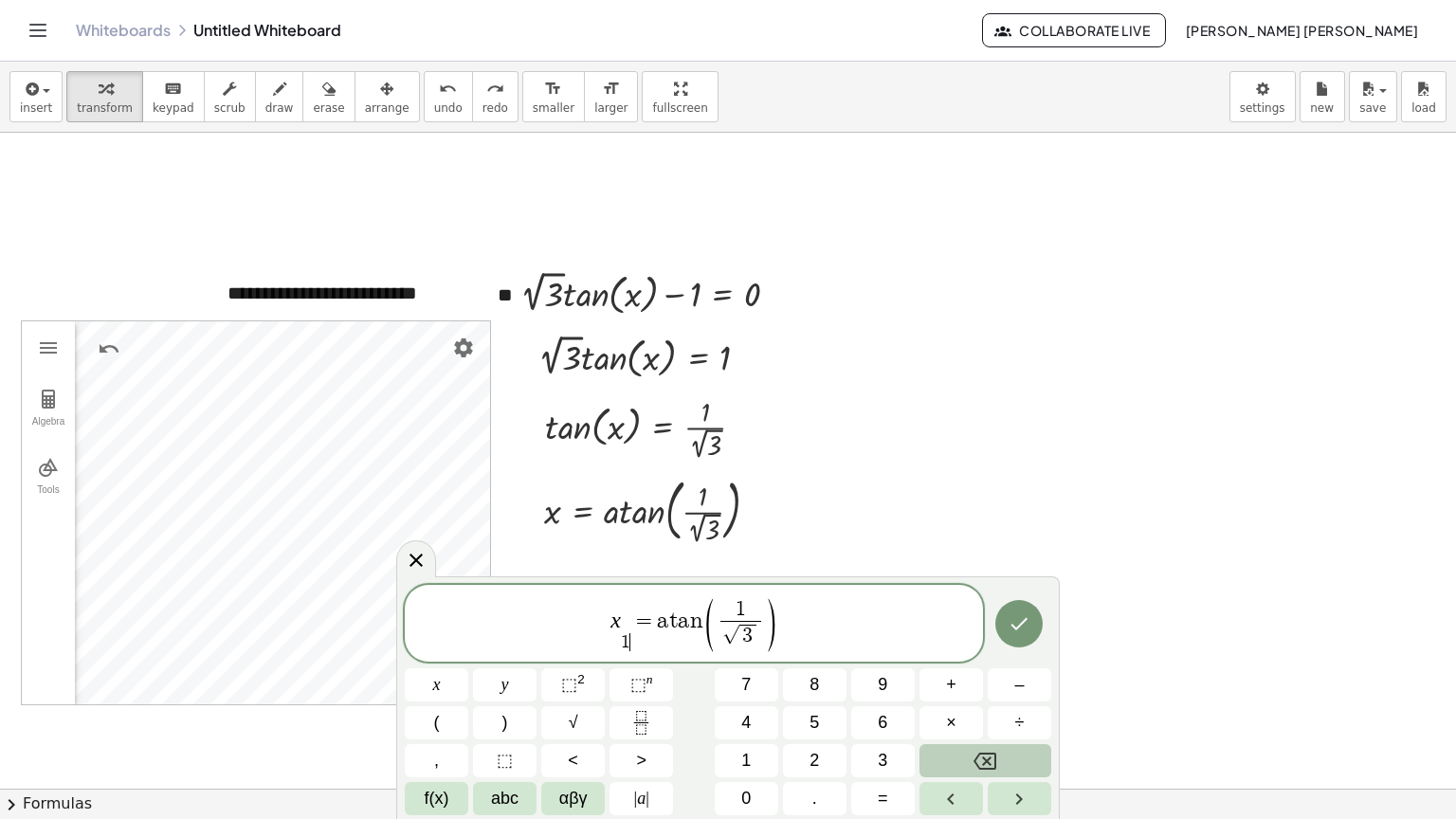
click at [627, 627] on span "1 ​ ​" at bounding box center [625, 636] width 10 height 29
click at [629, 628] on span "x 1 ​ ​ ​ = a t a n ( 1 √ 3 ​ )" at bounding box center [693, 625] width 578 height 57
click at [1016, 635] on icon "Done" at bounding box center [1019, 624] width 23 height 23
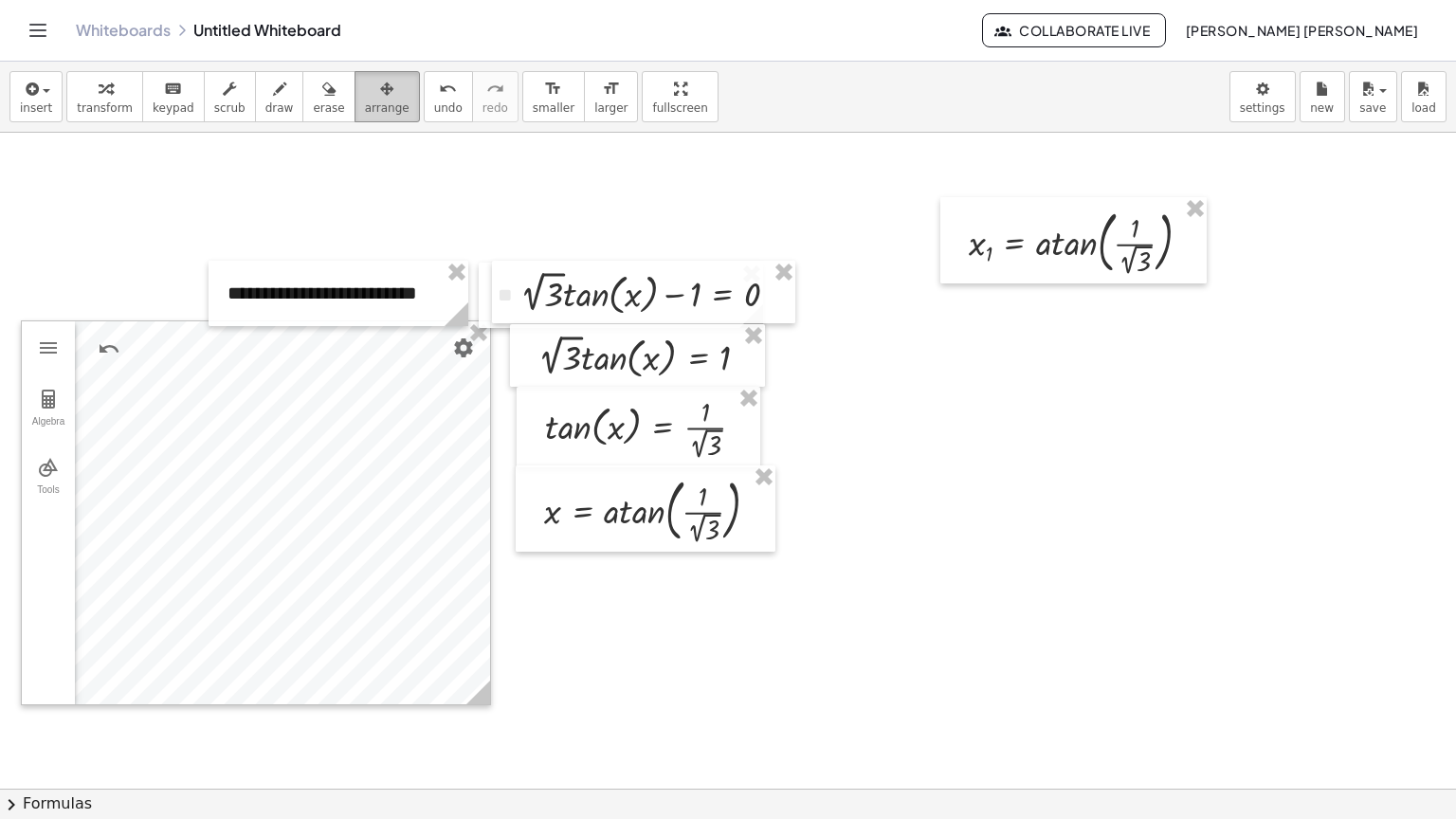
click at [368, 105] on span "arrange" at bounding box center [387, 108] width 44 height 13
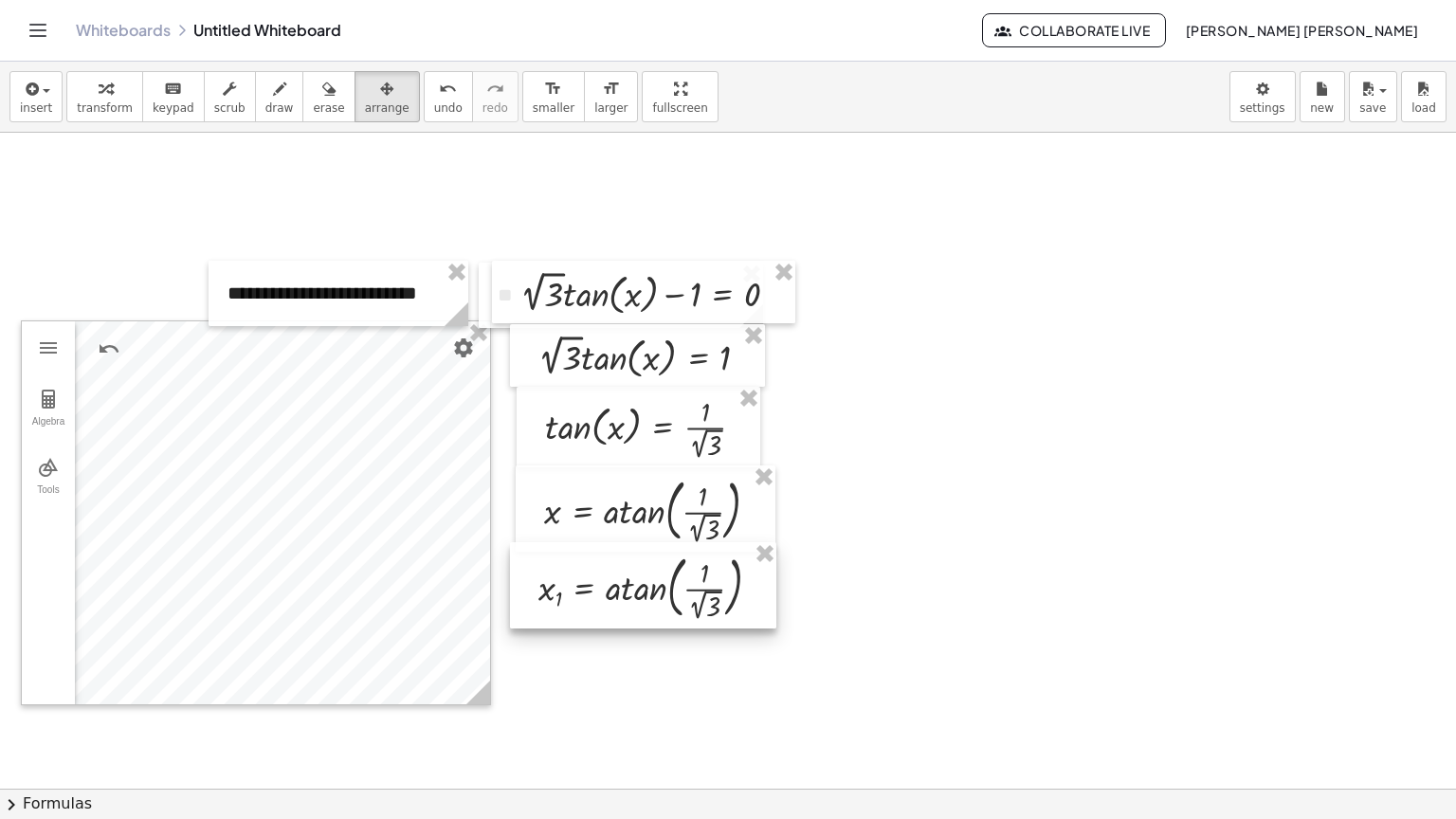
drag, startPoint x: 1057, startPoint y: 239, endPoint x: 627, endPoint y: 584, distance: 551.3
click at [627, 584] on div at bounding box center [643, 585] width 266 height 86
click at [99, 98] on icon "button" at bounding box center [105, 89] width 13 height 23
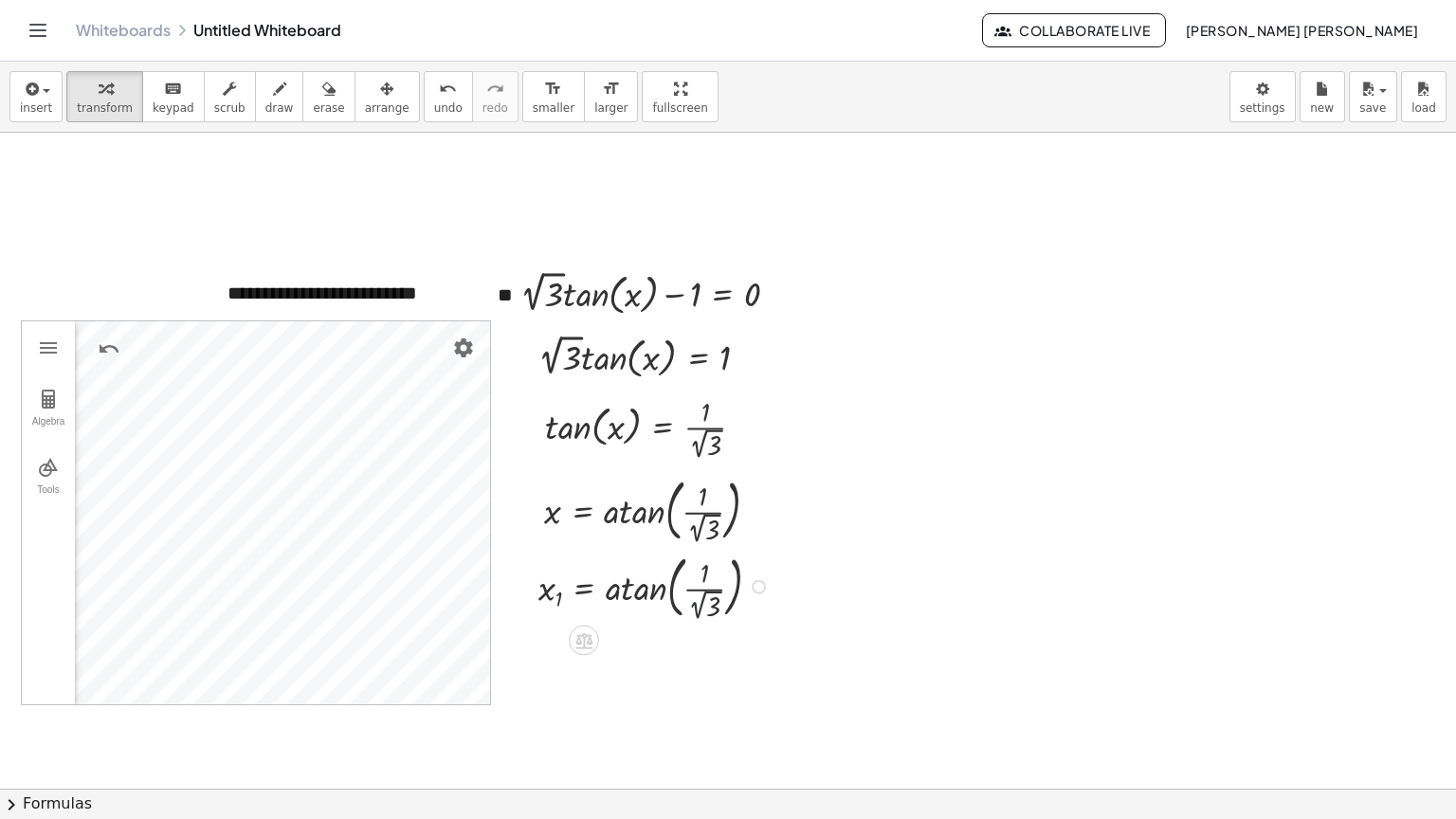
click at [687, 607] on div at bounding box center [656, 585] width 255 height 77
click at [664, 592] on div at bounding box center [678, 584] width 298 height 54
click at [660, 592] on div at bounding box center [678, 584] width 298 height 54
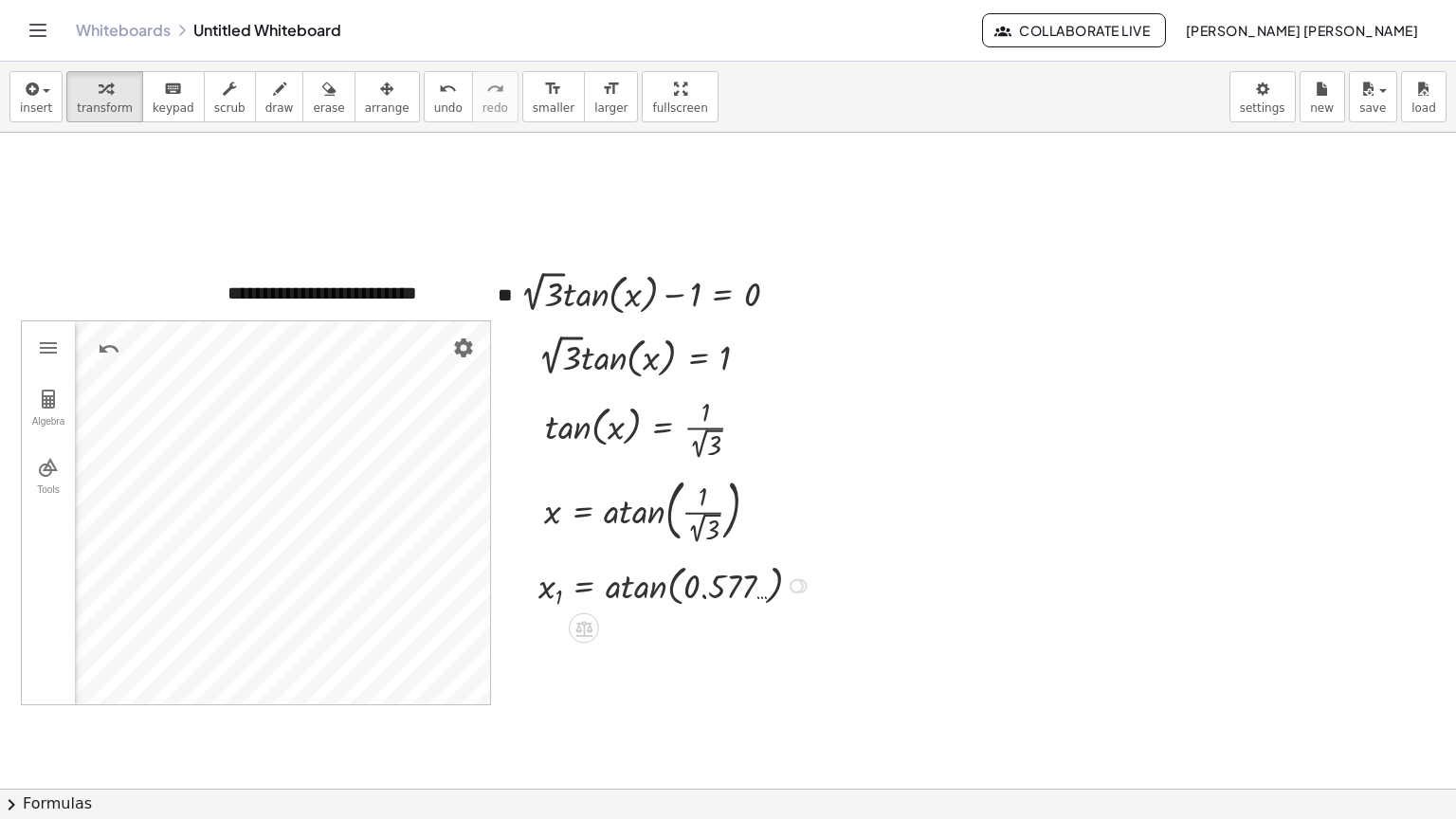
click at [660, 592] on div at bounding box center [678, 584] width 298 height 54
click at [660, 592] on div at bounding box center [640, 585] width 224 height 50
click at [835, 594] on div at bounding box center [727, 789] width 1458 height 1312
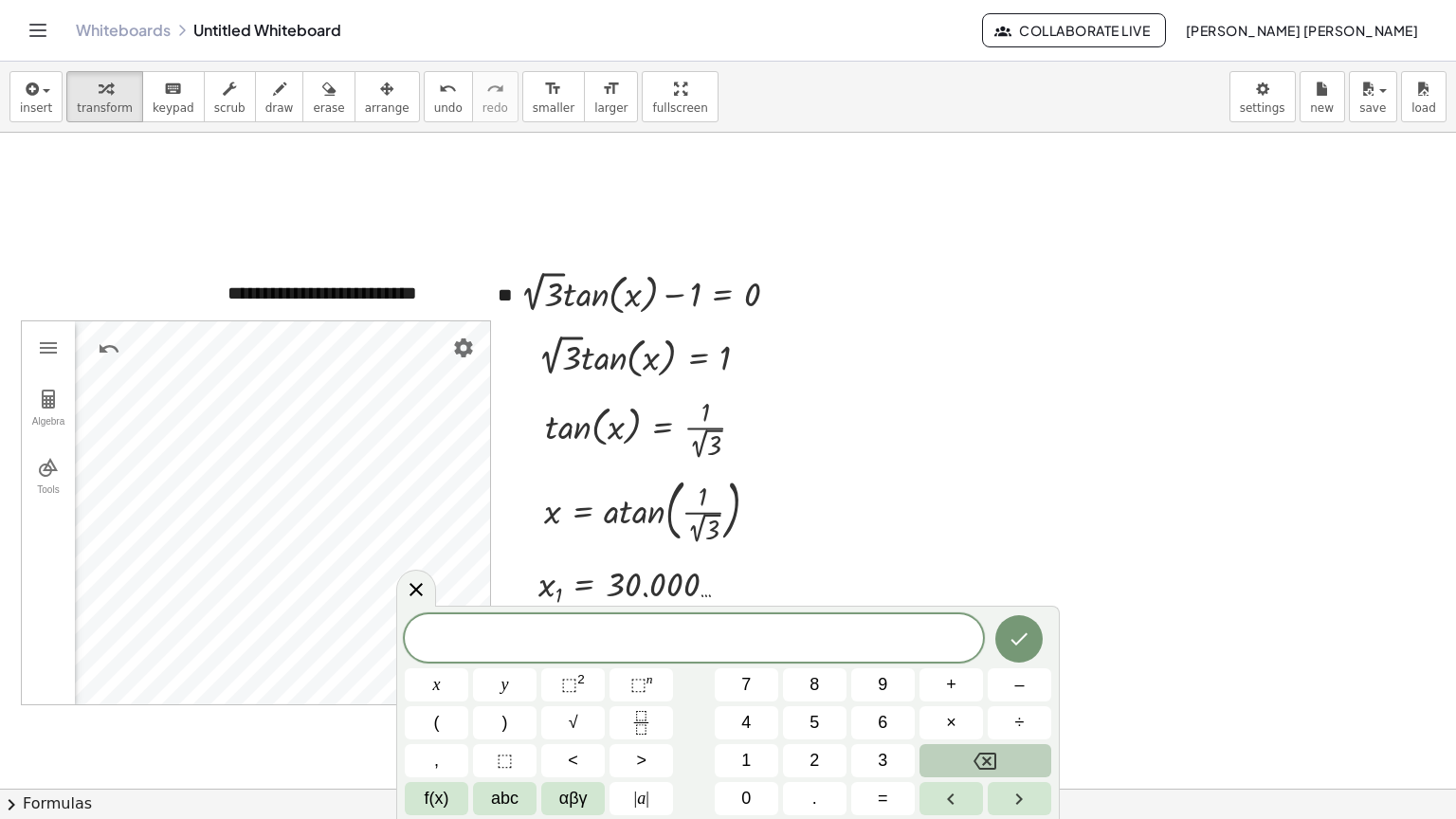
click at [805, 584] on div at bounding box center [727, 789] width 1458 height 1312
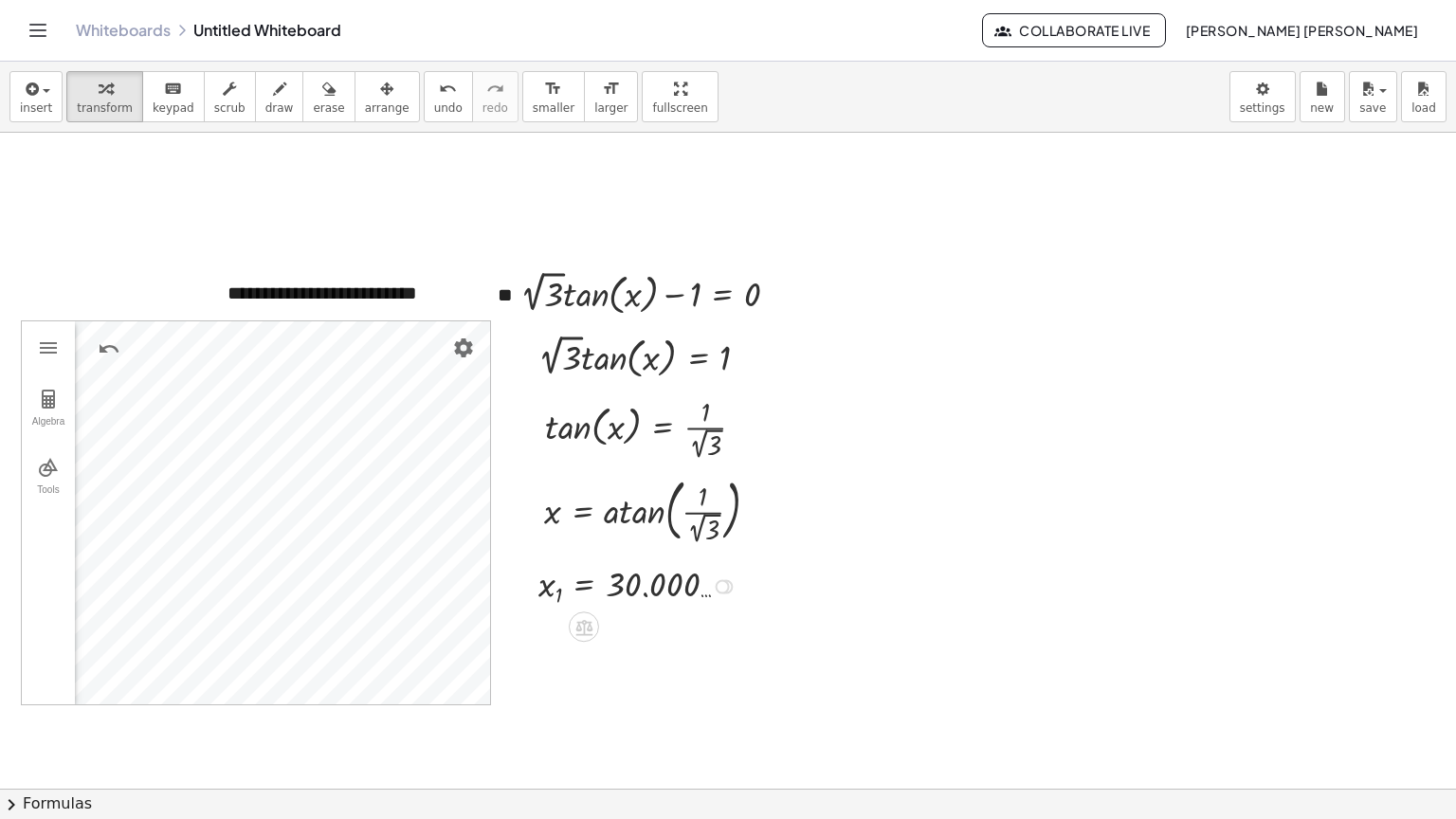
click at [720, 584] on div at bounding box center [723, 586] width 14 height 14
click at [694, 581] on div at bounding box center [640, 585] width 224 height 50
drag, startPoint x: 716, startPoint y: 583, endPoint x: 1052, endPoint y: 574, distance: 336.1
click at [1052, 574] on div "**********" at bounding box center [727, 789] width 1458 height 1312
click at [365, 95] on div "button" at bounding box center [387, 88] width 44 height 23
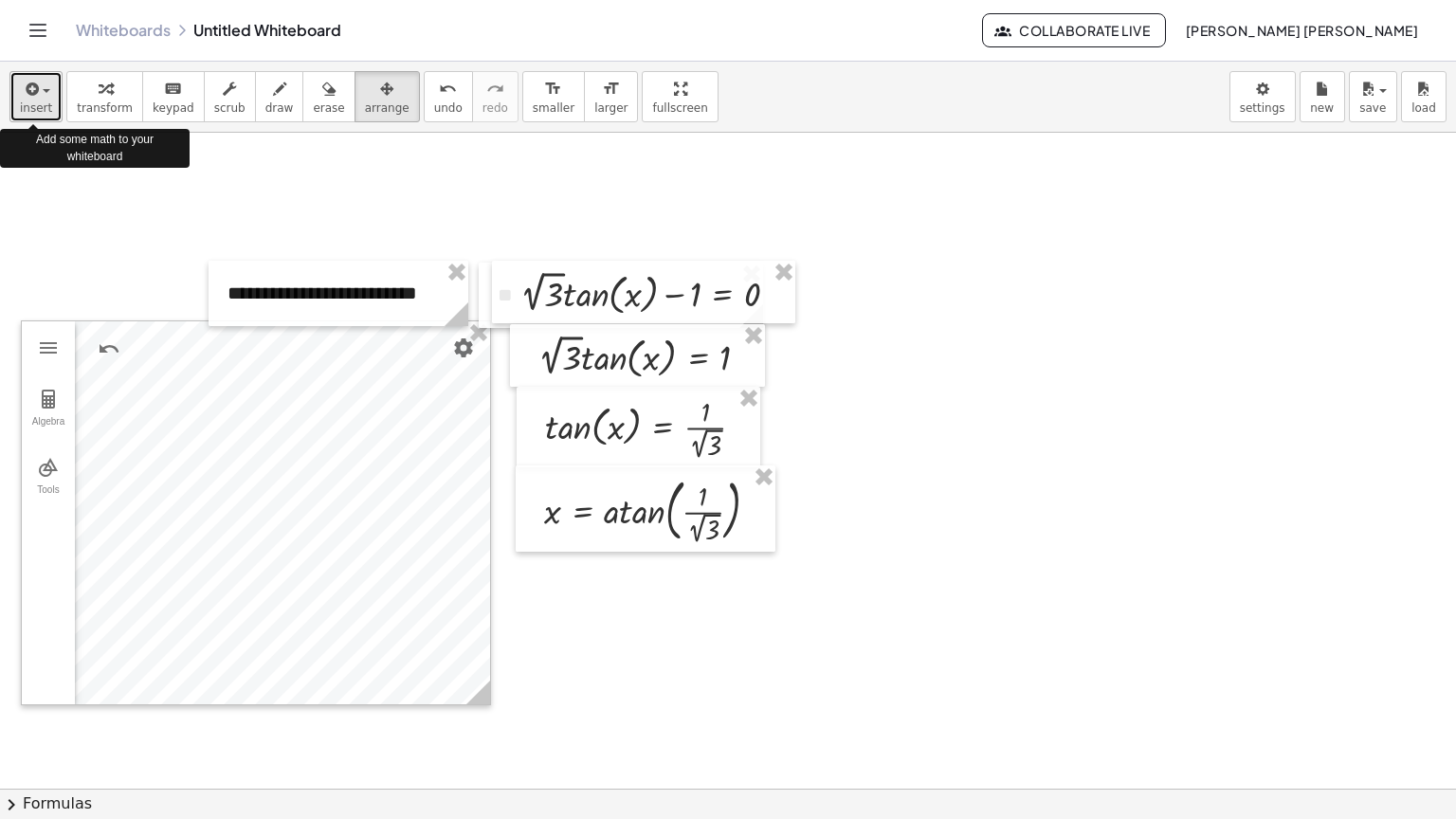
click at [52, 114] on button "insert" at bounding box center [36, 97] width 53 height 51
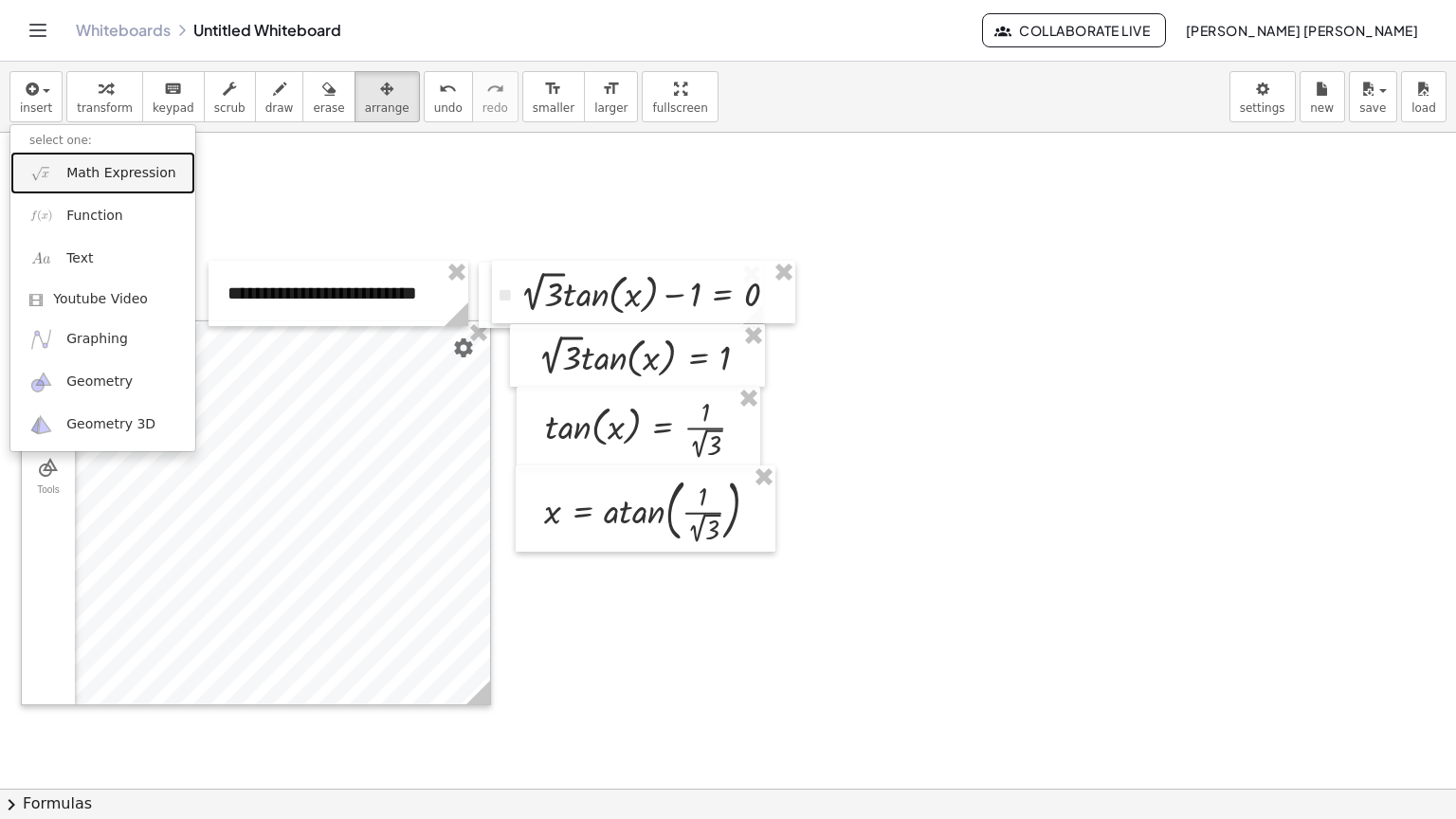
click at [127, 184] on link "Math Expression" at bounding box center [103, 173] width 184 height 42
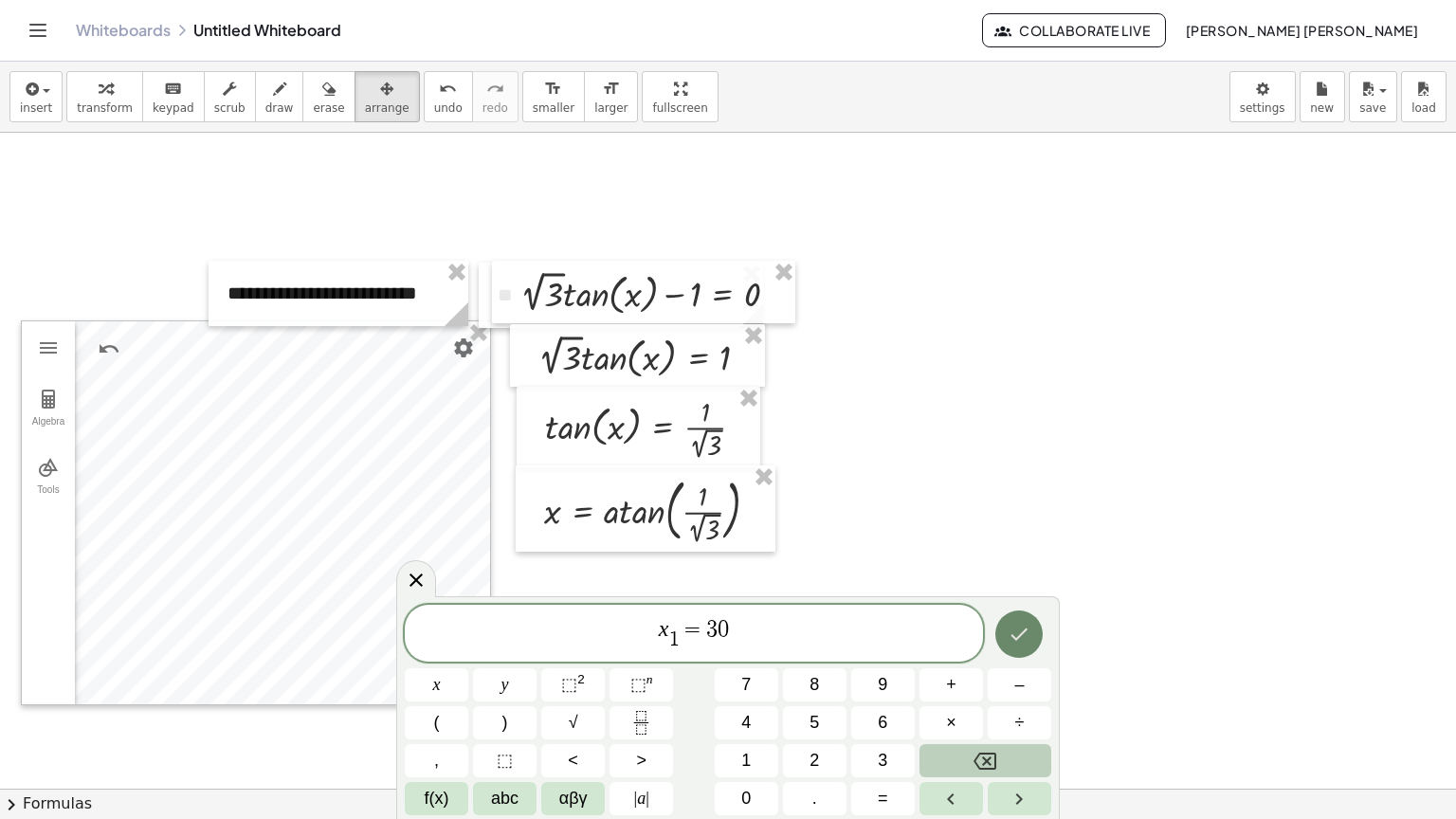
click at [1024, 647] on button "Done" at bounding box center [1019, 634] width 47 height 47
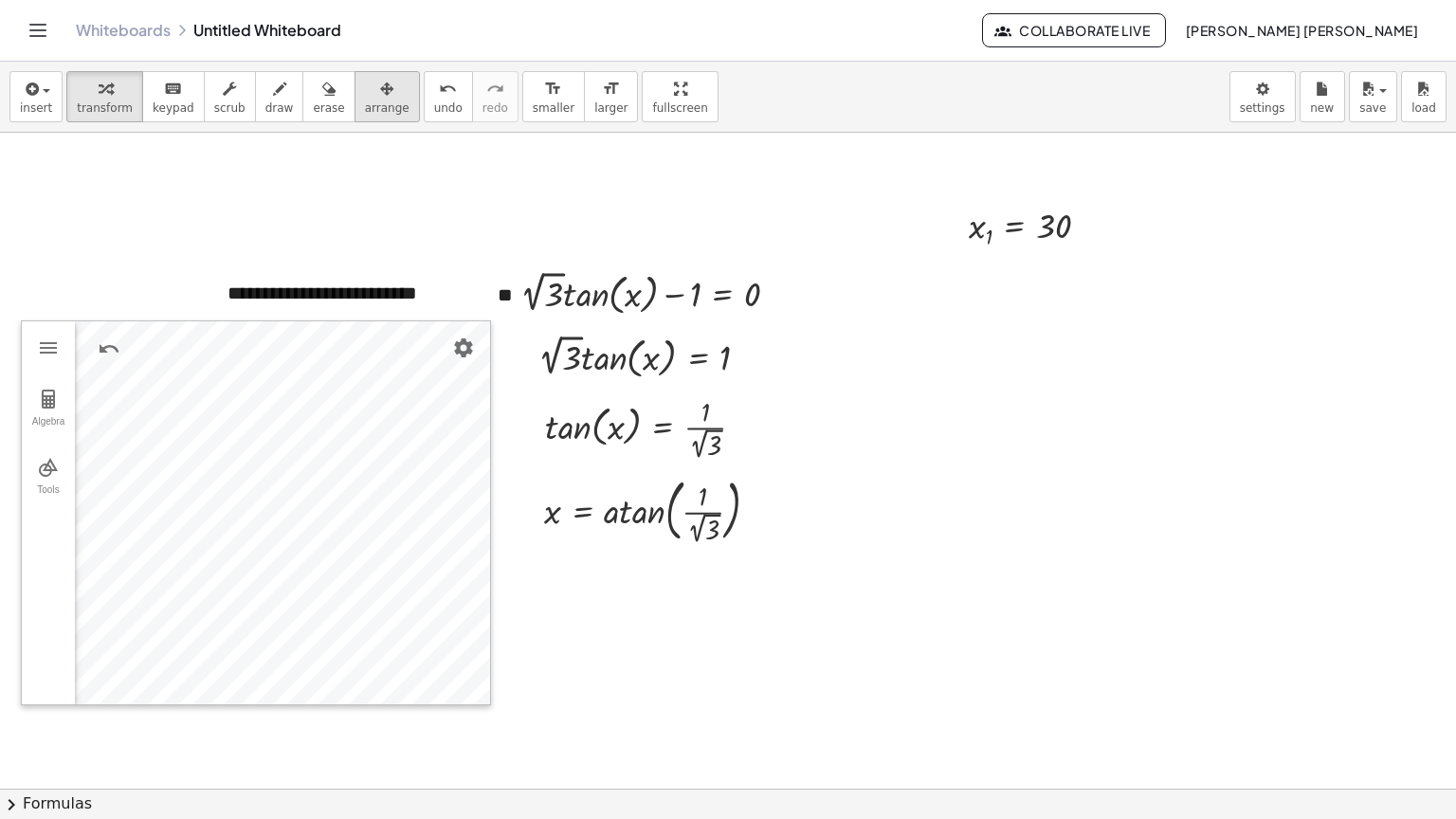
click at [377, 92] on button "arrange" at bounding box center [387, 97] width 65 height 51
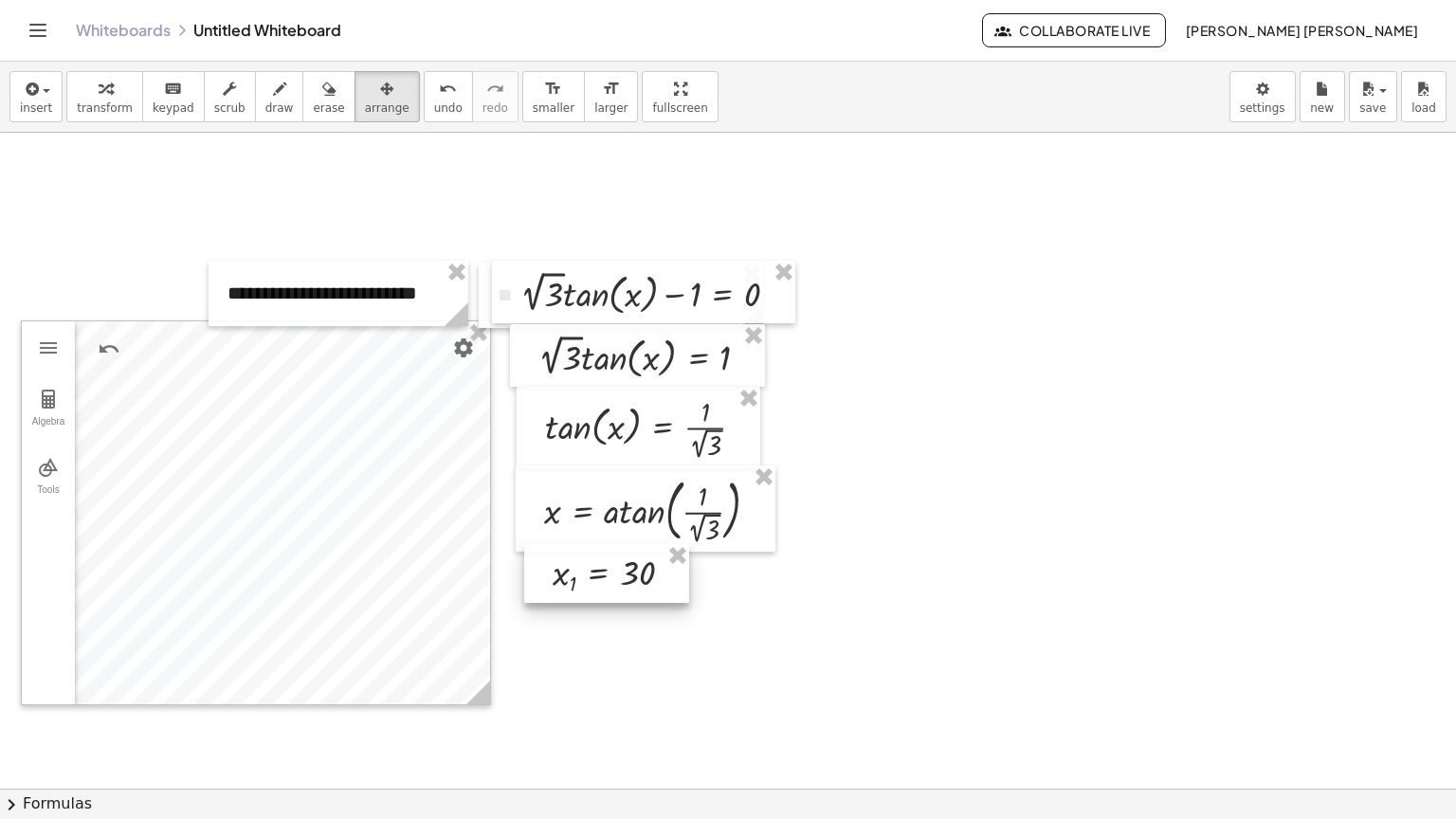
drag, startPoint x: 1020, startPoint y: 236, endPoint x: 604, endPoint y: 583, distance: 541.7
click at [604, 583] on div at bounding box center [606, 574] width 165 height 60
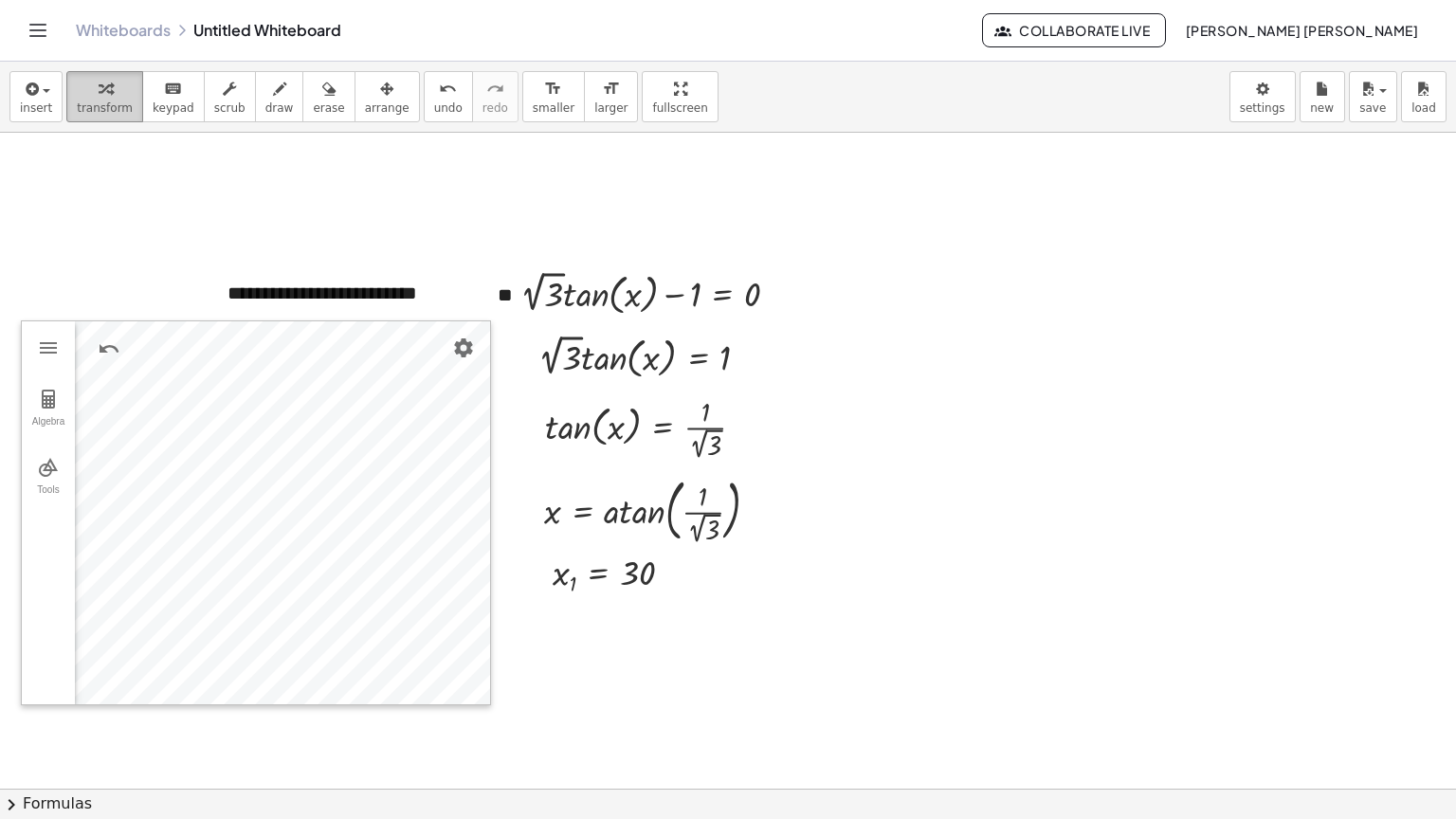
click at [77, 90] on div "button" at bounding box center [105, 88] width 56 height 23
click at [50, 95] on button "insert" at bounding box center [36, 97] width 53 height 51
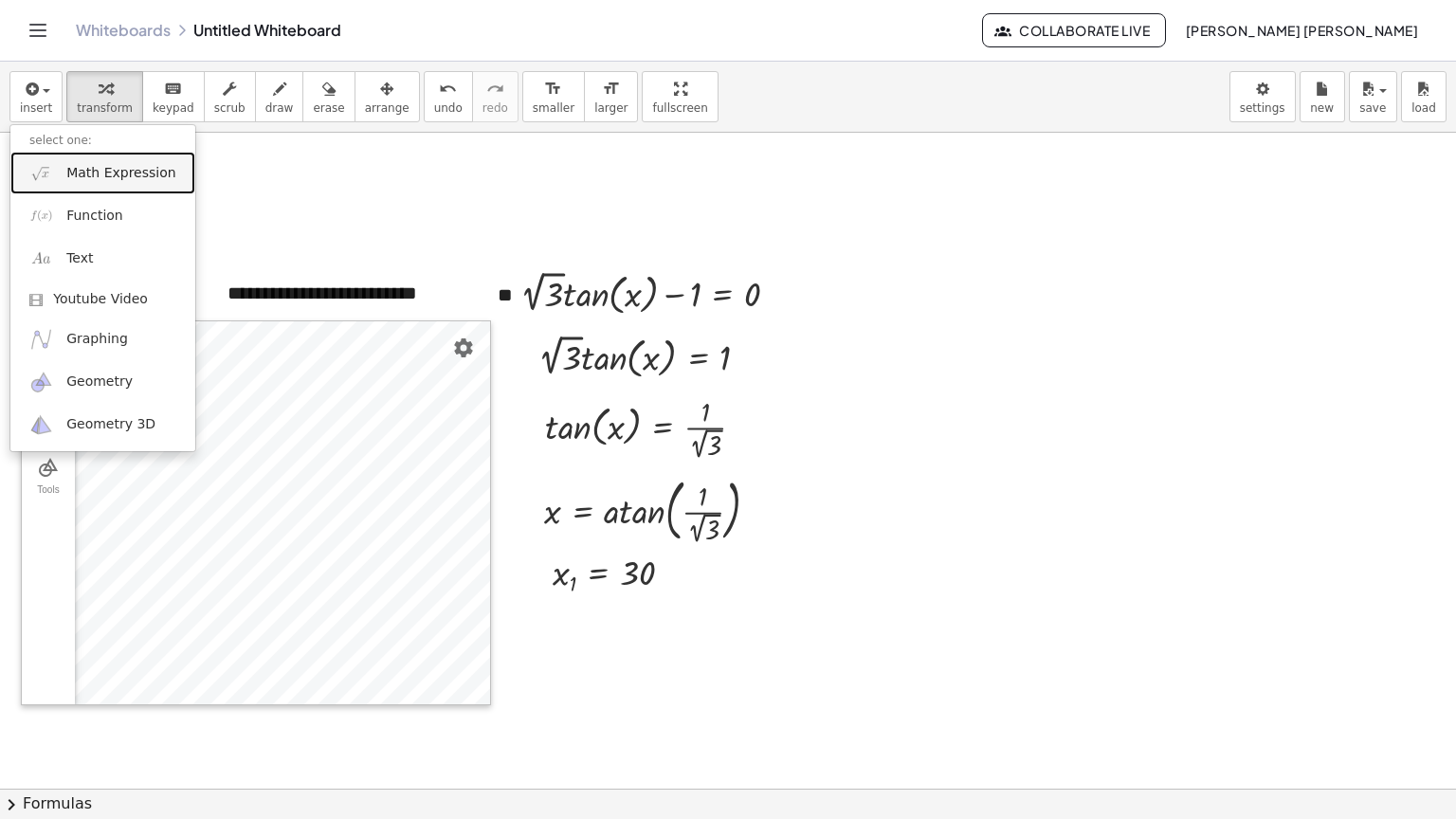
click at [109, 157] on link "Math Expression" at bounding box center [103, 173] width 184 height 42
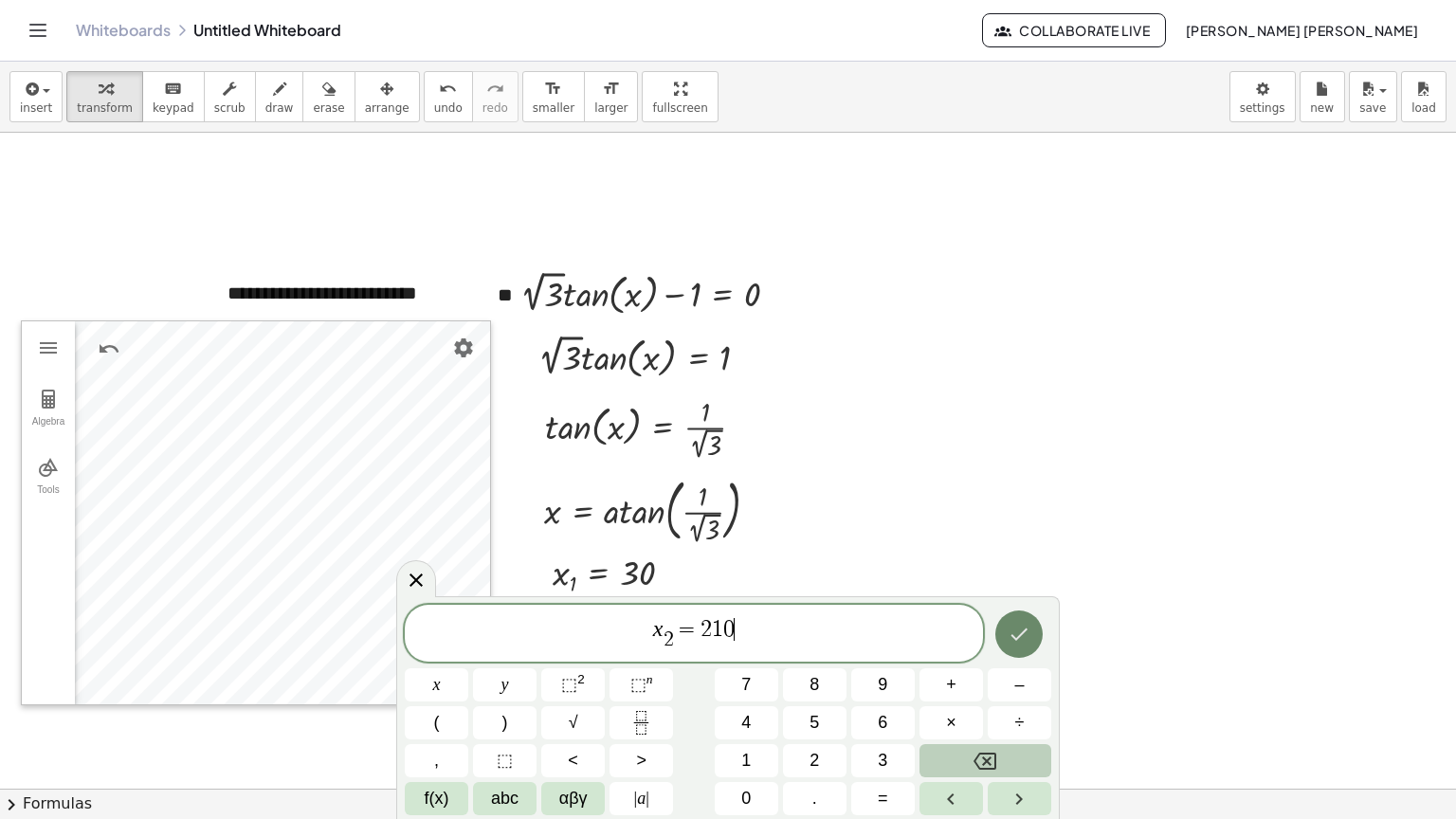
click at [1001, 645] on button "Done" at bounding box center [1019, 634] width 47 height 47
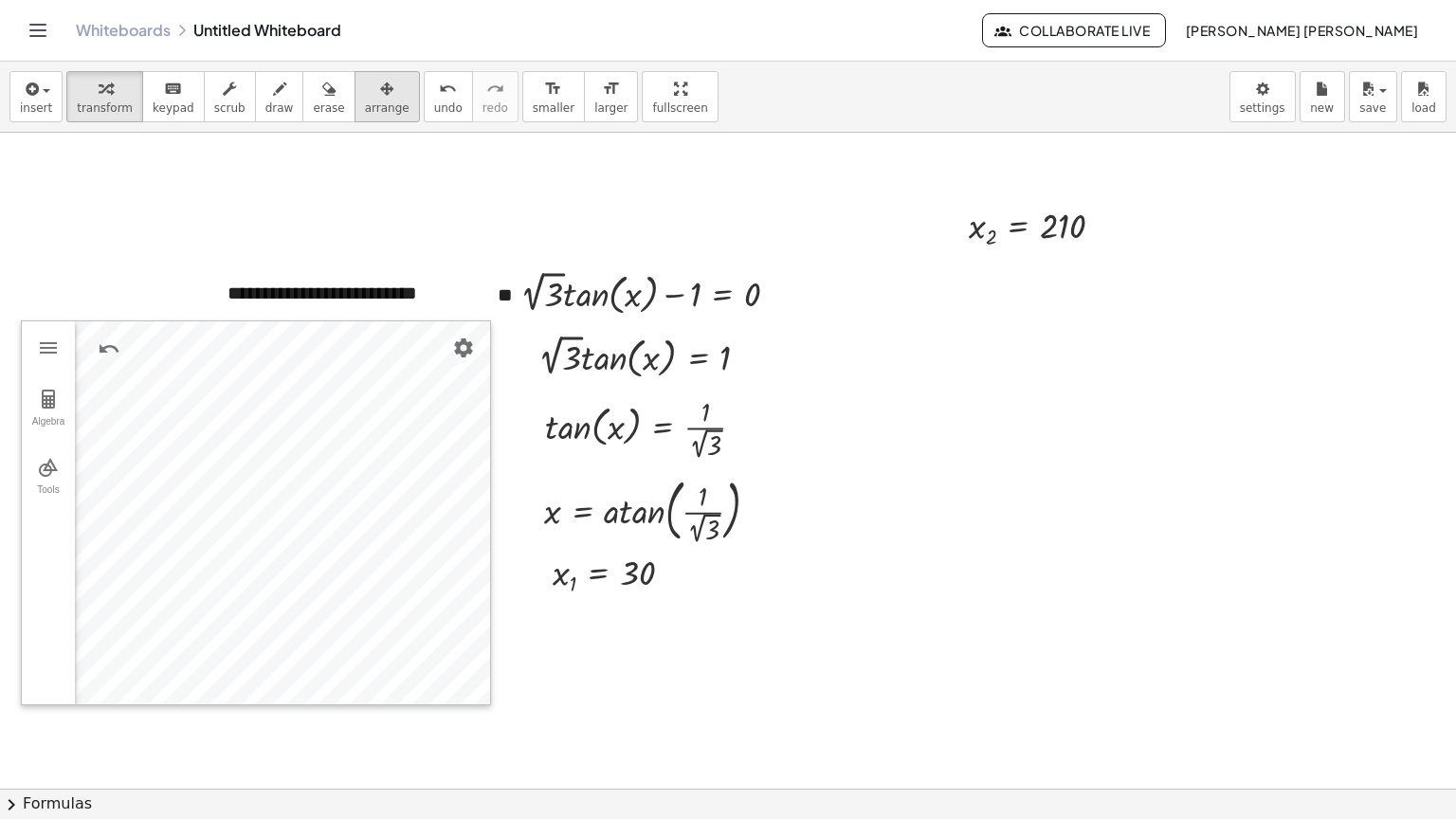
click at [365, 112] on span "arrange" at bounding box center [387, 108] width 44 height 13
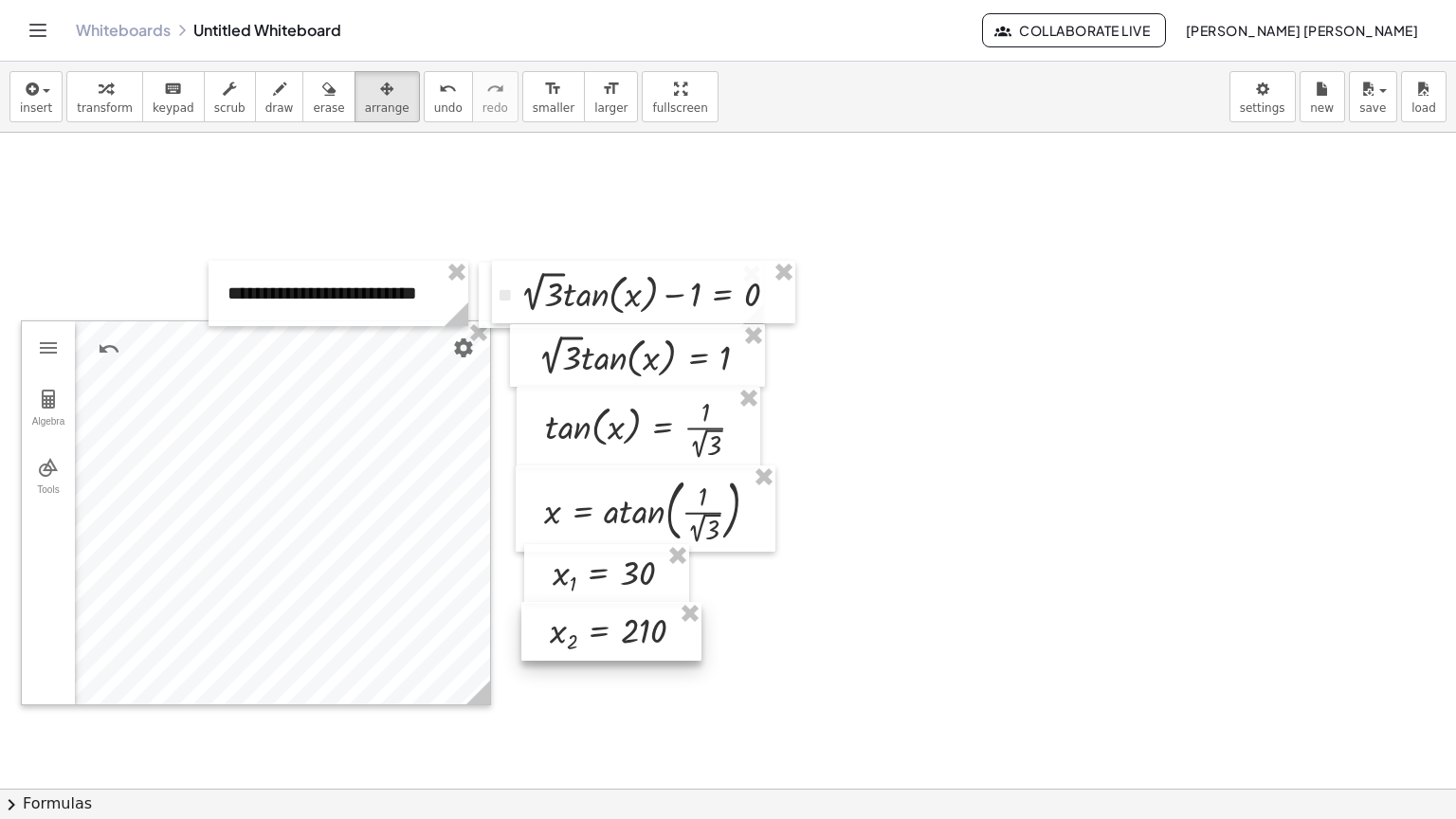
drag, startPoint x: 989, startPoint y: 239, endPoint x: 551, endPoint y: 611, distance: 574.7
click at [551, 611] on div at bounding box center [612, 632] width 181 height 60
click at [552, 592] on div at bounding box center [604, 573] width 165 height 60
click at [560, 614] on div at bounding box center [611, 625] width 181 height 60
click at [107, 113] on span "transform" at bounding box center [105, 108] width 56 height 13
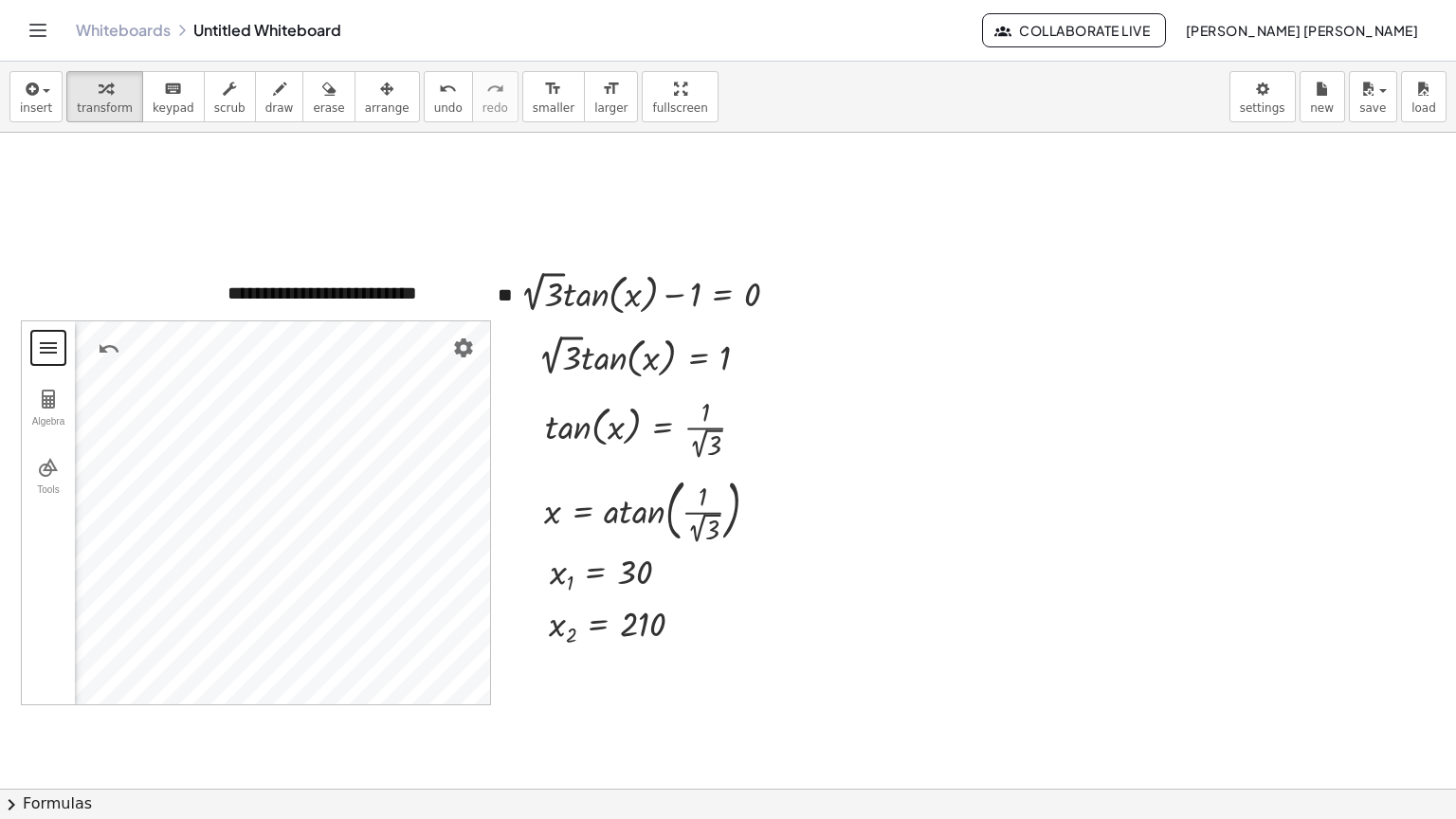
click at [57, 350] on button "Geometry" at bounding box center [48, 347] width 35 height 35
click at [58, 402] on img "Geometry" at bounding box center [49, 399] width 23 height 23
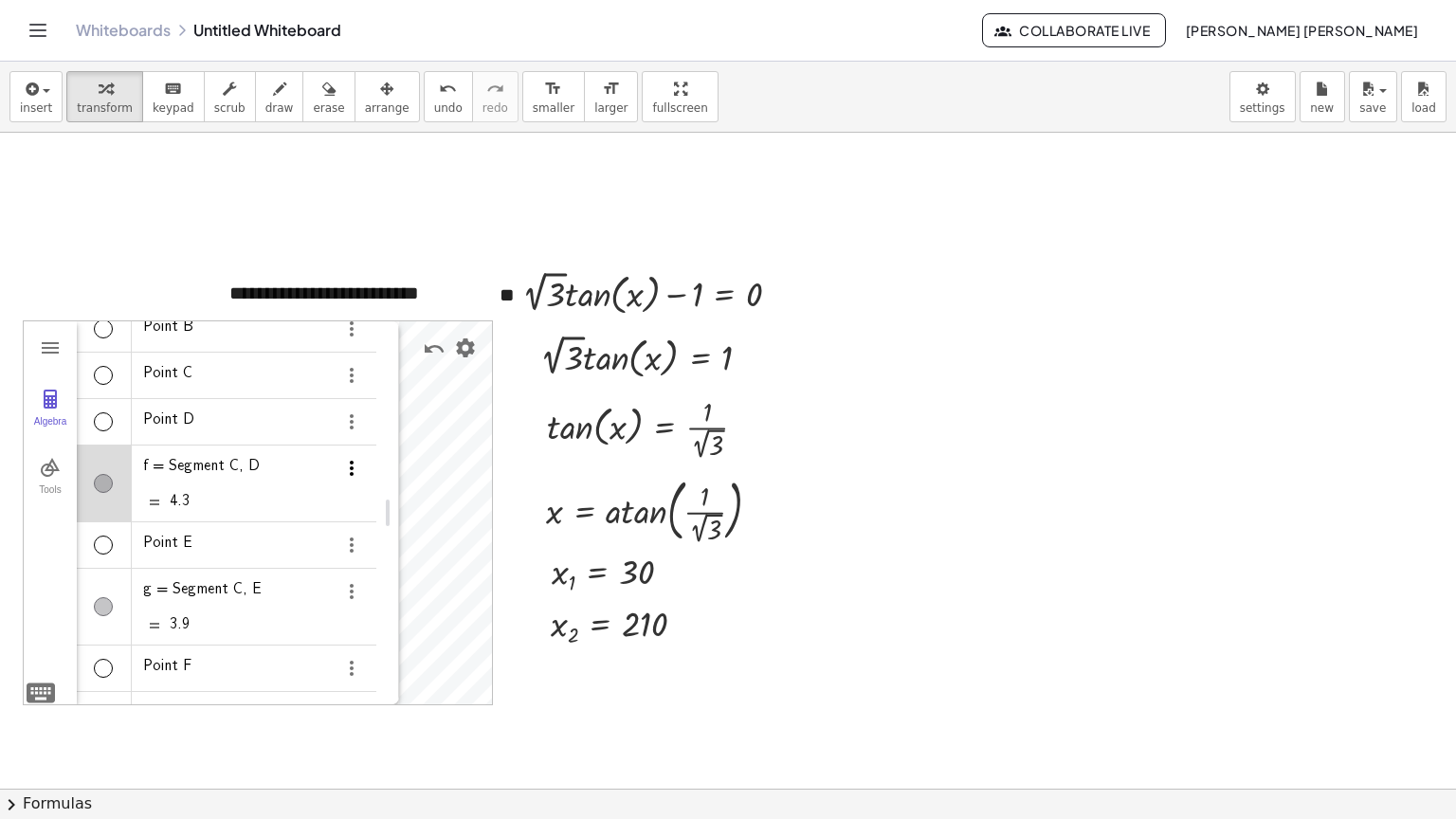
click at [347, 474] on img "Options" at bounding box center [351, 468] width 23 height 23
click at [333, 539] on li "Delete" at bounding box center [396, 533] width 197 height 31
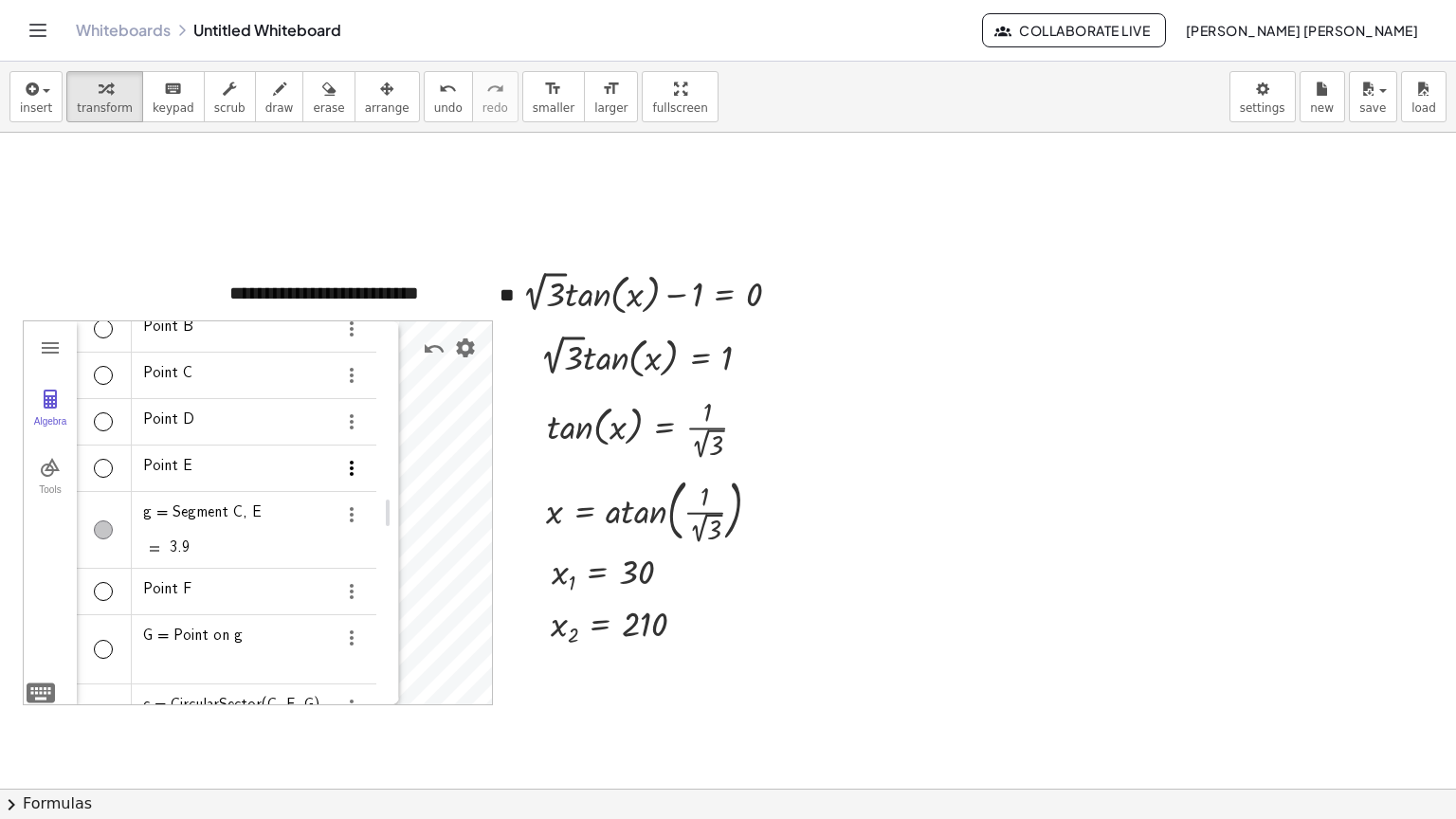
click at [347, 472] on img "Options" at bounding box center [351, 468] width 23 height 23
click at [347, 493] on li "Delete" at bounding box center [396, 502] width 197 height 31
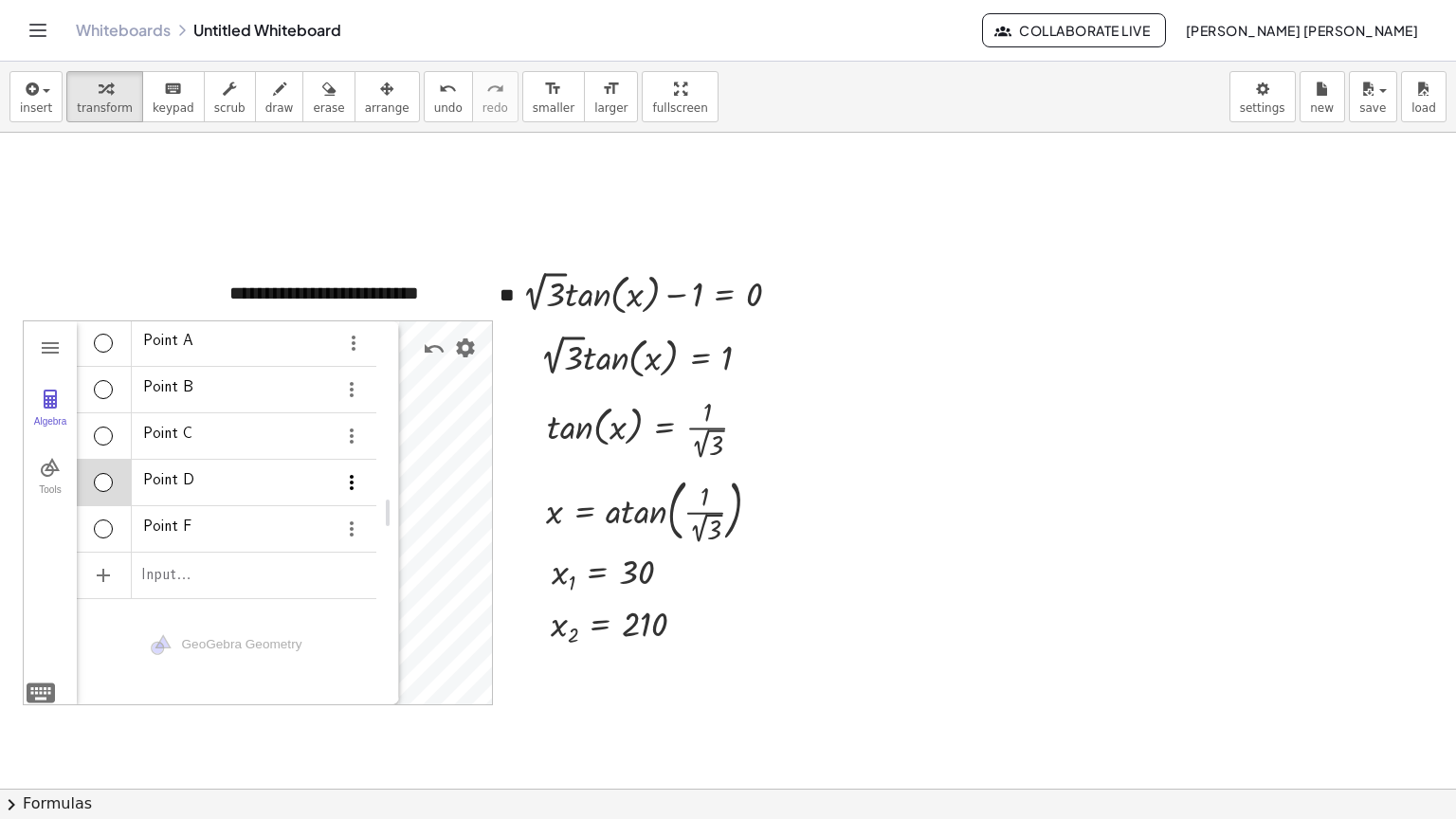
click at [350, 479] on img "Options" at bounding box center [351, 483] width 23 height 23
click at [349, 513] on li "Delete" at bounding box center [396, 516] width 197 height 31
click at [349, 482] on img "Options" at bounding box center [351, 483] width 23 height 23
click at [349, 517] on li "Delete" at bounding box center [396, 516] width 197 height 31
click at [344, 439] on img "Options" at bounding box center [351, 436] width 23 height 23
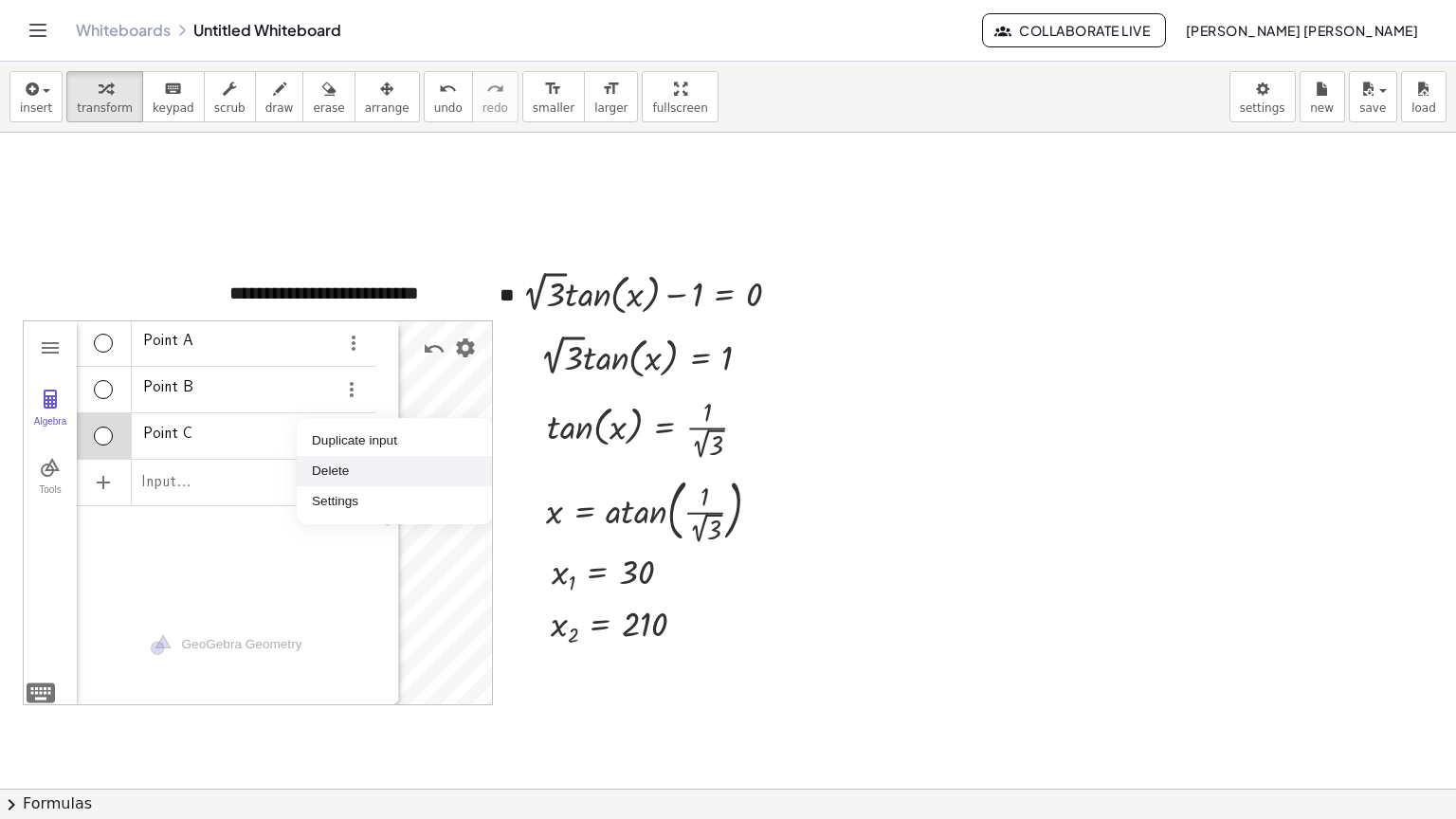
click at [353, 478] on li "Delete" at bounding box center [396, 471] width 197 height 31
drag, startPoint x: 387, startPoint y: 515, endPoint x: 41, endPoint y: 517, distance: 346.0
click at [45, 456] on img "Geometry" at bounding box center [49, 467] width 23 height 23
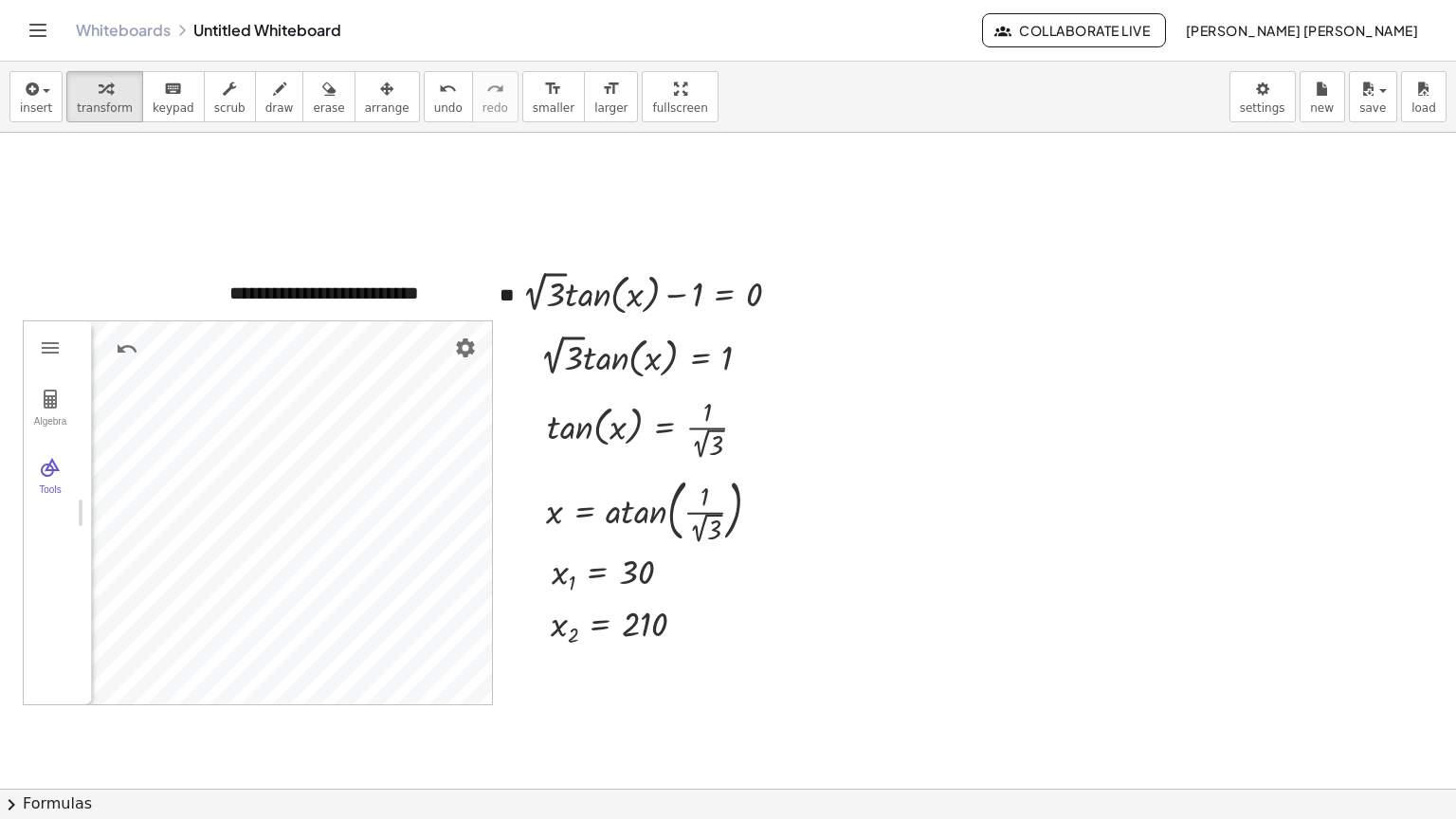
drag, startPoint x: 393, startPoint y: 516, endPoint x: 12, endPoint y: 510, distance: 381.0
click at [380, 99] on icon "button" at bounding box center [386, 89] width 13 height 23
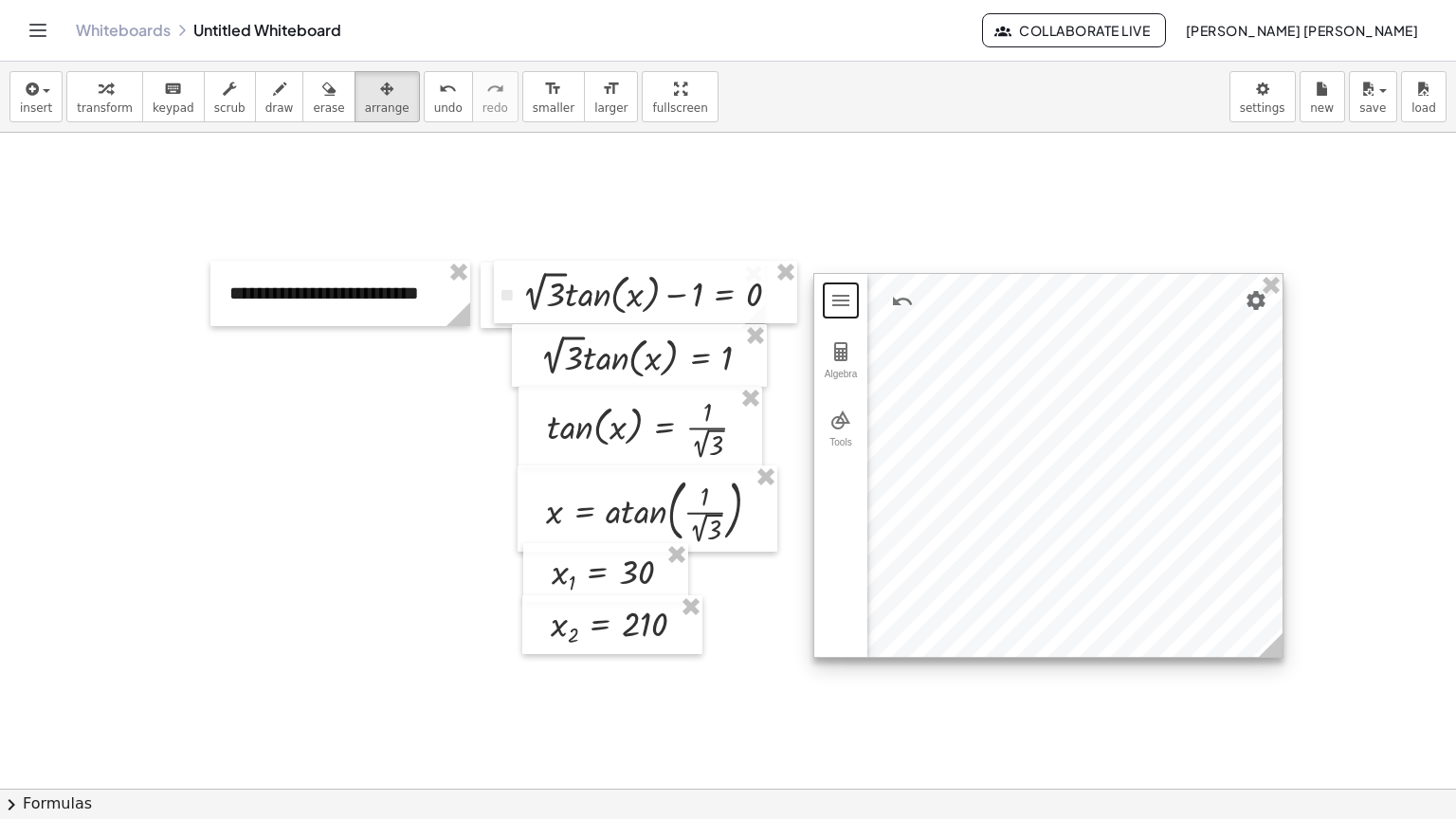
drag, startPoint x: 222, startPoint y: 541, endPoint x: 1013, endPoint y: 493, distance: 792.5
click at [1013, 493] on div at bounding box center [1048, 466] width 469 height 383
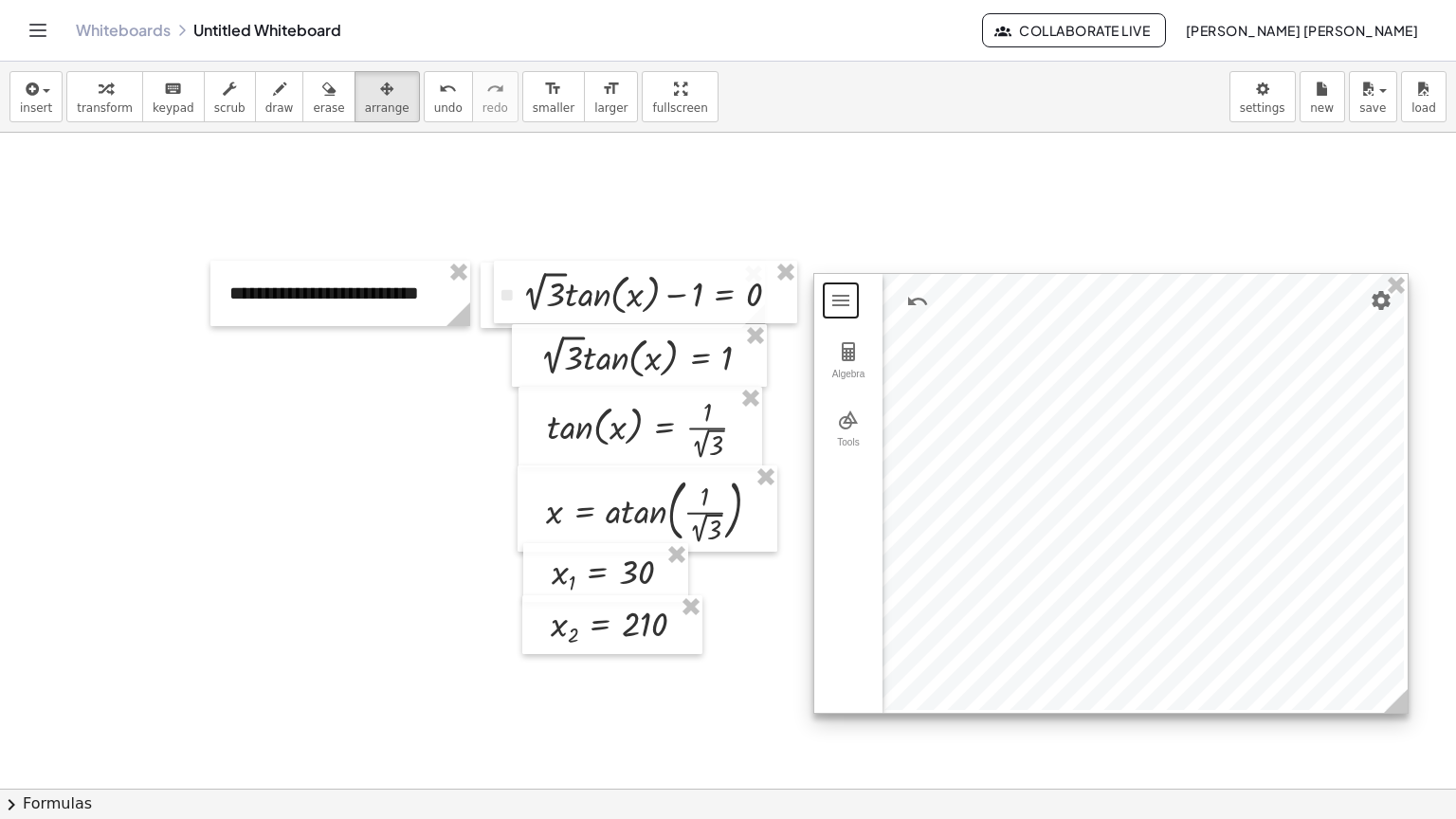
drag, startPoint x: 1271, startPoint y: 646, endPoint x: 1399, endPoint y: 707, distance: 141.8
click at [1399, 707] on icon at bounding box center [1396, 702] width 24 height 24
click at [863, 431] on button "Tools" at bounding box center [847, 429] width 68 height 68
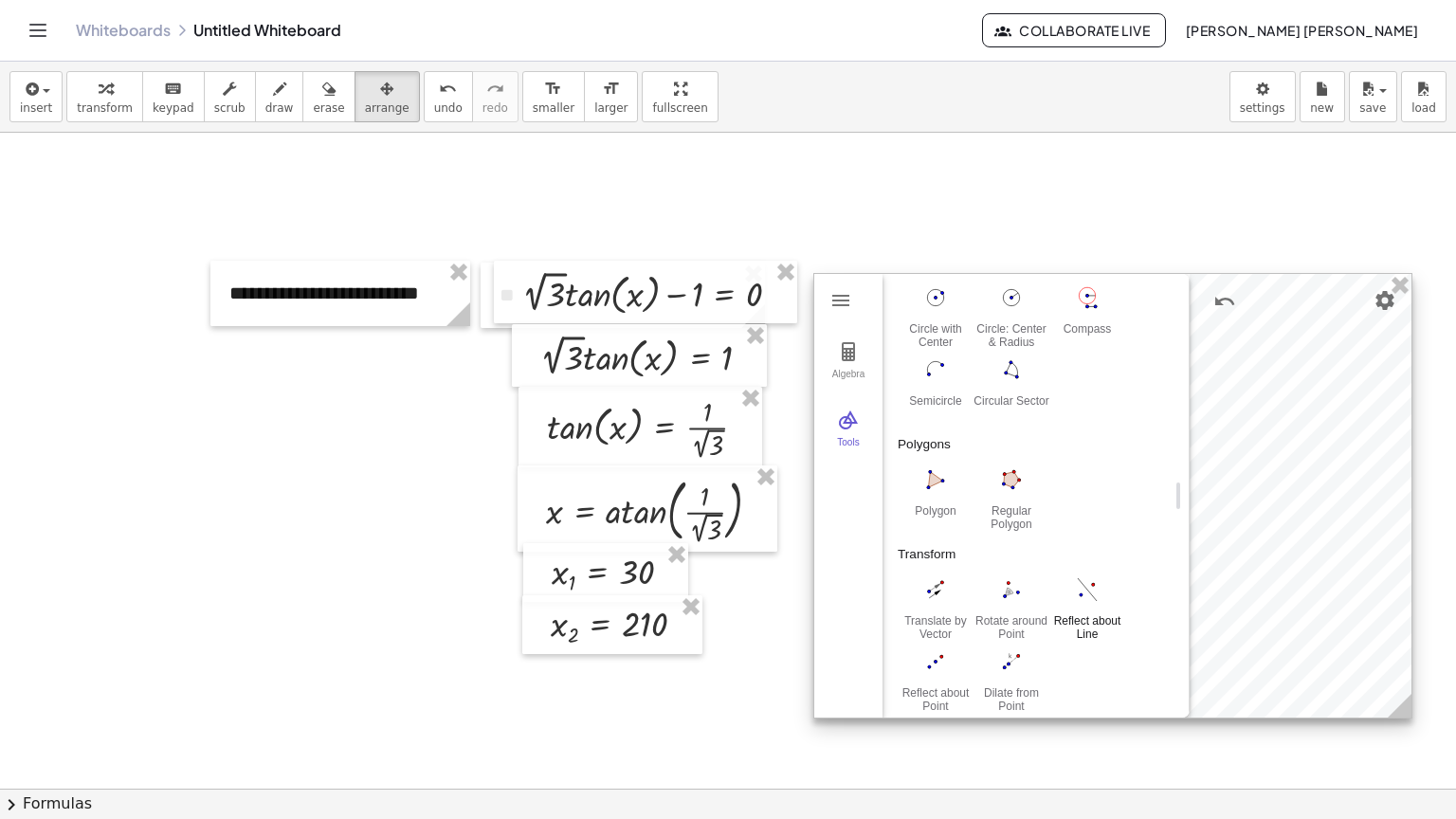
scroll to position [798, 0]
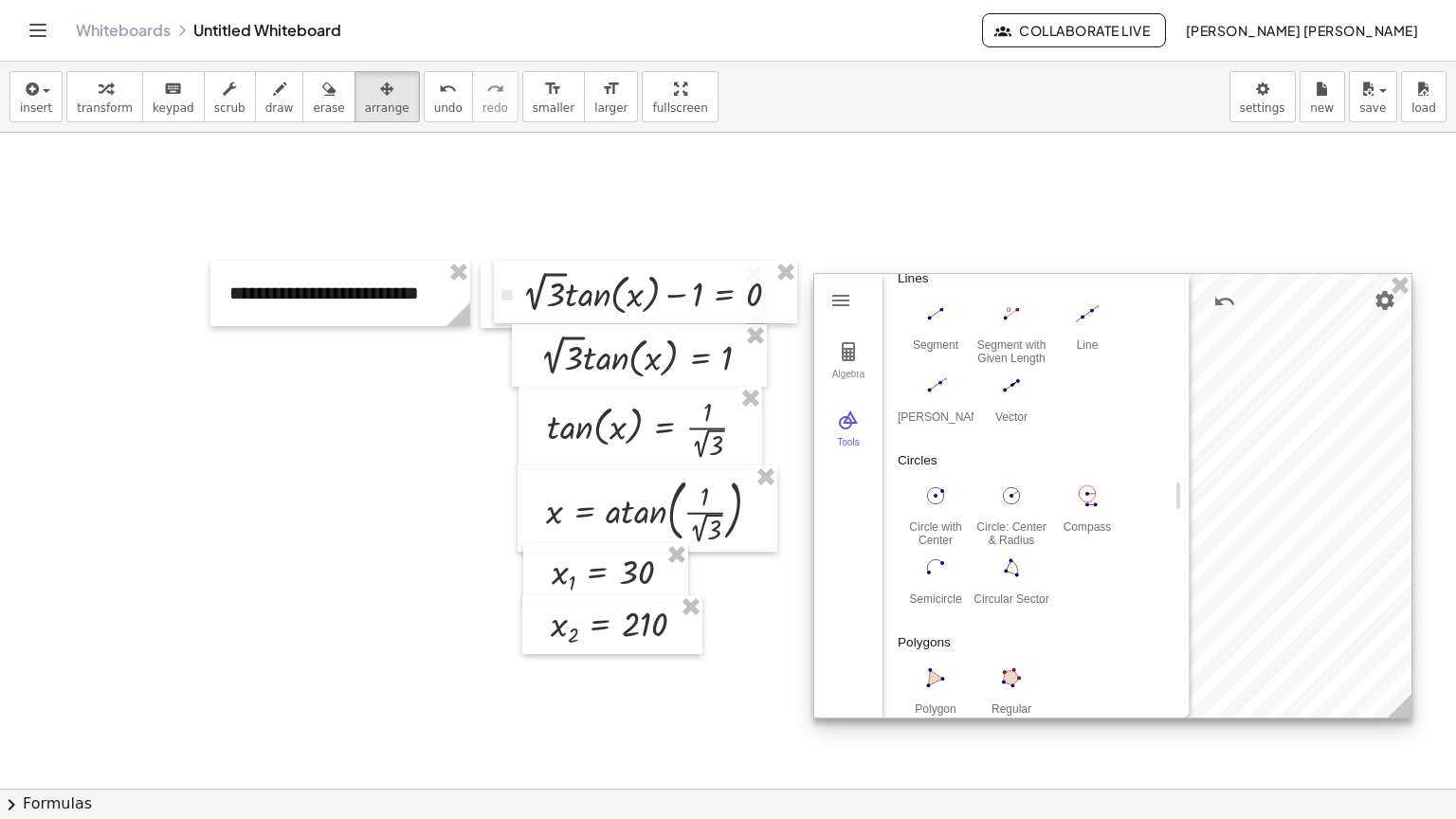
scroll to position [664, 0]
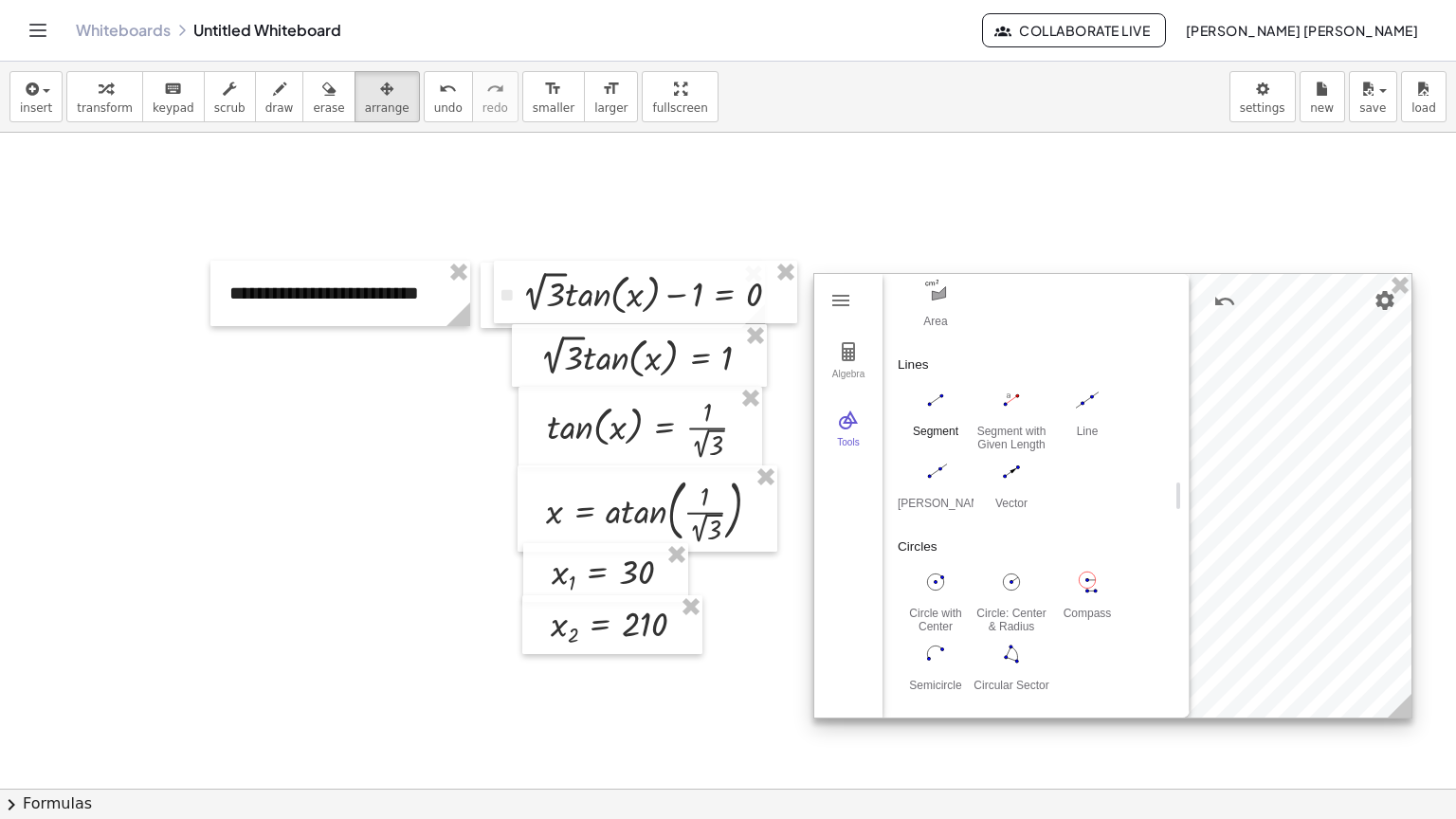
click at [944, 417] on button "Segment" at bounding box center [935, 417] width 76 height 68
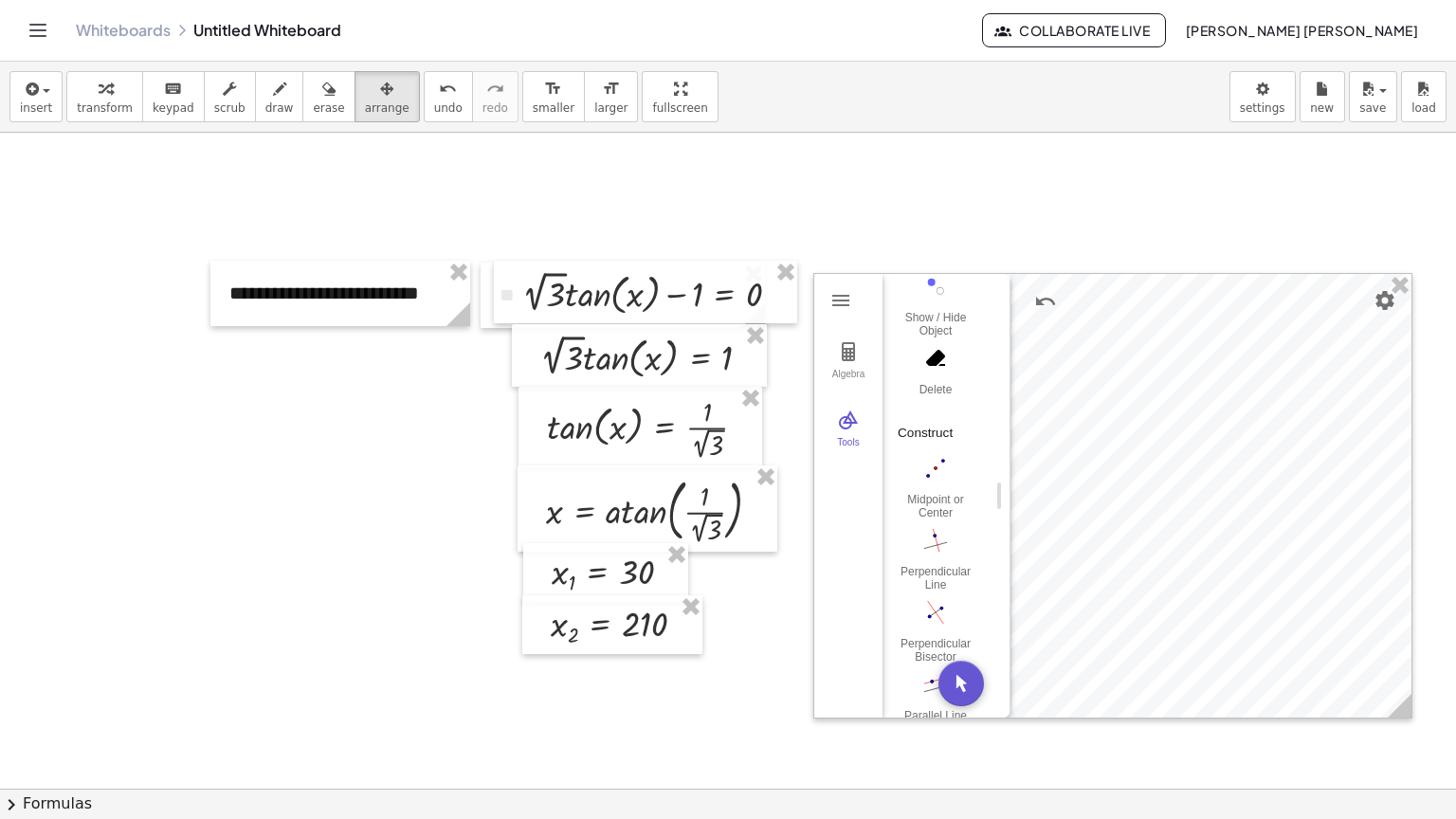
drag, startPoint x: 1181, startPoint y: 501, endPoint x: 1002, endPoint y: 512, distance: 179.3
click at [116, 117] on button "transform" at bounding box center [105, 97] width 77 height 51
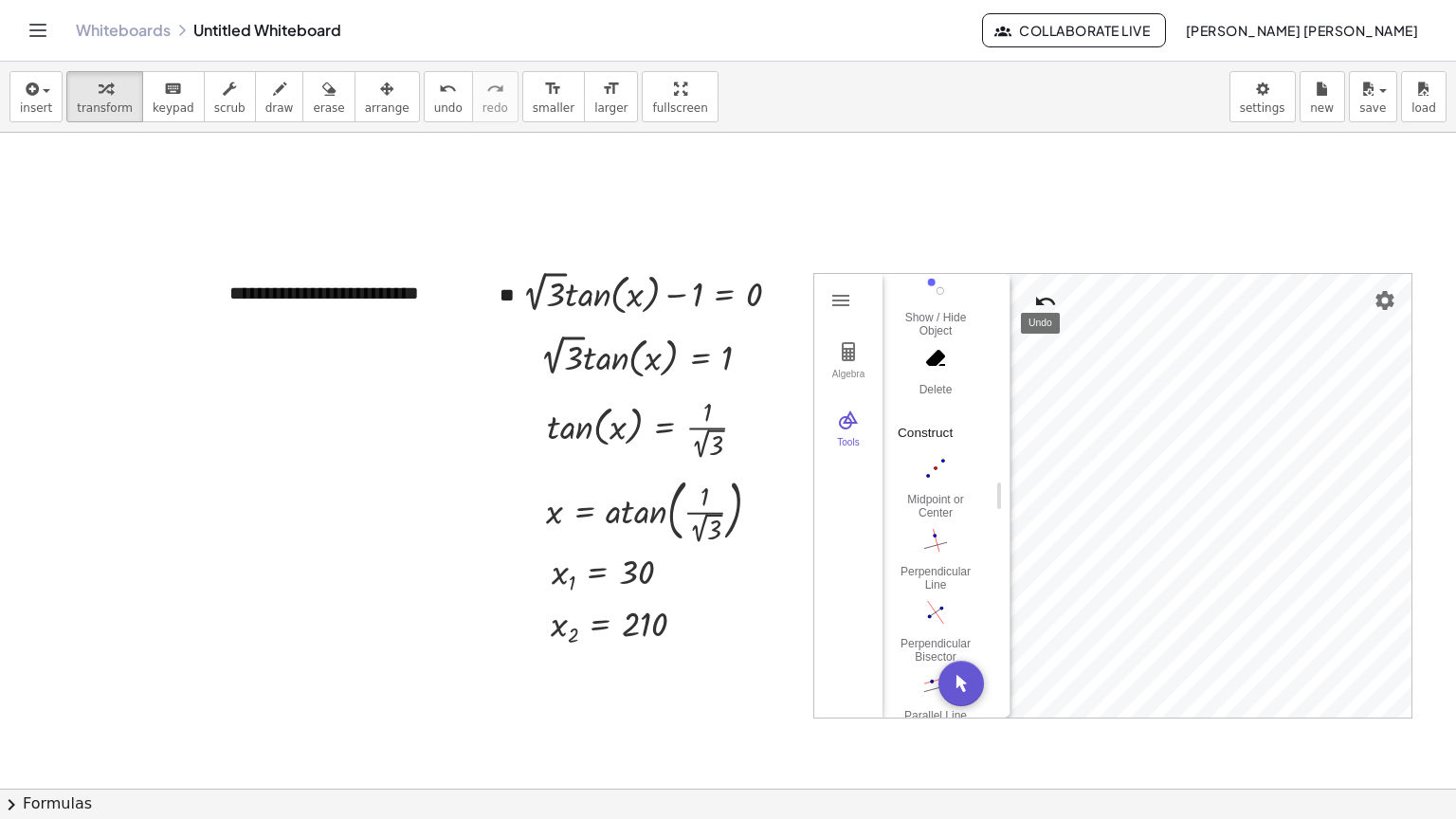
click at [1032, 301] on button "Undo" at bounding box center [1046, 301] width 35 height 35
click at [958, 356] on button "Circular Sector" at bounding box center [935, 357] width 76 height 68
click at [860, 369] on div "Algebra" at bounding box center [848, 382] width 61 height 27
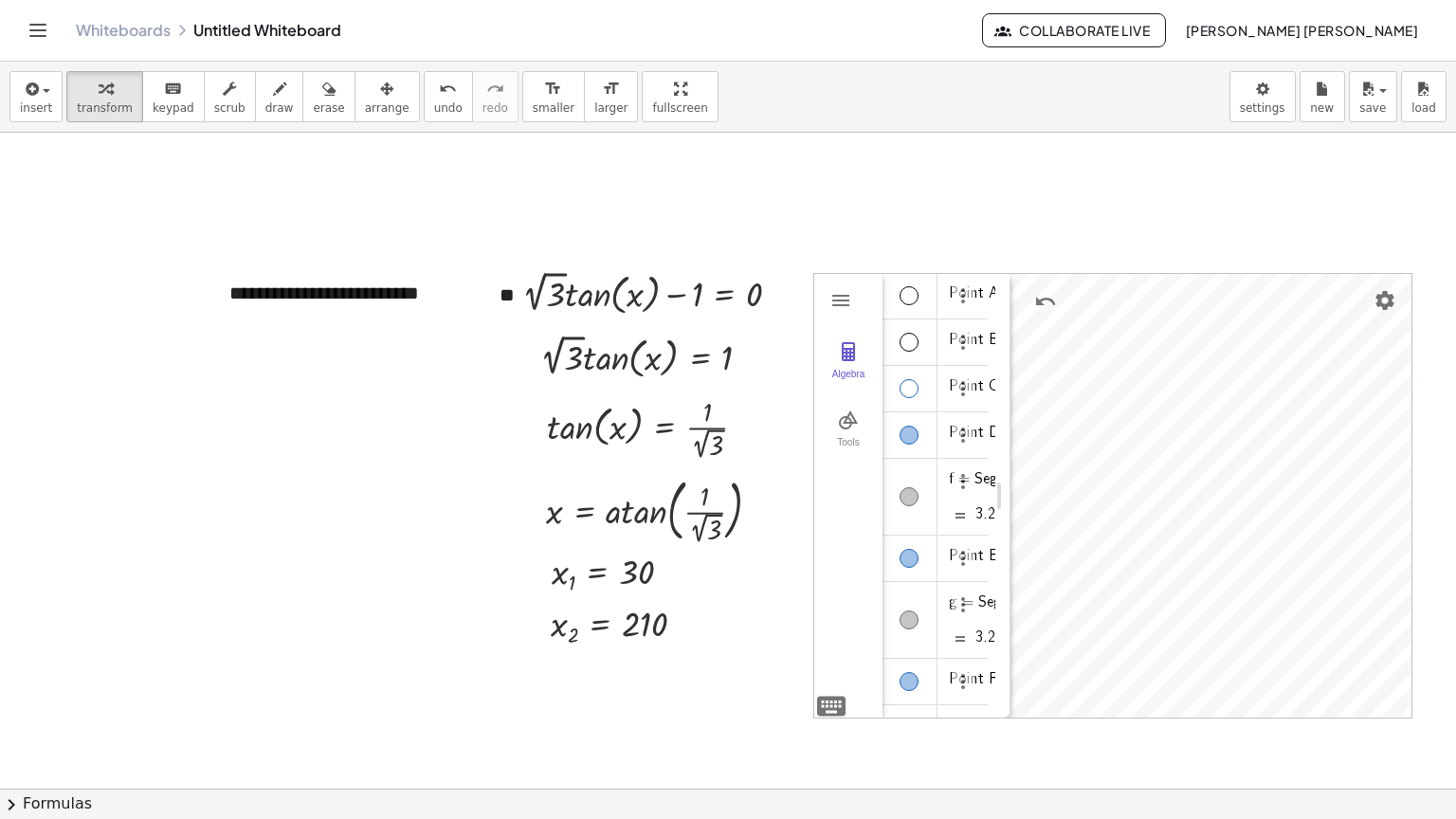
click at [905, 385] on div "Algebra" at bounding box center [909, 388] width 19 height 19
click at [908, 428] on div "Algebra" at bounding box center [909, 434] width 19 height 19
click at [908, 553] on div "Algebra" at bounding box center [909, 558] width 19 height 19
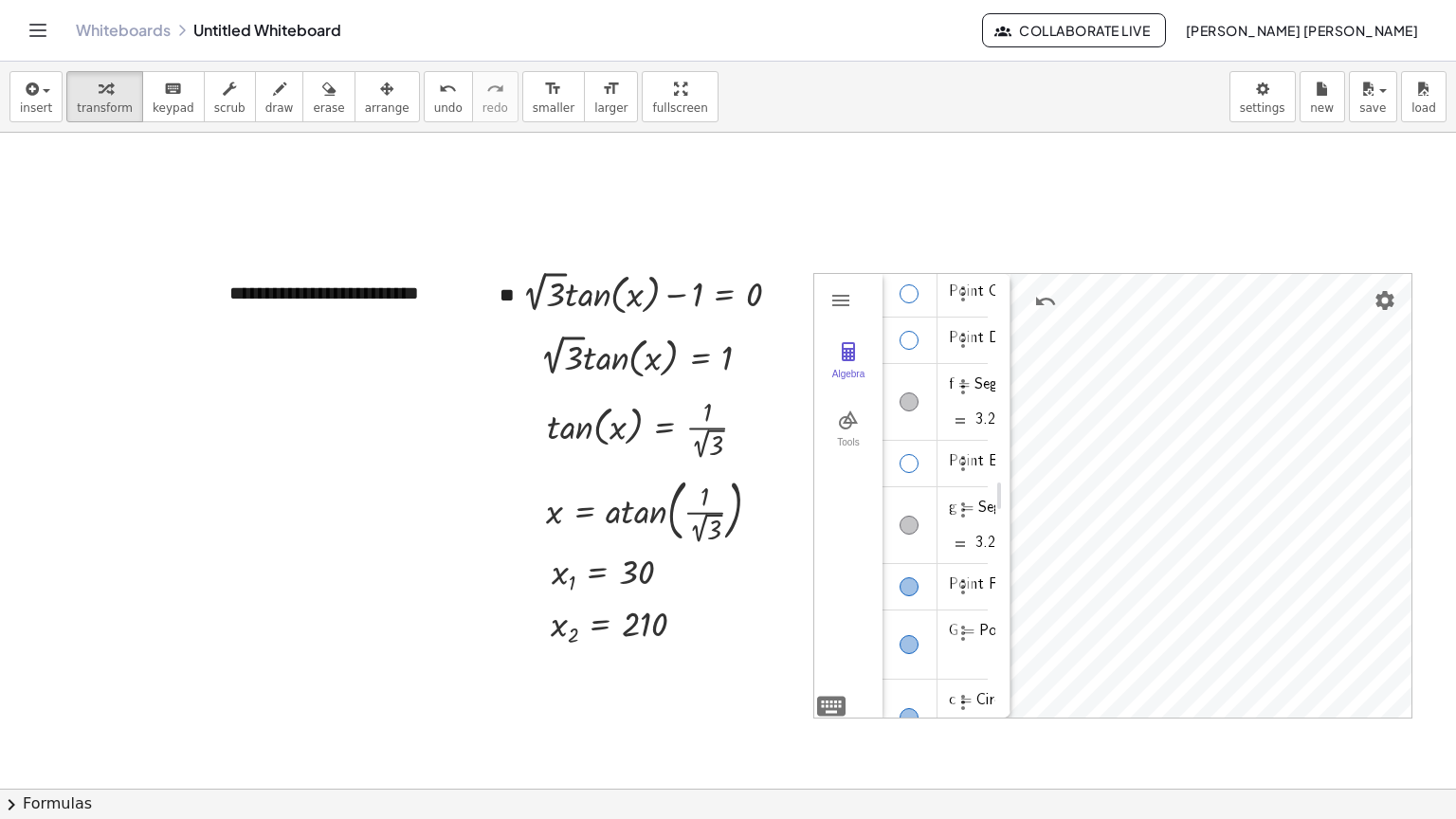
click at [910, 599] on div "Algebra" at bounding box center [910, 587] width 55 height 45
click at [911, 644] on div "Algebra" at bounding box center [909, 644] width 19 height 19
click at [908, 392] on div "Algebra" at bounding box center [910, 414] width 55 height 45
click at [913, 406] on div "Algebra" at bounding box center [909, 413] width 19 height 19
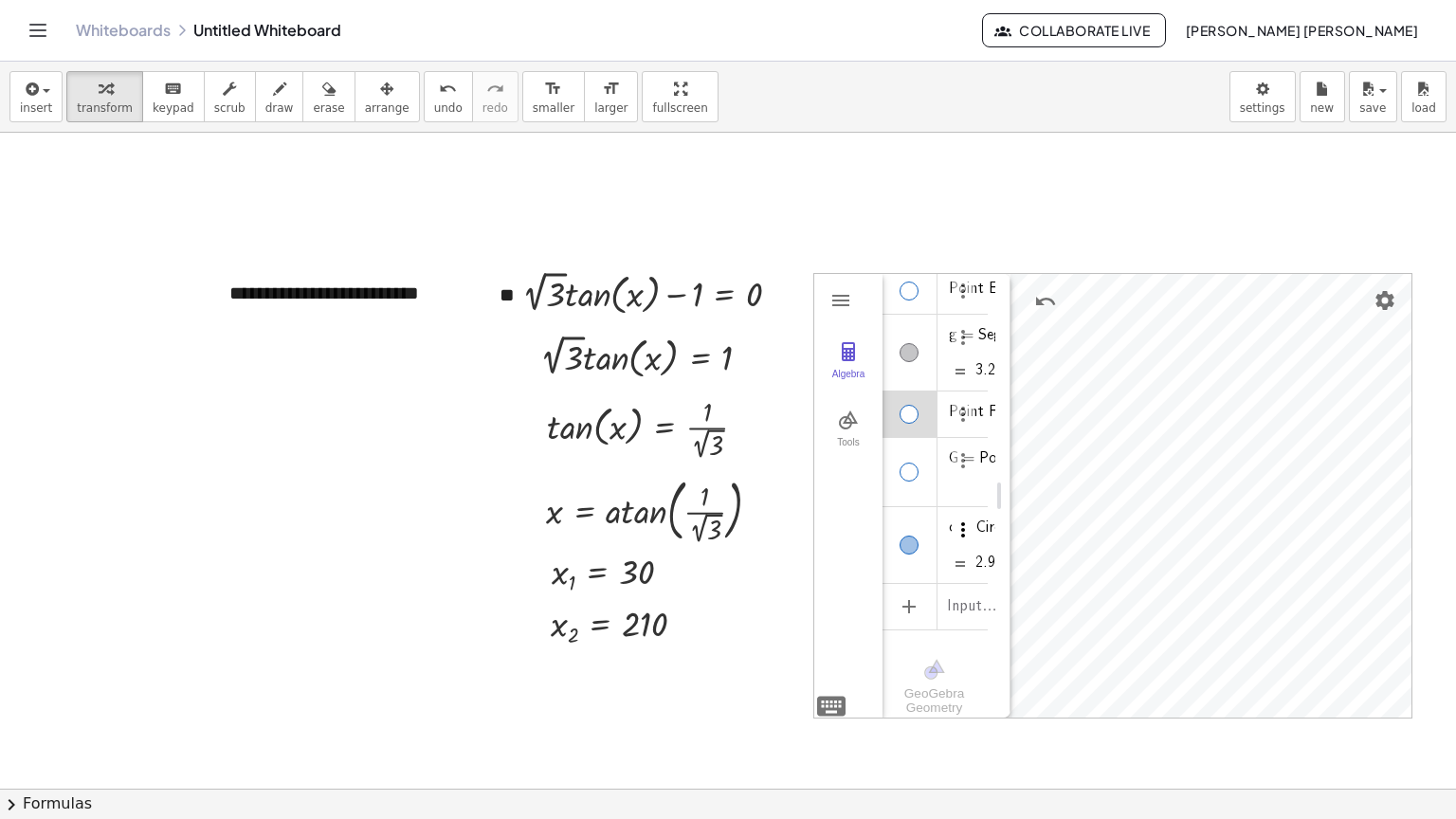
click at [962, 519] on img "Options" at bounding box center [963, 530] width 23 height 23
click at [983, 607] on li "Settings" at bounding box center [1052, 614] width 197 height 31
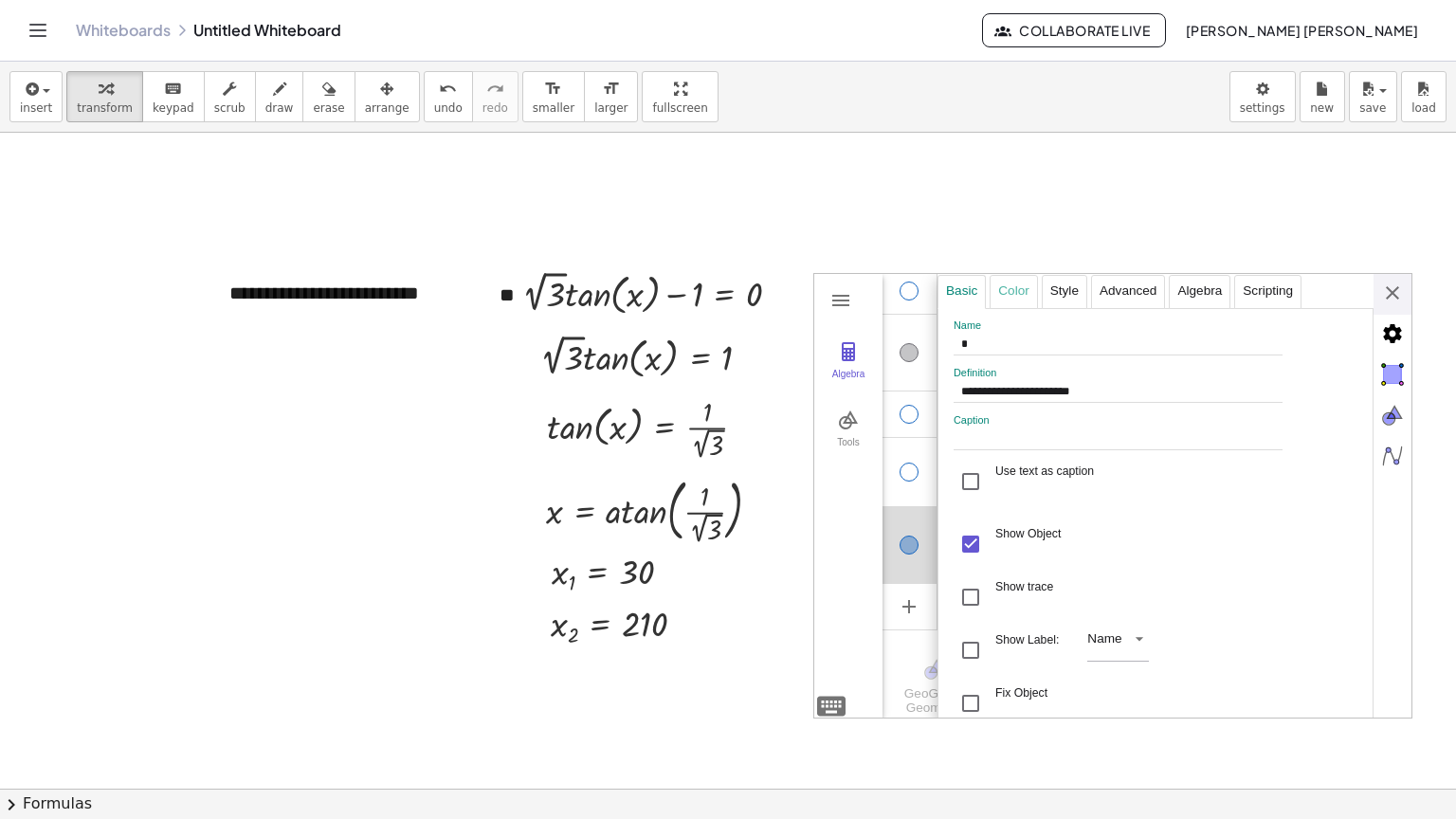
click at [1023, 293] on div "Color" at bounding box center [1013, 292] width 47 height 35
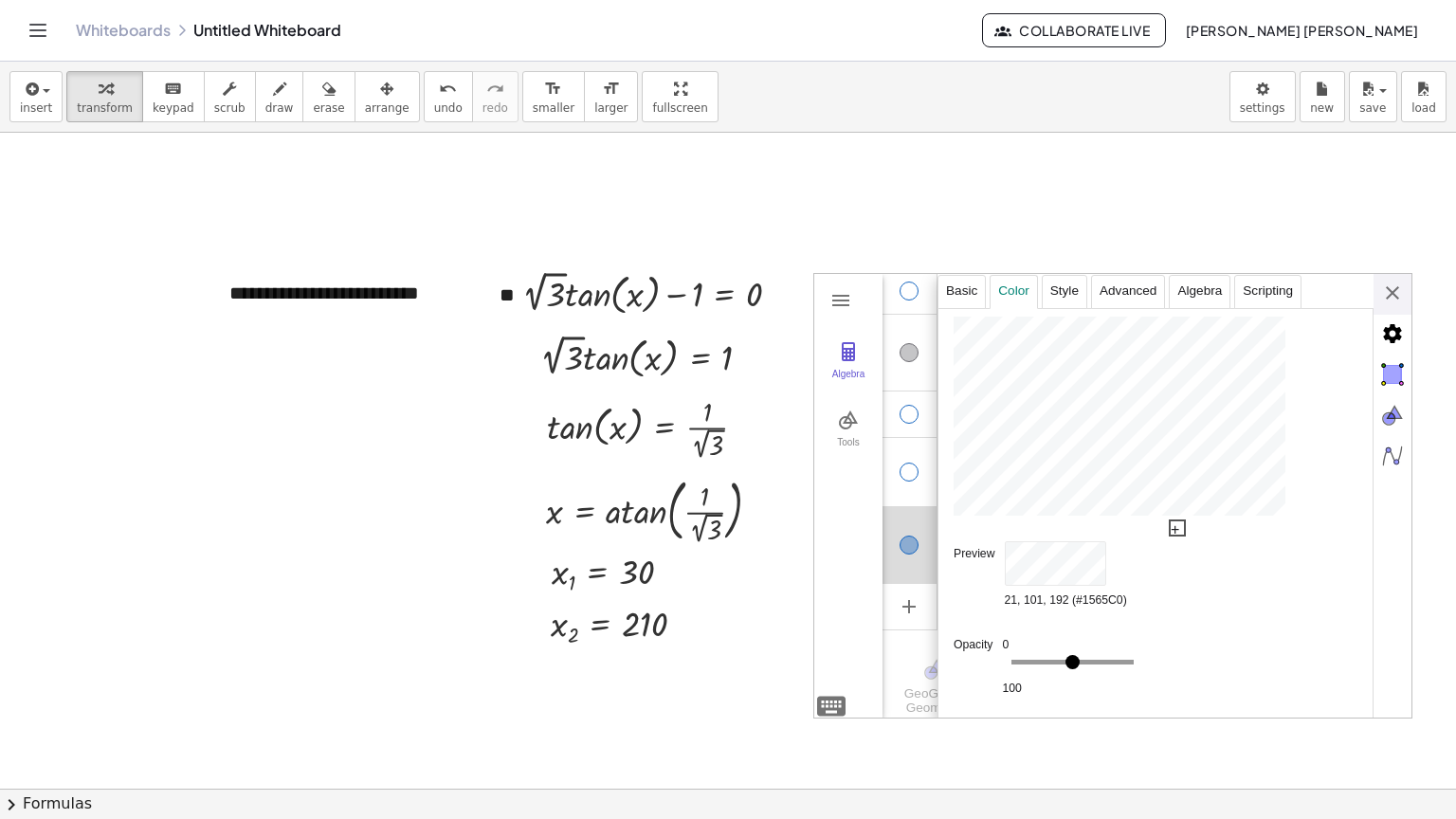
type input "**"
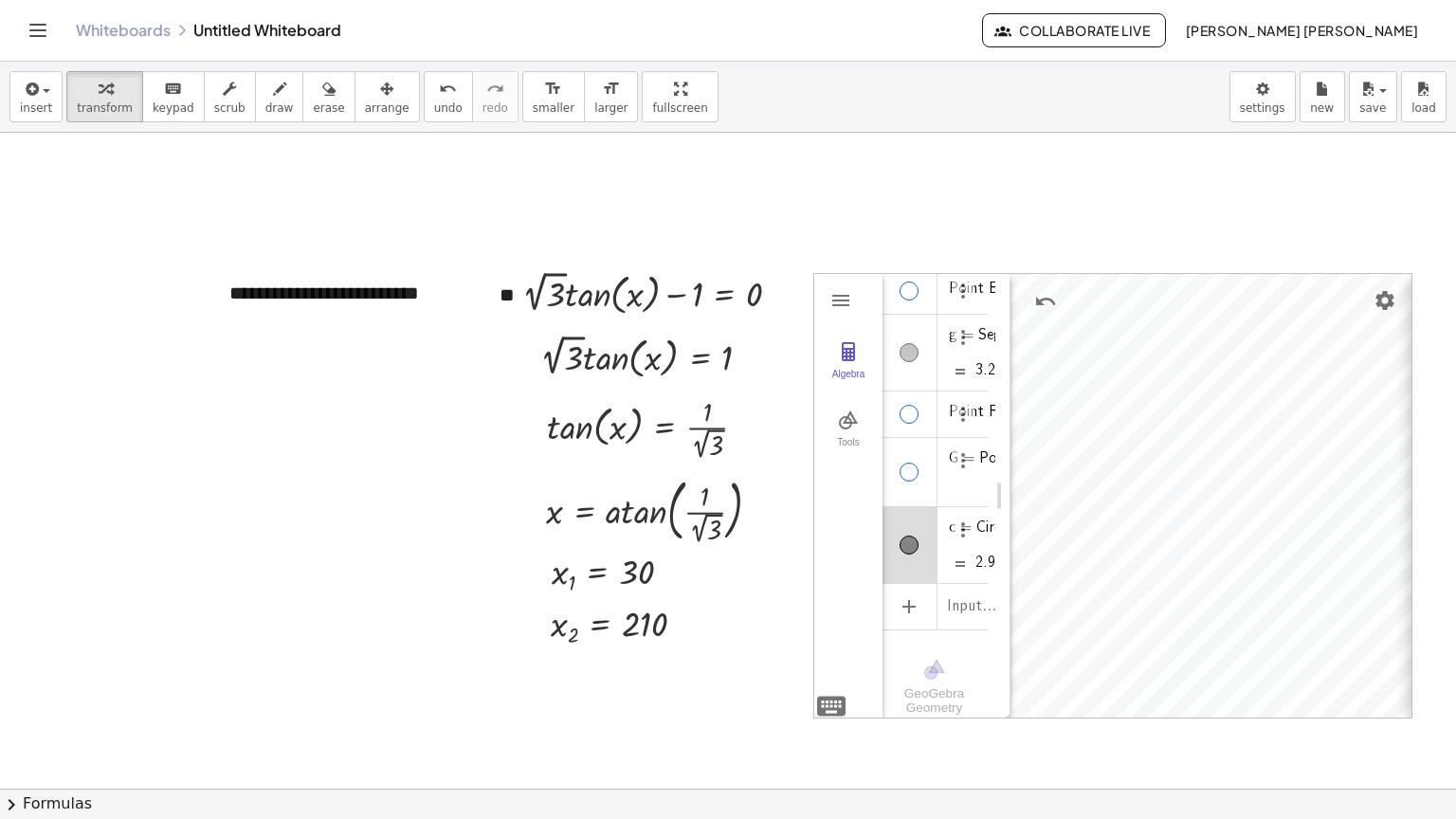
click at [1401, 289] on div "GeoGebra Geometry Clear All Open Save online Save to your computer Share Export…" at bounding box center [1113, 496] width 599 height 446
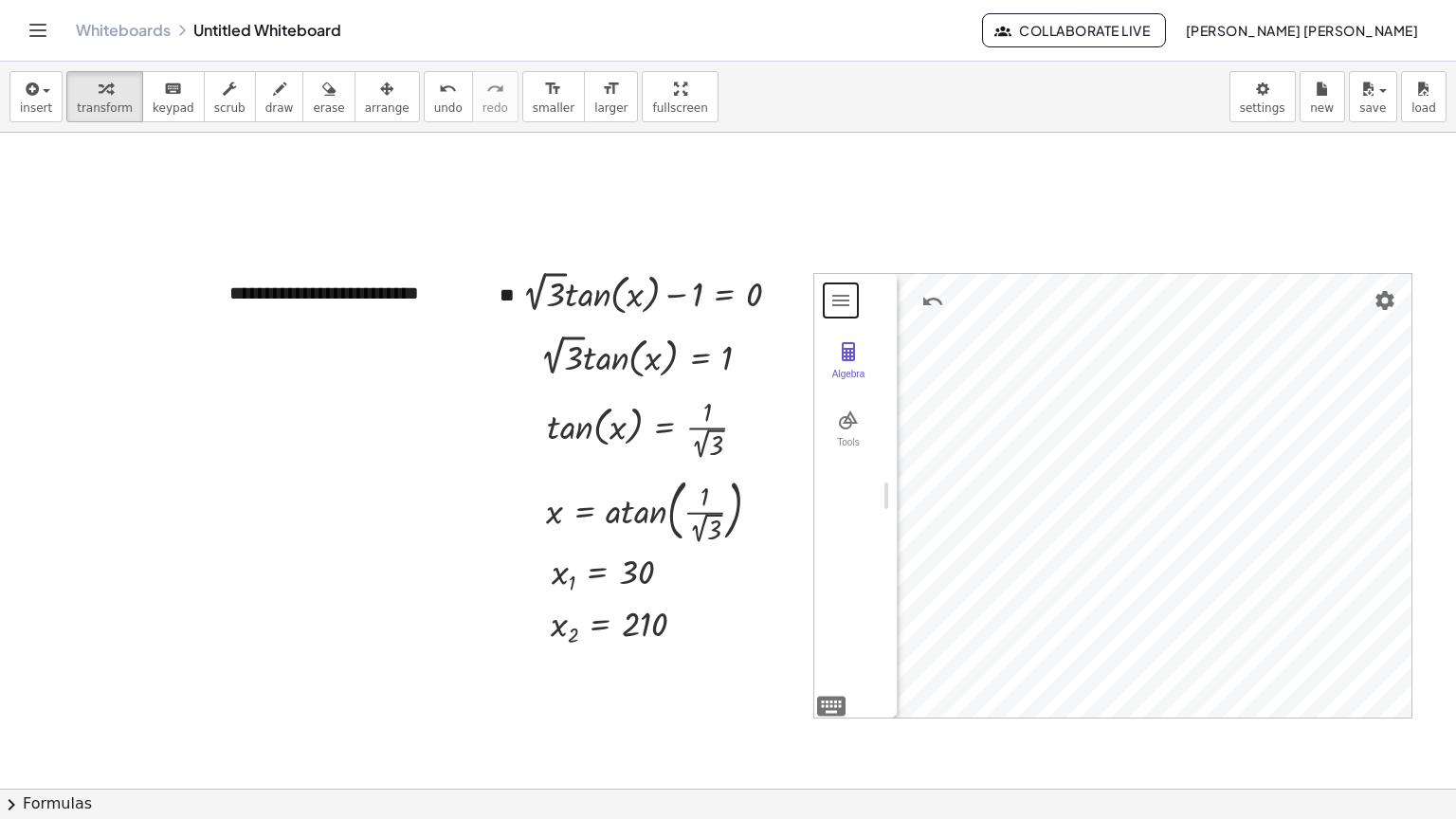
drag, startPoint x: 998, startPoint y: 498, endPoint x: 801, endPoint y: 503, distance: 197.1
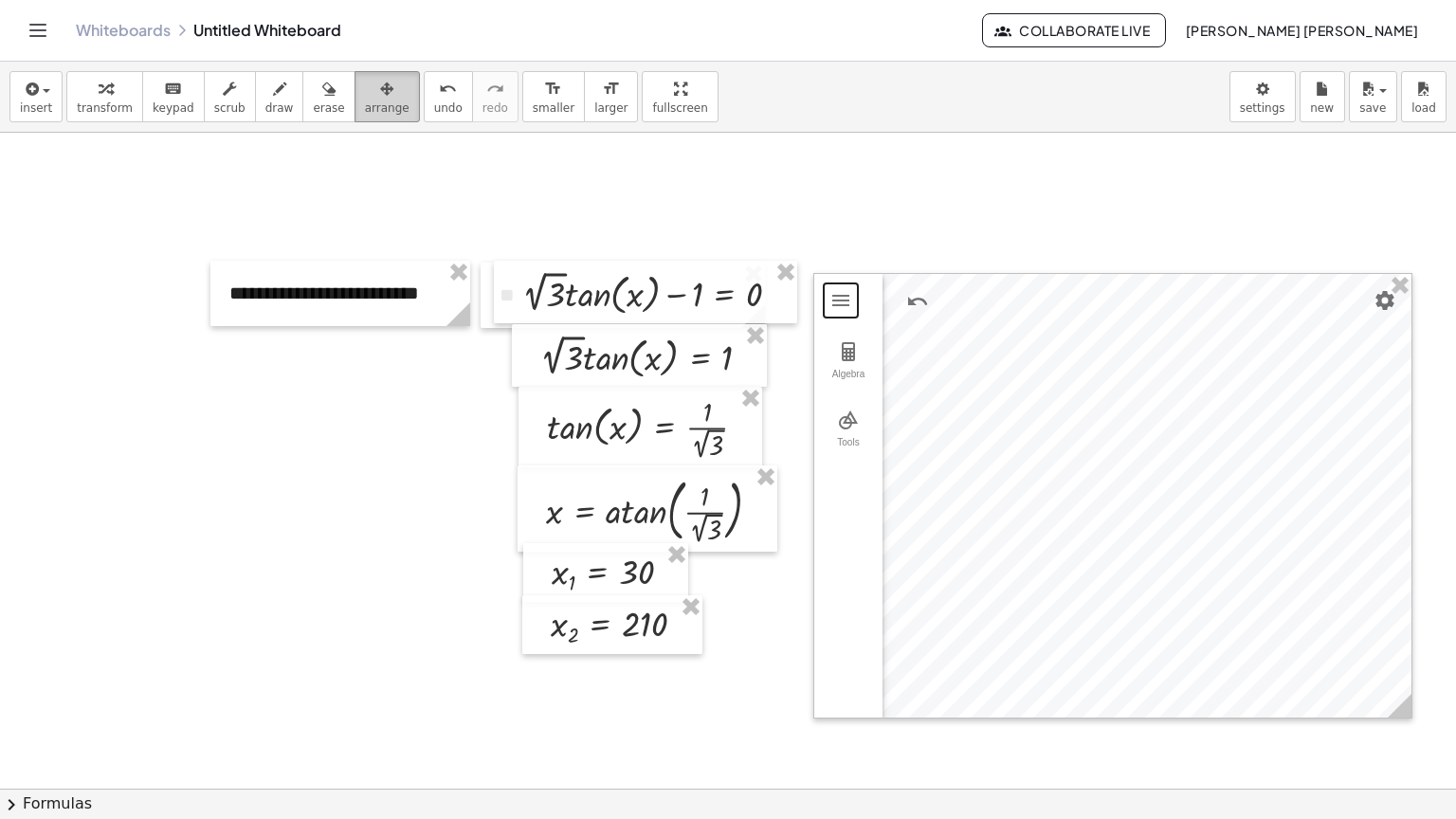
click at [365, 112] on span "arrange" at bounding box center [387, 108] width 44 height 13
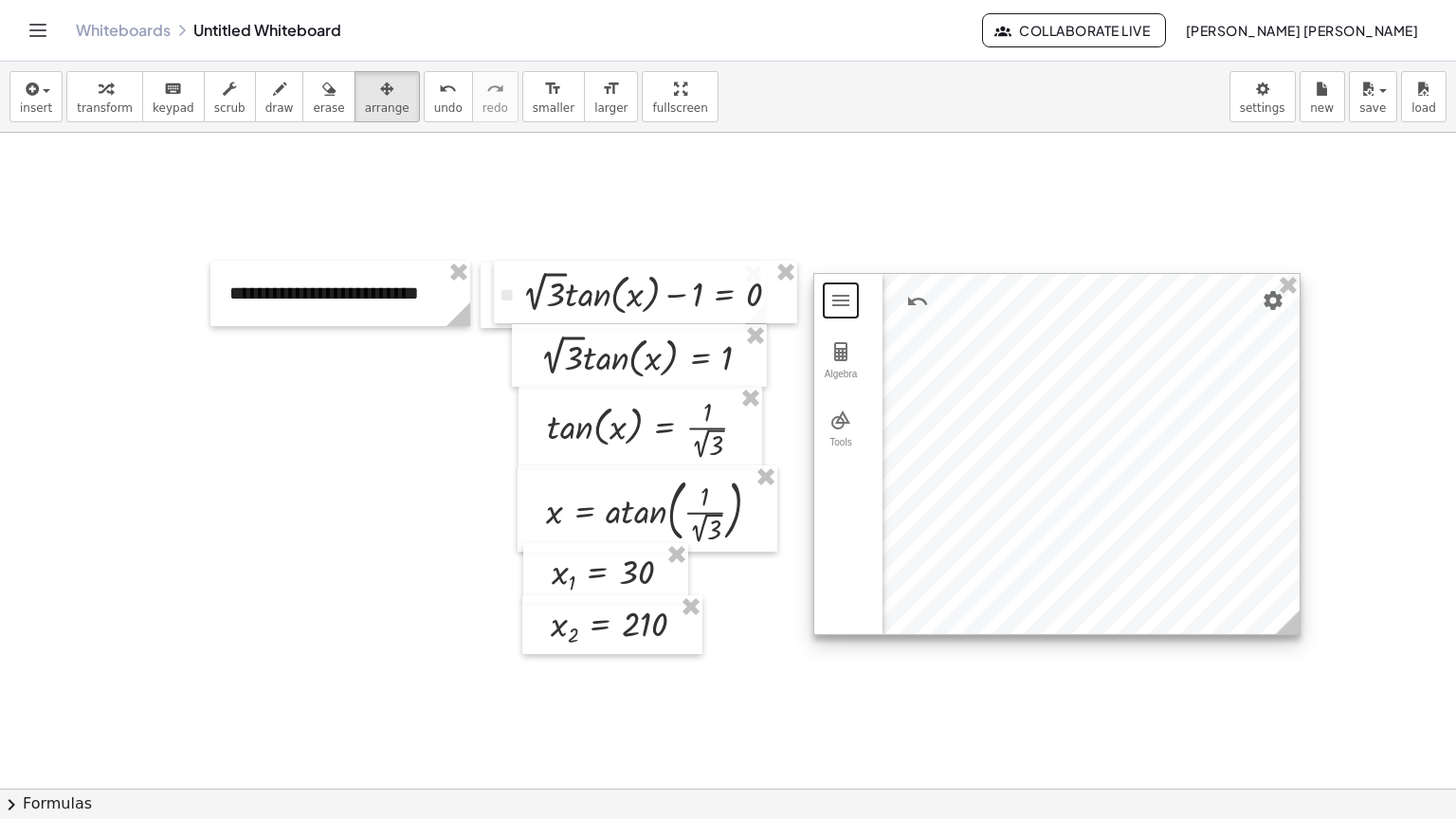
drag, startPoint x: 1402, startPoint y: 706, endPoint x: 1290, endPoint y: 622, distance: 140.0
click at [1290, 622] on icon at bounding box center [1287, 623] width 24 height 24
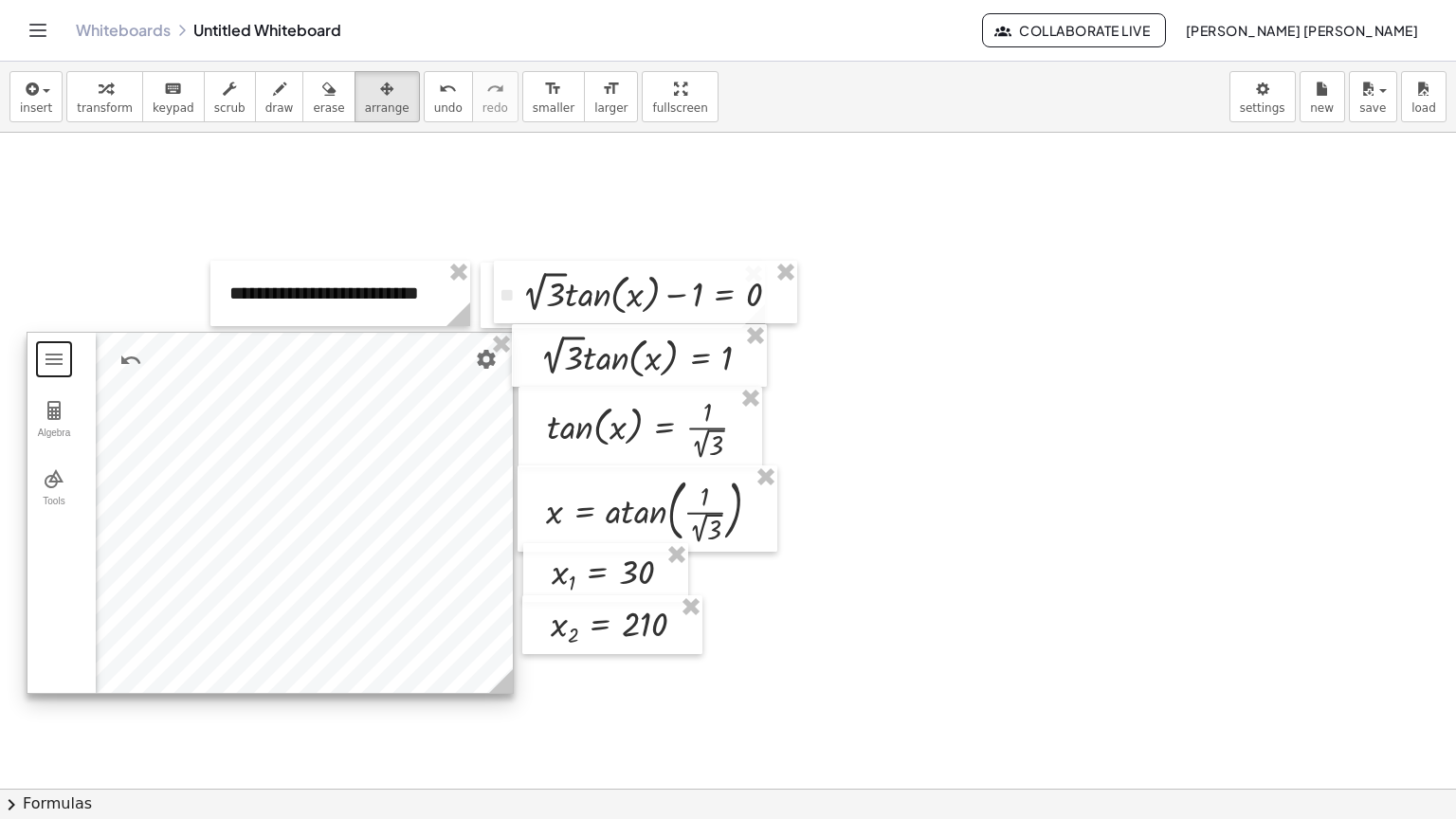
drag, startPoint x: 1047, startPoint y: 558, endPoint x: 490, endPoint y: 592, distance: 558.0
click at [490, 592] on div at bounding box center [270, 512] width 485 height 360
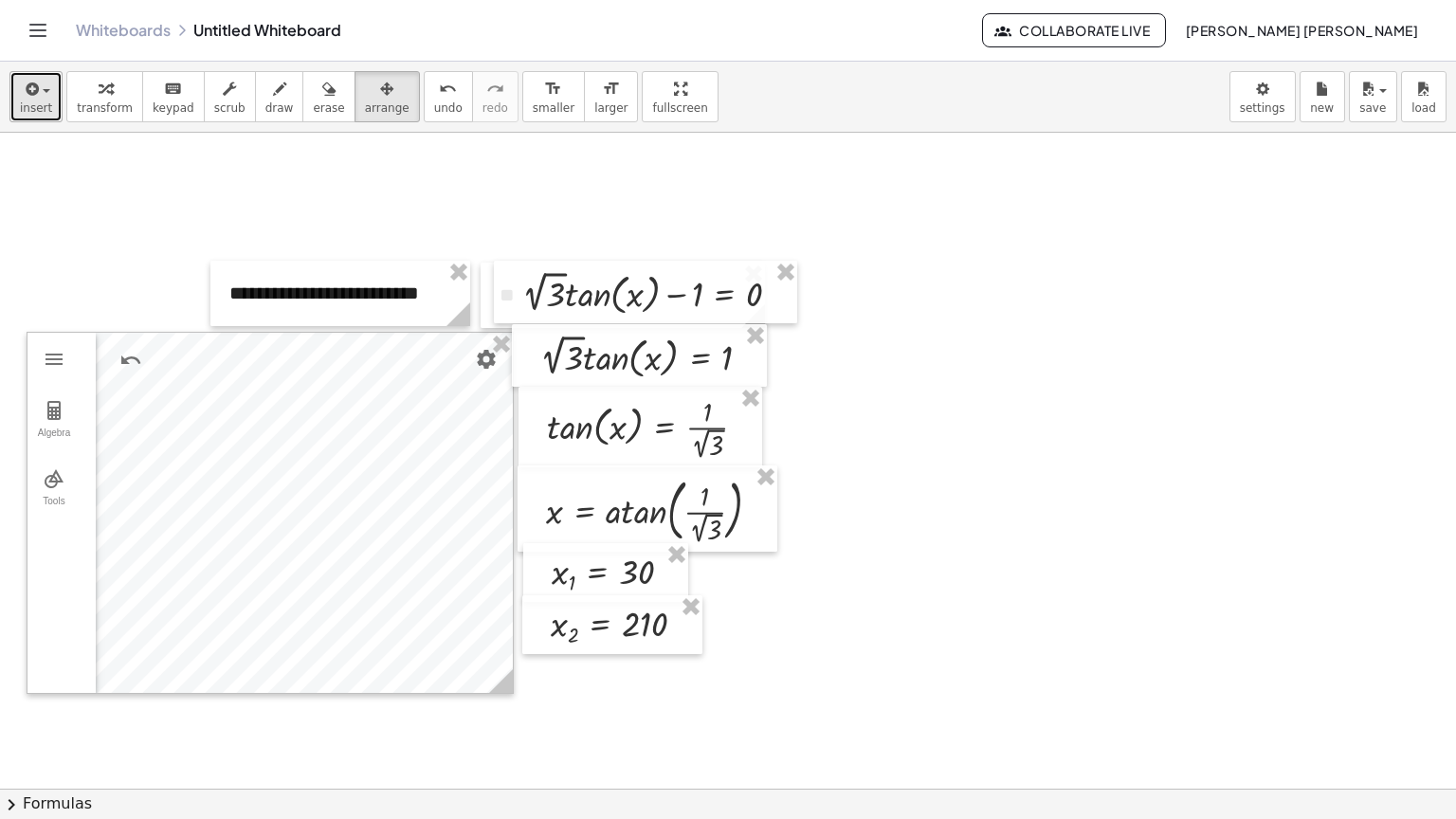
click at [41, 107] on span "insert" at bounding box center [36, 108] width 33 height 13
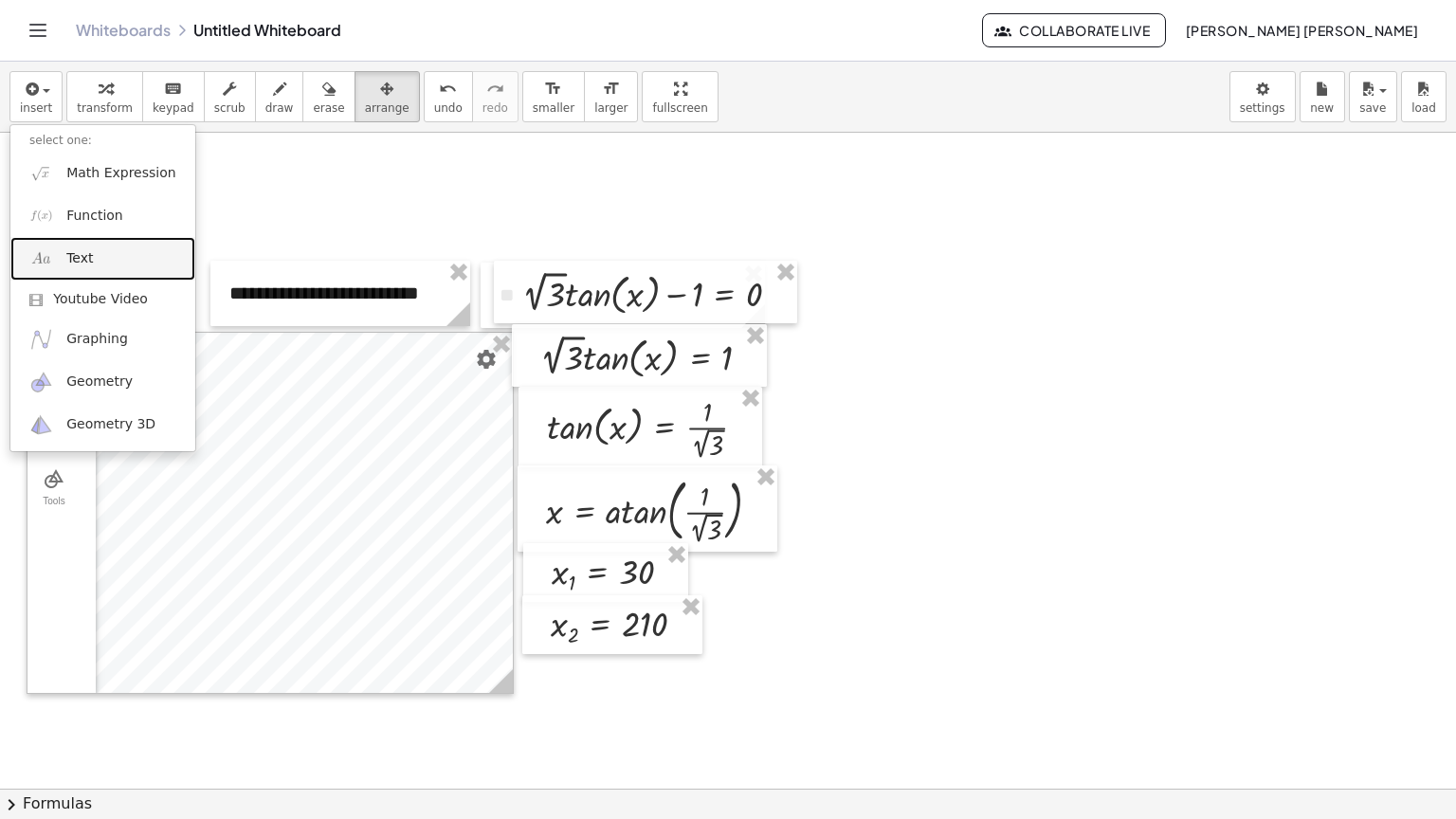
click at [99, 258] on link "Text" at bounding box center [103, 258] width 184 height 42
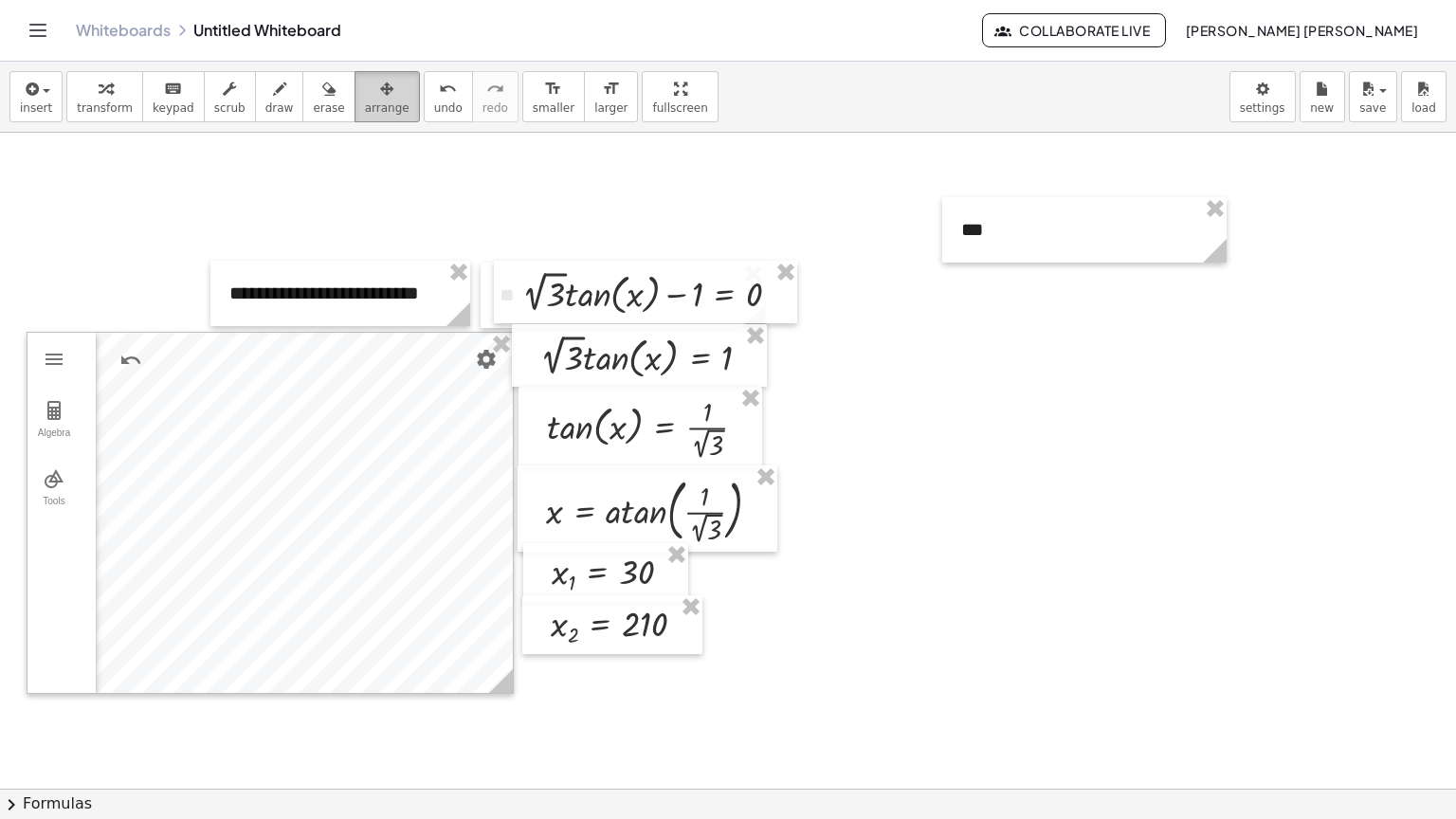
click at [365, 84] on div "button" at bounding box center [387, 88] width 44 height 23
drag, startPoint x: 1028, startPoint y: 228, endPoint x: 420, endPoint y: 505, distance: 668.1
click at [420, 505] on div at bounding box center [476, 507] width 284 height 65
click at [56, 99] on button "insert" at bounding box center [36, 97] width 53 height 51
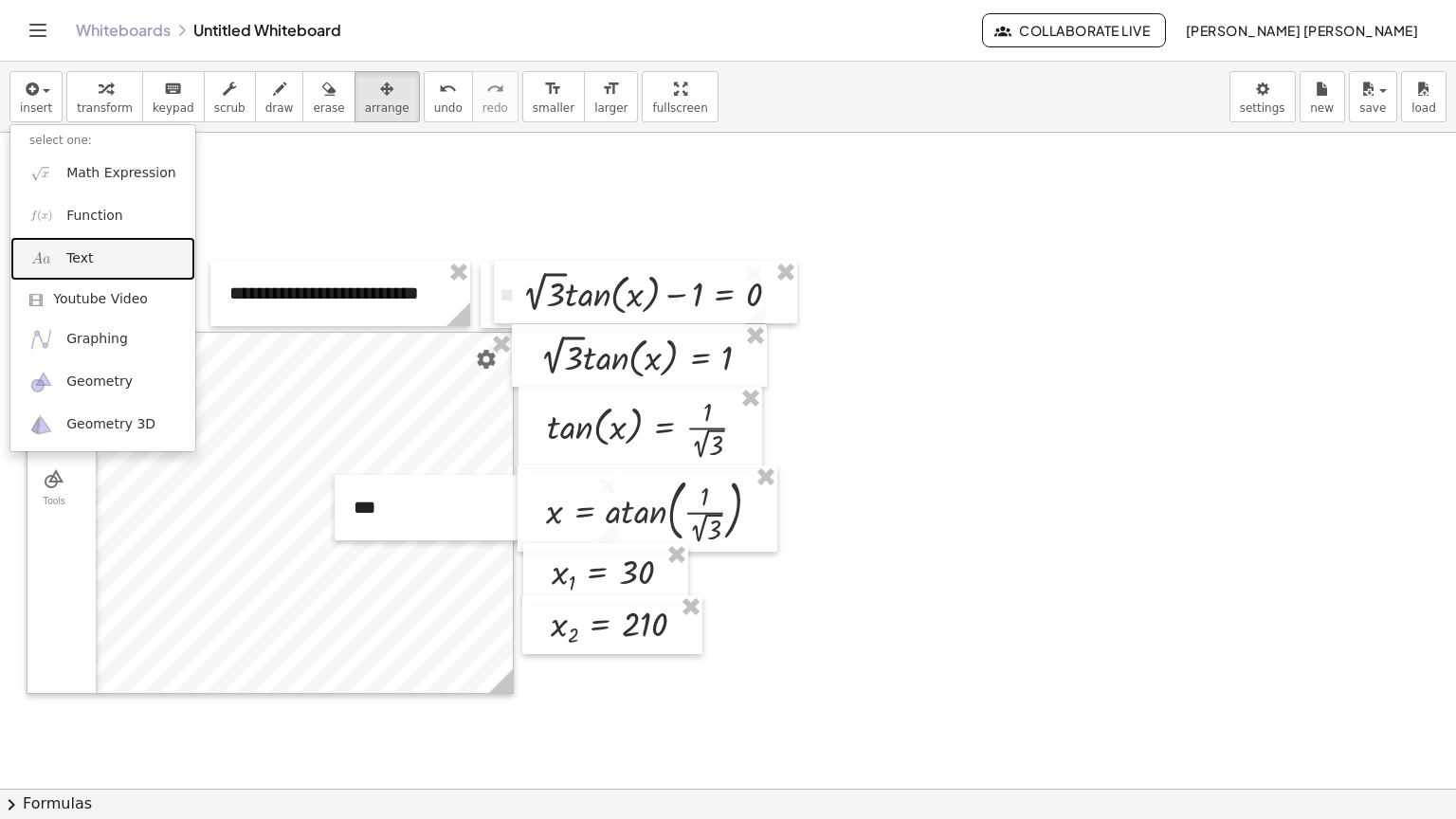
click at [117, 258] on link "Text" at bounding box center [103, 258] width 184 height 42
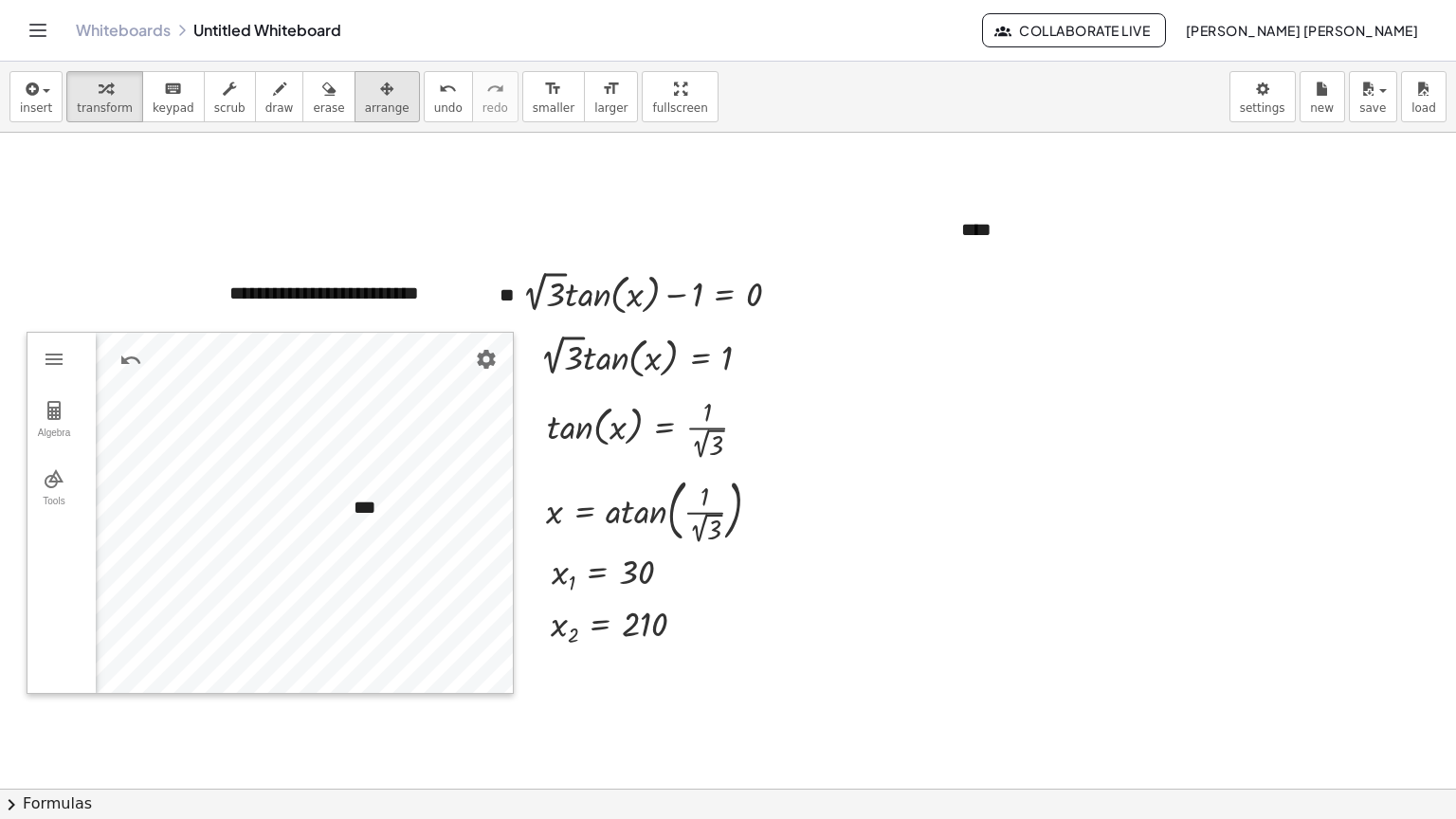
click at [365, 87] on div "button" at bounding box center [387, 88] width 44 height 23
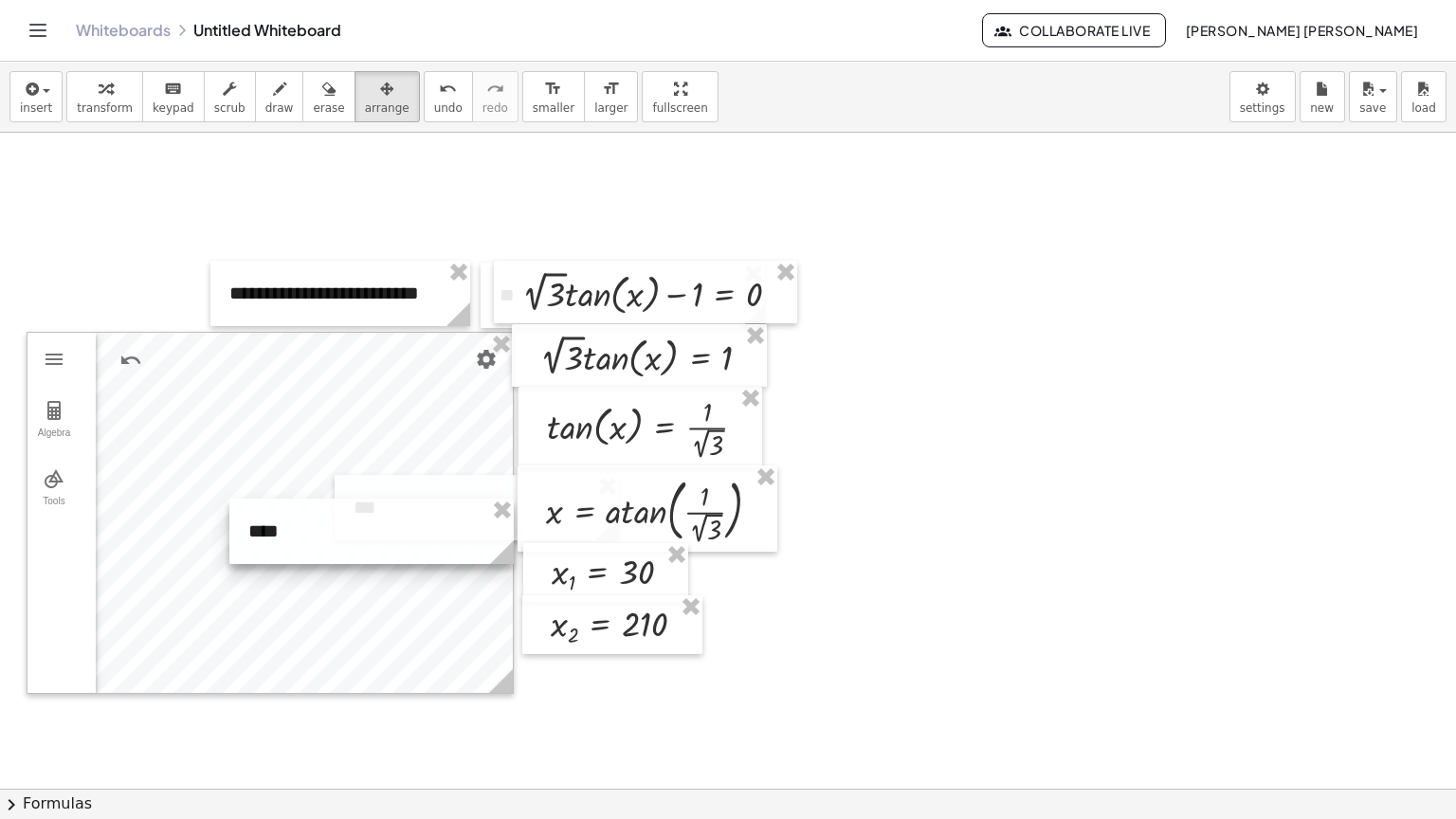
drag, startPoint x: 1130, startPoint y: 241, endPoint x: 418, endPoint y: 543, distance: 773.4
click at [418, 543] on div at bounding box center [372, 531] width 284 height 65
click at [87, 107] on span "transform" at bounding box center [105, 108] width 56 height 13
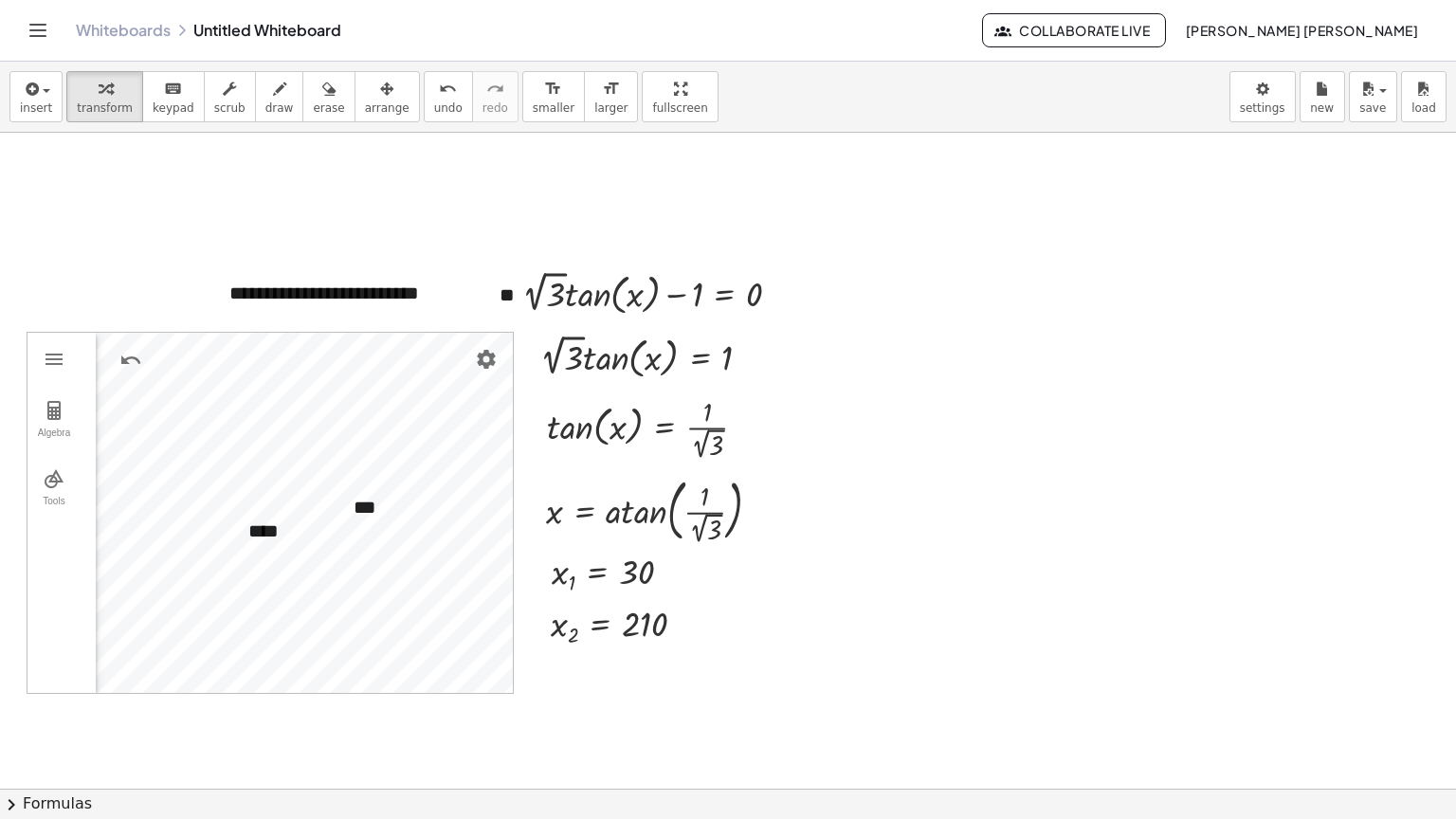
click at [349, 126] on div "insert select one: Math Expression Function Text Youtube Video Graphing Geometr…" at bounding box center [728, 97] width 1456 height 71
click at [354, 116] on button "arrange" at bounding box center [387, 97] width 65 height 51
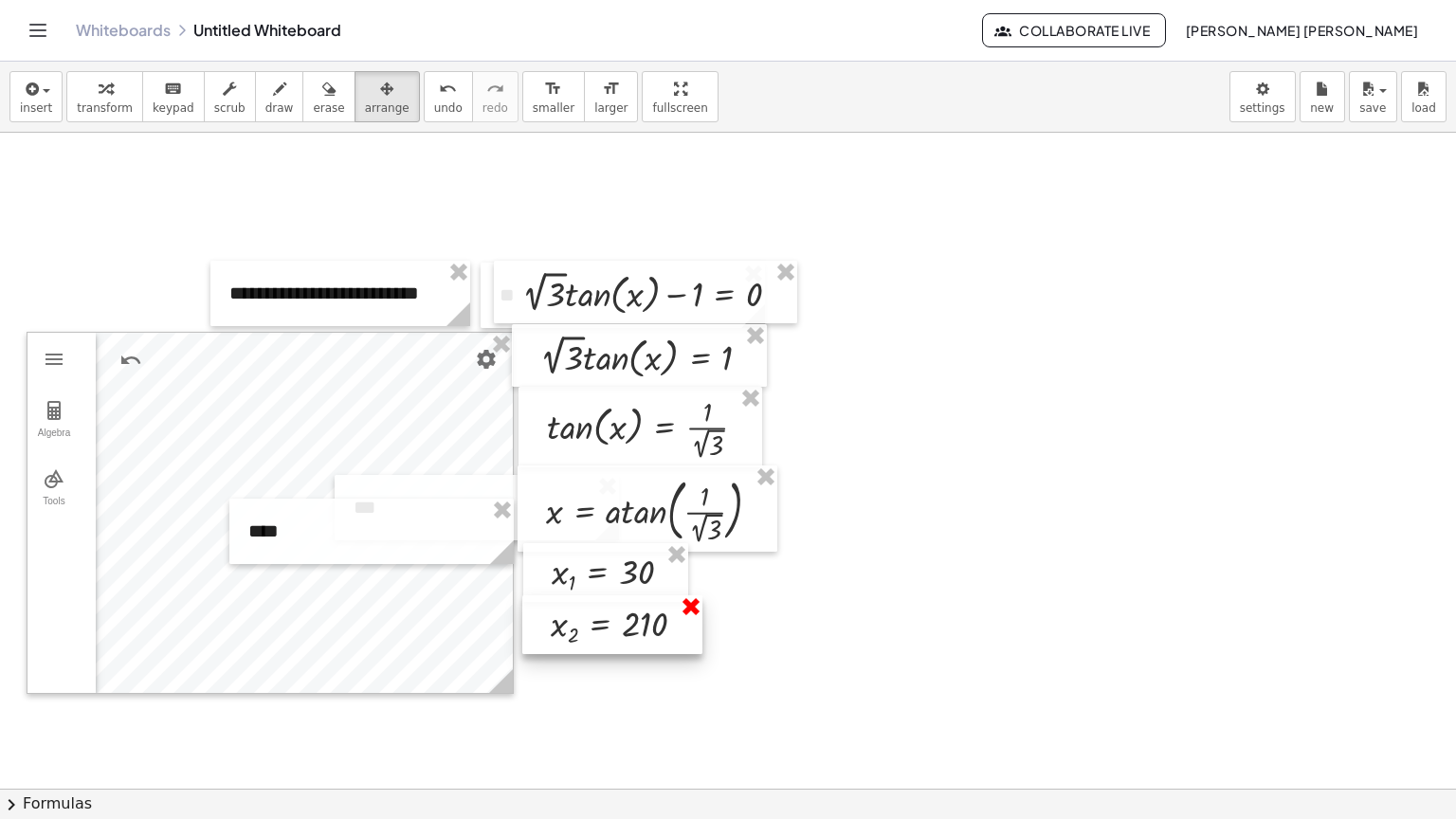
drag, startPoint x: 705, startPoint y: 615, endPoint x: 692, endPoint y: 609, distance: 14.3
click at [698, 611] on div "x 2 = 210" at bounding box center [612, 625] width 181 height 60
drag, startPoint x: 679, startPoint y: 554, endPoint x: 749, endPoint y: 483, distance: 99.7
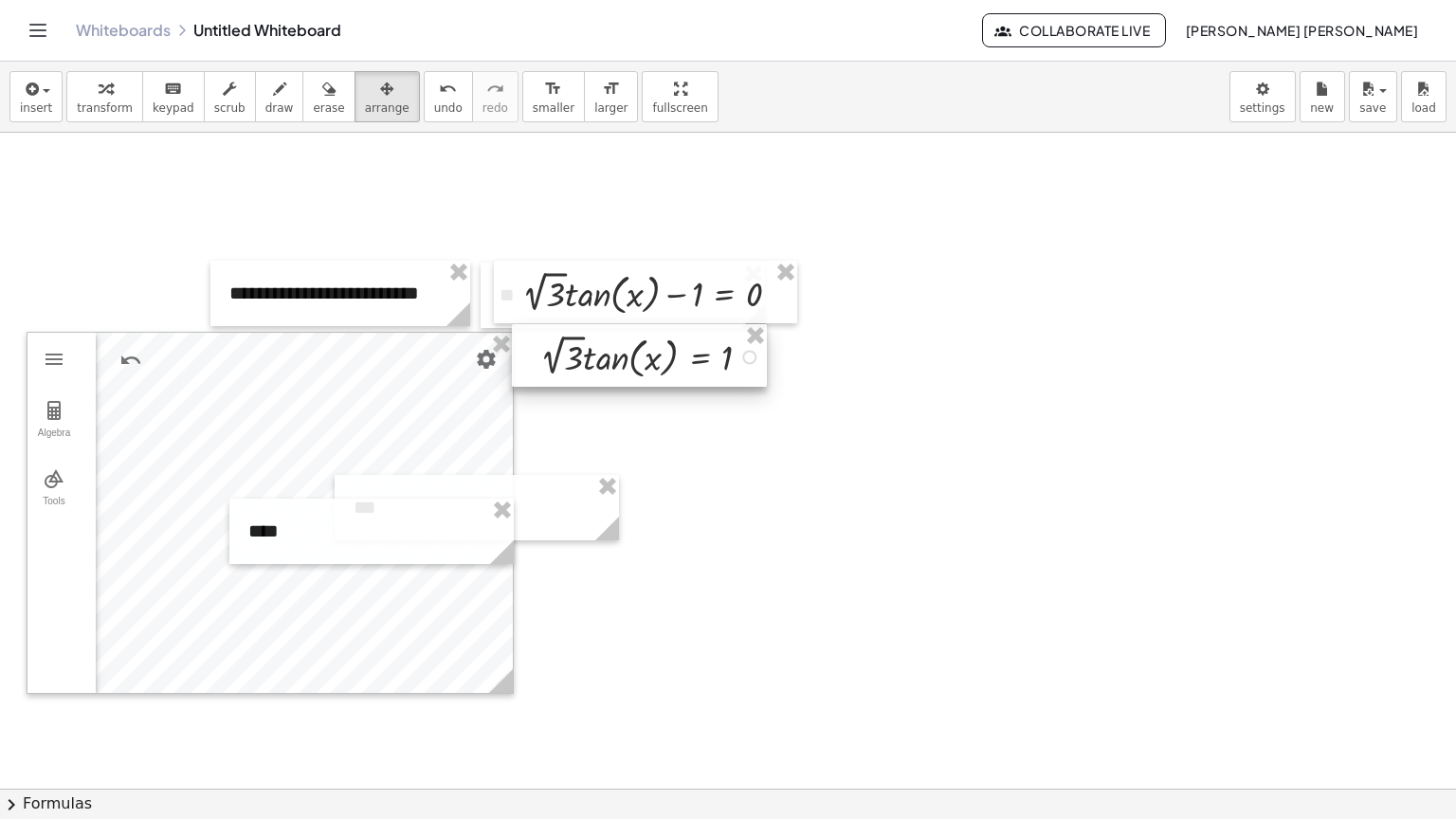
click at [772, 330] on div at bounding box center [653, 355] width 246 height 53
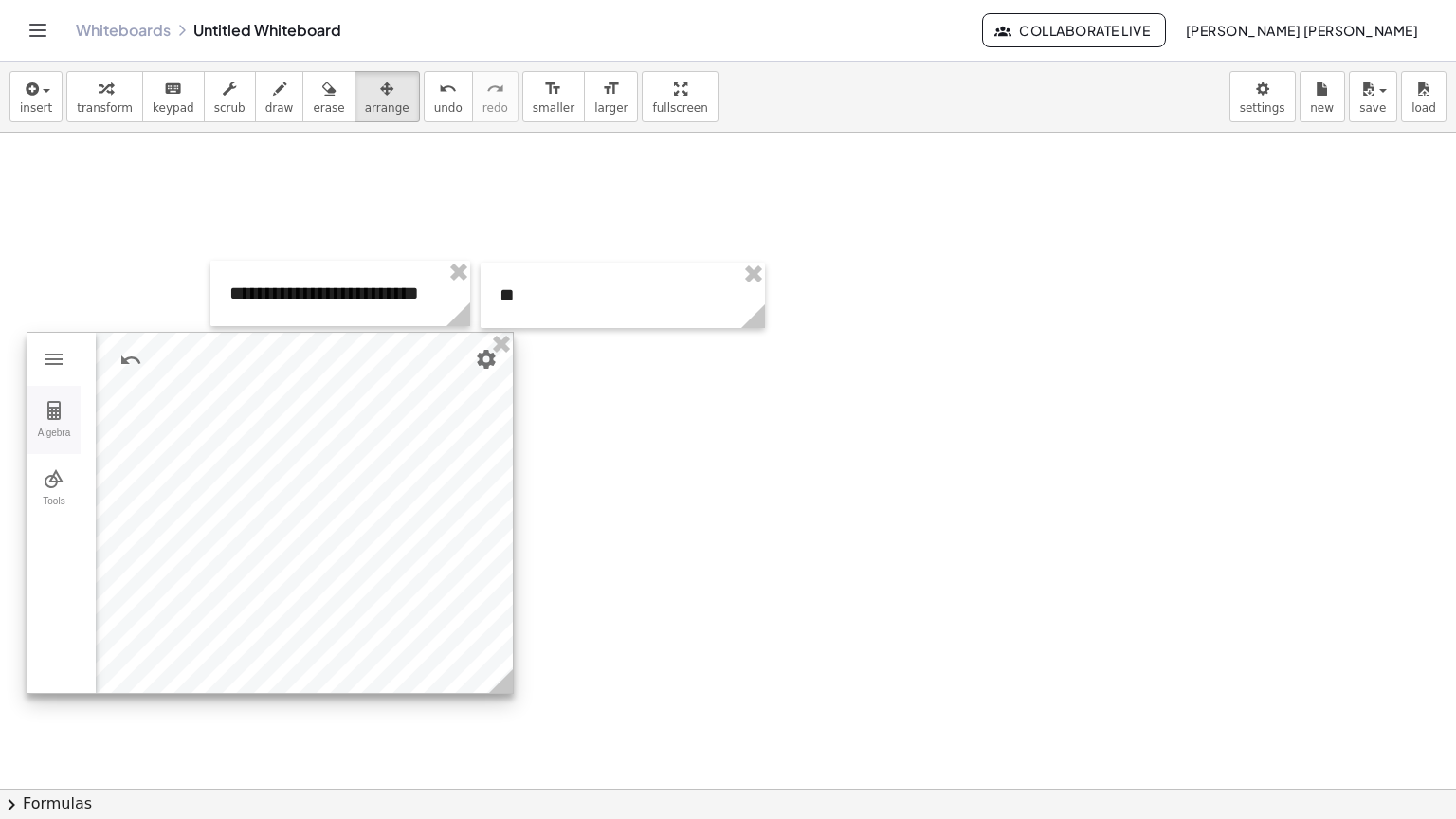
click at [47, 402] on img "Geometry" at bounding box center [53, 410] width 23 height 23
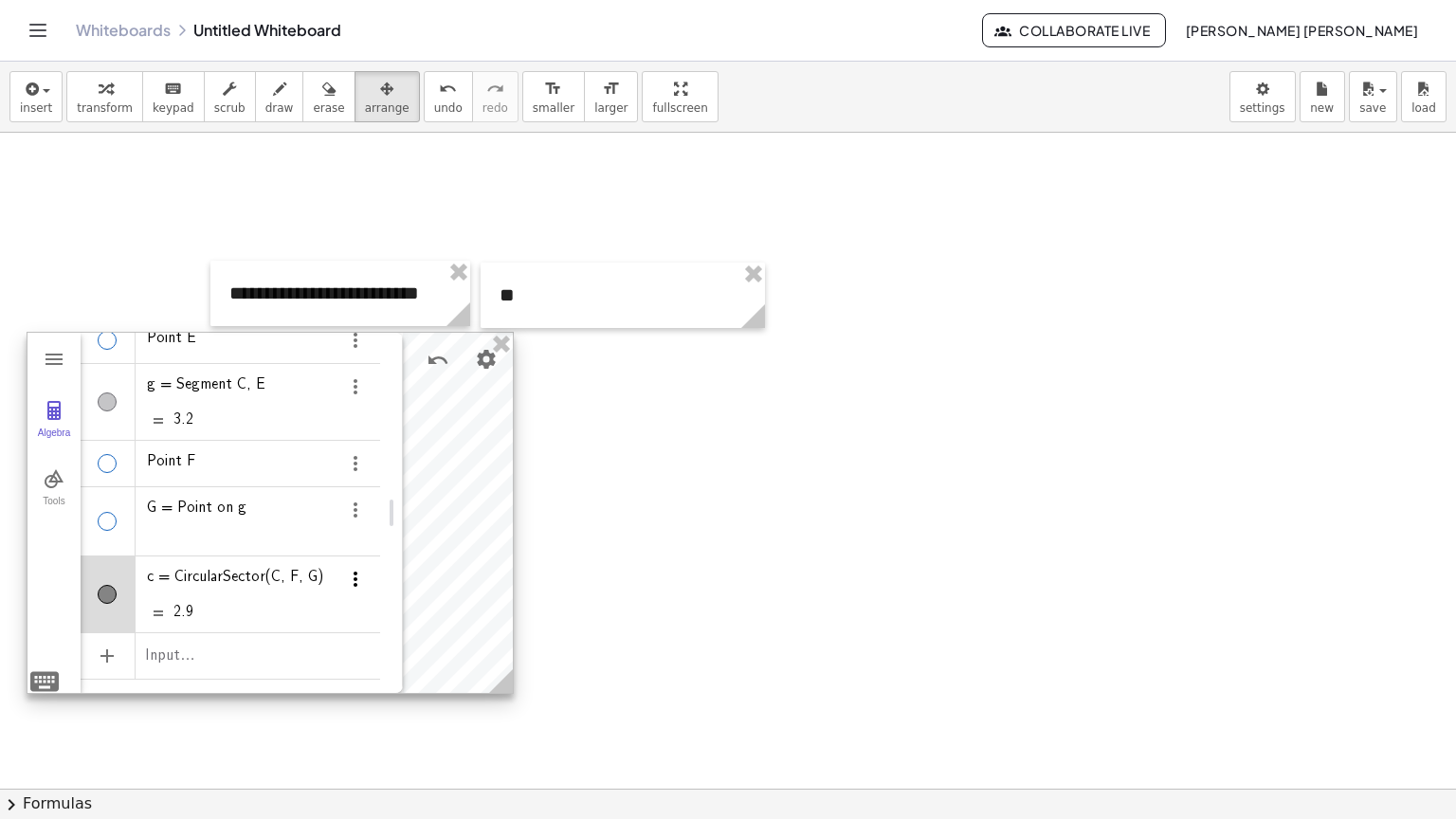
click at [355, 570] on img "Options" at bounding box center [355, 579] width 23 height 23
click at [357, 630] on li "Delete" at bounding box center [416, 641] width 197 height 31
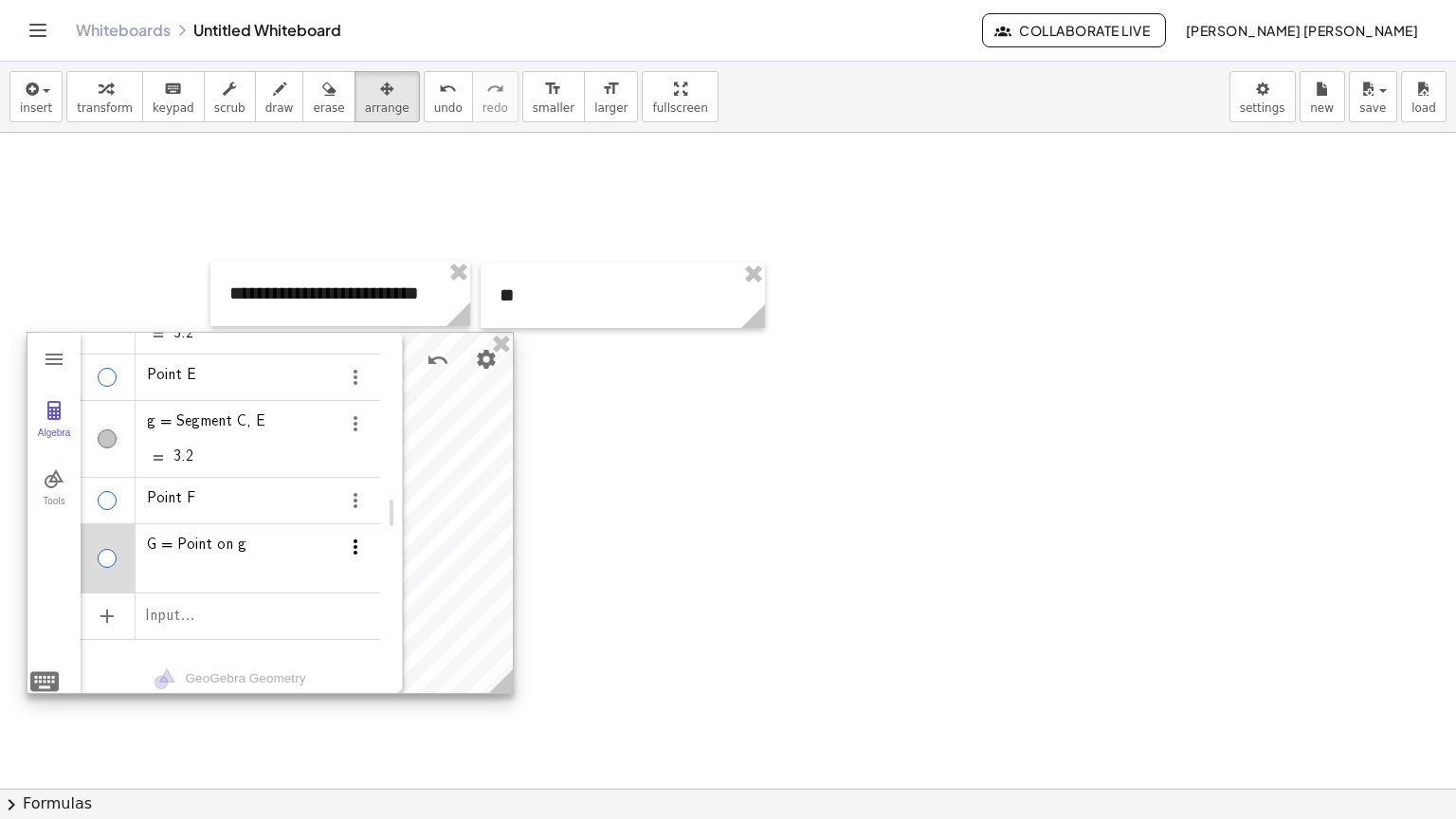
click at [352, 543] on img "Options" at bounding box center [355, 547] width 23 height 23
click at [360, 568] on li "Delete" at bounding box center [416, 572] width 197 height 31
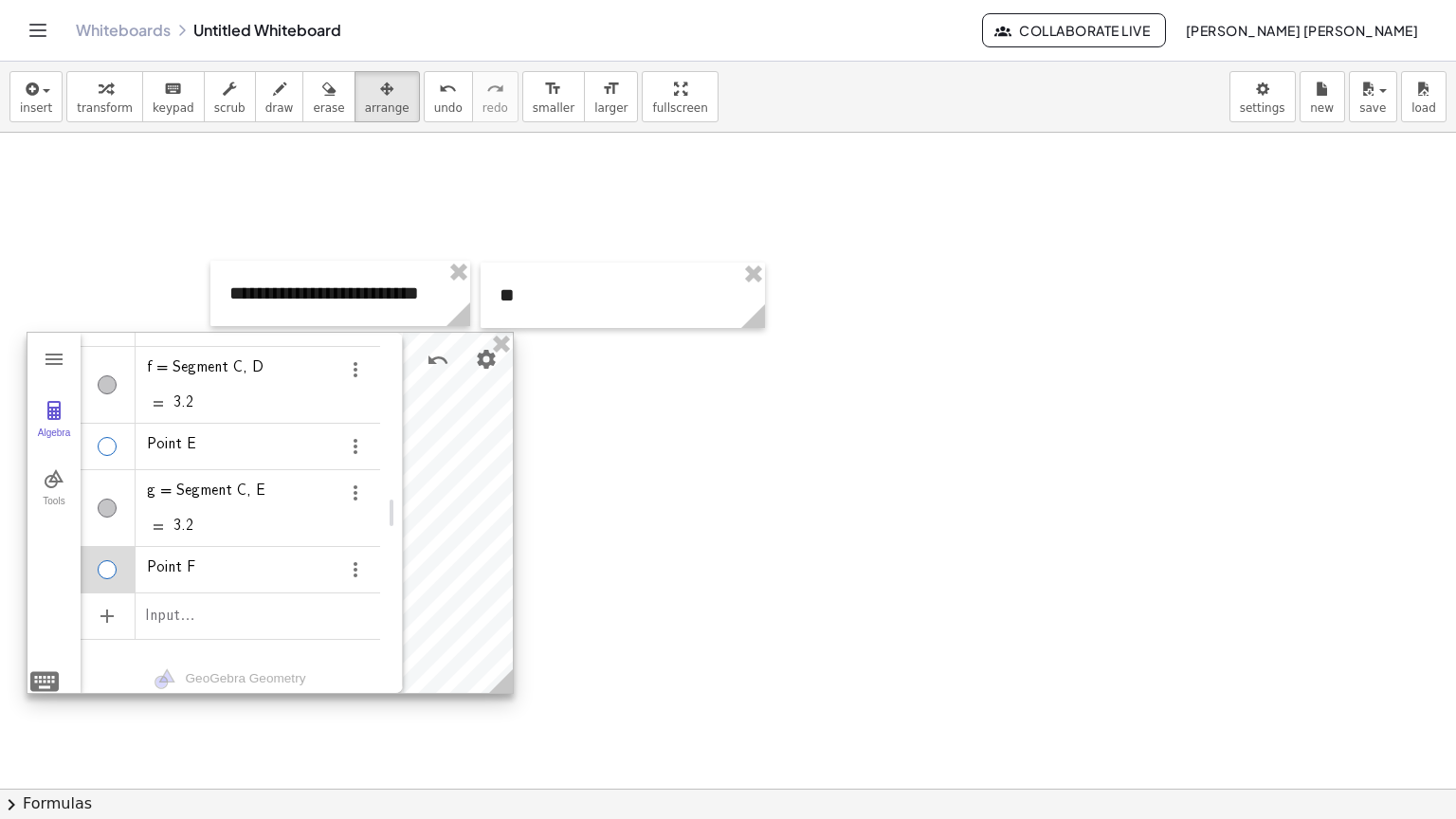
click at [351, 547] on div "Algebra" at bounding box center [361, 569] width 35 height 45
click at [354, 558] on img "Options" at bounding box center [355, 569] width 23 height 23
click at [360, 588] on li "Delete" at bounding box center [416, 595] width 197 height 31
click at [349, 532] on img "Options" at bounding box center [355, 539] width 23 height 23
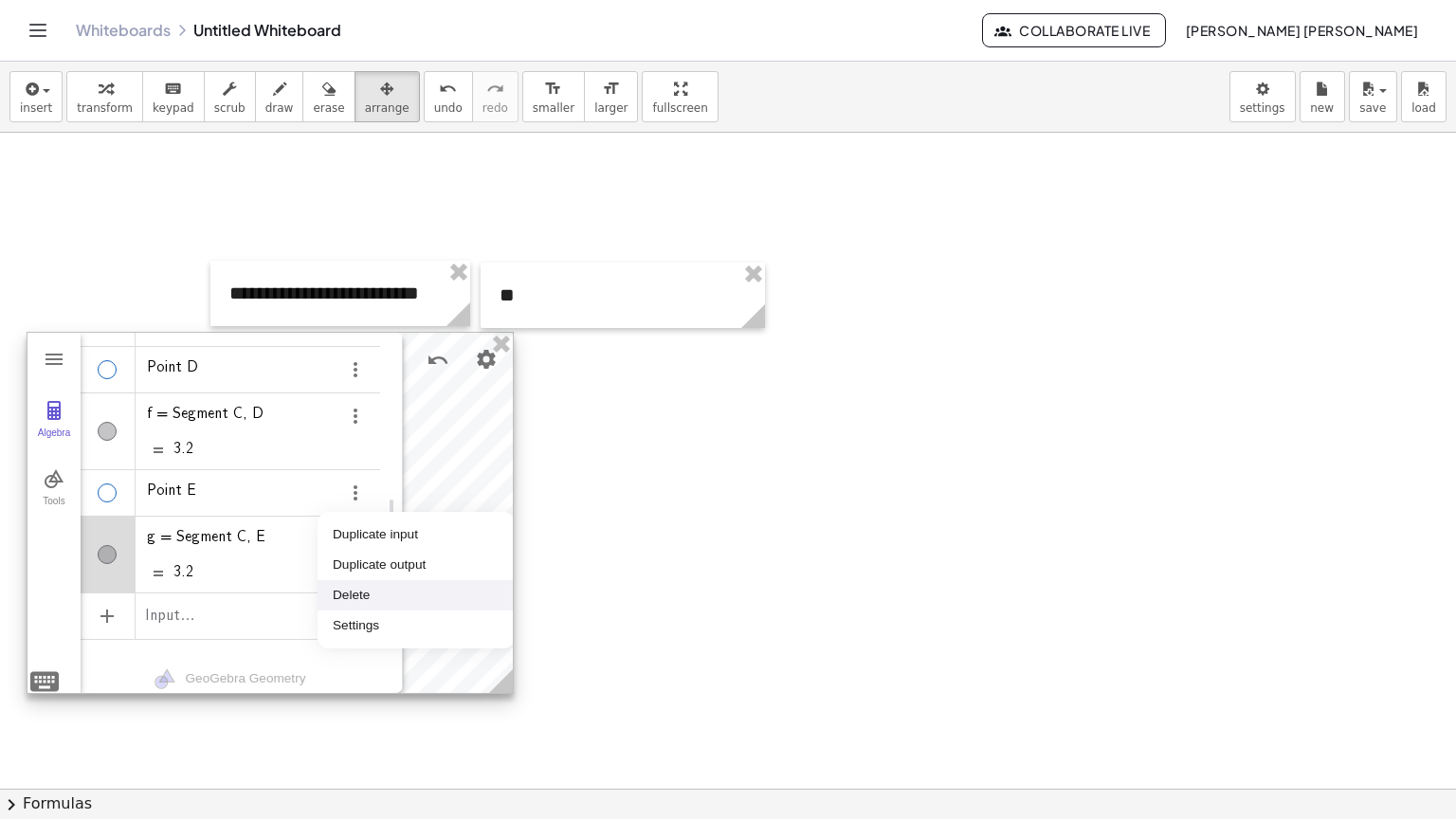
click at [352, 588] on li "Delete" at bounding box center [416, 595] width 197 height 31
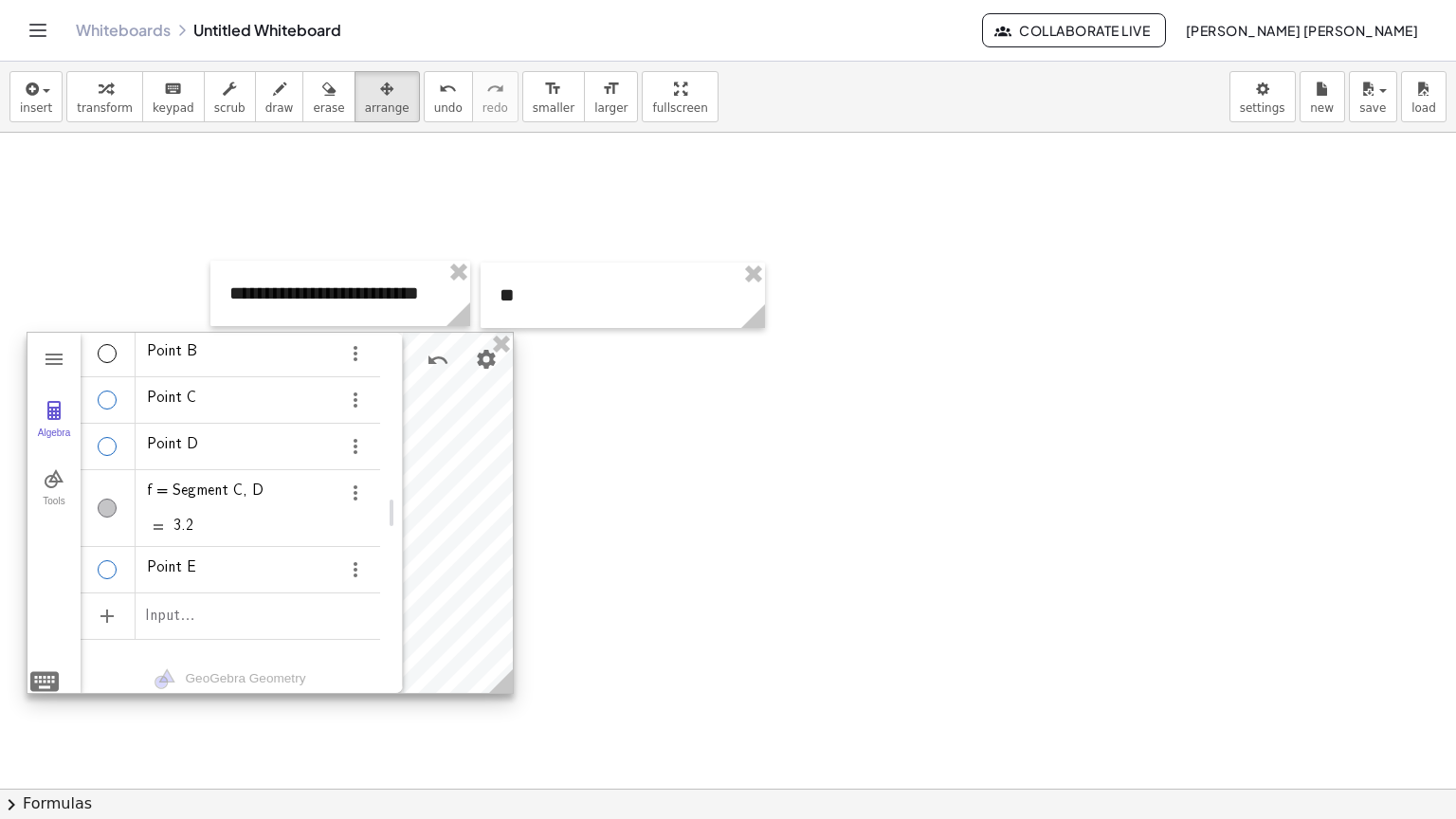
scroll to position [56, 0]
click at [352, 558] on img "Options" at bounding box center [355, 569] width 23 height 23
click at [353, 599] on li "Delete" at bounding box center [416, 595] width 197 height 31
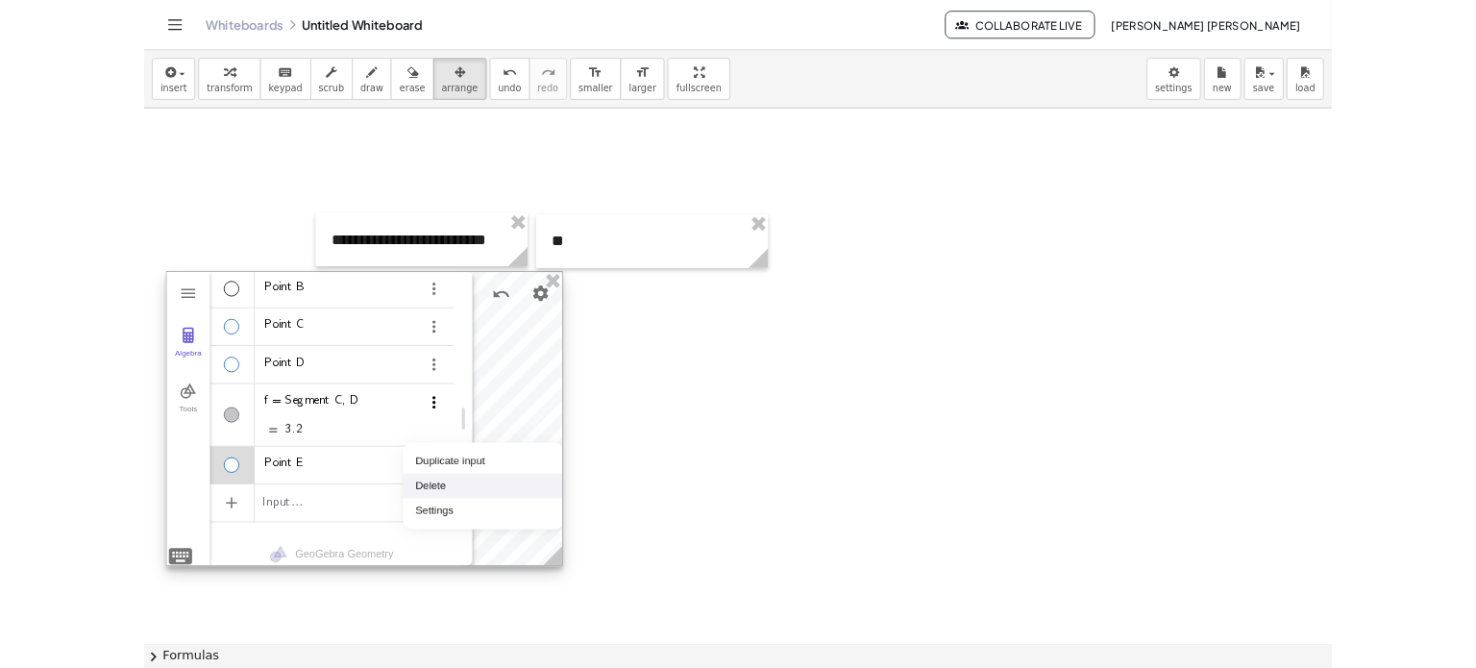
scroll to position [0, 0]
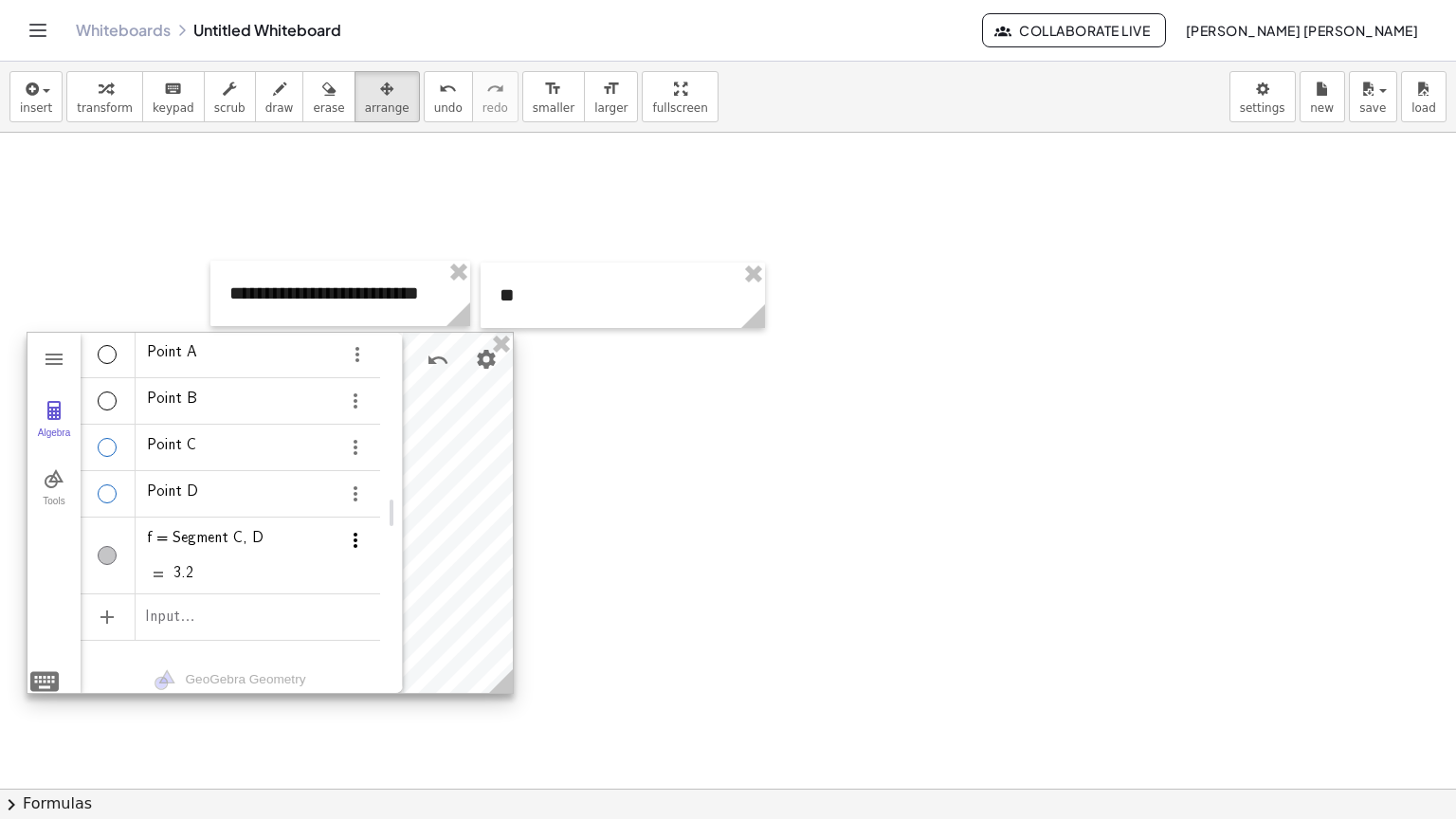
click at [357, 542] on img "Options" at bounding box center [355, 540] width 23 height 23
click at [348, 604] on li "Delete" at bounding box center [416, 605] width 197 height 31
click at [352, 486] on img "Options" at bounding box center [355, 493] width 23 height 23
click at [368, 530] on li "Delete" at bounding box center [416, 528] width 197 height 31
click at [352, 451] on img "Options" at bounding box center [355, 447] width 23 height 23
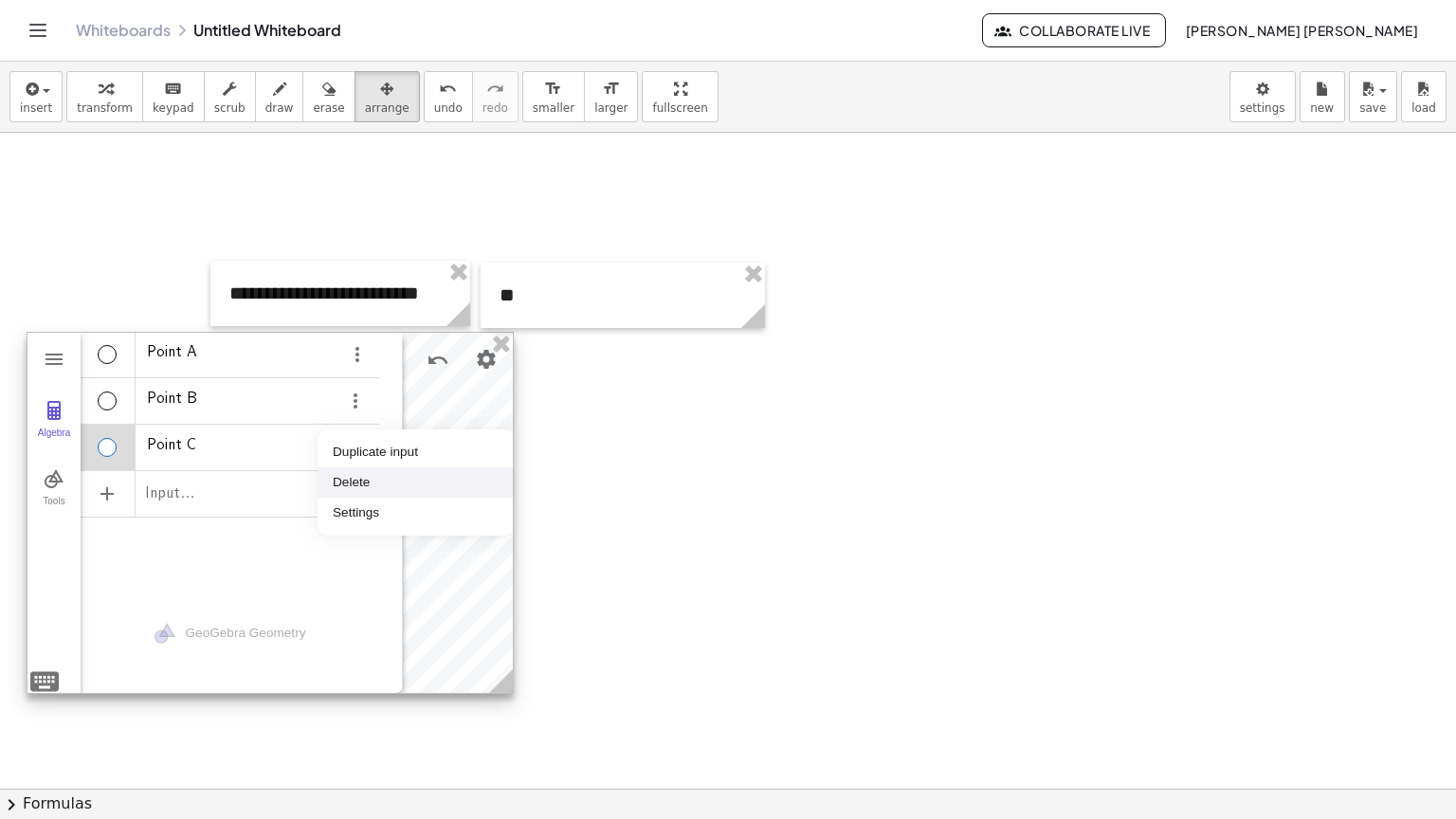
click at [372, 485] on li "Delete" at bounding box center [416, 483] width 197 height 31
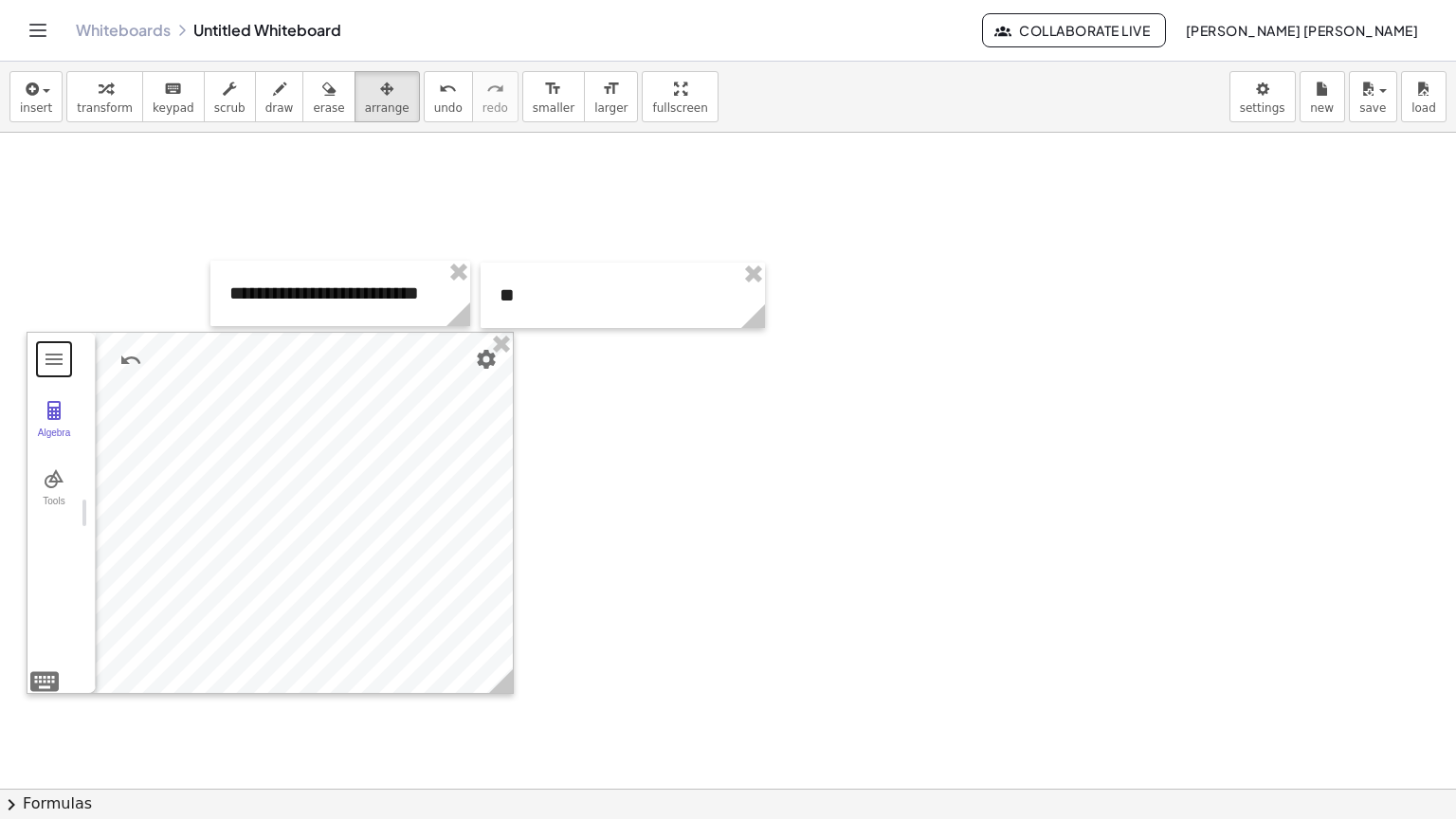
drag, startPoint x: 390, startPoint y: 510, endPoint x: 0, endPoint y: 519, distance: 390.1
click at [641, 485] on div at bounding box center [729, 789] width 1458 height 1312
click at [33, 95] on icon "button" at bounding box center [30, 89] width 17 height 23
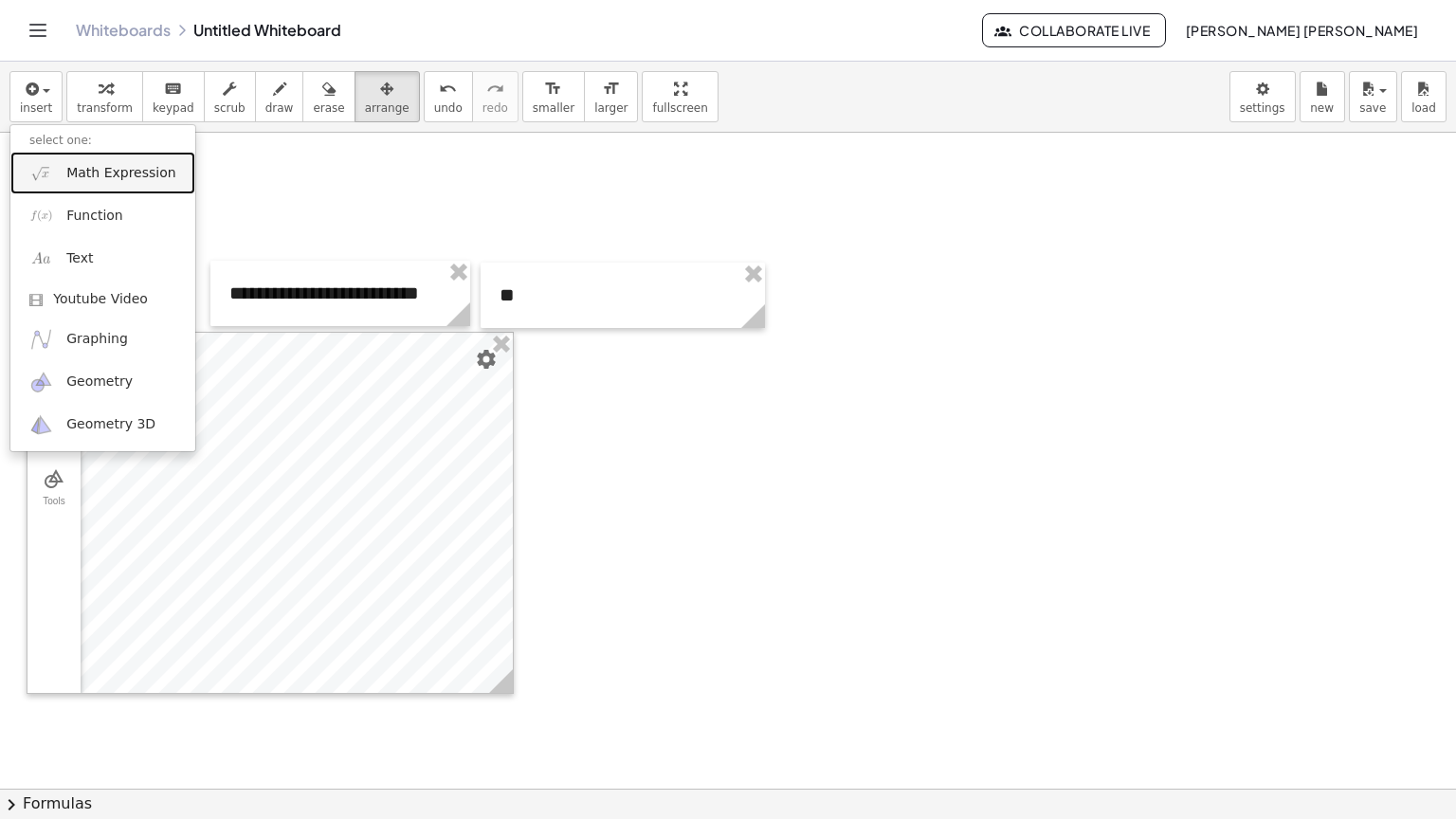
click at [64, 171] on link "Math Expression" at bounding box center [103, 173] width 184 height 42
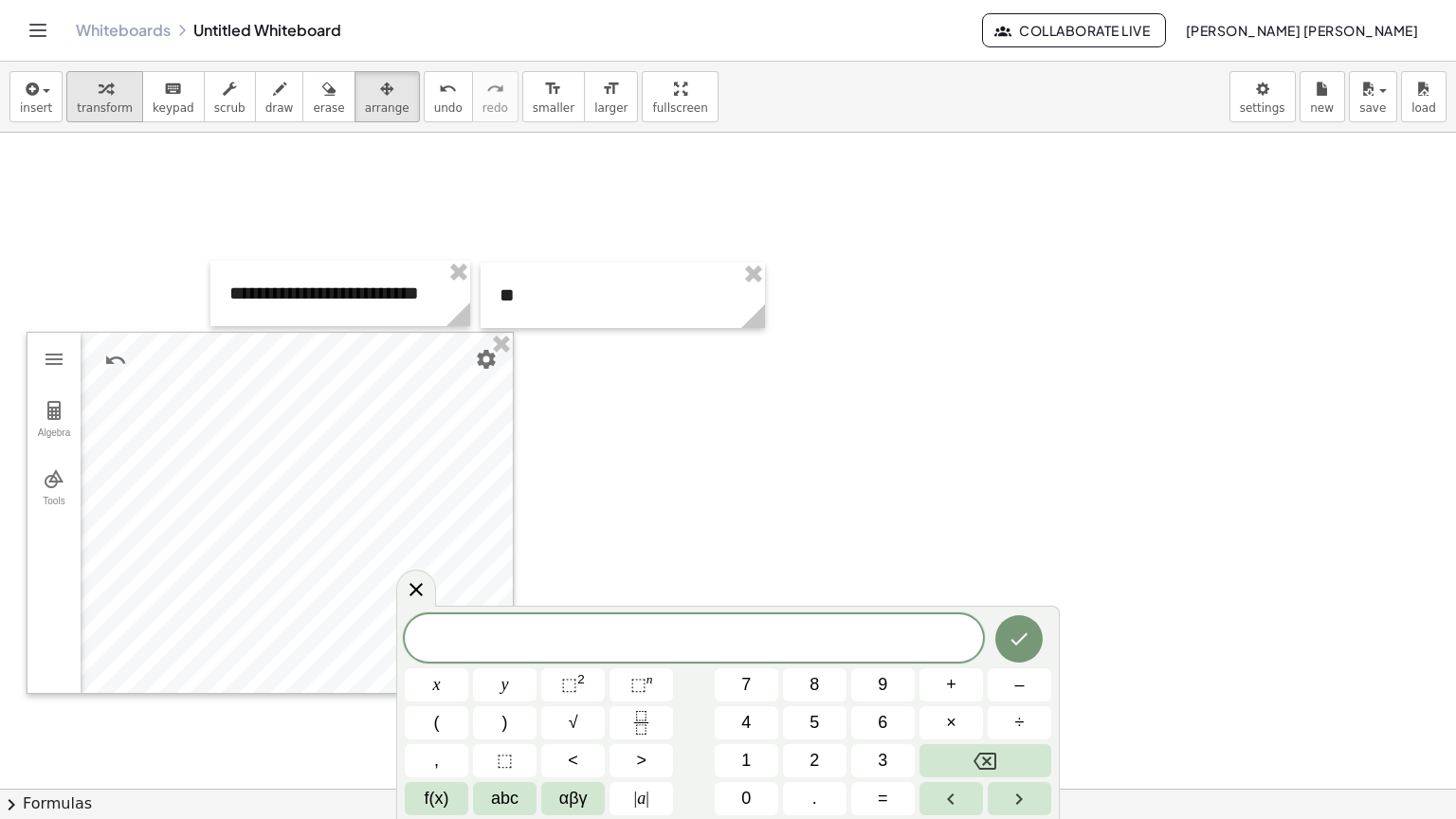
click at [113, 106] on span "transform" at bounding box center [105, 108] width 56 height 13
click at [512, 301] on div "**" at bounding box center [622, 295] width 284 height 65
click at [656, 631] on span at bounding box center [693, 638] width 578 height 29
click at [442, 808] on span "f(x)" at bounding box center [437, 799] width 25 height 26
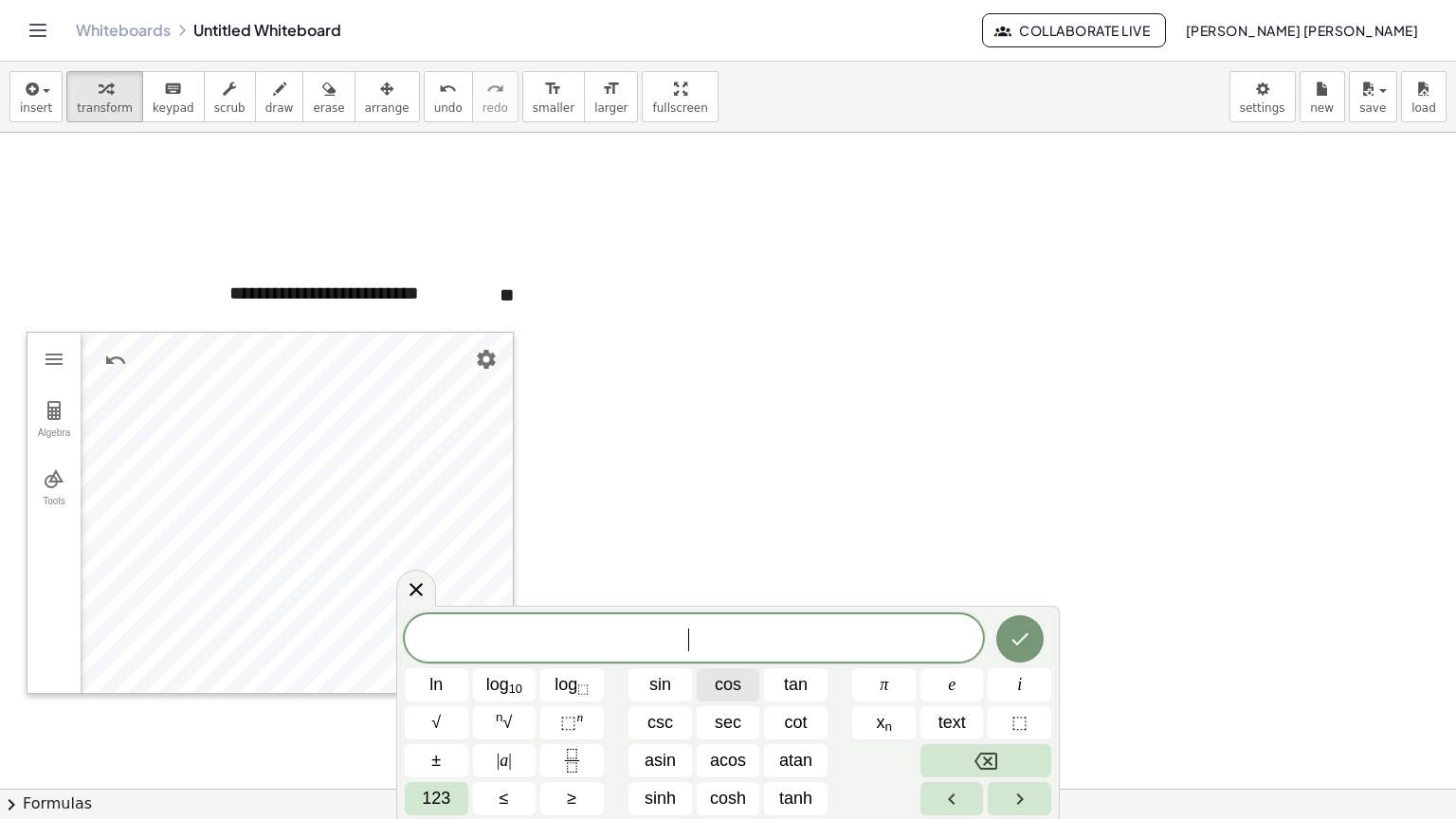
click at [746, 679] on button "cos" at bounding box center [728, 685] width 63 height 34
click at [551, 749] on button "Fraction" at bounding box center [572, 761] width 63 height 34
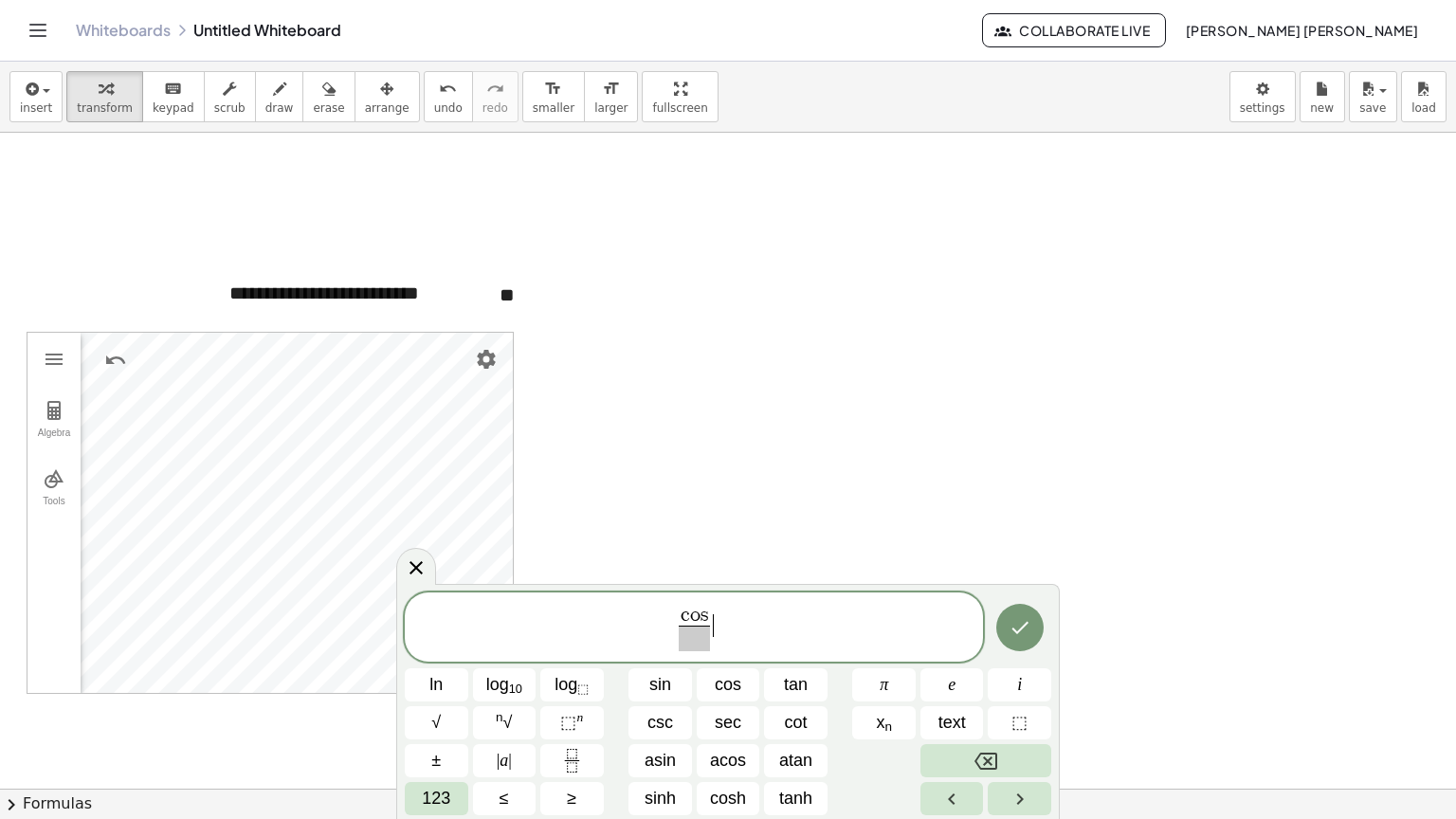
click at [745, 604] on span "c o s ​ ​" at bounding box center [693, 629] width 578 height 50
click at [510, 298] on div "**" at bounding box center [622, 295] width 284 height 65
click at [690, 653] on div "c o s ​" at bounding box center [693, 628] width 578 height 70
click at [692, 654] on div "c ​ o s ​" at bounding box center [693, 628] width 578 height 70
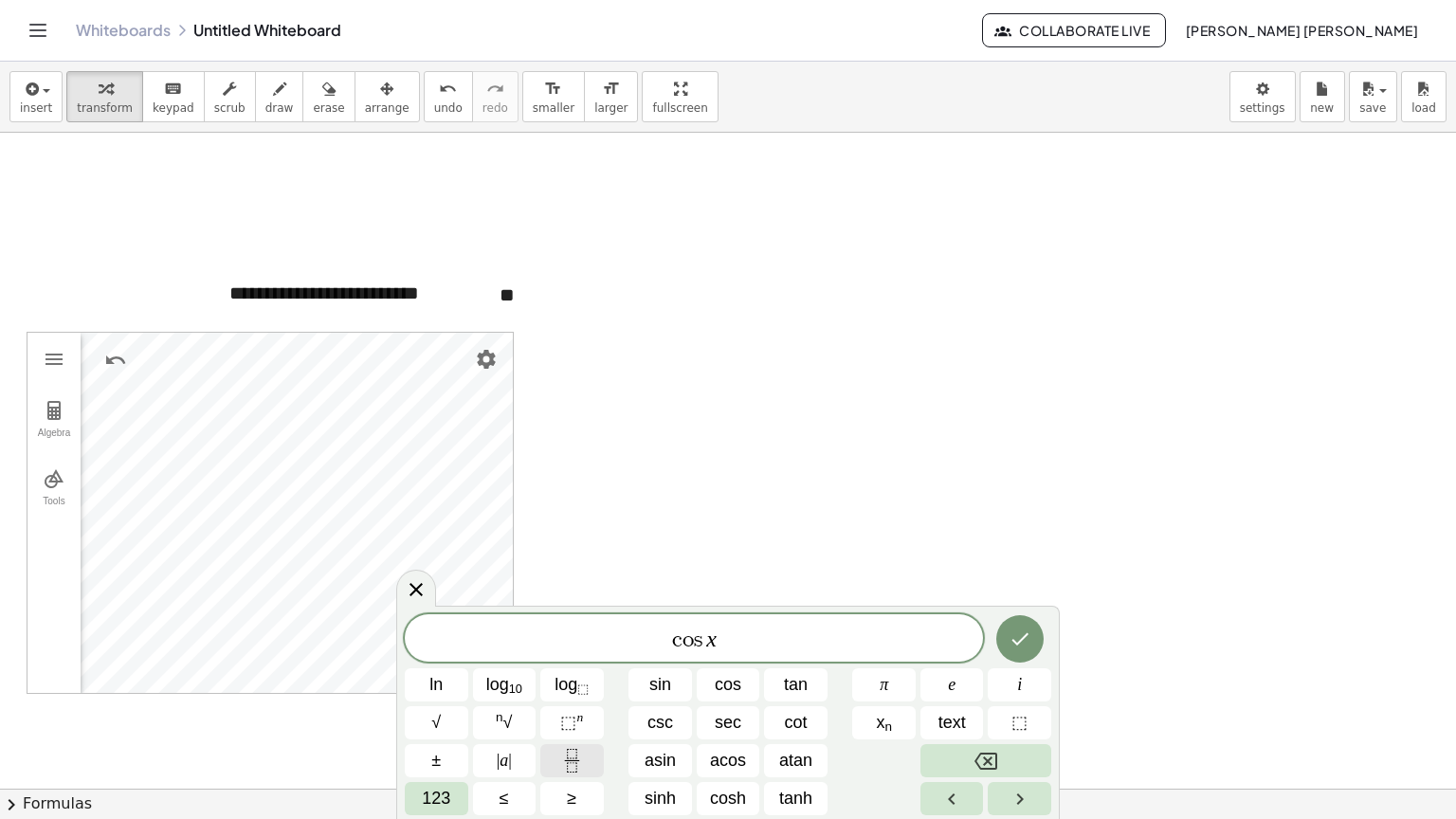
click at [549, 766] on button "Fraction" at bounding box center [572, 761] width 63 height 34
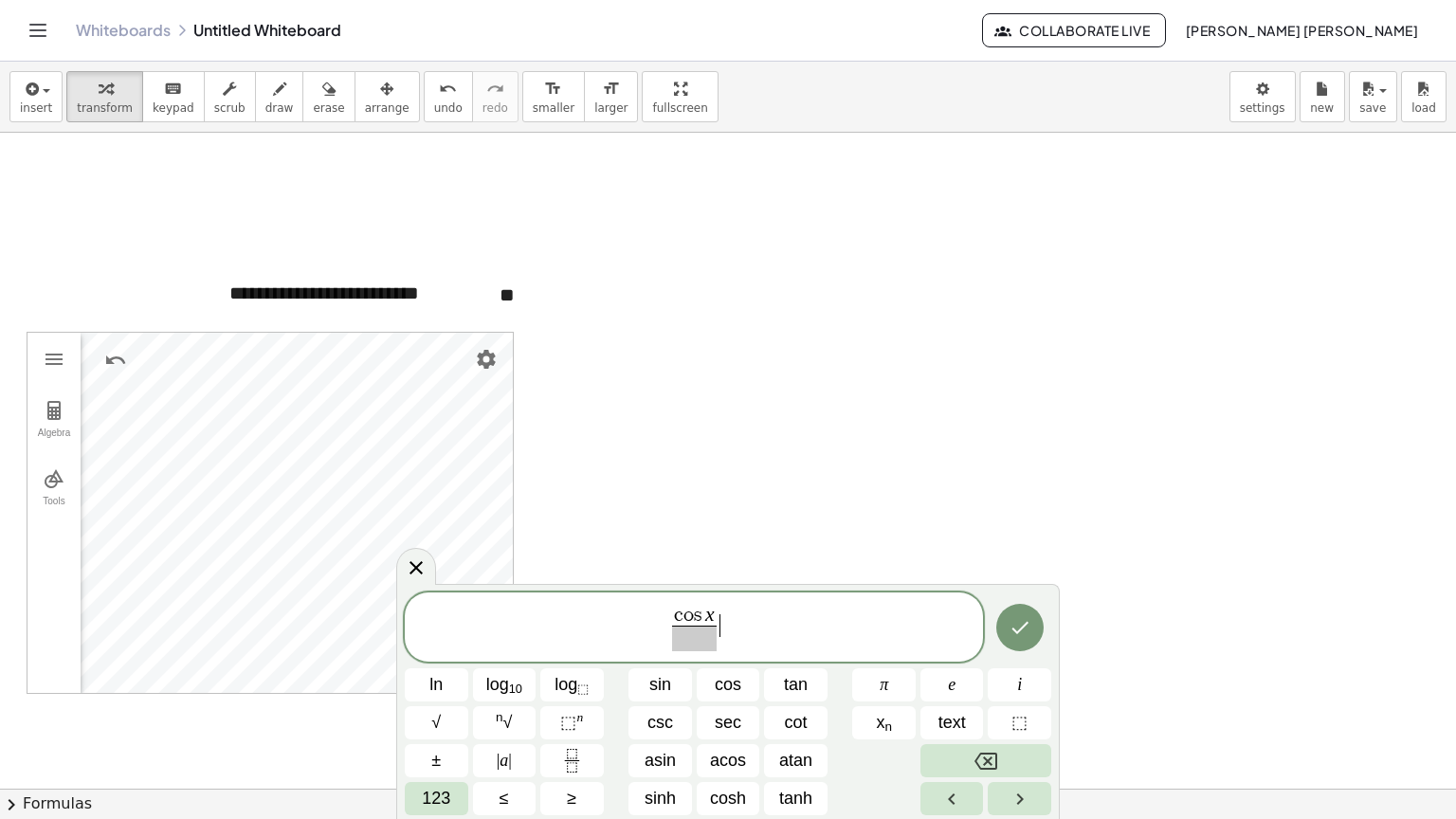
click at [764, 634] on span "c o s x ​ ​" at bounding box center [693, 629] width 578 height 50
click at [701, 620] on var "s" at bounding box center [699, 615] width 12 height 21
click at [684, 621] on span "x ​" at bounding box center [694, 629] width 22 height 46
click at [712, 684] on button "cos" at bounding box center [728, 685] width 63 height 34
click at [722, 620] on span "c o s x ​ ​" at bounding box center [693, 629] width 578 height 50
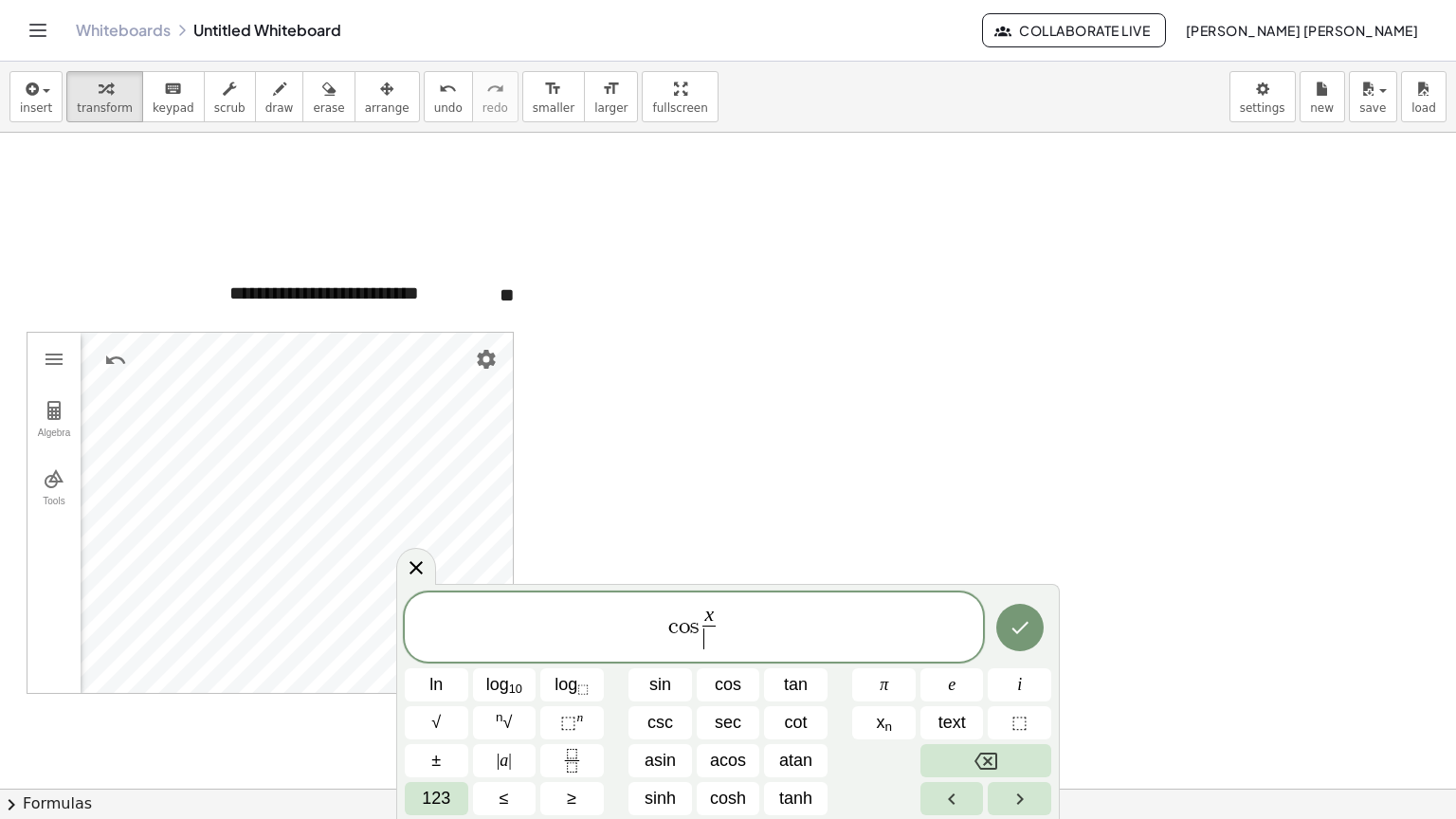
click at [710, 638] on span "​" at bounding box center [708, 638] width 13 height 26
drag, startPoint x: 736, startPoint y: 618, endPoint x: 738, endPoint y: 644, distance: 26.1
click at [738, 644] on span "c o s x 3 ​ ​" at bounding box center [693, 629] width 578 height 50
click at [585, 756] on button "Fraction" at bounding box center [572, 761] width 63 height 34
click at [751, 642] on span "1 ​ ​" at bounding box center [743, 629] width 23 height 46
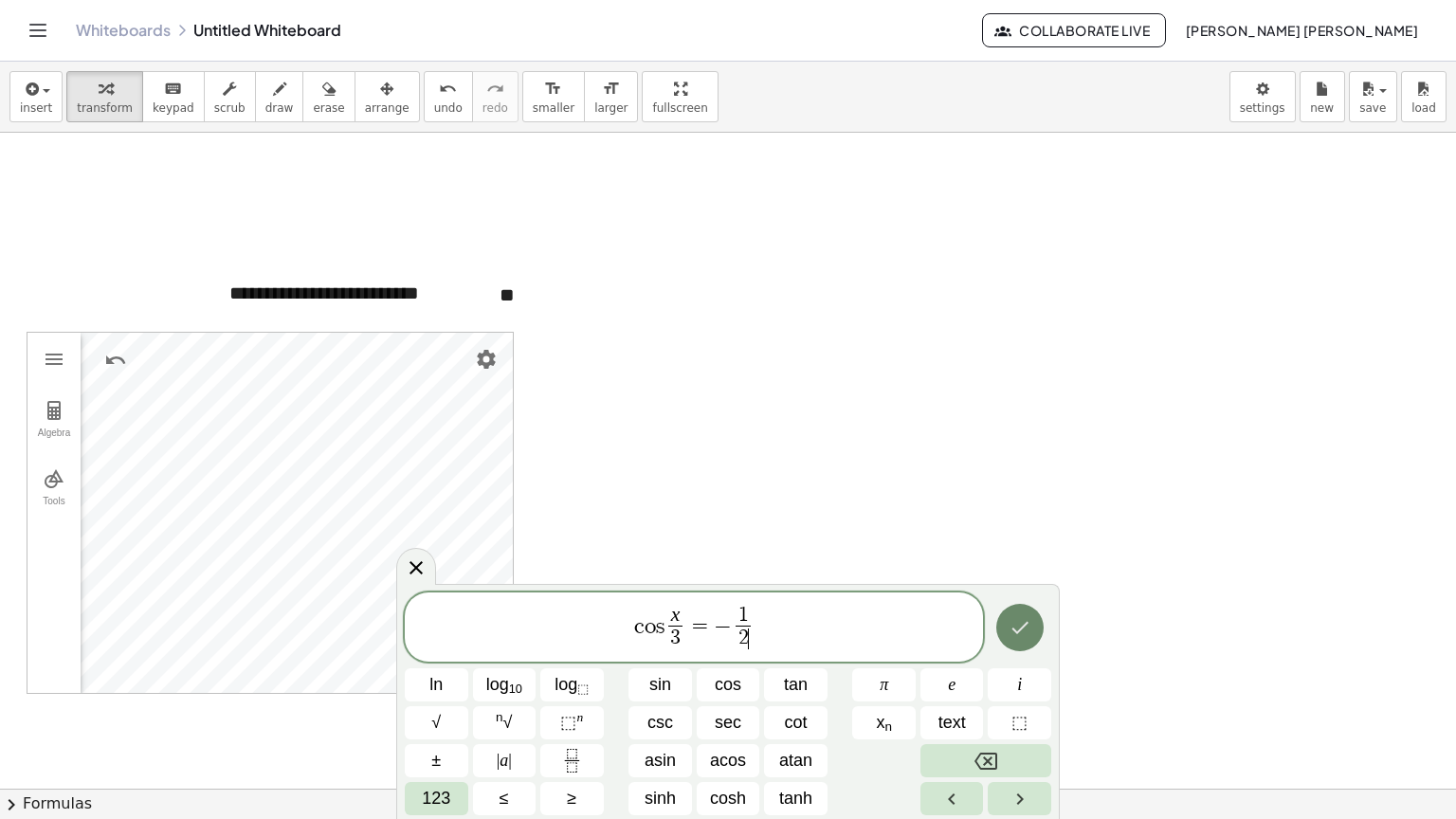
click at [1038, 631] on button "Done" at bounding box center [1020, 628] width 47 height 47
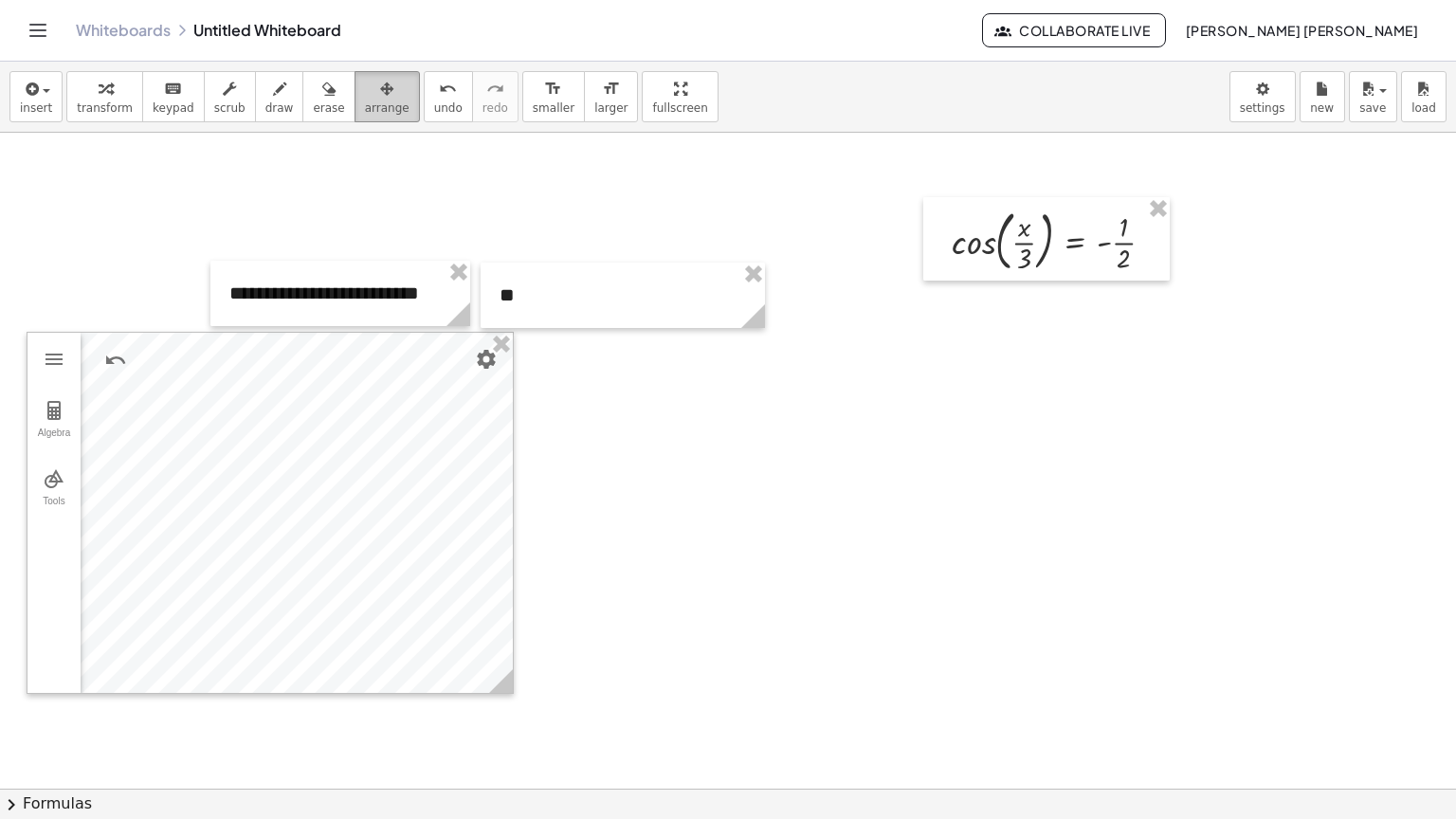
click at [376, 107] on button "arrange" at bounding box center [387, 97] width 65 height 51
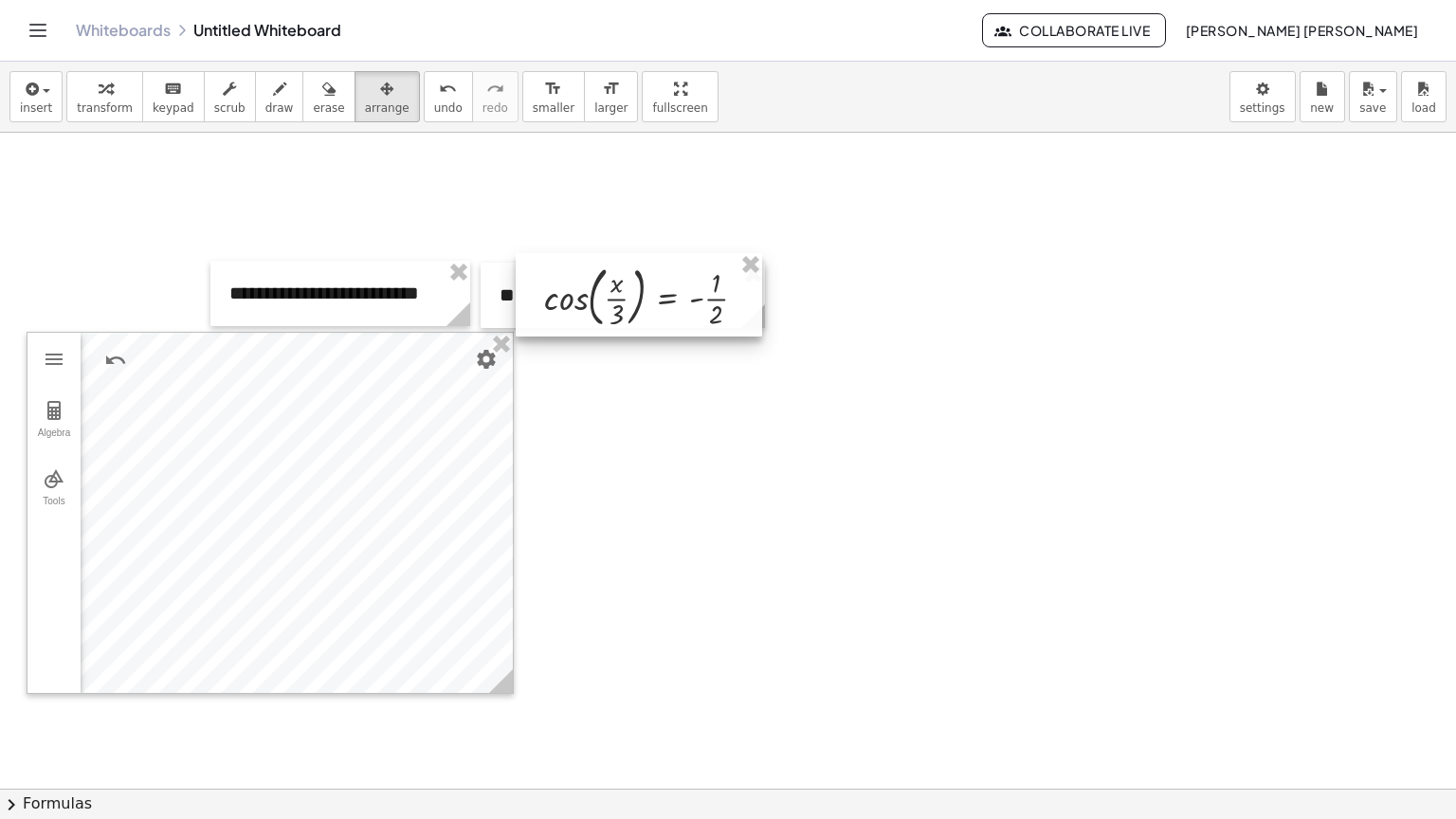
drag, startPoint x: 1061, startPoint y: 232, endPoint x: 657, endPoint y: 283, distance: 407.2
click at [657, 283] on div at bounding box center [639, 295] width 247 height 84
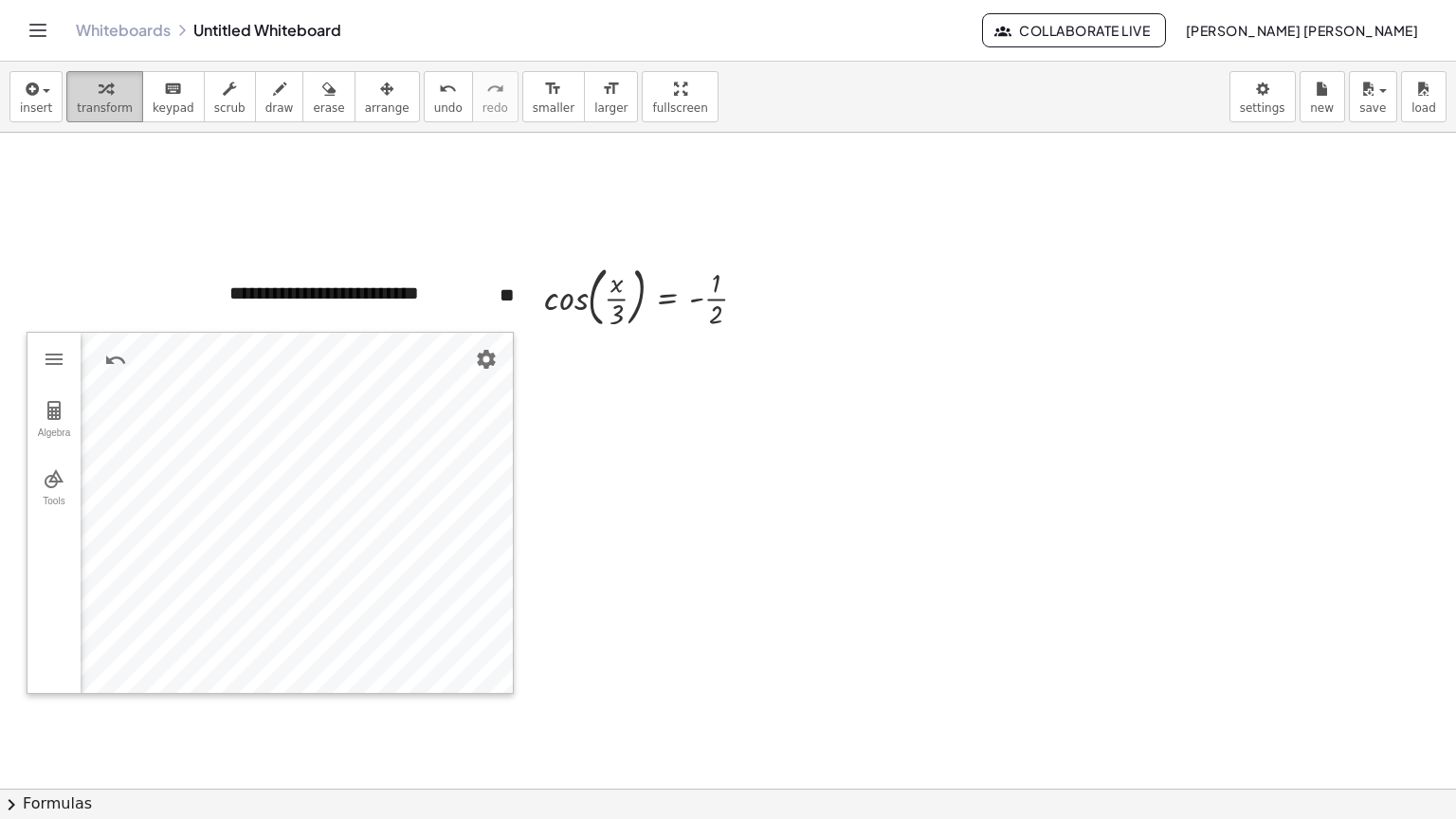
click at [77, 90] on div "button" at bounding box center [105, 88] width 56 height 23
drag, startPoint x: 556, startPoint y: 307, endPoint x: 546, endPoint y: 300, distance: 12.2
click at [546, 300] on div at bounding box center [653, 294] width 237 height 74
drag, startPoint x: 44, startPoint y: 112, endPoint x: 0, endPoint y: 127, distance: 46.5
click at [0, 126] on div "insert select one: Math Expression Function Text Youtube Video Graphing Geometr…" at bounding box center [728, 97] width 1456 height 71
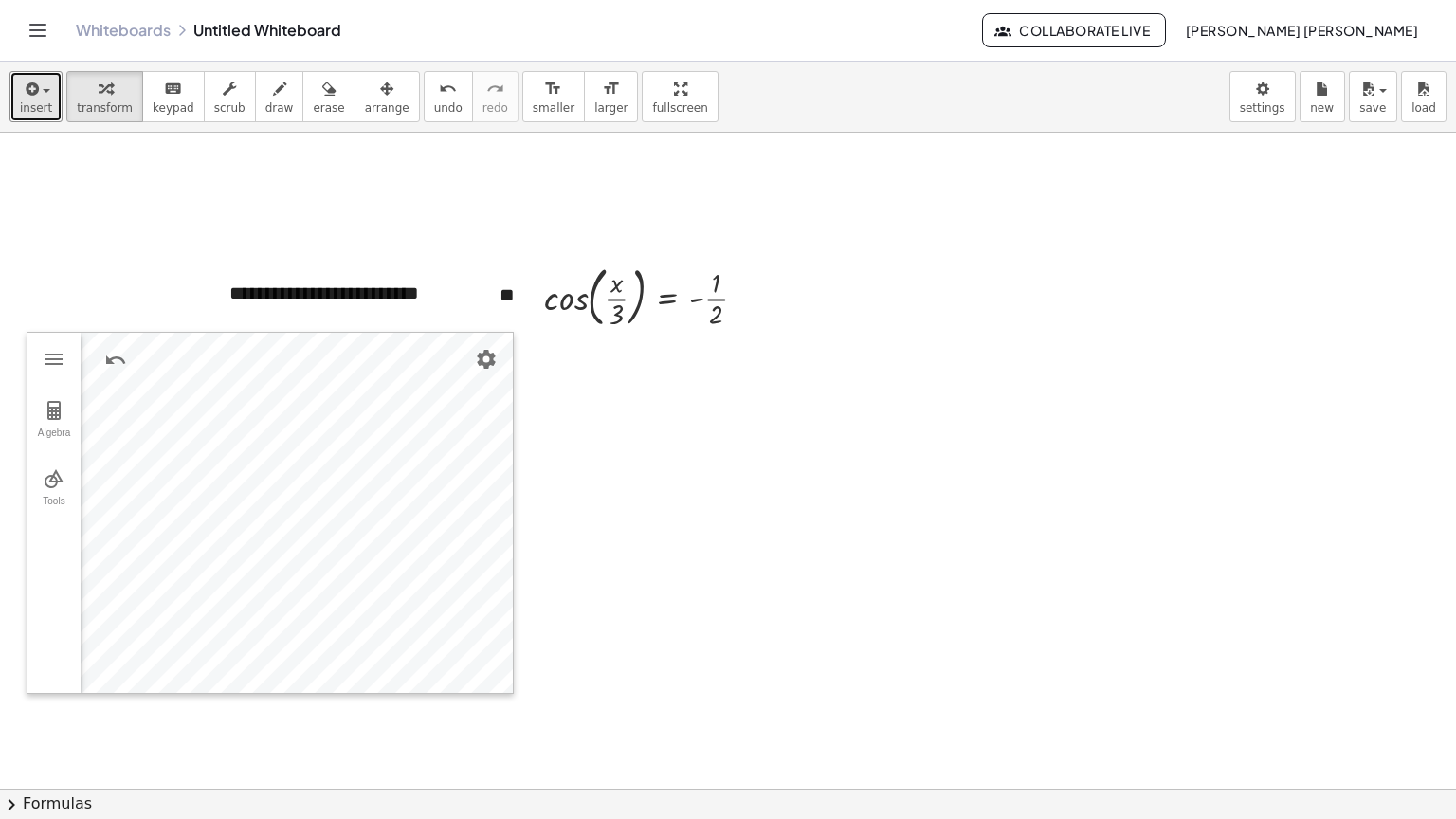
click at [1128, 565] on div at bounding box center [729, 789] width 1458 height 1312
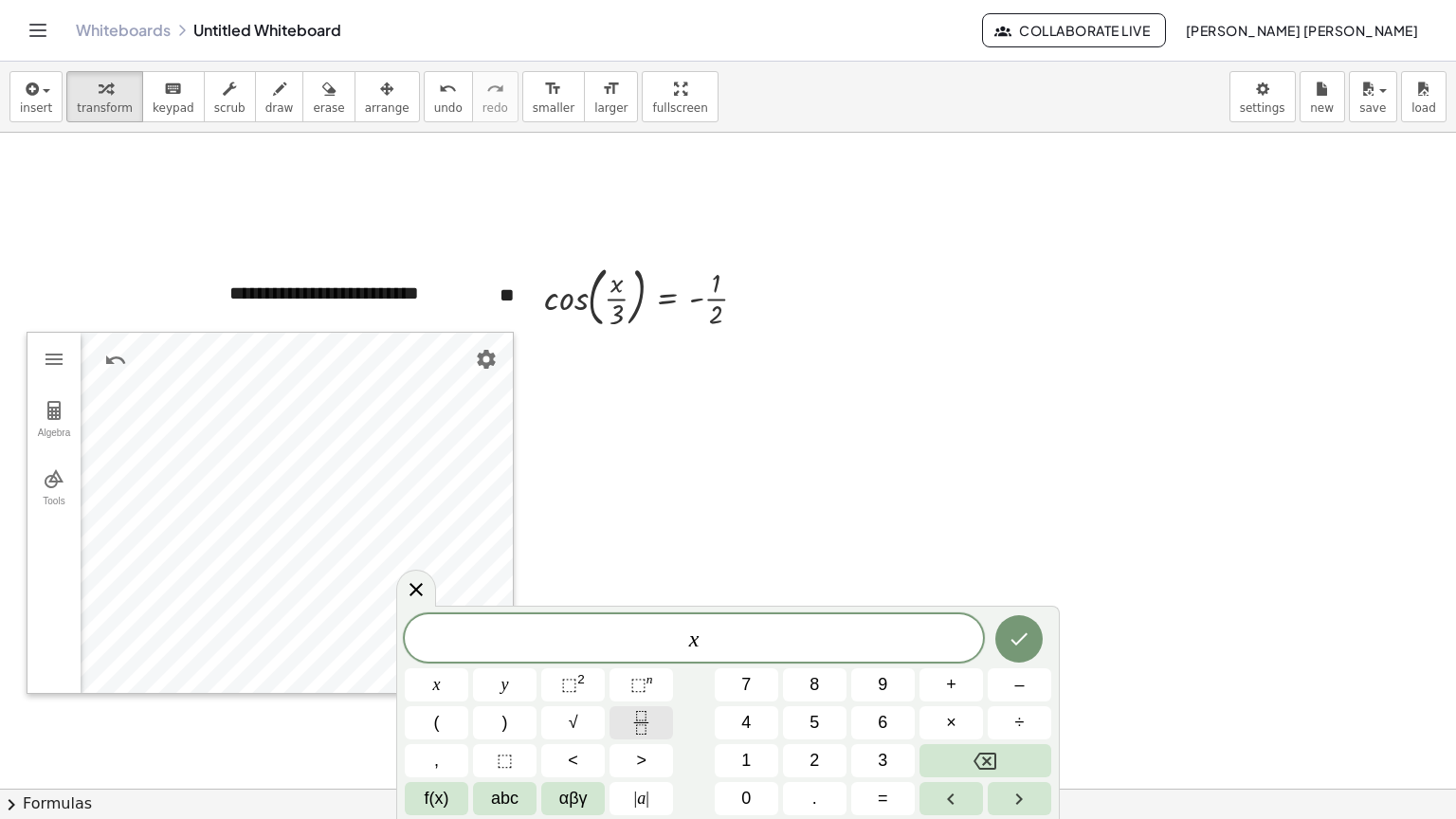
click at [671, 707] on button "Fraction" at bounding box center [641, 723] width 63 height 34
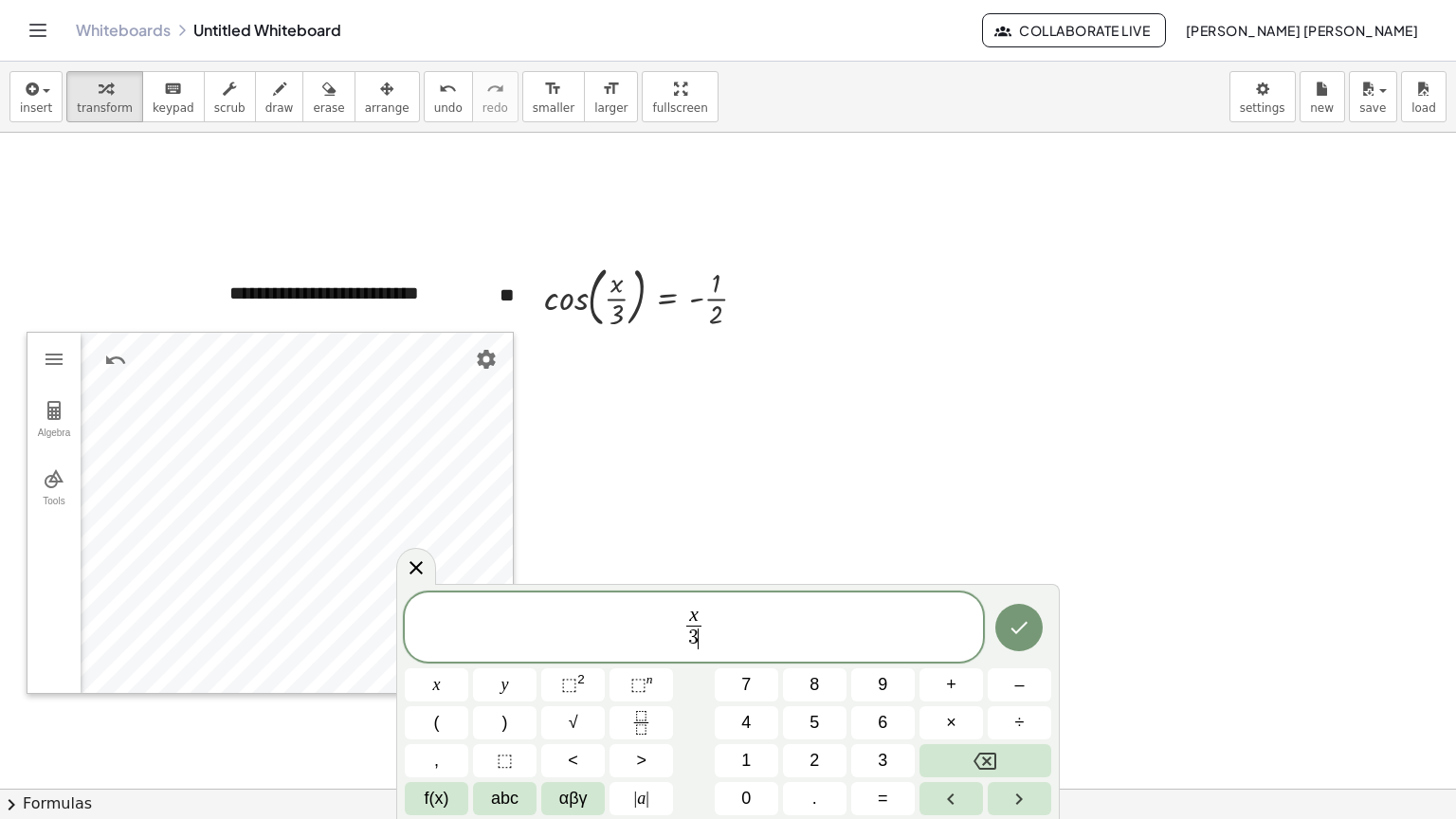
click at [733, 634] on span "x 3 ​ ​" at bounding box center [693, 629] width 578 height 50
click at [420, 796] on button "f(x)" at bounding box center [436, 799] width 63 height 34
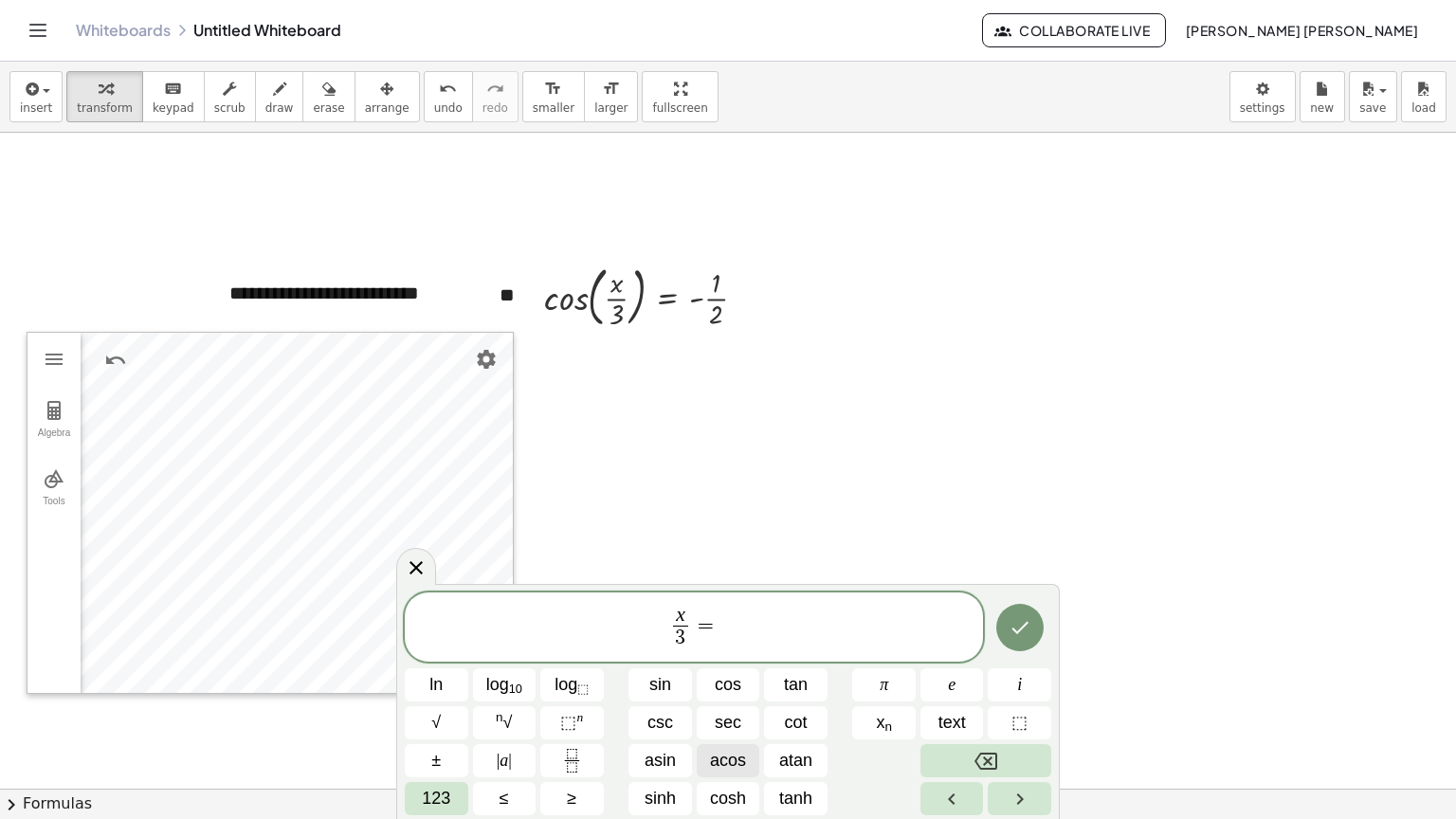
click at [732, 748] on span "acos" at bounding box center [728, 761] width 36 height 26
click at [563, 770] on icon "Fraction" at bounding box center [572, 761] width 24 height 24
click at [755, 637] on span at bounding box center [754, 638] width 14 height 26
click at [1008, 634] on icon "Done" at bounding box center [1019, 628] width 23 height 23
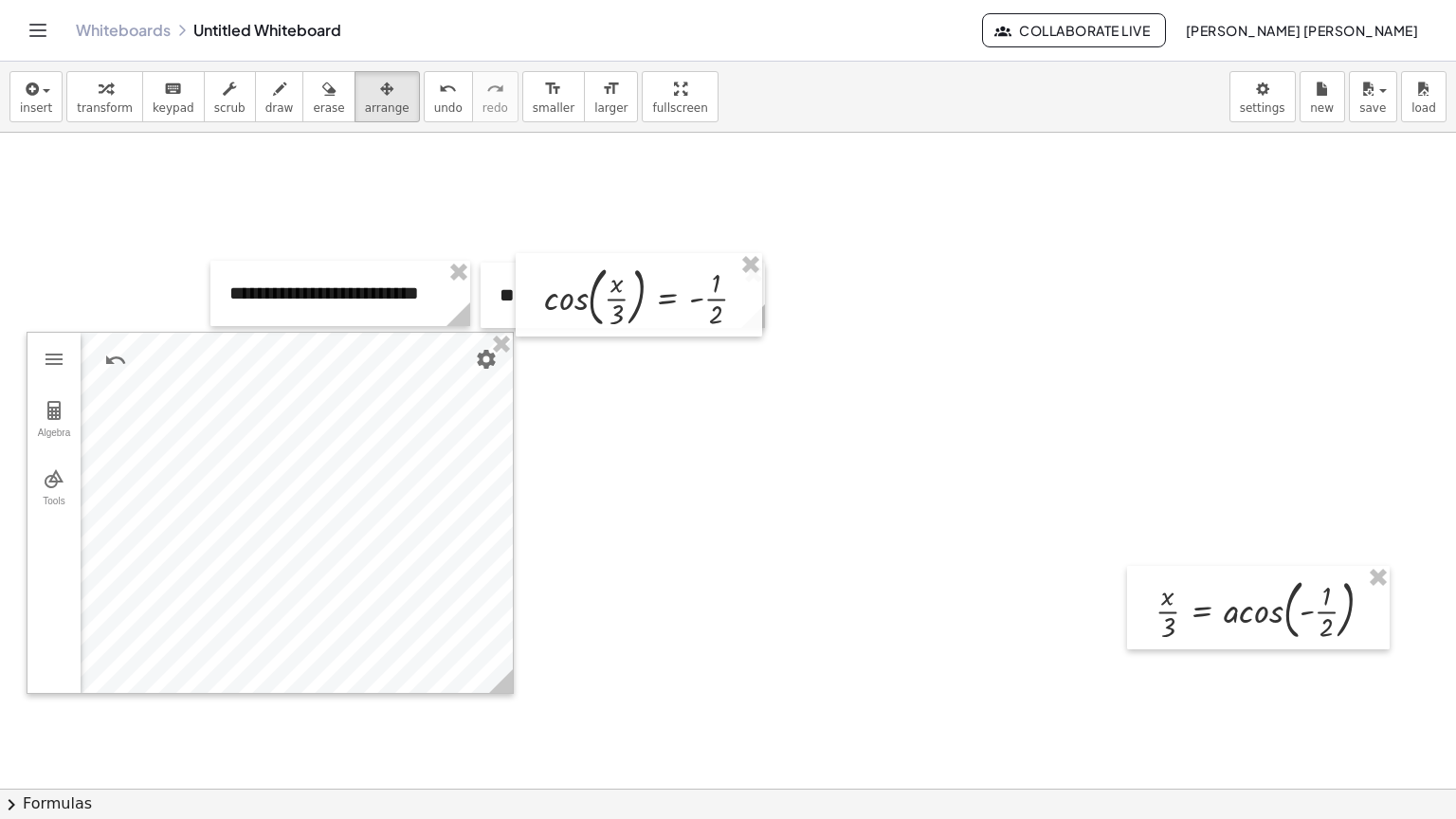
drag, startPoint x: 372, startPoint y: 89, endPoint x: 641, endPoint y: 197, distance: 289.9
click at [372, 90] on div "button" at bounding box center [387, 88] width 44 height 23
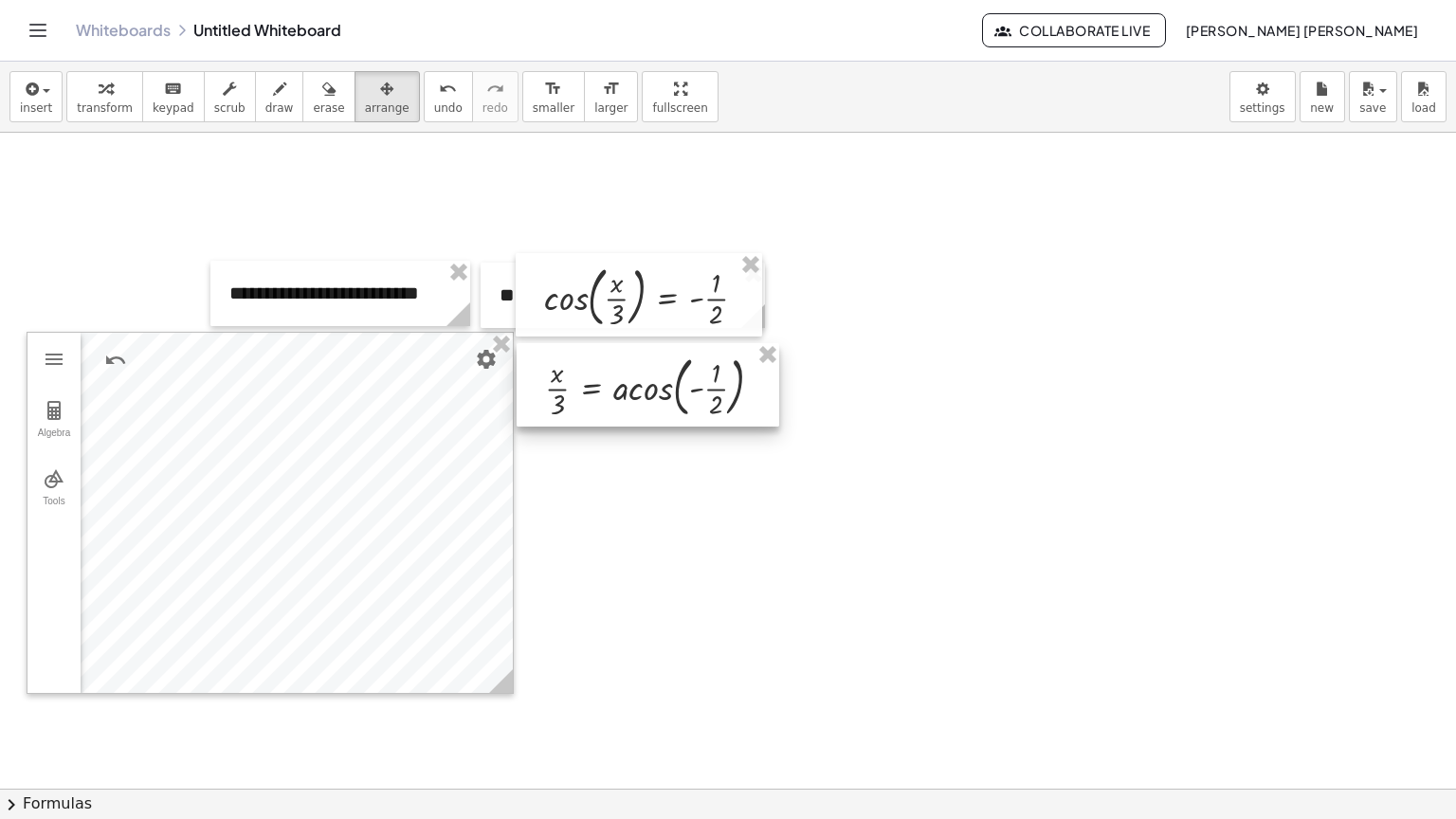
drag, startPoint x: 1285, startPoint y: 637, endPoint x: 675, endPoint y: 414, distance: 649.5
click at [675, 414] on div at bounding box center [648, 385] width 262 height 84
click at [124, 110] on button "transform" at bounding box center [105, 97] width 77 height 51
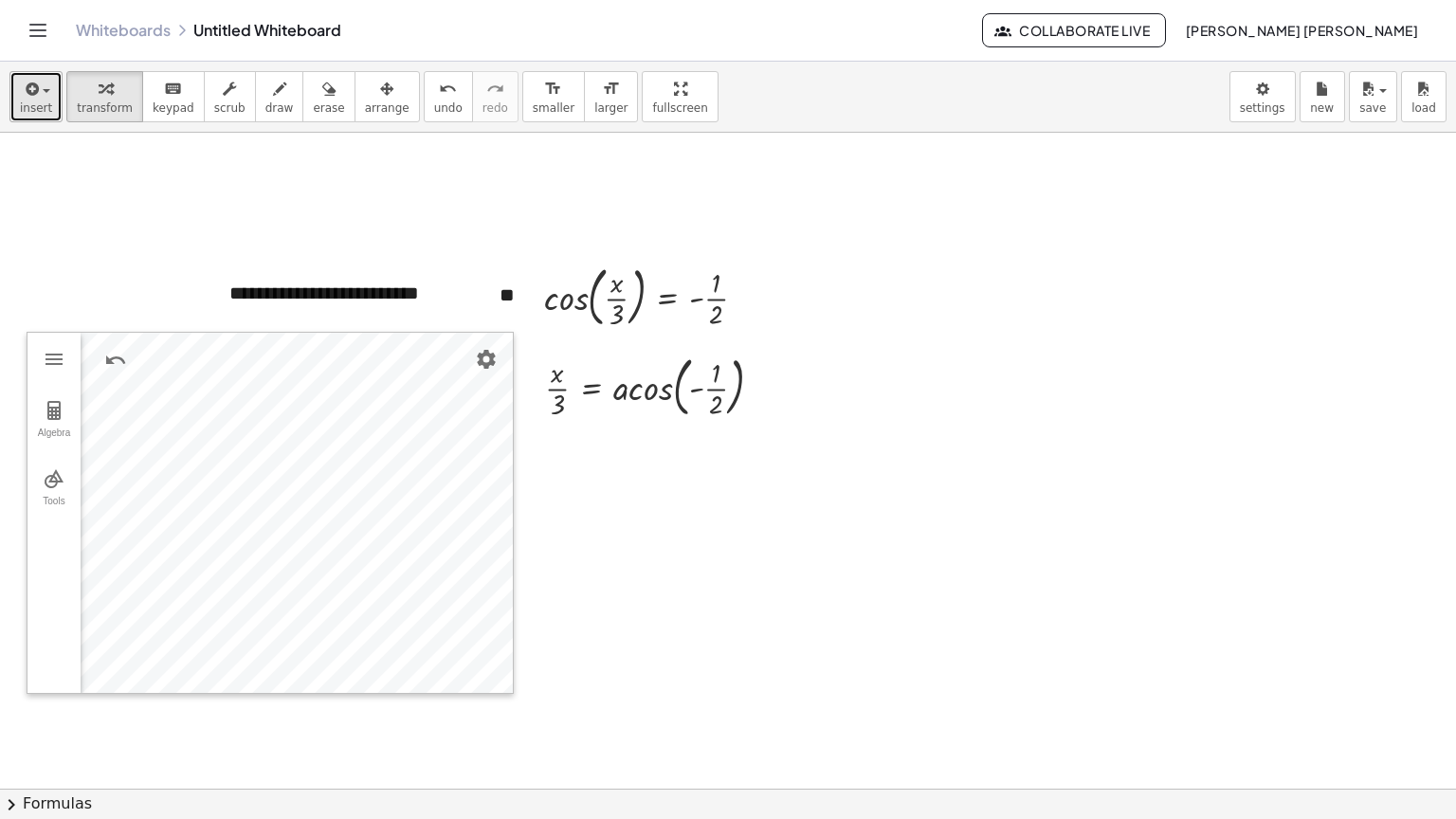
click at [45, 89] on span "button" at bounding box center [46, 91] width 8 height 4
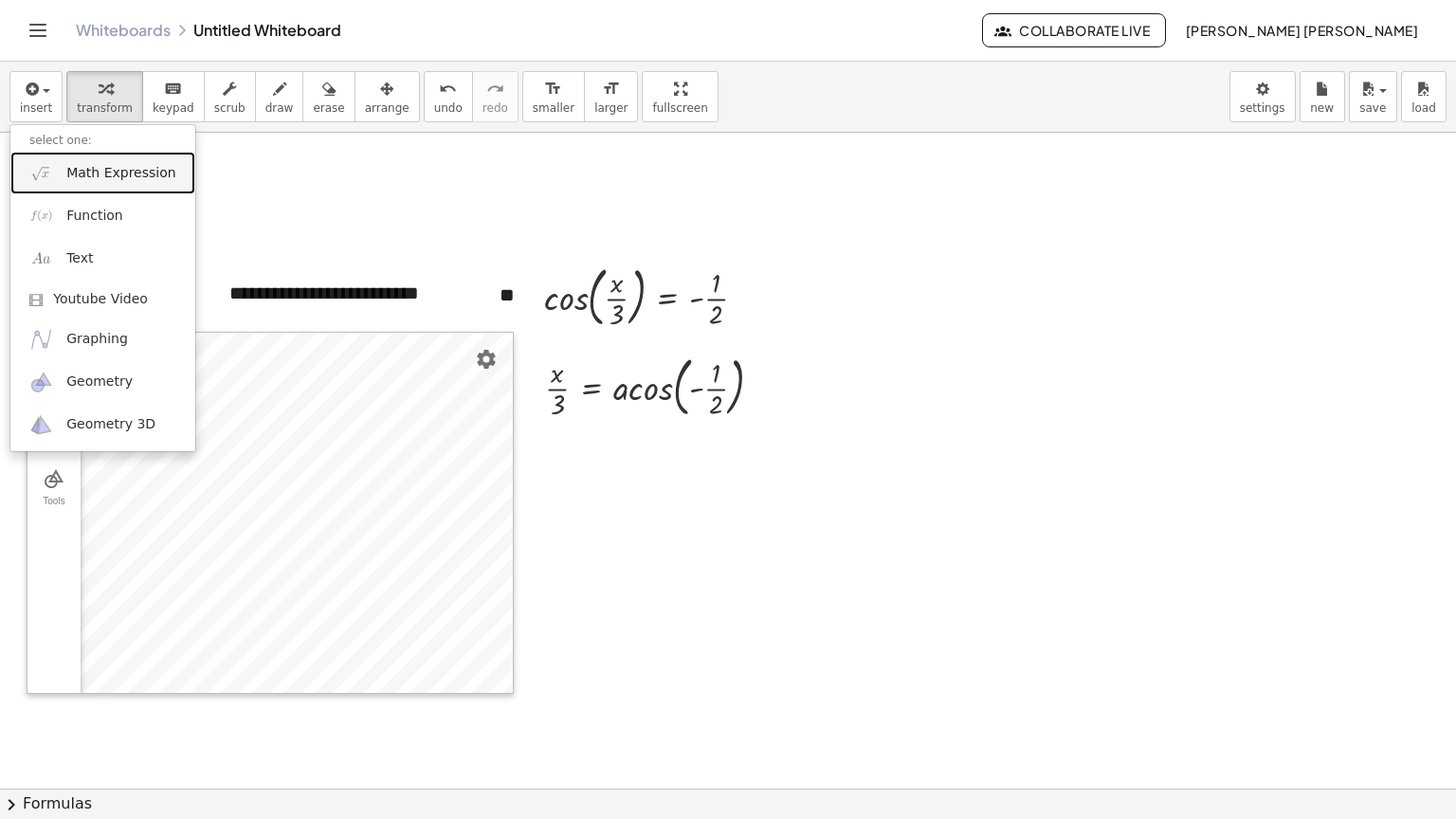
click at [123, 159] on link "Math Expression" at bounding box center [103, 173] width 184 height 42
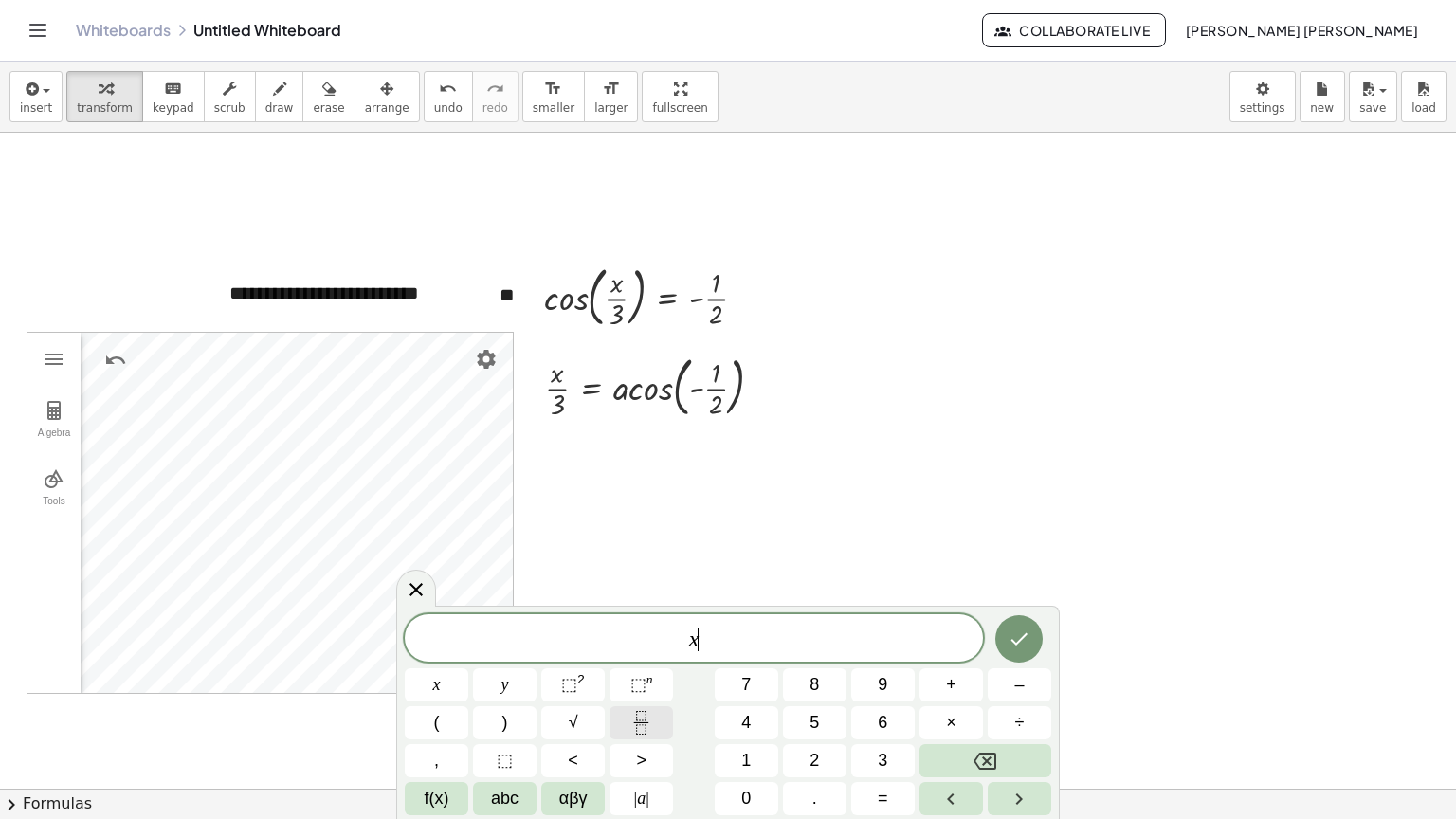
click at [625, 715] on button "Fraction" at bounding box center [641, 723] width 63 height 34
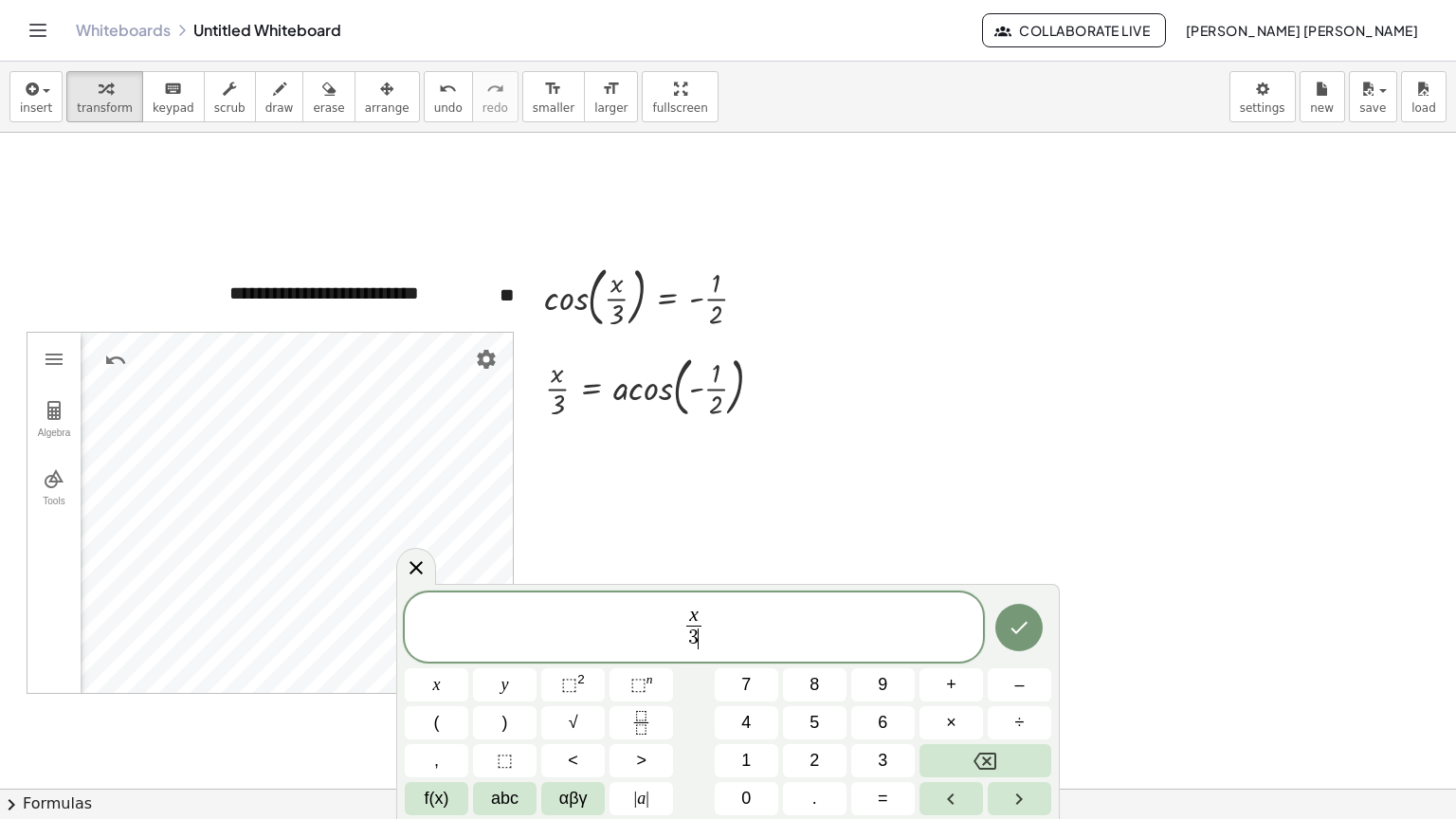
click at [733, 622] on span "x 3 ​ ​" at bounding box center [693, 629] width 578 height 50
click at [1015, 612] on button "Done" at bounding box center [1019, 628] width 47 height 47
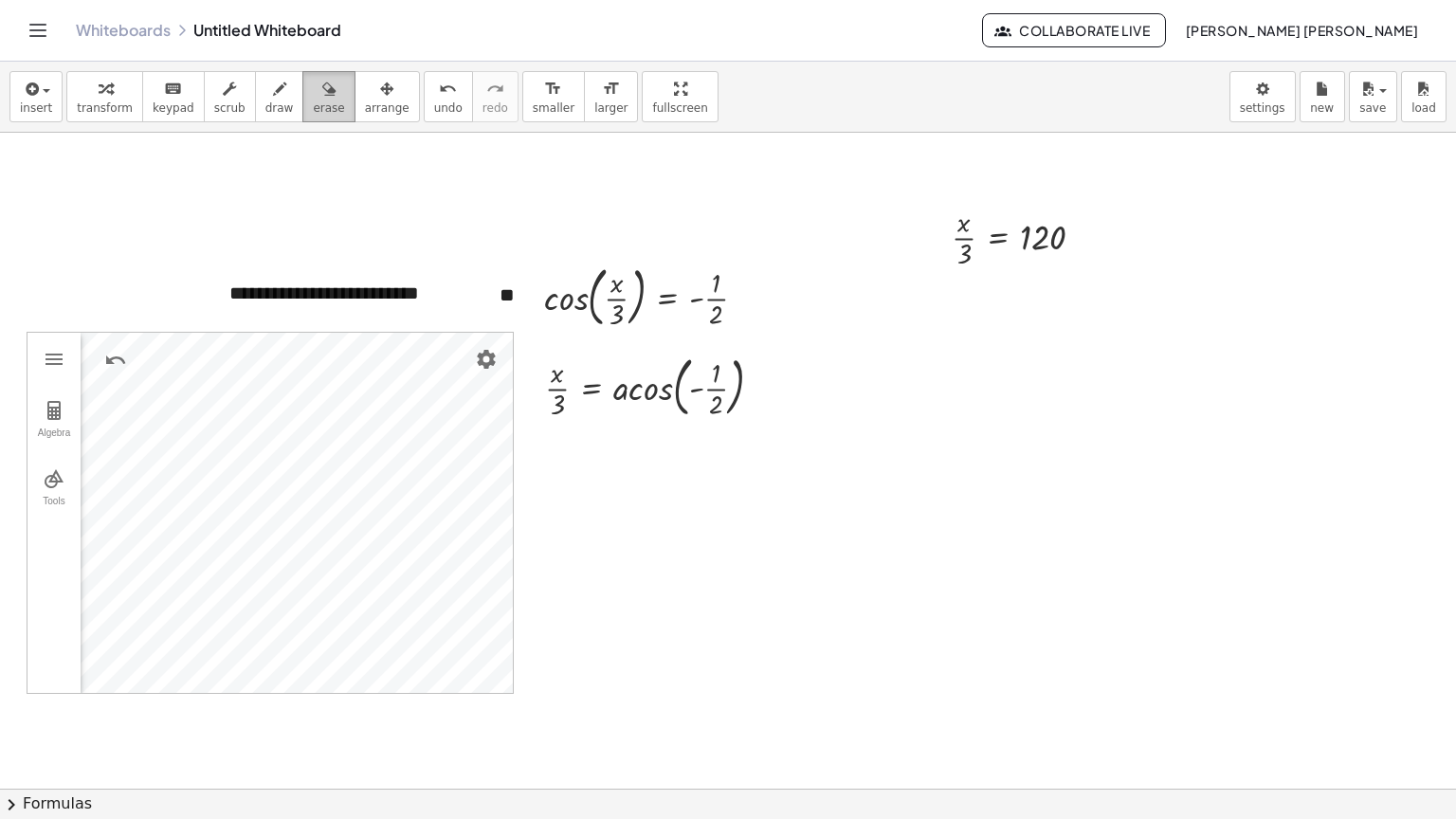
click at [318, 84] on button "erase" at bounding box center [328, 97] width 52 height 51
drag, startPoint x: 345, startPoint y: 85, endPoint x: 362, endPoint y: 91, distance: 18.0
click at [380, 85] on icon "button" at bounding box center [386, 89] width 13 height 23
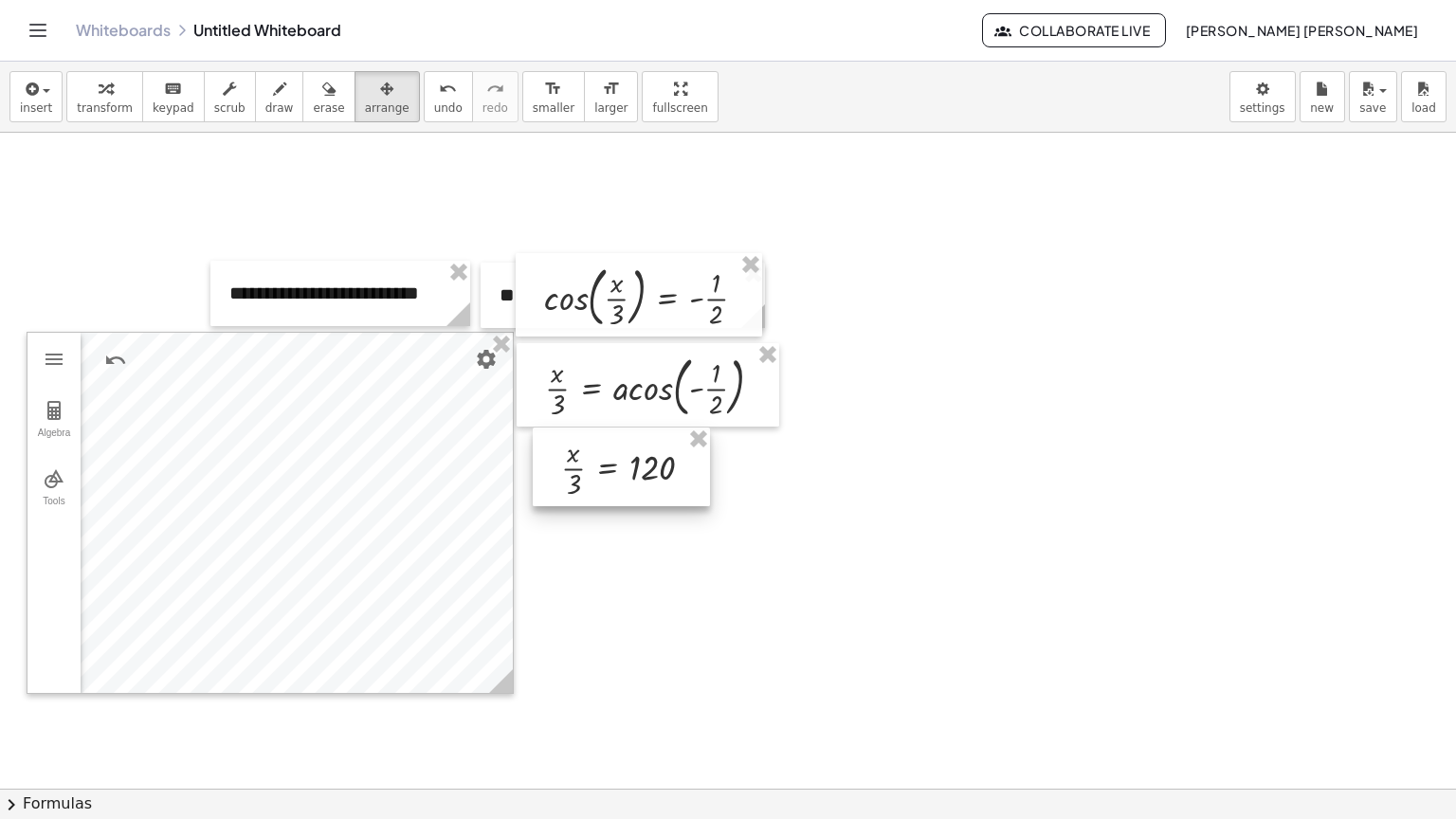
drag, startPoint x: 1013, startPoint y: 277, endPoint x: 623, endPoint y: 497, distance: 447.8
click at [623, 497] on div at bounding box center [621, 467] width 178 height 79
click at [39, 97] on div "button" at bounding box center [36, 88] width 33 height 23
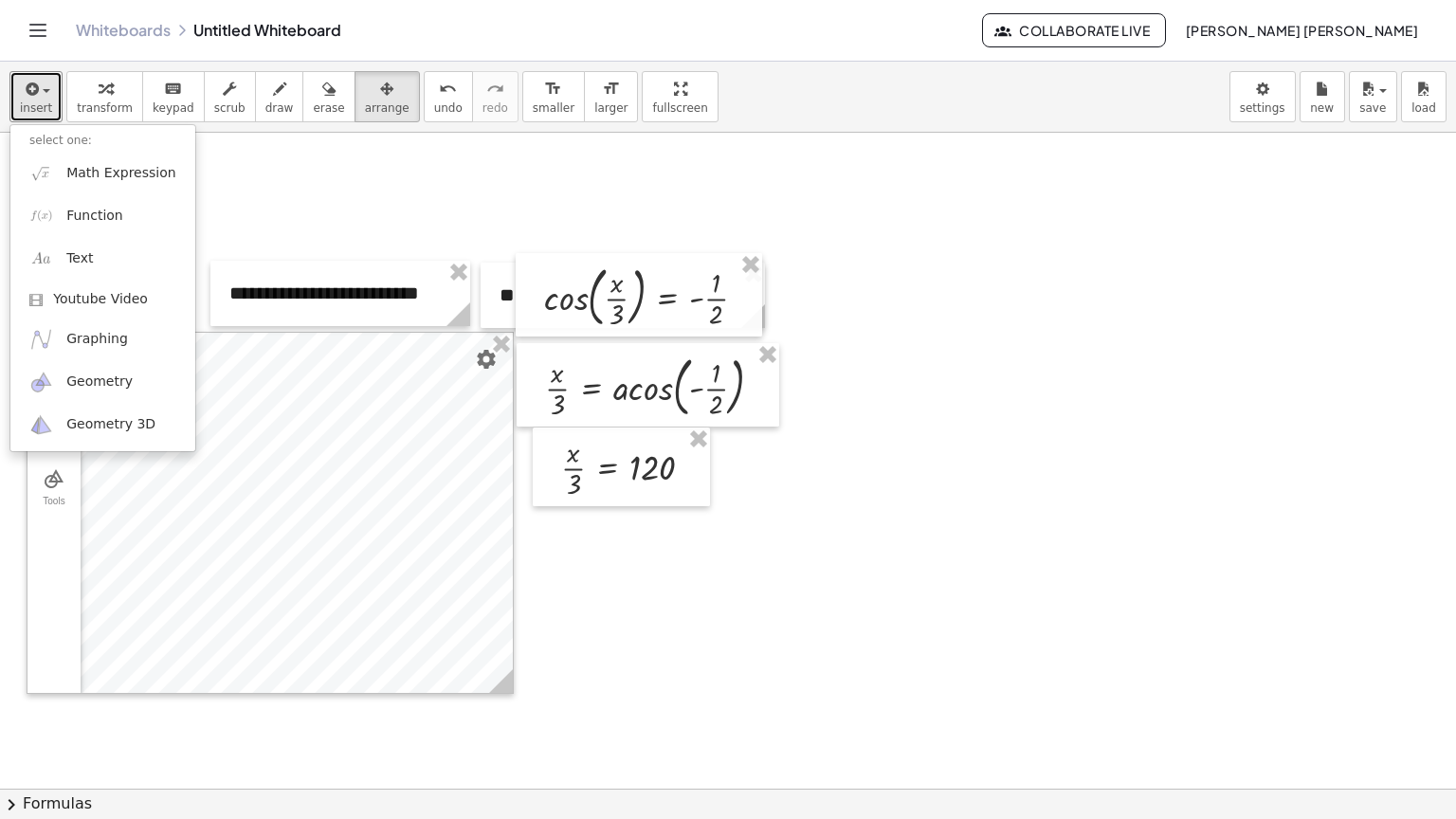
click at [1057, 218] on div at bounding box center [729, 789] width 1458 height 1312
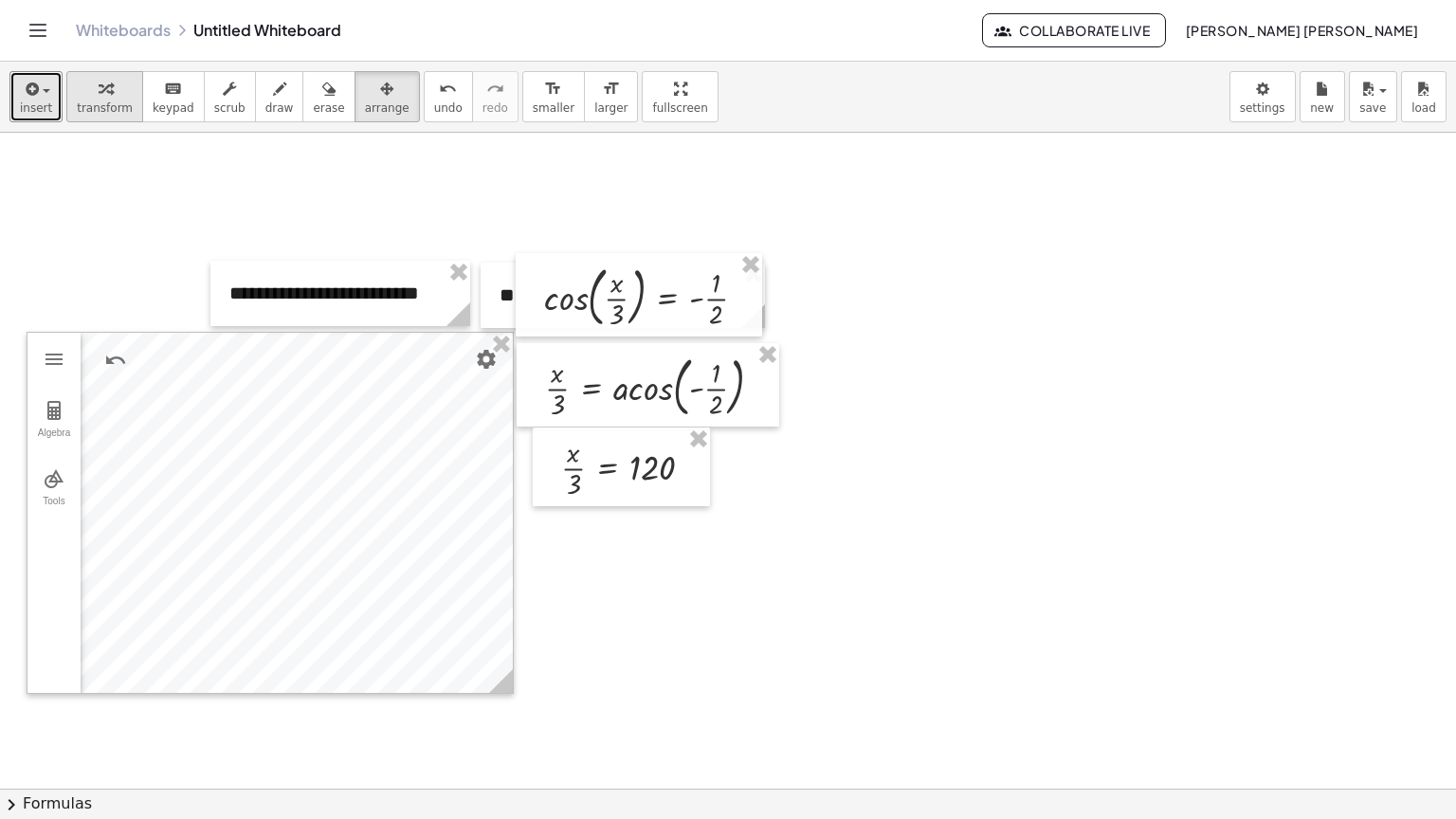
click at [99, 89] on icon "button" at bounding box center [105, 89] width 13 height 23
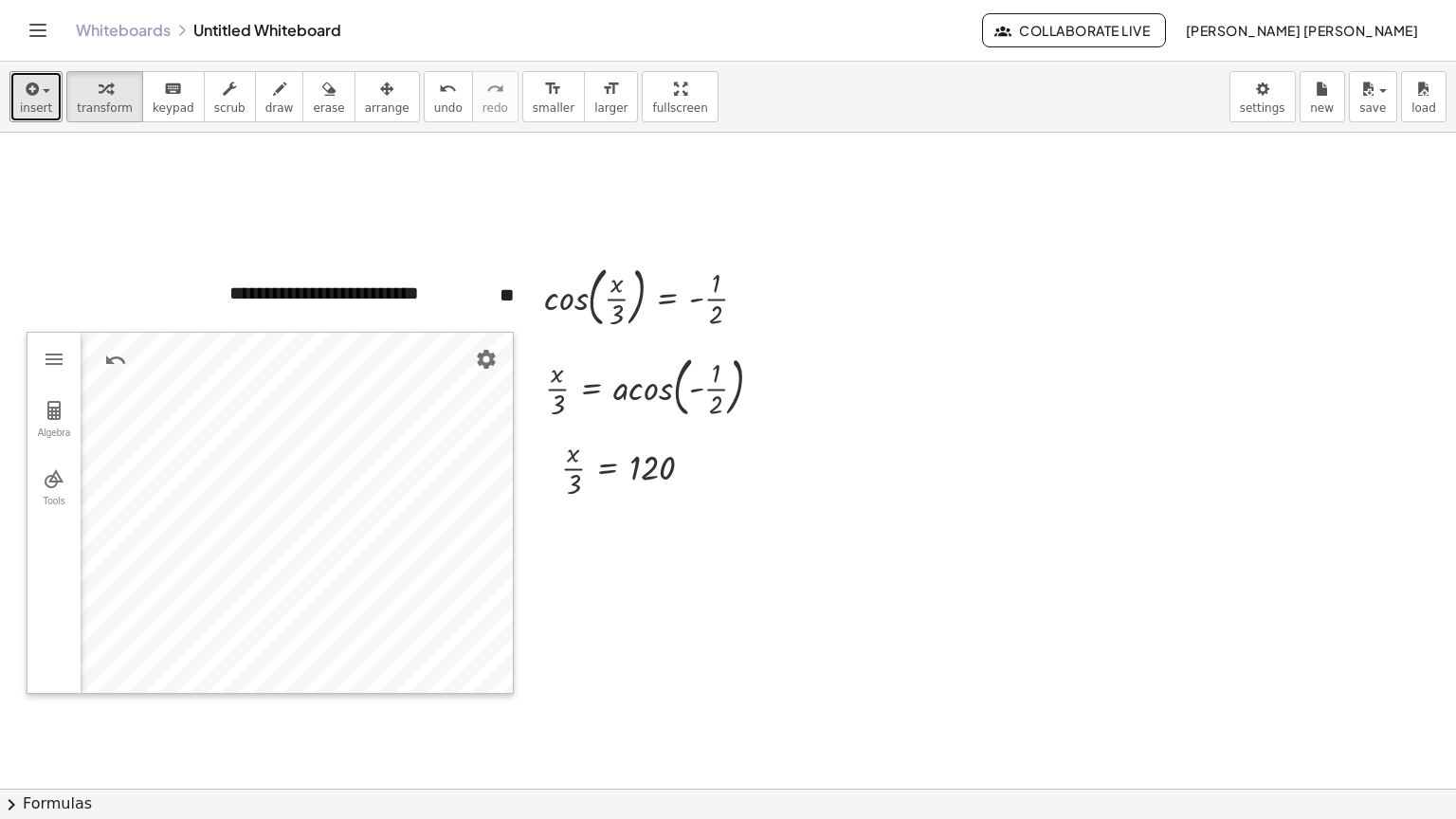
click at [1034, 233] on div at bounding box center [729, 789] width 1458 height 1312
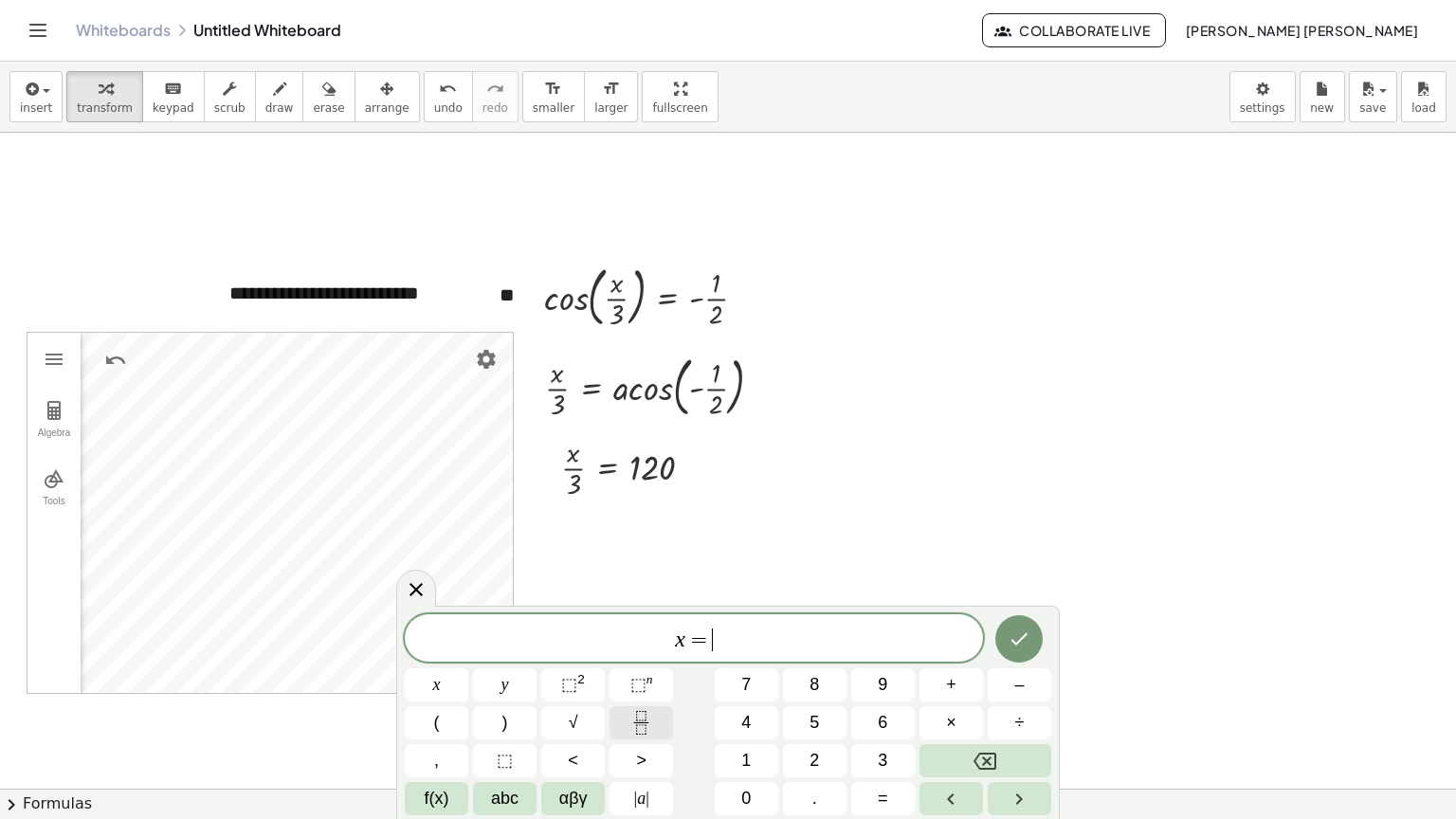
click at [657, 707] on button "Fraction" at bounding box center [641, 723] width 63 height 34
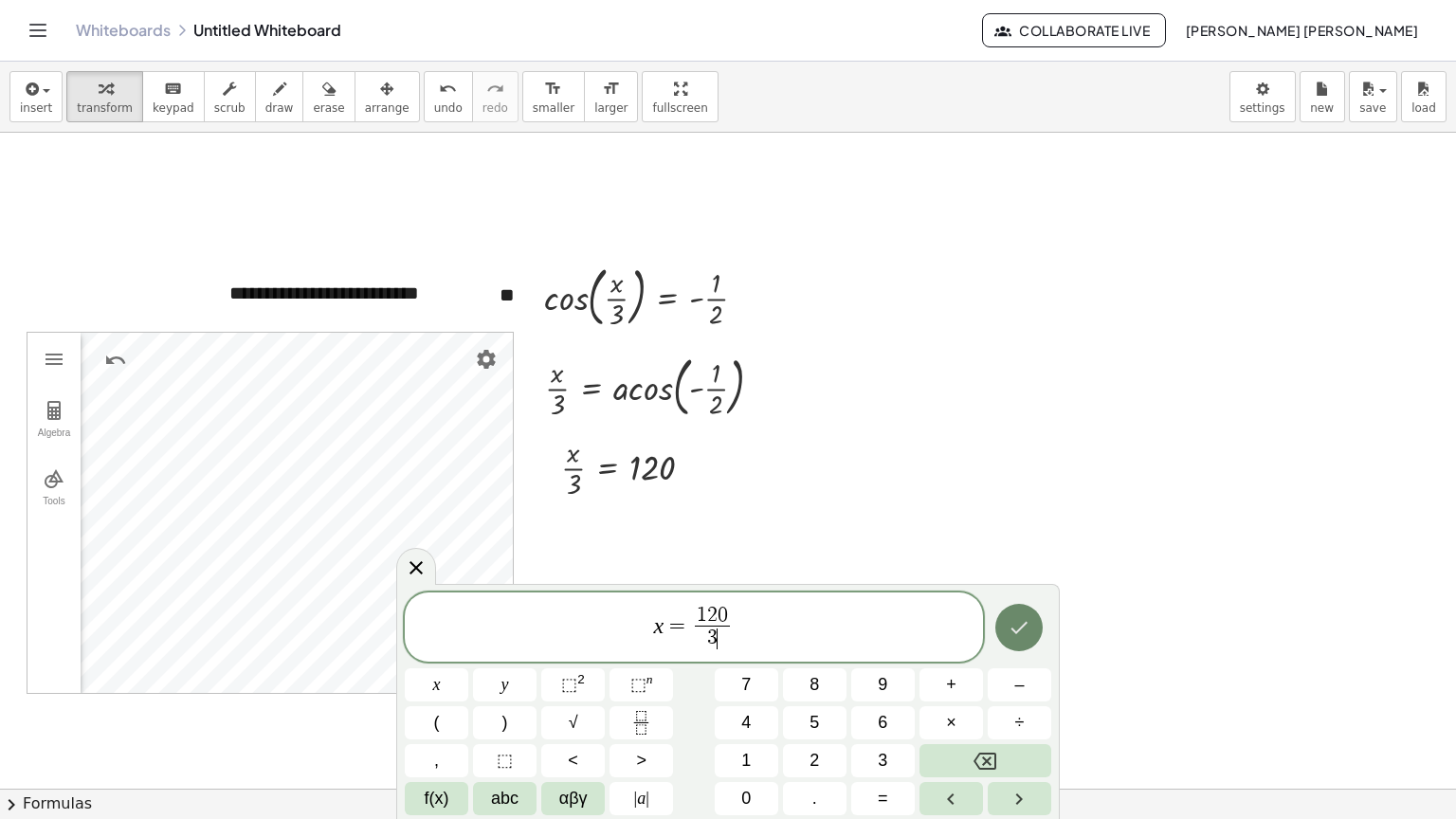
click at [469, 668] on div at bounding box center [436, 685] width 63 height 34
click at [1029, 619] on icon "Done" at bounding box center [1019, 628] width 23 height 23
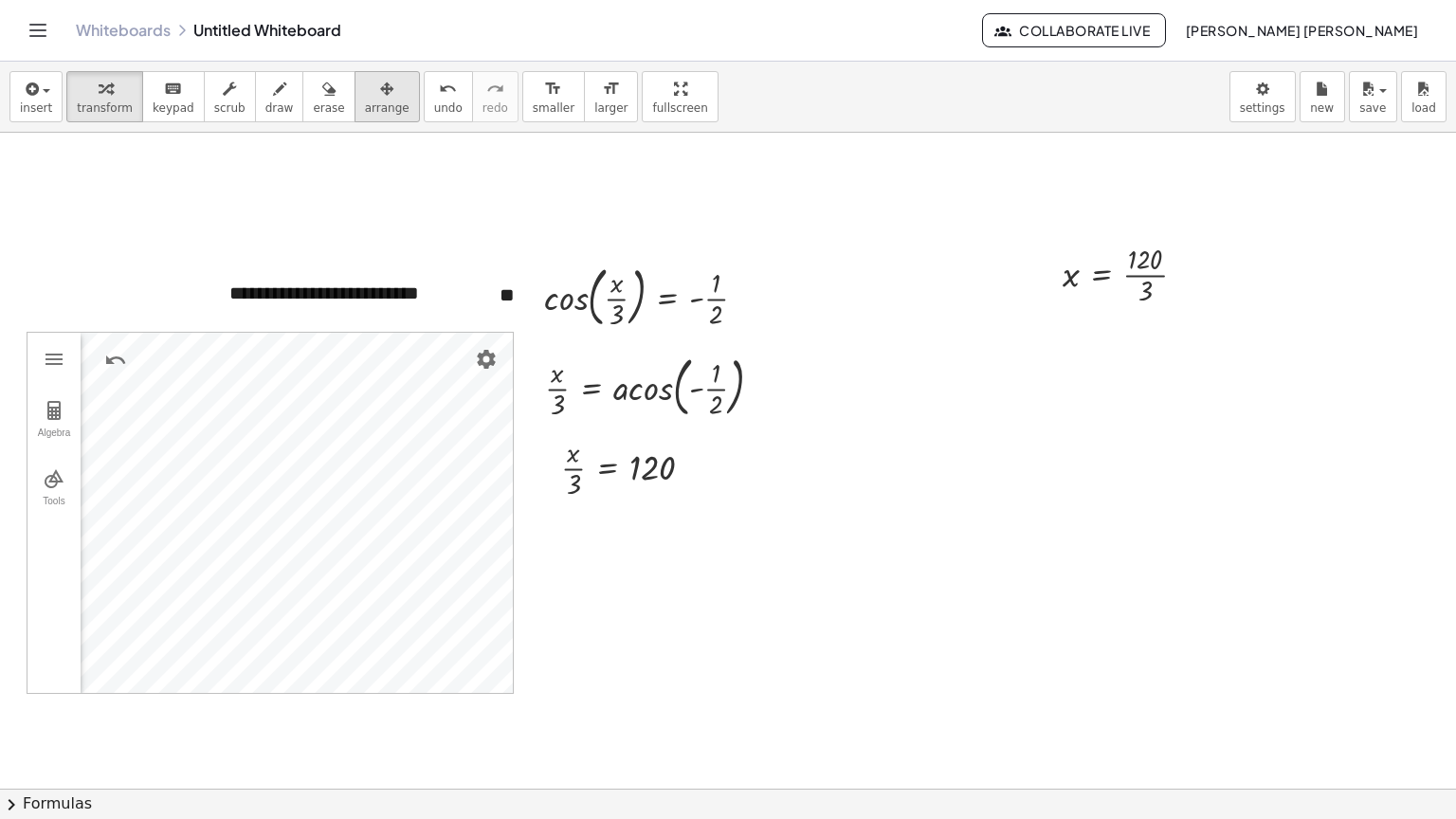
click at [365, 107] on span "arrange" at bounding box center [387, 108] width 44 height 13
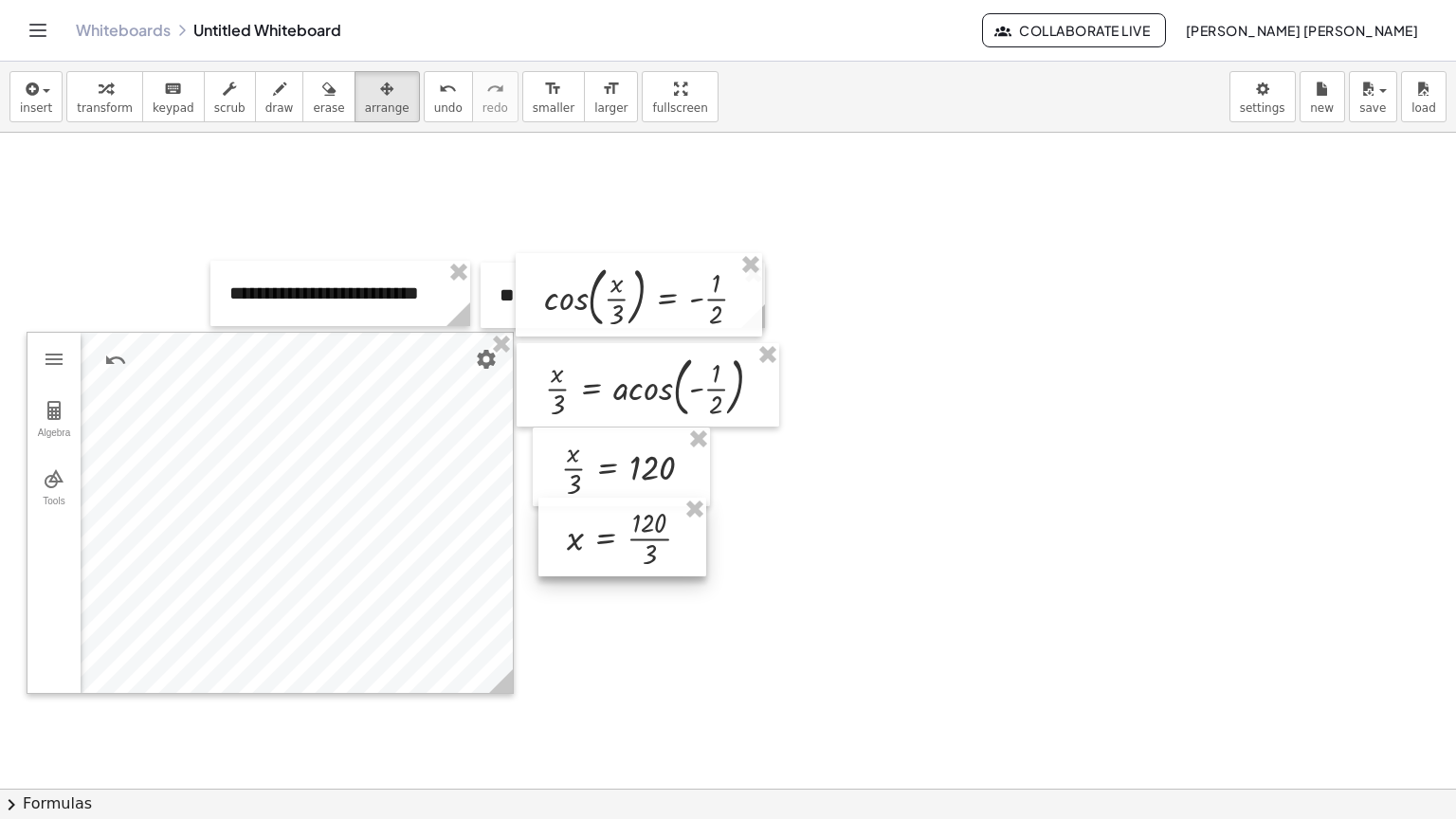
drag, startPoint x: 1149, startPoint y: 265, endPoint x: 652, endPoint y: 528, distance: 562.3
click at [652, 528] on div at bounding box center [622, 538] width 168 height 79
click at [623, 465] on div at bounding box center [606, 465] width 178 height 79
drag, startPoint x: 615, startPoint y: 523, endPoint x: 598, endPoint y: 523, distance: 17.0
click at [598, 523] on div at bounding box center [599, 538] width 168 height 79
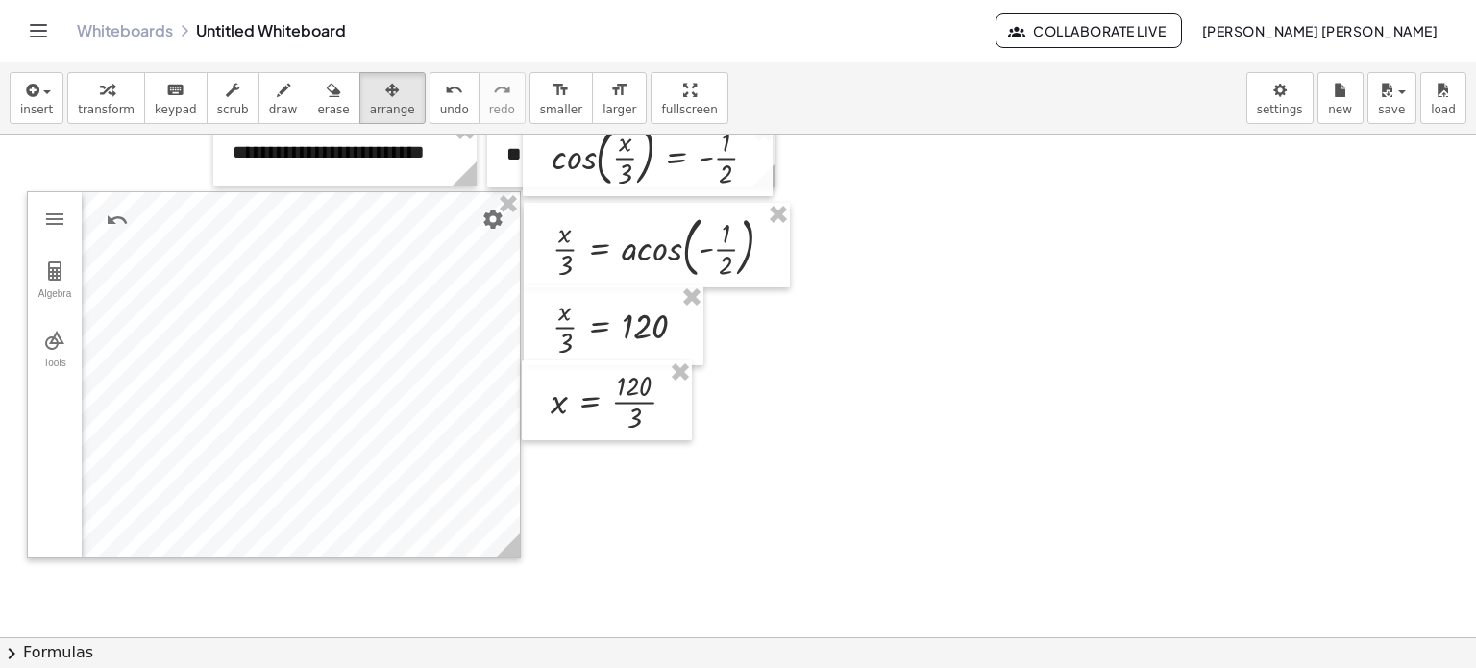
scroll to position [96, 0]
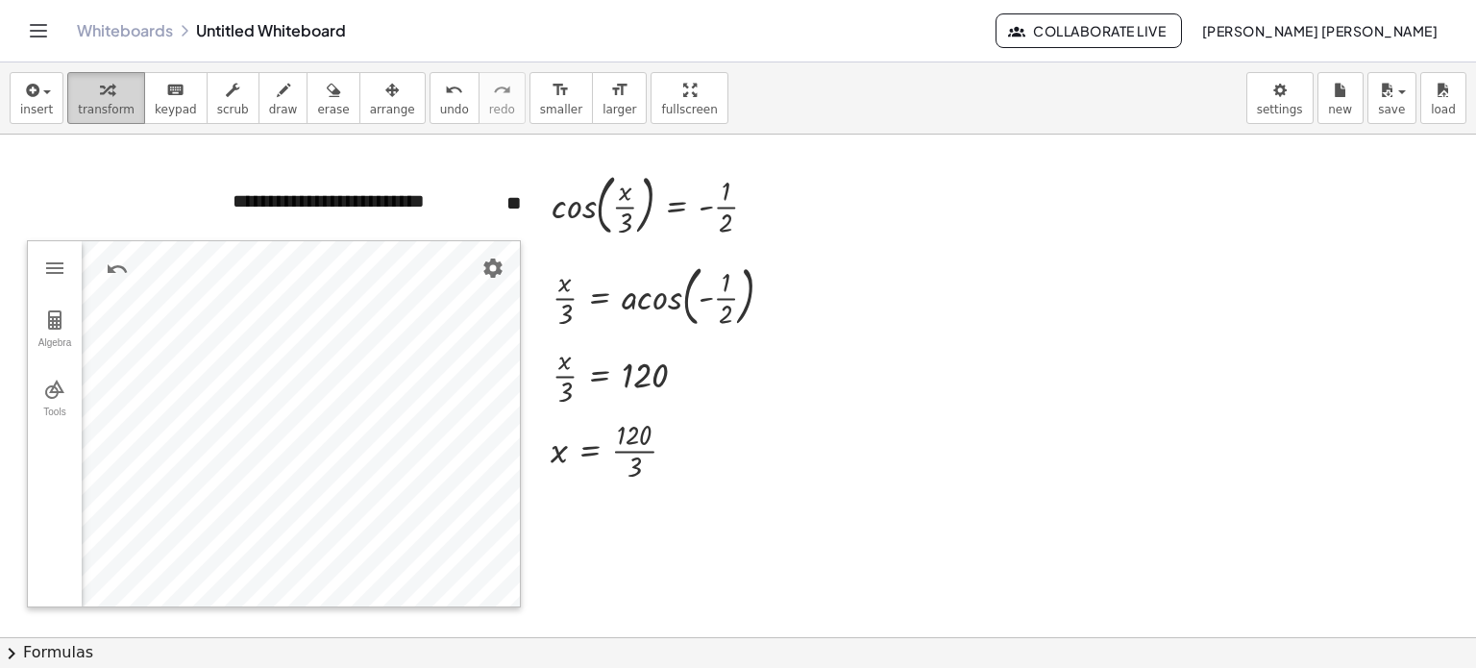
click at [104, 86] on icon "button" at bounding box center [106, 90] width 13 height 23
click at [1443, 280] on div at bounding box center [739, 540] width 1478 height 1005
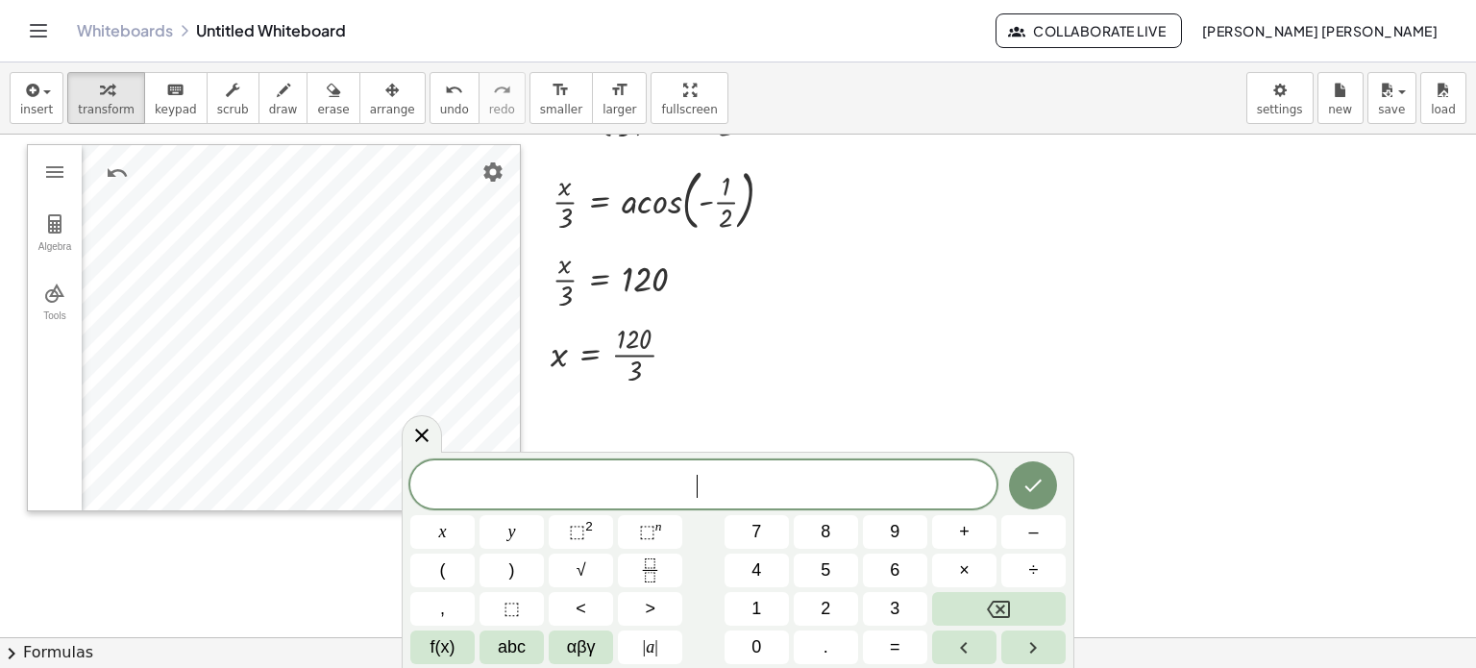
scroll to position [192, 0]
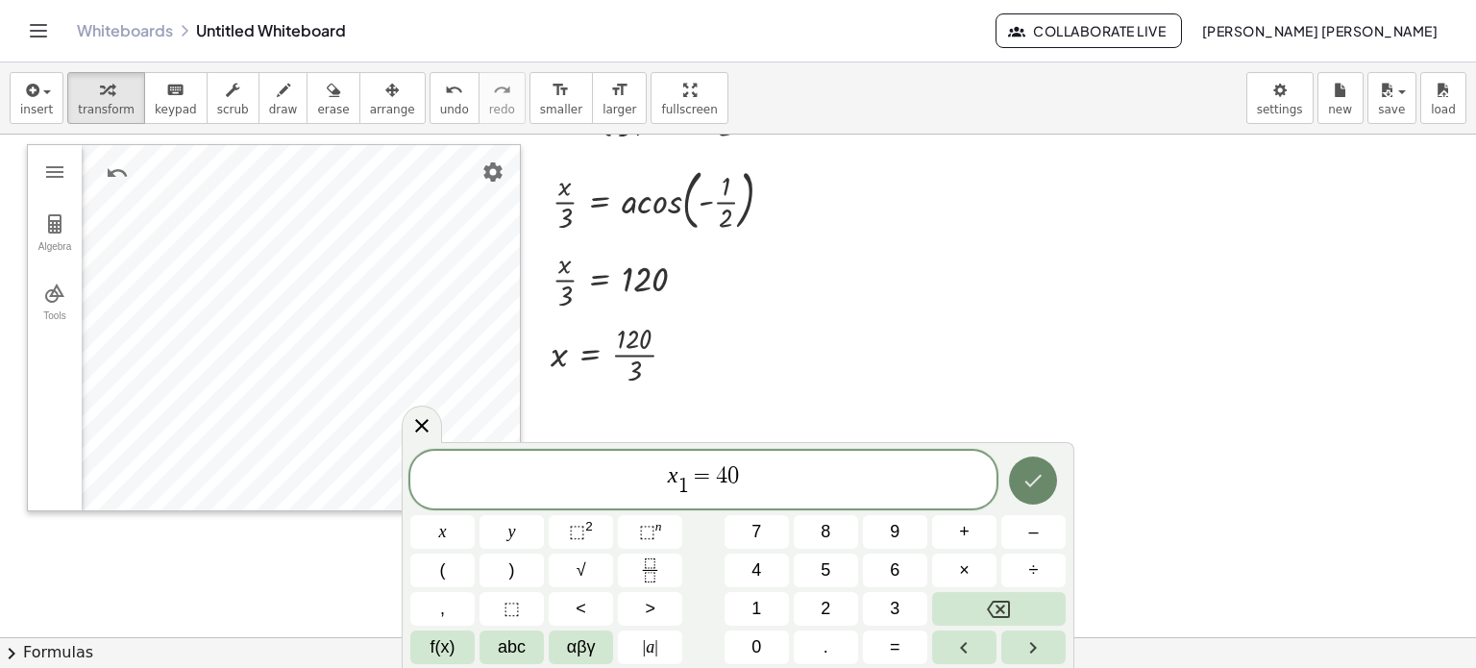
click at [1037, 485] on icon "Done" at bounding box center [1033, 480] width 23 height 23
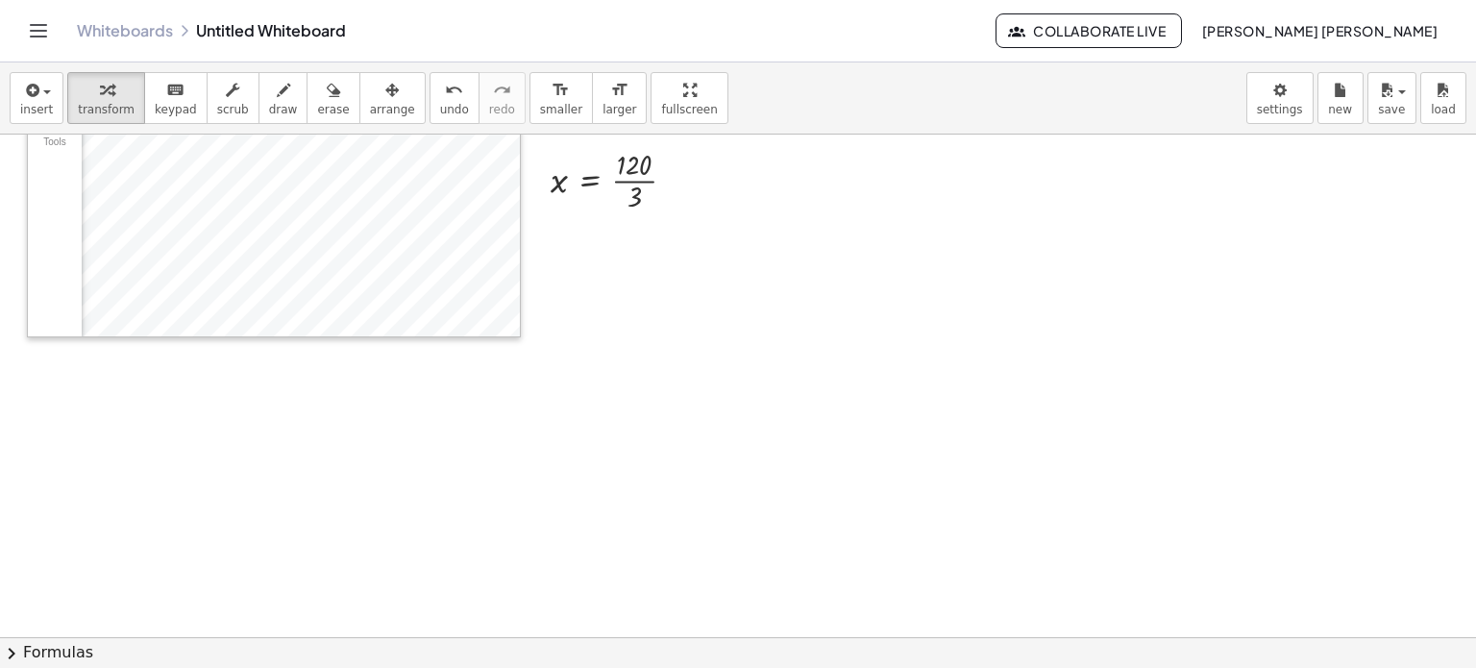
scroll to position [0, 0]
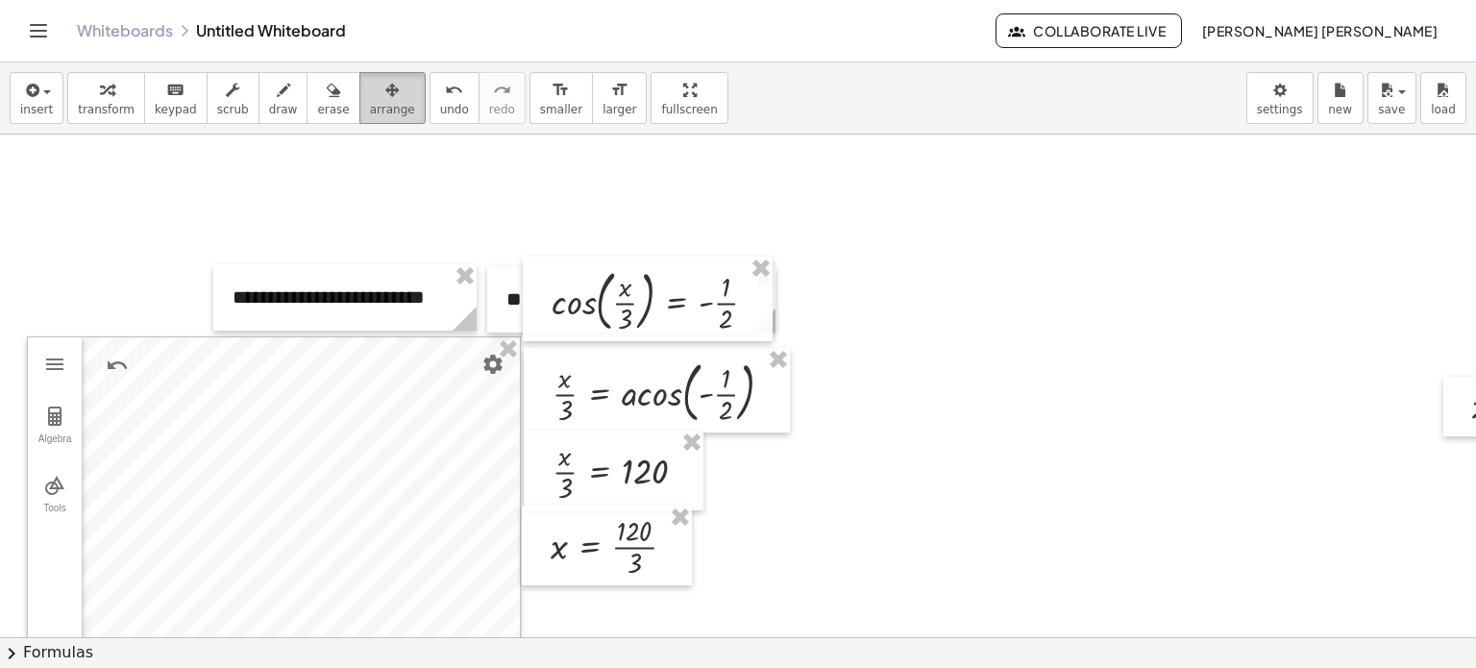
click at [370, 107] on span "arrange" at bounding box center [392, 109] width 45 height 13
click at [42, 110] on span "insert" at bounding box center [36, 109] width 33 height 13
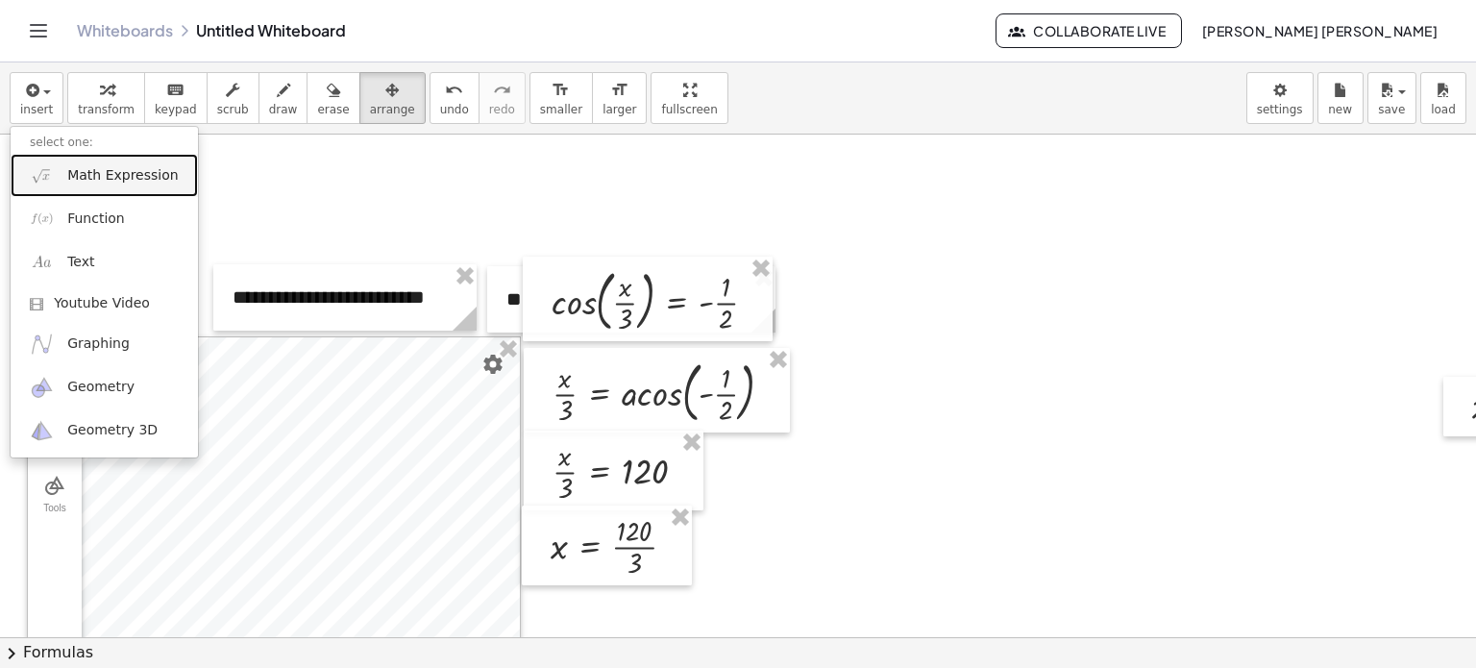
click at [140, 172] on span "Math Expression" at bounding box center [122, 175] width 111 height 19
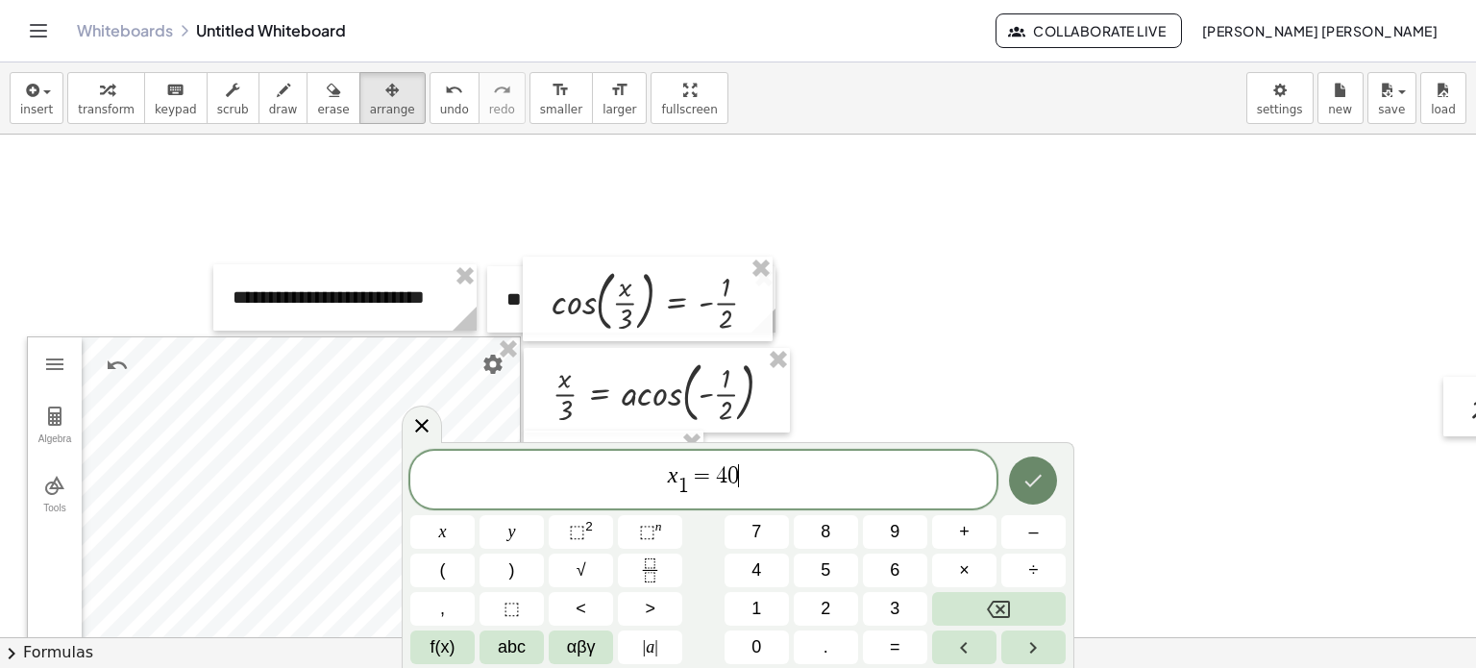
click at [1034, 495] on button "Done" at bounding box center [1033, 480] width 48 height 48
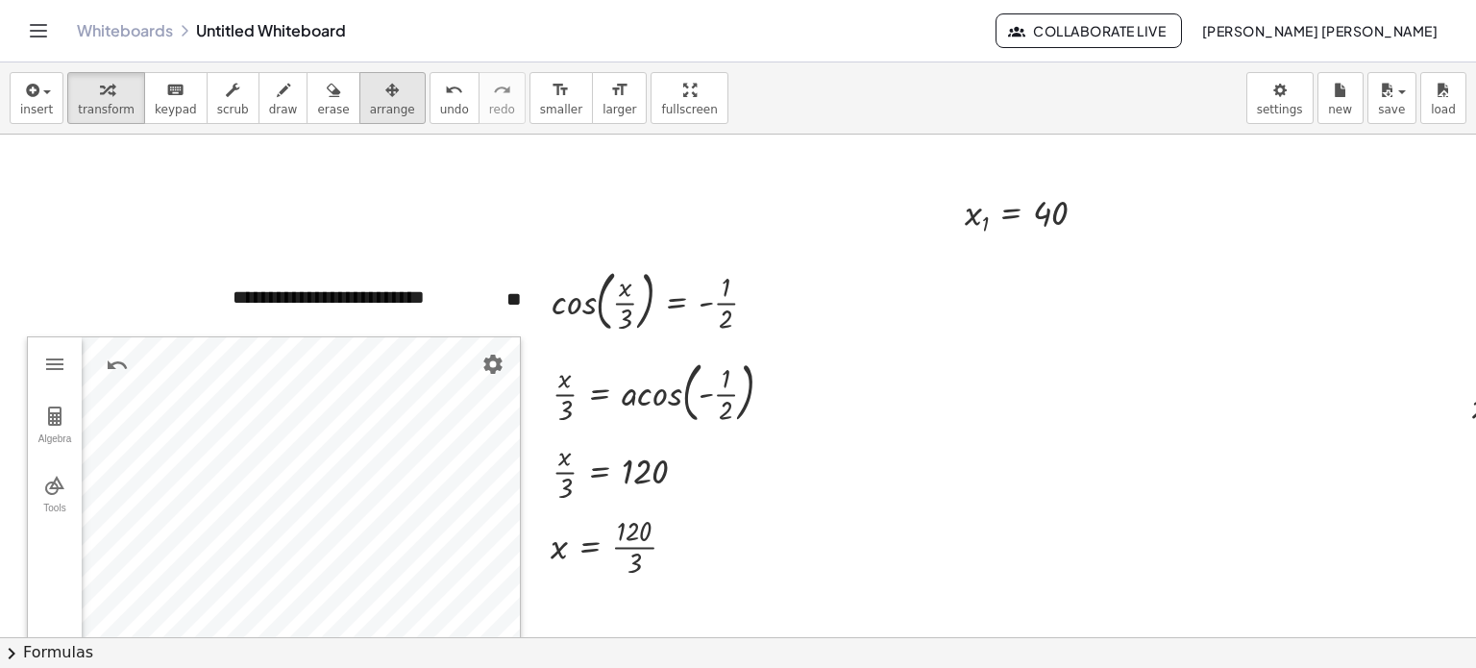
click at [385, 82] on icon "button" at bounding box center [391, 90] width 13 height 23
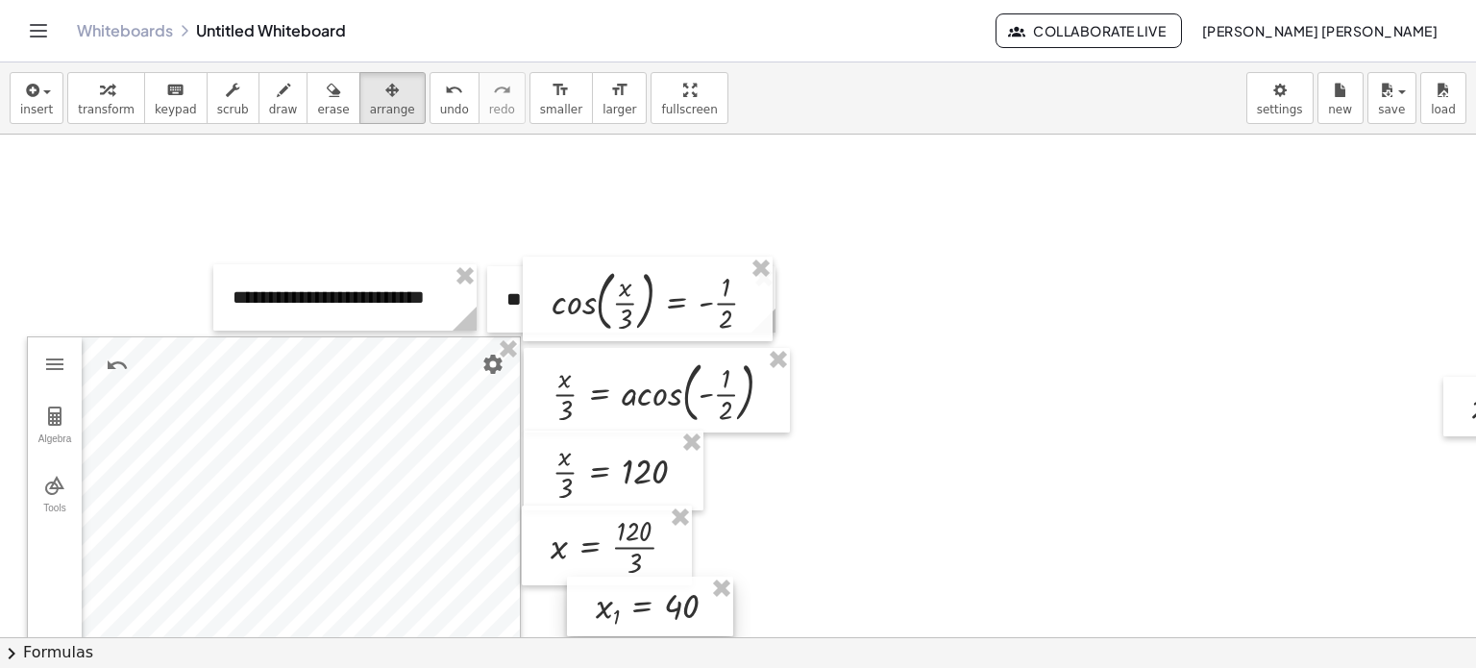
drag, startPoint x: 1016, startPoint y: 203, endPoint x: 630, endPoint y: 595, distance: 549.7
click at [630, 595] on div at bounding box center [650, 607] width 166 height 61
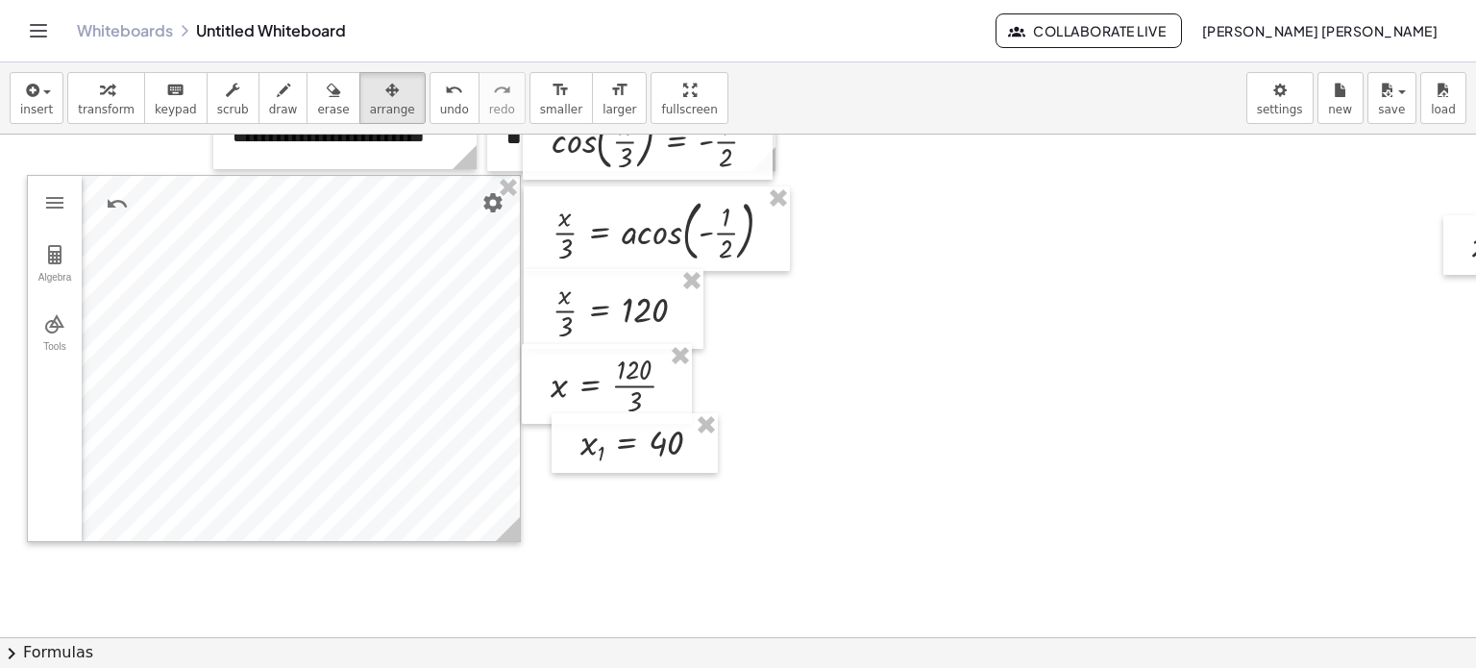
scroll to position [192, 0]
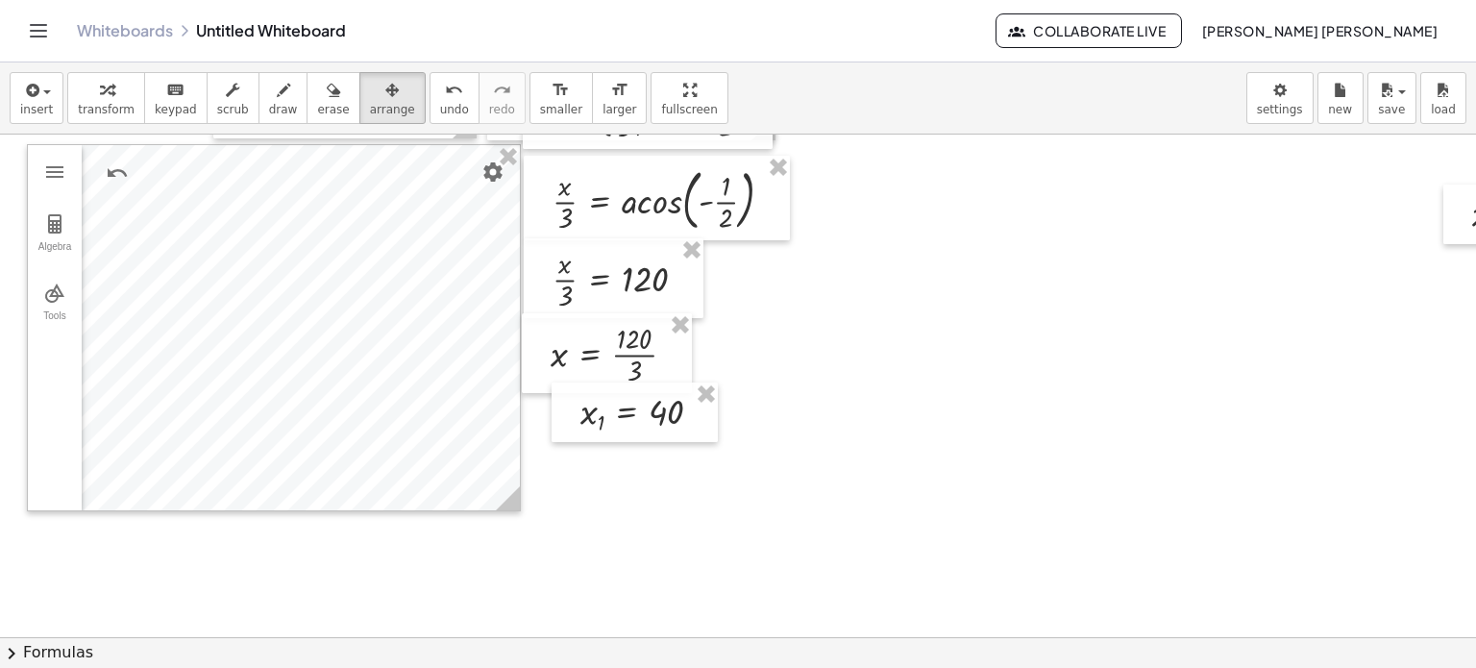
drag, startPoint x: 634, startPoint y: 451, endPoint x: 637, endPoint y: 428, distance: 23.2
click at [634, 450] on div at bounding box center [807, 445] width 1615 height 1007
drag, startPoint x: 637, startPoint y: 428, endPoint x: 608, endPoint y: 439, distance: 31.1
click at [608, 439] on div at bounding box center [606, 424] width 166 height 61
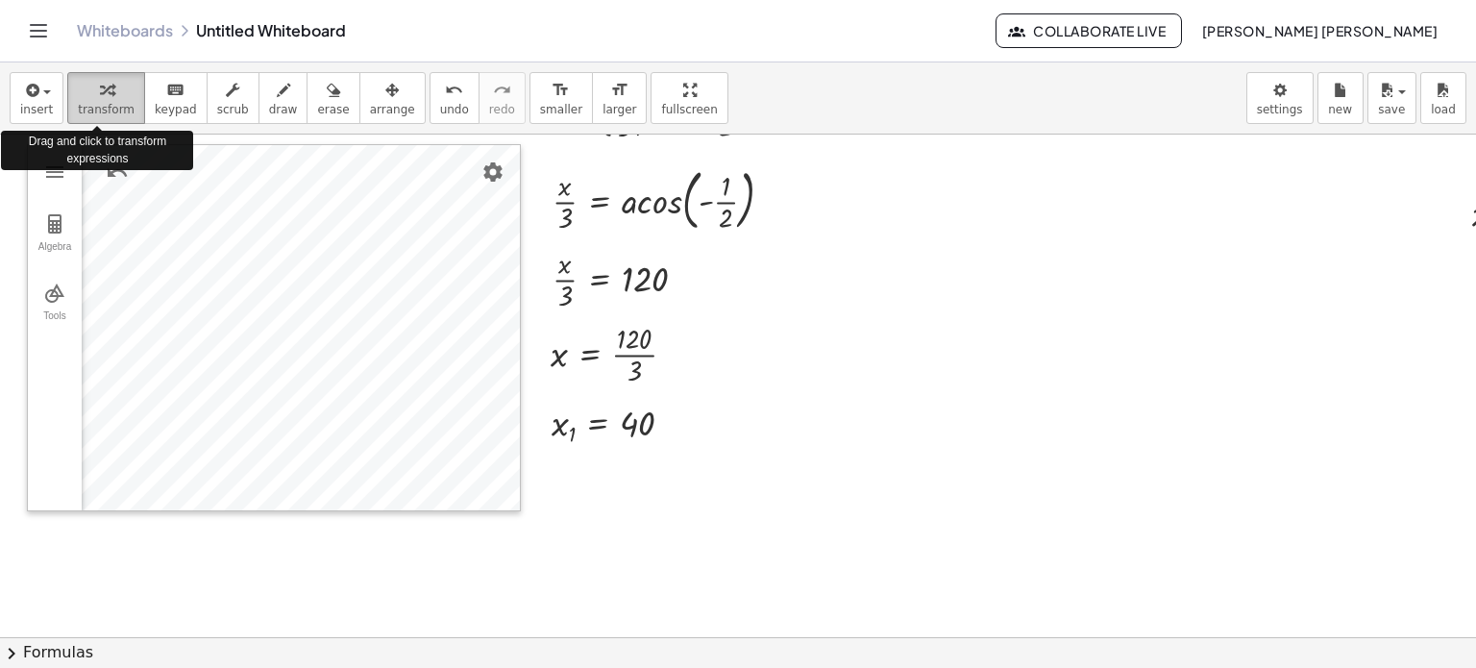
click at [109, 84] on div "button" at bounding box center [106, 89] width 57 height 23
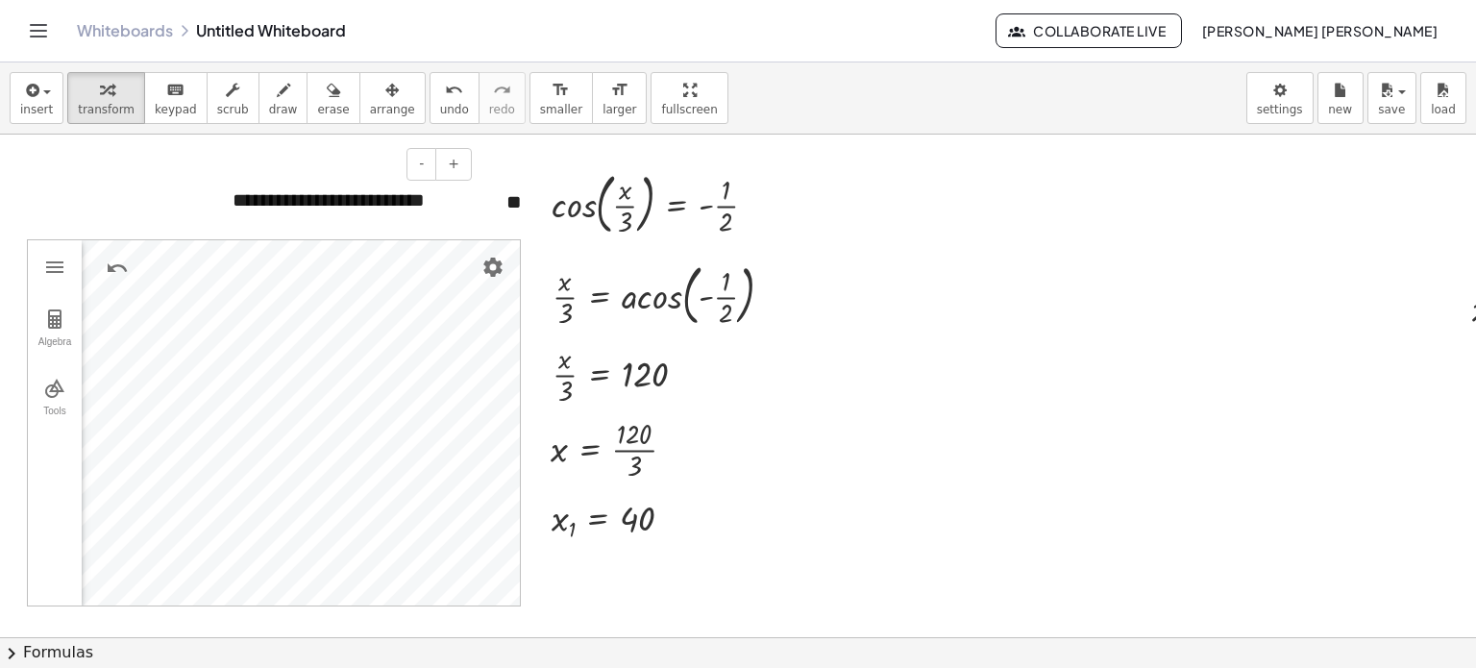
scroll to position [96, 0]
click at [1171, 348] on div at bounding box center [807, 541] width 1615 height 1007
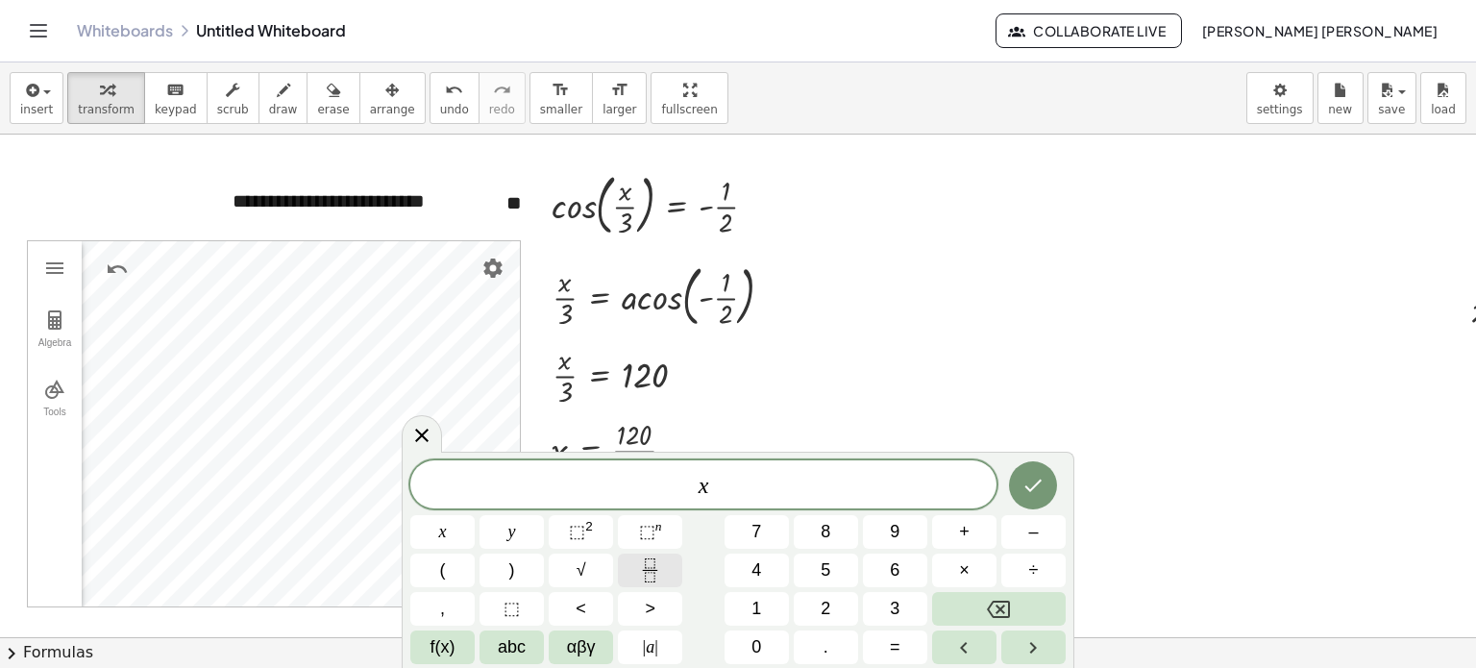
click at [658, 558] on icon "Fraction" at bounding box center [650, 570] width 24 height 24
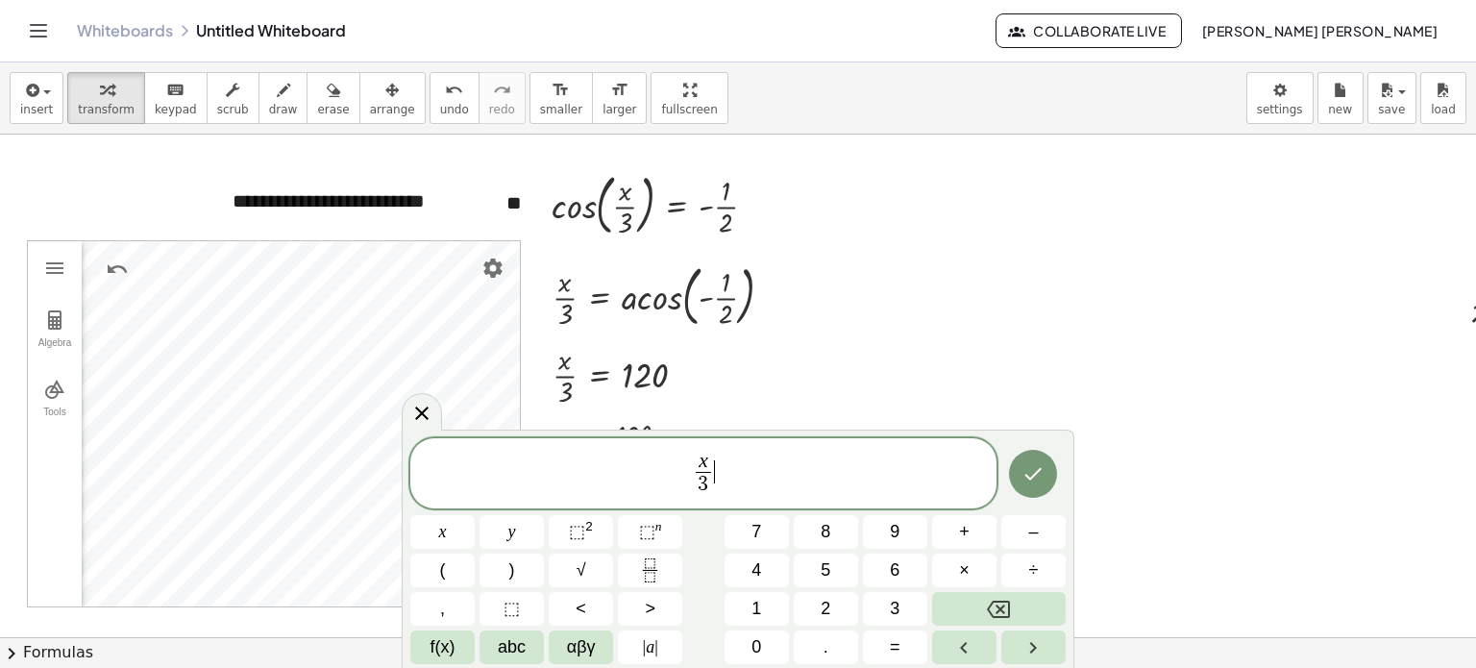
click at [767, 459] on span "x 3 ​ ​" at bounding box center [703, 475] width 586 height 51
click at [1026, 491] on button "Done" at bounding box center [1033, 474] width 48 height 48
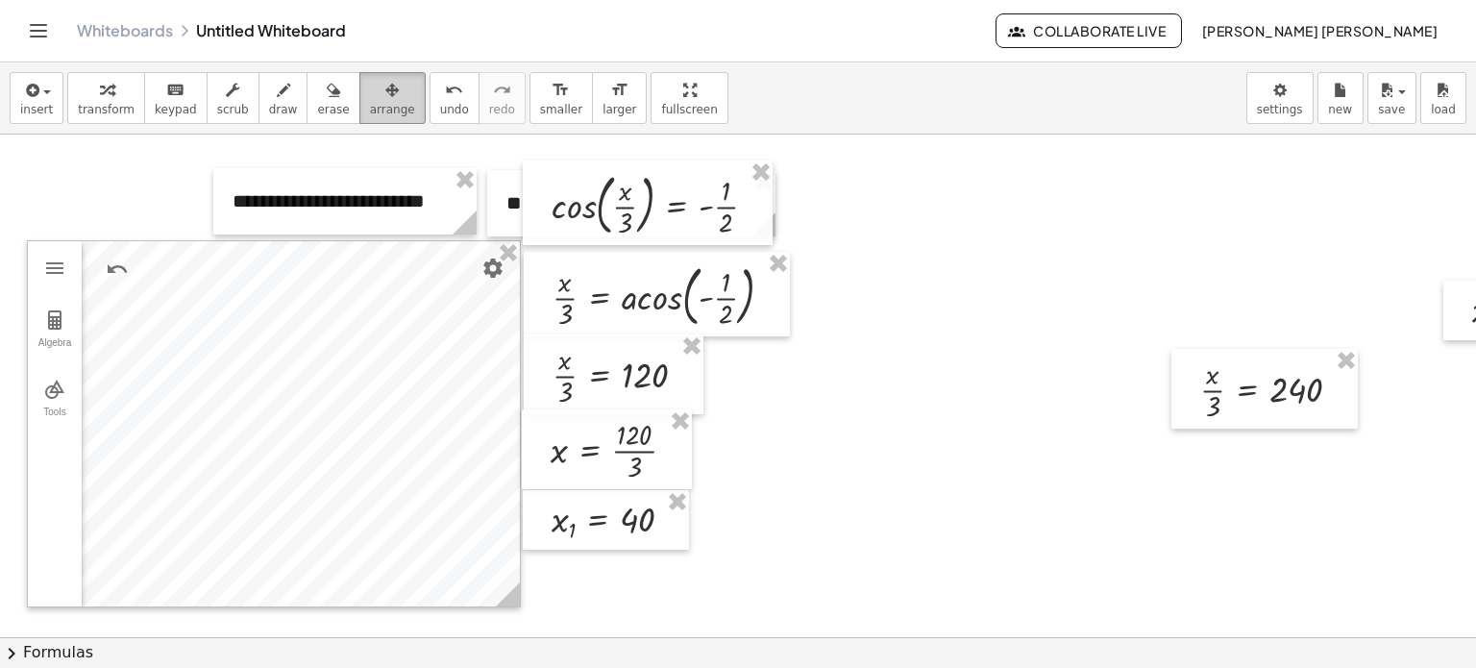
click at [383, 99] on button "arrange" at bounding box center [392, 98] width 66 height 52
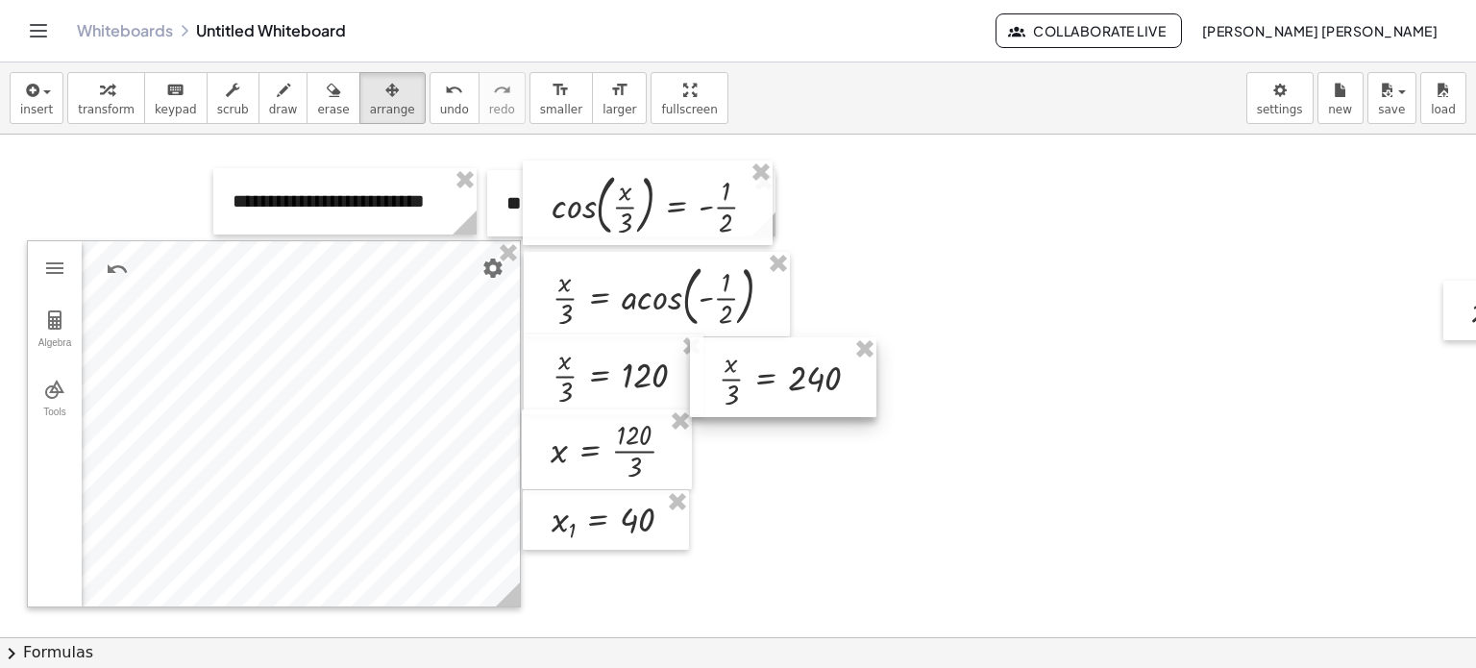
drag, startPoint x: 1257, startPoint y: 393, endPoint x: 776, endPoint y: 382, distance: 480.6
click at [776, 382] on div at bounding box center [783, 377] width 186 height 80
click at [104, 104] on span "transform" at bounding box center [106, 109] width 57 height 13
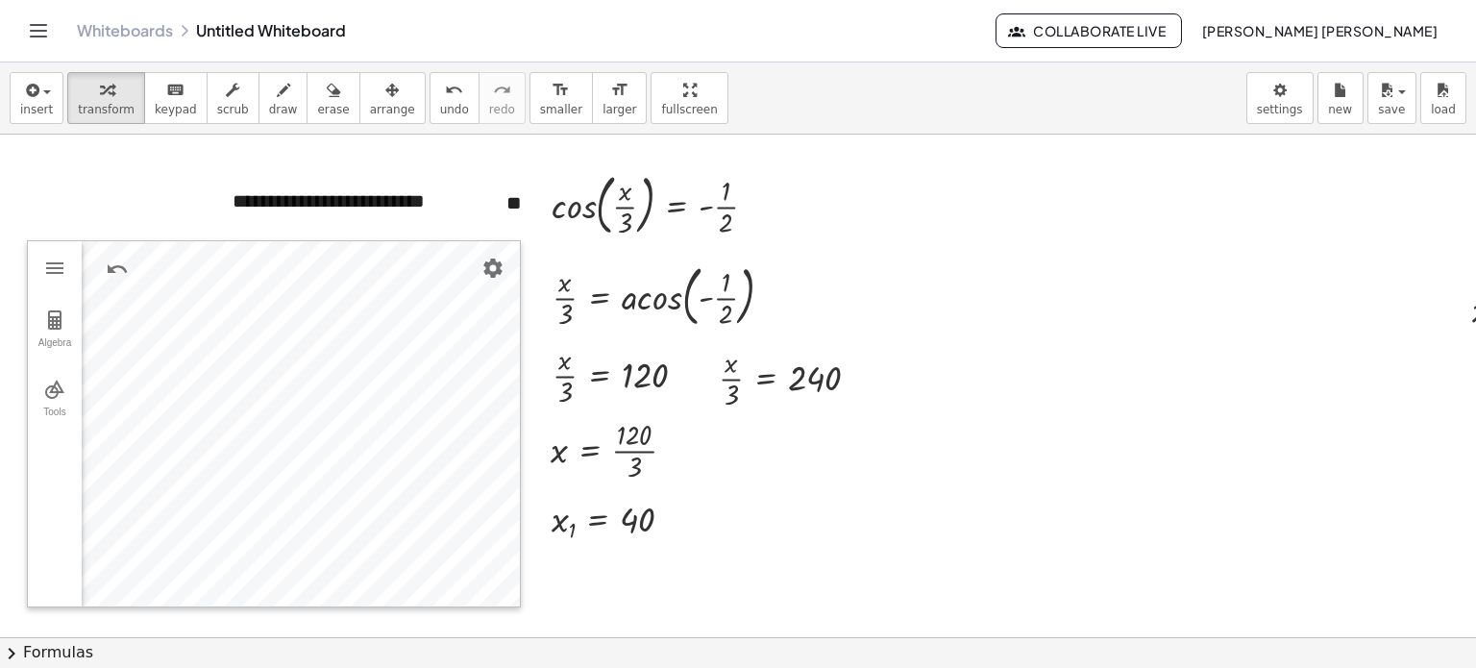
click at [1051, 163] on div at bounding box center [807, 541] width 1615 height 1007
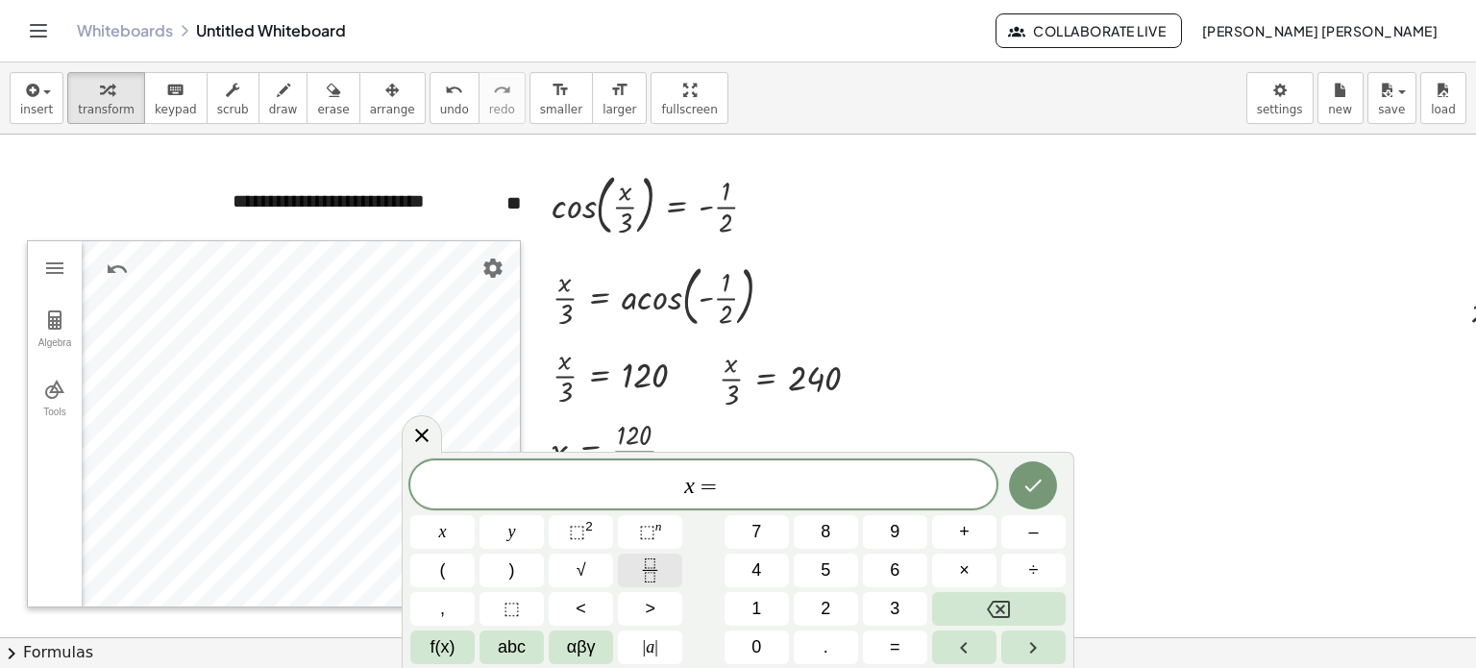
click at [642, 565] on icon "Fraction" at bounding box center [650, 570] width 24 height 24
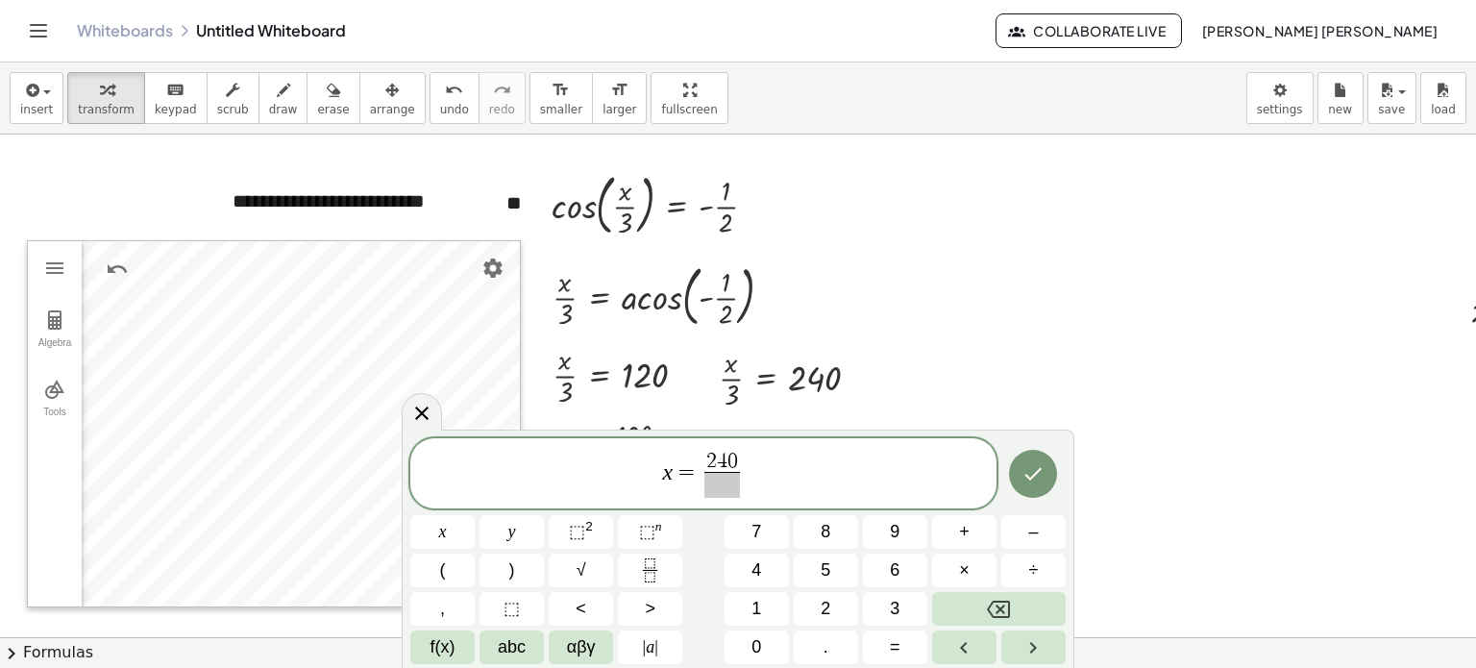
click at [723, 481] on span at bounding box center [722, 485] width 36 height 26
click at [1019, 475] on button "Done" at bounding box center [1033, 474] width 48 height 48
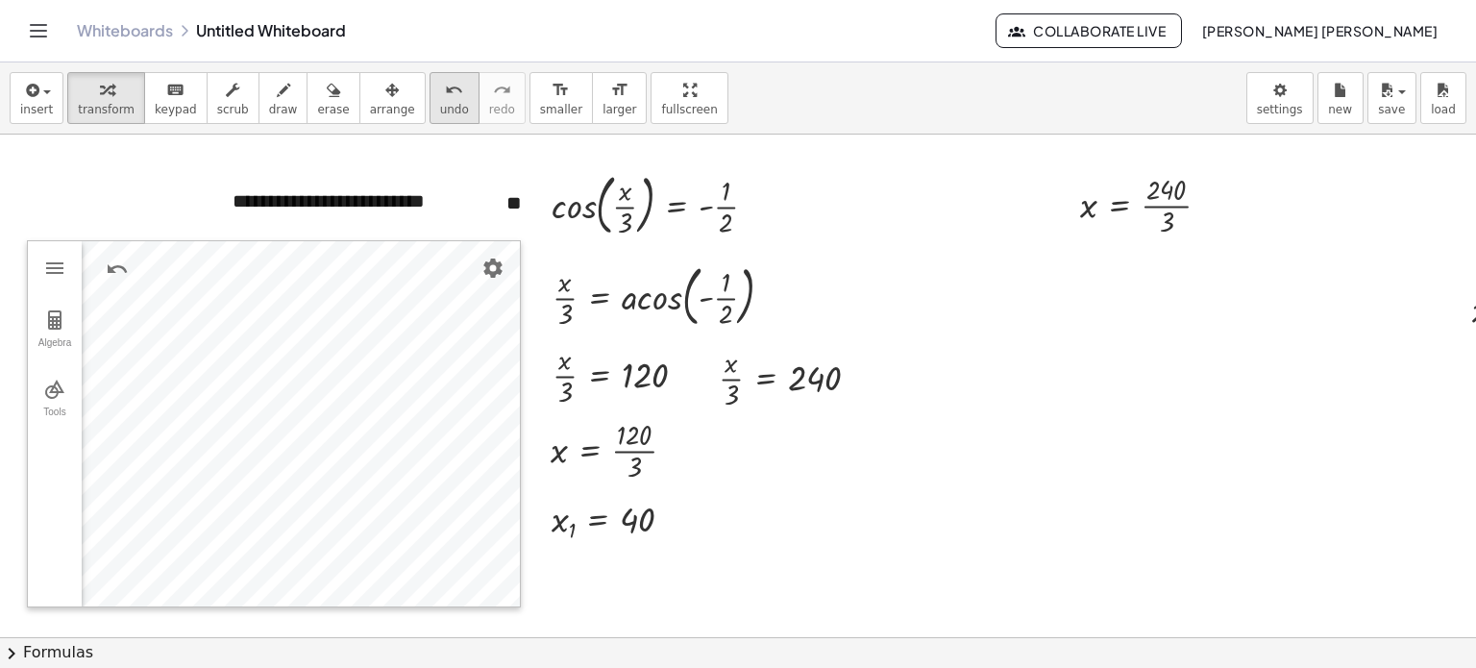
drag, startPoint x: 361, startPoint y: 86, endPoint x: 409, endPoint y: 103, distance: 51.1
click at [385, 87] on icon "button" at bounding box center [391, 90] width 13 height 23
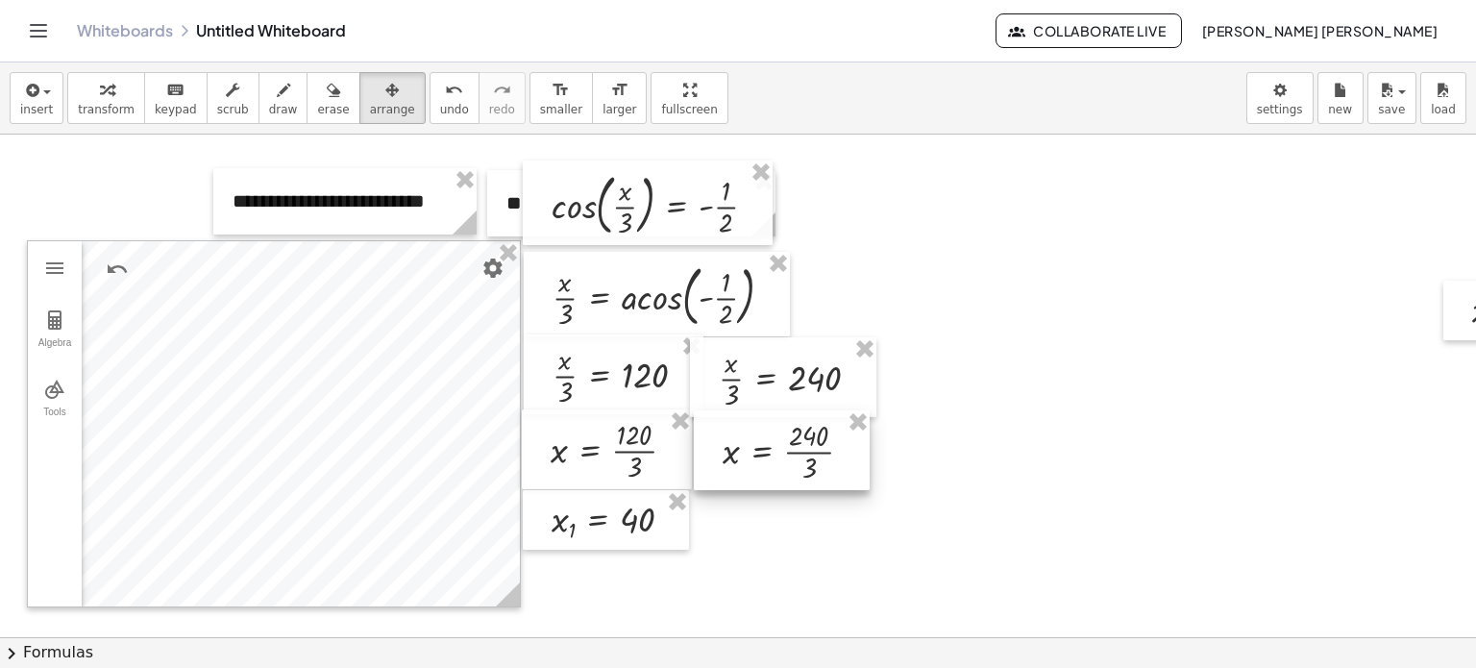
drag, startPoint x: 1107, startPoint y: 211, endPoint x: 751, endPoint y: 457, distance: 433.2
click at [751, 457] on div at bounding box center [782, 450] width 176 height 80
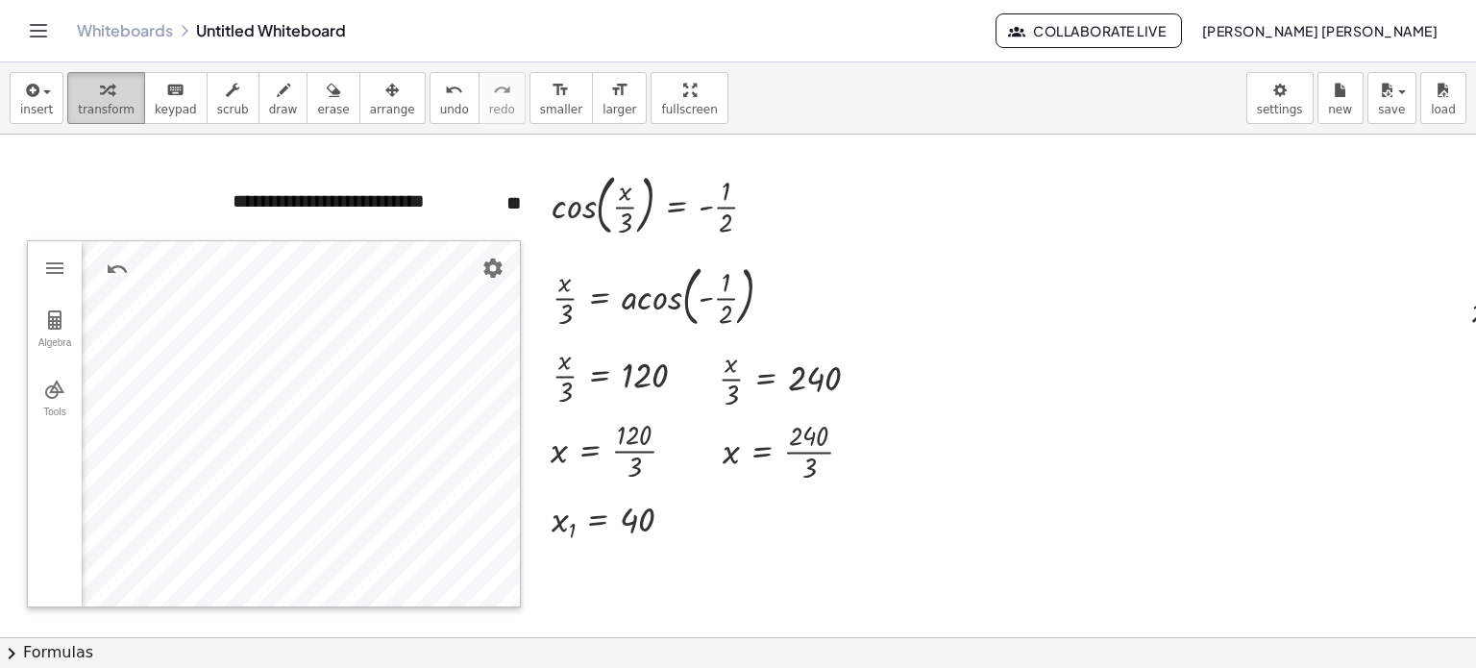
click at [130, 105] on button "transform" at bounding box center [106, 98] width 78 height 52
click at [945, 240] on div at bounding box center [807, 541] width 1615 height 1007
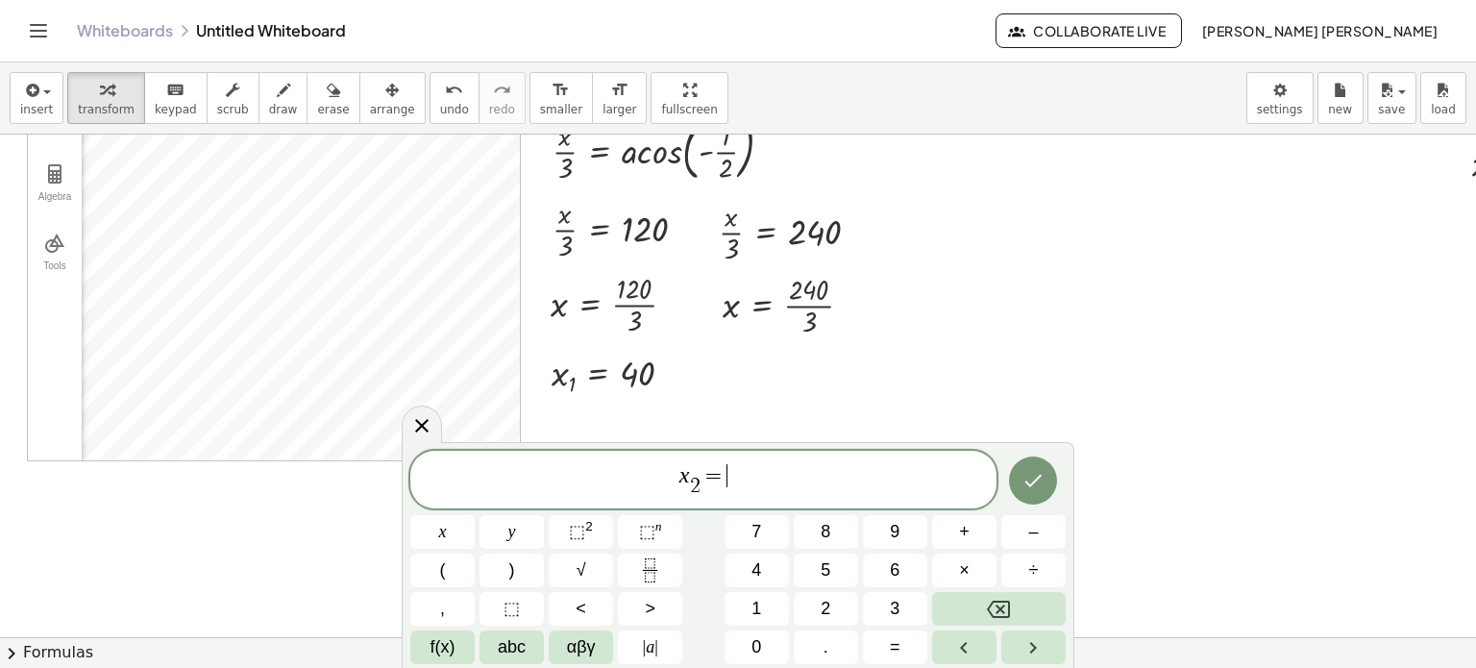
scroll to position [288, 0]
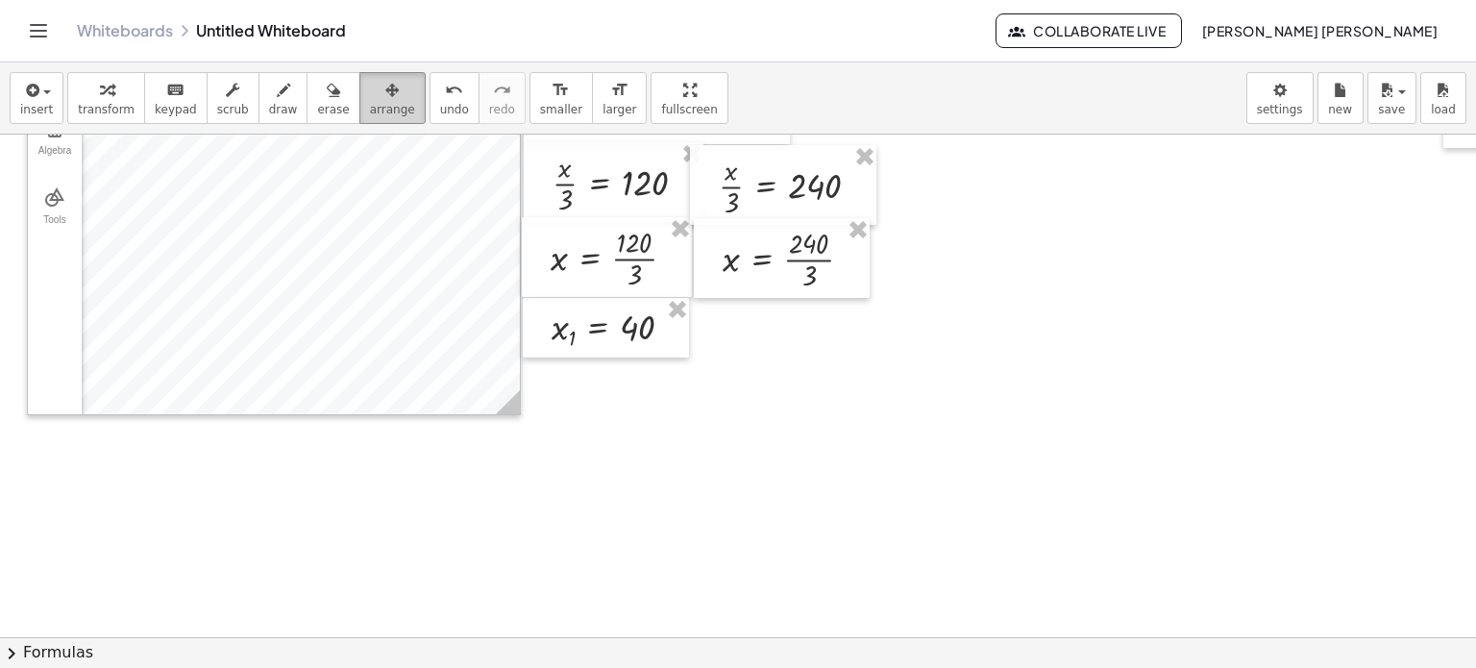
click at [378, 114] on button "arrange" at bounding box center [392, 98] width 66 height 52
drag, startPoint x: 833, startPoint y: 241, endPoint x: 862, endPoint y: 243, distance: 28.9
click at [857, 243] on div at bounding box center [782, 258] width 176 height 80
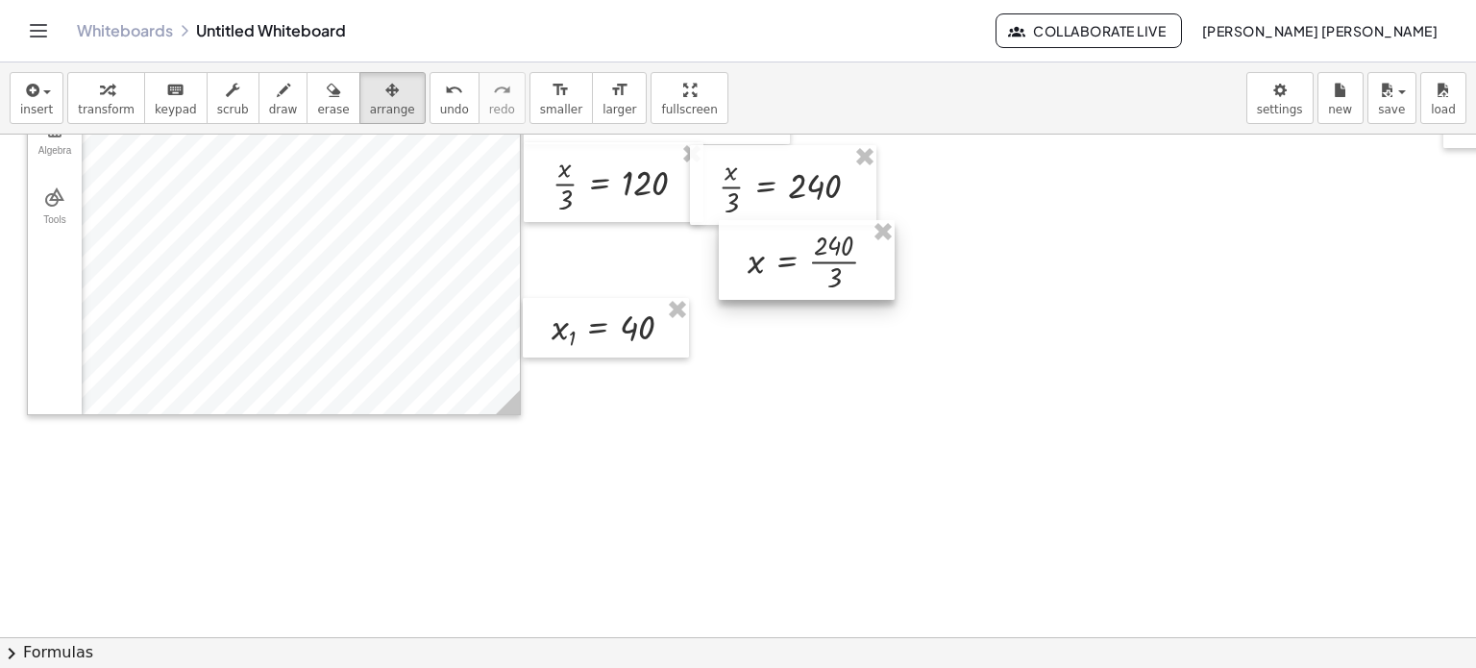
click at [862, 243] on div at bounding box center [807, 260] width 176 height 80
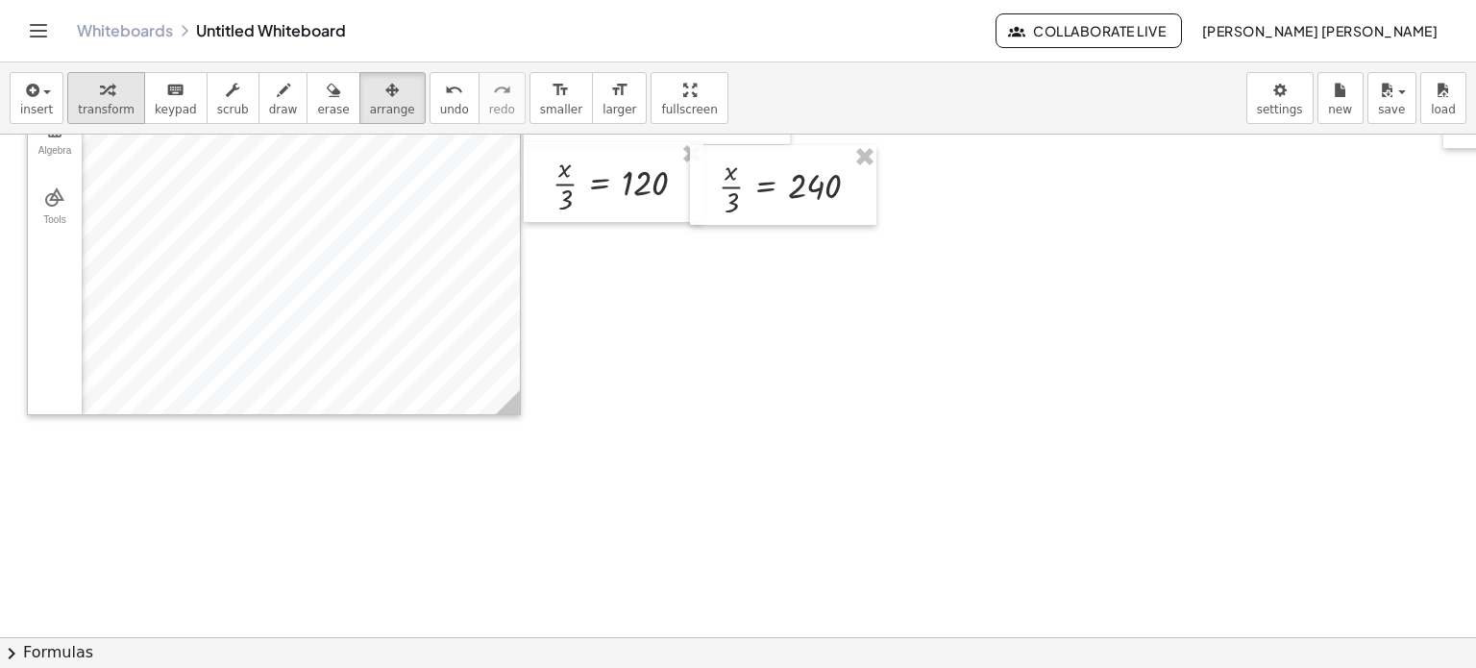
click at [78, 82] on div "button" at bounding box center [106, 89] width 57 height 23
click at [800, 398] on div at bounding box center [807, 349] width 1615 height 1007
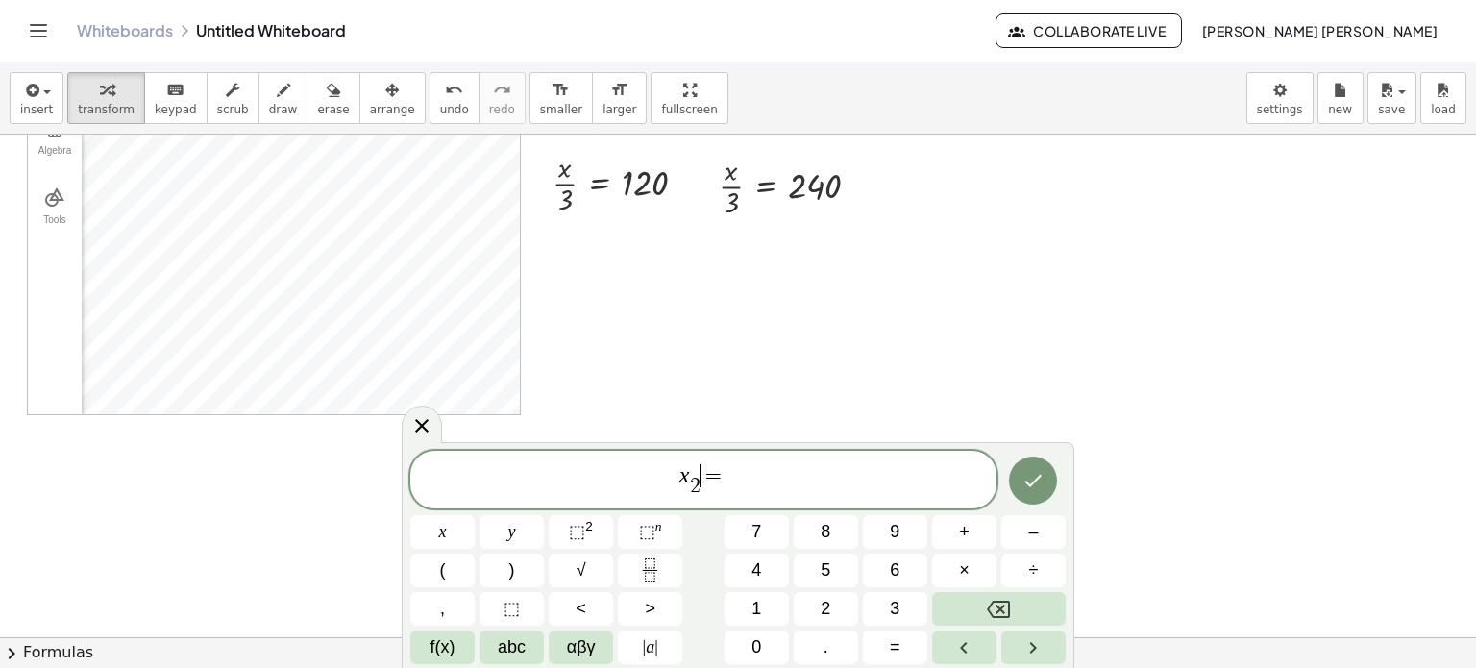
click at [703, 495] on span "x 2 ​ ​ =" at bounding box center [703, 480] width 586 height 37
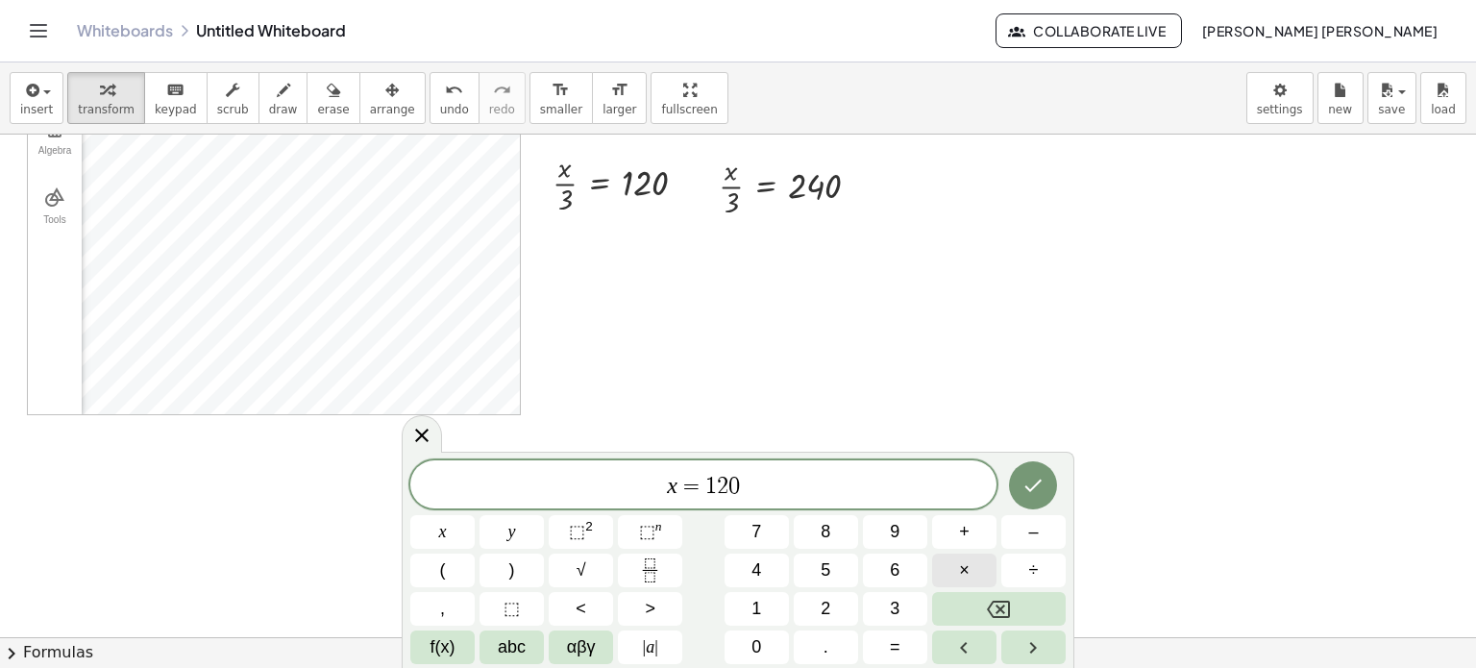
click at [961, 589] on div "x = 1 2 0 ​ x y ⬚ 2 ⬚ n 7 8 9 + – ( ) √ 4 5 6 × ÷ , ⬚ < > 1 2 3 f(x) abc αβγ | …" at bounding box center [737, 562] width 655 height 204
click at [960, 576] on span "×" at bounding box center [964, 570] width 11 height 26
click at [1015, 480] on button "Done" at bounding box center [1033, 485] width 48 height 48
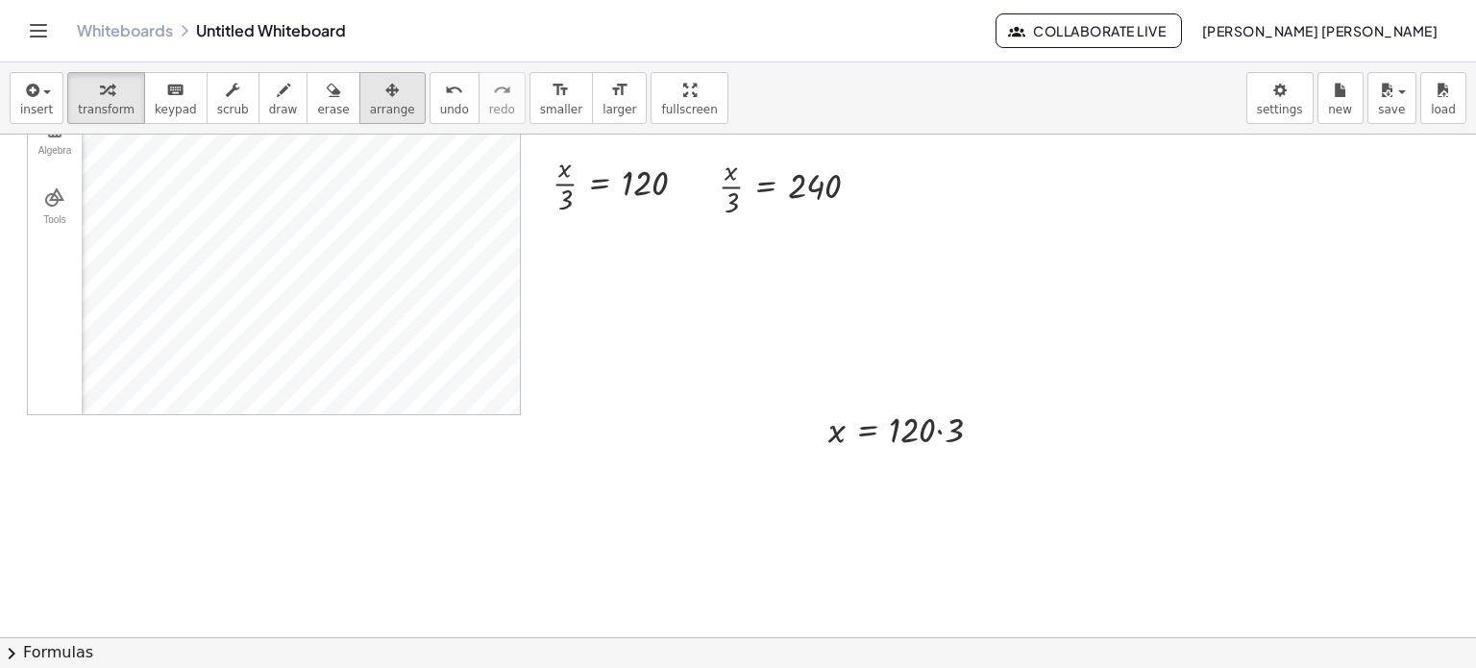
click at [377, 103] on button "arrange" at bounding box center [392, 98] width 66 height 52
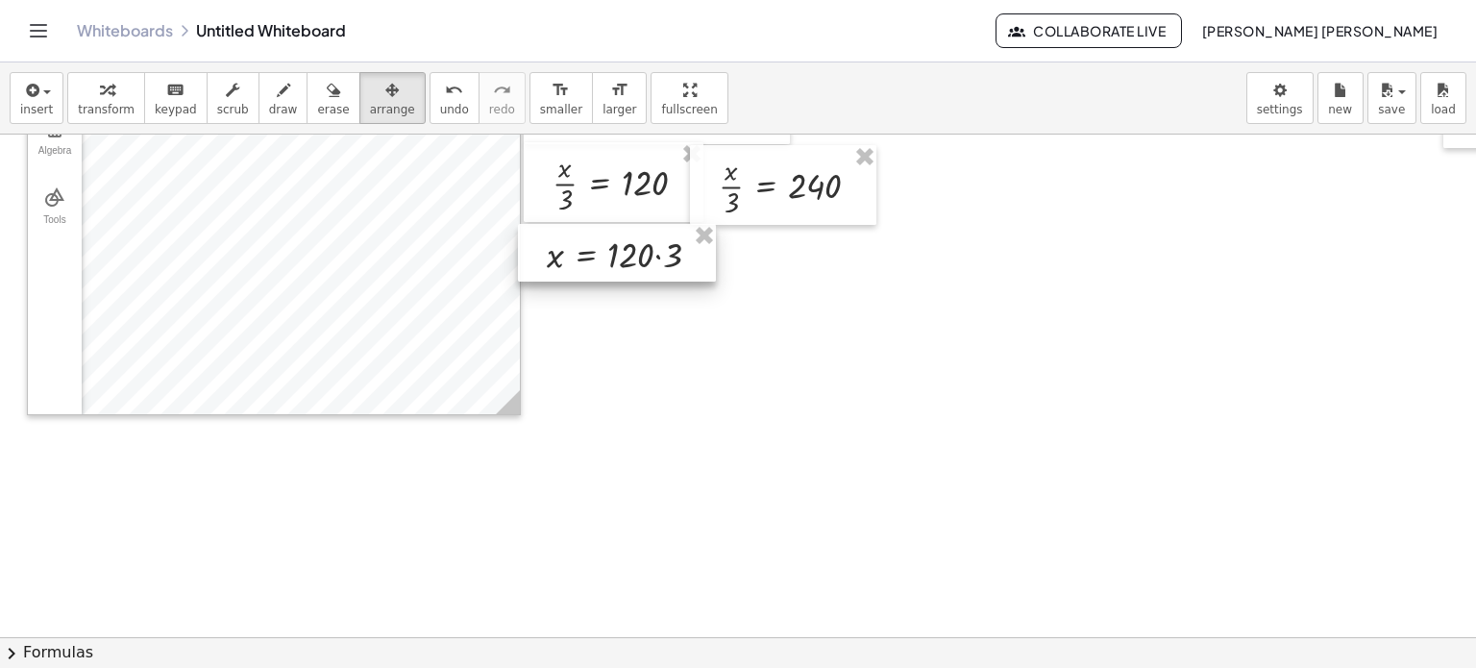
drag, startPoint x: 942, startPoint y: 430, endPoint x: 659, endPoint y: 255, distance: 332.3
click at [659, 255] on div at bounding box center [617, 253] width 198 height 59
click at [83, 95] on div "button" at bounding box center [106, 89] width 57 height 23
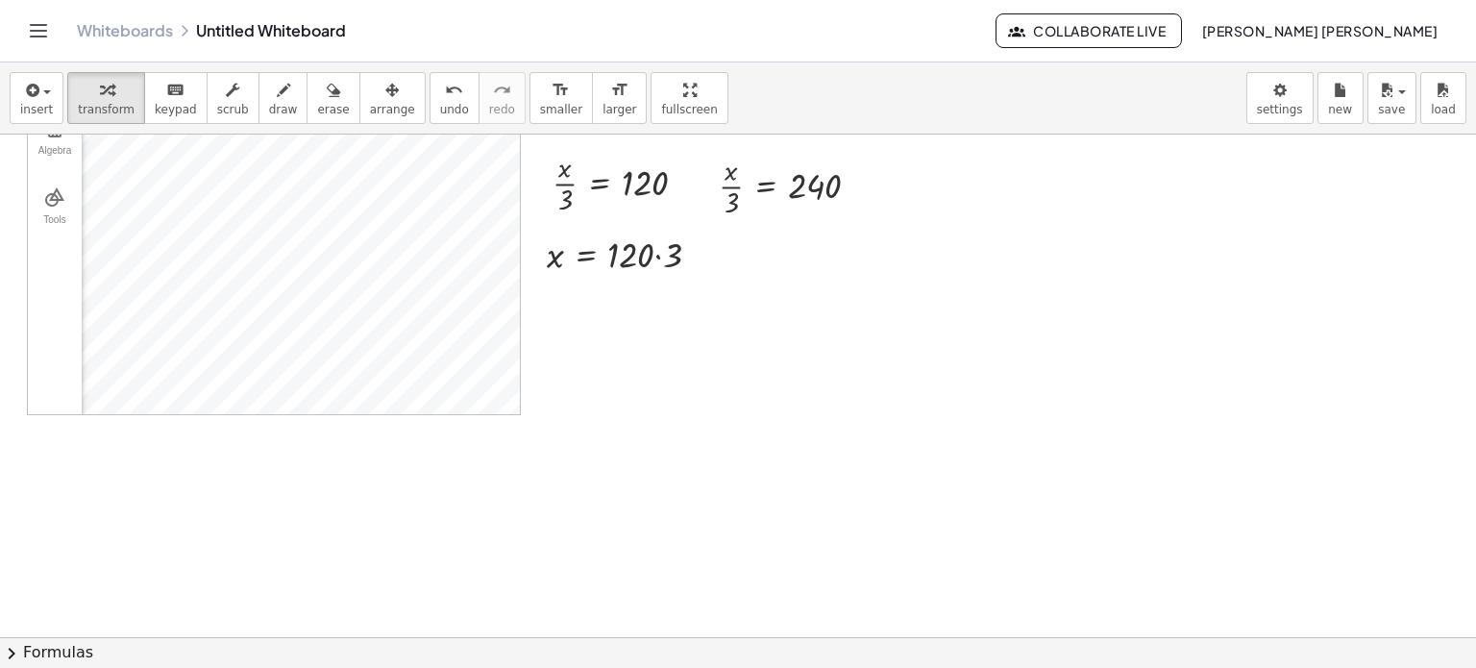
click at [903, 276] on div at bounding box center [807, 349] width 1615 height 1007
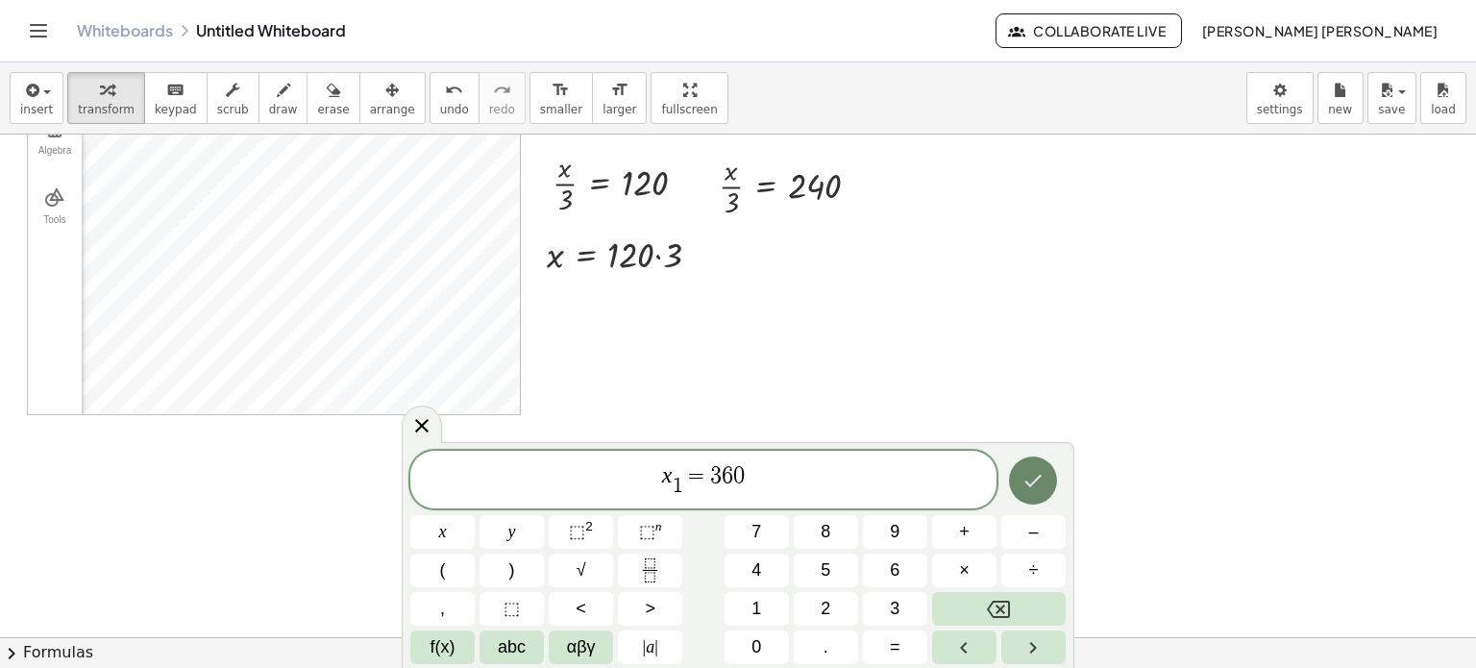
click at [1034, 473] on icon "Done" at bounding box center [1033, 480] width 23 height 23
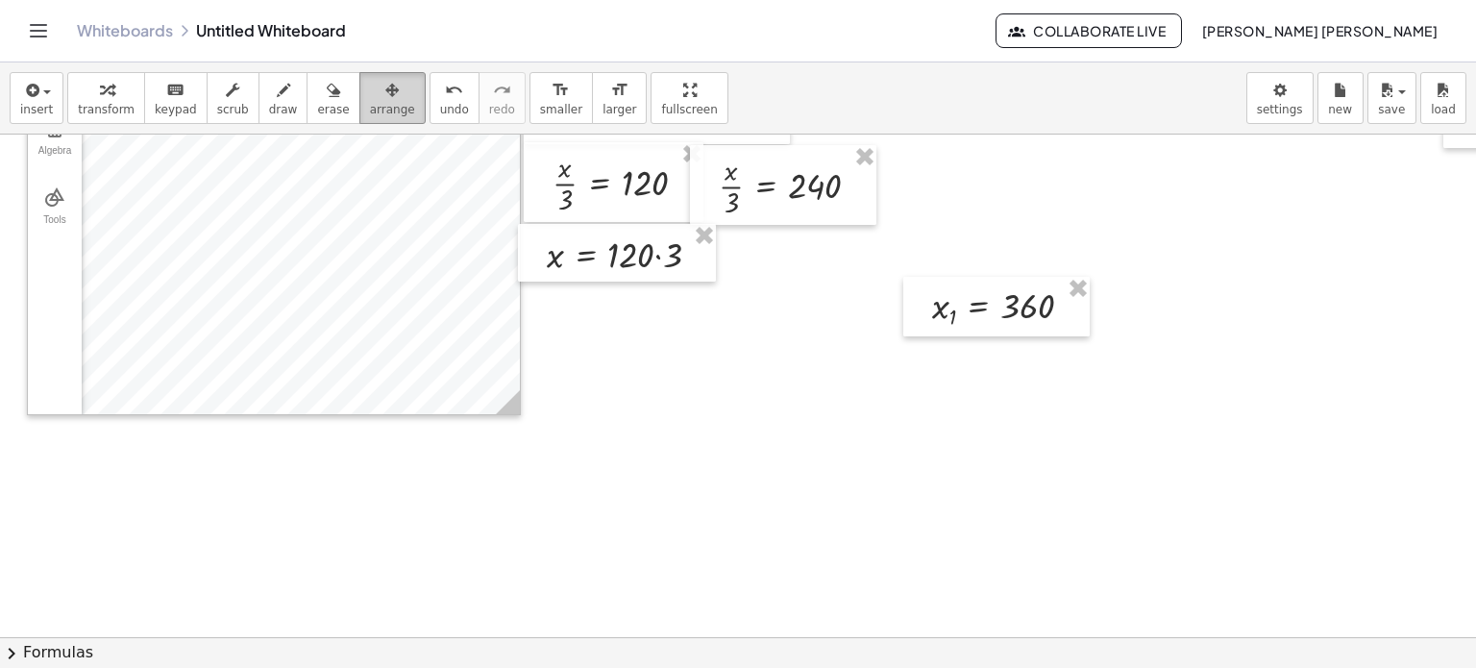
click at [385, 91] on icon "button" at bounding box center [391, 90] width 13 height 23
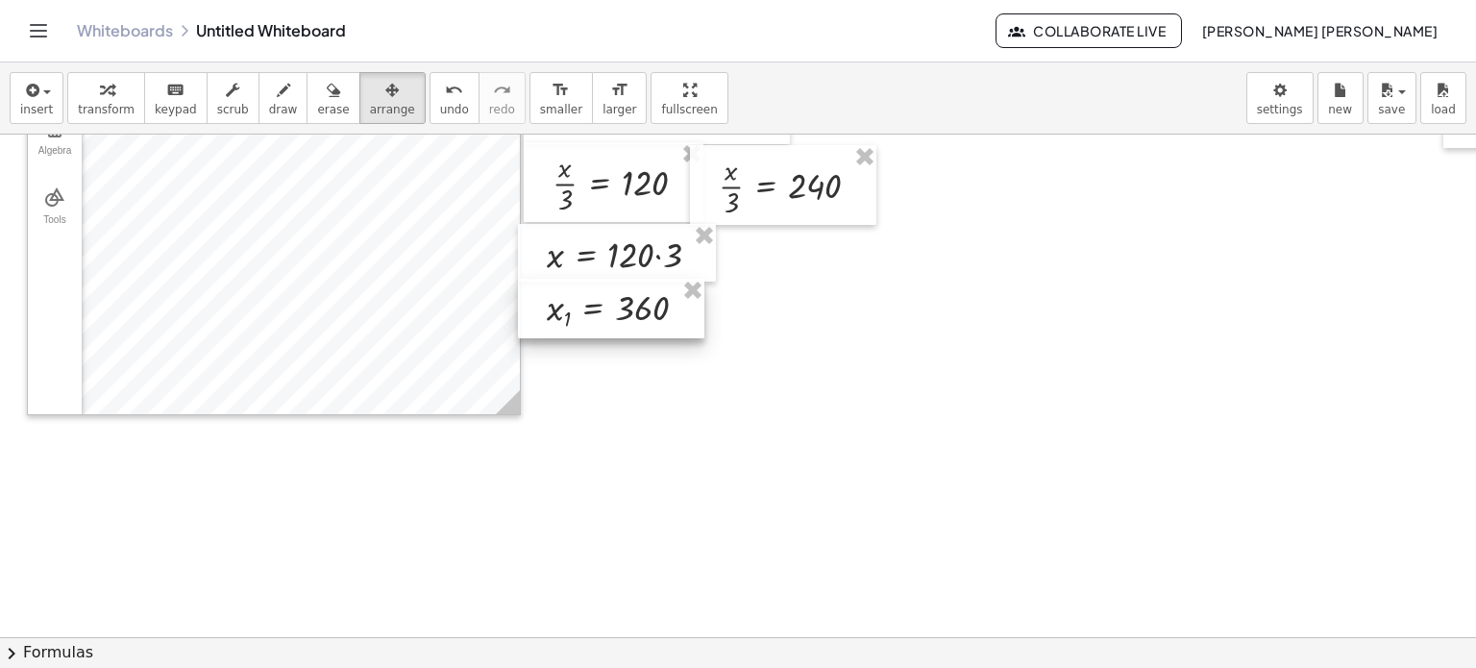
drag, startPoint x: 992, startPoint y: 308, endPoint x: 607, endPoint y: 310, distance: 384.4
click at [607, 310] on div at bounding box center [611, 309] width 186 height 61
click at [806, 349] on div at bounding box center [807, 349] width 1615 height 1007
click at [98, 121] on button "transform" at bounding box center [106, 98] width 78 height 52
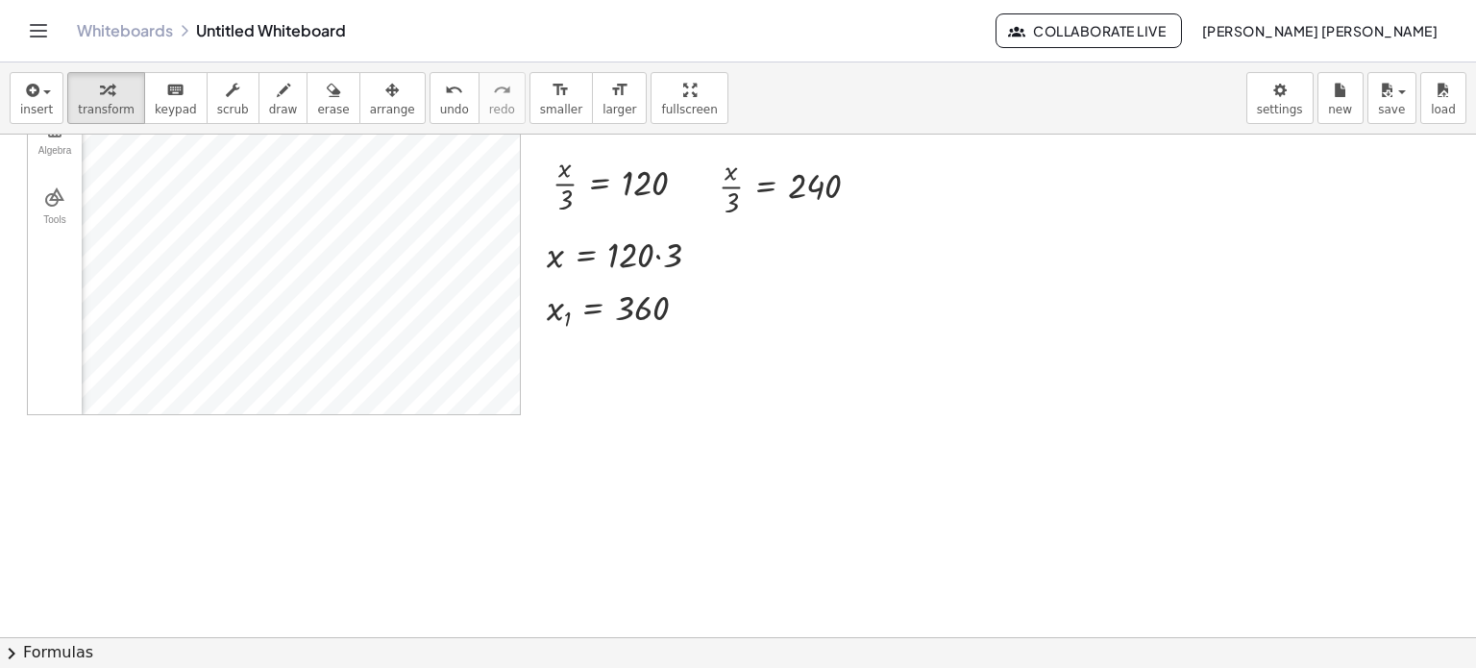
scroll to position [96, 0]
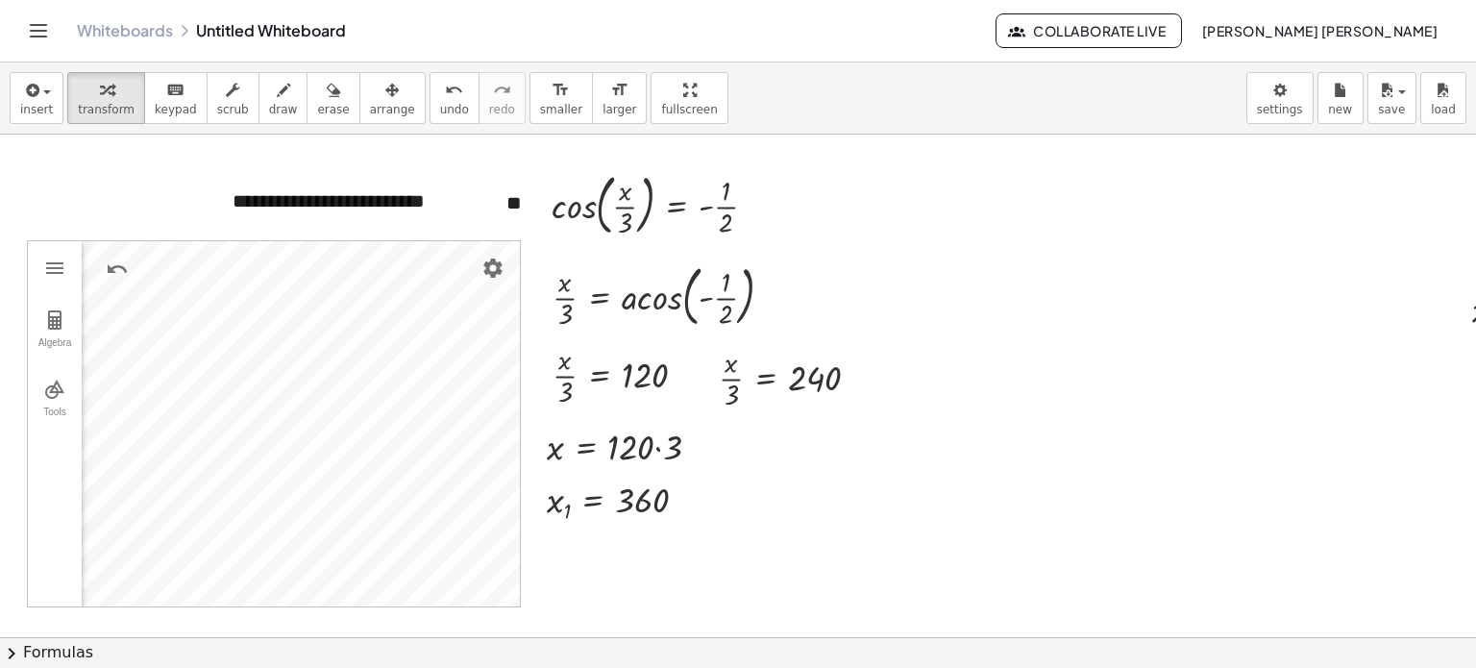
click at [1325, 317] on div at bounding box center [807, 541] width 1615 height 1007
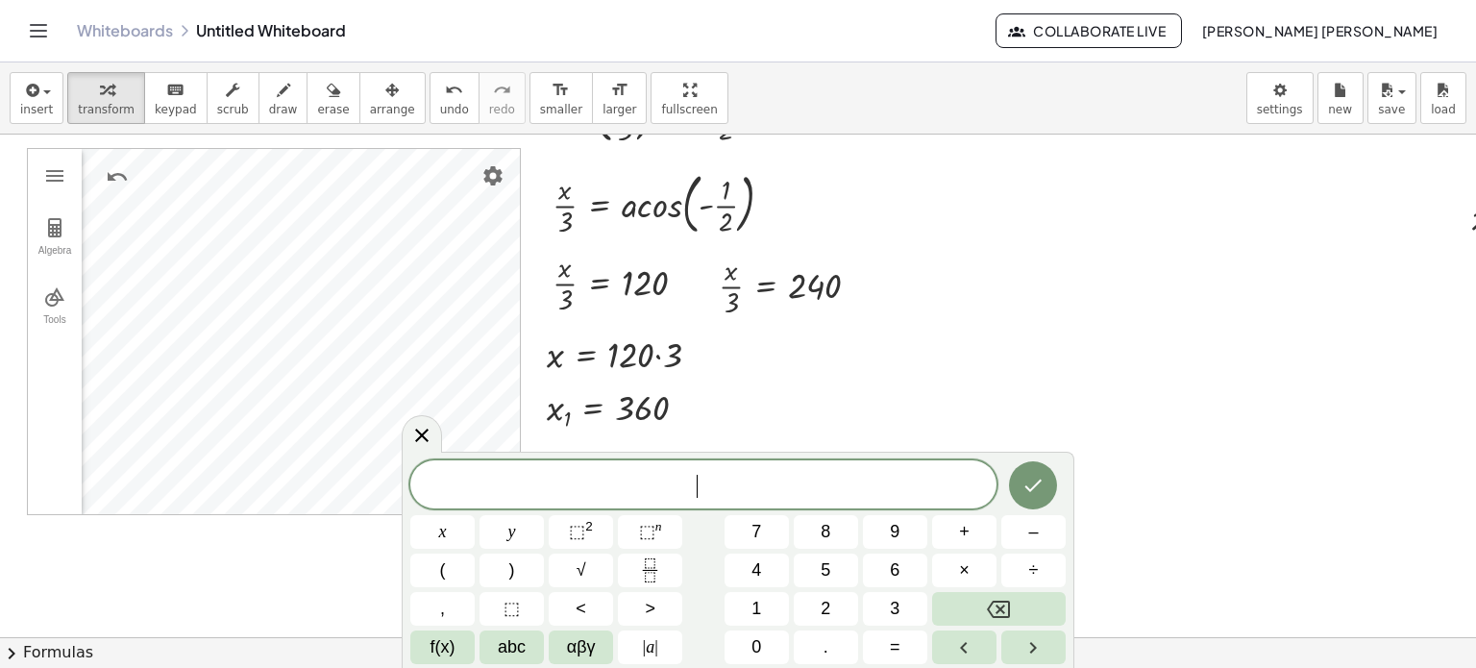
scroll to position [192, 0]
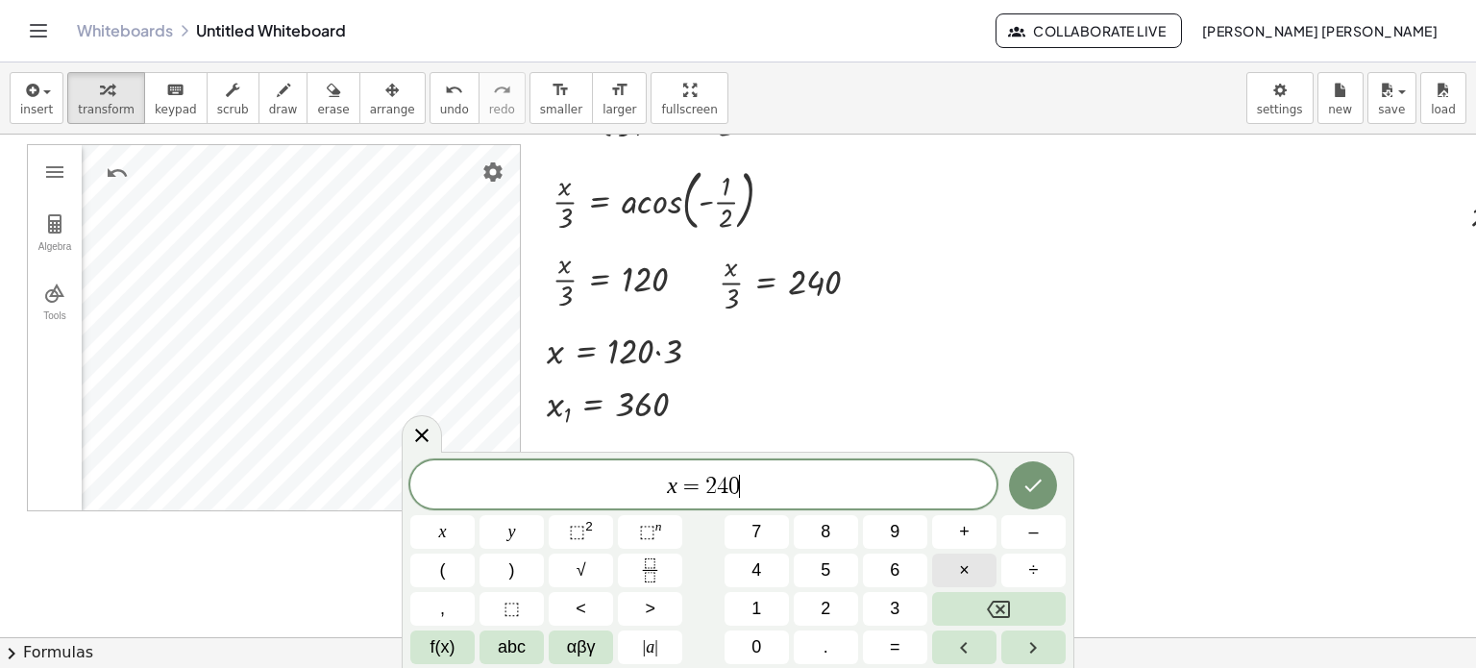
click at [965, 574] on span "×" at bounding box center [964, 570] width 11 height 26
click at [1043, 465] on button "Done" at bounding box center [1033, 485] width 48 height 48
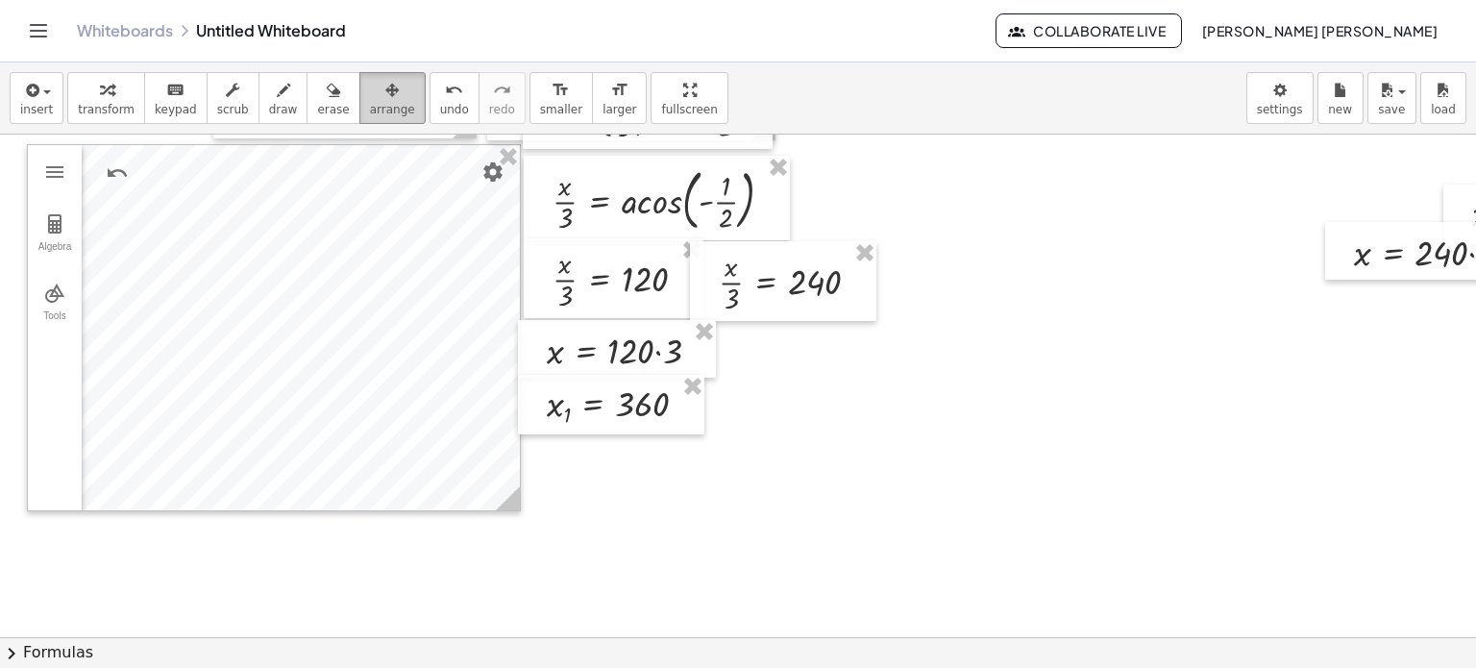
click at [382, 103] on button "arrange" at bounding box center [392, 98] width 66 height 52
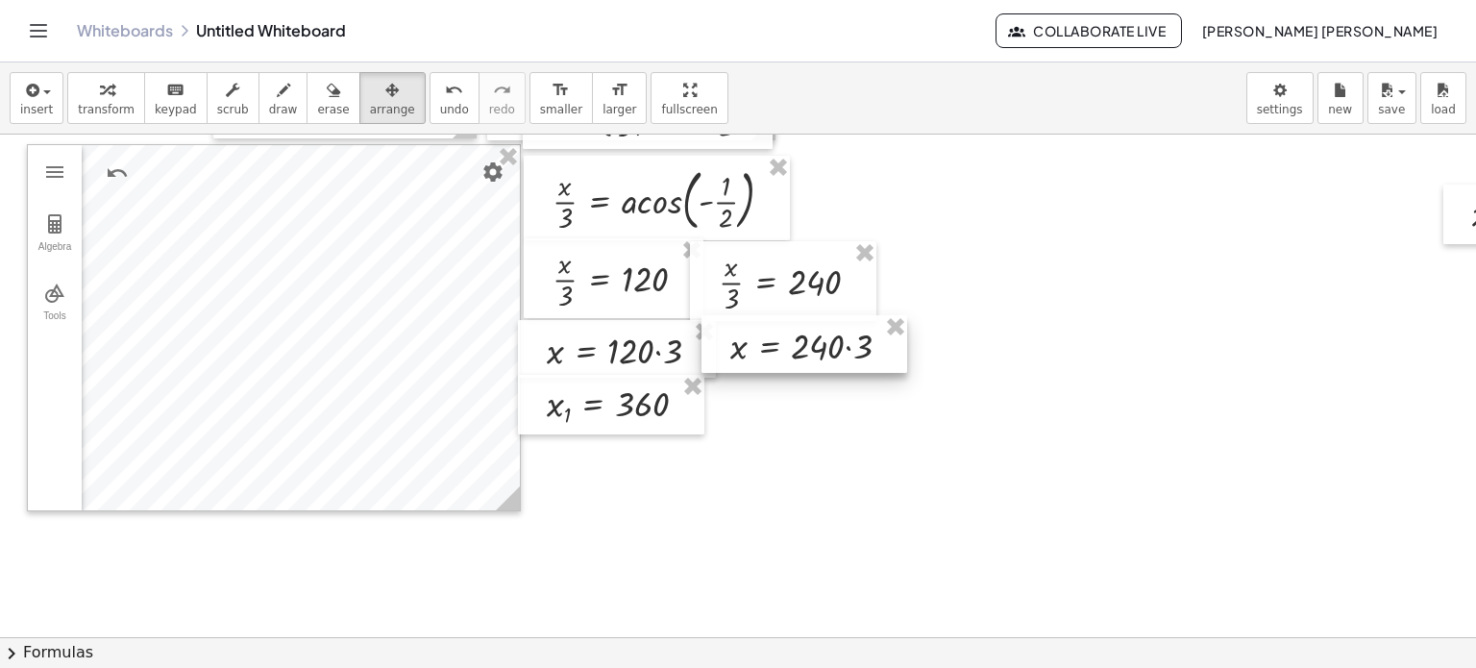
drag, startPoint x: 1288, startPoint y: 299, endPoint x: 817, endPoint y: 353, distance: 473.9
click at [817, 353] on div at bounding box center [805, 344] width 206 height 59
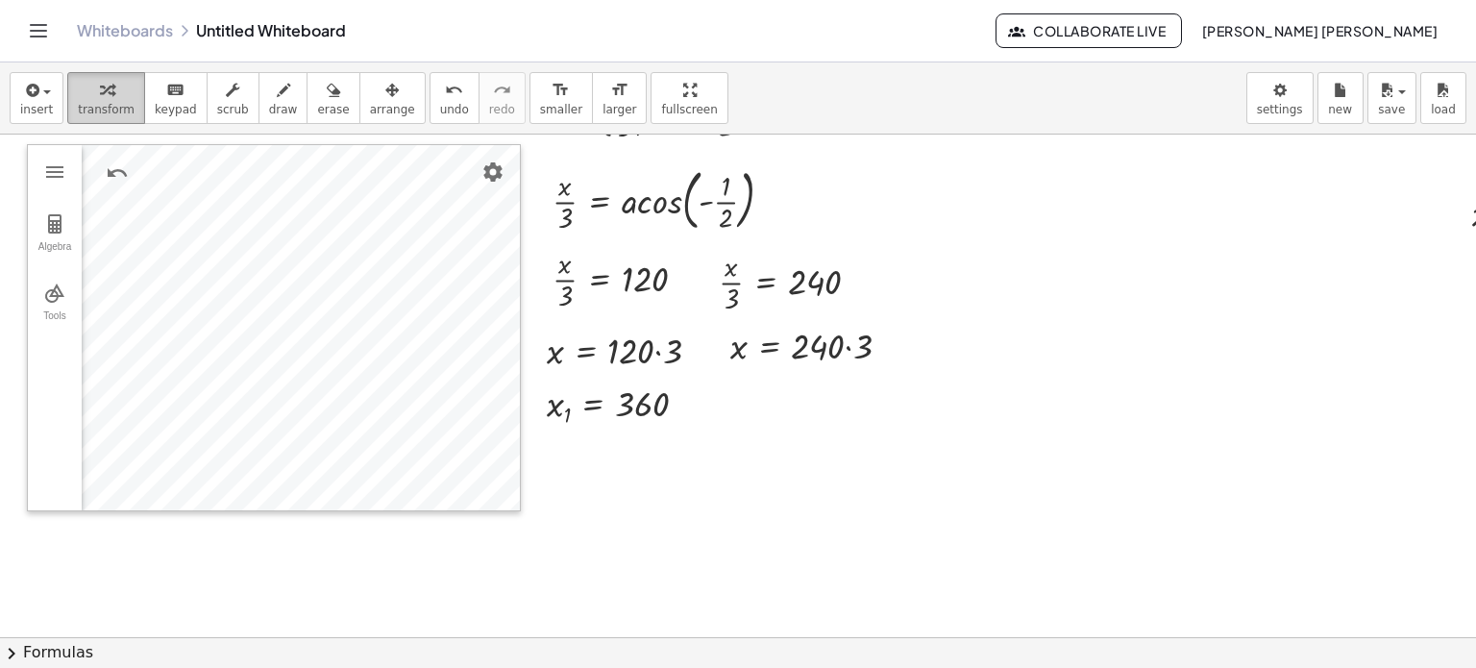
click at [104, 107] on span "transform" at bounding box center [106, 109] width 57 height 13
click at [171, 86] on div "keyboard" at bounding box center [176, 89] width 42 height 23
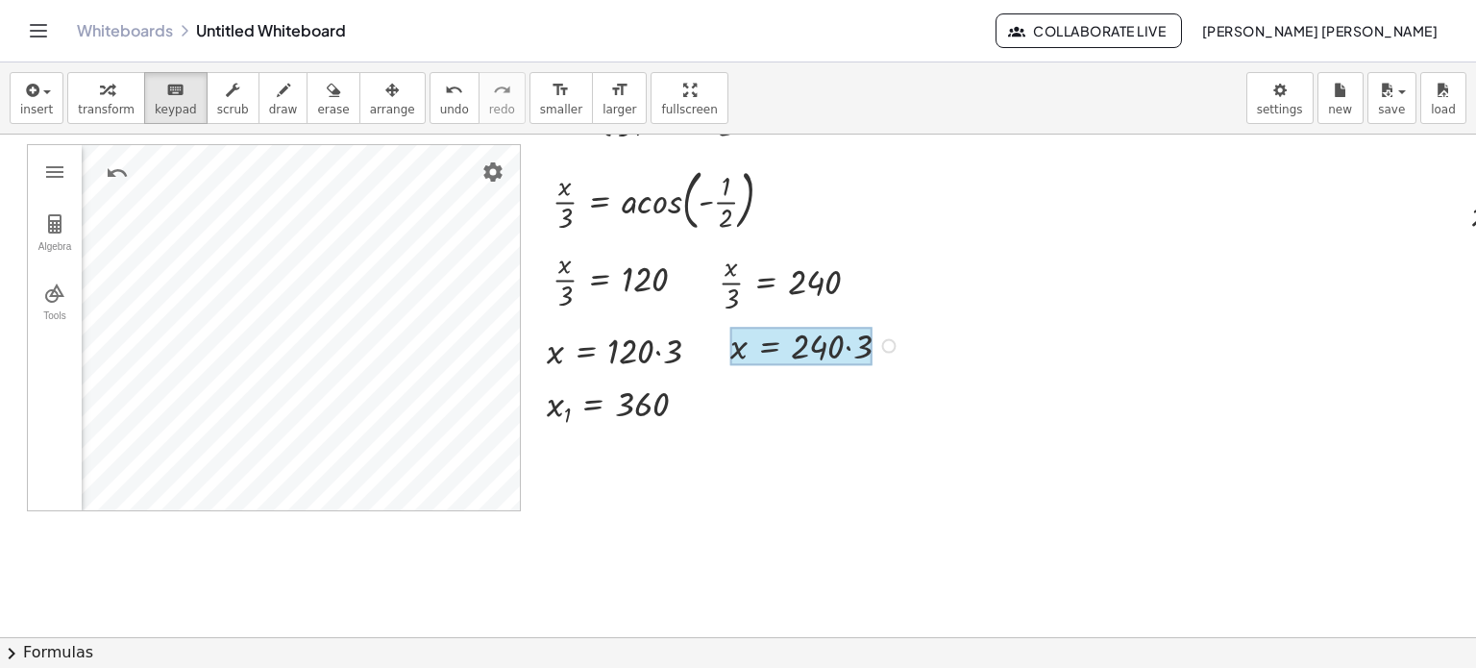
drag, startPoint x: 819, startPoint y: 336, endPoint x: 780, endPoint y: 332, distance: 38.7
click at [374, 103] on span "arrange" at bounding box center [392, 109] width 45 height 13
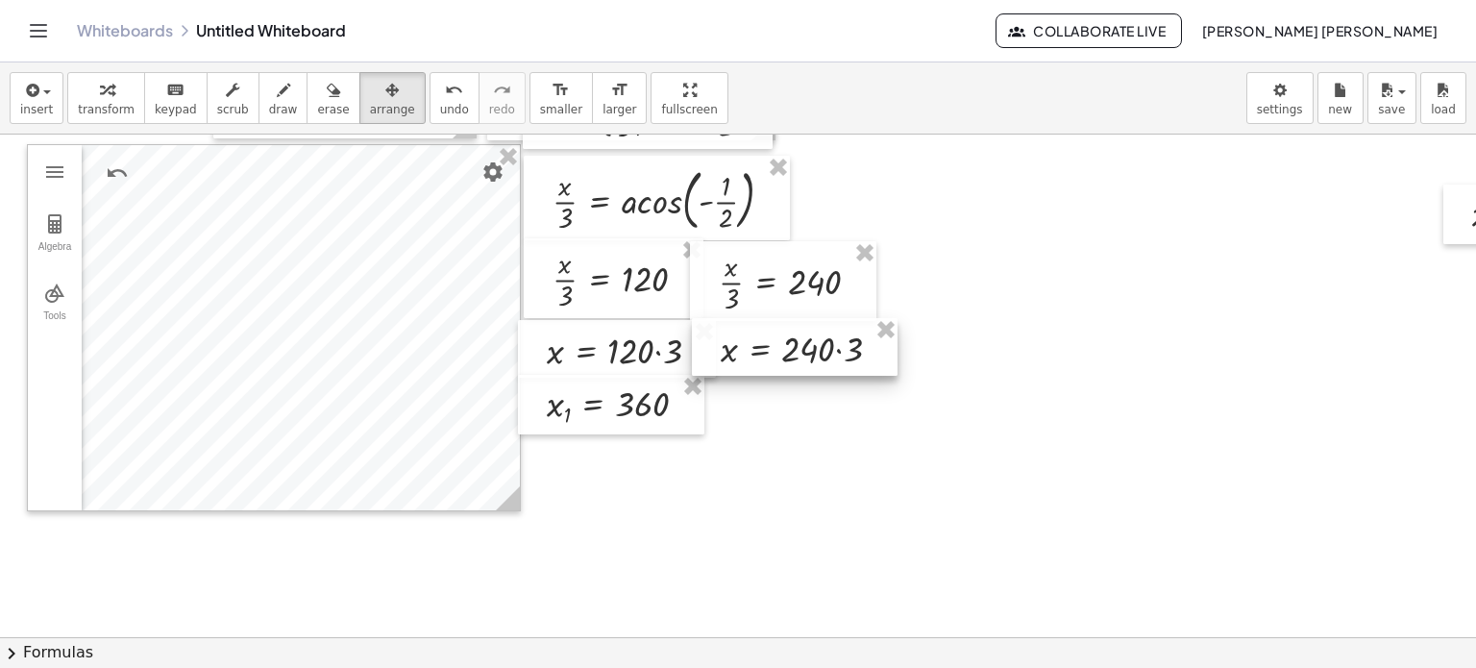
drag, startPoint x: 831, startPoint y: 337, endPoint x: 822, endPoint y: 340, distance: 10.0
click at [822, 340] on div at bounding box center [795, 347] width 206 height 59
click at [87, 99] on div "button" at bounding box center [106, 89] width 57 height 23
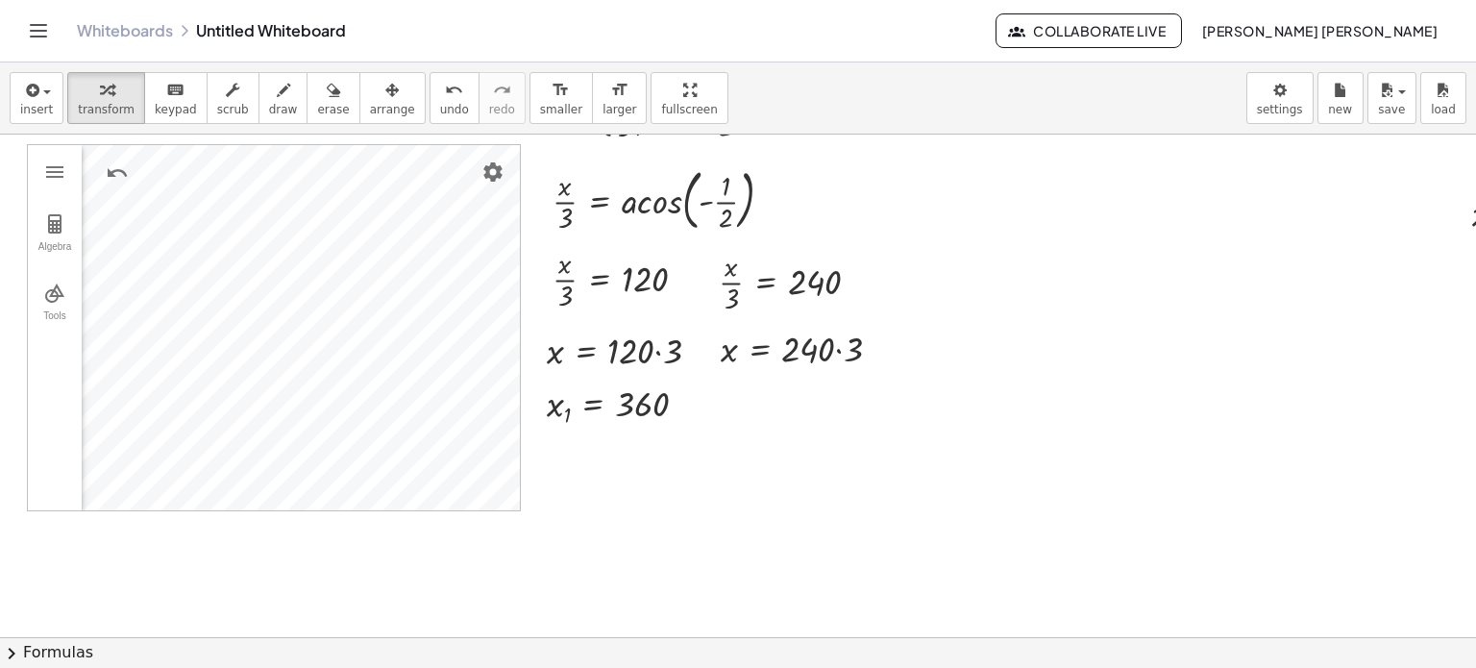
click at [1155, 373] on div at bounding box center [807, 445] width 1615 height 1007
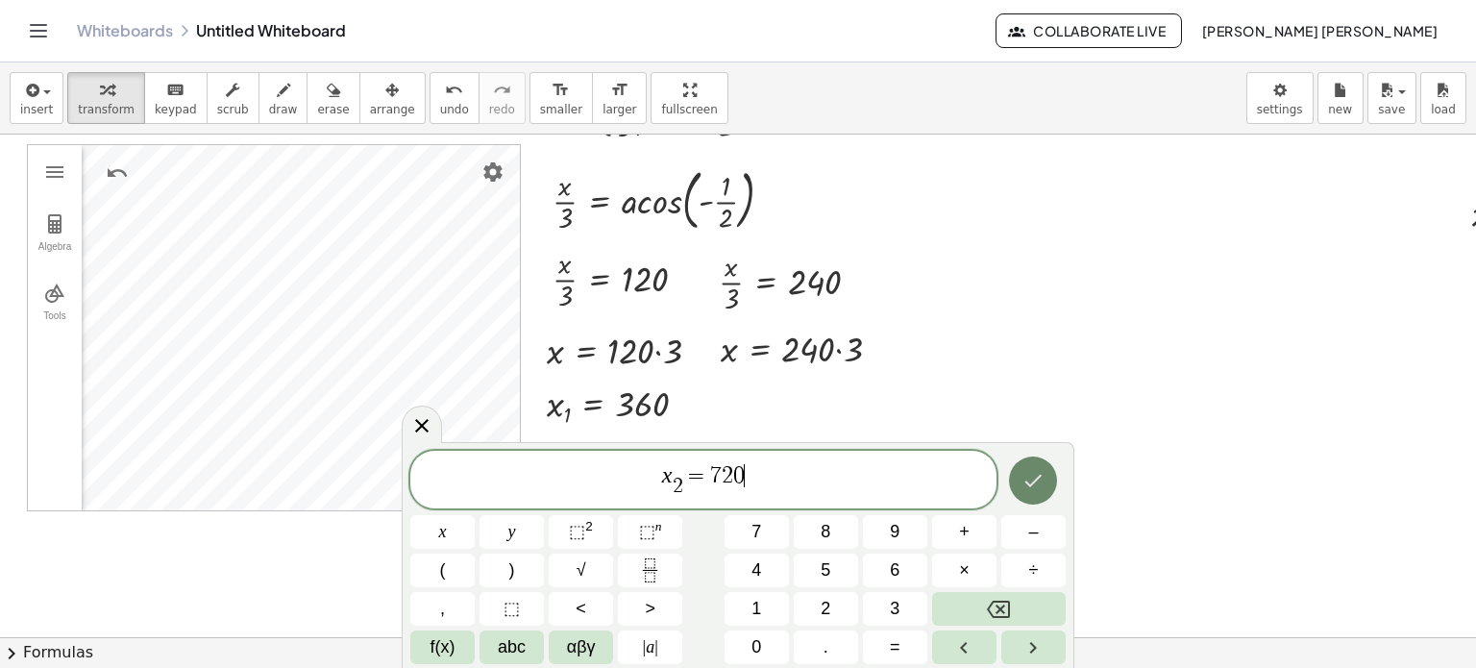
click at [1036, 465] on button "Done" at bounding box center [1033, 480] width 48 height 48
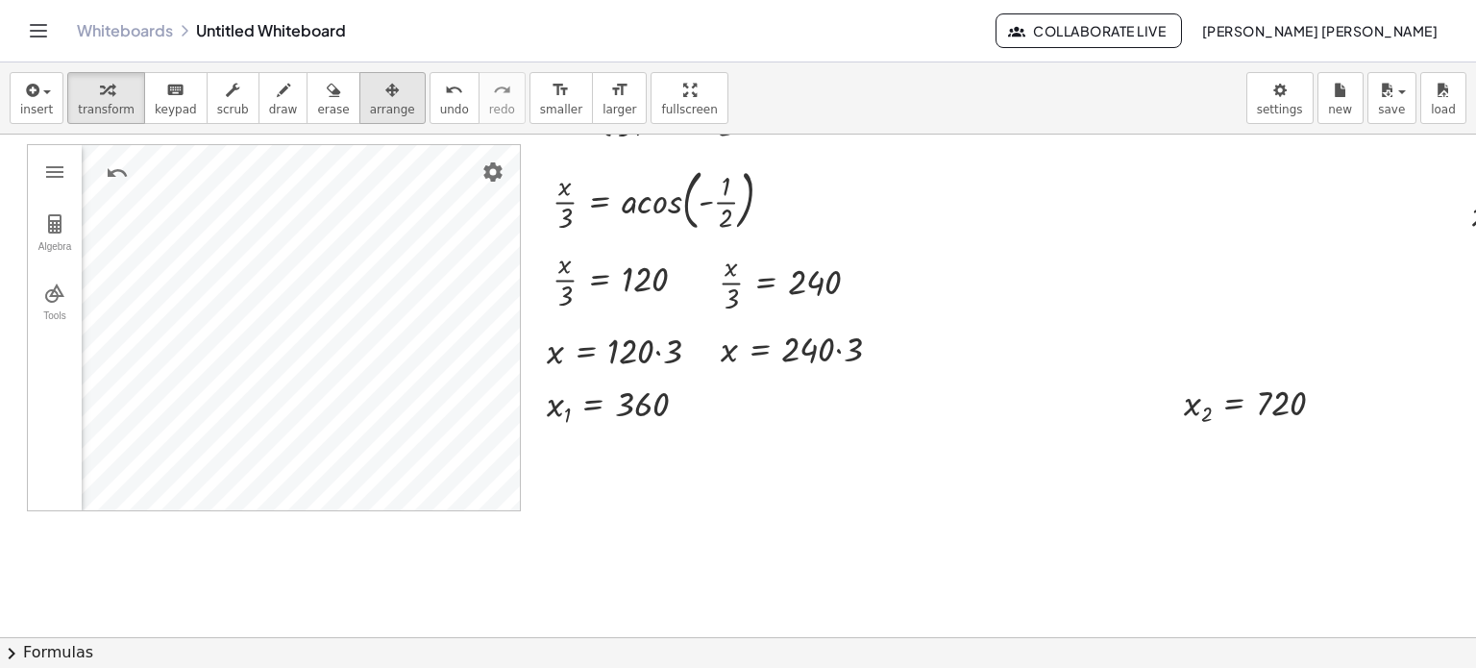
click at [359, 112] on button "arrange" at bounding box center [392, 98] width 66 height 52
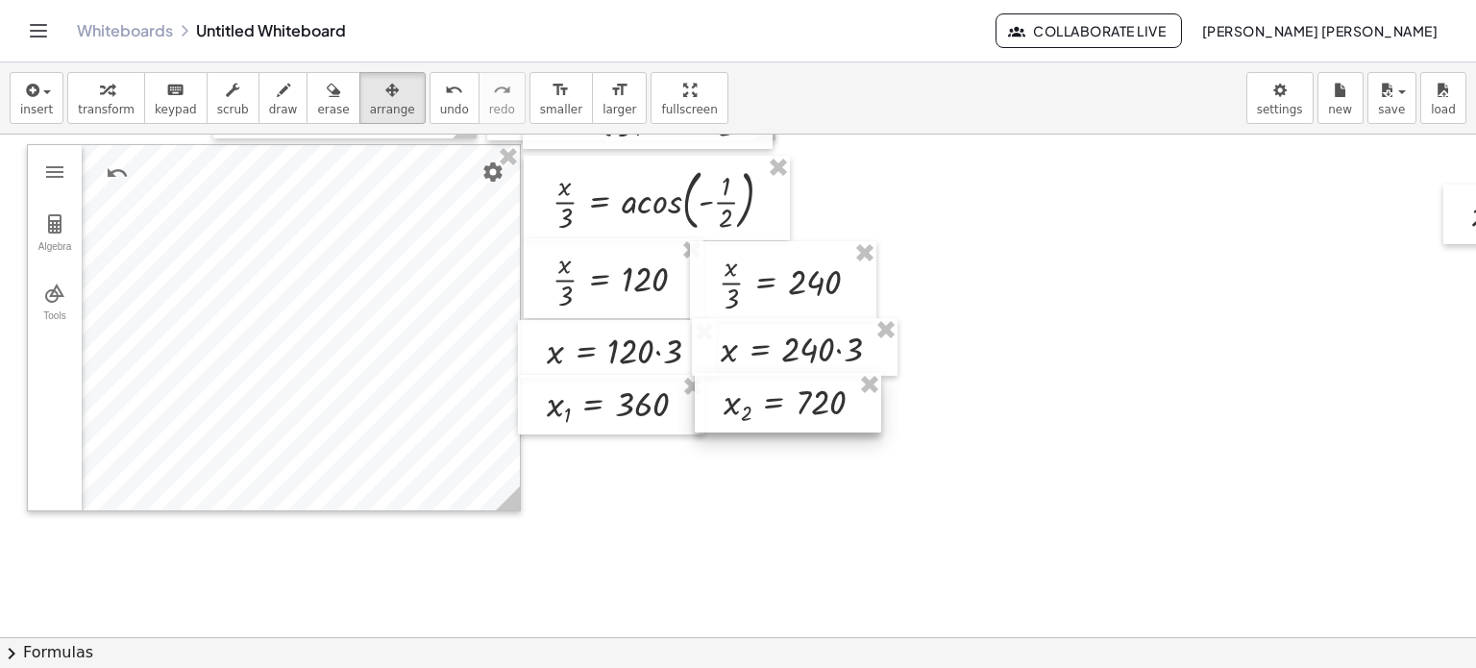
drag, startPoint x: 1233, startPoint y: 421, endPoint x: 776, endPoint y: 421, distance: 456.5
click at [776, 421] on div at bounding box center [788, 403] width 186 height 61
click at [81, 107] on span "transform" at bounding box center [106, 109] width 57 height 13
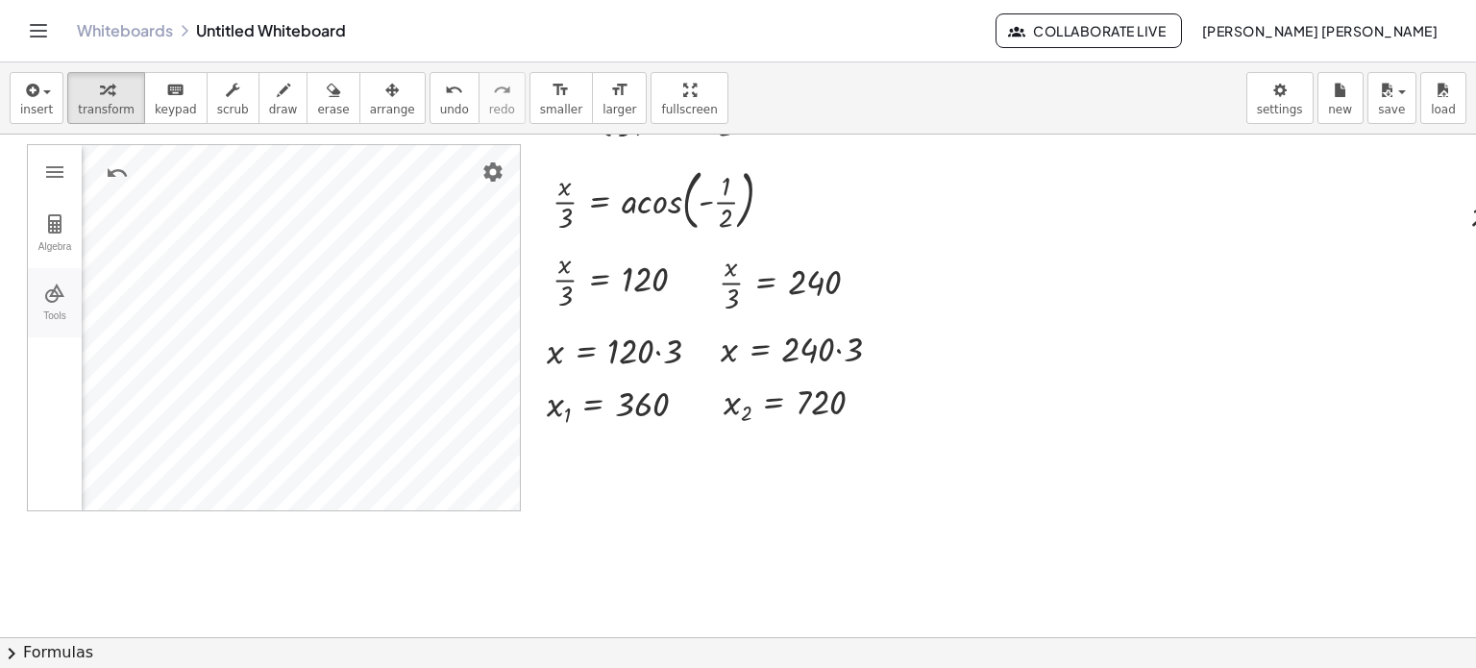
click at [60, 275] on button "Tools" at bounding box center [55, 302] width 54 height 69
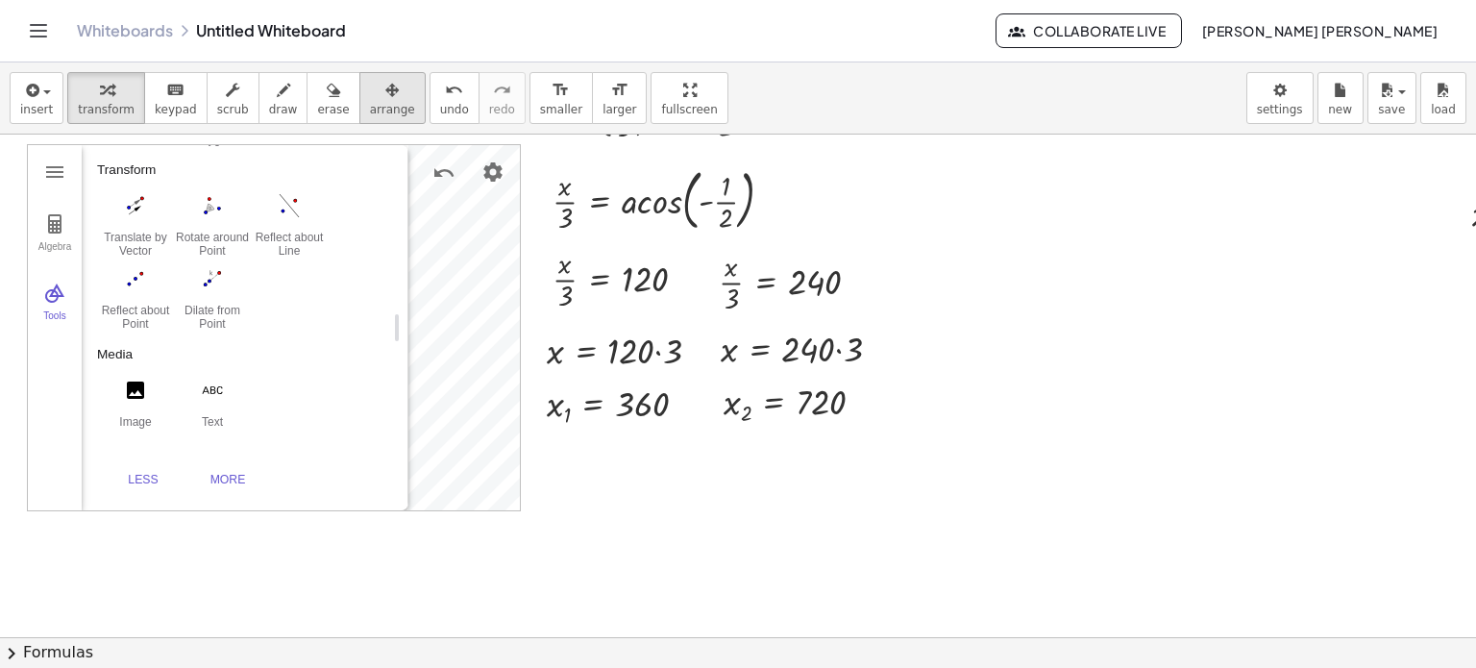
click at [385, 99] on icon "button" at bounding box center [391, 90] width 13 height 23
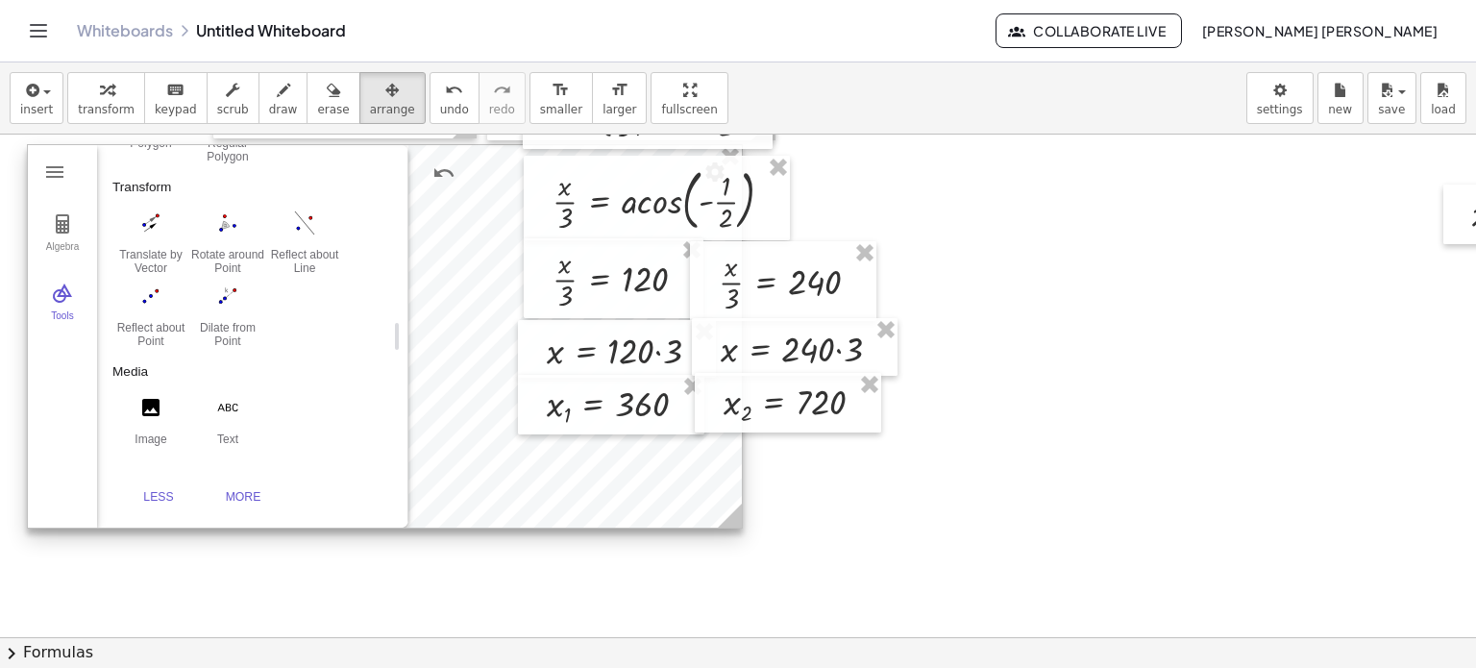
scroll to position [1198, 0]
drag, startPoint x: 515, startPoint y: 507, endPoint x: 743, endPoint y: 488, distance: 228.6
click at [764, 529] on icon at bounding box center [757, 520] width 24 height 24
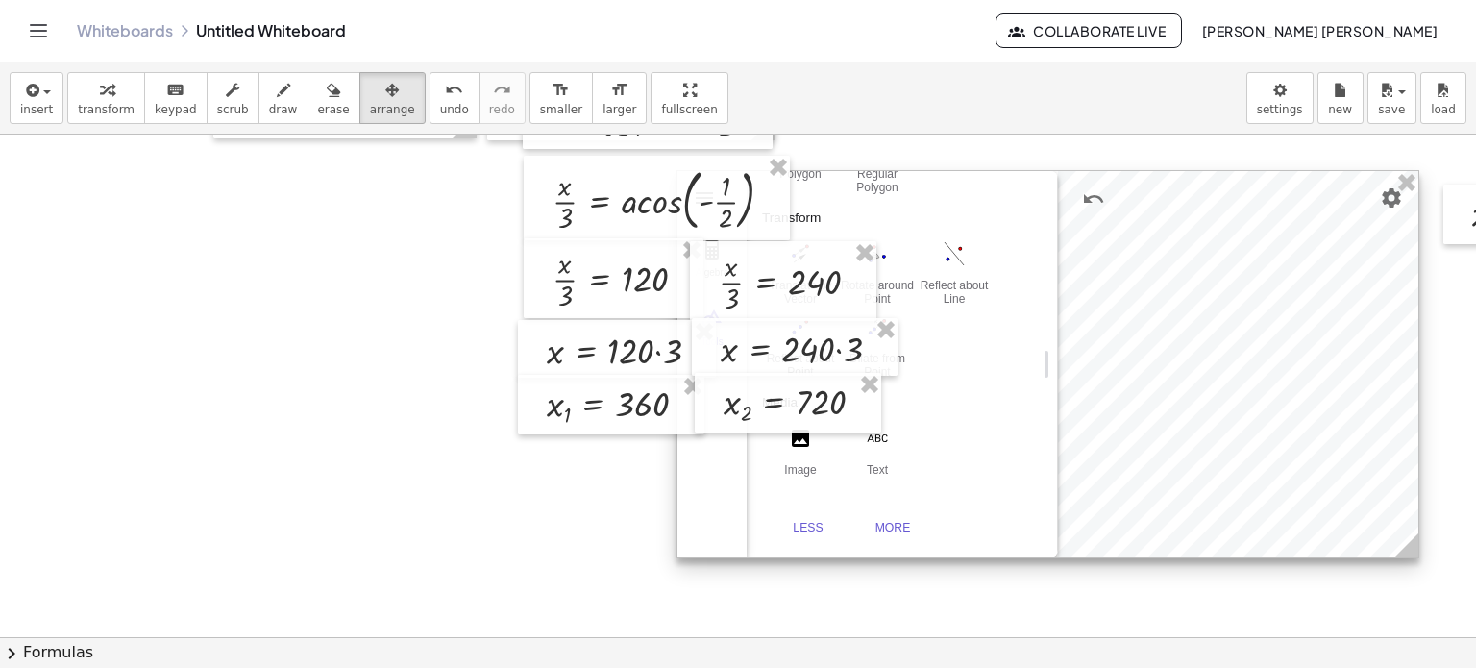
drag, startPoint x: 419, startPoint y: 422, endPoint x: 1069, endPoint y: 448, distance: 650.1
click at [1069, 448] on div at bounding box center [1047, 364] width 741 height 386
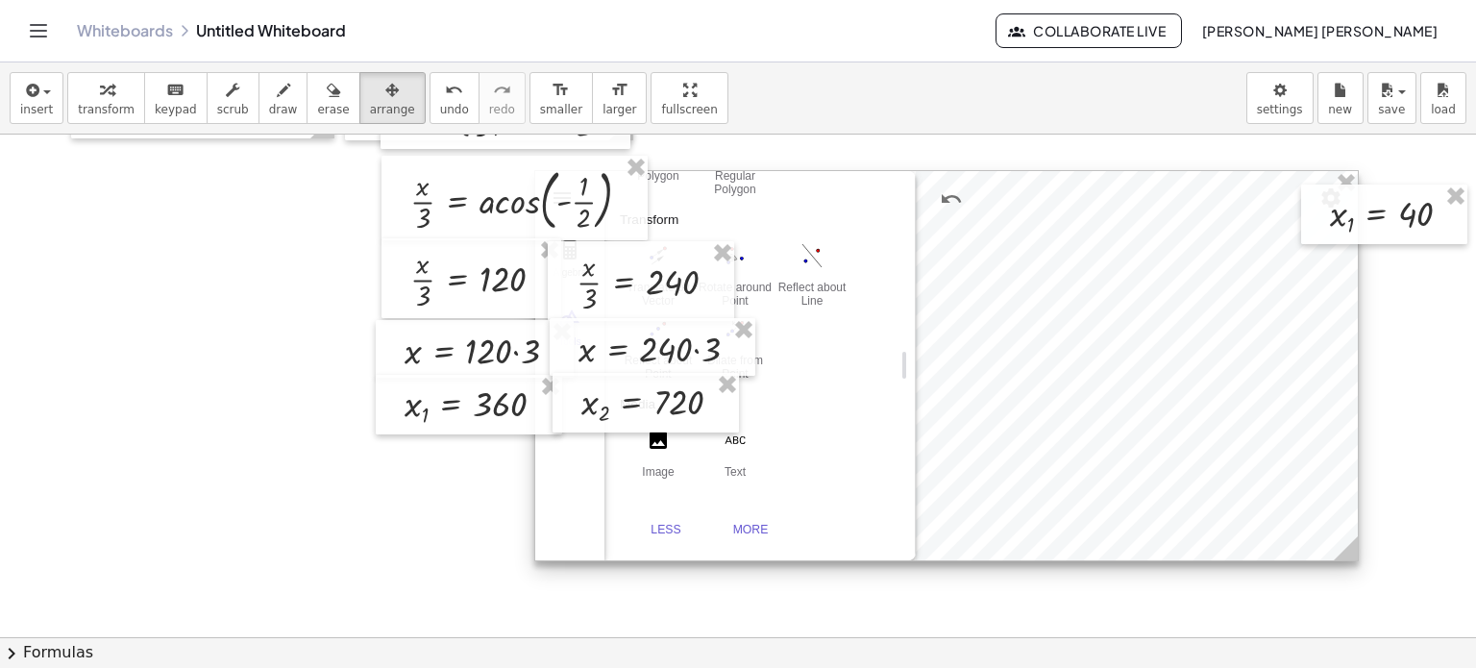
scroll to position [1196, 0]
drag, startPoint x: 1241, startPoint y: 553, endPoint x: 1319, endPoint y: 555, distance: 78.9
click at [1334, 555] on icon at bounding box center [1346, 548] width 24 height 24
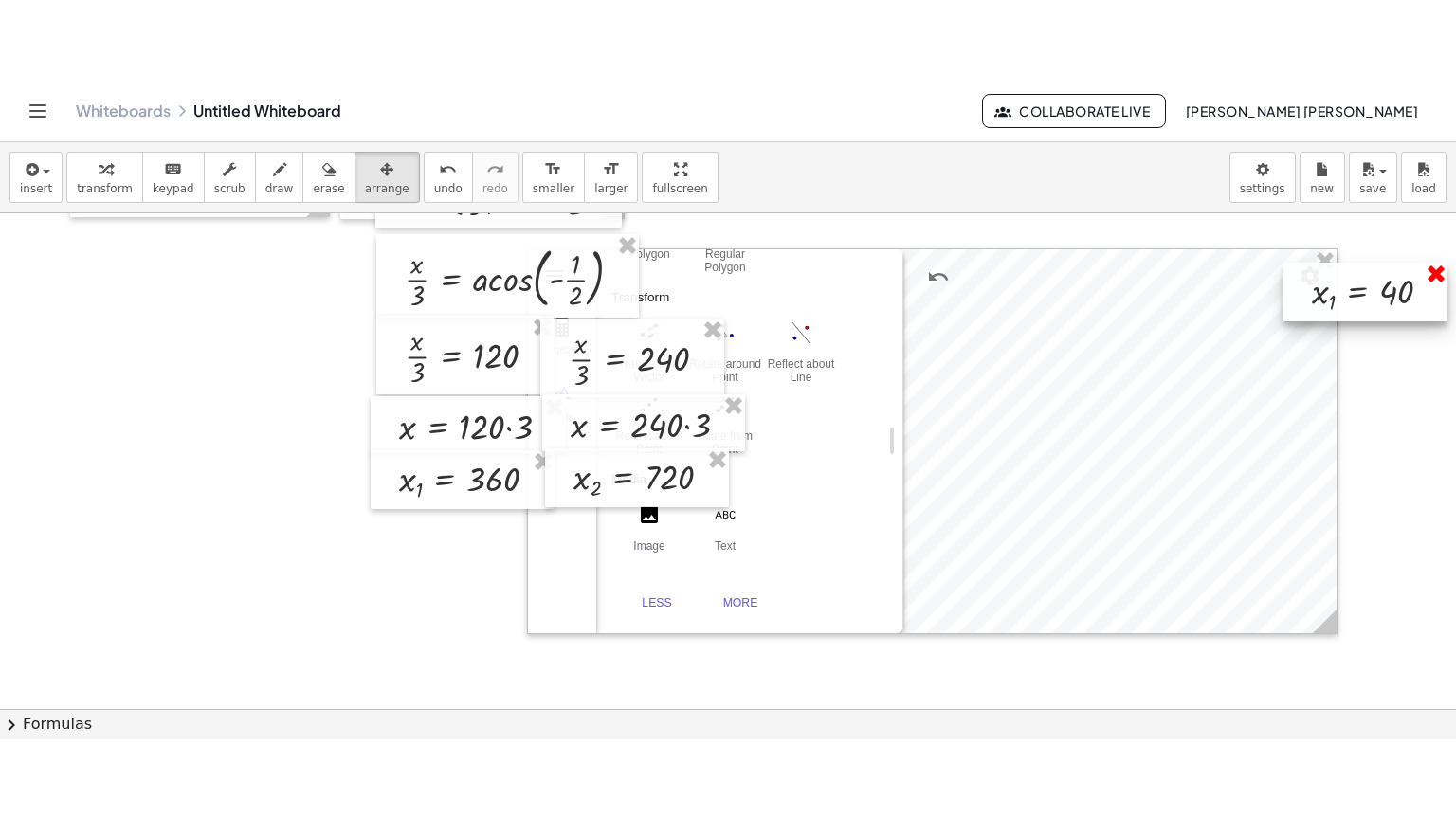
scroll to position [189, 152]
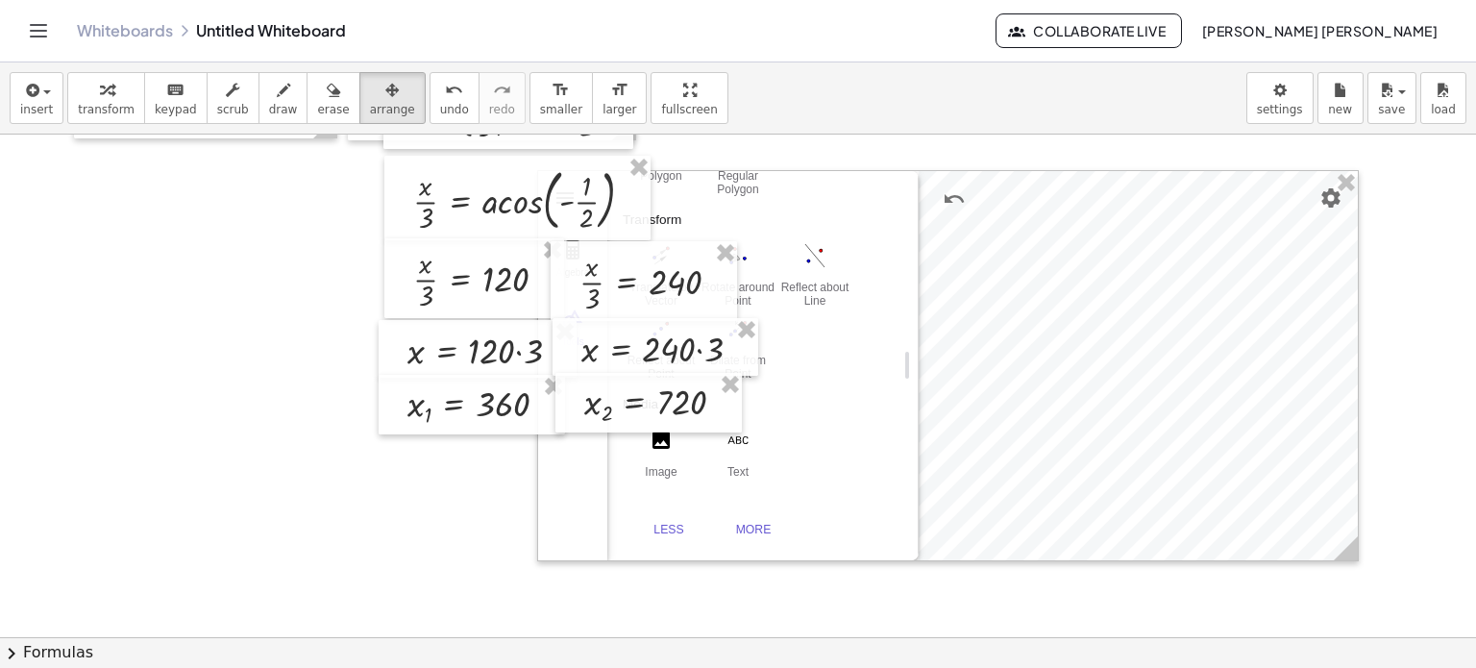
drag, startPoint x: 1374, startPoint y: 637, endPoint x: 1384, endPoint y: 629, distance: 12.3
click at [1384, 629] on div "**********" at bounding box center [738, 386] width 1476 height 503
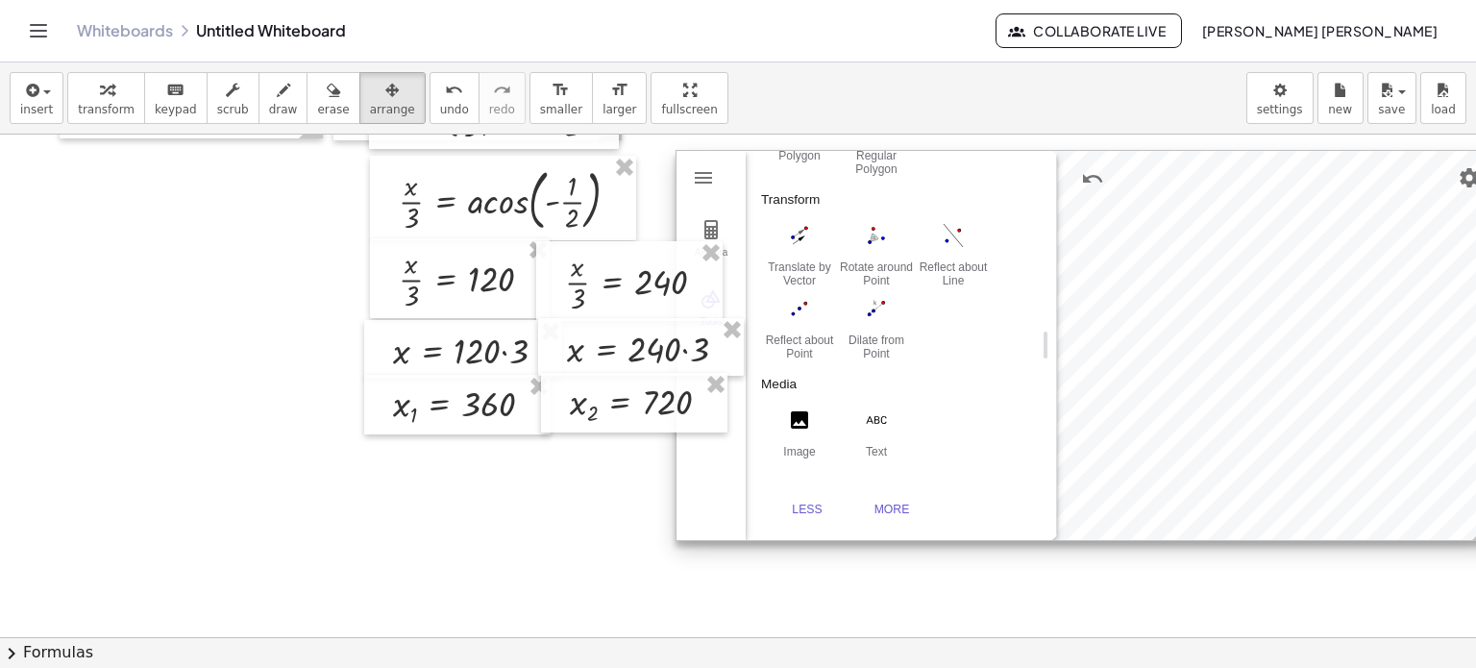
drag, startPoint x: 1194, startPoint y: 547, endPoint x: 1347, endPoint y: 527, distance: 154.1
click at [1347, 527] on div at bounding box center [1087, 345] width 820 height 389
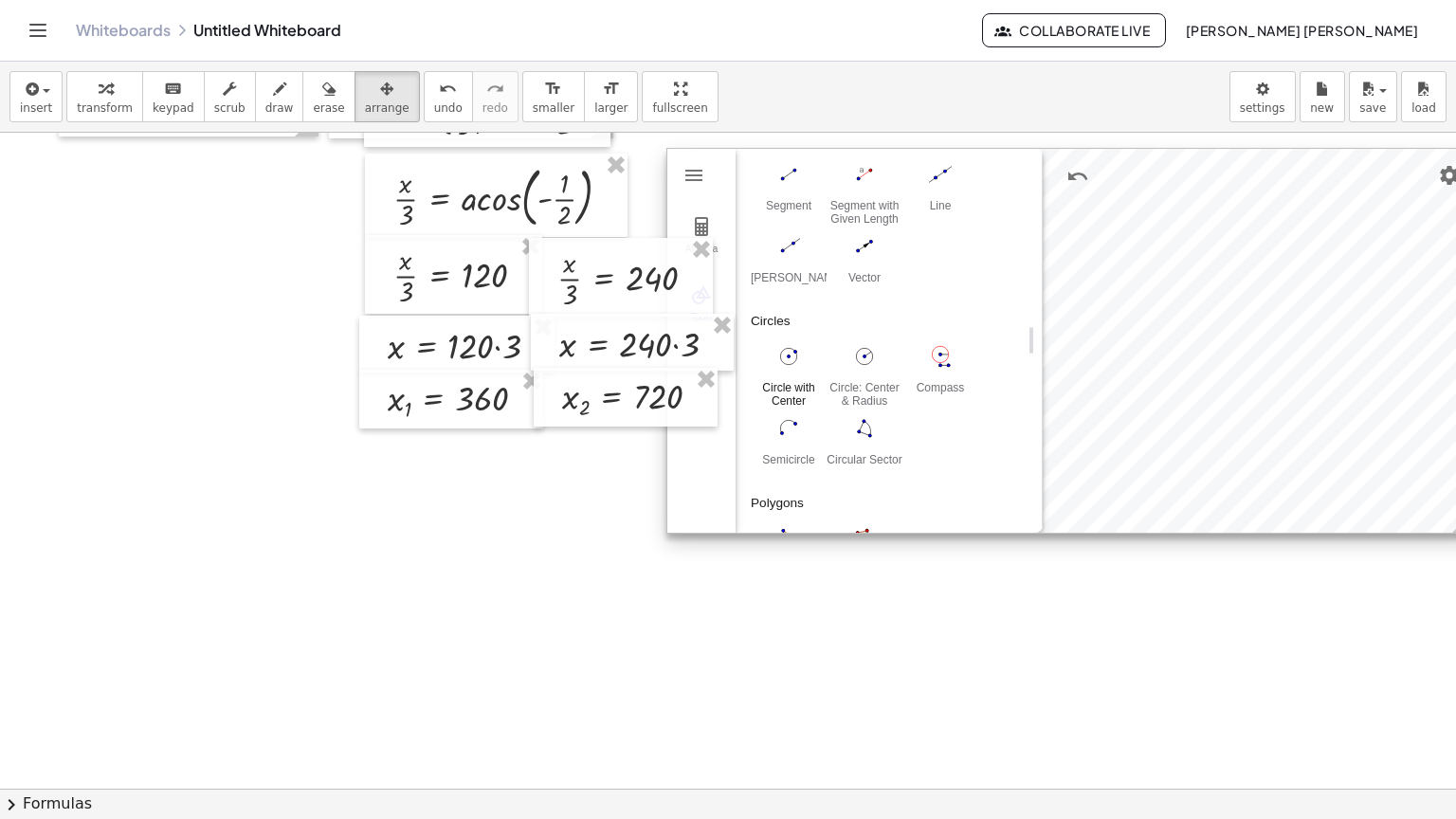
scroll to position [706, 0]
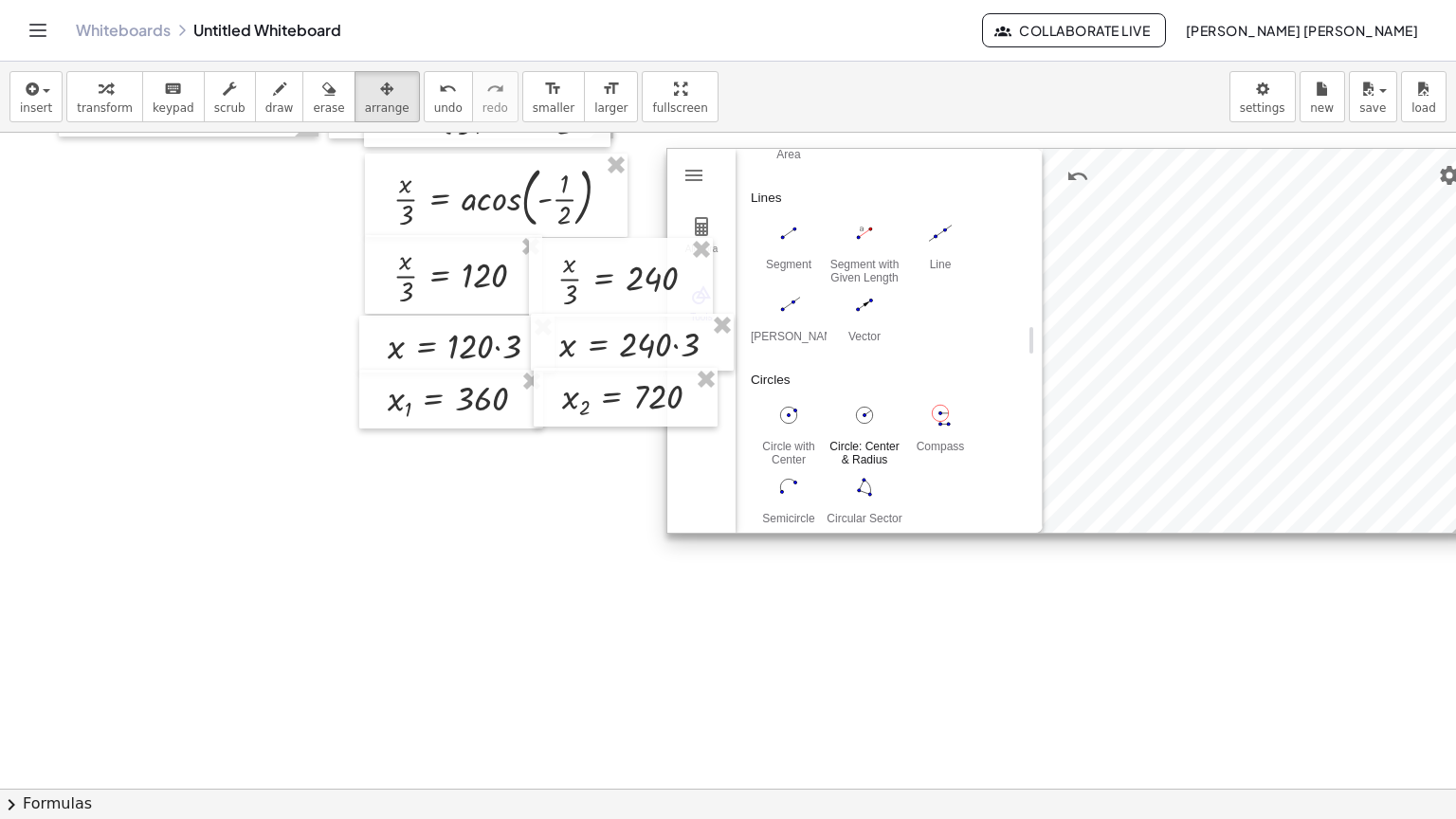
click at [854, 413] on img "Circle: Center & Radius. Select center point, then enter radius" at bounding box center [864, 415] width 76 height 31
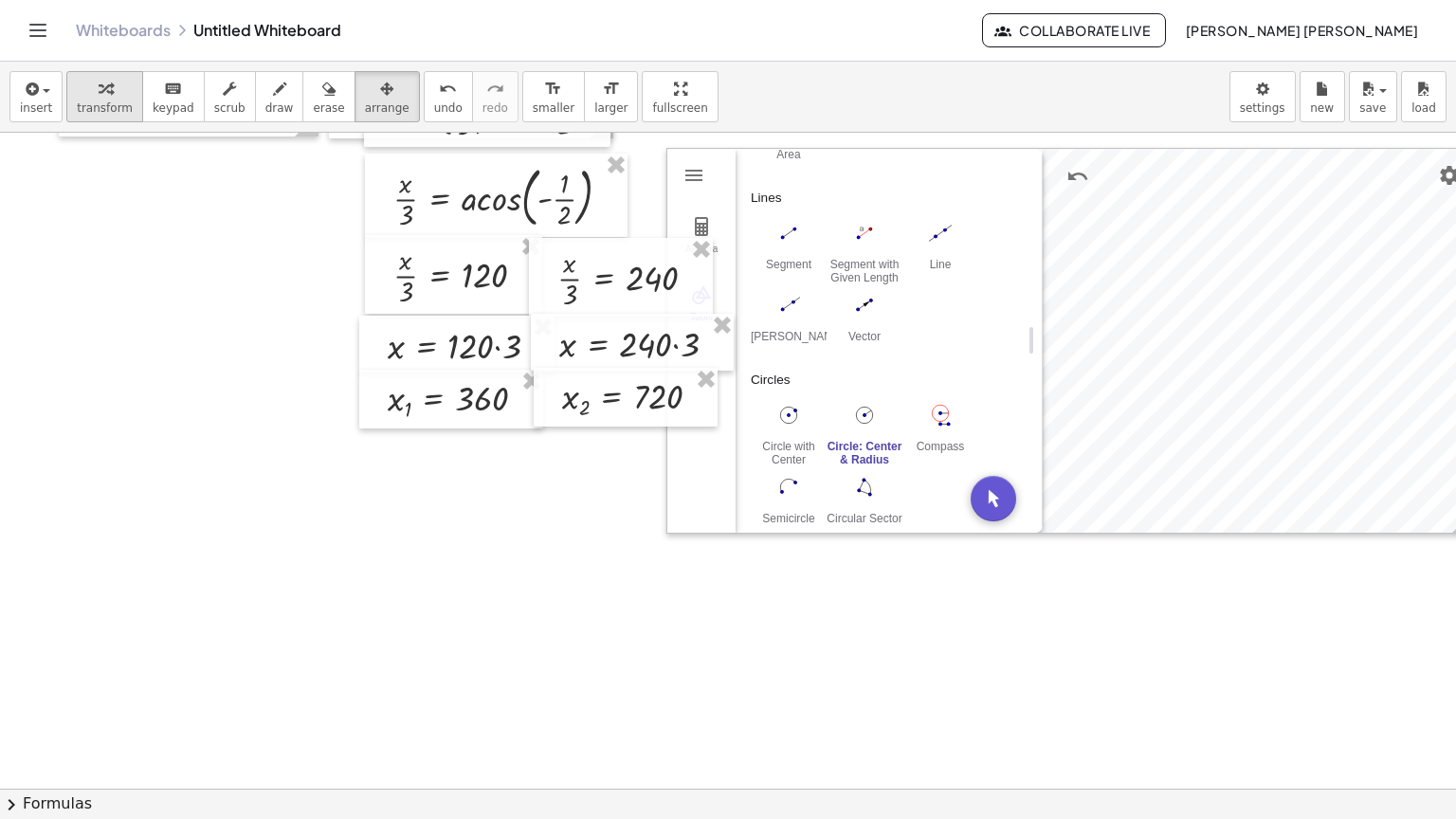
click at [87, 88] on div "button" at bounding box center [105, 88] width 56 height 23
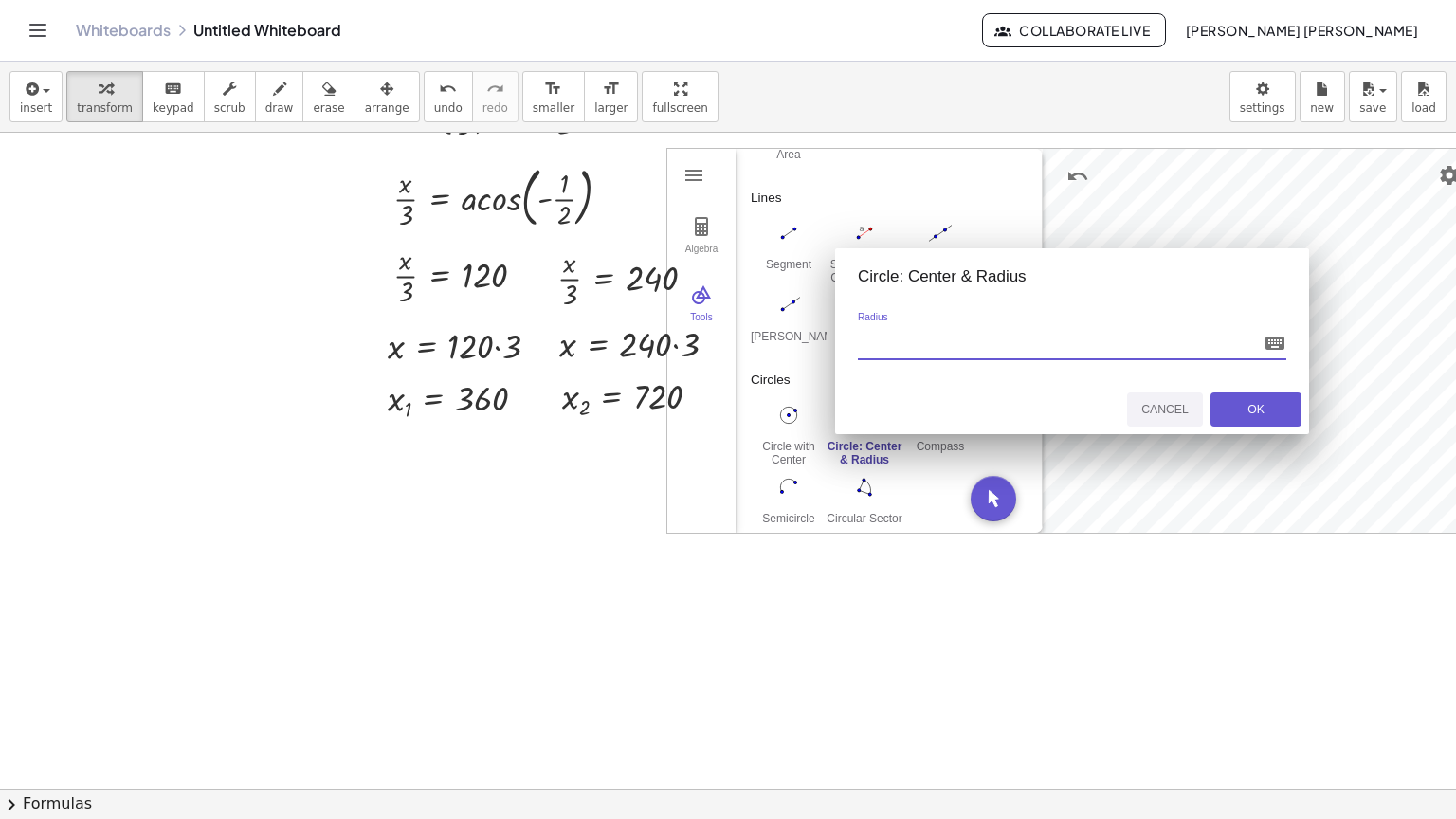
click at [1195, 397] on button "Cancel" at bounding box center [1165, 410] width 76 height 35
click at [1193, 403] on div "Cancel" at bounding box center [1165, 409] width 61 height 13
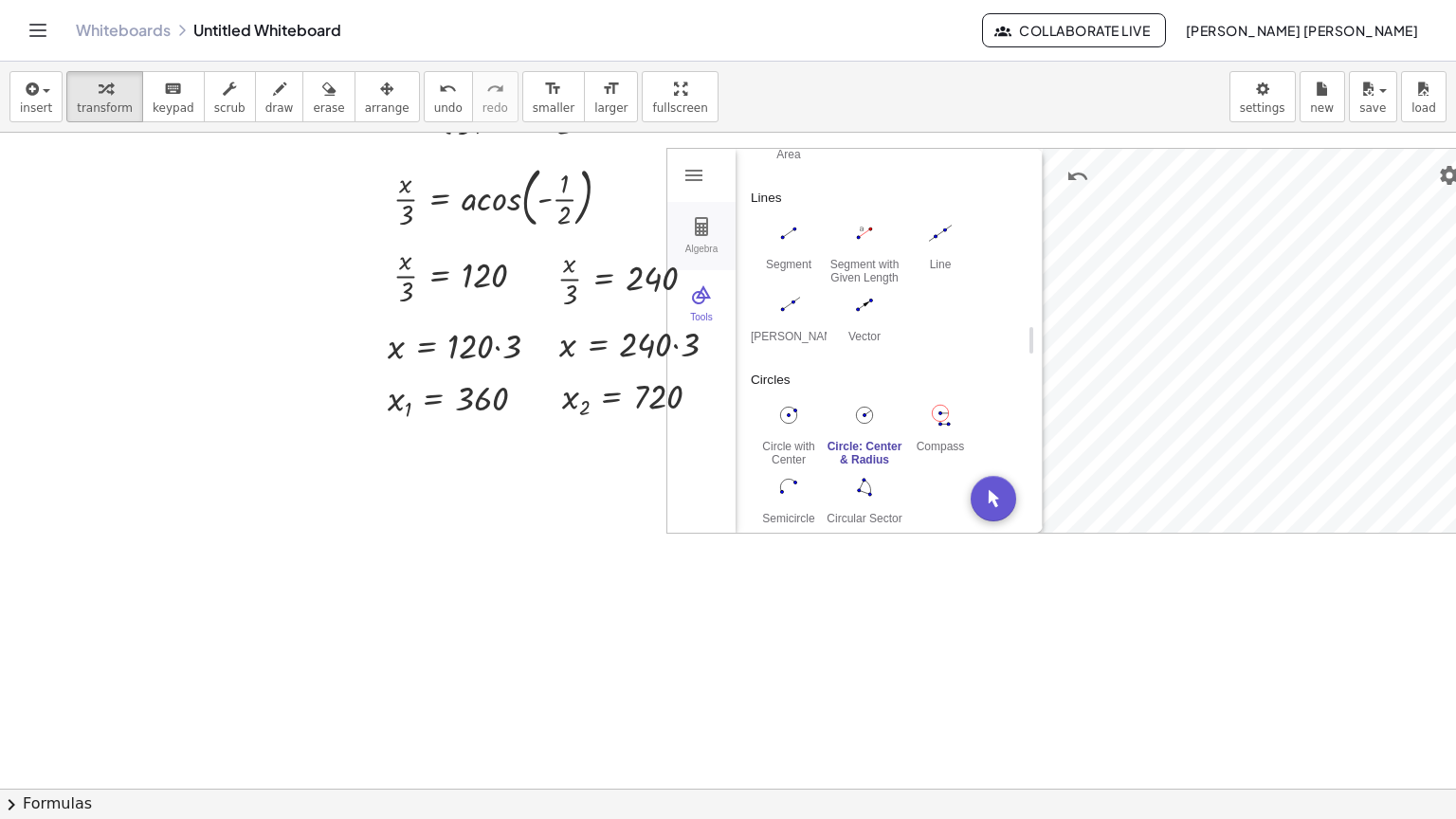
click at [706, 224] on img "Geometry" at bounding box center [701, 226] width 23 height 23
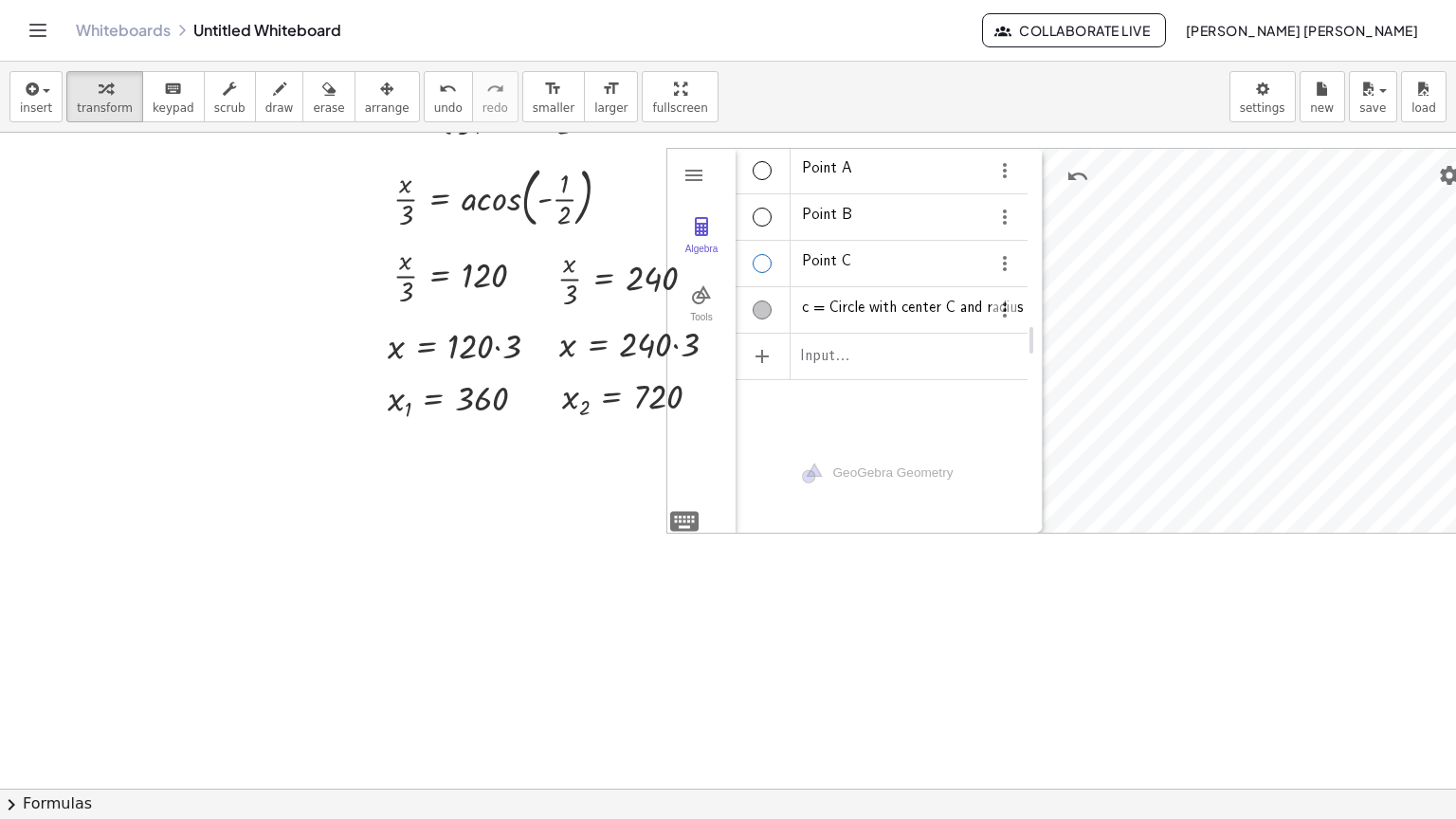
click at [759, 262] on div "Algebra" at bounding box center [762, 263] width 19 height 19
drag, startPoint x: 1035, startPoint y: 319, endPoint x: 716, endPoint y: 319, distance: 319.0
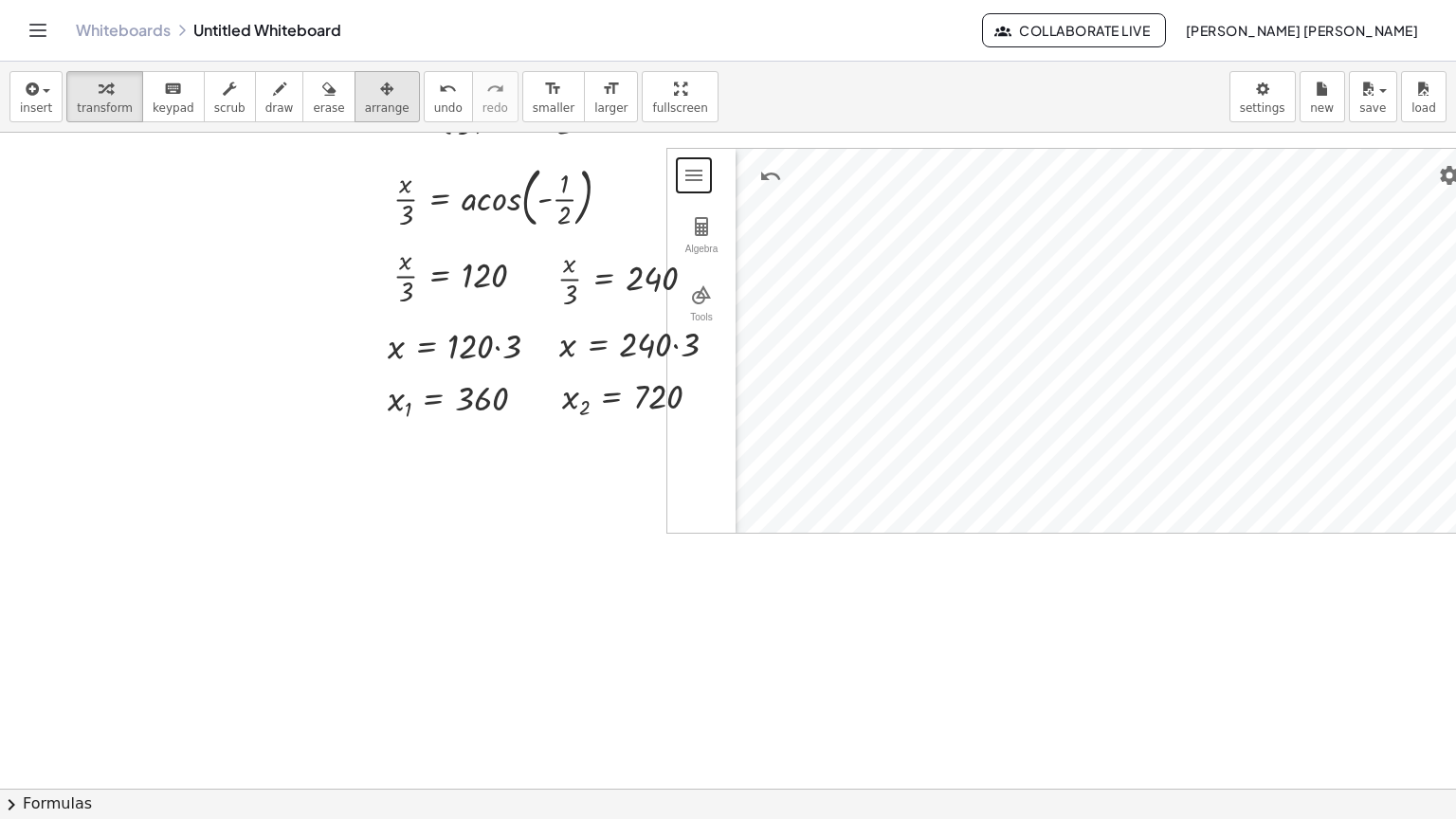
click at [365, 110] on span "arrange" at bounding box center [387, 108] width 44 height 13
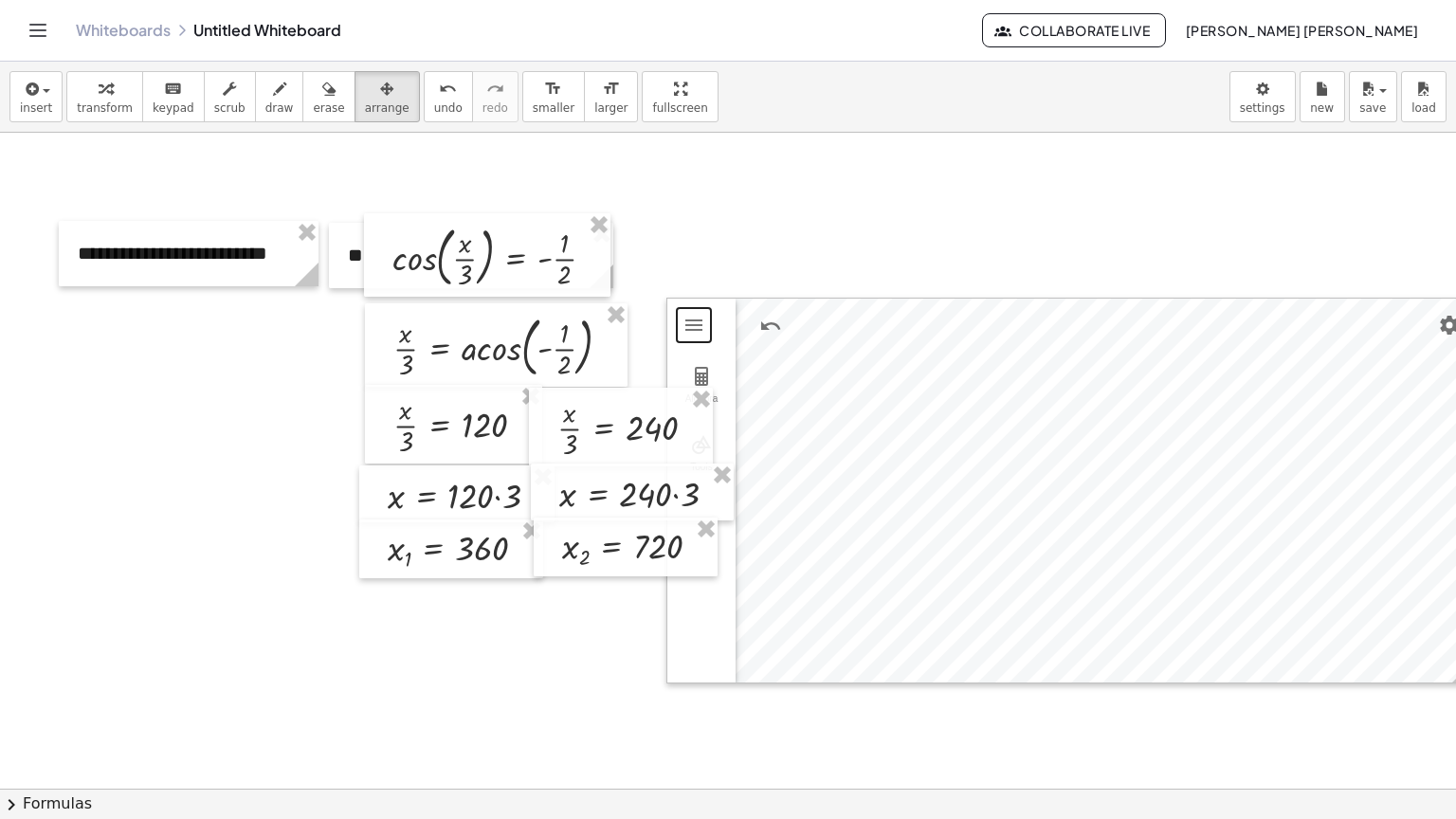
scroll to position [10, 152]
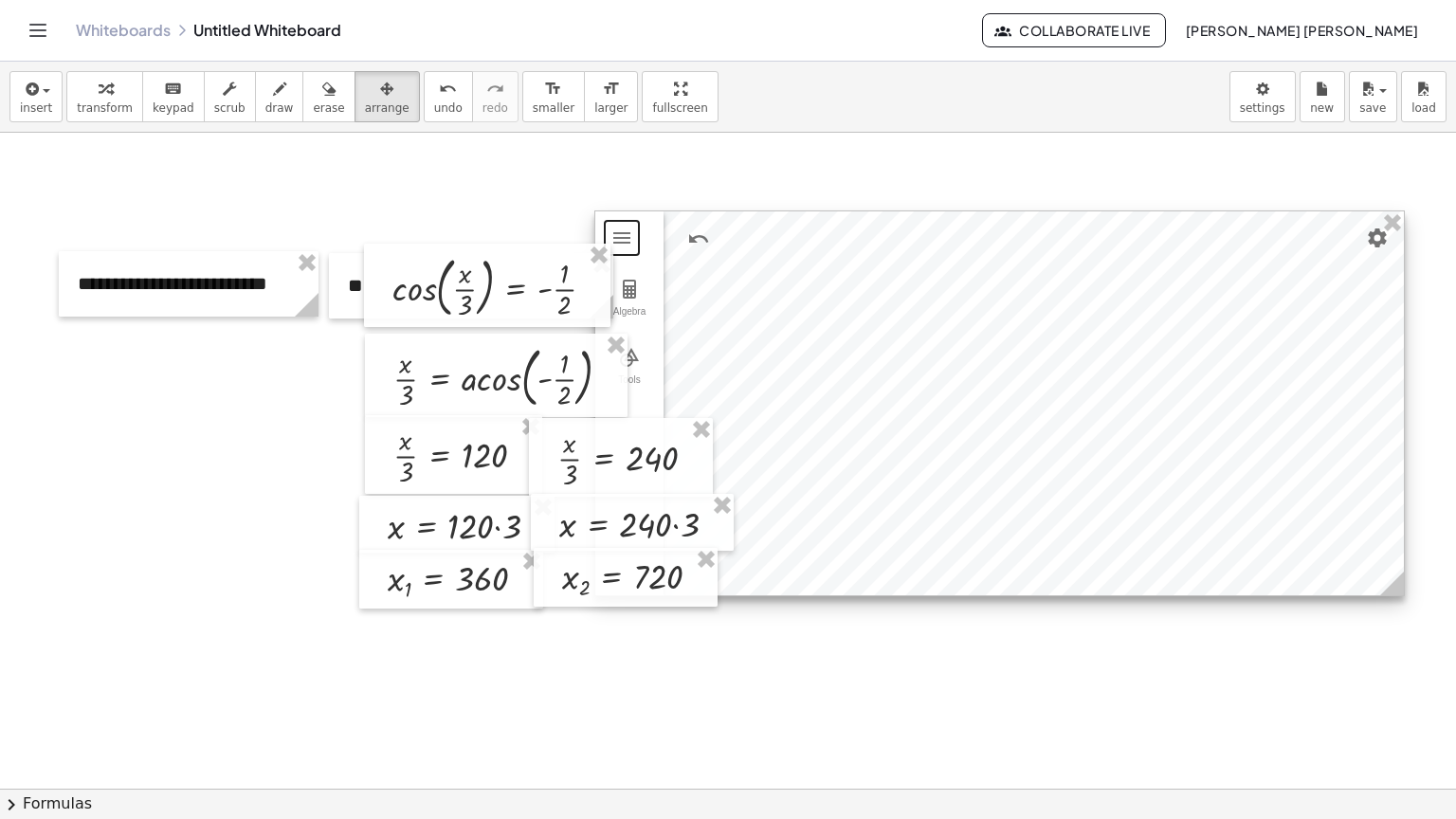
drag, startPoint x: 1285, startPoint y: 444, endPoint x: 1289, endPoint y: 292, distance: 152.1
click at [1255, 293] on div at bounding box center [999, 403] width 809 height 384
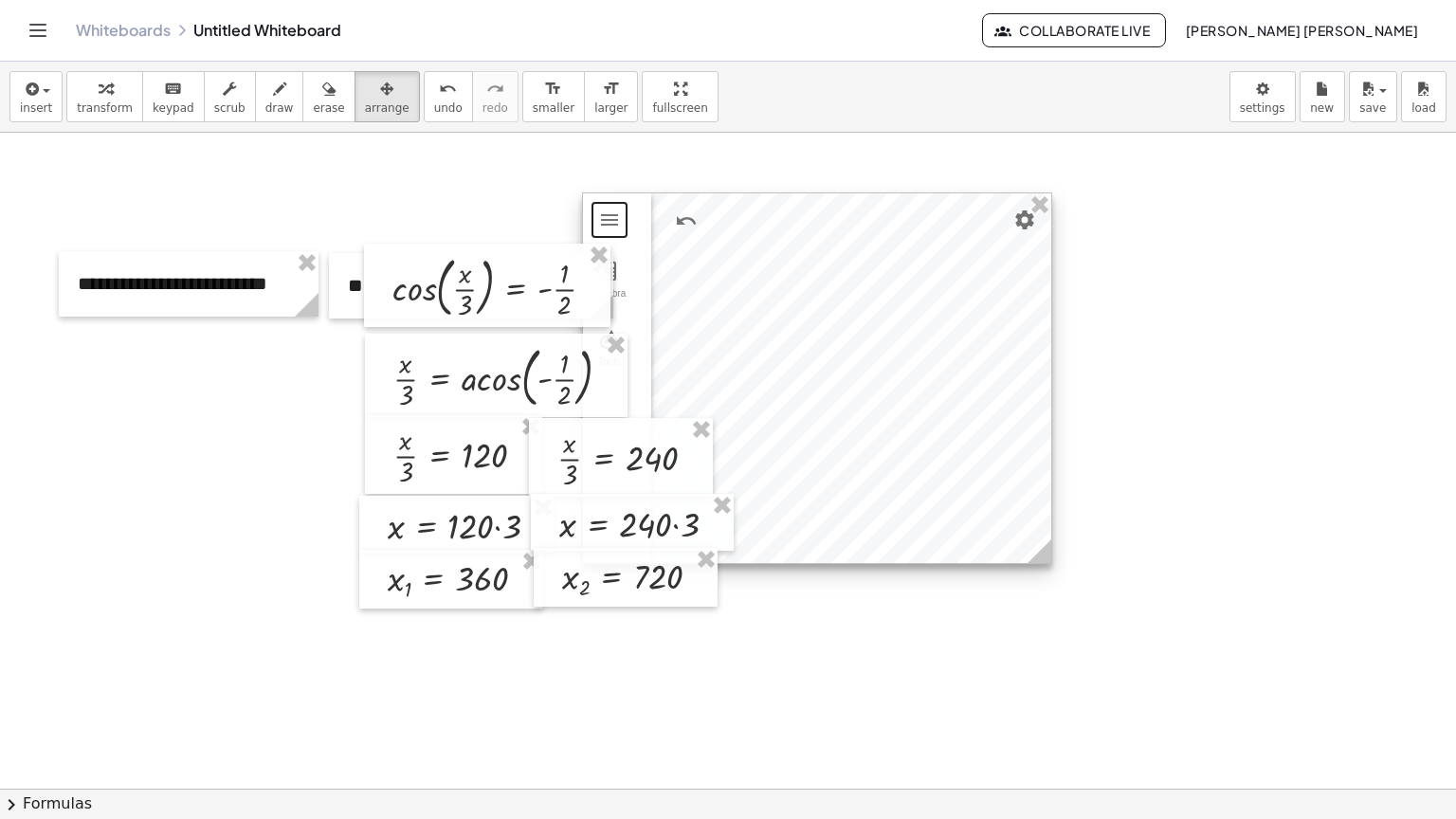
drag, startPoint x: 1389, startPoint y: 567, endPoint x: 1049, endPoint y: 553, distance: 340.3
click at [1049, 553] on icon at bounding box center [1040, 552] width 24 height 24
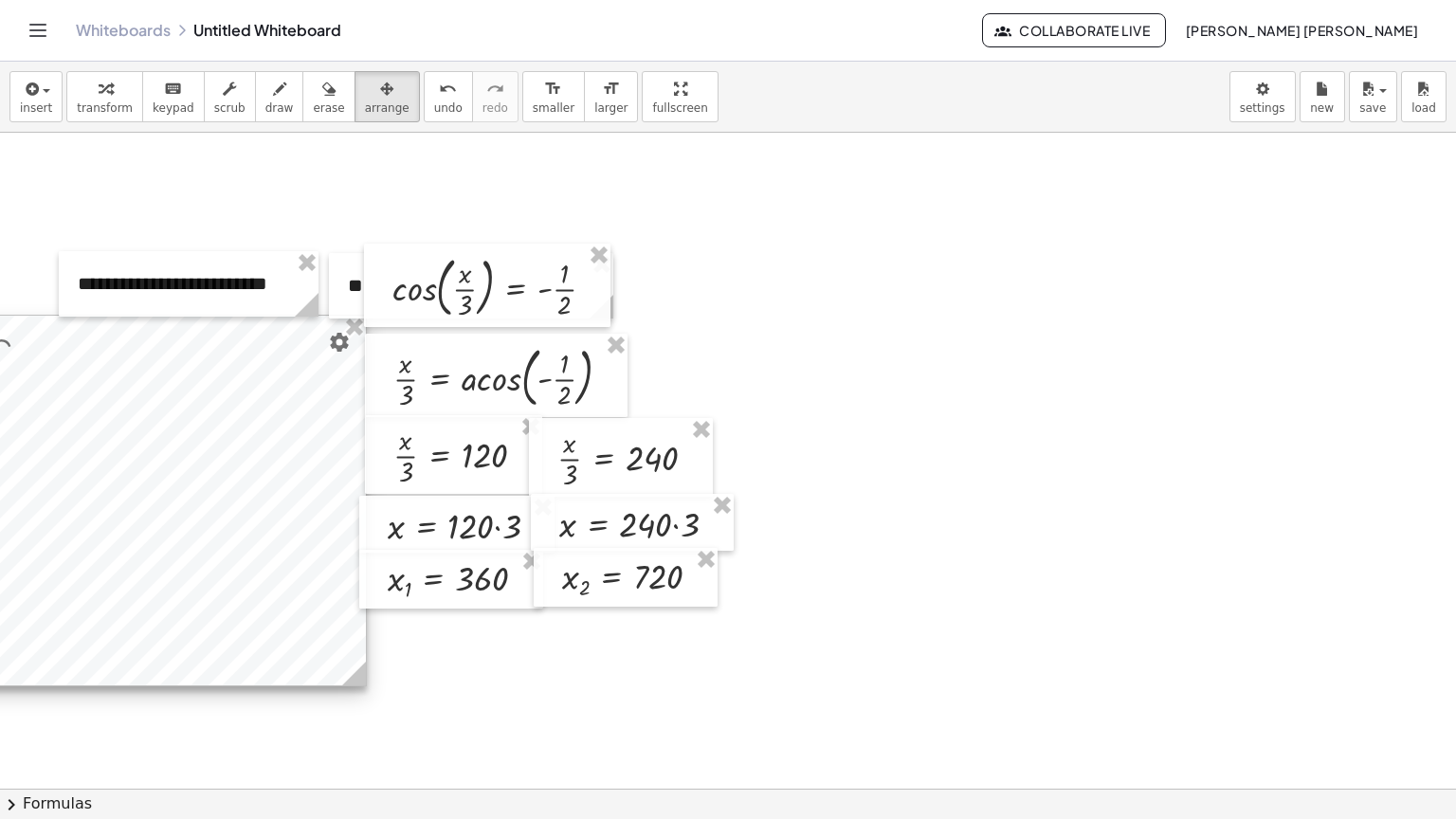
drag, startPoint x: 947, startPoint y: 266, endPoint x: 261, endPoint y: 389, distance: 696.9
click at [261, 389] on div at bounding box center [131, 500] width 469 height 370
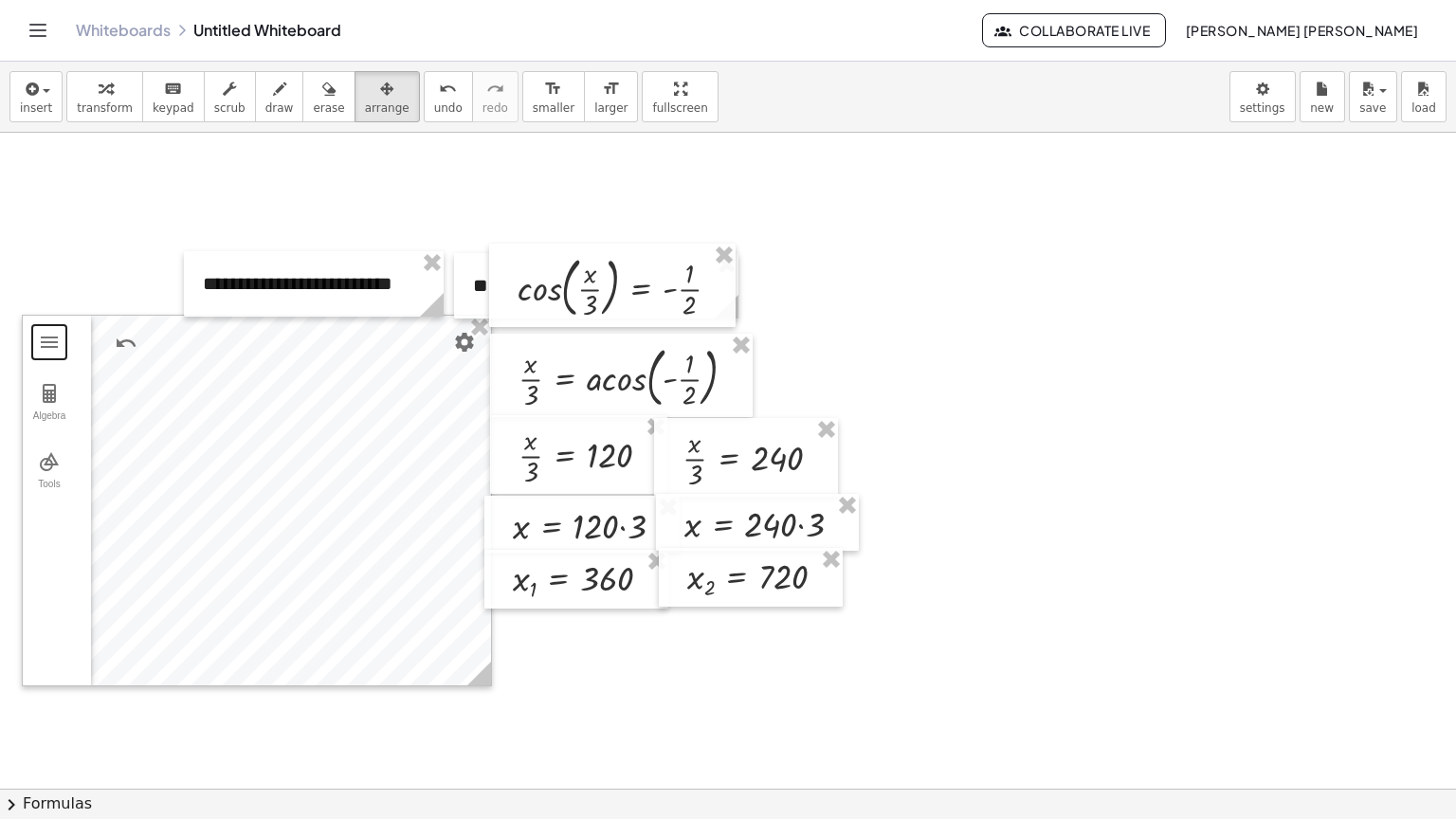
scroll to position [10, 0]
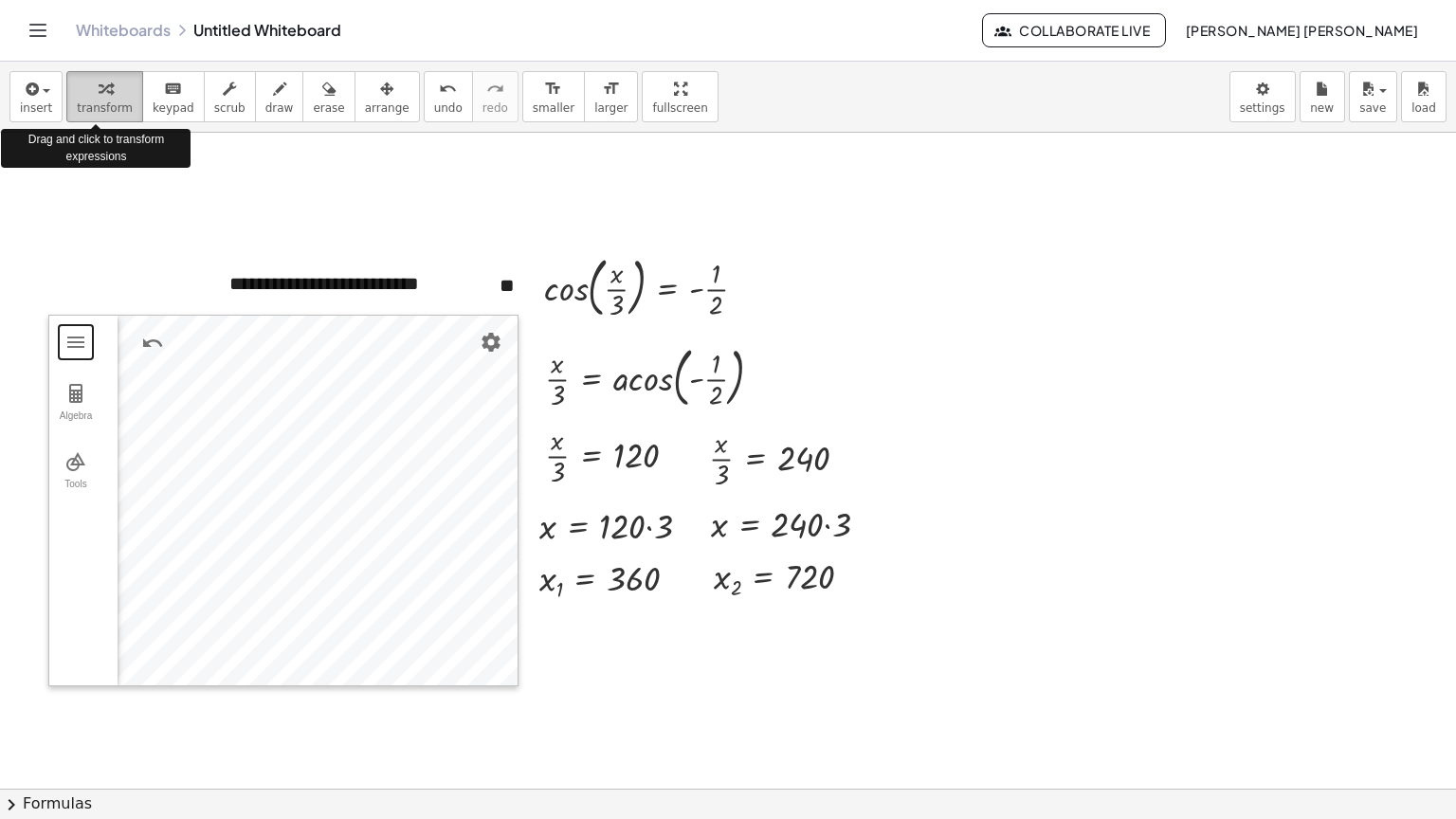
click at [77, 90] on div "button" at bounding box center [105, 88] width 56 height 23
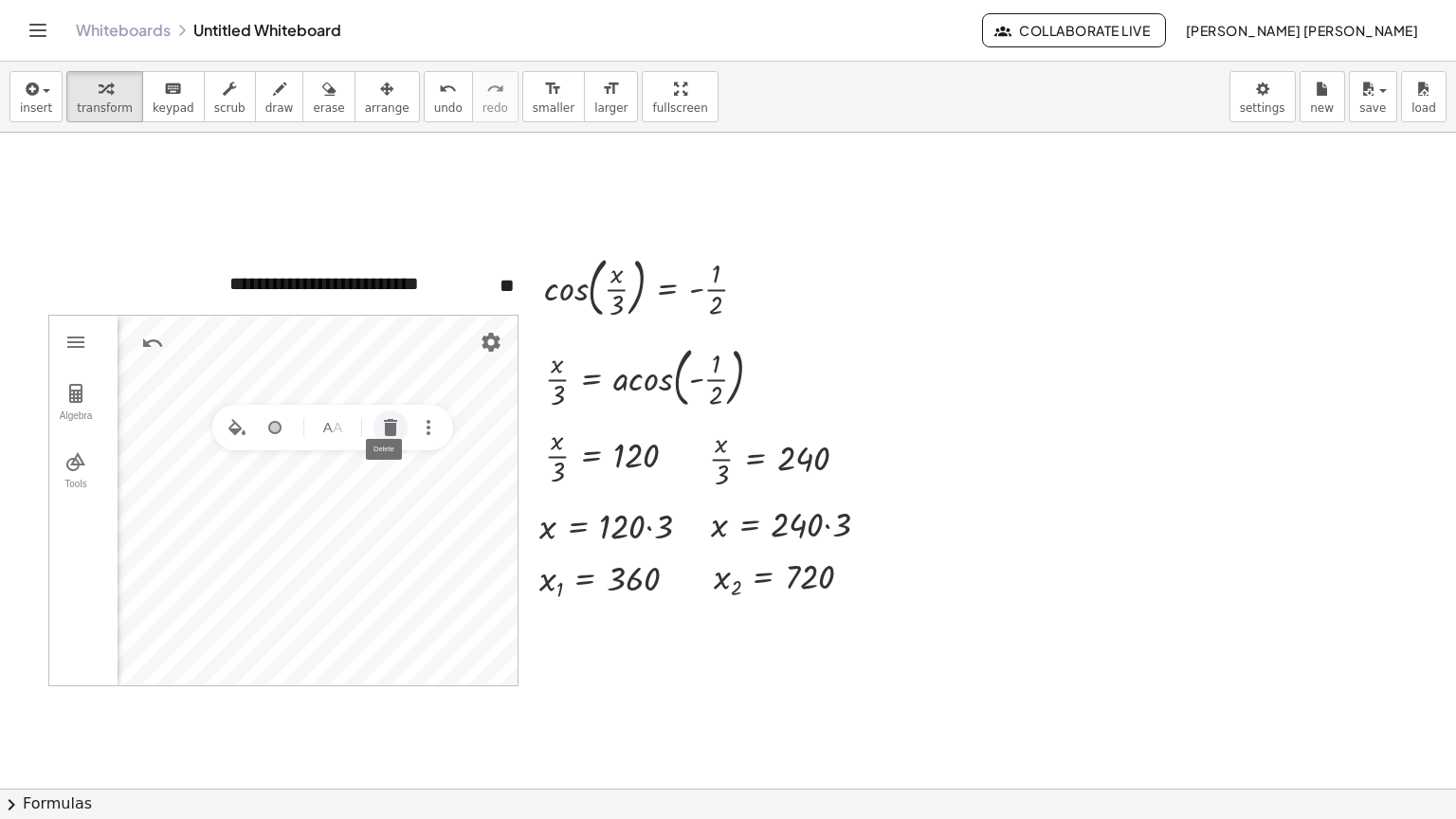
click at [398, 425] on img "Delete" at bounding box center [390, 427] width 23 height 23
drag, startPoint x: 43, startPoint y: 484, endPoint x: 63, endPoint y: 474, distance: 22.4
click at [48, 482] on div "**********" at bounding box center [817, 780] width 1634 height 1312
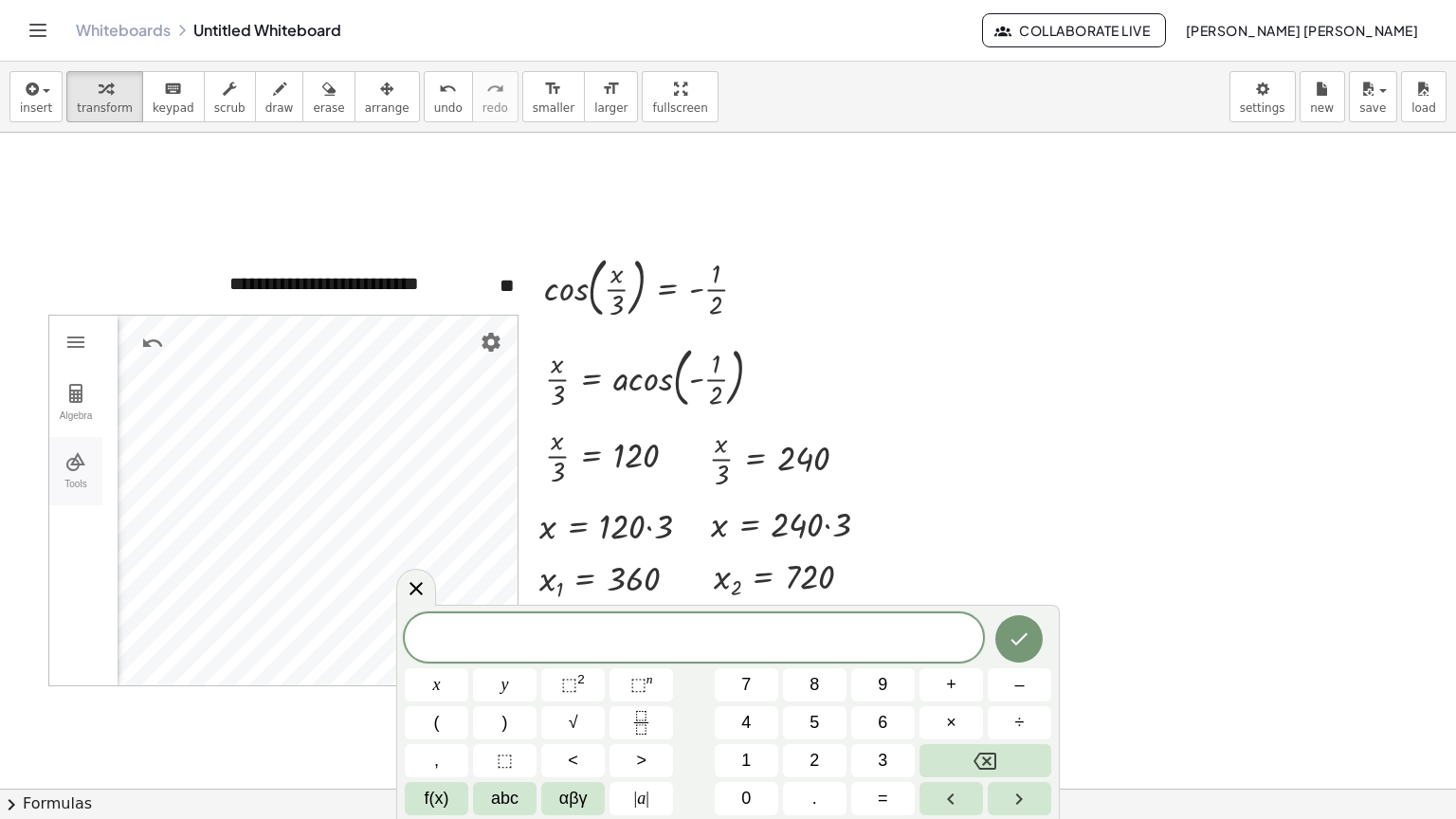
click at [63, 474] on button "Tools" at bounding box center [76, 471] width 53 height 68
drag, startPoint x: 411, startPoint y: 492, endPoint x: 218, endPoint y: 507, distance: 193.6
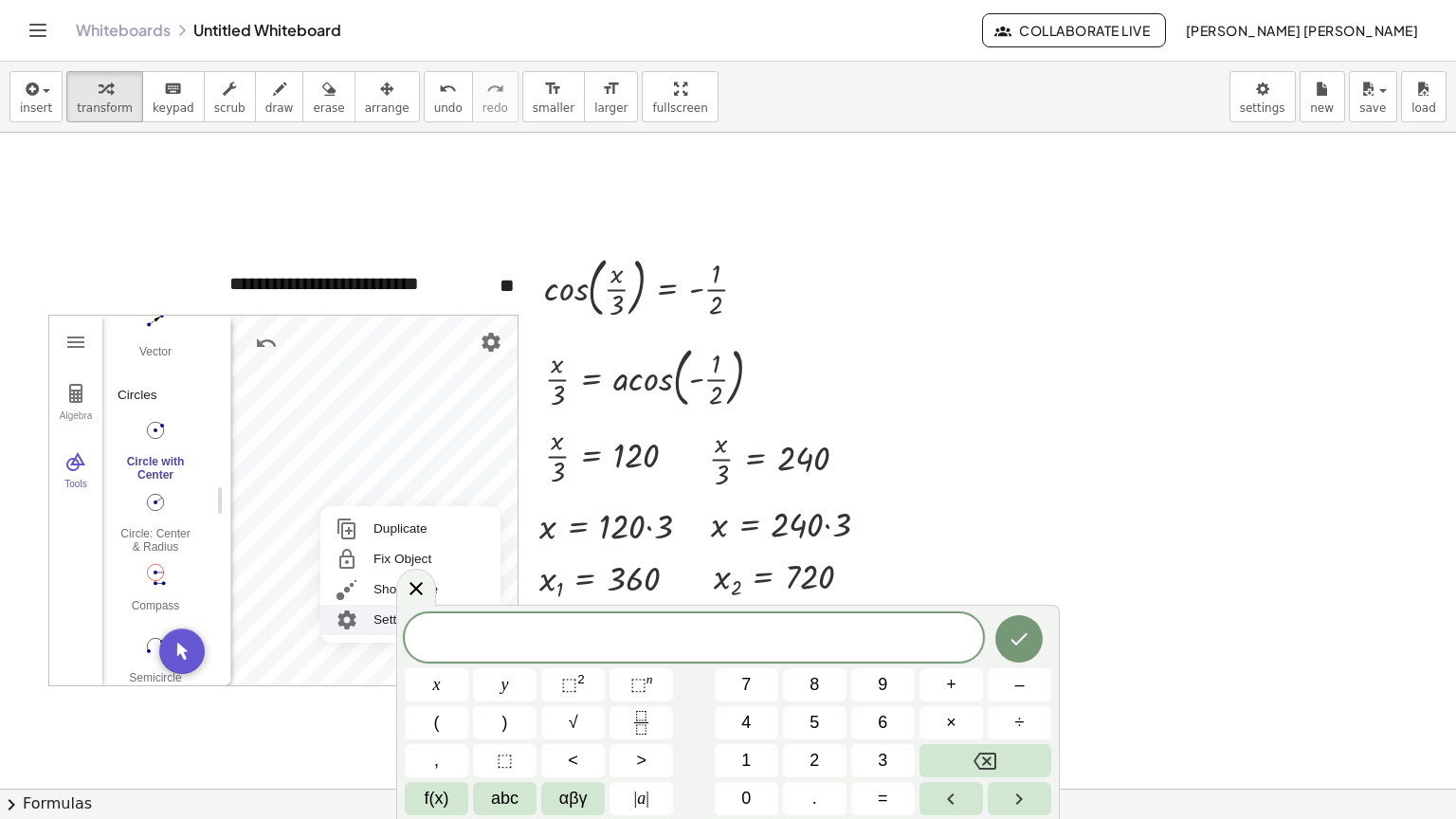
click at [354, 617] on img "Geometry" at bounding box center [346, 620] width 35 height 31
drag, startPoint x: 504, startPoint y: 339, endPoint x: 489, endPoint y: 350, distance: 18.6
click at [523, 340] on div "**********" at bounding box center [757, 501] width 469 height 372
click at [73, 391] on img "Geometry" at bounding box center [75, 393] width 23 height 23
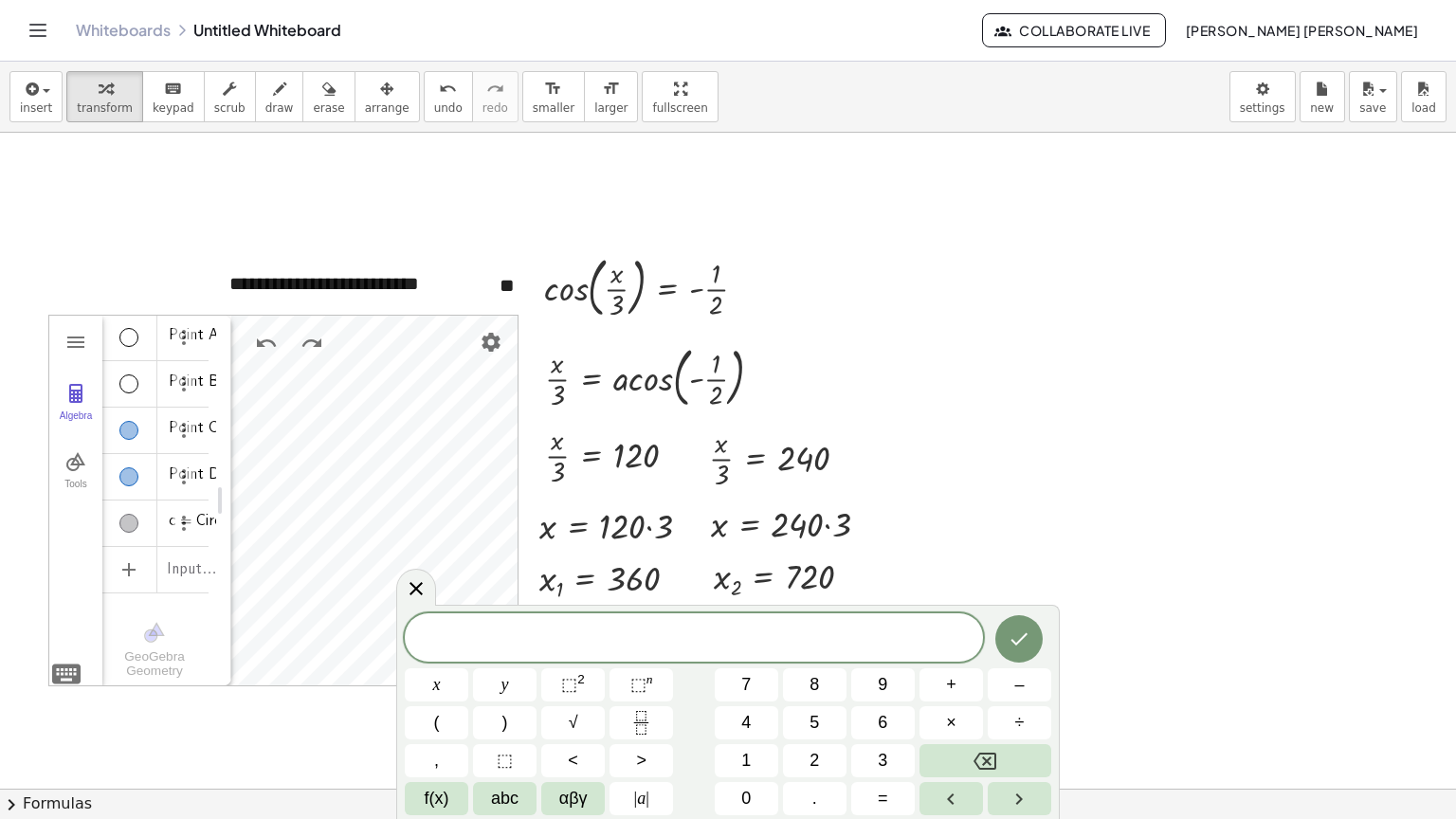
click at [133, 436] on div "Algebra" at bounding box center [128, 430] width 19 height 19
click at [132, 480] on div "Algebra" at bounding box center [128, 477] width 19 height 19
drag, startPoint x: 220, startPoint y: 501, endPoint x: 68, endPoint y: 521, distance: 153.3
click at [430, 591] on div at bounding box center [416, 587] width 39 height 37
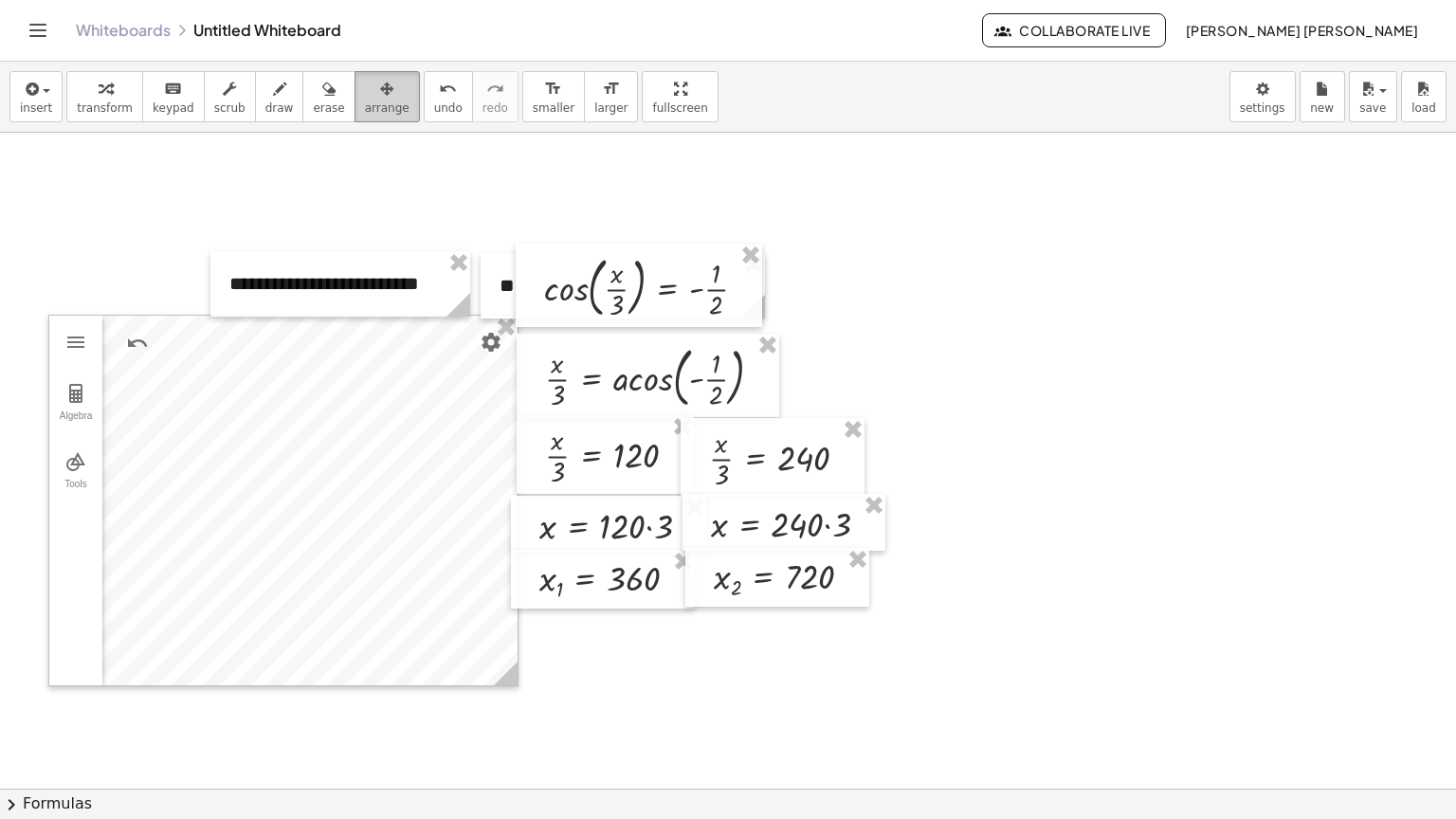
click at [380, 84] on icon "button" at bounding box center [386, 89] width 13 height 23
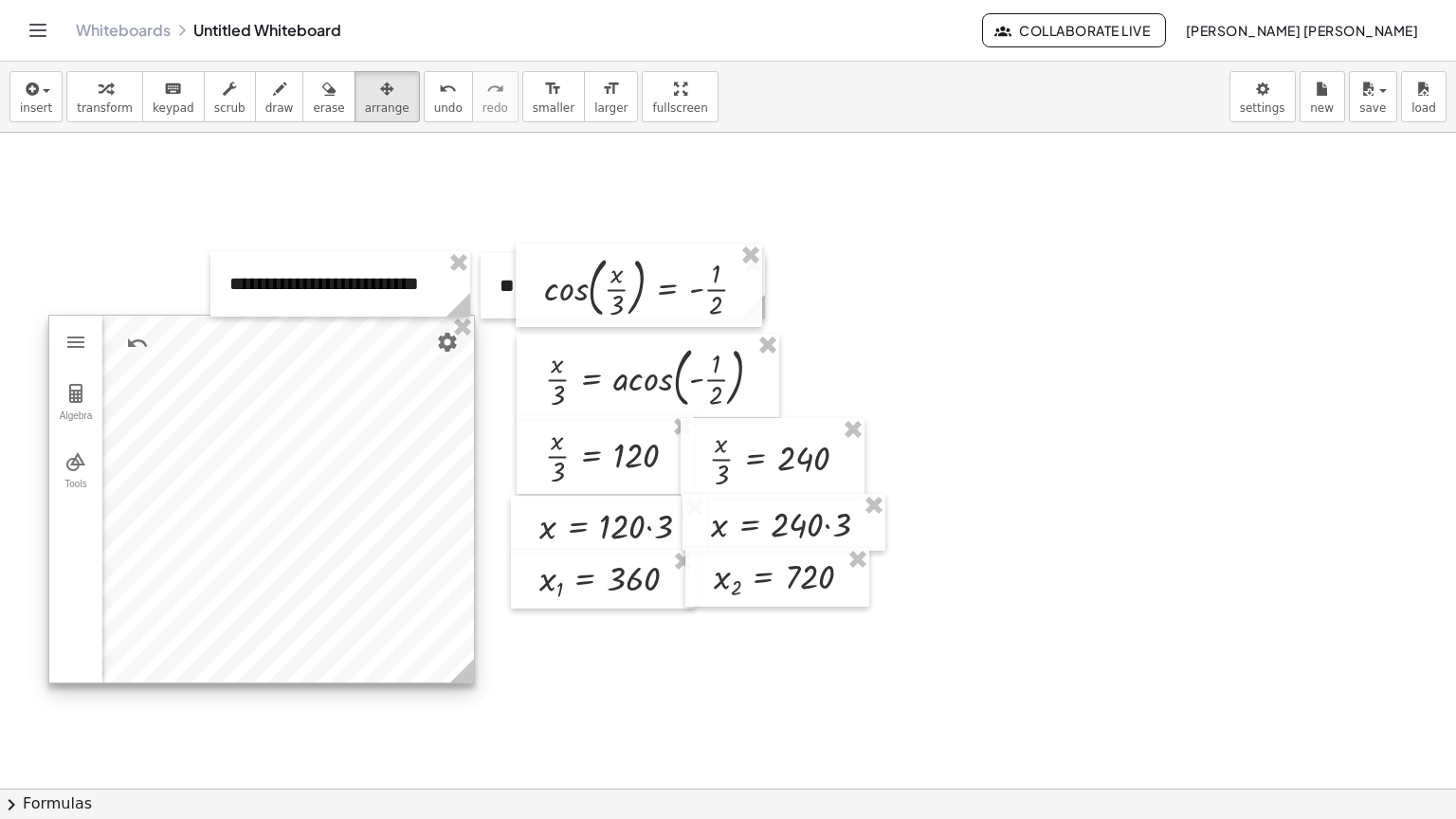
drag, startPoint x: 514, startPoint y: 673, endPoint x: 471, endPoint y: 670, distance: 43.1
click at [471, 670] on icon at bounding box center [462, 671] width 24 height 24
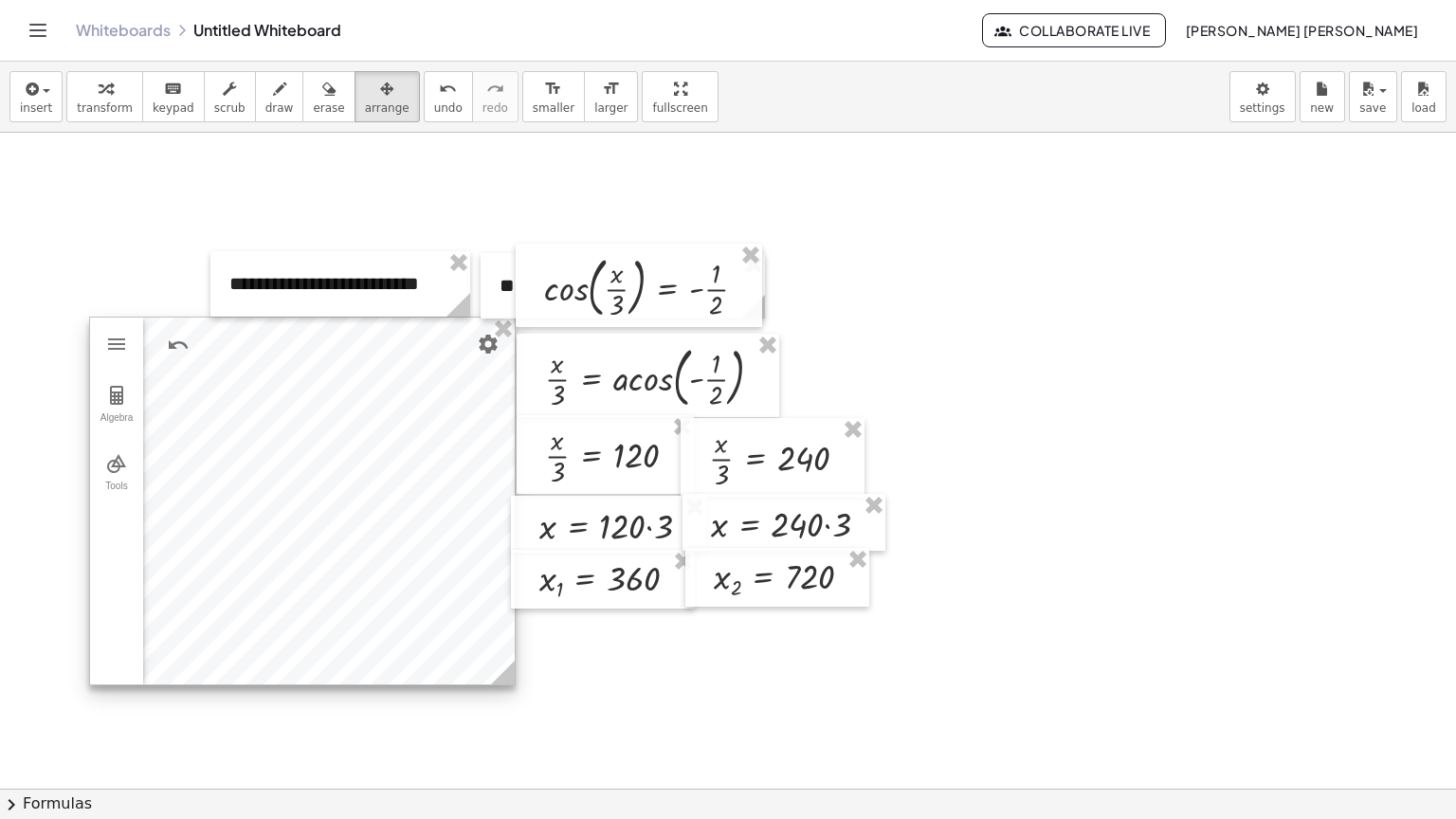
drag, startPoint x: 380, startPoint y: 625, endPoint x: 421, endPoint y: 627, distance: 41.0
click at [421, 627] on div at bounding box center [302, 501] width 425 height 367
click at [61, 146] on div at bounding box center [817, 780] width 1634 height 1312
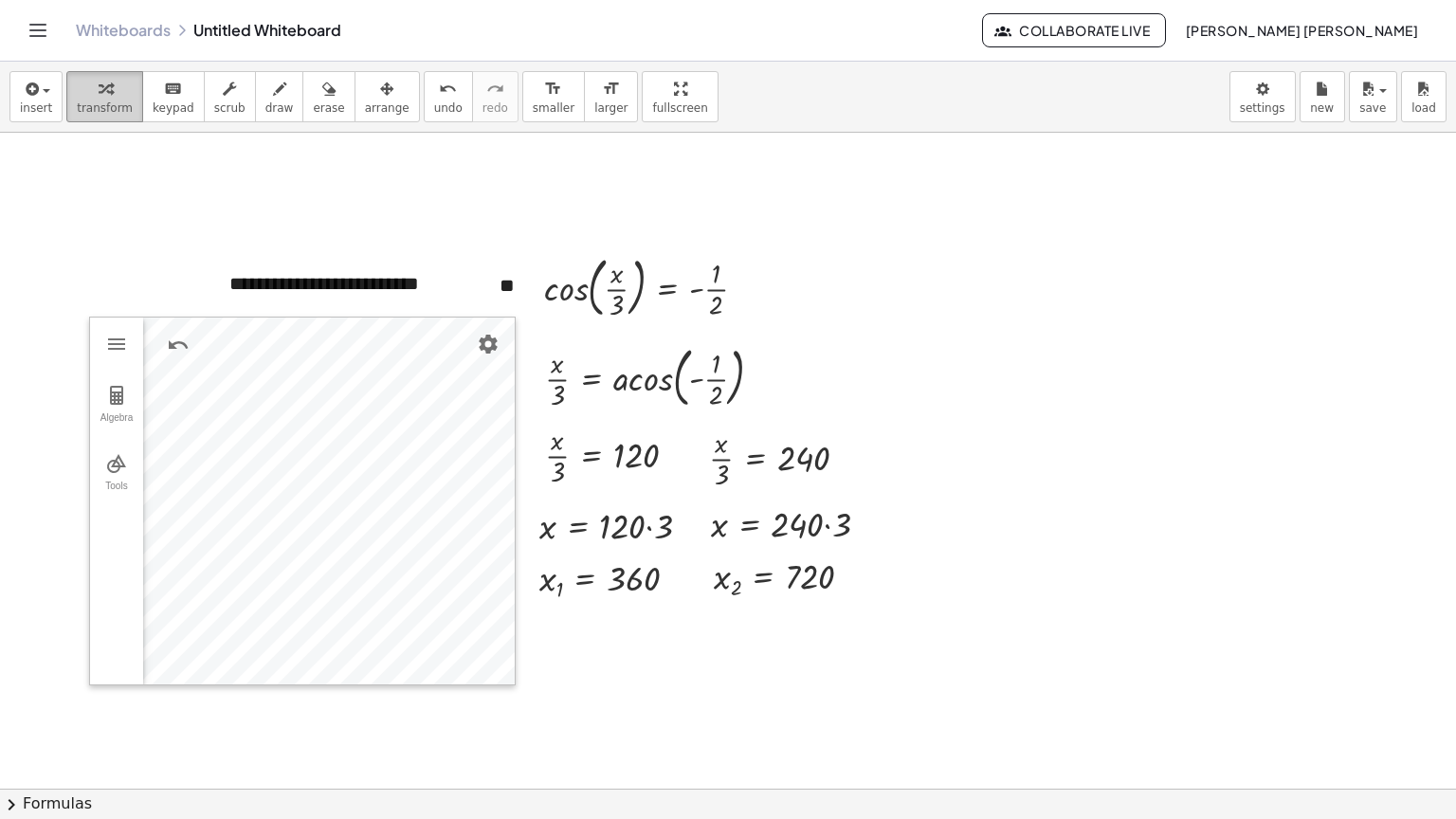
click at [95, 106] on span "transform" at bounding box center [105, 108] width 56 height 13
drag, startPoint x: 28, startPoint y: 112, endPoint x: 36, endPoint y: 112, distance: 8.0
click at [36, 112] on span "insert" at bounding box center [36, 108] width 33 height 13
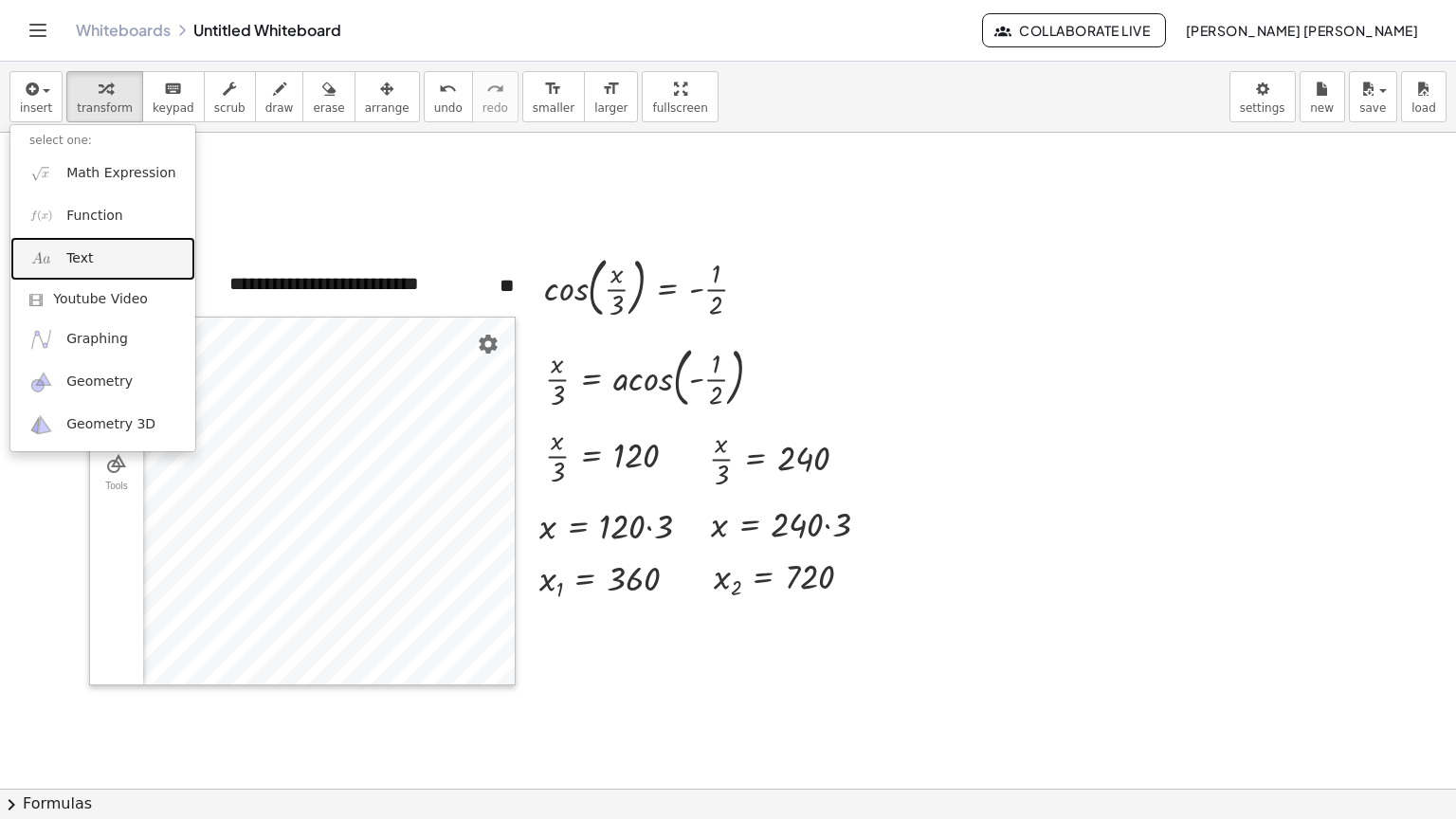
click at [143, 244] on link "Text" at bounding box center [103, 258] width 184 height 42
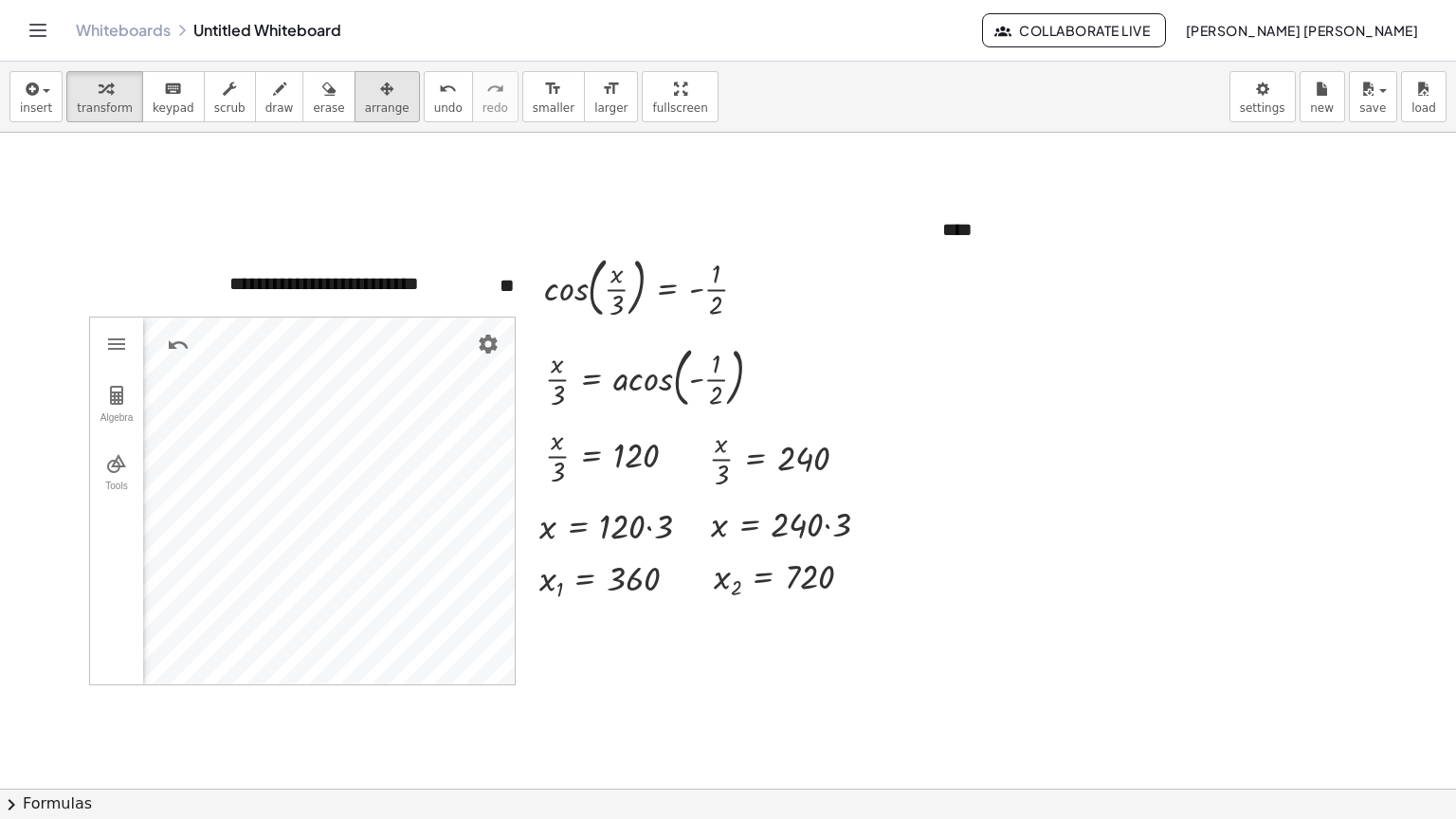
click at [365, 85] on div "button" at bounding box center [387, 88] width 44 height 23
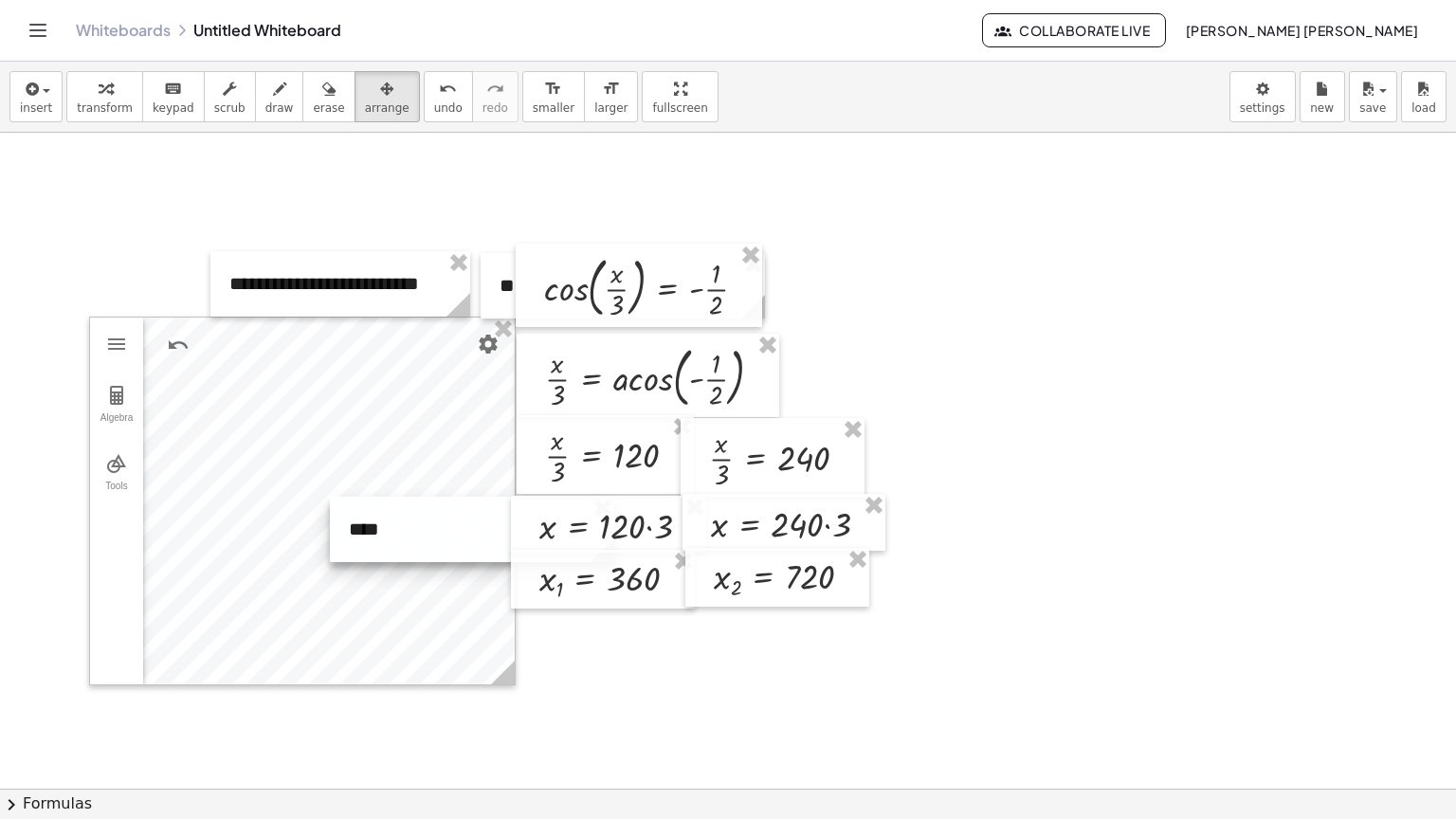
drag, startPoint x: 1086, startPoint y: 218, endPoint x: 493, endPoint y: 518, distance: 664.6
click at [493, 518] on div at bounding box center [472, 530] width 284 height 65
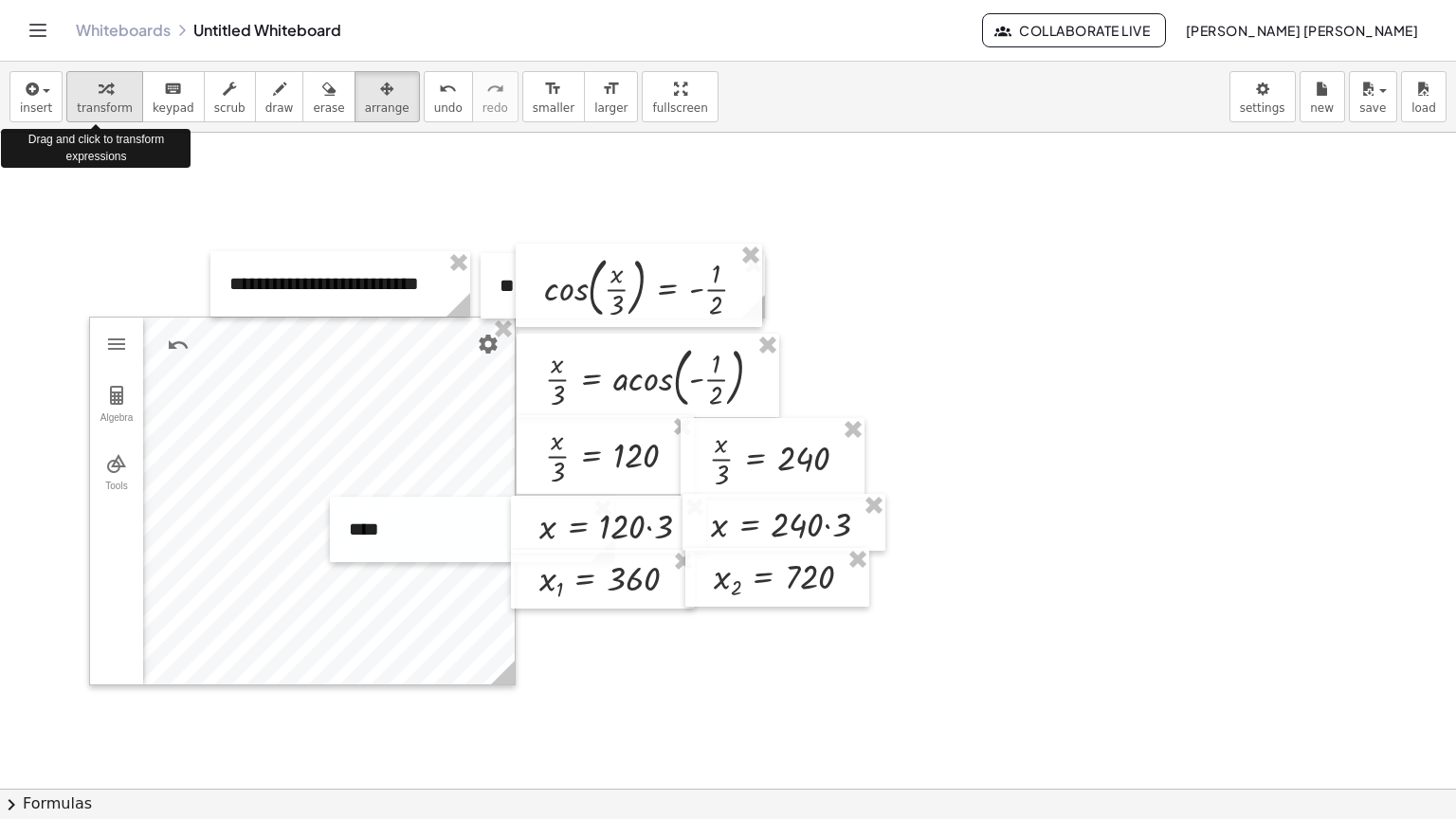
click at [99, 91] on icon "button" at bounding box center [105, 89] width 13 height 23
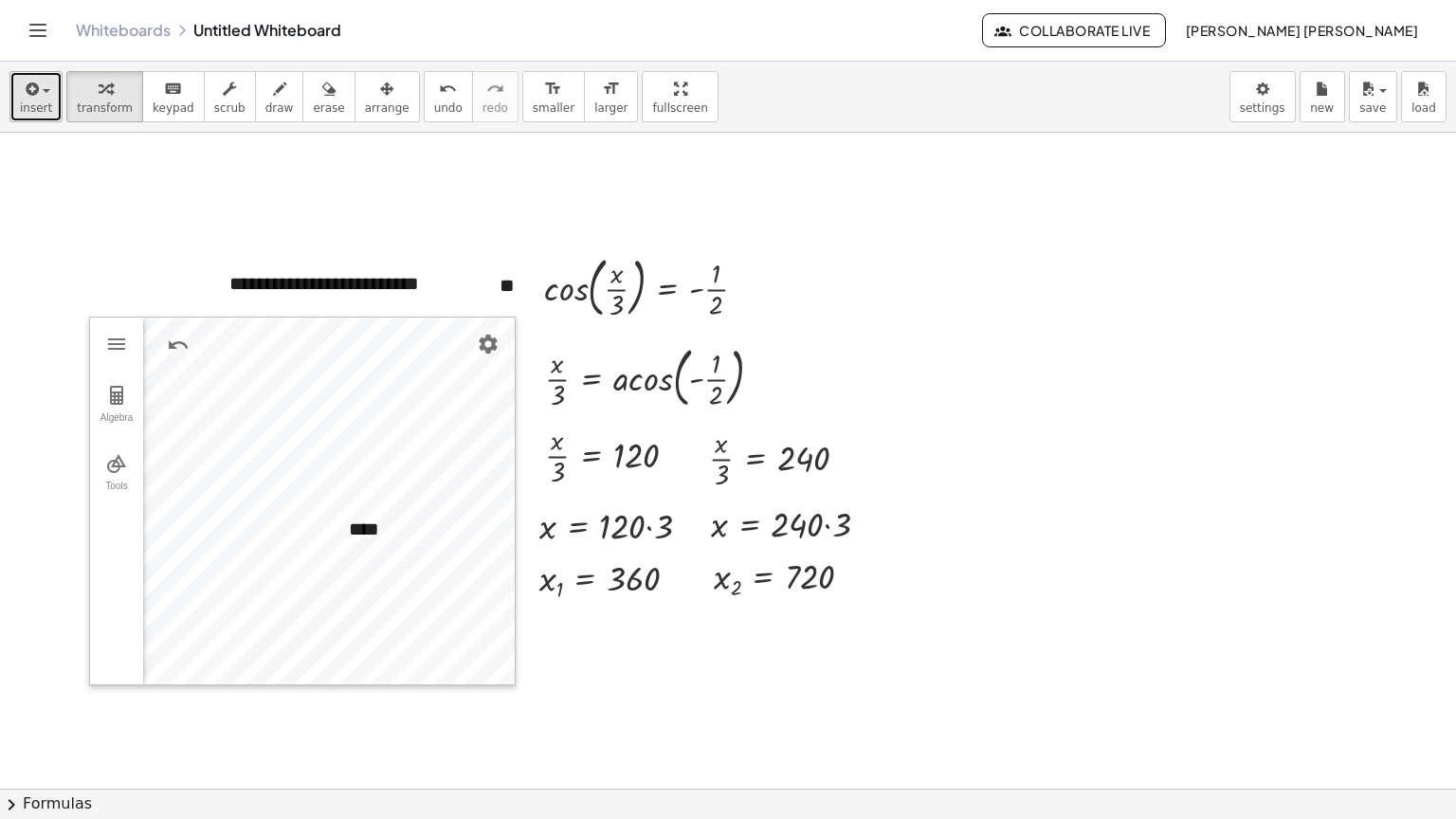
click at [49, 105] on button "insert" at bounding box center [36, 97] width 53 height 51
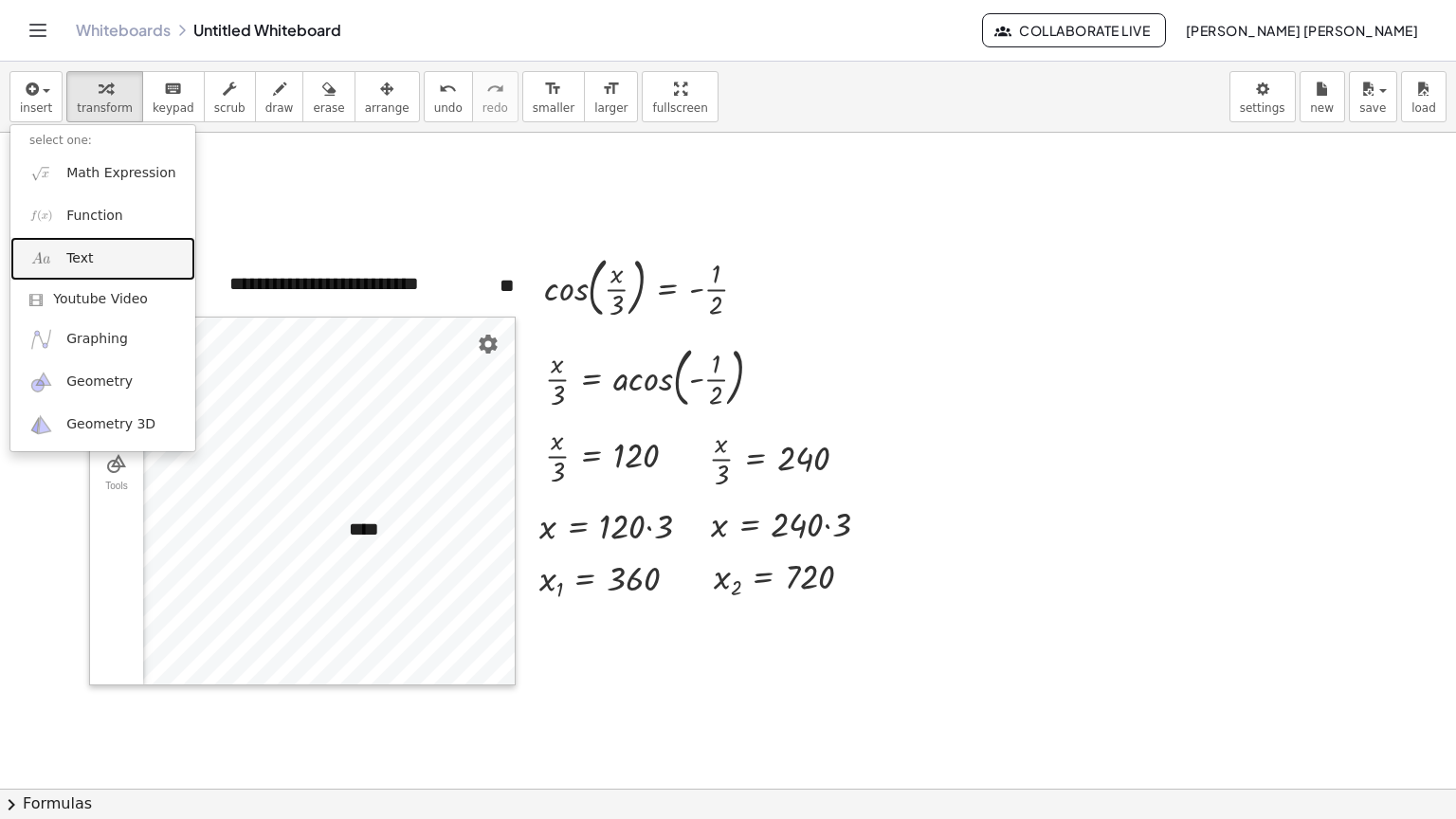
click at [123, 258] on link "Text" at bounding box center [103, 258] width 184 height 42
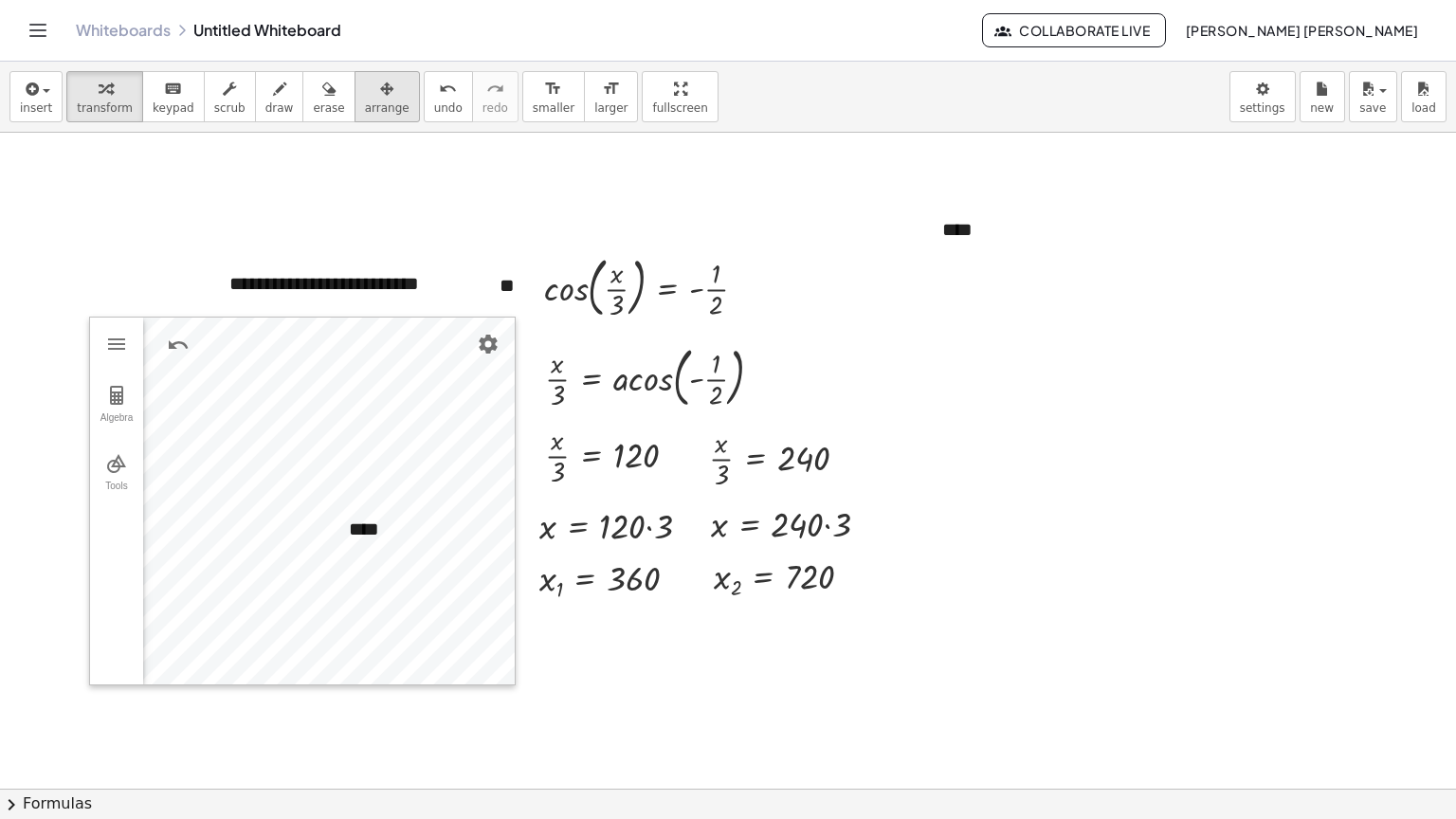
click at [380, 87] on icon "button" at bounding box center [386, 89] width 13 height 23
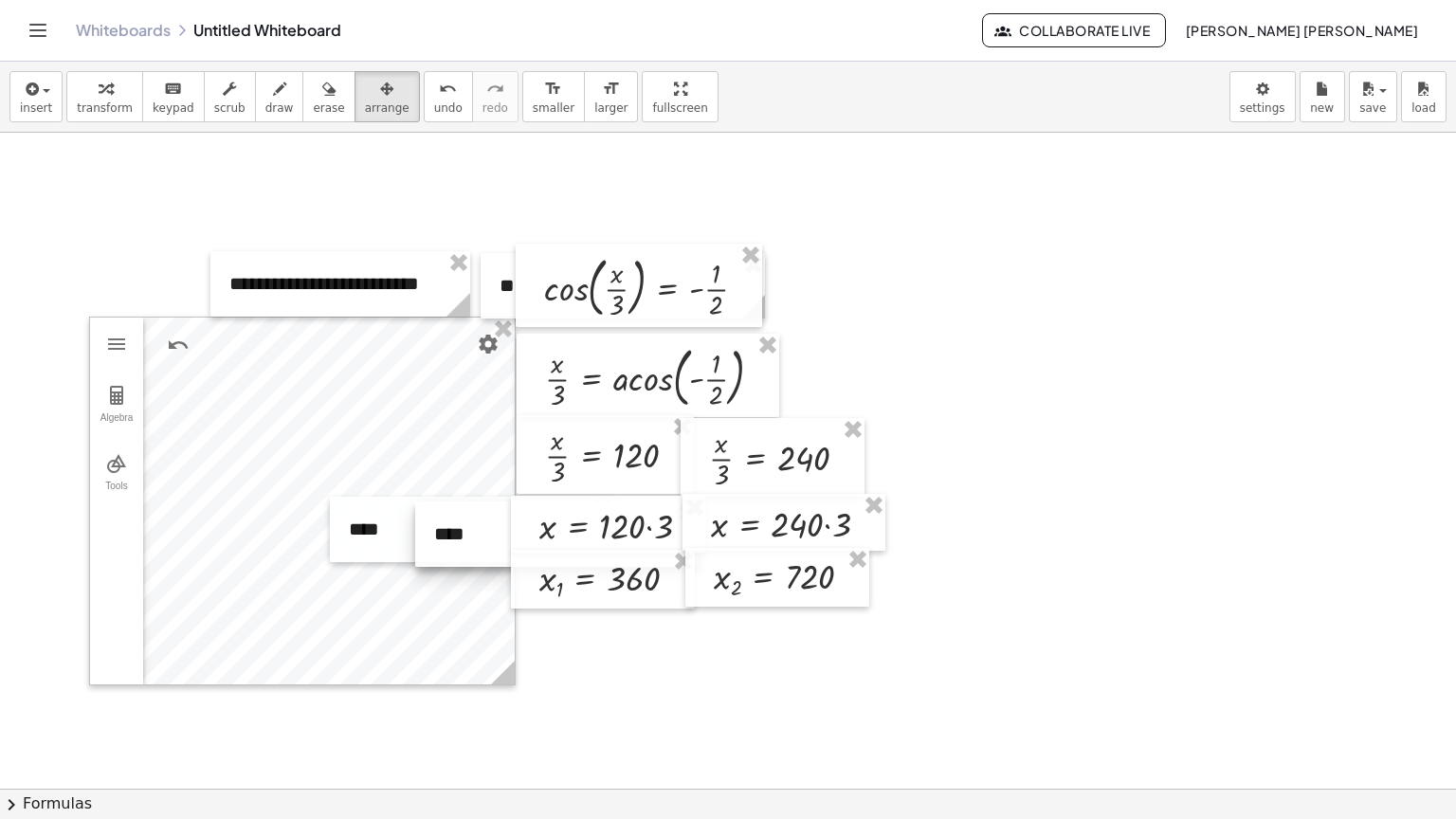
drag, startPoint x: 1077, startPoint y: 243, endPoint x: 569, endPoint y: 547, distance: 592.0
click at [569, 547] on div "**********" at bounding box center [817, 780] width 1634 height 1312
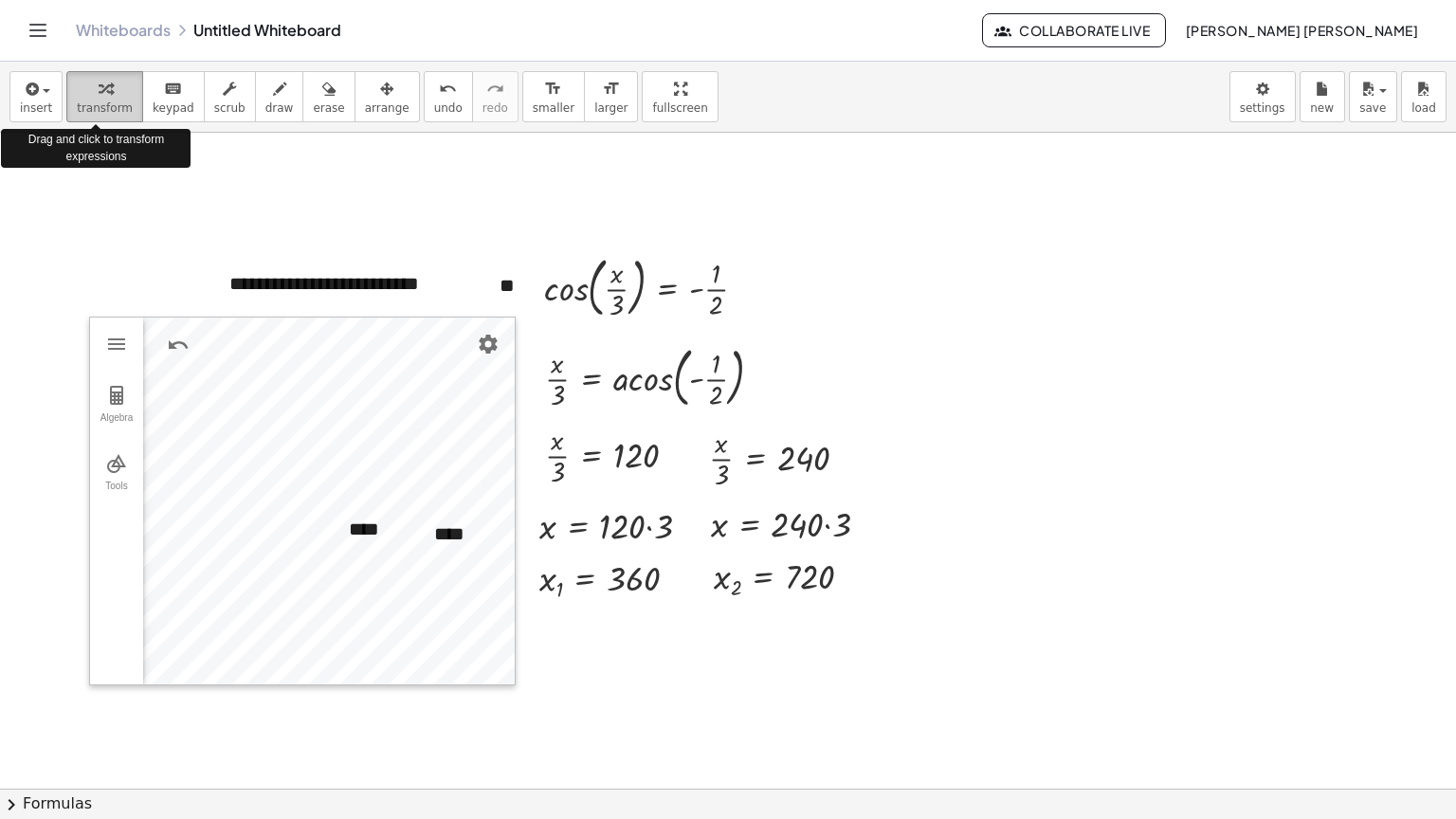
click at [77, 93] on div "button" at bounding box center [105, 88] width 56 height 23
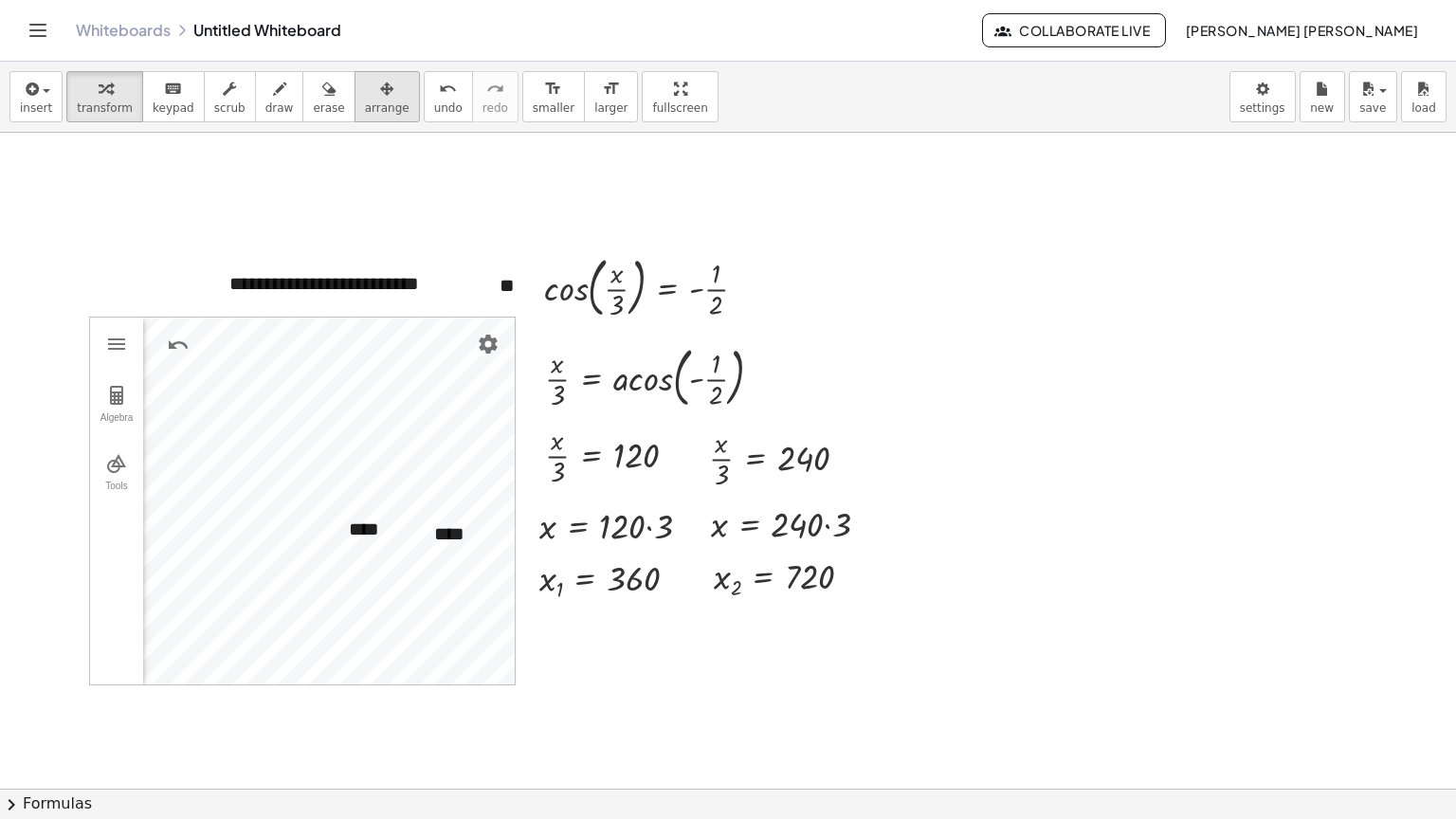
click at [365, 113] on span "arrange" at bounding box center [387, 108] width 44 height 13
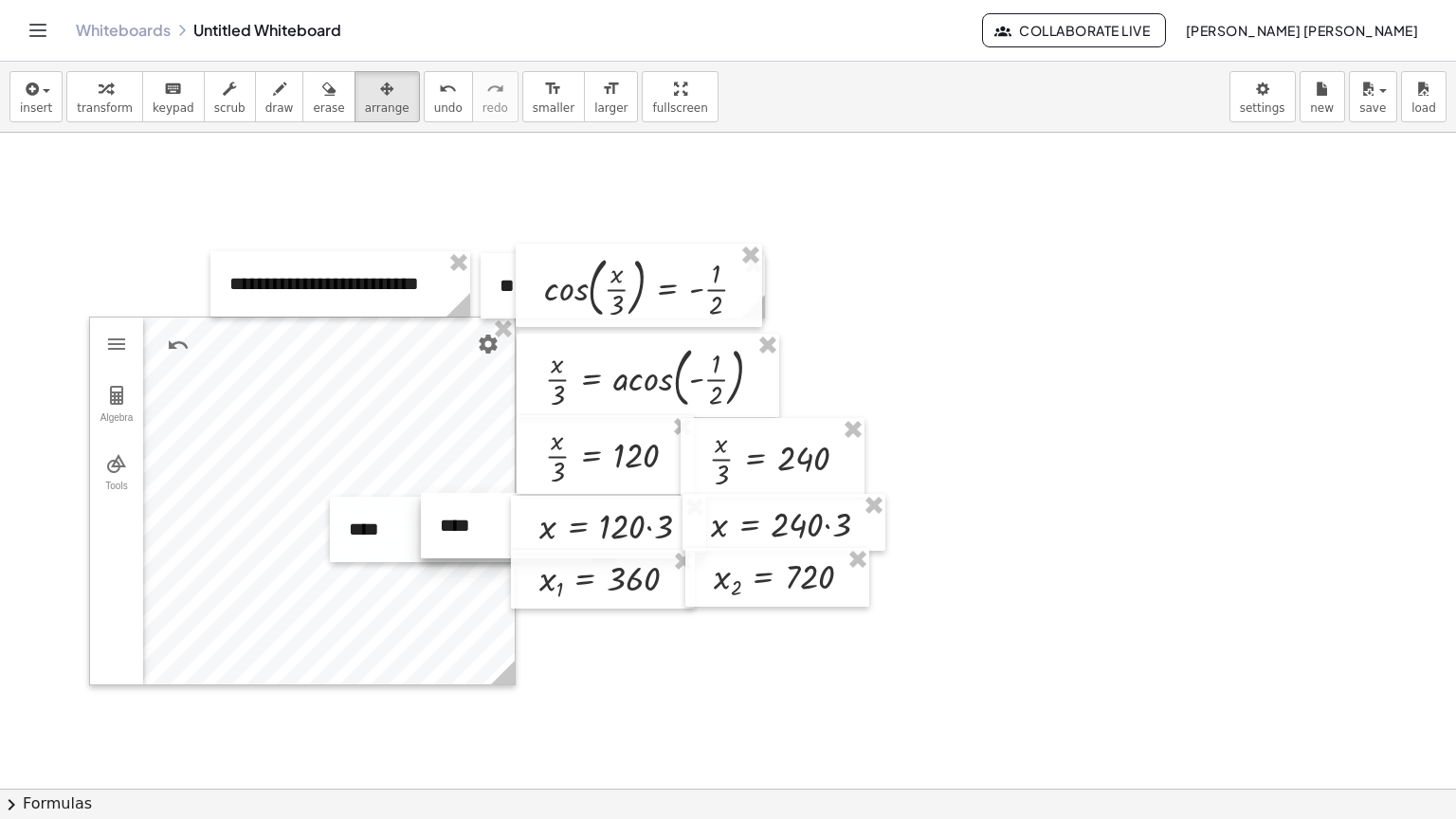
drag, startPoint x: 487, startPoint y: 549, endPoint x: 493, endPoint y: 541, distance: 10.0
click at [493, 541] on div at bounding box center [563, 526] width 284 height 65
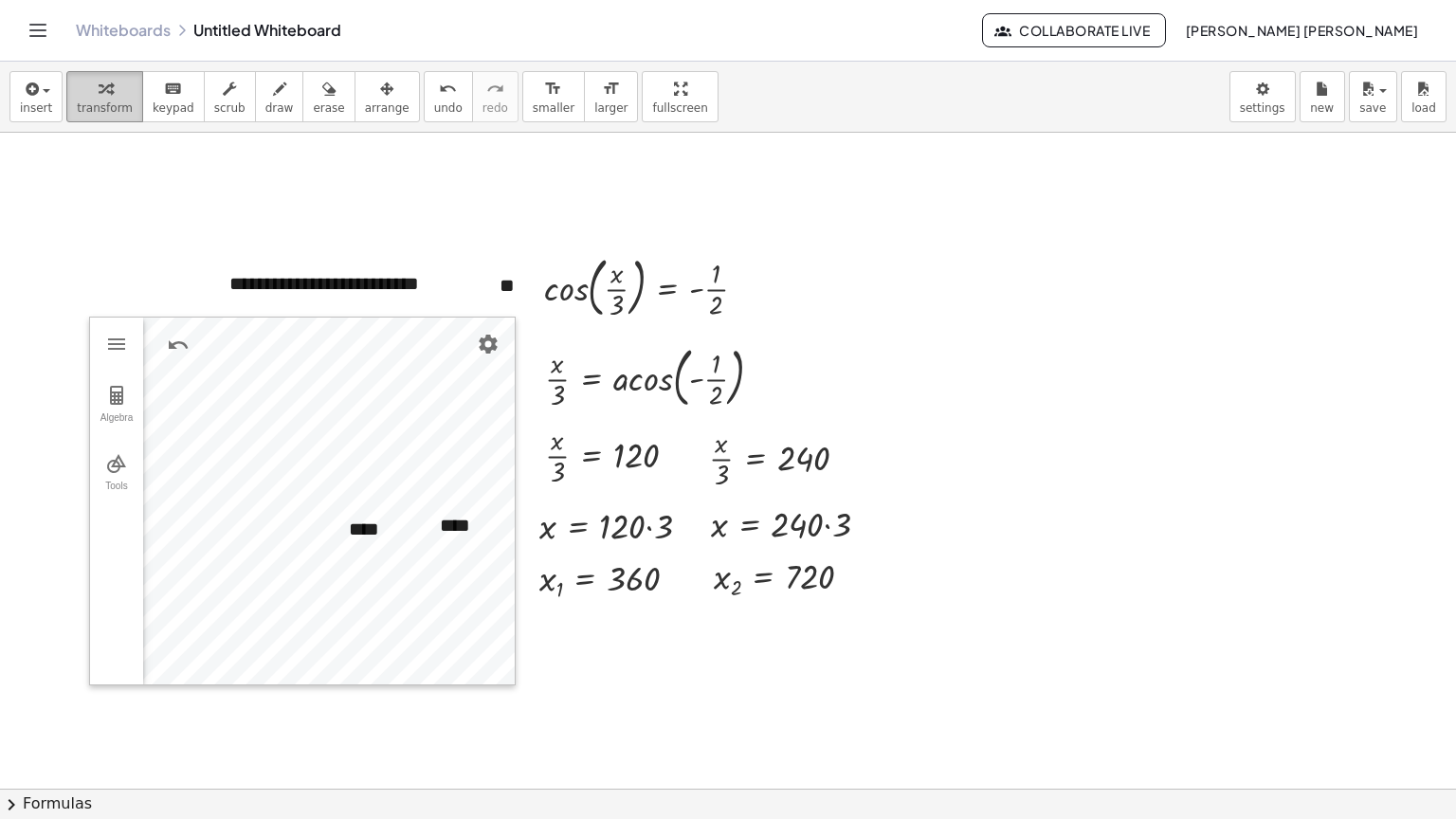
click at [109, 103] on span "transform" at bounding box center [105, 108] width 56 height 13
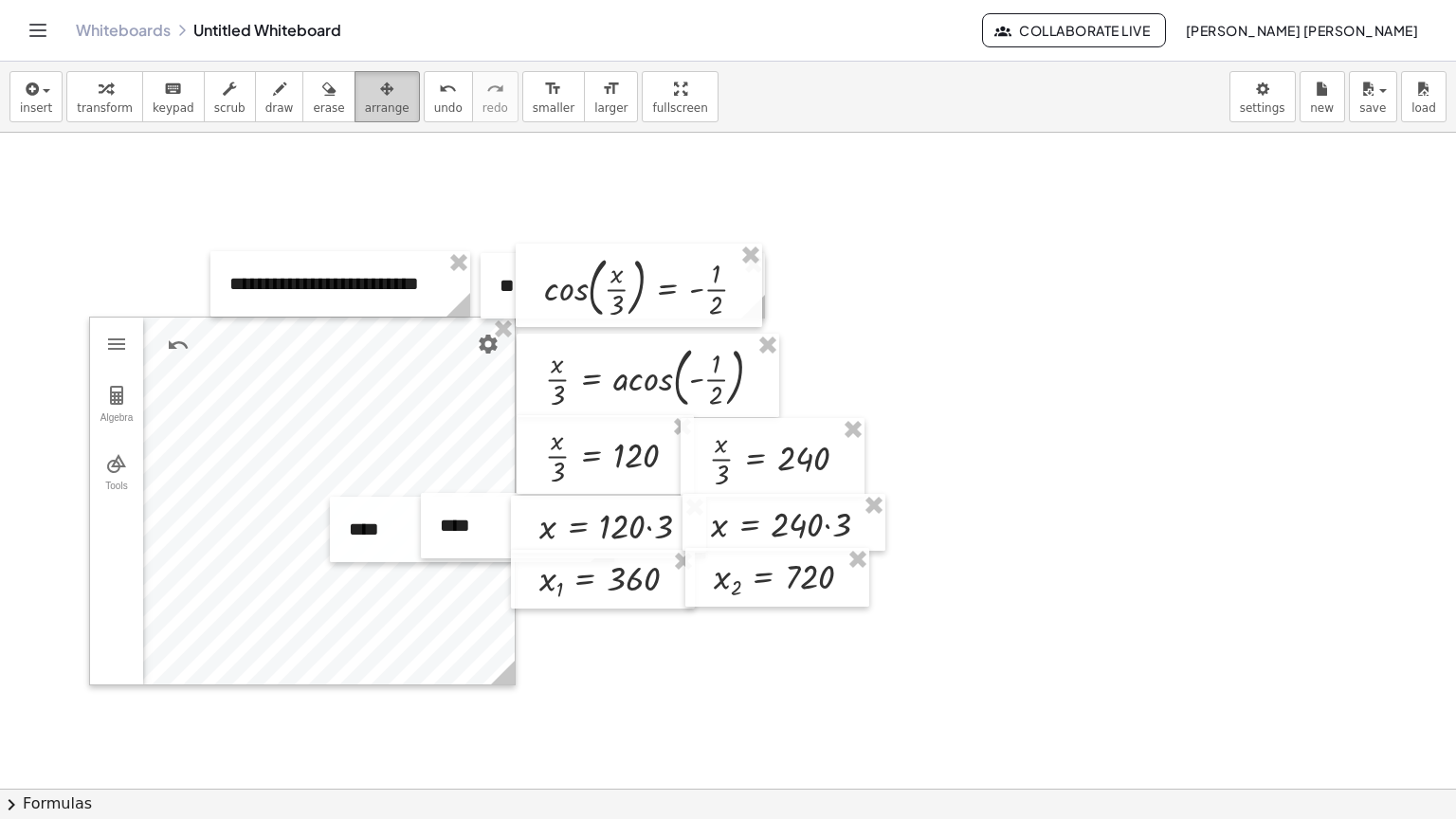
click at [365, 107] on span "arrange" at bounding box center [387, 108] width 44 height 13
drag, startPoint x: 391, startPoint y: 545, endPoint x: 406, endPoint y: 535, distance: 18.0
click at [406, 535] on div at bounding box center [488, 520] width 284 height 65
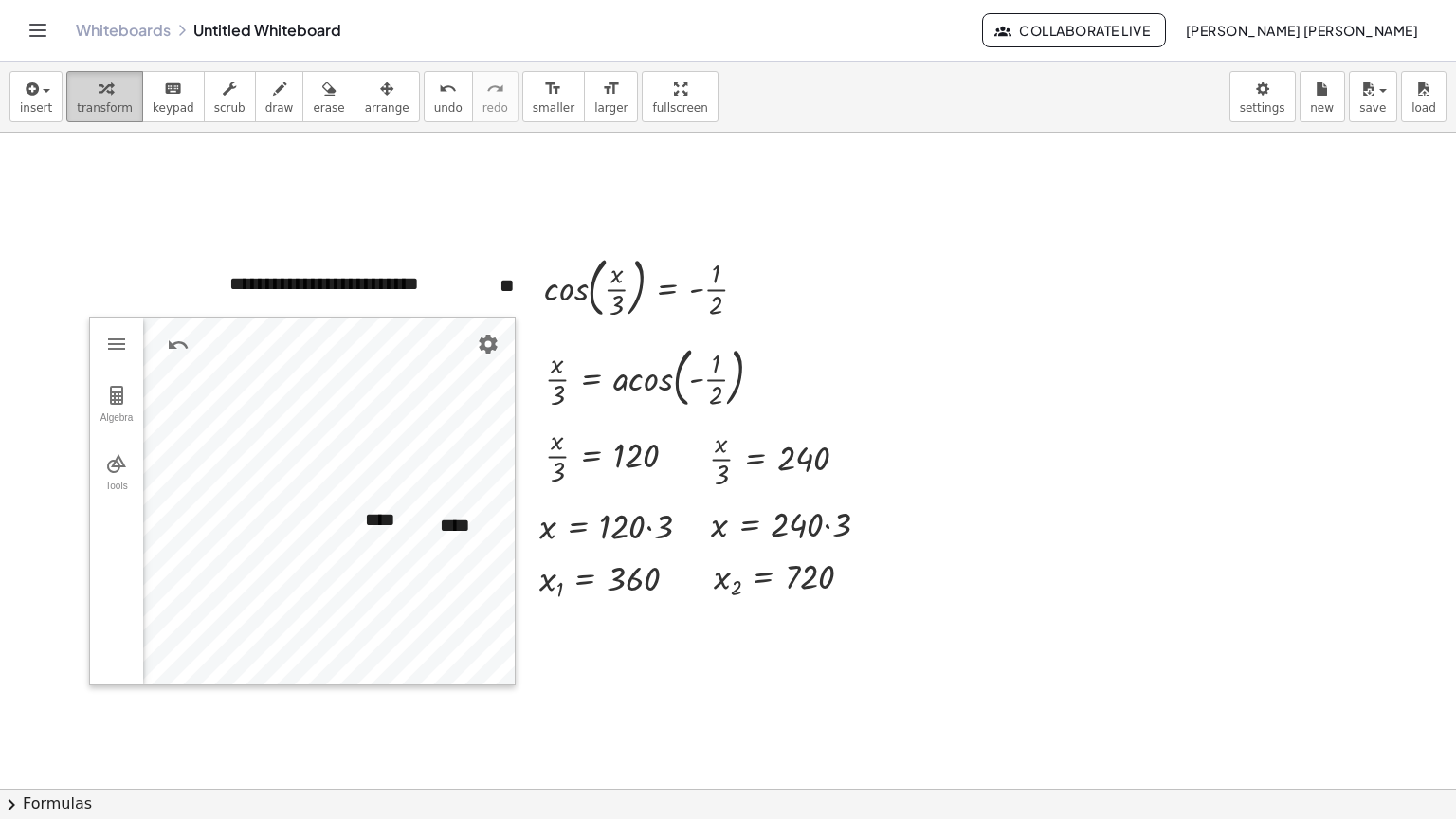
click at [81, 117] on button "transform" at bounding box center [105, 97] width 77 height 51
click at [354, 109] on button "arrange" at bounding box center [387, 97] width 65 height 51
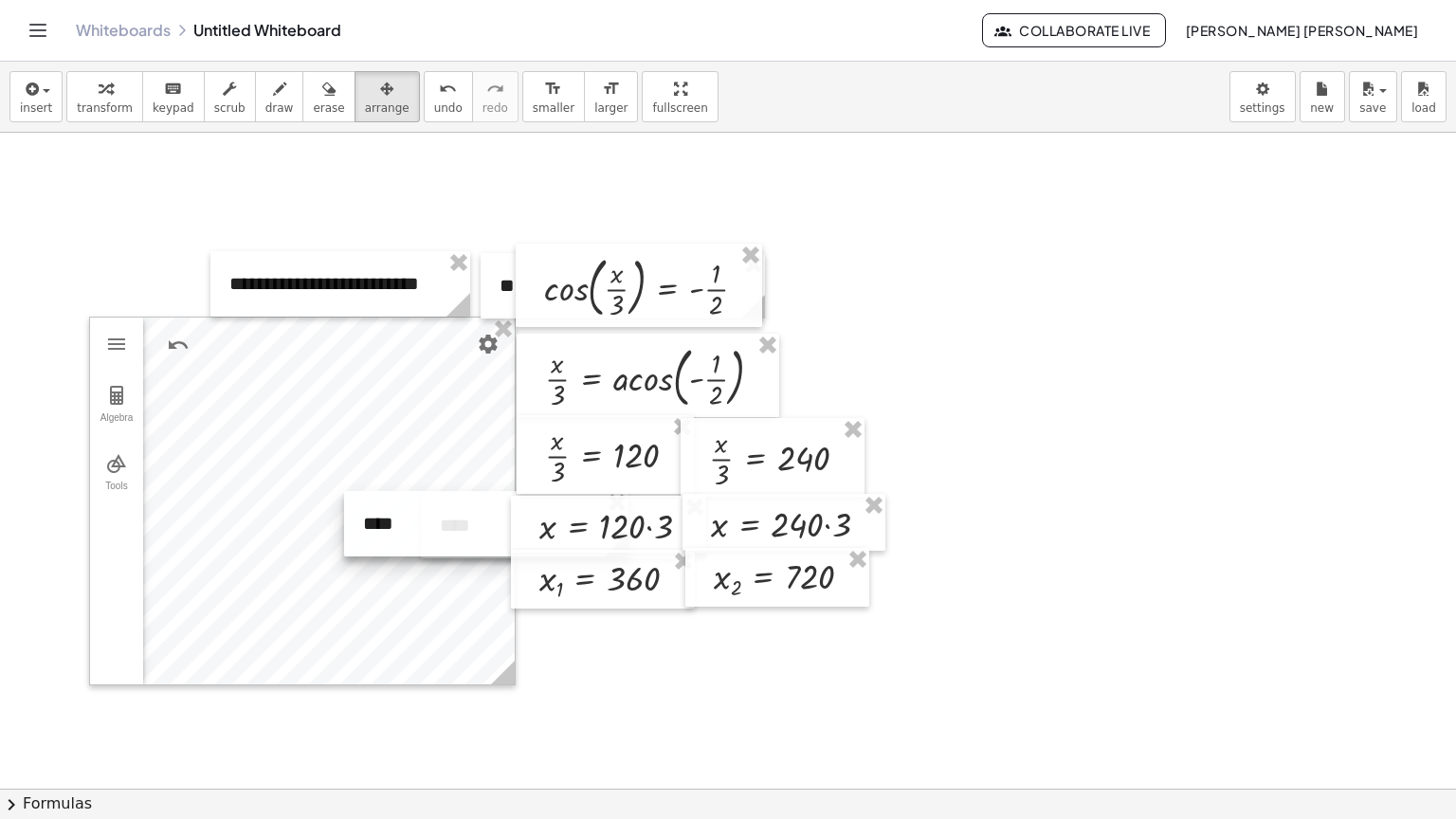
click at [426, 532] on div at bounding box center [486, 524] width 284 height 65
click at [80, 91] on div "button" at bounding box center [105, 88] width 56 height 23
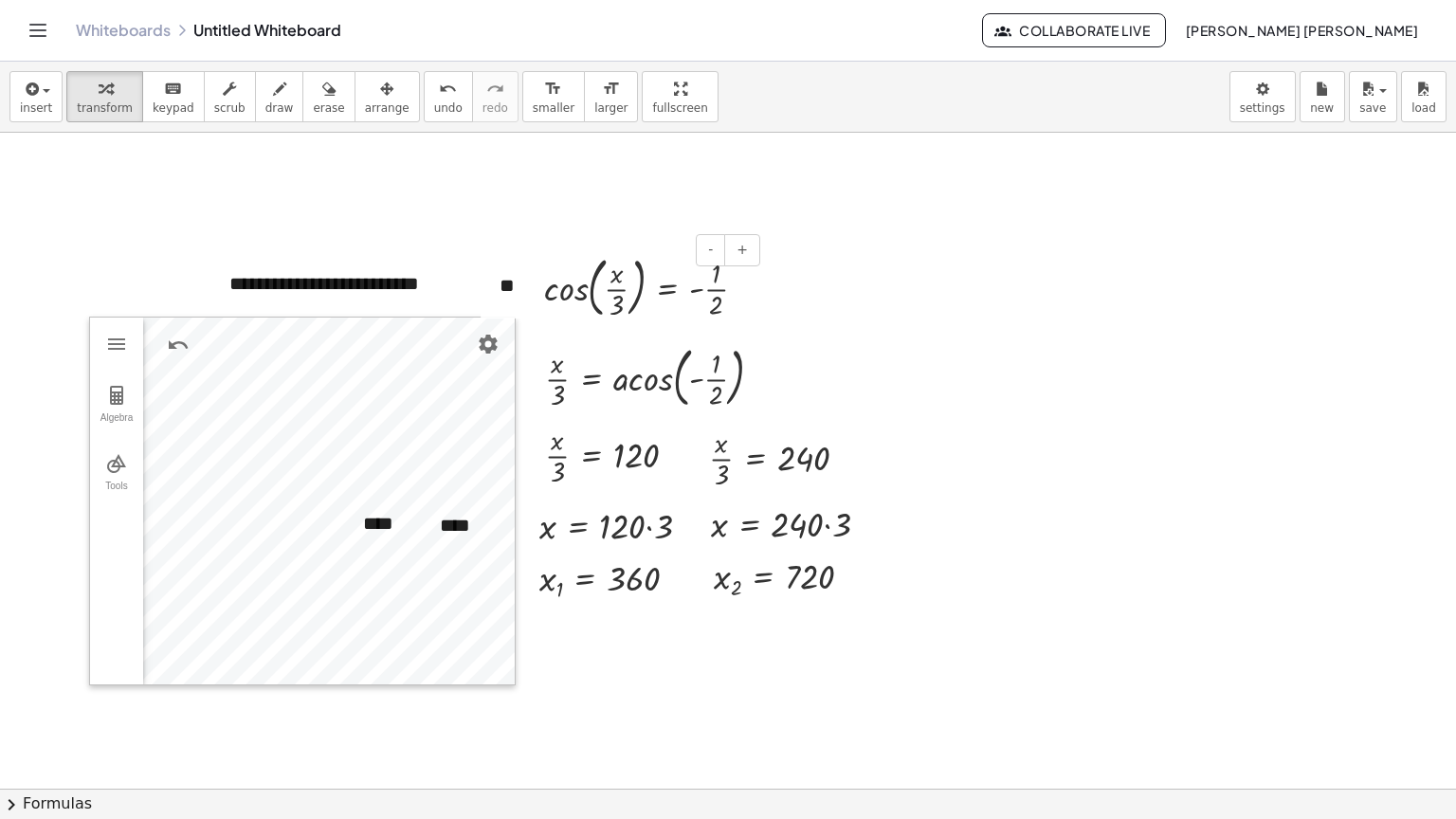
click at [509, 291] on div "**" at bounding box center [622, 286] width 284 height 65
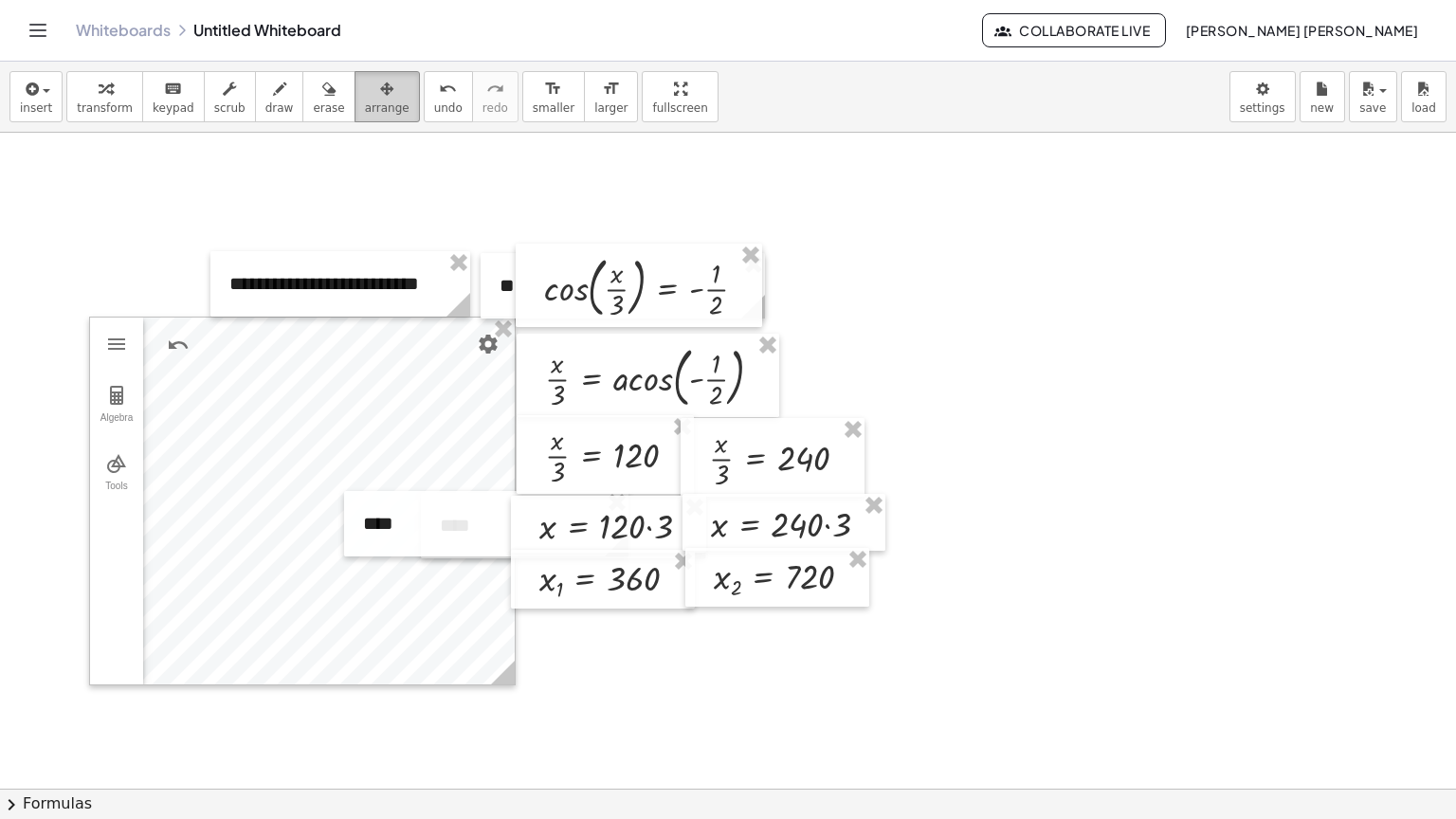
click at [365, 78] on div "button" at bounding box center [387, 88] width 44 height 23
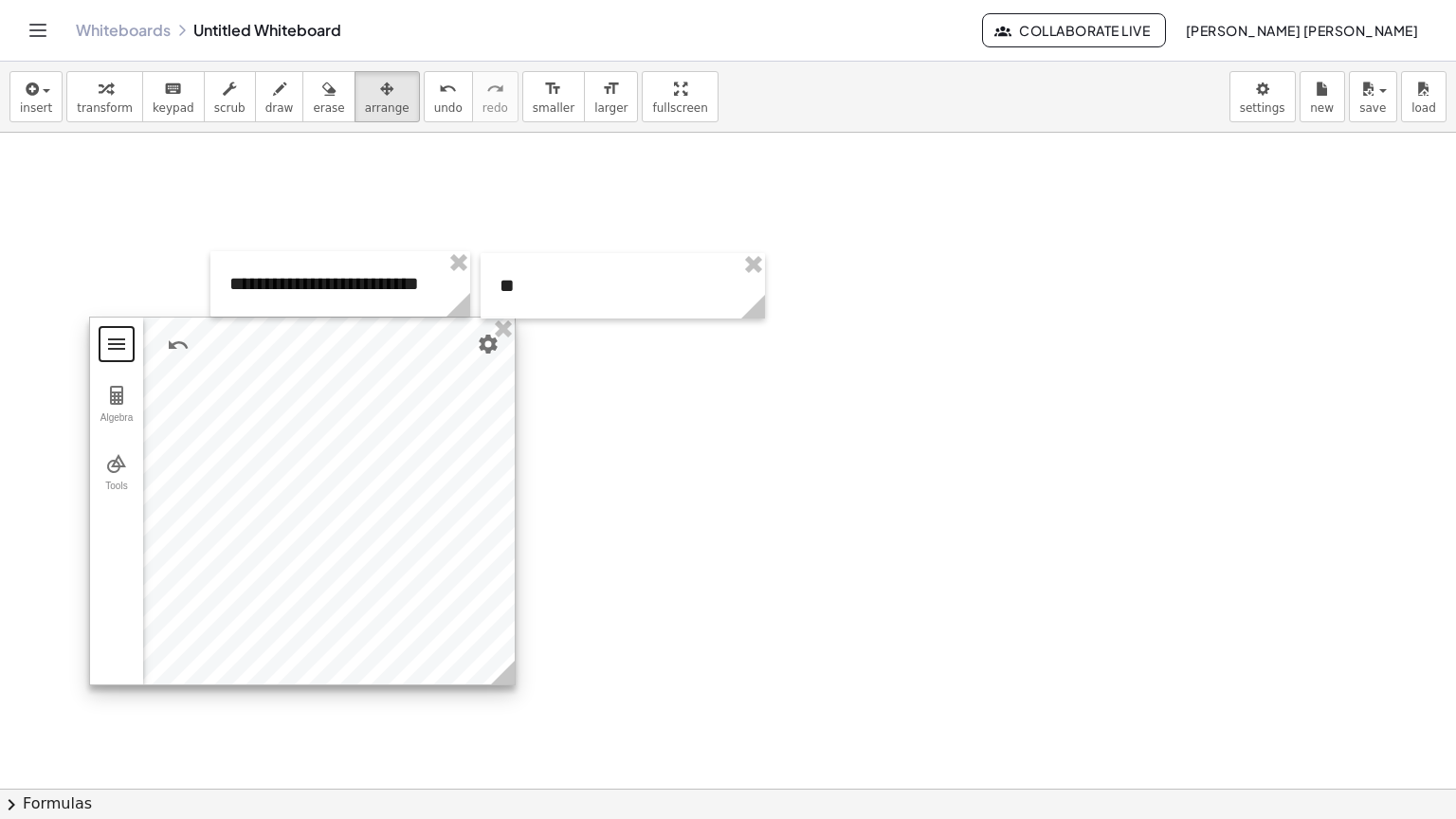
click at [125, 357] on button "Geometry" at bounding box center [116, 344] width 35 height 35
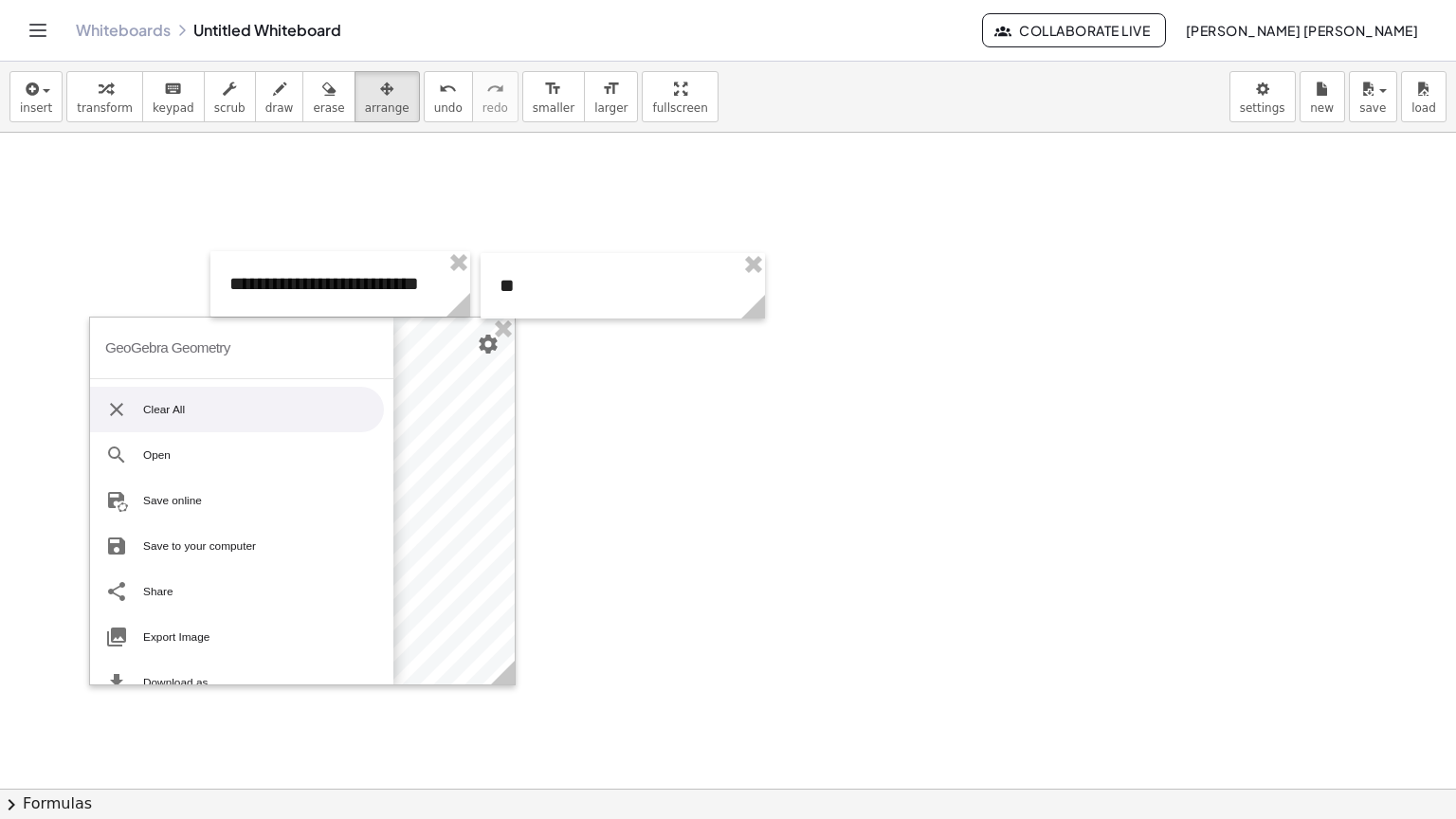
click at [644, 417] on div at bounding box center [817, 780] width 1634 height 1312
click at [471, 352] on div at bounding box center [302, 501] width 425 height 367
click at [473, 352] on div at bounding box center [302, 501] width 425 height 367
click at [474, 352] on button "Settings" at bounding box center [488, 344] width 35 height 35
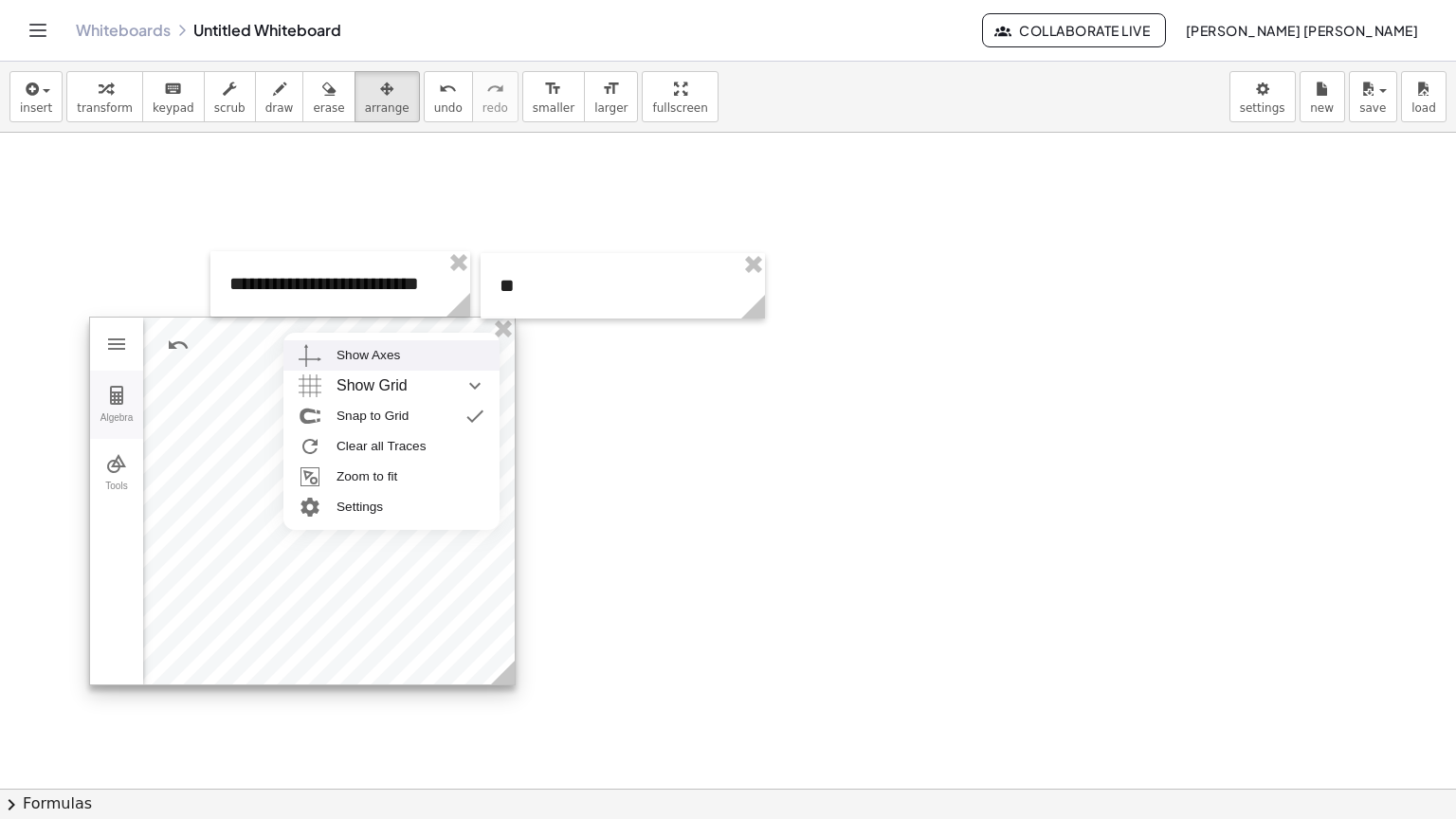
click at [111, 395] on img "Geometry" at bounding box center [116, 395] width 23 height 23
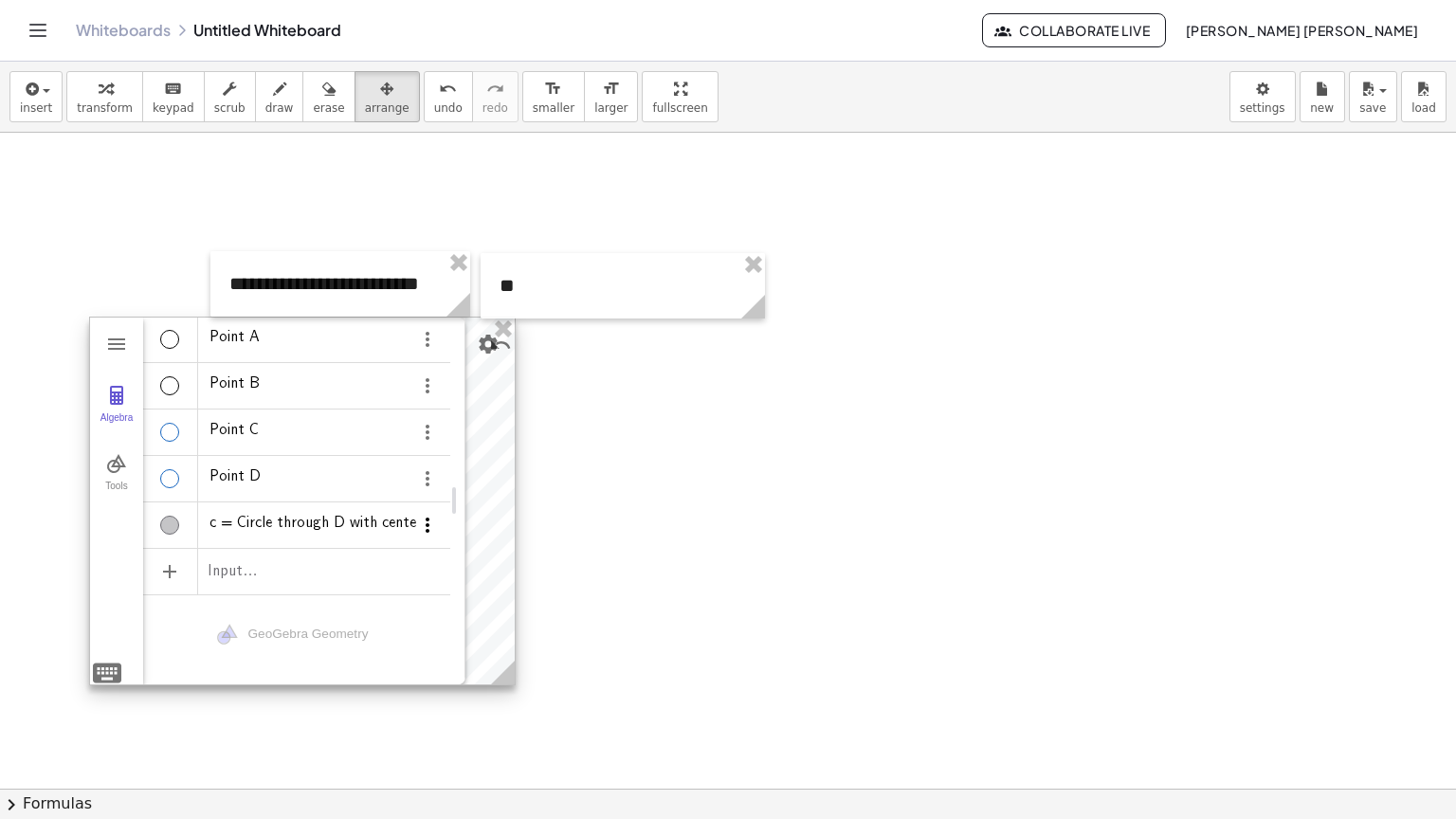
click at [429, 514] on img "Options" at bounding box center [427, 525] width 23 height 23
click at [399, 550] on li "Delete" at bounding box center [418, 559] width 197 height 31
click at [428, 474] on img "Options" at bounding box center [427, 479] width 23 height 23
click at [418, 506] on li "Delete" at bounding box center [418, 513] width 197 height 31
click at [427, 438] on img "Options" at bounding box center [427, 432] width 23 height 23
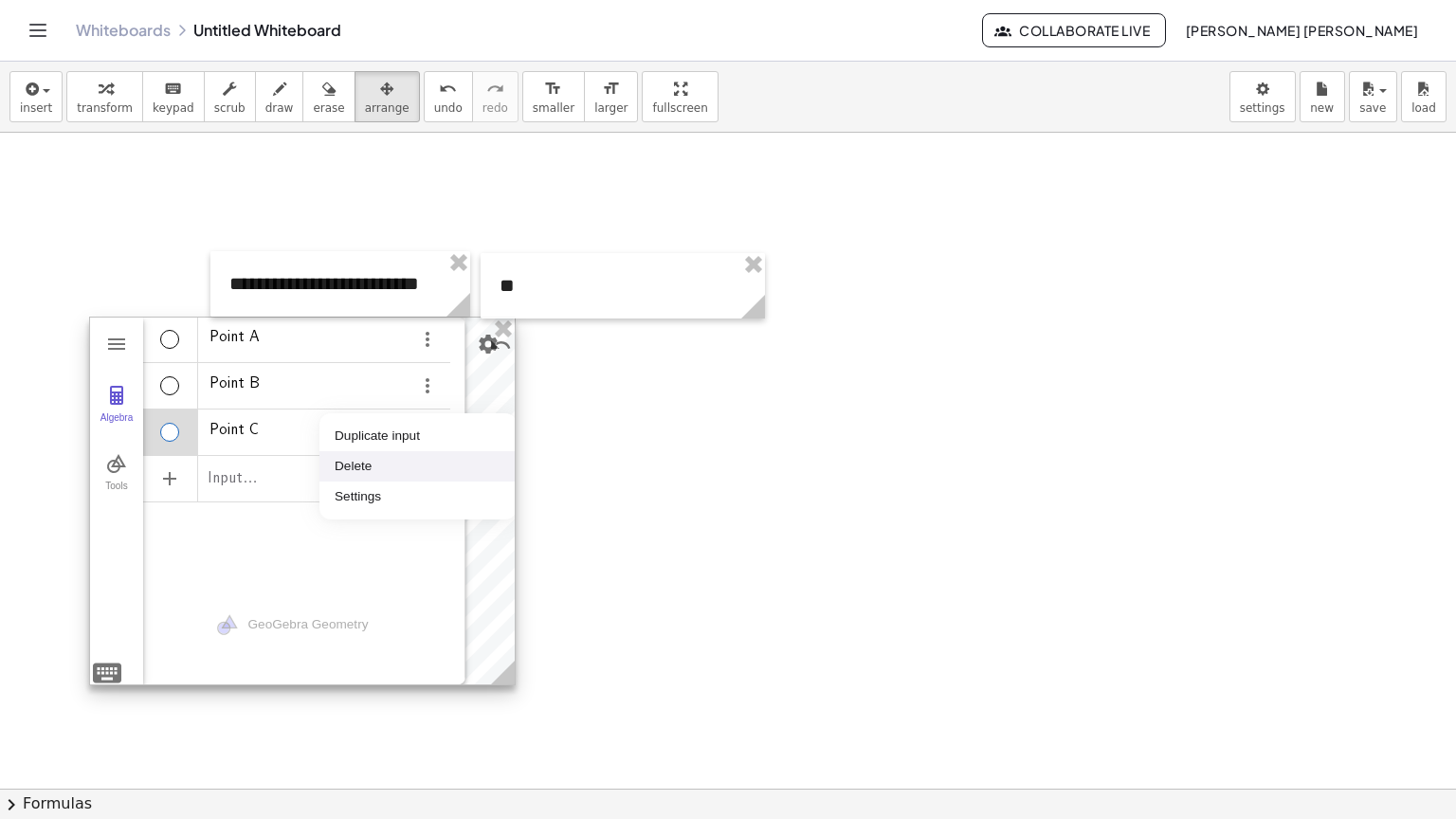
click at [421, 460] on li "Delete" at bounding box center [418, 466] width 197 height 31
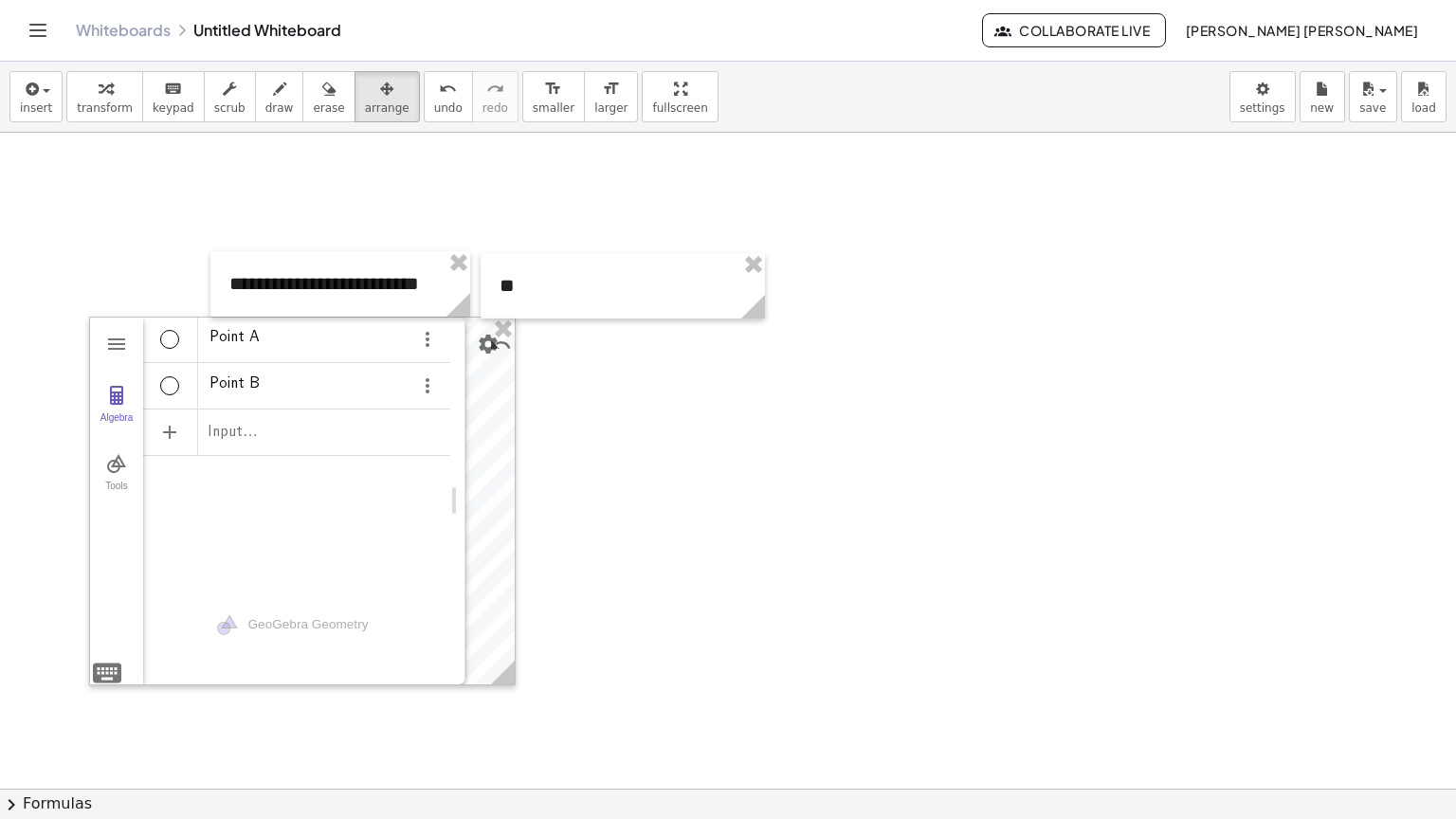
click at [773, 467] on div at bounding box center [817, 780] width 1634 height 1312
drag, startPoint x: 463, startPoint y: 491, endPoint x: 0, endPoint y: 514, distance: 463.6
click at [558, 381] on div at bounding box center [817, 780] width 1634 height 1312
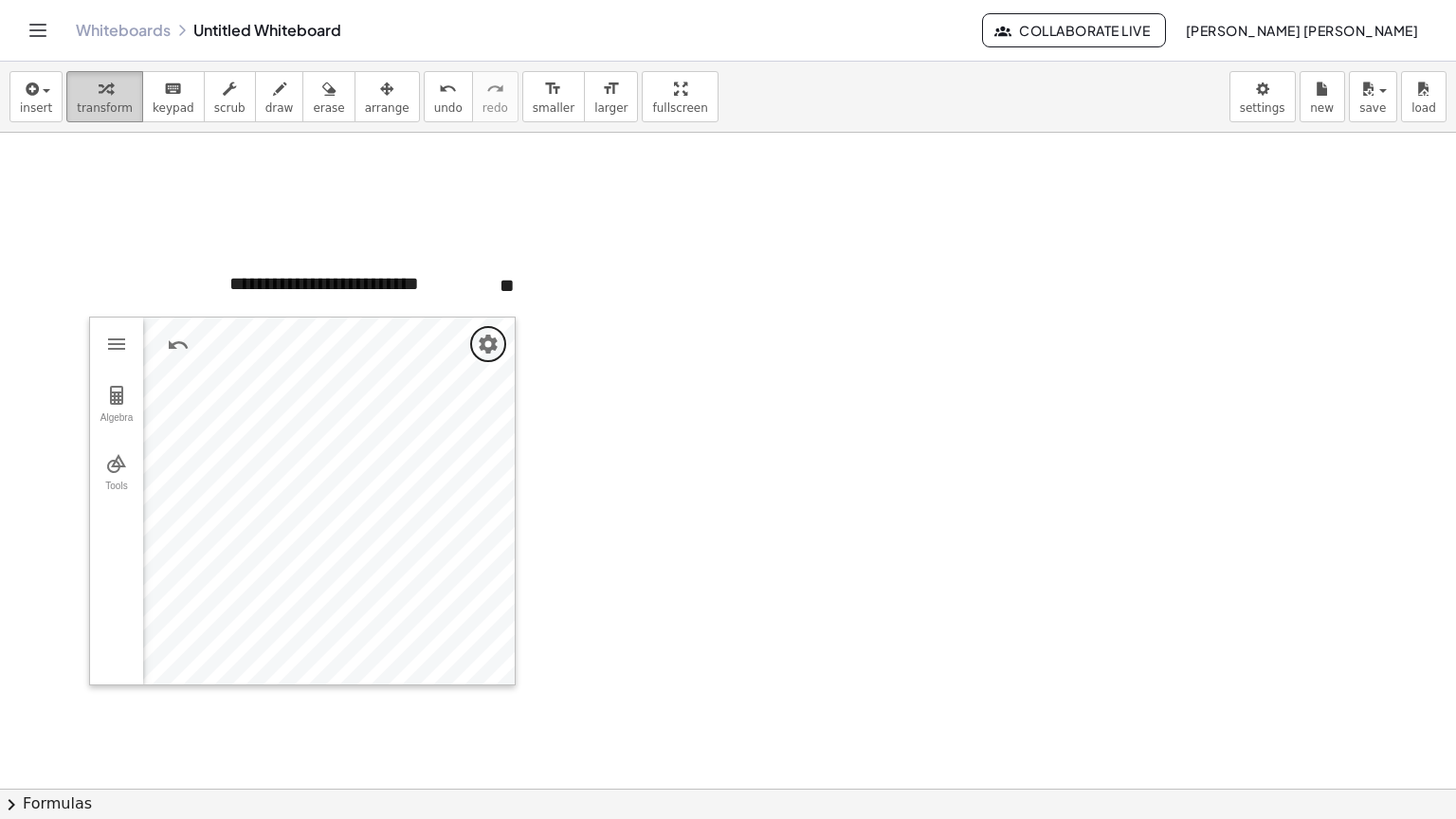
click at [102, 116] on button "transform" at bounding box center [105, 97] width 77 height 51
click at [615, 446] on div at bounding box center [817, 780] width 1634 height 1312
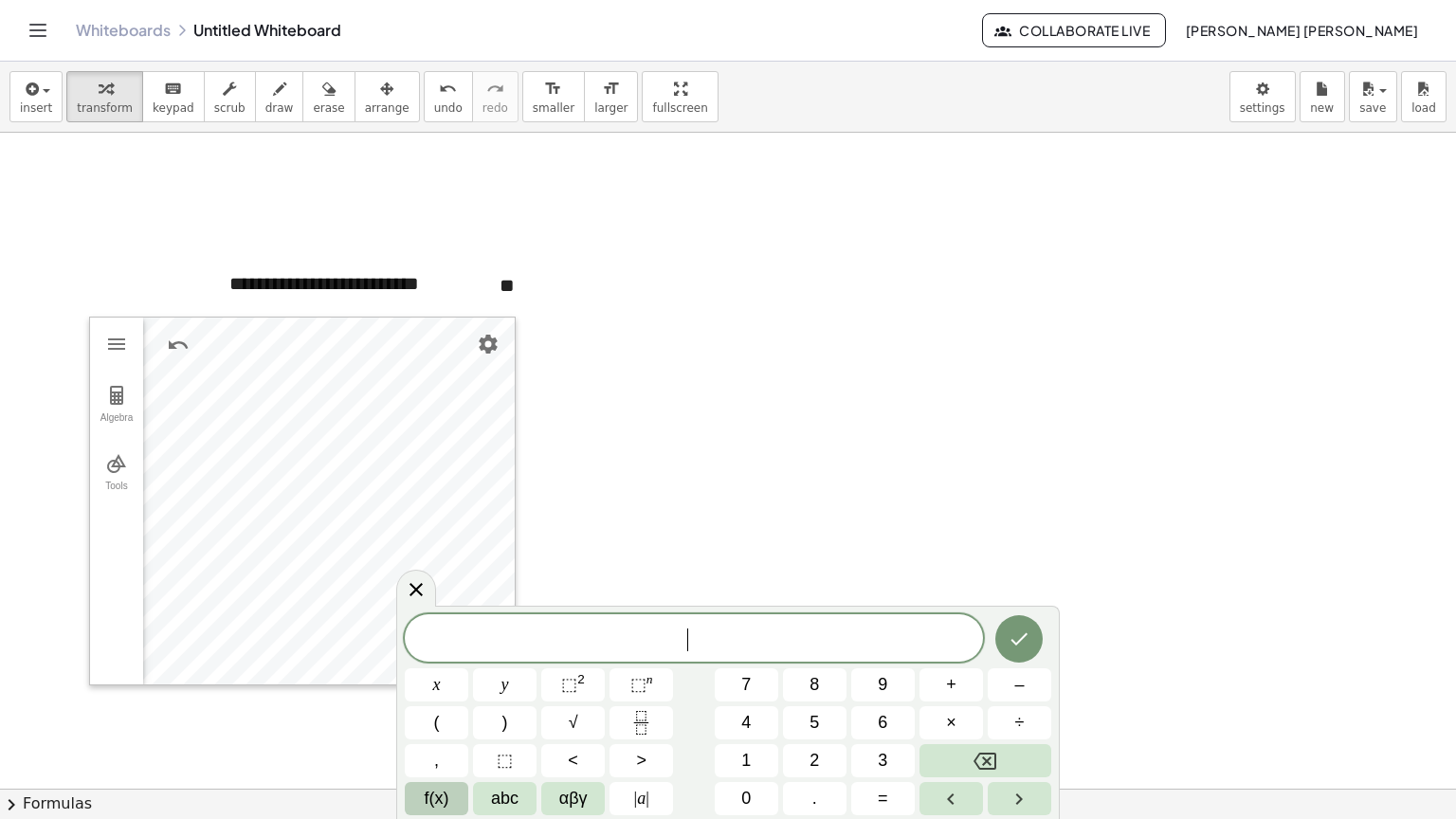
click at [414, 792] on button "f(x)" at bounding box center [436, 799] width 63 height 34
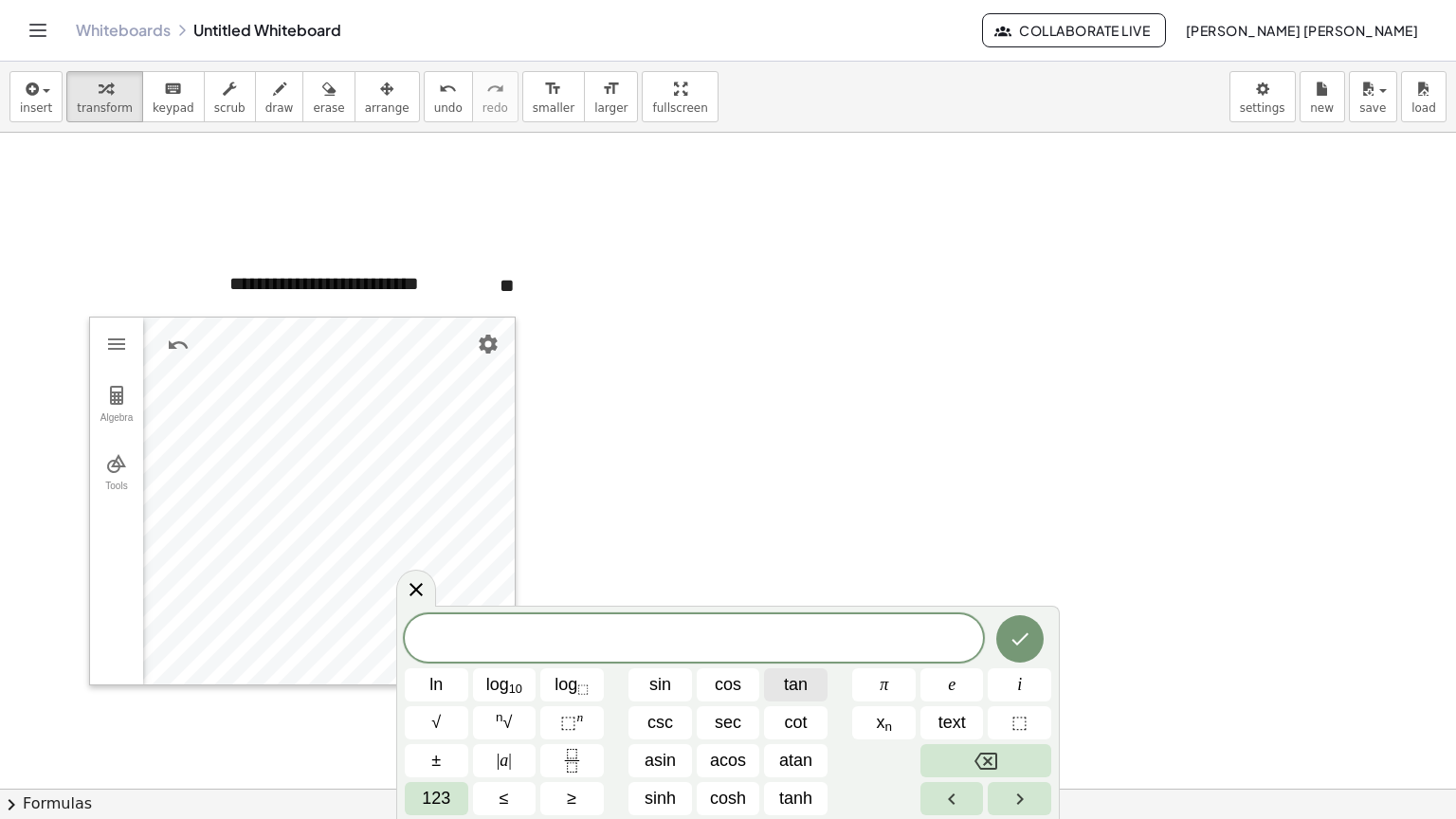
click at [779, 682] on button "tan" at bounding box center [796, 685] width 63 height 34
click at [584, 760] on button "Fraction" at bounding box center [572, 761] width 63 height 34
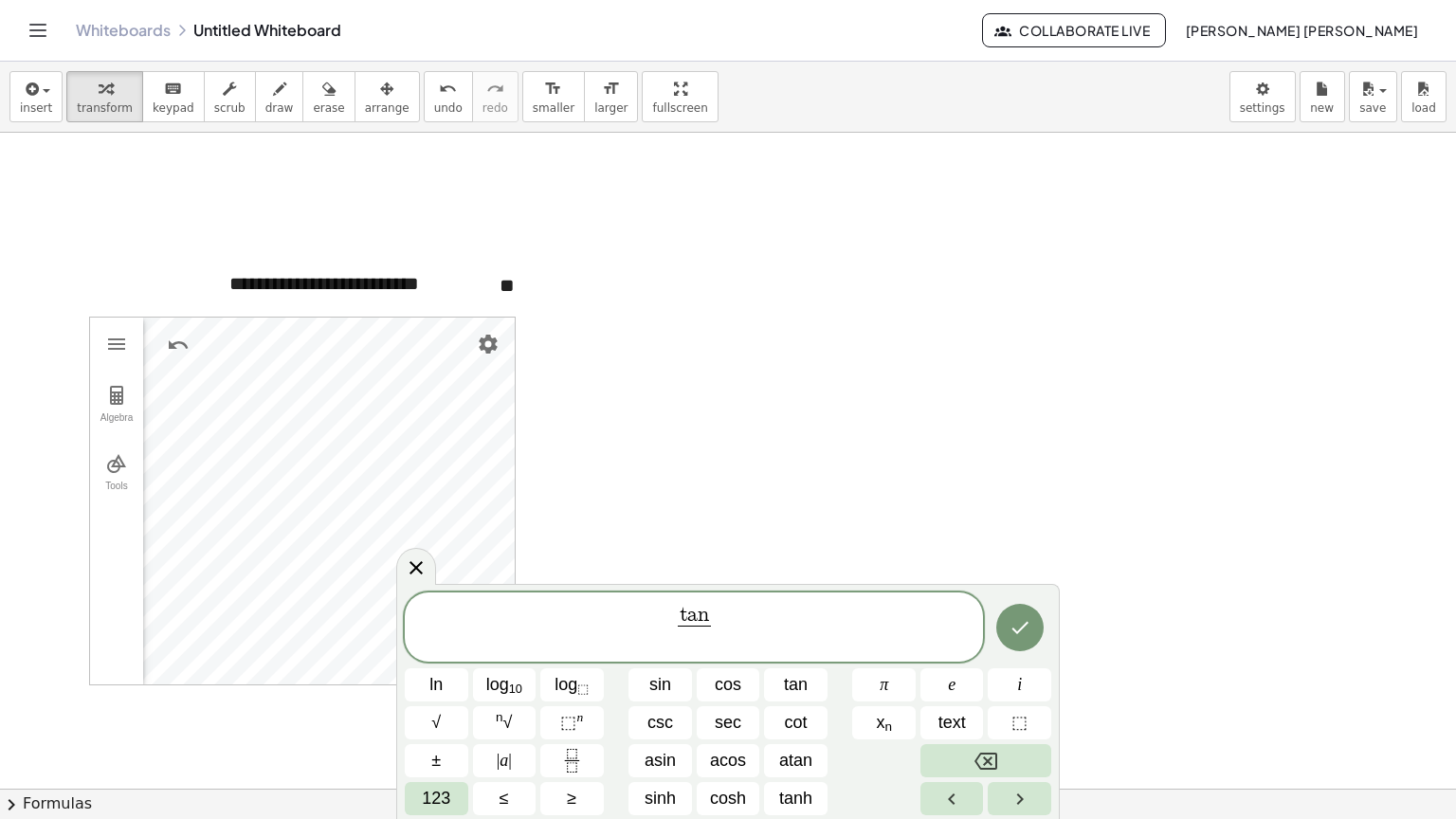
click at [716, 611] on span "t a n ​ ​" at bounding box center [693, 629] width 578 height 50
click at [704, 607] on var "n" at bounding box center [703, 615] width 12 height 21
click at [697, 640] on span at bounding box center [694, 638] width 24 height 26
click at [680, 630] on span "3 x 4 ​ ​" at bounding box center [693, 629] width 33 height 46
click at [765, 684] on button "tan" at bounding box center [796, 685] width 63 height 34
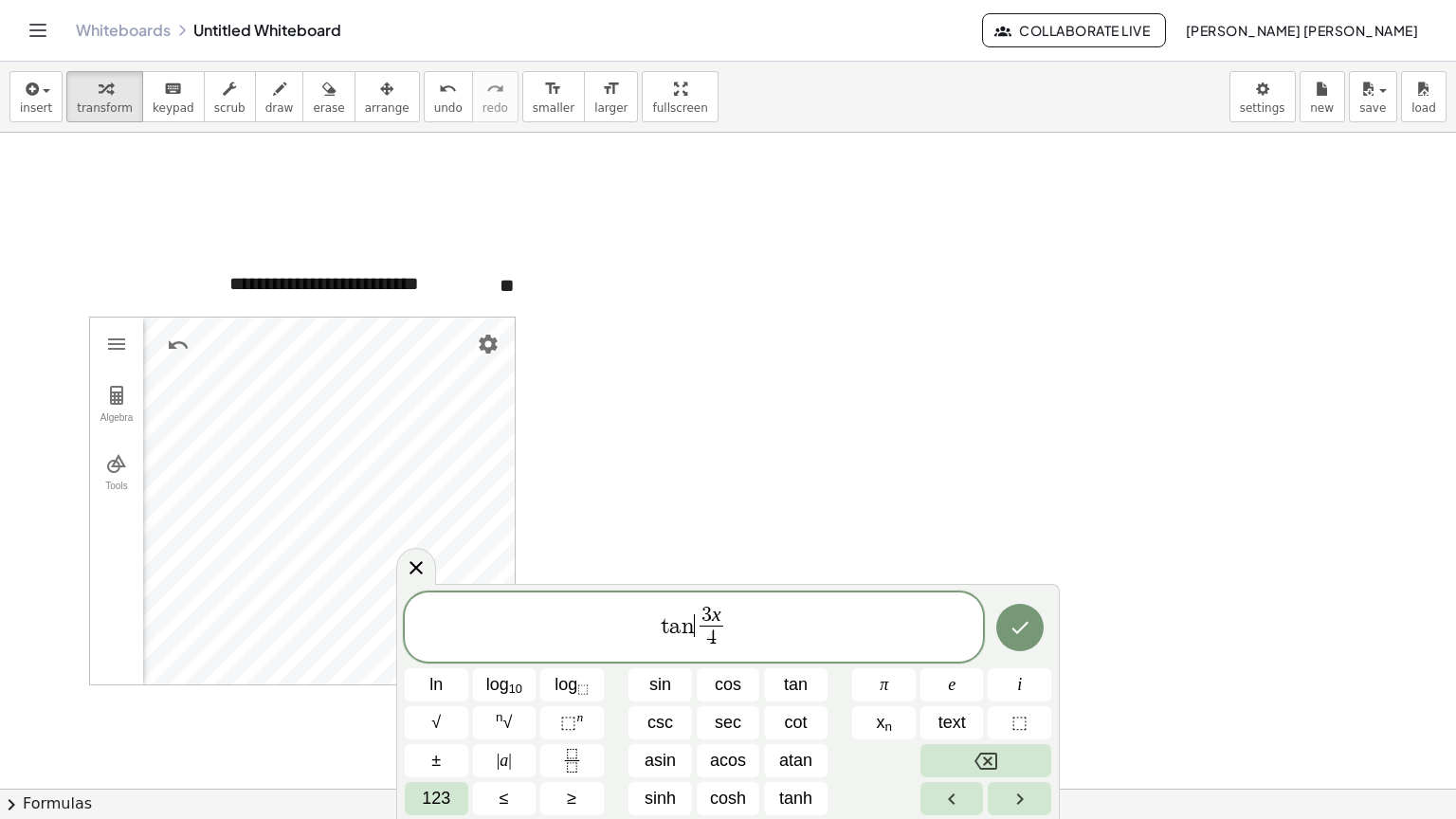
click at [763, 626] on span "t a n ​ 3 x 4 ​" at bounding box center [693, 629] width 578 height 50
click at [570, 759] on icon "Fraction" at bounding box center [572, 761] width 24 height 24
click at [452, 713] on button "√" at bounding box center [436, 723] width 63 height 34
click at [741, 633] on span "​" at bounding box center [740, 638] width 40 height 26
click at [717, 622] on span "√ 3 3 ​" at bounding box center [741, 628] width 49 height 49
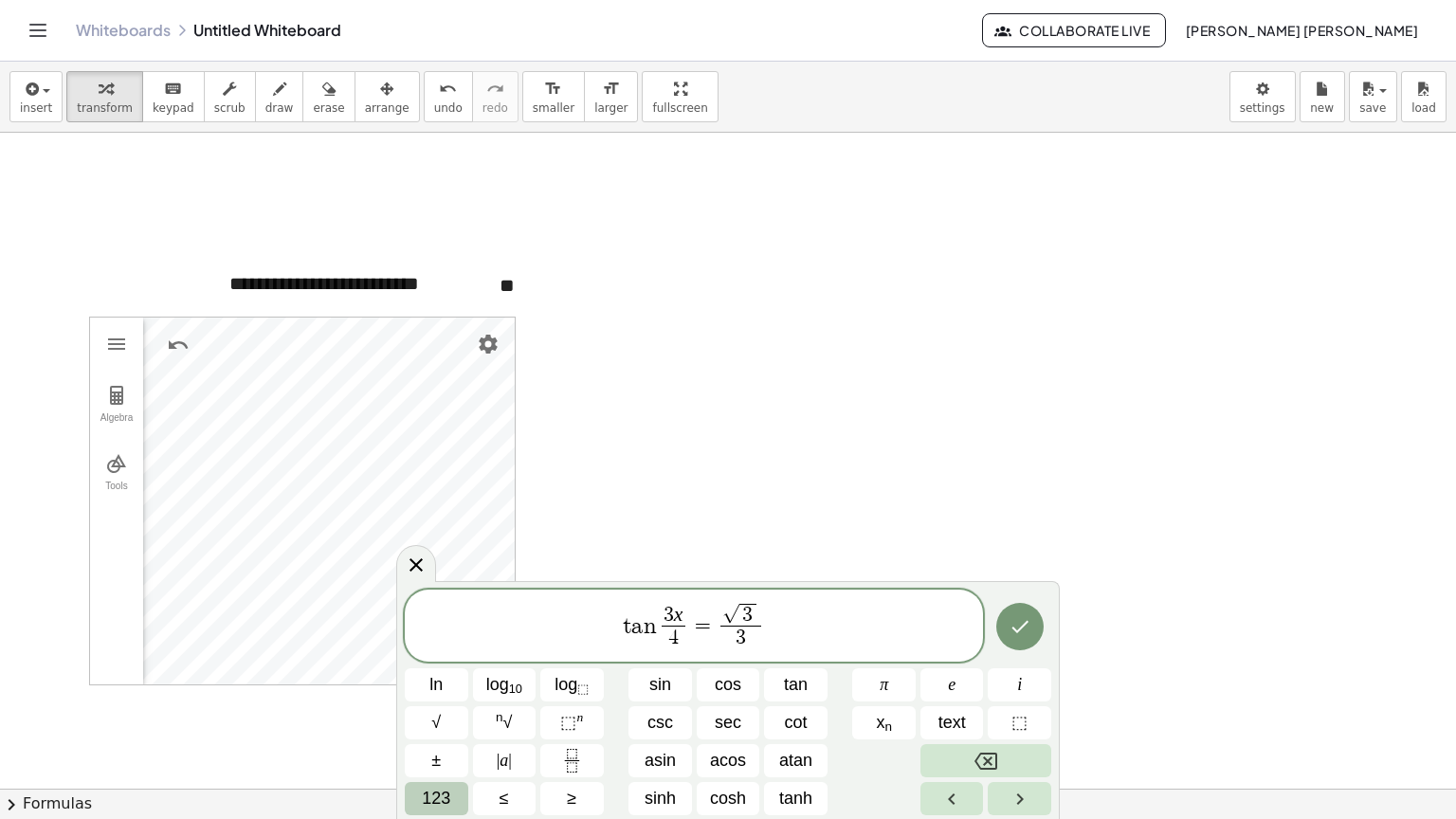
click at [454, 802] on button "123" at bounding box center [436, 799] width 63 height 34
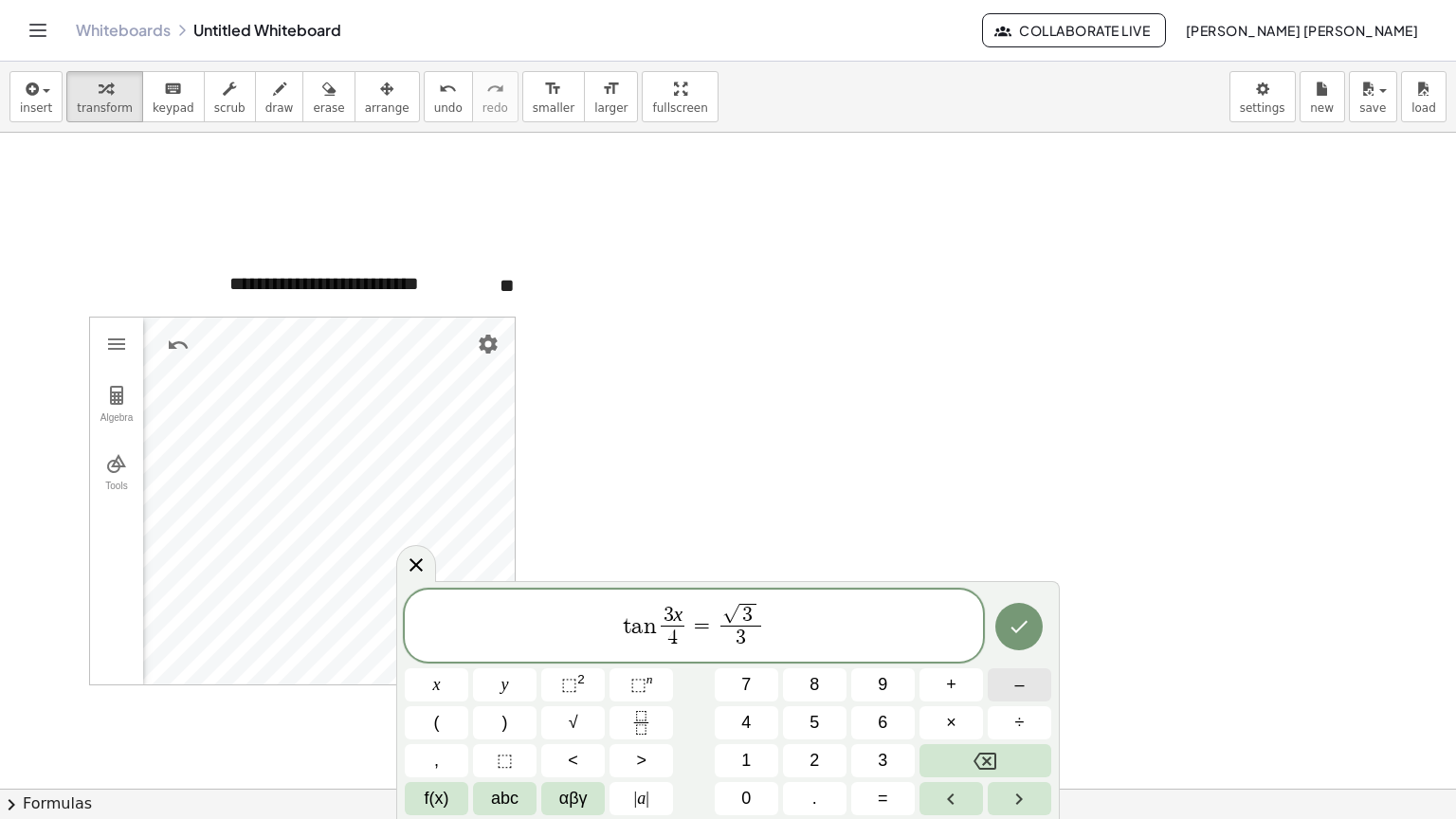
click at [1010, 691] on button "–" at bounding box center [1019, 685] width 63 height 34
click at [1006, 627] on button "Done" at bounding box center [1019, 627] width 47 height 47
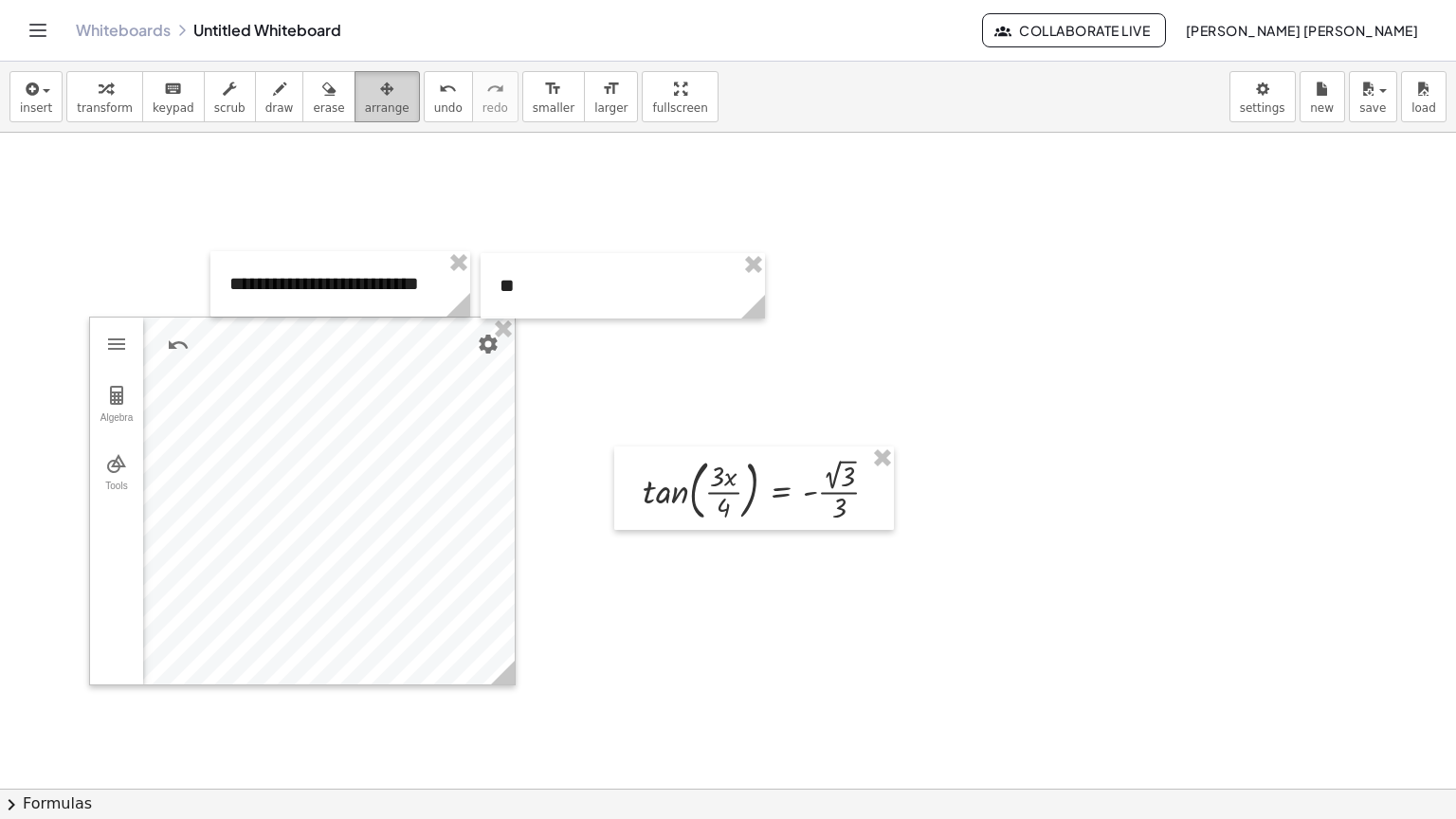
click at [365, 102] on span "arrange" at bounding box center [387, 108] width 44 height 13
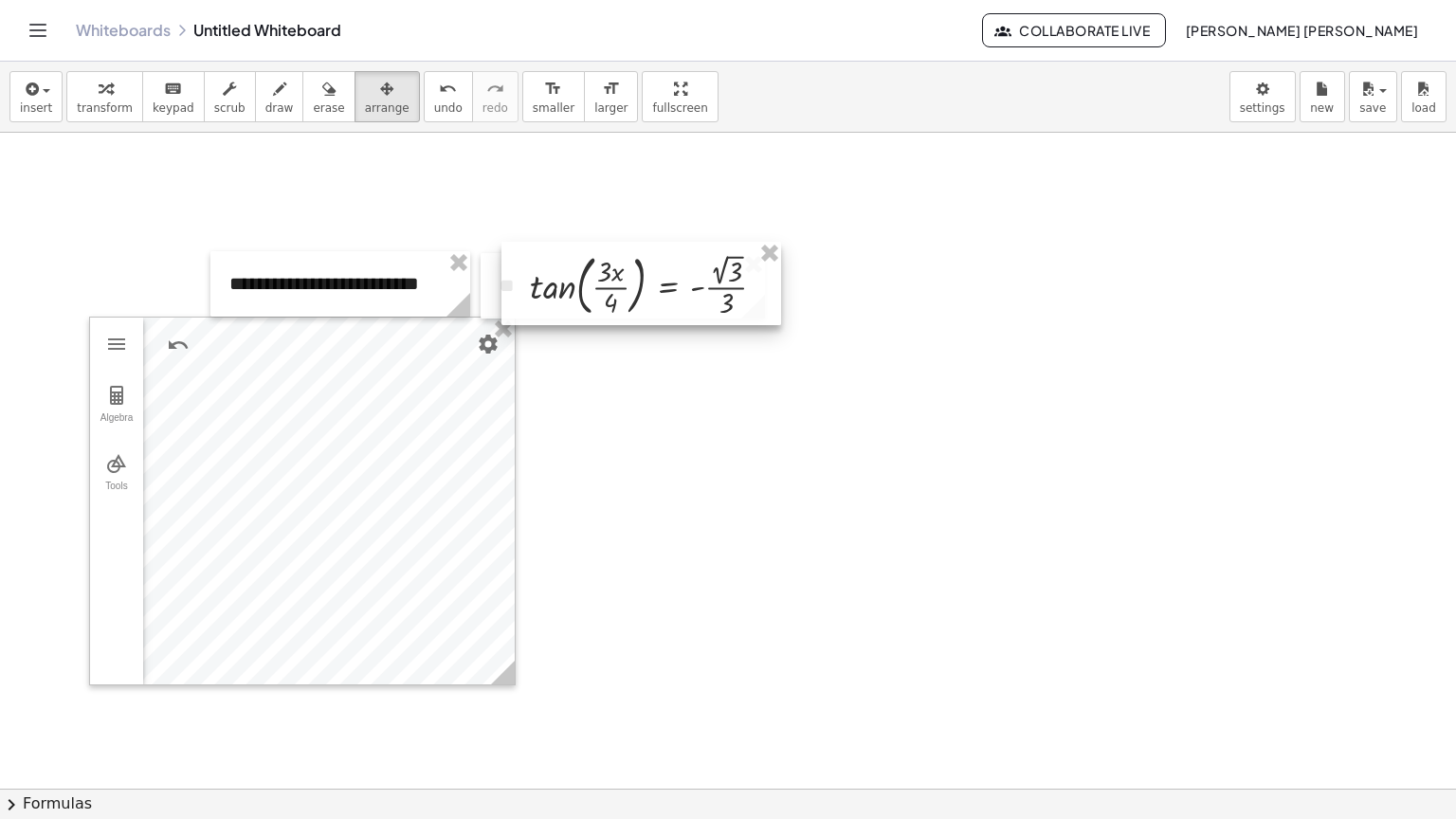
drag, startPoint x: 720, startPoint y: 474, endPoint x: 608, endPoint y: 268, distance: 234.5
click at [608, 268] on div at bounding box center [640, 283] width 279 height 84
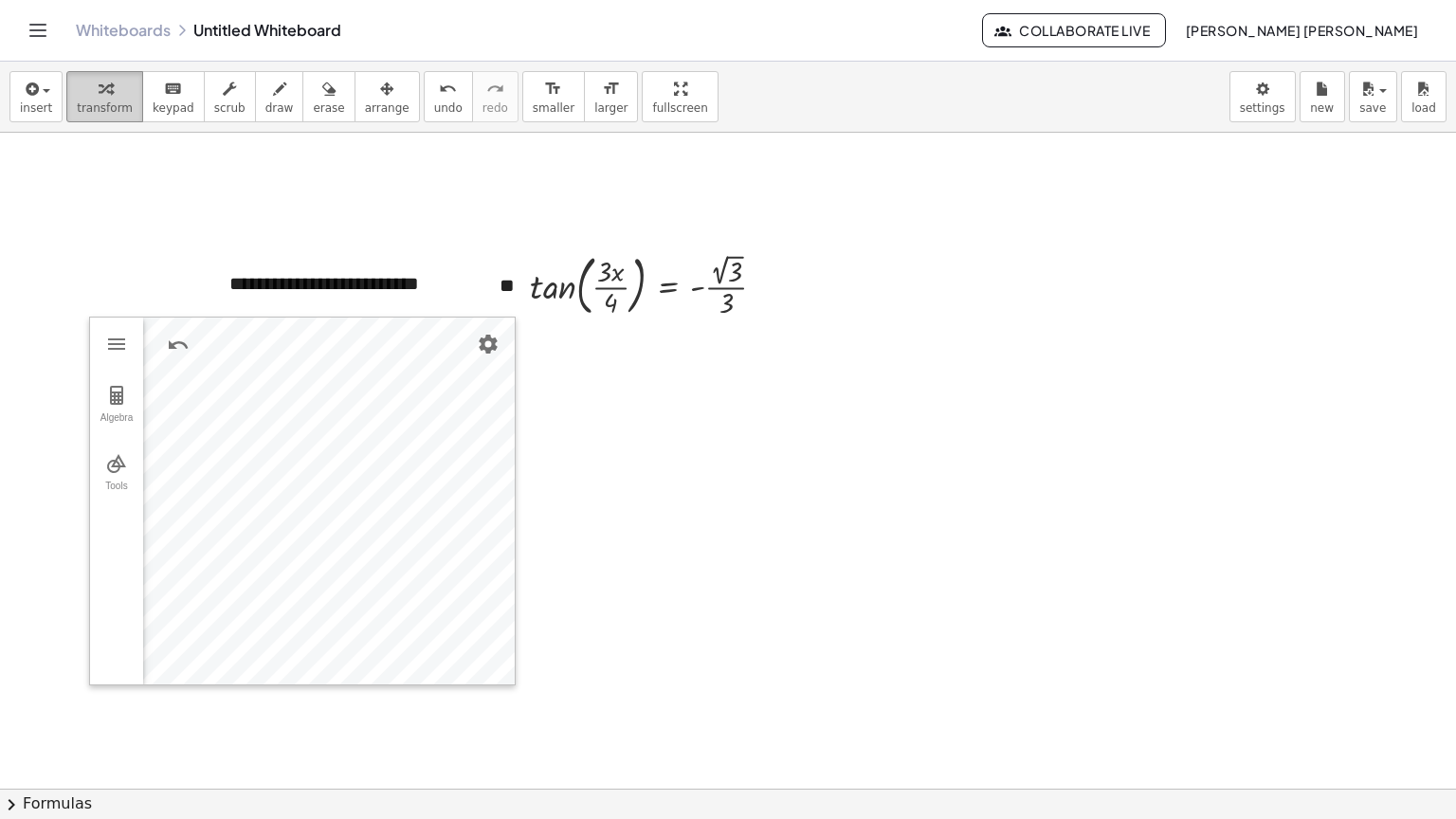
click at [77, 107] on span "transform" at bounding box center [105, 108] width 56 height 13
drag, startPoint x: 33, startPoint y: 85, endPoint x: 72, endPoint y: 129, distance: 58.8
click at [70, 126] on div "insert select one: Math Expression Function Text Youtube Video Graphing Geometr…" at bounding box center [728, 97] width 1456 height 71
click at [44, 106] on span "insert" at bounding box center [36, 108] width 33 height 13
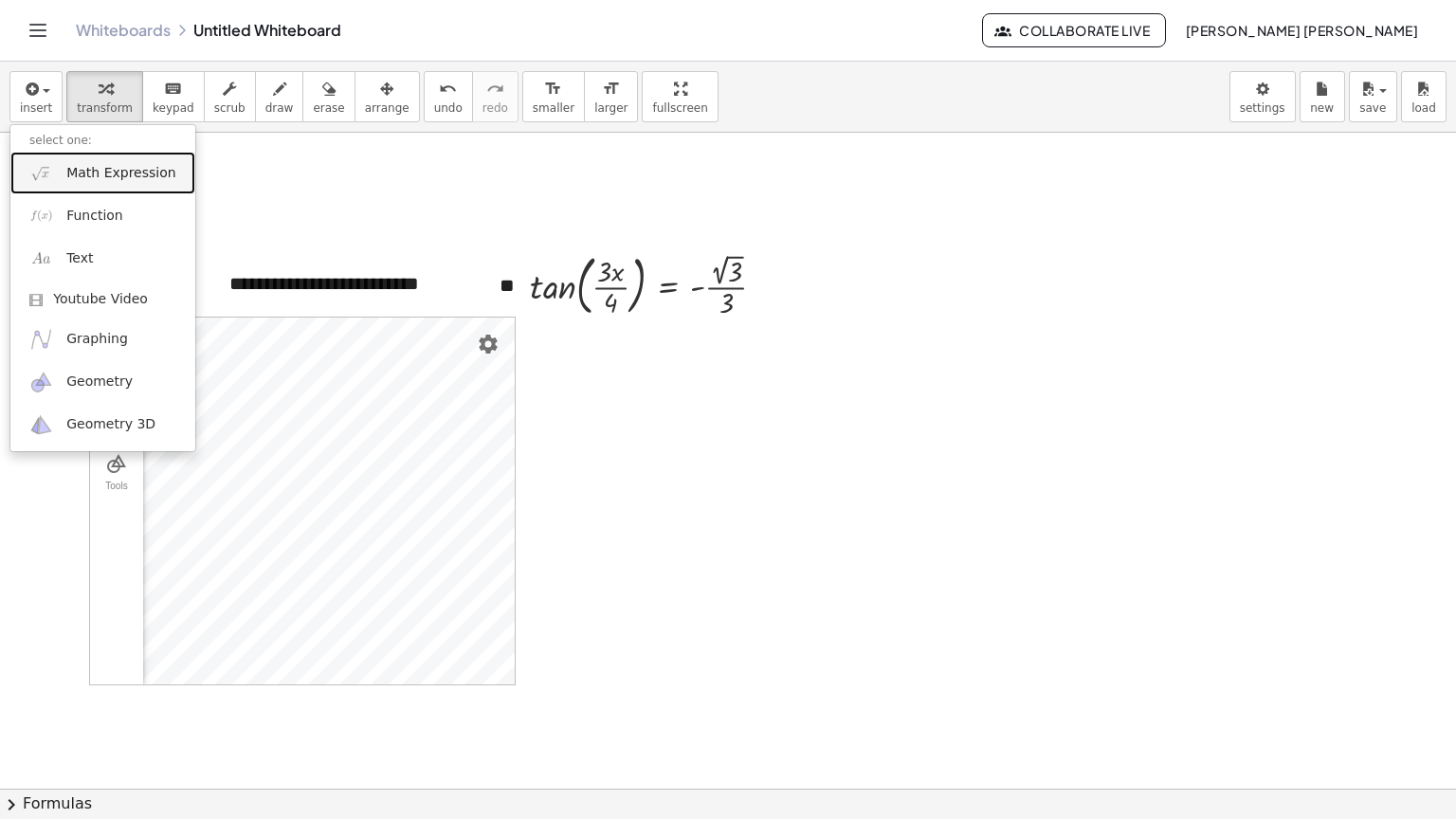
click at [88, 181] on span "Math Expression" at bounding box center [120, 173] width 109 height 19
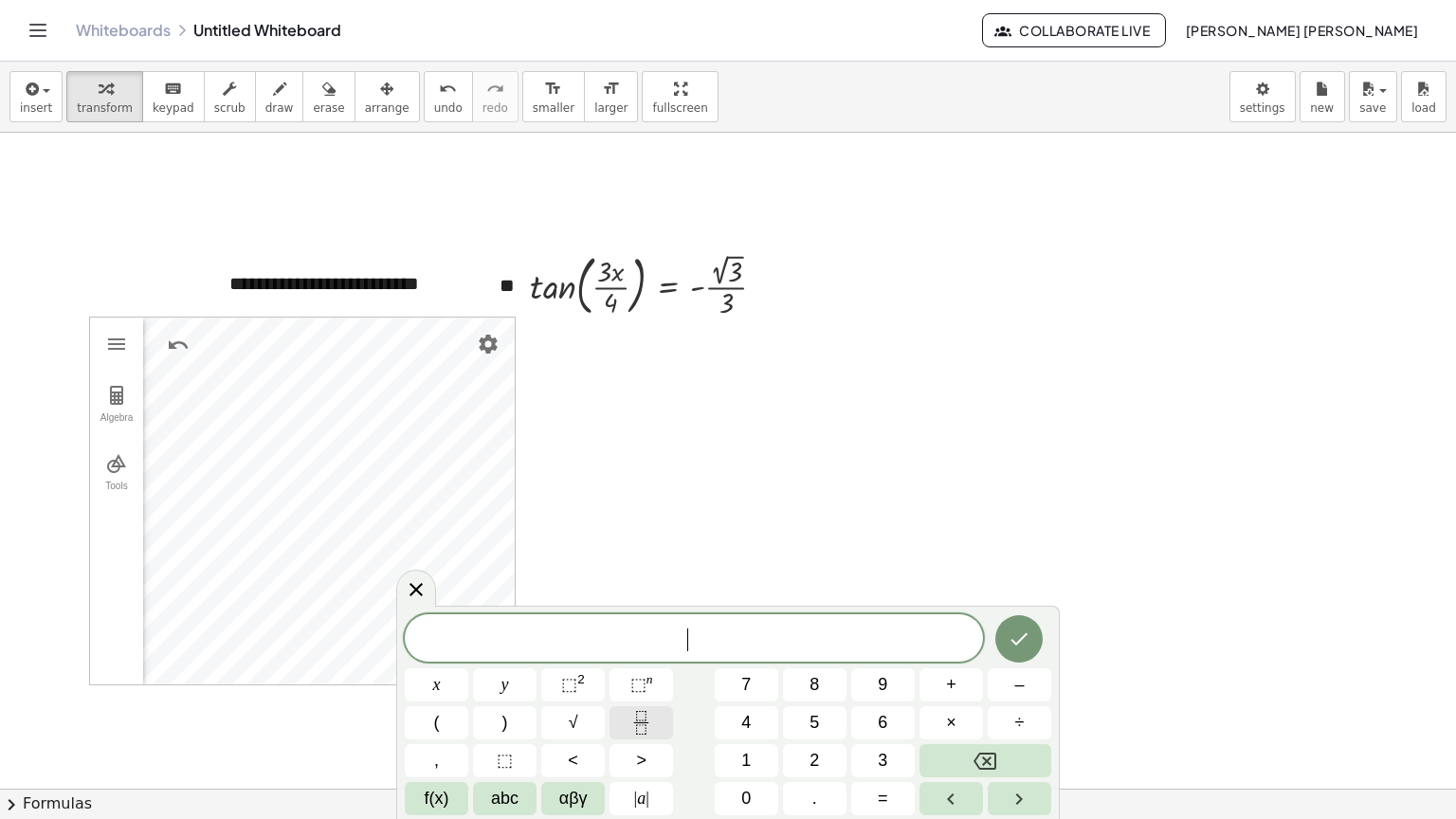
click at [630, 733] on icon "Fraction" at bounding box center [641, 723] width 24 height 24
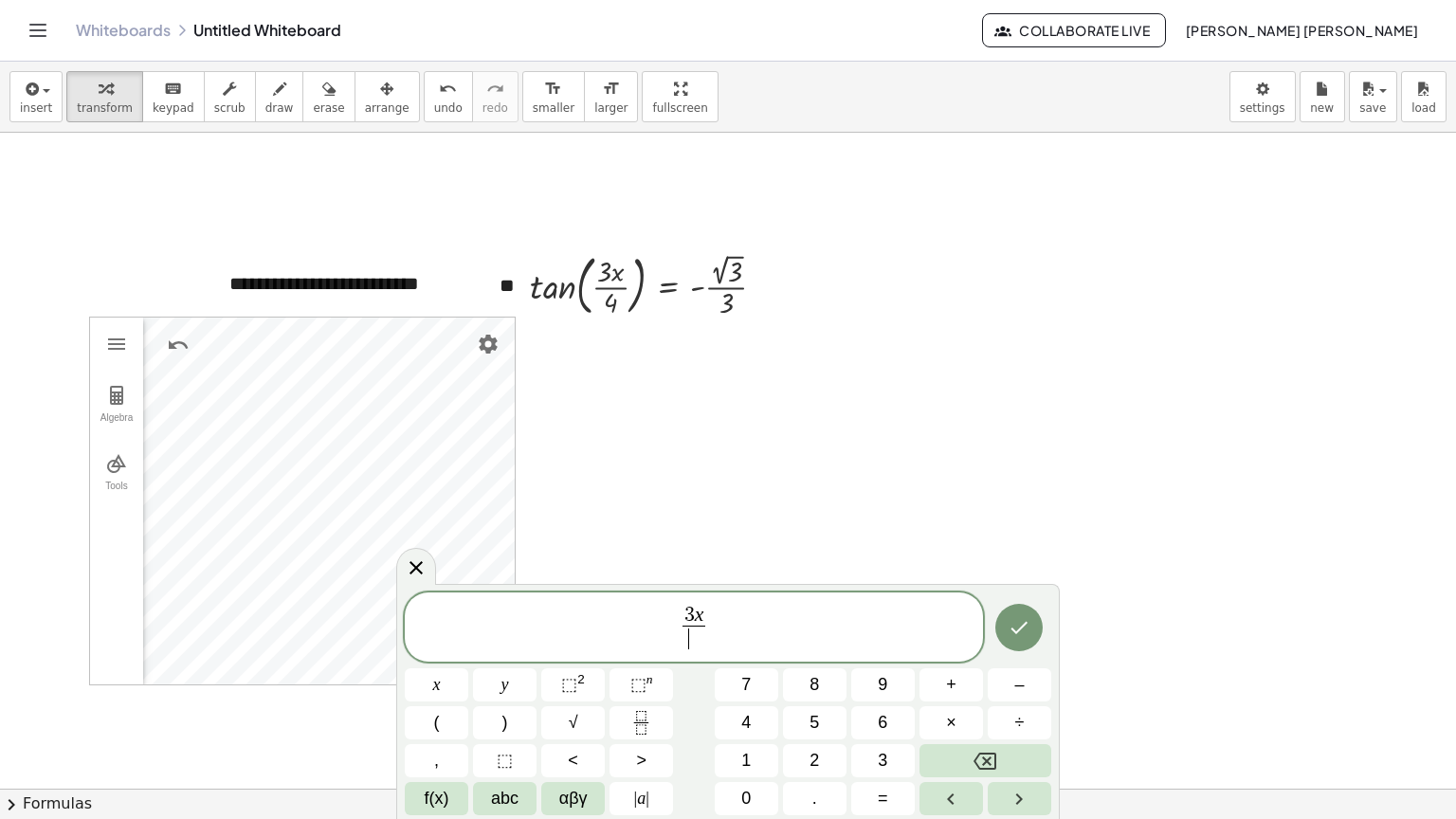
click at [702, 630] on span "​" at bounding box center [694, 638] width 24 height 26
click at [724, 625] on span "3 x 4 ​ ​" at bounding box center [693, 629] width 578 height 50
click at [450, 792] on button "f(x)" at bounding box center [436, 799] width 63 height 34
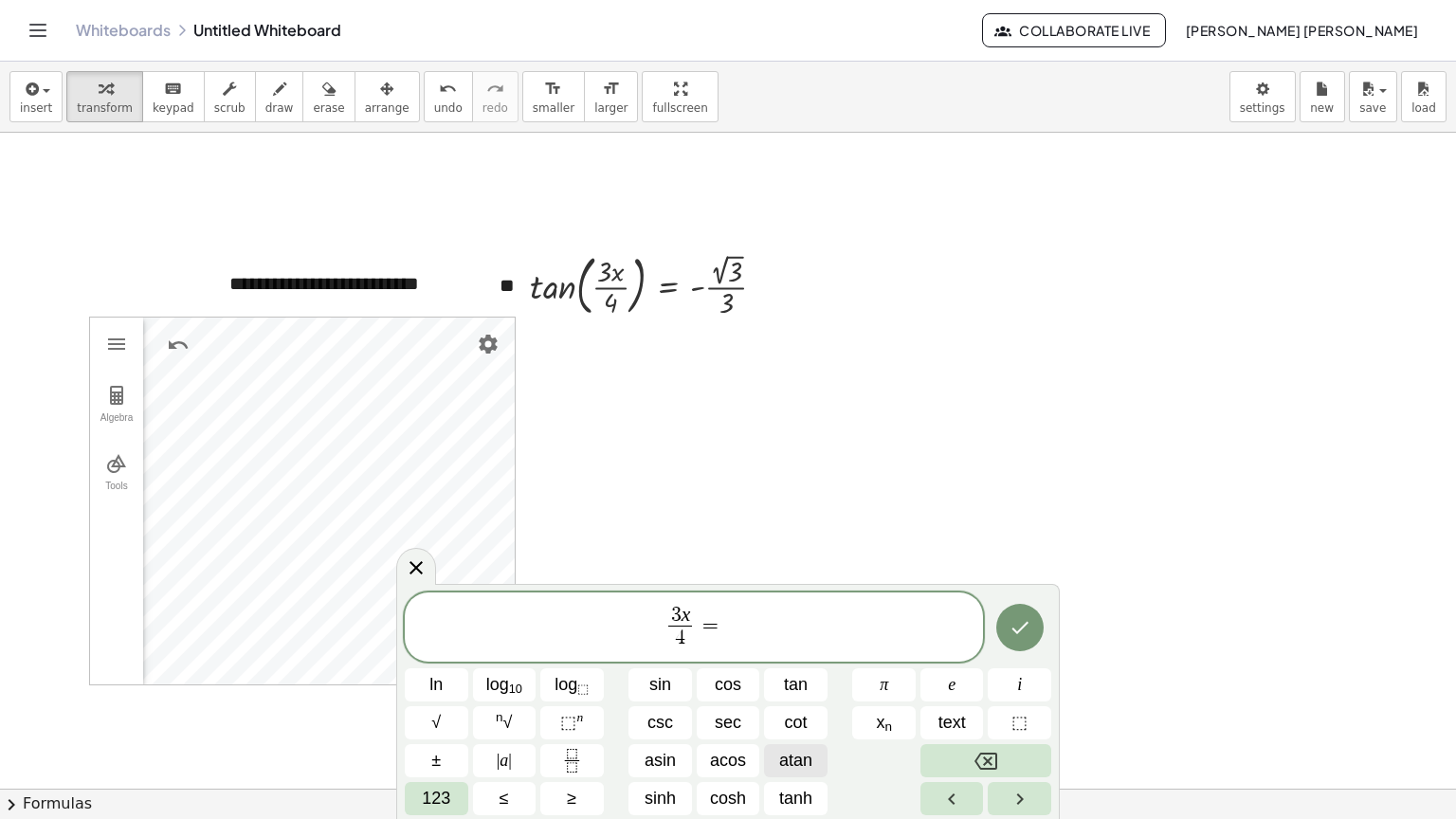
click at [804, 752] on span "atan" at bounding box center [796, 761] width 34 height 26
click at [580, 754] on icon "Fraction" at bounding box center [572, 761] width 24 height 24
click at [401, 720] on div "3 x 4 ​ = ​ ​ ln log 10 log ⬚ sin cos tan π e i √ n √ ⬚ n csc sec cot x n text …" at bounding box center [728, 702] width 664 height 236
click at [459, 718] on button "√" at bounding box center [436, 723] width 63 height 34
click at [730, 643] on span "​" at bounding box center [723, 638] width 40 height 26
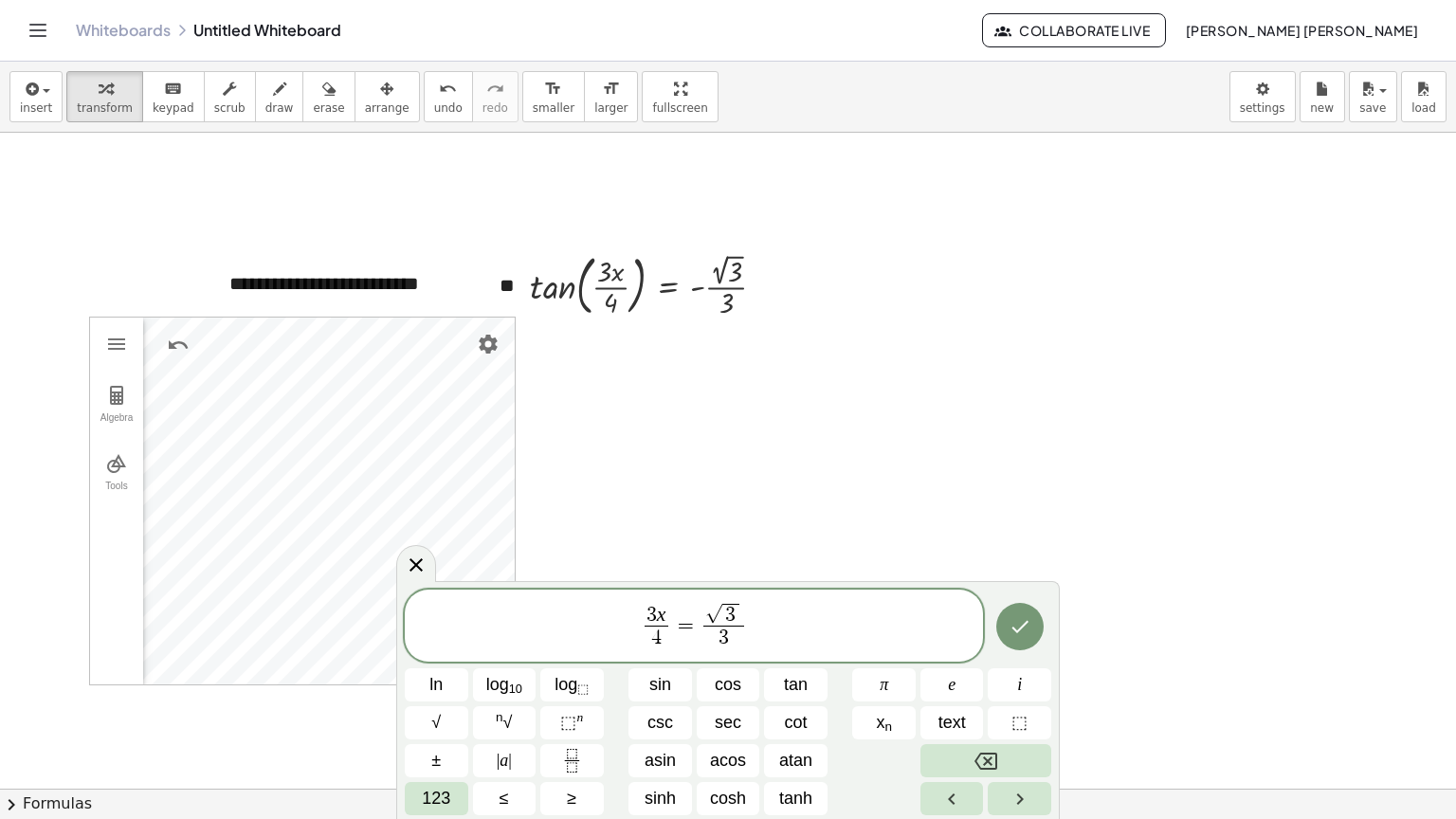
click at [701, 625] on span "√ 3 3 ​ ​" at bounding box center [723, 628] width 49 height 49
click at [700, 633] on span "​ √ 3 3 ​" at bounding box center [723, 628] width 49 height 49
click at [788, 750] on span "atan" at bounding box center [796, 761] width 34 height 26
click at [435, 792] on span "123" at bounding box center [436, 799] width 29 height 26
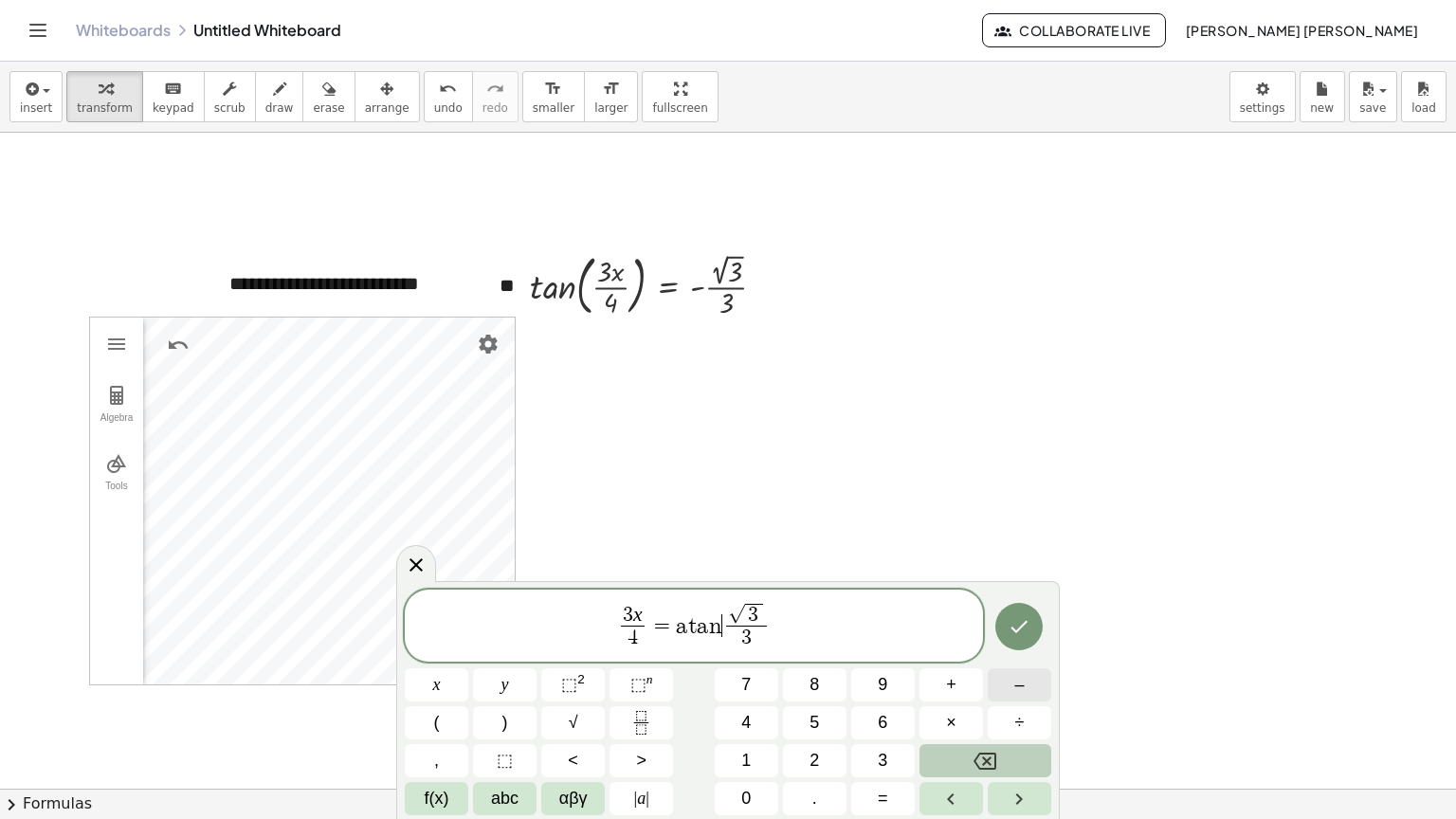
click at [1038, 686] on button "–" at bounding box center [1019, 685] width 63 height 34
click at [1016, 607] on button "Done" at bounding box center [1019, 627] width 47 height 47
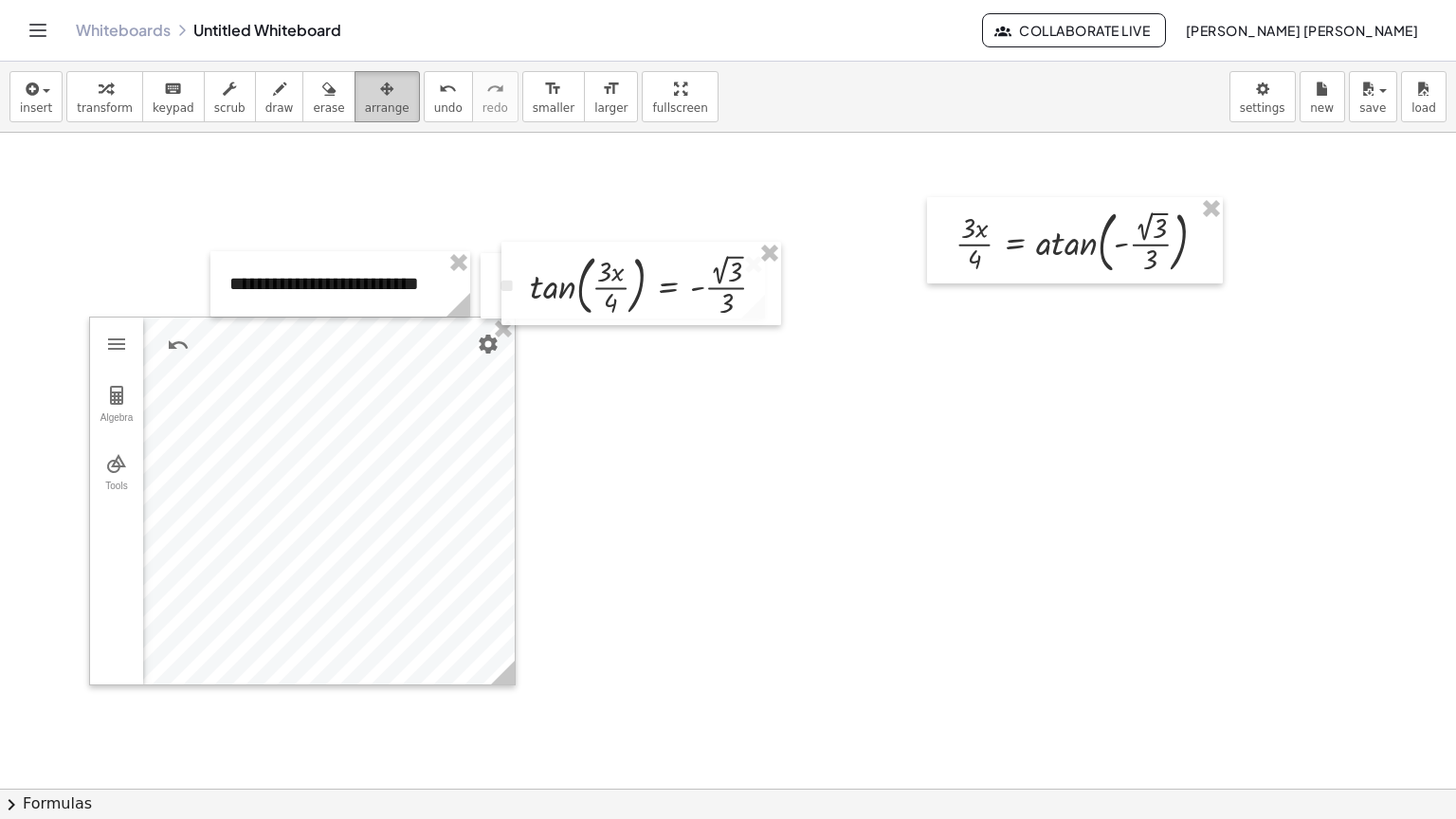
click at [365, 110] on span "arrange" at bounding box center [387, 108] width 44 height 13
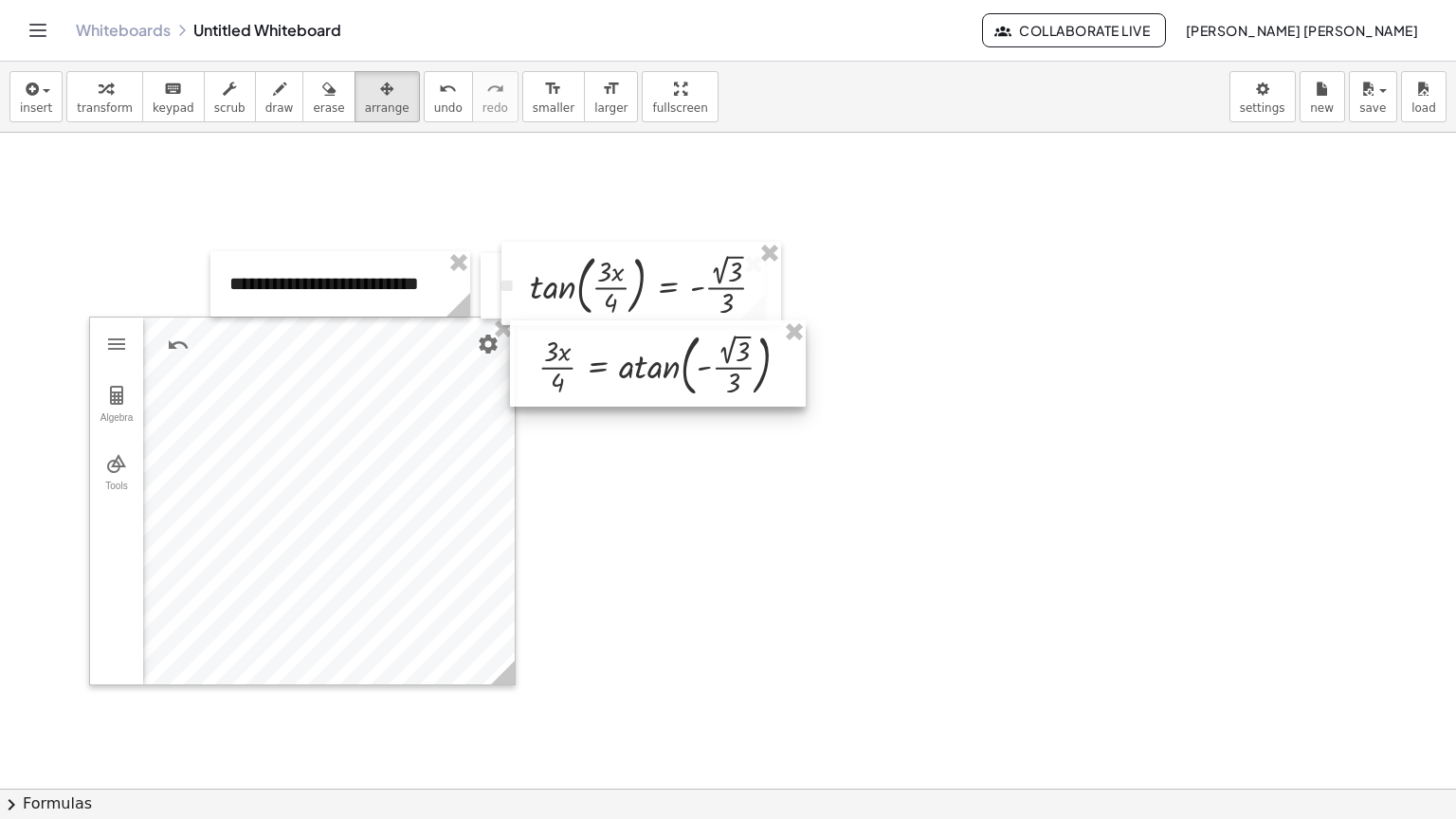
drag, startPoint x: 1159, startPoint y: 261, endPoint x: 742, endPoint y: 384, distance: 434.8
click at [742, 384] on div at bounding box center [658, 363] width 296 height 86
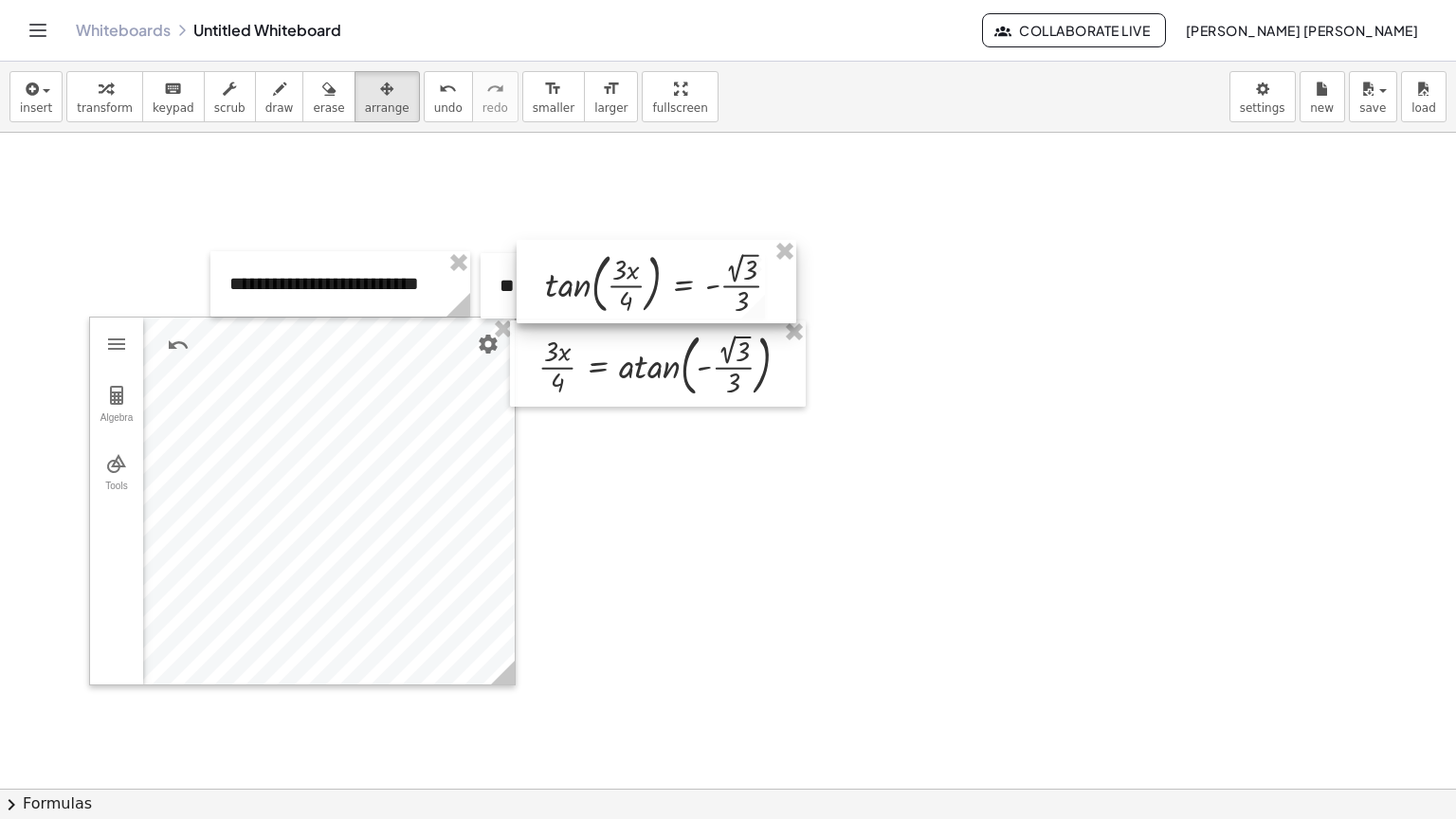
drag, startPoint x: 729, startPoint y: 318, endPoint x: 744, endPoint y: 316, distance: 15.1
click at [744, 316] on div at bounding box center [656, 281] width 279 height 84
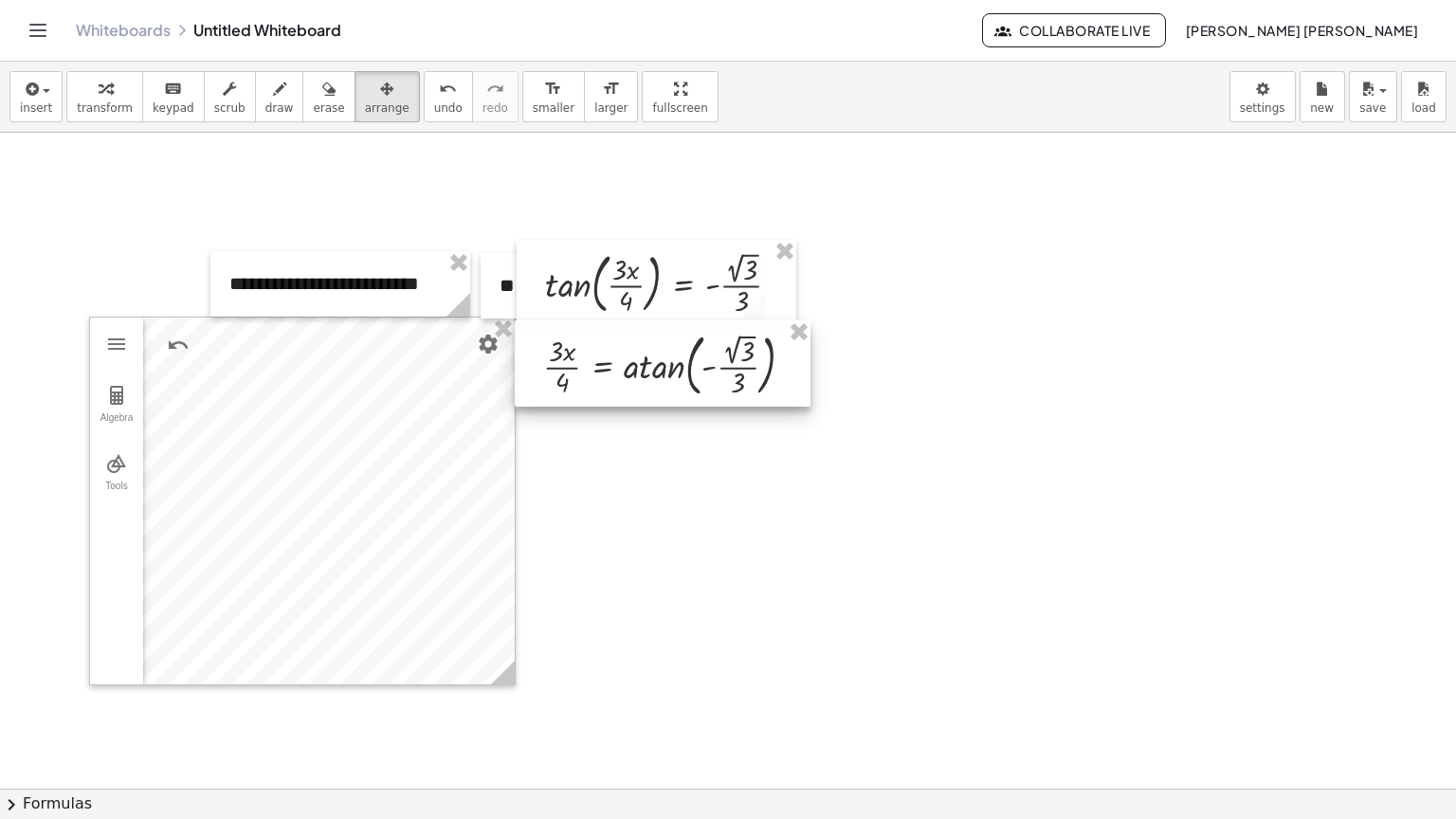
click at [721, 352] on div at bounding box center [663, 363] width 296 height 86
click at [879, 501] on div at bounding box center [817, 780] width 1634 height 1312
click at [117, 111] on span "transform" at bounding box center [105, 108] width 56 height 13
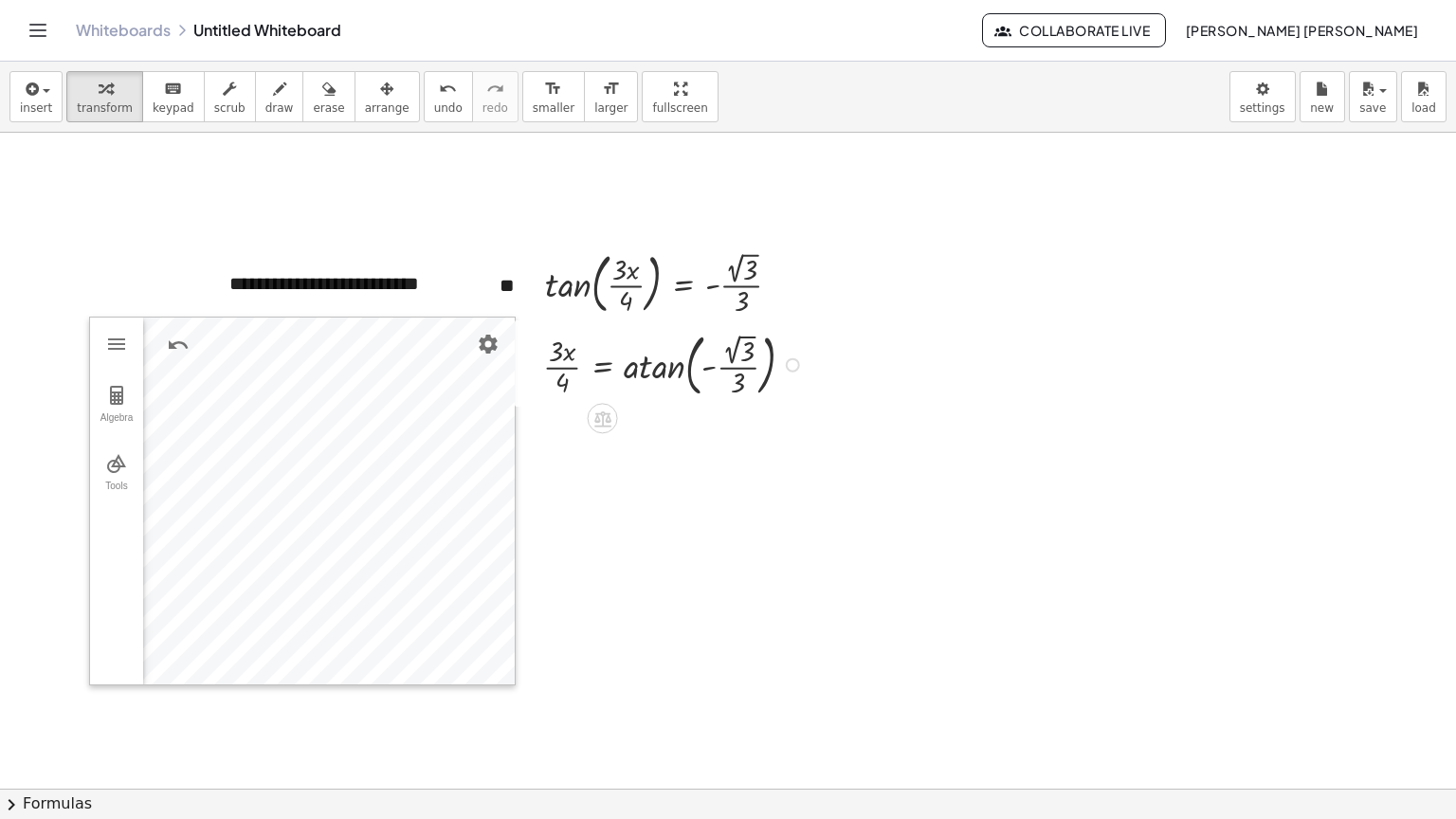
click at [704, 371] on div at bounding box center [676, 364] width 285 height 77
click at [690, 373] on div at bounding box center [676, 364] width 285 height 77
click at [728, 352] on div at bounding box center [676, 364] width 285 height 77
click at [694, 383] on div at bounding box center [692, 363] width 316 height 74
click at [741, 364] on div at bounding box center [692, 363] width 316 height 74
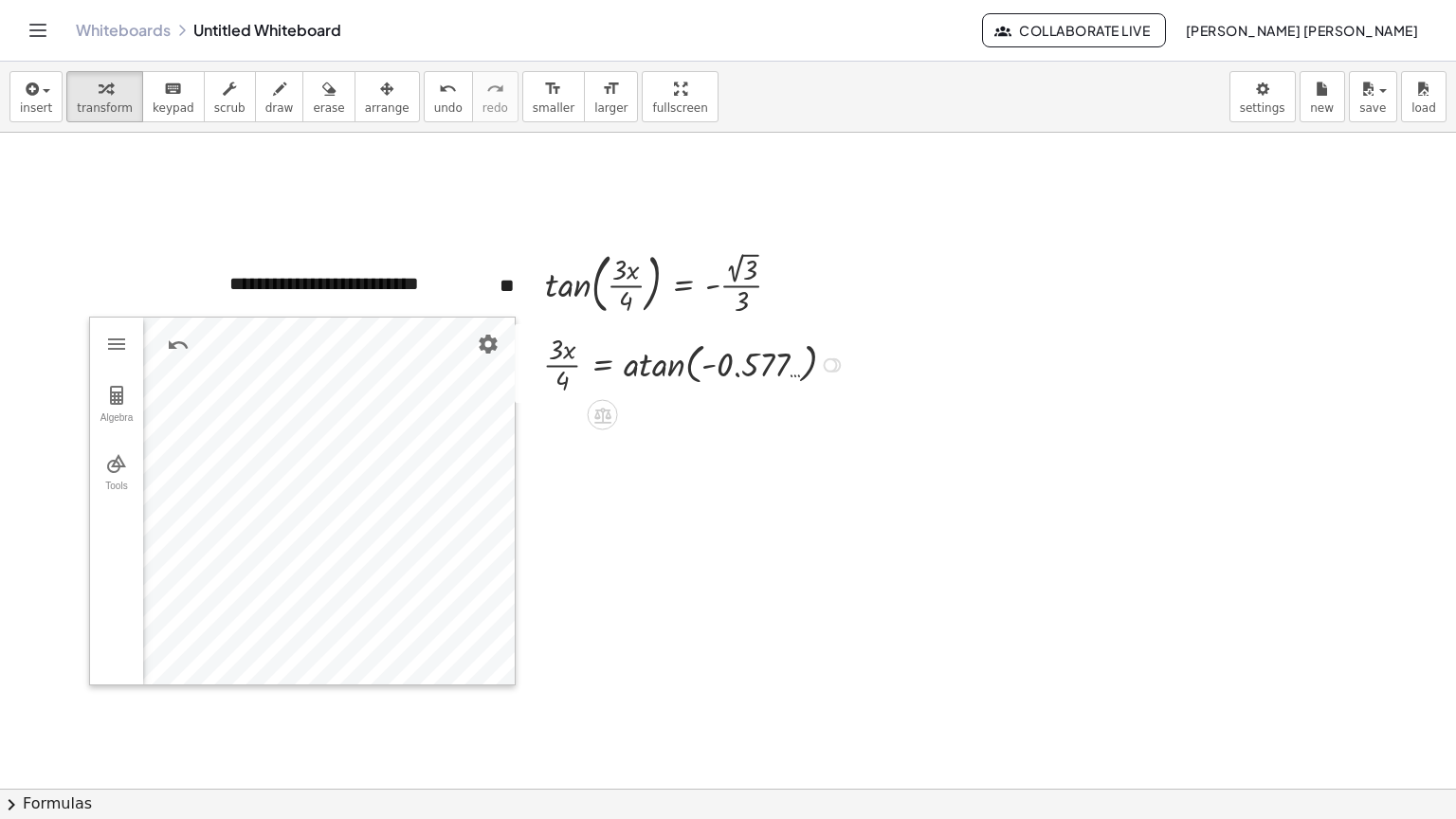
click at [697, 377] on div at bounding box center [697, 363] width 328 height 69
click at [683, 361] on div at bounding box center [697, 363] width 328 height 69
click at [425, 104] on button "undo undo" at bounding box center [449, 97] width 49 height 51
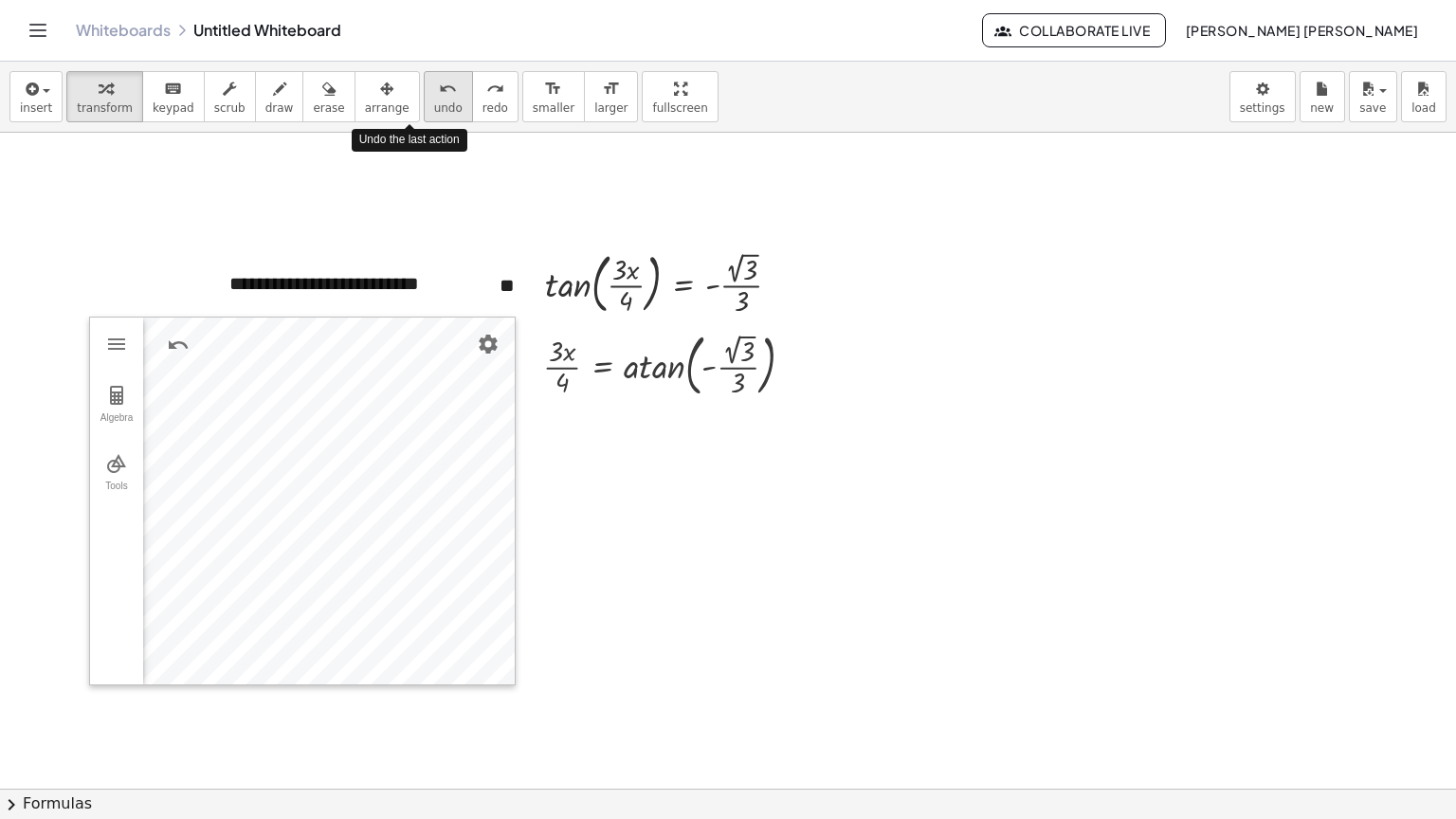
click at [425, 104] on button "undo undo" at bounding box center [449, 97] width 49 height 51
click at [482, 110] on span "redo" at bounding box center [495, 108] width 26 height 13
click at [42, 107] on span "insert" at bounding box center [36, 108] width 33 height 13
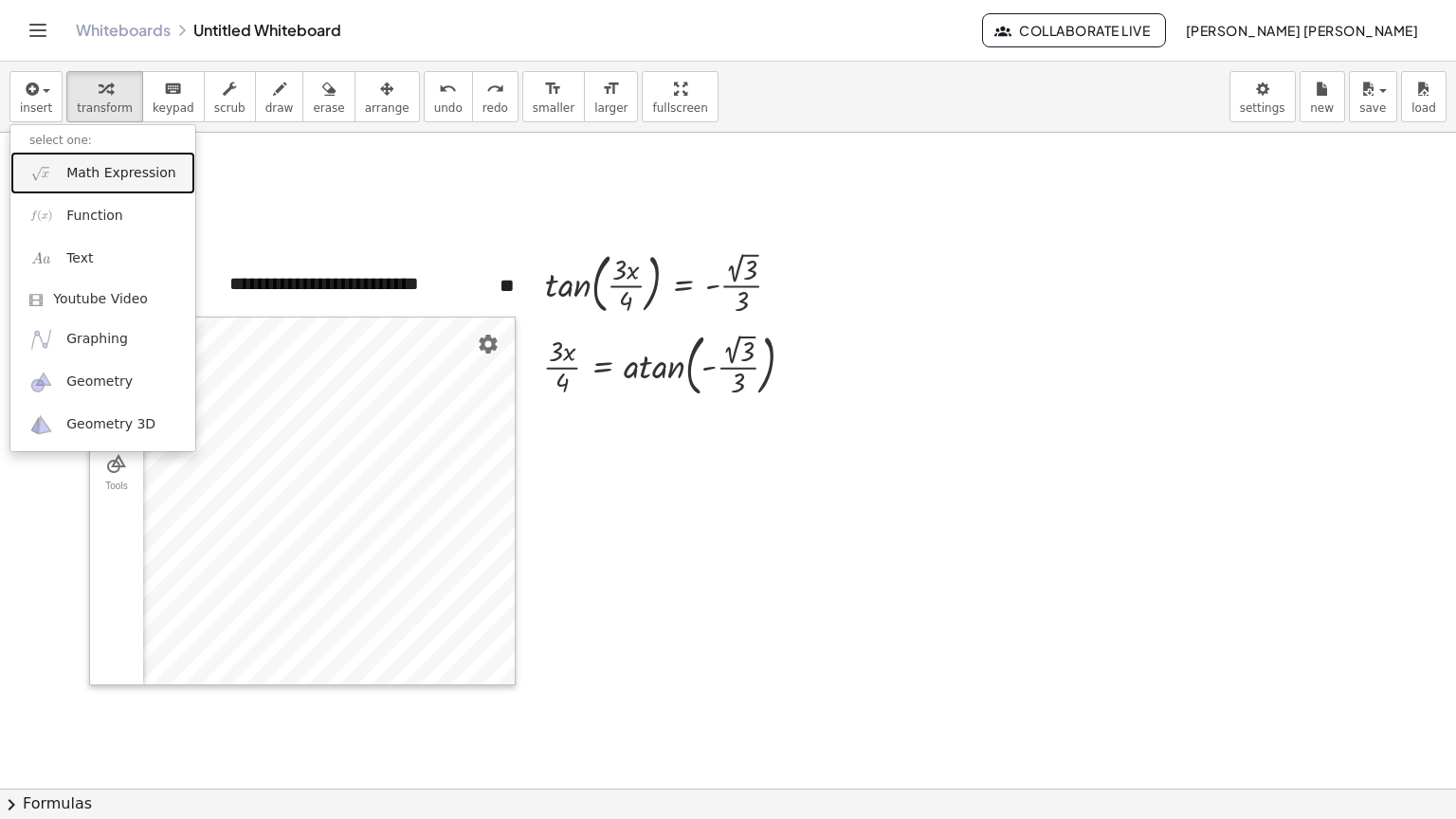
click at [115, 179] on span "Math Expression" at bounding box center [120, 173] width 109 height 19
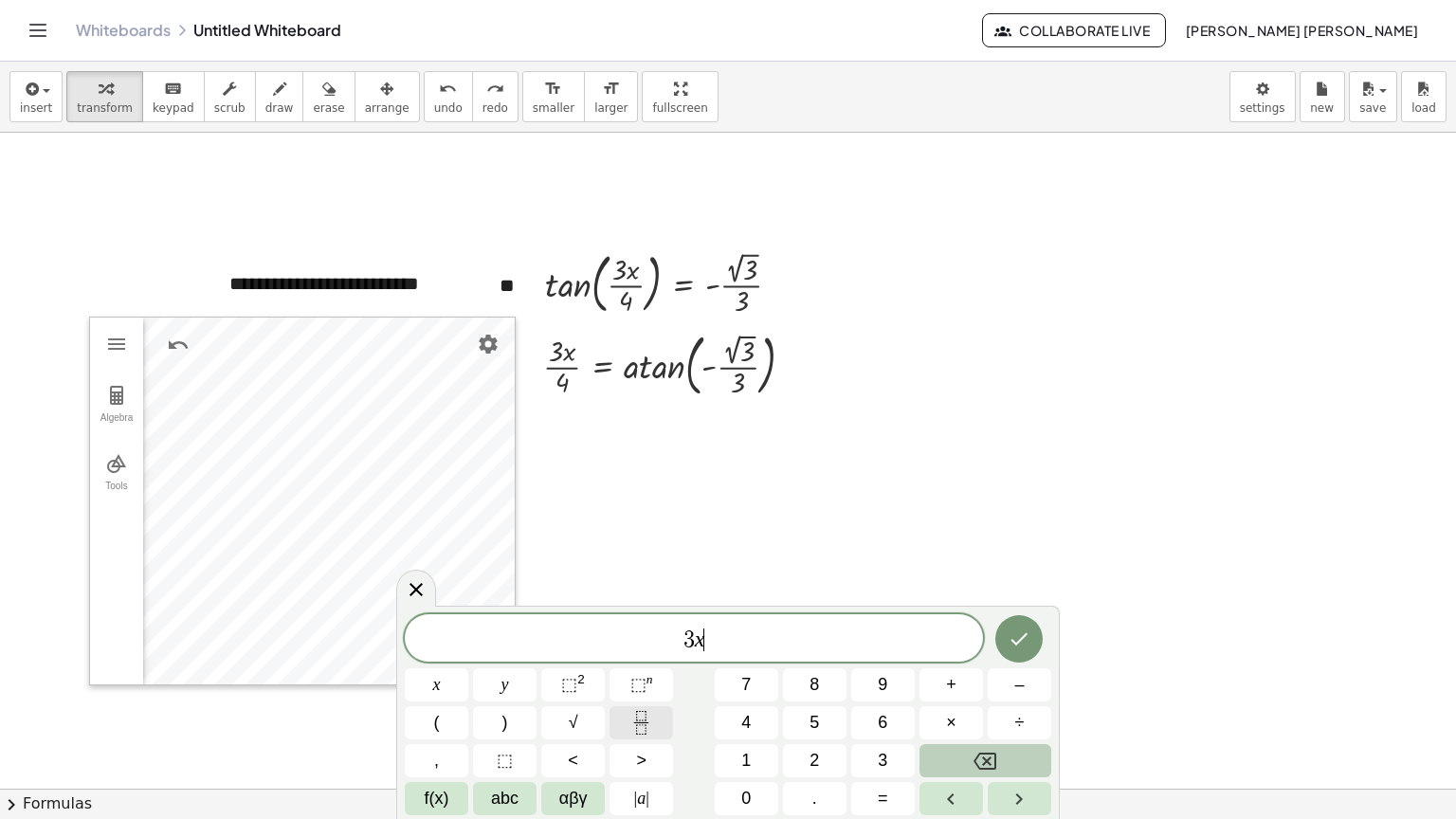
click at [641, 720] on icon "Fraction" at bounding box center [641, 723] width 24 height 24
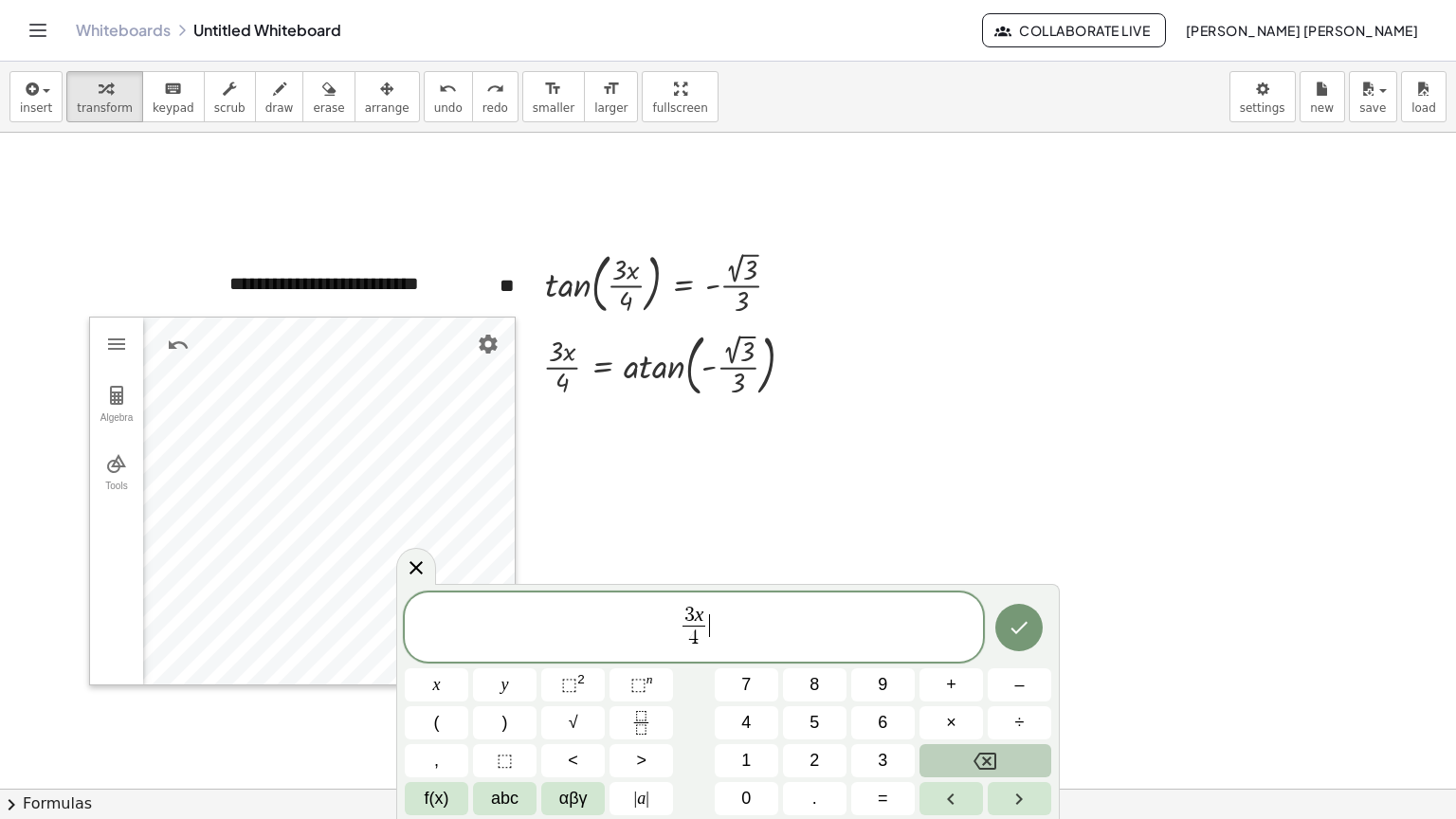
click at [713, 620] on span "3 x 4 ​ ​" at bounding box center [693, 629] width 578 height 50
click at [1010, 622] on icon "Done" at bounding box center [1019, 628] width 23 height 23
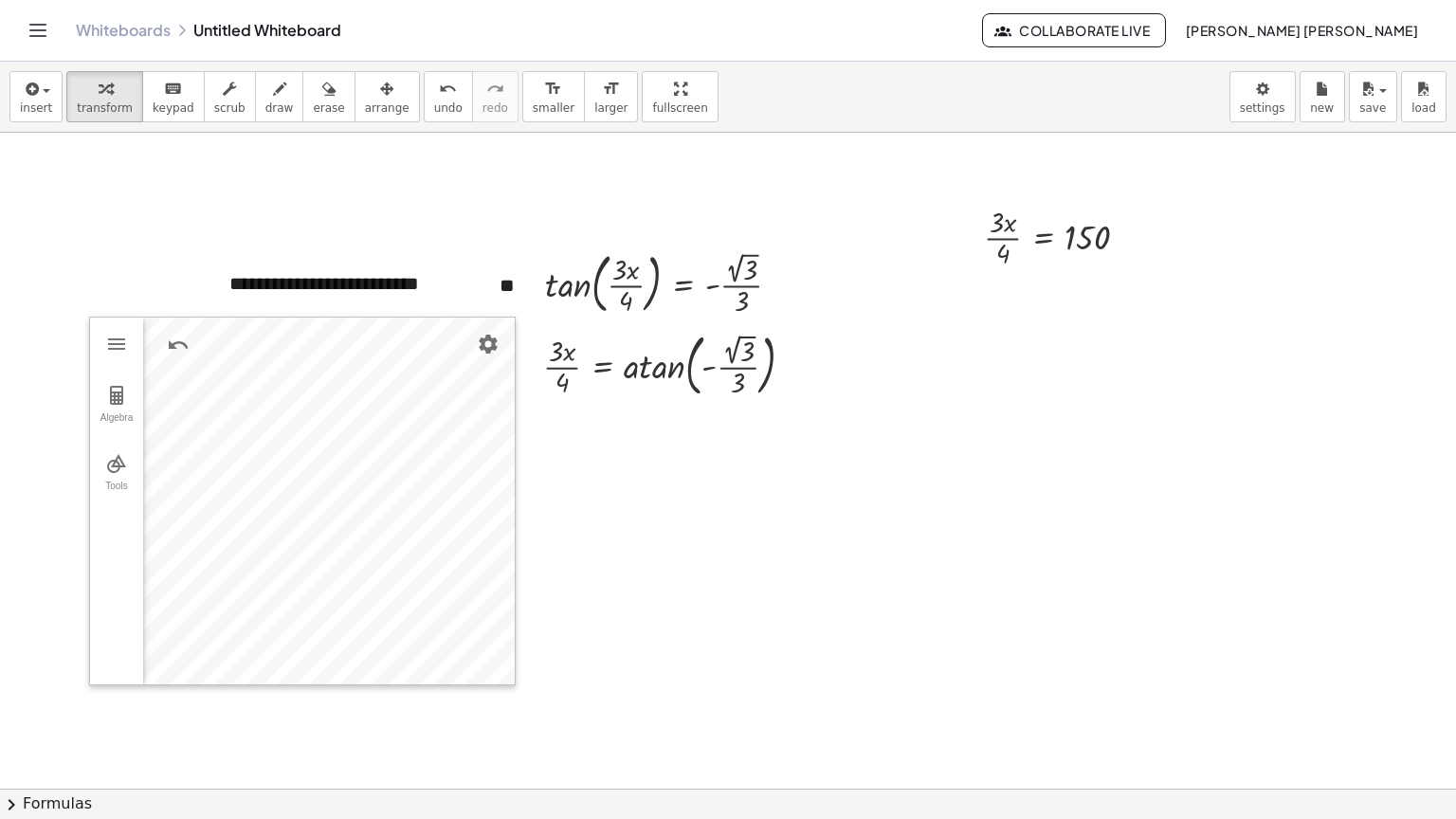
click at [343, 68] on div "insert select one: Math Expression Function Text Youtube Video Graphing Geometr…" at bounding box center [728, 97] width 1456 height 71
click at [380, 90] on icon "button" at bounding box center [386, 89] width 13 height 23
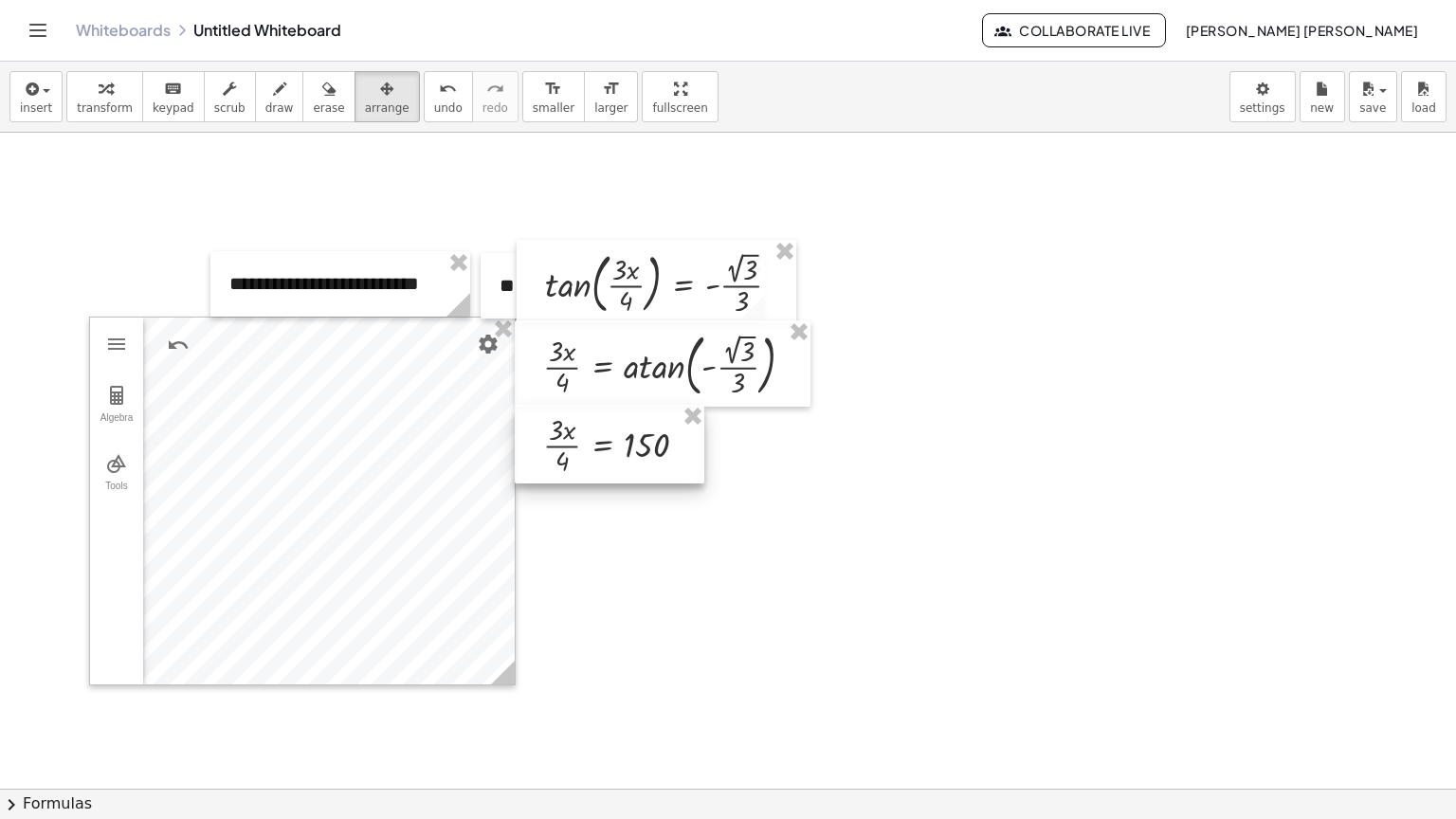
drag, startPoint x: 965, startPoint y: 352, endPoint x: 599, endPoint y: 410, distance: 370.6
click at [599, 410] on div at bounding box center [610, 444] width 189 height 79
click at [116, 110] on span "transform" at bounding box center [105, 108] width 56 height 13
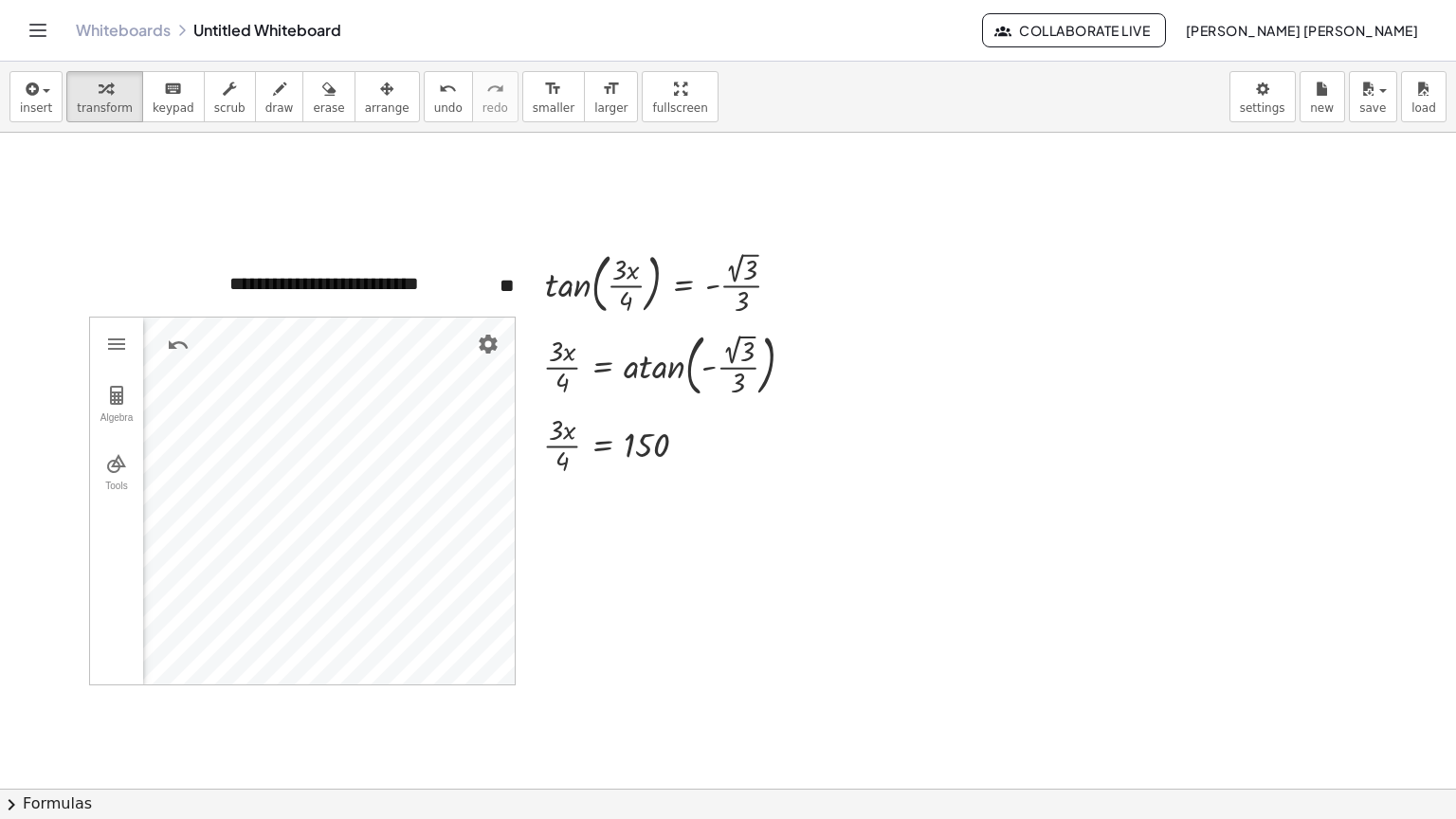
click at [879, 487] on div at bounding box center [817, 780] width 1634 height 1312
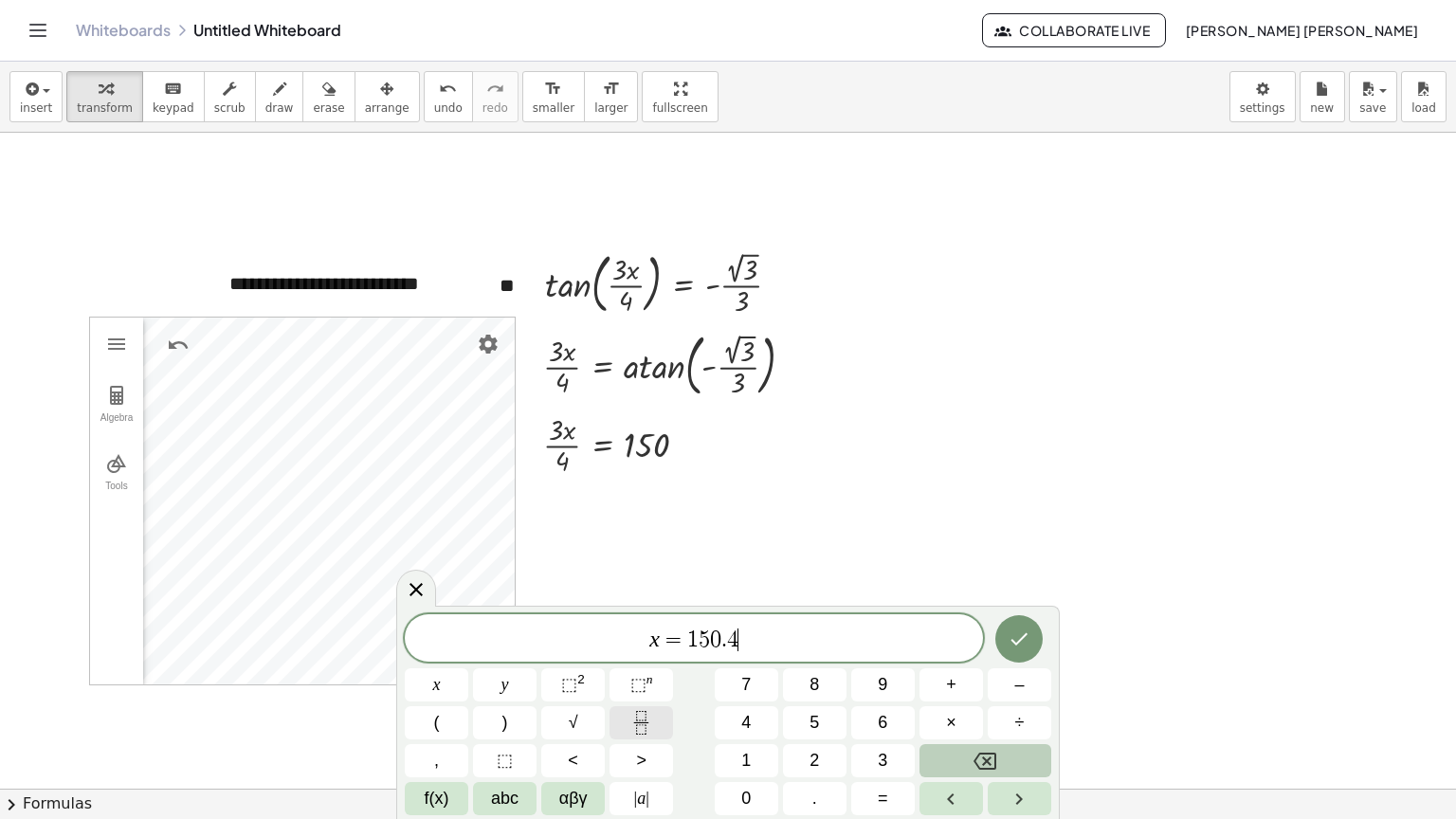
click at [656, 716] on button "Fraction" at bounding box center [641, 723] width 63 height 34
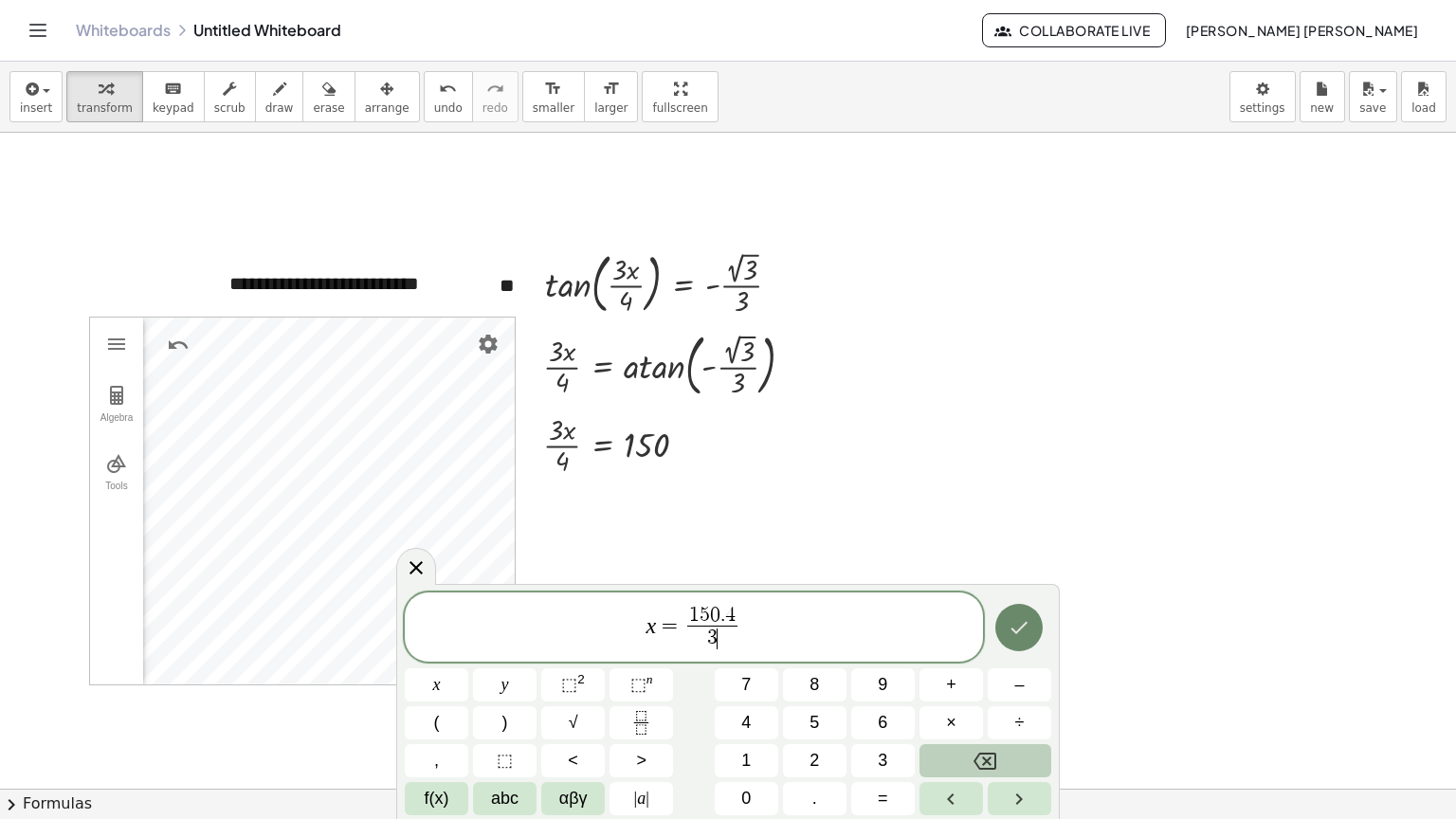
click at [1028, 637] on icon "Done" at bounding box center [1019, 628] width 23 height 23
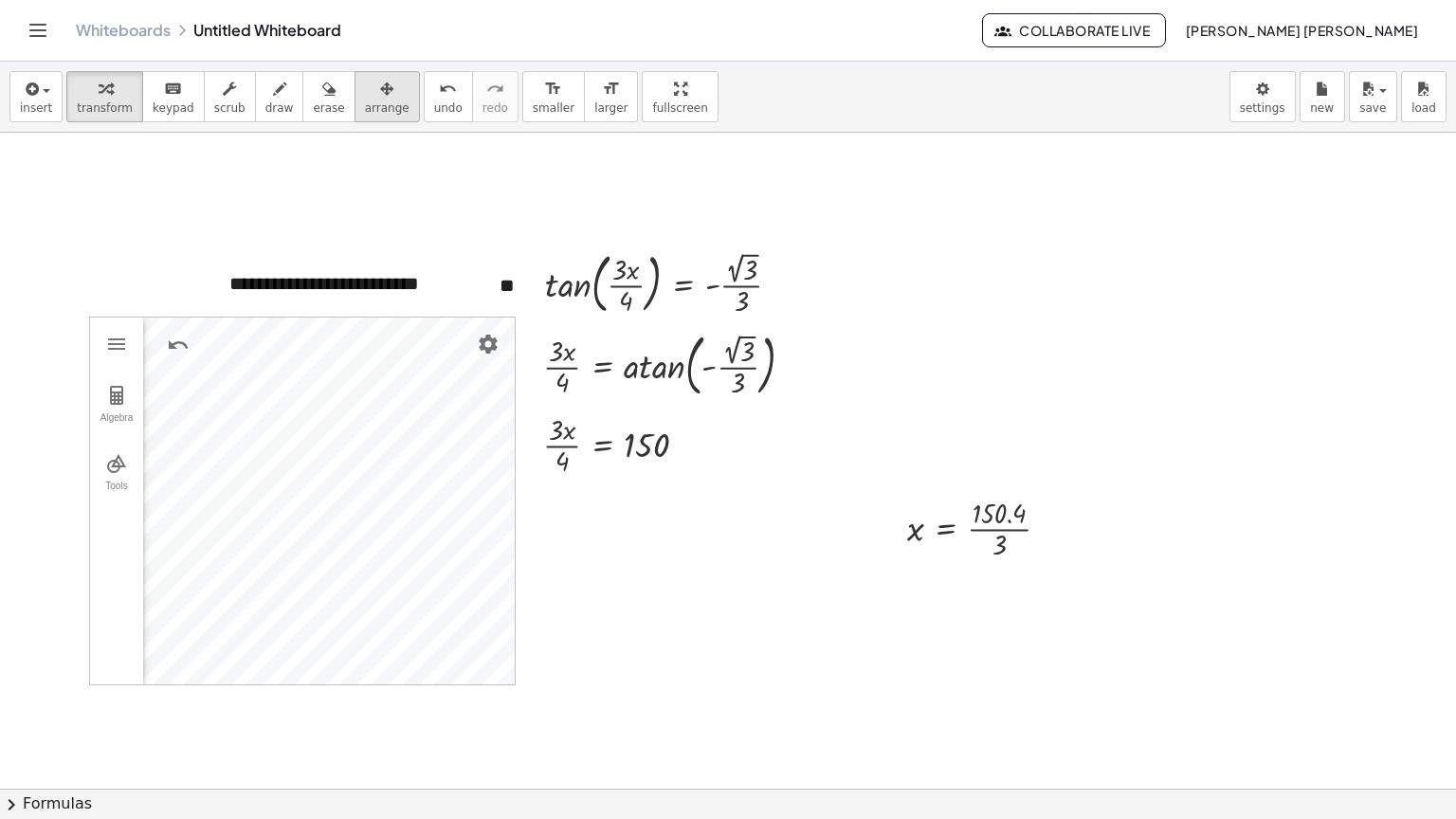
click at [377, 101] on button "arrange" at bounding box center [387, 97] width 65 height 51
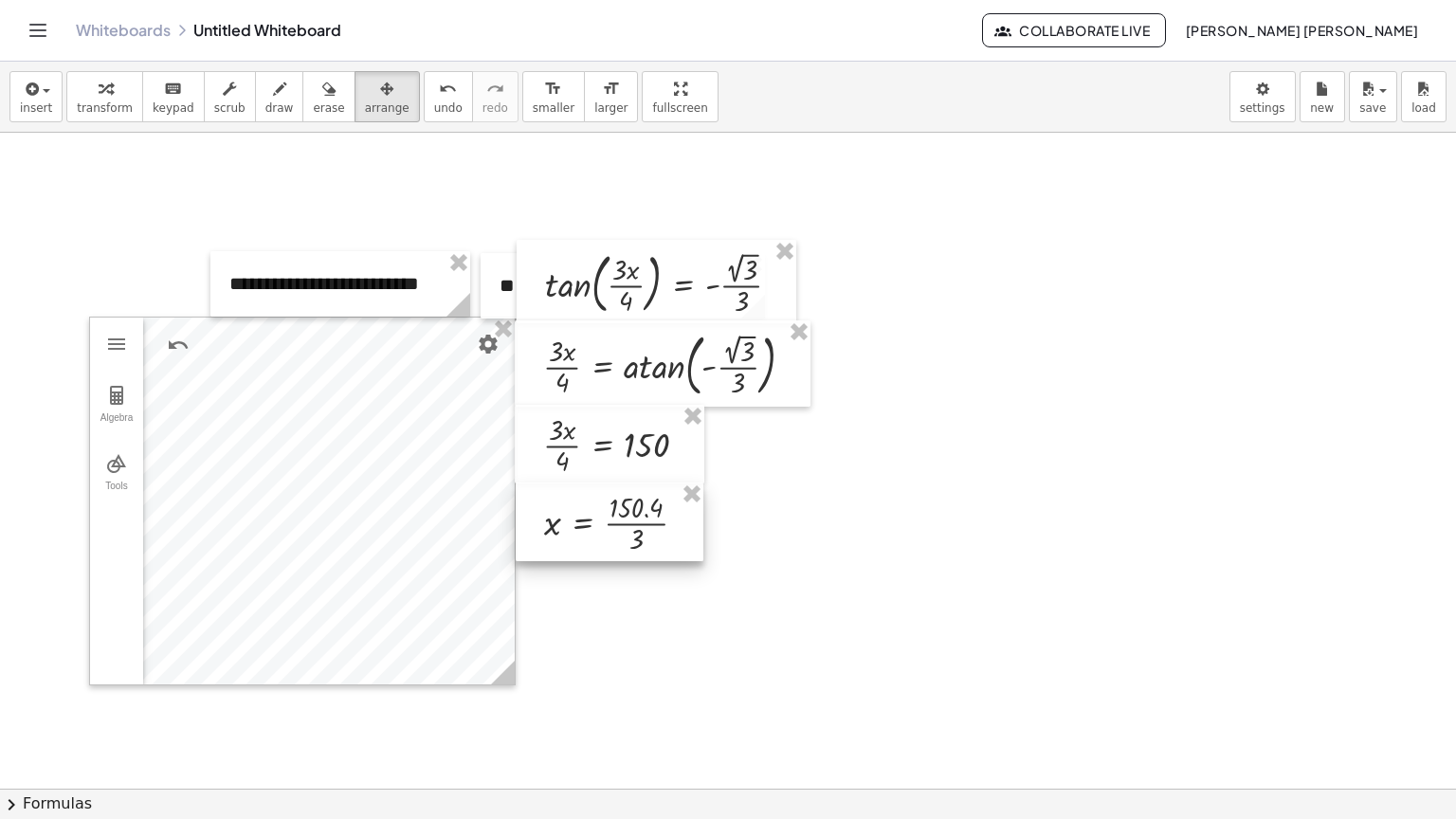
drag, startPoint x: 1005, startPoint y: 561, endPoint x: 678, endPoint y: 547, distance: 327.3
click at [678, 547] on div at bounding box center [610, 522] width 187 height 79
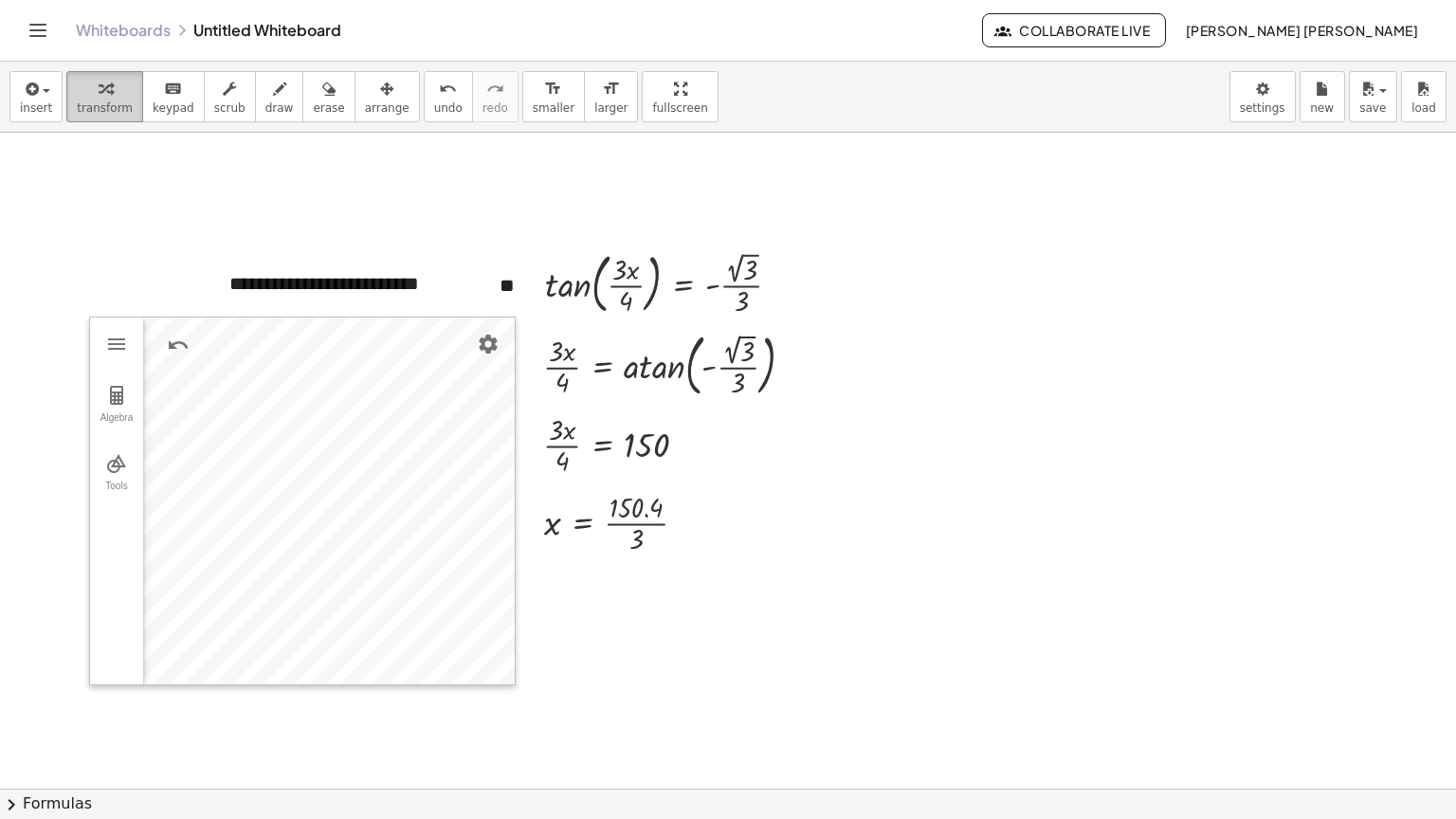
click at [101, 112] on span "transform" at bounding box center [105, 108] width 56 height 13
click at [1227, 348] on div at bounding box center [817, 780] width 1634 height 1312
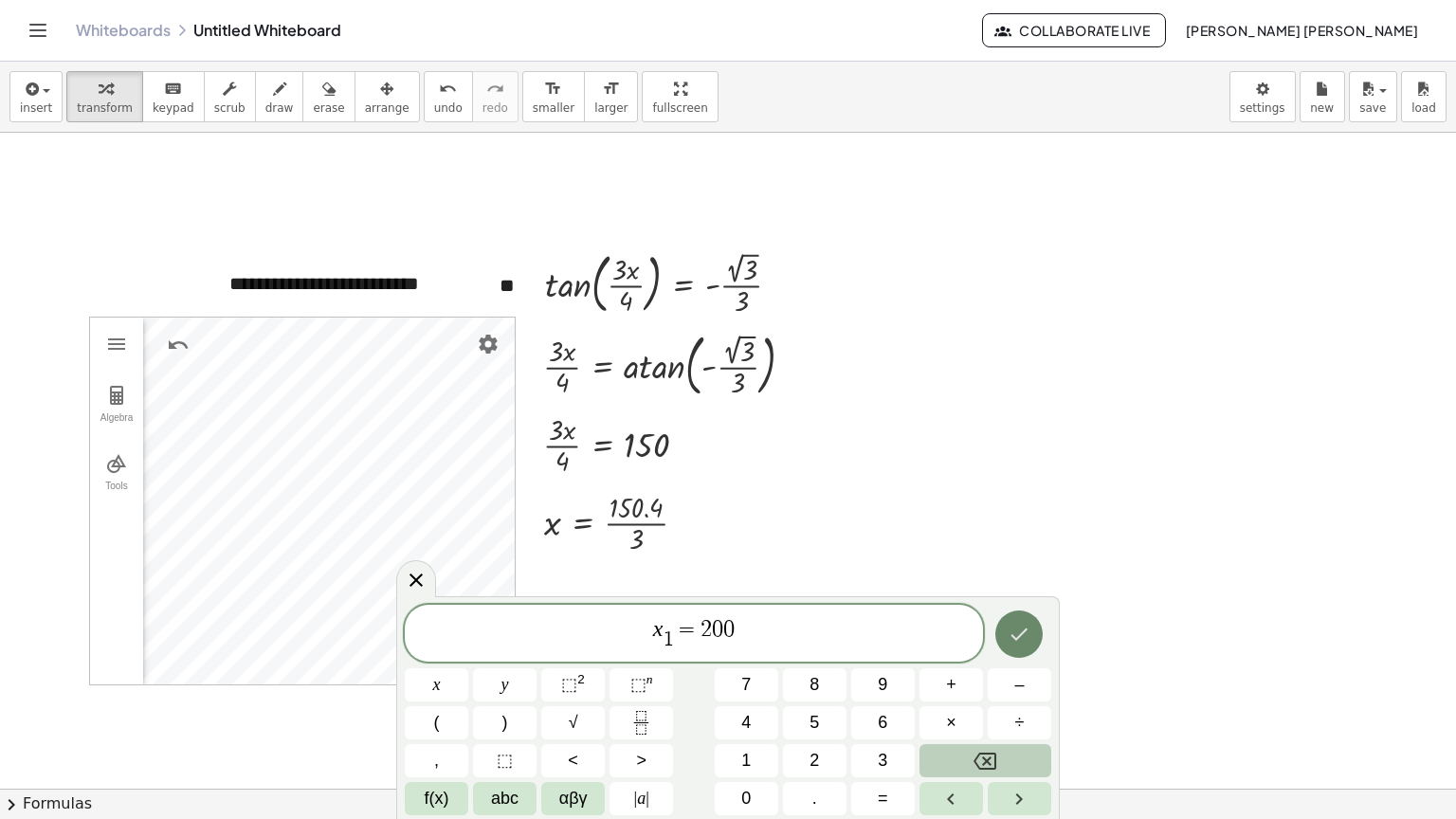
click at [1014, 637] on icon "Done" at bounding box center [1019, 633] width 17 height 12
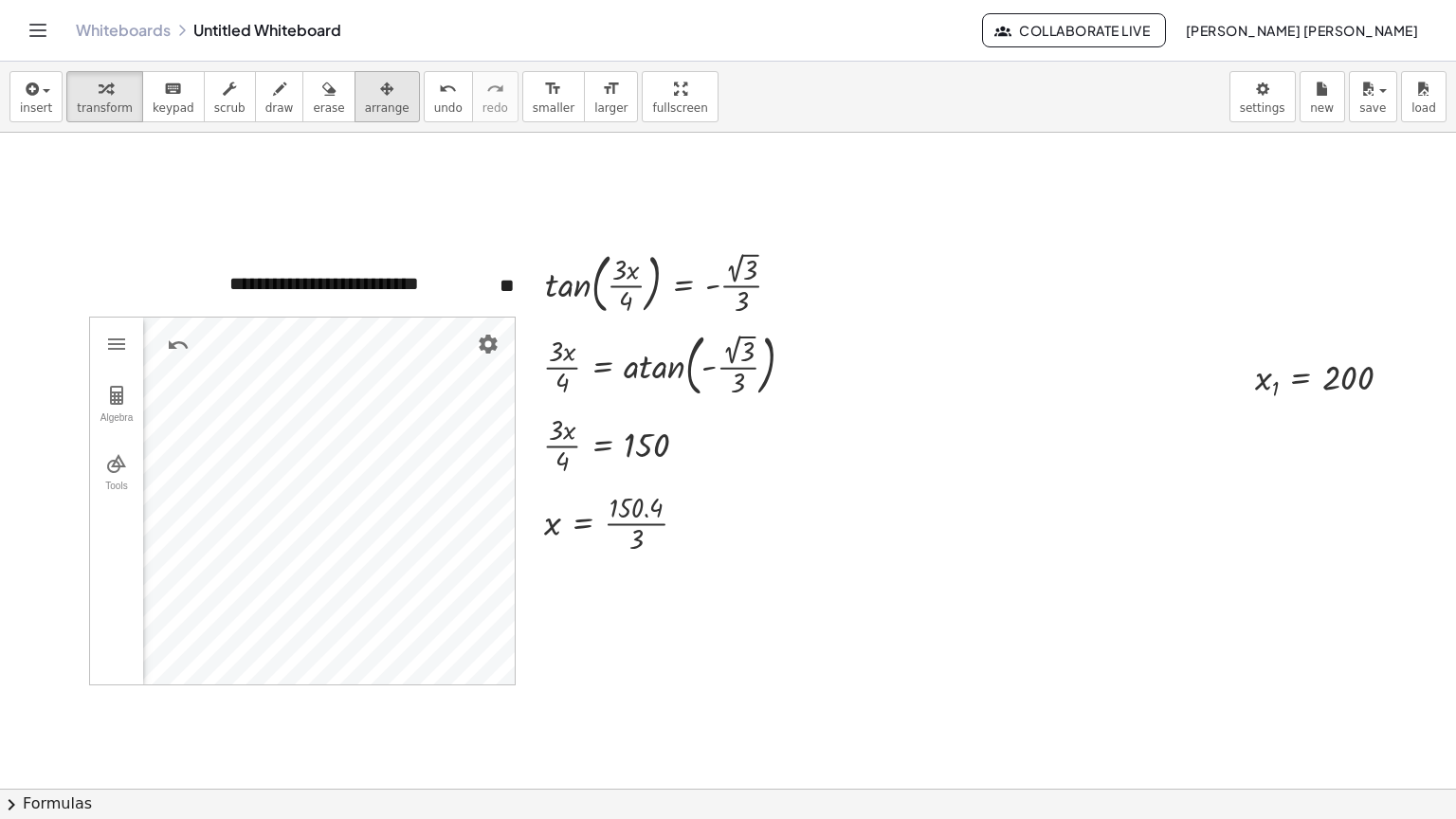
click at [377, 105] on button "arrange" at bounding box center [387, 97] width 65 height 51
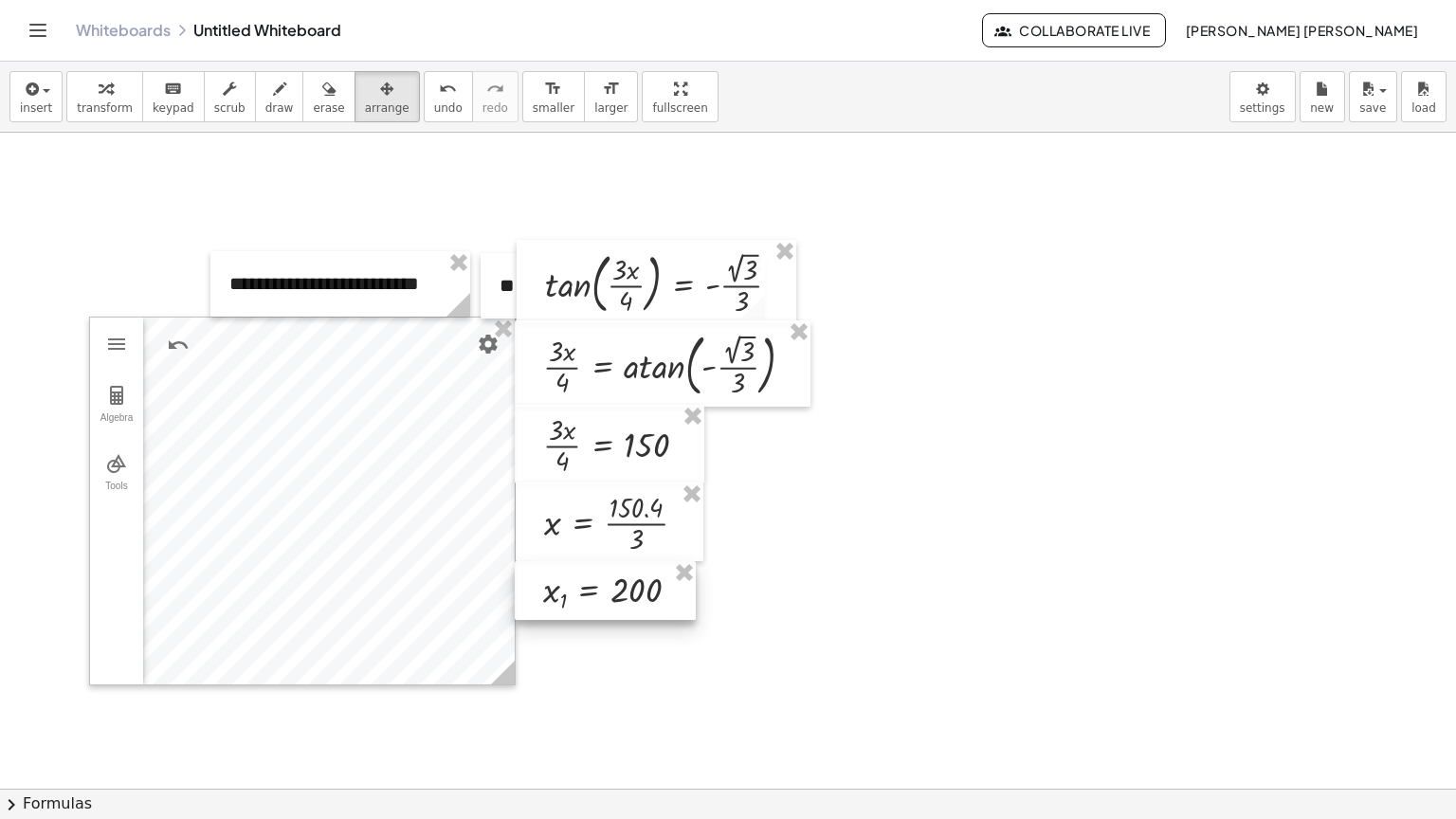
drag, startPoint x: 1298, startPoint y: 402, endPoint x: 586, endPoint y: 615, distance: 743.2
click at [586, 615] on div at bounding box center [606, 591] width 182 height 60
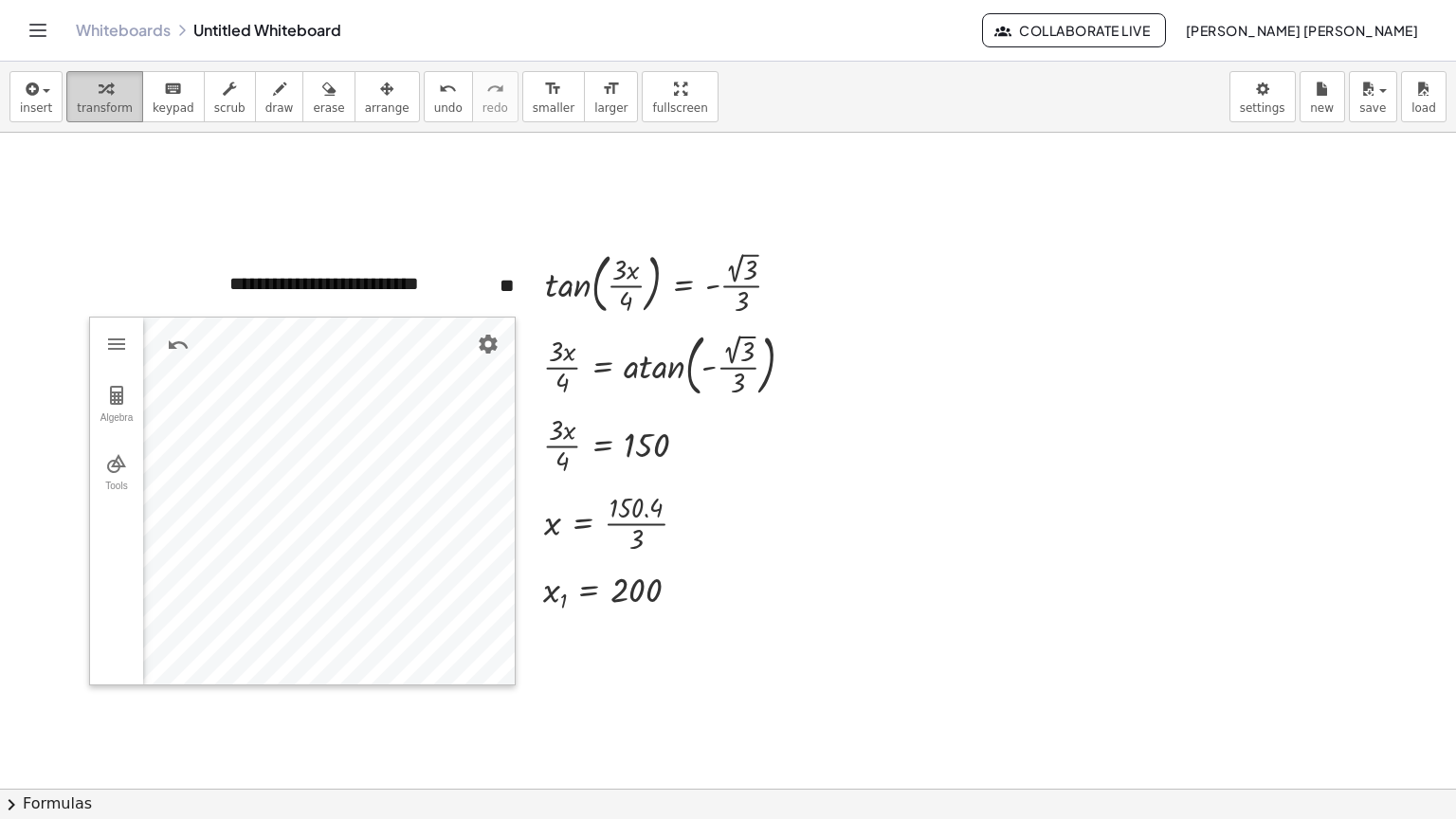
click at [70, 88] on button "transform" at bounding box center [105, 97] width 77 height 51
click at [1101, 412] on div at bounding box center [817, 780] width 1634 height 1312
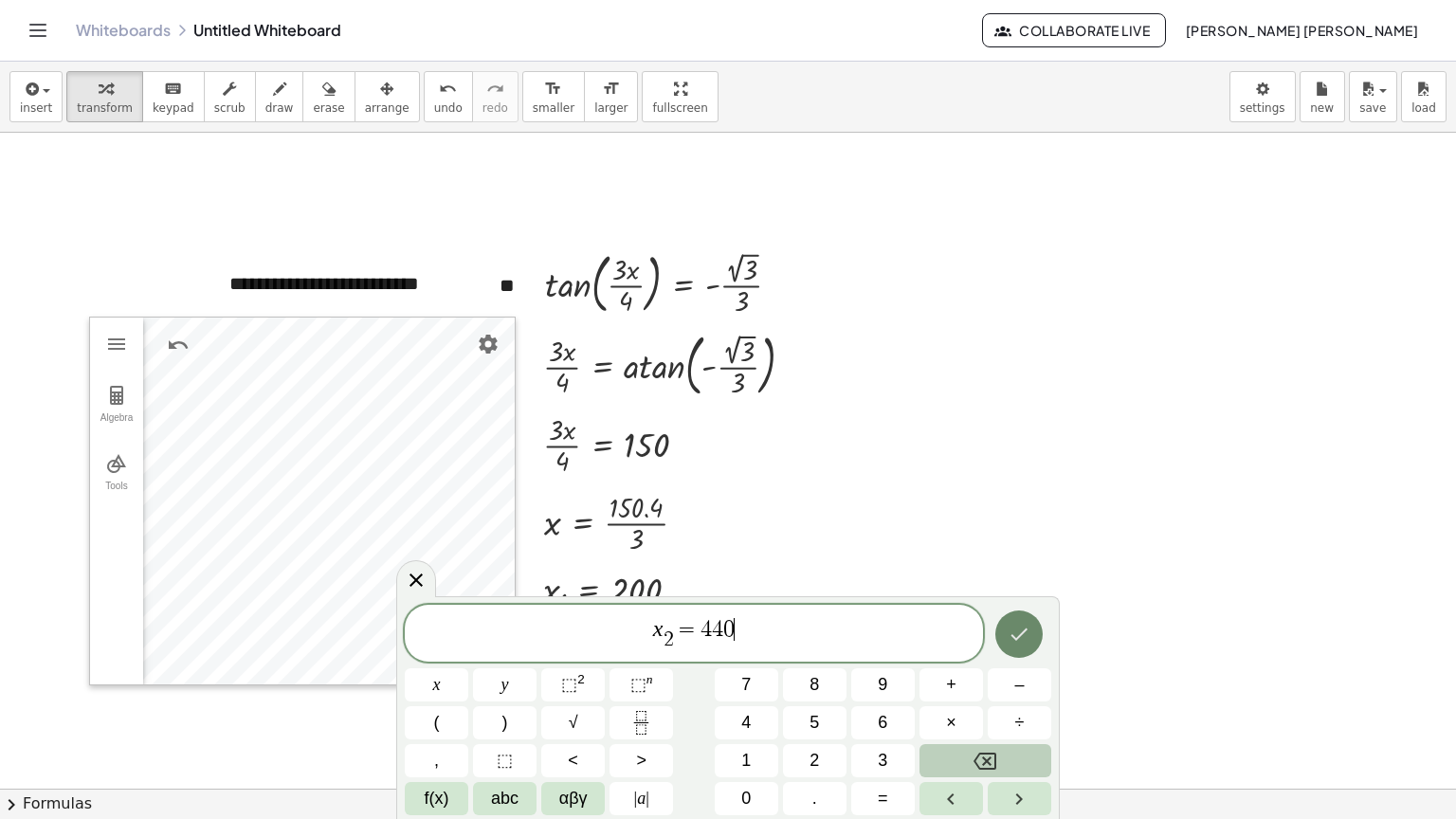
click at [1007, 644] on button "Done" at bounding box center [1019, 634] width 47 height 47
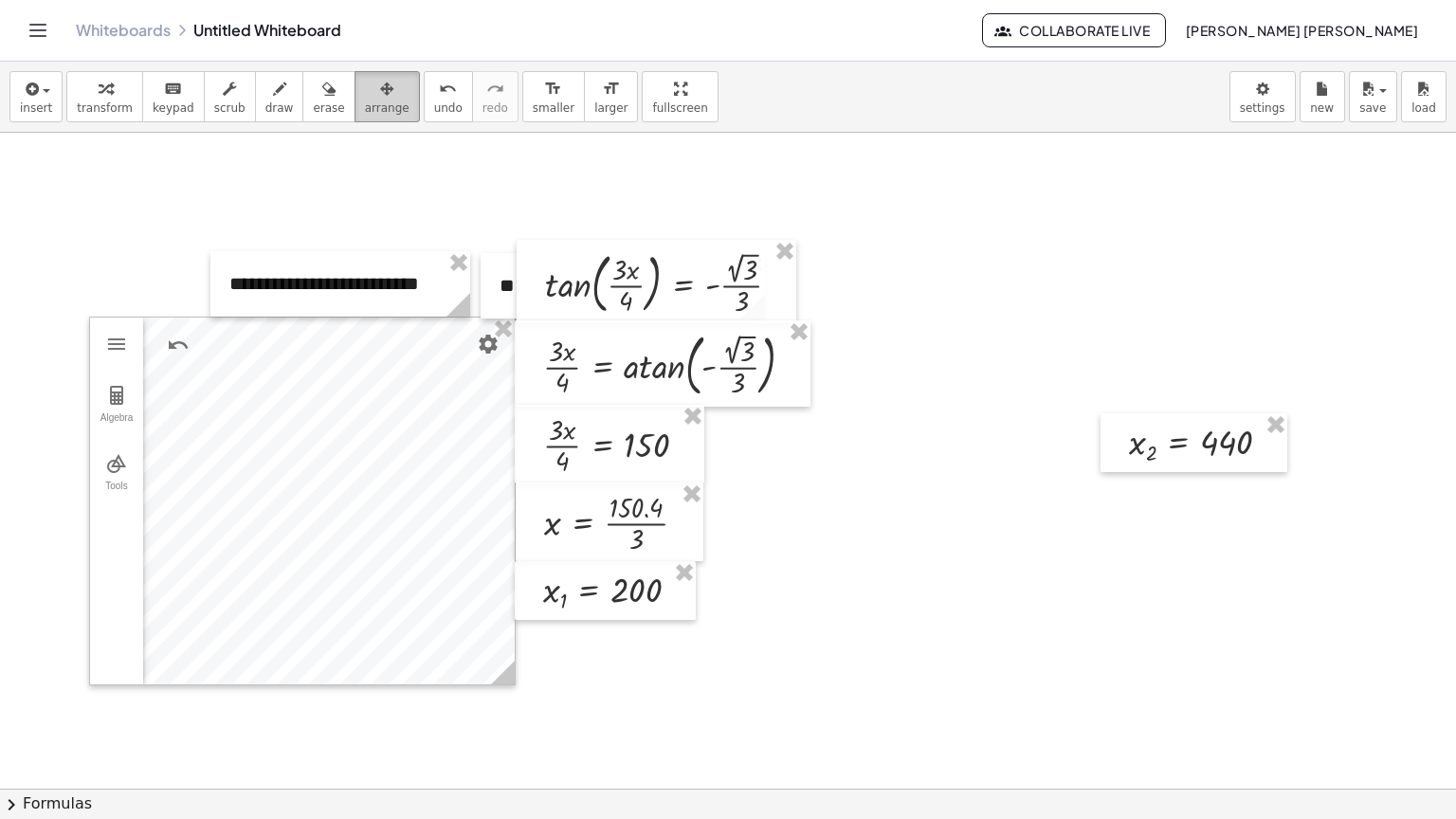
click at [354, 114] on button "arrange" at bounding box center [387, 97] width 65 height 51
drag, startPoint x: 1169, startPoint y: 489, endPoint x: 1166, endPoint y: 447, distance: 42.1
click at [1164, 465] on div "**********" at bounding box center [817, 780] width 1634 height 1312
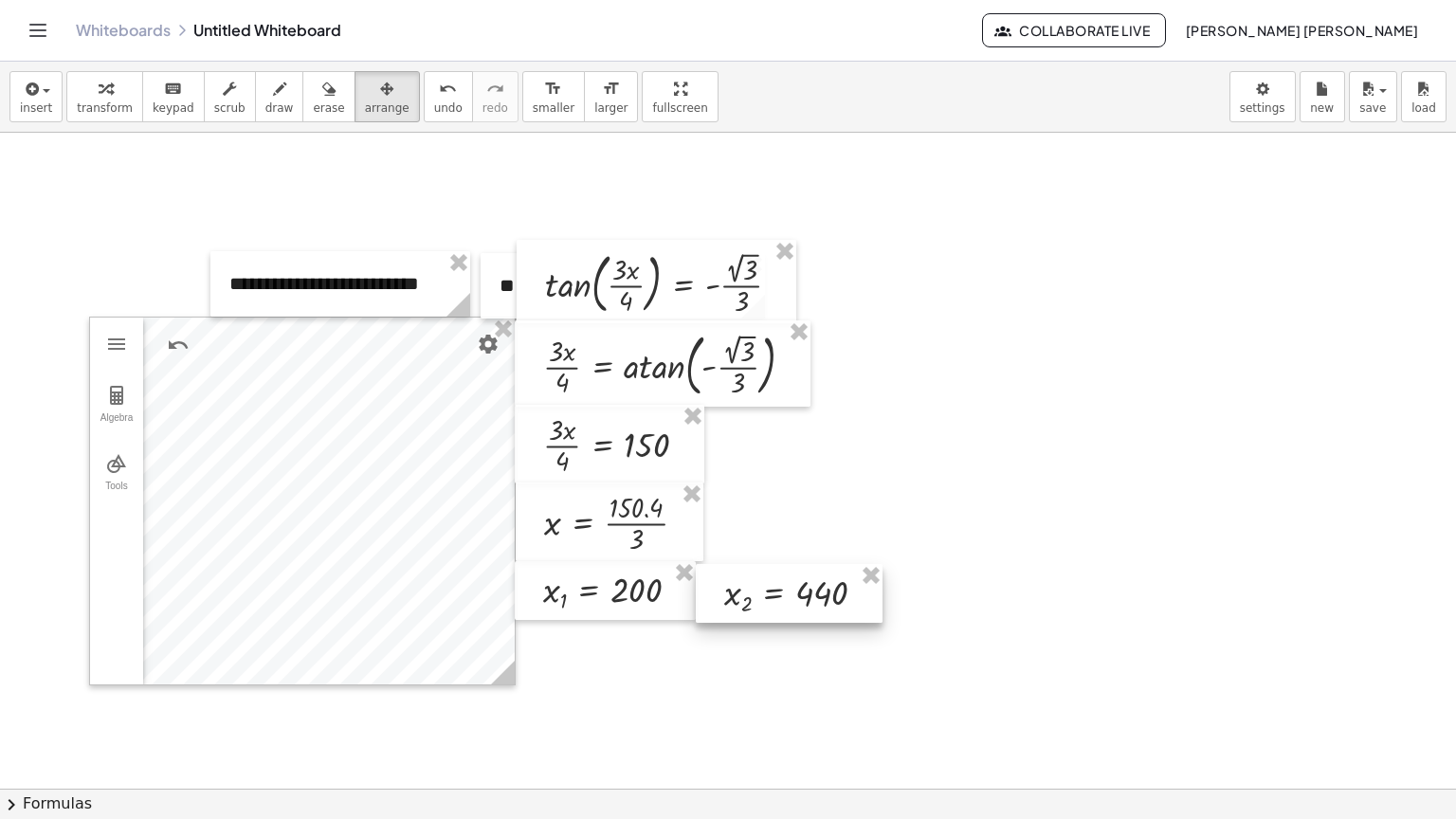
drag, startPoint x: 1068, startPoint y: 452, endPoint x: 762, endPoint y: 592, distance: 336.5
click at [762, 592] on div at bounding box center [788, 594] width 186 height 60
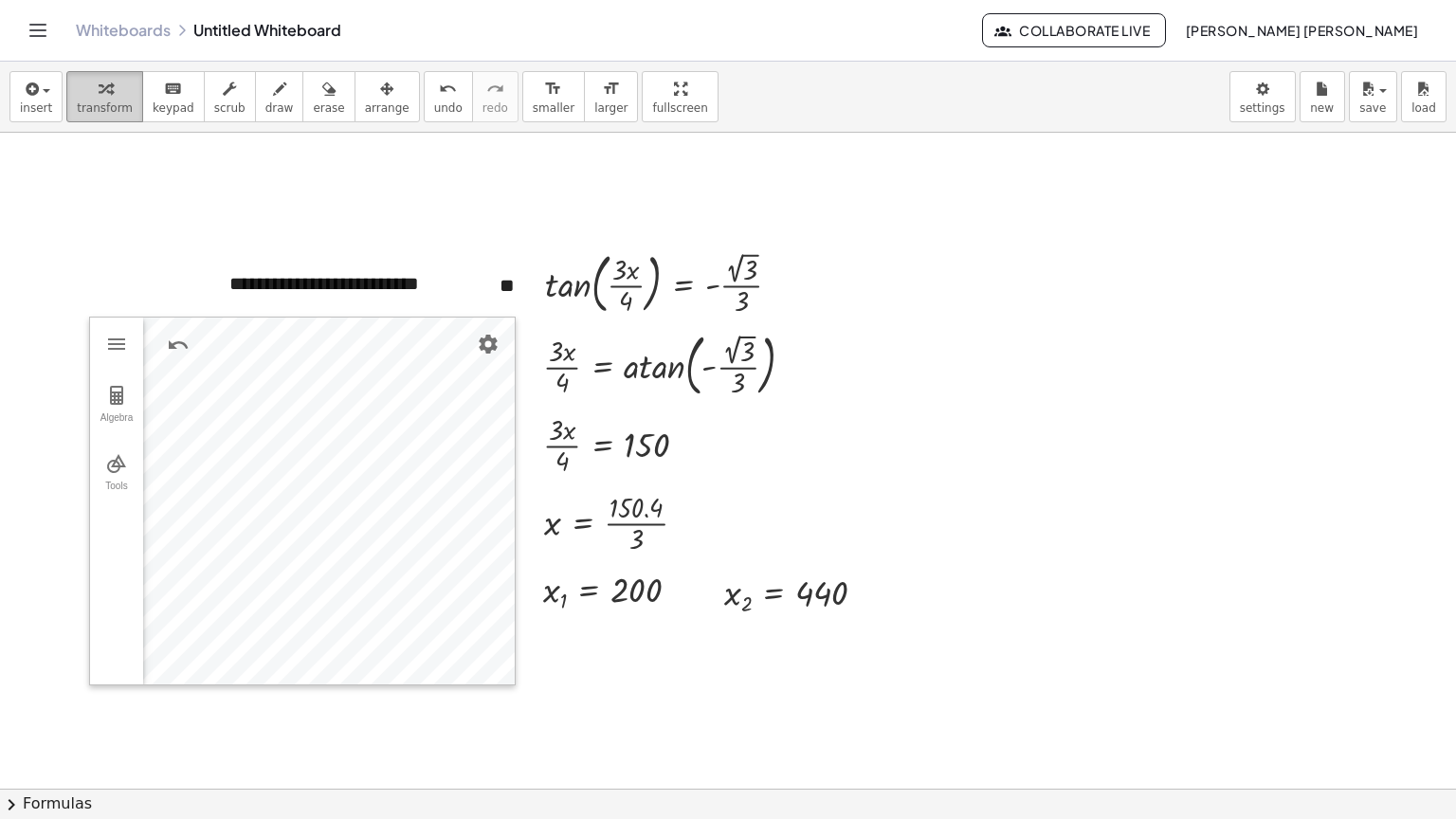
click at [95, 74] on button "transform" at bounding box center [105, 97] width 77 height 51
click at [1285, 345] on div at bounding box center [817, 780] width 1634 height 1312
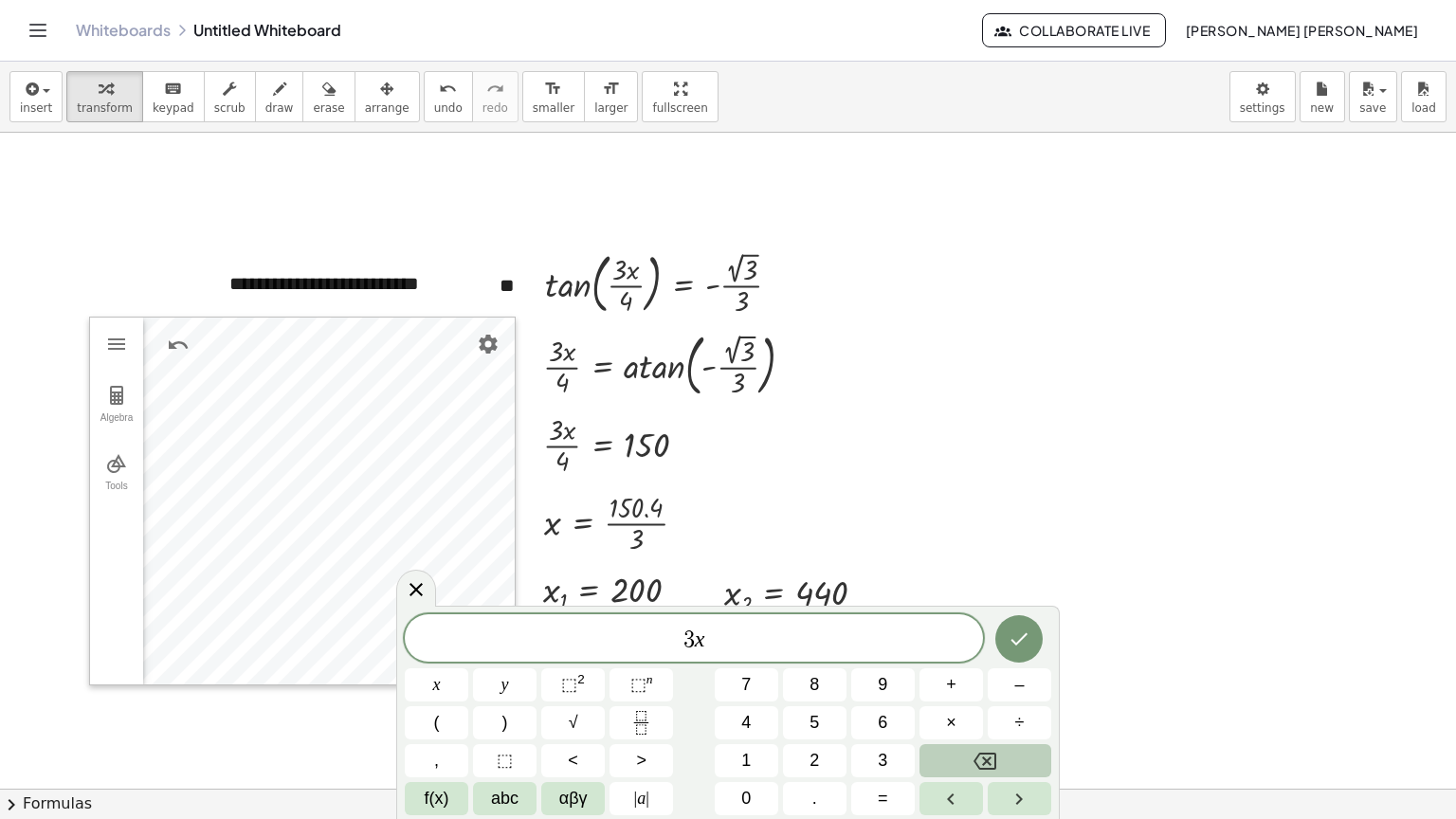
click at [634, 703] on div "3 x x y ⬚ 2 ⬚ n 7 8 9 + – ( ) √ 4 5 6 × ÷ , ⬚ < > 1 2 3 f(x) abc αβγ | a | 0 . =" at bounding box center [727, 715] width 646 height 201
click at [636, 713] on icon "Fraction" at bounding box center [641, 723] width 24 height 24
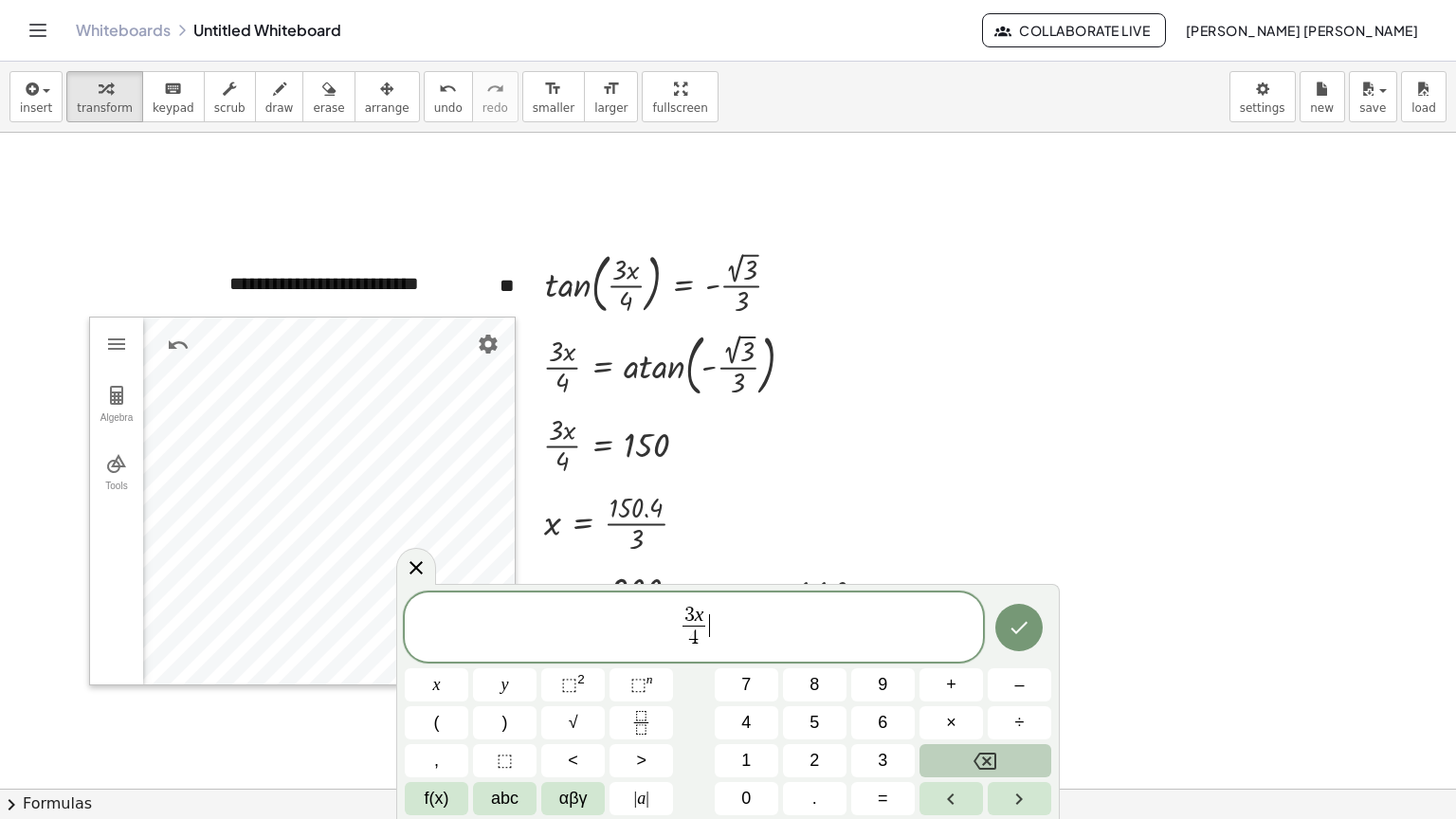
click at [755, 599] on div "3 x 4 ​ ​" at bounding box center [693, 628] width 578 height 70
click at [1017, 622] on icon "Done" at bounding box center [1019, 628] width 23 height 23
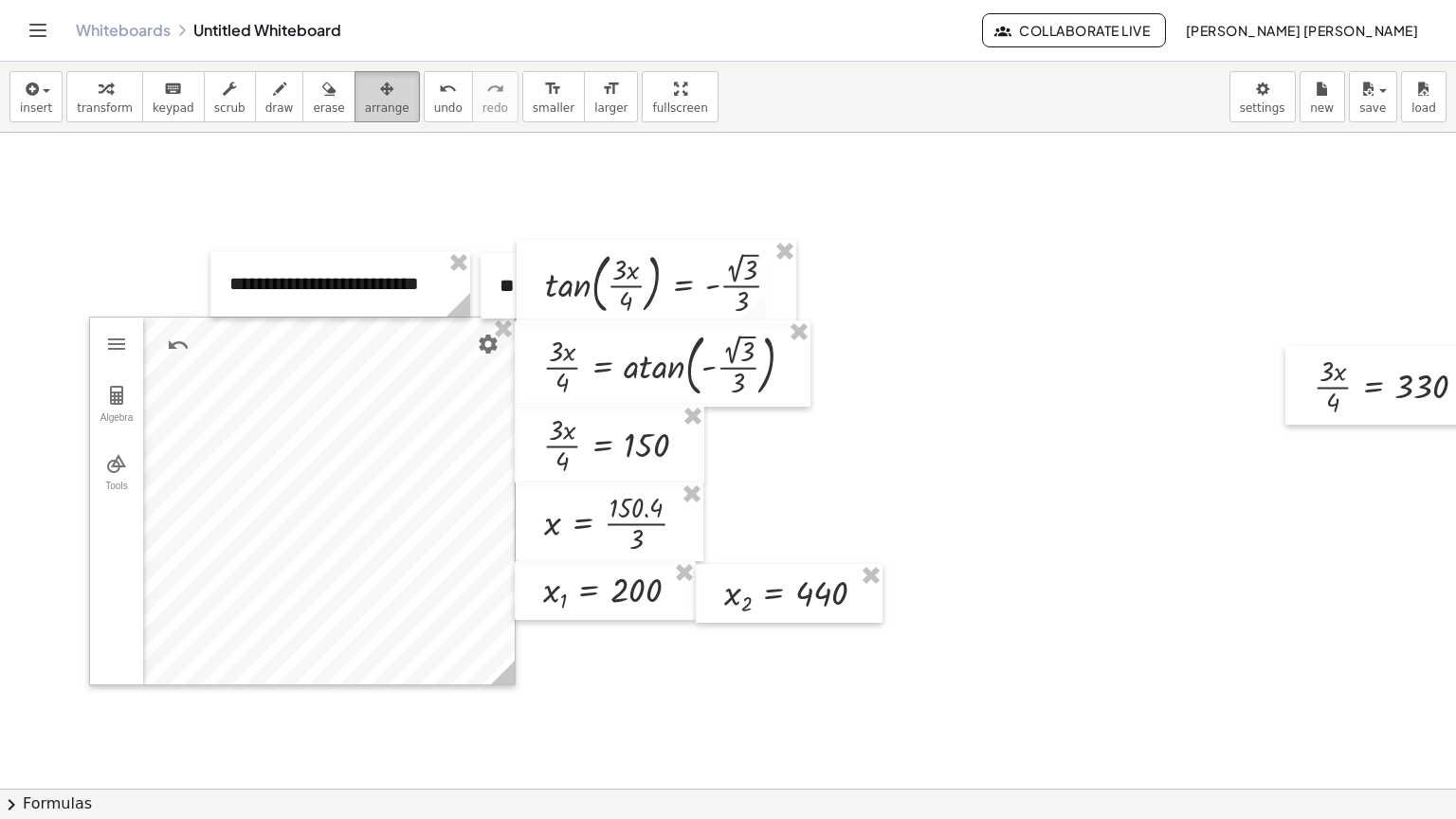
click at [354, 83] on button "arrange" at bounding box center [387, 97] width 65 height 51
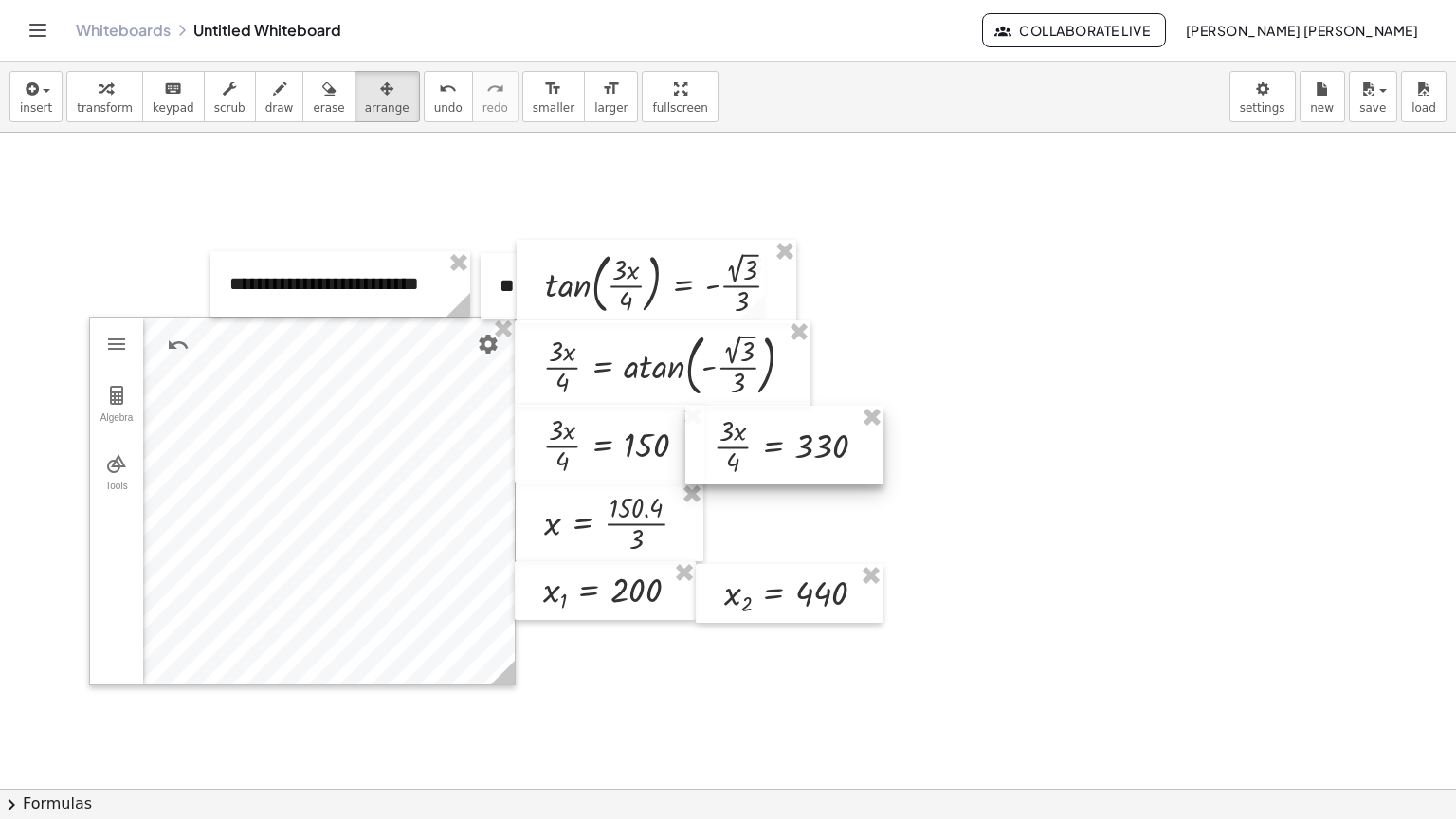
drag, startPoint x: 1307, startPoint y: 361, endPoint x: 763, endPoint y: 422, distance: 547.4
click at [763, 422] on div at bounding box center [784, 445] width 198 height 79
click at [103, 80] on div "button" at bounding box center [105, 88] width 56 height 23
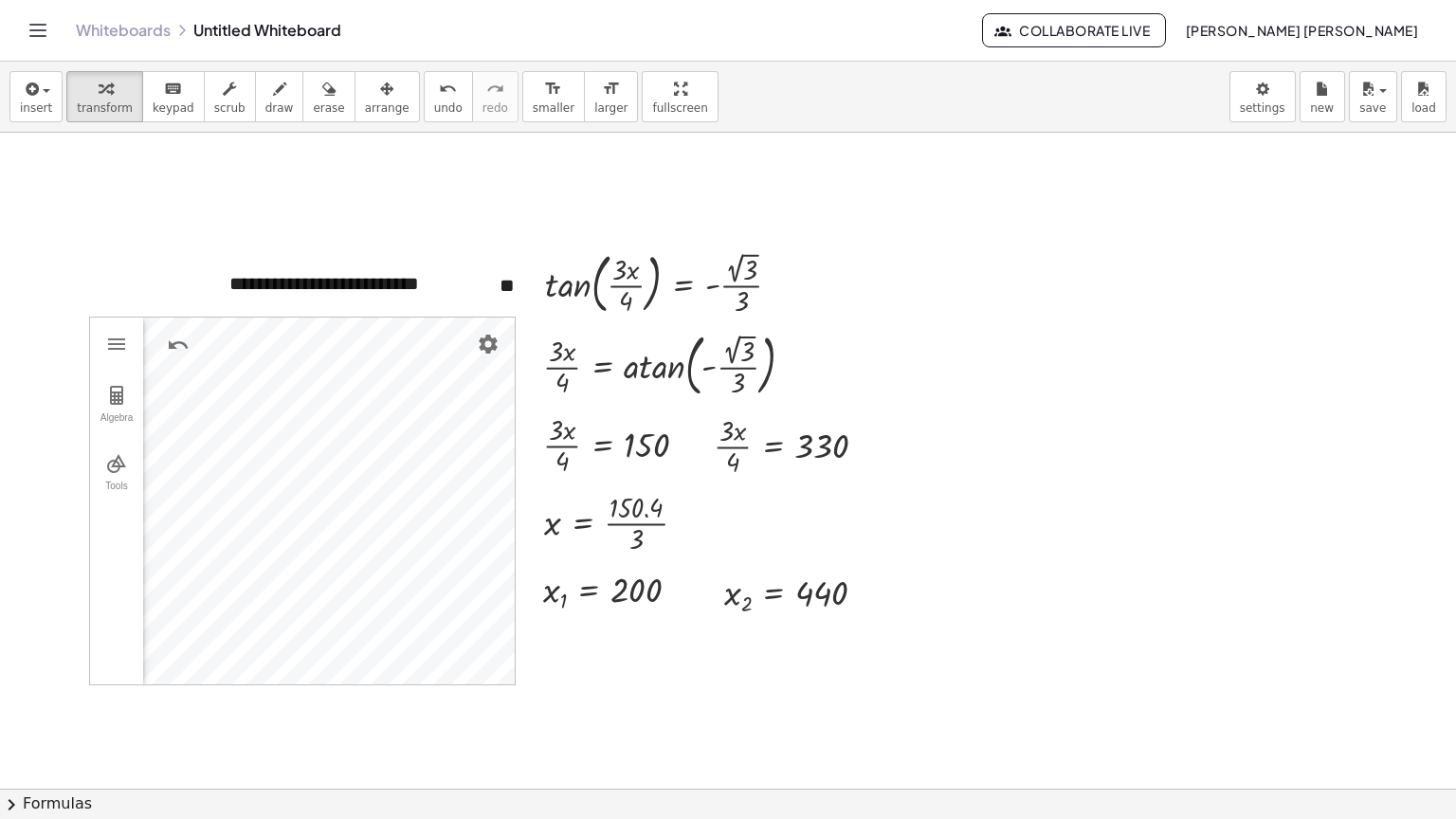
click at [156, 174] on div at bounding box center [817, 780] width 1634 height 1312
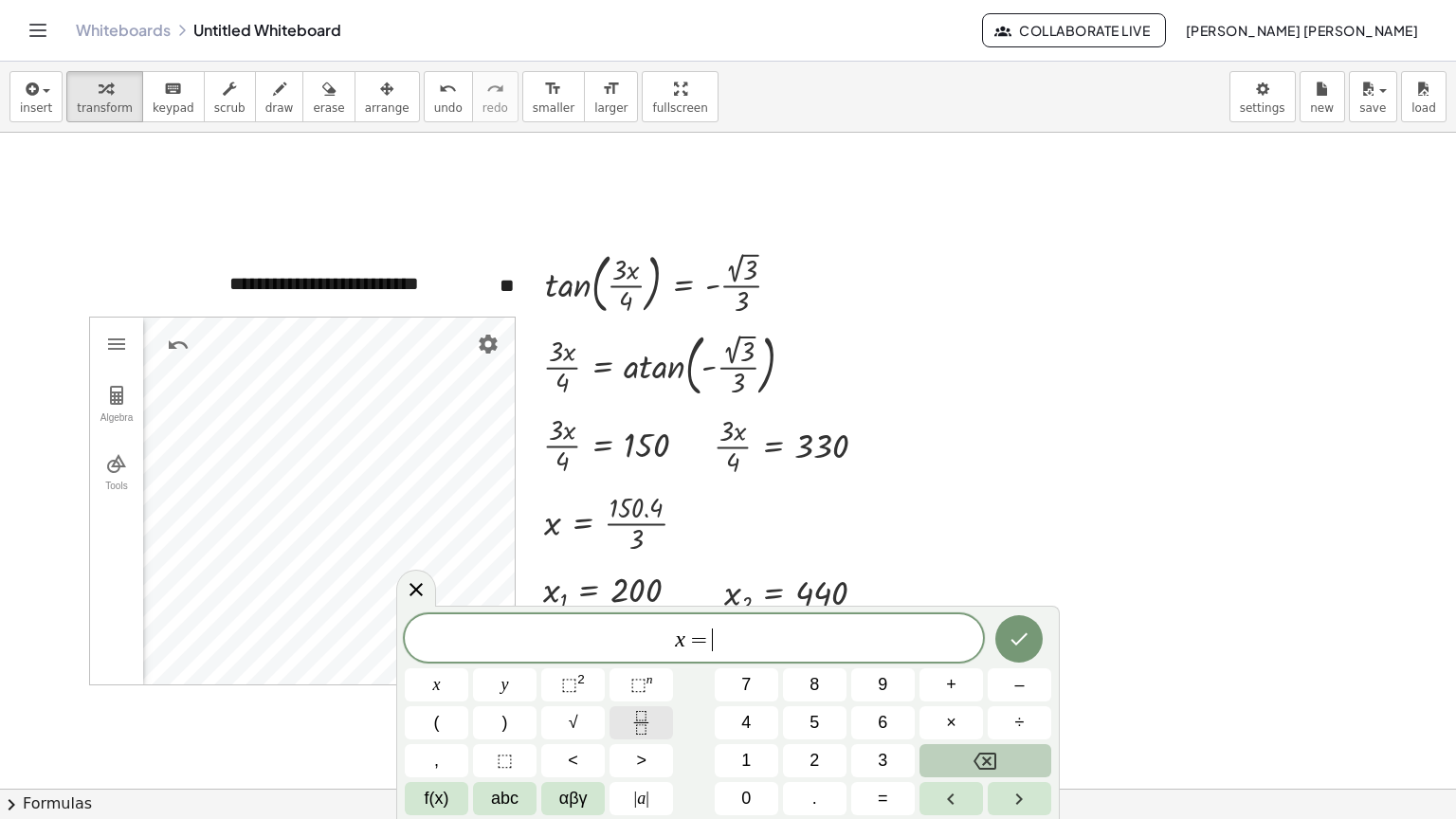
click at [656, 714] on button "Fraction" at bounding box center [641, 723] width 63 height 34
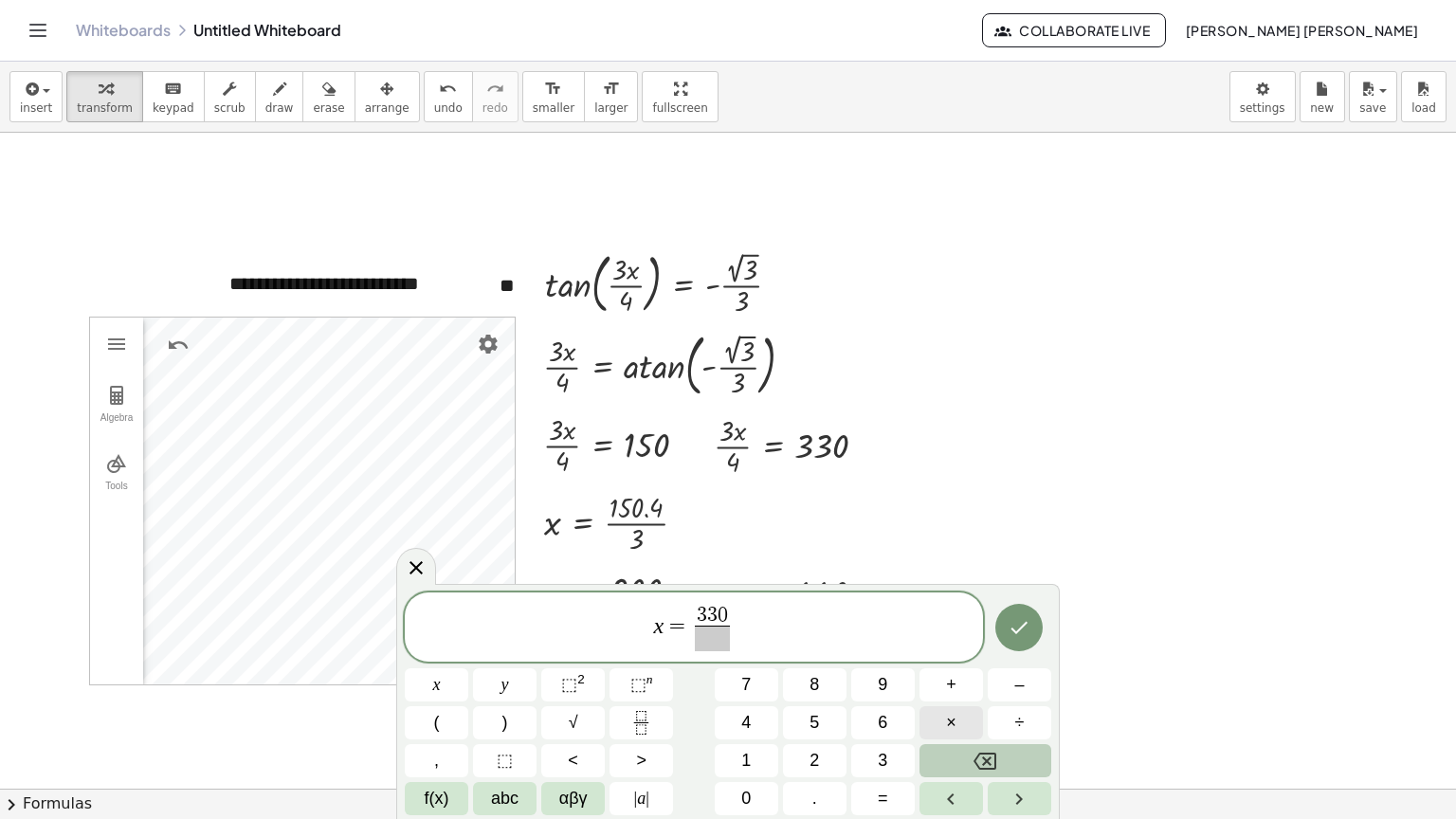
click at [964, 714] on button "×" at bounding box center [951, 723] width 63 height 34
click at [741, 646] on span "x = 3 3 0 · 4 ​ ​" at bounding box center [693, 629] width 578 height 50
click at [1005, 619] on button "Done" at bounding box center [1019, 628] width 47 height 47
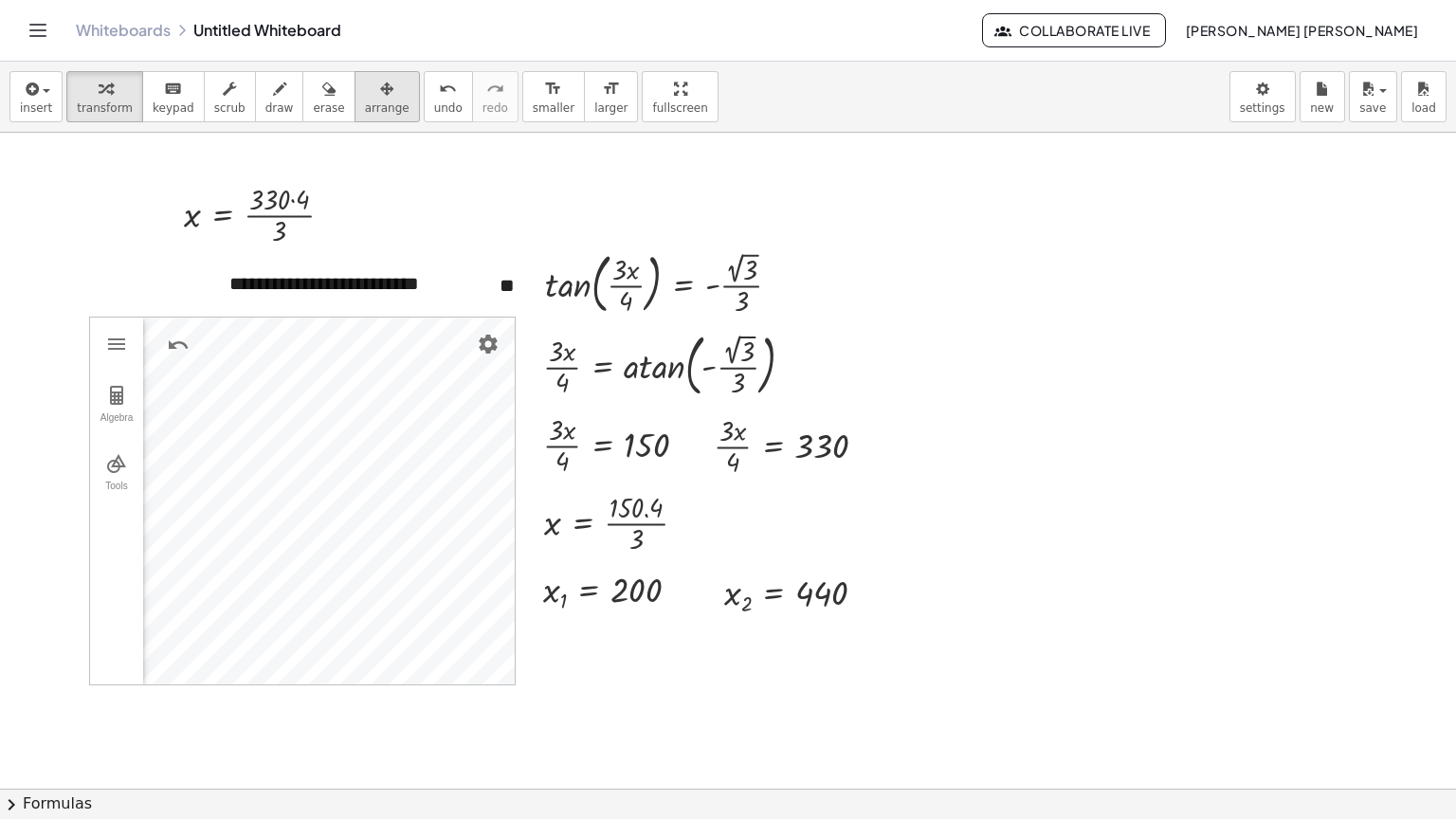
click at [366, 102] on span "arrange" at bounding box center [387, 108] width 44 height 13
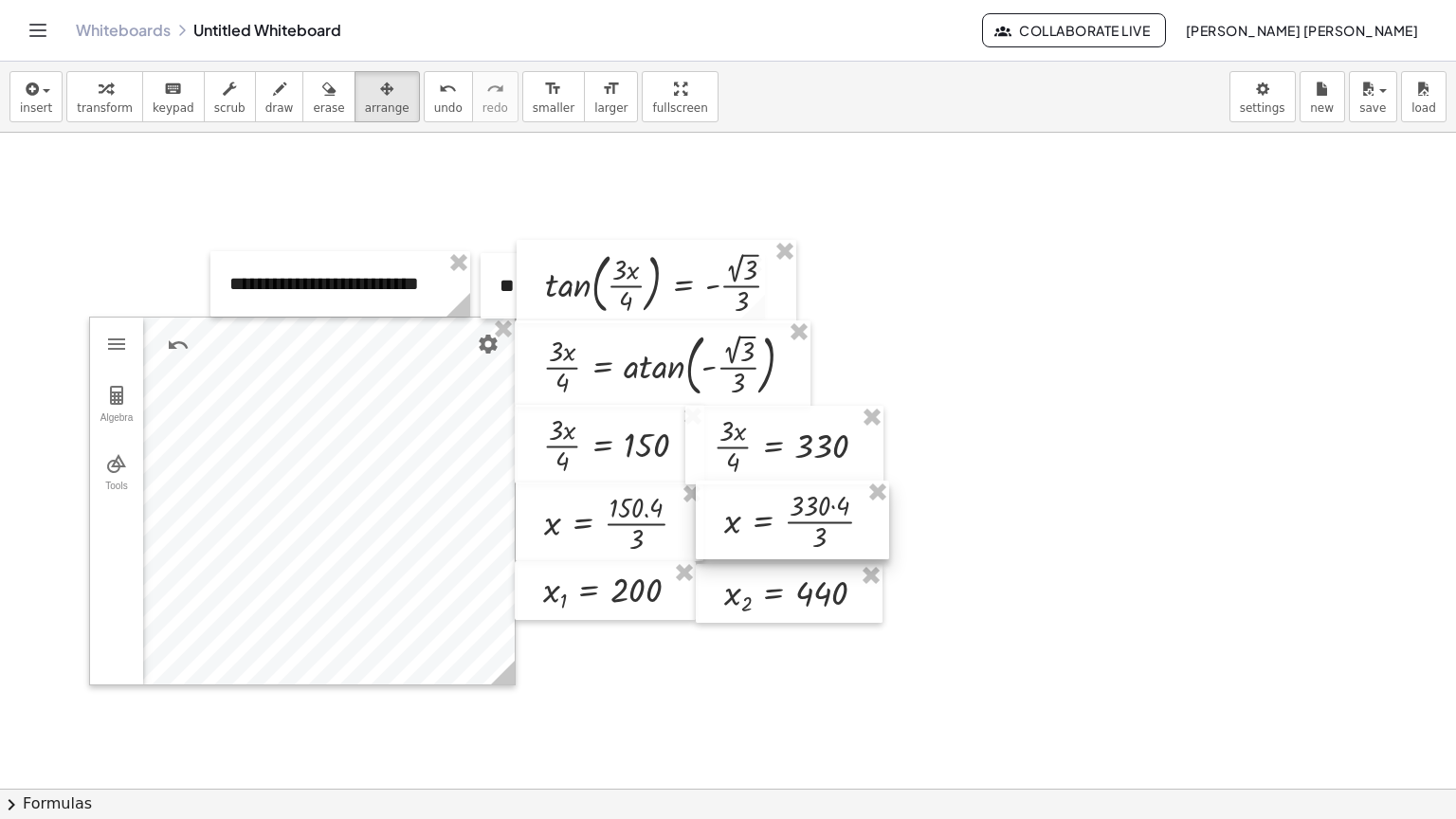
drag, startPoint x: 307, startPoint y: 192, endPoint x: 848, endPoint y: 499, distance: 622.0
click at [848, 499] on div at bounding box center [792, 520] width 193 height 79
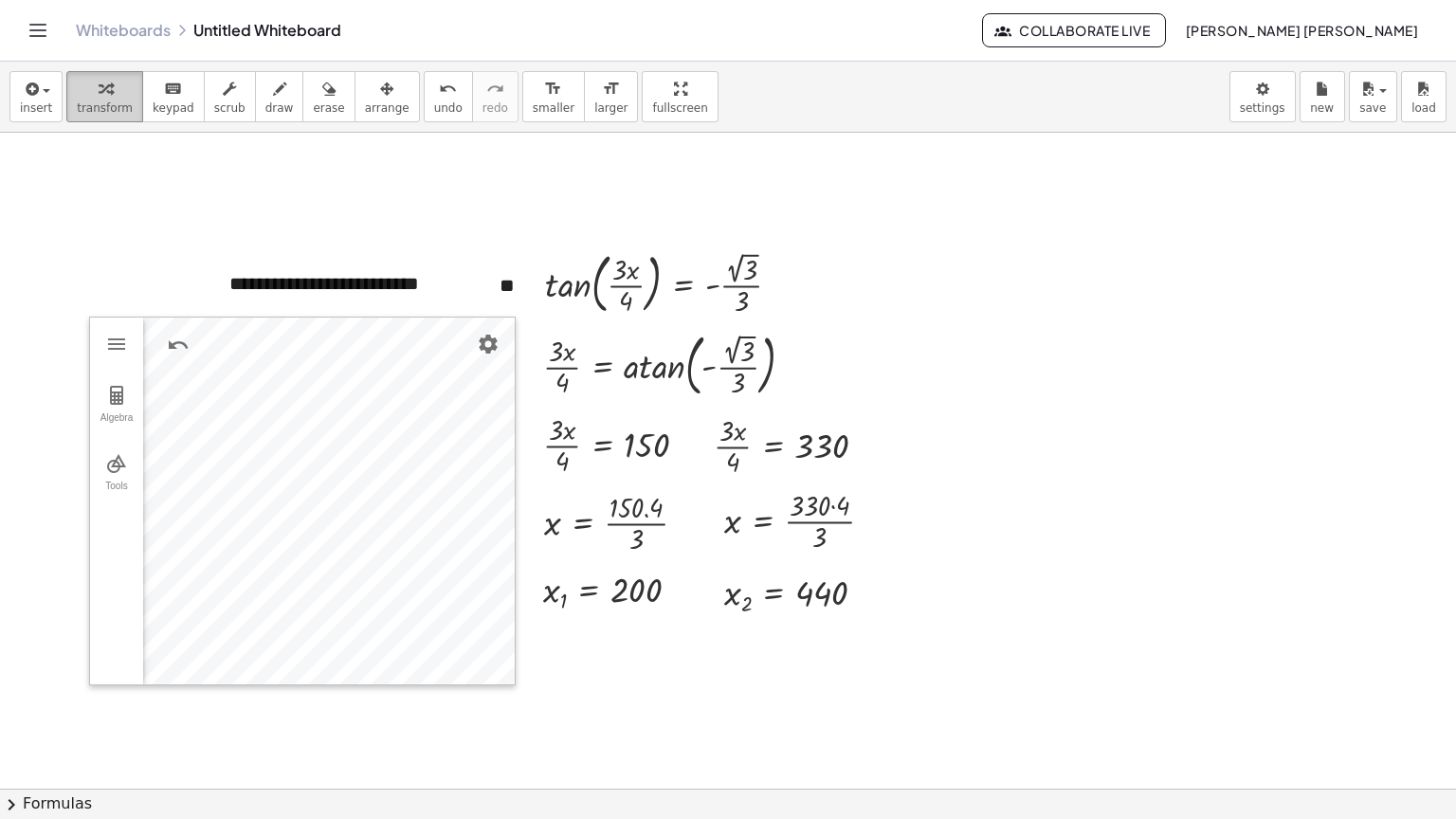
click at [85, 103] on span "transform" at bounding box center [105, 108] width 56 height 13
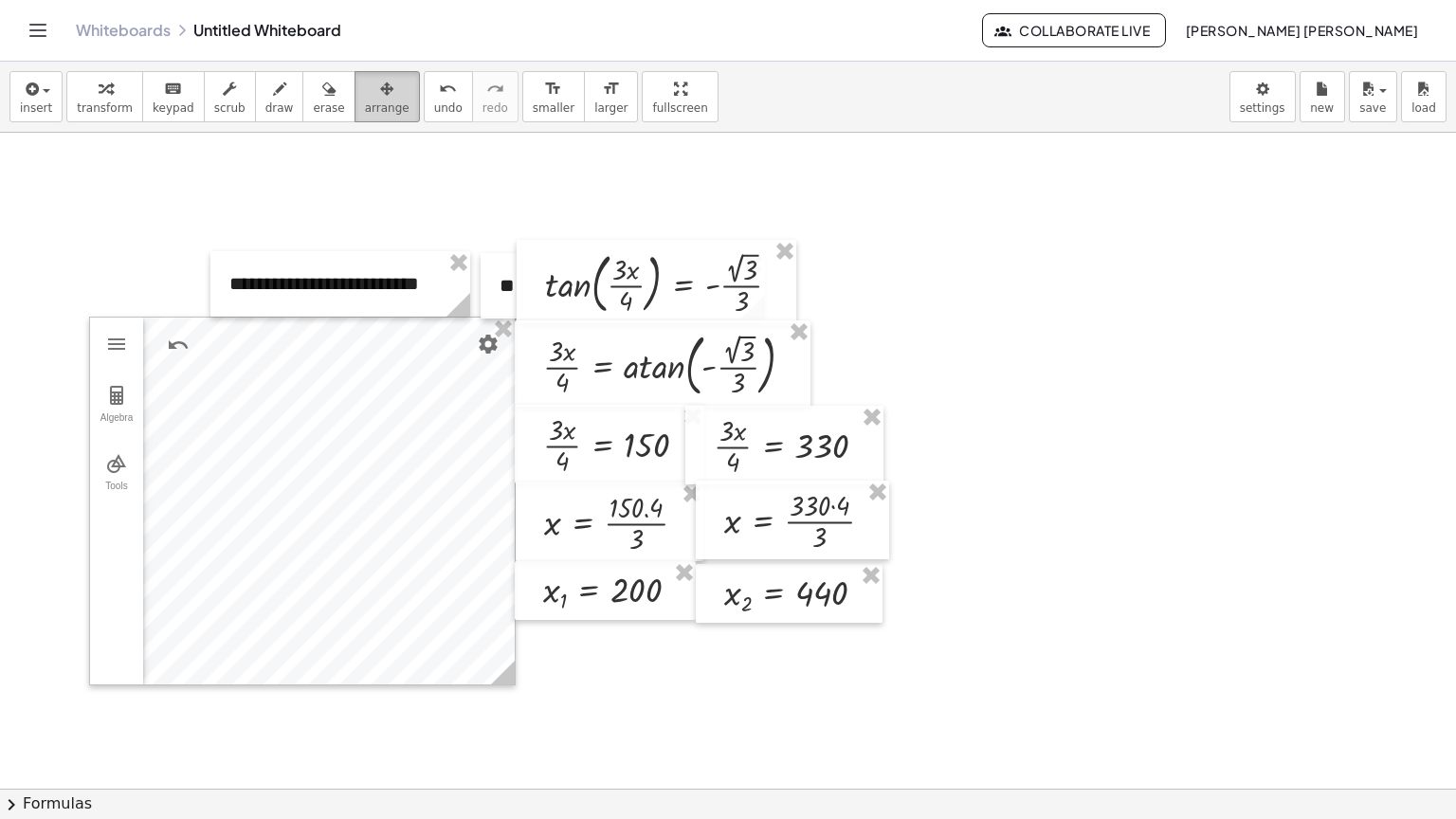
click at [375, 110] on button "arrange" at bounding box center [387, 97] width 65 height 51
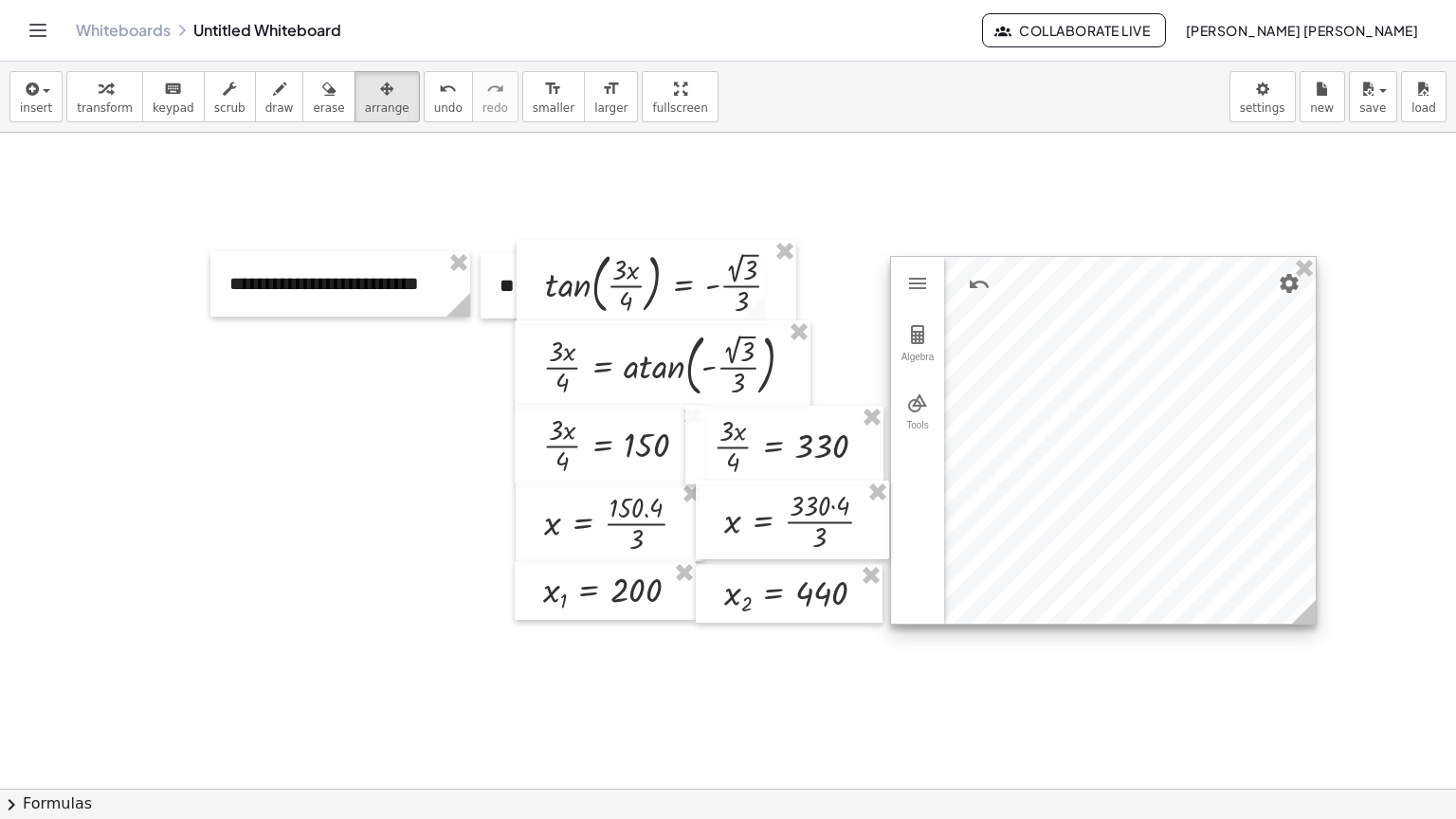
drag, startPoint x: 281, startPoint y: 559, endPoint x: 1081, endPoint y: 498, distance: 802.3
click at [1081, 498] on div at bounding box center [1103, 440] width 425 height 367
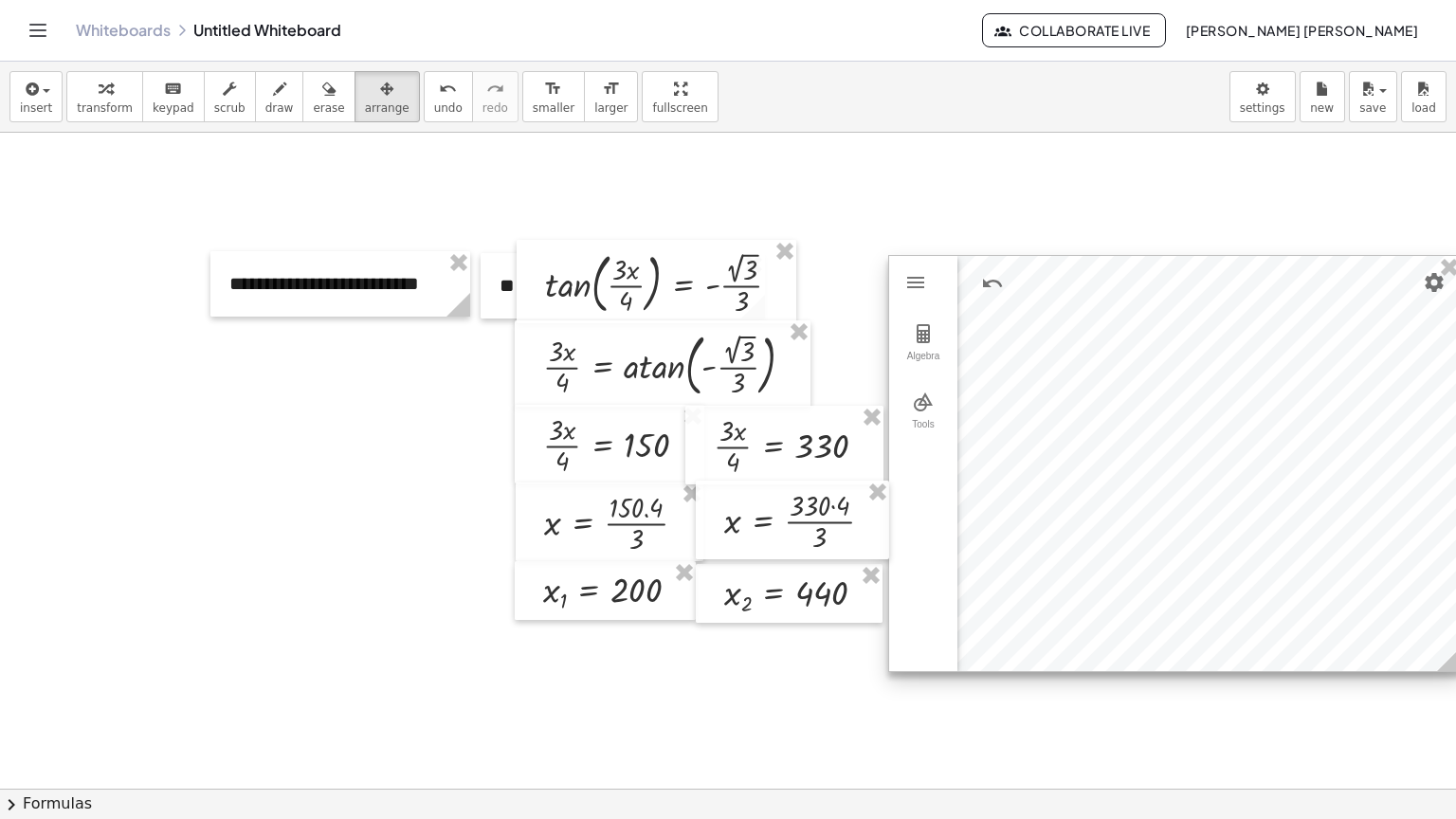
drag, startPoint x: 1308, startPoint y: 619, endPoint x: 1455, endPoint y: 667, distance: 154.6
click at [1455, 667] on div "**********" at bounding box center [728, 461] width 1456 height 656
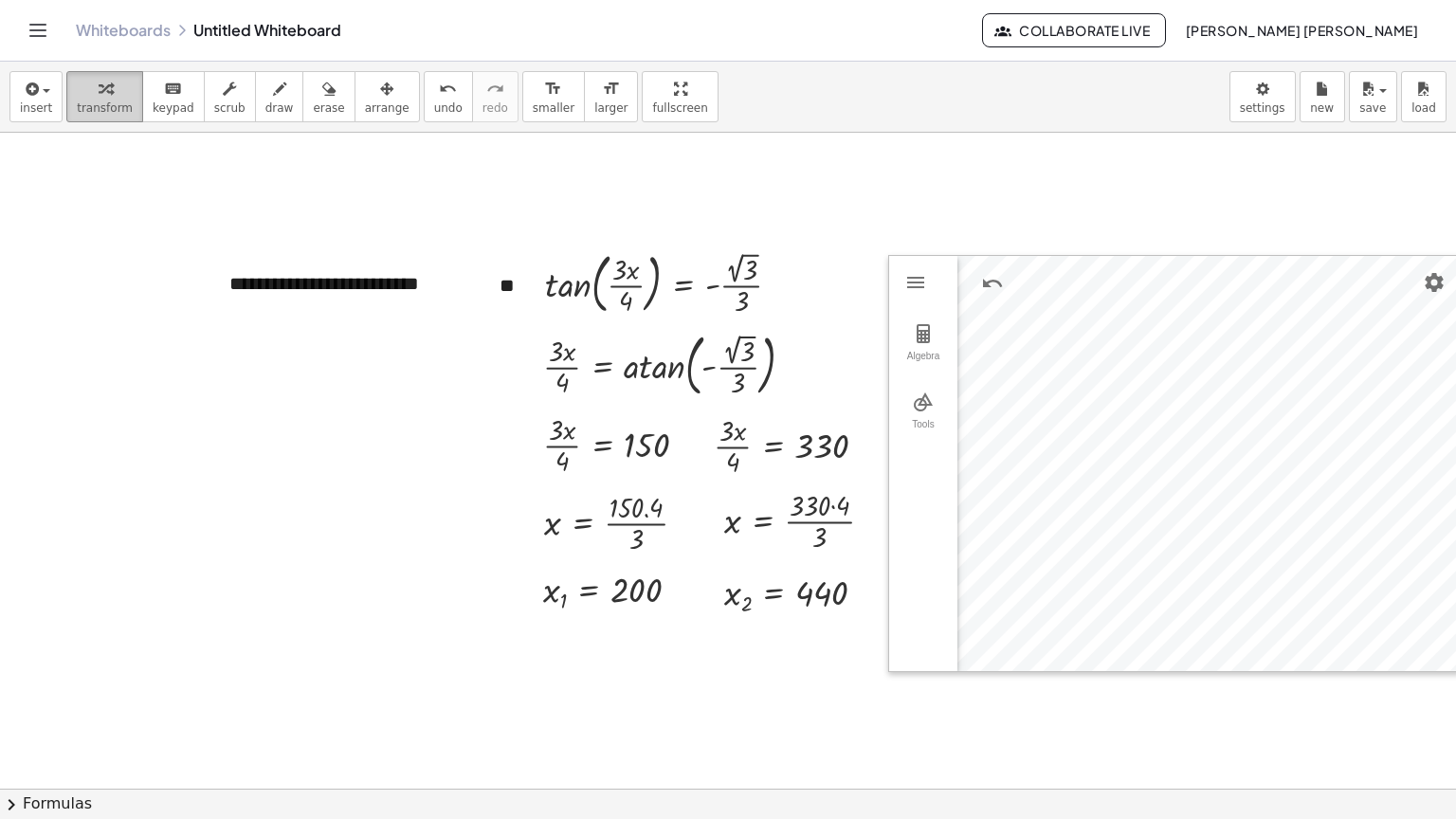
click at [83, 86] on div "button" at bounding box center [105, 88] width 56 height 23
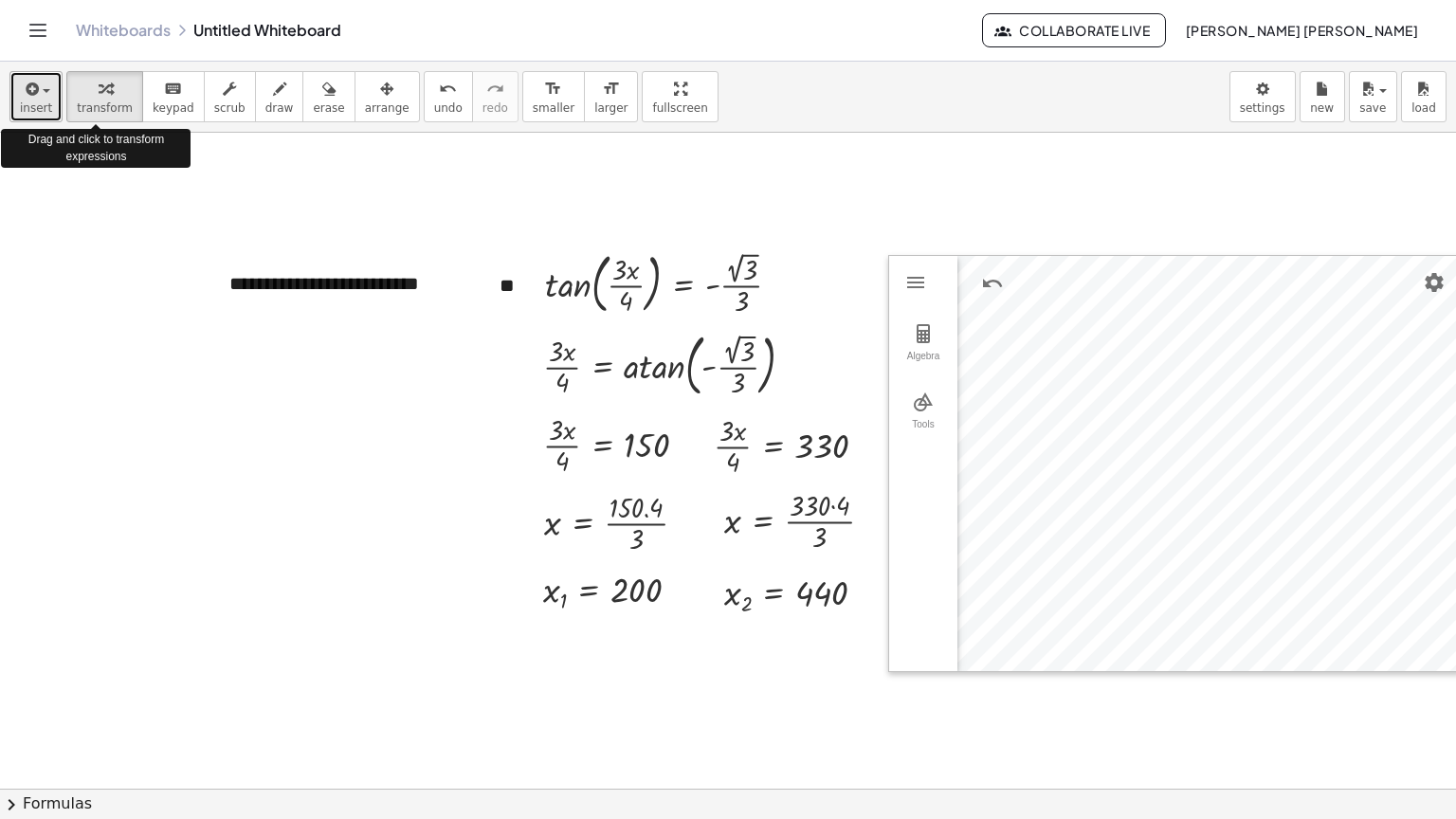
click at [43, 103] on span "insert" at bounding box center [36, 108] width 33 height 13
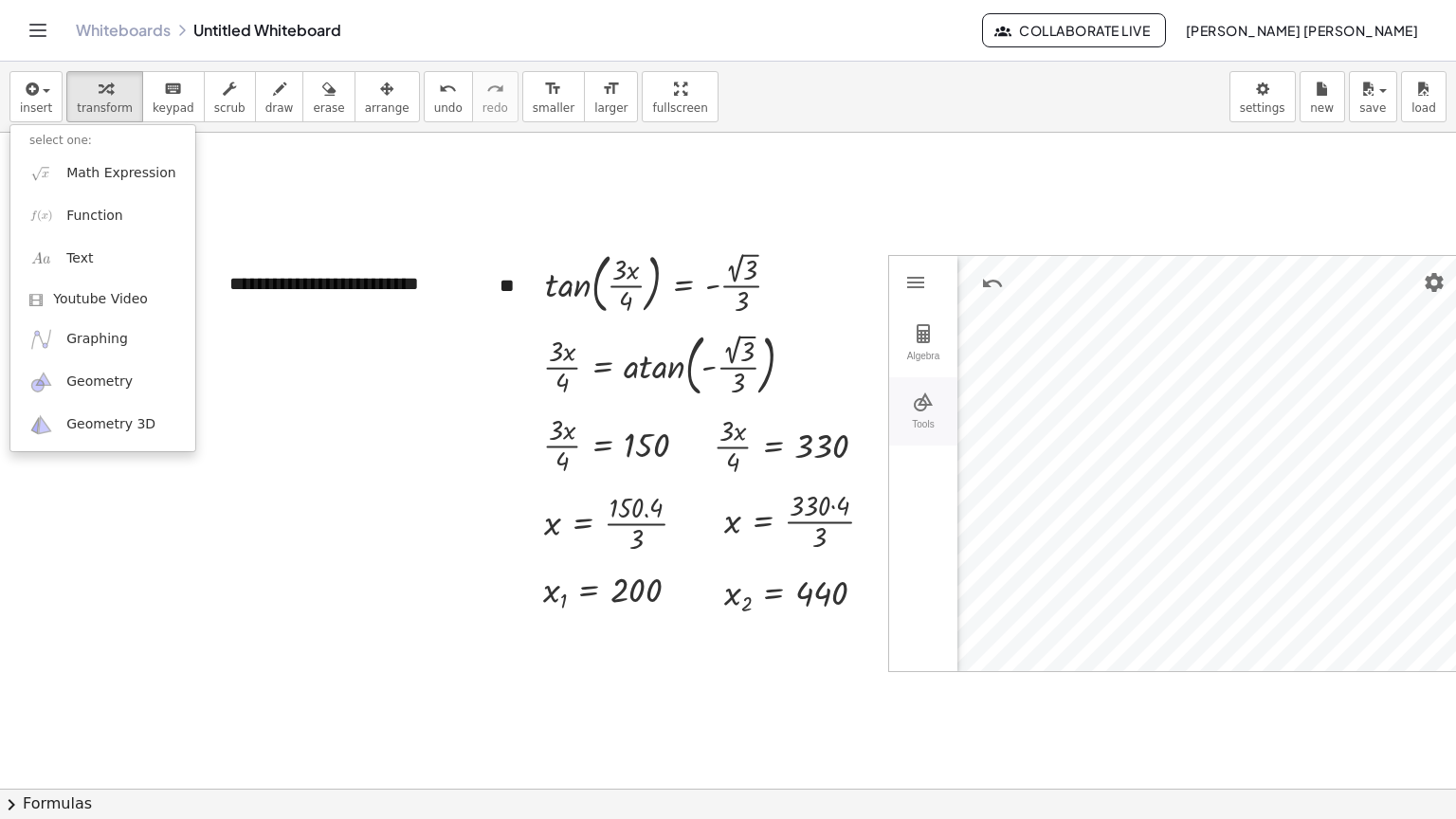
click at [931, 397] on img "Geometry" at bounding box center [922, 402] width 23 height 23
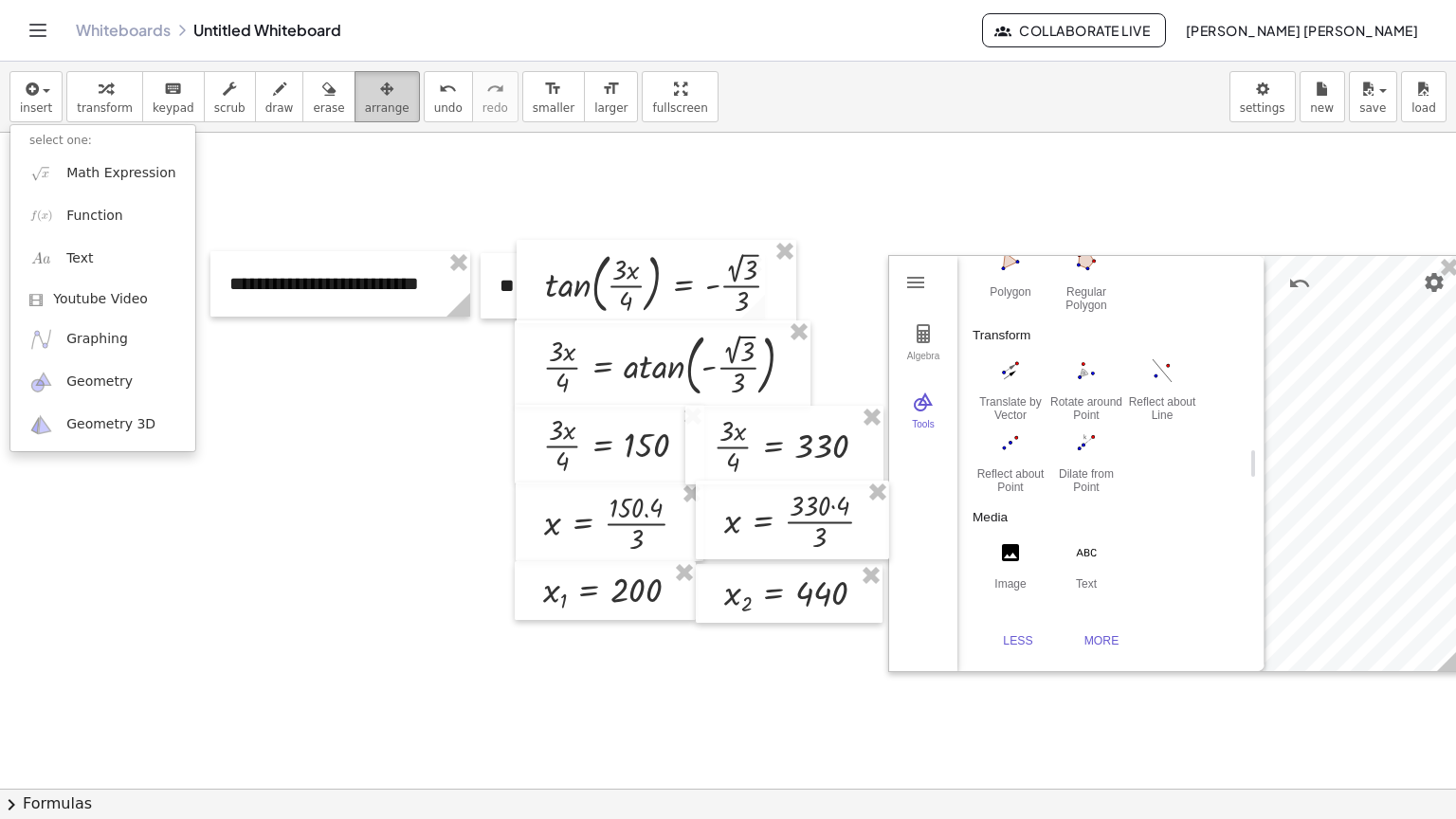
click at [365, 103] on span "arrange" at bounding box center [387, 108] width 44 height 13
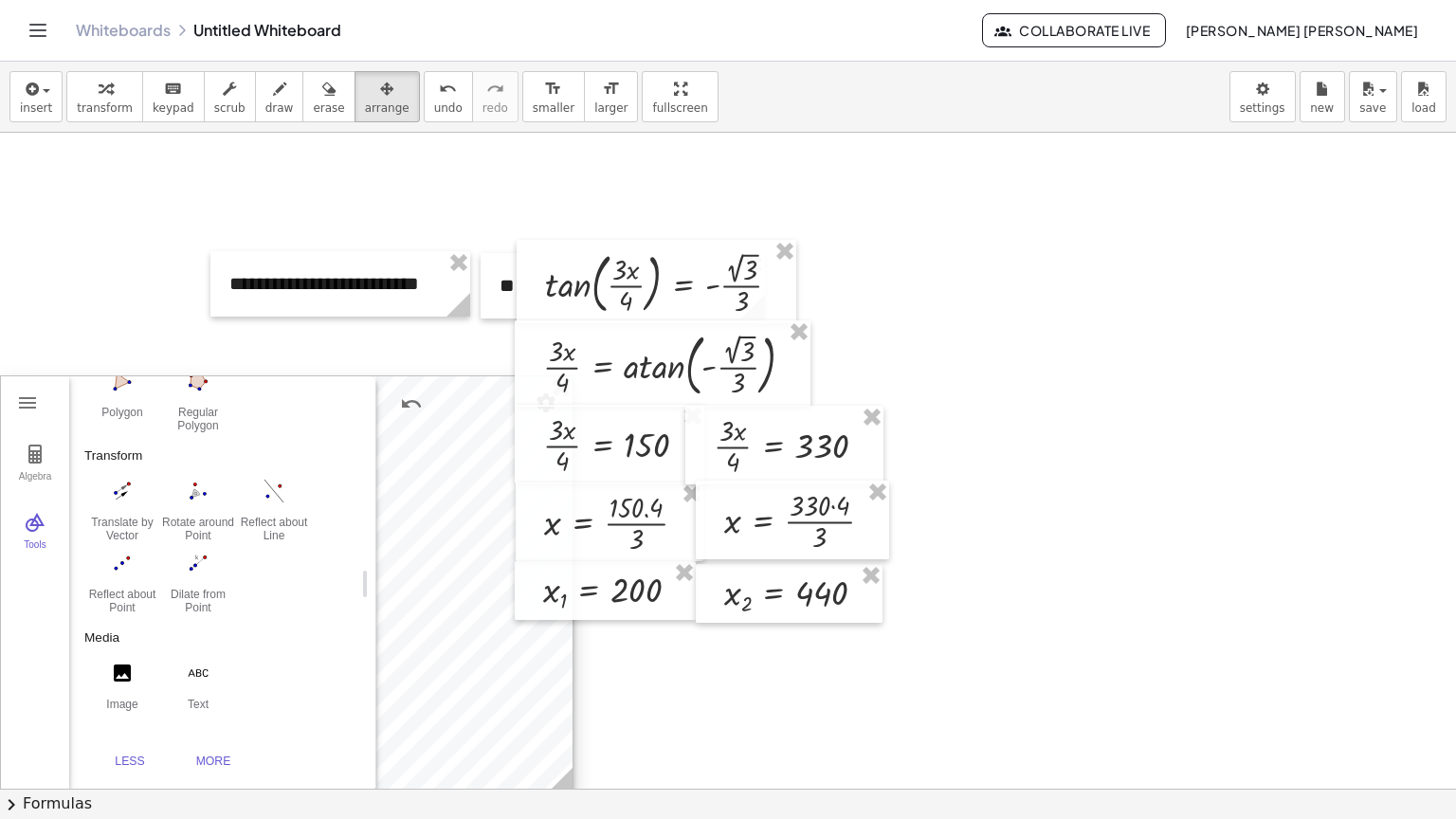
drag, startPoint x: 1376, startPoint y: 527, endPoint x: 508, endPoint y: 645, distance: 876.0
click at [405, 646] on div at bounding box center [286, 584] width 571 height 415
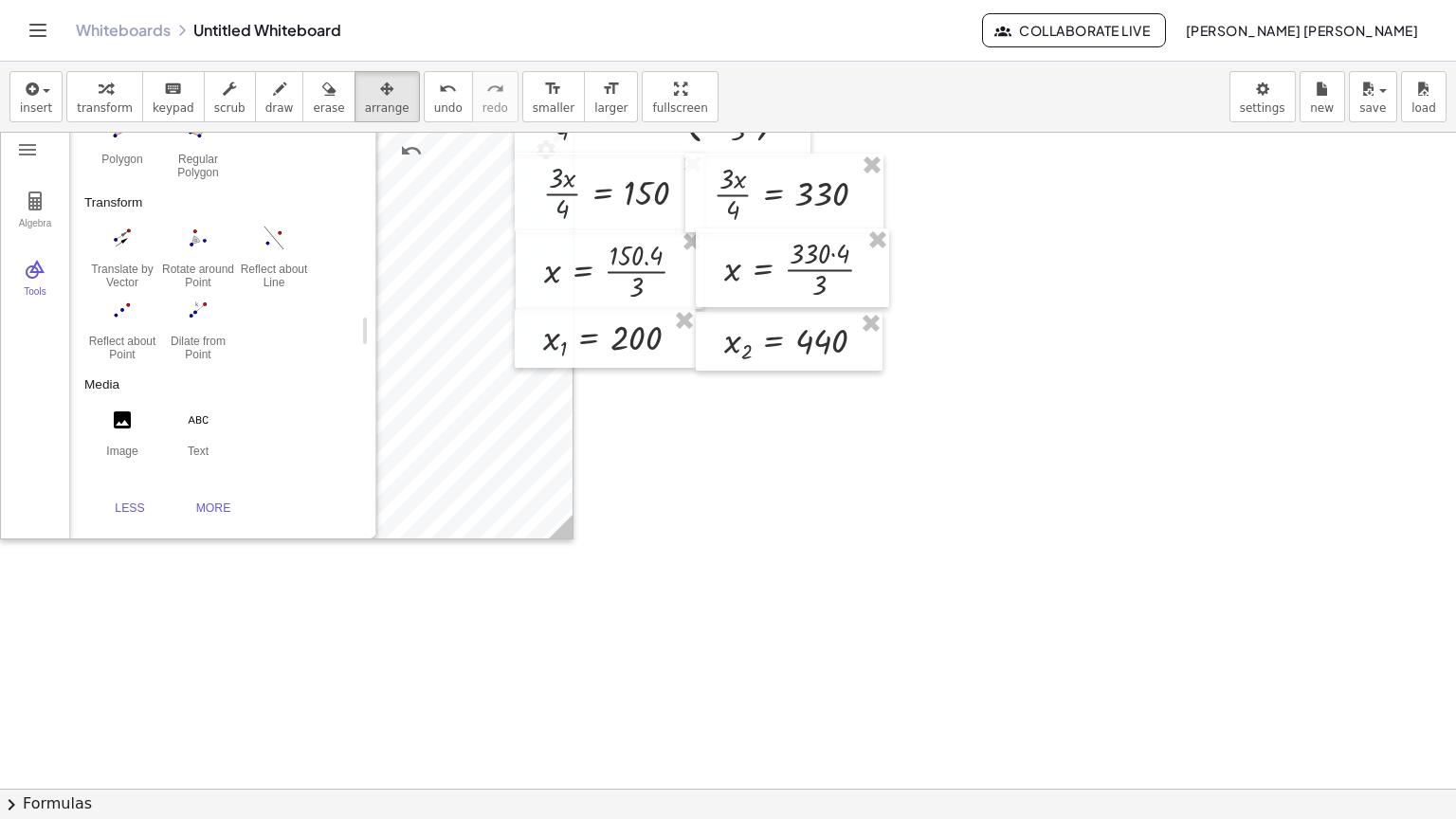
scroll to position [294, 0]
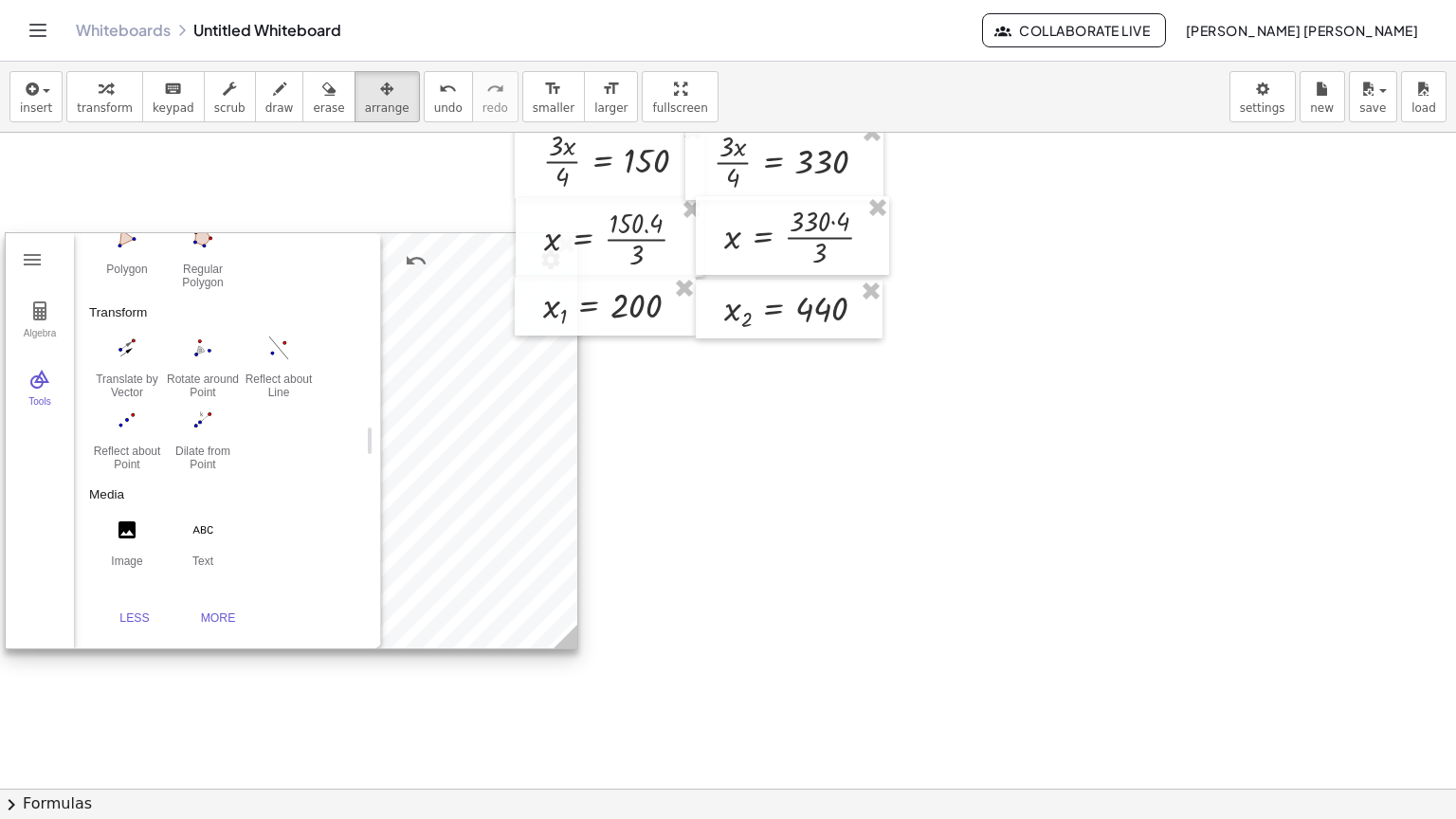
drag, startPoint x: 450, startPoint y: 436, endPoint x: 440, endPoint y: 530, distance: 94.5
click at [452, 568] on div at bounding box center [291, 440] width 571 height 415
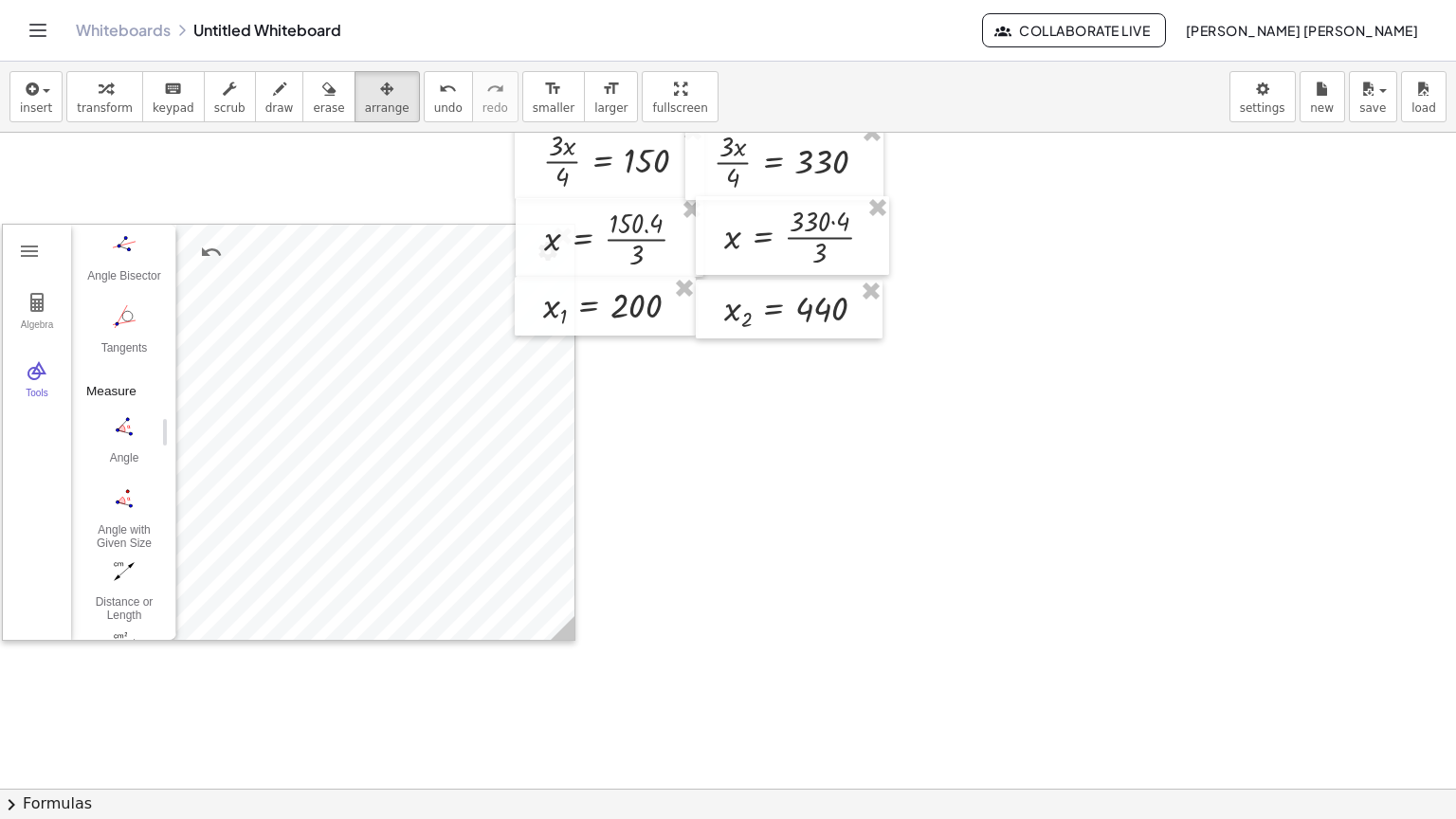
drag, startPoint x: 368, startPoint y: 430, endPoint x: 166, endPoint y: 480, distance: 208.1
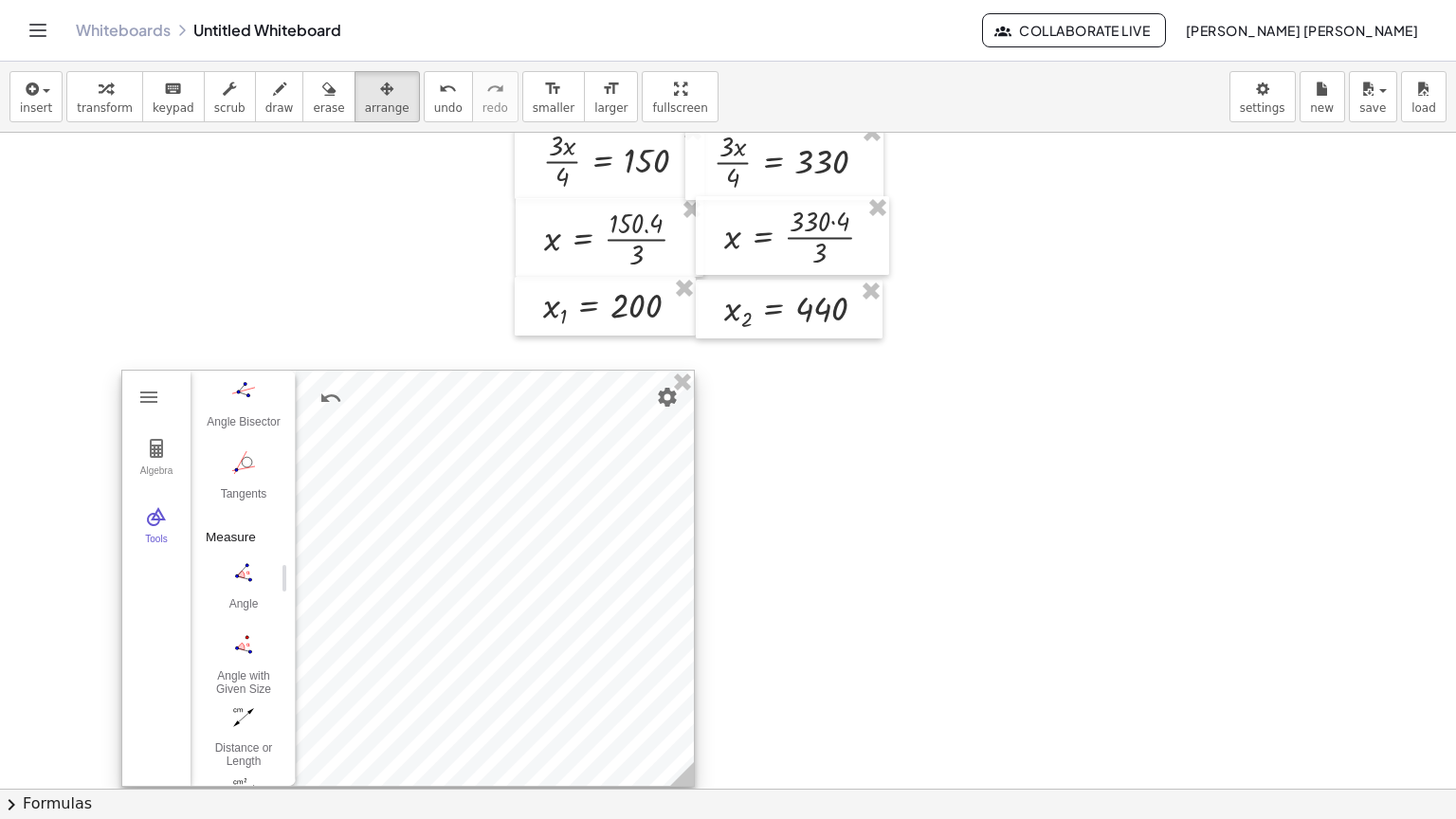
drag, startPoint x: 537, startPoint y: 542, endPoint x: 656, endPoint y: 688, distance: 188.4
click at [656, 688] on div at bounding box center [407, 578] width 571 height 415
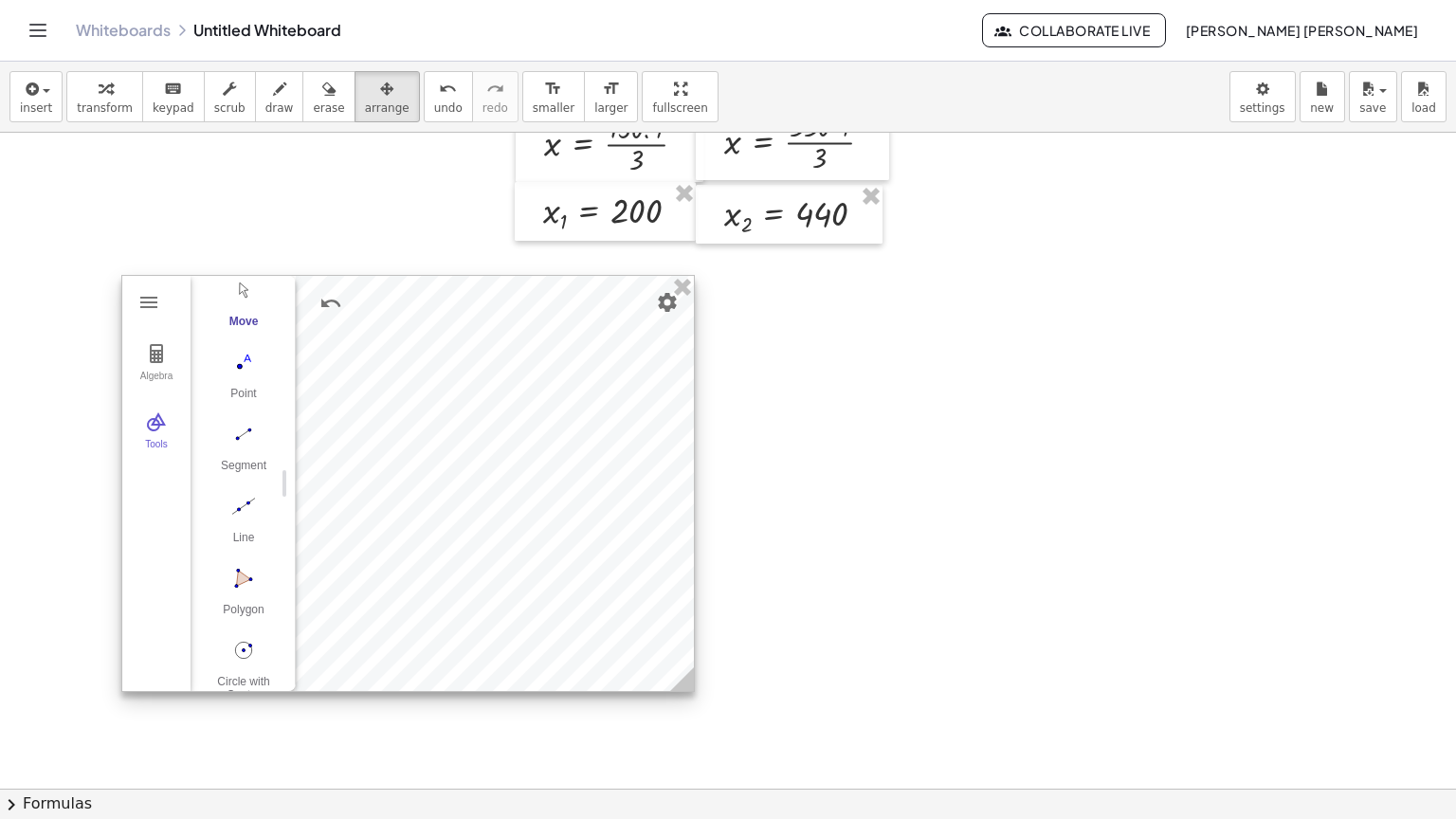
scroll to position [0, 0]
click at [248, 518] on button "Segment" at bounding box center [244, 522] width 76 height 68
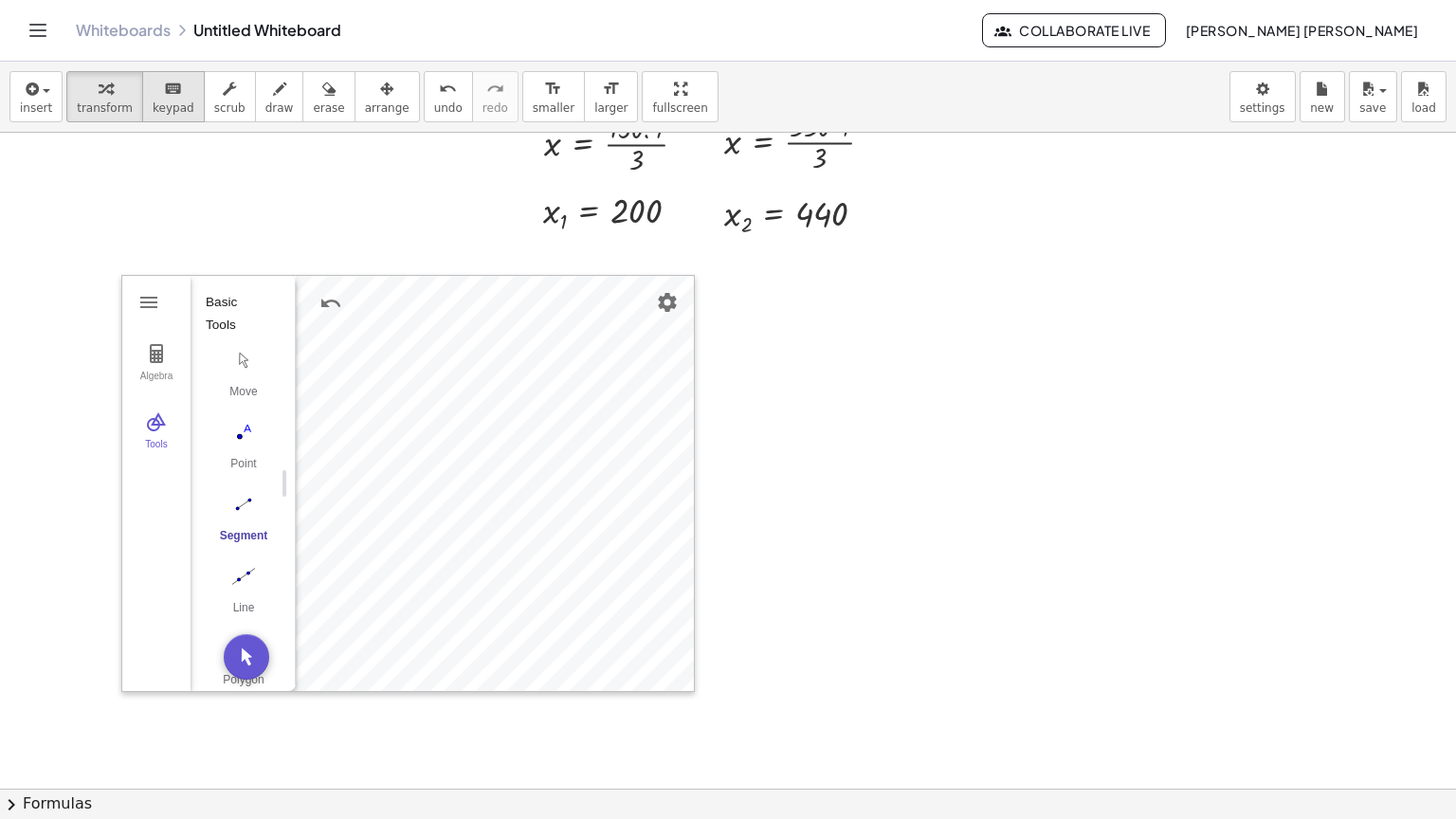
drag, startPoint x: 103, startPoint y: 72, endPoint x: 159, endPoint y: 109, distance: 67.1
click at [104, 72] on button "transform" at bounding box center [105, 97] width 77 height 51
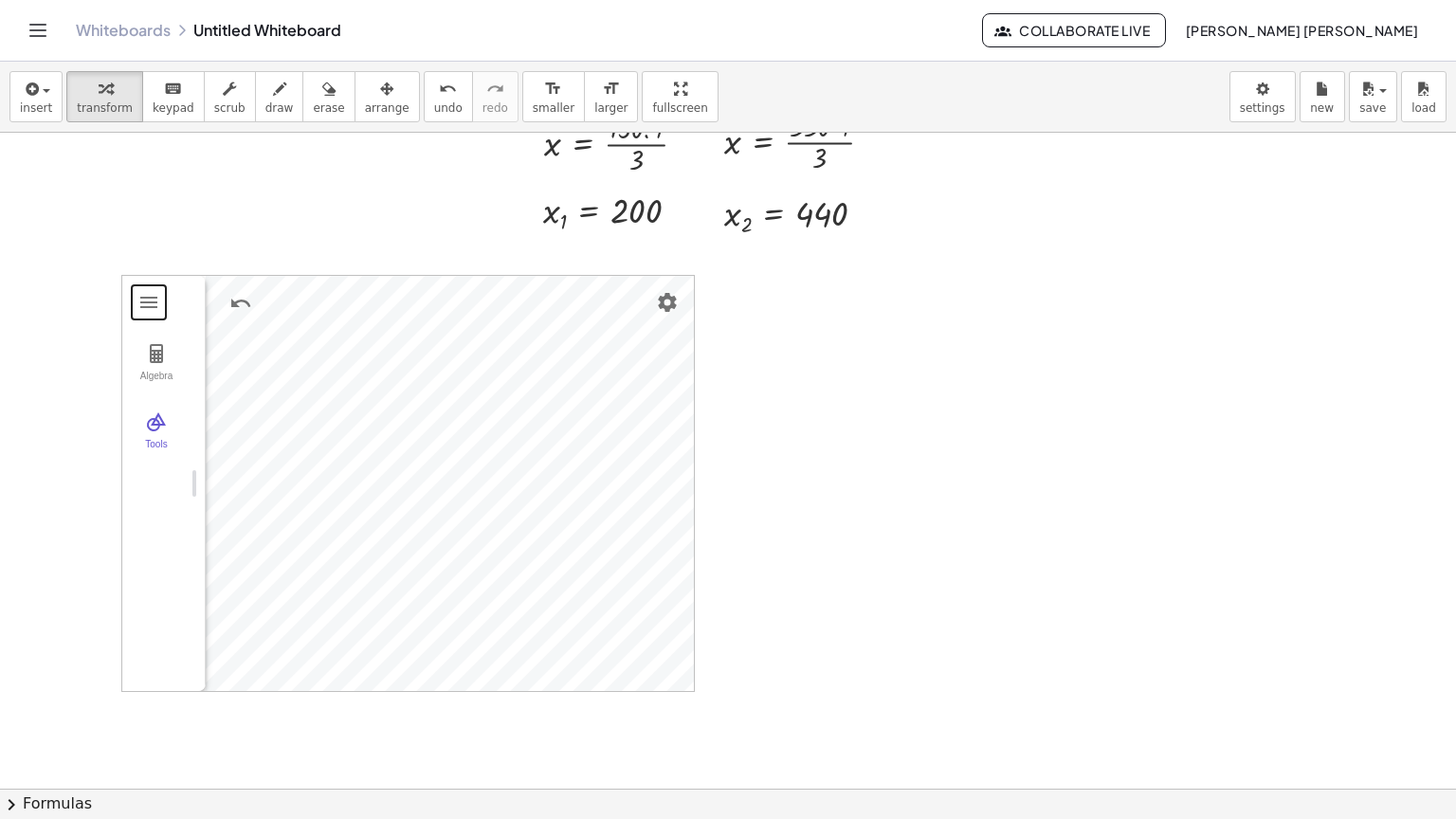
drag, startPoint x: 281, startPoint y: 485, endPoint x: 113, endPoint y: 497, distance: 168.4
click at [155, 424] on img "Geometry" at bounding box center [156, 421] width 23 height 23
drag, startPoint x: 486, startPoint y: 474, endPoint x: 272, endPoint y: 520, distance: 218.9
click at [239, 638] on img "Circular Sector. Select center point, then two points" at bounding box center [244, 648] width 76 height 31
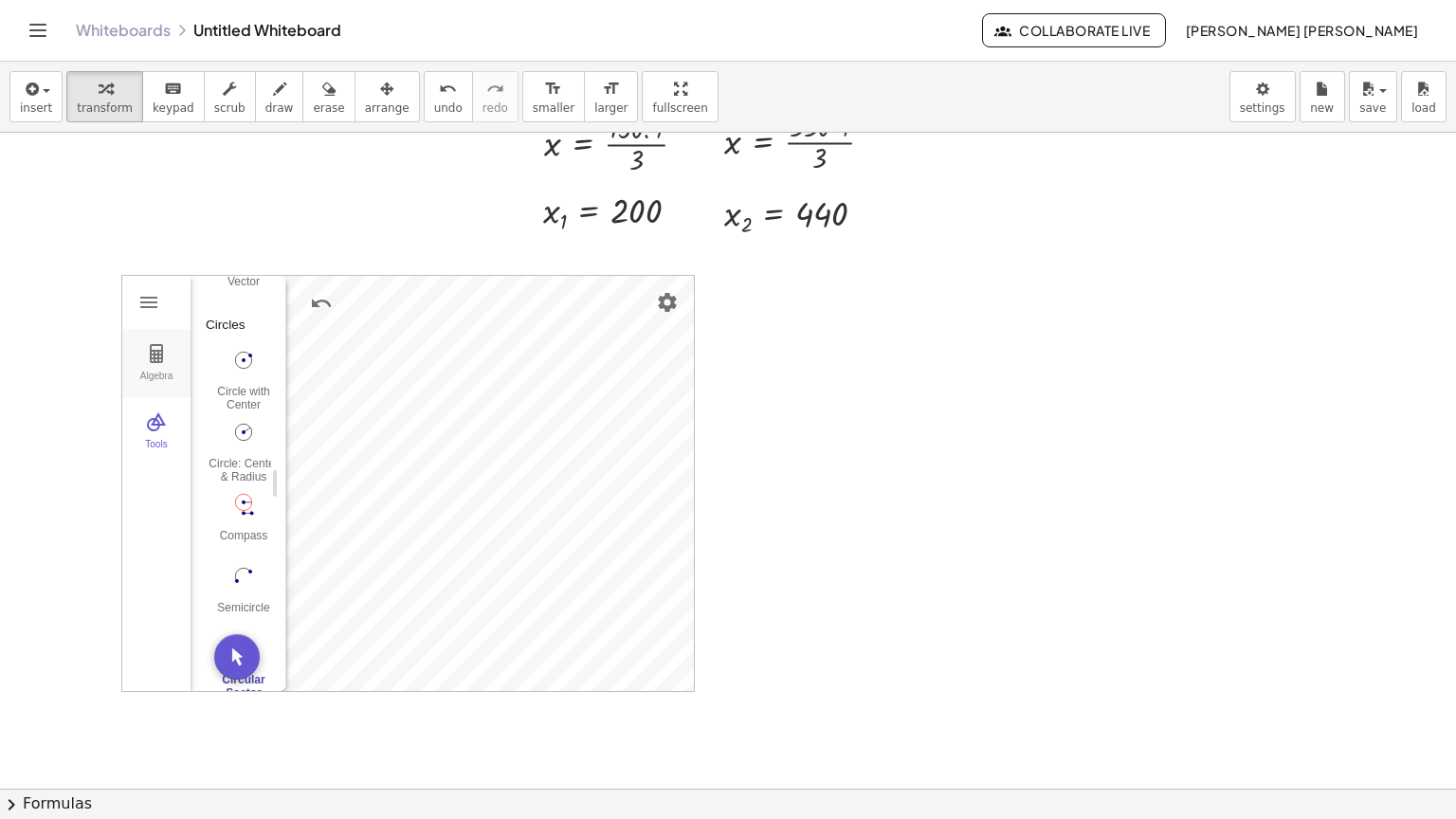
click at [159, 352] on img "Geometry" at bounding box center [156, 353] width 23 height 23
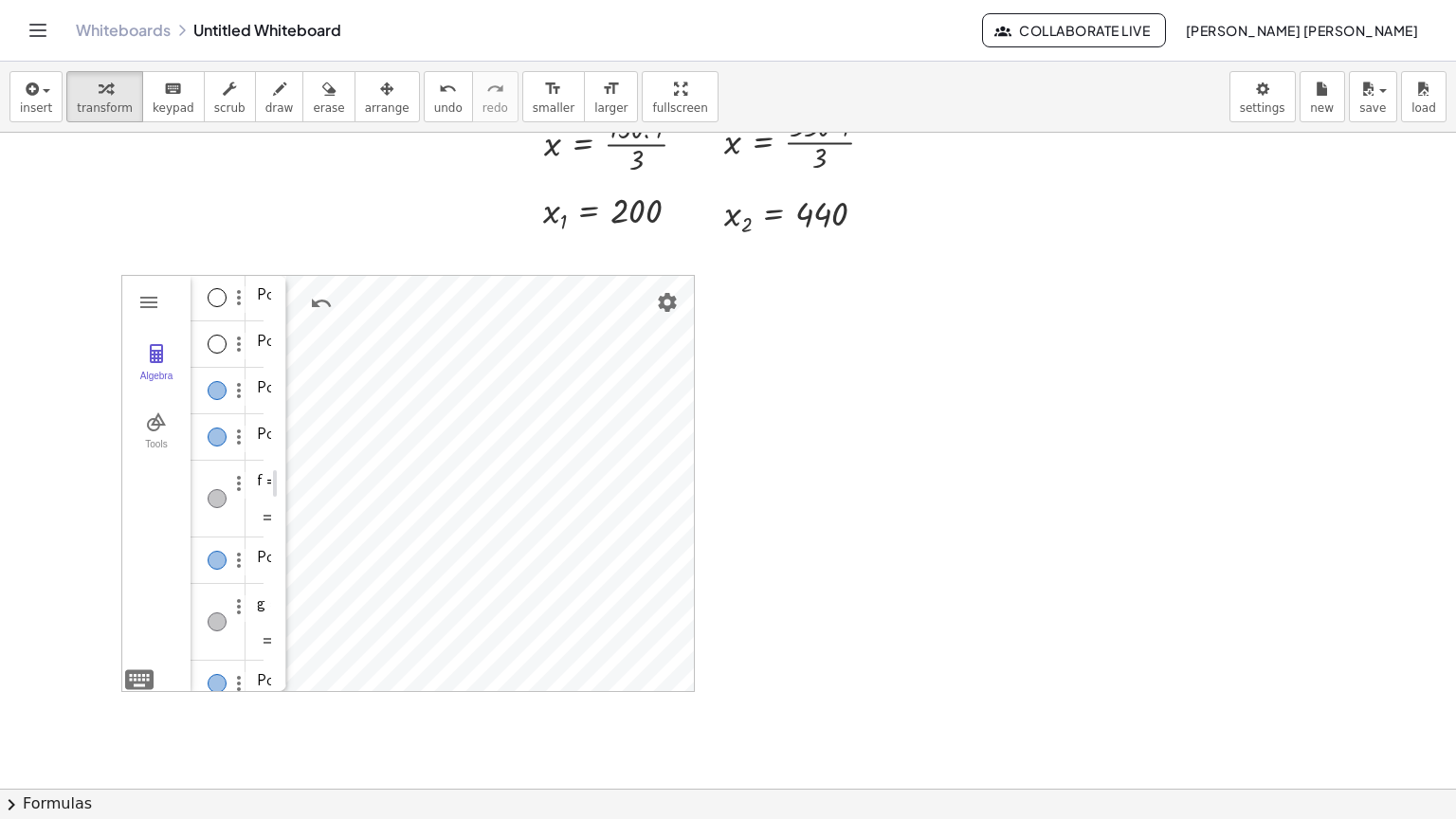
click at [225, 389] on div "Algebra" at bounding box center [216, 390] width 19 height 19
click at [226, 426] on div "Algebra" at bounding box center [218, 437] width 55 height 45
click at [224, 563] on div "Algebra" at bounding box center [218, 560] width 55 height 45
click at [224, 430] on div "Algebra" at bounding box center [216, 436] width 19 height 19
click at [210, 555] on div "Algebra" at bounding box center [216, 559] width 19 height 19
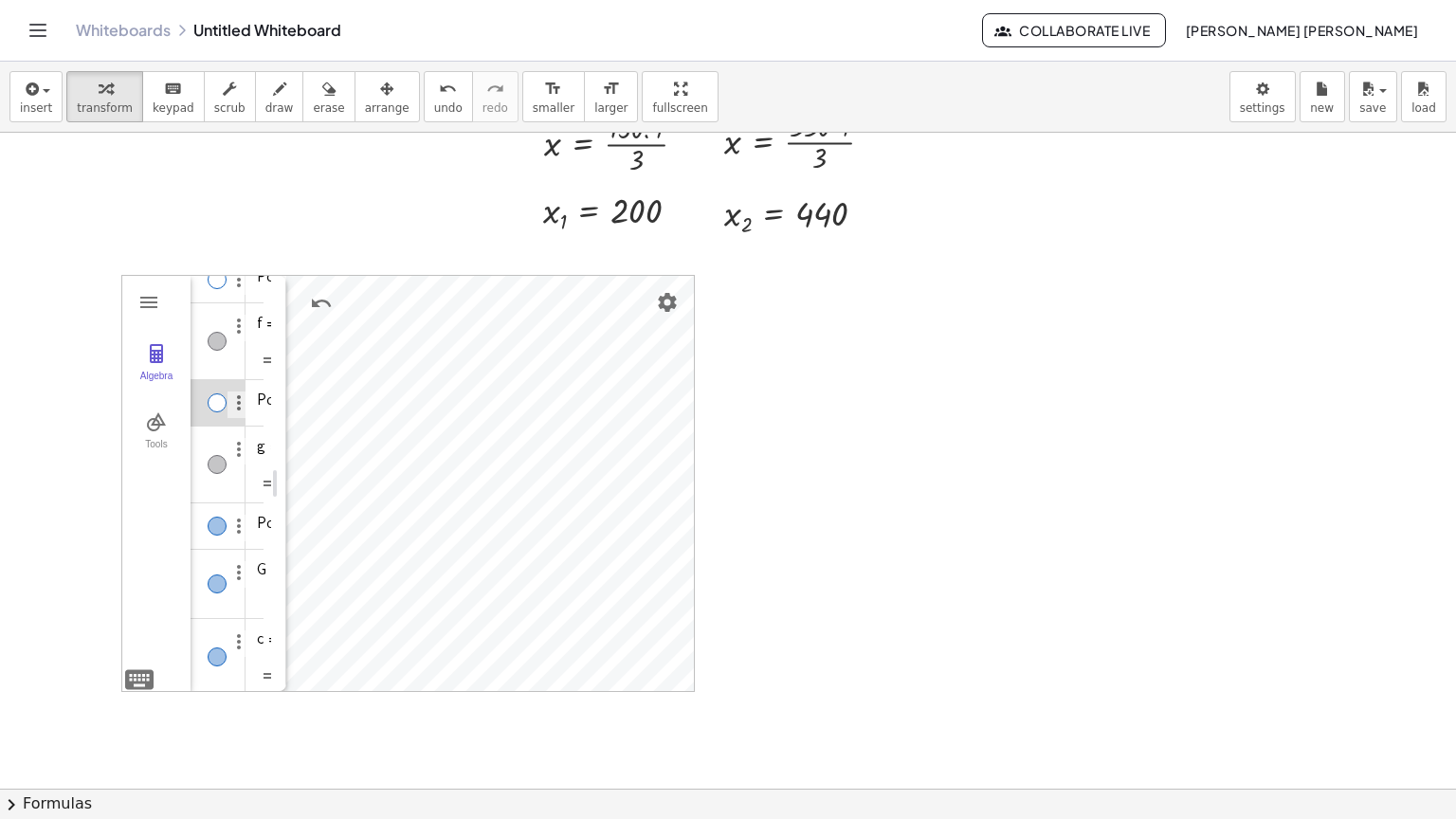
scroll to position [189, 0]
click at [222, 489] on div "Algebra" at bounding box center [216, 493] width 19 height 19
click at [219, 550] on div "Algebra" at bounding box center [216, 552] width 19 height 19
click at [236, 513] on img "Options" at bounding box center [239, 514] width 23 height 23
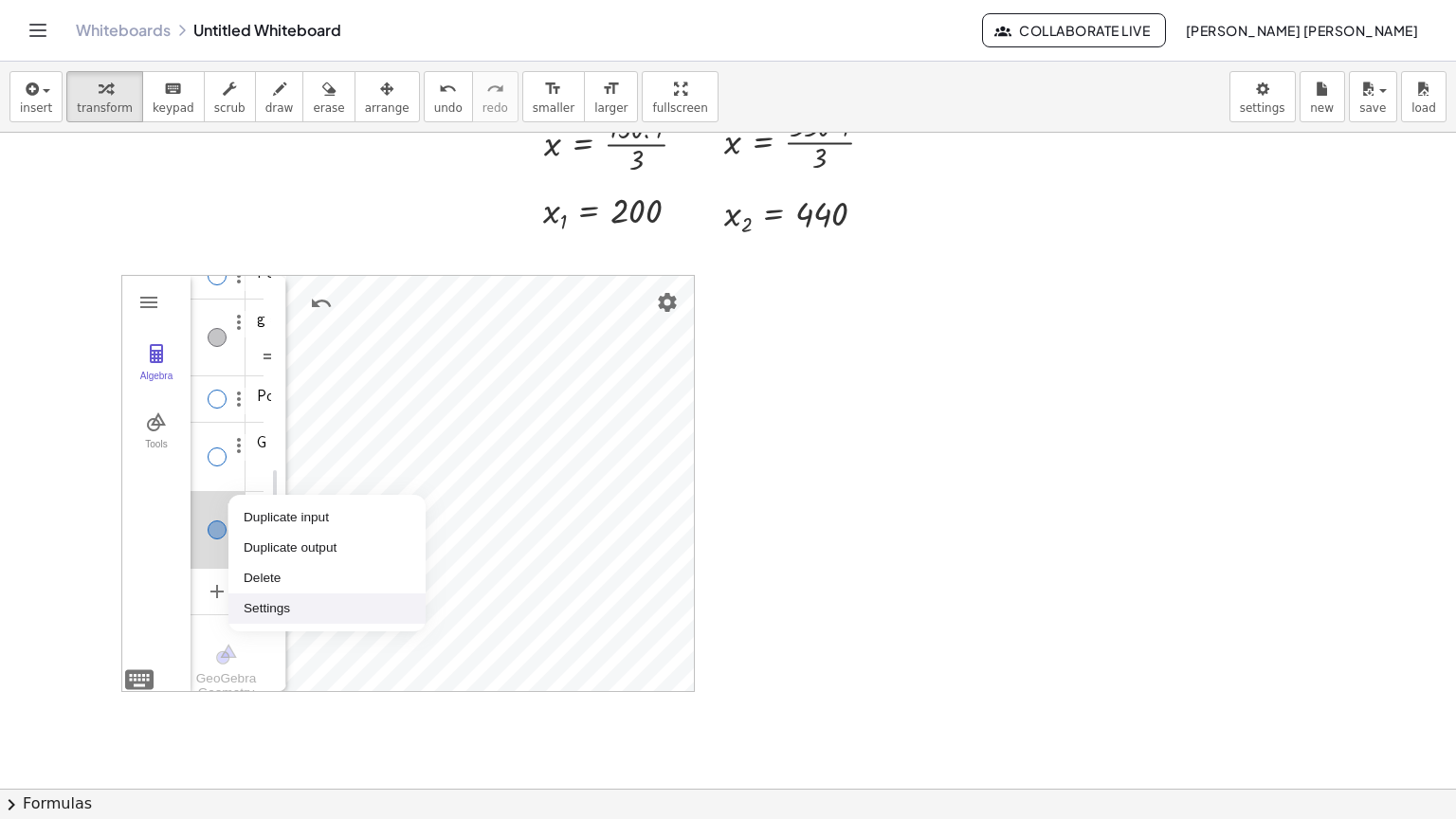
click at [277, 597] on li "Settings" at bounding box center [328, 609] width 197 height 31
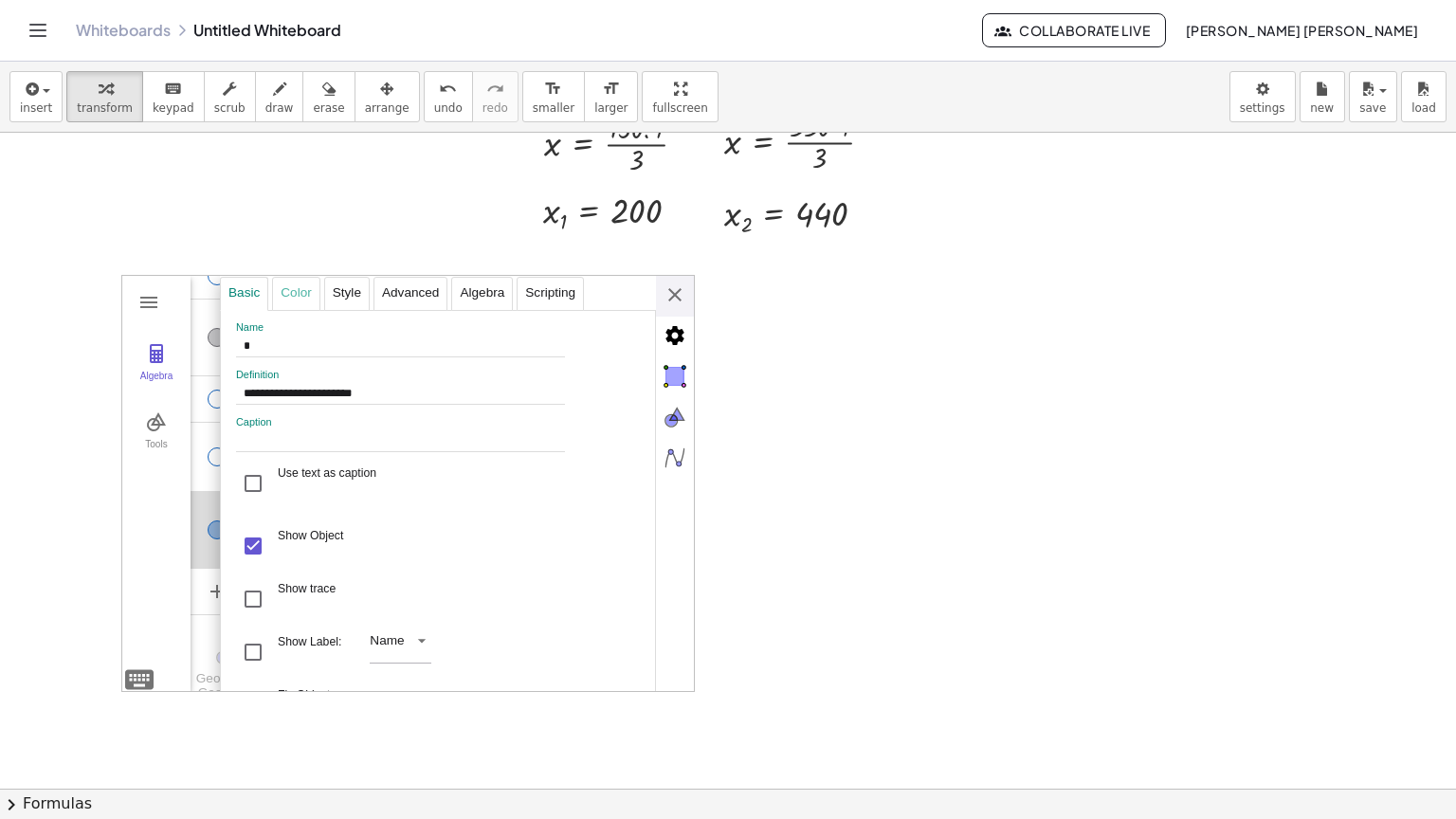
click at [304, 294] on div "Color" at bounding box center [296, 294] width 47 height 35
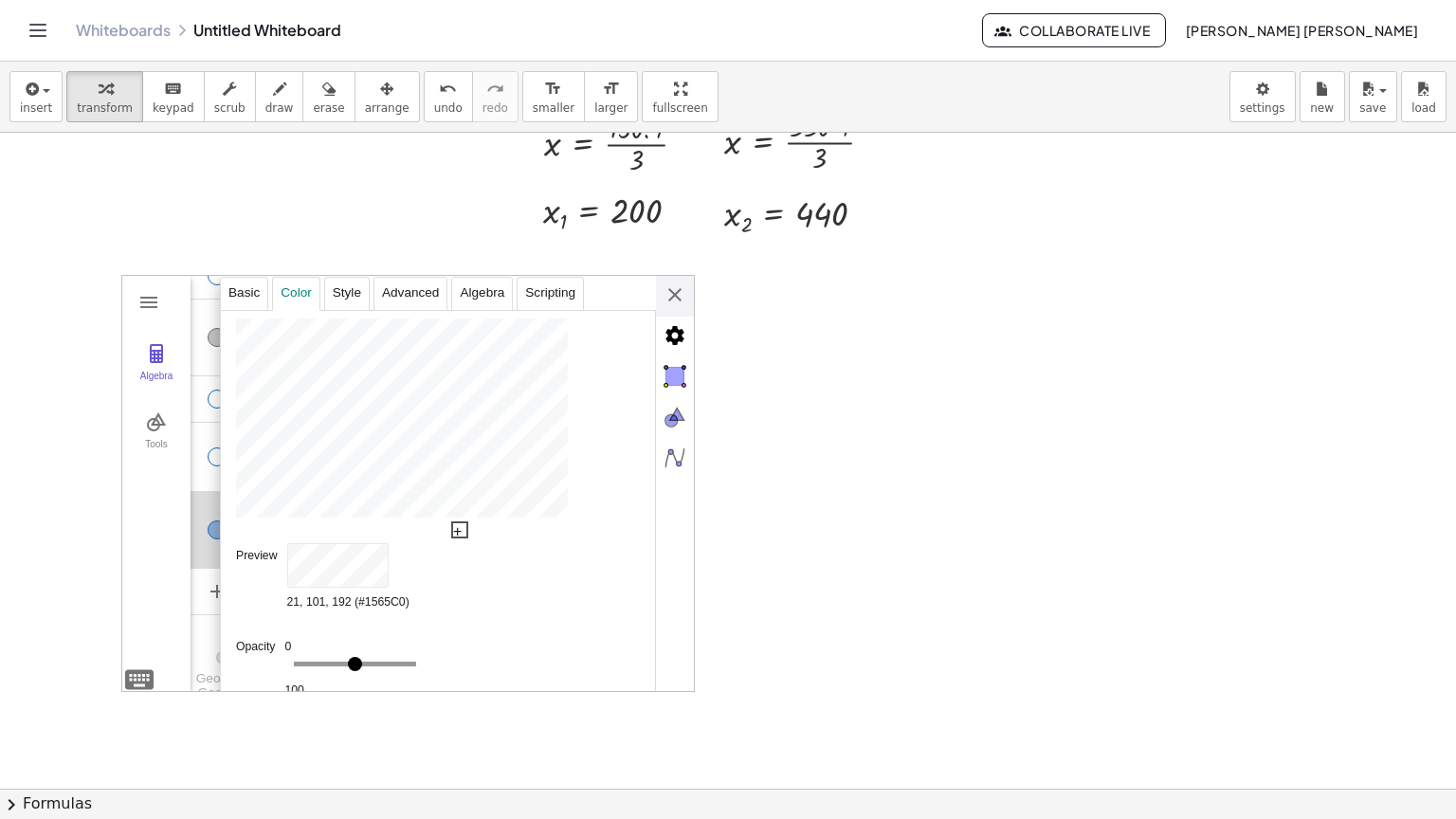
type input "**"
click at [676, 294] on div "**********" at bounding box center [457, 484] width 473 height 417
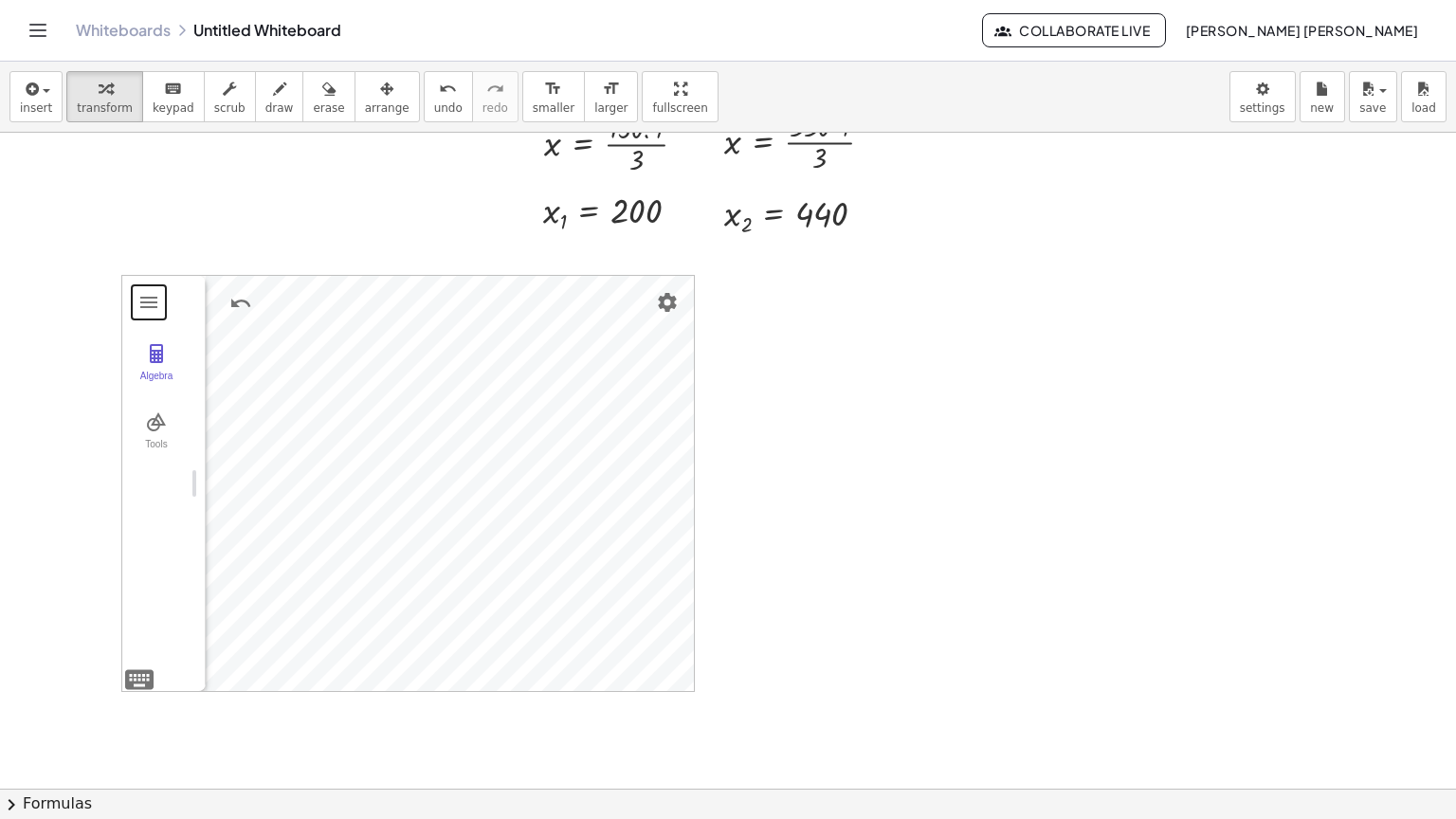
drag, startPoint x: 276, startPoint y: 477, endPoint x: 123, endPoint y: 485, distance: 153.2
click at [365, 112] on span "arrange" at bounding box center [387, 108] width 44 height 13
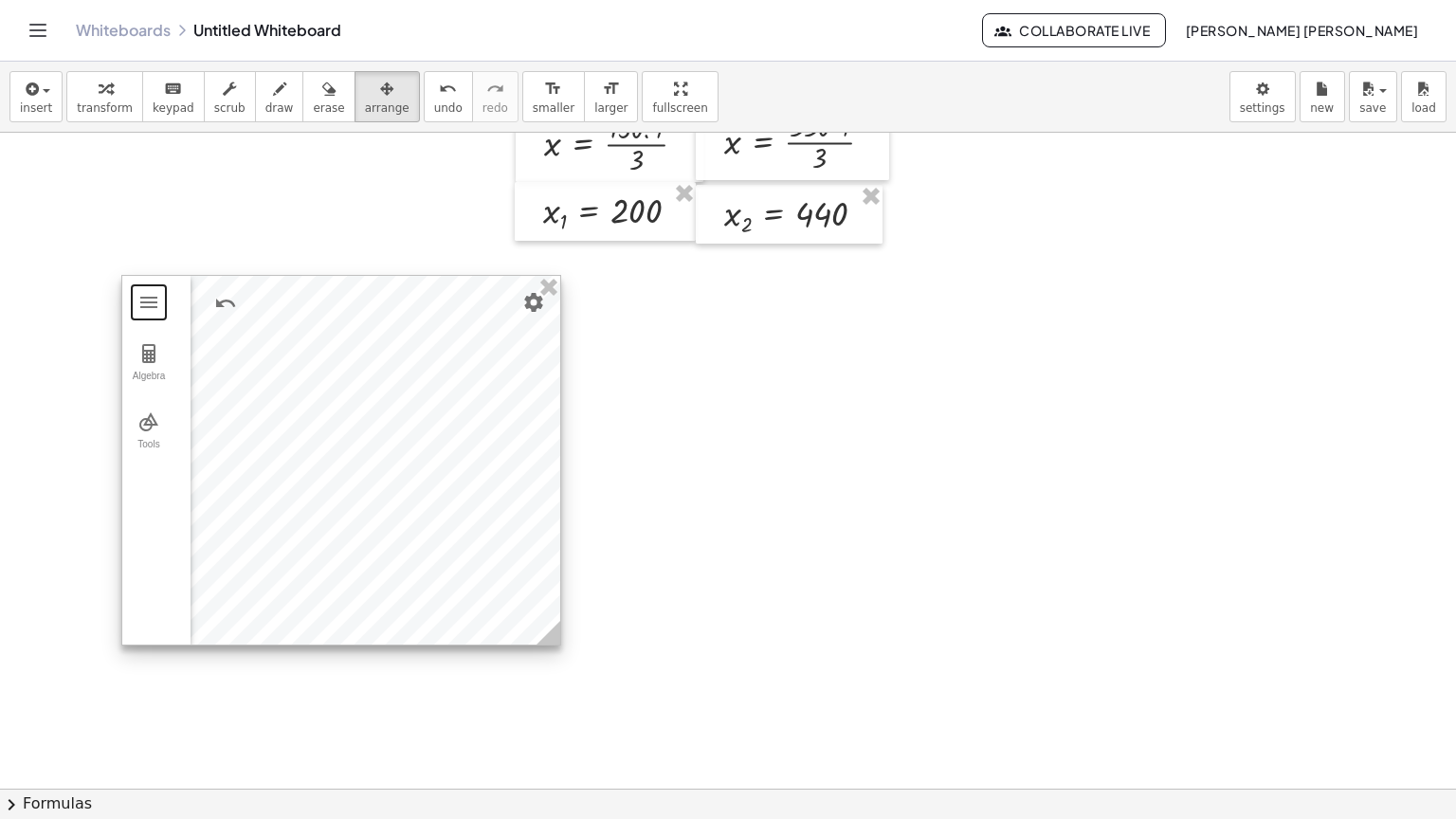
drag, startPoint x: 688, startPoint y: 688, endPoint x: 553, endPoint y: 641, distance: 142.9
click at [553, 641] on icon at bounding box center [548, 633] width 24 height 24
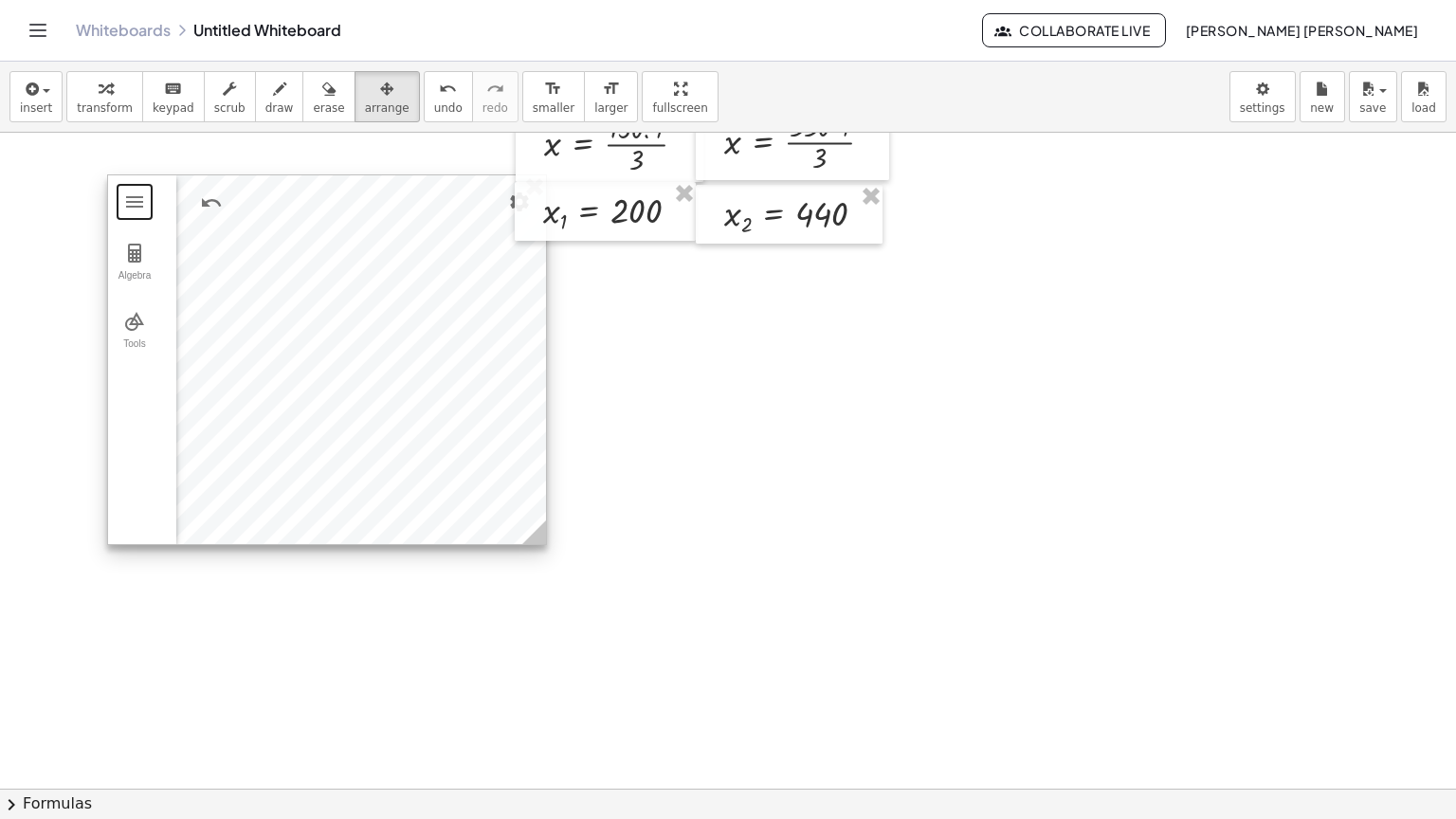
drag, startPoint x: 301, startPoint y: 317, endPoint x: 285, endPoint y: 214, distance: 104.2
click at [285, 214] on div at bounding box center [328, 360] width 438 height 369
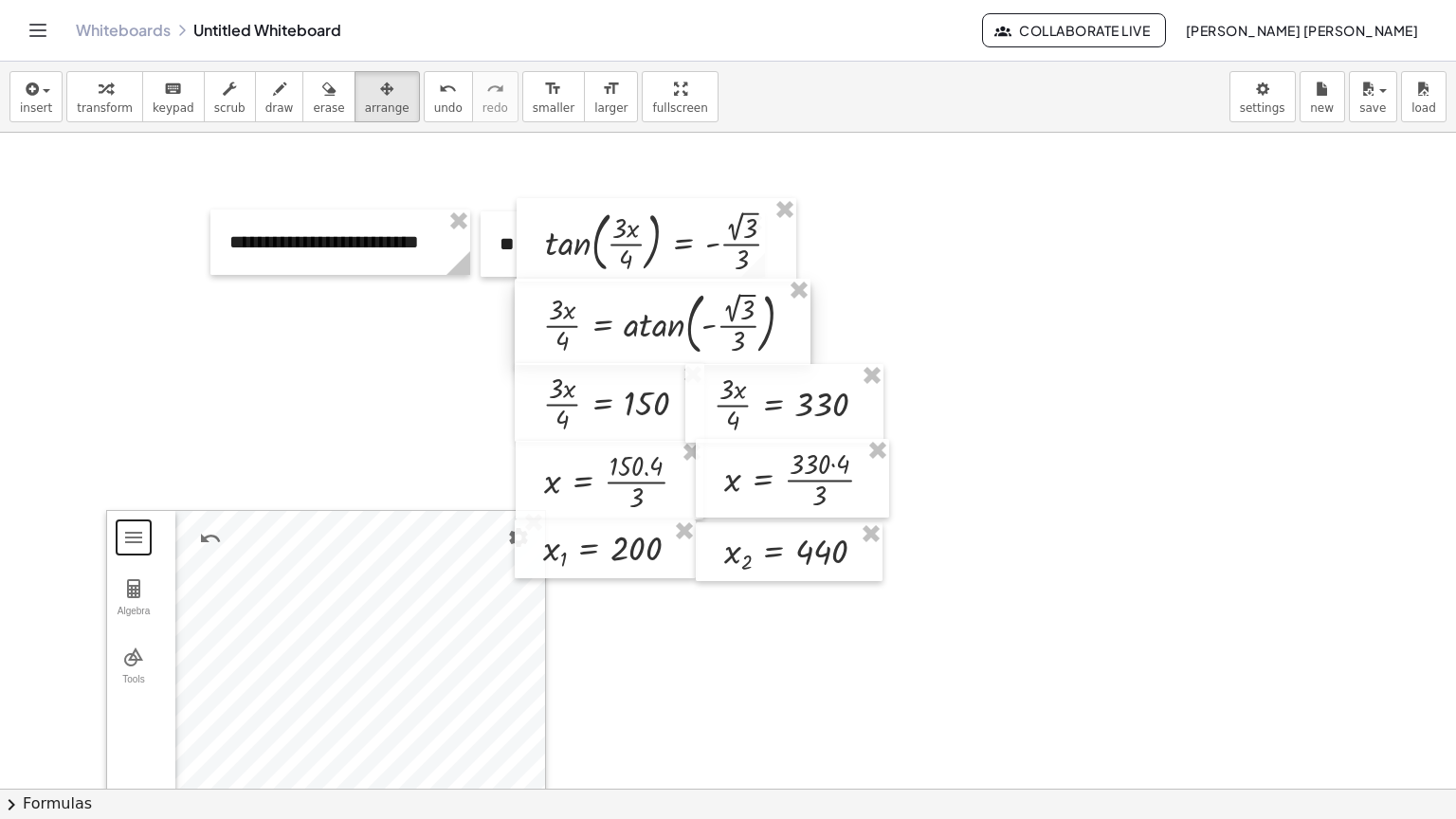
scroll to position [10, 0]
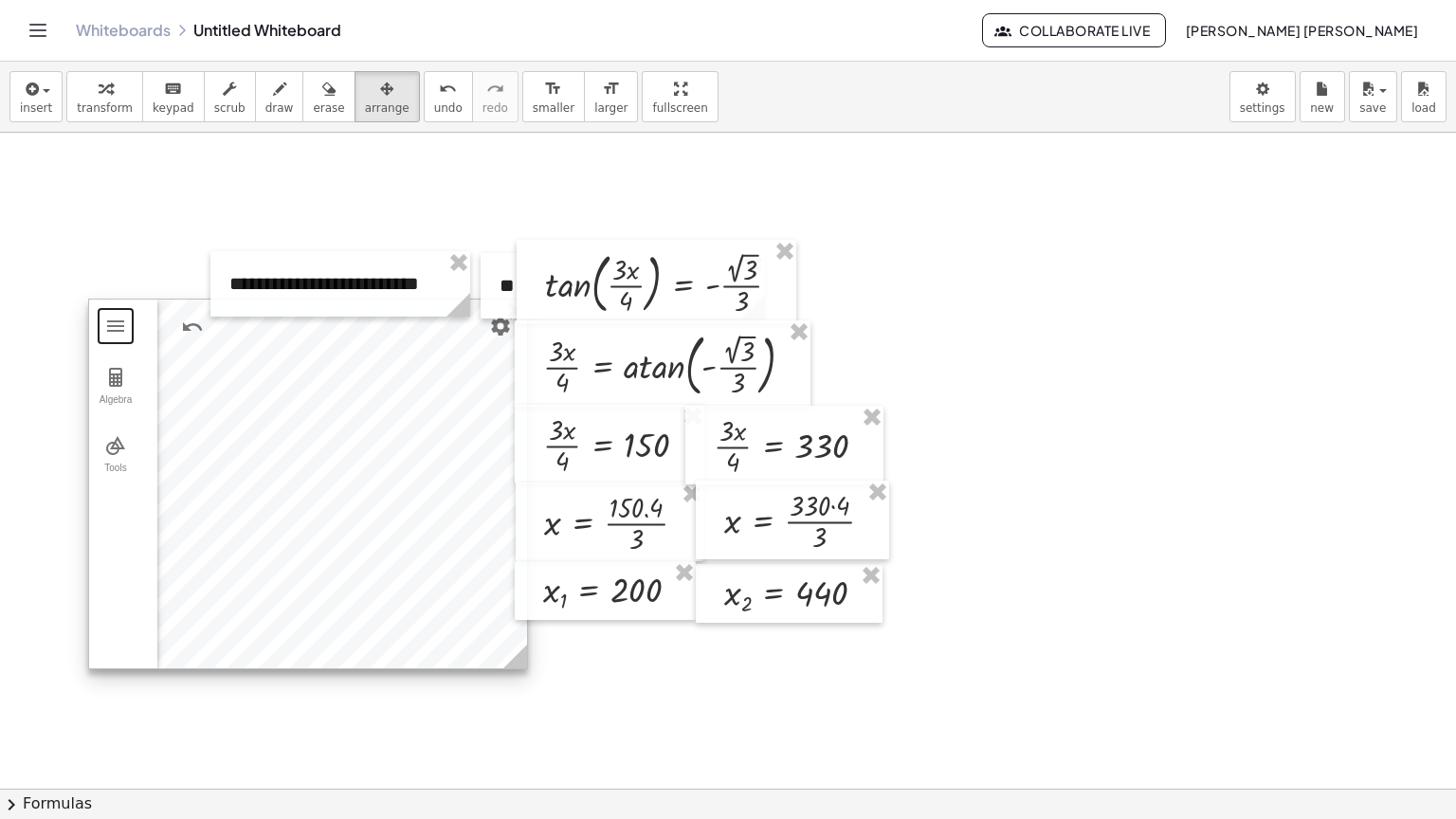
drag, startPoint x: 406, startPoint y: 637, endPoint x: 389, endPoint y: 384, distance: 253.6
click at [389, 384] on div at bounding box center [308, 484] width 438 height 369
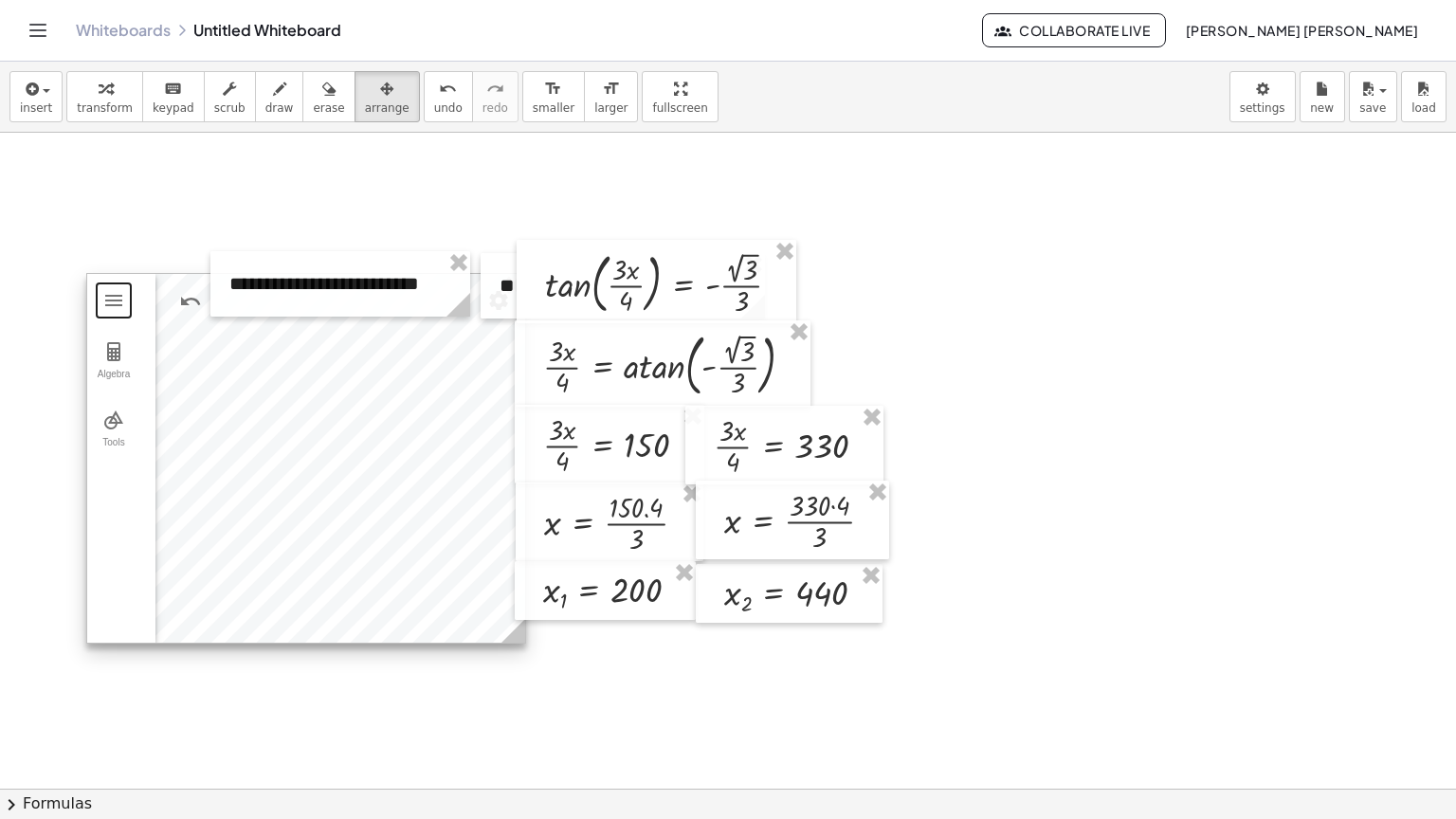
drag, startPoint x: 389, startPoint y: 384, endPoint x: 387, endPoint y: 358, distance: 26.1
click at [387, 358] on div at bounding box center [306, 459] width 438 height 369
click at [417, 373] on div at bounding box center [308, 467] width 438 height 369
click at [89, 153] on div at bounding box center [817, 780] width 1634 height 1312
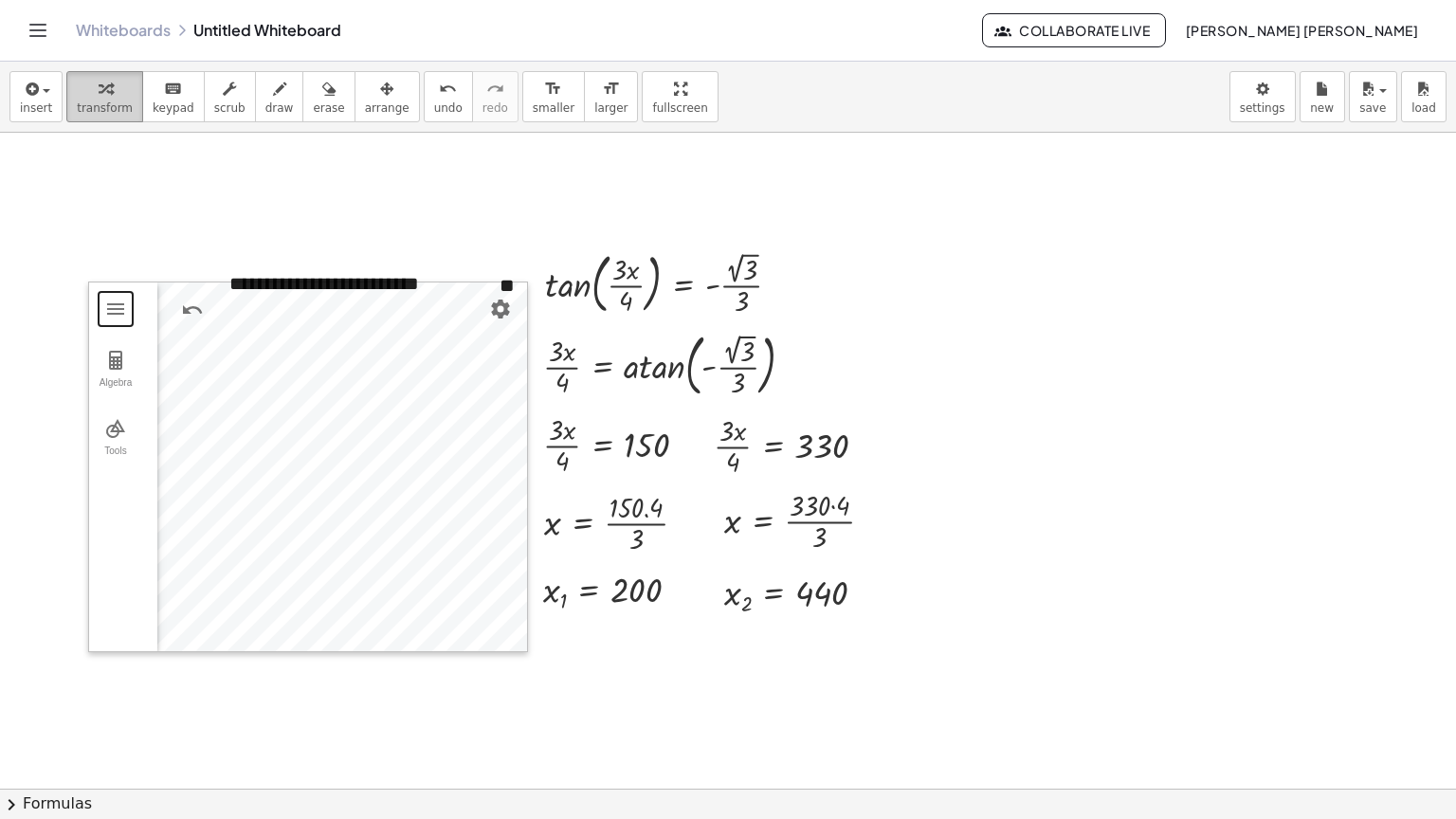
click at [103, 117] on button "transform" at bounding box center [105, 97] width 77 height 51
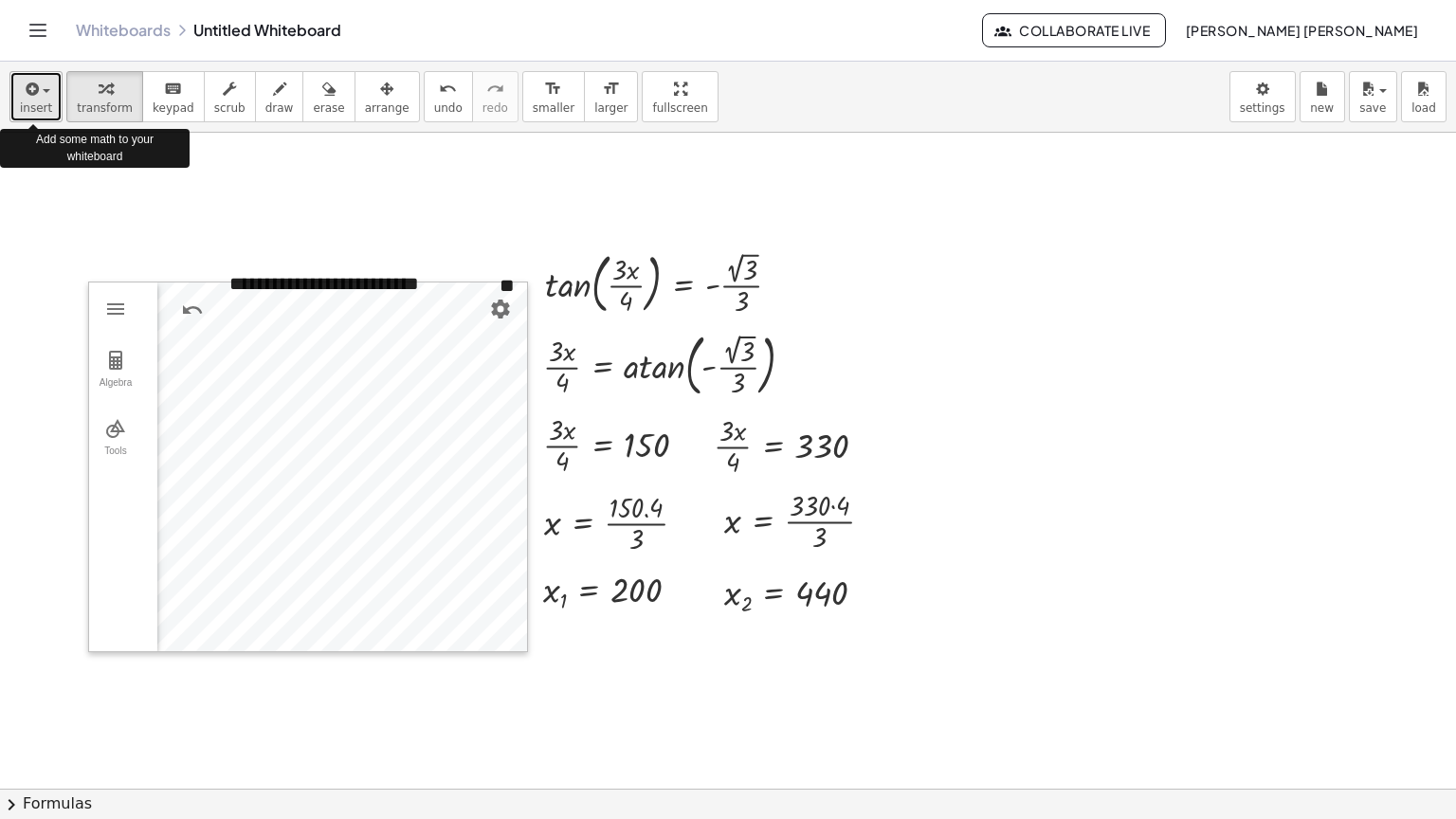
click at [49, 116] on button "insert" at bounding box center [36, 97] width 53 height 51
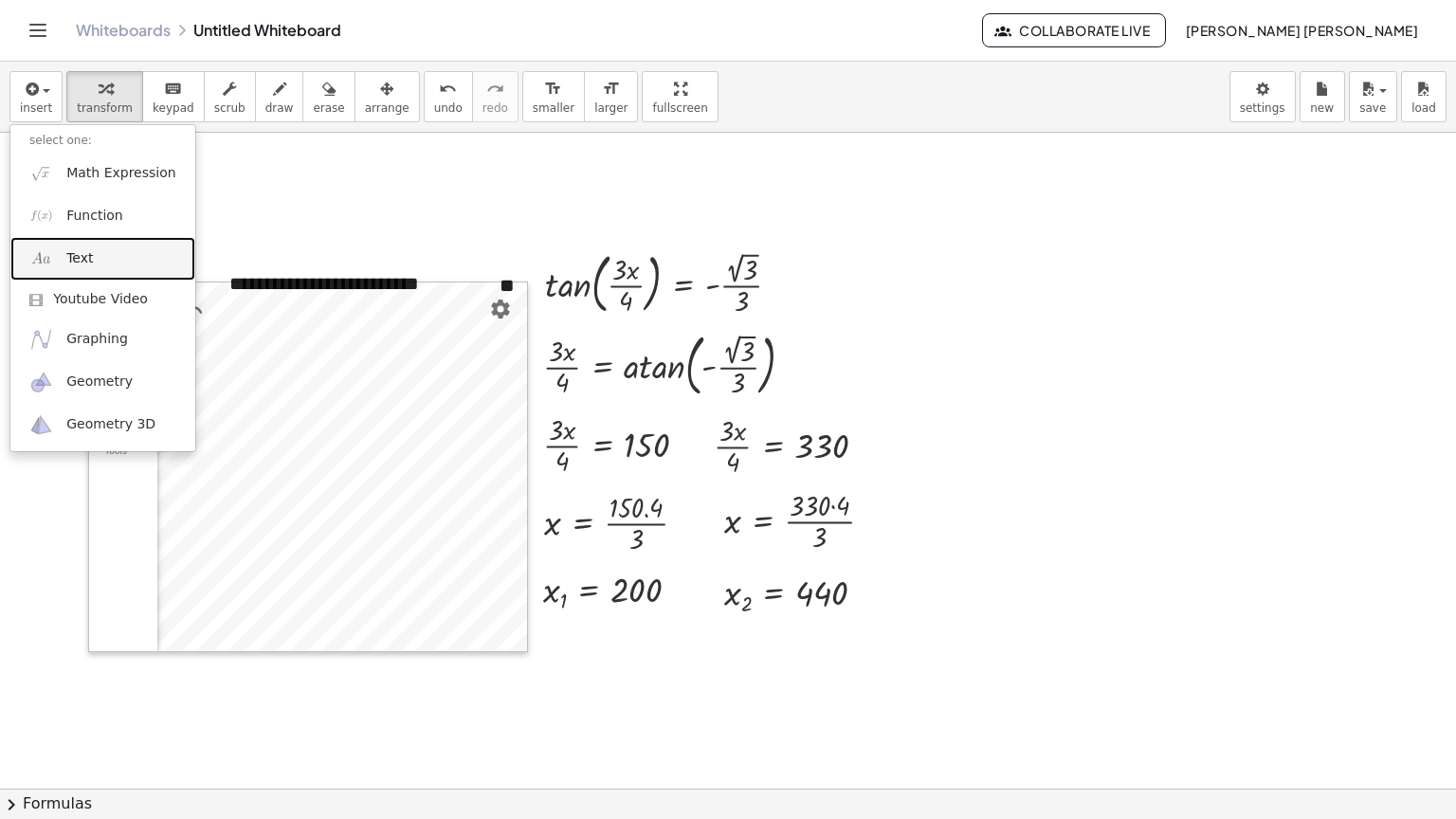
click at [73, 255] on span "Text" at bounding box center [79, 259] width 27 height 19
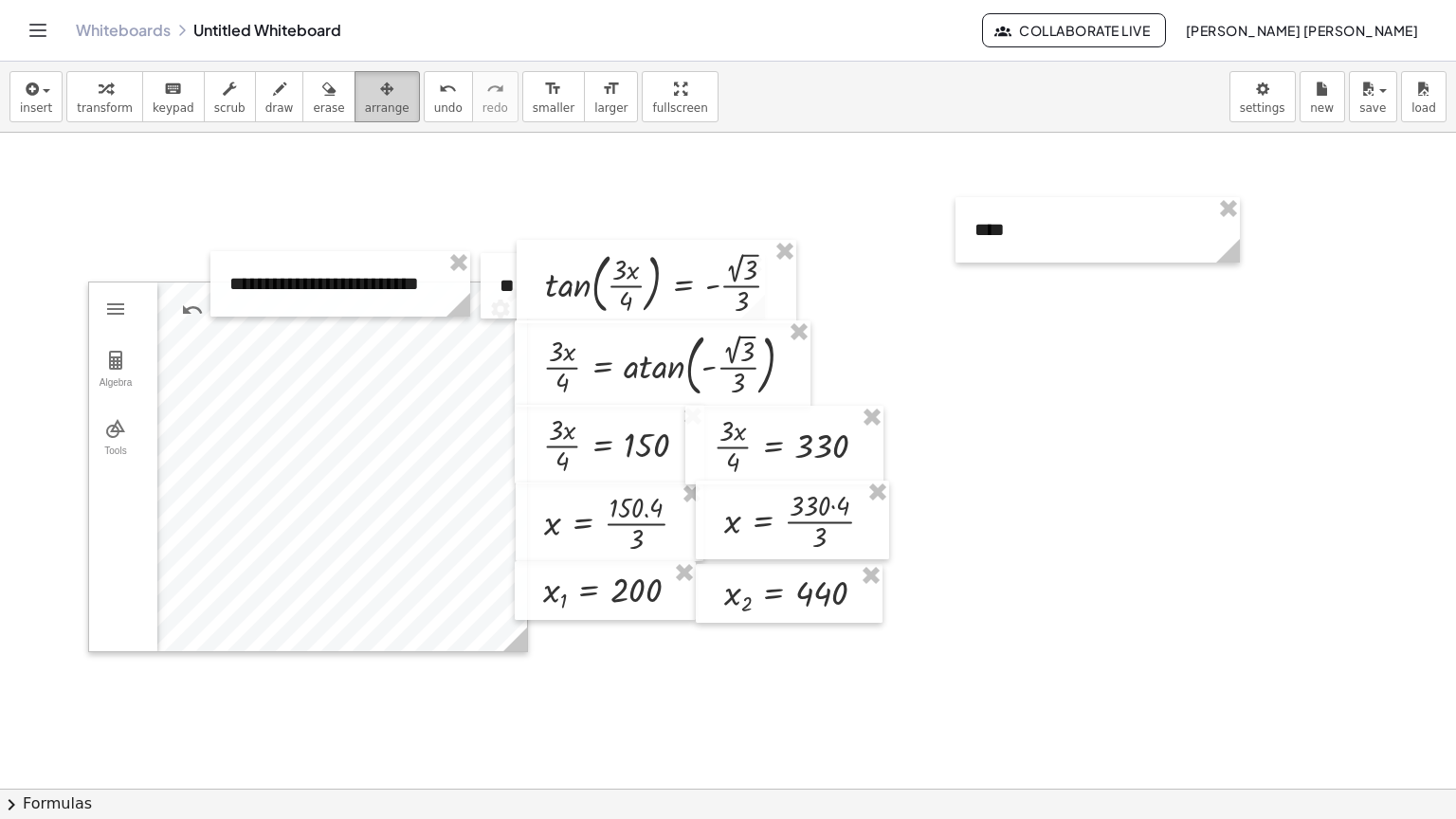
click at [376, 98] on button "arrange" at bounding box center [387, 97] width 65 height 51
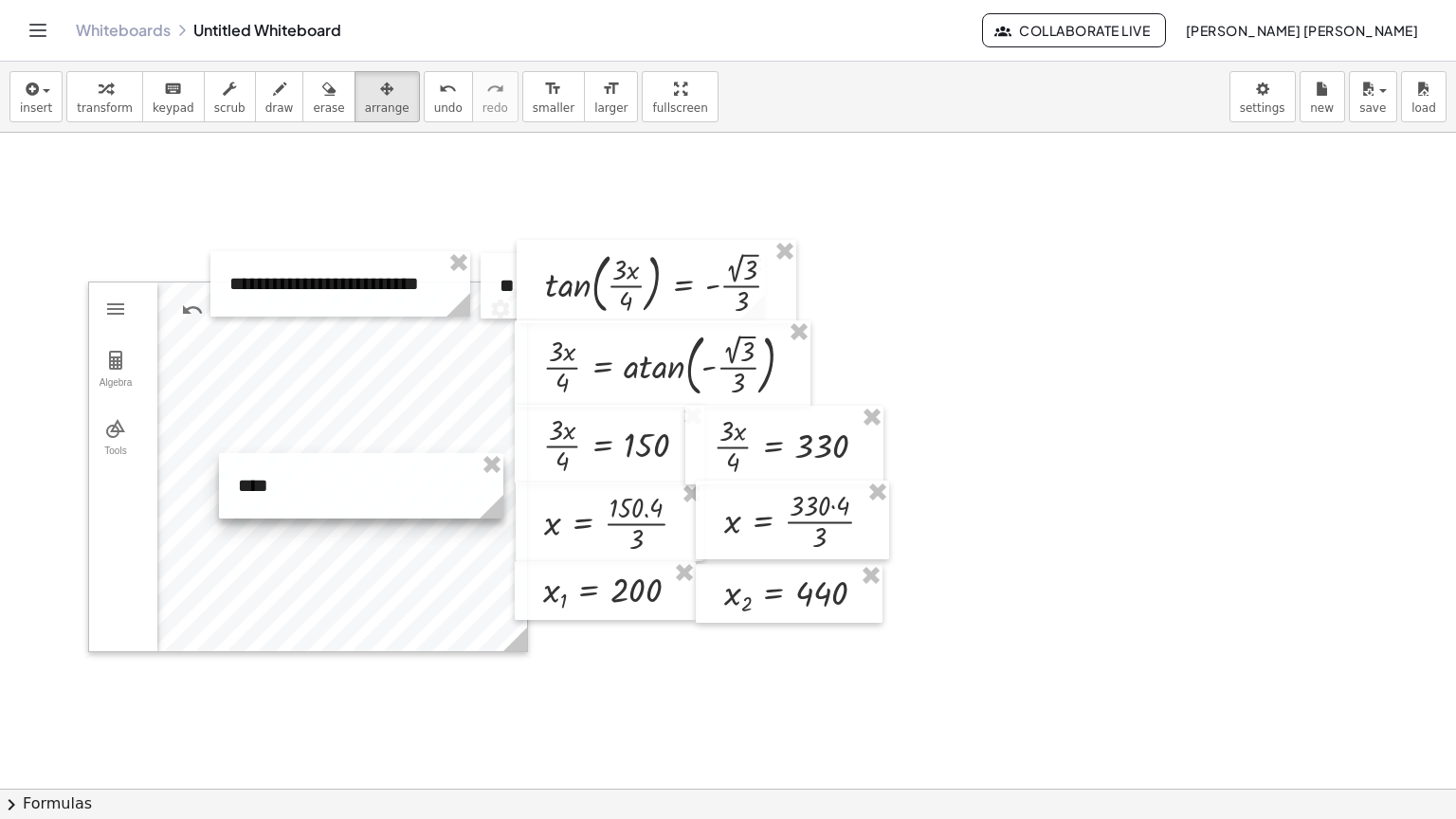
drag, startPoint x: 1094, startPoint y: 233, endPoint x: 357, endPoint y: 489, distance: 780.2
click at [357, 489] on div at bounding box center [361, 485] width 284 height 65
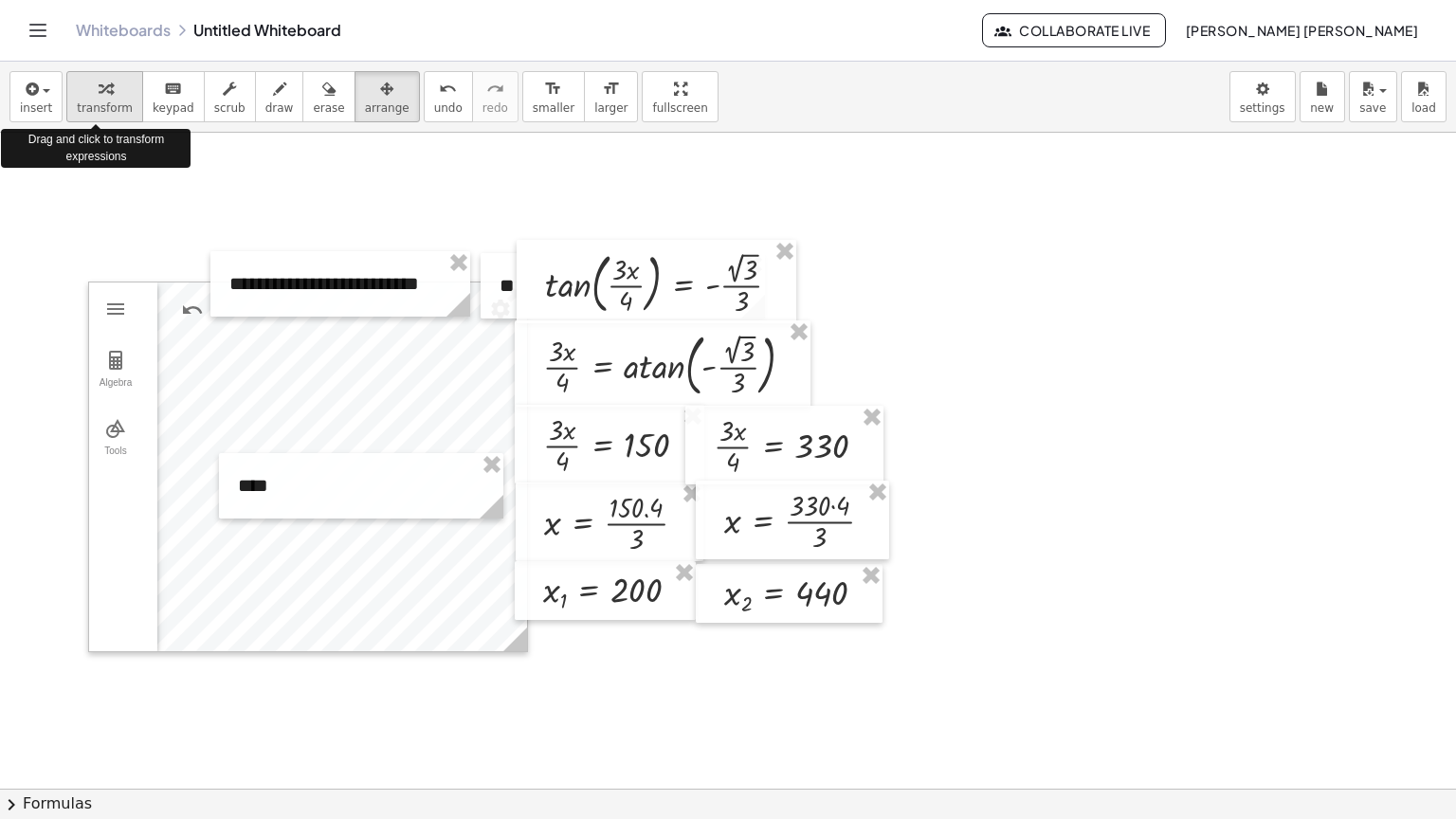
click at [93, 107] on span "transform" at bounding box center [105, 108] width 56 height 13
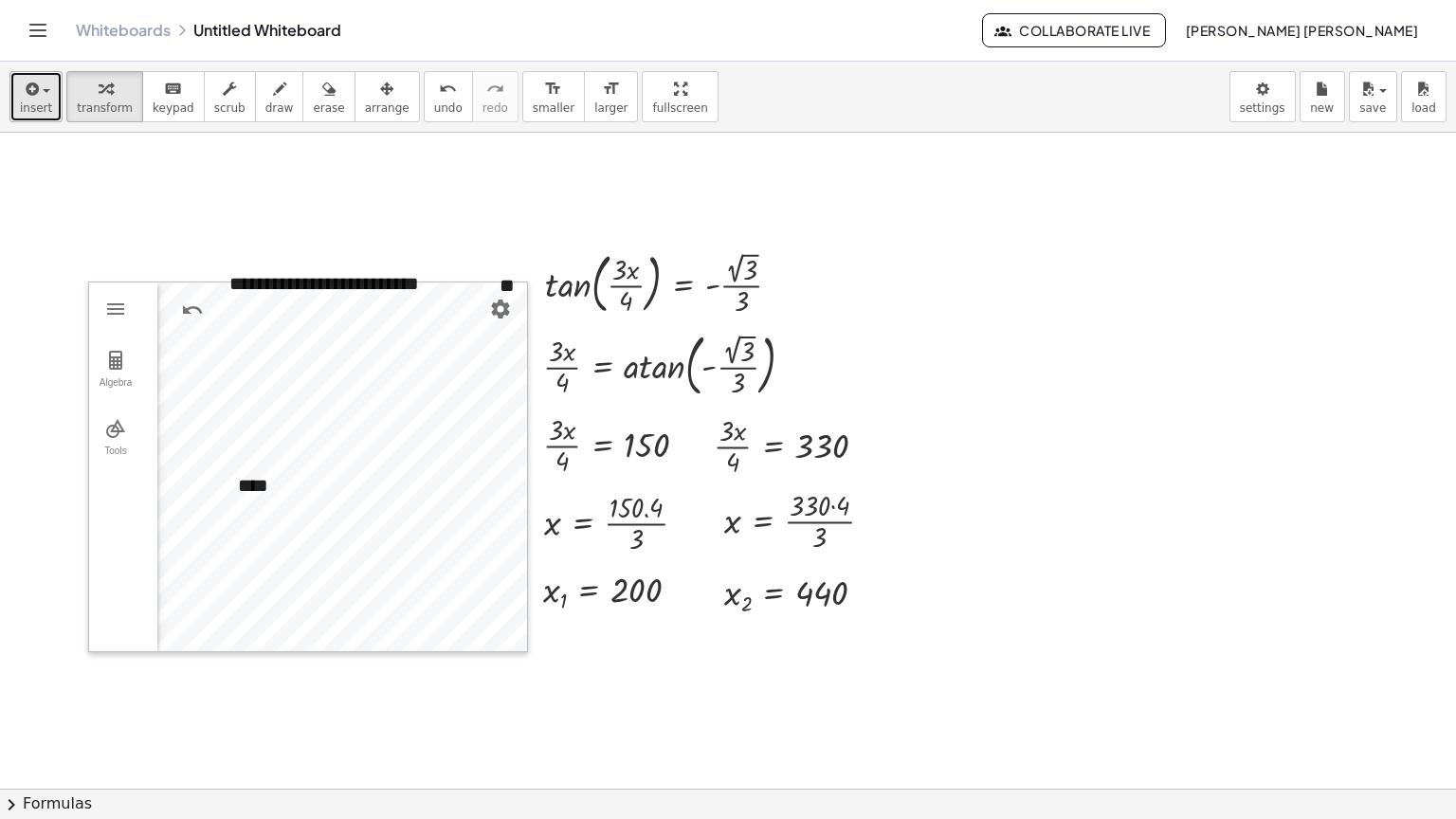
click at [50, 119] on button "insert" at bounding box center [36, 97] width 53 height 51
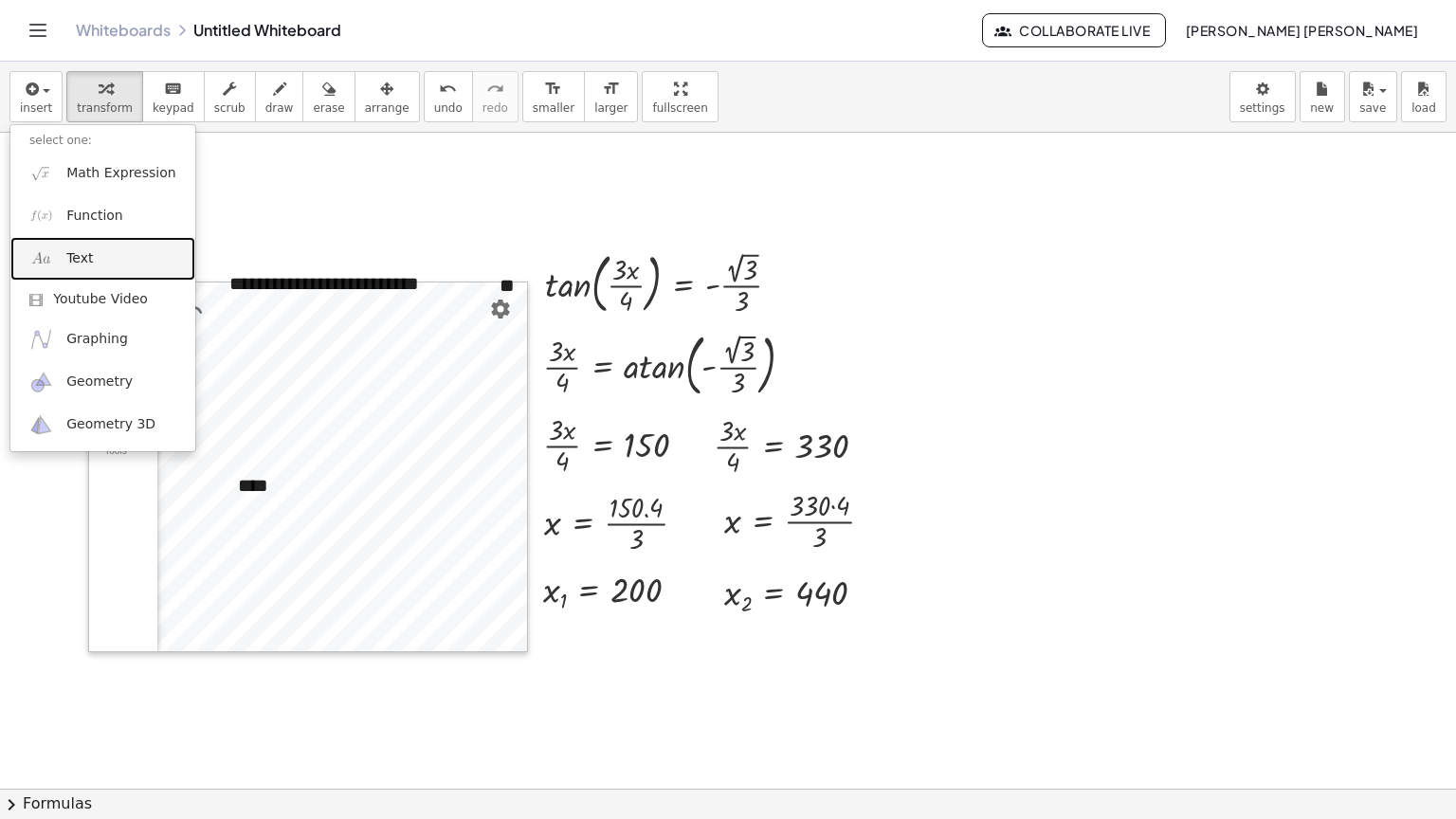
click at [78, 250] on span "Text" at bounding box center [79, 259] width 27 height 19
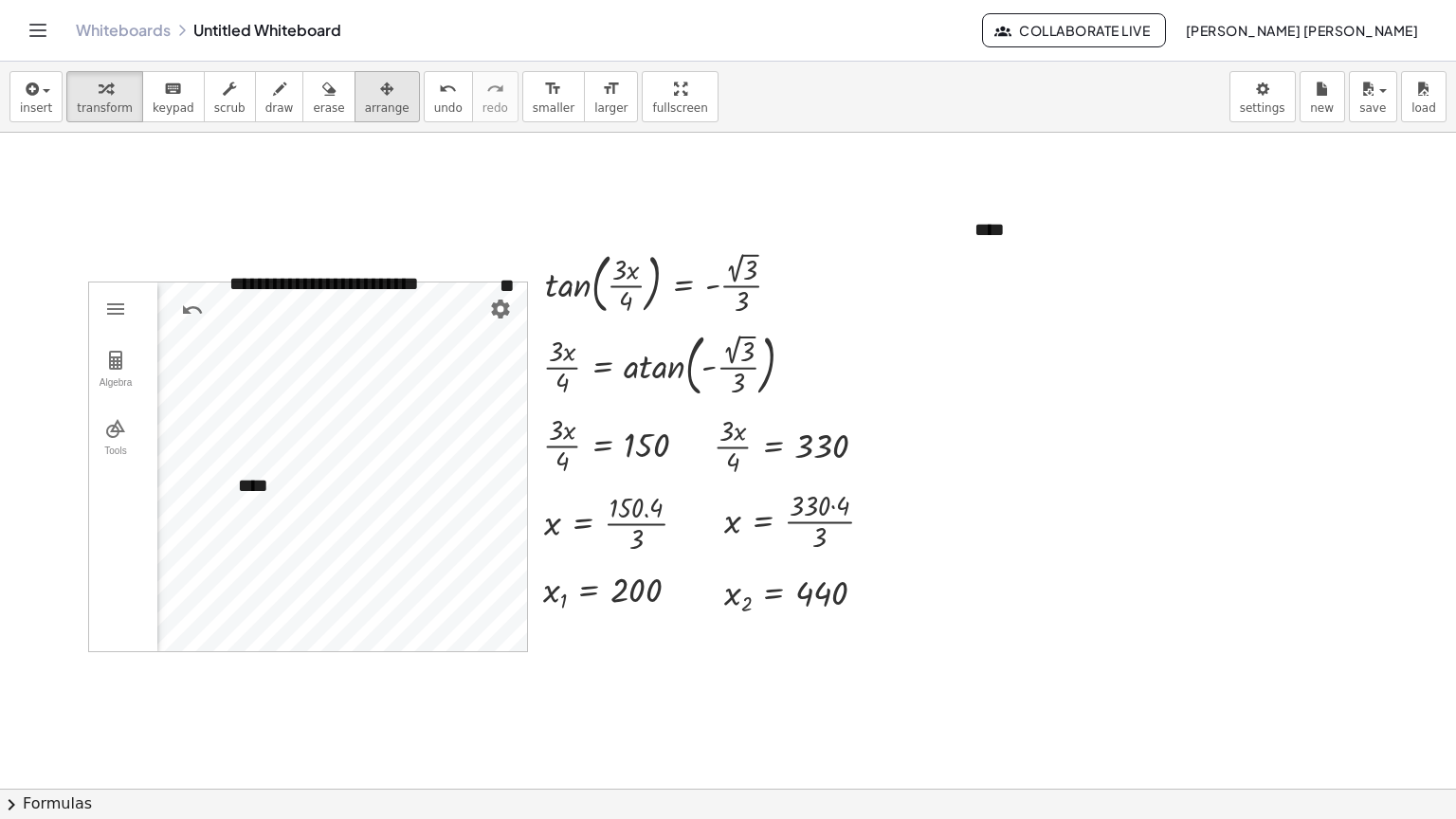
click at [365, 97] on div "button" at bounding box center [387, 88] width 44 height 23
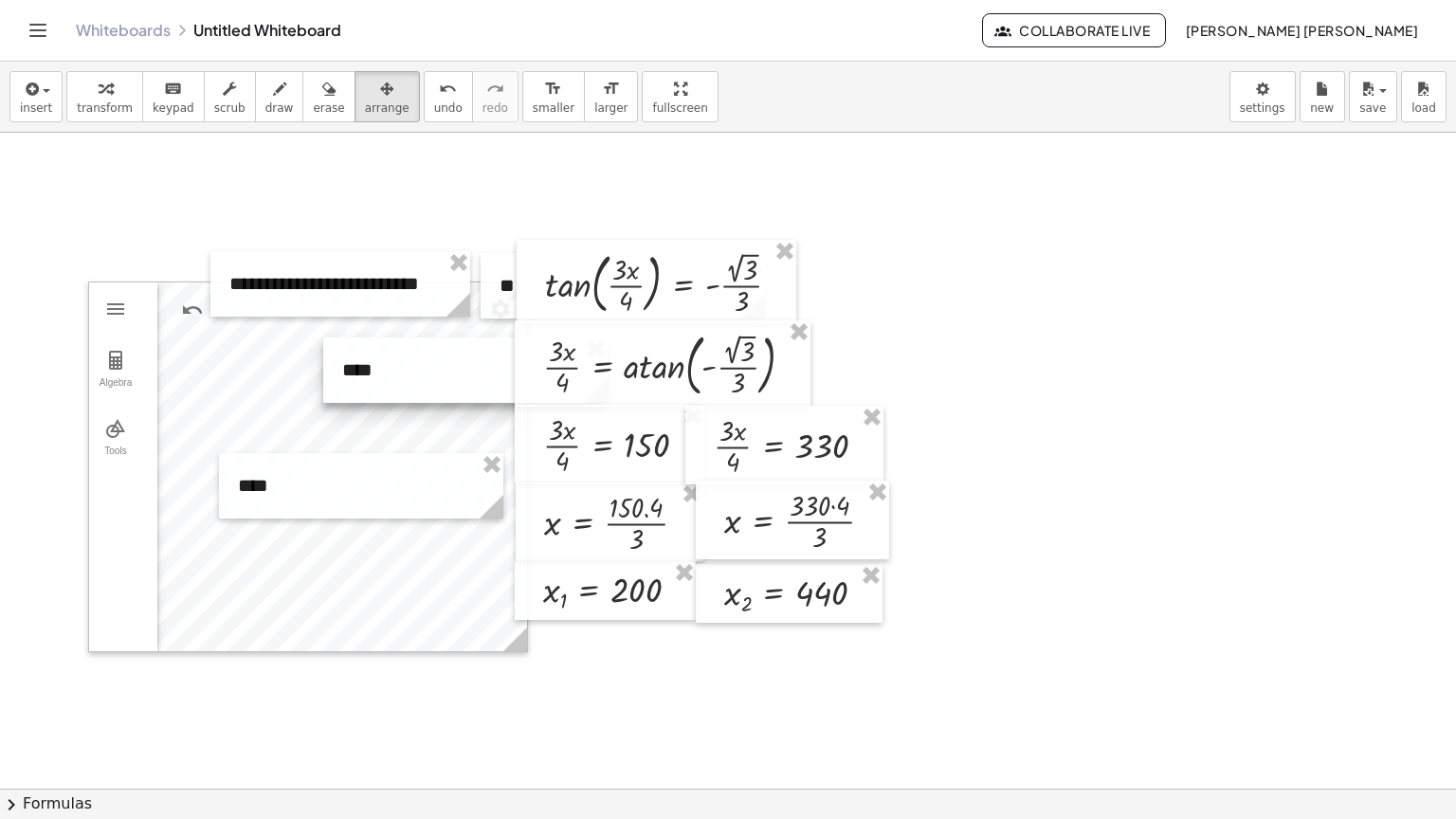
drag, startPoint x: 1060, startPoint y: 235, endPoint x: 428, endPoint y: 376, distance: 647.5
click at [428, 376] on div at bounding box center [466, 370] width 284 height 65
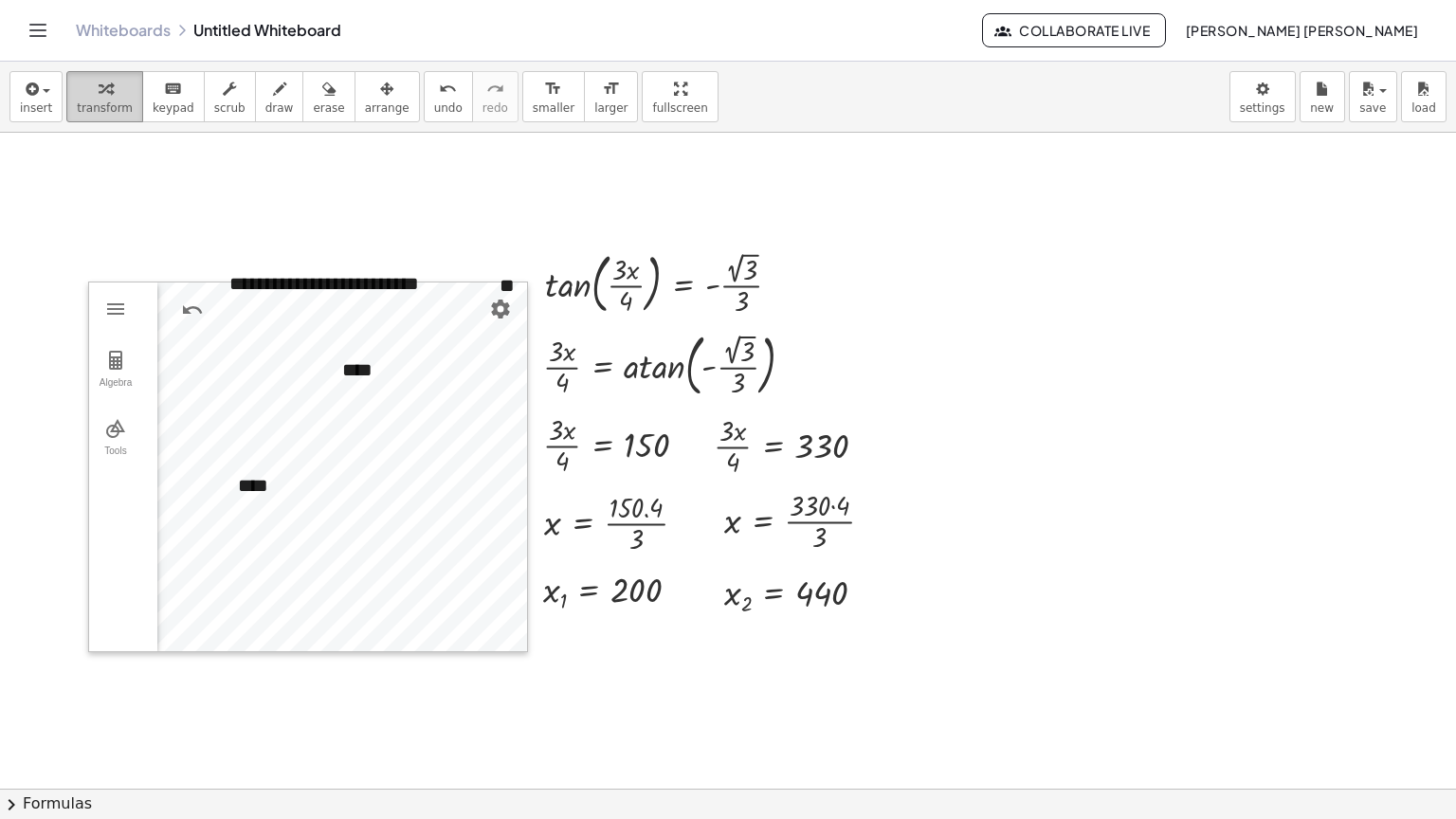
drag, startPoint x: 85, startPoint y: 106, endPoint x: 89, endPoint y: 121, distance: 15.5
click at [85, 108] on span "transform" at bounding box center [105, 108] width 56 height 13
click at [365, 95] on div "button" at bounding box center [387, 88] width 44 height 23
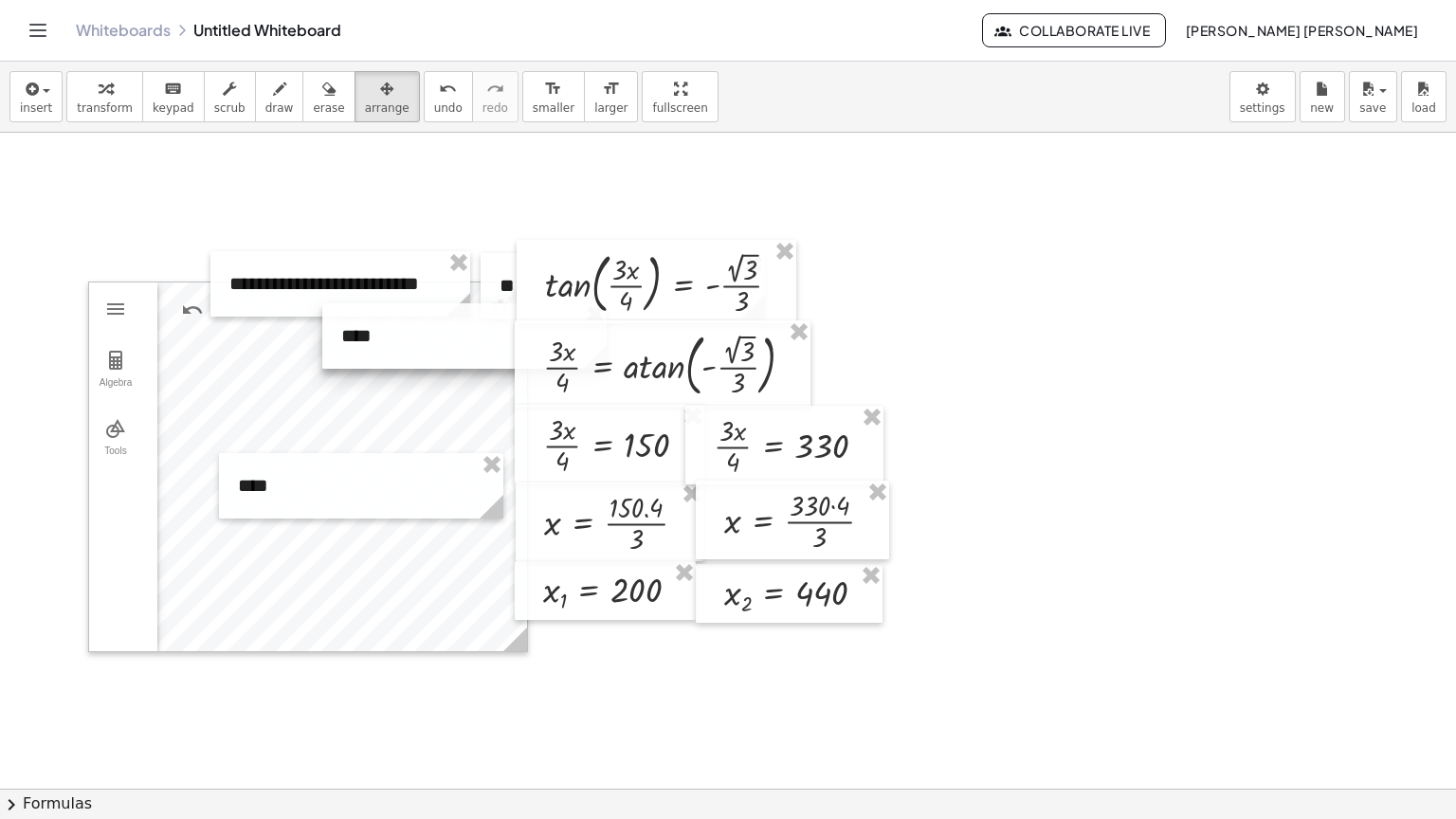
drag, startPoint x: 401, startPoint y: 379, endPoint x: 400, endPoint y: 359, distance: 20.0
click at [400, 359] on div at bounding box center [465, 336] width 284 height 65
click at [79, 102] on span "transform" at bounding box center [105, 108] width 56 height 13
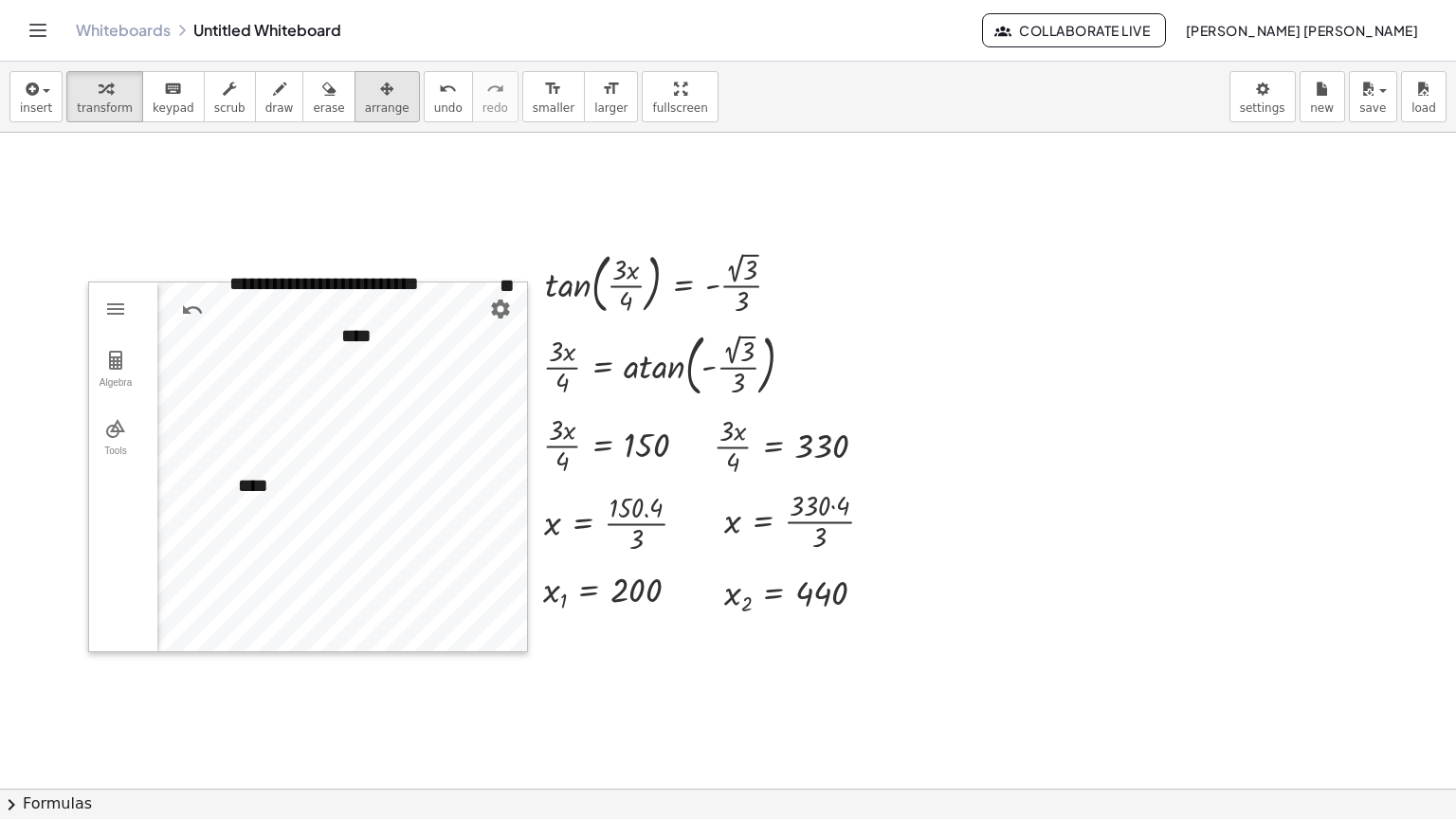
click at [365, 102] on span "arrange" at bounding box center [387, 108] width 44 height 13
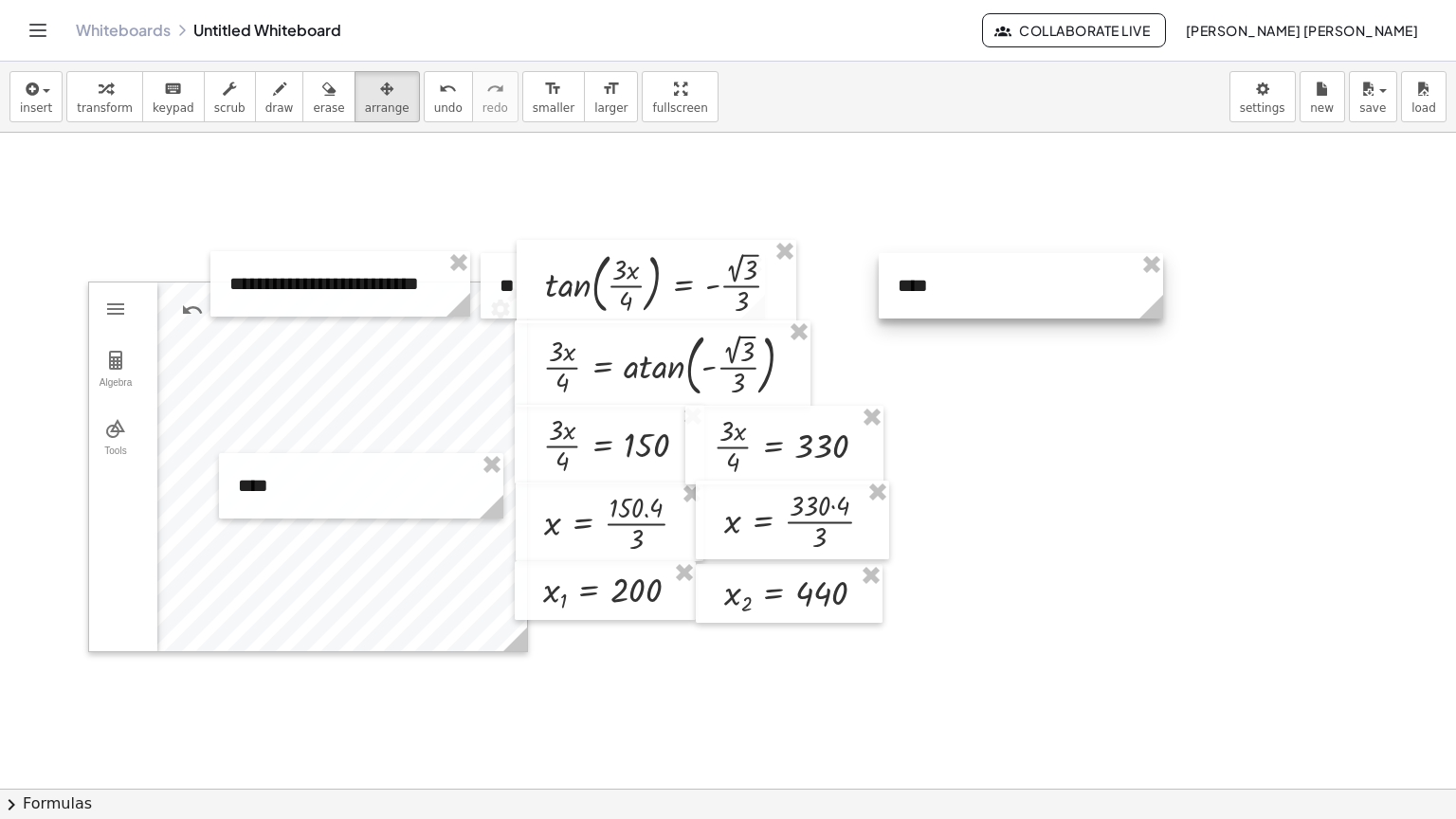
drag, startPoint x: 584, startPoint y: 278, endPoint x: 1016, endPoint y: 296, distance: 432.4
click at [1016, 296] on div at bounding box center [1021, 286] width 284 height 65
click at [527, 110] on button "format_size smaller" at bounding box center [552, 97] width 62 height 51
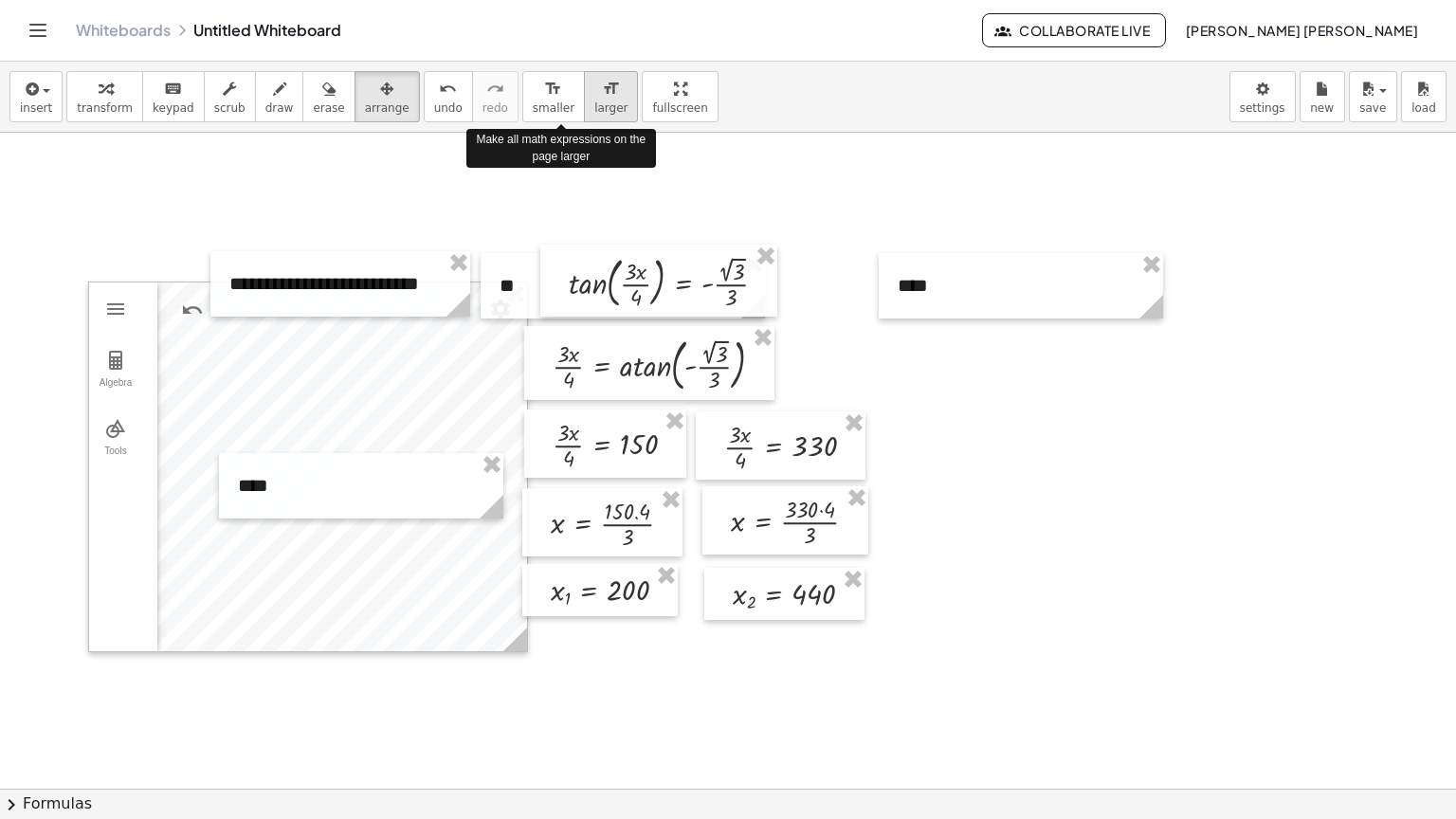
click at [584, 107] on button "format_size larger" at bounding box center [611, 97] width 54 height 51
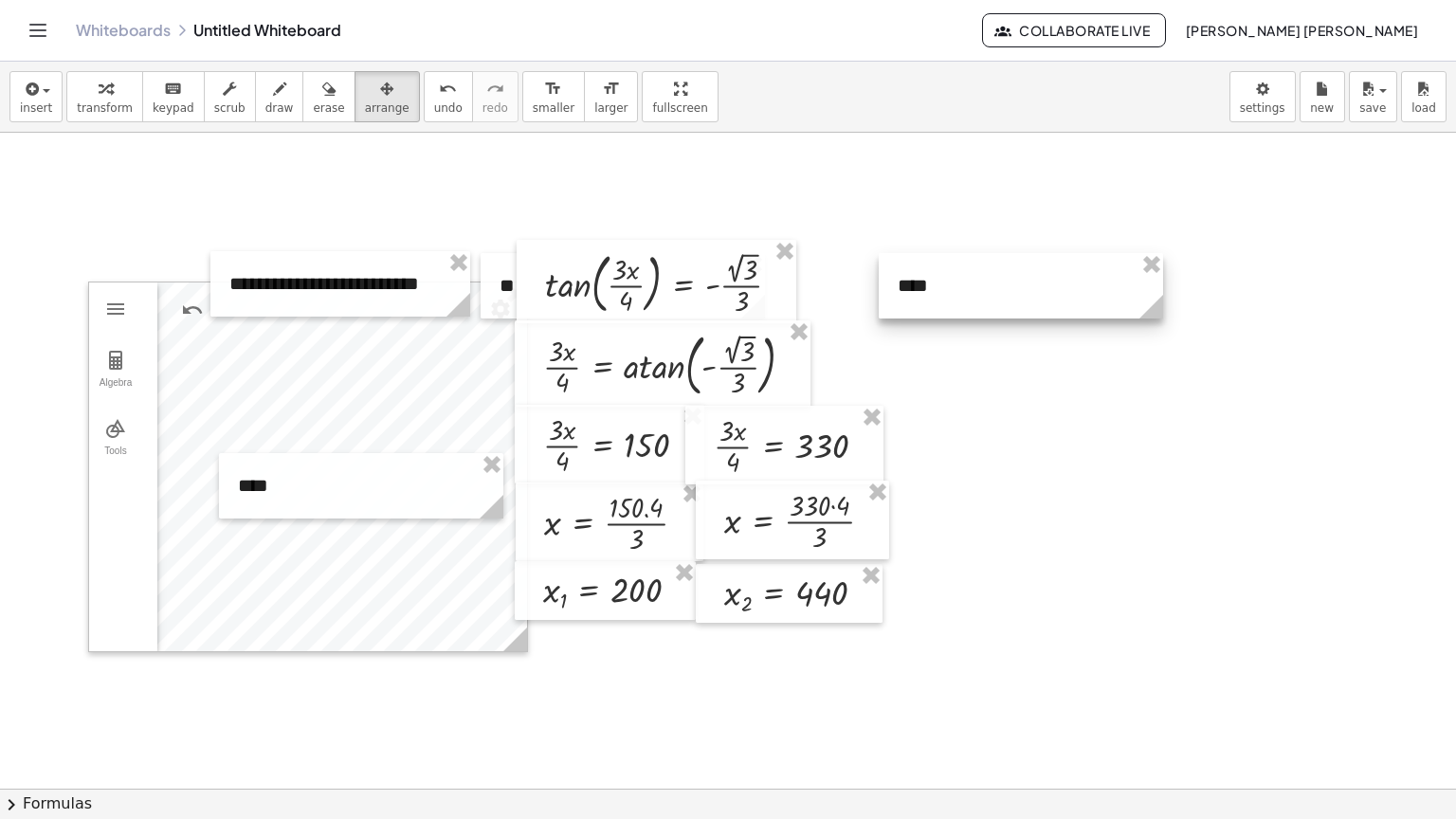
click at [921, 301] on div at bounding box center [1021, 286] width 284 height 65
click at [424, 109] on button "undo undo" at bounding box center [449, 97] width 49 height 51
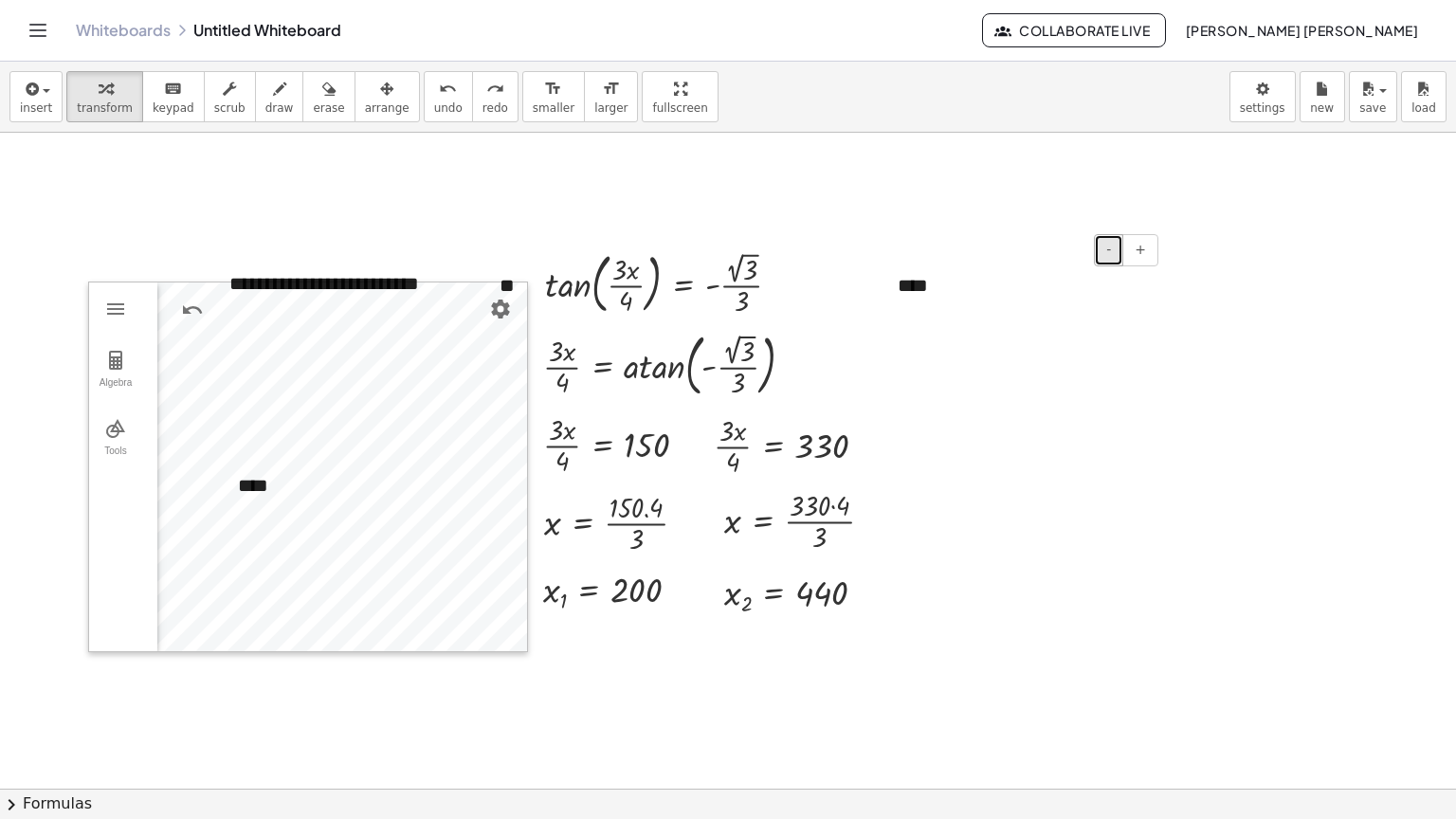
click at [1099, 245] on button "-" at bounding box center [1109, 250] width 30 height 33
click at [354, 107] on button "arrange" at bounding box center [387, 97] width 65 height 51
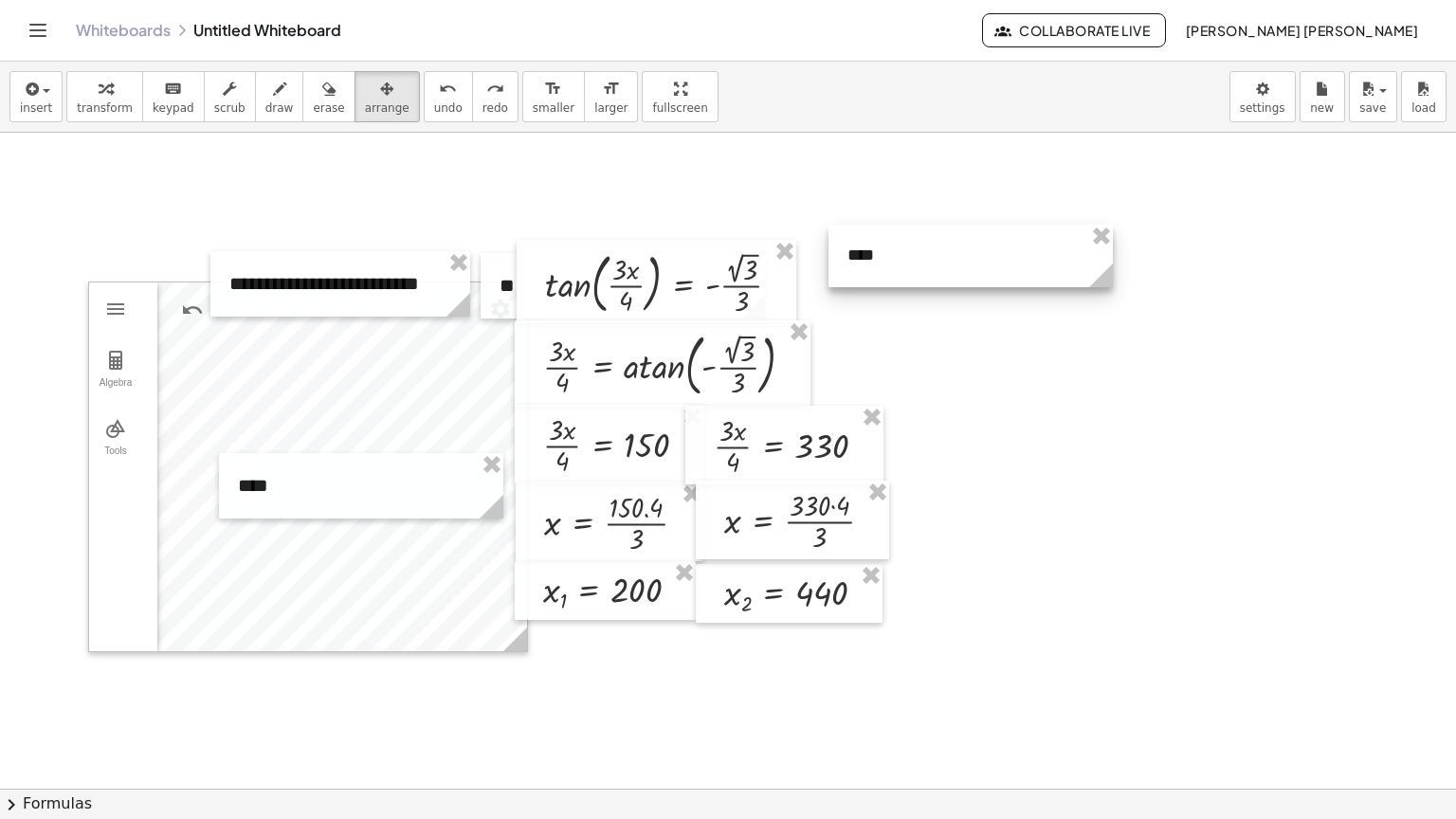
drag, startPoint x: 927, startPoint y: 292, endPoint x: 887, endPoint y: 256, distance: 53.8
click at [887, 256] on div at bounding box center [971, 256] width 284 height 62
drag, startPoint x: 776, startPoint y: 193, endPoint x: 216, endPoint y: 113, distance: 565.7
click at [767, 193] on div at bounding box center [817, 780] width 1634 height 1312
drag, startPoint x: 94, startPoint y: 128, endPoint x: 92, endPoint y: 99, distance: 29.1
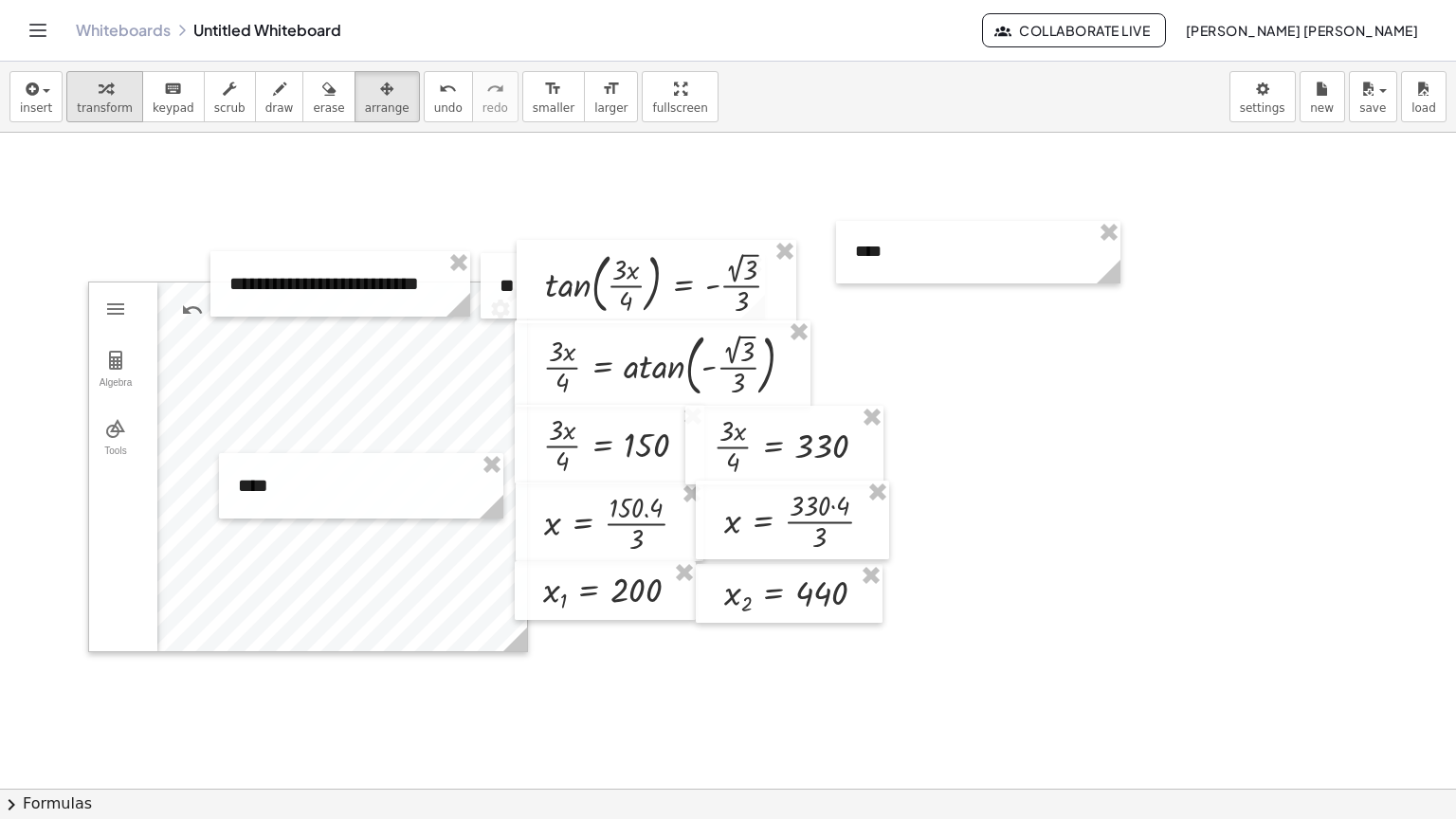
click at [94, 117] on div "insert select one: Math Expression Function Text Youtube Video Graphing Geometr…" at bounding box center [728, 97] width 1456 height 71
click at [99, 99] on icon "button" at bounding box center [105, 89] width 13 height 23
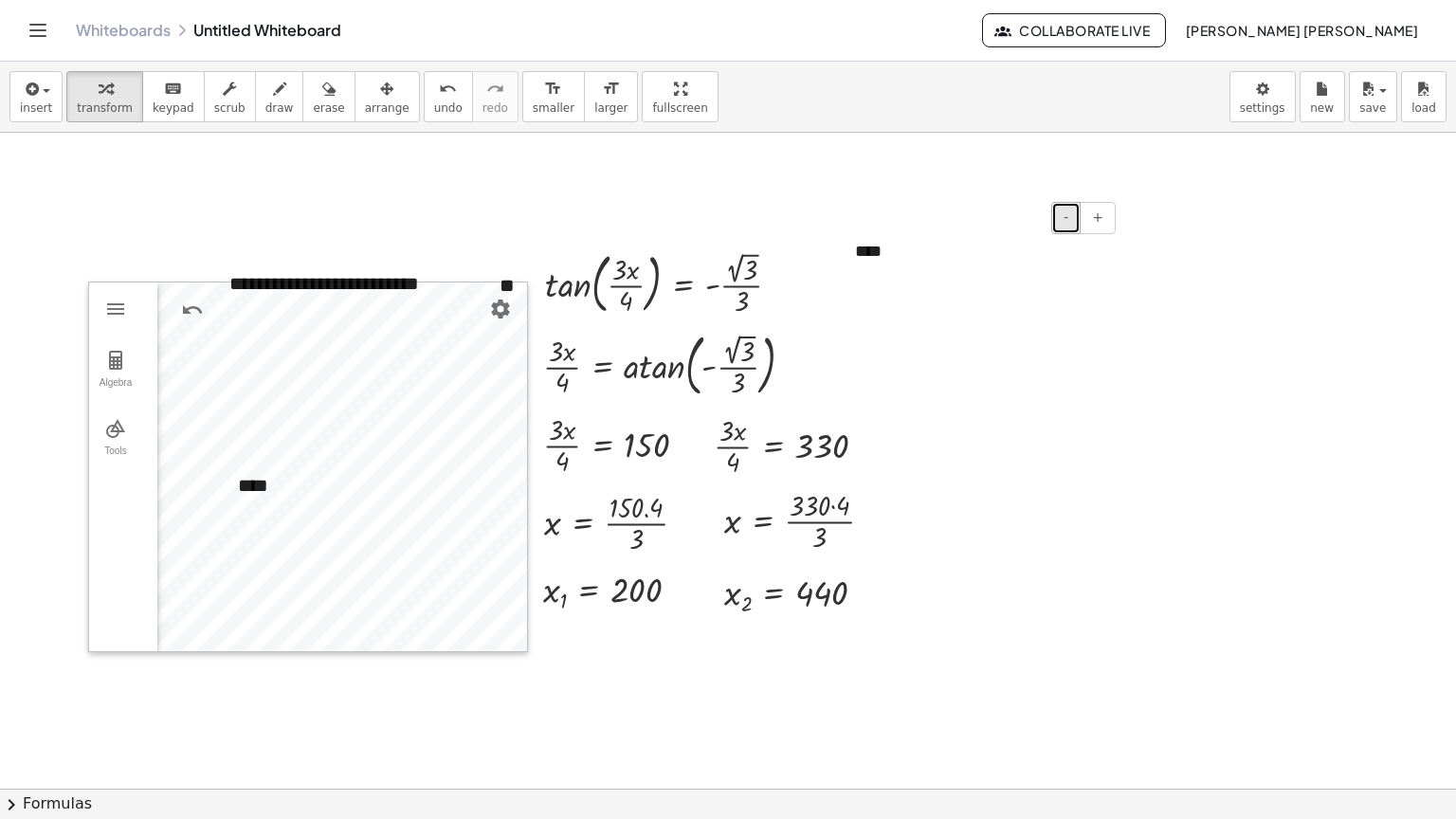
click at [1068, 225] on span "-" at bounding box center [1065, 216] width 5 height 15
click at [377, 98] on button "arrange" at bounding box center [387, 97] width 65 height 51
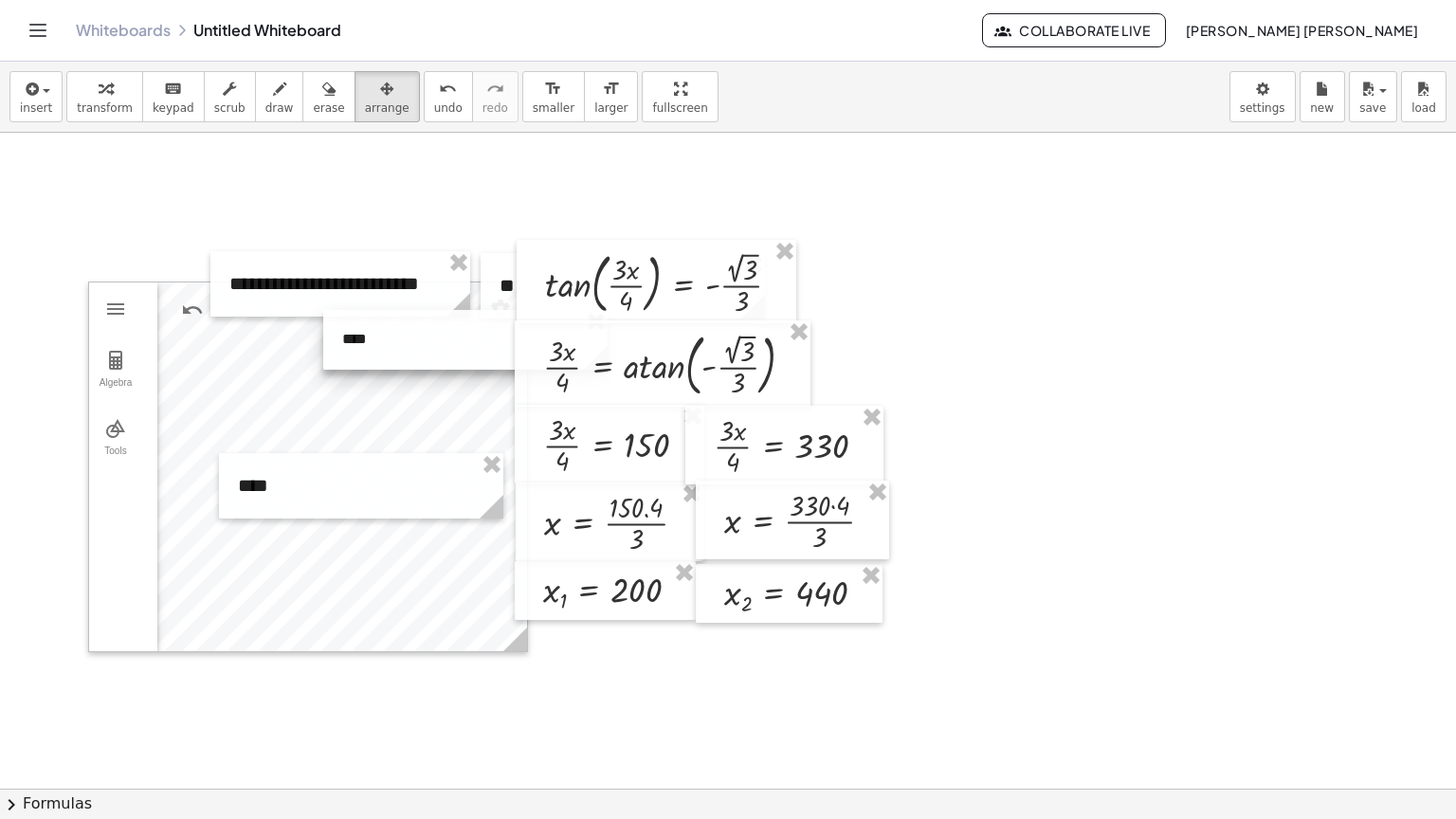
drag, startPoint x: 1041, startPoint y: 260, endPoint x: 528, endPoint y: 349, distance: 520.7
click at [528, 349] on div "**********" at bounding box center [817, 780] width 1634 height 1312
click at [115, 182] on div at bounding box center [817, 780] width 1634 height 1312
click at [104, 106] on span "transform" at bounding box center [105, 108] width 56 height 13
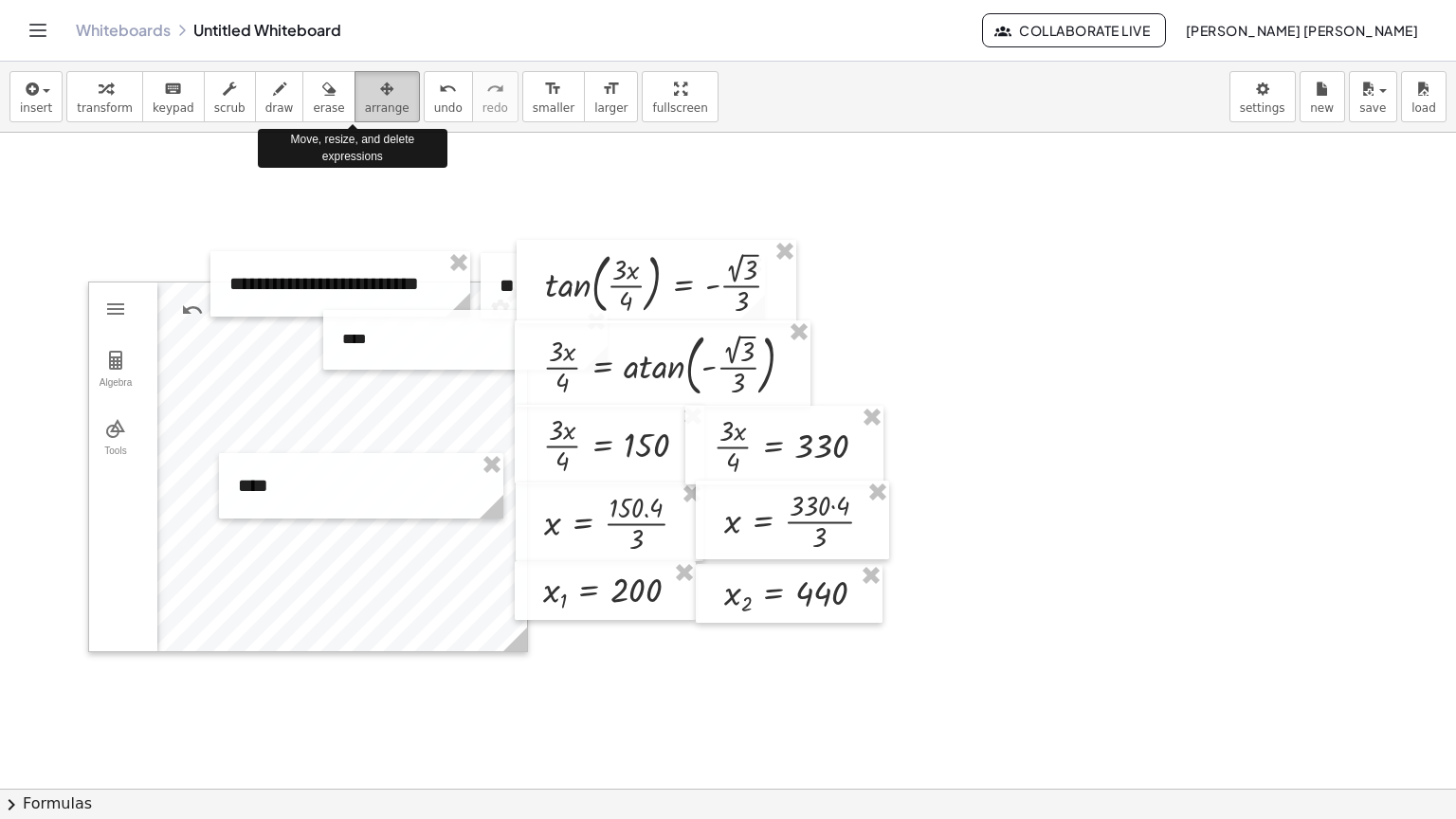
click at [365, 104] on span "arrange" at bounding box center [387, 108] width 44 height 13
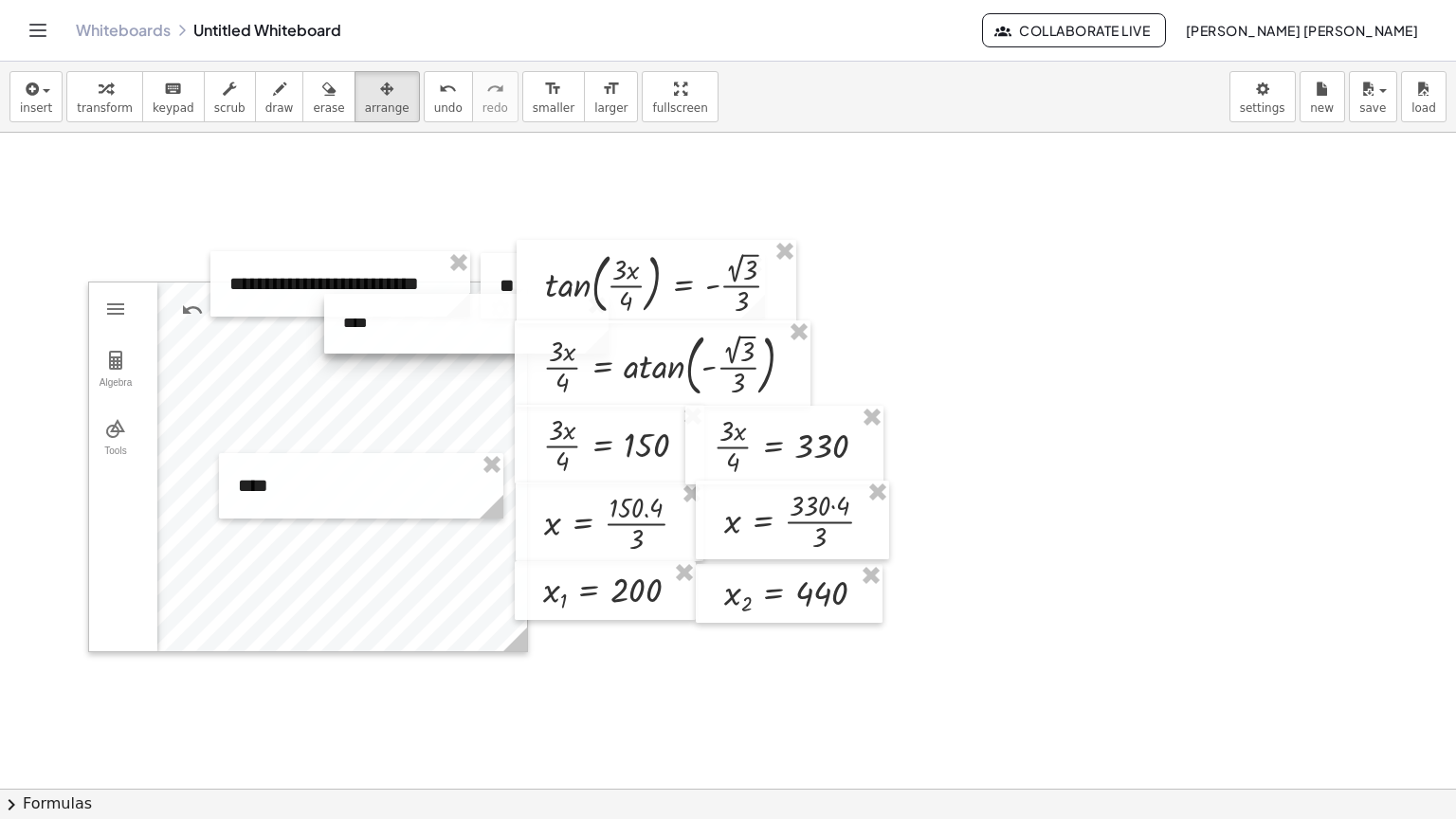
drag, startPoint x: 387, startPoint y: 337, endPoint x: 388, endPoint y: 322, distance: 15.0
click at [388, 322] on div at bounding box center [467, 324] width 284 height 60
click at [89, 107] on span "transform" at bounding box center [105, 108] width 56 height 13
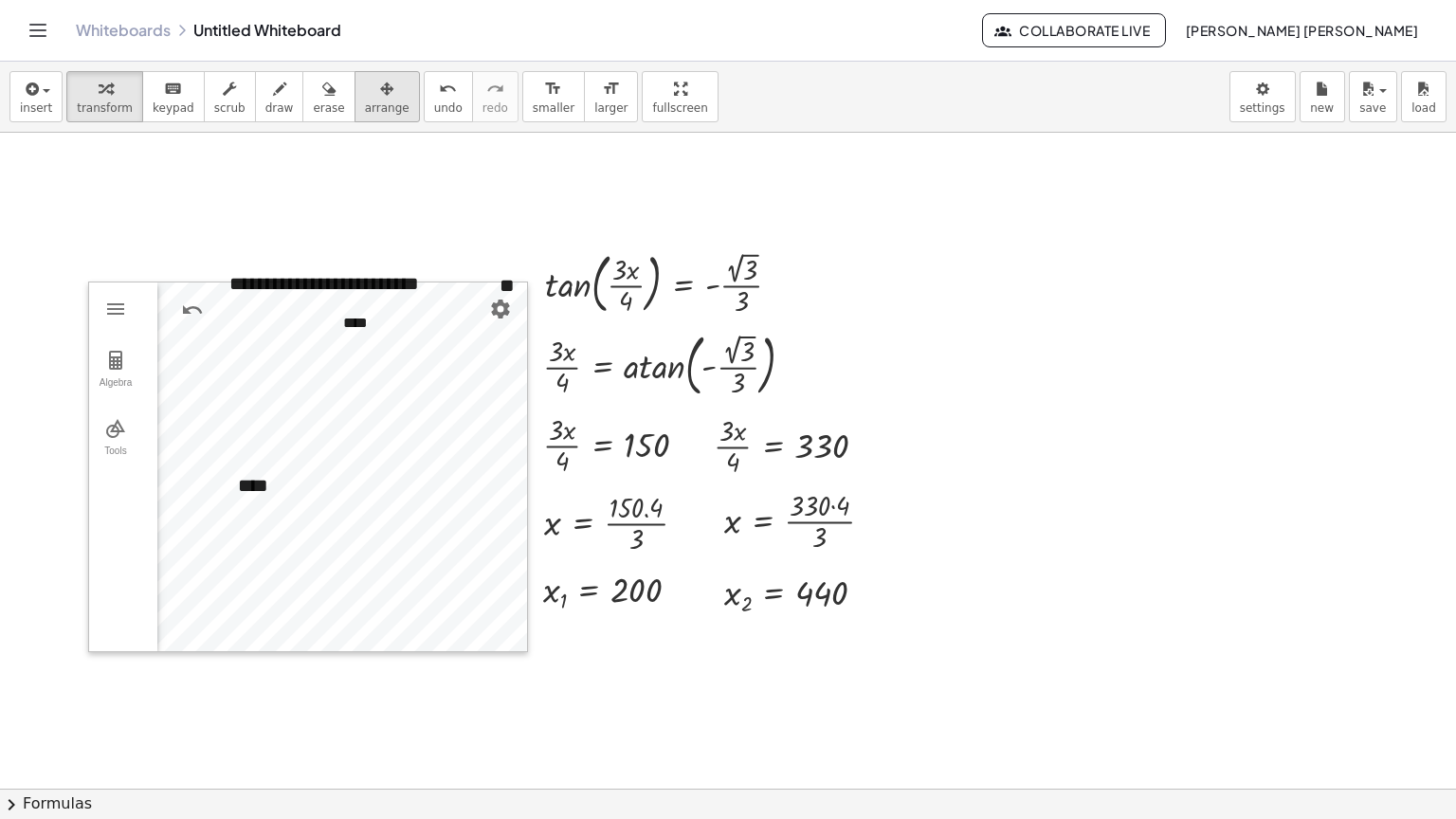
click at [354, 97] on button "arrange" at bounding box center [387, 97] width 65 height 51
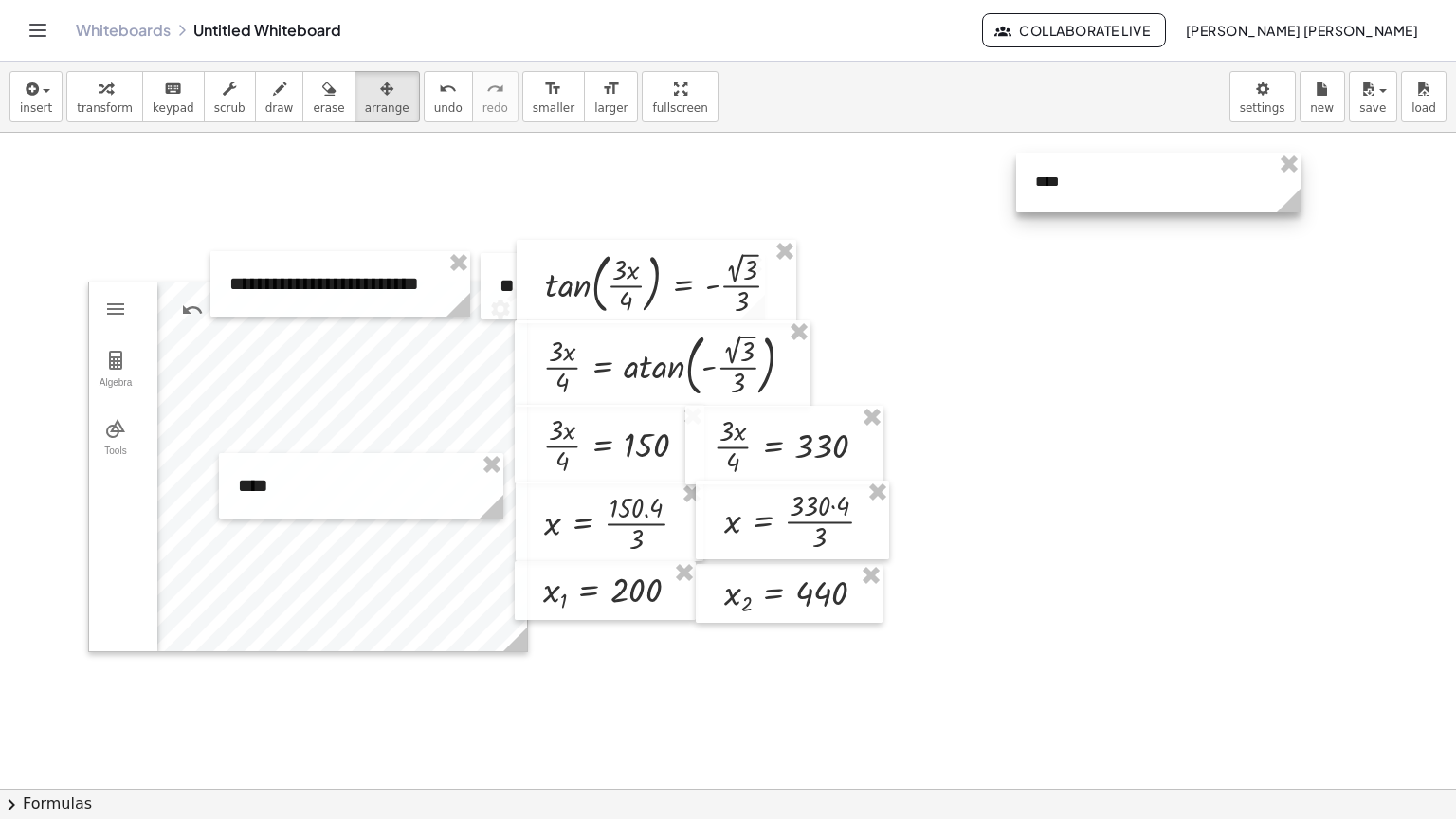
drag, startPoint x: 379, startPoint y: 332, endPoint x: 971, endPoint y: 223, distance: 602.0
click at [1016, 212] on div at bounding box center [1158, 183] width 284 height 60
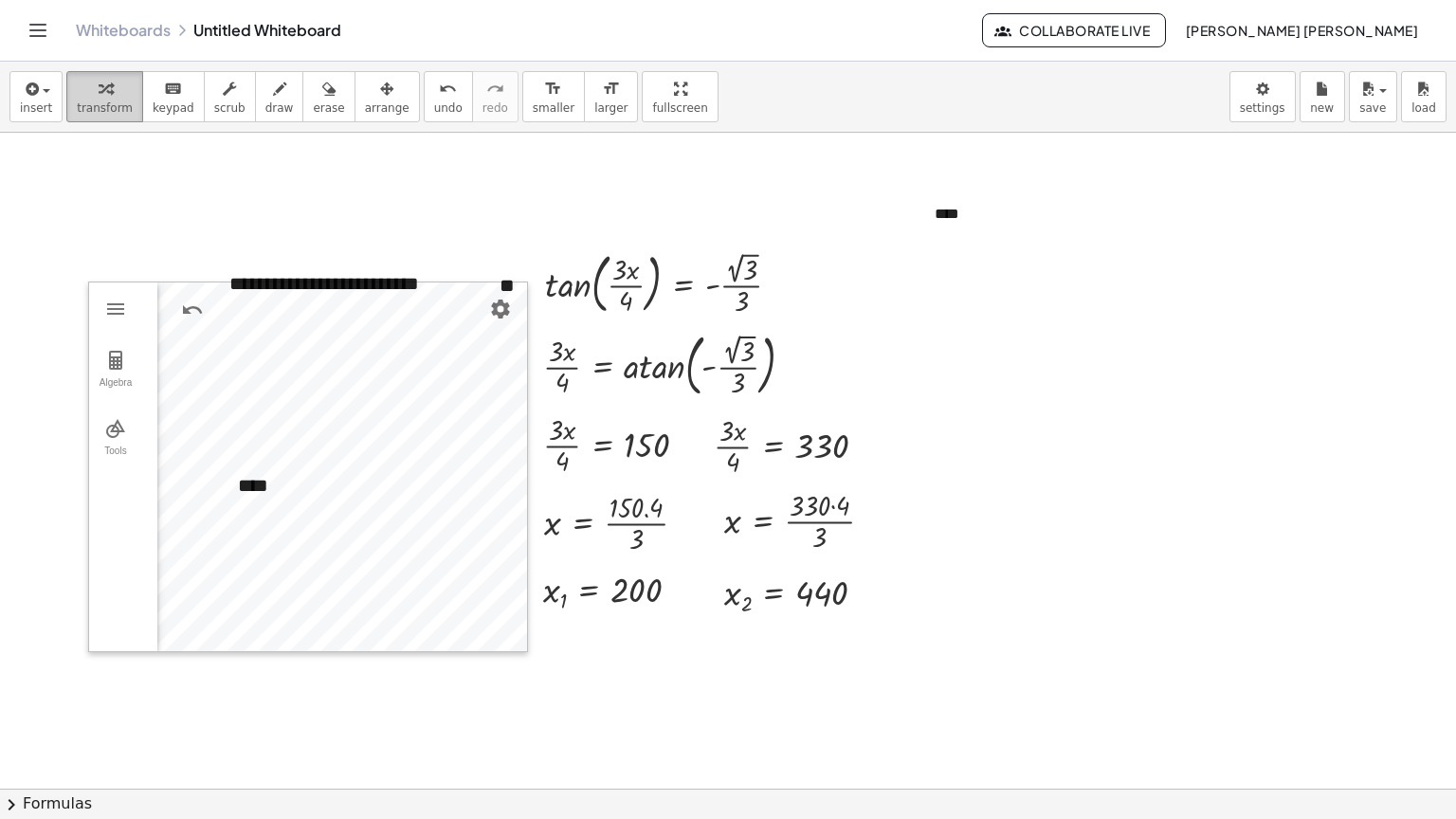
click at [99, 98] on icon "button" at bounding box center [105, 89] width 13 height 23
click at [1142, 183] on button "-" at bounding box center [1145, 182] width 30 height 33
click at [365, 110] on span "arrange" at bounding box center [387, 108] width 44 height 13
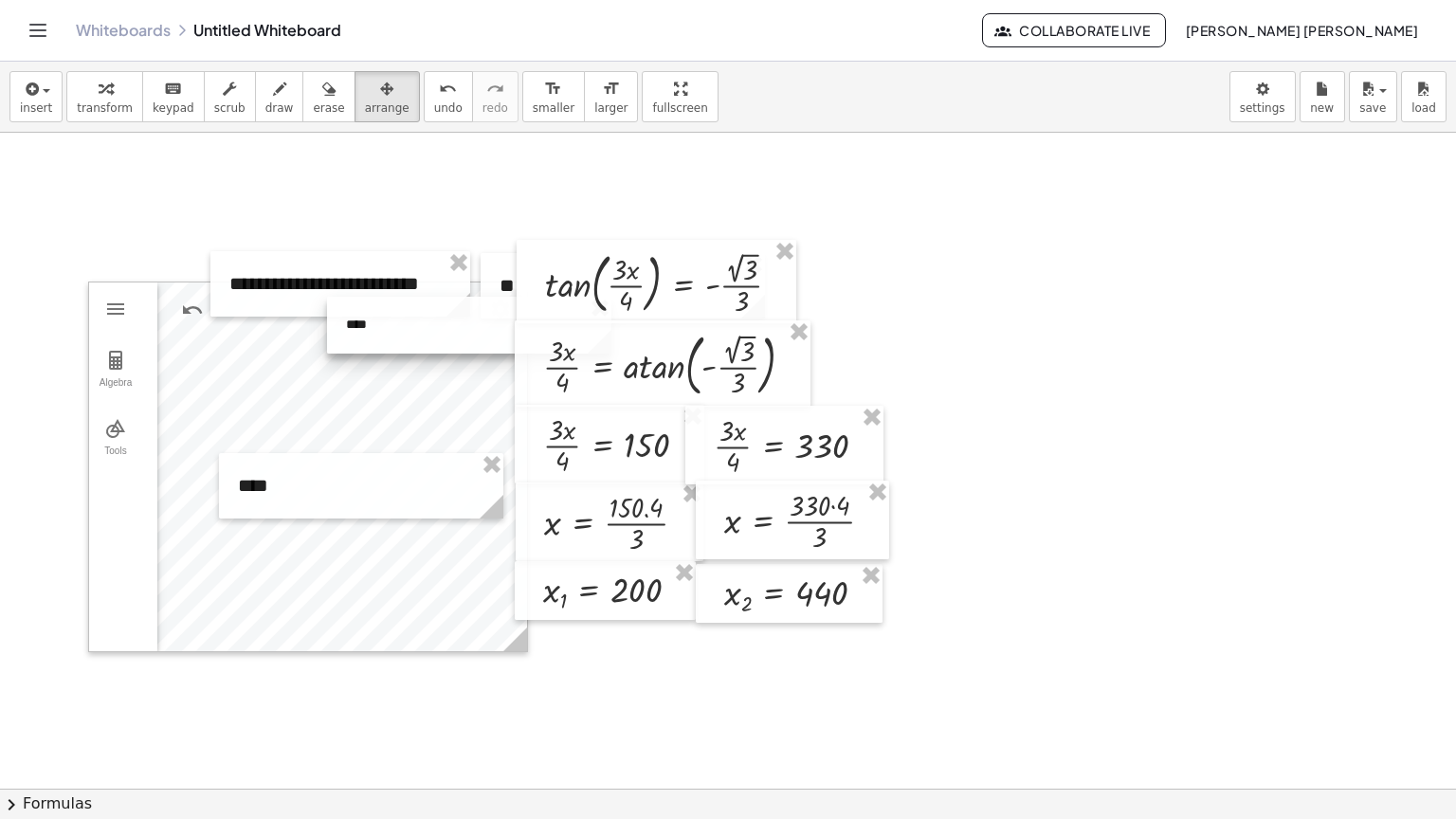
drag, startPoint x: 980, startPoint y: 232, endPoint x: 391, endPoint y: 344, distance: 599.6
click at [391, 344] on div at bounding box center [470, 326] width 284 height 57
click at [79, 95] on div "button" at bounding box center [105, 88] width 56 height 23
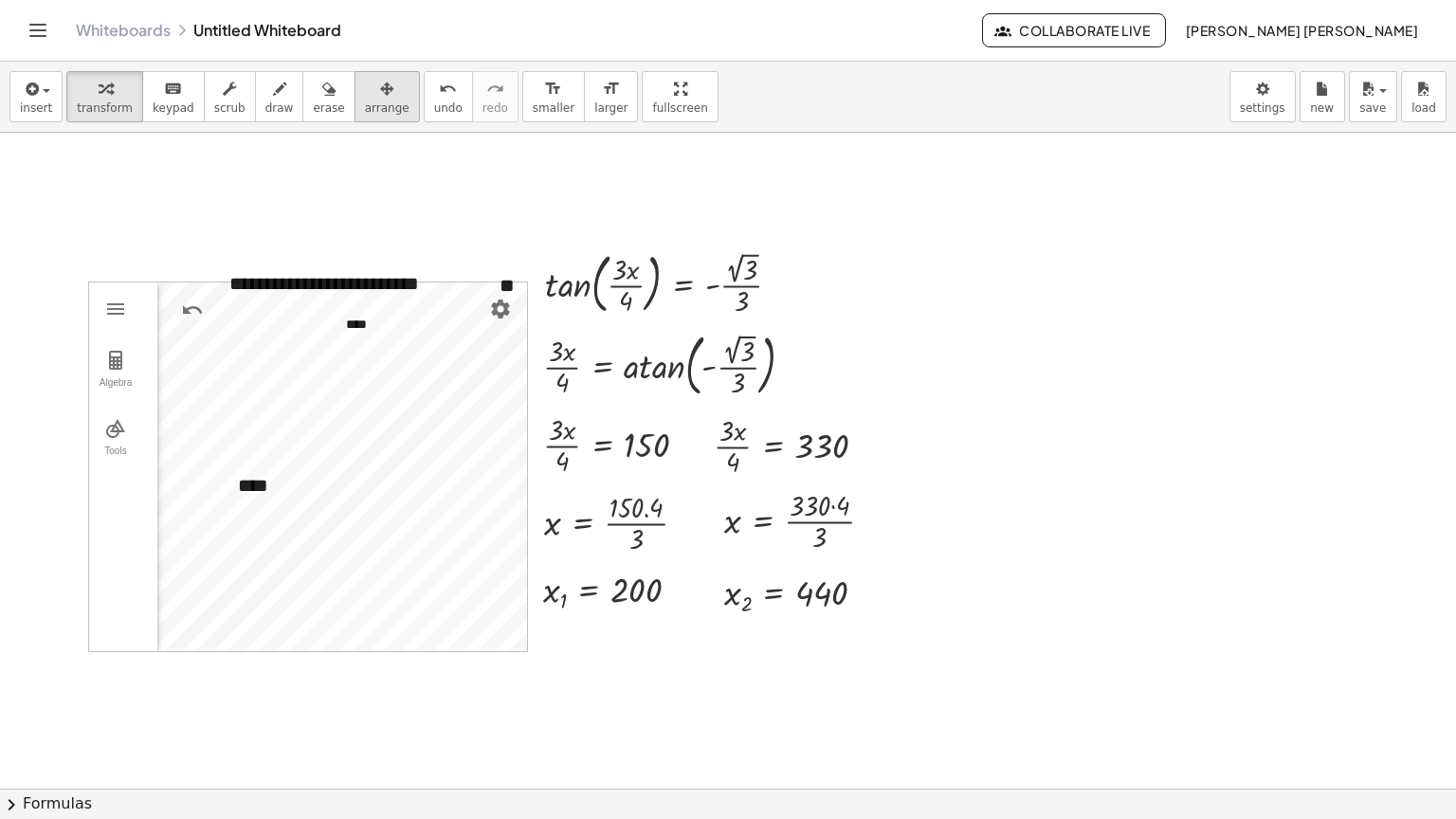
click at [367, 115] on button "arrange" at bounding box center [387, 97] width 65 height 51
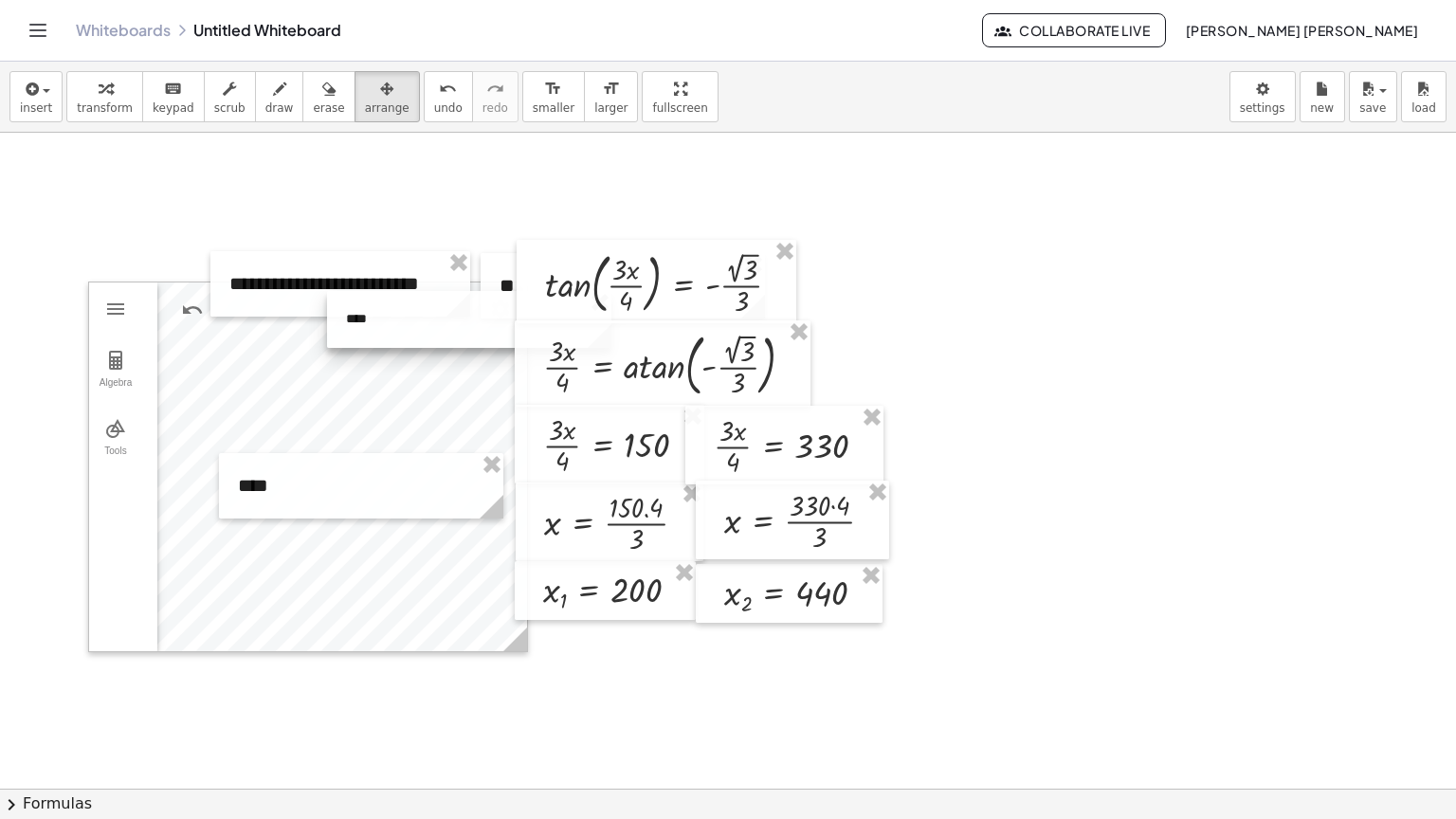
click at [382, 328] on div at bounding box center [470, 320] width 284 height 57
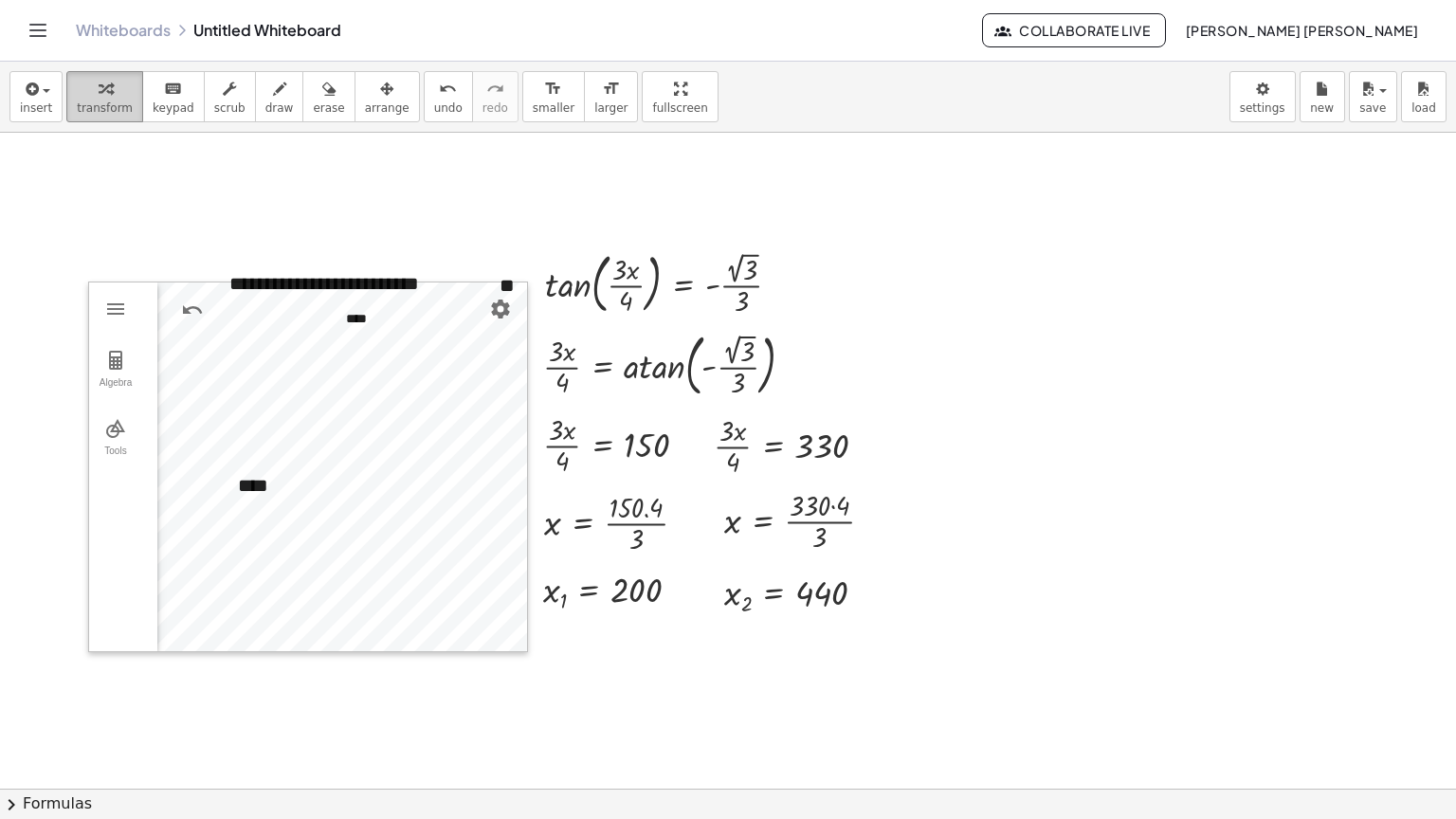
click at [115, 106] on span "transform" at bounding box center [105, 108] width 56 height 13
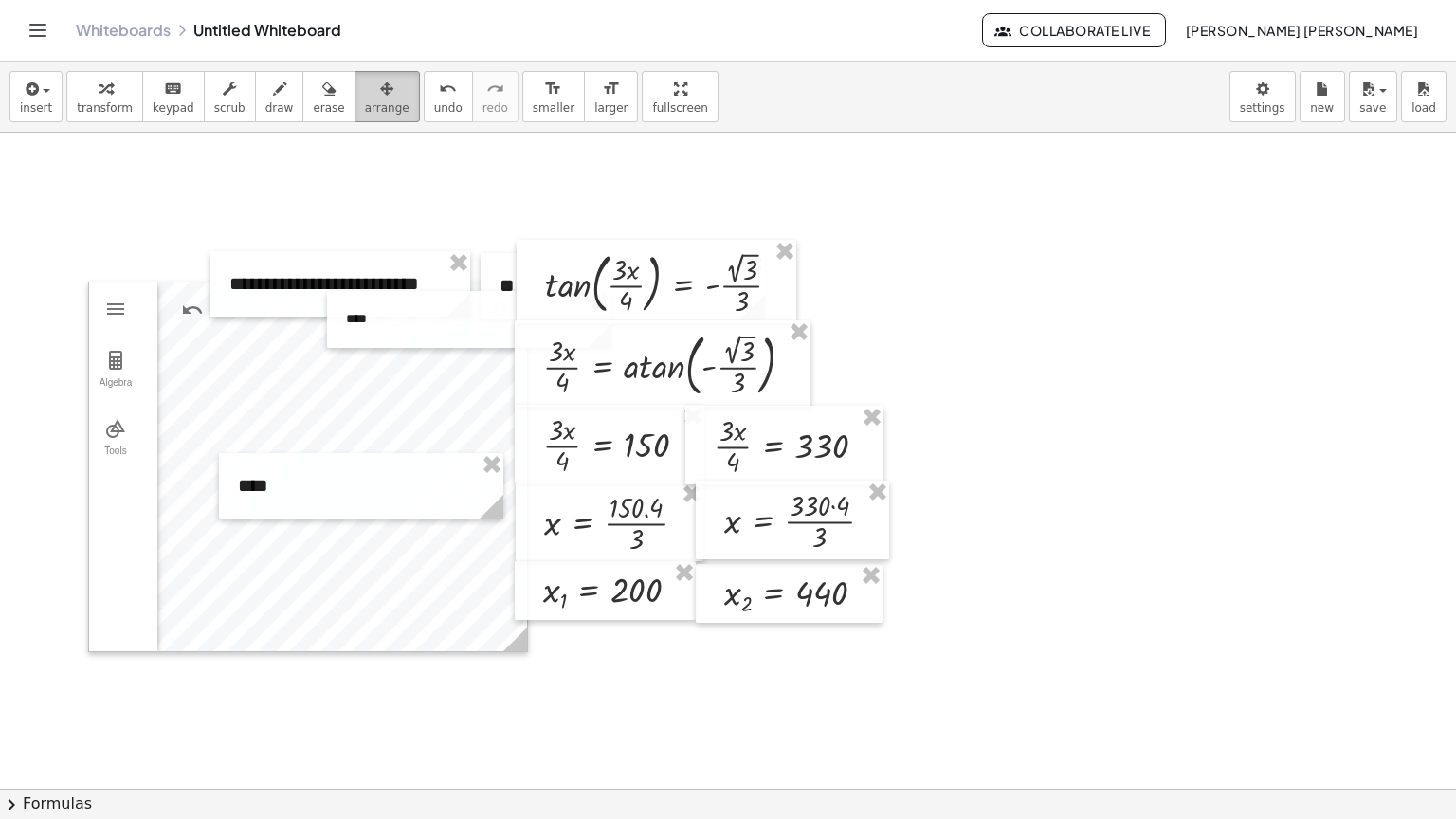
click at [365, 107] on span "arrange" at bounding box center [387, 108] width 44 height 13
click at [360, 324] on div at bounding box center [469, 321] width 284 height 57
click at [84, 103] on span "transform" at bounding box center [105, 108] width 56 height 13
click at [376, 113] on button "arrange" at bounding box center [387, 97] width 65 height 51
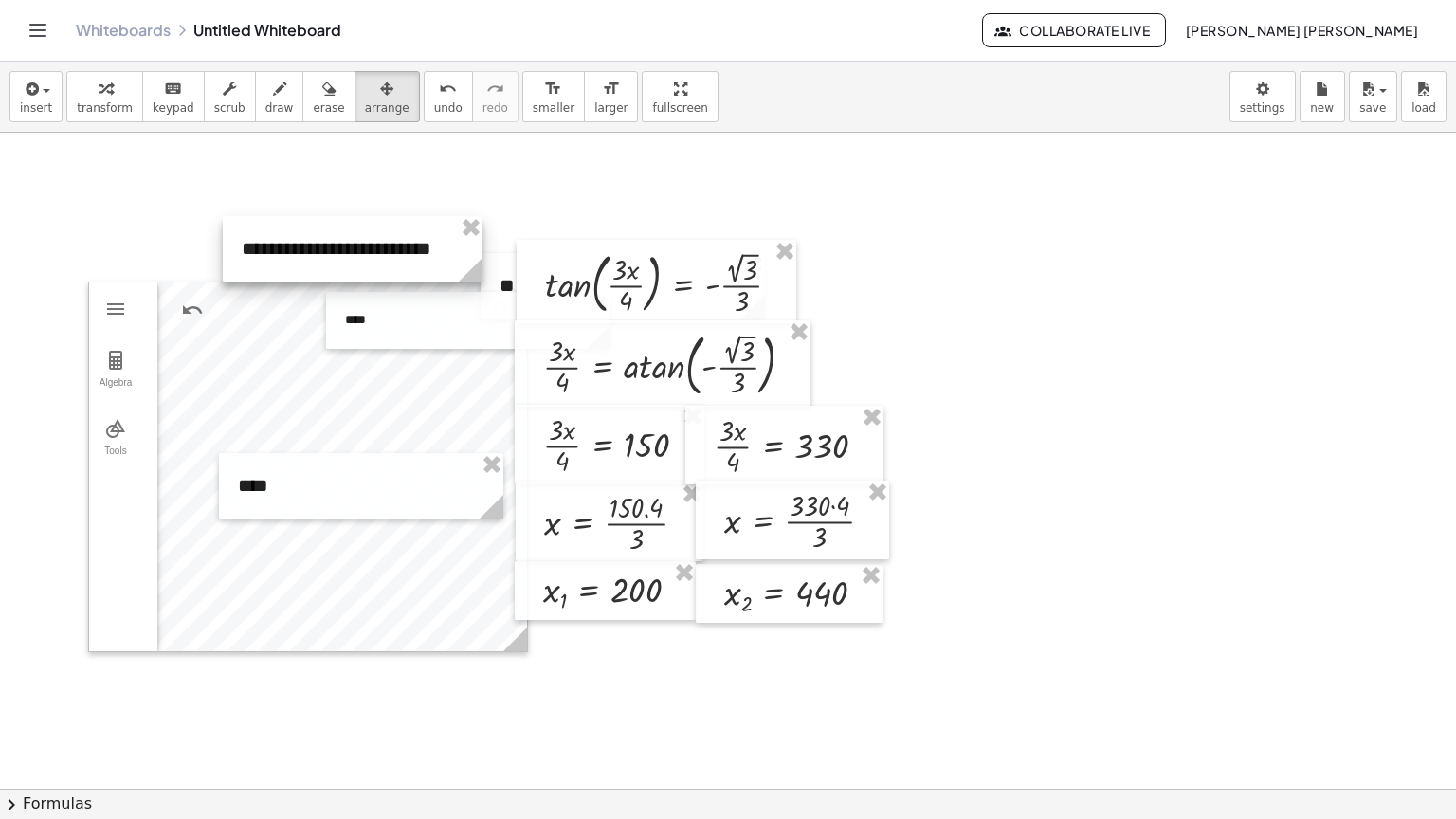
drag, startPoint x: 345, startPoint y: 284, endPoint x: 357, endPoint y: 252, distance: 34.2
click at [357, 252] on div at bounding box center [352, 249] width 259 height 65
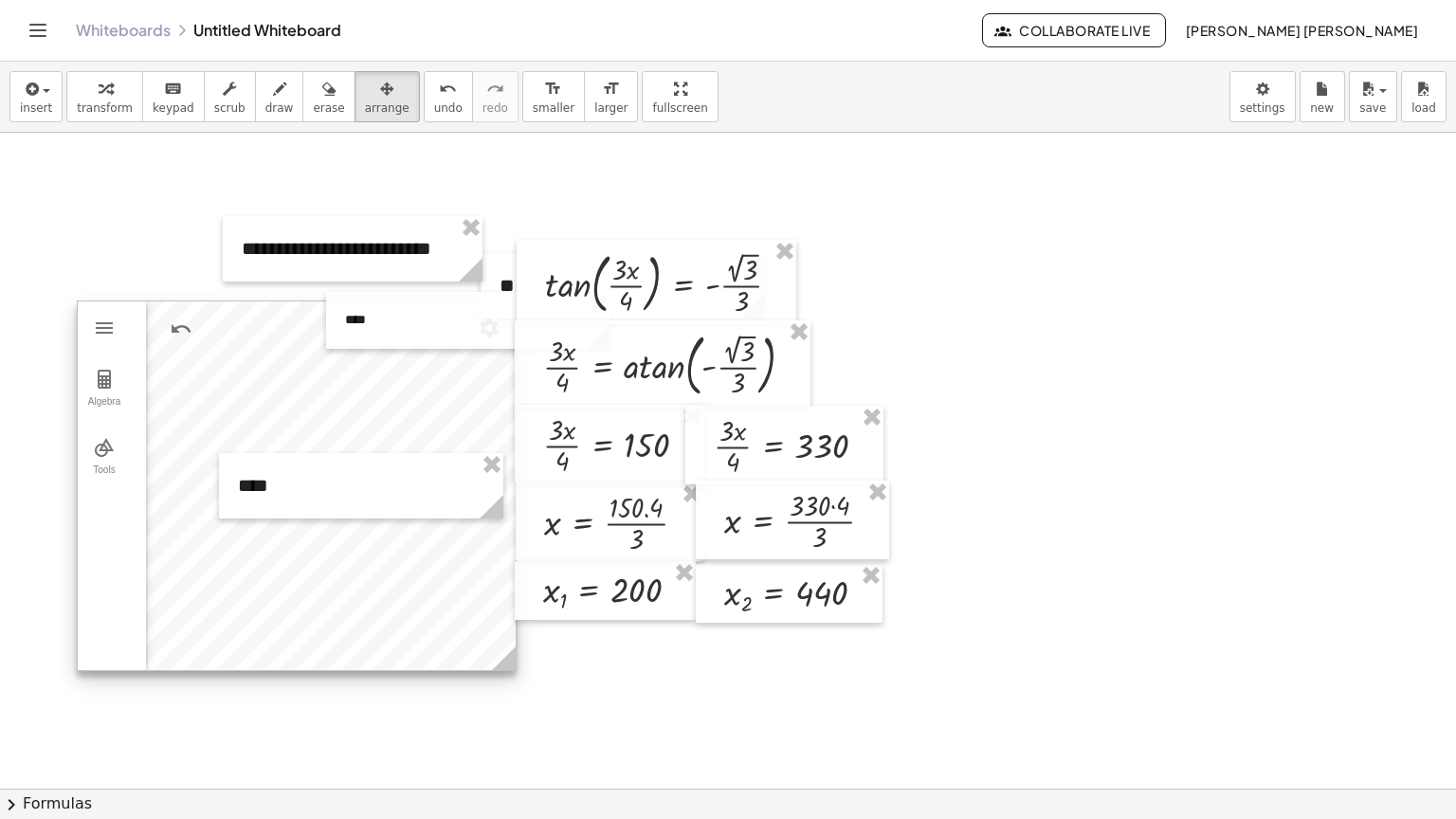
drag, startPoint x: 373, startPoint y: 546, endPoint x: 361, endPoint y: 564, distance: 21.6
click at [361, 564] on div at bounding box center [297, 486] width 438 height 369
click at [448, 354] on div at bounding box center [301, 486] width 438 height 369
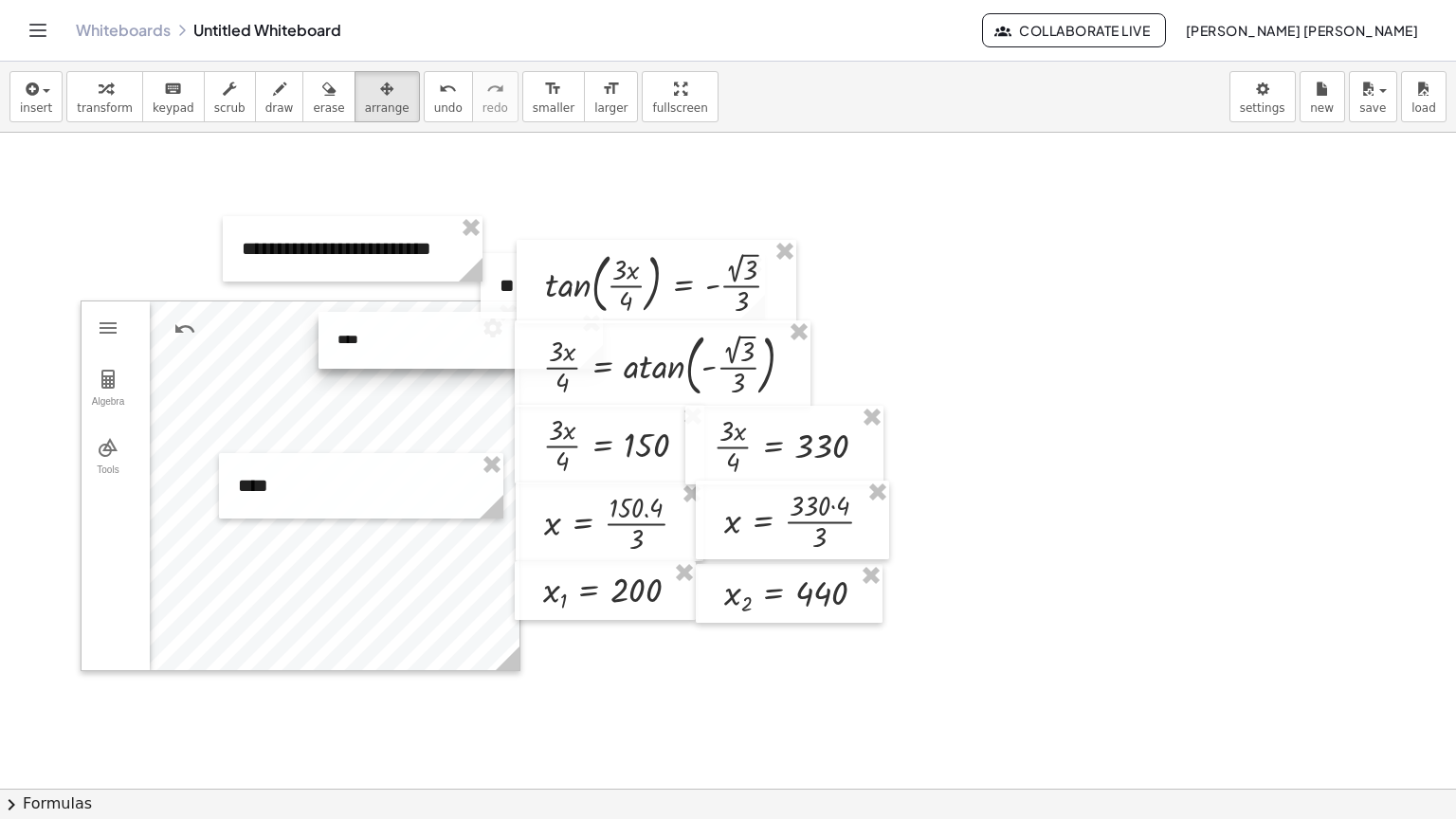
click at [434, 331] on div at bounding box center [461, 340] width 284 height 57
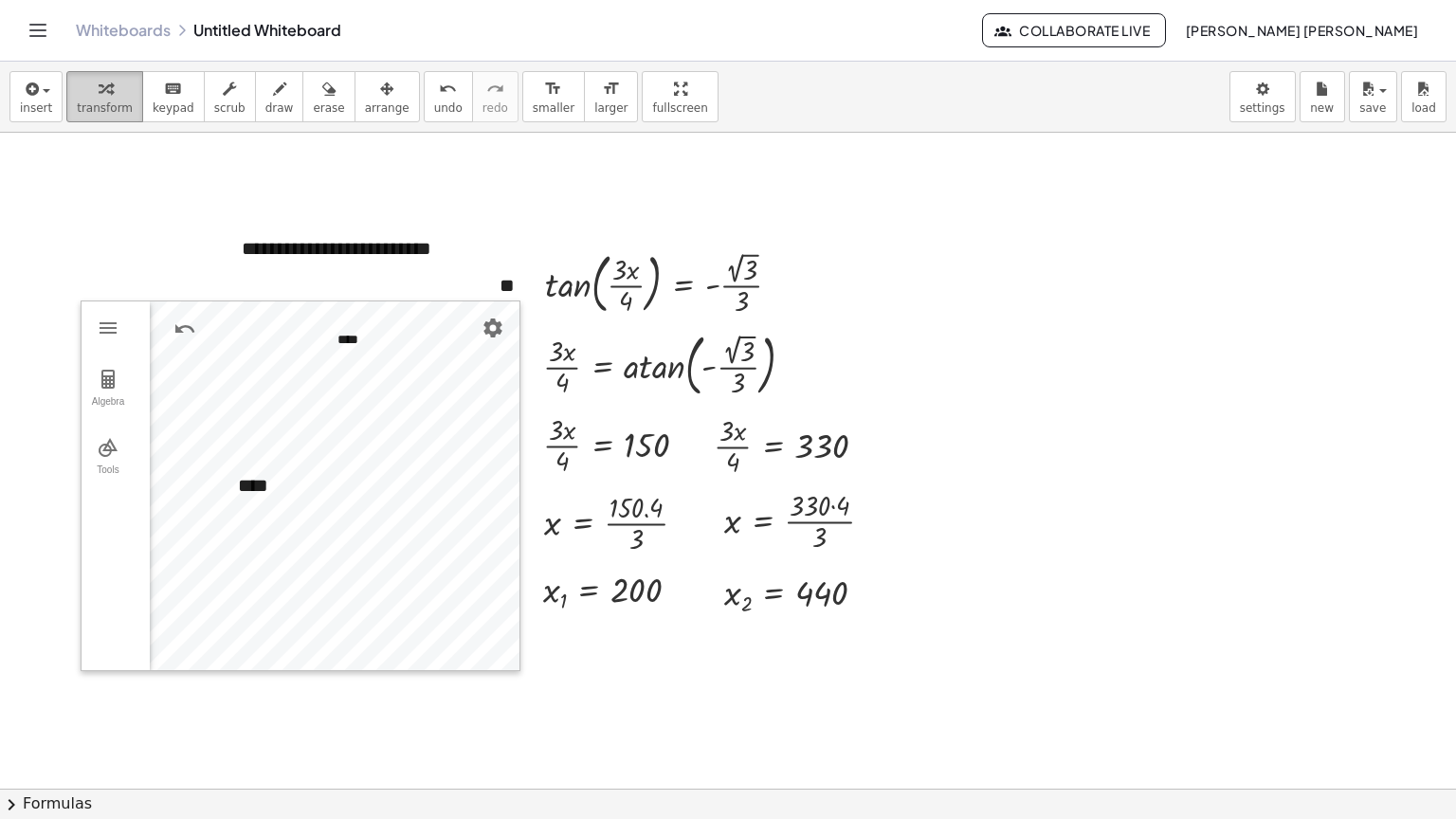
click at [66, 107] on button "transform" at bounding box center [105, 97] width 77 height 51
click at [354, 118] on button "arrange" at bounding box center [387, 97] width 65 height 51
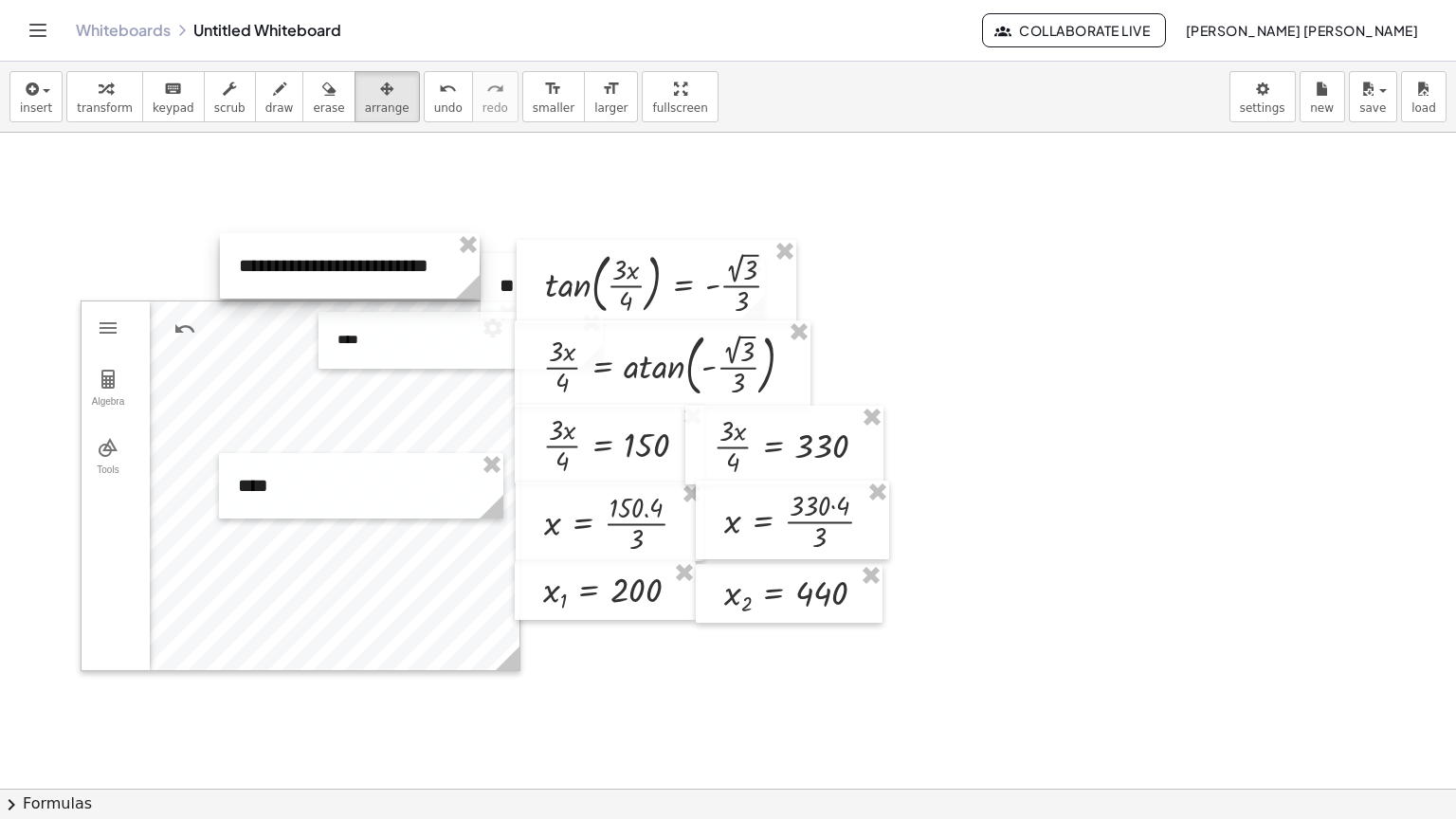
click at [336, 256] on div at bounding box center [349, 265] width 259 height 65
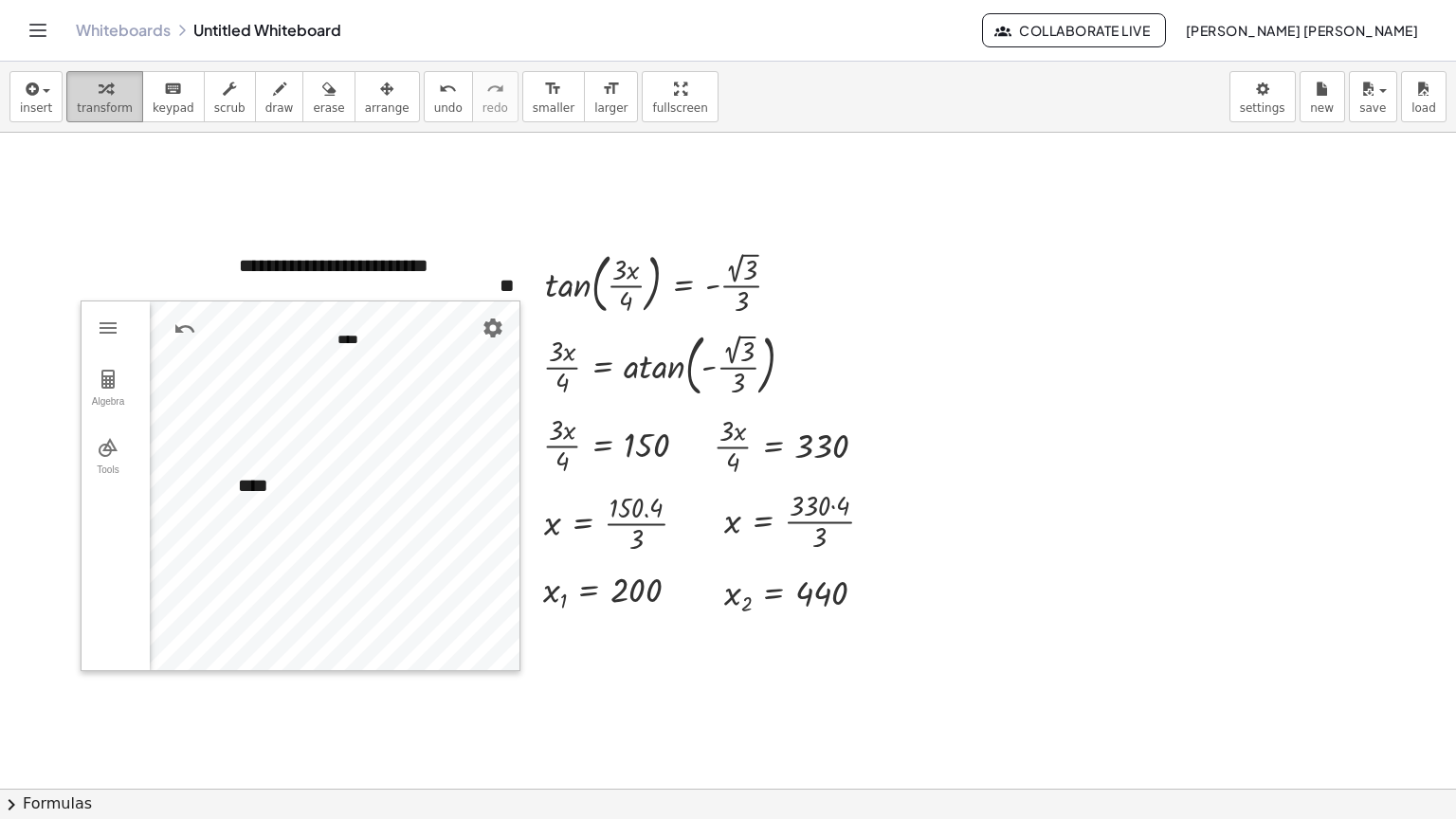
click at [99, 95] on icon "button" at bounding box center [105, 89] width 13 height 23
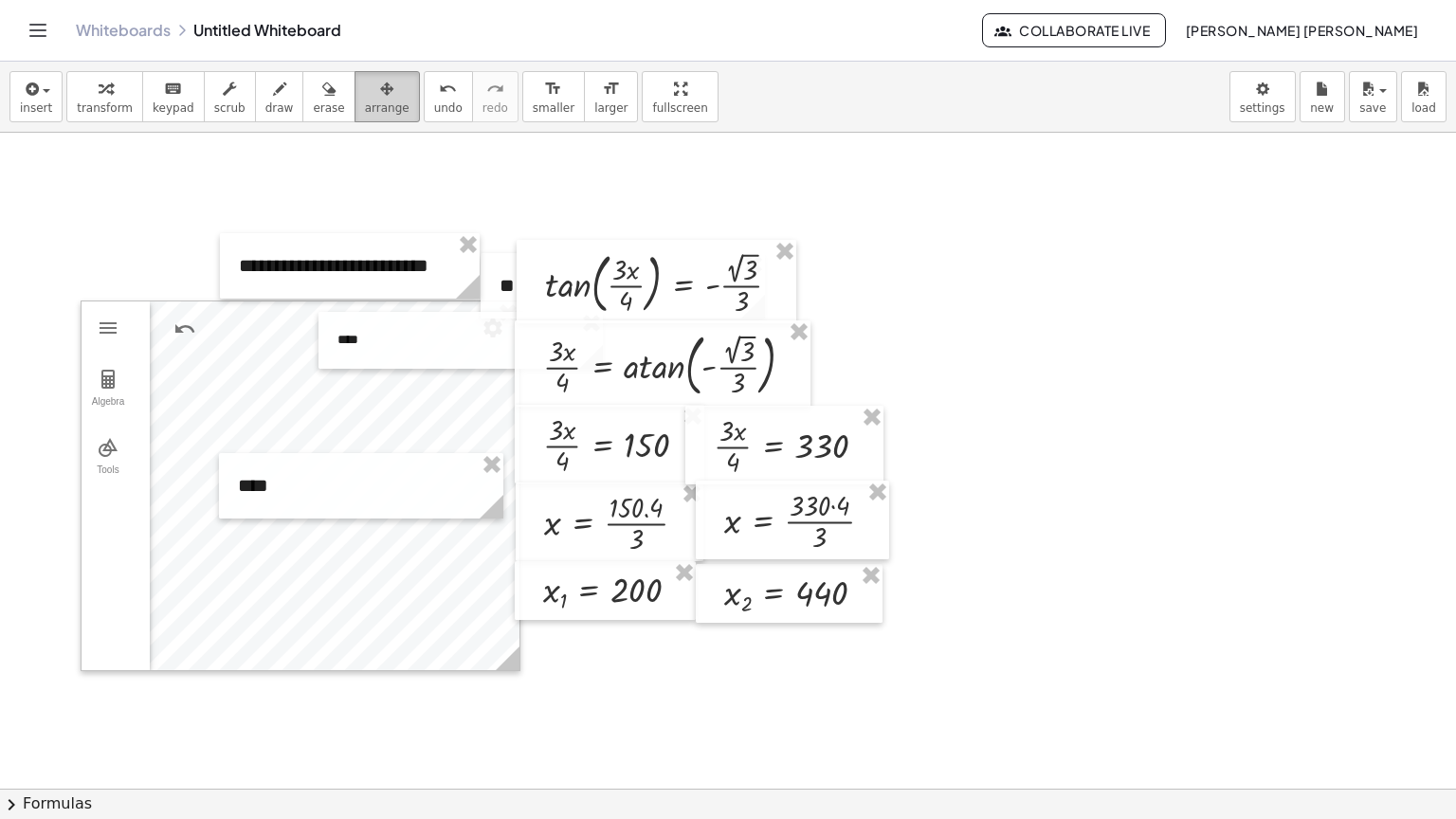
click at [366, 110] on span "arrange" at bounding box center [387, 108] width 44 height 13
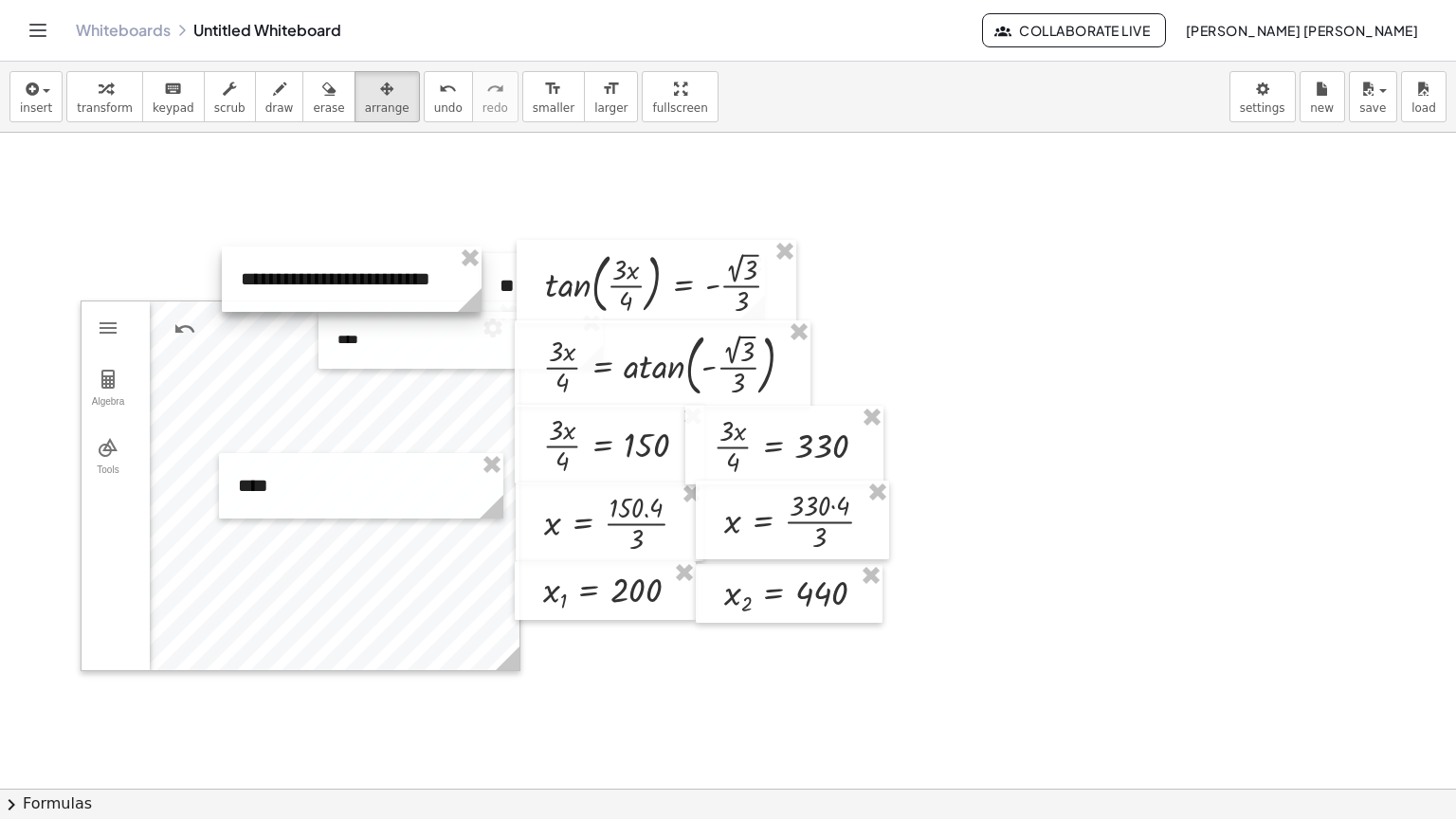
click at [370, 269] on div at bounding box center [351, 279] width 259 height 65
click at [96, 113] on span "transform" at bounding box center [105, 108] width 56 height 13
